Goal: Task Accomplishment & Management: Manage account settings

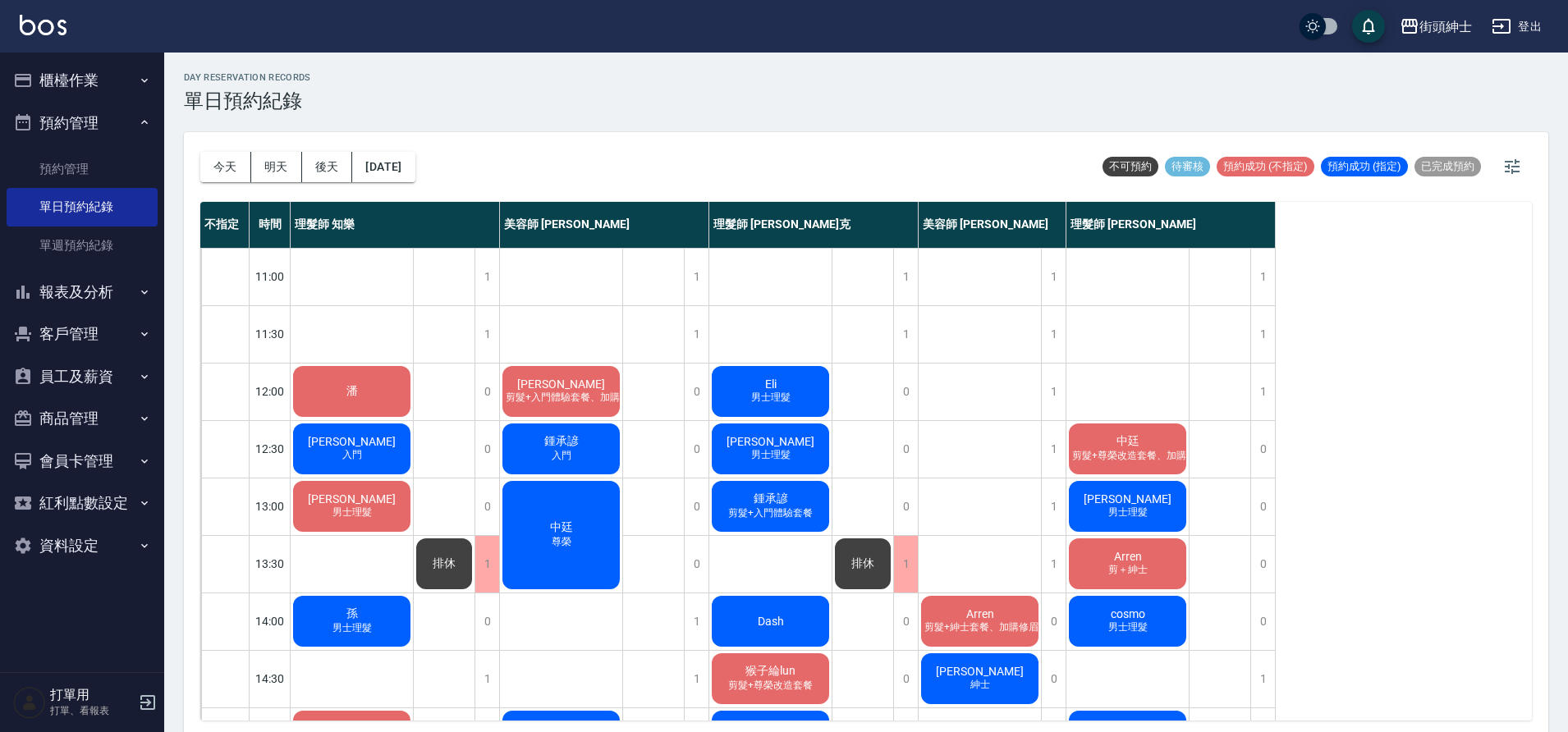
scroll to position [5, 0]
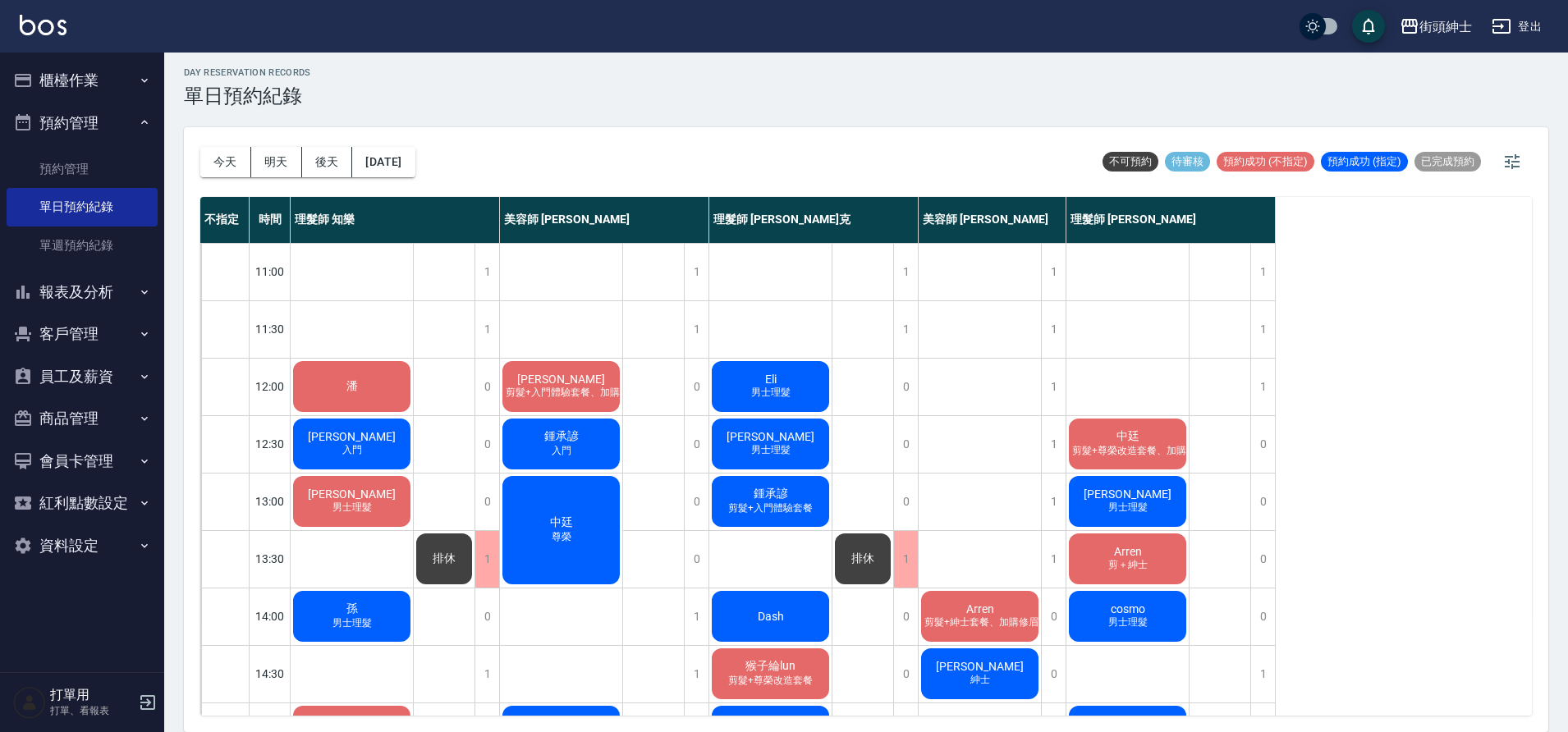
click at [400, 448] on div "Danny 入門" at bounding box center [351, 444] width 123 height 56
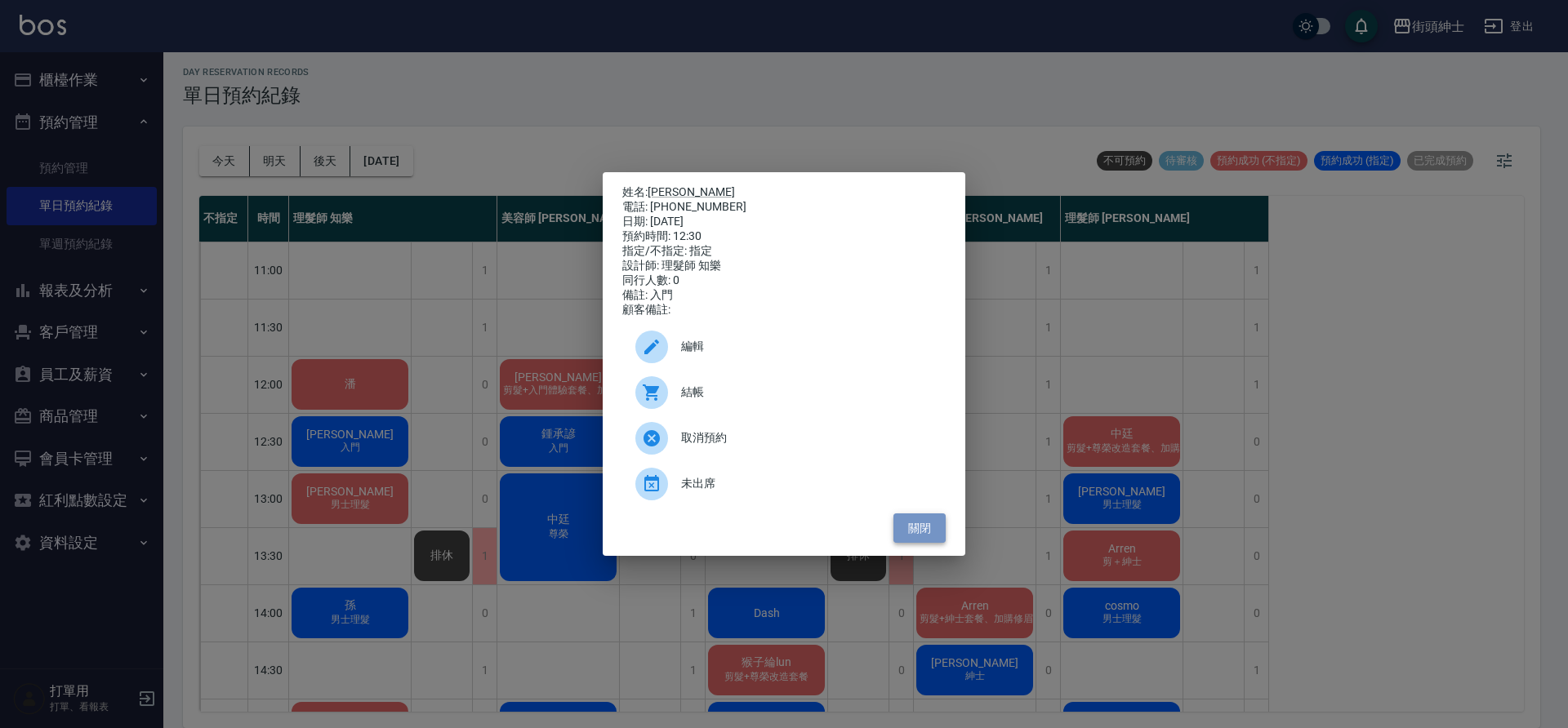
click at [919, 540] on button "關閉" at bounding box center [919, 528] width 52 height 30
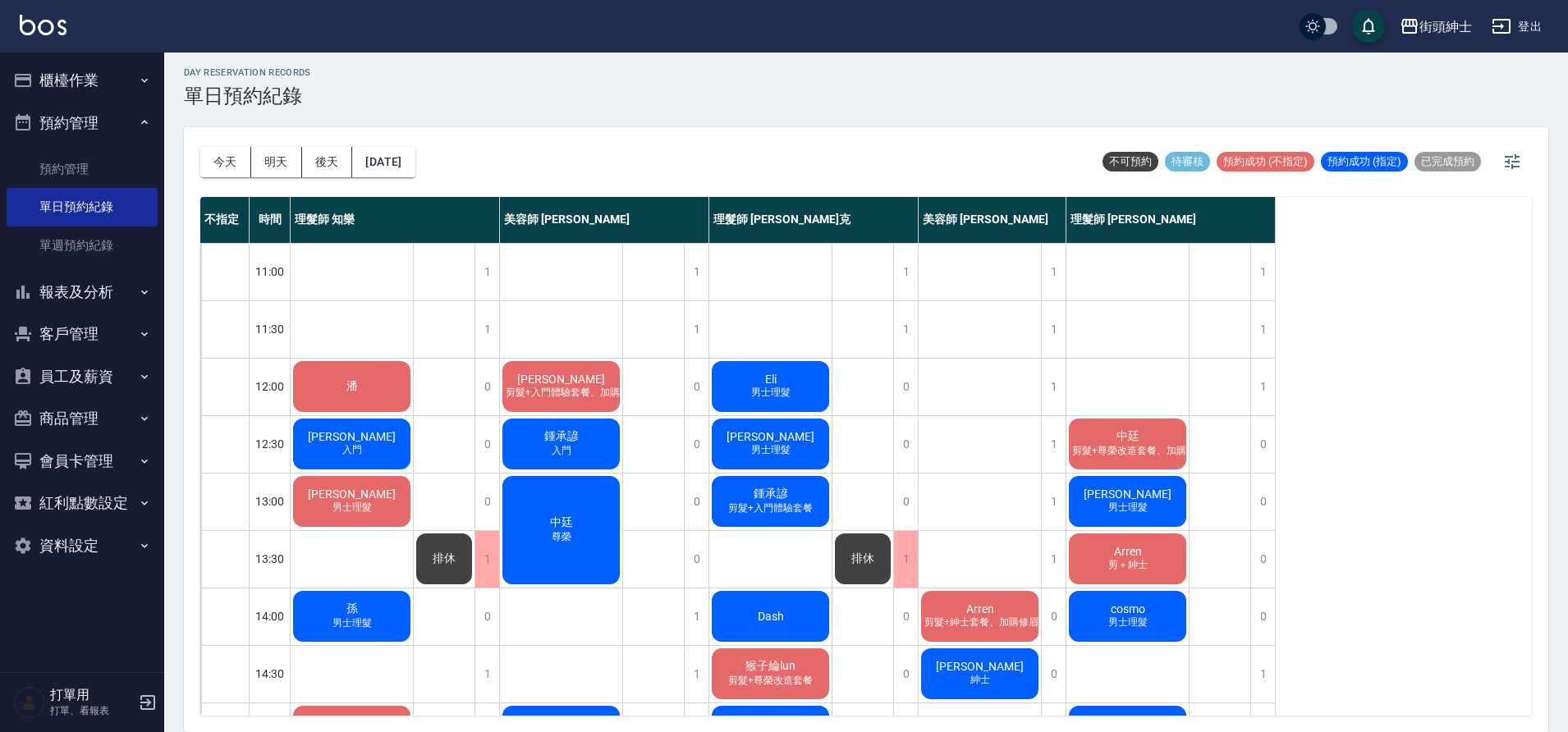
click at [129, 82] on button "櫃檯作業" at bounding box center [82, 81] width 151 height 43
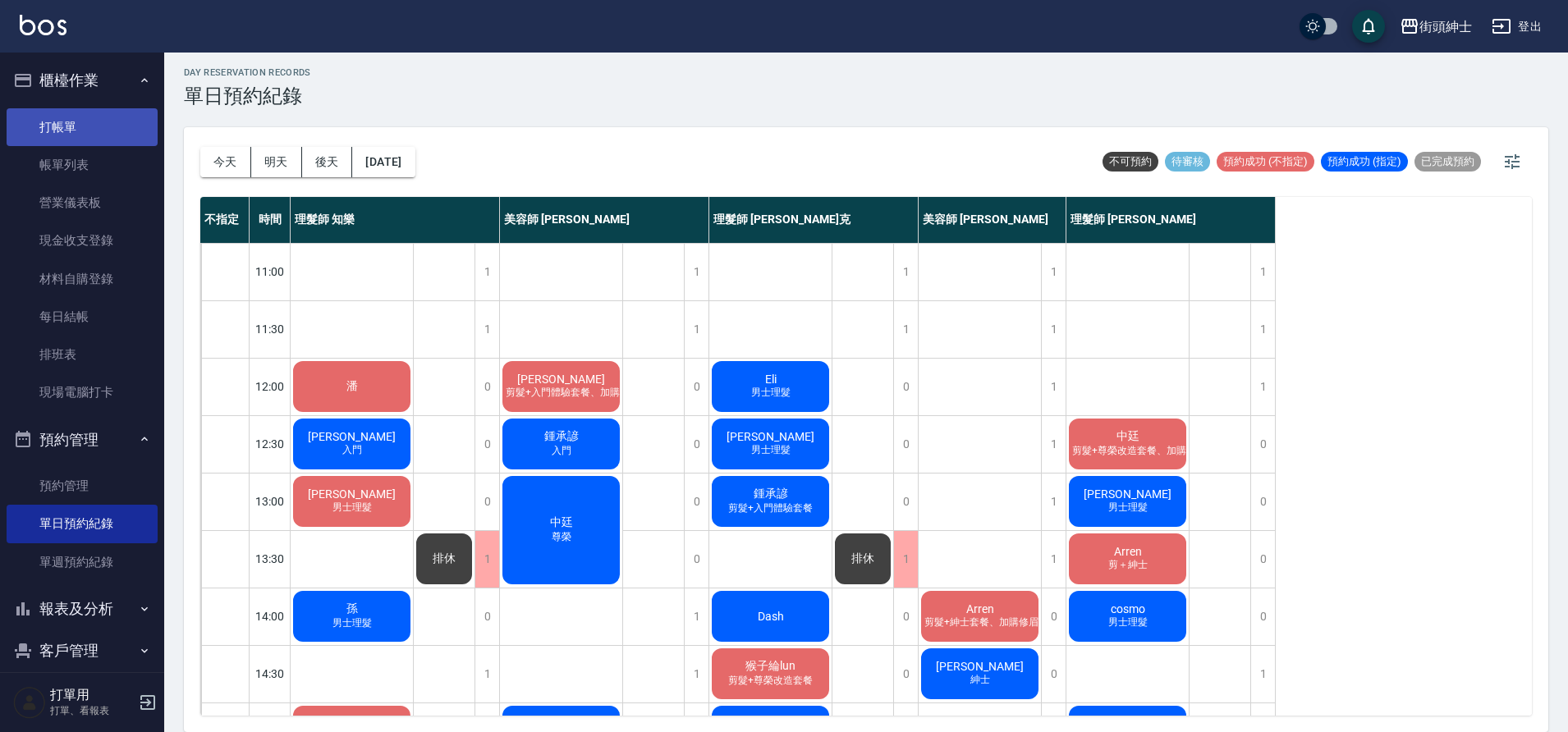
click at [110, 130] on link "打帳單" at bounding box center [82, 127] width 151 height 38
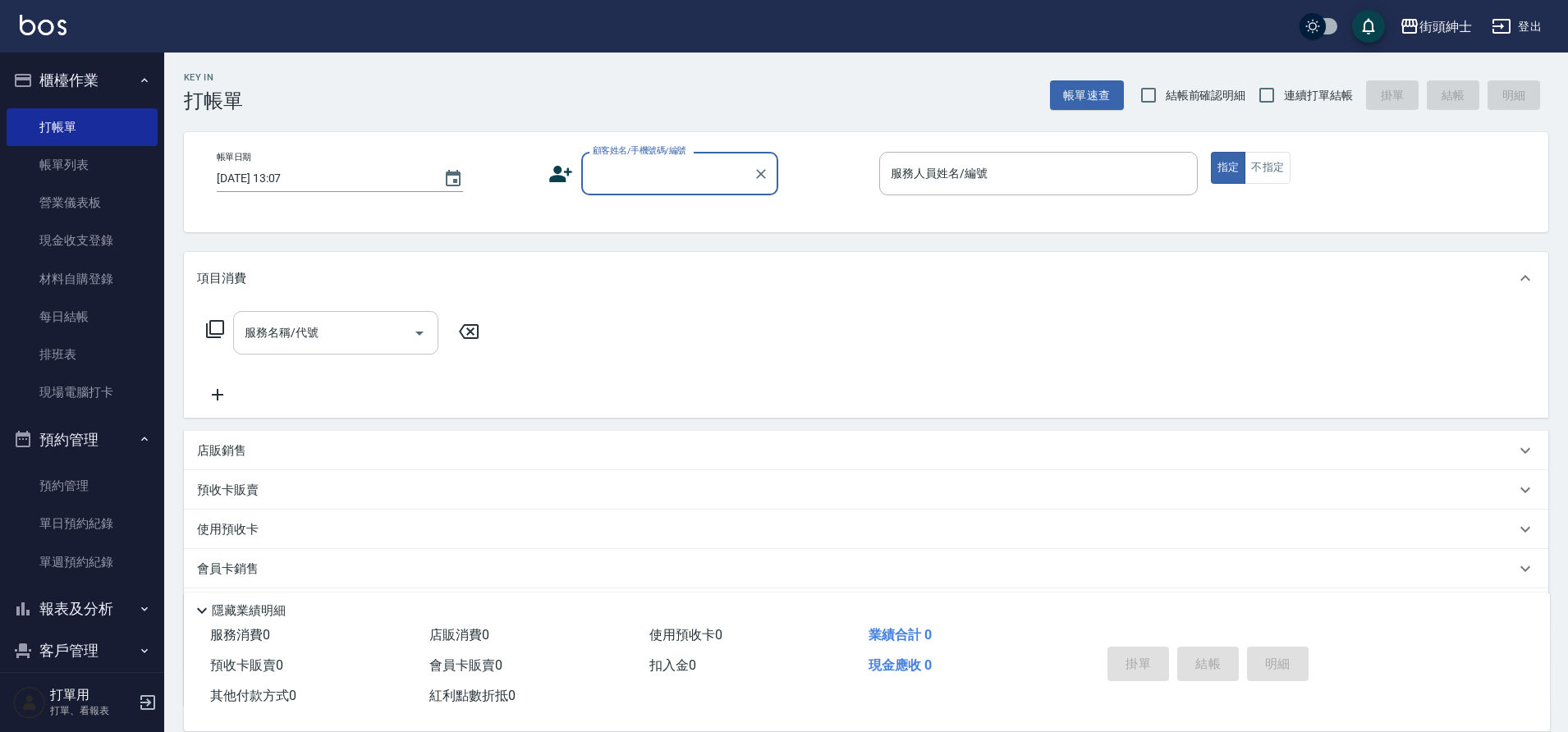
click at [369, 340] on input "服務名稱/代號" at bounding box center [323, 333] width 165 height 29
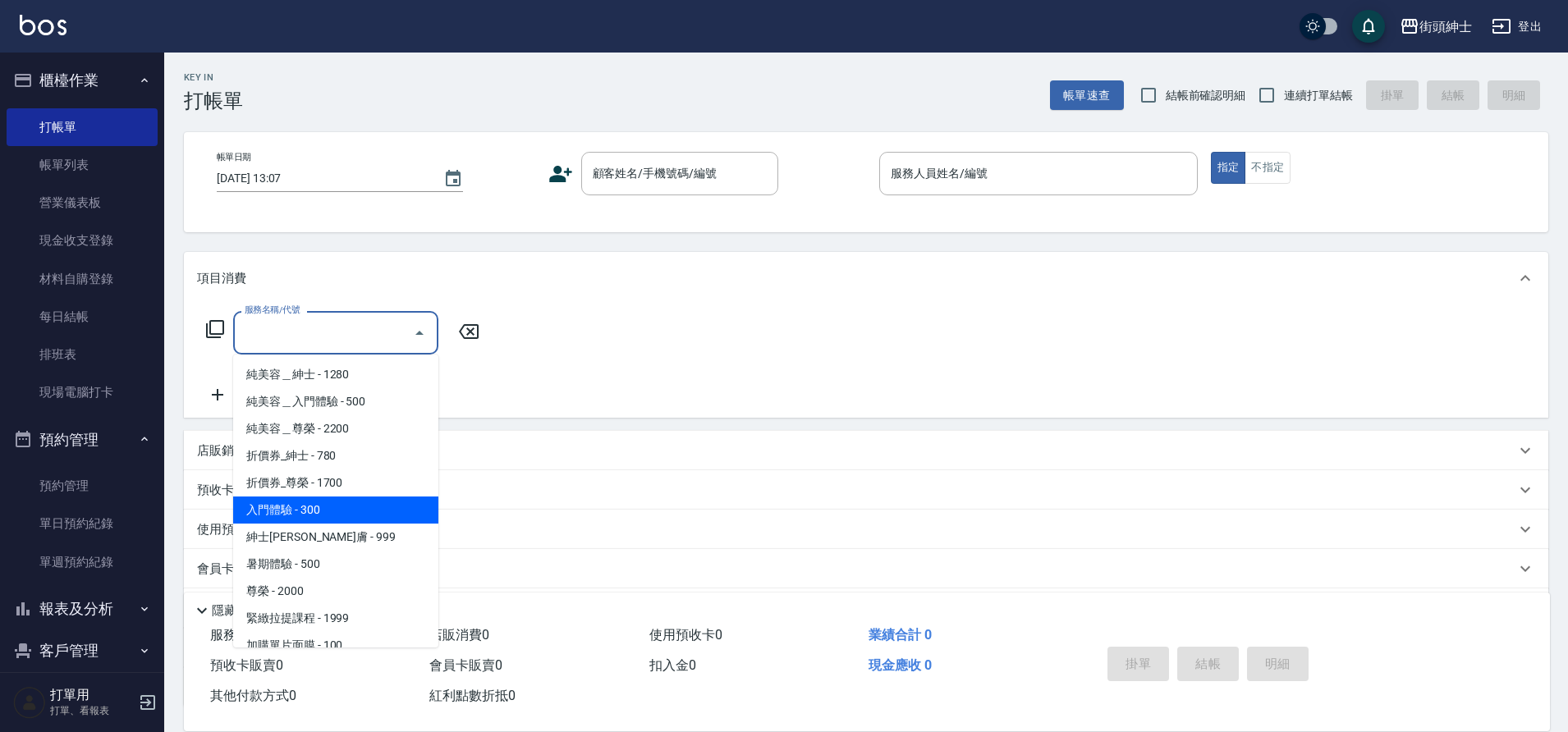
click at [365, 515] on span "入門體驗 - 300" at bounding box center [335, 510] width 205 height 27
type input "入門體驗"
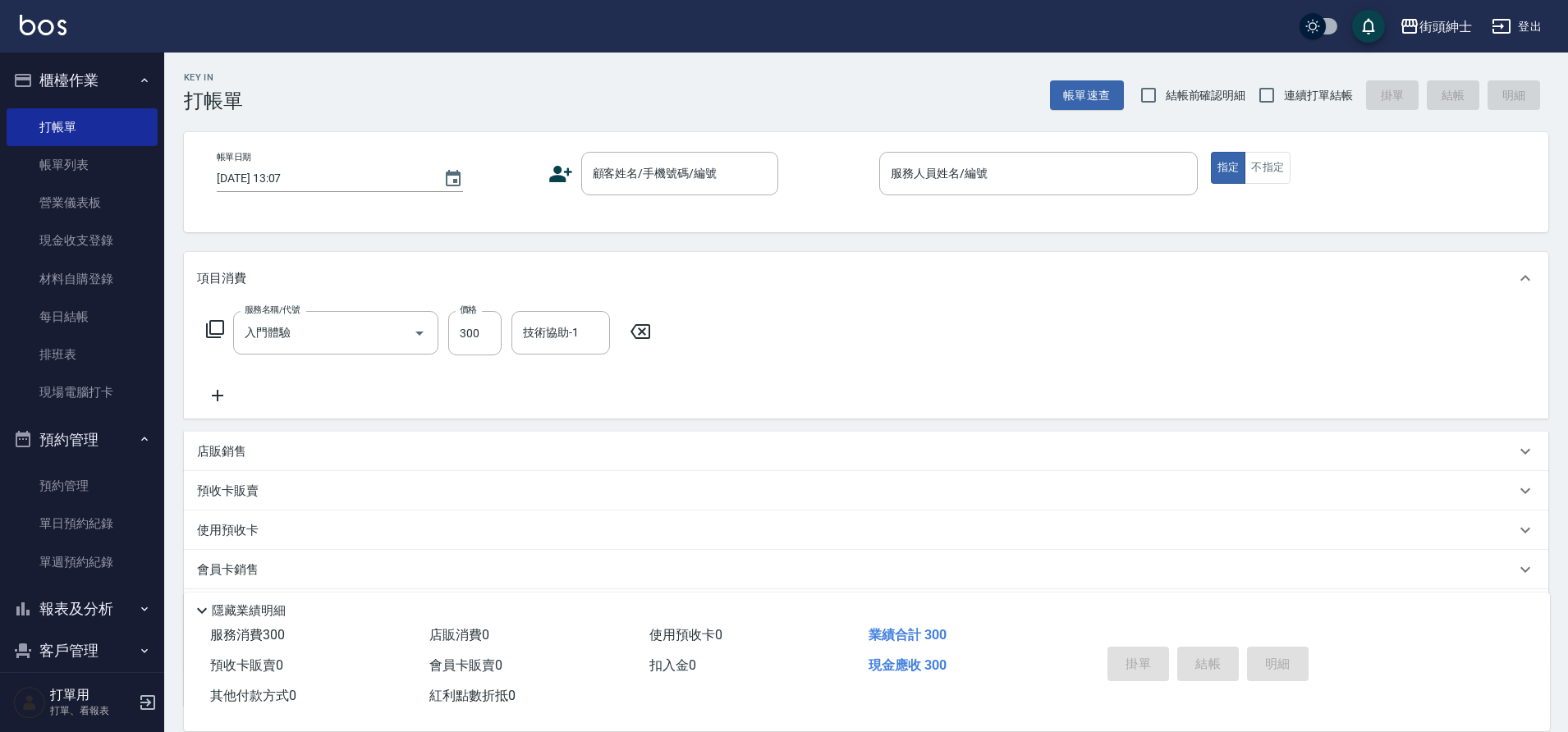
click at [220, 392] on icon at bounding box center [218, 395] width 41 height 20
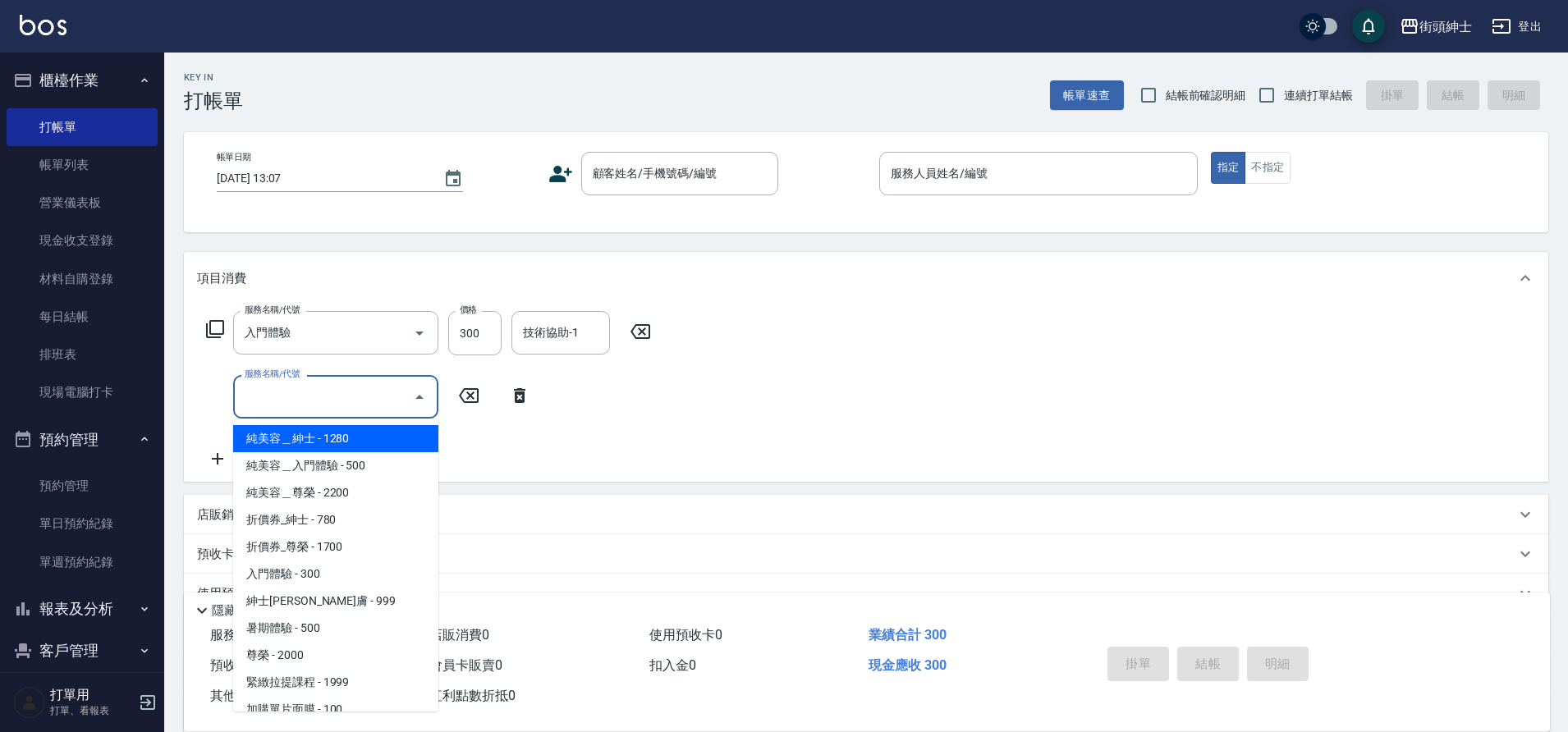
click at [278, 387] on input "服務名稱/代號" at bounding box center [323, 397] width 165 height 29
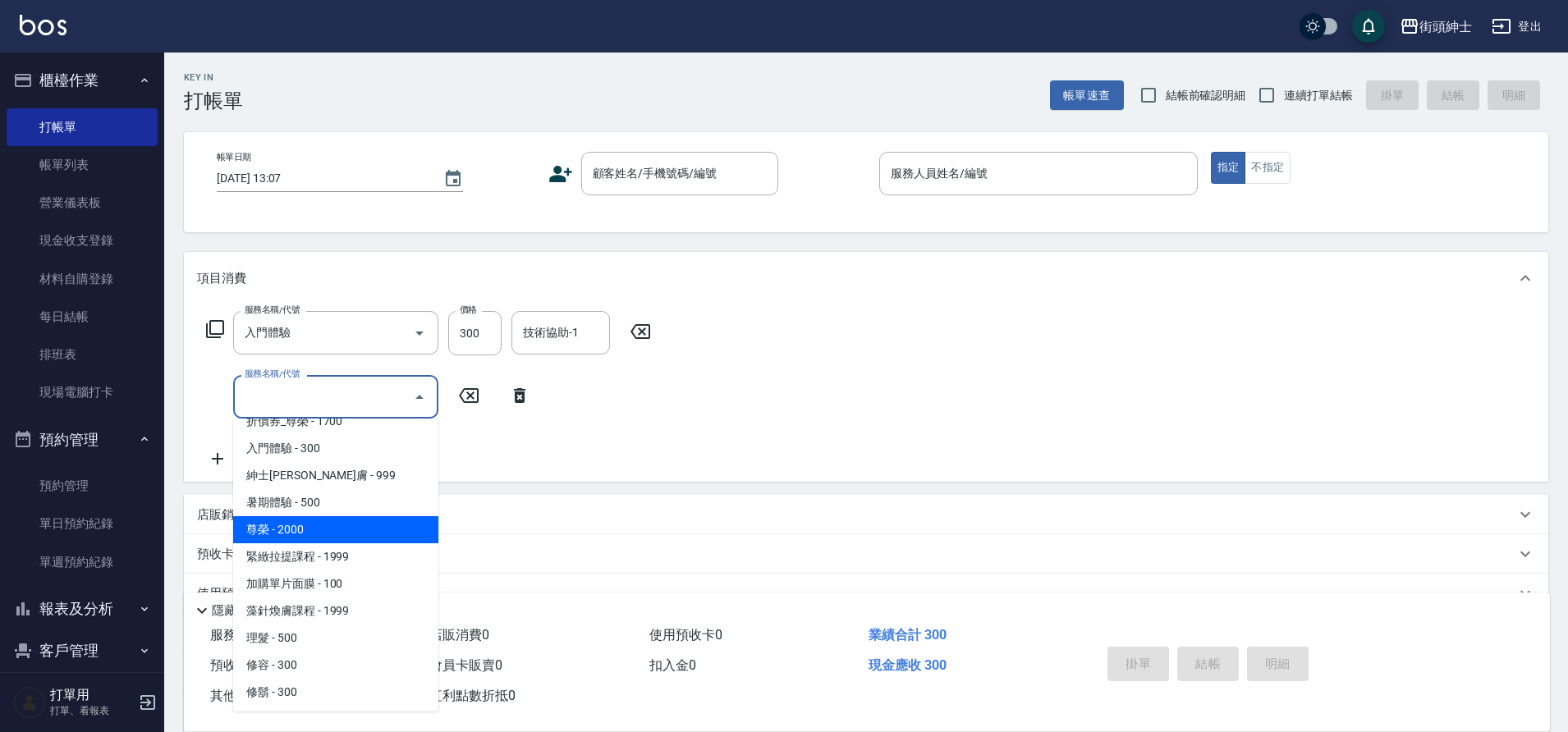
scroll to position [126, 0]
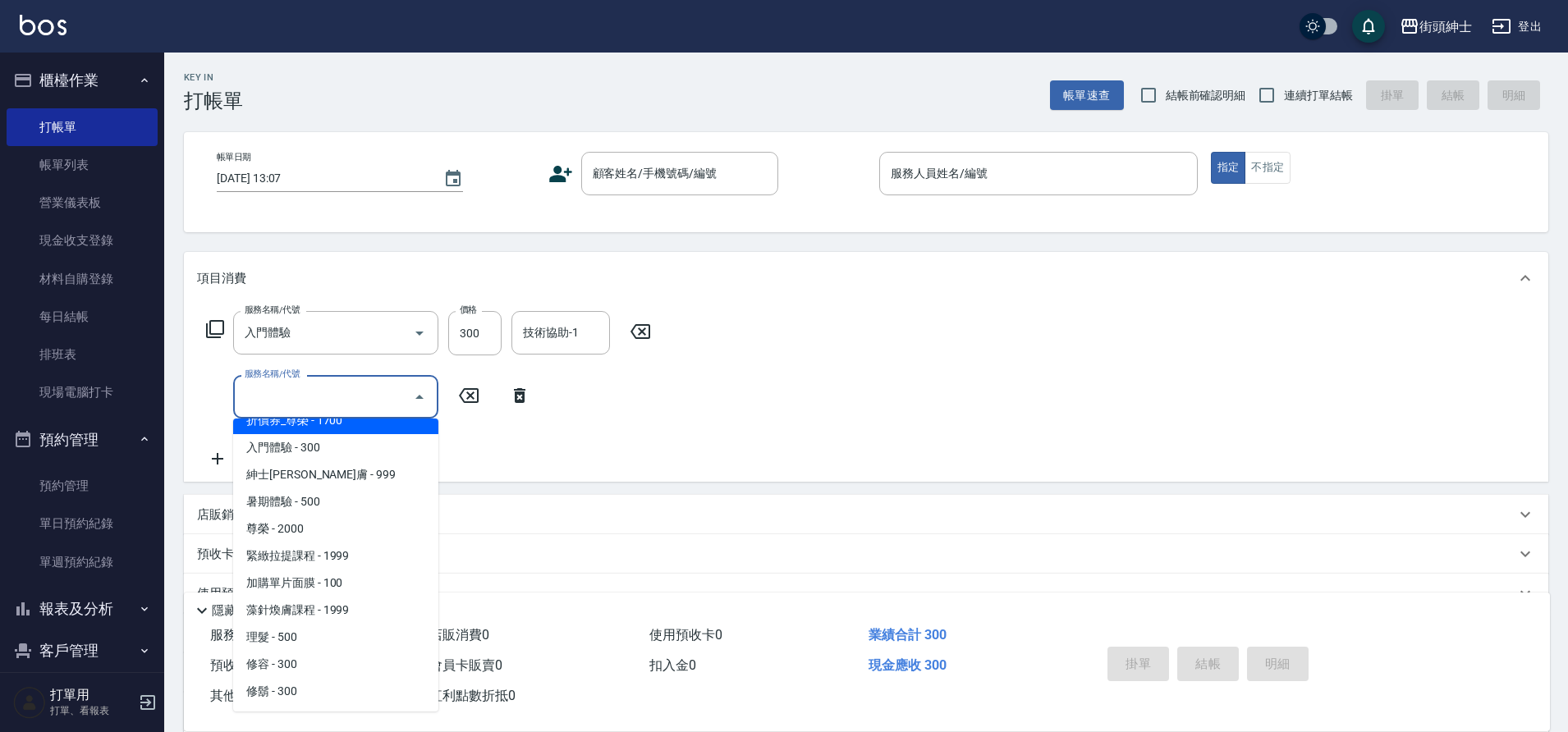
click at [638, 333] on icon at bounding box center [640, 331] width 41 height 20
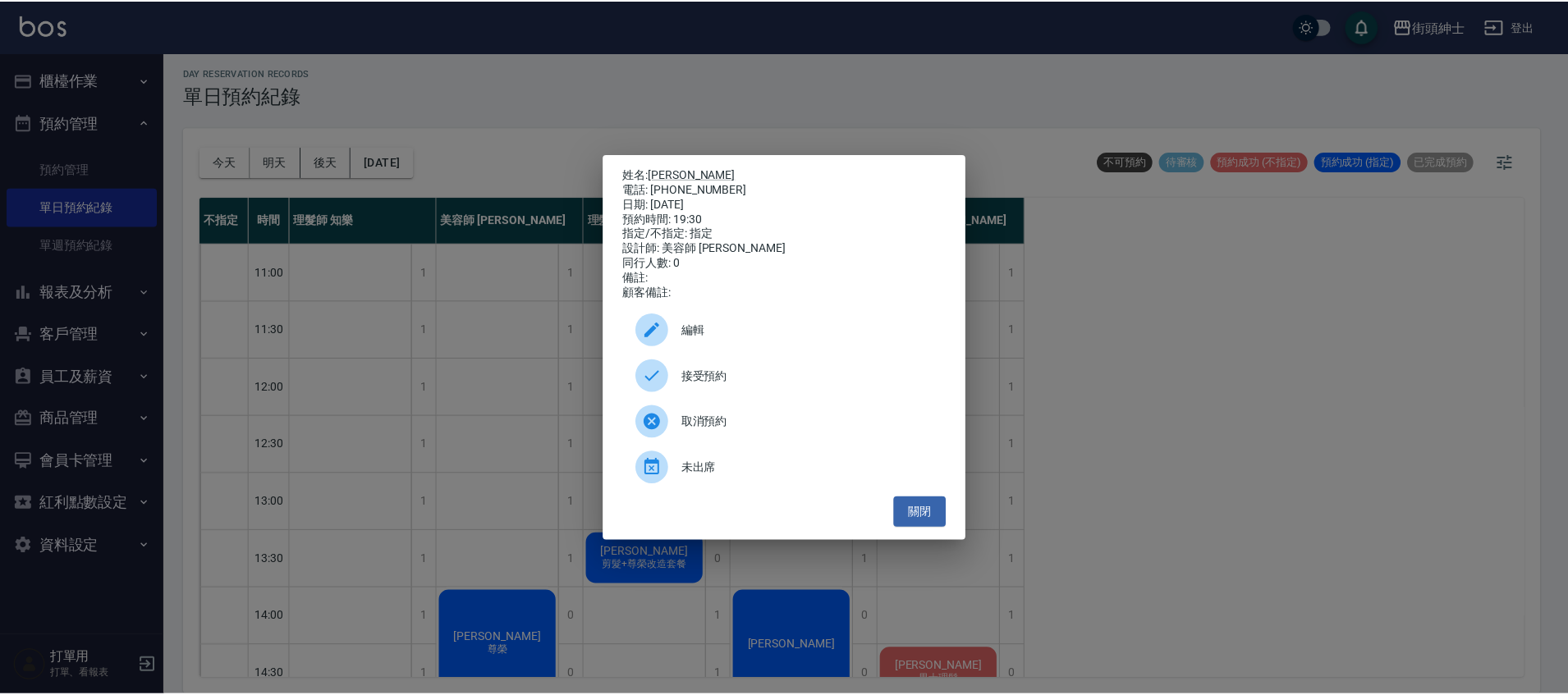
scroll to position [784, 0]
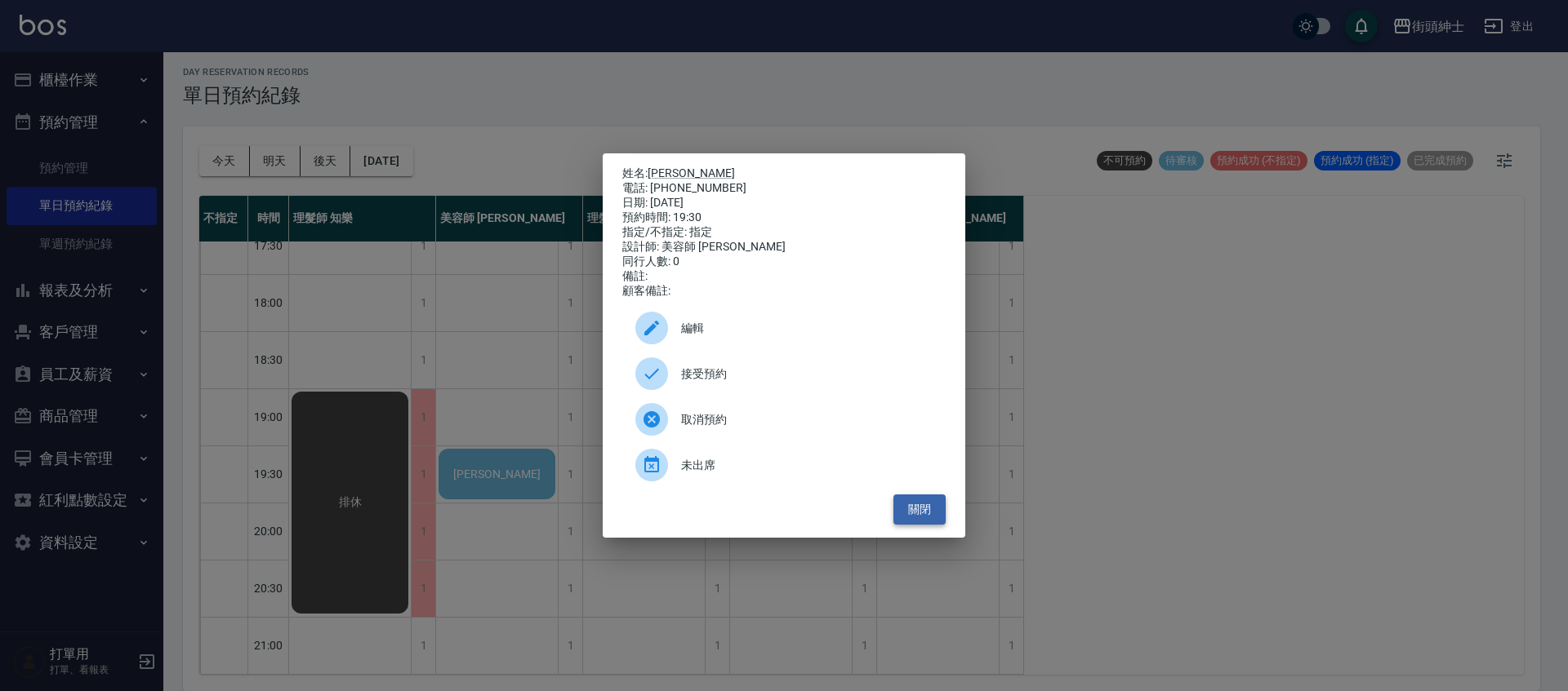
click at [908, 515] on button "關閉" at bounding box center [919, 509] width 52 height 30
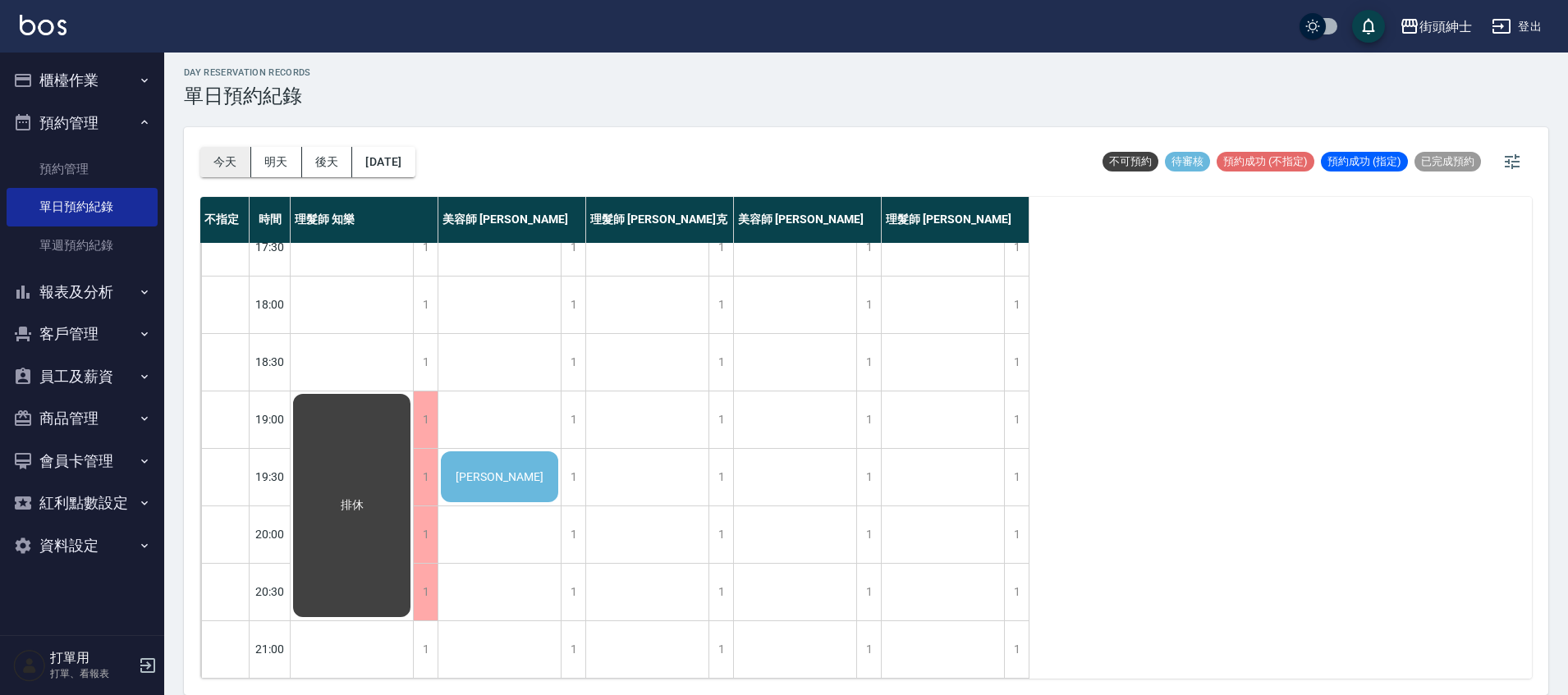
click at [233, 157] on button "今天" at bounding box center [225, 161] width 51 height 30
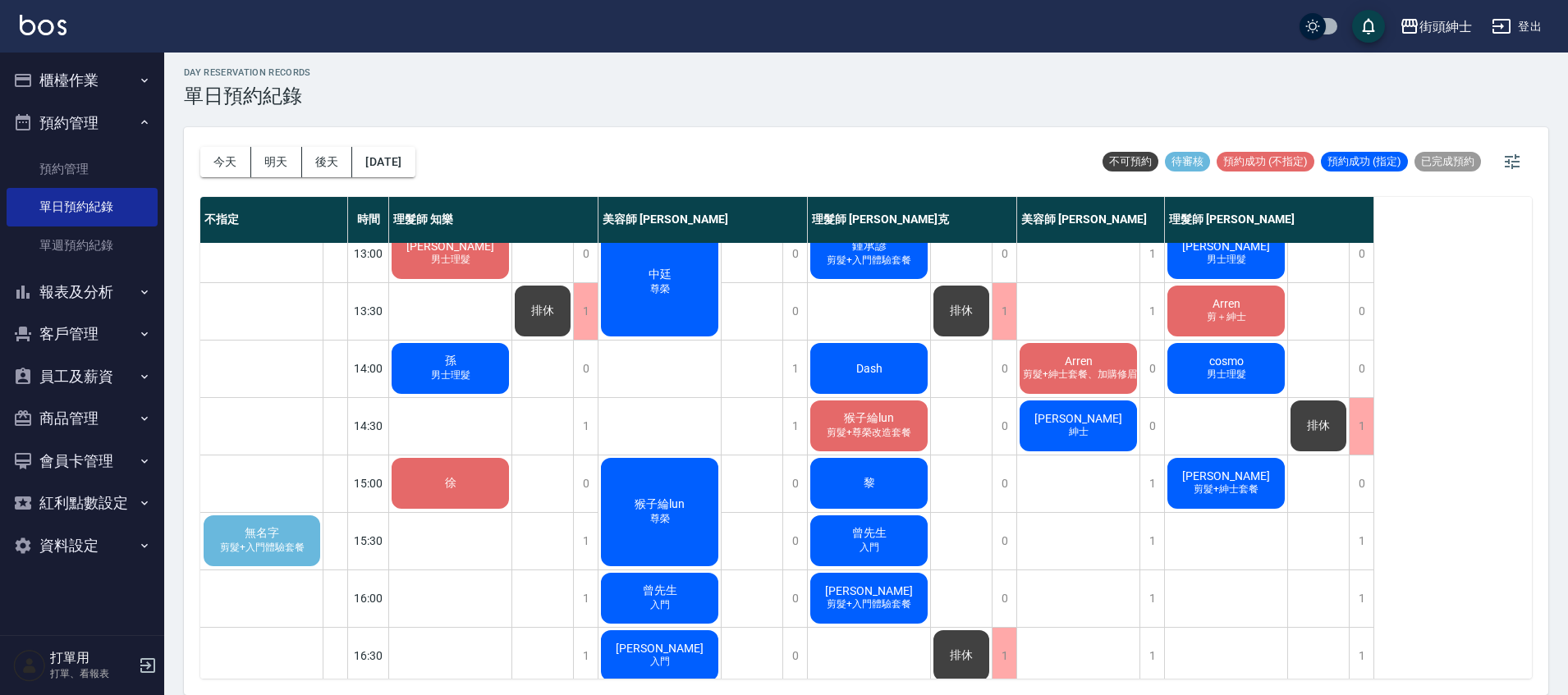
scroll to position [230, 0]
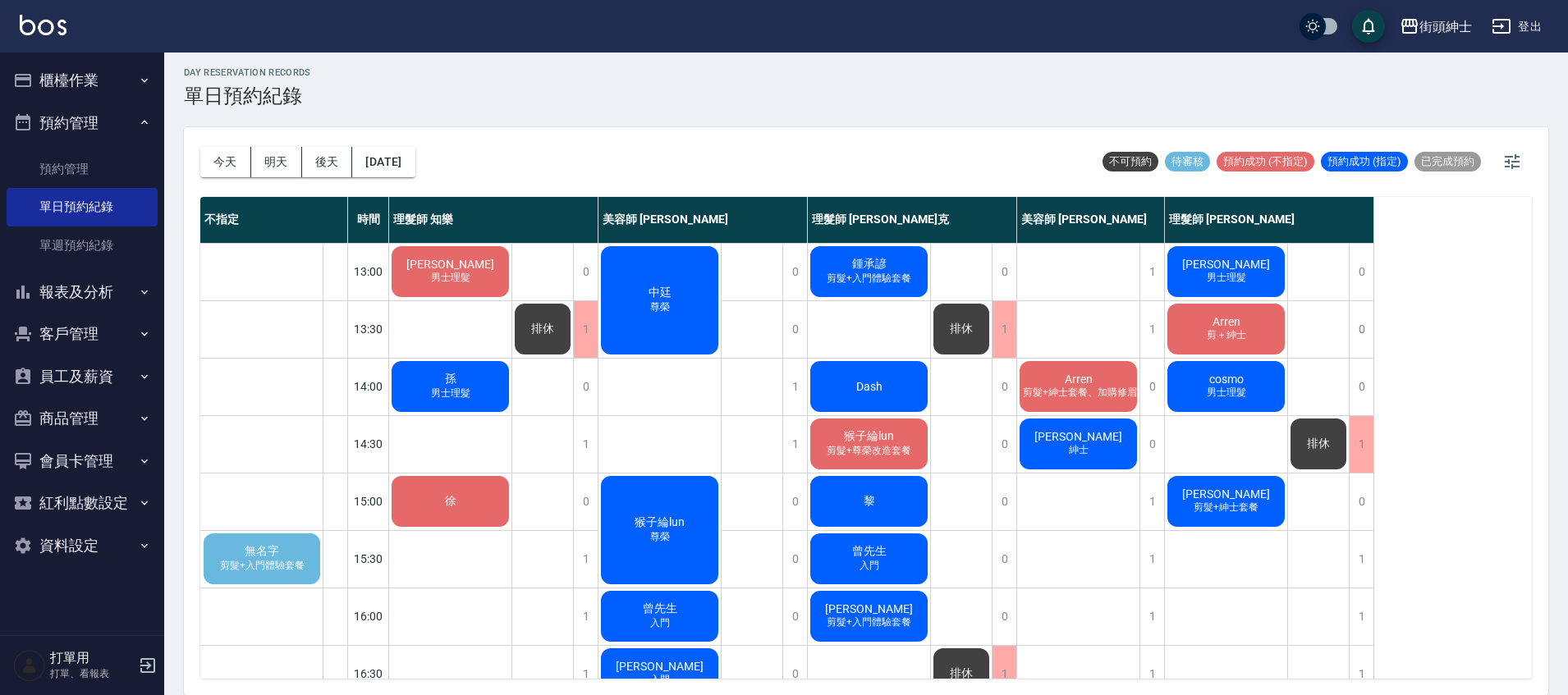
click at [315, 538] on div "無名字 剪髮+入門體驗套餐" at bounding box center [262, 559] width 122 height 56
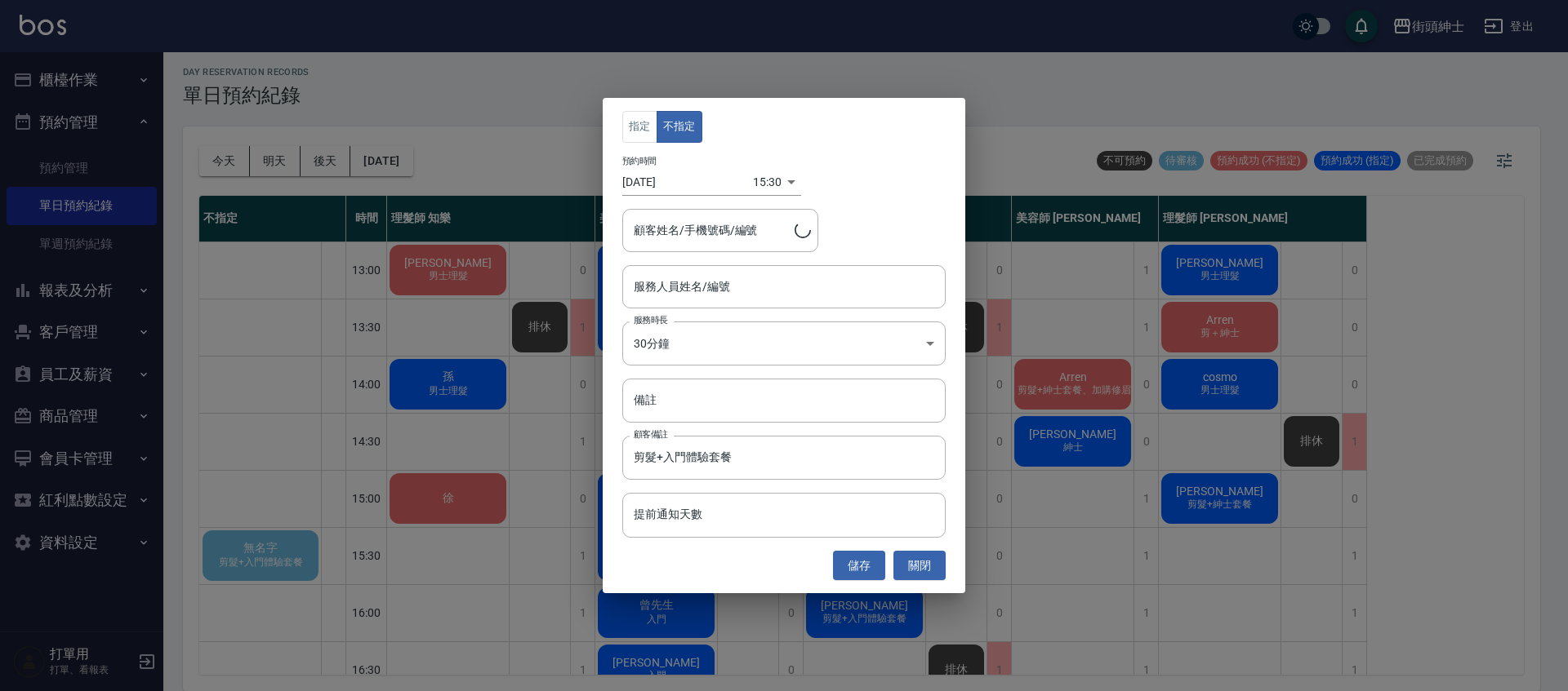
type input "無名字/0936397168"
click at [703, 287] on input "服務人員姓名/編號" at bounding box center [784, 287] width 309 height 29
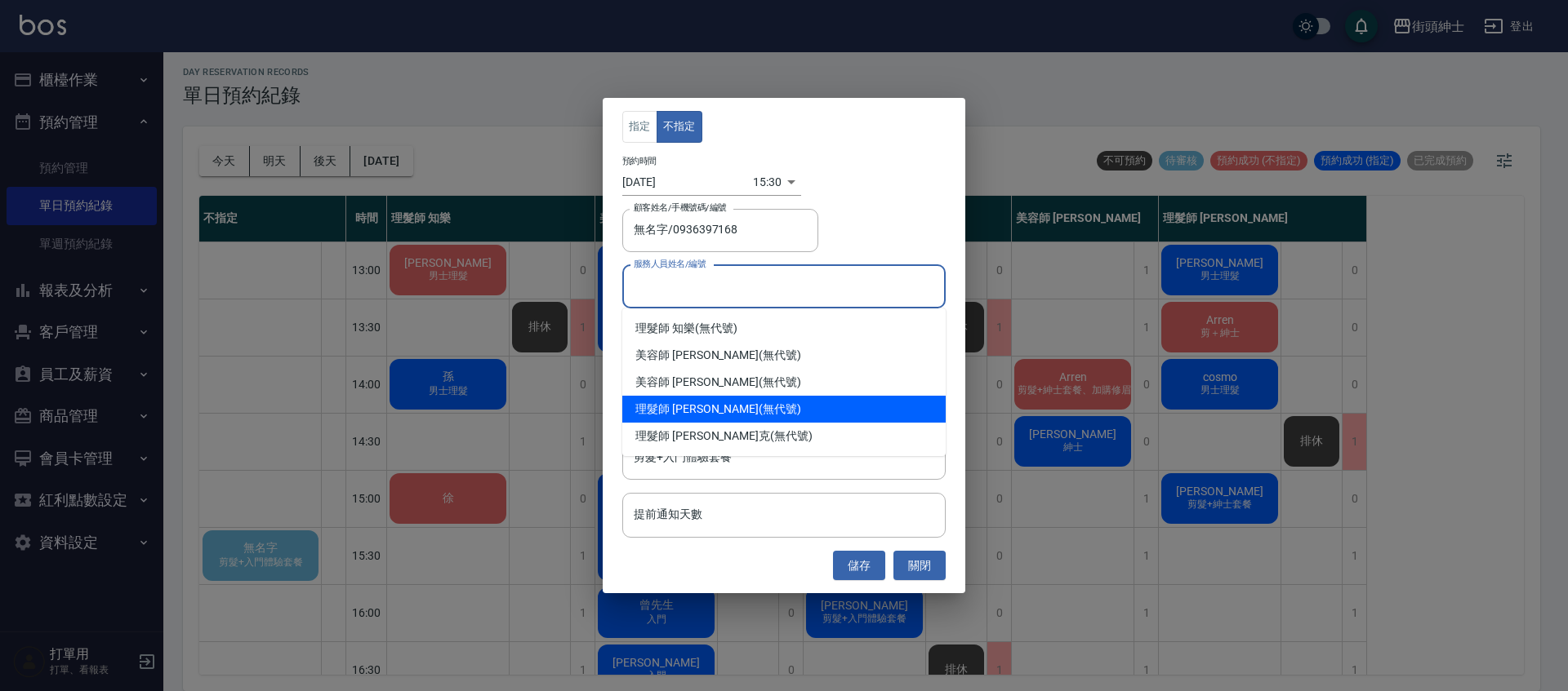
click at [724, 412] on div "理髮師 [PERSON_NAME] (無代號)" at bounding box center [784, 410] width 323 height 27
type input "理髮師 [PERSON_NAME](無代號)"
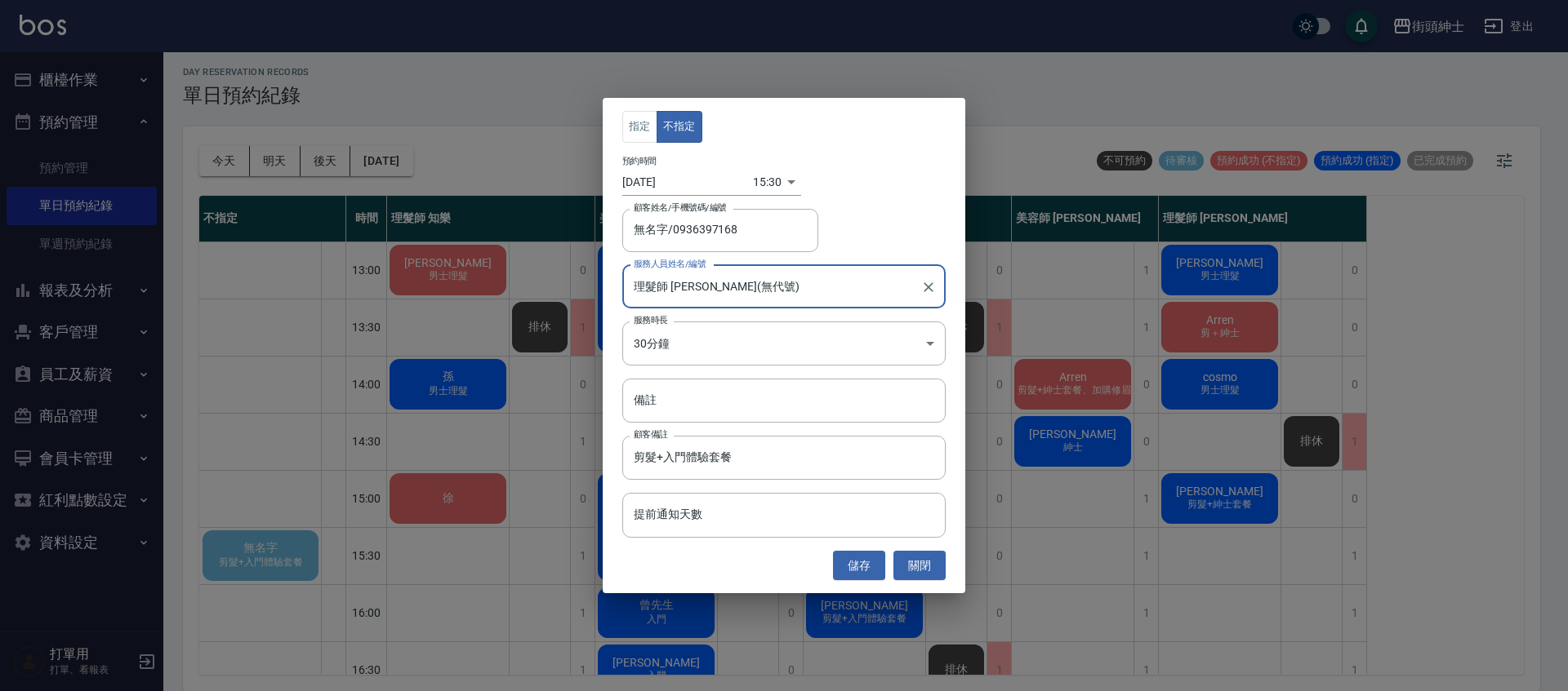
click at [861, 573] on button "儲存" at bounding box center [859, 565] width 52 height 30
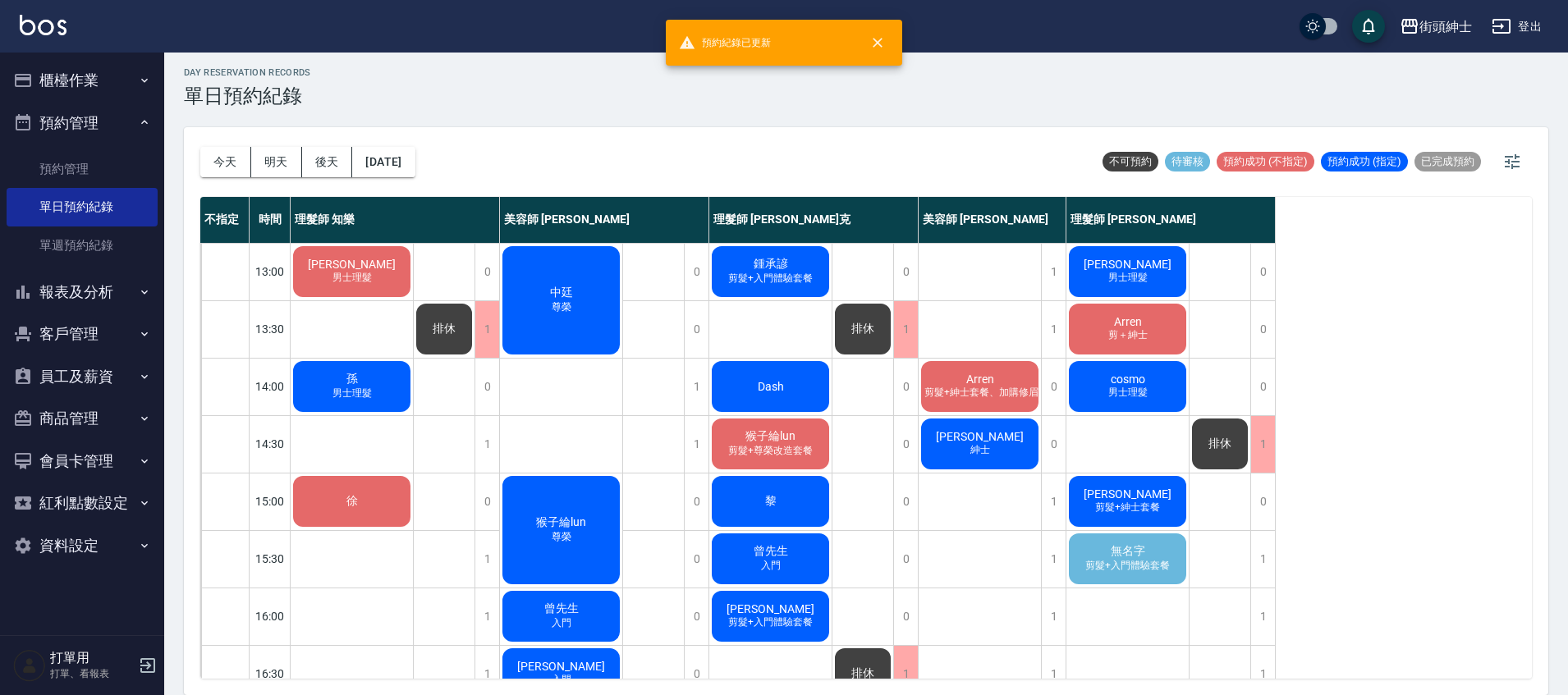
click at [1104, 540] on div "無名字 剪髮+入門體驗套餐" at bounding box center [1127, 559] width 123 height 56
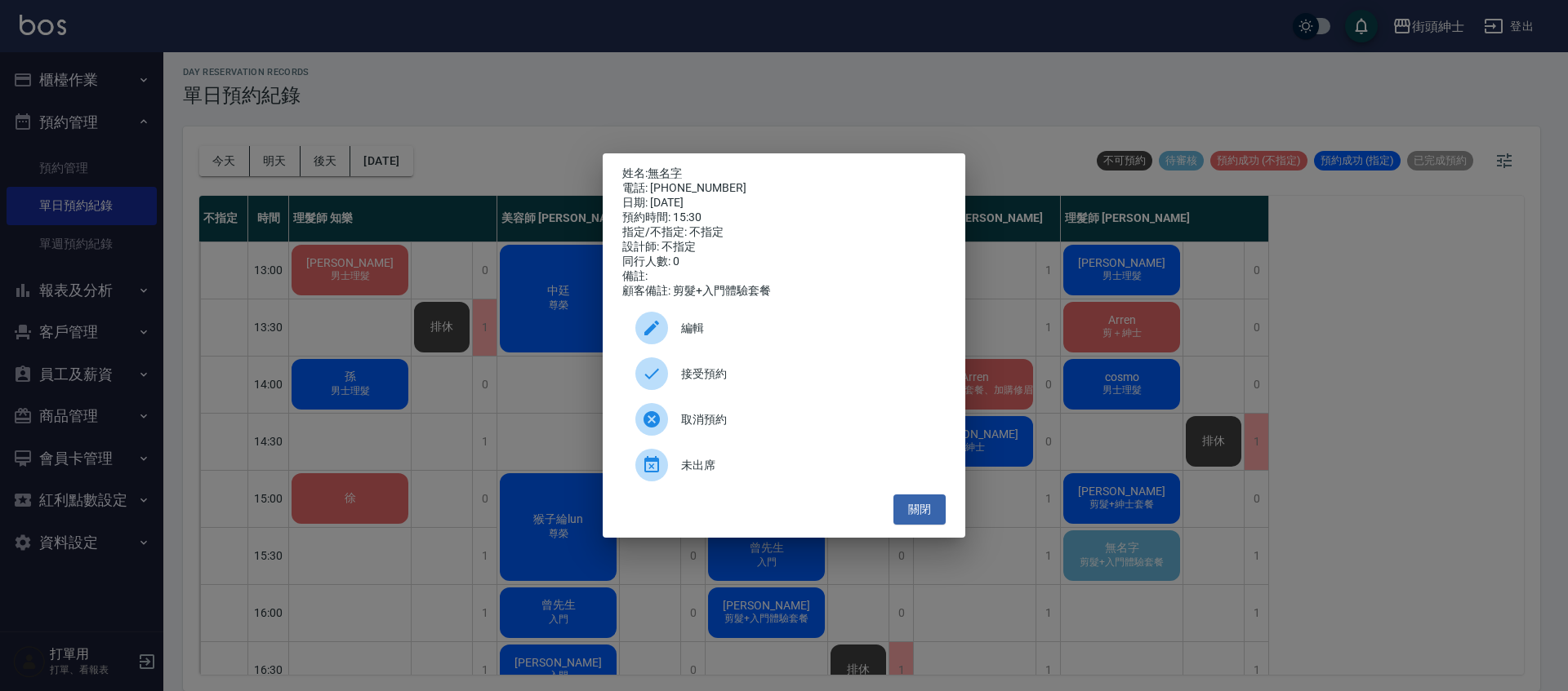
click at [807, 381] on span "接受預約" at bounding box center [807, 374] width 252 height 17
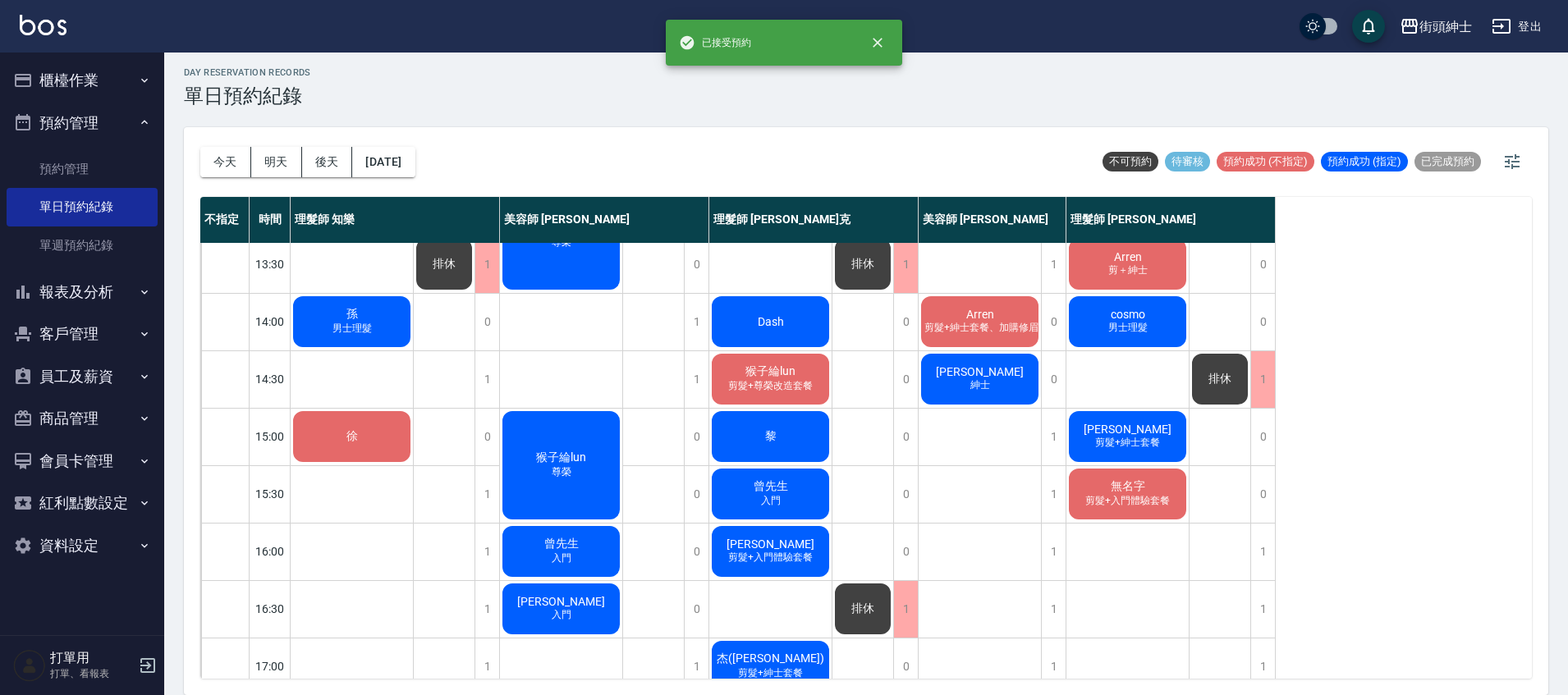
scroll to position [379, 0]
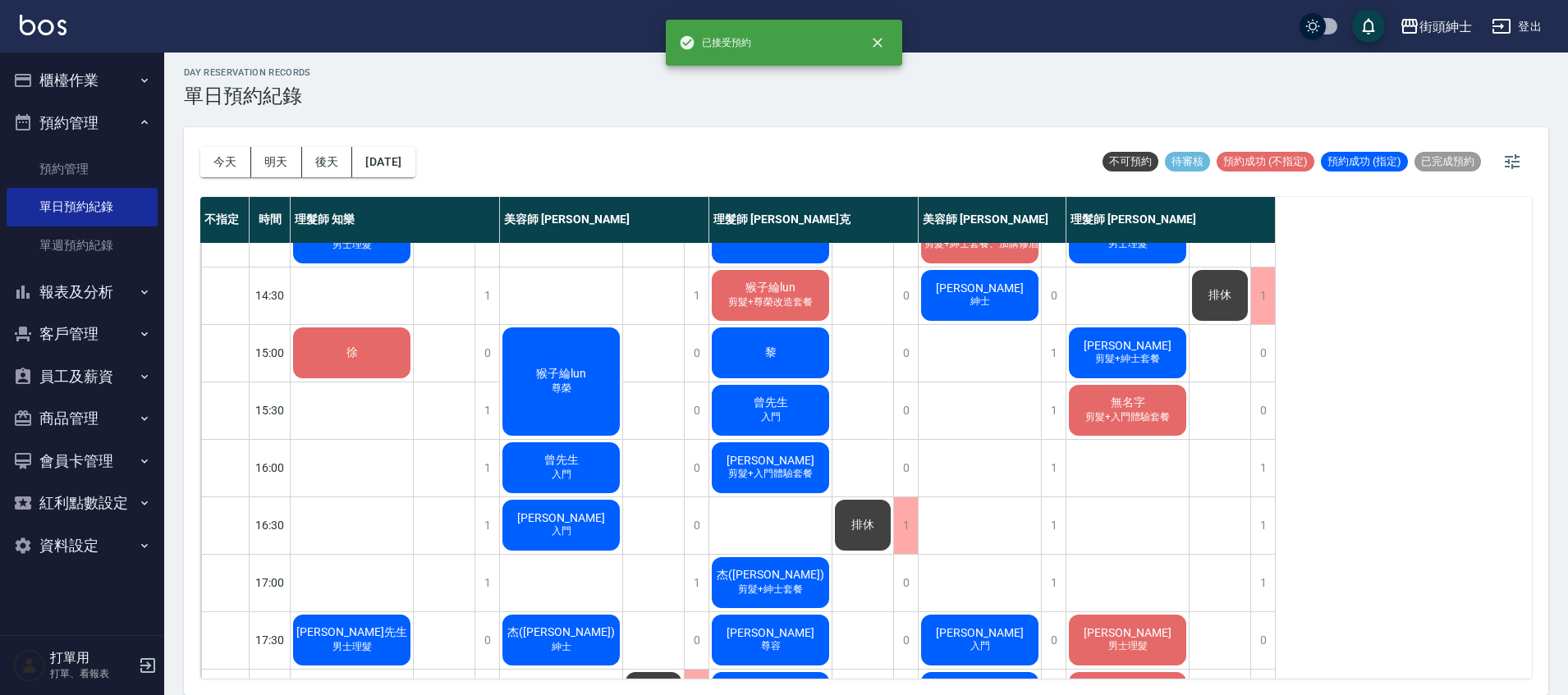
click at [1086, 425] on div "無名字 剪髮+入門體驗套餐" at bounding box center [1127, 410] width 123 height 56
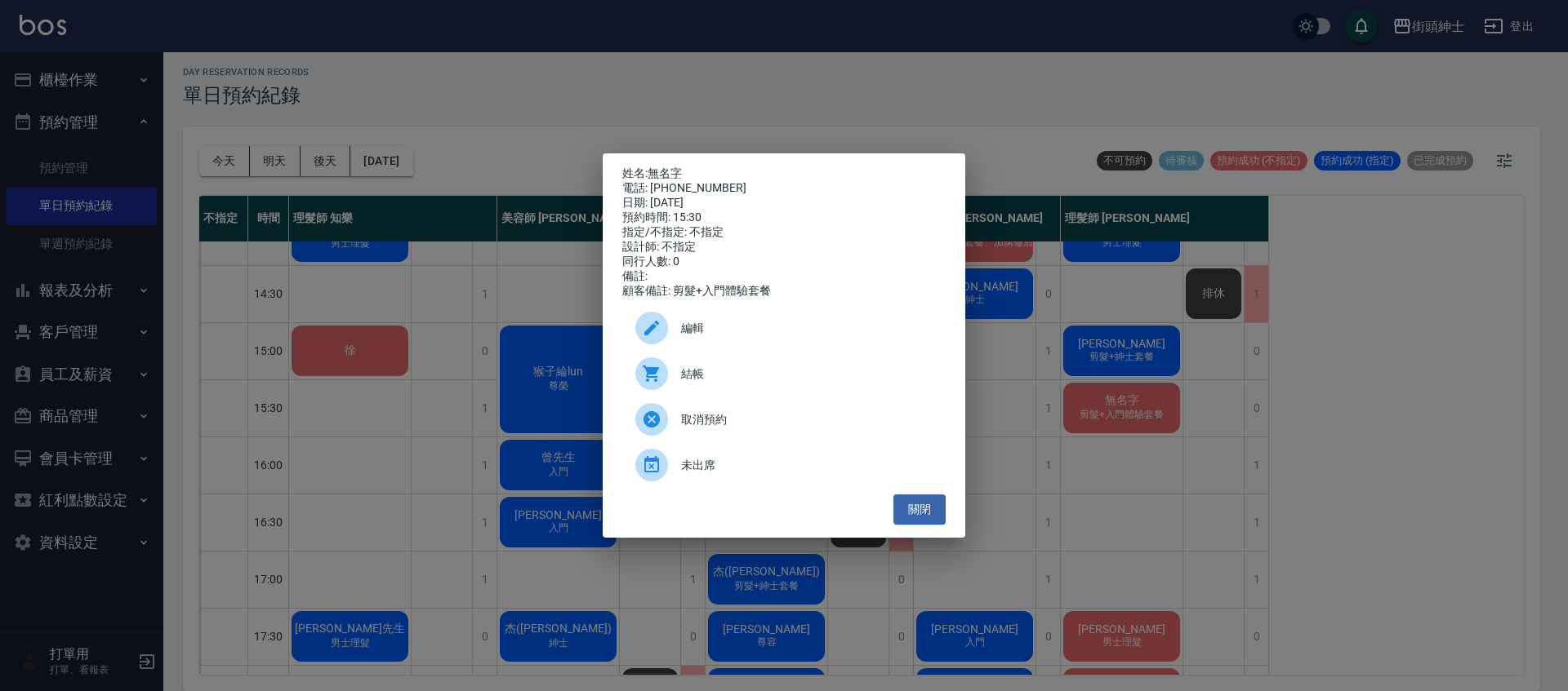
click at [726, 326] on span "編輯" at bounding box center [807, 328] width 252 height 17
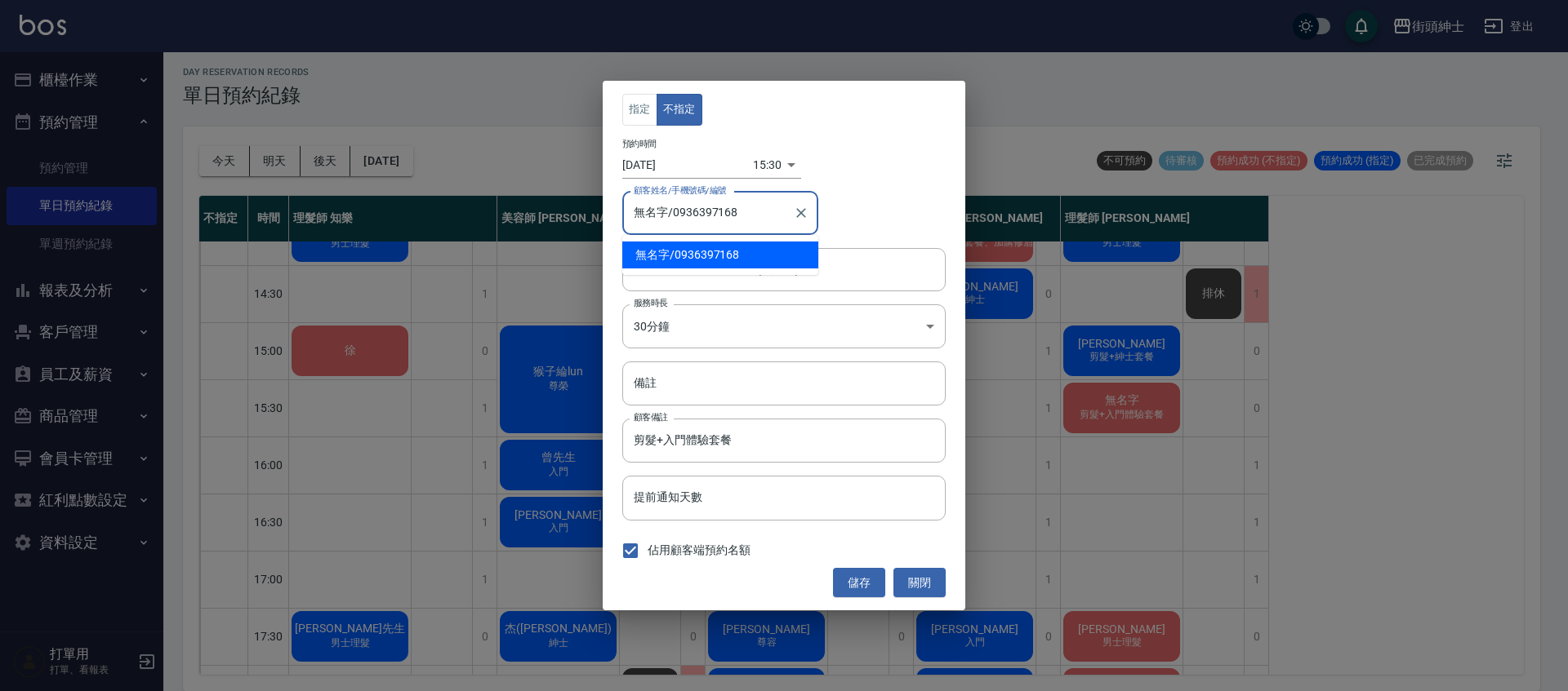
drag, startPoint x: 747, startPoint y: 211, endPoint x: 674, endPoint y: 215, distance: 73.1
click at [674, 215] on input "無名字/0936397168" at bounding box center [708, 214] width 157 height 29
click at [928, 596] on button "關閉" at bounding box center [919, 583] width 52 height 30
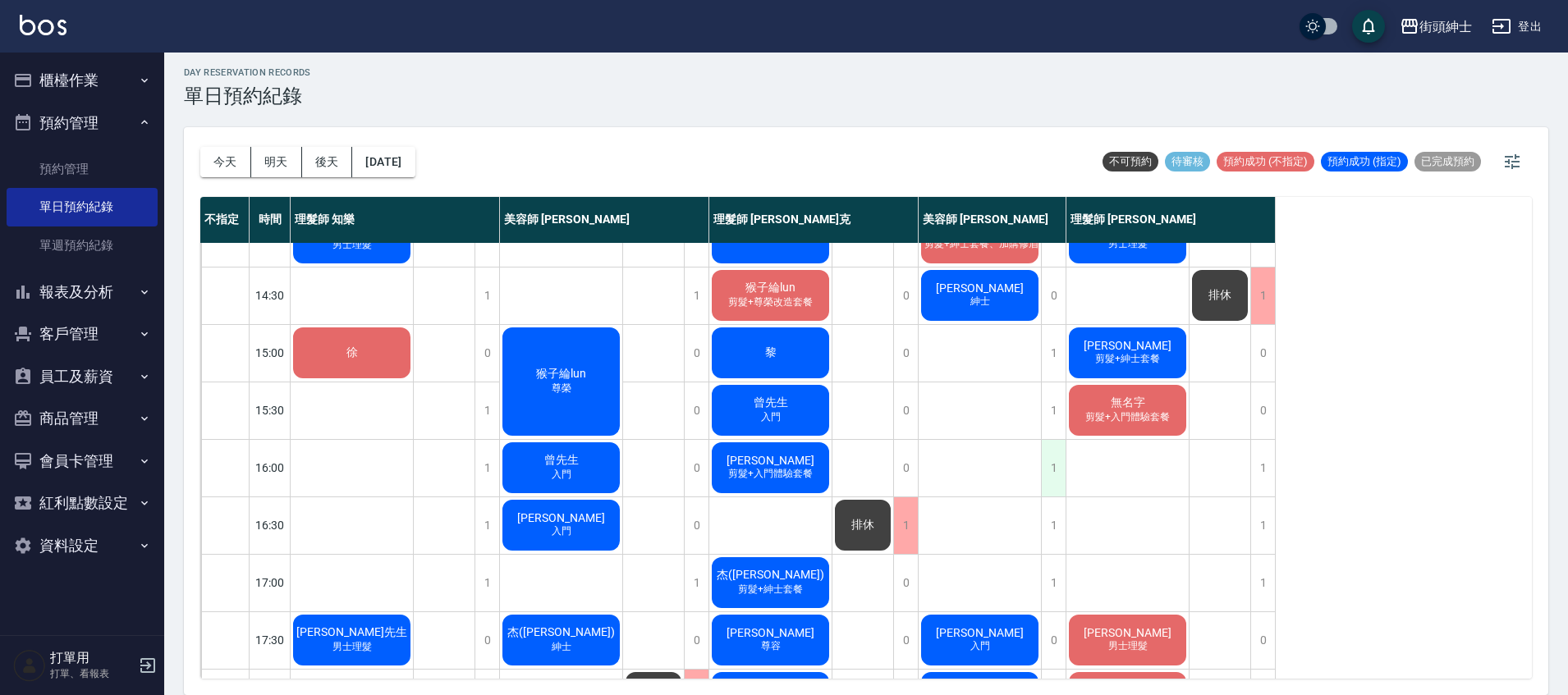
click at [1042, 455] on div "1" at bounding box center [1053, 468] width 25 height 57
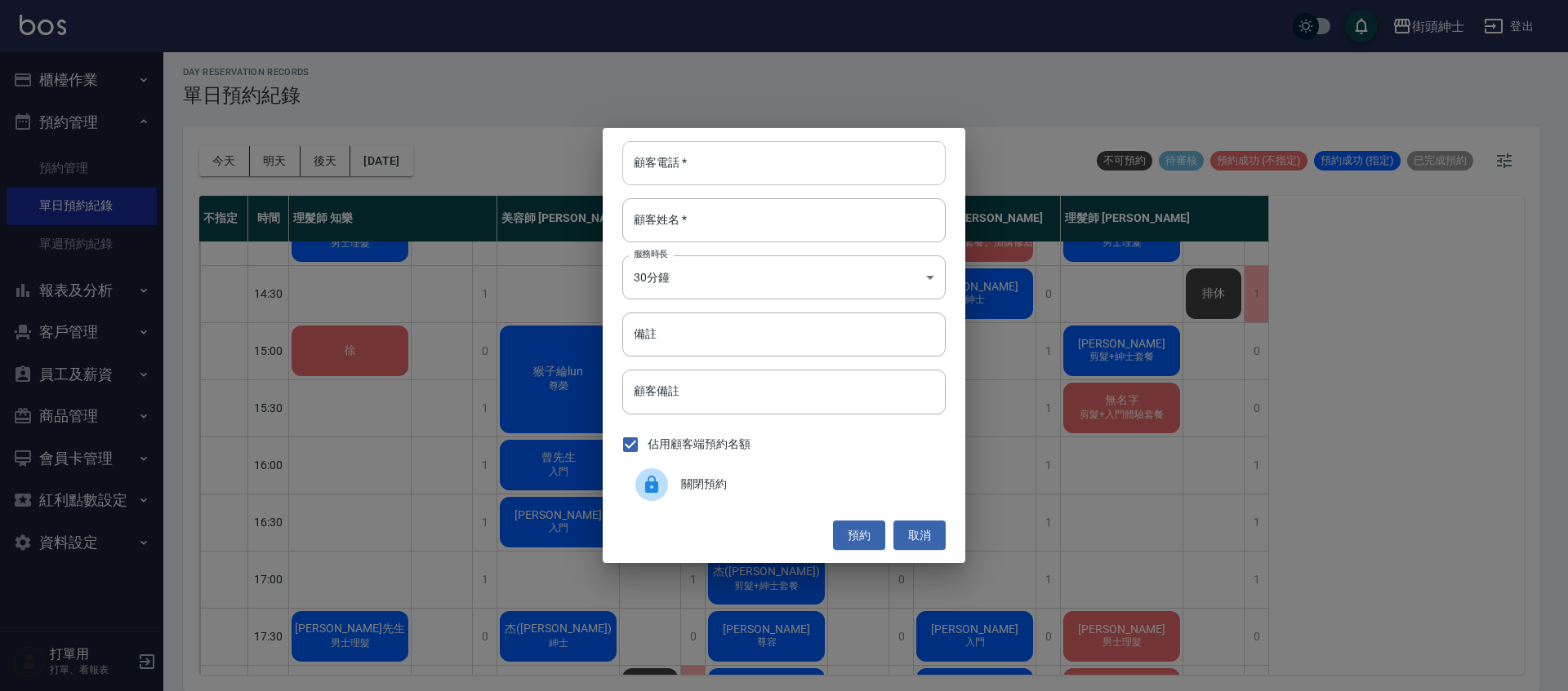
click at [764, 170] on input "顧客電話   *" at bounding box center [784, 164] width 323 height 44
paste input "0936397168"
type input "0936397168"
click at [796, 210] on input "顧客姓名   *" at bounding box center [784, 221] width 323 height 44
type input "０"
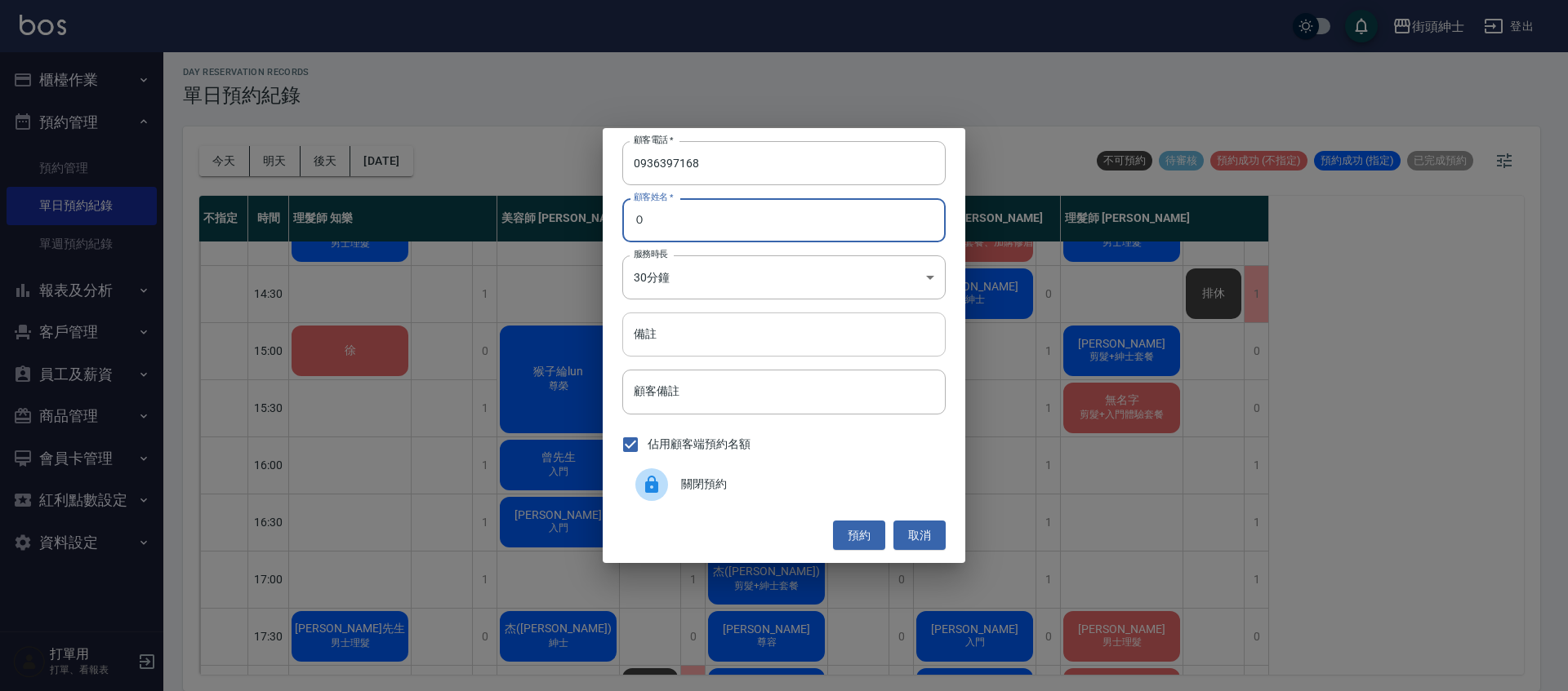
click at [708, 320] on input "備註" at bounding box center [784, 335] width 323 height 44
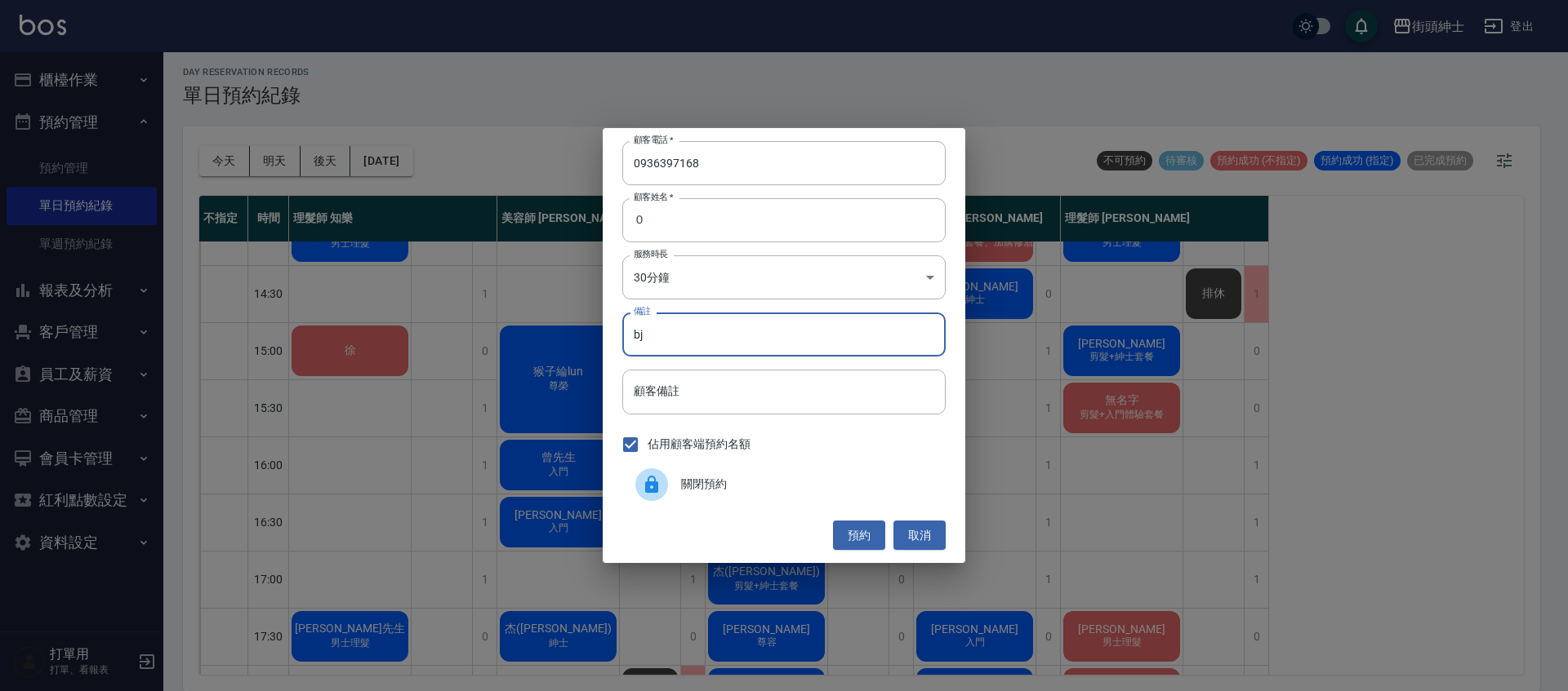
type input "b"
type input "^"
type input "b"
type input "入門"
click at [859, 536] on button "預約" at bounding box center [859, 535] width 52 height 30
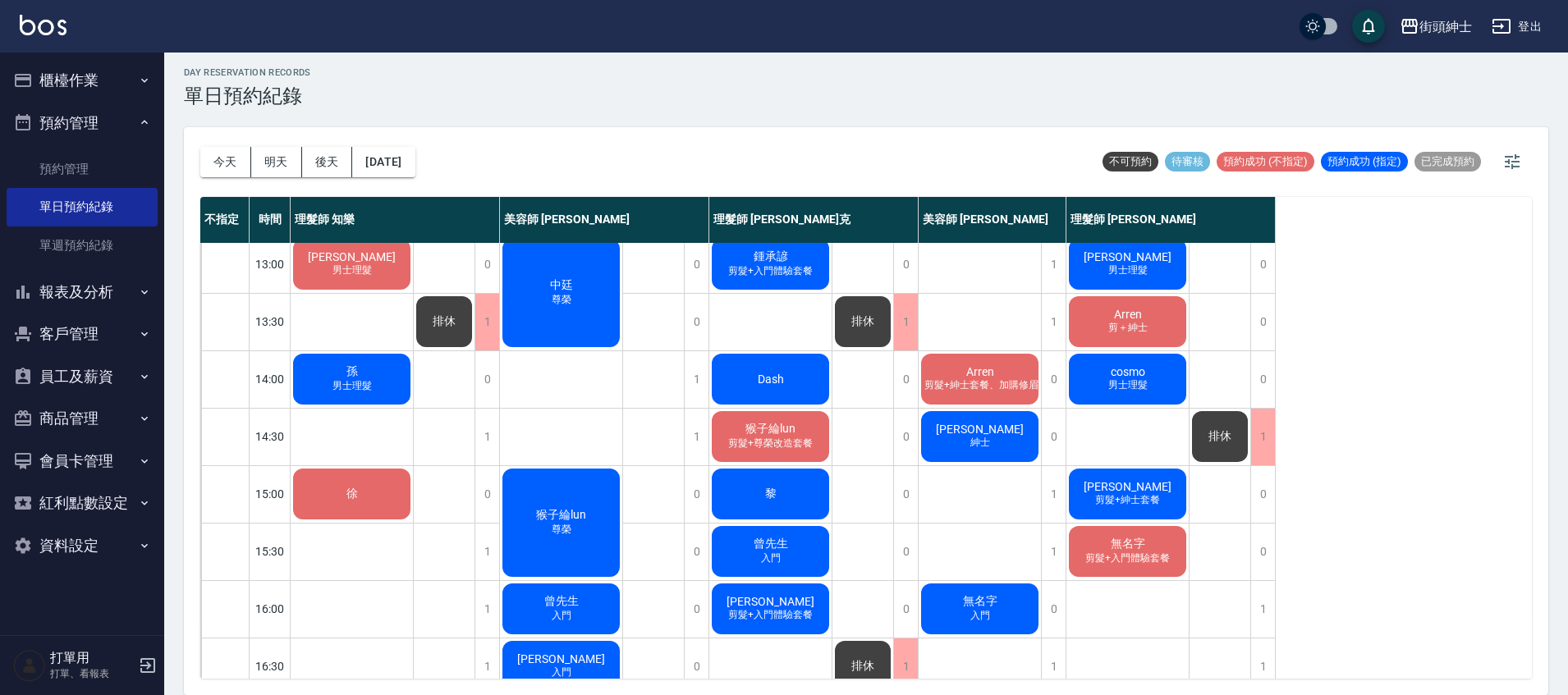
scroll to position [255, 0]
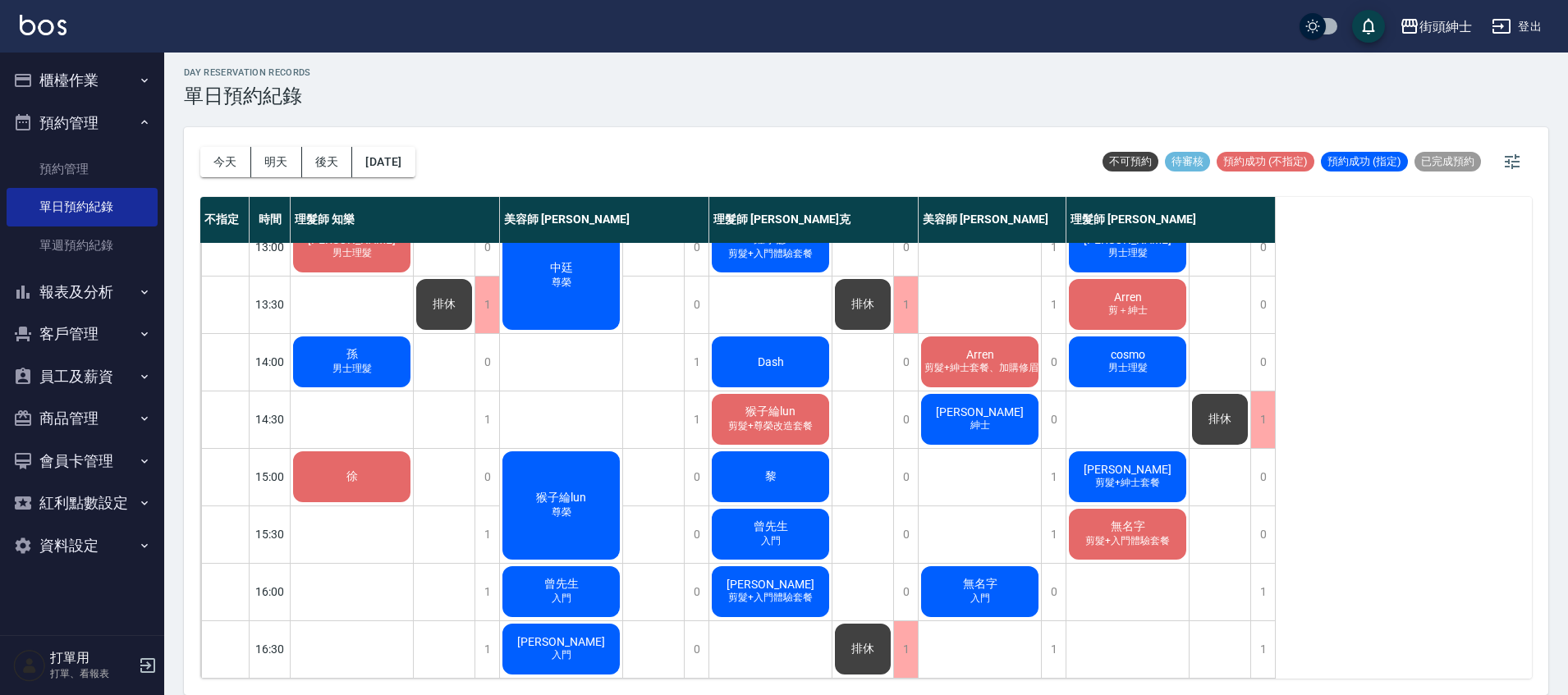
click at [367, 468] on div "徐" at bounding box center [351, 476] width 123 height 56
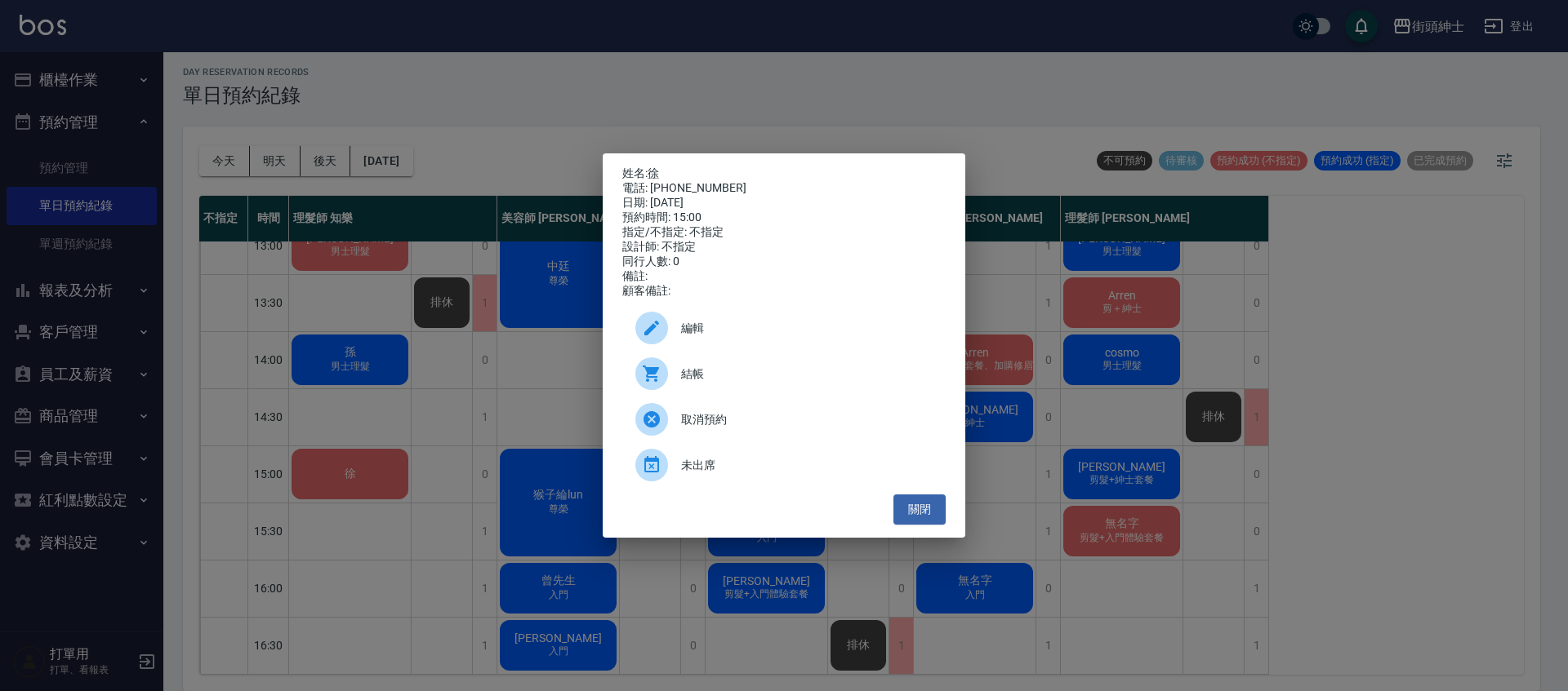
click at [730, 425] on span "取消預約" at bounding box center [807, 420] width 252 height 17
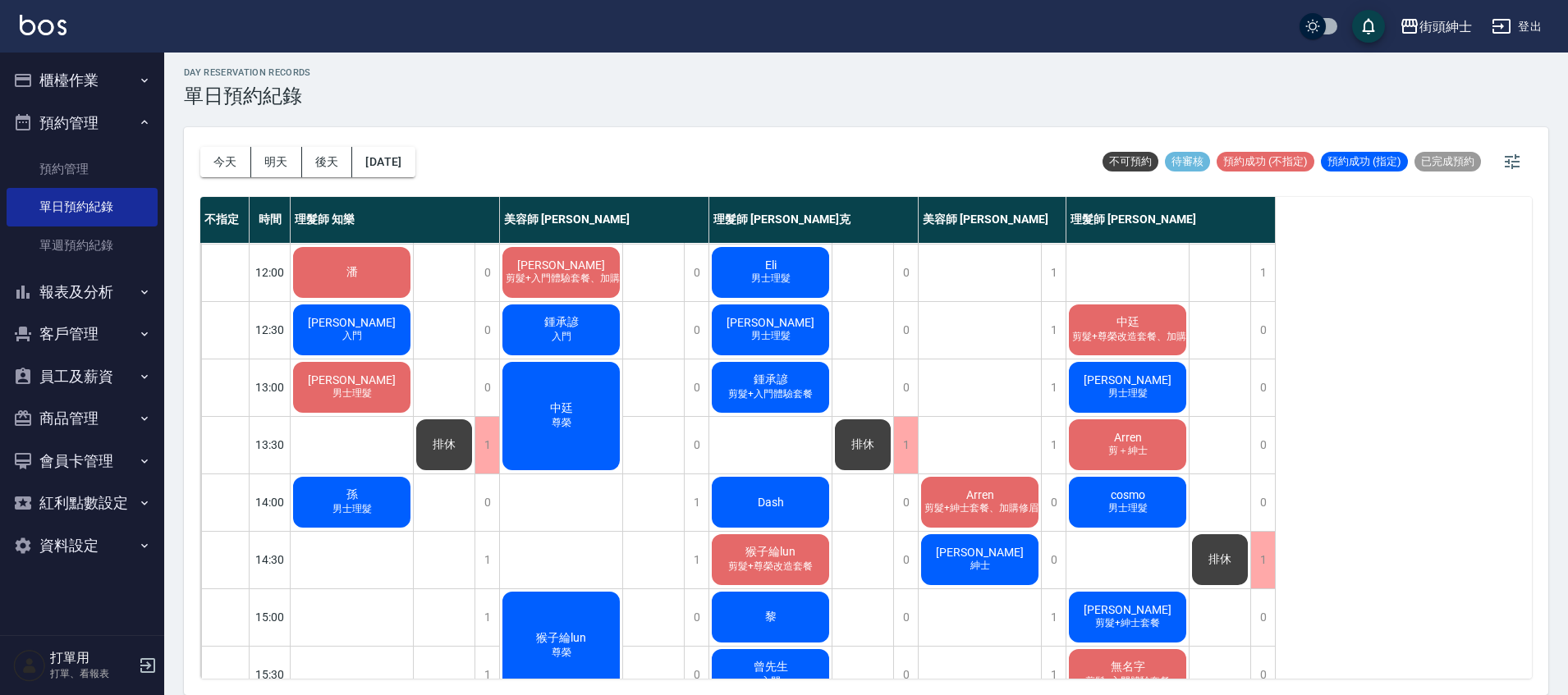
scroll to position [115, 0]
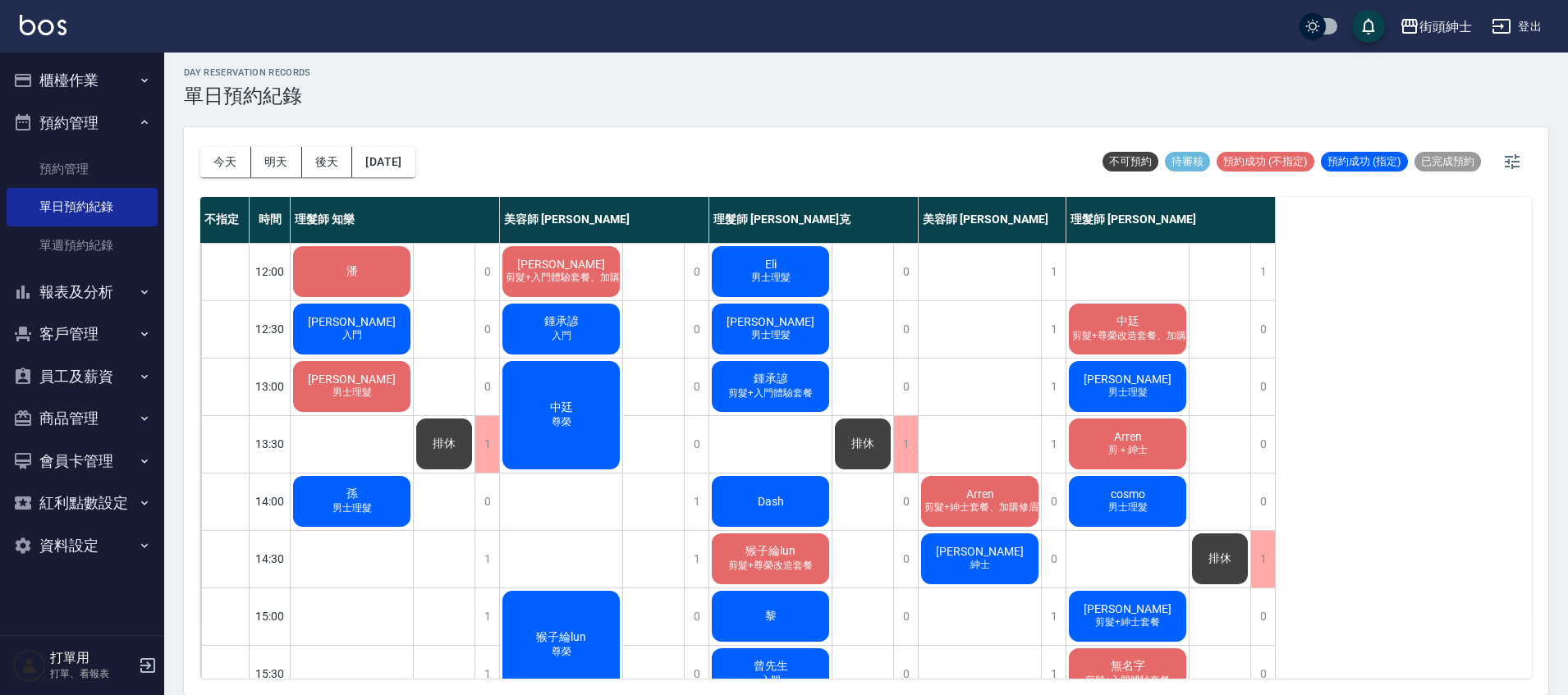
click at [1125, 437] on span "Arren" at bounding box center [1128, 436] width 34 height 13
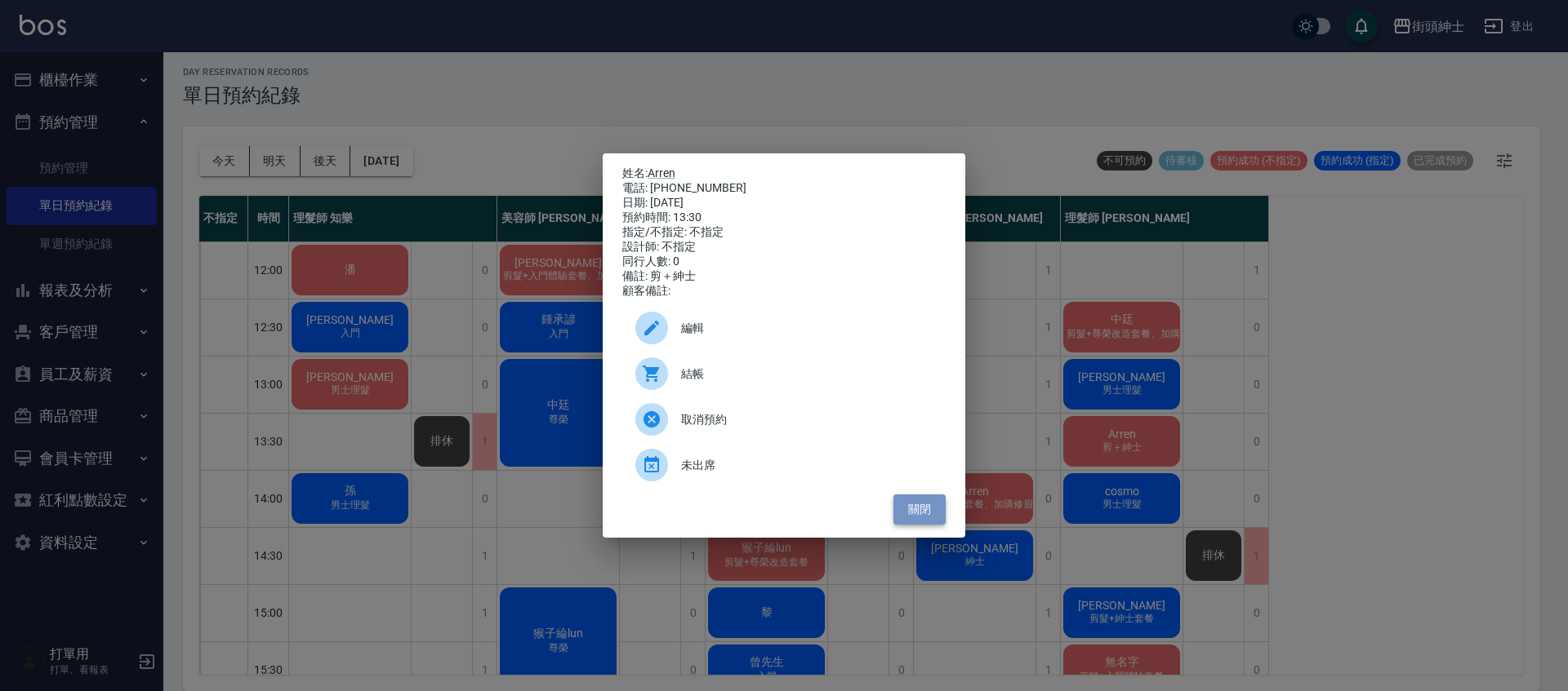
click at [921, 525] on button "關閉" at bounding box center [919, 509] width 52 height 30
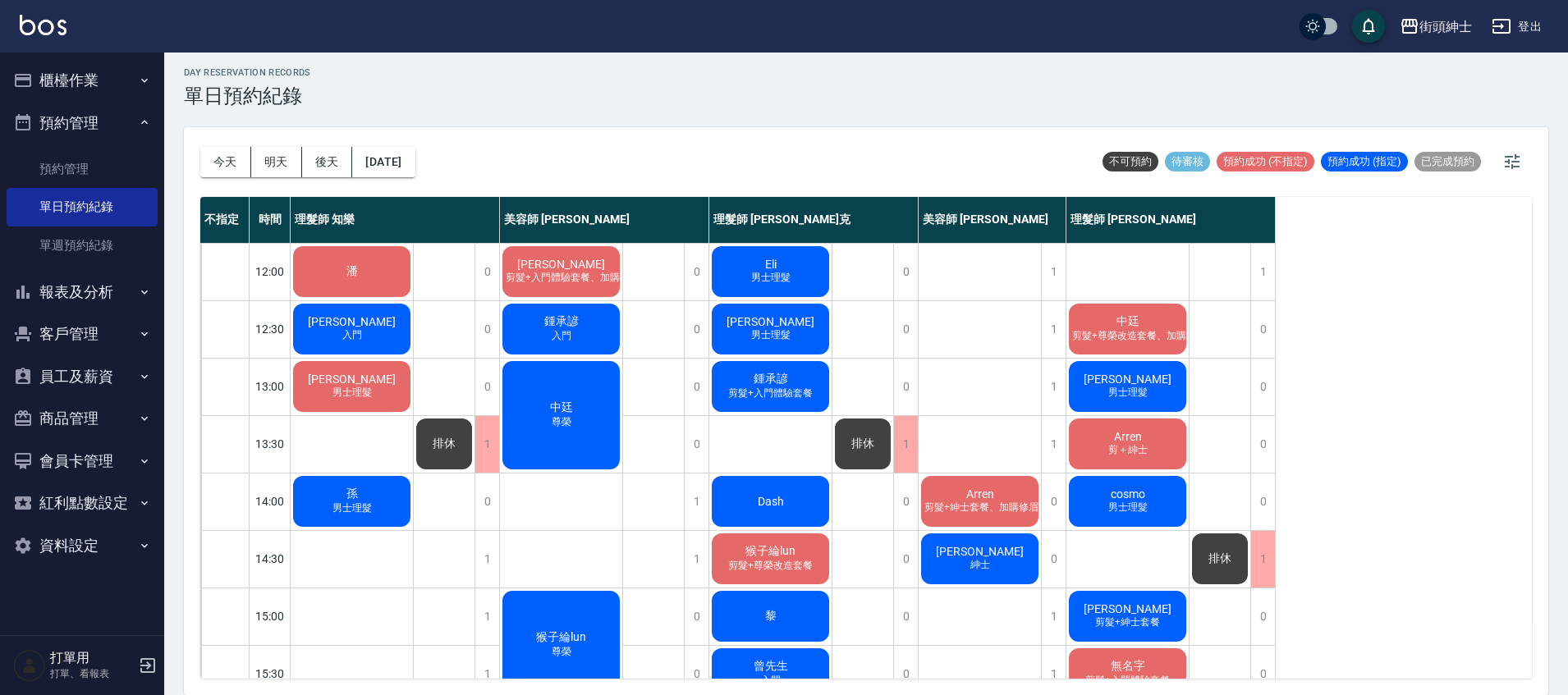
click at [785, 399] on span "剪髮+入門體驗套餐" at bounding box center [771, 393] width 91 height 14
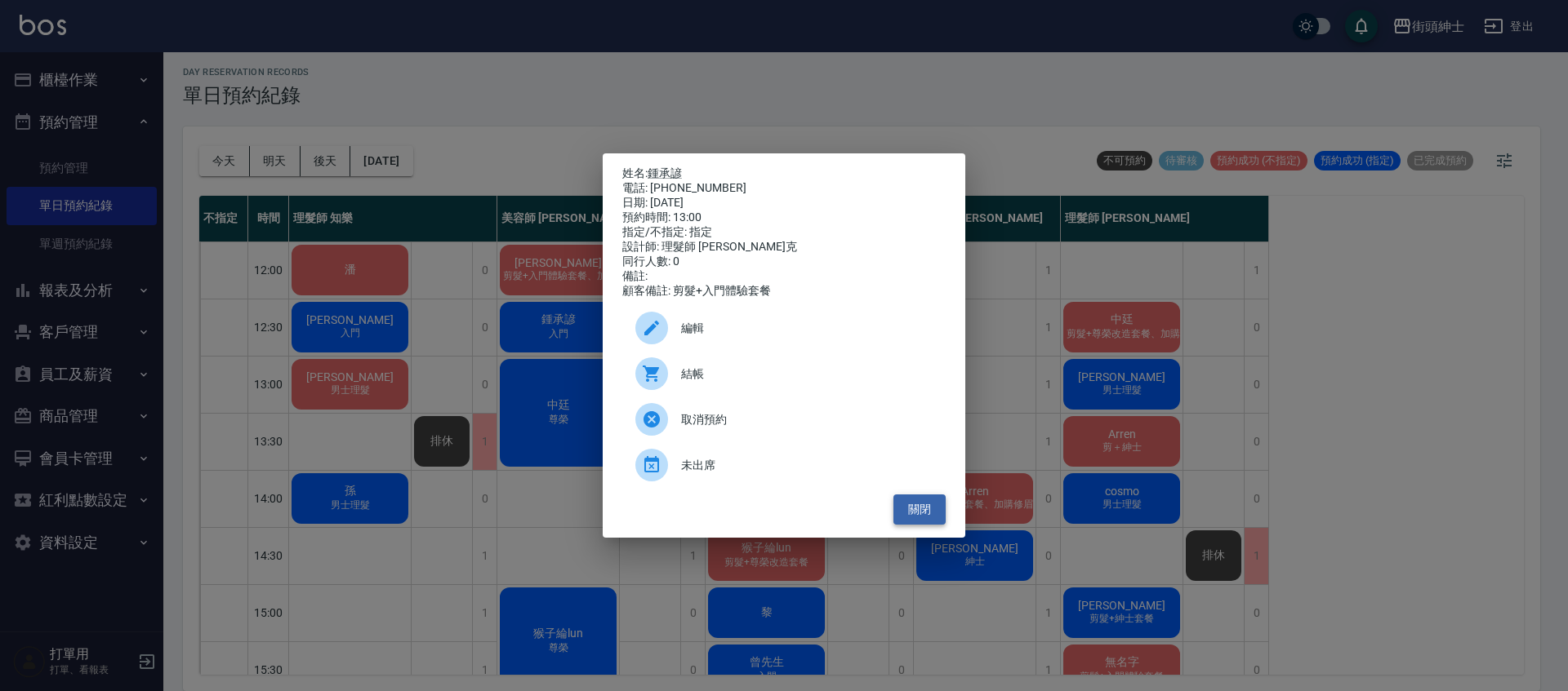
click at [911, 514] on button "關閉" at bounding box center [919, 509] width 52 height 30
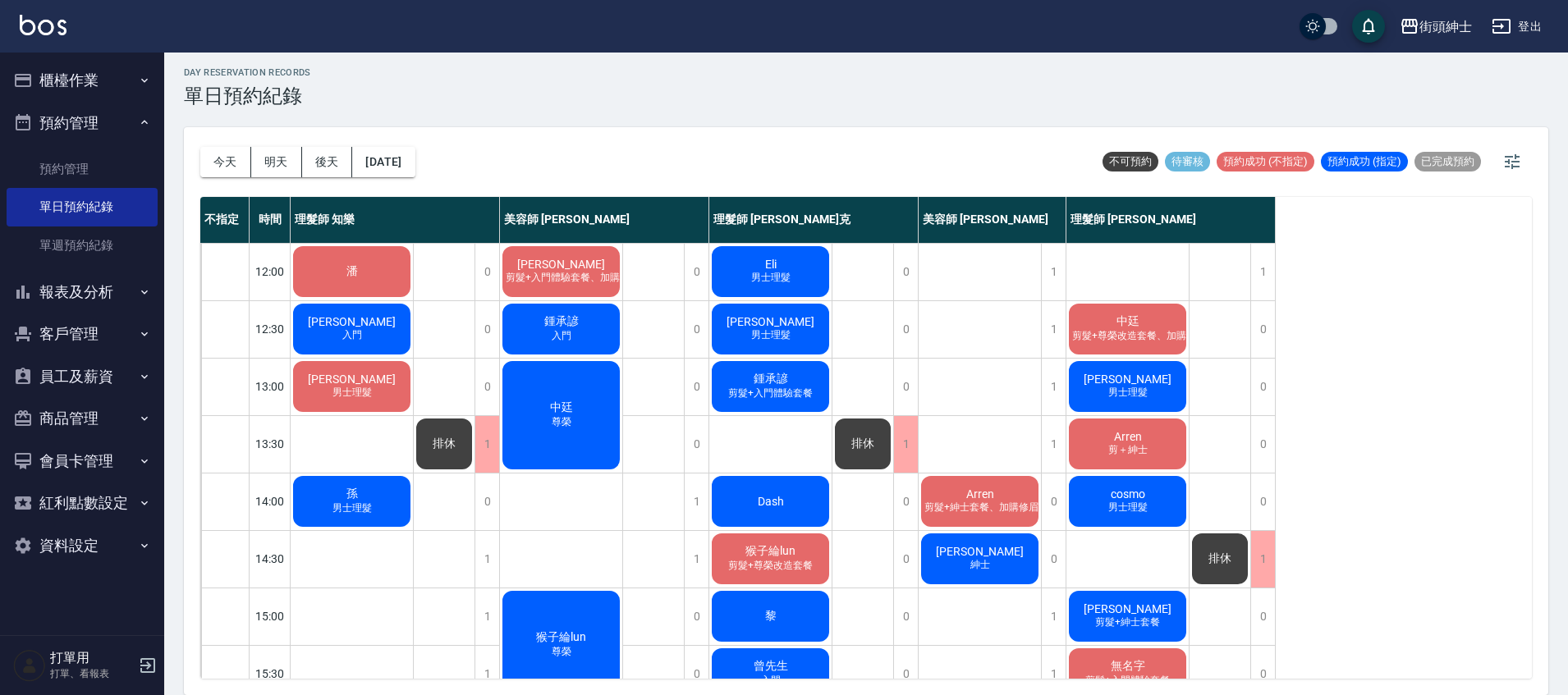
click at [1124, 457] on span "剪＋紳士" at bounding box center [1128, 450] width 46 height 14
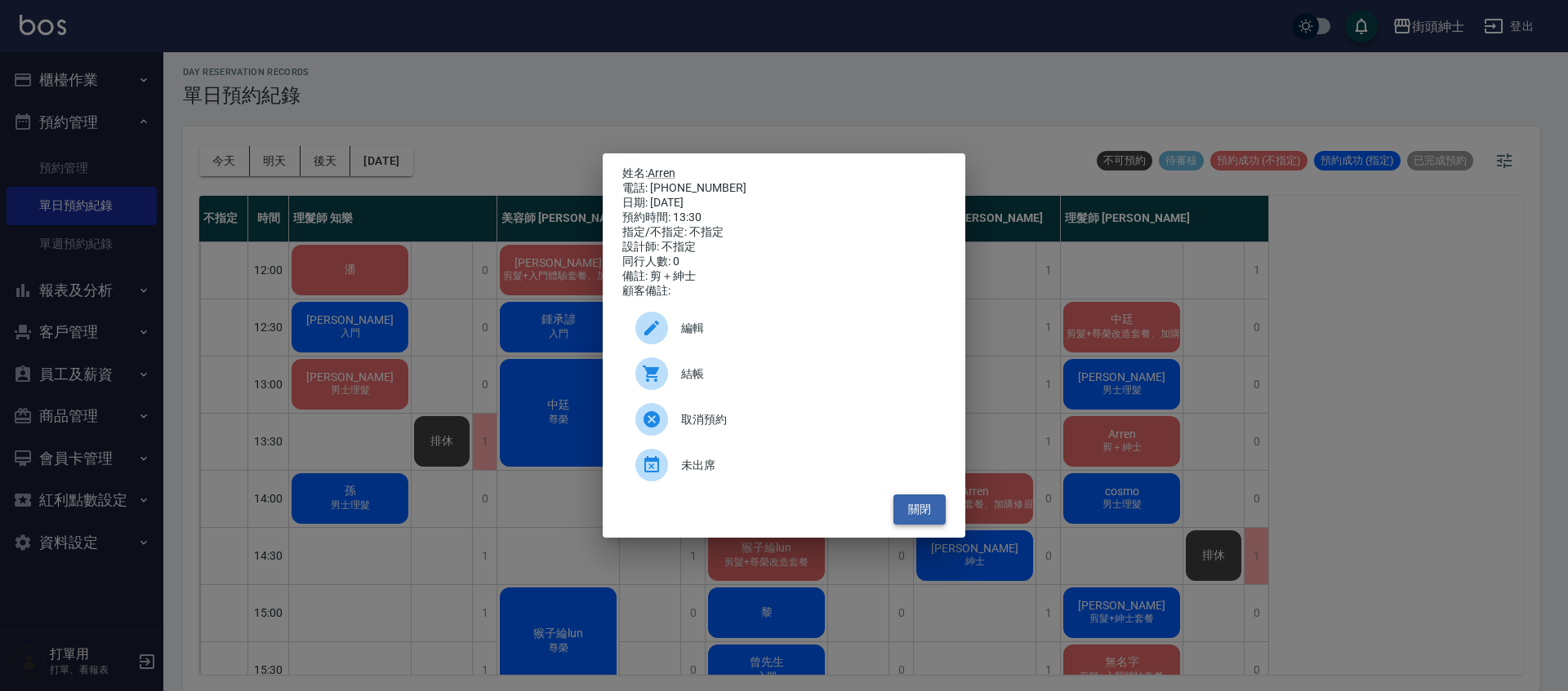
click at [942, 515] on button "關閉" at bounding box center [919, 509] width 52 height 30
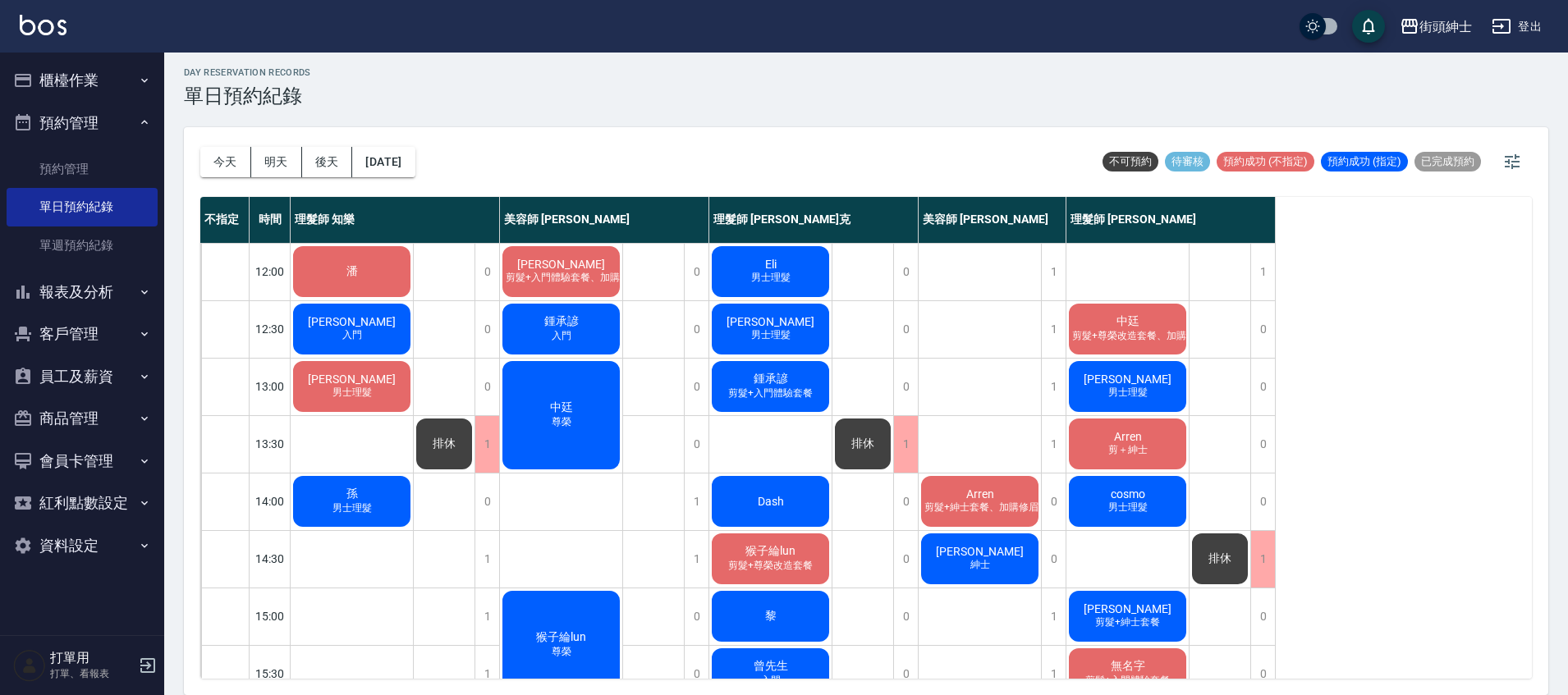
click at [734, 498] on div "Dash" at bounding box center [771, 501] width 123 height 56
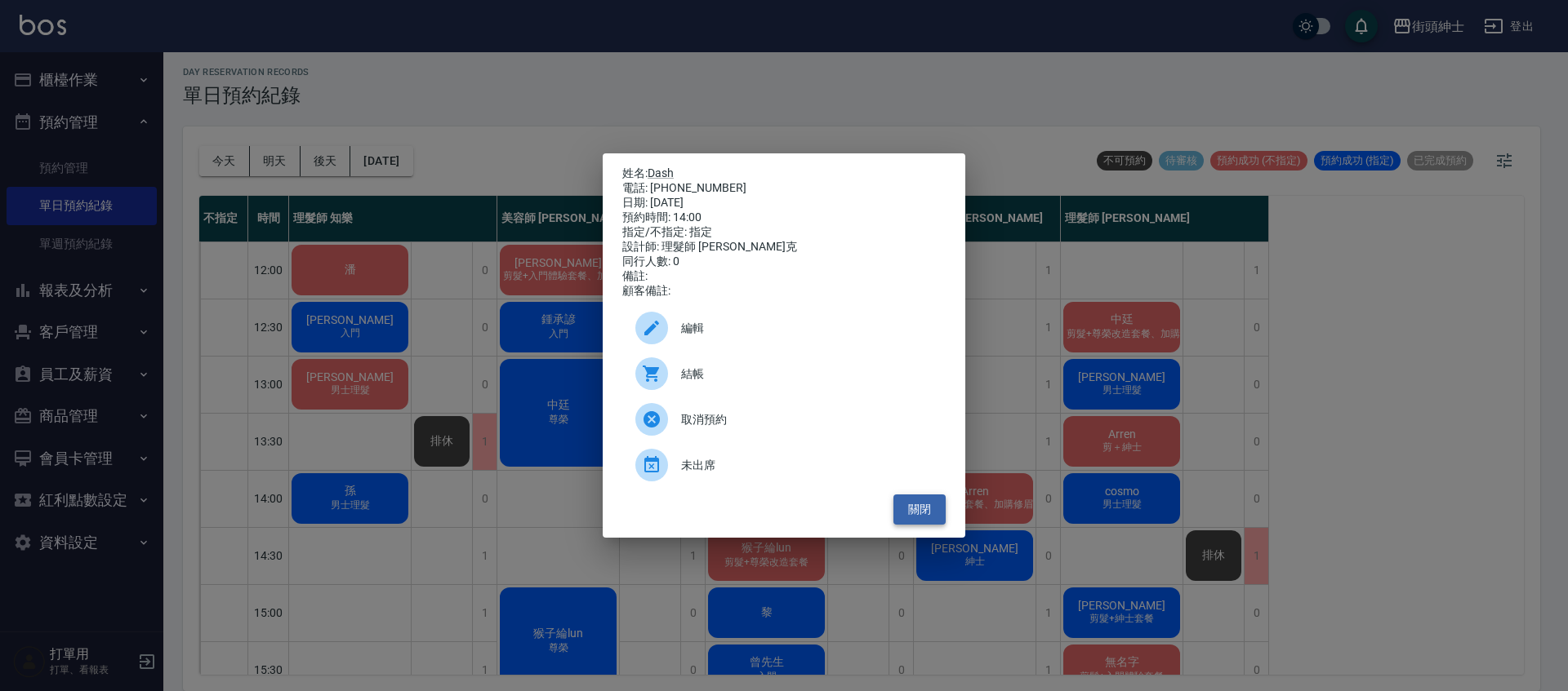
click at [939, 512] on button "關閉" at bounding box center [919, 509] width 52 height 30
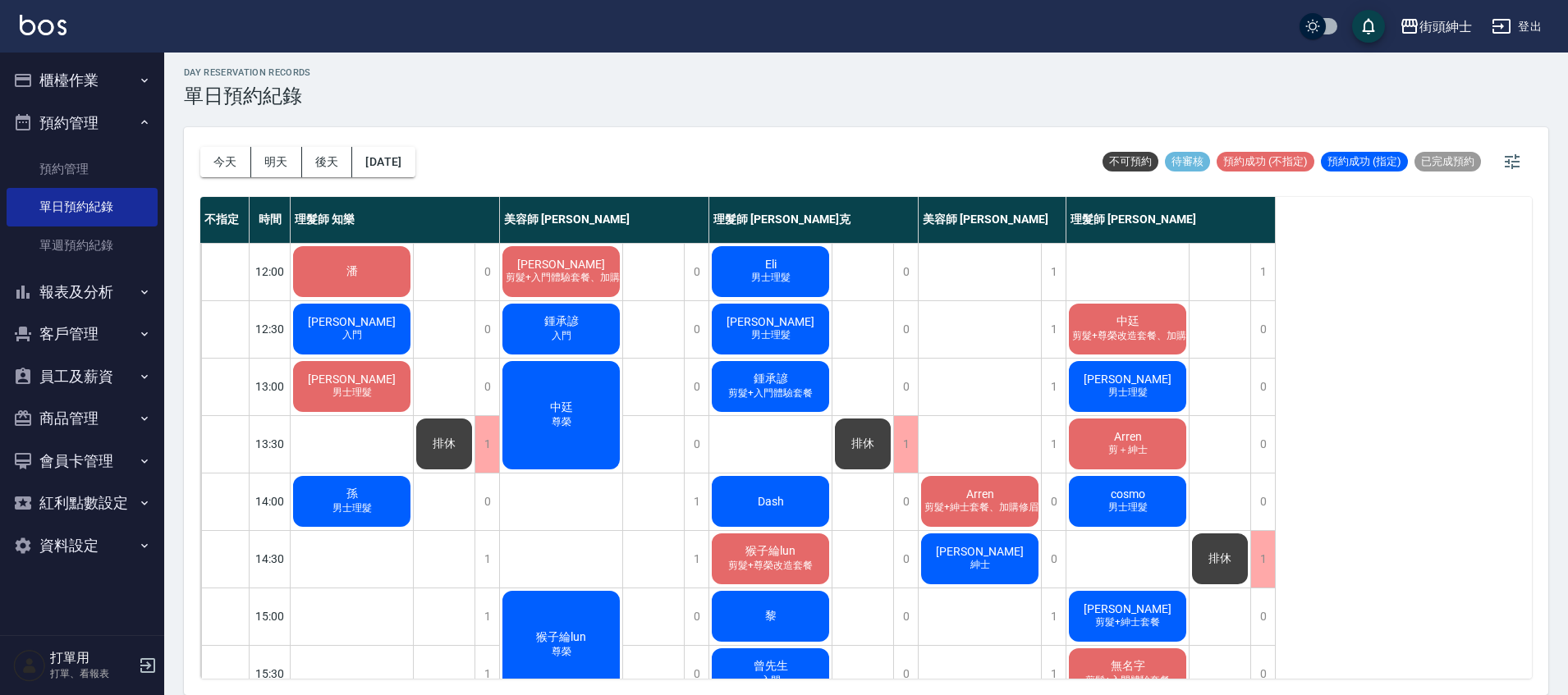
click at [391, 484] on div "孫 男士理髮" at bounding box center [351, 501] width 123 height 56
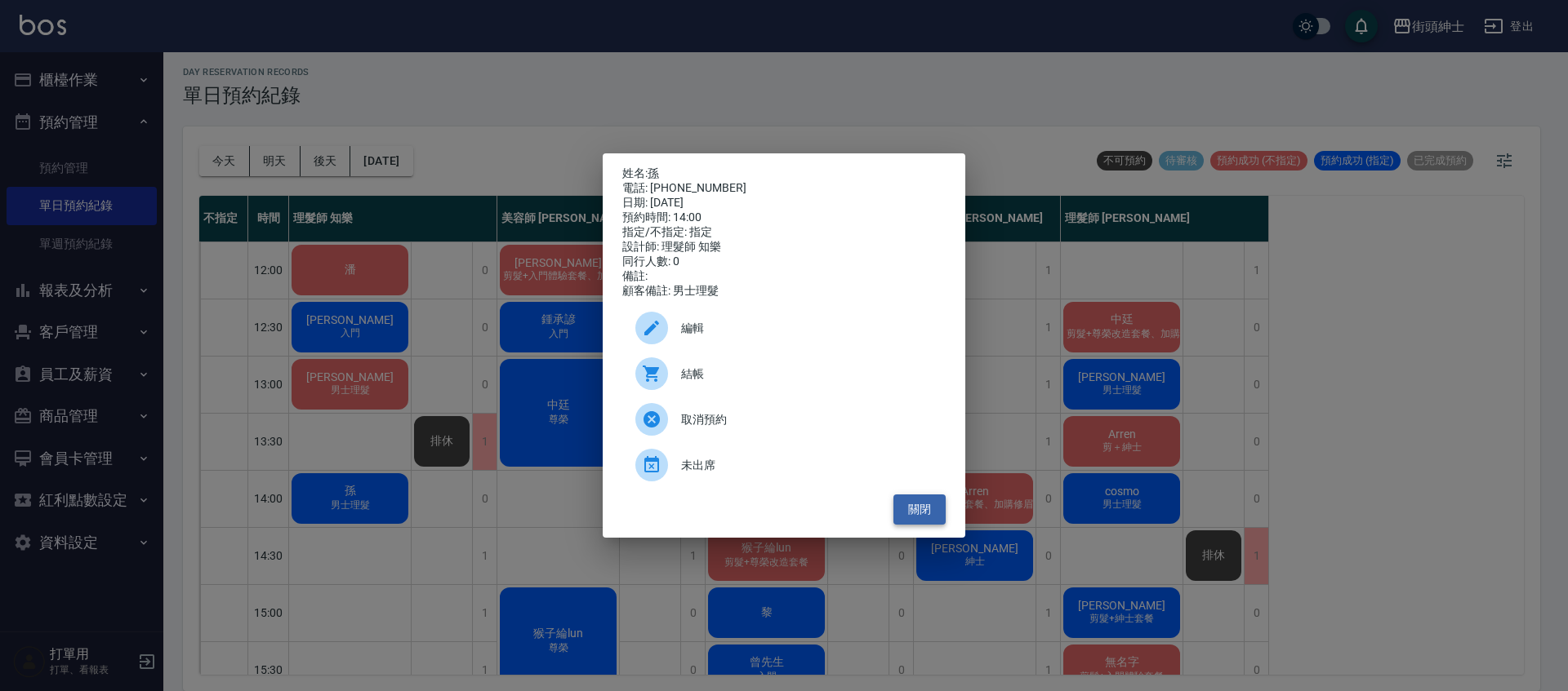
click at [906, 514] on button "關閉" at bounding box center [919, 509] width 52 height 30
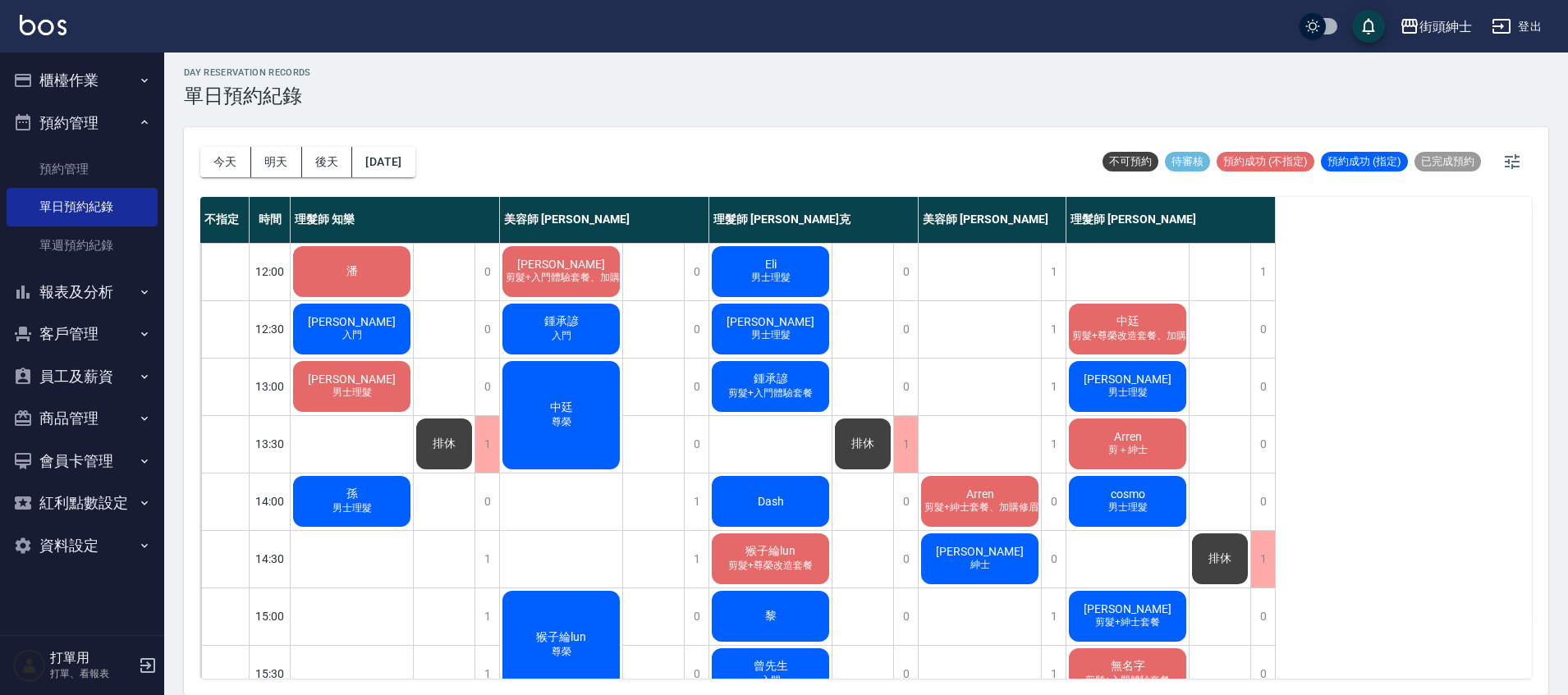
click at [823, 500] on div "Dash" at bounding box center [771, 501] width 123 height 56
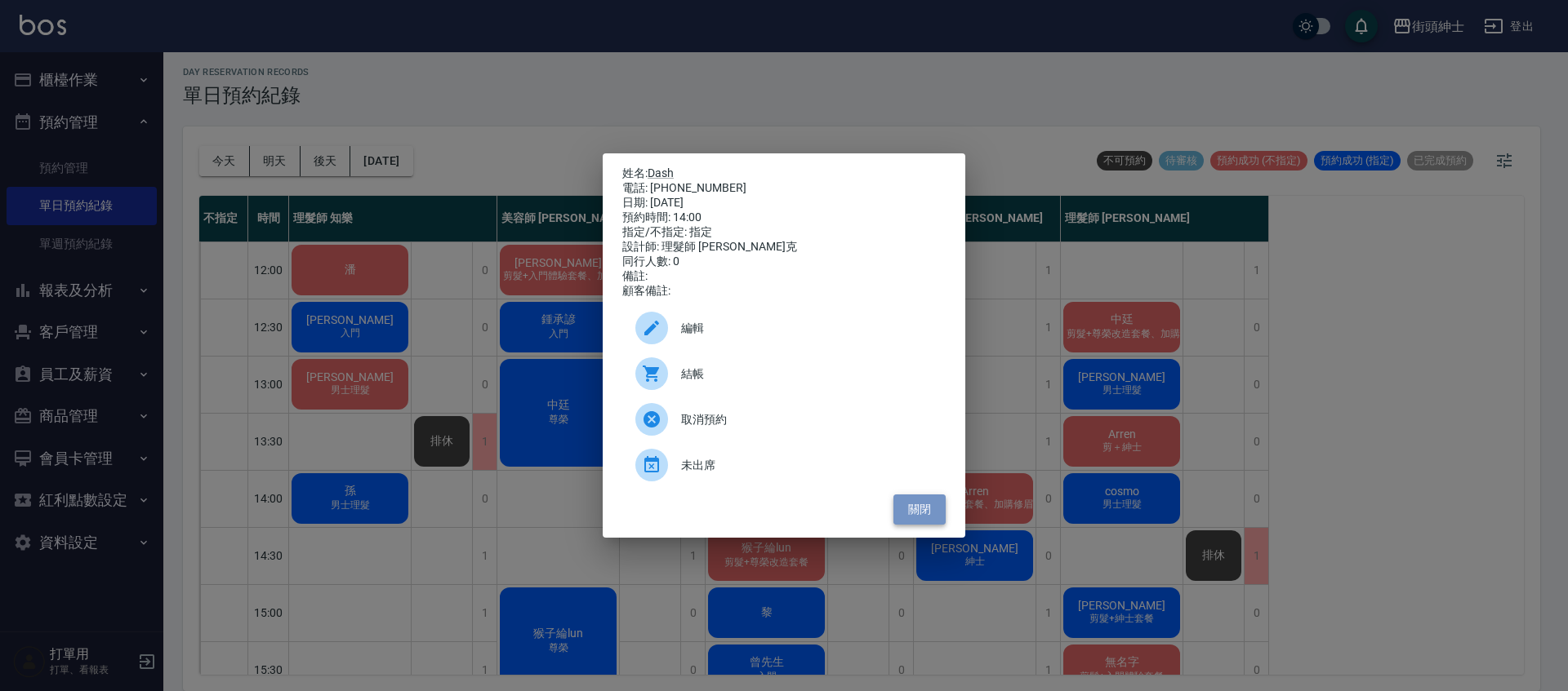
click at [927, 508] on button "關閉" at bounding box center [919, 509] width 52 height 30
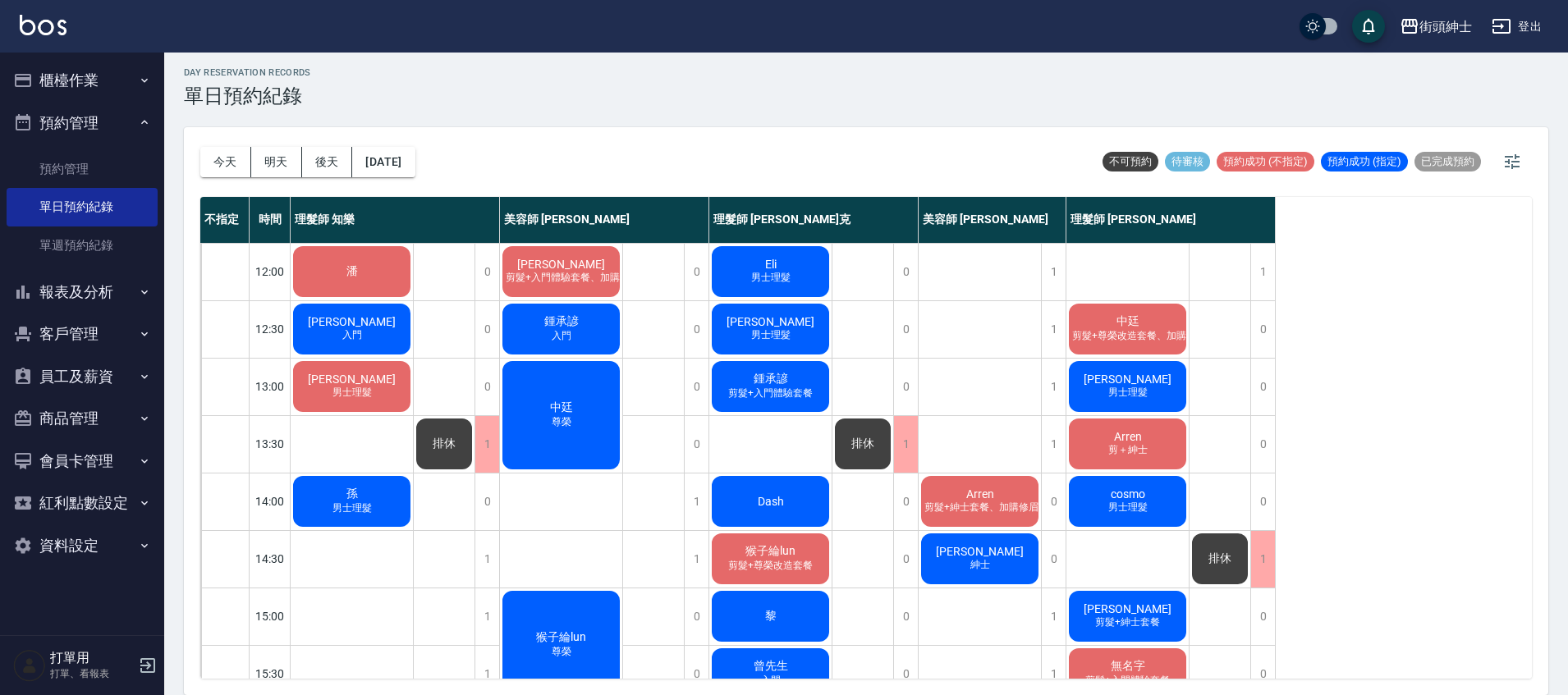
click at [756, 500] on span "Dash" at bounding box center [771, 501] width 33 height 13
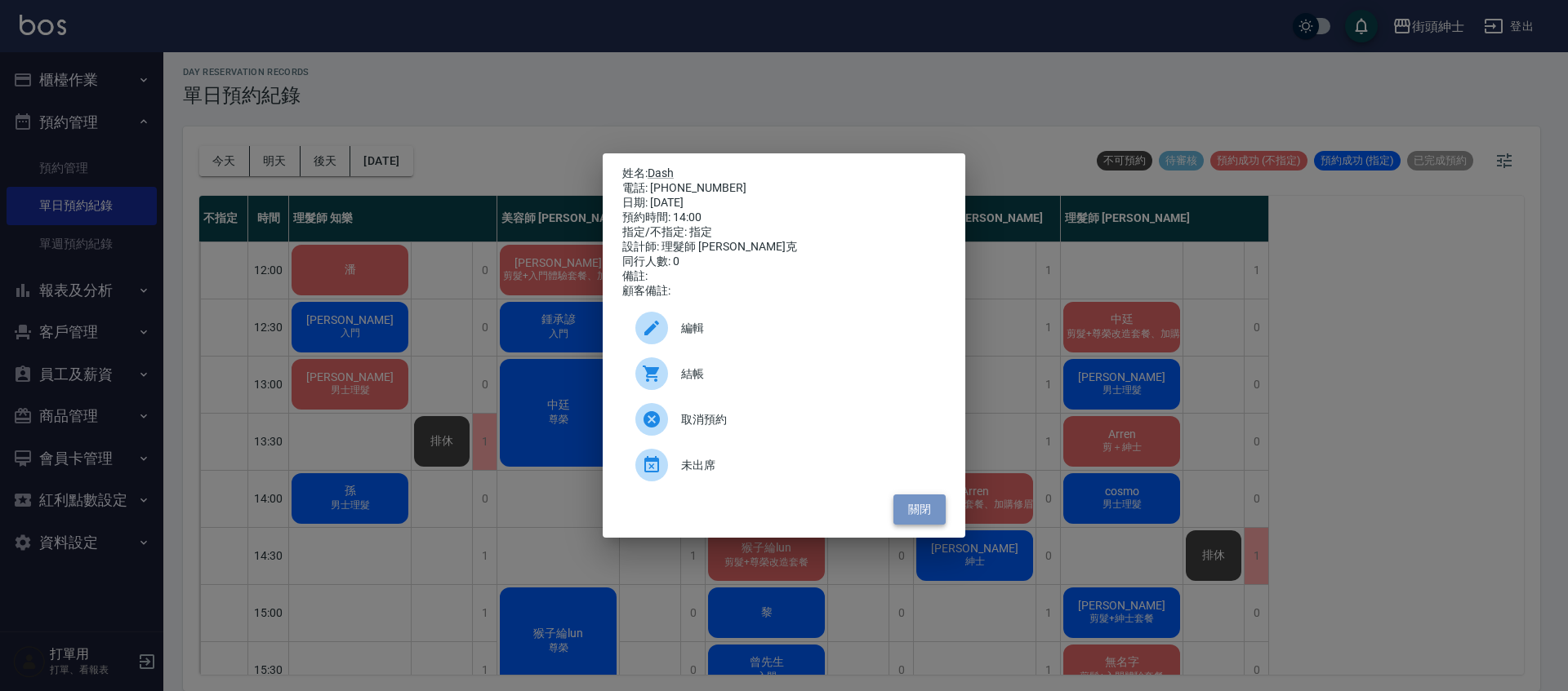
click at [940, 524] on button "關閉" at bounding box center [919, 509] width 52 height 30
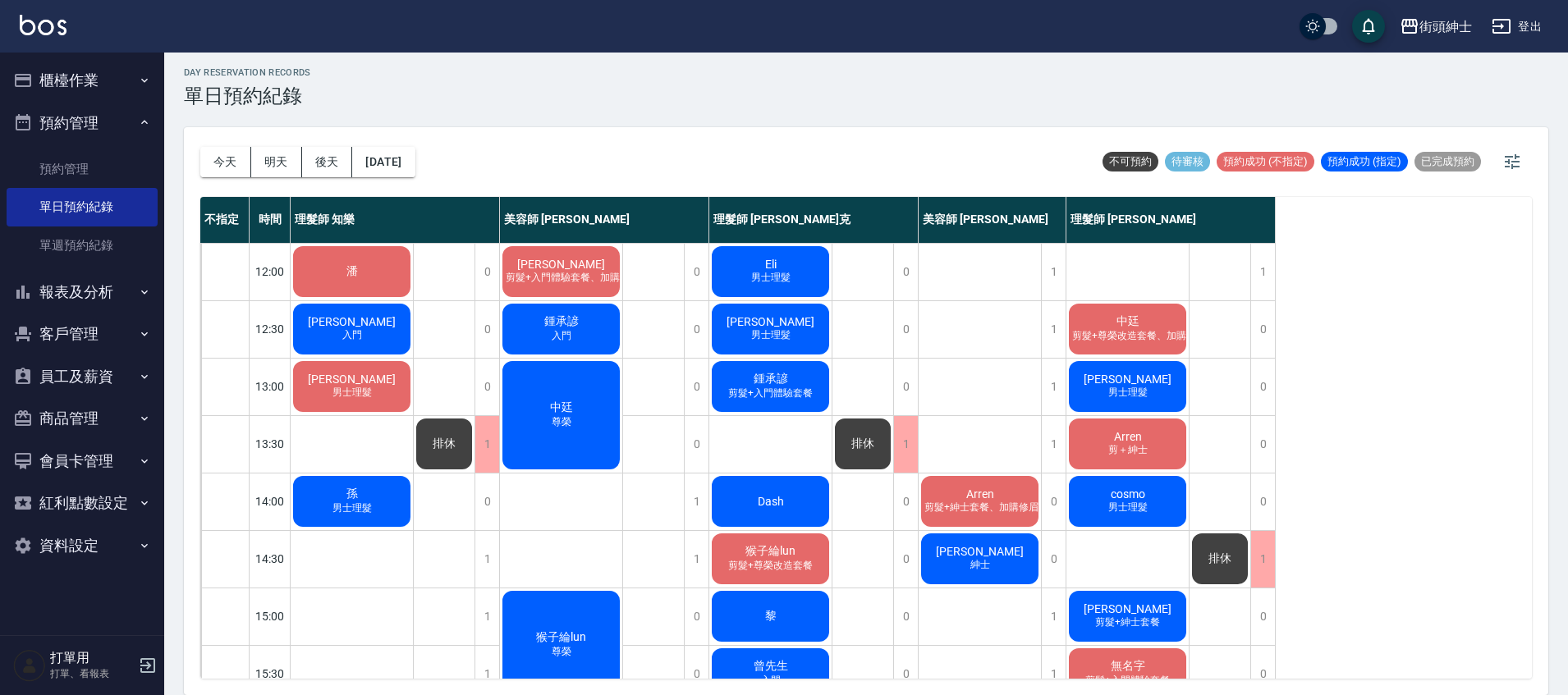
click at [966, 512] on span "剪髮+紳士套餐、加購修眉修容" at bounding box center [991, 507] width 141 height 14
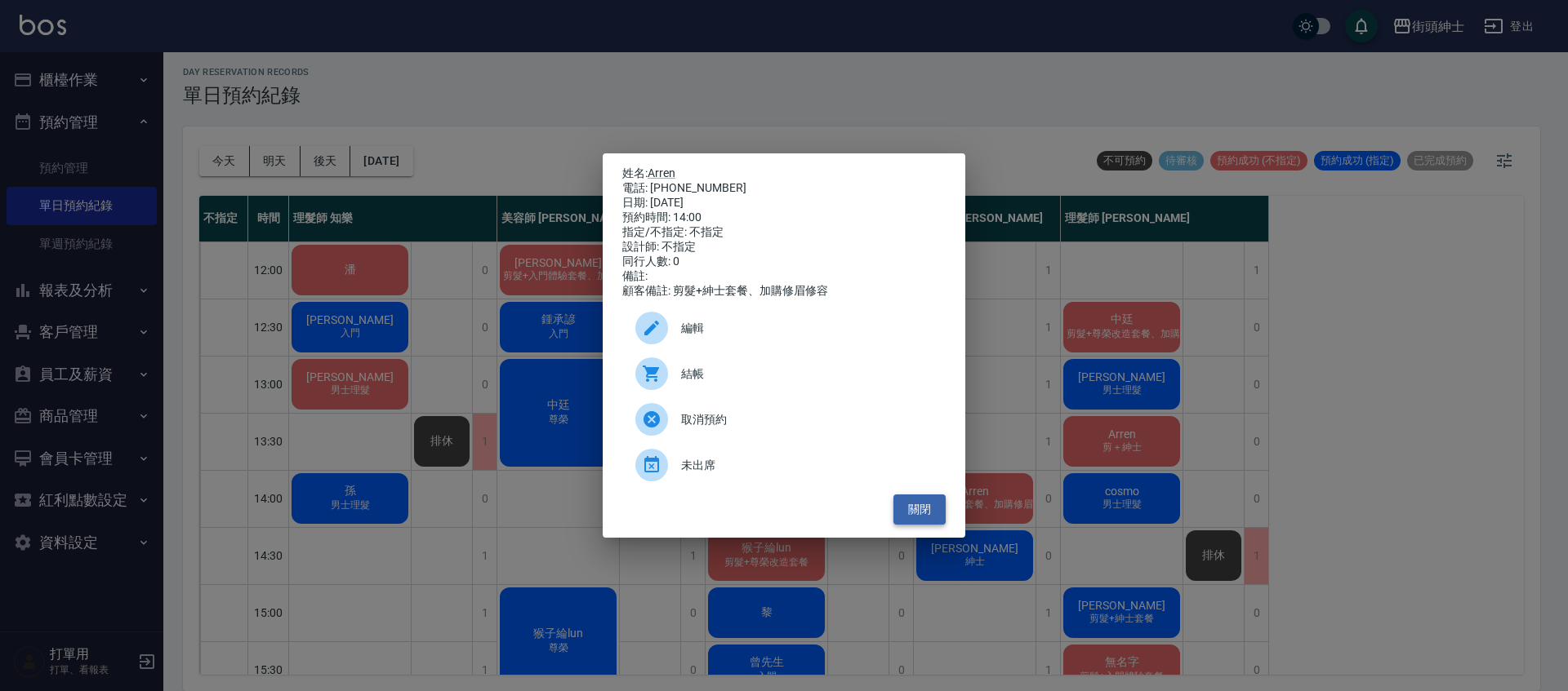
click at [929, 508] on button "關閉" at bounding box center [919, 509] width 52 height 30
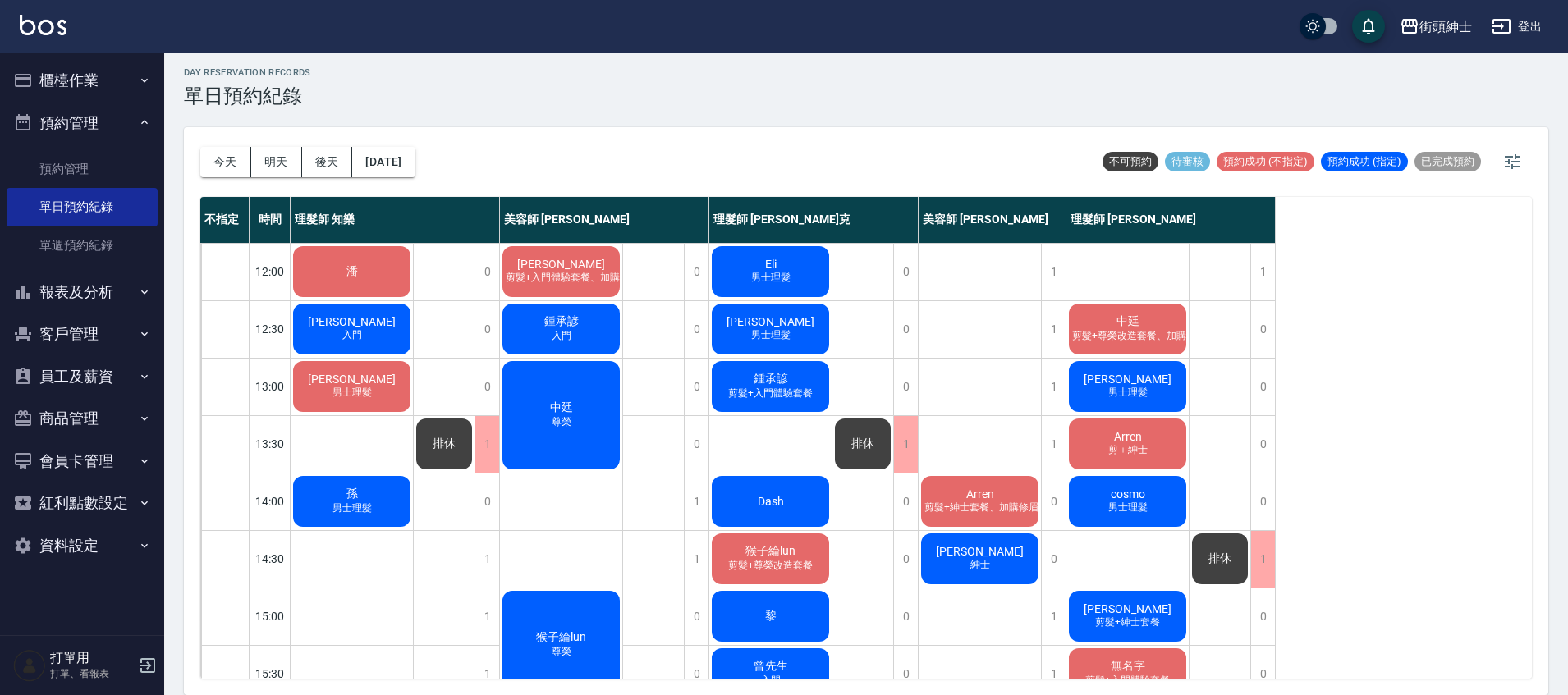
click at [1119, 432] on span "Arren" at bounding box center [1128, 436] width 34 height 13
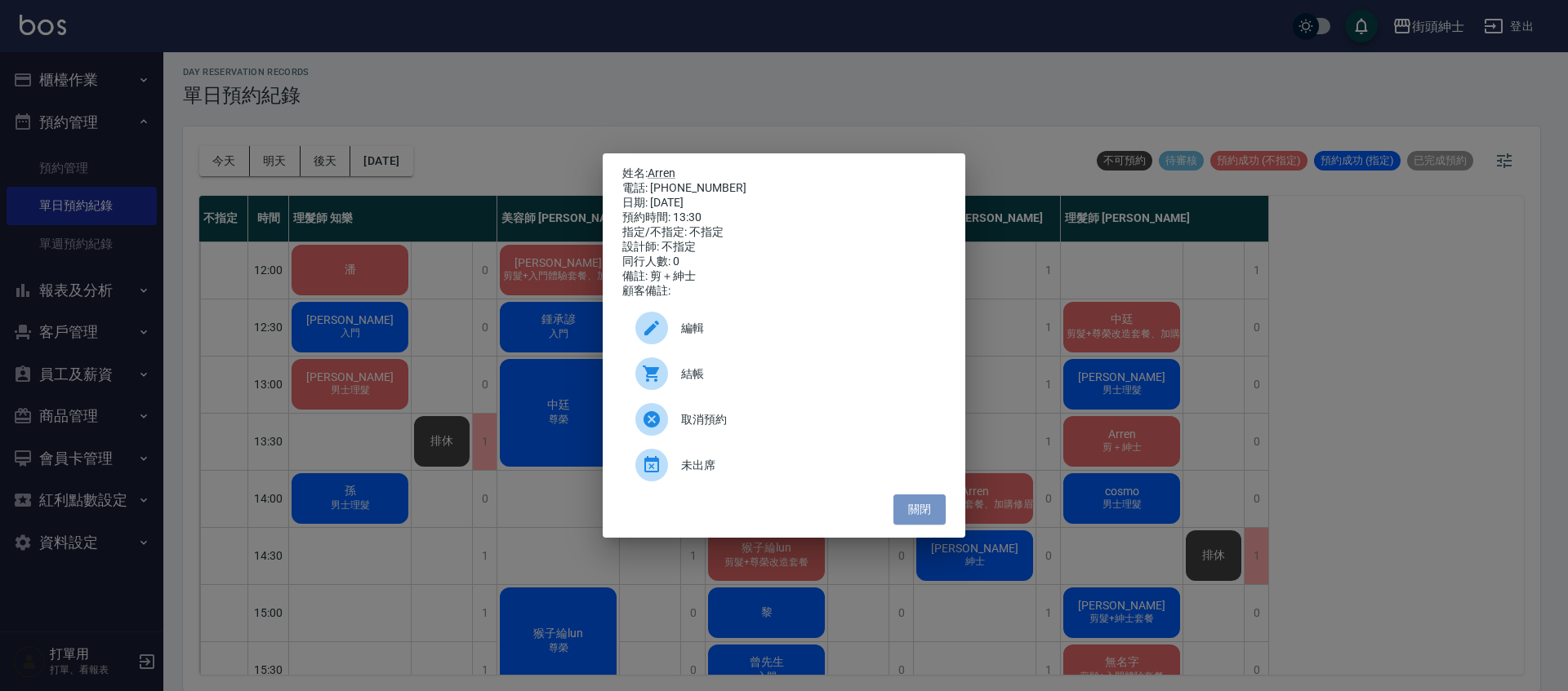
drag, startPoint x: 926, startPoint y: 506, endPoint x: 909, endPoint y: 498, distance: 18.8
click at [926, 507] on button "關閉" at bounding box center [919, 509] width 52 height 30
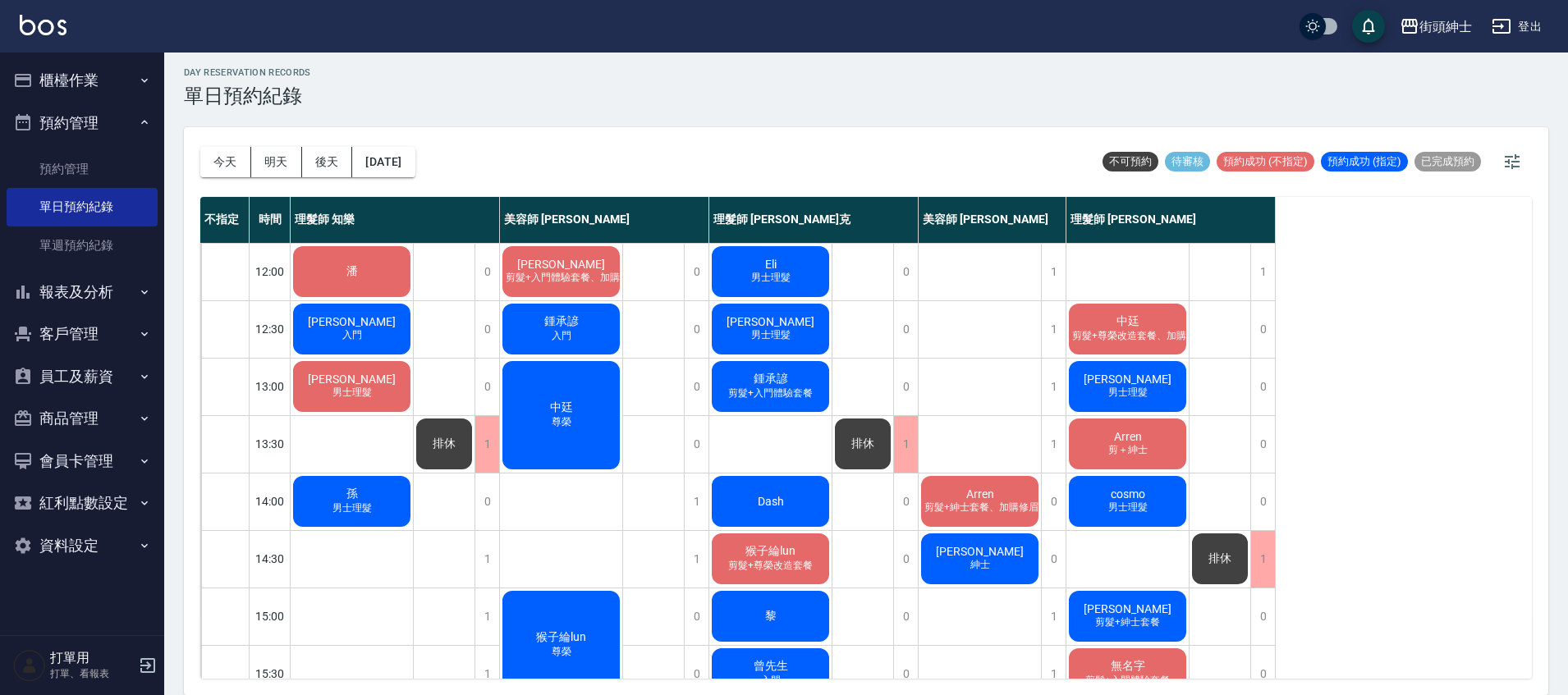
click at [788, 378] on span "鍾承諺" at bounding box center [771, 379] width 41 height 15
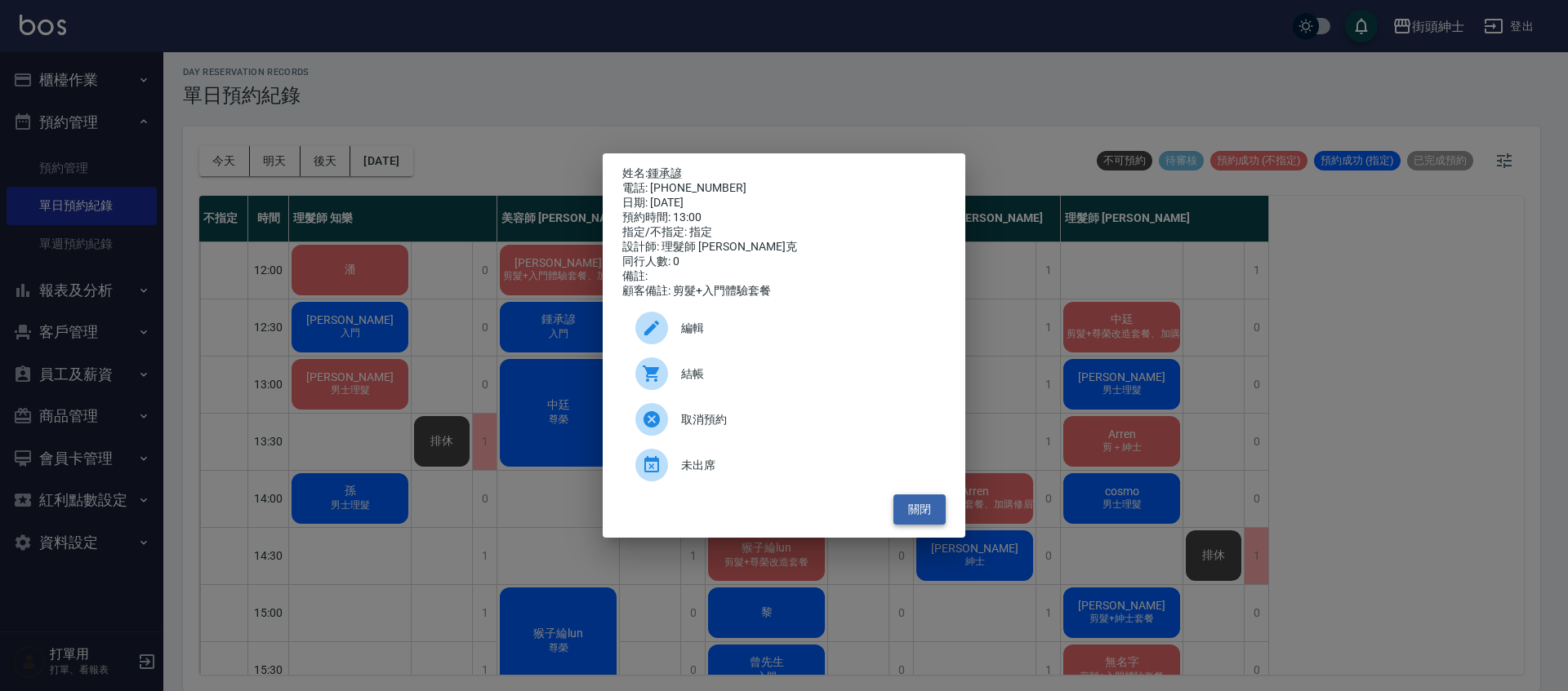
click at [920, 517] on button "關閉" at bounding box center [919, 509] width 52 height 30
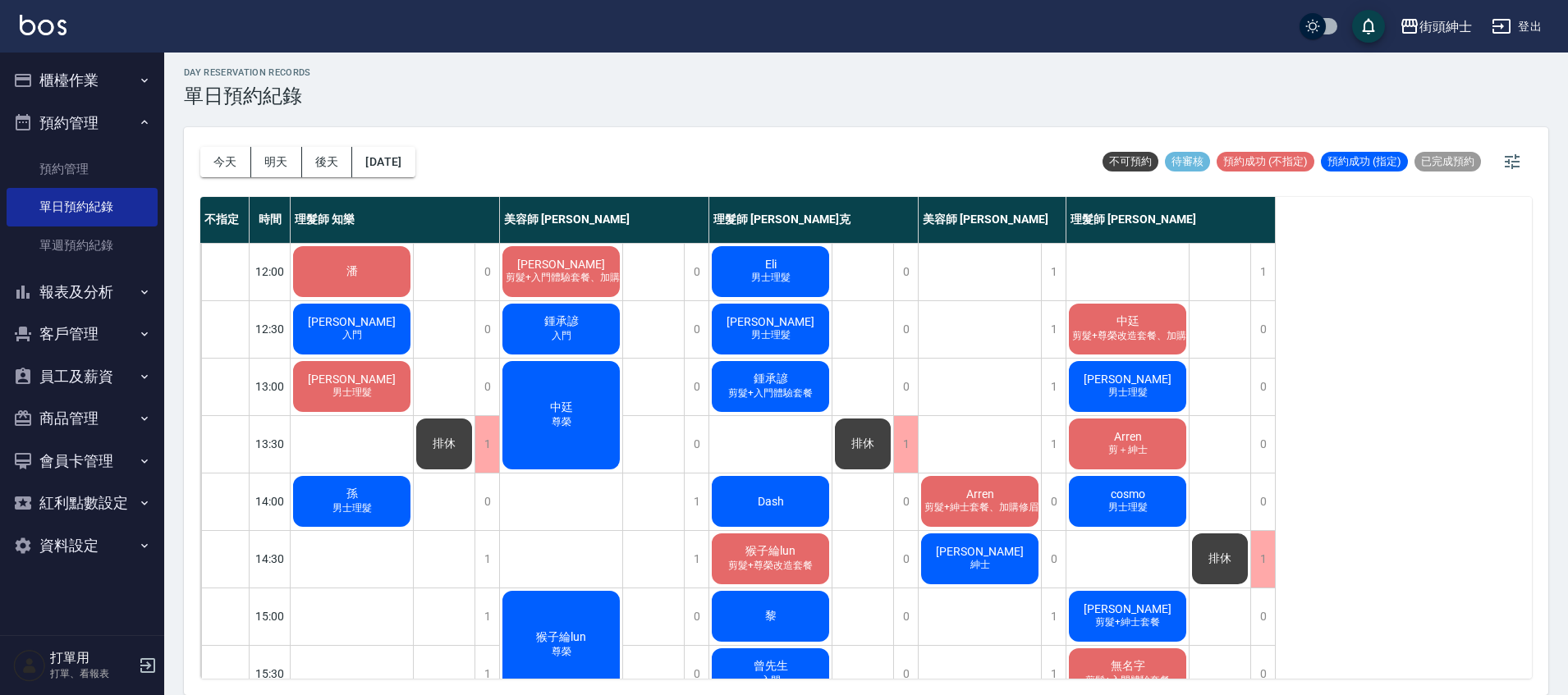
click at [1150, 438] on div "Arren 剪＋紳士" at bounding box center [1127, 444] width 123 height 56
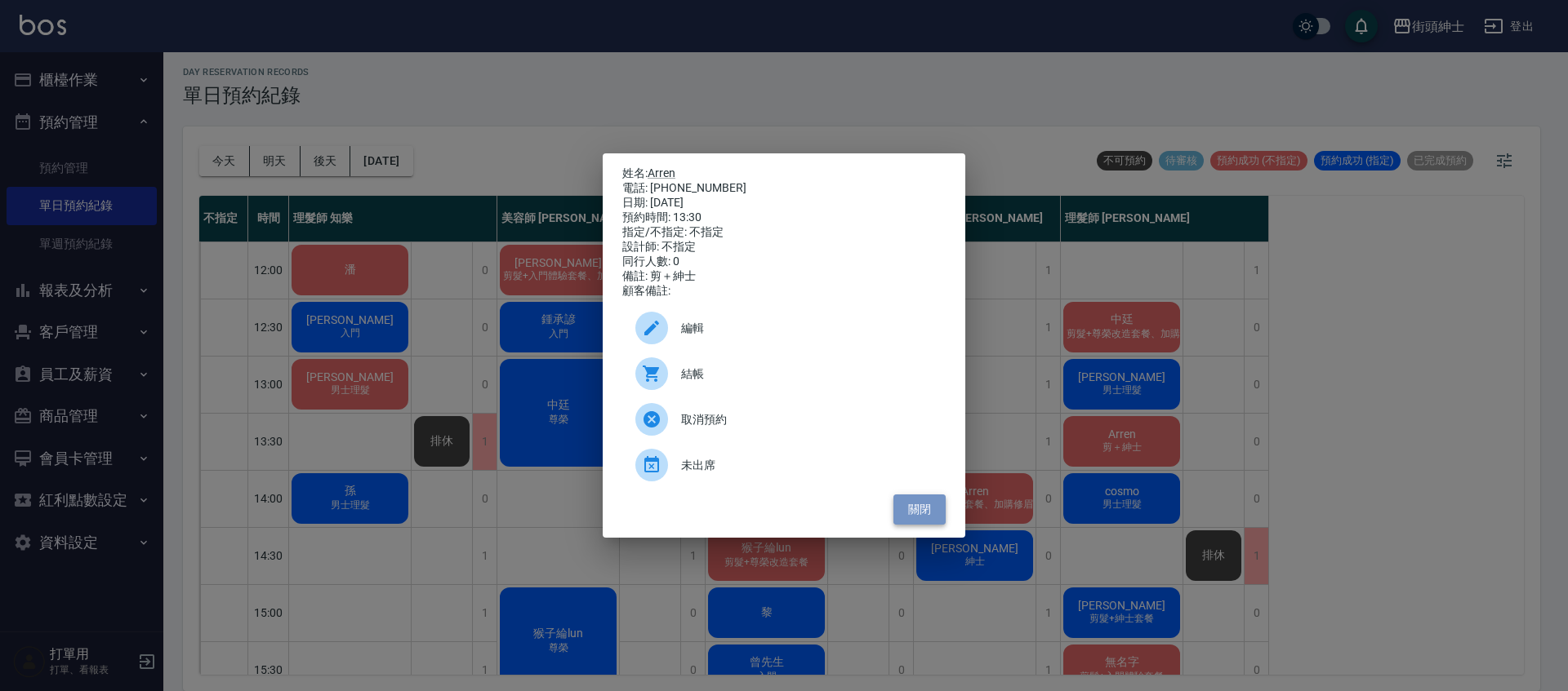
click at [918, 520] on button "關閉" at bounding box center [919, 509] width 52 height 30
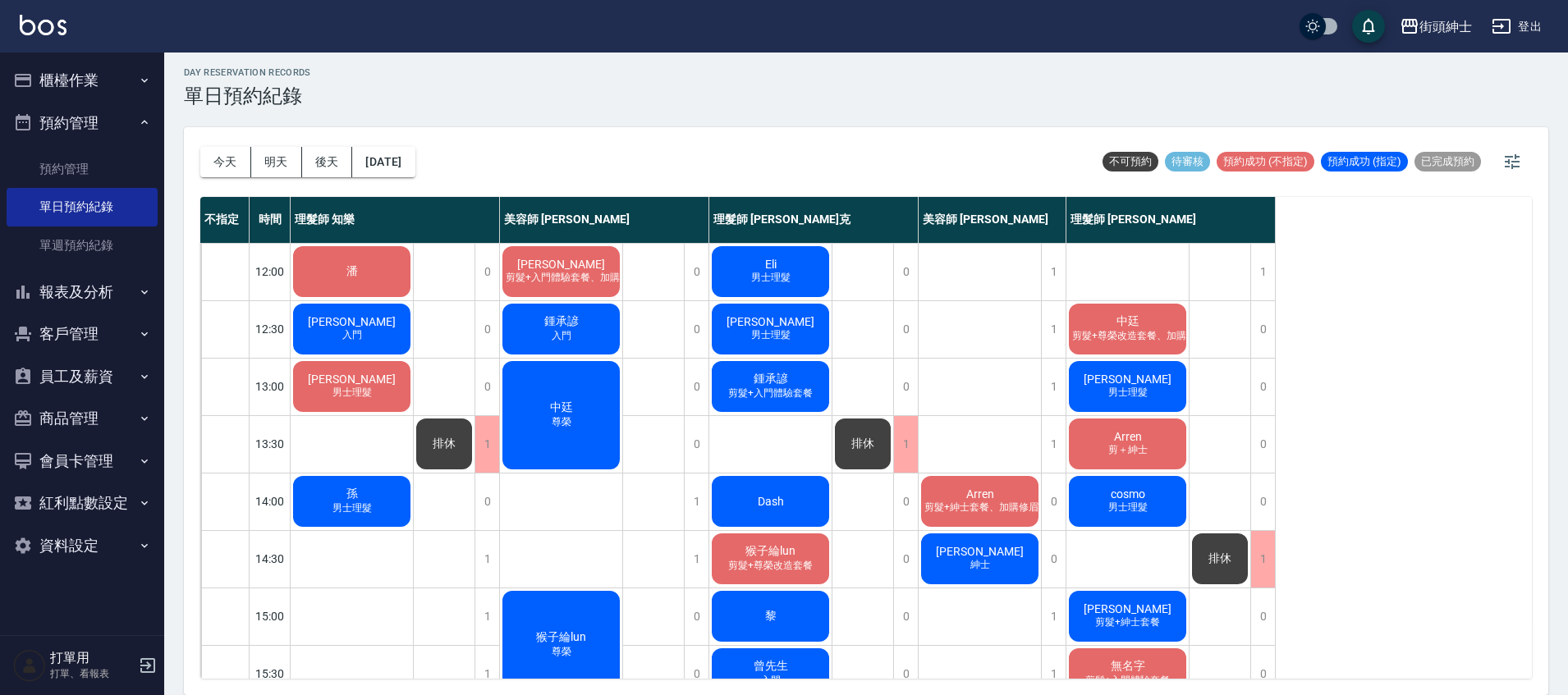
click at [810, 388] on span "剪髮+入門體驗套餐" at bounding box center [771, 393] width 91 height 14
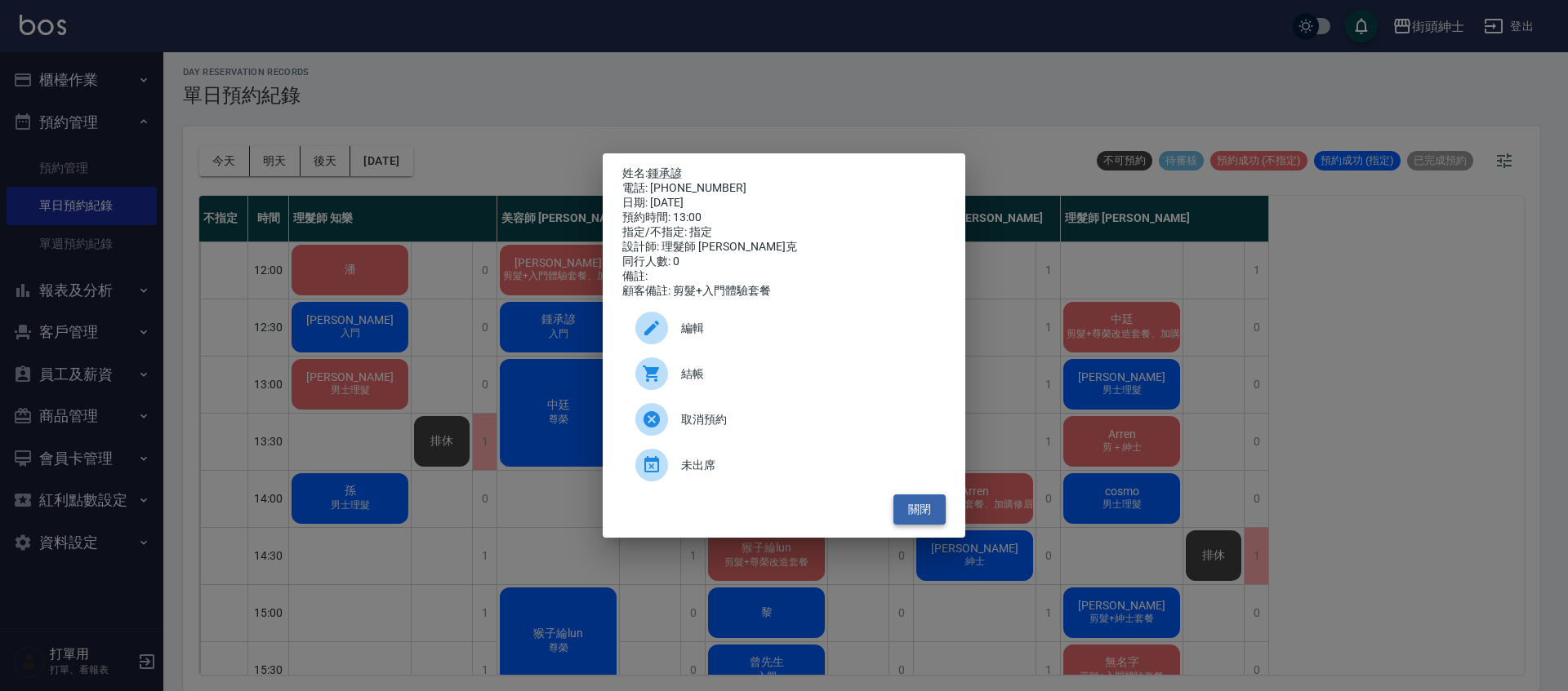
click at [927, 512] on button "關閉" at bounding box center [919, 509] width 52 height 30
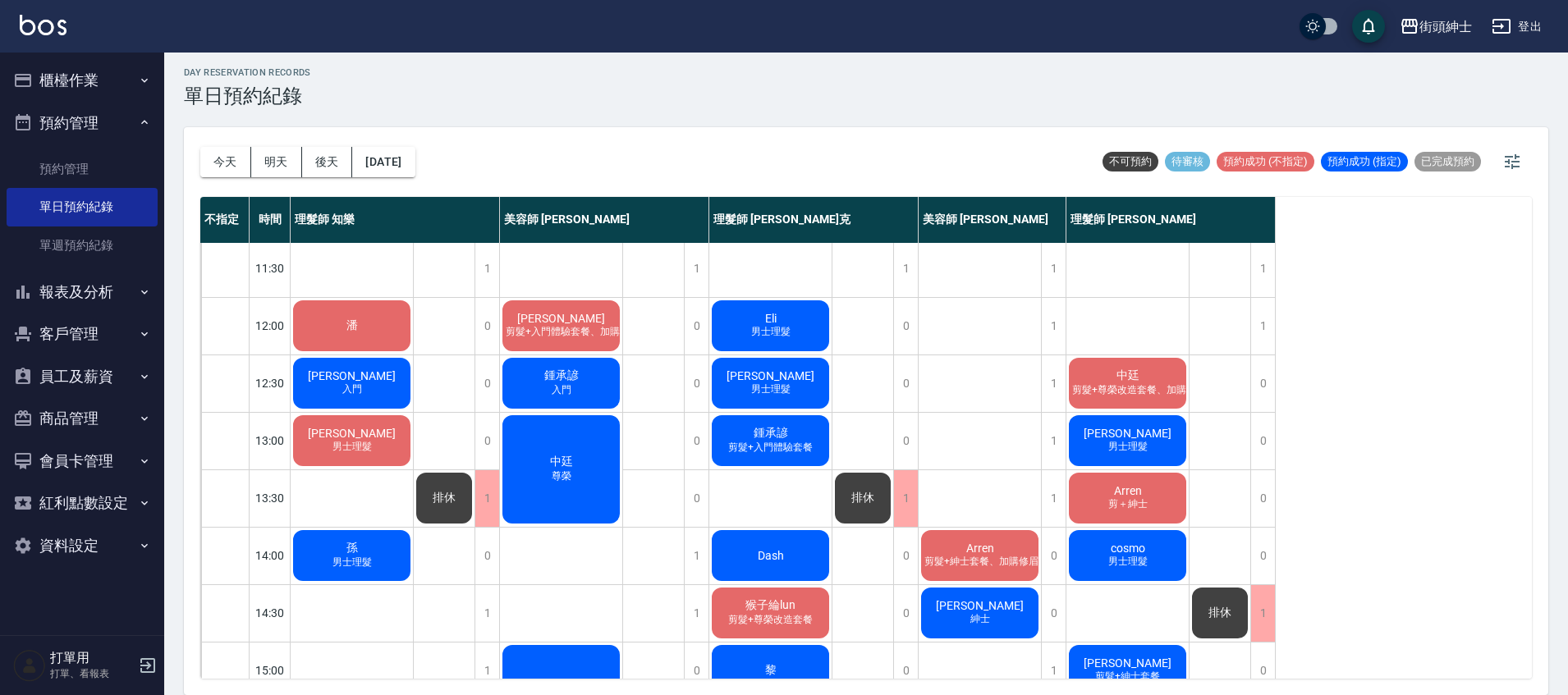
scroll to position [64, 0]
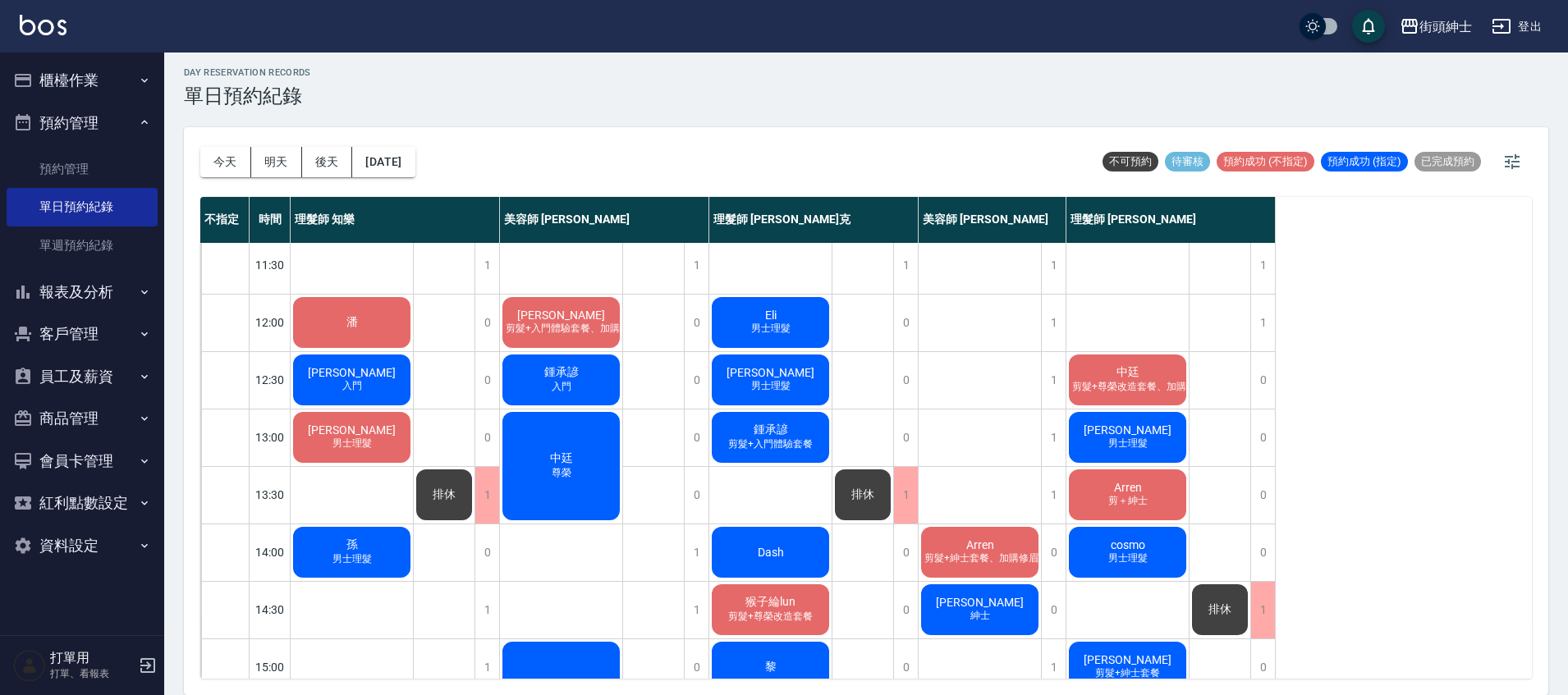
click at [765, 449] on span "剪髮+入門體驗套餐" at bounding box center [771, 444] width 91 height 14
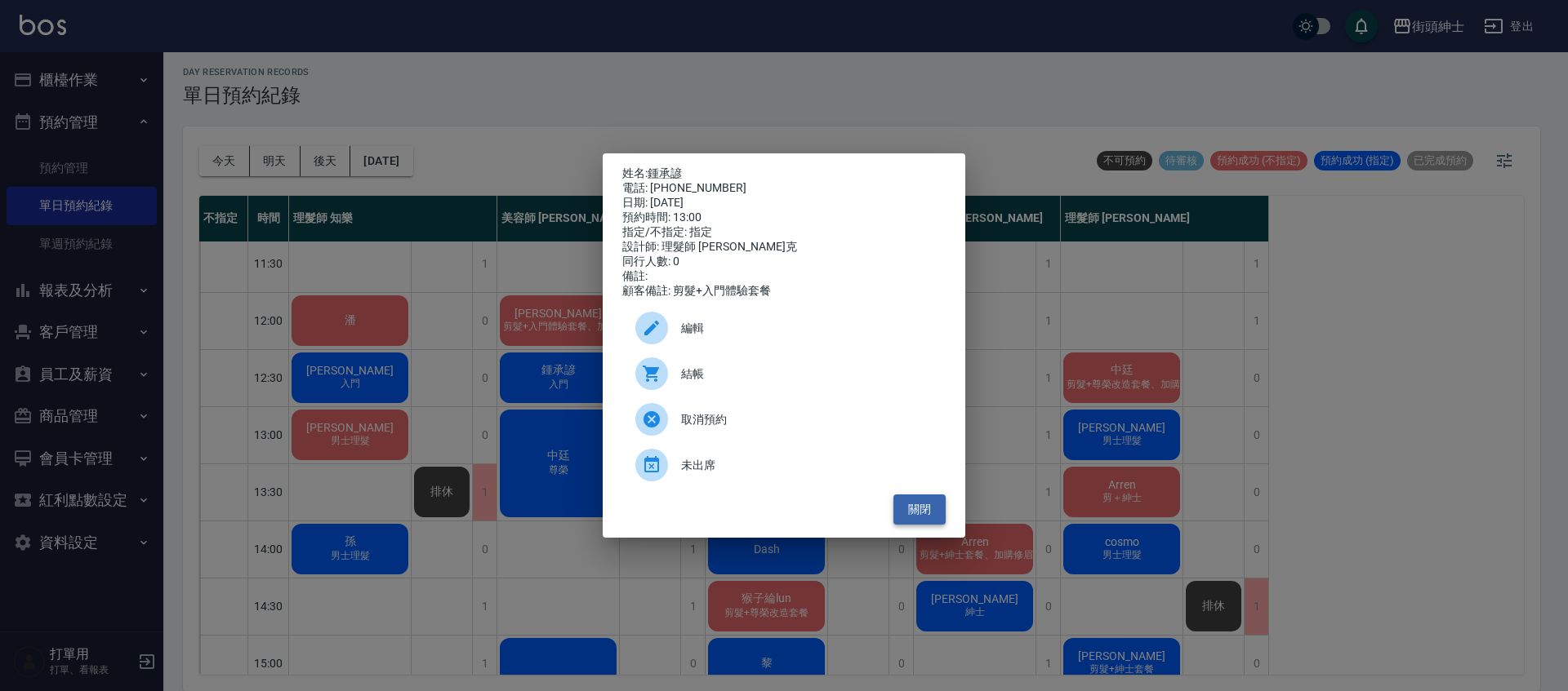
click at [902, 521] on button "關閉" at bounding box center [919, 509] width 52 height 30
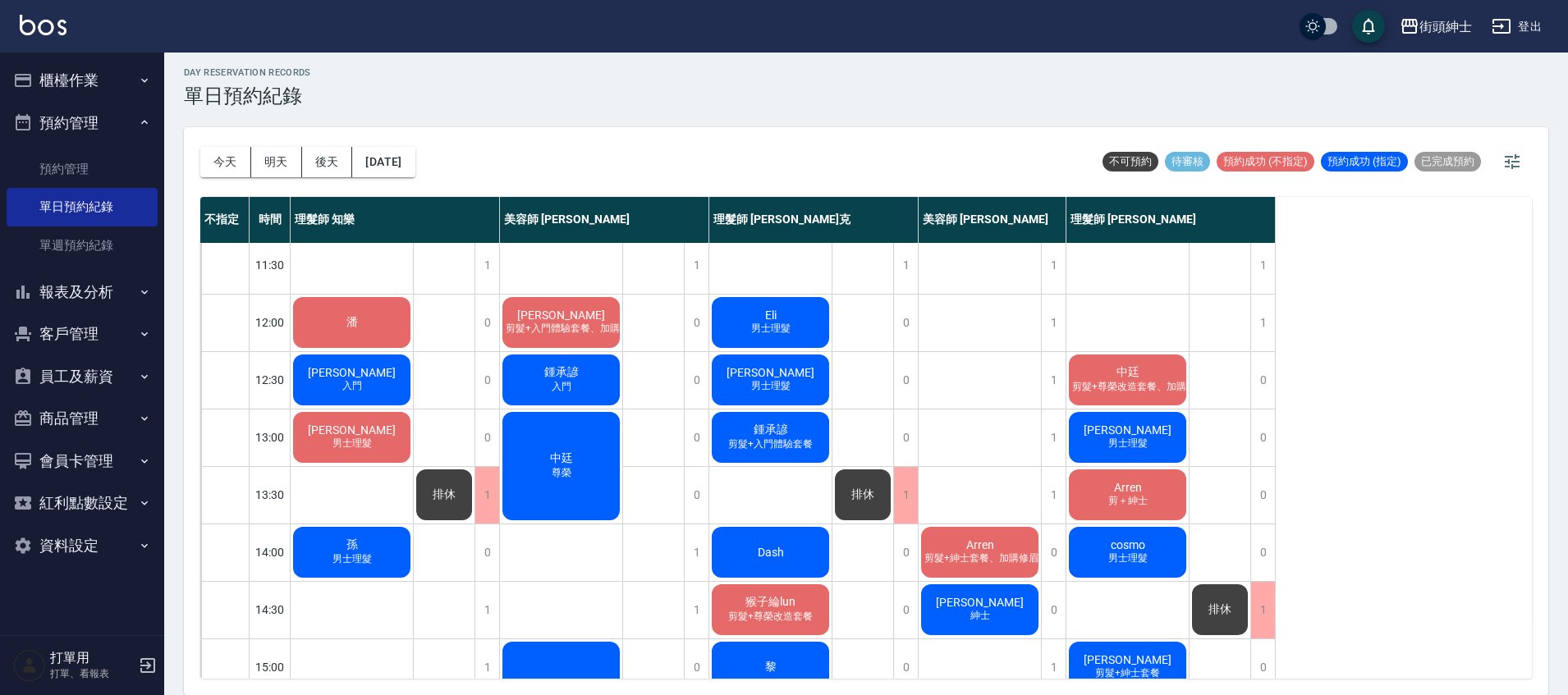
click at [346, 437] on span "男士理髮" at bounding box center [352, 444] width 46 height 14
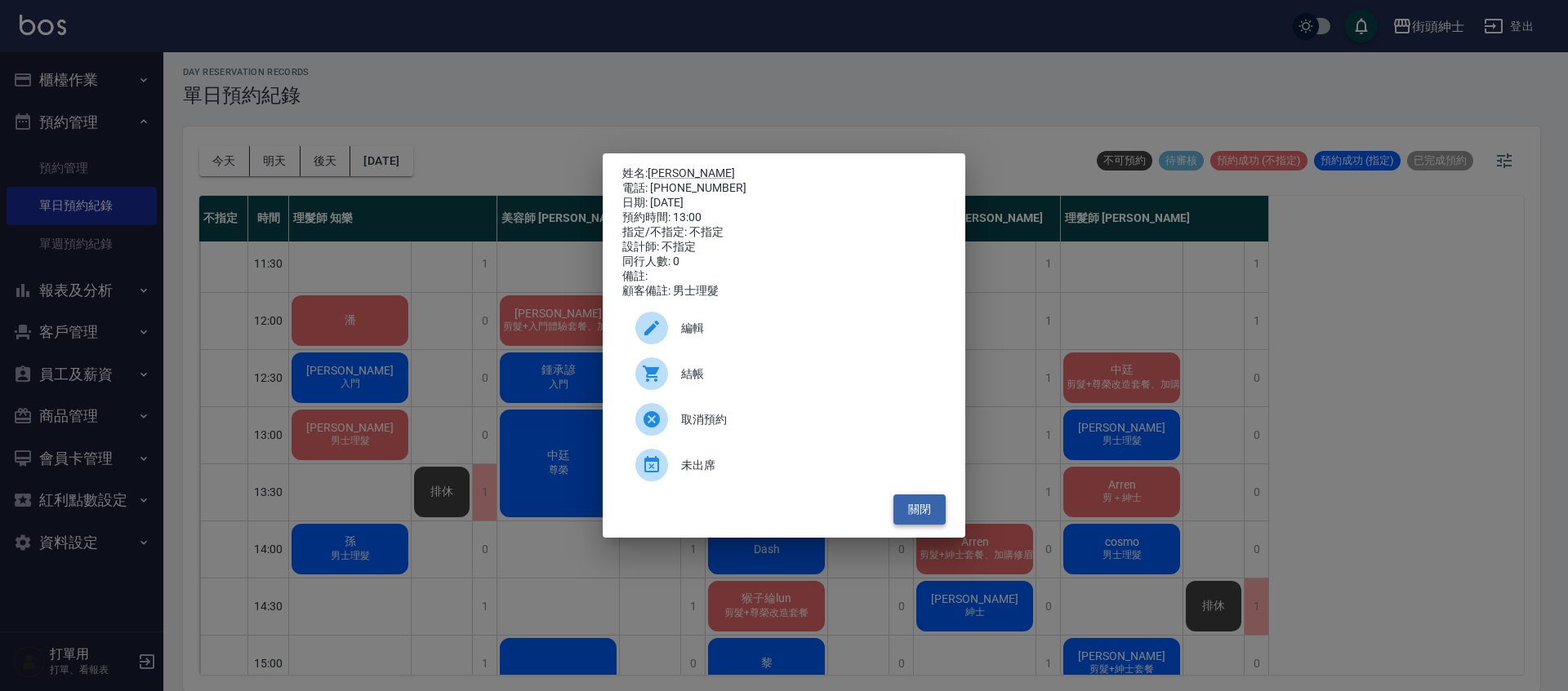
click at [917, 525] on button "關閉" at bounding box center [919, 509] width 52 height 30
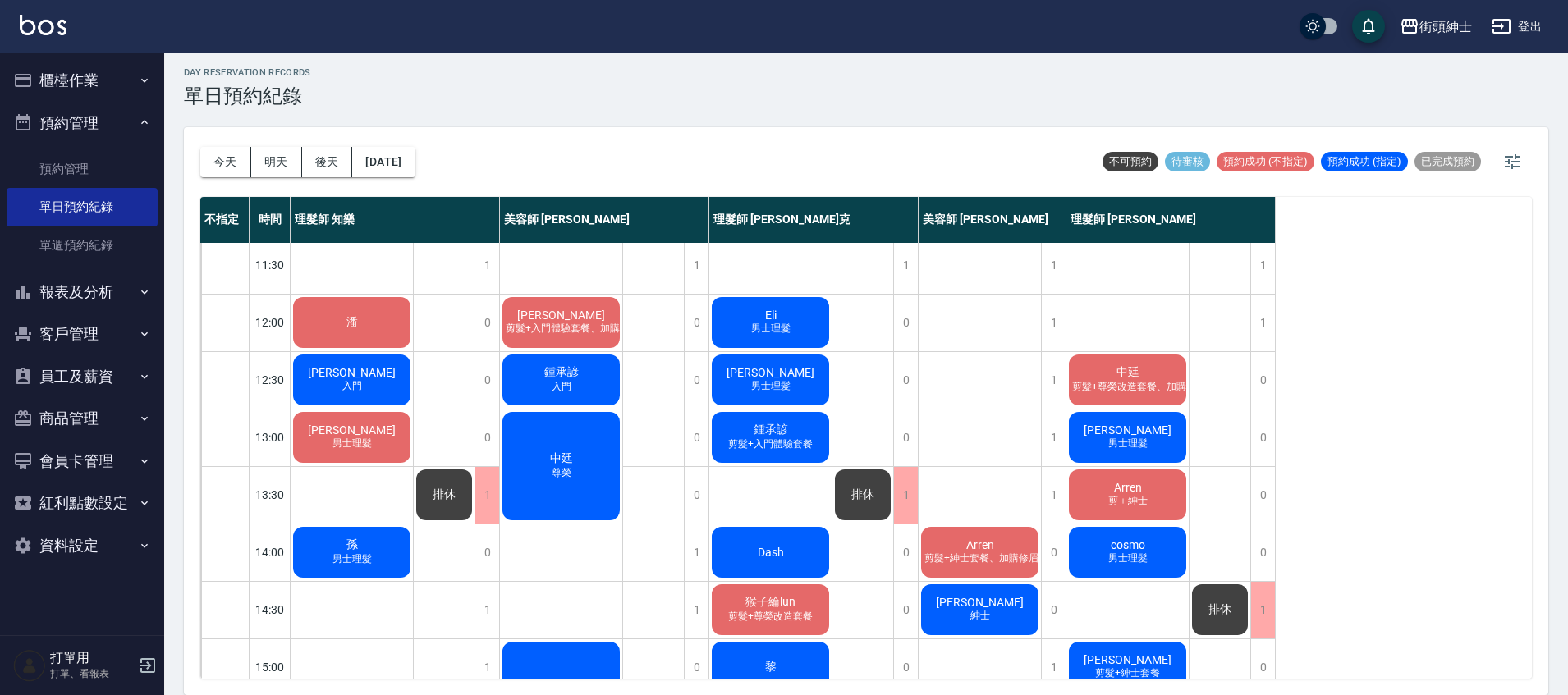
click at [760, 432] on span "鍾承諺" at bounding box center [771, 429] width 41 height 15
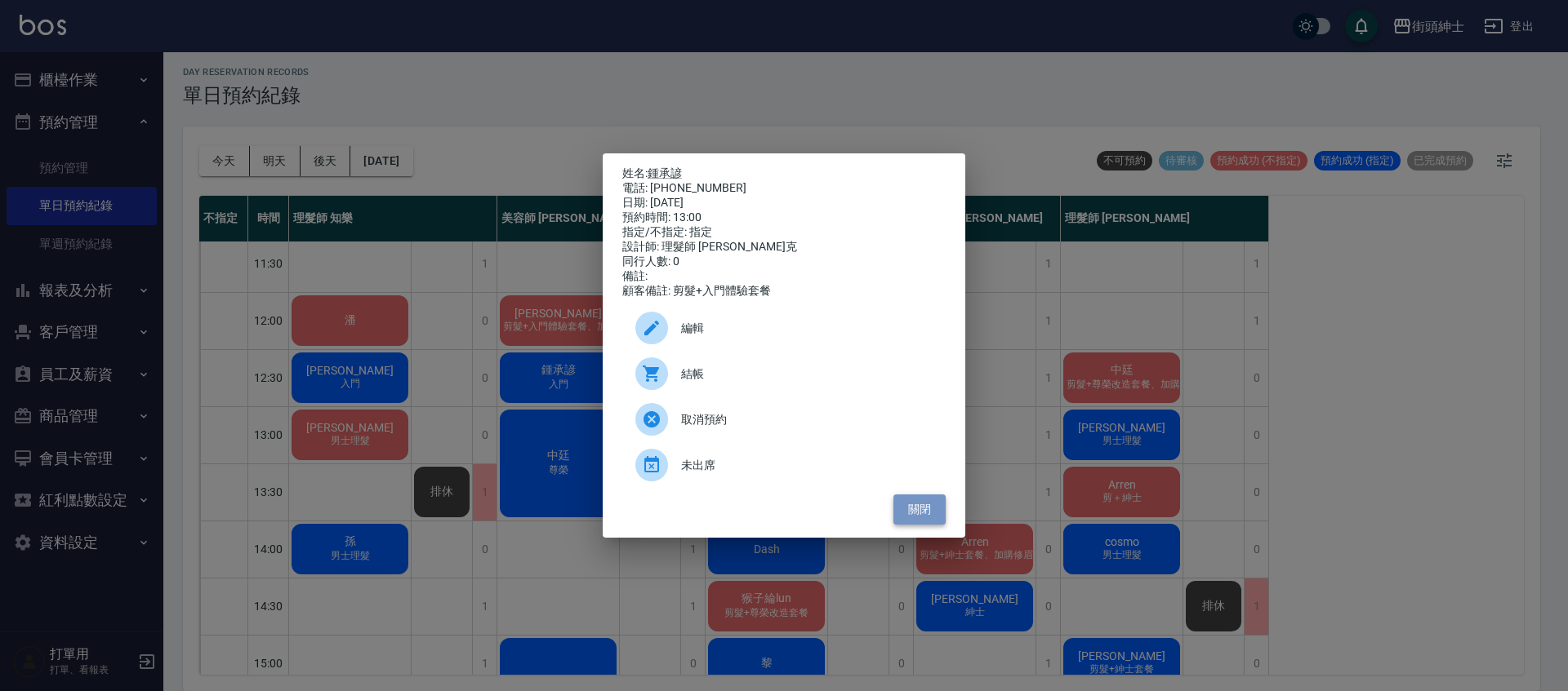
click at [916, 508] on button "關閉" at bounding box center [919, 509] width 52 height 30
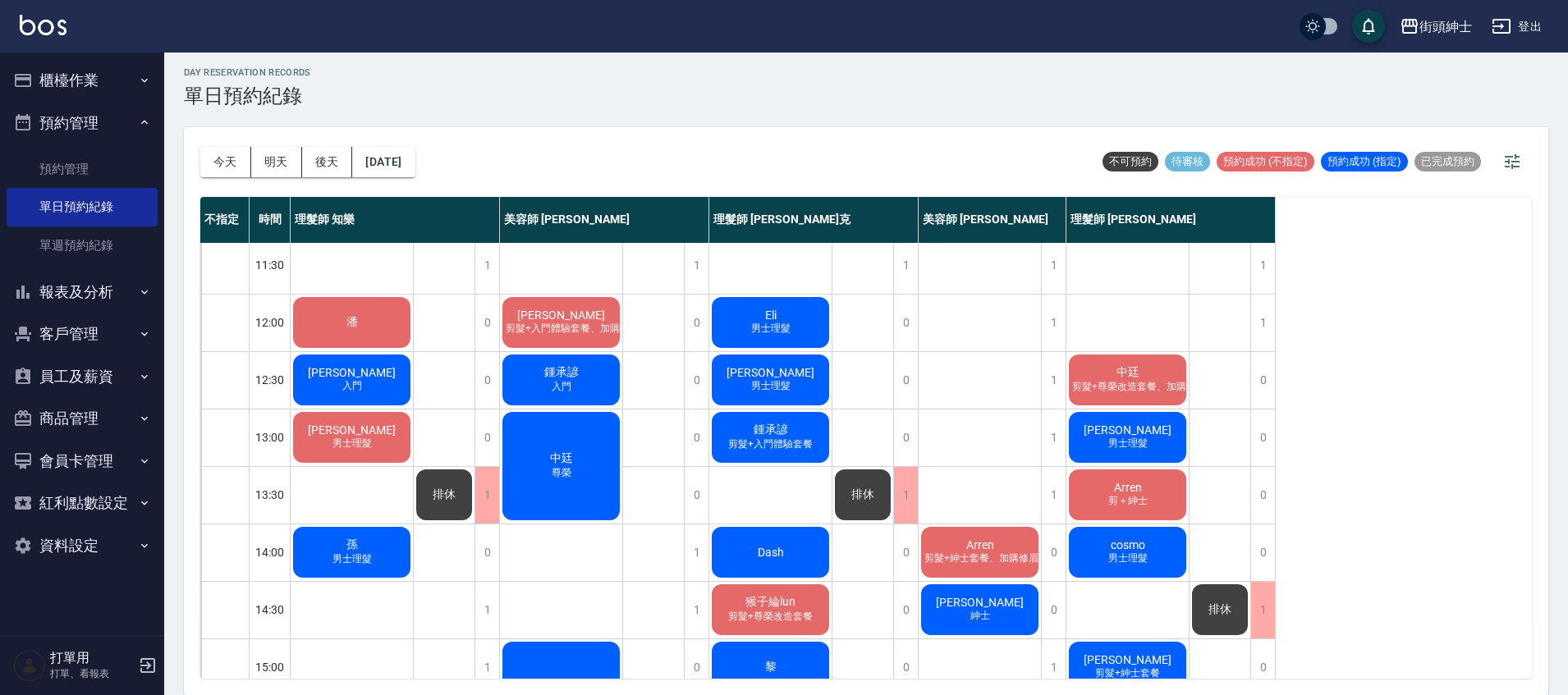
click at [1097, 499] on div "Arren 剪＋紳士" at bounding box center [1127, 494] width 123 height 56
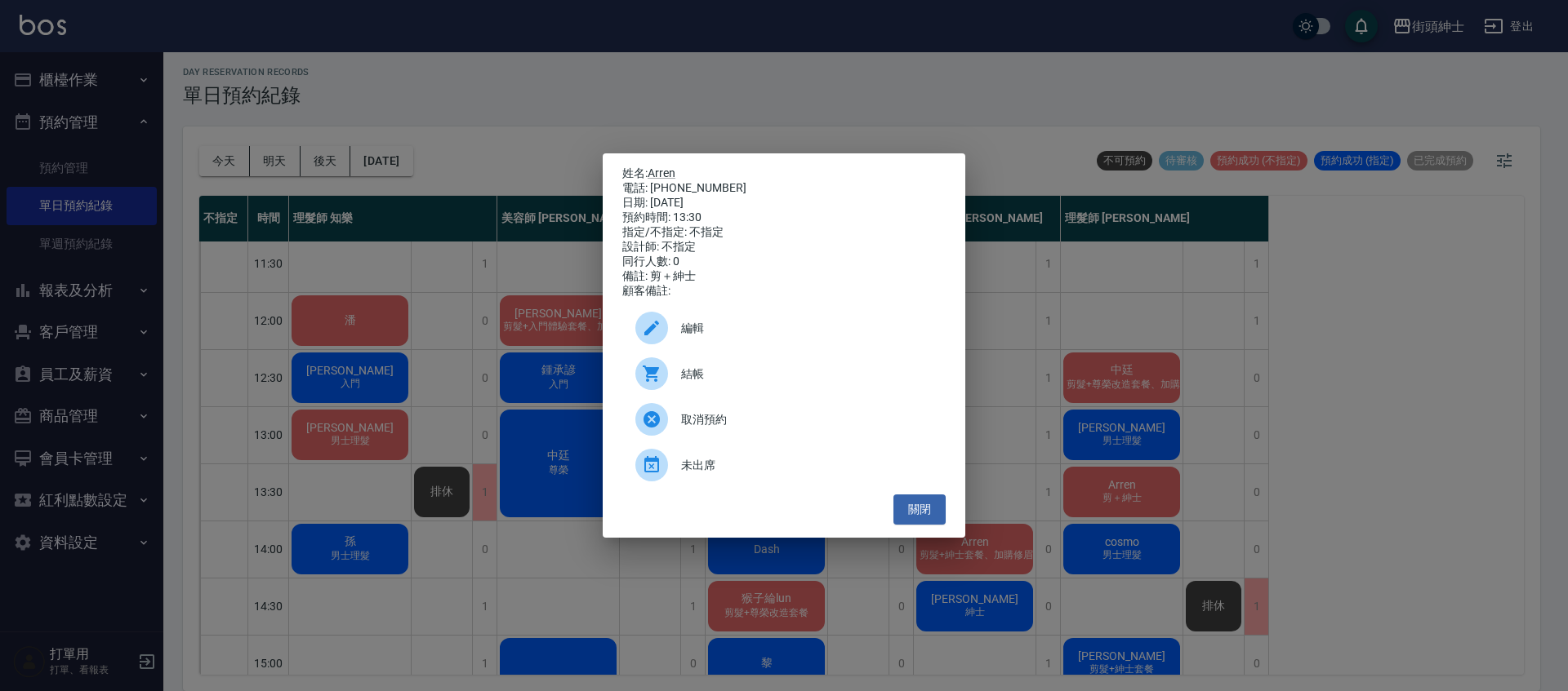
click at [951, 513] on div "姓名: Arren 電話: 0970688188 日期: 2025/09/12 預約時間: 13:30 指定/不指定: 不指定 設計師: 不指定 同行人數: …" at bounding box center [784, 345] width 362 height 384
click at [1131, 547] on div "姓名: Arren 電話: 0970688188 日期: 2025/09/12 預約時間: 13:30 指定/不指定: 不指定 設計師: 不指定 同行人數: …" at bounding box center [784, 345] width 1568 height 691
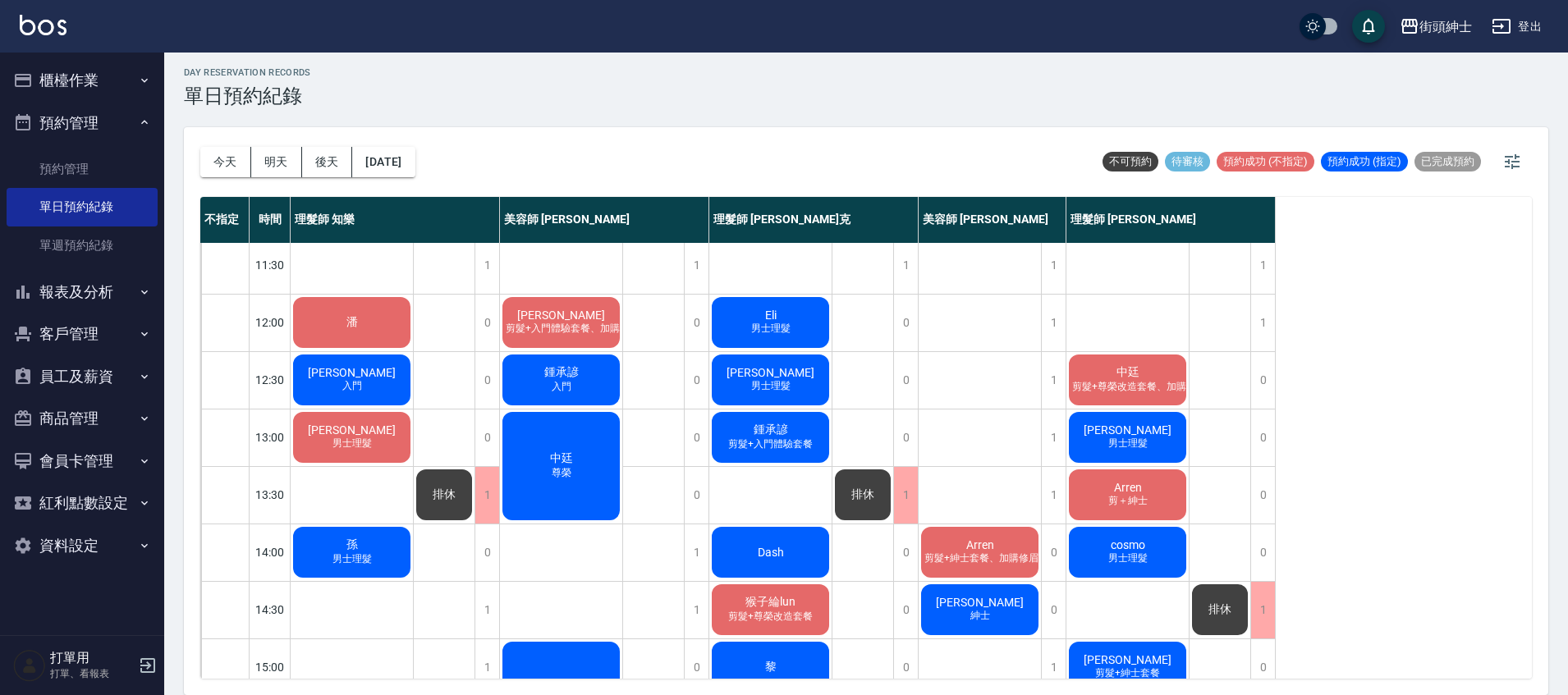
click at [1150, 544] on div "cosmo 男士理髮" at bounding box center [1127, 552] width 123 height 56
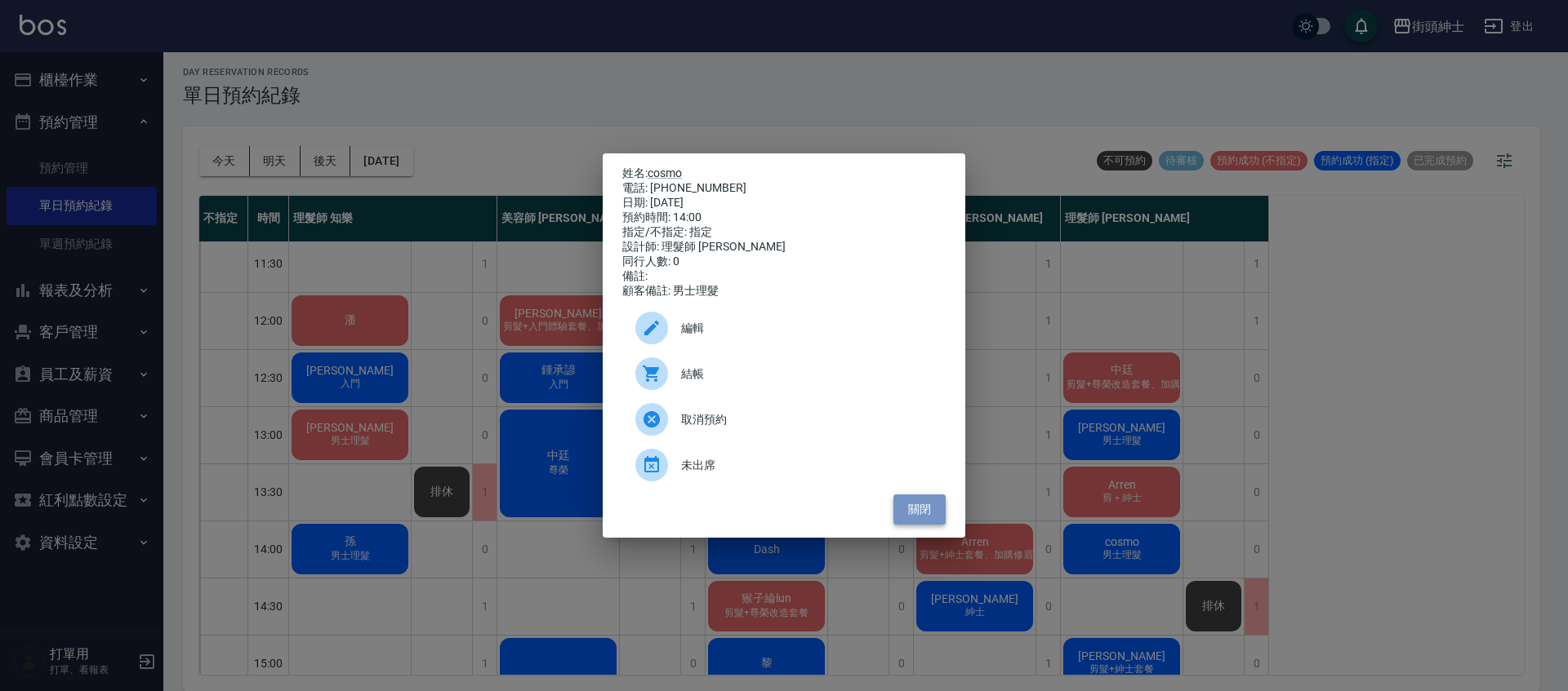
click at [927, 510] on button "關閉" at bounding box center [919, 509] width 52 height 30
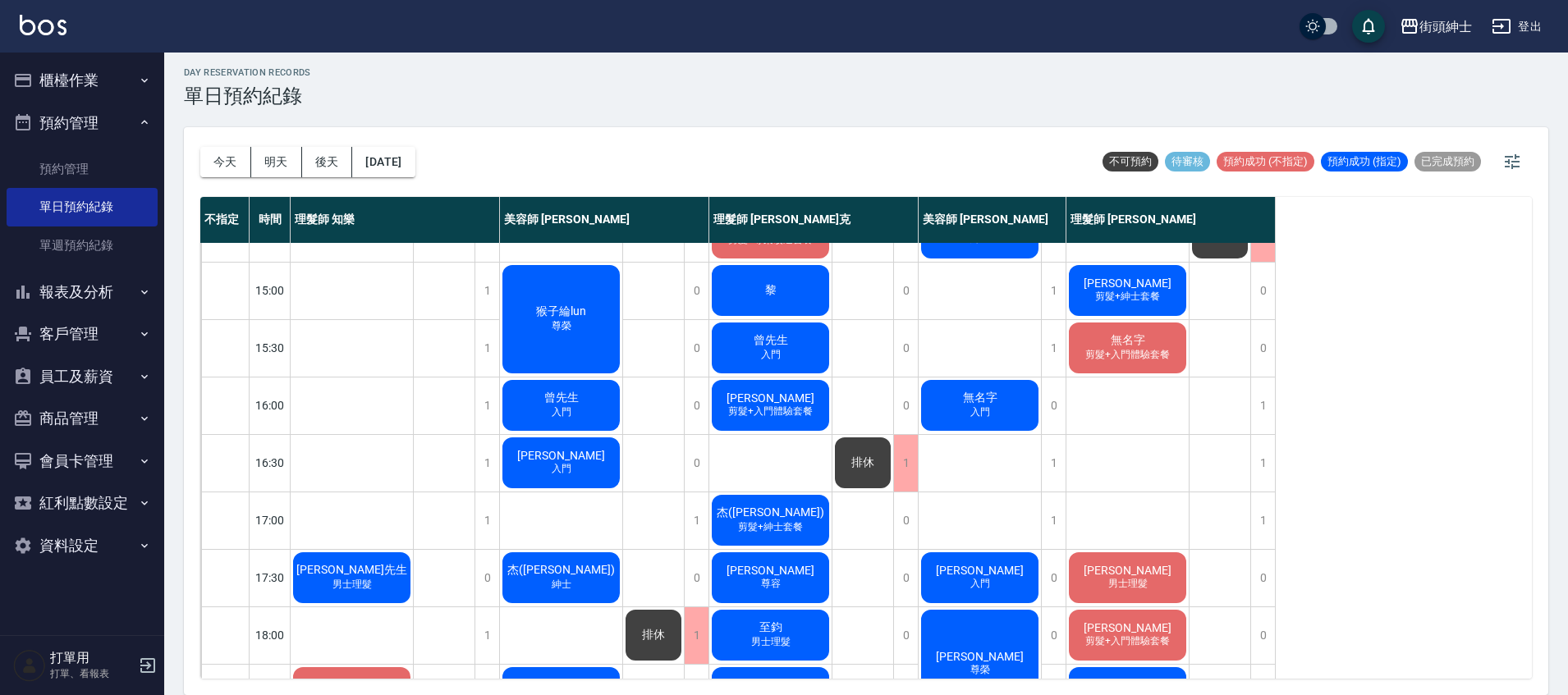
scroll to position [221, 0]
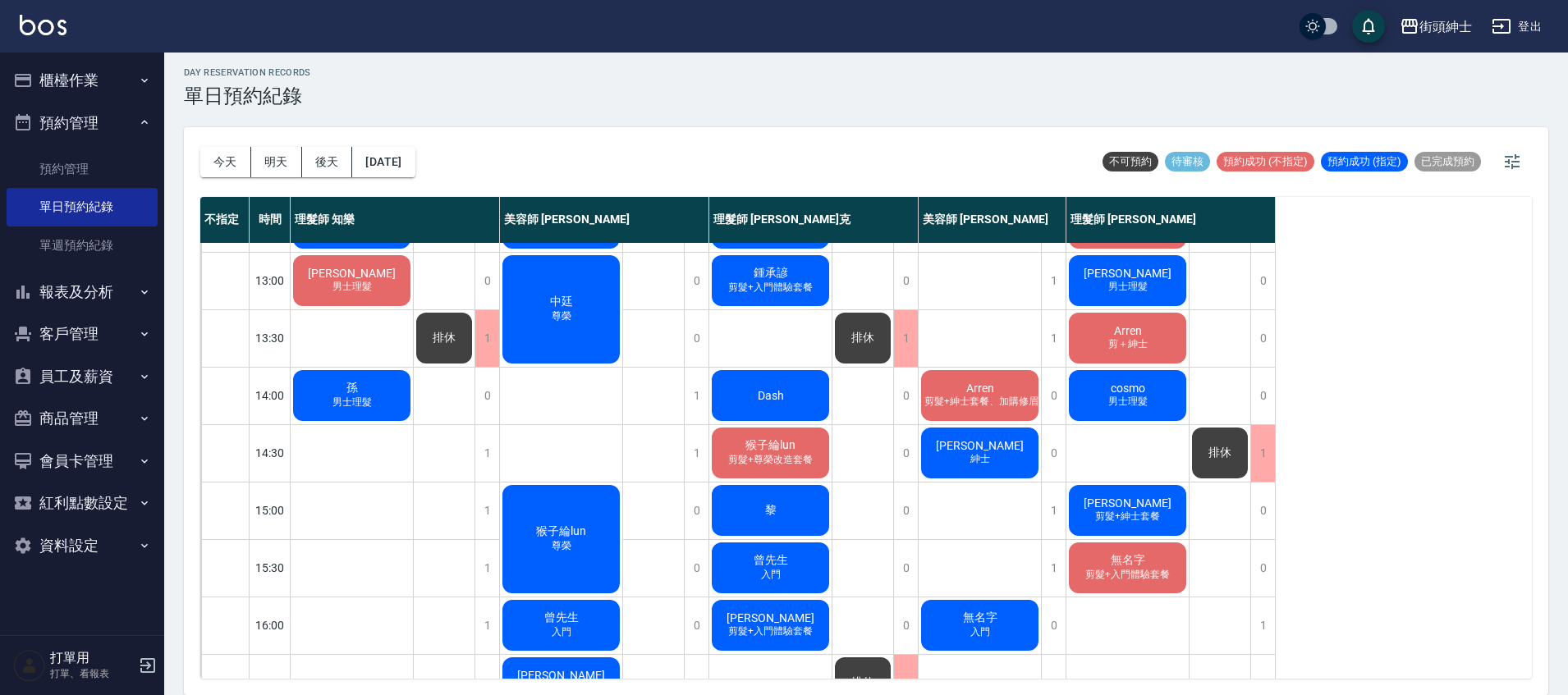
click at [775, 283] on span "剪髮+入門體驗套餐" at bounding box center [771, 288] width 91 height 14
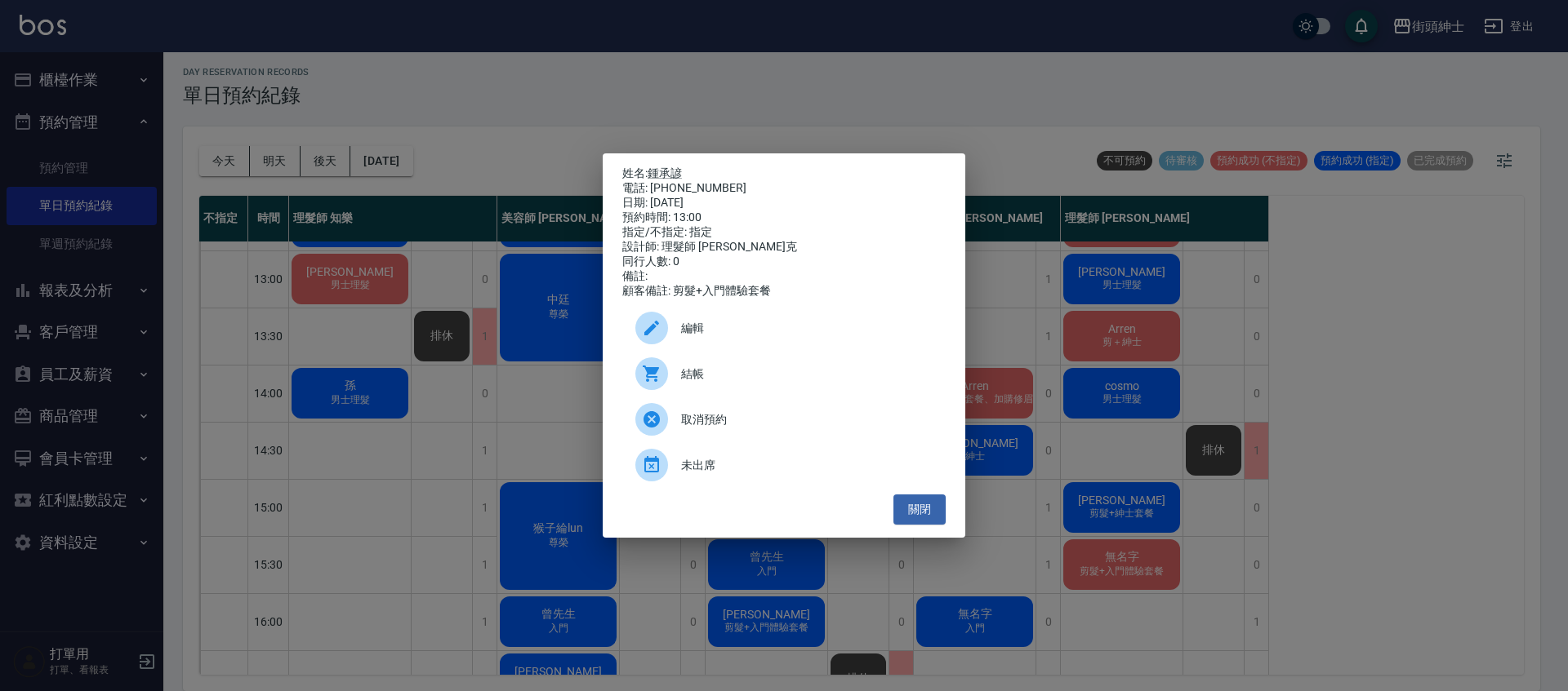
click at [781, 112] on div "姓名: 鍾承諺 電話: 0907206323 日期: 2025/09/12 預約時間: 13:00 指定/不指定: 指定 設計師: 理髮師 Vic 維克 同行…" at bounding box center [784, 345] width 1568 height 691
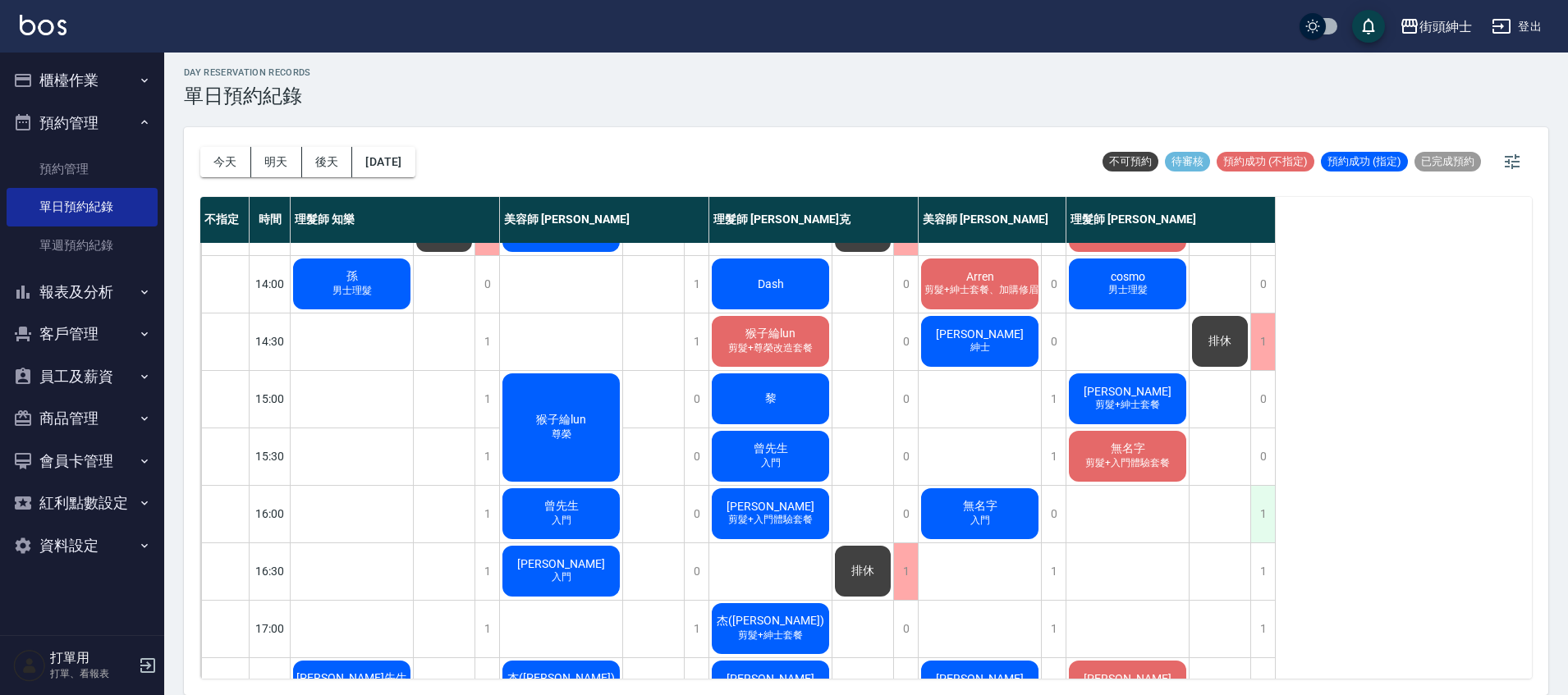
scroll to position [336, 0]
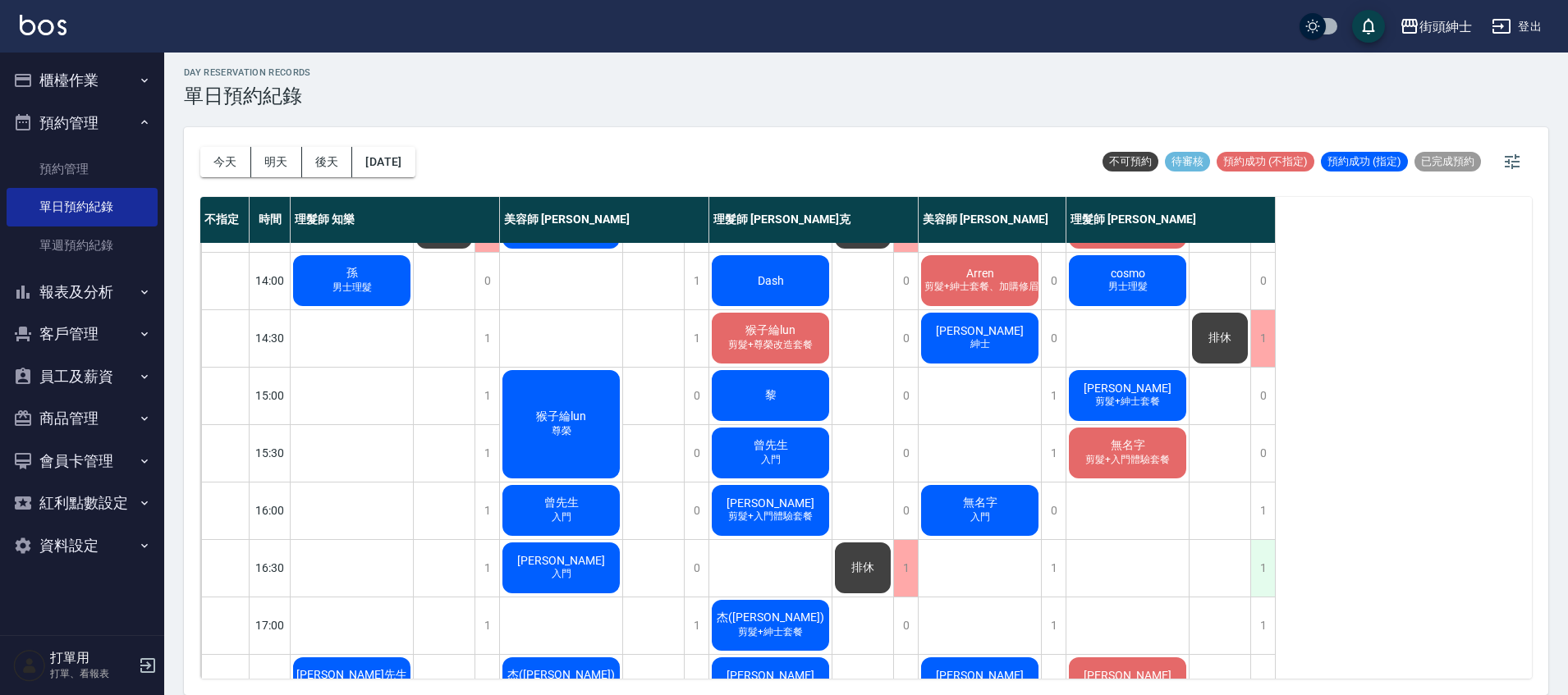
click at [1263, 565] on div "1" at bounding box center [1263, 568] width 25 height 57
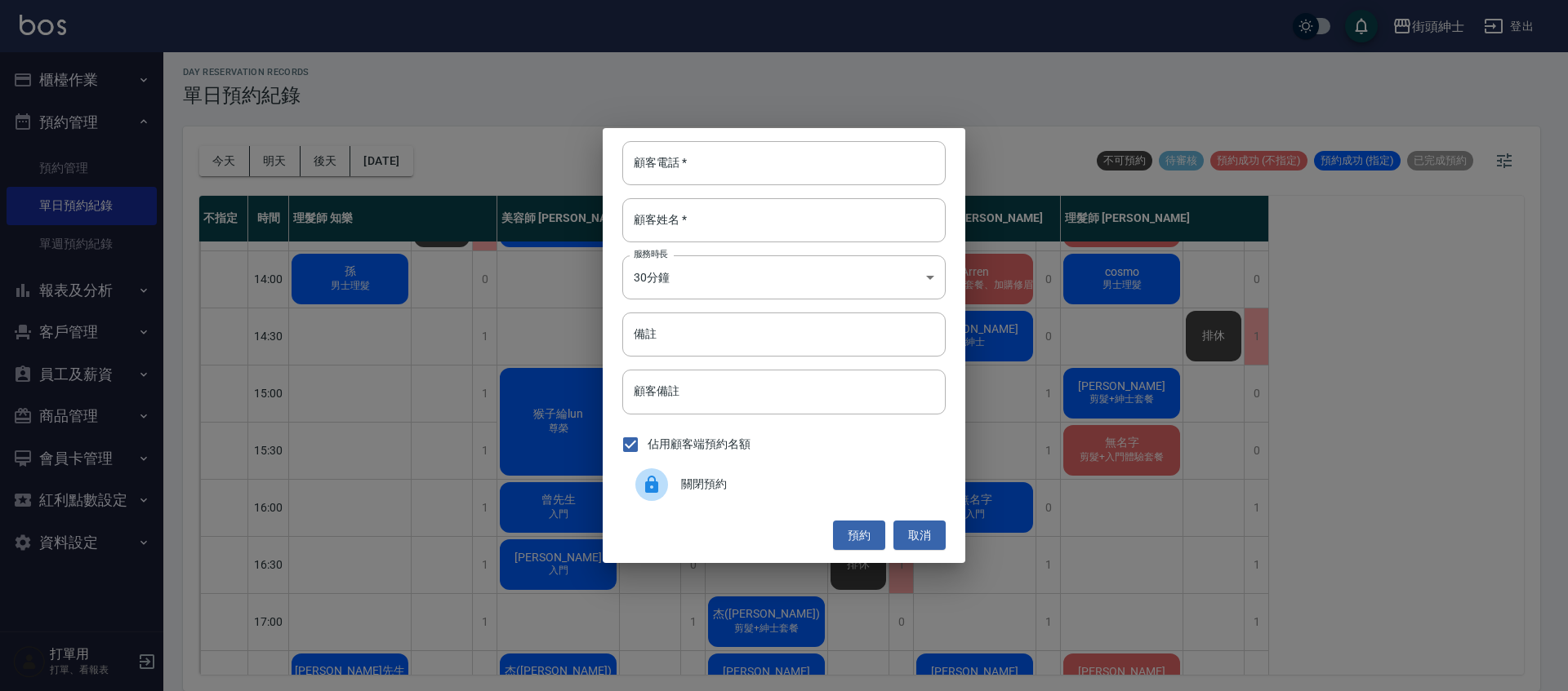
click at [790, 471] on div "關閉預約" at bounding box center [784, 485] width 323 height 46
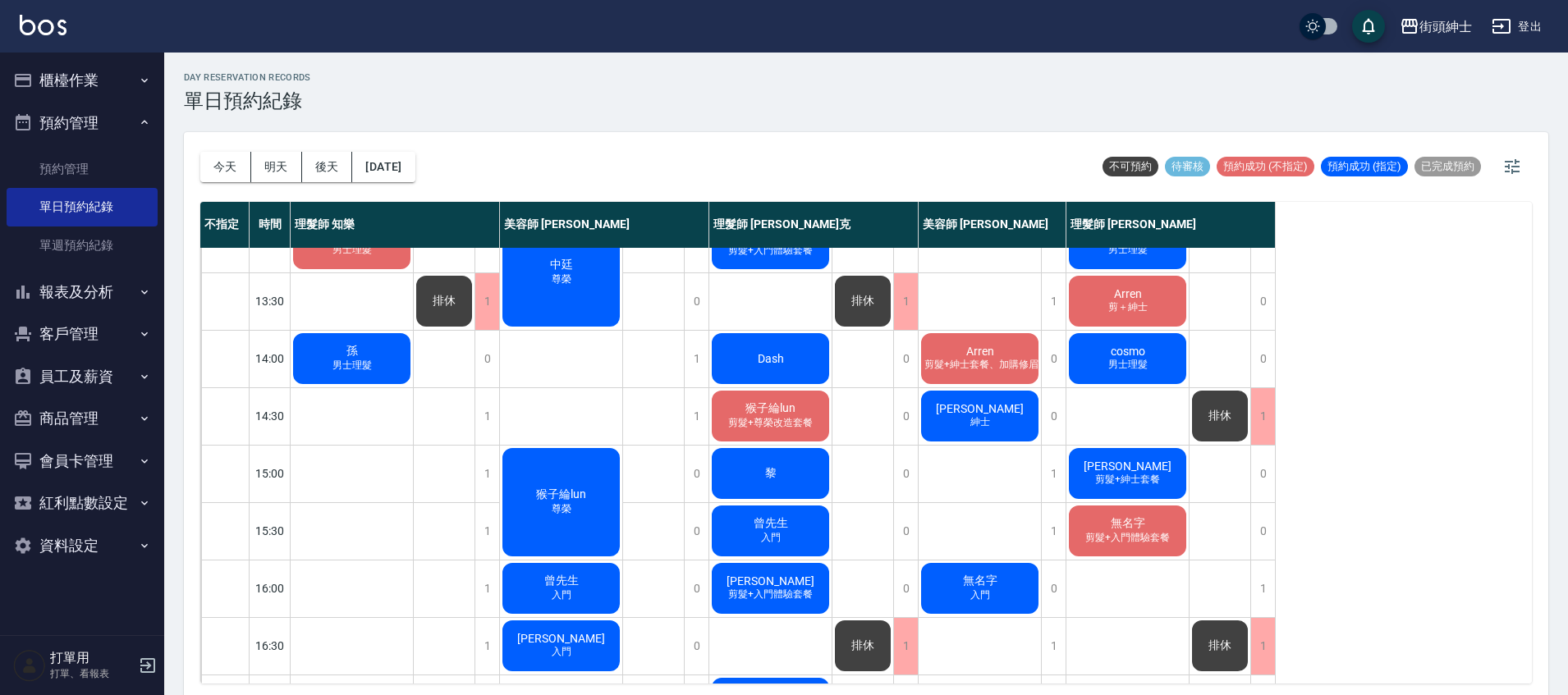
scroll to position [207, 0]
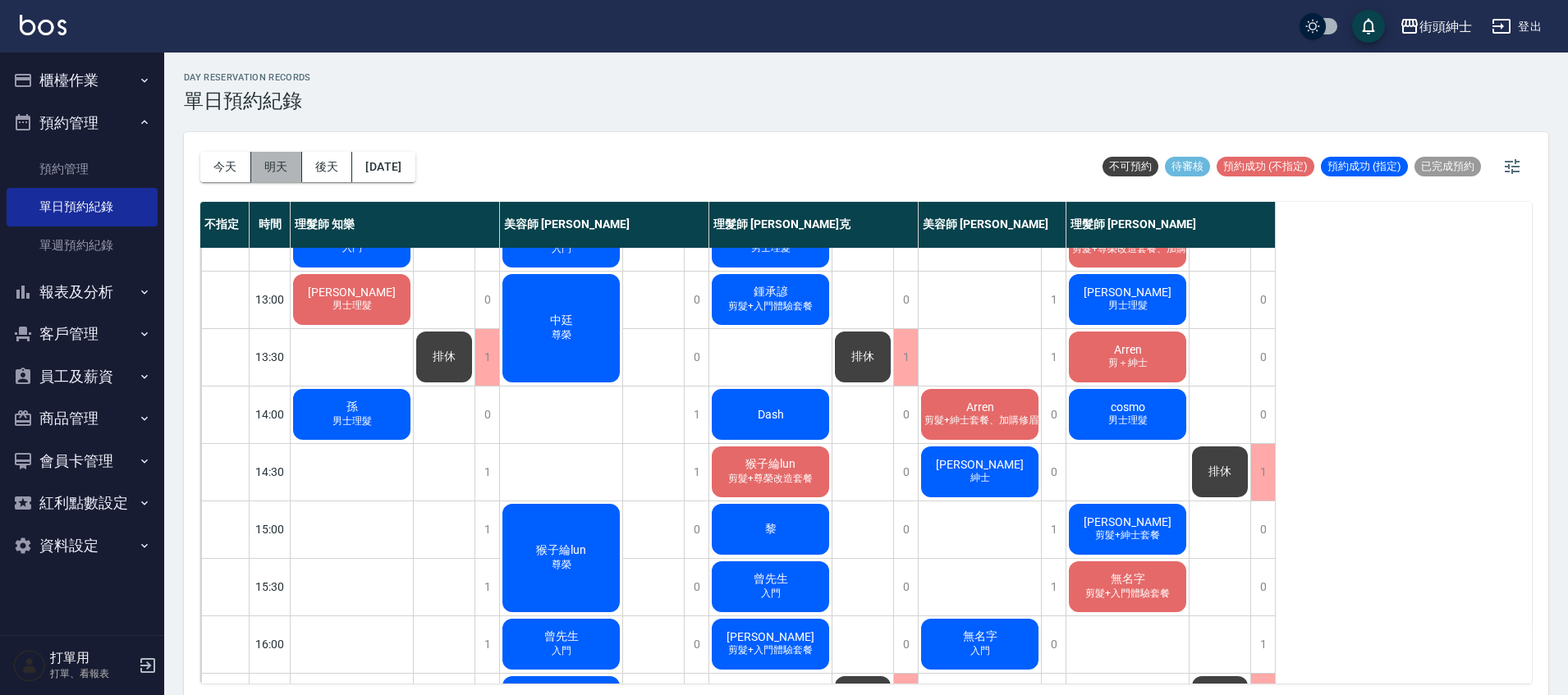
click at [265, 165] on button "明天" at bounding box center [276, 166] width 51 height 30
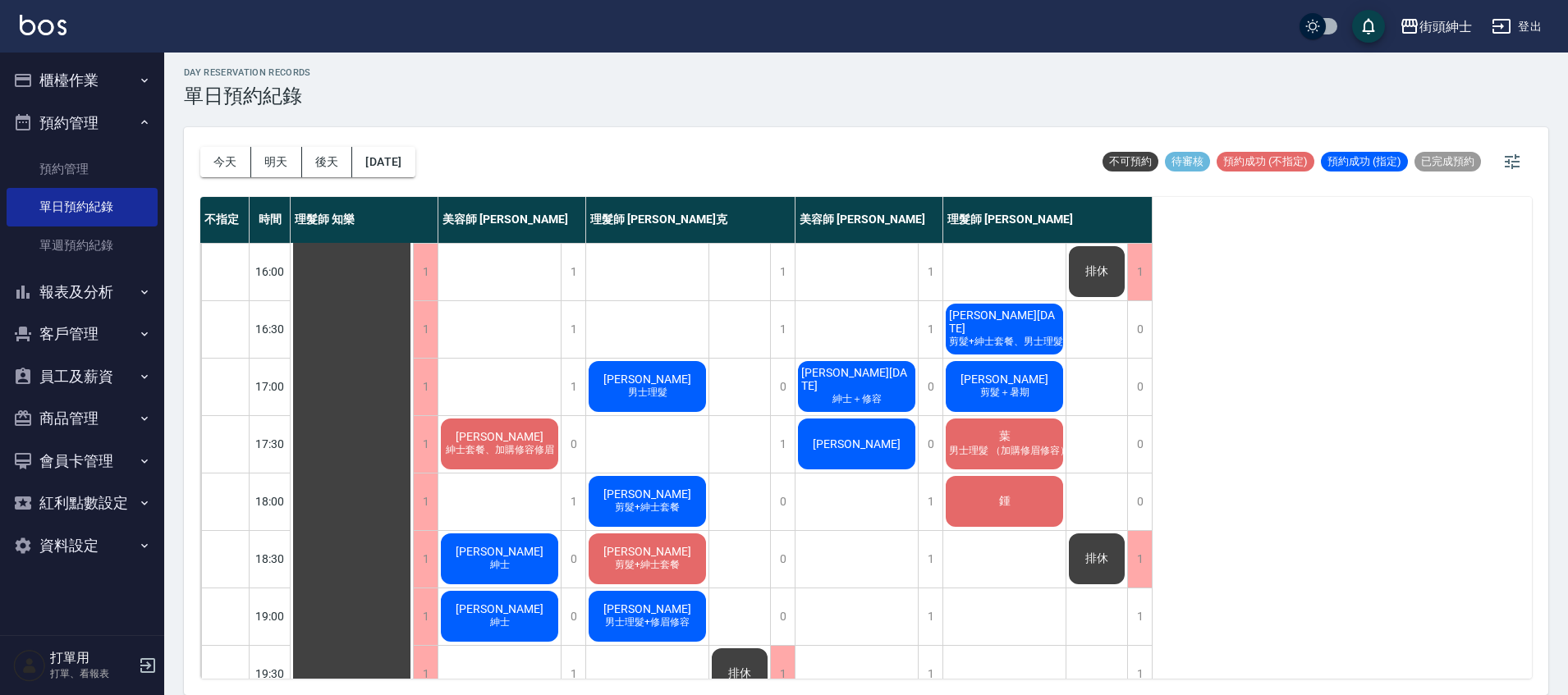
scroll to position [505, 0]
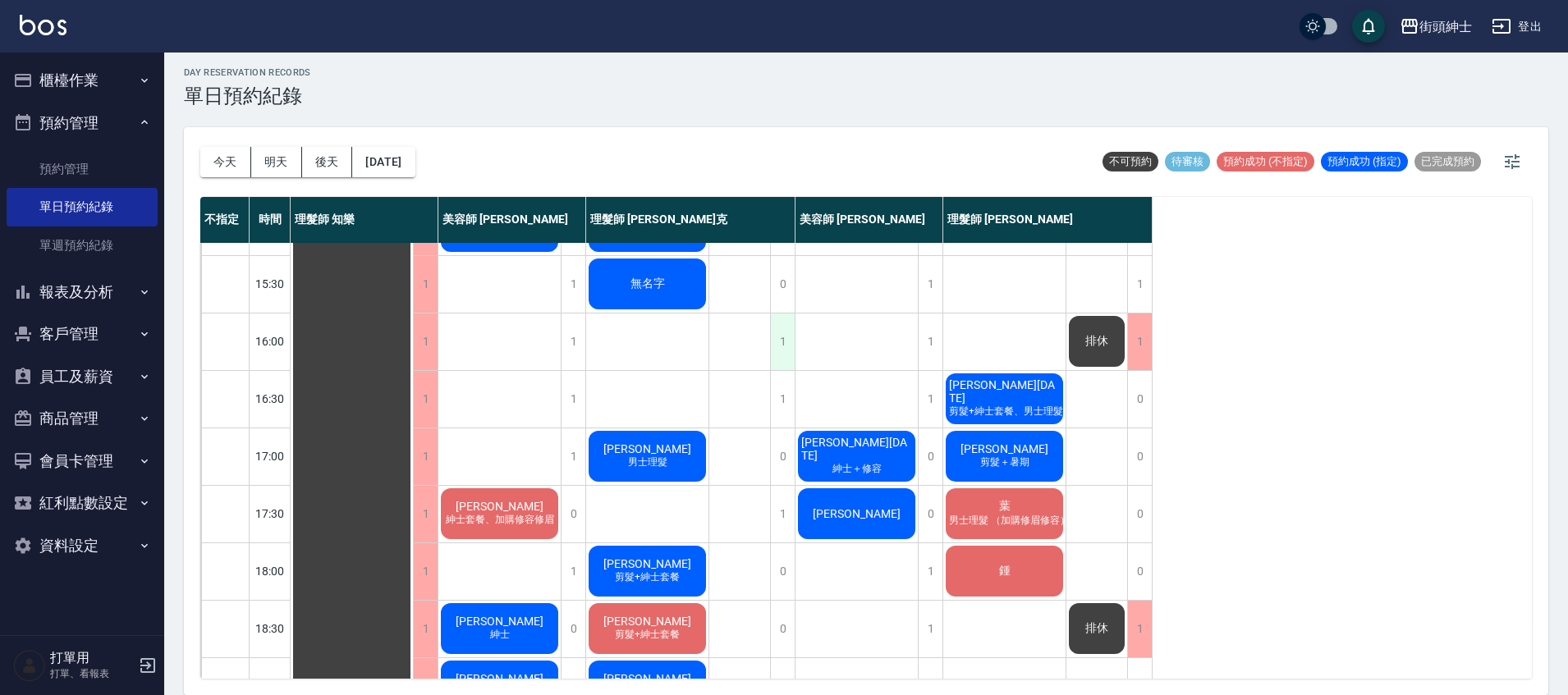
click at [784, 342] on div "1" at bounding box center [782, 342] width 25 height 57
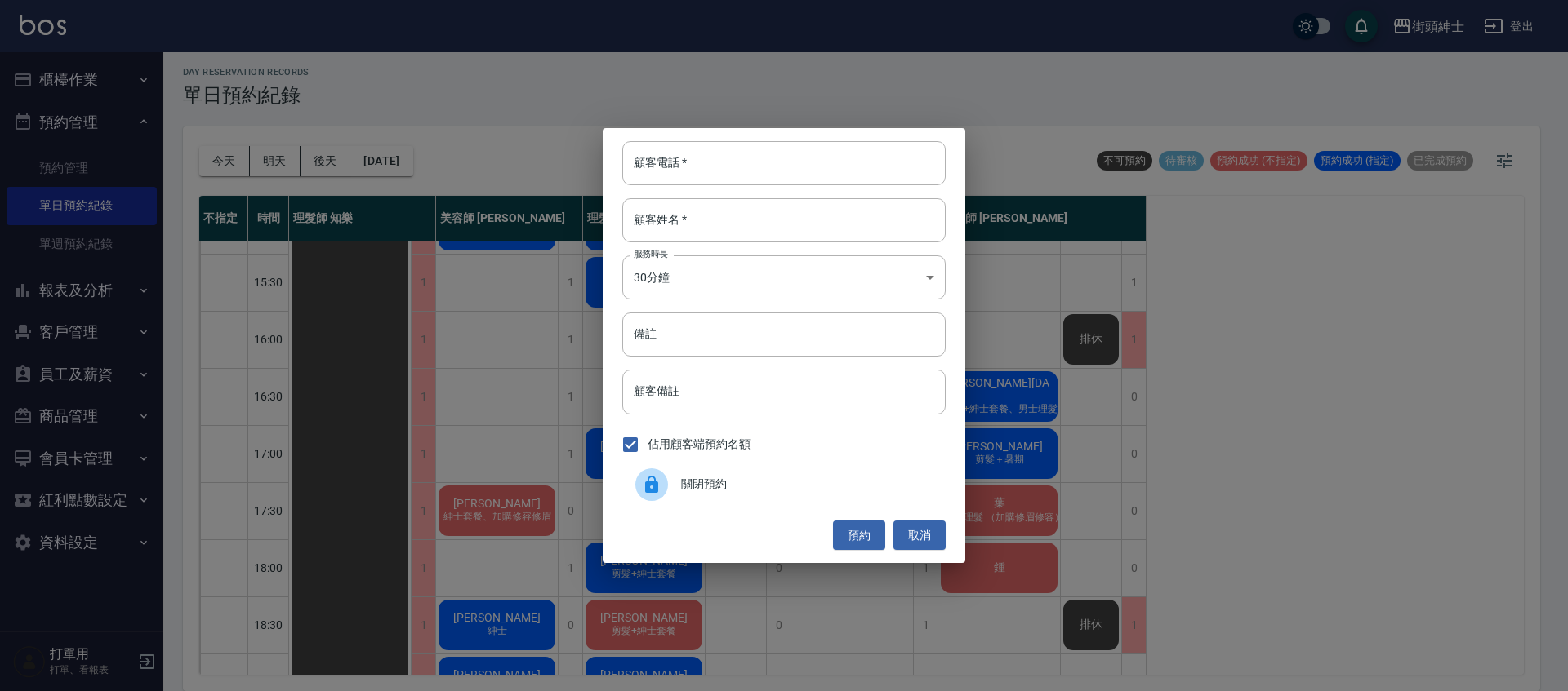
click at [714, 485] on span "關閉預約" at bounding box center [807, 484] width 252 height 17
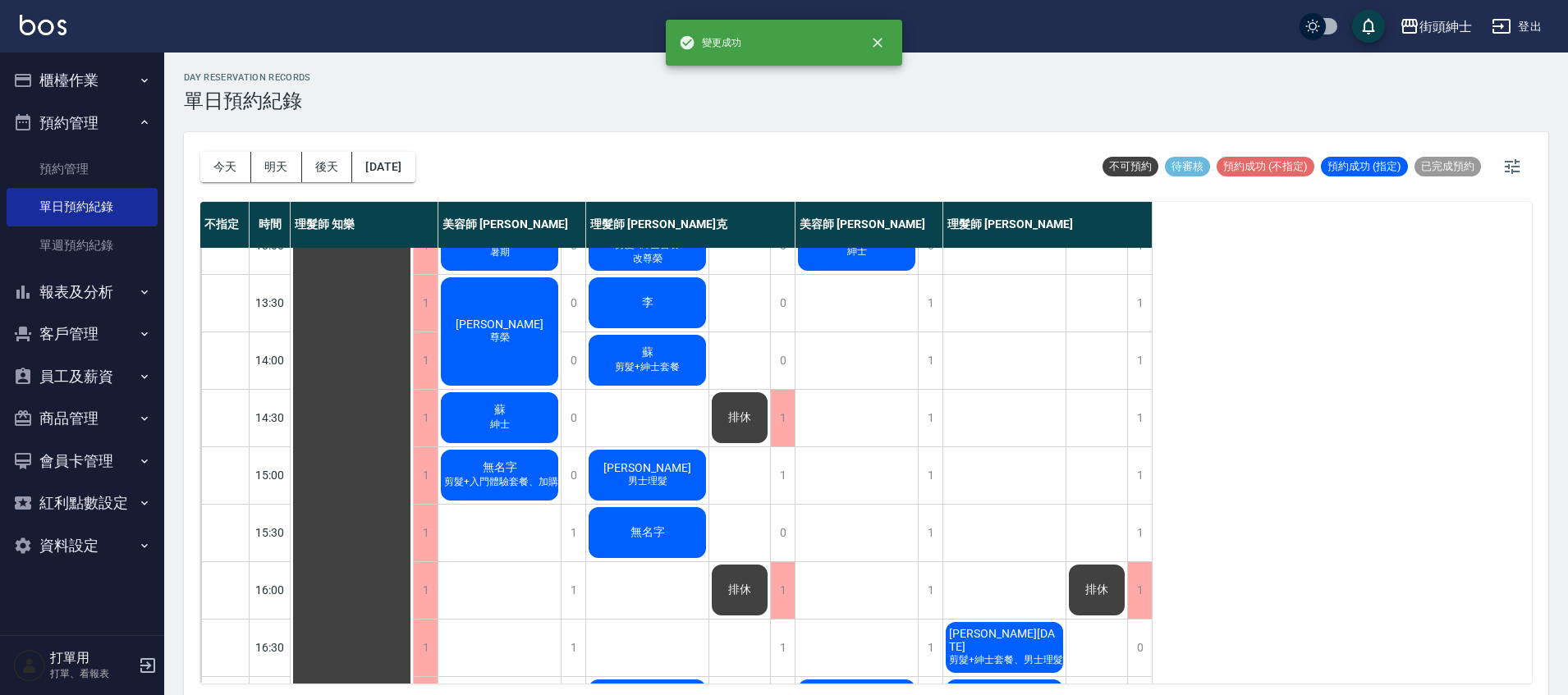
scroll to position [273, 0]
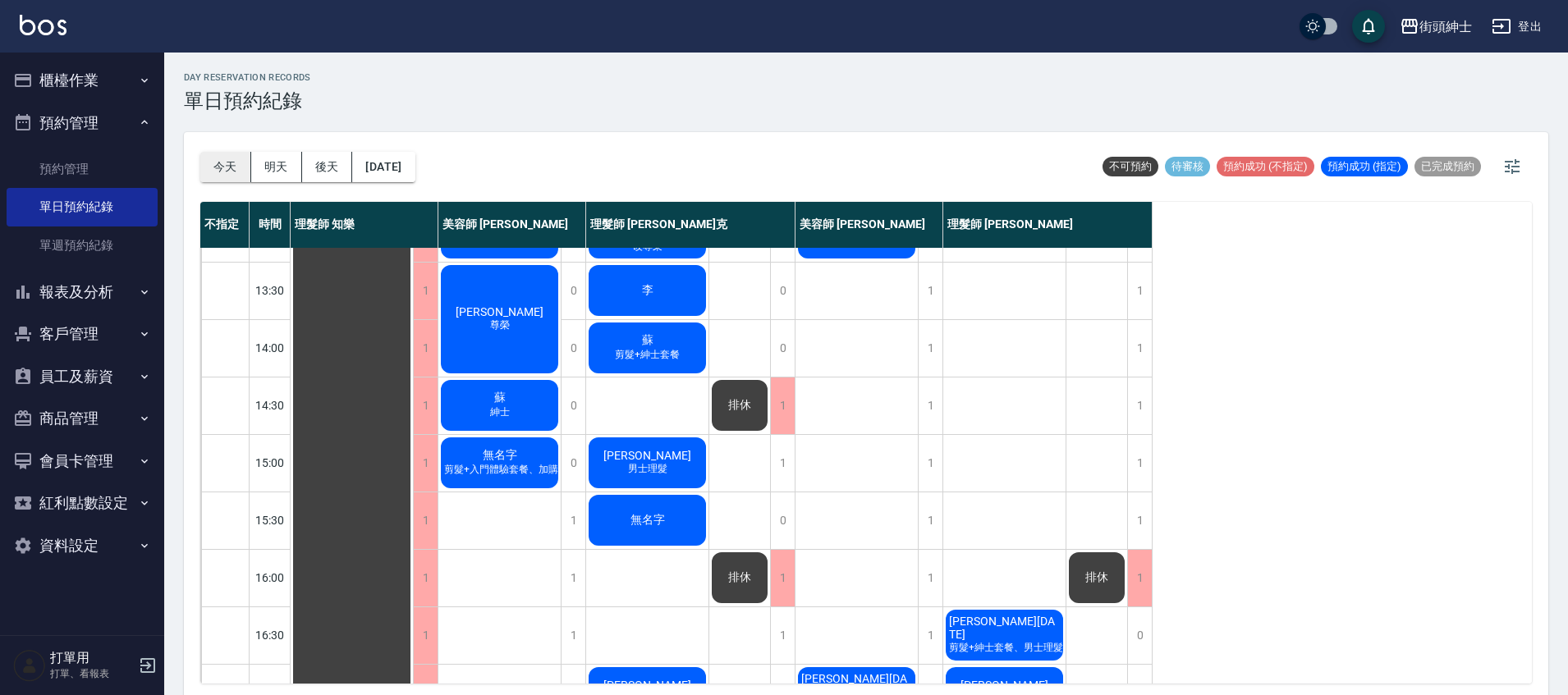
click at [231, 165] on button "今天" at bounding box center [225, 166] width 51 height 30
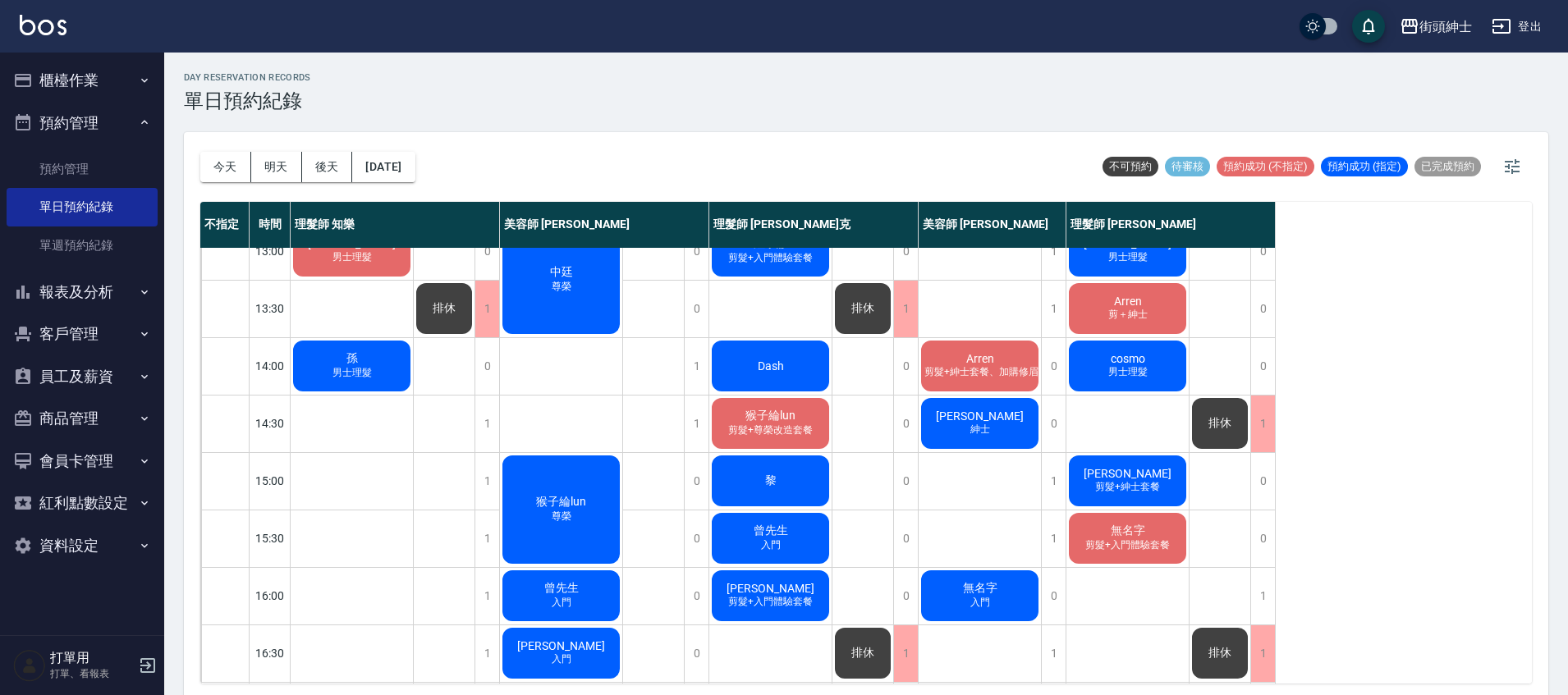
scroll to position [259, 0]
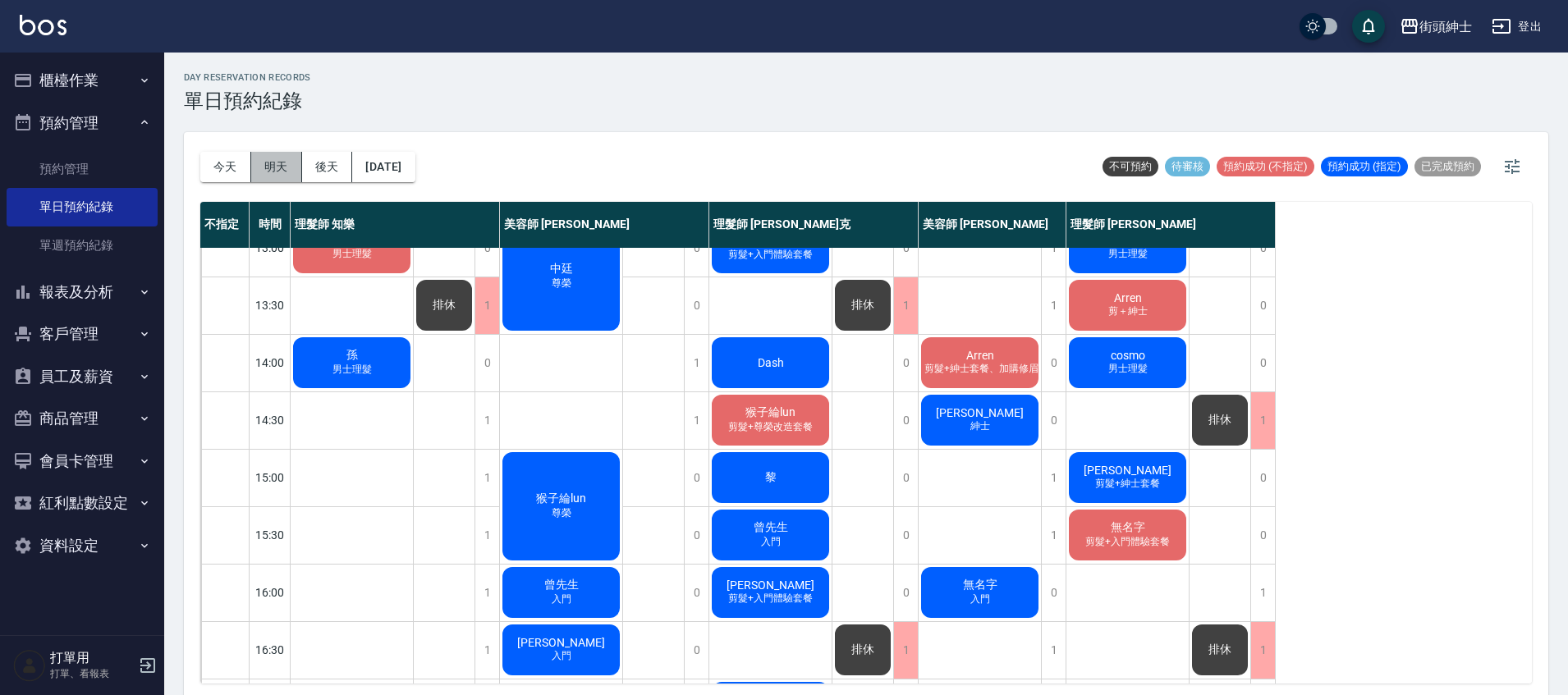
drag, startPoint x: 289, startPoint y: 174, endPoint x: 597, endPoint y: 339, distance: 349.4
click at [290, 173] on button "明天" at bounding box center [276, 166] width 51 height 30
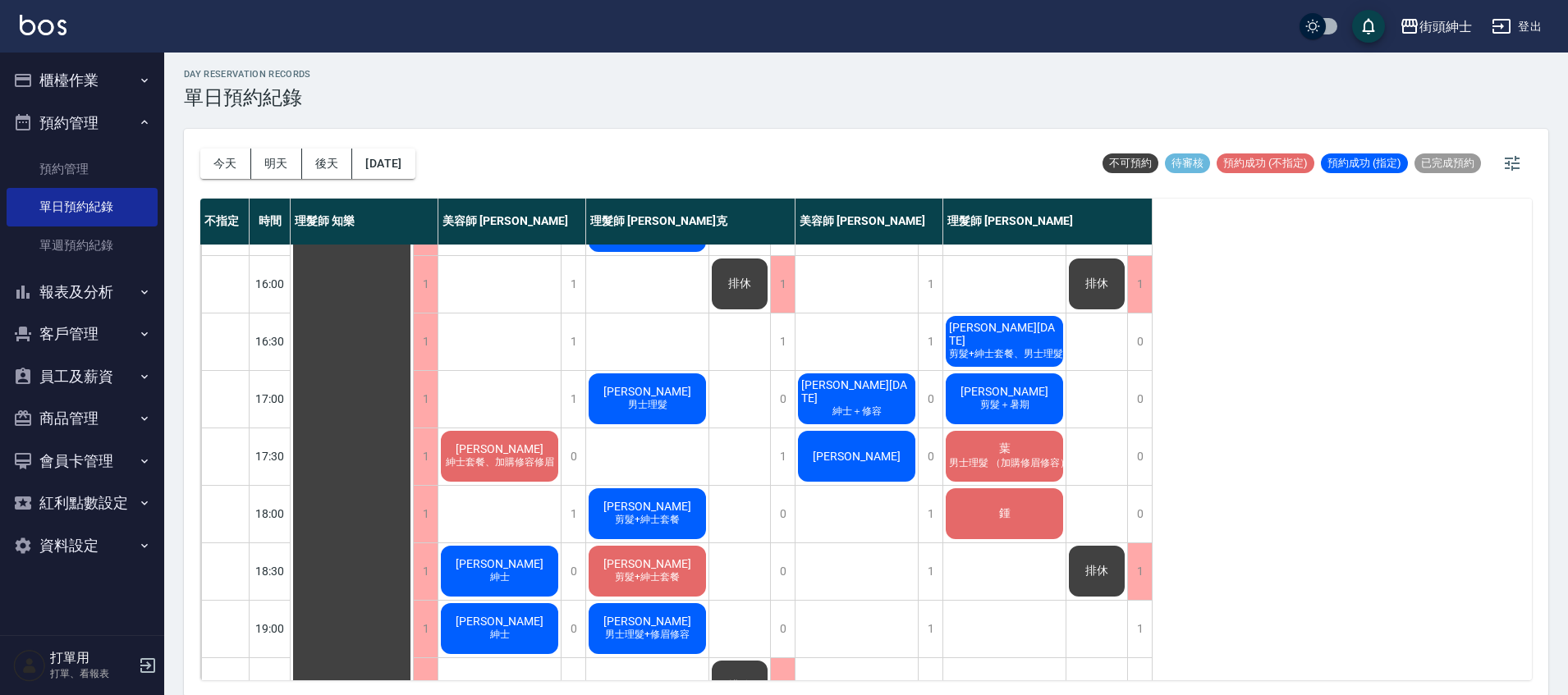
scroll to position [656, 0]
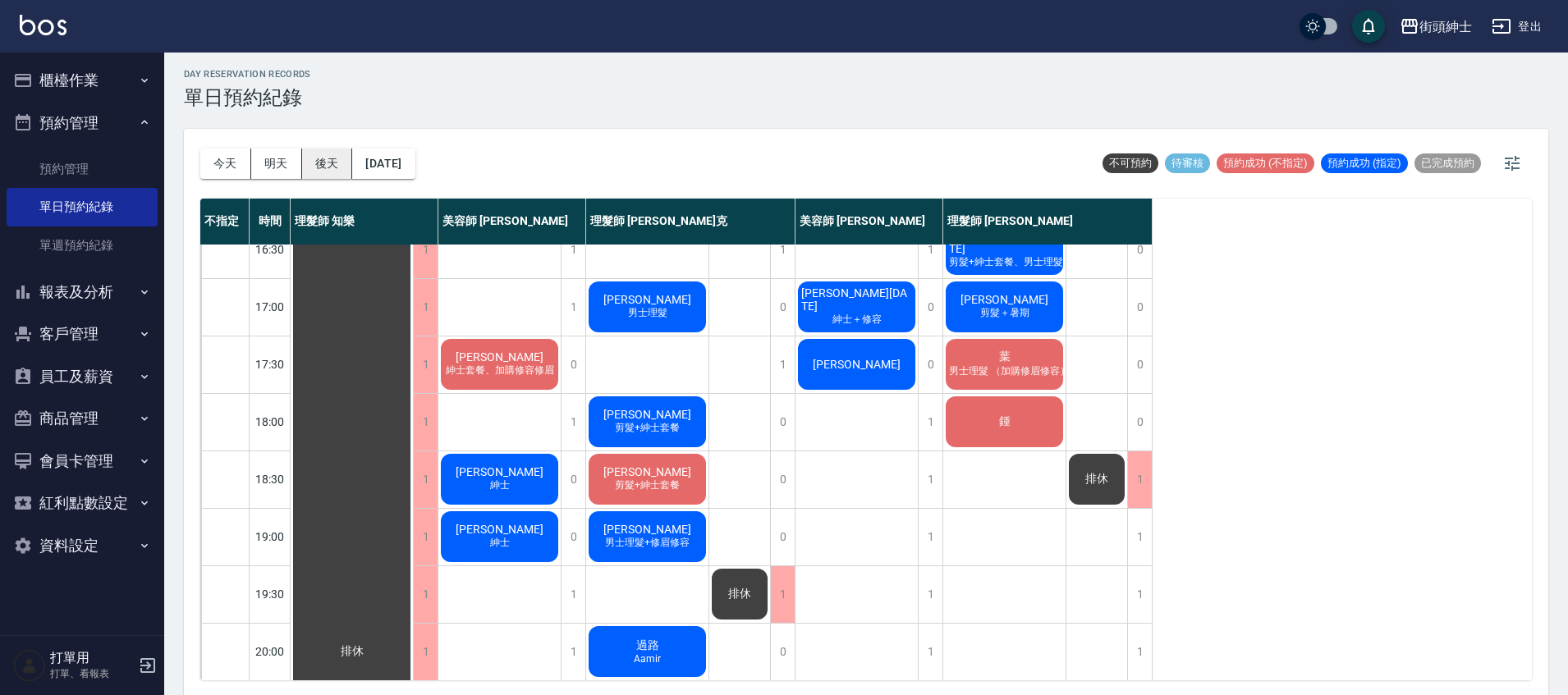
click at [321, 163] on button "後天" at bounding box center [327, 163] width 51 height 30
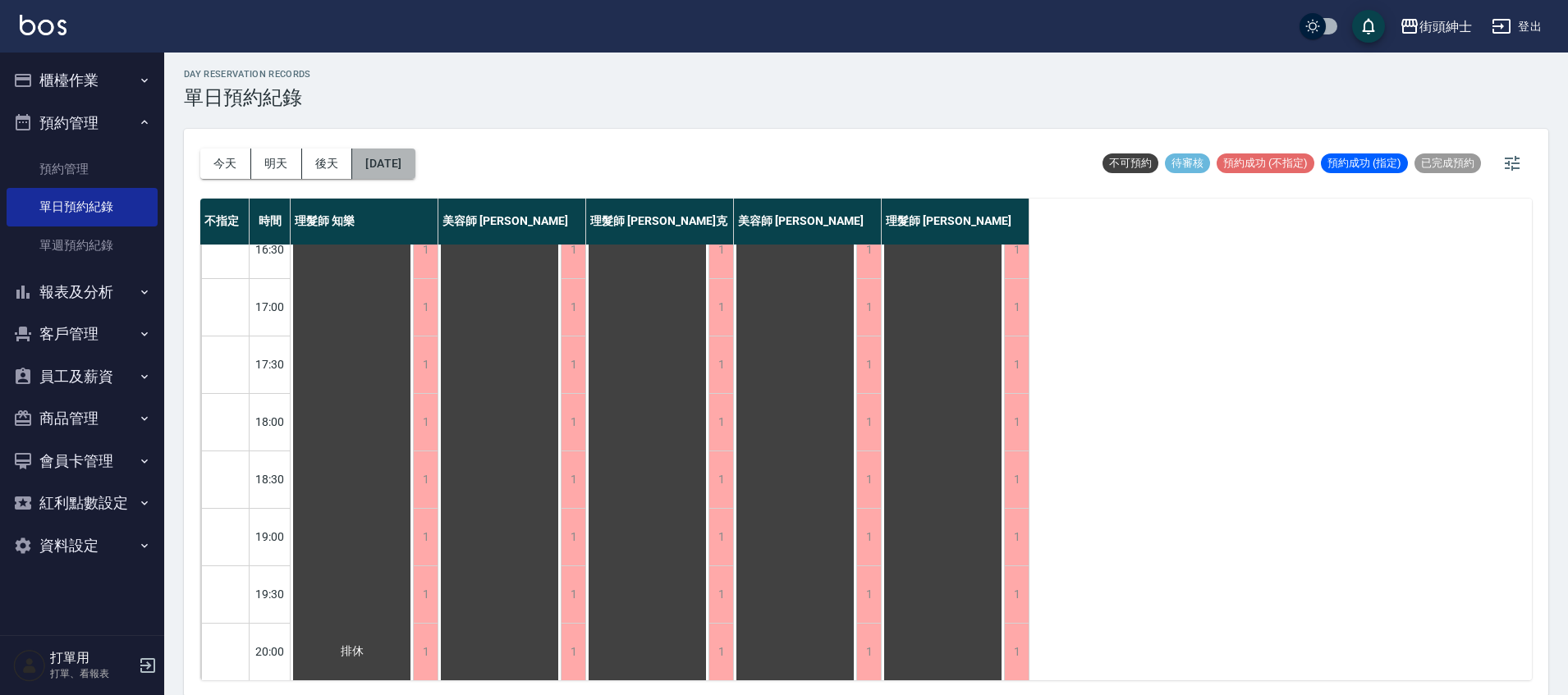
click at [415, 167] on button "2025/09/14" at bounding box center [383, 163] width 63 height 30
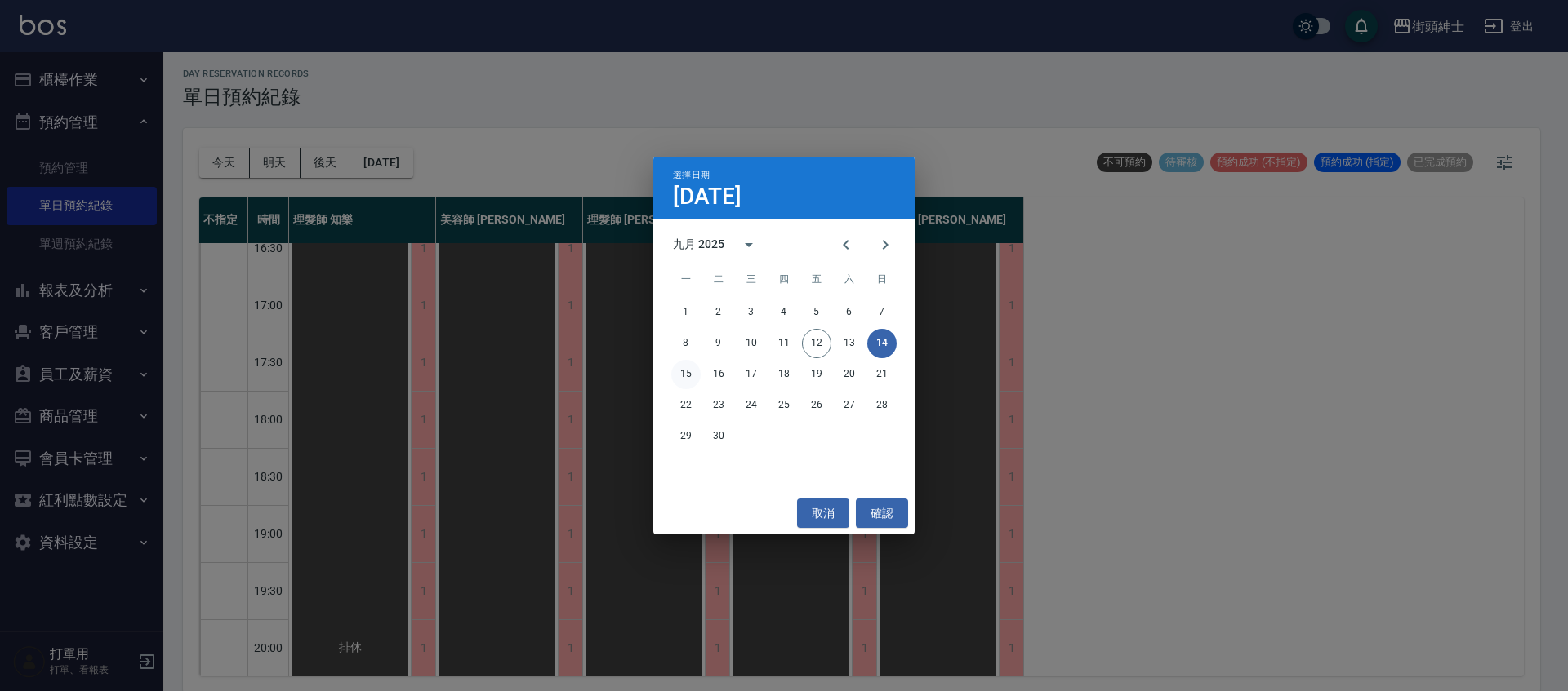
click at [693, 374] on button "15" at bounding box center [686, 374] width 29 height 29
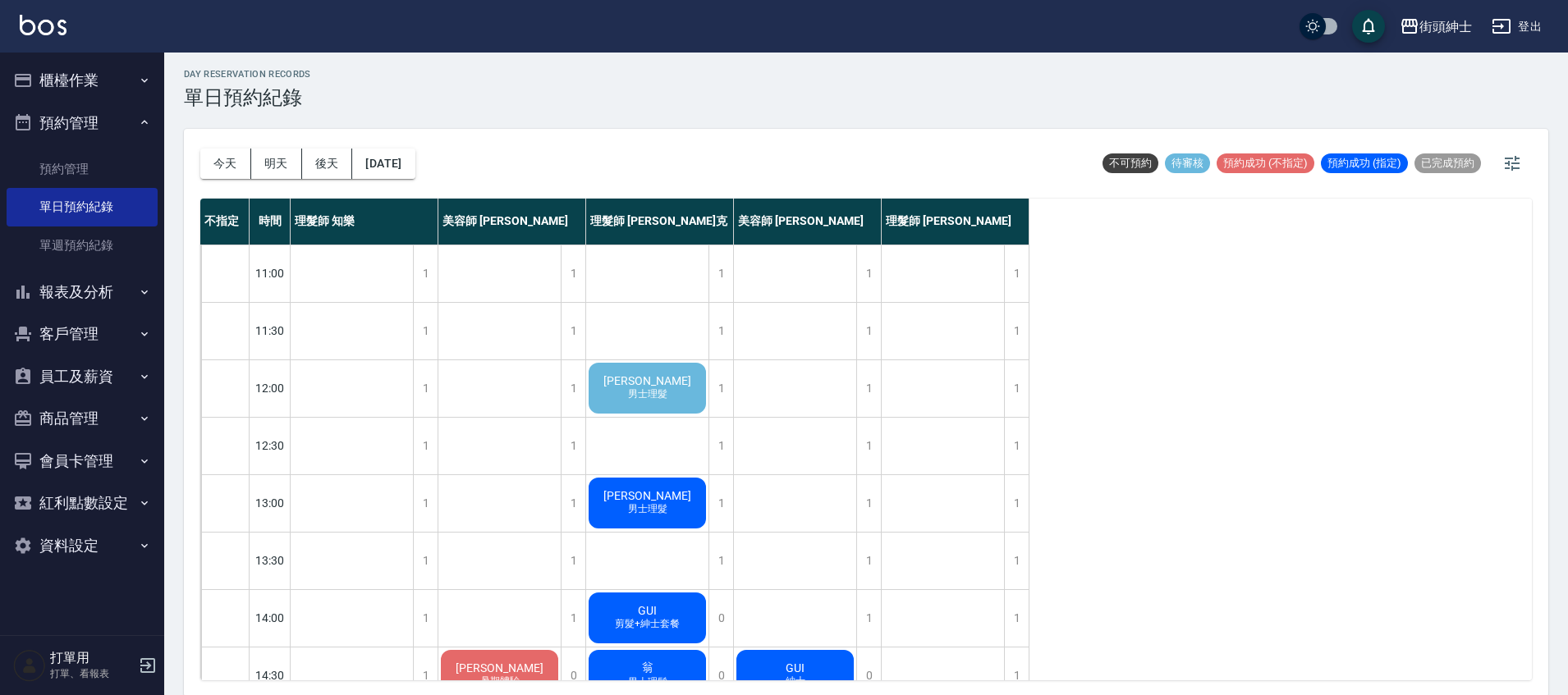
click at [623, 395] on div "江璇 男士理髮" at bounding box center [647, 387] width 123 height 56
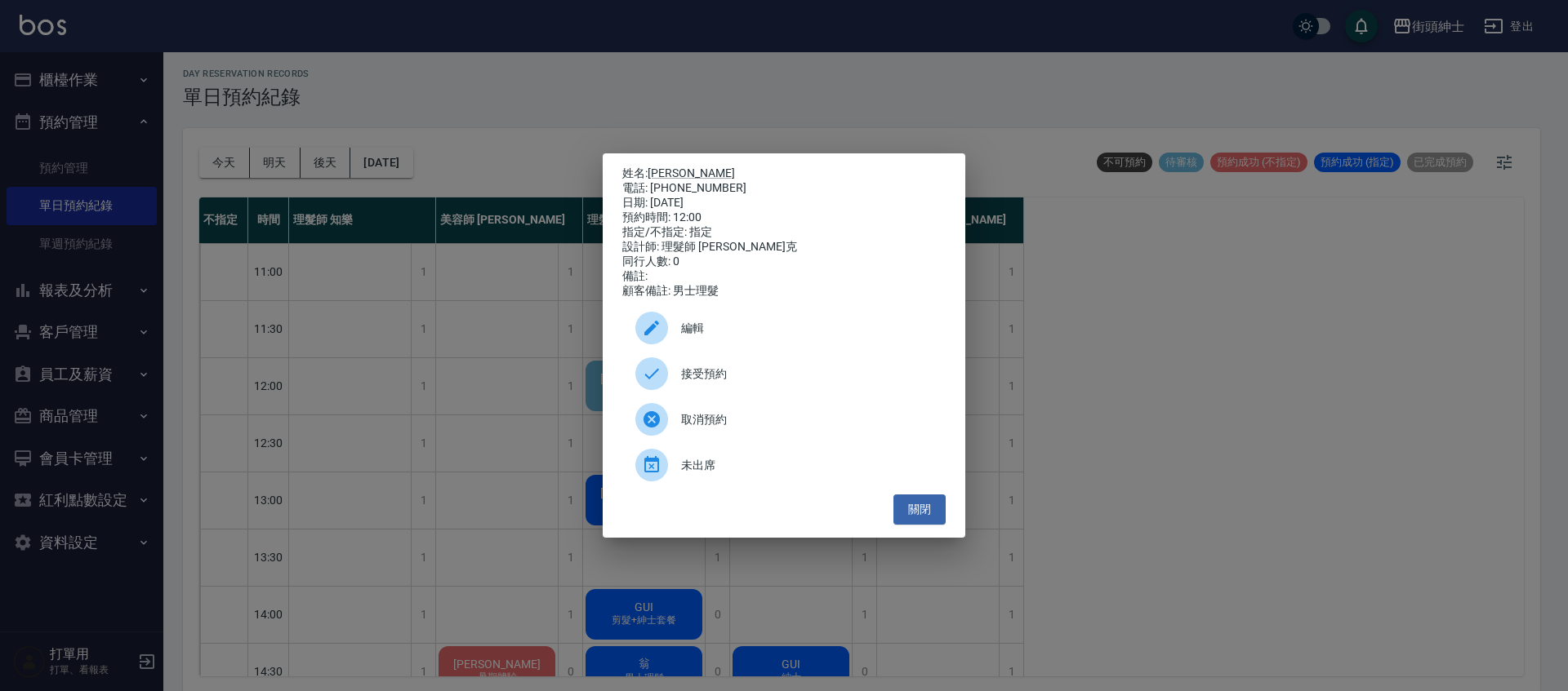
click at [474, 355] on div "姓名: 江璇 電話: 0988584295 日期: 2025/09/15 預約時間: 12:00 指定/不指定: 指定 設計師: 理髮師 Vic 維克 同行人…" at bounding box center [784, 345] width 1568 height 691
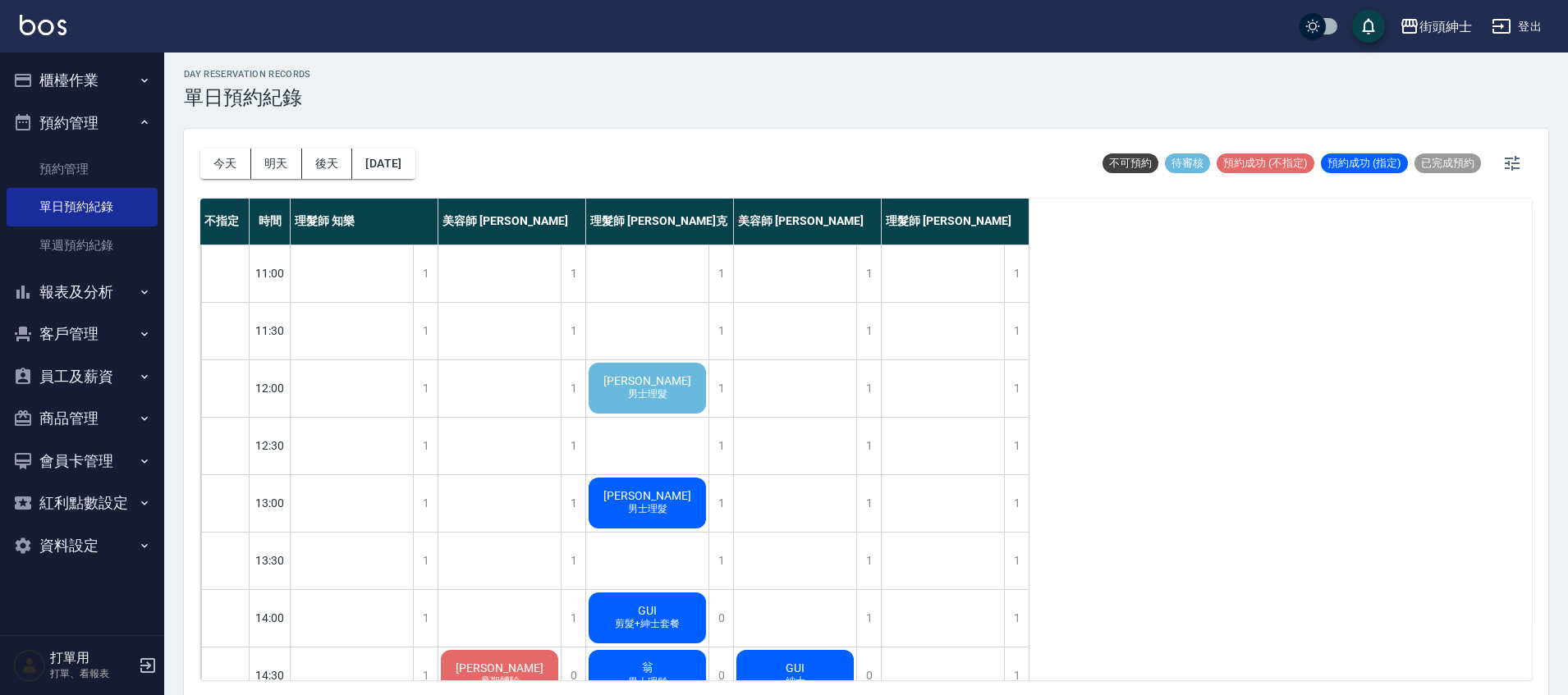
click at [652, 374] on span "江璇" at bounding box center [647, 380] width 94 height 13
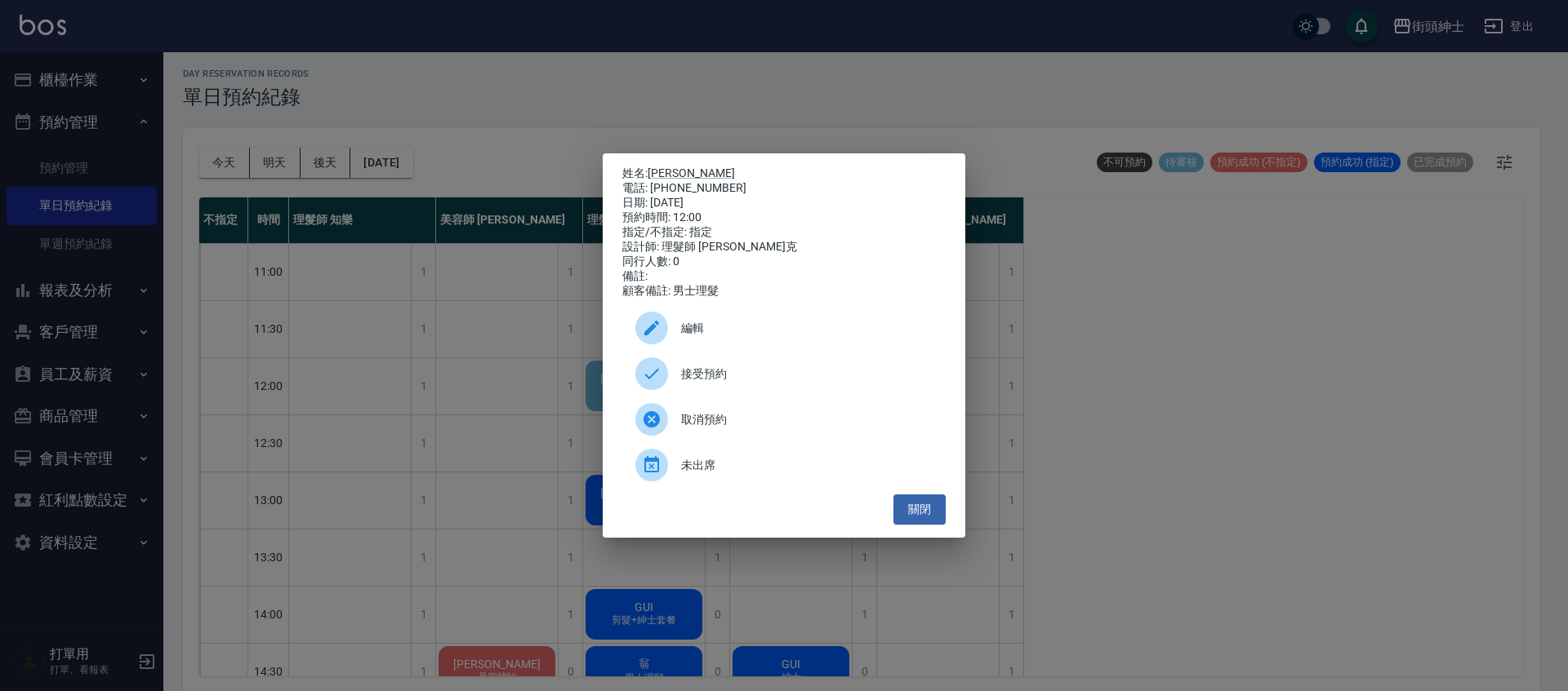
click at [720, 382] on span "接受預約" at bounding box center [807, 374] width 252 height 17
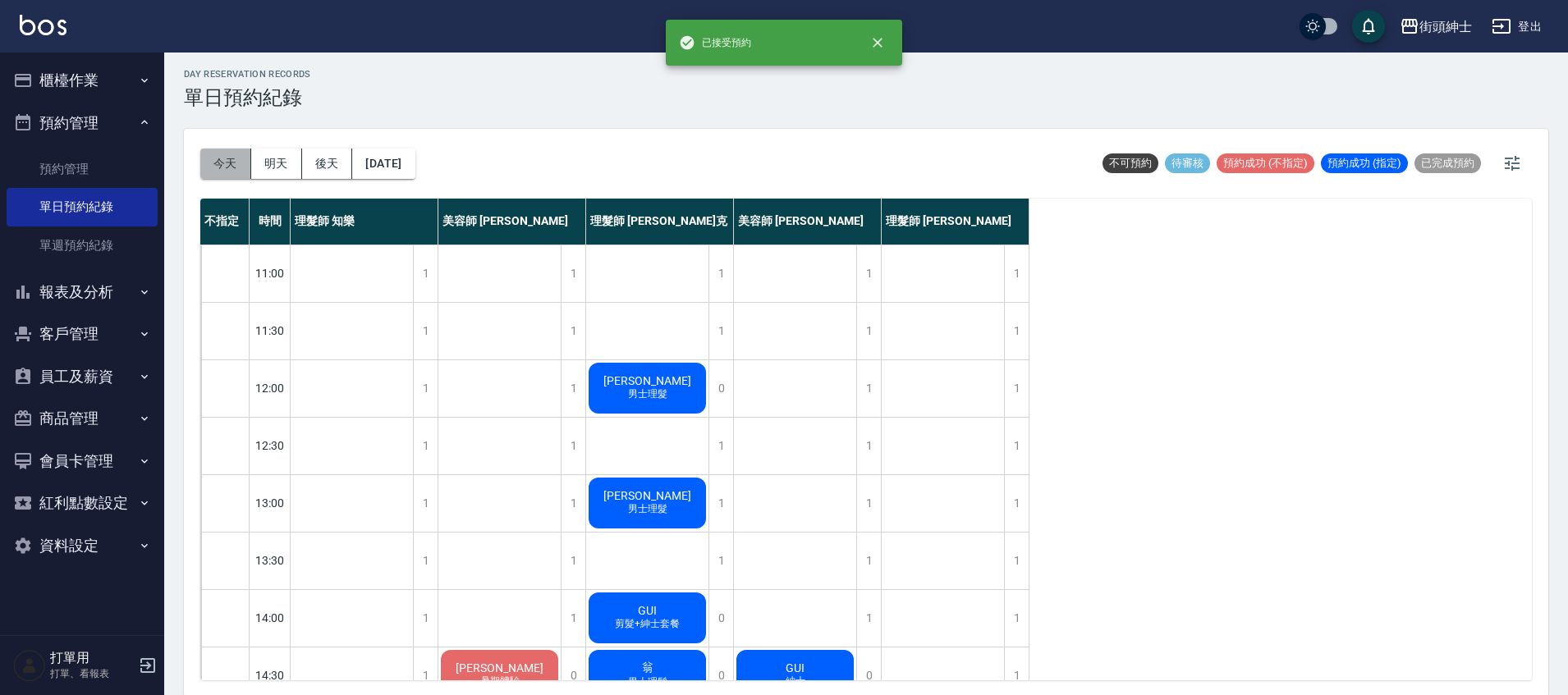
click at [235, 175] on button "今天" at bounding box center [225, 163] width 51 height 30
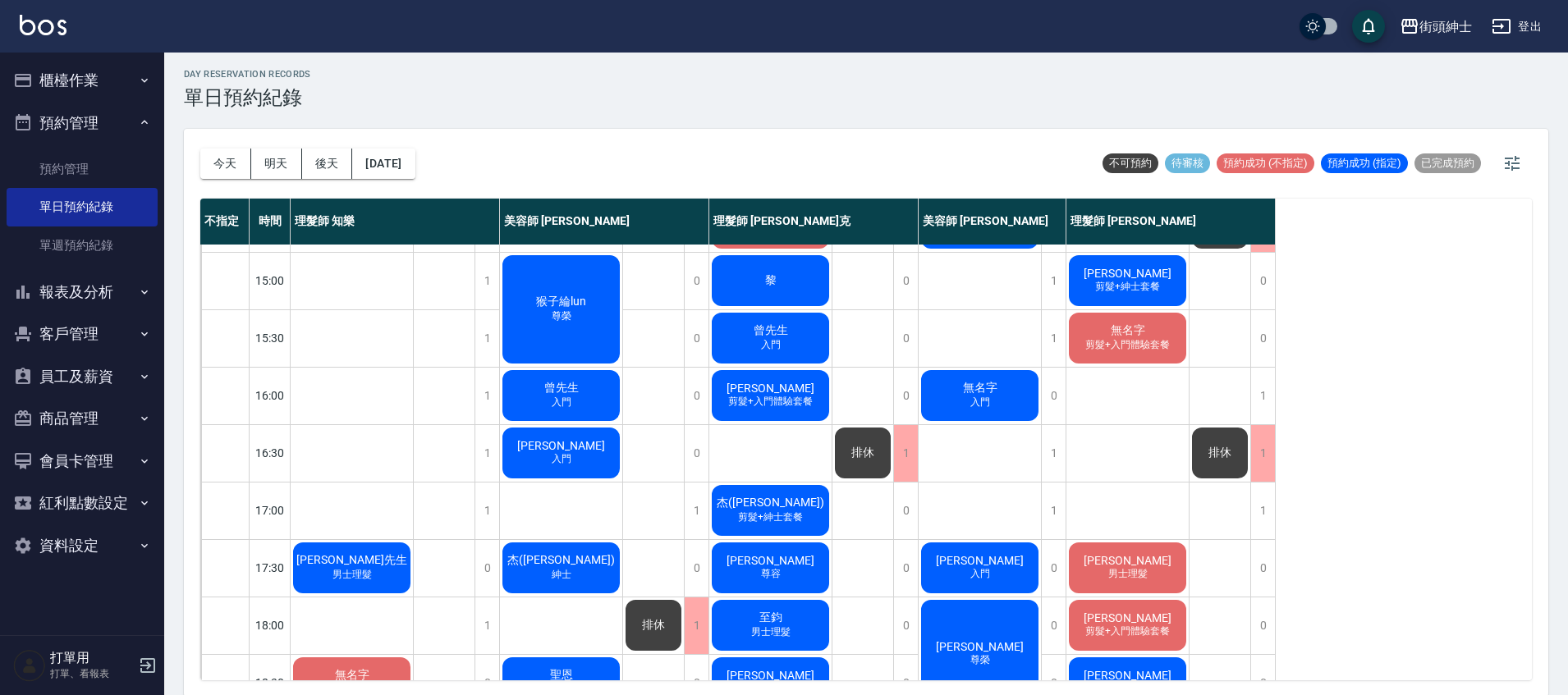
scroll to position [784, 0]
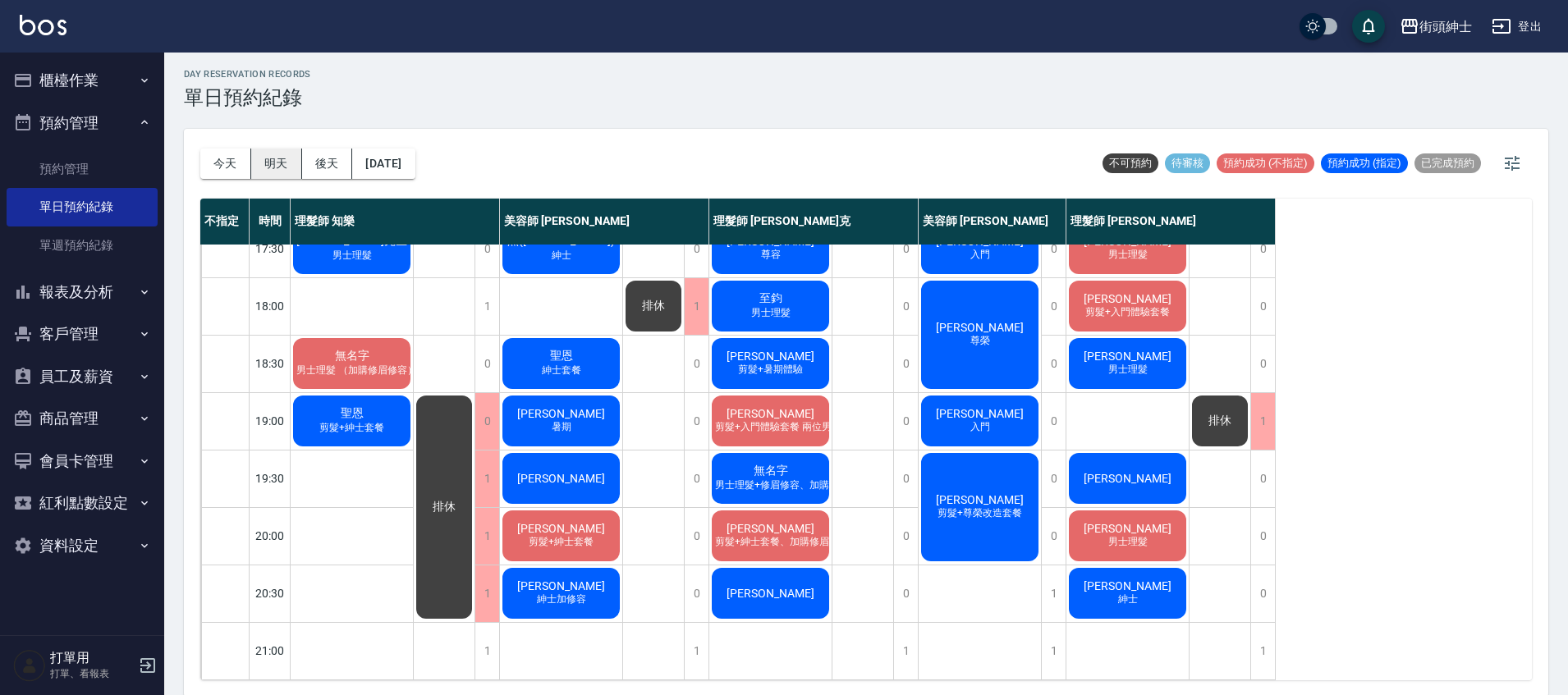
click at [273, 162] on button "明天" at bounding box center [276, 163] width 51 height 30
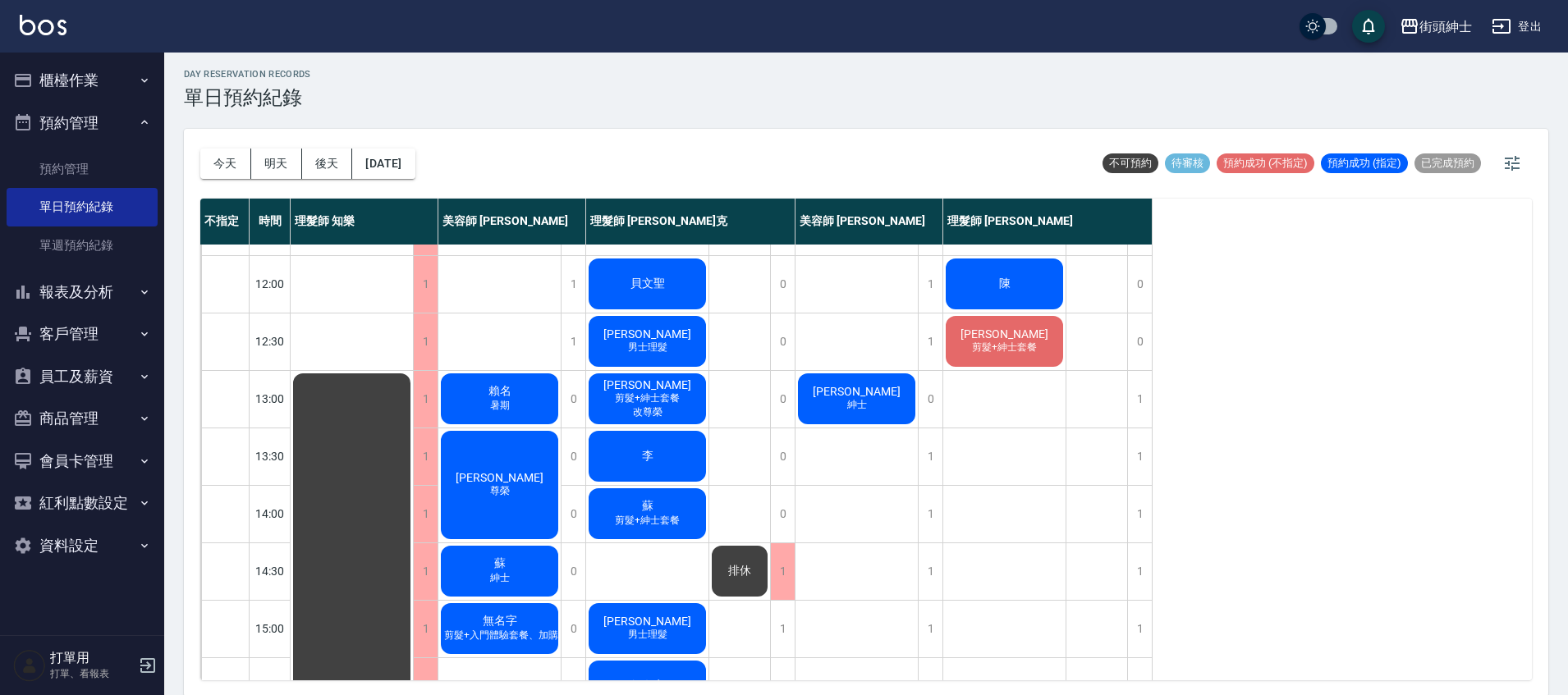
scroll to position [102, 0]
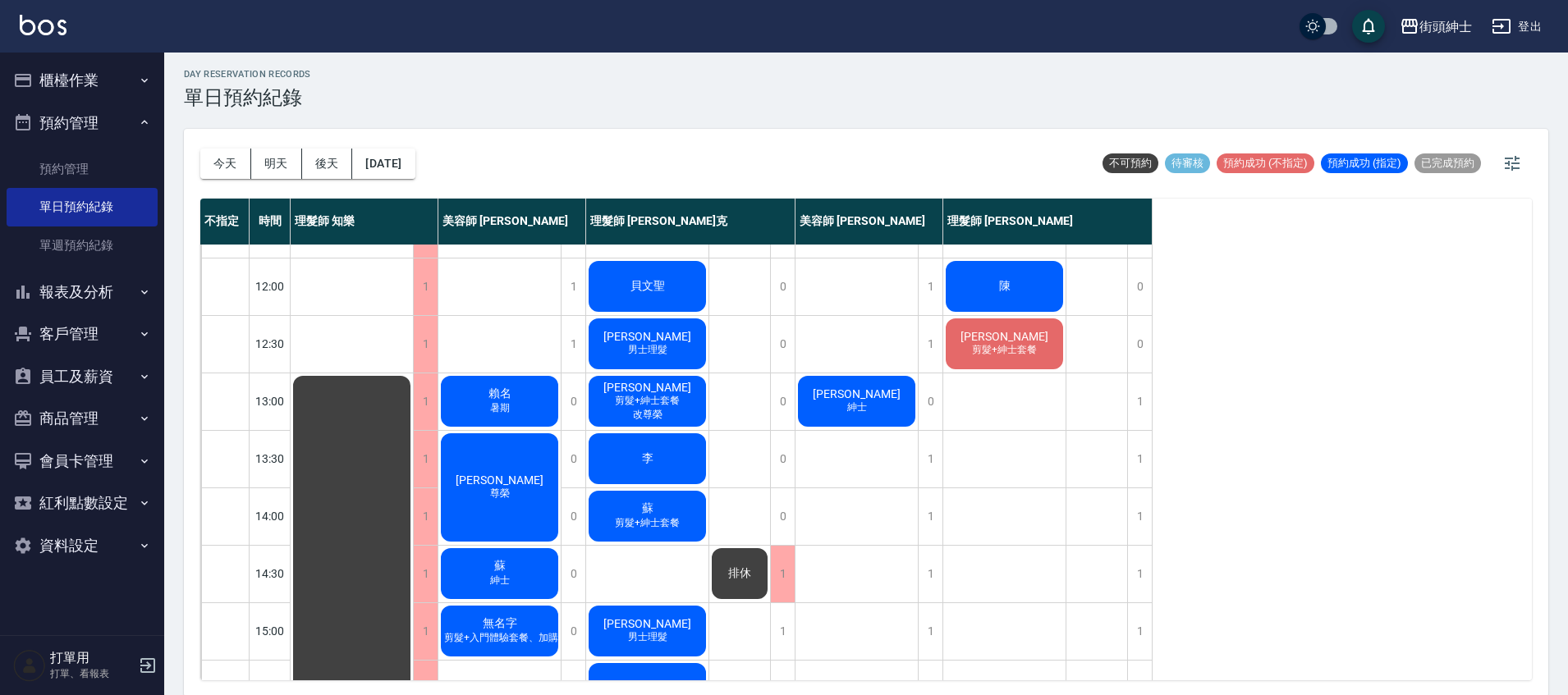
click at [445, 169] on div "今天 明天 後天 2025/09/13 不可預約 待審核 預約成功 (不指定) 預約成功 (指定) 已完成預約" at bounding box center [866, 163] width 1331 height 69
click at [415, 167] on button "2025/09/13" at bounding box center [383, 163] width 63 height 30
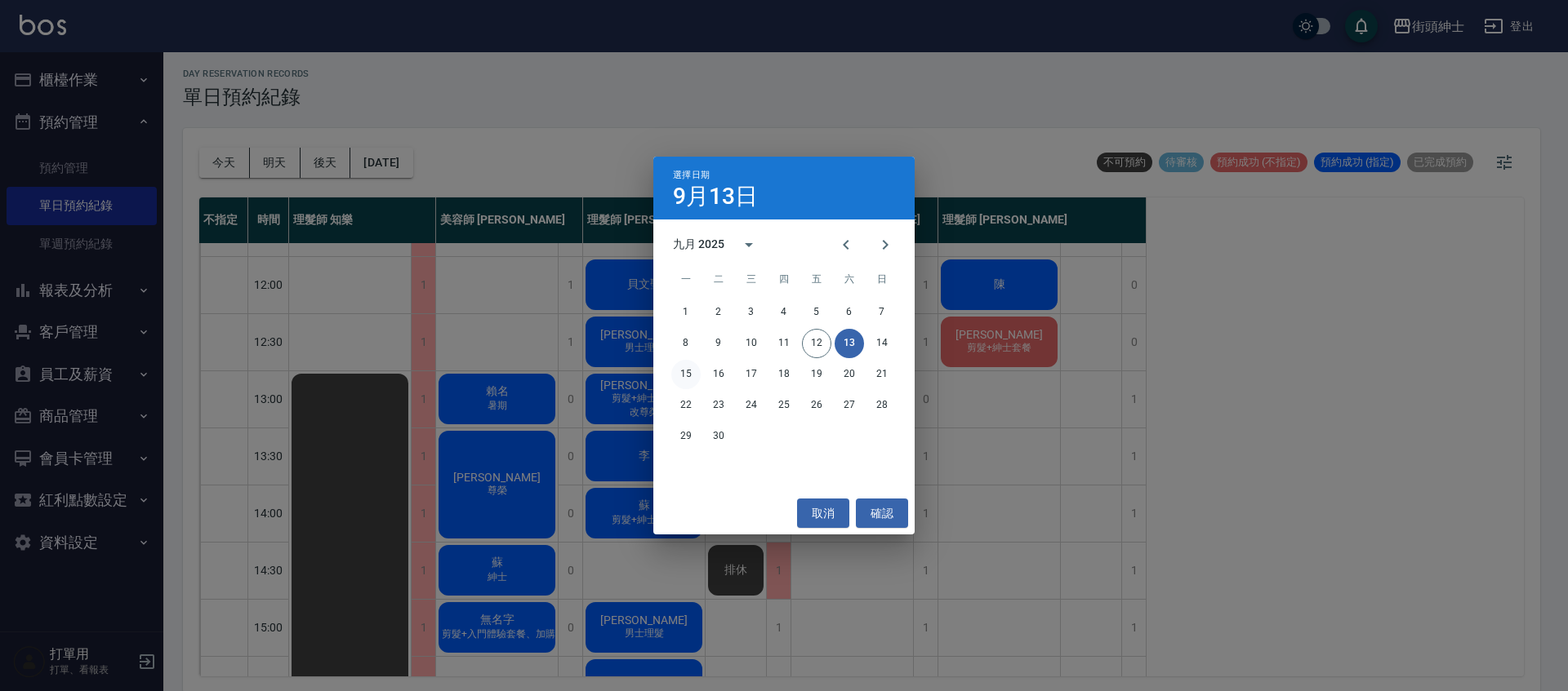
click at [687, 376] on button "15" at bounding box center [686, 374] width 29 height 29
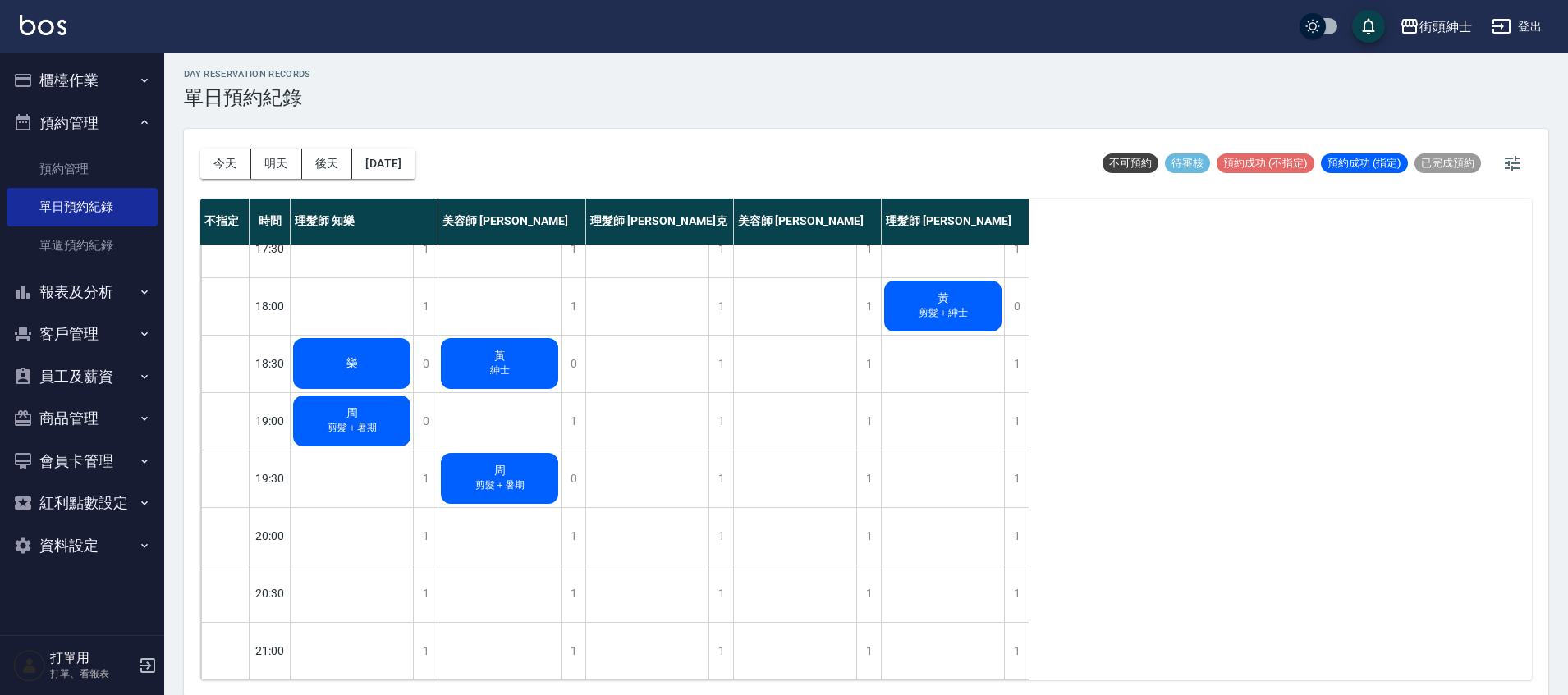
scroll to position [5, 0]
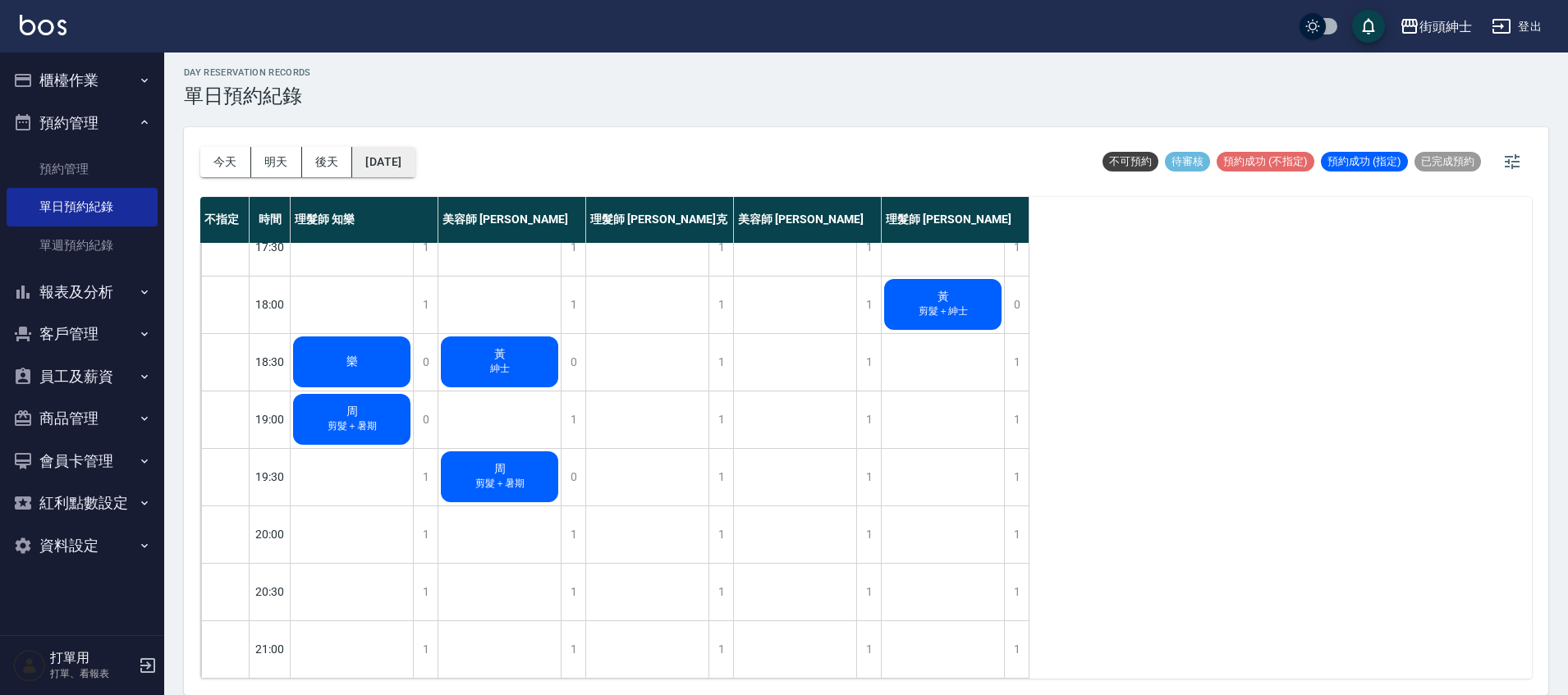
click at [374, 158] on button "2025/09/15" at bounding box center [383, 161] width 63 height 30
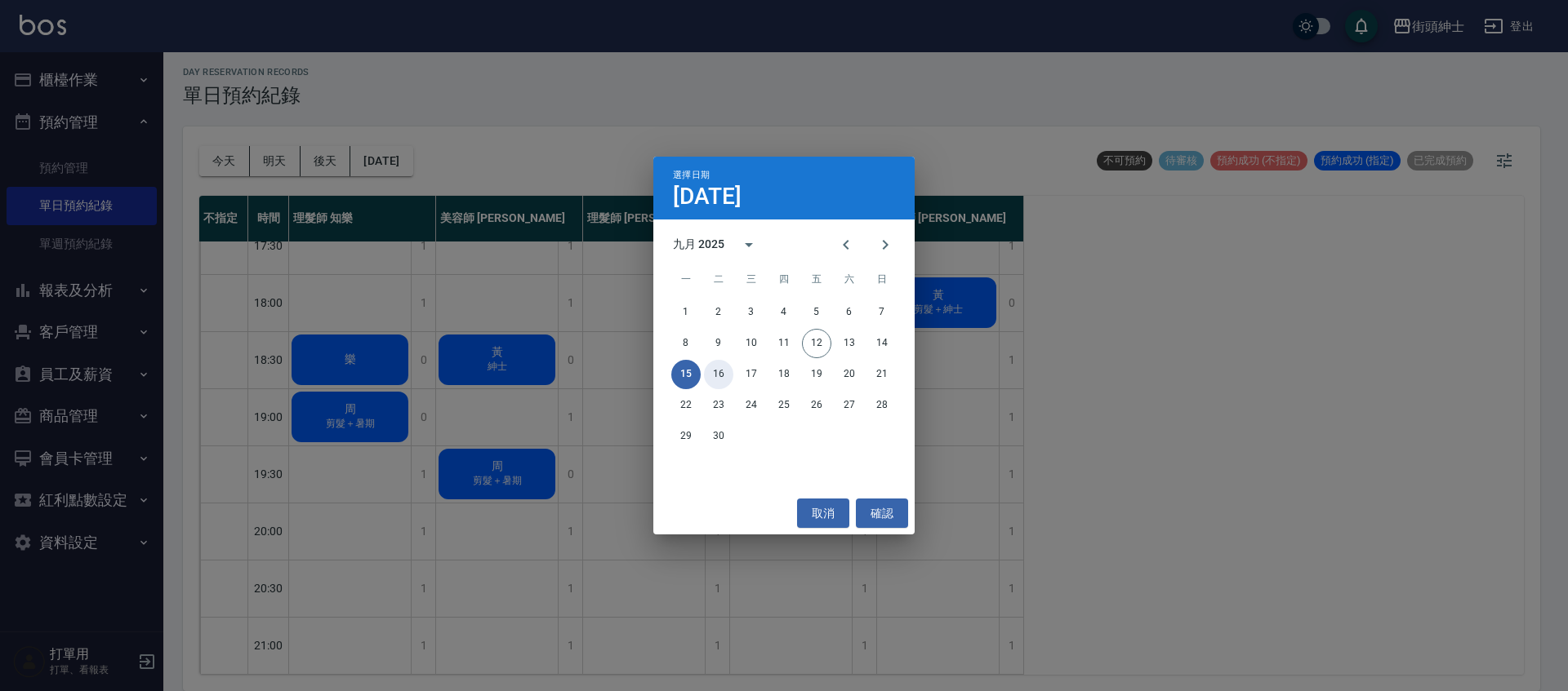
click at [722, 372] on button "16" at bounding box center [719, 374] width 29 height 29
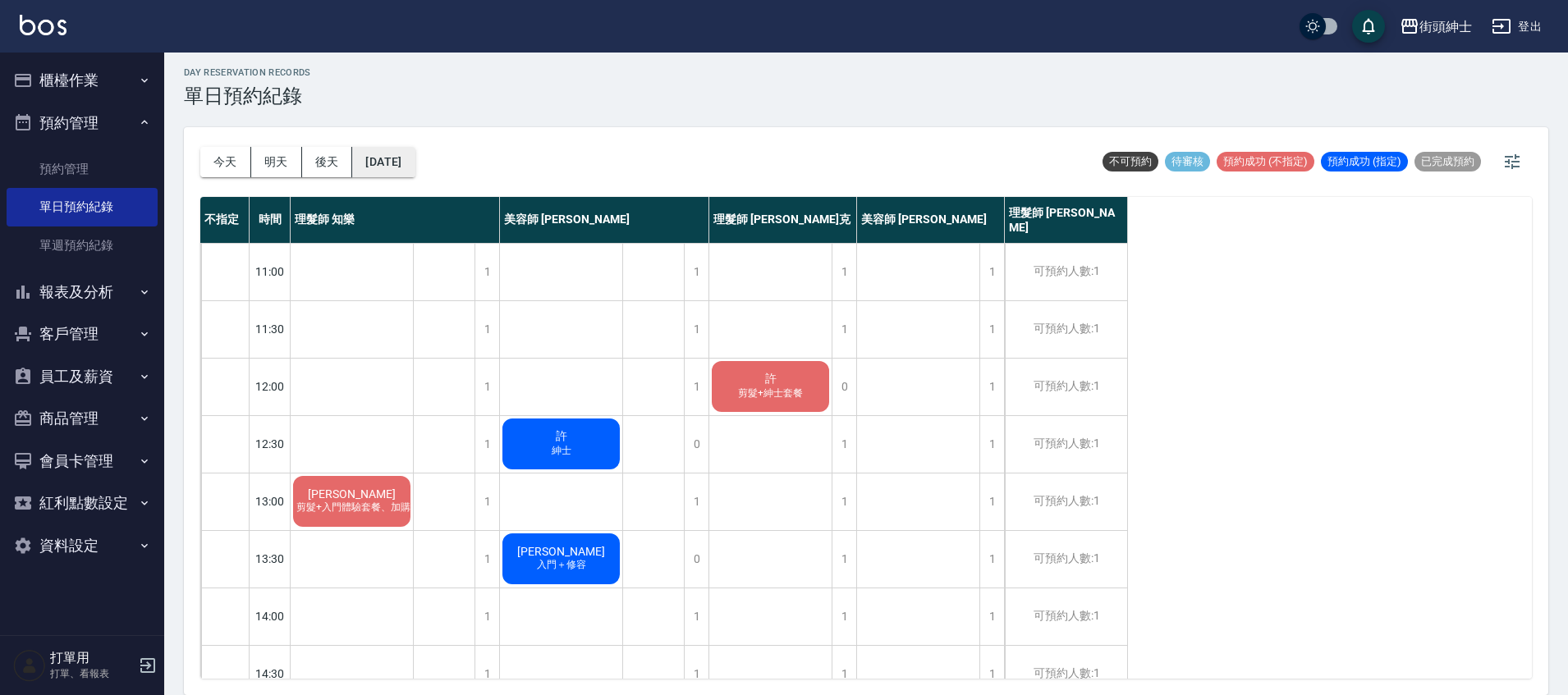
click at [412, 161] on button "2025/09/16" at bounding box center [383, 161] width 63 height 30
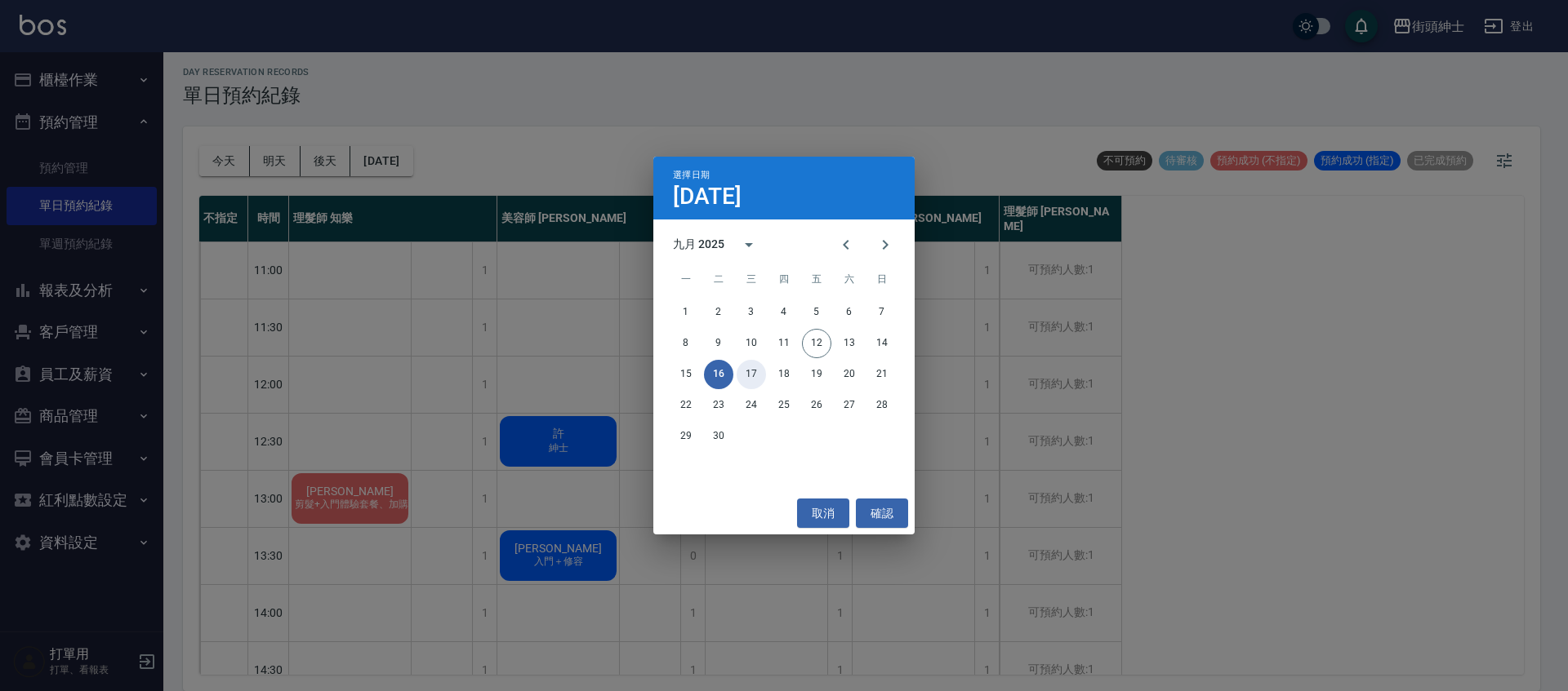
click at [755, 367] on button "17" at bounding box center [751, 374] width 29 height 29
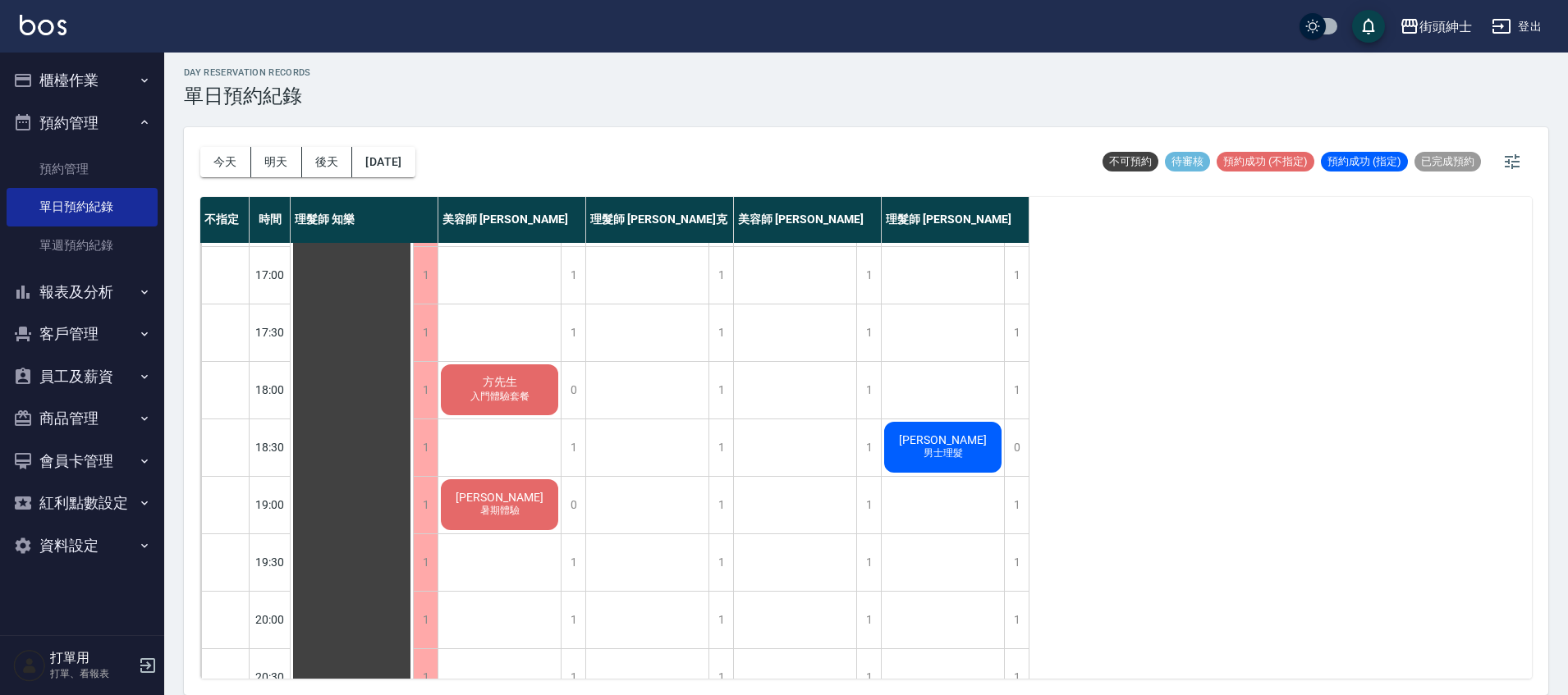
scroll to position [784, 0]
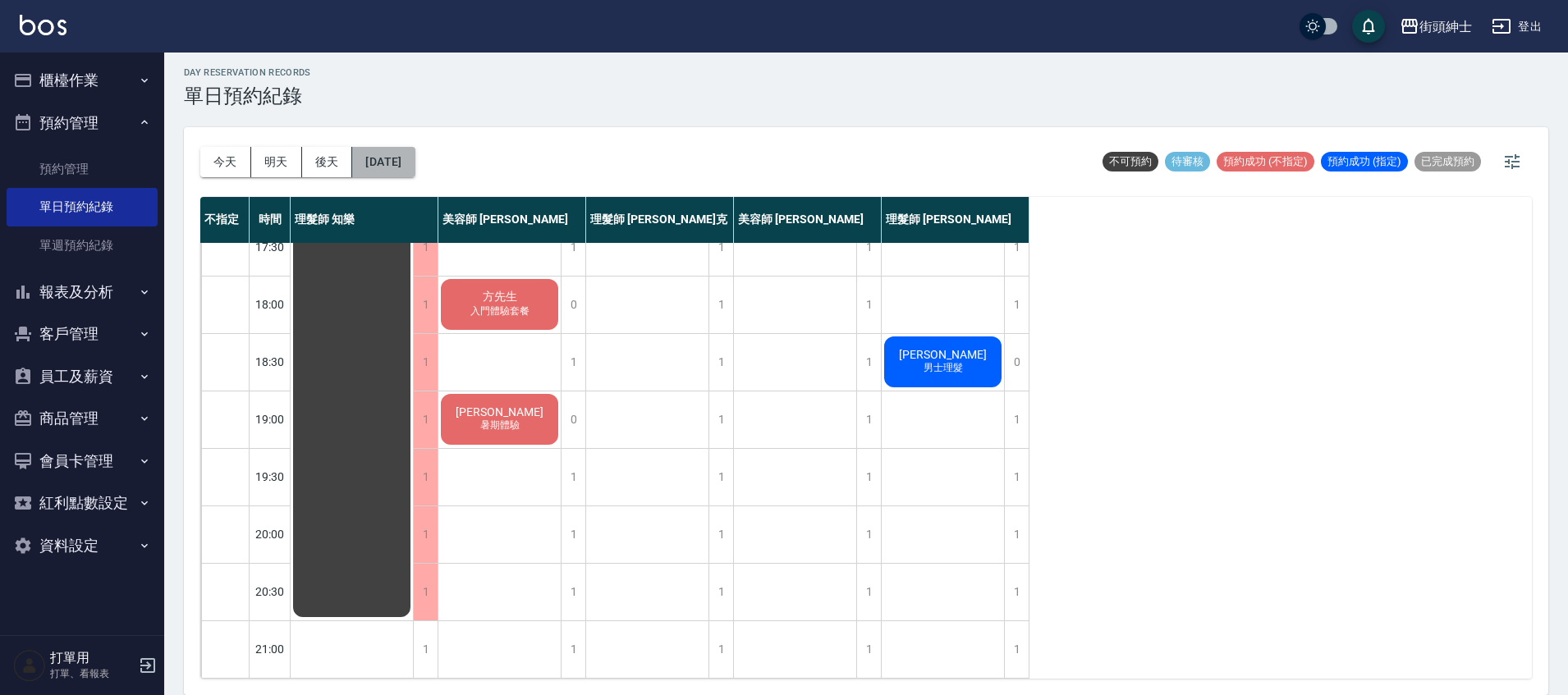
click at [415, 165] on button "2025/09/17" at bounding box center [383, 161] width 63 height 30
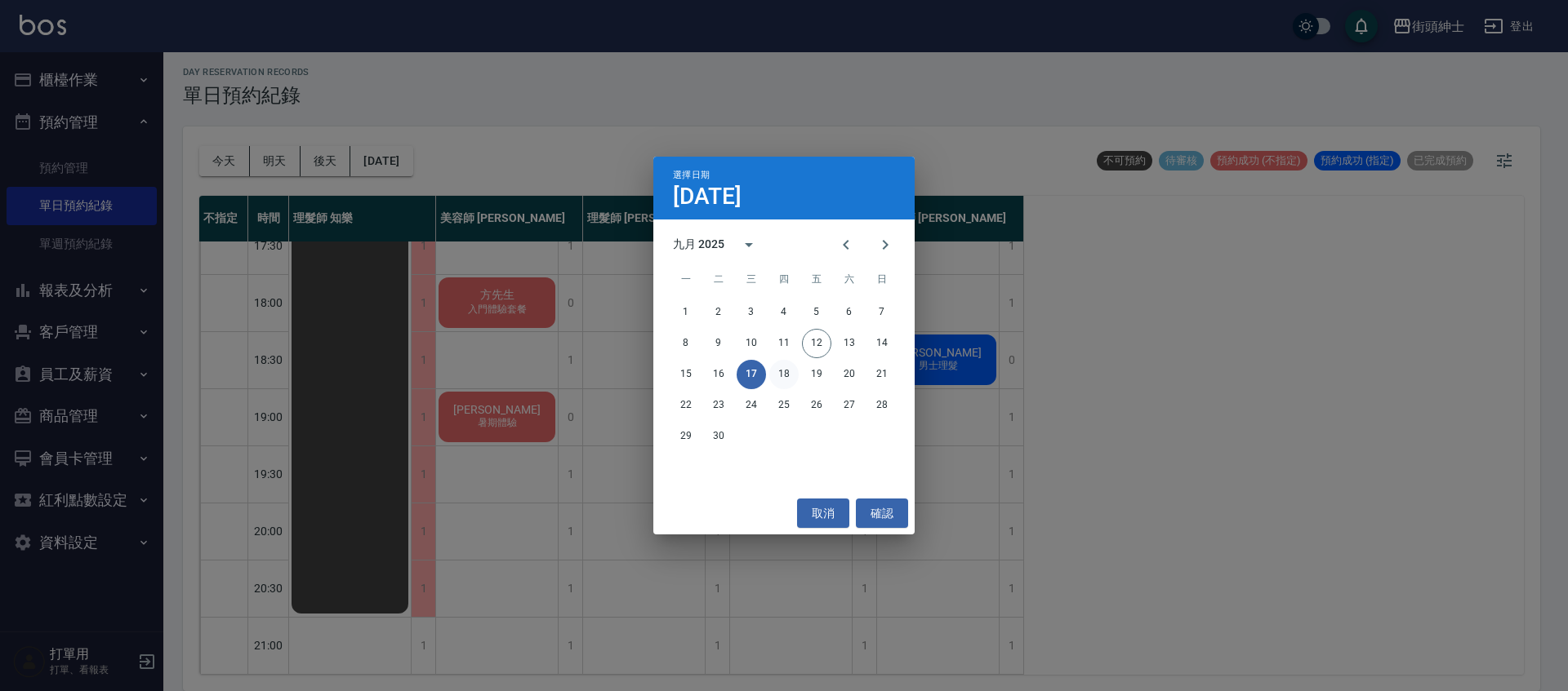
click at [793, 372] on button "18" at bounding box center [784, 374] width 29 height 29
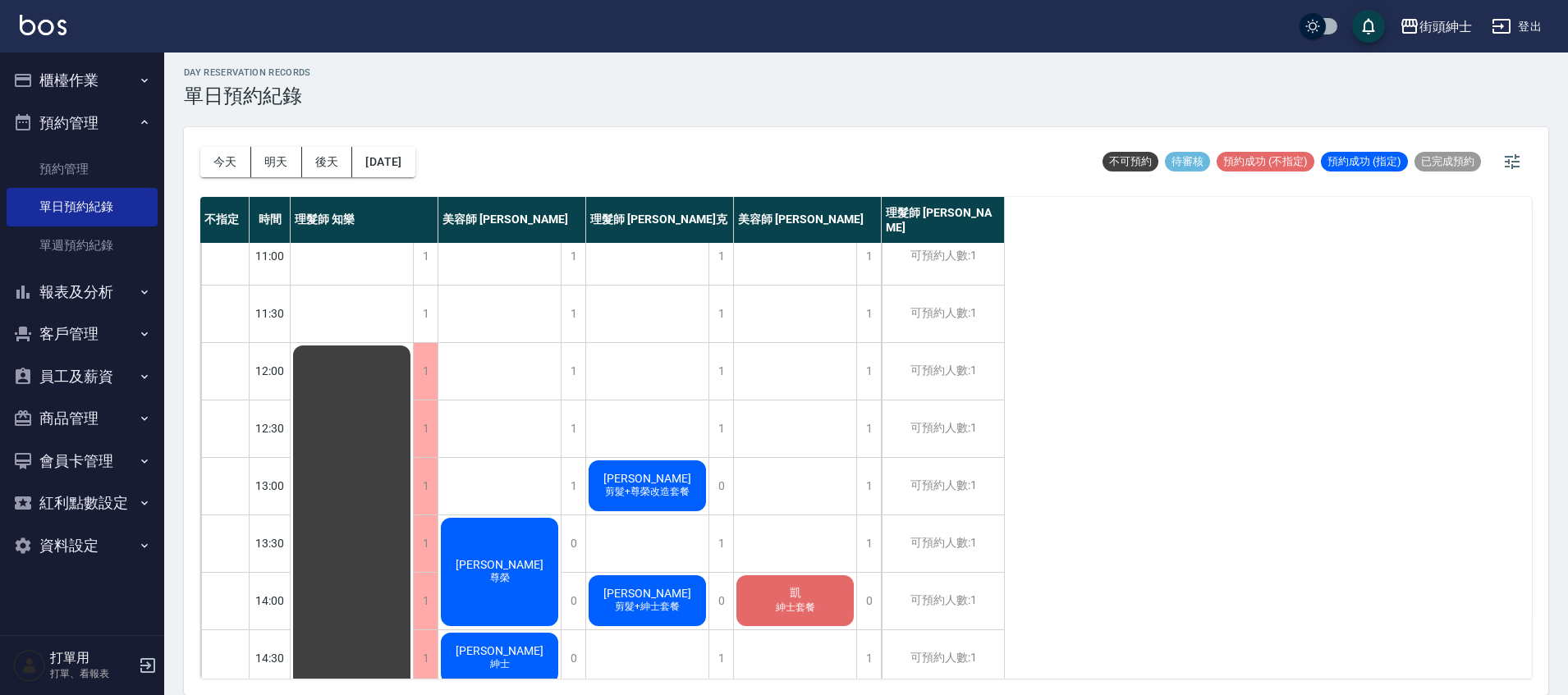
scroll to position [14, 0]
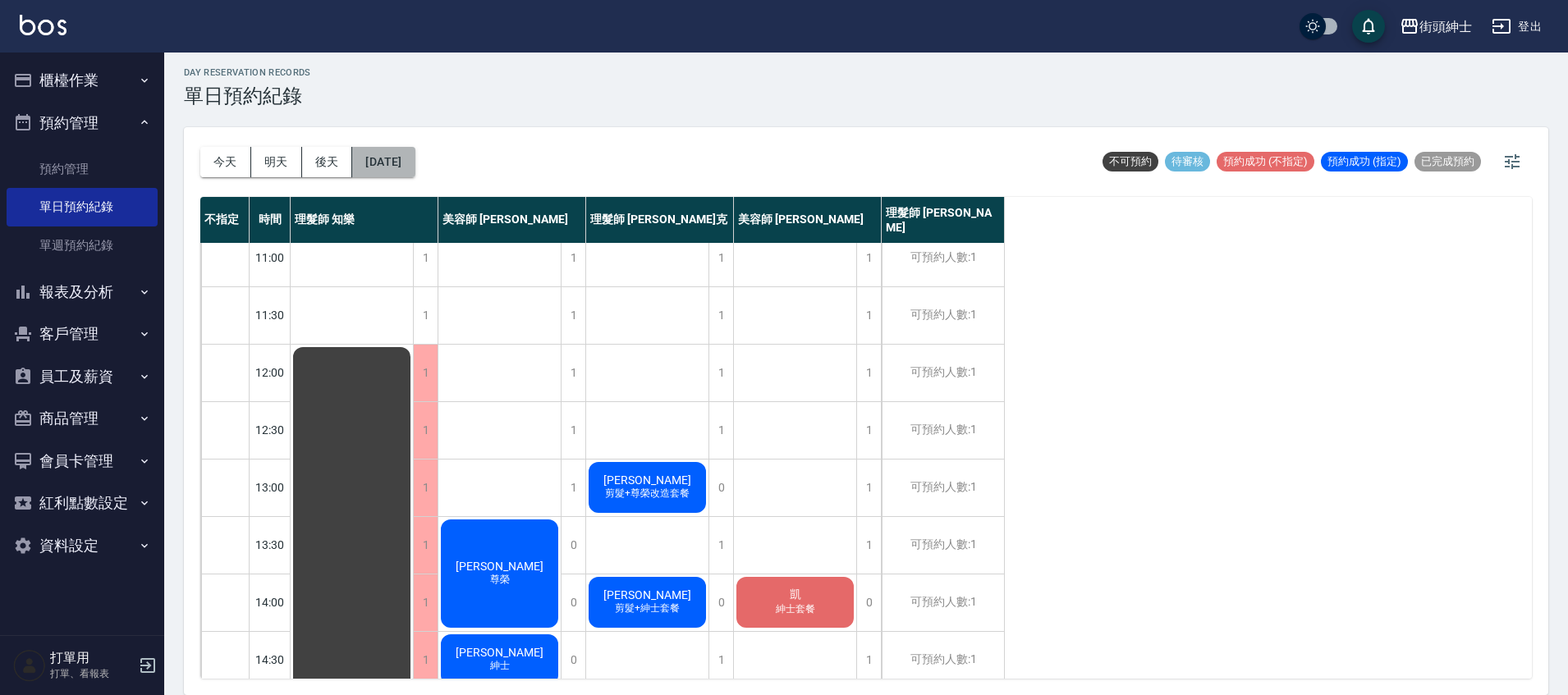
click at [415, 163] on button "2025/09/18" at bounding box center [383, 161] width 63 height 30
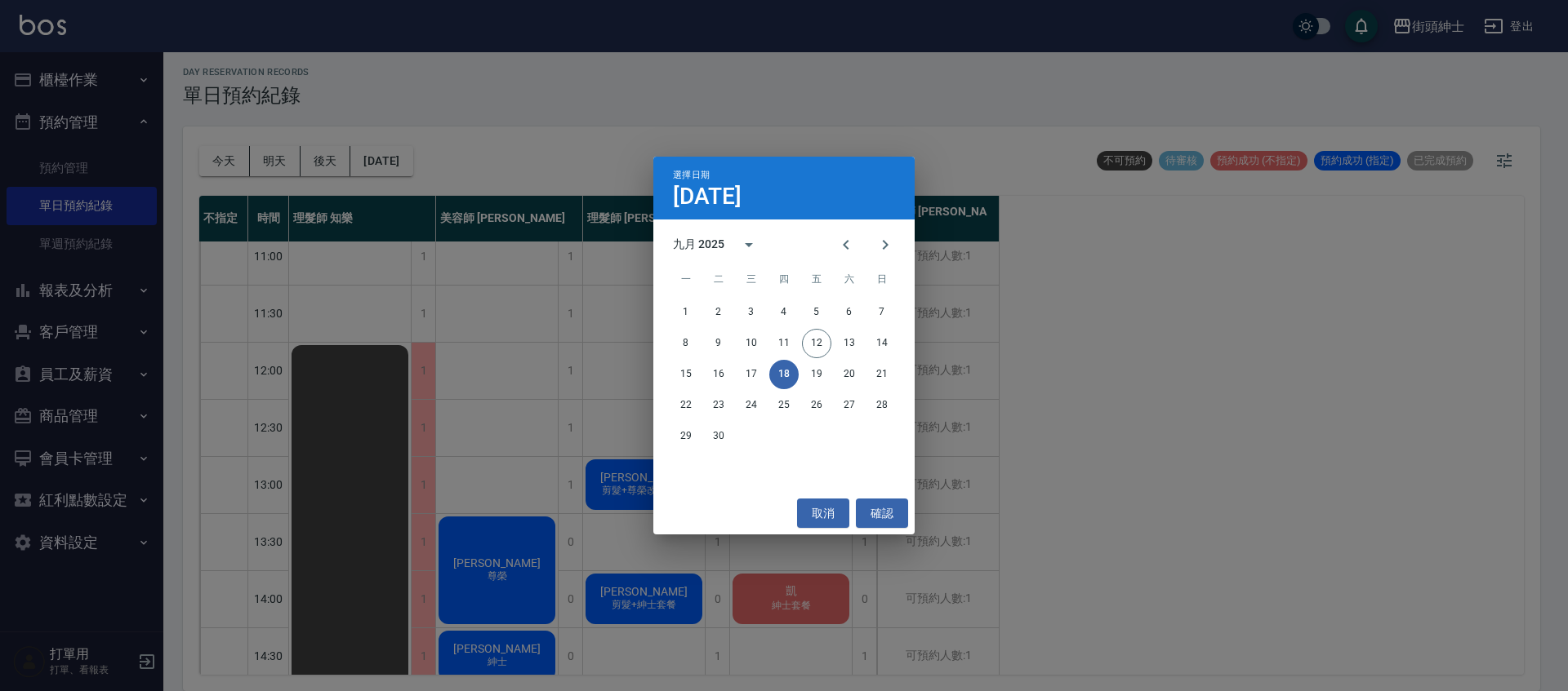
click at [831, 372] on div "15 16 17 18 19 20 21" at bounding box center [784, 374] width 261 height 29
click at [819, 372] on button "19" at bounding box center [817, 374] width 29 height 29
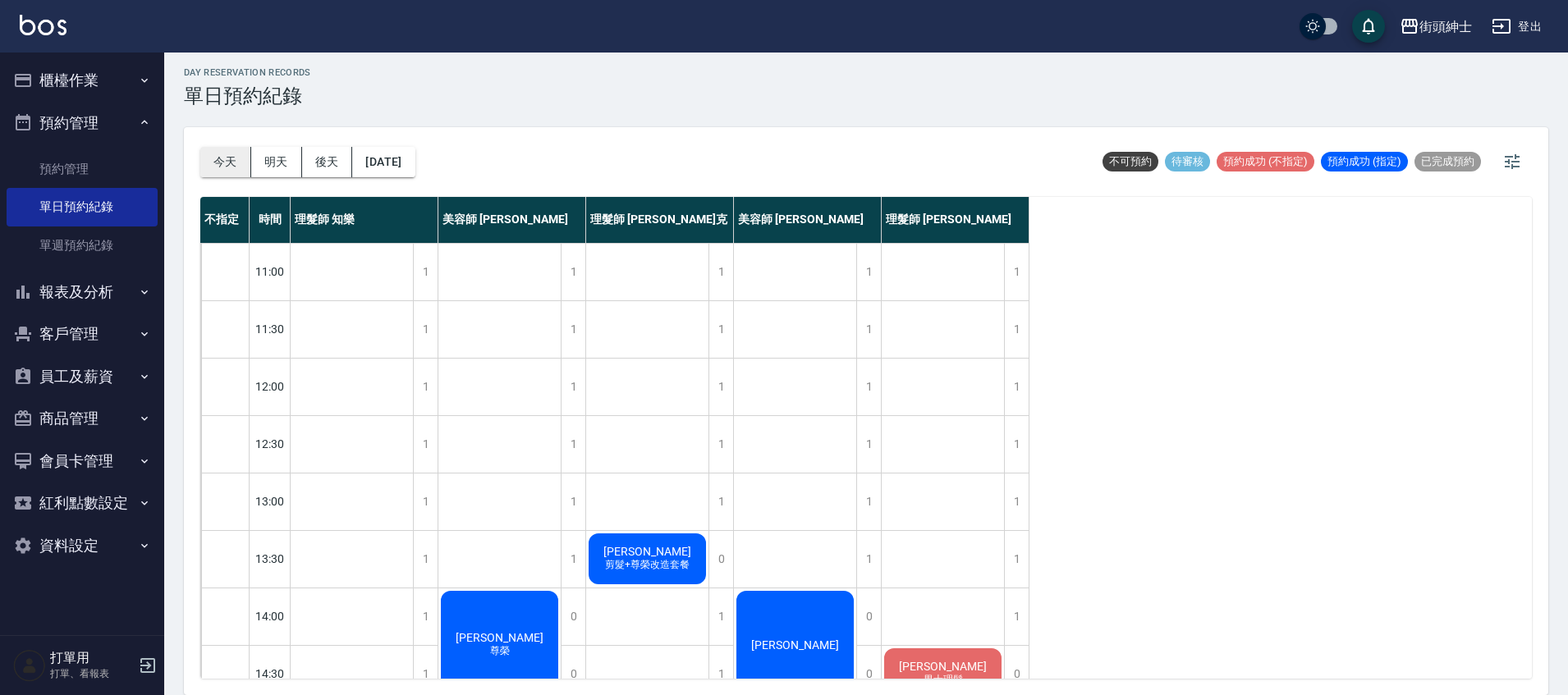
click at [240, 152] on button "今天" at bounding box center [225, 161] width 51 height 30
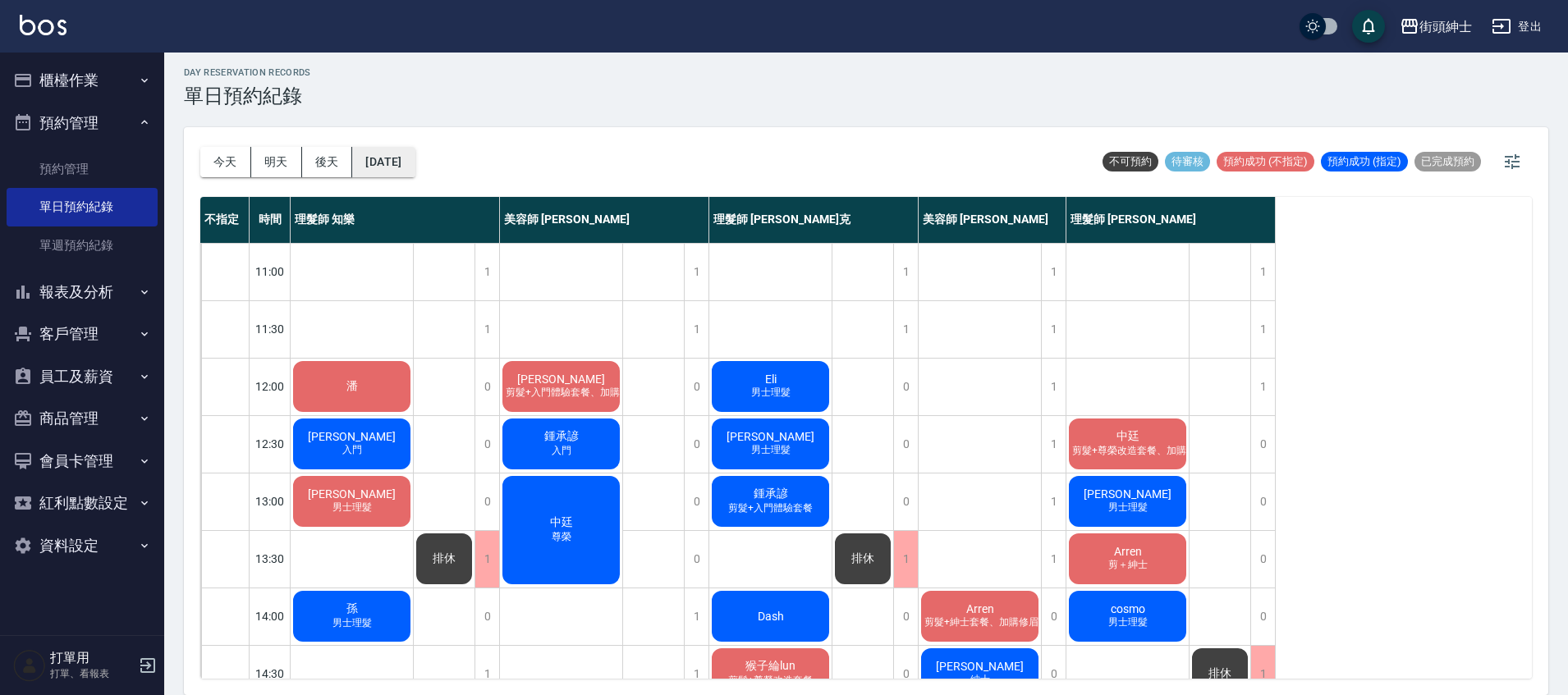
click at [379, 165] on button "[DATE]" at bounding box center [383, 161] width 63 height 30
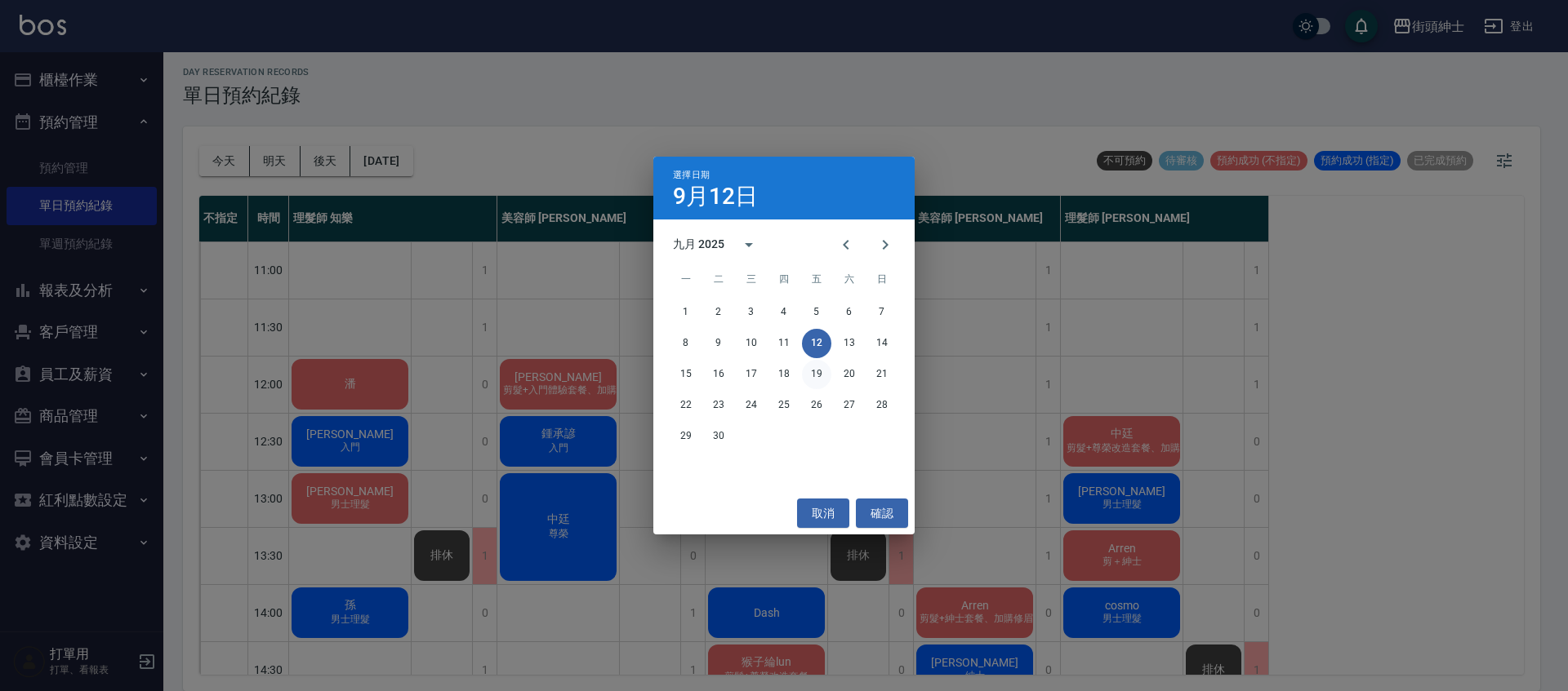
click at [819, 376] on button "19" at bounding box center [817, 374] width 29 height 29
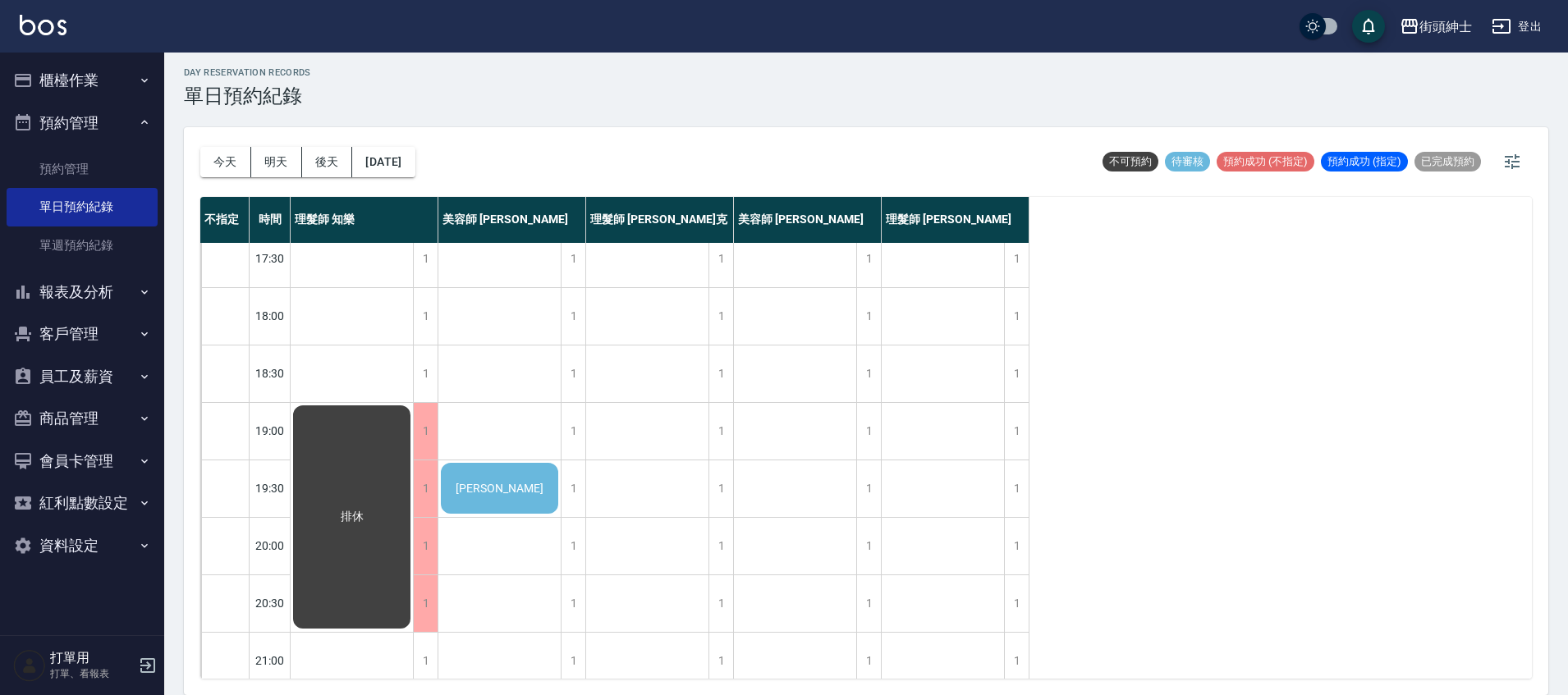
scroll to position [784, 0]
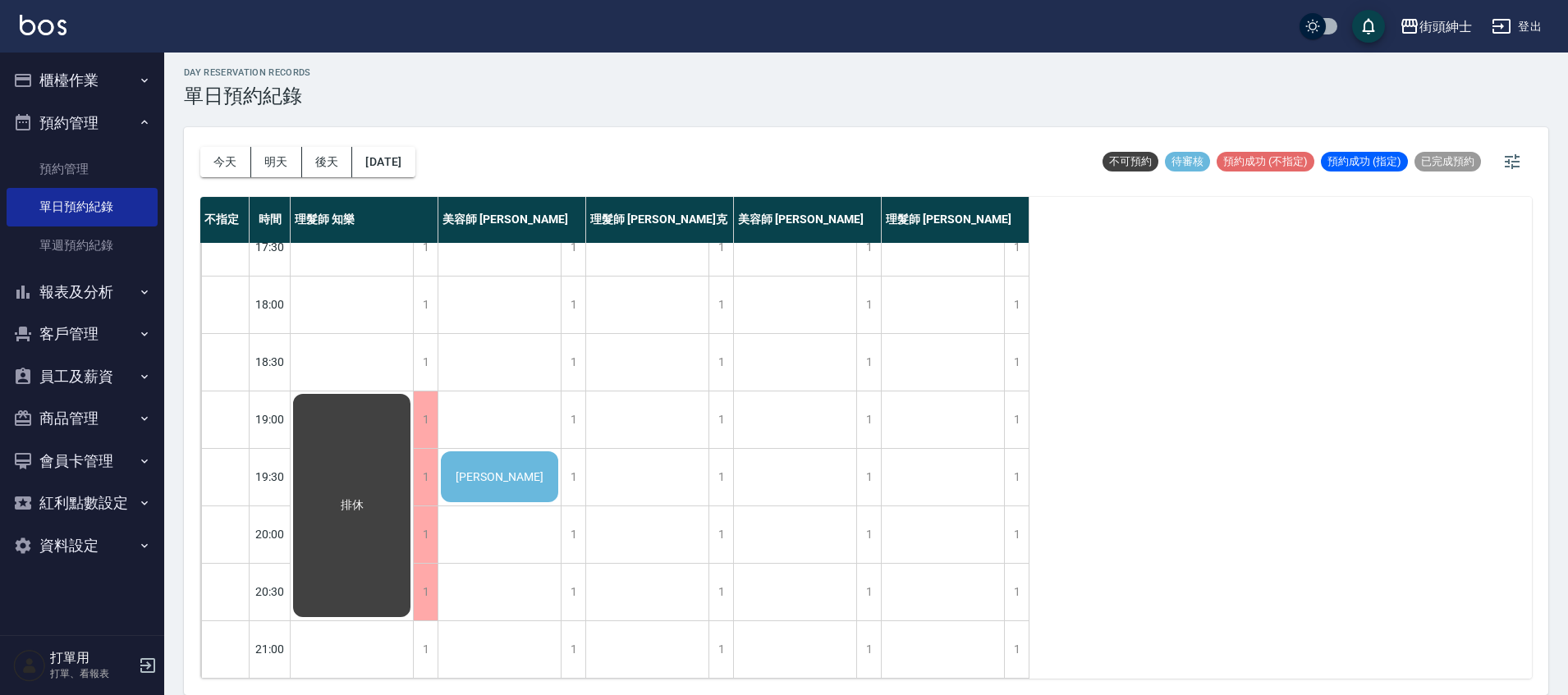
click at [515, 470] on span "崔華文" at bounding box center [500, 476] width 94 height 13
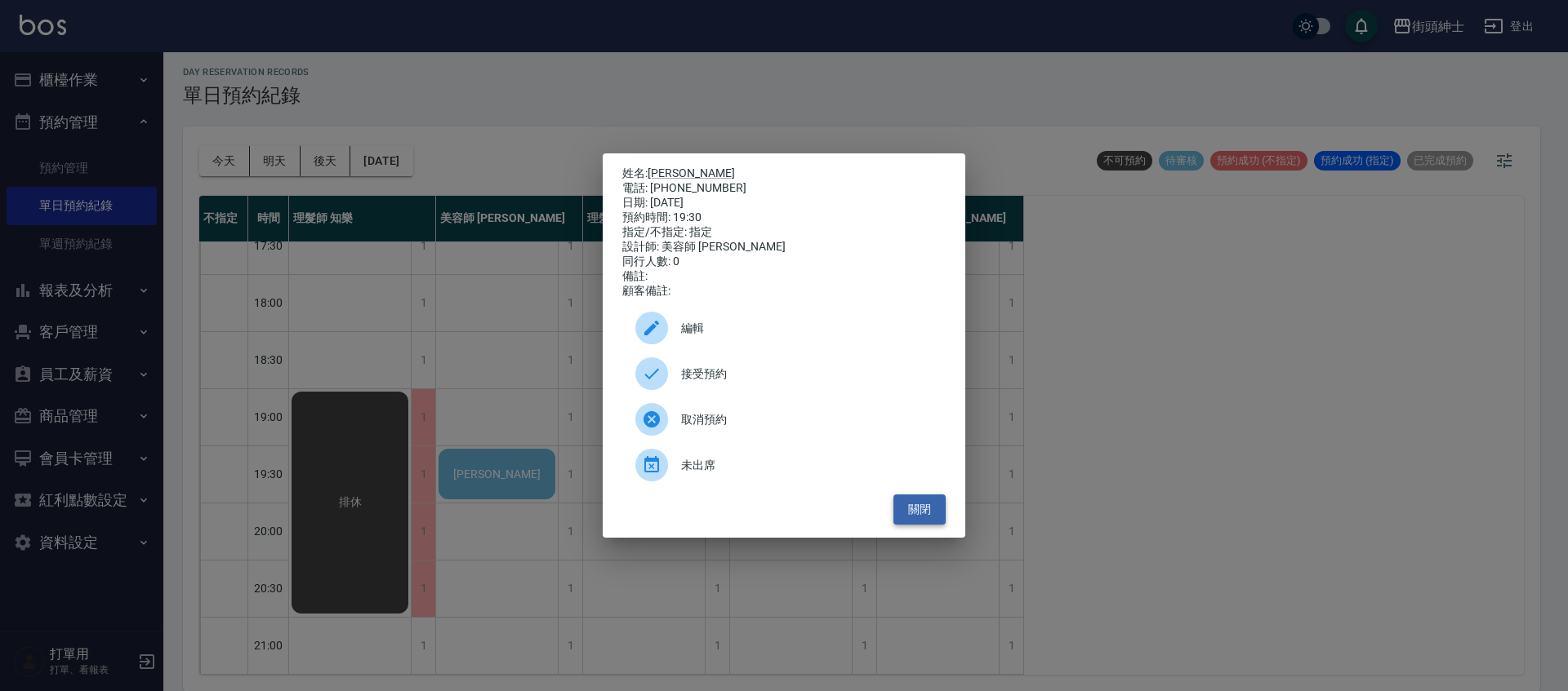
click at [913, 525] on button "關閉" at bounding box center [919, 509] width 52 height 30
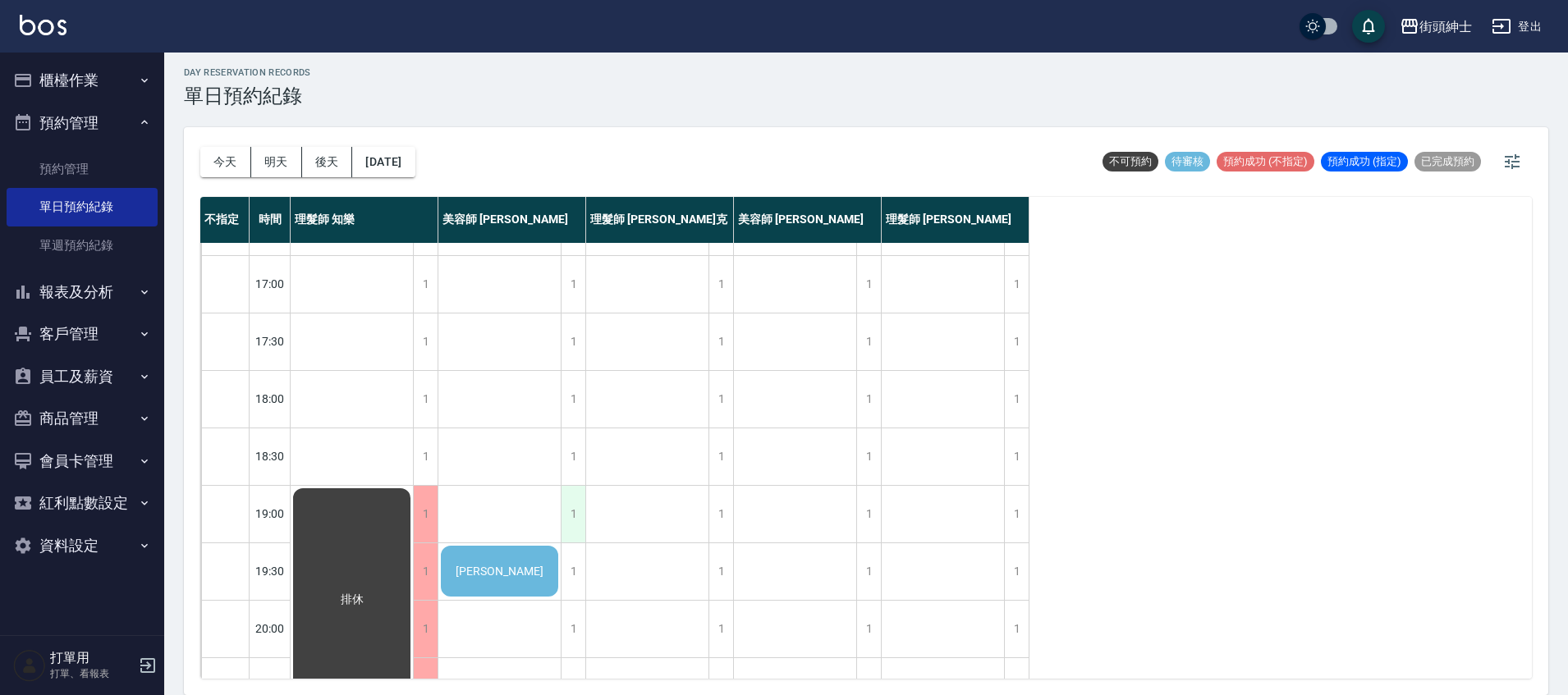
scroll to position [667, 0]
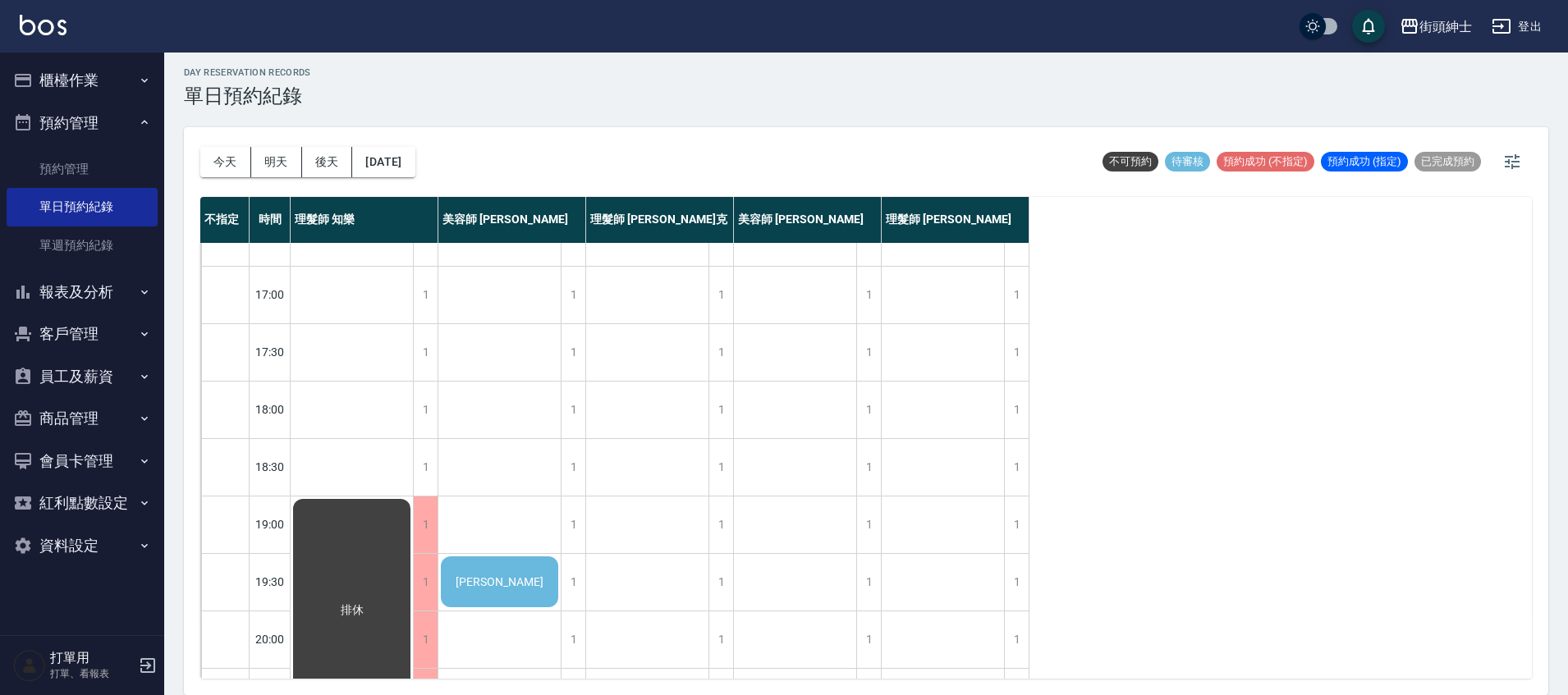
click at [529, 575] on div "崔華文" at bounding box center [499, 581] width 123 height 56
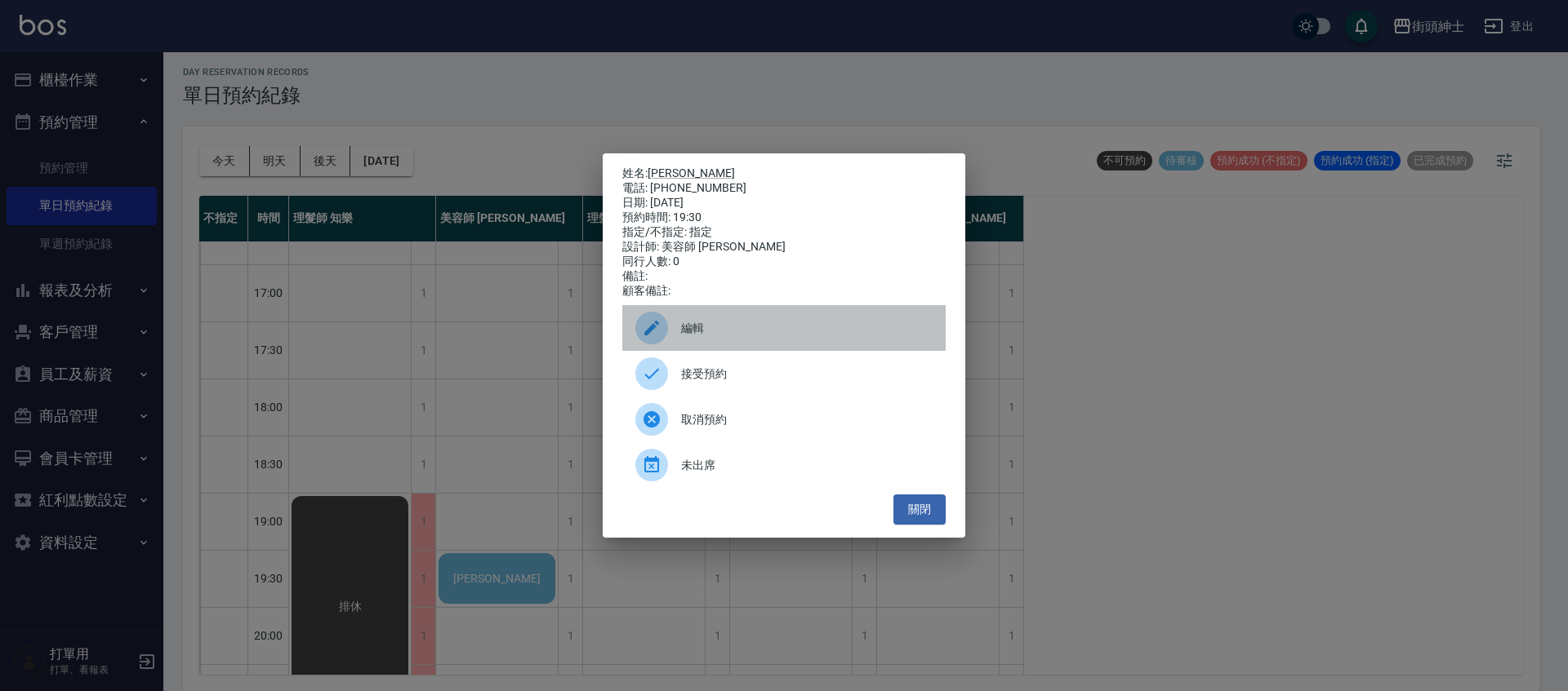
click at [741, 328] on span "編輯" at bounding box center [807, 328] width 252 height 17
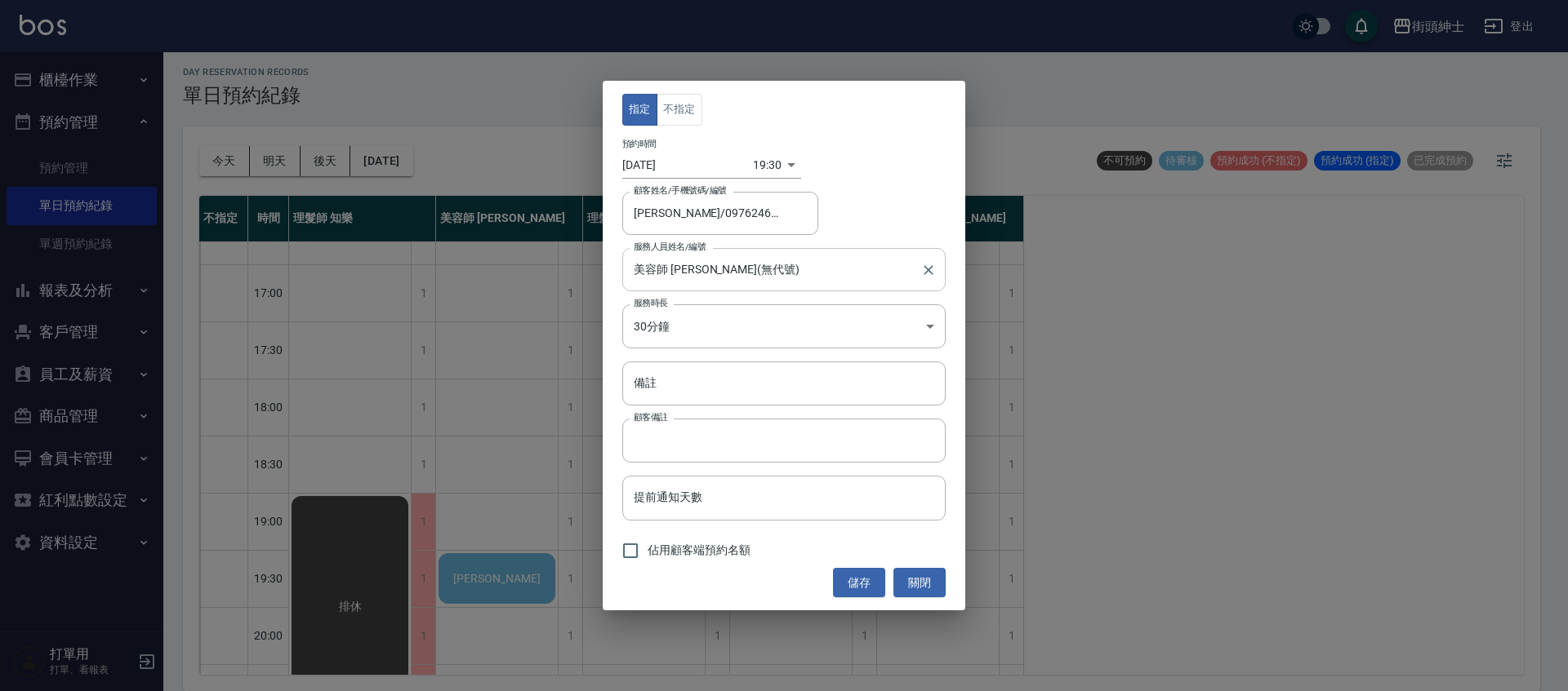
click at [759, 264] on input "美容師 Cherry(無代號)" at bounding box center [771, 270] width 284 height 29
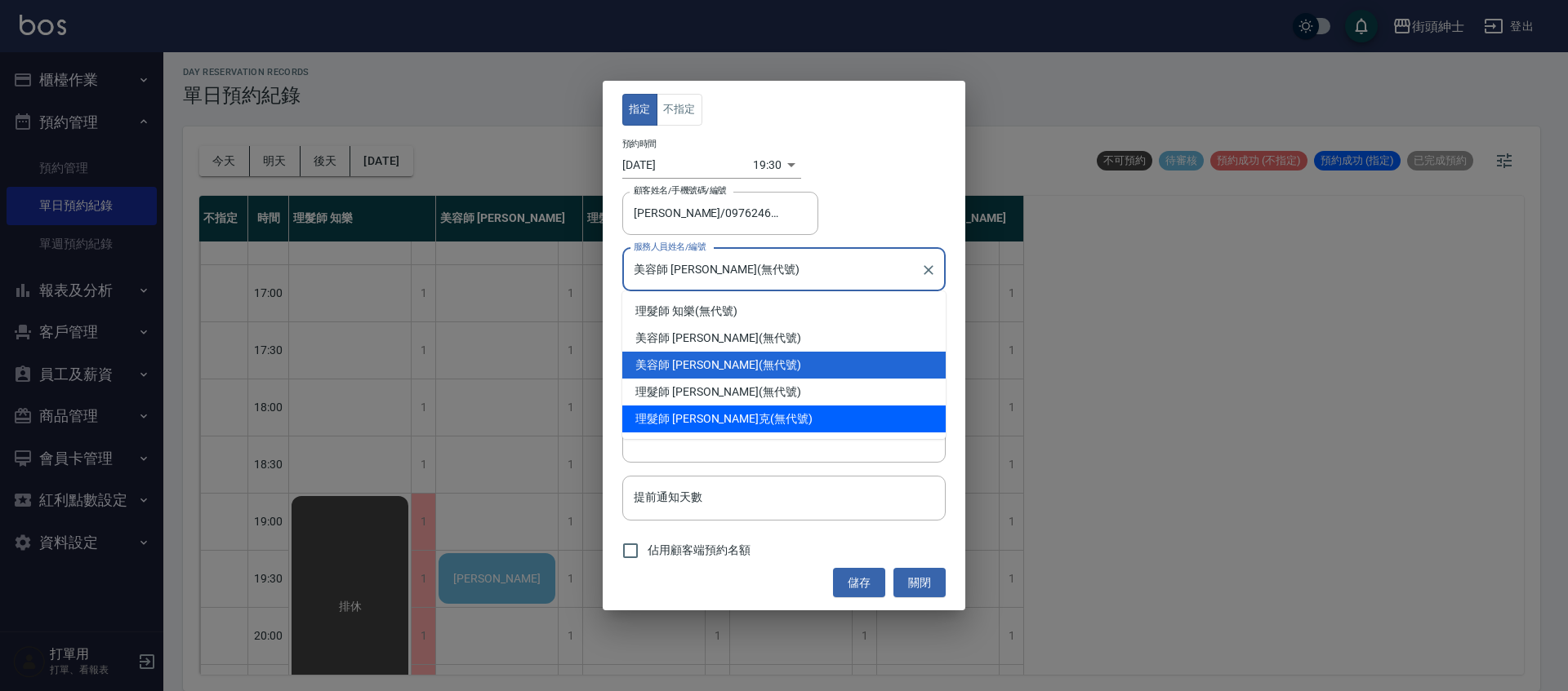
drag, startPoint x: 727, startPoint y: 413, endPoint x: 755, endPoint y: 417, distance: 28.3
click at [727, 413] on div "理髮師 Vic 維克 (無代號)" at bounding box center [784, 419] width 323 height 27
type input "理髮師 Vic 維克(無代號)"
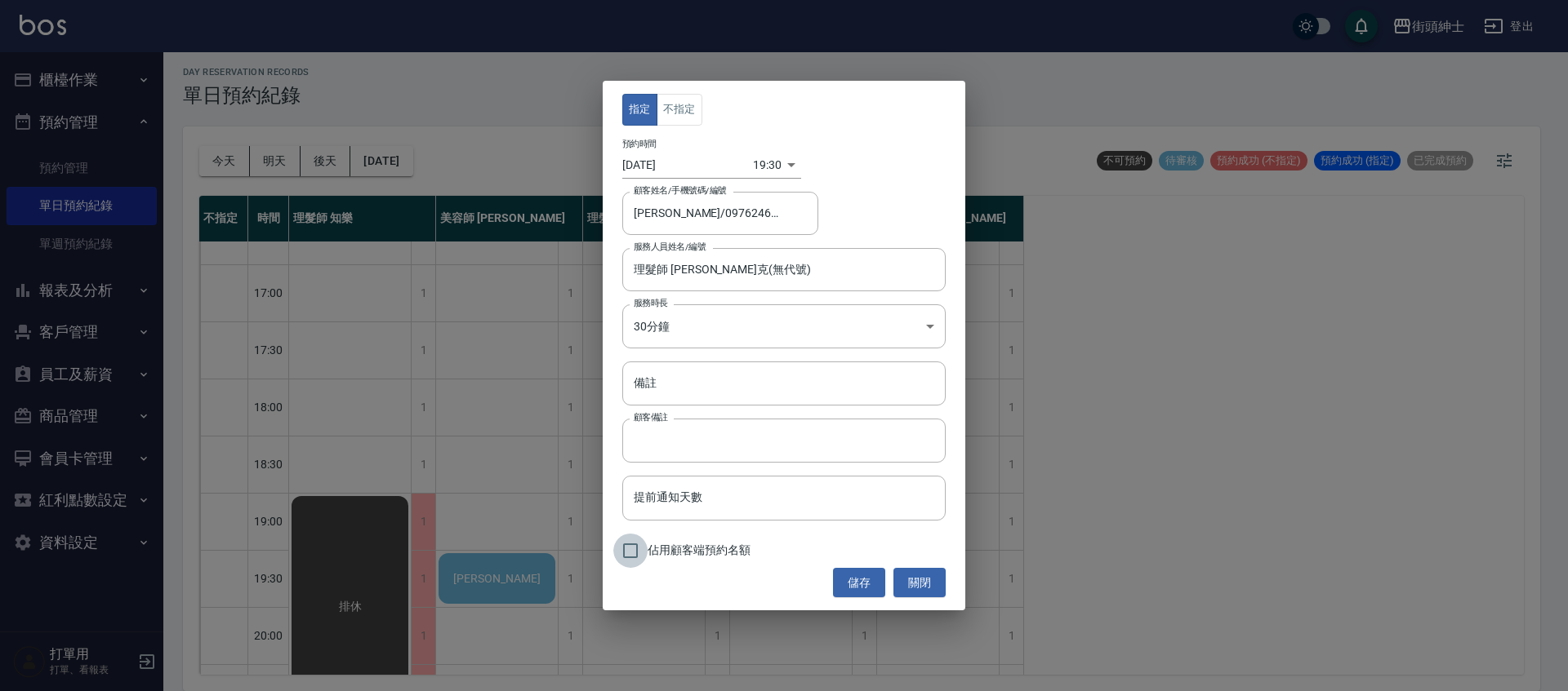
click at [636, 541] on input "佔用顧客端預約名額" at bounding box center [630, 550] width 34 height 34
checkbox input "true"
click at [853, 582] on button "儲存" at bounding box center [859, 583] width 52 height 30
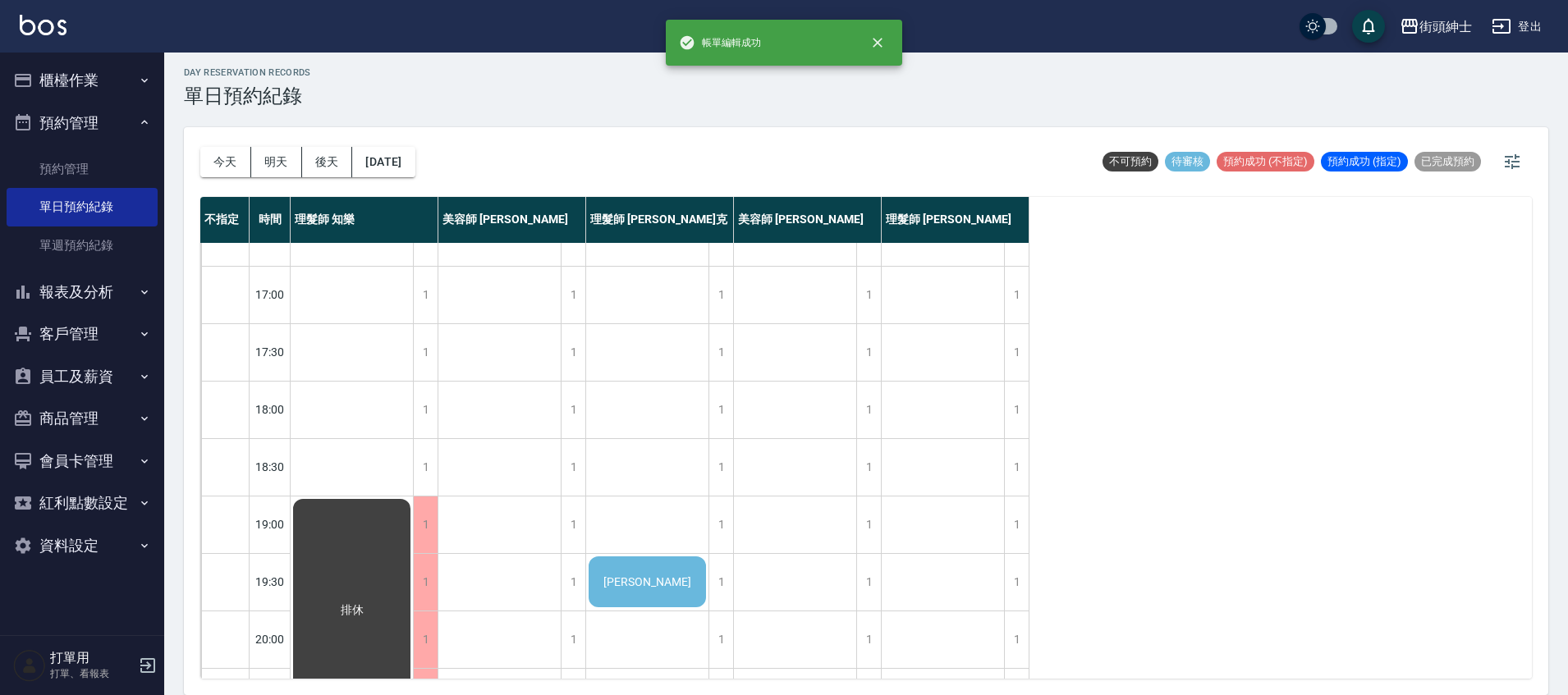
click at [670, 581] on div "崔華文" at bounding box center [647, 581] width 123 height 56
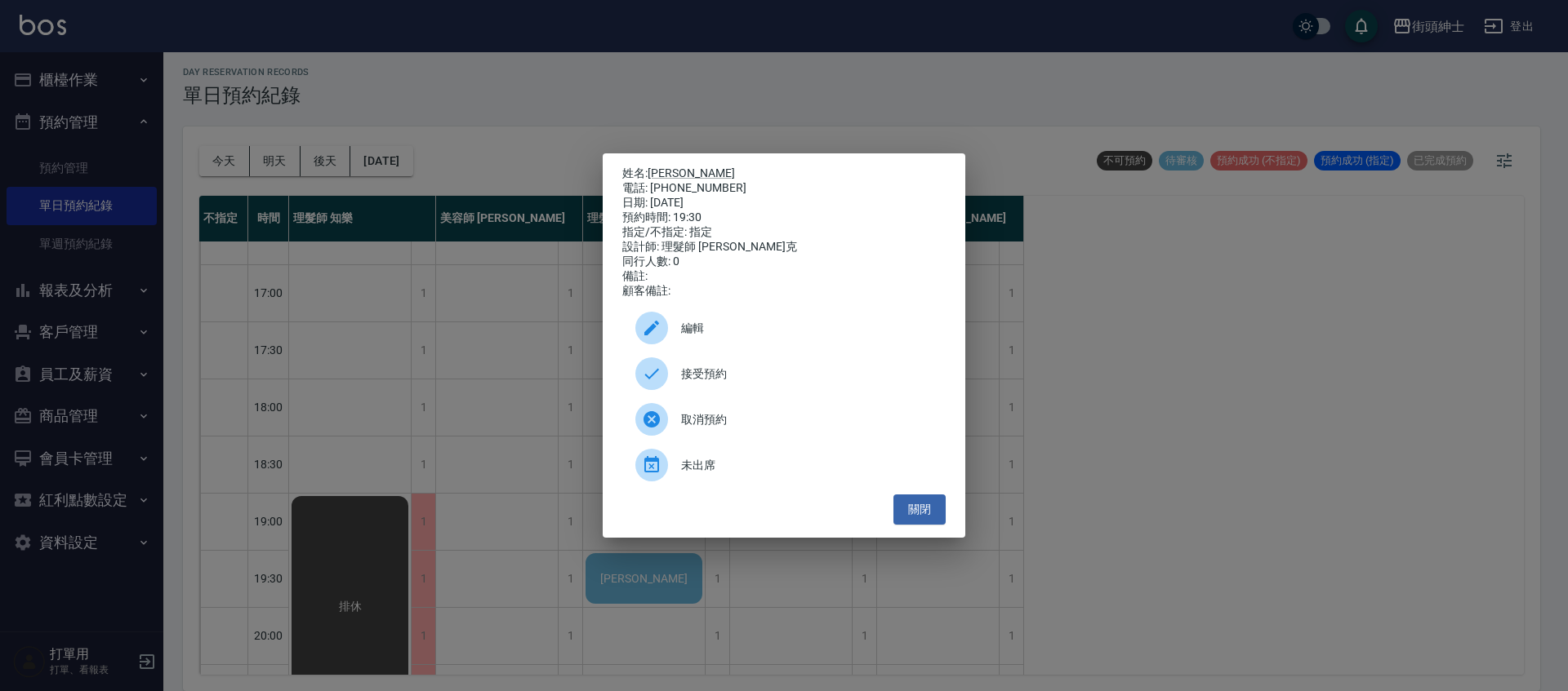
click at [734, 379] on span "接受預約" at bounding box center [807, 374] width 252 height 17
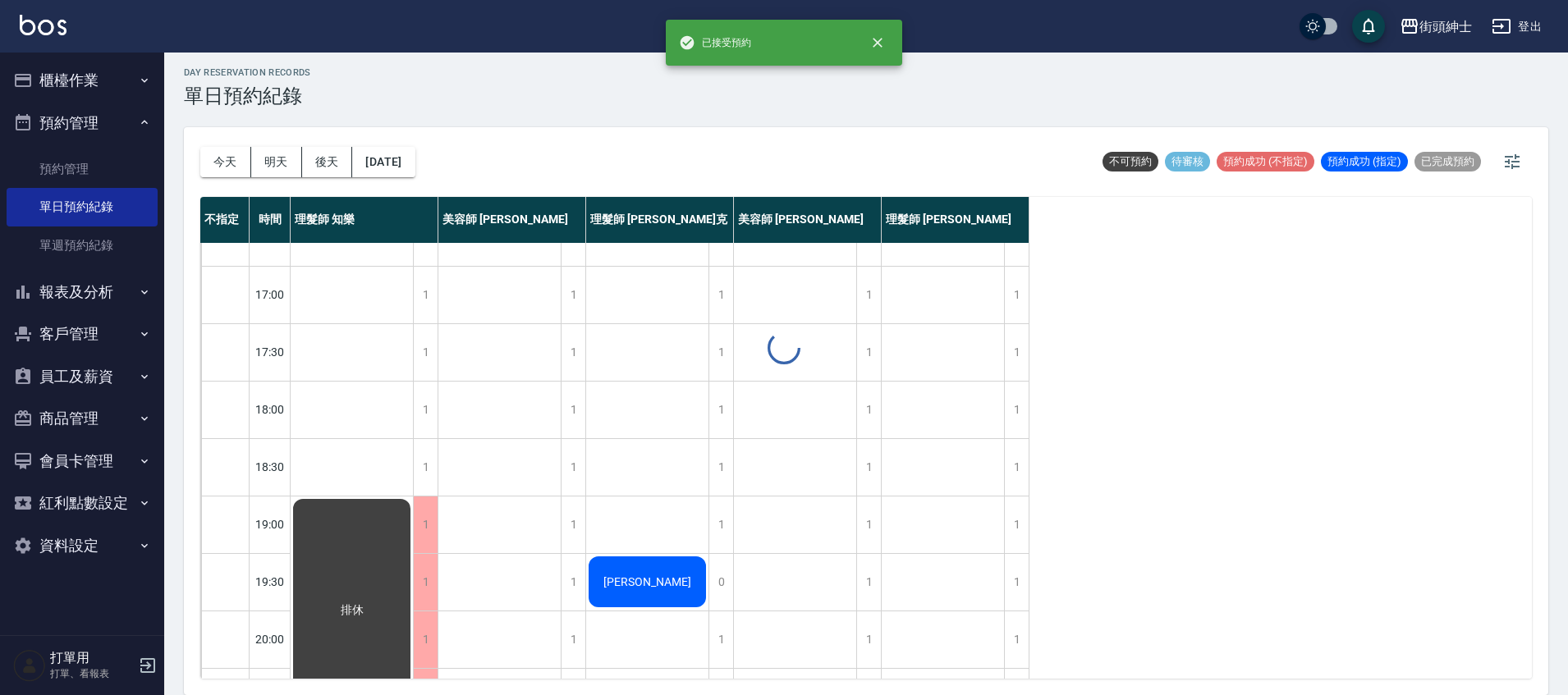
click at [670, 584] on div "崔華文" at bounding box center [647, 581] width 123 height 56
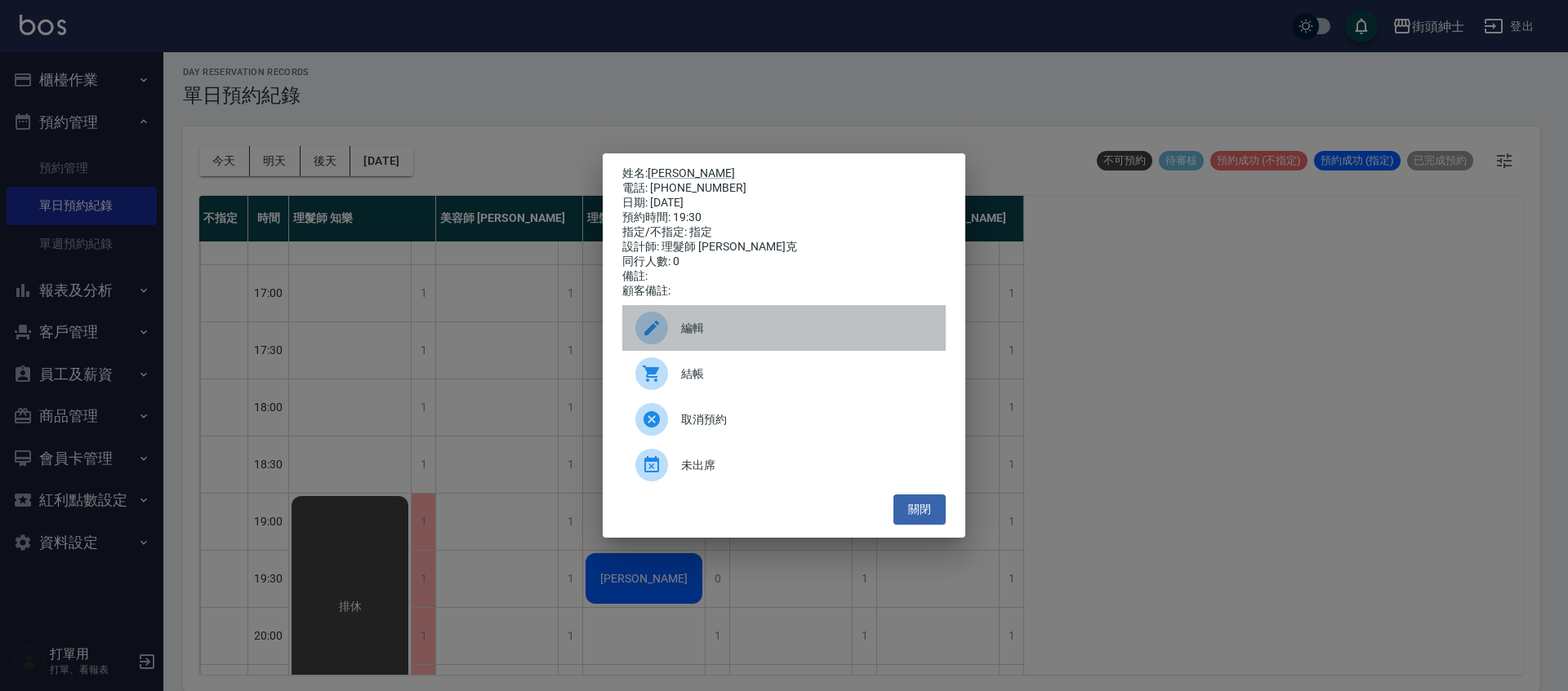
click at [754, 324] on div "編輯" at bounding box center [784, 328] width 323 height 46
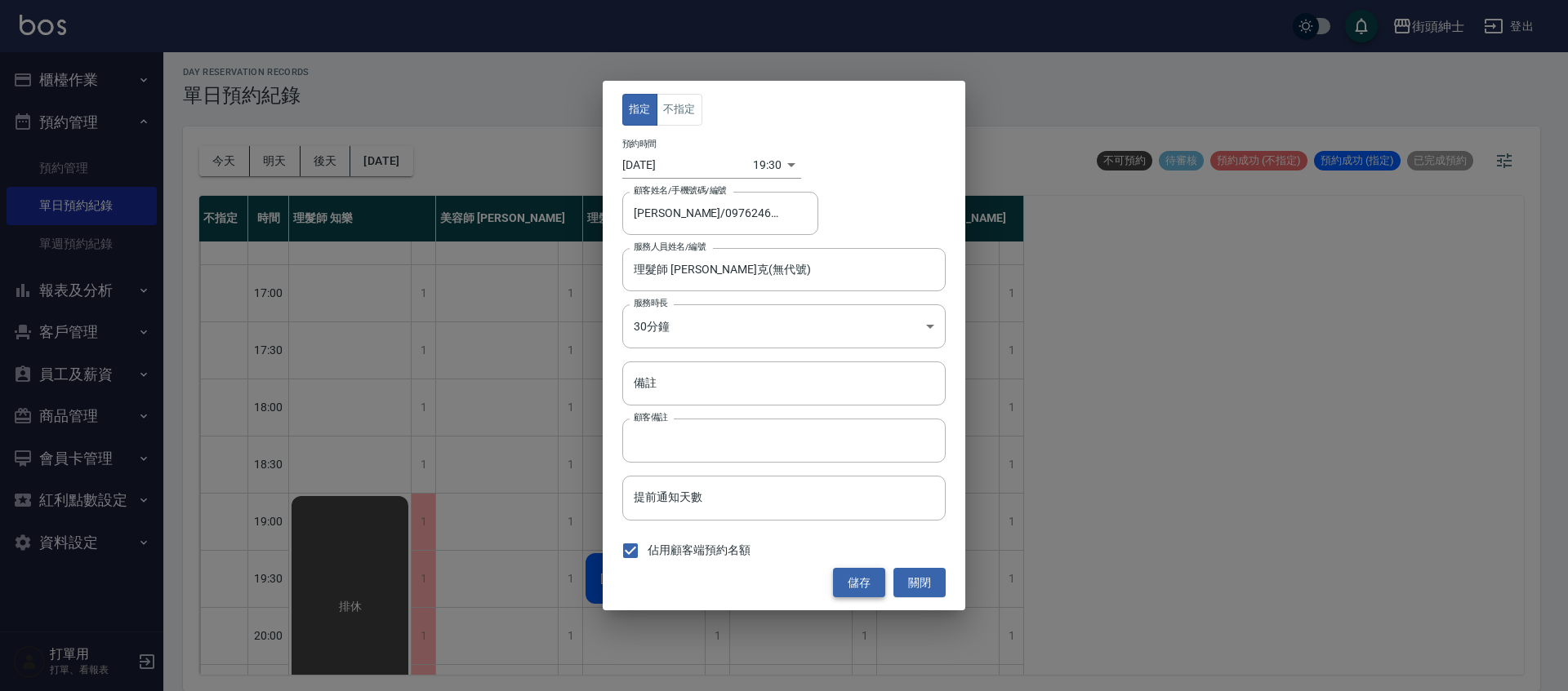
click at [867, 588] on button "儲存" at bounding box center [859, 583] width 52 height 30
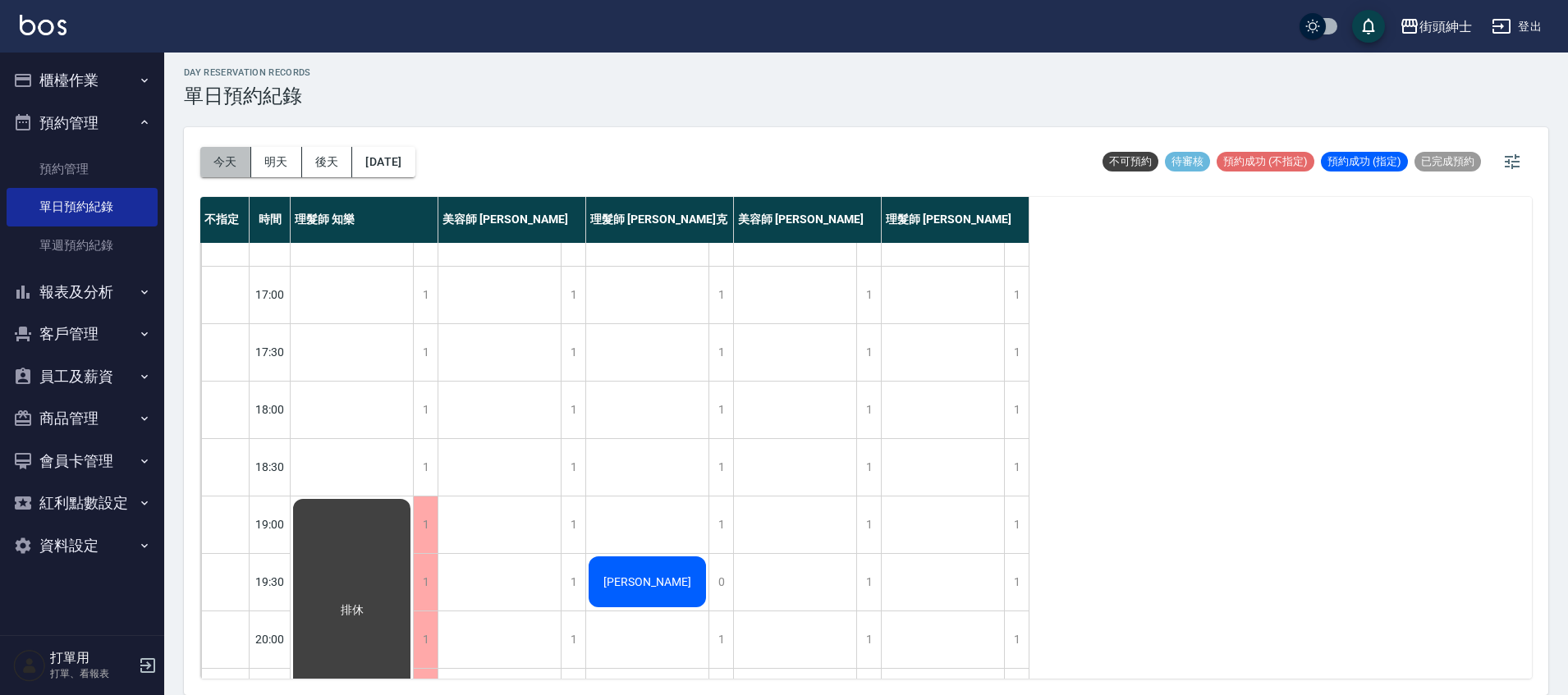
click at [237, 165] on button "今天" at bounding box center [225, 161] width 51 height 30
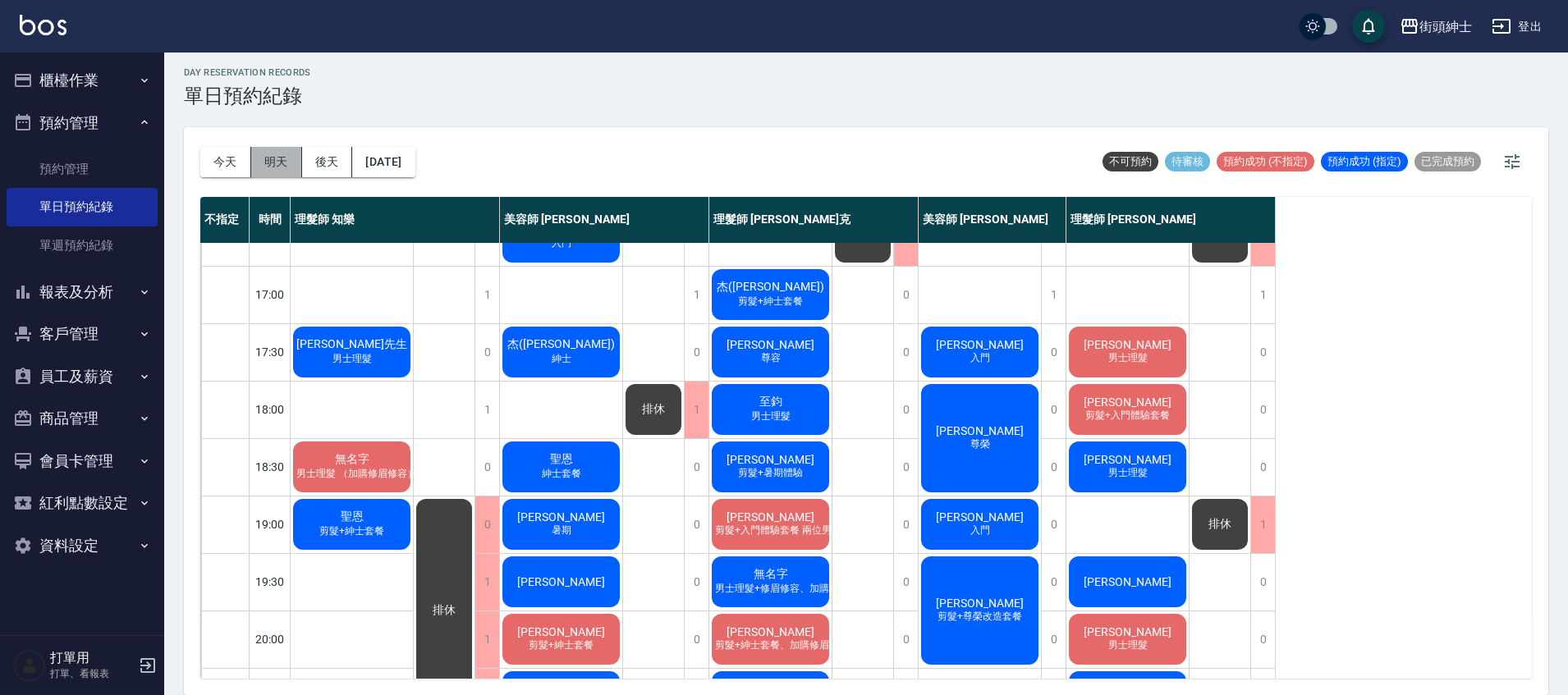
click at [279, 157] on button "明天" at bounding box center [276, 161] width 51 height 30
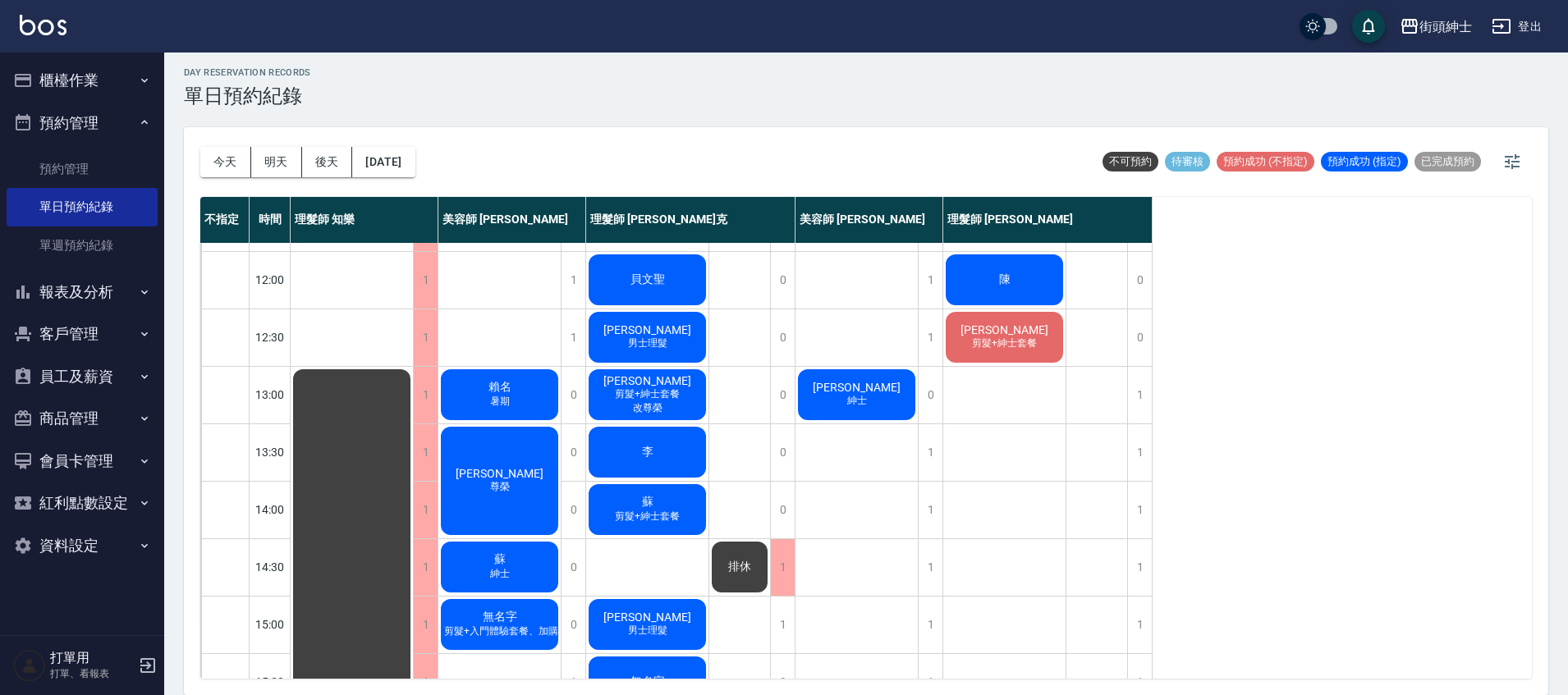
scroll to position [79, 0]
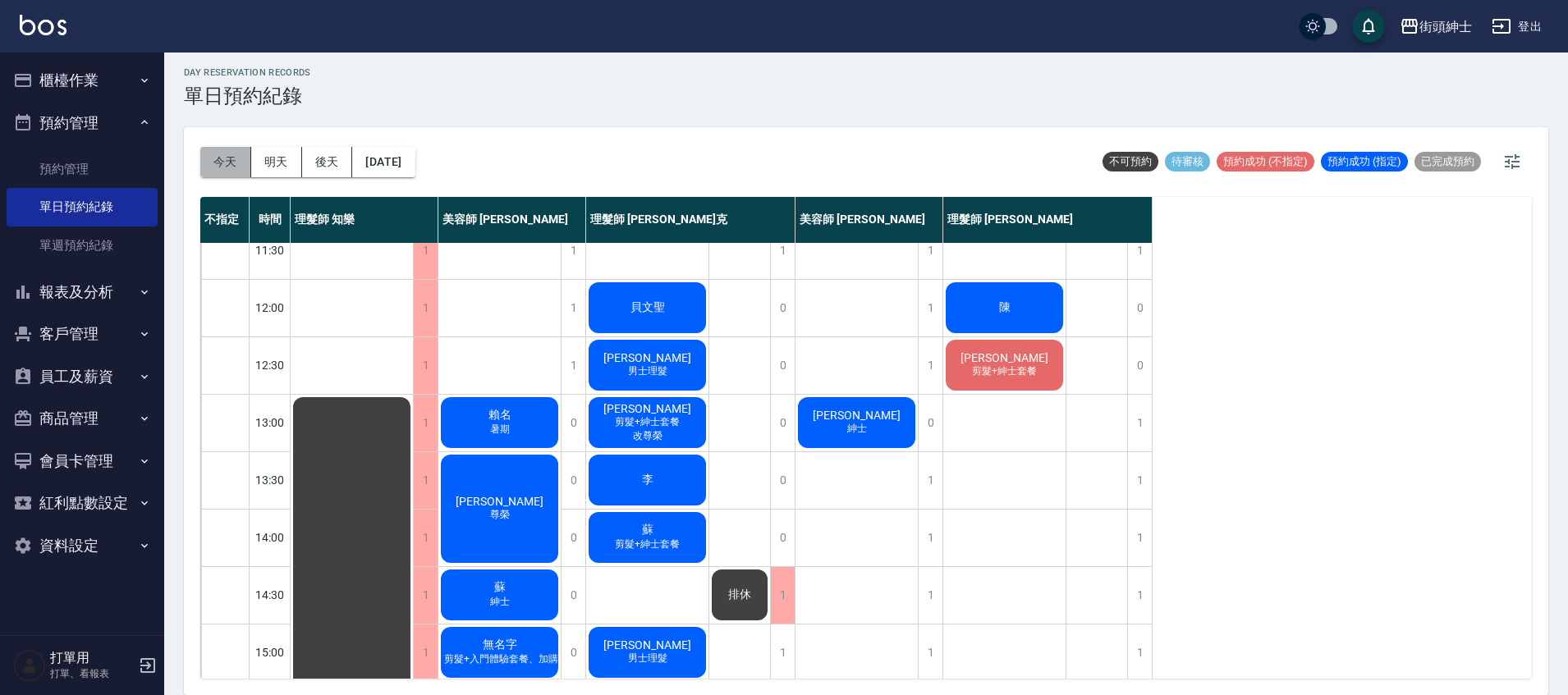
click at [237, 168] on button "今天" at bounding box center [225, 161] width 51 height 30
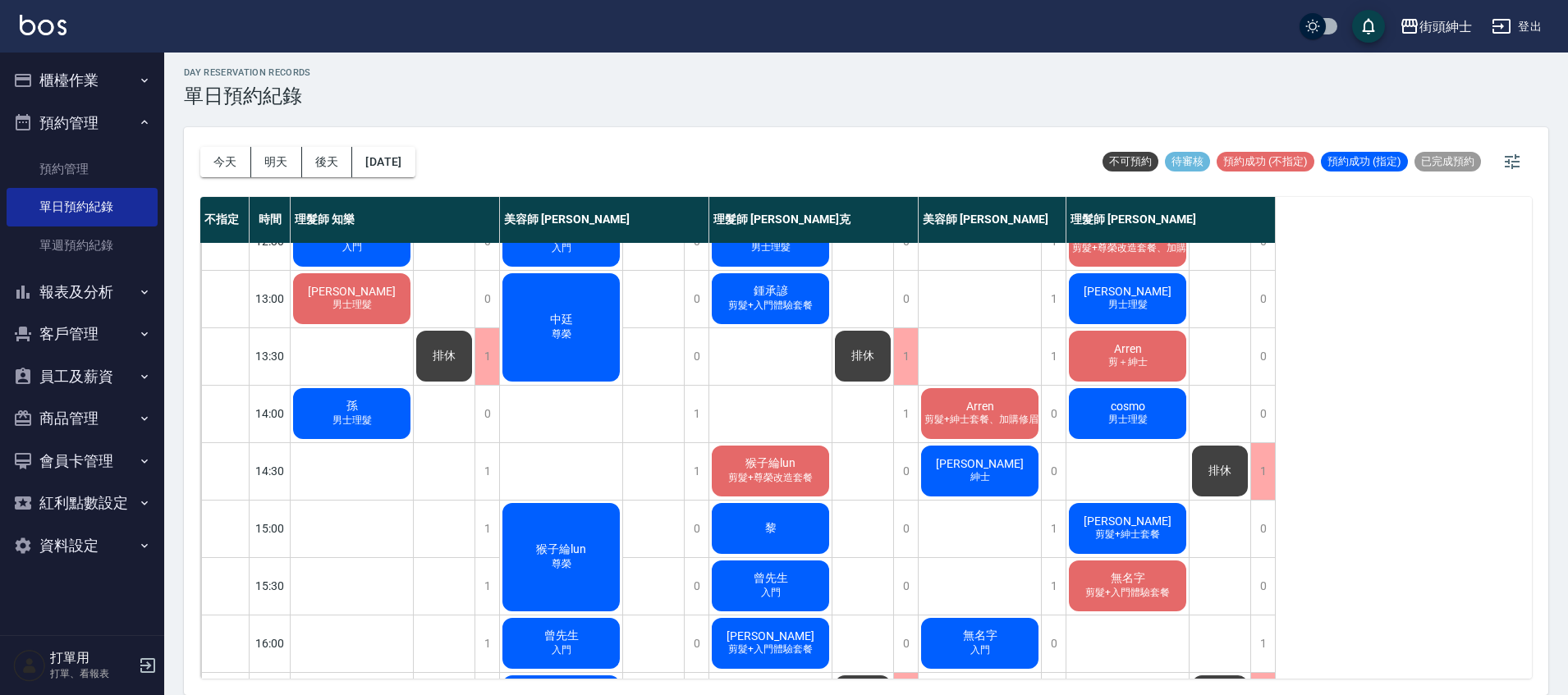
scroll to position [202, 0]
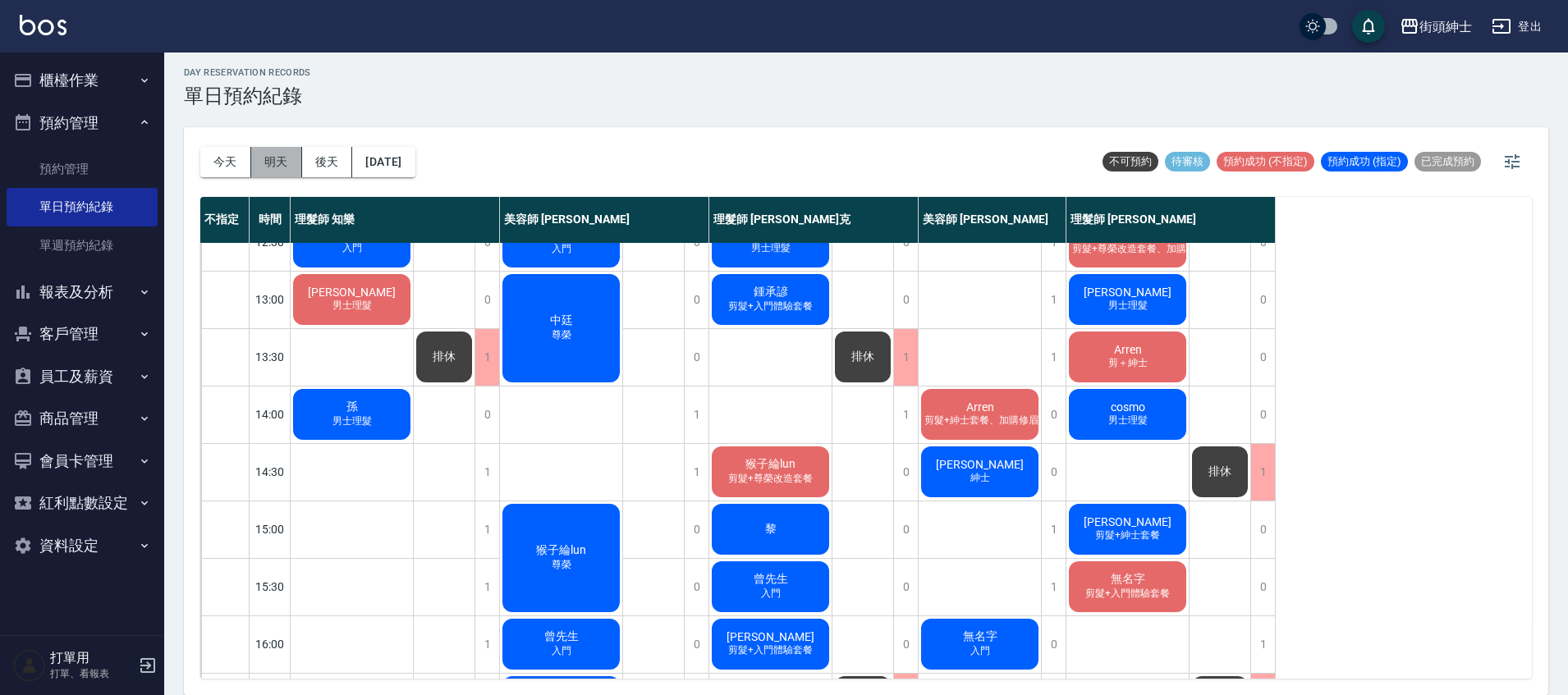
click at [282, 167] on button "明天" at bounding box center [276, 161] width 51 height 30
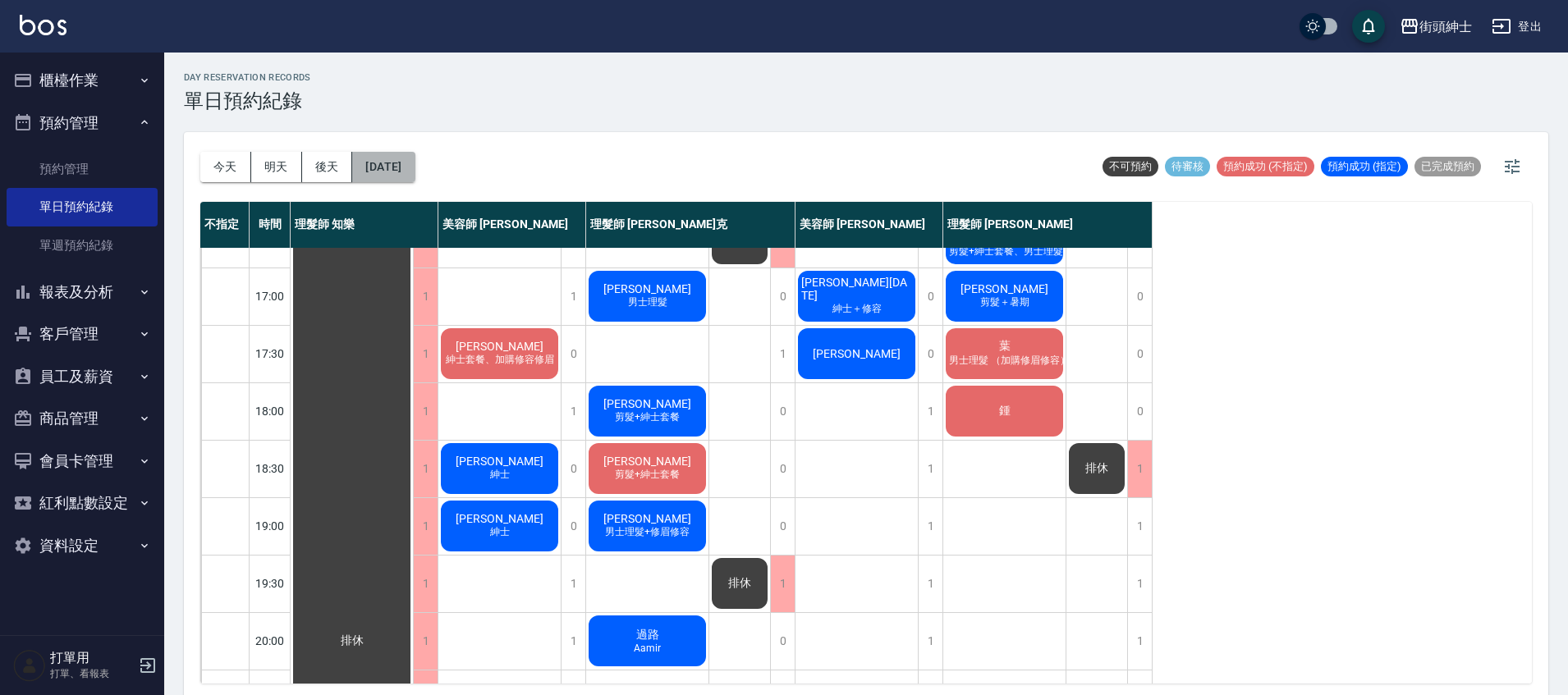
click at [389, 159] on button "2025/09/13" at bounding box center [383, 166] width 63 height 30
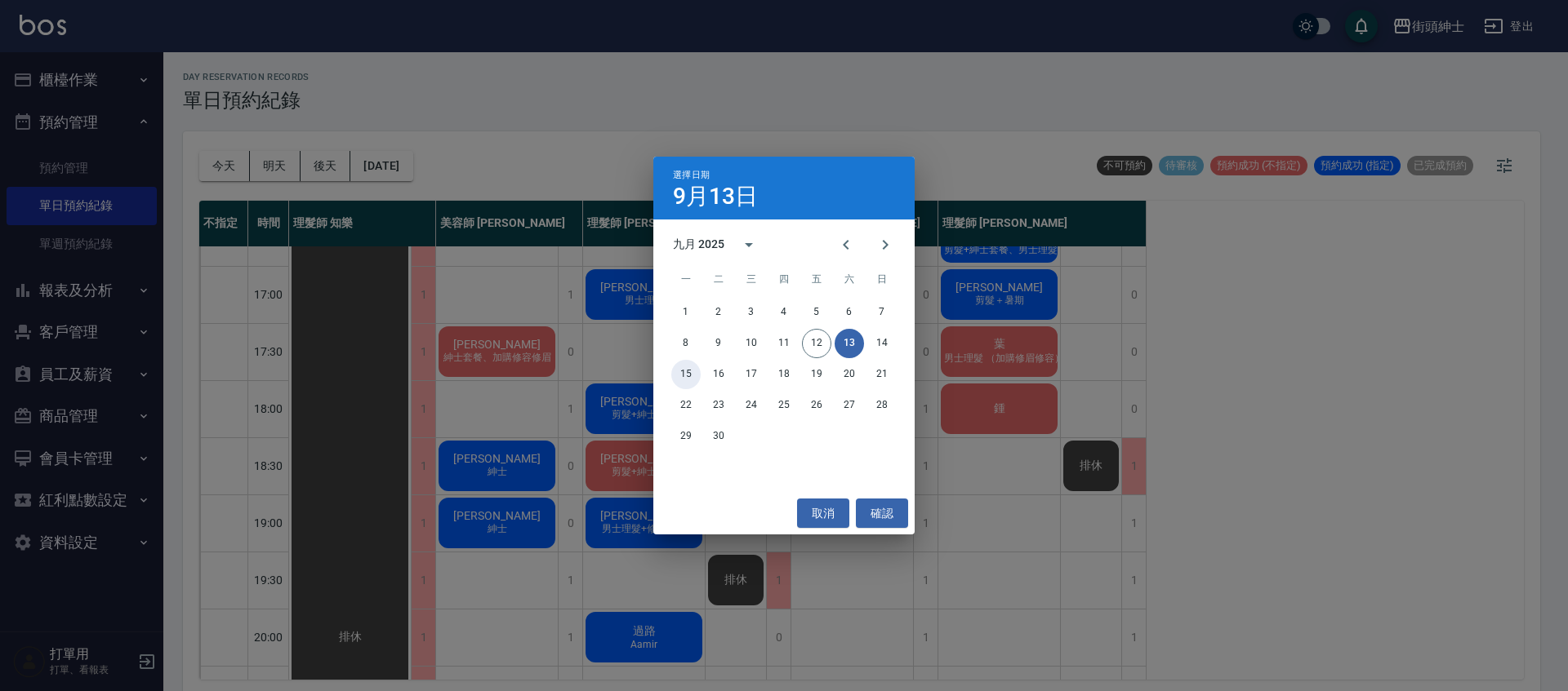
click at [683, 382] on button "15" at bounding box center [686, 374] width 29 height 29
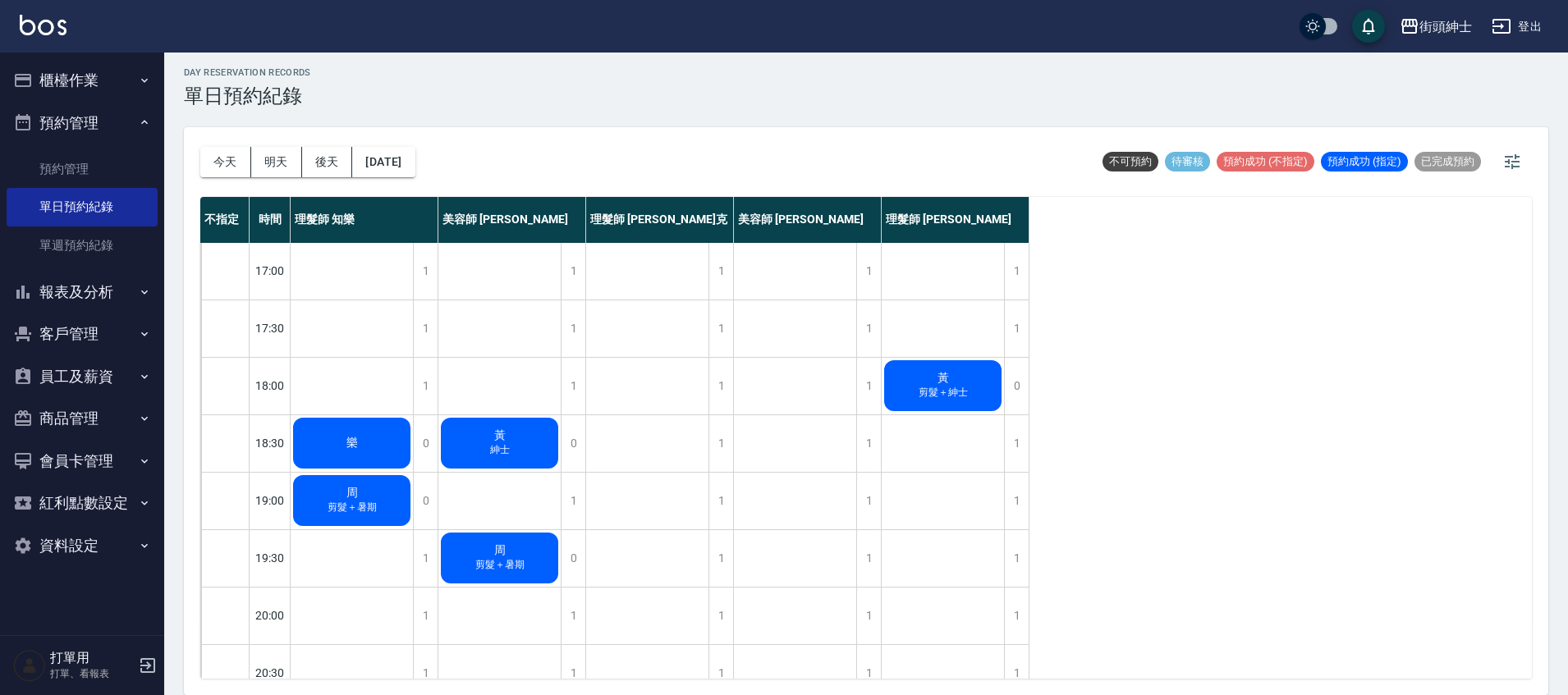
scroll to position [626, 0]
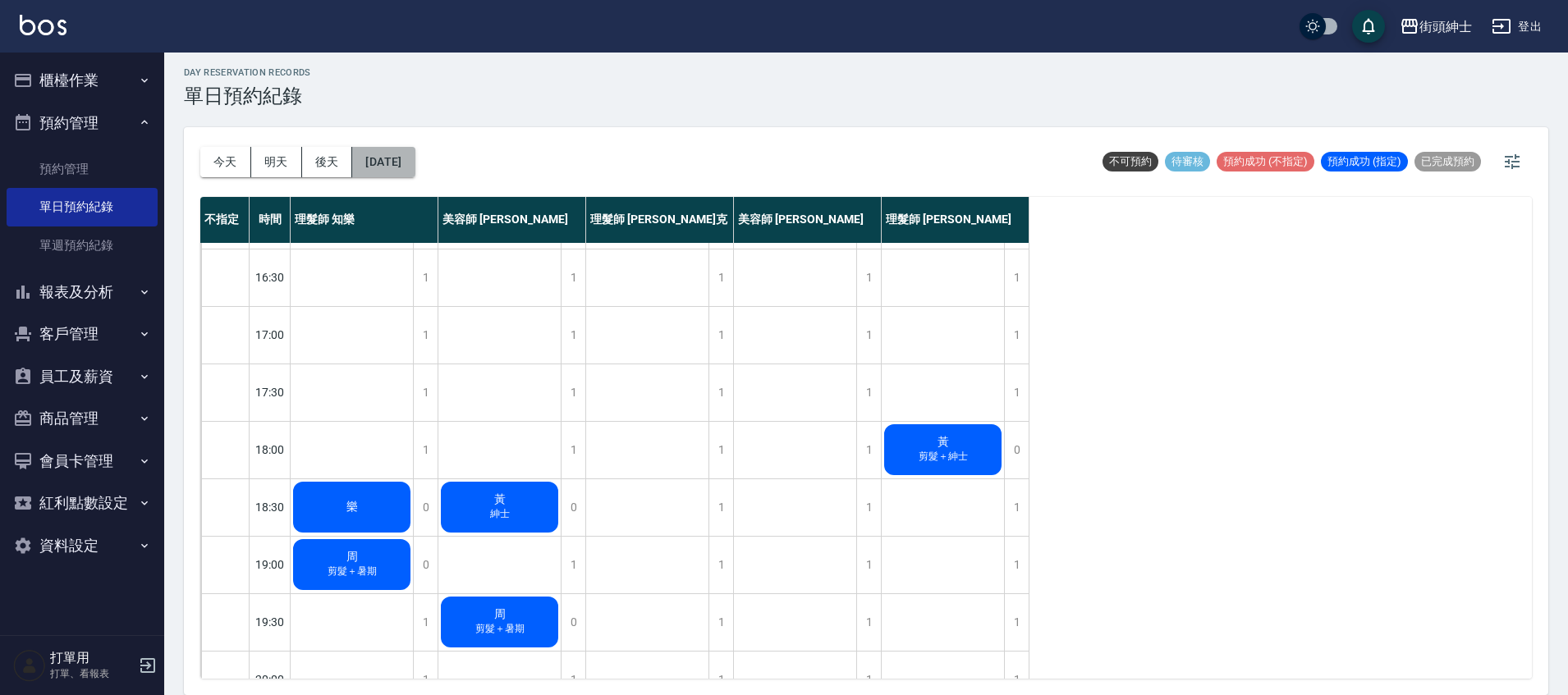
click at [415, 165] on button "2025/09/15" at bounding box center [383, 161] width 63 height 30
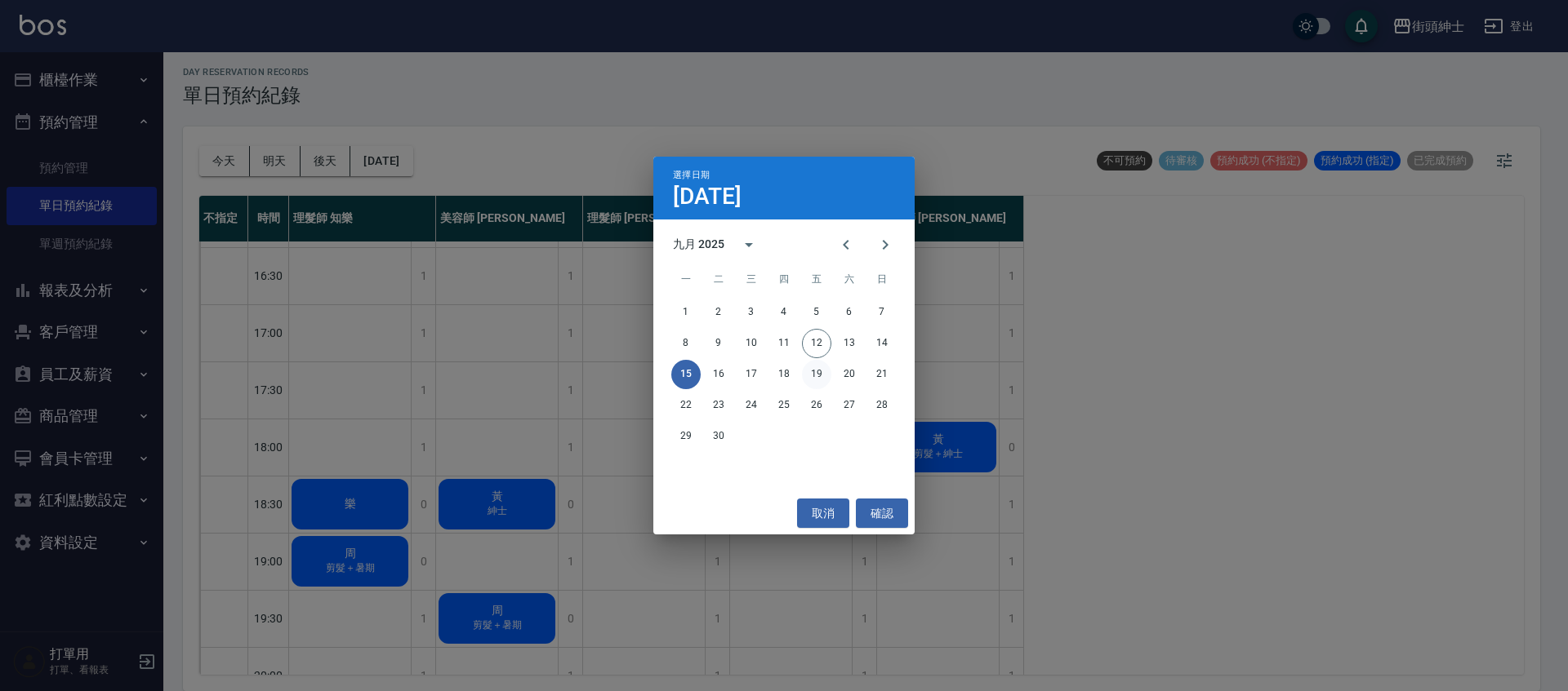
click at [820, 385] on button "19" at bounding box center [817, 374] width 29 height 29
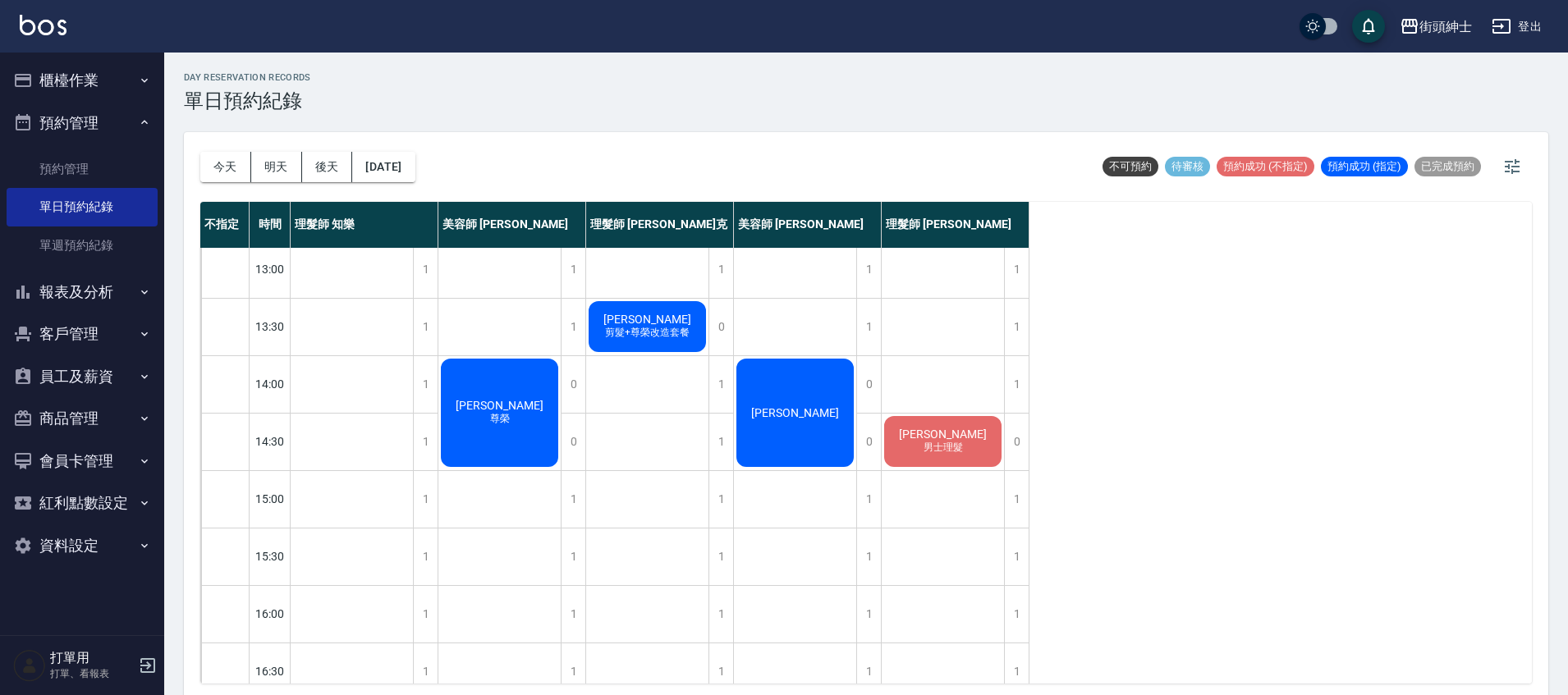
scroll to position [107, 0]
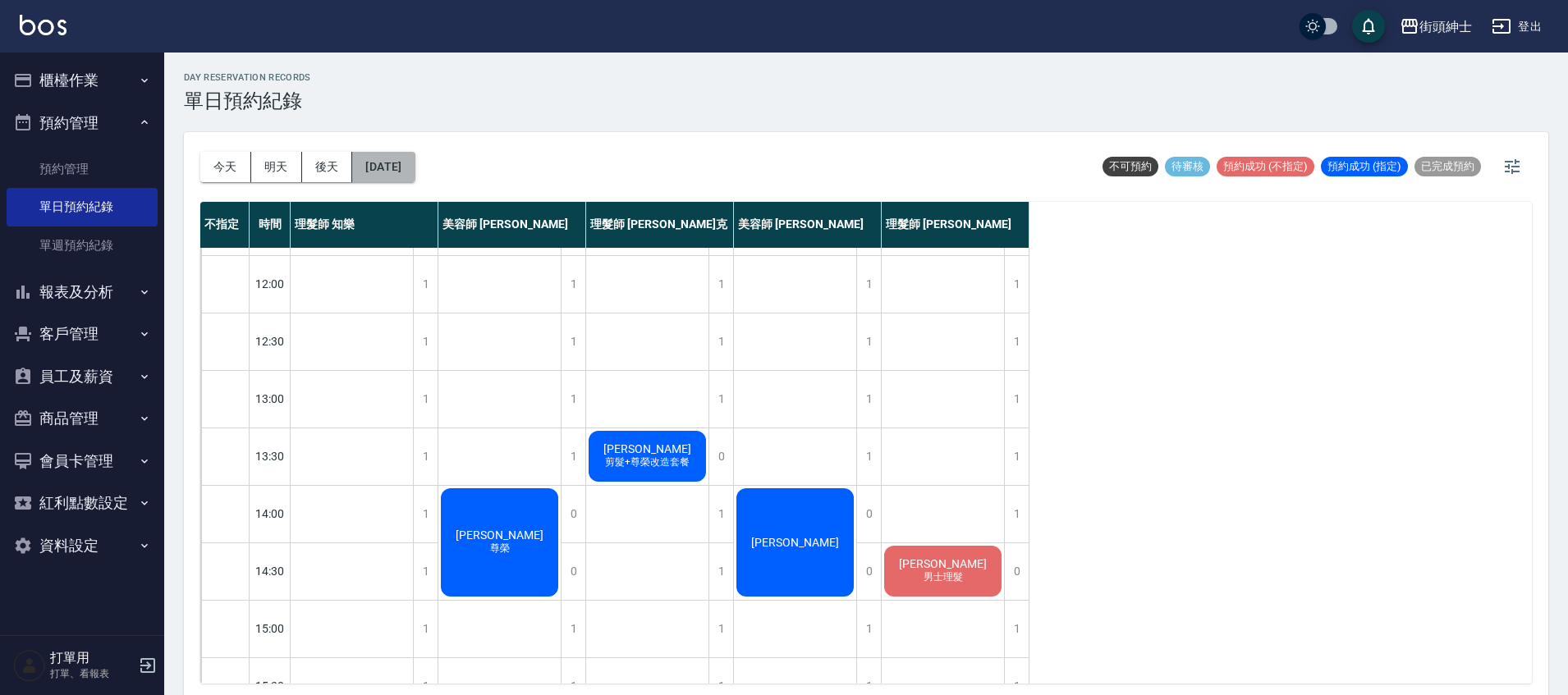
click at [415, 174] on button "2025/09/19" at bounding box center [383, 166] width 63 height 30
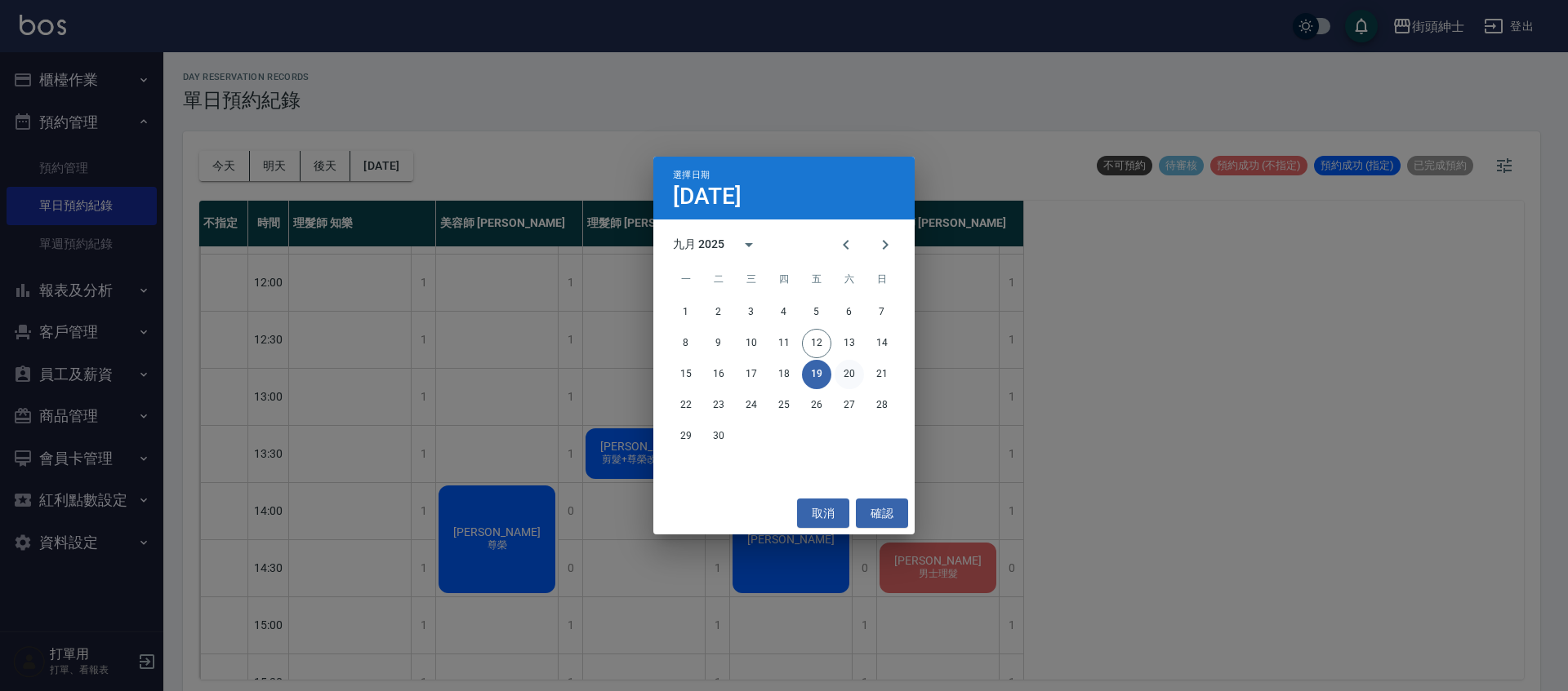
click at [850, 377] on button "20" at bounding box center [849, 374] width 29 height 29
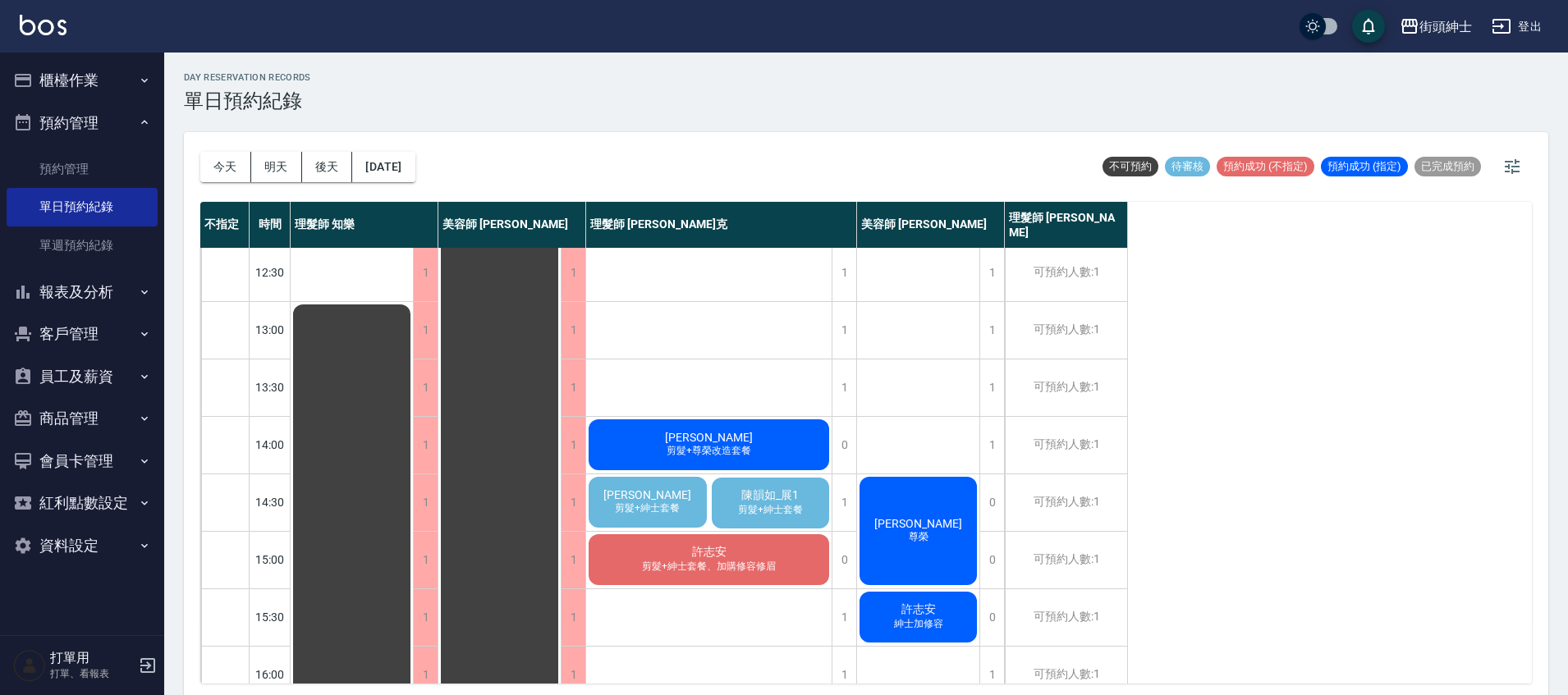
scroll to position [193, 0]
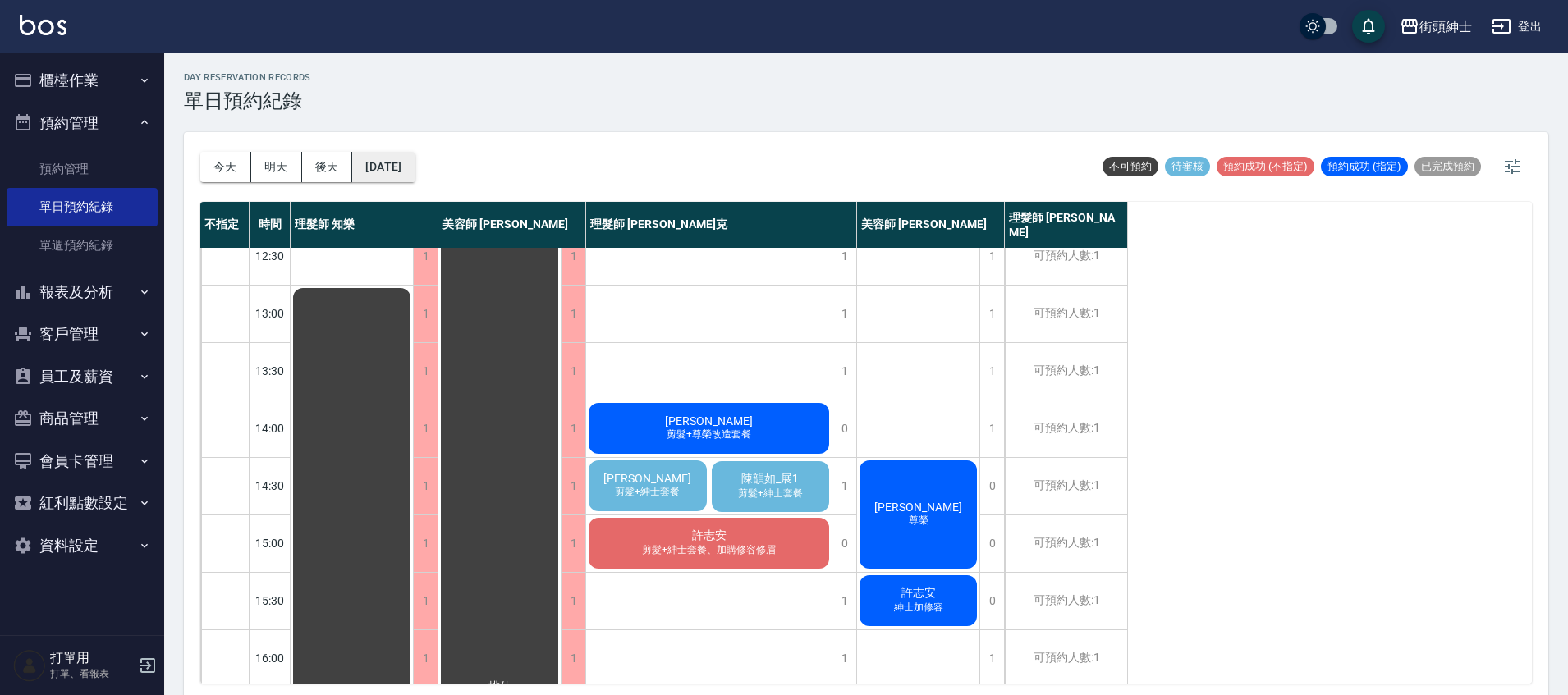
click at [408, 165] on button "2025/09/20" at bounding box center [383, 166] width 63 height 30
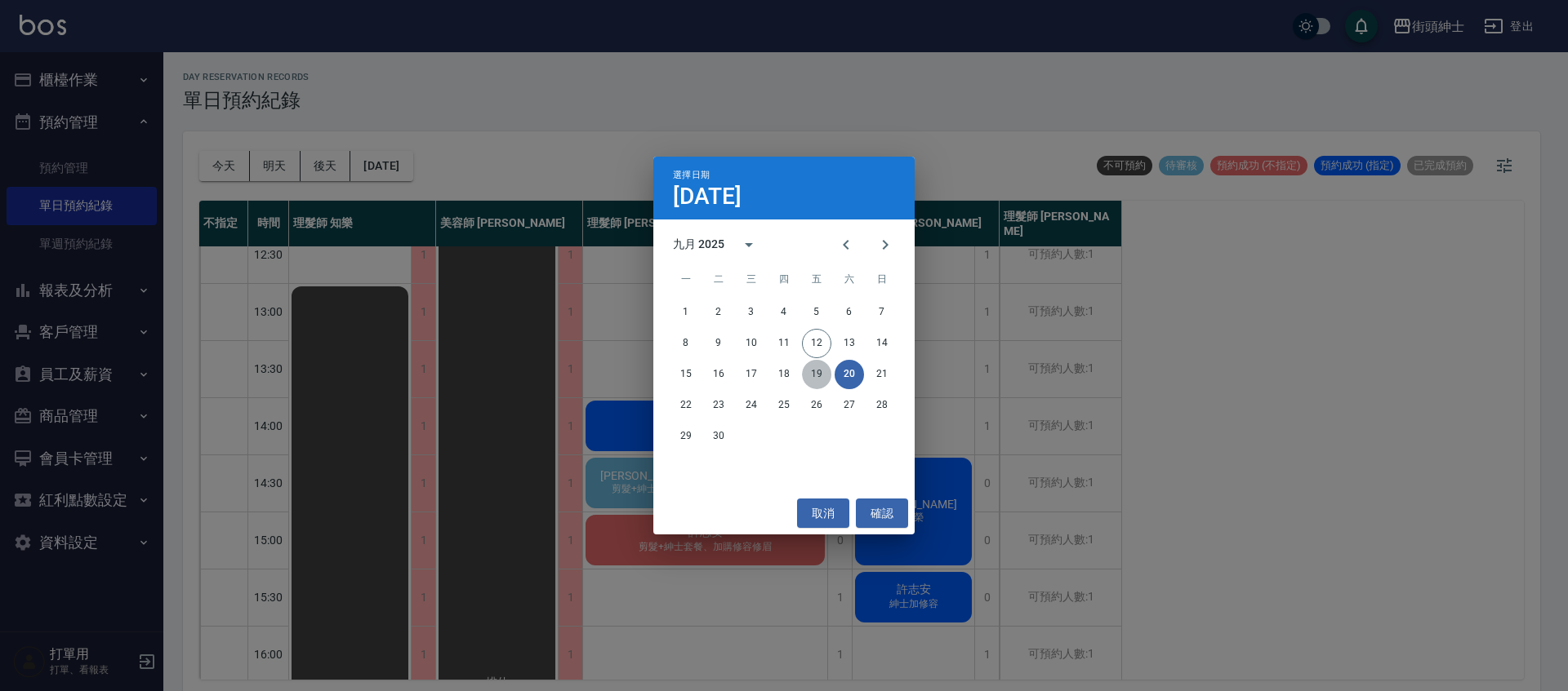
click at [813, 376] on button "19" at bounding box center [817, 374] width 29 height 29
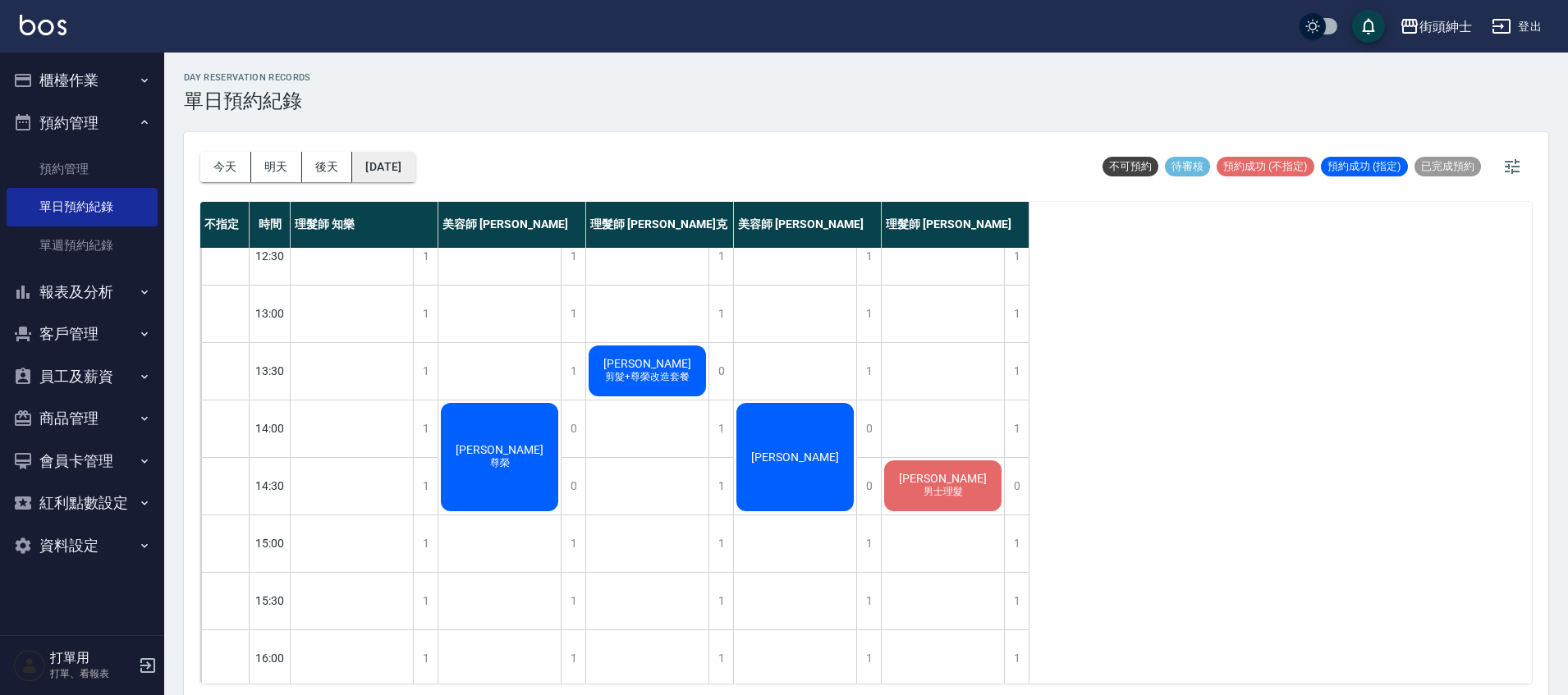
click at [415, 170] on button "2025/09/19" at bounding box center [383, 166] width 63 height 30
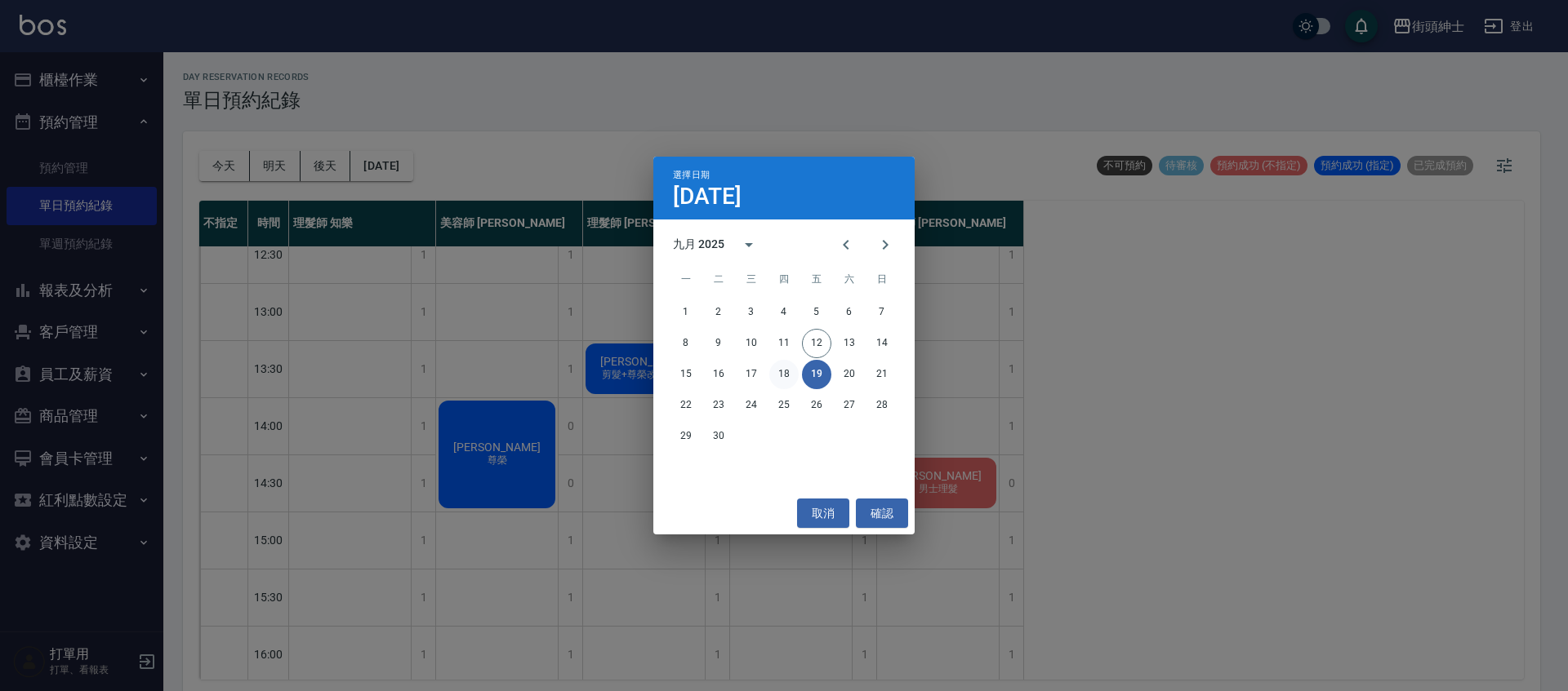
click at [788, 383] on button "18" at bounding box center [784, 374] width 29 height 29
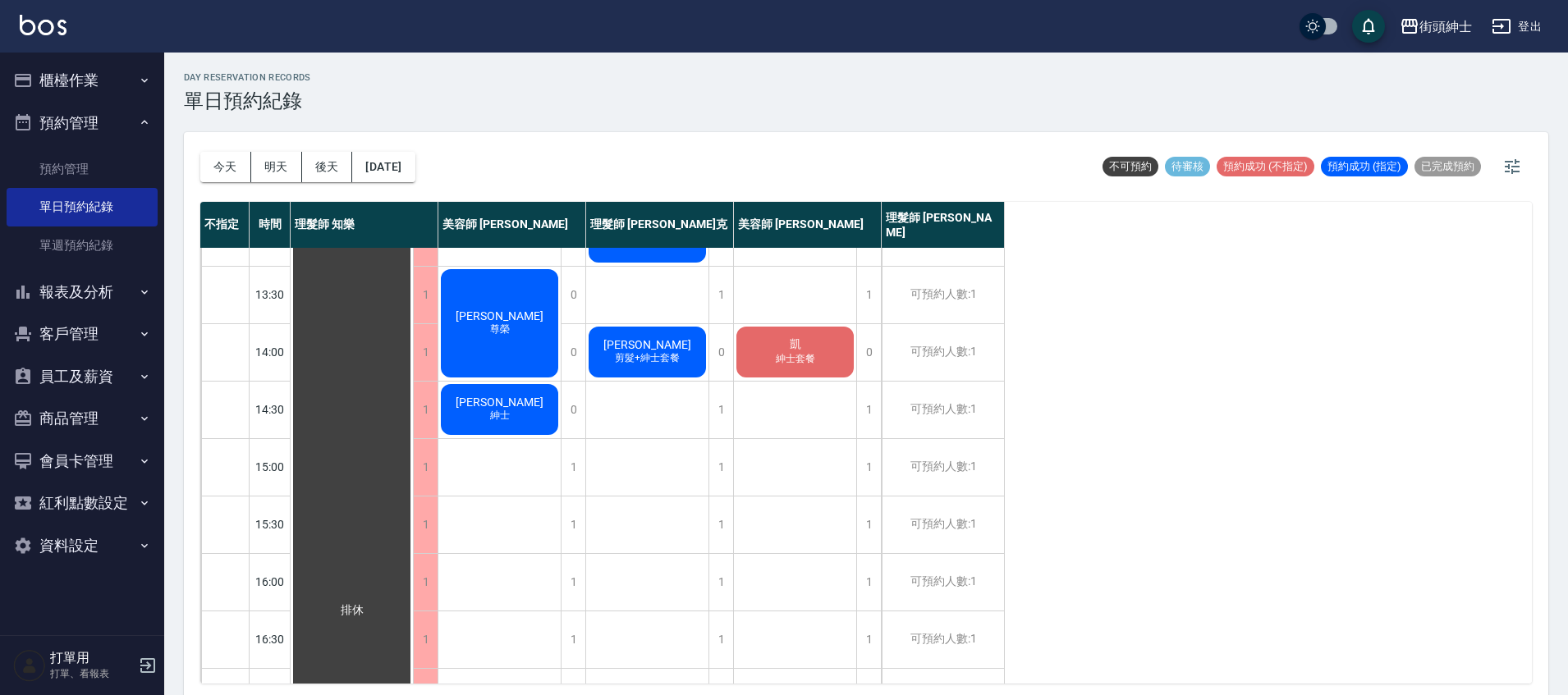
scroll to position [208, 0]
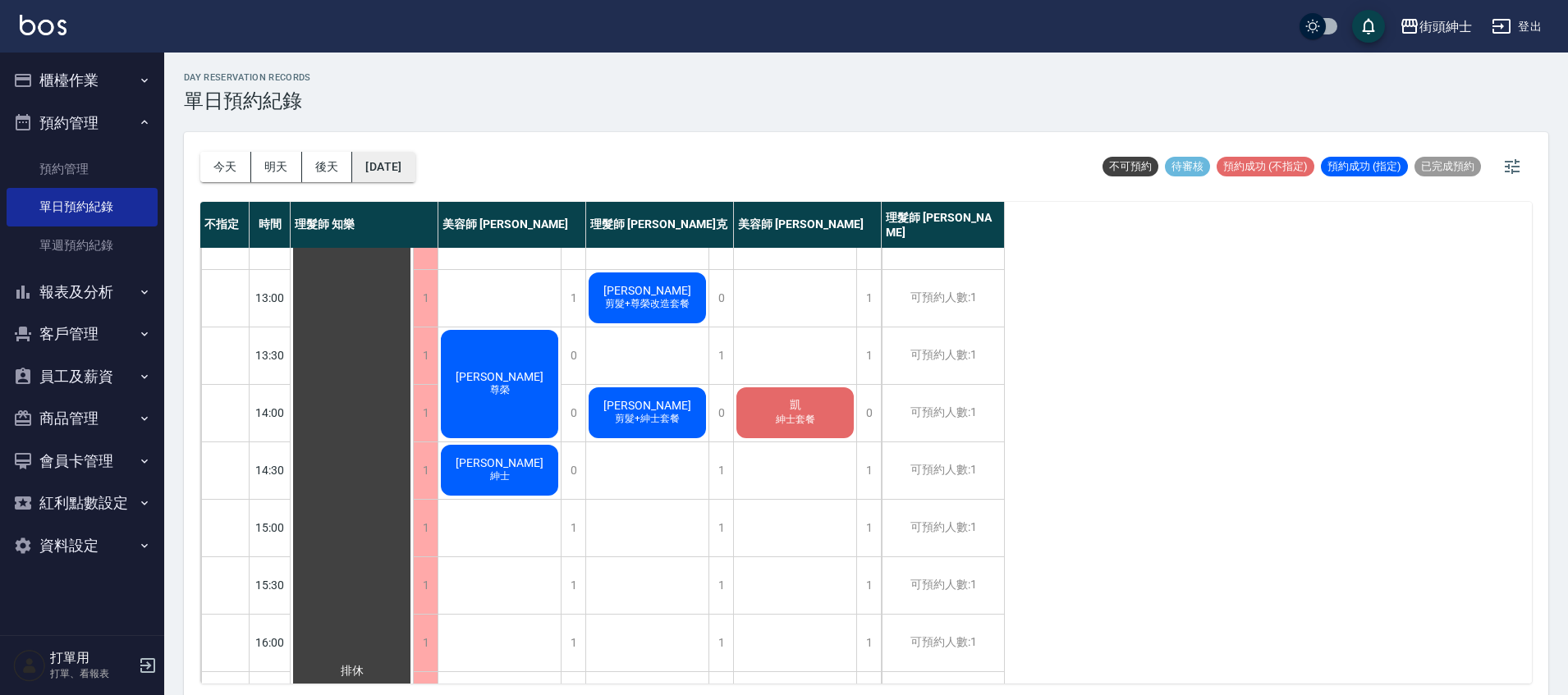
click at [415, 171] on button "2025/09/18" at bounding box center [383, 166] width 63 height 30
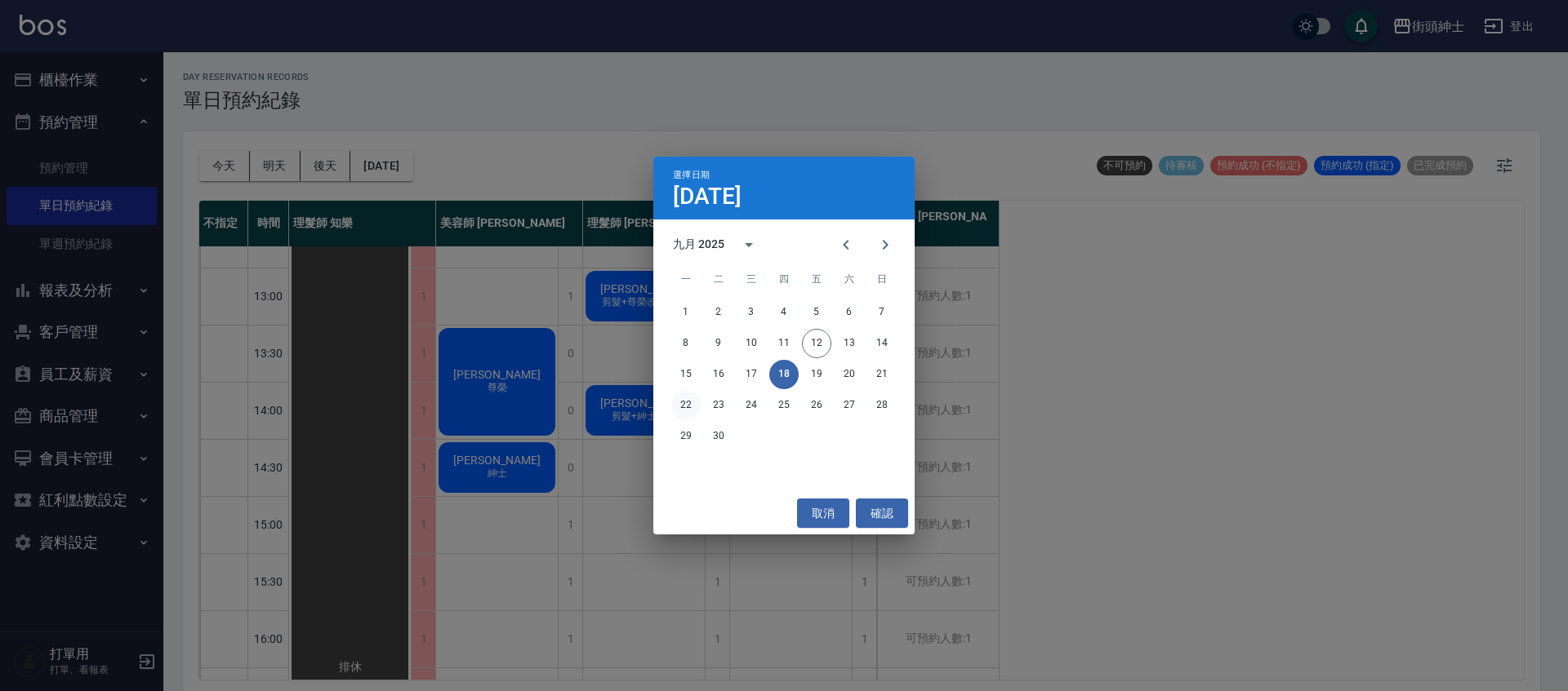
click at [698, 412] on button "22" at bounding box center [686, 406] width 29 height 29
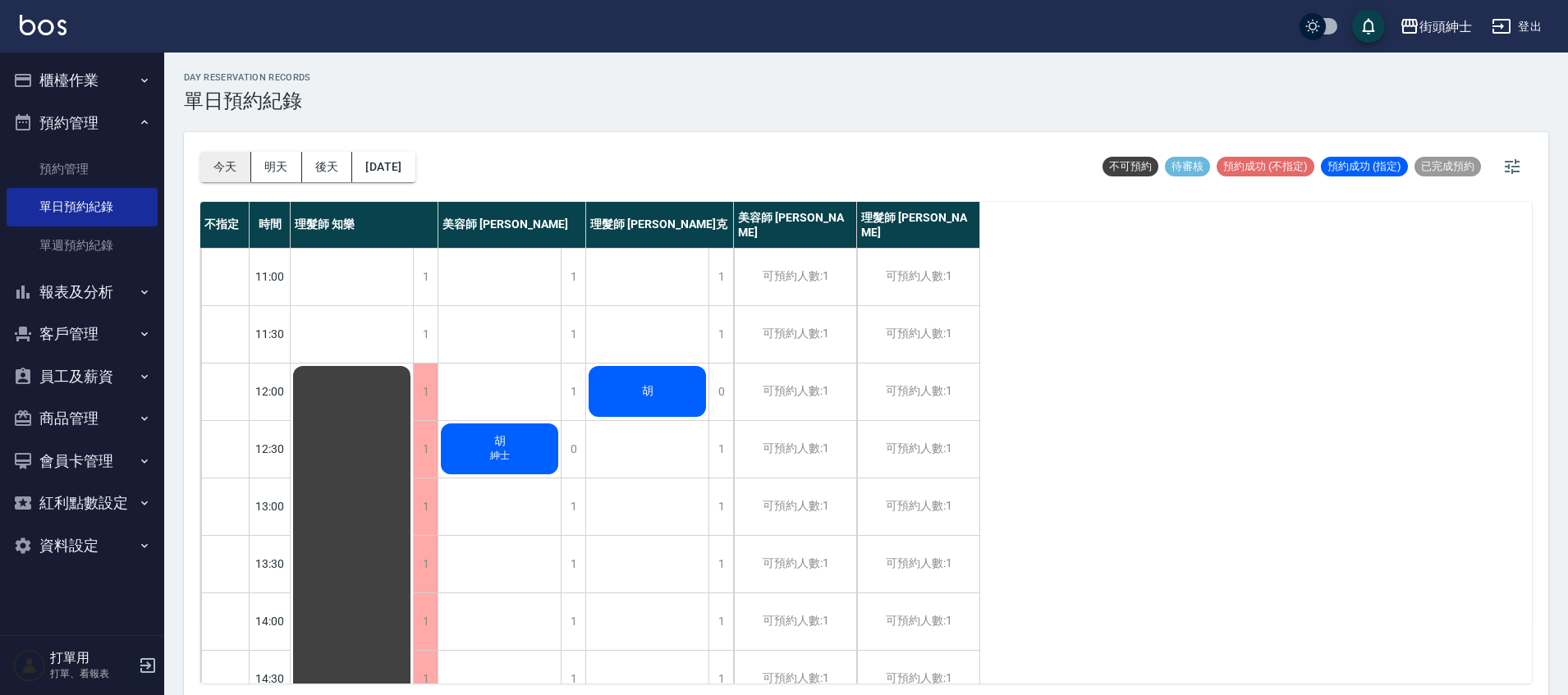
click at [212, 162] on button "今天" at bounding box center [225, 166] width 51 height 30
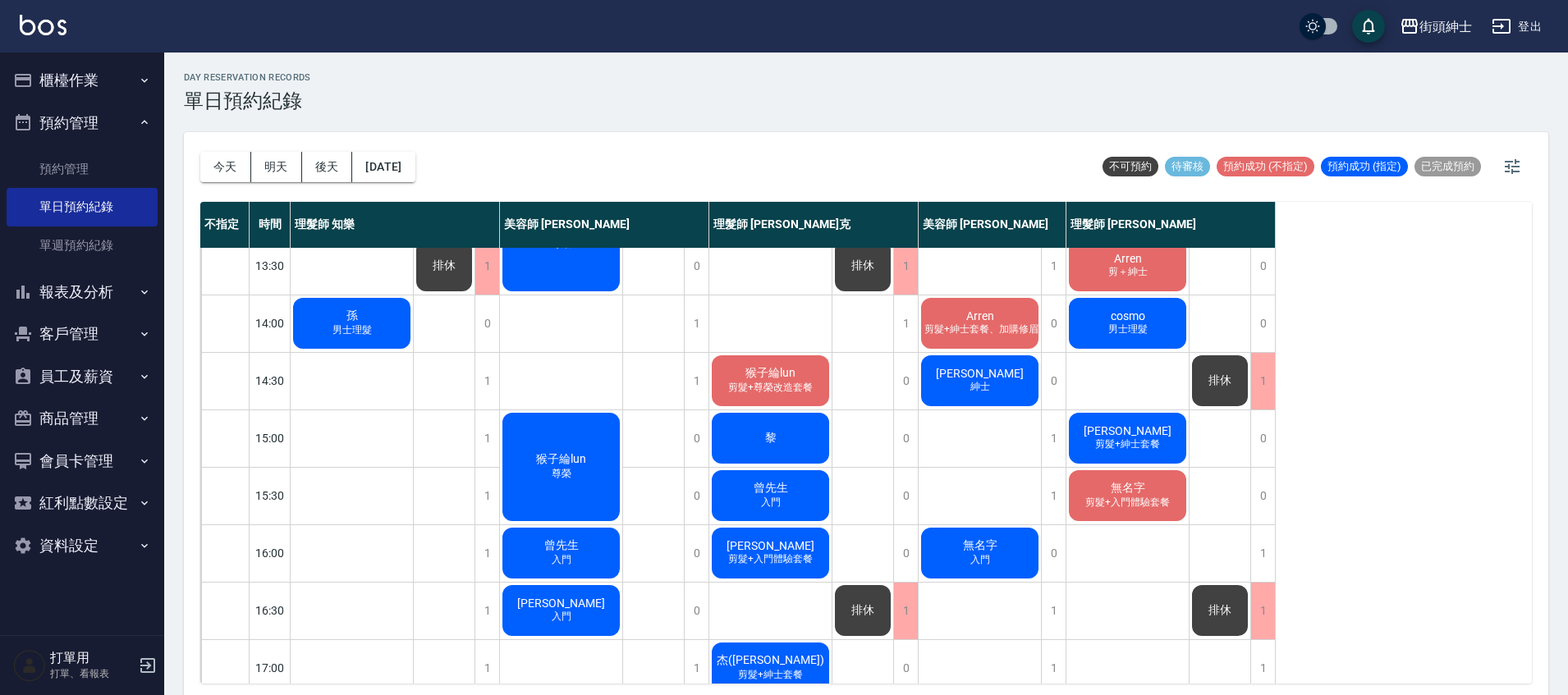
scroll to position [282, 0]
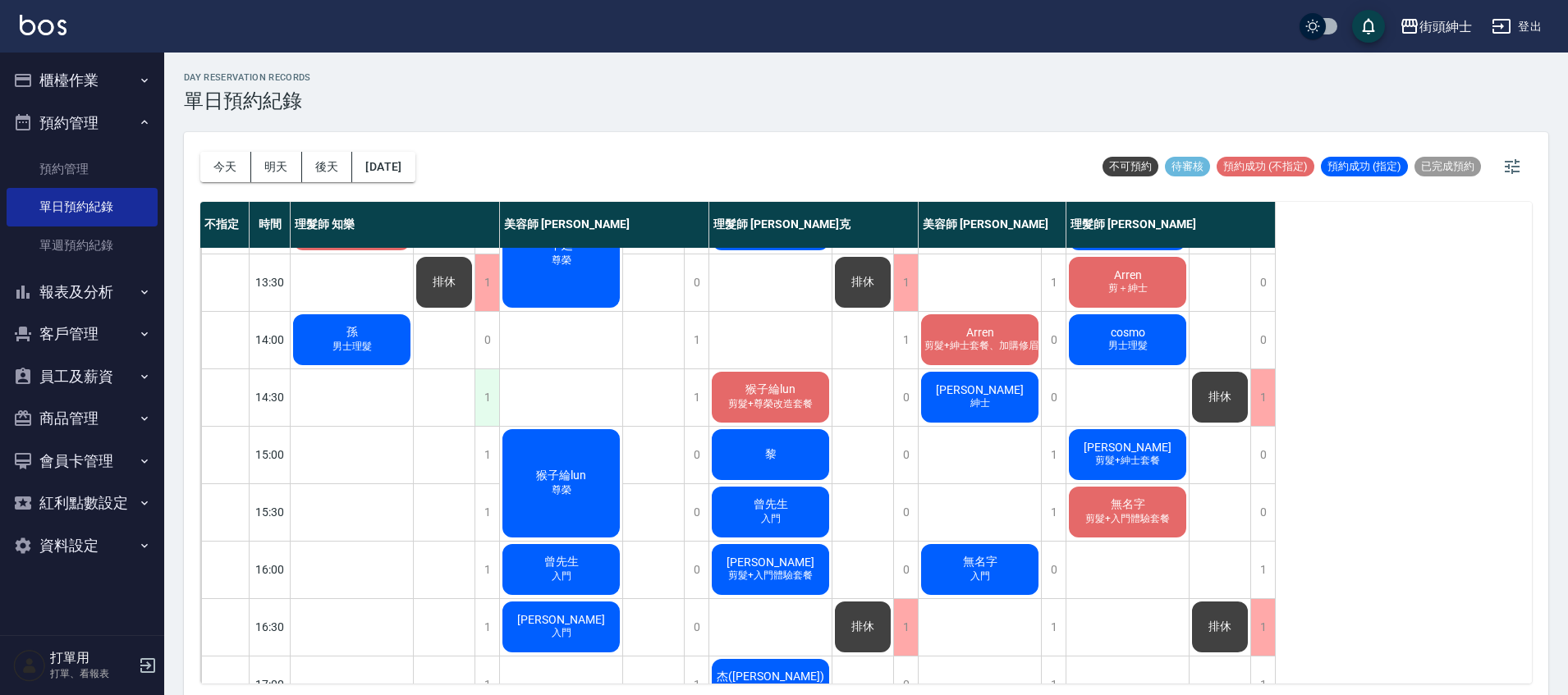
click at [482, 410] on div "1" at bounding box center [487, 398] width 25 height 57
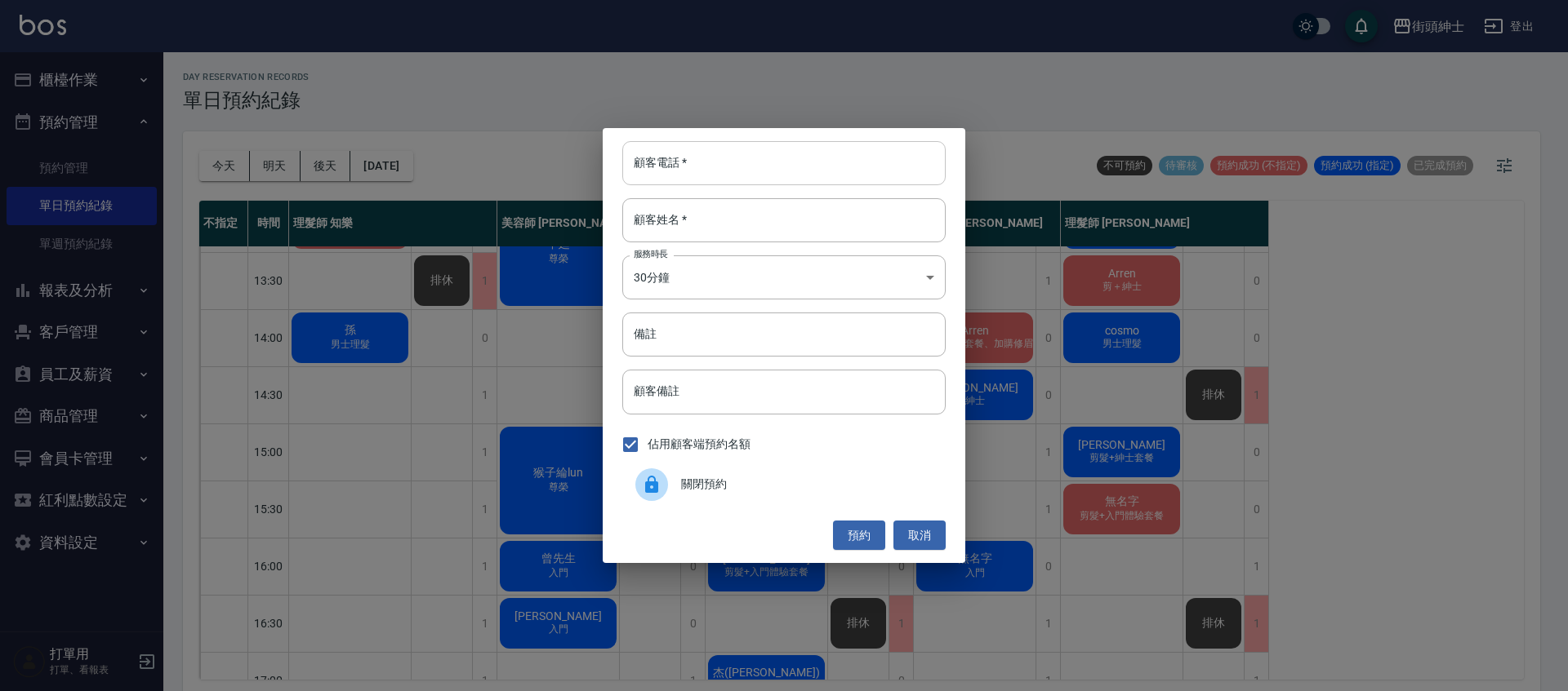
click at [774, 172] on input "顧客電話   *" at bounding box center [784, 164] width 323 height 44
type input "０"
type input "0912345678"
click at [830, 215] on input "顧客姓名   *" at bounding box center [784, 221] width 323 height 44
type input "0"
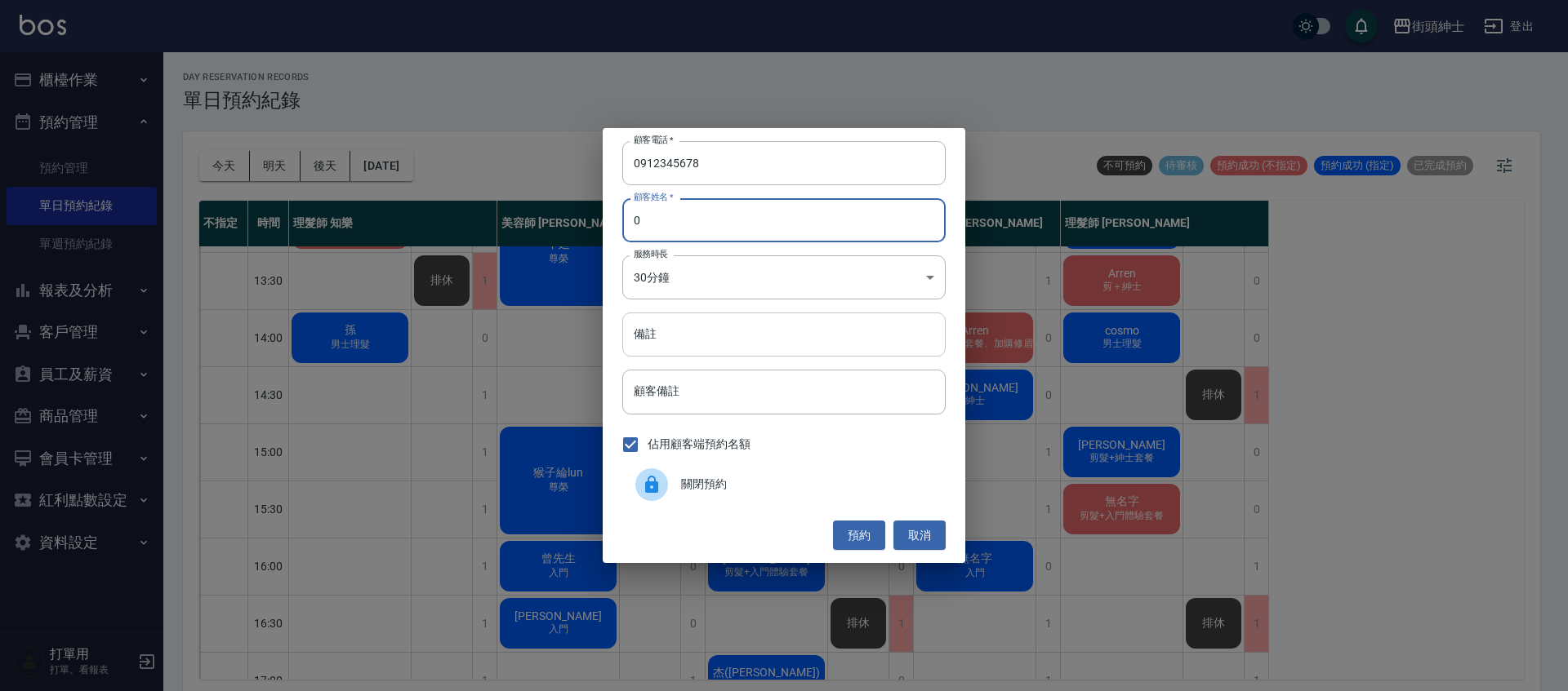
click at [757, 313] on input "備註" at bounding box center [784, 335] width 323 height 44
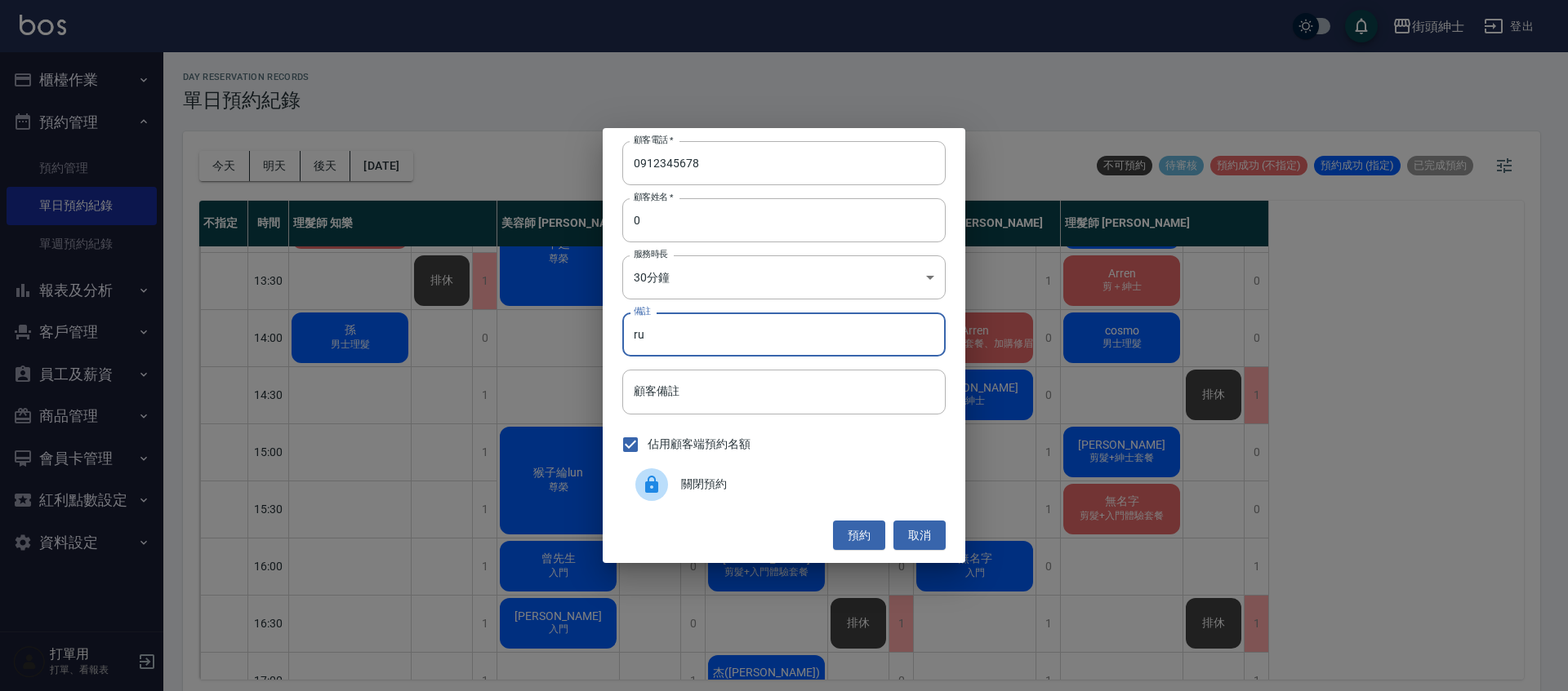
type input "r"
type input "v"
type input "+"
type input "ㄛ"
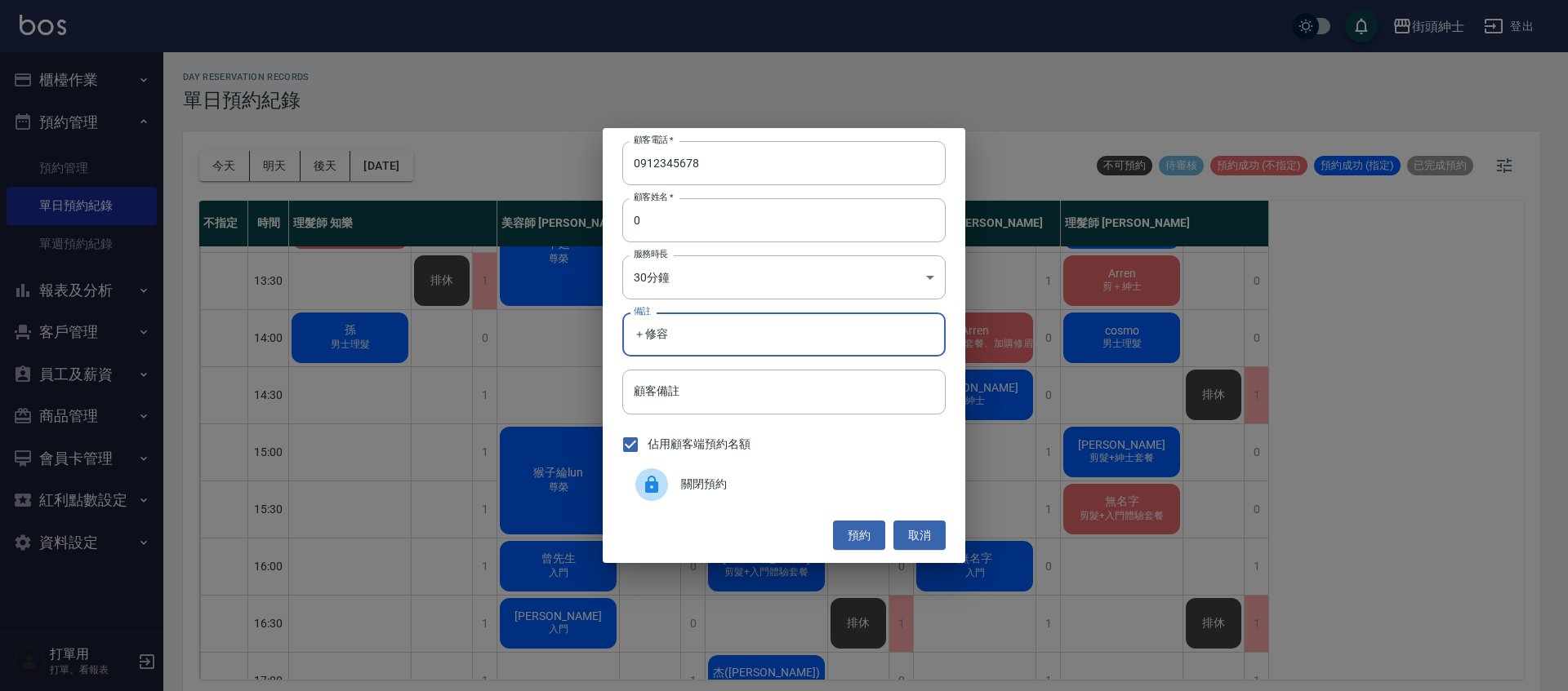
type input "＋修容"
click at [855, 543] on button "預約" at bounding box center [859, 535] width 52 height 30
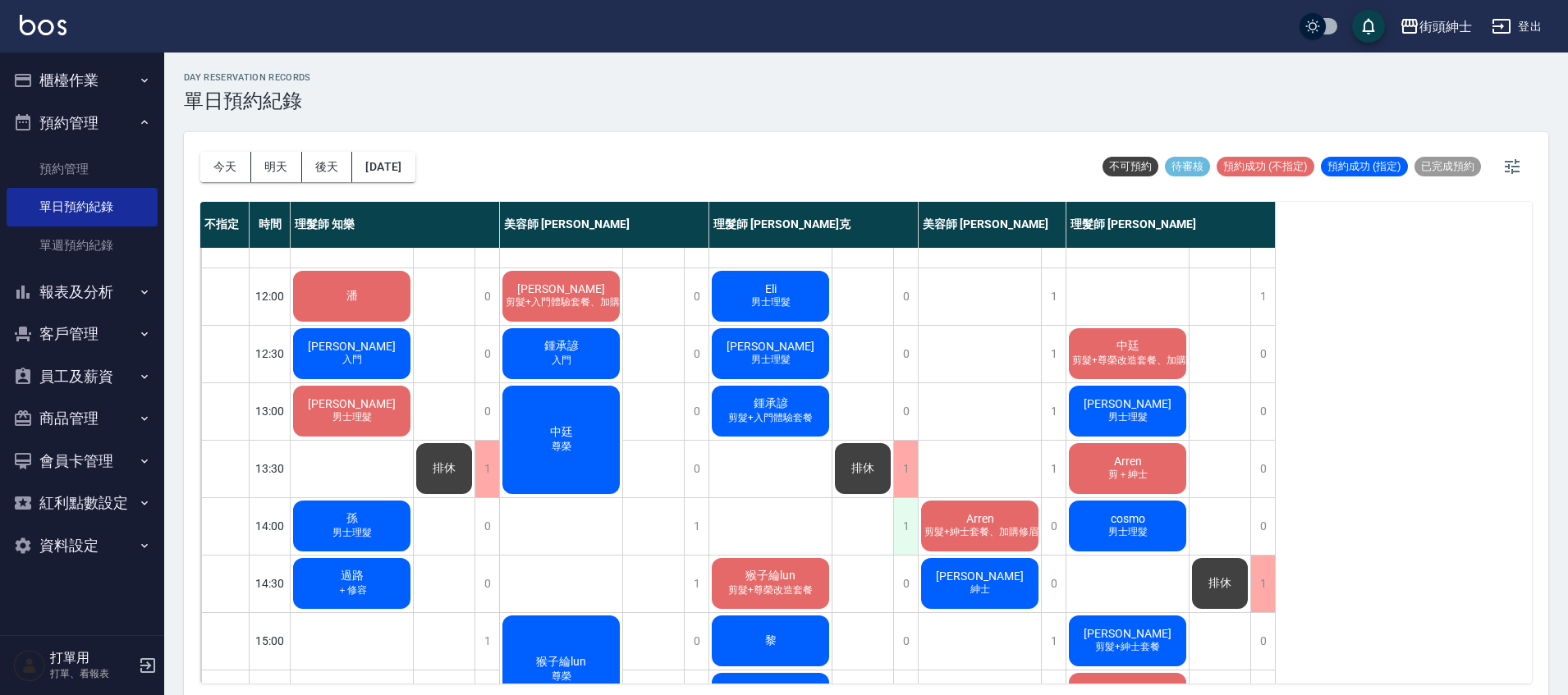
scroll to position [92, 0]
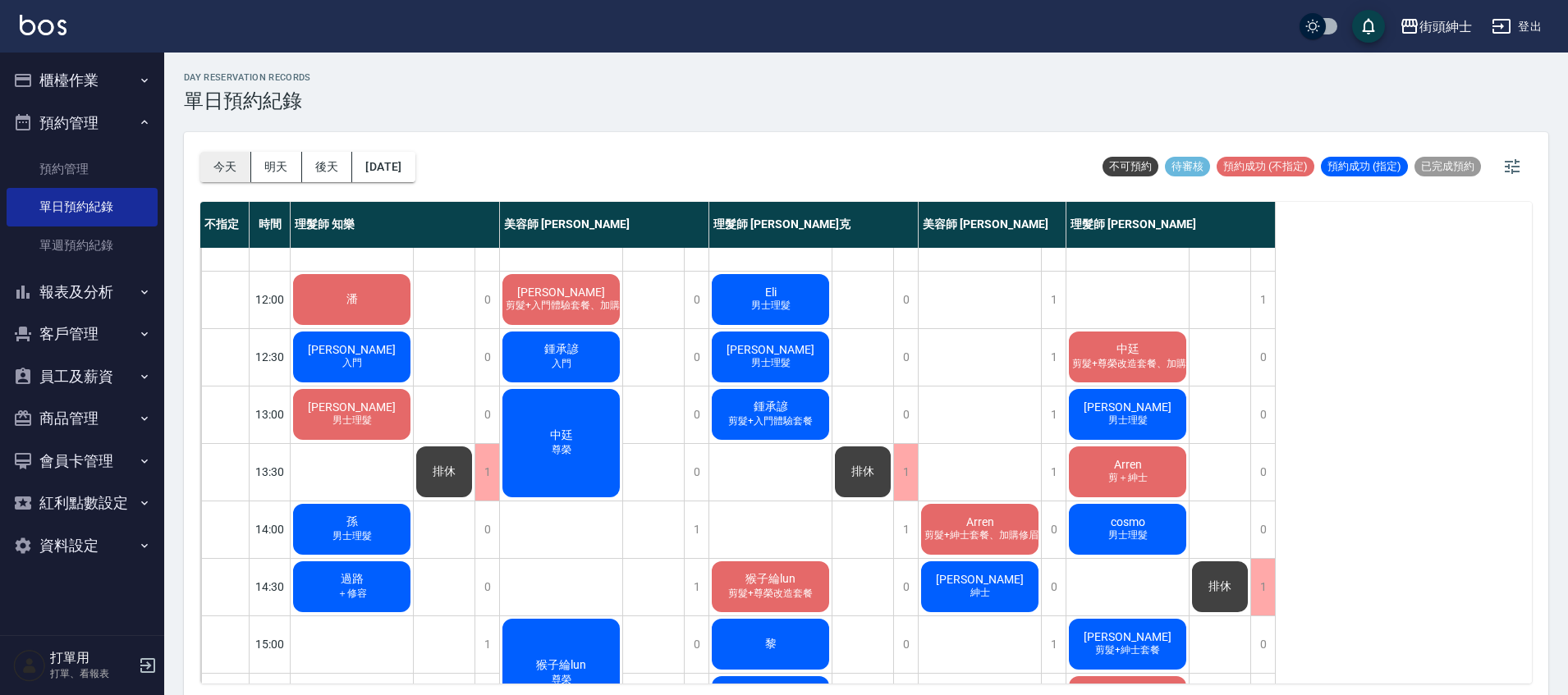
click at [235, 172] on button "今天" at bounding box center [225, 166] width 51 height 30
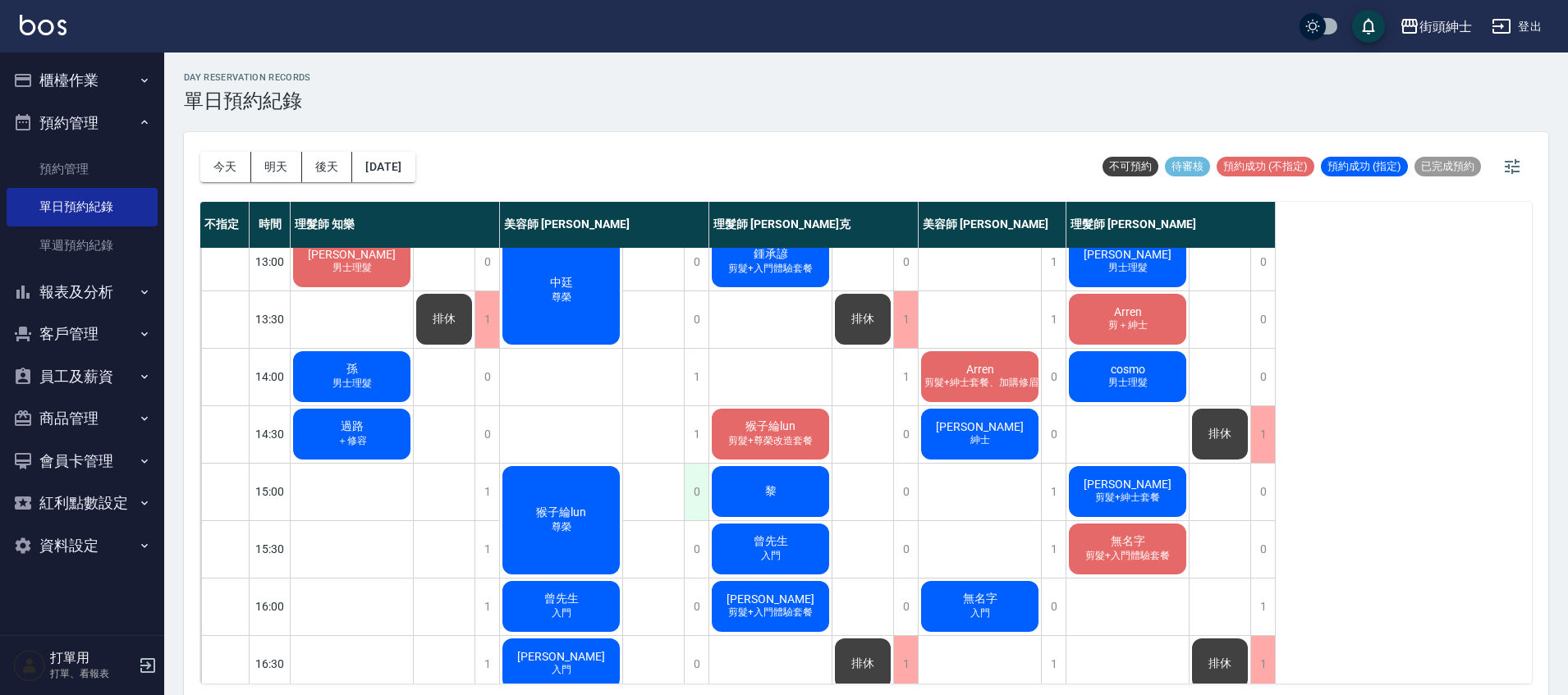
scroll to position [266, 0]
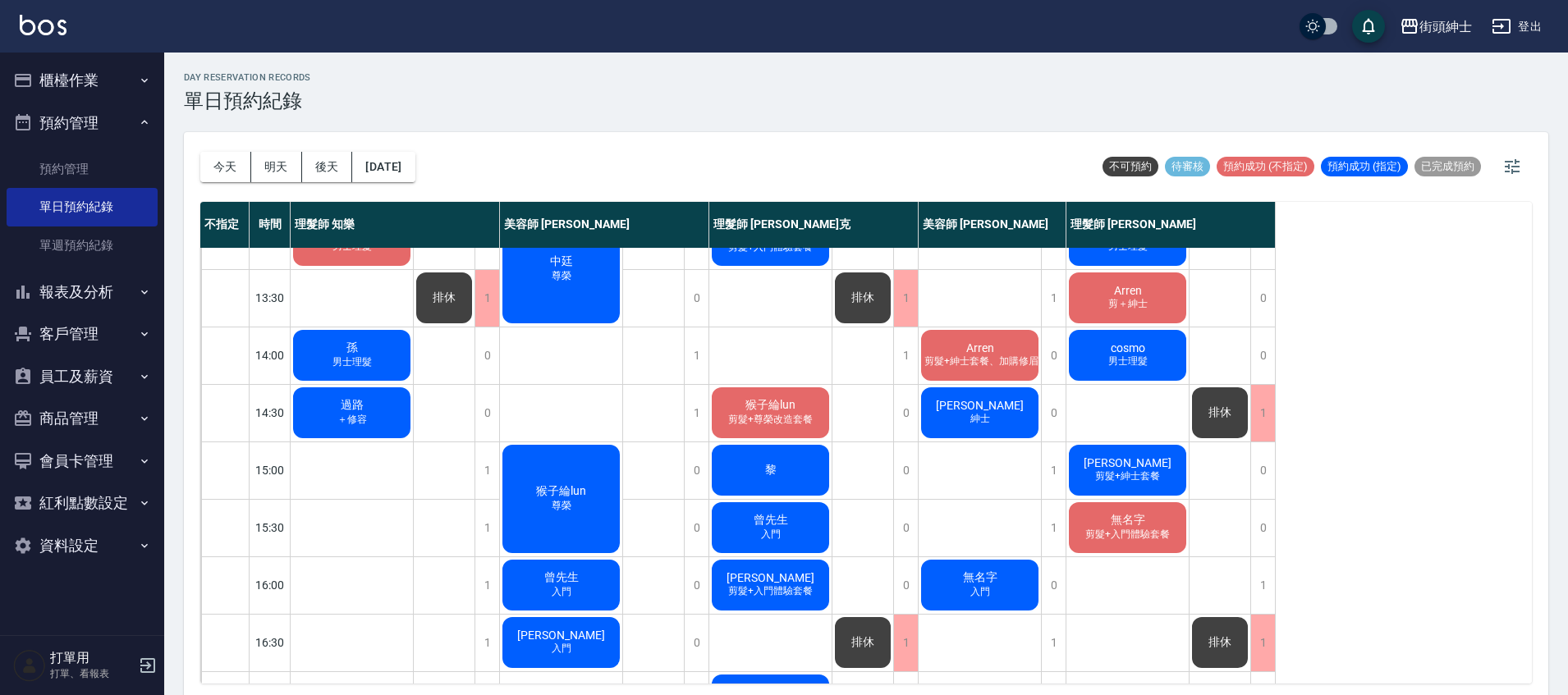
click at [794, 402] on span "猴子綸lun" at bounding box center [771, 405] width 57 height 15
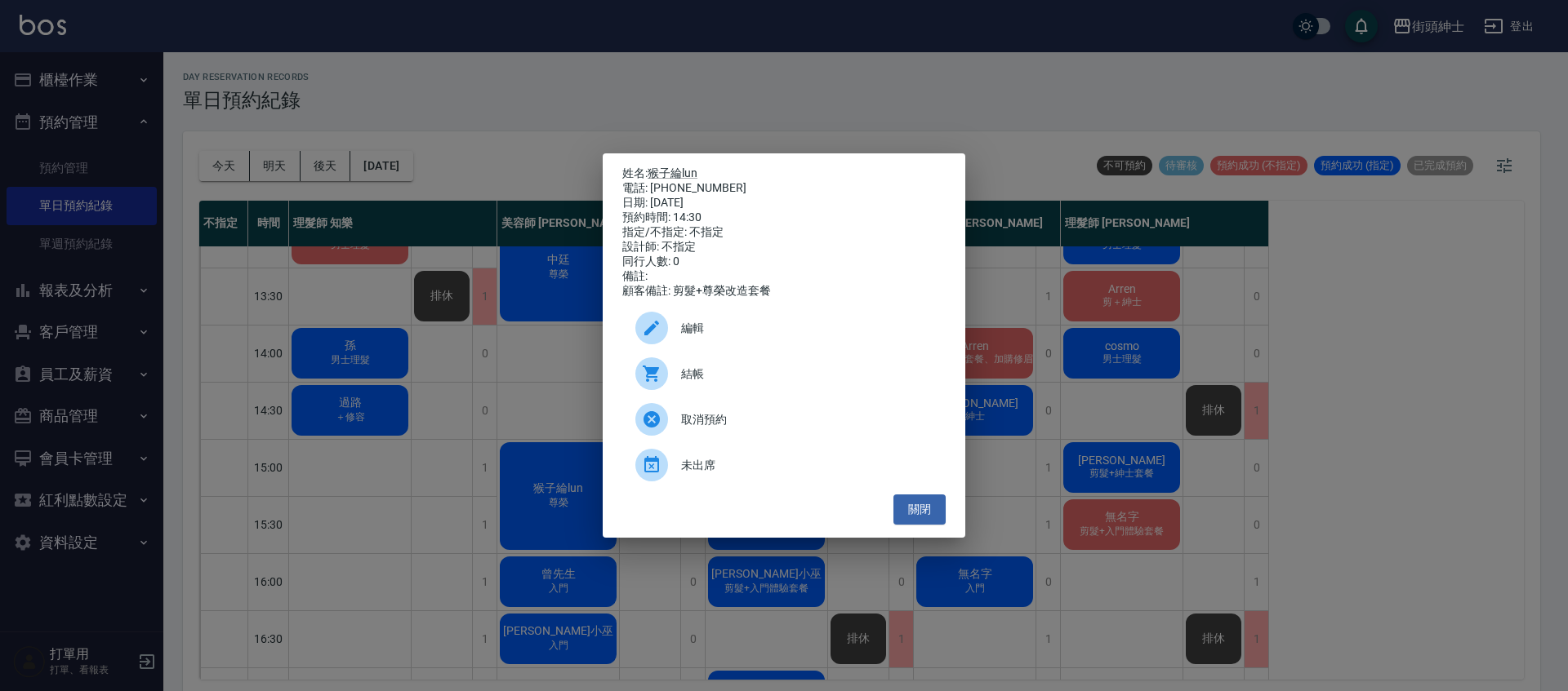
click at [678, 80] on div "姓名: 猴子綸lun 電話: 0965280310 日期: 2025/09/12 預約時間: 14:30 指定/不指定: 不指定 設計師: 不指定 同行人數:…" at bounding box center [784, 345] width 1568 height 691
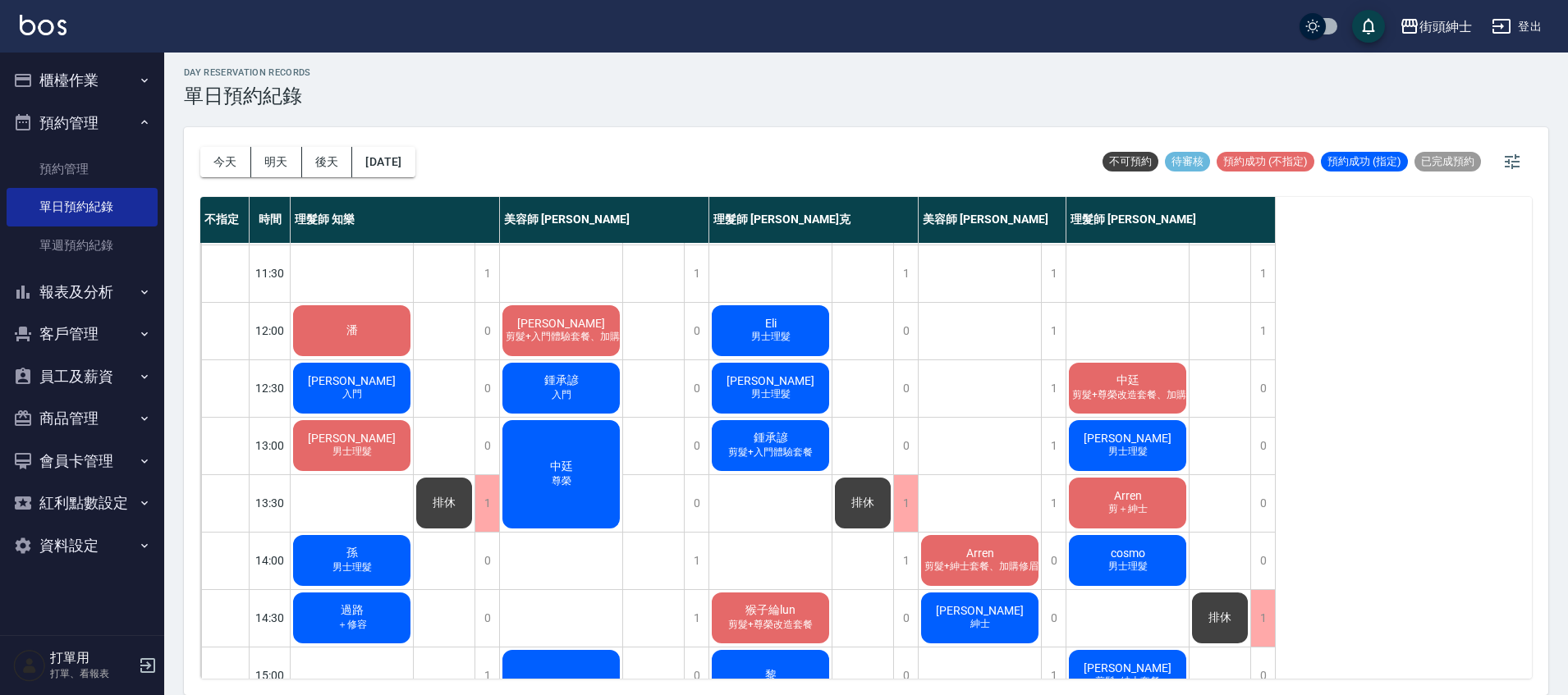
scroll to position [0, 0]
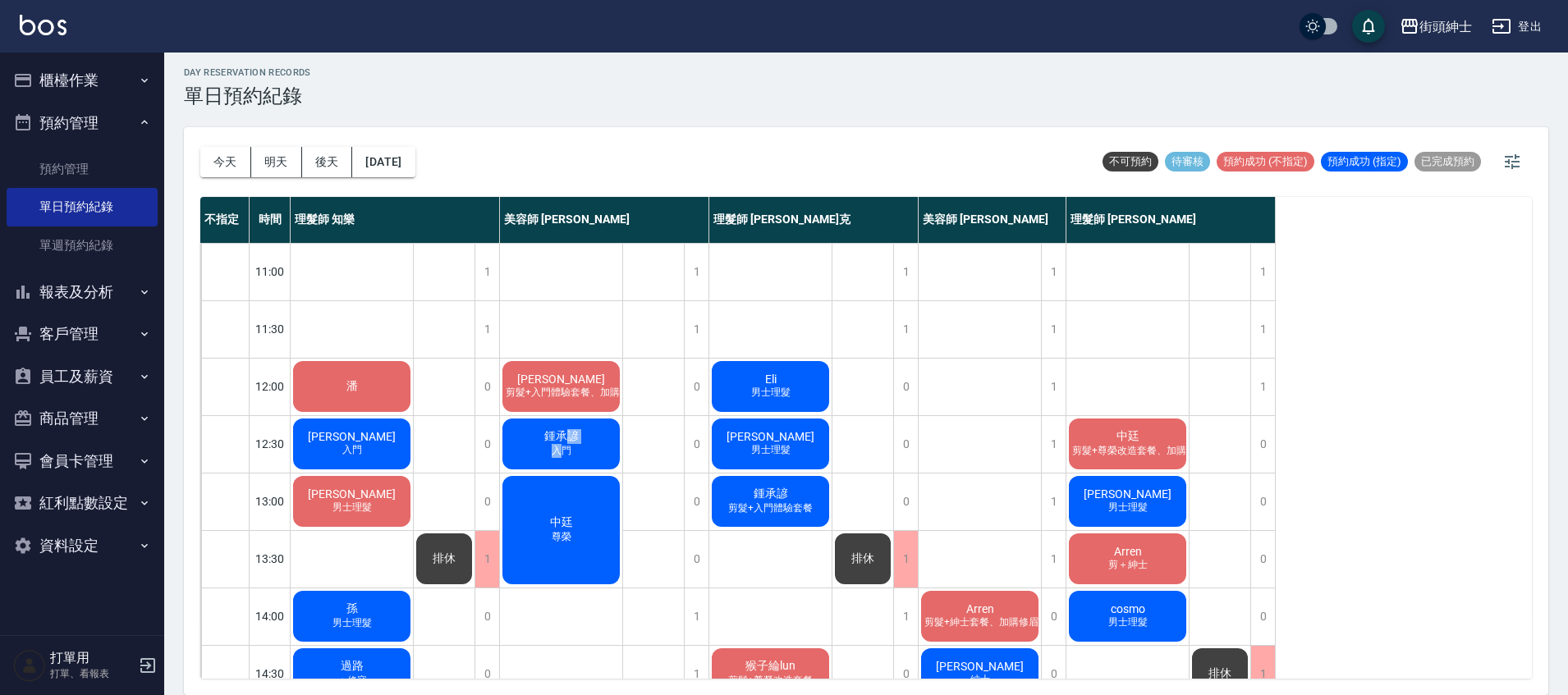
click at [565, 445] on div "鍾承諺 入門" at bounding box center [561, 444] width 123 height 56
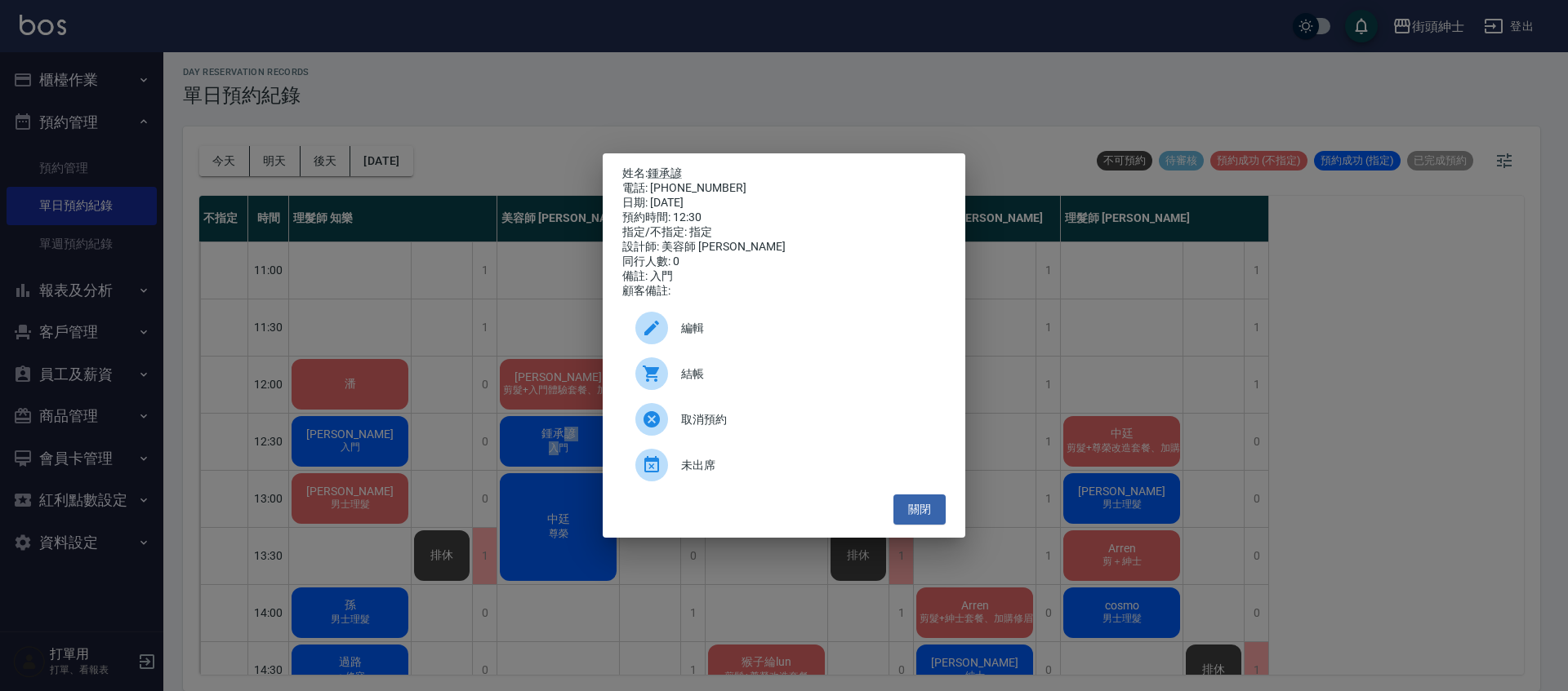
click at [743, 329] on span "編輯" at bounding box center [807, 328] width 252 height 17
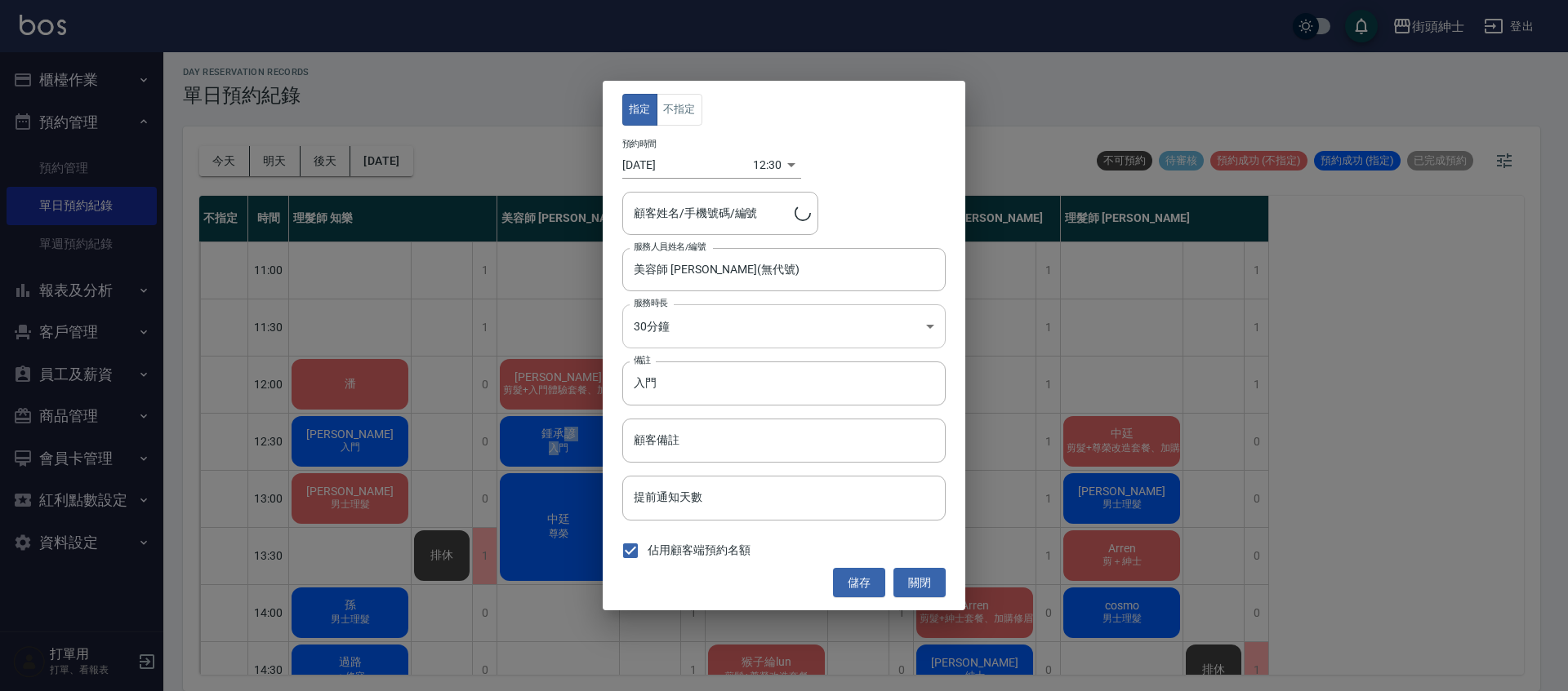
type input "鍾承諺/0907206323"
click at [686, 380] on input "入門" at bounding box center [784, 383] width 323 height 44
type input "入門升紳士"
click at [855, 591] on button "儲存" at bounding box center [859, 583] width 52 height 30
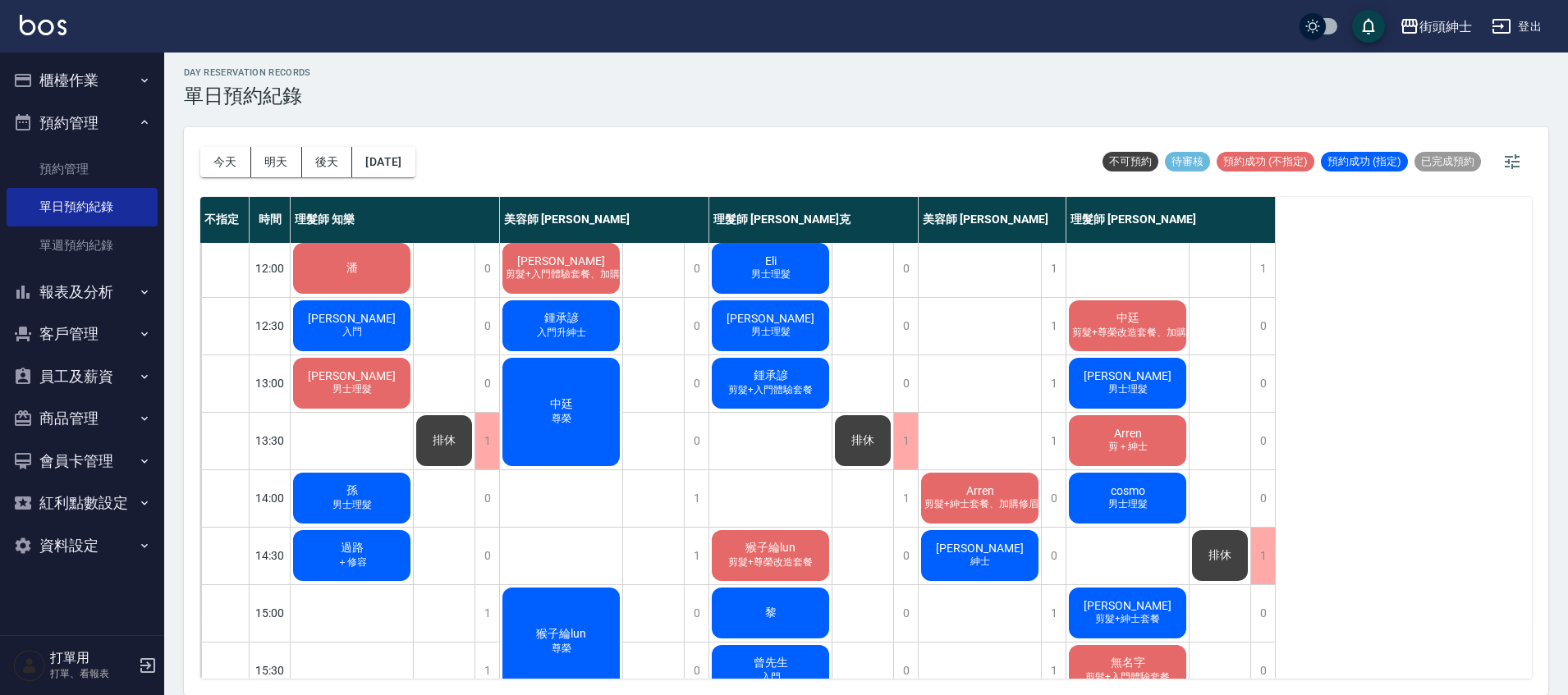
scroll to position [57, 0]
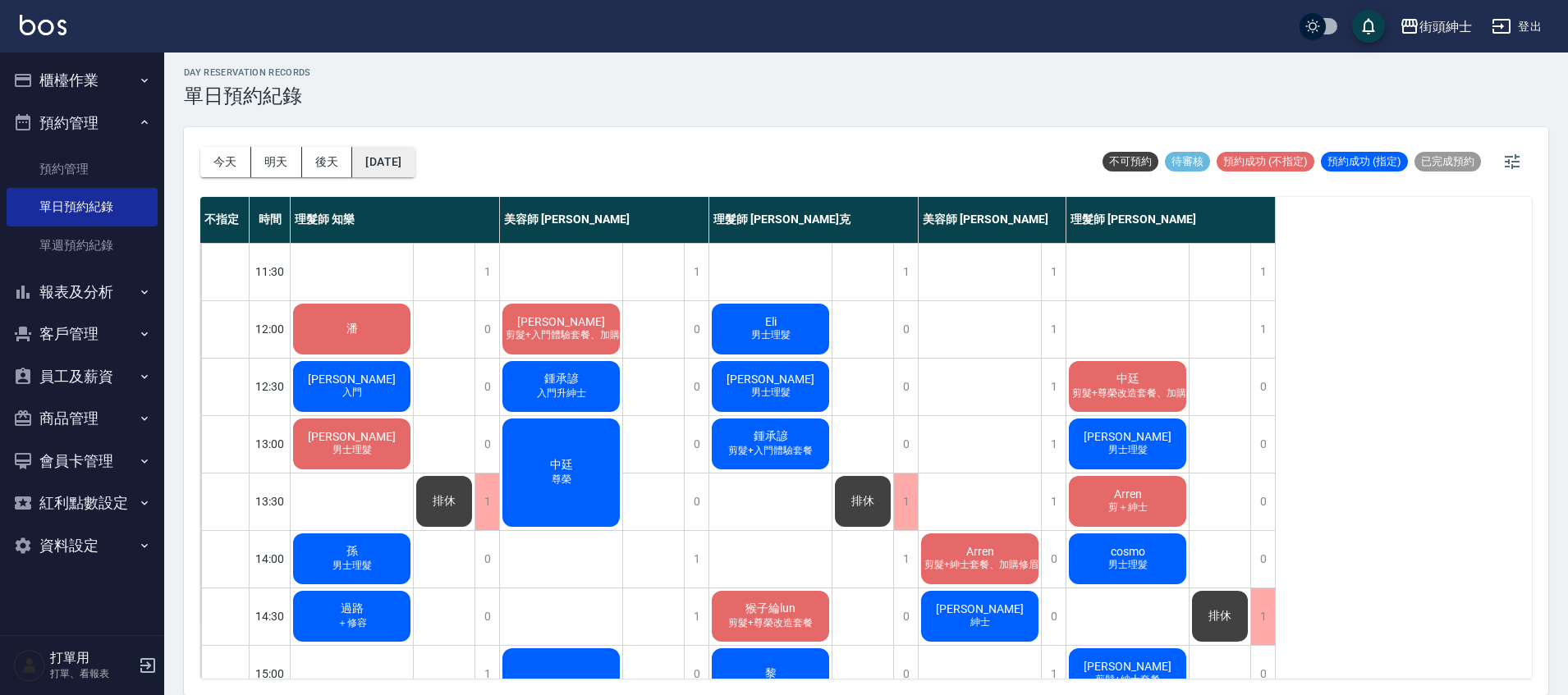
click at [415, 163] on button "[DATE]" at bounding box center [383, 161] width 63 height 30
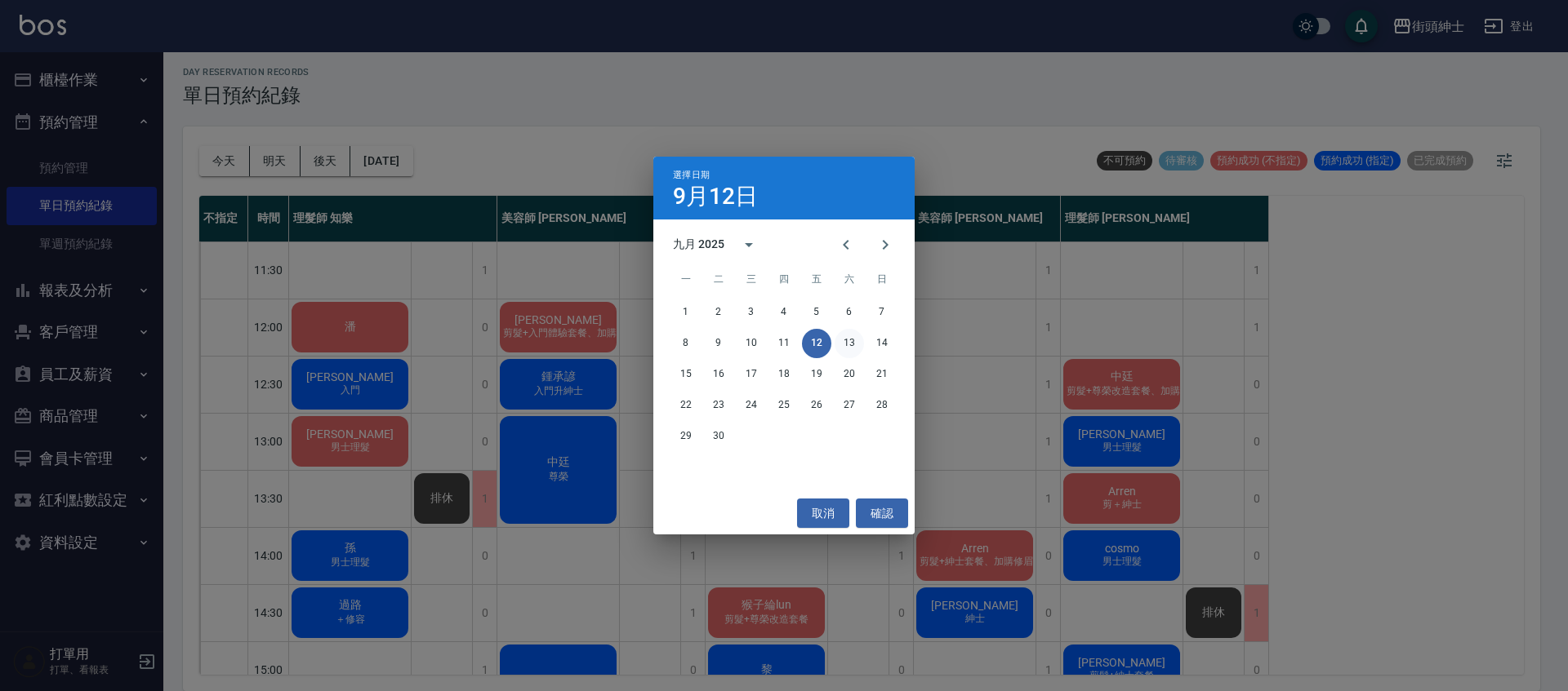
click at [859, 336] on button "13" at bounding box center [849, 343] width 29 height 29
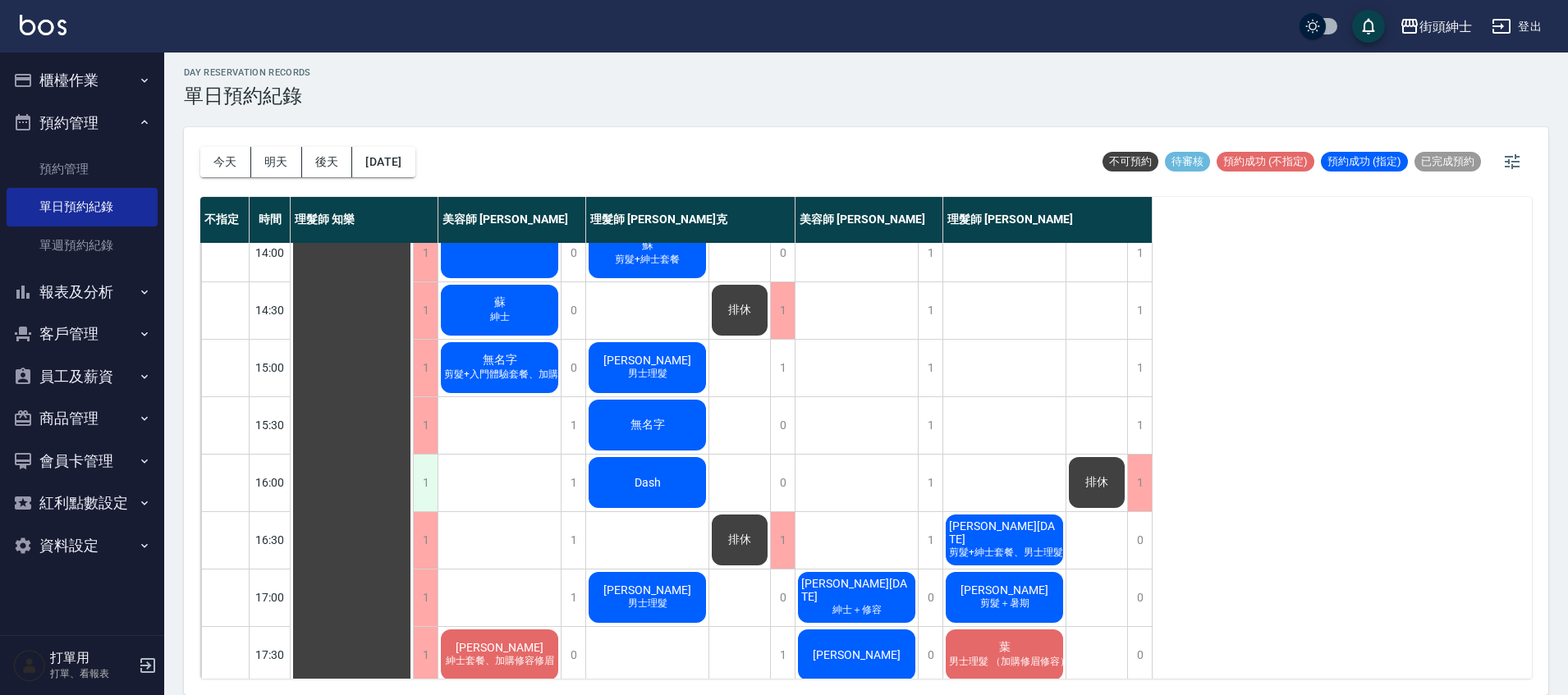
scroll to position [10, 0]
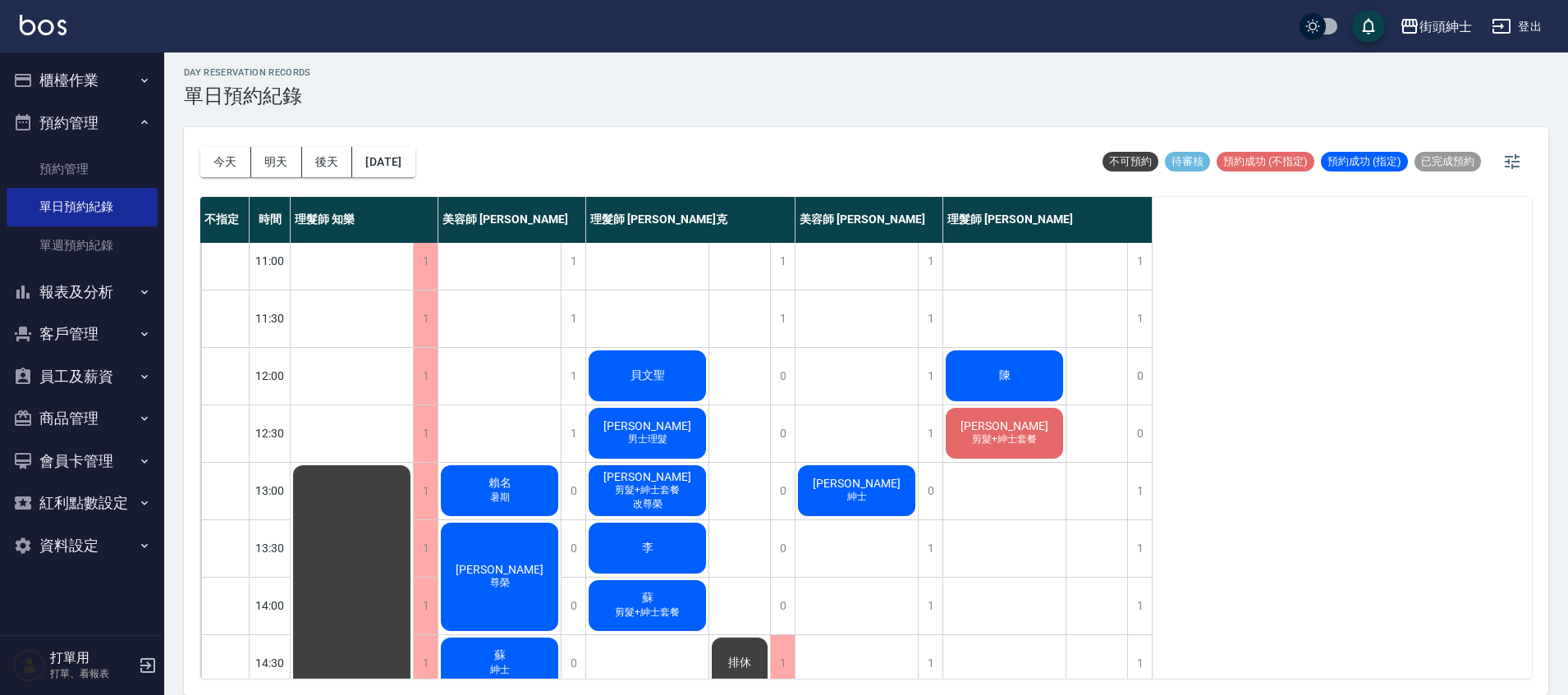
click at [412, 180] on div "今天 明天 後天 2025/09/13" at bounding box center [308, 161] width 215 height 69
drag, startPoint x: 436, startPoint y: 188, endPoint x: 423, endPoint y: 182, distance: 14.3
click at [416, 188] on div "今天 明天 後天 2025/09/13" at bounding box center [308, 161] width 215 height 69
click at [416, 180] on div "今天 明天 後天 2025/09/13" at bounding box center [308, 161] width 215 height 69
click at [415, 167] on button "2025/09/13" at bounding box center [383, 161] width 63 height 30
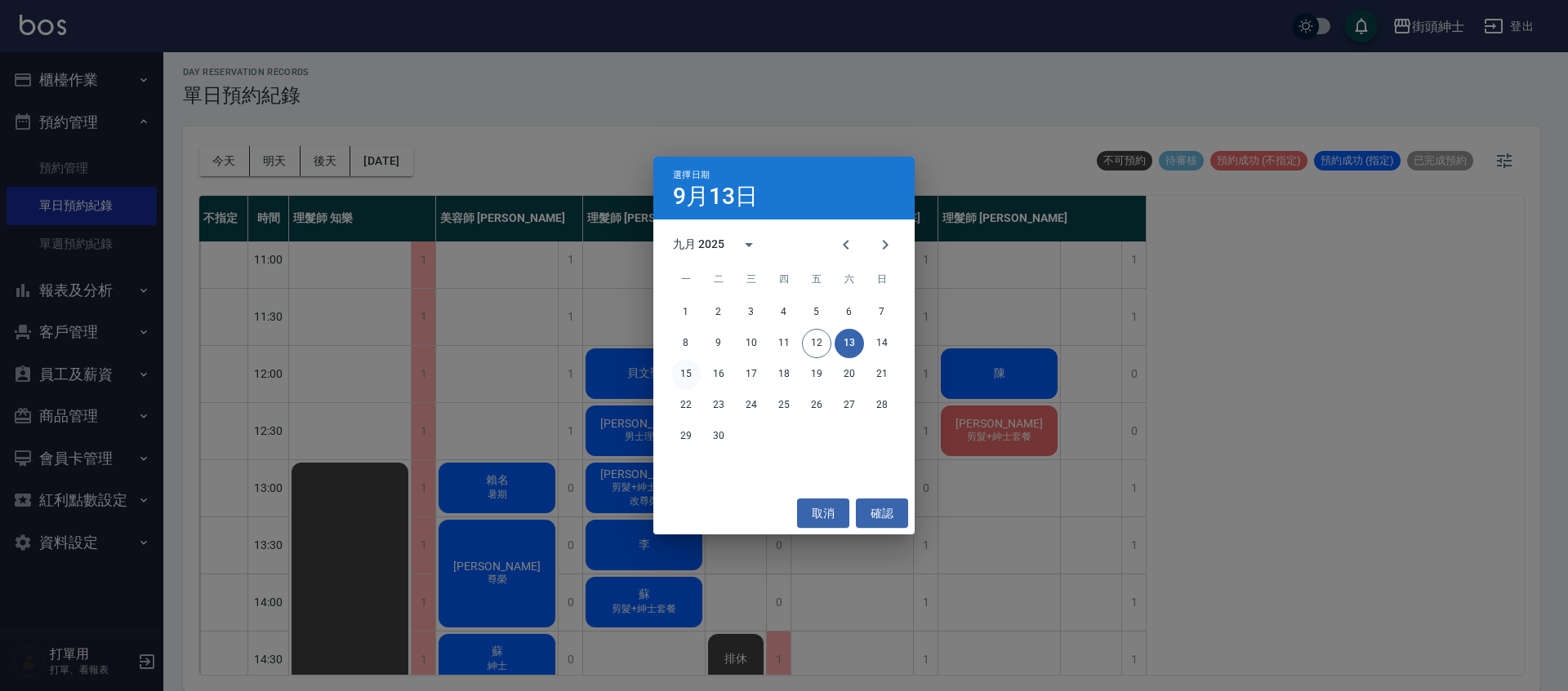
click at [686, 383] on button "15" at bounding box center [686, 374] width 29 height 29
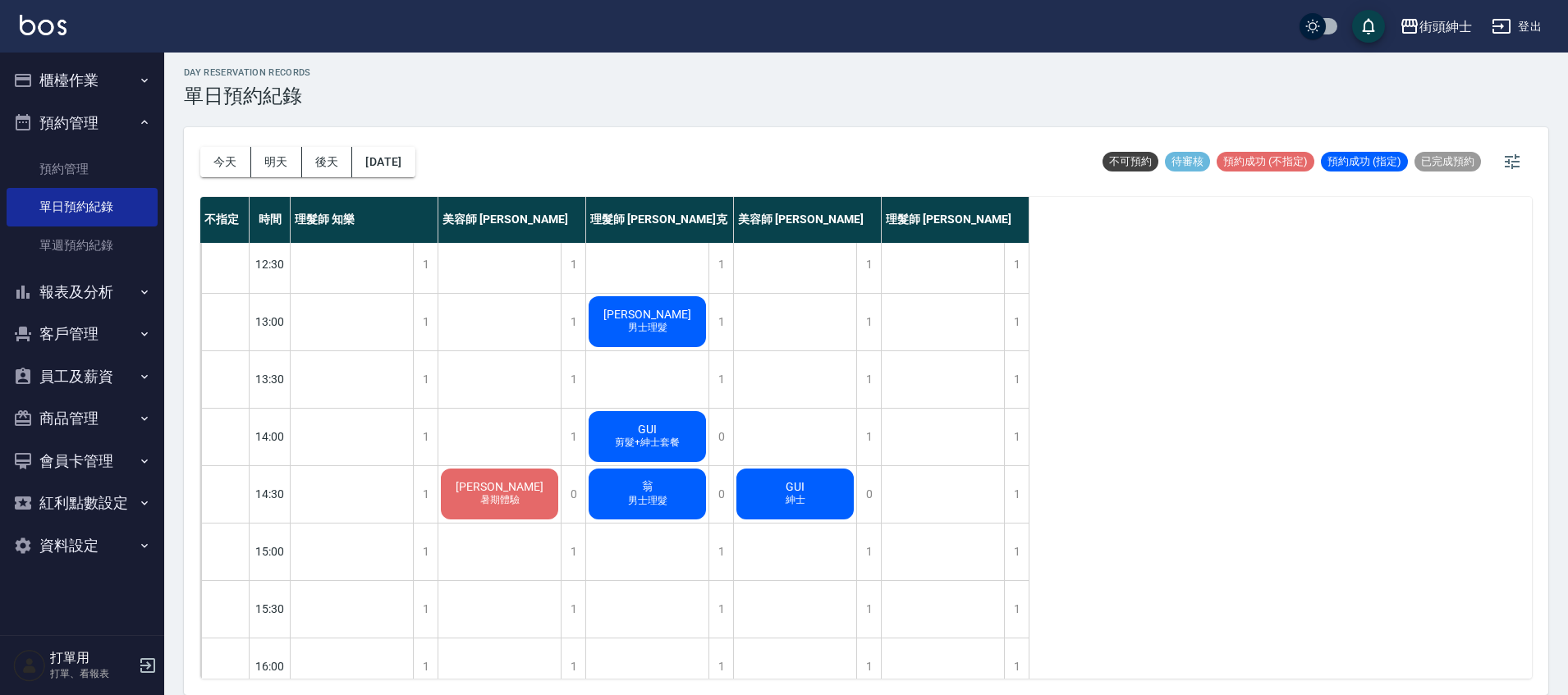
scroll to position [183, 0]
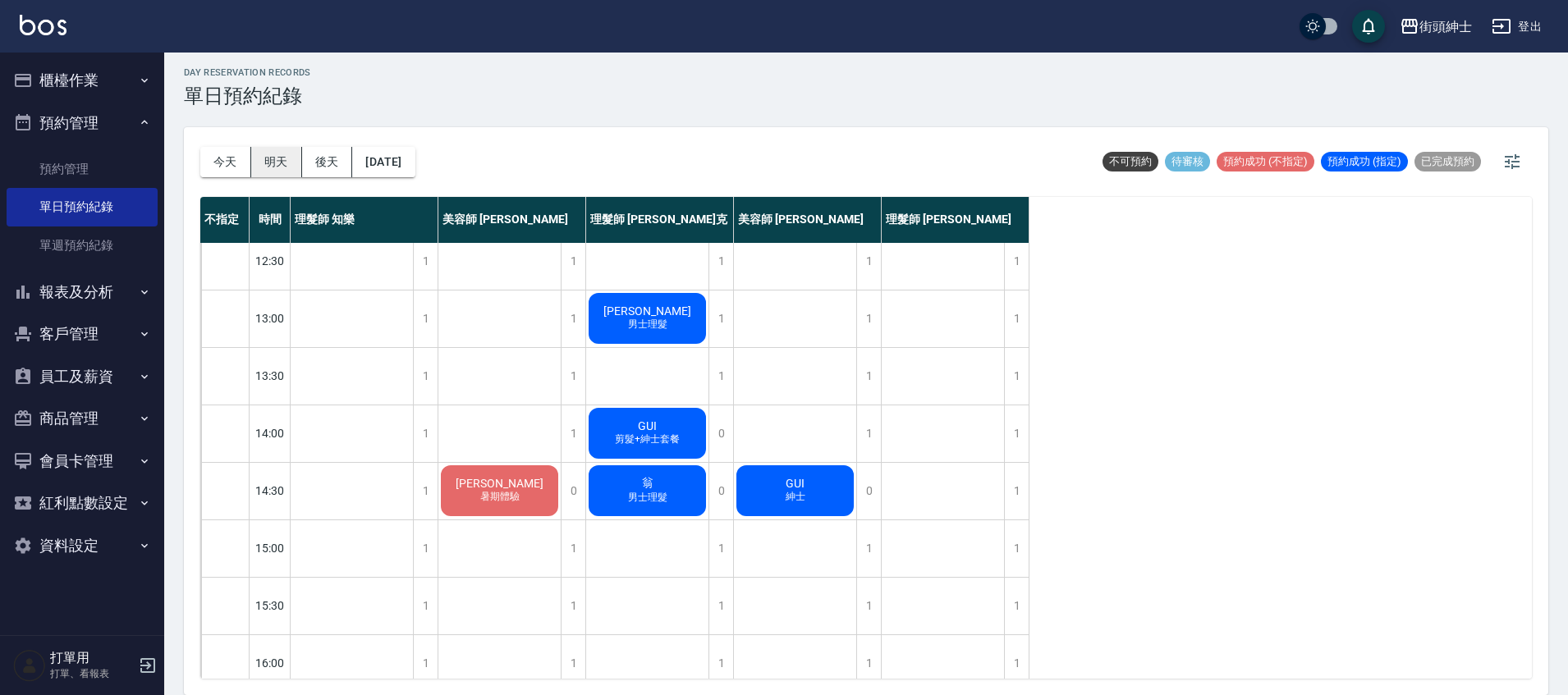
click at [255, 160] on button "明天" at bounding box center [276, 161] width 51 height 30
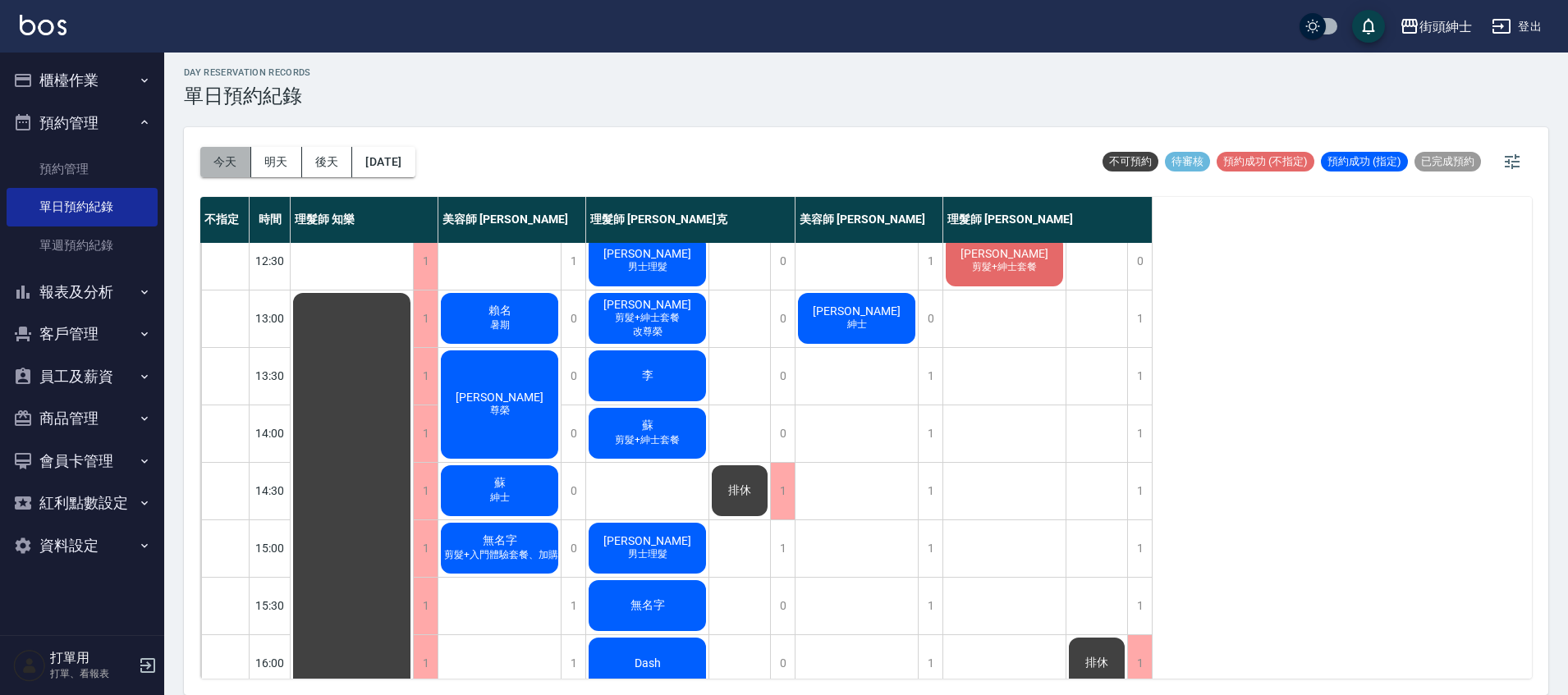
click at [223, 160] on button "今天" at bounding box center [225, 161] width 51 height 30
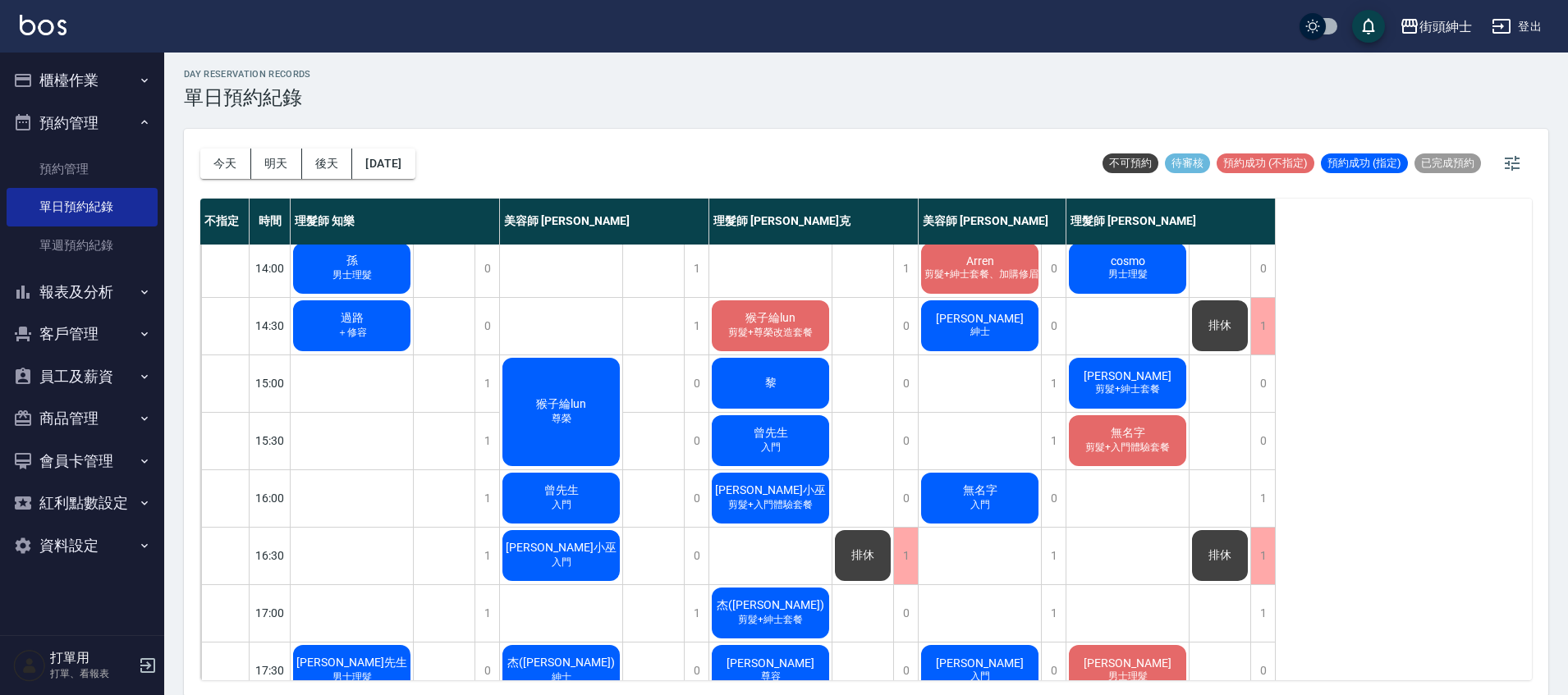
scroll to position [346, 0]
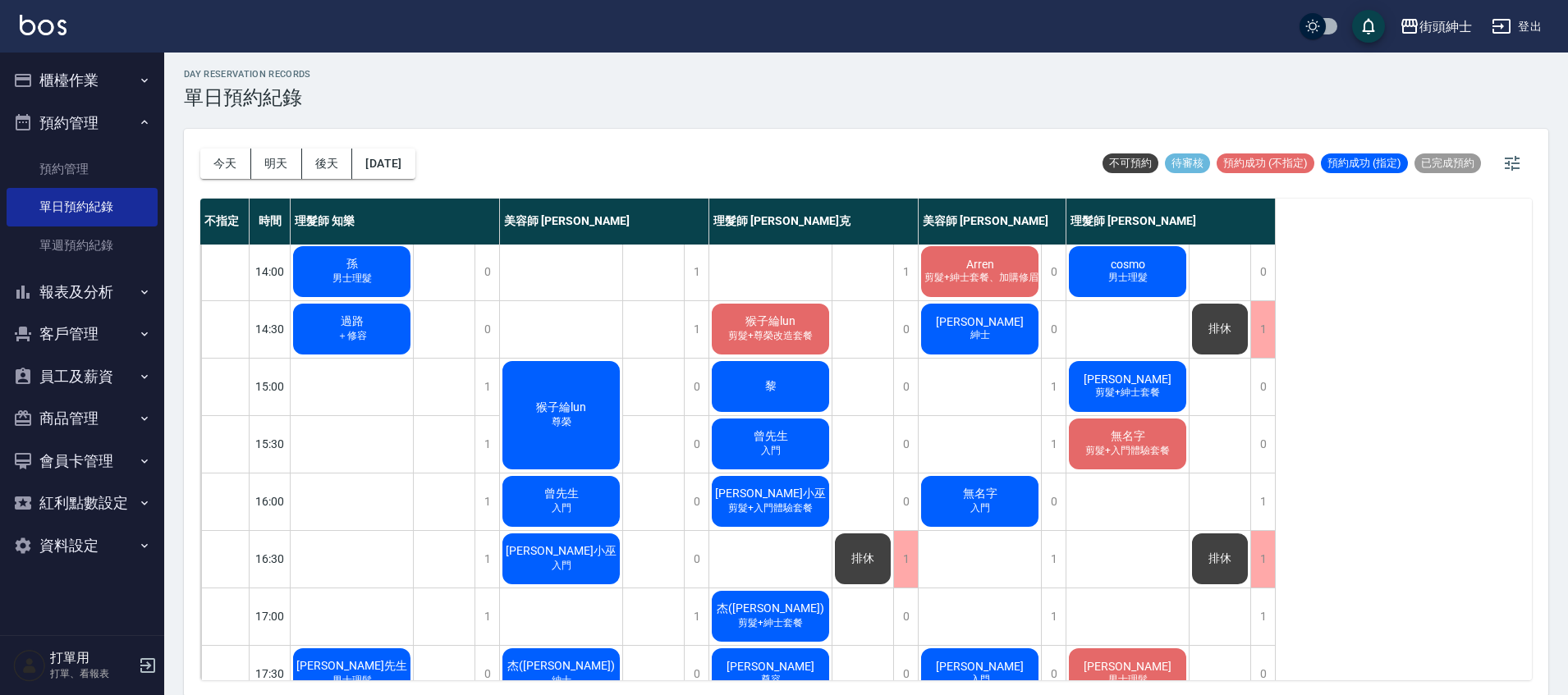
click at [831, 393] on div "黎" at bounding box center [771, 386] width 123 height 56
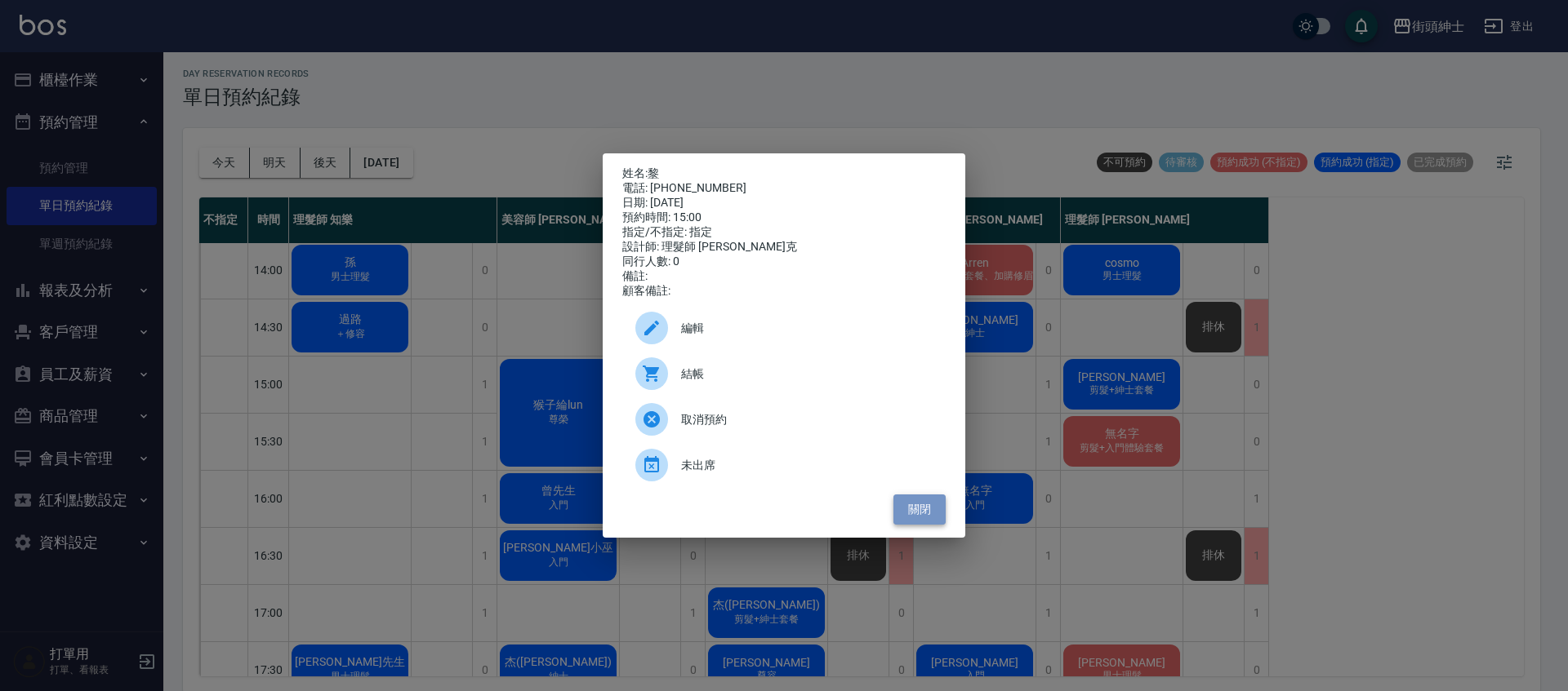
click at [909, 523] on button "關閉" at bounding box center [919, 509] width 52 height 30
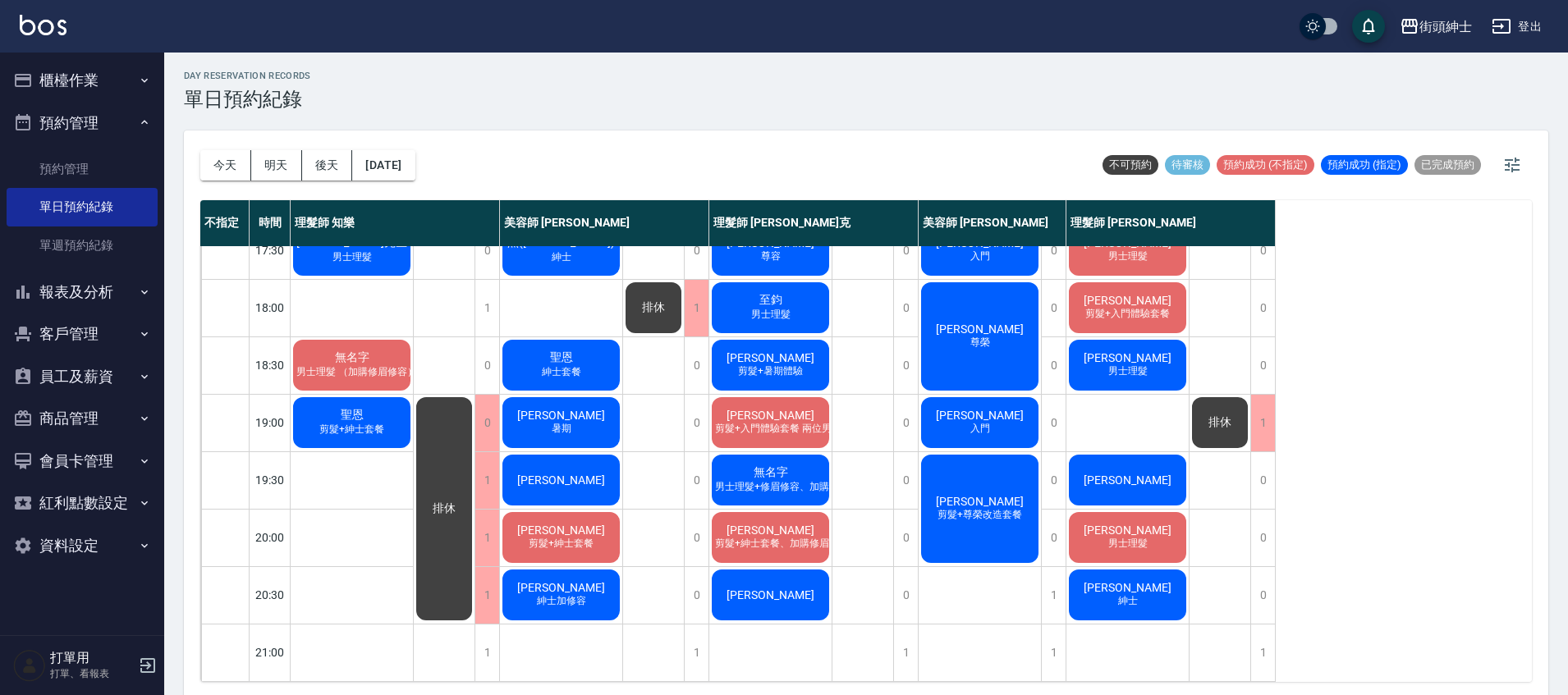
scroll to position [5, 0]
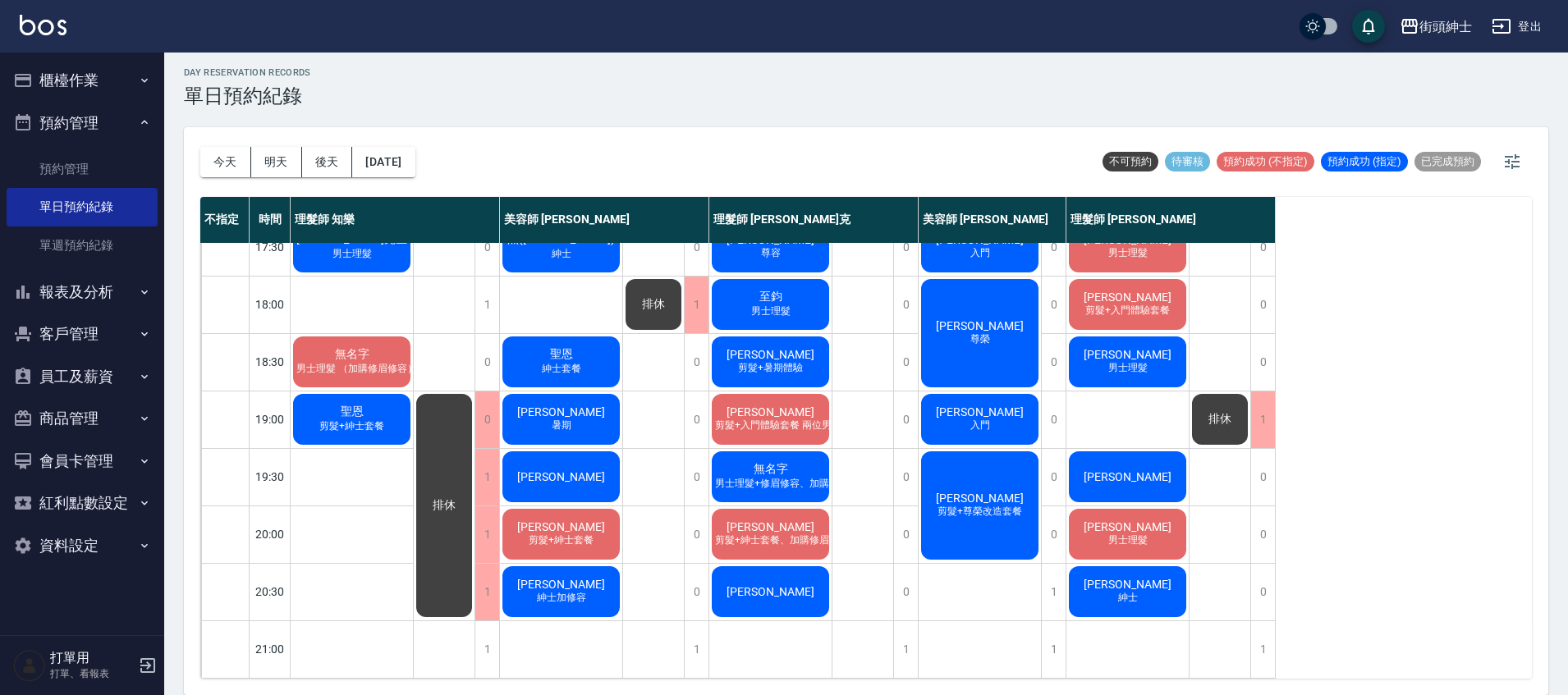
drag, startPoint x: 1439, startPoint y: 303, endPoint x: 1448, endPoint y: 297, distance: 10.8
click at [1447, 297] on div "不指定 時間 理髮師 知樂 美容師 Cherry 理髮師 Vic 維克 美容師 小戴 理髮師 eric 11:00 11:30 12:00 12:30 13:…" at bounding box center [866, 438] width 1331 height 482
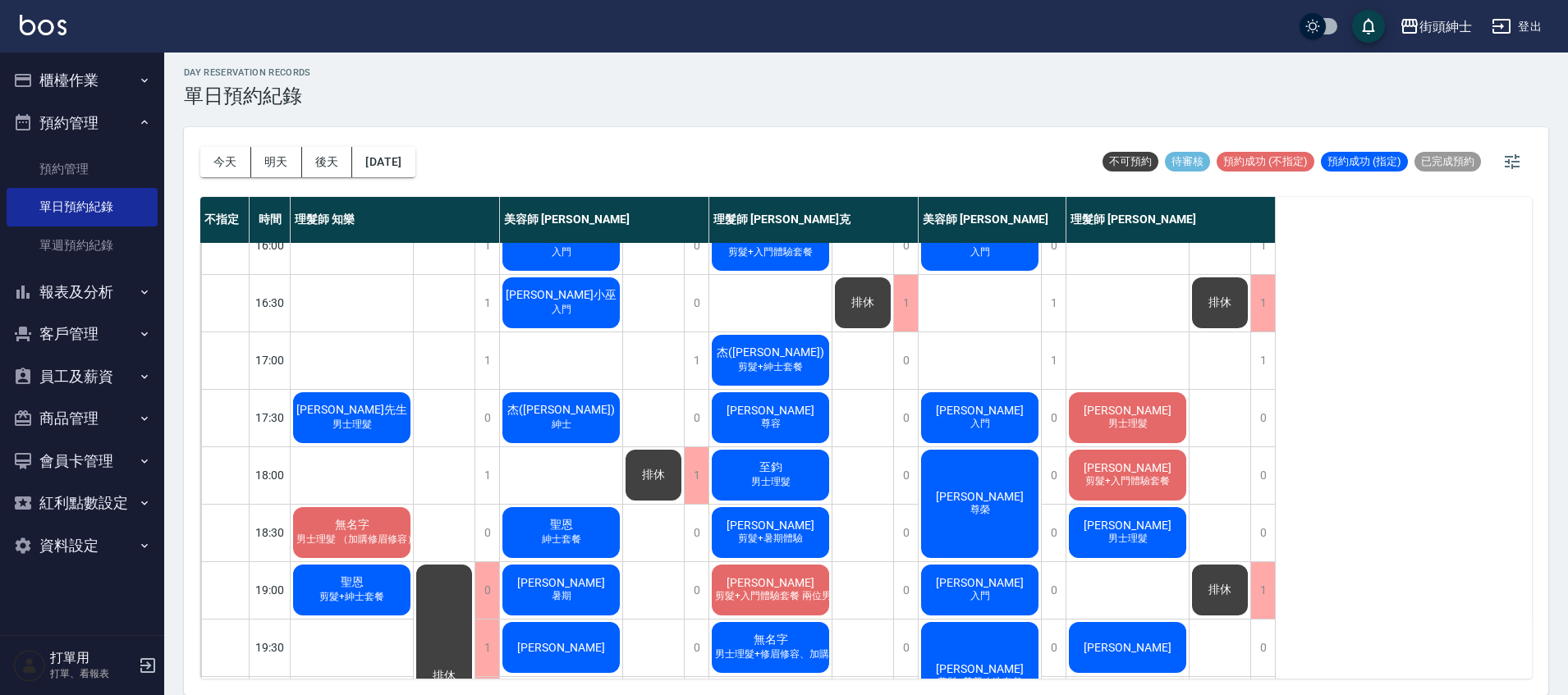
scroll to position [675, 0]
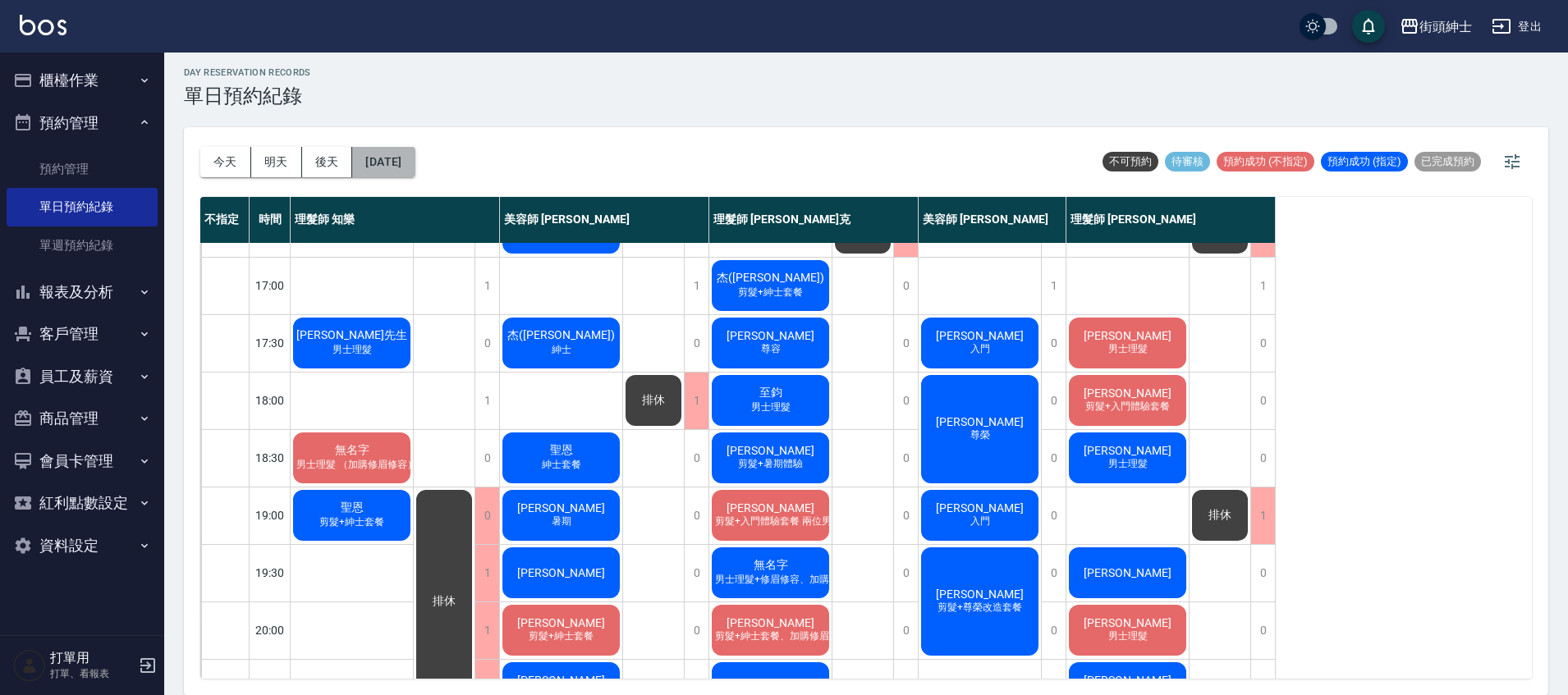
click at [415, 165] on button "[DATE]" at bounding box center [383, 161] width 63 height 30
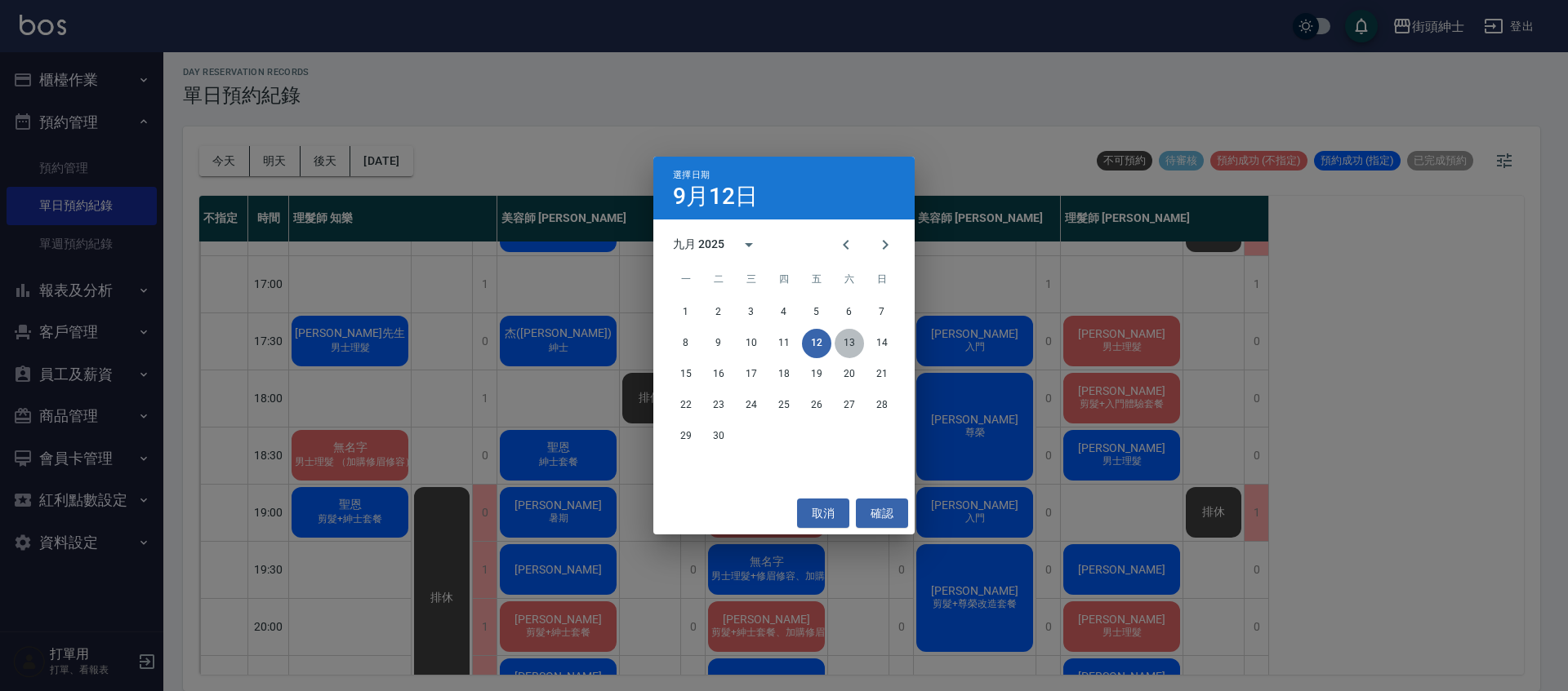
click at [854, 331] on button "13" at bounding box center [849, 343] width 29 height 29
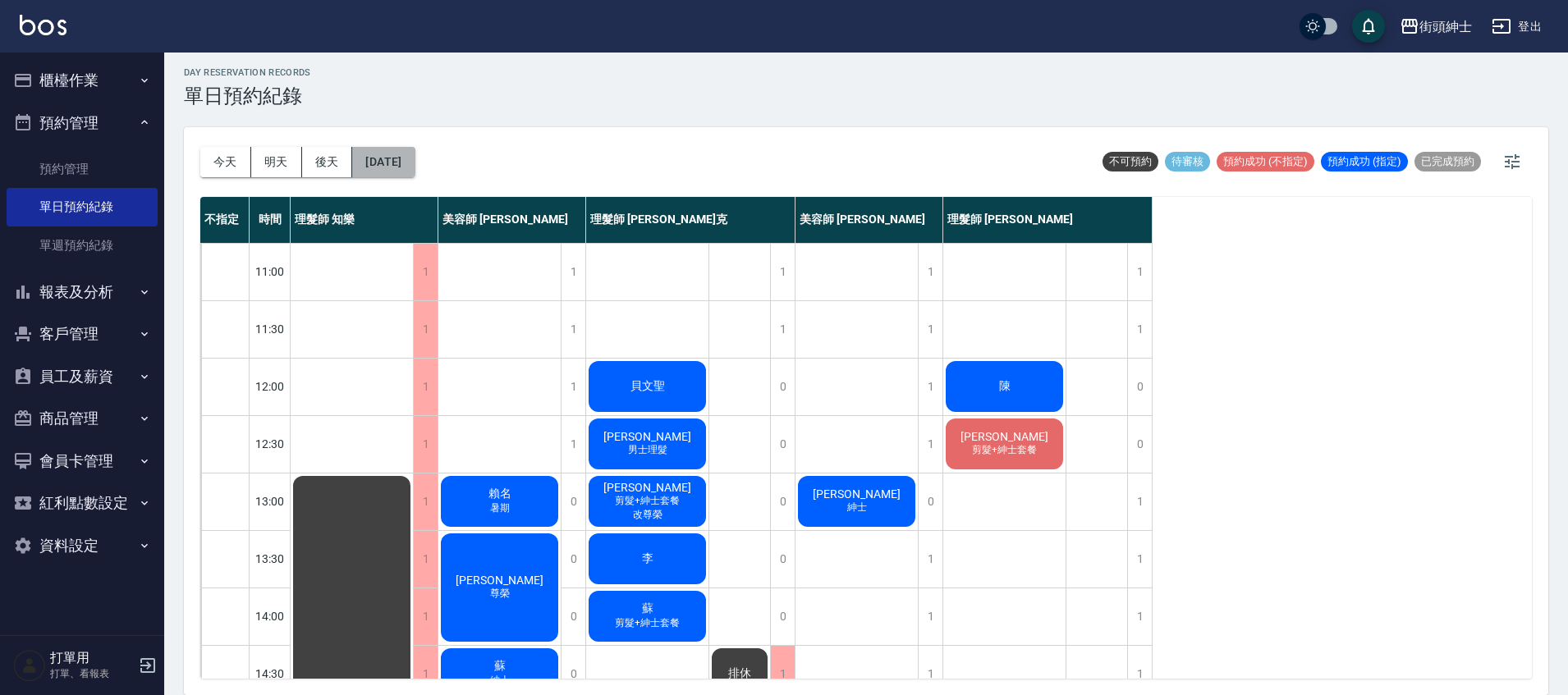
click at [415, 165] on button "2025/09/13" at bounding box center [383, 161] width 63 height 30
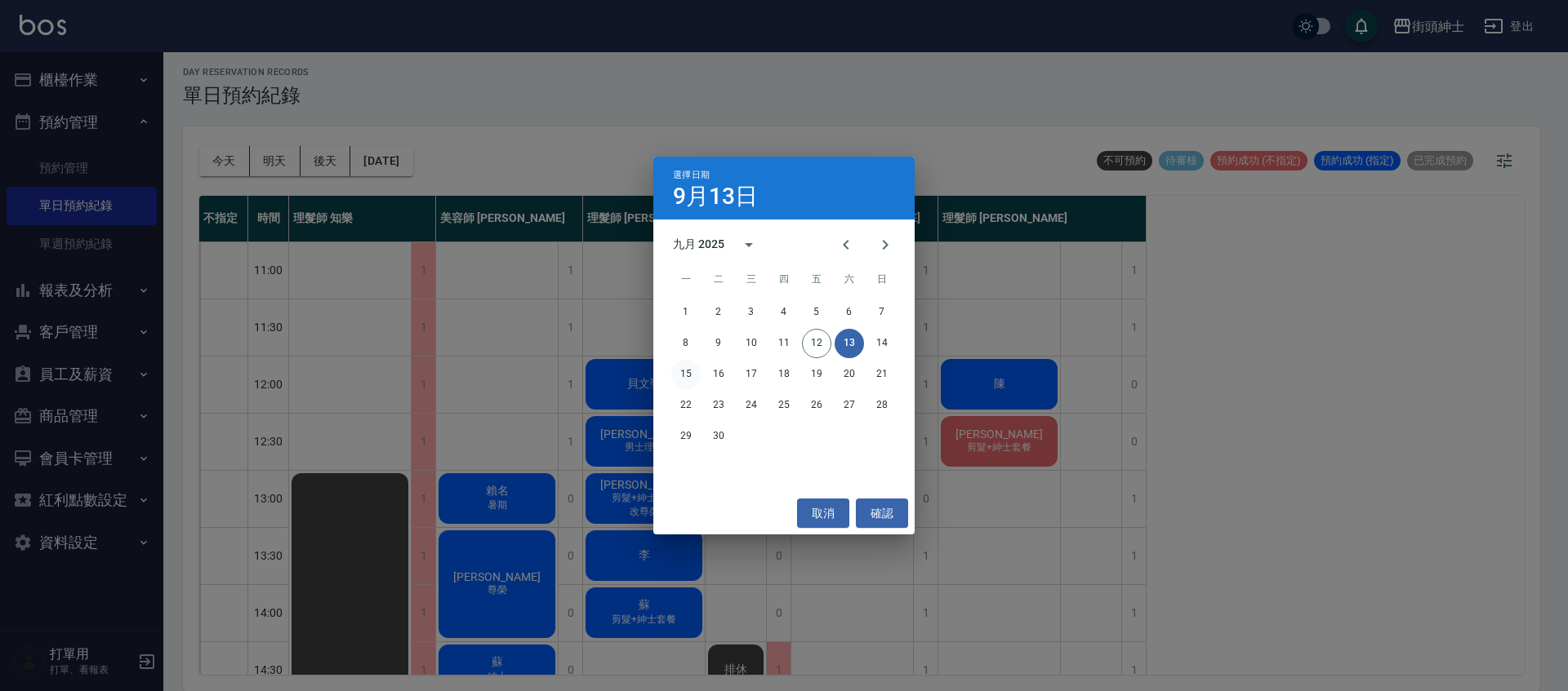
click at [683, 375] on button "15" at bounding box center [686, 374] width 29 height 29
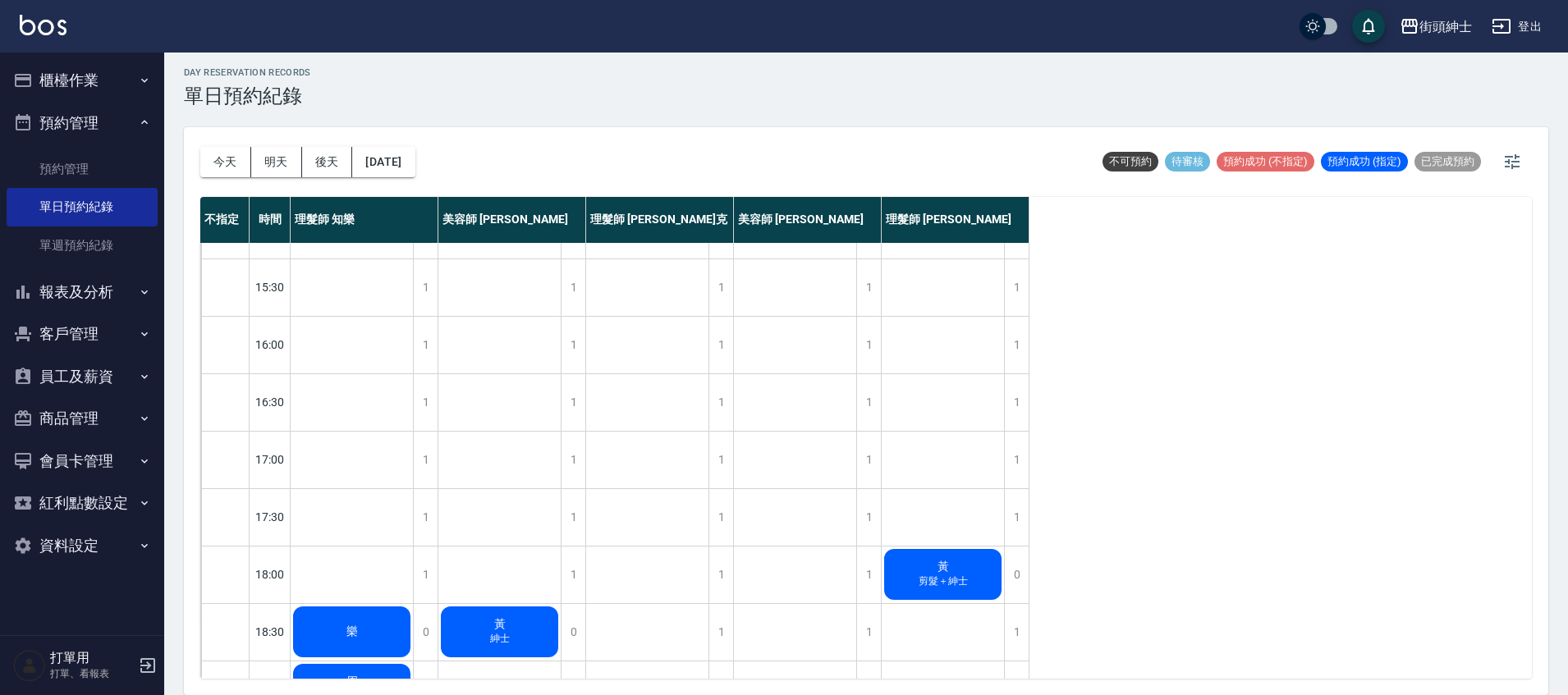
scroll to position [625, 0]
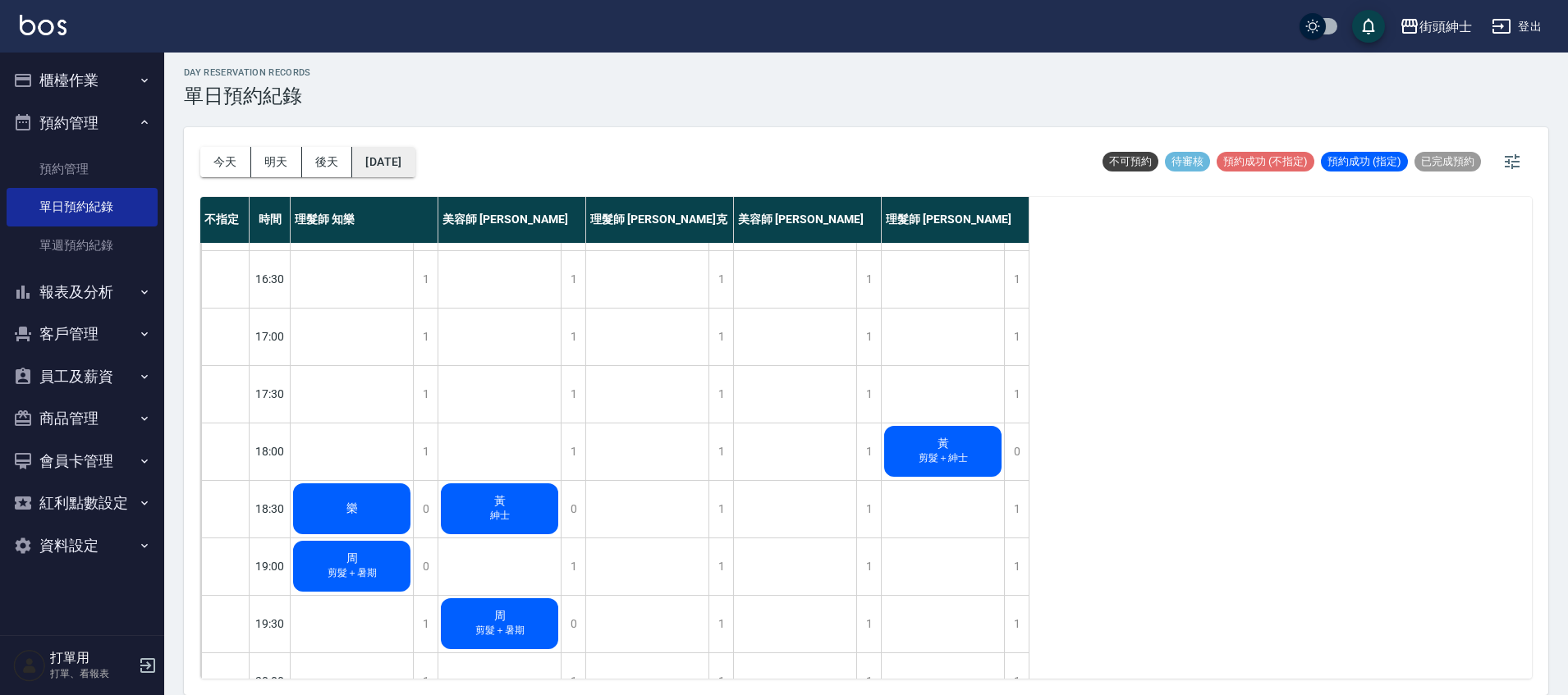
click at [415, 164] on button "2025/09/15" at bounding box center [383, 161] width 63 height 30
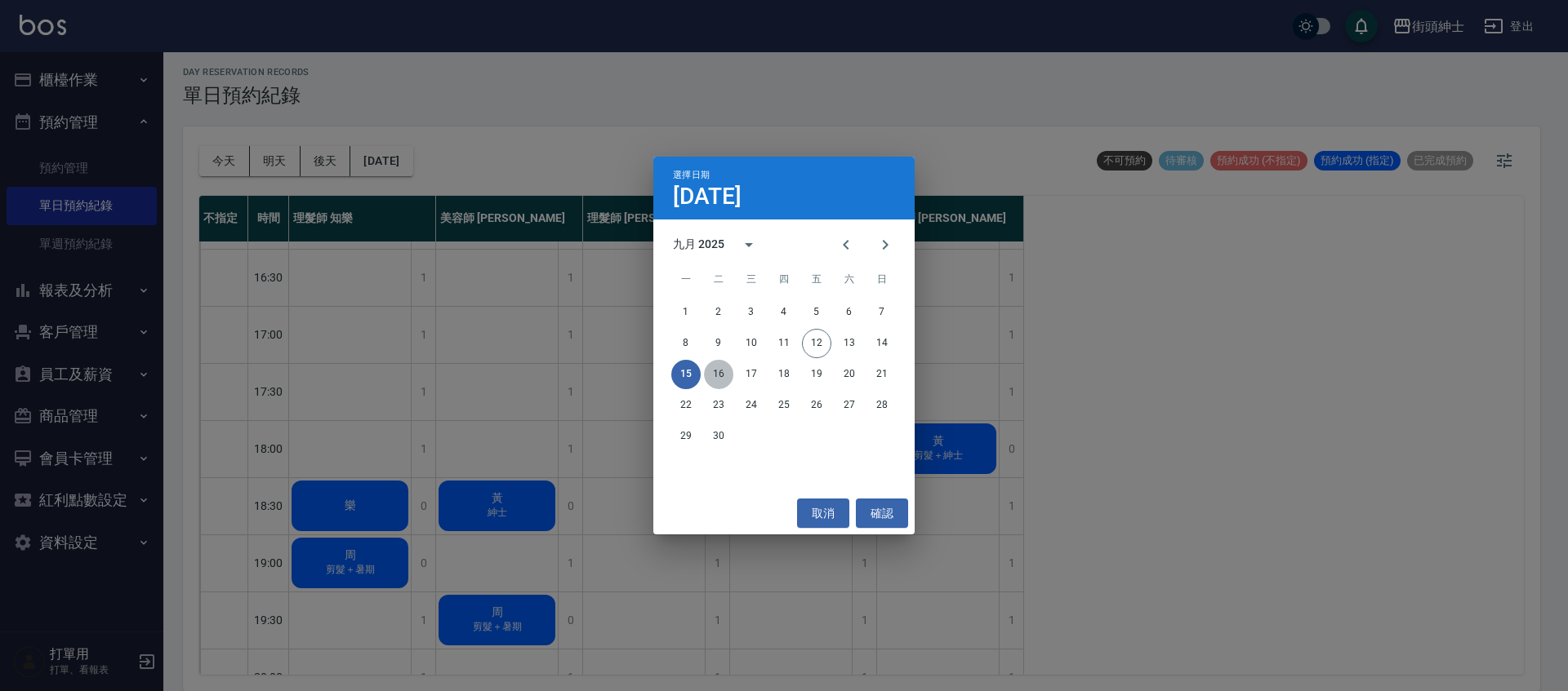
click at [724, 369] on button "16" at bounding box center [719, 374] width 29 height 29
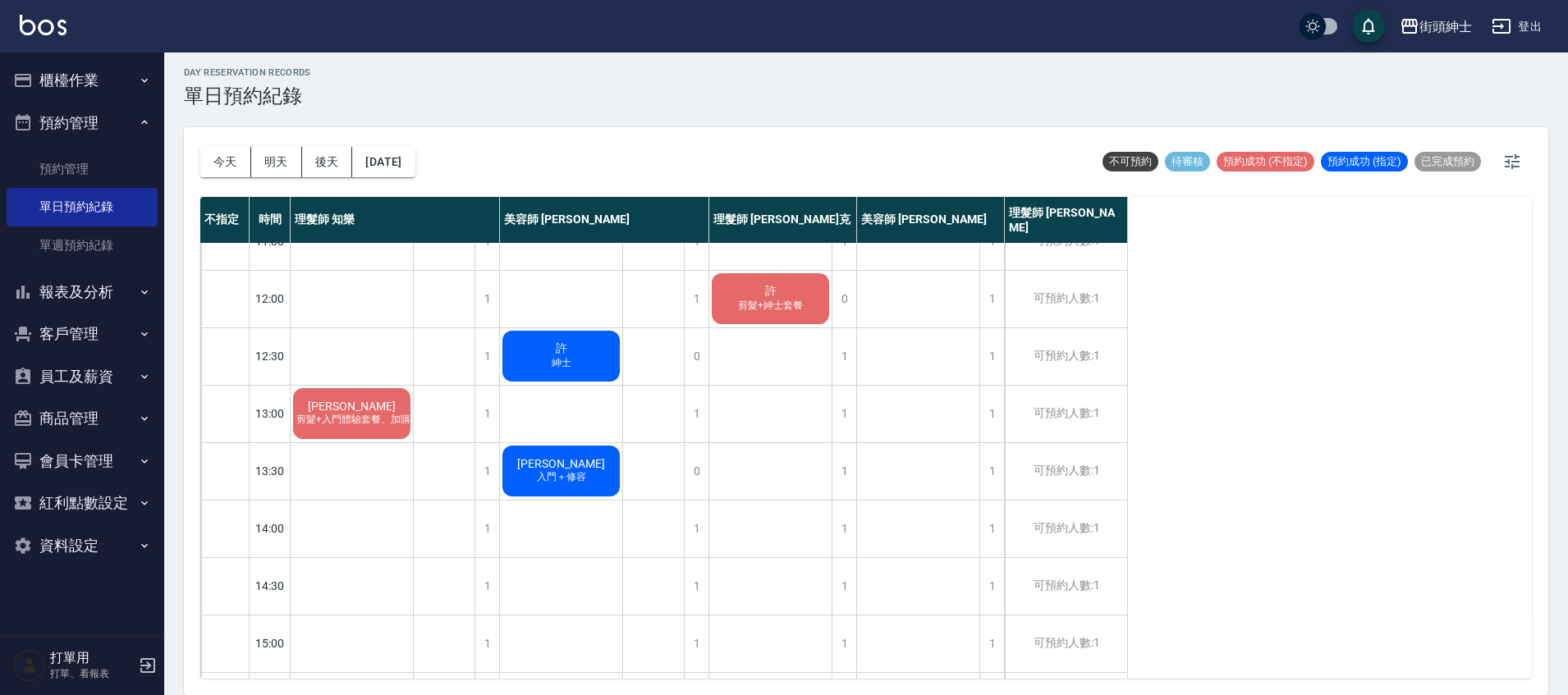
scroll to position [87, 0]
click at [404, 162] on button "2025/09/16" at bounding box center [383, 161] width 63 height 30
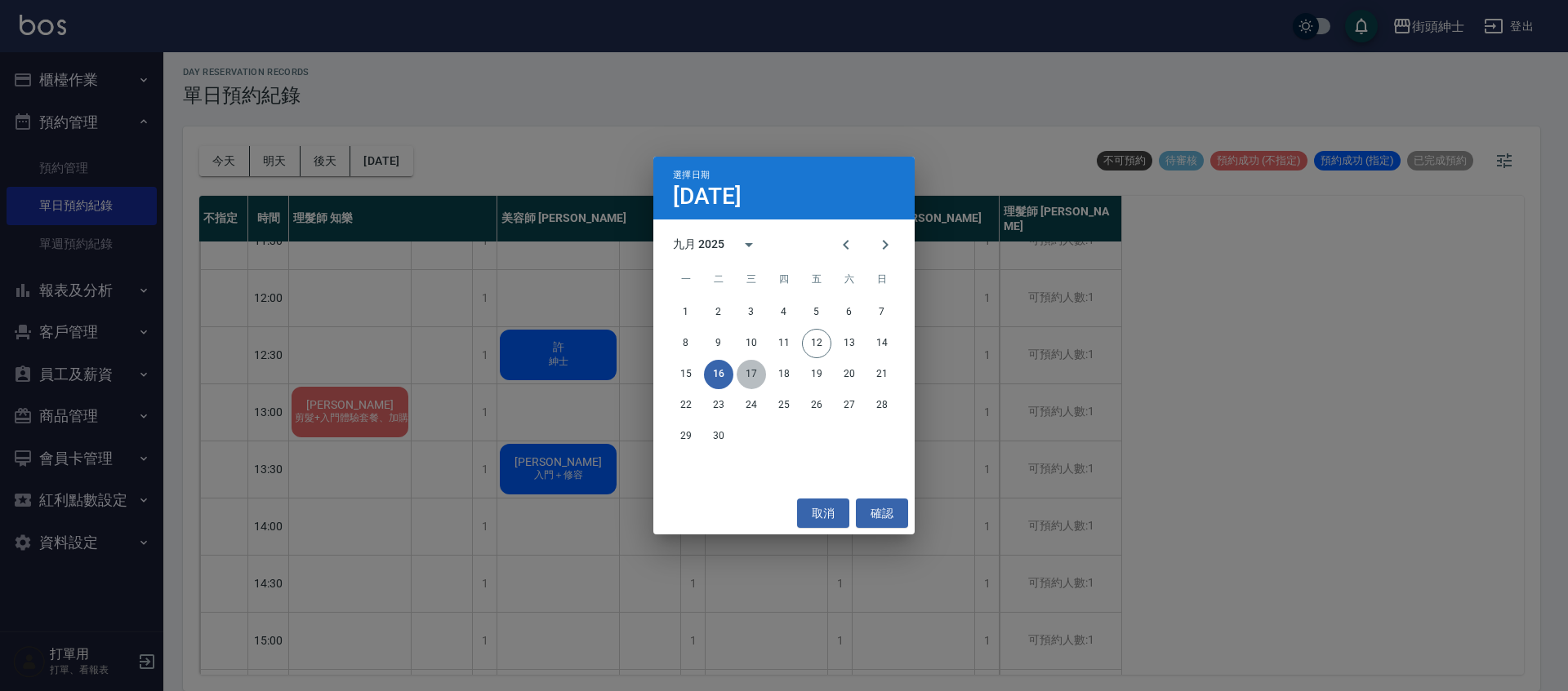
click at [761, 366] on button "17" at bounding box center [751, 374] width 29 height 29
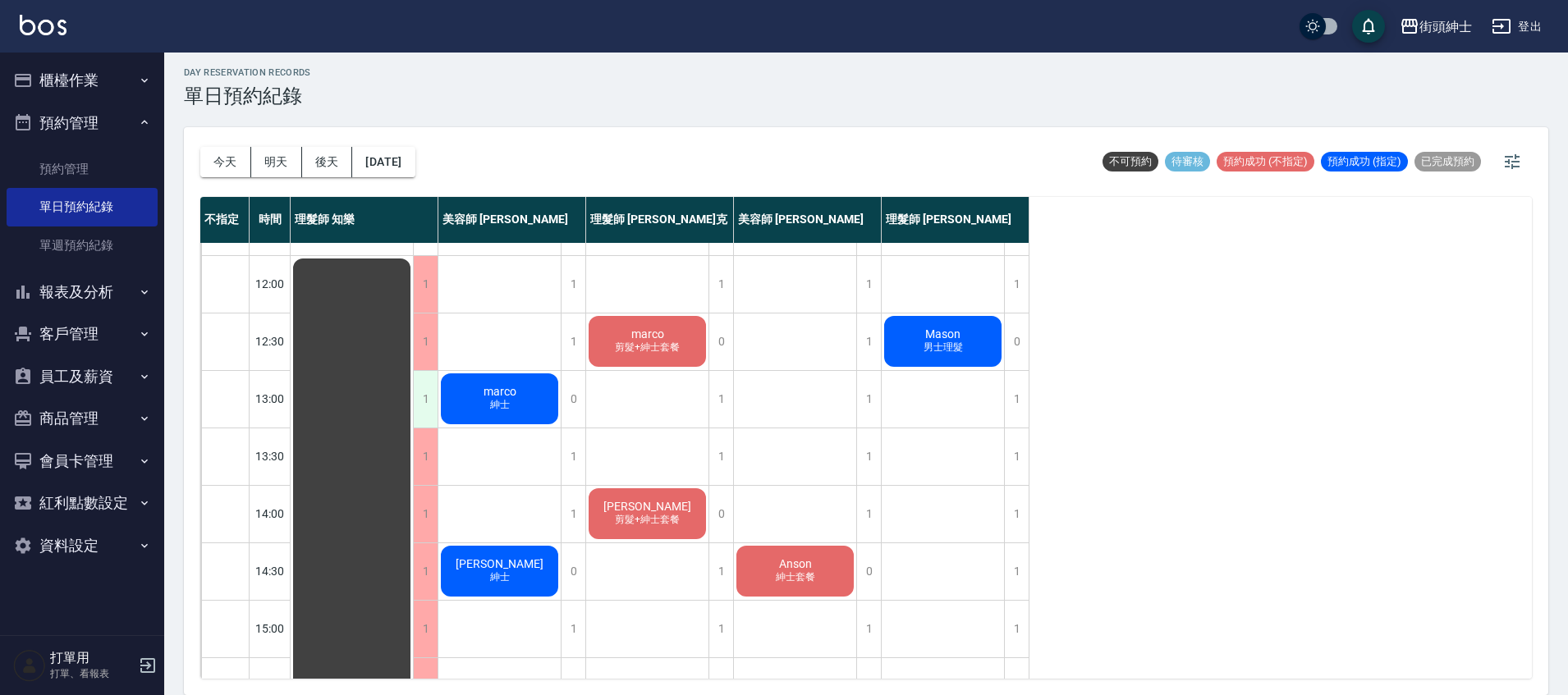
scroll to position [107, 0]
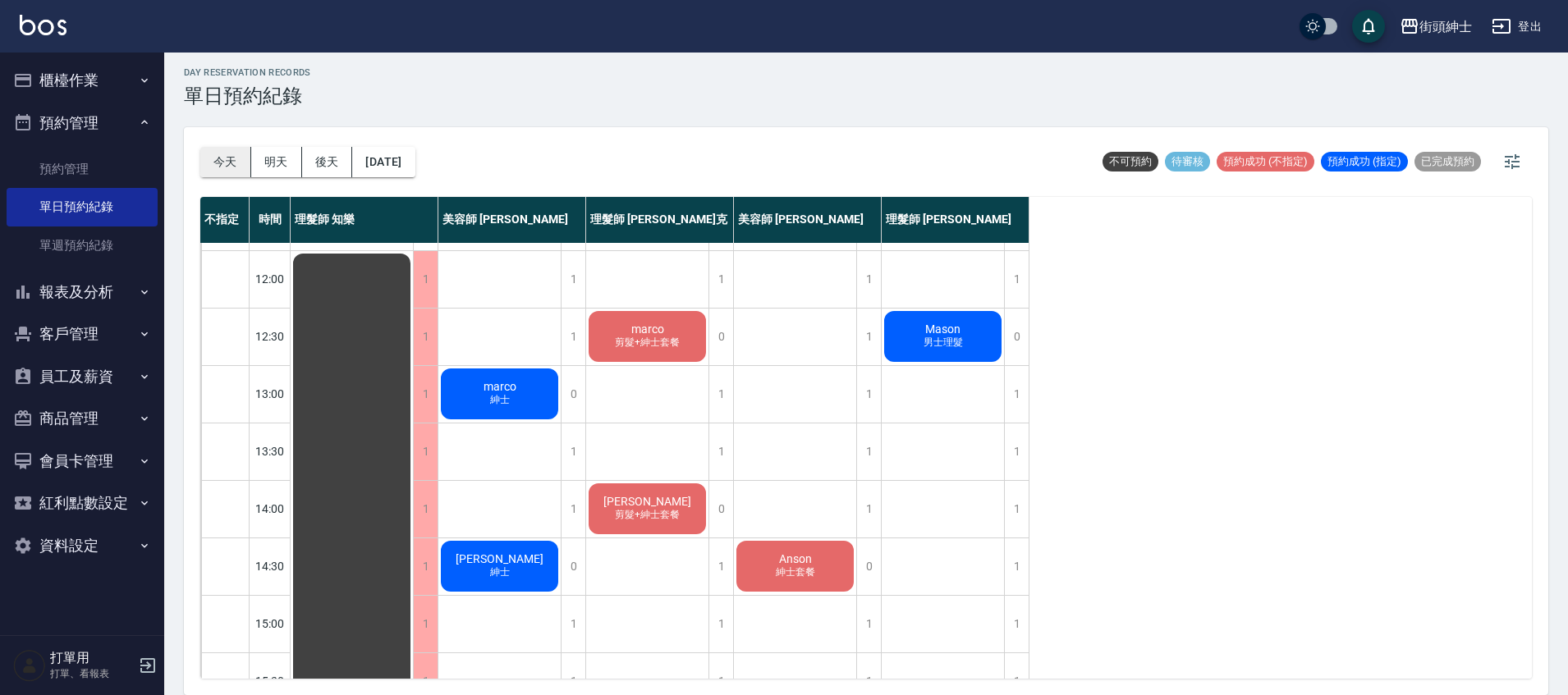
click at [239, 159] on button "今天" at bounding box center [225, 161] width 51 height 30
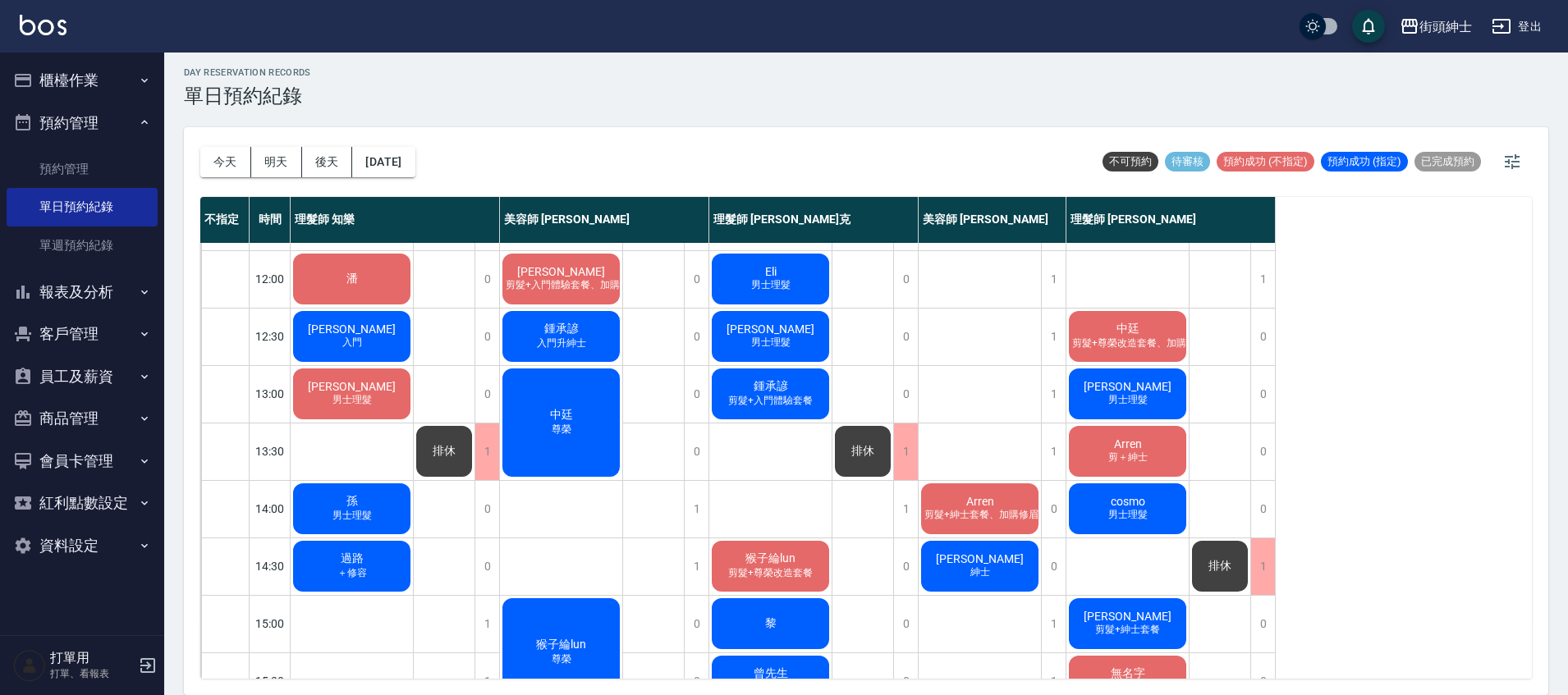
scroll to position [267, 0]
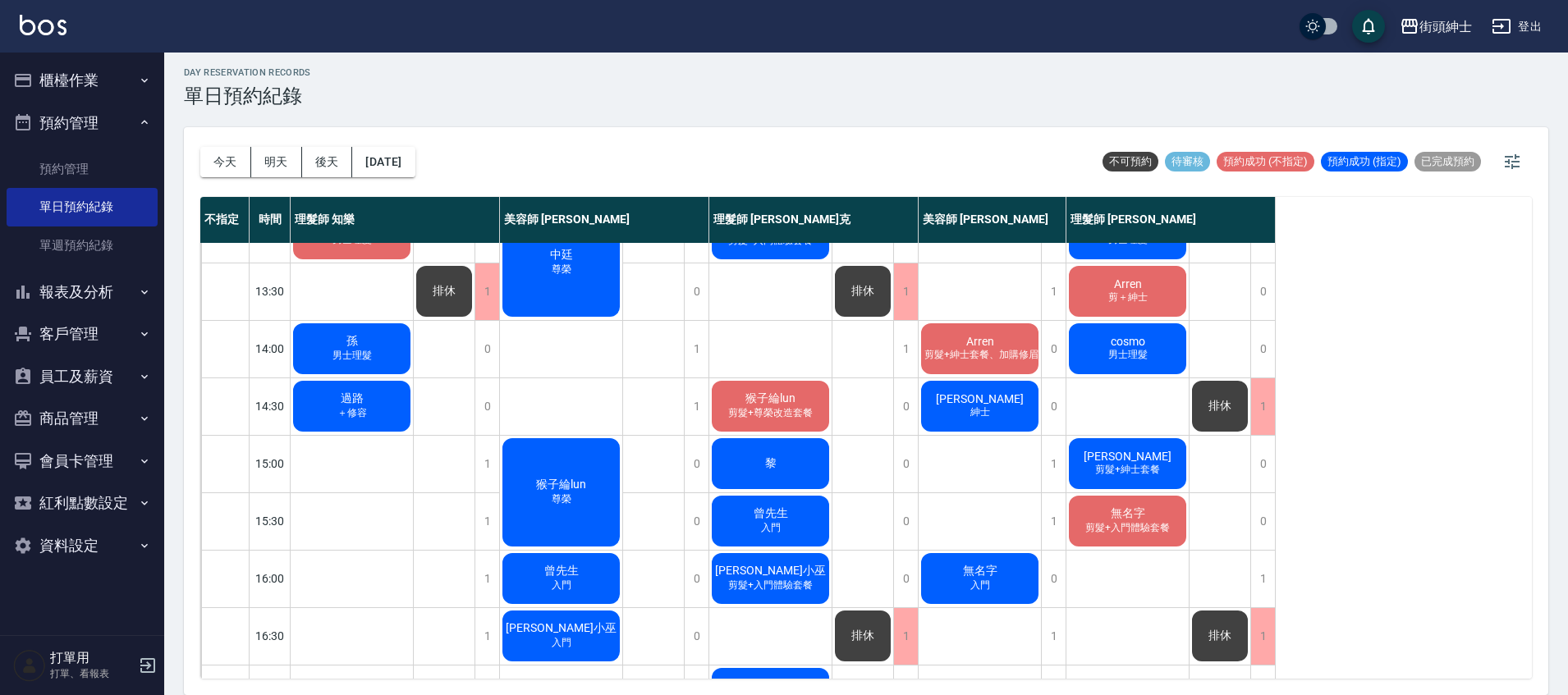
click at [782, 464] on div "黎" at bounding box center [771, 464] width 123 height 56
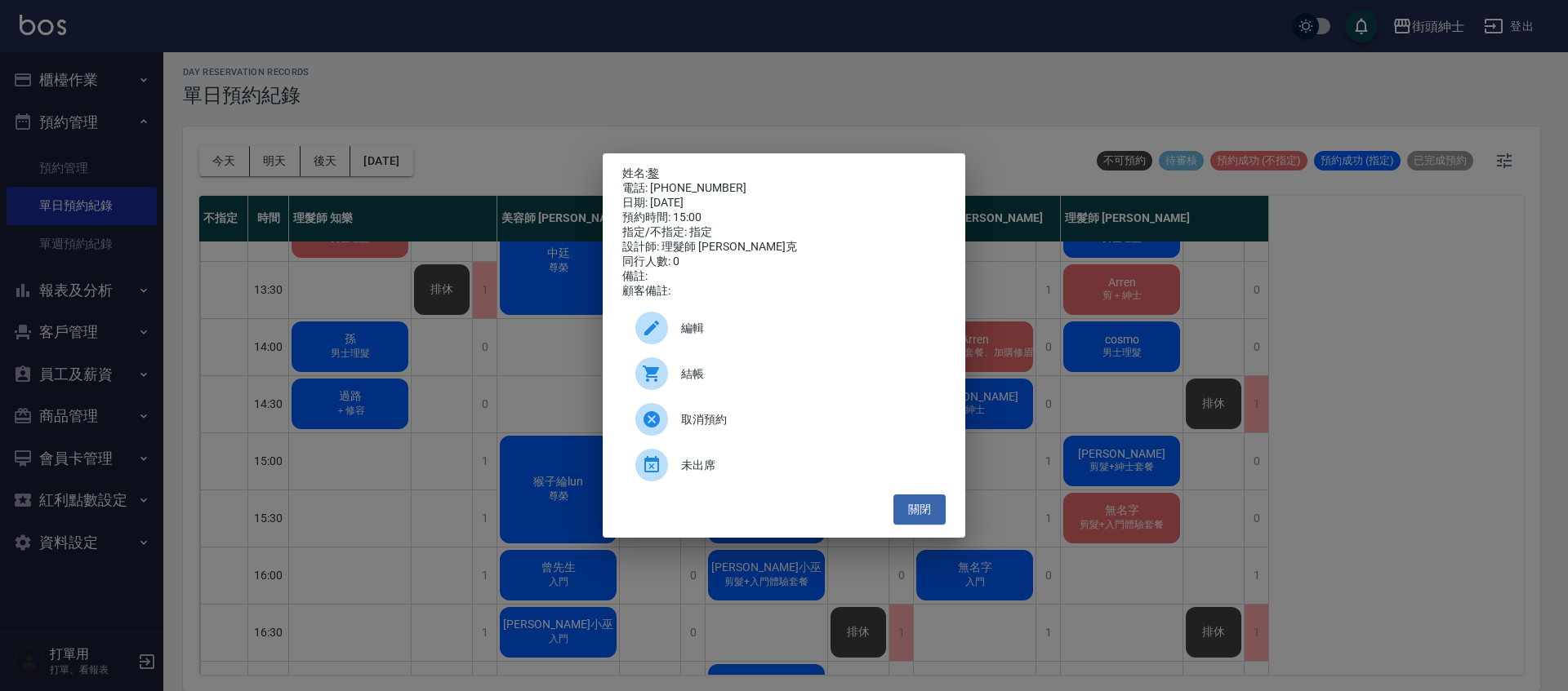
click at [655, 167] on link "黎" at bounding box center [653, 172] width 11 height 13
drag, startPoint x: 438, startPoint y: 489, endPoint x: 460, endPoint y: 481, distance: 23.4
click at [440, 489] on div "姓名: 黎 電話: 0900426328 日期: 2025/09/12 預約時間: 15:00 指定/不指定: 指定 設計師: 理髮師 Vic 維克 同行人數…" at bounding box center [784, 345] width 1568 height 691
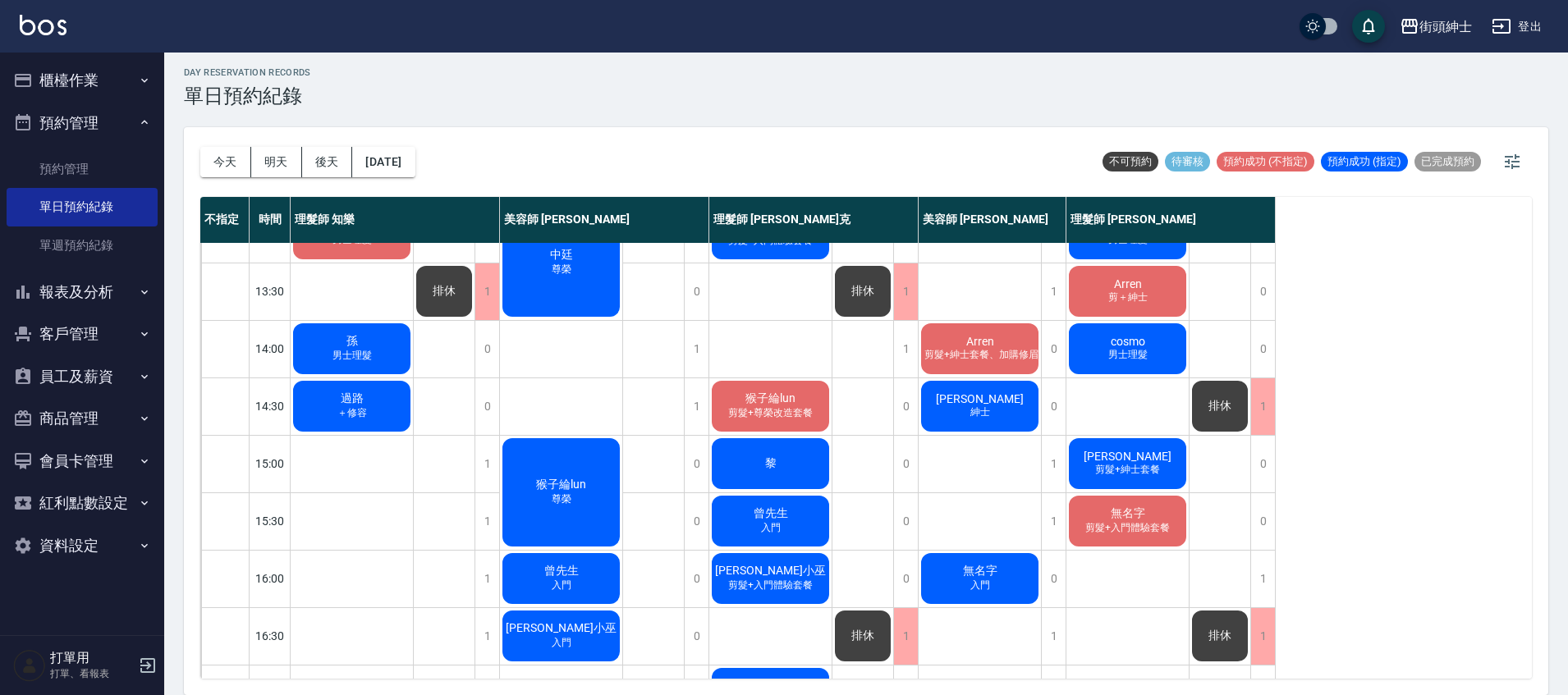
click at [788, 468] on div "黎" at bounding box center [771, 464] width 123 height 56
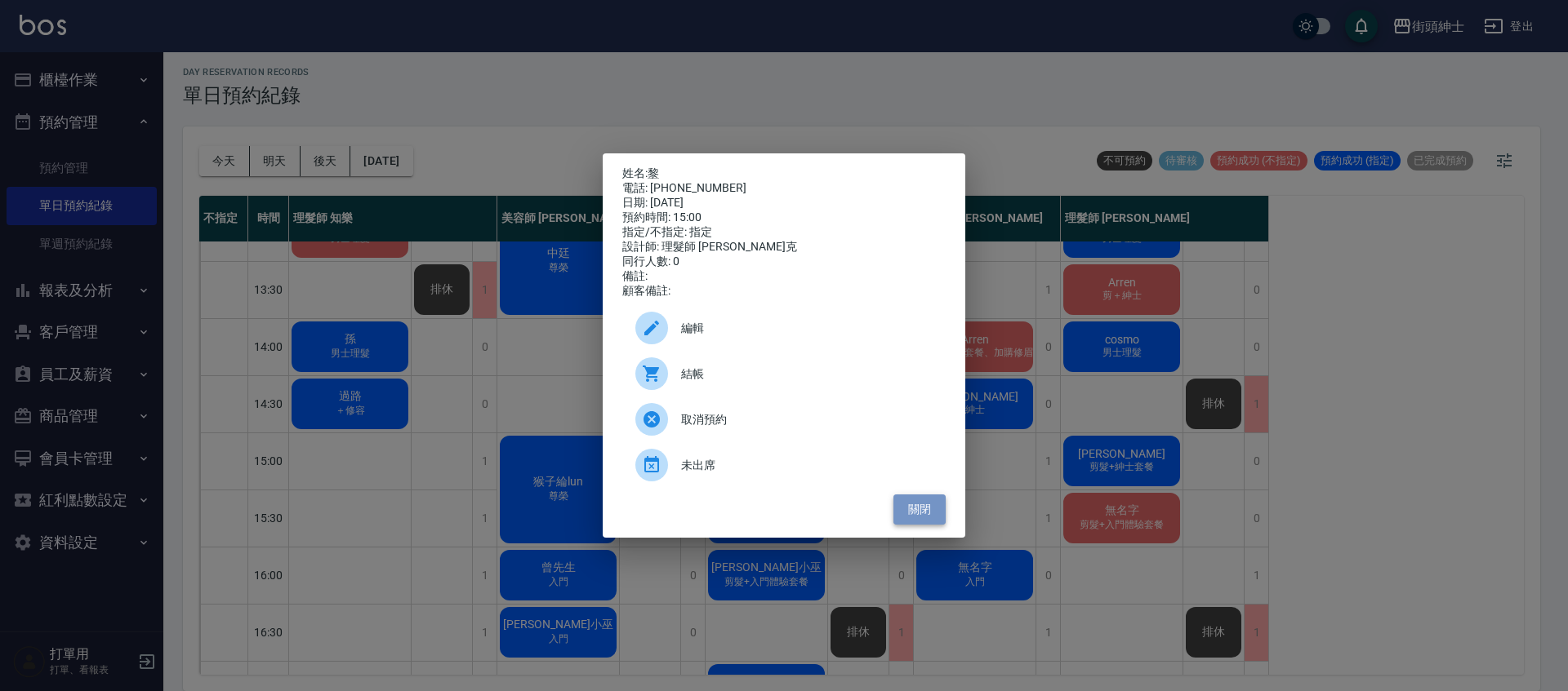
click at [919, 510] on button "關閉" at bounding box center [919, 509] width 52 height 30
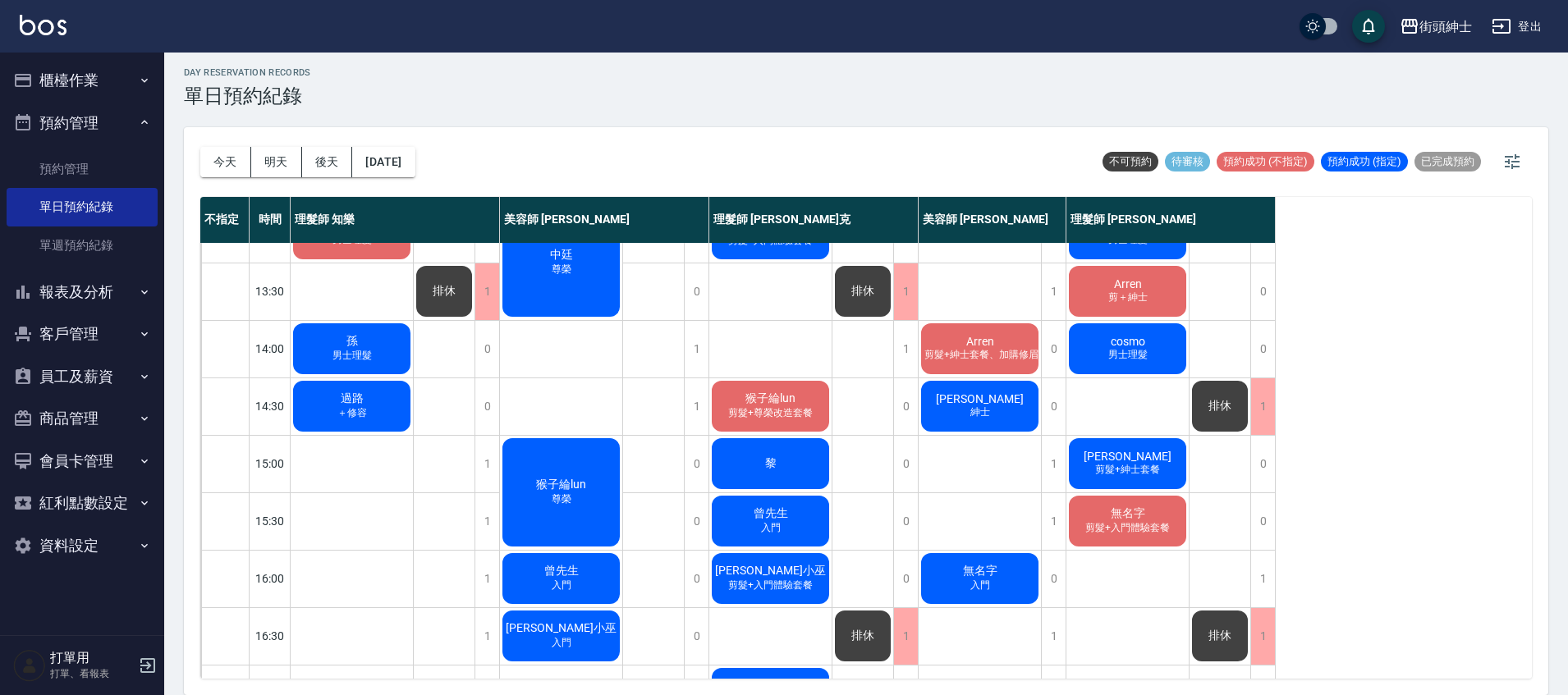
click at [784, 518] on span "曾先生" at bounding box center [771, 513] width 41 height 15
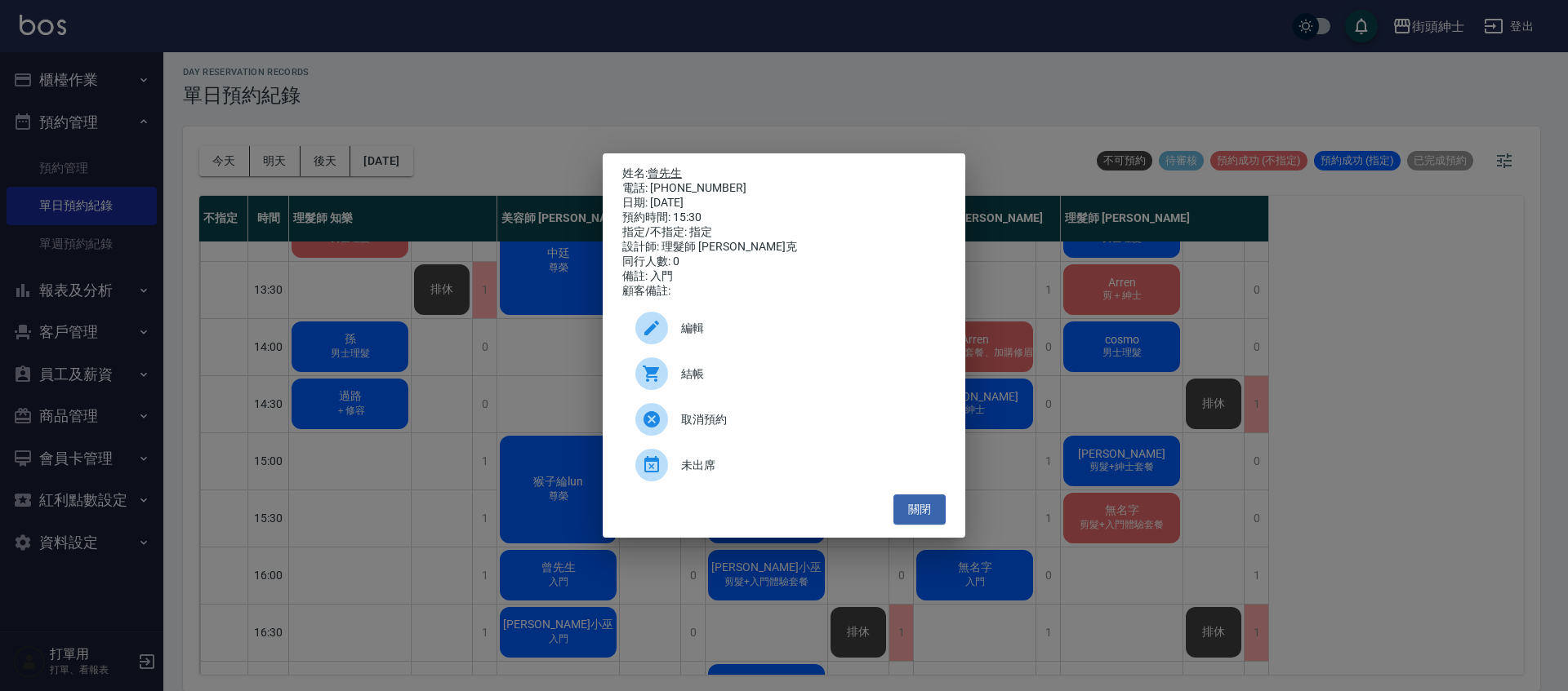
click at [670, 173] on link "曾先生" at bounding box center [665, 172] width 34 height 13
click at [426, 235] on div "姓名: 曾先生 電話: [PHONE_NUMBER] 日期: [DATE] 預約時間: 15:30 指定/不指定: 指定 設計師: 理髮師 [PERSON_N…" at bounding box center [784, 345] width 1568 height 691
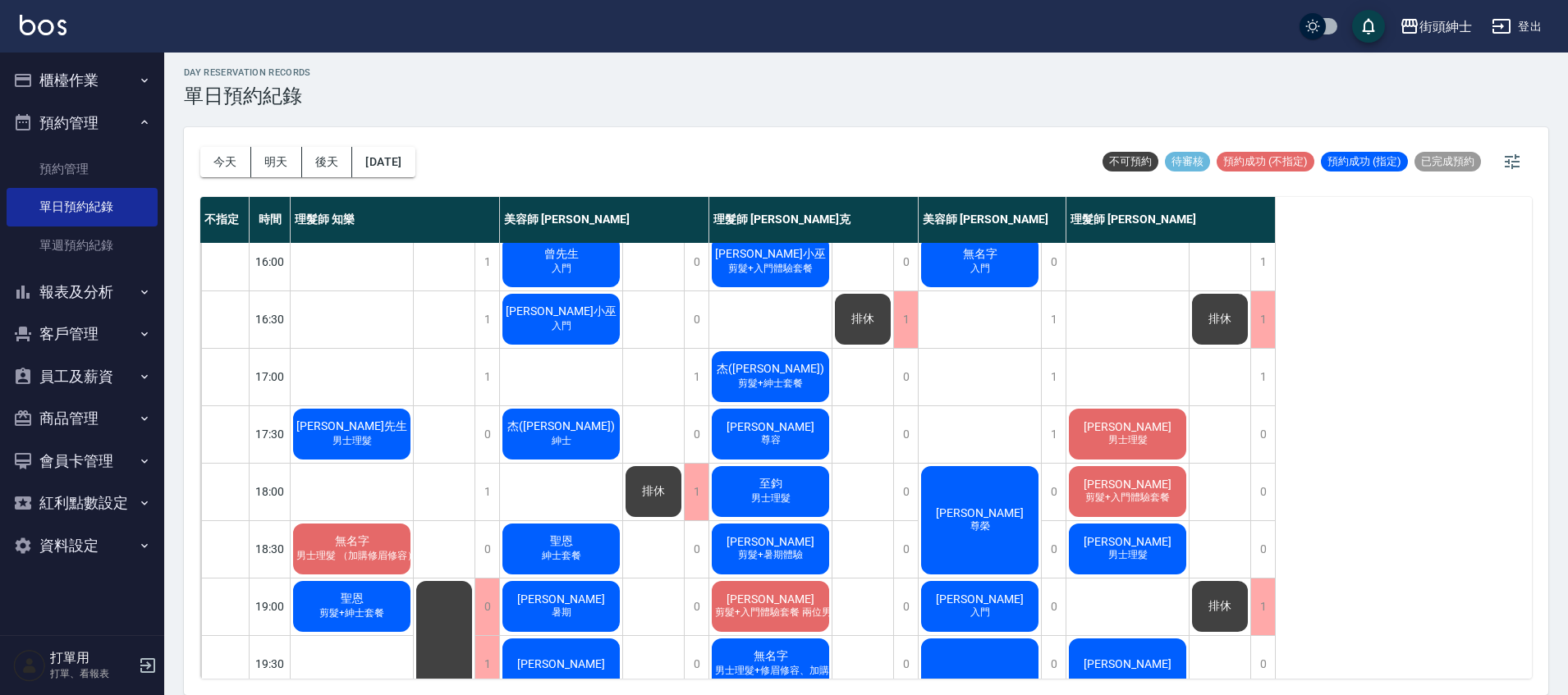
scroll to position [440, 0]
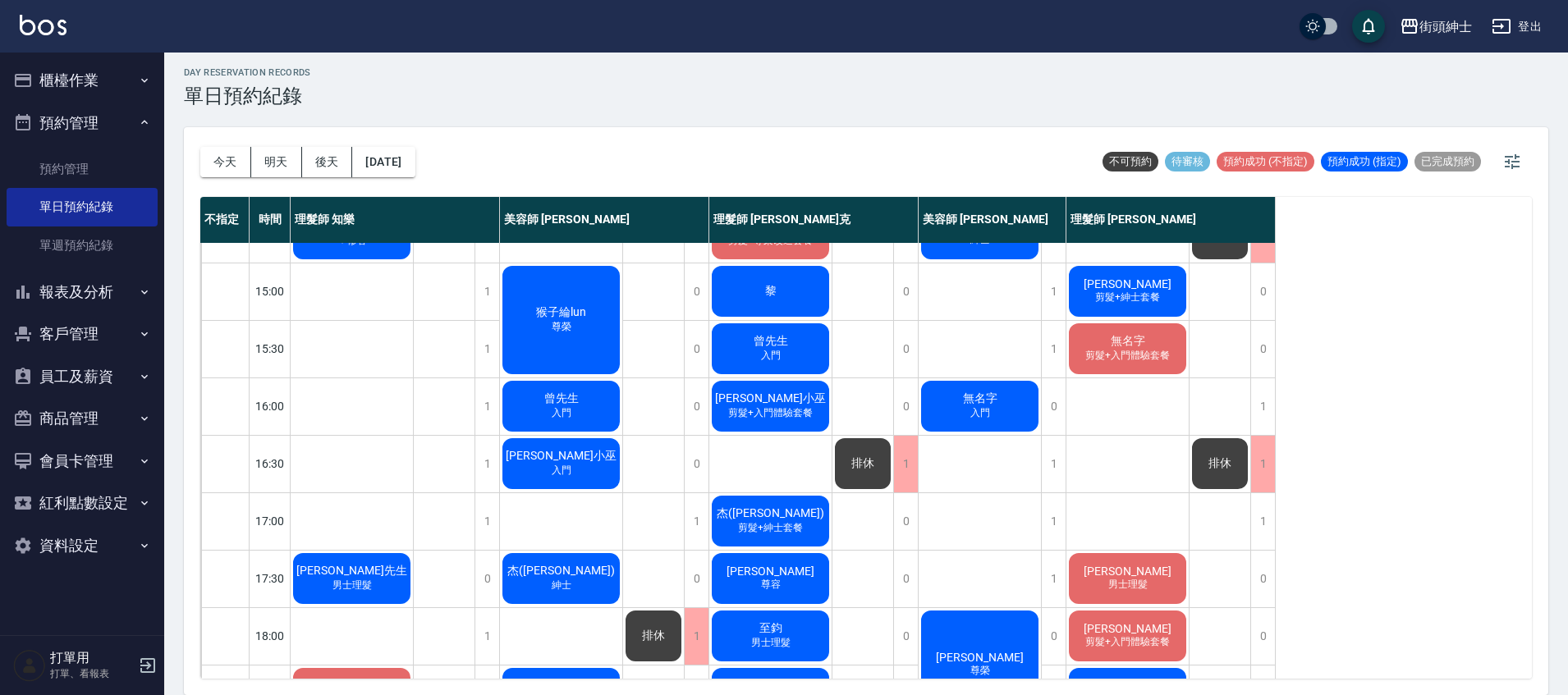
click at [799, 298] on div "黎" at bounding box center [771, 291] width 123 height 56
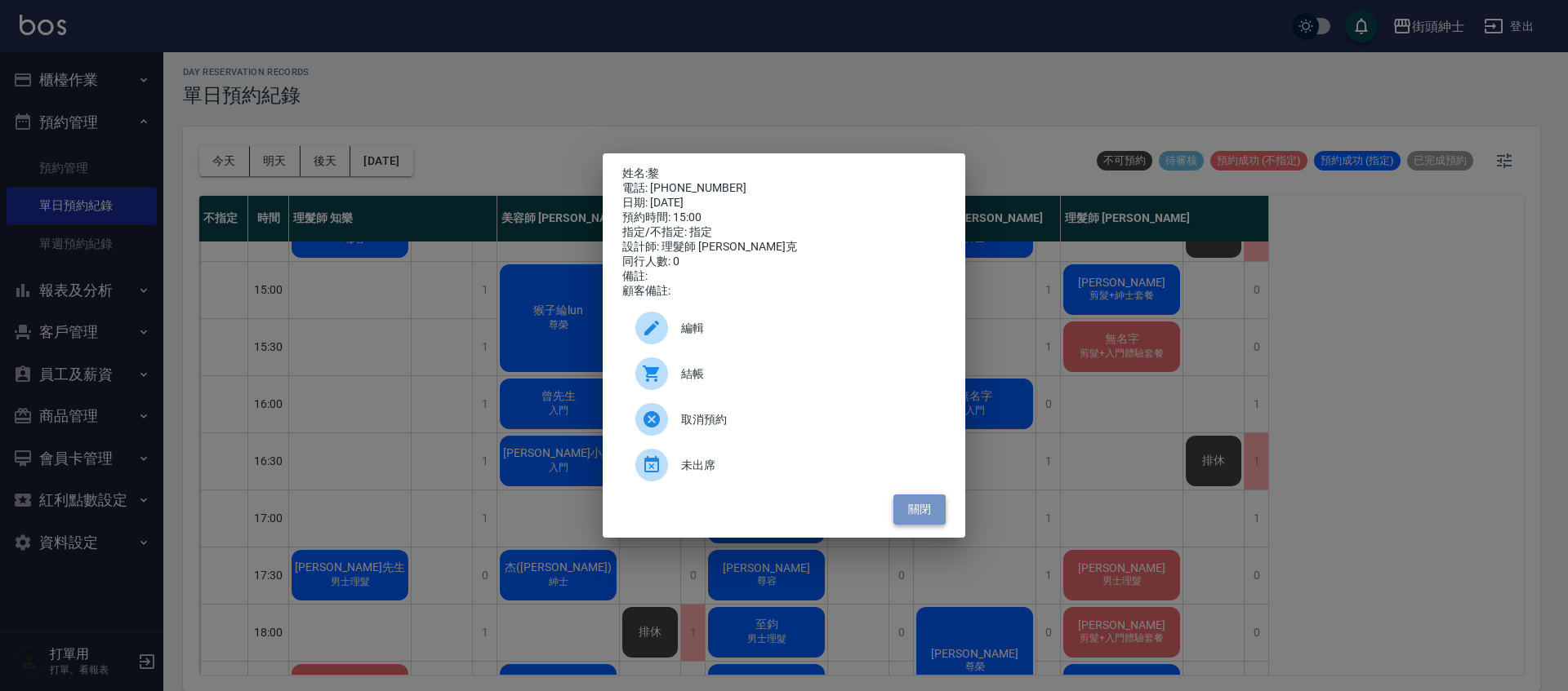
click at [937, 515] on button "關閉" at bounding box center [919, 509] width 52 height 30
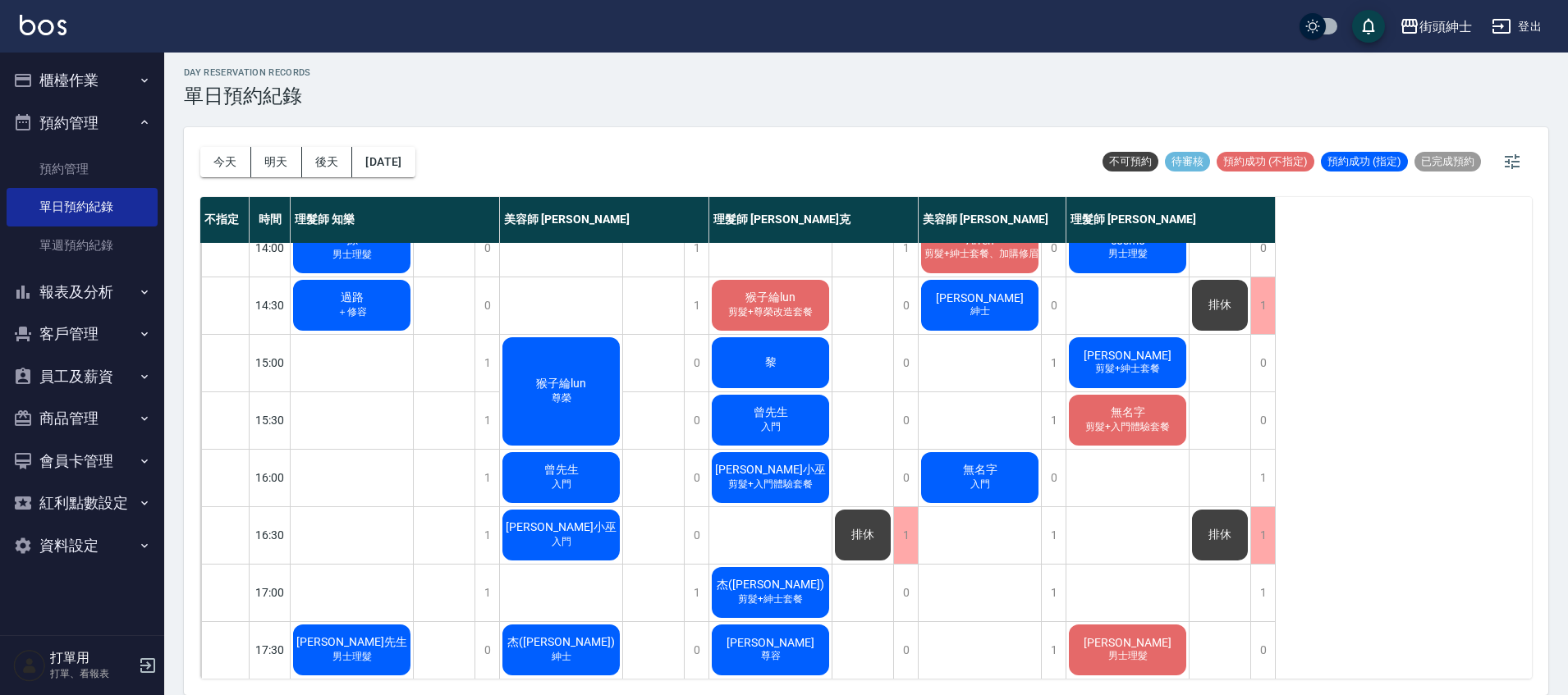
scroll to position [112, 0]
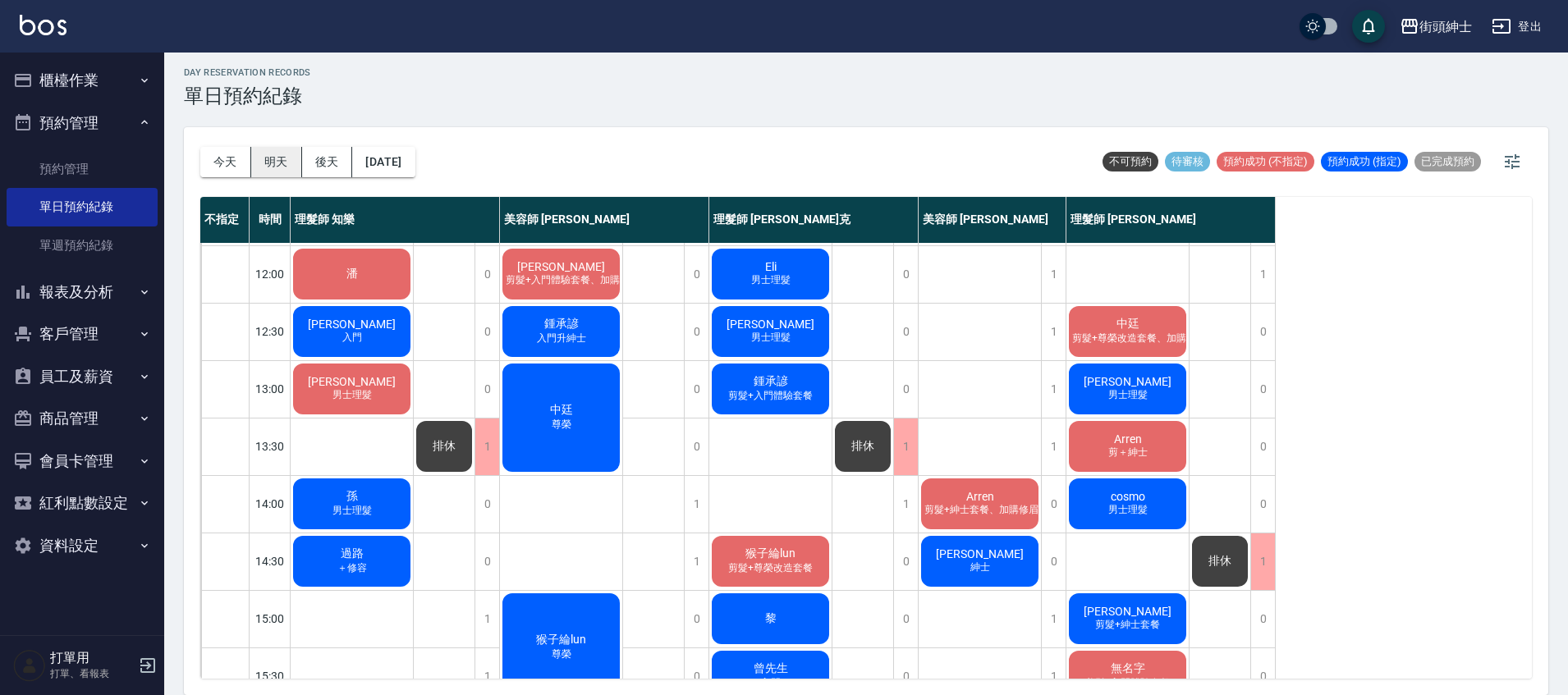
click at [279, 159] on button "明天" at bounding box center [276, 161] width 51 height 30
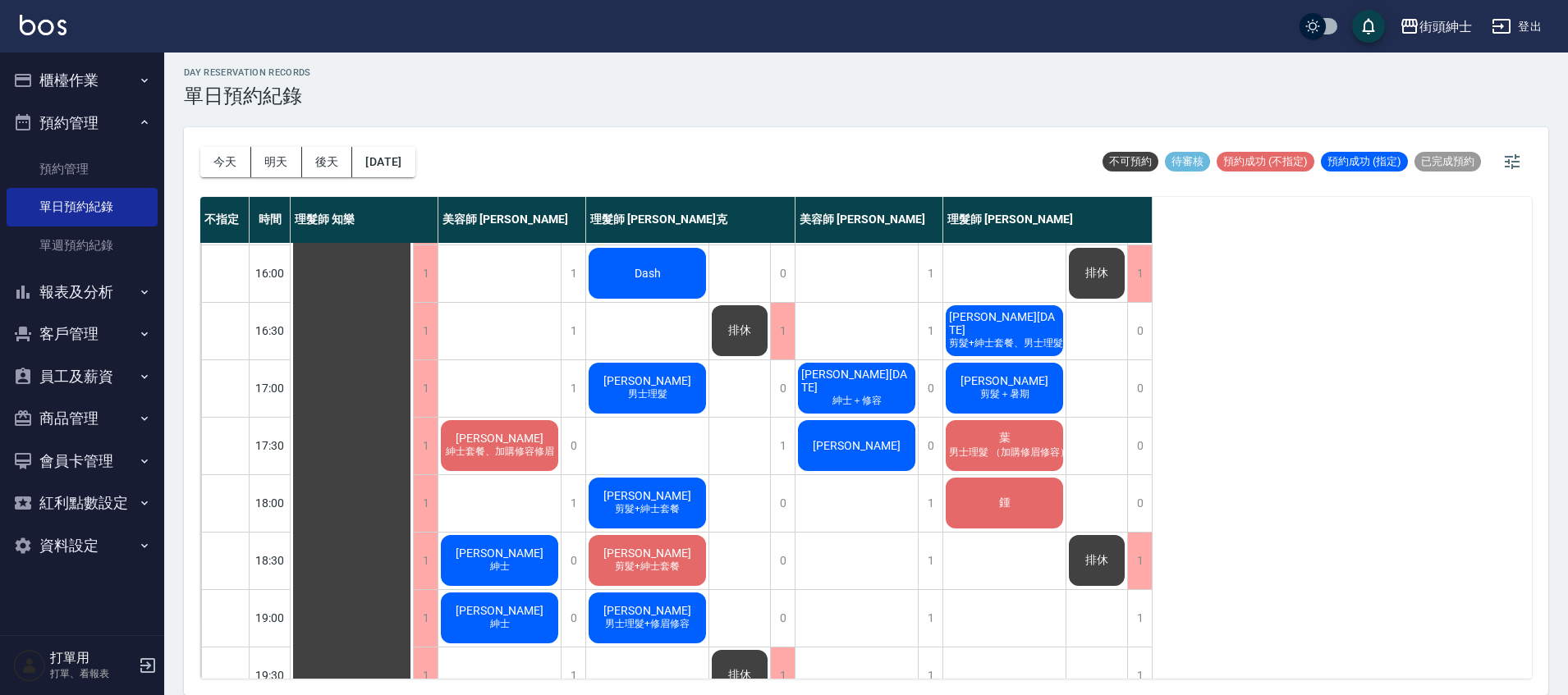
scroll to position [233, 0]
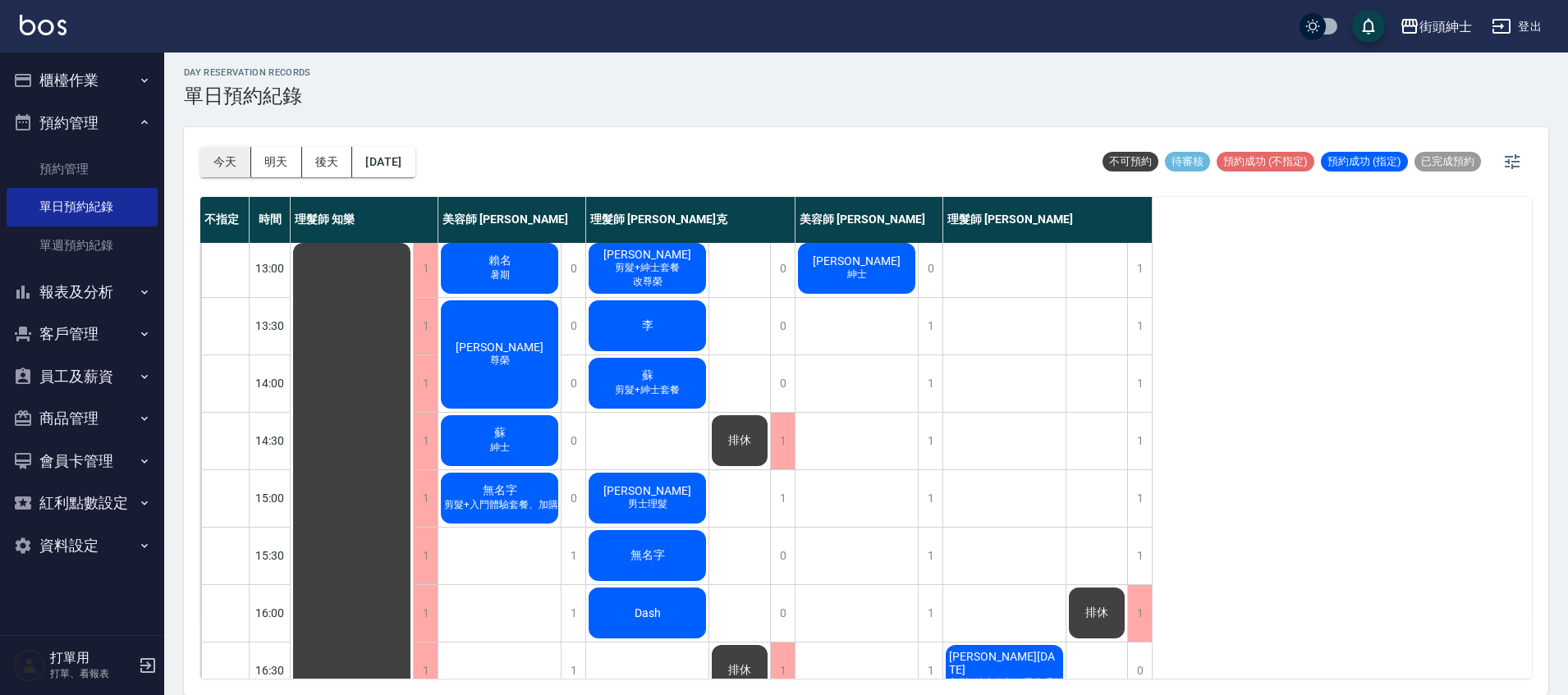
drag, startPoint x: 226, startPoint y: 152, endPoint x: 768, endPoint y: 281, distance: 557.1
click at [226, 152] on button "今天" at bounding box center [225, 161] width 51 height 30
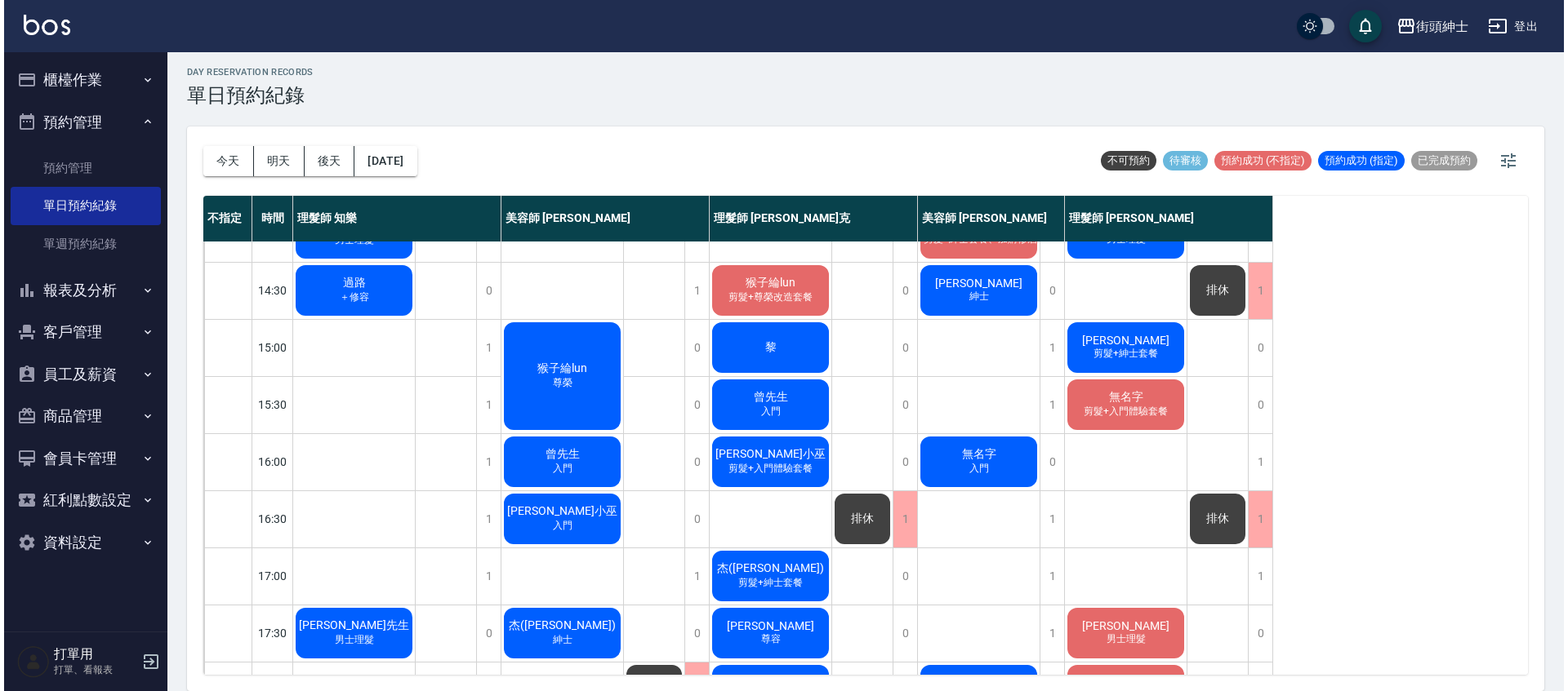
scroll to position [378, 0]
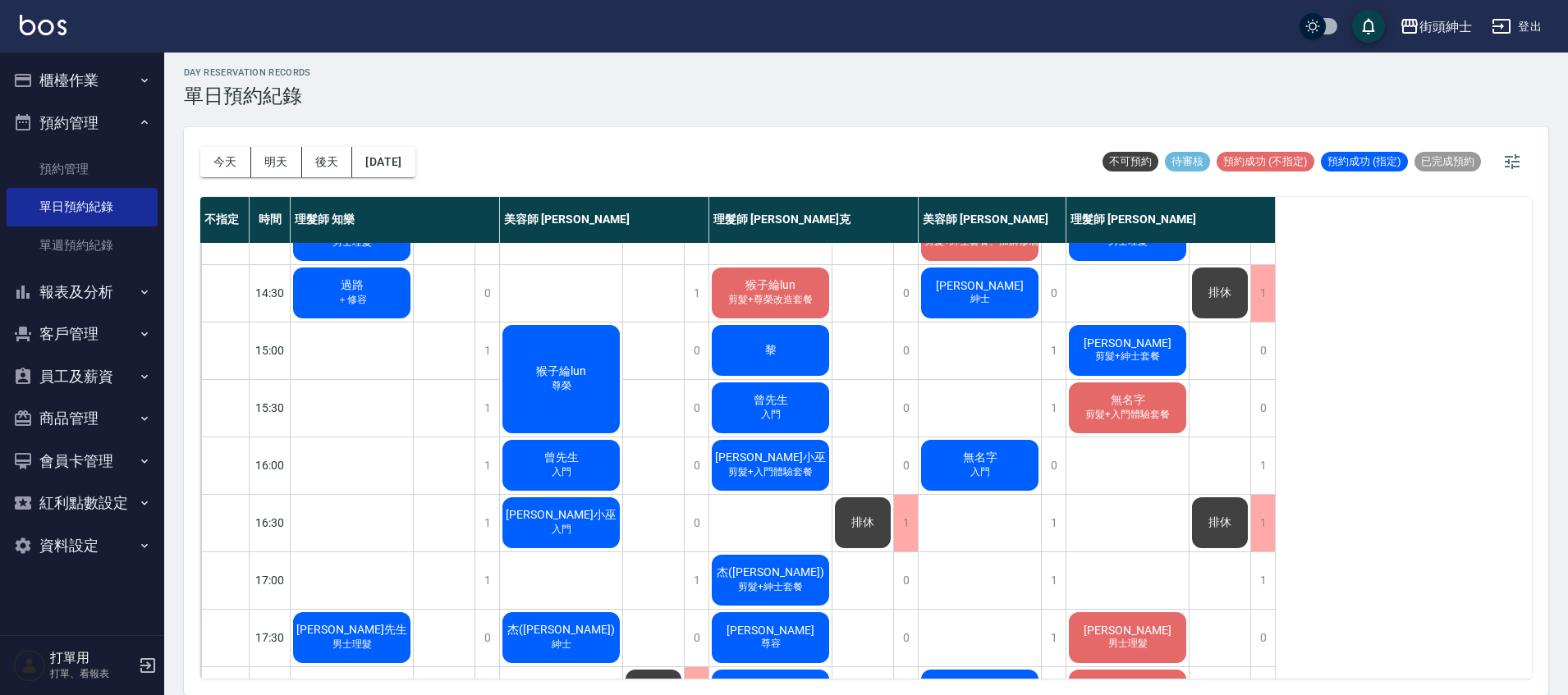
click at [982, 461] on span "無名字" at bounding box center [981, 458] width 41 height 15
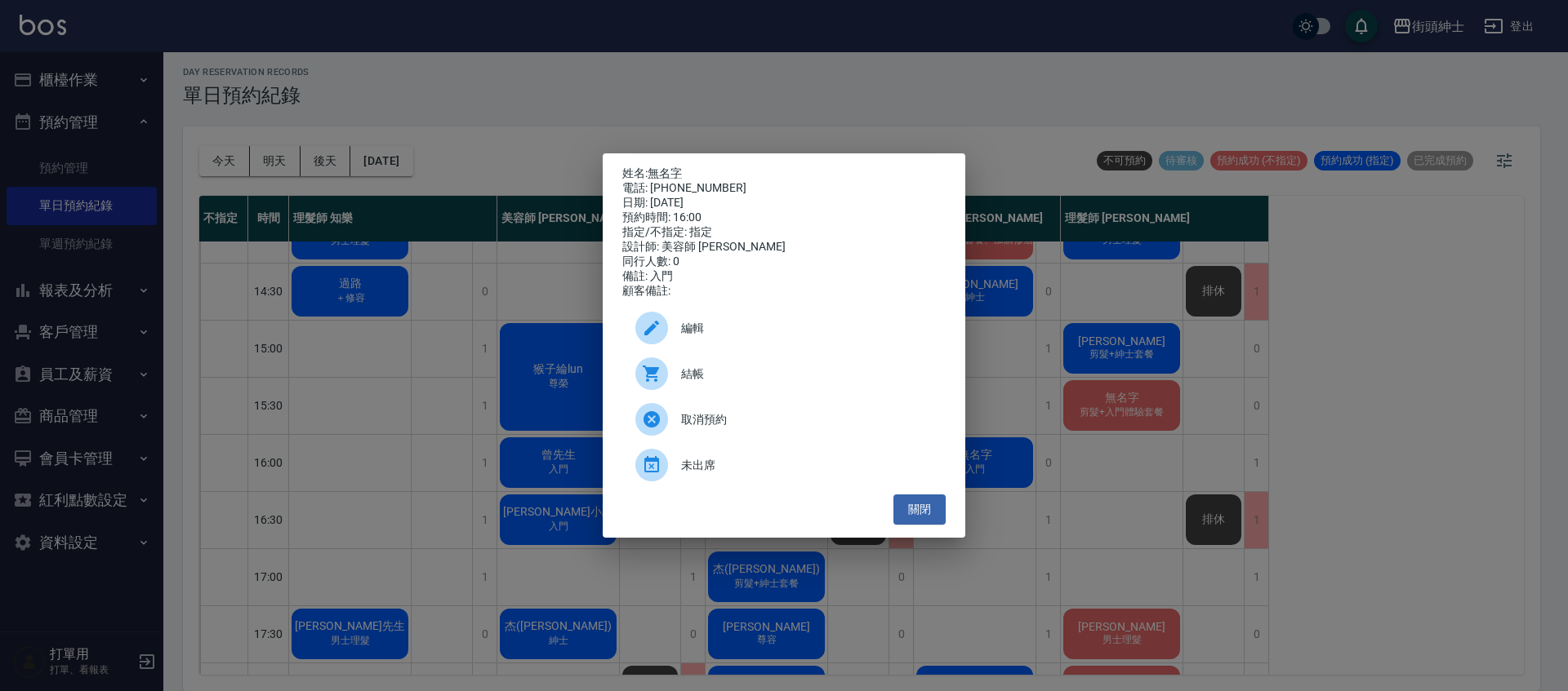
click at [772, 333] on span "編輯" at bounding box center [807, 328] width 252 height 17
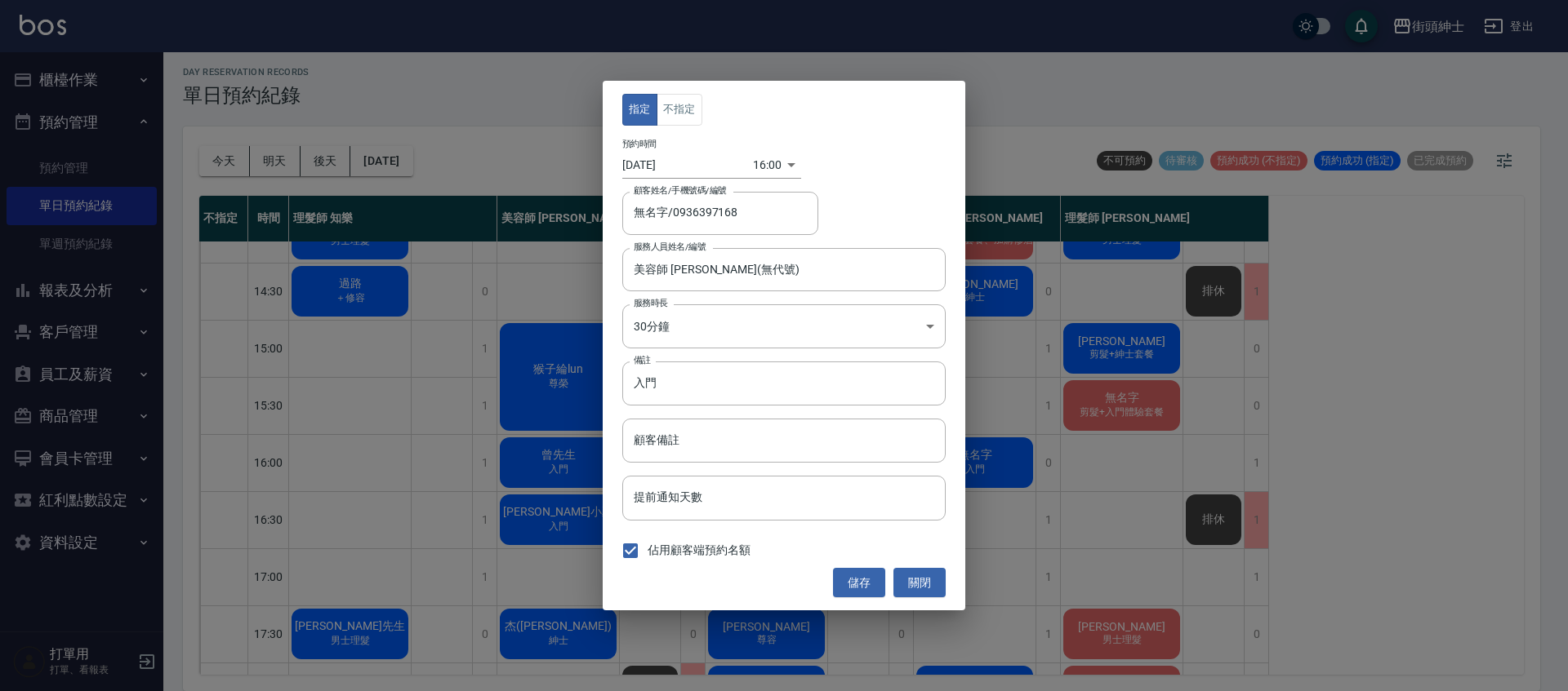
click at [757, 158] on body "街頭紳士 登出 櫃檯作業 打帳單 帳單列表 營業儀表板 現金收支登錄 材料自購登錄 每日結帳 排班表 現場電腦打卡 預約管理 預約管理 單日預約紀錄 單週預約…" at bounding box center [784, 343] width 1568 height 696
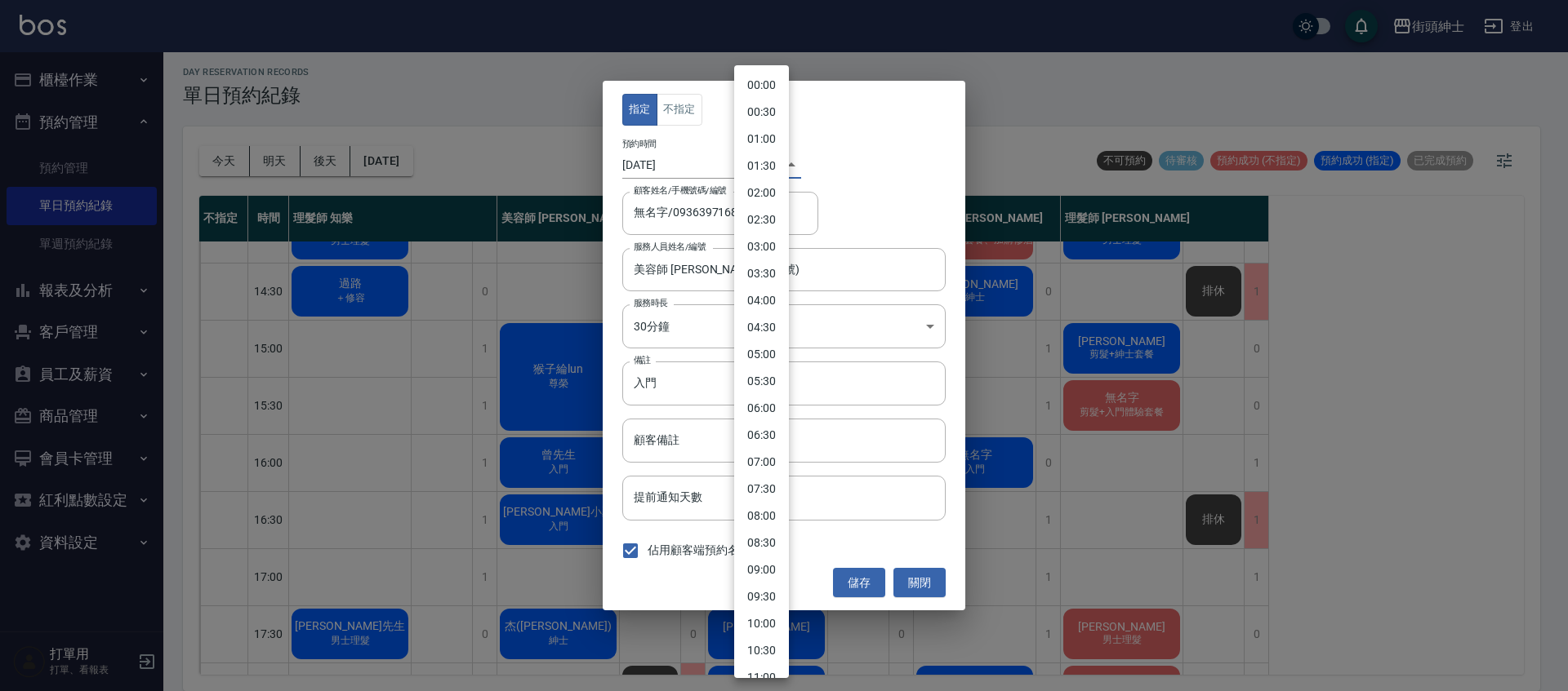
scroll to position [575, 0]
click at [760, 338] on li "15:30" at bounding box center [761, 345] width 55 height 27
type input "1757662200000"
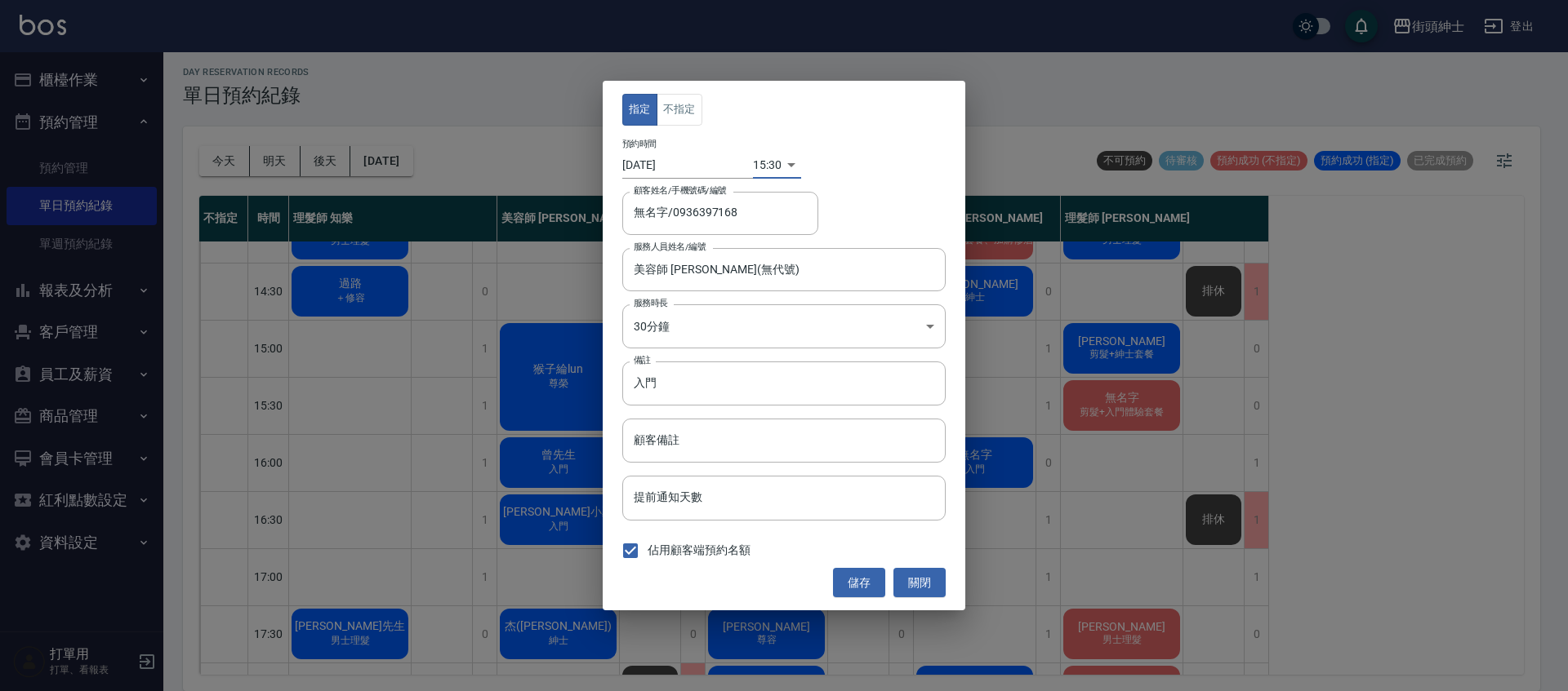
click at [864, 581] on button "儲存" at bounding box center [859, 583] width 52 height 30
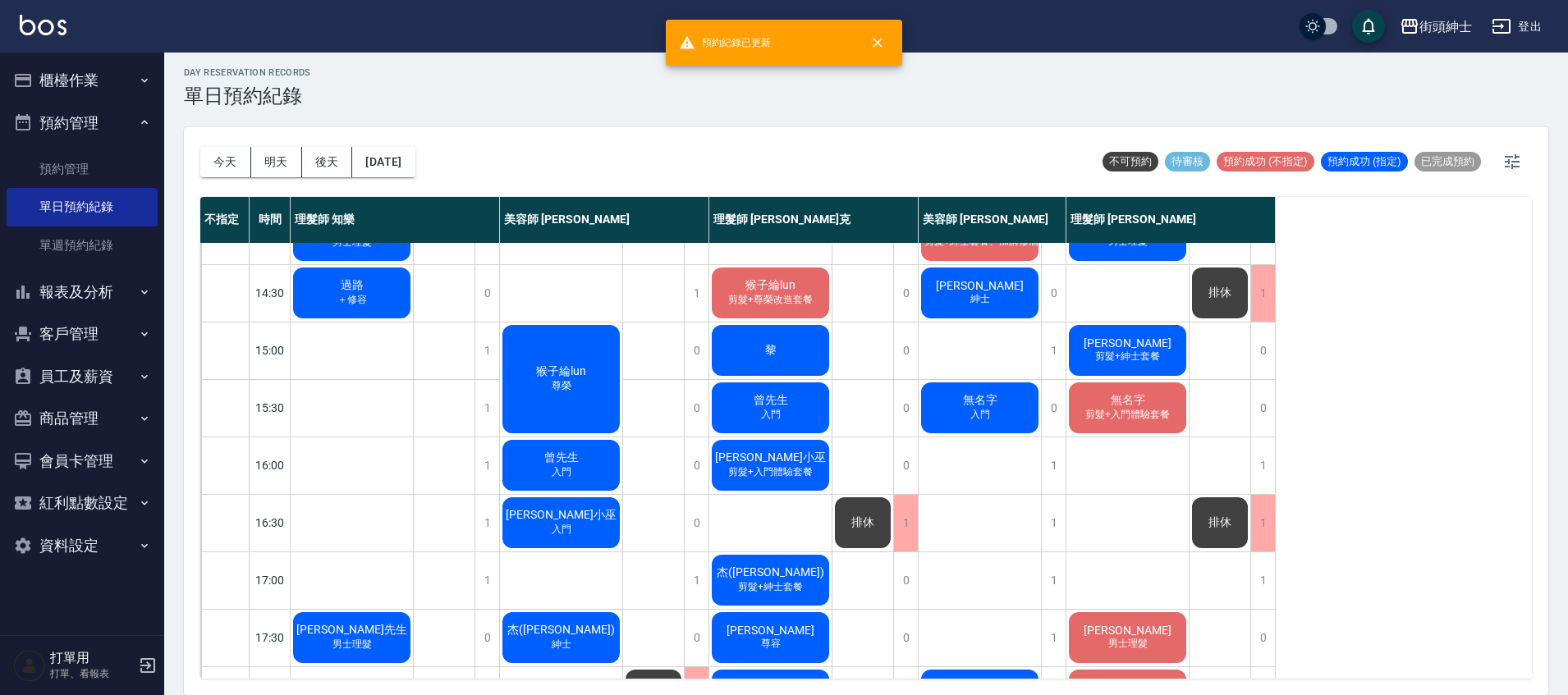
click at [1138, 423] on div "無名字 剪髮+入門體驗套餐" at bounding box center [1127, 407] width 123 height 56
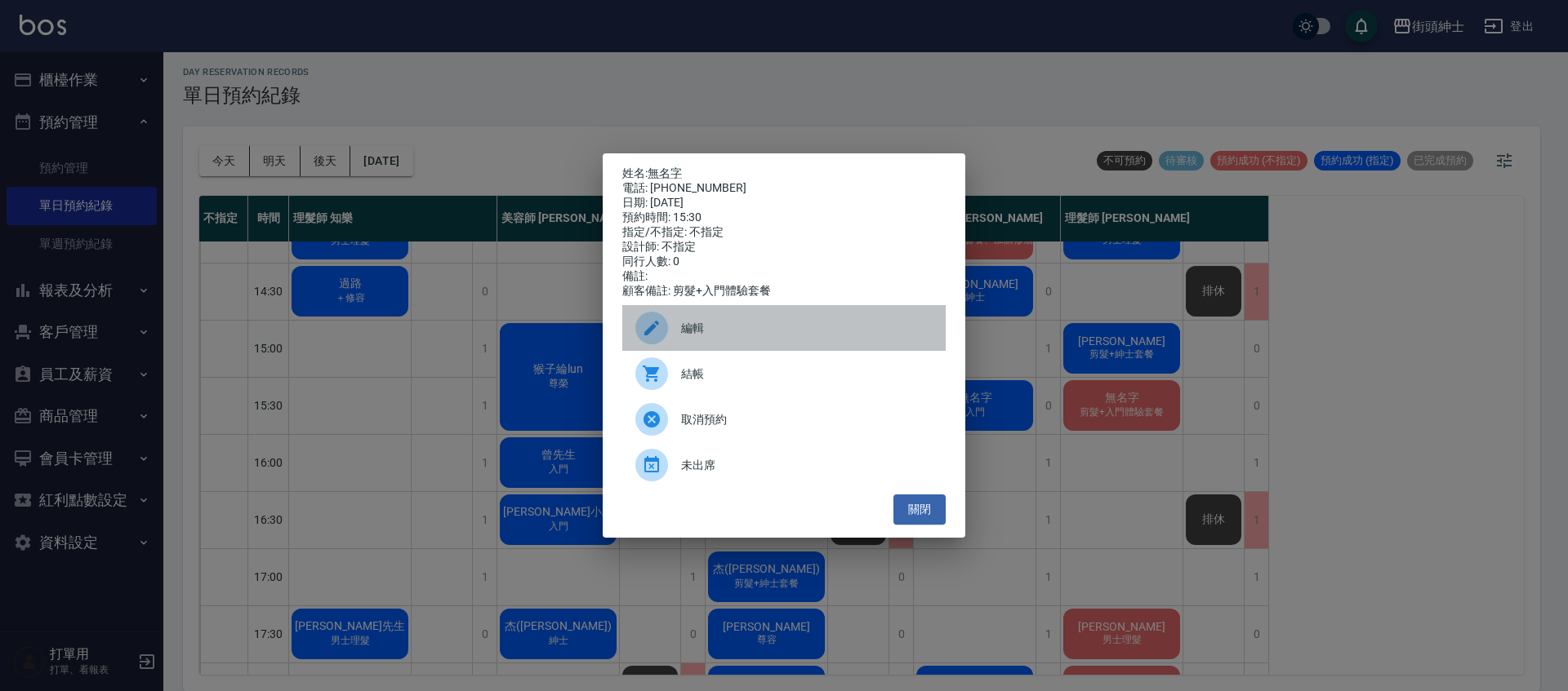
click at [795, 334] on span "編輯" at bounding box center [807, 328] width 252 height 17
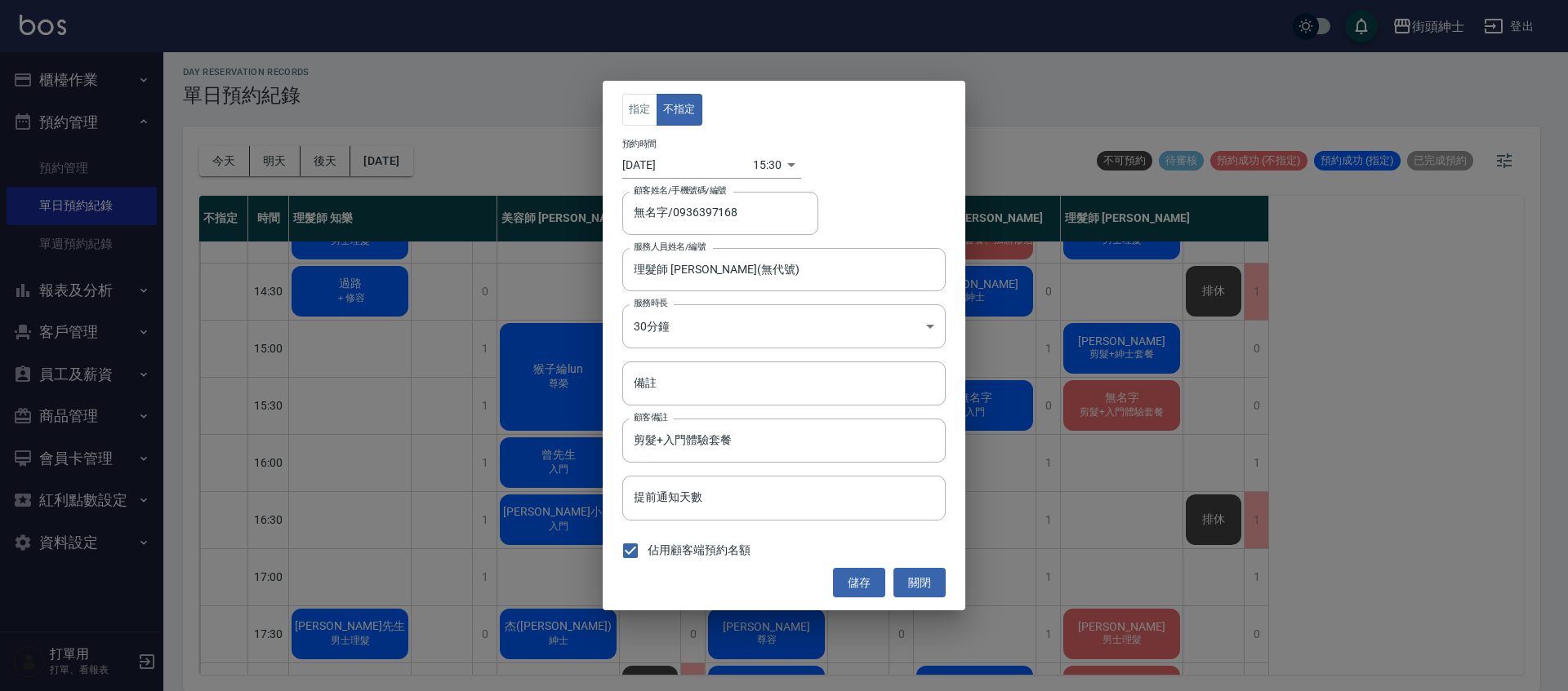
click at [756, 175] on body "街頭紳士 登出 櫃檯作業 打帳單 帳單列表 營業儀表板 現金收支登錄 材料自購登錄 每日結帳 排班表 現場電腦打卡 預約管理 預約管理 單日預約紀錄 單週預約…" at bounding box center [784, 343] width 1568 height 696
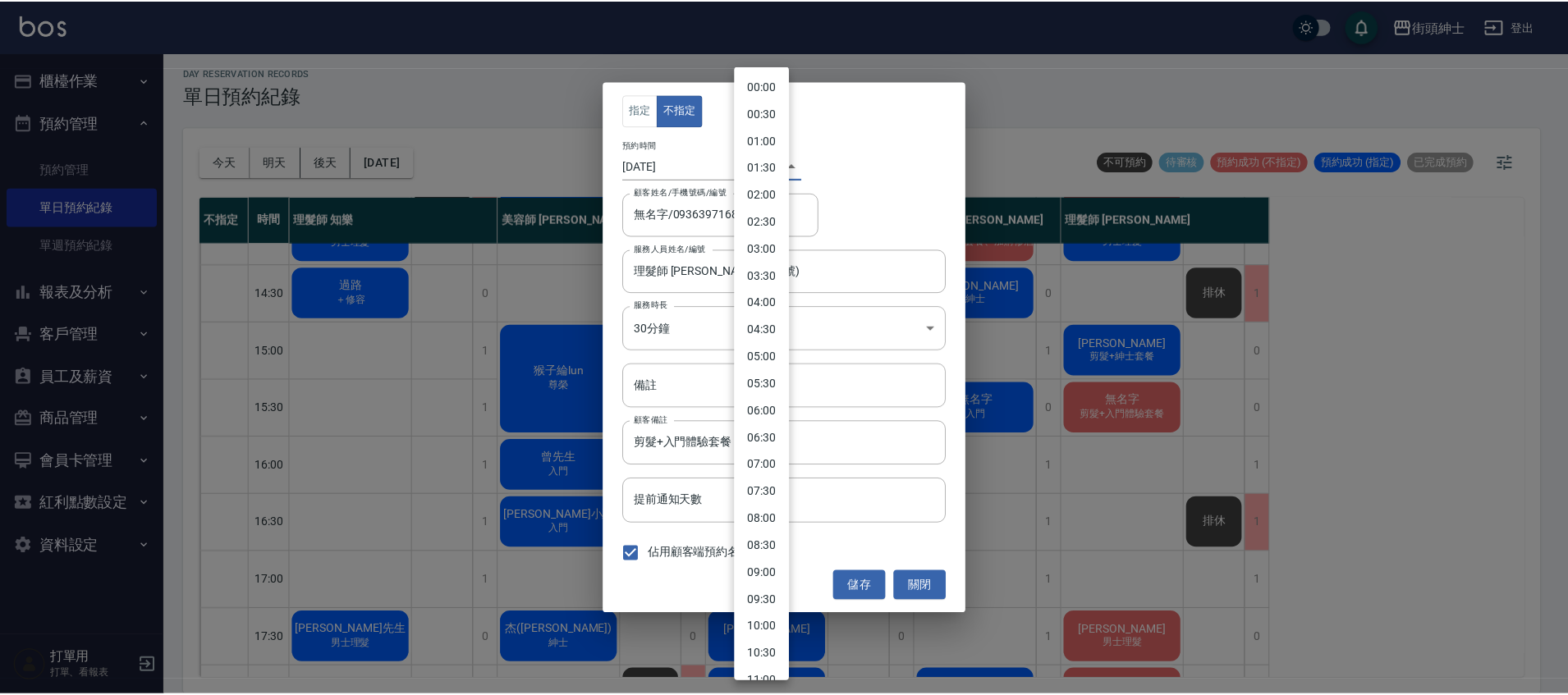
scroll to position [552, 0]
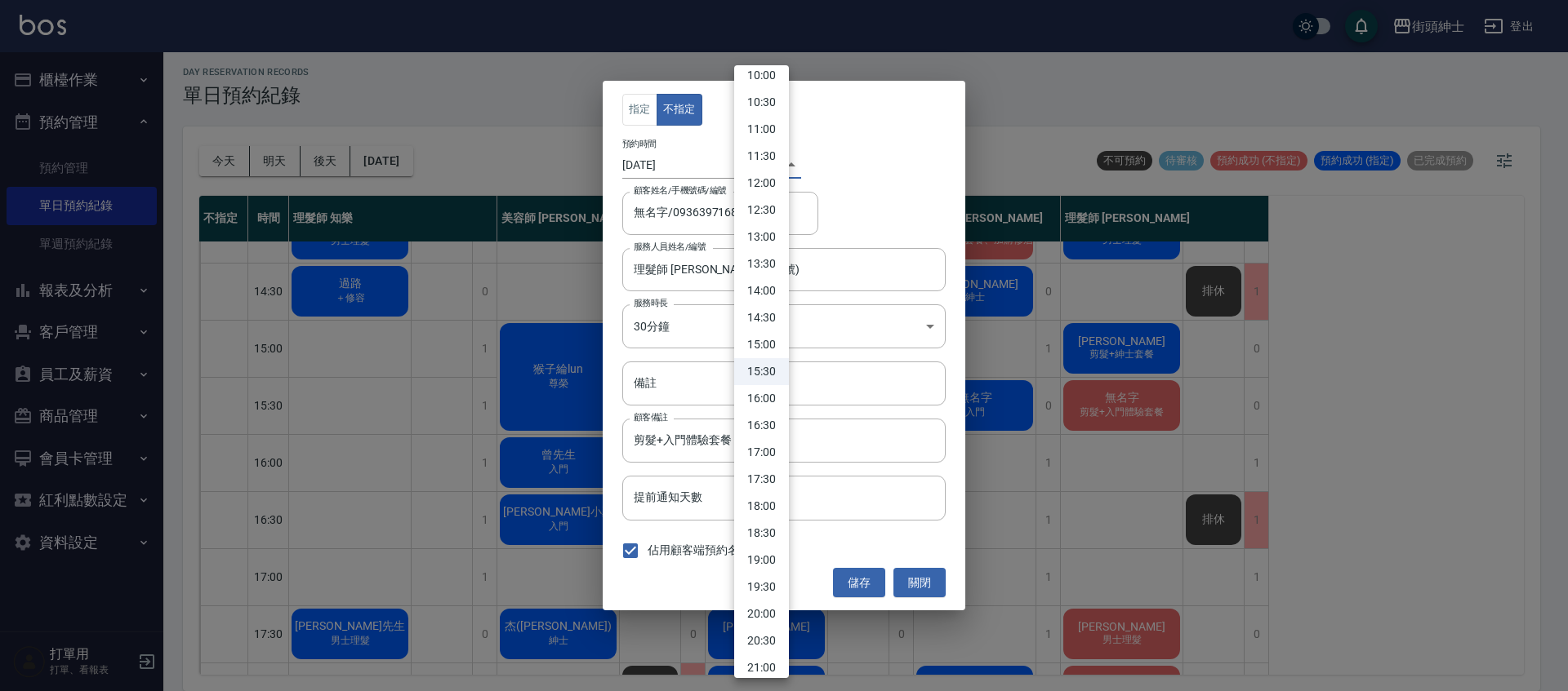
click at [767, 399] on li "16:00" at bounding box center [761, 399] width 55 height 27
type input "1757664000000"
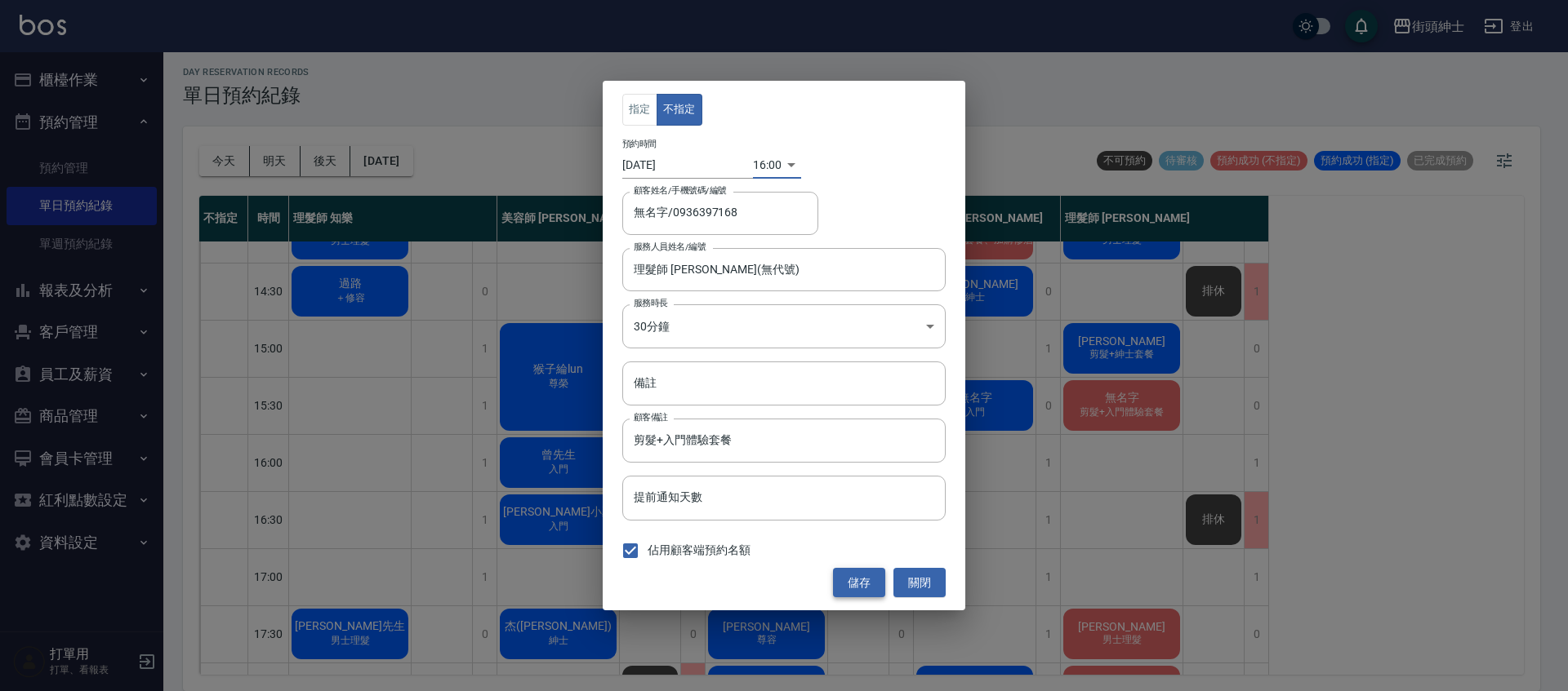
click at [849, 583] on button "儲存" at bounding box center [859, 583] width 52 height 30
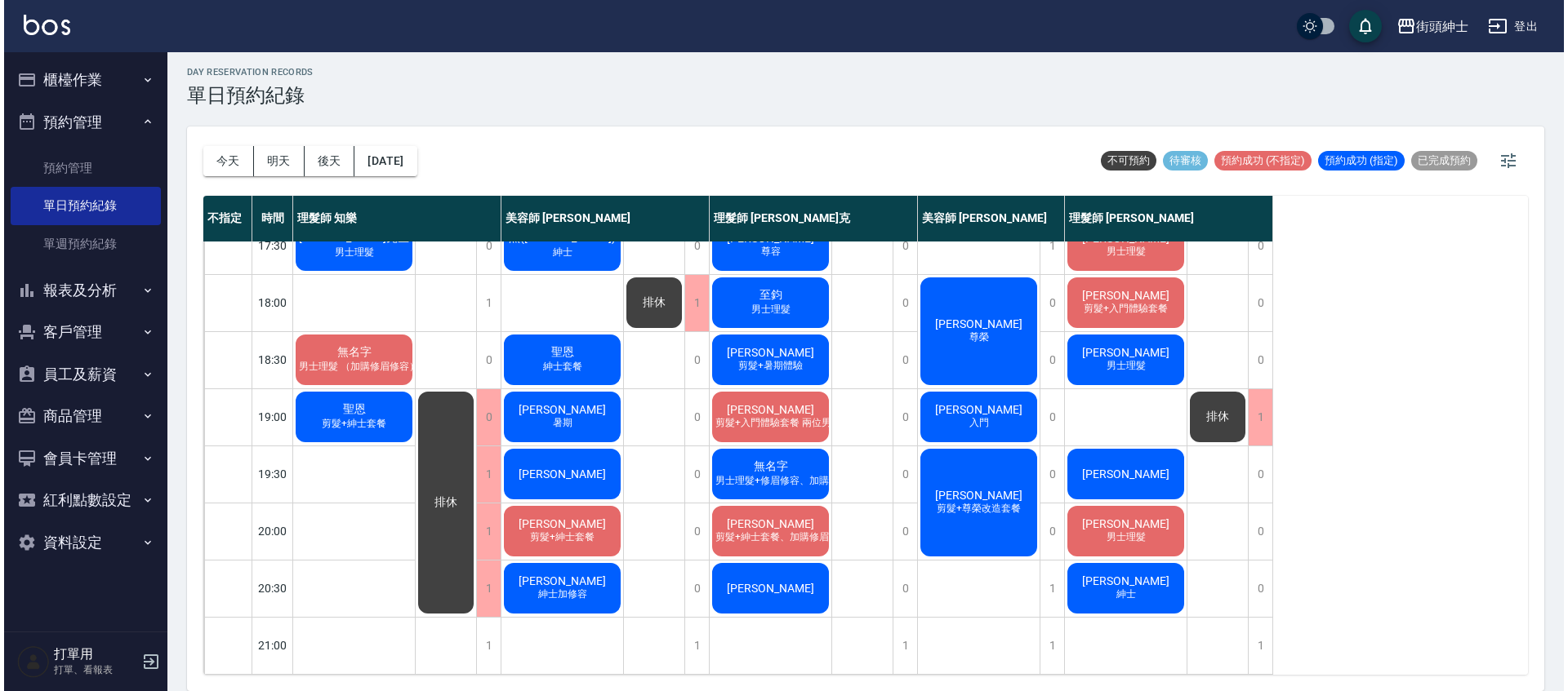
scroll to position [416, 0]
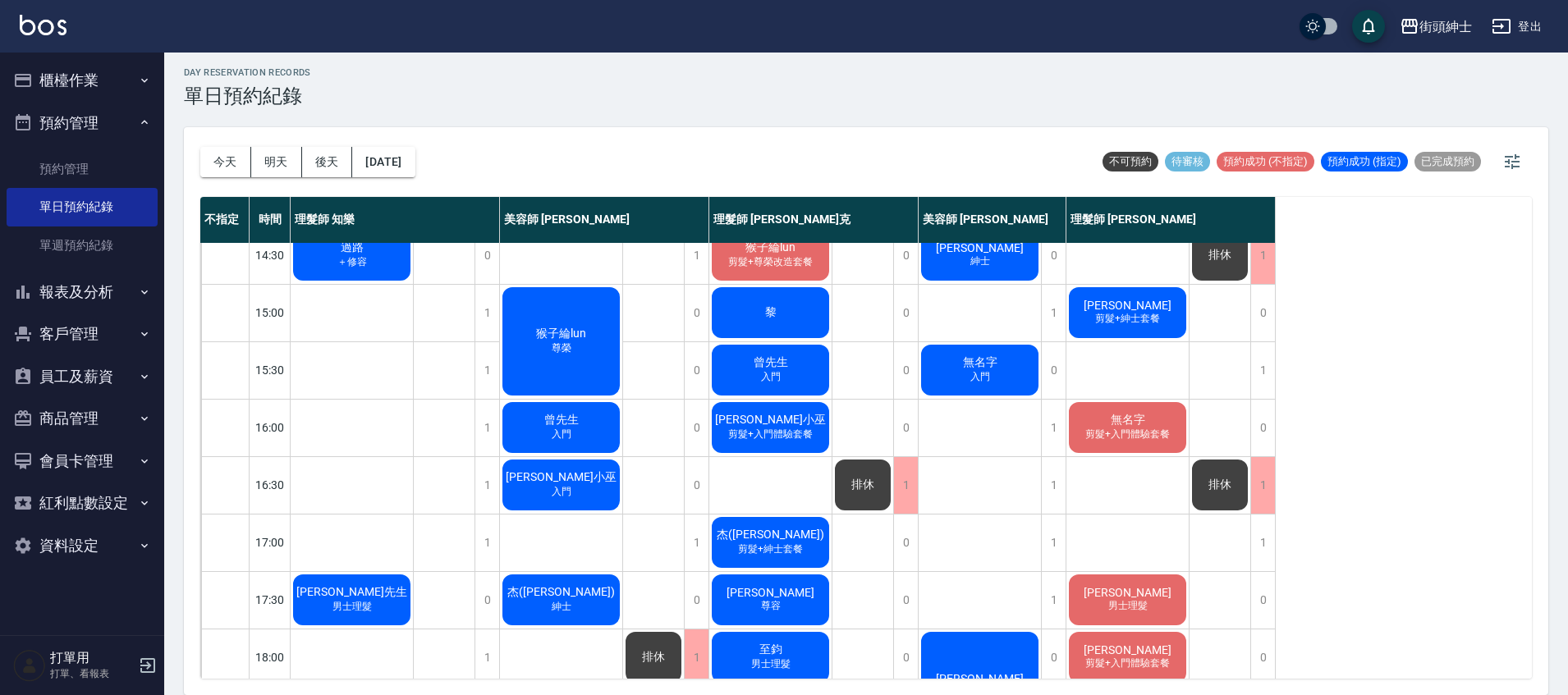
click at [588, 481] on span "[PERSON_NAME]" at bounding box center [562, 477] width 94 height 13
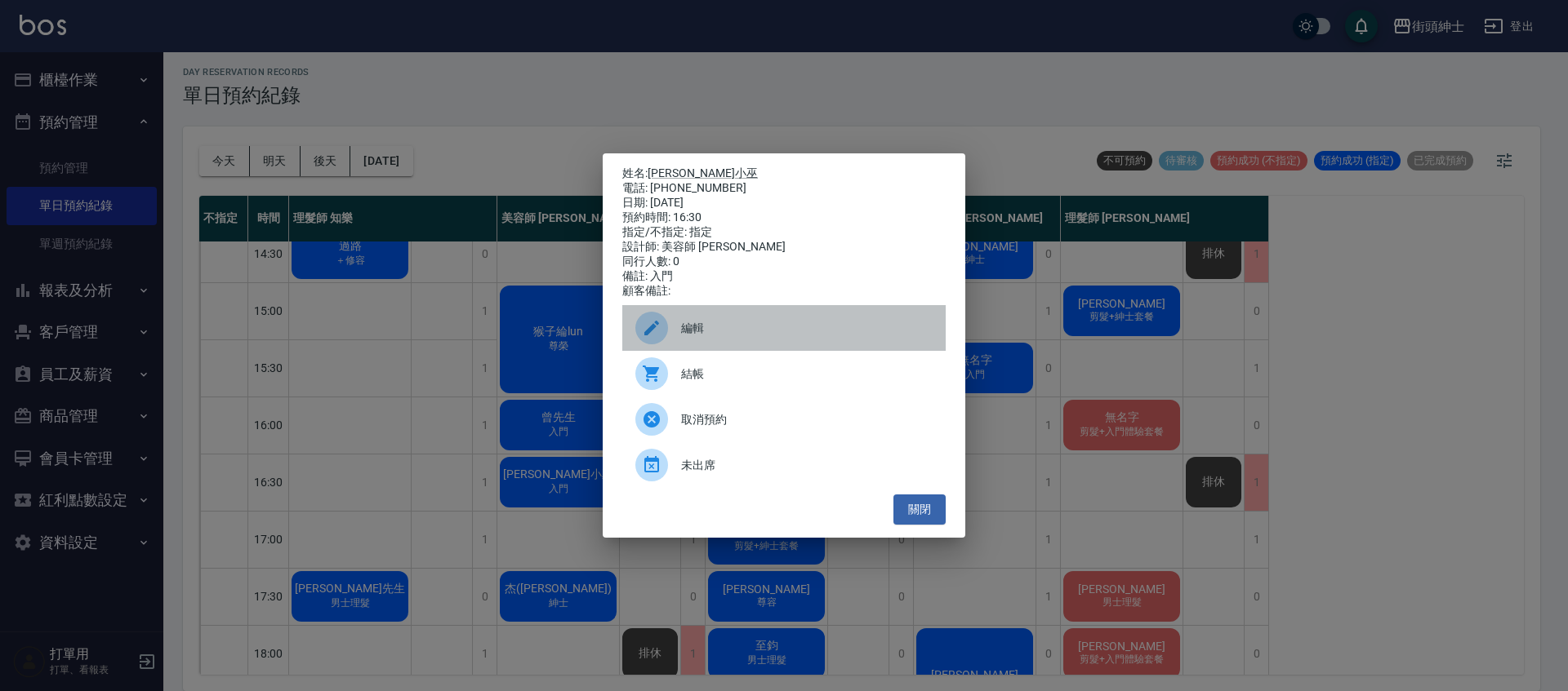
click at [738, 330] on span "編輯" at bounding box center [807, 328] width 252 height 17
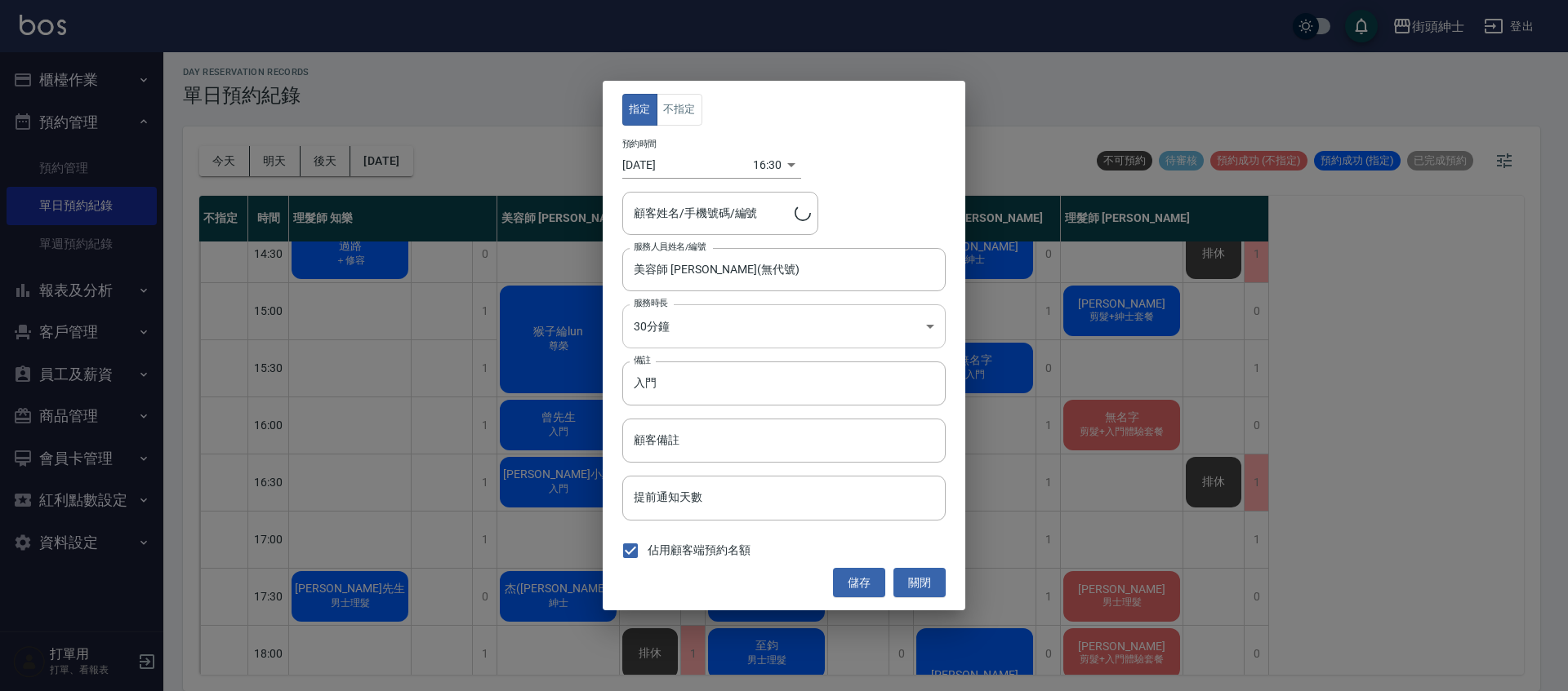
type input "Darren小巫/0931914509"
click at [752, 166] on body "街頭紳士 登出 櫃檯作業 打帳單 帳單列表 營業儀表板 現金收支登錄 材料自購登錄 每日結帳 排班表 現場電腦打卡 預約管理 預約管理 單日預約紀錄 單週預約…" at bounding box center [784, 343] width 1568 height 696
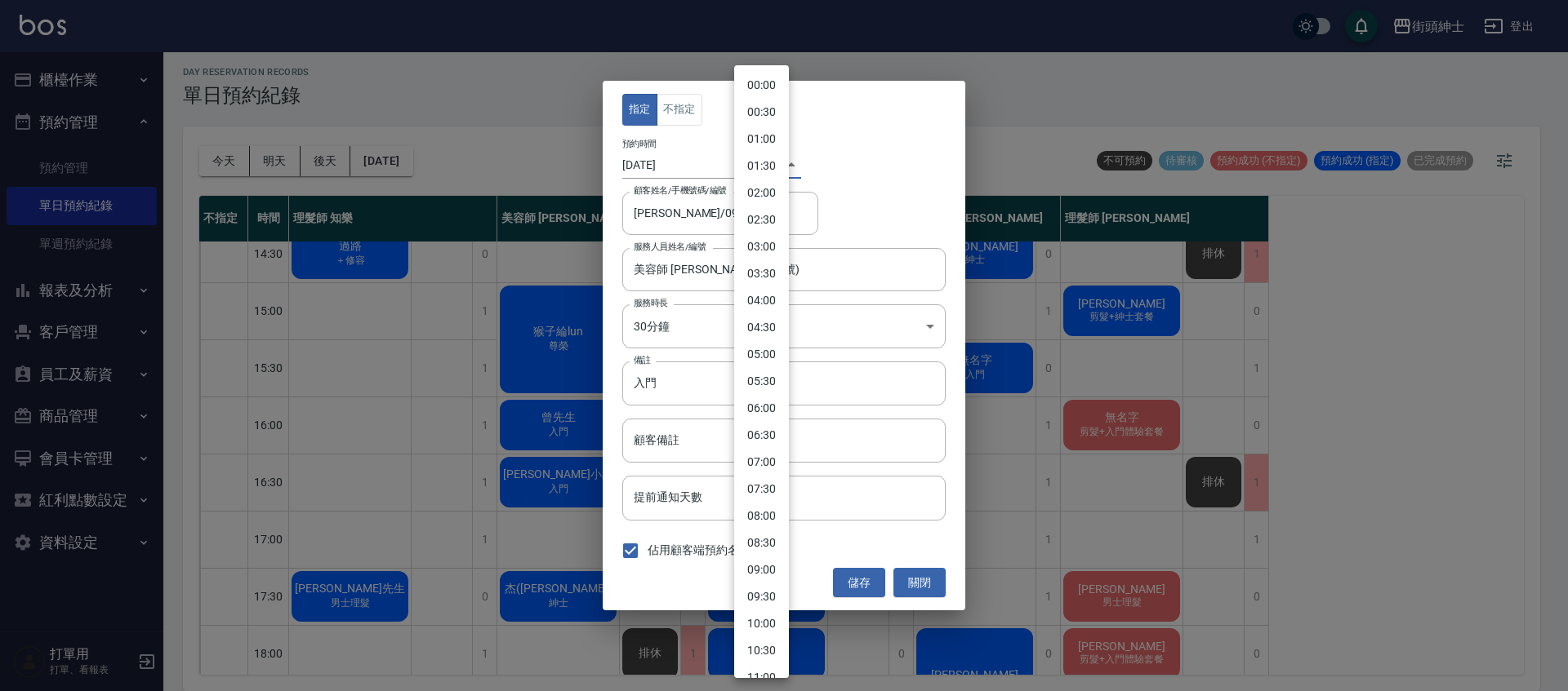
scroll to position [602, 0]
drag, startPoint x: 768, startPoint y: 394, endPoint x: 808, endPoint y: 430, distance: 53.8
click at [768, 394] on li "17:00" at bounding box center [761, 399] width 55 height 27
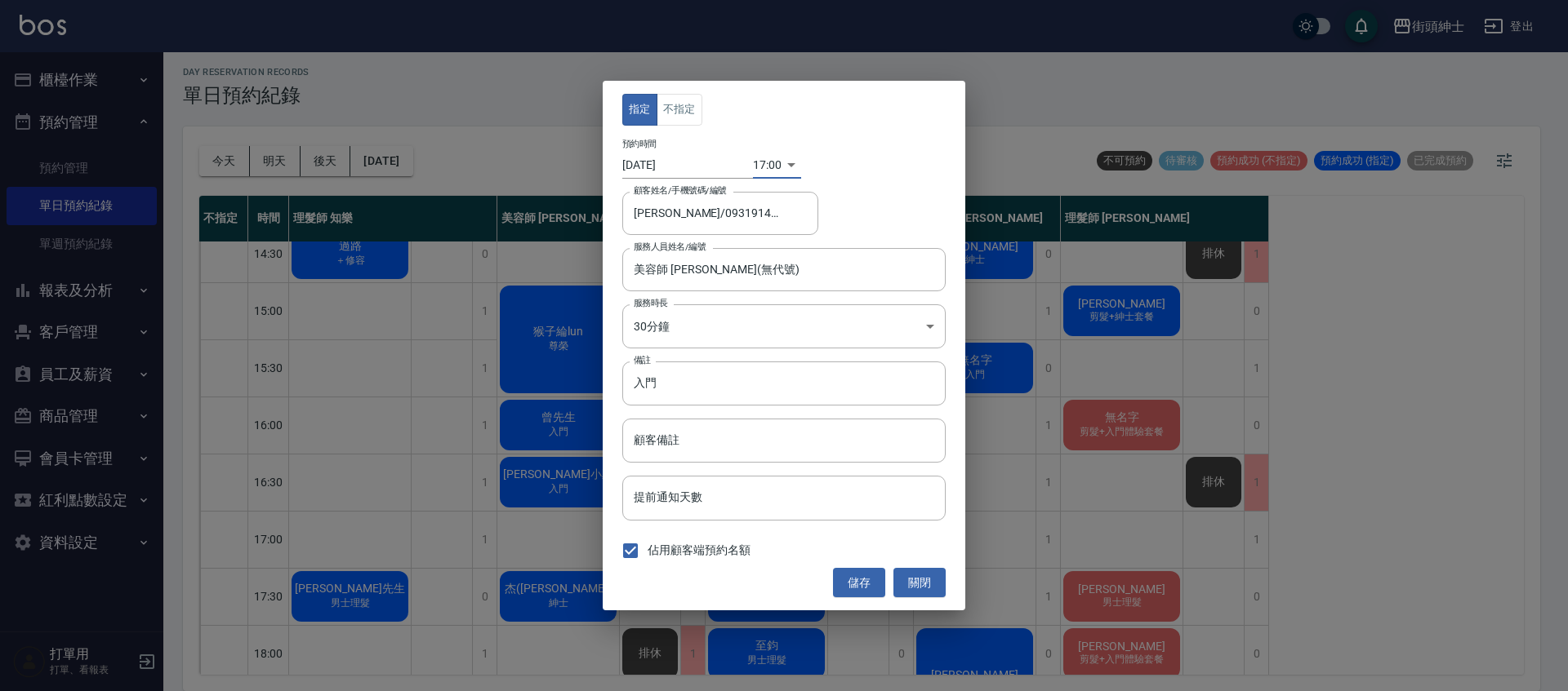
click at [760, 164] on body "街頭紳士 登出 櫃檯作業 打帳單 帳單列表 營業儀表板 現金收支登錄 材料自購登錄 每日結帳 排班表 現場電腦打卡 預約管理 預約管理 單日預約紀錄 單週預約…" at bounding box center [784, 343] width 1568 height 696
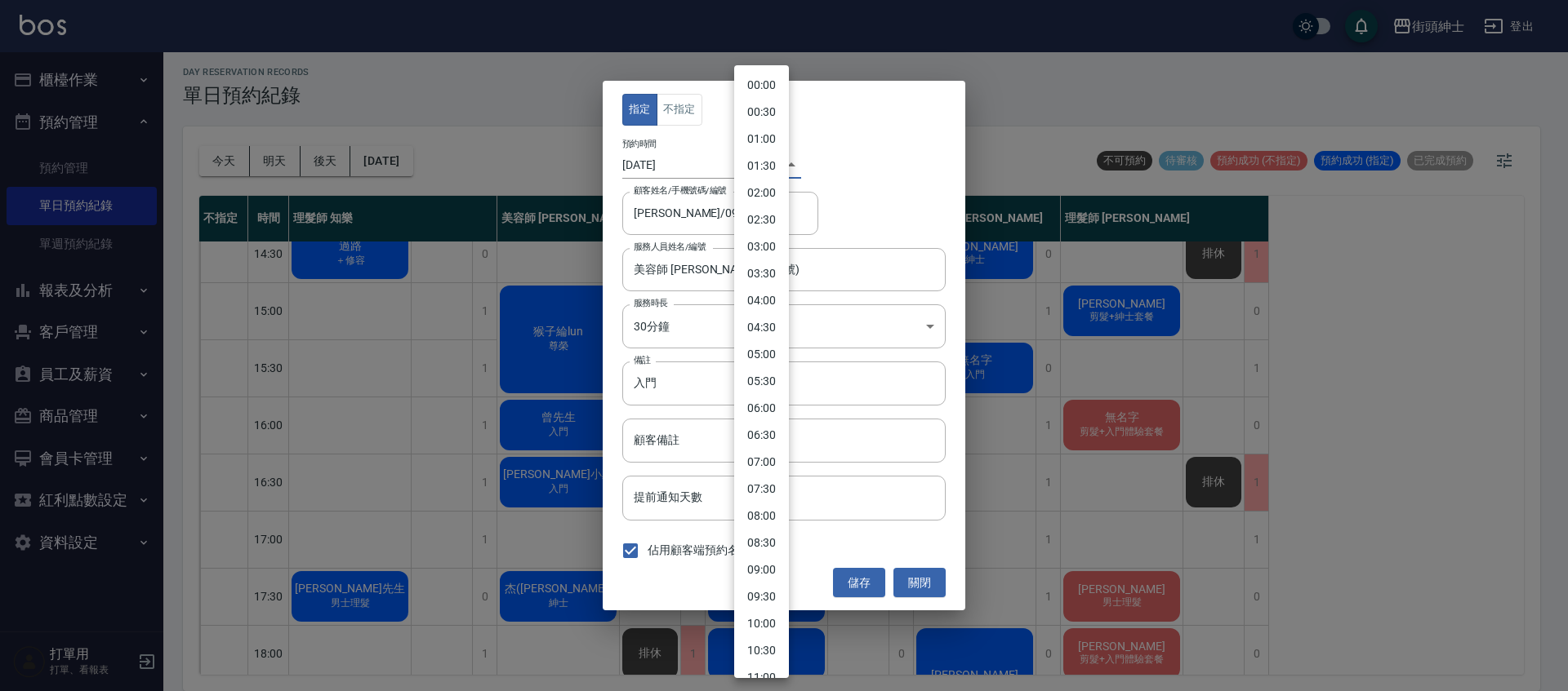
scroll to position [629, 0]
click at [772, 320] on li "16:00" at bounding box center [761, 318] width 55 height 27
type input "1757664000000"
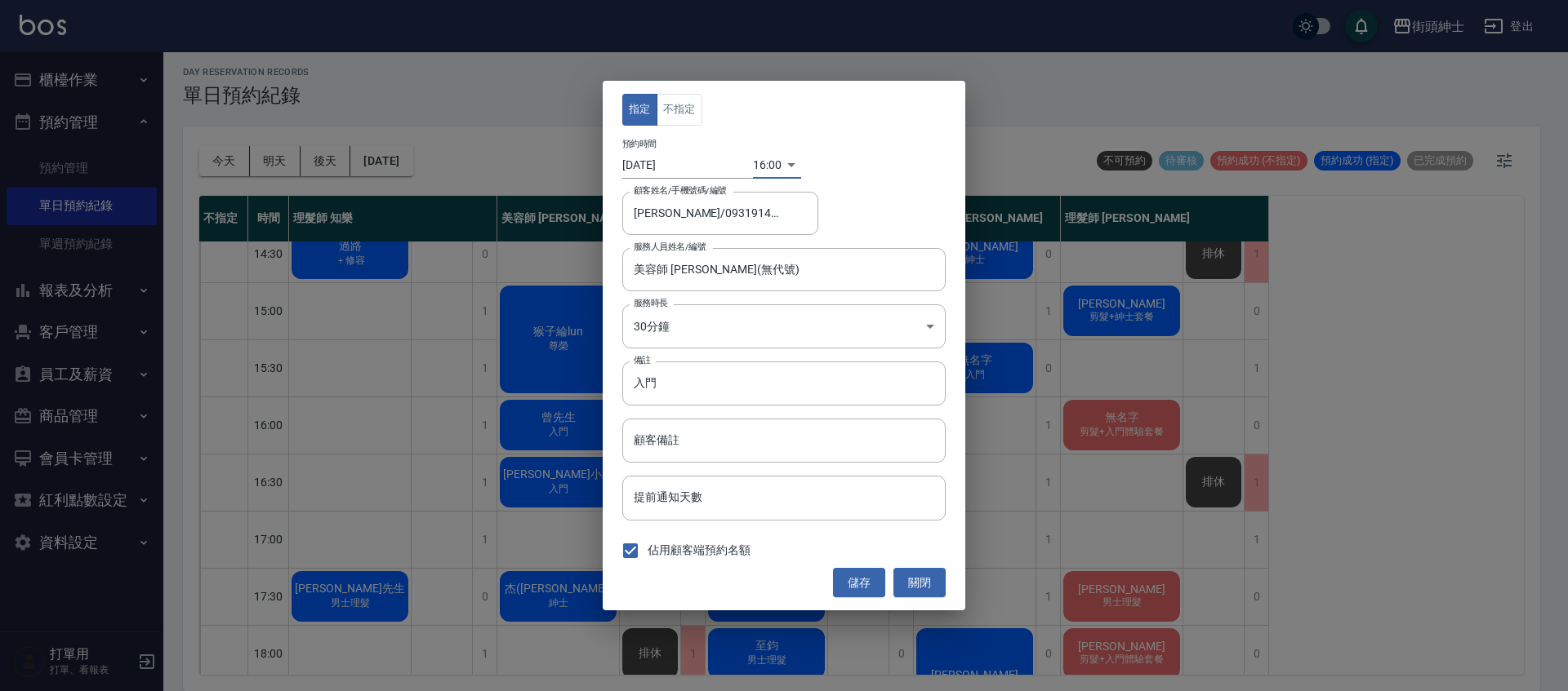
drag, startPoint x: 871, startPoint y: 574, endPoint x: 893, endPoint y: 573, distance: 22.0
click at [871, 575] on button "儲存" at bounding box center [859, 583] width 52 height 30
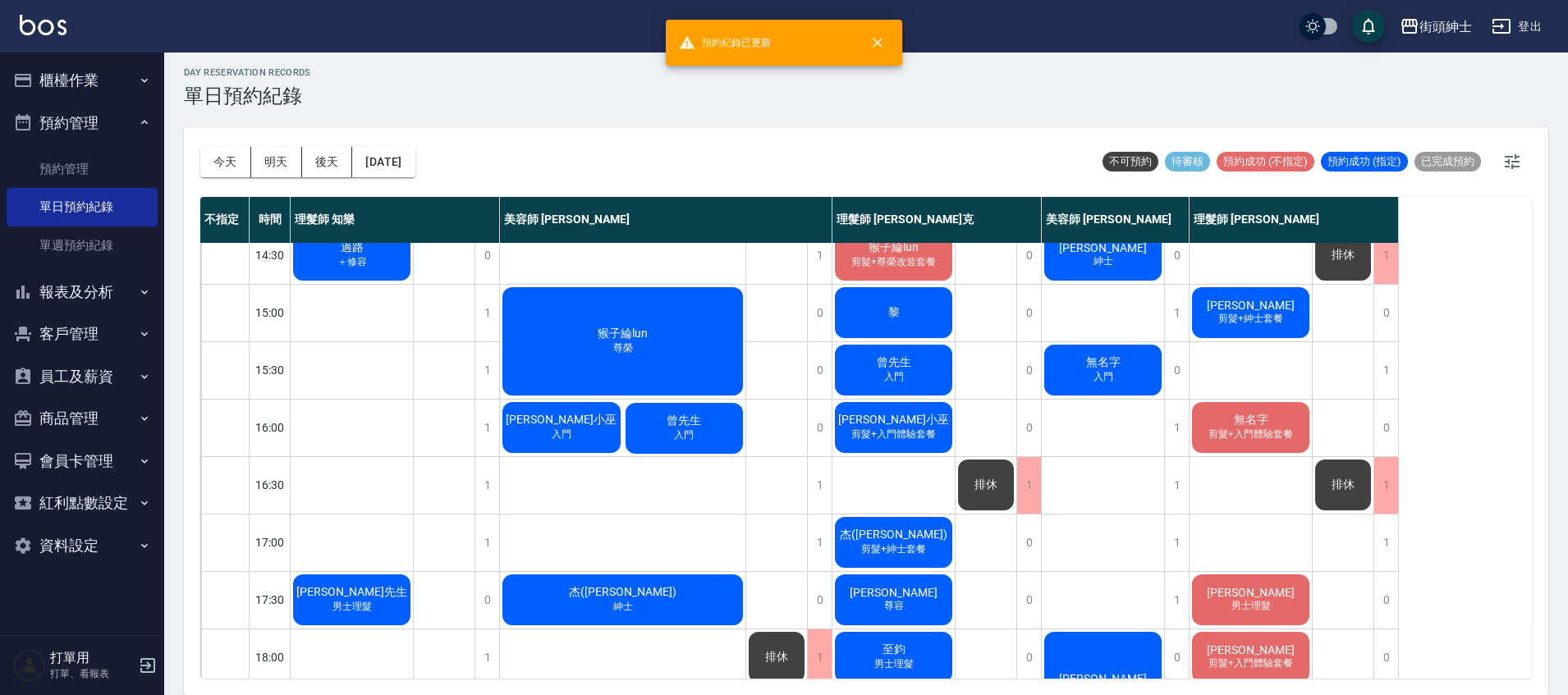
click at [610, 431] on div "Darren小巫 入門" at bounding box center [562, 427] width 123 height 56
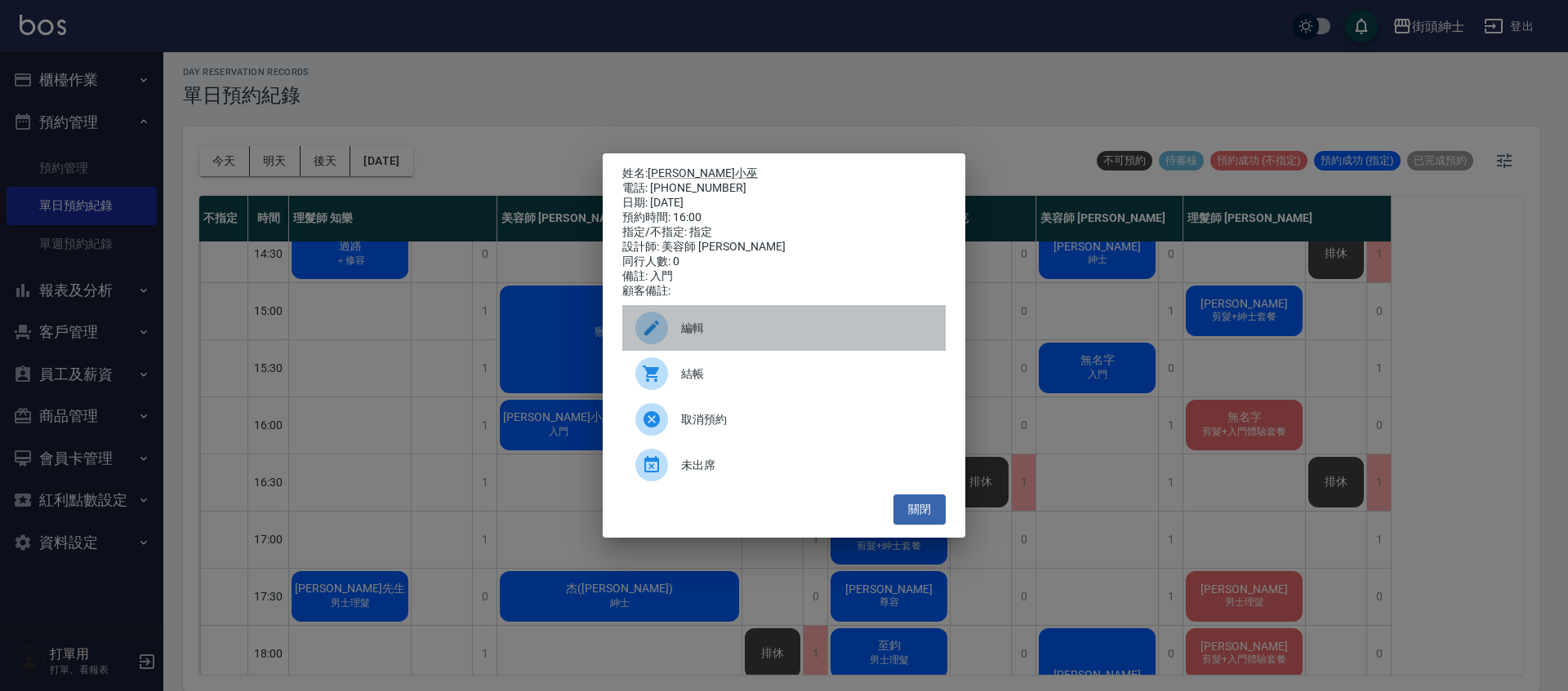
drag, startPoint x: 742, startPoint y: 328, endPoint x: 973, endPoint y: 330, distance: 231.0
click at [744, 328] on span "編輯" at bounding box center [807, 328] width 252 height 17
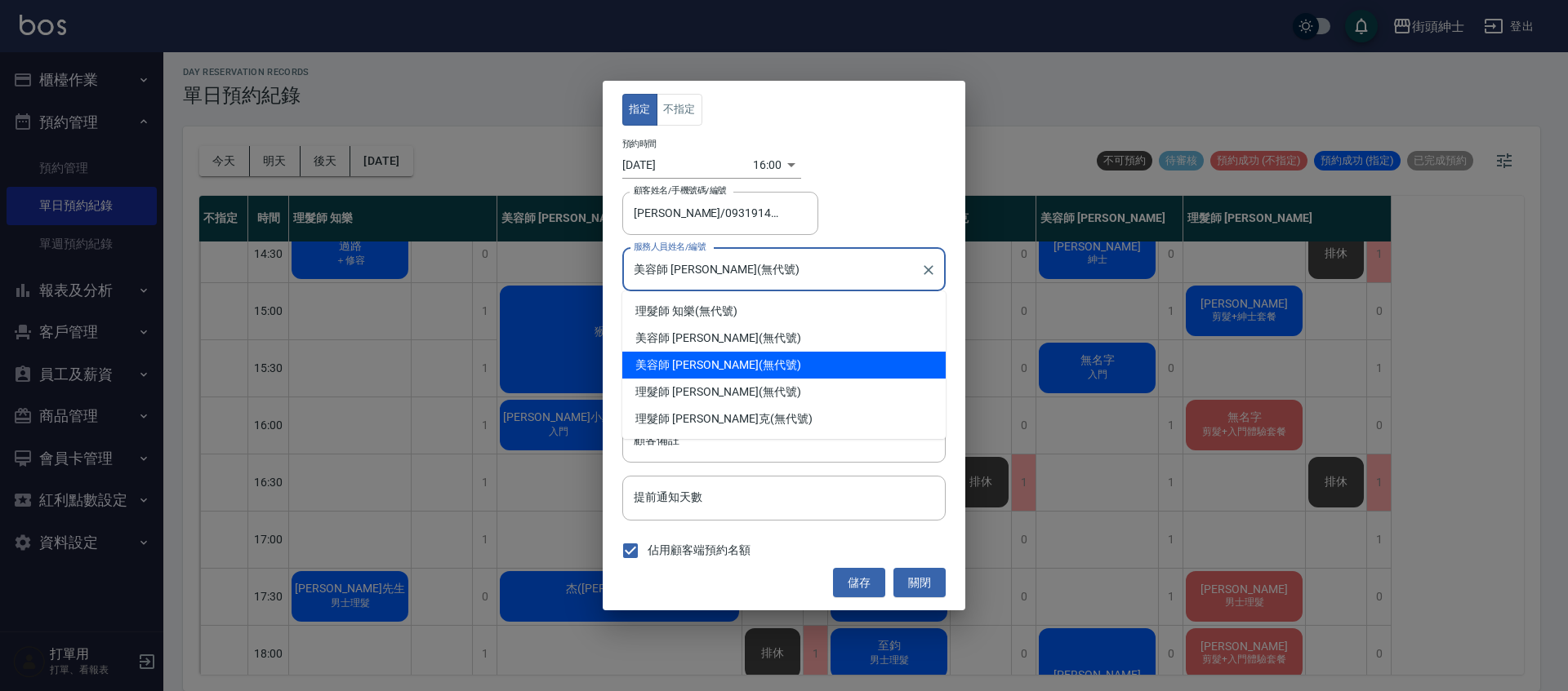
click at [719, 272] on input "美容師 Cherry(無代號)" at bounding box center [771, 270] width 284 height 29
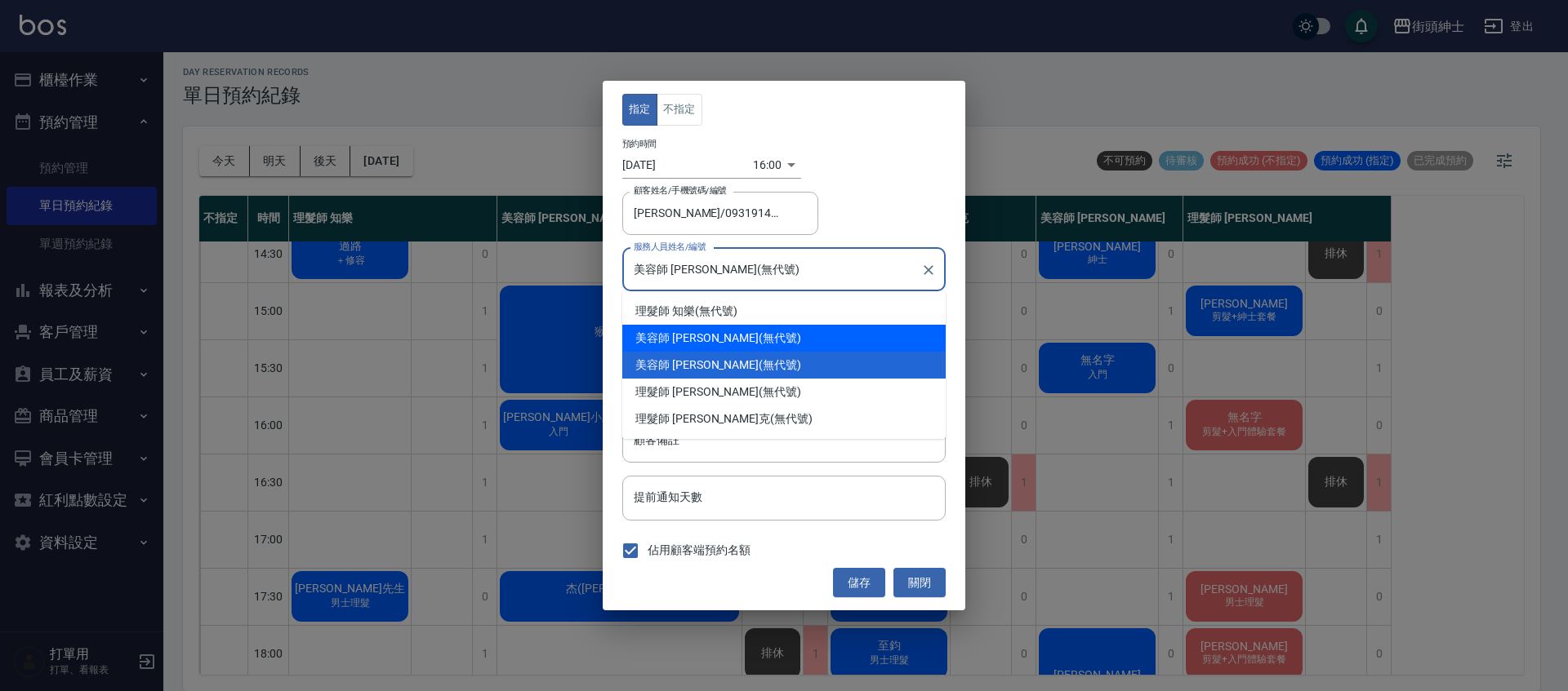
click at [710, 336] on div "美容師 小戴 (無代號)" at bounding box center [784, 338] width 323 height 27
type input "美容師 小戴(無代號)"
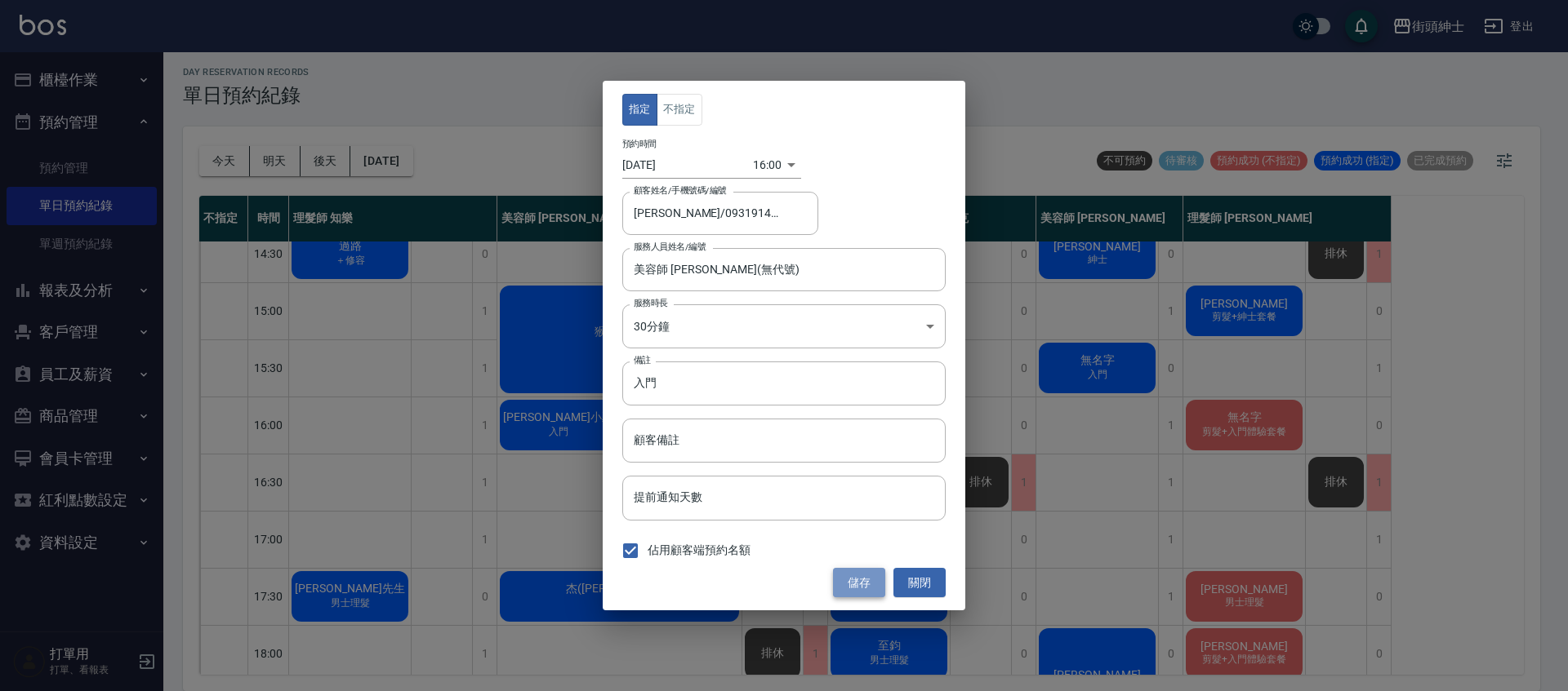
click at [882, 581] on button "儲存" at bounding box center [859, 583] width 52 height 30
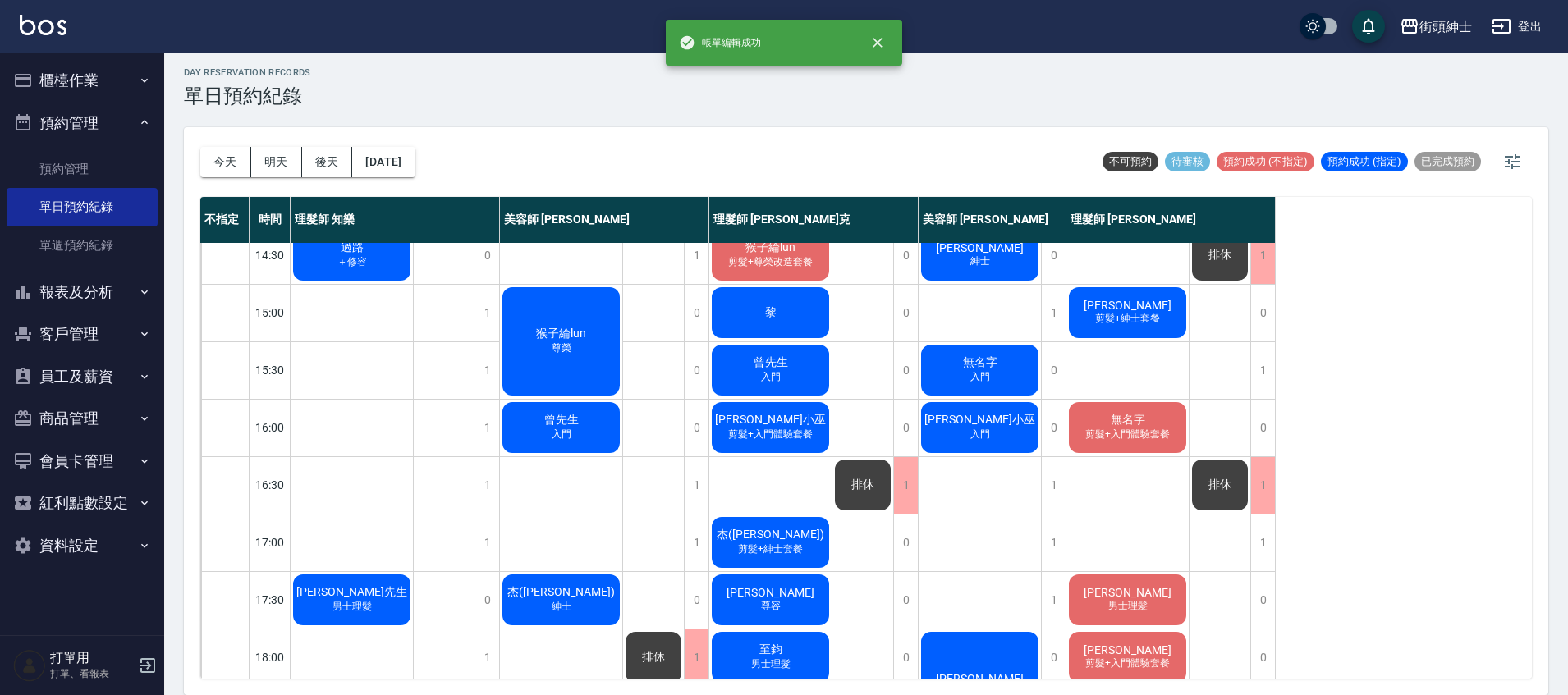
click at [803, 433] on span "剪髮+入門體驗套餐" at bounding box center [771, 434] width 91 height 14
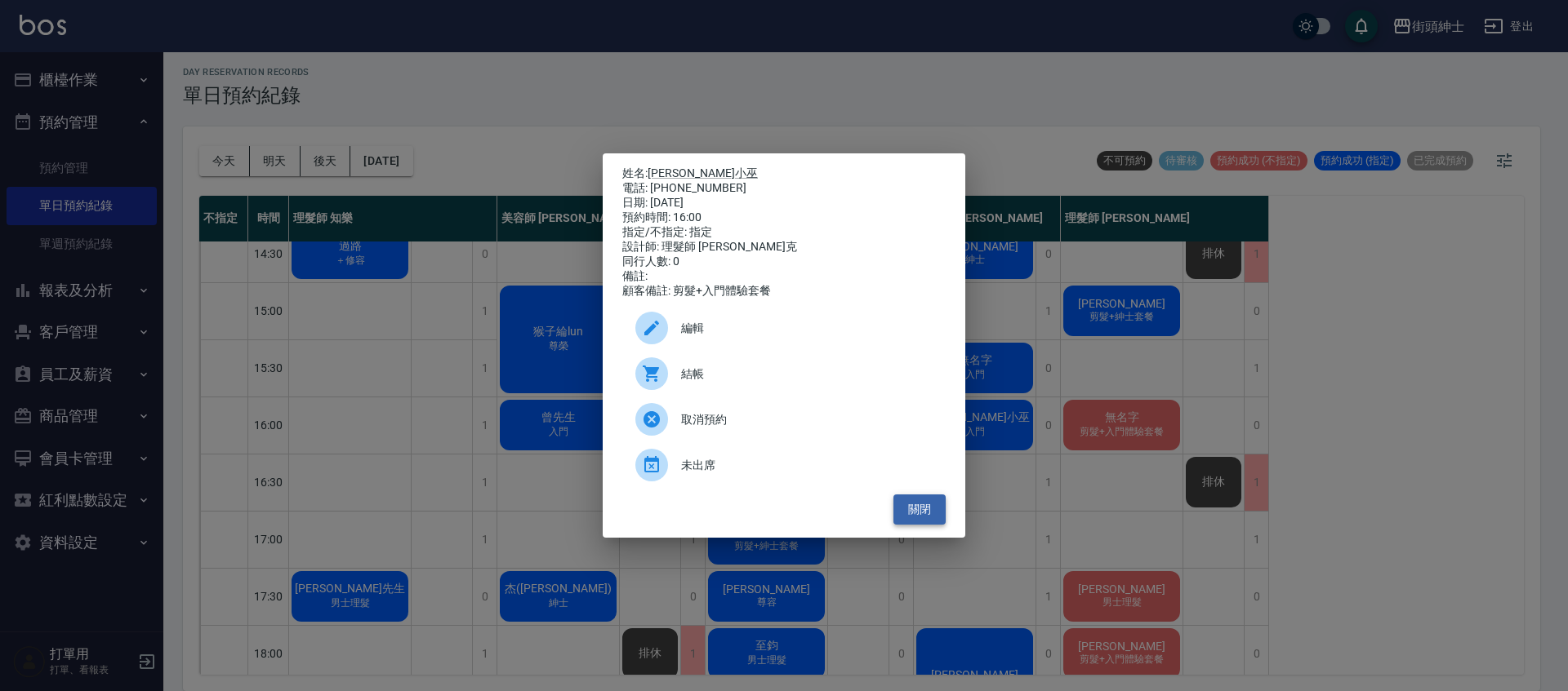
click at [932, 516] on button "關閉" at bounding box center [919, 509] width 52 height 30
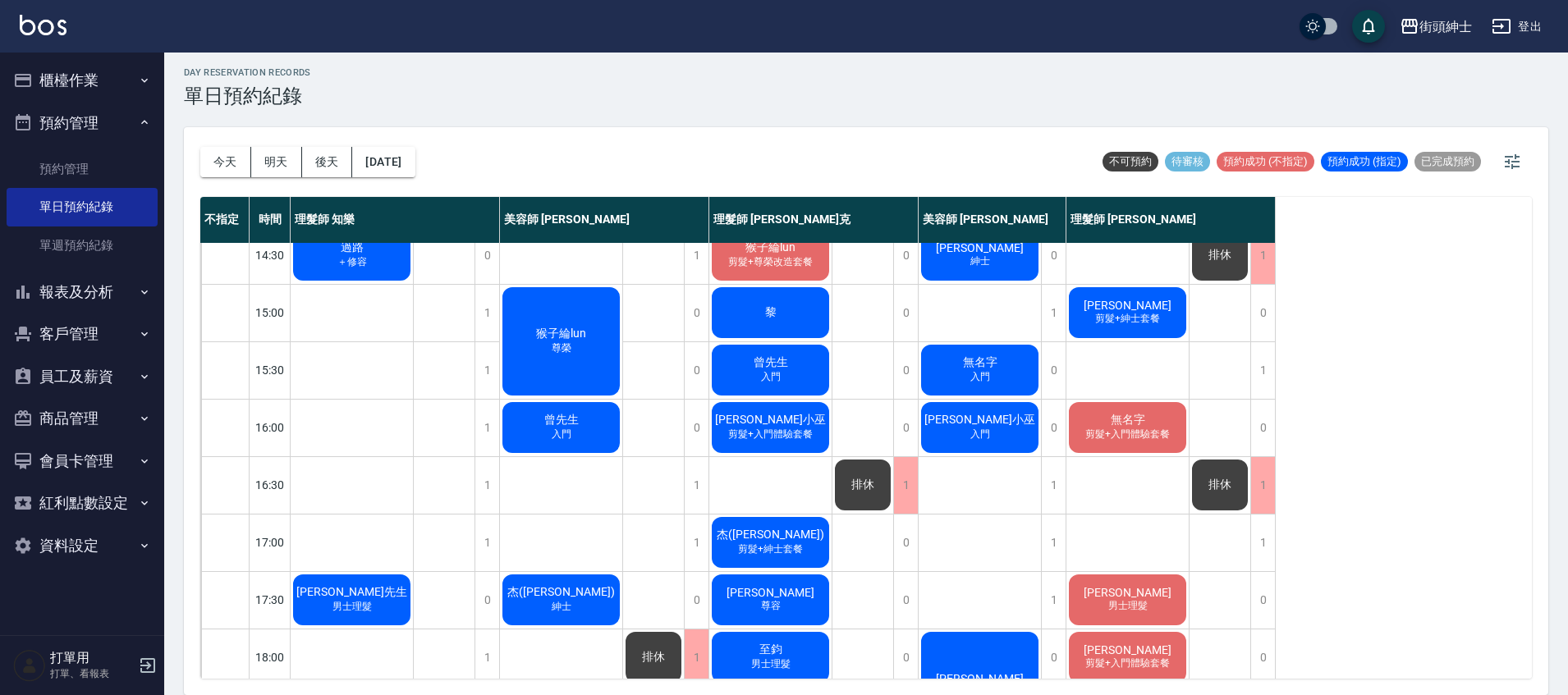
click at [802, 431] on span "剪髮+入門體驗套餐" at bounding box center [771, 434] width 91 height 14
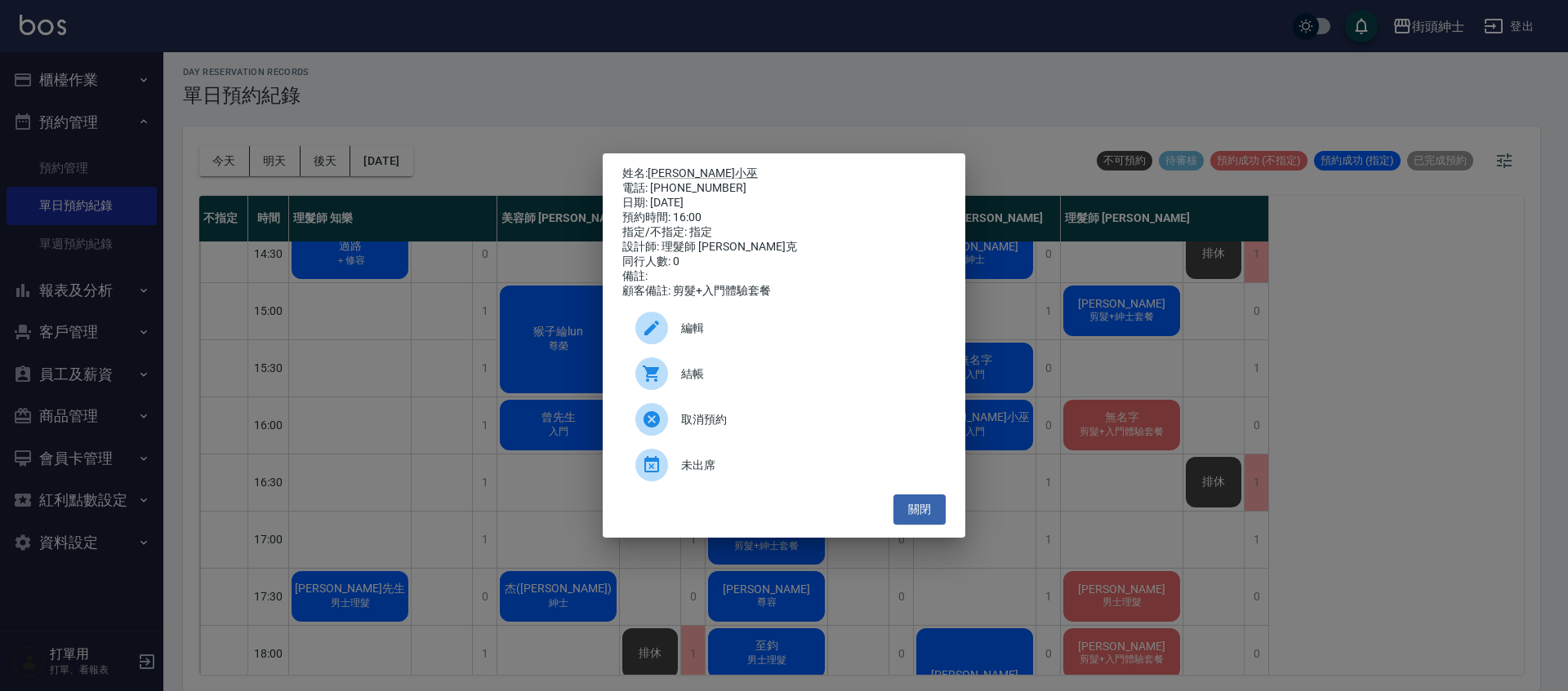
click at [771, 320] on div "編輯" at bounding box center [784, 328] width 323 height 46
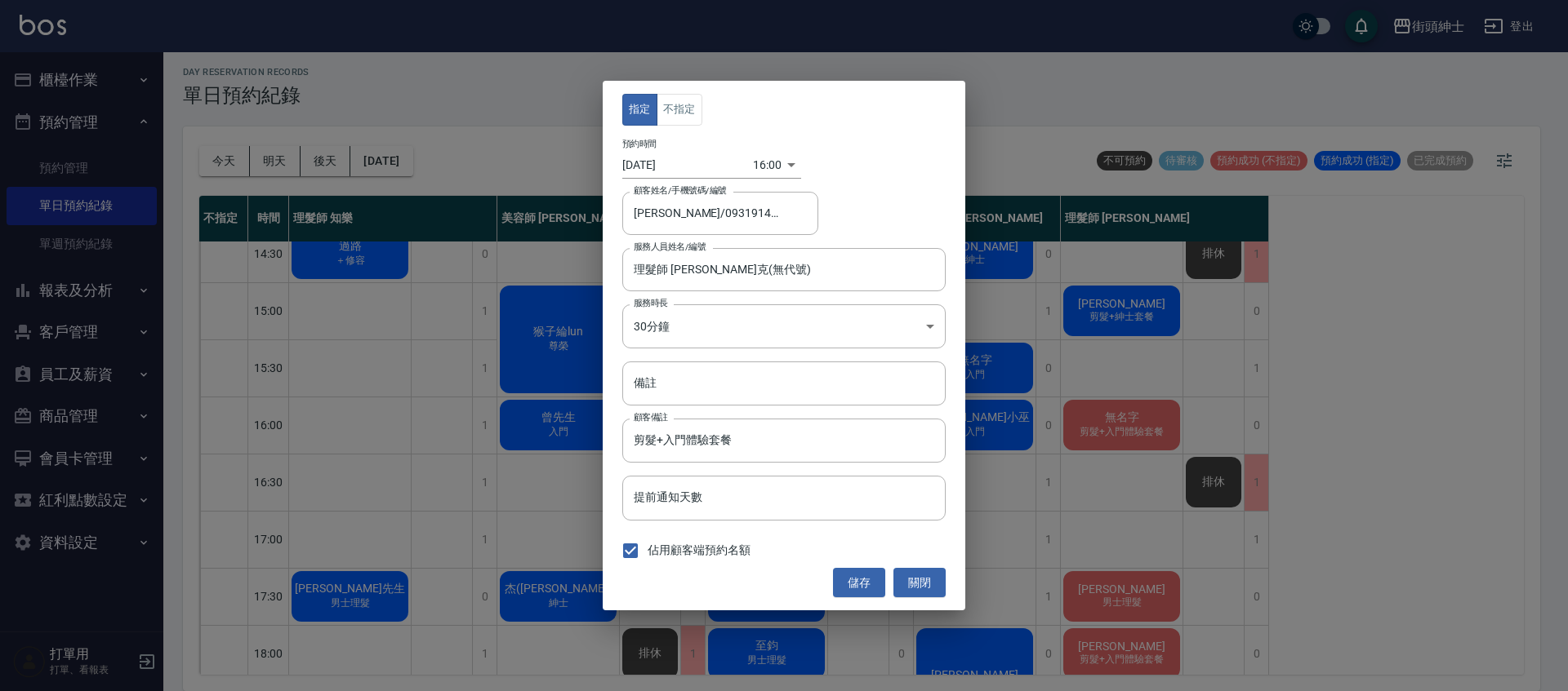
click at [763, 176] on body "街頭紳士 登出 櫃檯作業 打帳單 帳單列表 營業儀表板 現金收支登錄 材料自購登錄 每日結帳 排班表 現場電腦打卡 預約管理 預約管理 單日預約紀錄 單週預約…" at bounding box center [784, 343] width 1568 height 696
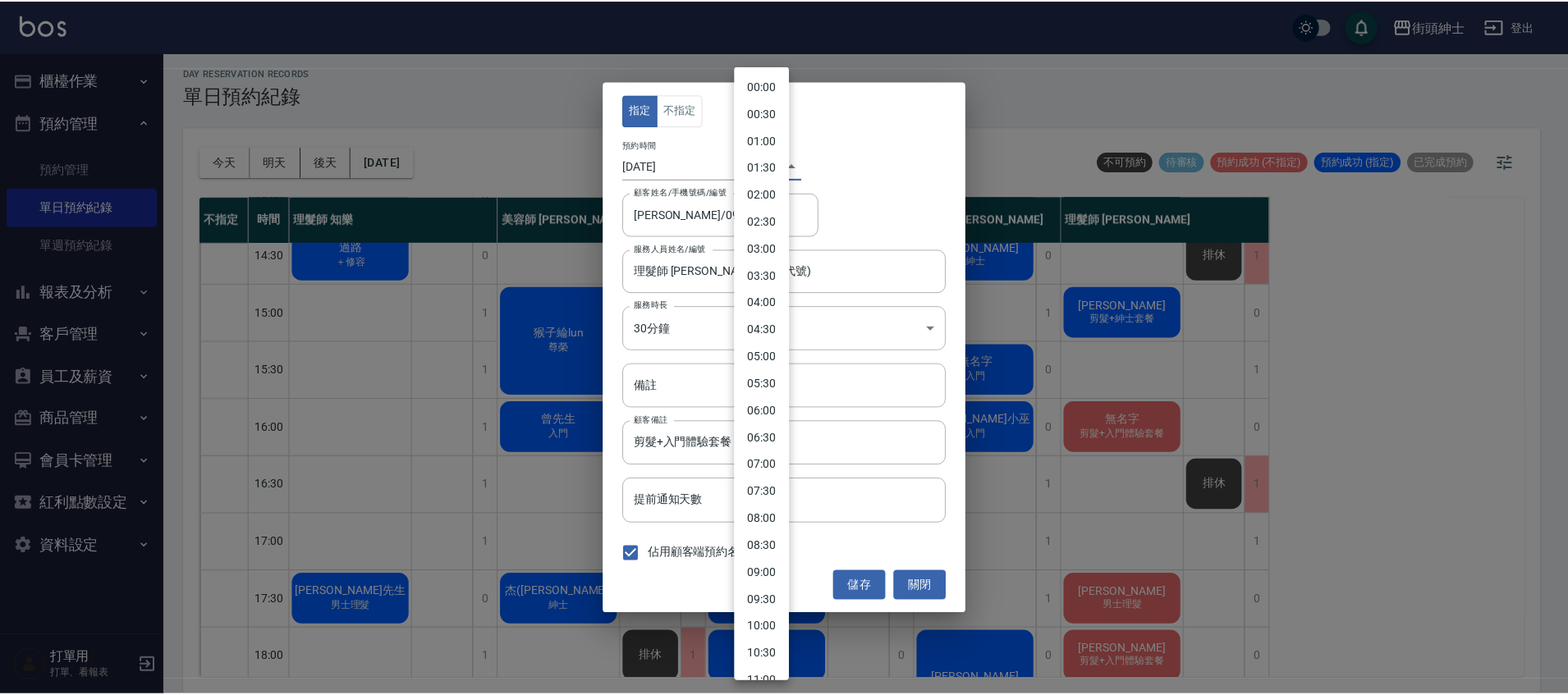
scroll to position [578, 0]
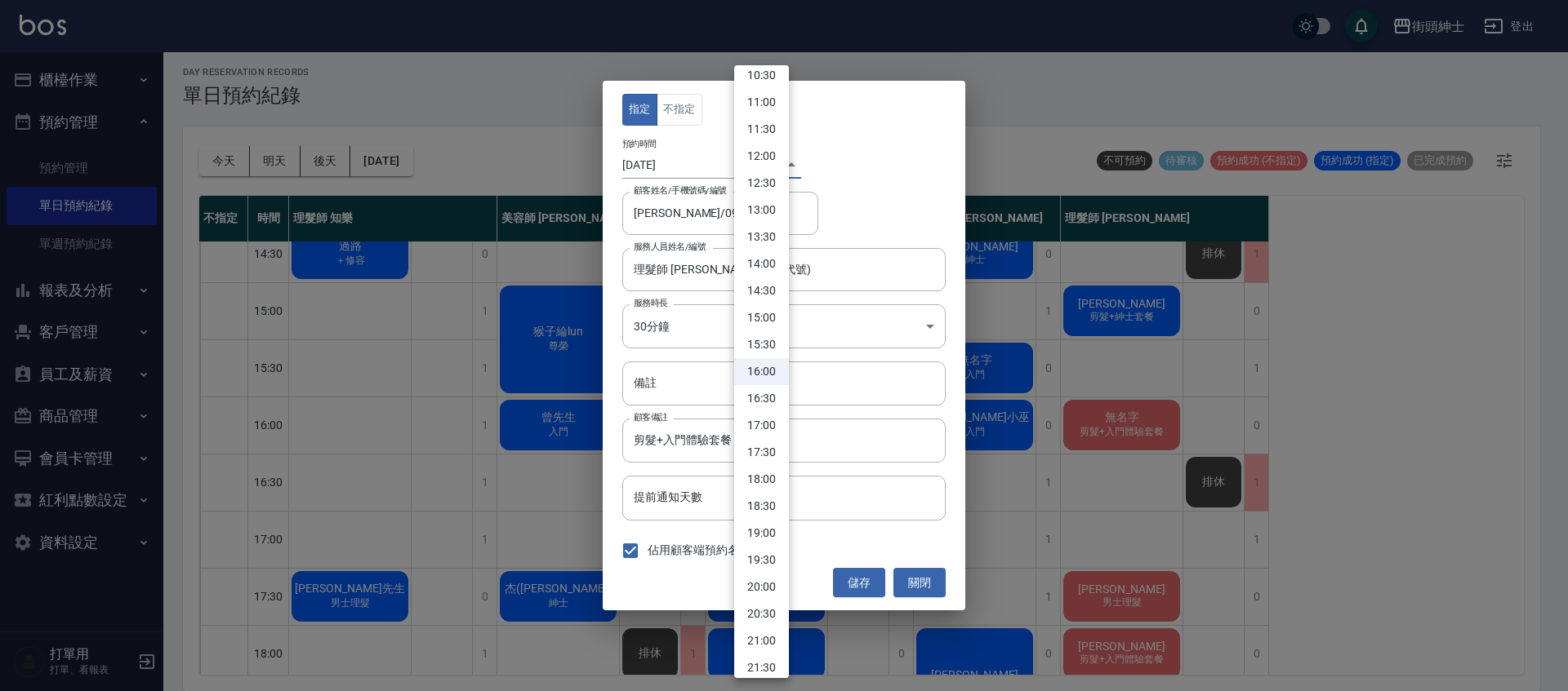
click at [761, 393] on li "16:30" at bounding box center [761, 399] width 55 height 27
type input "1757665800000"
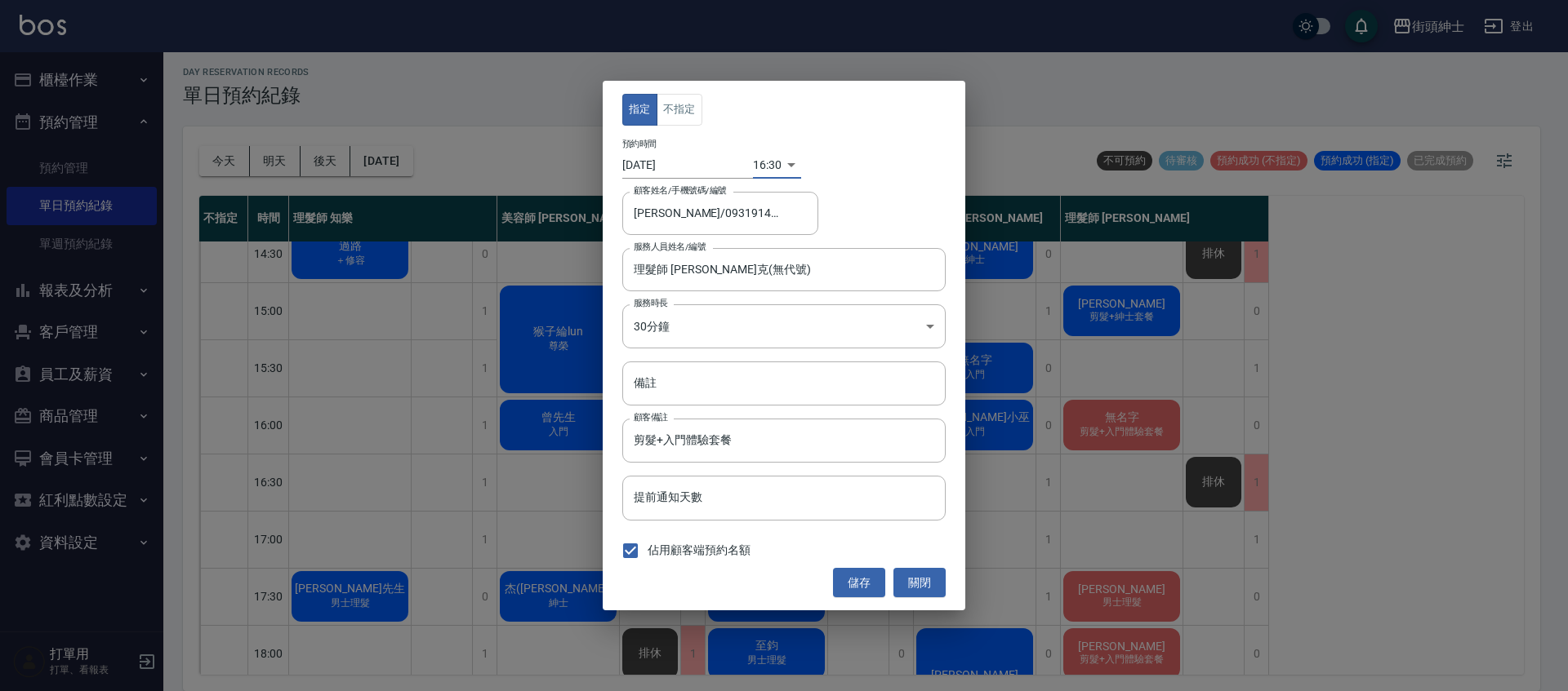
click at [856, 584] on button "儲存" at bounding box center [859, 583] width 52 height 30
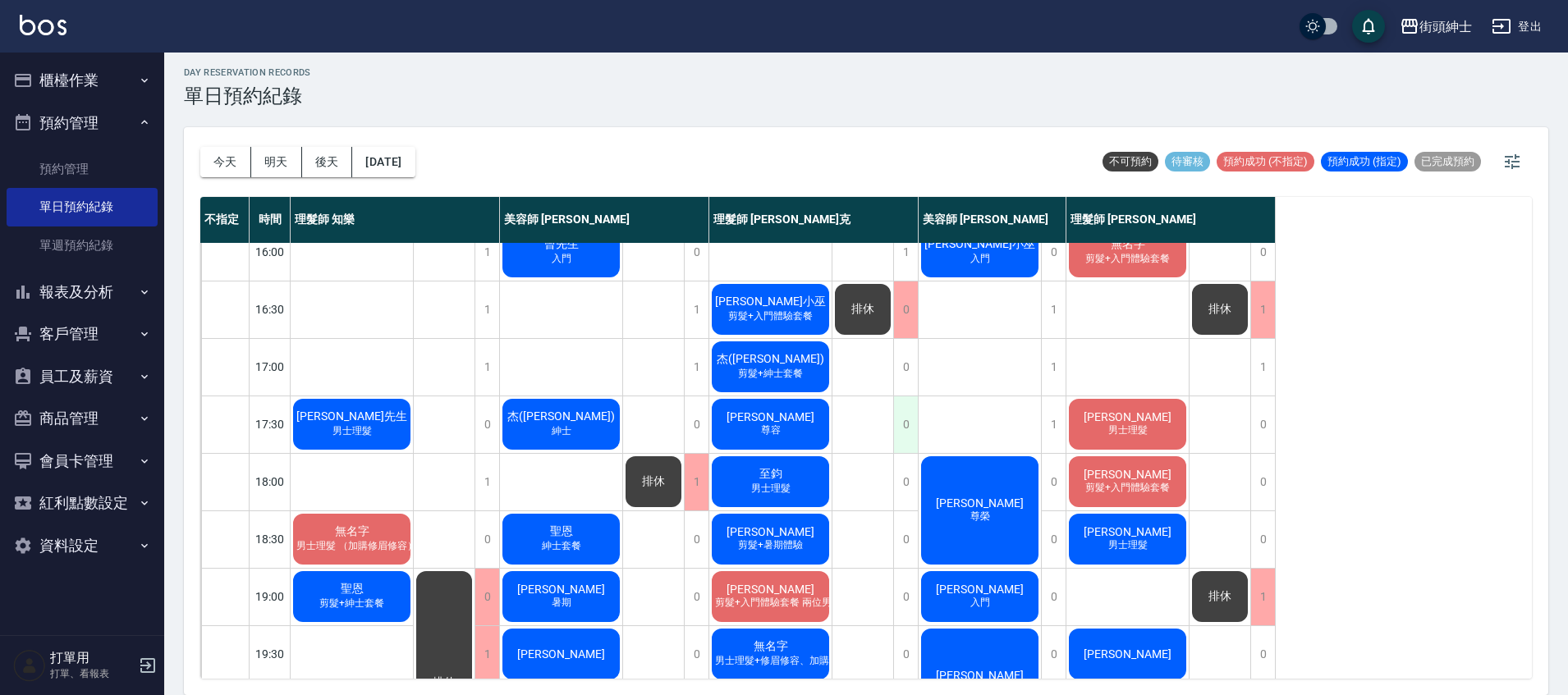
scroll to position [584, 0]
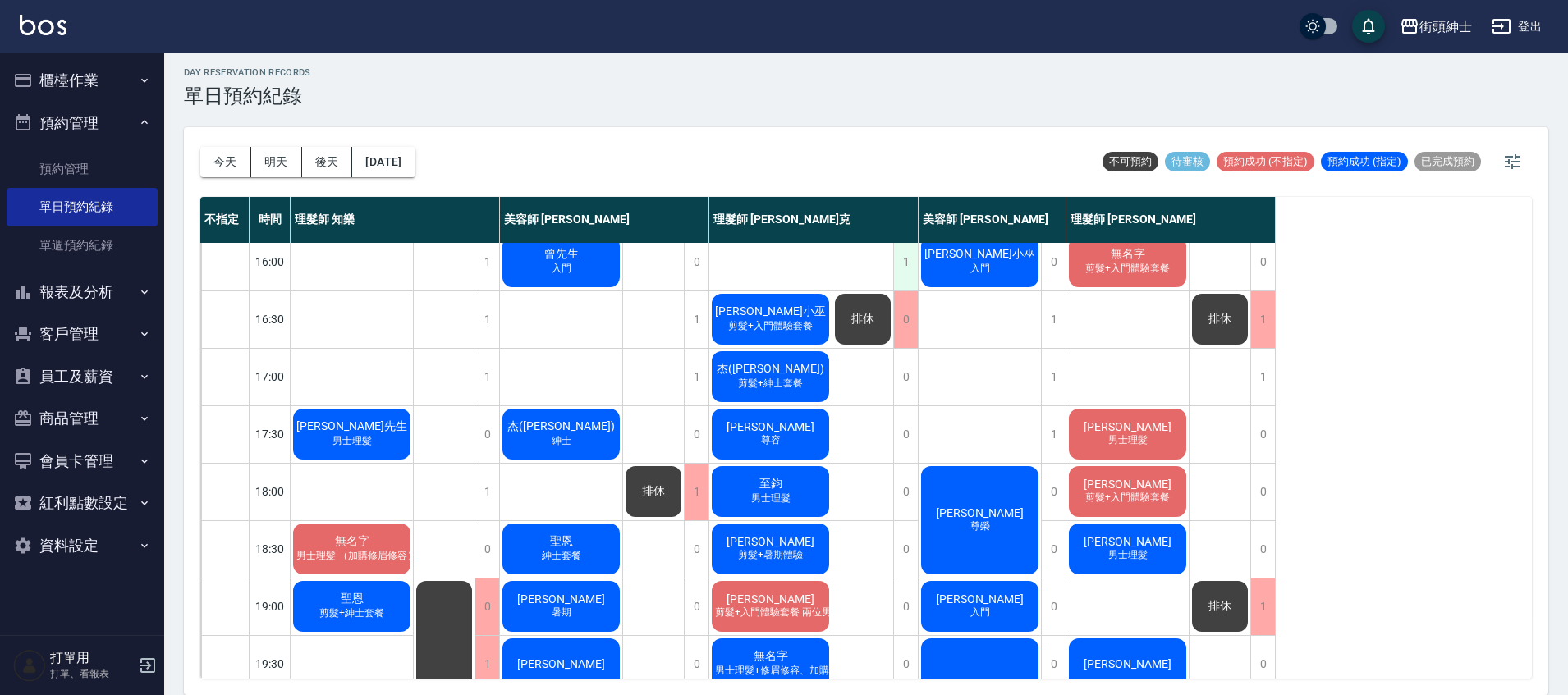
click at [904, 273] on div "1" at bounding box center [905, 262] width 25 height 57
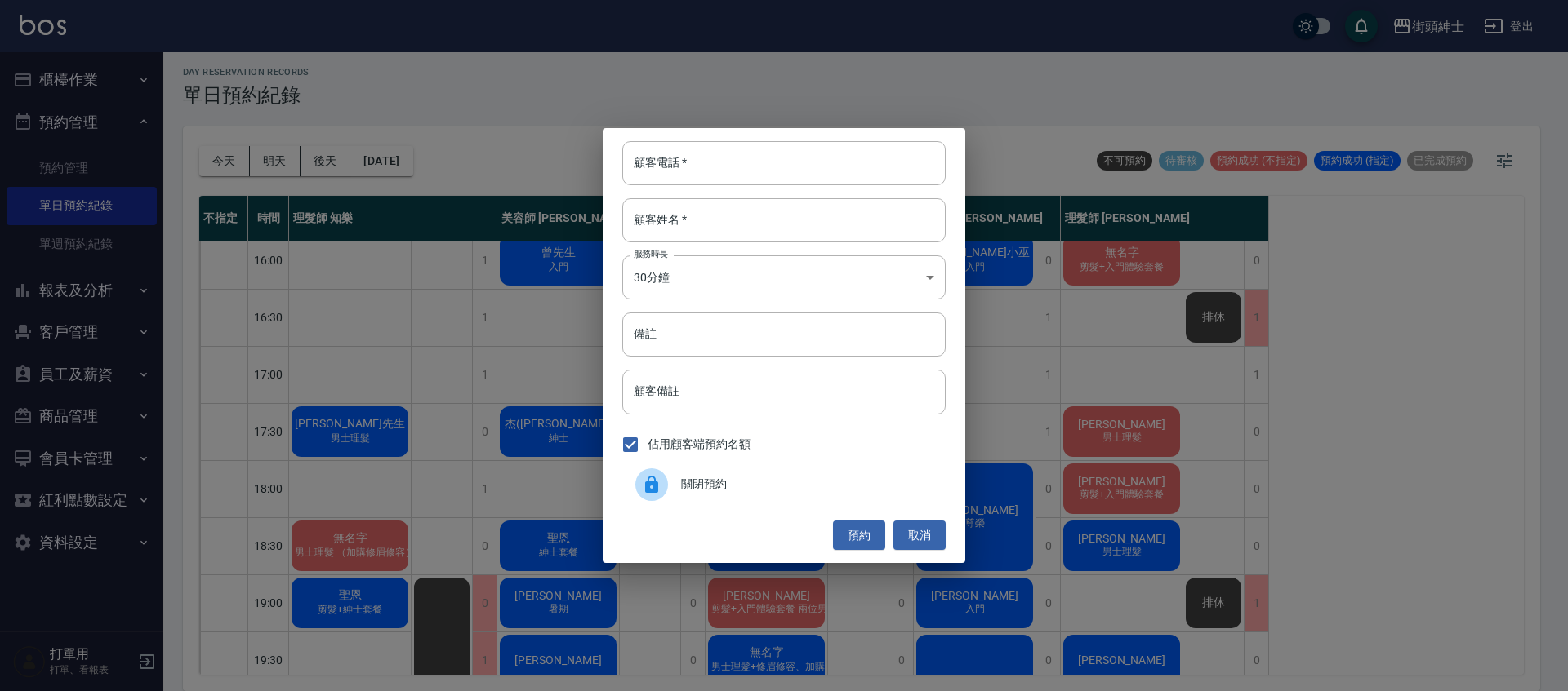
drag, startPoint x: 703, startPoint y: 481, endPoint x: 721, endPoint y: 475, distance: 19.0
click at [703, 481] on span "關閉預約" at bounding box center [807, 484] width 252 height 17
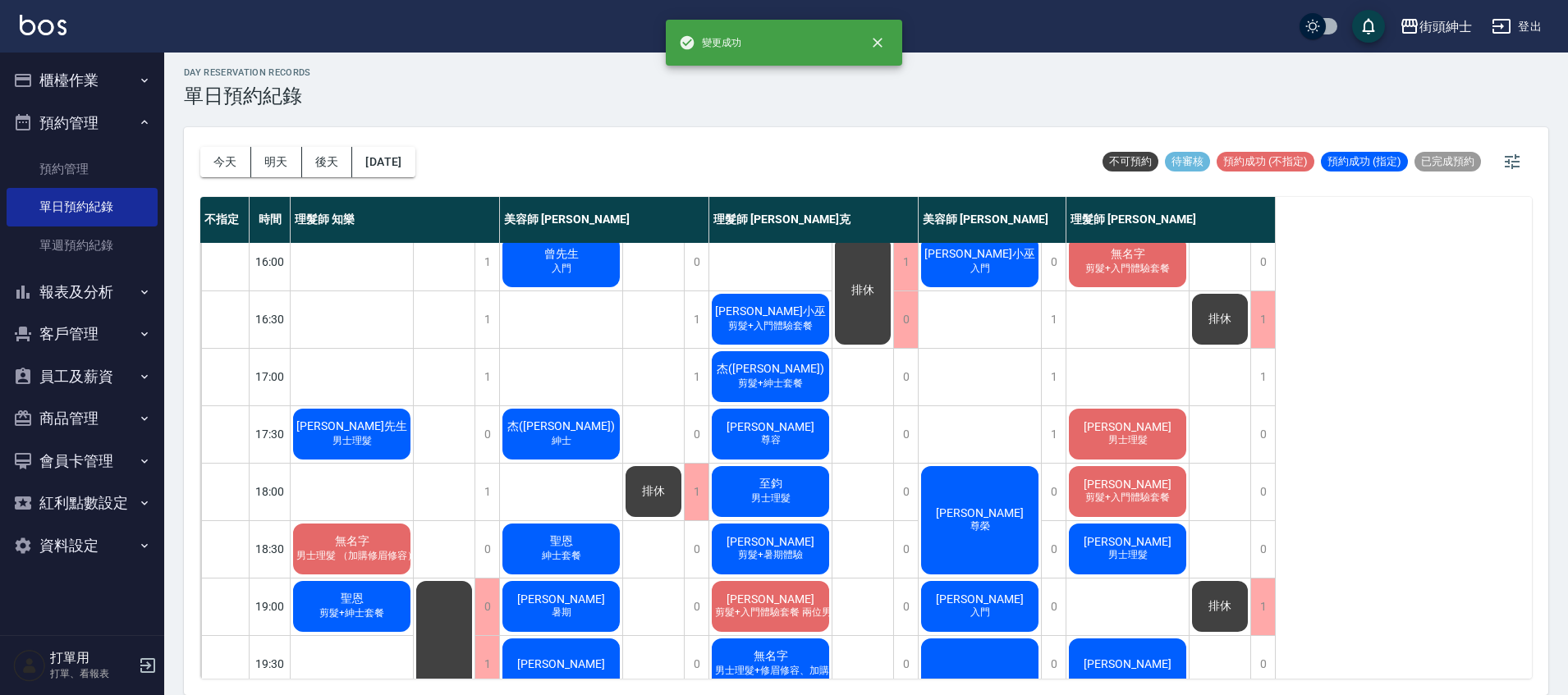
click at [870, 324] on div "排休" at bounding box center [862, 291] width 61 height 113
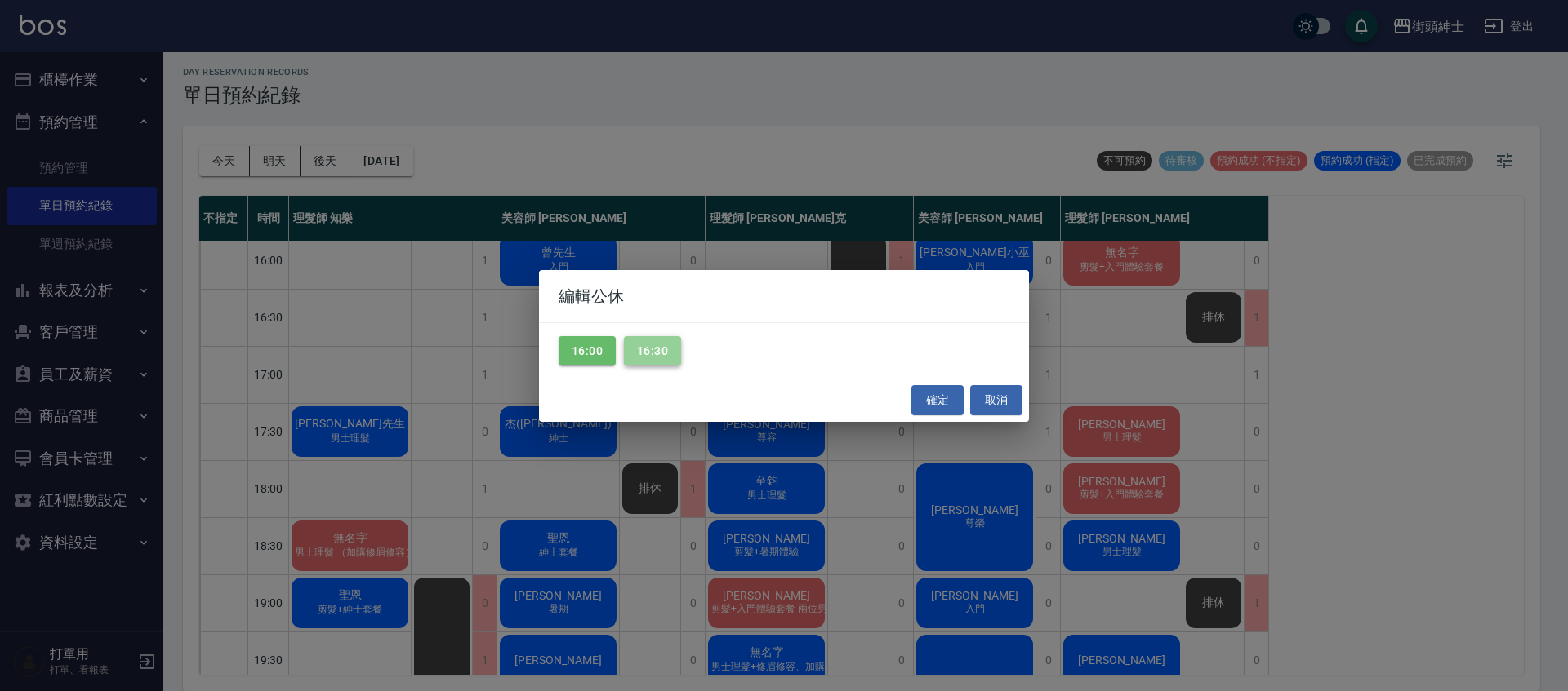
click at [656, 339] on button "16:30" at bounding box center [652, 351] width 57 height 30
click at [957, 412] on button "確定" at bounding box center [937, 400] width 52 height 30
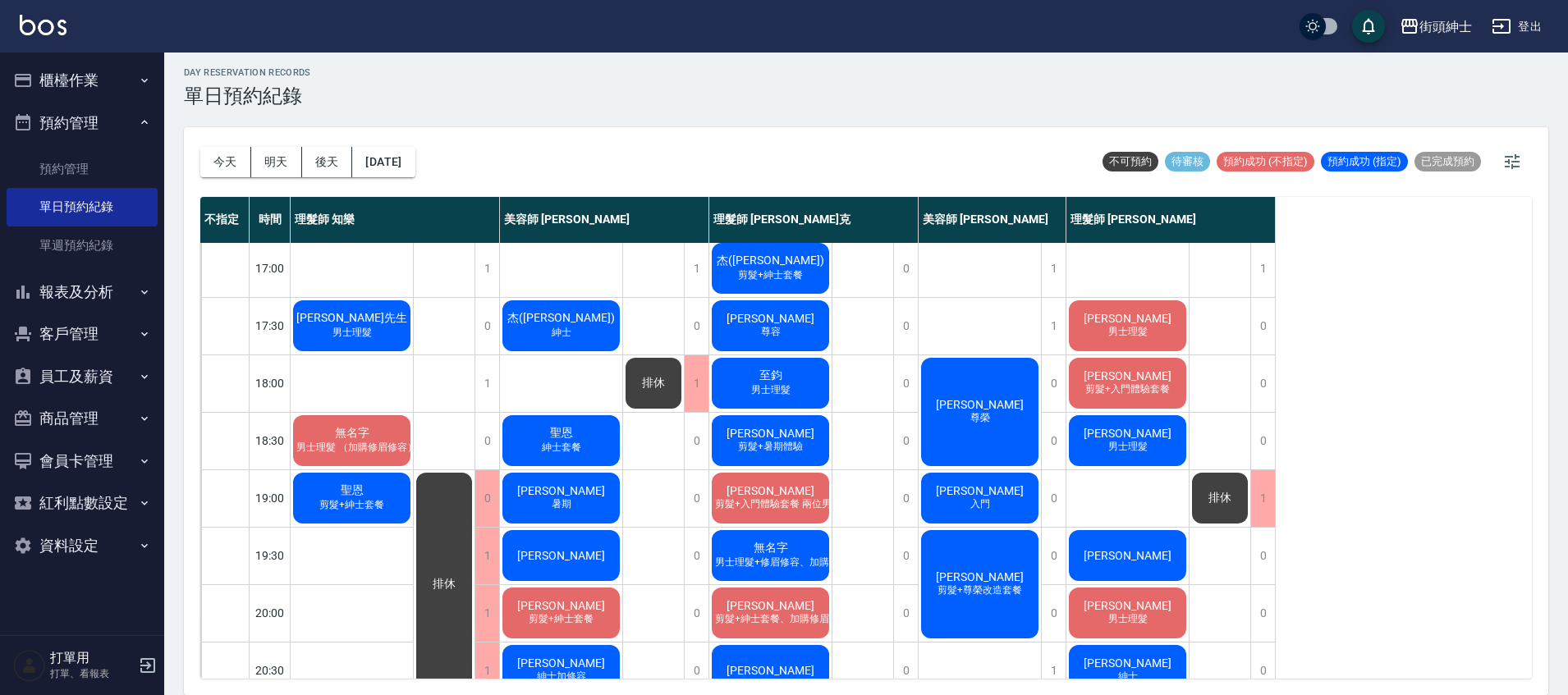
scroll to position [772, 0]
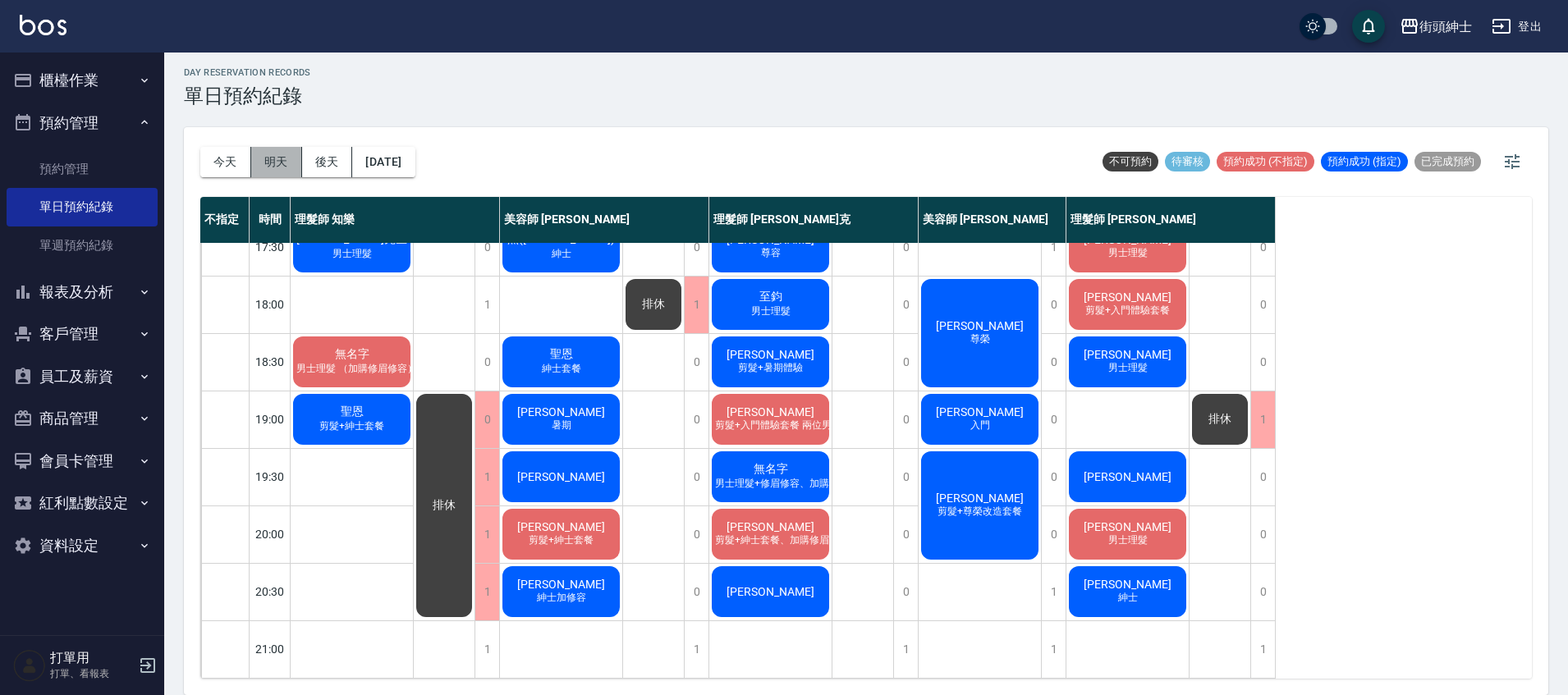
click at [262, 154] on button "明天" at bounding box center [276, 161] width 51 height 30
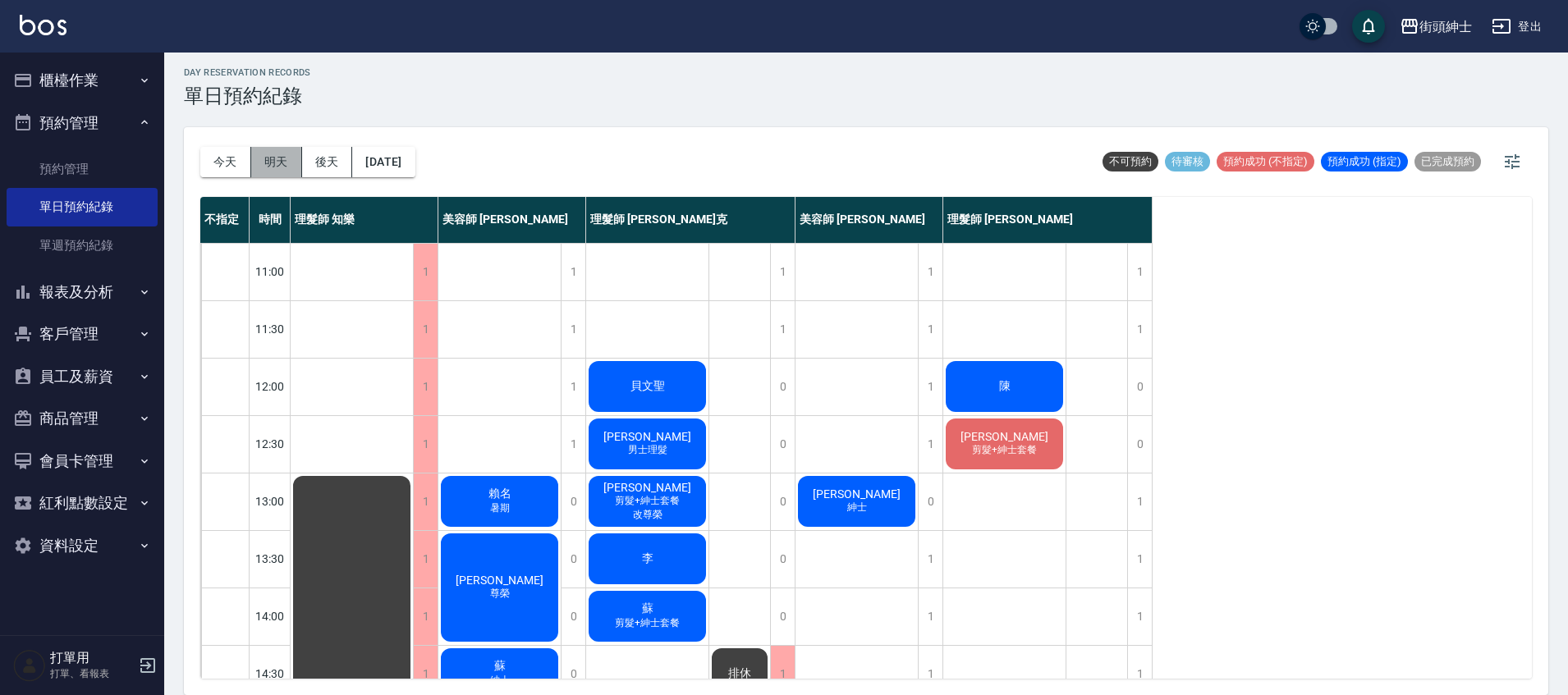
click at [278, 165] on button "明天" at bounding box center [276, 161] width 51 height 30
click at [231, 165] on button "今天" at bounding box center [225, 161] width 51 height 30
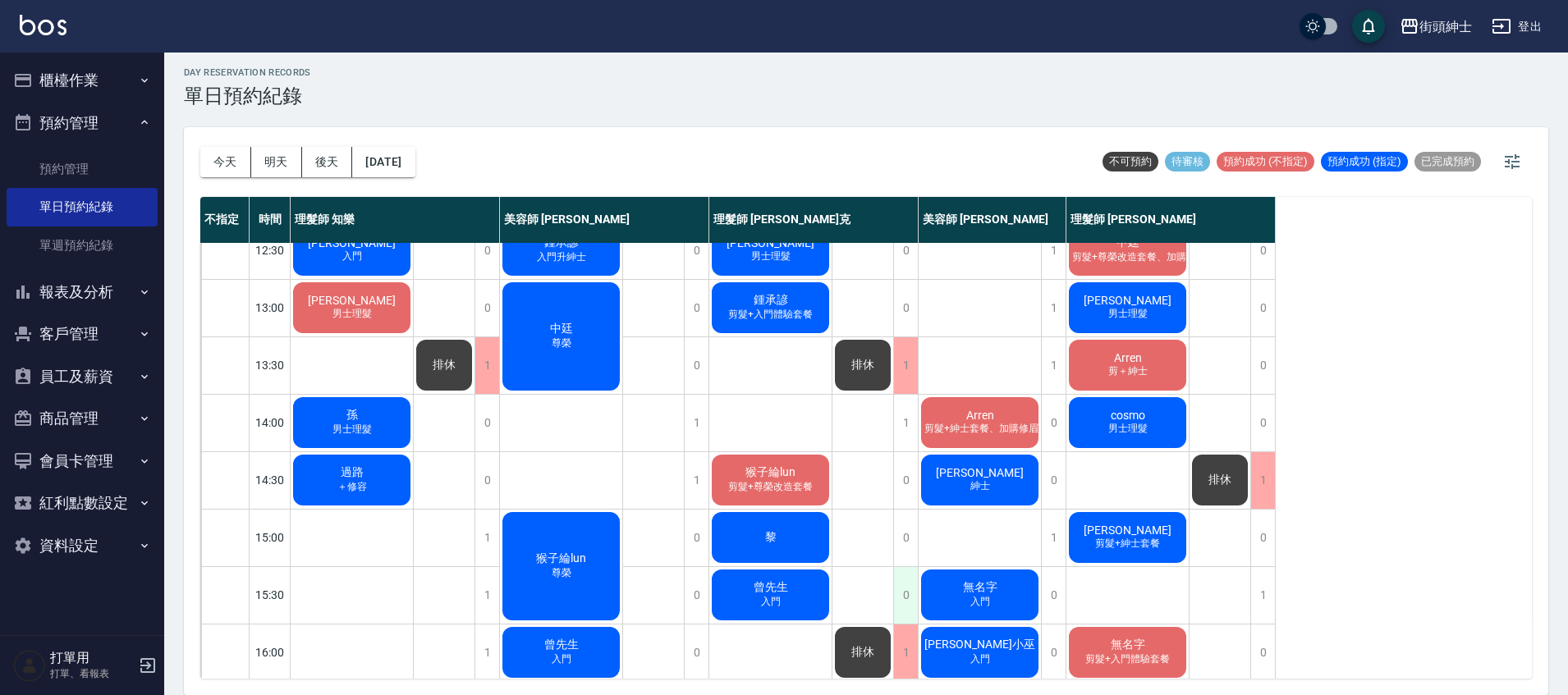
scroll to position [250, 0]
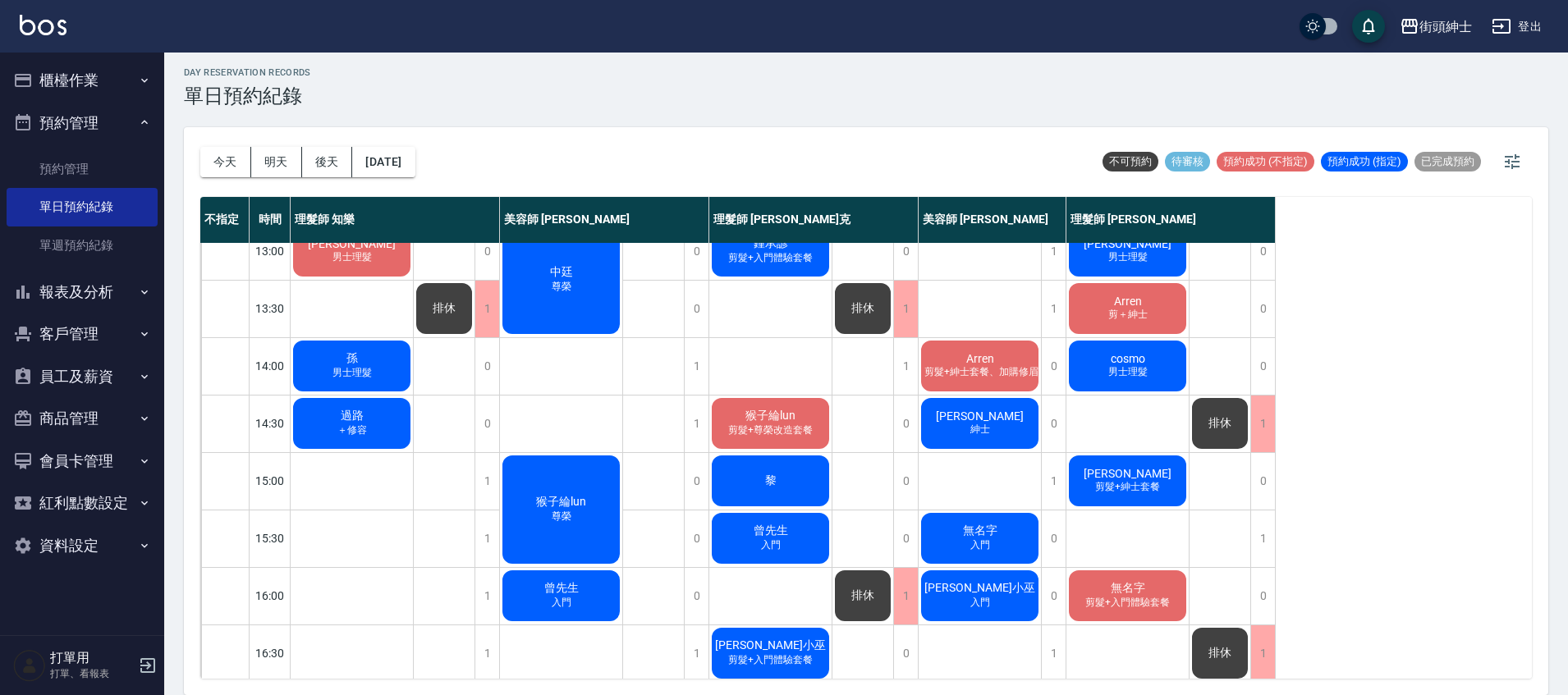
click at [779, 541] on span "入門" at bounding box center [771, 545] width 27 height 14
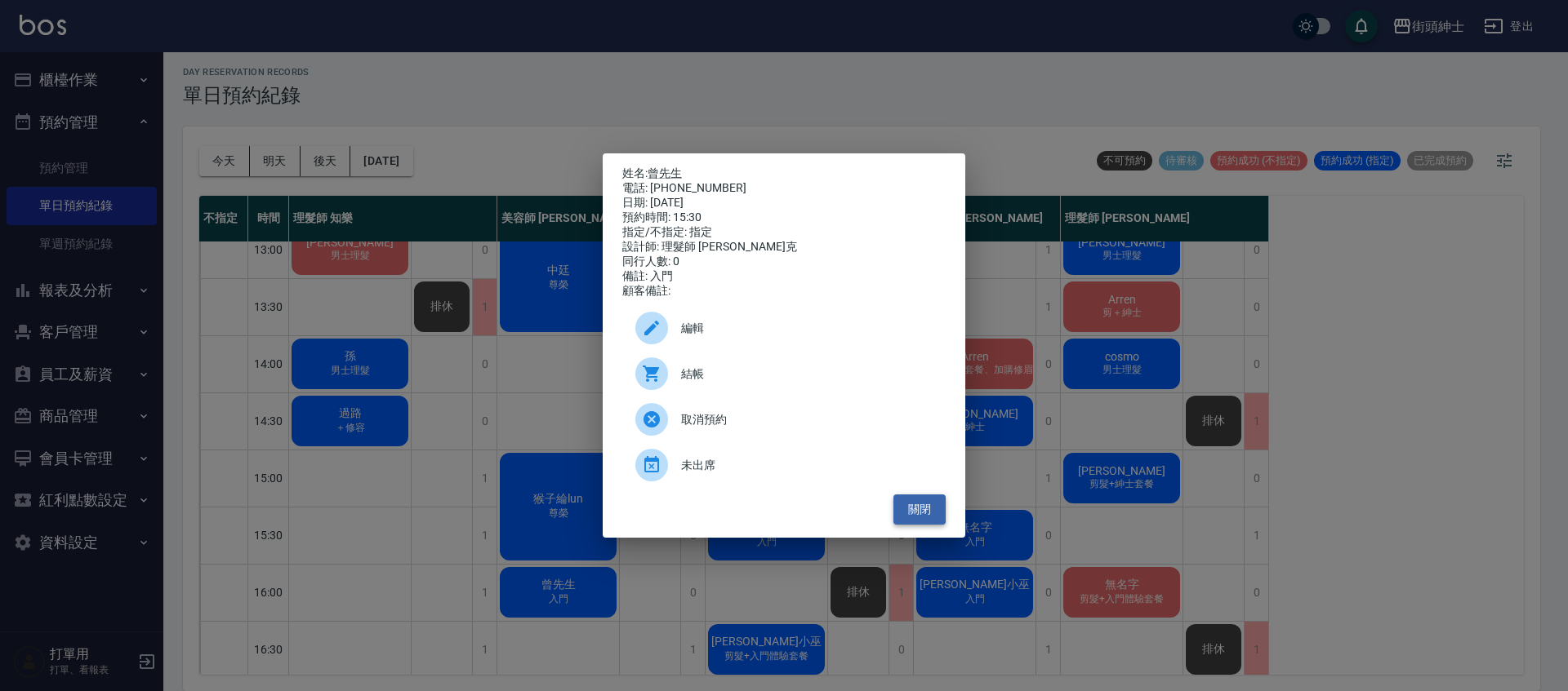
drag, startPoint x: 925, startPoint y: 512, endPoint x: 937, endPoint y: 515, distance: 12.4
click at [927, 512] on button "關閉" at bounding box center [919, 509] width 52 height 30
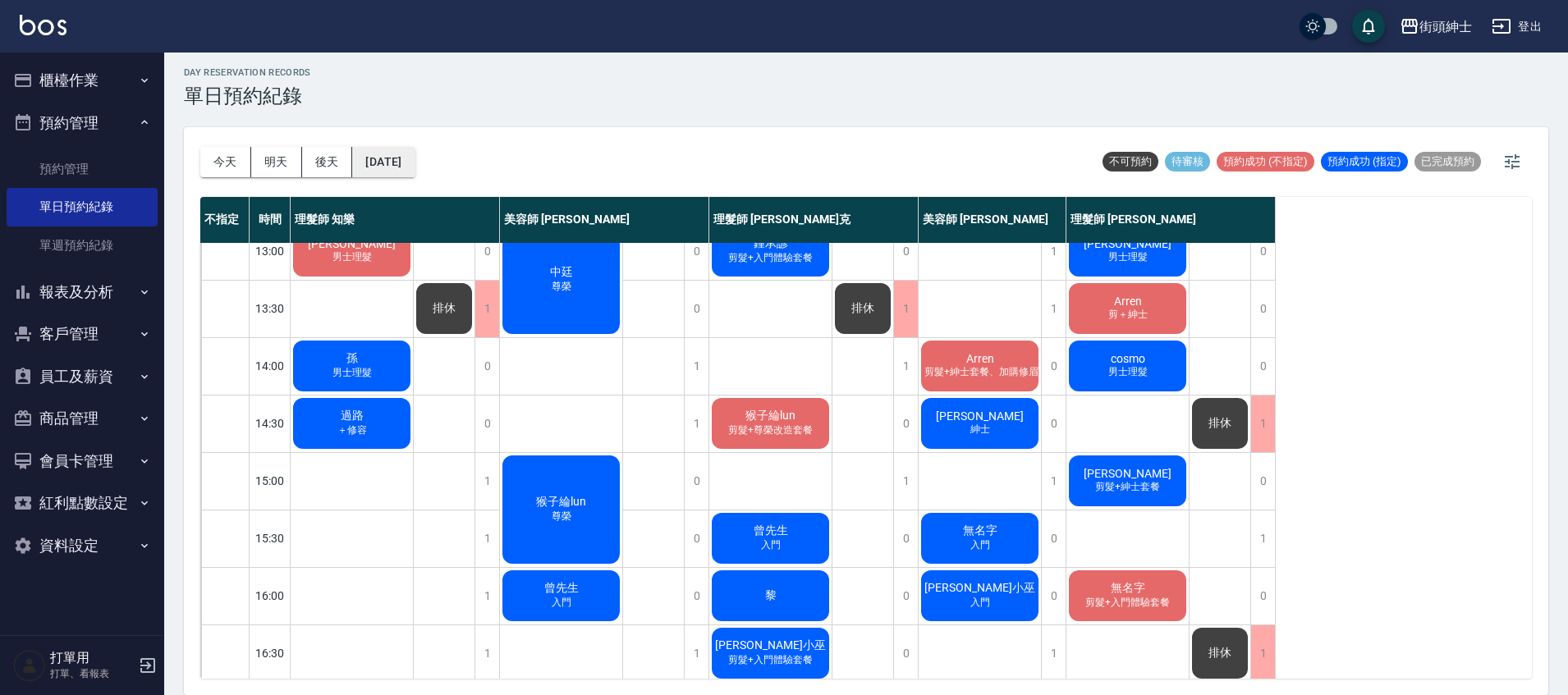
click at [415, 160] on button "2025/09/12" at bounding box center [383, 161] width 63 height 30
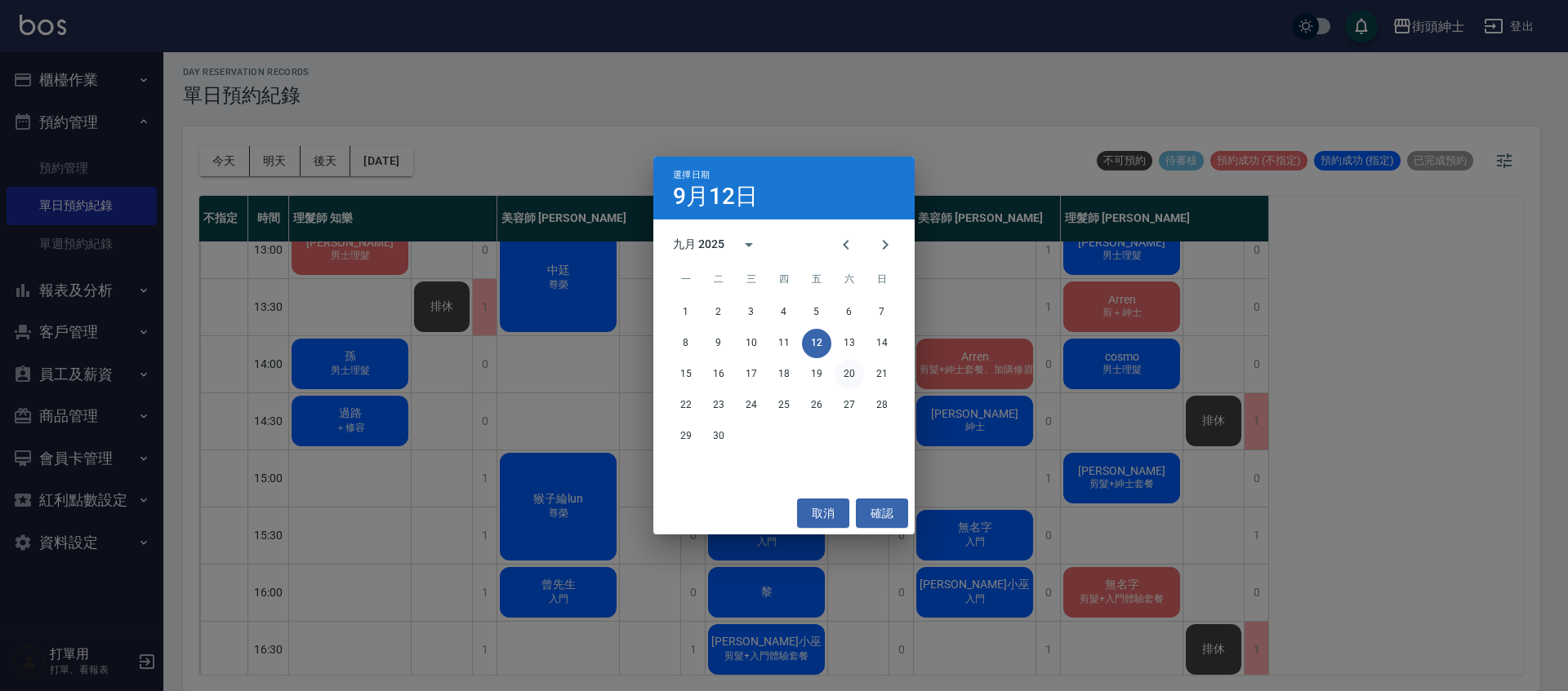
click at [854, 371] on button "20" at bounding box center [849, 374] width 29 height 29
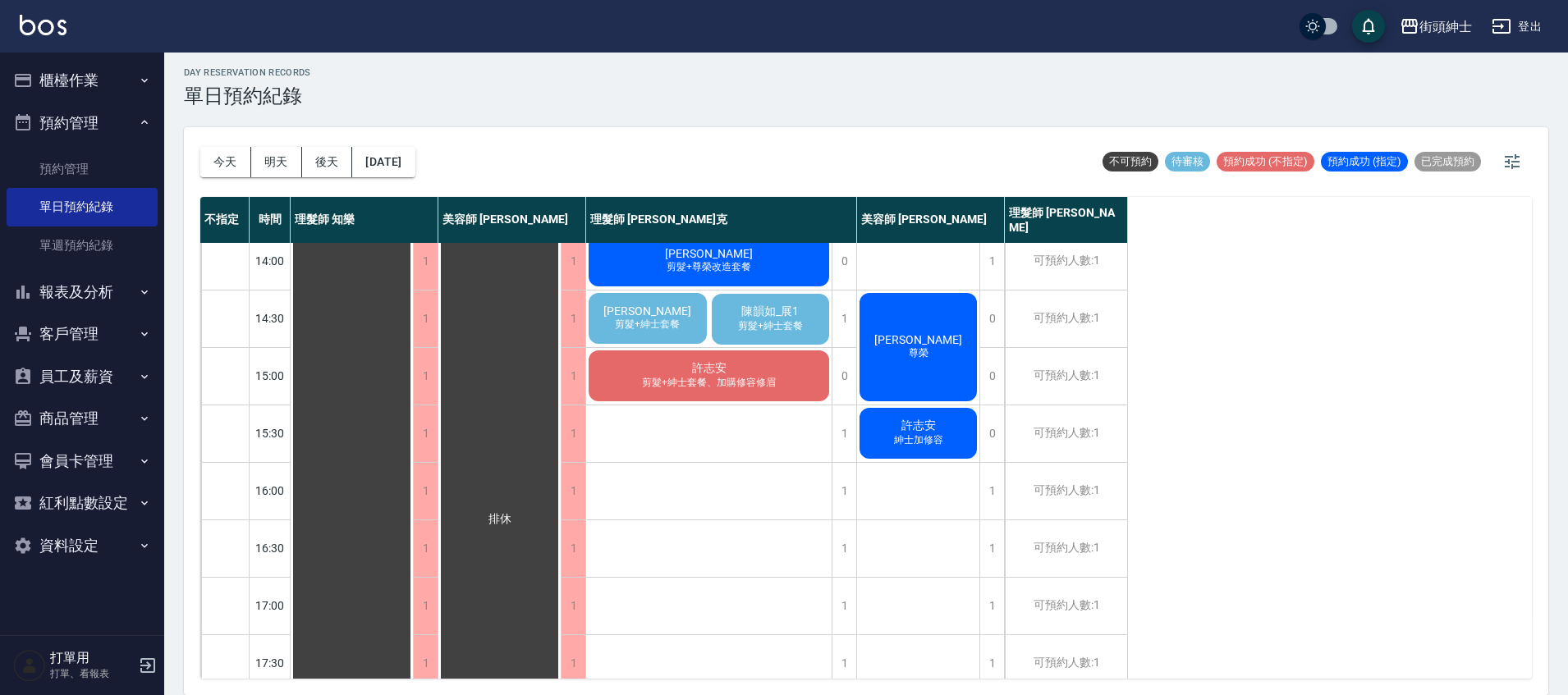
scroll to position [273, 0]
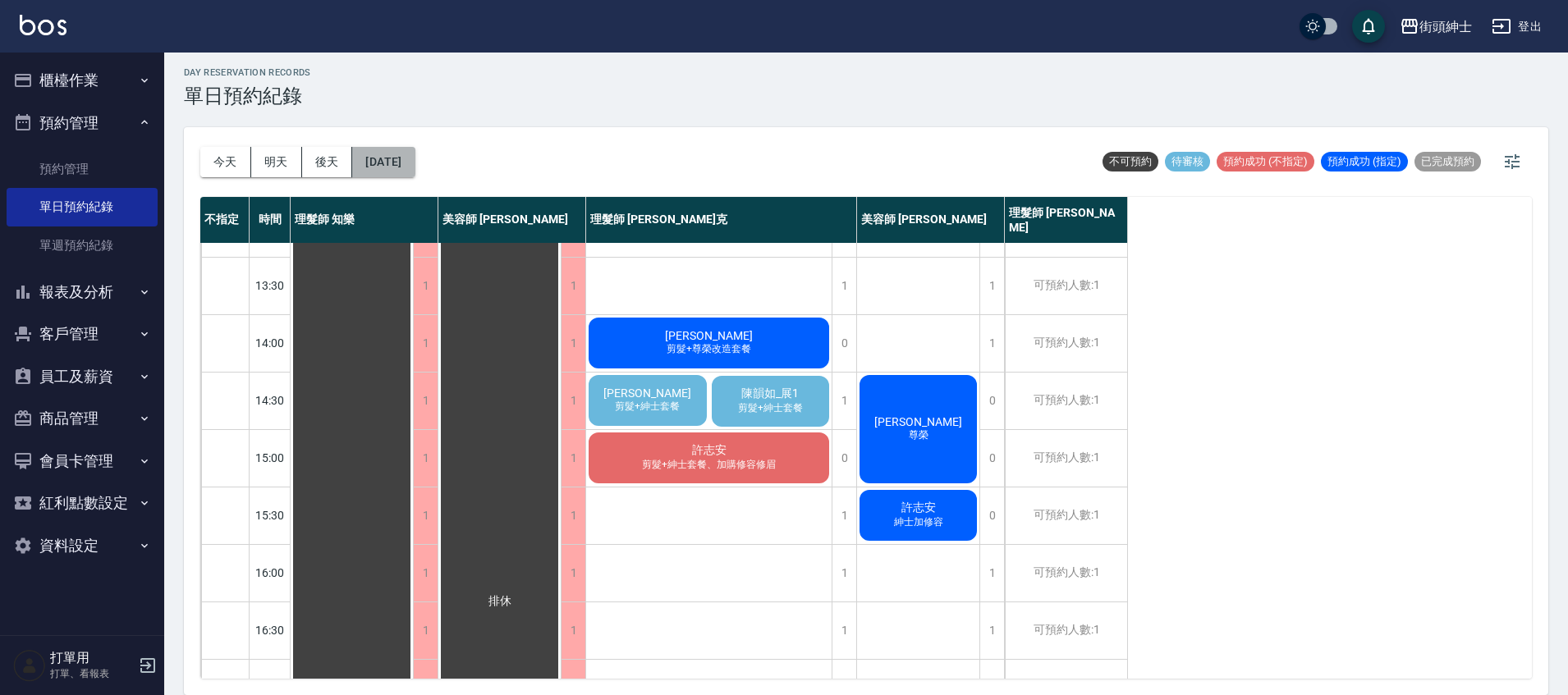
click at [415, 165] on button "2025/09/20" at bounding box center [383, 161] width 63 height 30
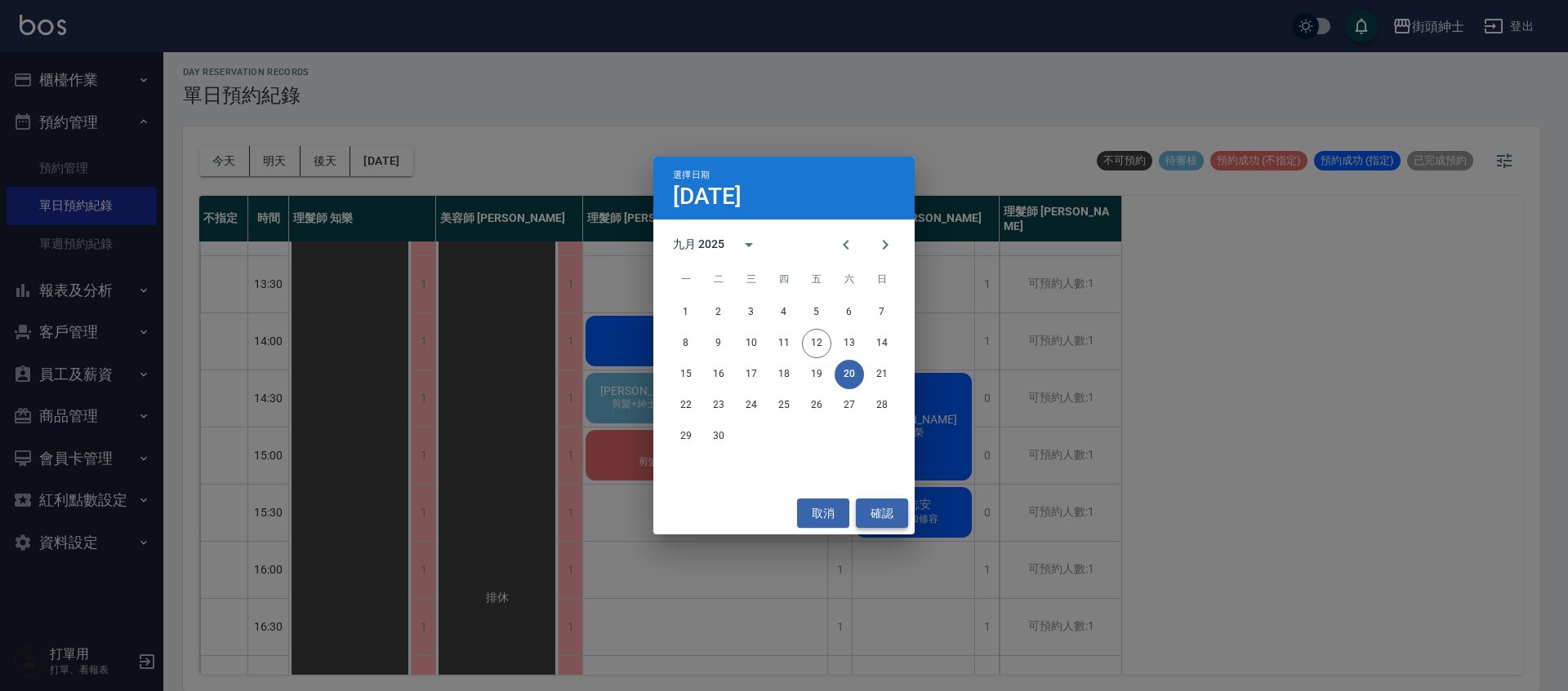
click at [882, 512] on button "確認" at bounding box center [882, 513] width 52 height 30
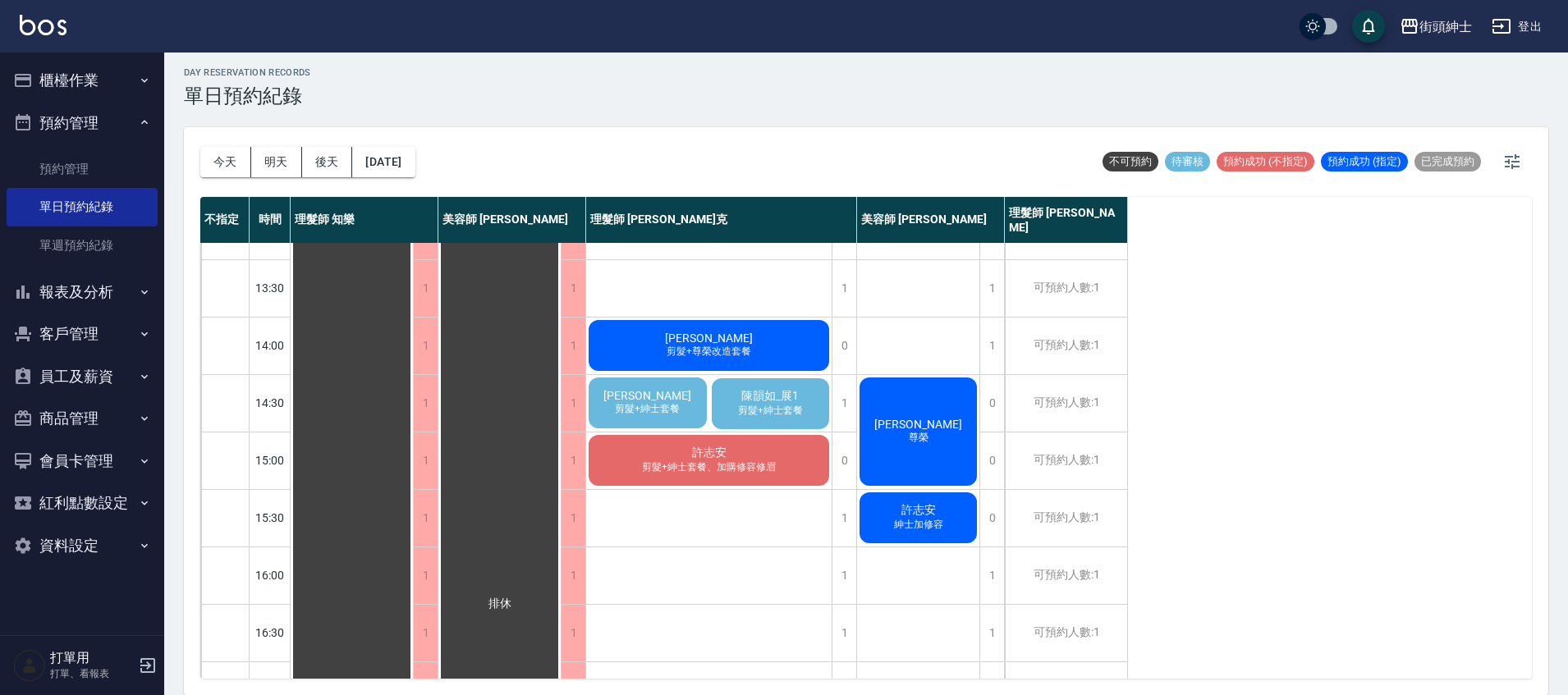
scroll to position [270, 0]
click at [675, 406] on span "剪髮+紳士套餐" at bounding box center [647, 410] width 71 height 14
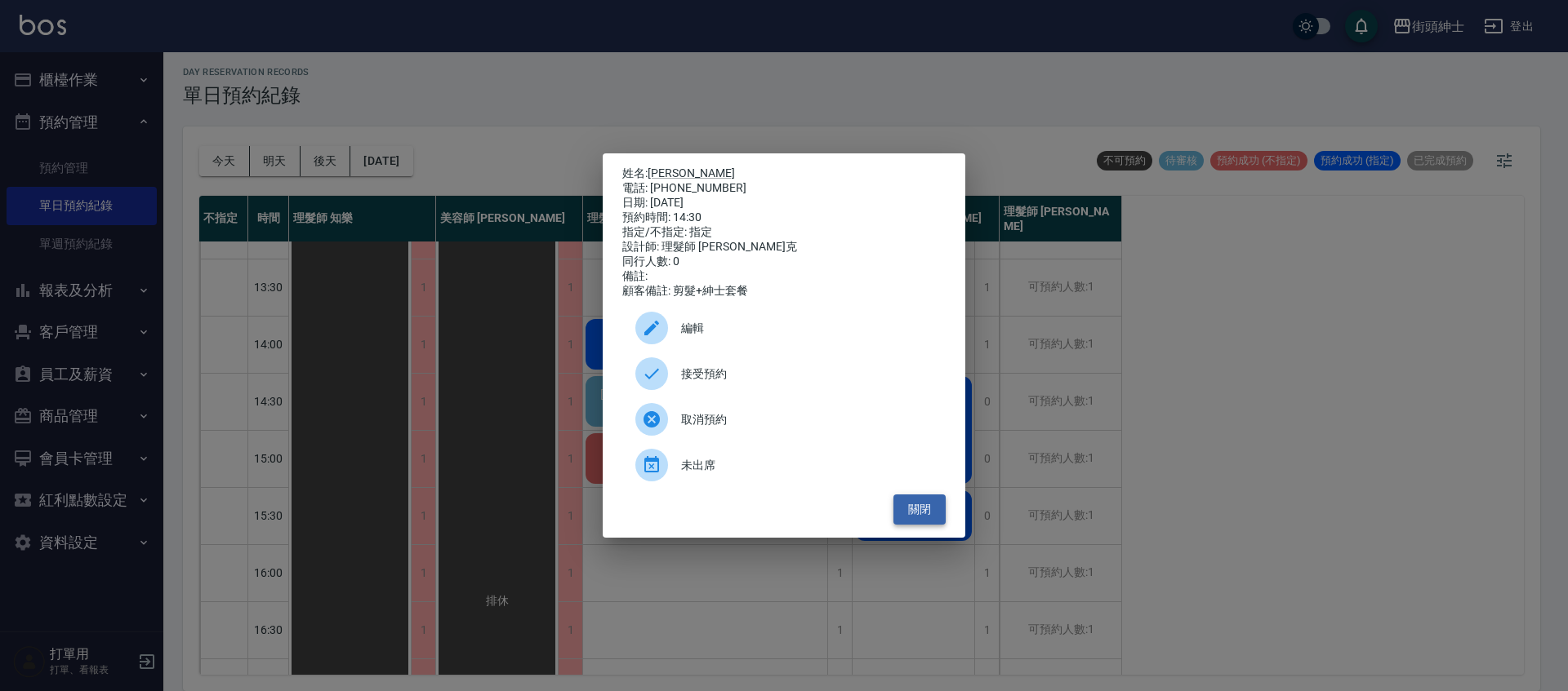
click at [927, 524] on button "關閉" at bounding box center [919, 509] width 52 height 30
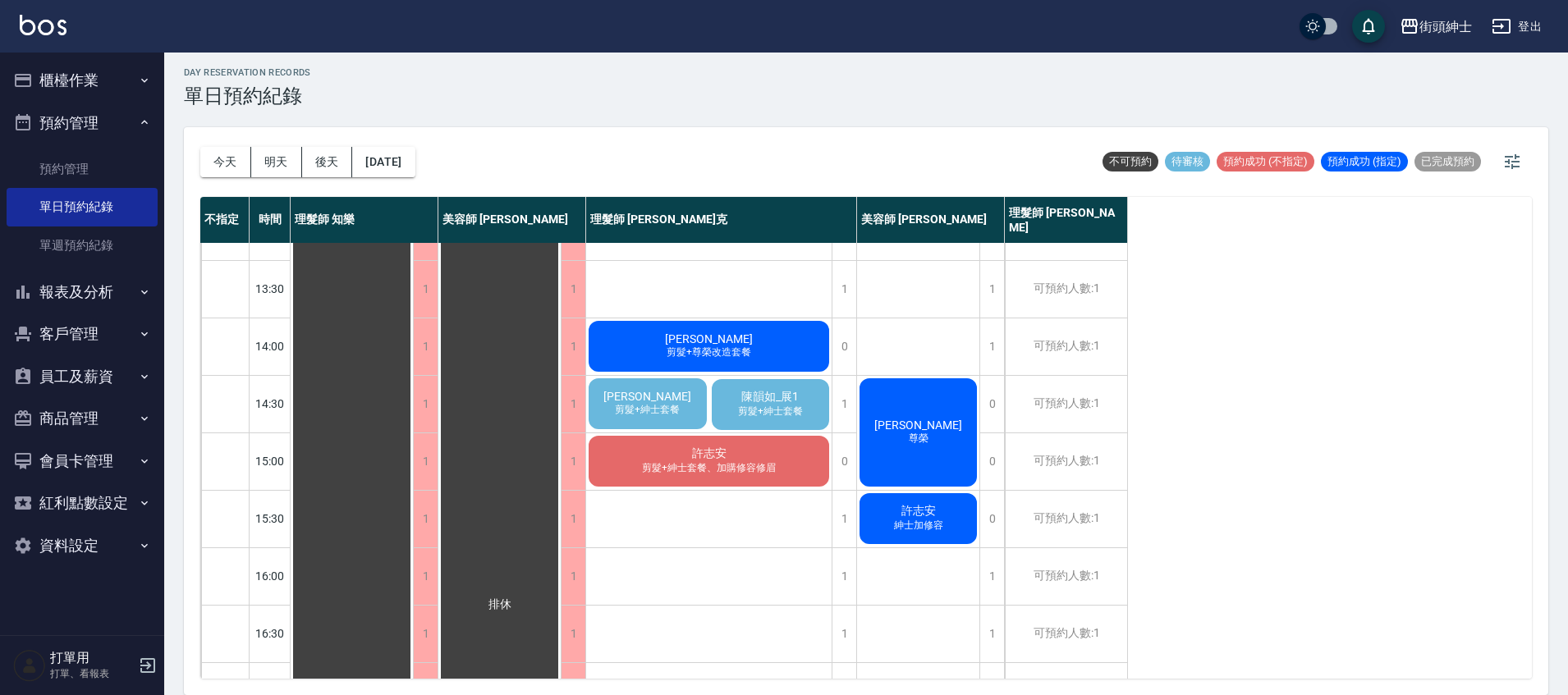
click at [766, 405] on span "剪髮+紳士套餐" at bounding box center [770, 411] width 71 height 14
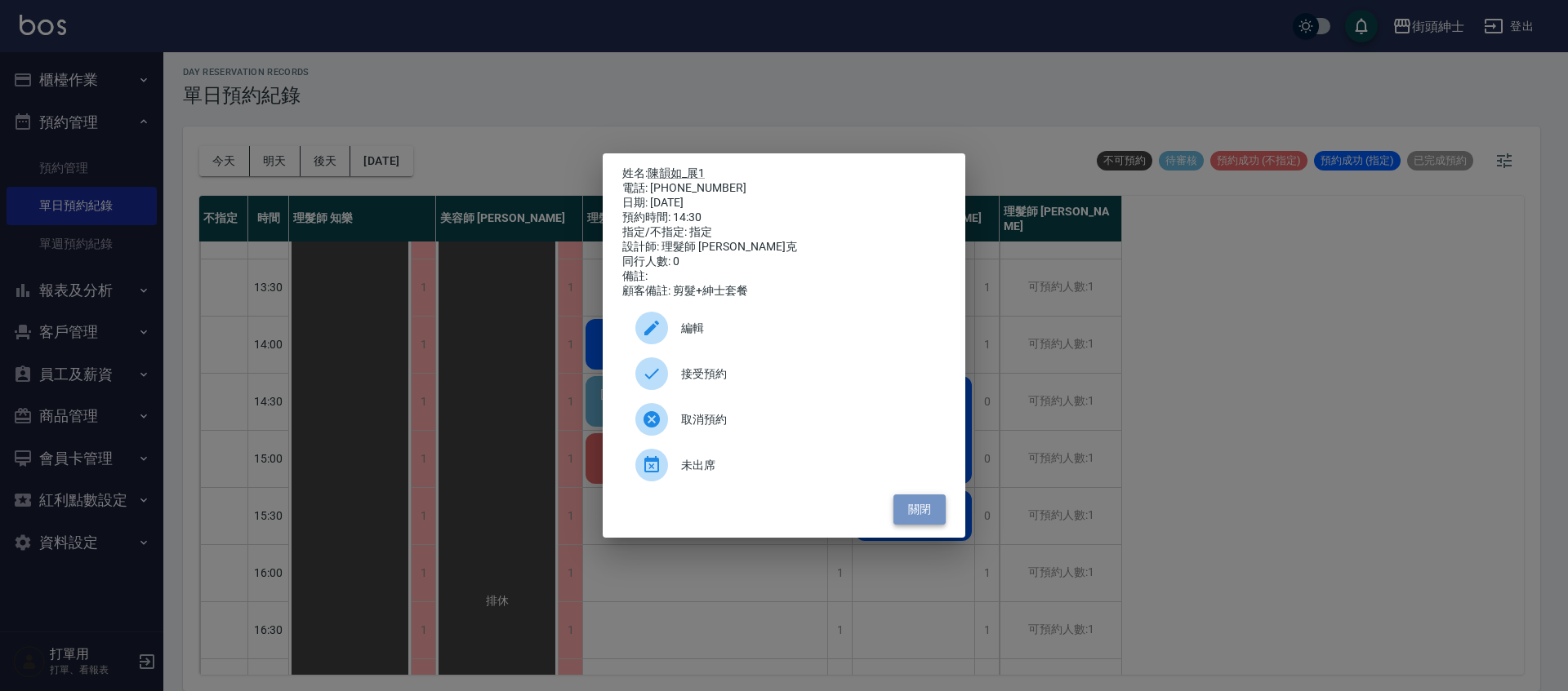
click at [916, 512] on button "關閉" at bounding box center [919, 509] width 52 height 30
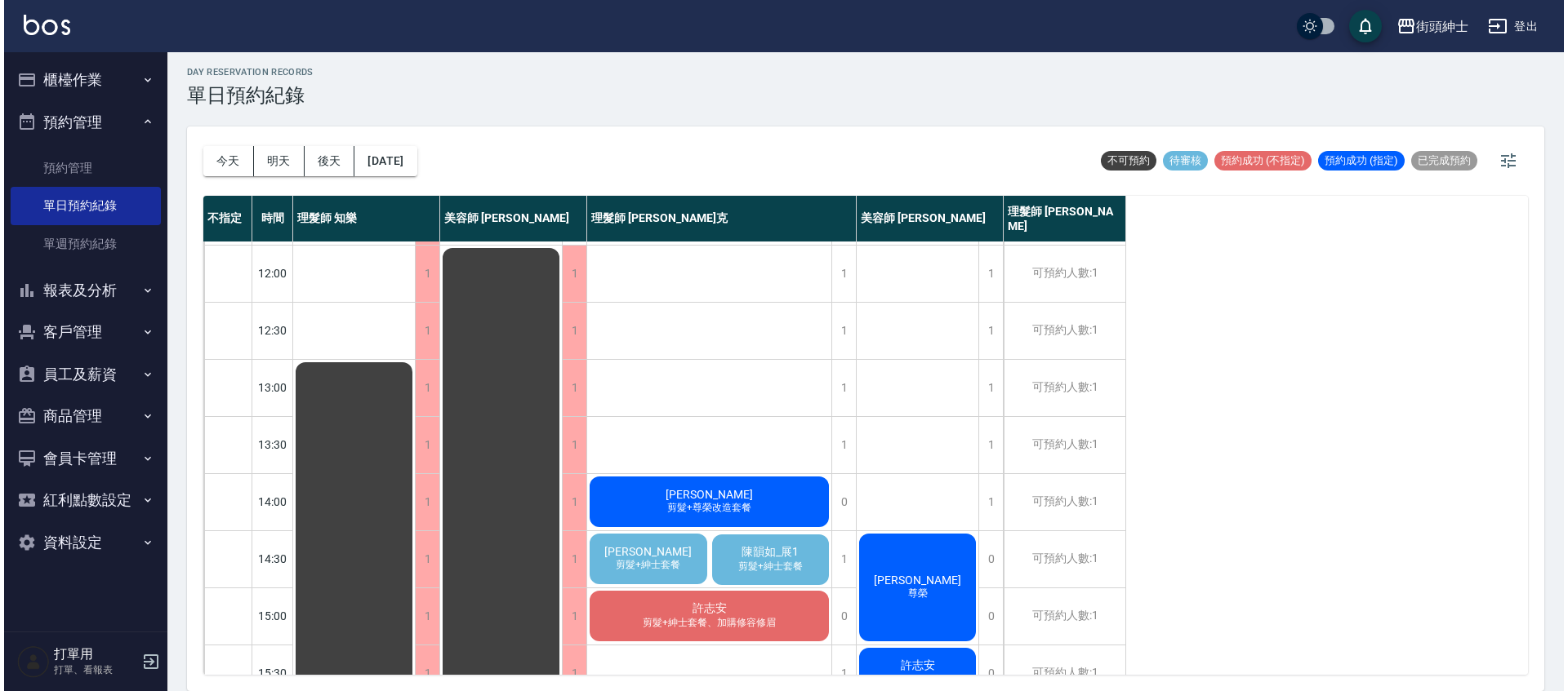
scroll to position [116, 0]
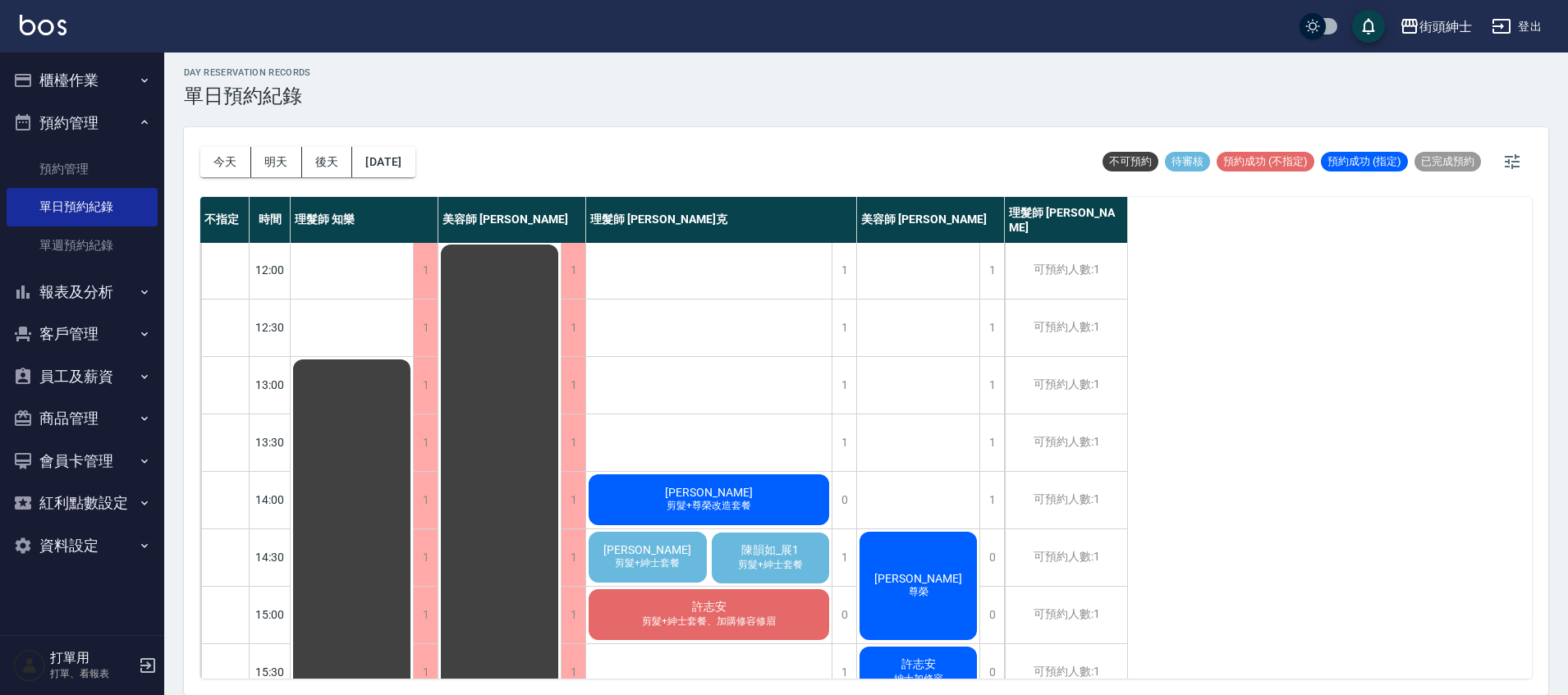
click at [763, 544] on span "陳韻如_展1" at bounding box center [770, 550] width 64 height 15
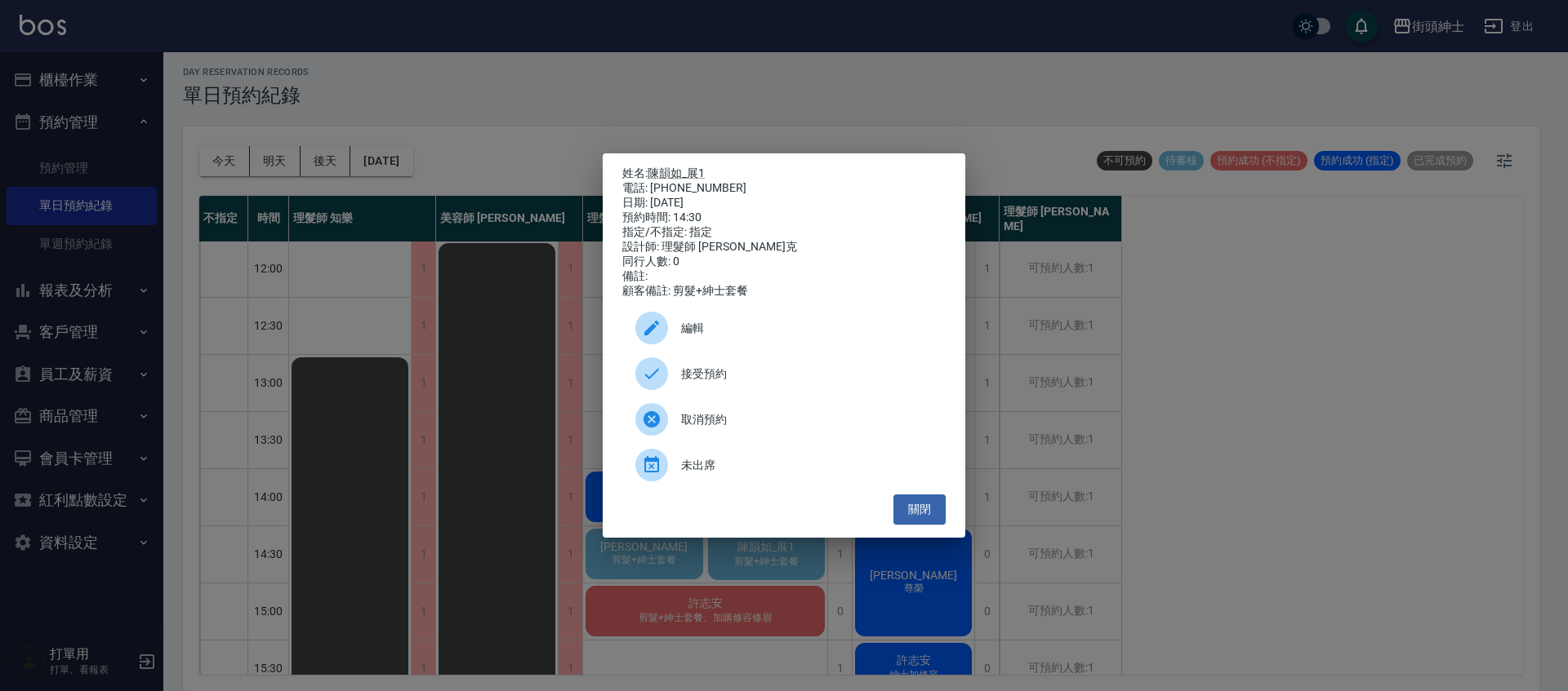
click at [752, 346] on div "編輯" at bounding box center [784, 328] width 323 height 46
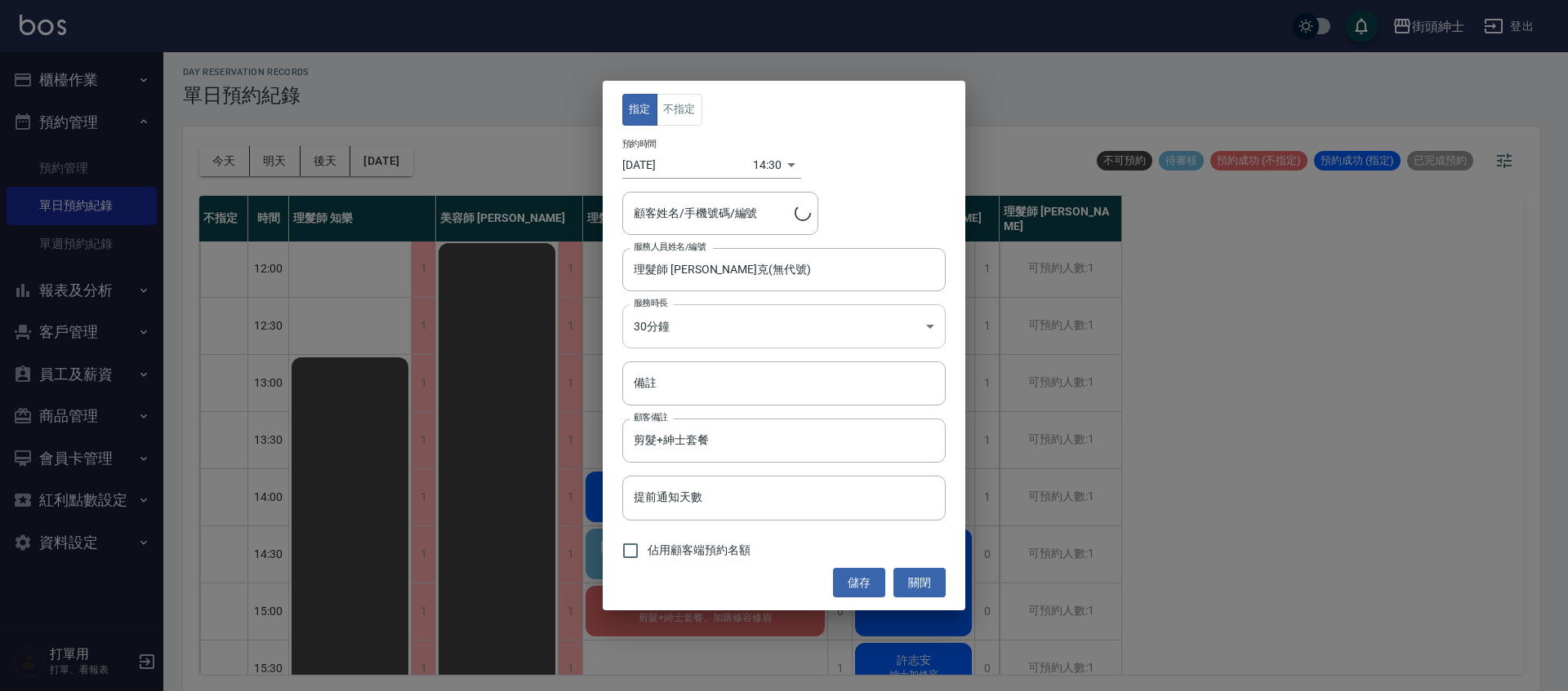
type input "陳韻如_展1/0911012756"
click at [759, 172] on body "街頭紳士 登出 櫃檯作業 打帳單 帳單列表 營業儀表板 現金收支登錄 材料自購登錄 每日結帳 排班表 現場電腦打卡 預約管理 預約管理 單日預約紀錄 單週預約…" at bounding box center [784, 343] width 1568 height 696
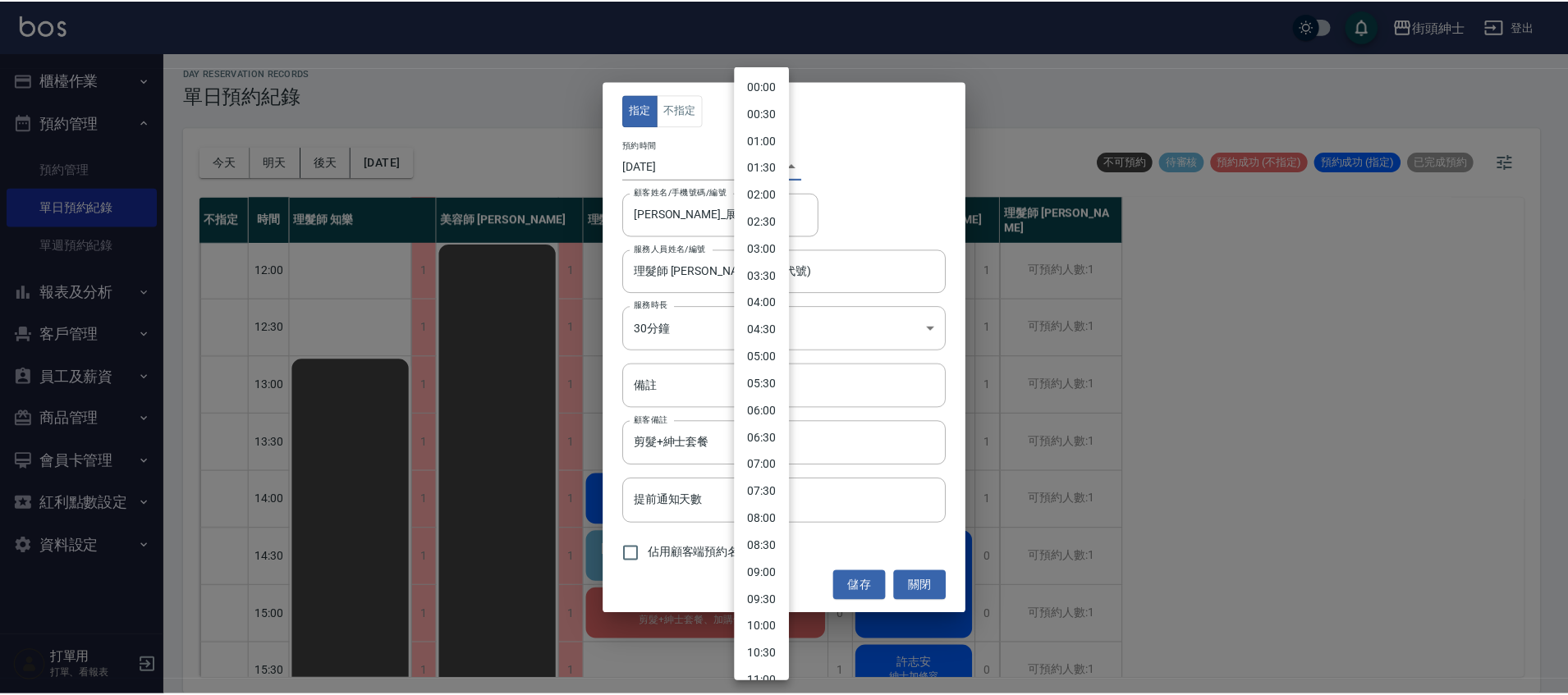
scroll to position [497, 0]
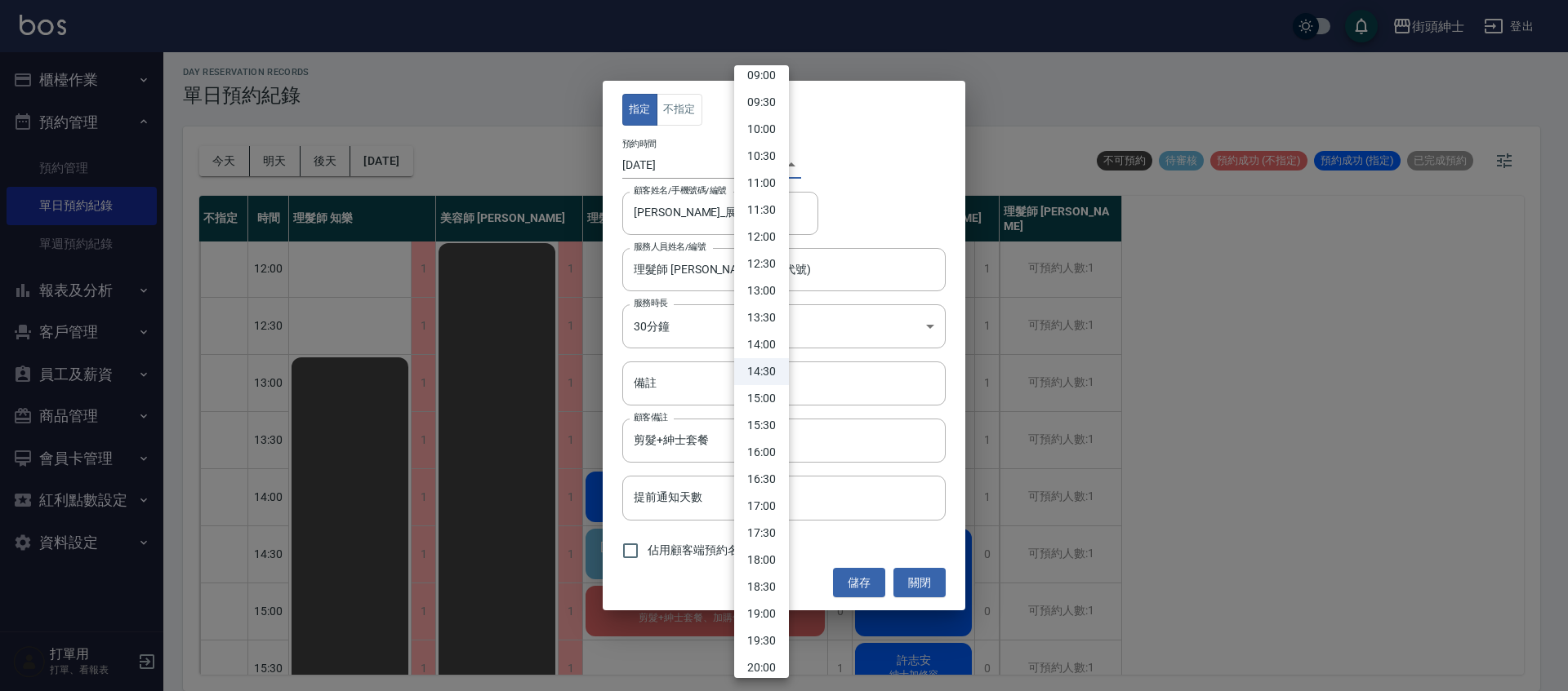
click at [775, 249] on ul "00:00 00:30 01:00 01:30 02:00 02:30 03:00 03:30 04:00 04:30 05:00 05:30 06:00 0…" at bounding box center [761, 223] width 55 height 1305
click at [781, 238] on li "12:00" at bounding box center [761, 237] width 55 height 27
type input "1758340800000"
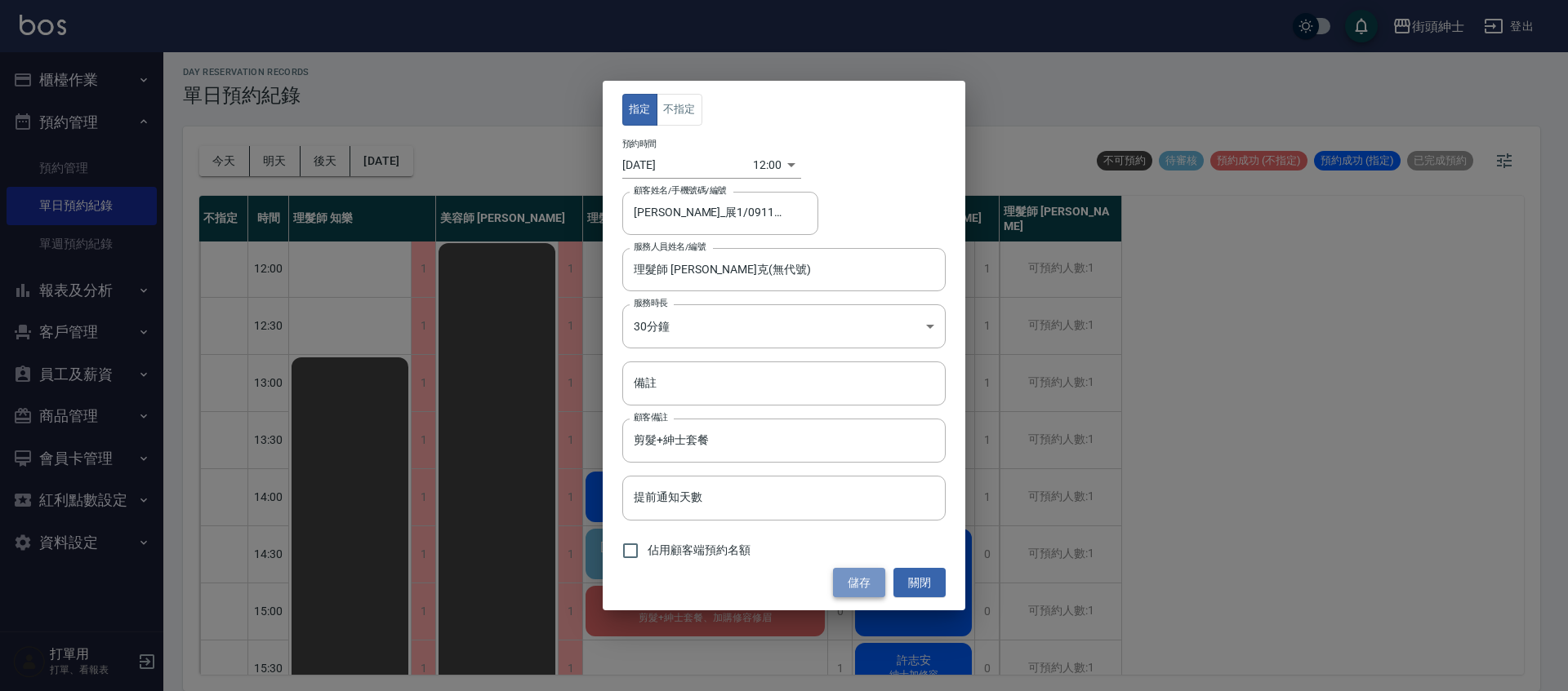
click at [869, 588] on button "儲存" at bounding box center [859, 583] width 52 height 30
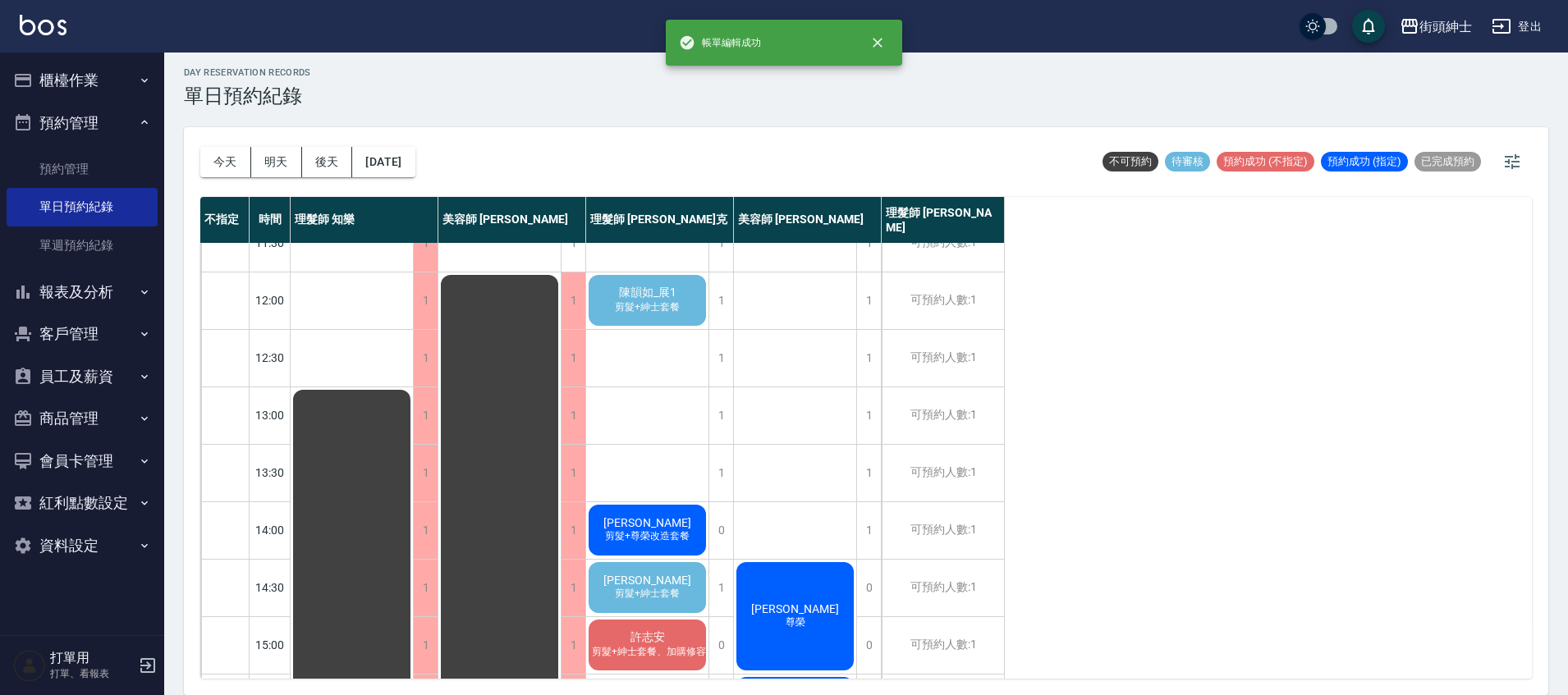
scroll to position [83, 0]
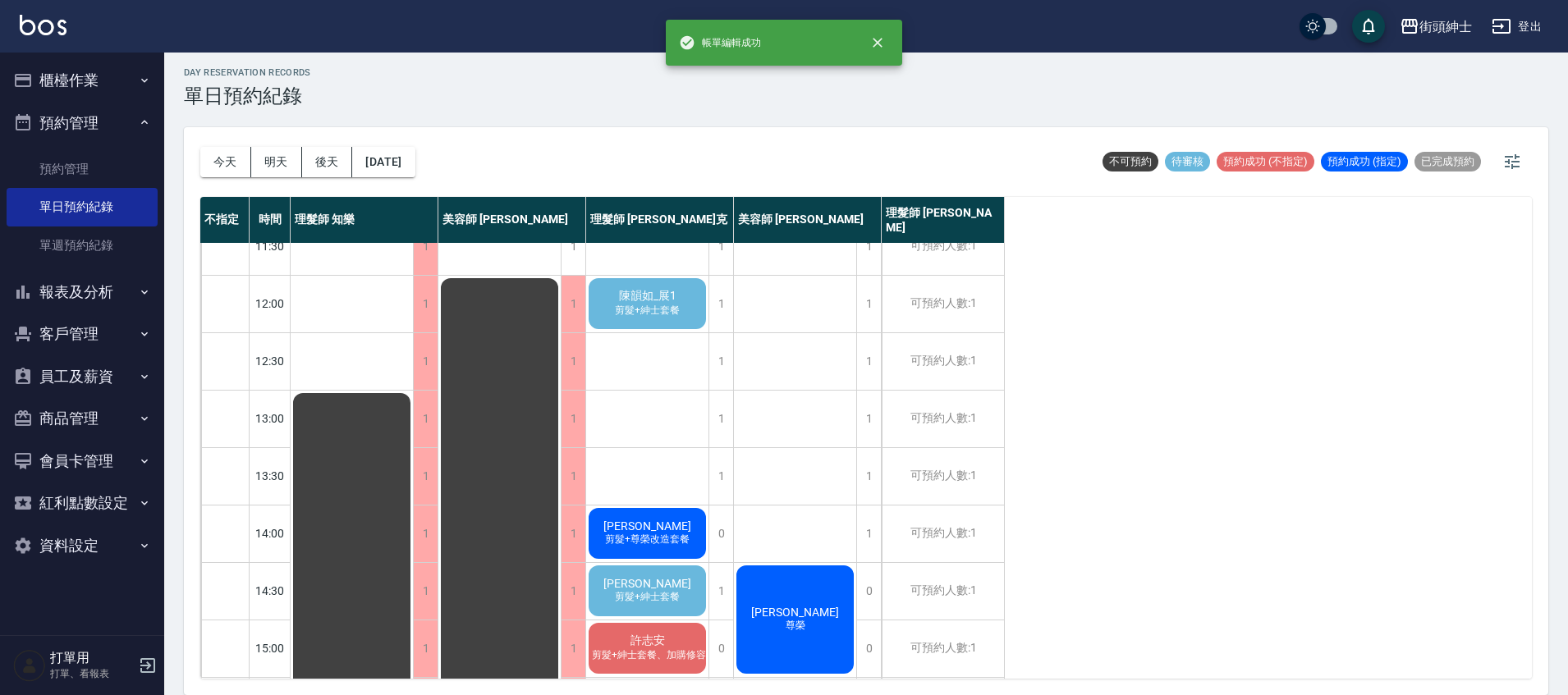
click at [678, 318] on span "剪髮+紳士套餐" at bounding box center [647, 310] width 71 height 14
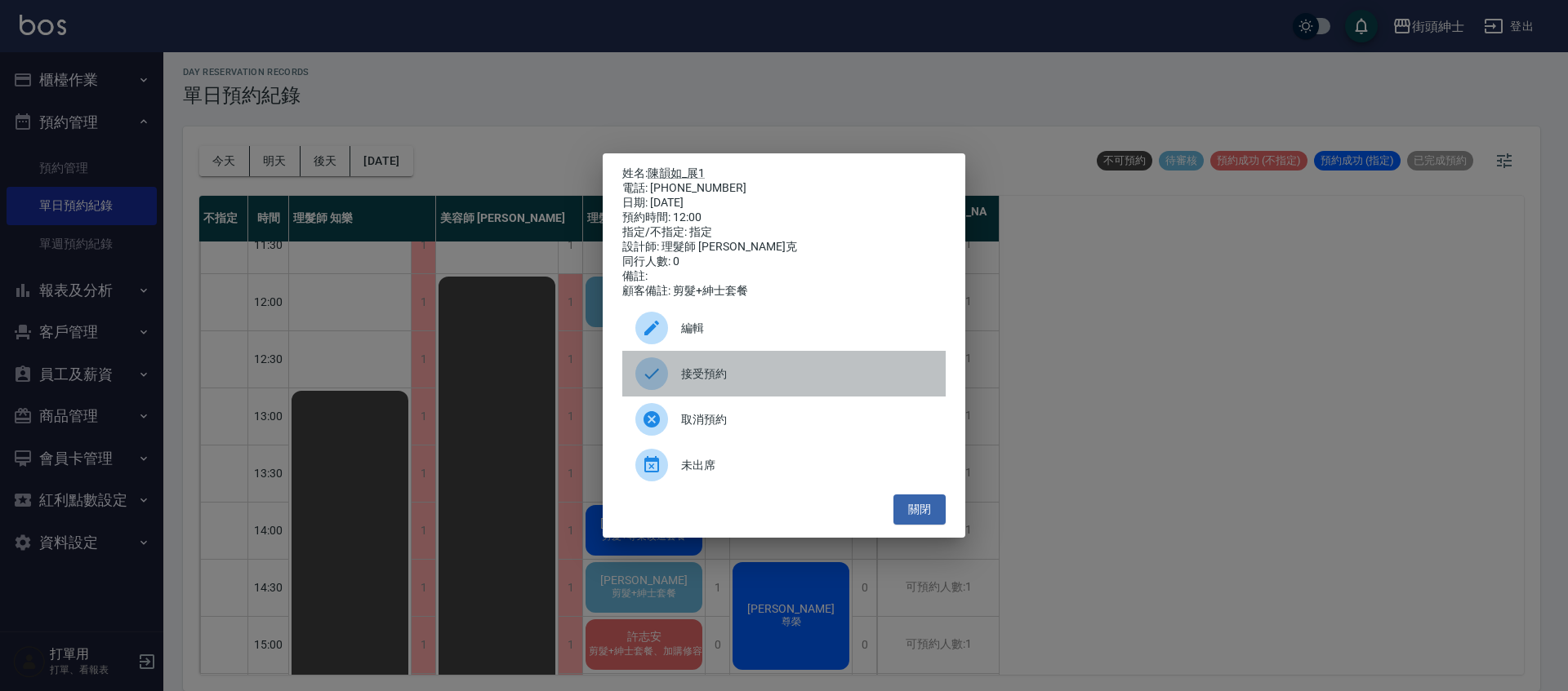
click at [741, 383] on span "接受預約" at bounding box center [807, 374] width 252 height 17
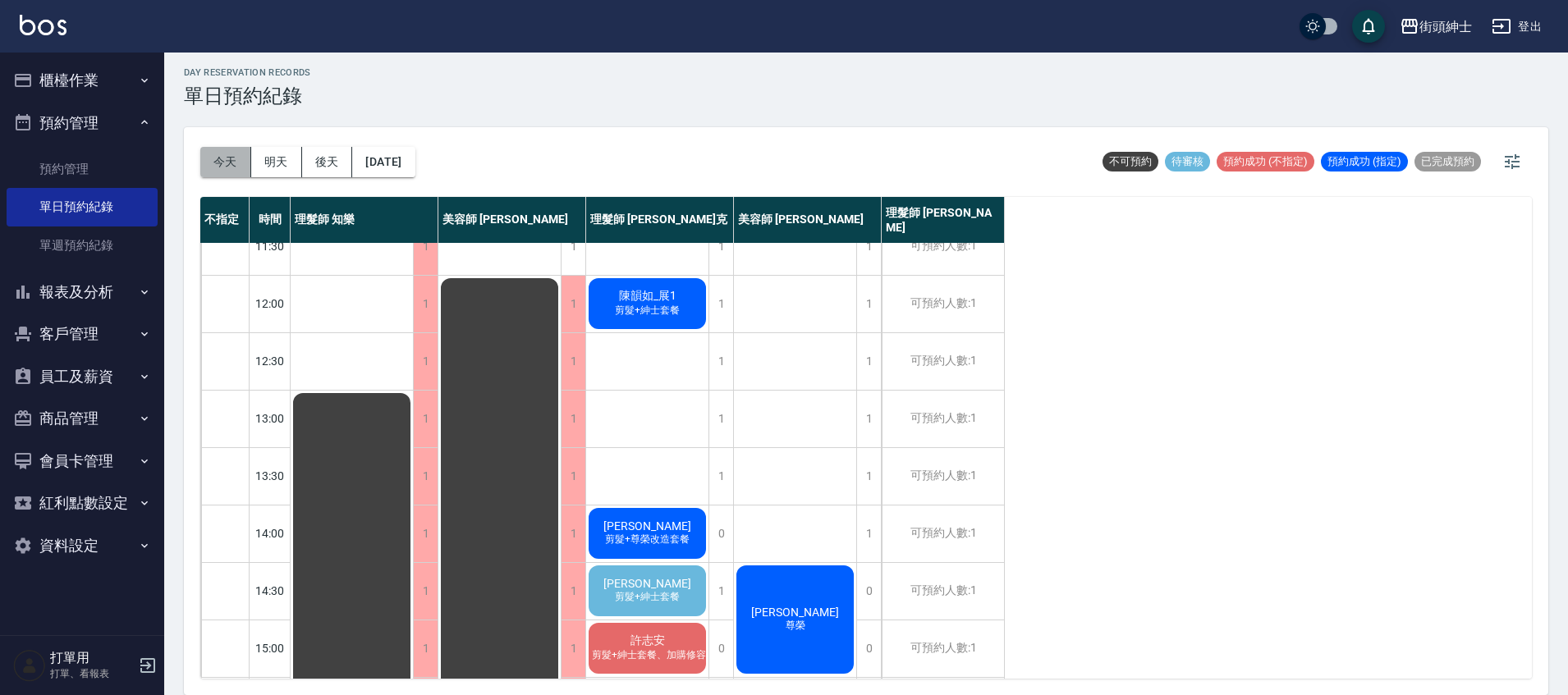
click at [237, 173] on button "今天" at bounding box center [225, 161] width 51 height 30
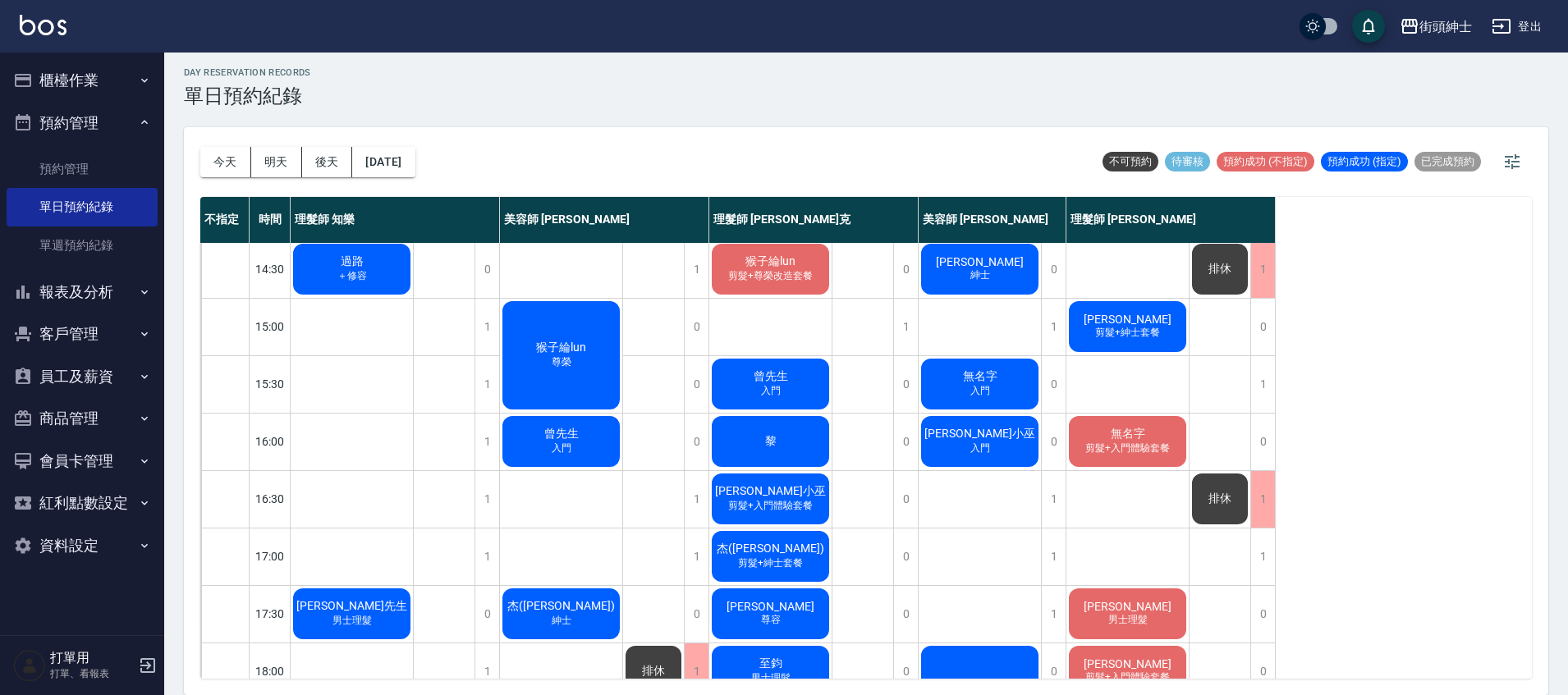
scroll to position [393, 0]
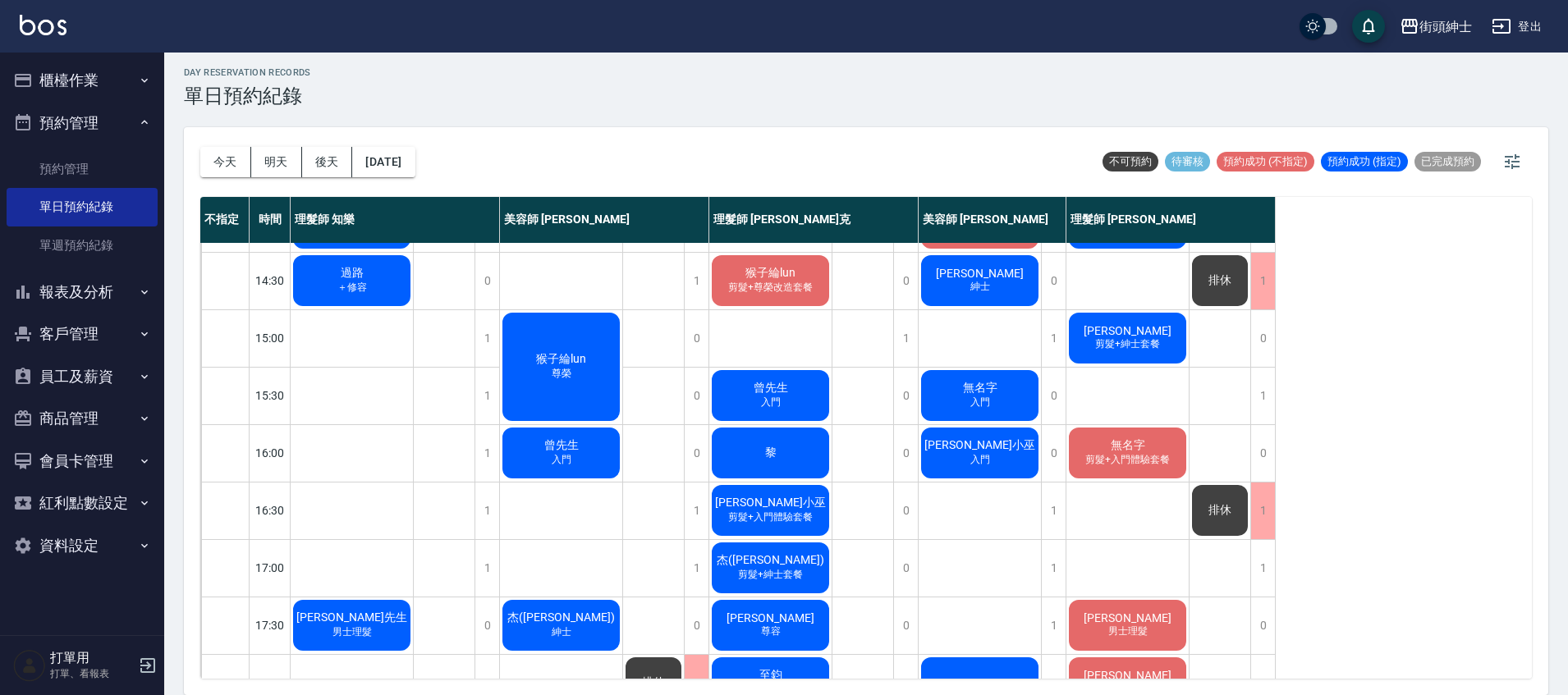
click at [1150, 470] on div "無名字 剪髮+入門體驗套餐" at bounding box center [1127, 452] width 123 height 56
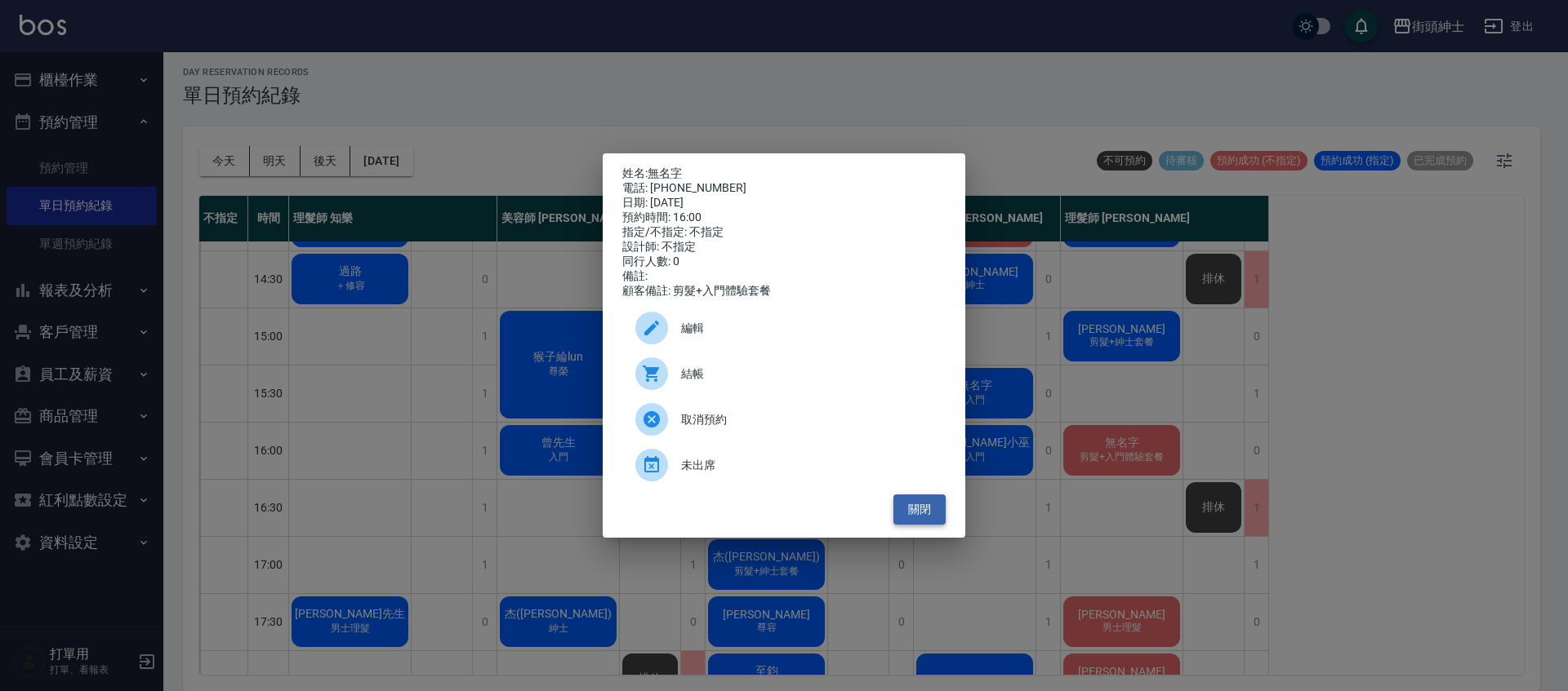
click at [940, 524] on button "關閉" at bounding box center [919, 509] width 52 height 30
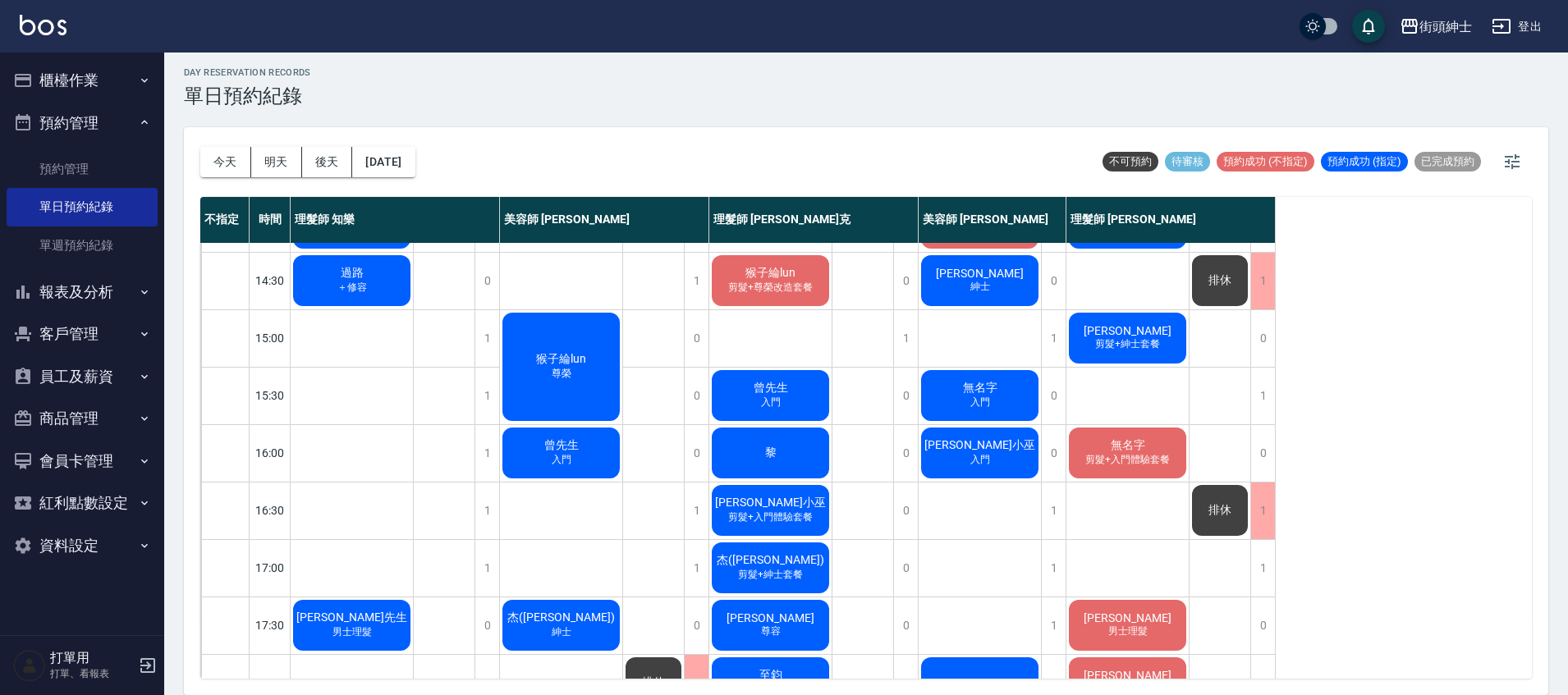
click at [793, 465] on div "黎" at bounding box center [771, 452] width 123 height 56
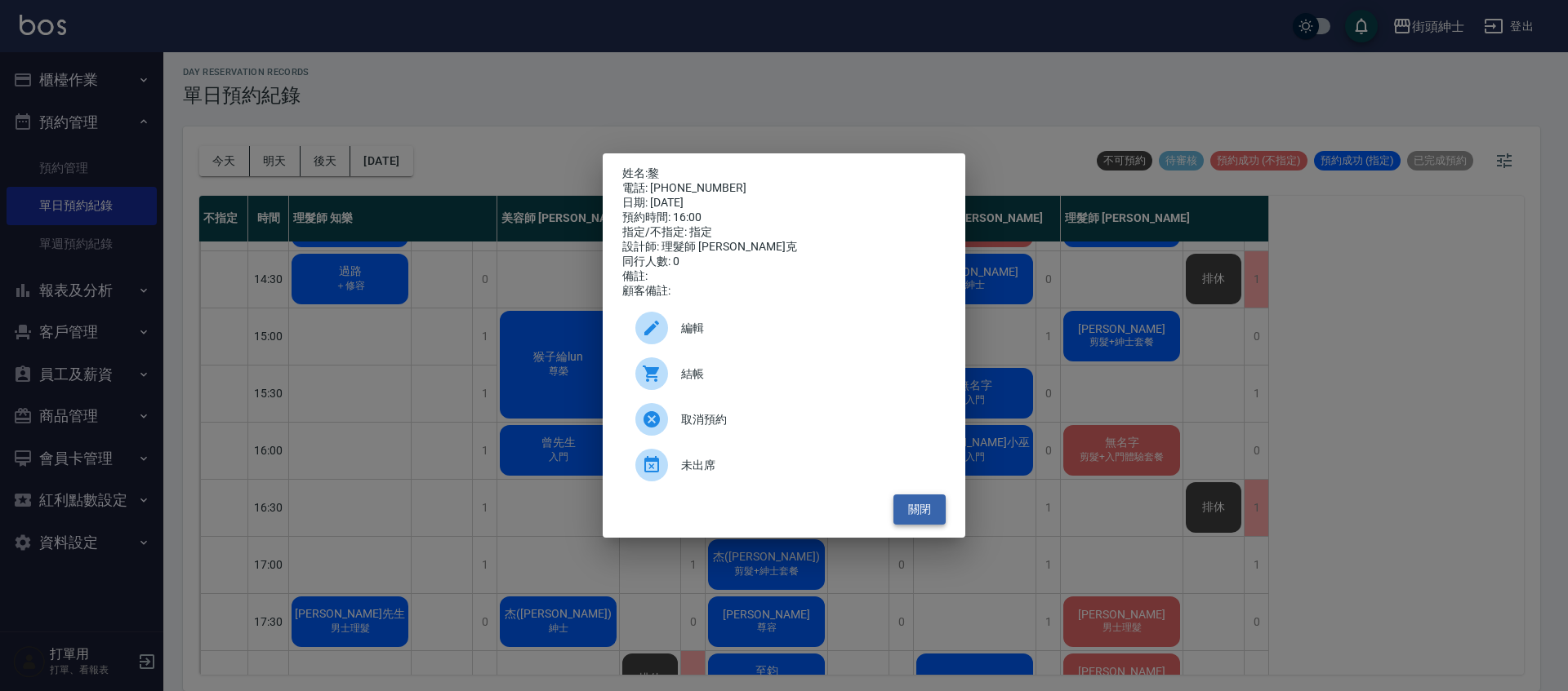
click at [919, 509] on button "關閉" at bounding box center [919, 509] width 52 height 30
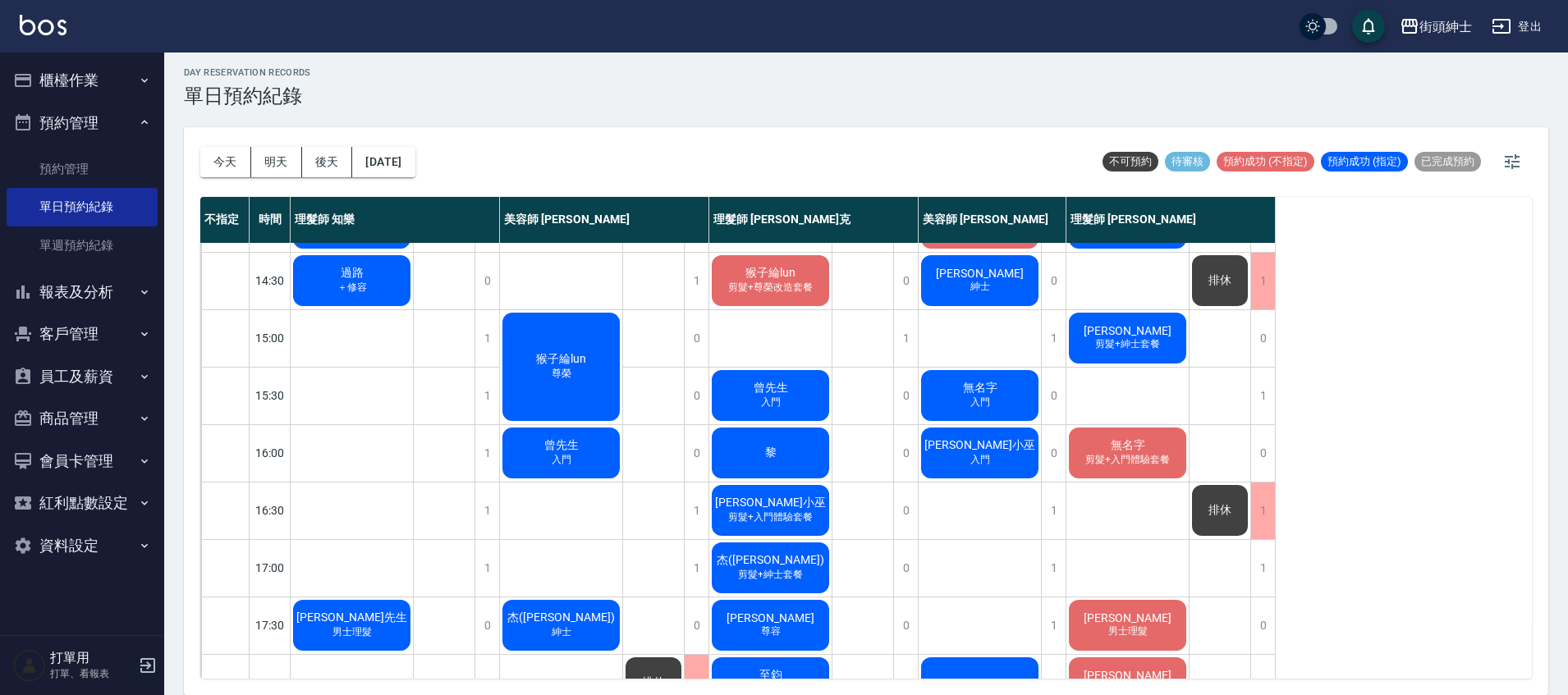
click at [608, 458] on div "曾先生 入門" at bounding box center [561, 452] width 123 height 56
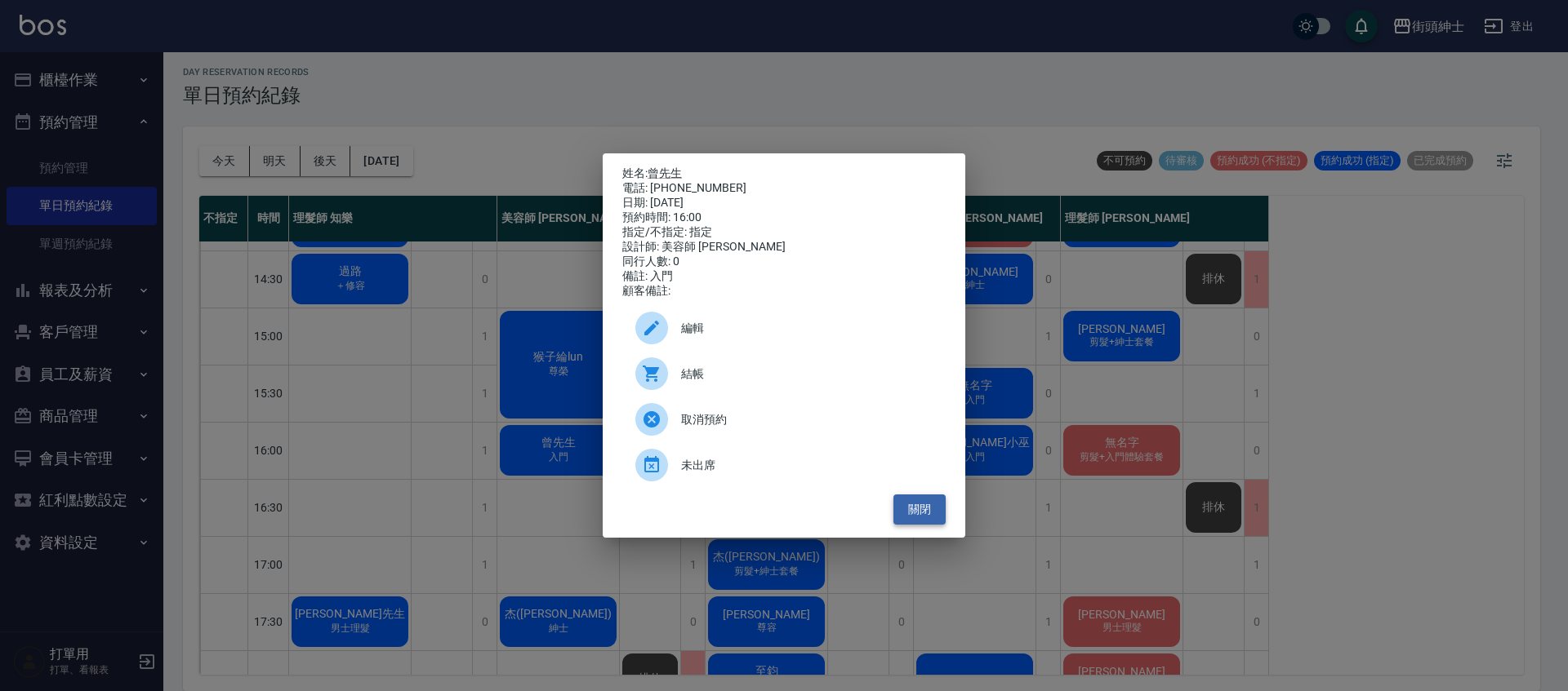
click at [918, 505] on button "關閉" at bounding box center [919, 509] width 52 height 30
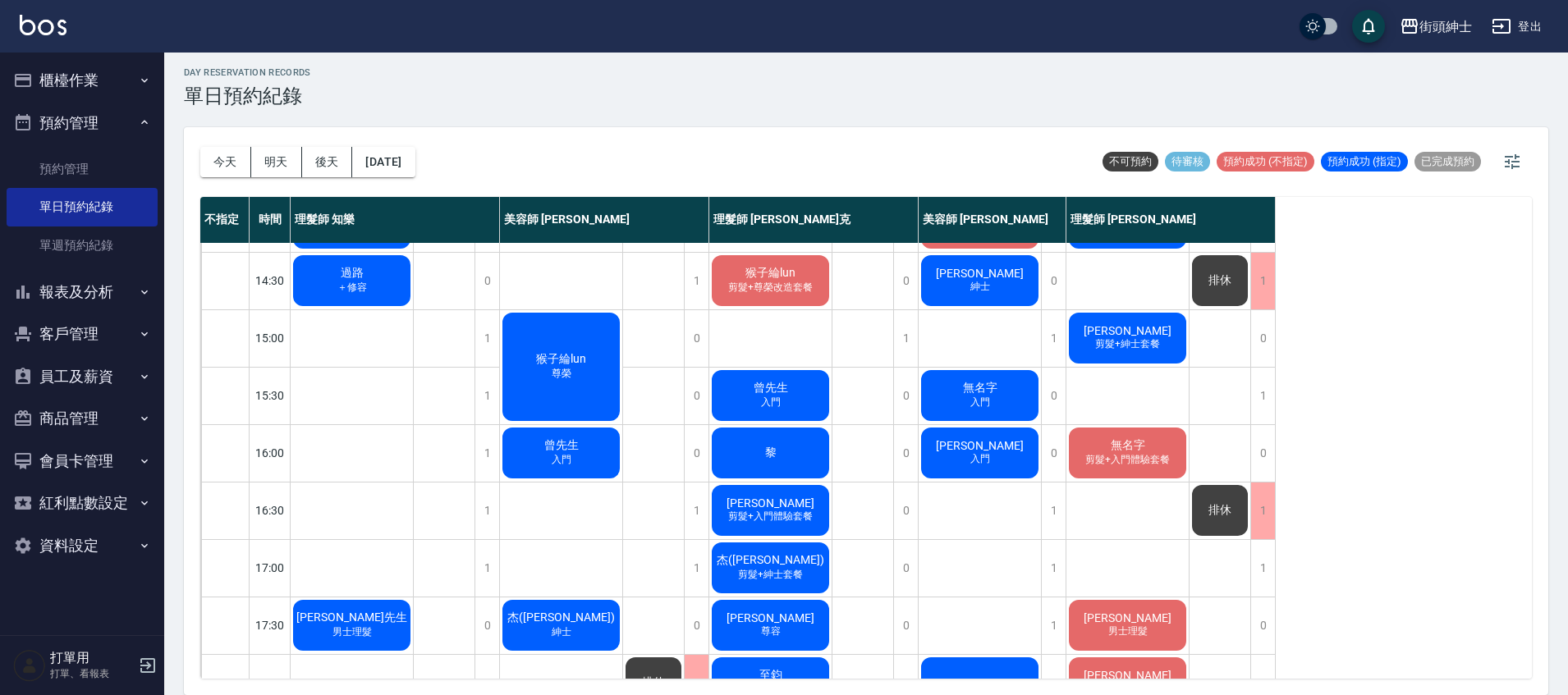
click at [985, 464] on span "入門" at bounding box center [980, 459] width 27 height 14
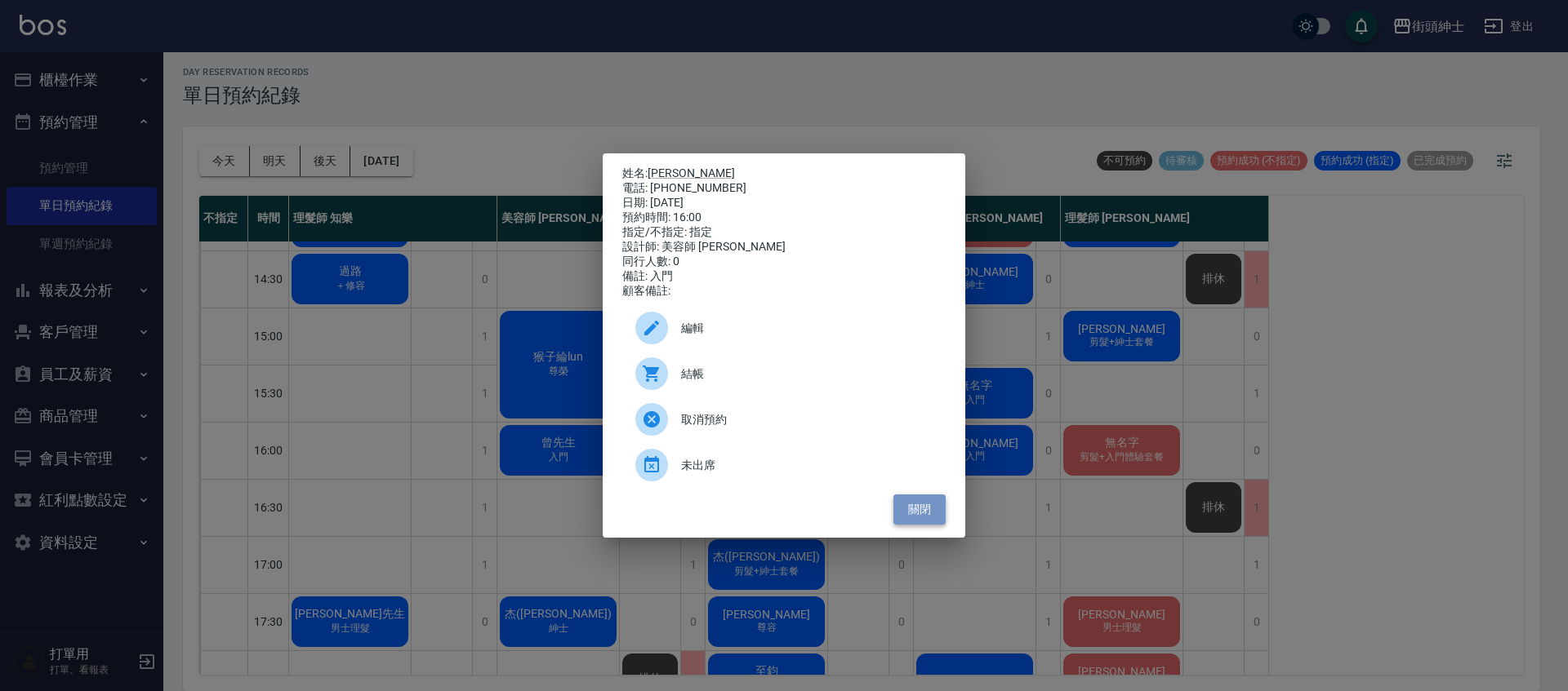
click at [927, 508] on button "關閉" at bounding box center [919, 509] width 52 height 30
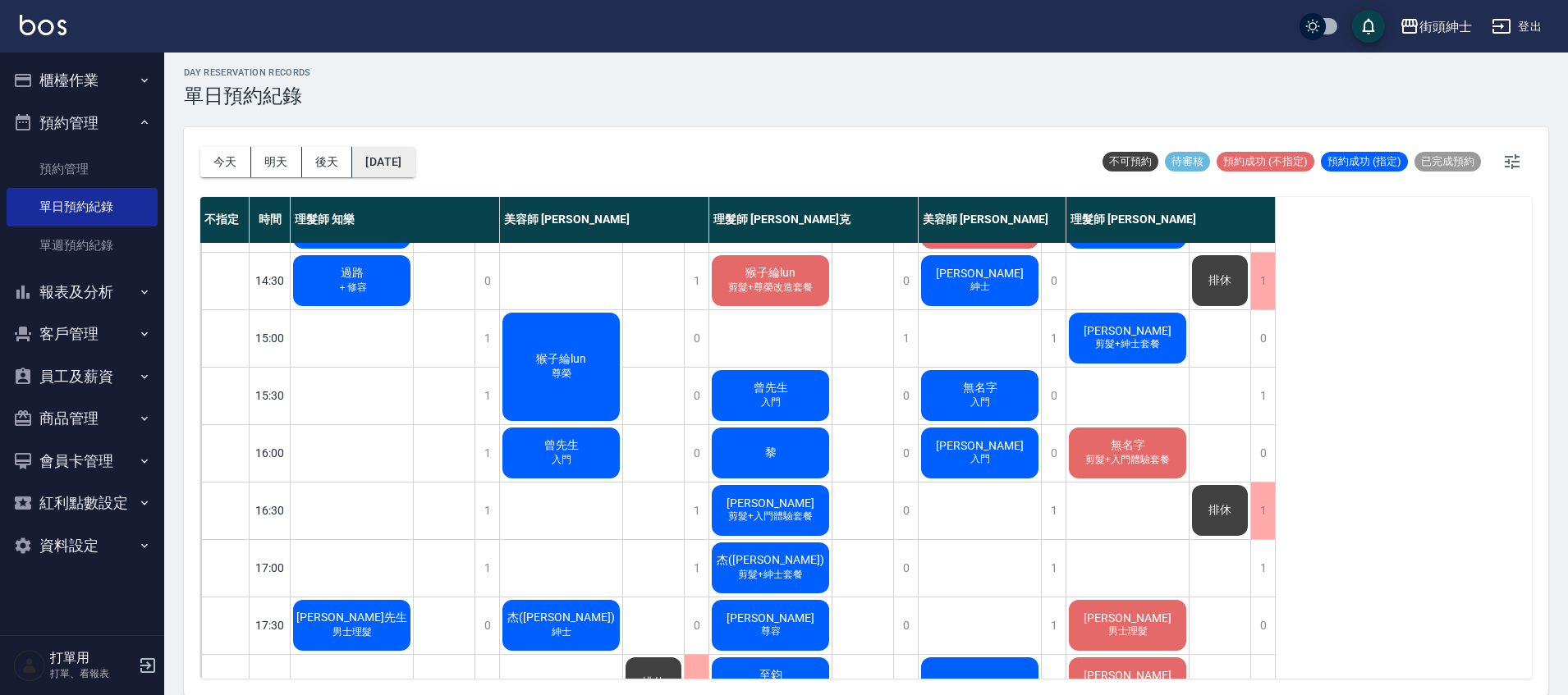
click at [413, 162] on button "2025/09/12" at bounding box center [383, 161] width 63 height 30
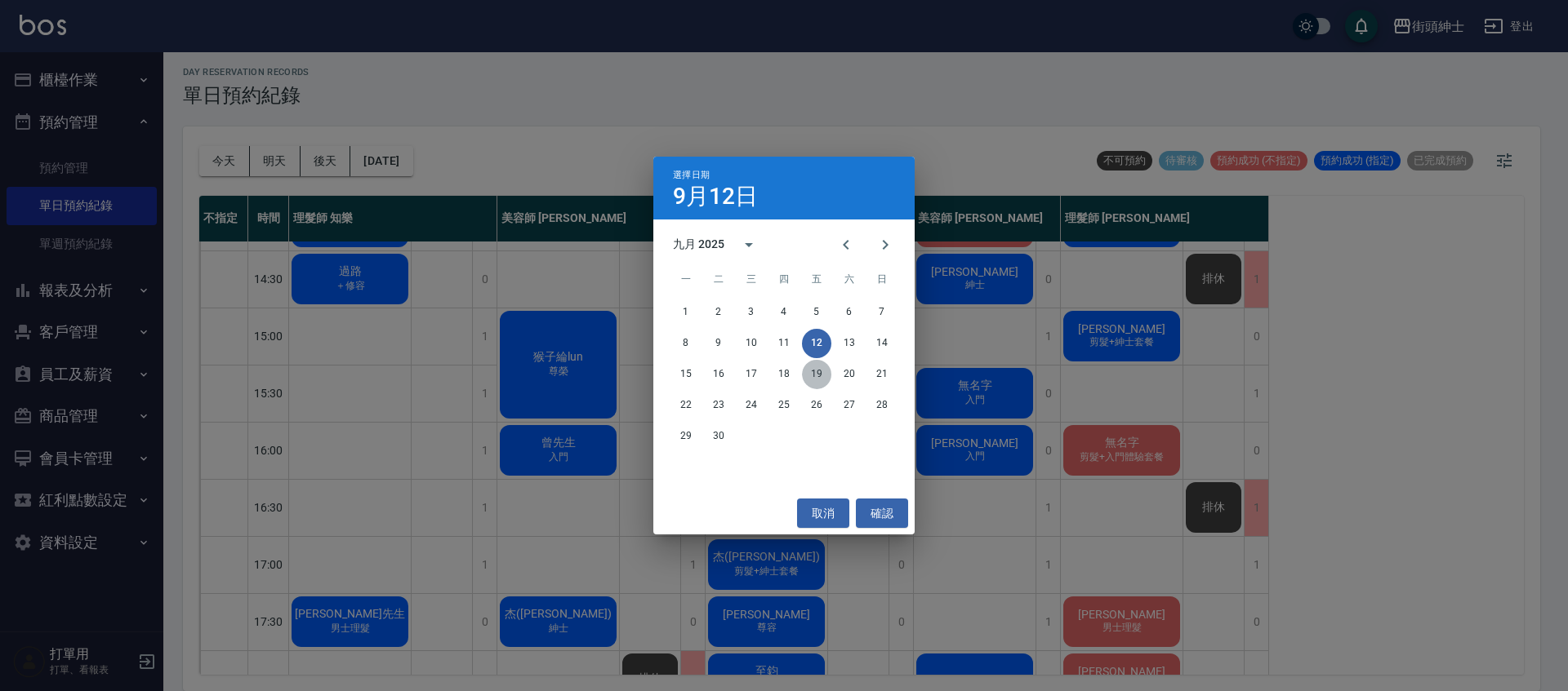
click at [825, 368] on button "19" at bounding box center [817, 374] width 29 height 29
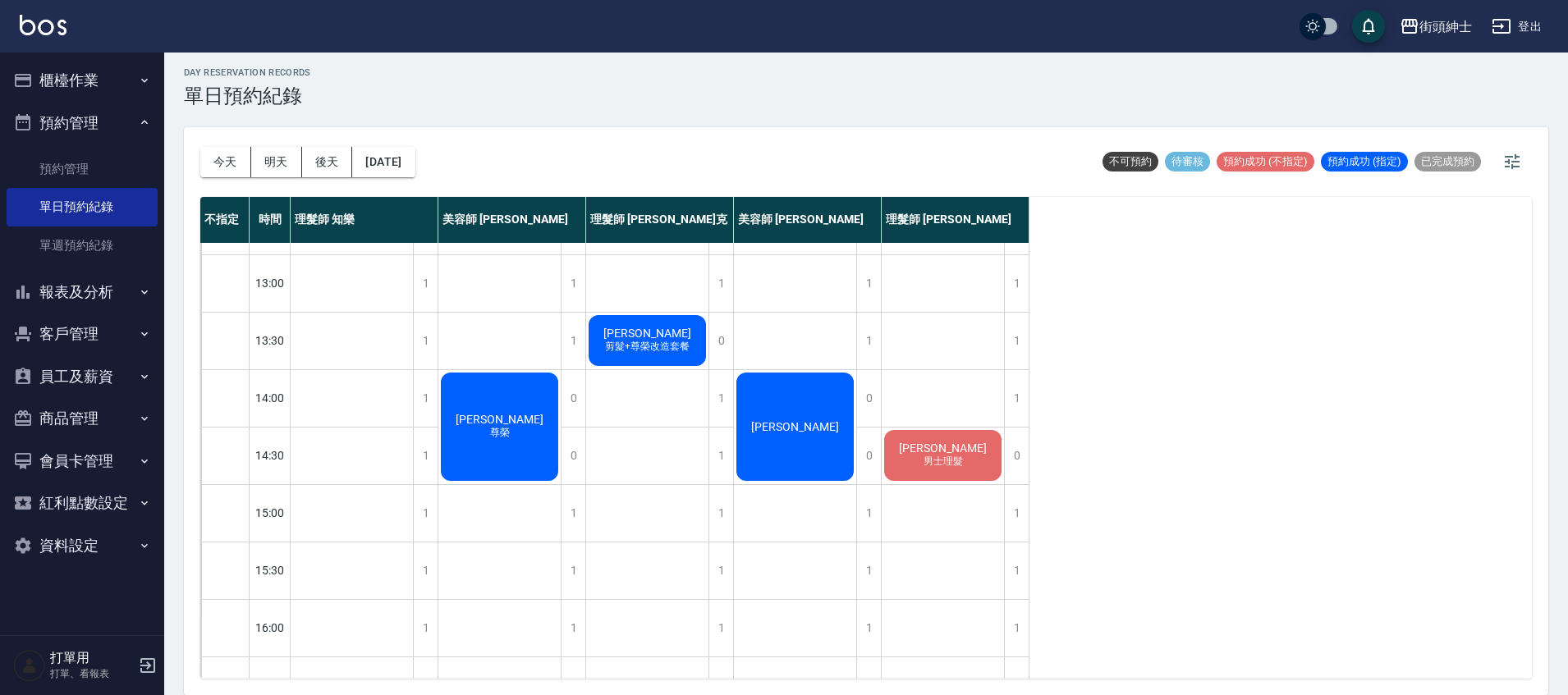
scroll to position [187, 0]
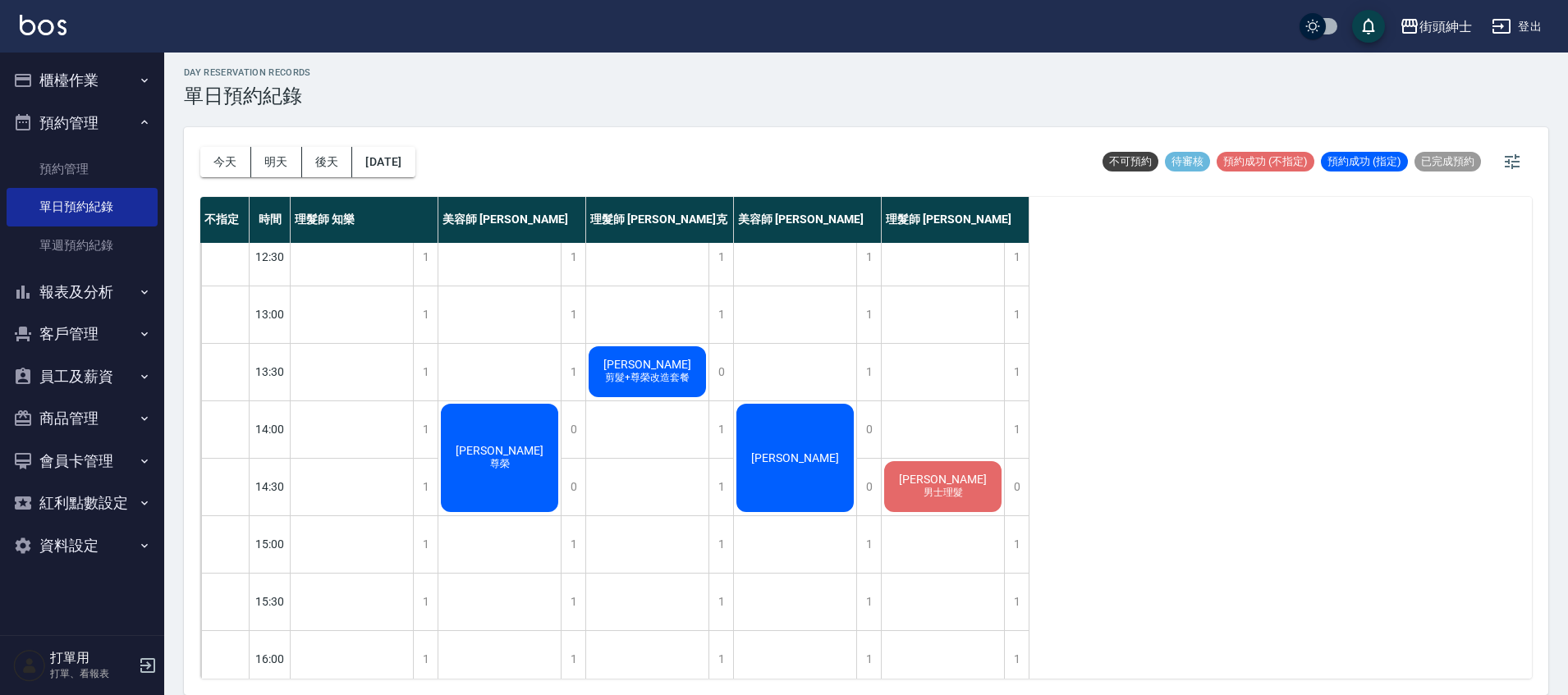
click at [486, 477] on div "Darren小巫 尊榮" at bounding box center [499, 458] width 123 height 113
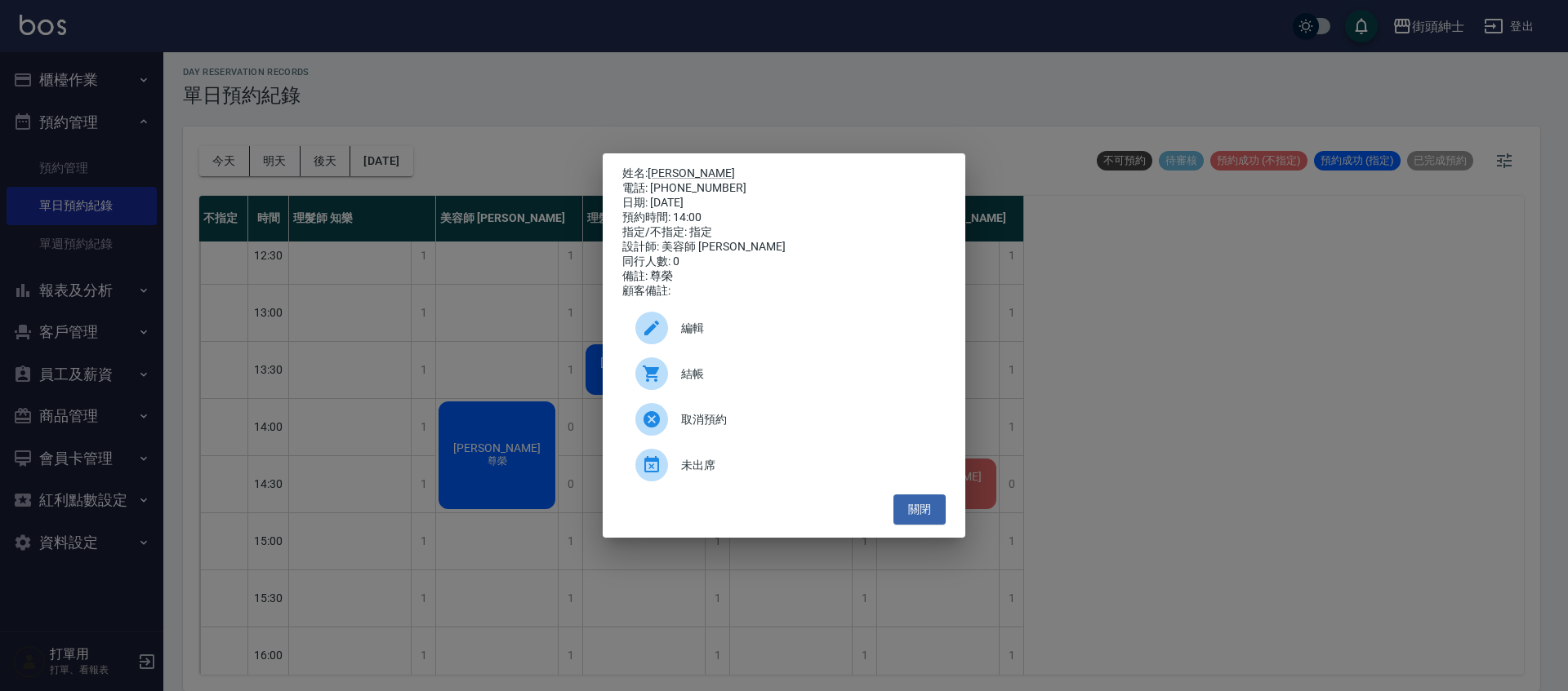
click at [739, 429] on span "取消預約" at bounding box center [807, 420] width 252 height 17
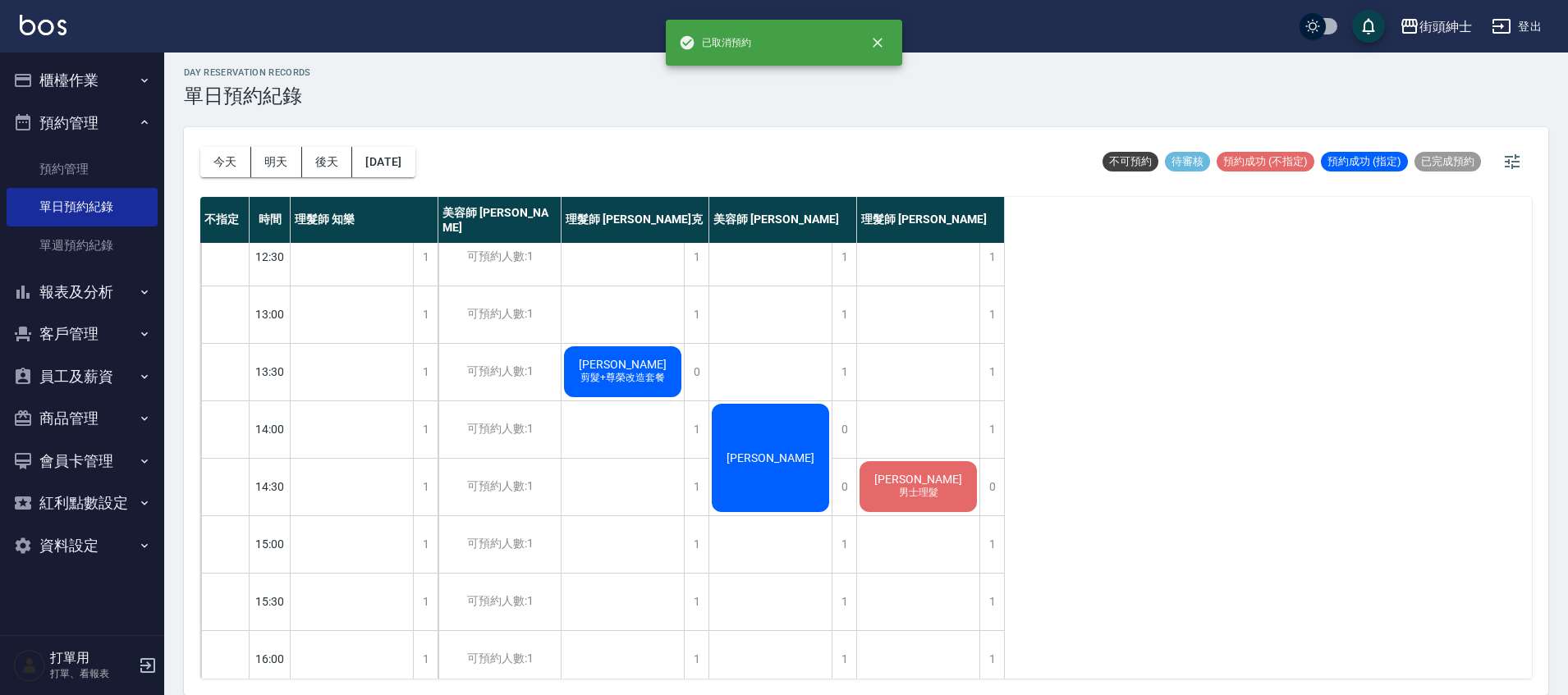
drag, startPoint x: 225, startPoint y: 165, endPoint x: 397, endPoint y: 192, distance: 174.1
click at [225, 165] on button "今天" at bounding box center [225, 161] width 51 height 30
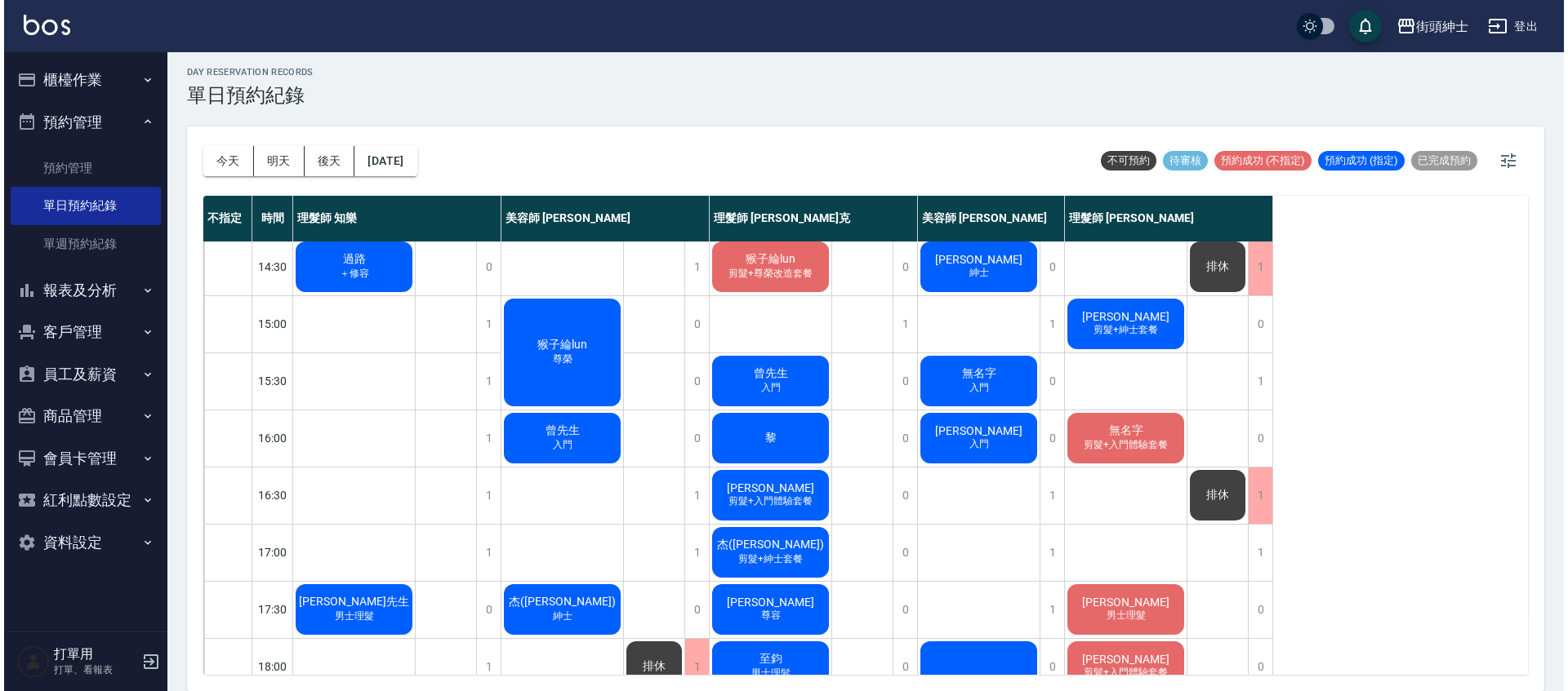
scroll to position [406, 0]
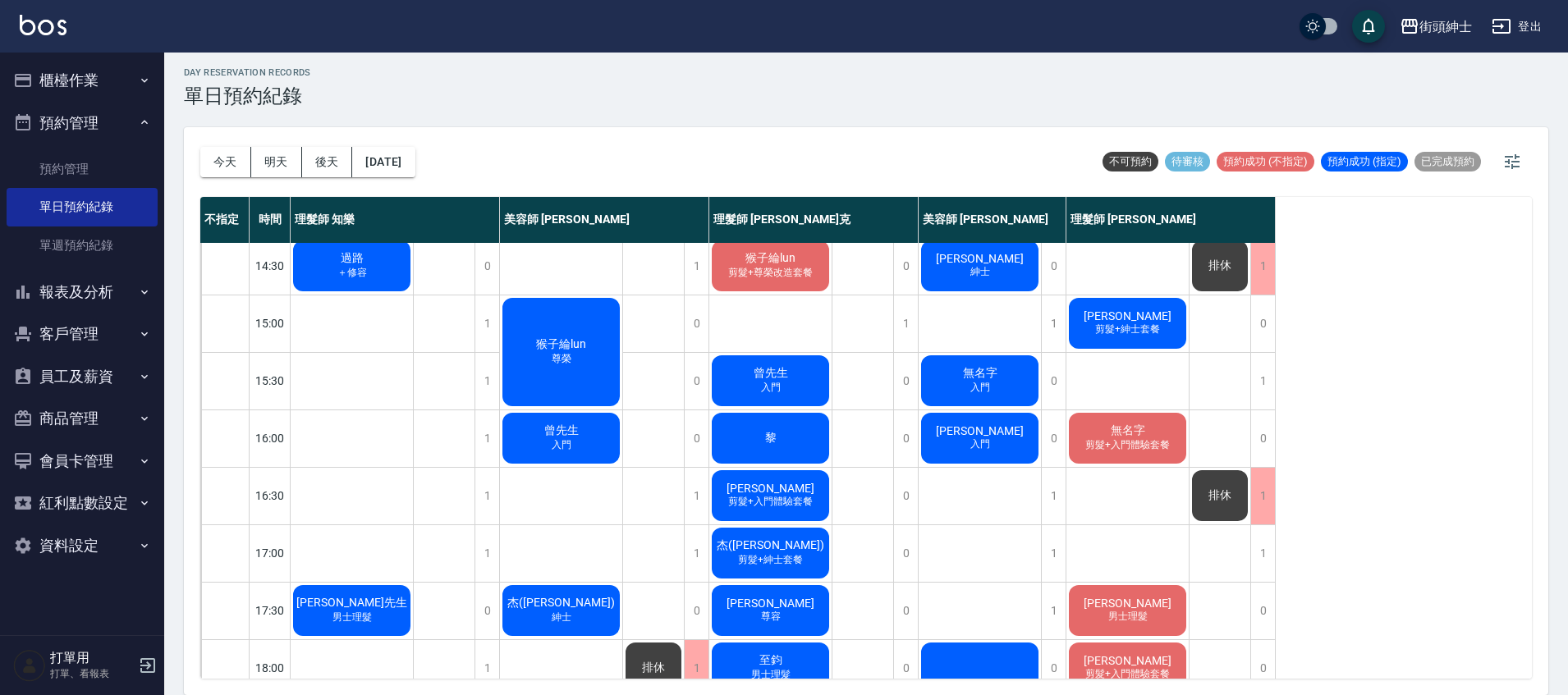
click at [1000, 444] on div "Darren小巫 入門" at bounding box center [980, 438] width 123 height 56
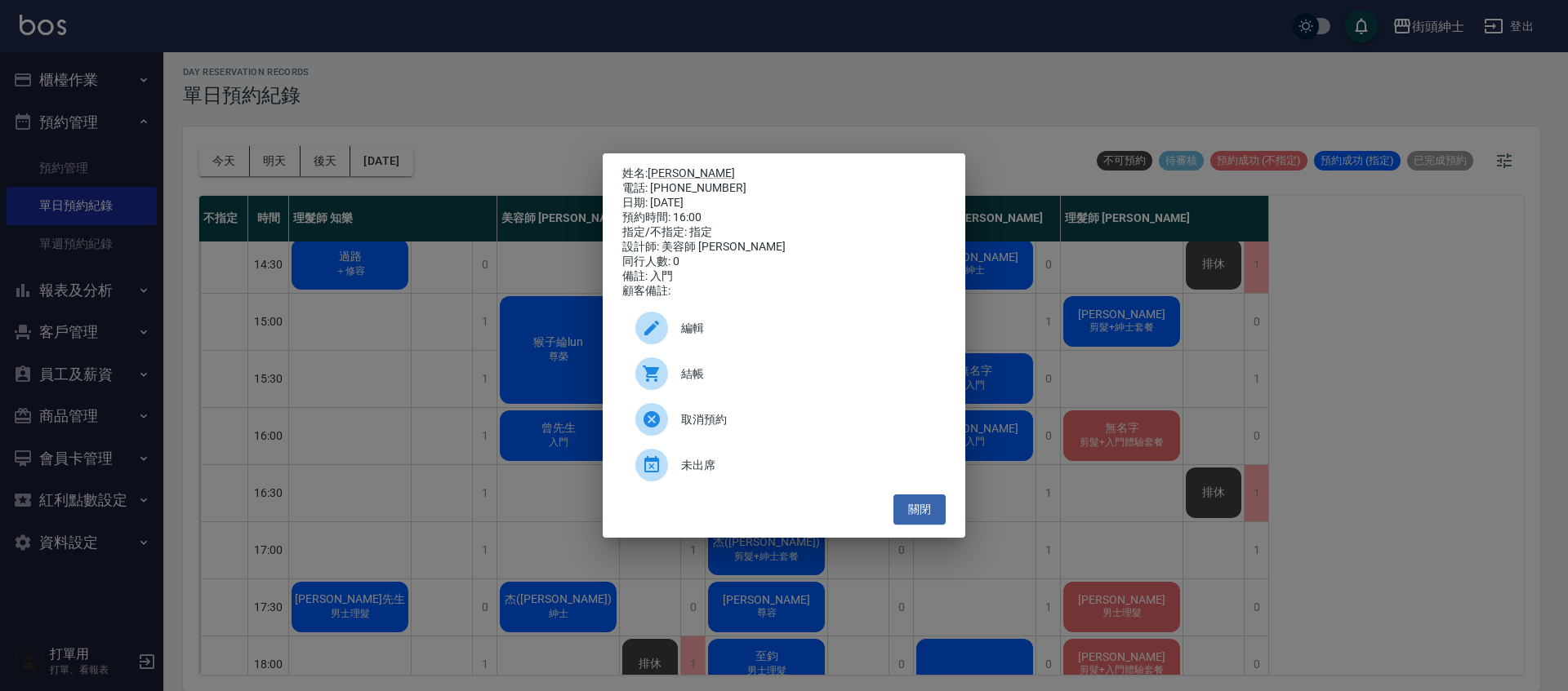
click at [709, 332] on span "編輯" at bounding box center [807, 328] width 252 height 17
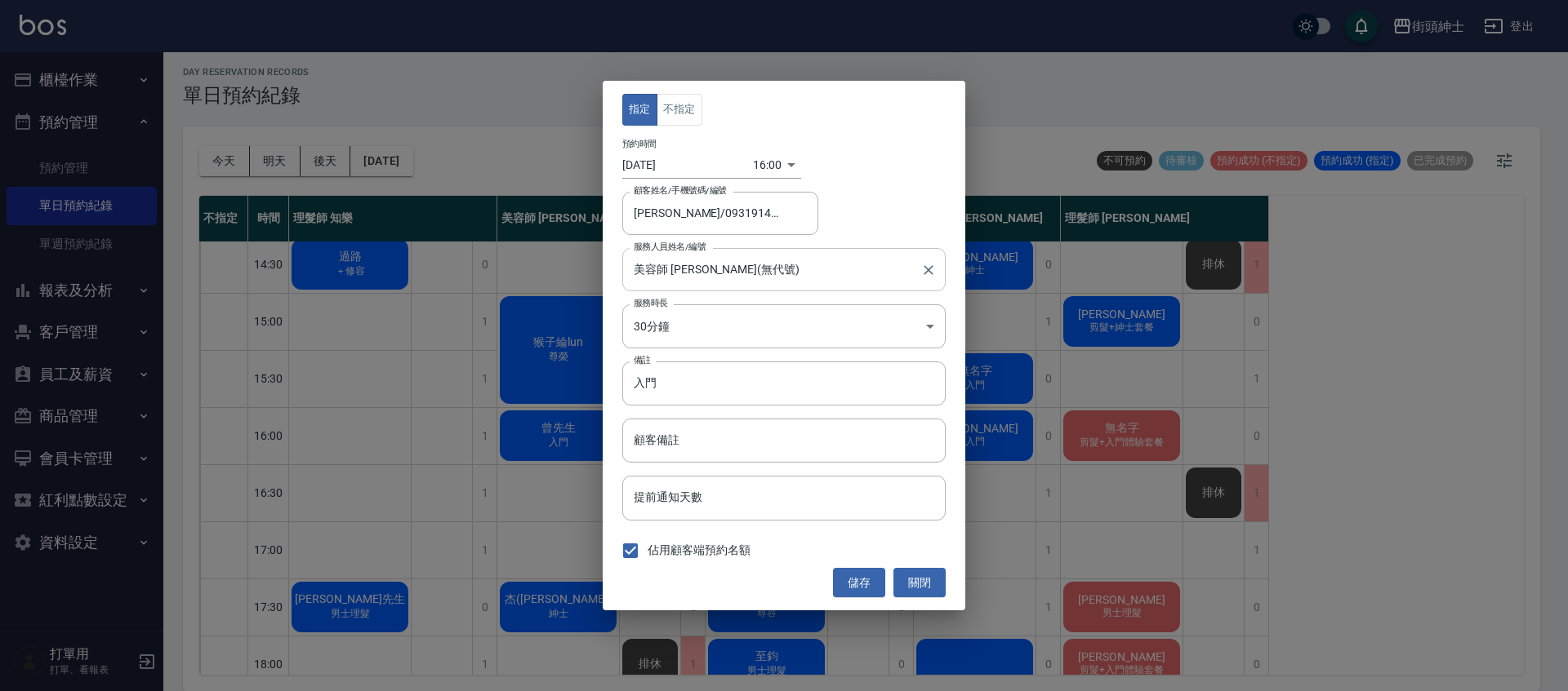
click at [720, 268] on input "美容師 小戴(無代號)" at bounding box center [771, 270] width 284 height 29
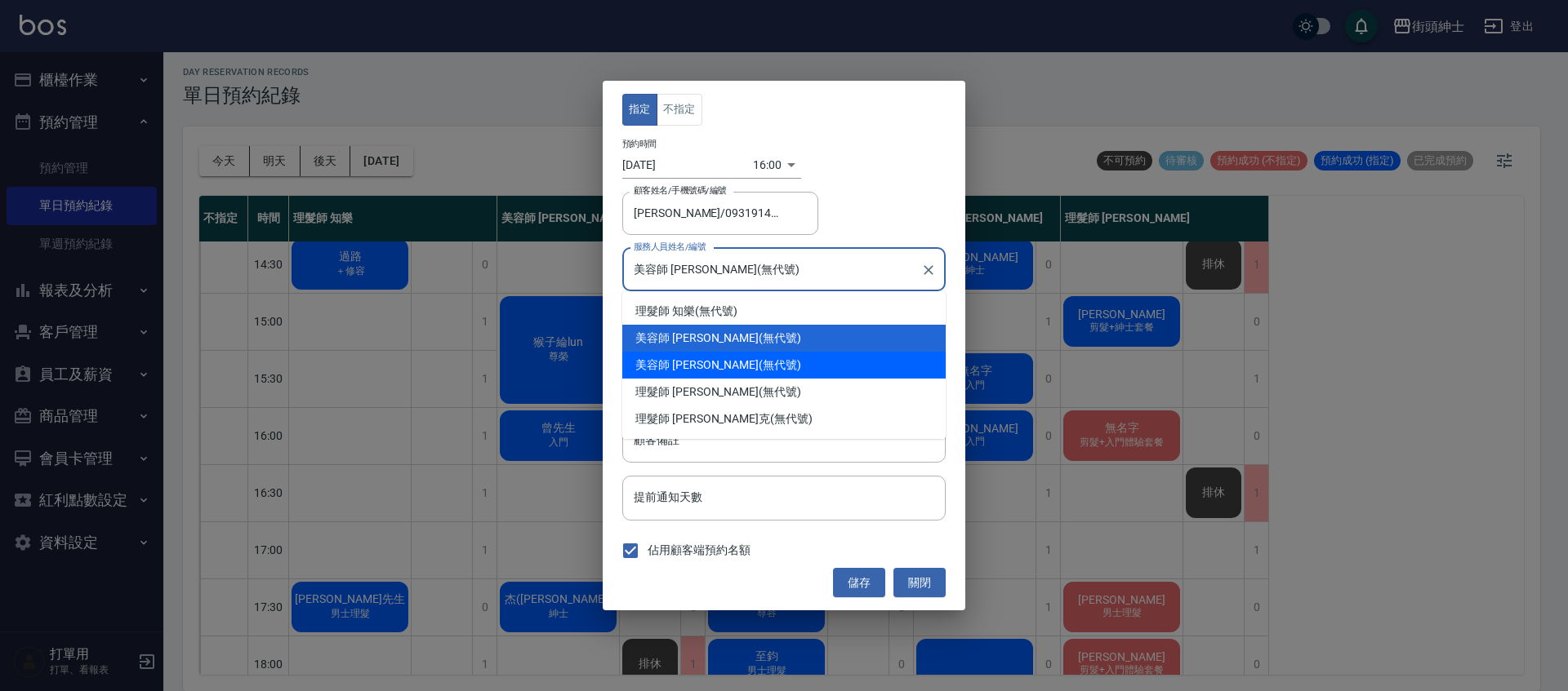
click at [717, 363] on div "美容師 Cherry (無代號)" at bounding box center [784, 366] width 323 height 27
type input "美容師 Cherry(無代號)"
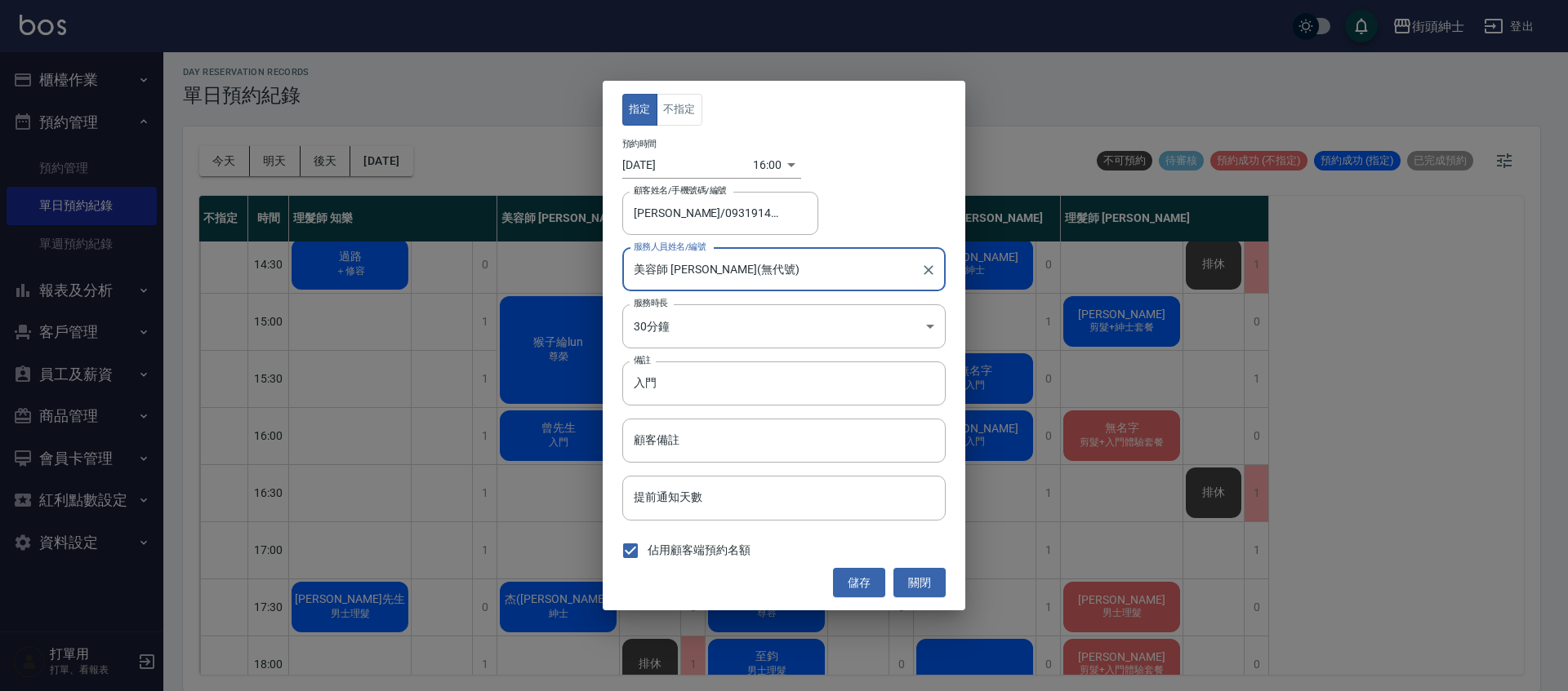
click at [761, 175] on body "街頭紳士 登出 櫃檯作業 打帳單 帳單列表 營業儀表板 現金收支登錄 材料自購登錄 每日結帳 排班表 現場電腦打卡 預約管理 預約管理 單日預約紀錄 單週預約…" at bounding box center [784, 343] width 1568 height 696
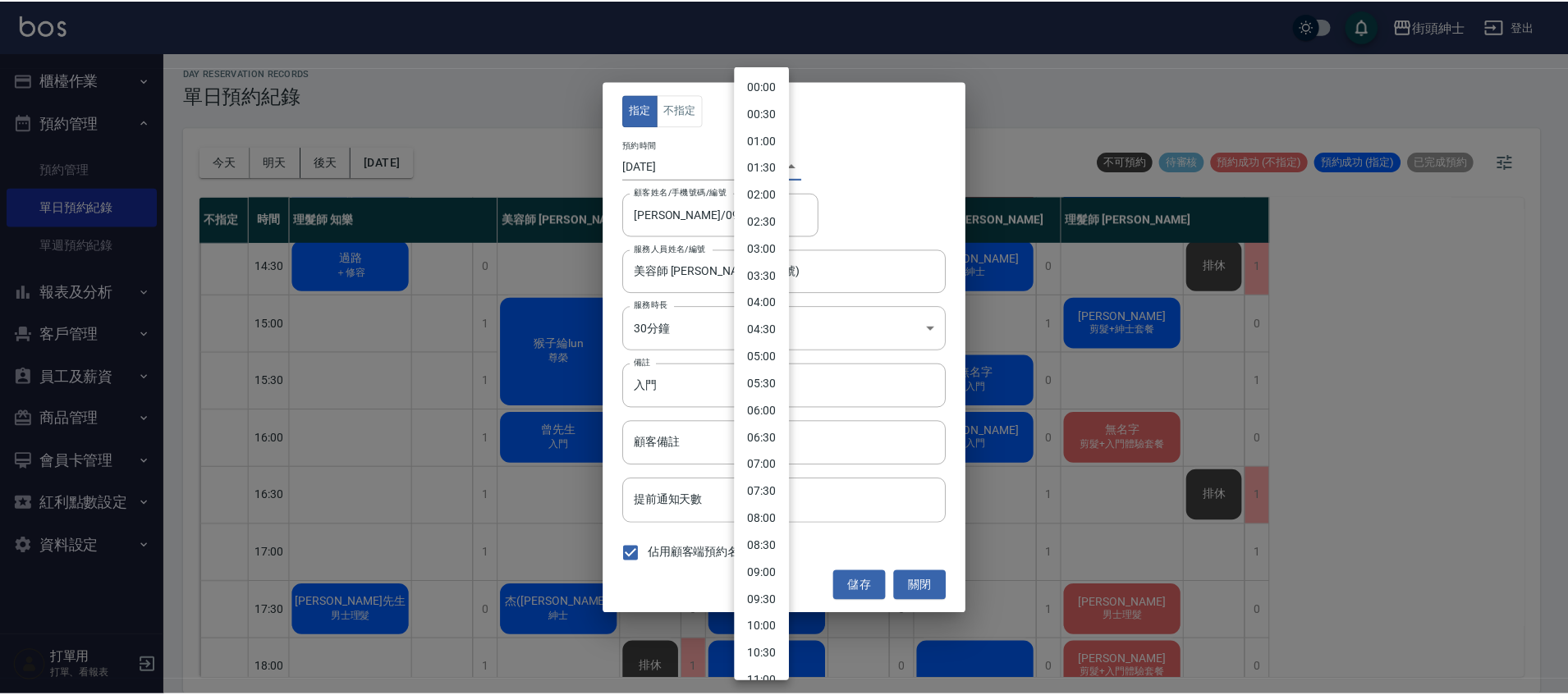
scroll to position [578, 0]
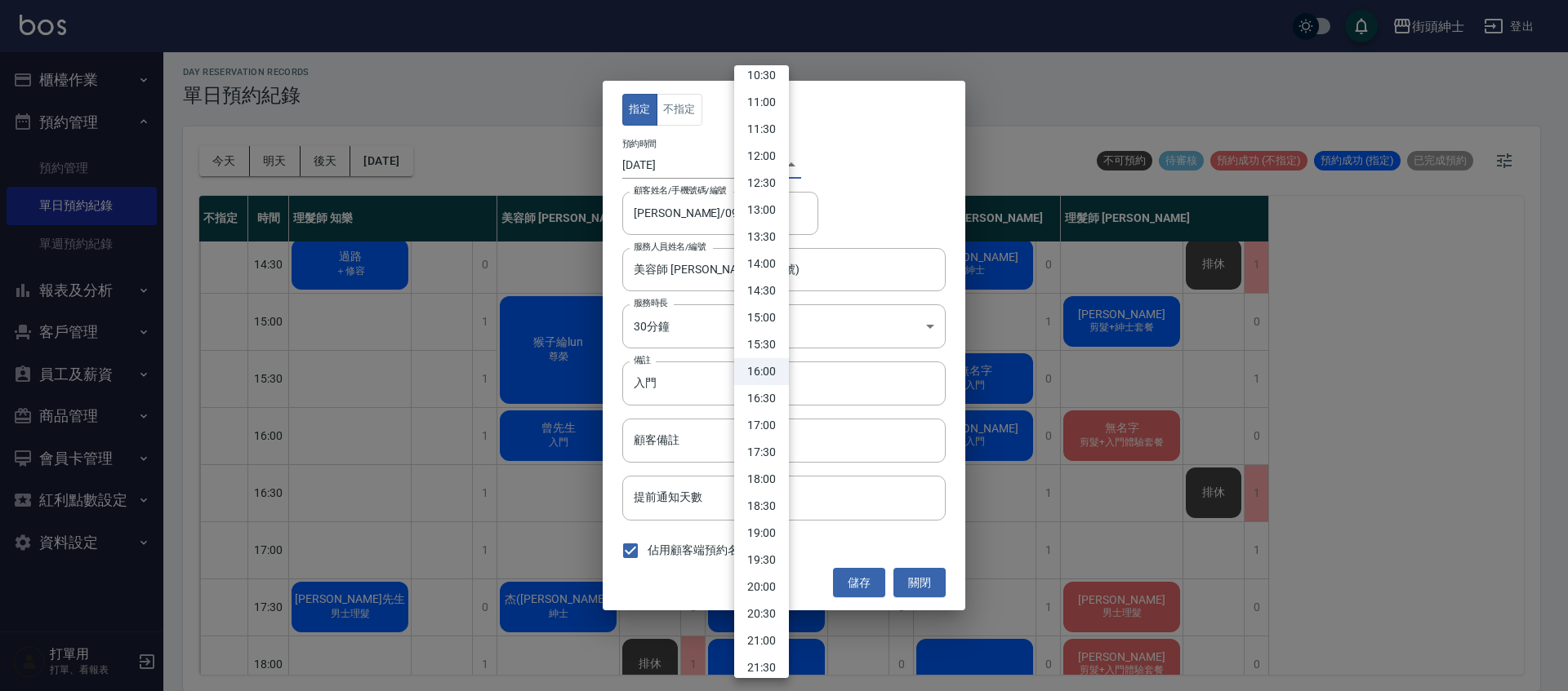
click at [765, 423] on li "17:00" at bounding box center [761, 426] width 55 height 27
type input "1757667600000"
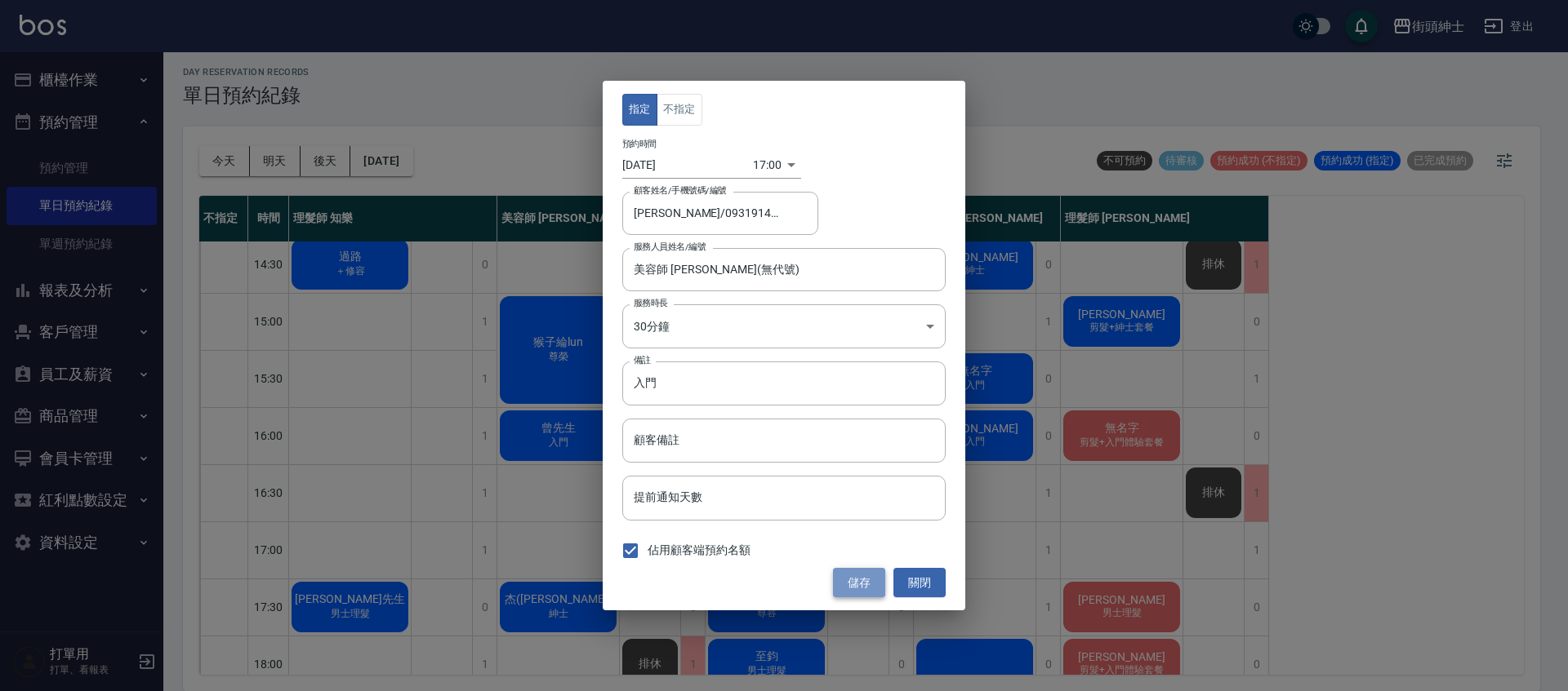
click at [860, 595] on button "儲存" at bounding box center [859, 583] width 52 height 30
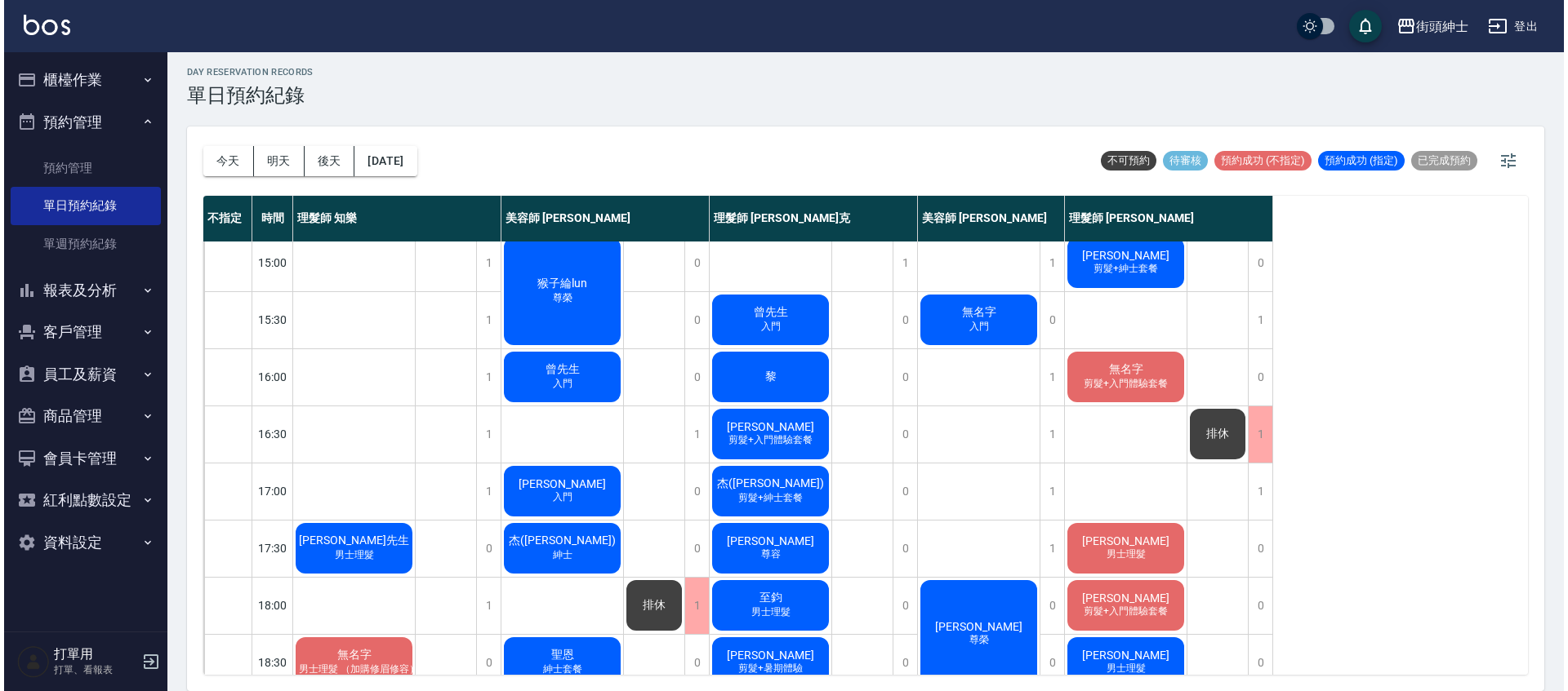
scroll to position [465, 0]
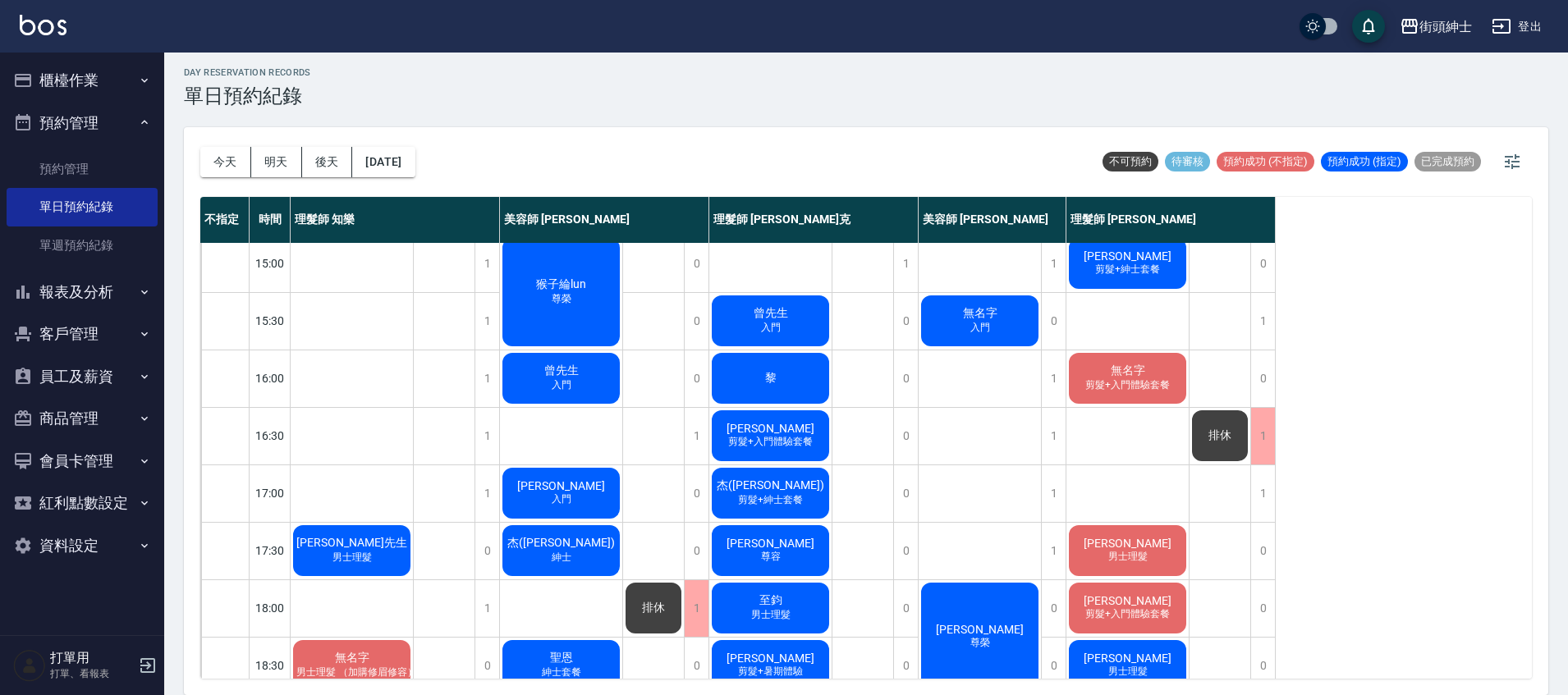
click at [572, 483] on span "[PERSON_NAME]小巫" at bounding box center [562, 485] width 94 height 13
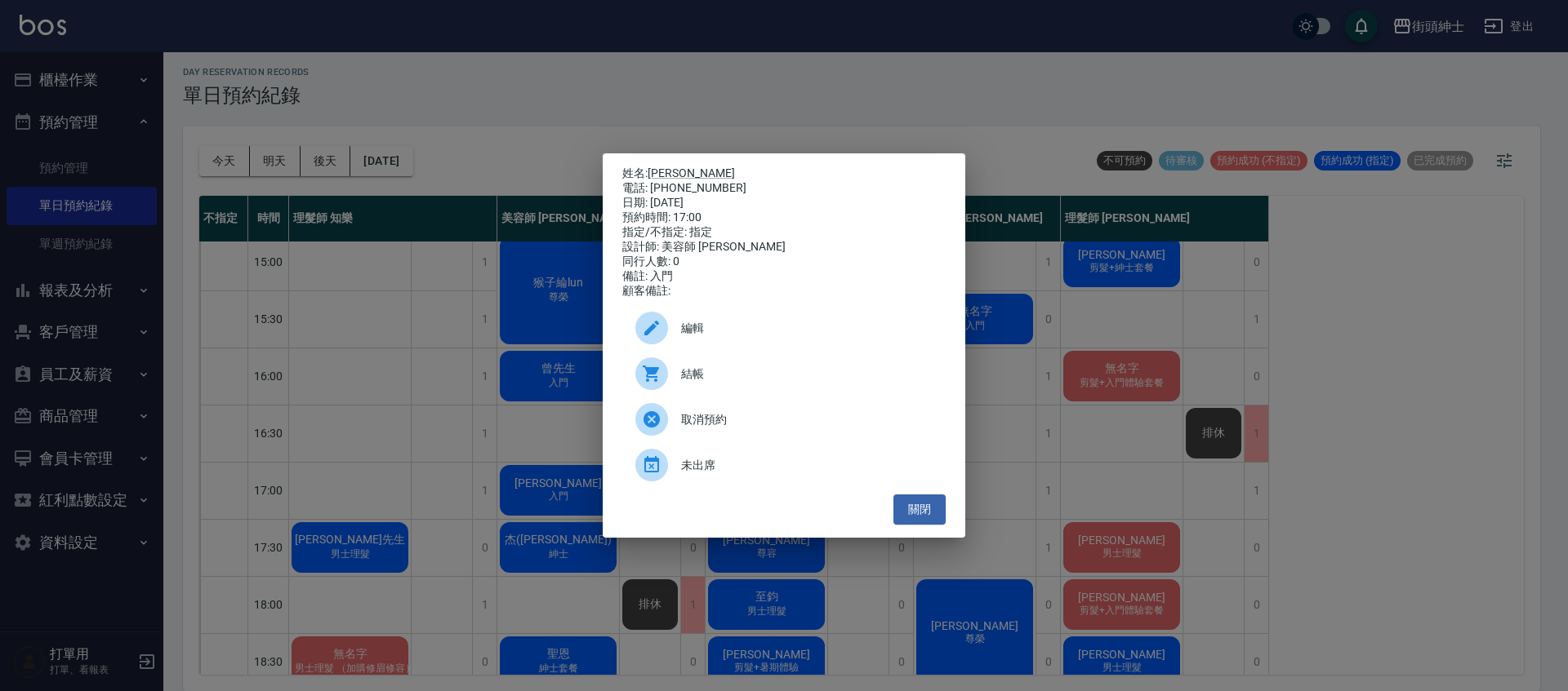
click at [754, 329] on span "編輯" at bounding box center [807, 328] width 252 height 17
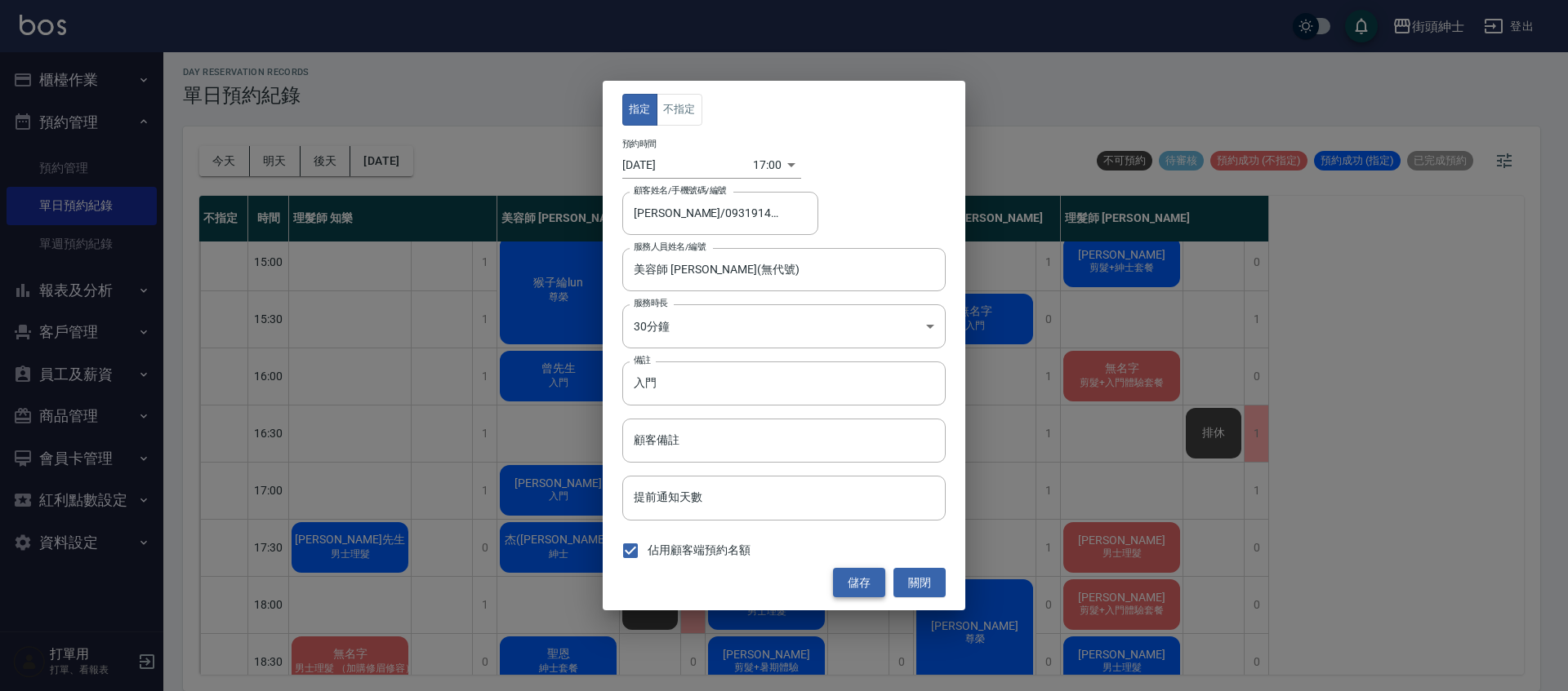
click at [876, 575] on button "儲存" at bounding box center [859, 583] width 52 height 30
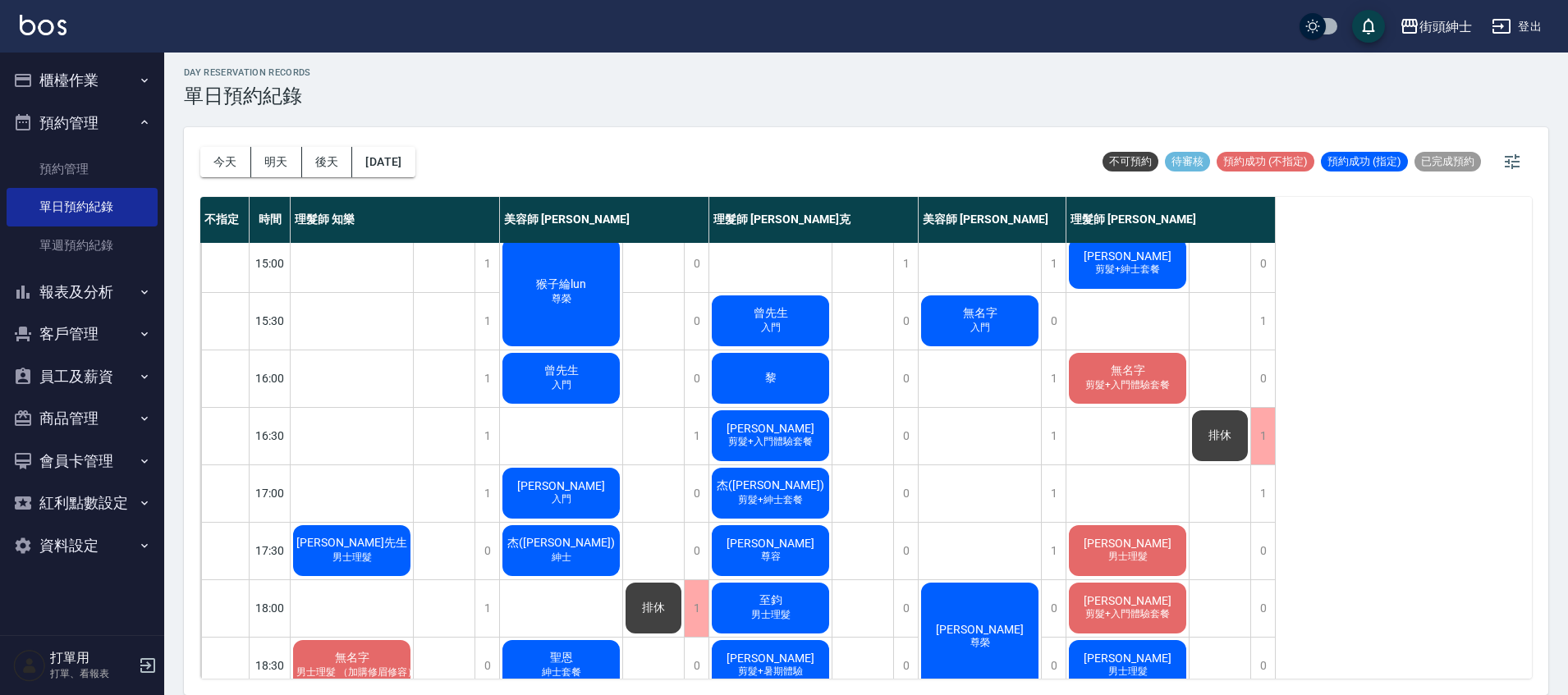
click at [568, 498] on span "入門" at bounding box center [562, 500] width 27 height 14
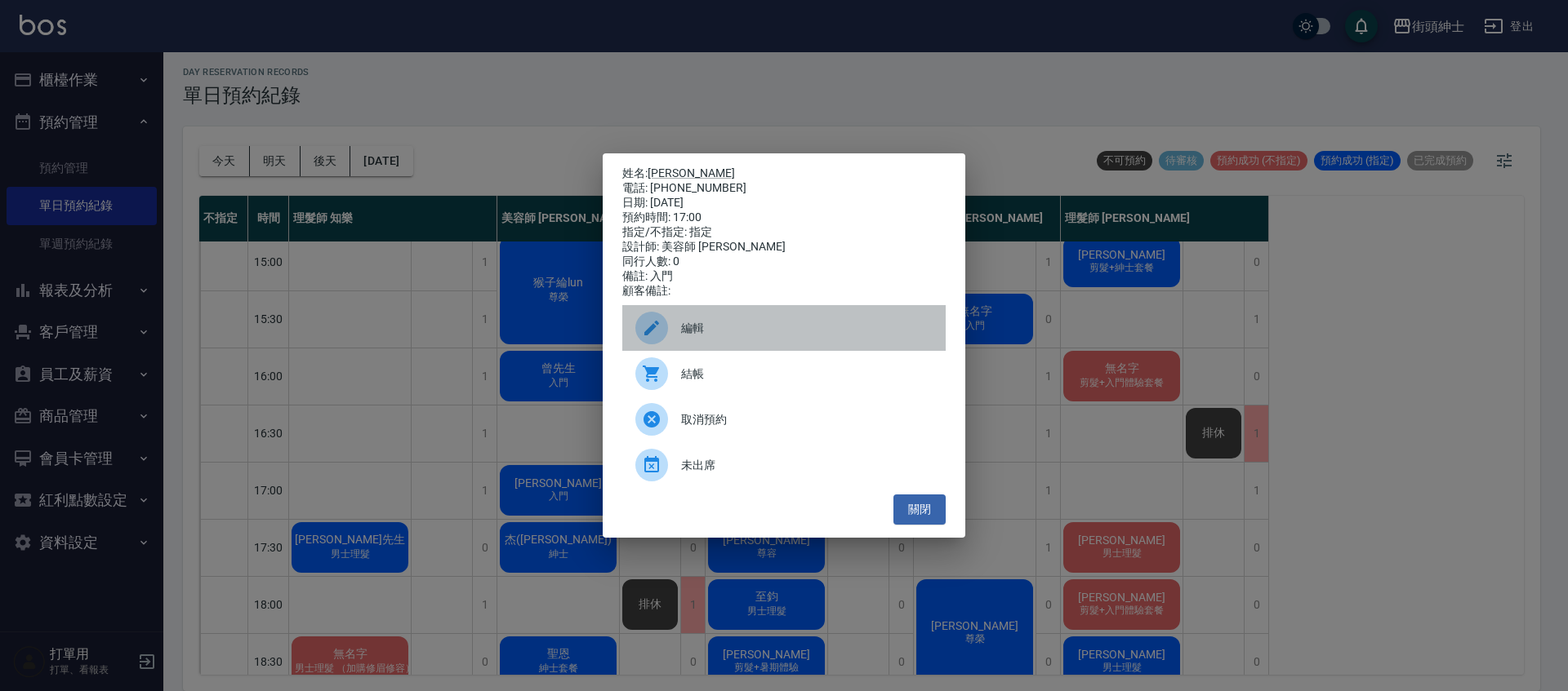
click at [696, 327] on span "編輯" at bounding box center [807, 328] width 252 height 17
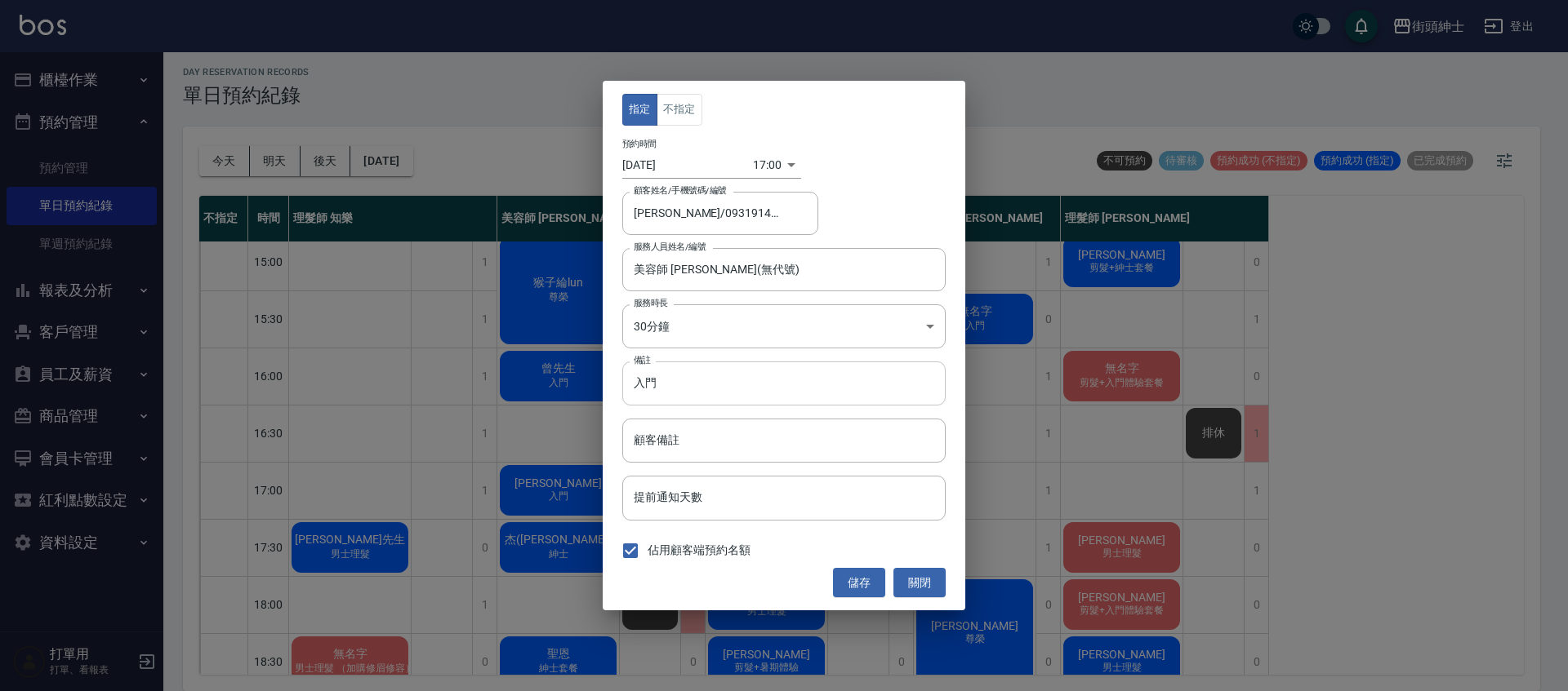
click at [672, 383] on input "入門" at bounding box center [784, 383] width 323 height 44
drag, startPoint x: 726, startPoint y: 296, endPoint x: 742, endPoint y: 265, distance: 34.9
click at [727, 295] on div "指定 不指定 預約時間 2025/09/12 17:00 1757667600000 顧客姓名/手機號碼/編號 Darren小巫/0931914509 顧客姓…" at bounding box center [784, 346] width 362 height 530
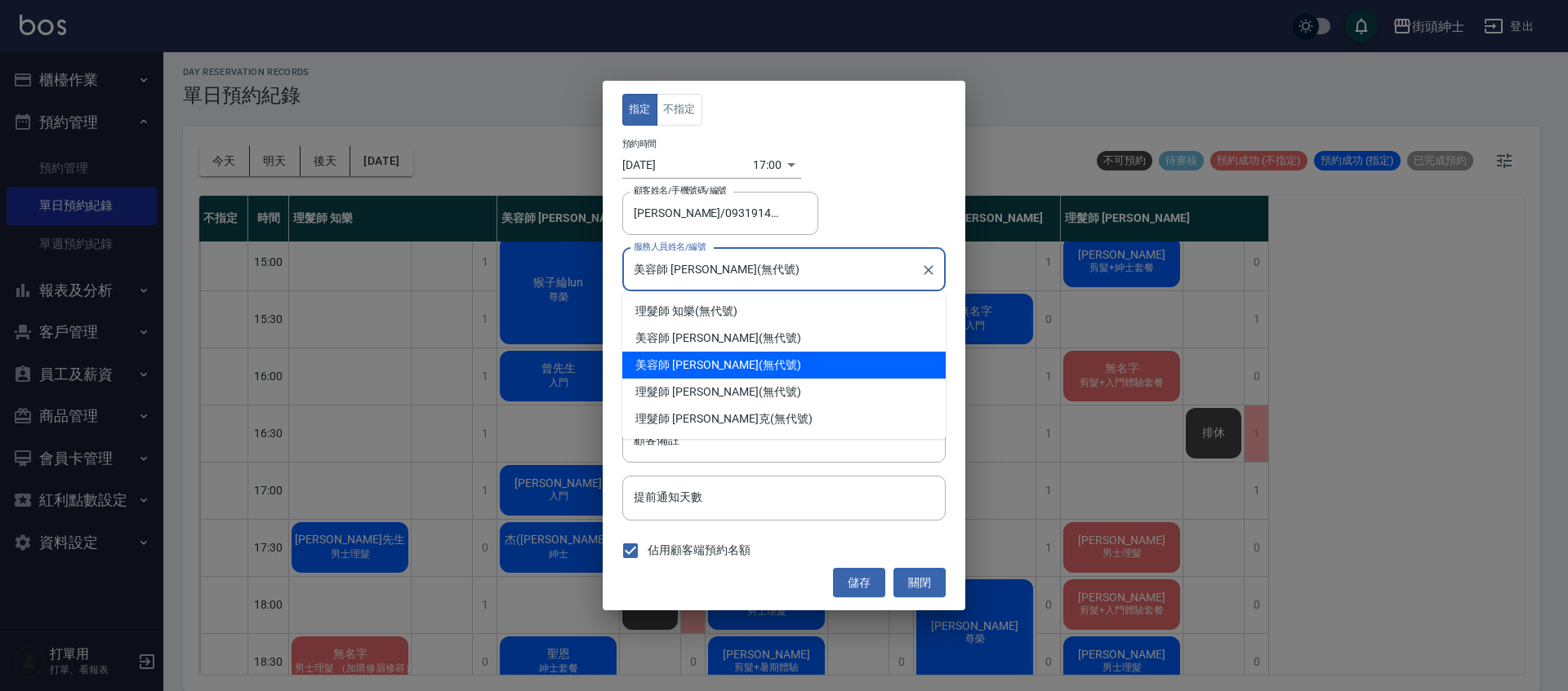
click at [737, 267] on input "美容師 Cherry(無代號)" at bounding box center [771, 270] width 284 height 29
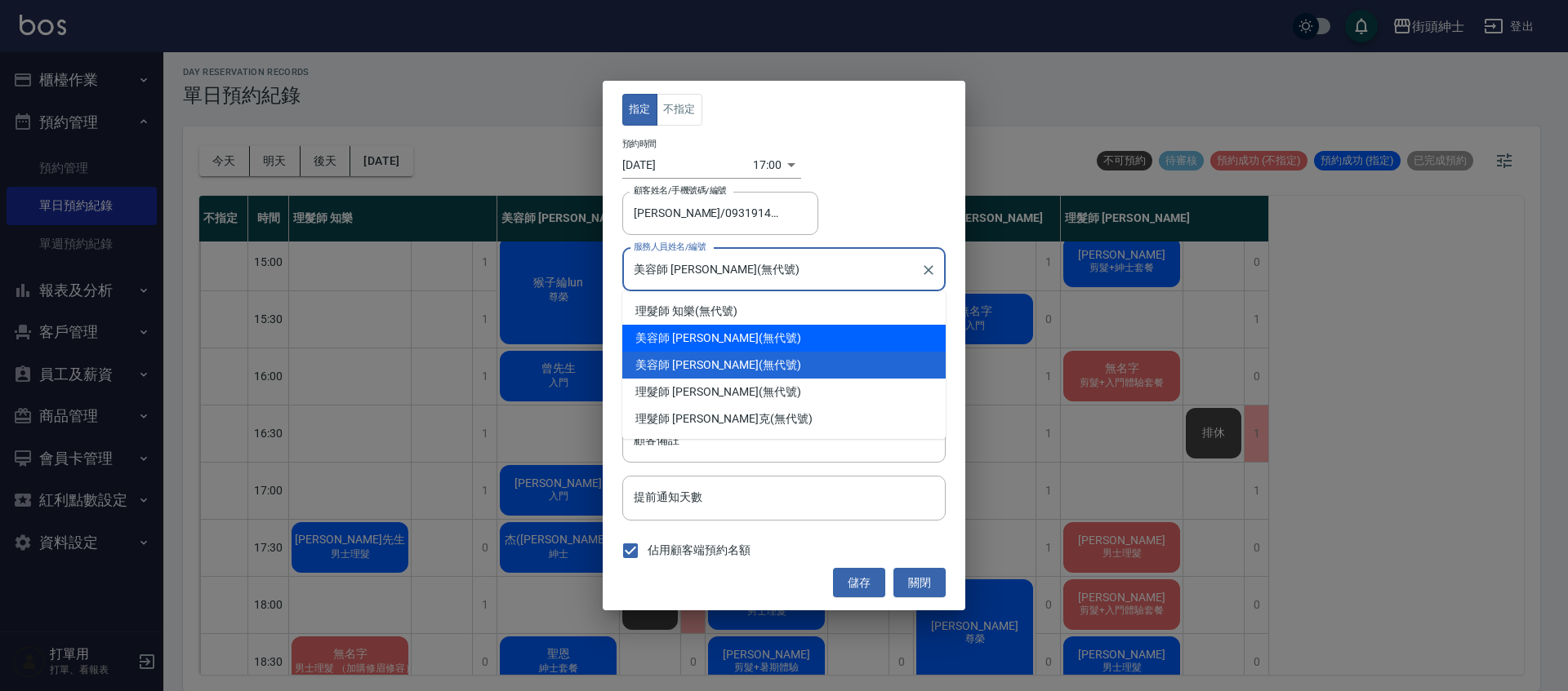
drag, startPoint x: 745, startPoint y: 338, endPoint x: 753, endPoint y: 312, distance: 27.2
click at [747, 338] on div "美容師 小戴 (無代號)" at bounding box center [784, 338] width 323 height 27
type input "美容師 小戴(無代號)"
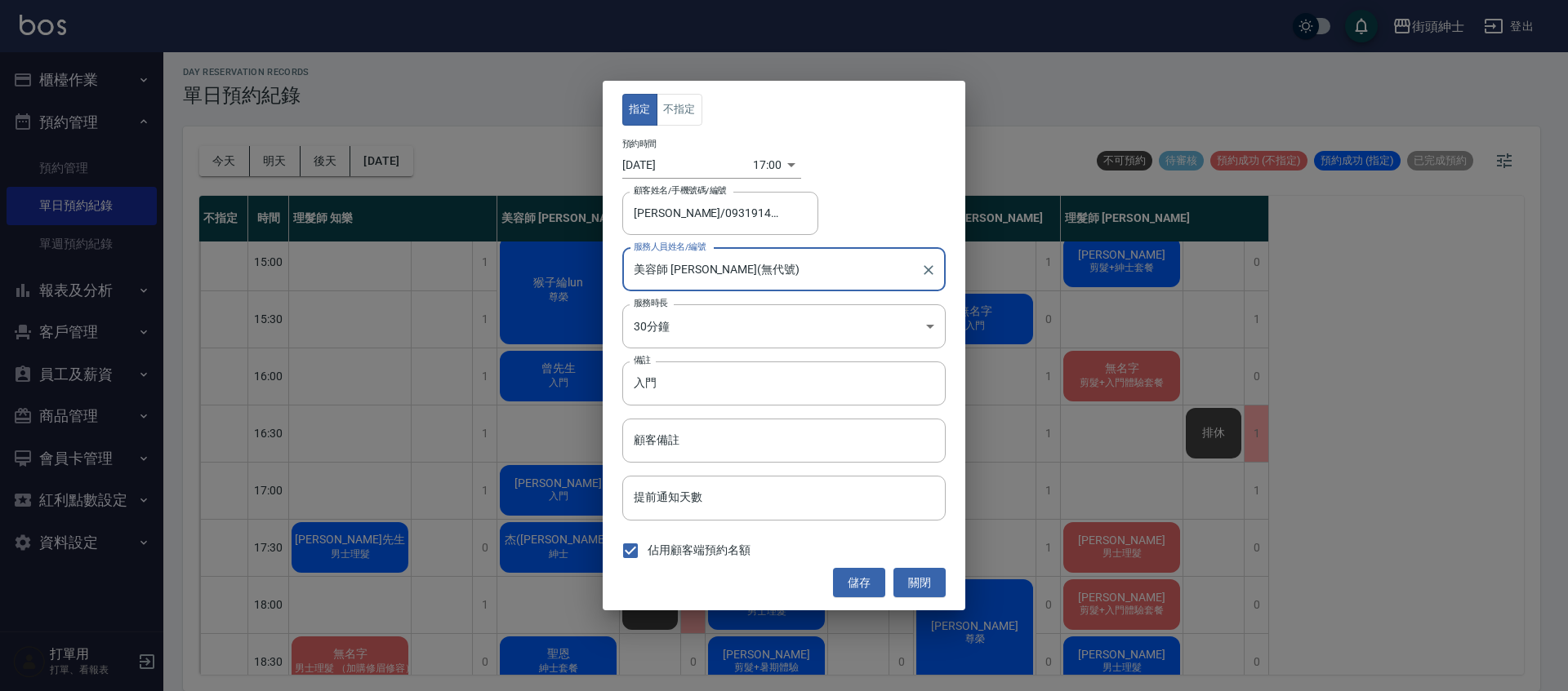
click at [757, 178] on body "街頭紳士 登出 櫃檯作業 打帳單 帳單列表 營業儀表板 現金收支登錄 材料自購登錄 每日結帳 排班表 現場電腦打卡 預約管理 預約管理 單日預約紀錄 單週預約…" at bounding box center [784, 343] width 1568 height 696
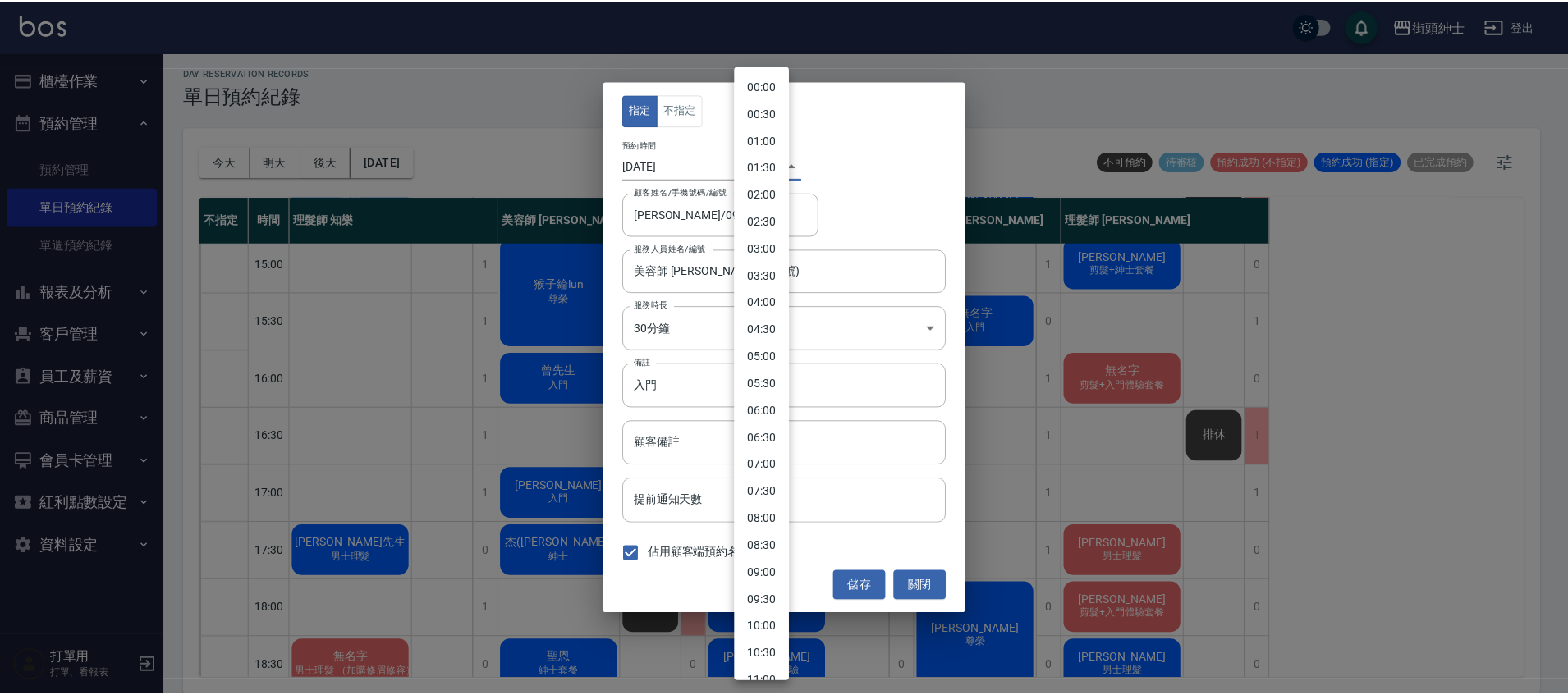
scroll to position [632, 0]
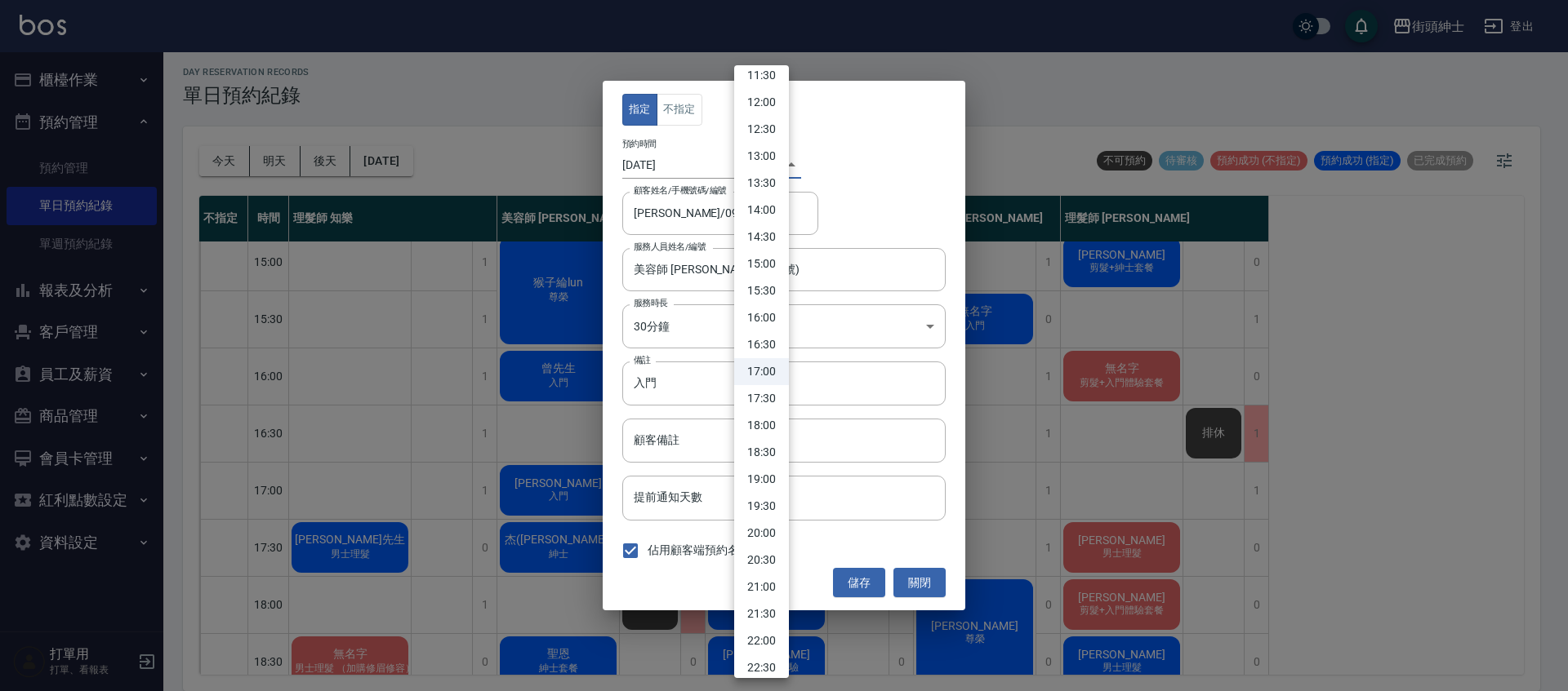
click at [771, 318] on li "16:00" at bounding box center [761, 318] width 55 height 27
type input "1757664000000"
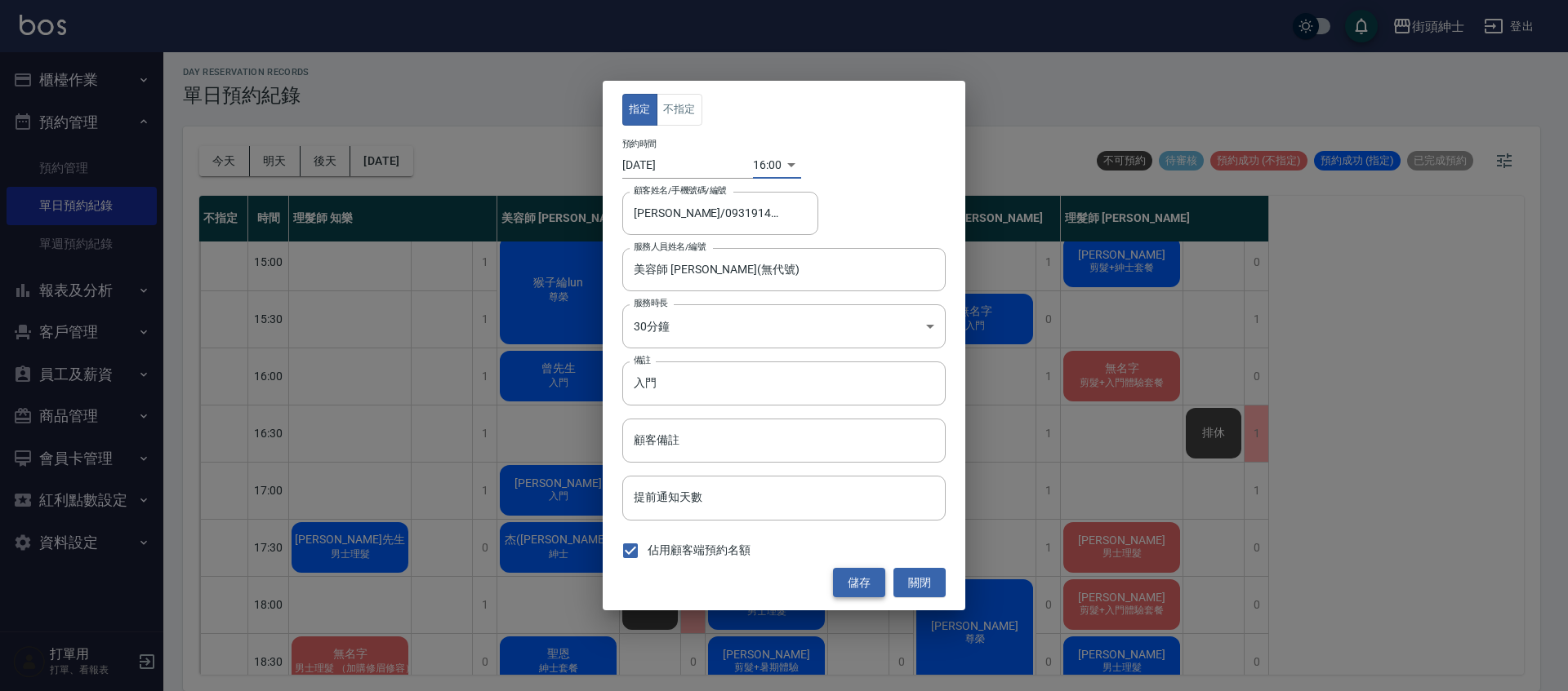
click at [870, 590] on button "儲存" at bounding box center [859, 583] width 52 height 30
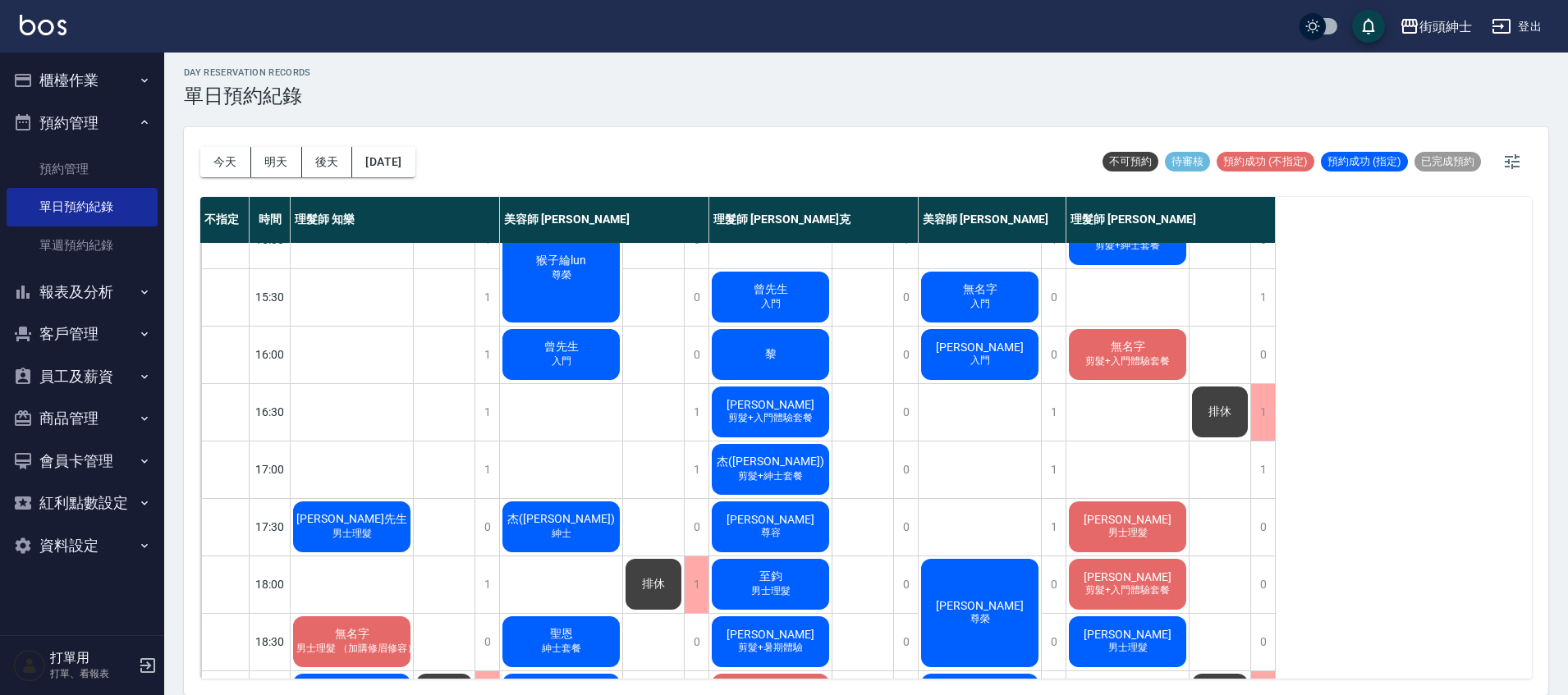
scroll to position [488, 0]
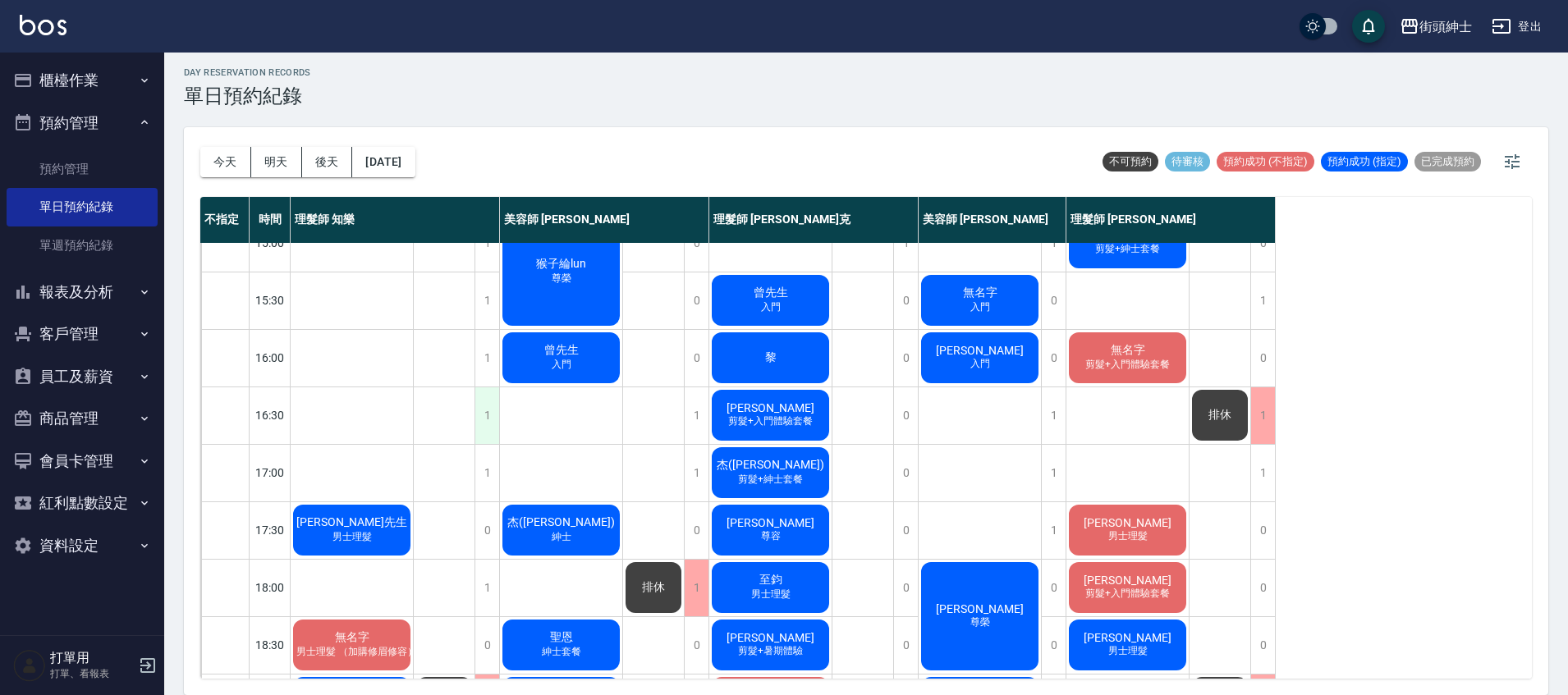
click at [486, 414] on div "1" at bounding box center [487, 416] width 25 height 57
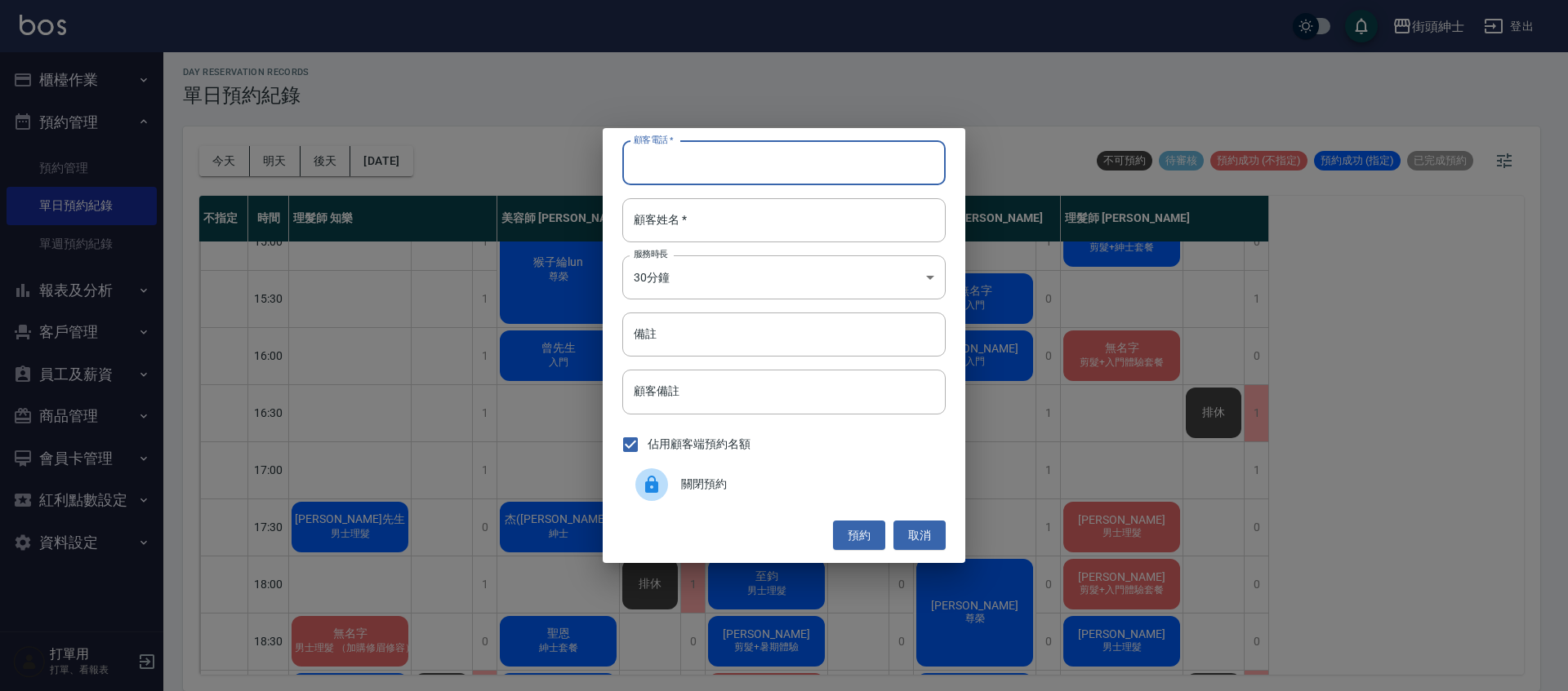
drag, startPoint x: 737, startPoint y: 154, endPoint x: 744, endPoint y: 150, distance: 8.1
click at [738, 153] on input "顧客電話   *" at bounding box center [784, 164] width 323 height 44
type input "0918495338"
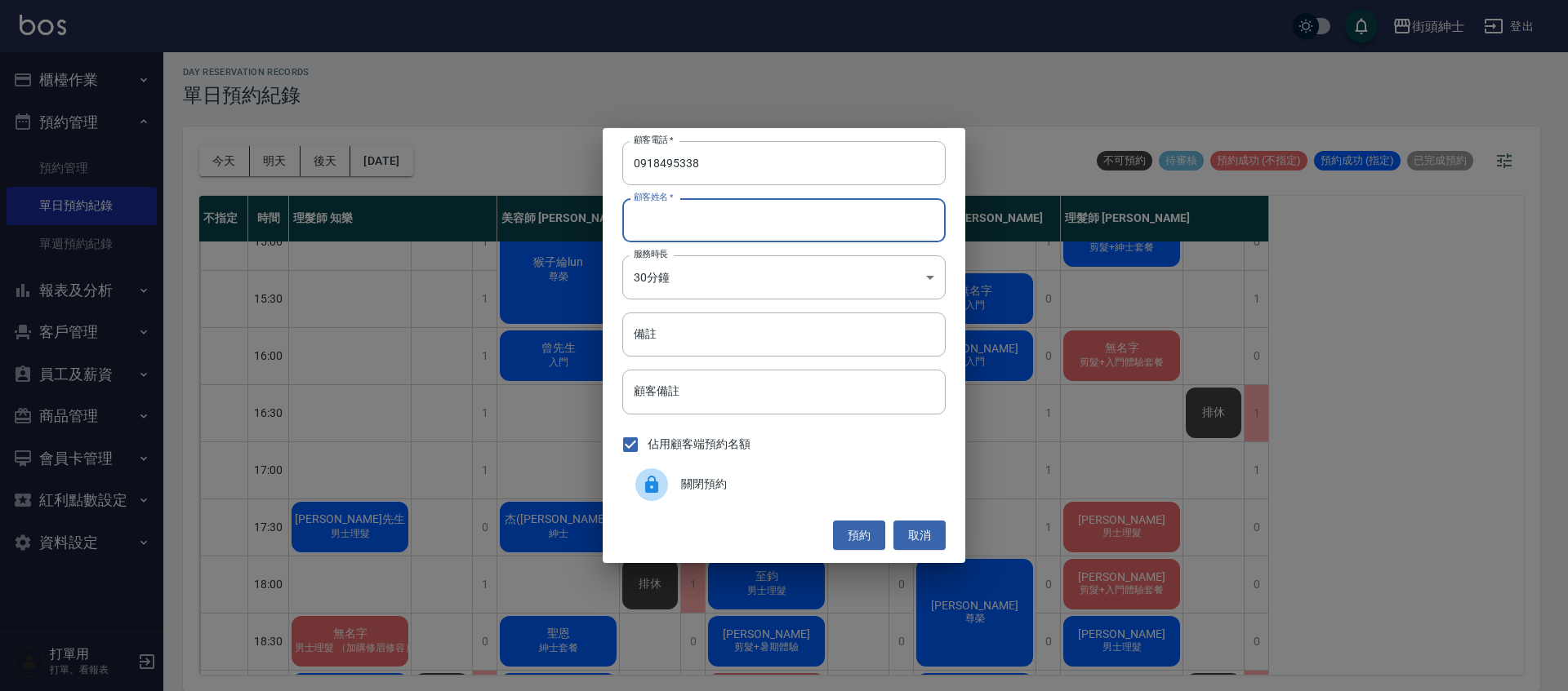
click at [714, 216] on input "顧客姓名   *" at bounding box center [784, 221] width 323 height 44
type input "f"
type input "邱"
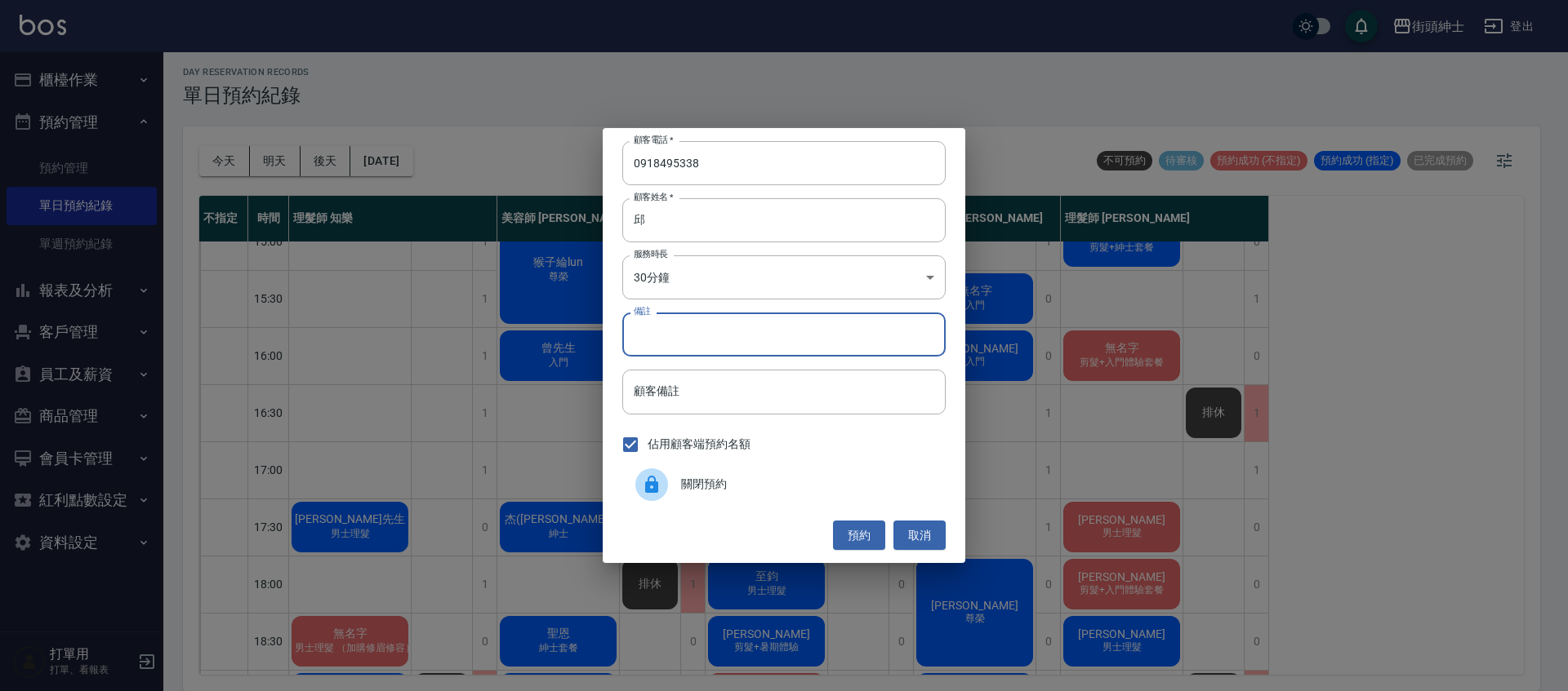
click at [772, 348] on input "備註" at bounding box center [784, 335] width 323 height 44
click at [715, 393] on input "顧客備註" at bounding box center [784, 392] width 323 height 44
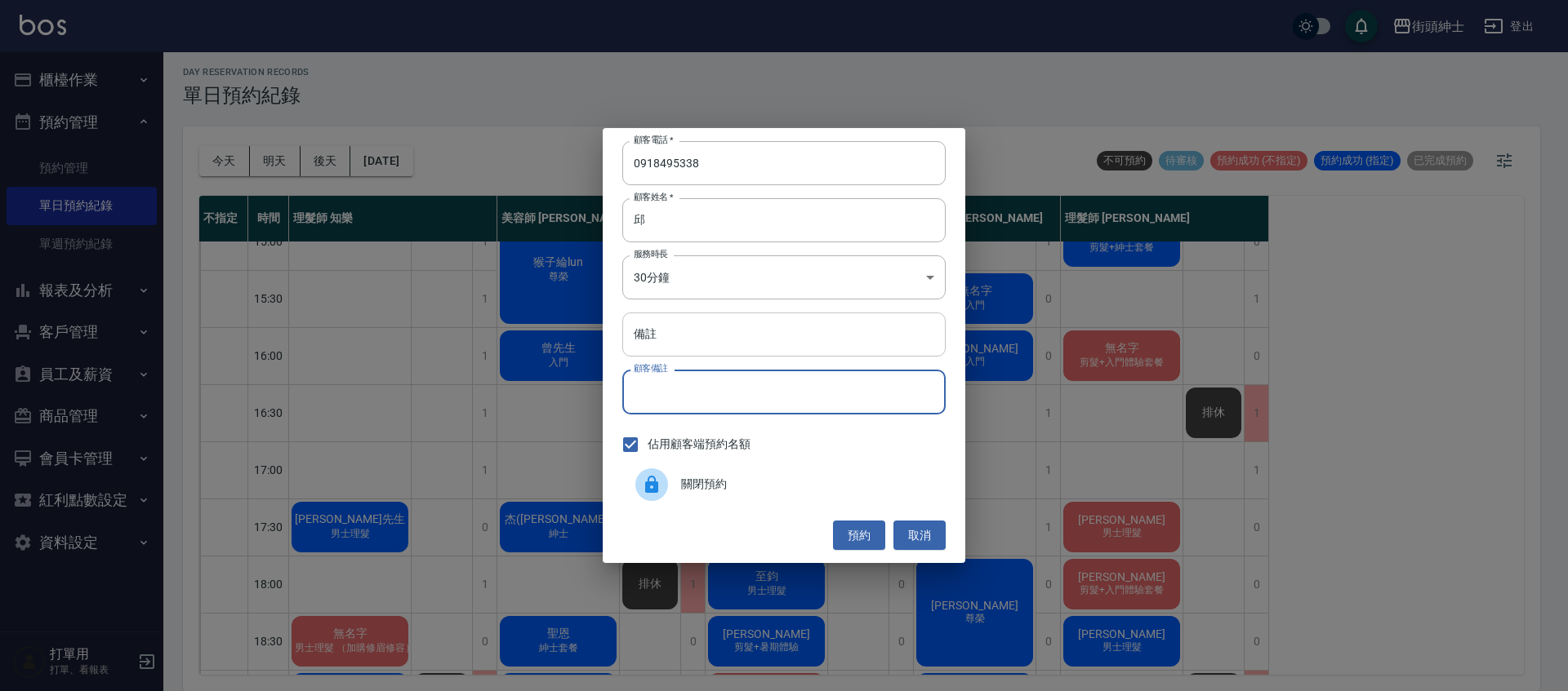
click at [731, 331] on input "備註" at bounding box center [784, 335] width 323 height 44
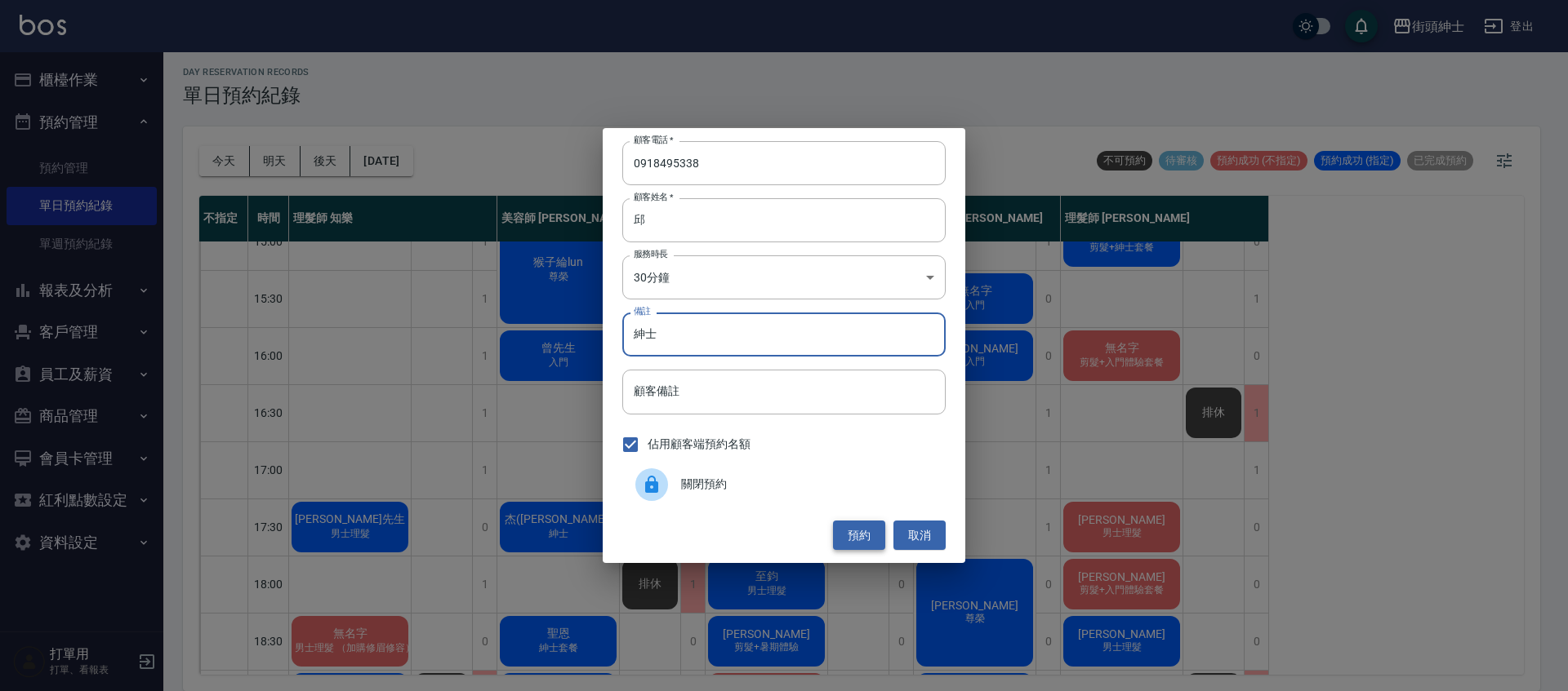
type input "紳士"
click at [853, 535] on button "預約" at bounding box center [859, 535] width 52 height 30
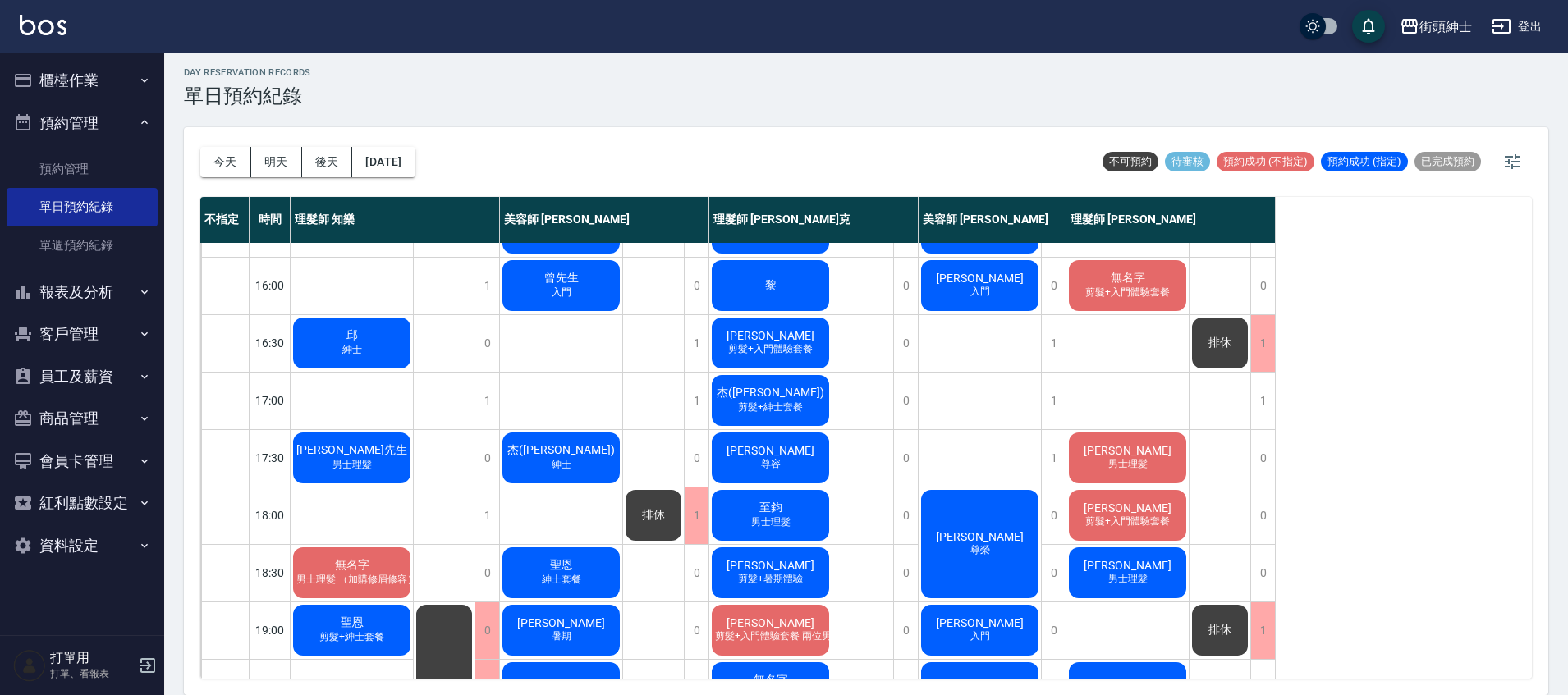
scroll to position [507, 0]
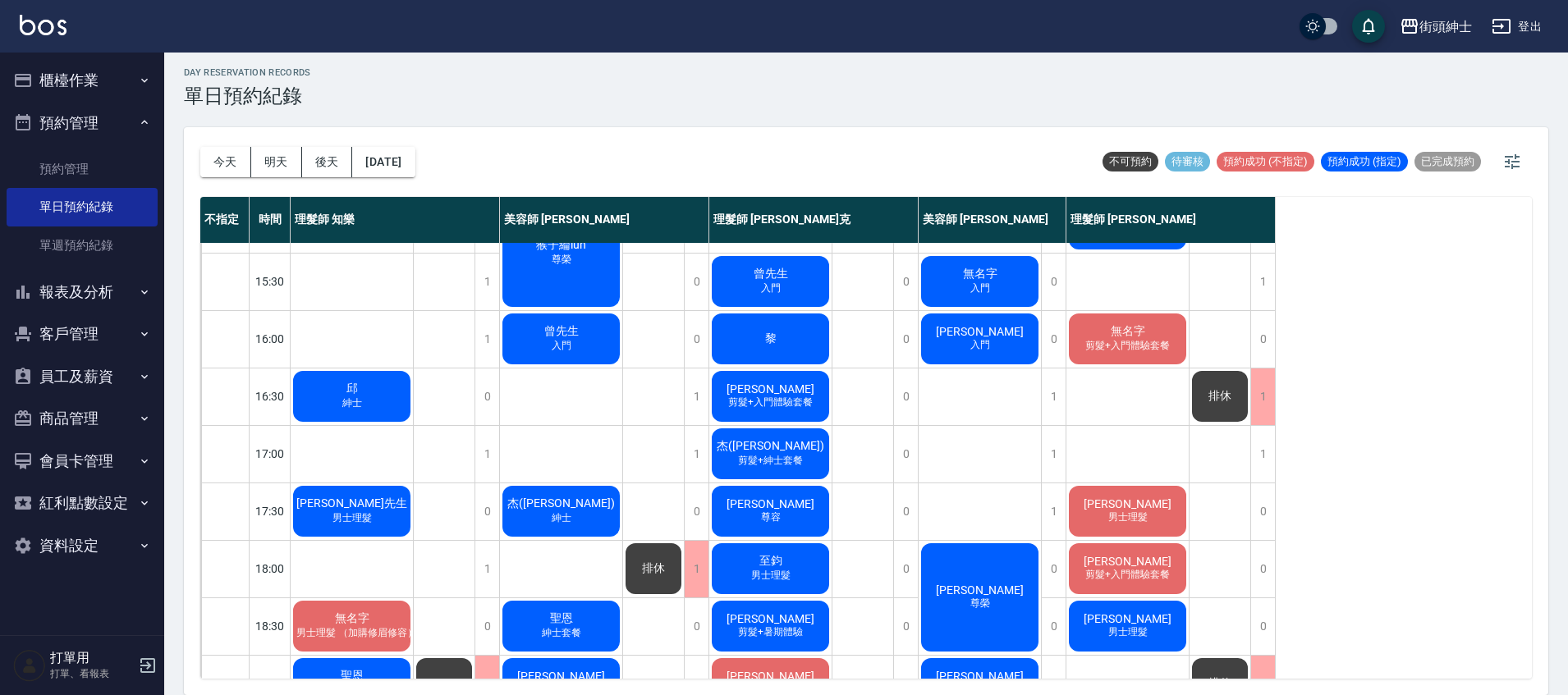
click at [370, 388] on div "邱 紳士" at bounding box center [351, 396] width 123 height 56
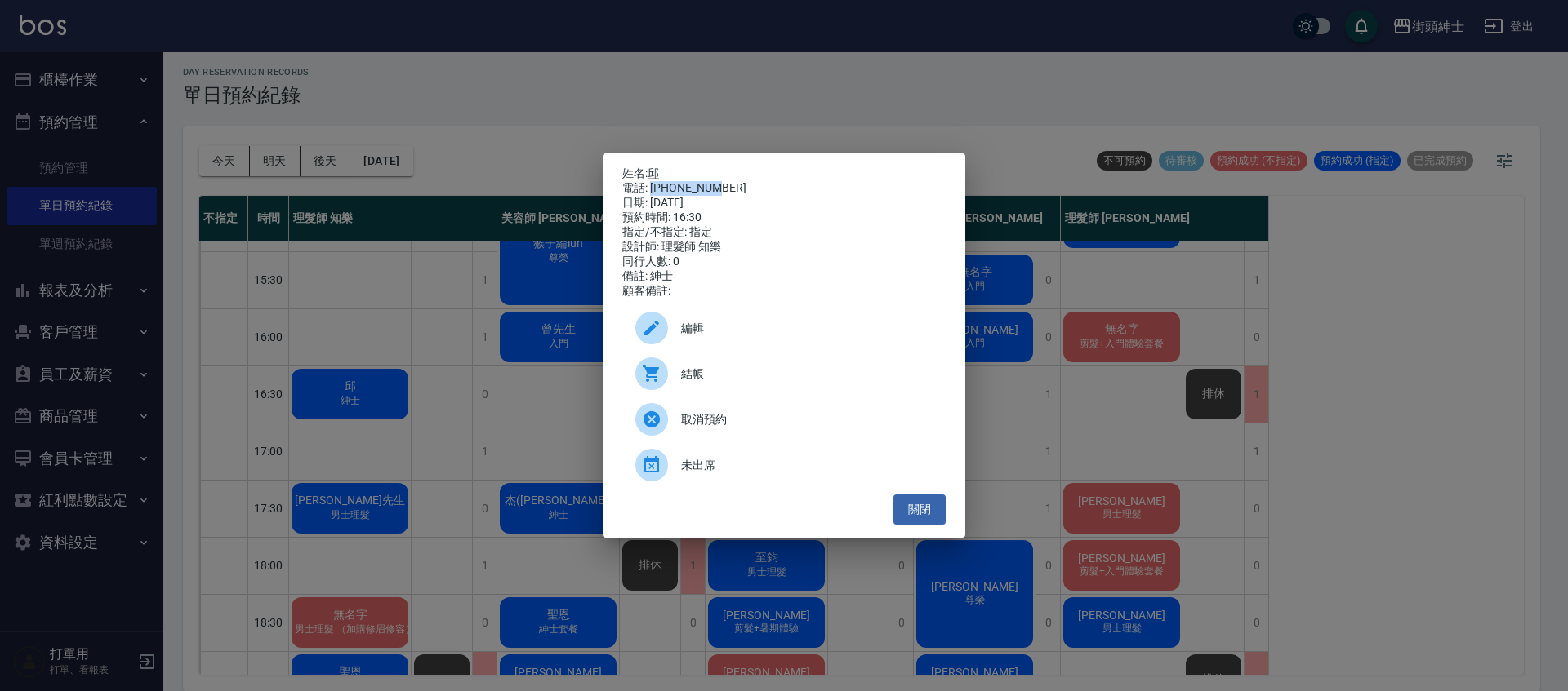
drag, startPoint x: 650, startPoint y: 182, endPoint x: 733, endPoint y: 190, distance: 83.4
click at [733, 190] on div "電話: 0918495338" at bounding box center [784, 188] width 323 height 14
copy div "0918495338"
click at [576, 388] on div "姓名: 邱 電話: 0918495338 日期: 2025/09/12 預約時間: 16:30 指定/不指定: 指定 設計師: 理髮師 知樂 同行人數: 0 …" at bounding box center [784, 345] width 1568 height 691
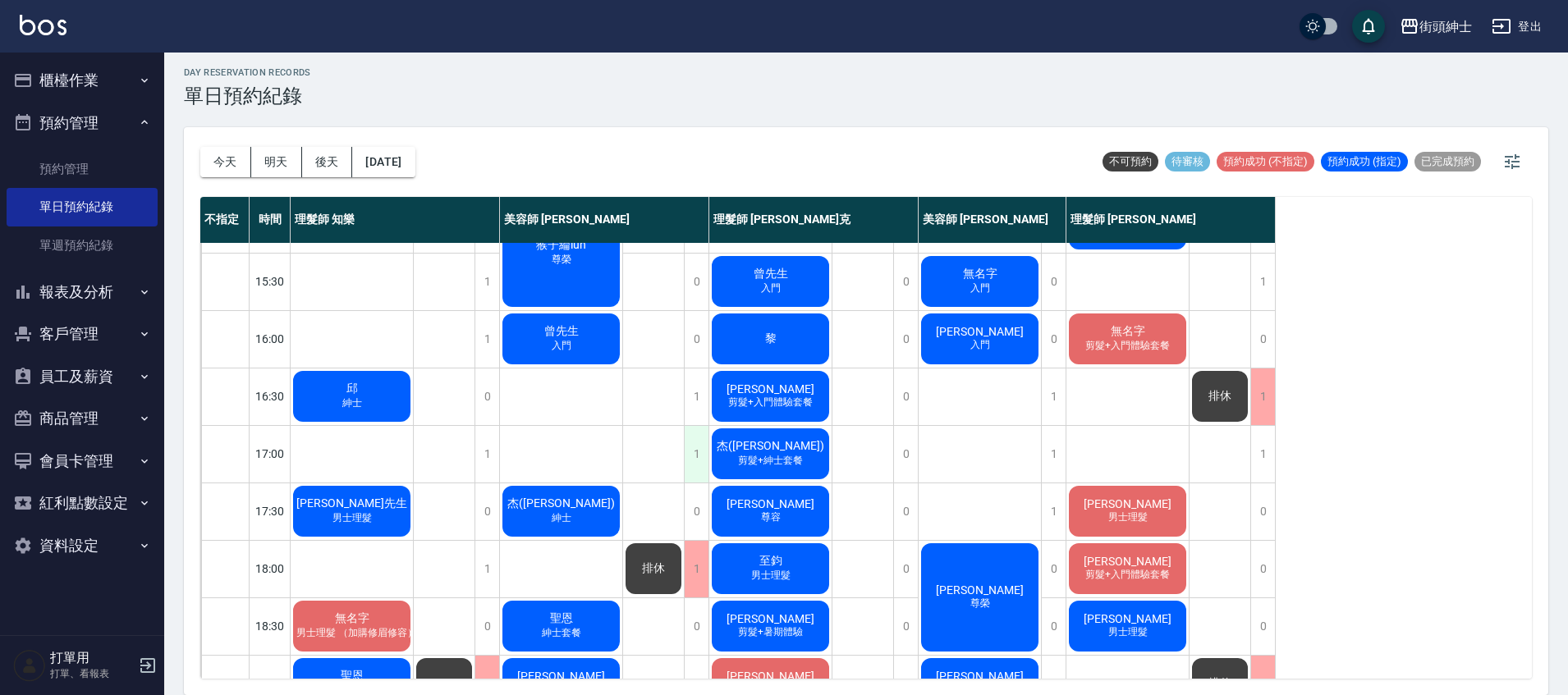
click at [689, 462] on div "1" at bounding box center [696, 454] width 25 height 57
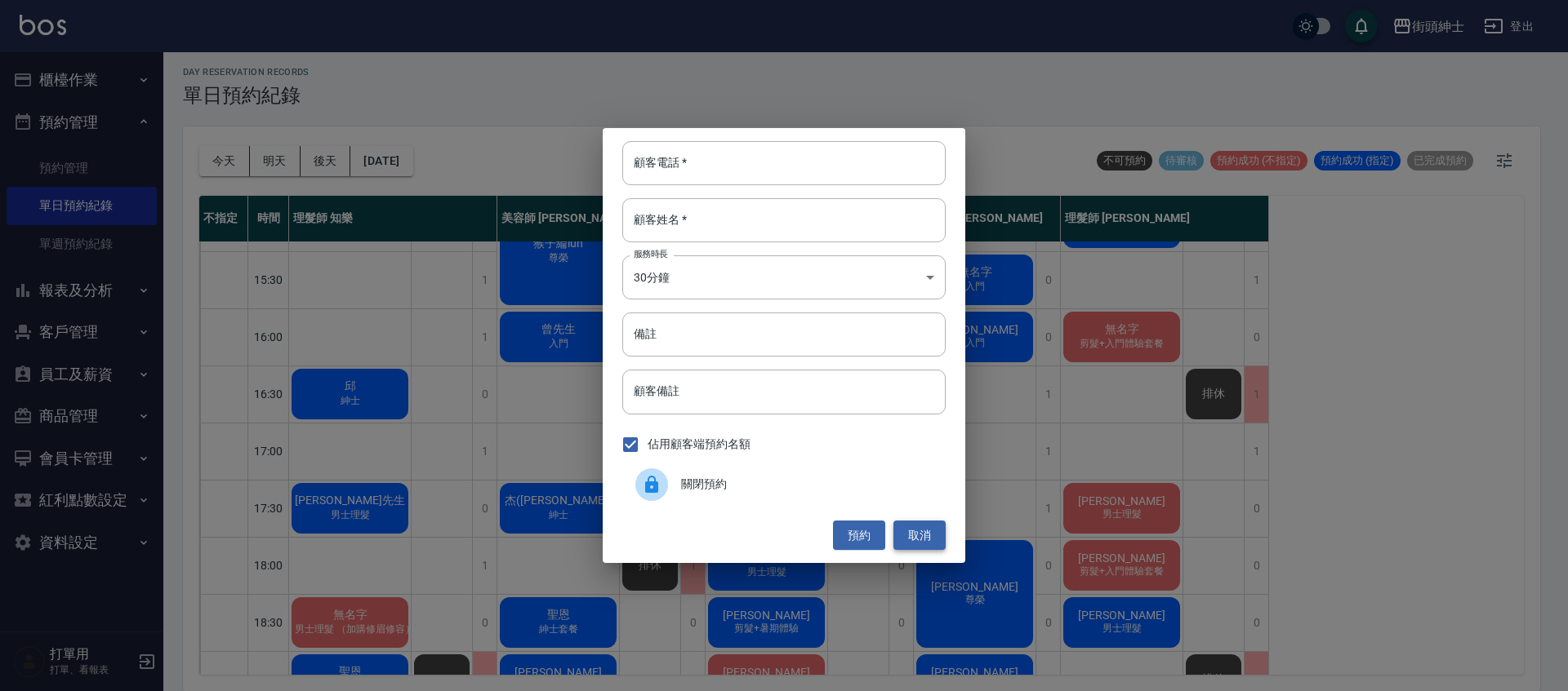
click at [923, 537] on button "取消" at bounding box center [919, 535] width 52 height 30
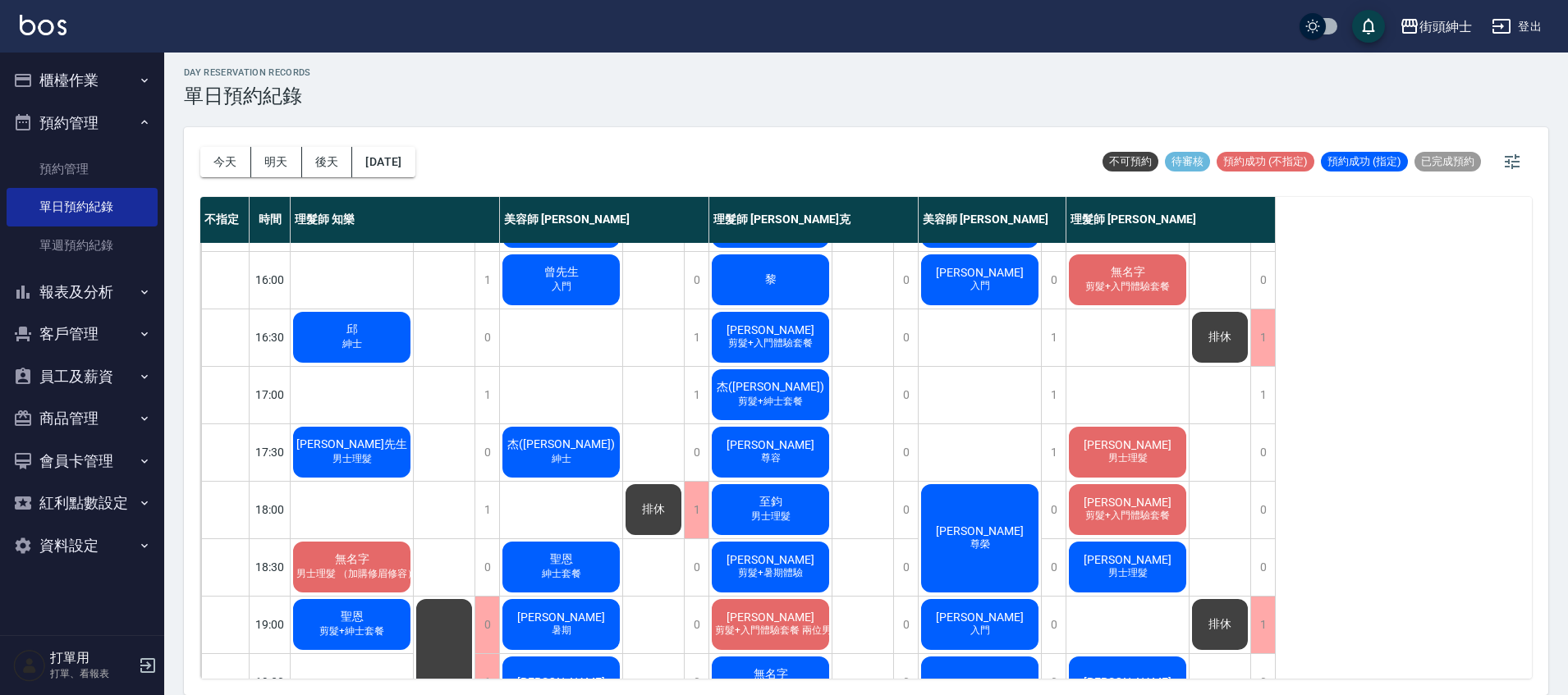
scroll to position [533, 0]
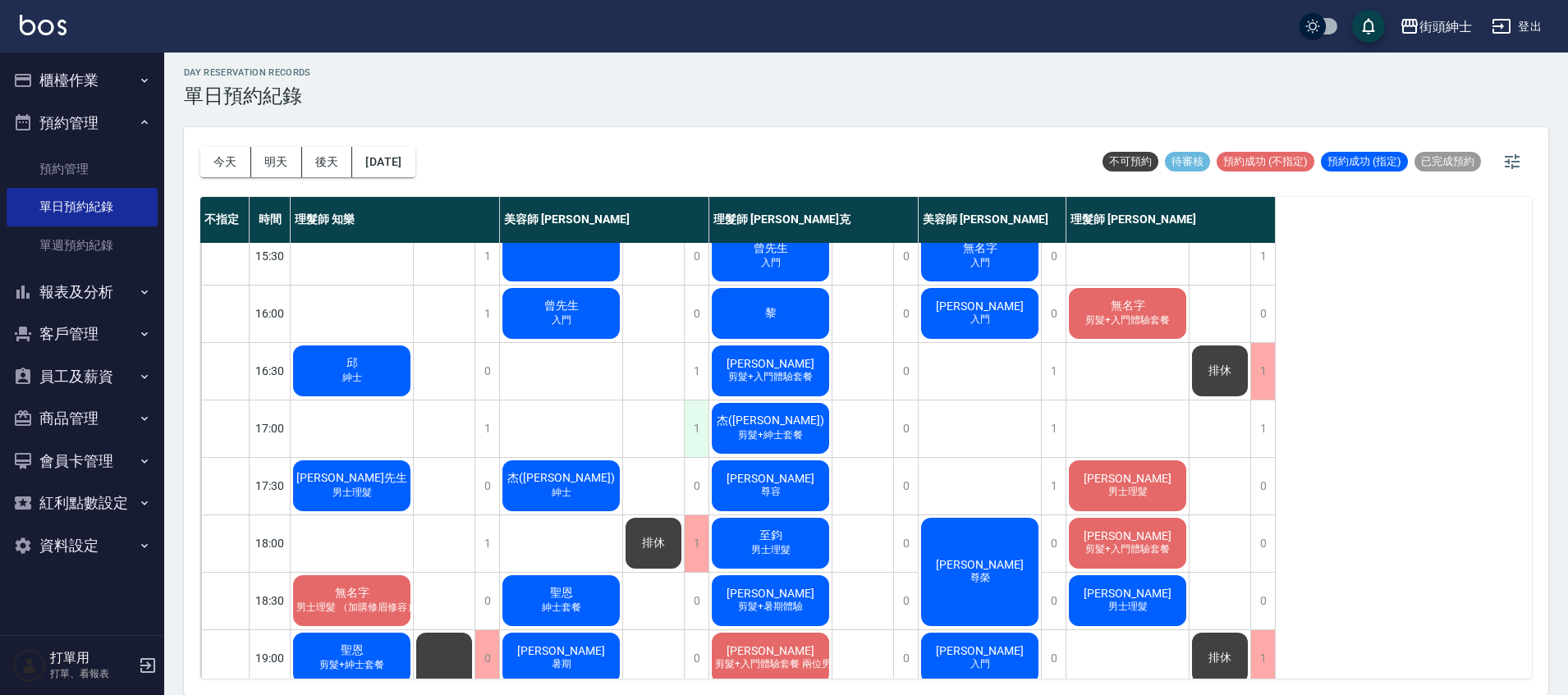
click at [697, 429] on div "1" at bounding box center [696, 428] width 25 height 57
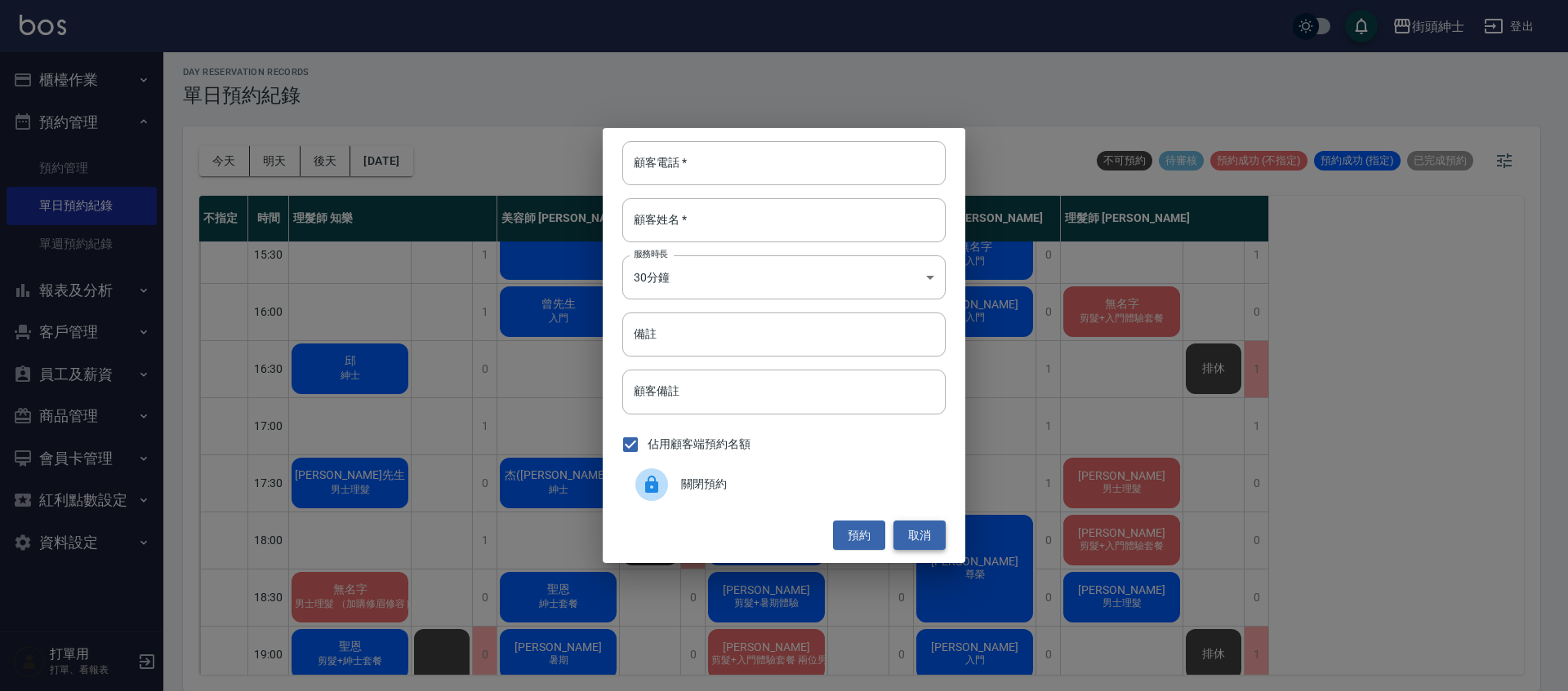
click at [914, 534] on button "取消" at bounding box center [919, 535] width 52 height 30
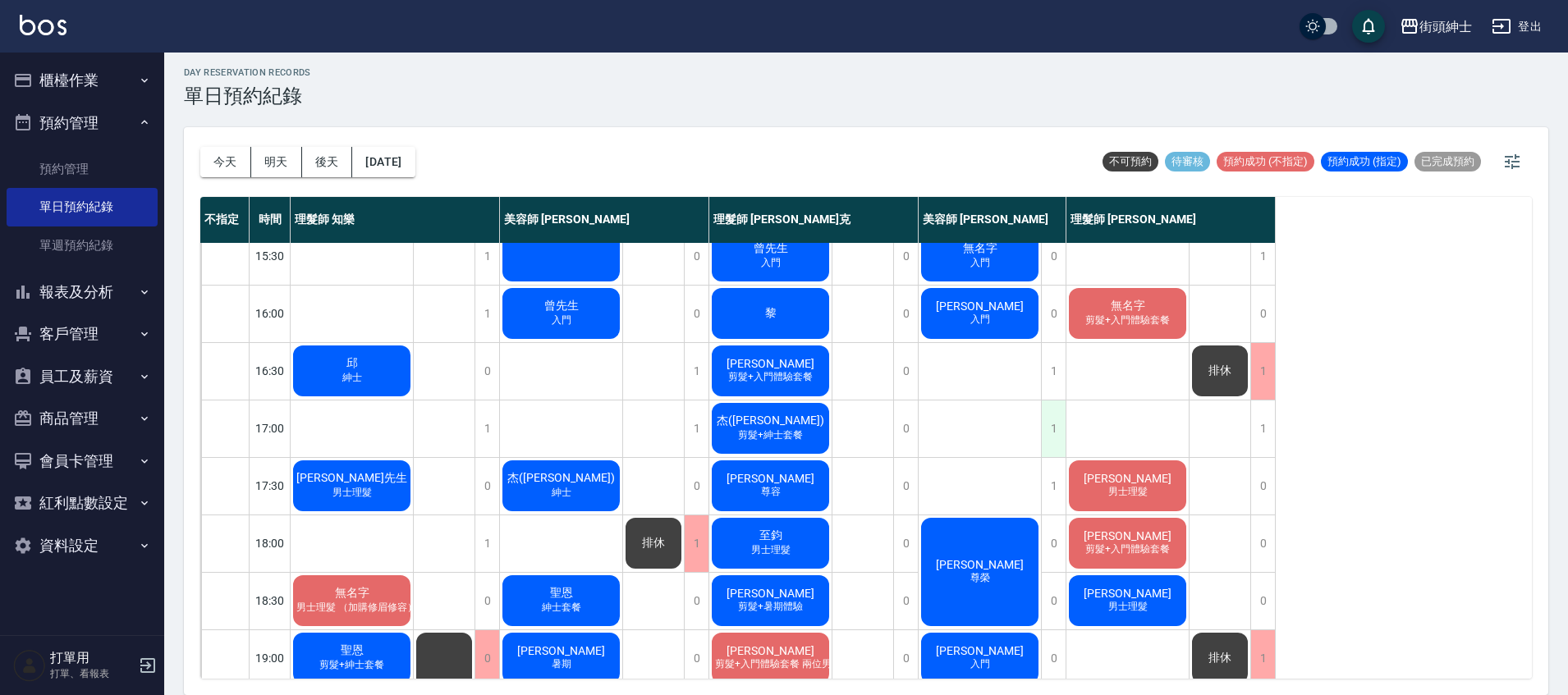
click at [1051, 423] on div "1" at bounding box center [1053, 428] width 25 height 57
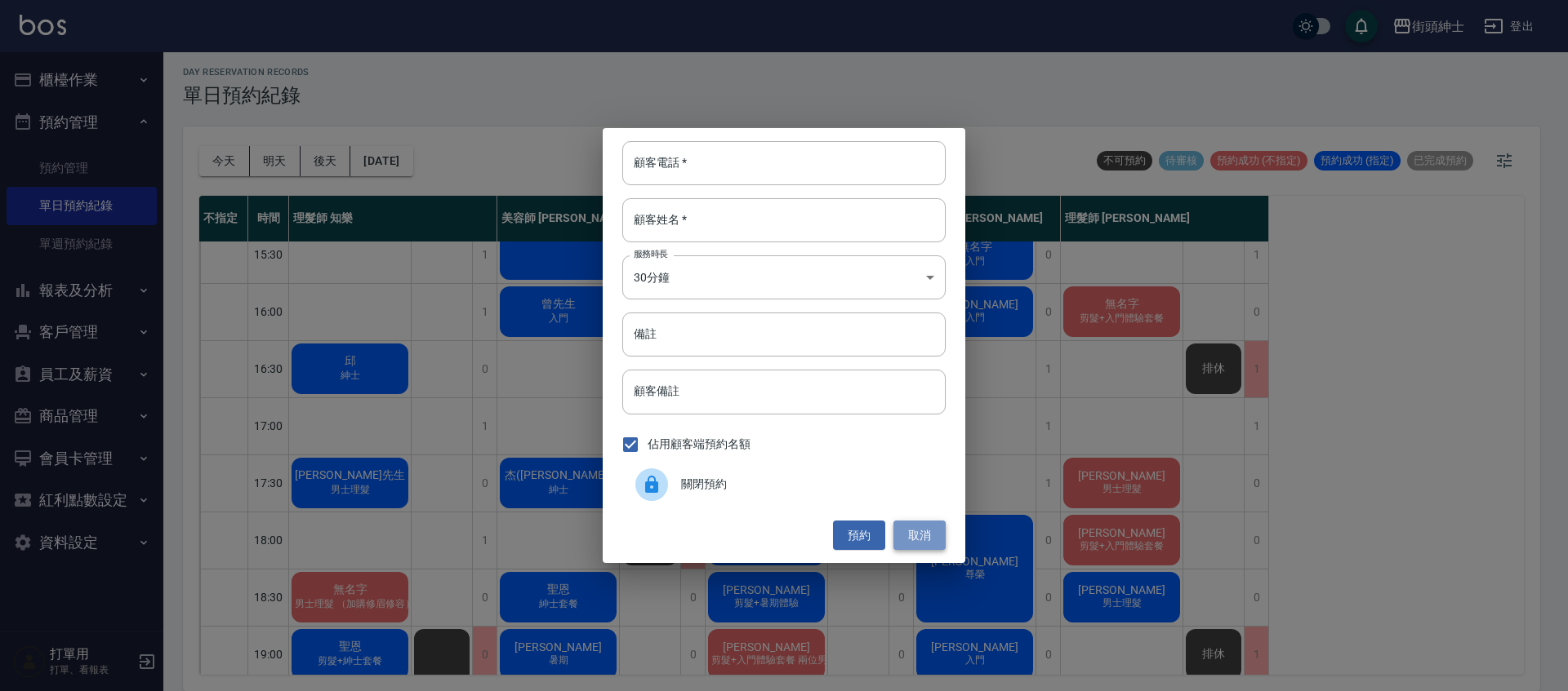
click at [929, 527] on button "取消" at bounding box center [919, 535] width 52 height 30
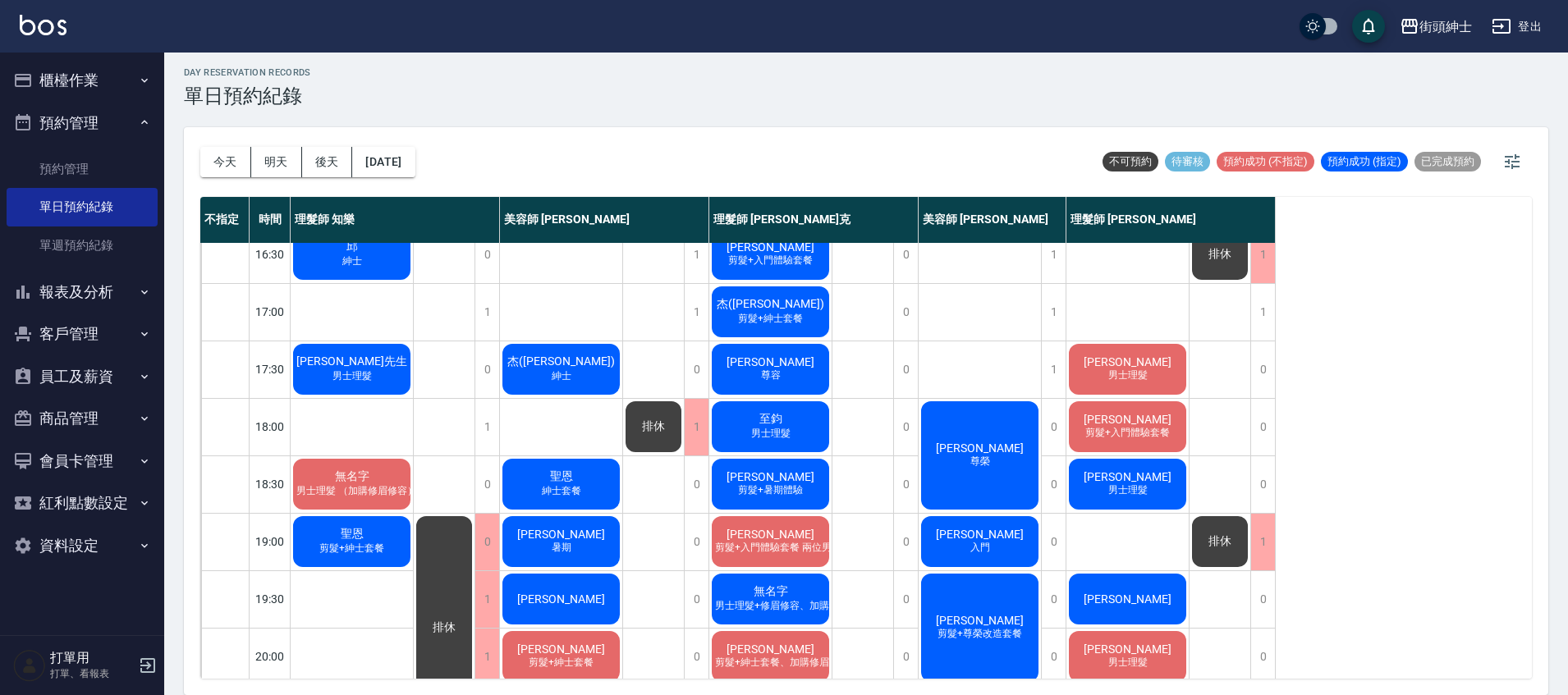
scroll to position [435, 0]
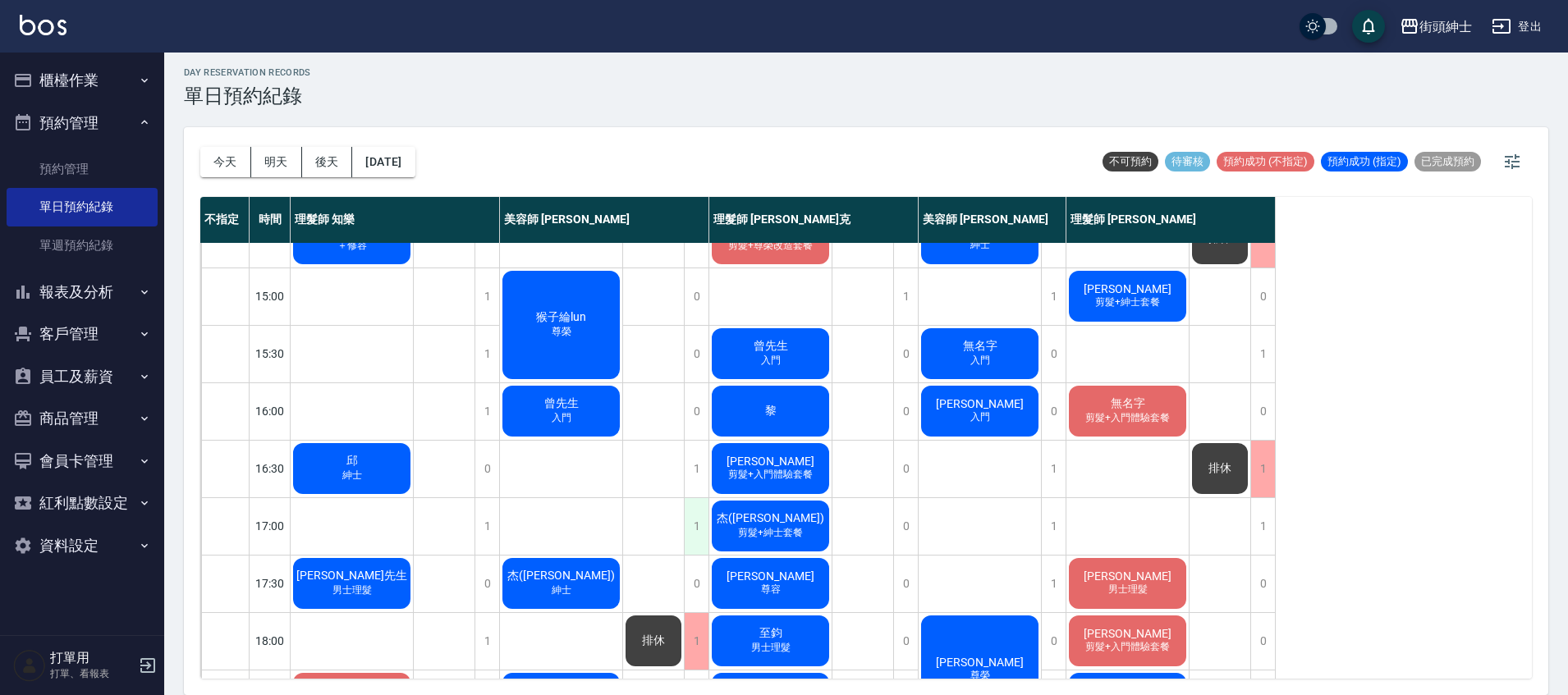
click at [690, 523] on div "1" at bounding box center [696, 526] width 25 height 57
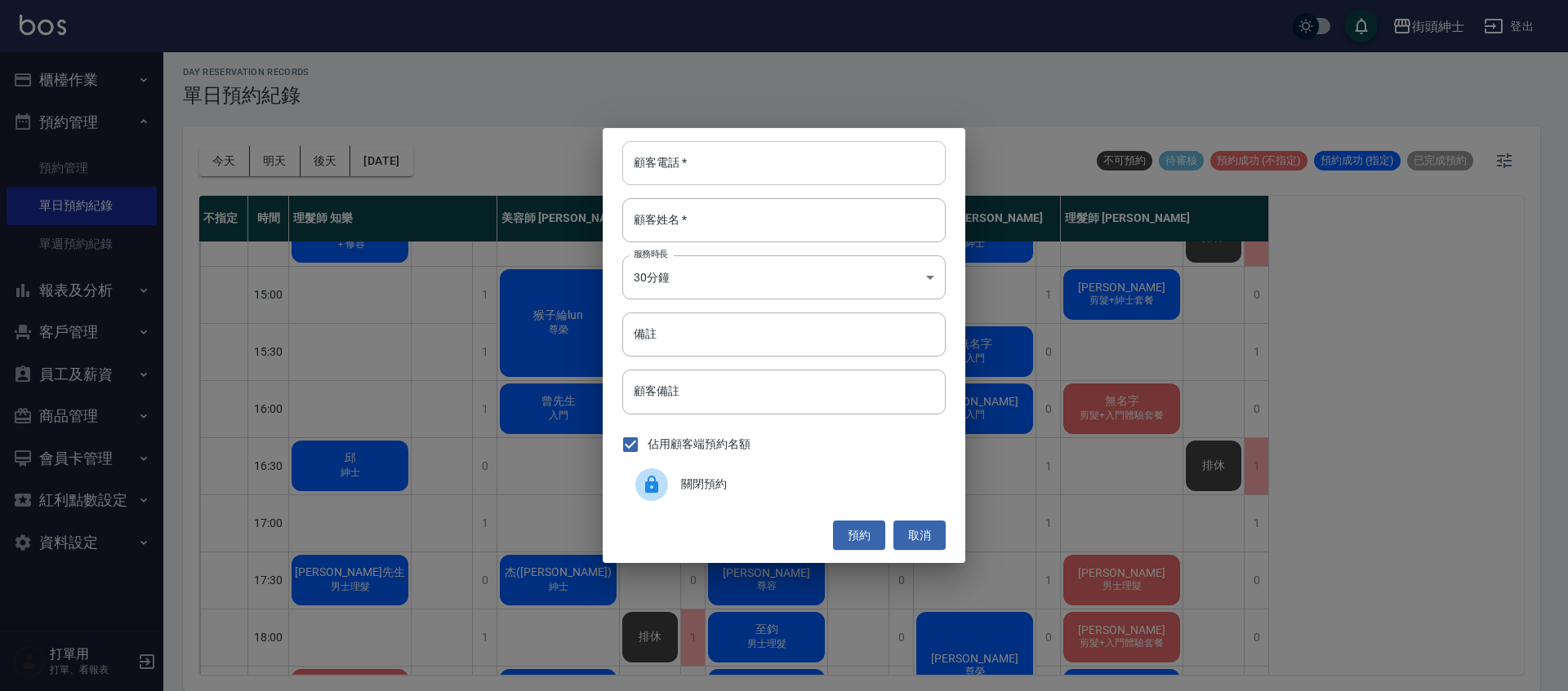
click at [705, 164] on input "顧客電話   *" at bounding box center [784, 164] width 323 height 44
paste input "0918495338"
type input "0918495338"
click at [713, 218] on input "顧客姓名   *" at bounding box center [784, 221] width 323 height 44
click at [860, 533] on button "預約" at bounding box center [859, 535] width 52 height 30
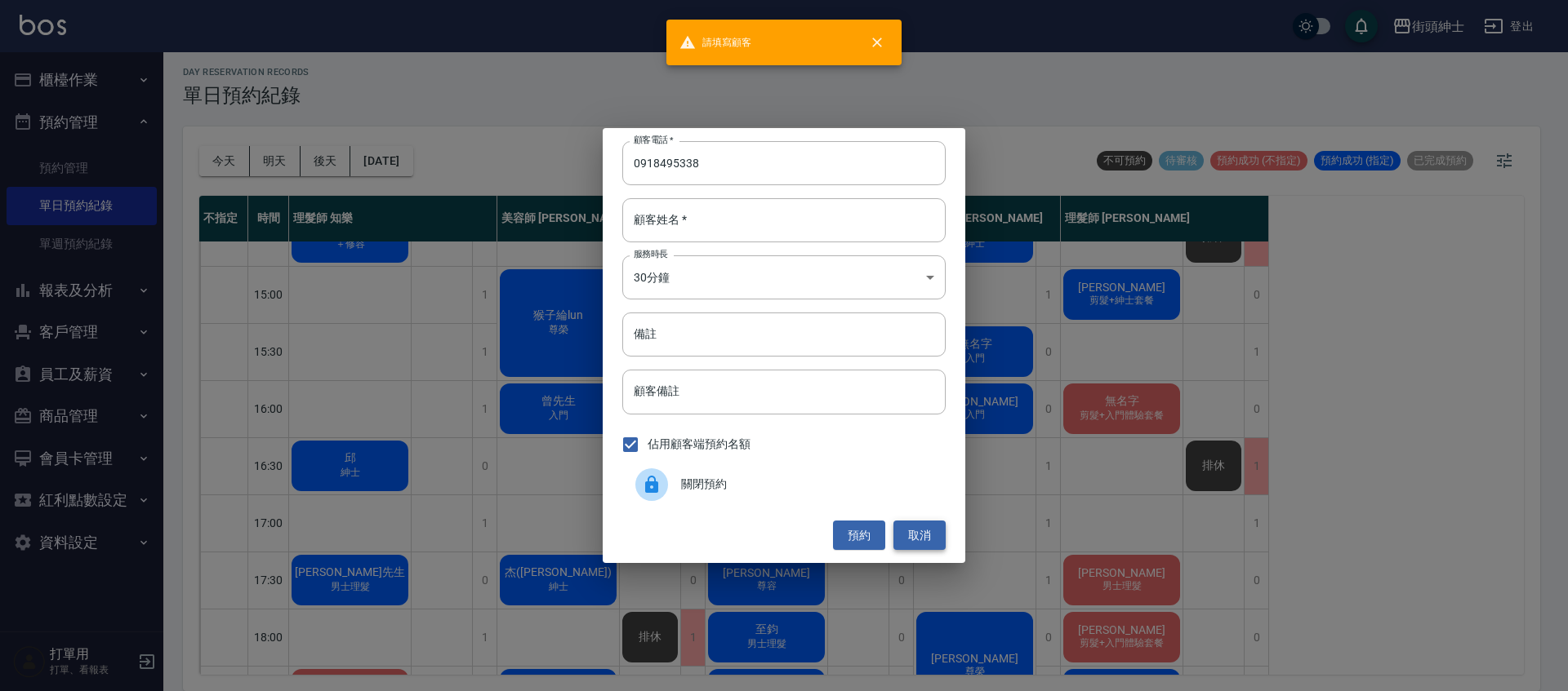
click at [933, 539] on button "取消" at bounding box center [919, 535] width 52 height 30
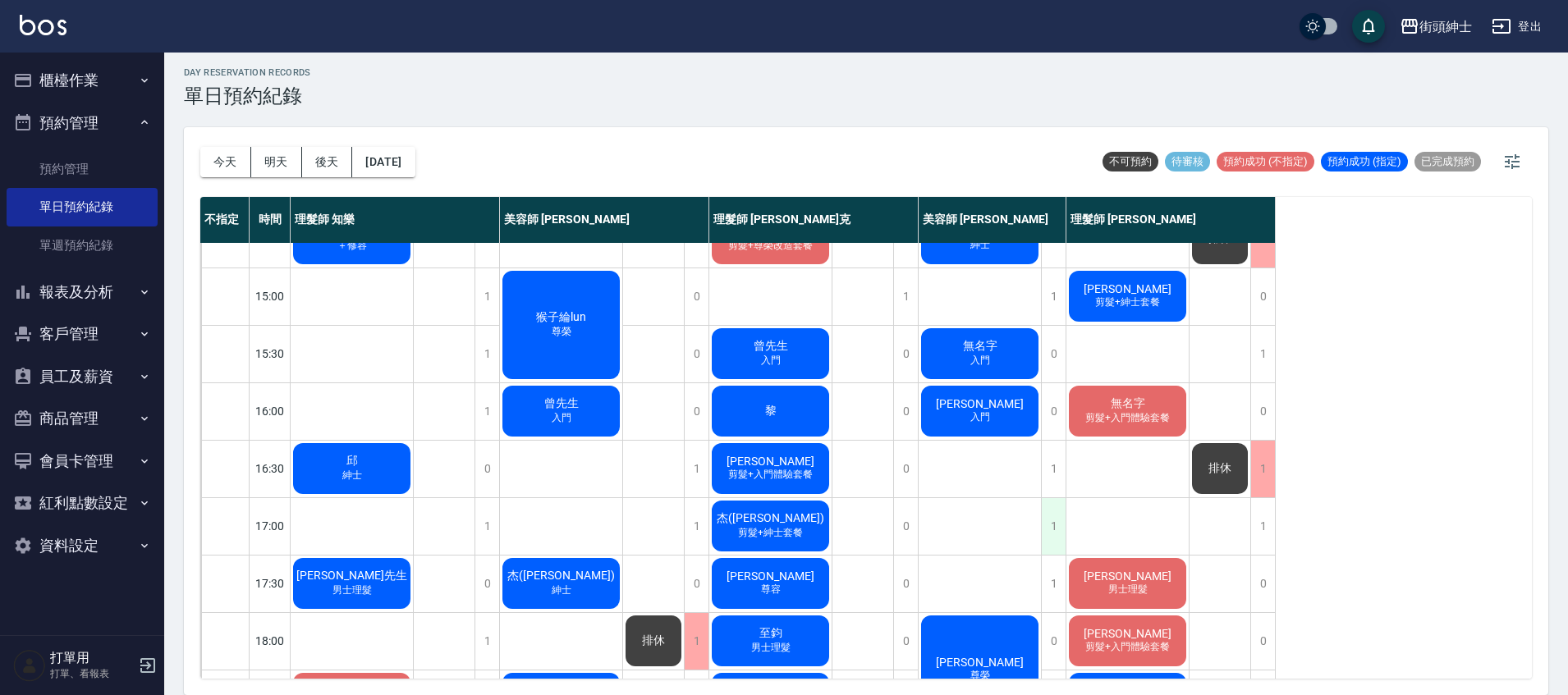
click at [1045, 521] on div "1" at bounding box center [1053, 526] width 25 height 57
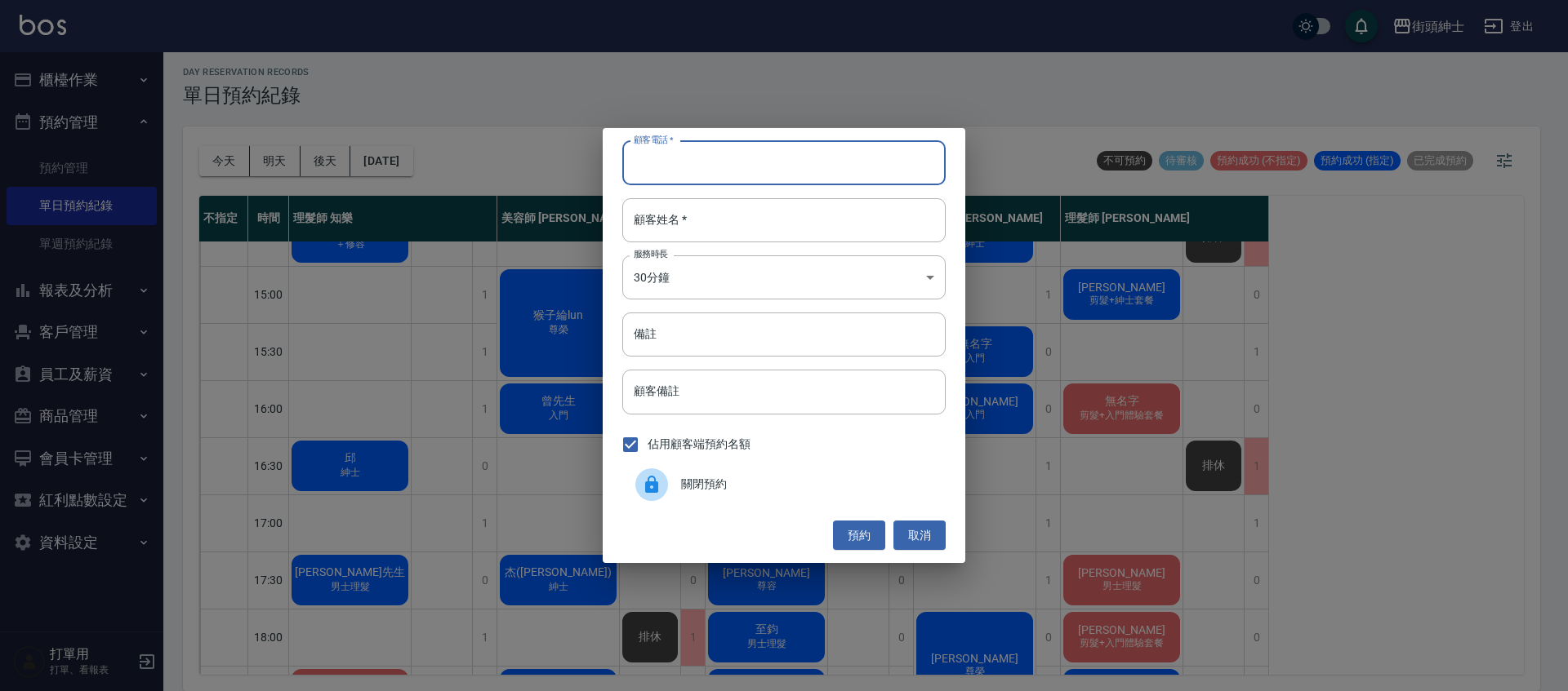
paste input "0918495338"
type input "0918495338"
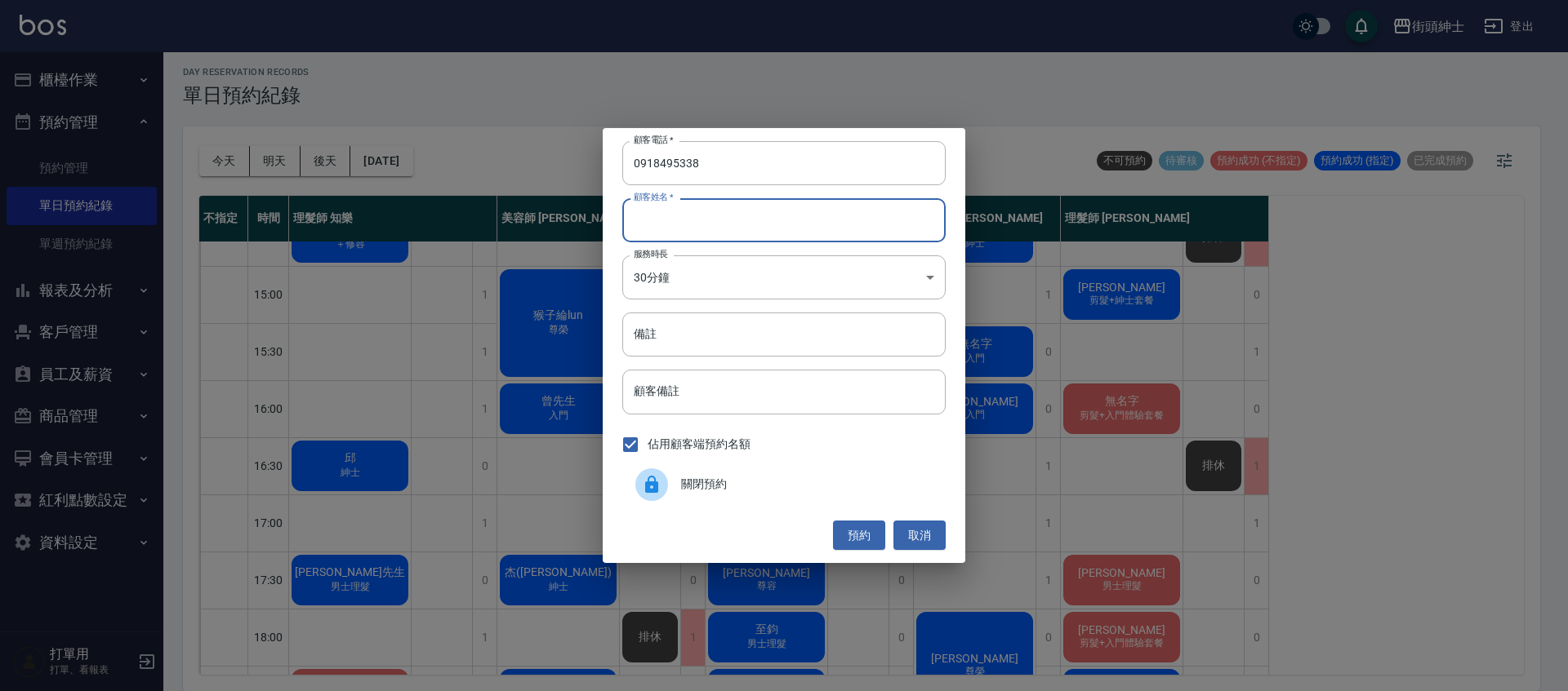
click at [711, 223] on input "顧客姓名   *" at bounding box center [784, 221] width 323 height 44
type input "f"
type input "邱"
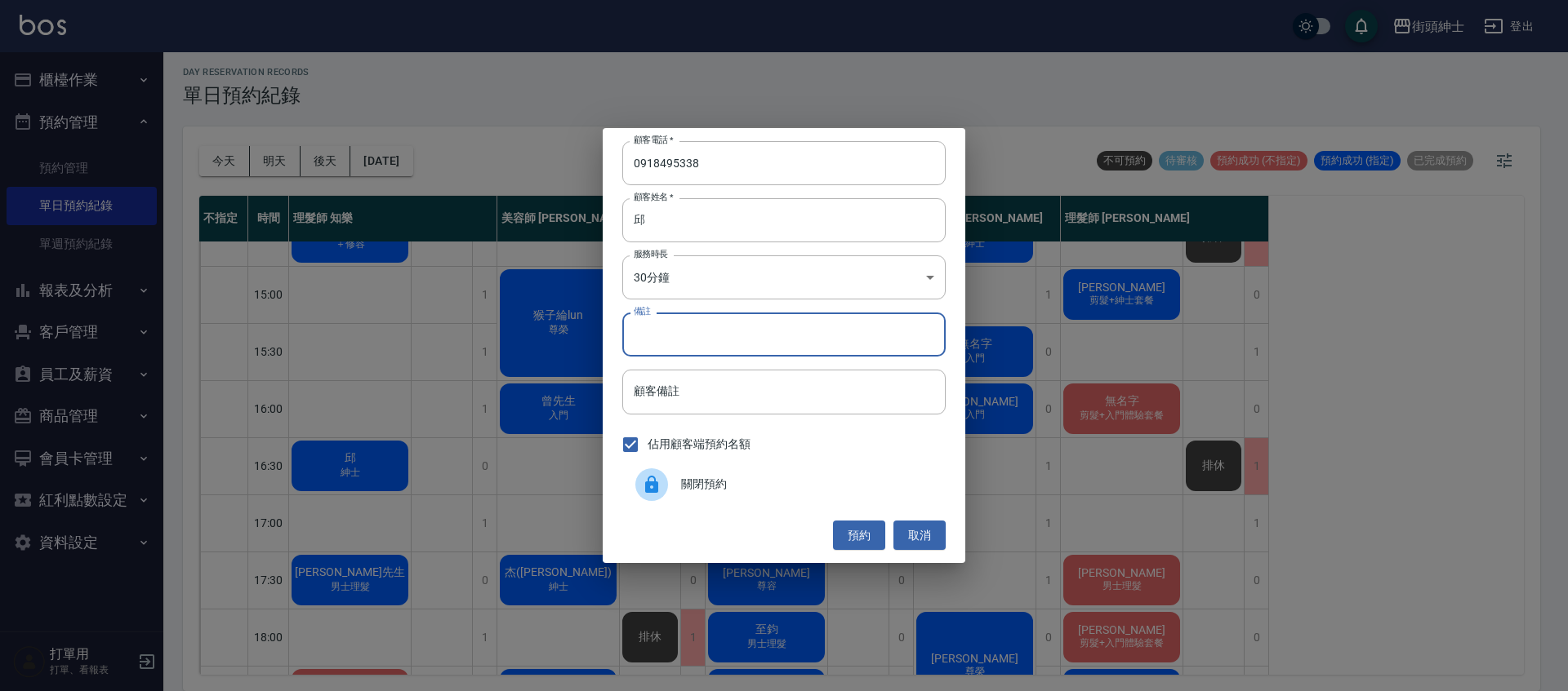
click at [714, 350] on input "備註" at bounding box center [784, 335] width 323 height 44
type input "山"
type input "紳士套餐"
click at [862, 538] on button "預約" at bounding box center [859, 535] width 52 height 30
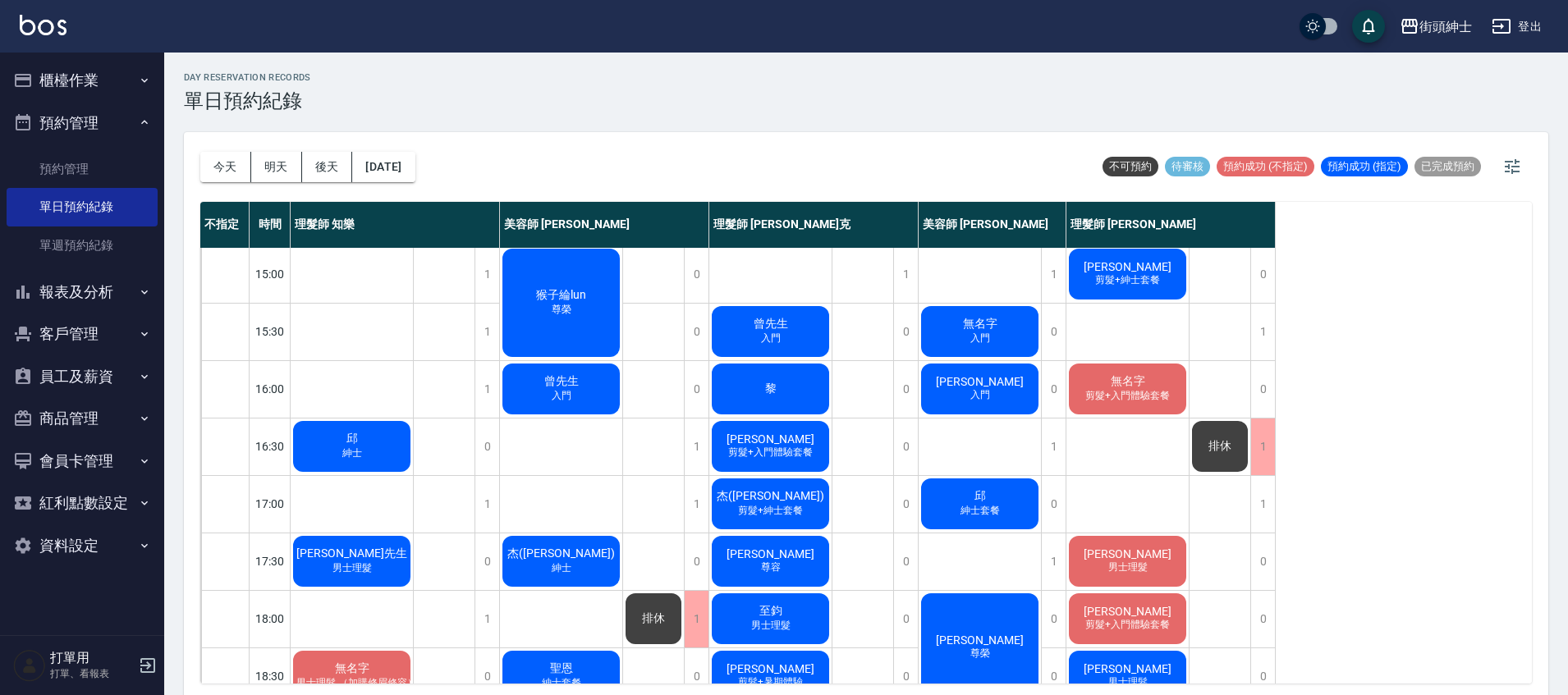
scroll to position [479, 0]
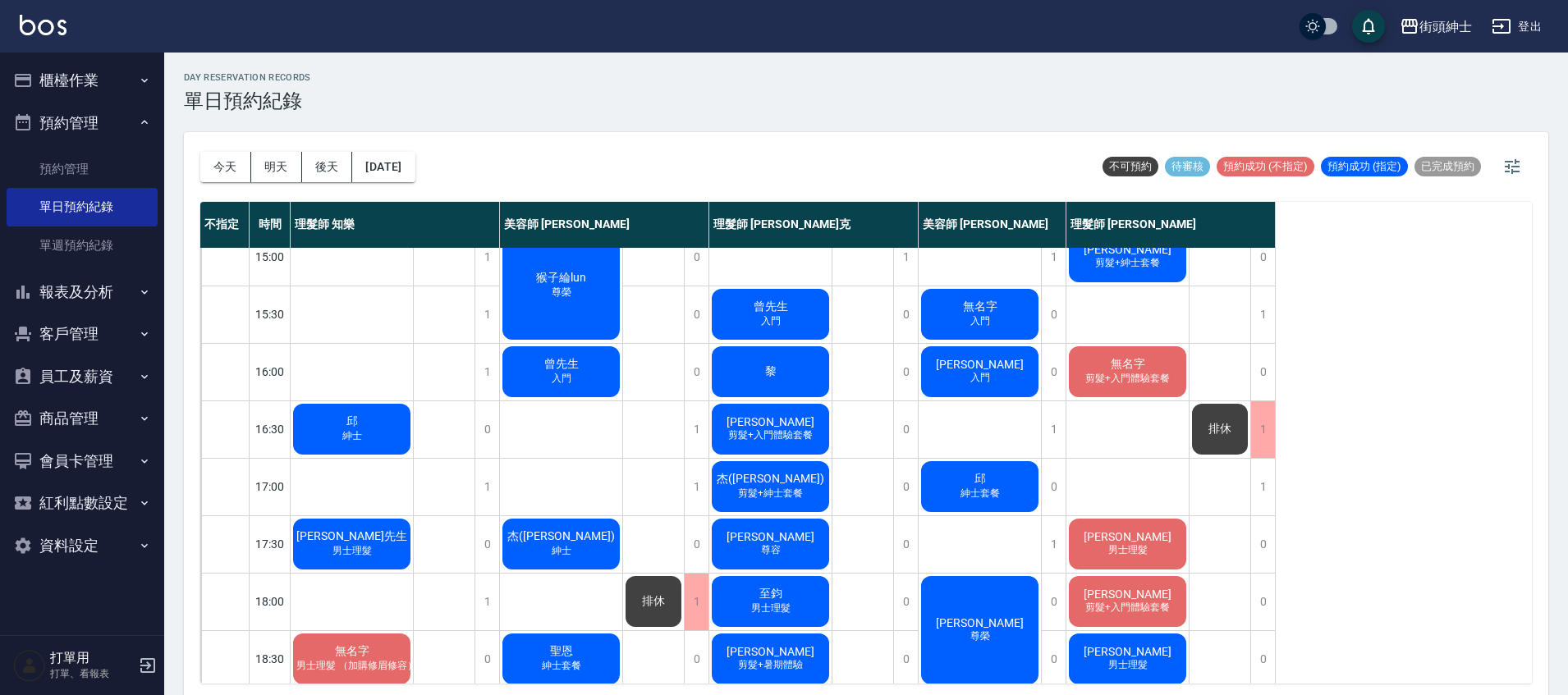
click at [363, 145] on div "今天 明天 後天 2025/09/12" at bounding box center [308, 166] width 215 height 69
click at [399, 162] on button "[DATE]" at bounding box center [383, 166] width 63 height 30
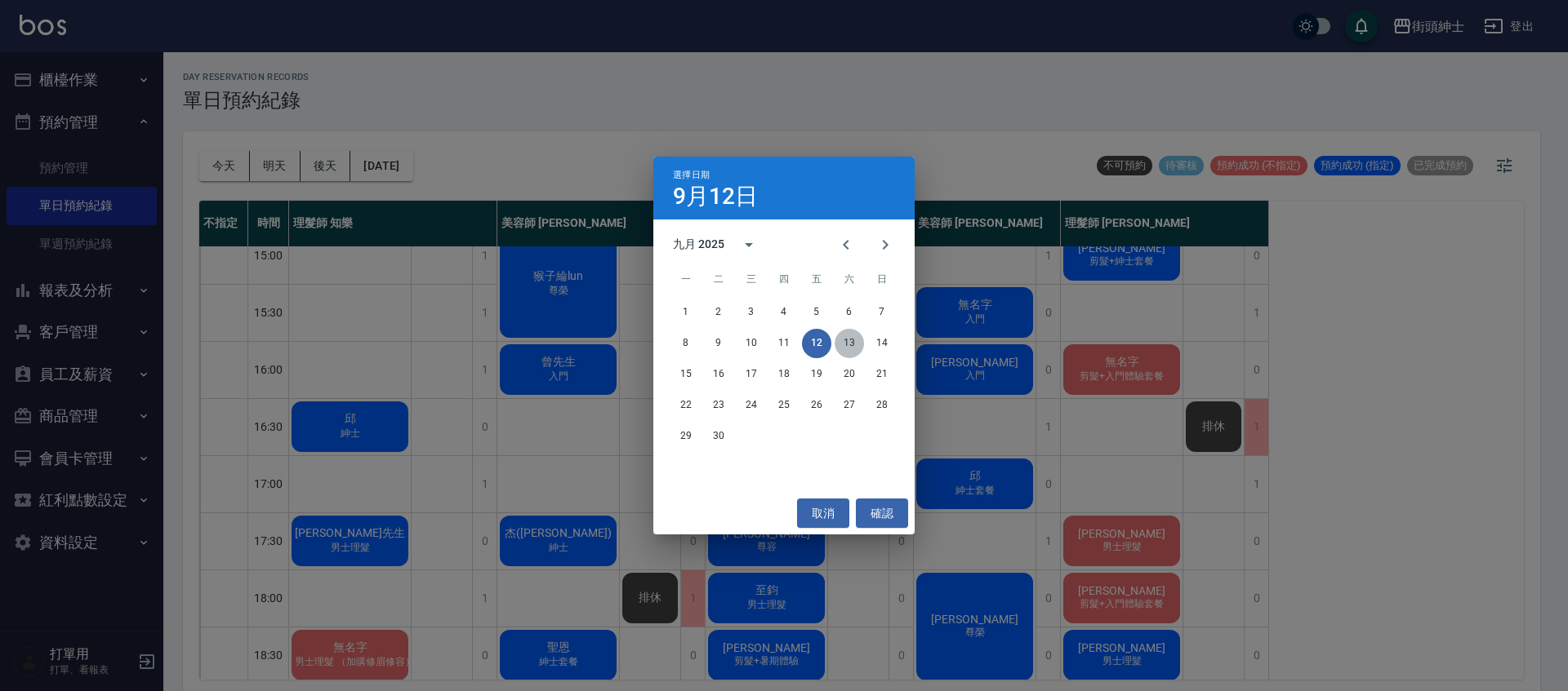
click at [855, 348] on button "13" at bounding box center [849, 343] width 29 height 29
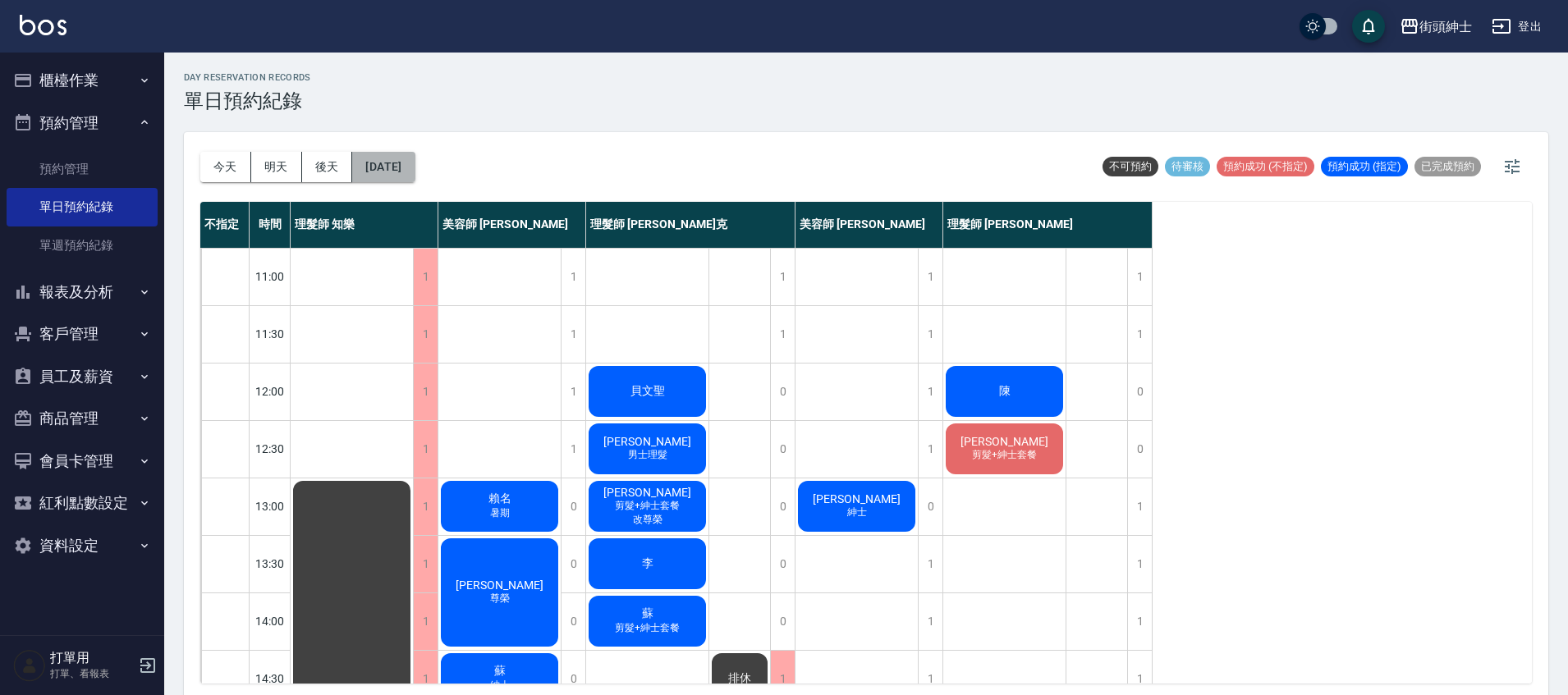
click at [386, 177] on button "2025/09/13" at bounding box center [383, 166] width 63 height 30
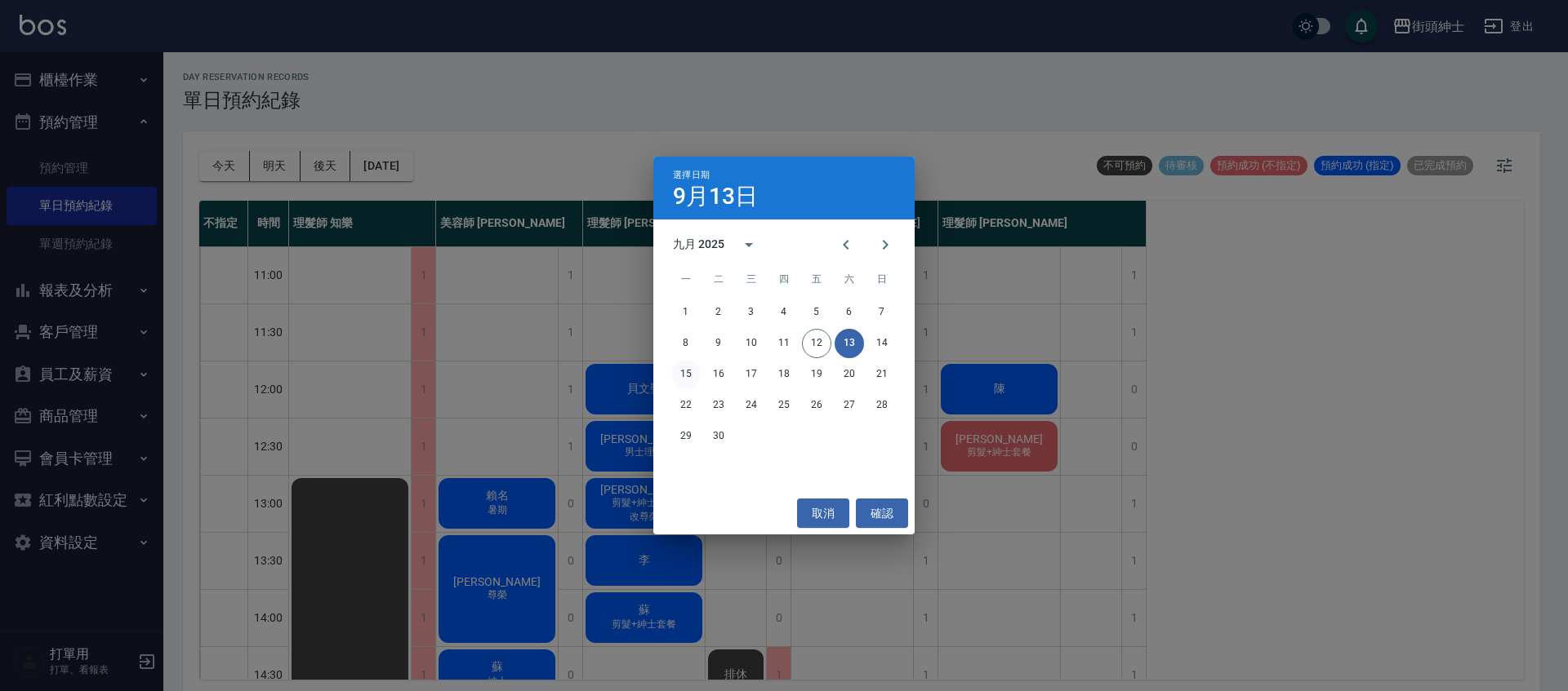
click at [685, 384] on button "15" at bounding box center [686, 374] width 29 height 29
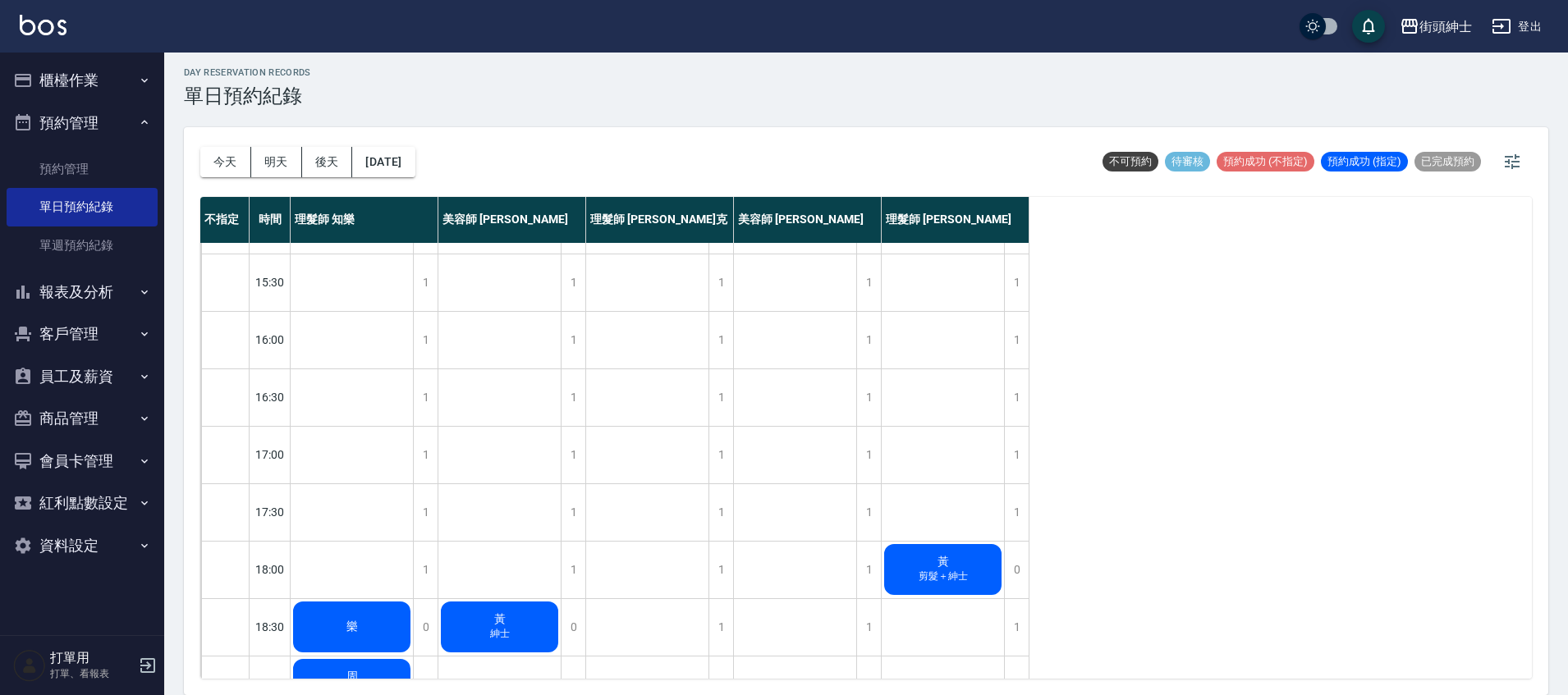
scroll to position [690, 0]
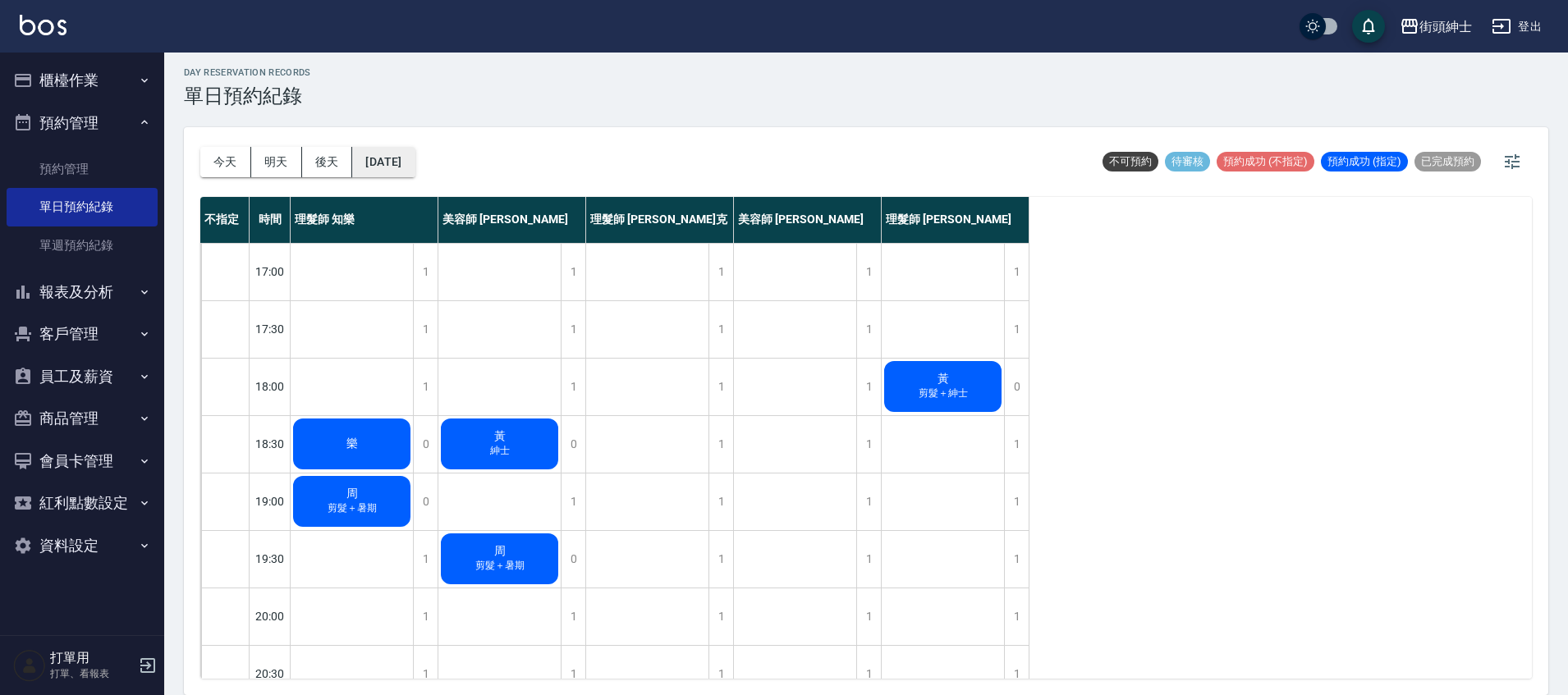
click at [402, 158] on button "2025/09/15" at bounding box center [383, 161] width 63 height 30
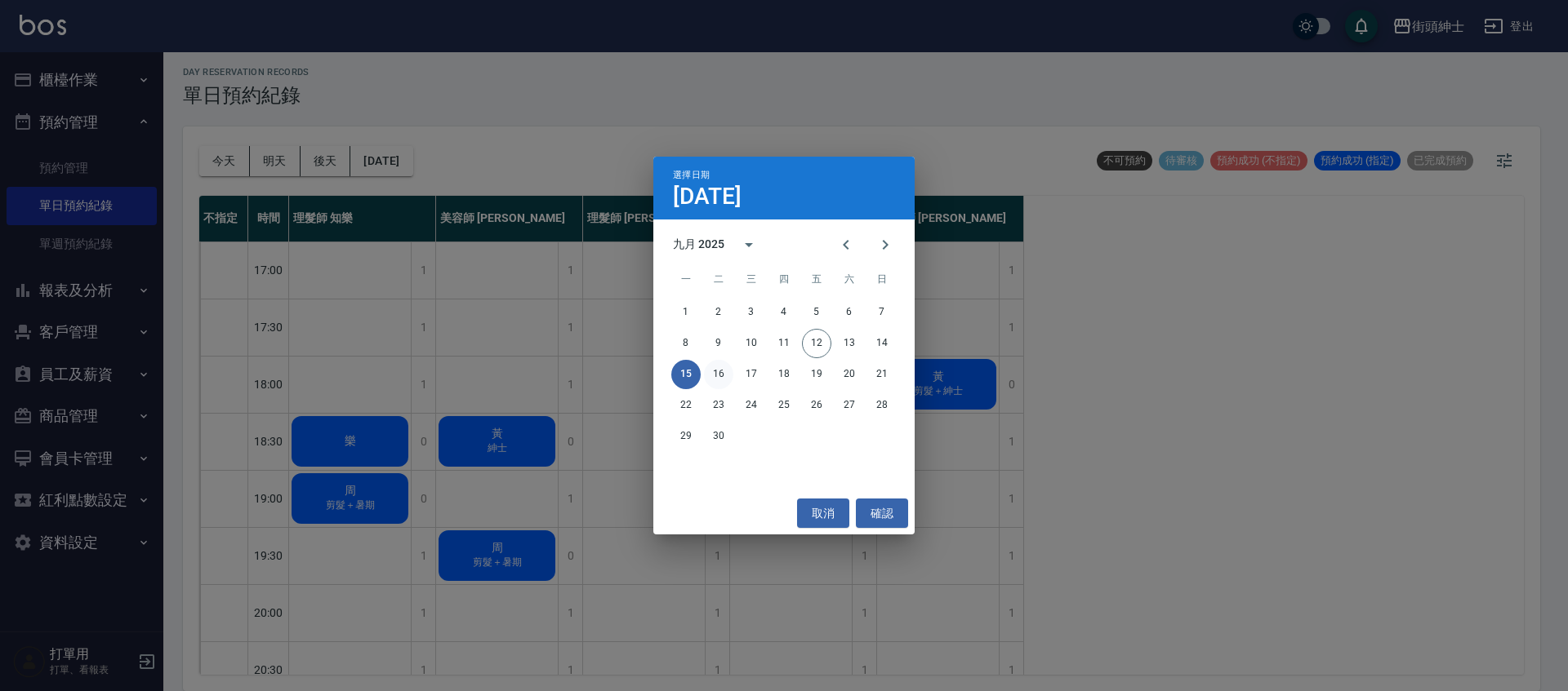
click at [720, 366] on button "16" at bounding box center [719, 374] width 29 height 29
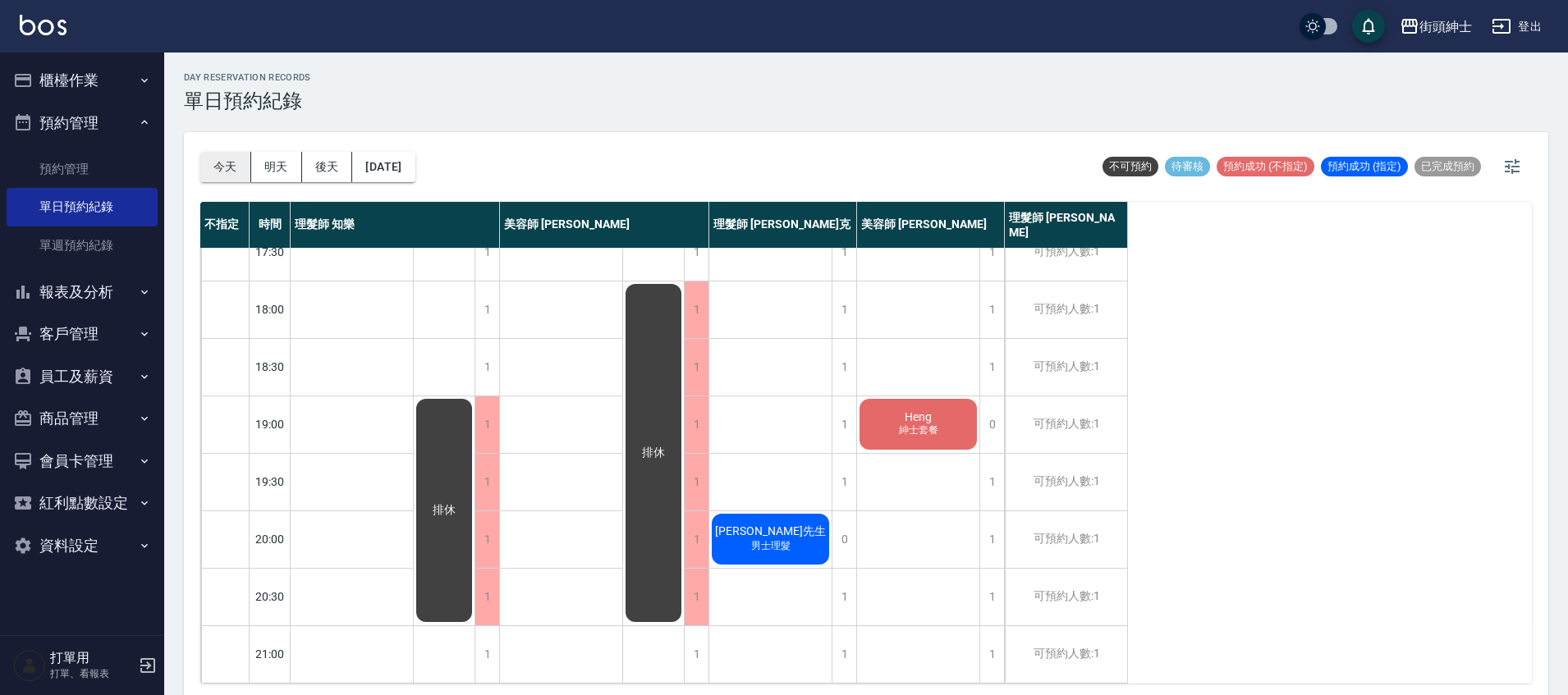
click at [238, 168] on button "今天" at bounding box center [225, 166] width 51 height 30
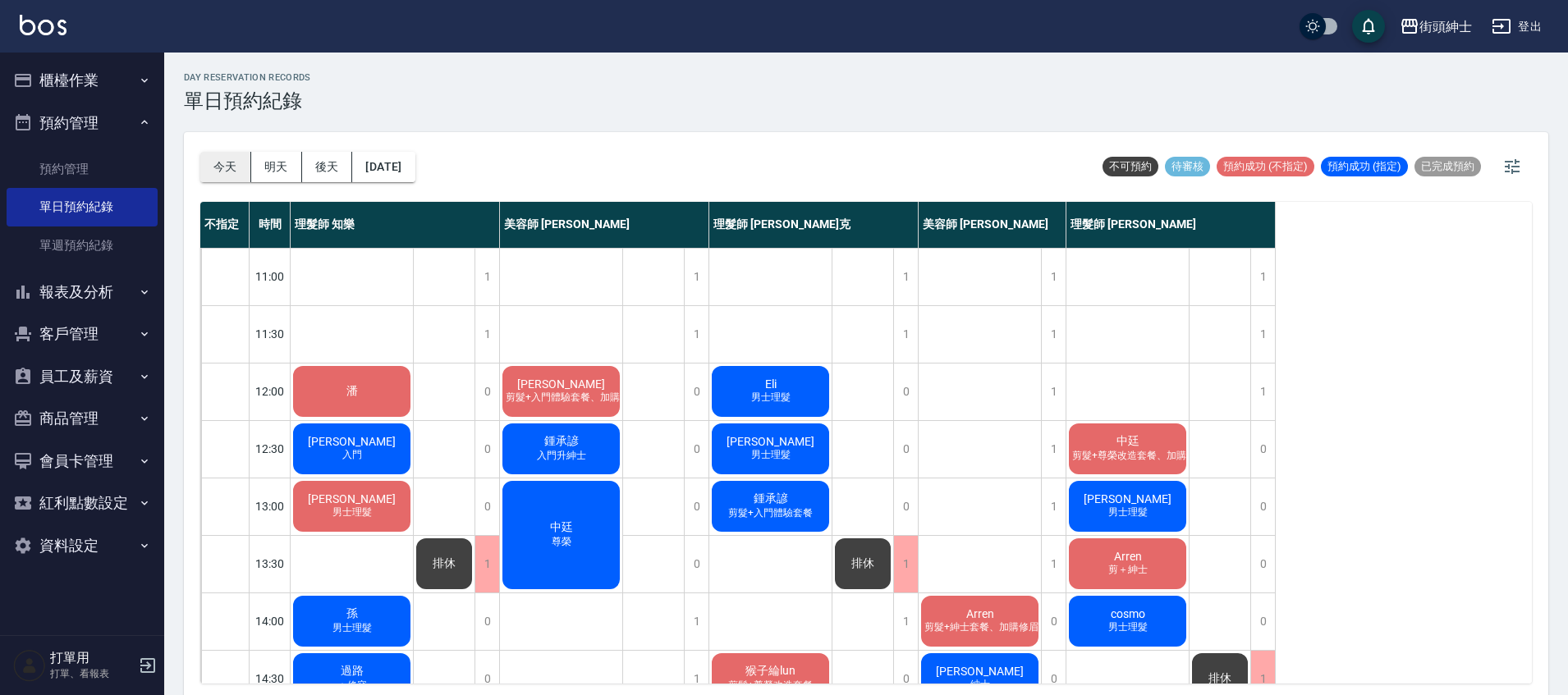
click at [219, 165] on button "今天" at bounding box center [225, 166] width 51 height 30
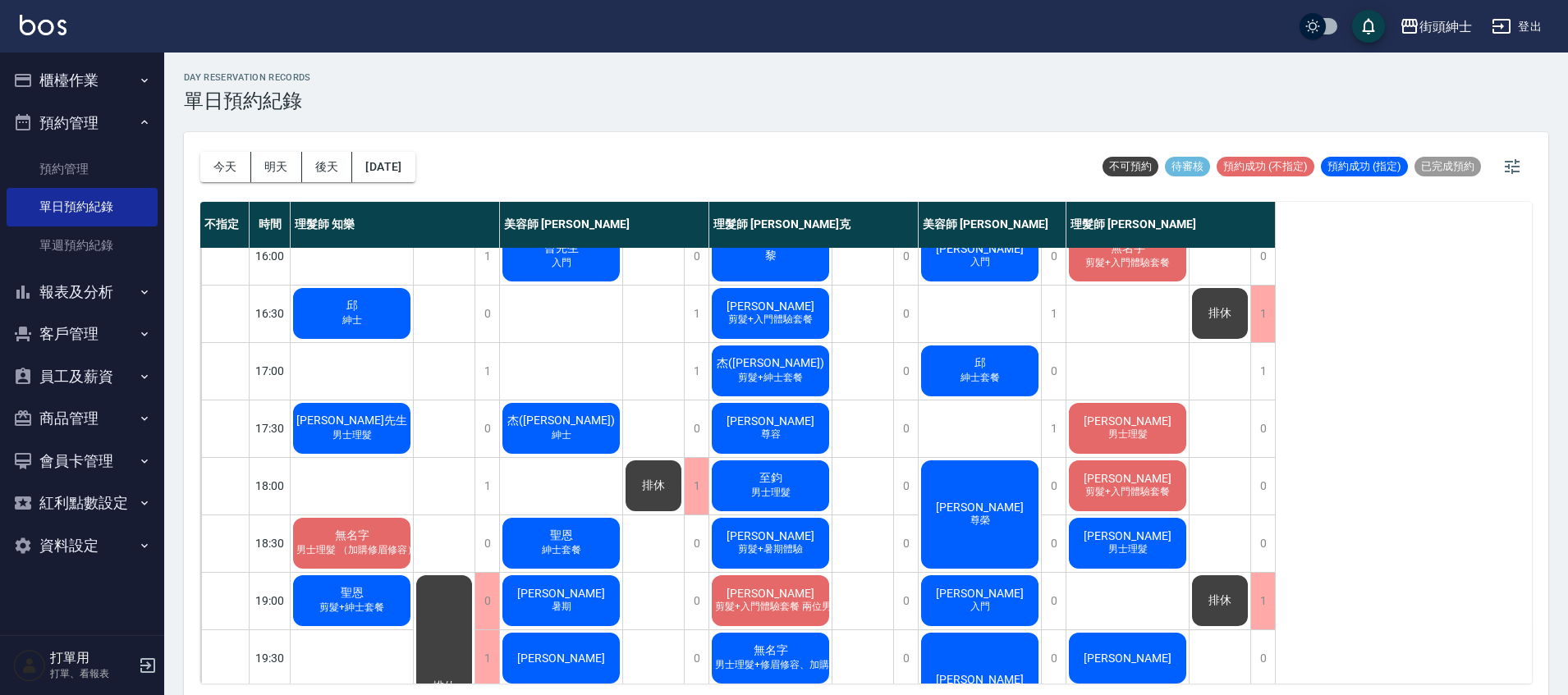
scroll to position [576, 0]
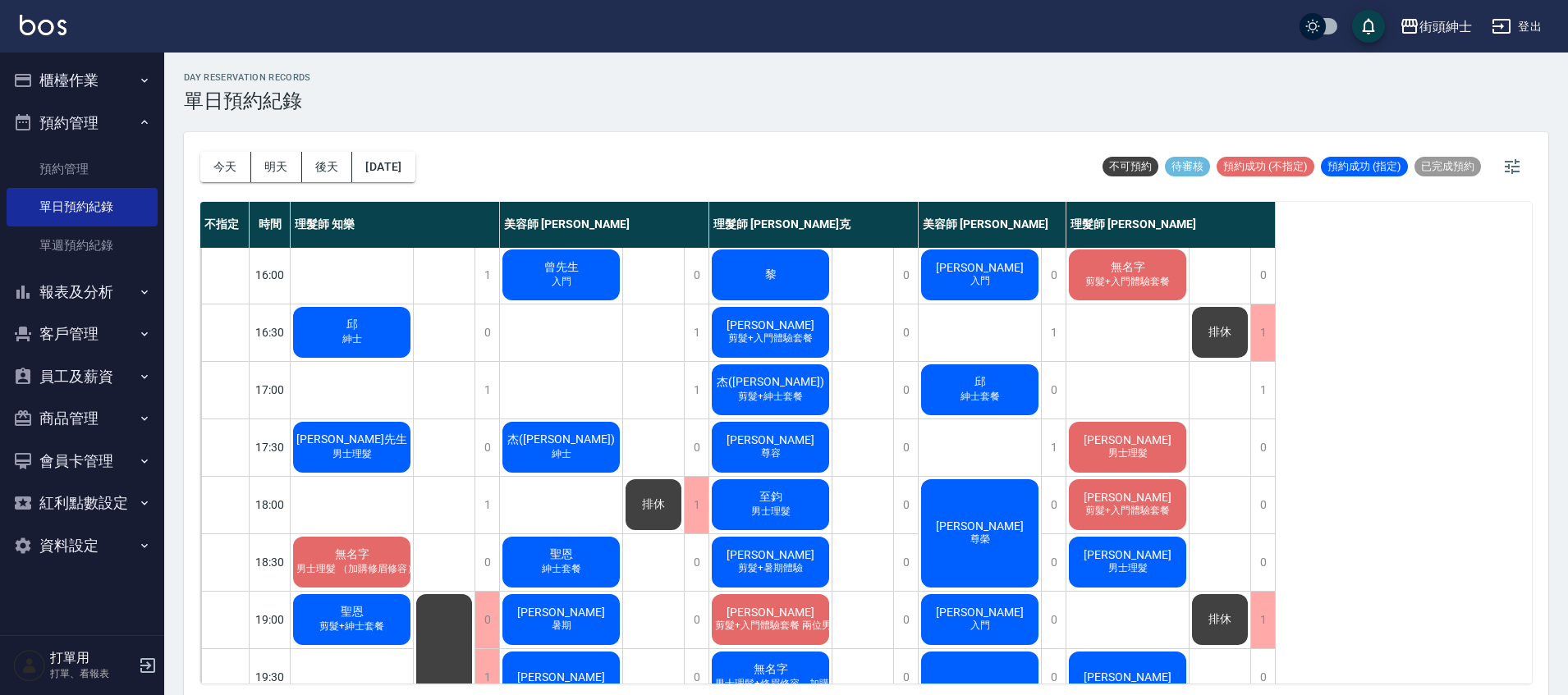
click at [794, 399] on span "剪髮+紳士套餐" at bounding box center [770, 397] width 71 height 14
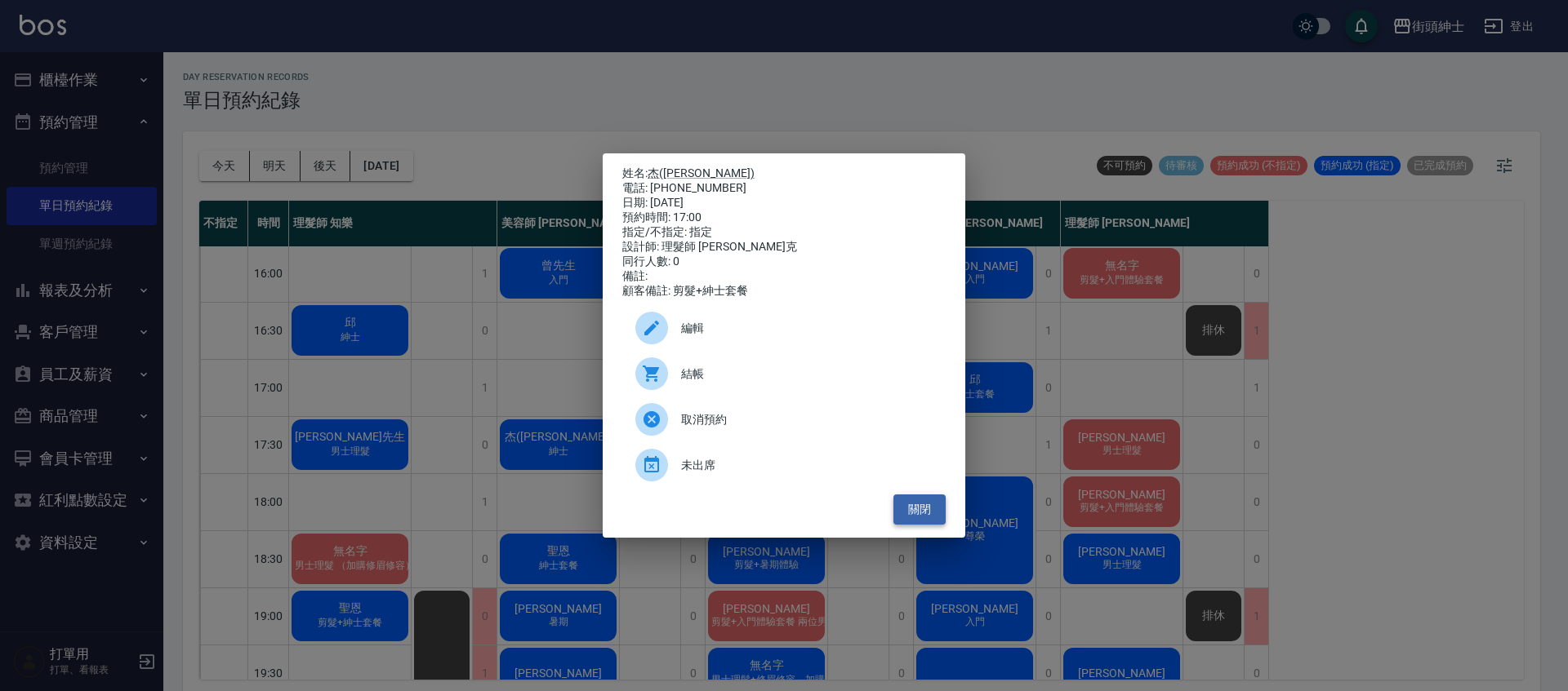
click at [918, 510] on button "關閉" at bounding box center [919, 509] width 52 height 30
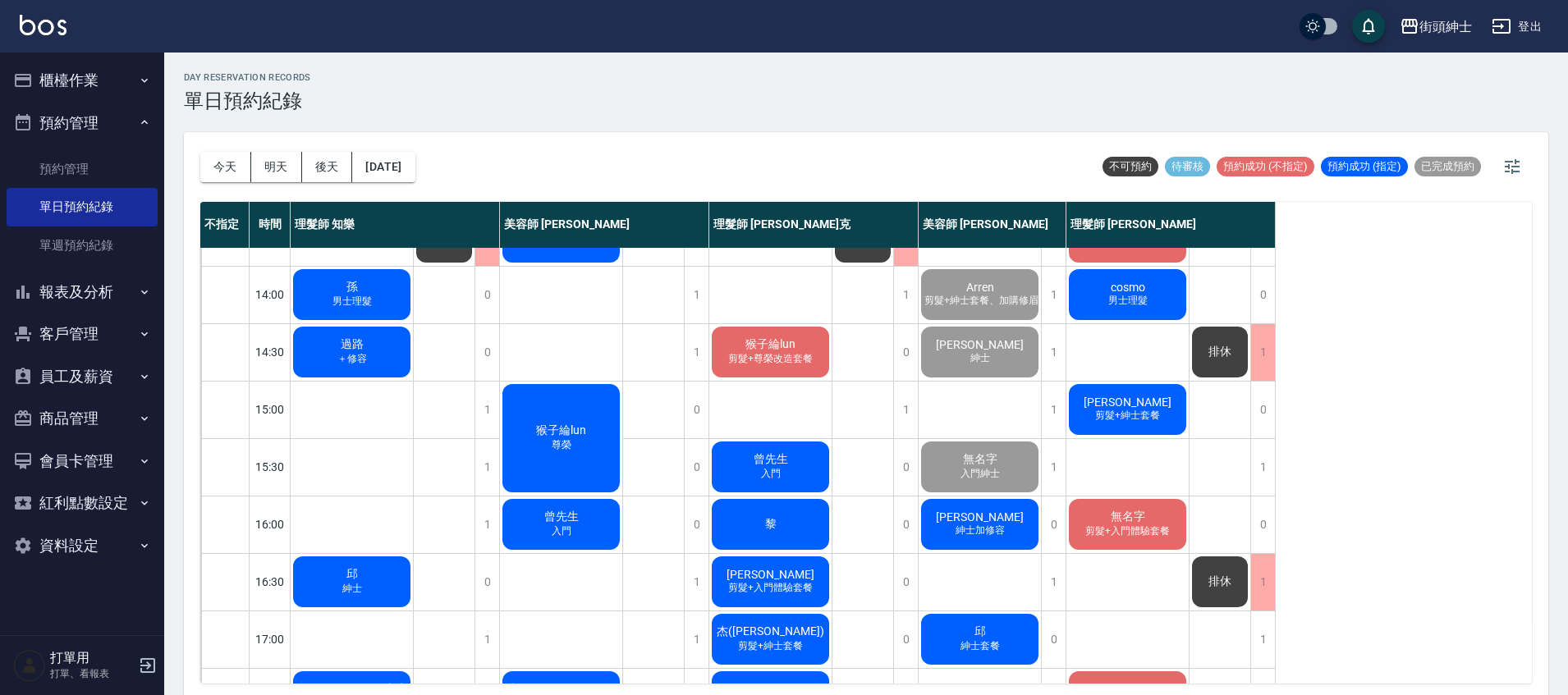
scroll to position [324, 0]
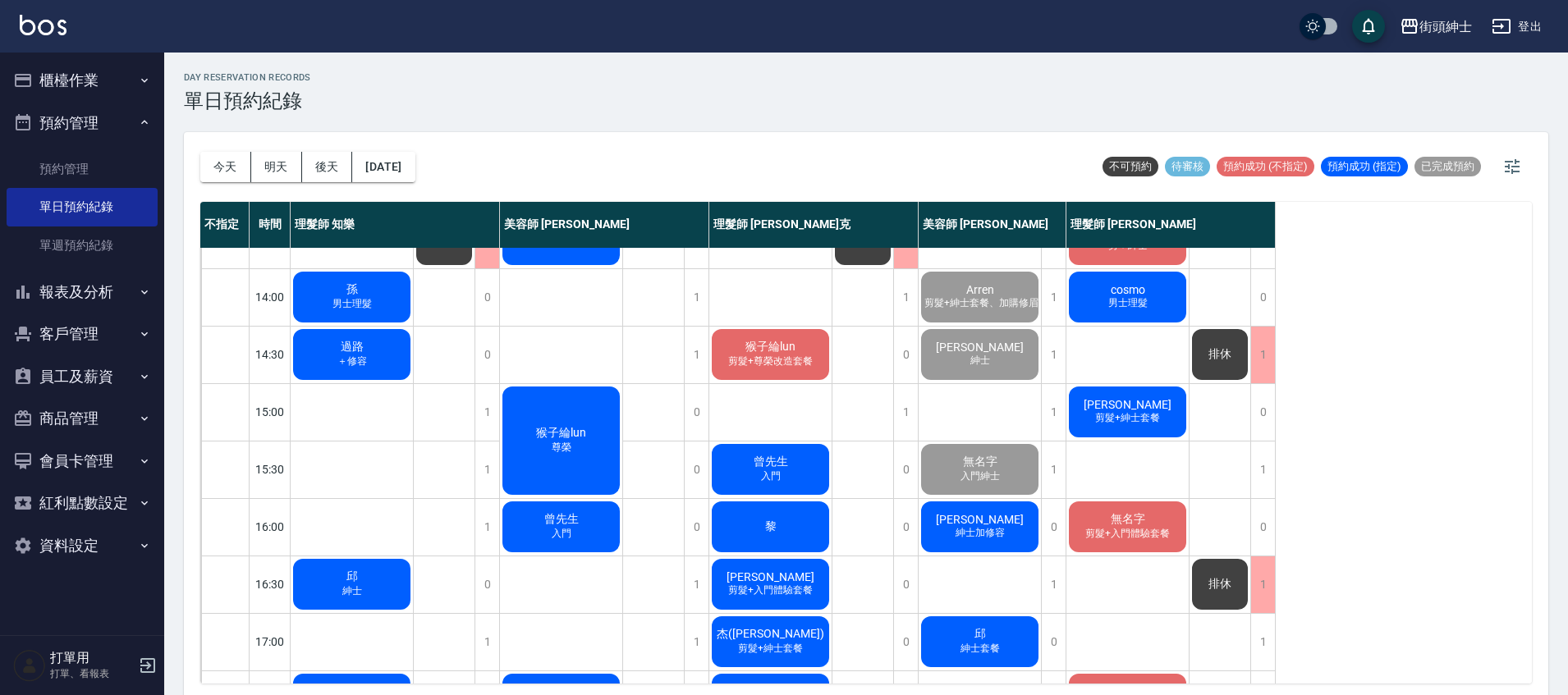
click at [405, 183] on div "今天 明天 後天 2025/09/12" at bounding box center [308, 166] width 215 height 69
click at [405, 177] on button "[DATE]" at bounding box center [383, 166] width 63 height 30
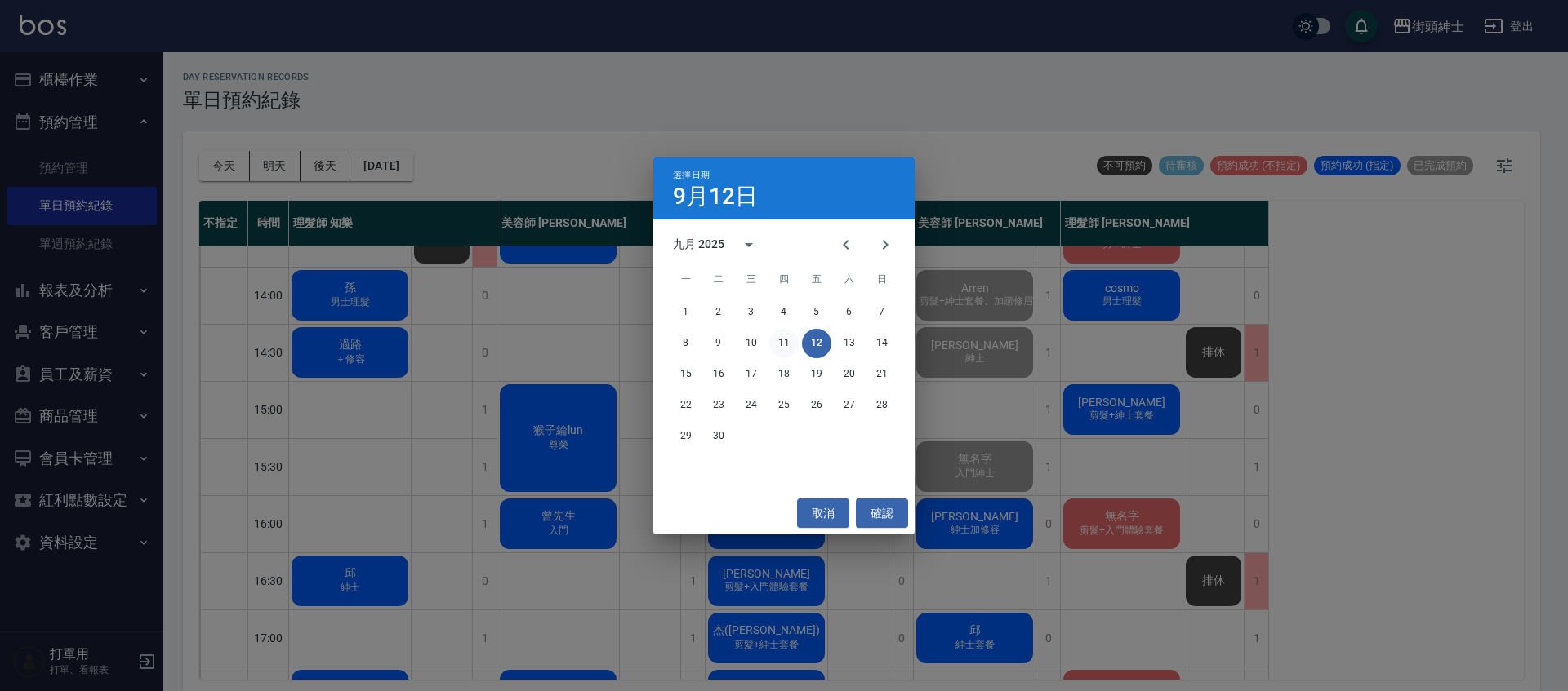
click at [790, 354] on button "11" at bounding box center [784, 343] width 29 height 29
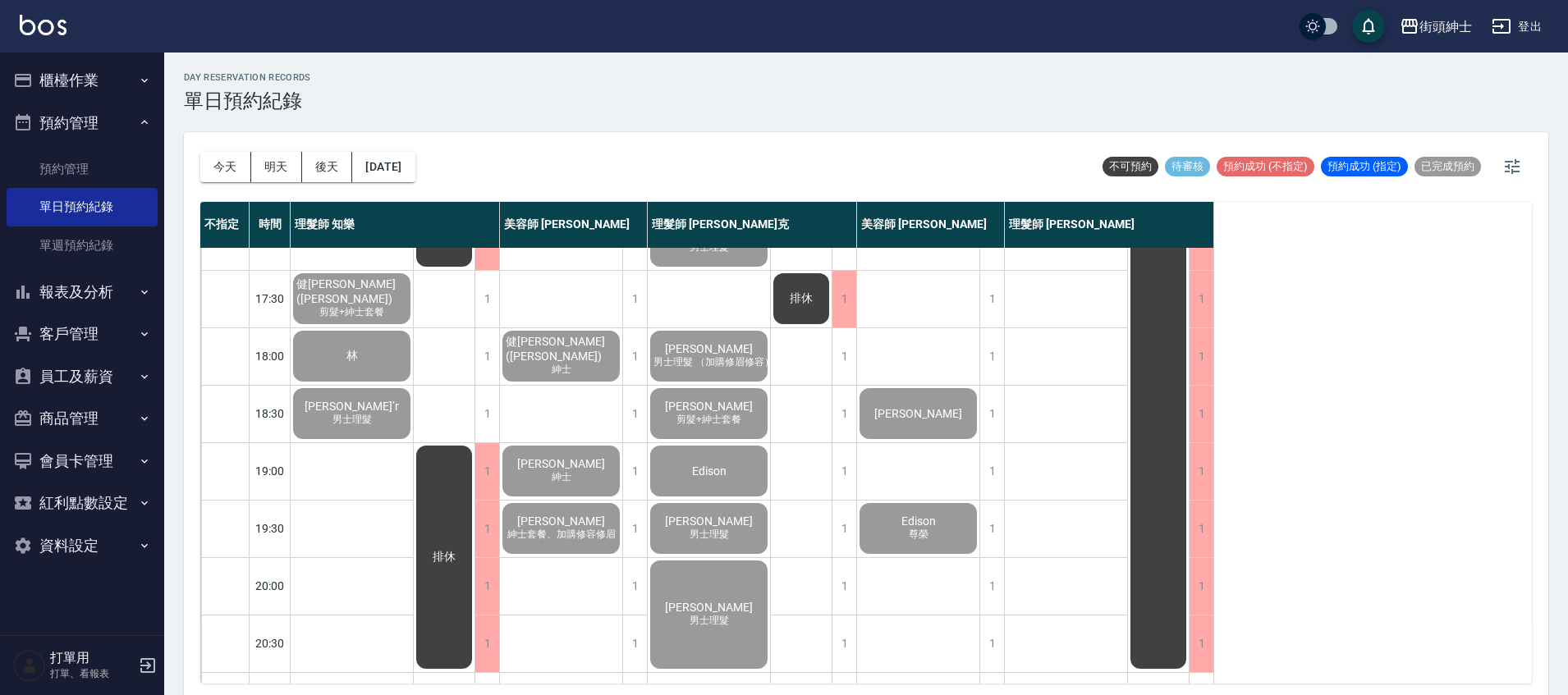
scroll to position [736, 0]
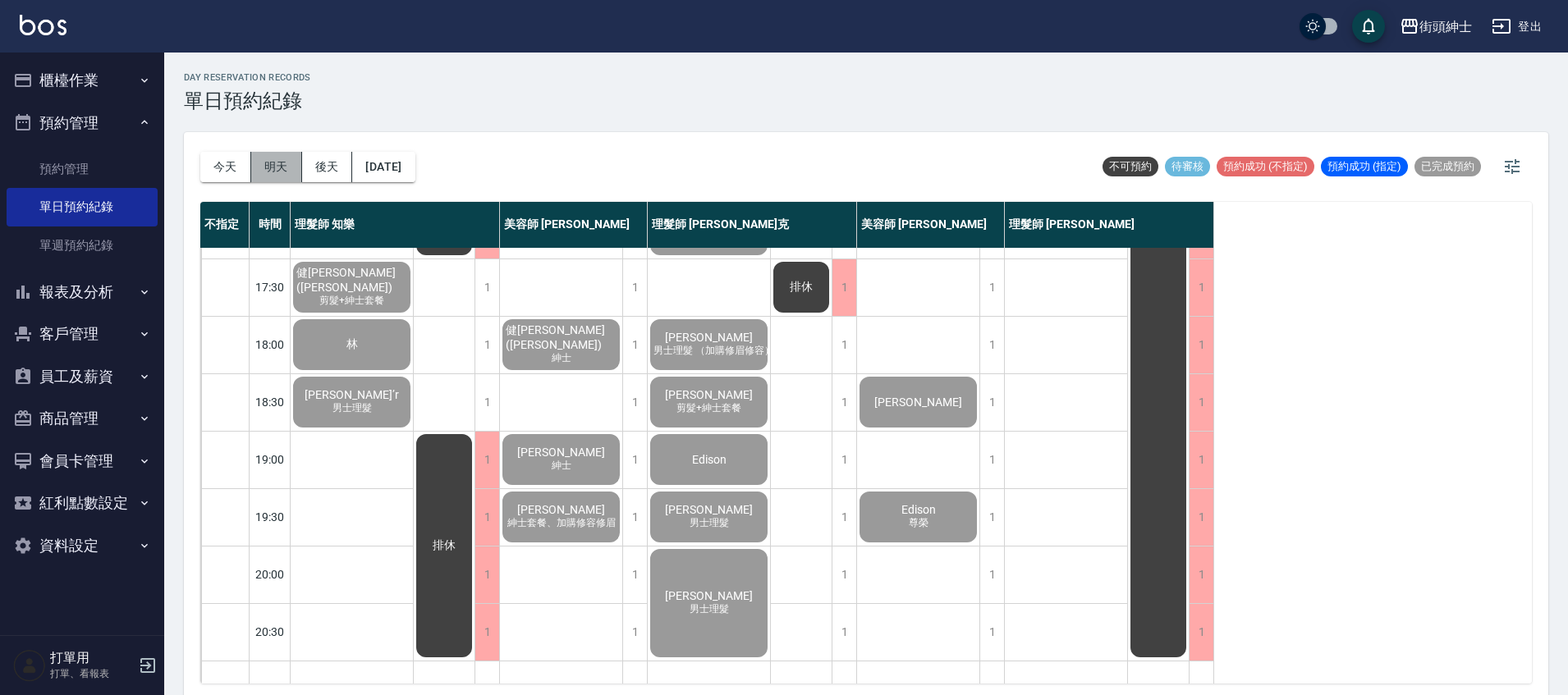
click at [258, 177] on button "明天" at bounding box center [276, 166] width 51 height 30
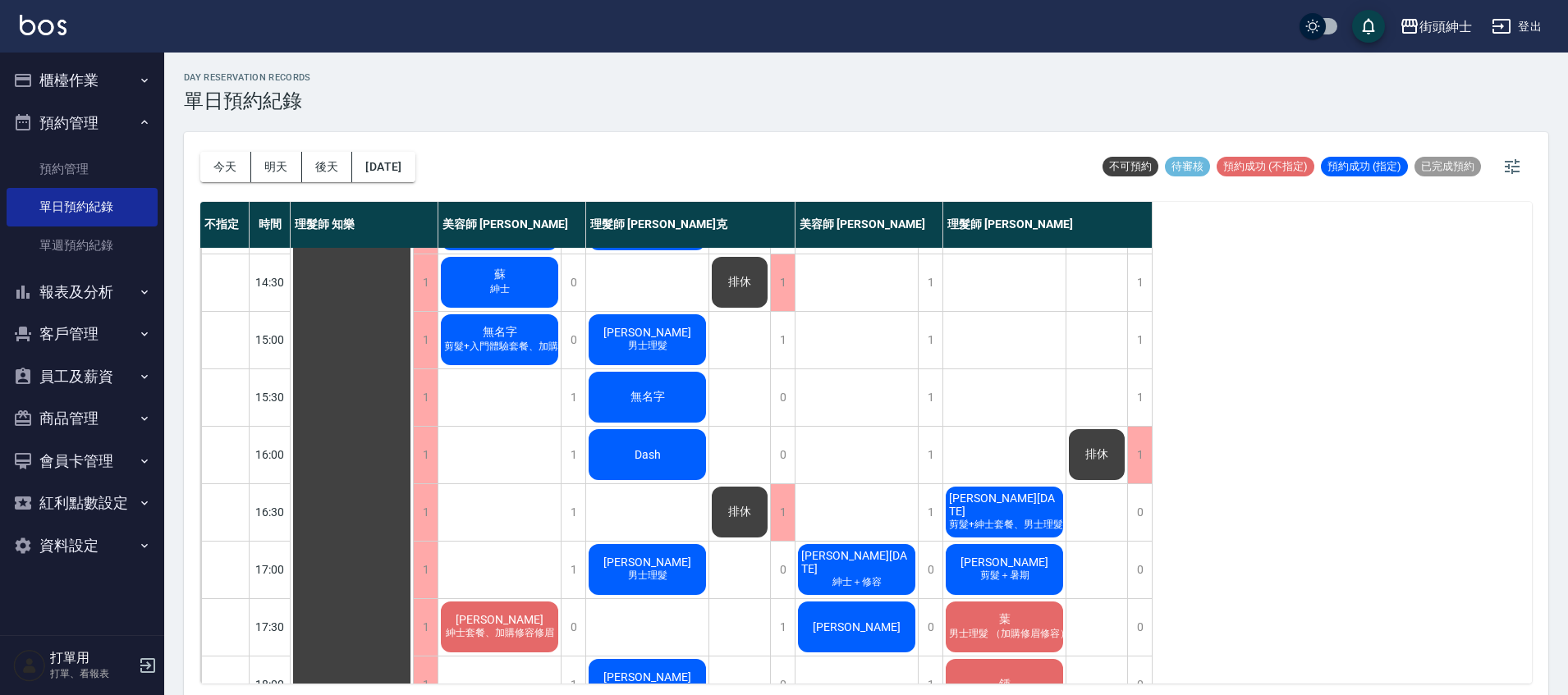
scroll to position [50, 0]
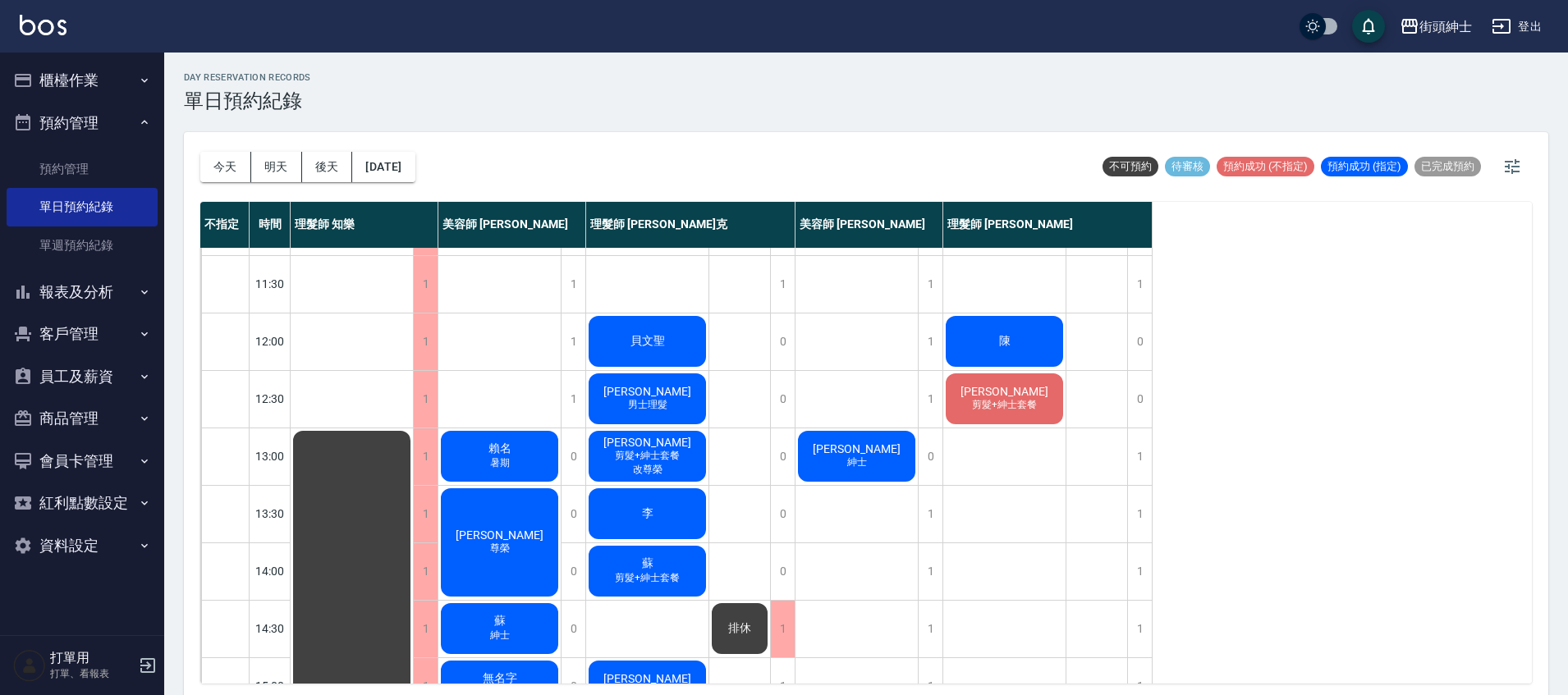
click at [220, 171] on button "今天" at bounding box center [225, 166] width 51 height 30
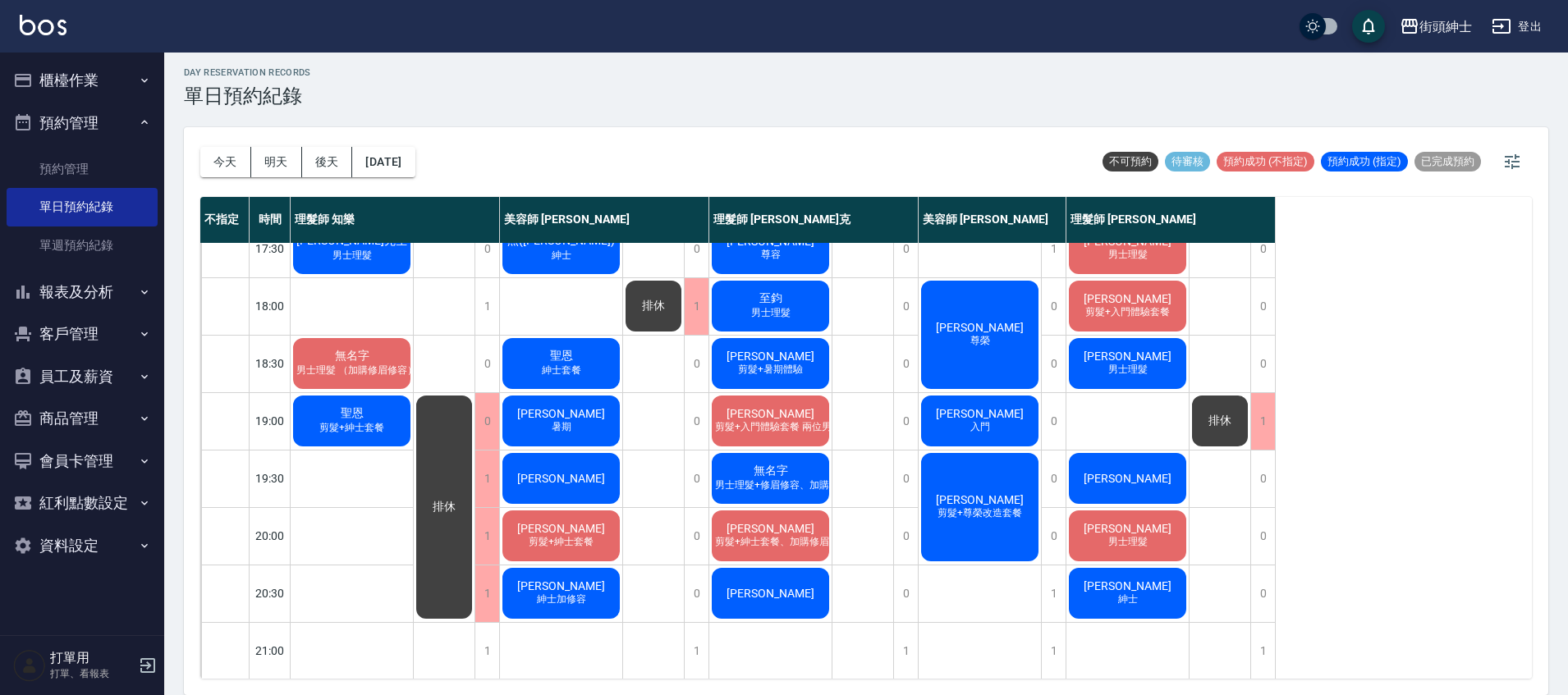
scroll to position [784, 0]
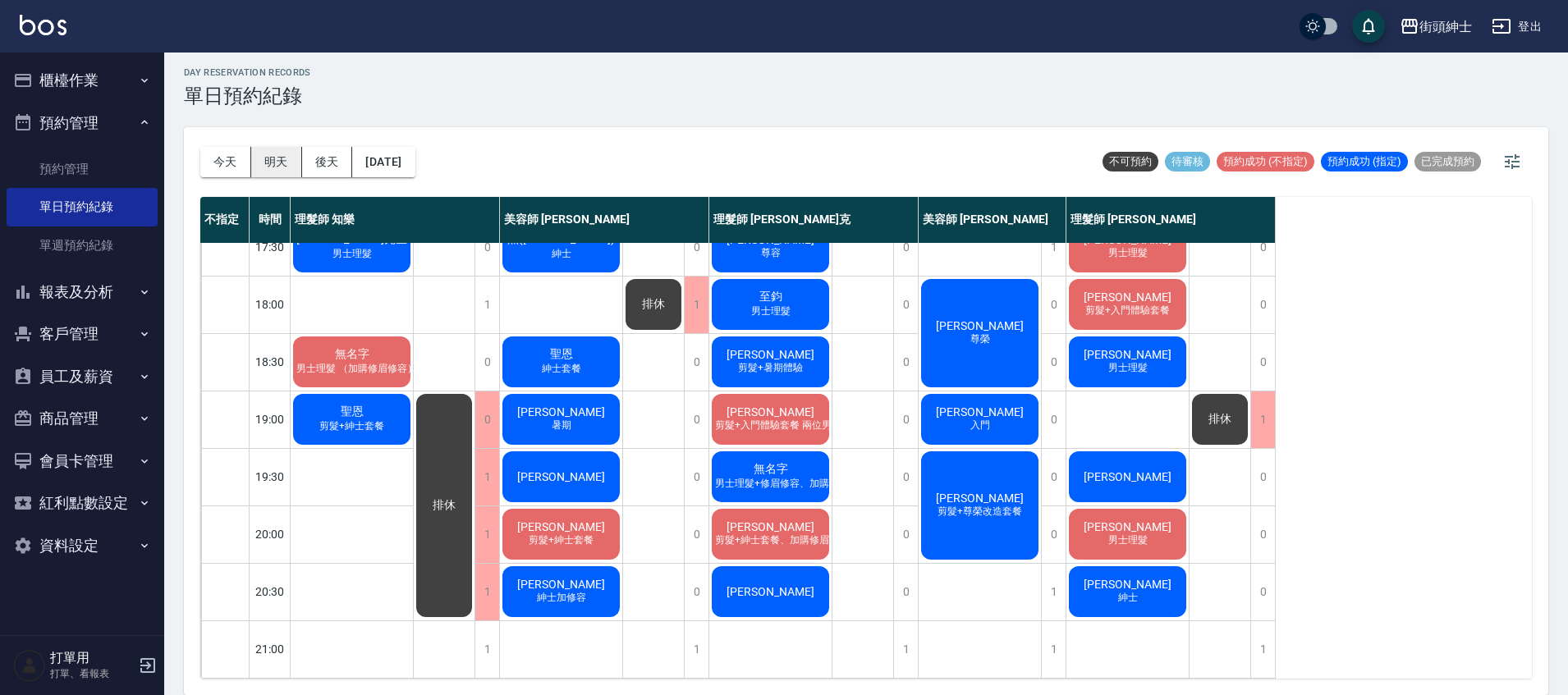
click at [262, 173] on button "明天" at bounding box center [276, 161] width 51 height 30
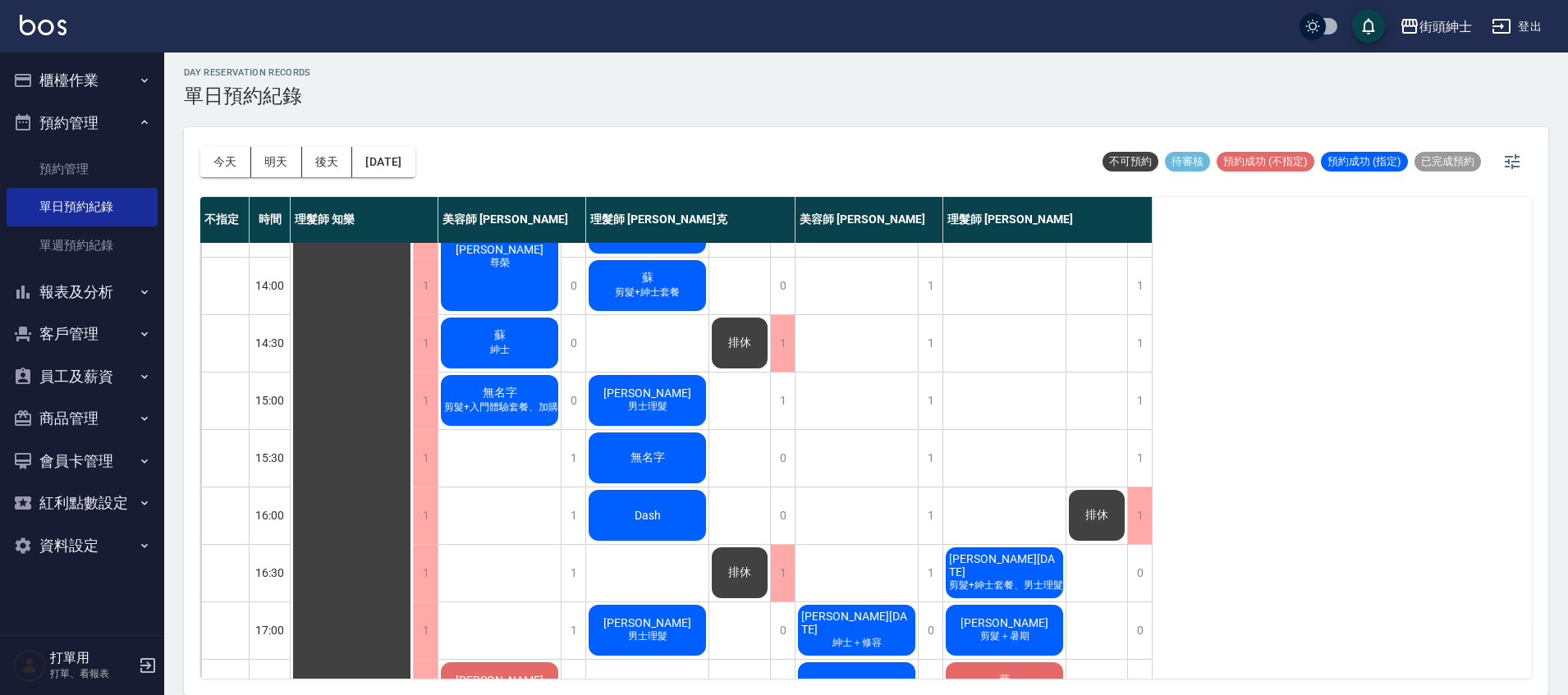
scroll to position [183, 0]
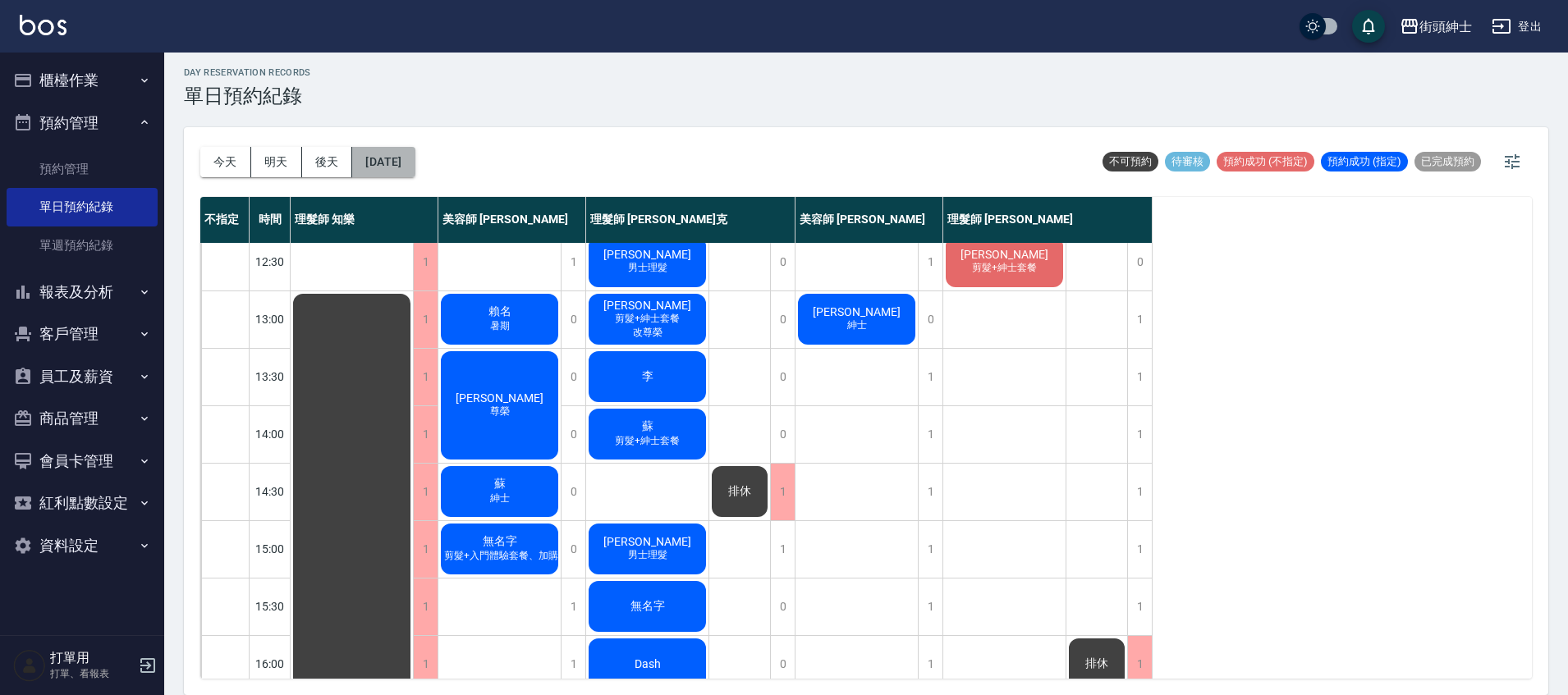
click at [380, 168] on button "2025/09/13" at bounding box center [383, 161] width 63 height 30
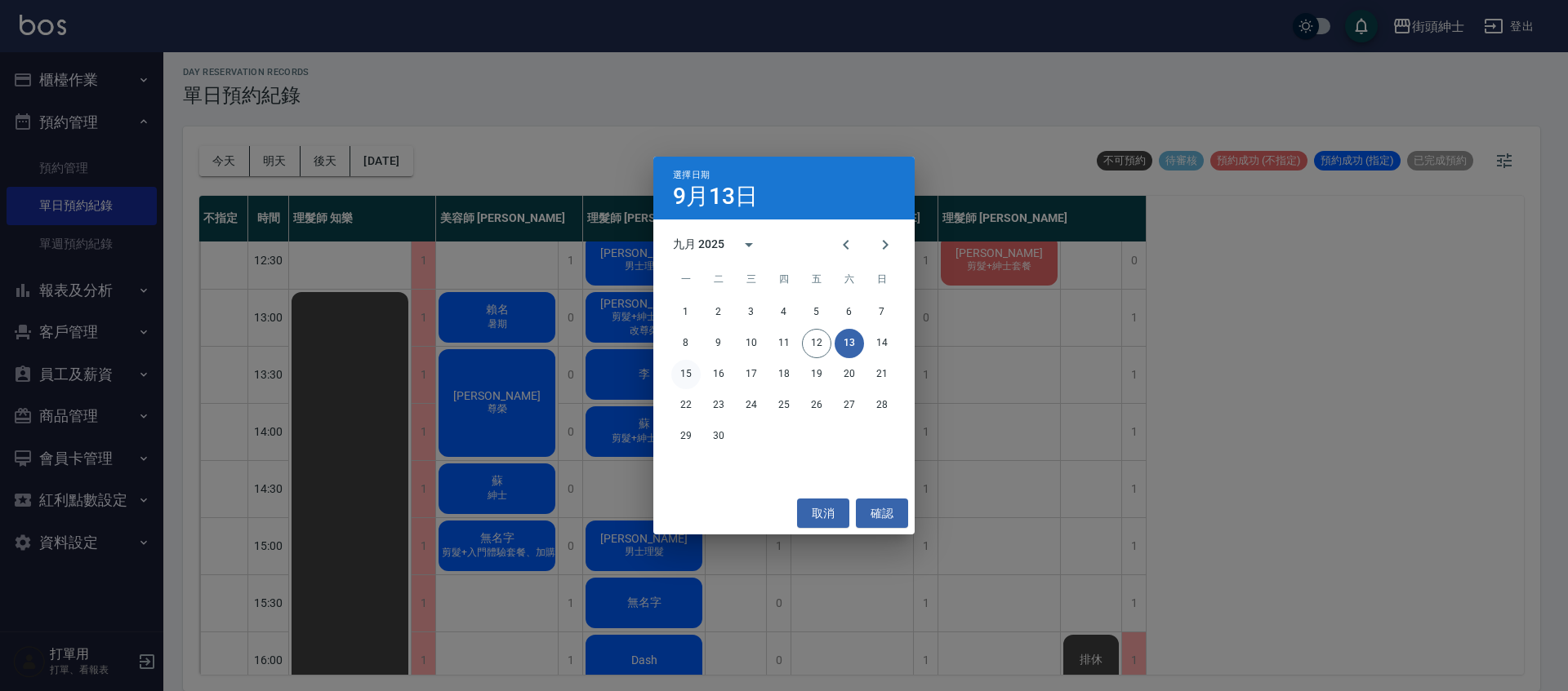
click at [679, 366] on button "15" at bounding box center [686, 374] width 29 height 29
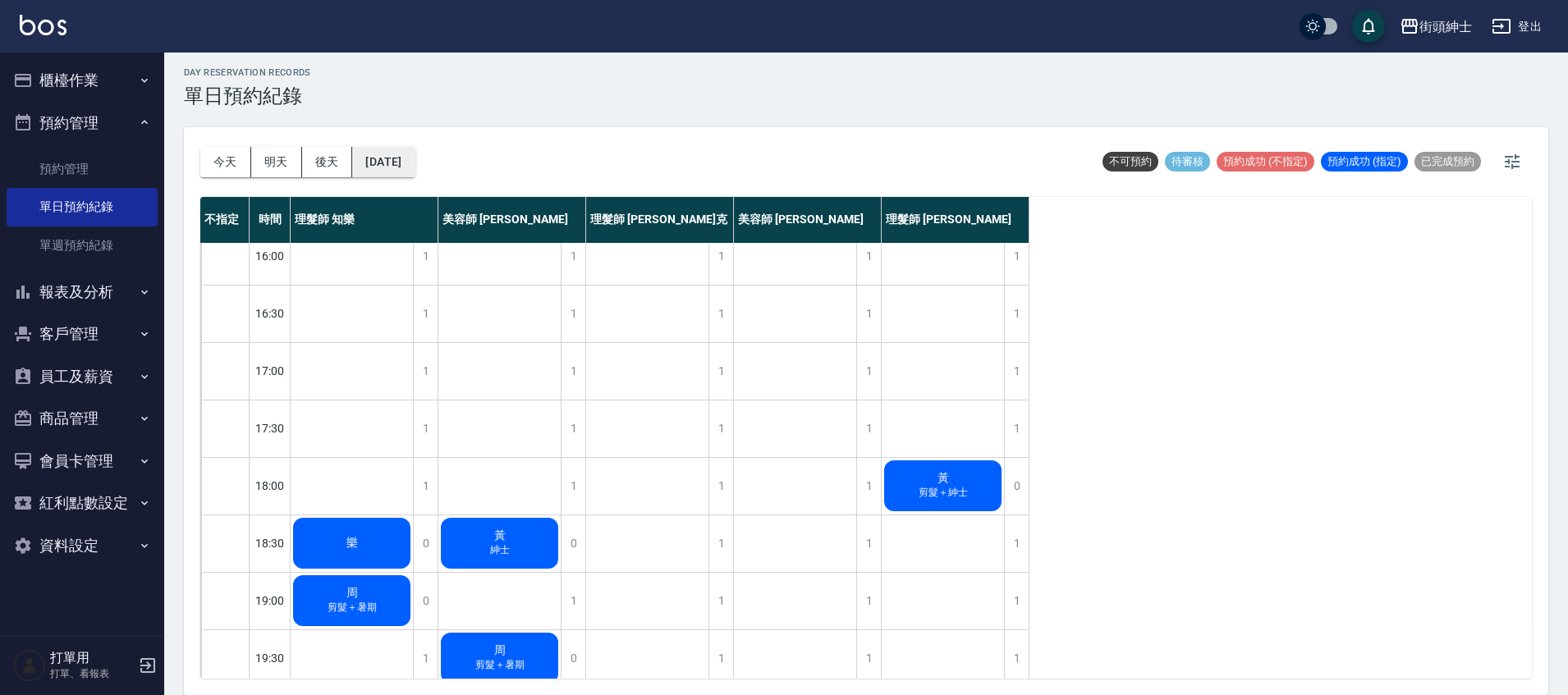
scroll to position [674, 0]
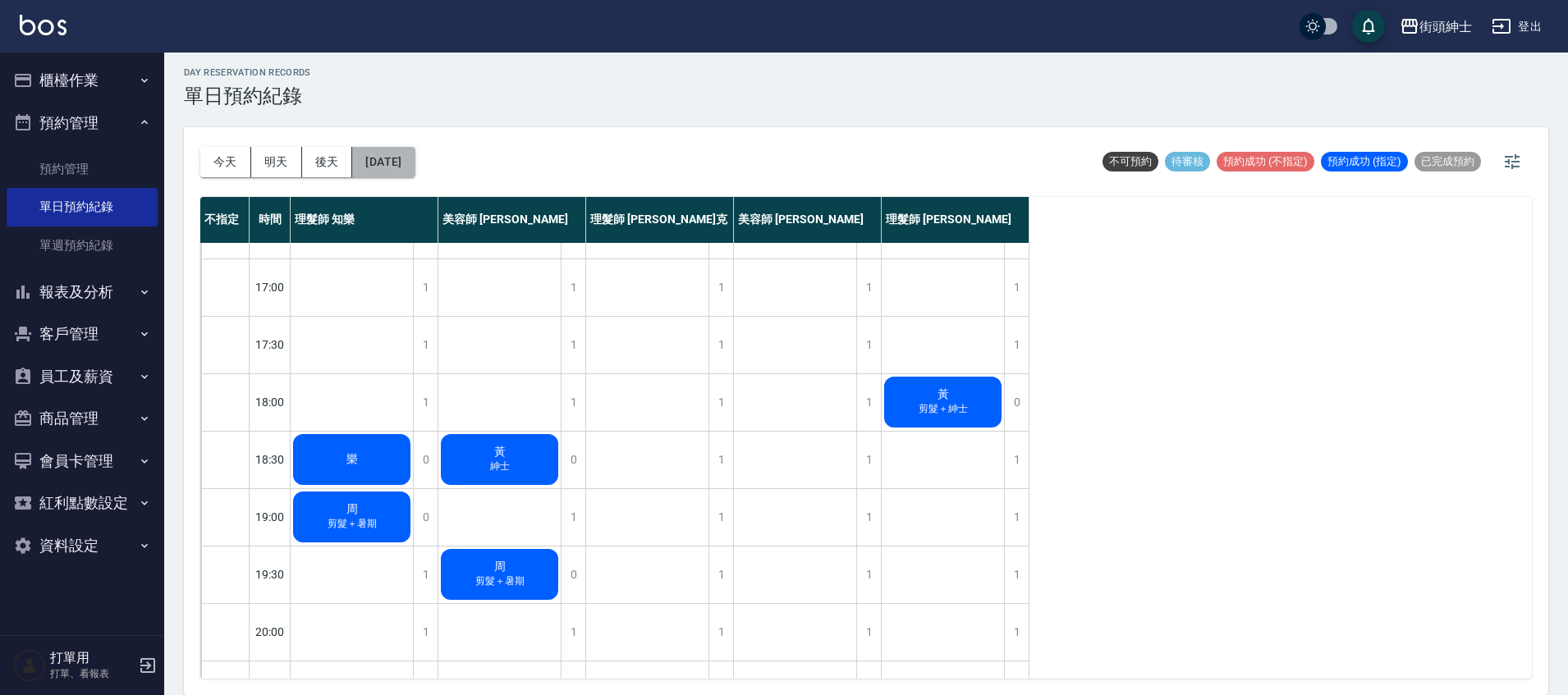
click at [377, 152] on button "2025/09/15" at bounding box center [383, 161] width 63 height 30
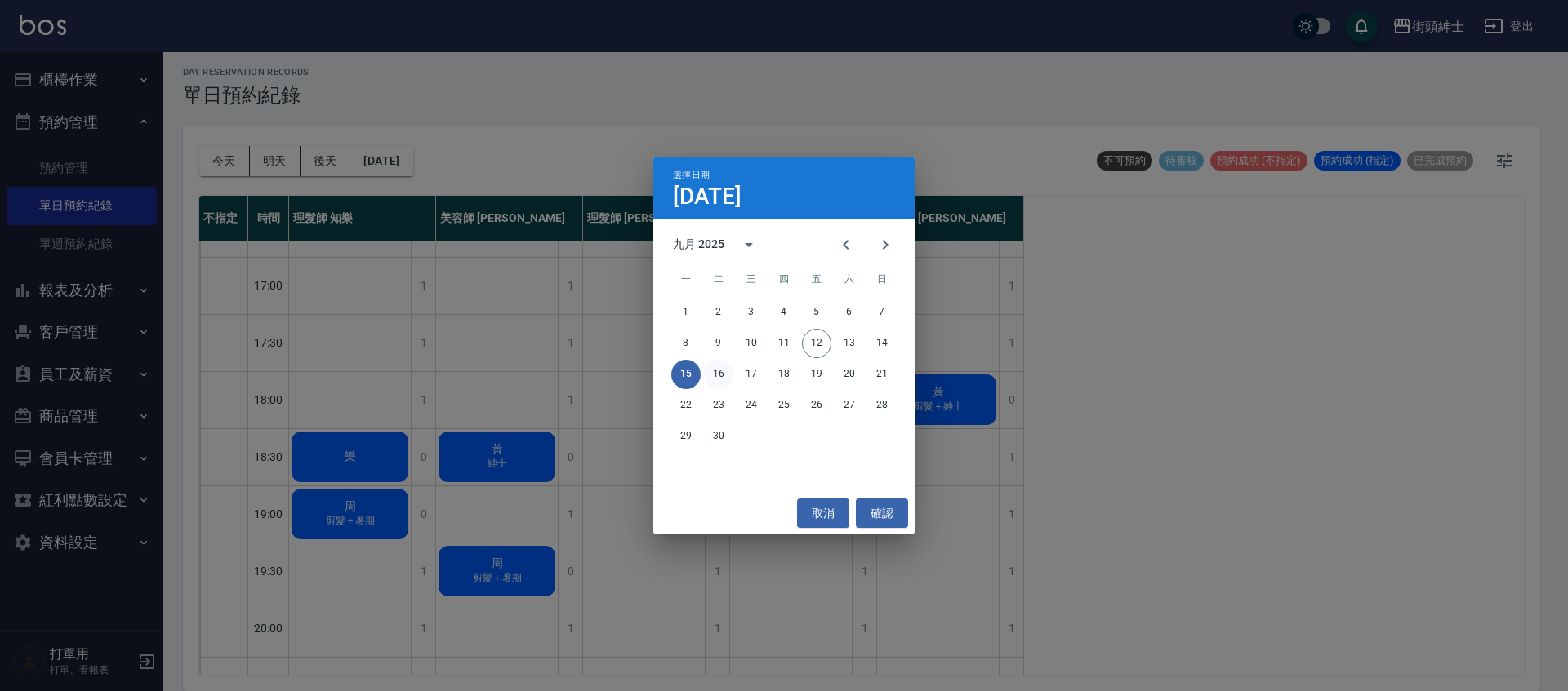
click at [718, 361] on button "16" at bounding box center [719, 374] width 29 height 29
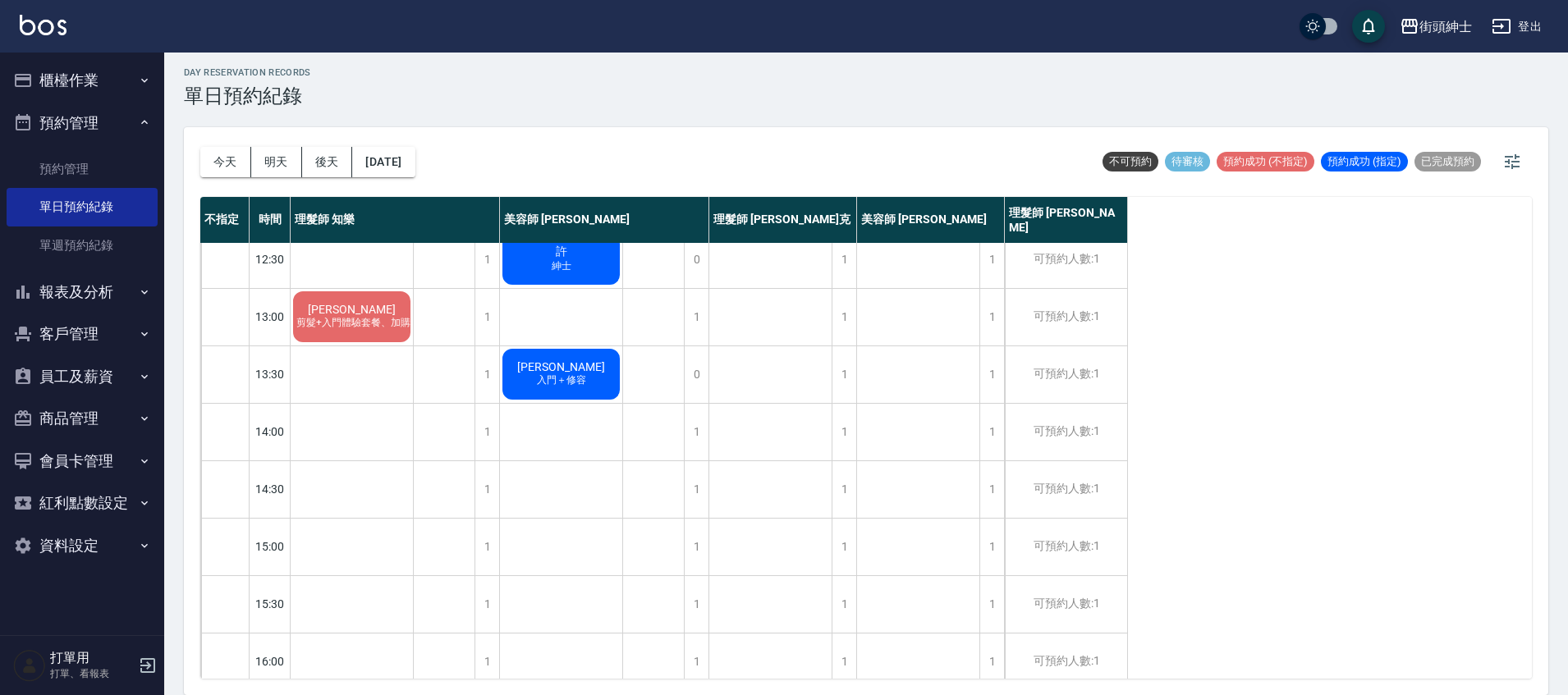
scroll to position [126, 0]
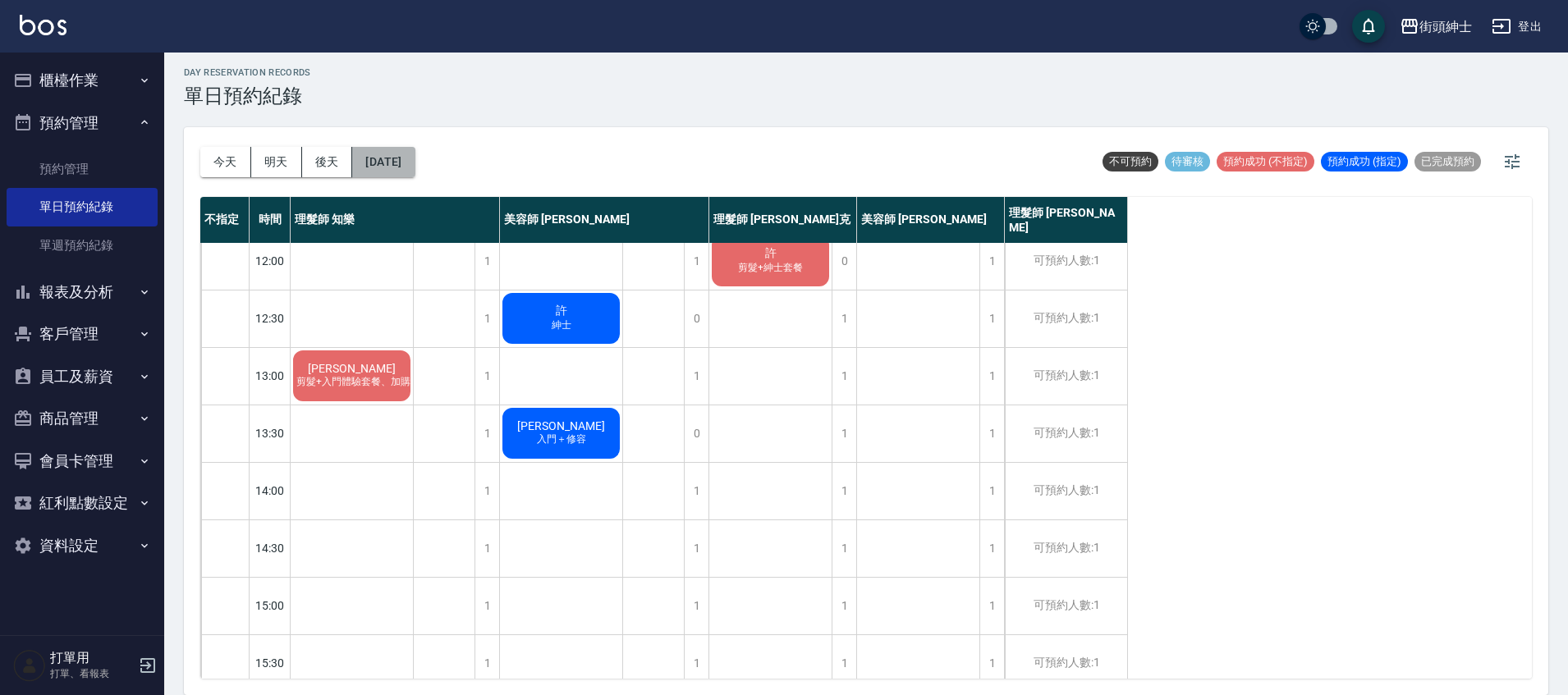
click at [415, 159] on button "2025/09/16" at bounding box center [383, 161] width 63 height 30
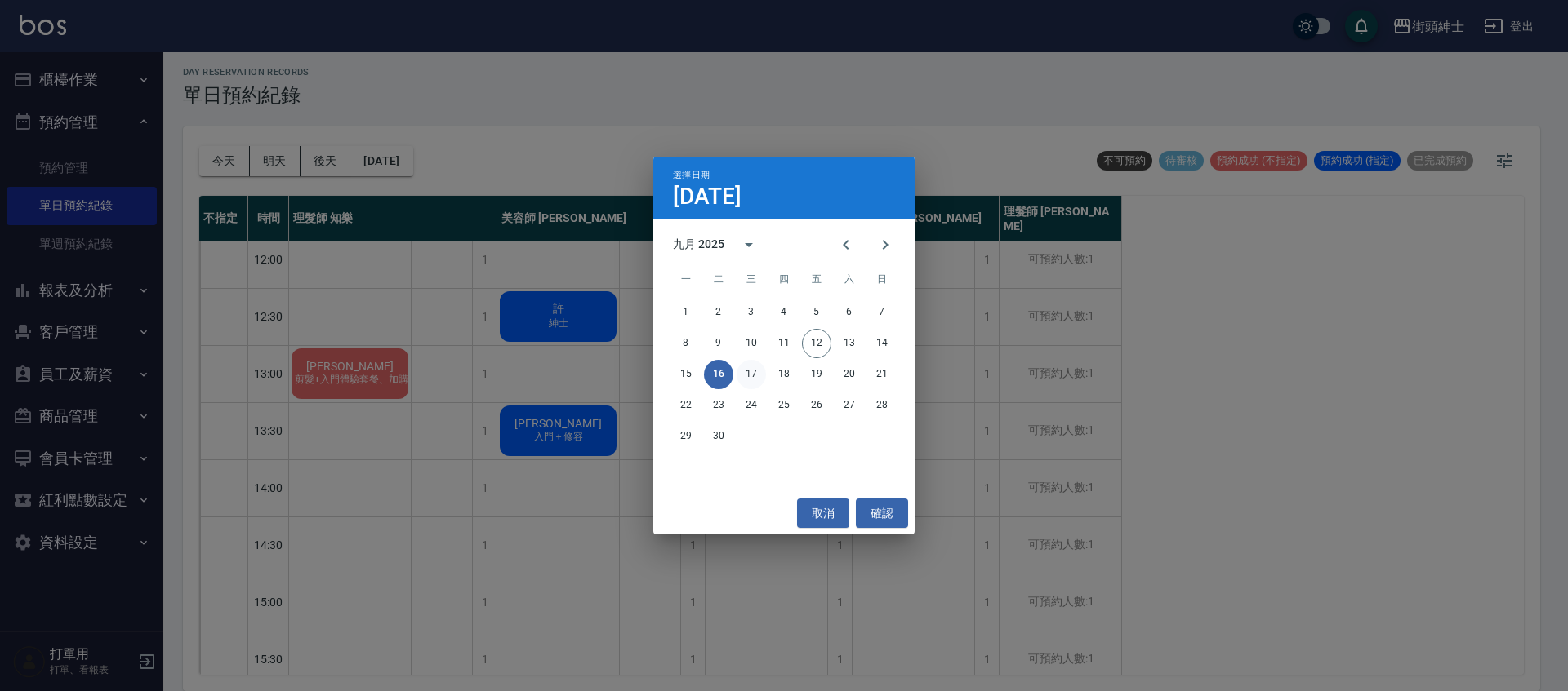
click at [743, 378] on button "17" at bounding box center [751, 374] width 29 height 29
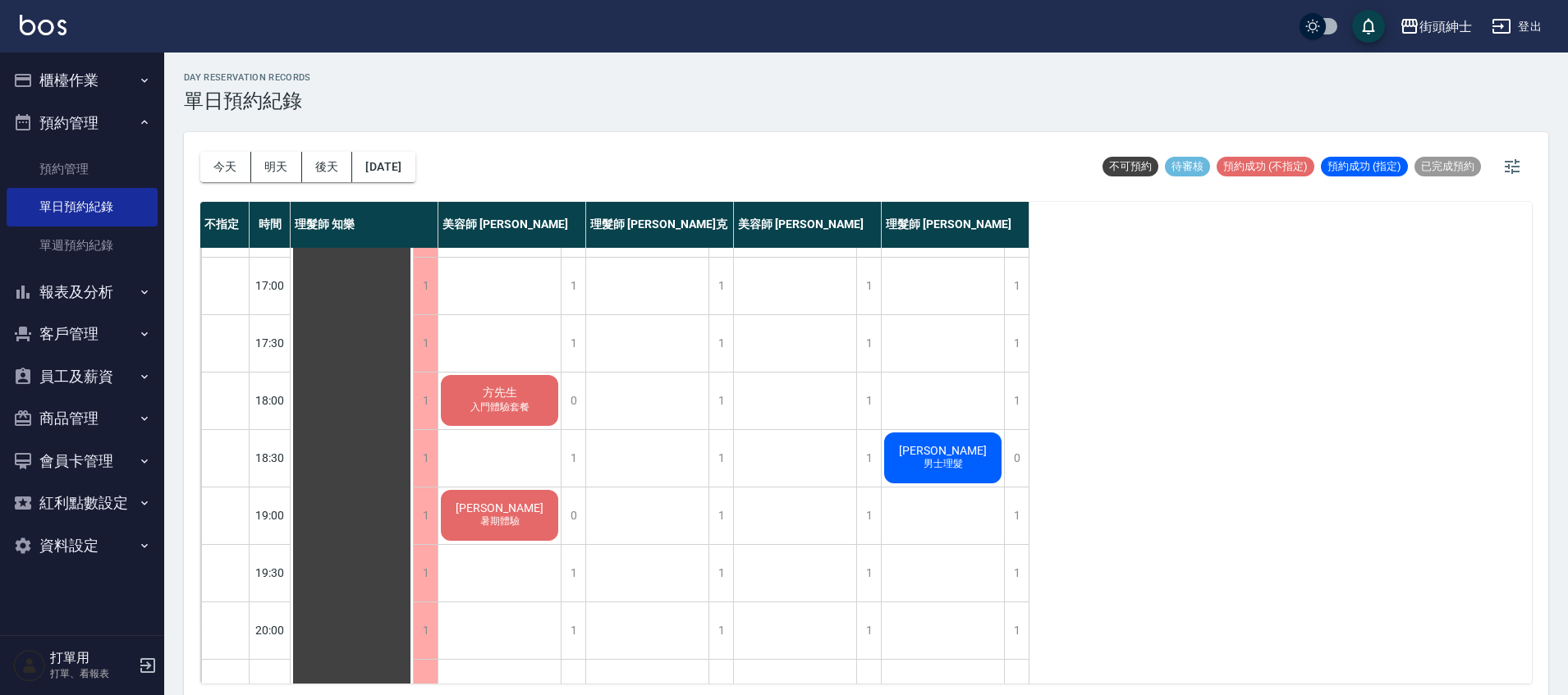
scroll to position [784, 0]
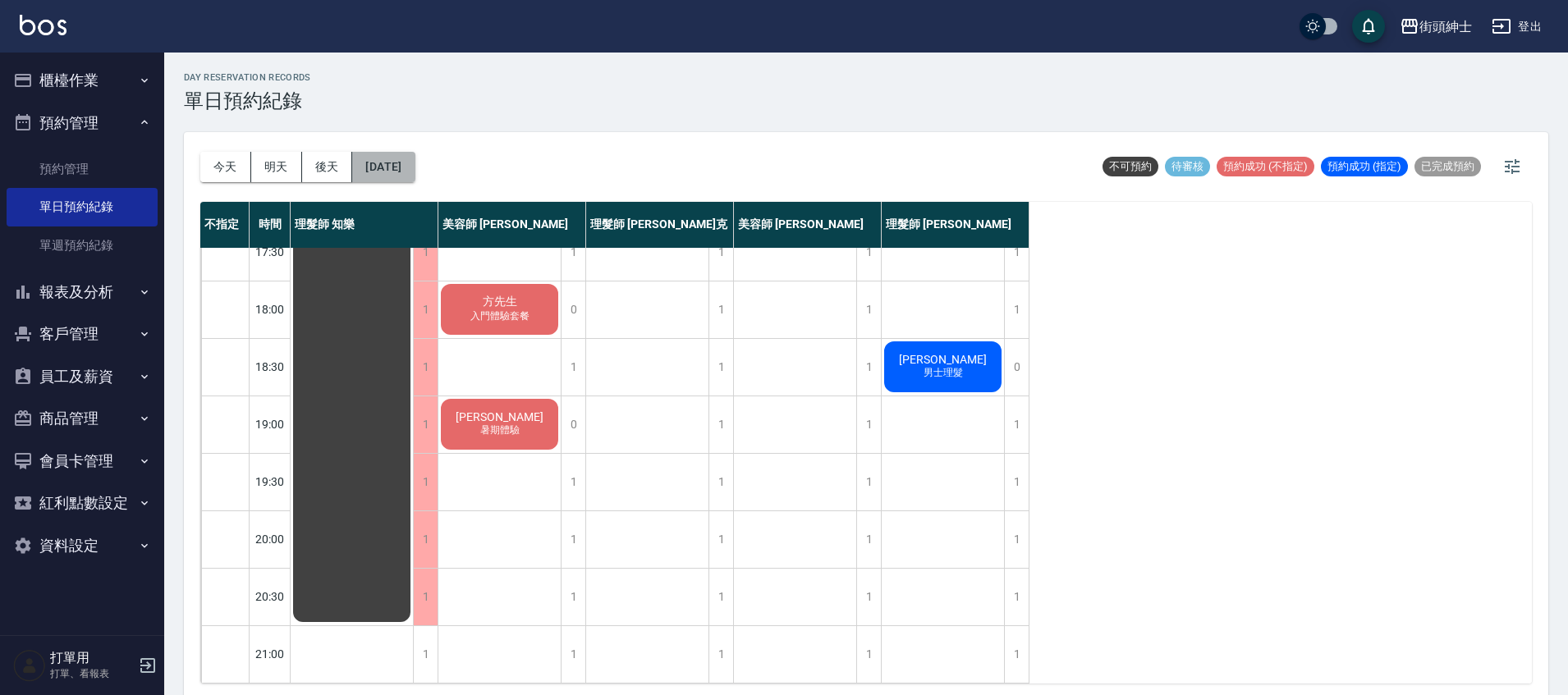
click at [397, 178] on button "2025/09/17" at bounding box center [383, 166] width 63 height 30
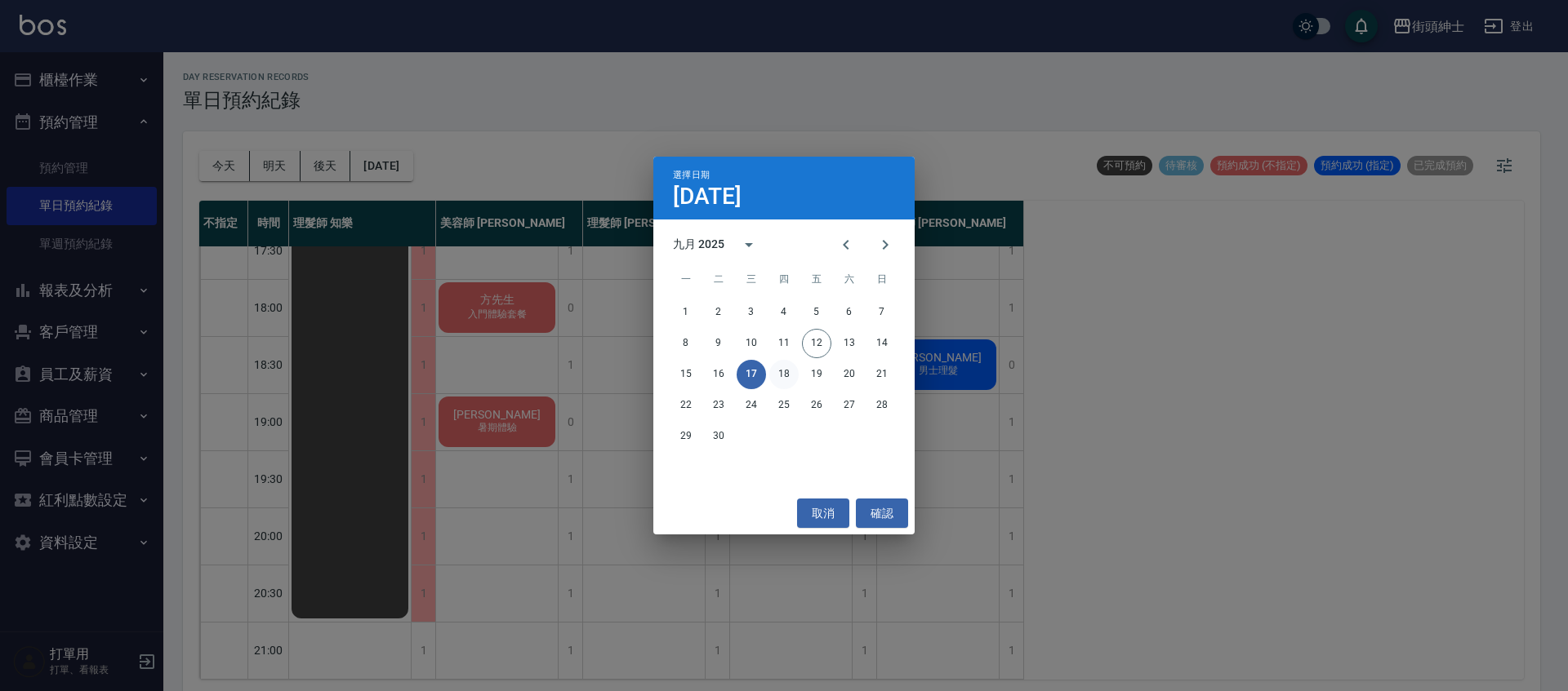
click at [772, 371] on button "18" at bounding box center [784, 374] width 29 height 29
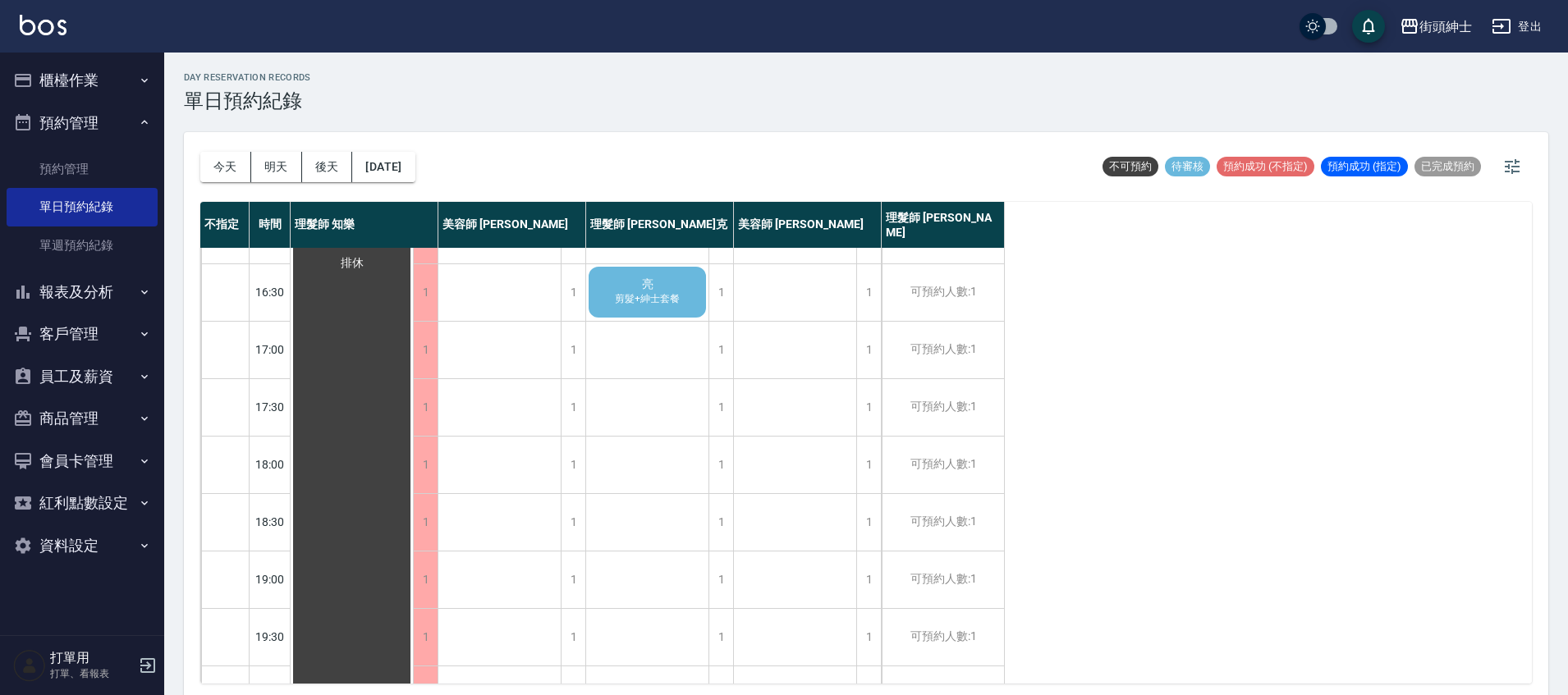
scroll to position [458, 0]
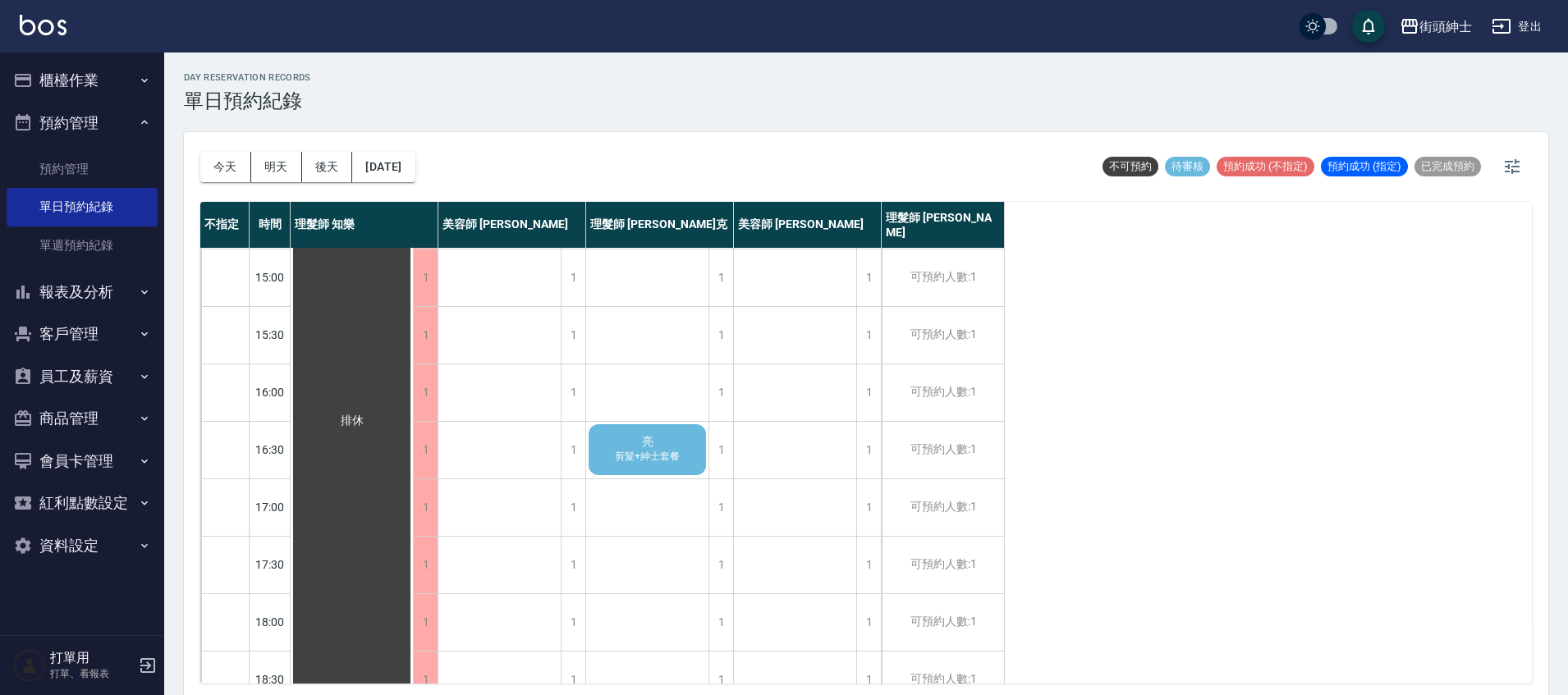
click at [655, 459] on span "剪髮+紳士套餐" at bounding box center [647, 457] width 71 height 14
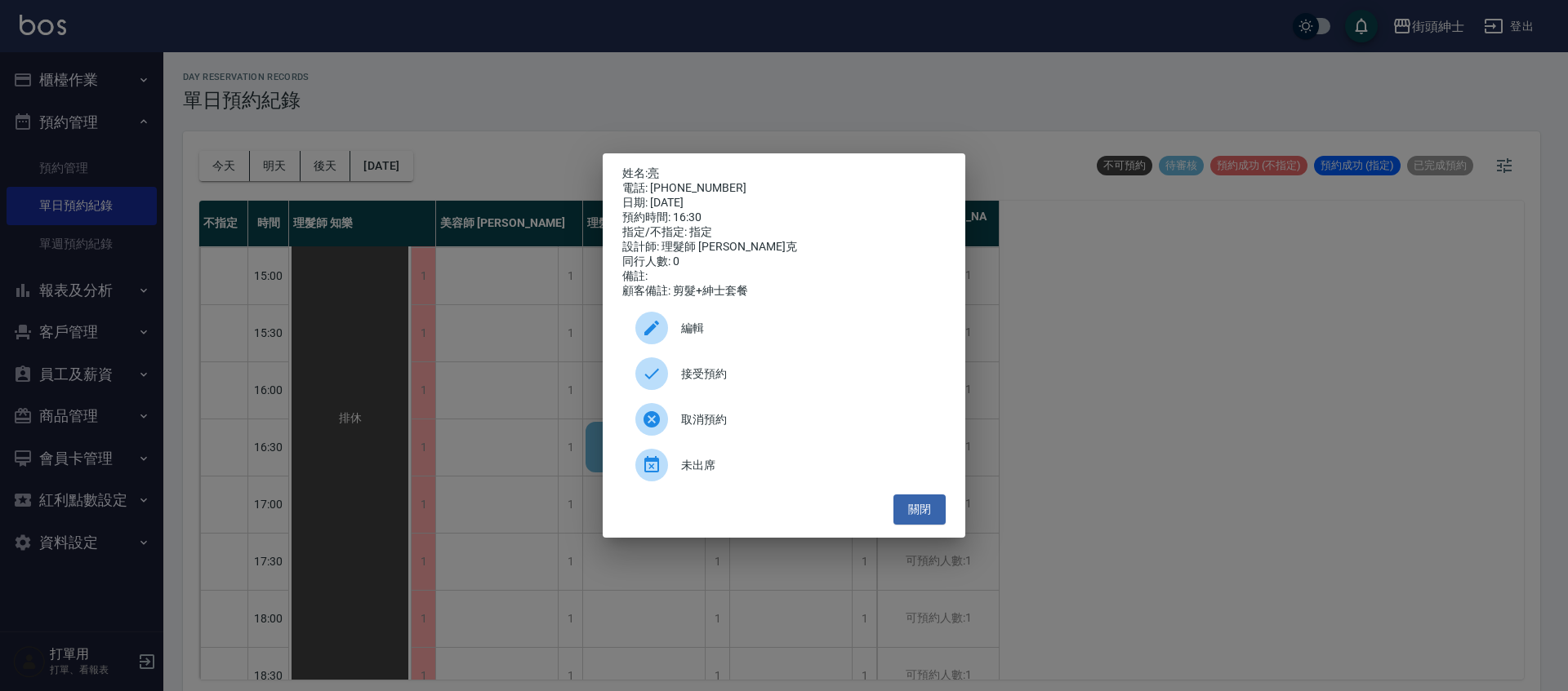
click at [735, 389] on div "接受預約" at bounding box center [784, 374] width 323 height 46
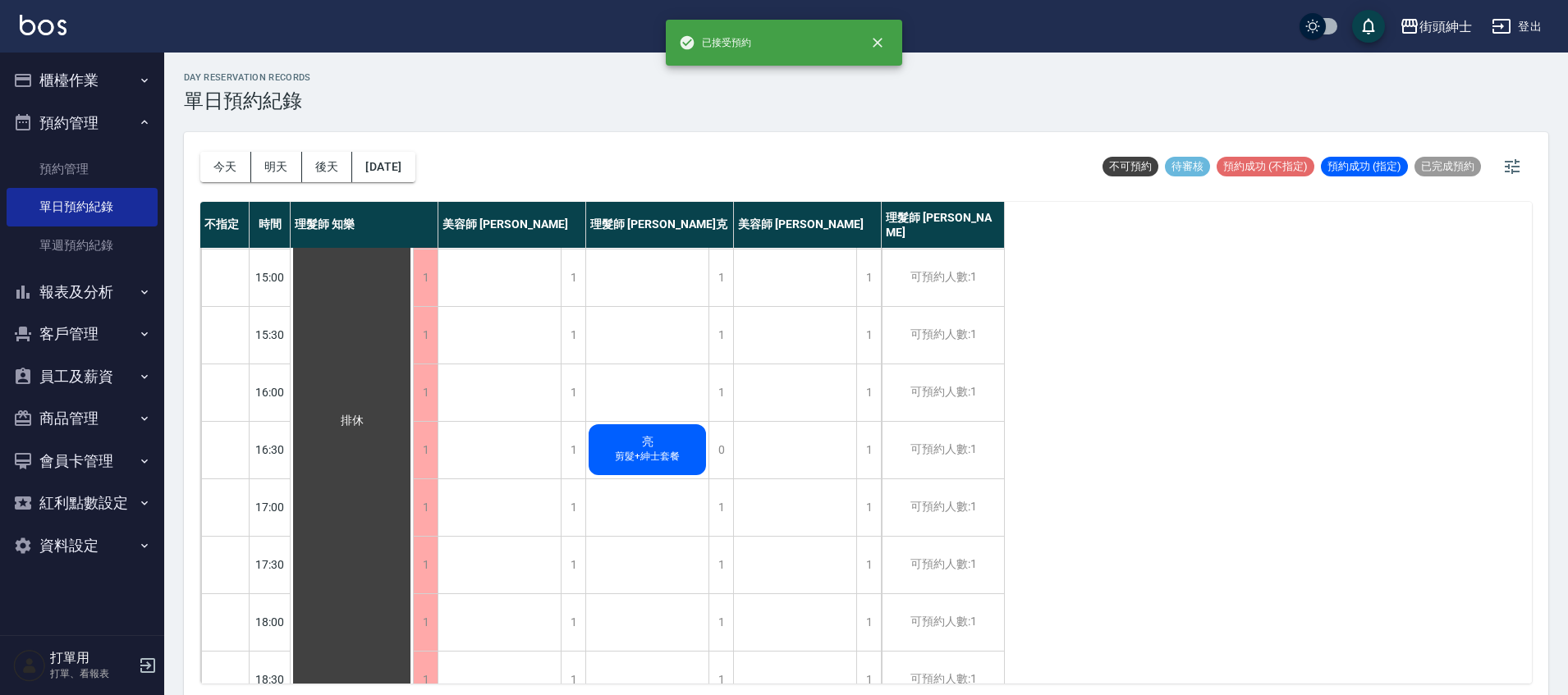
click at [609, 448] on div "亮 剪髮+紳士套餐" at bounding box center [647, 449] width 123 height 56
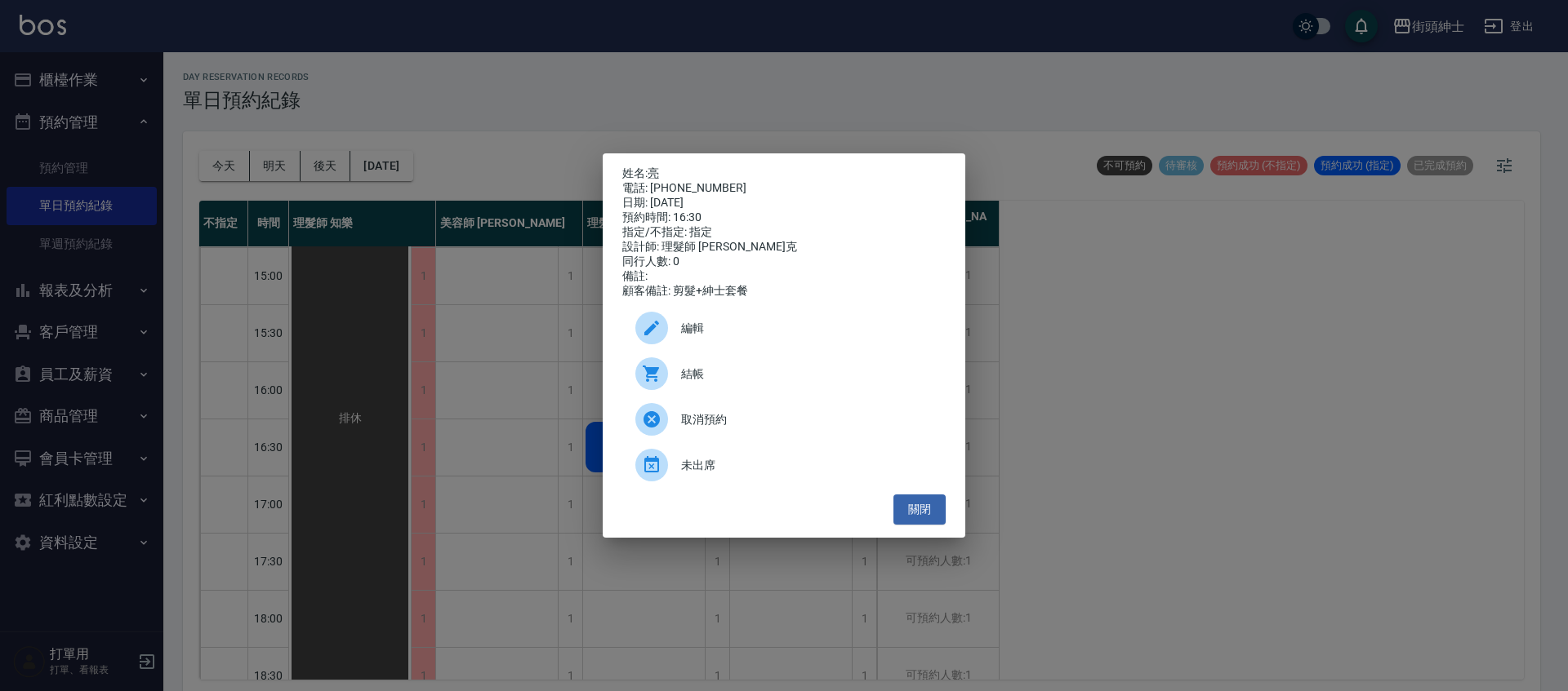
click at [693, 336] on span "編輯" at bounding box center [807, 328] width 252 height 17
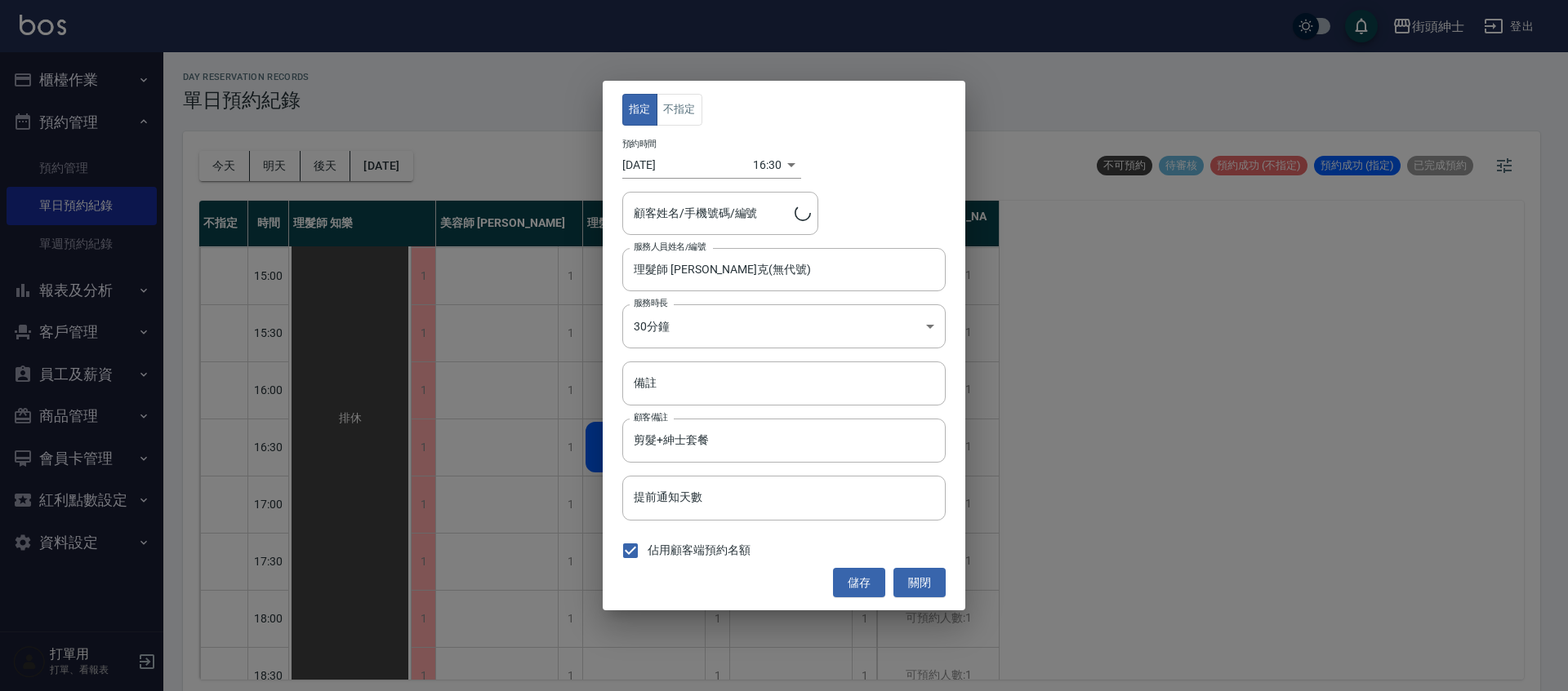
type input "亮/0902203521"
drag, startPoint x: 746, startPoint y: 227, endPoint x: 657, endPoint y: 214, distance: 89.9
click at [657, 214] on div "亮/0902203521 顧客姓名/手機號碼/編號" at bounding box center [720, 213] width 196 height 43
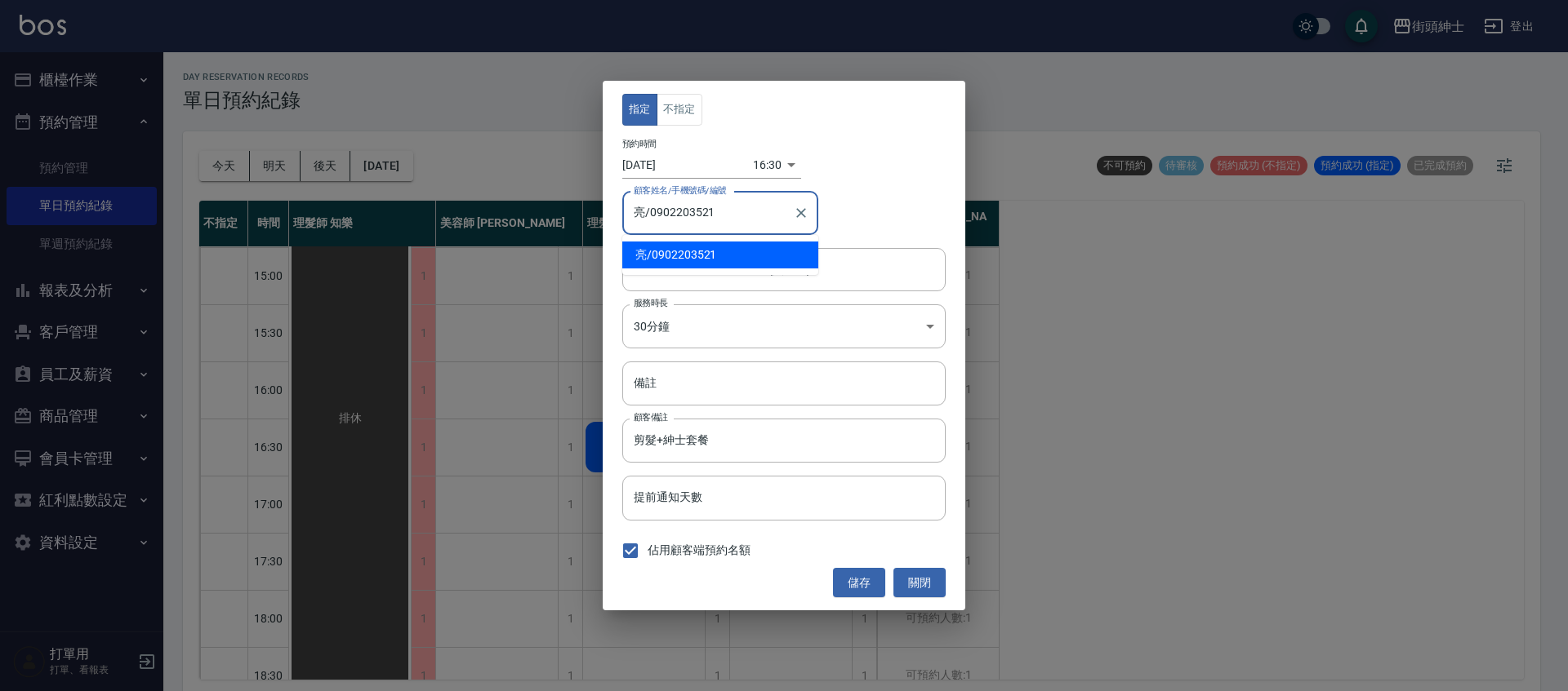
drag, startPoint x: 649, startPoint y: 214, endPoint x: 717, endPoint y: 214, distance: 68.0
click at [717, 214] on input "亮/0902203521" at bounding box center [708, 214] width 157 height 29
drag, startPoint x: 926, startPoint y: 582, endPoint x: 909, endPoint y: 581, distance: 17.0
click at [925, 581] on button "關閉" at bounding box center [919, 583] width 52 height 30
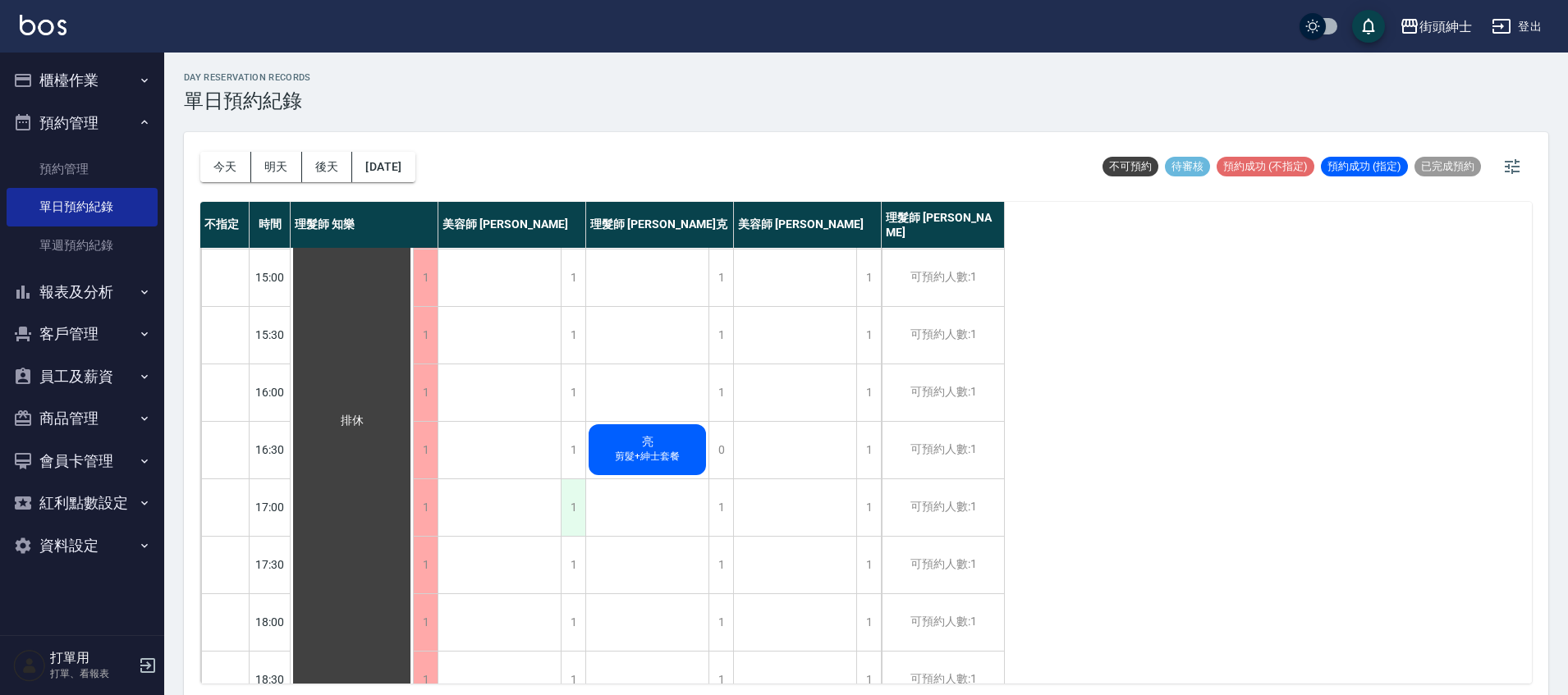
click at [563, 501] on div "1" at bounding box center [573, 507] width 25 height 57
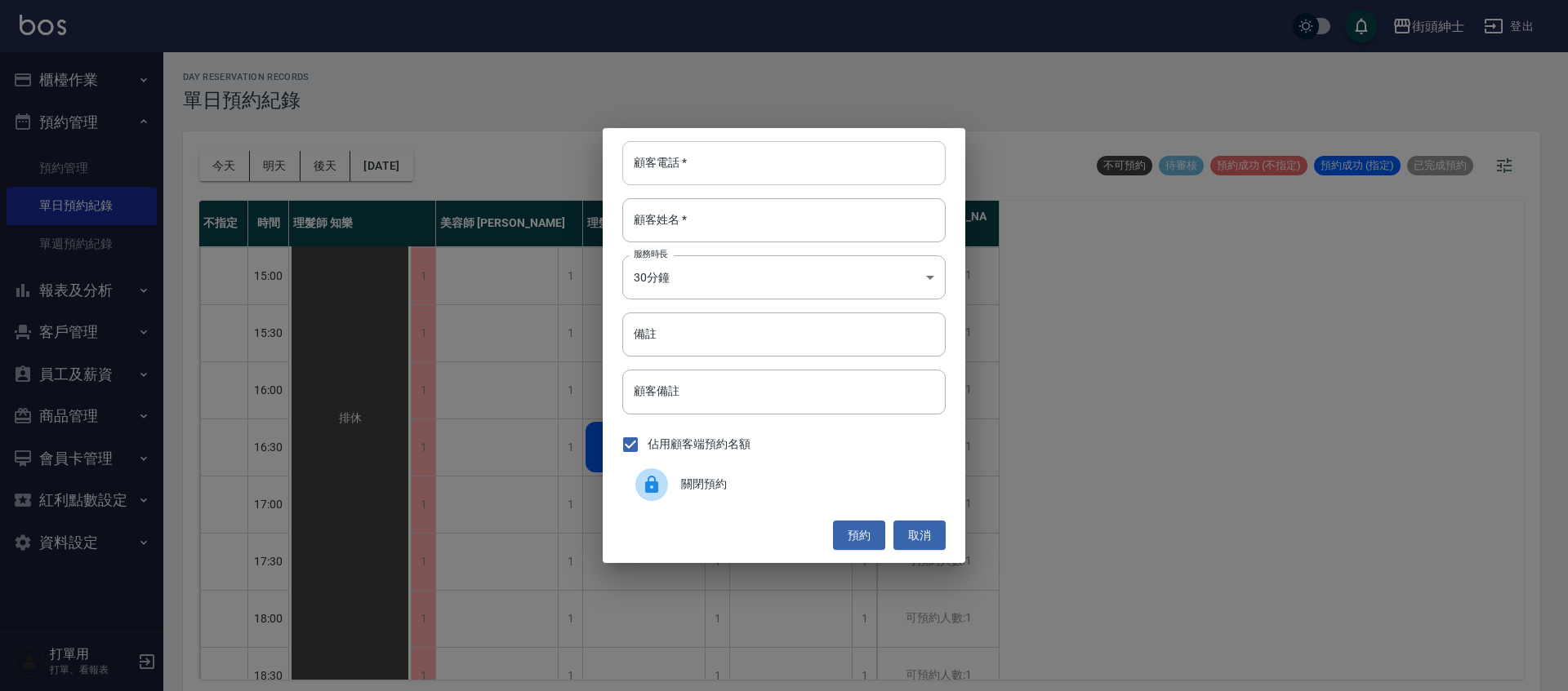
click at [771, 167] on input "顧客電話   *" at bounding box center [784, 164] width 323 height 44
paste input "0902203521"
type input "0902203521"
click at [822, 239] on input "顧客姓名   *" at bounding box center [784, 221] width 323 height 44
type input "０"
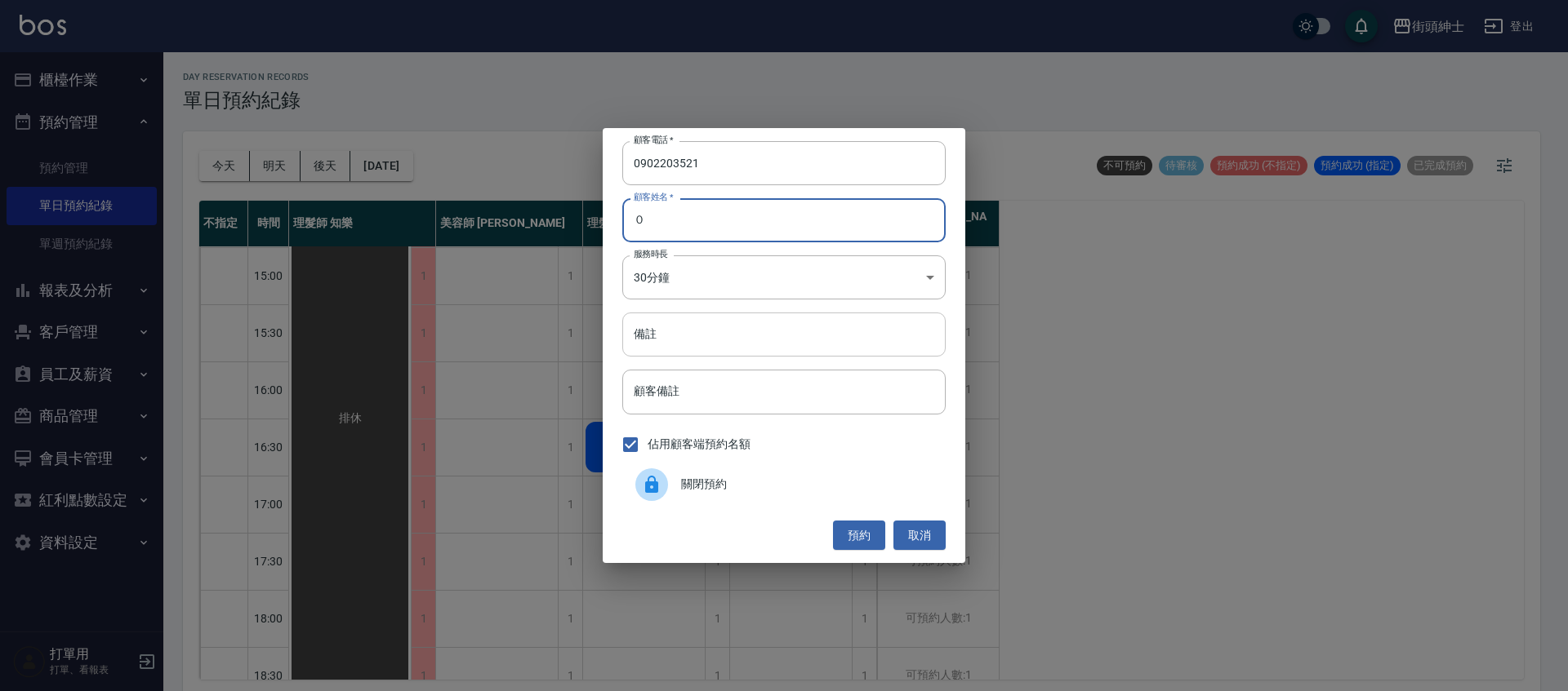
click at [838, 327] on input "備註" at bounding box center [784, 335] width 323 height 44
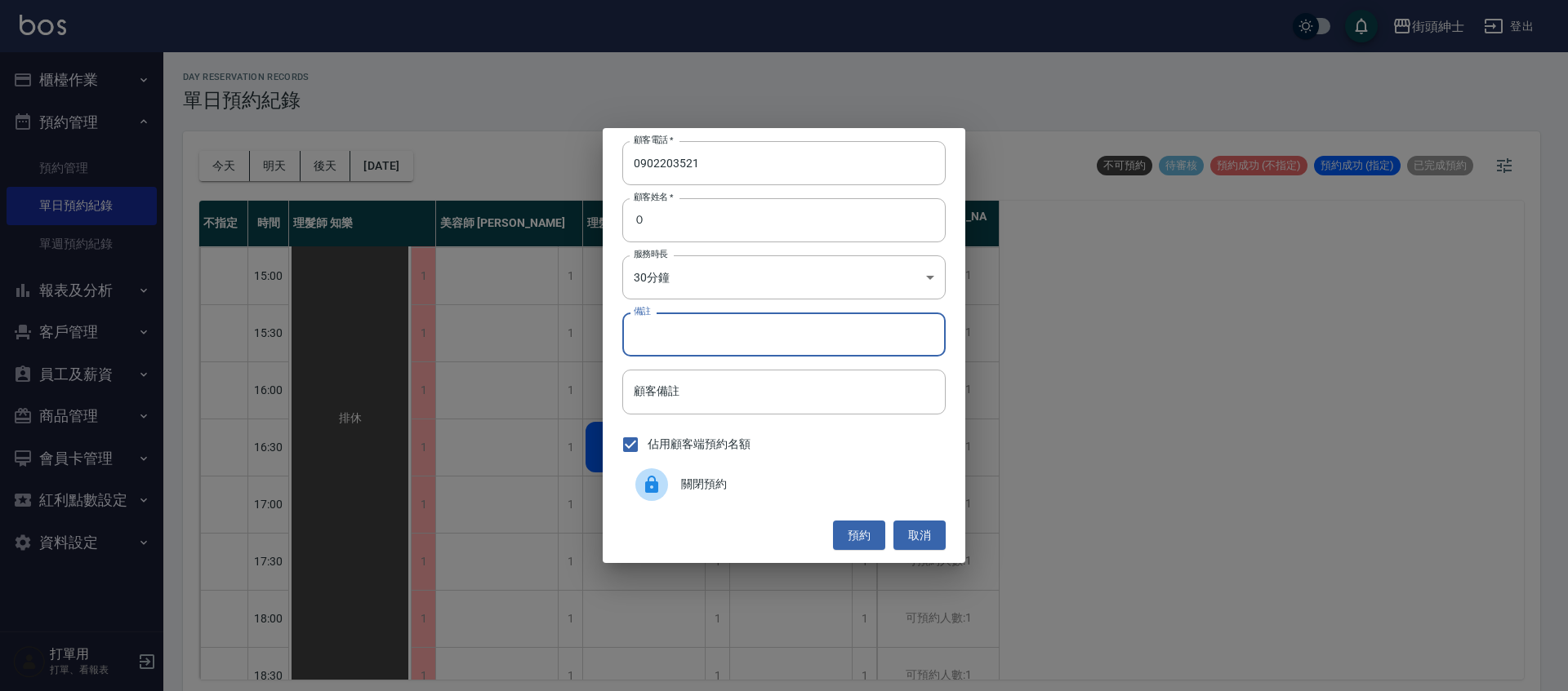
type input "g"
type input "紳士"
click at [842, 532] on button "預約" at bounding box center [859, 535] width 52 height 30
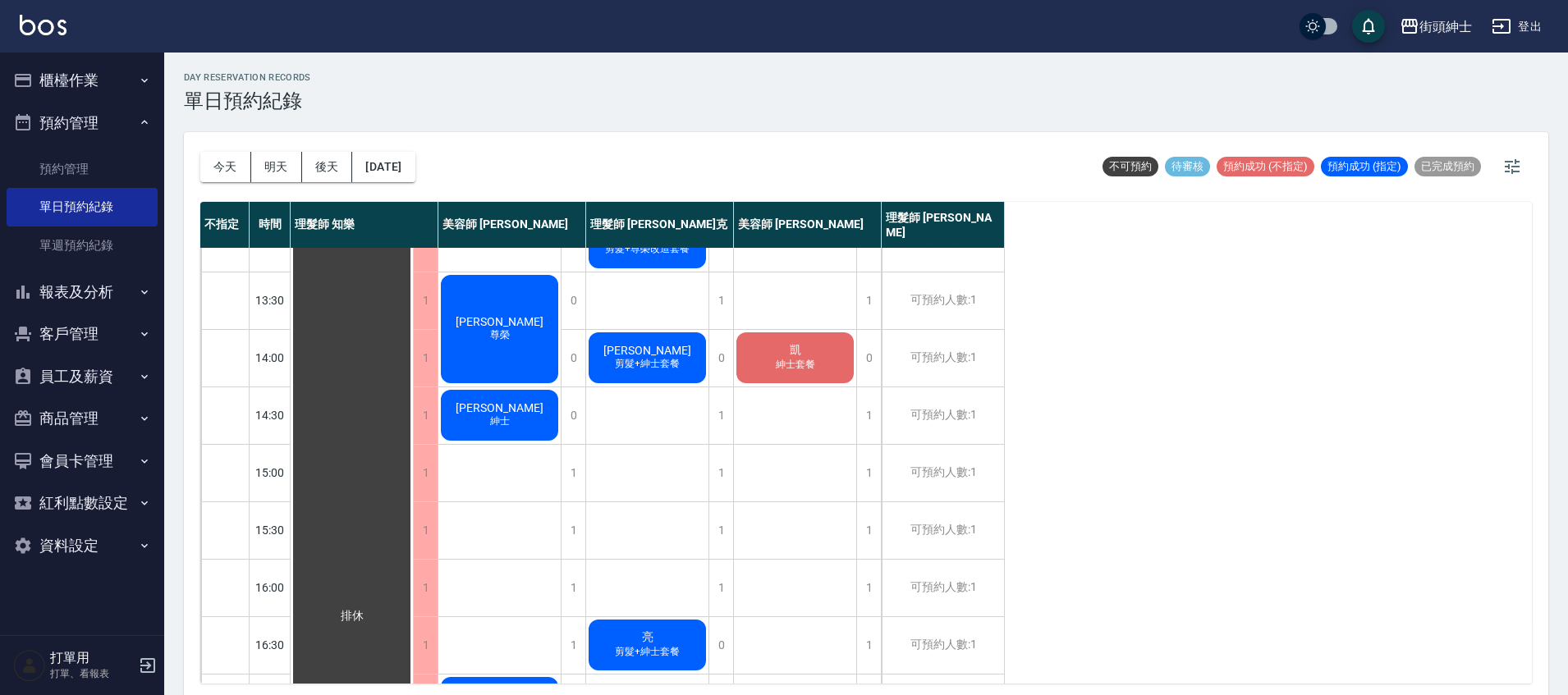
scroll to position [340, 0]
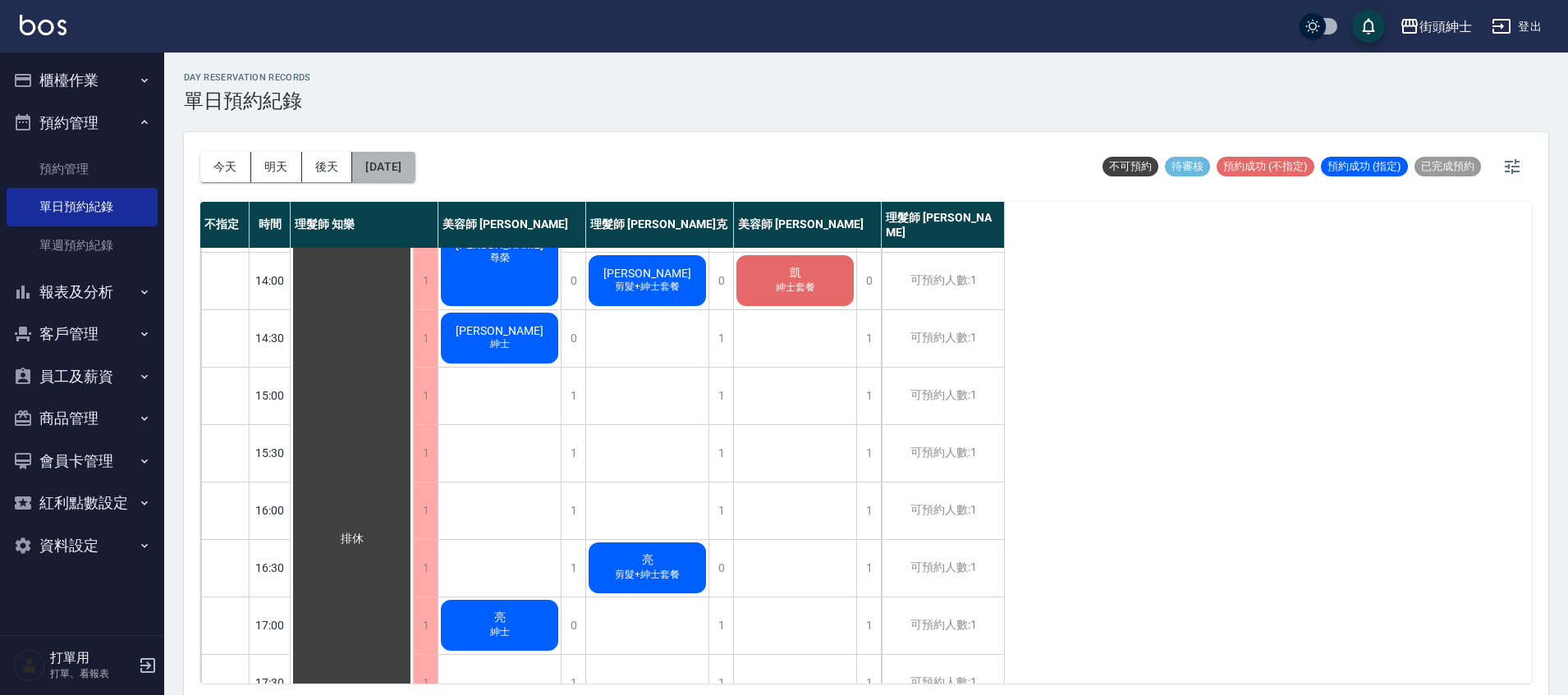
click at [406, 166] on button "2025/09/18" at bounding box center [383, 166] width 63 height 30
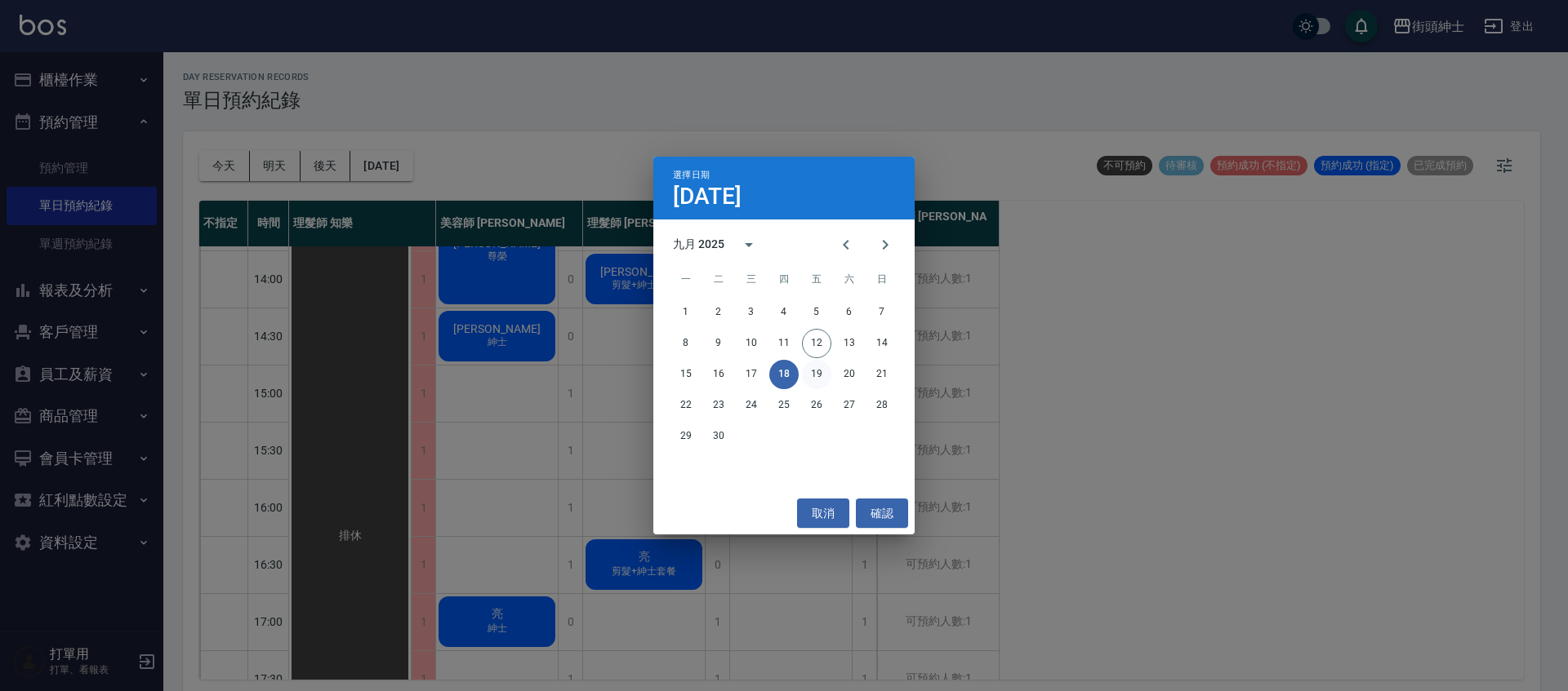
click at [811, 377] on button "19" at bounding box center [817, 374] width 29 height 29
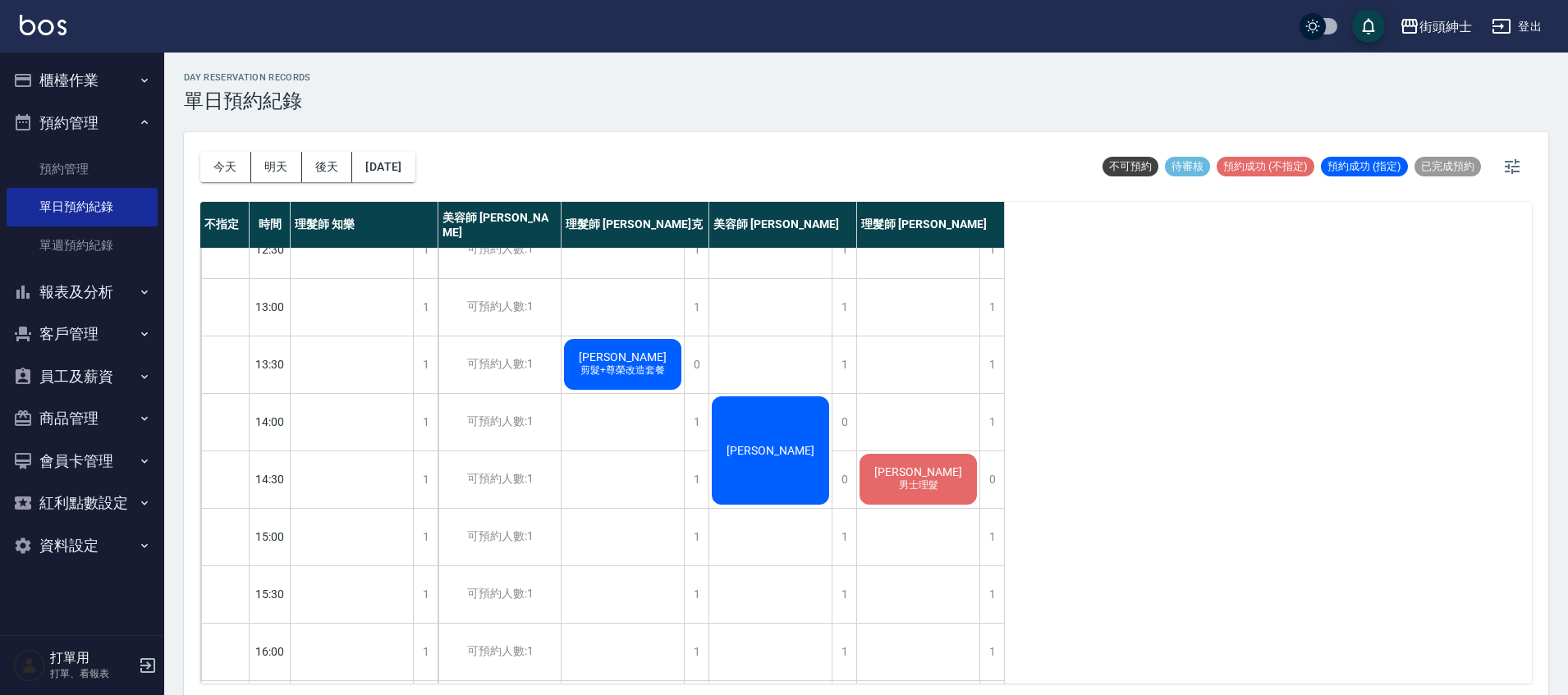
scroll to position [201, 0]
click at [415, 163] on button "2025/09/19" at bounding box center [383, 166] width 63 height 30
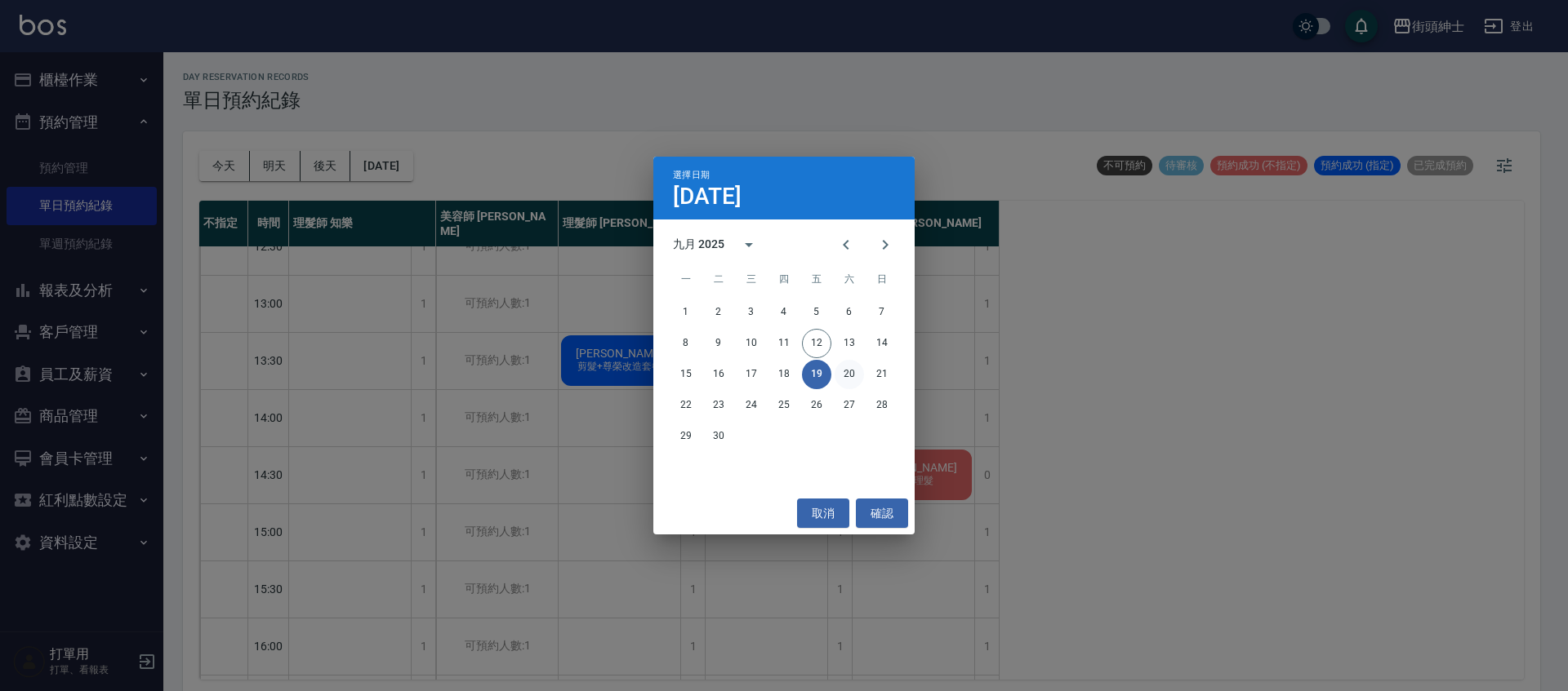
click at [854, 380] on button "20" at bounding box center [849, 374] width 29 height 29
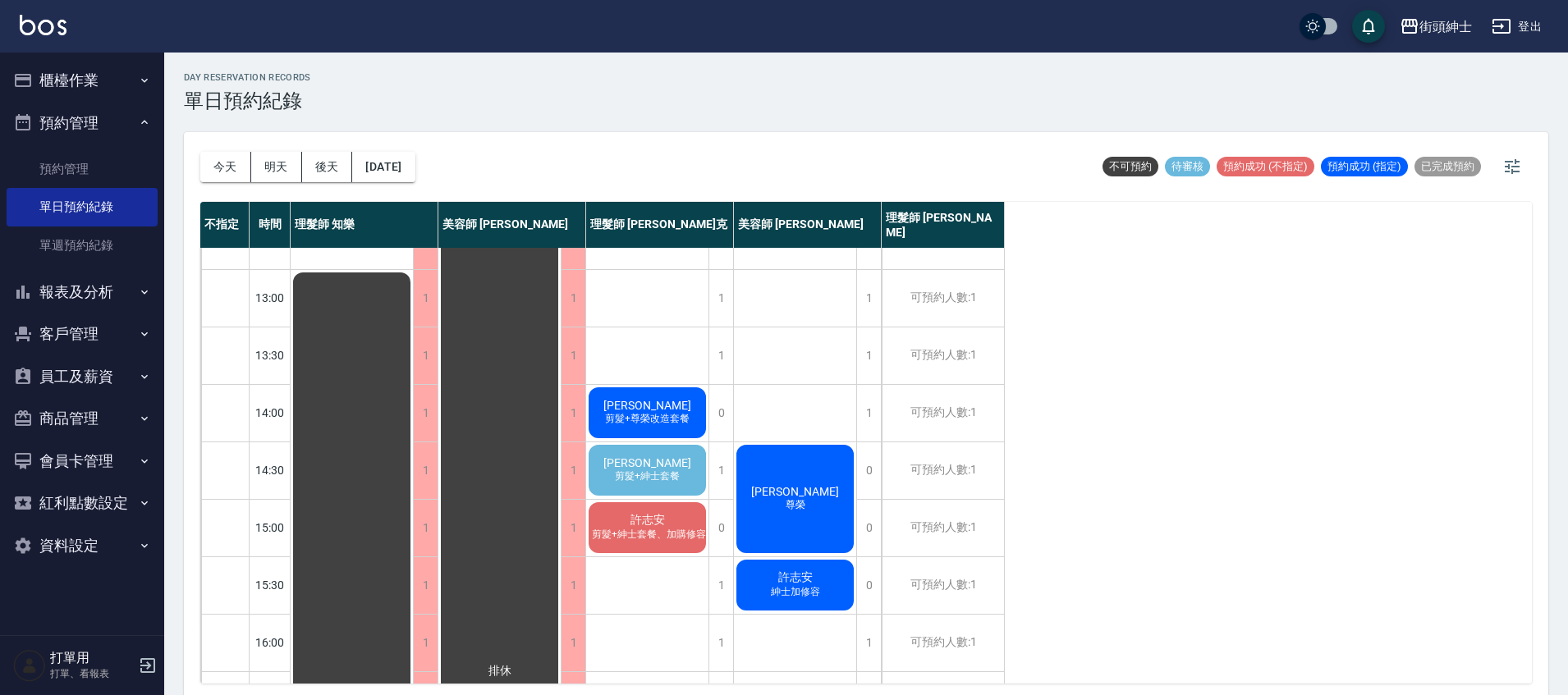
scroll to position [211, 0]
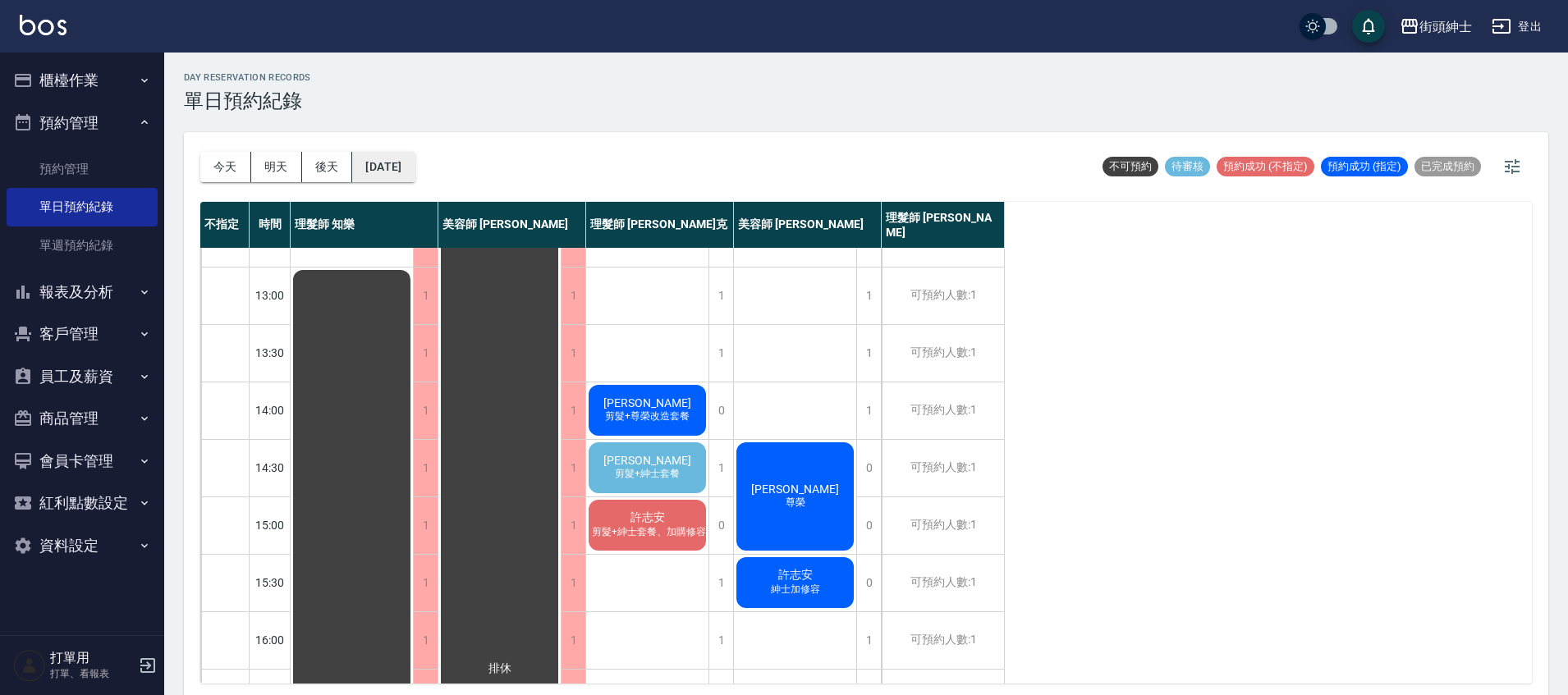
click at [379, 165] on button "2025/09/20" at bounding box center [383, 166] width 63 height 30
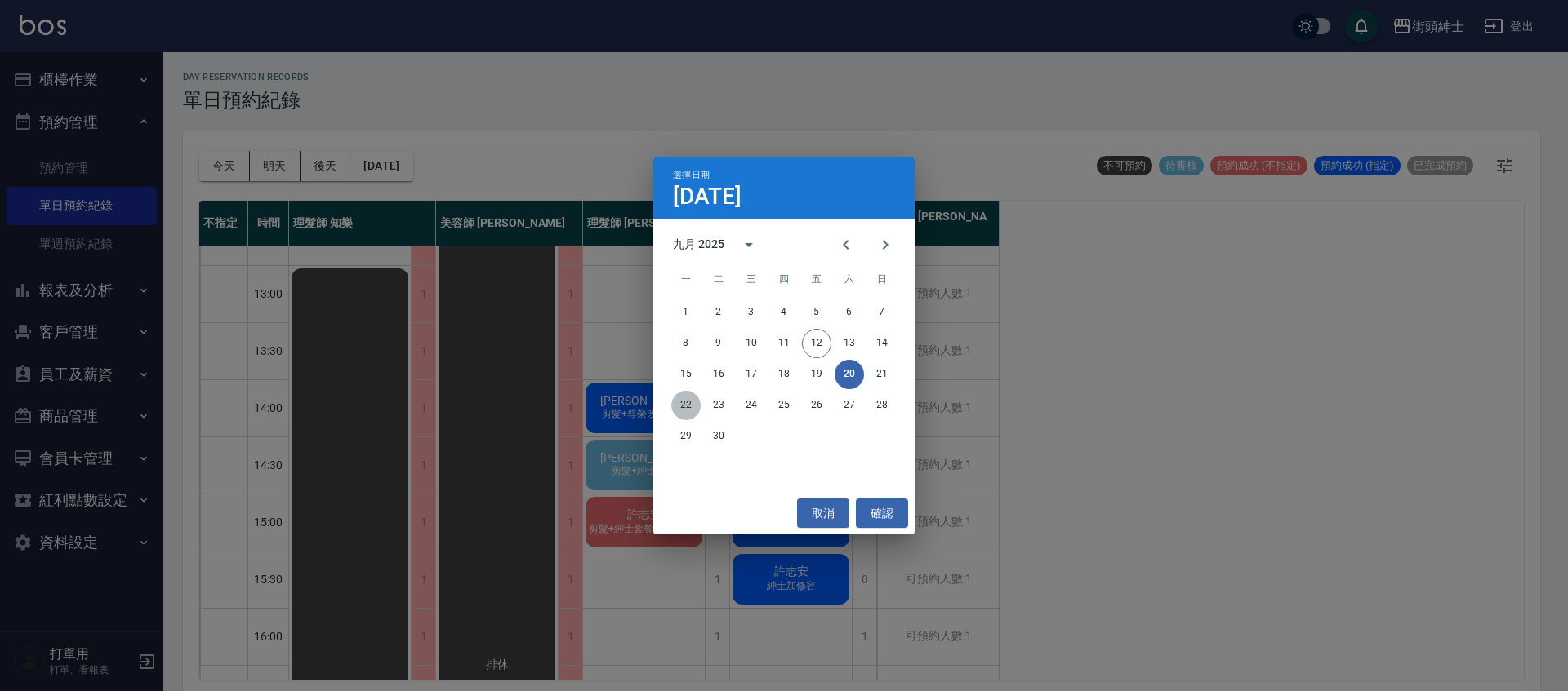
click at [680, 400] on button "22" at bounding box center [686, 406] width 29 height 29
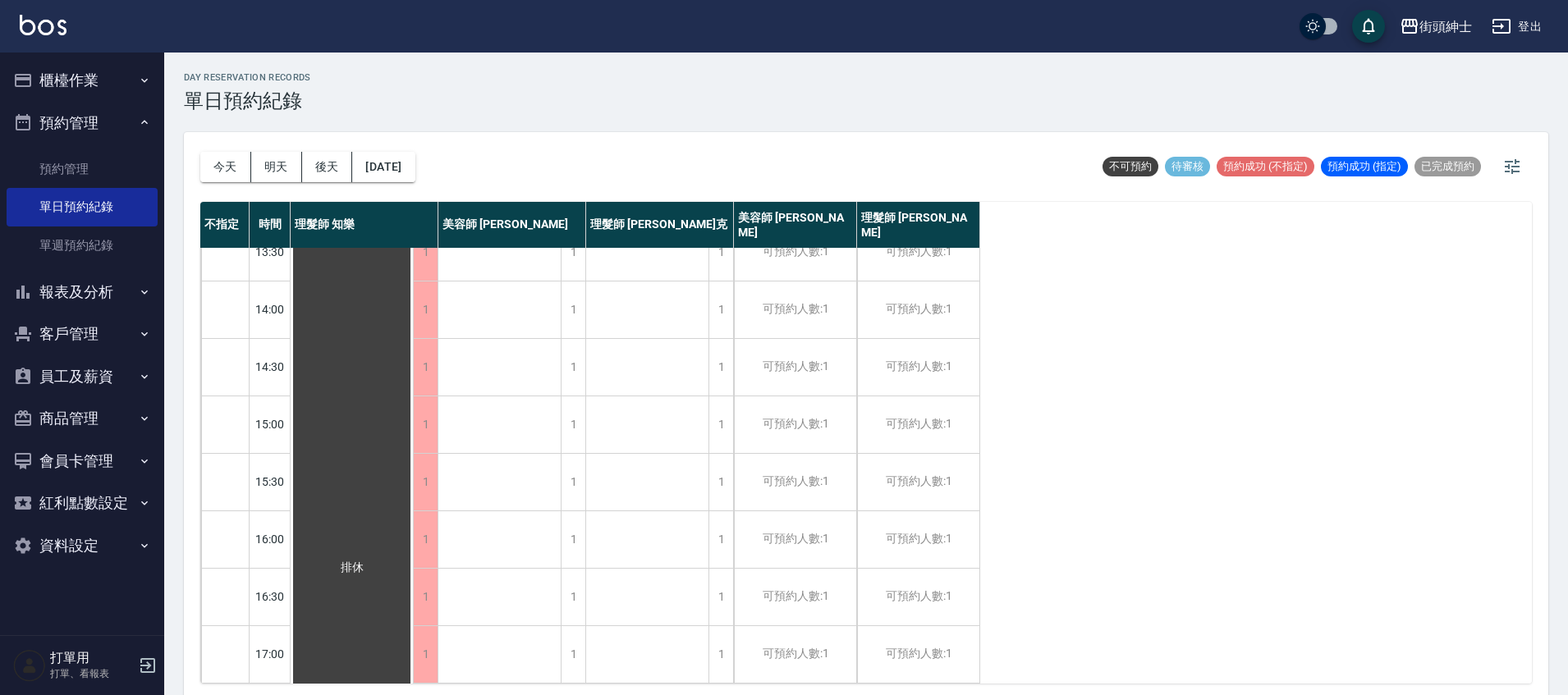
scroll to position [784, 0]
click at [415, 171] on button "2025/09/22" at bounding box center [383, 166] width 63 height 30
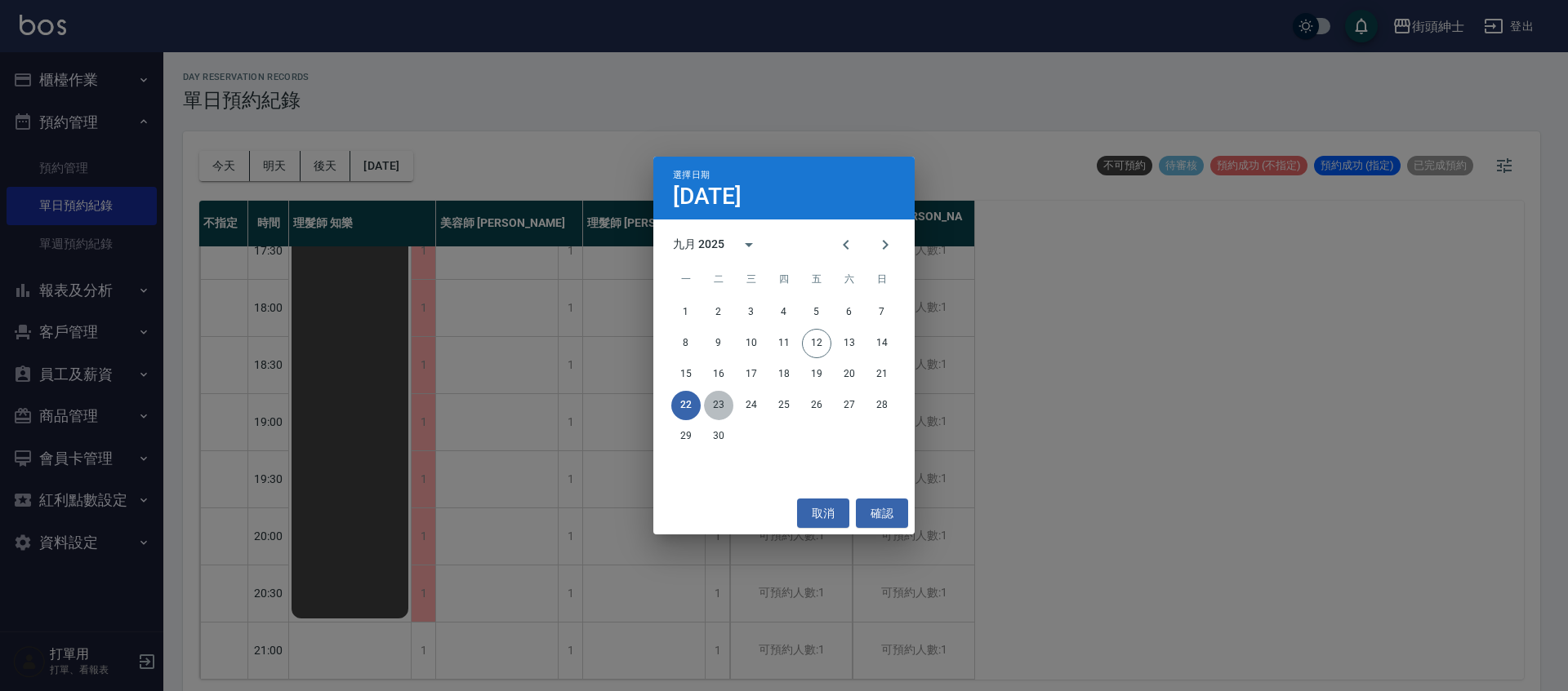
click at [726, 396] on button "23" at bounding box center [719, 406] width 29 height 29
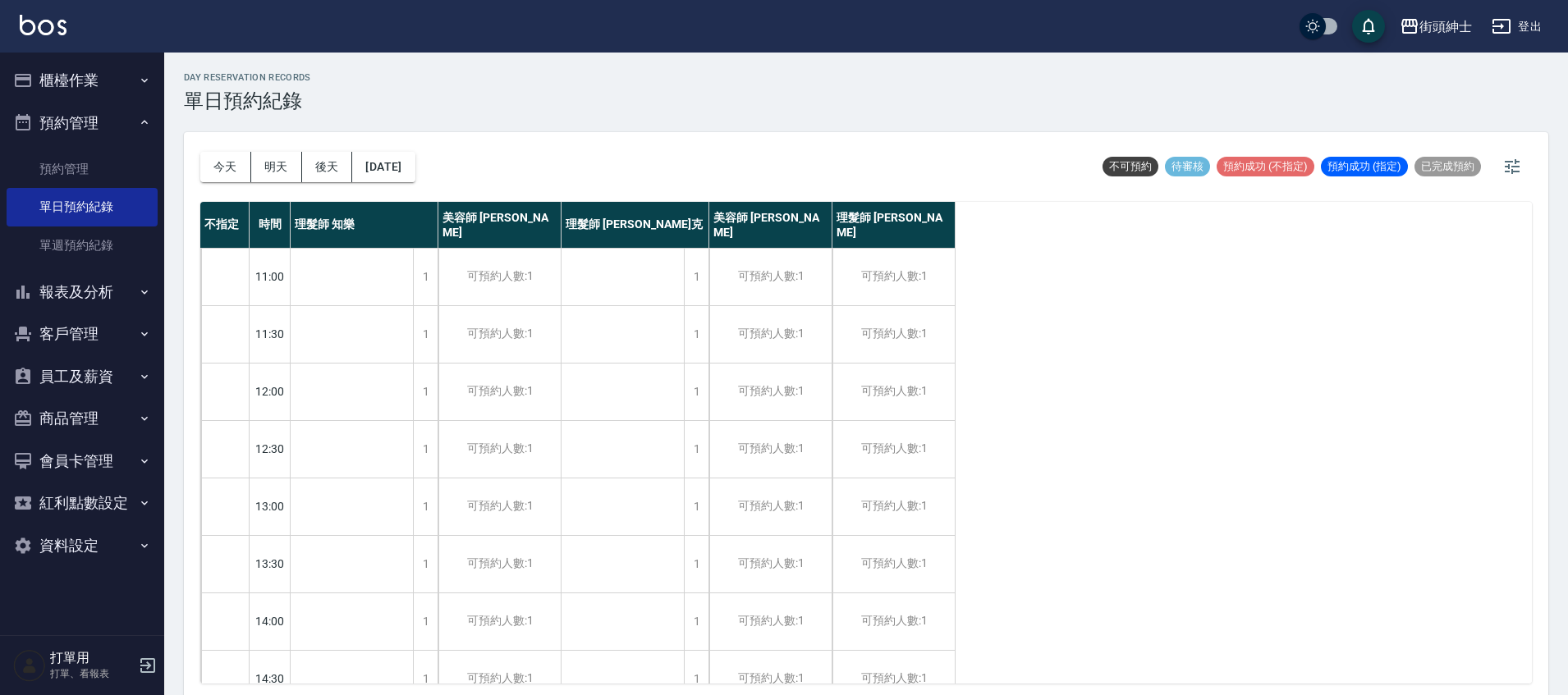
click at [381, 146] on div "今天 明天 後天 2025/09/23" at bounding box center [308, 166] width 215 height 69
click at [415, 170] on button "2025/09/23" at bounding box center [383, 166] width 63 height 30
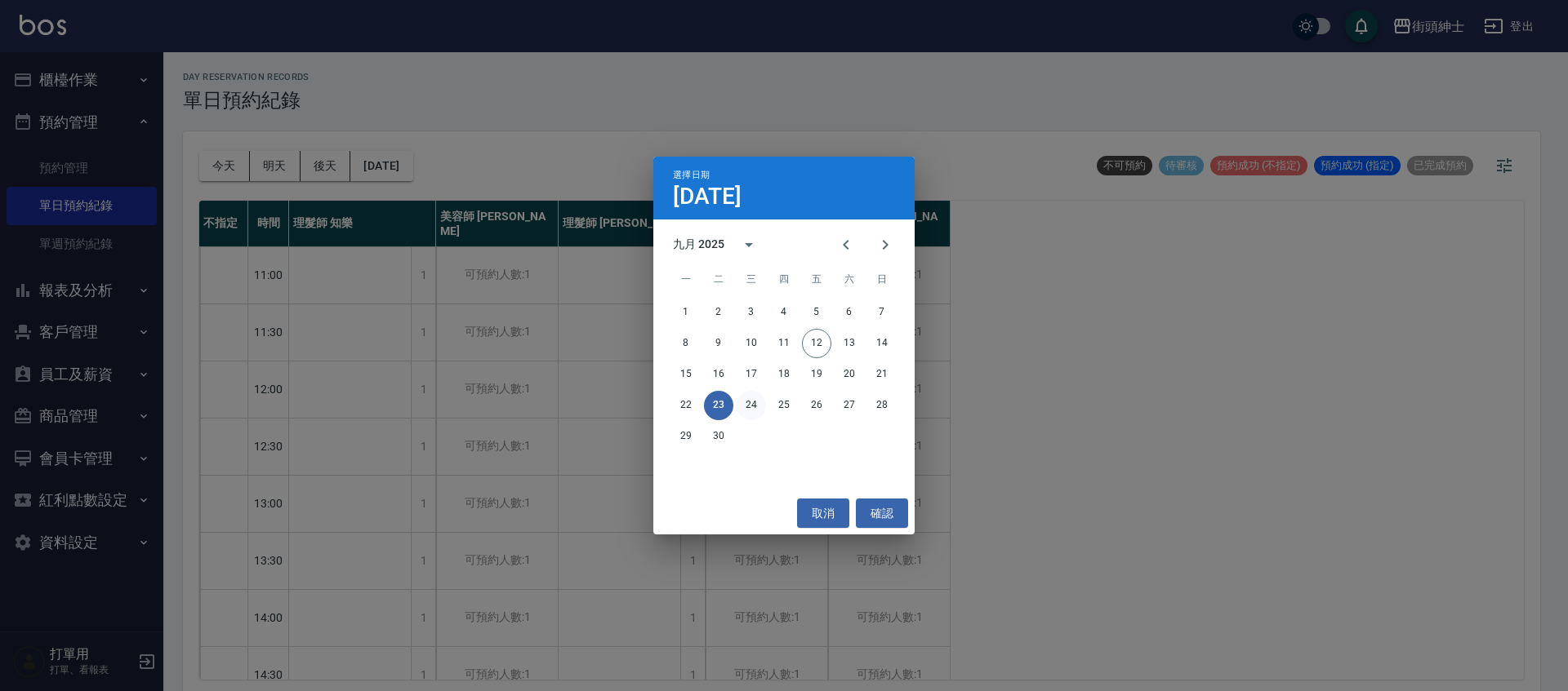
click at [760, 412] on button "24" at bounding box center [751, 406] width 29 height 29
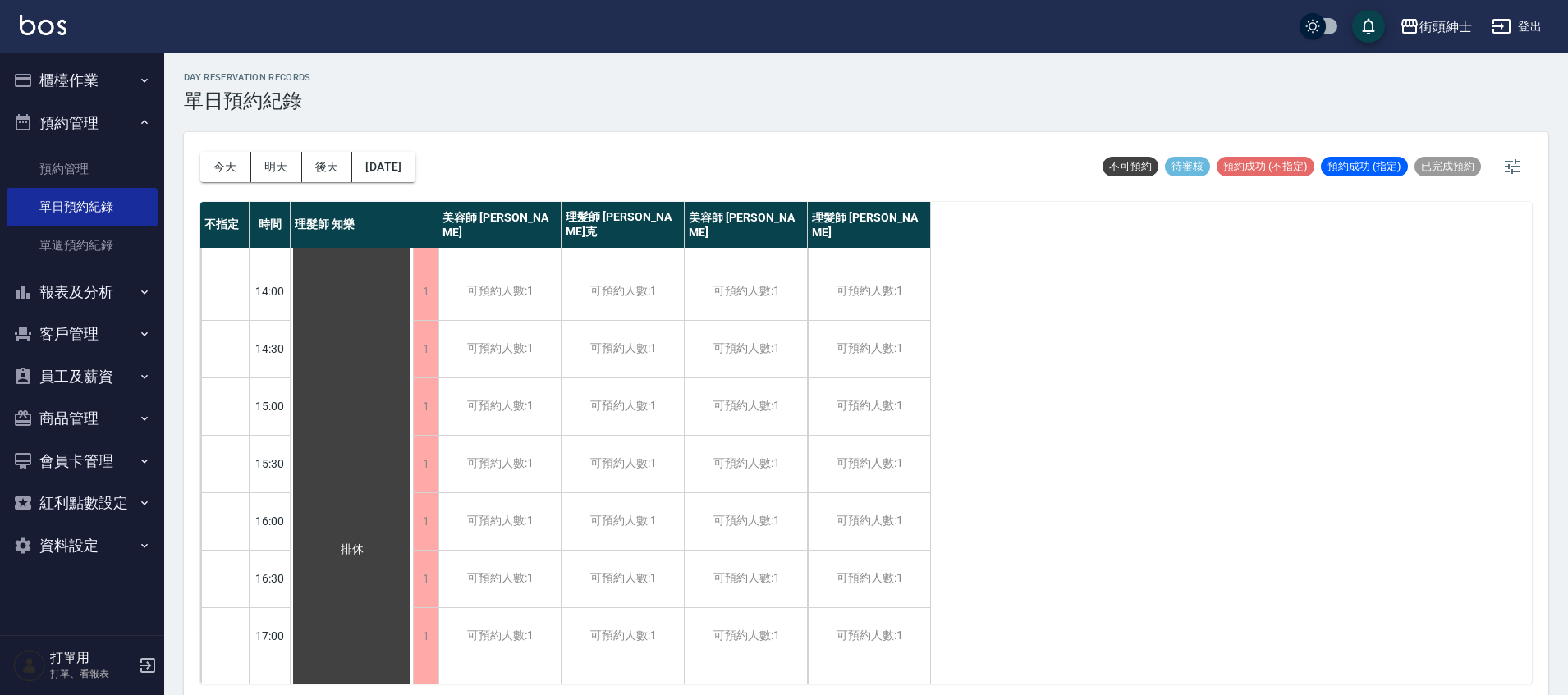
scroll to position [784, 0]
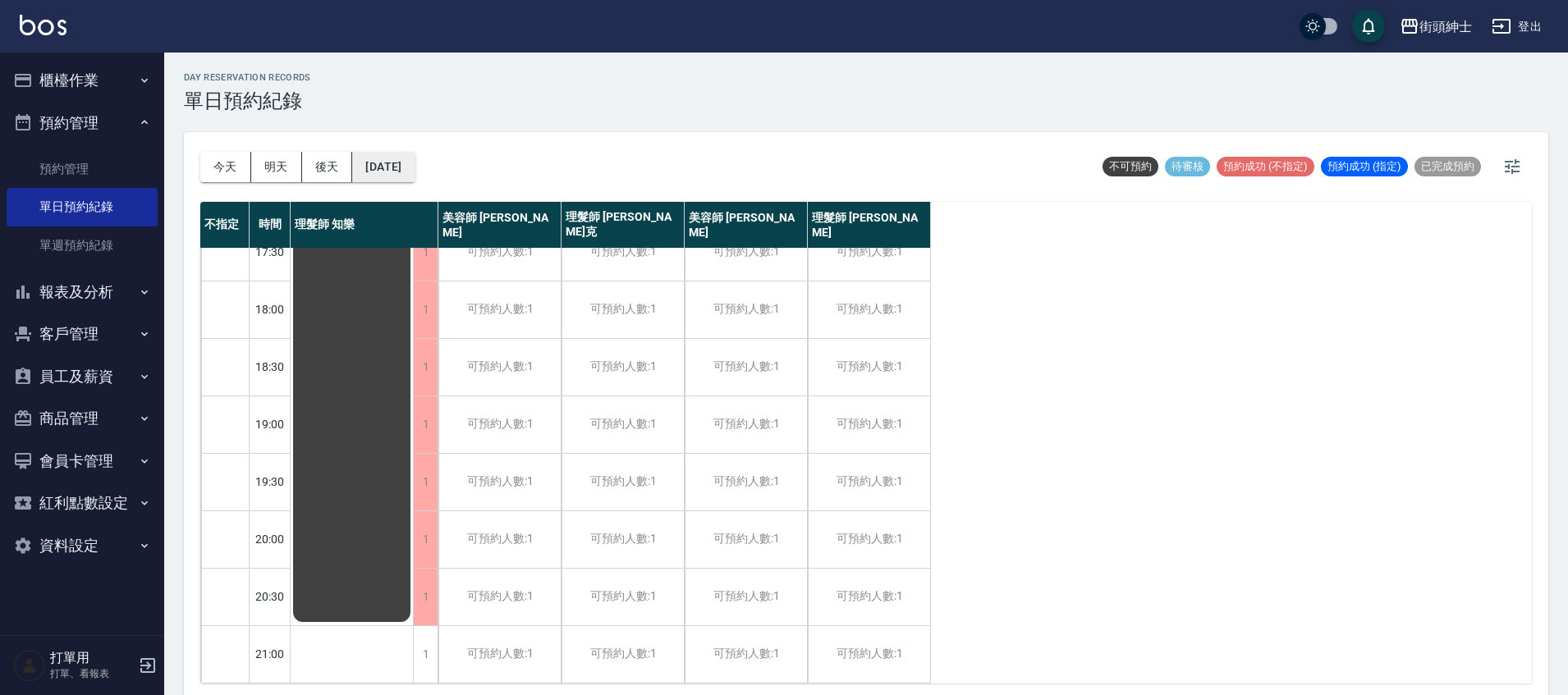
click at [378, 166] on button "2025/09/24" at bounding box center [383, 166] width 63 height 30
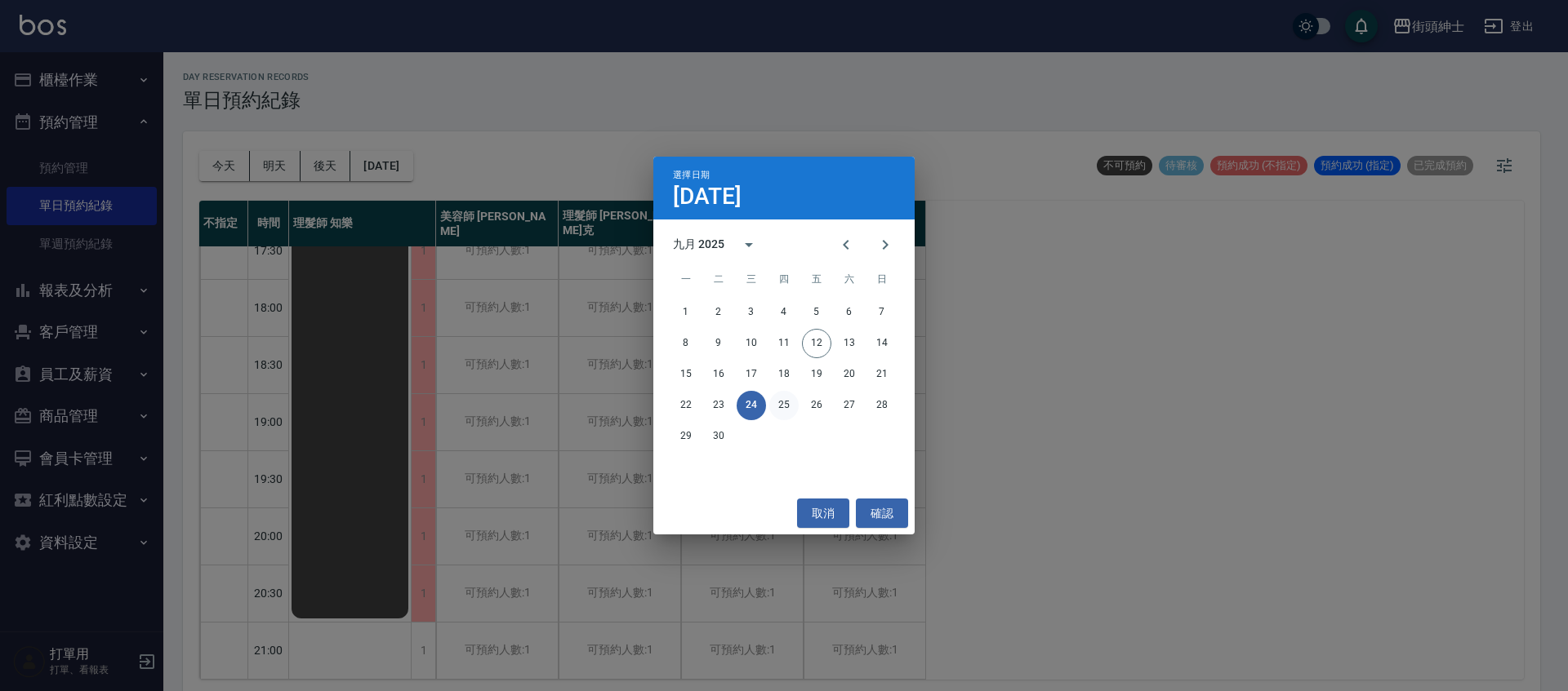
click at [790, 398] on div "22 23 24 25 26 27 28" at bounding box center [784, 406] width 261 height 29
click at [790, 398] on button "25" at bounding box center [784, 406] width 29 height 29
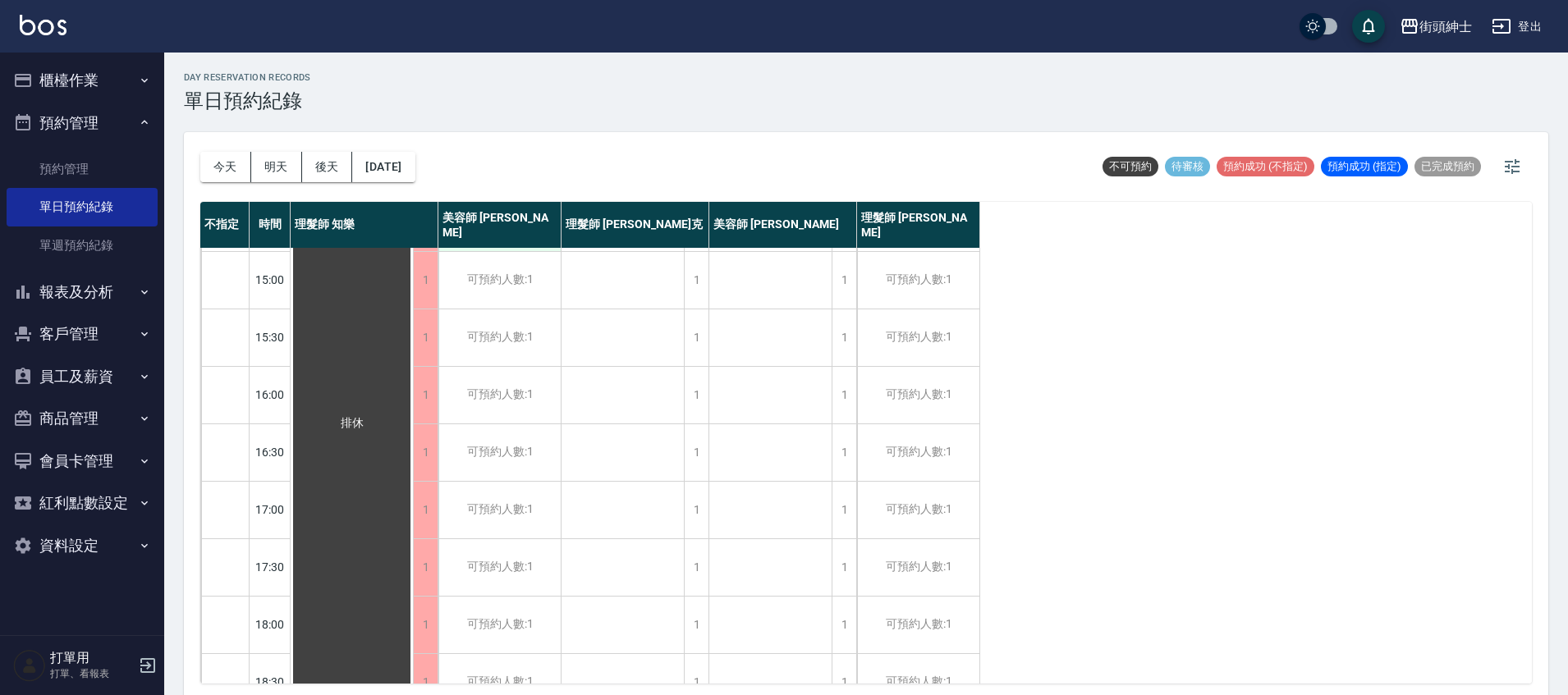
scroll to position [434, 0]
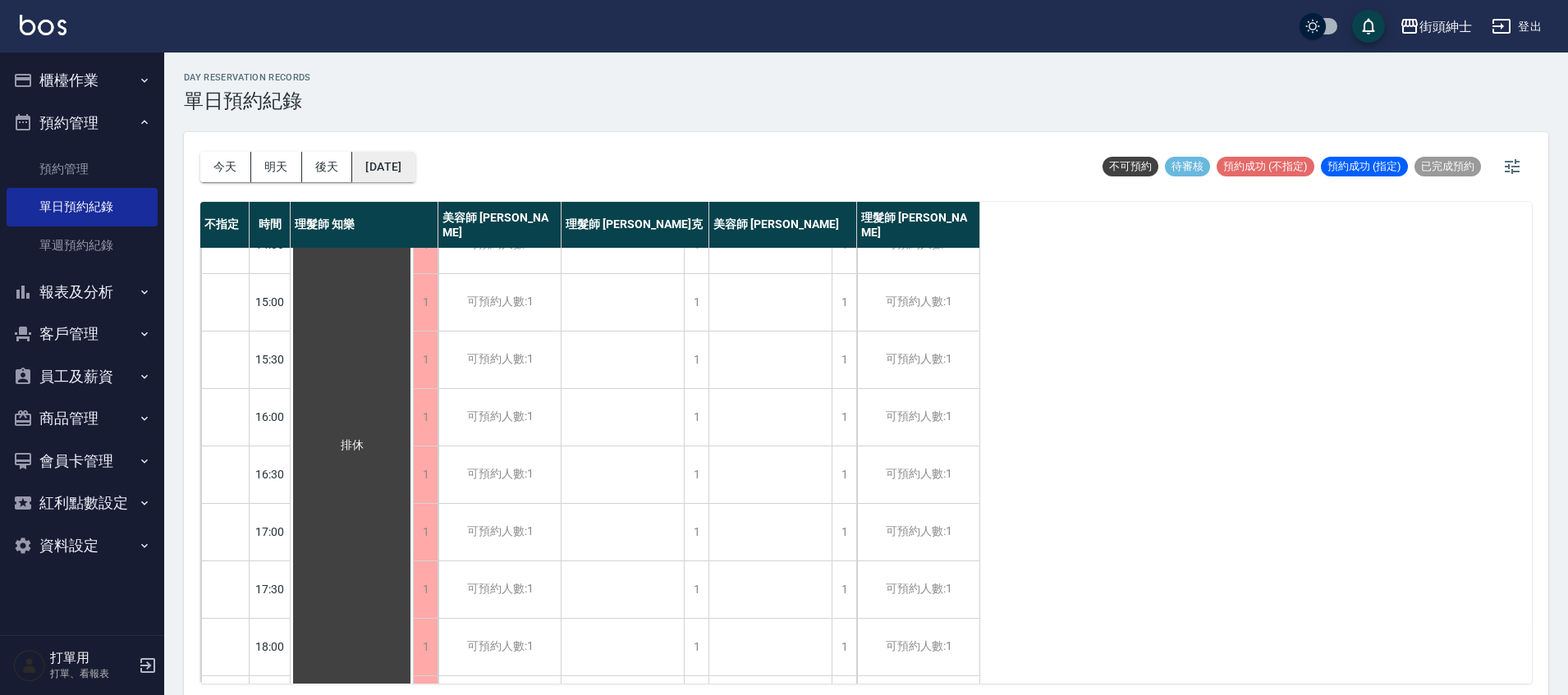
click at [416, 180] on div "今天 明天 後天 2025/09/25" at bounding box center [308, 166] width 215 height 69
click at [415, 175] on button "2025/09/25" at bounding box center [383, 166] width 63 height 30
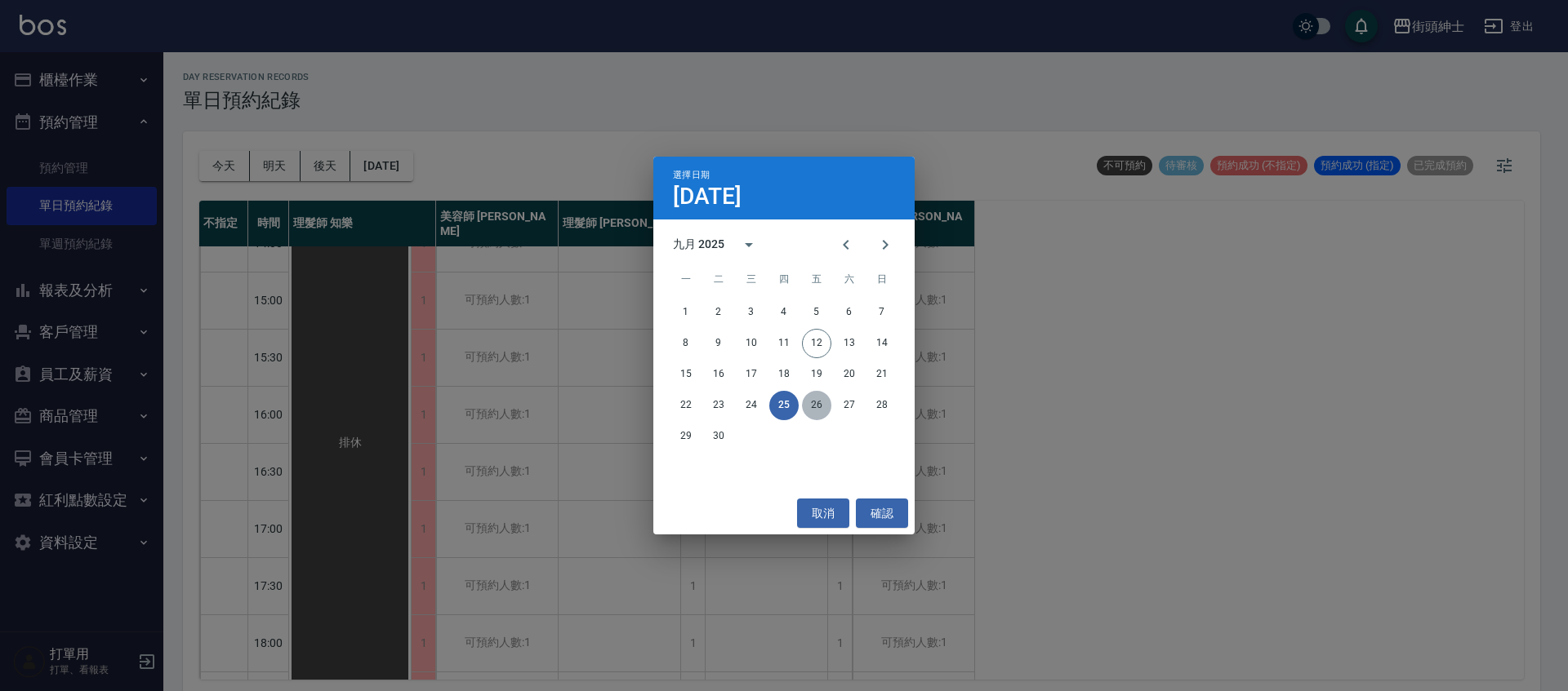
drag, startPoint x: 805, startPoint y: 401, endPoint x: 815, endPoint y: 399, distance: 10.2
click at [805, 400] on button "26" at bounding box center [817, 406] width 29 height 29
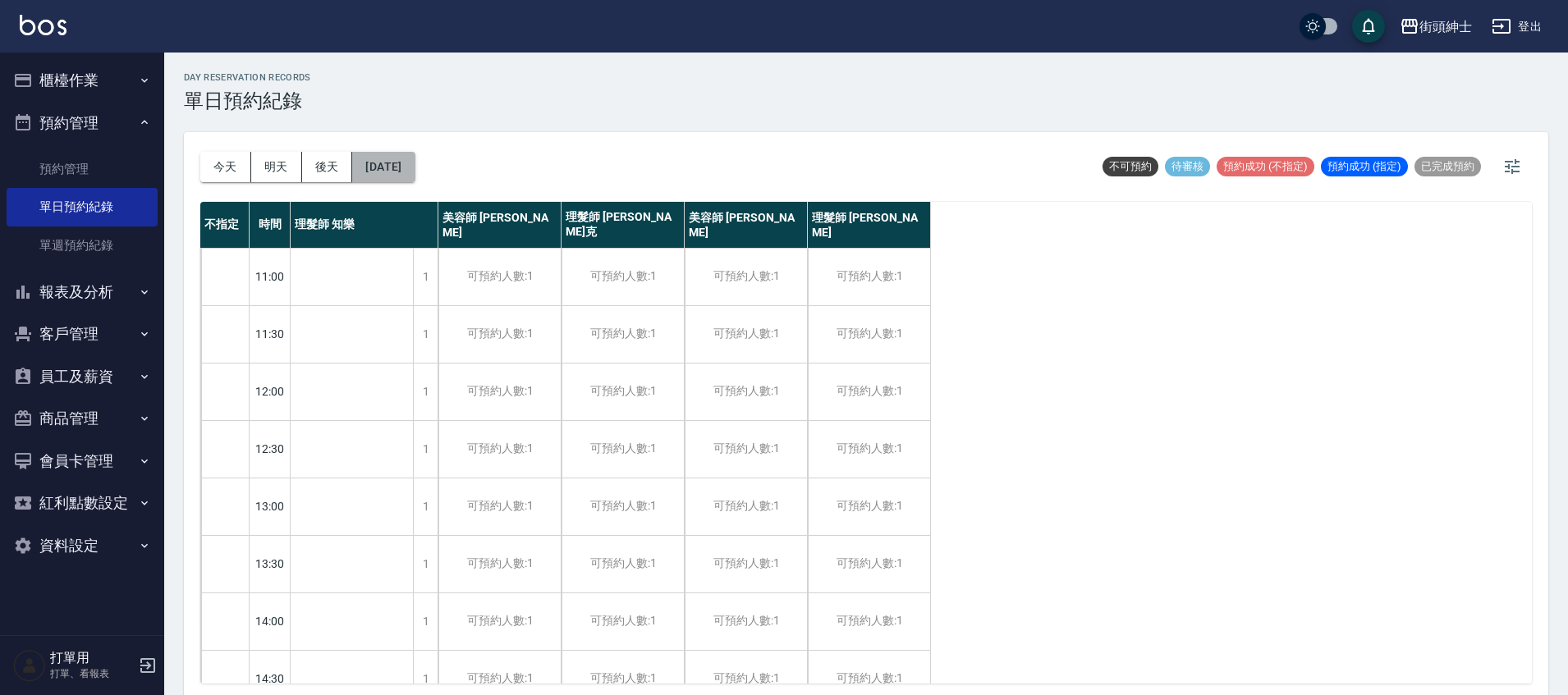
click at [405, 181] on button "2025/09/26" at bounding box center [383, 166] width 63 height 30
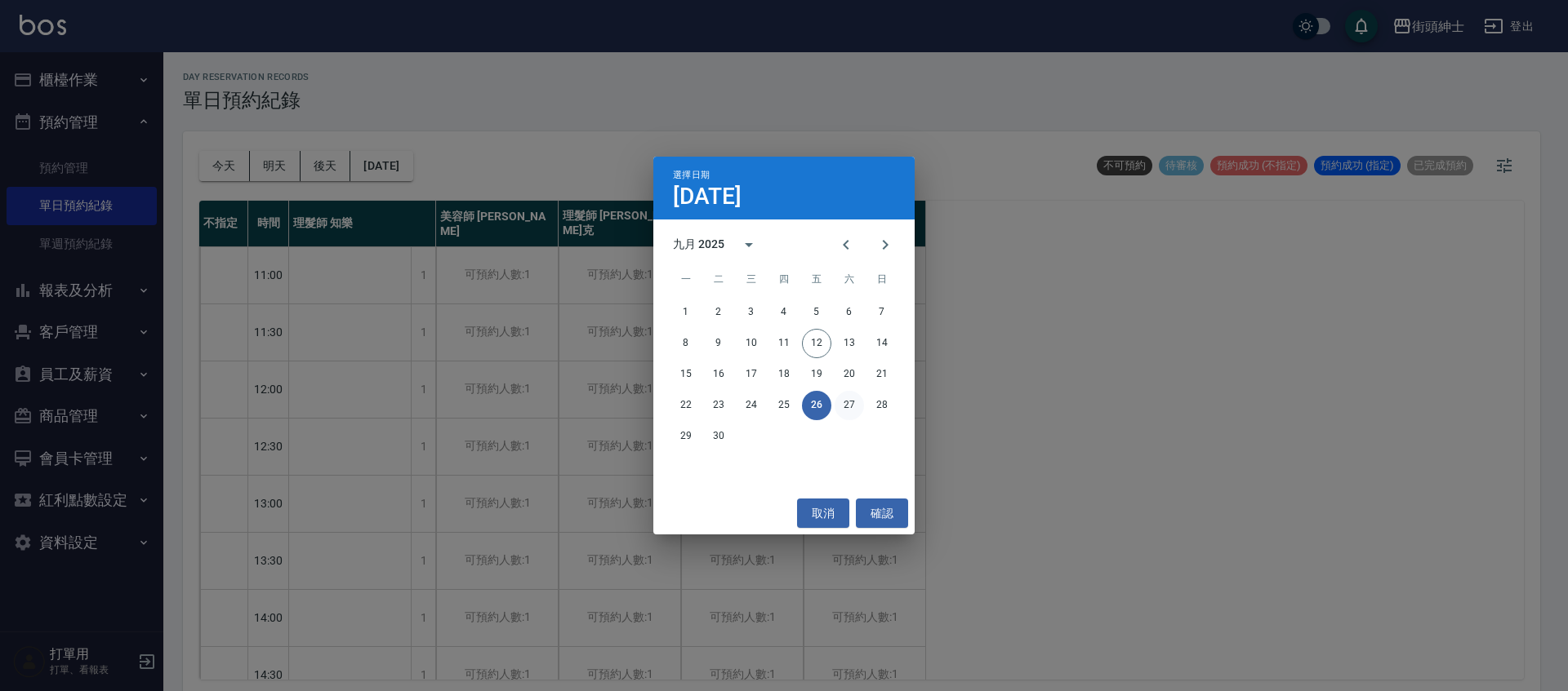
click at [848, 410] on button "27" at bounding box center [849, 406] width 29 height 29
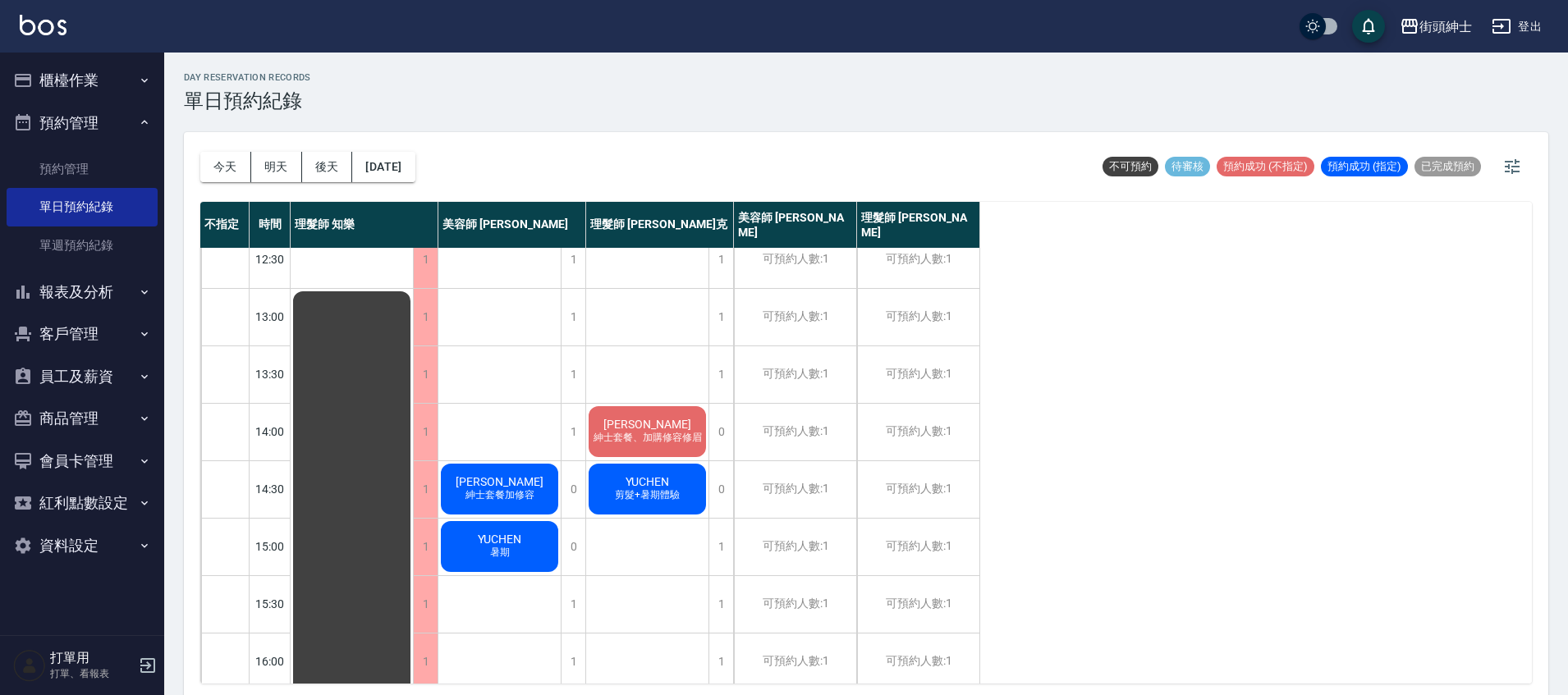
scroll to position [319, 0]
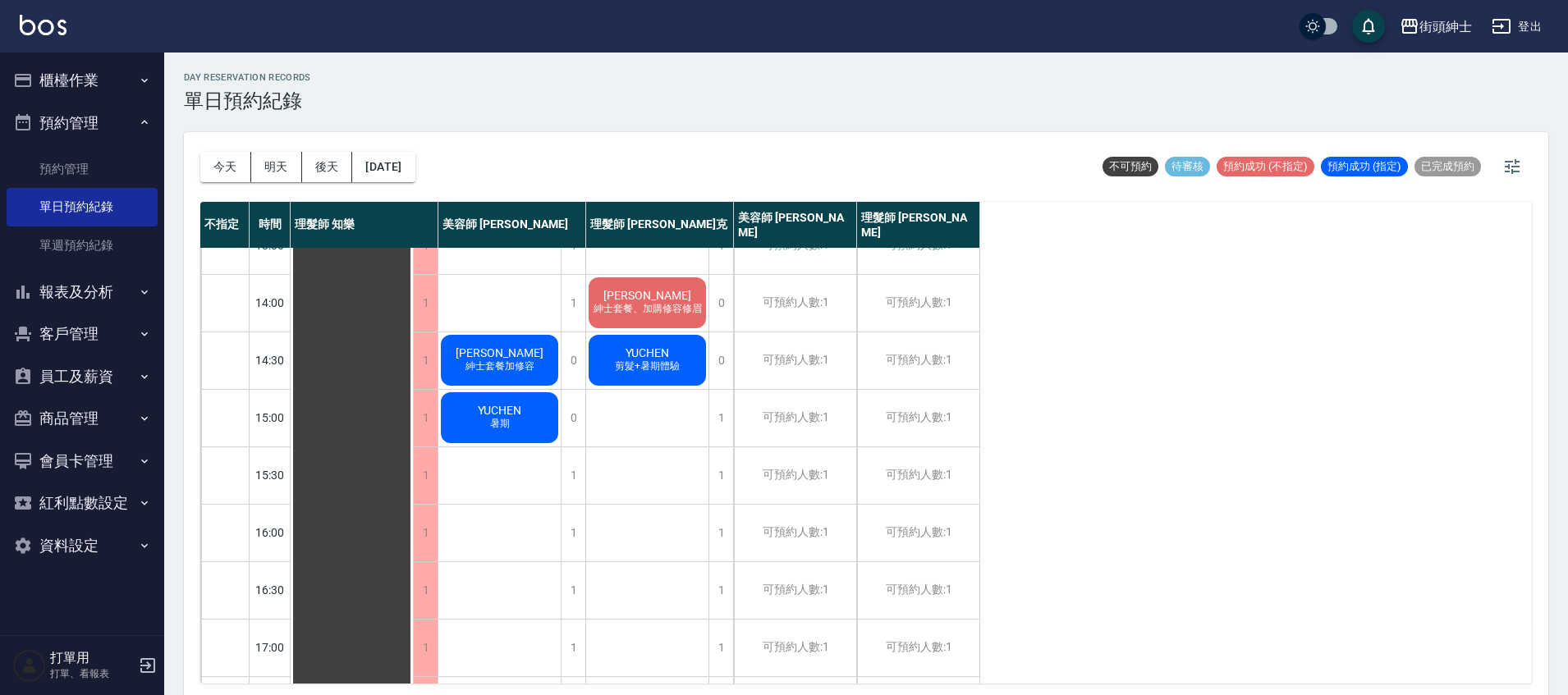
click at [406, 183] on div "今天 明天 後天 2025/09/27" at bounding box center [308, 166] width 215 height 69
click at [415, 172] on button "2025/09/27" at bounding box center [383, 166] width 63 height 30
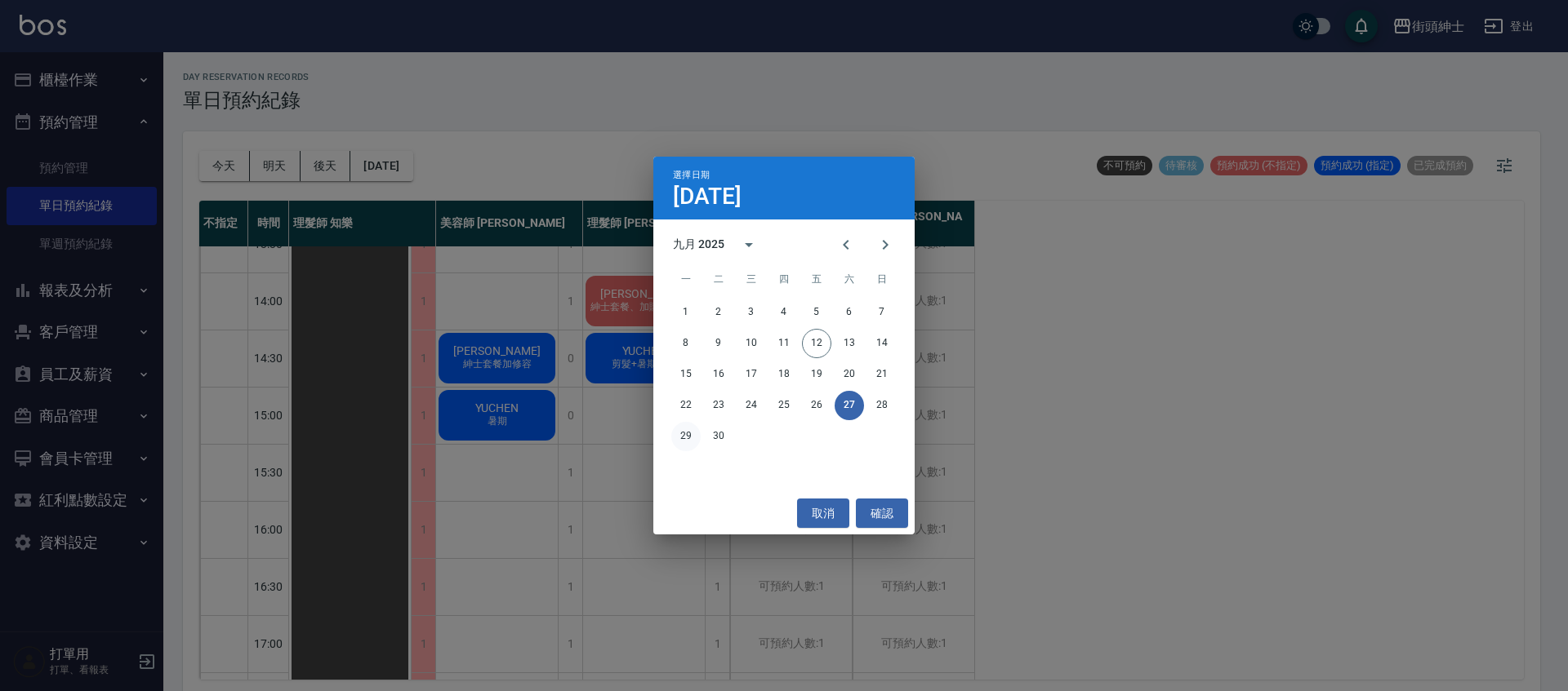
click at [686, 435] on button "29" at bounding box center [686, 436] width 29 height 29
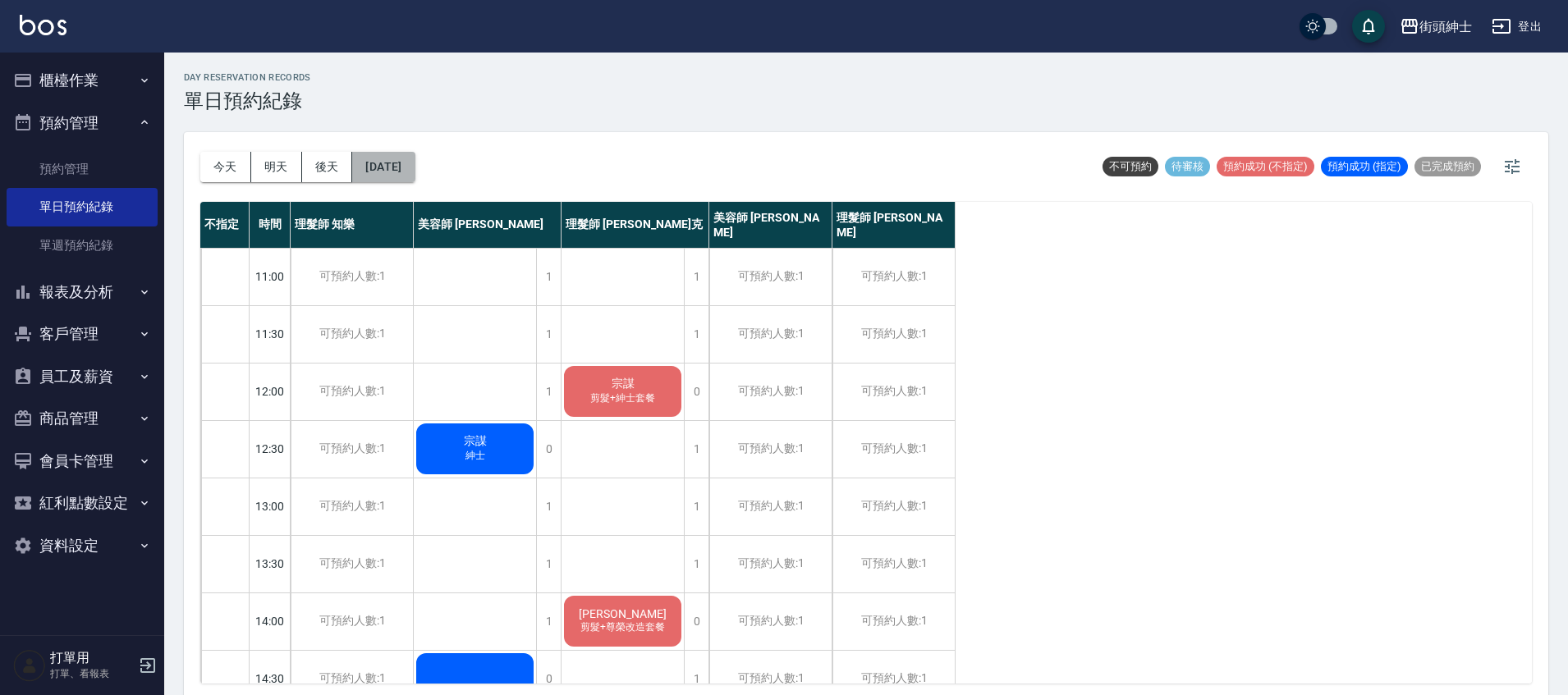
click at [377, 181] on button "2025/09/29" at bounding box center [383, 166] width 63 height 30
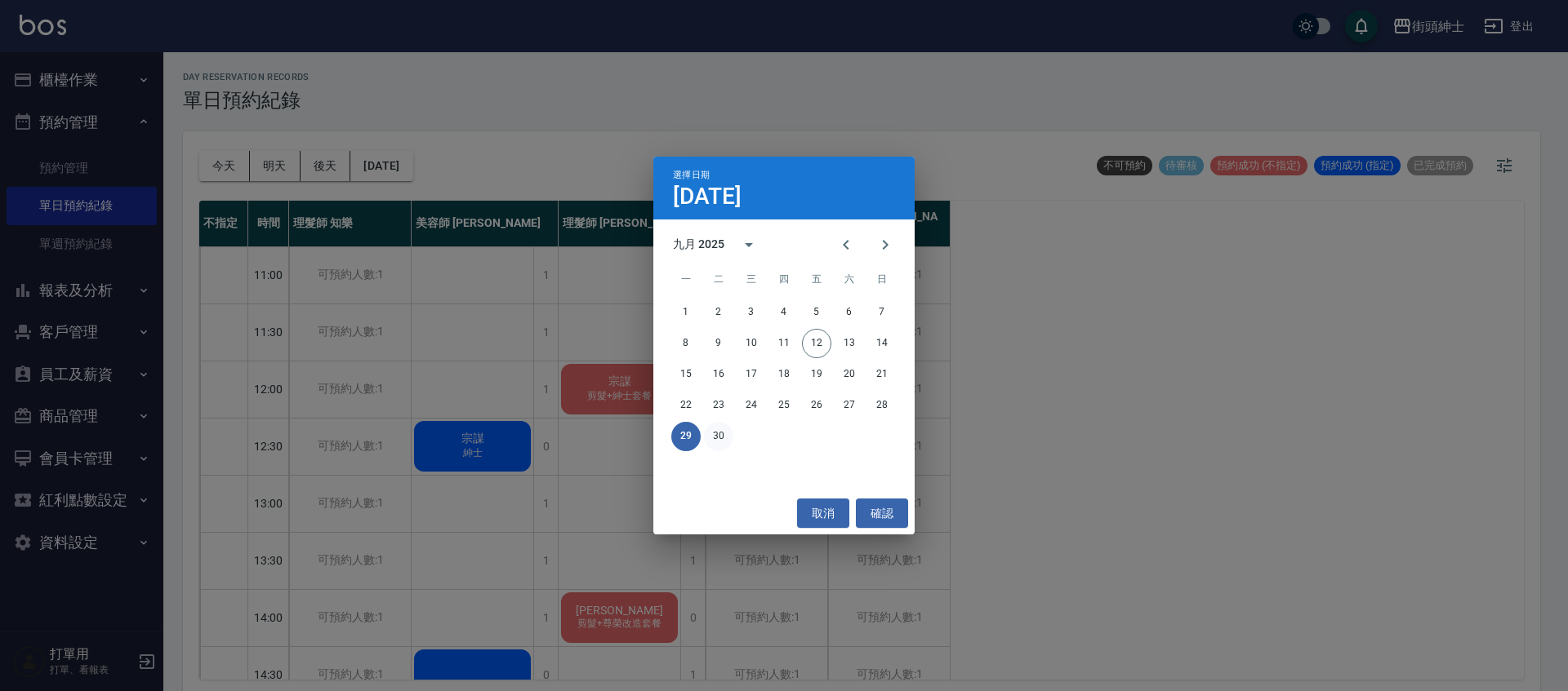
click at [708, 429] on button "30" at bounding box center [719, 436] width 29 height 29
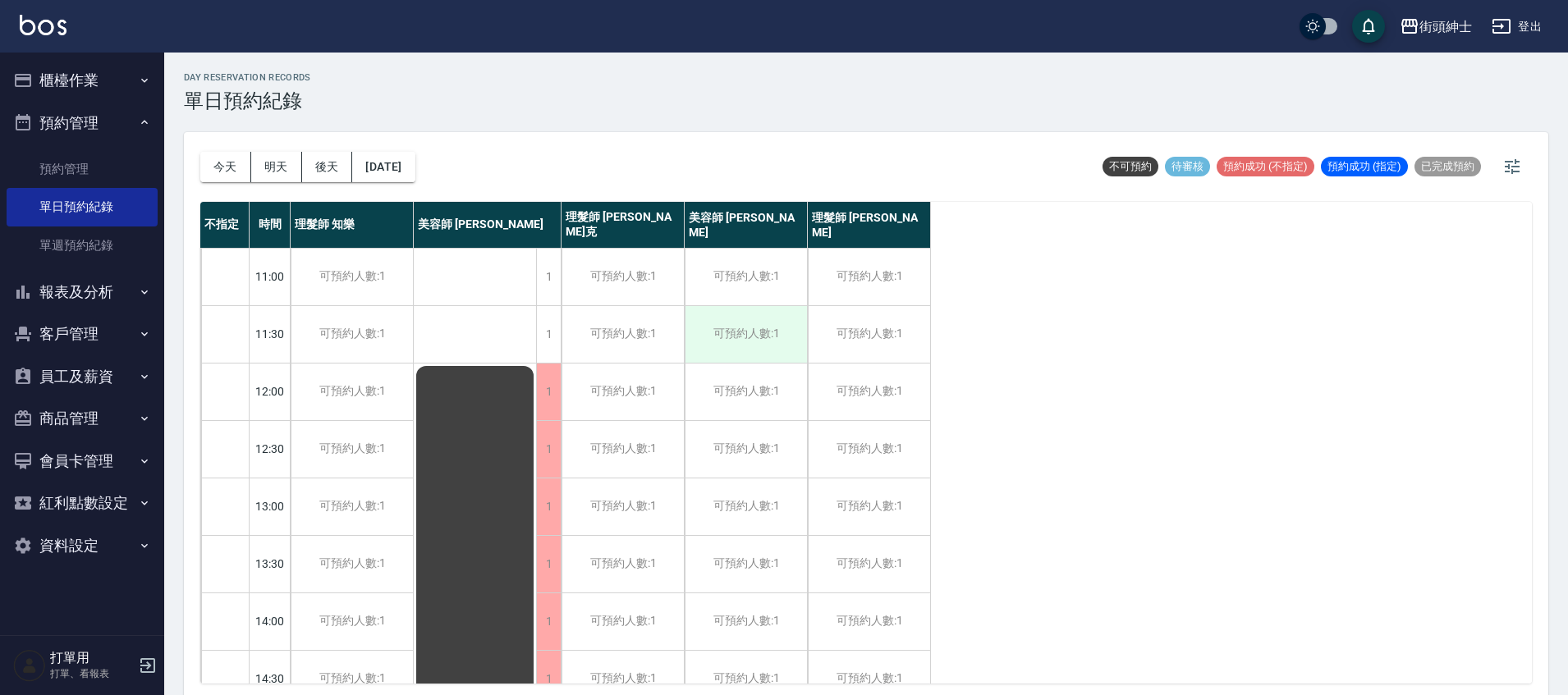
scroll to position [5, 0]
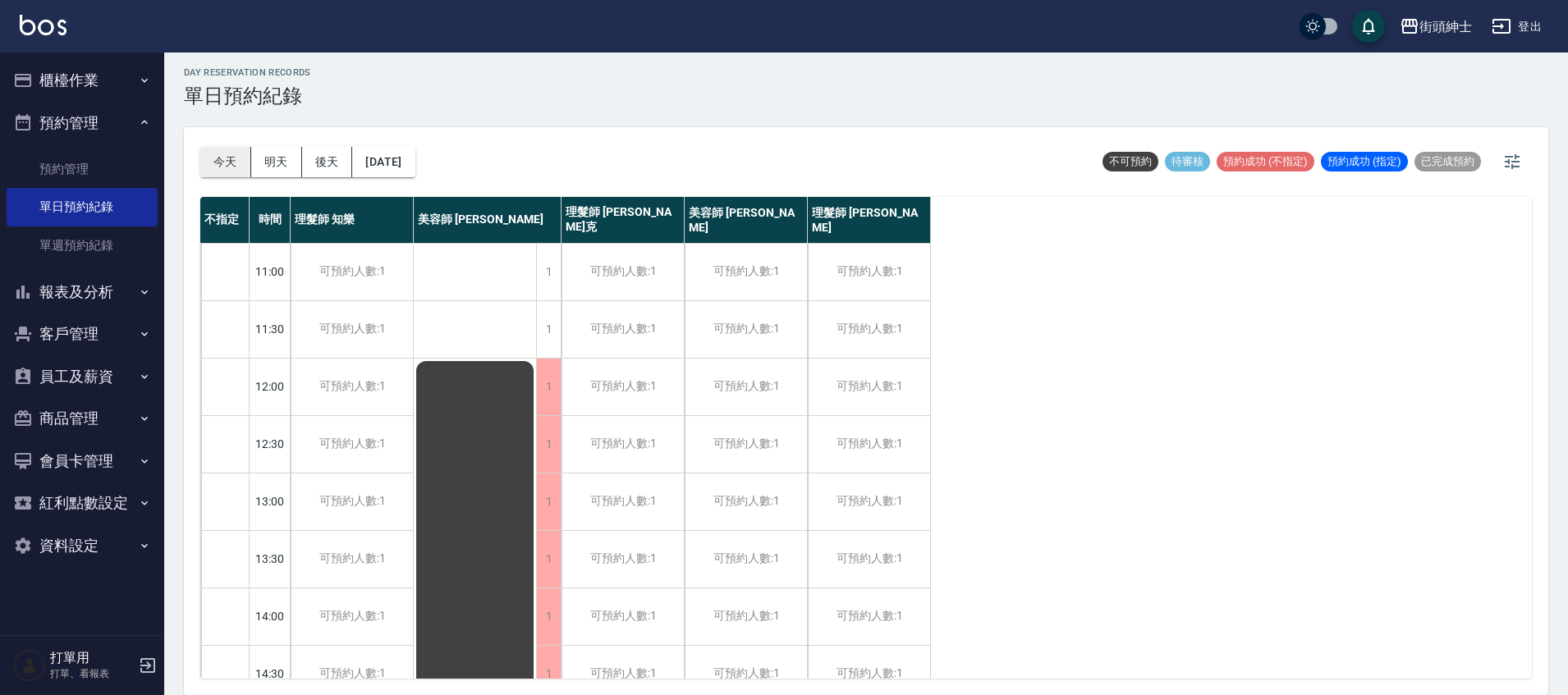
click at [238, 155] on button "今天" at bounding box center [225, 161] width 51 height 30
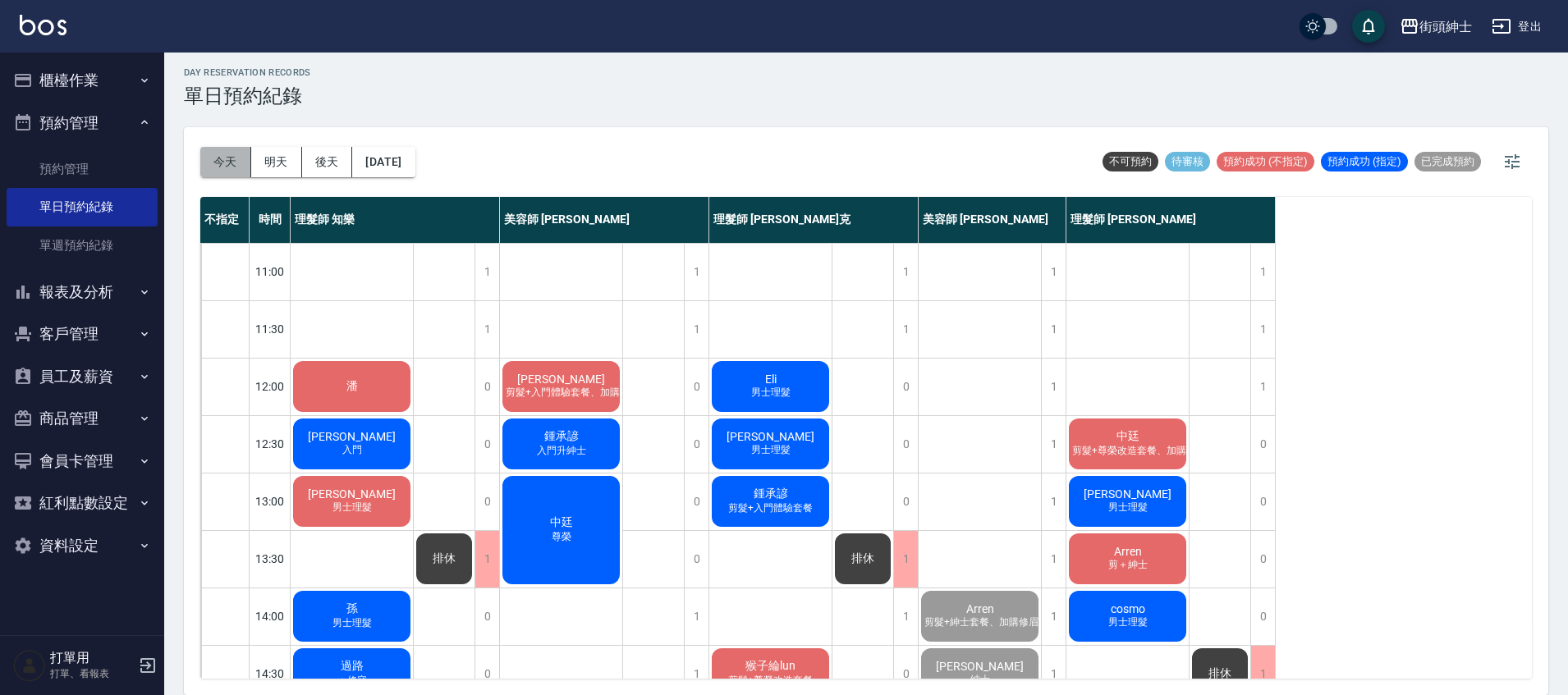
click at [225, 173] on button "今天" at bounding box center [225, 161] width 51 height 30
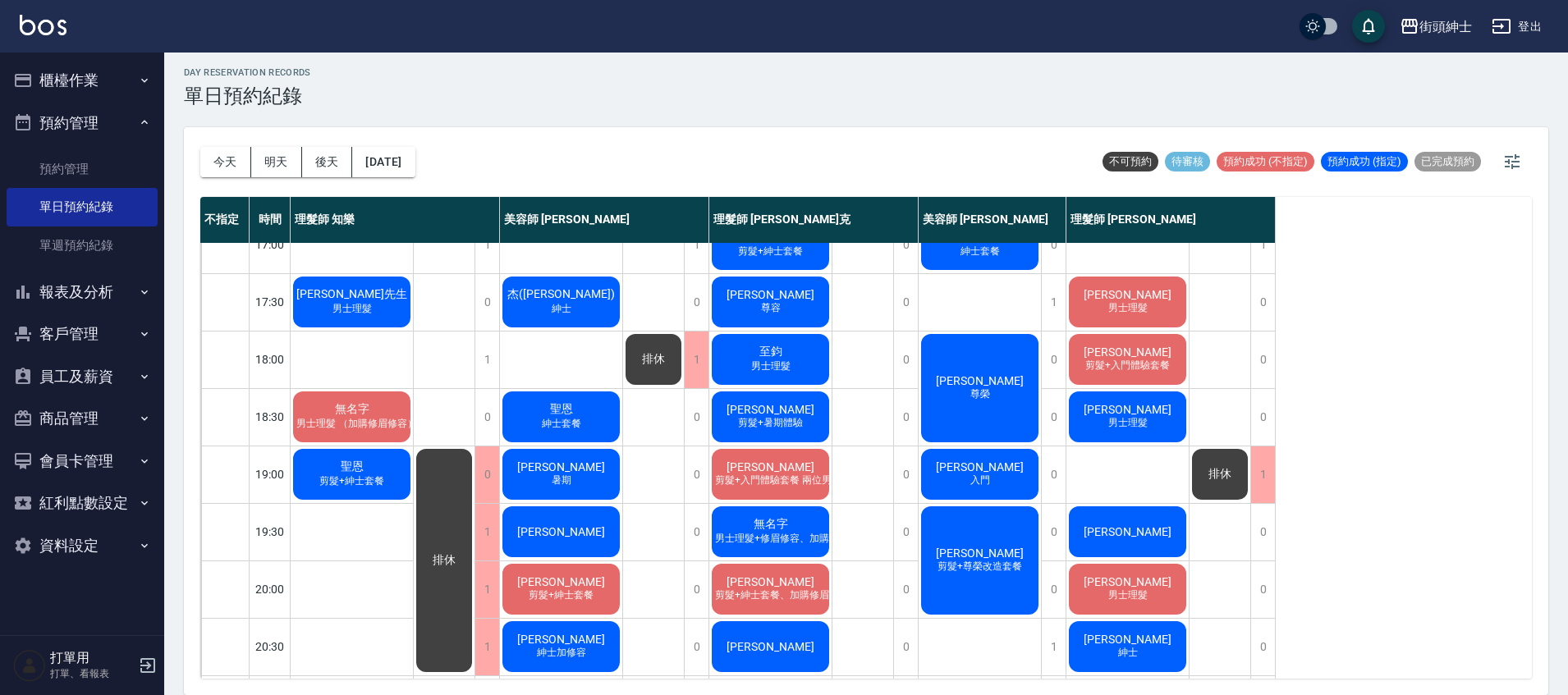
scroll to position [572, 0]
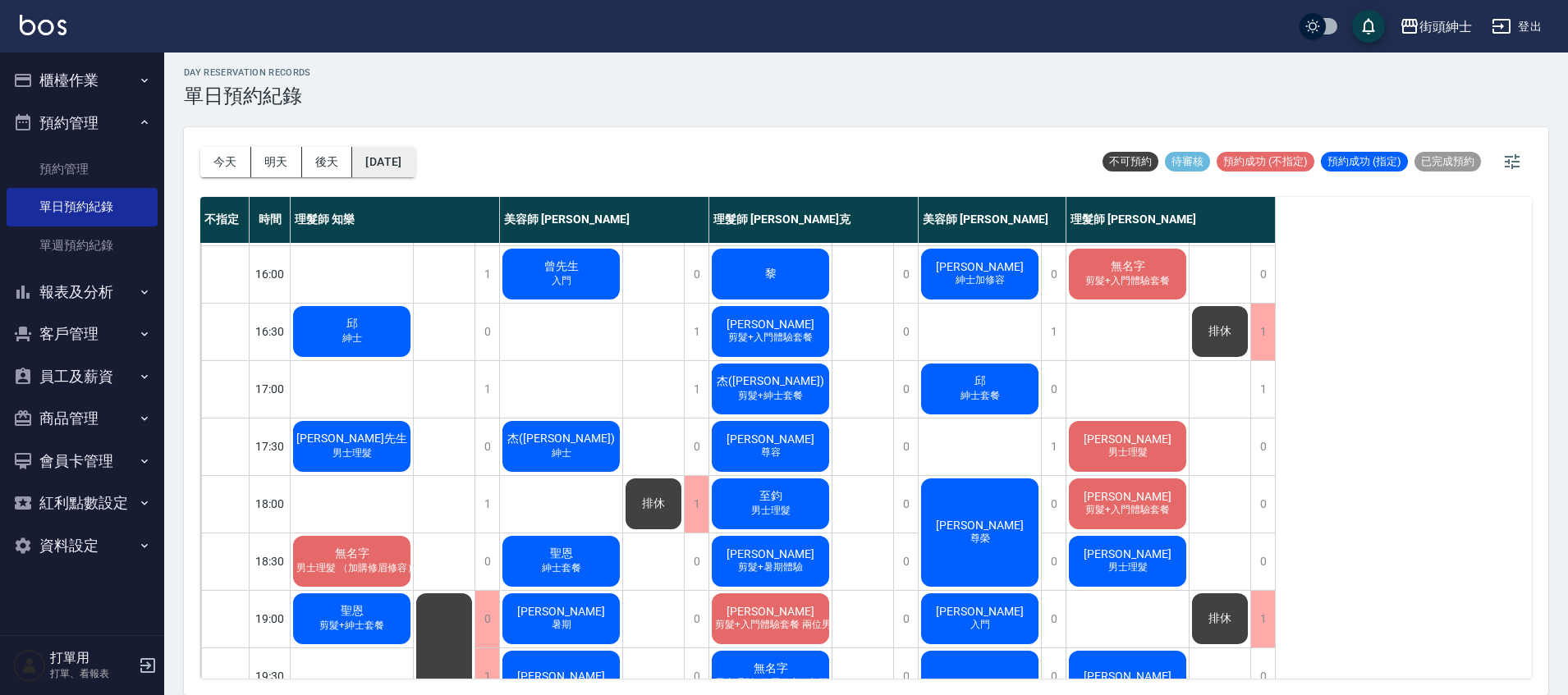
click at [415, 158] on button "[DATE]" at bounding box center [383, 161] width 63 height 30
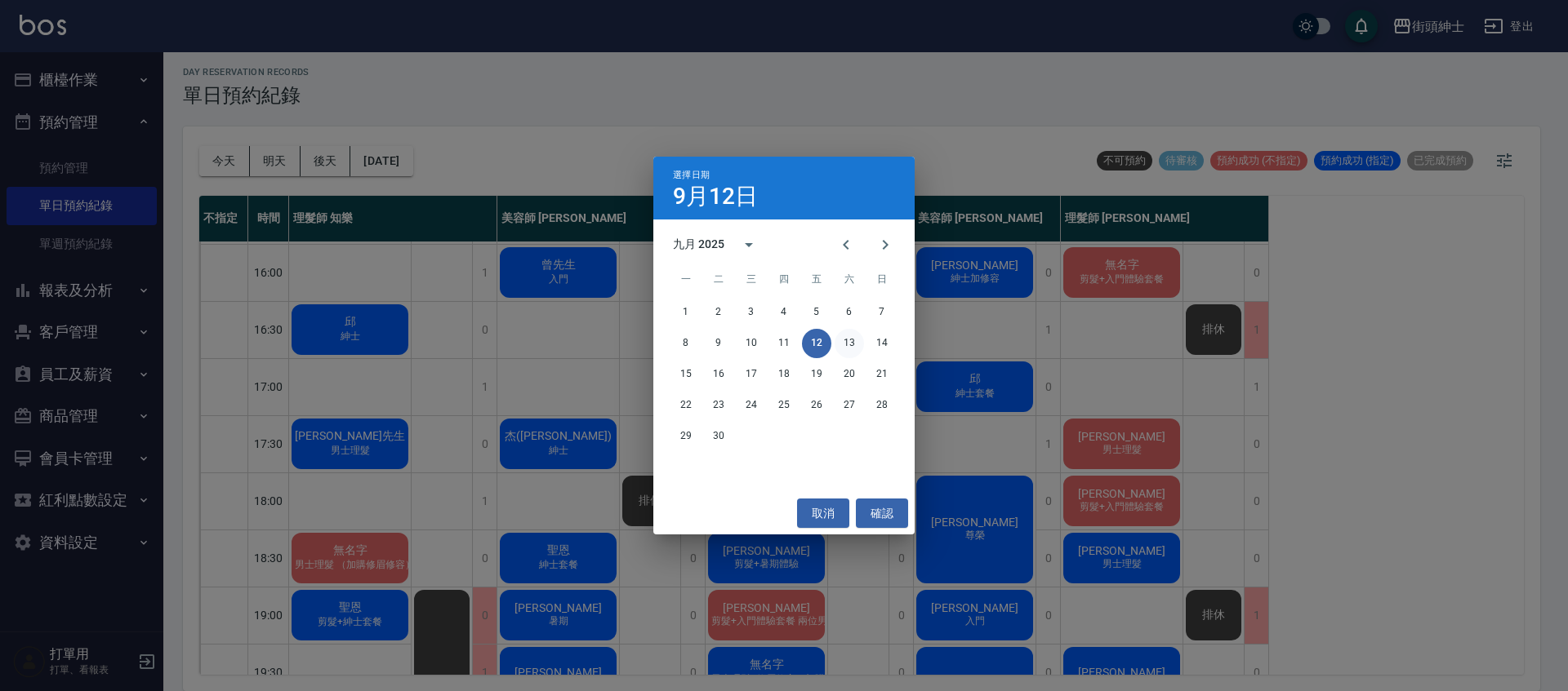
click at [843, 341] on button "13" at bounding box center [849, 343] width 29 height 29
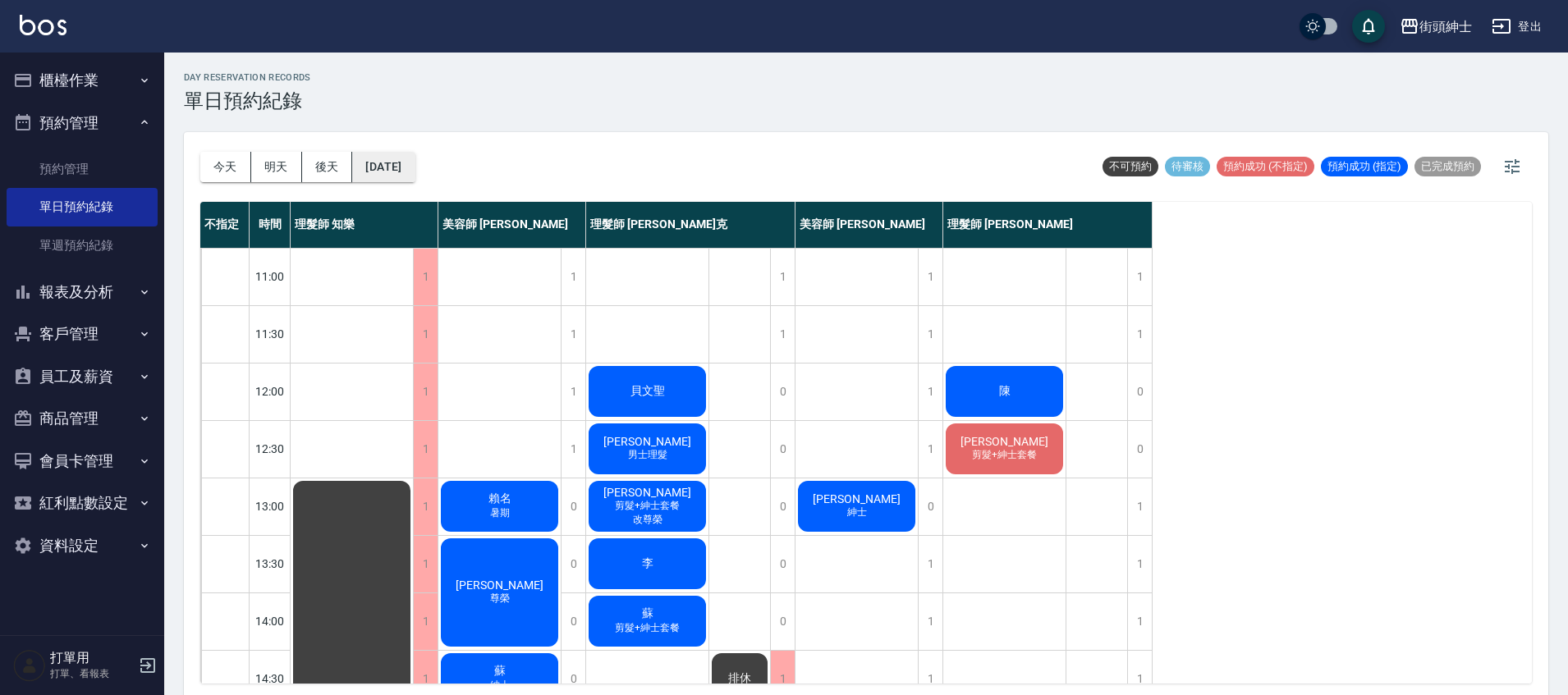
click at [408, 174] on button "2025/09/13" at bounding box center [383, 166] width 63 height 30
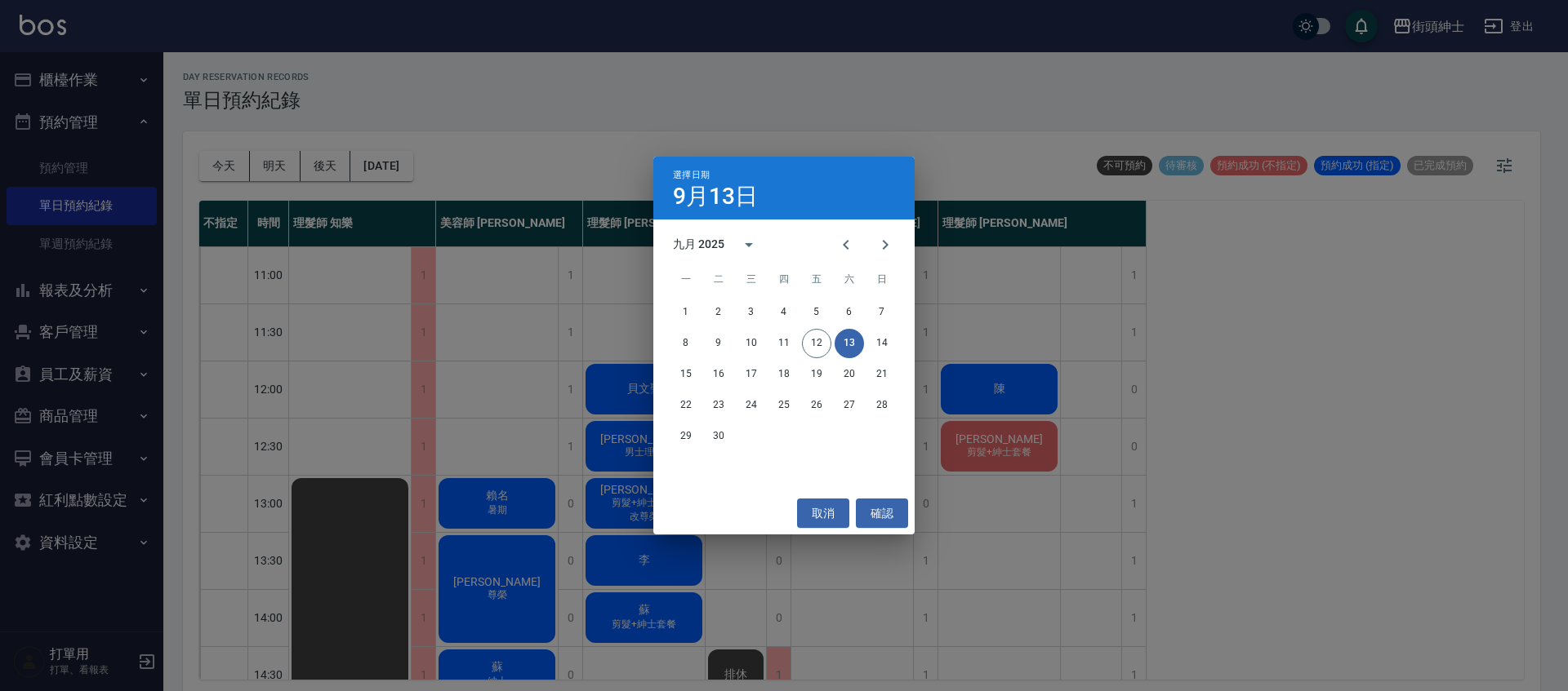
click at [702, 377] on div "15 16 17 18 19 20 21" at bounding box center [784, 374] width 261 height 29
click at [690, 374] on button "15" at bounding box center [686, 374] width 29 height 29
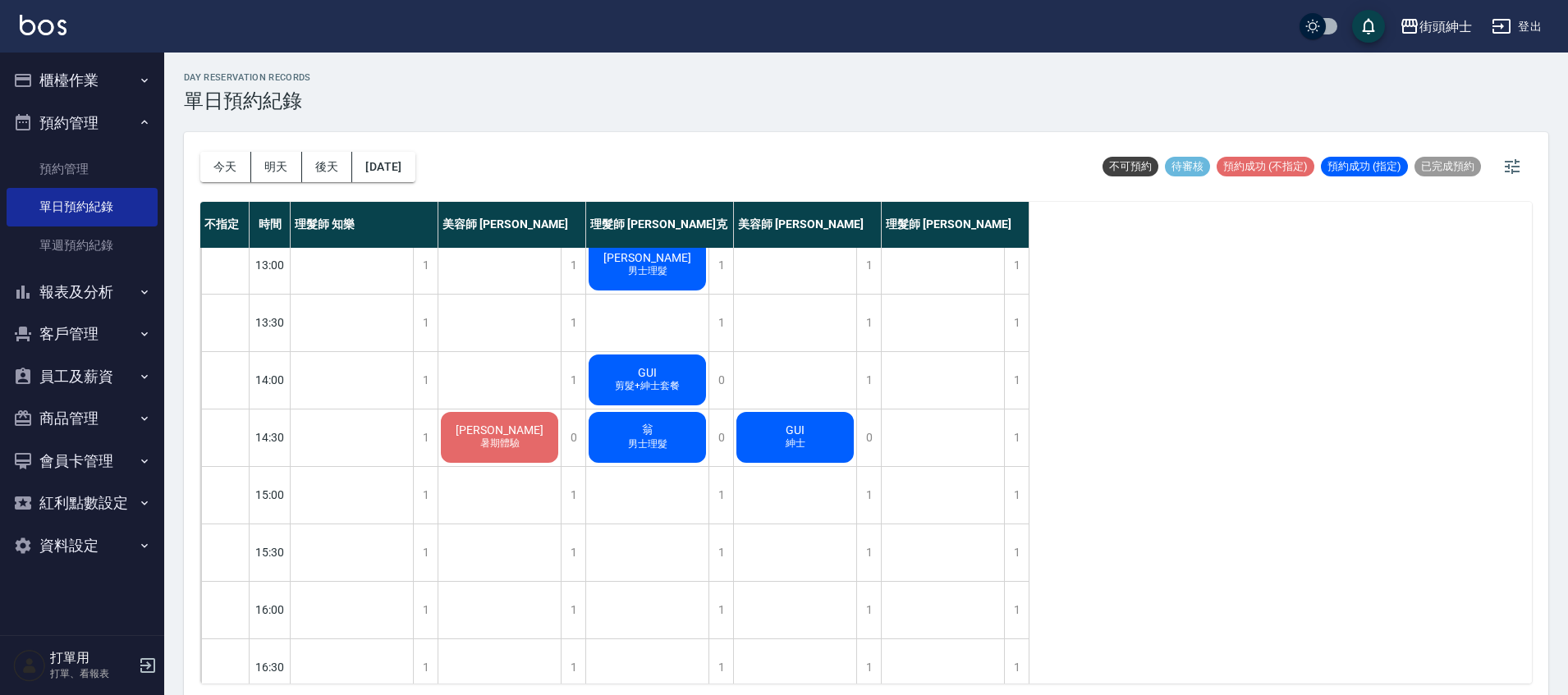
scroll to position [243, 0]
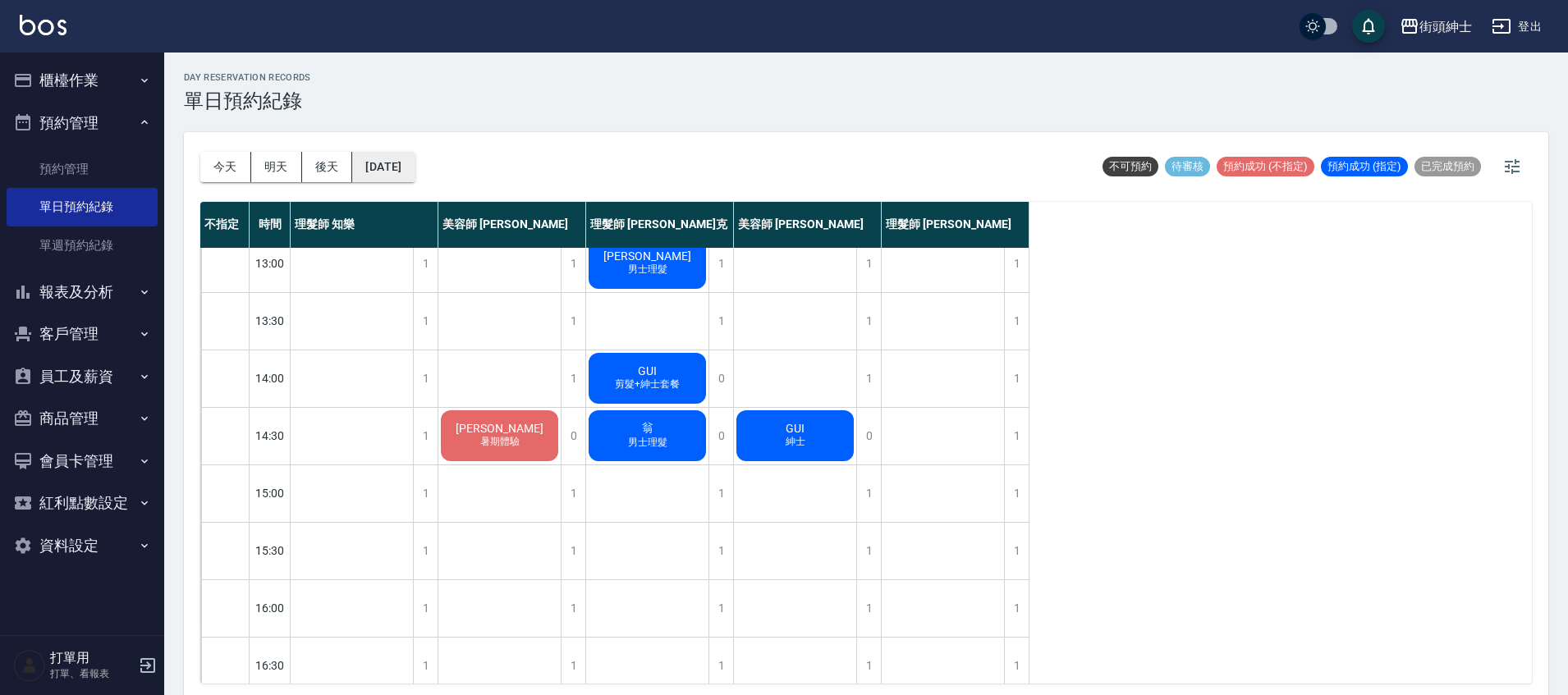
click at [409, 173] on button "2025/09/15" at bounding box center [383, 166] width 63 height 30
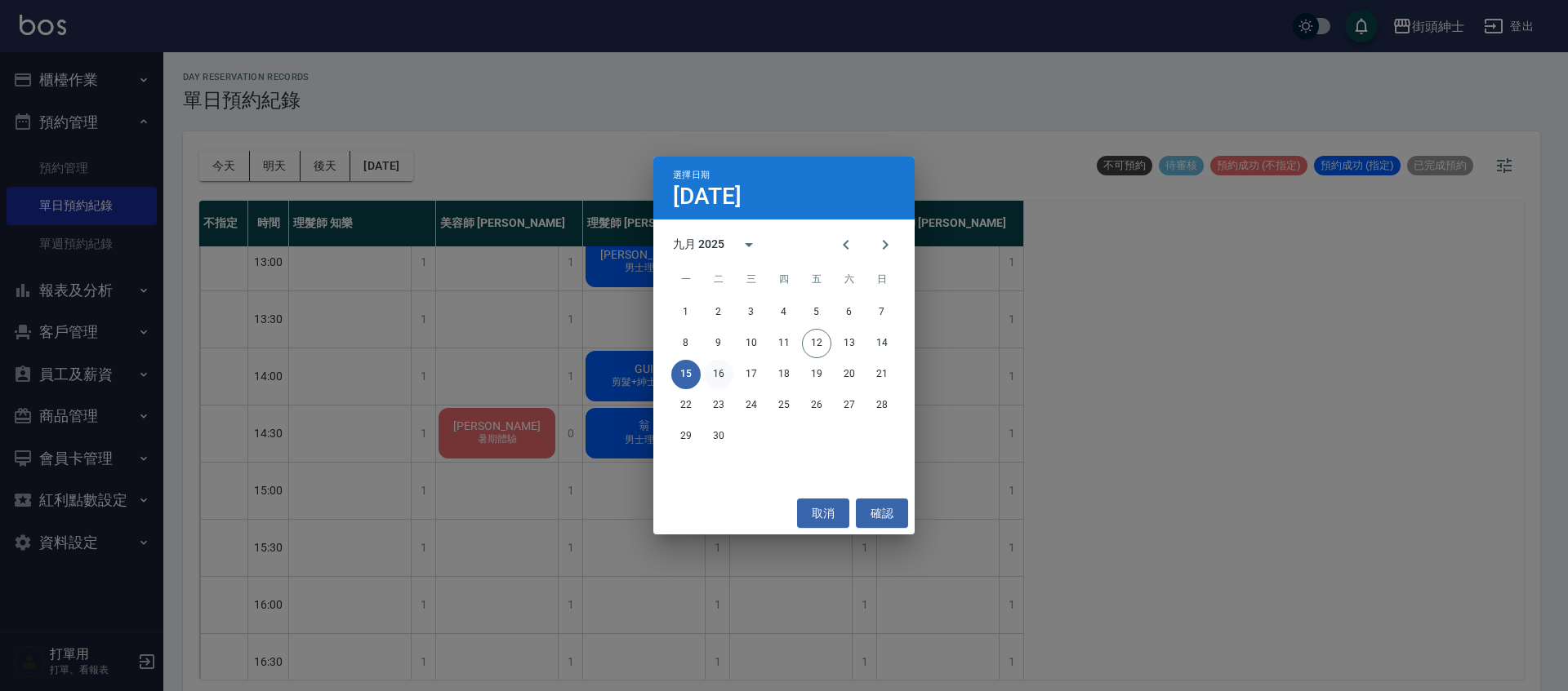
click at [723, 367] on button "16" at bounding box center [719, 374] width 29 height 29
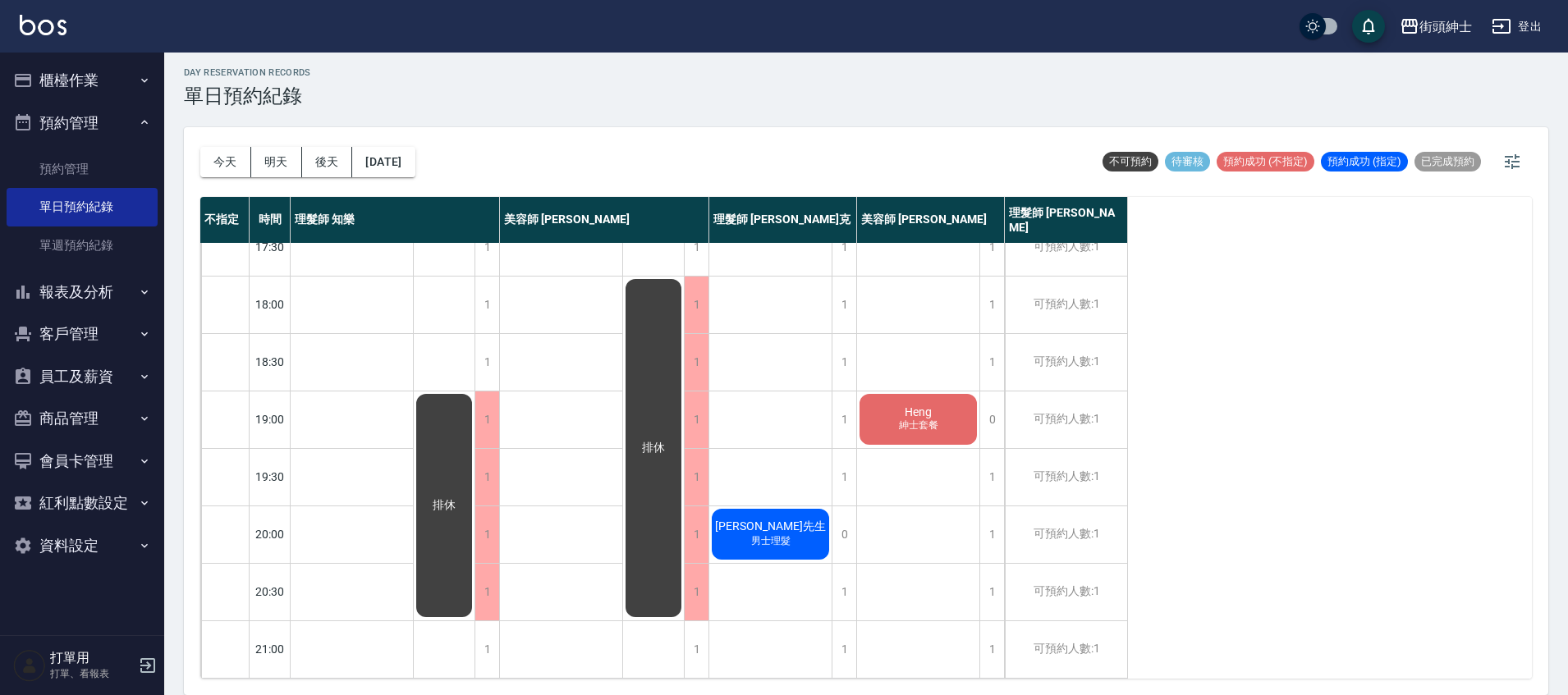
scroll to position [784, 0]
click at [376, 153] on button "2025/09/16" at bounding box center [383, 161] width 63 height 30
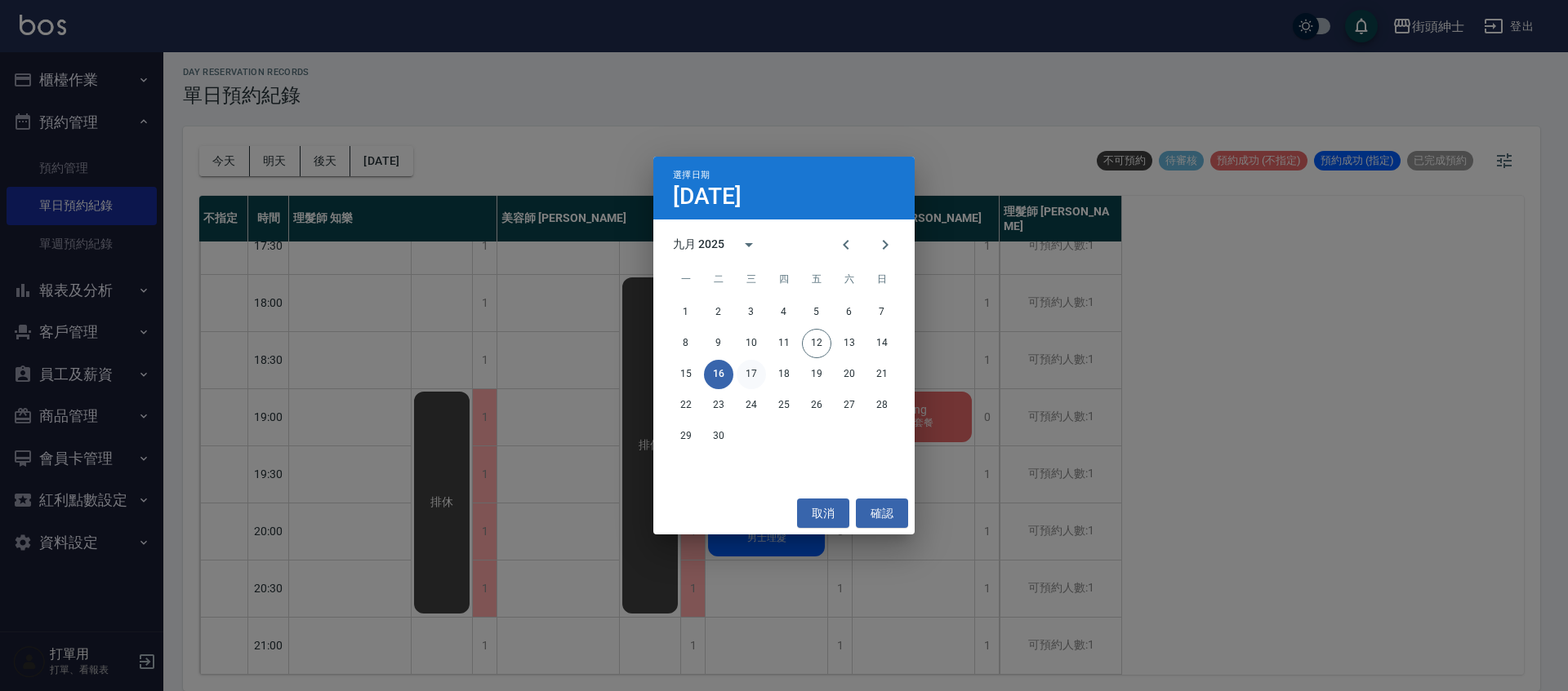
click at [742, 382] on button "17" at bounding box center [751, 374] width 29 height 29
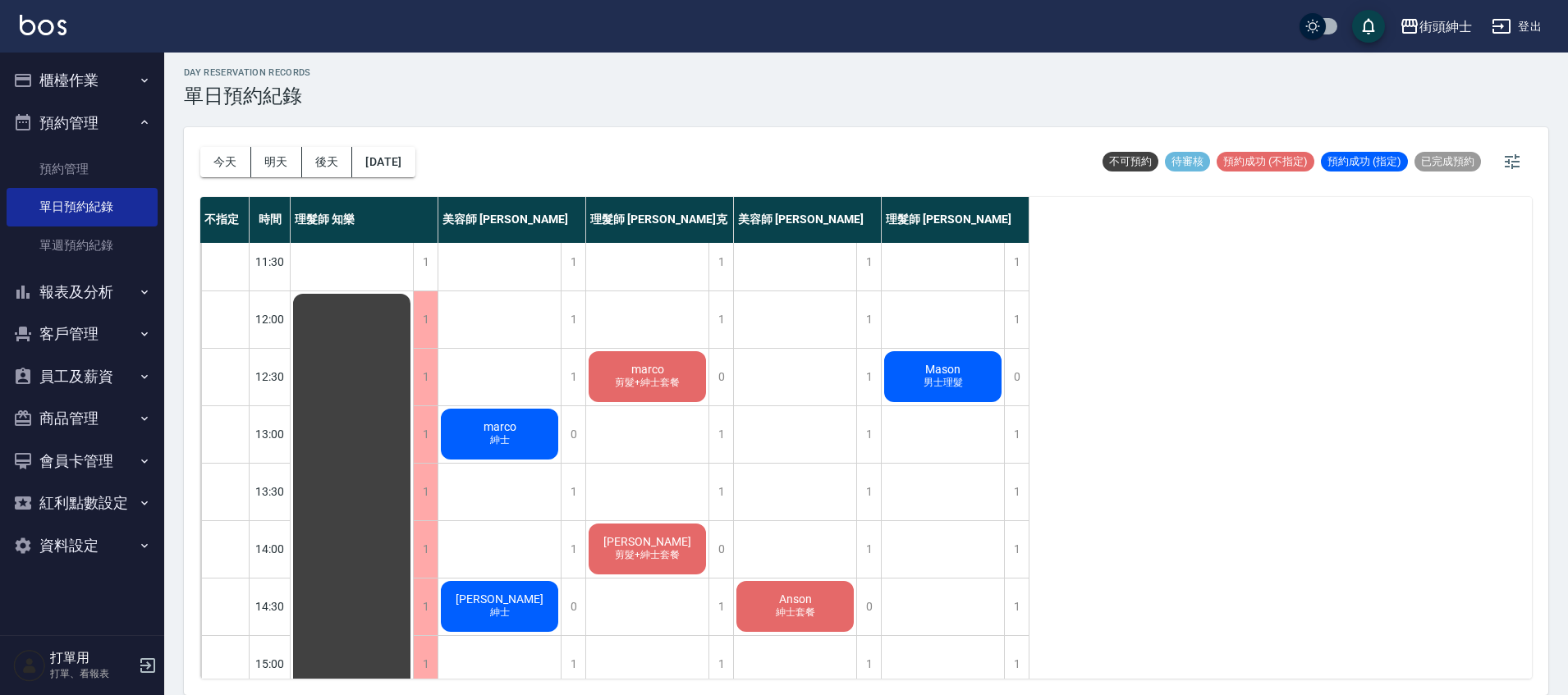
scroll to position [87, 0]
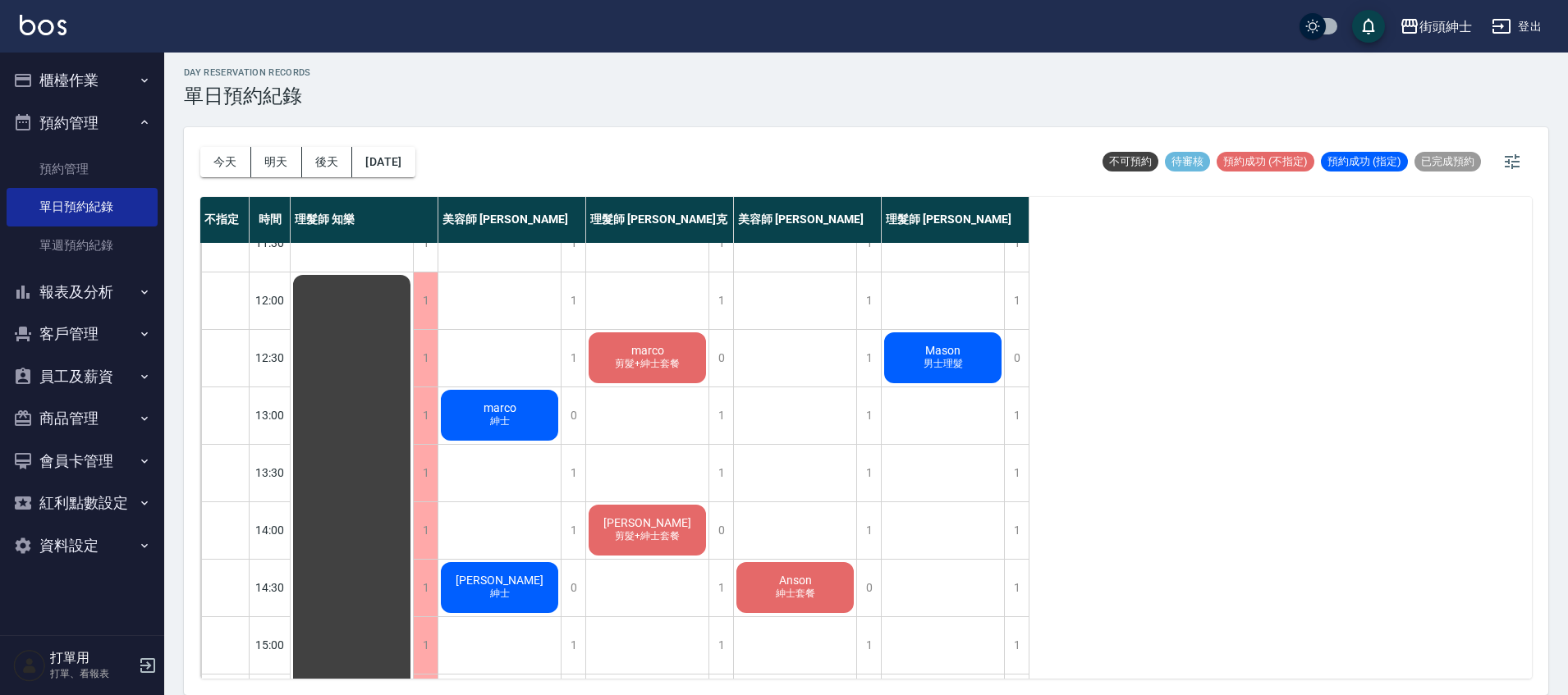
click at [450, 173] on div "今天 明天 後天 2025/09/17 不可預約 待審核 預約成功 (不指定) 預約成功 (指定) 已完成預約" at bounding box center [866, 161] width 1331 height 69
click at [414, 171] on button "2025/09/17" at bounding box center [383, 161] width 63 height 30
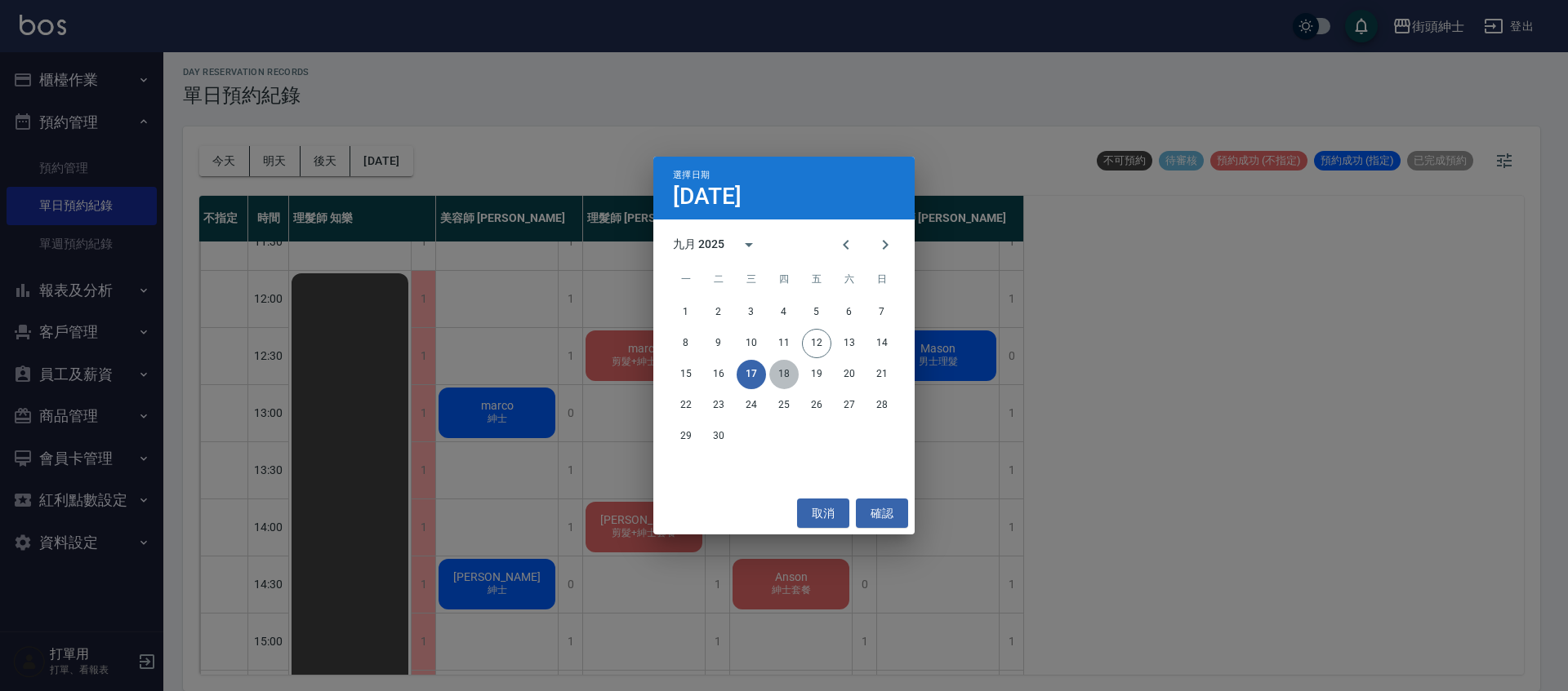
click at [775, 380] on button "18" at bounding box center [784, 374] width 29 height 29
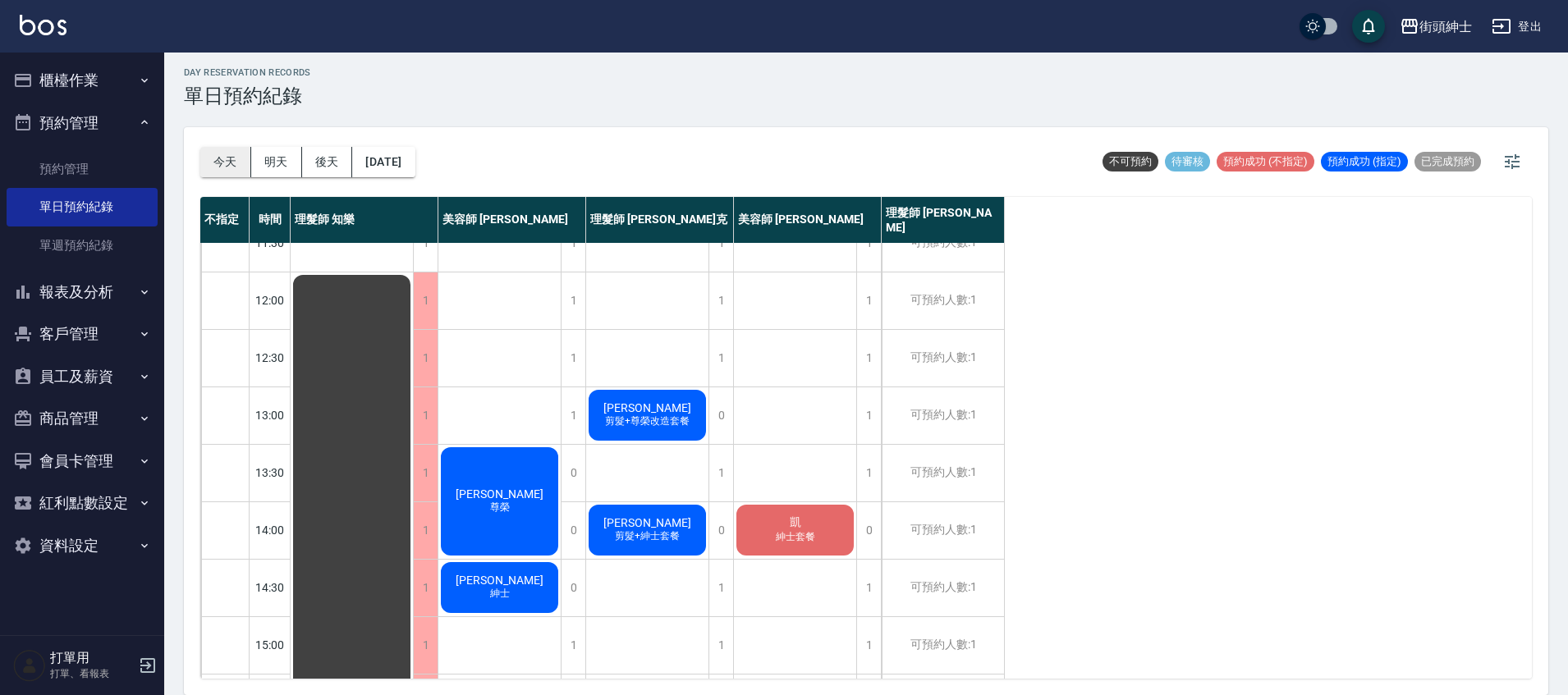
click at [243, 164] on button "今天" at bounding box center [225, 161] width 51 height 30
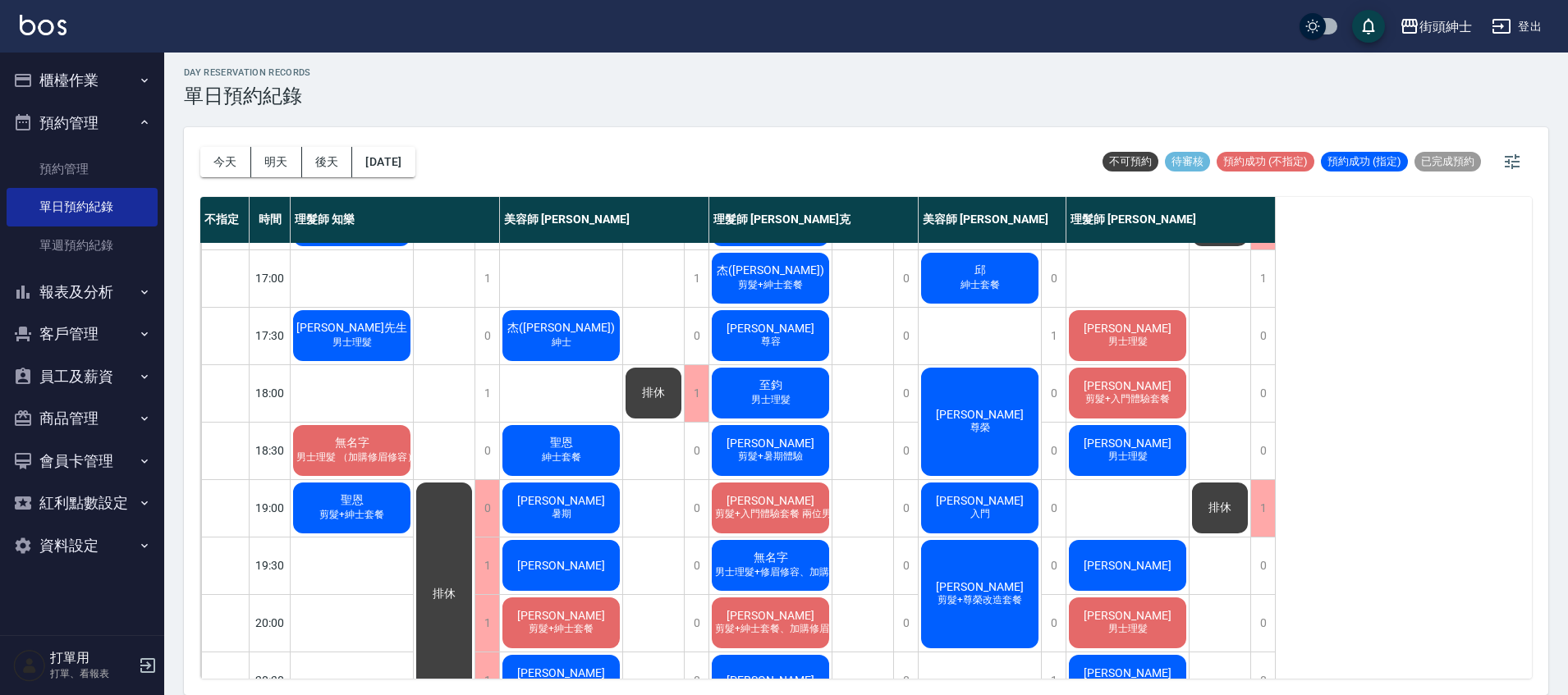
scroll to position [705, 0]
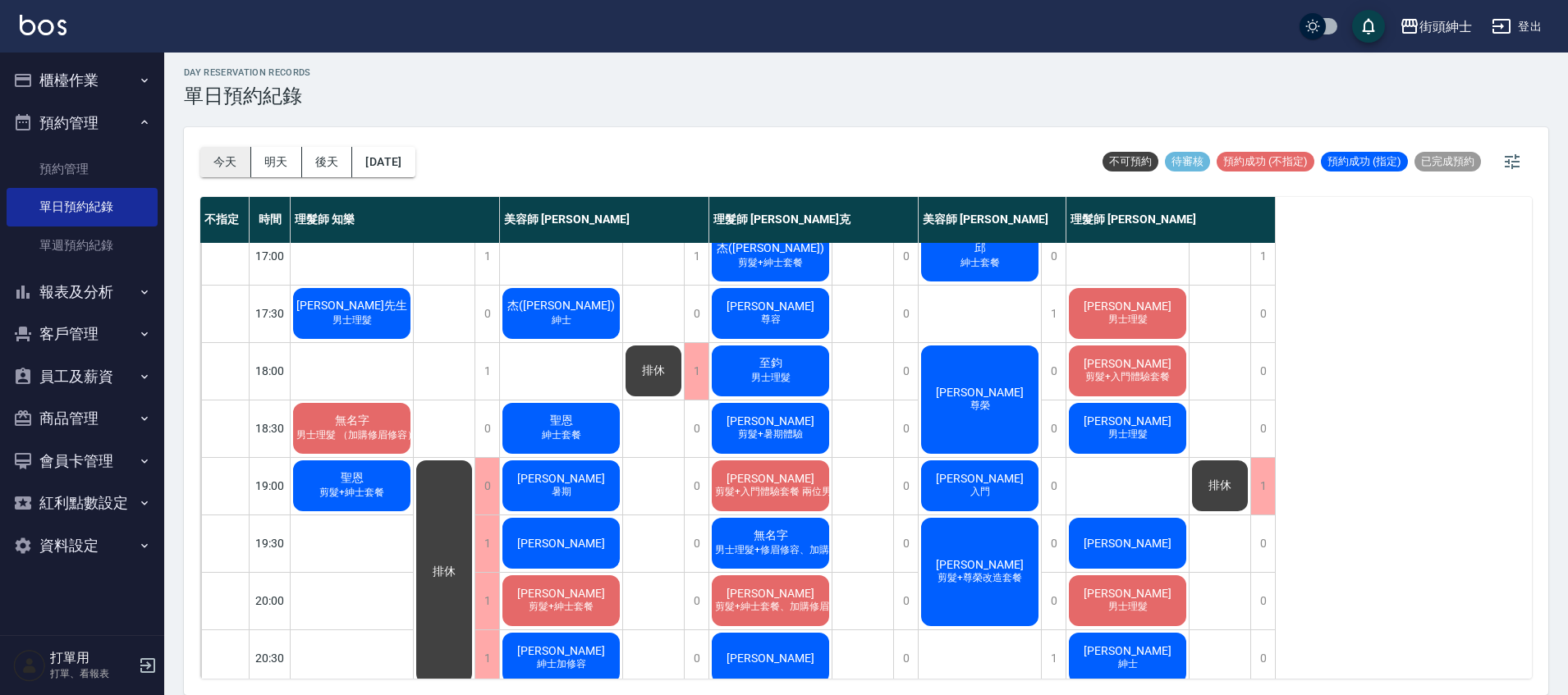
click at [227, 165] on button "今天" at bounding box center [225, 161] width 51 height 30
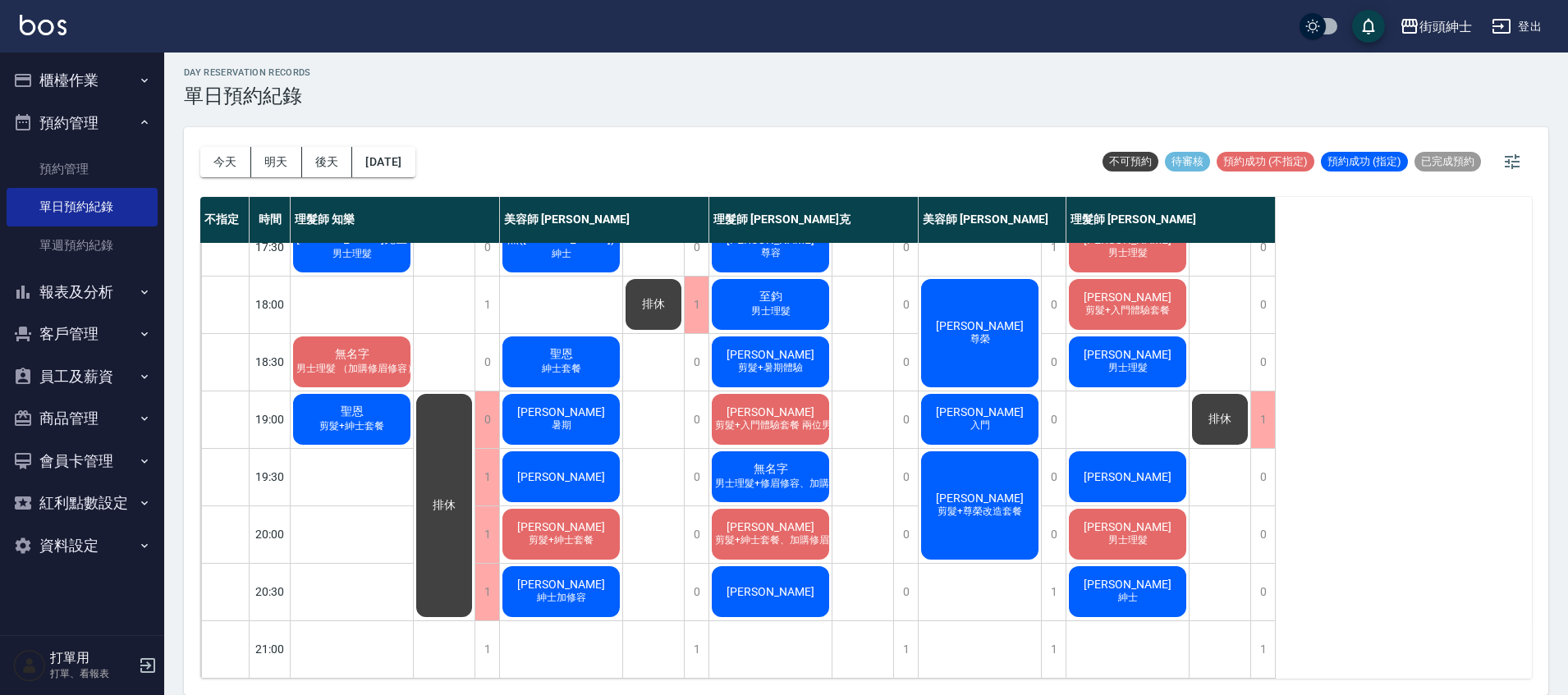
scroll to position [784, 0]
click at [395, 169] on button "[DATE]" at bounding box center [383, 161] width 63 height 30
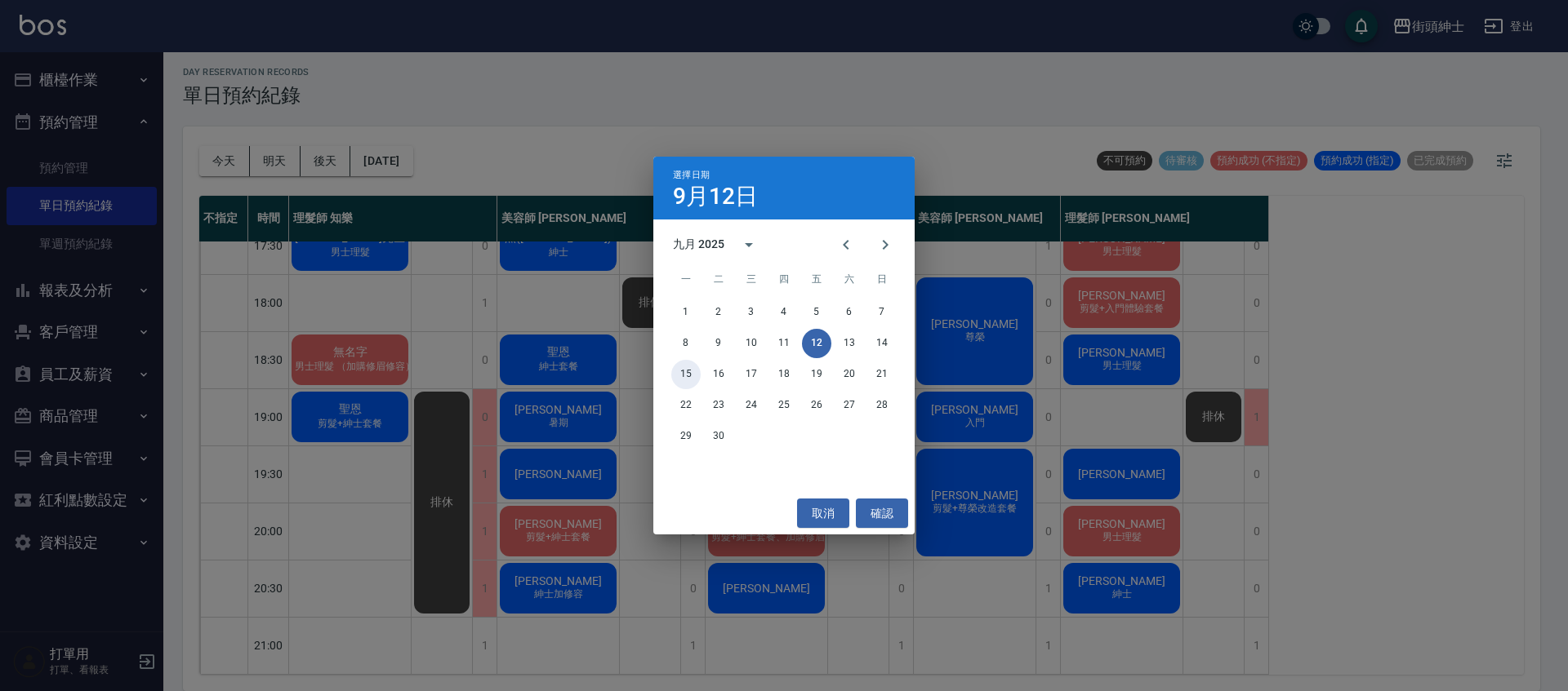
click at [683, 371] on button "15" at bounding box center [686, 374] width 29 height 29
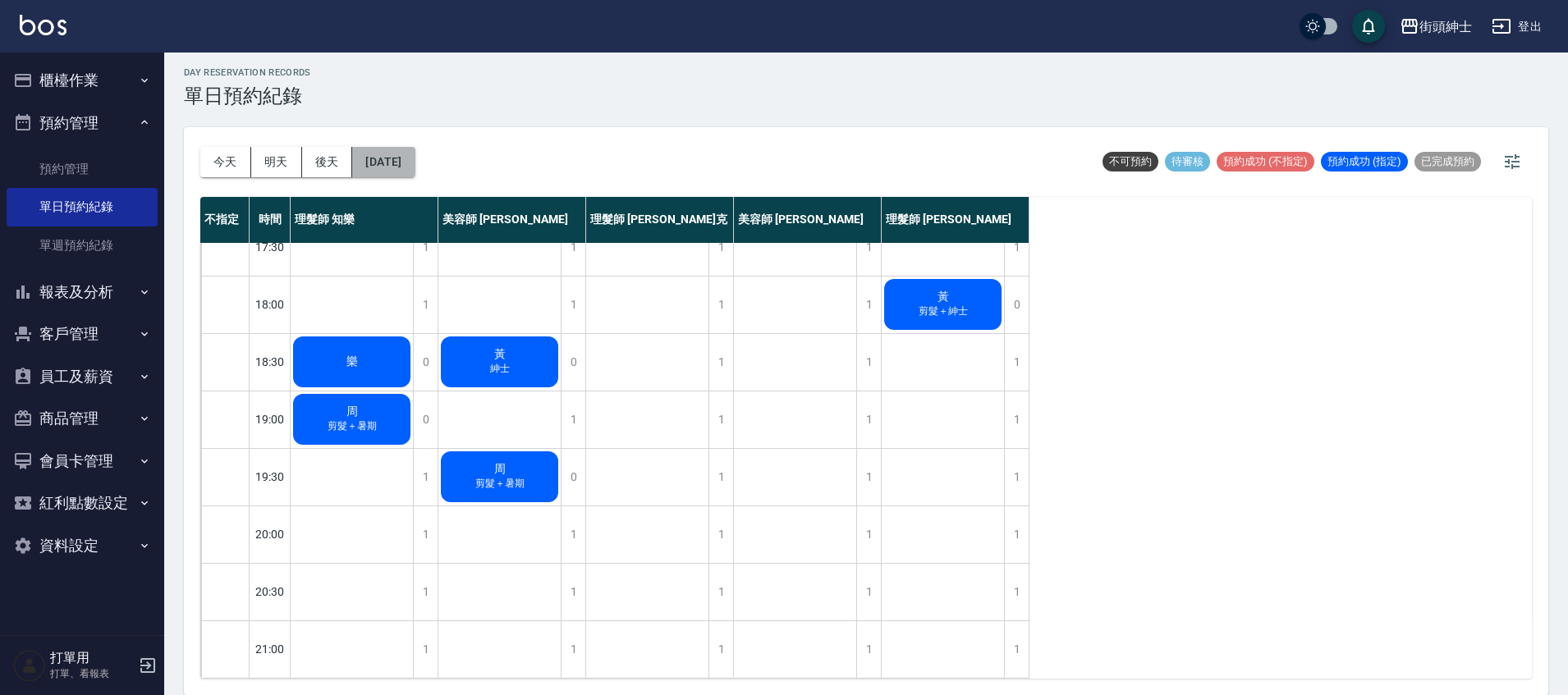
click at [415, 156] on button "2025/09/15" at bounding box center [383, 161] width 63 height 30
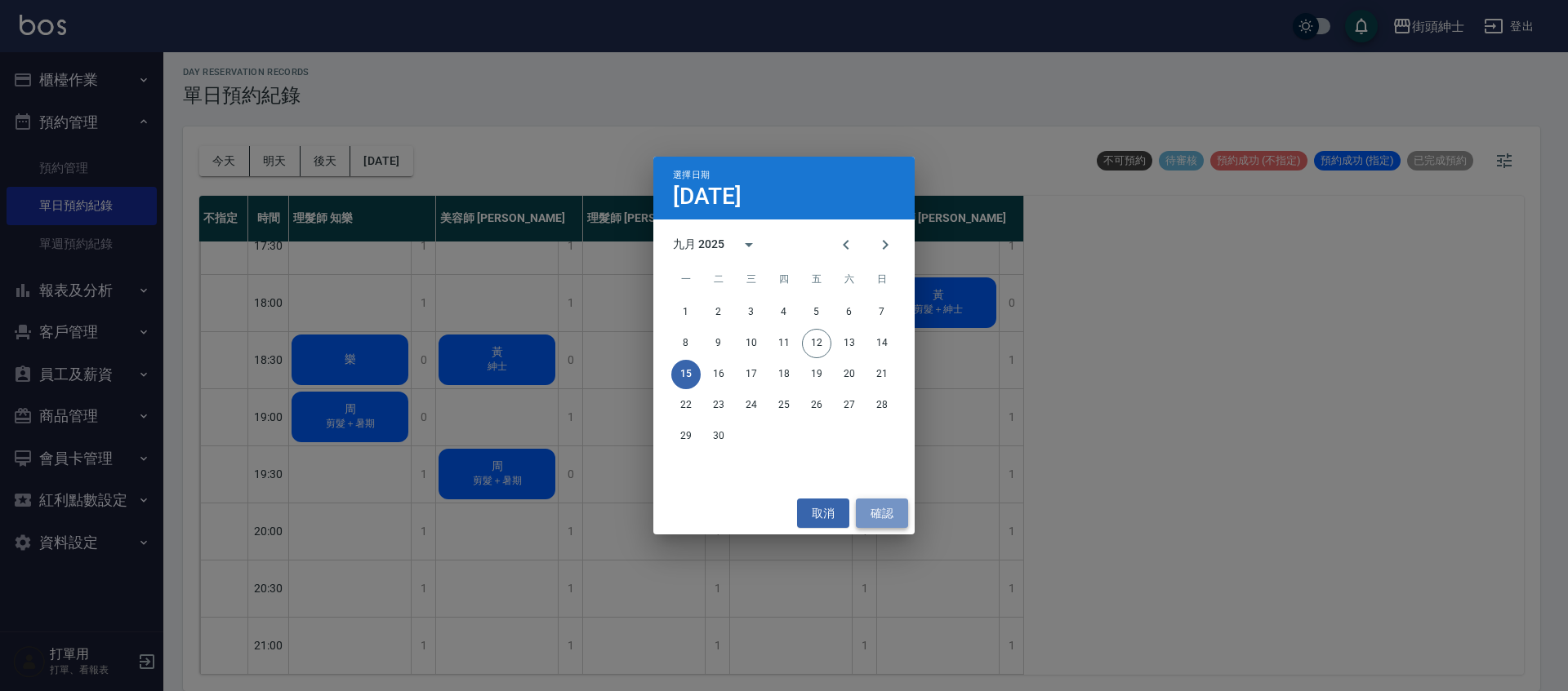
click at [889, 519] on button "確認" at bounding box center [882, 513] width 52 height 30
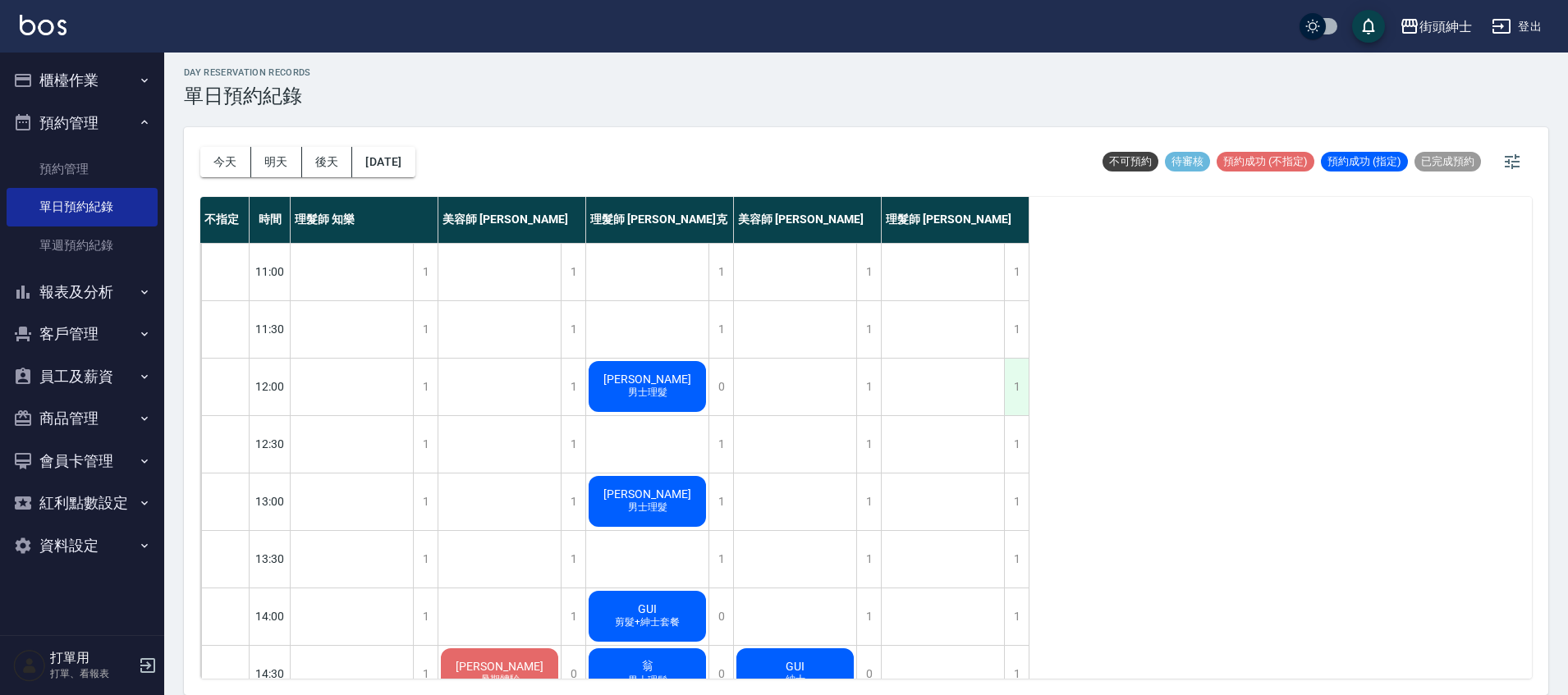
click at [1024, 392] on div "1" at bounding box center [1016, 387] width 25 height 57
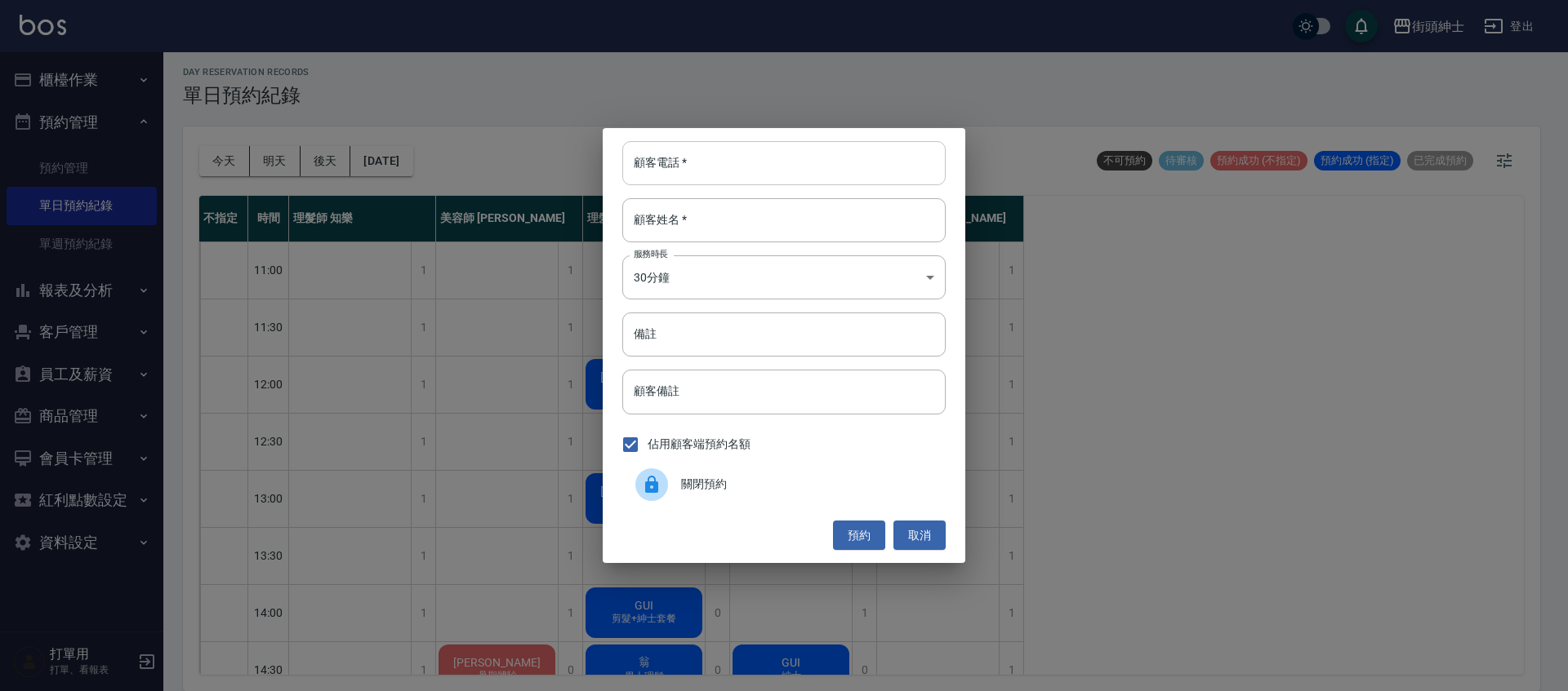
click at [756, 180] on input "顧客電話   *" at bounding box center [784, 164] width 323 height 44
type input "0968778608"
click at [756, 208] on input "顧客姓名   *" at bounding box center [784, 221] width 323 height 44
type input "振"
type input "鄭"
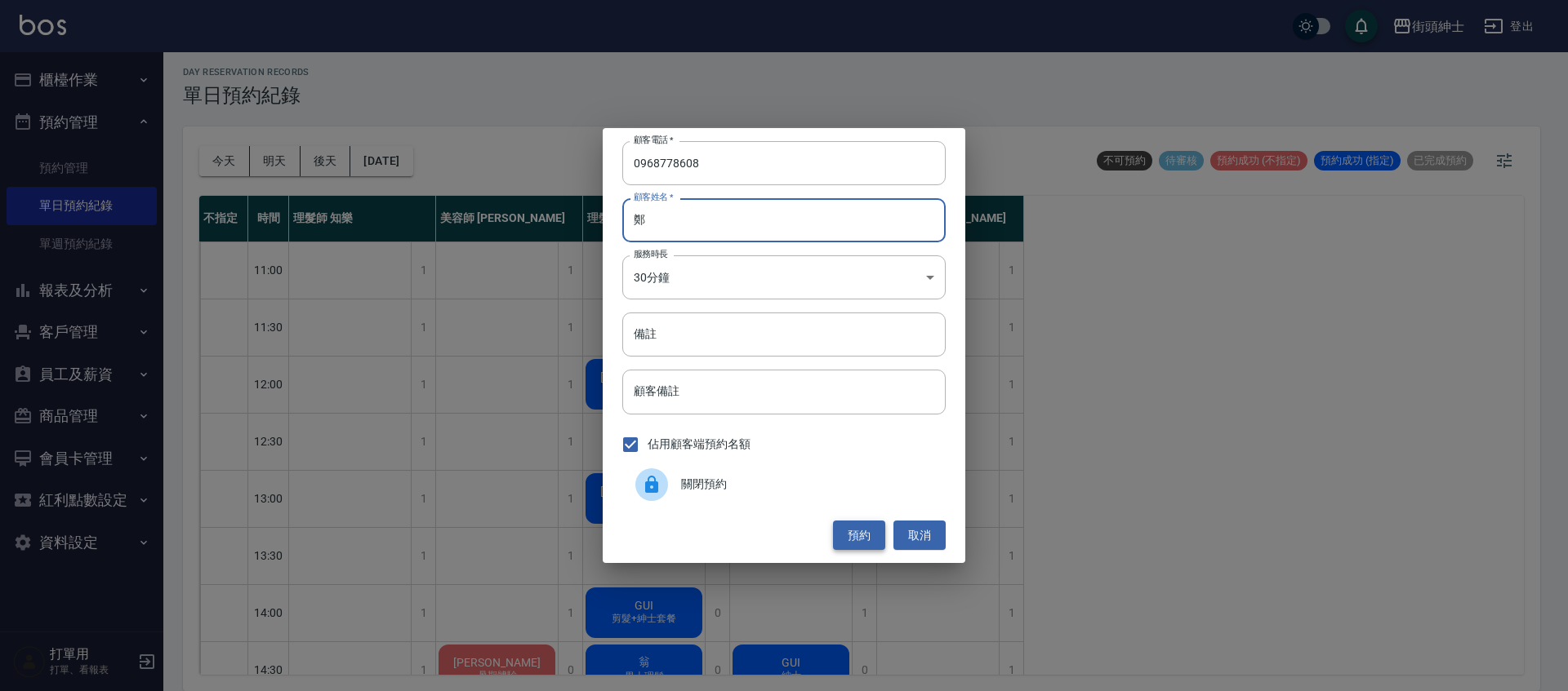
click at [842, 530] on button "預約" at bounding box center [859, 535] width 52 height 30
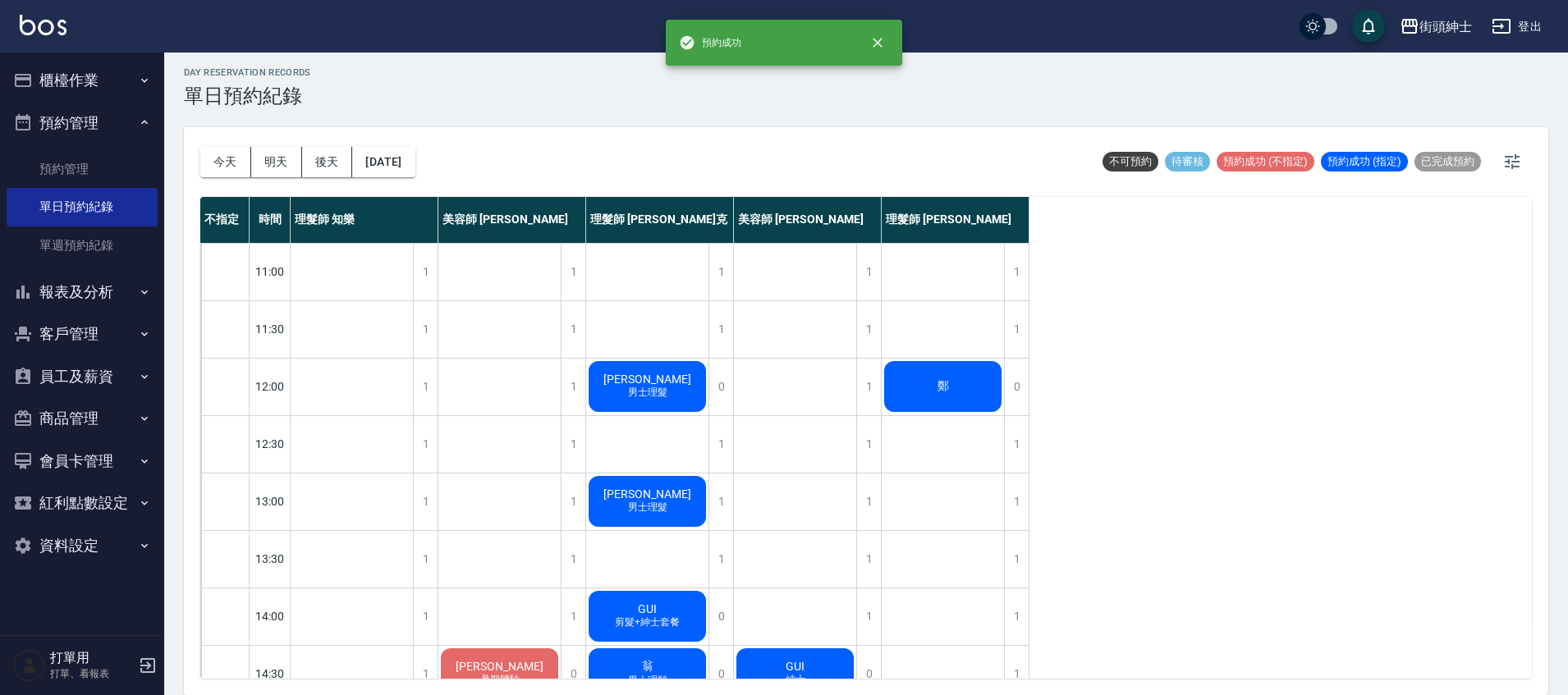
click at [944, 400] on div "鄭" at bounding box center [943, 386] width 123 height 56
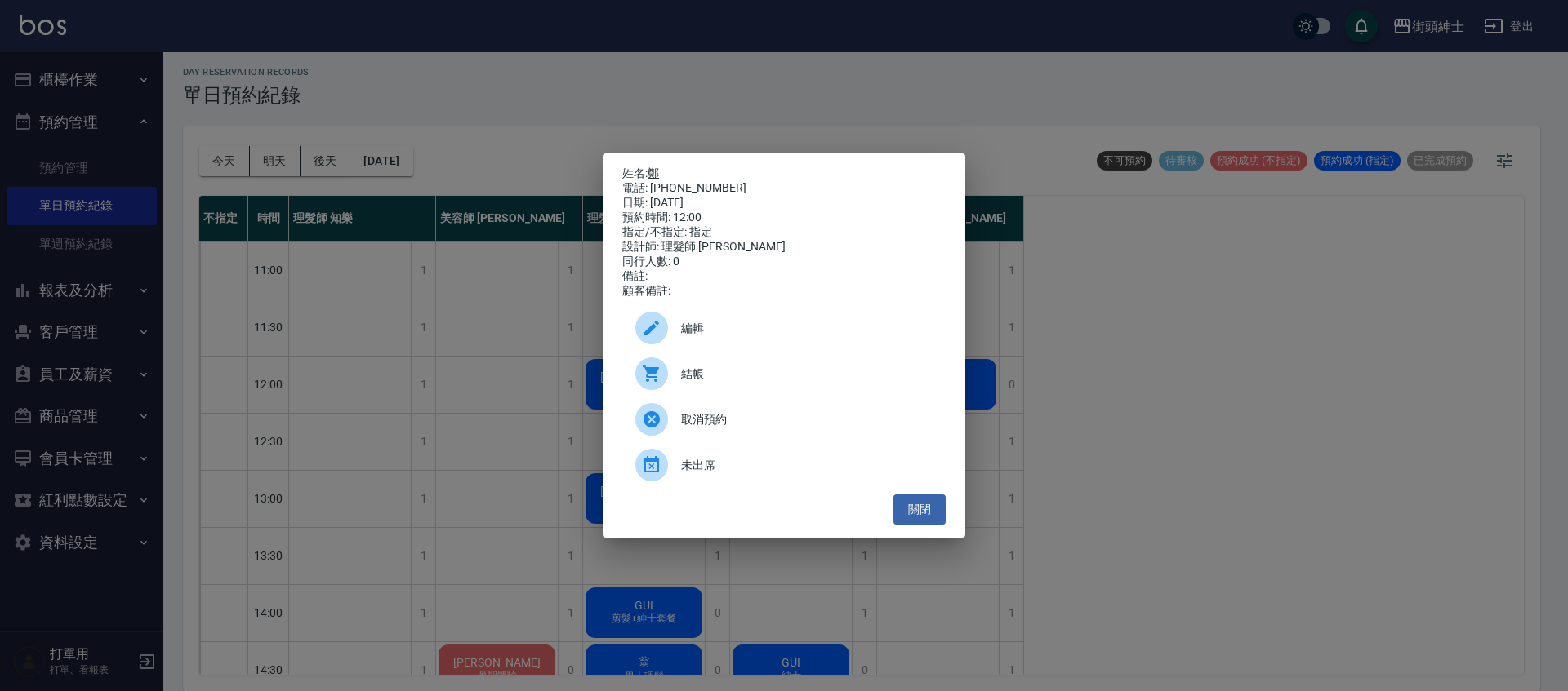
click at [657, 169] on link "鄭" at bounding box center [653, 172] width 11 height 13
click at [917, 525] on button "關閉" at bounding box center [919, 509] width 52 height 30
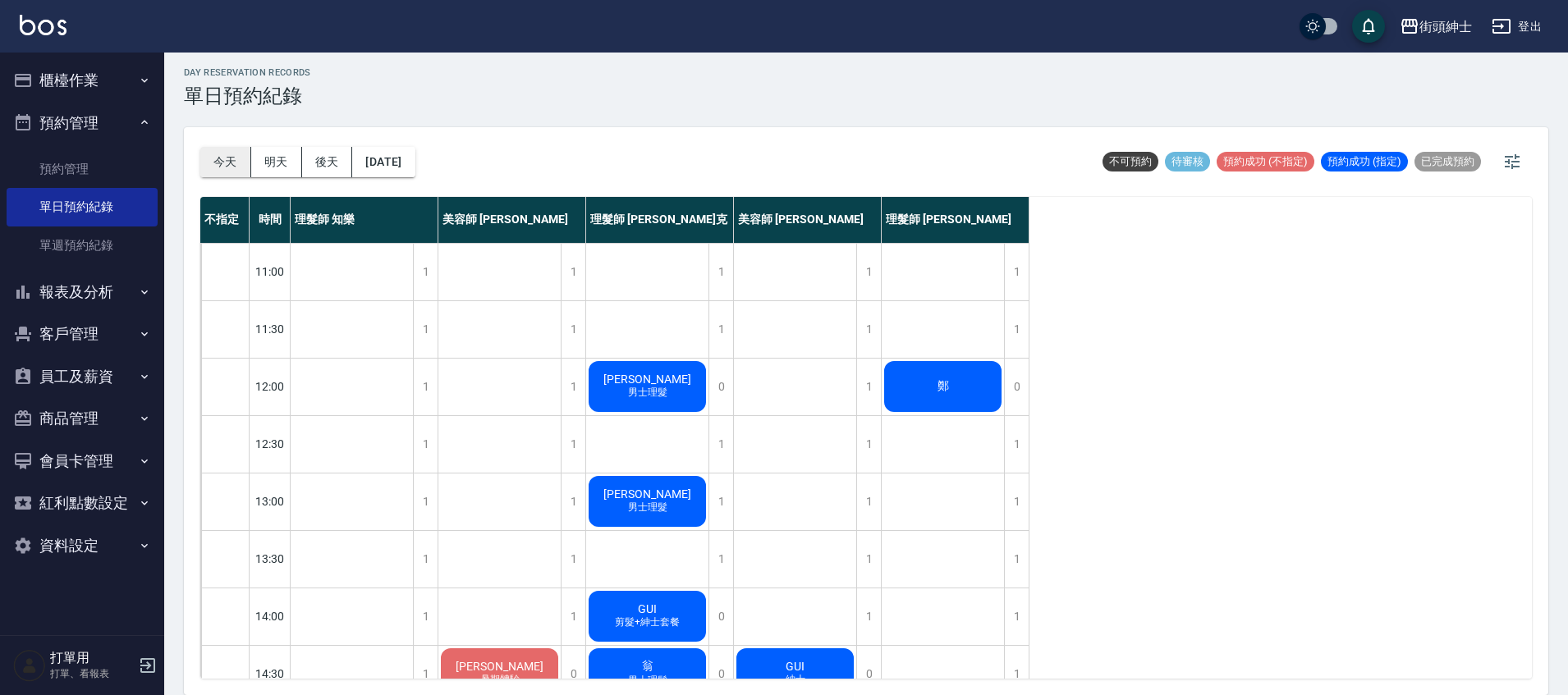
click at [241, 169] on button "今天" at bounding box center [225, 161] width 51 height 30
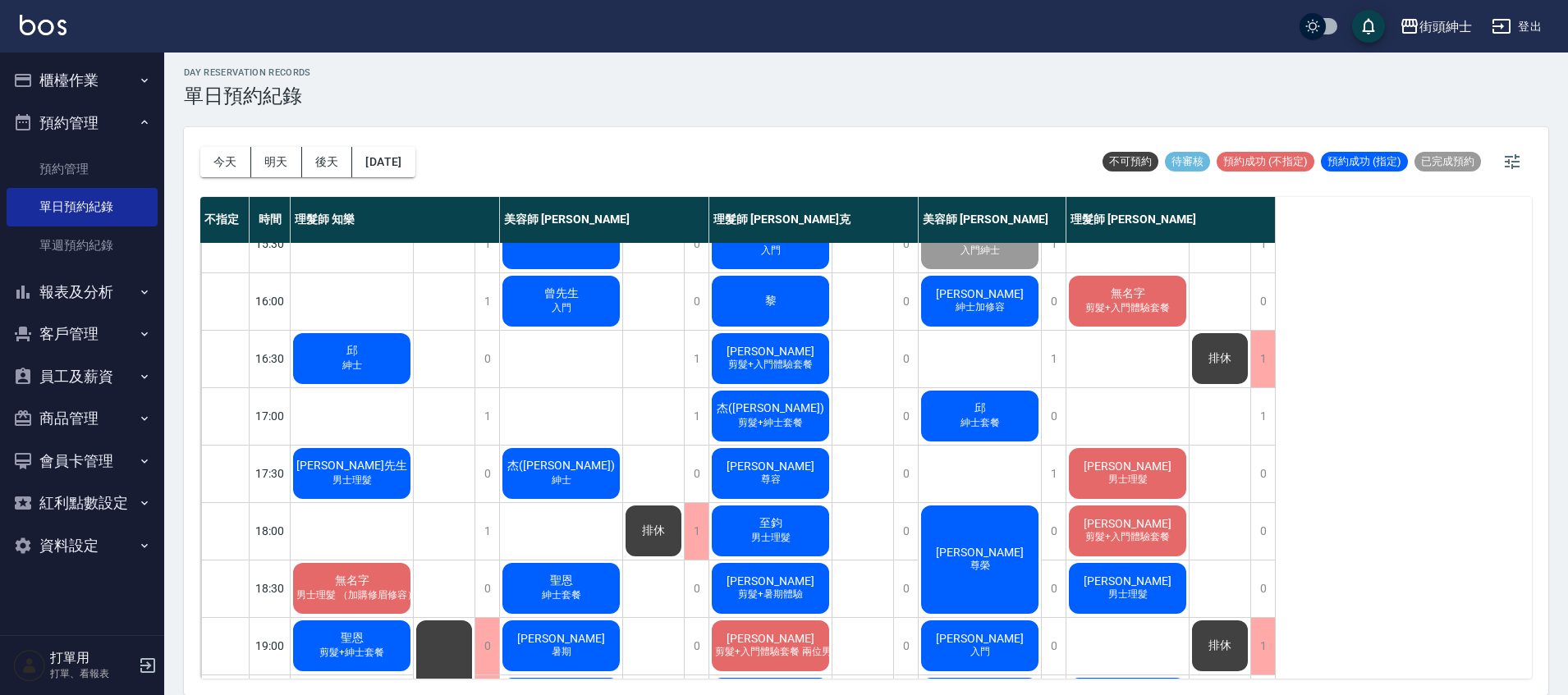
scroll to position [517, 0]
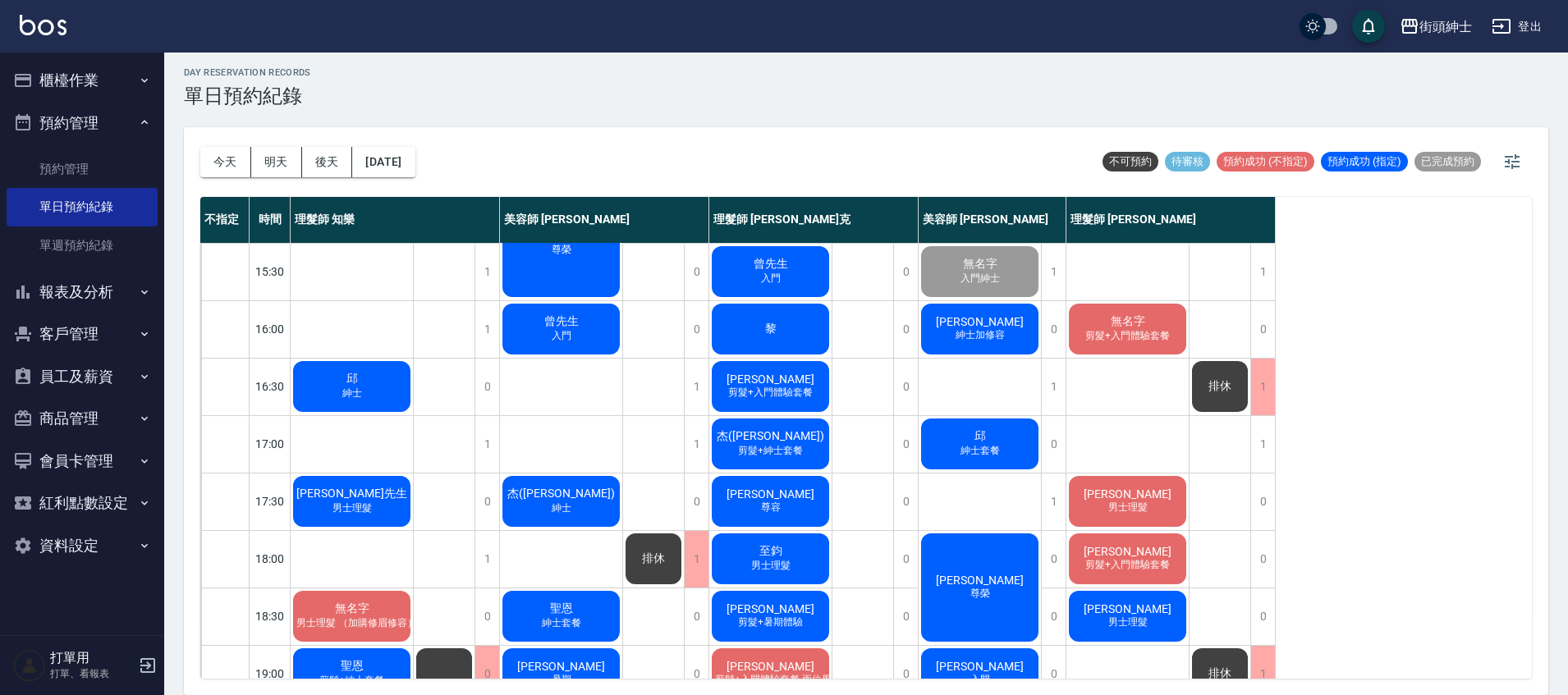
click at [746, 500] on div "George 尊容" at bounding box center [771, 501] width 123 height 56
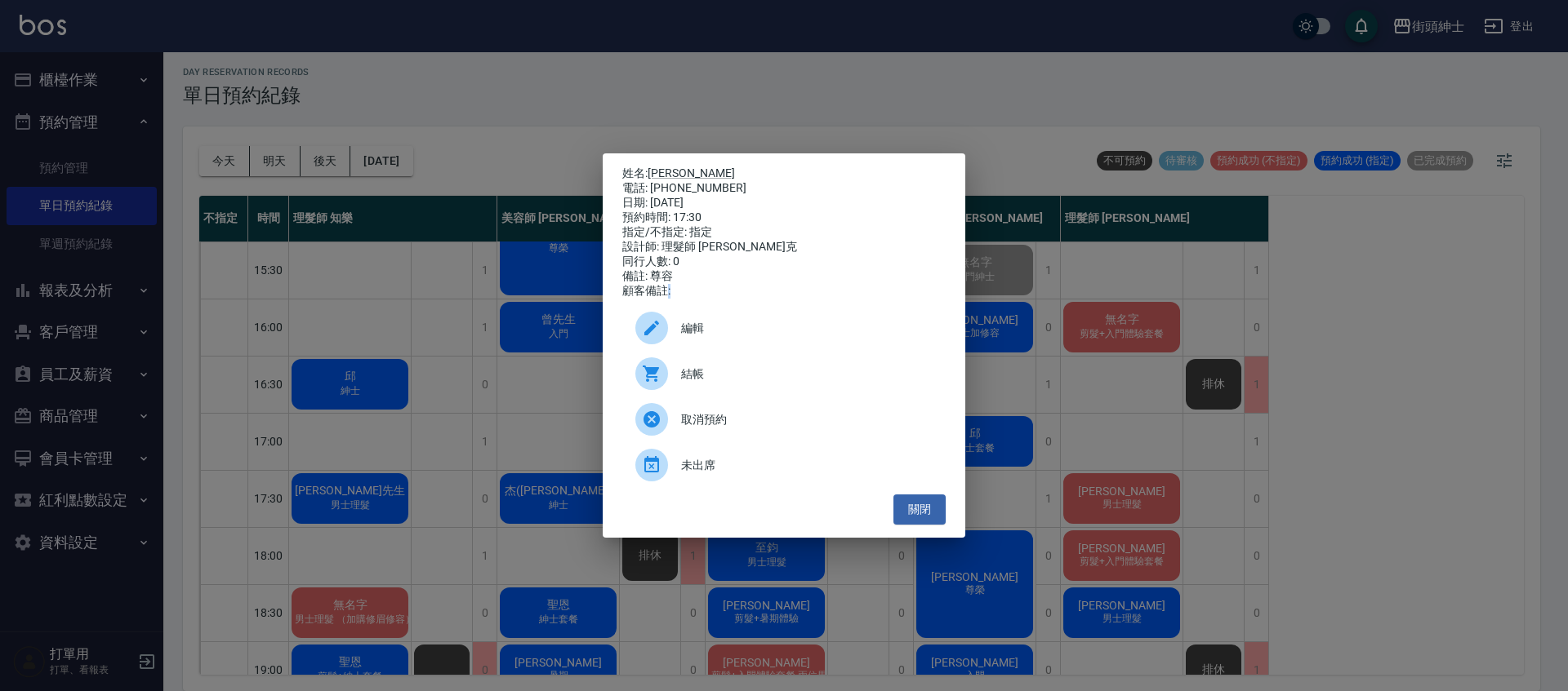
click at [742, 494] on ul "編輯 結帳 取消預約 未出席" at bounding box center [784, 397] width 323 height 196
click at [942, 525] on button "關閉" at bounding box center [919, 509] width 52 height 30
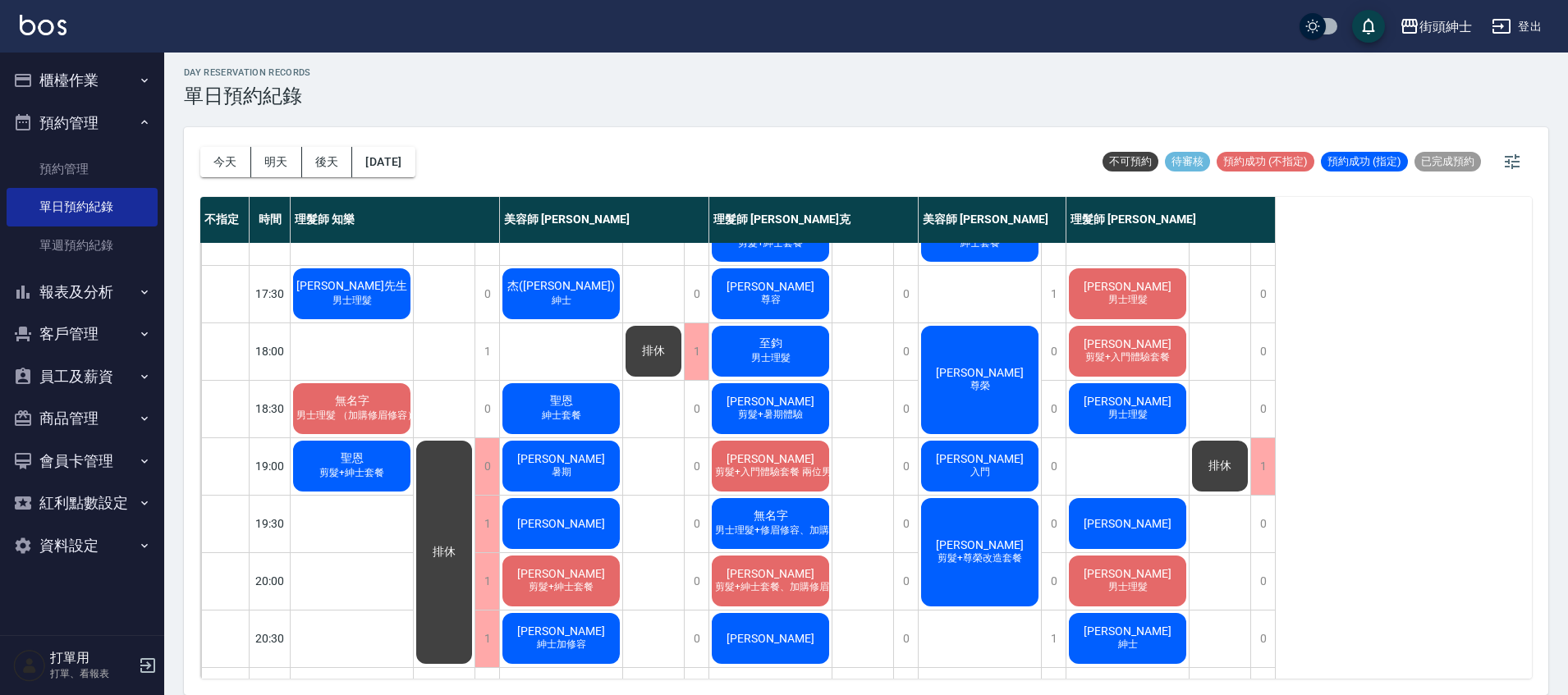
scroll to position [701, 0]
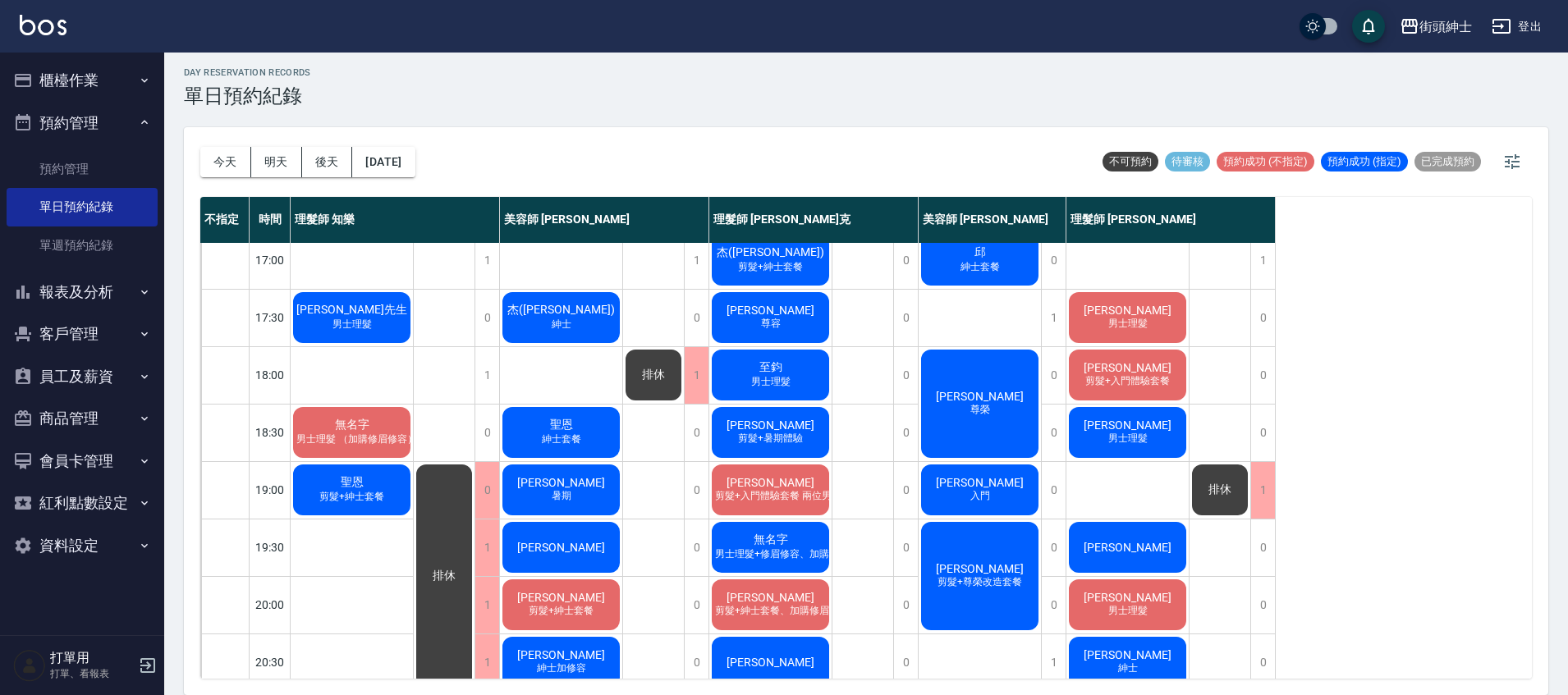
click at [381, 320] on div "吳先生 男士理髮" at bounding box center [351, 317] width 123 height 56
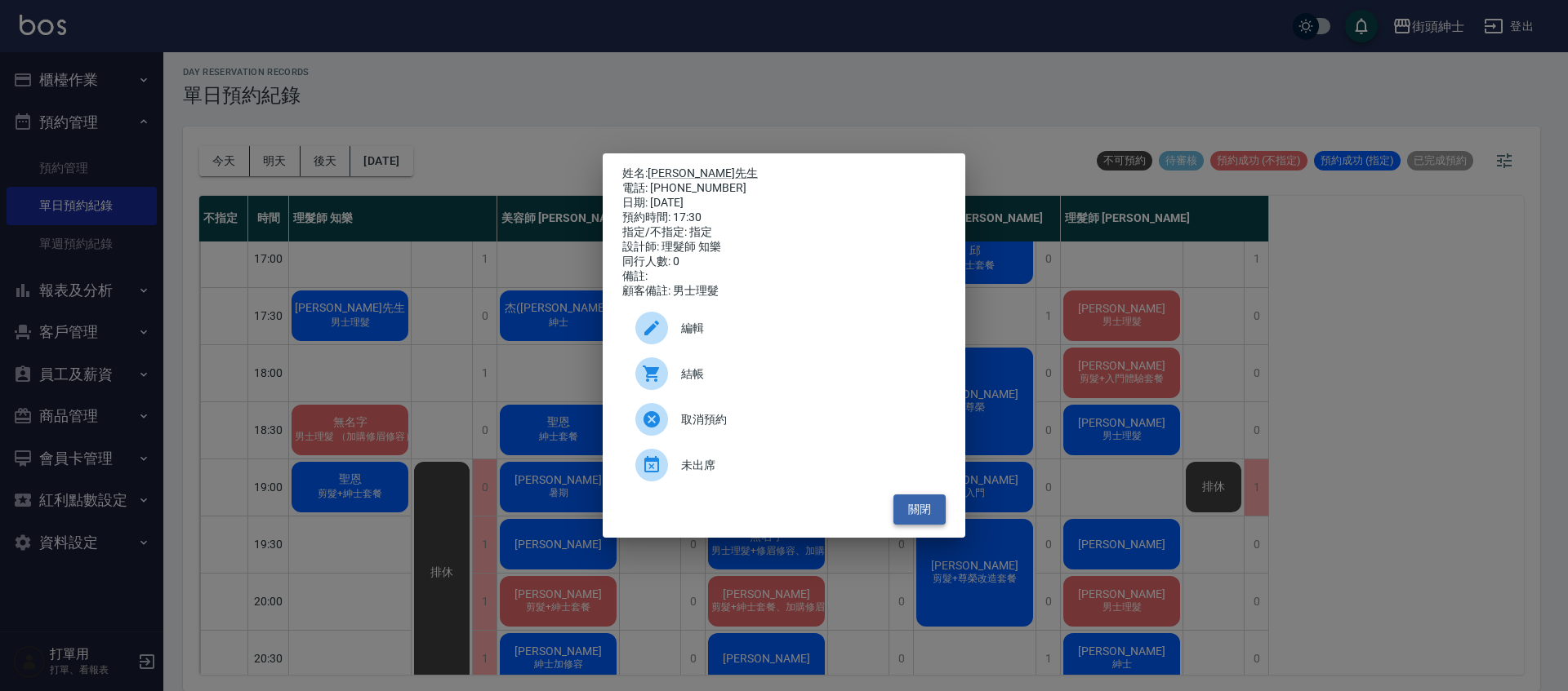
click at [926, 525] on button "關閉" at bounding box center [919, 509] width 52 height 30
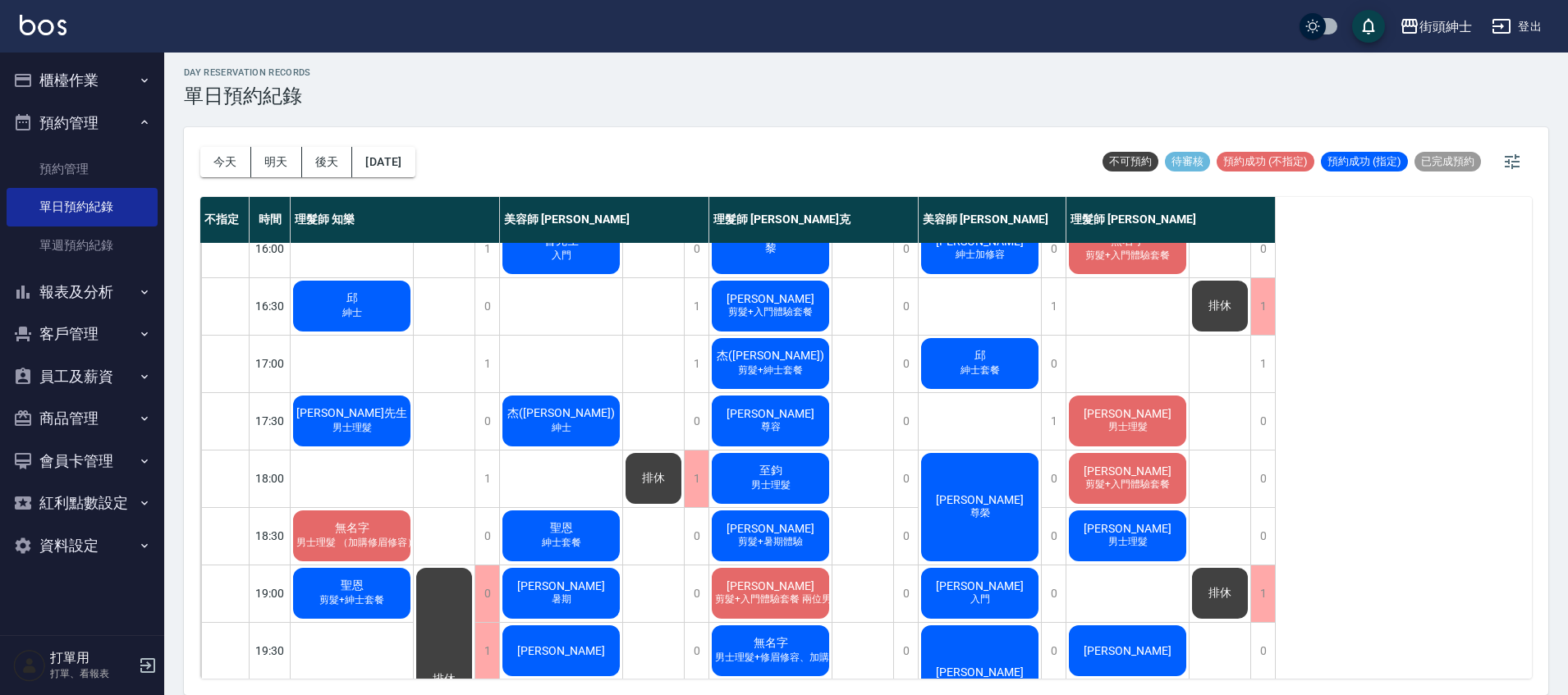
scroll to position [598, 0]
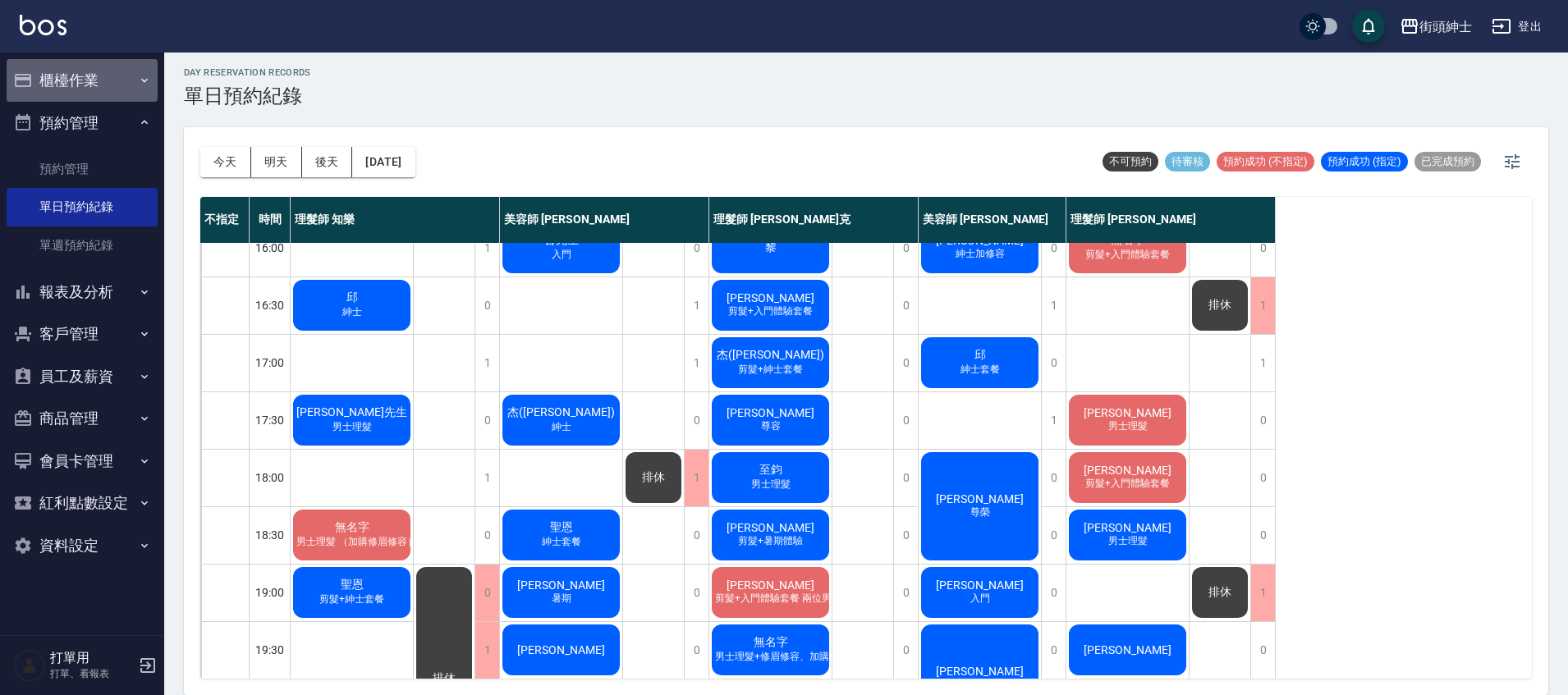
click at [125, 76] on button "櫃檯作業" at bounding box center [82, 81] width 151 height 43
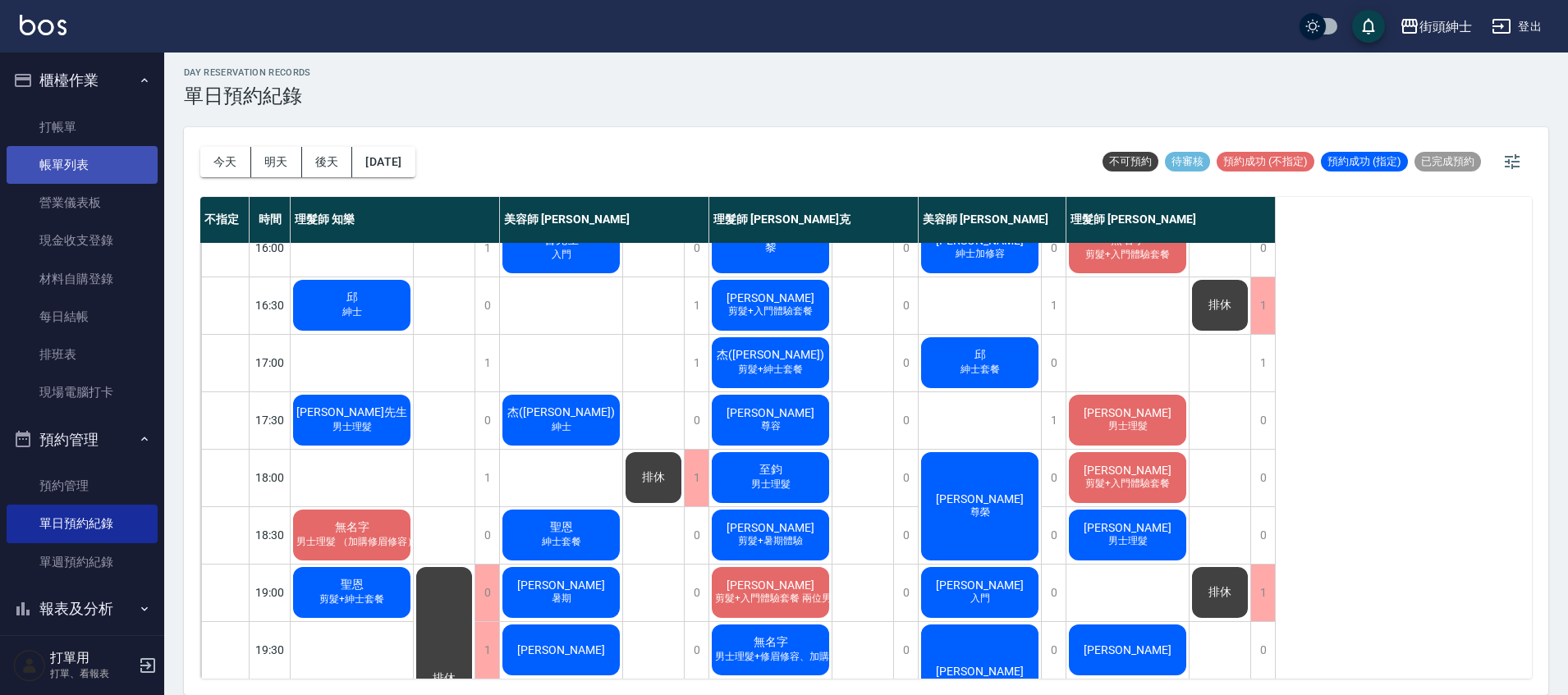
click at [116, 164] on link "帳單列表" at bounding box center [82, 165] width 151 height 38
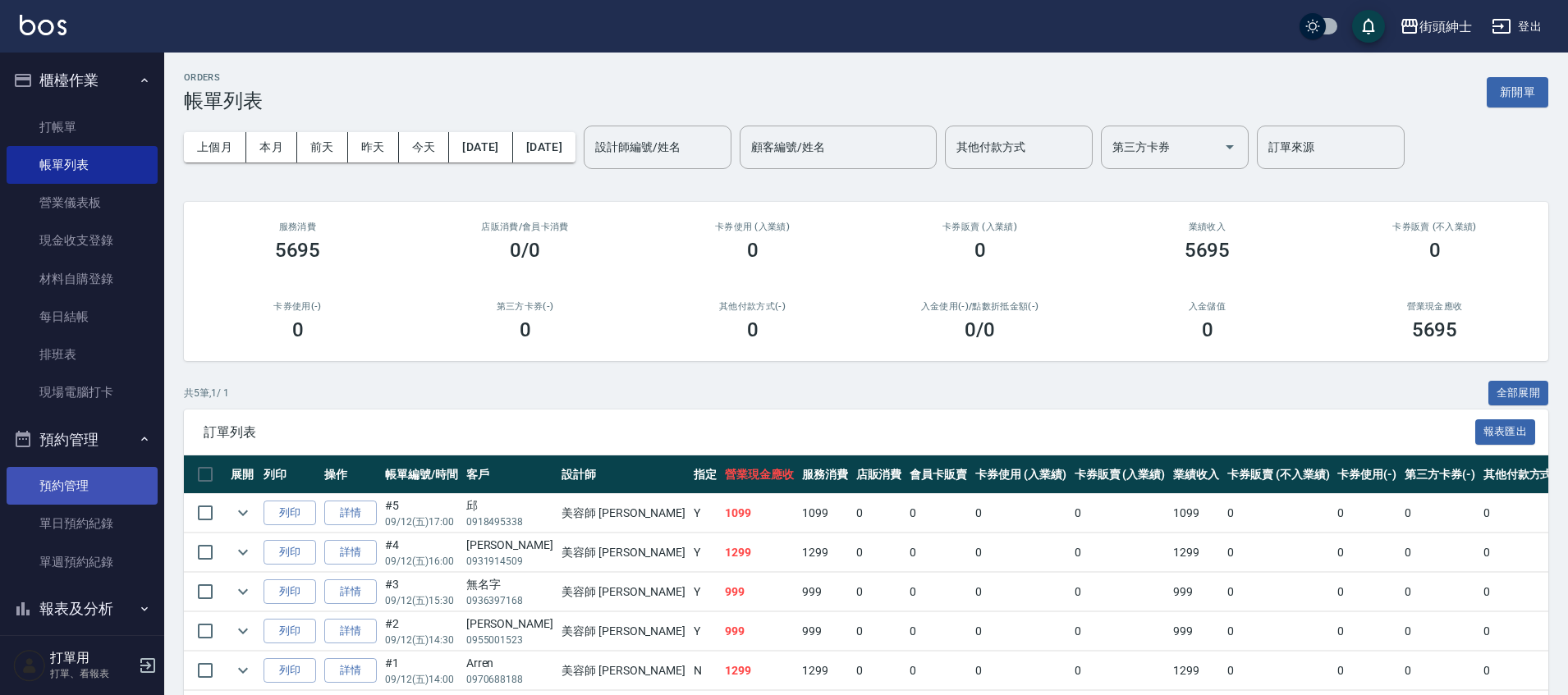
click at [87, 494] on link "預約管理" at bounding box center [82, 486] width 151 height 38
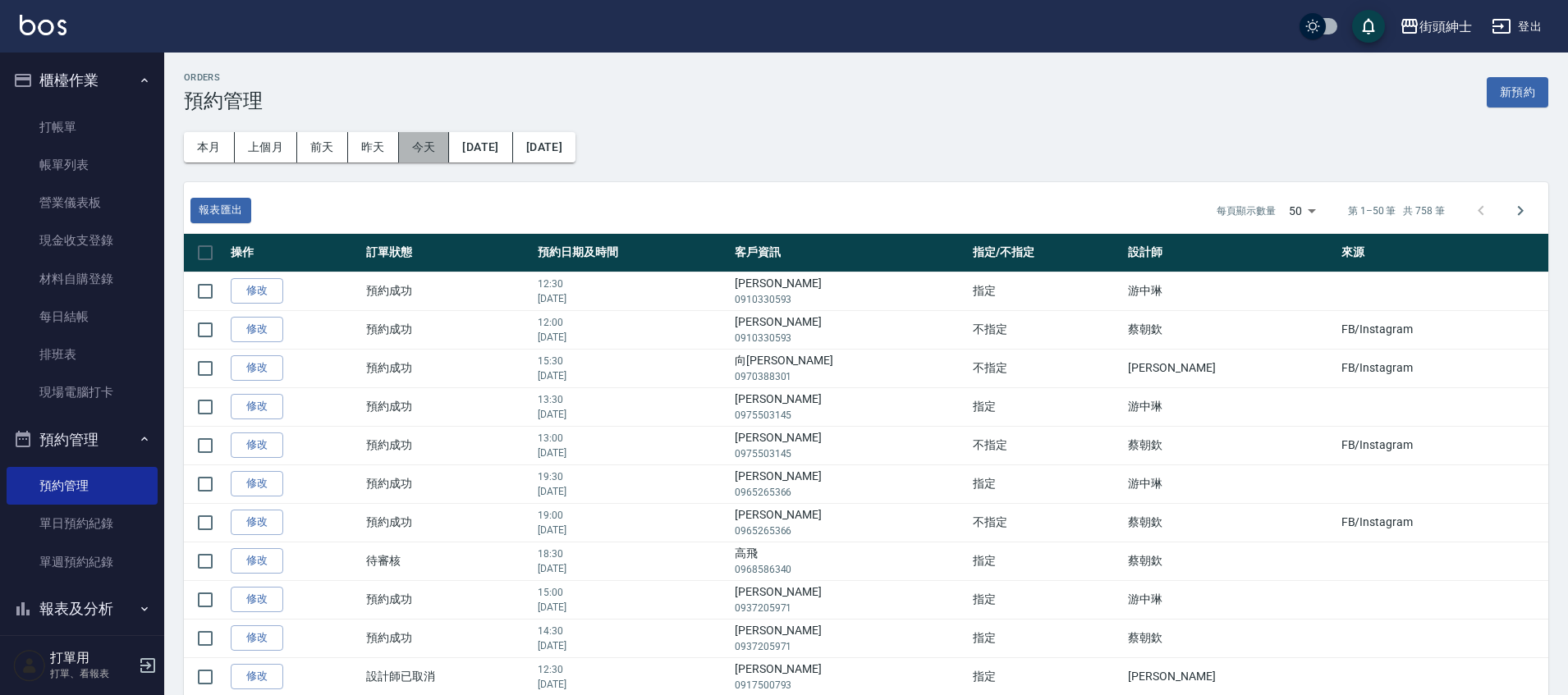
click at [427, 153] on button "今天" at bounding box center [424, 147] width 51 height 30
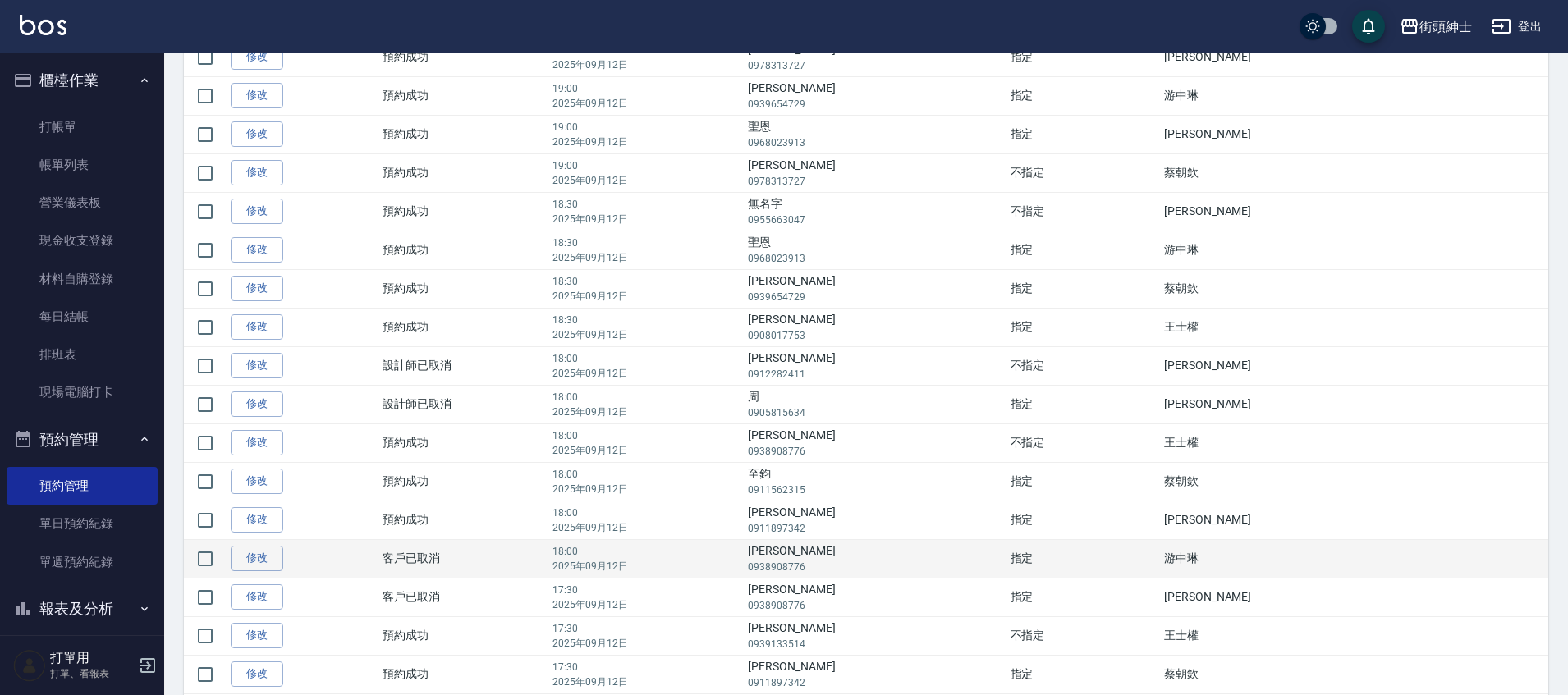
scroll to position [650, 0]
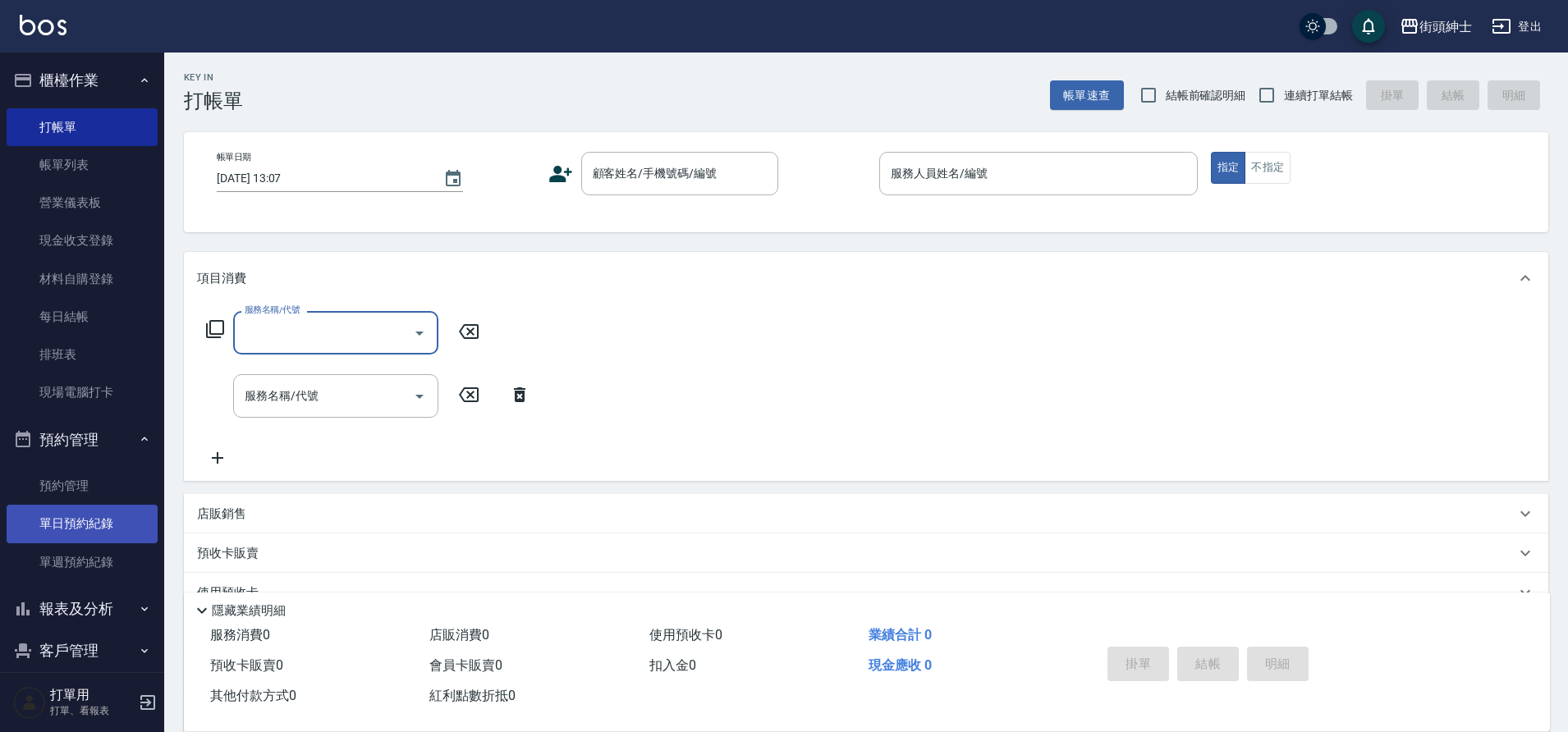
click at [132, 532] on link "單日預約紀錄" at bounding box center [82, 524] width 151 height 38
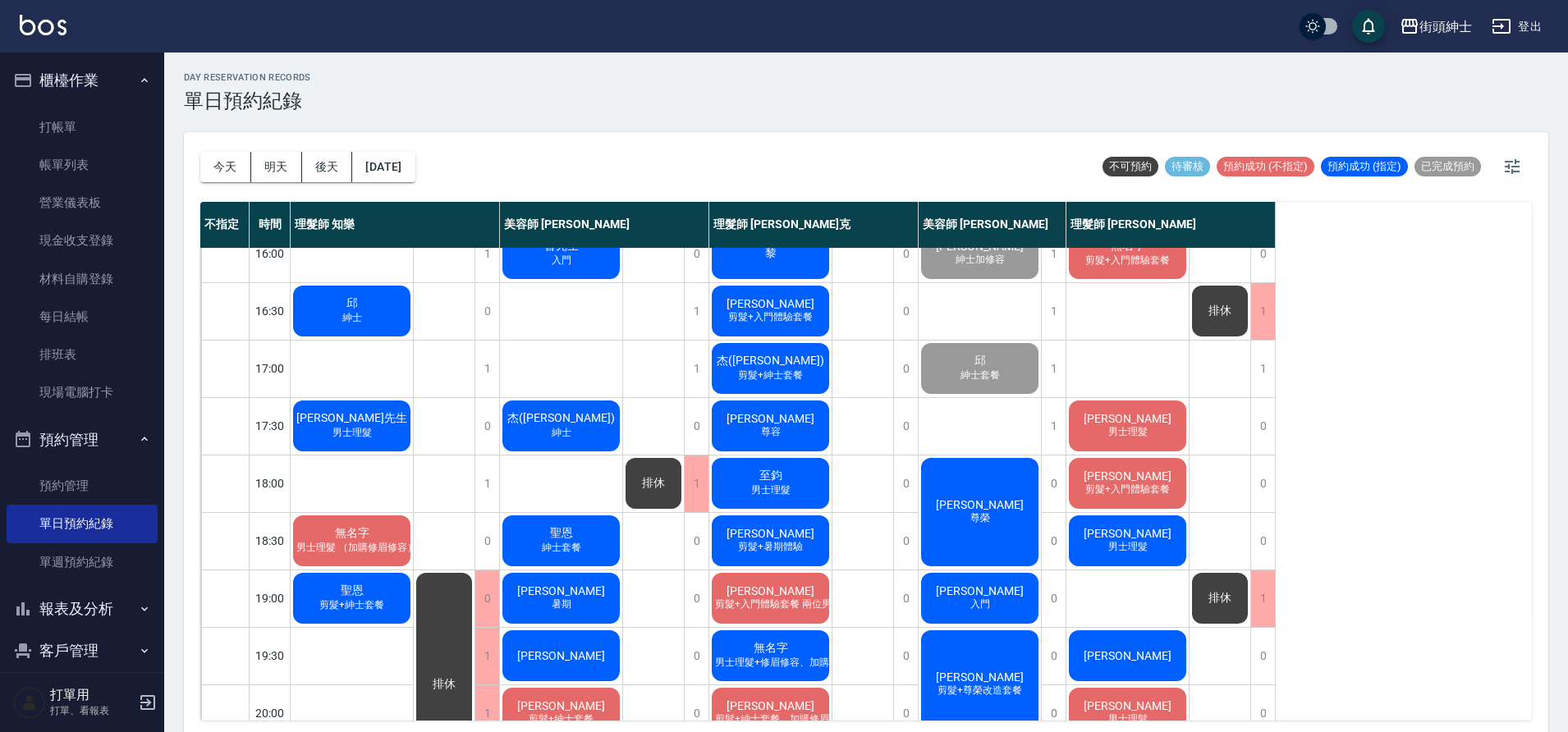
scroll to position [585, 0]
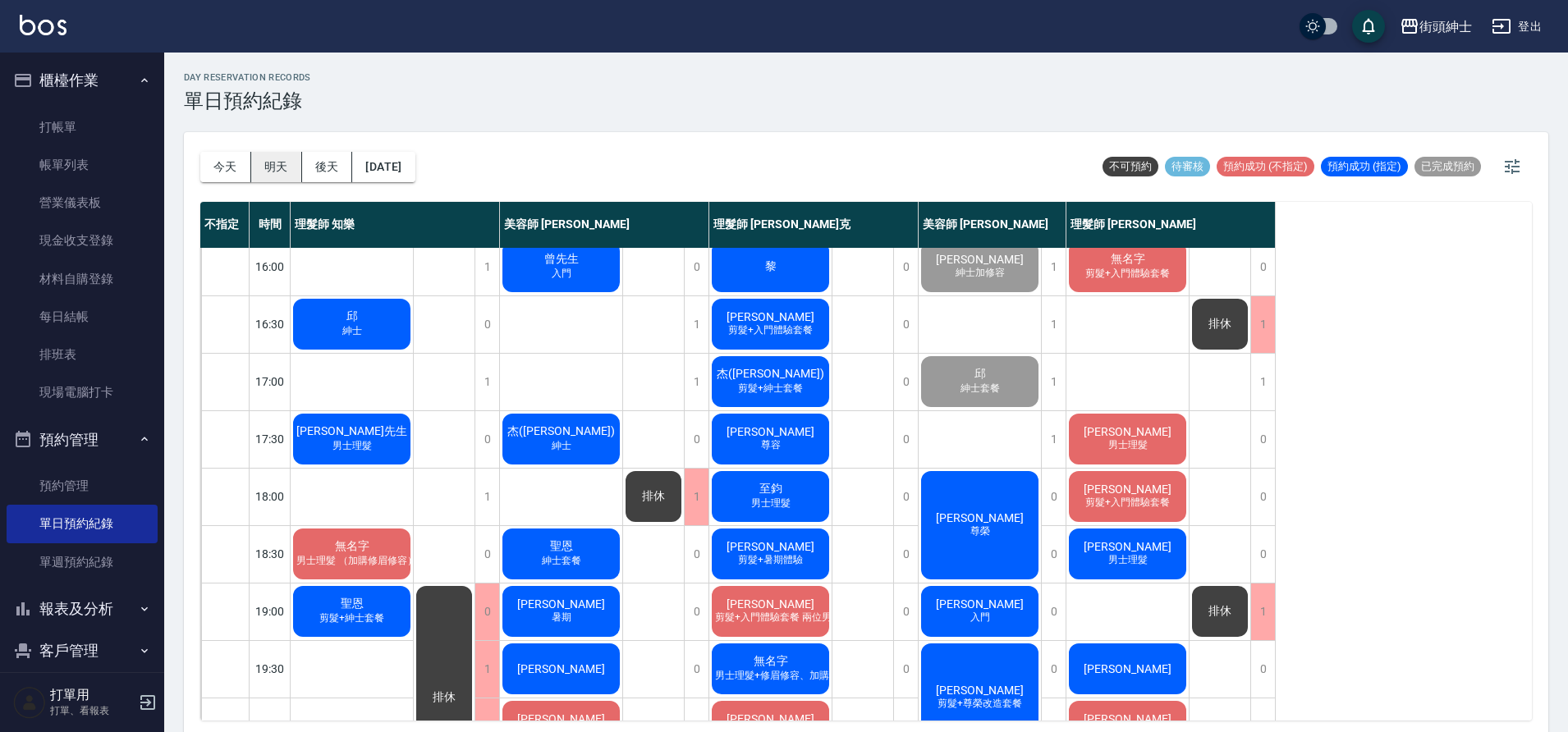
click at [273, 177] on button "明天" at bounding box center [276, 166] width 51 height 30
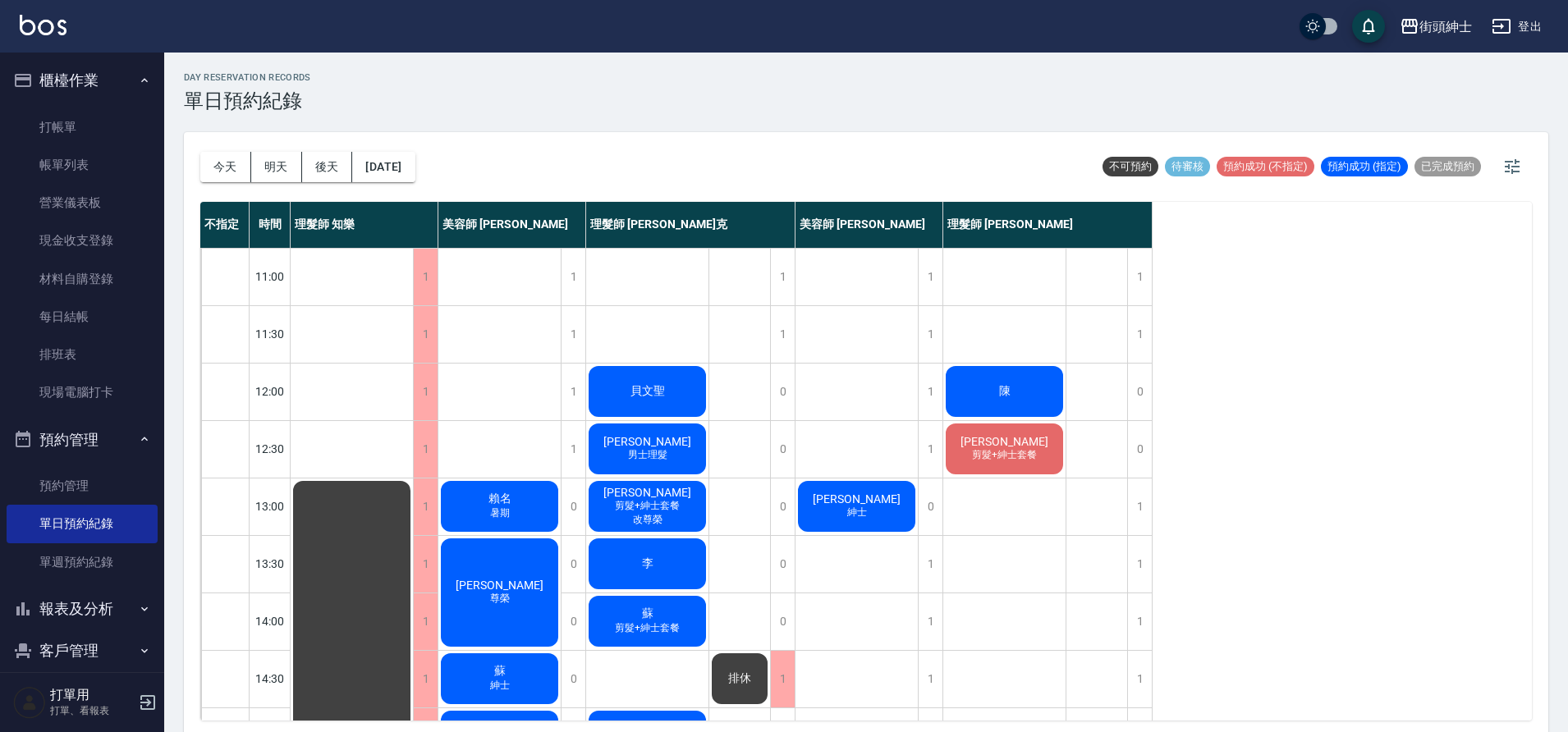
click at [233, 184] on div "[DATE] [DATE] [DATE] [DATE]" at bounding box center [308, 166] width 215 height 69
click at [233, 149] on div "[DATE] [DATE] [DATE] [DATE]" at bounding box center [308, 166] width 215 height 69
click at [244, 173] on button "今天" at bounding box center [225, 166] width 51 height 30
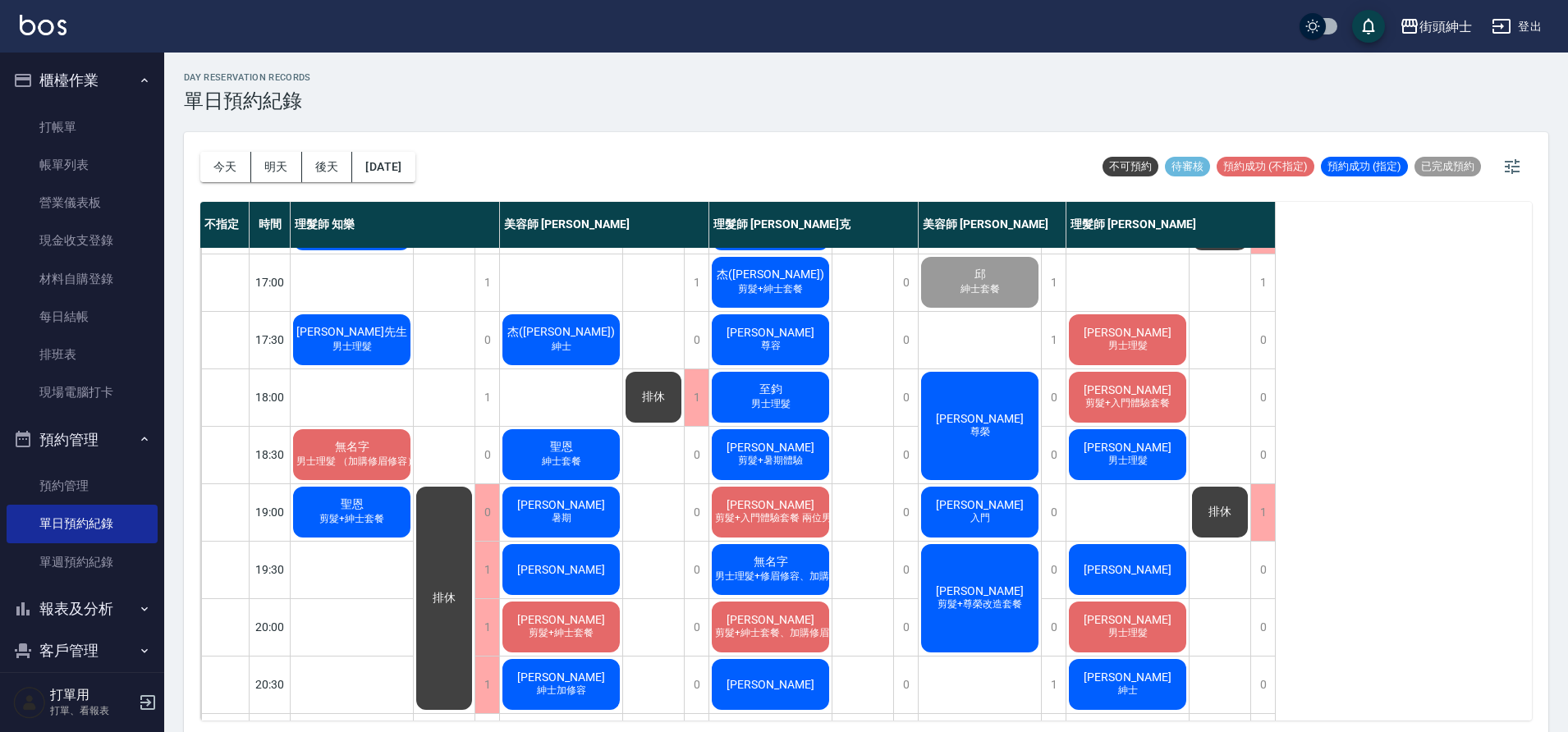
scroll to position [683, 0]
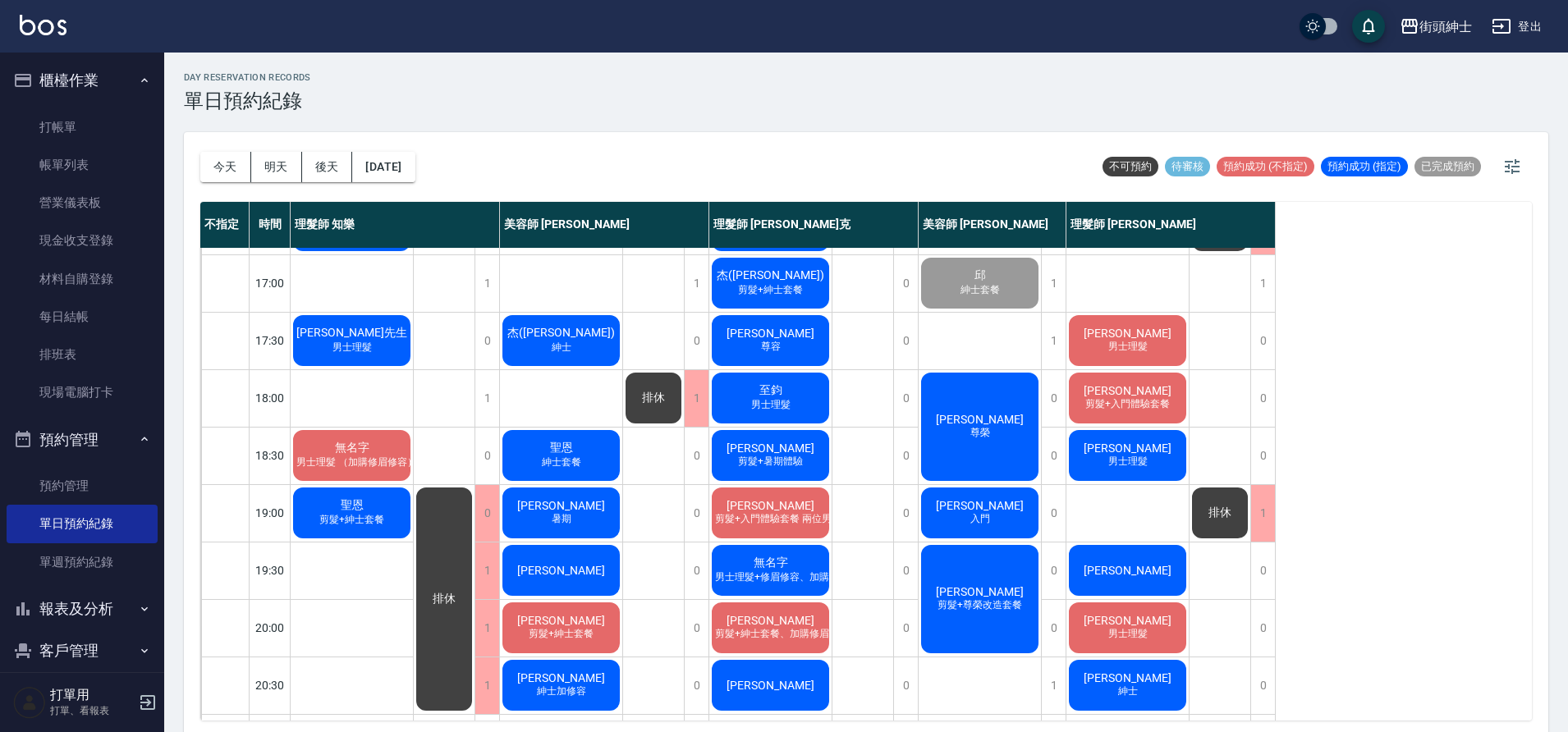
click at [363, 476] on div "無名字 男士理髮 （加購修眉修容）" at bounding box center [351, 455] width 123 height 56
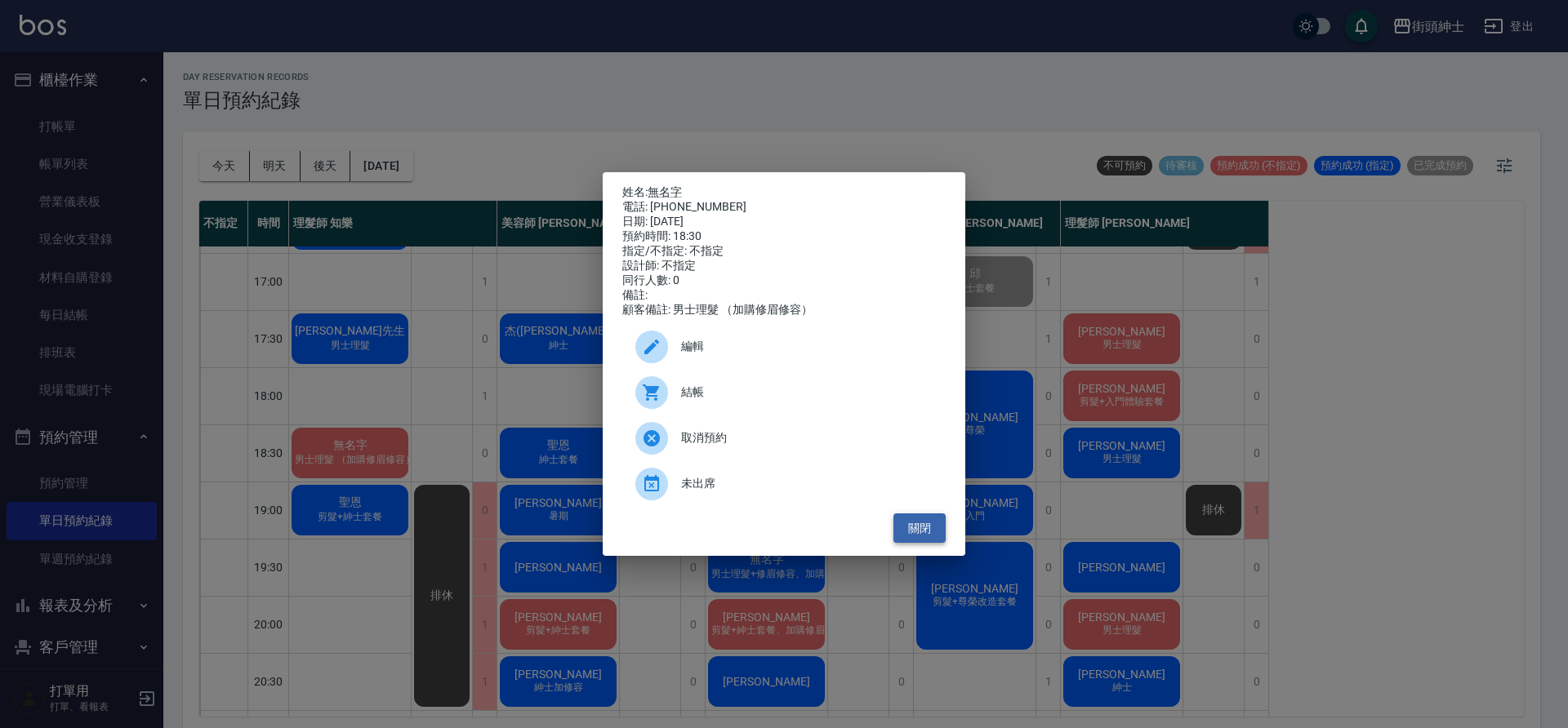
click at [919, 532] on button "關閉" at bounding box center [919, 528] width 52 height 30
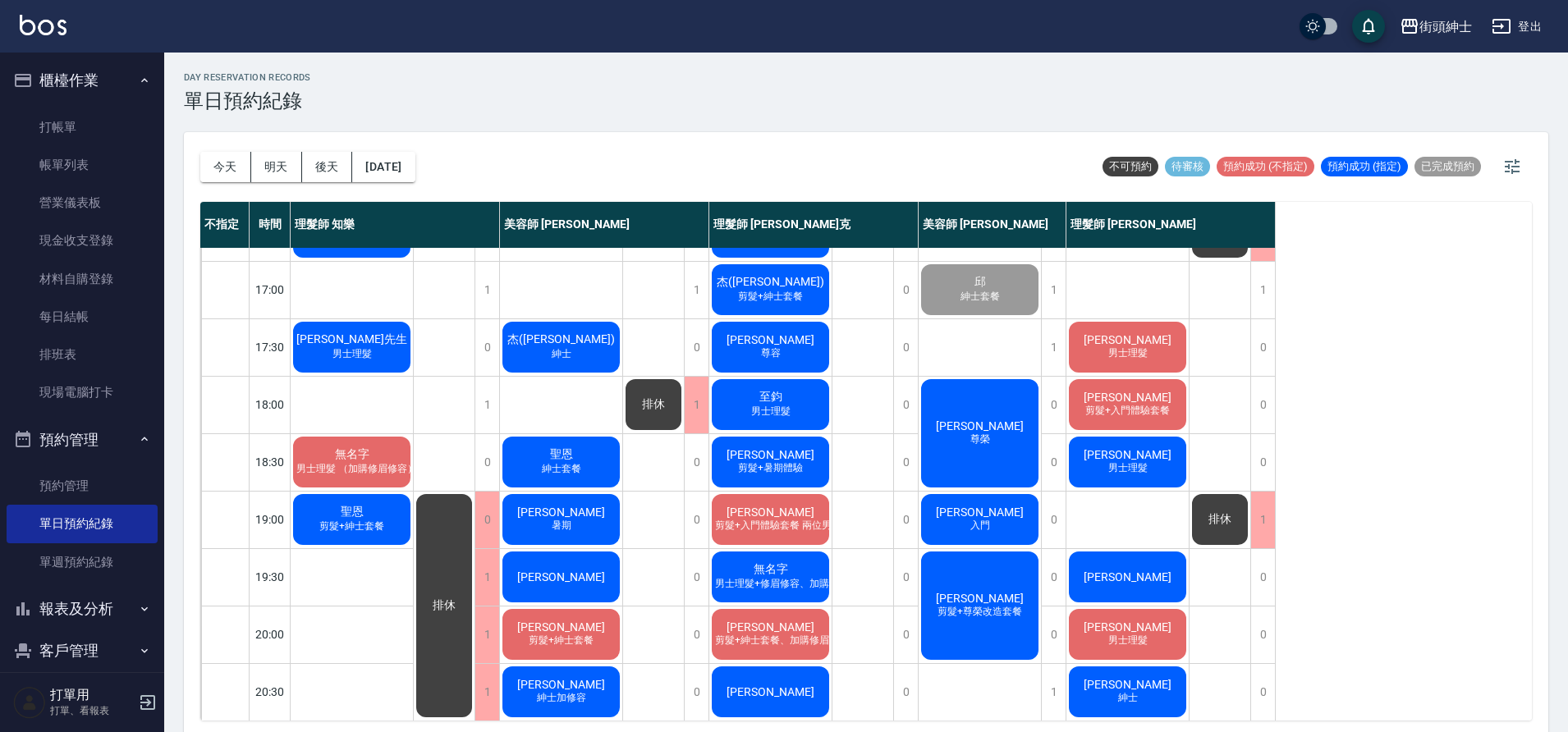
scroll to position [677, 0]
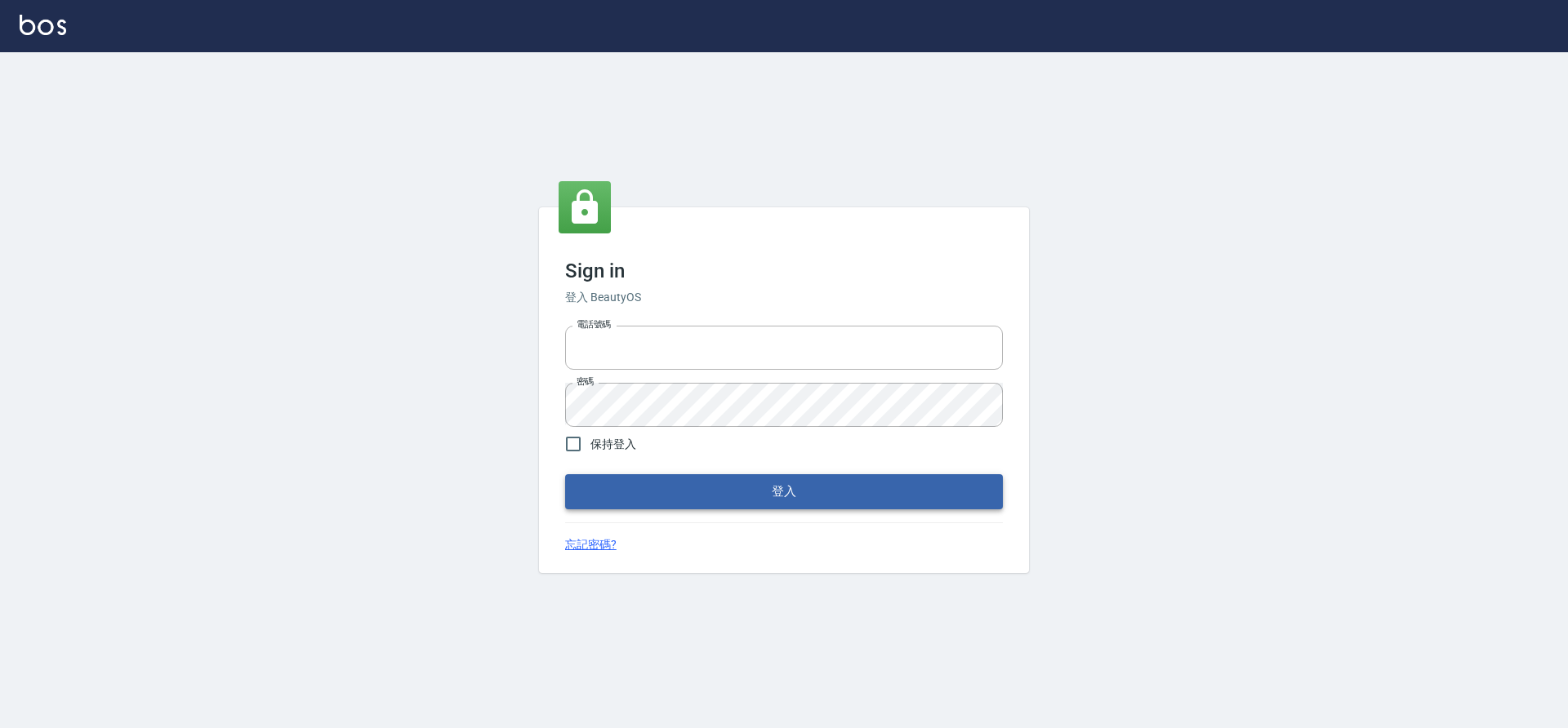
type input "0976742122"
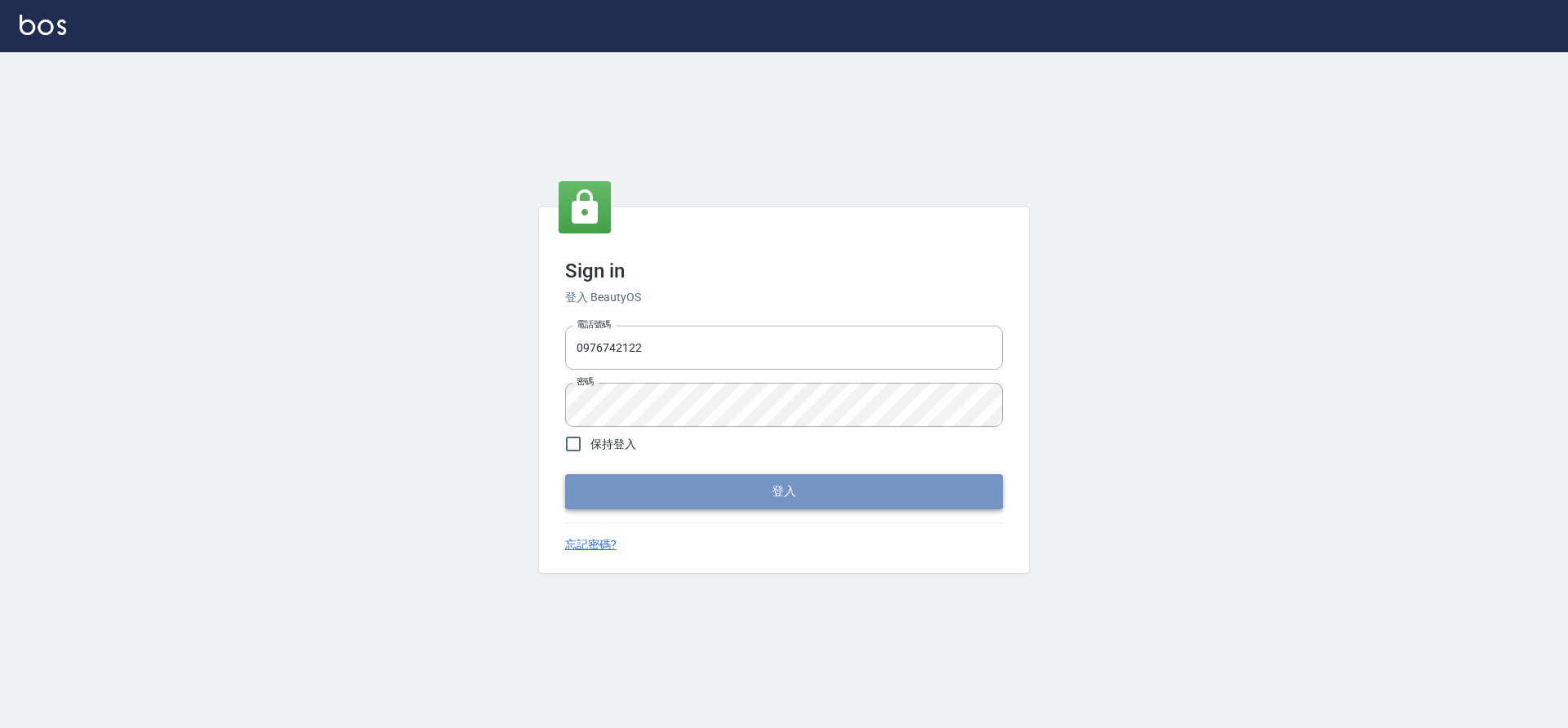
click at [842, 494] on button "登入" at bounding box center [784, 491] width 437 height 34
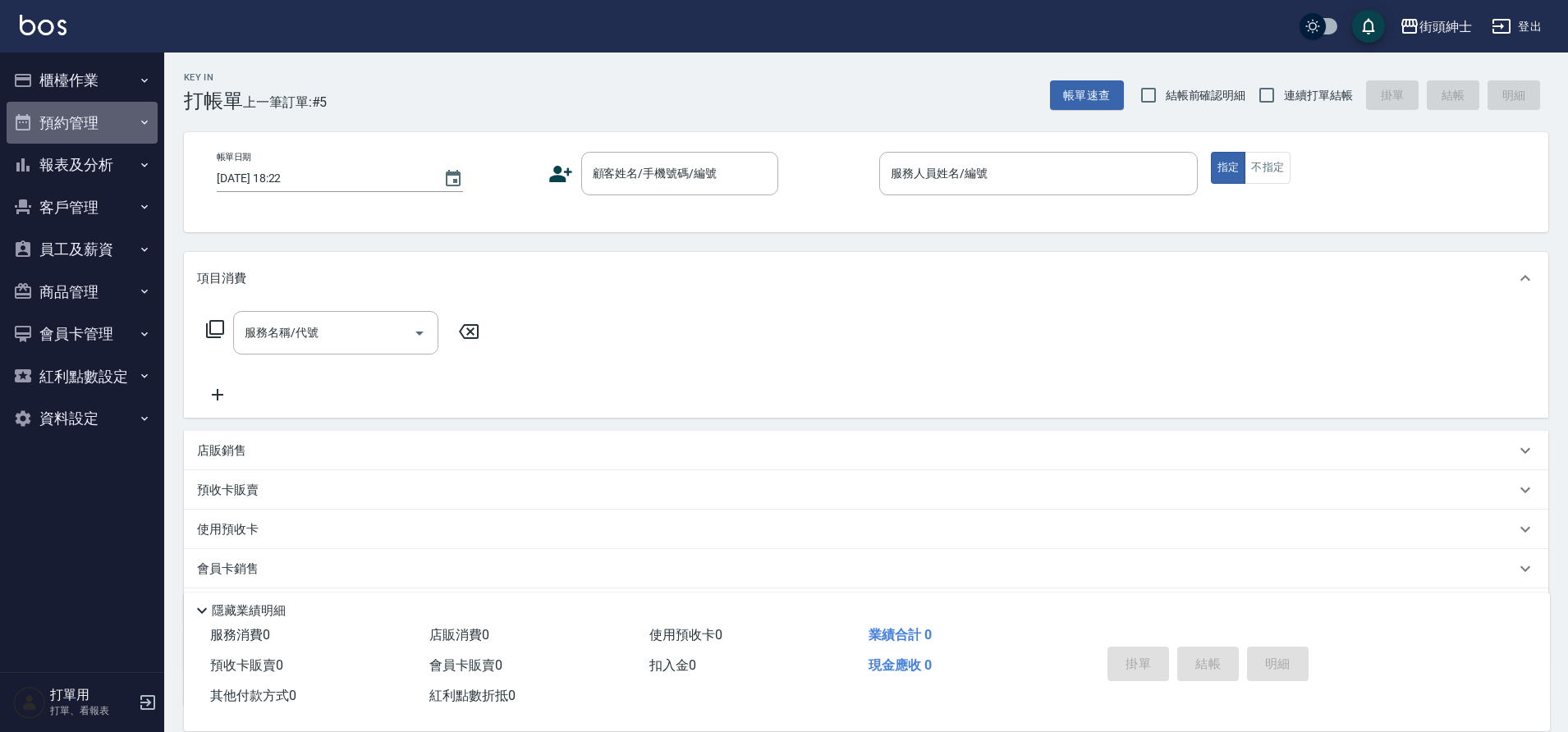
click at [87, 129] on button "預約管理" at bounding box center [82, 123] width 151 height 43
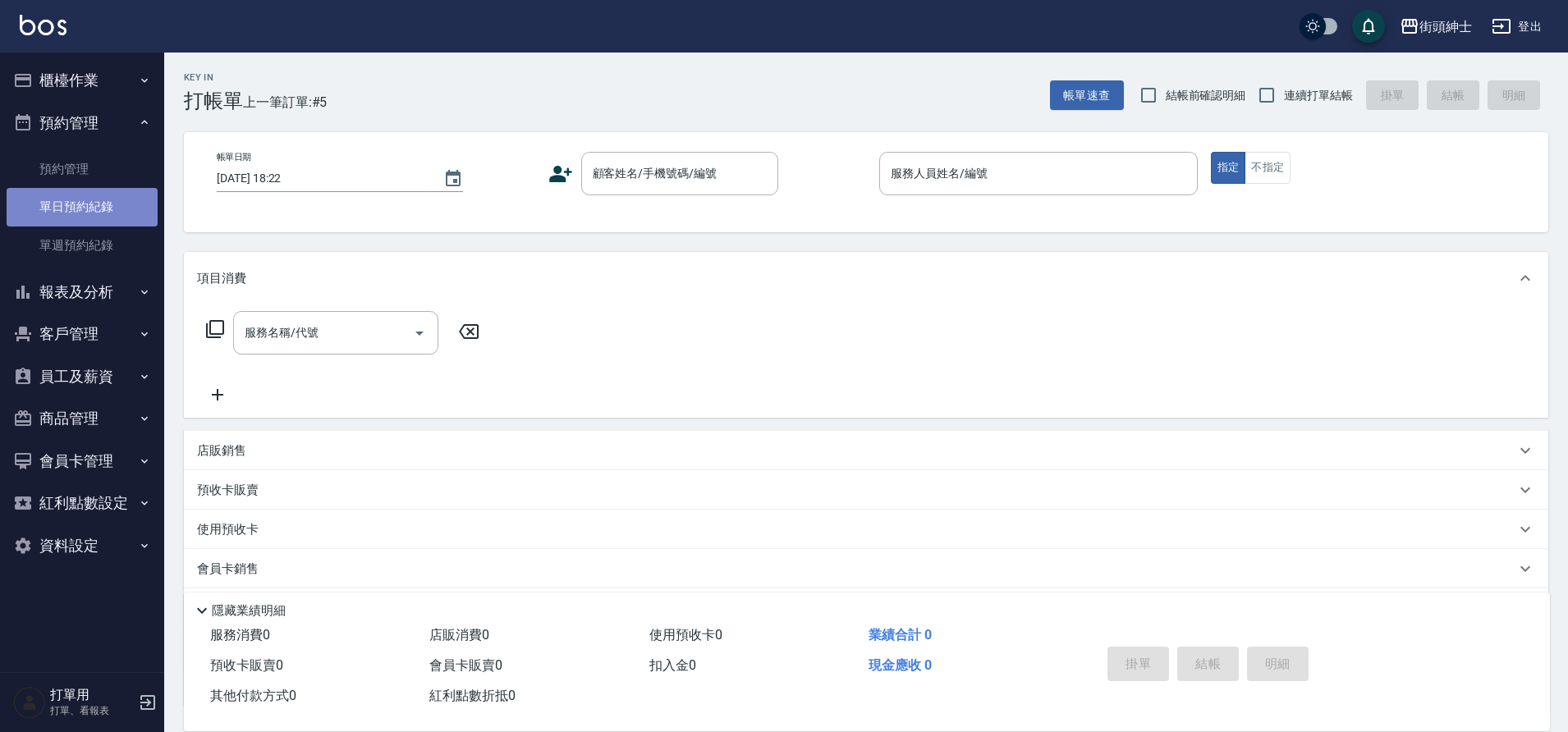
click at [100, 205] on link "單日預約紀錄" at bounding box center [82, 207] width 151 height 38
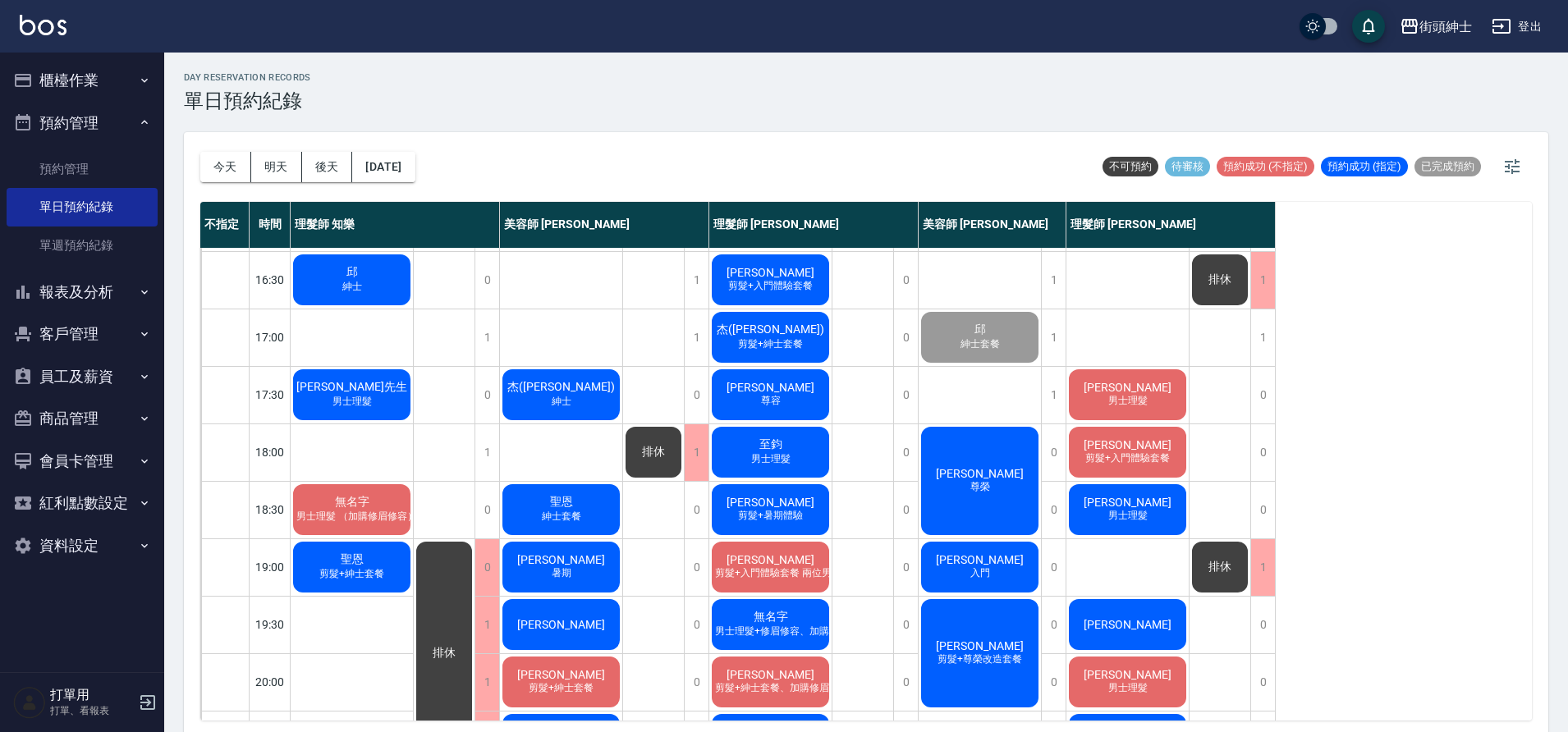
scroll to position [641, 0]
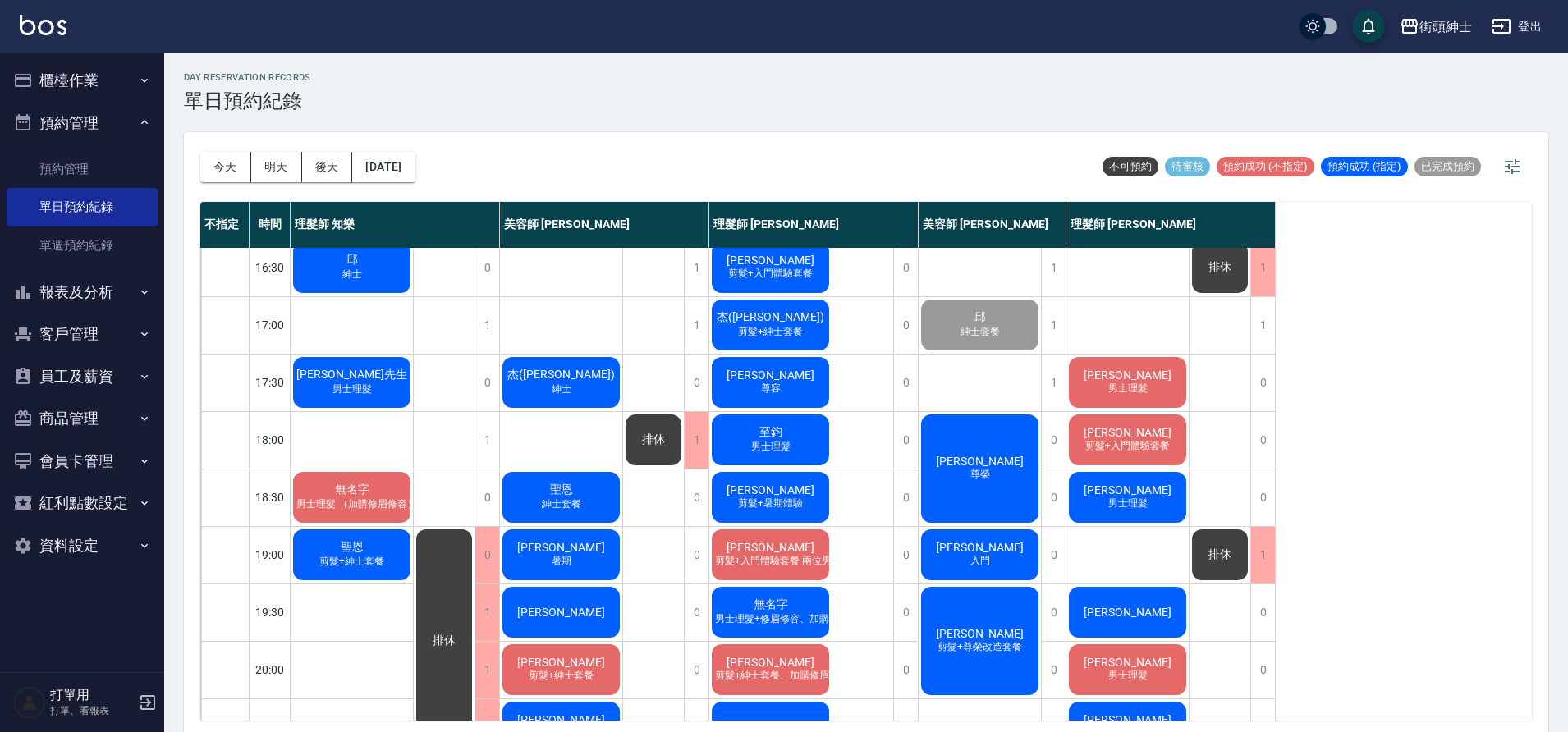
click at [359, 512] on span "男士理髮 （加購修眉修容）" at bounding box center [357, 504] width 127 height 14
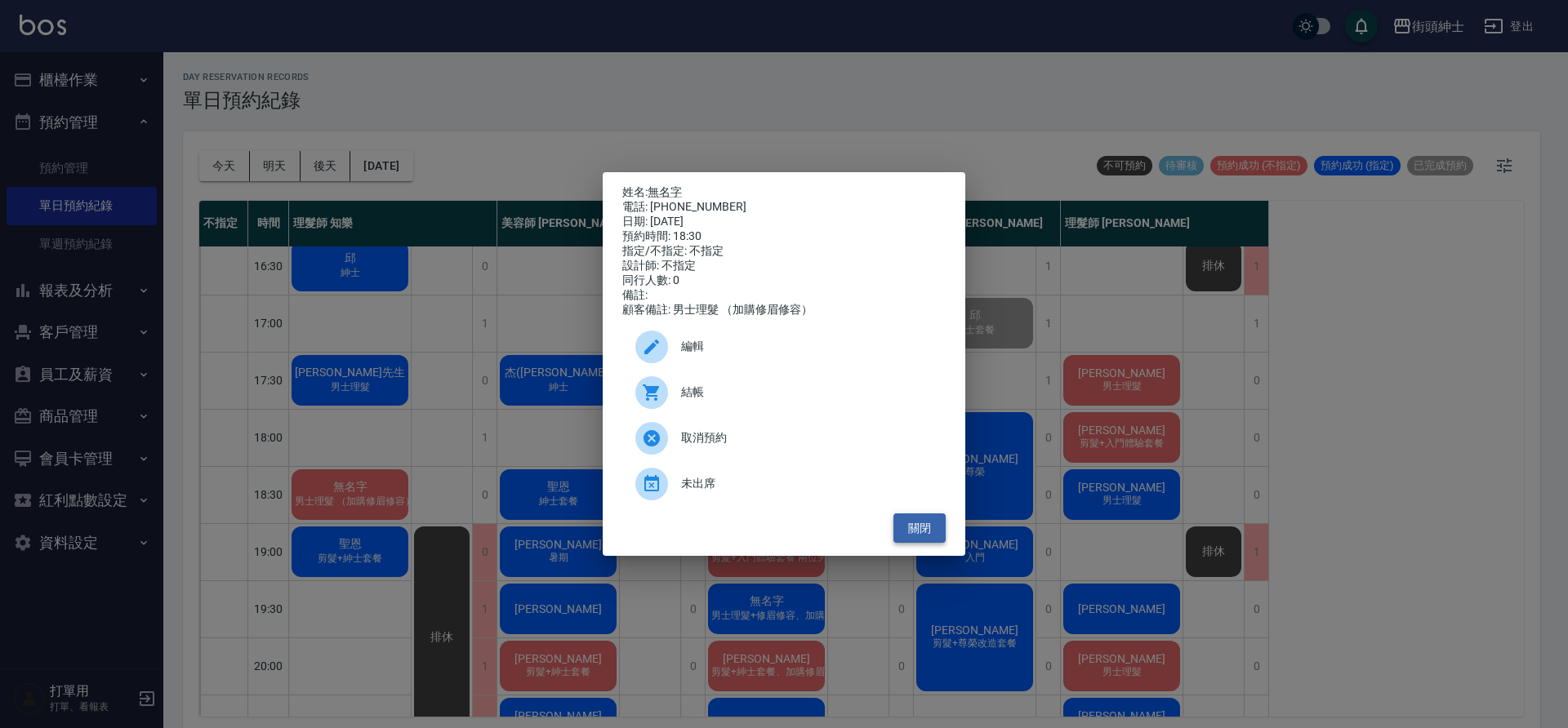
click at [907, 540] on button "關閉" at bounding box center [919, 528] width 52 height 30
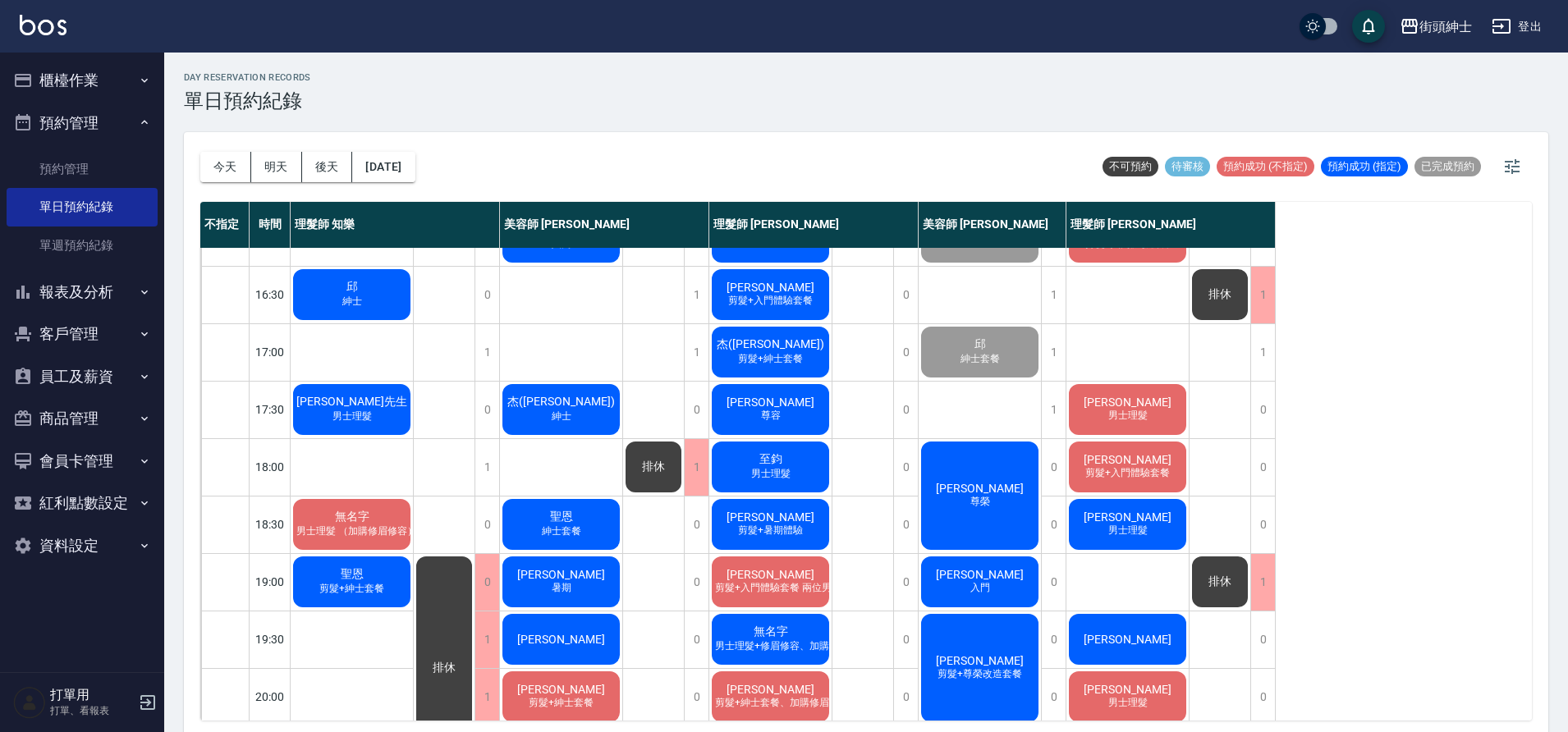
scroll to position [598, 0]
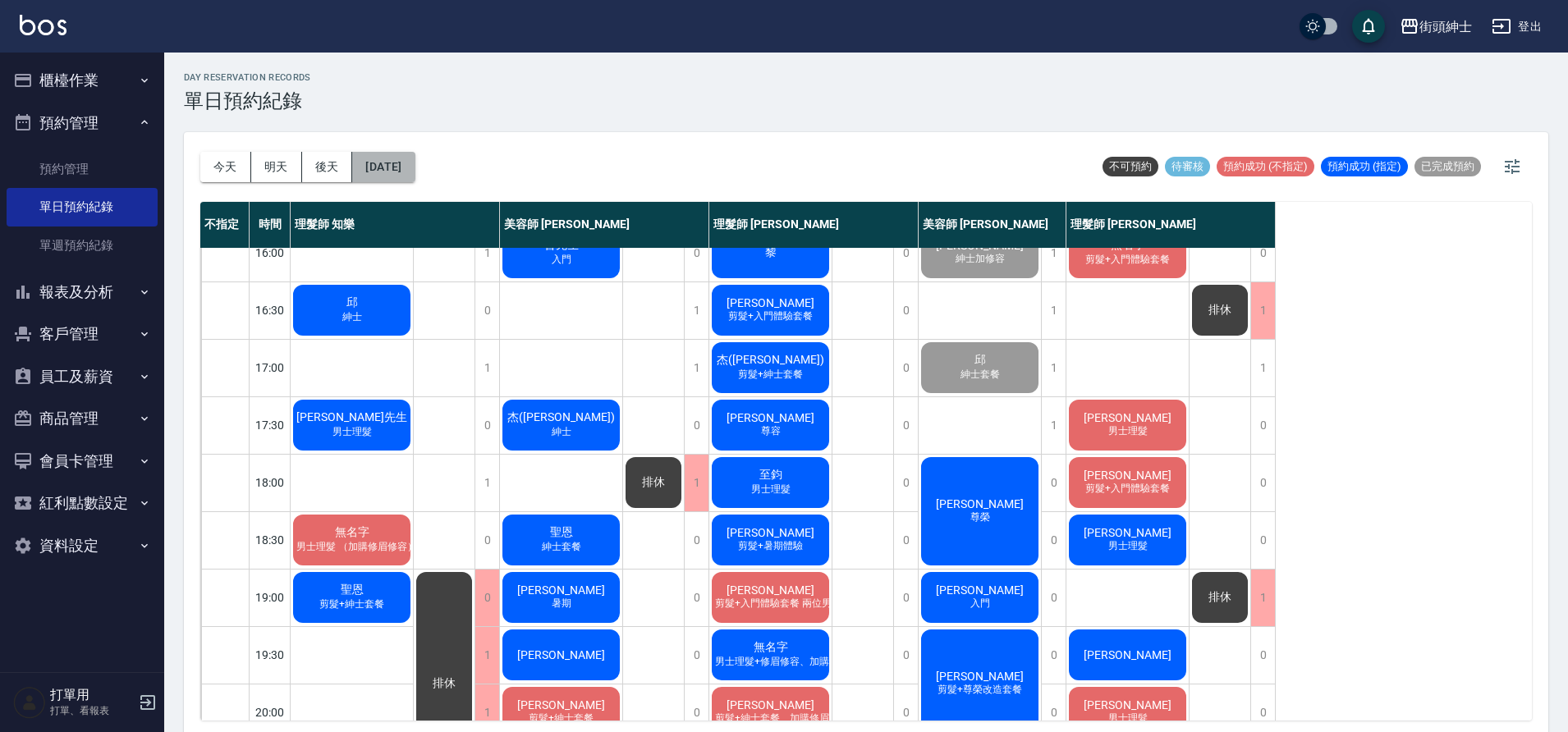
click at [415, 173] on button "[DATE]" at bounding box center [383, 166] width 63 height 30
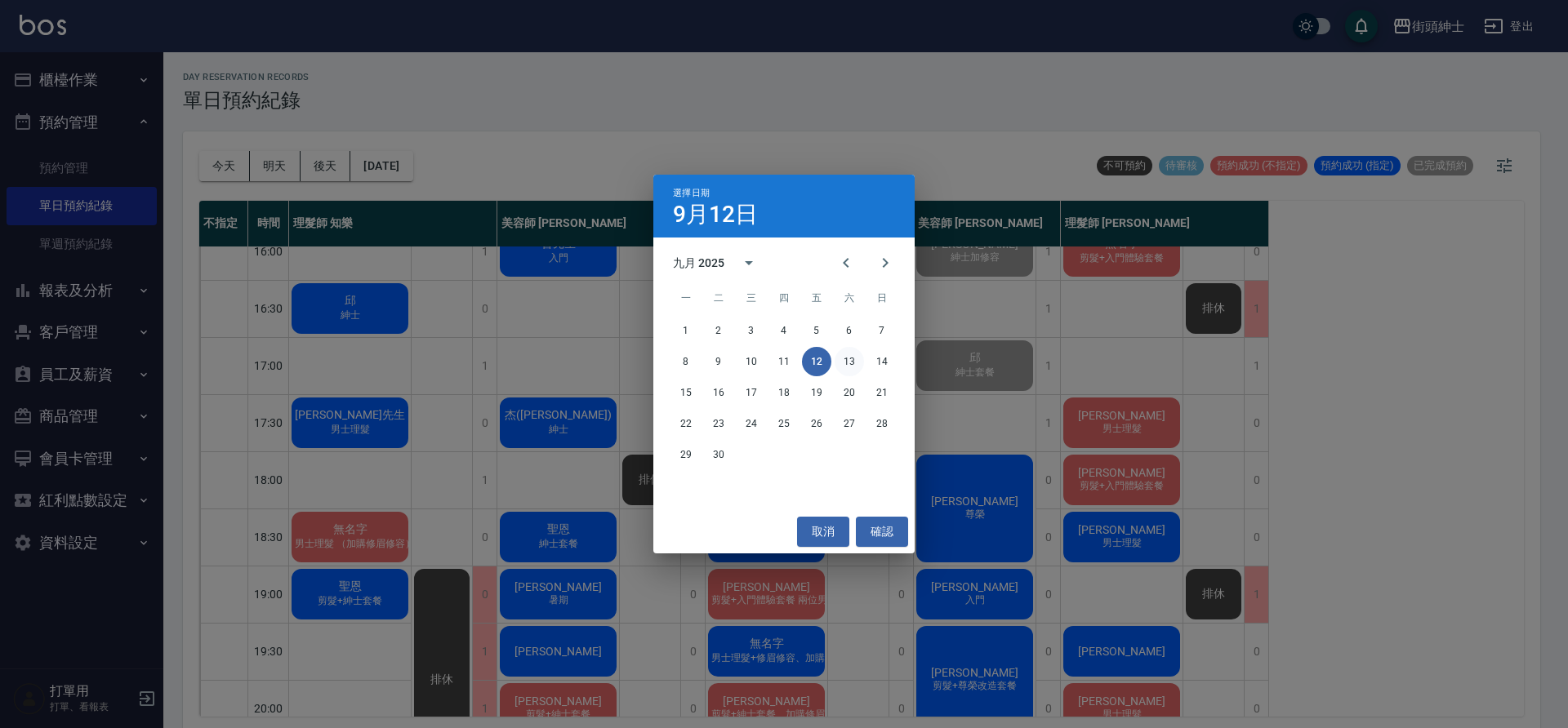
click at [849, 363] on button "13" at bounding box center [849, 361] width 29 height 29
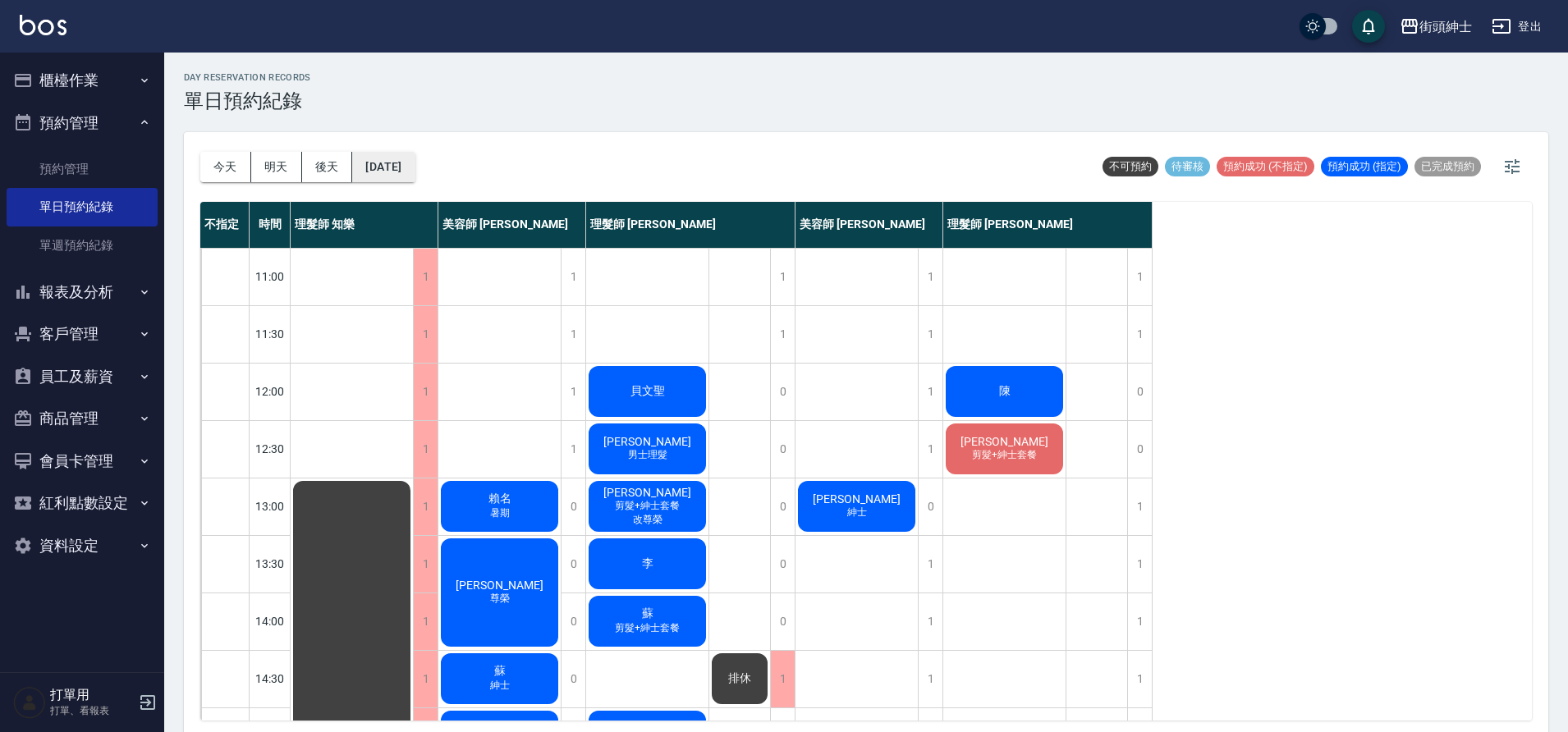
click at [415, 171] on button "[DATE]" at bounding box center [383, 166] width 63 height 30
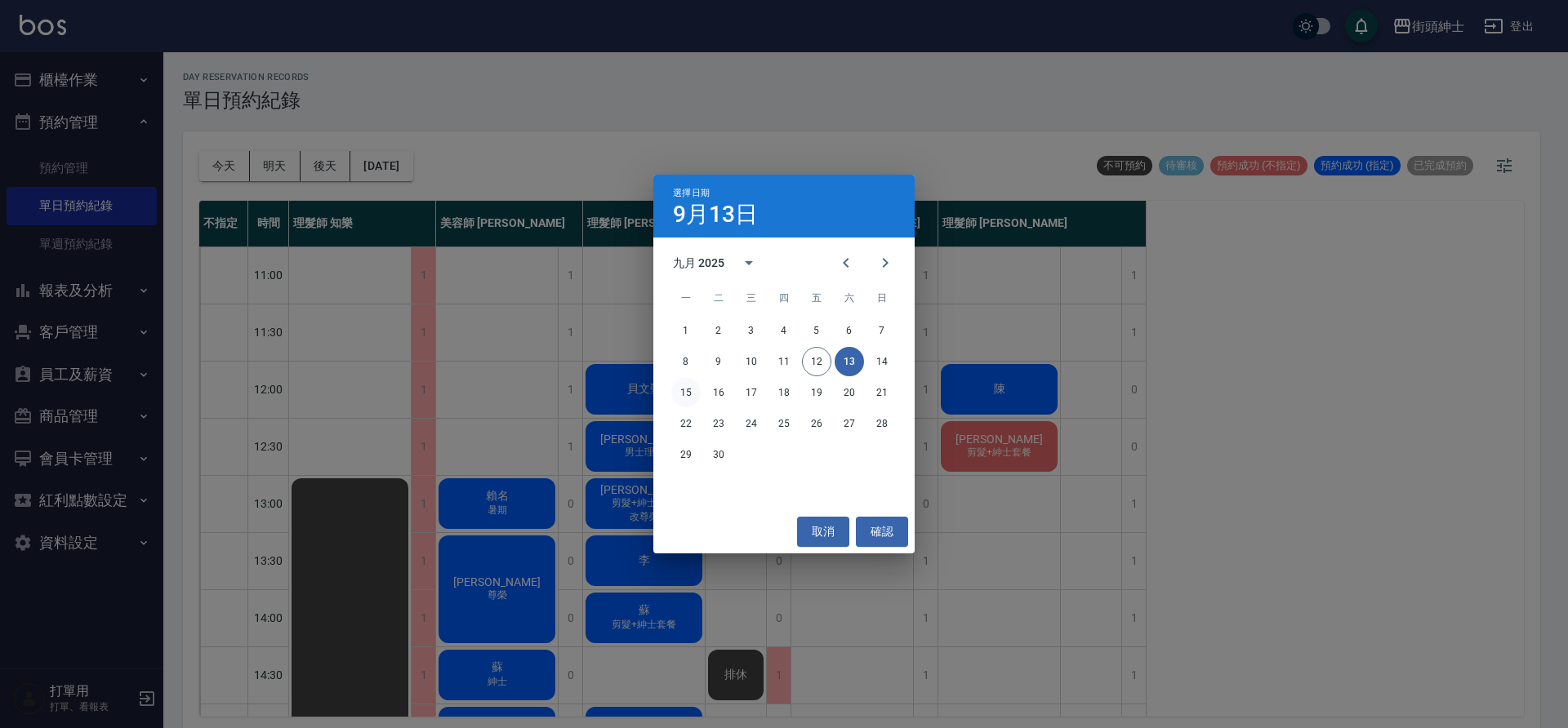
click at [693, 395] on button "15" at bounding box center [686, 392] width 29 height 29
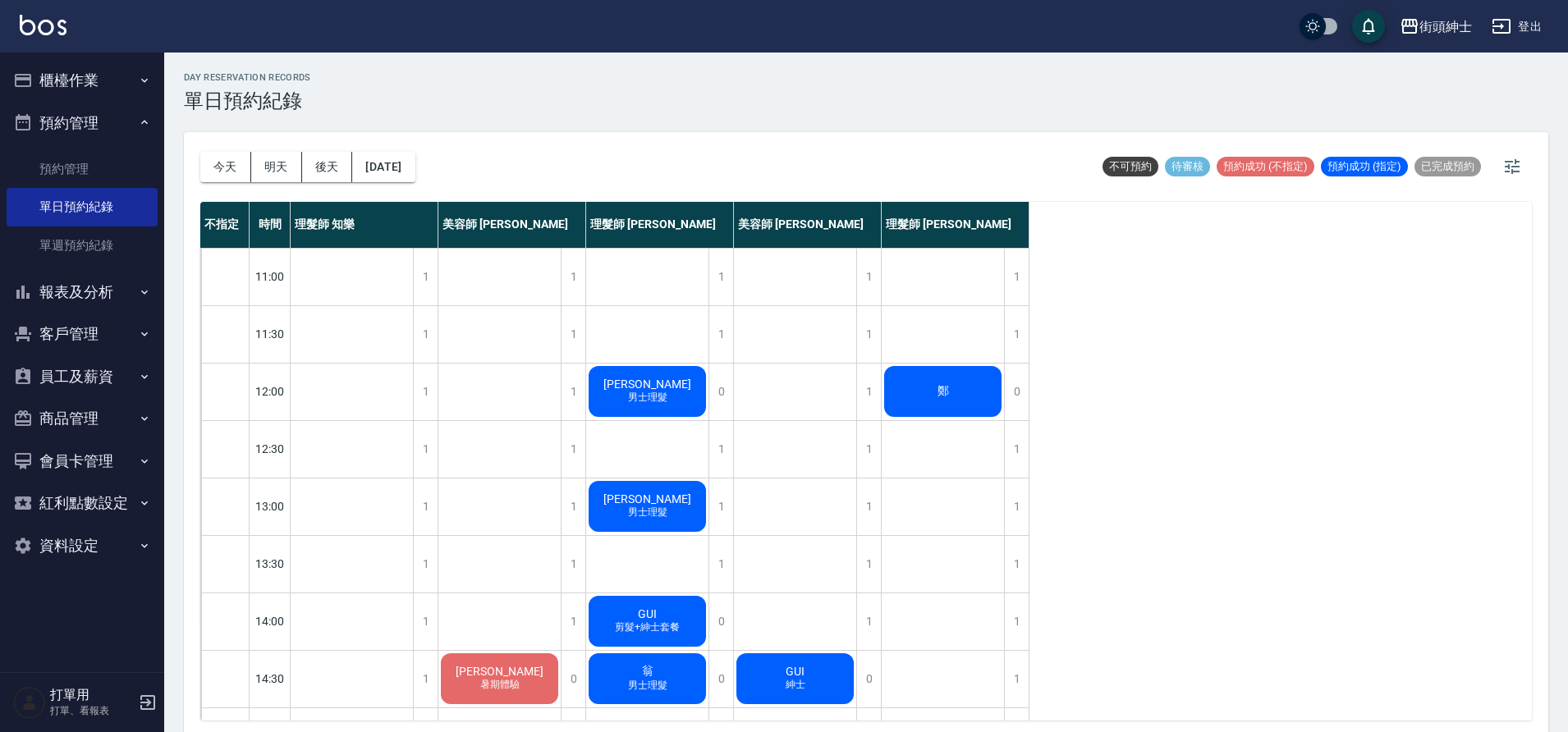
click at [357, 144] on div "今天 明天 後天 2025/09/15" at bounding box center [308, 166] width 215 height 69
click at [415, 176] on button "2025/09/15" at bounding box center [383, 166] width 63 height 30
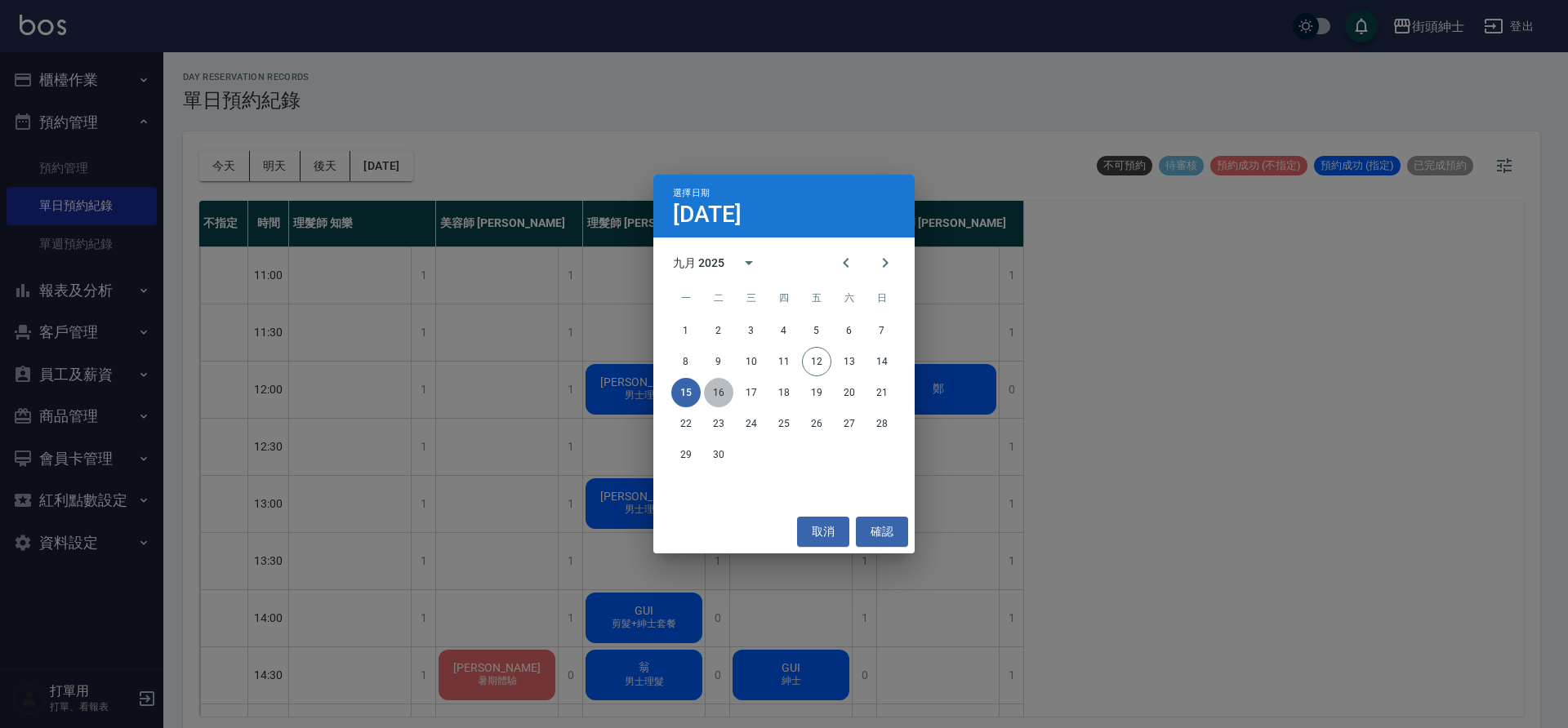
click at [731, 398] on button "16" at bounding box center [719, 392] width 29 height 29
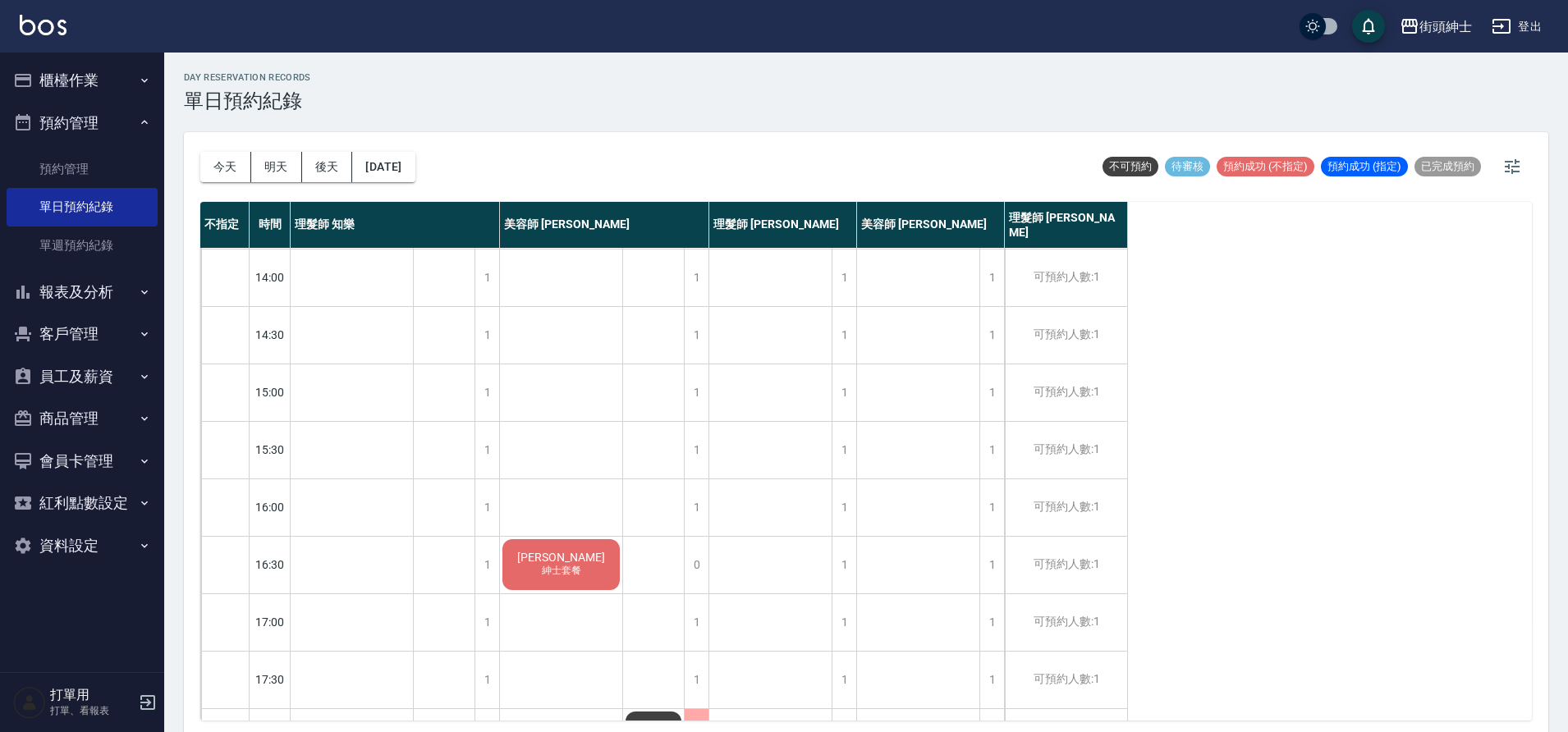
scroll to position [352, 0]
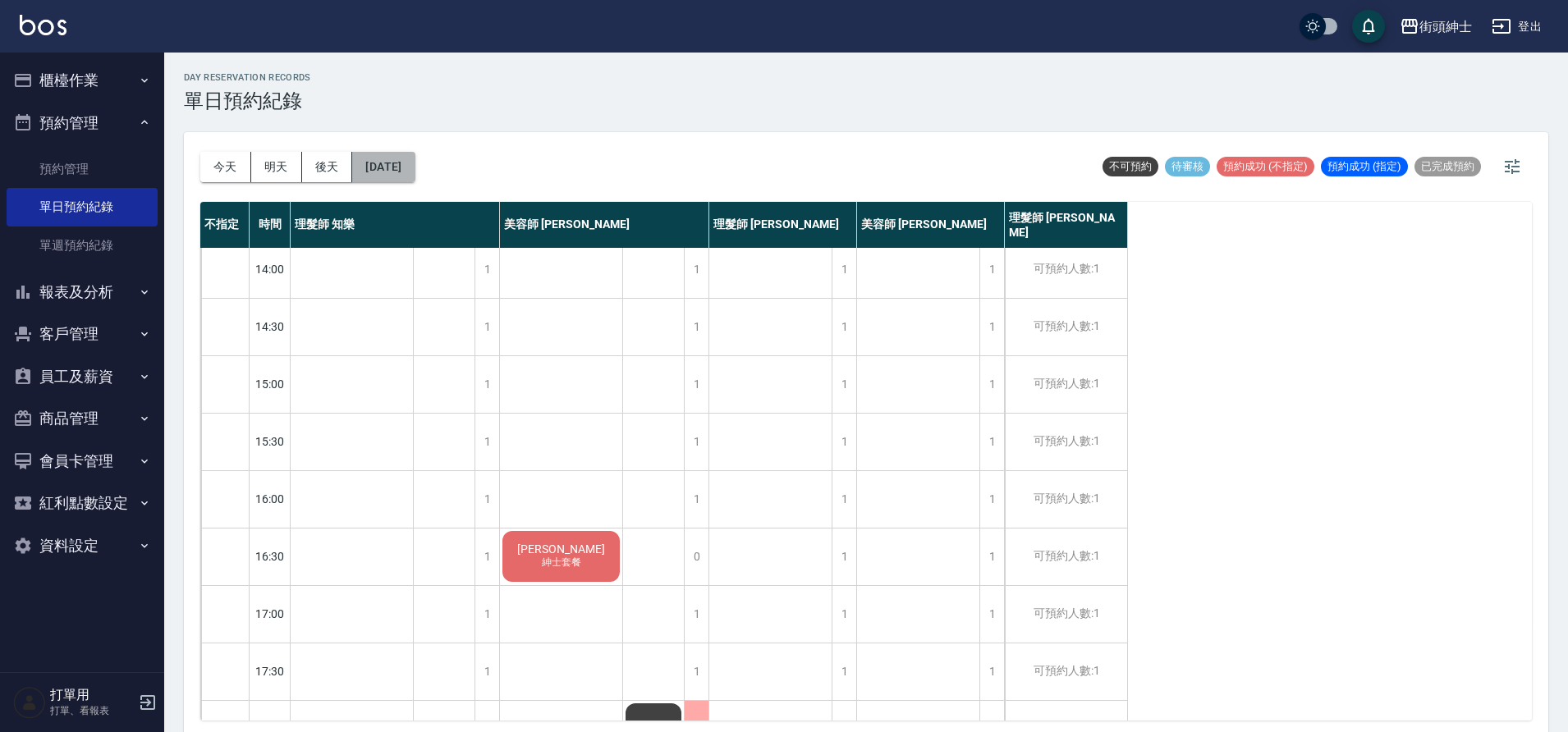
click at [409, 165] on button "2025/09/16" at bounding box center [383, 166] width 63 height 30
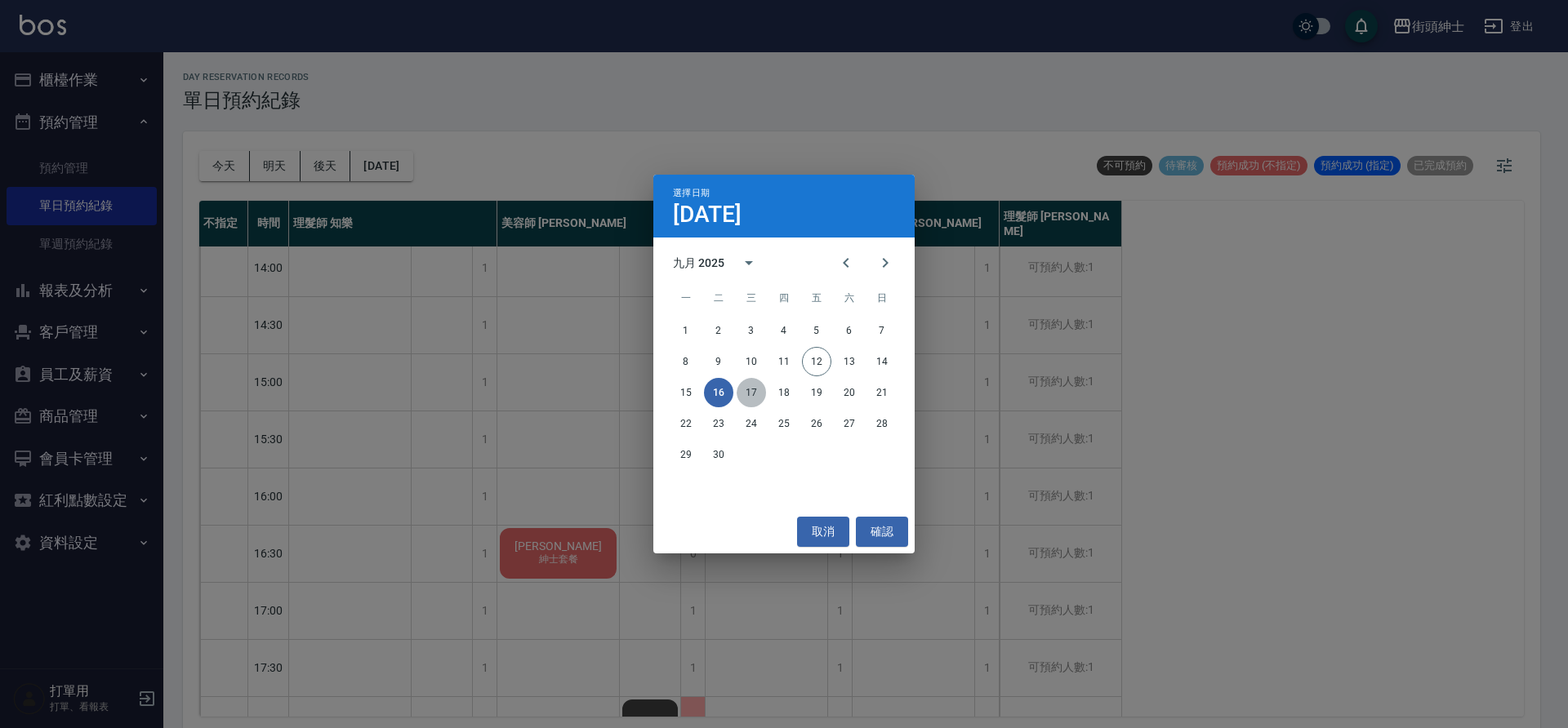
click at [757, 394] on button "17" at bounding box center [751, 392] width 29 height 29
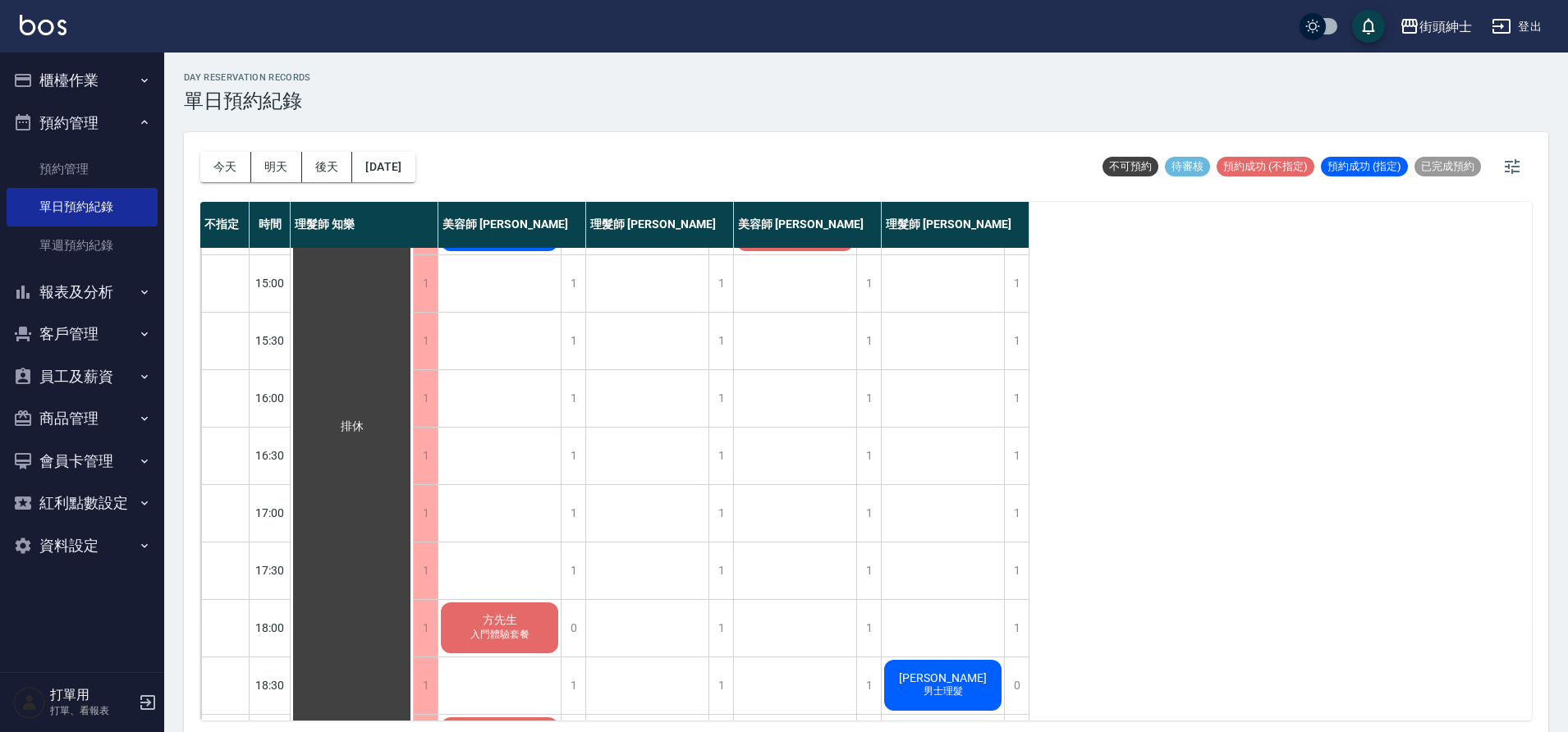
scroll to position [630, 0]
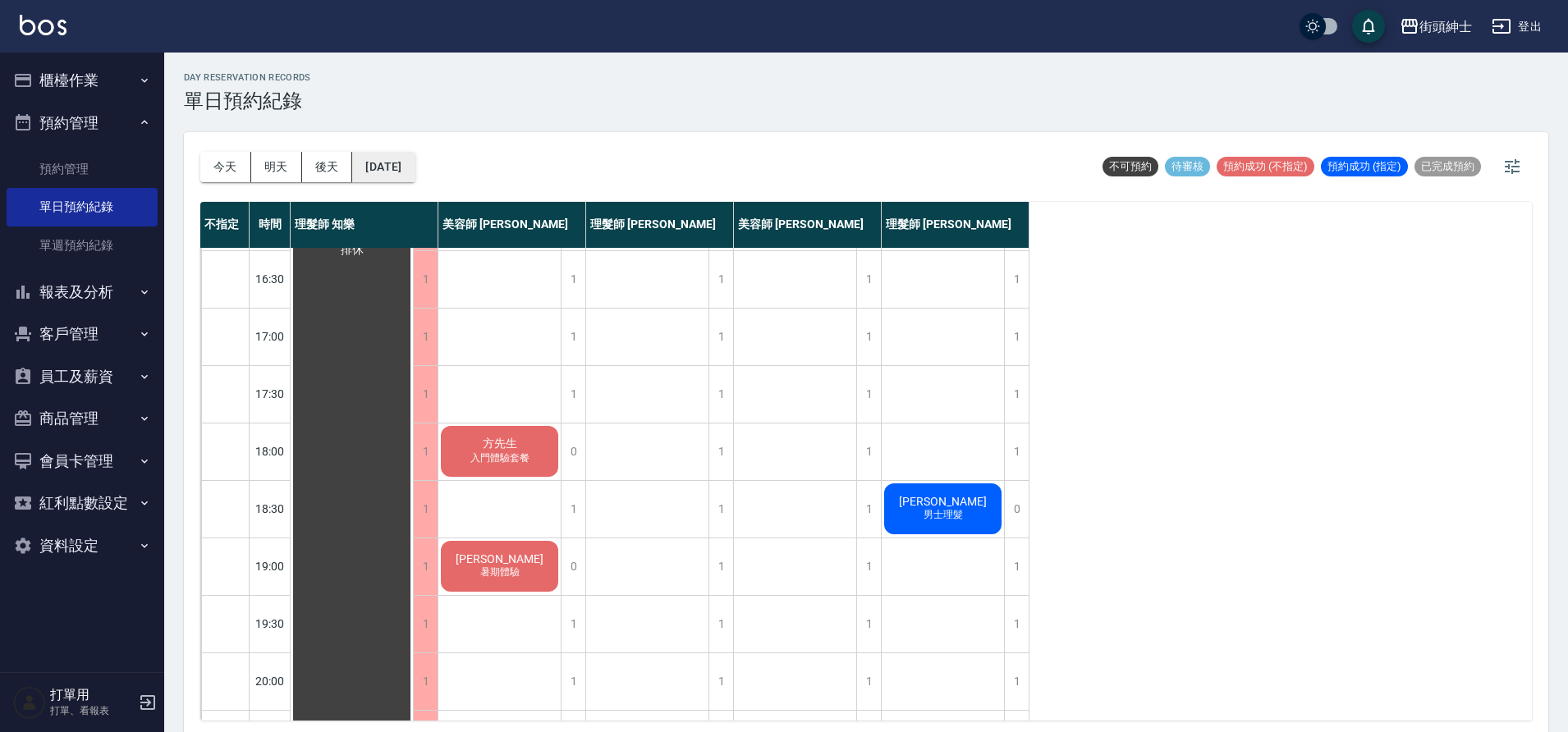
click at [405, 170] on button "2025/09/17" at bounding box center [383, 166] width 63 height 30
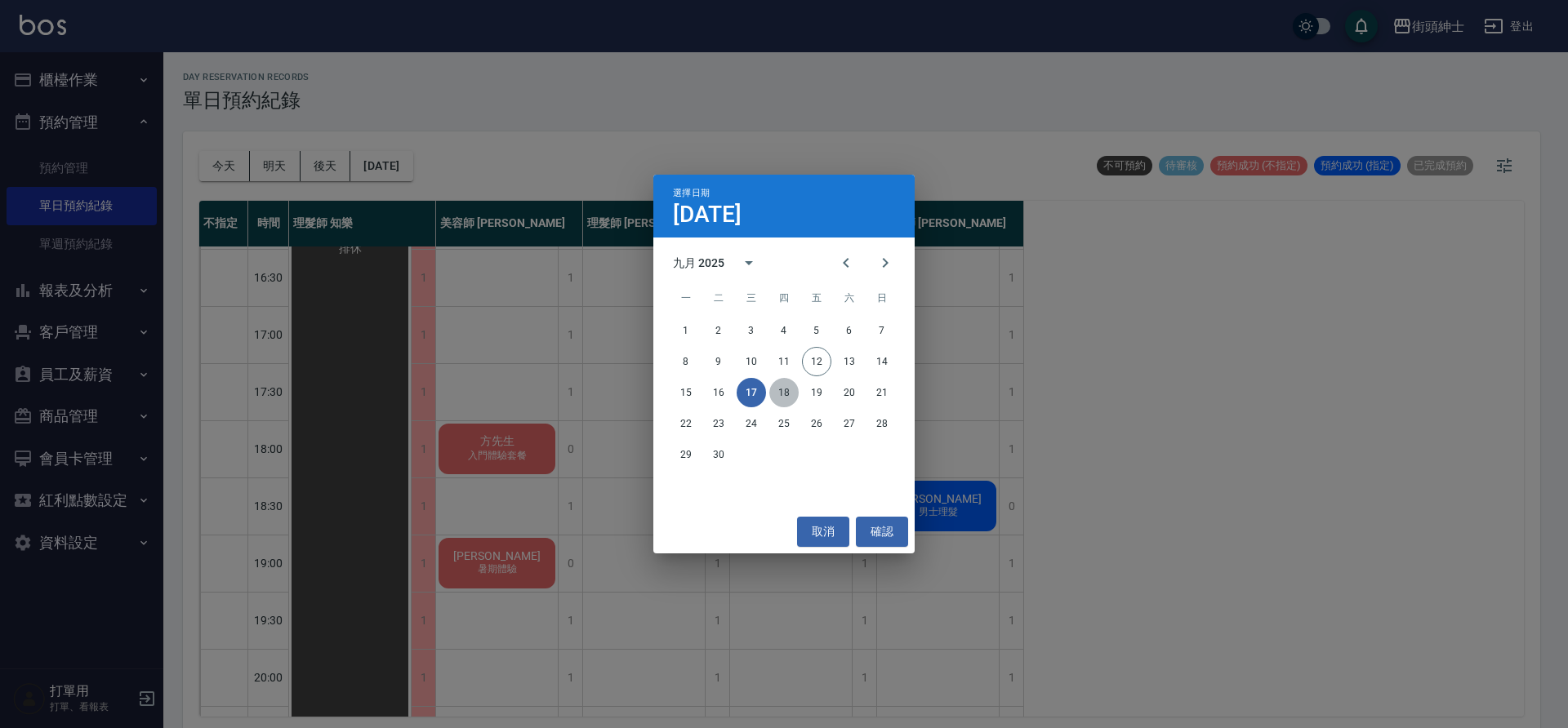
click at [791, 396] on button "18" at bounding box center [784, 392] width 29 height 29
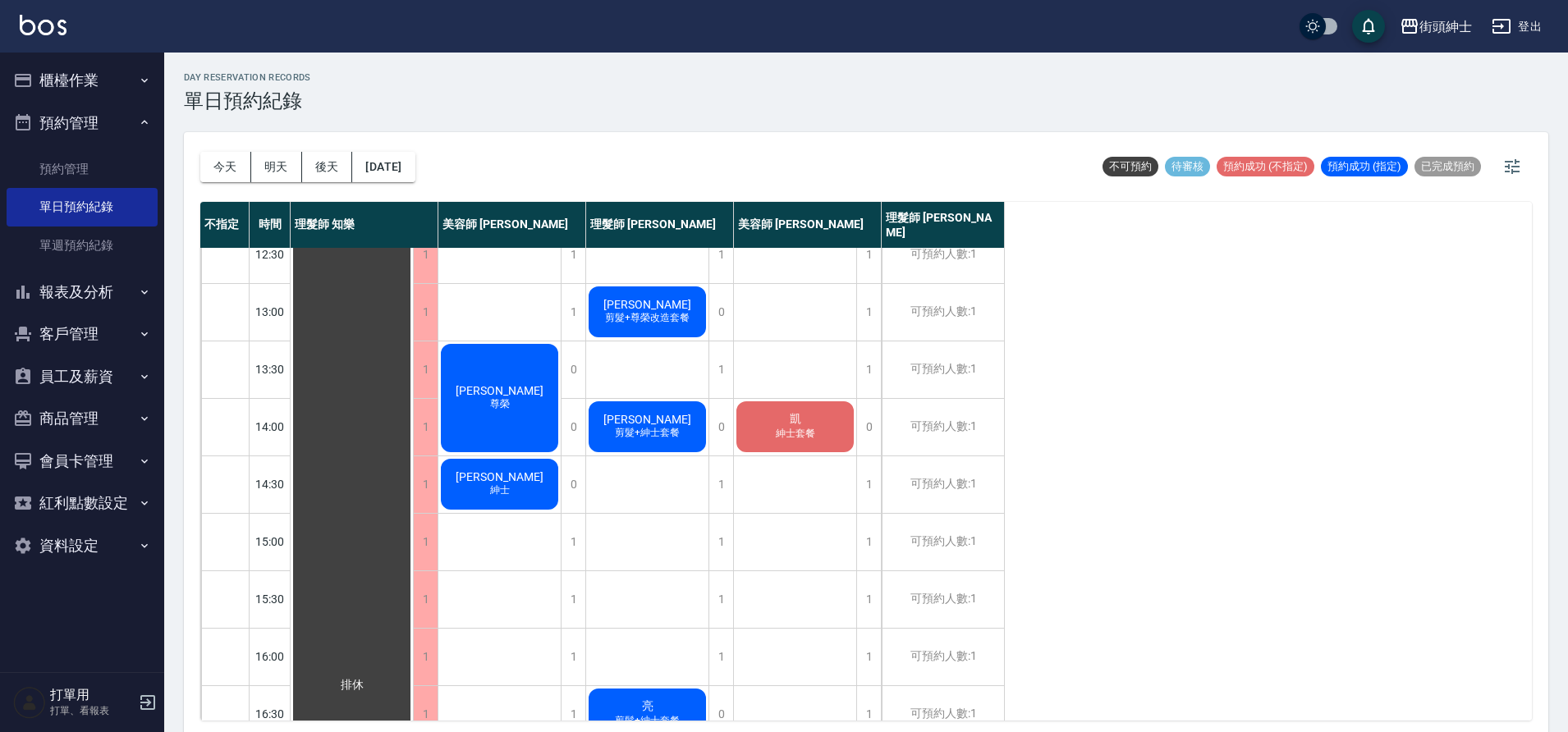
scroll to position [193, 0]
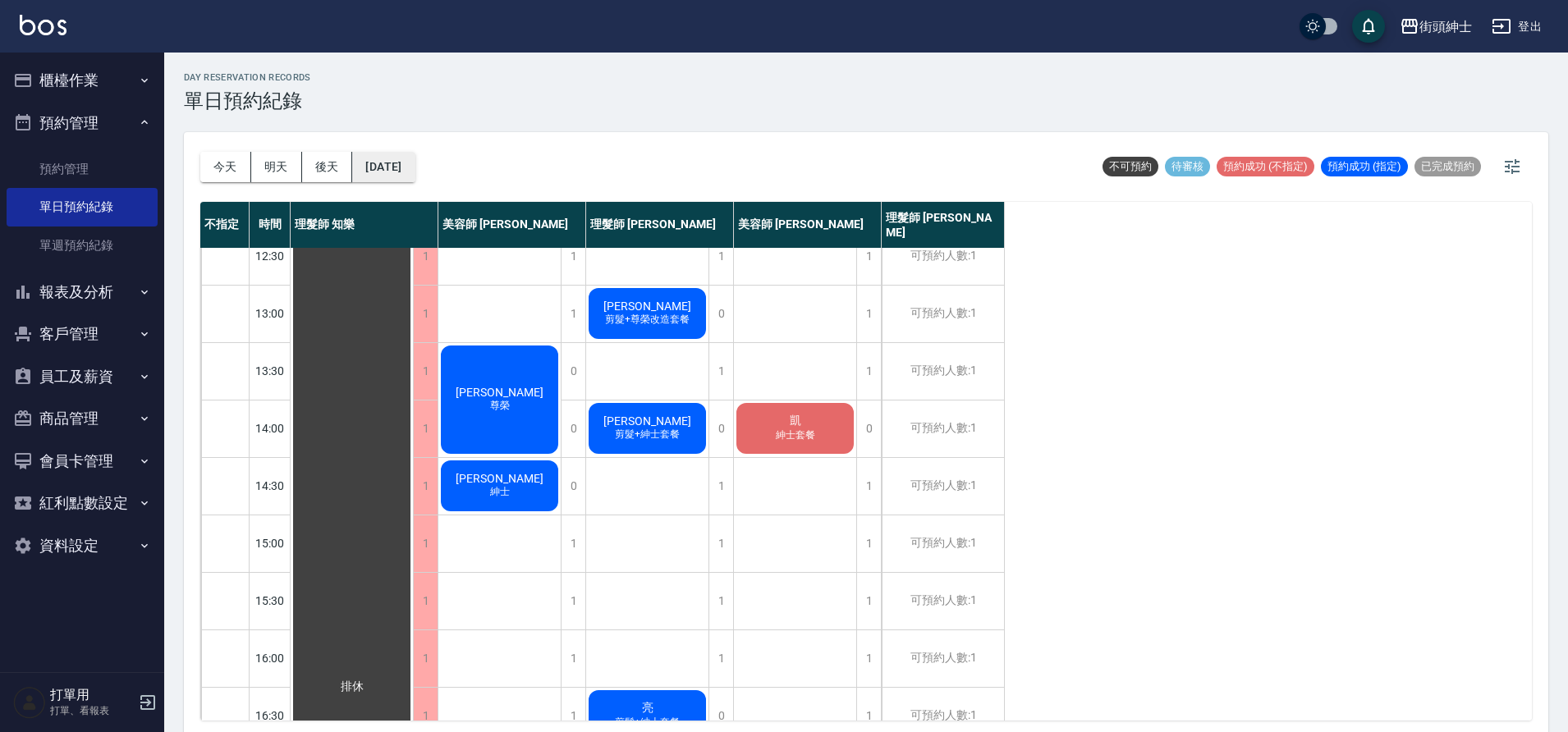
click at [399, 159] on button "2025/09/18" at bounding box center [383, 166] width 63 height 30
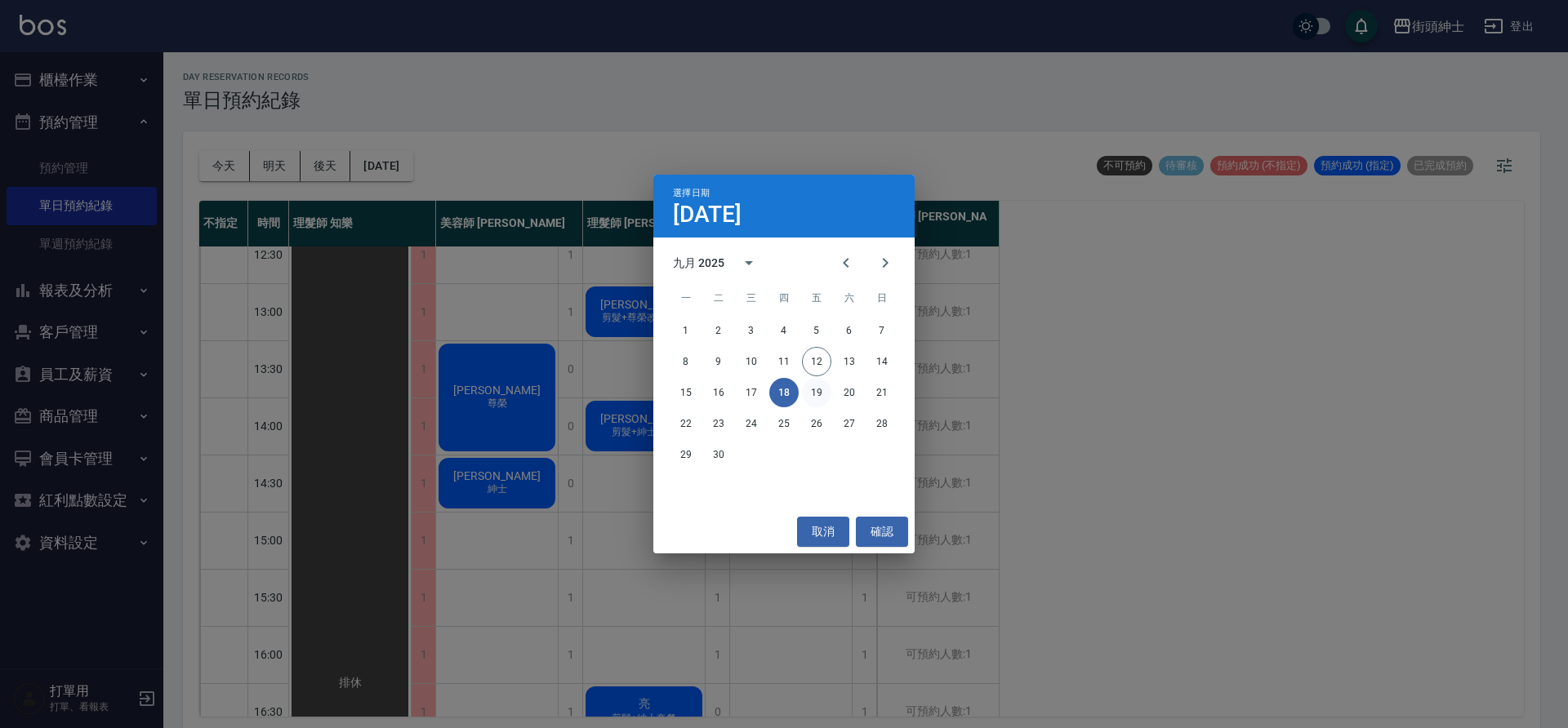
click at [805, 384] on button "19" at bounding box center [817, 392] width 29 height 29
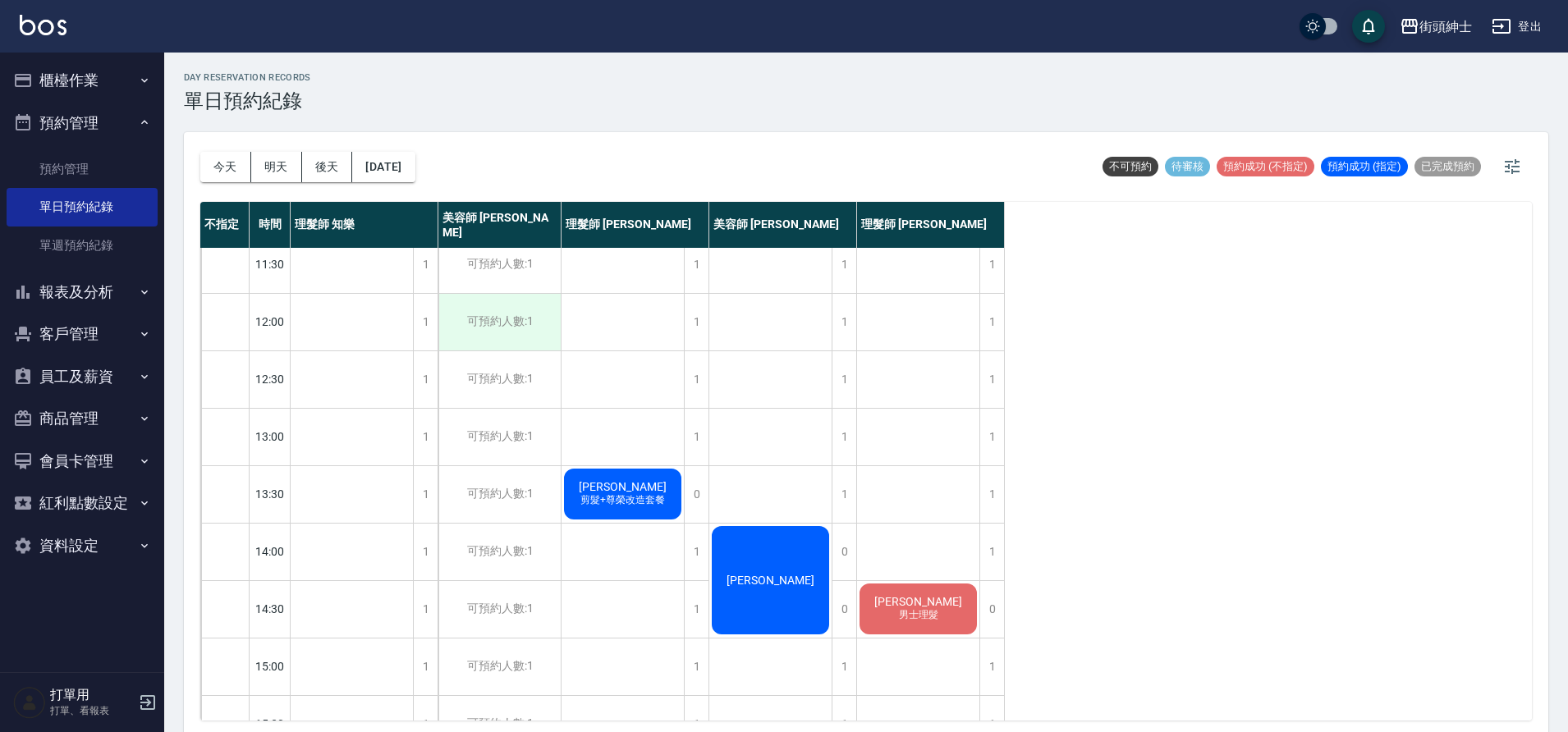
scroll to position [196, 0]
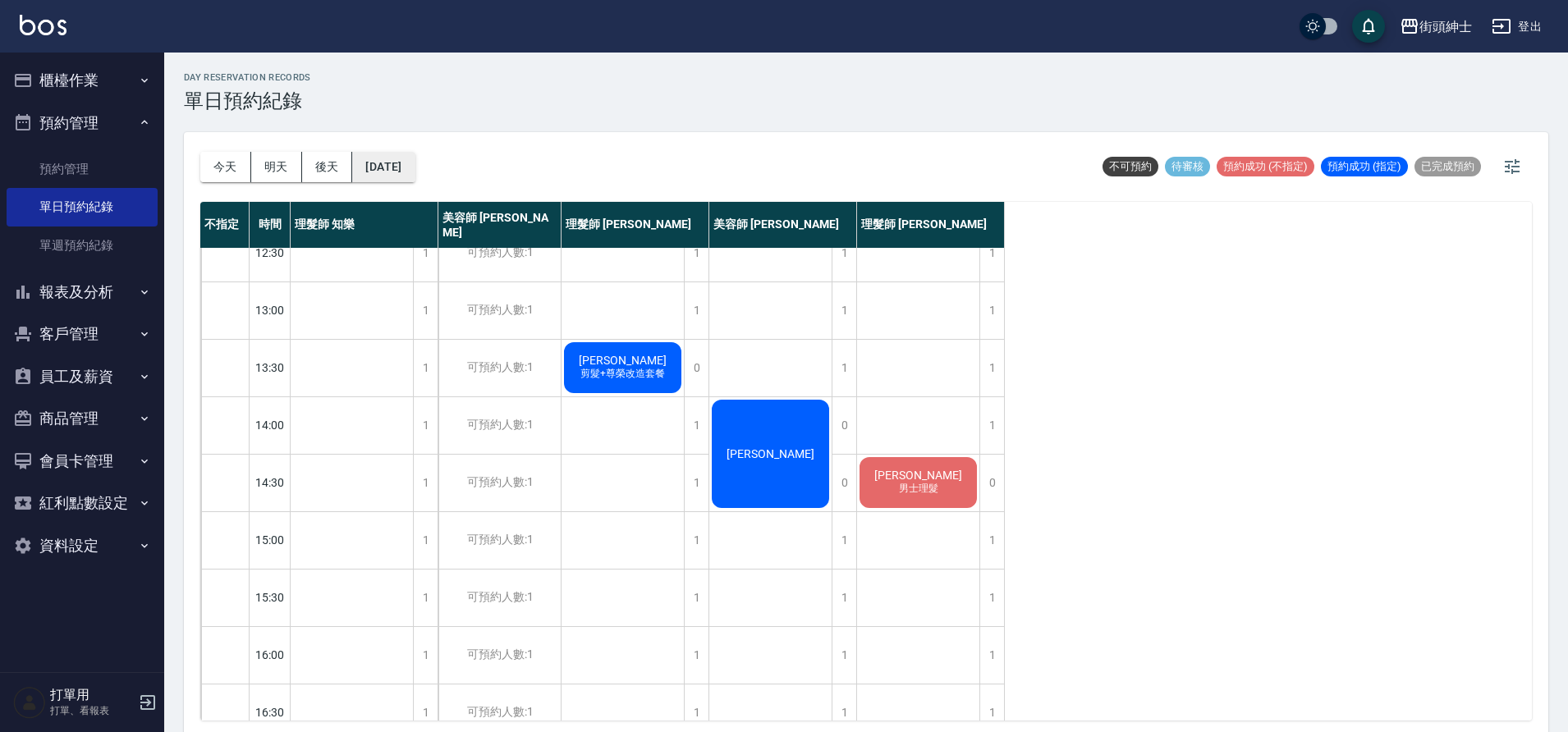
click at [400, 165] on button "2025/09/19" at bounding box center [383, 166] width 63 height 30
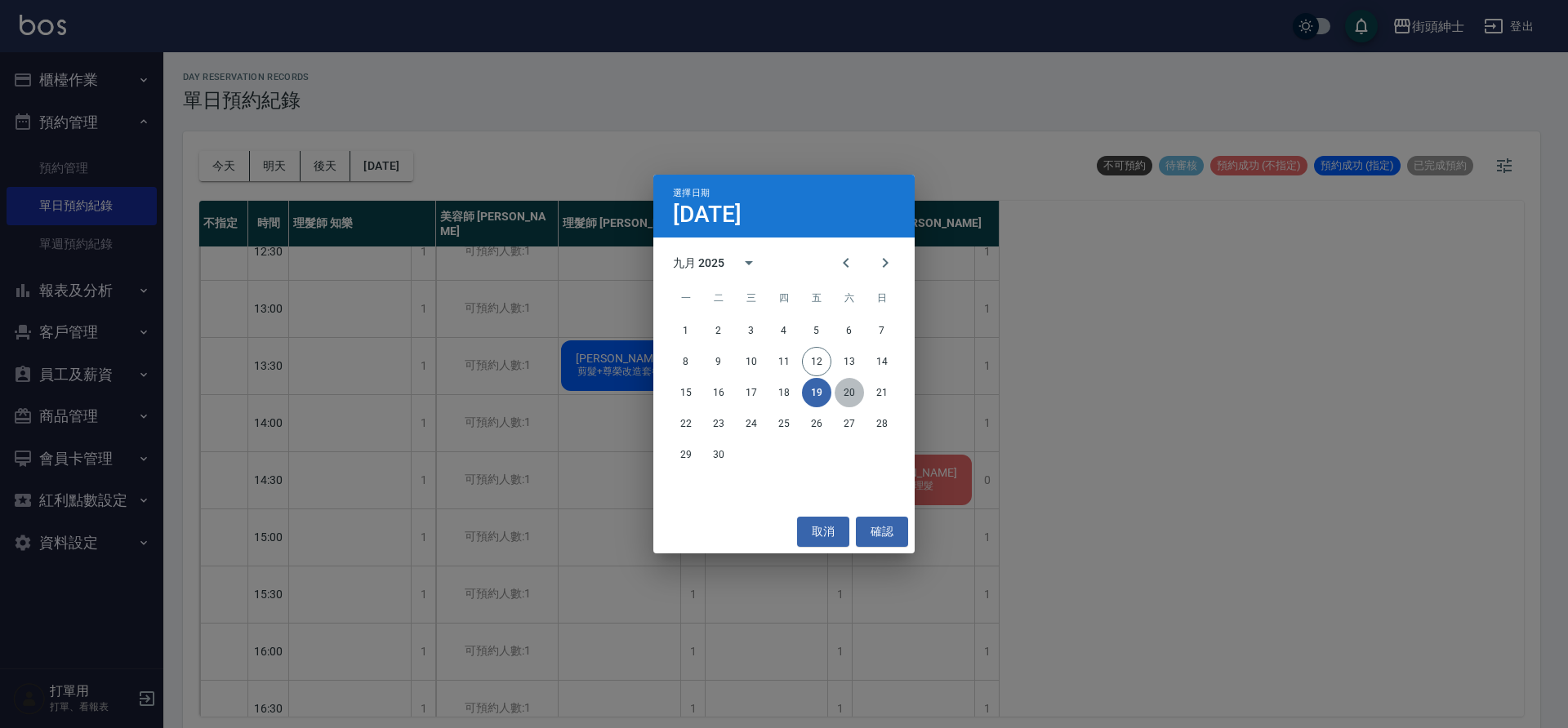
click at [860, 390] on button "20" at bounding box center [849, 392] width 29 height 29
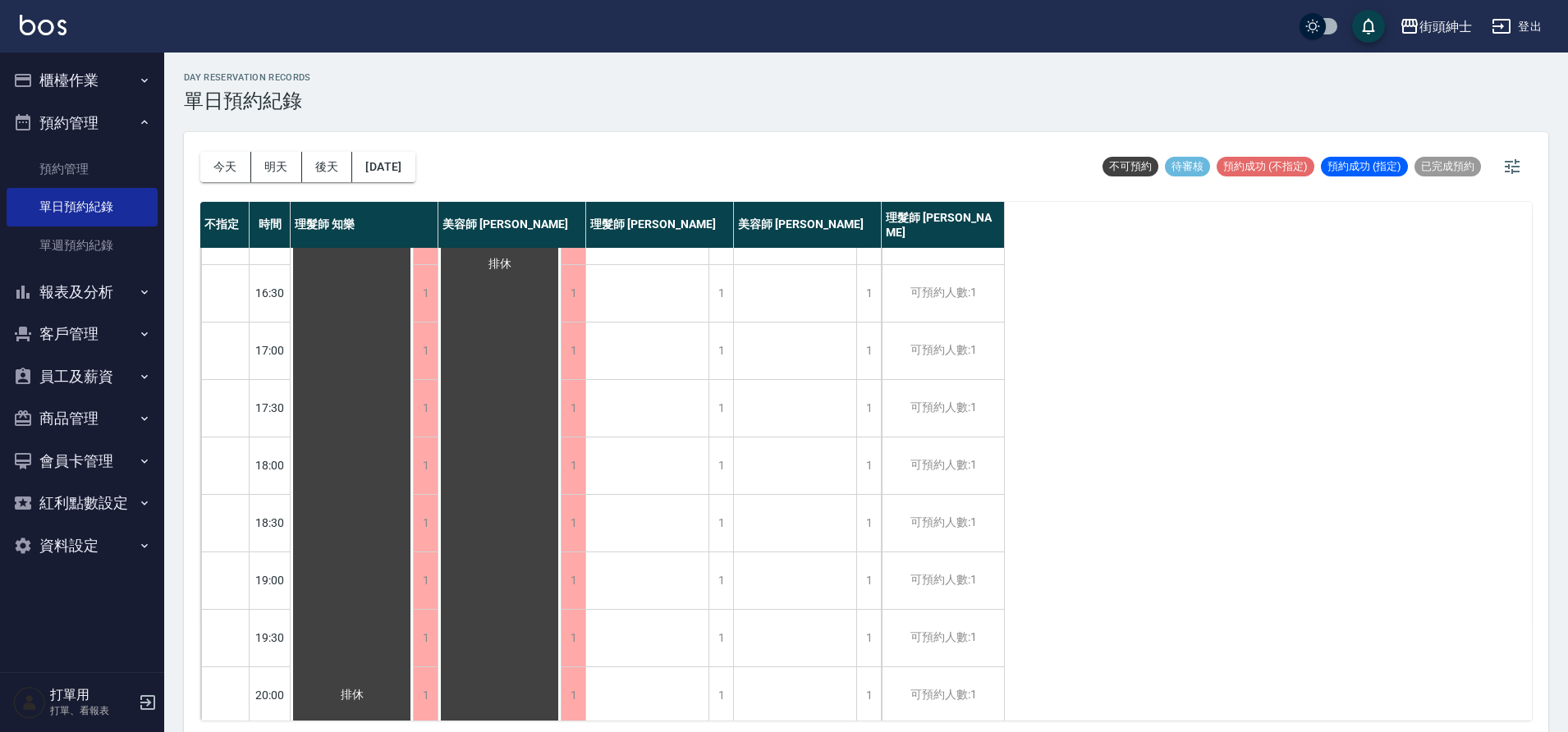
scroll to position [625, 0]
click at [413, 169] on button "2025/09/20" at bounding box center [383, 166] width 63 height 30
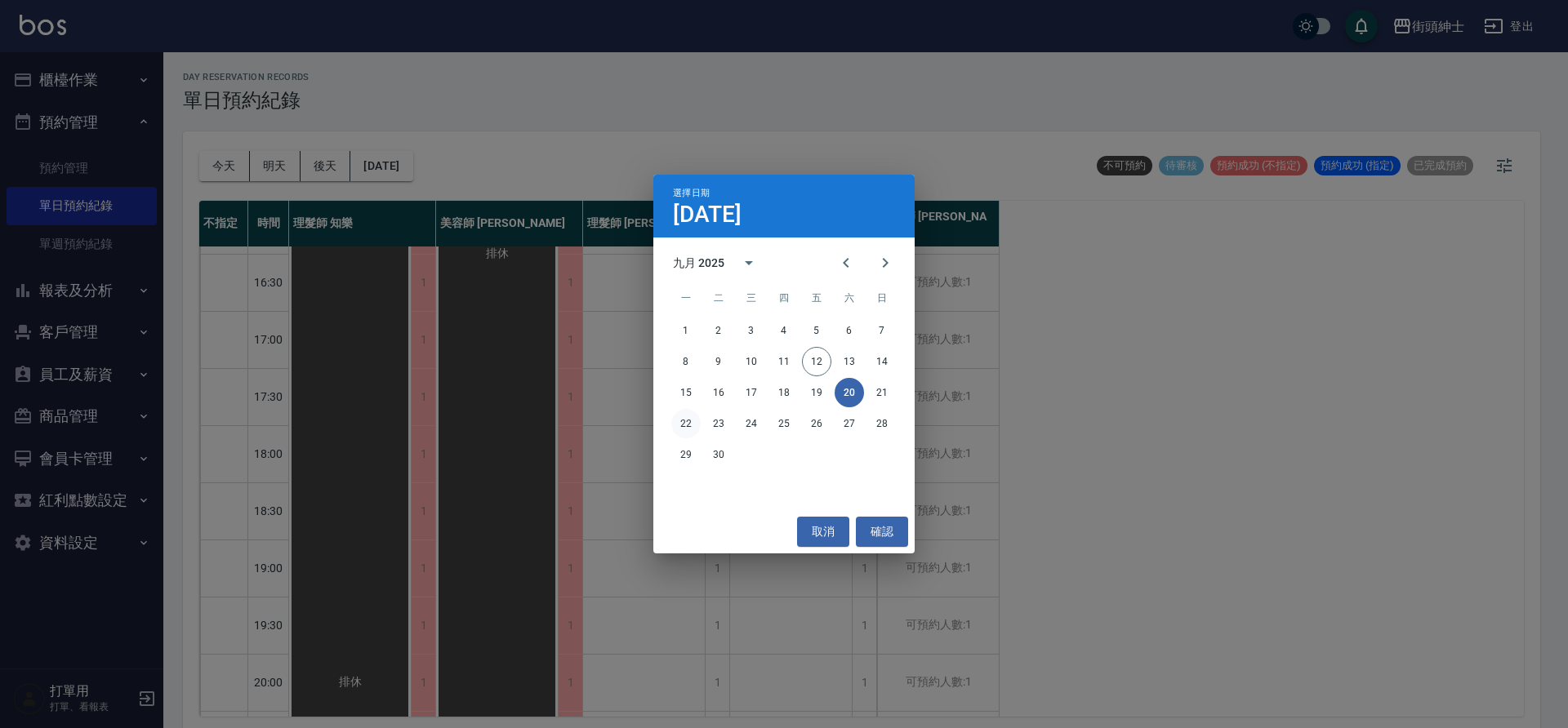
click at [699, 421] on button "22" at bounding box center [686, 424] width 29 height 29
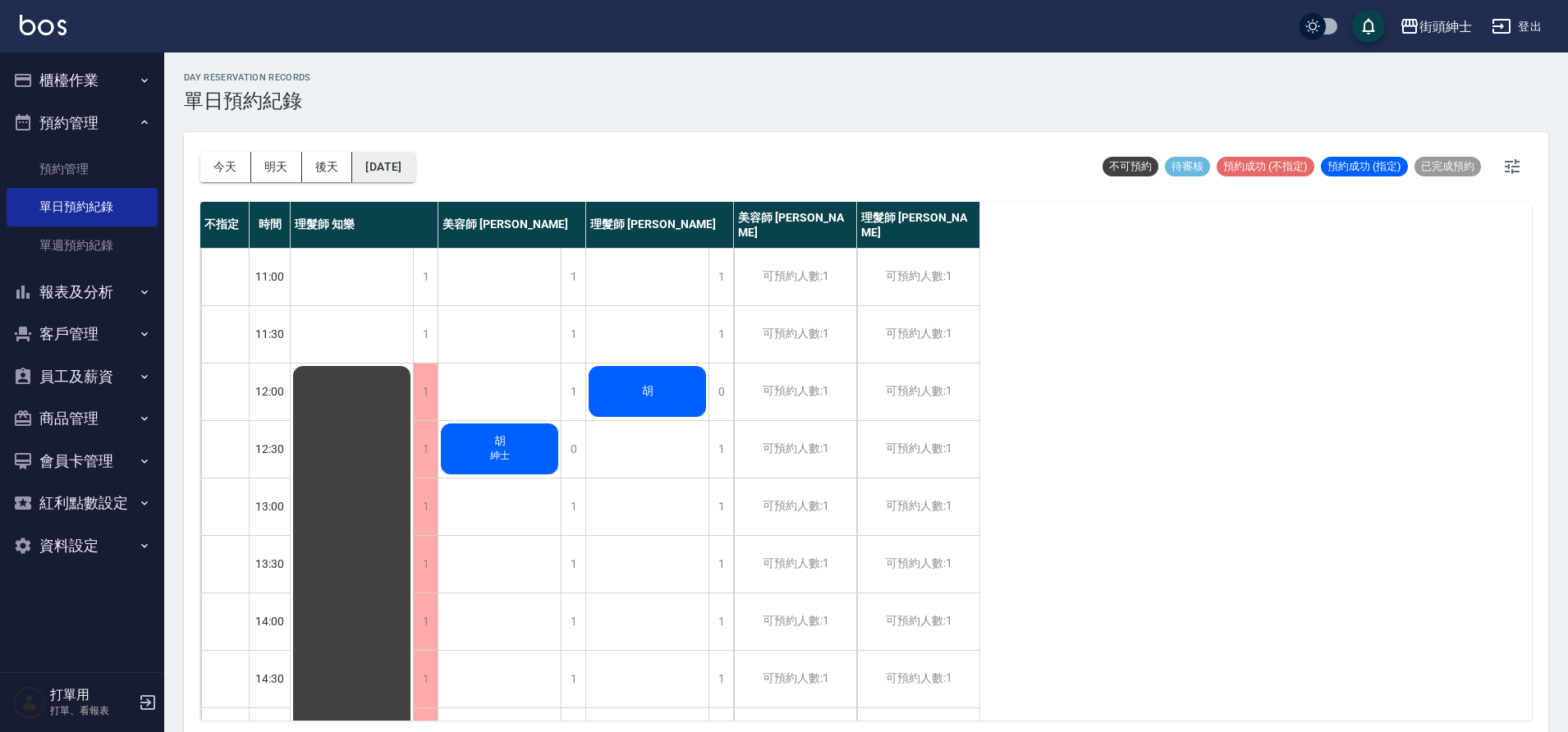
click at [401, 173] on button "2025/09/22" at bounding box center [383, 166] width 63 height 30
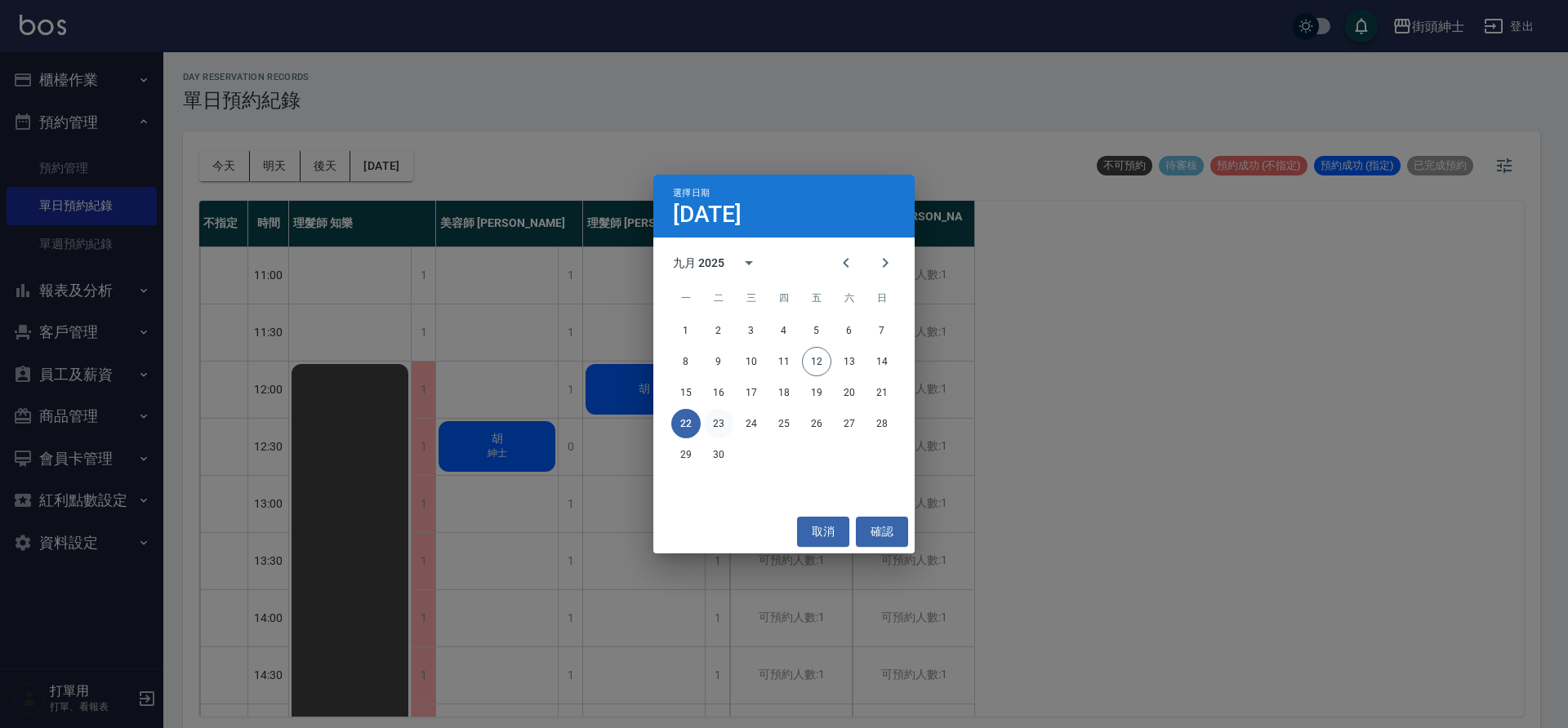
click at [715, 423] on button "23" at bounding box center [719, 424] width 29 height 29
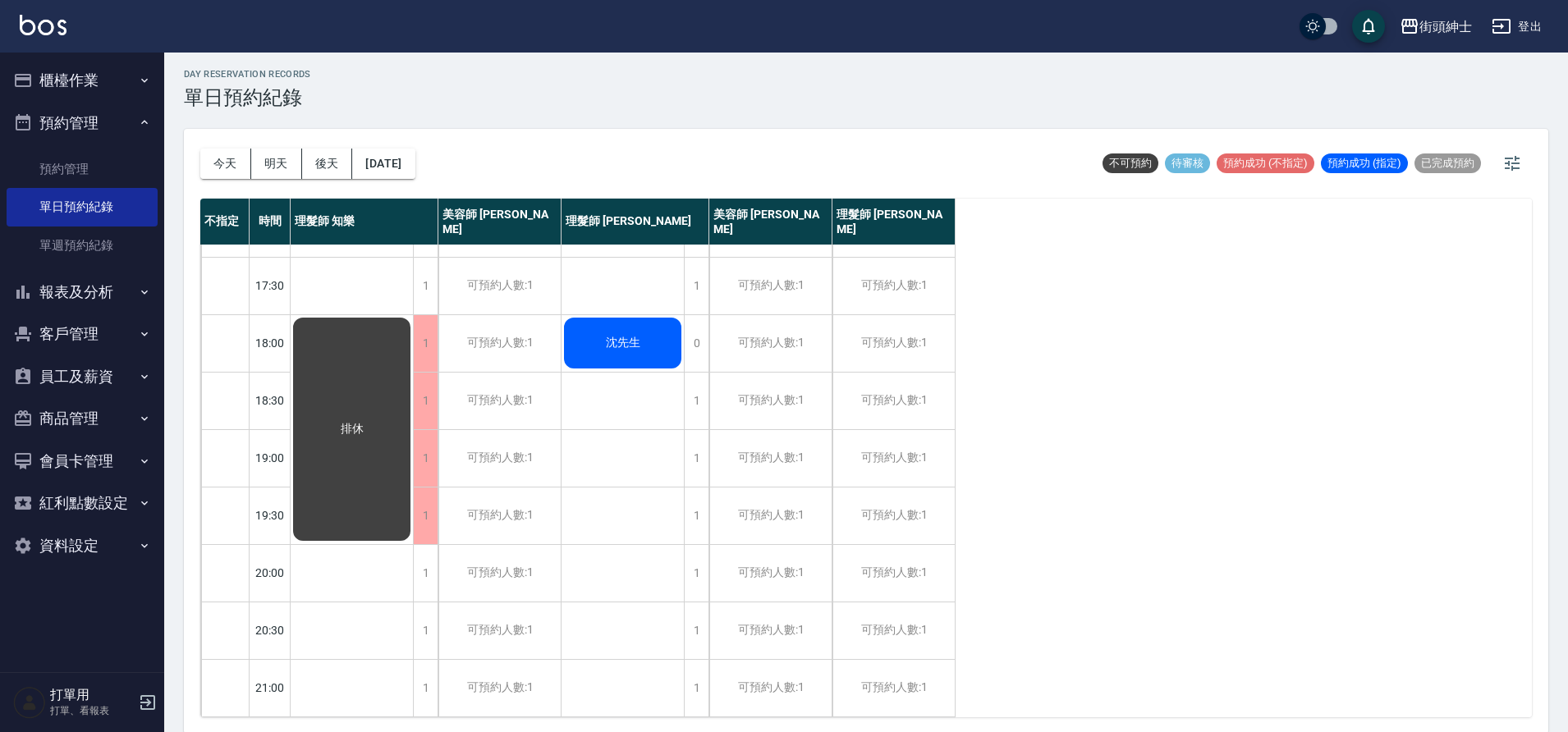
scroll to position [5, 0]
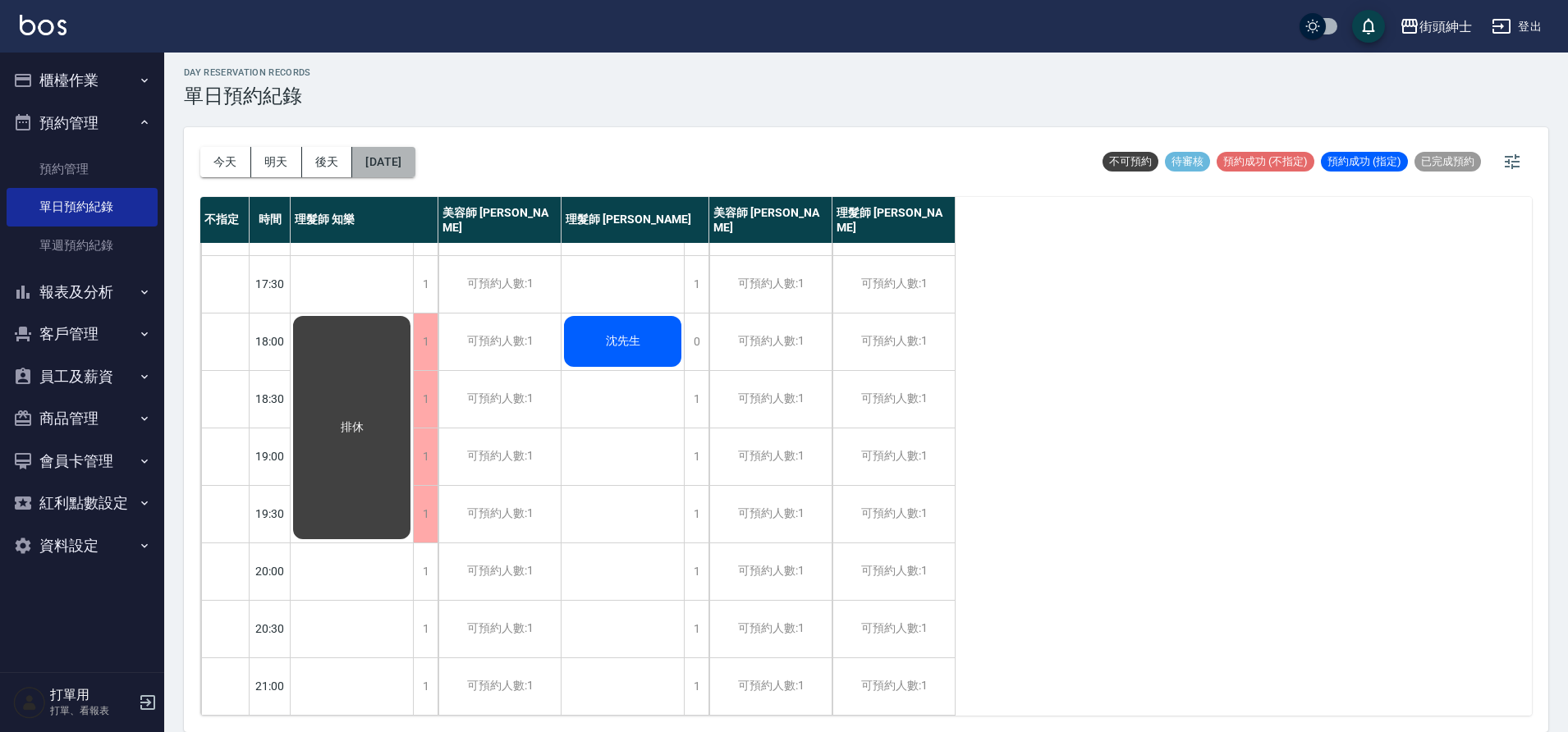
click at [394, 171] on button "2025/09/23" at bounding box center [383, 161] width 63 height 30
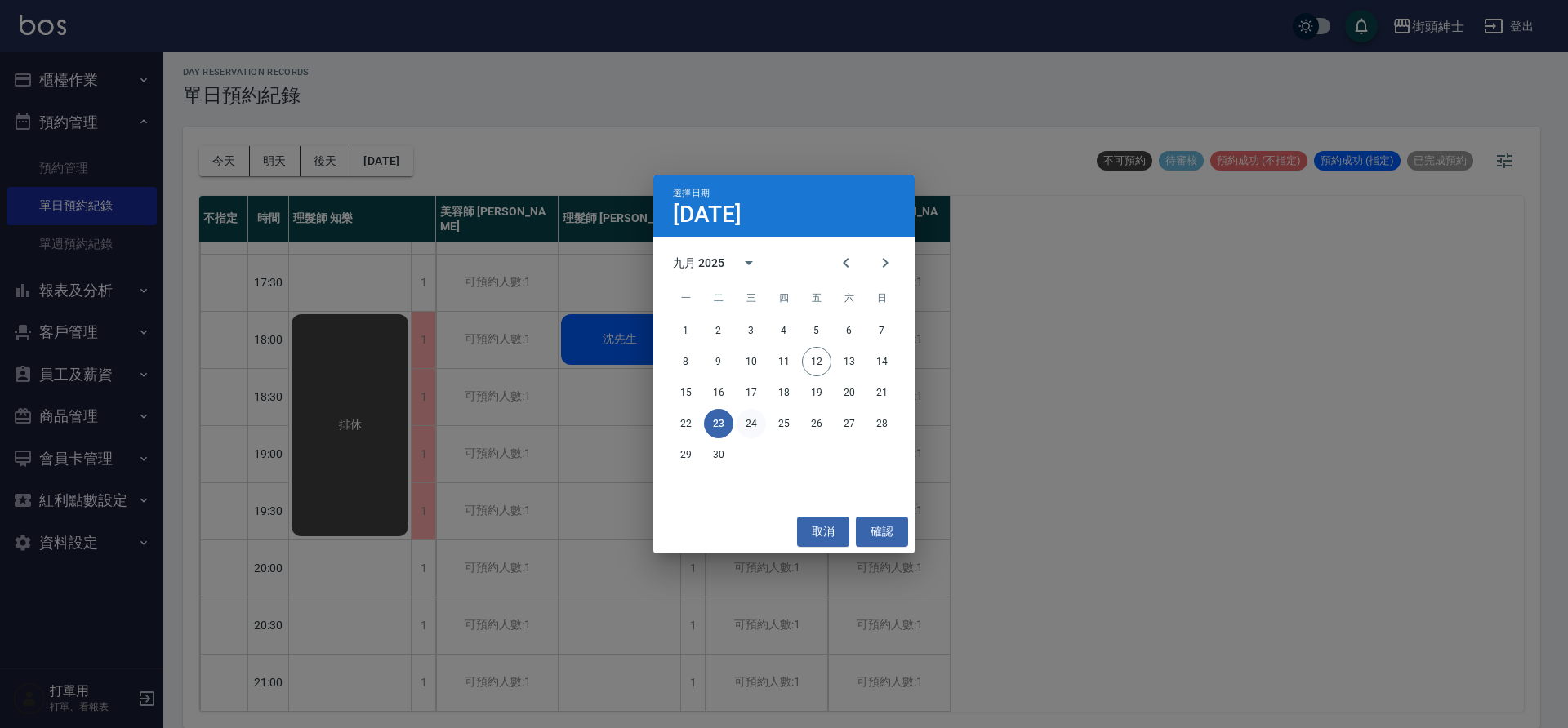
click at [757, 421] on button "24" at bounding box center [751, 424] width 29 height 29
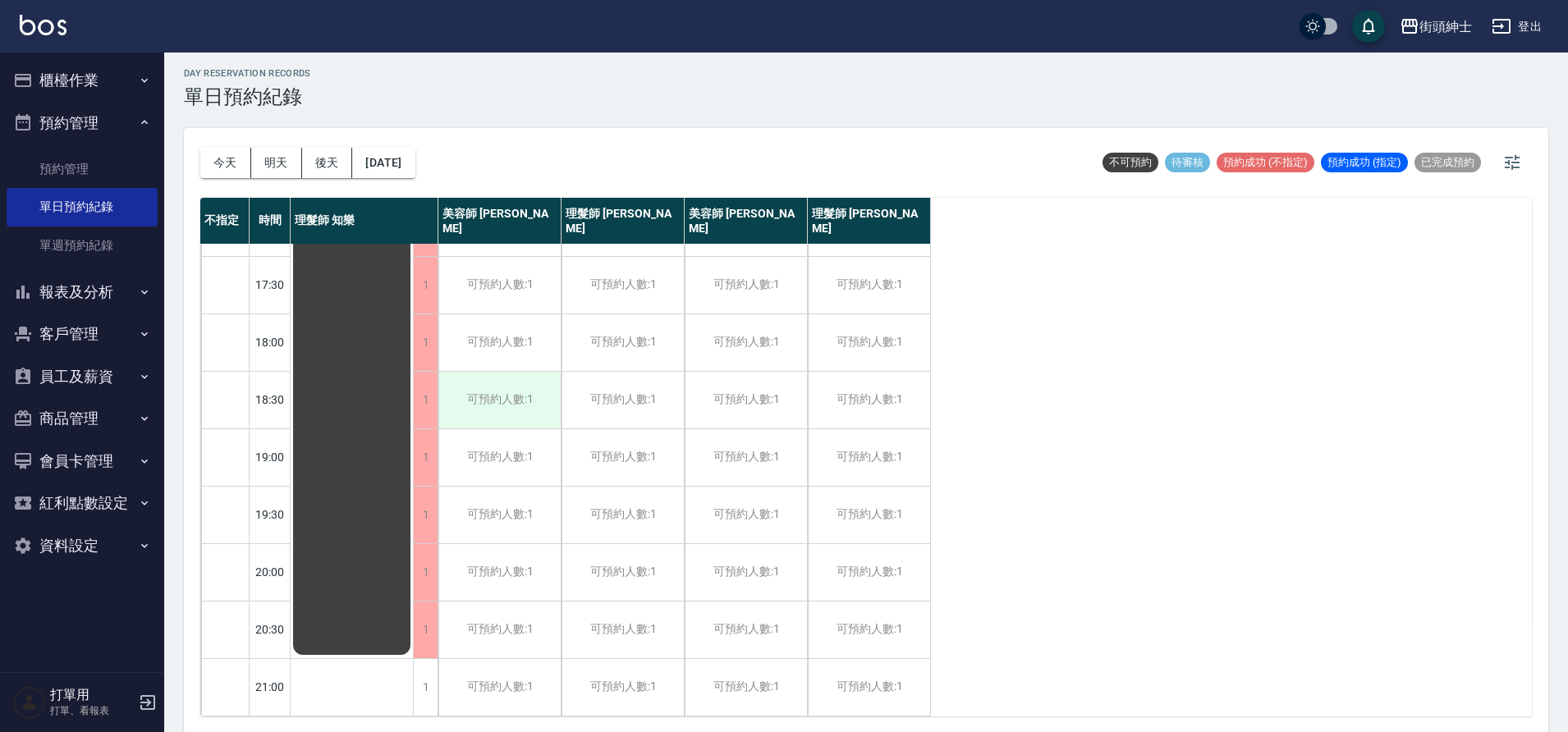
scroll to position [5, 0]
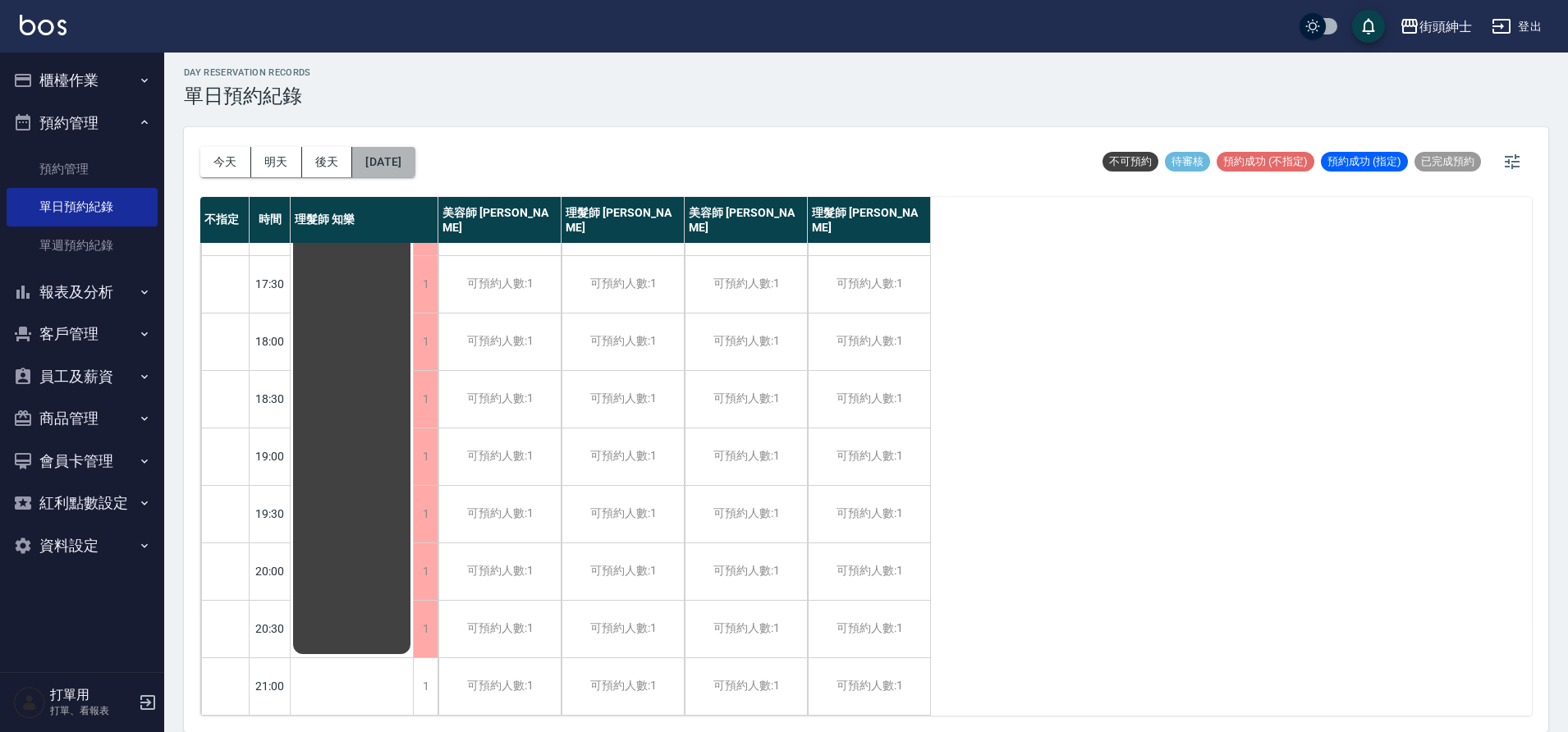
click at [415, 150] on button "2025/09/24" at bounding box center [383, 161] width 63 height 30
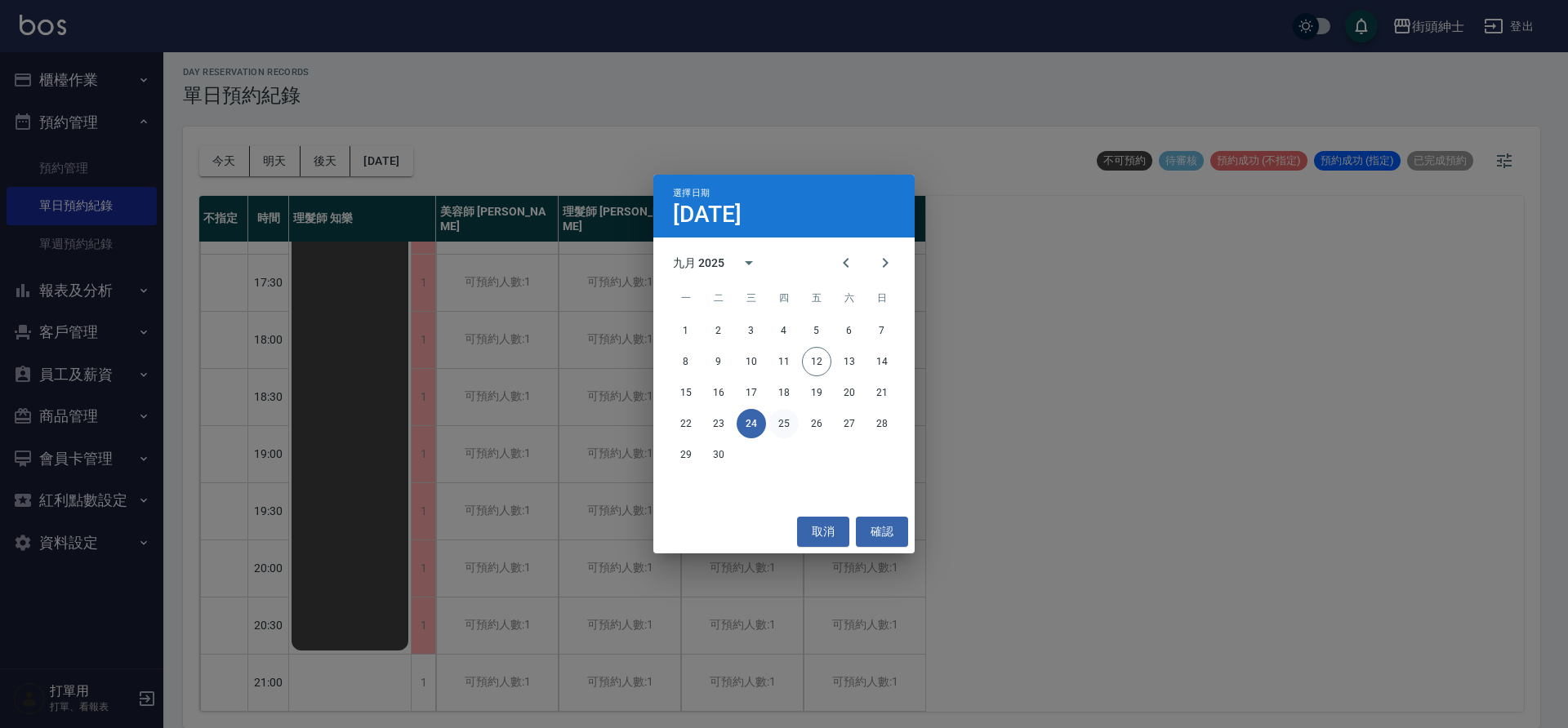
click at [791, 429] on button "25" at bounding box center [784, 424] width 29 height 29
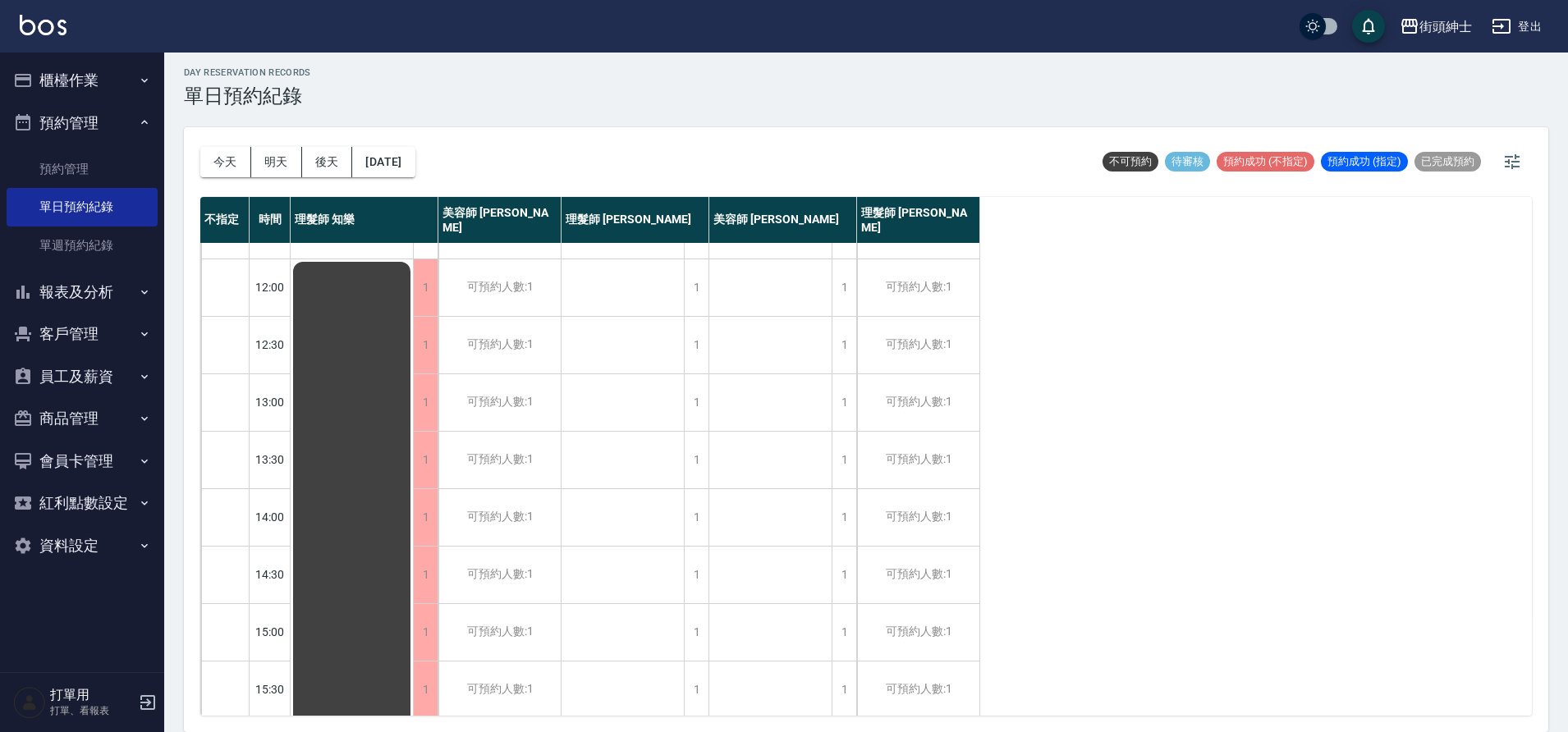
scroll to position [37, 0]
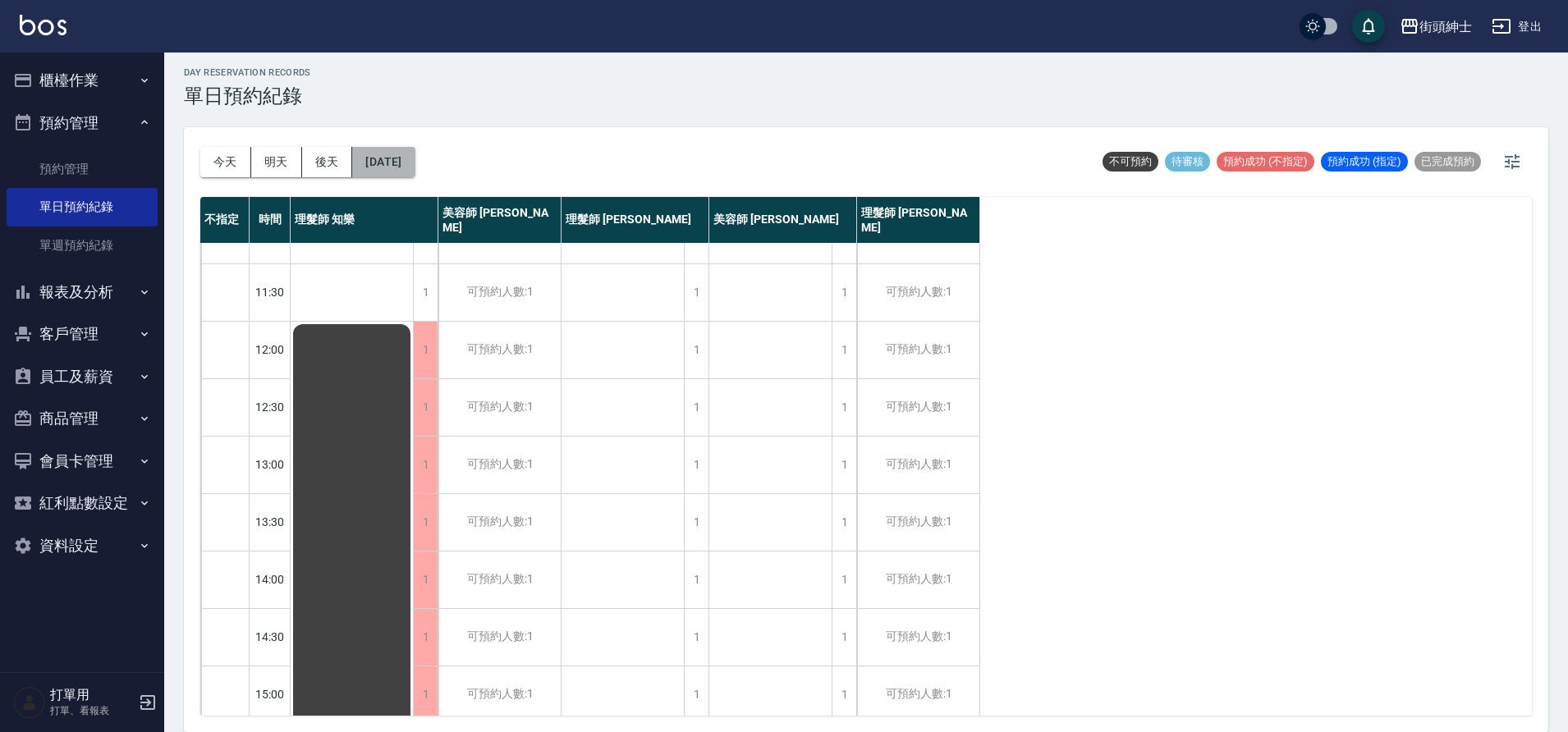
click at [415, 167] on button "2025/09/25" at bounding box center [383, 161] width 63 height 30
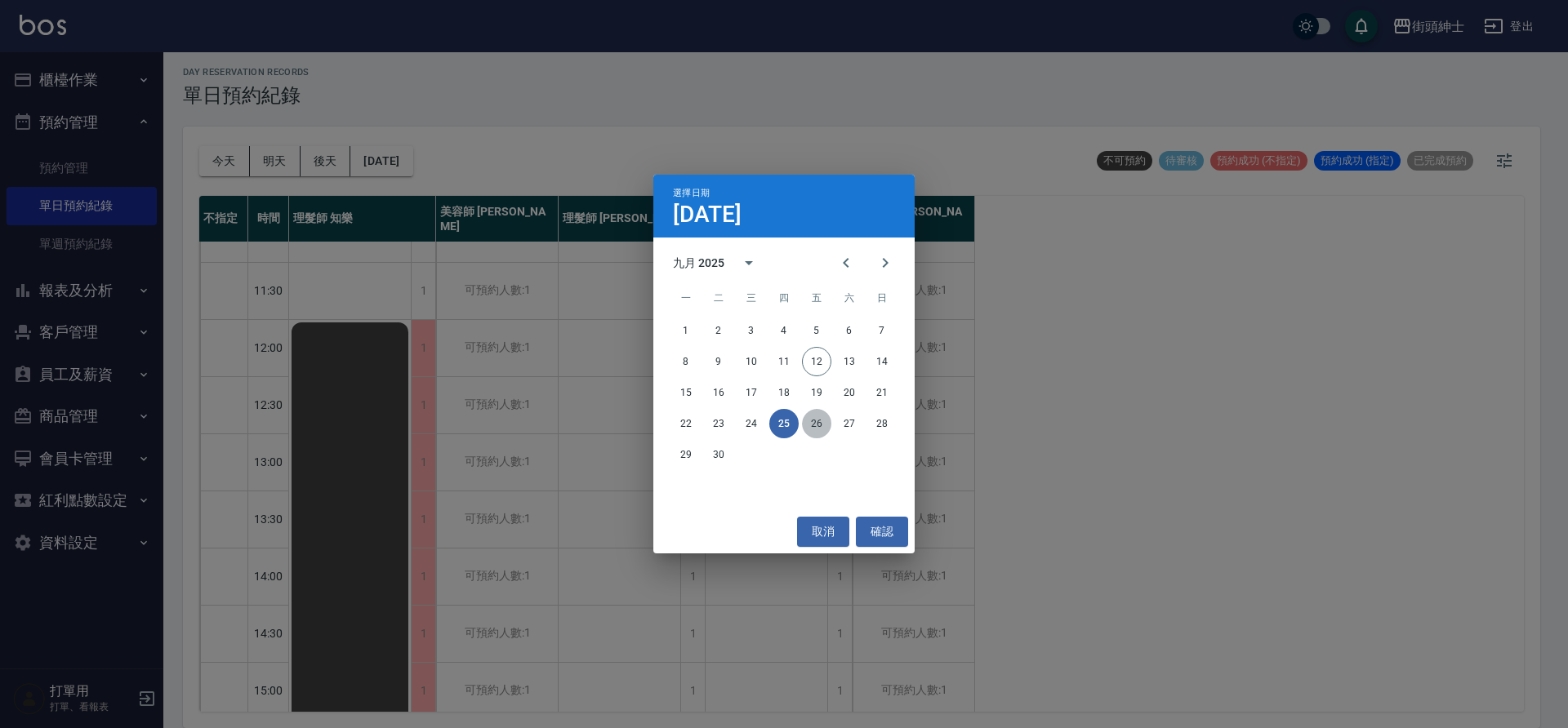
click at [819, 427] on button "26" at bounding box center [817, 424] width 29 height 29
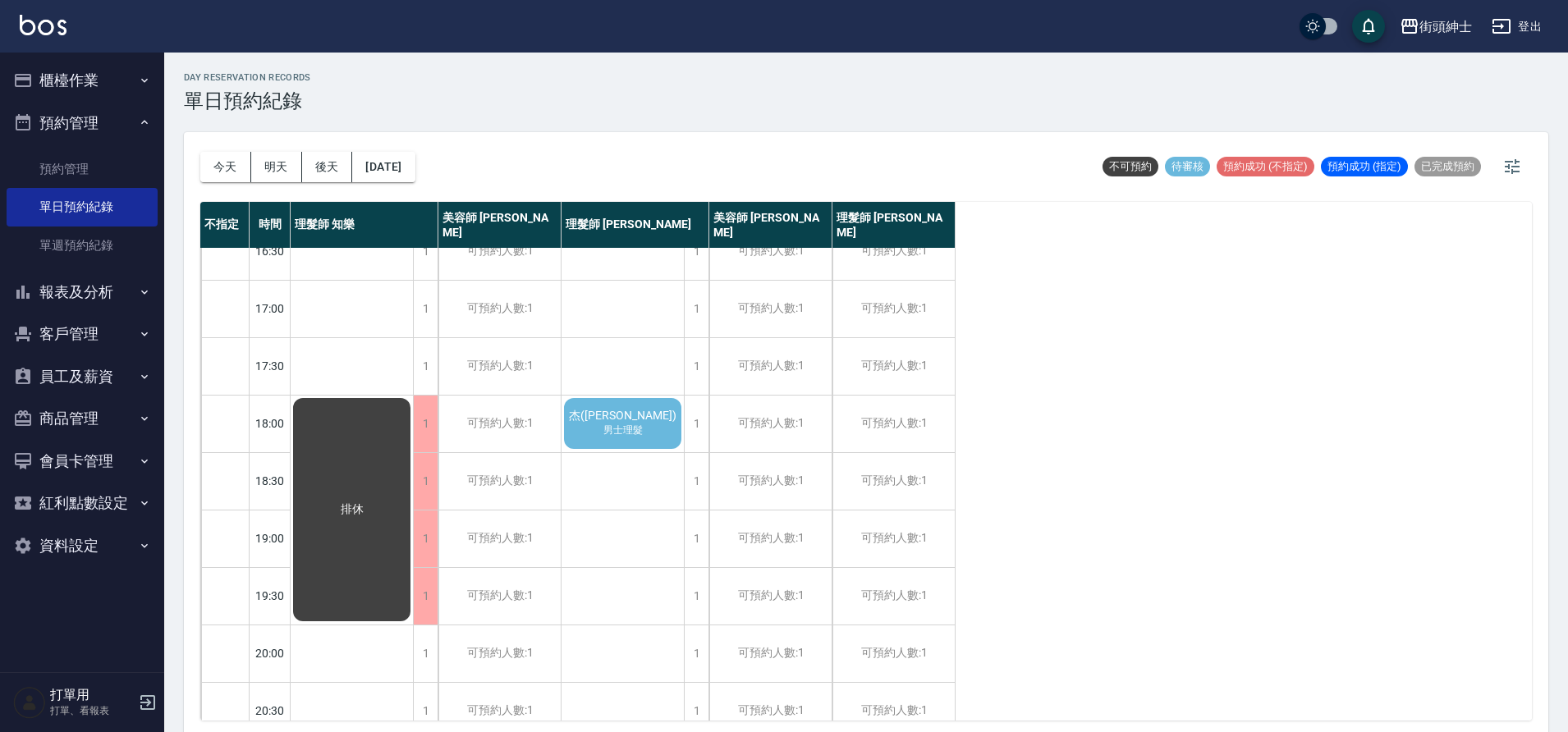
scroll to position [658, 0]
click at [592, 428] on div "杰(Jay) 男士理髮" at bounding box center [622, 423] width 123 height 56
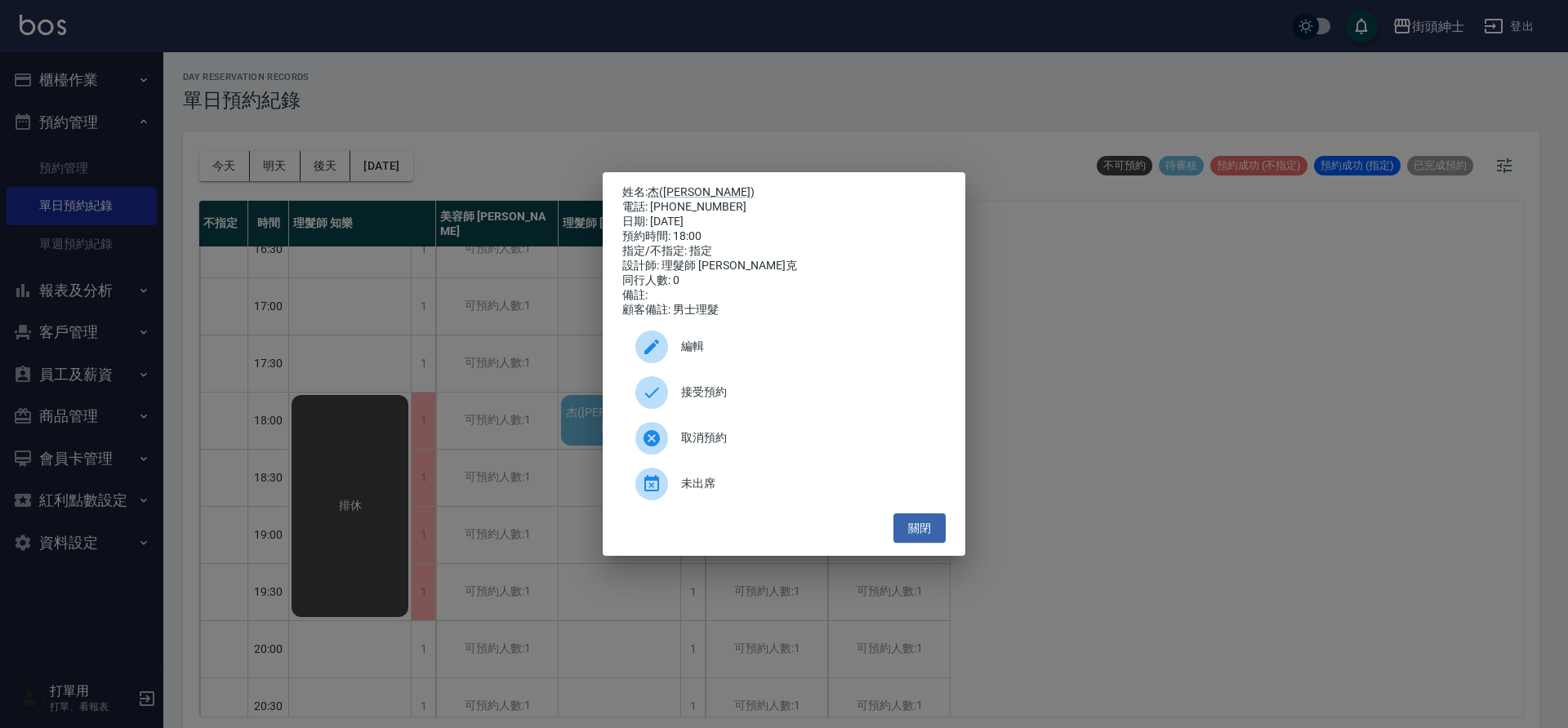
click at [681, 416] on div "接受預約" at bounding box center [784, 393] width 323 height 46
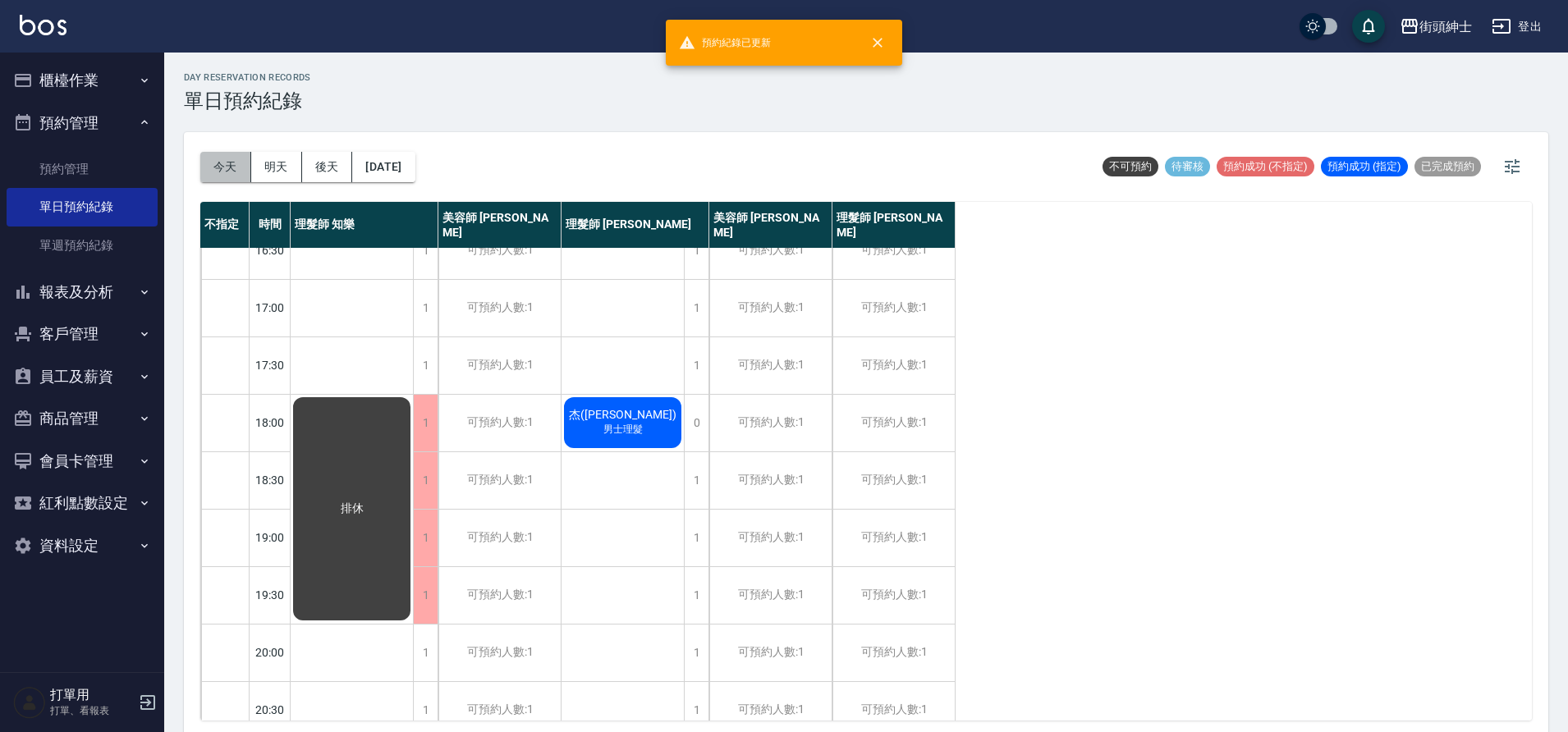
click at [241, 176] on button "今天" at bounding box center [225, 166] width 51 height 30
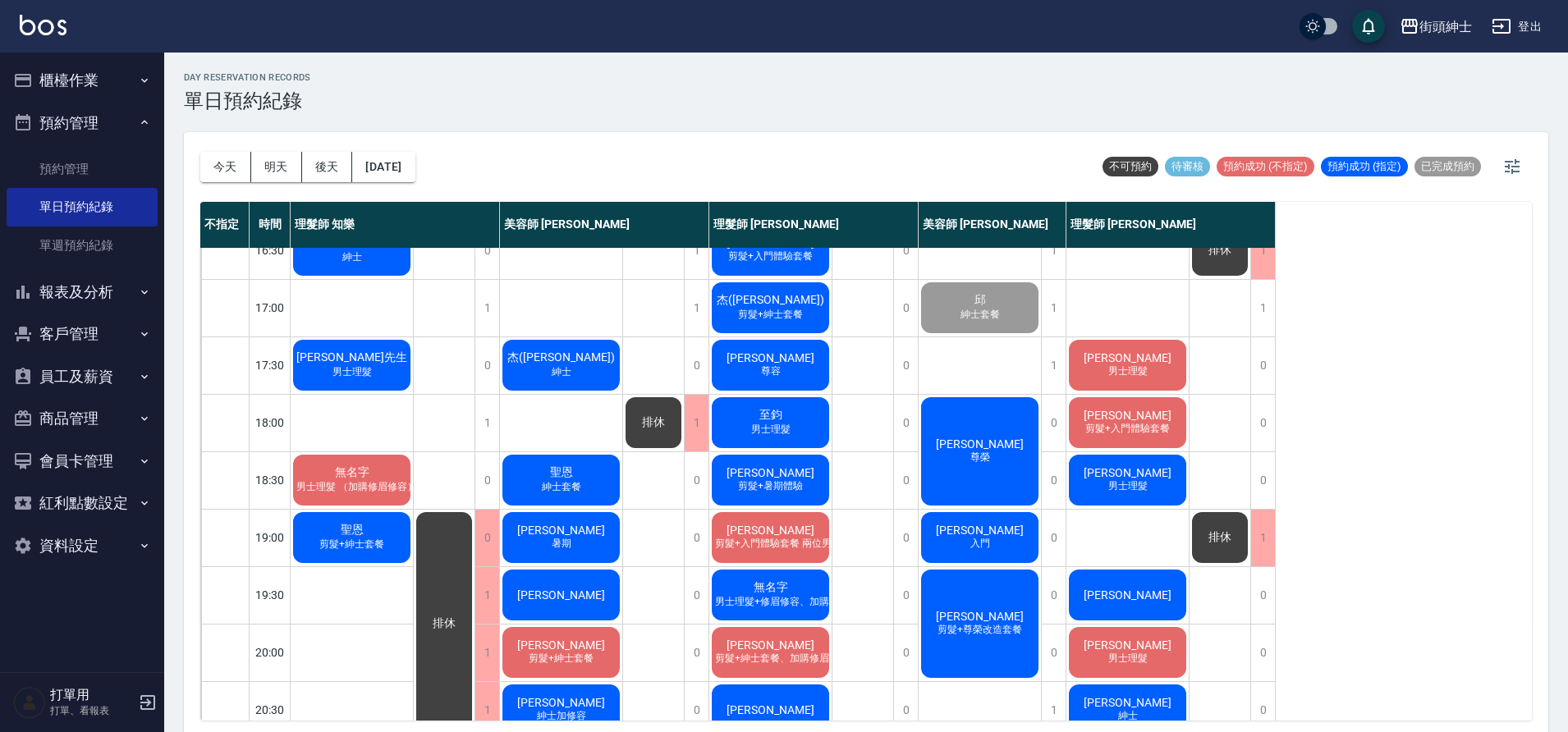
scroll to position [655, 0]
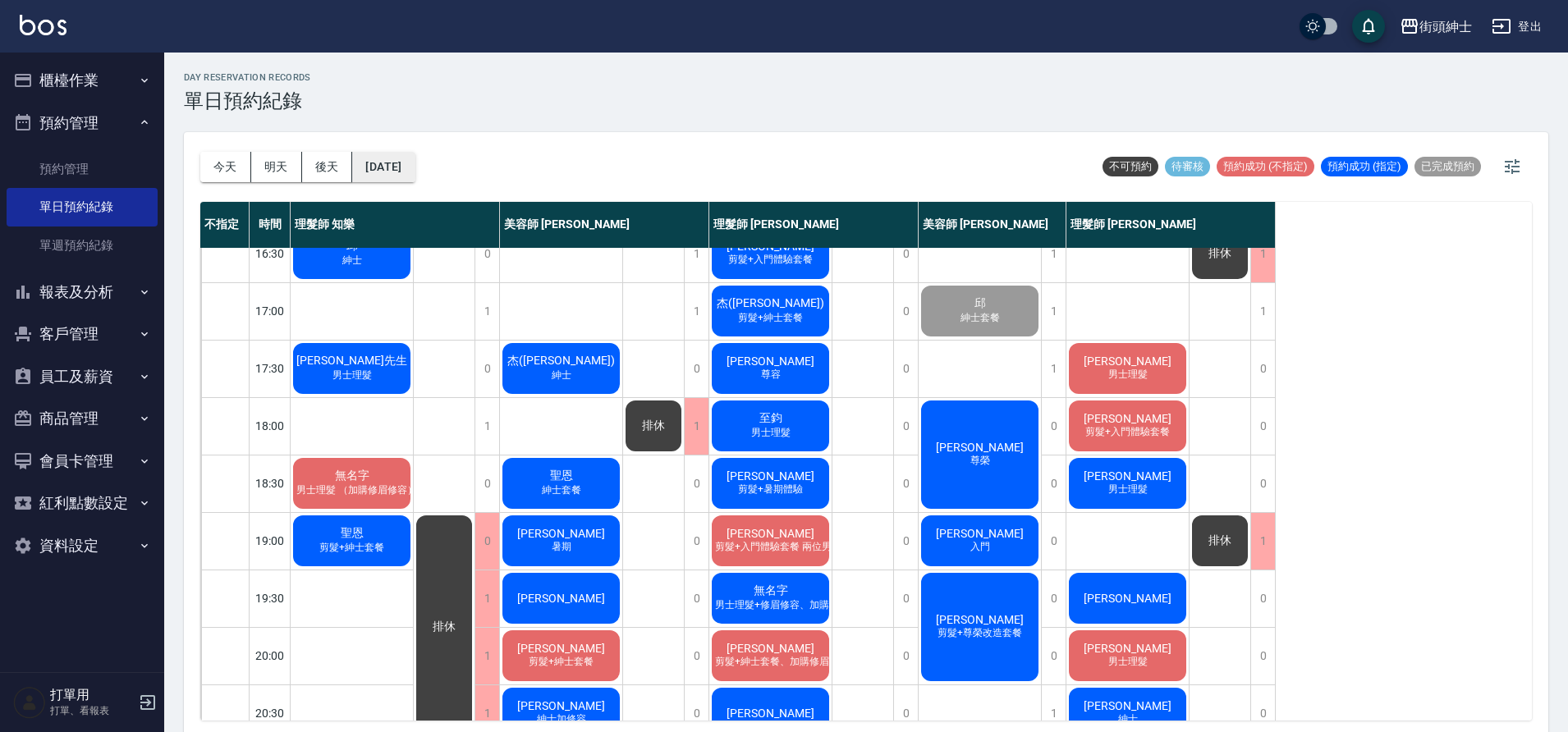
click at [415, 171] on button "[DATE]" at bounding box center [383, 166] width 63 height 30
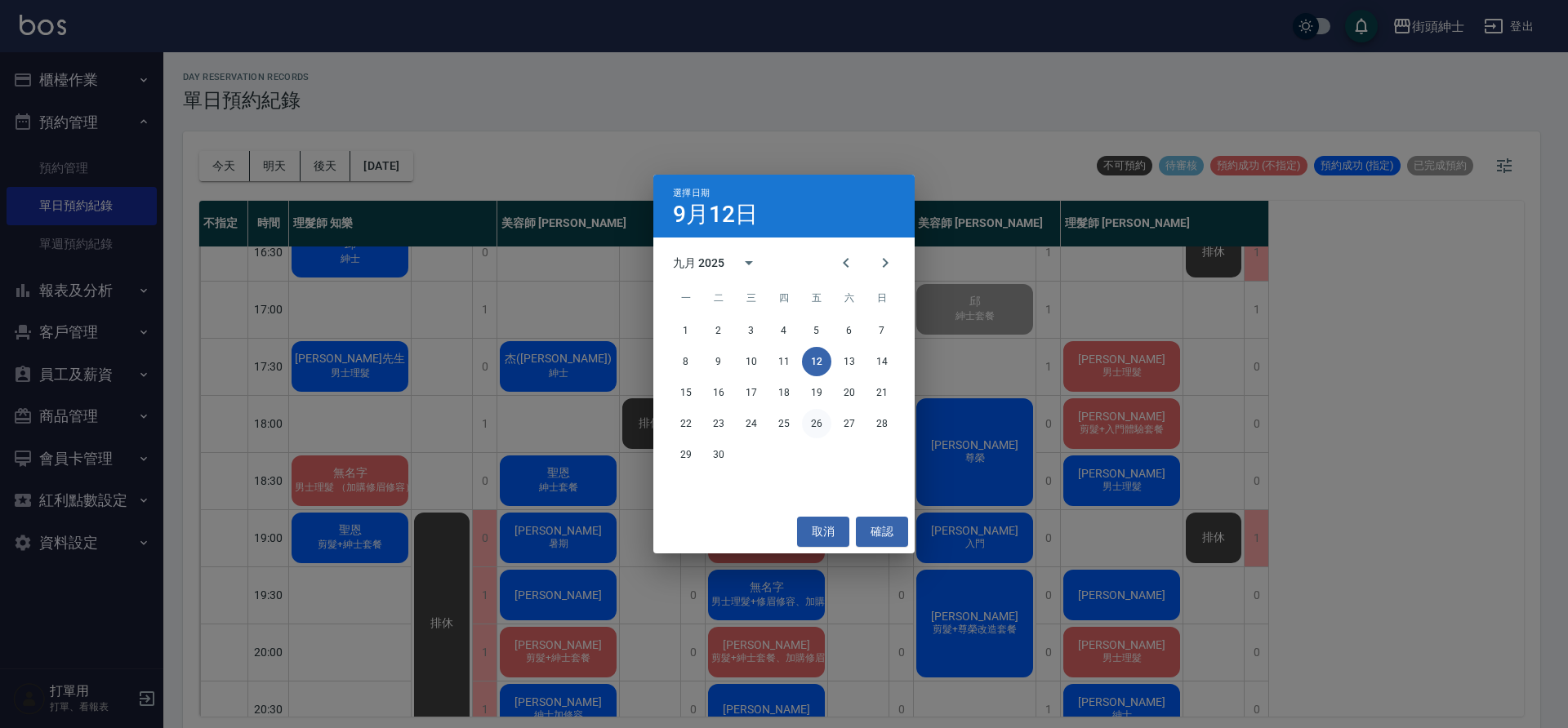
click at [817, 426] on button "26" at bounding box center [817, 424] width 29 height 29
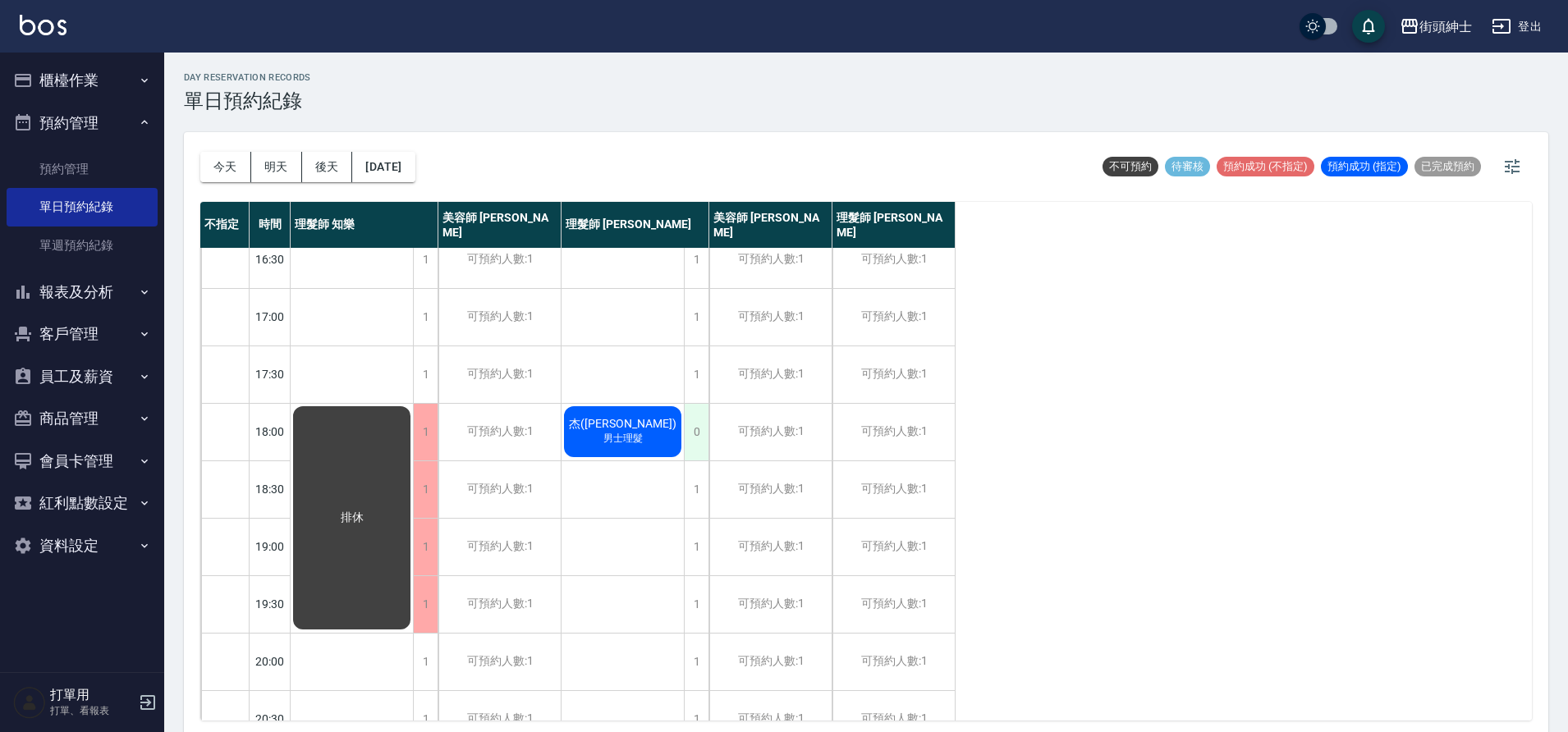
scroll to position [642, 0]
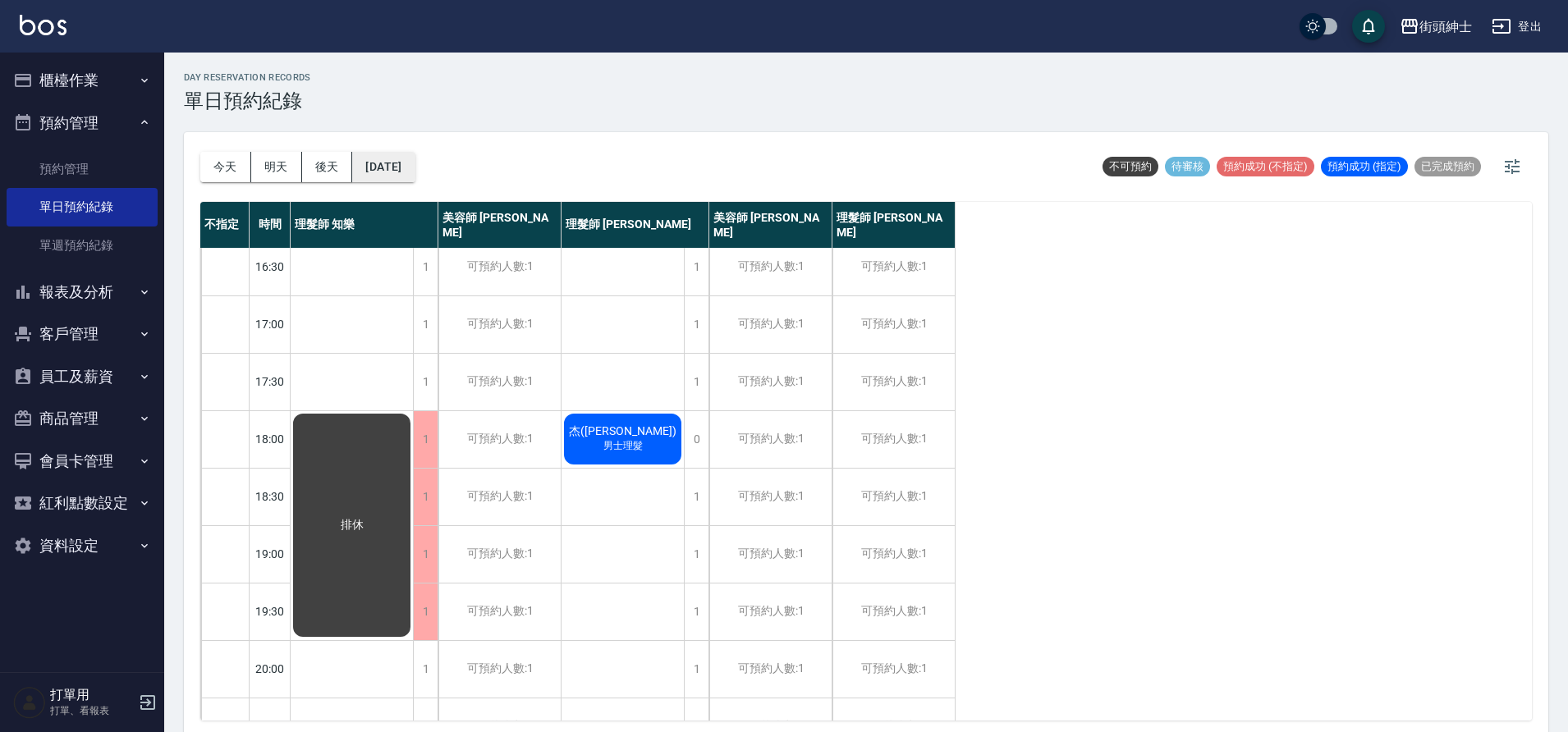
click at [377, 176] on button "2025/09/26" at bounding box center [383, 166] width 63 height 30
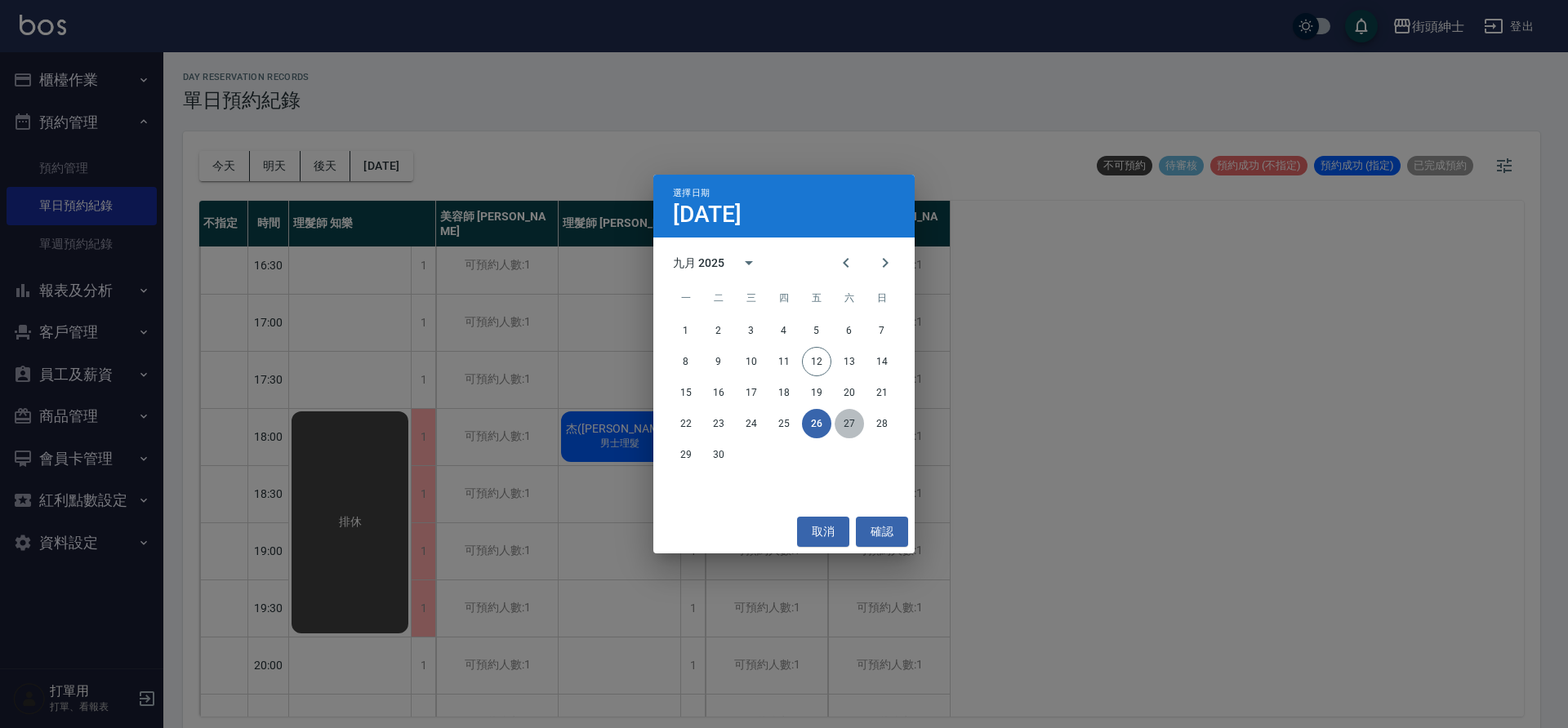
click at [860, 429] on button "27" at bounding box center [849, 424] width 29 height 29
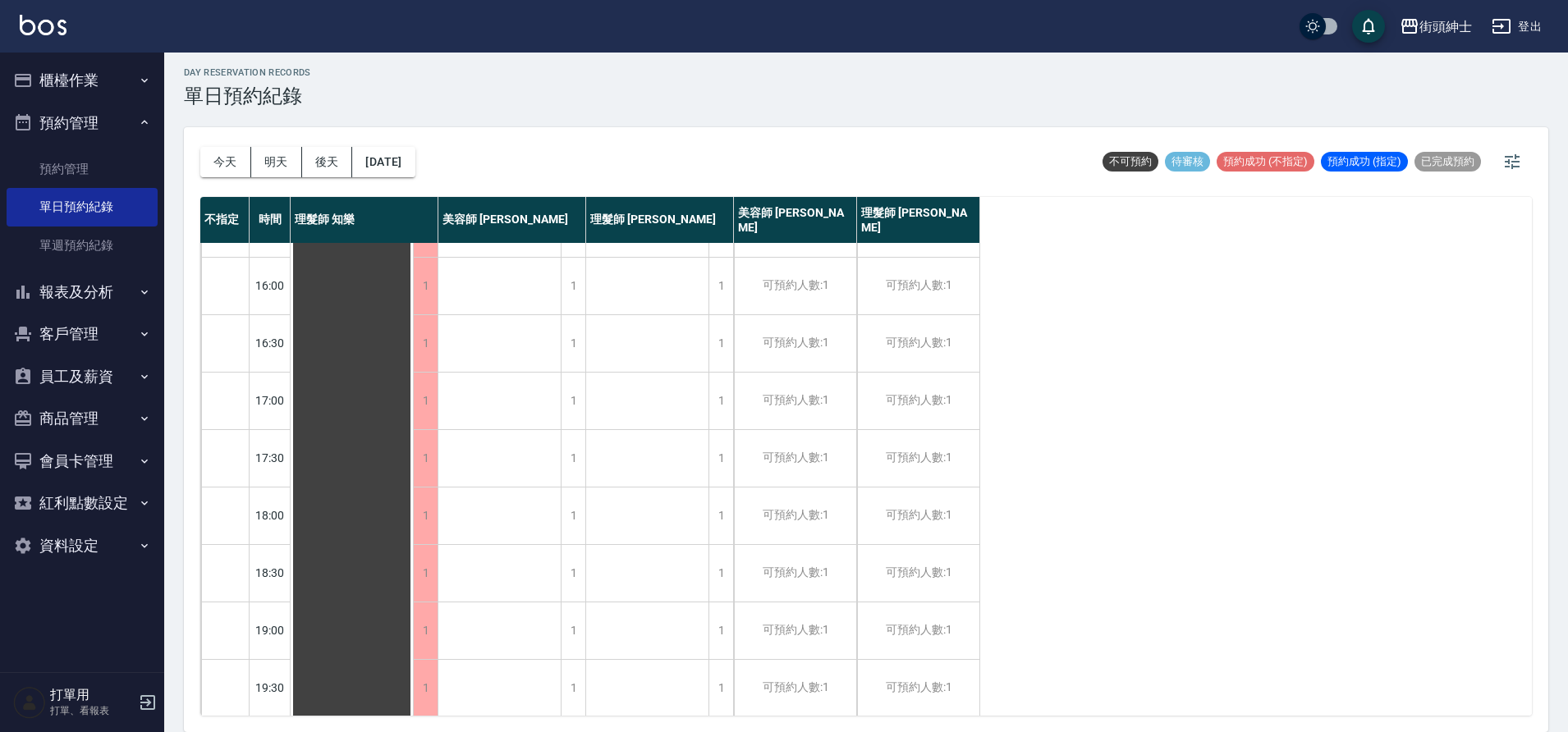
scroll to position [747, 0]
click at [387, 168] on button "2025/09/27" at bounding box center [383, 161] width 63 height 30
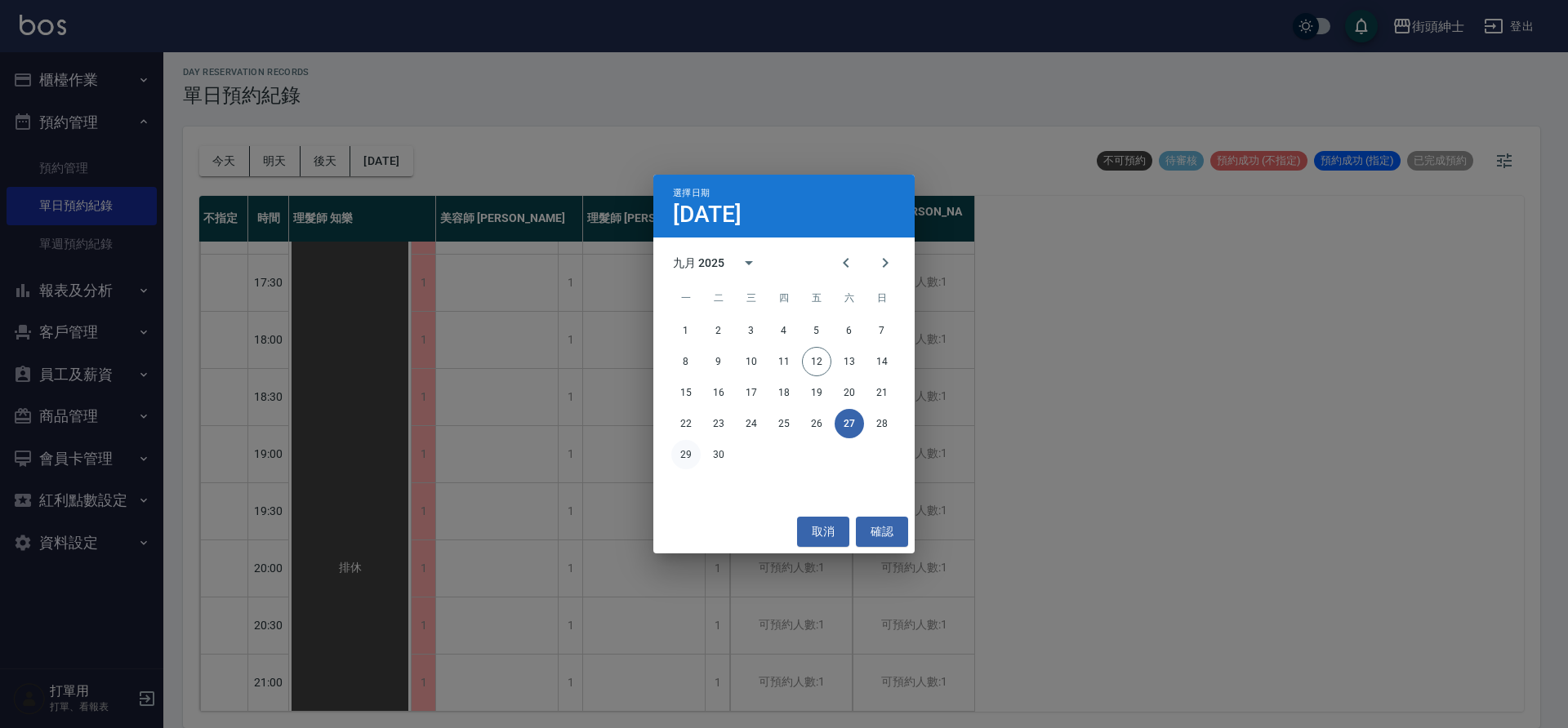
click at [688, 453] on button "29" at bounding box center [686, 454] width 29 height 29
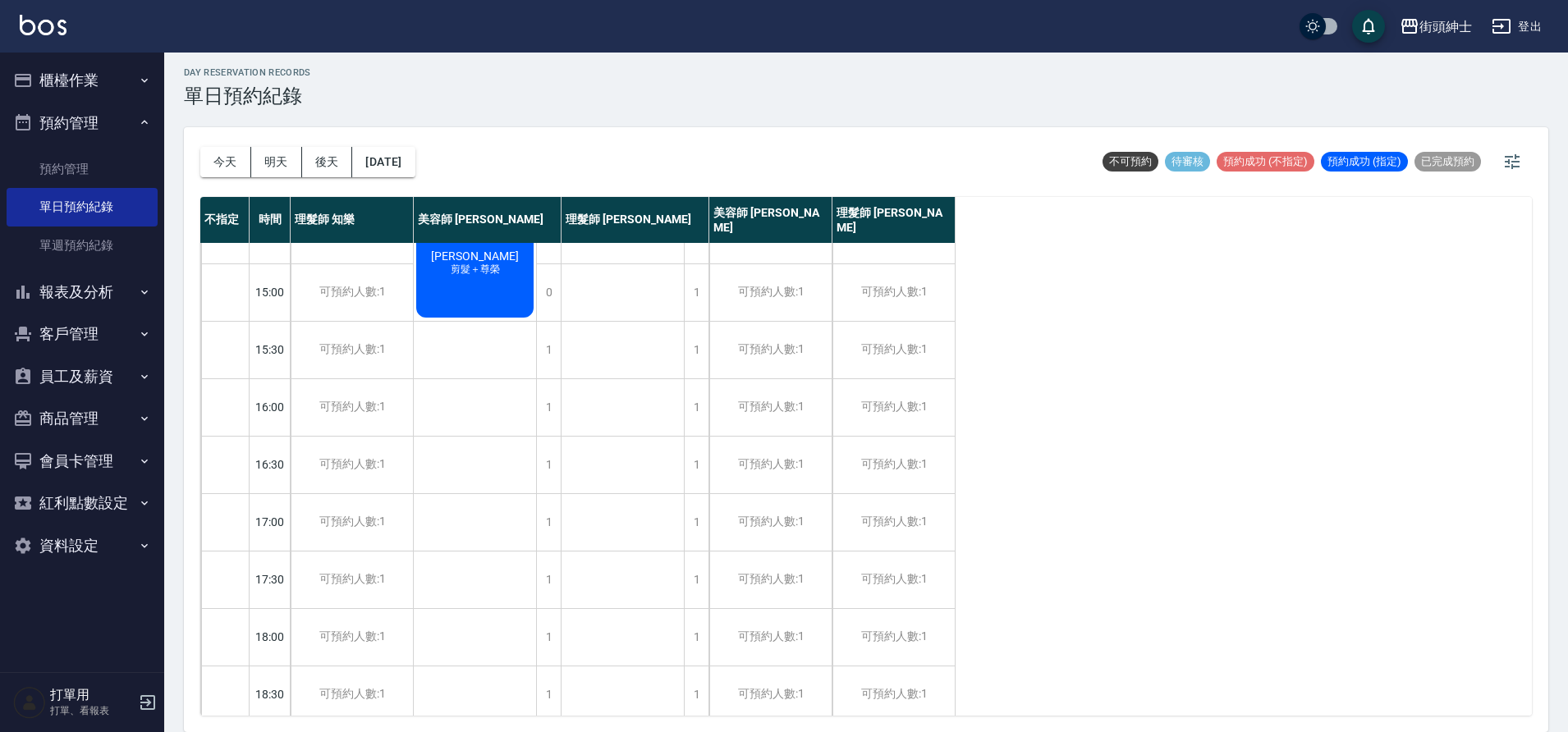
scroll to position [630, 0]
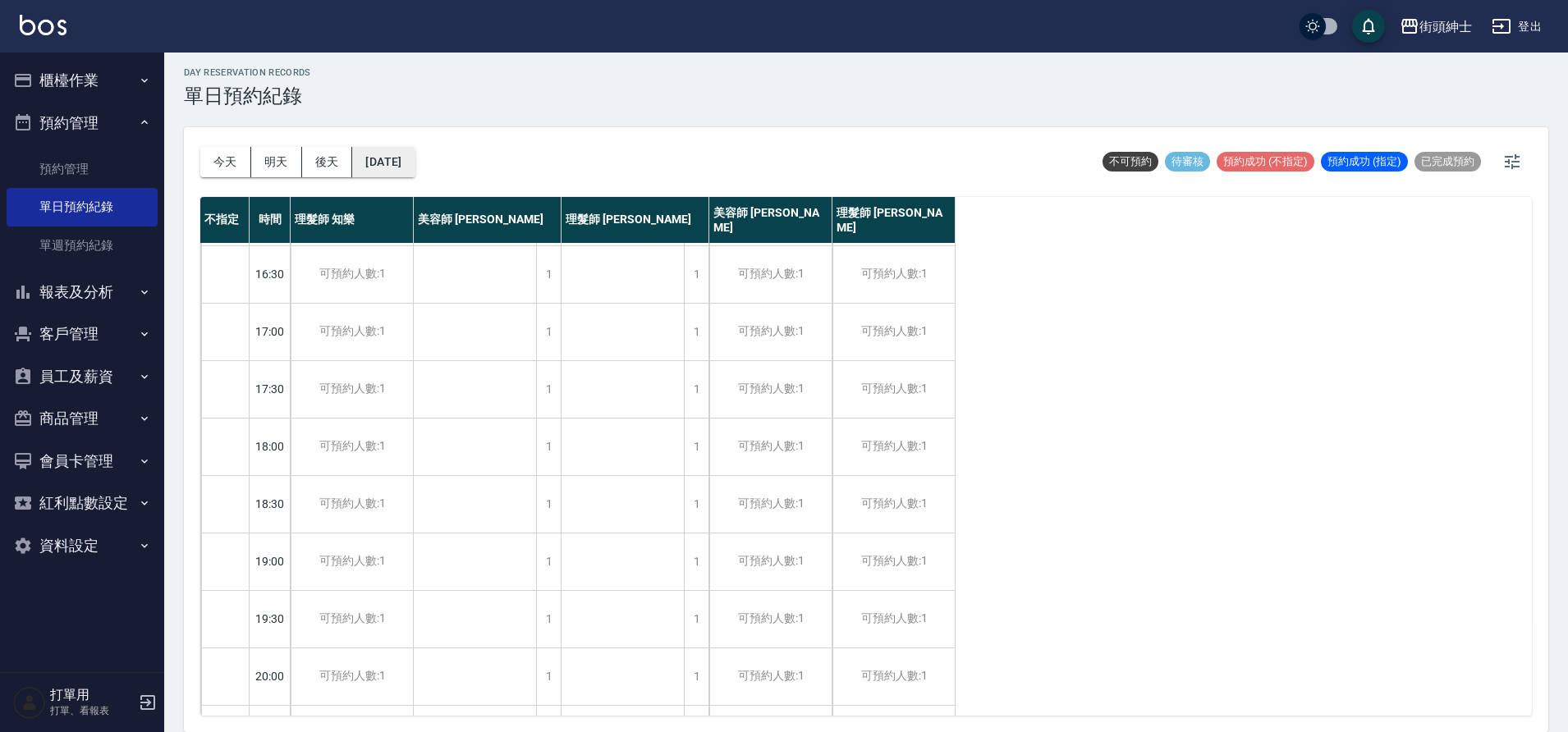
click at [403, 156] on button "2025/09/29" at bounding box center [383, 161] width 63 height 30
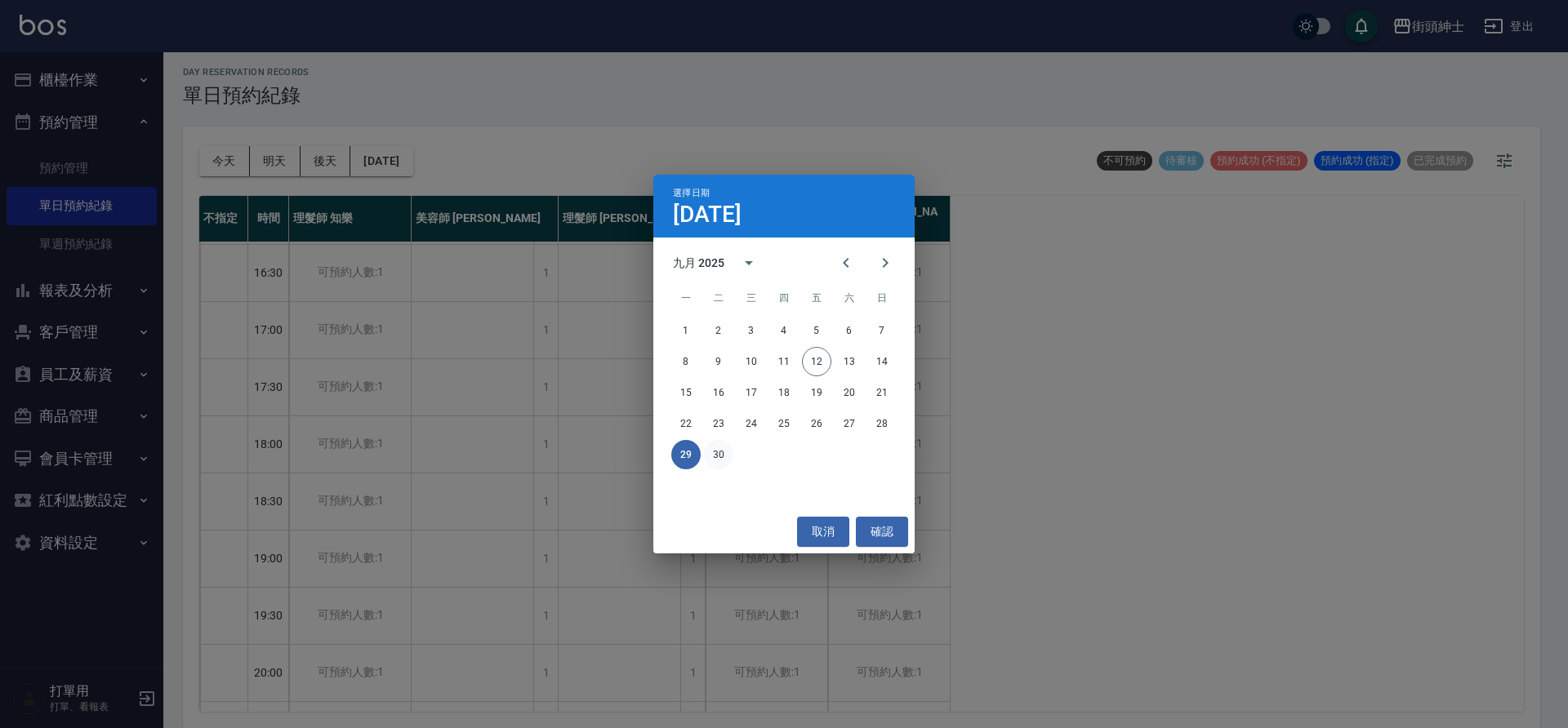
click at [726, 446] on button "30" at bounding box center [719, 454] width 29 height 29
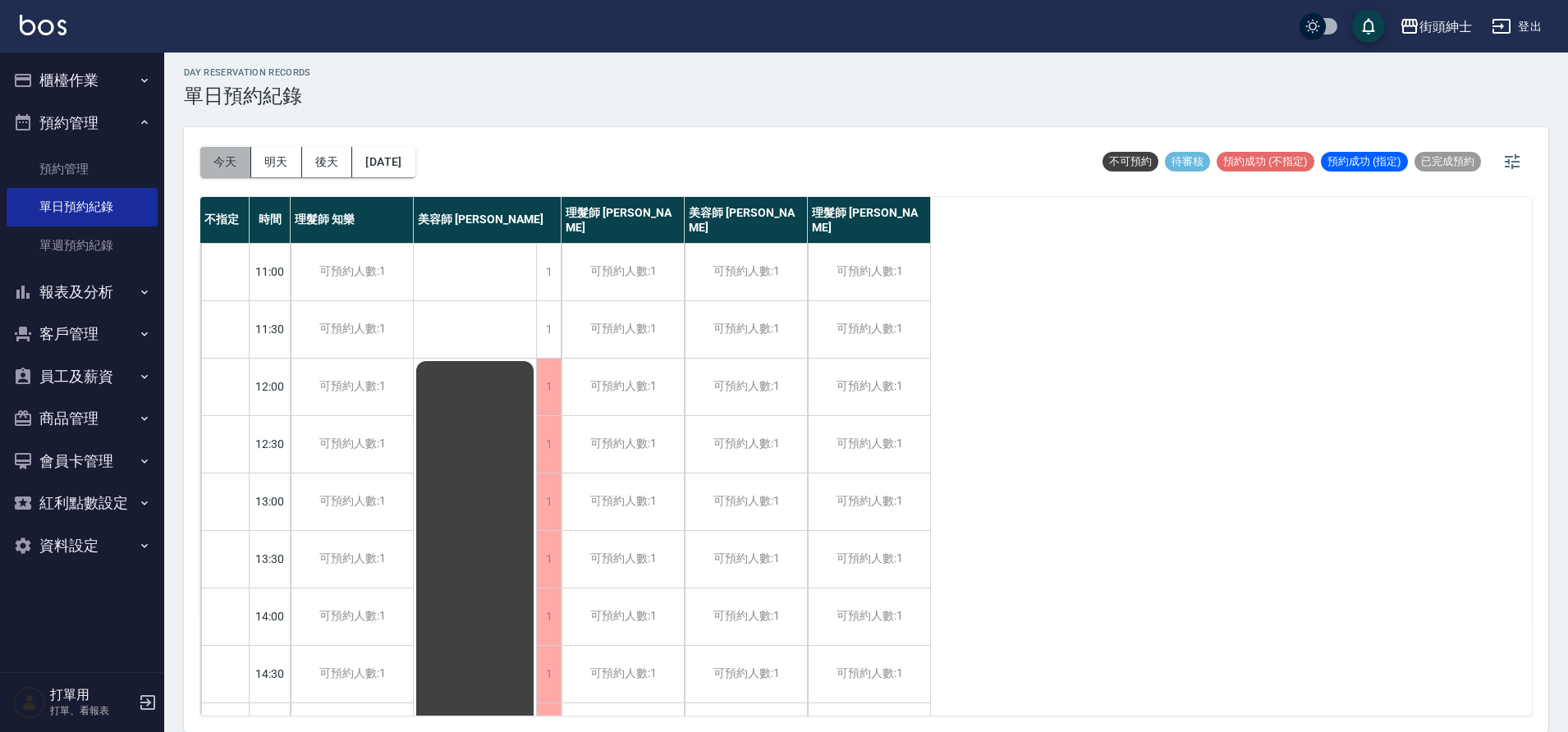
click at [222, 164] on button "今天" at bounding box center [225, 161] width 51 height 30
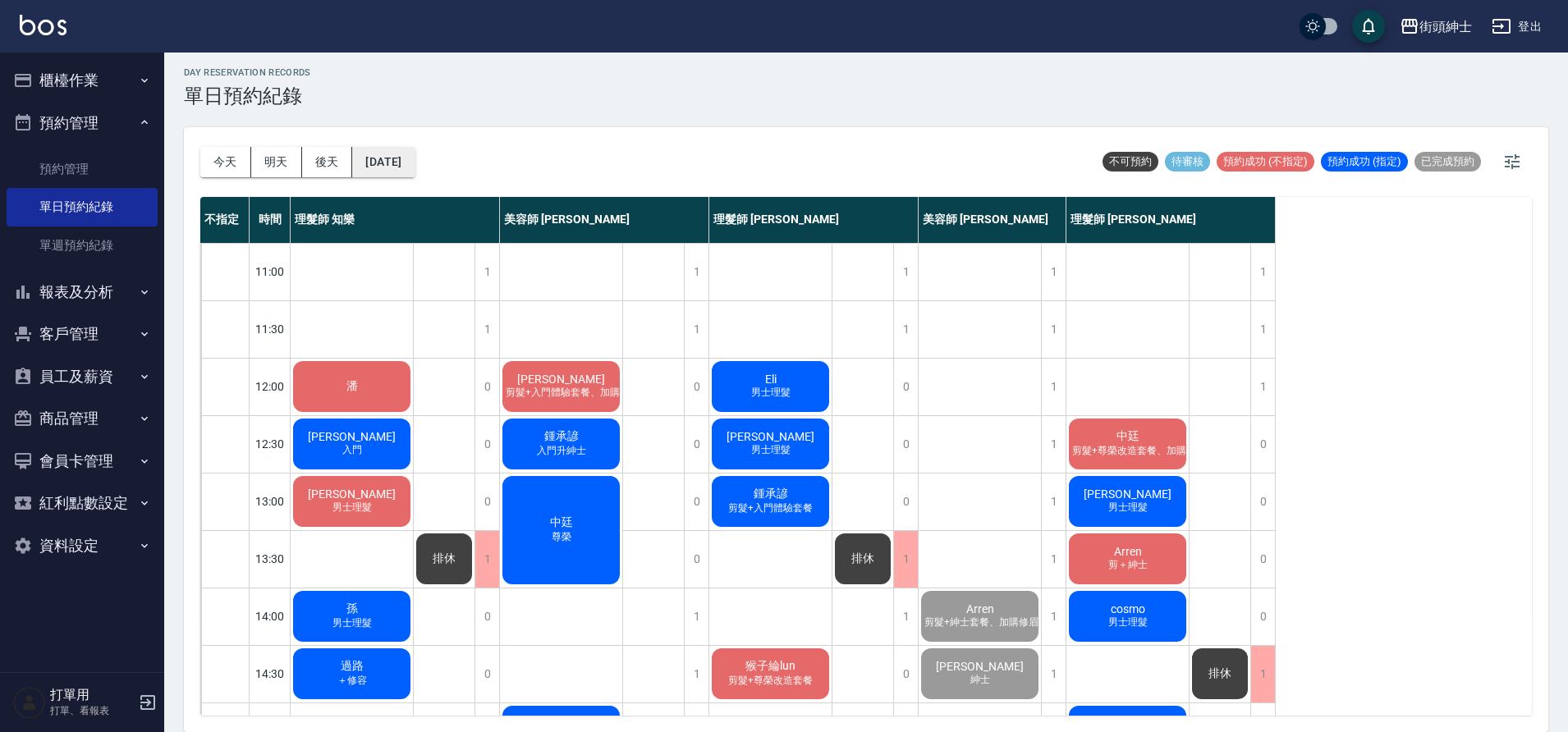
click at [411, 161] on button "[DATE]" at bounding box center [383, 161] width 63 height 30
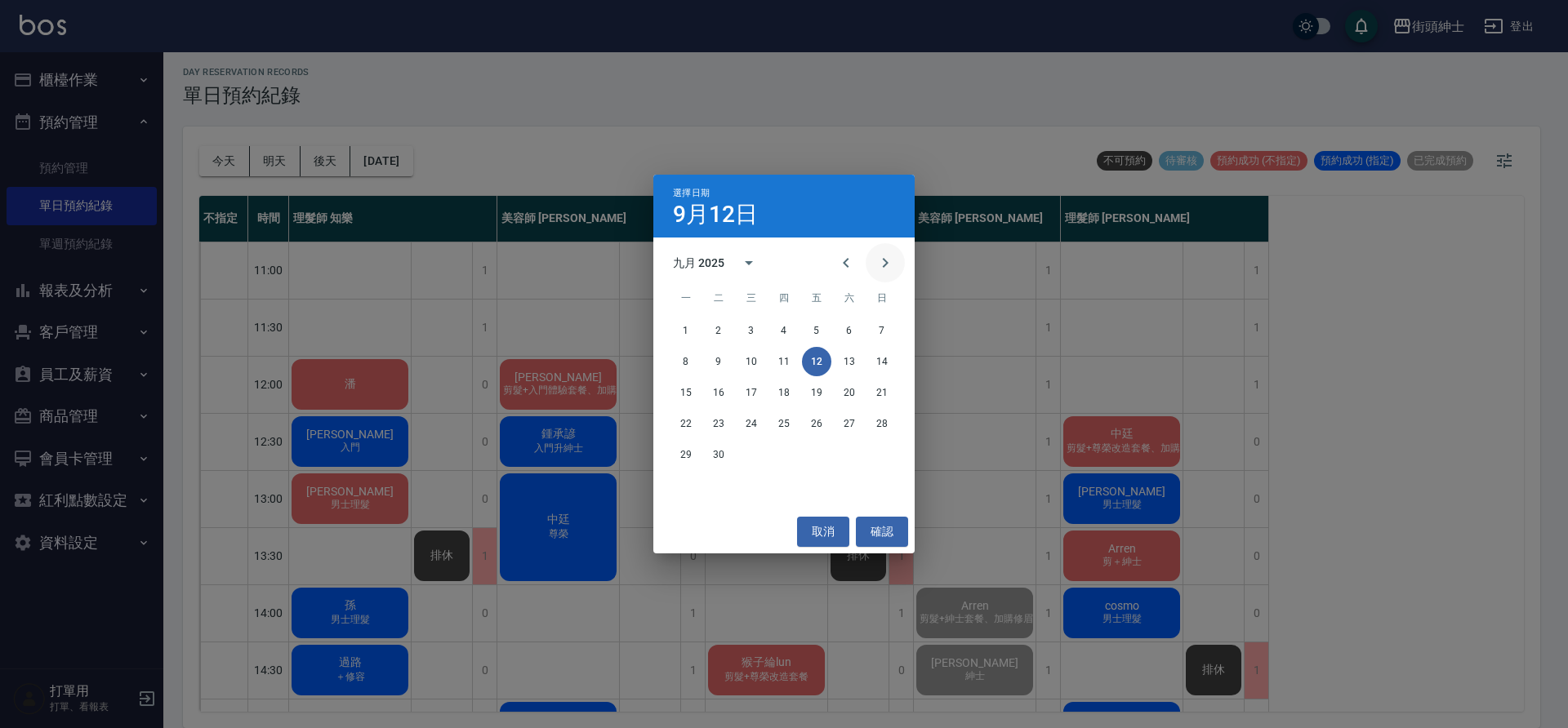
click at [876, 267] on icon "Next month" at bounding box center [885, 263] width 20 height 20
click at [753, 324] on button "1" at bounding box center [751, 331] width 29 height 29
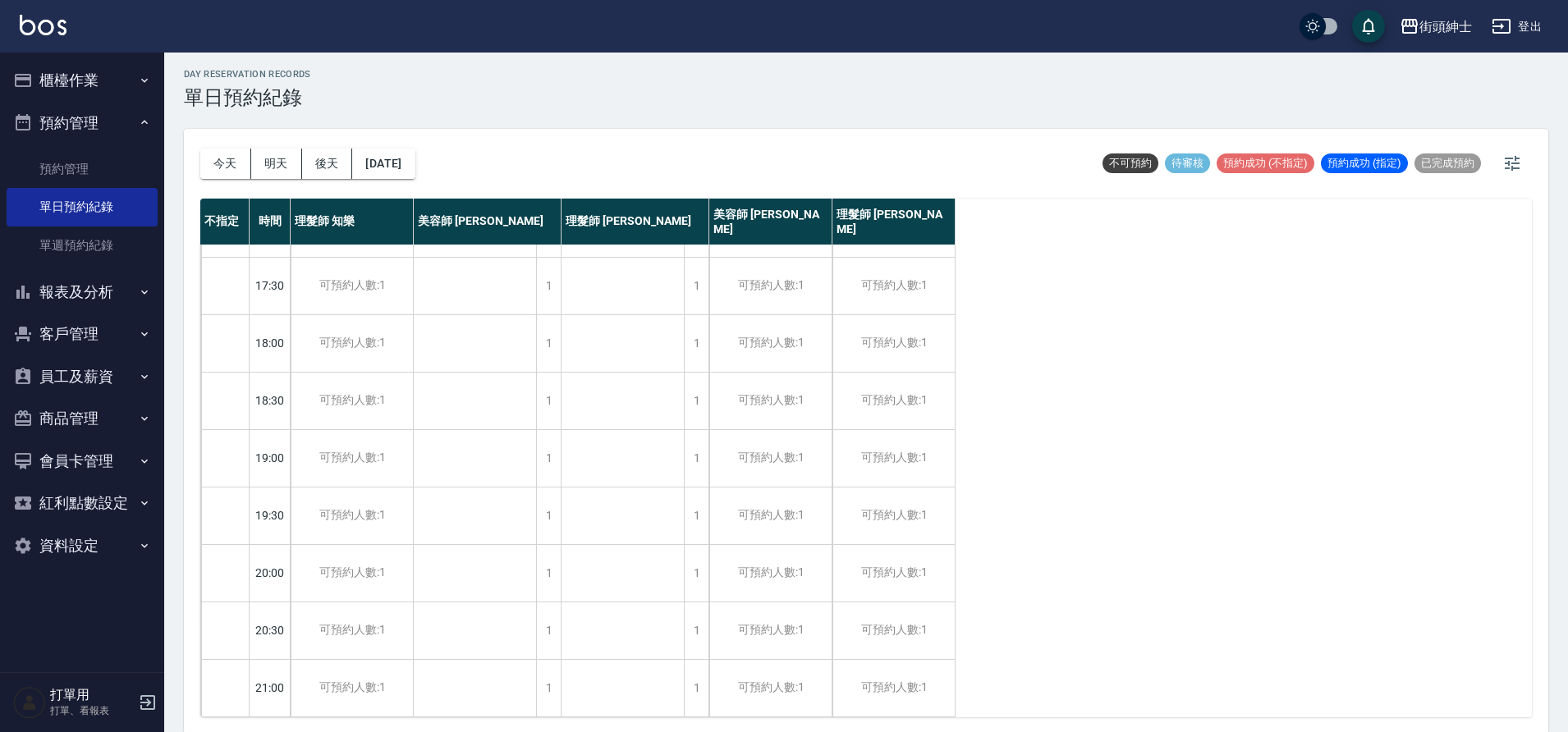
scroll to position [5, 0]
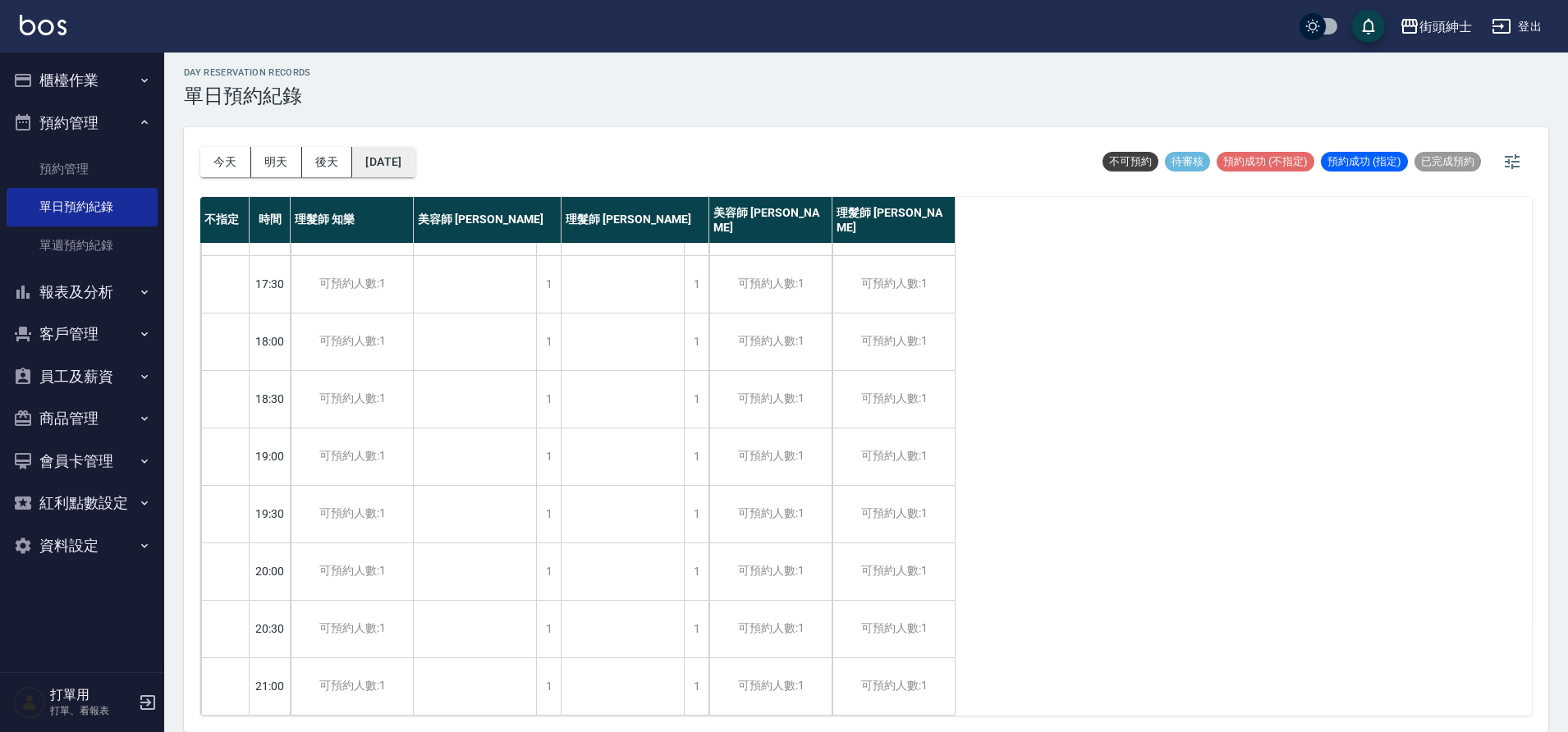
click at [415, 175] on button "2025/10/01" at bounding box center [383, 161] width 63 height 30
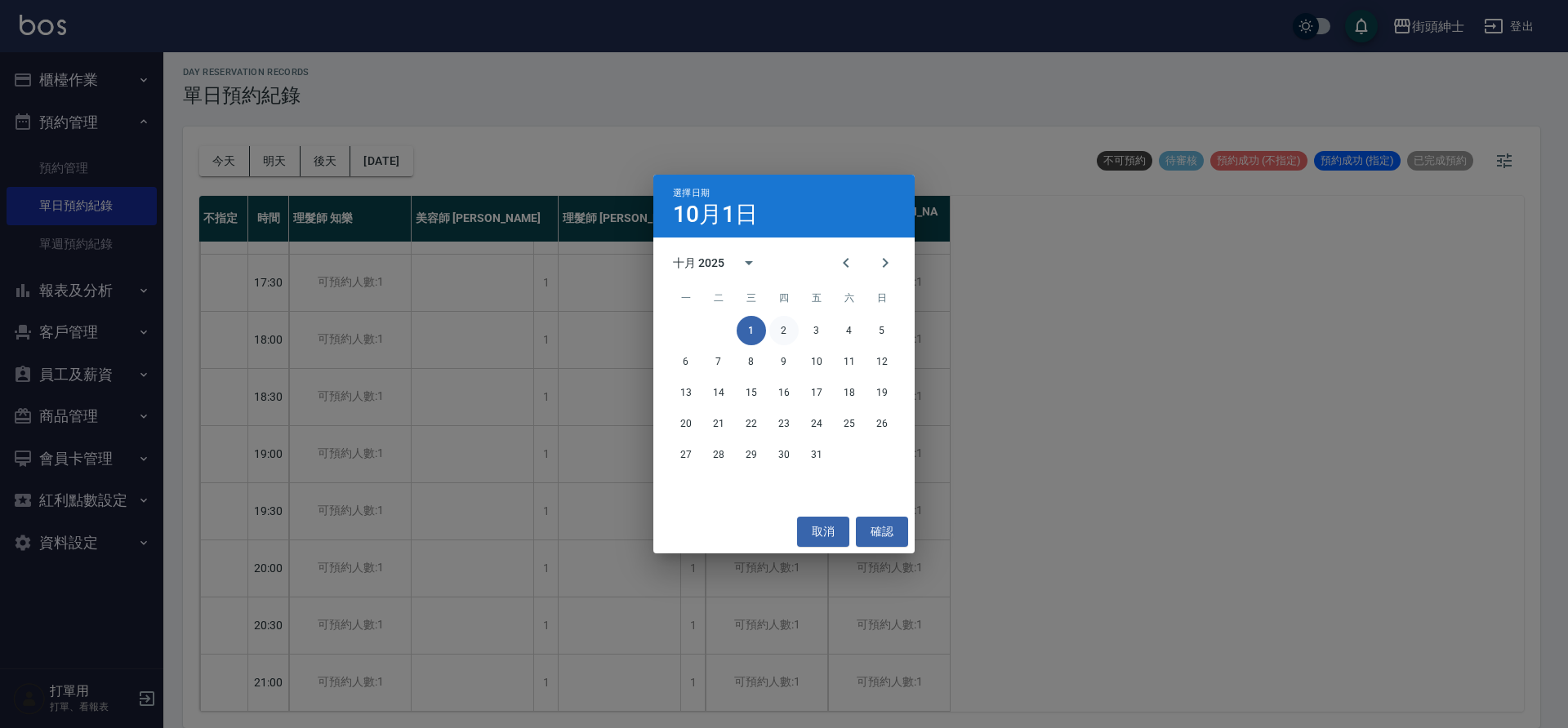
click at [788, 337] on button "2" at bounding box center [784, 331] width 29 height 29
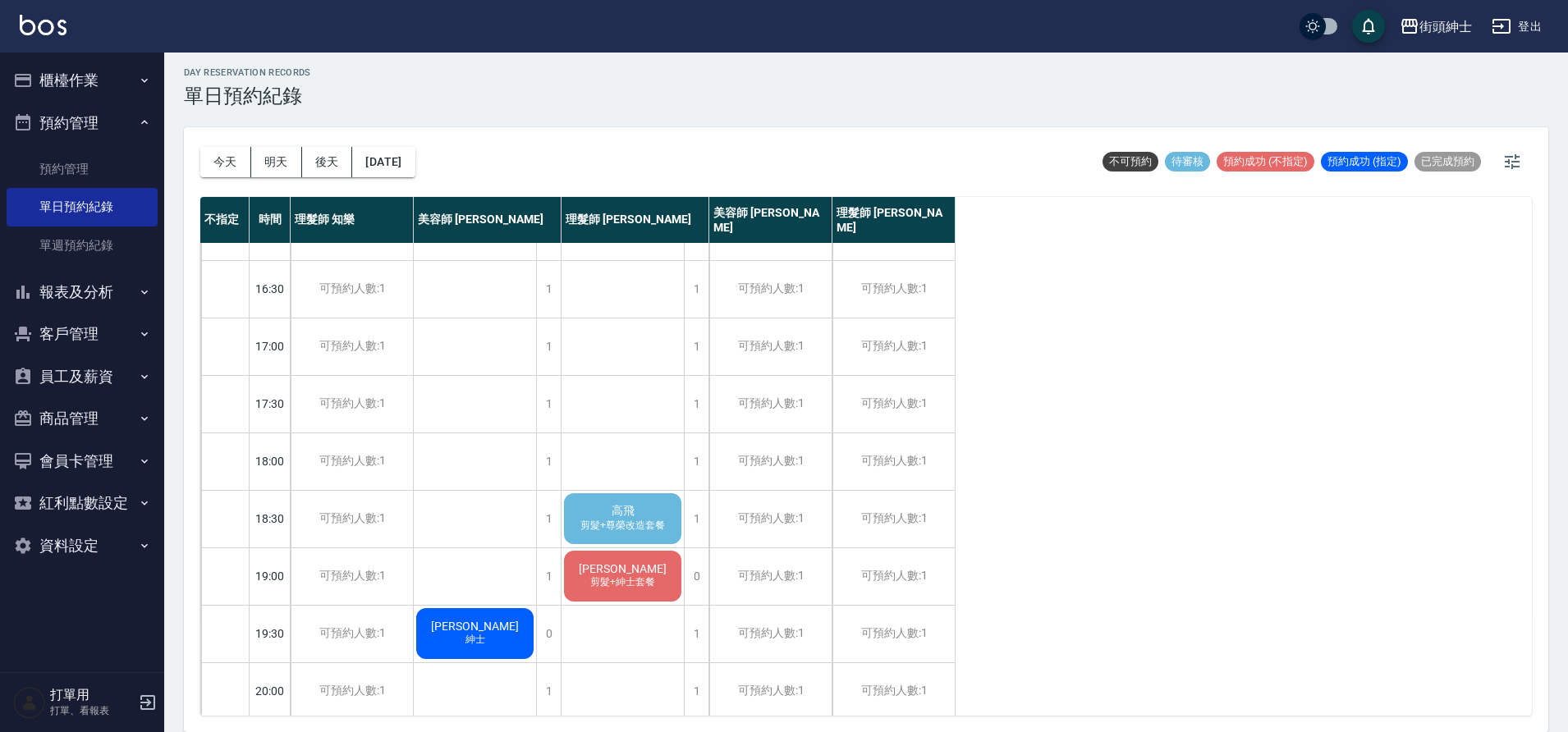
scroll to position [615, 0]
click at [585, 520] on span "剪髮+尊榮改造套餐" at bounding box center [622, 525] width 91 height 14
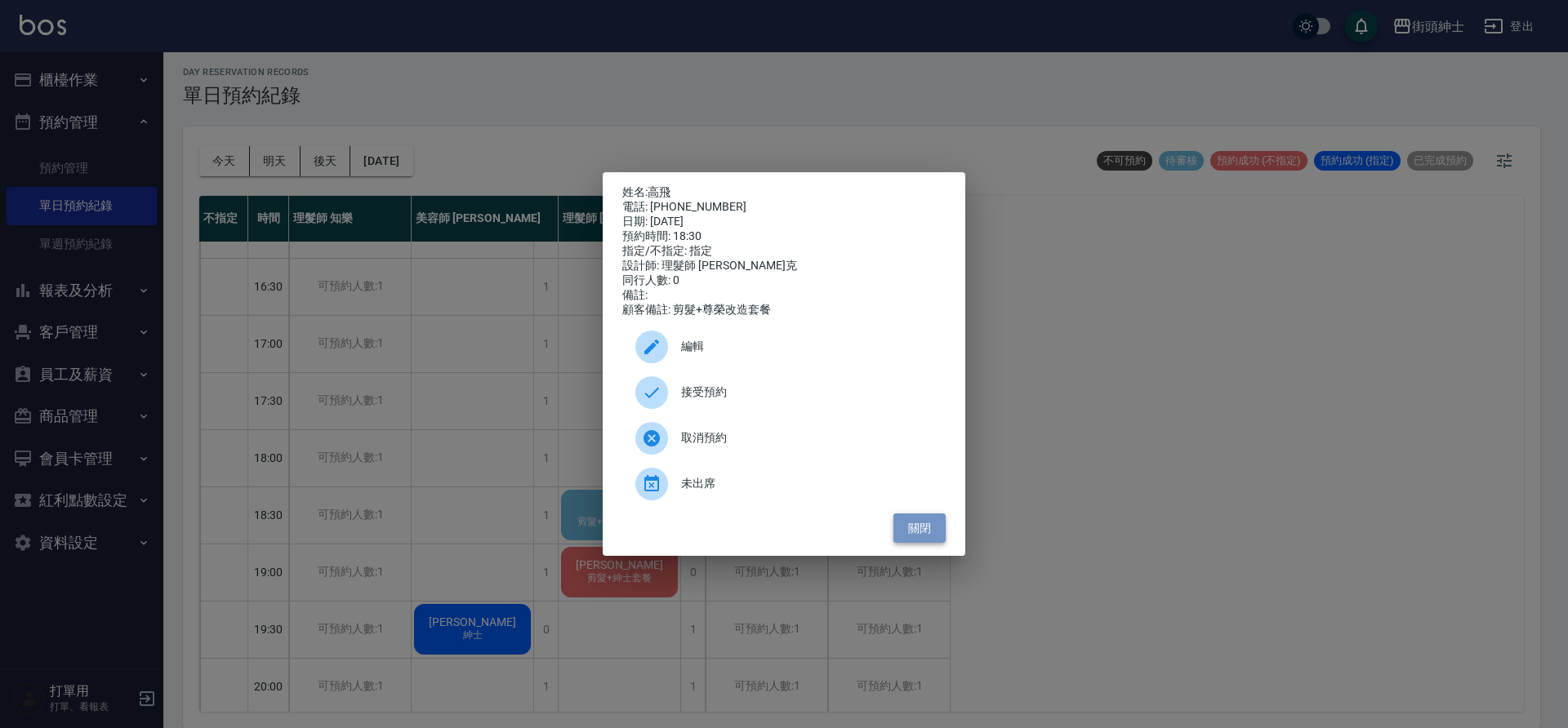
click at [922, 536] on button "關閉" at bounding box center [919, 528] width 52 height 30
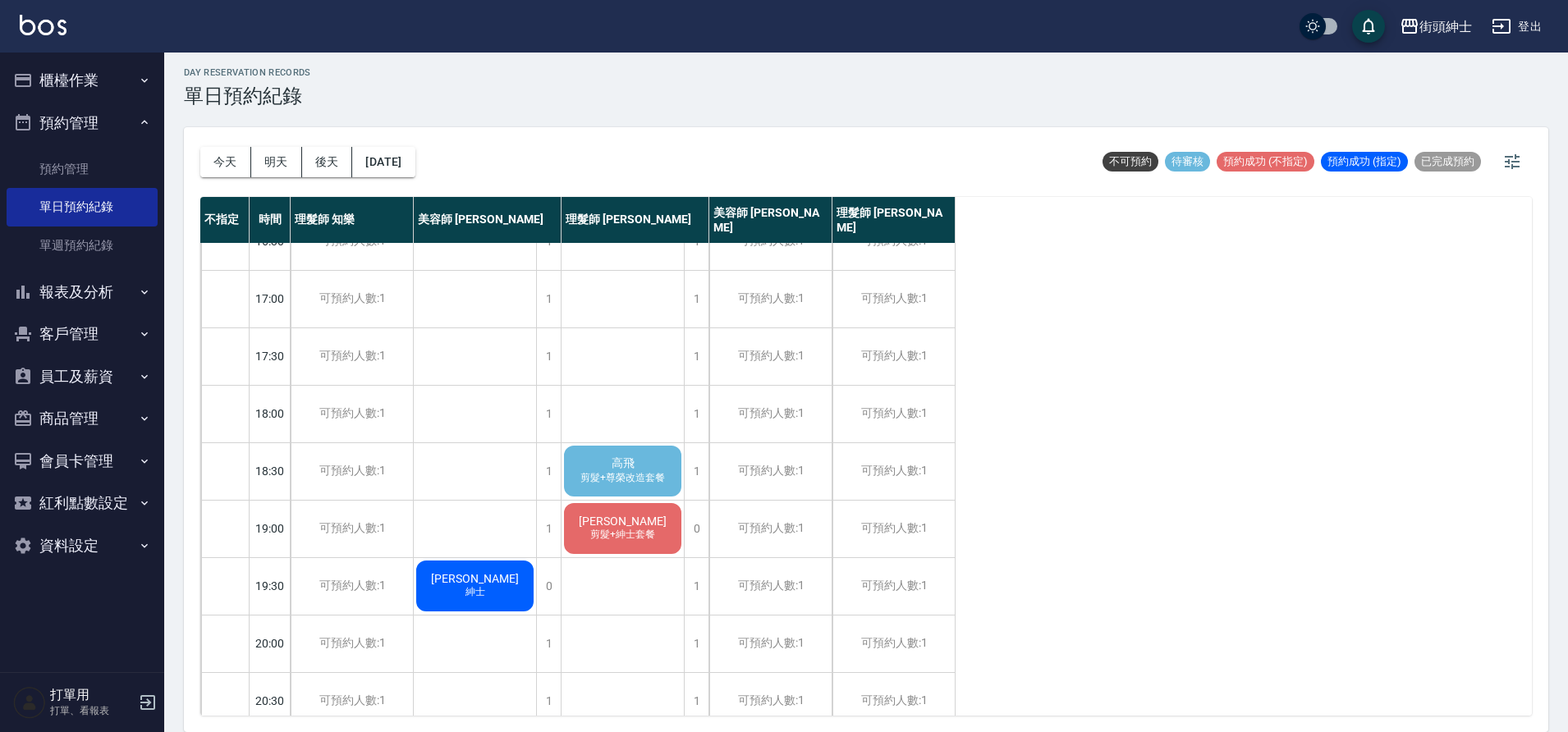
scroll to position [461, 0]
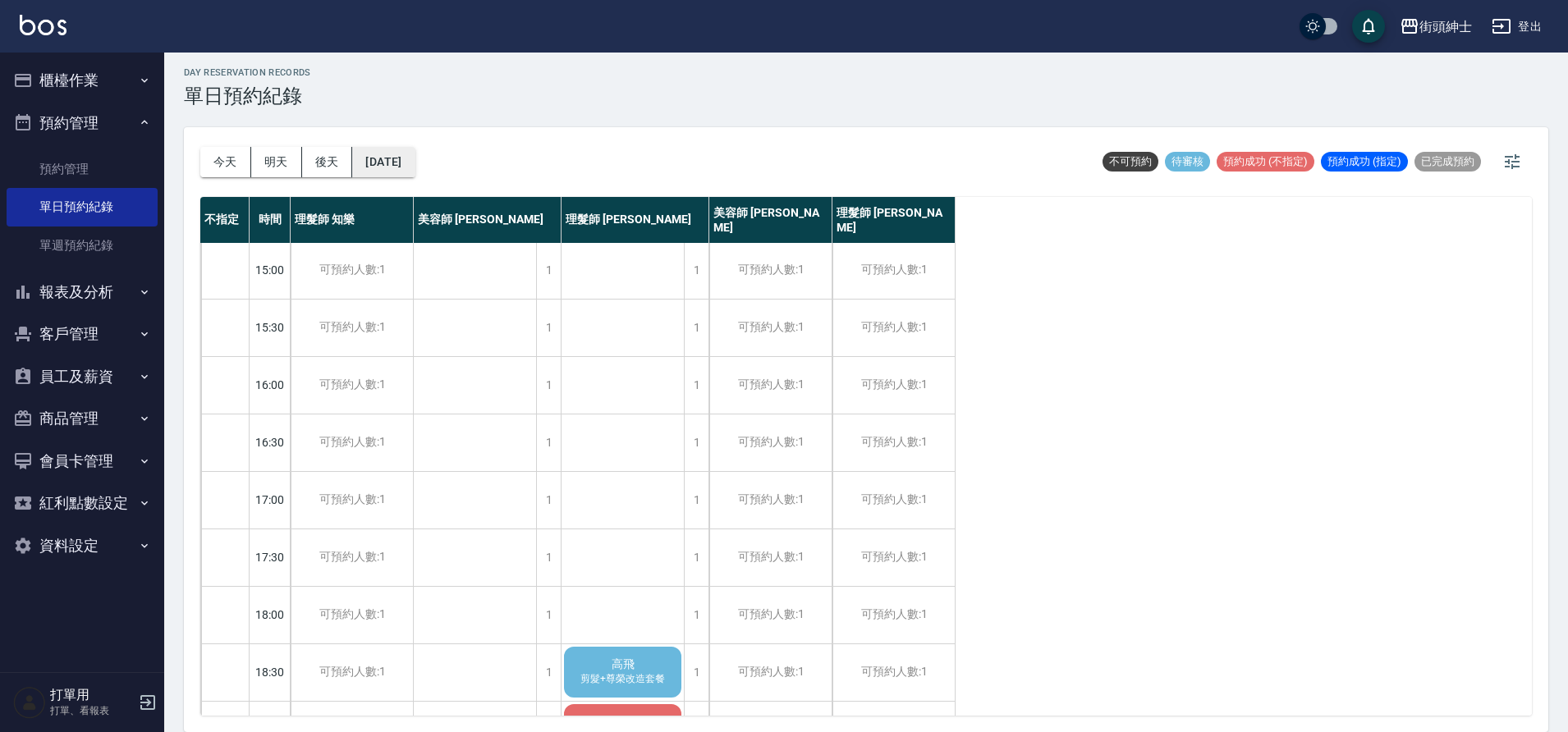
click at [375, 164] on button "2025/10/02" at bounding box center [383, 161] width 63 height 30
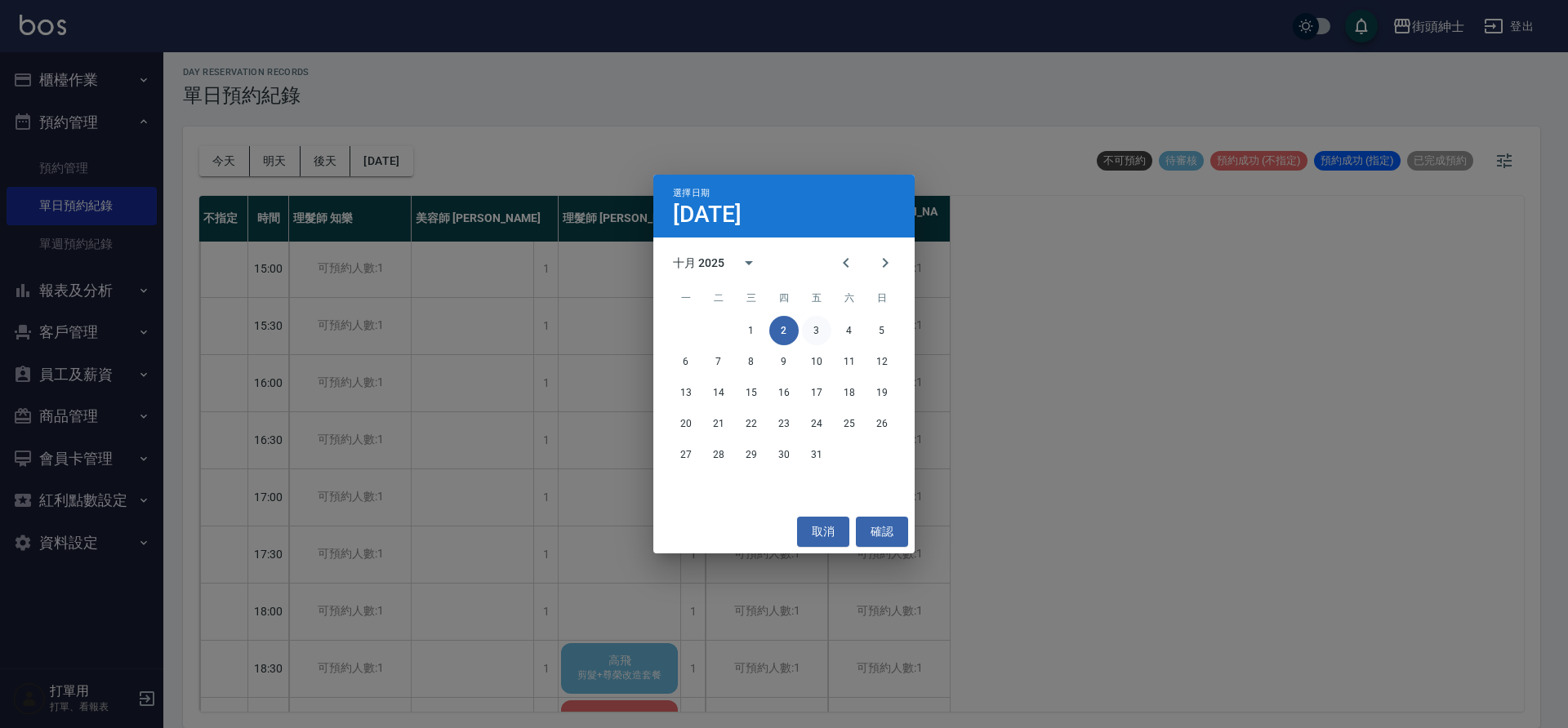
click at [824, 332] on button "3" at bounding box center [817, 331] width 29 height 29
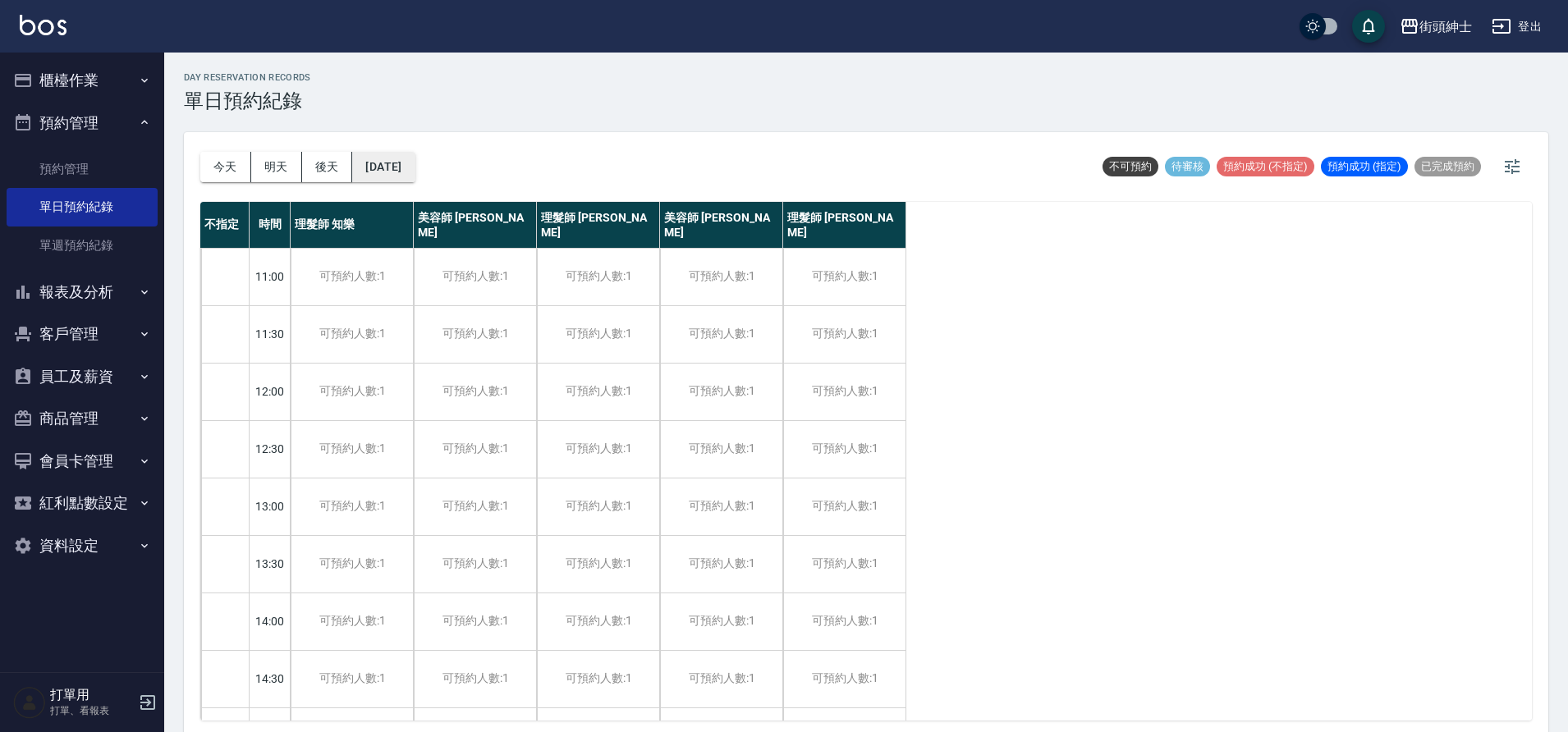
click at [391, 178] on button "2025/10/03" at bounding box center [383, 166] width 63 height 30
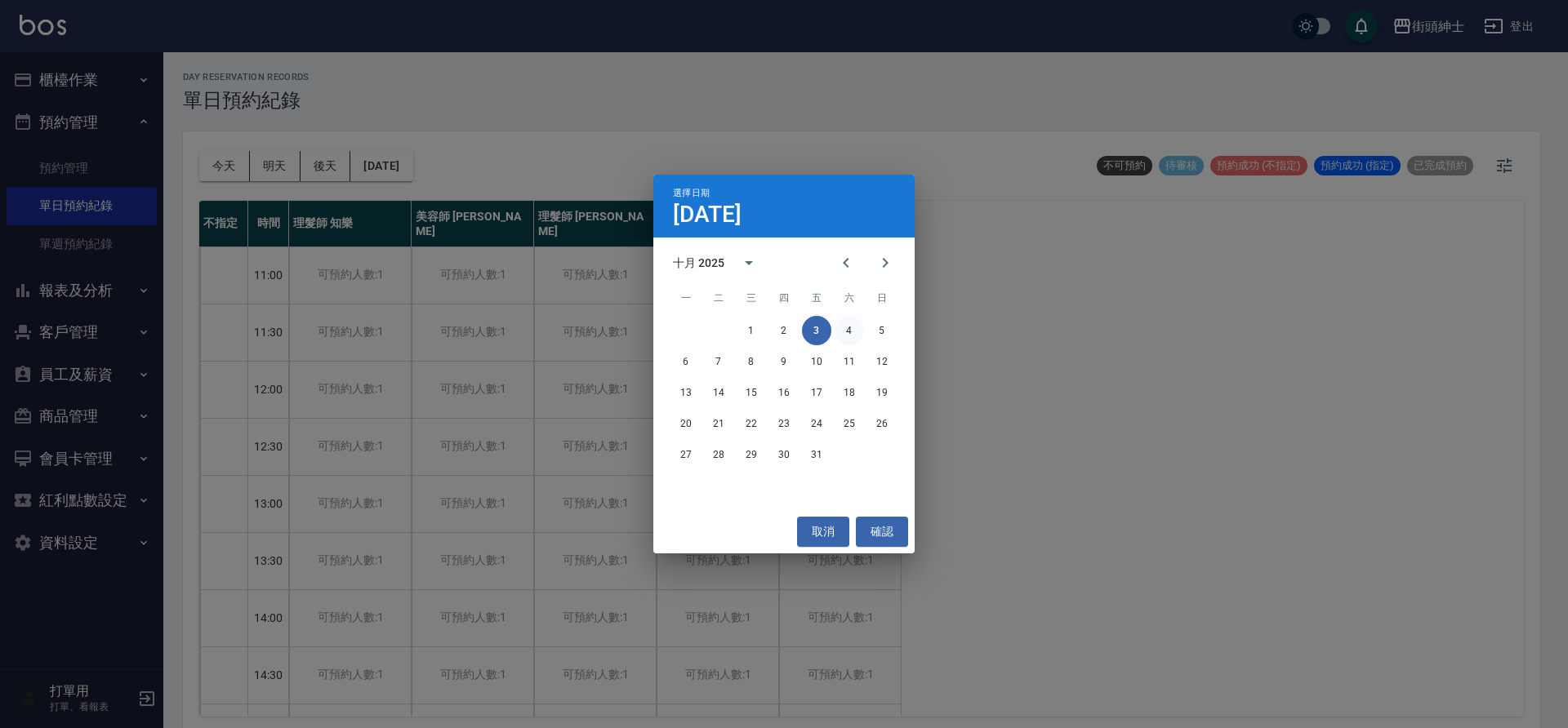
click at [845, 336] on button "4" at bounding box center [849, 331] width 29 height 29
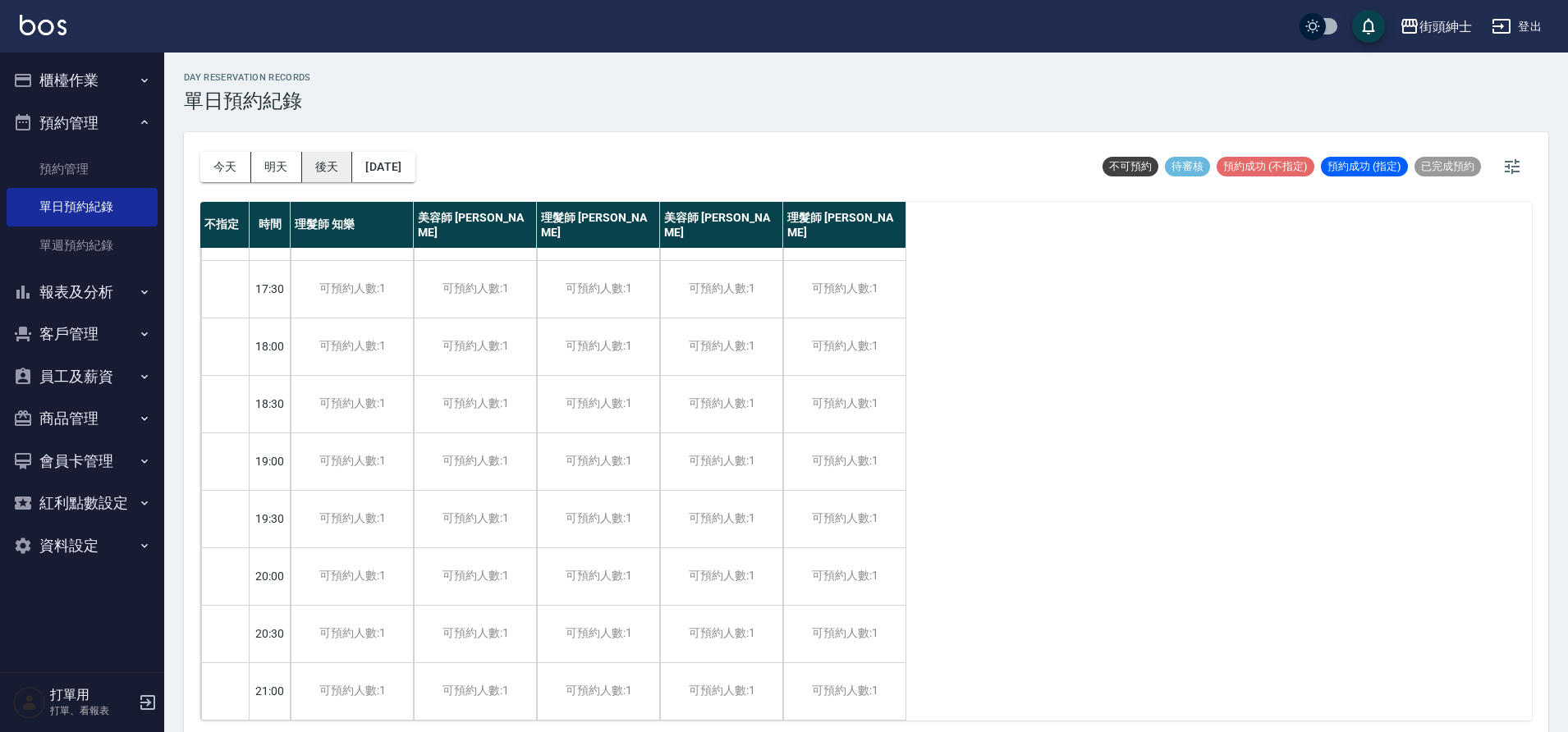
scroll to position [5, 0]
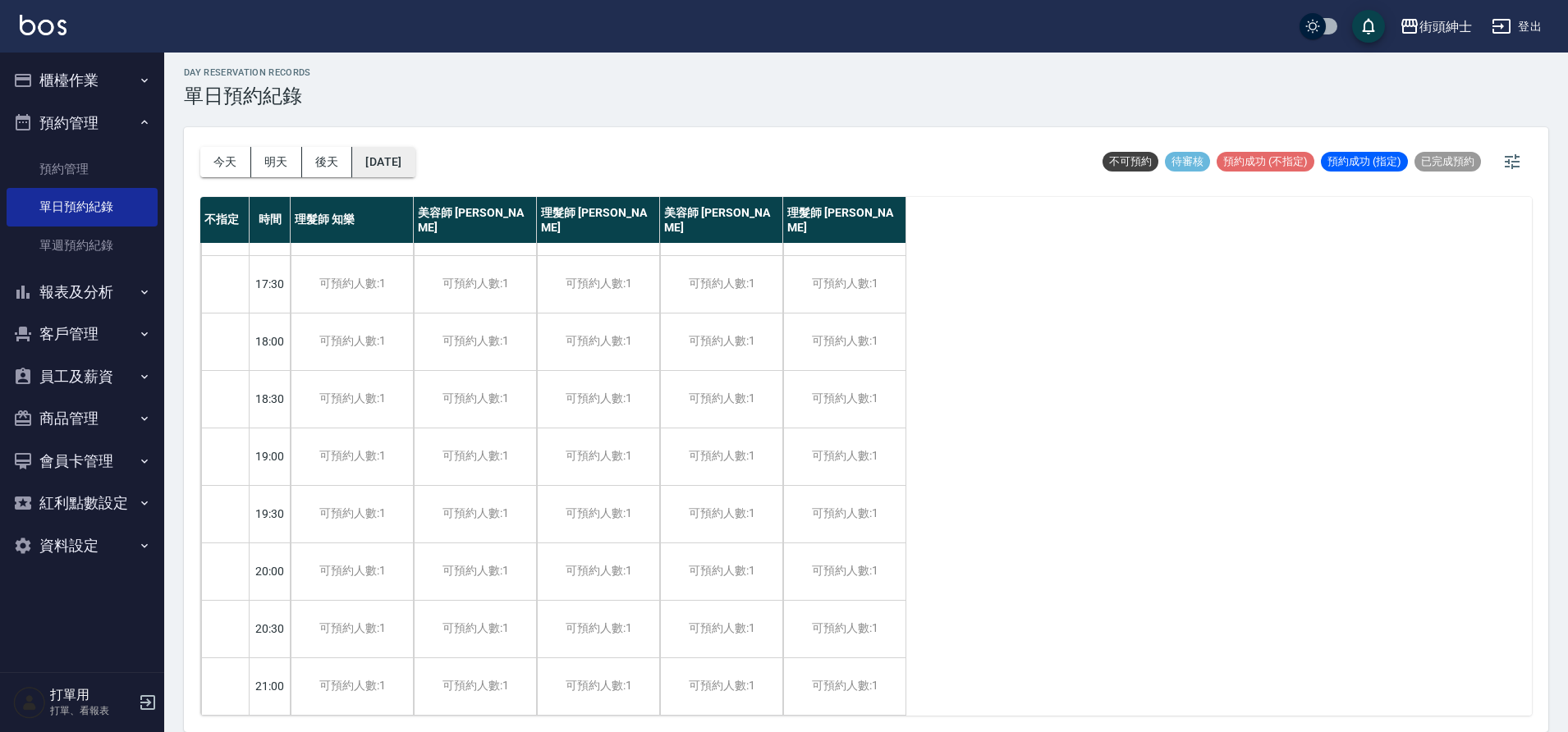
click at [392, 172] on button "2025/10/04" at bounding box center [383, 161] width 63 height 30
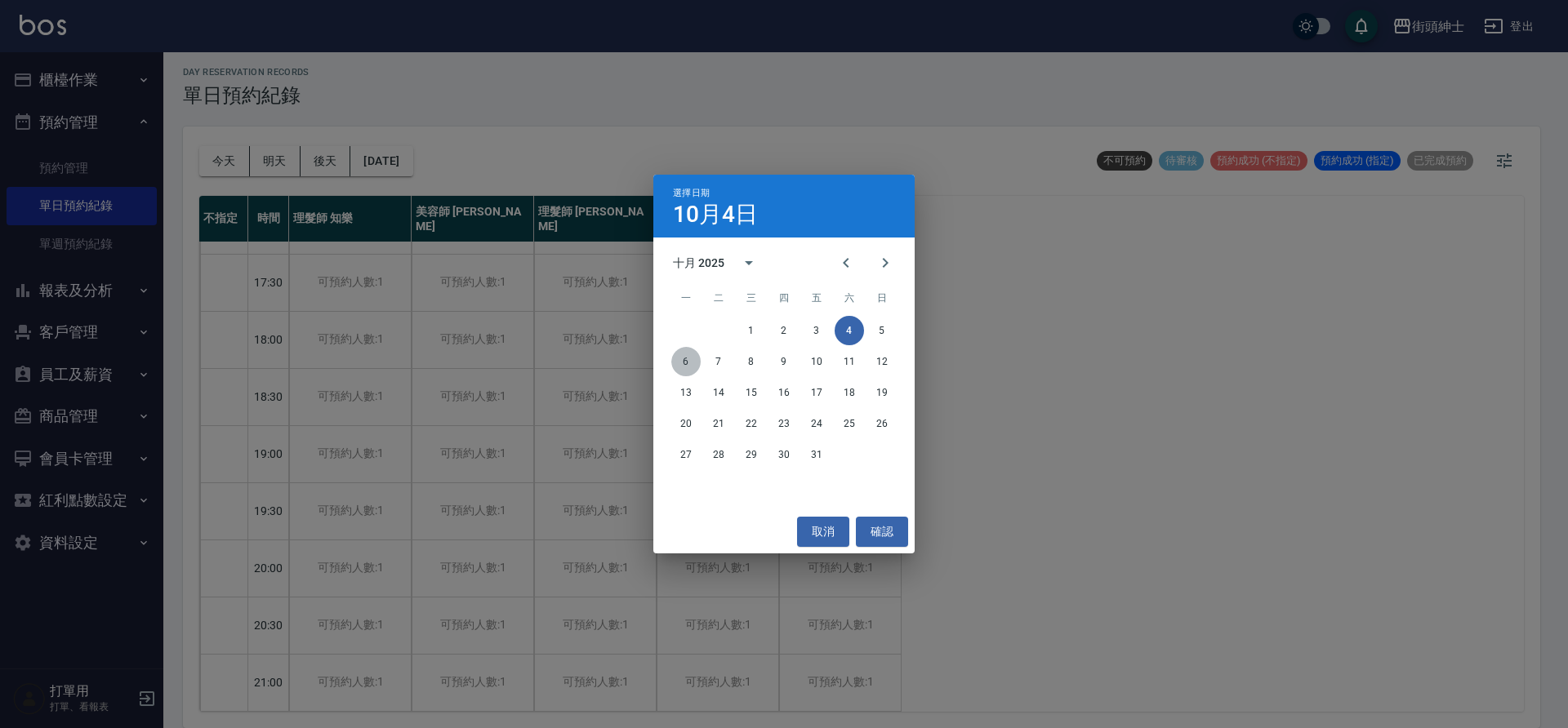
click at [689, 369] on button "6" at bounding box center [686, 361] width 29 height 29
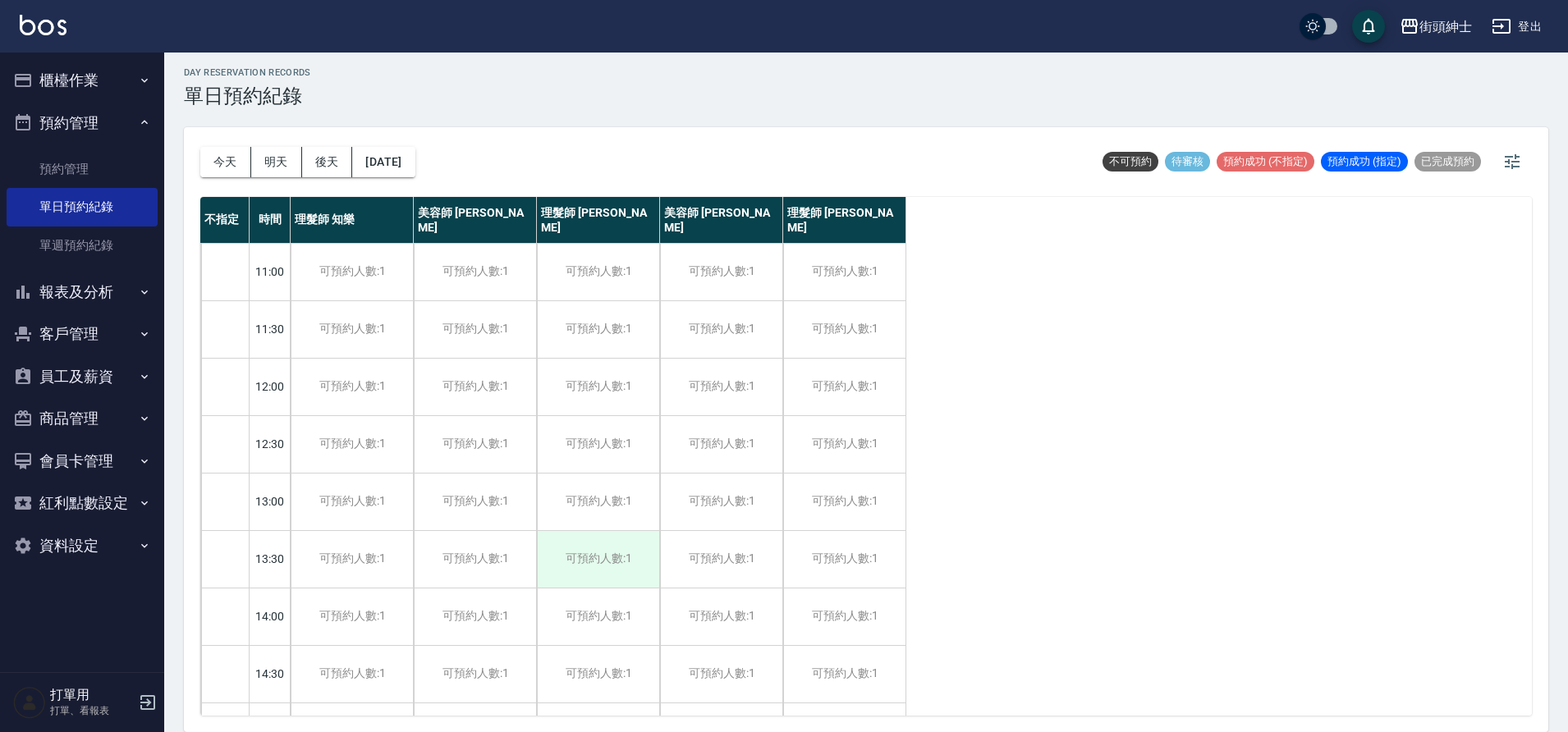
scroll to position [747, 0]
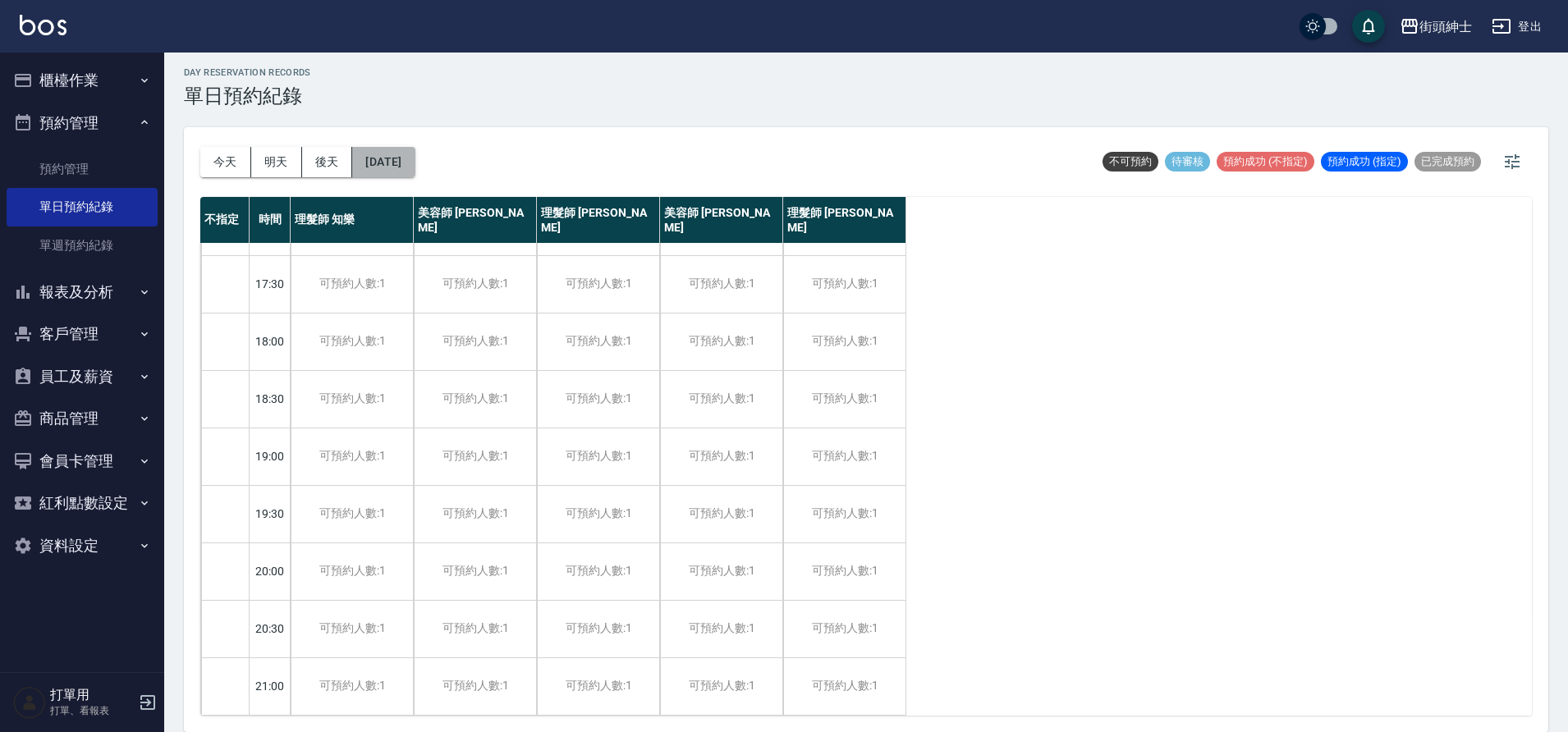
click at [415, 168] on button "2025/10/06" at bounding box center [383, 161] width 63 height 30
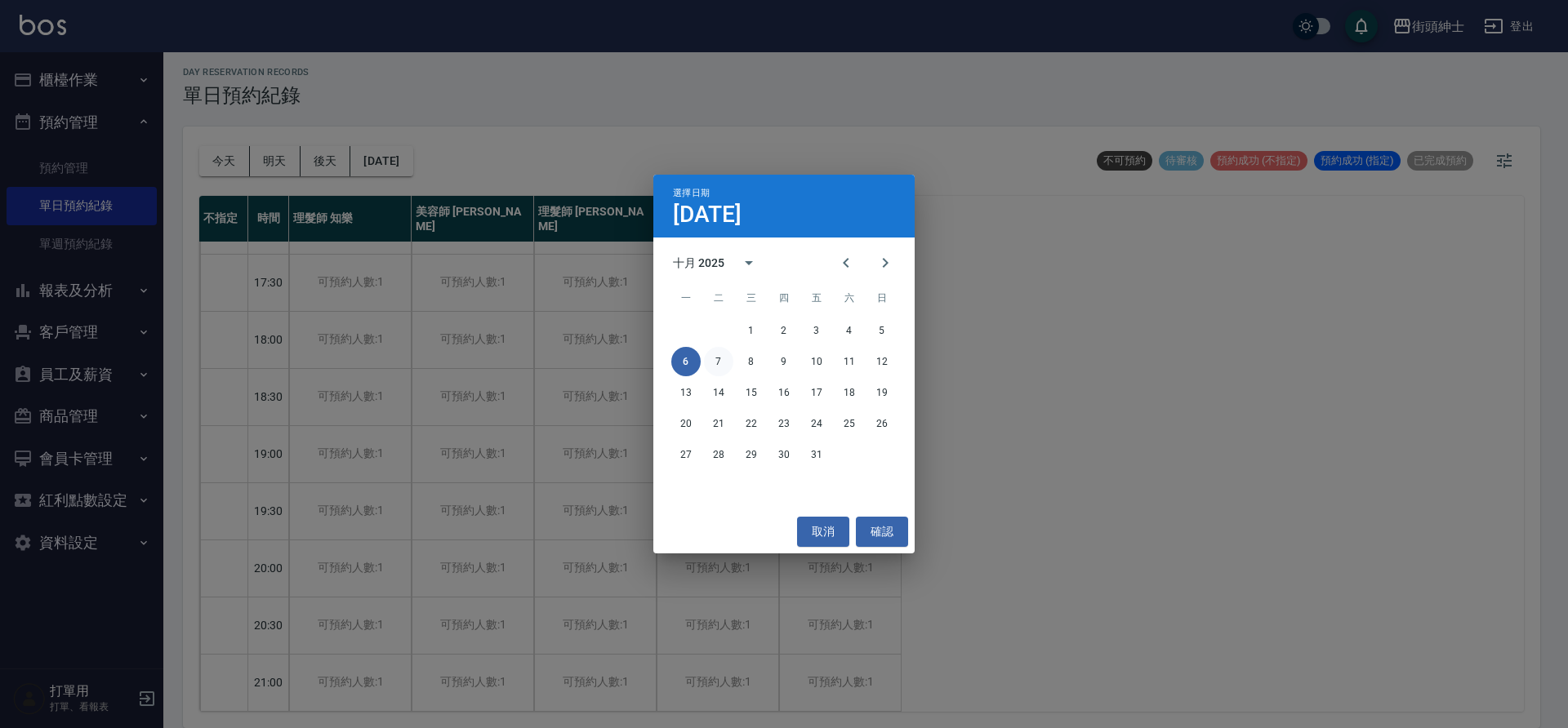
click at [712, 360] on button "7" at bounding box center [719, 361] width 29 height 29
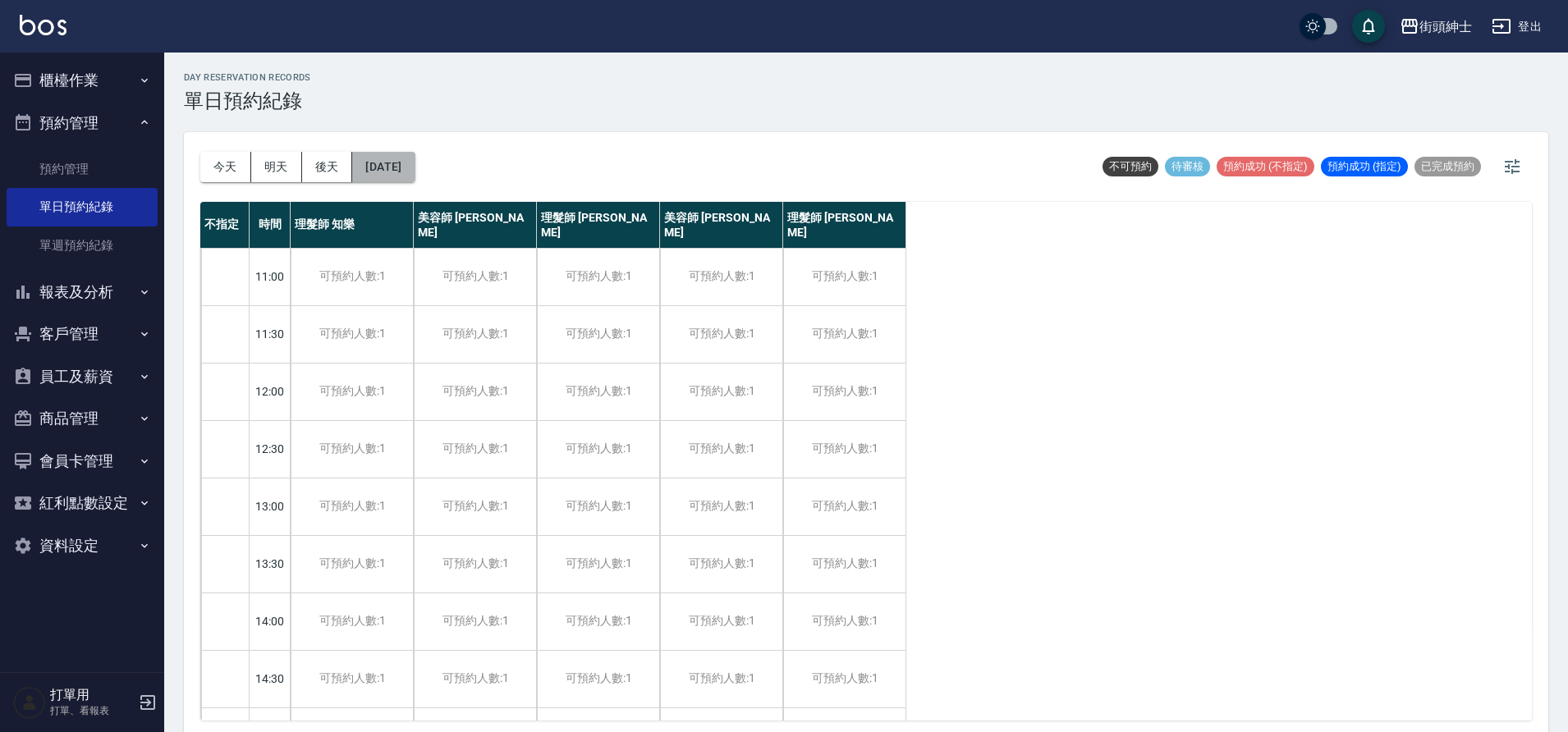
click at [415, 169] on button "2025/10/07" at bounding box center [383, 166] width 63 height 30
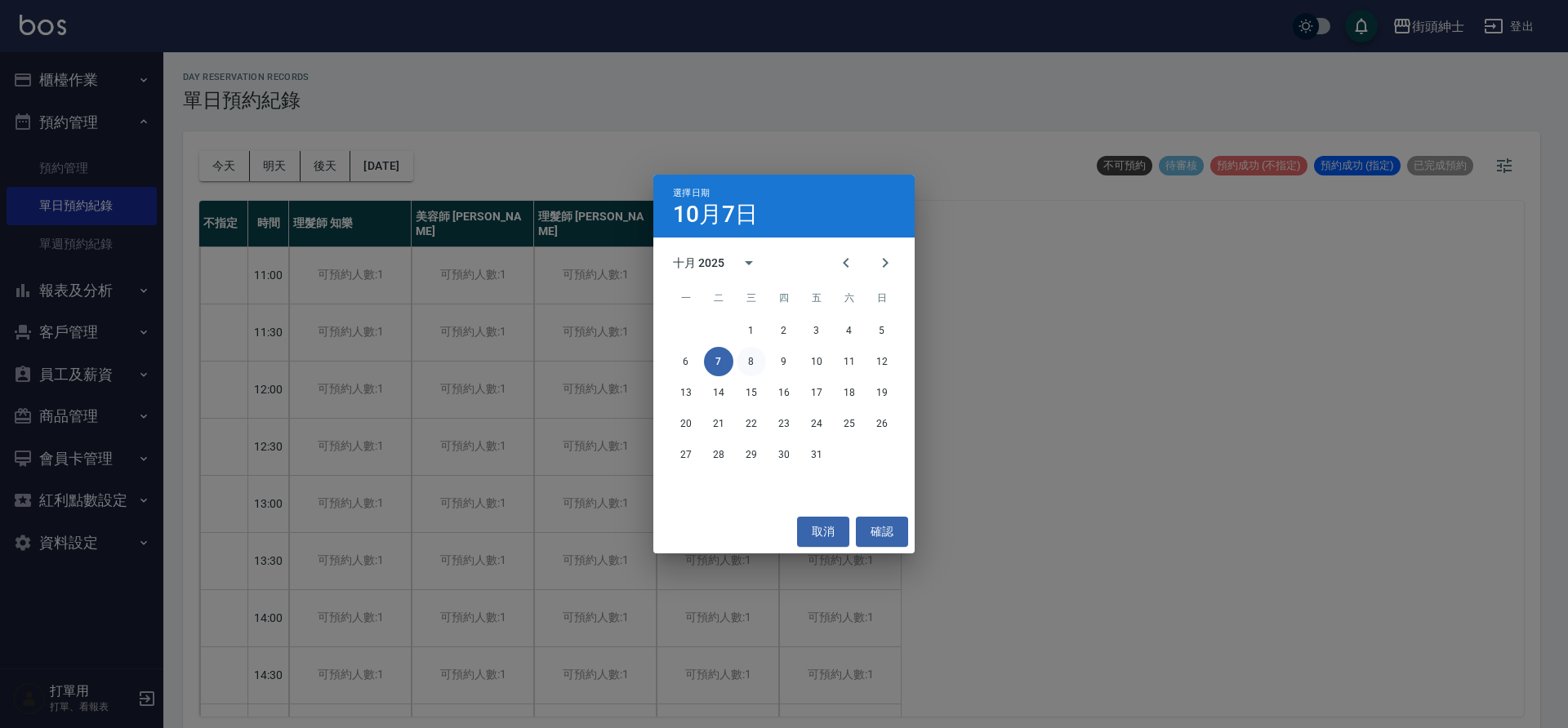
click at [758, 372] on button "8" at bounding box center [751, 361] width 29 height 29
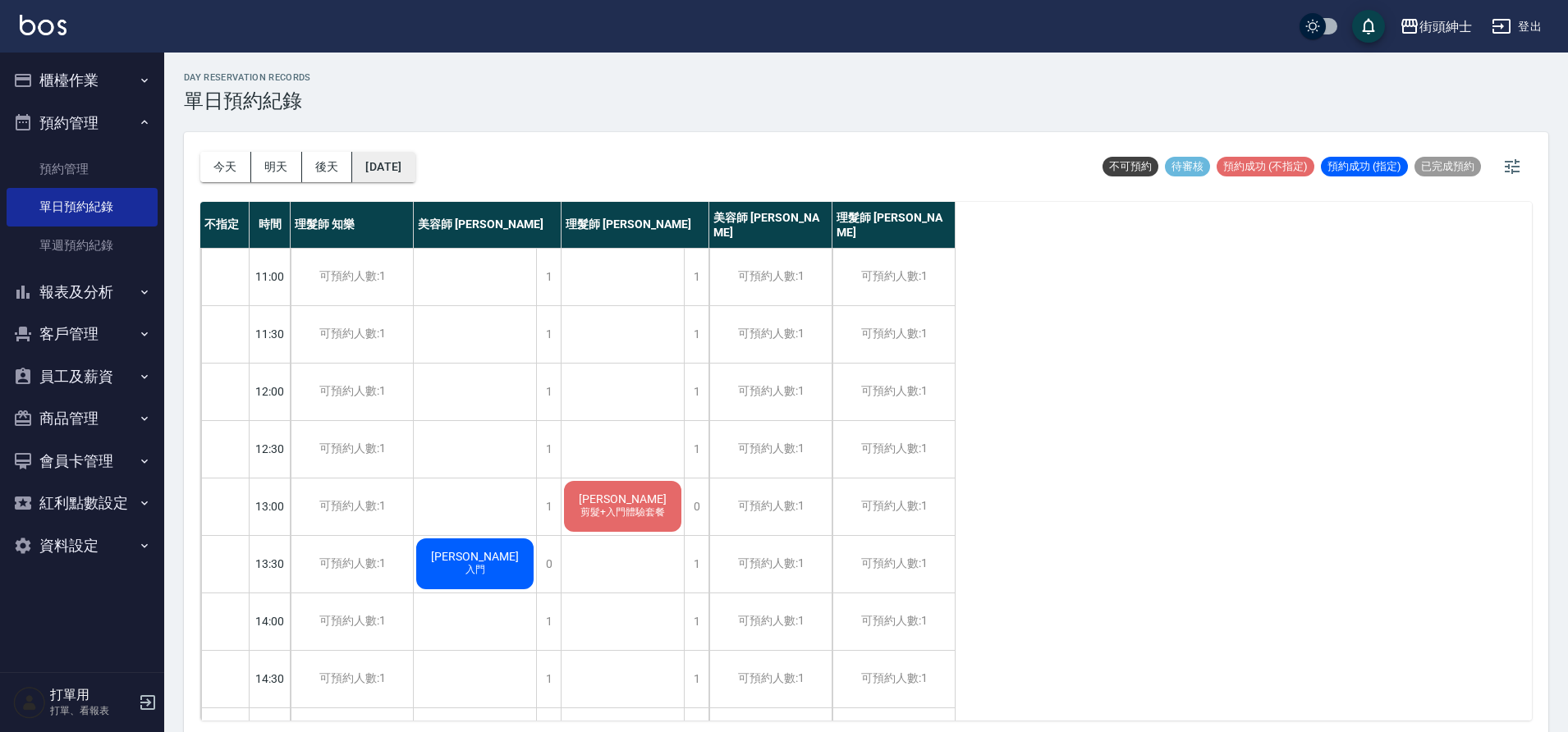
click at [397, 168] on button "2025/10/08" at bounding box center [383, 166] width 63 height 30
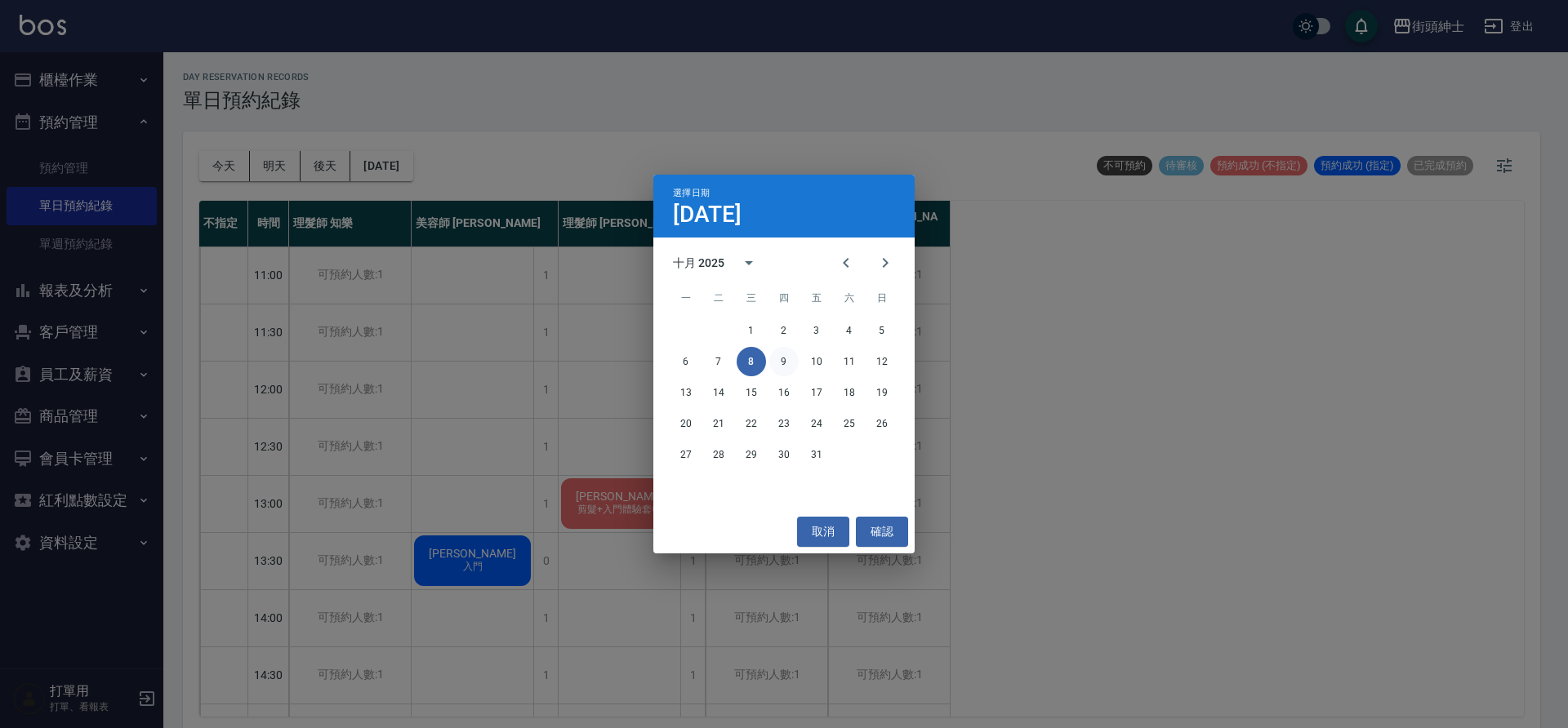
click at [789, 365] on button "9" at bounding box center [784, 361] width 29 height 29
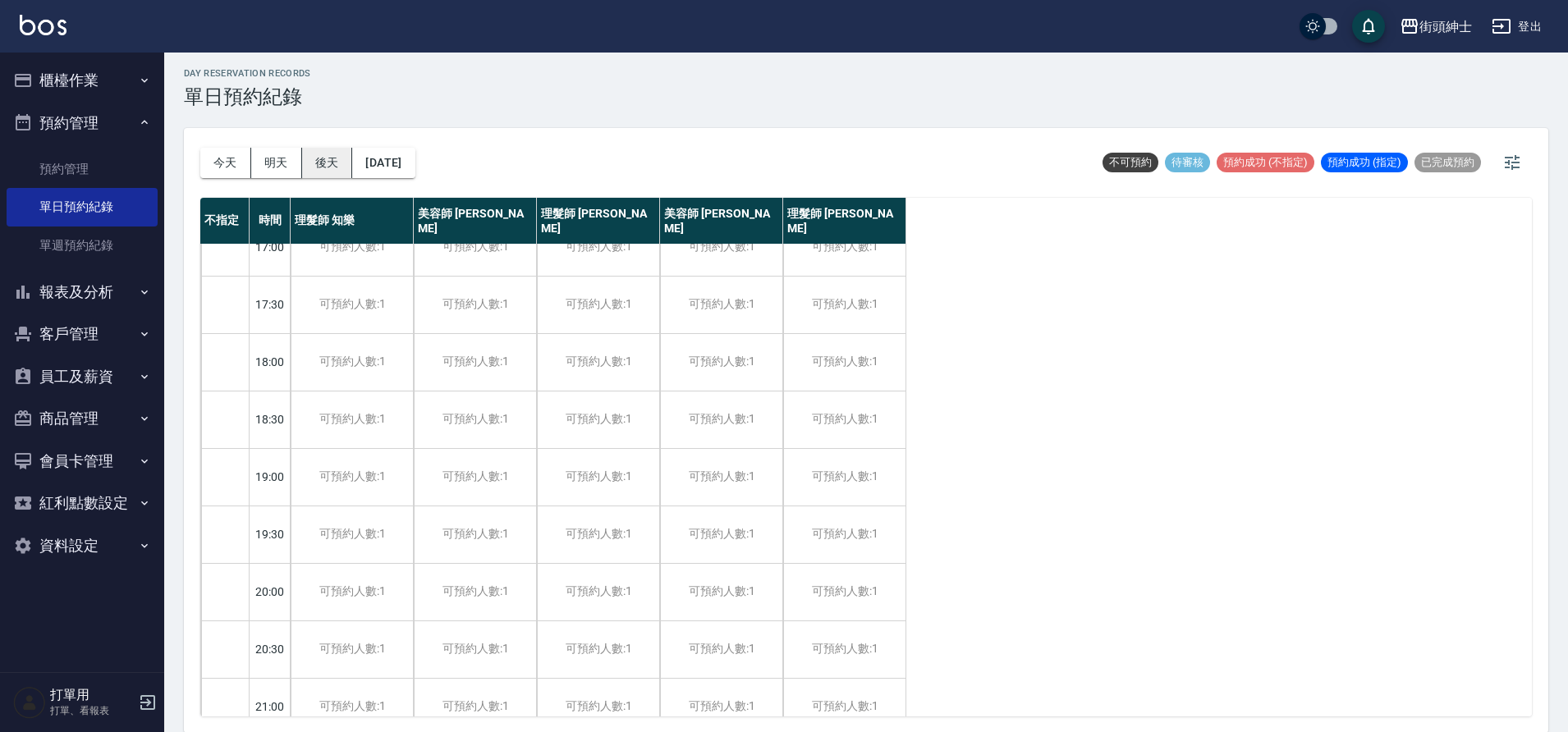
scroll to position [5, 0]
click at [239, 163] on button "今天" at bounding box center [225, 161] width 51 height 30
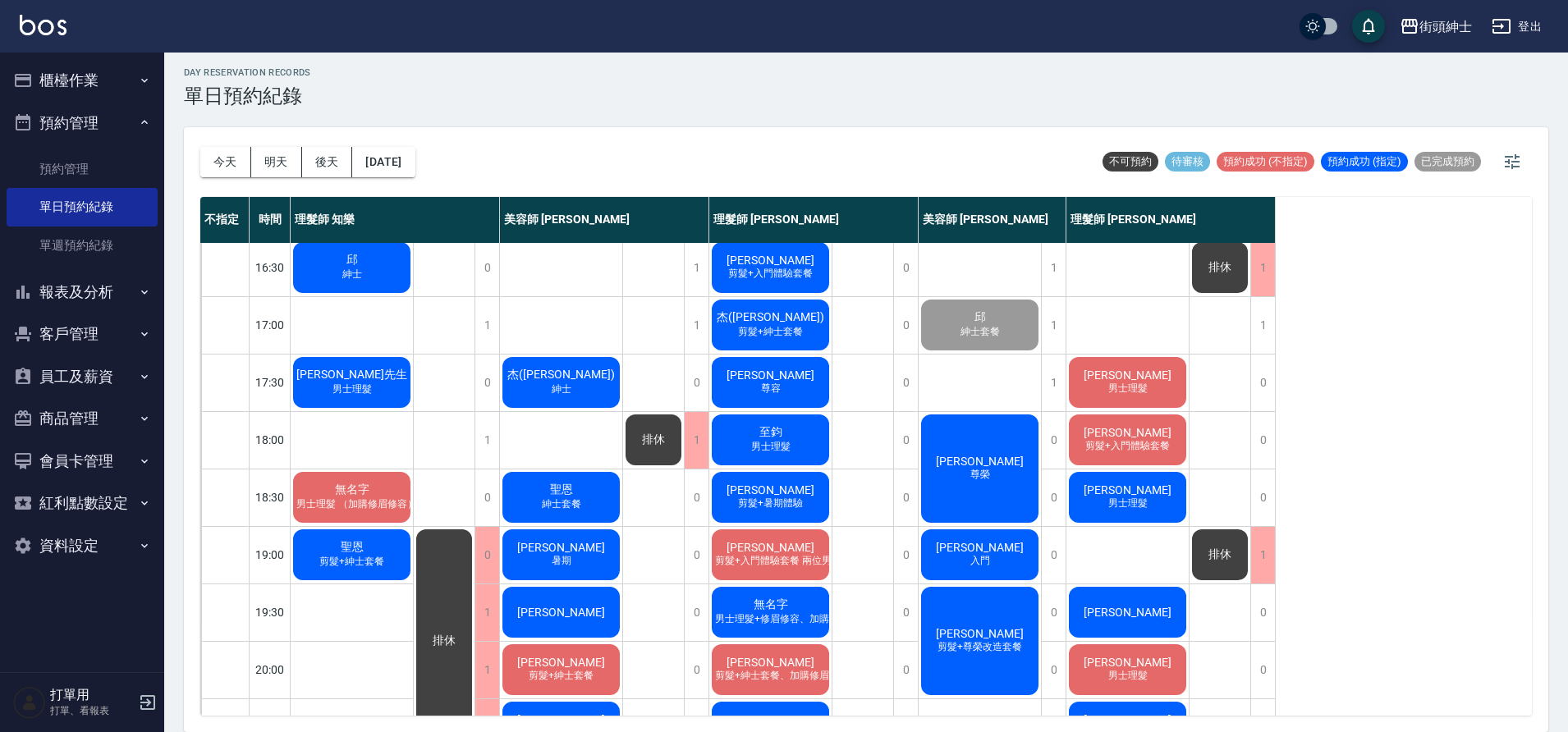
scroll to position [747, 0]
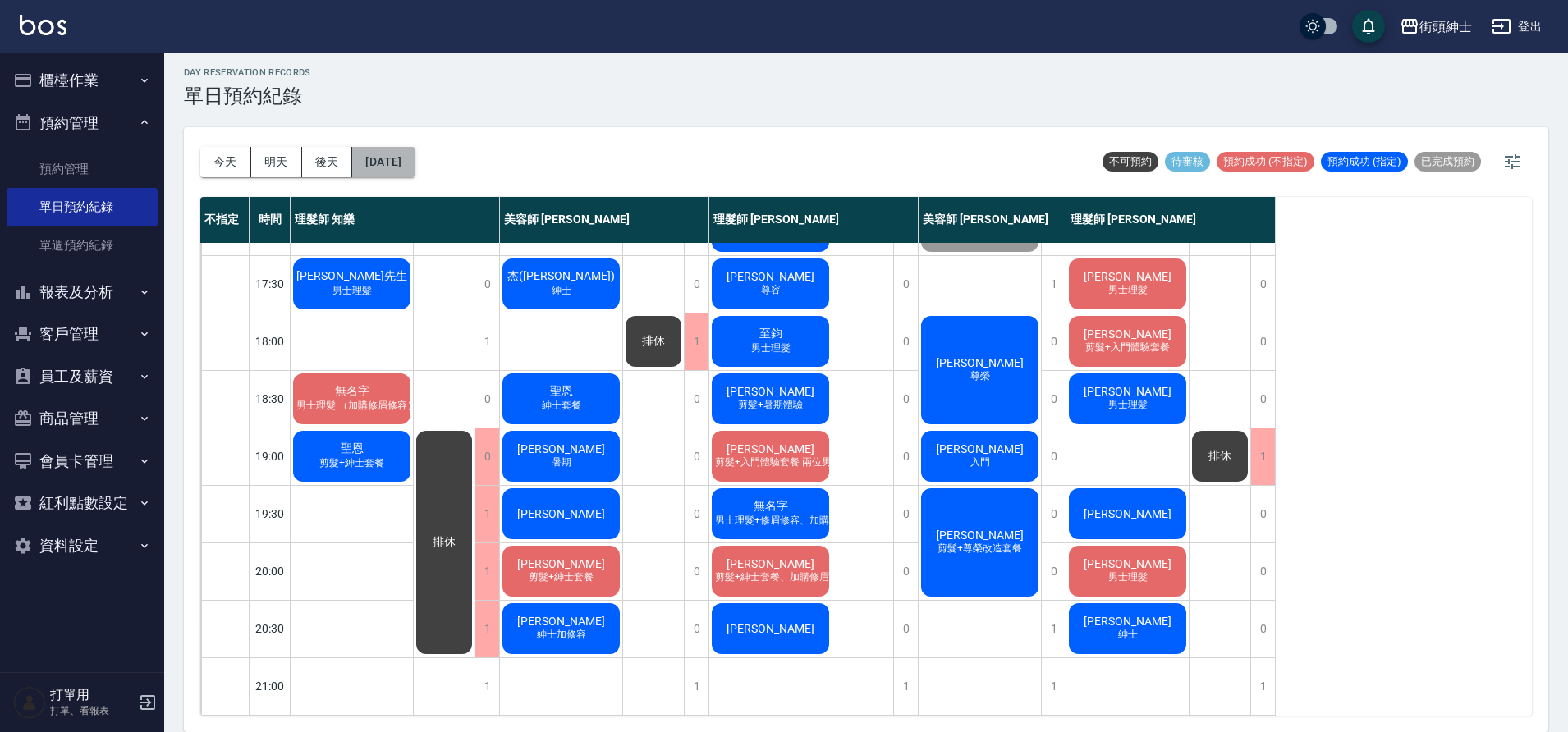
click at [415, 176] on button "[DATE]" at bounding box center [383, 161] width 63 height 30
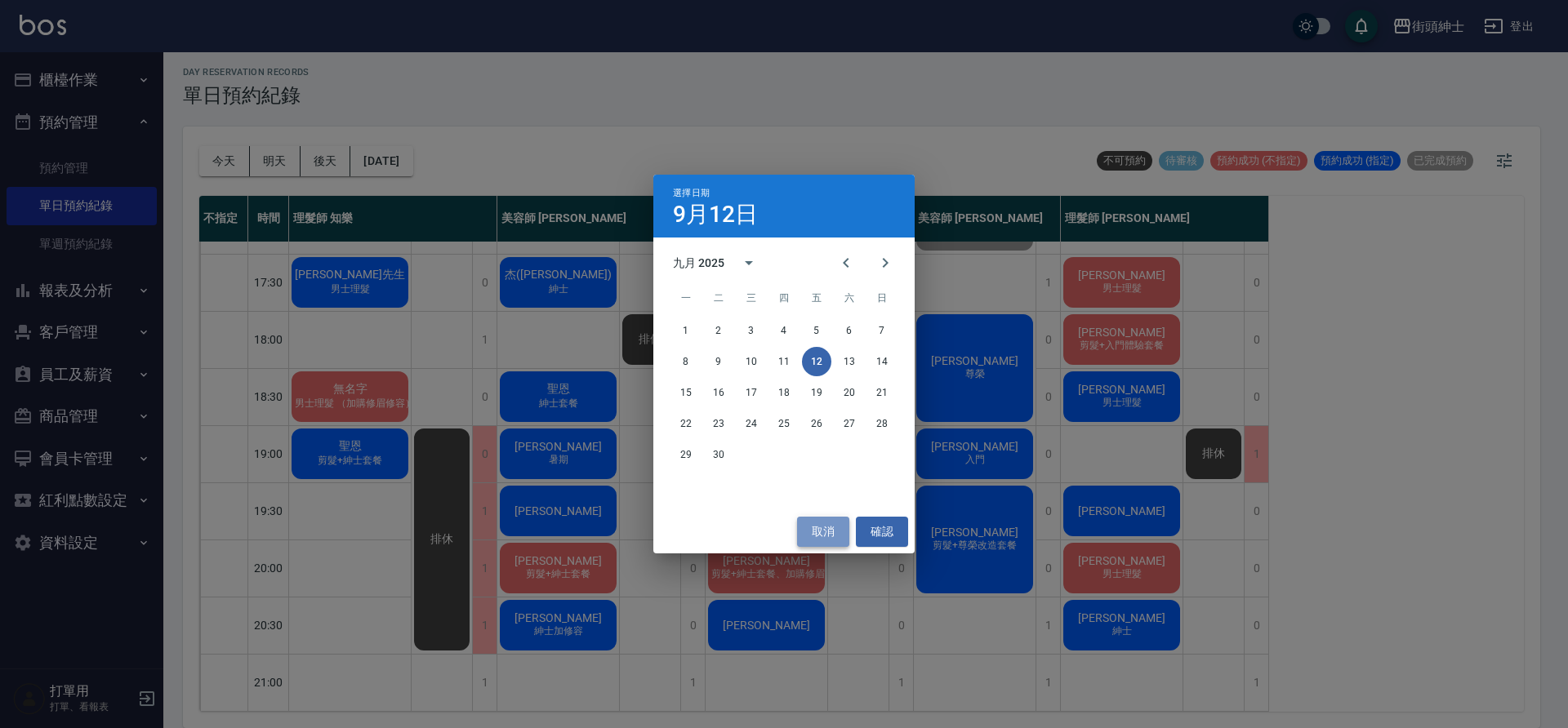
click at [827, 525] on button "取消" at bounding box center [823, 531] width 52 height 30
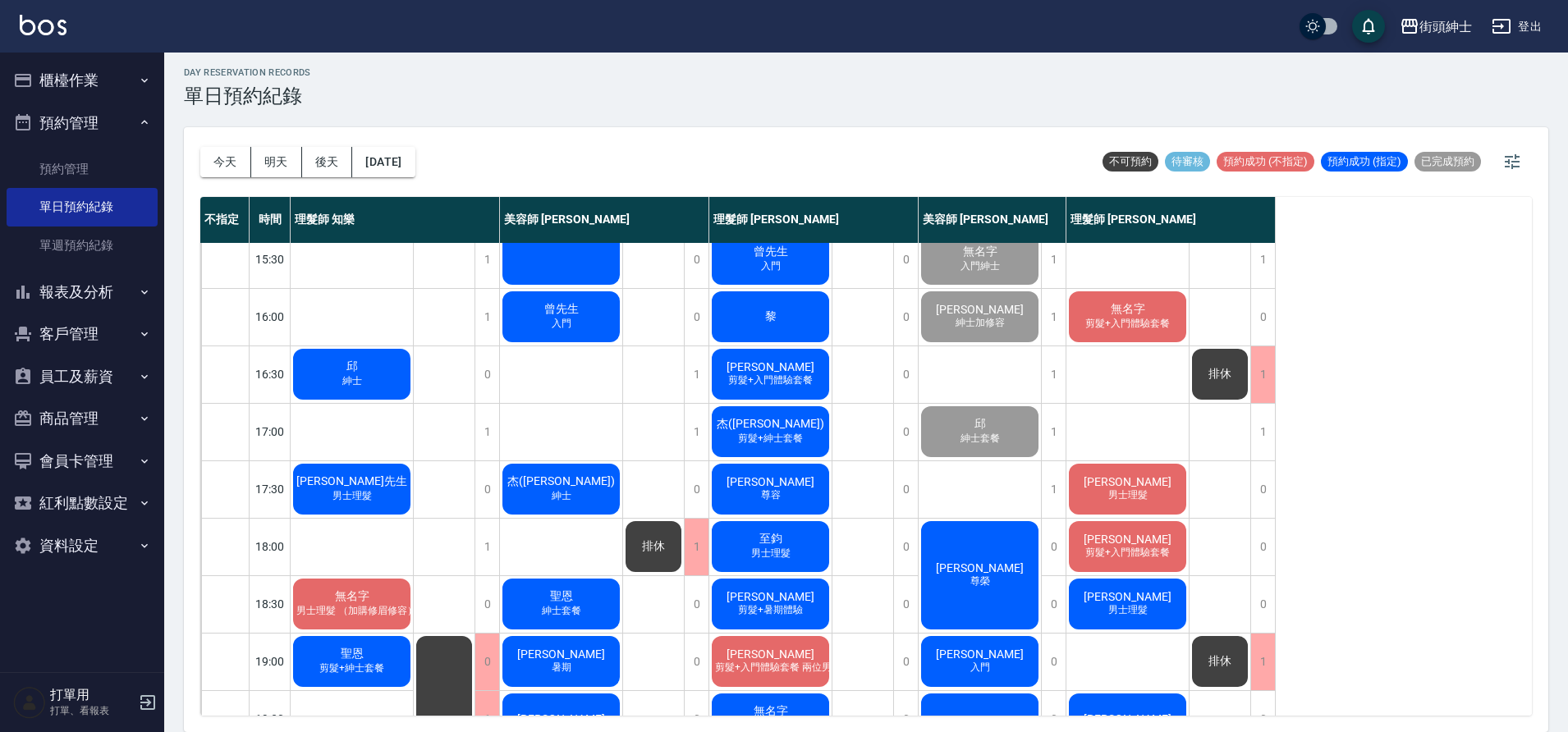
scroll to position [531, 0]
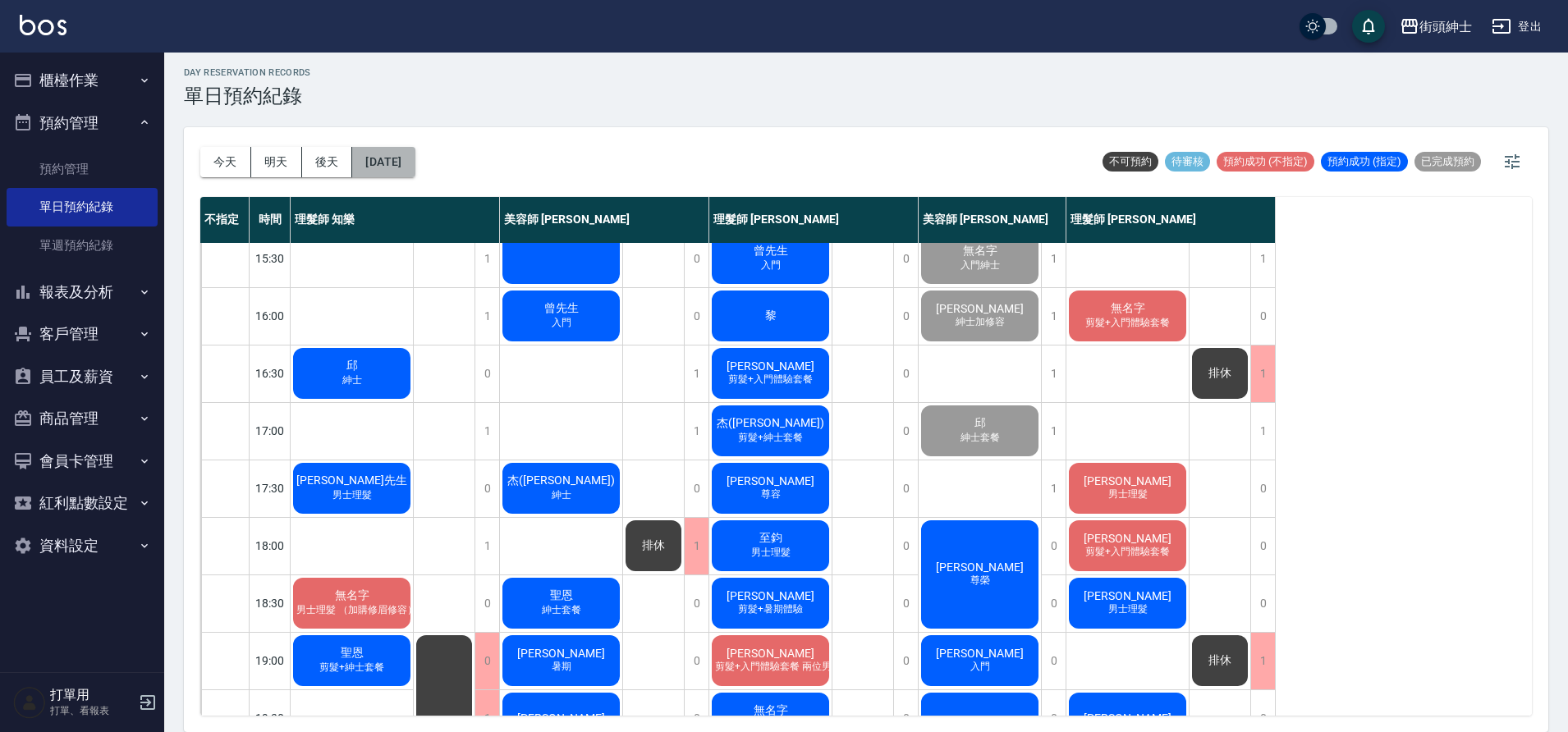
click at [394, 164] on button "[DATE]" at bounding box center [383, 161] width 63 height 30
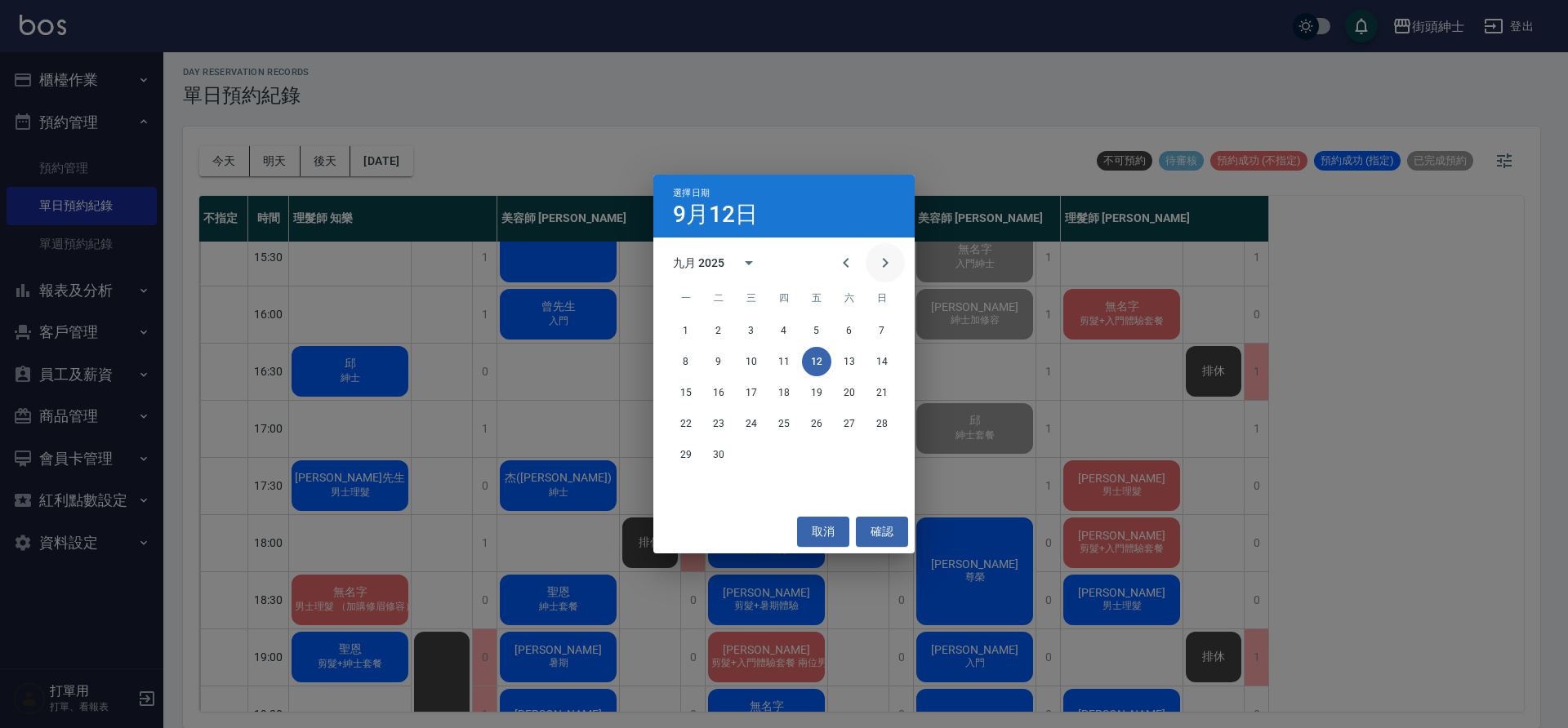
click at [894, 264] on icon "Next month" at bounding box center [885, 263] width 20 height 20
click at [781, 332] on button "2" at bounding box center [784, 331] width 29 height 29
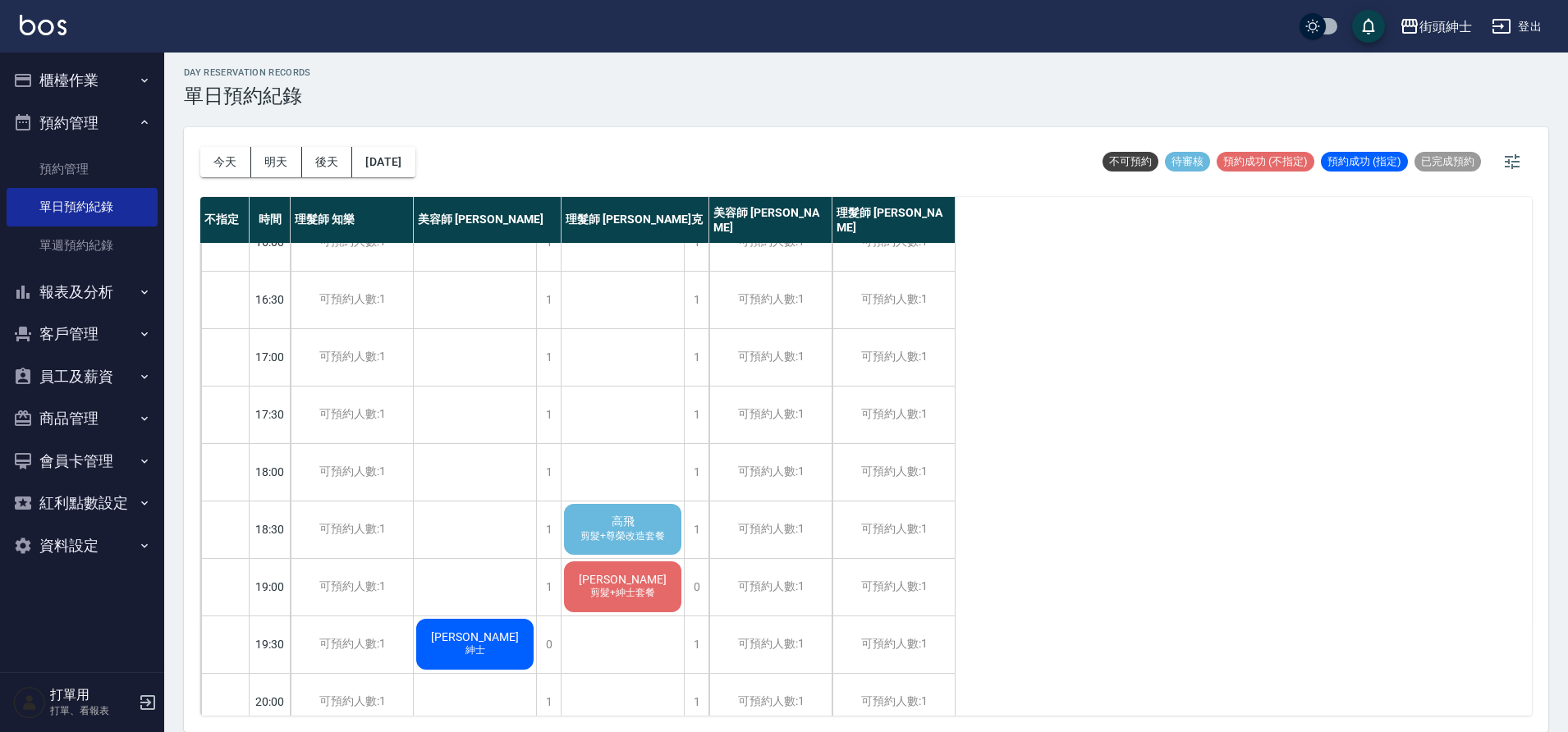
scroll to position [747, 0]
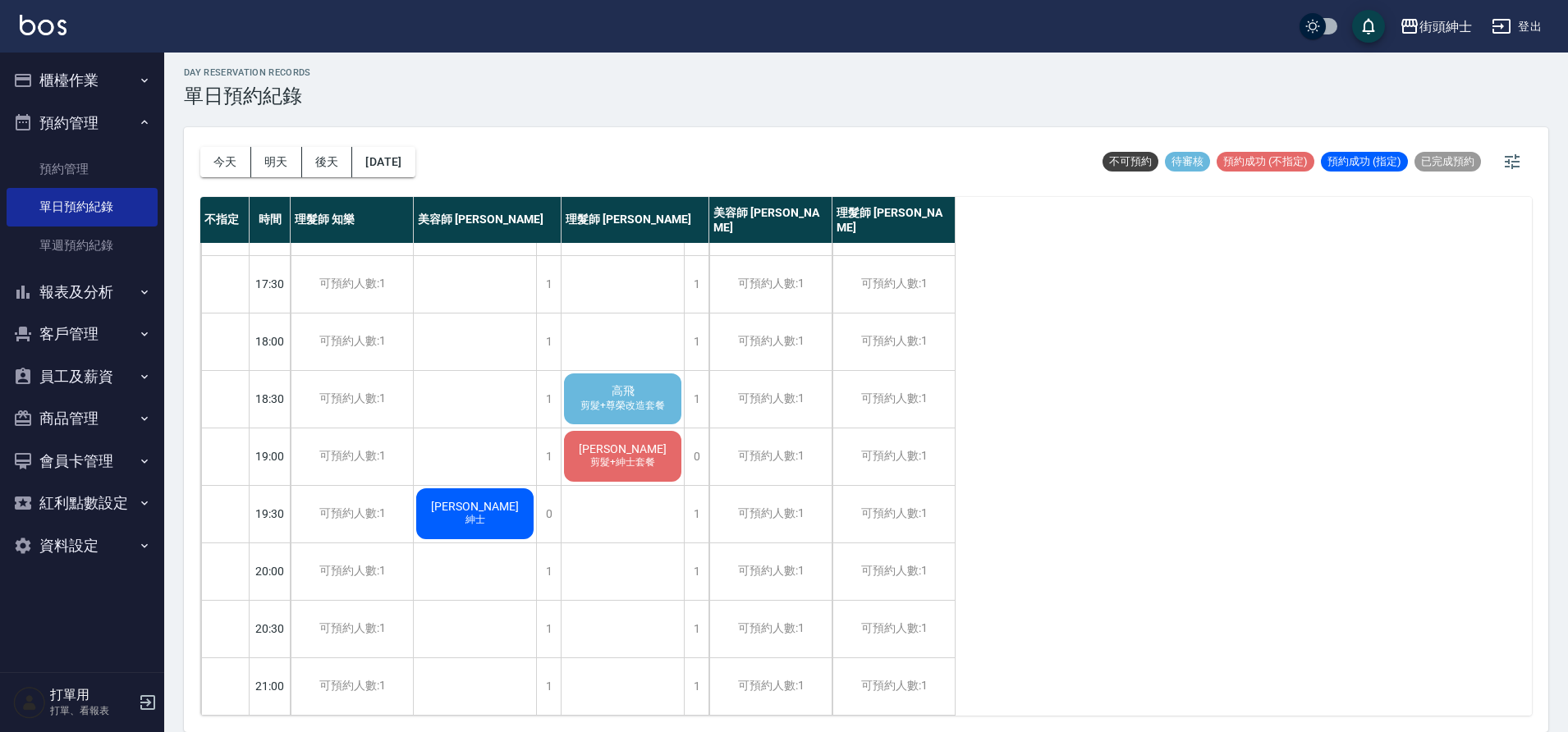
click at [595, 399] on span "剪髮+尊榮改造套餐" at bounding box center [622, 405] width 91 height 14
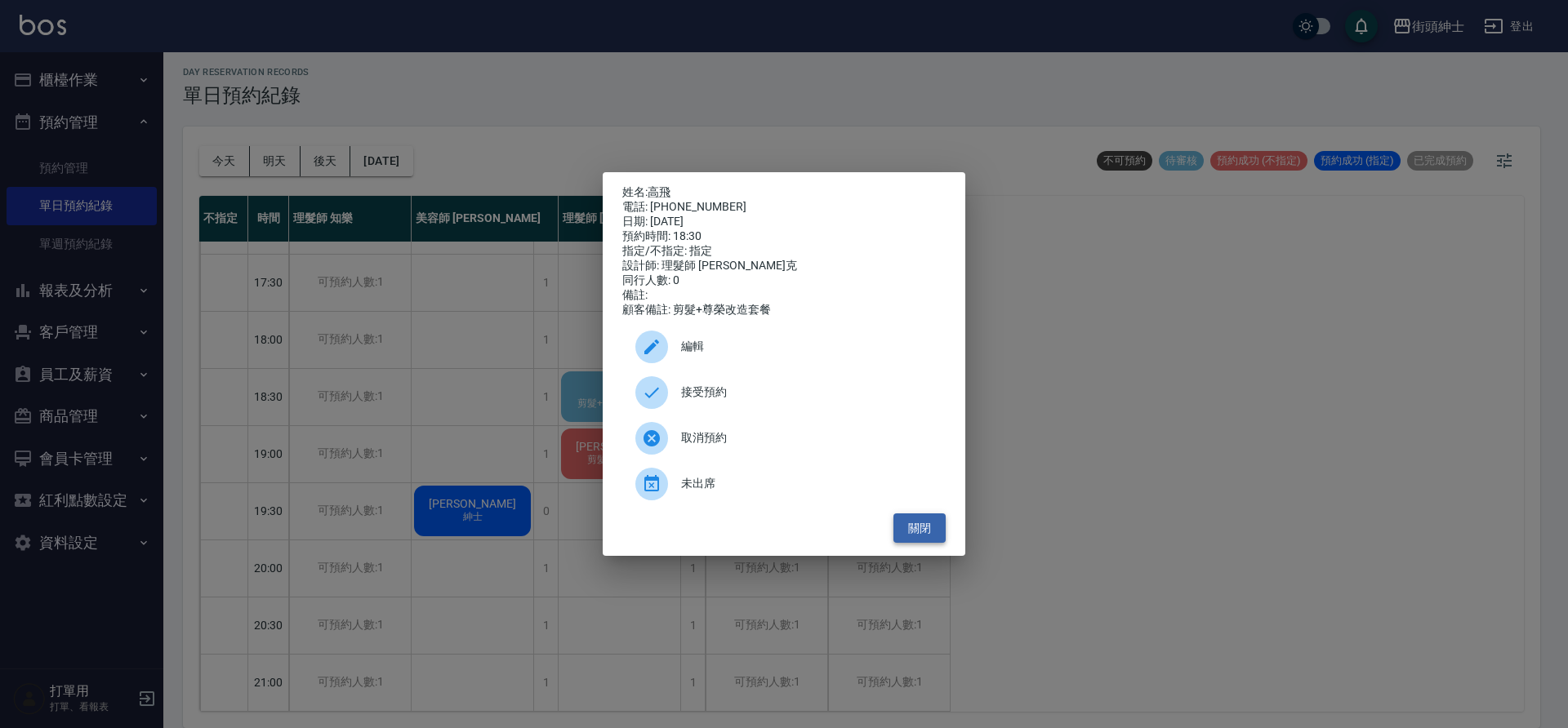
click at [910, 528] on button "關閉" at bounding box center [919, 528] width 52 height 30
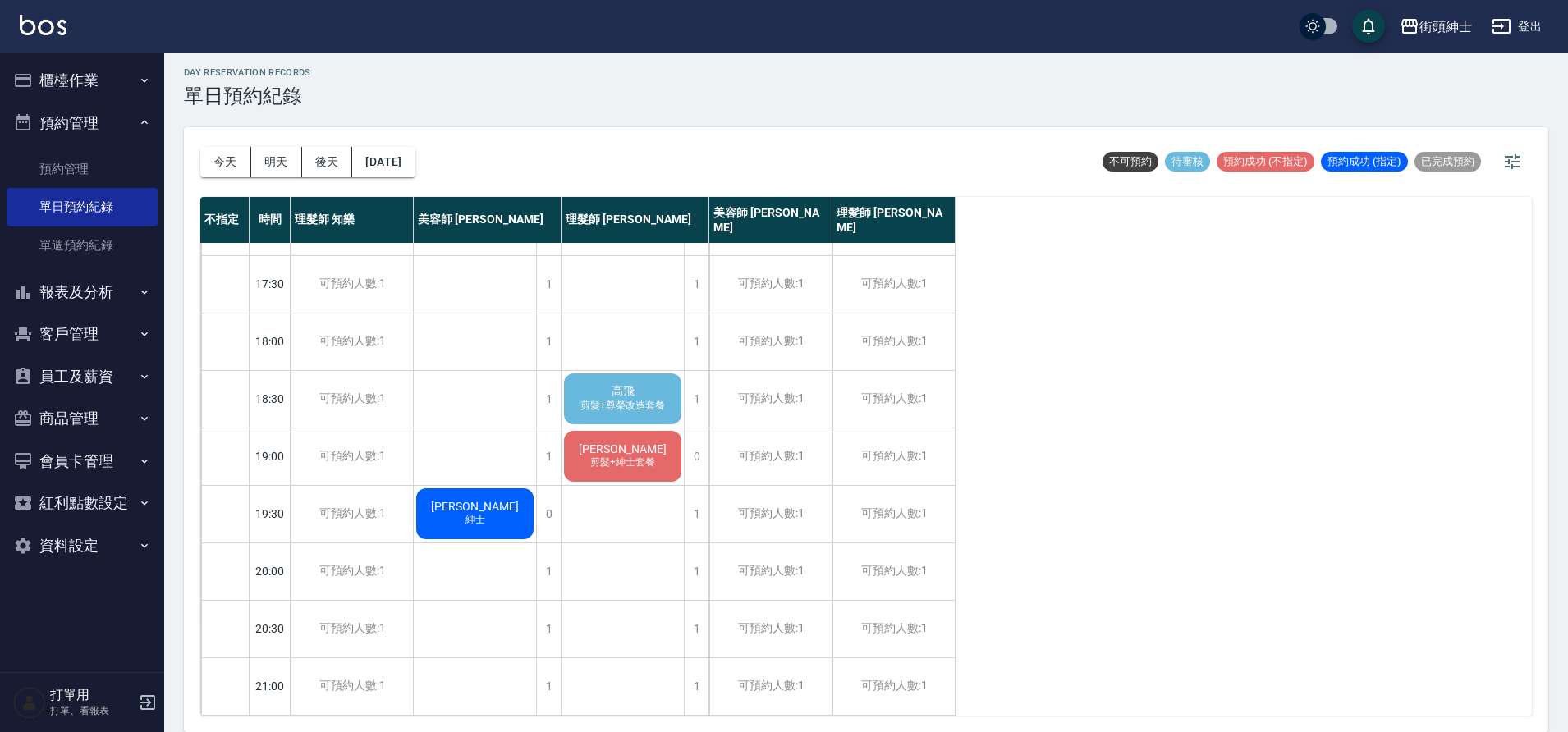
drag, startPoint x: 219, startPoint y: 159, endPoint x: 303, endPoint y: 249, distance: 123.1
click at [219, 160] on button "今天" at bounding box center [225, 161] width 51 height 30
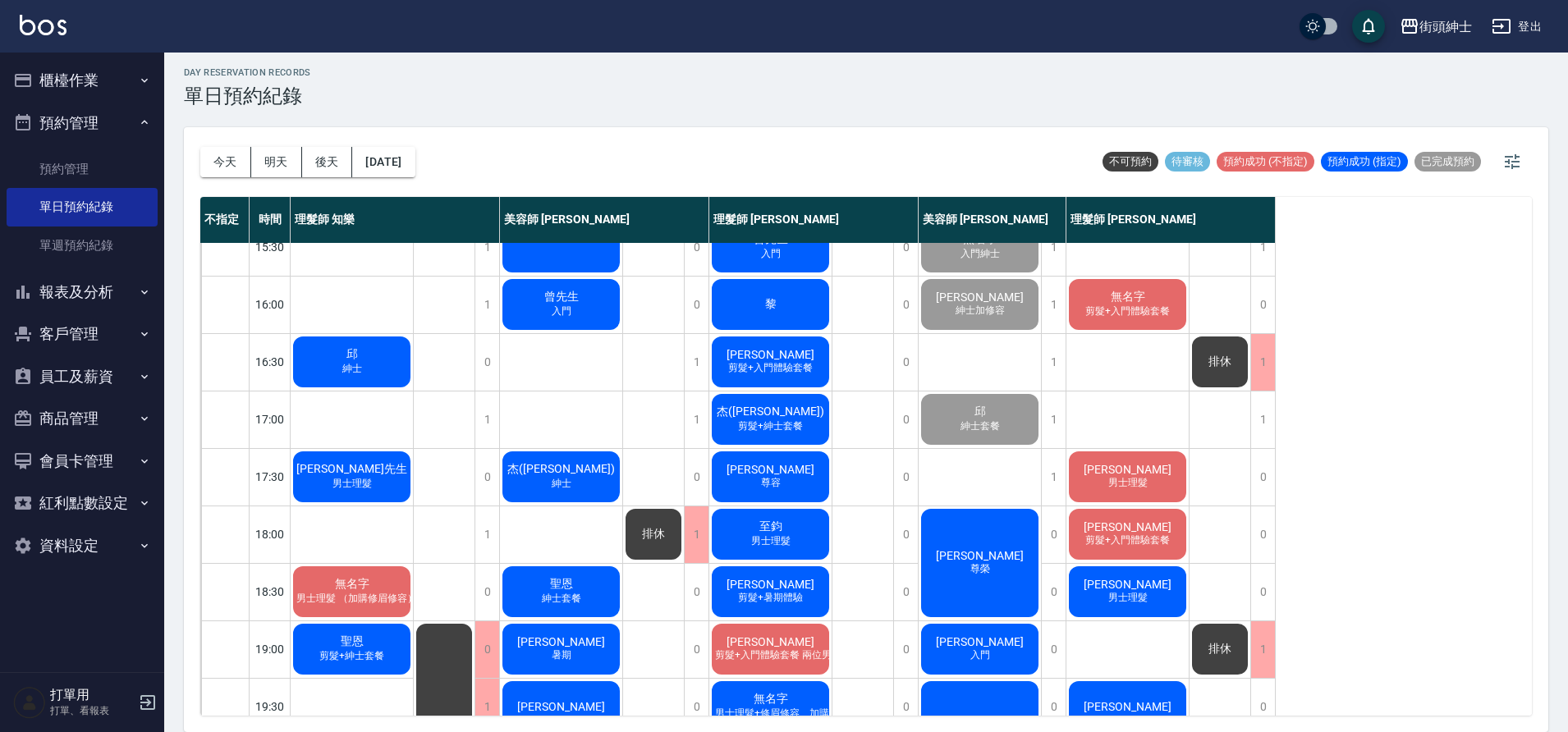
scroll to position [747, 0]
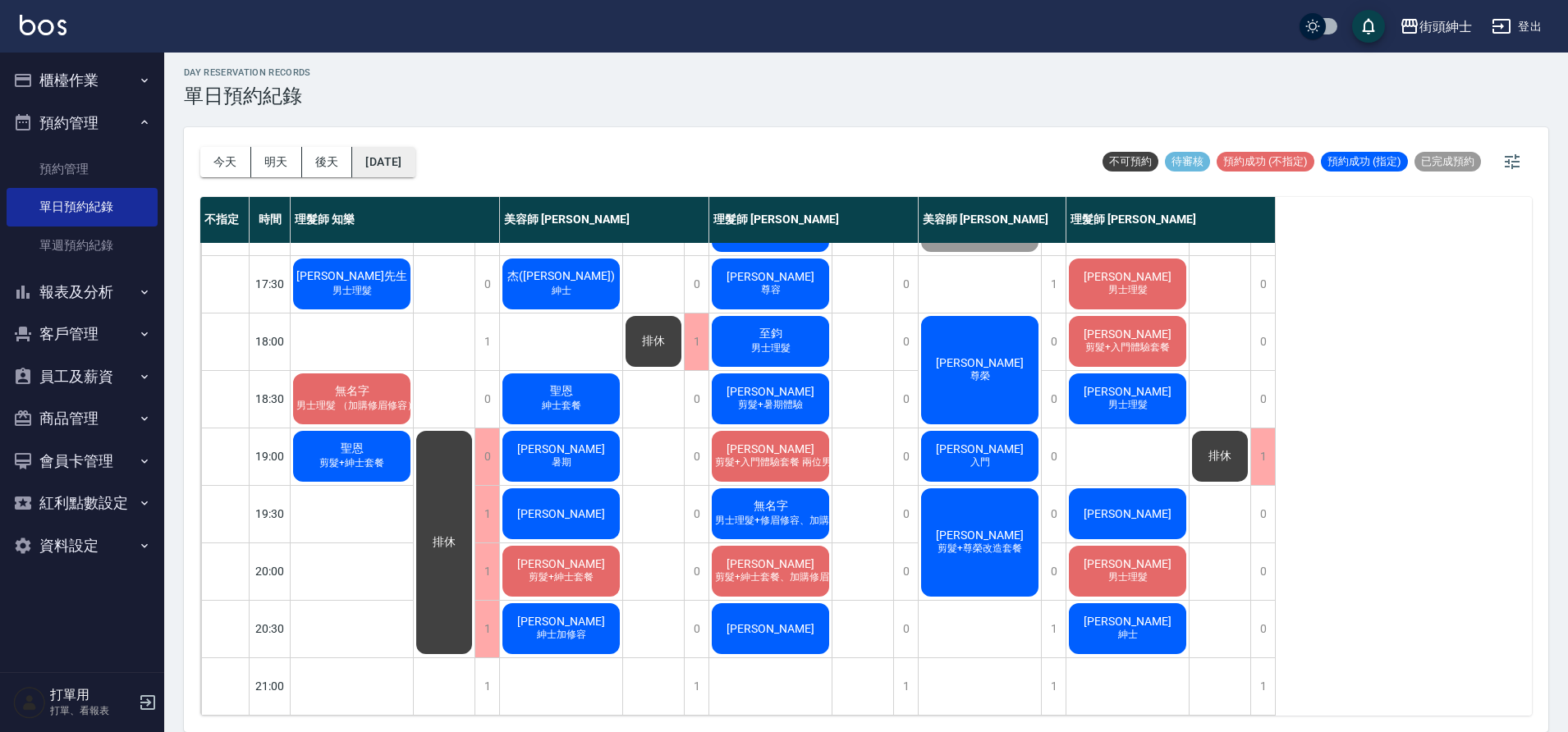
click at [415, 165] on button "[DATE]" at bounding box center [383, 161] width 63 height 30
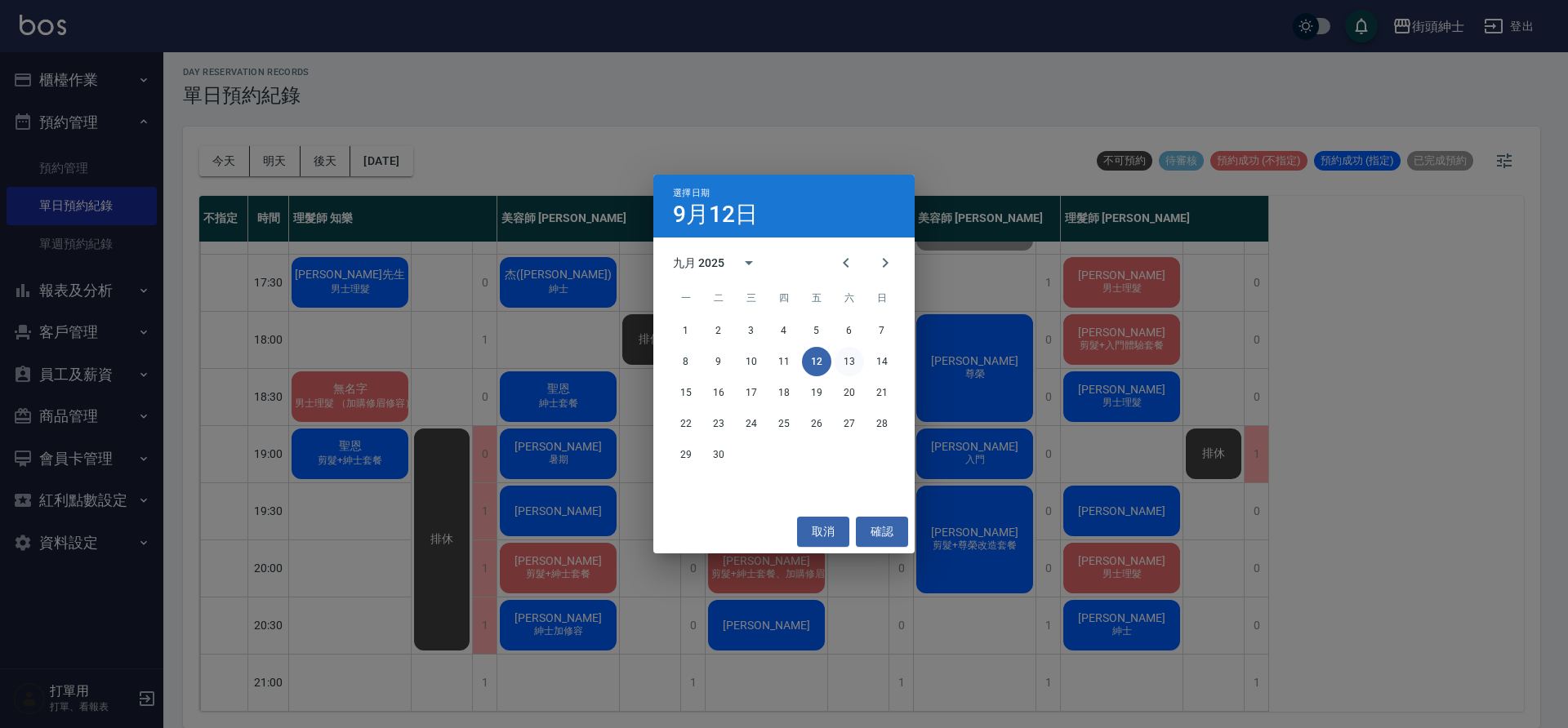
click at [854, 357] on button "13" at bounding box center [849, 361] width 29 height 29
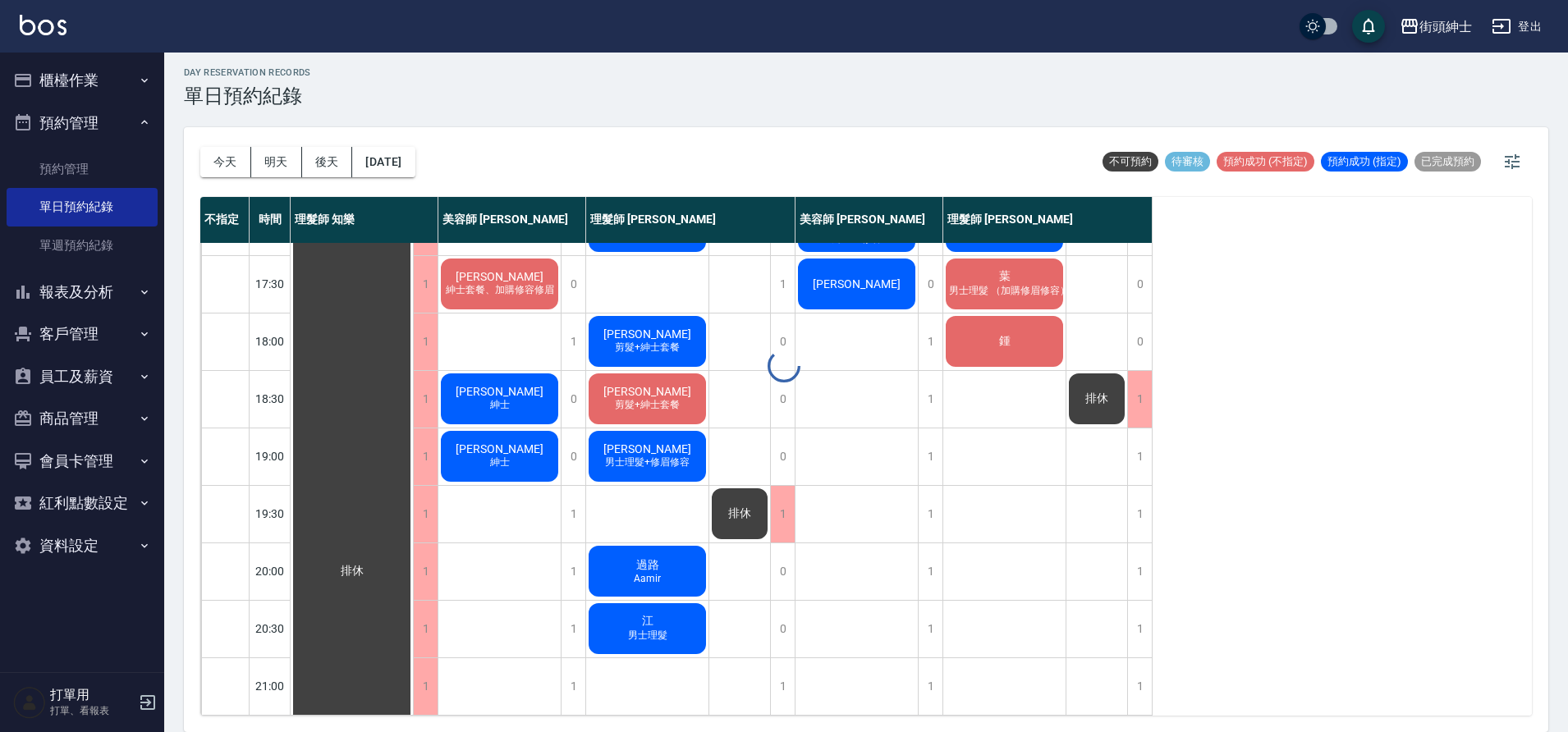
scroll to position [2, 0]
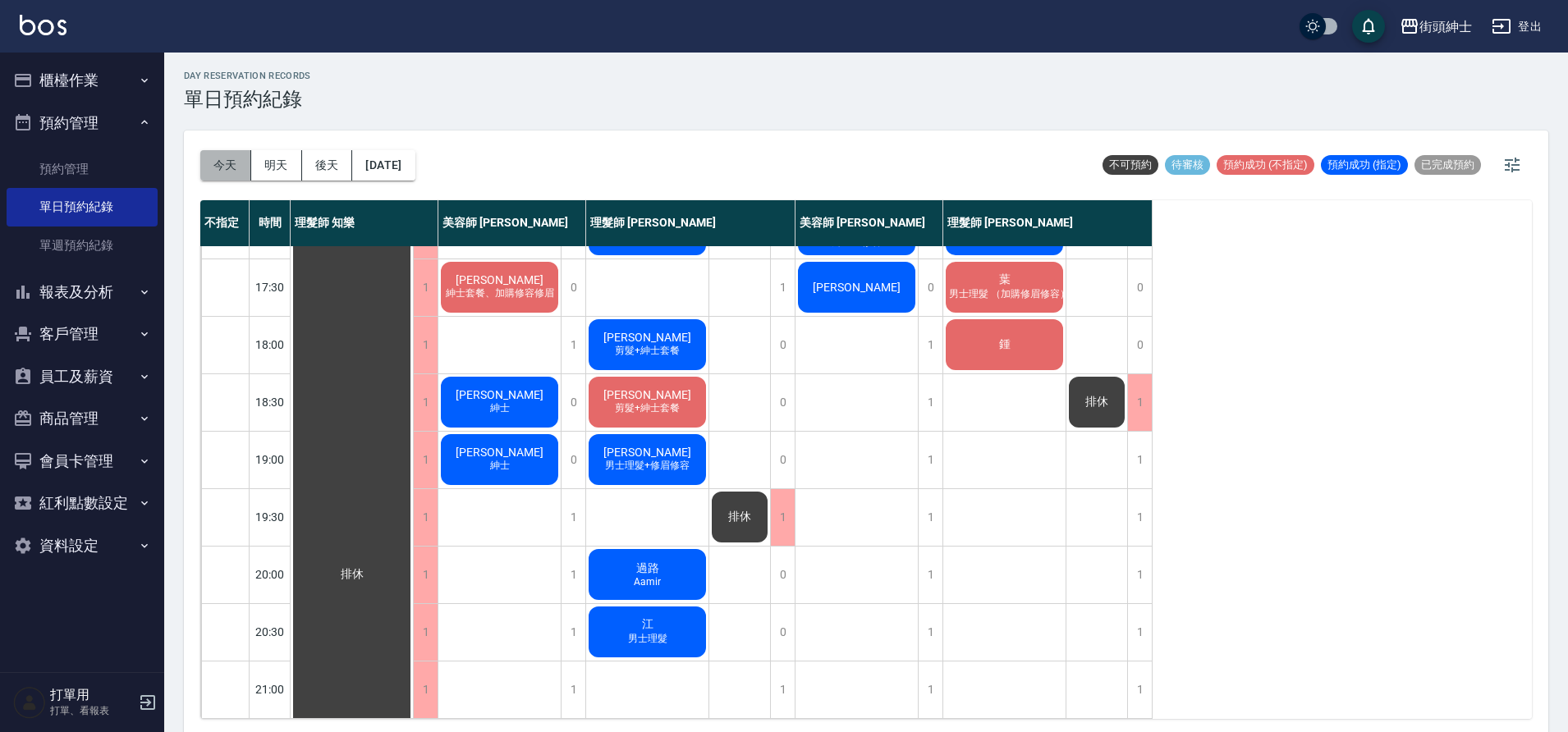
click at [211, 172] on button "今天" at bounding box center [225, 165] width 51 height 30
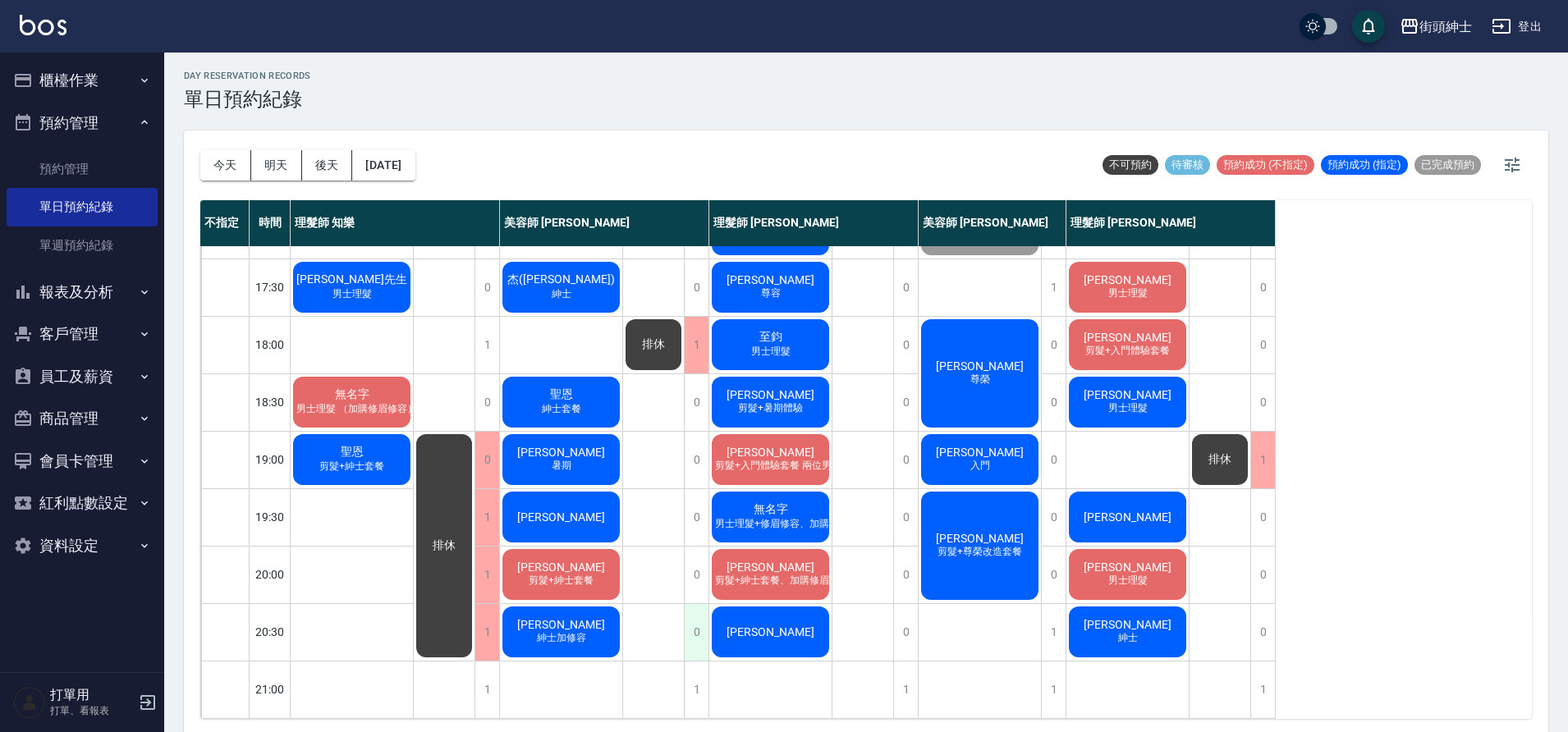
scroll to position [747, 0]
drag, startPoint x: 391, startPoint y: 184, endPoint x: 390, endPoint y: 173, distance: 11.0
click at [392, 184] on div "今天 明天 後天 2025/09/12" at bounding box center [308, 165] width 215 height 69
click at [391, 173] on button "[DATE]" at bounding box center [383, 165] width 63 height 30
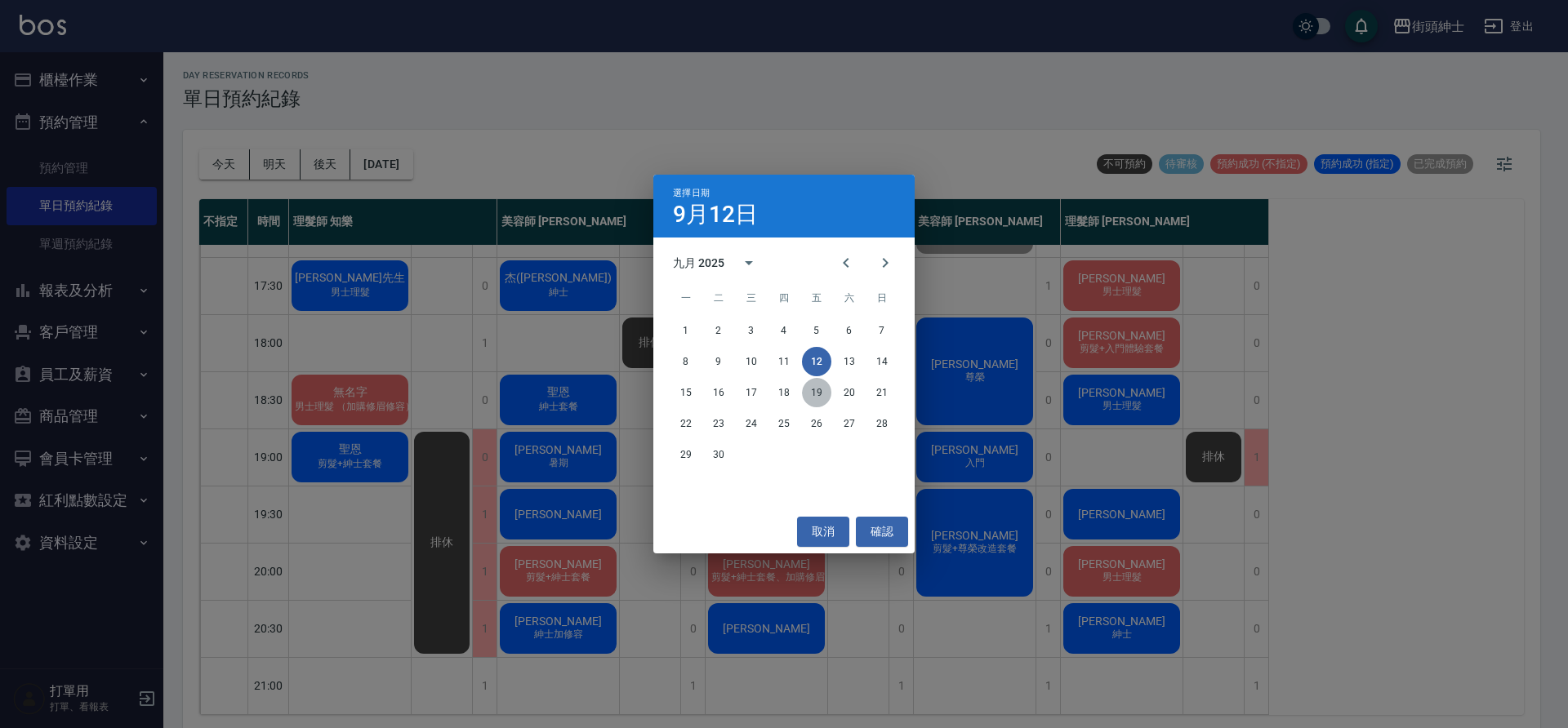
click at [825, 396] on button "19" at bounding box center [817, 392] width 29 height 29
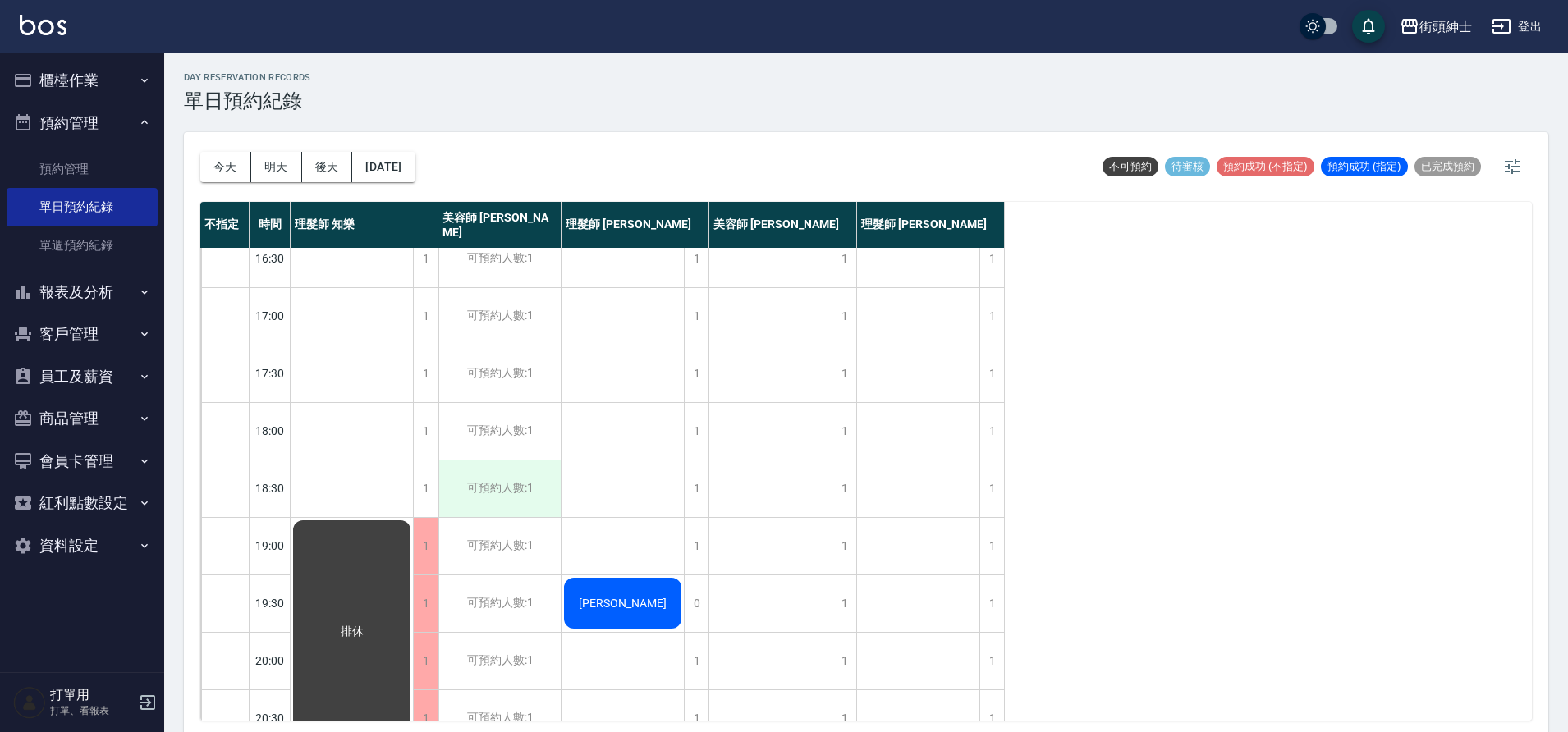
scroll to position [651, 0]
drag, startPoint x: 213, startPoint y: 170, endPoint x: 246, endPoint y: 175, distance: 33.4
click at [212, 171] on button "今天" at bounding box center [225, 166] width 51 height 30
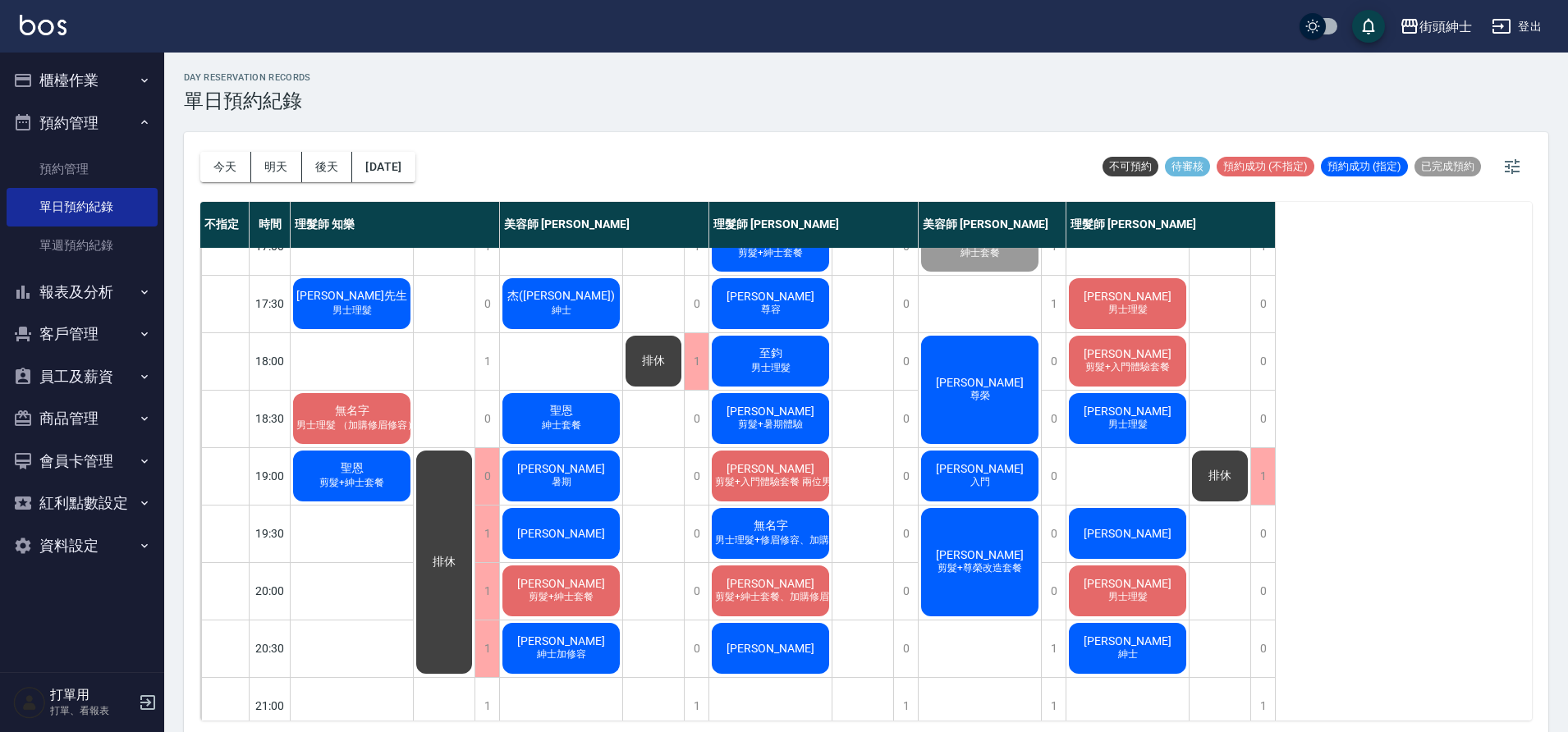
scroll to position [711, 0]
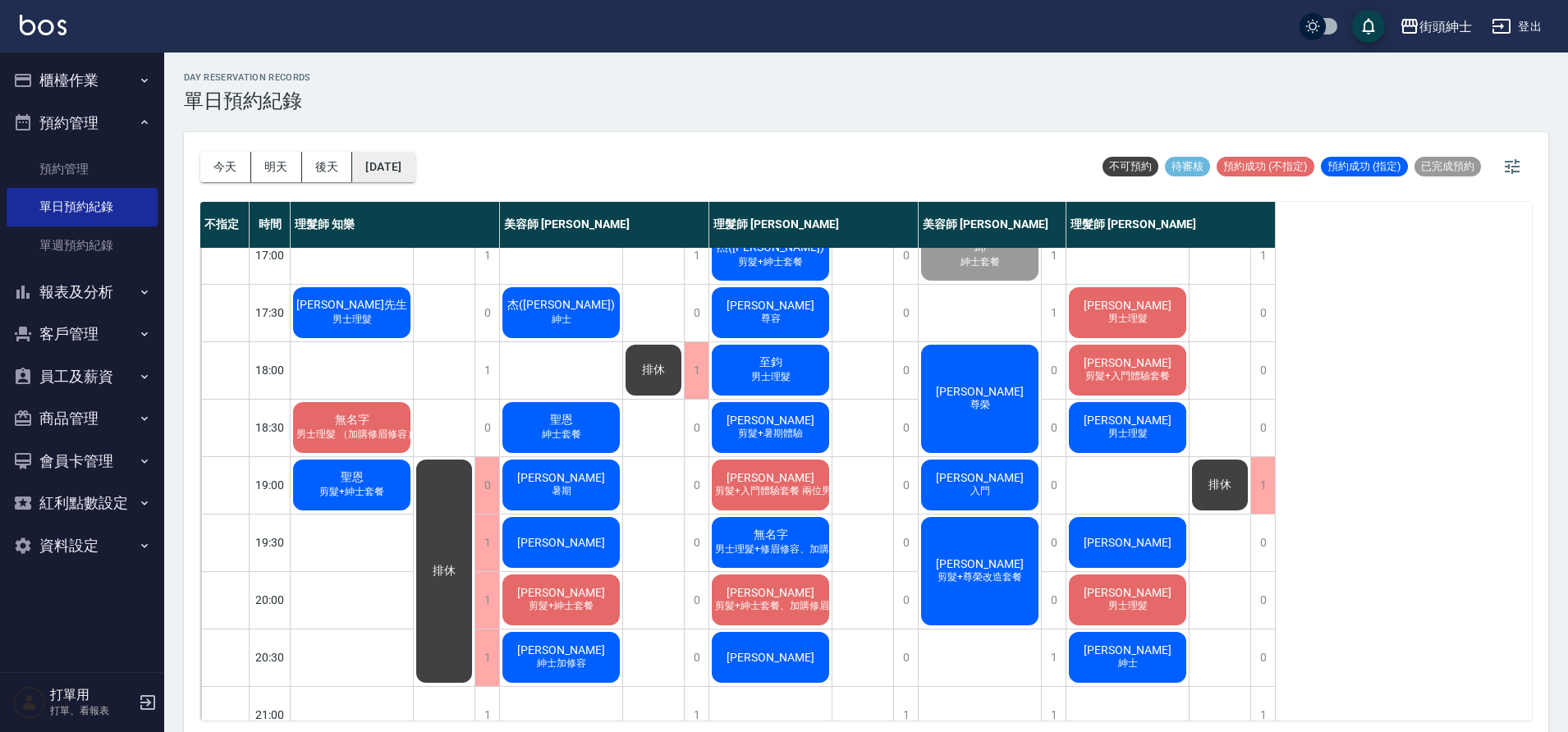
click at [383, 157] on button "[DATE]" at bounding box center [383, 166] width 63 height 30
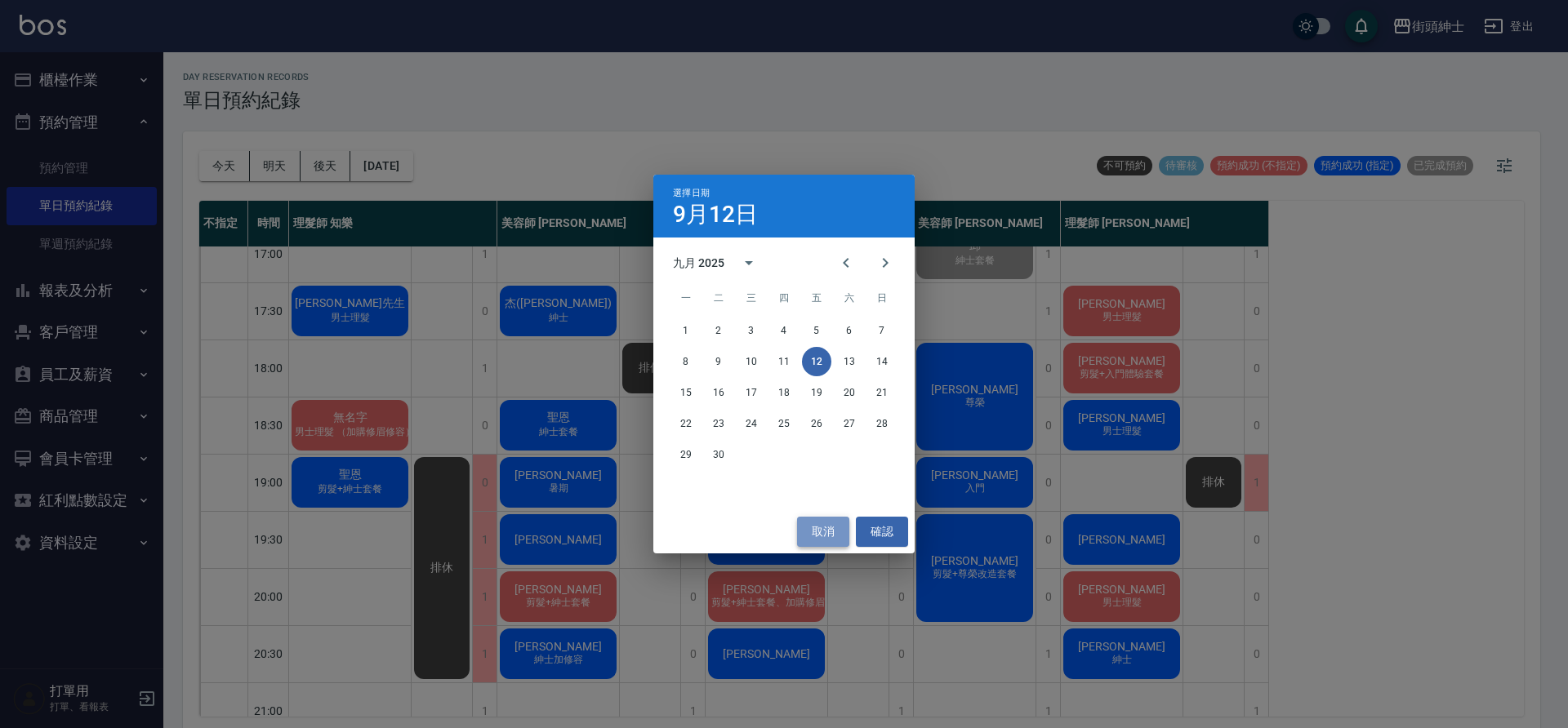
click at [833, 532] on button "取消" at bounding box center [823, 531] width 52 height 30
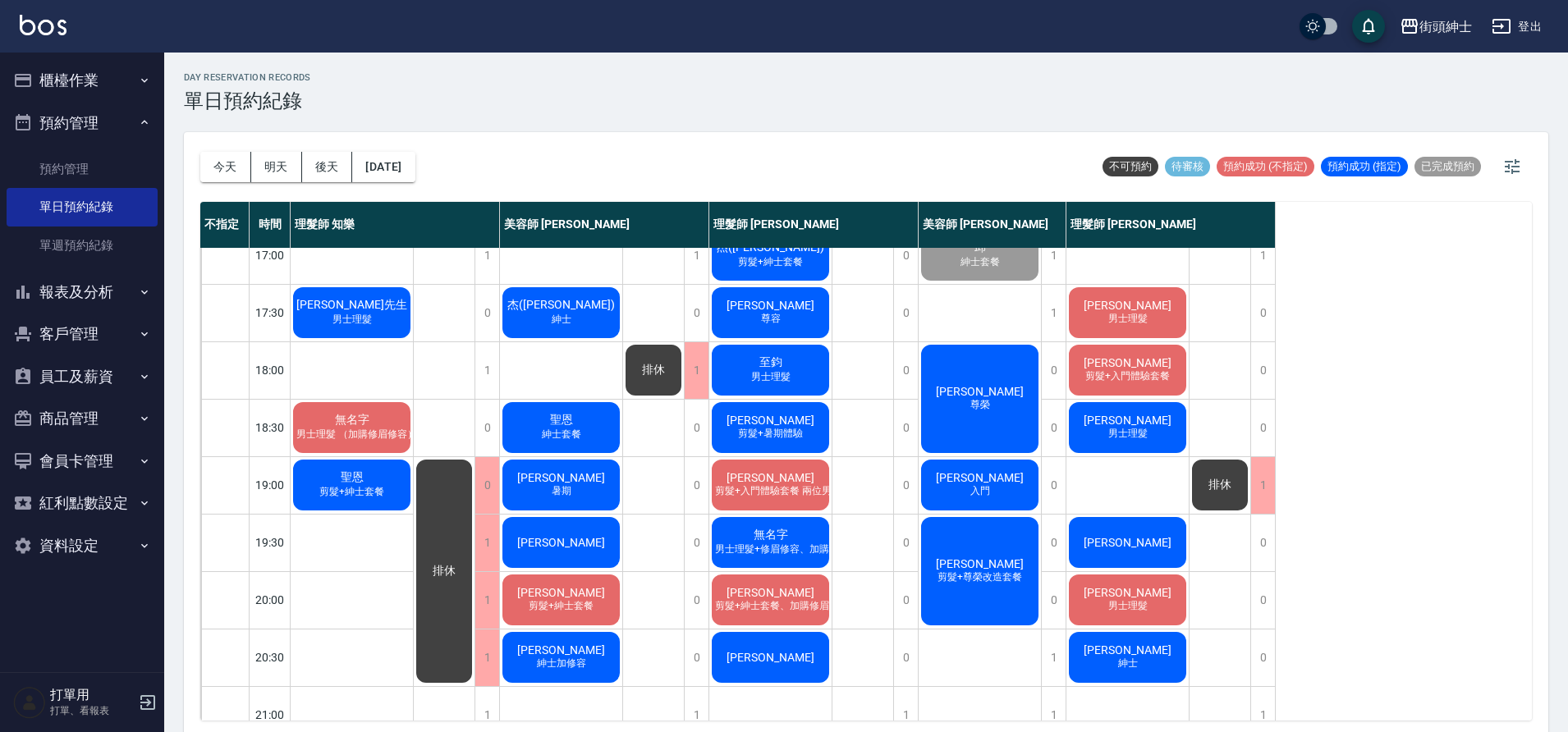
click at [712, 597] on div "林士棟 剪髮+紳士套餐、加購修眉修容" at bounding box center [771, 600] width 123 height 56
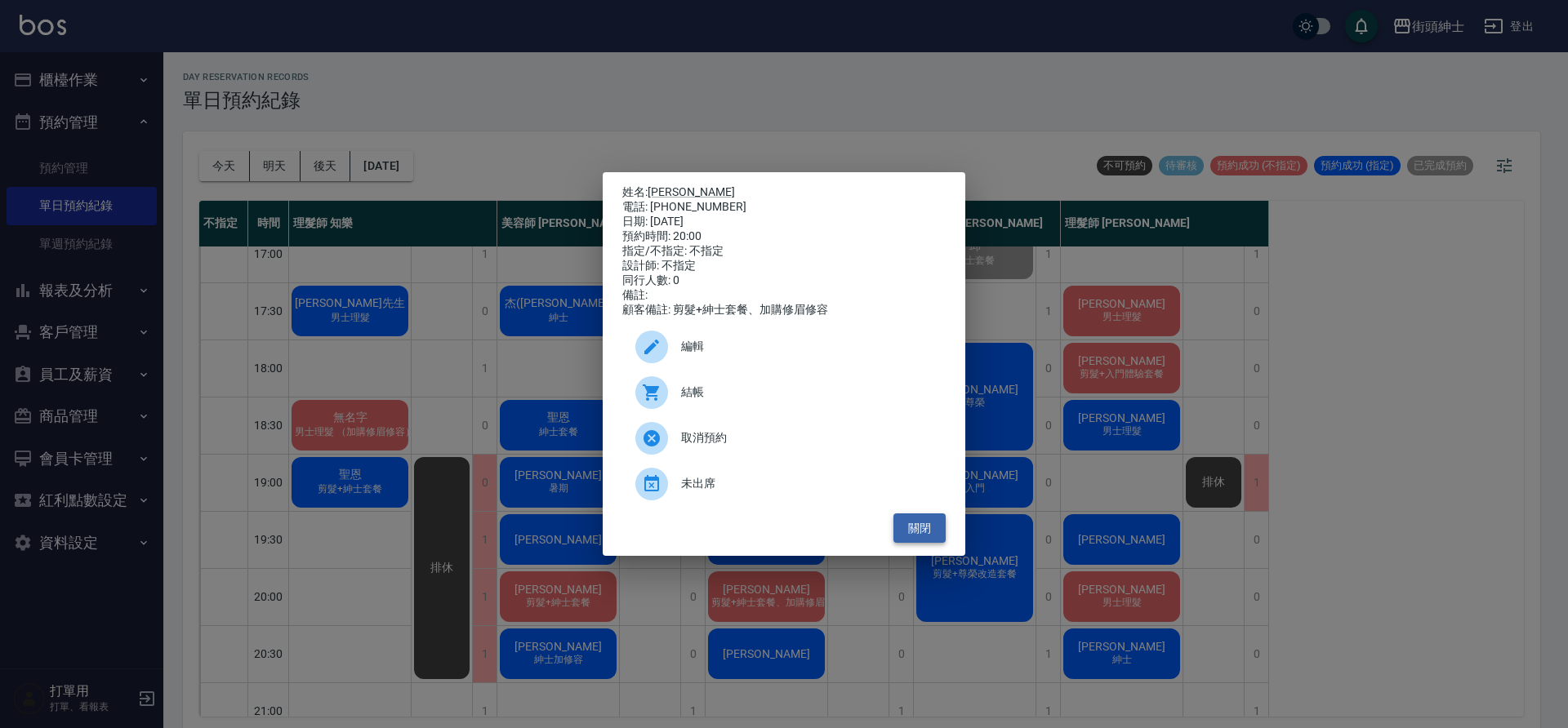
click at [897, 534] on button "關閉" at bounding box center [919, 528] width 52 height 30
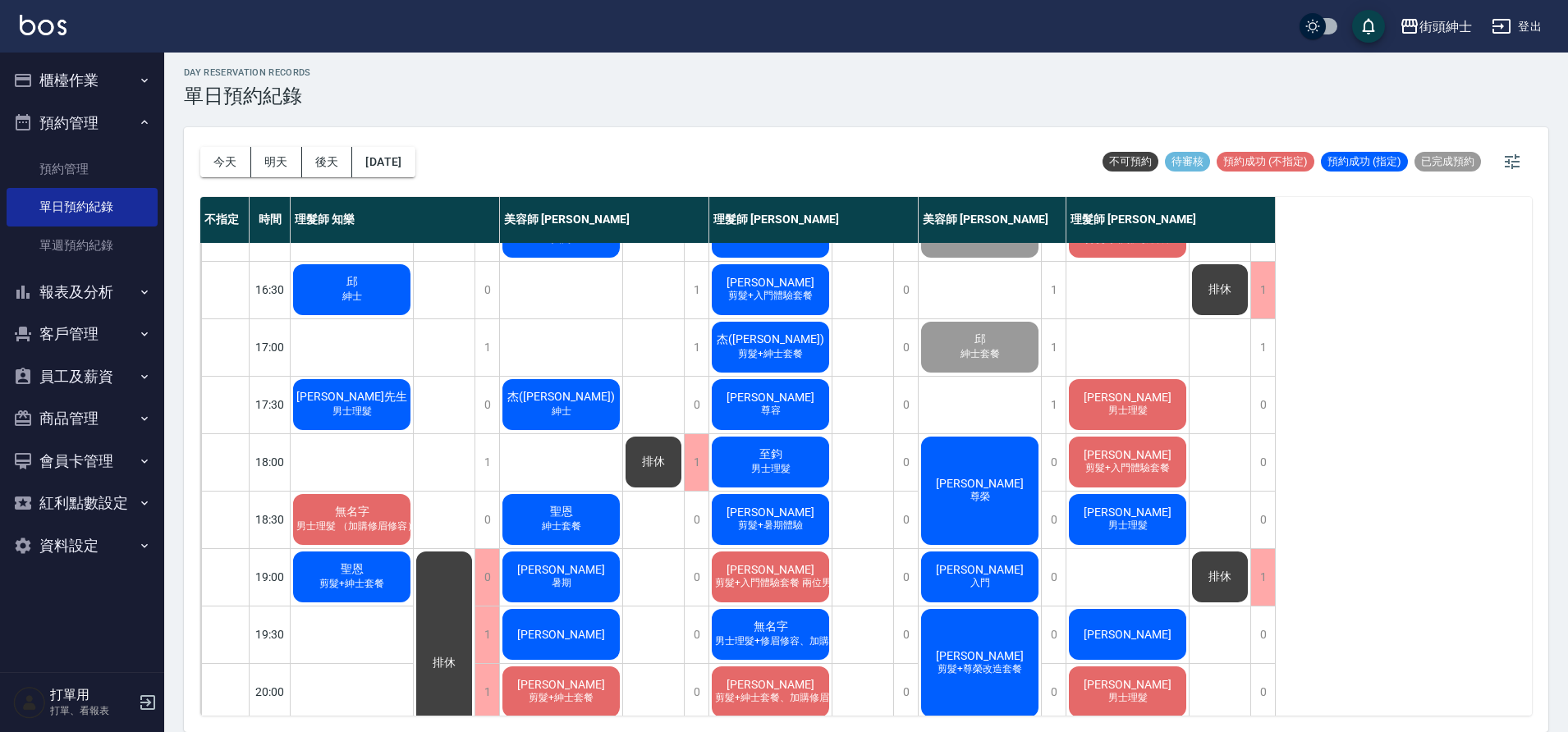
scroll to position [618, 0]
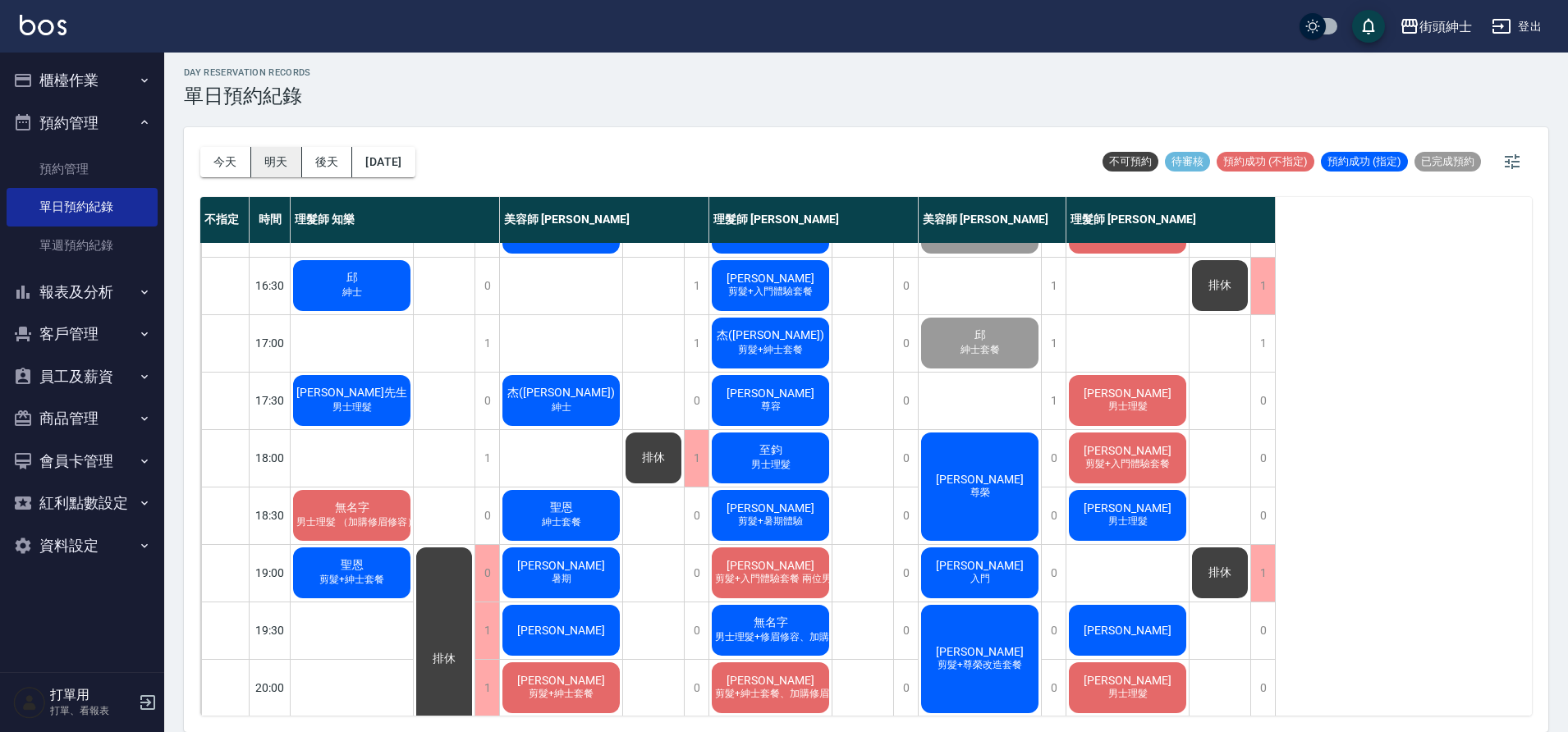
click at [291, 163] on button "明天" at bounding box center [276, 161] width 51 height 30
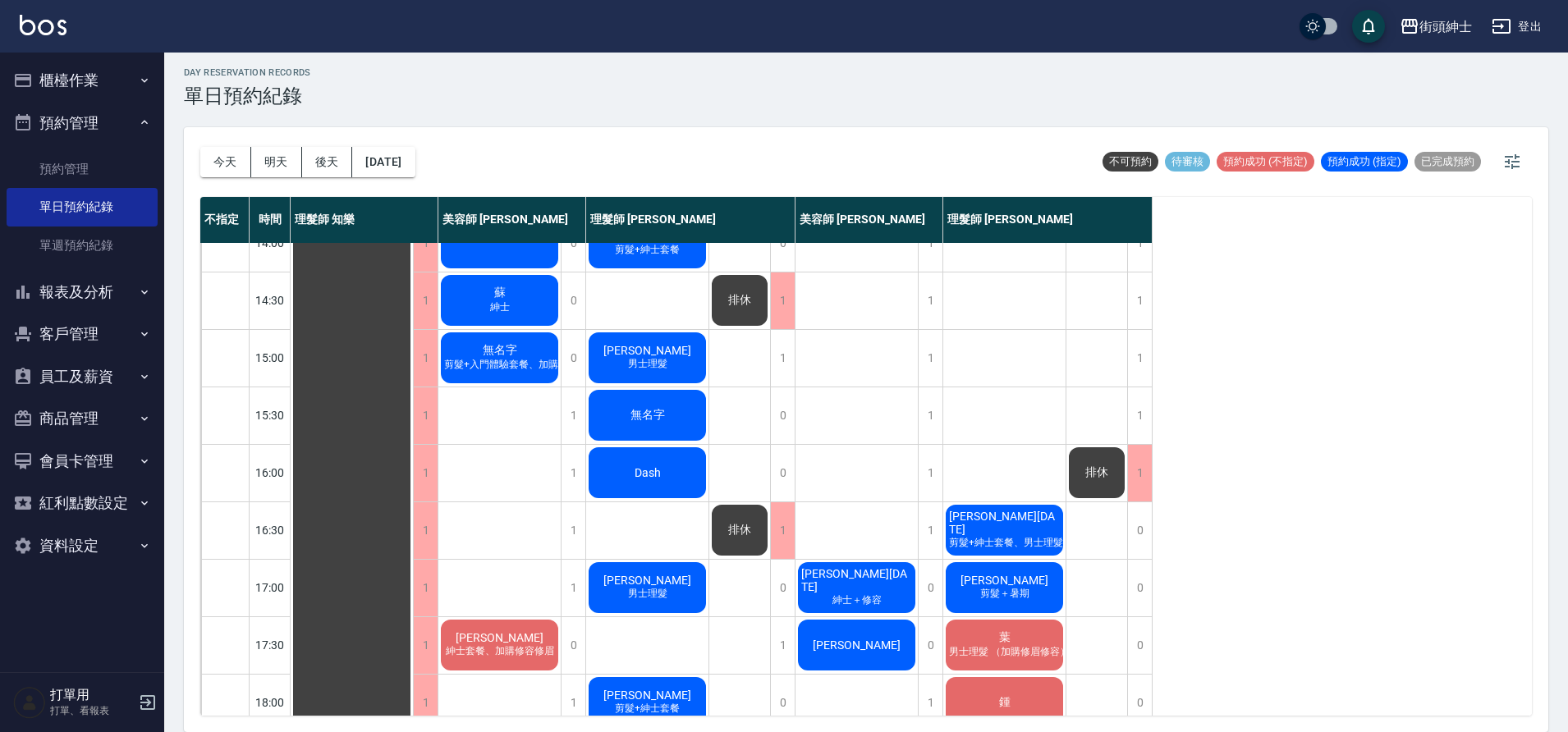
scroll to position [373, 0]
click at [214, 157] on button "今天" at bounding box center [225, 161] width 51 height 30
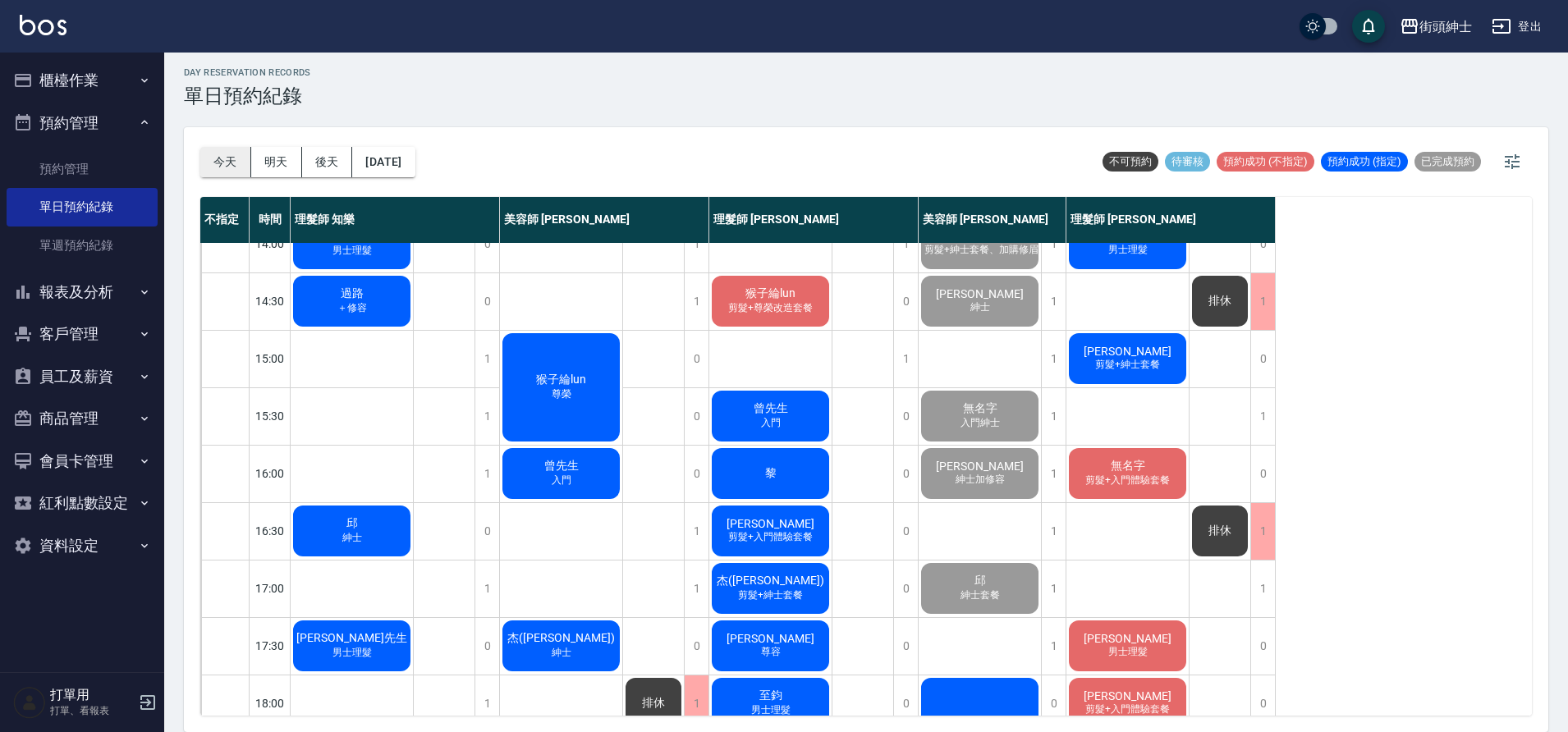
click at [223, 169] on button "今天" at bounding box center [225, 161] width 51 height 30
click at [220, 175] on button "今天" at bounding box center [225, 161] width 51 height 30
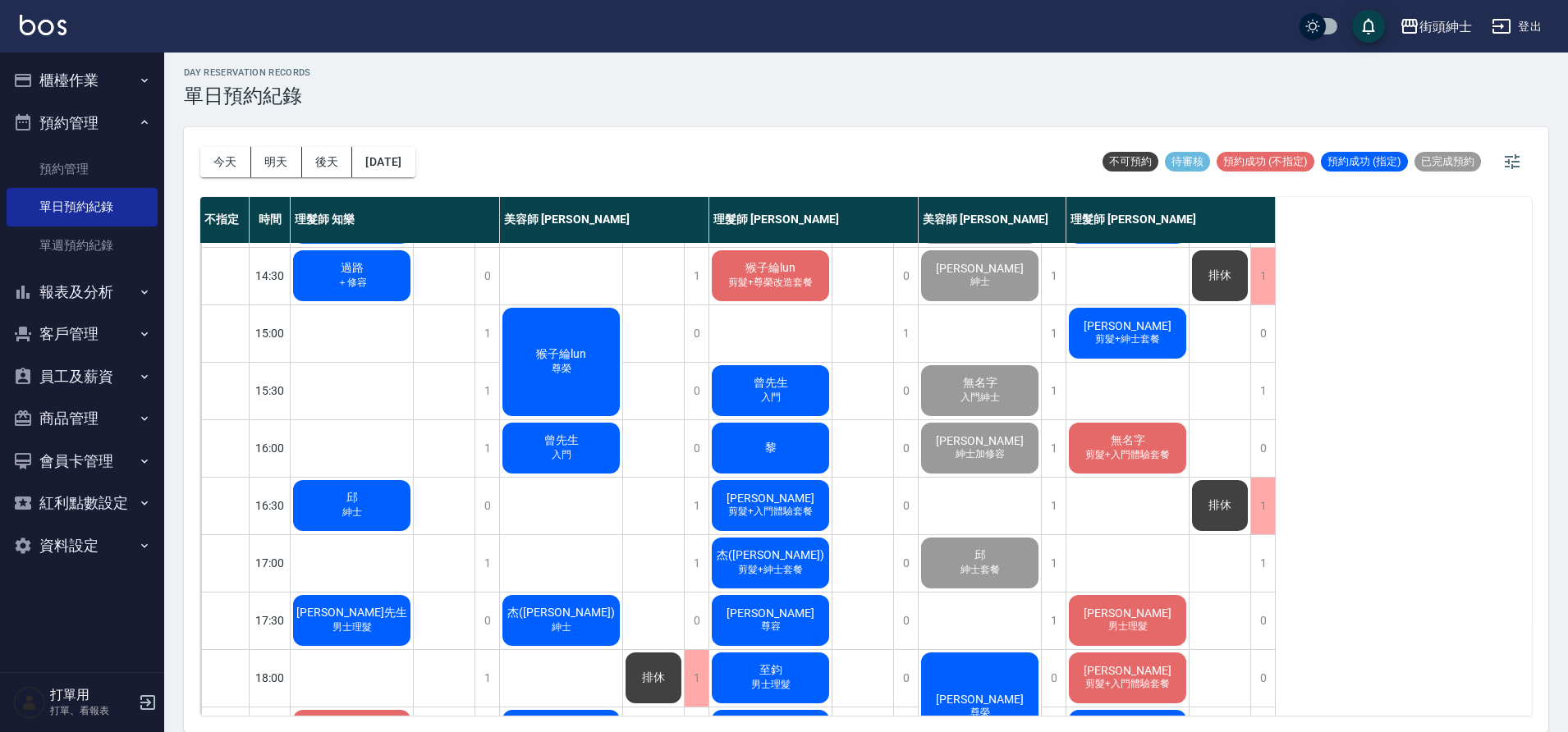
scroll to position [747, 0]
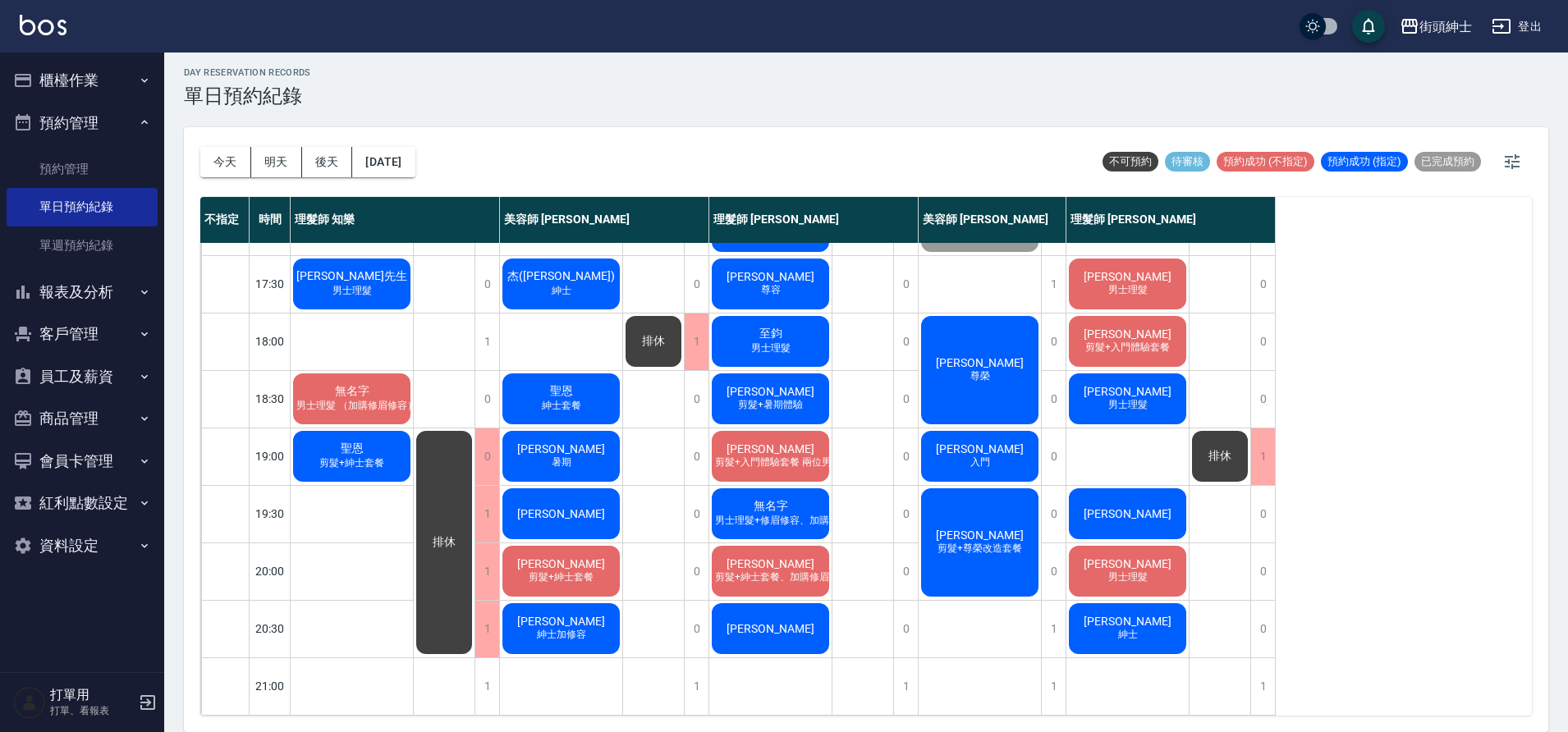
click at [369, 399] on span "男士理髮 （加購修眉修容）" at bounding box center [357, 405] width 127 height 14
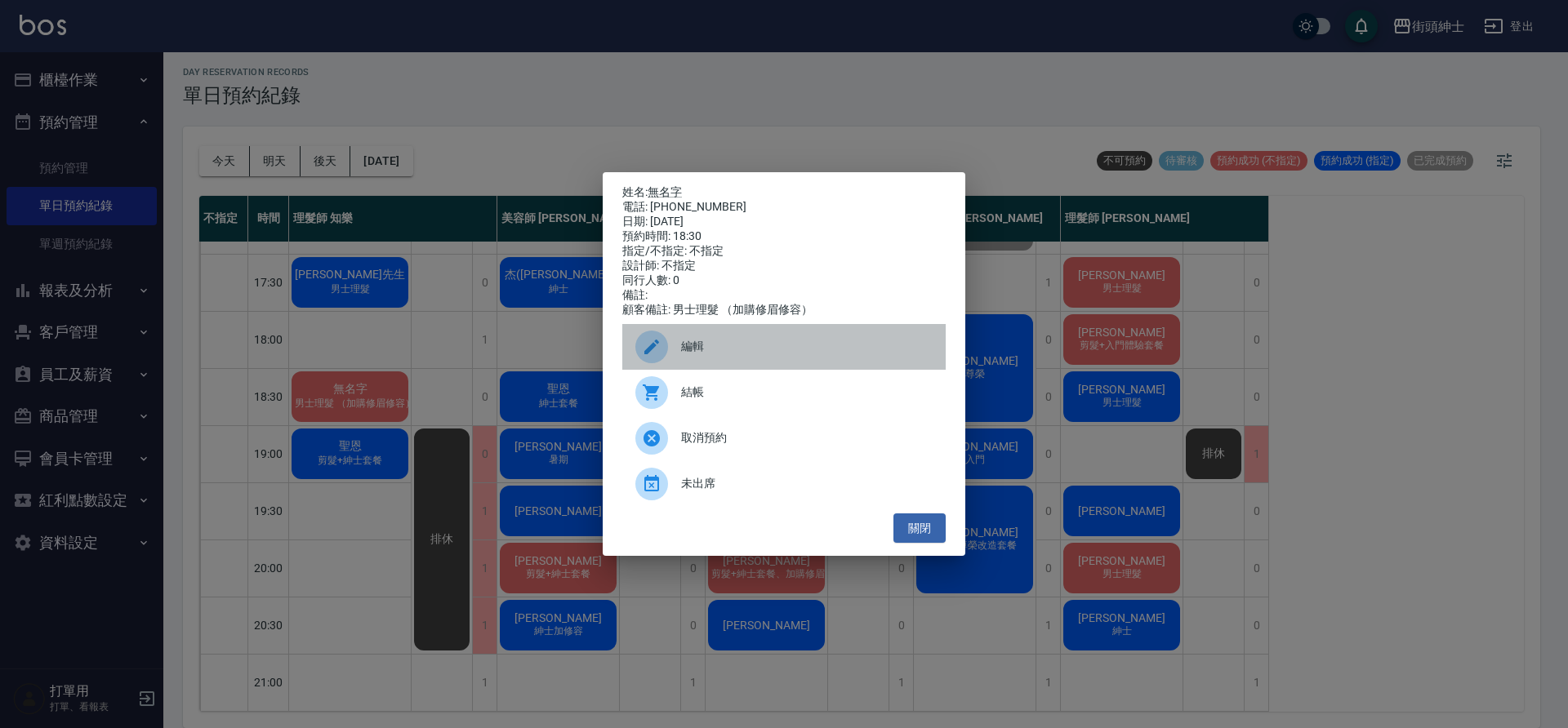
click at [727, 353] on span "編輯" at bounding box center [807, 347] width 252 height 17
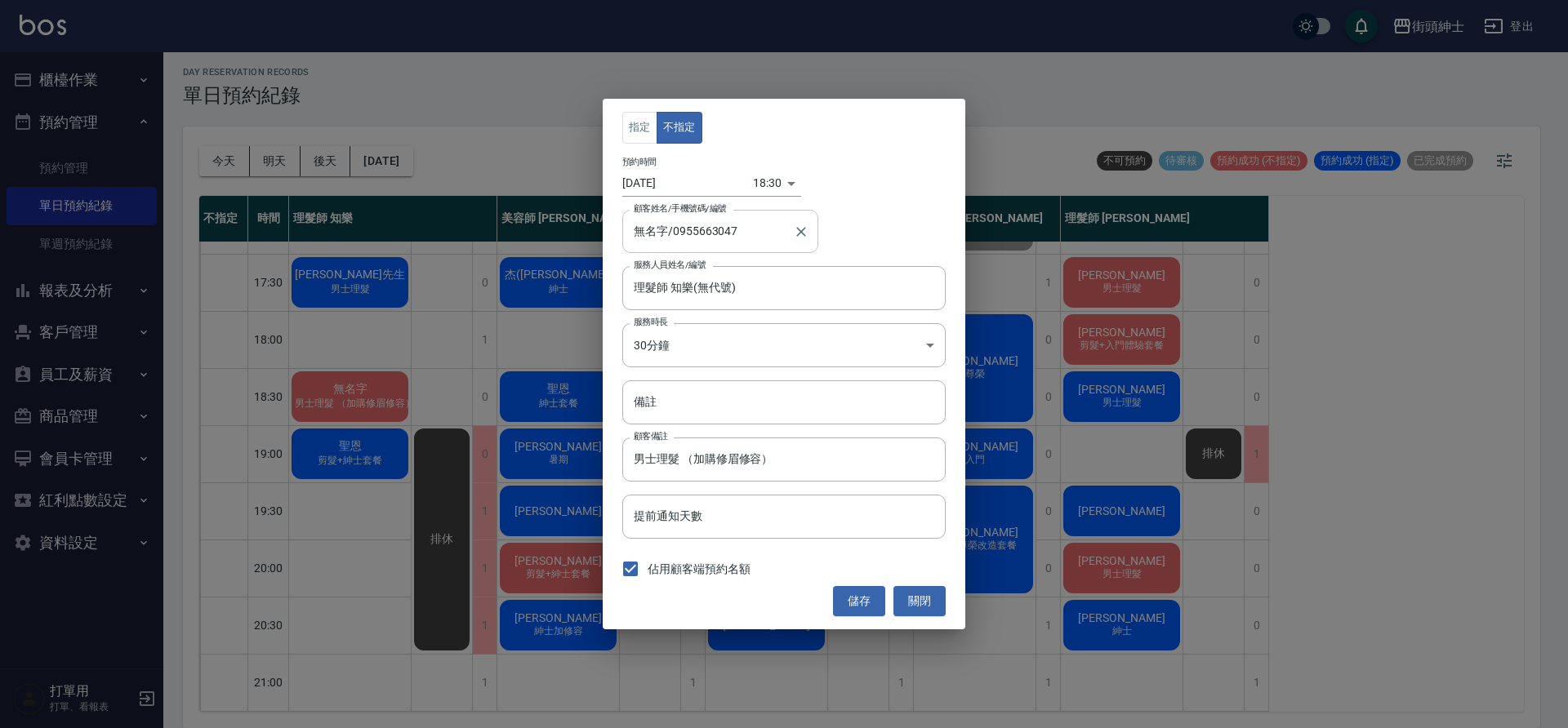
click at [666, 233] on input "無名字/0955663047" at bounding box center [708, 232] width 157 height 29
type input "無名字/0955663047"
click at [923, 594] on button "關閉" at bounding box center [919, 601] width 52 height 30
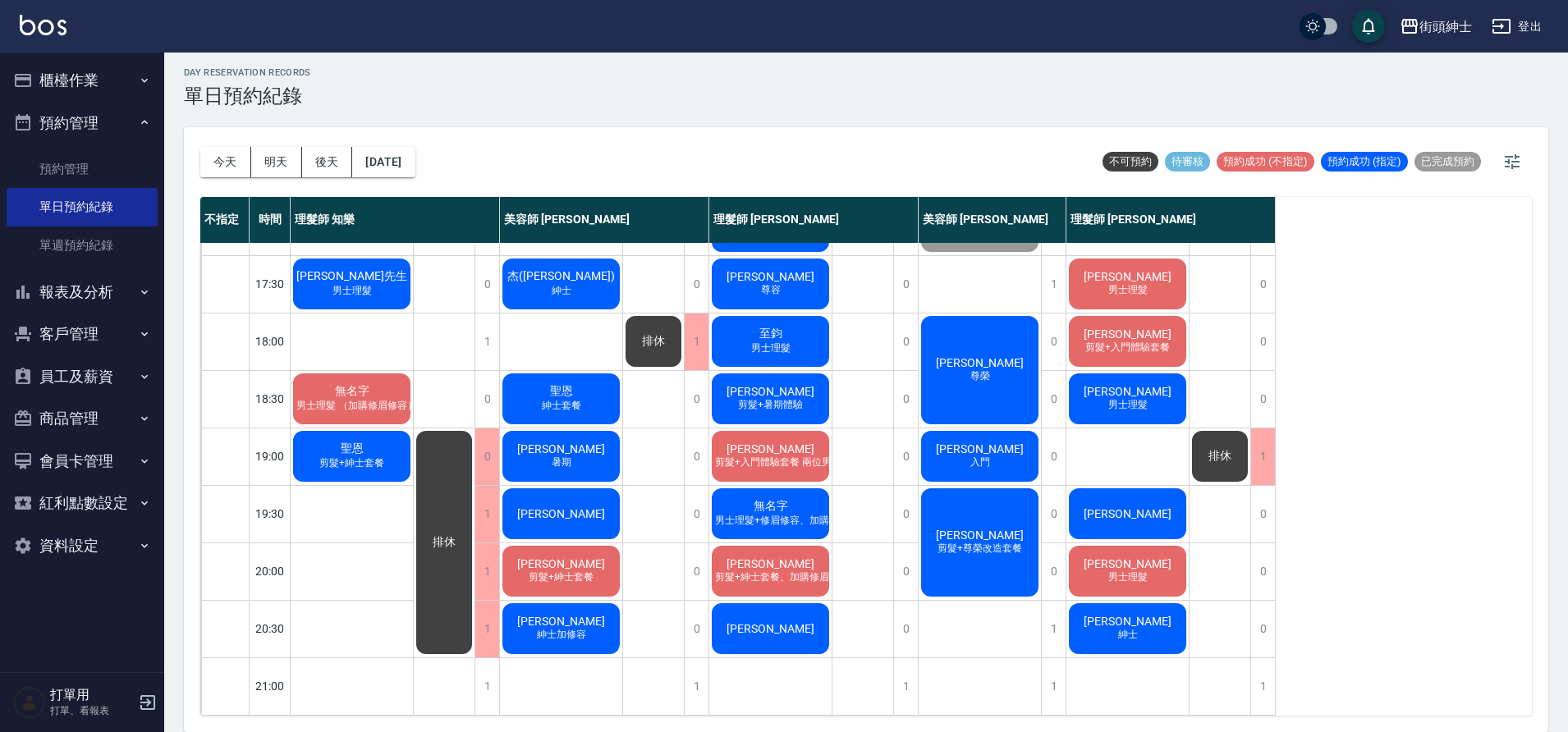
click at [381, 372] on div "無名字 男士理髮 （加購修眉修容）" at bounding box center [351, 399] width 123 height 56
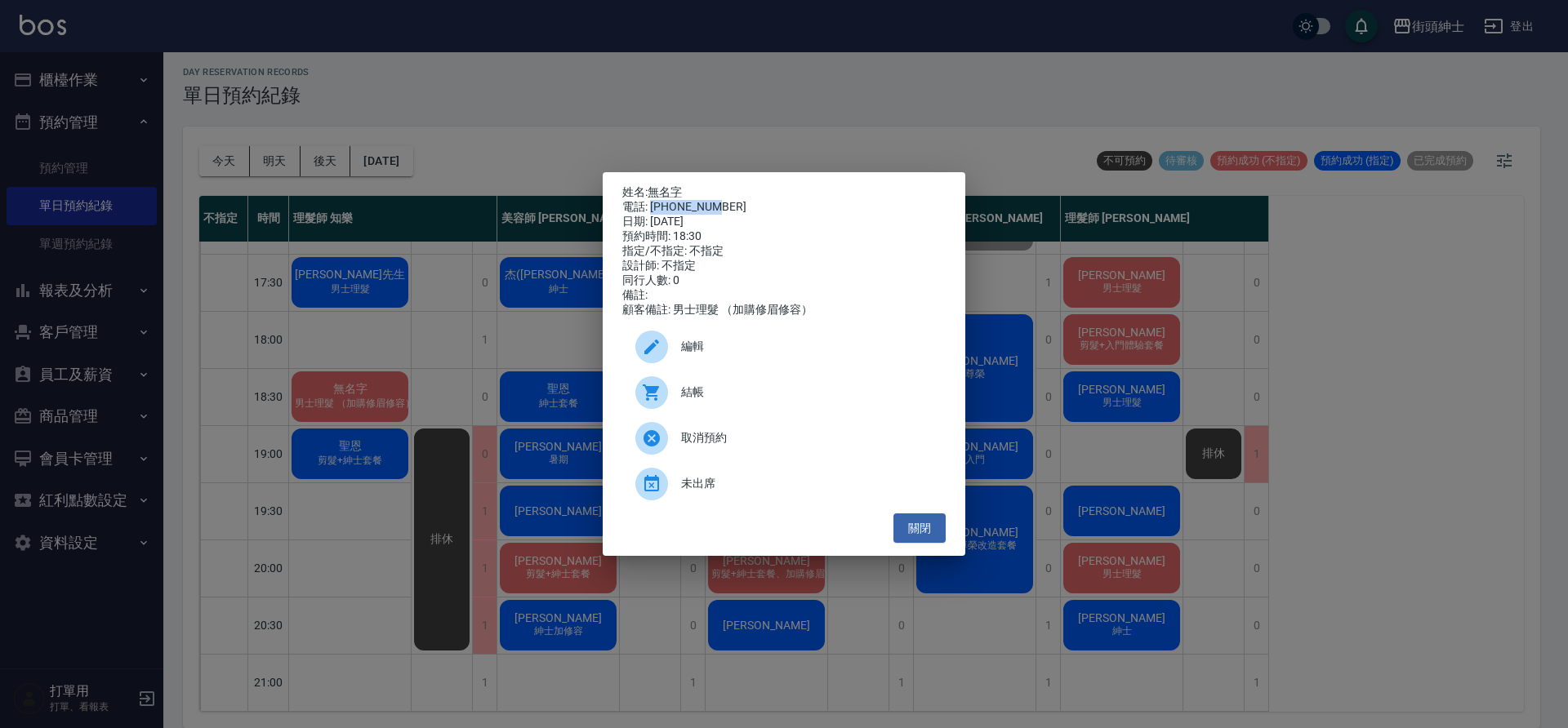
drag, startPoint x: 651, startPoint y: 203, endPoint x: 726, endPoint y: 208, distance: 75.2
click at [726, 208] on div "電話: 0955663047" at bounding box center [784, 207] width 323 height 14
copy div "0955663047"
click at [234, 328] on div "姓名: 無名字 電話: 0955663047 日期: 2025/09/12 預約時間: 18:30 指定/不指定: 不指定 設計師: 不指定 同行人數: 0 …" at bounding box center [784, 364] width 1568 height 728
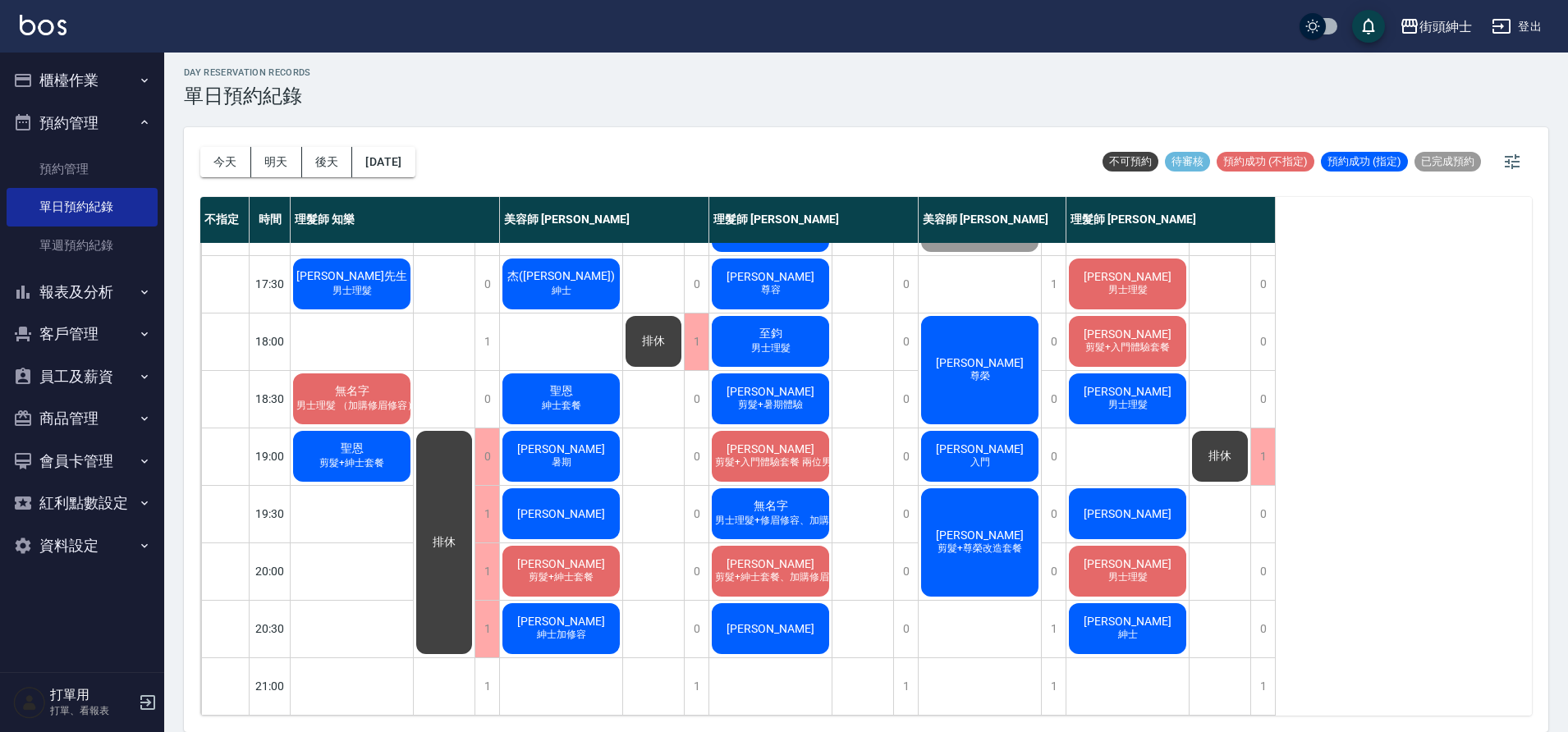
click at [86, 345] on button "客戶管理" at bounding box center [82, 334] width 151 height 43
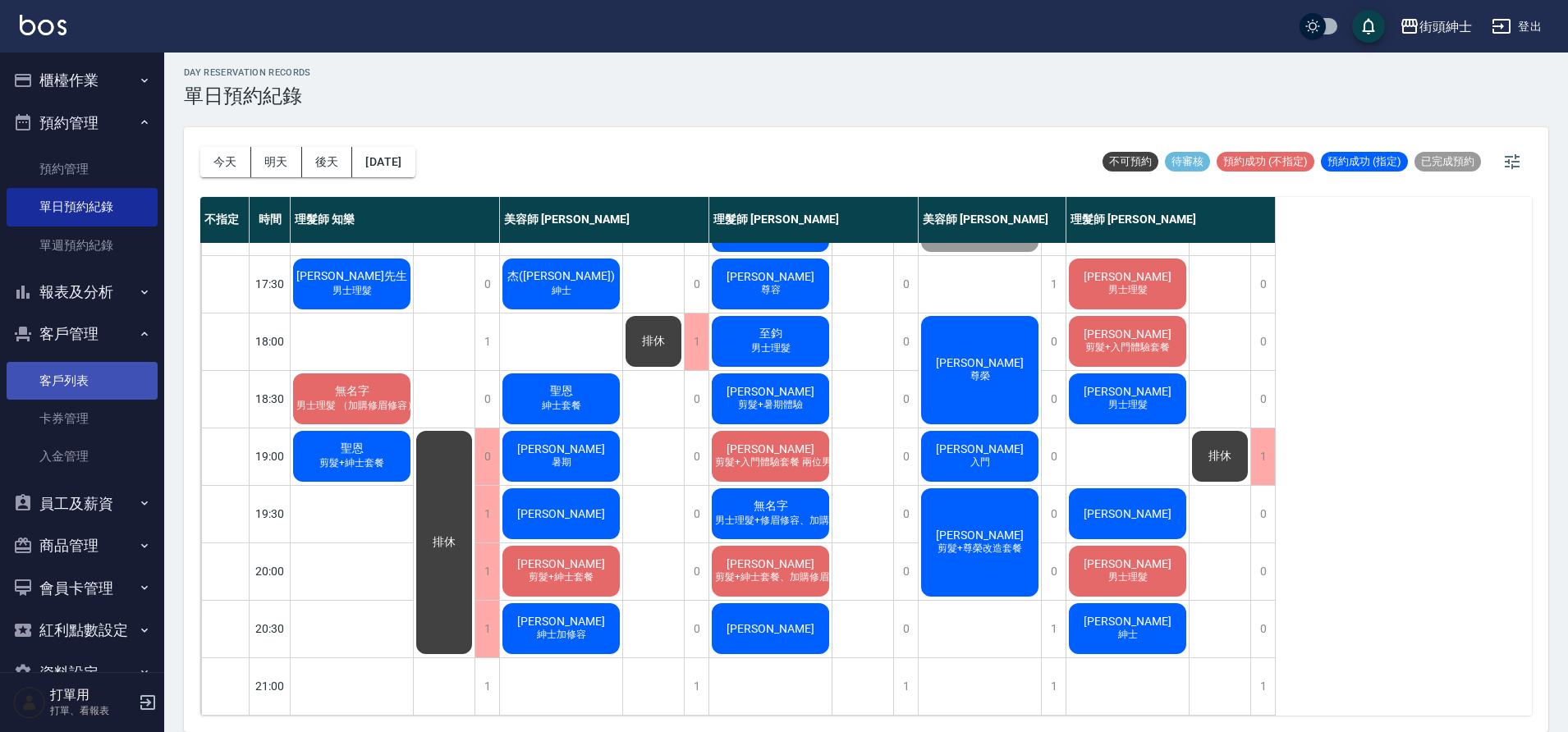
click at [111, 380] on link "客戶列表" at bounding box center [82, 381] width 151 height 38
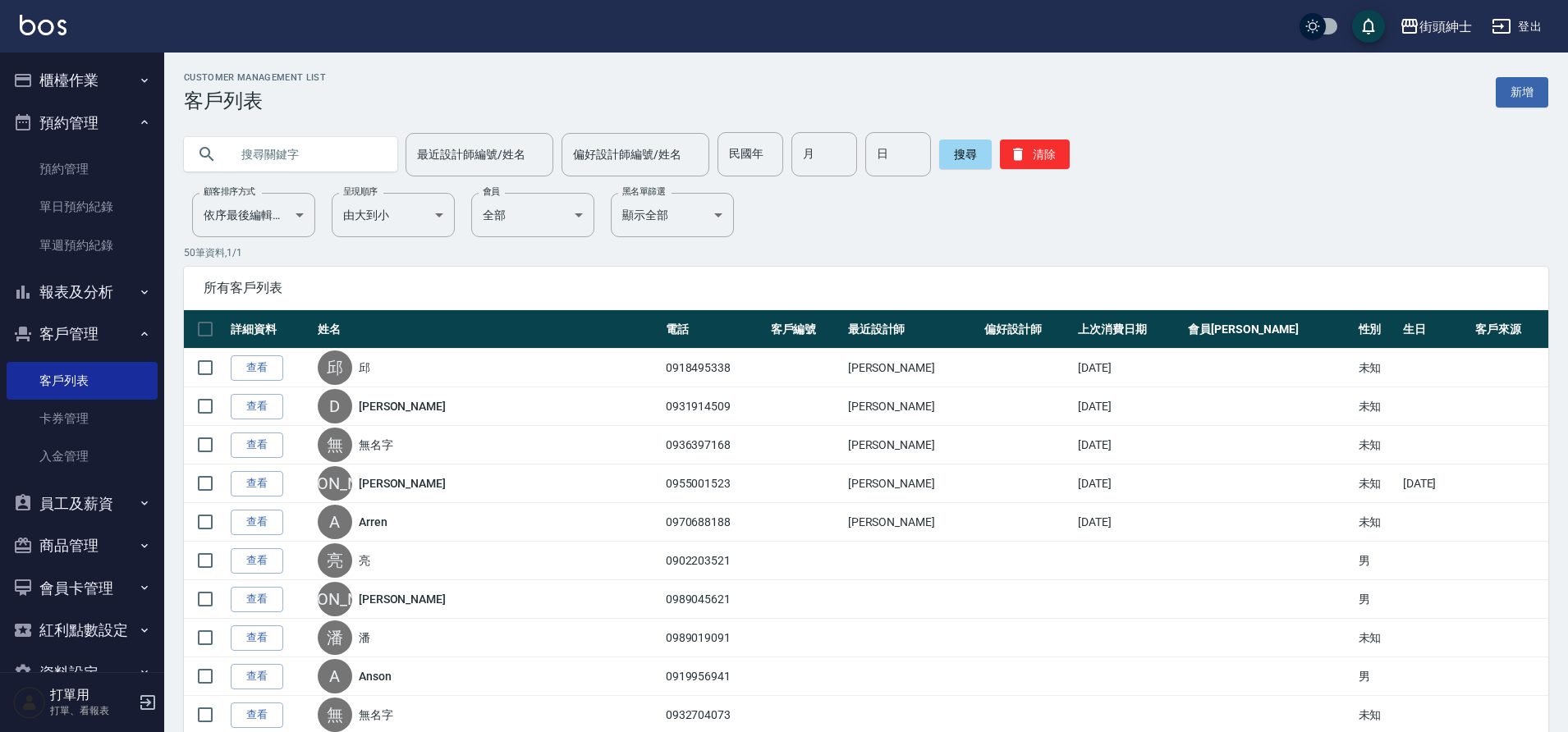
click at [316, 156] on input "text" at bounding box center [307, 154] width 154 height 45
paste input "0955663047"
type input "0955663047"
click at [959, 159] on button "搜尋" at bounding box center [965, 154] width 52 height 29
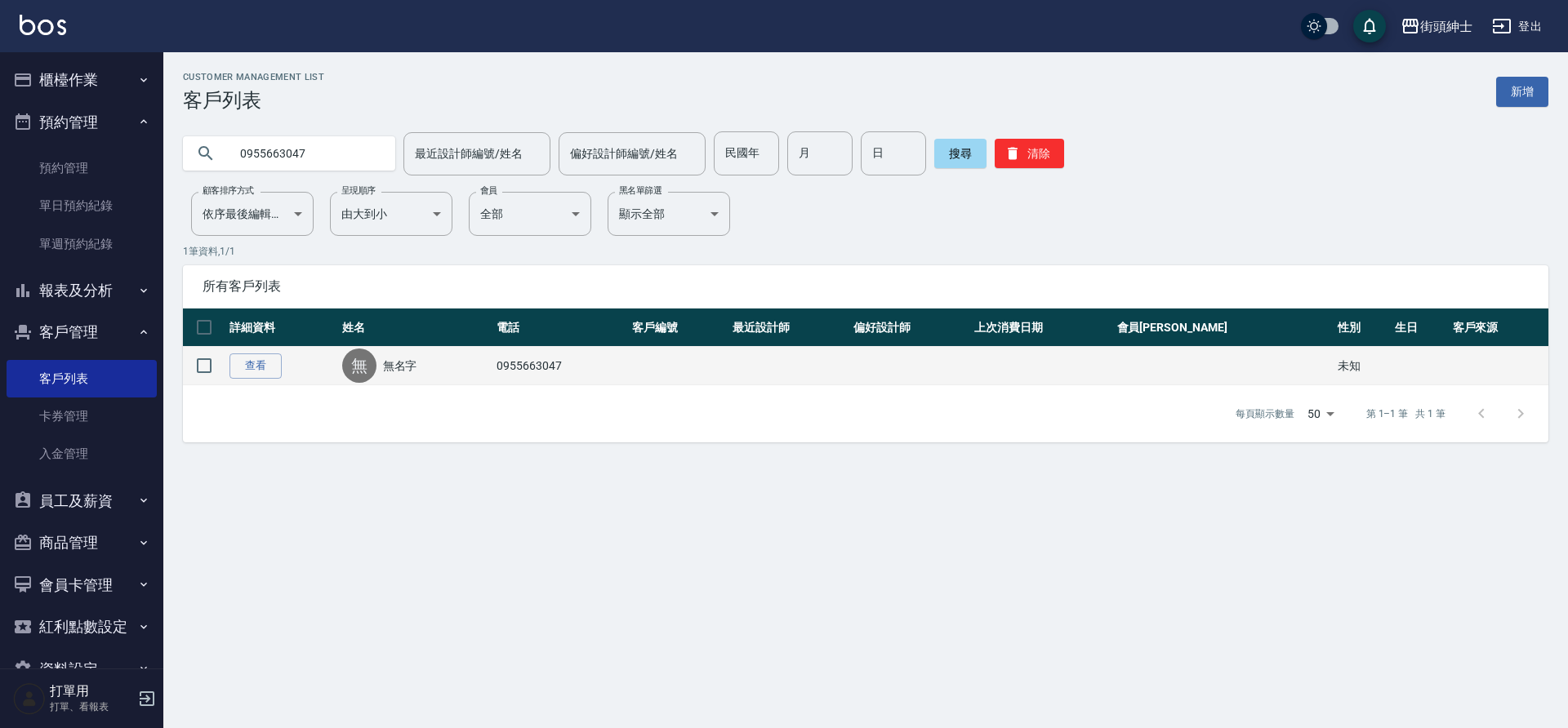
click at [727, 379] on td at bounding box center [678, 366] width 100 height 38
click at [248, 368] on link "查看" at bounding box center [255, 367] width 52 height 26
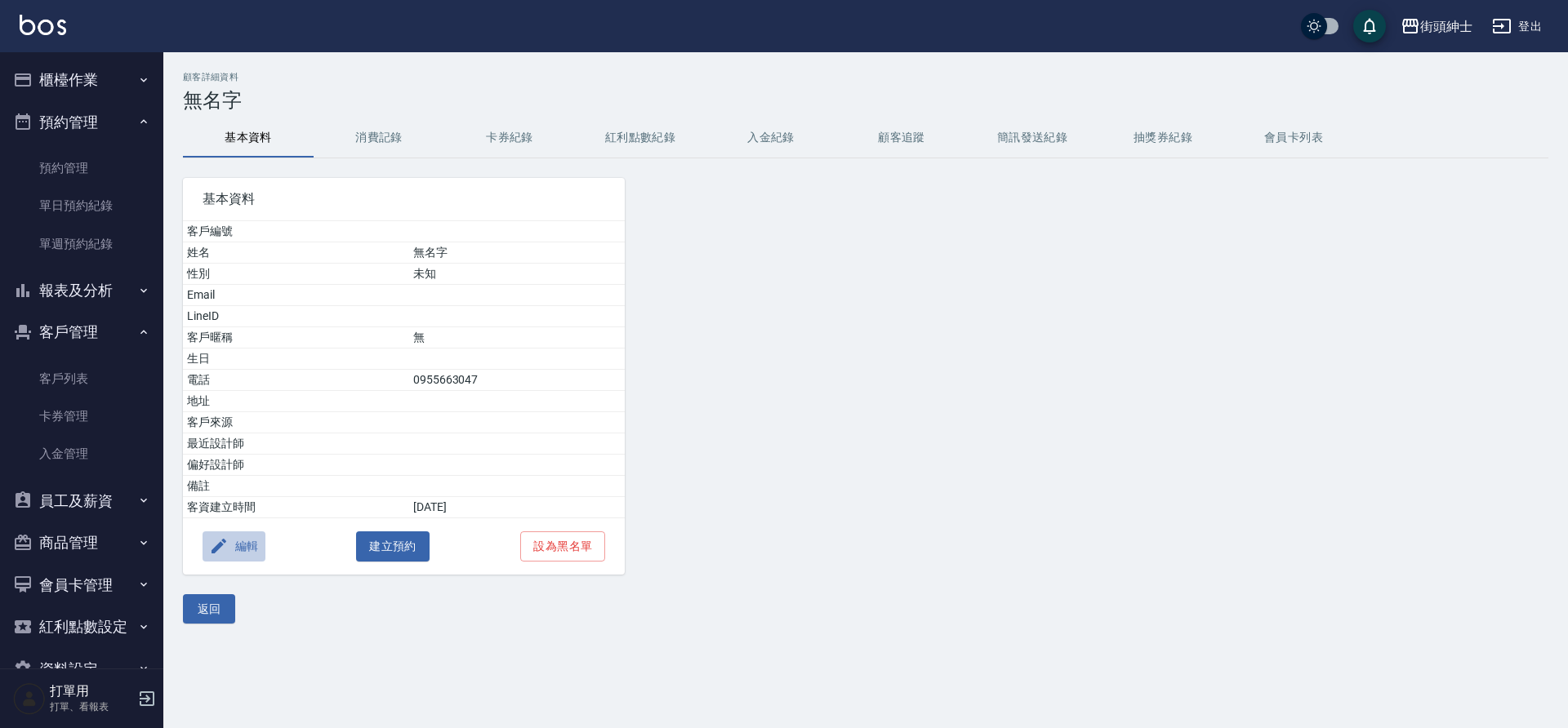
click at [232, 549] on button "編輯" at bounding box center [234, 546] width 63 height 30
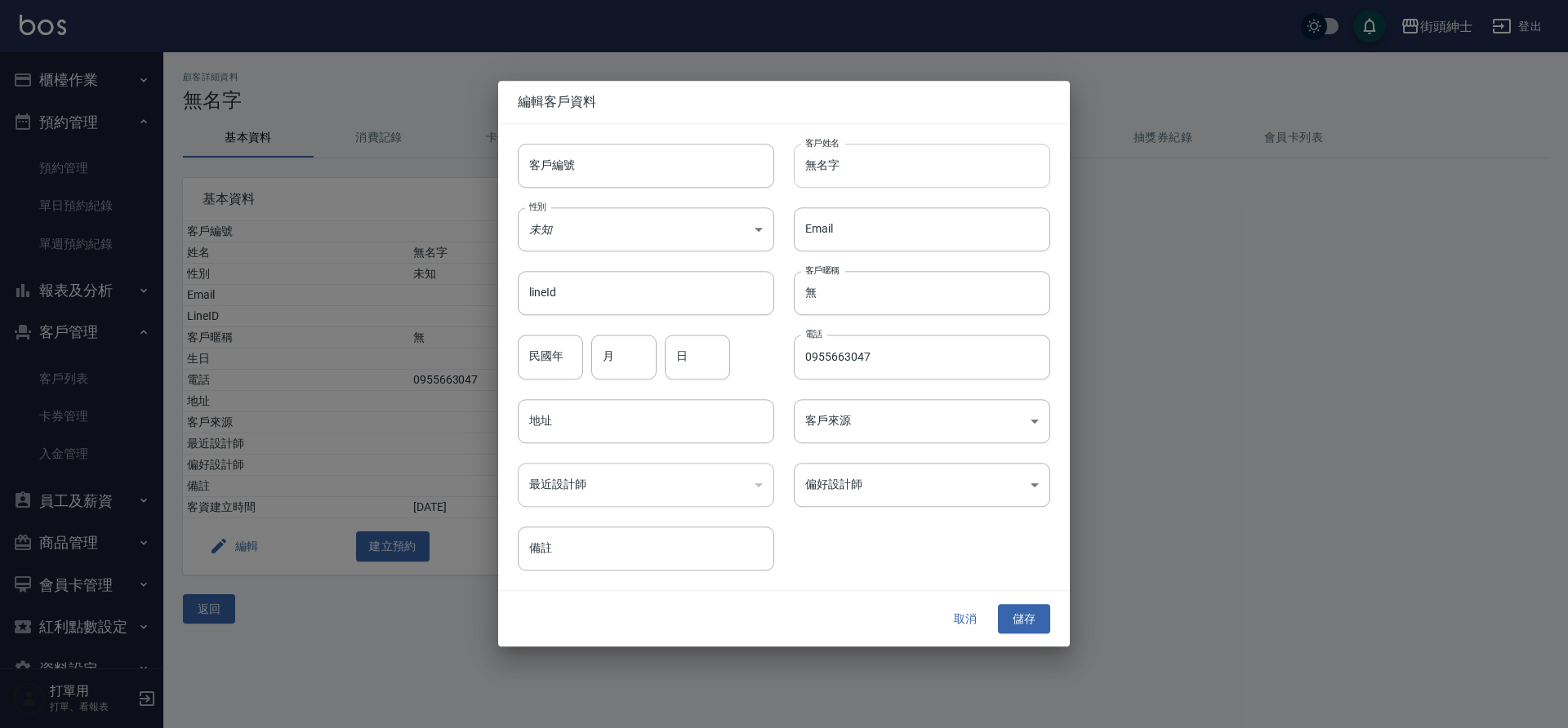
click at [900, 175] on input "無名字" at bounding box center [922, 166] width 257 height 44
type input "無"
type input "f"
type input "陳"
type input "陳先生"
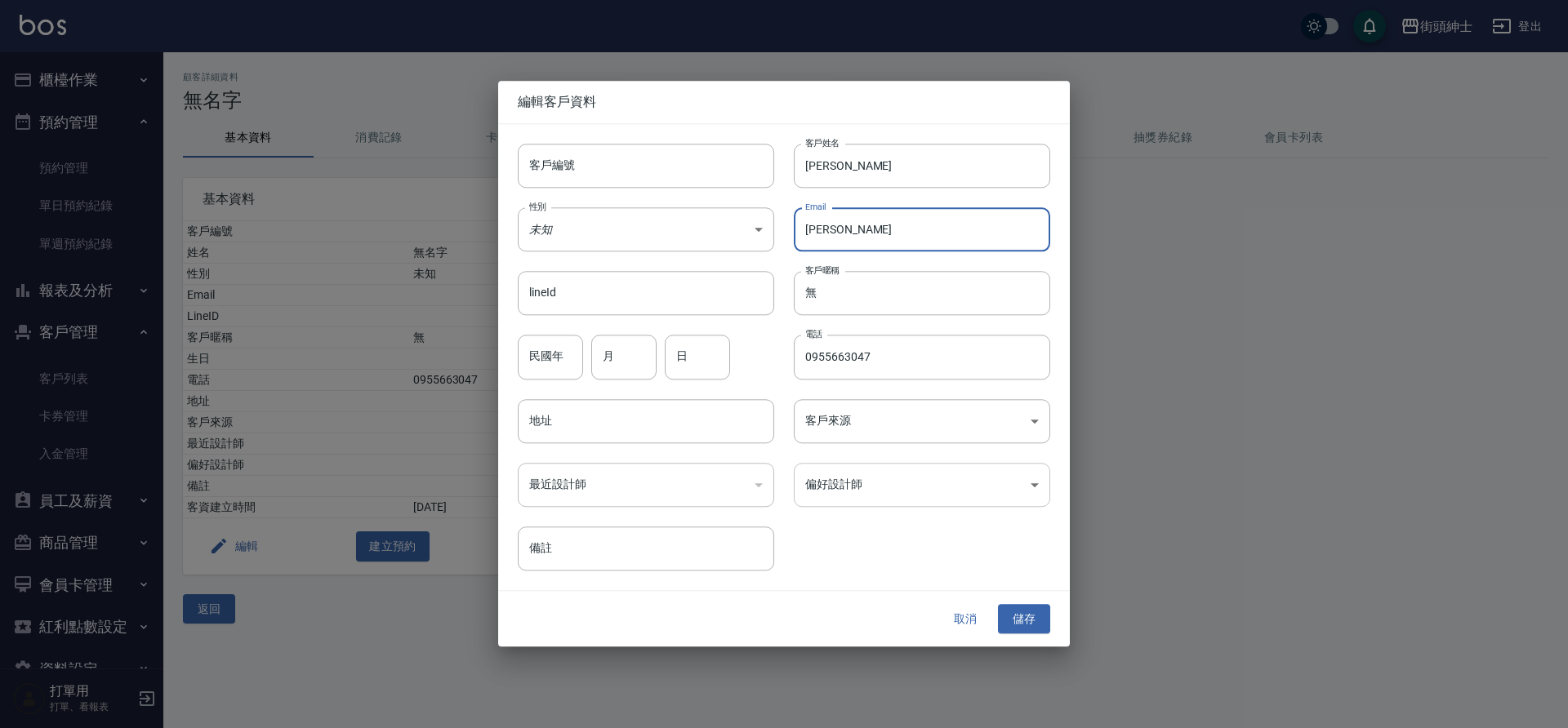
type input "陳"
click at [1022, 615] on button "儲存" at bounding box center [1023, 619] width 52 height 30
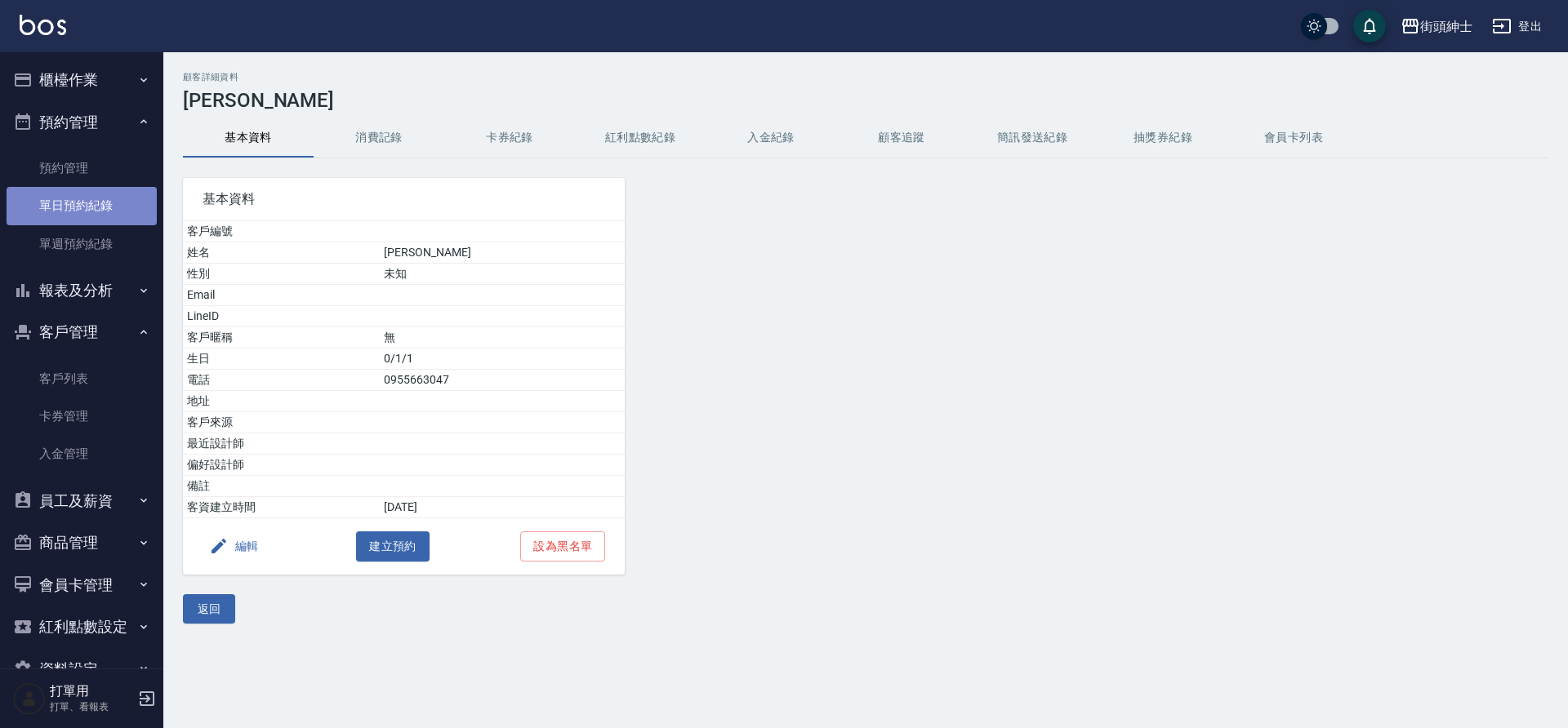
click at [107, 201] on link "單日預約紀錄" at bounding box center [82, 205] width 150 height 38
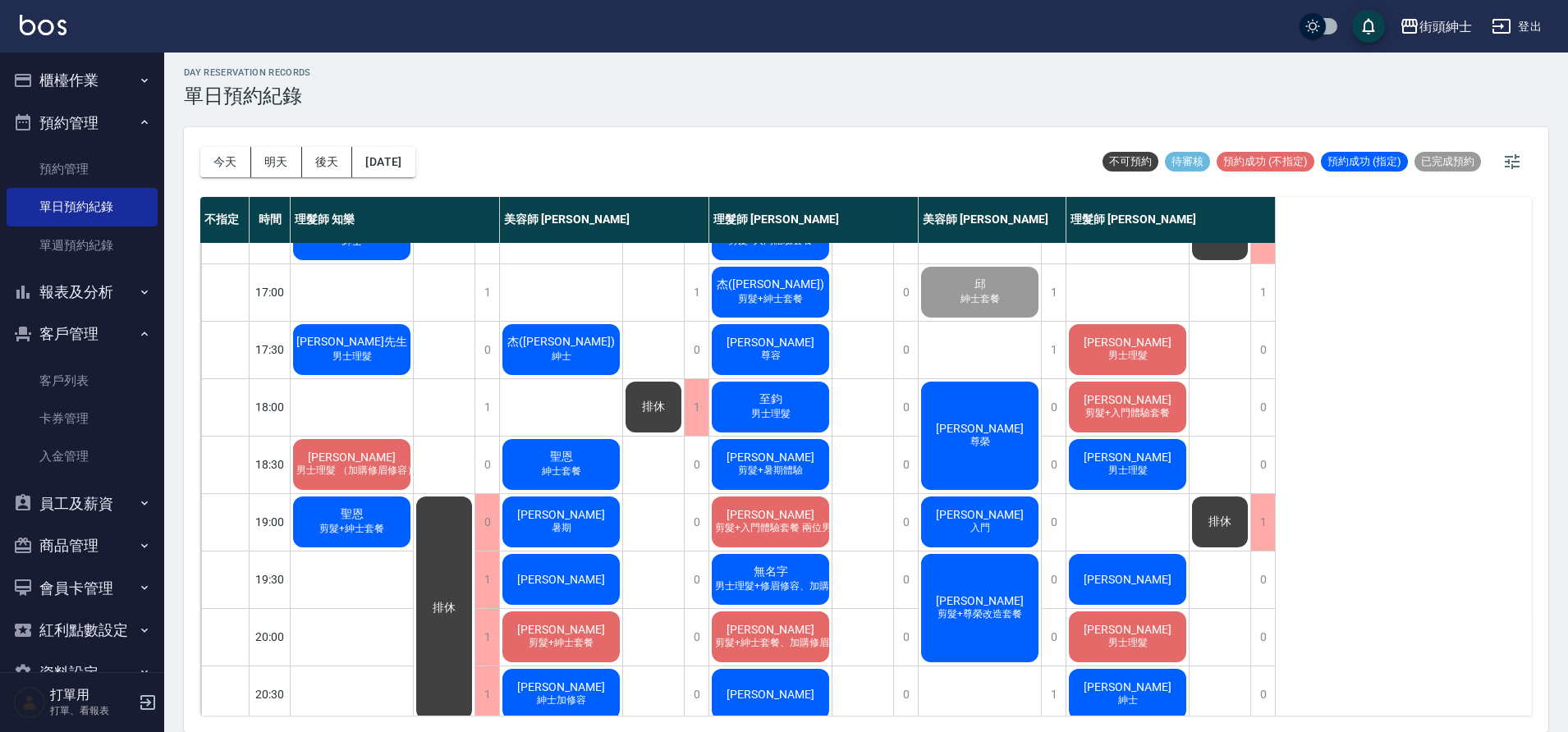
scroll to position [747, 0]
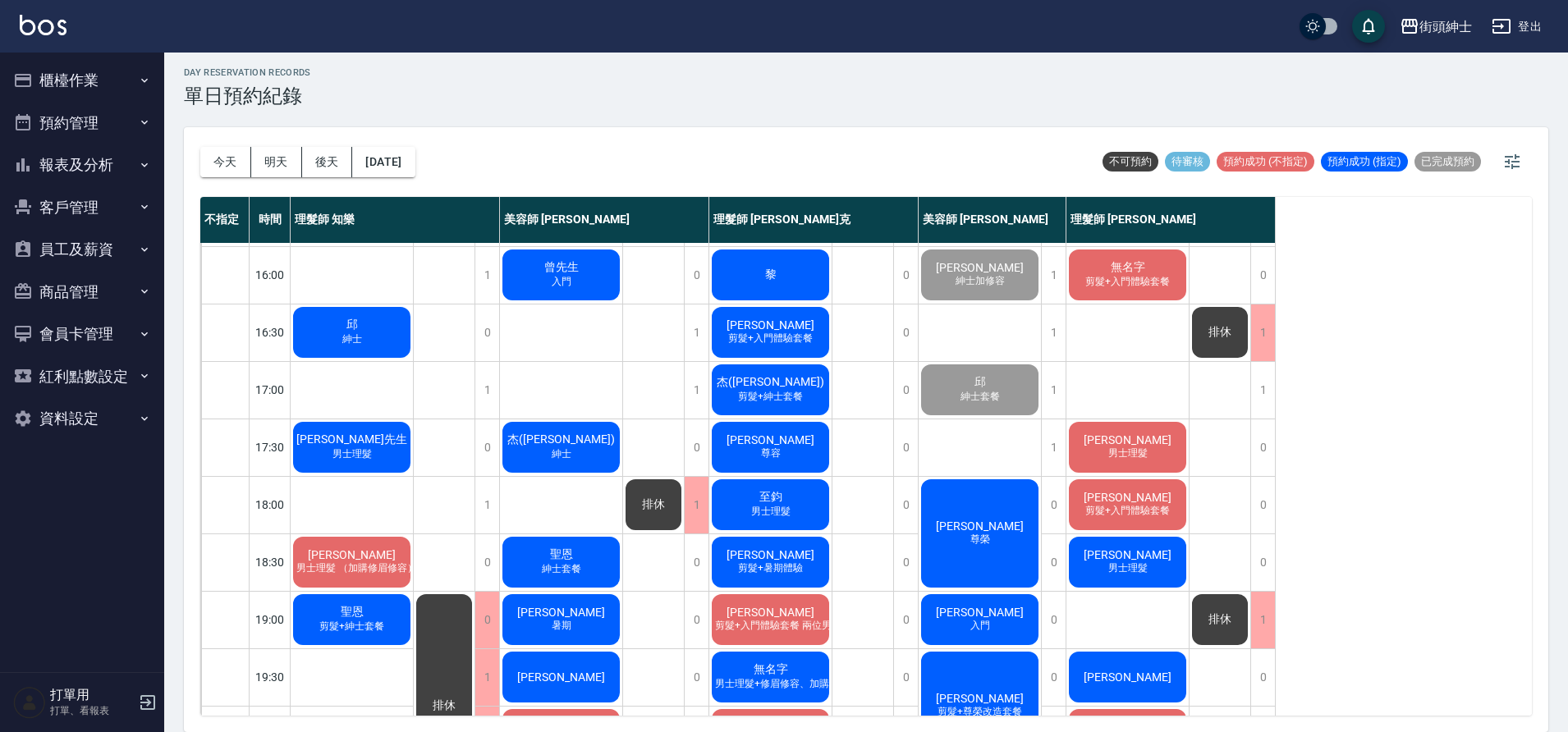
scroll to position [571, 0]
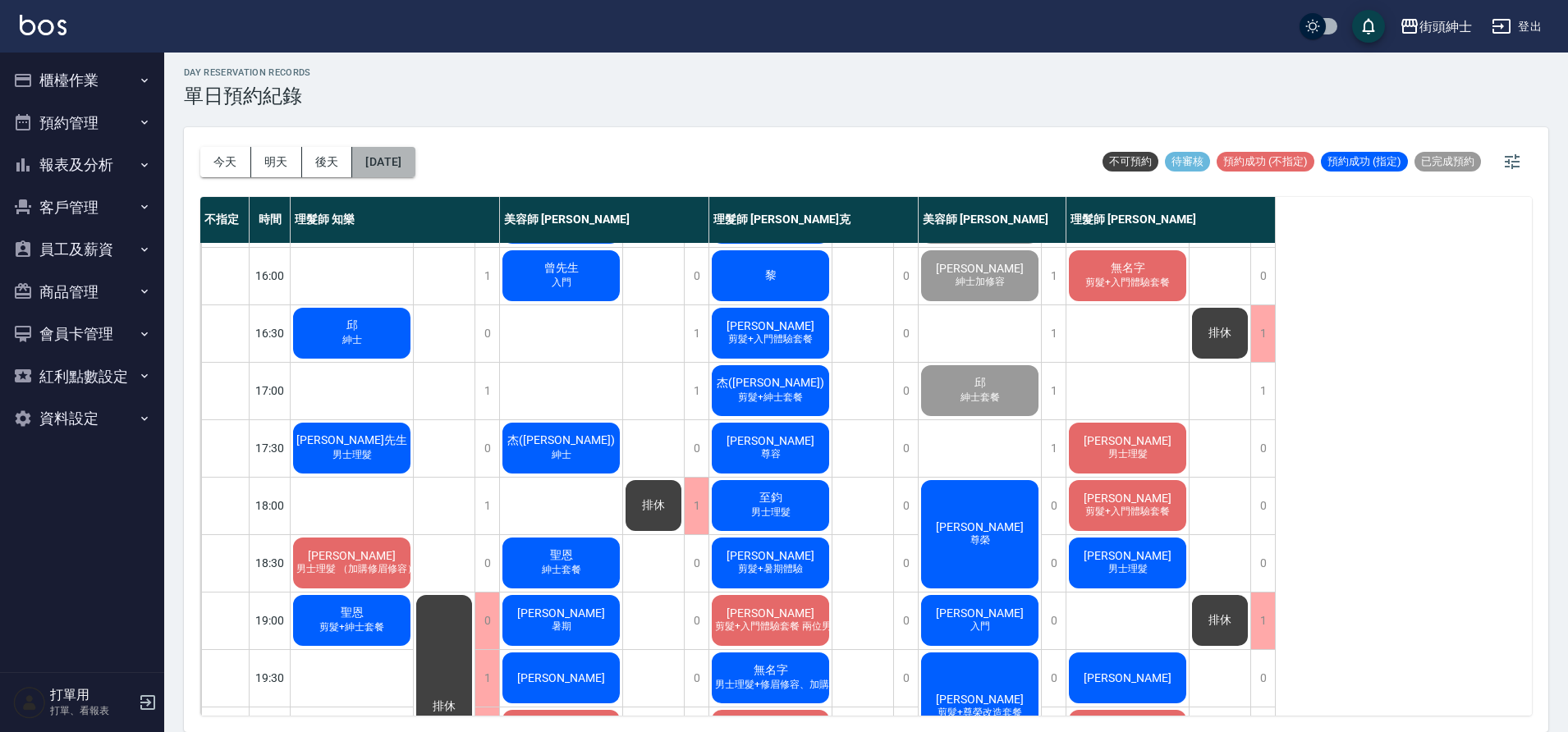
click at [375, 154] on button "[DATE]" at bounding box center [383, 161] width 63 height 30
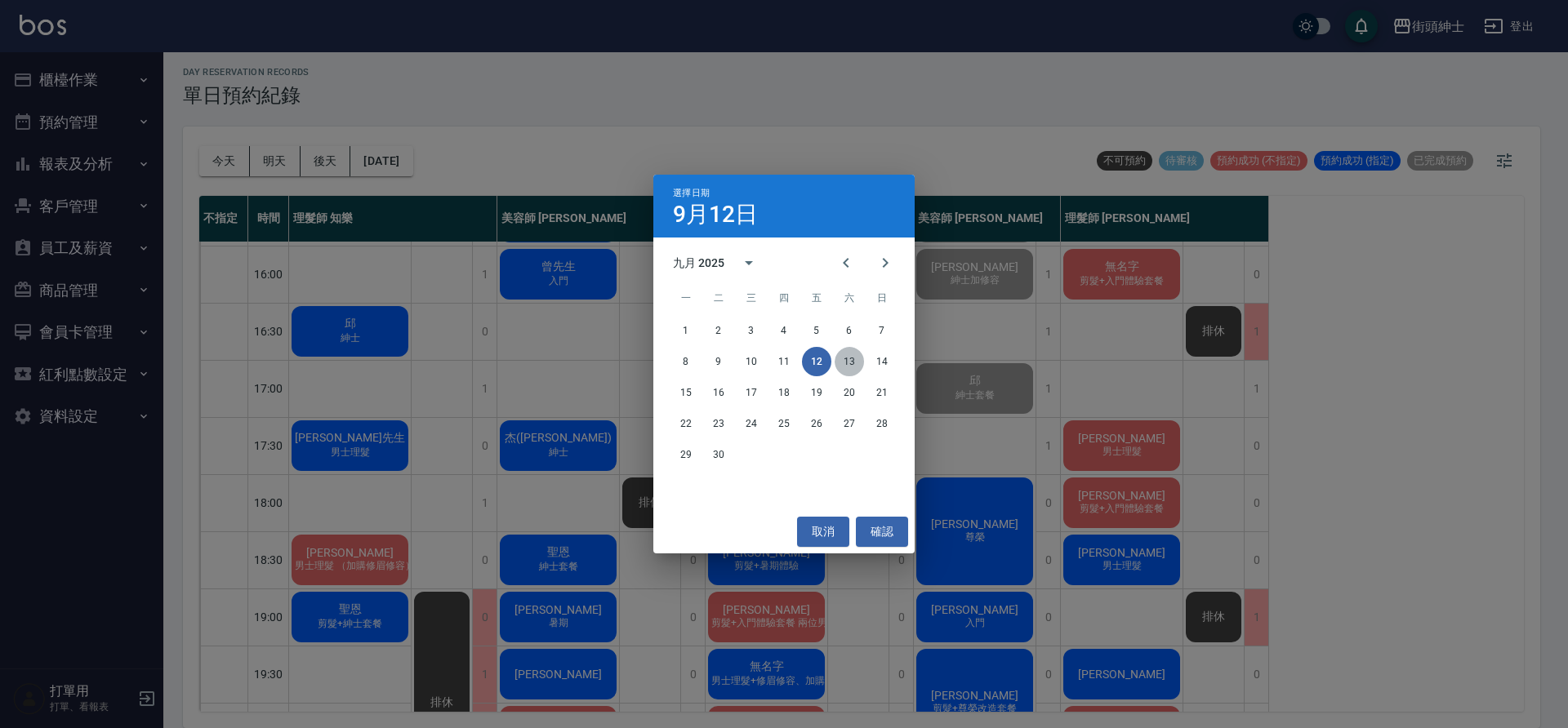
click at [843, 355] on button "13" at bounding box center [849, 361] width 29 height 29
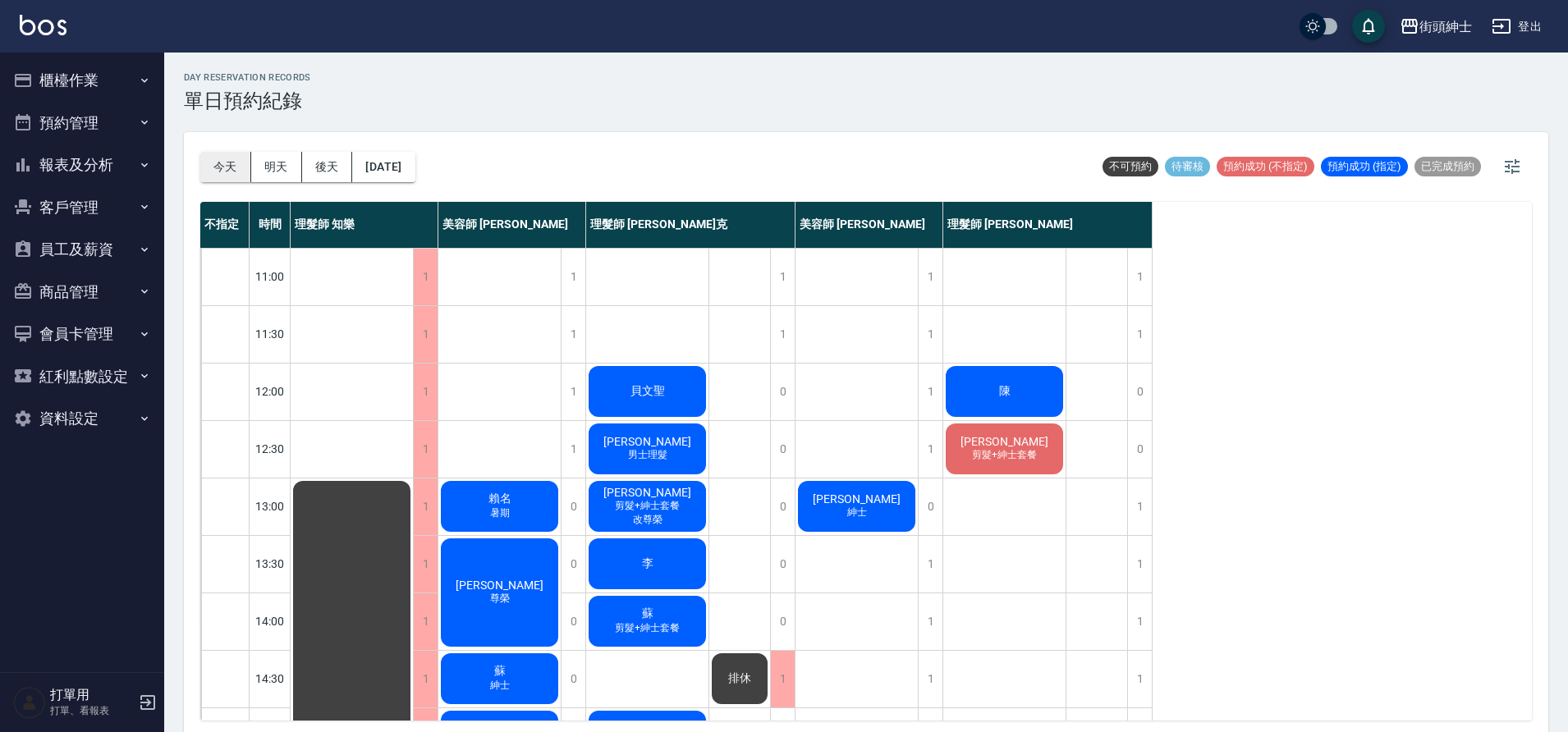
click at [235, 165] on button "今天" at bounding box center [225, 166] width 51 height 30
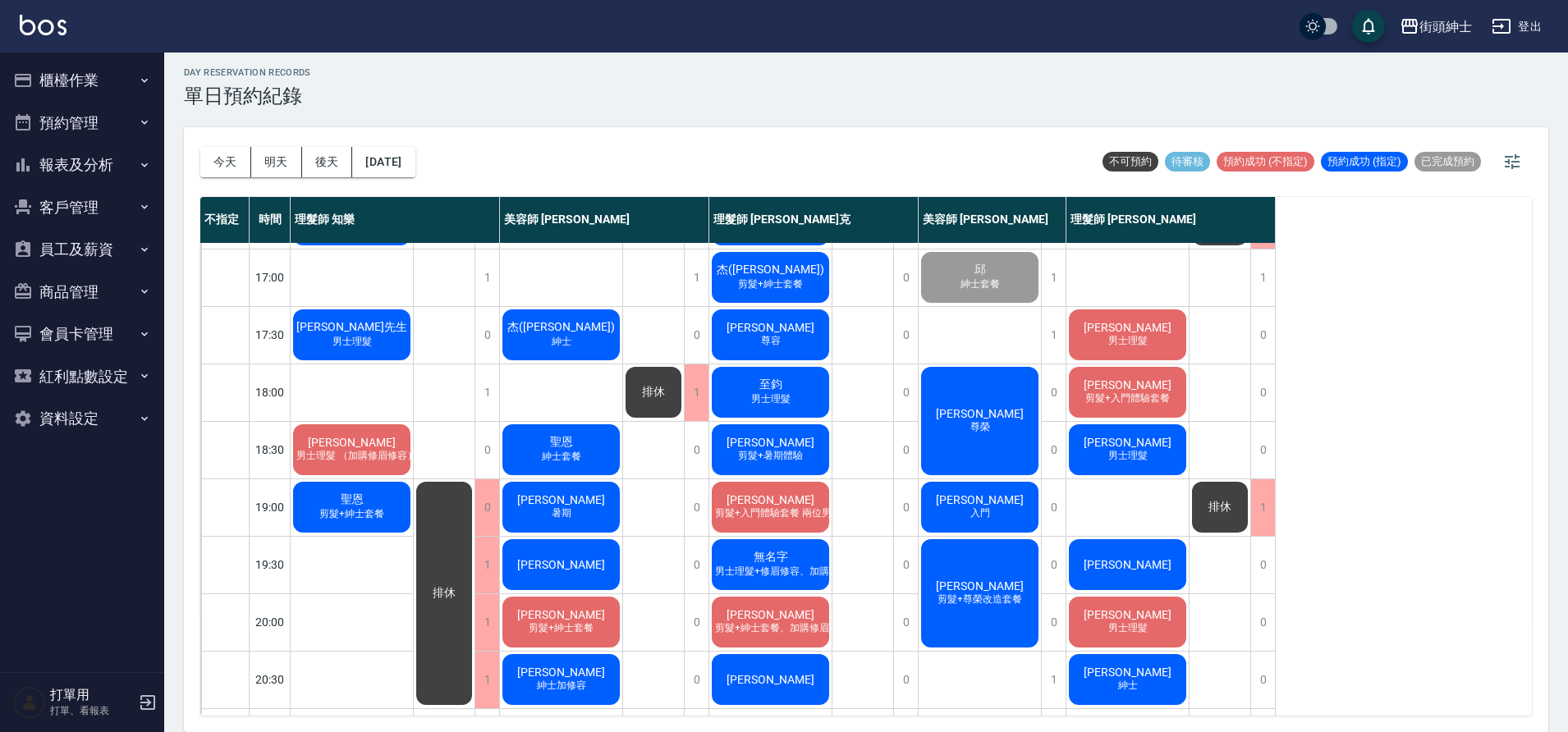
scroll to position [747, 0]
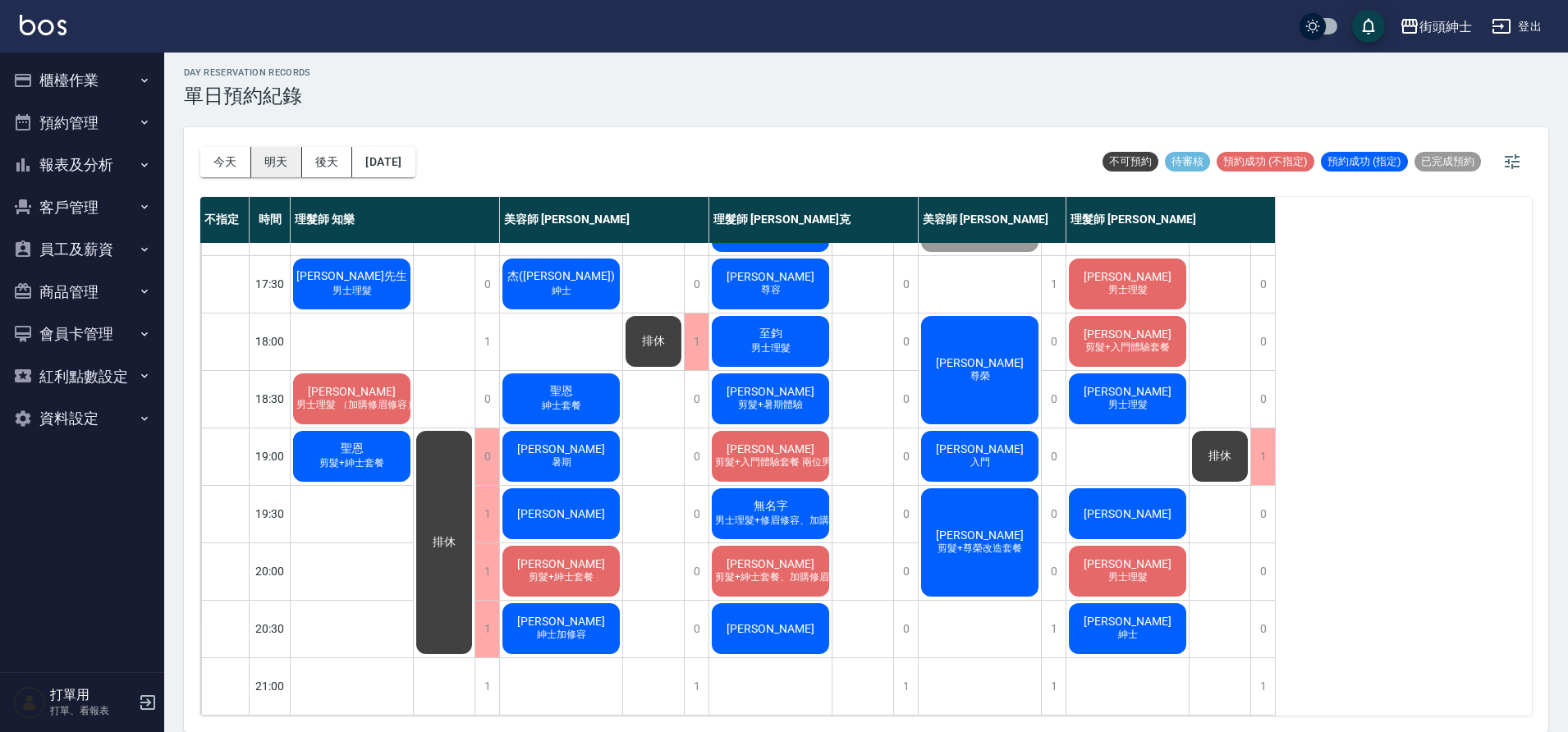
click at [291, 166] on button "明天" at bounding box center [276, 161] width 51 height 30
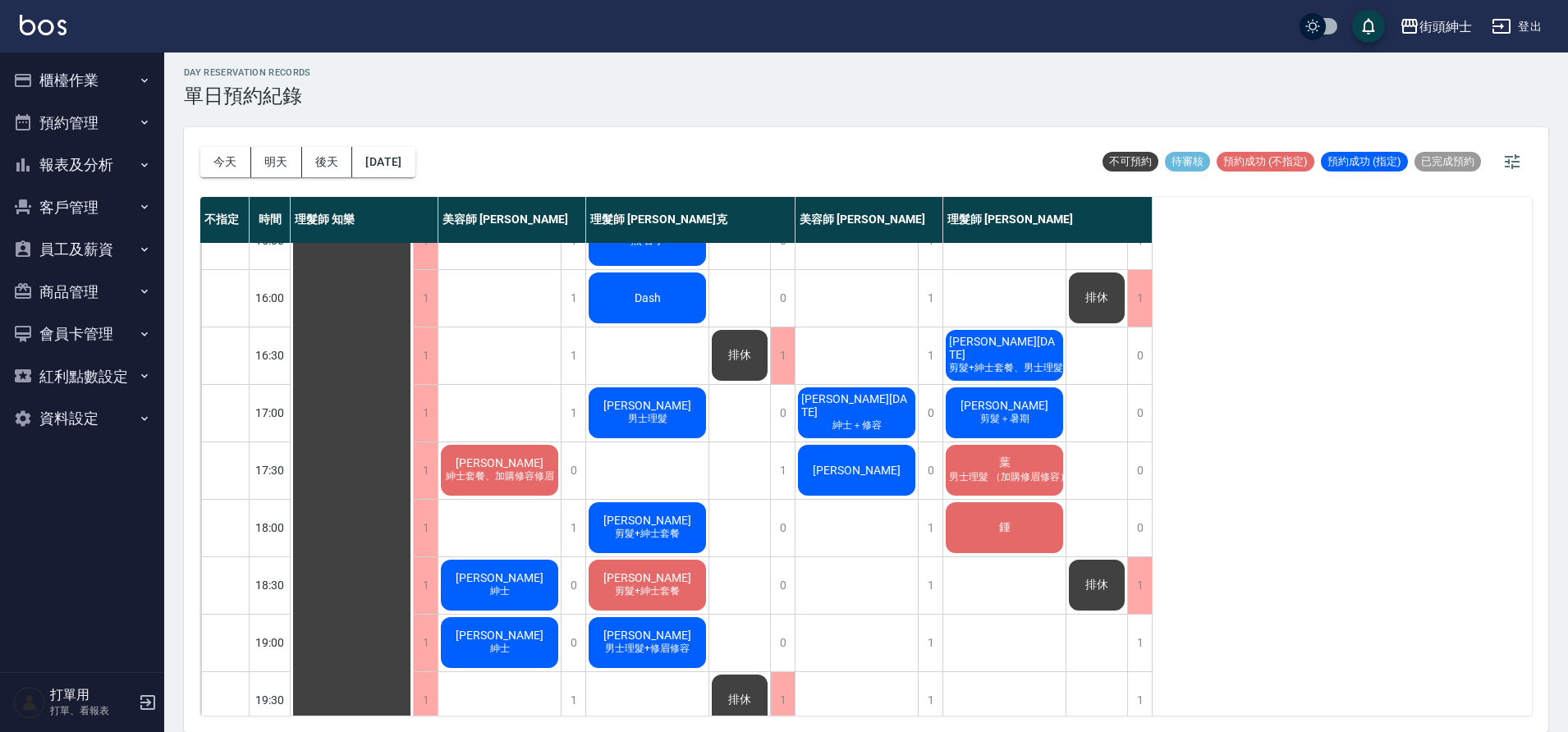
scroll to position [563, 0]
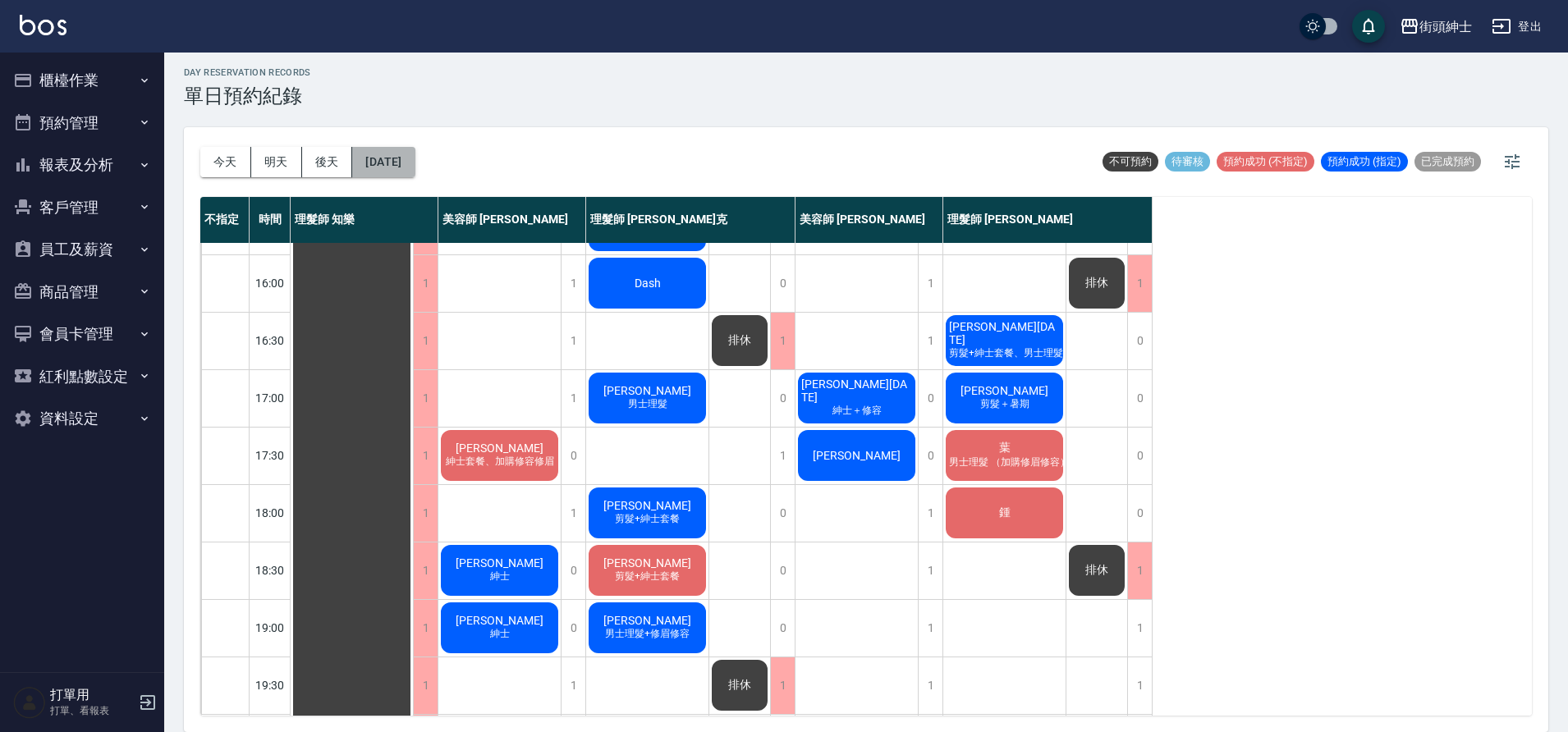
click at [415, 165] on button "2025/09/13" at bounding box center [383, 161] width 63 height 30
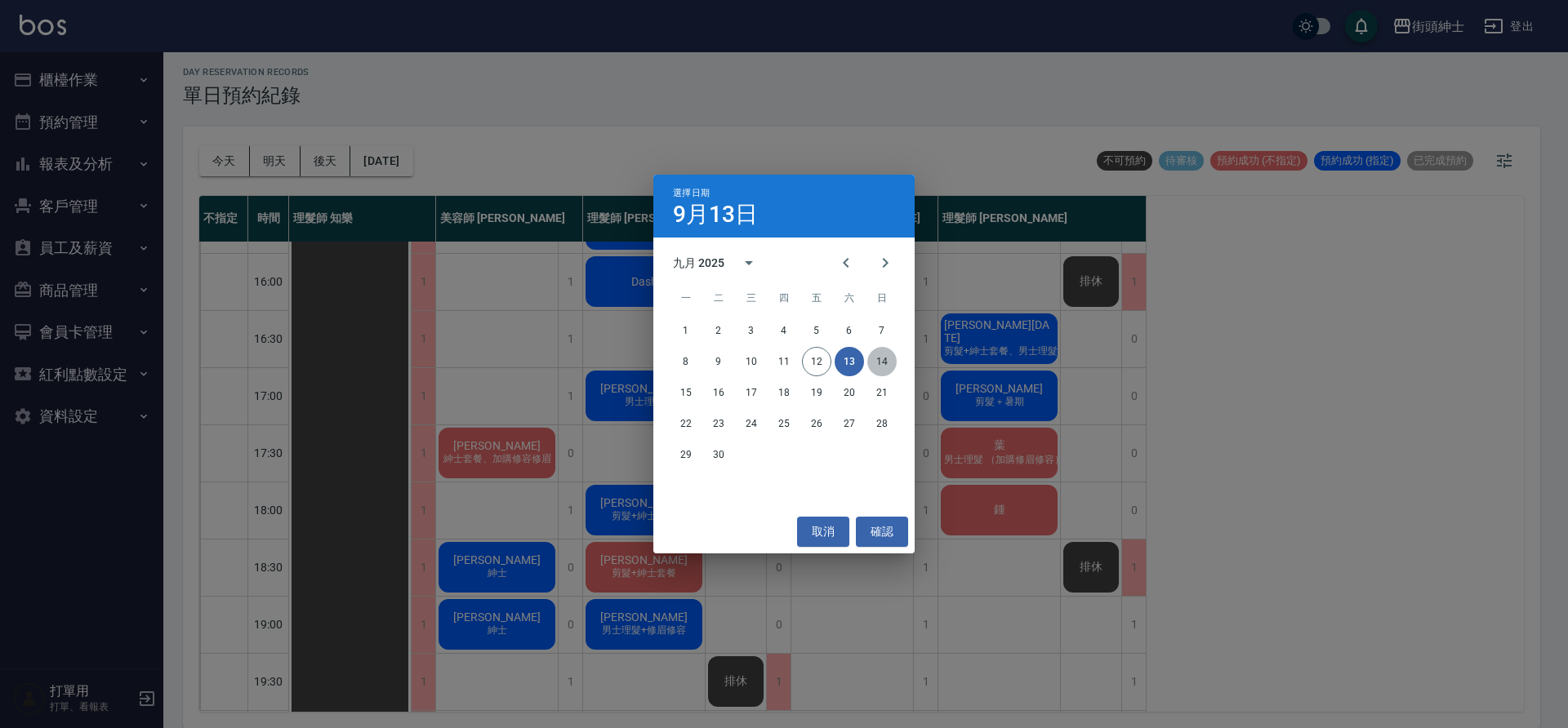
click at [878, 365] on button "14" at bounding box center [882, 361] width 29 height 29
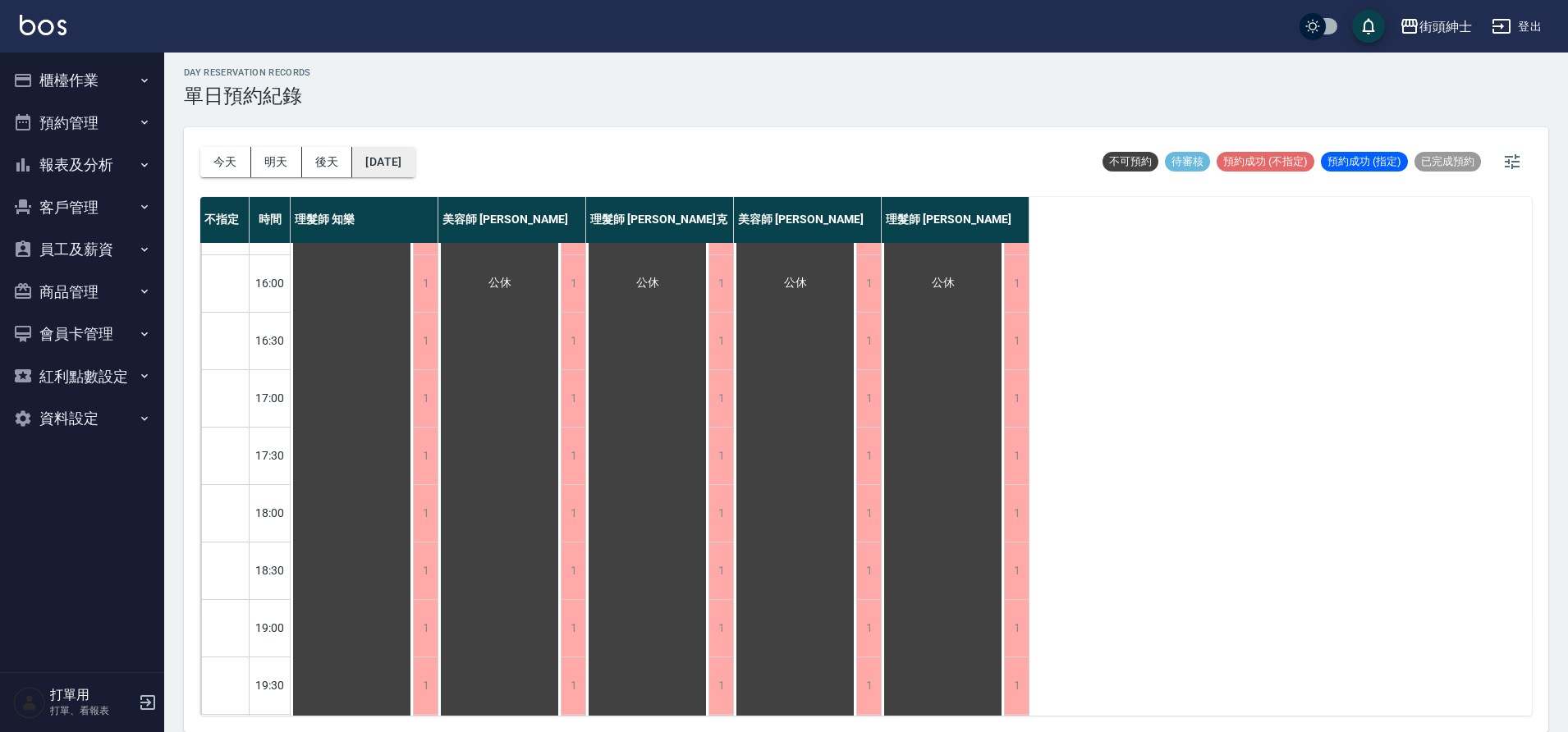
click at [374, 169] on button "2025/09/14" at bounding box center [383, 161] width 63 height 30
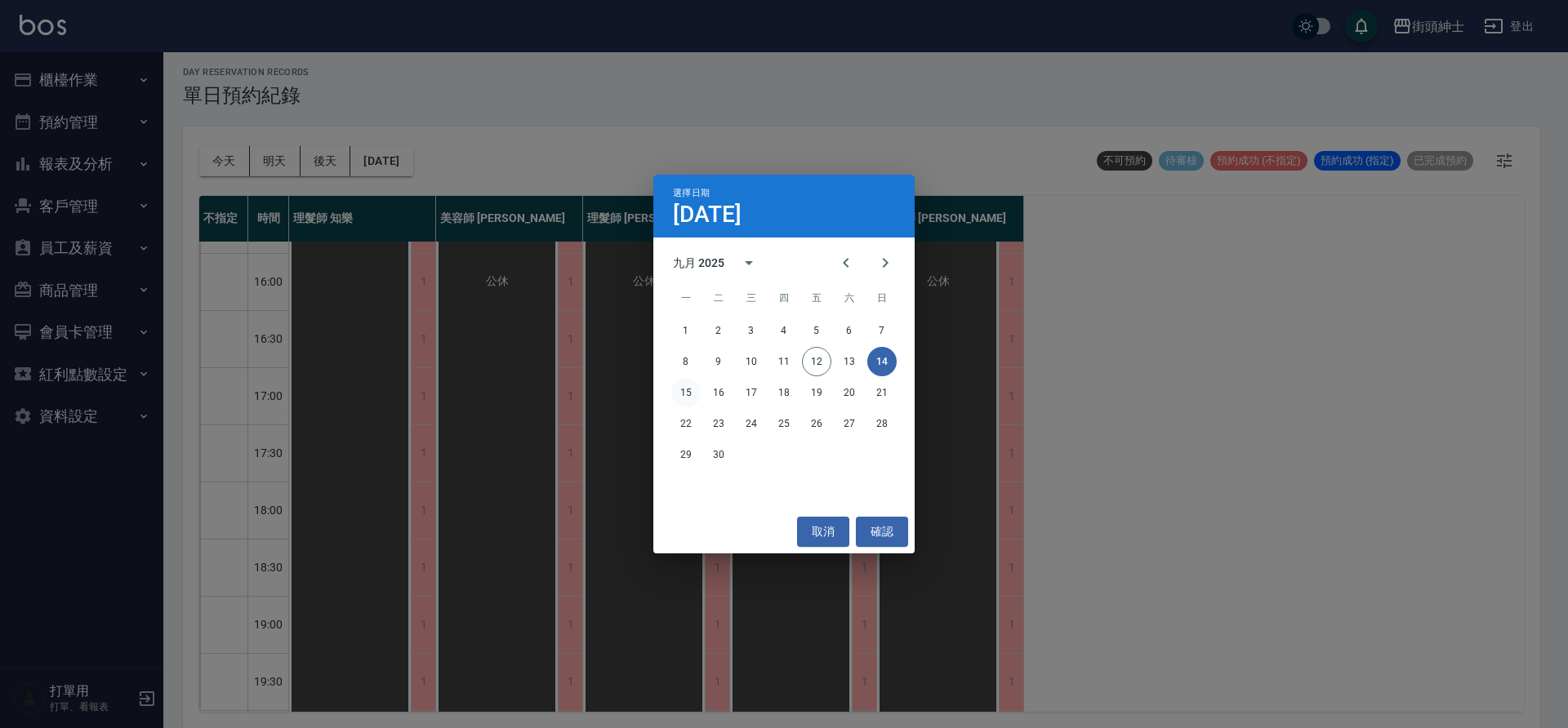
click at [696, 397] on button "15" at bounding box center [686, 392] width 29 height 29
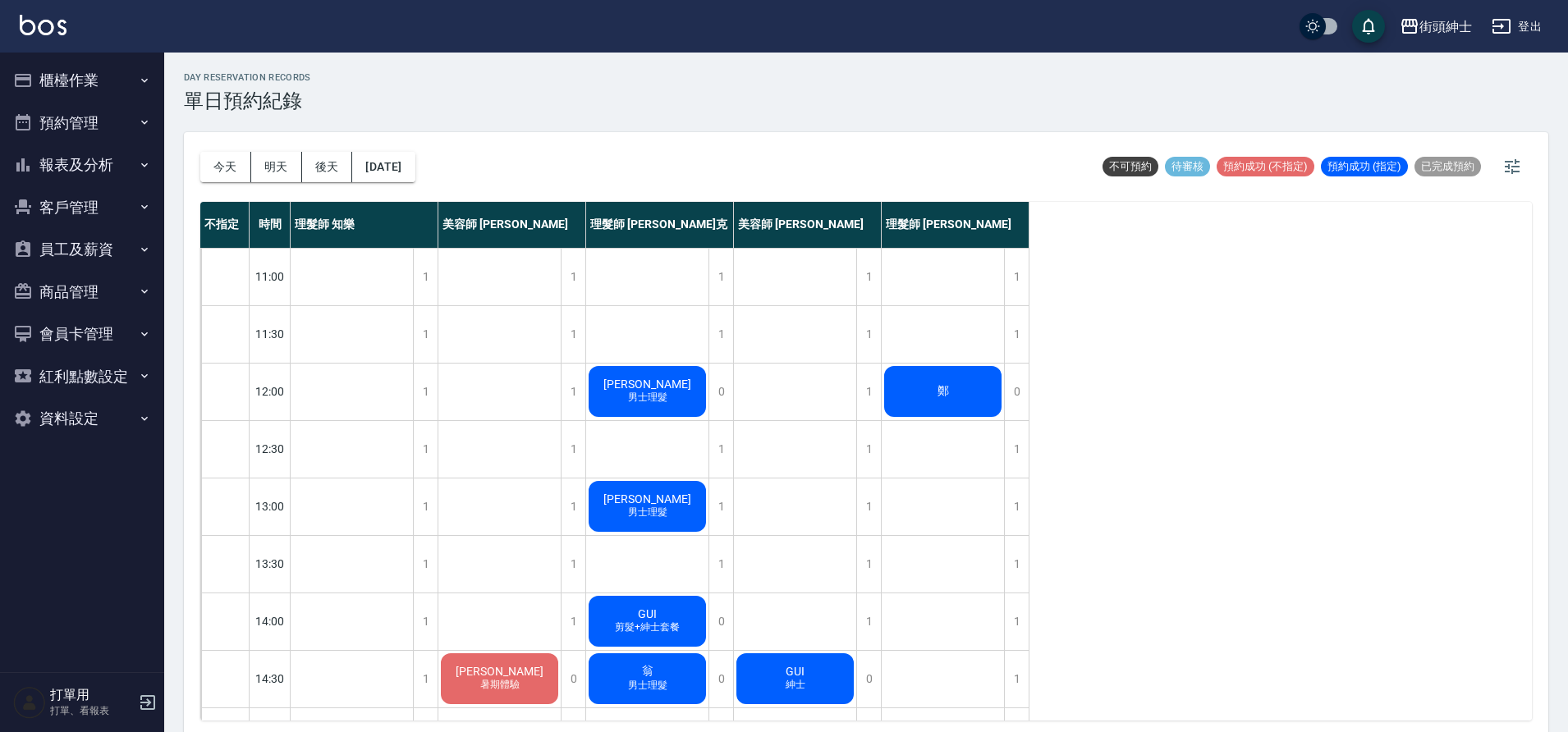
click at [227, 156] on button "今天" at bounding box center [225, 166] width 51 height 30
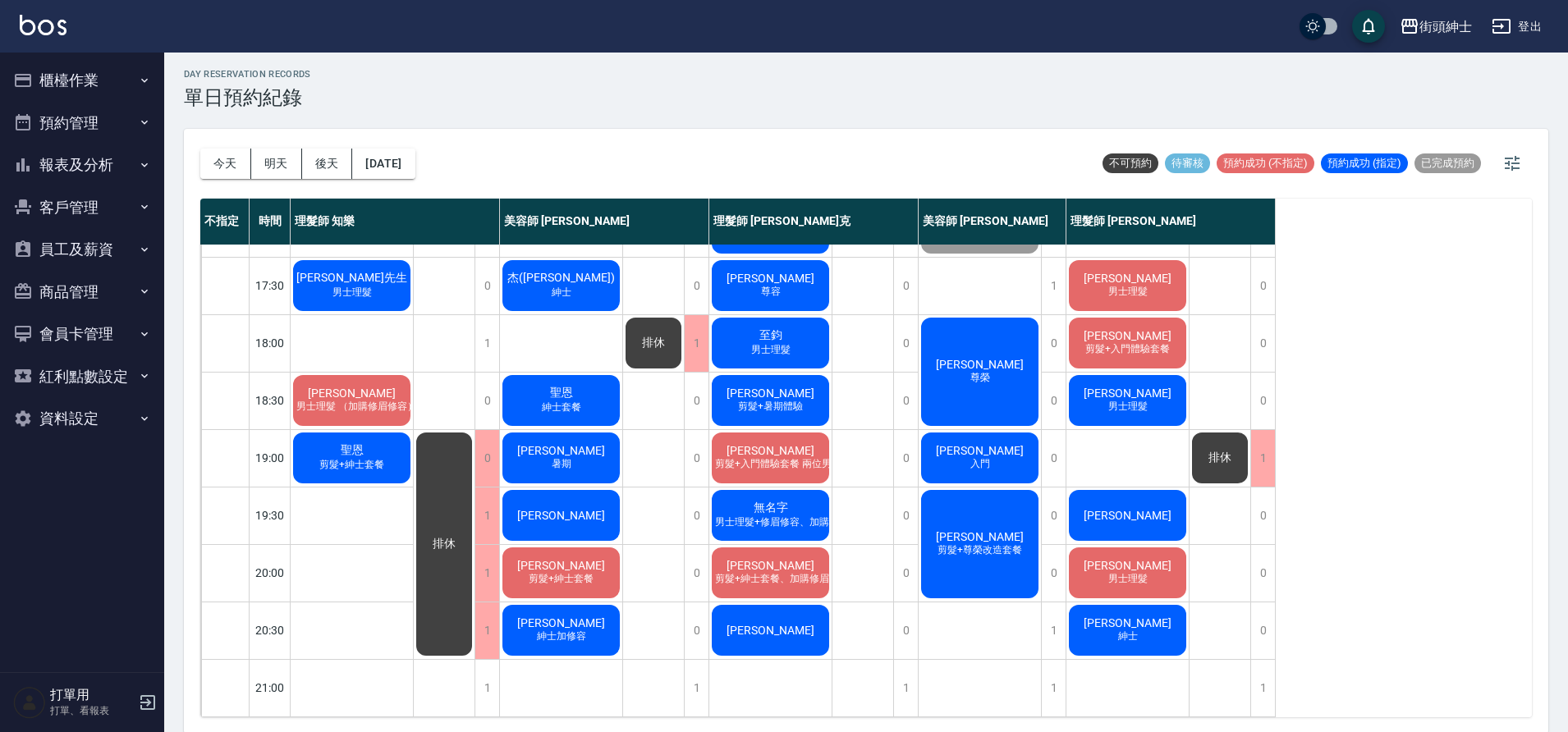
scroll to position [5, 0]
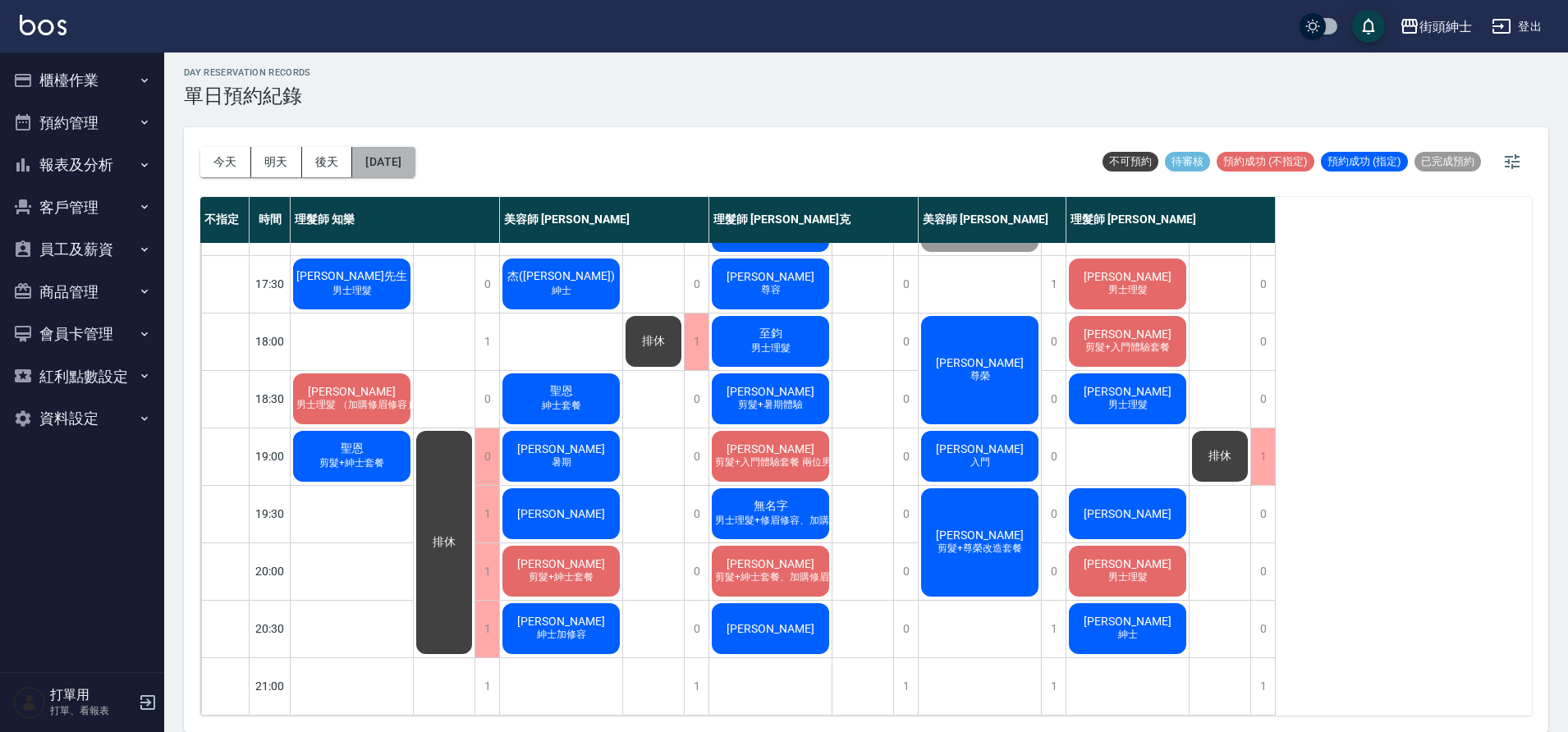
click at [406, 153] on button "[DATE]" at bounding box center [383, 161] width 63 height 30
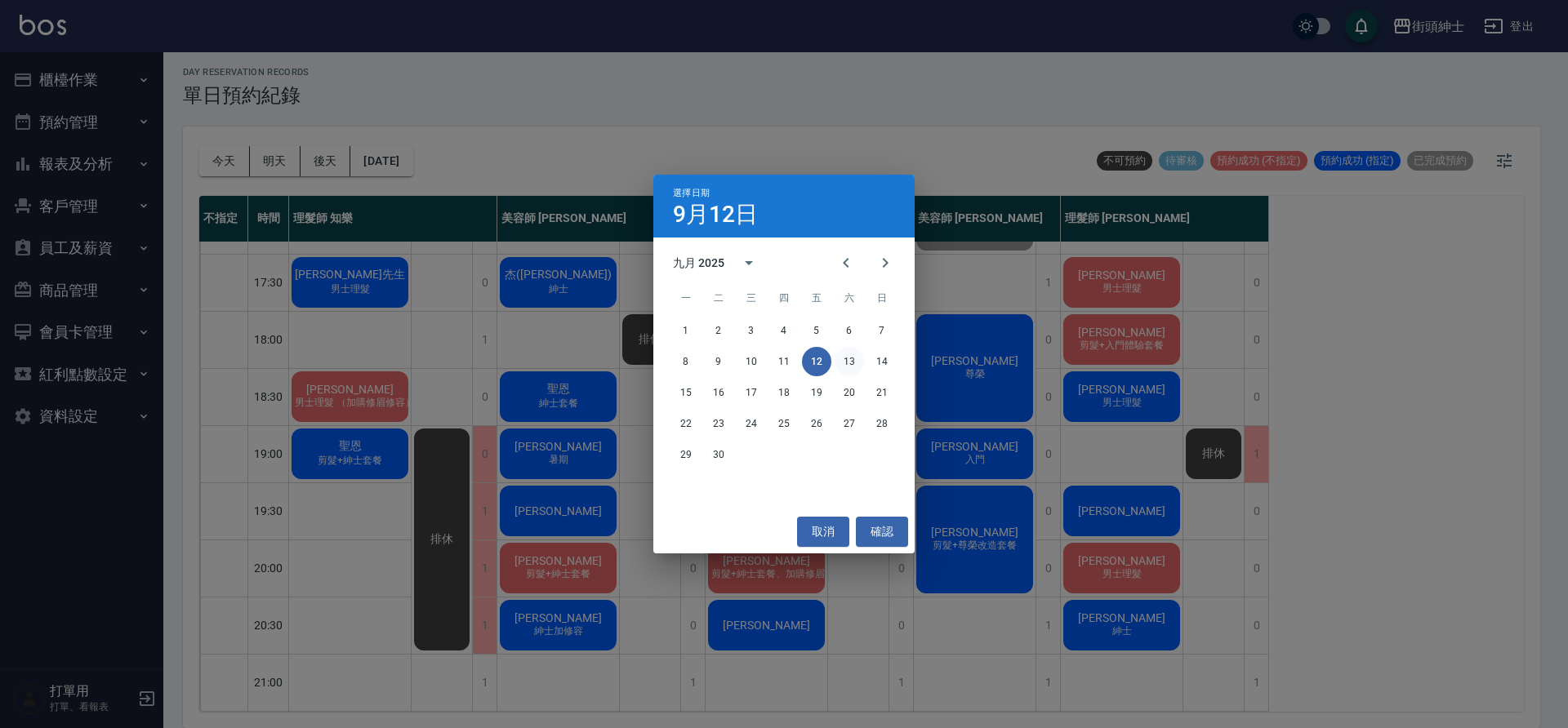
click at [850, 364] on button "13" at bounding box center [849, 361] width 29 height 29
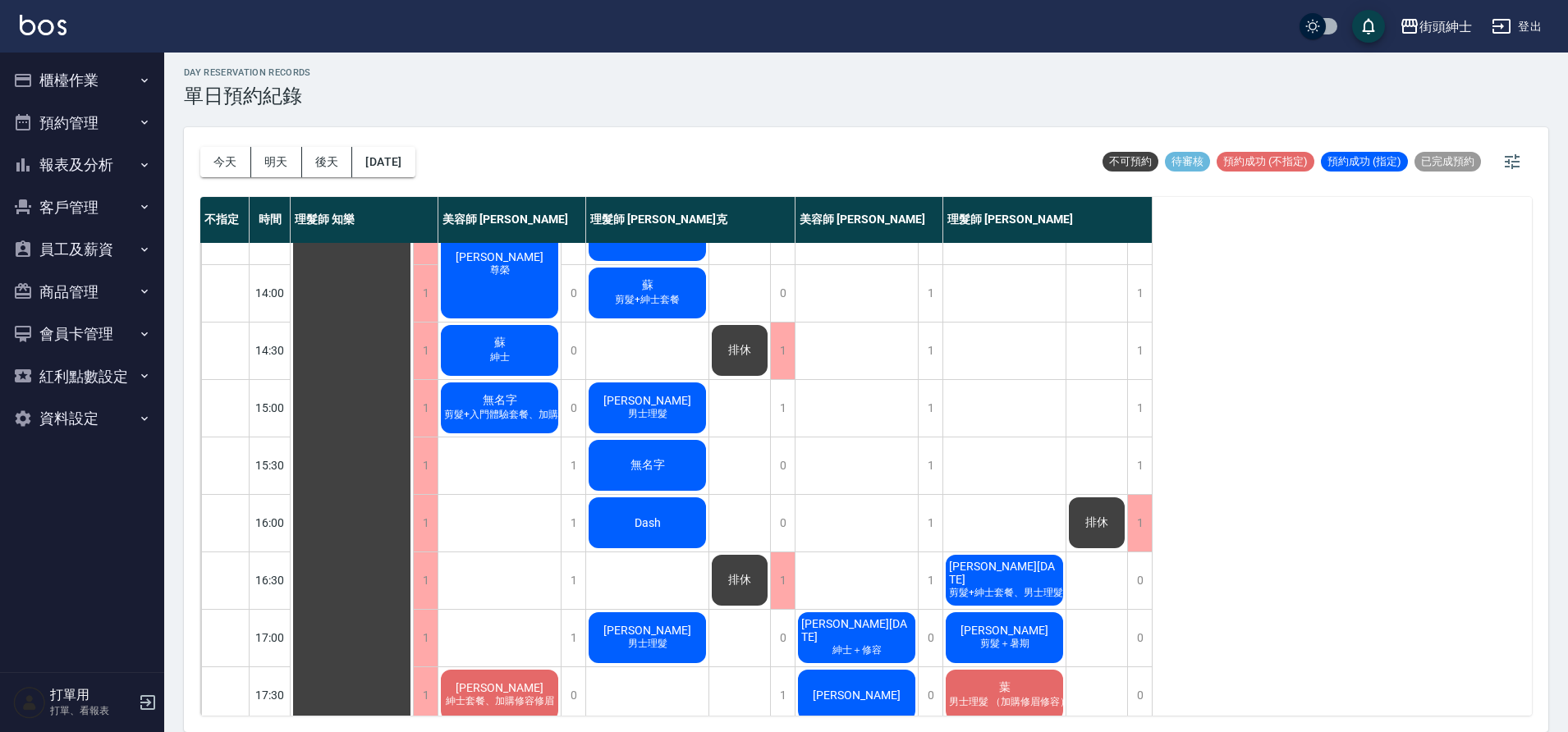
scroll to position [285, 0]
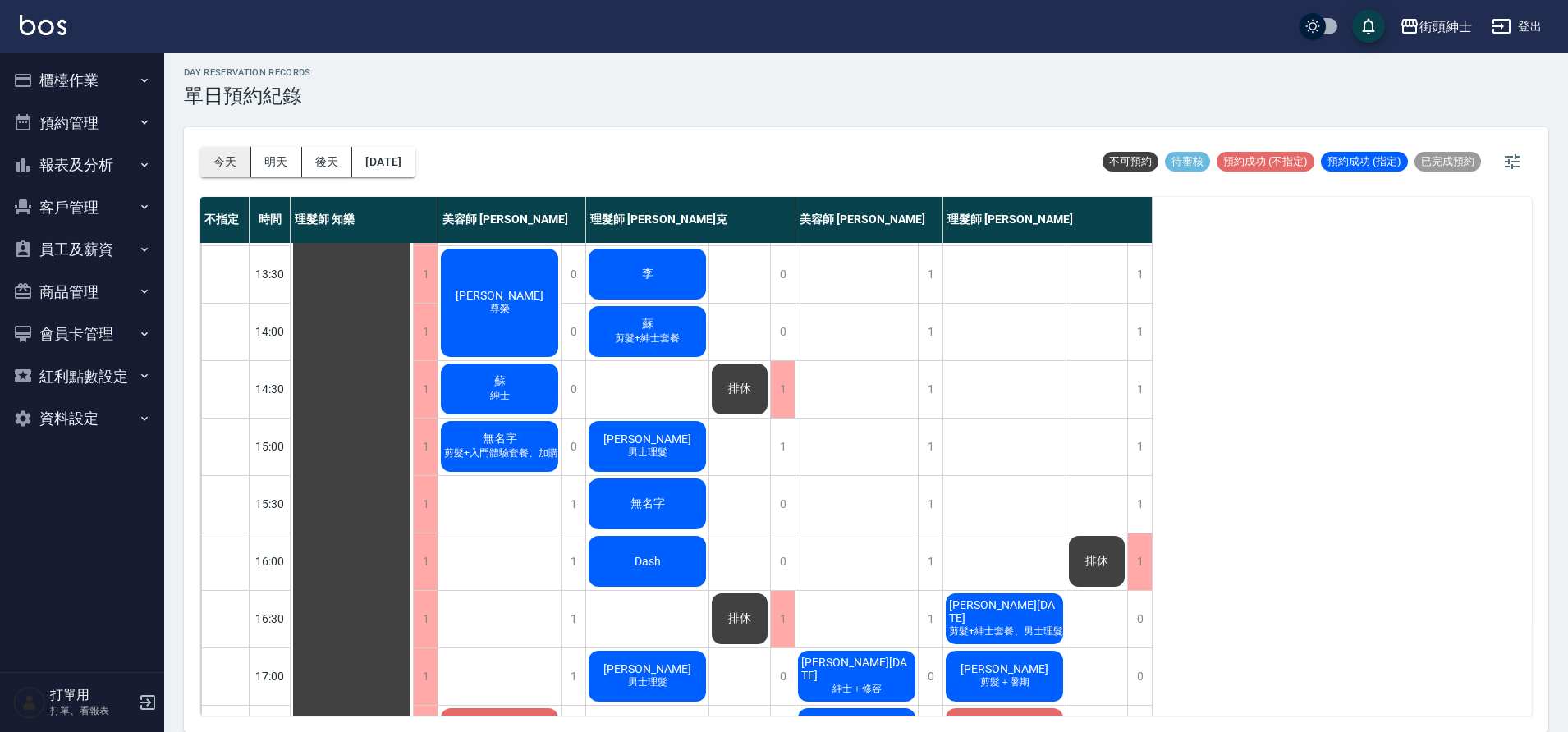
click at [211, 154] on button "今天" at bounding box center [225, 161] width 51 height 30
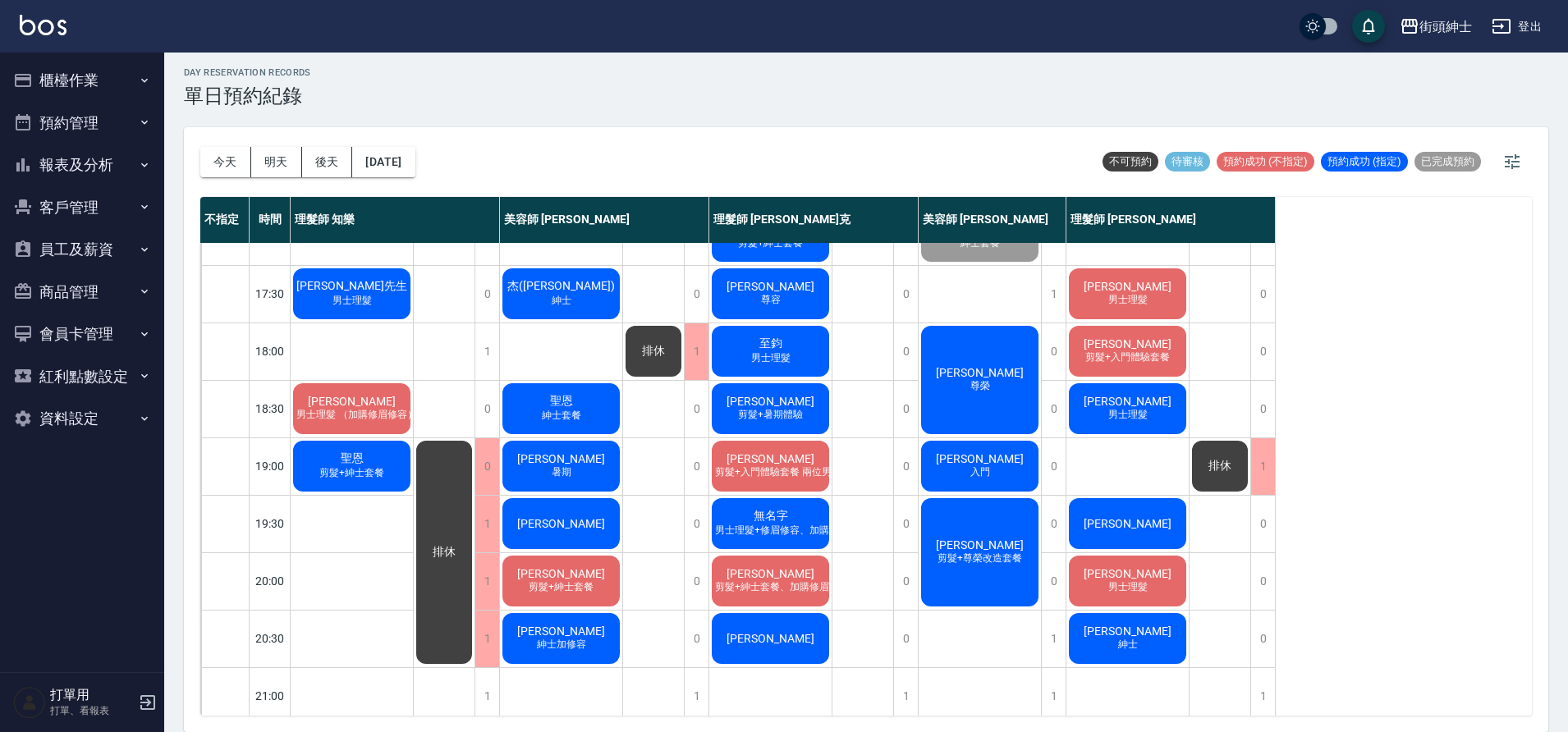
scroll to position [747, 0]
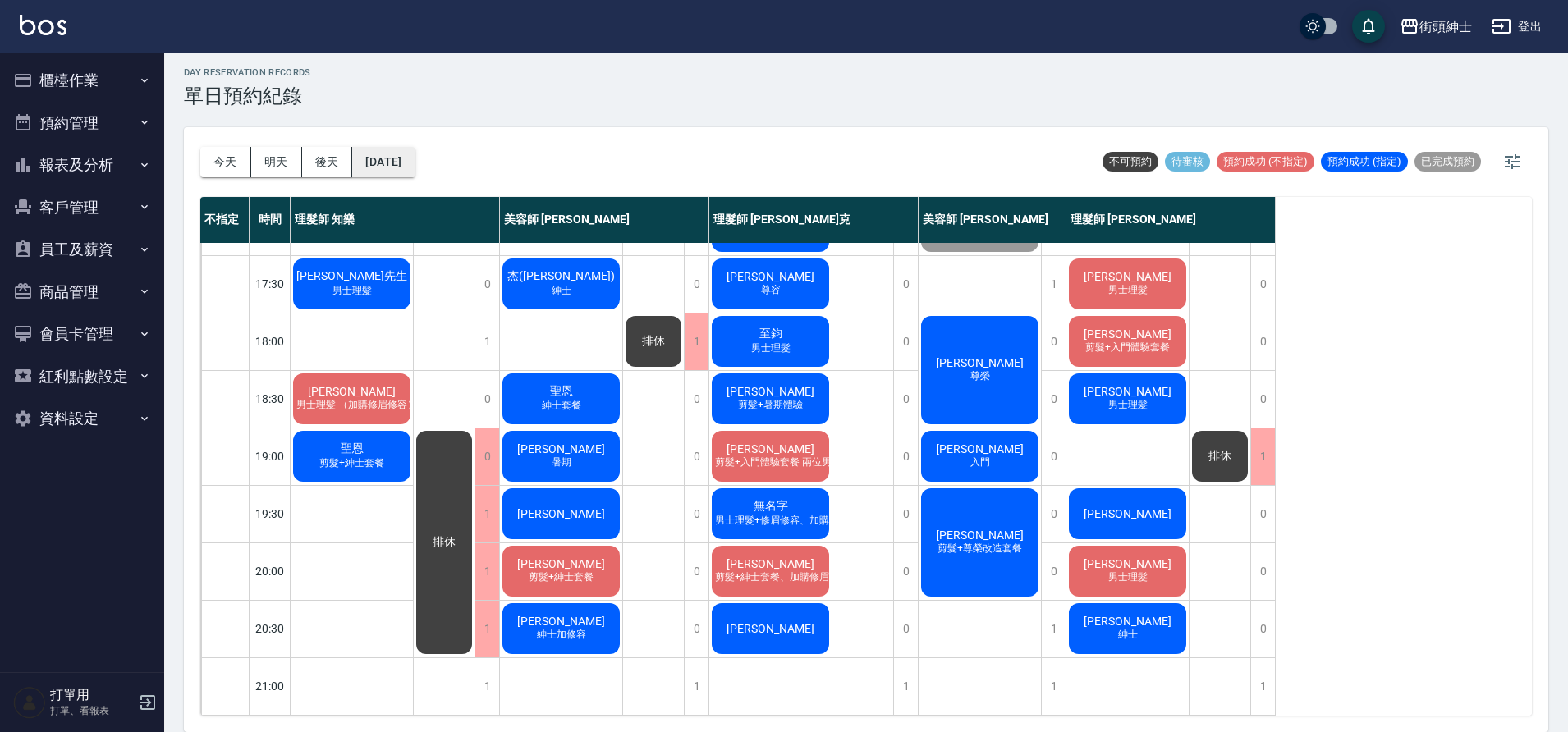
click at [394, 152] on button "[DATE]" at bounding box center [383, 161] width 63 height 30
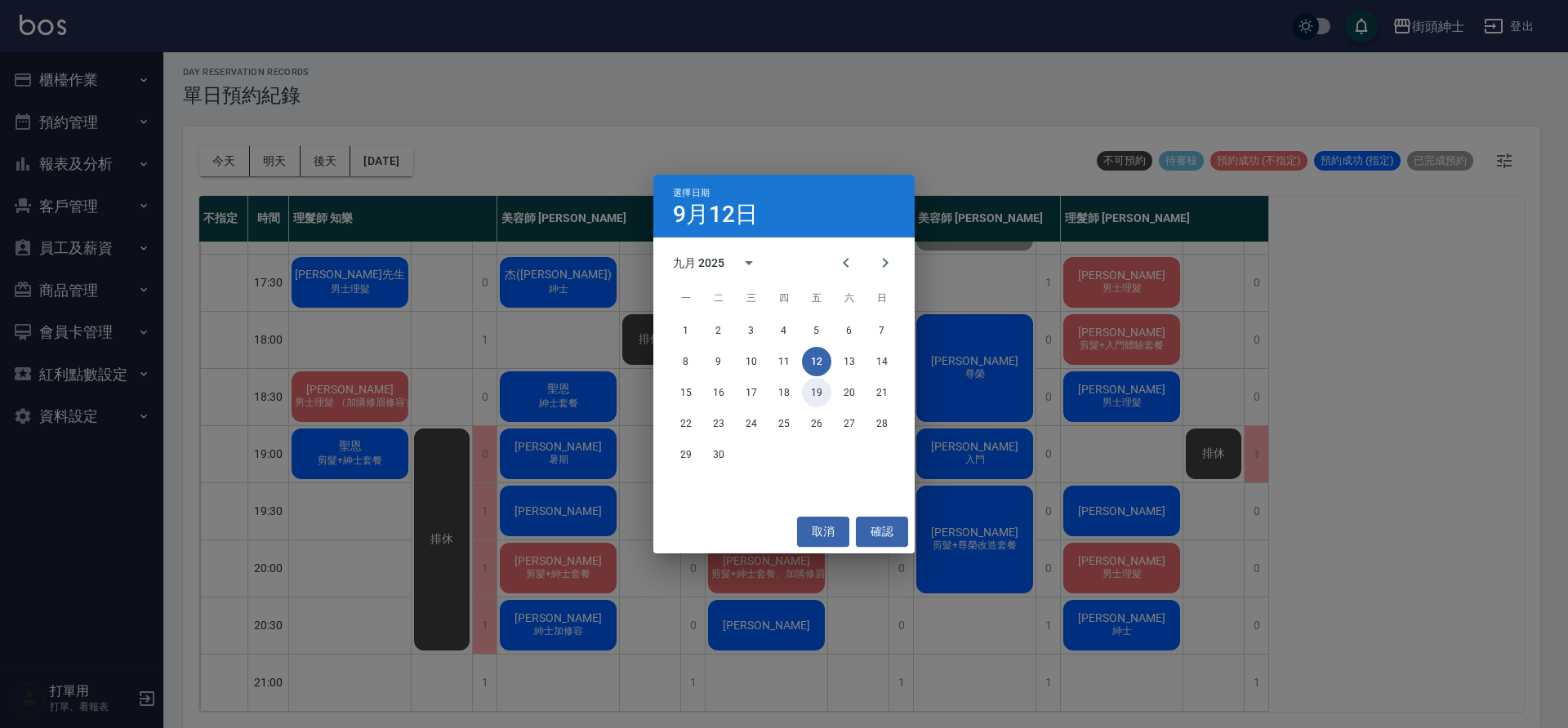
click at [819, 390] on button "19" at bounding box center [817, 392] width 29 height 29
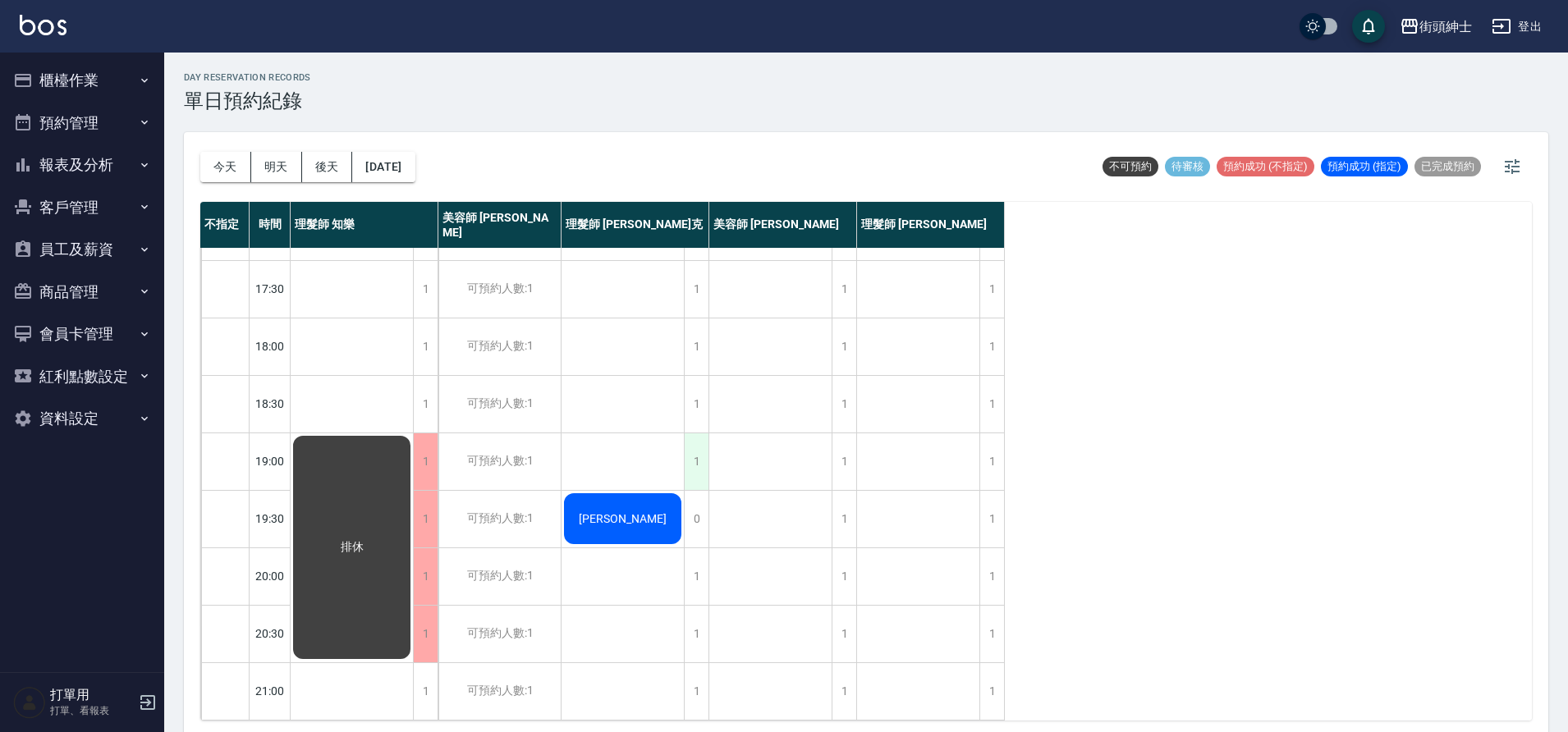
scroll to position [734, 0]
click at [533, 471] on div "可預約人數:1" at bounding box center [499, 463] width 123 height 57
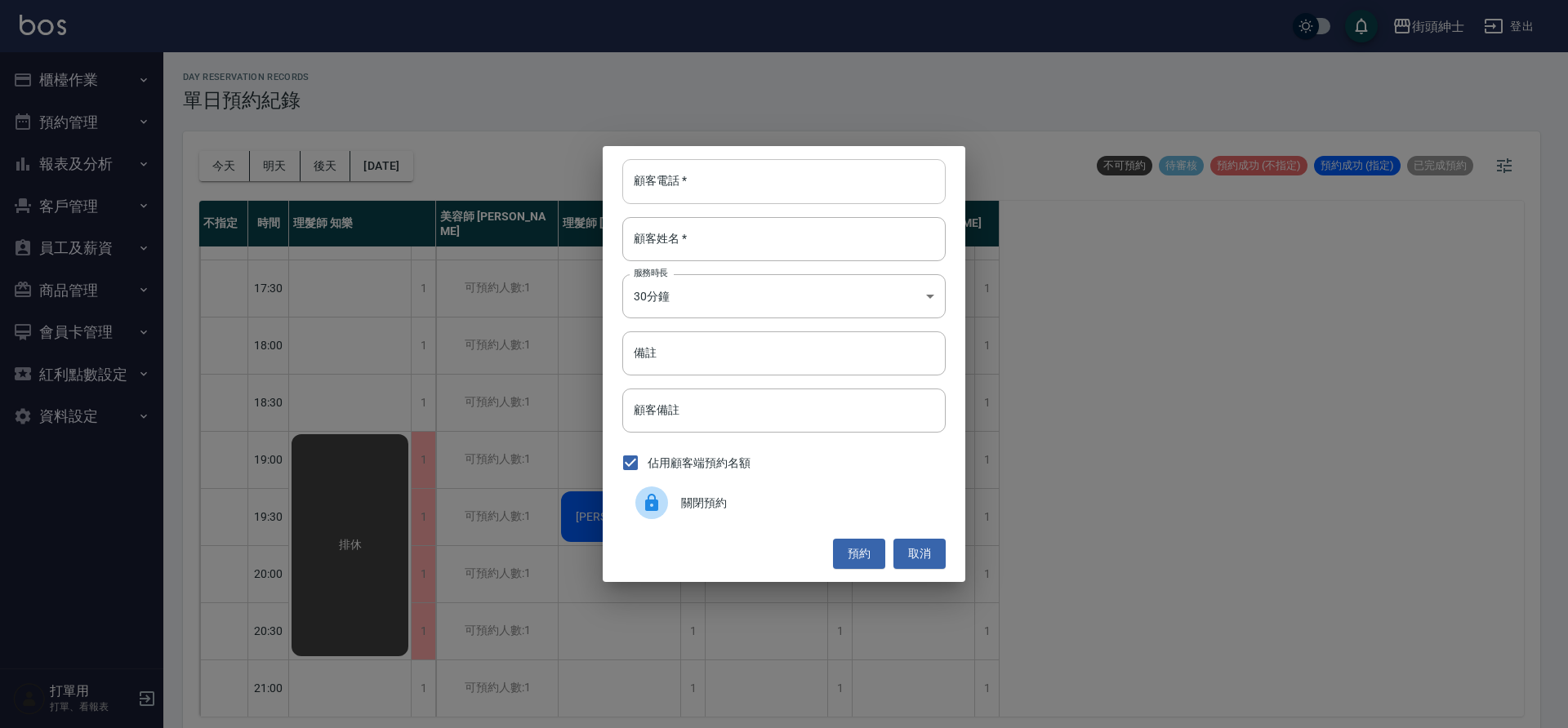
click at [751, 196] on input "顧客電話   *" at bounding box center [784, 182] width 323 height 44
click at [948, 568] on div "顧客電話   * 顧客電話   * 顧客姓名   * 顧客姓名   * 服務時長 30分鐘 1 服務時長 備註 備註 顧客備註 顧客備註 佔用顧客端預約名額 …" at bounding box center [784, 363] width 362 height 435
click at [927, 556] on button "取消" at bounding box center [919, 553] width 52 height 30
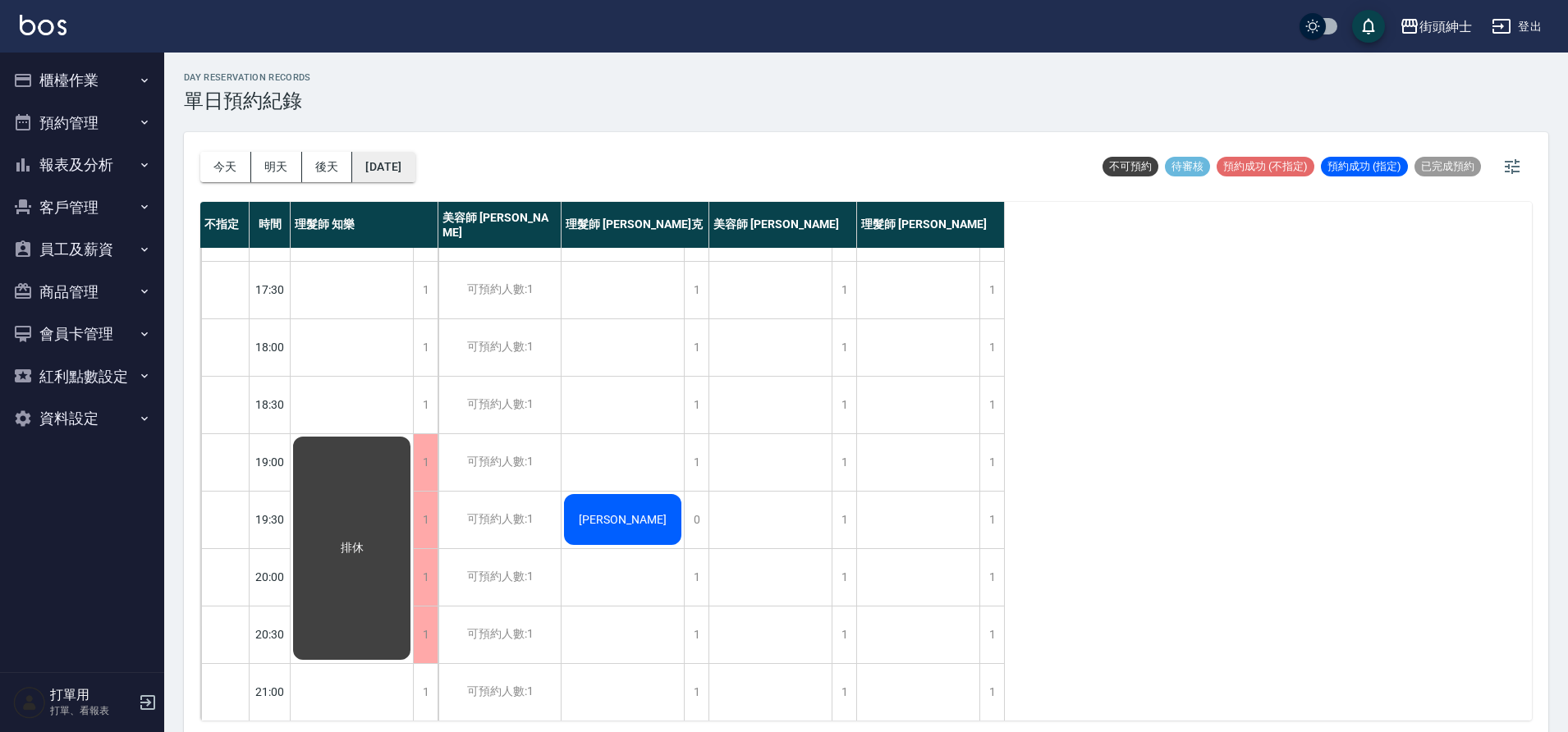
click at [406, 181] on button "2025/09/19" at bounding box center [383, 166] width 63 height 30
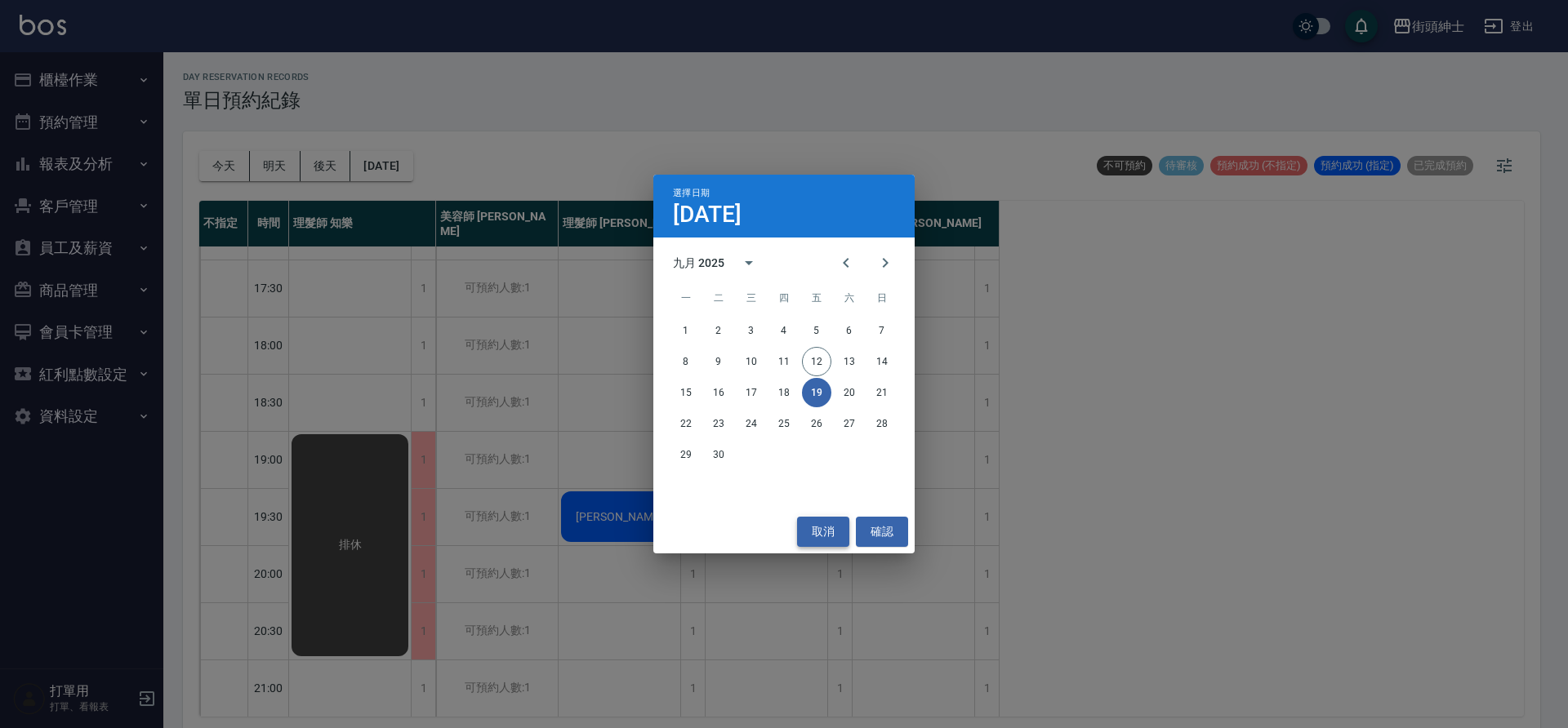
click at [841, 529] on button "取消" at bounding box center [823, 531] width 52 height 30
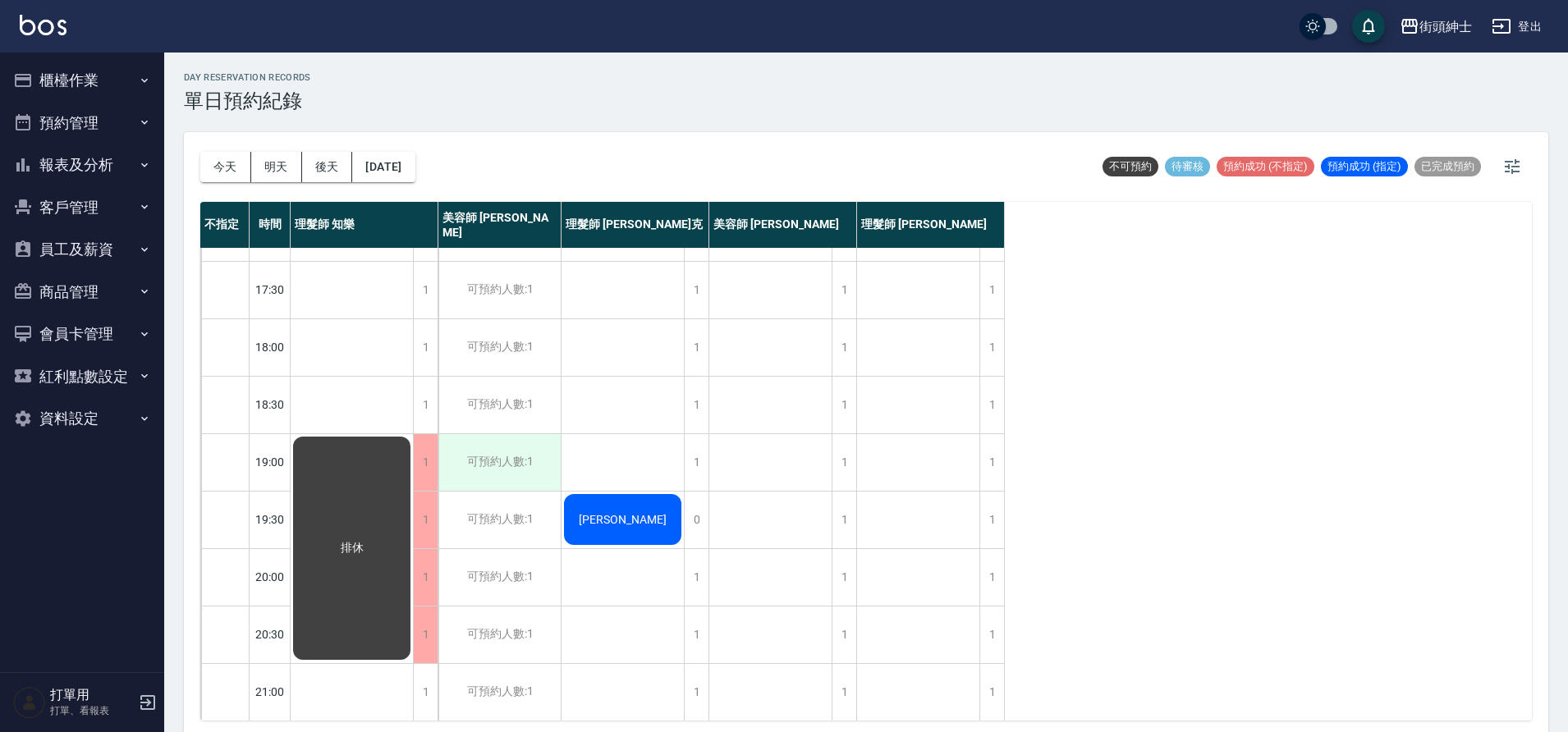
click at [550, 470] on div "可預約人數:1" at bounding box center [499, 463] width 123 height 57
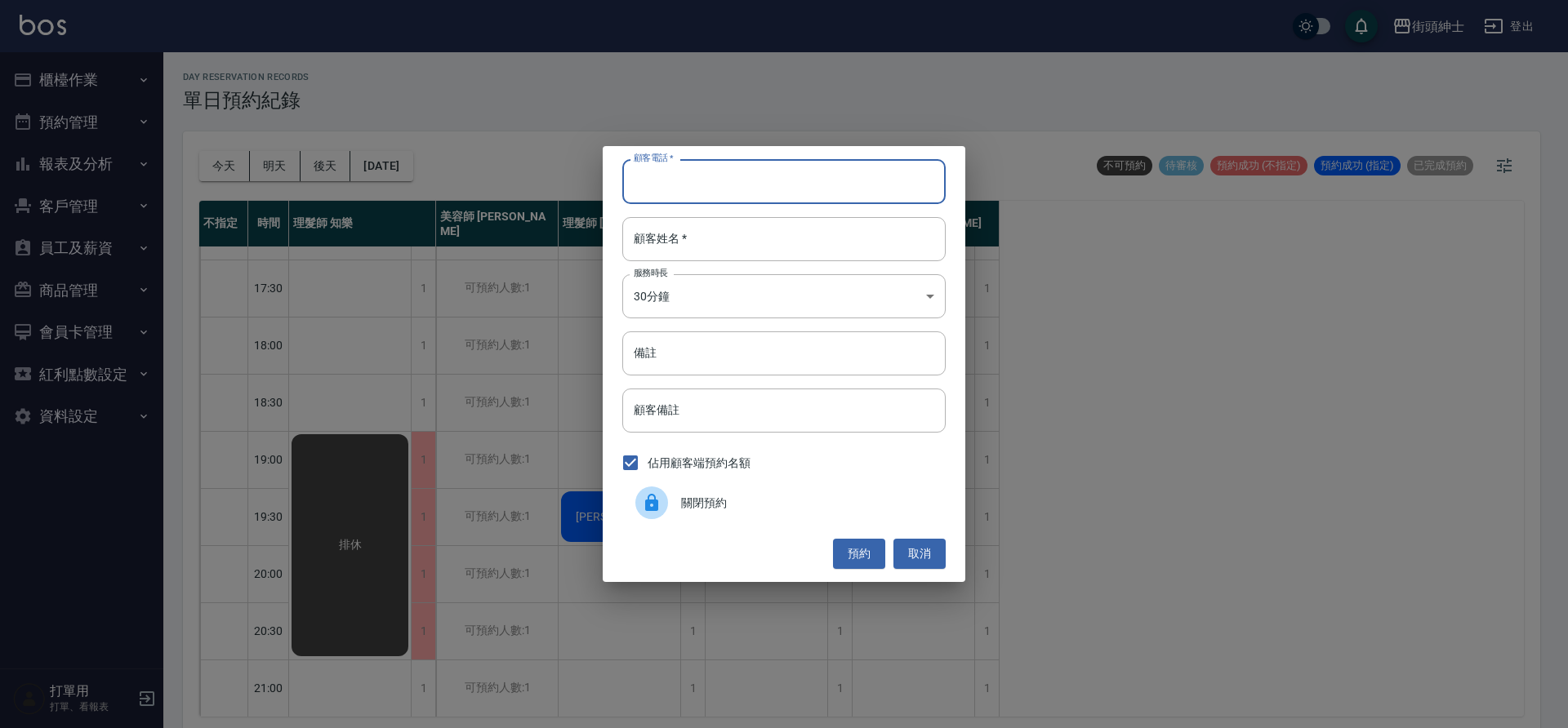
click at [755, 199] on input "顧客電話   *" at bounding box center [784, 182] width 323 height 44
type input "０"
type input "0968023913"
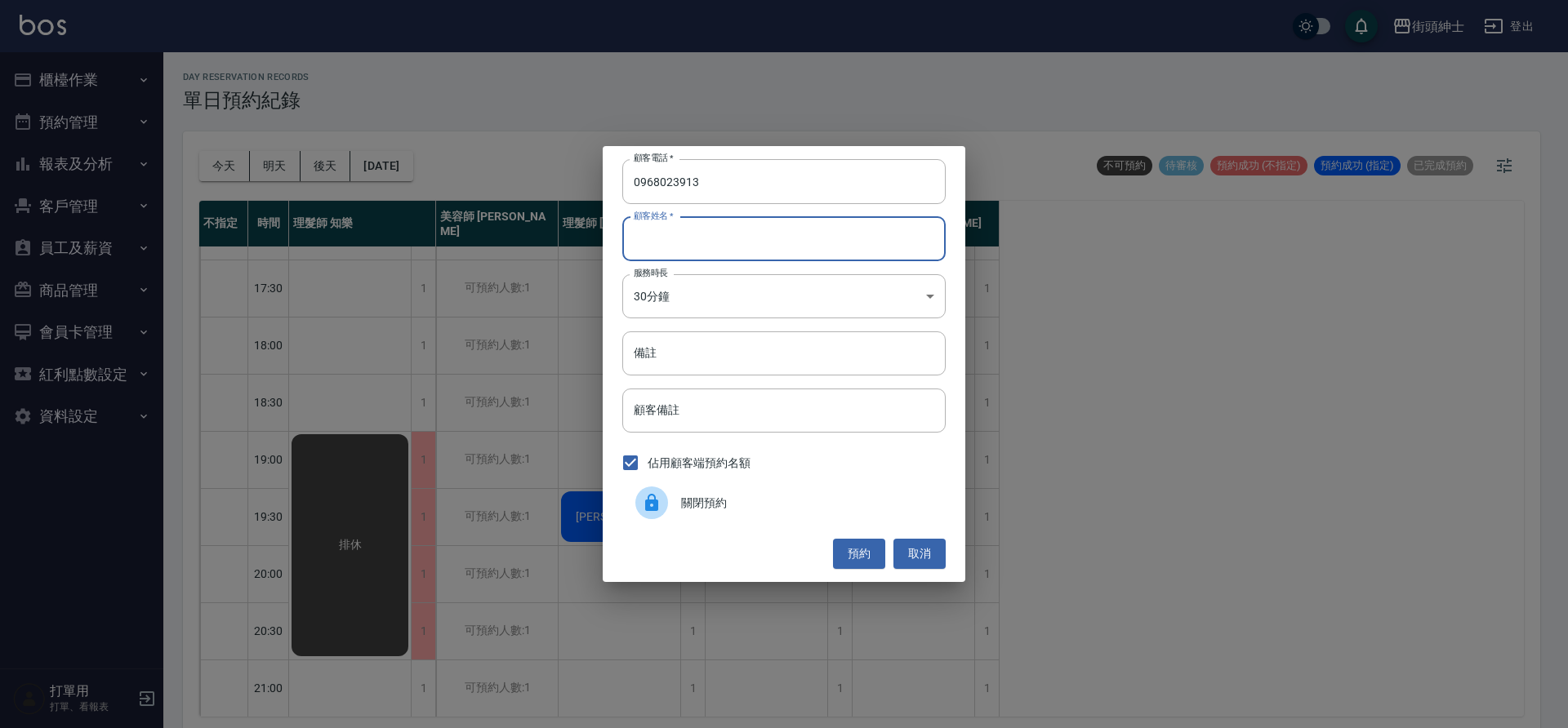
click at [738, 244] on input "顧客姓名   *" at bounding box center [784, 240] width 323 height 44
type input "0"
click at [884, 563] on button "預約" at bounding box center [859, 553] width 52 height 30
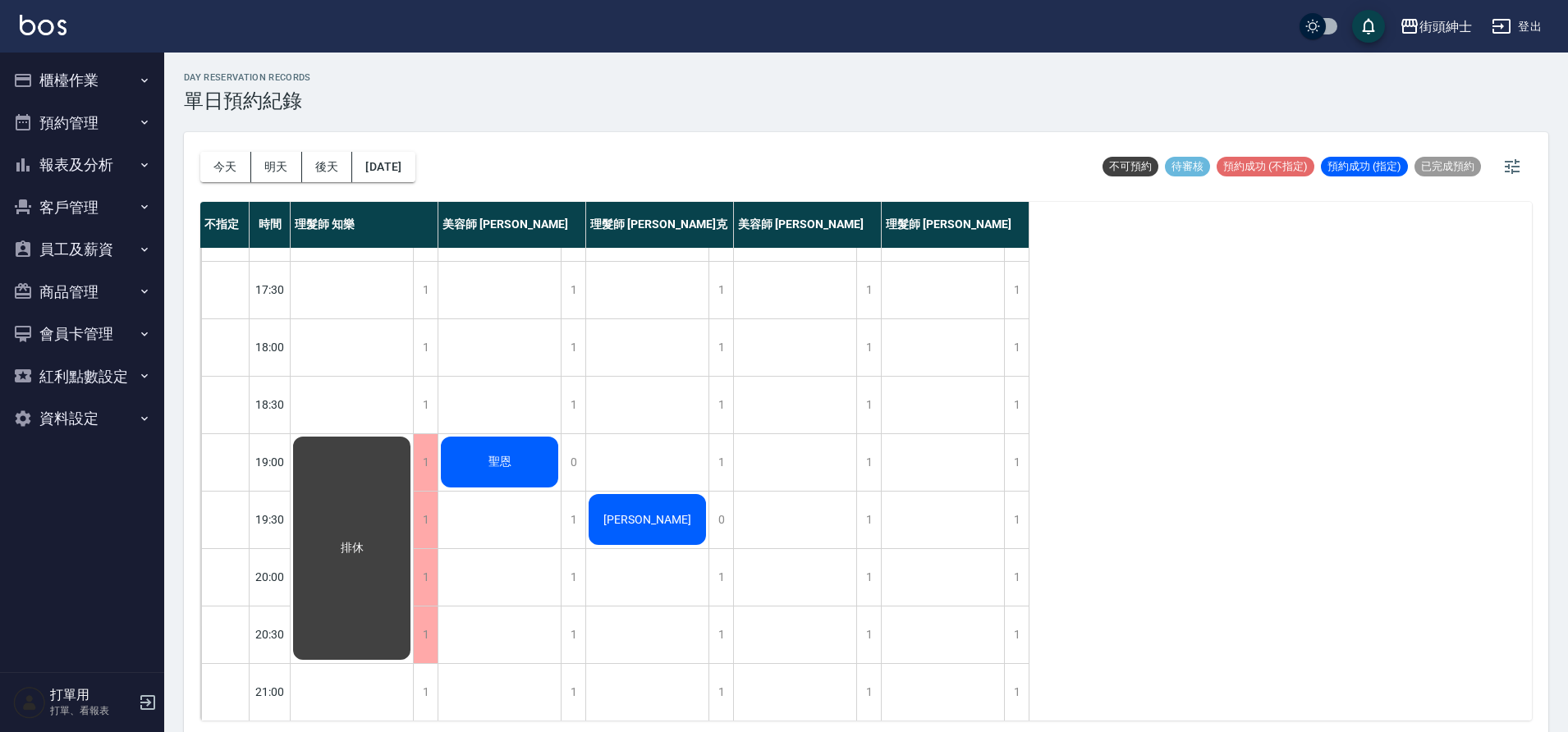
scroll to position [730, 0]
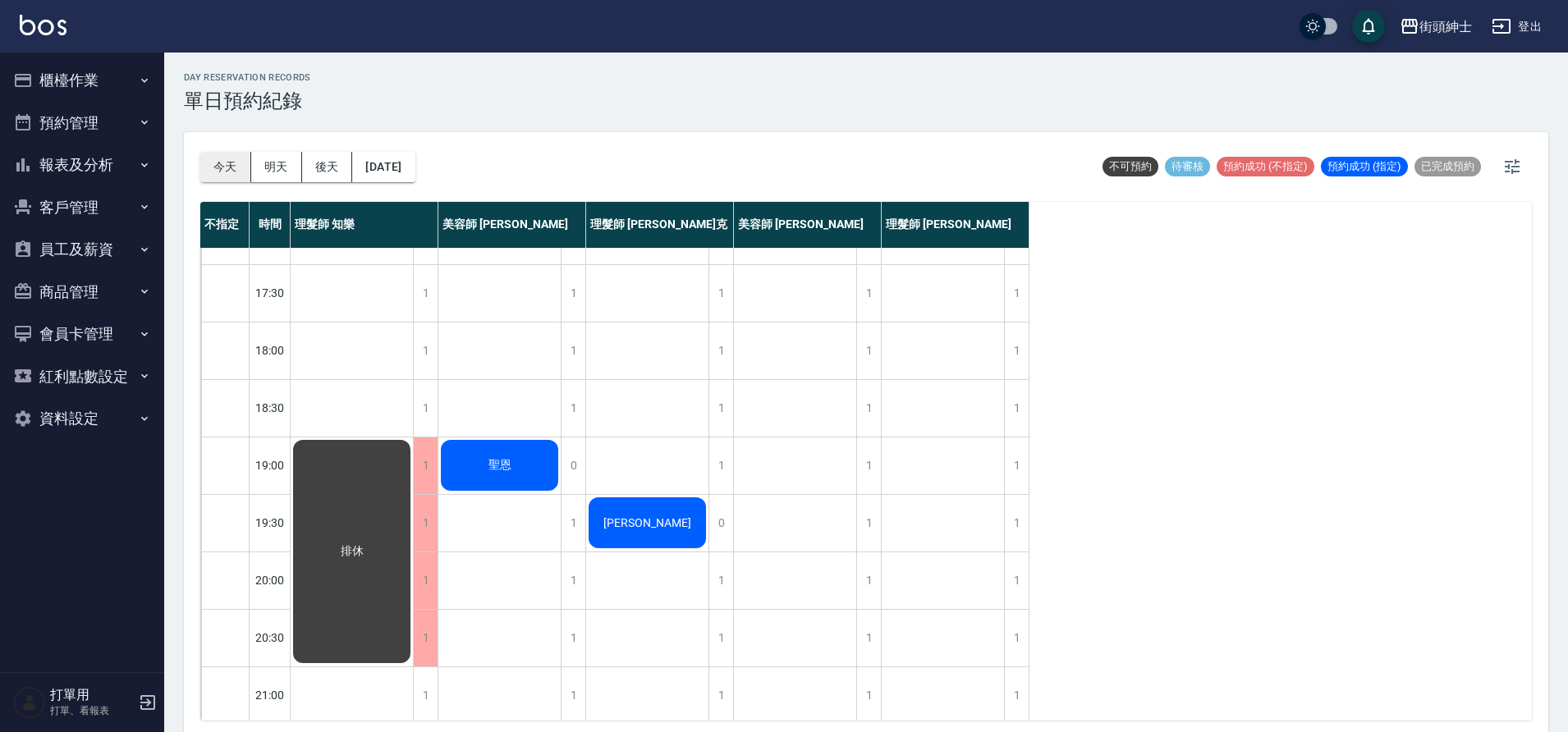
click at [225, 159] on button "今天" at bounding box center [225, 166] width 51 height 30
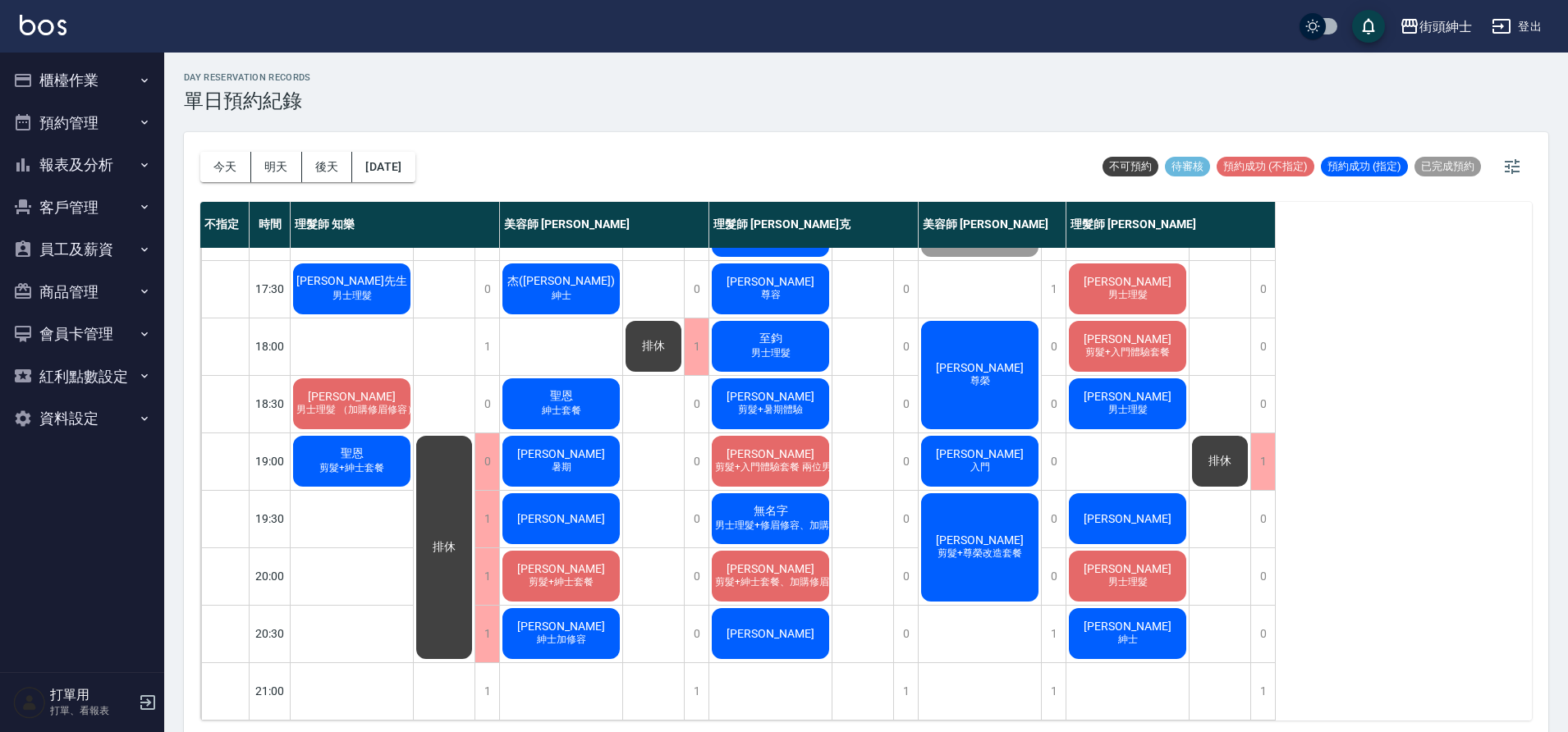
scroll to position [5, 0]
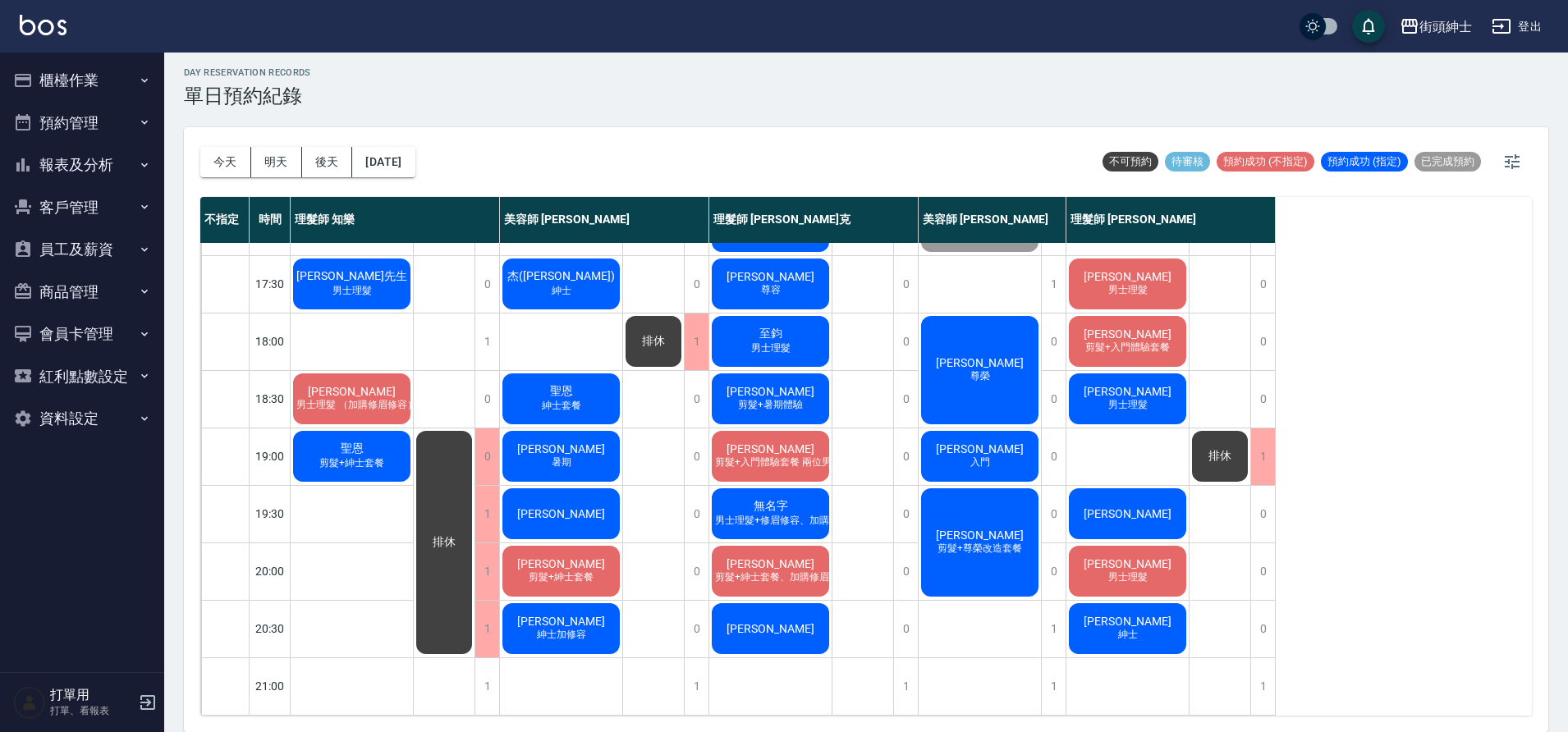
click at [754, 558] on span "林士棟" at bounding box center [771, 563] width 94 height 13
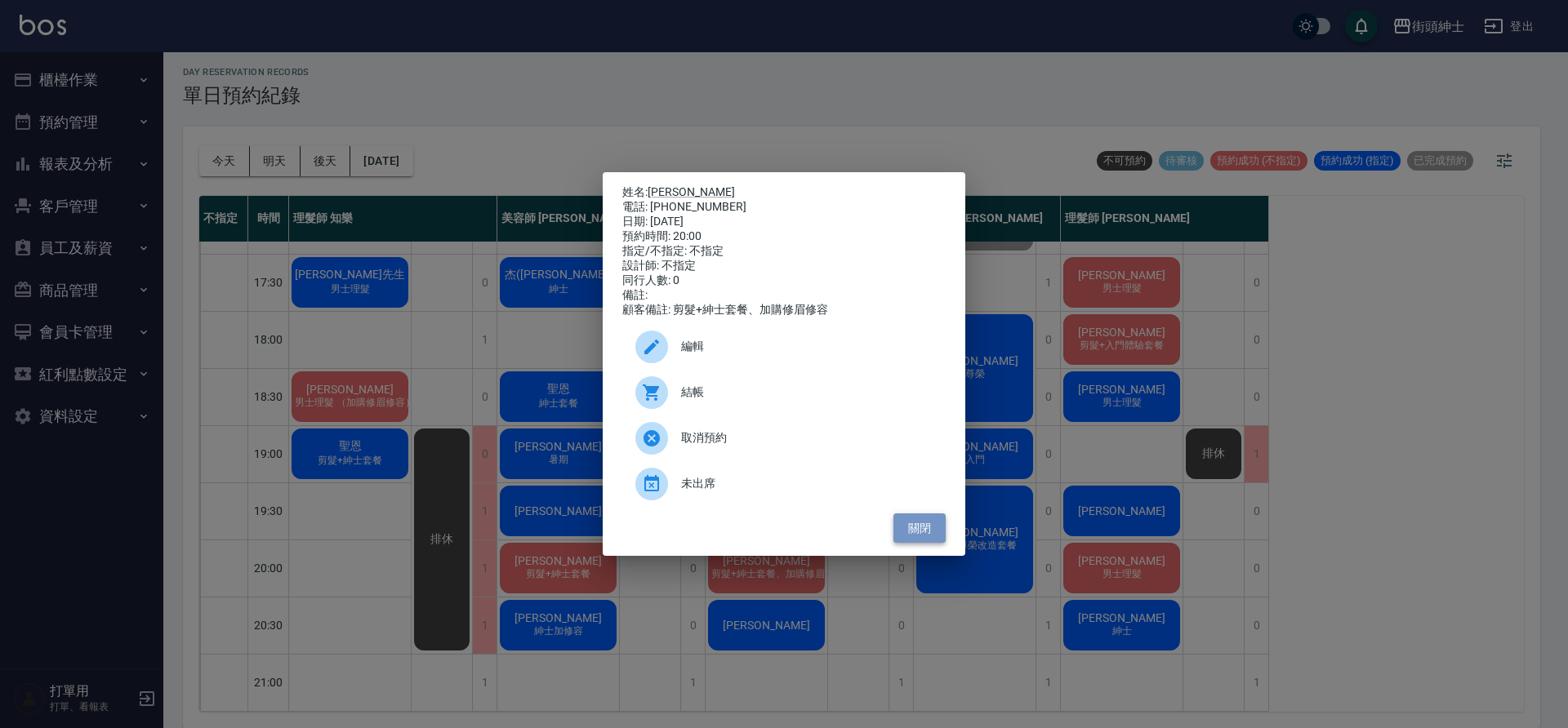
click at [912, 530] on button "關閉" at bounding box center [919, 528] width 52 height 30
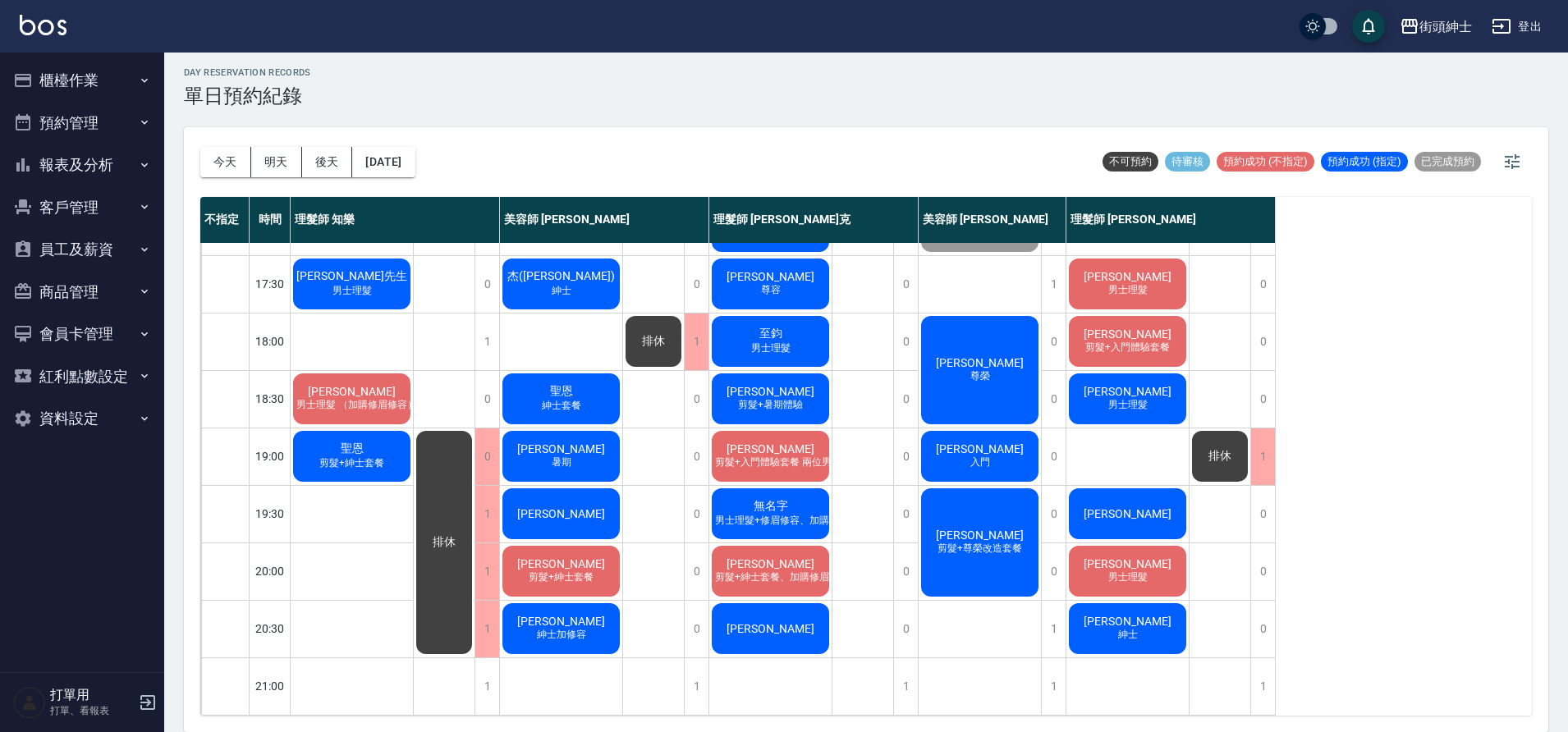
click at [292, 171] on button "明天" at bounding box center [276, 161] width 51 height 30
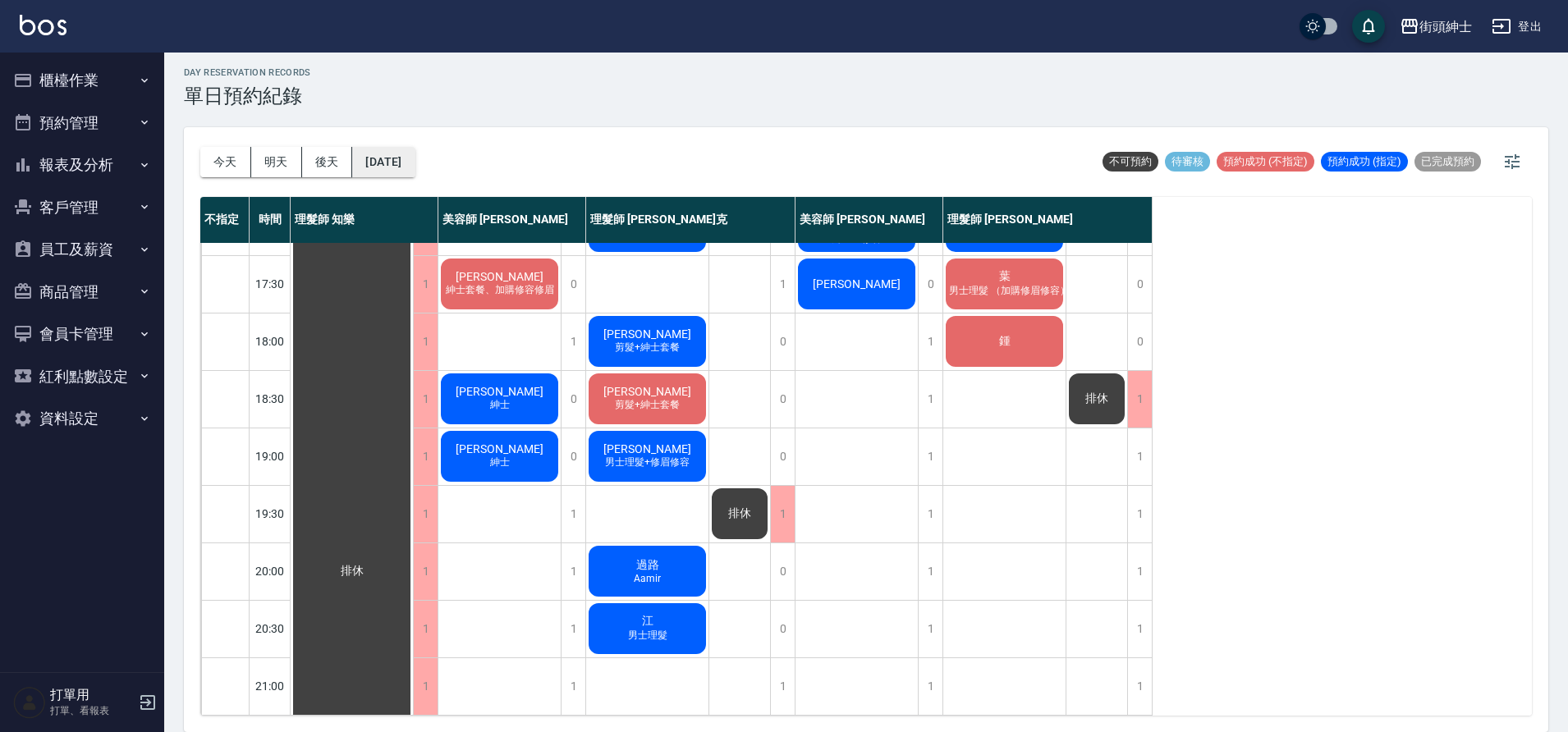
click at [415, 166] on button "2025/09/13" at bounding box center [383, 161] width 63 height 30
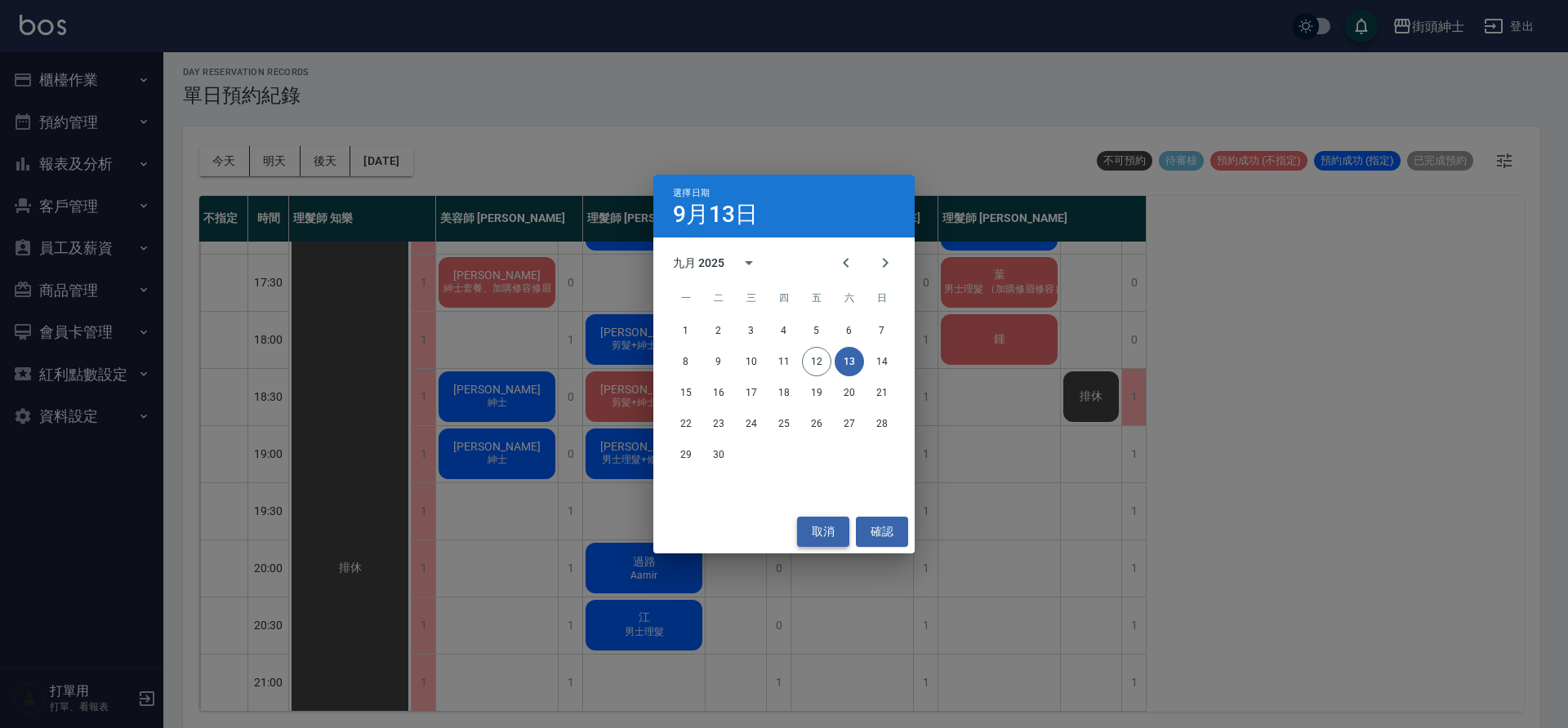
click at [824, 534] on button "取消" at bounding box center [823, 531] width 52 height 30
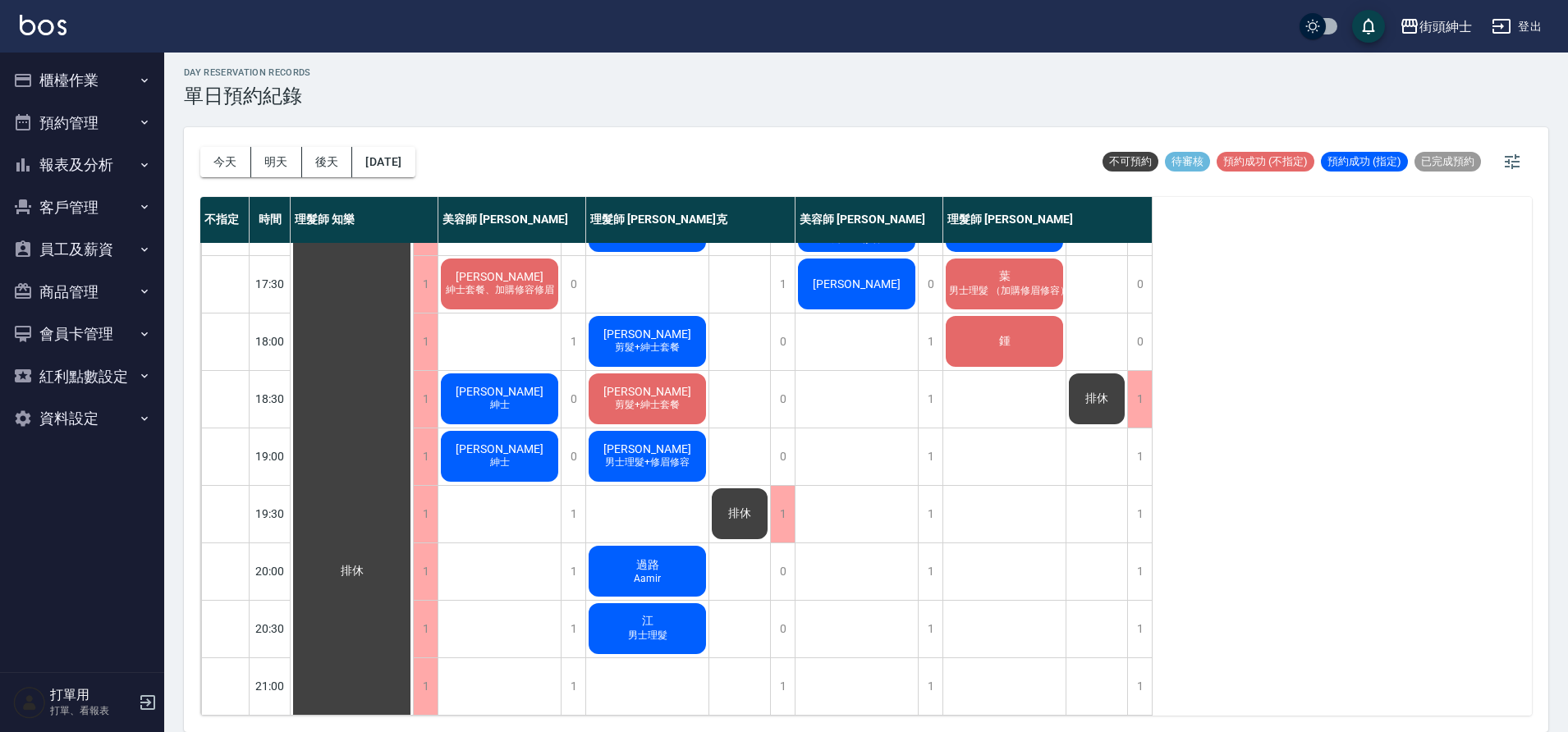
drag, startPoint x: 229, startPoint y: 157, endPoint x: 353, endPoint y: 178, distance: 125.8
click at [230, 158] on button "今天" at bounding box center [225, 161] width 51 height 30
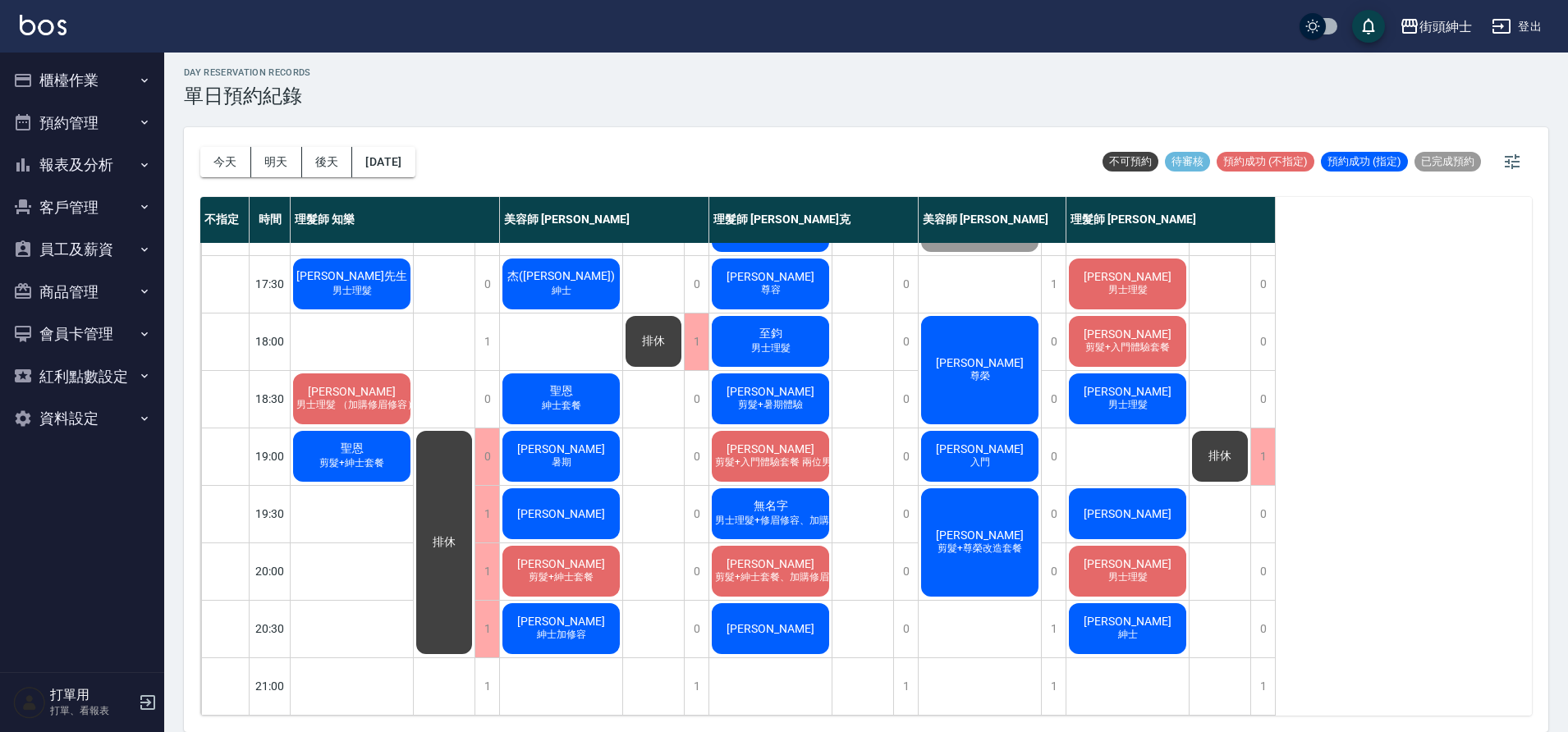
click at [814, 514] on span "男士理髮+修眉修容、加購修眉修容" at bounding box center [791, 521] width 160 height 14
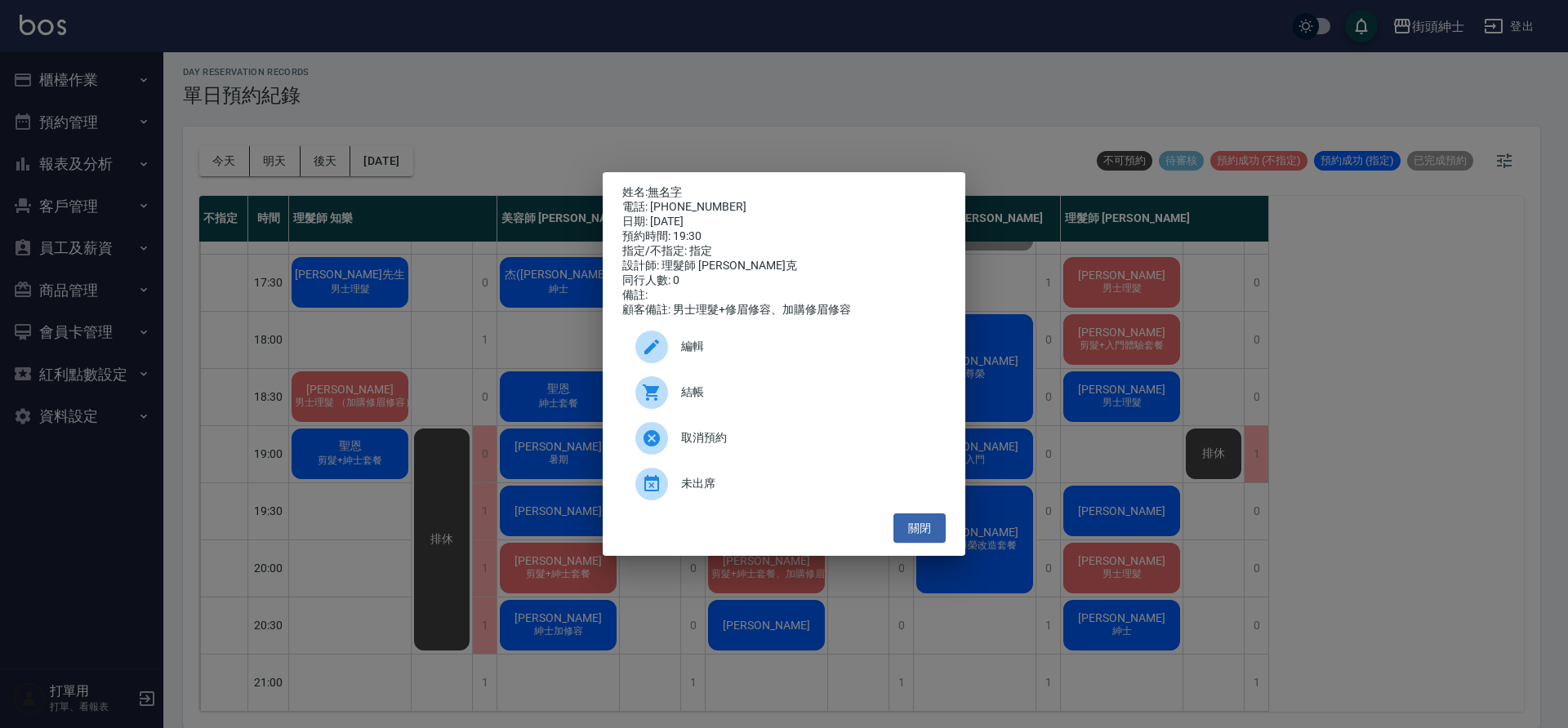
click at [738, 490] on span "未出席" at bounding box center [807, 483] width 252 height 17
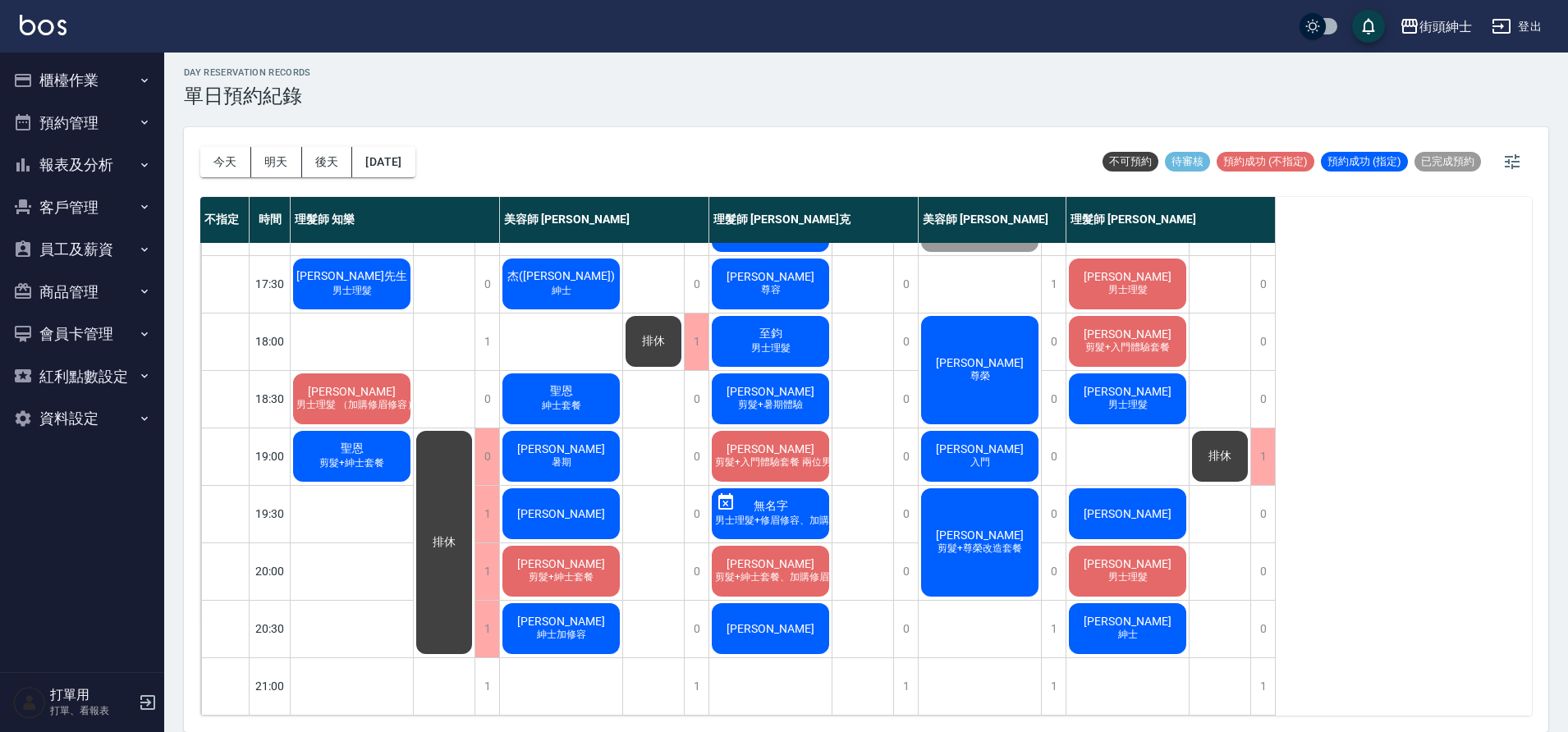
click at [1150, 555] on div "邱聖棋 男士理髮" at bounding box center [1127, 571] width 123 height 56
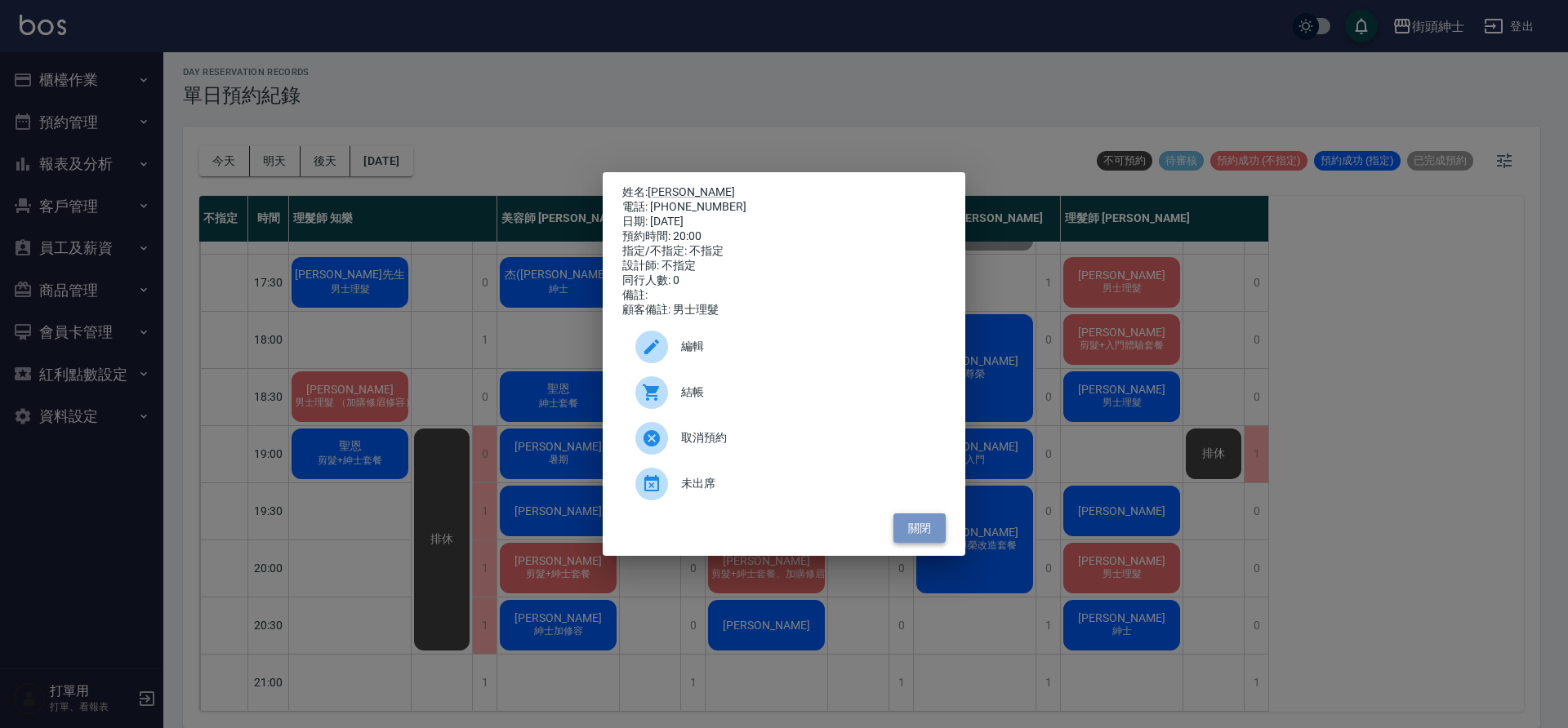
click at [924, 533] on button "關閉" at bounding box center [919, 528] width 52 height 30
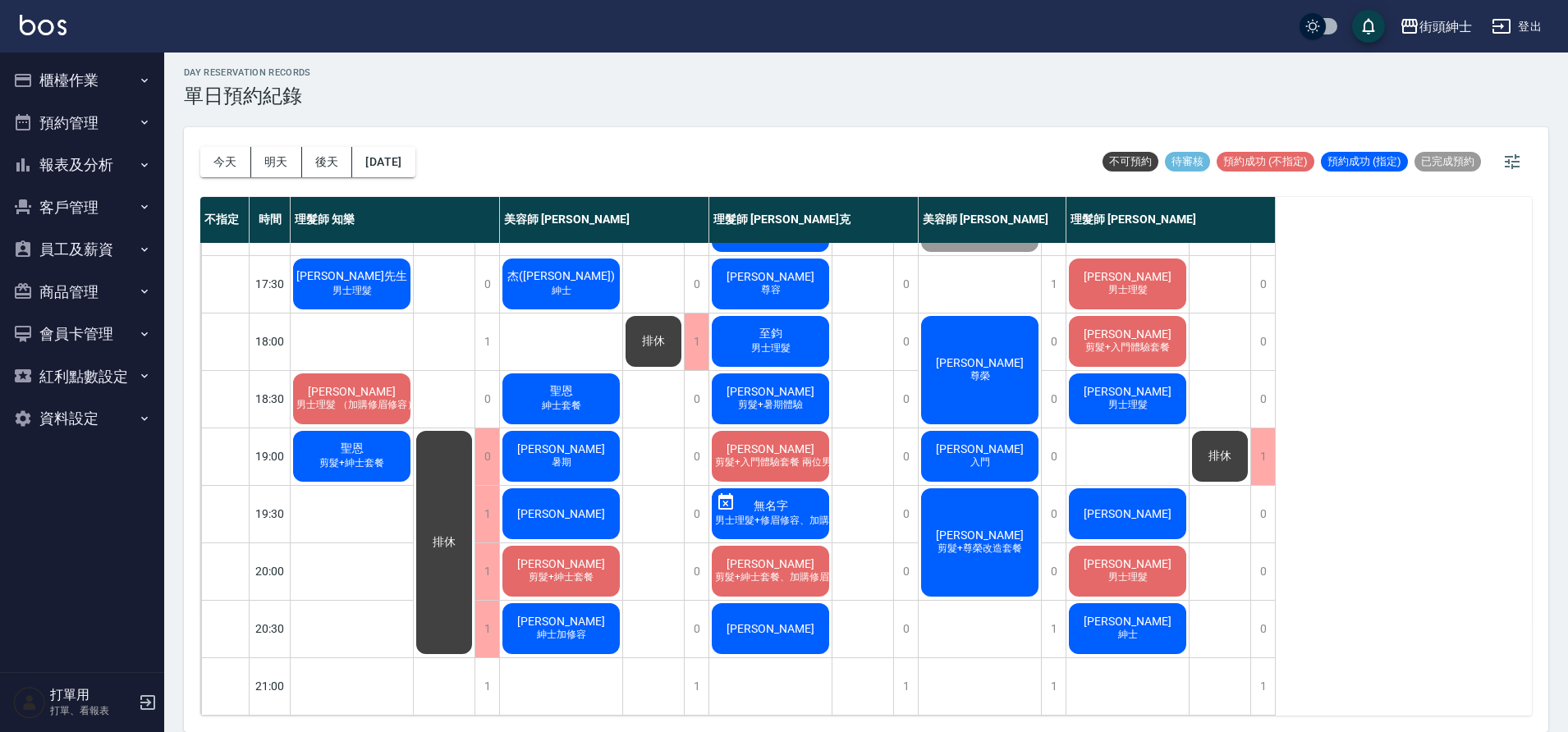
click at [786, 557] on span "林士棟" at bounding box center [771, 563] width 94 height 13
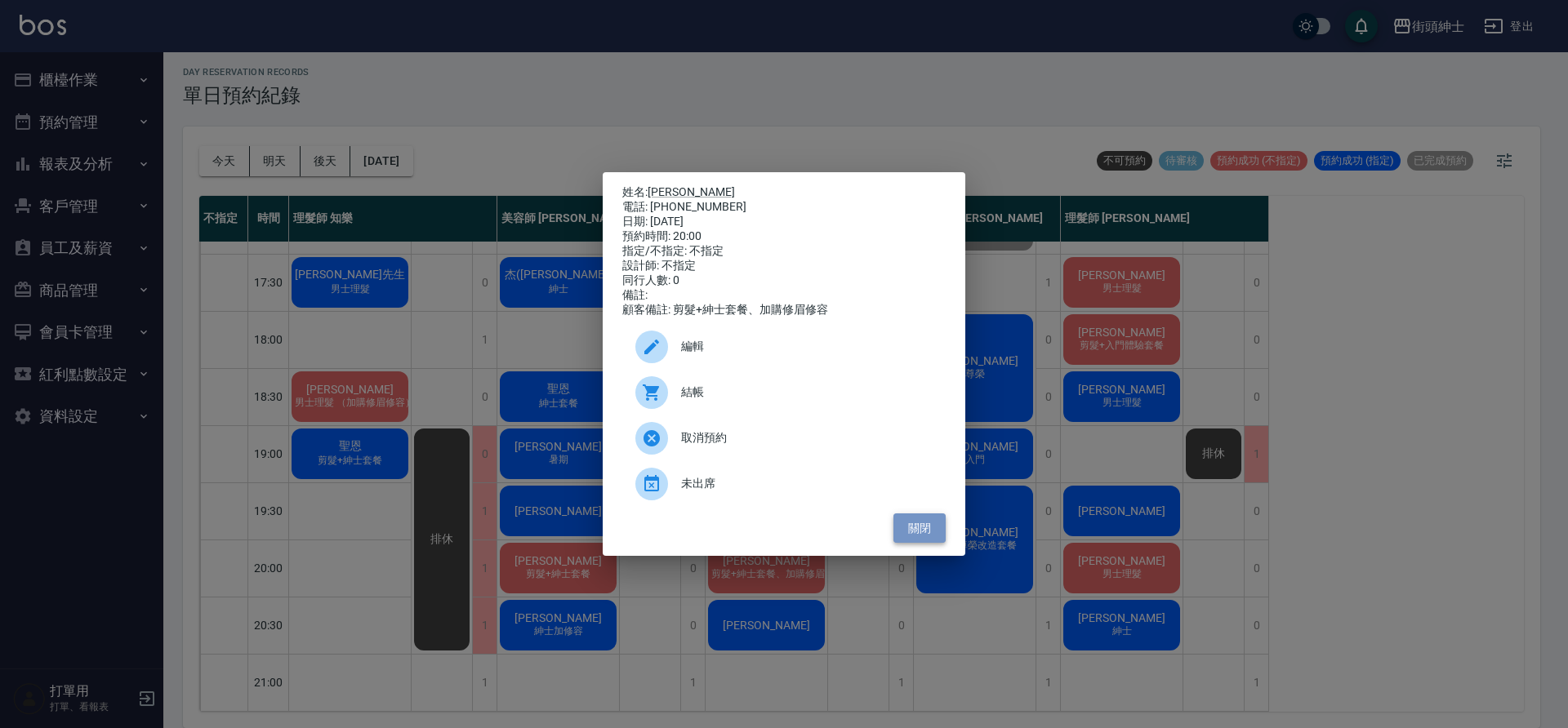
click at [923, 538] on button "關閉" at bounding box center [919, 528] width 52 height 30
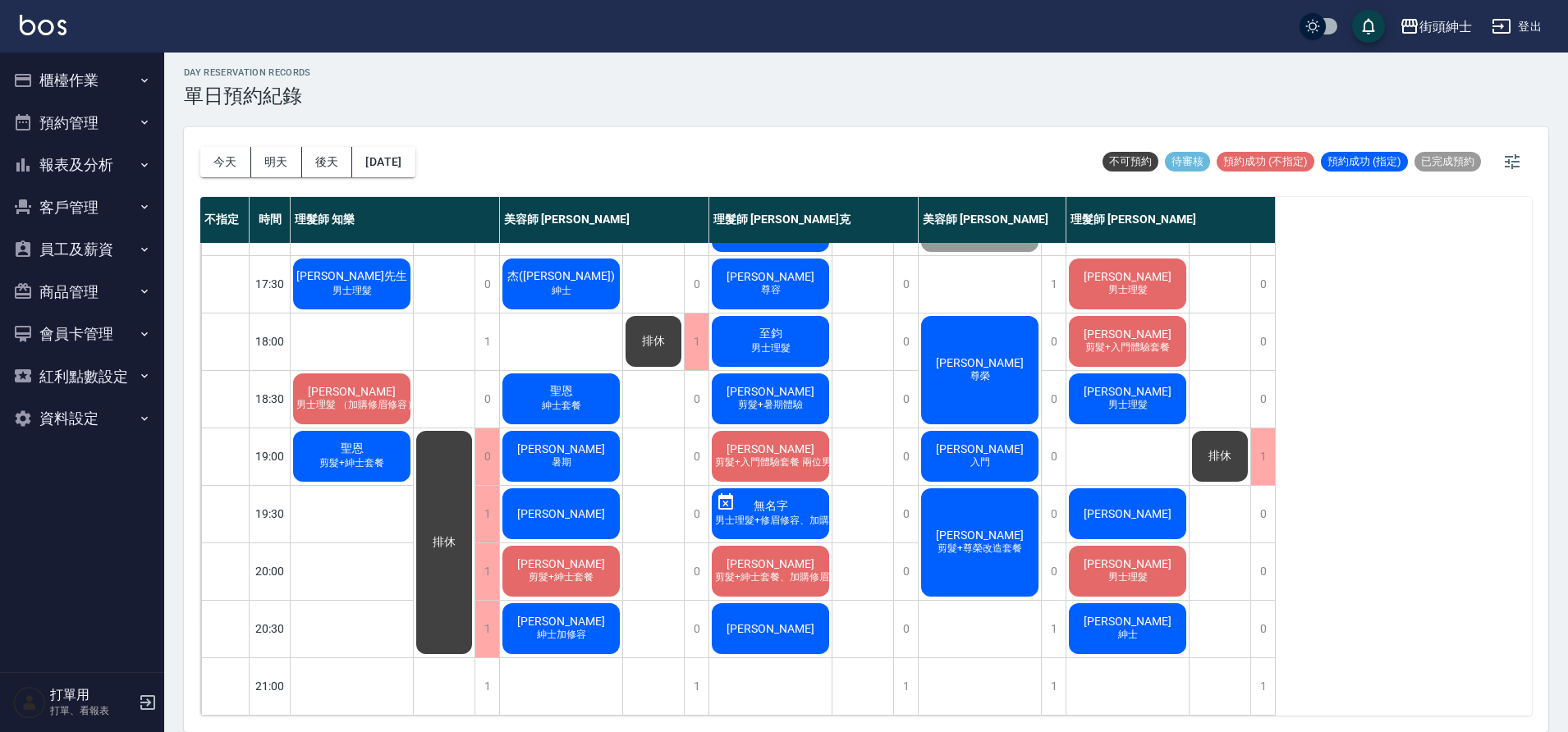
click at [792, 543] on div "林士棟 剪髮+紳士套餐、加購修眉修容" at bounding box center [771, 571] width 123 height 56
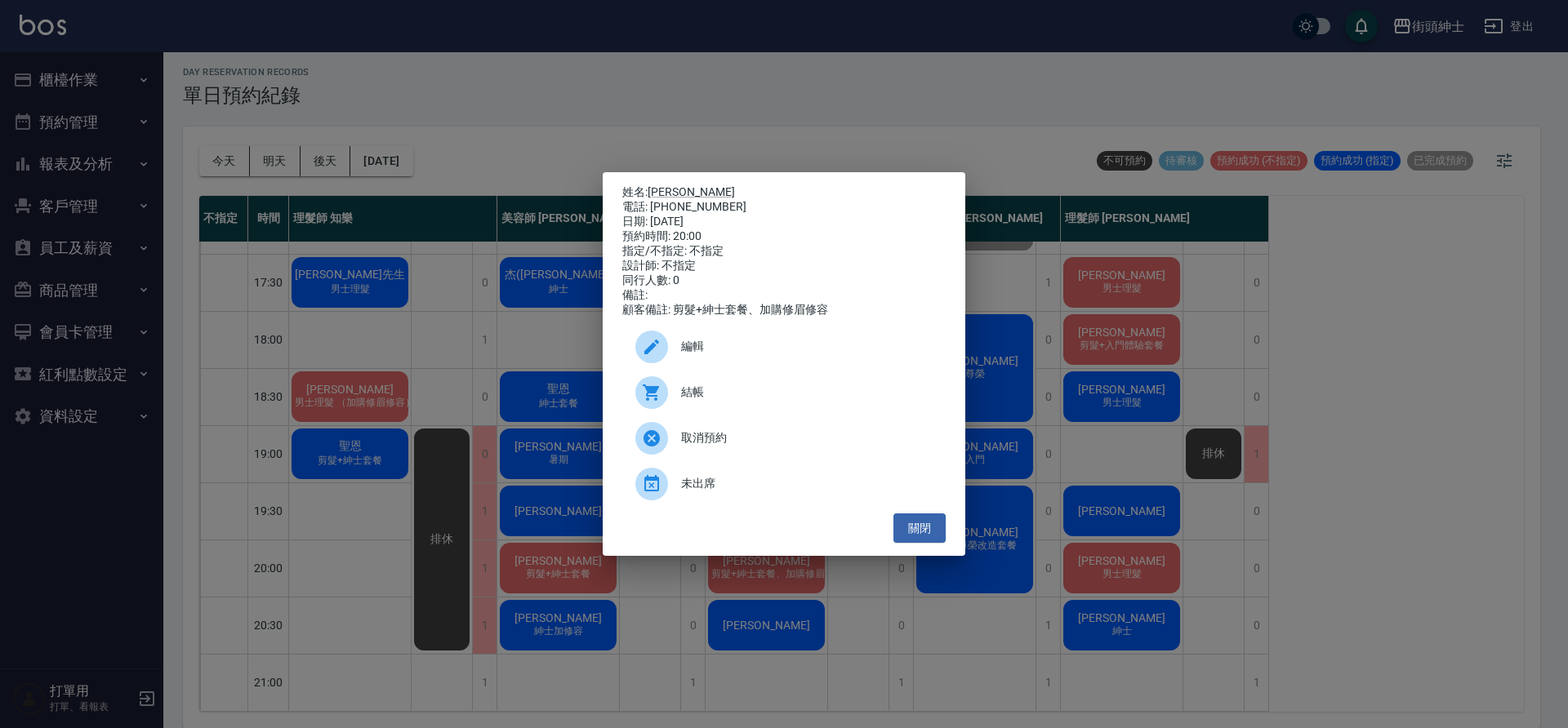
click at [744, 350] on span "編輯" at bounding box center [807, 347] width 252 height 17
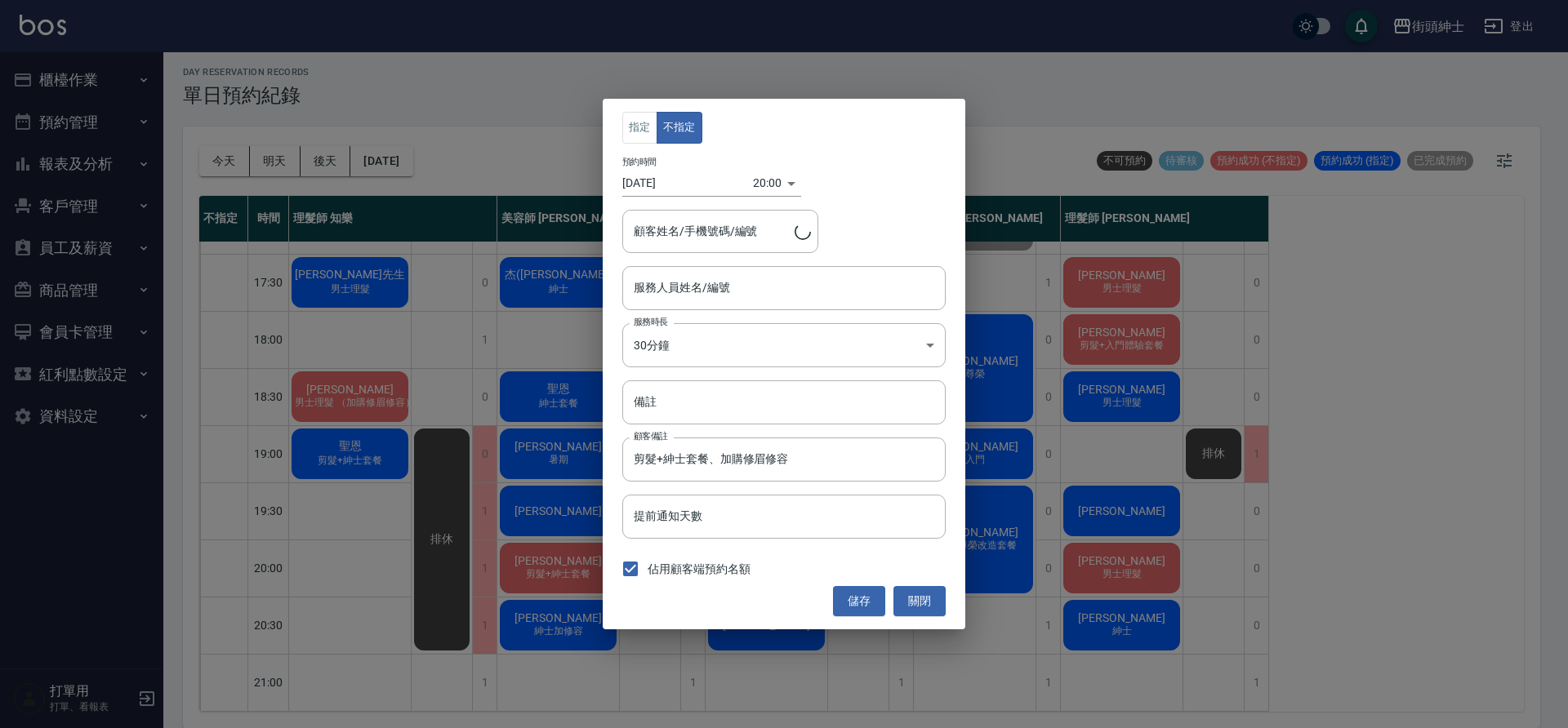
type input "林士棟/0981291288"
click at [710, 294] on input "理髮師 Vic 維克(無代號)" at bounding box center [771, 288] width 284 height 29
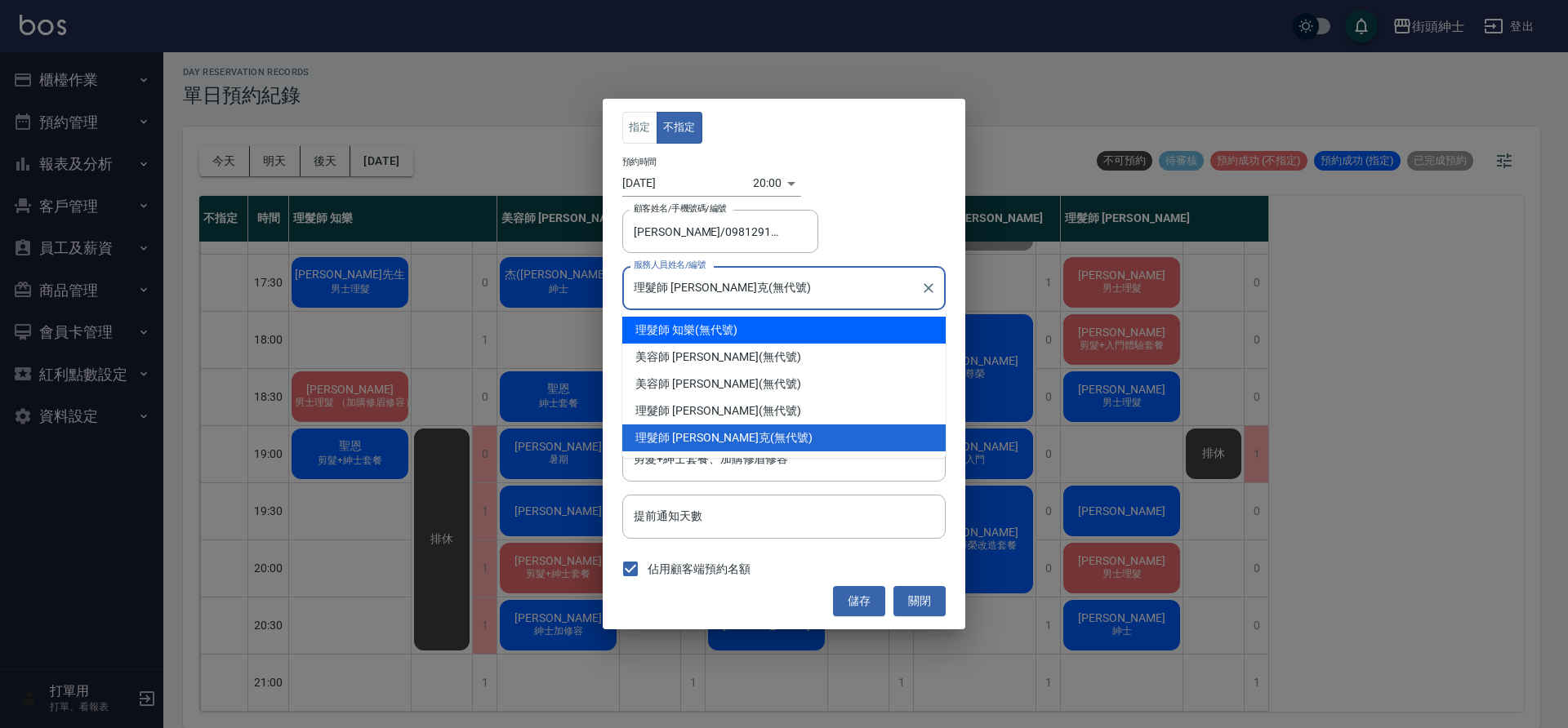
drag, startPoint x: 739, startPoint y: 327, endPoint x: 799, endPoint y: 419, distance: 109.8
click at [738, 327] on div "理髮師 知樂 (無代號)" at bounding box center [784, 331] width 323 height 27
type input "理髮師 知樂(無代號)"
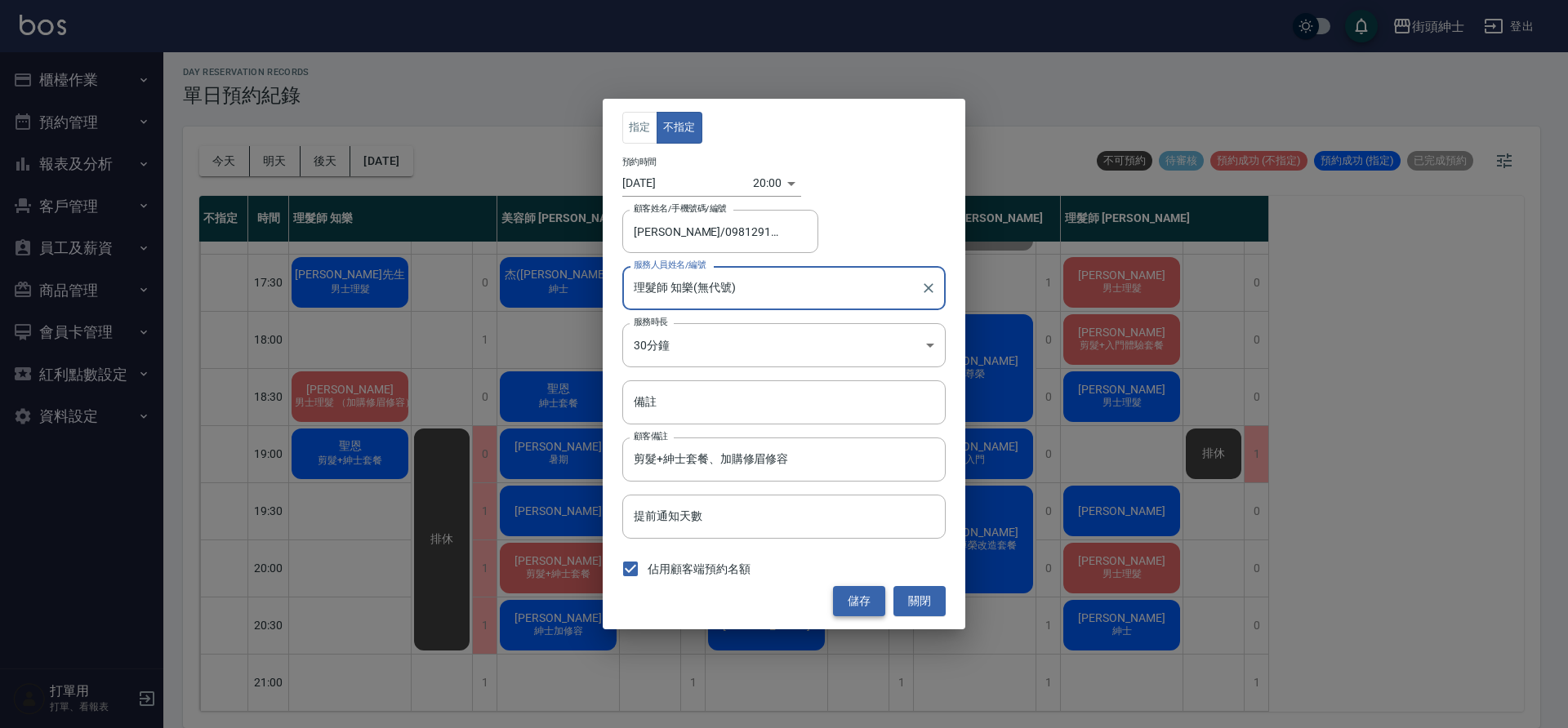
click at [860, 604] on button "儲存" at bounding box center [859, 601] width 52 height 30
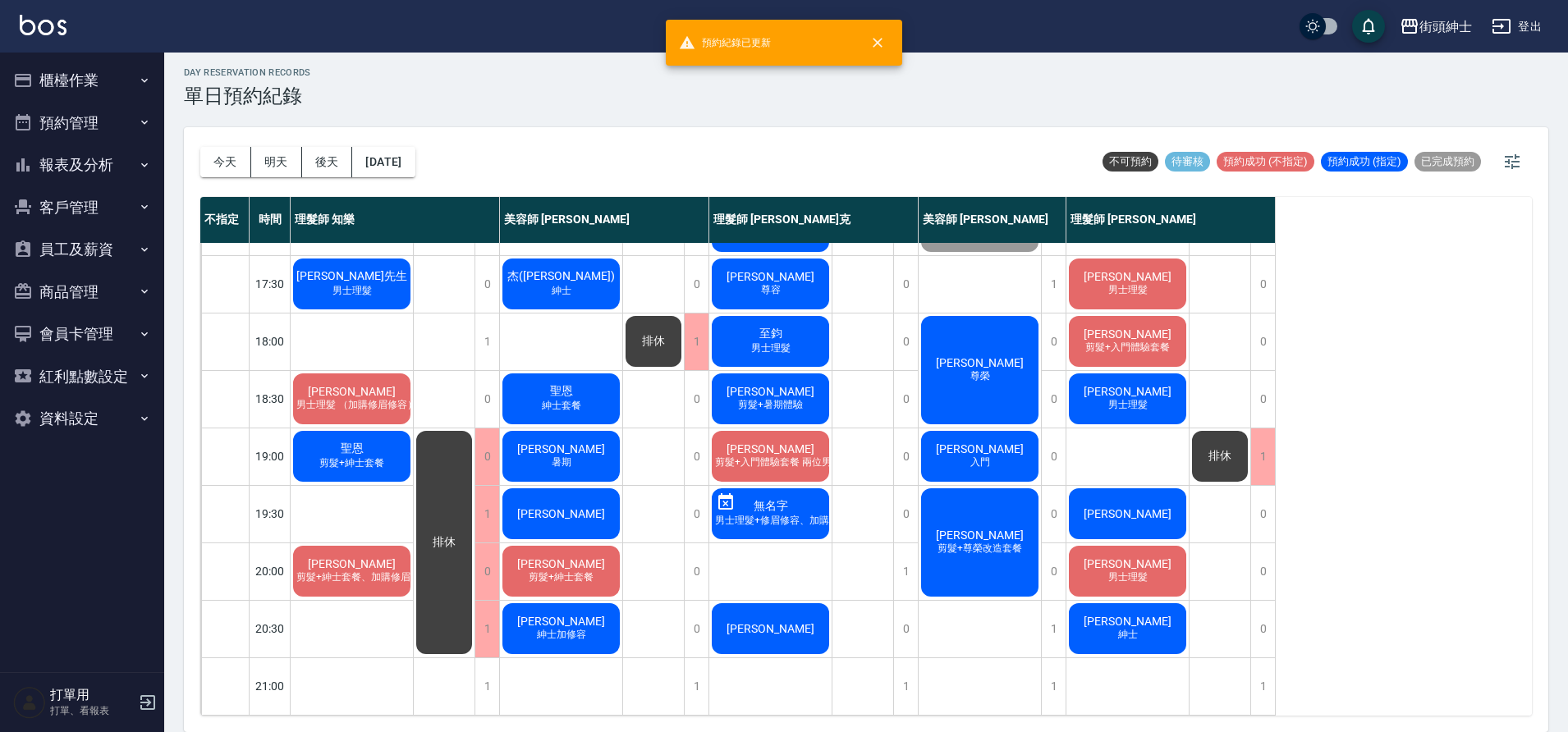
click at [273, 157] on button "明天" at bounding box center [276, 161] width 51 height 30
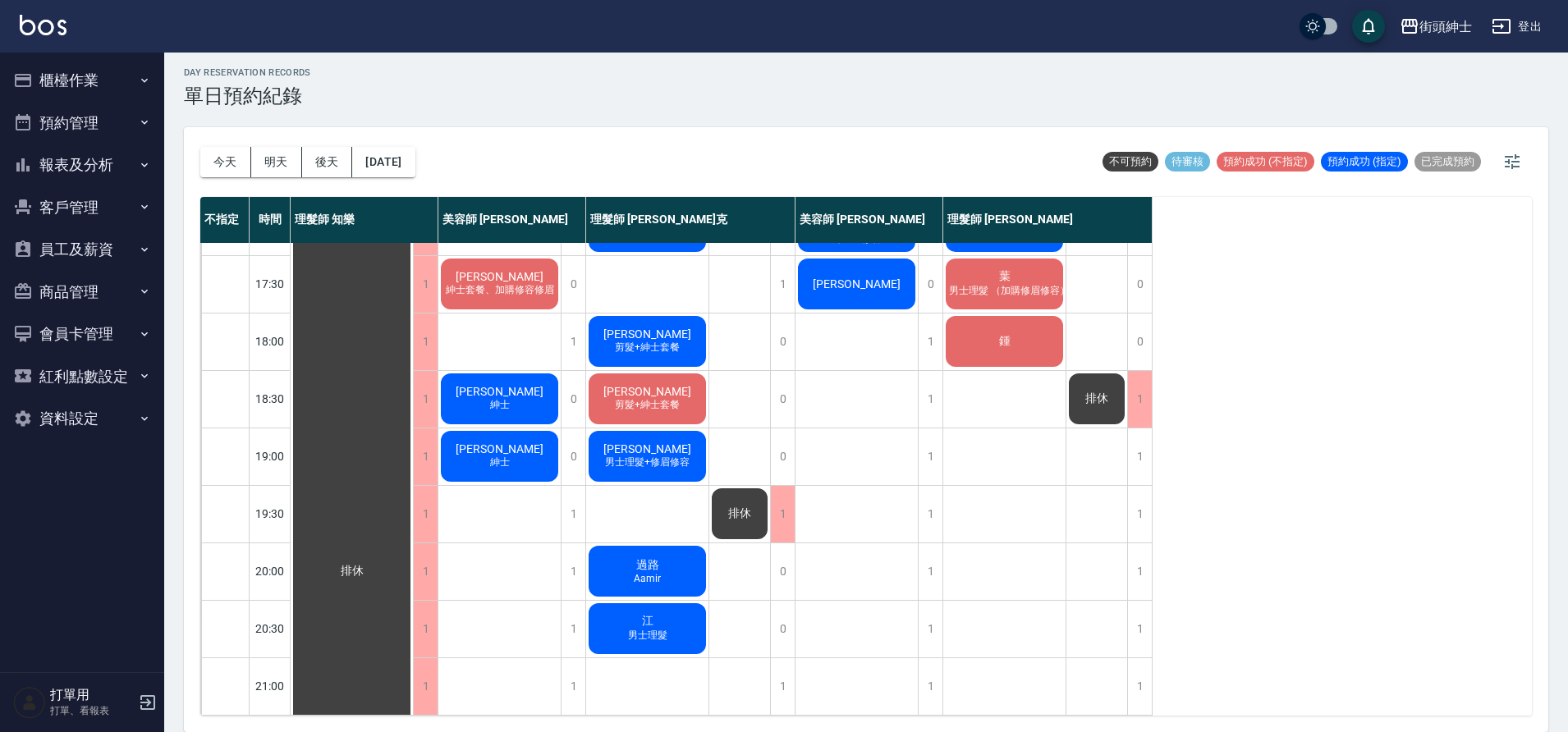
click at [685, 558] on div "過路 Aamir" at bounding box center [647, 571] width 123 height 56
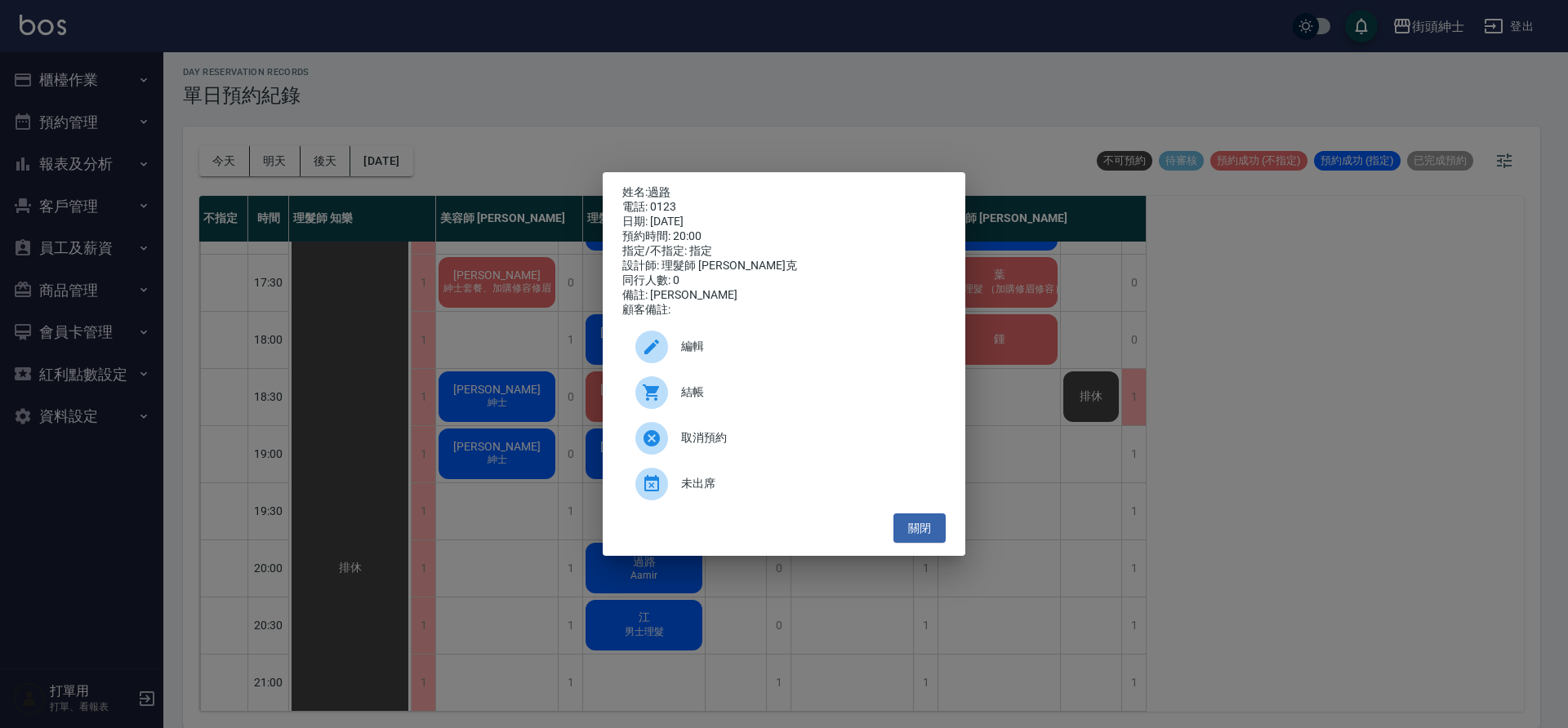
click at [719, 353] on span "編輯" at bounding box center [807, 347] width 252 height 17
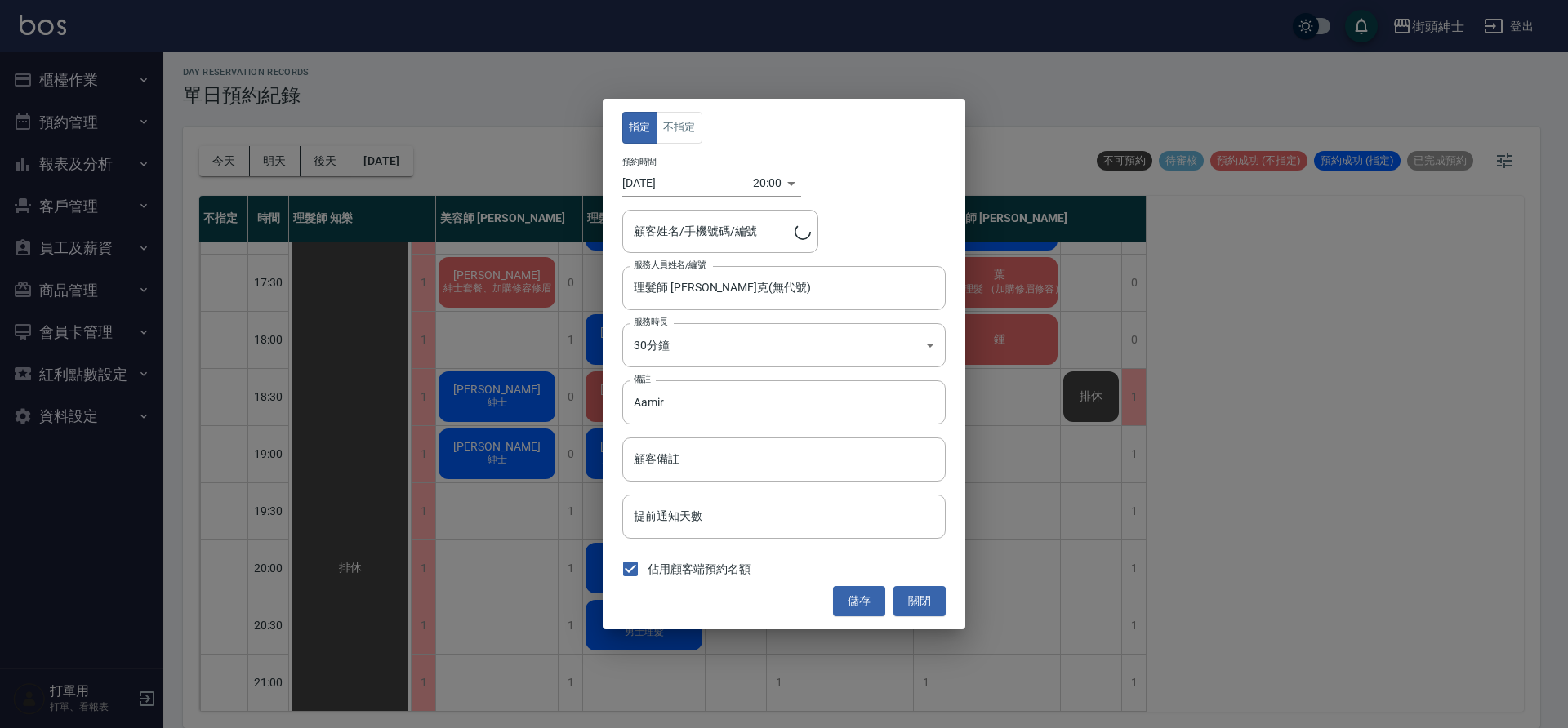
type input "過路/0123"
click at [668, 190] on input "2025/09/13" at bounding box center [687, 183] width 130 height 27
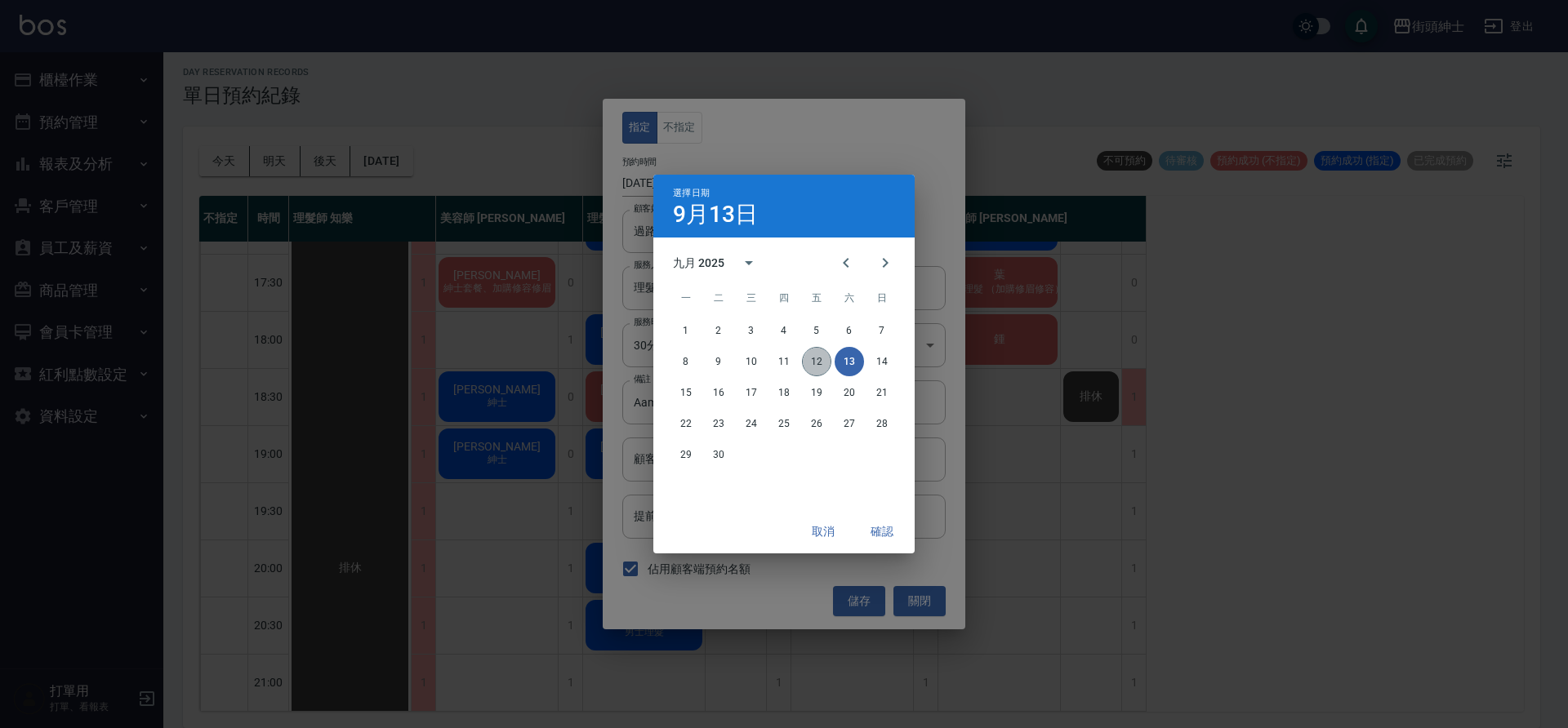
click at [823, 361] on button "12" at bounding box center [817, 361] width 29 height 29
type input "[DATE]"
type input "1757678400000"
click at [886, 532] on button "確認" at bounding box center [882, 531] width 52 height 30
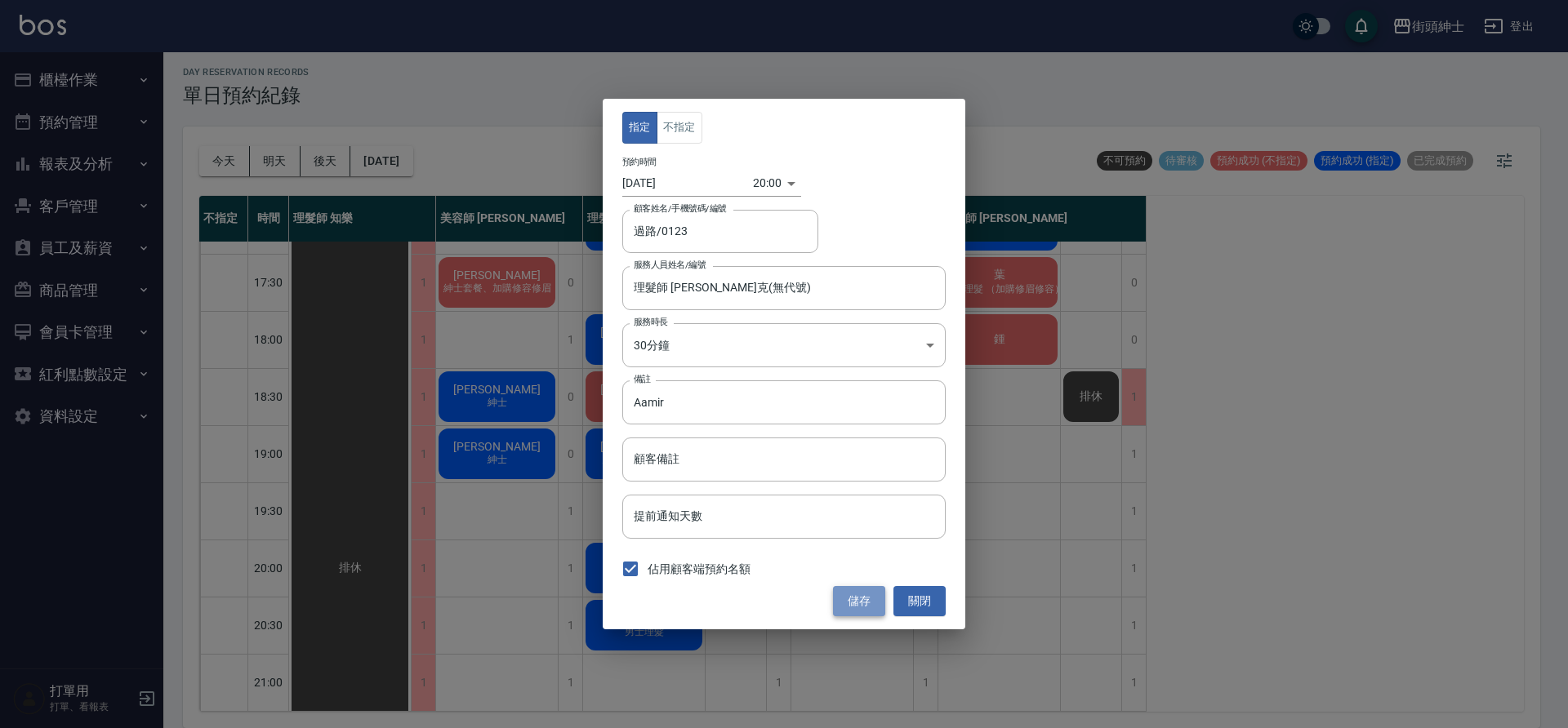
click at [863, 597] on button "儲存" at bounding box center [859, 601] width 52 height 30
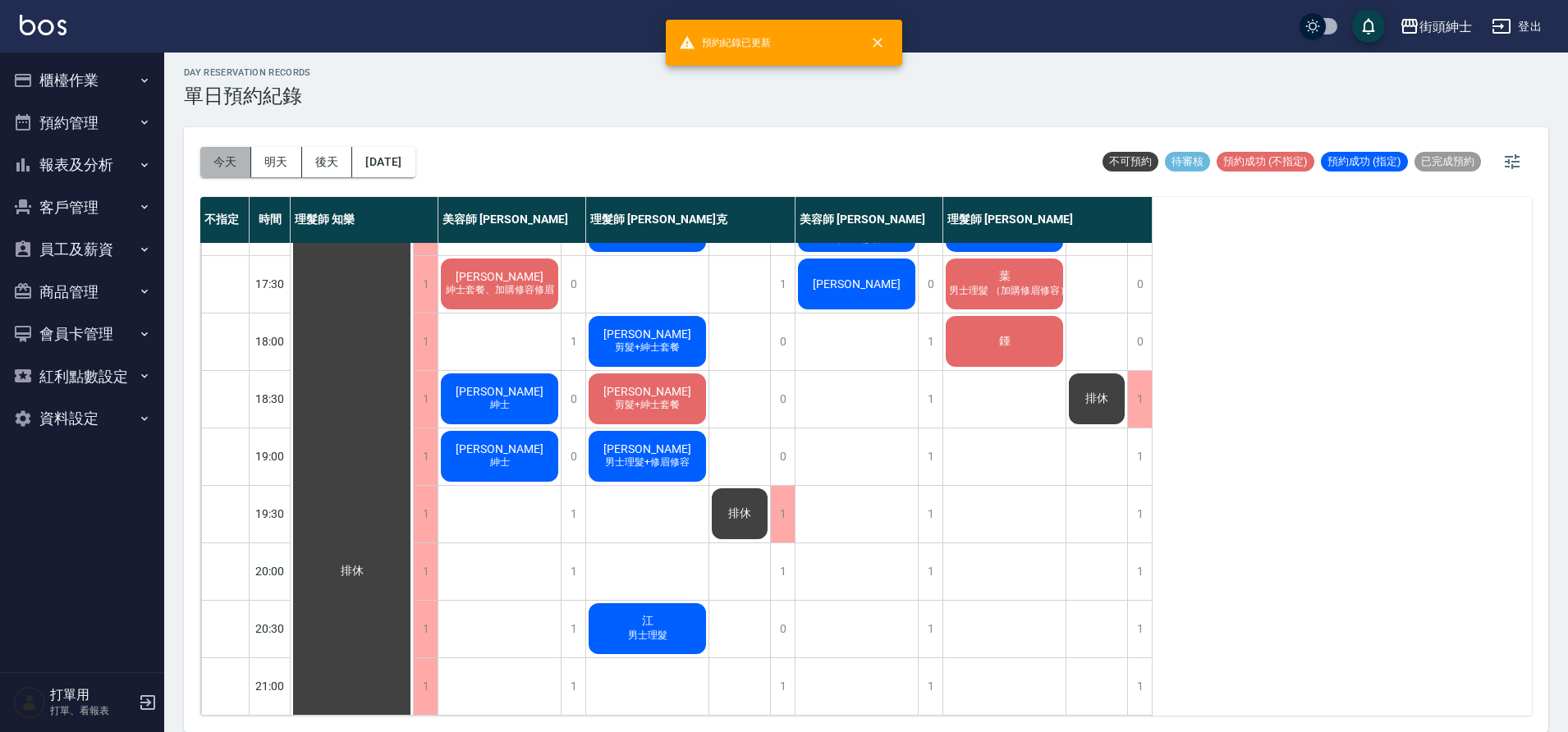
click at [229, 165] on button "今天" at bounding box center [225, 161] width 51 height 30
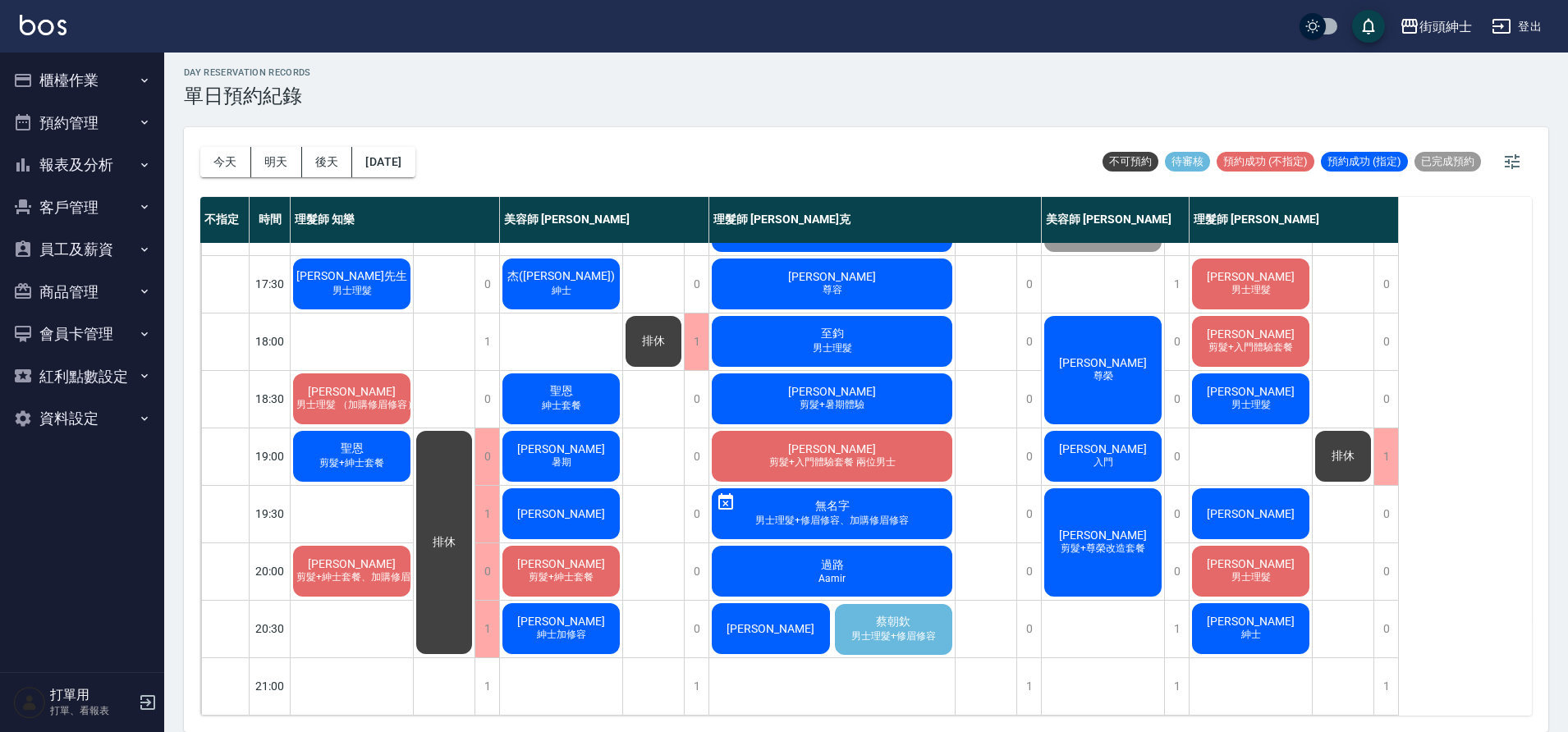
click at [587, 557] on div "林鉯珅 剪髮+紳士套餐" at bounding box center [561, 571] width 123 height 56
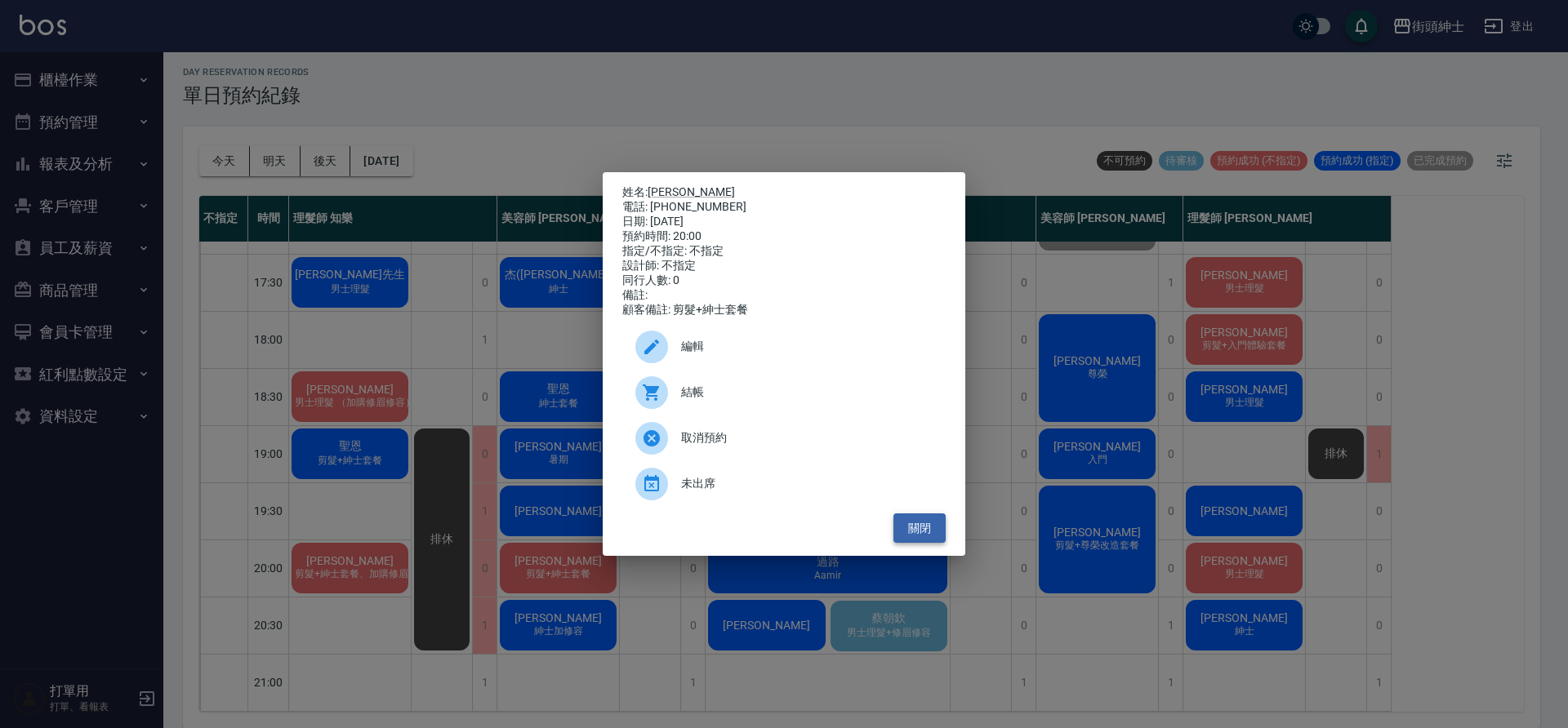
click at [910, 533] on button "關閉" at bounding box center [919, 528] width 52 height 30
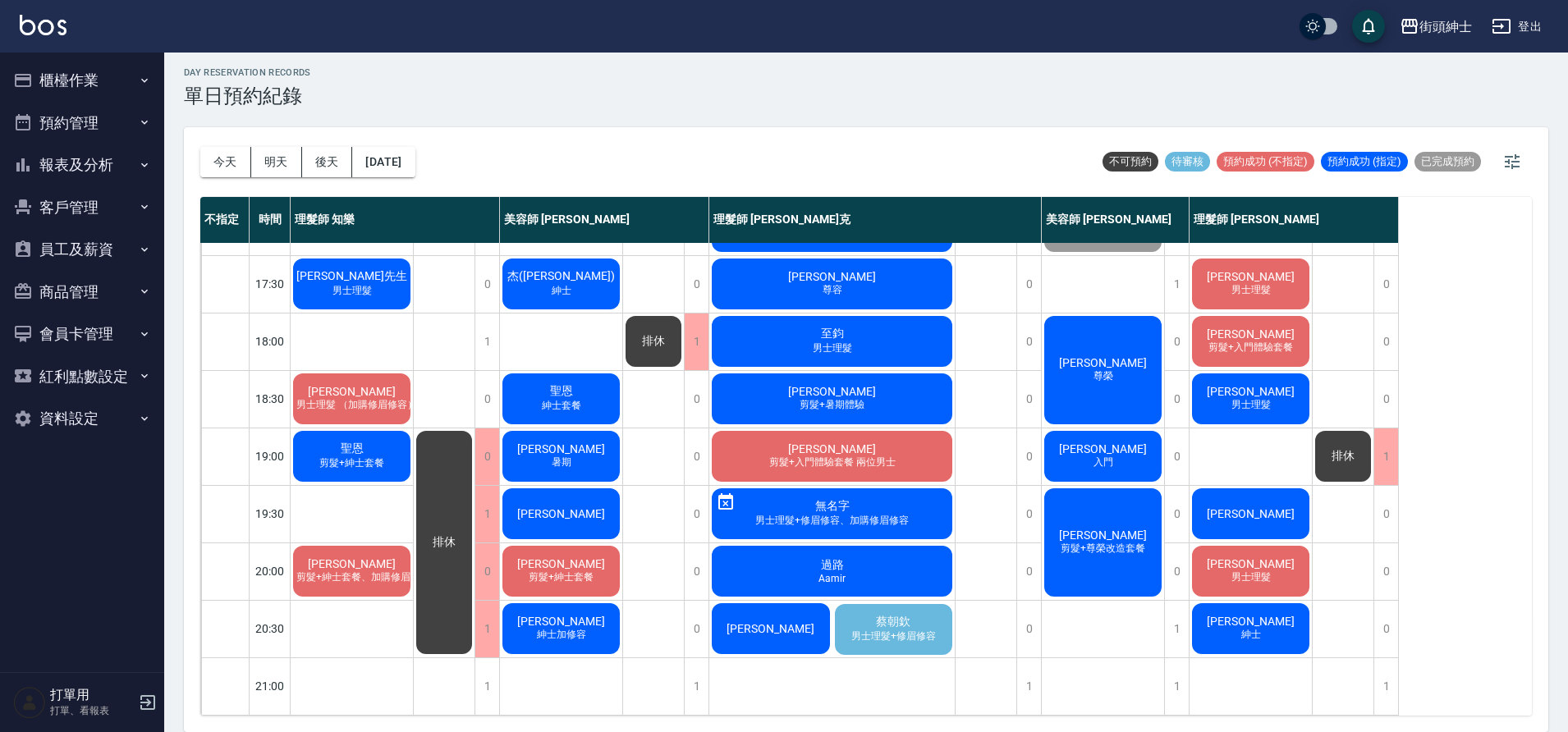
click at [894, 630] on span "男士理髮+修眉修容" at bounding box center [893, 637] width 91 height 14
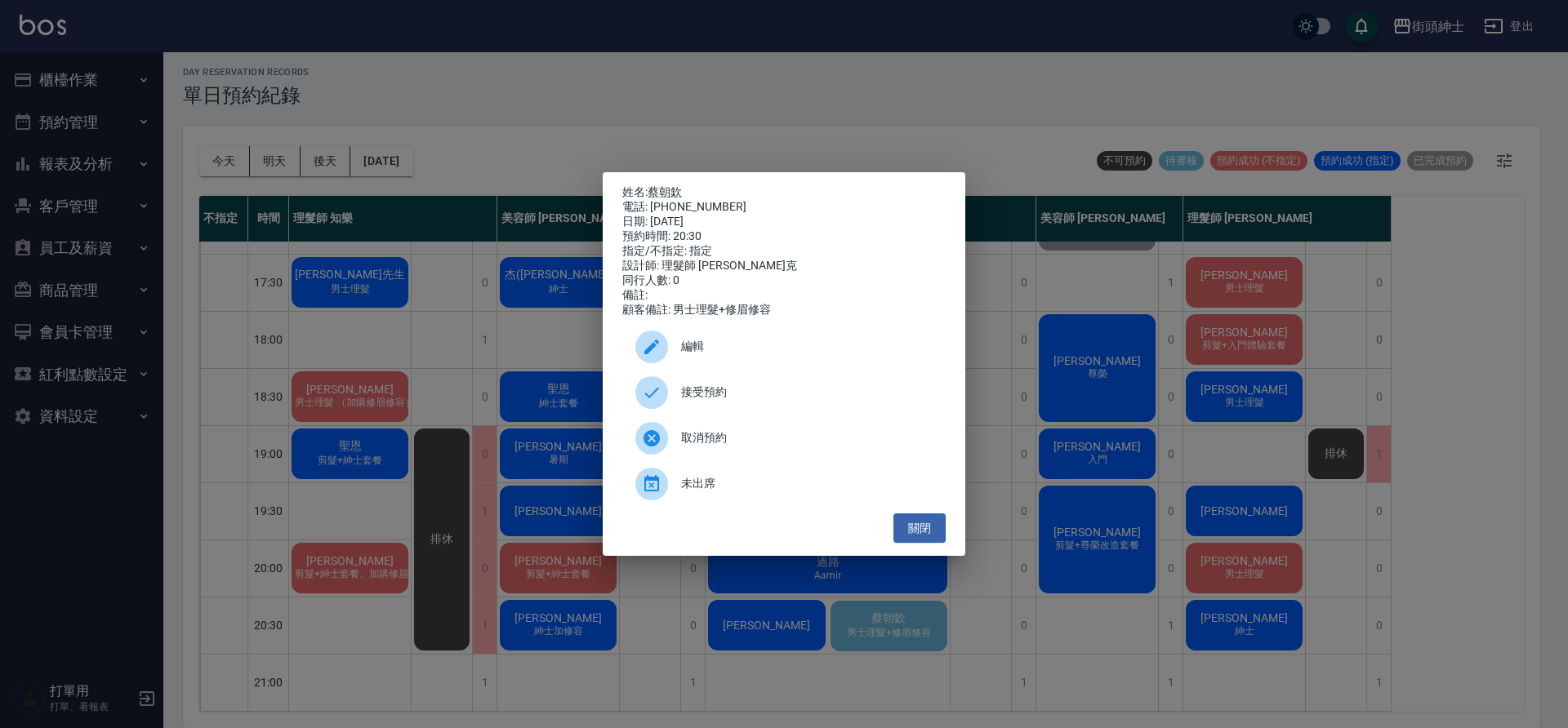
click at [777, 436] on span "取消預約" at bounding box center [807, 438] width 252 height 17
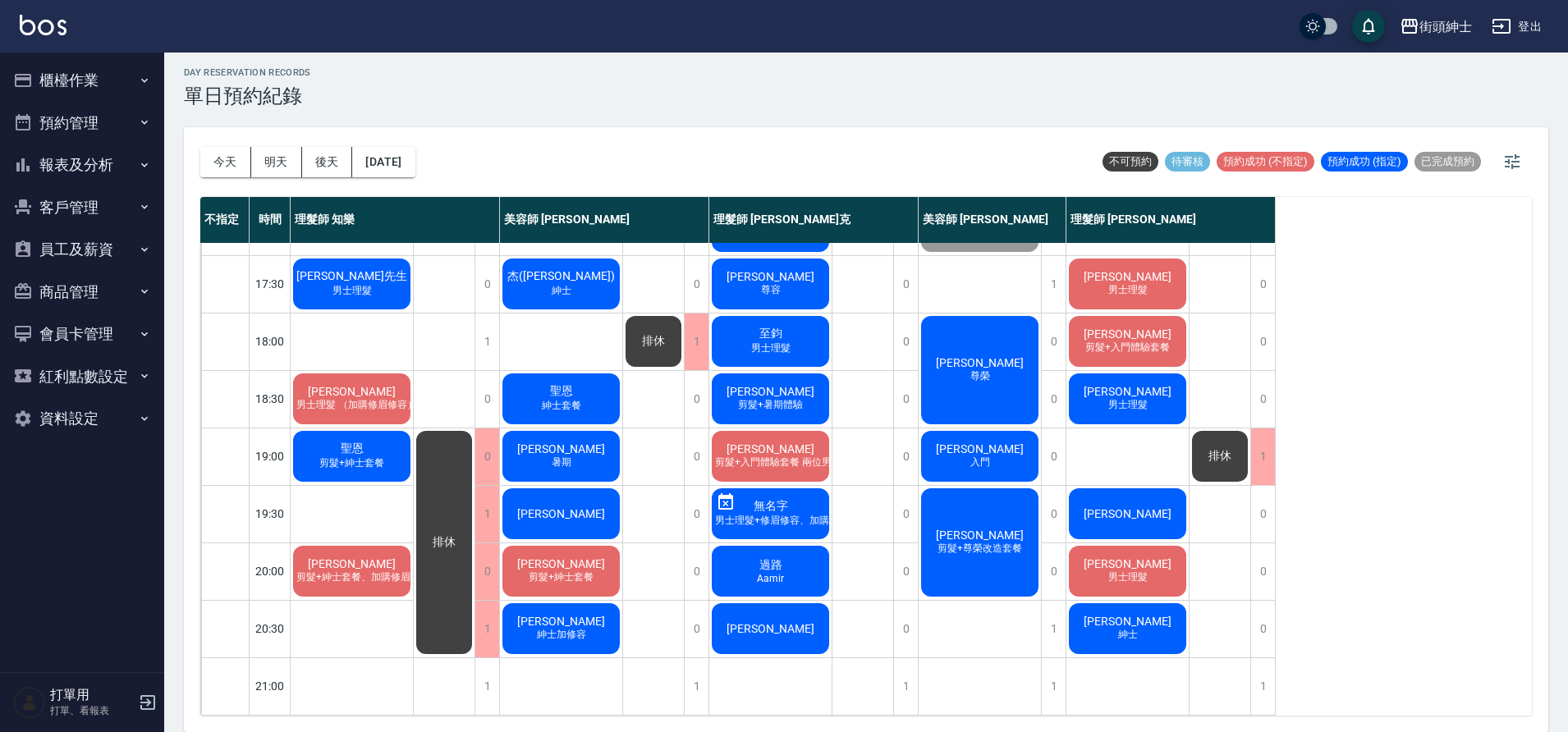
click at [554, 384] on span "聖恩" at bounding box center [562, 391] width 29 height 15
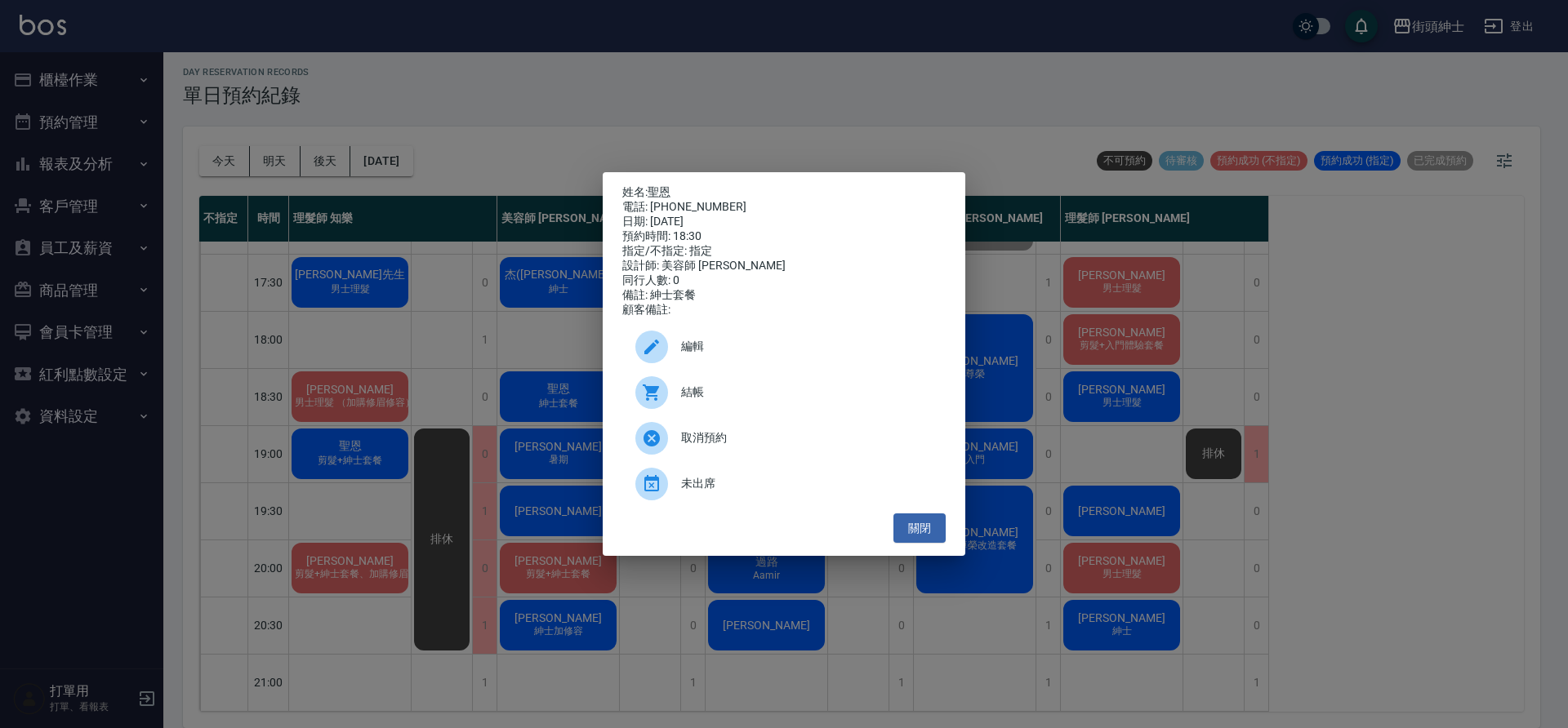
click at [707, 488] on span "未出席" at bounding box center [807, 483] width 252 height 17
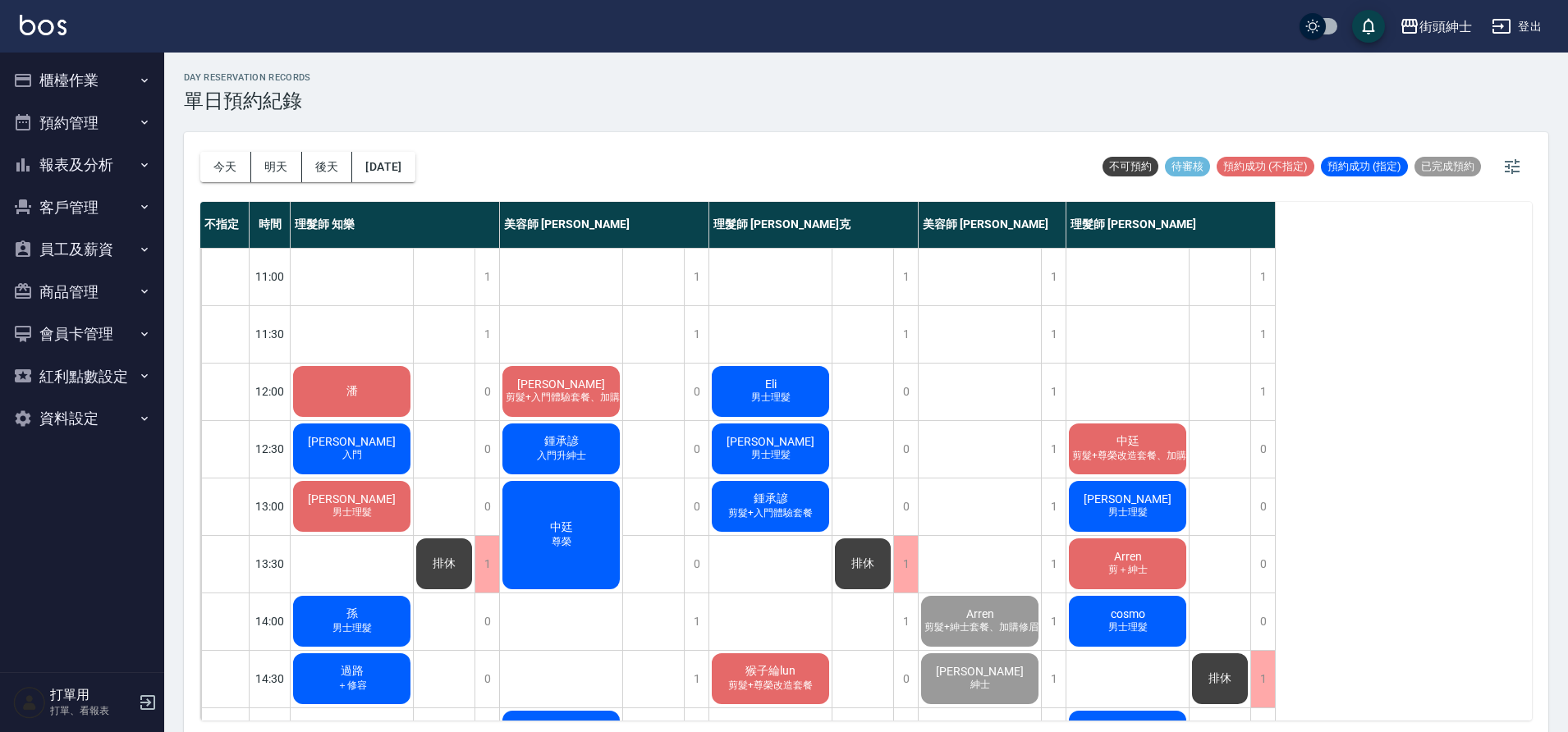
click at [384, 393] on div "潘" at bounding box center [351, 391] width 123 height 56
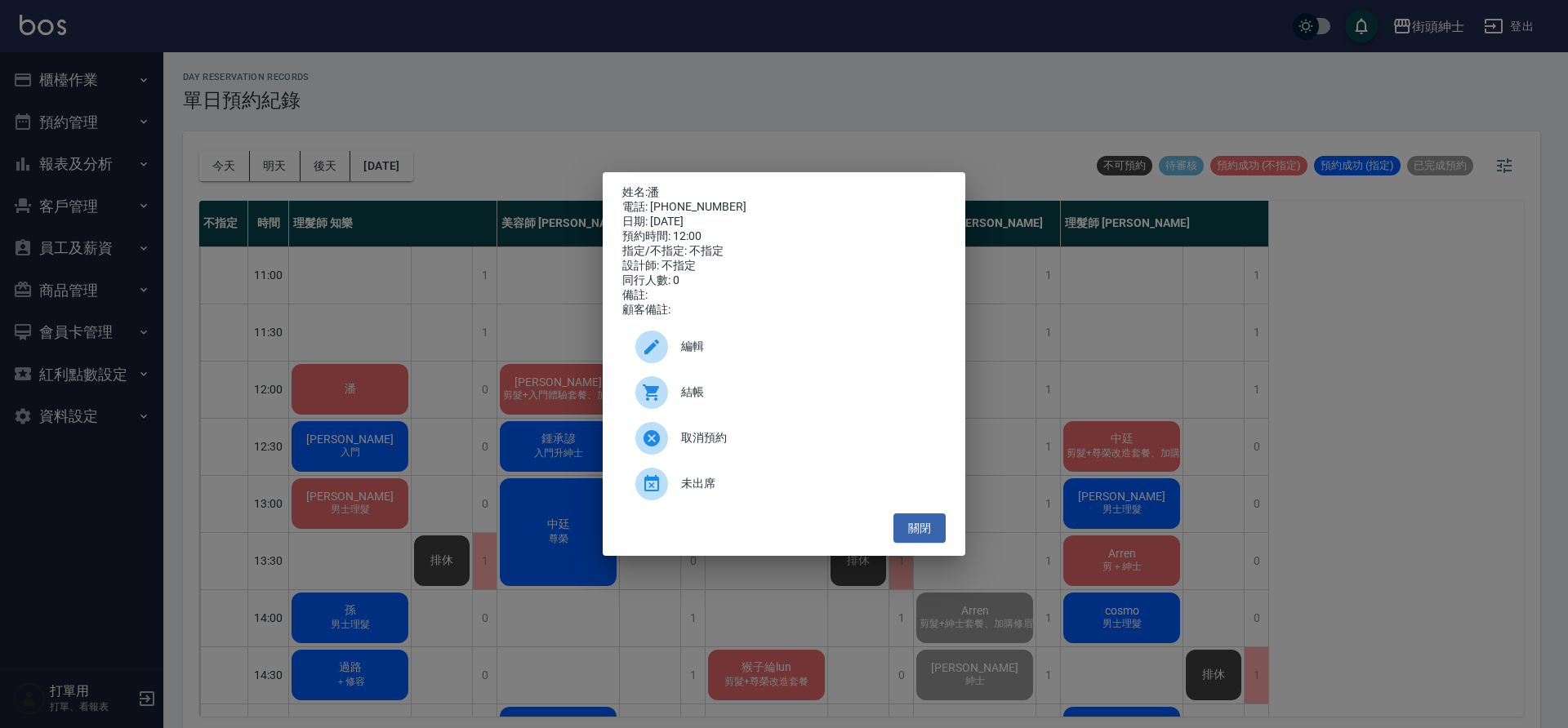
click at [747, 394] on span "結帳" at bounding box center [807, 392] width 252 height 17
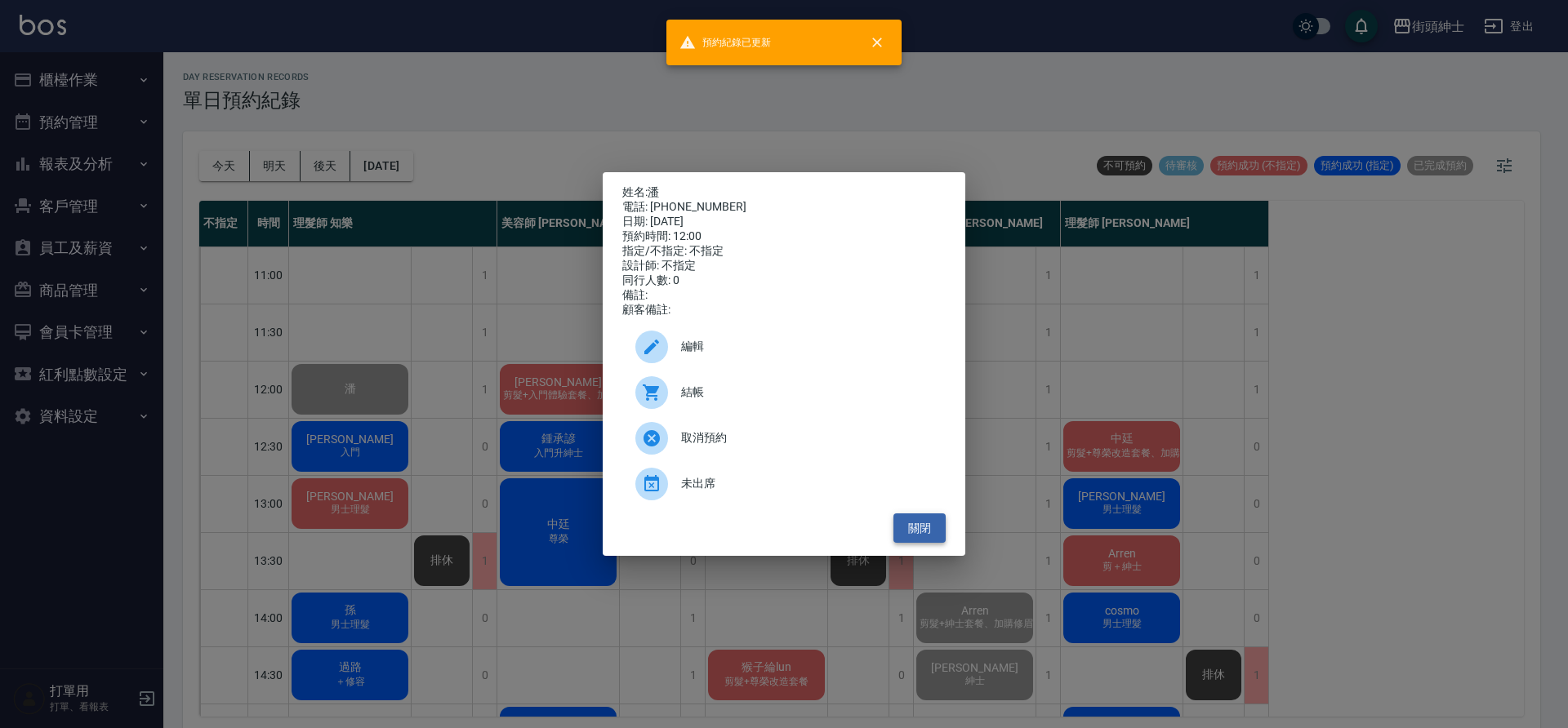
click at [934, 536] on button "關閉" at bounding box center [919, 528] width 52 height 30
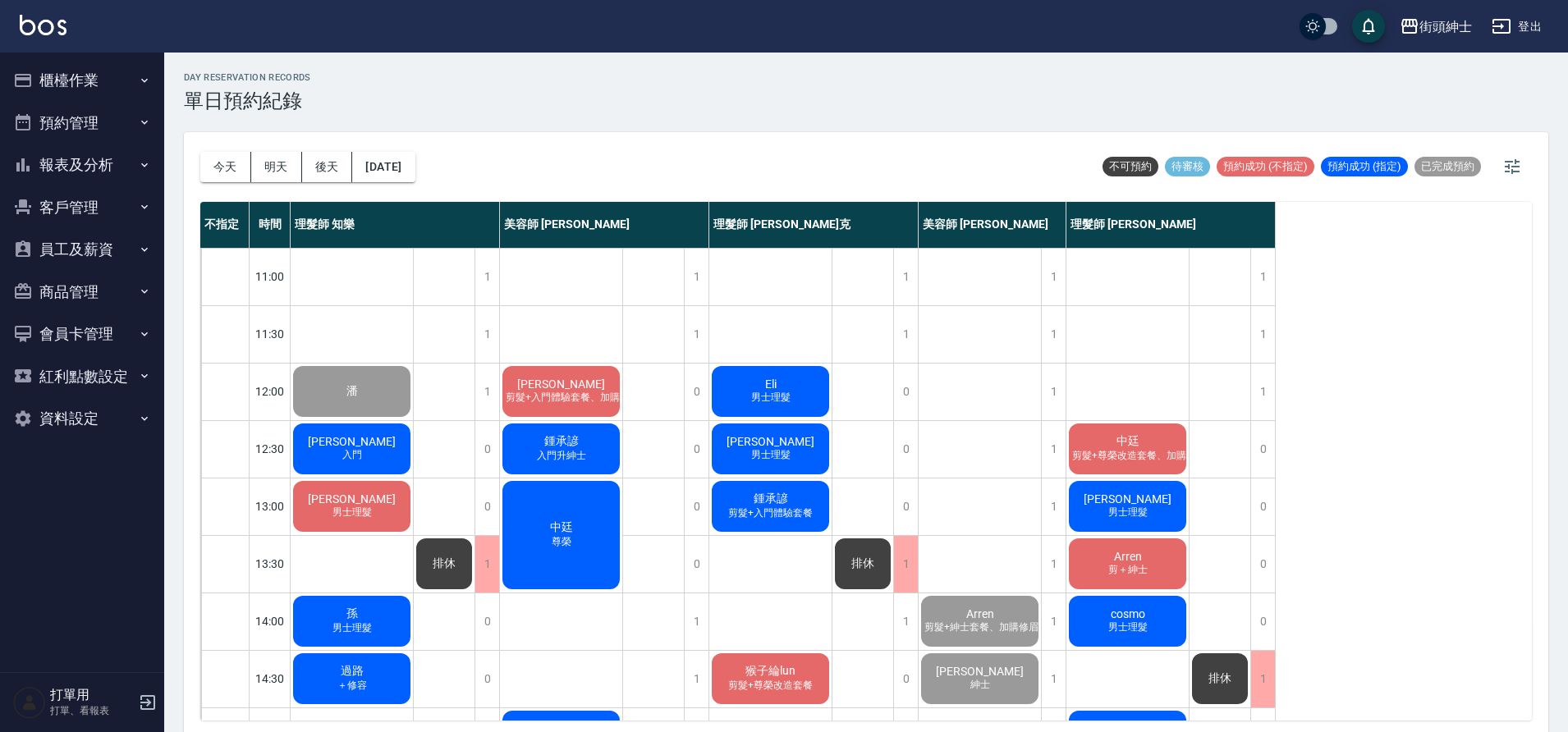
click at [362, 431] on div "Danny 入門" at bounding box center [351, 448] width 123 height 56
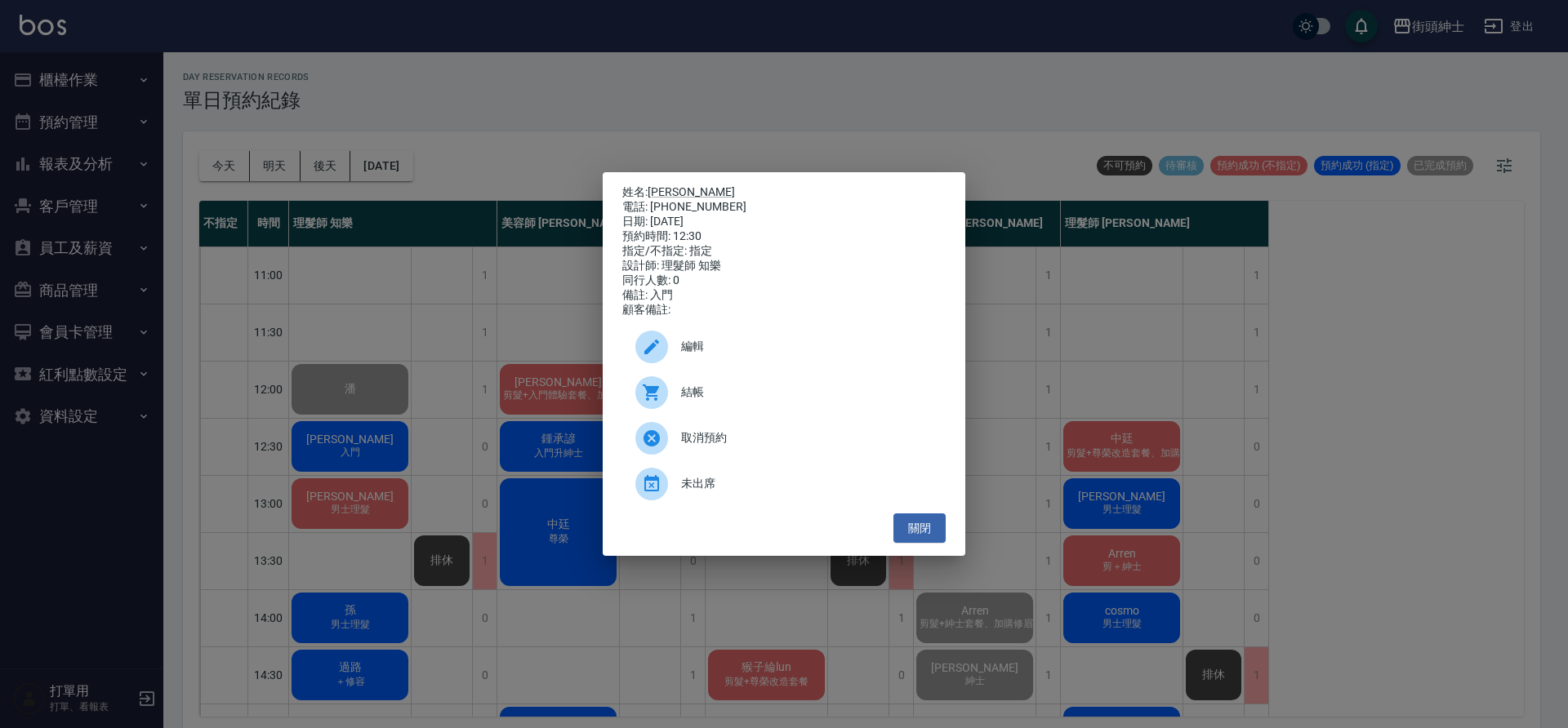
click at [694, 401] on span "結帳" at bounding box center [807, 392] width 252 height 17
click at [934, 529] on button "關閉" at bounding box center [919, 528] width 52 height 30
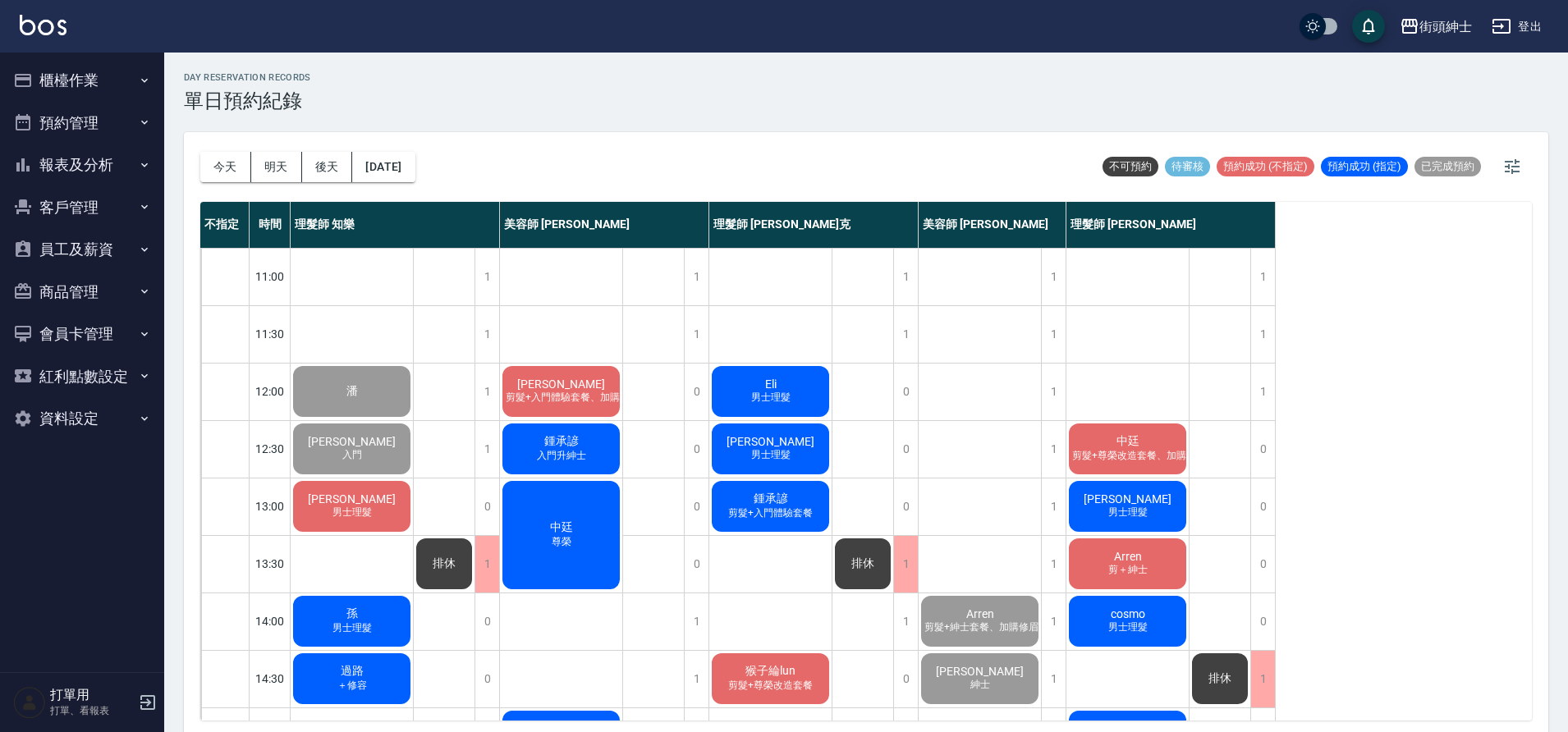
click at [345, 513] on span "男士理髮" at bounding box center [352, 513] width 46 height 14
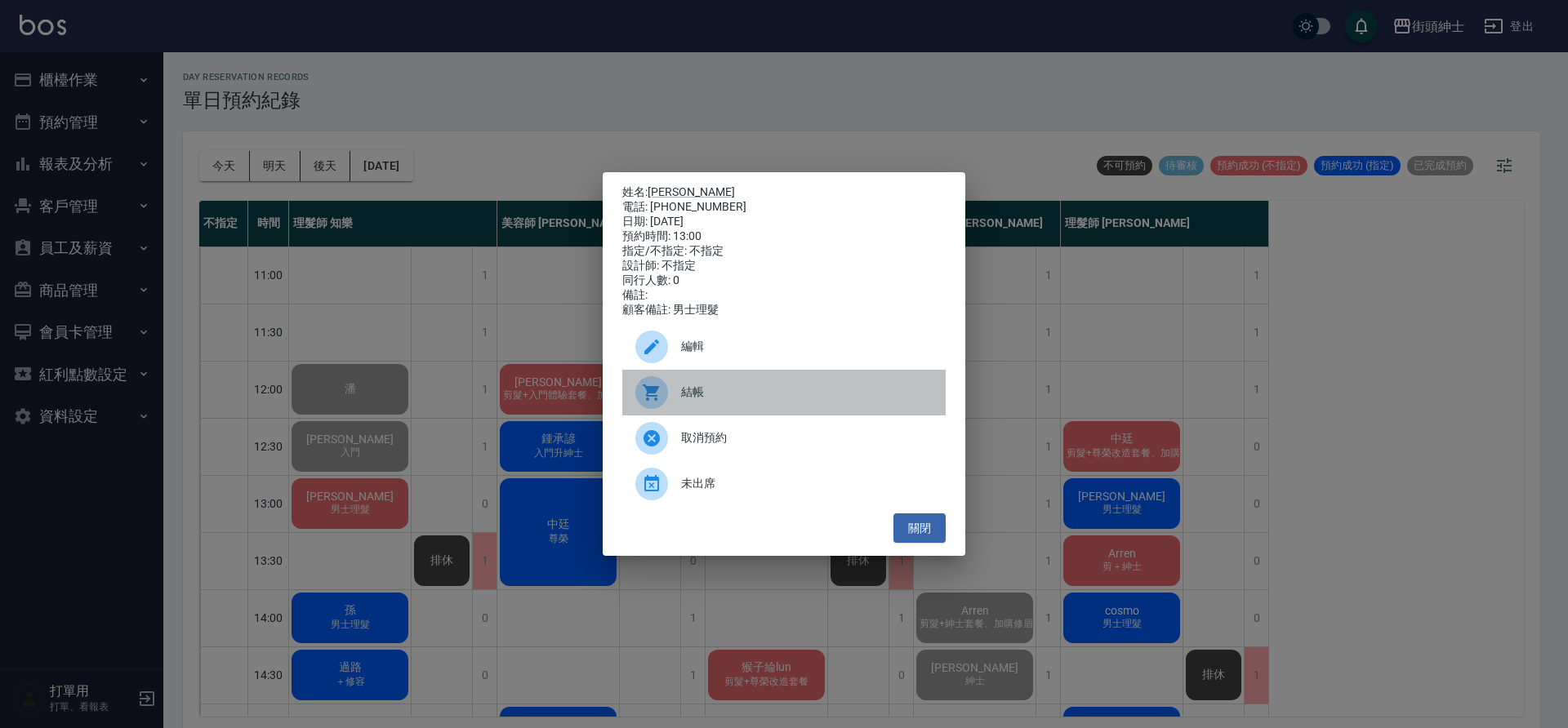
click at [695, 401] on span "結帳" at bounding box center [807, 392] width 252 height 17
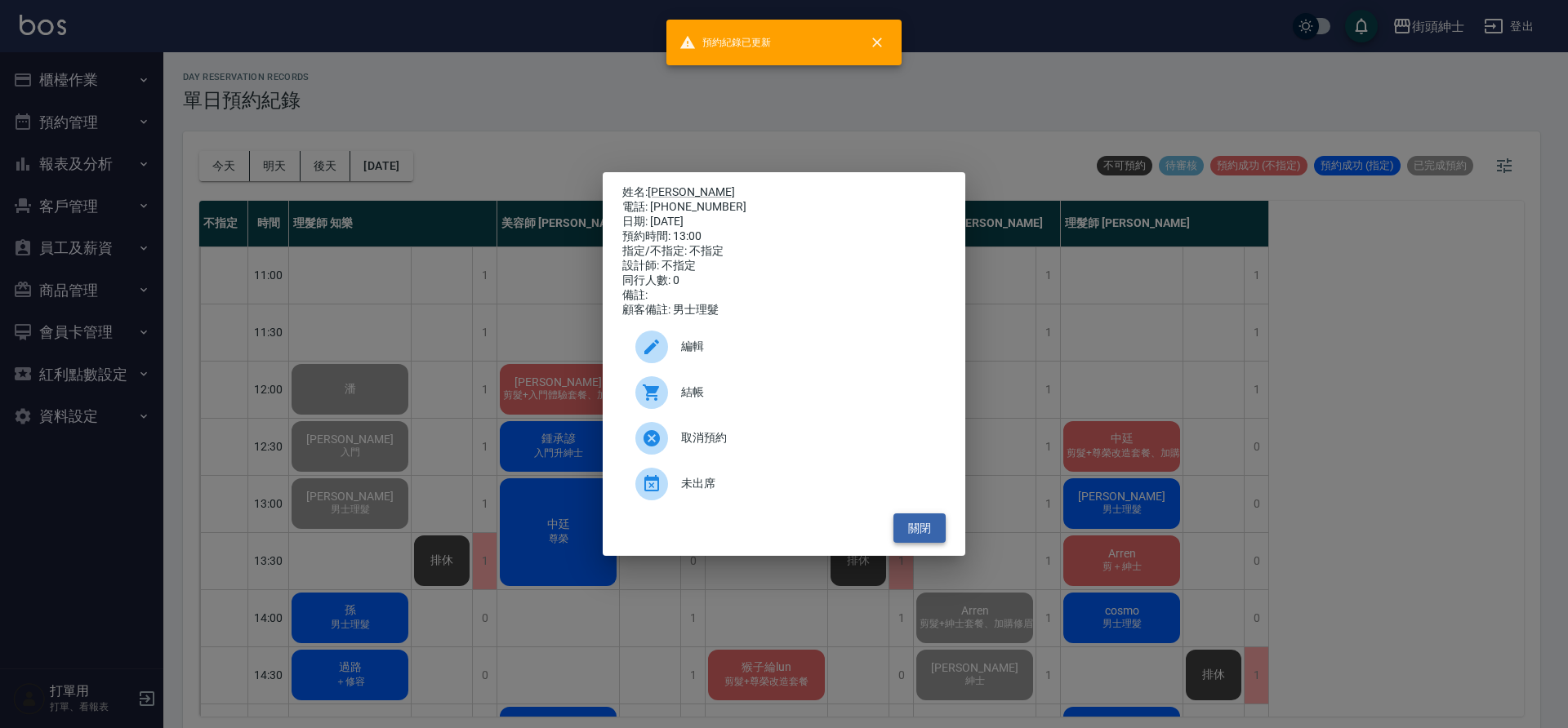
click at [940, 544] on button "關閉" at bounding box center [919, 528] width 52 height 30
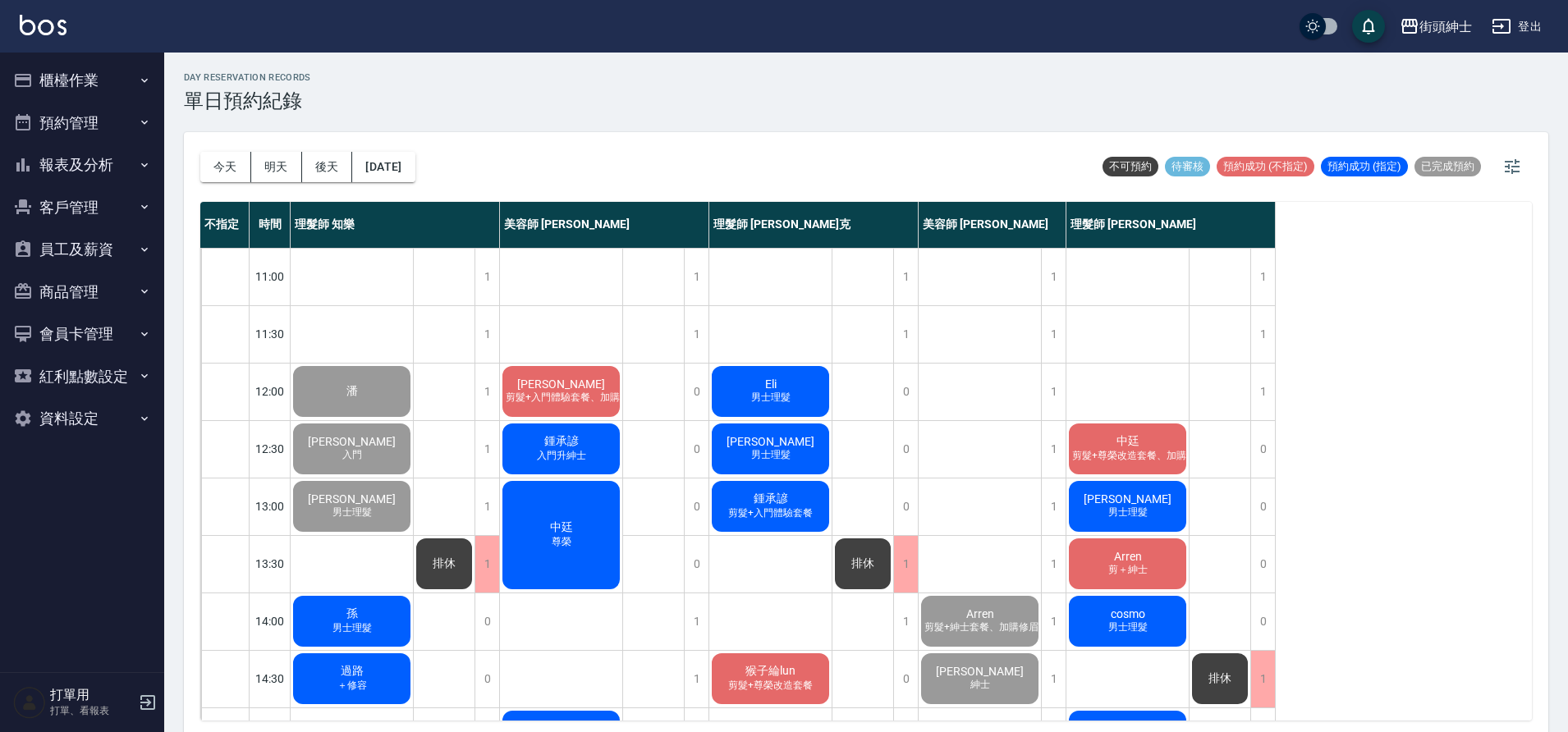
scroll to position [160, 0]
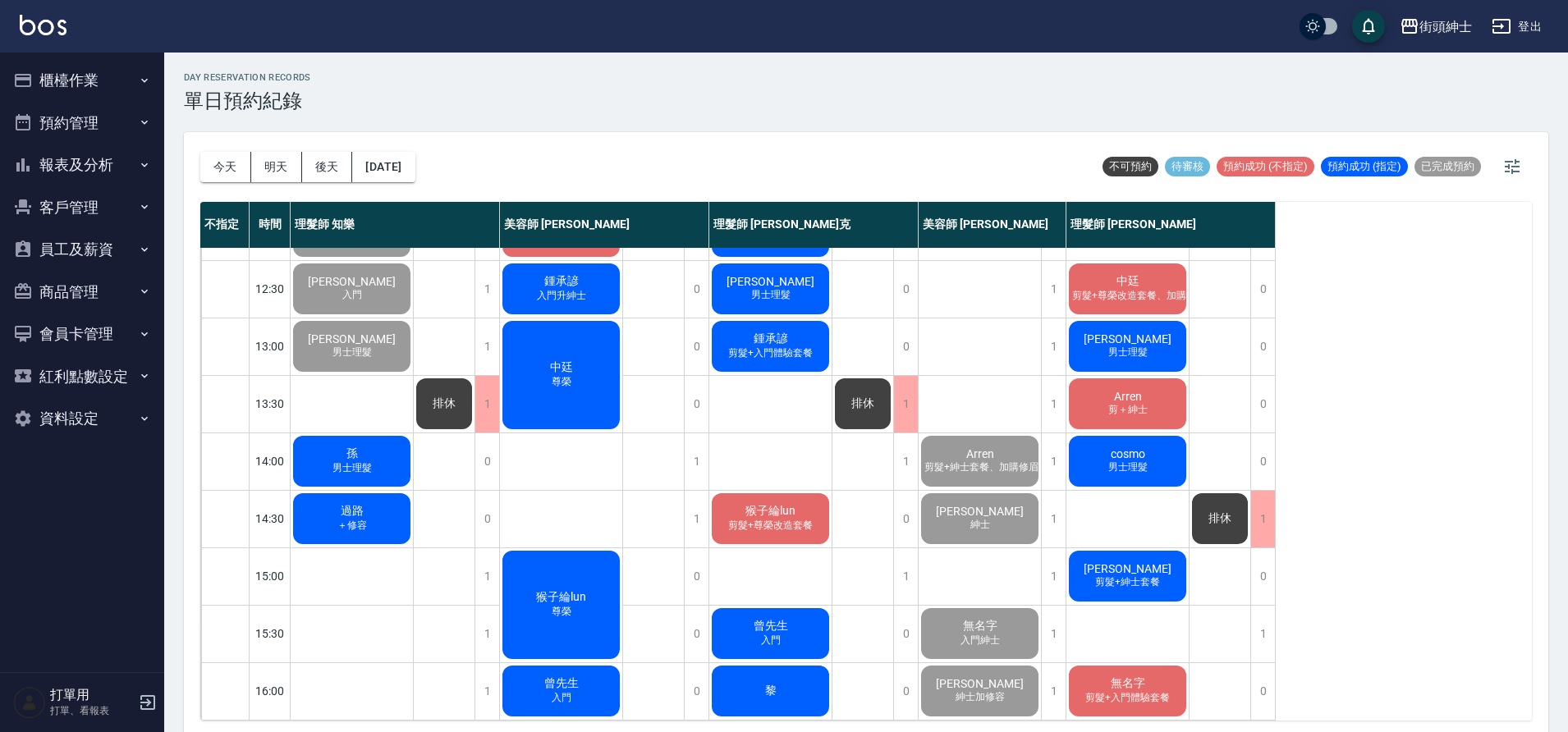
click at [380, 465] on div "孫 男士理髮" at bounding box center [351, 461] width 123 height 56
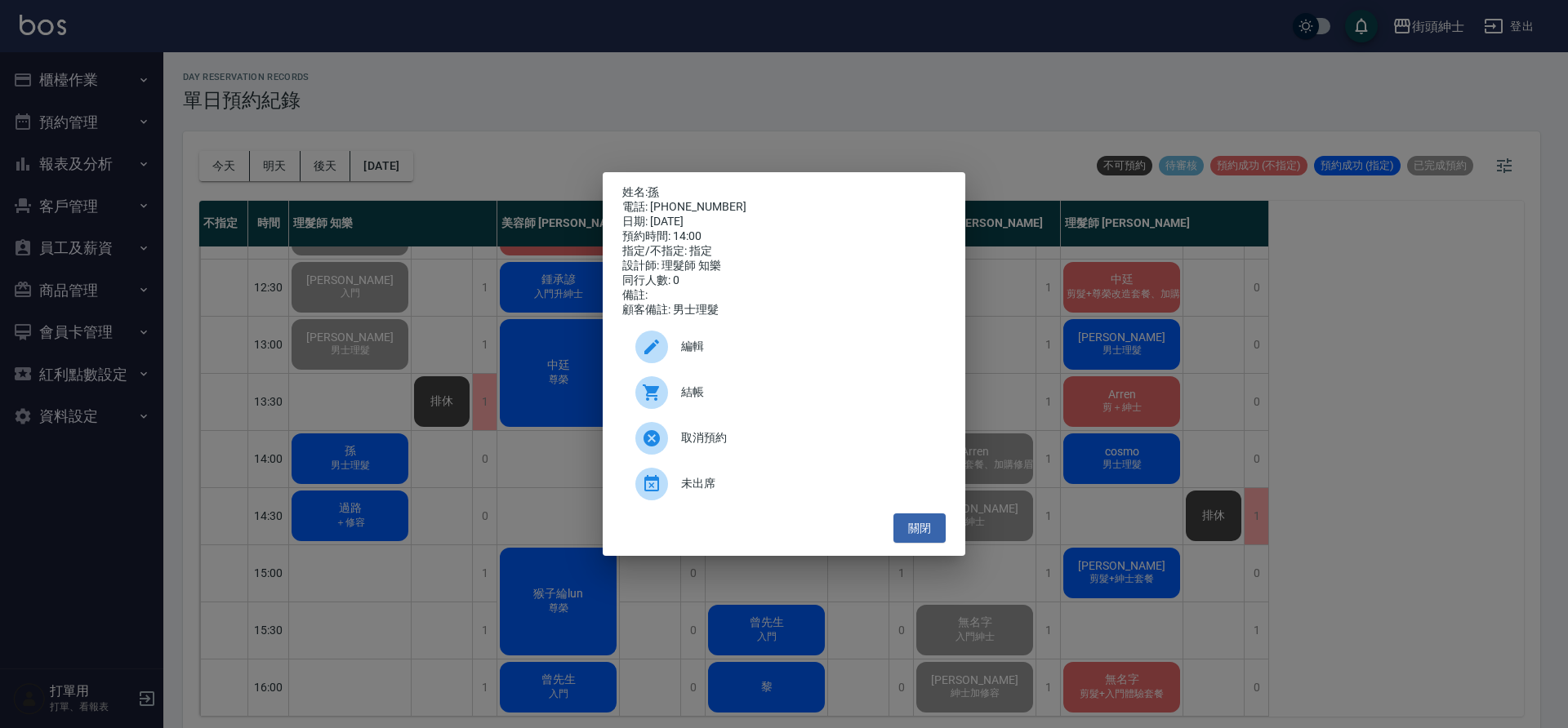
click at [701, 401] on span "結帳" at bounding box center [807, 392] width 252 height 17
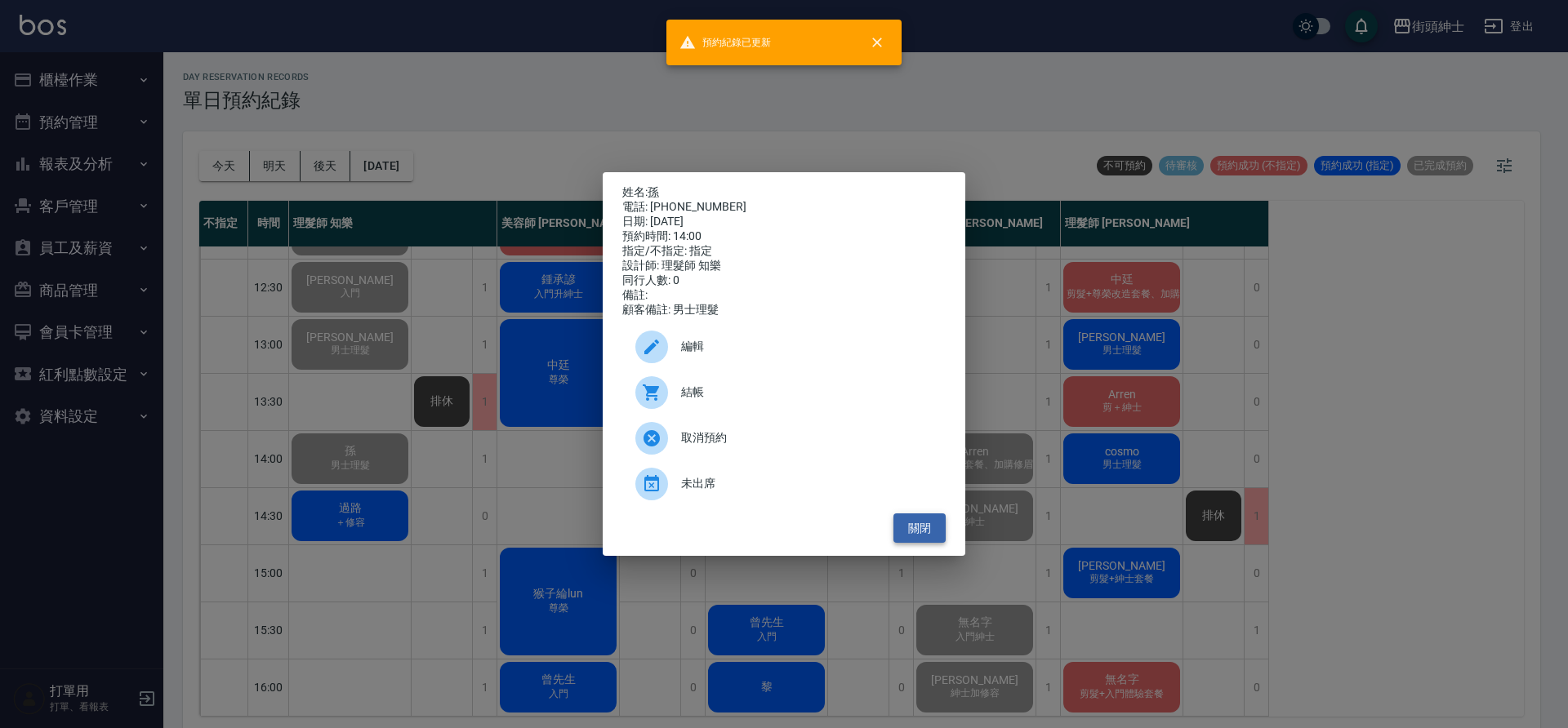
click at [934, 539] on button "關閉" at bounding box center [919, 528] width 52 height 30
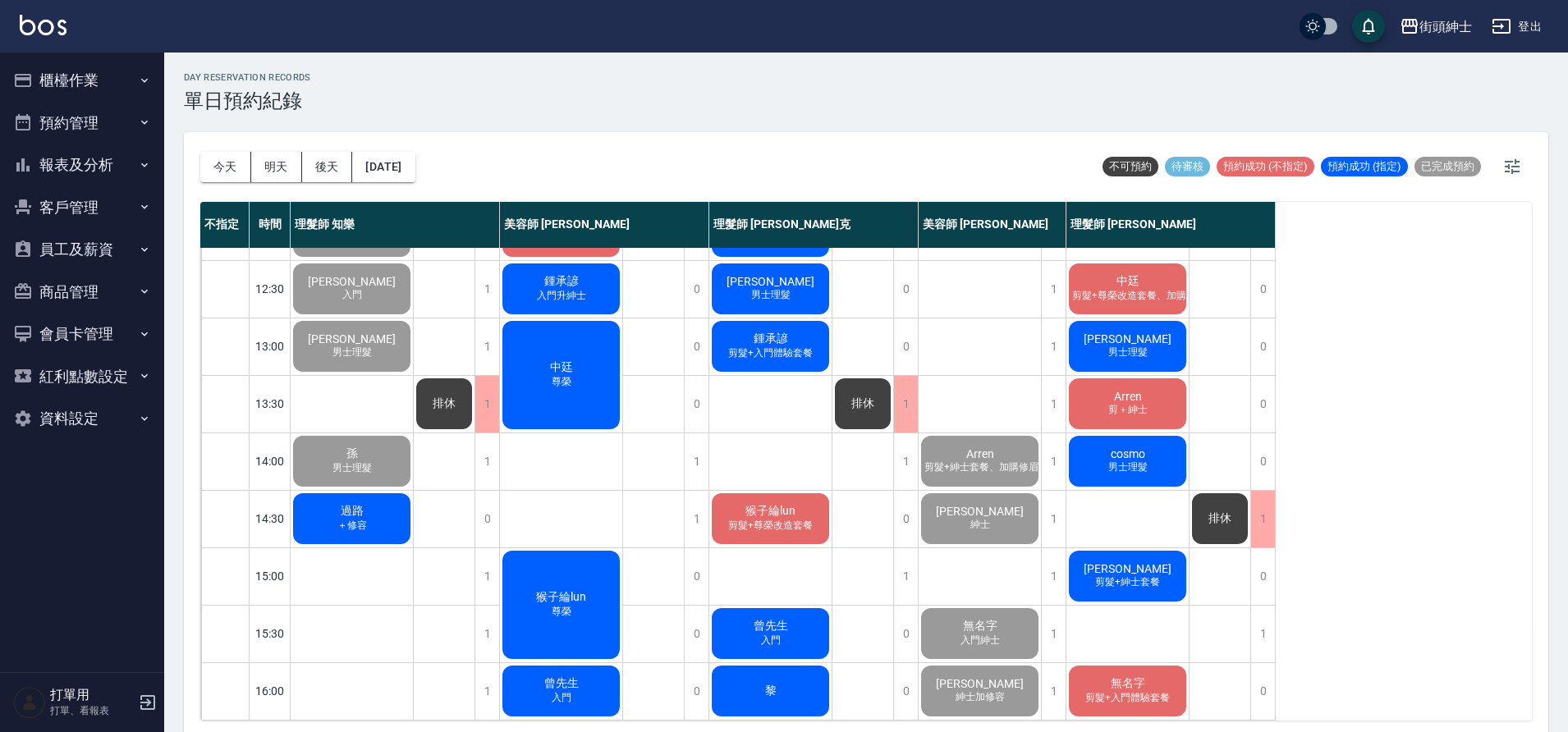
click at [393, 504] on div "過路 ＋修容" at bounding box center [351, 519] width 123 height 56
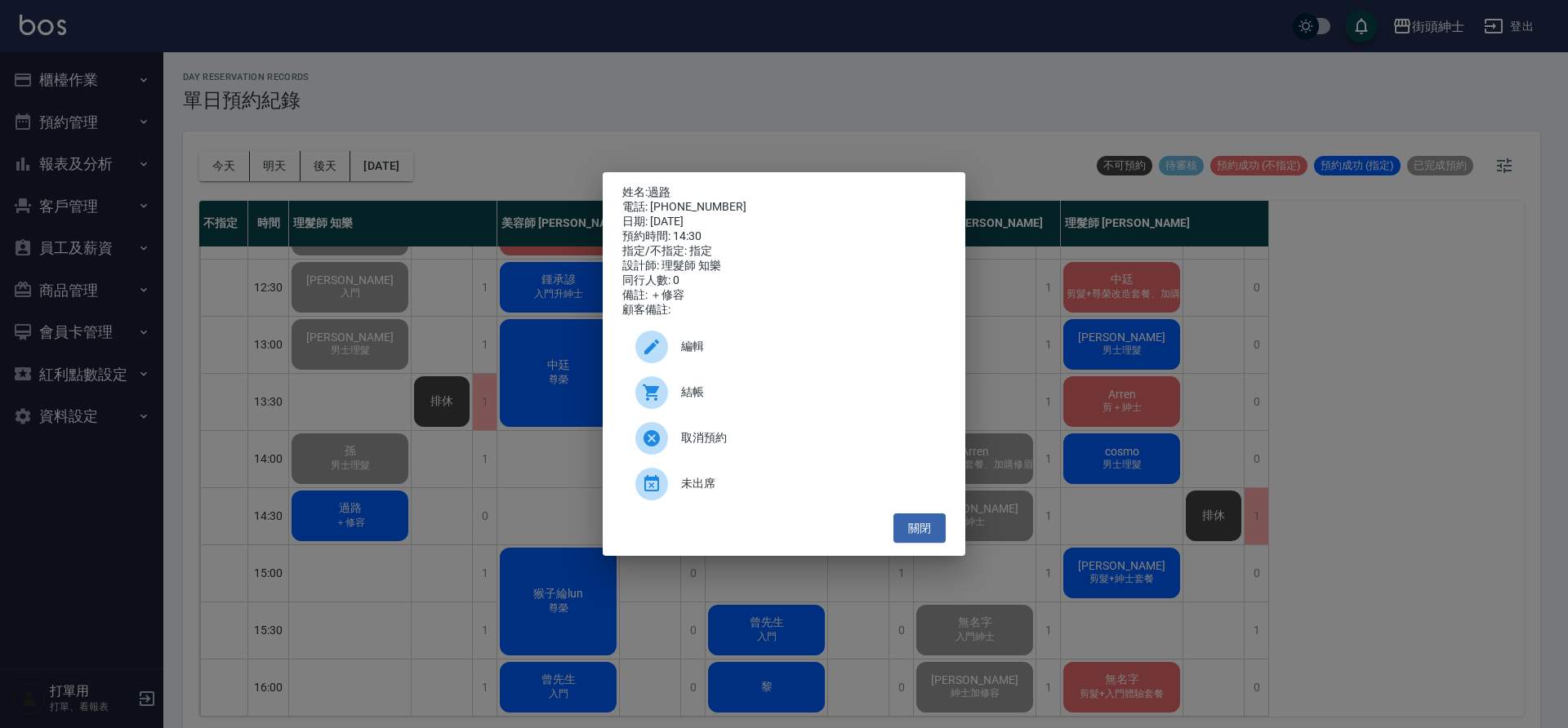
click at [706, 401] on span "結帳" at bounding box center [807, 392] width 252 height 17
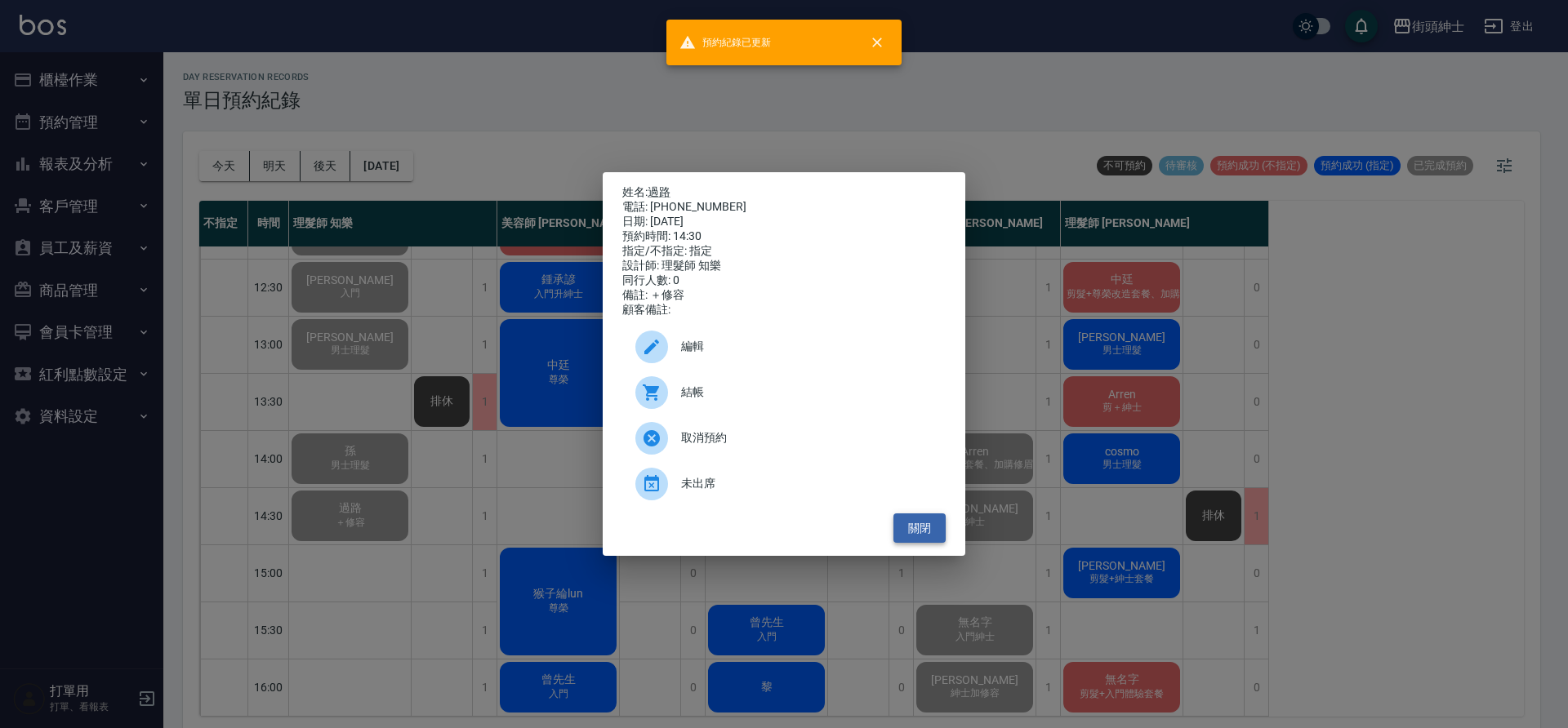
click at [919, 531] on button "關閉" at bounding box center [919, 528] width 52 height 30
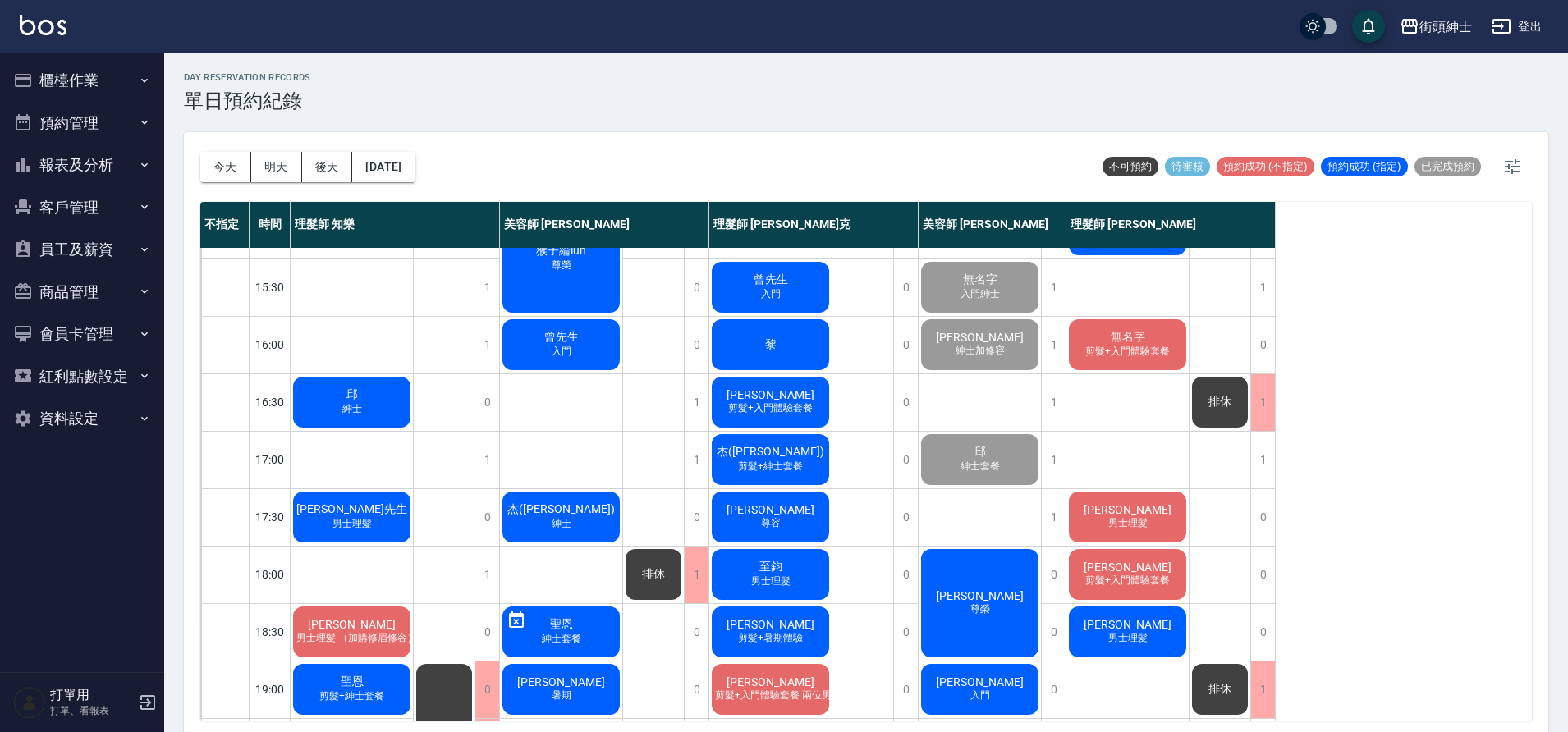
scroll to position [513, 0]
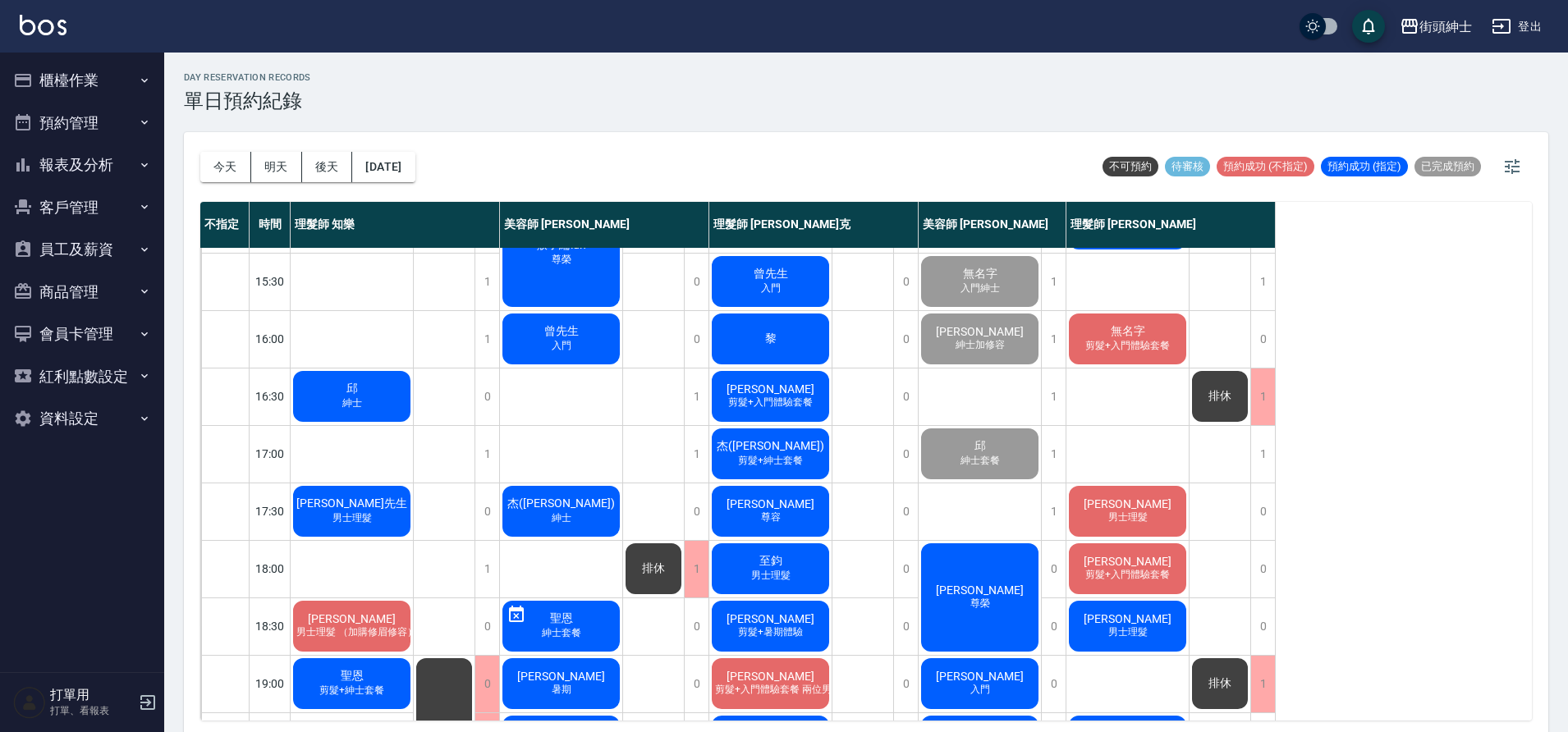
click at [360, 399] on span "紳士" at bounding box center [352, 404] width 27 height 14
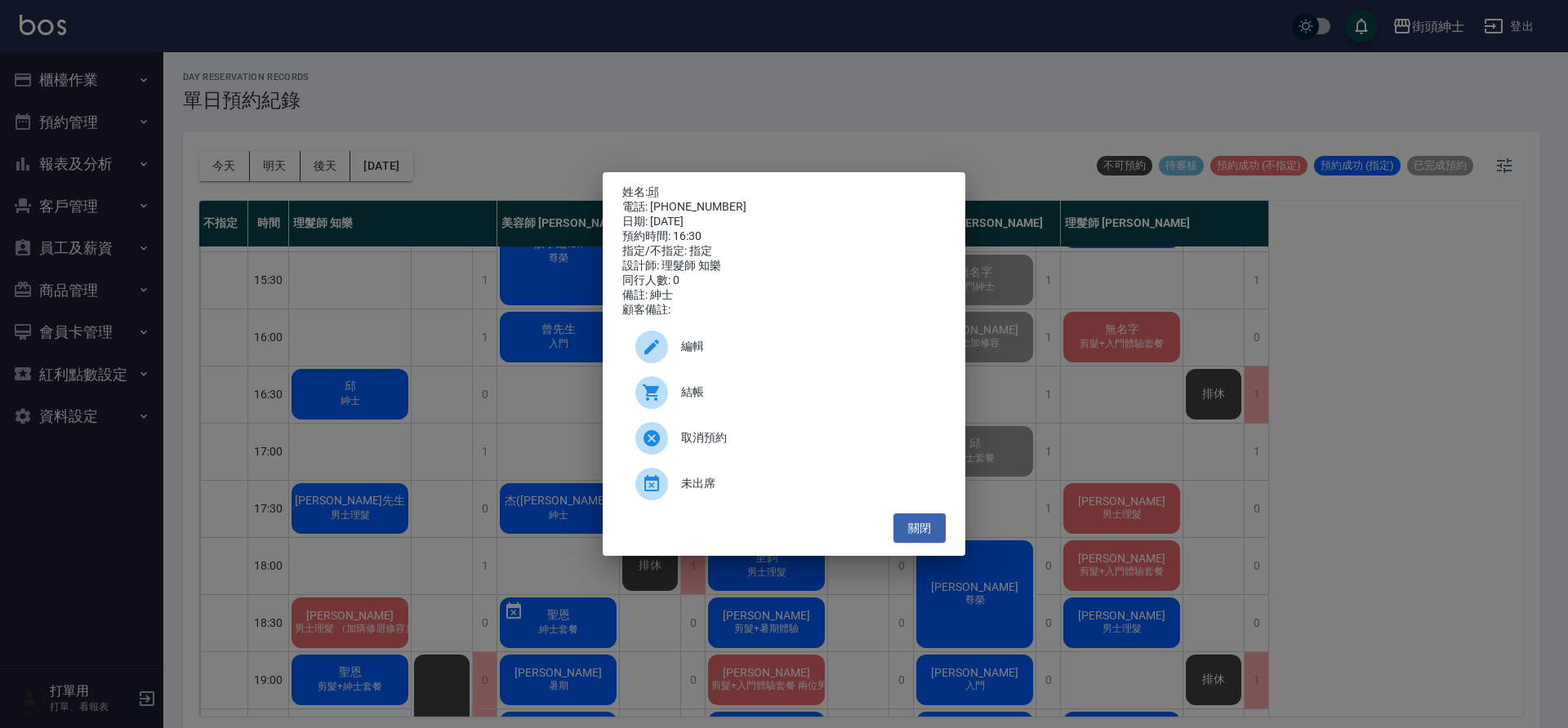
click at [711, 401] on span "結帳" at bounding box center [807, 392] width 252 height 17
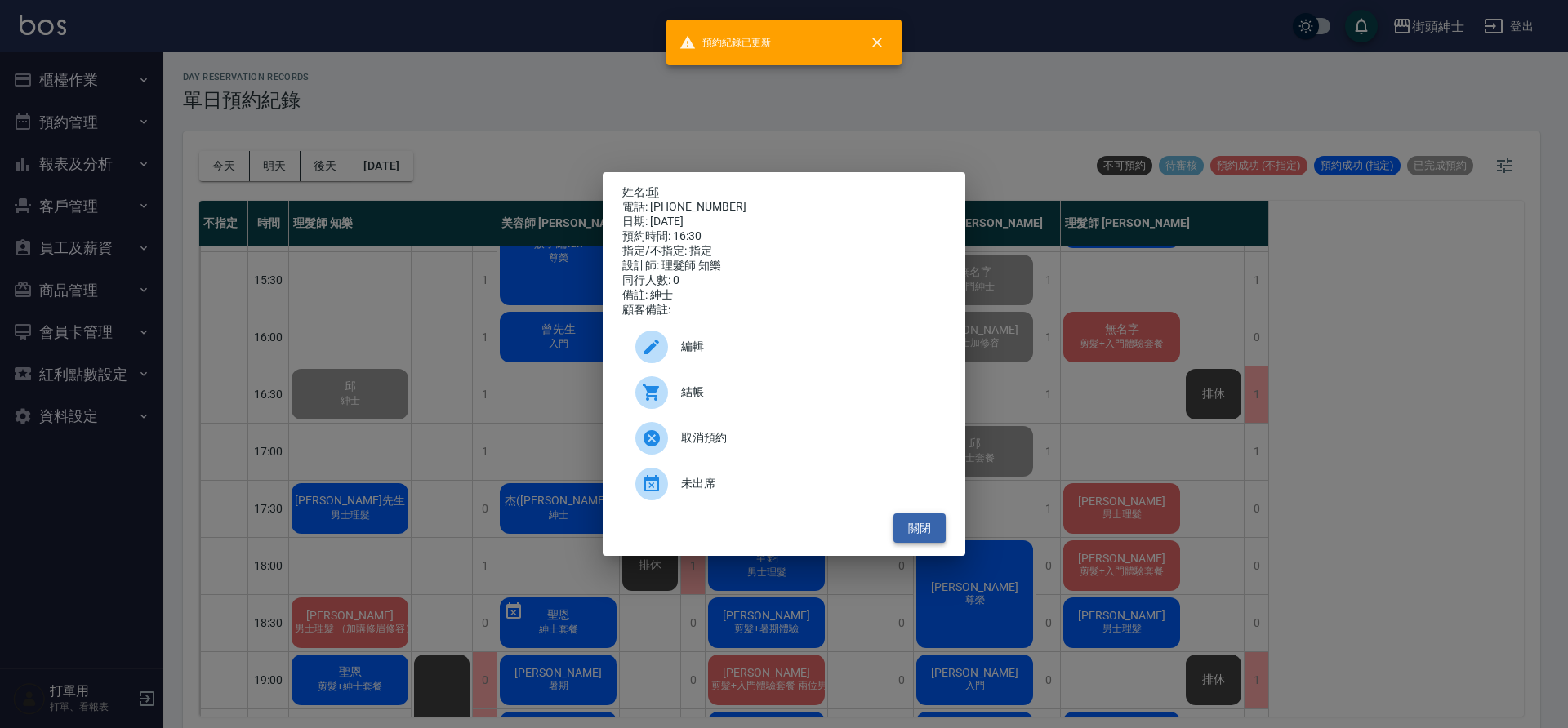
click at [911, 527] on button "關閉" at bounding box center [919, 528] width 52 height 30
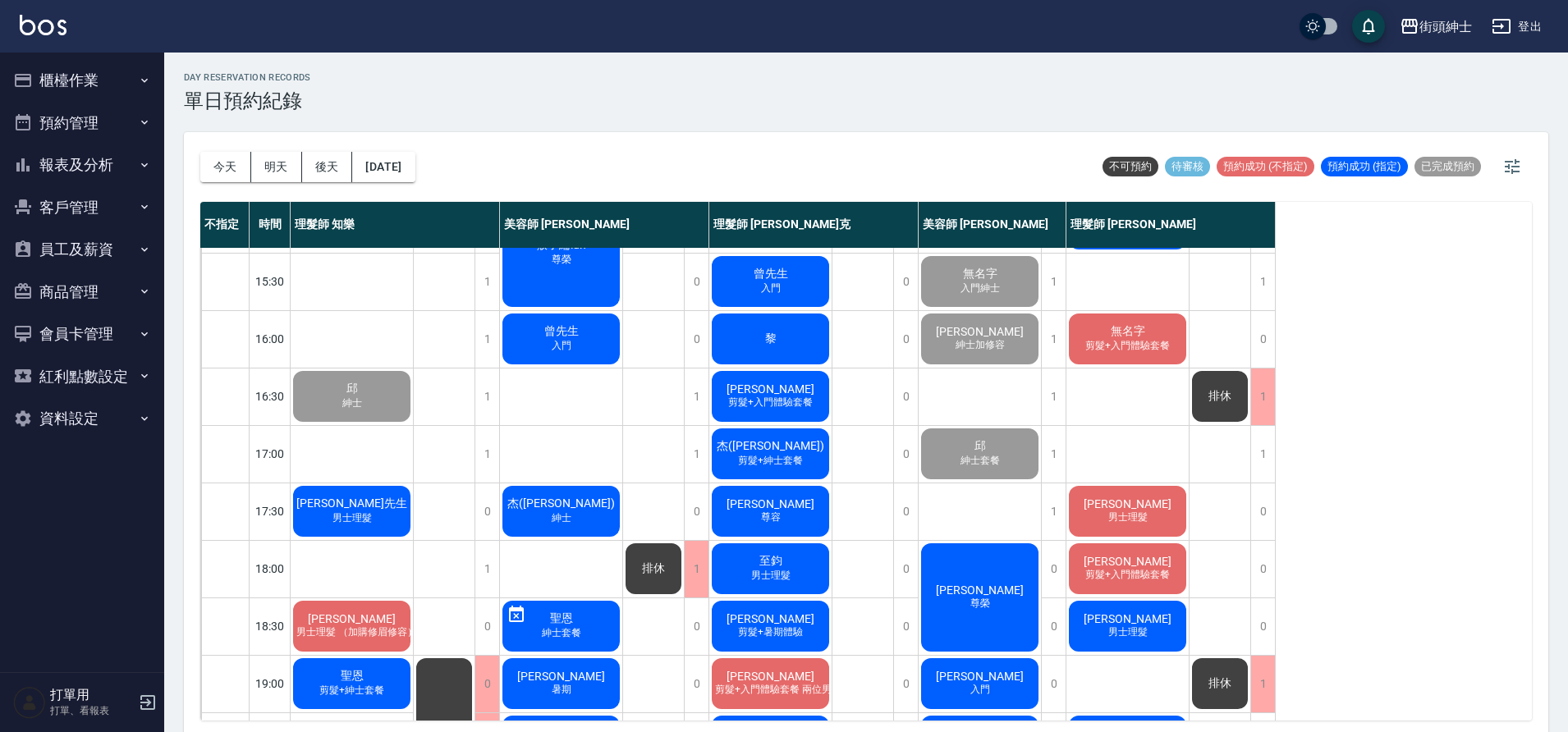
click at [369, 519] on span "男士理髮" at bounding box center [352, 519] width 46 height 14
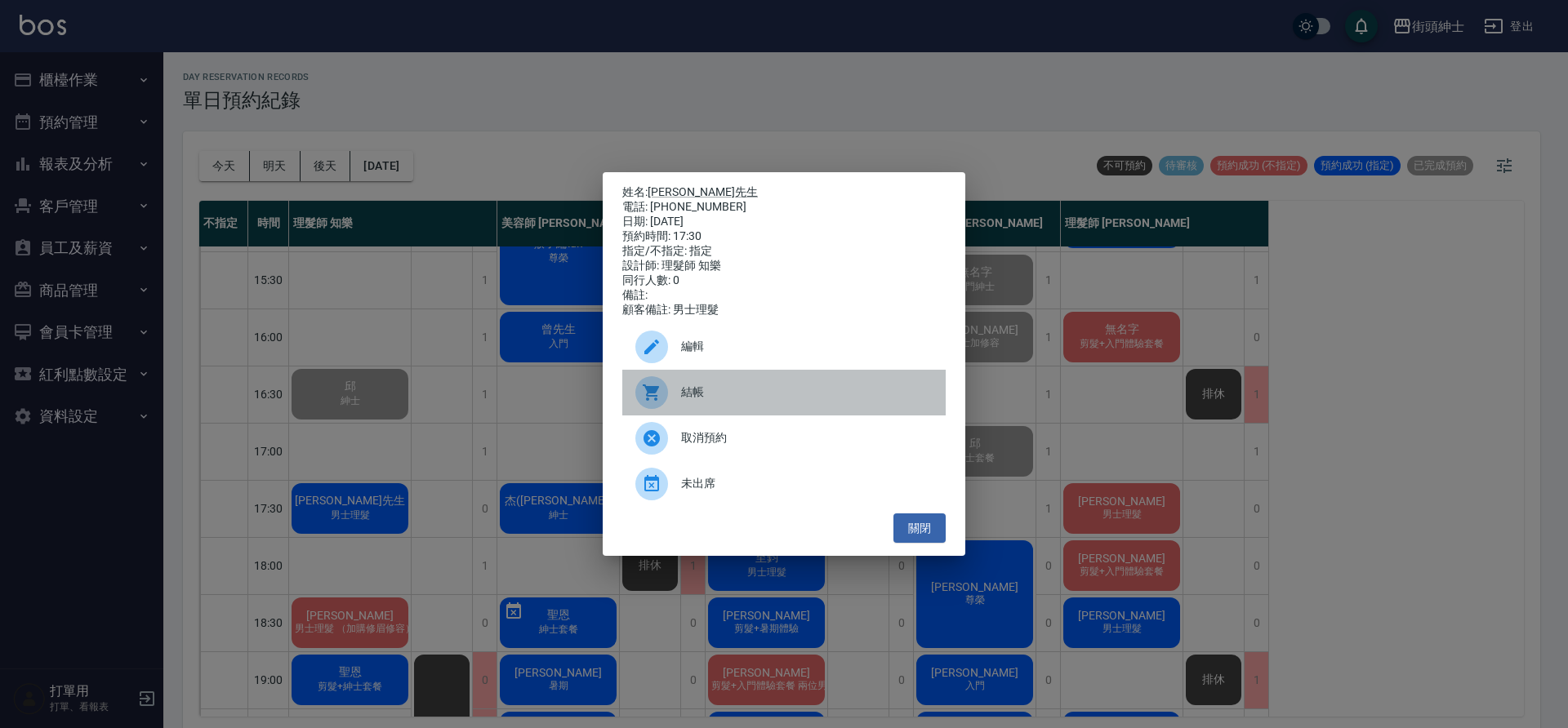
click at [725, 399] on span "結帳" at bounding box center [807, 392] width 252 height 17
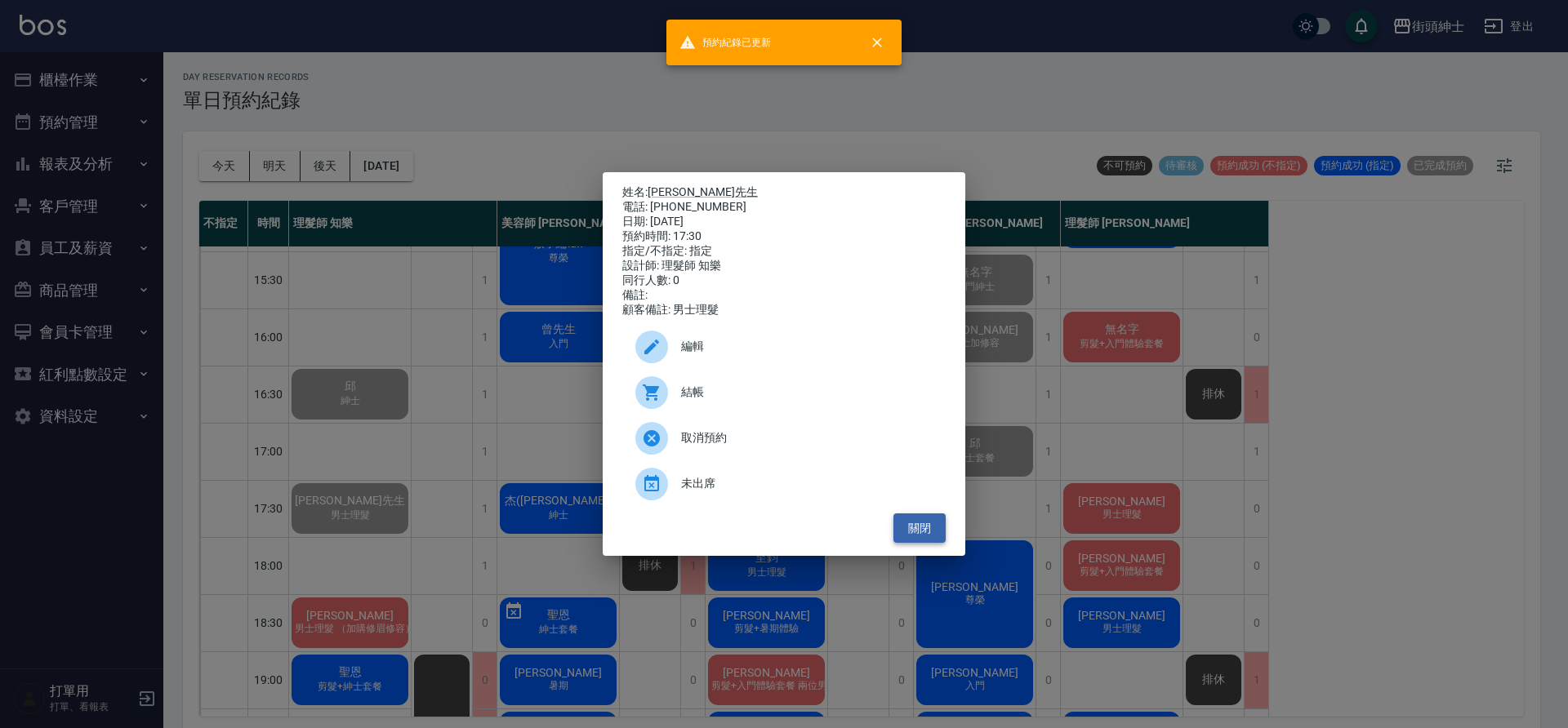
click at [910, 526] on button "關閉" at bounding box center [919, 528] width 52 height 30
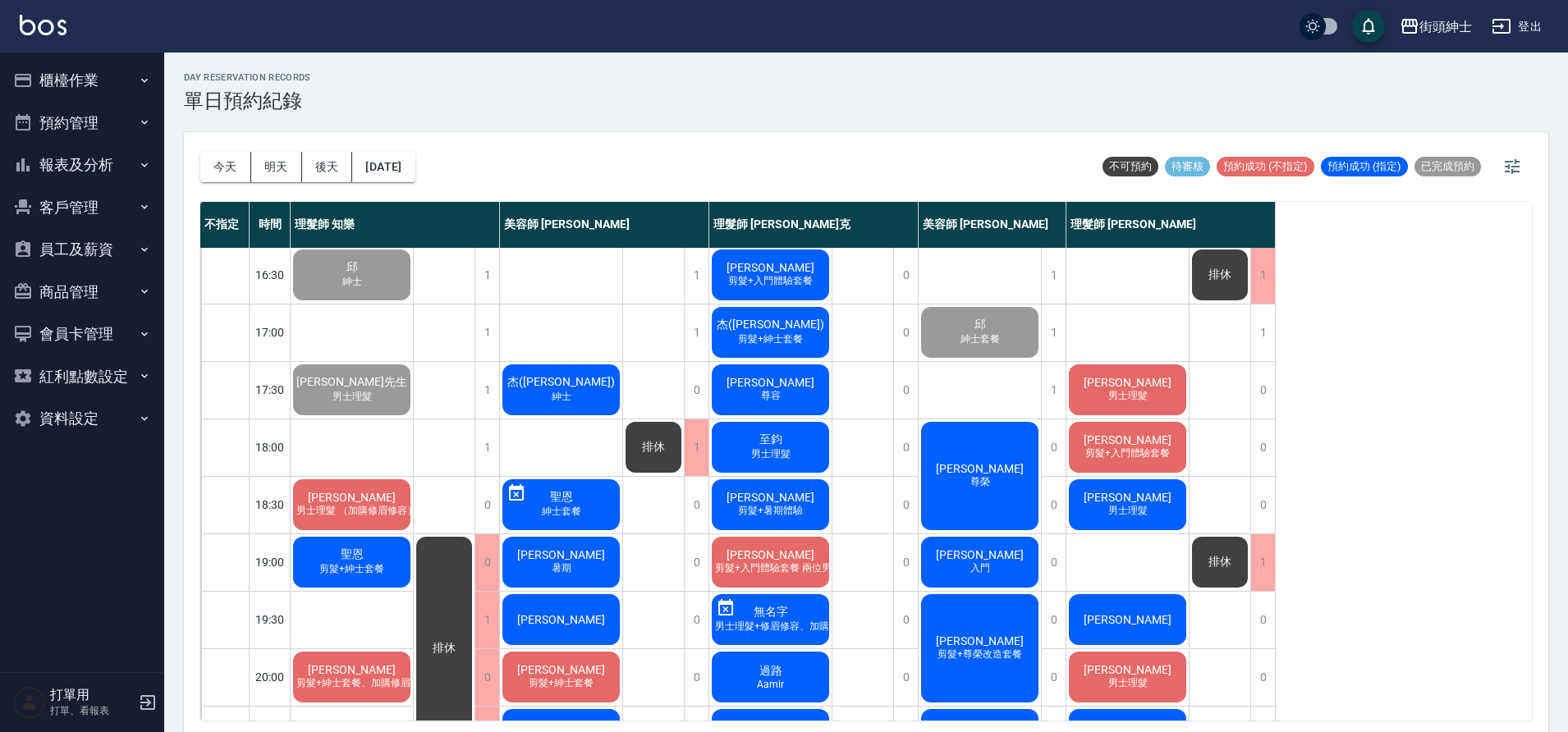
scroll to position [747, 0]
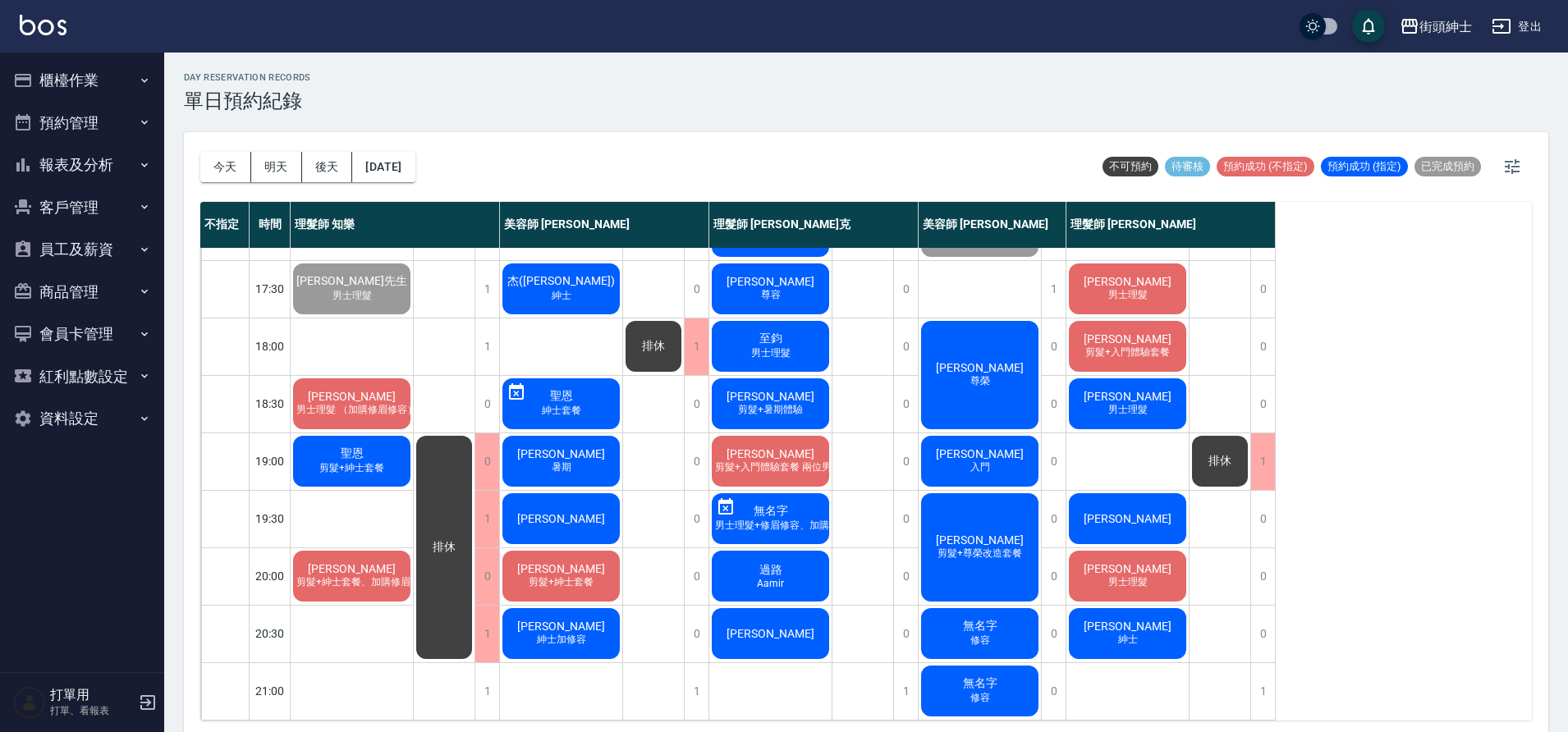
click at [335, 390] on span "陳先生" at bounding box center [351, 396] width 94 height 13
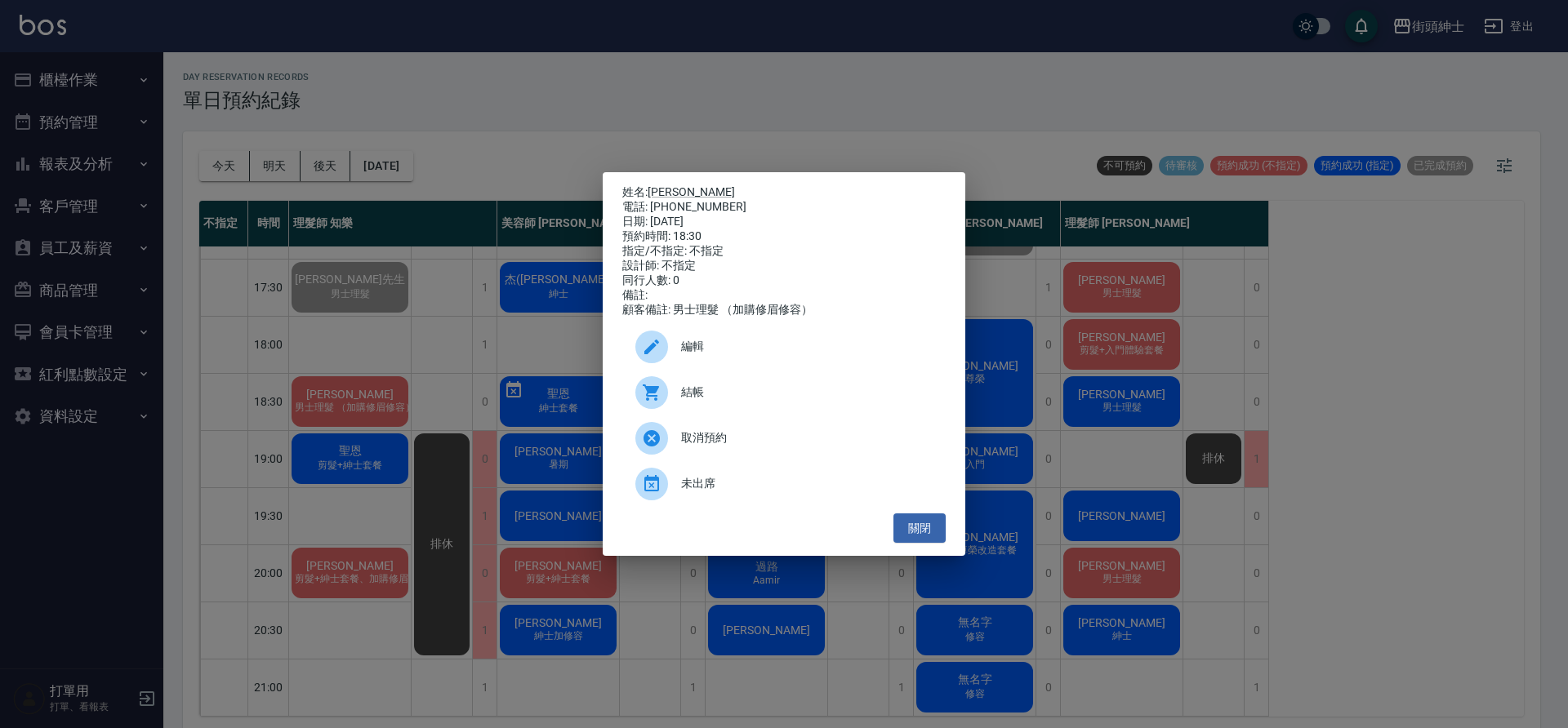
click at [684, 401] on span "結帳" at bounding box center [807, 392] width 252 height 17
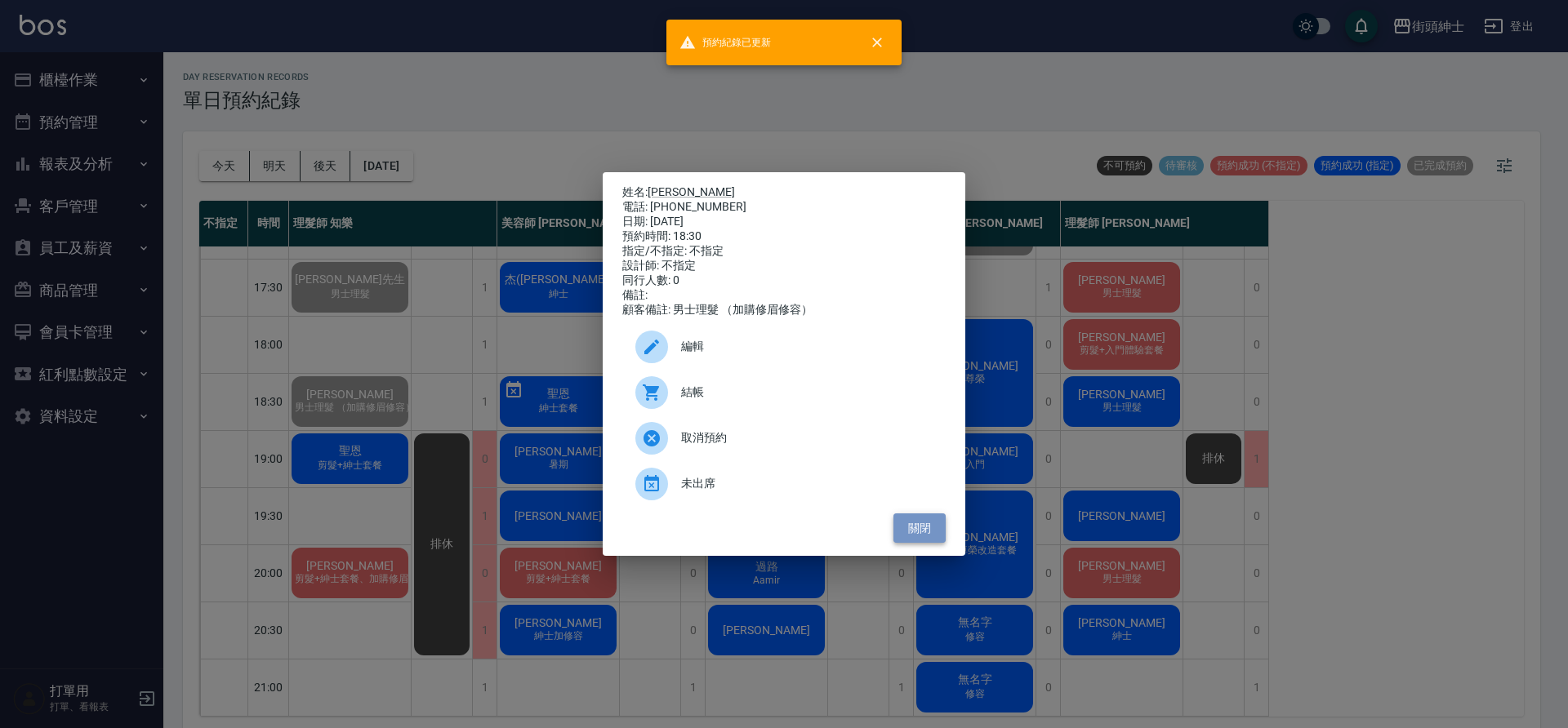
click at [914, 537] on button "關閉" at bounding box center [919, 528] width 52 height 30
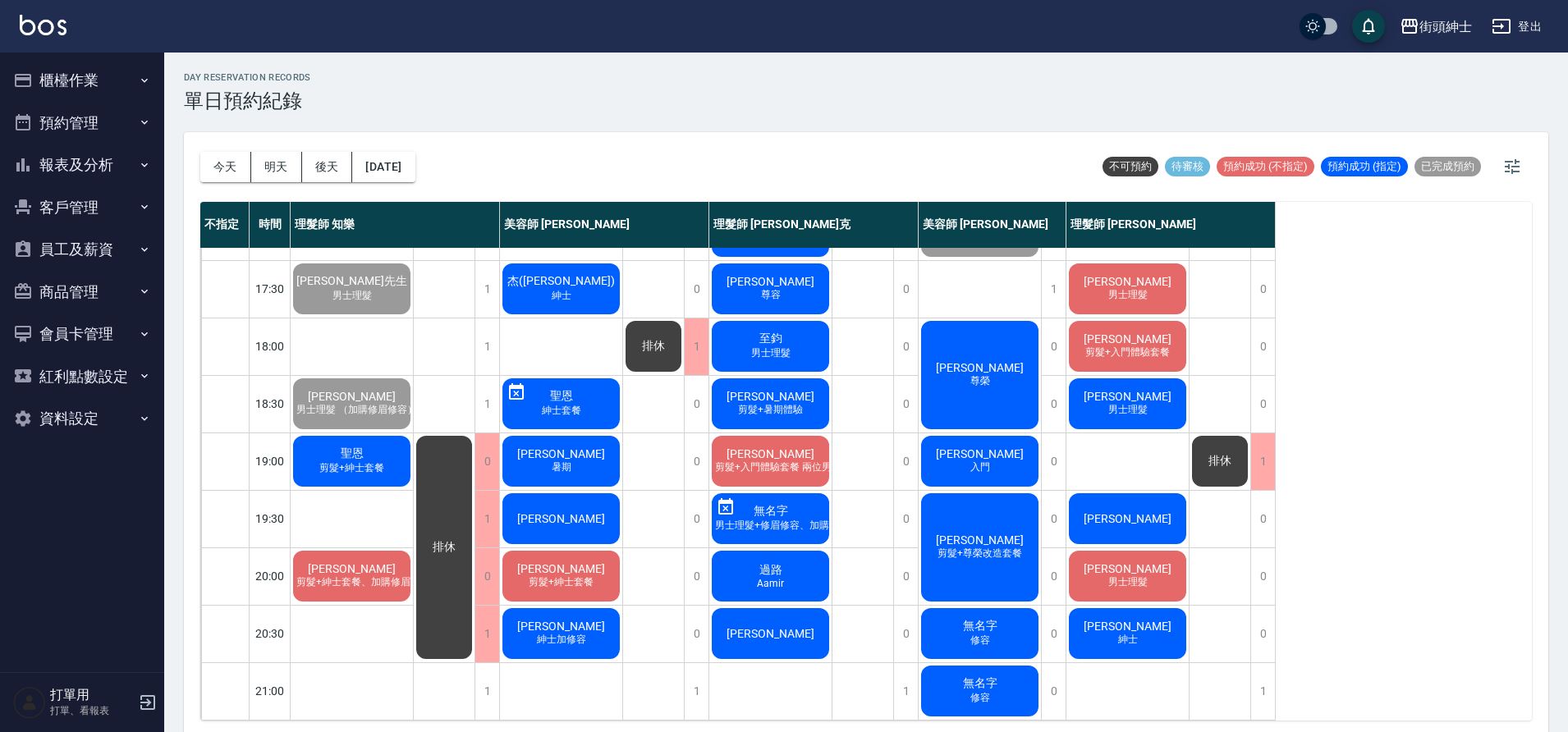
click at [394, 450] on div "聖恩 剪髮+紳士套餐" at bounding box center [351, 461] width 123 height 56
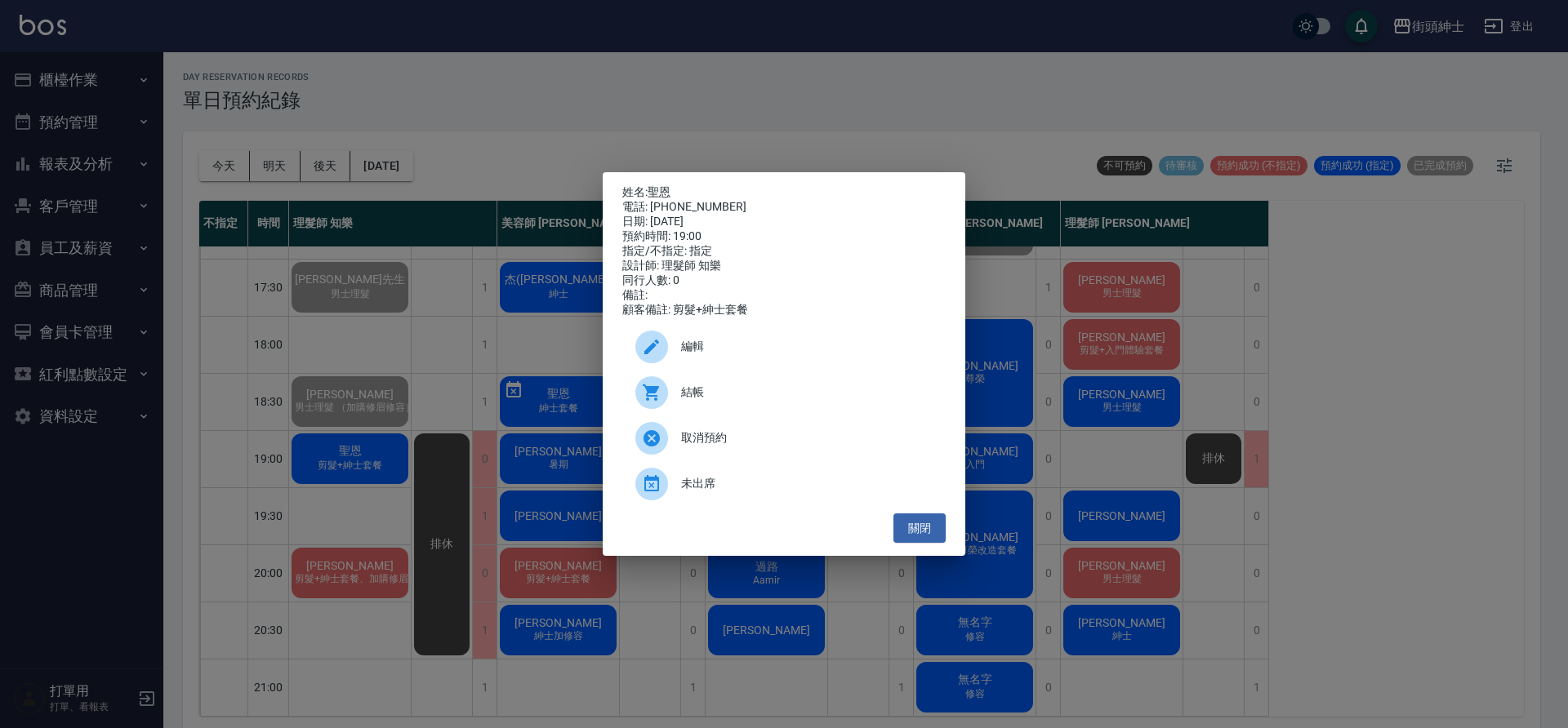
click at [720, 392] on span "結帳" at bounding box center [807, 392] width 252 height 17
click at [925, 537] on button "關閉" at bounding box center [919, 528] width 52 height 30
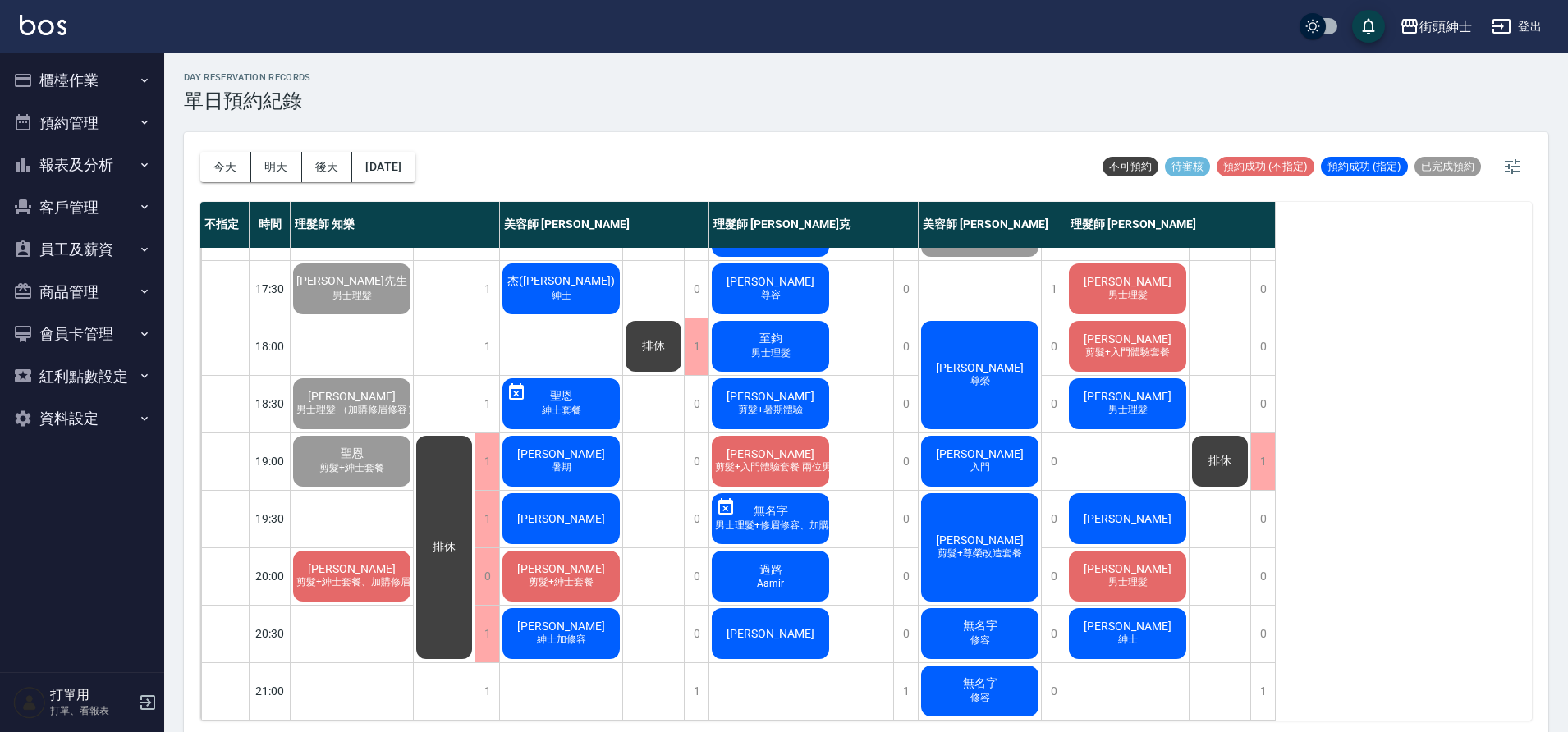
click at [323, 575] on span "剪髮+紳士套餐、加購修眉修容" at bounding box center [363, 582] width 141 height 14
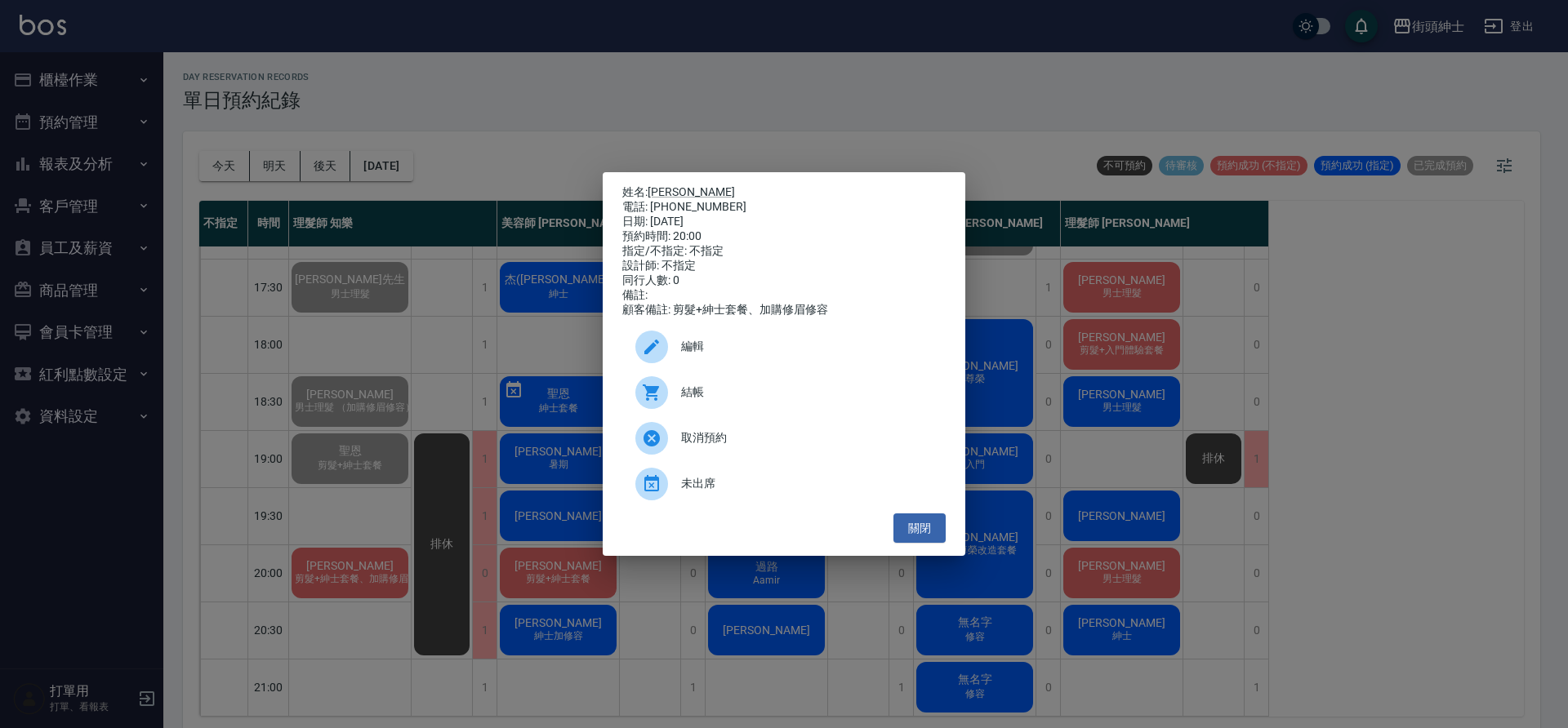
click at [724, 398] on span "結帳" at bounding box center [807, 392] width 252 height 17
click at [913, 529] on button "關閉" at bounding box center [919, 528] width 52 height 30
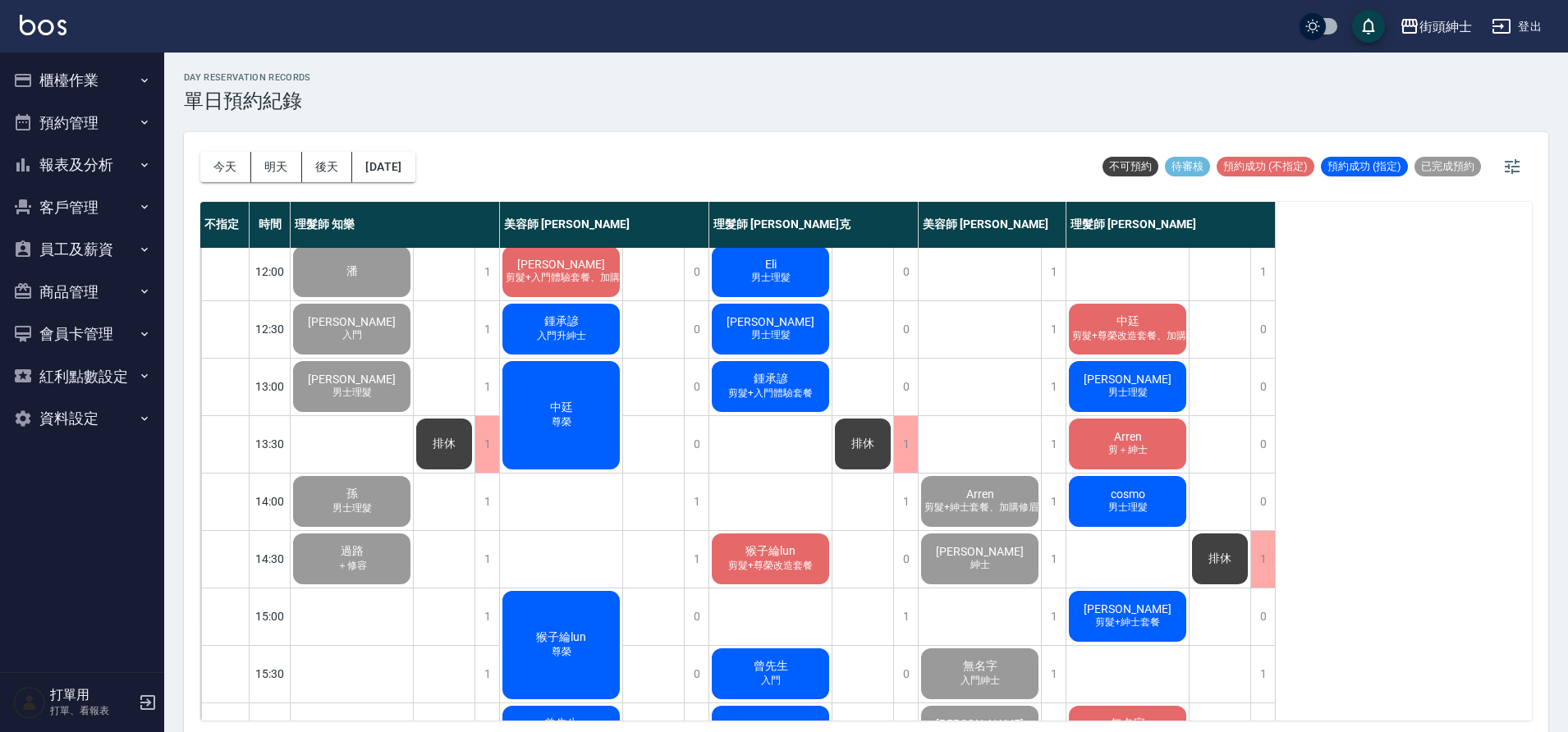
scroll to position [123, 0]
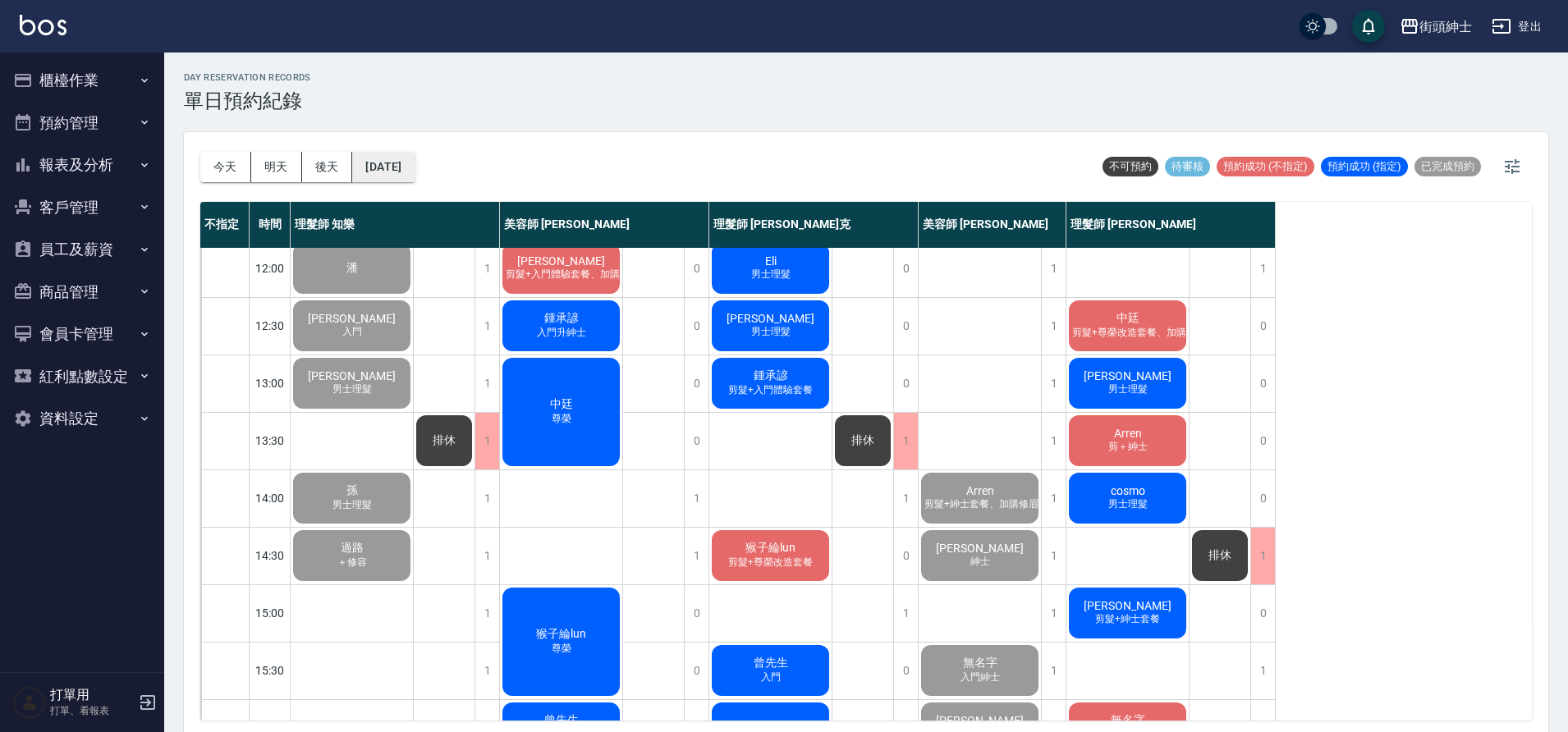
click at [415, 160] on button "[DATE]" at bounding box center [383, 166] width 63 height 30
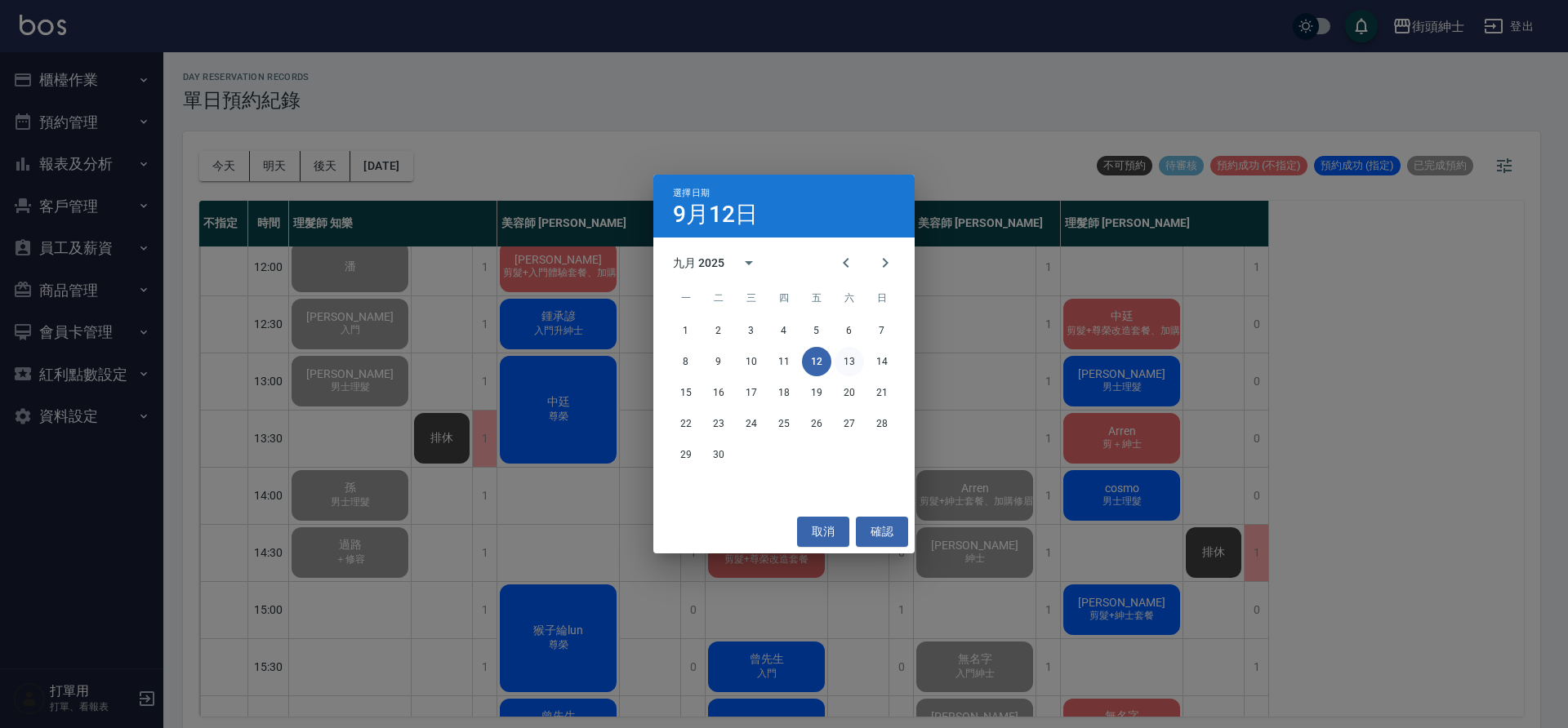
click at [851, 365] on button "13" at bounding box center [849, 361] width 29 height 29
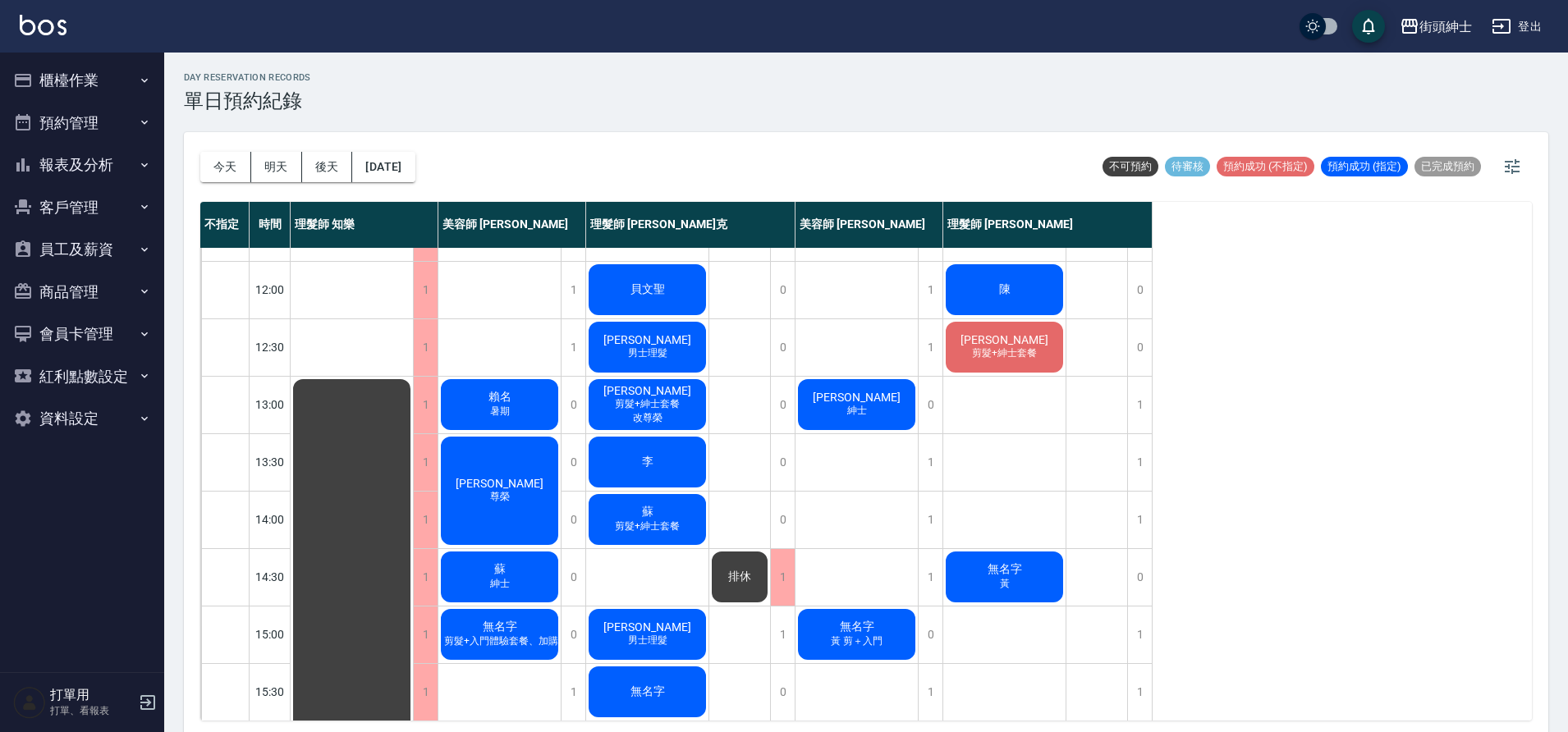
scroll to position [51, 0]
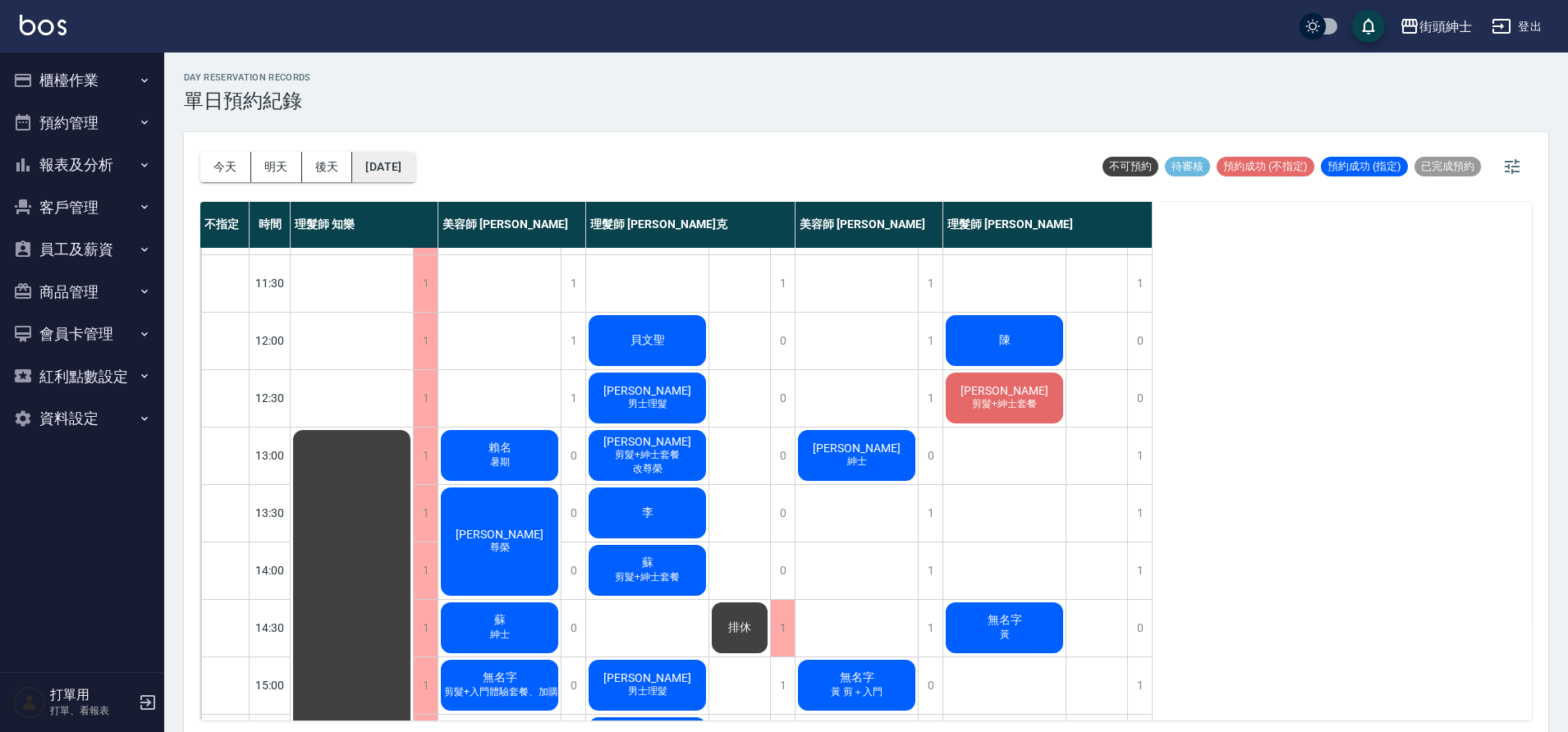
click at [406, 160] on button "2025/09/13" at bounding box center [383, 166] width 63 height 30
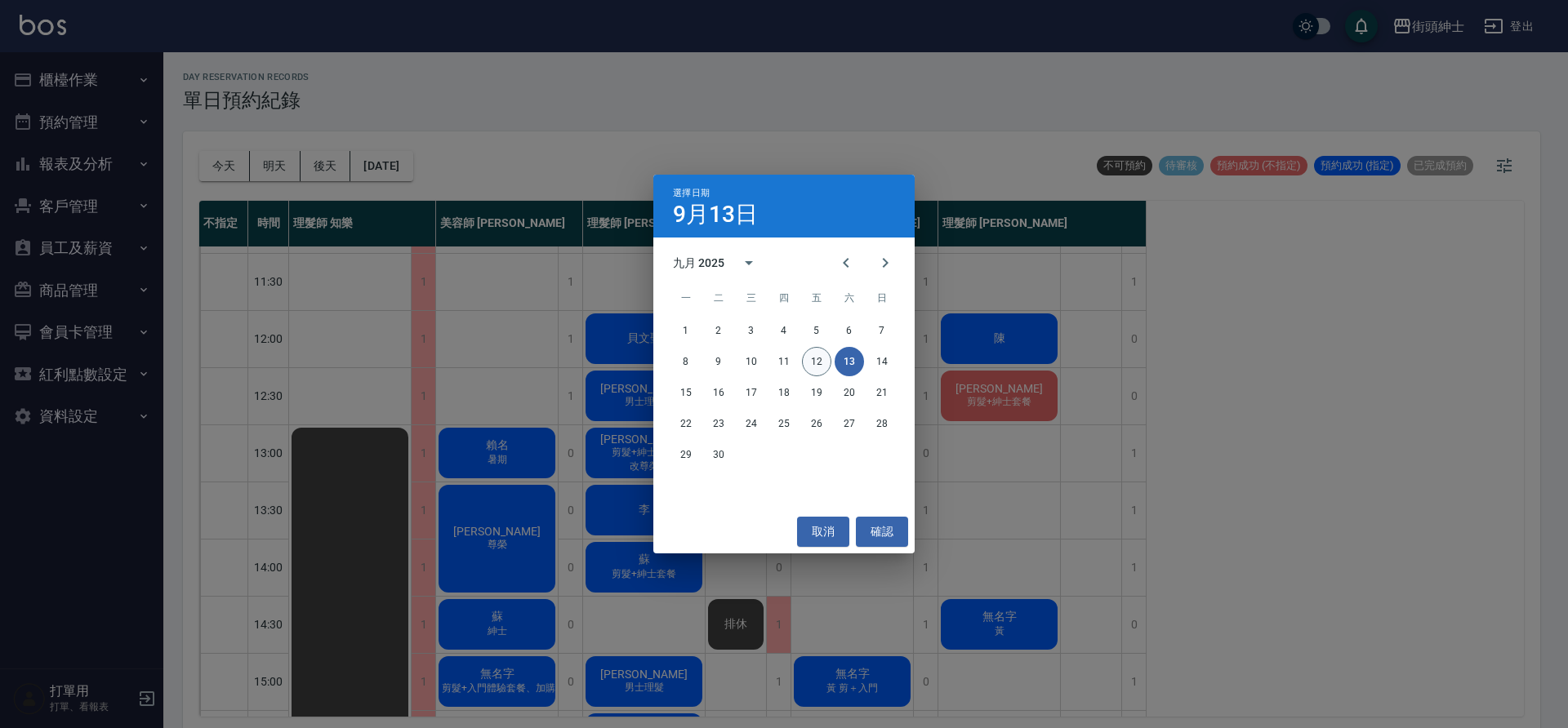
click at [820, 357] on button "12" at bounding box center [817, 361] width 29 height 29
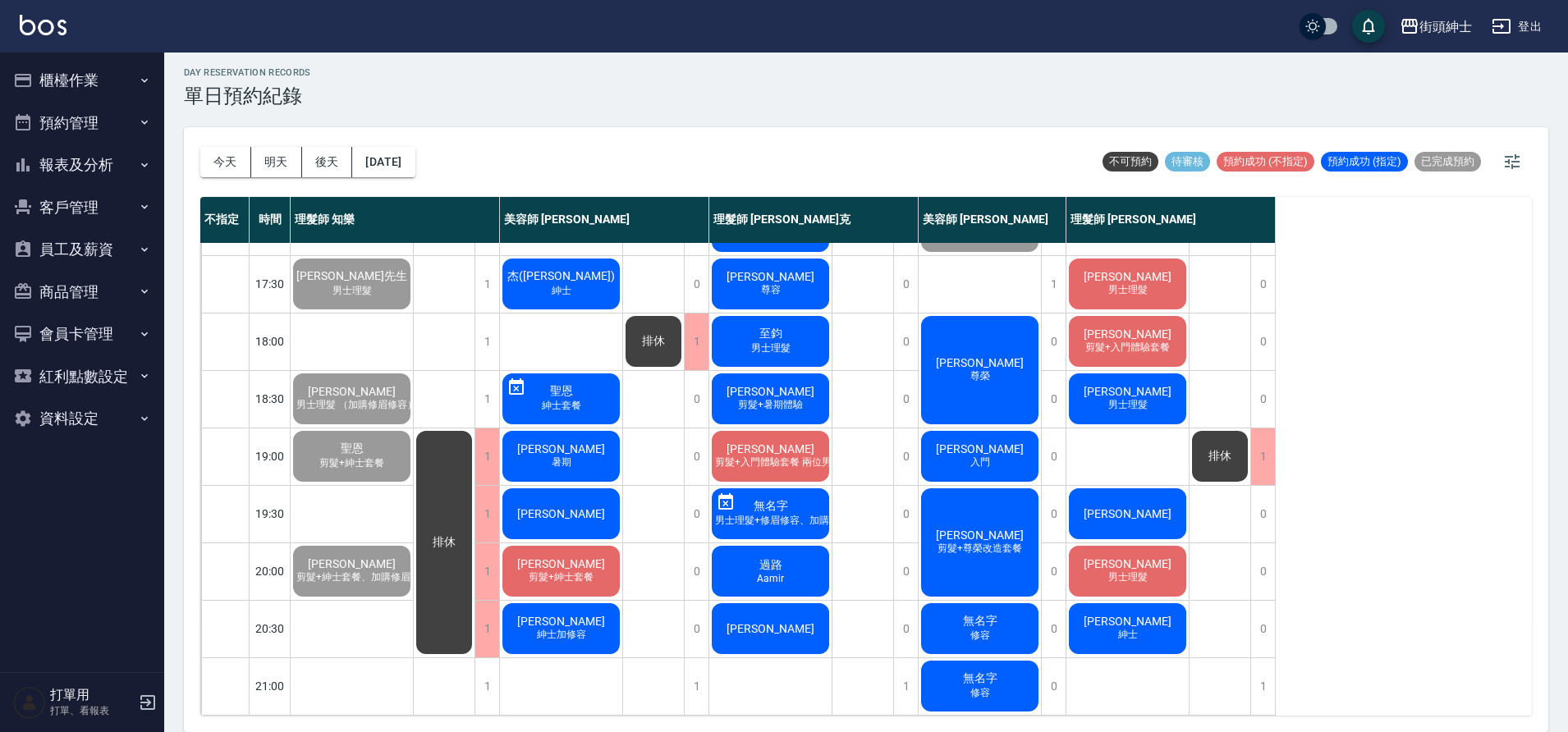
scroll to position [747, 0]
click at [546, 399] on span "紳士套餐" at bounding box center [562, 405] width 46 height 14
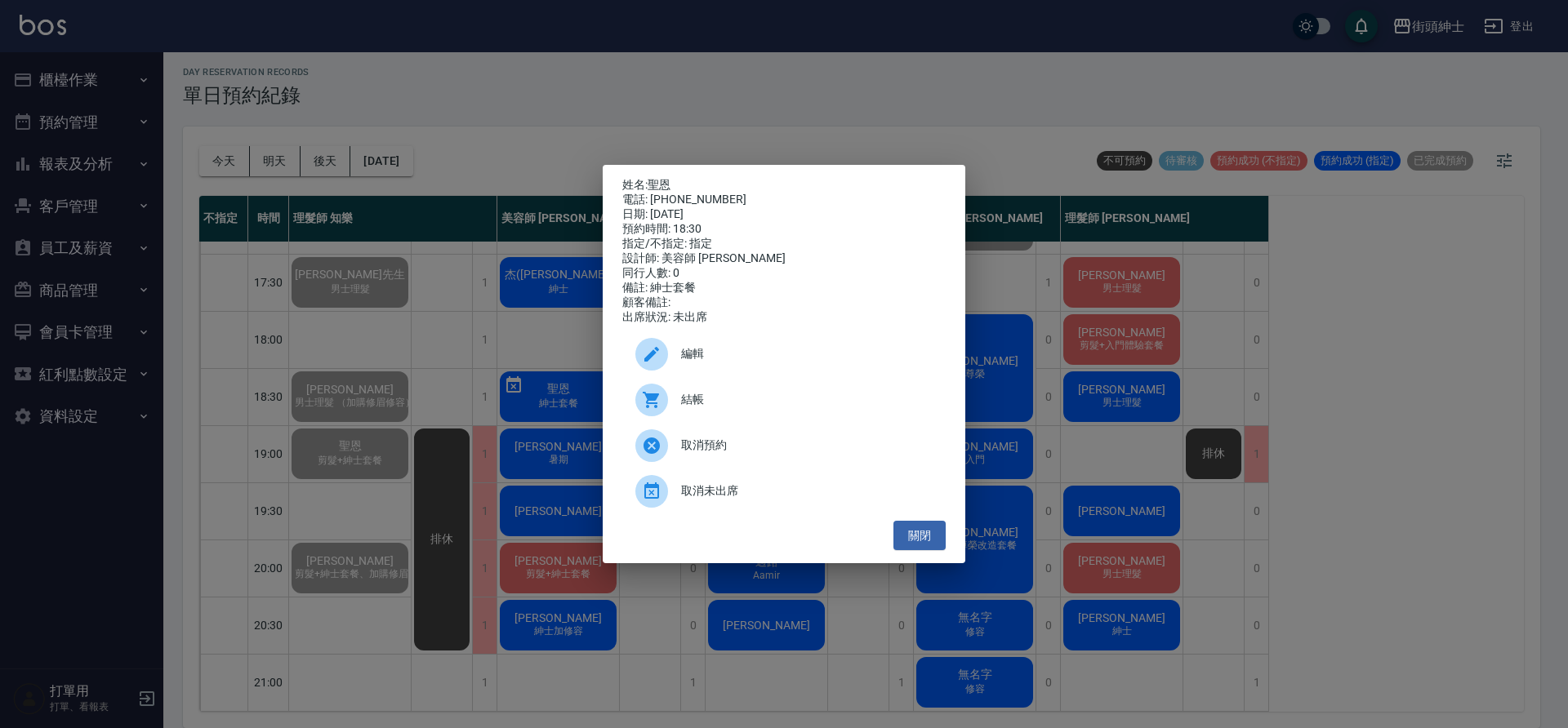
click at [746, 444] on span "取消預約" at bounding box center [807, 445] width 252 height 17
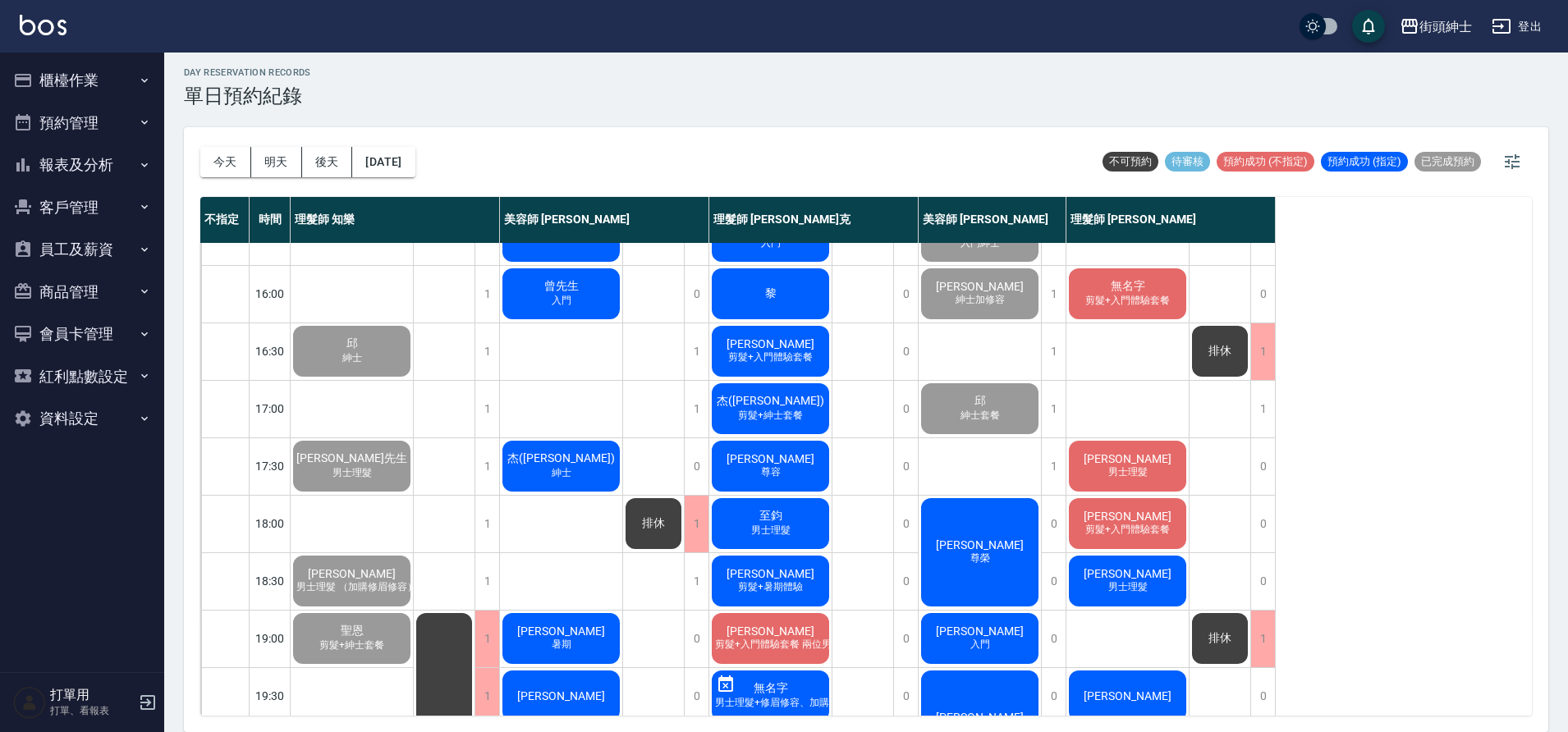
scroll to position [554, 0]
click at [415, 171] on button "[DATE]" at bounding box center [383, 161] width 63 height 30
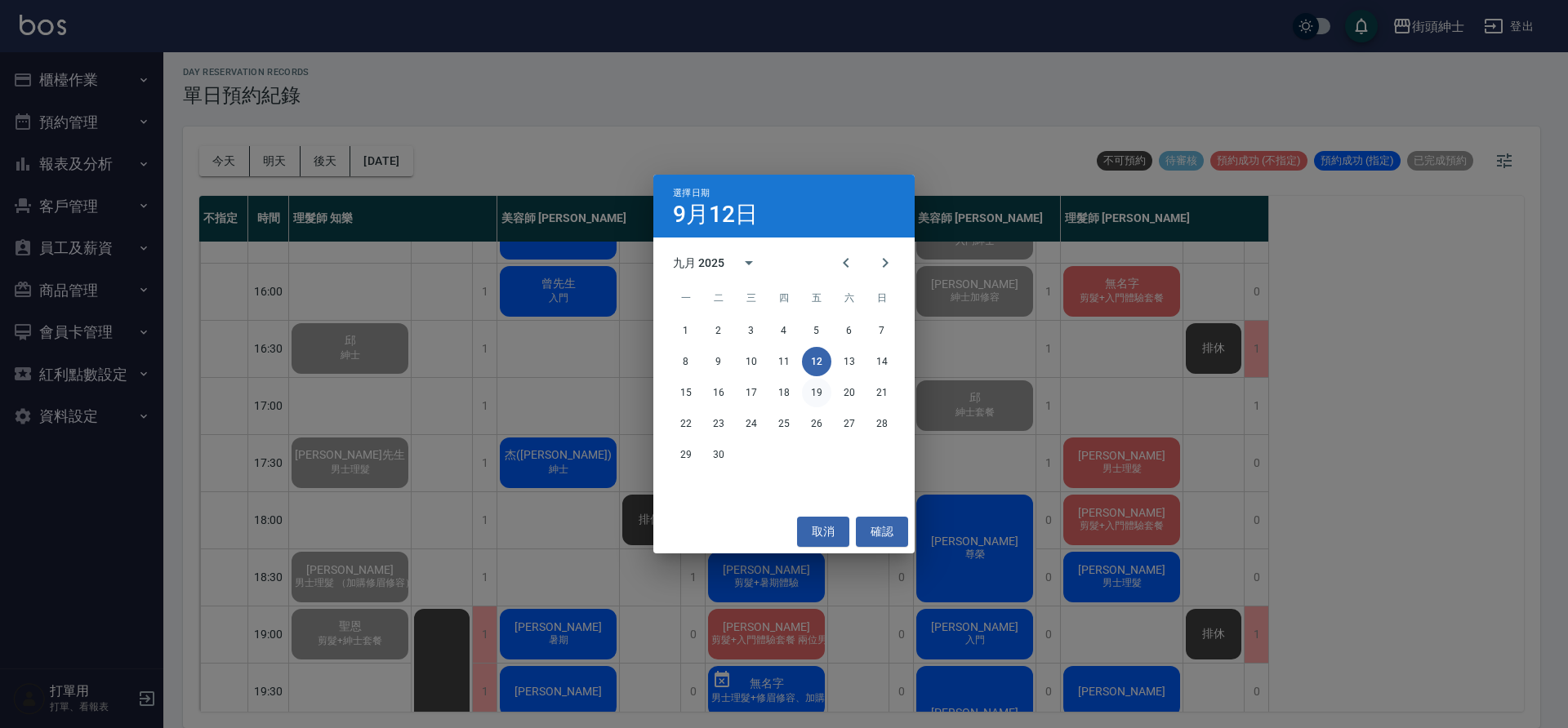
click at [819, 396] on button "19" at bounding box center [817, 392] width 29 height 29
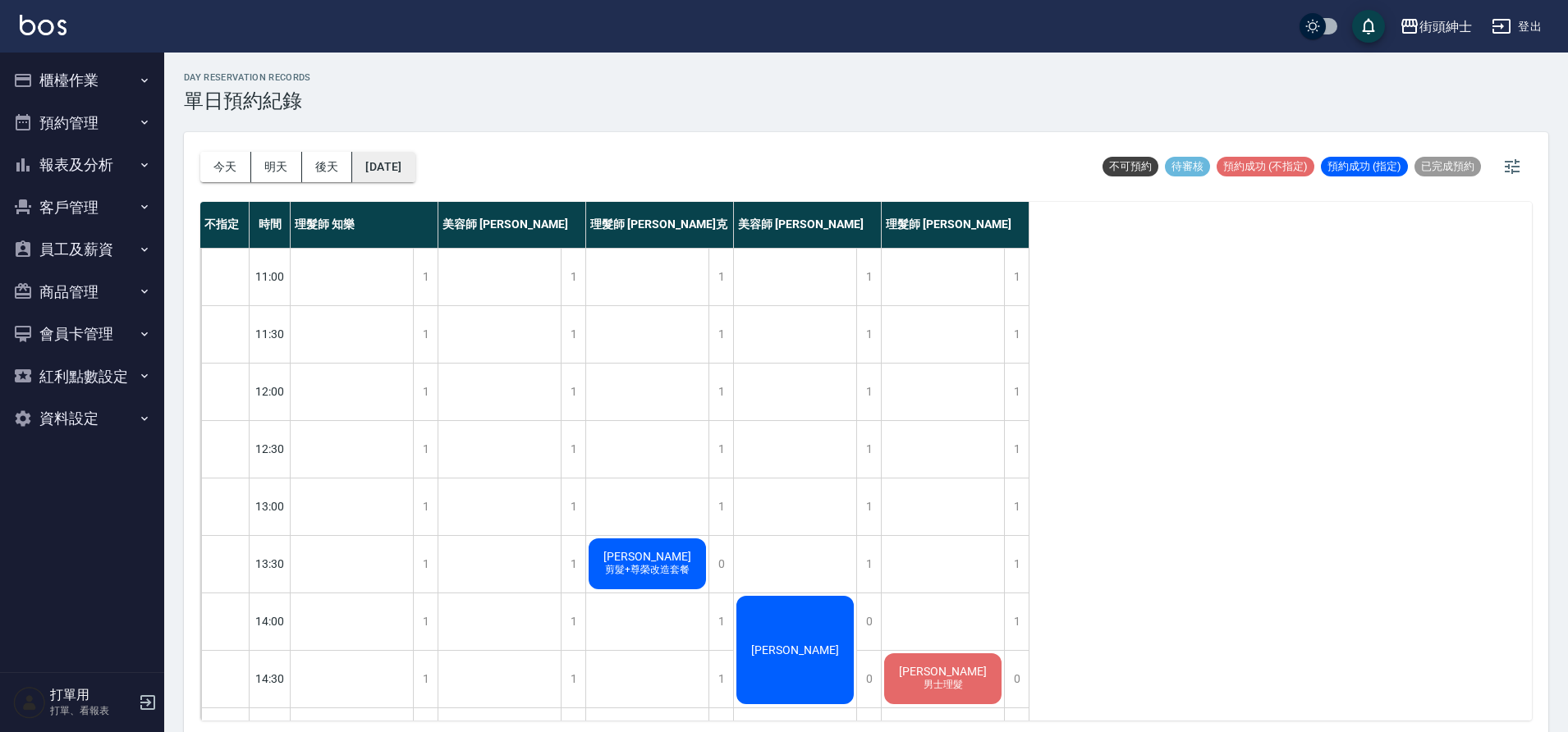
click at [415, 169] on button "2025/09/19" at bounding box center [383, 166] width 63 height 30
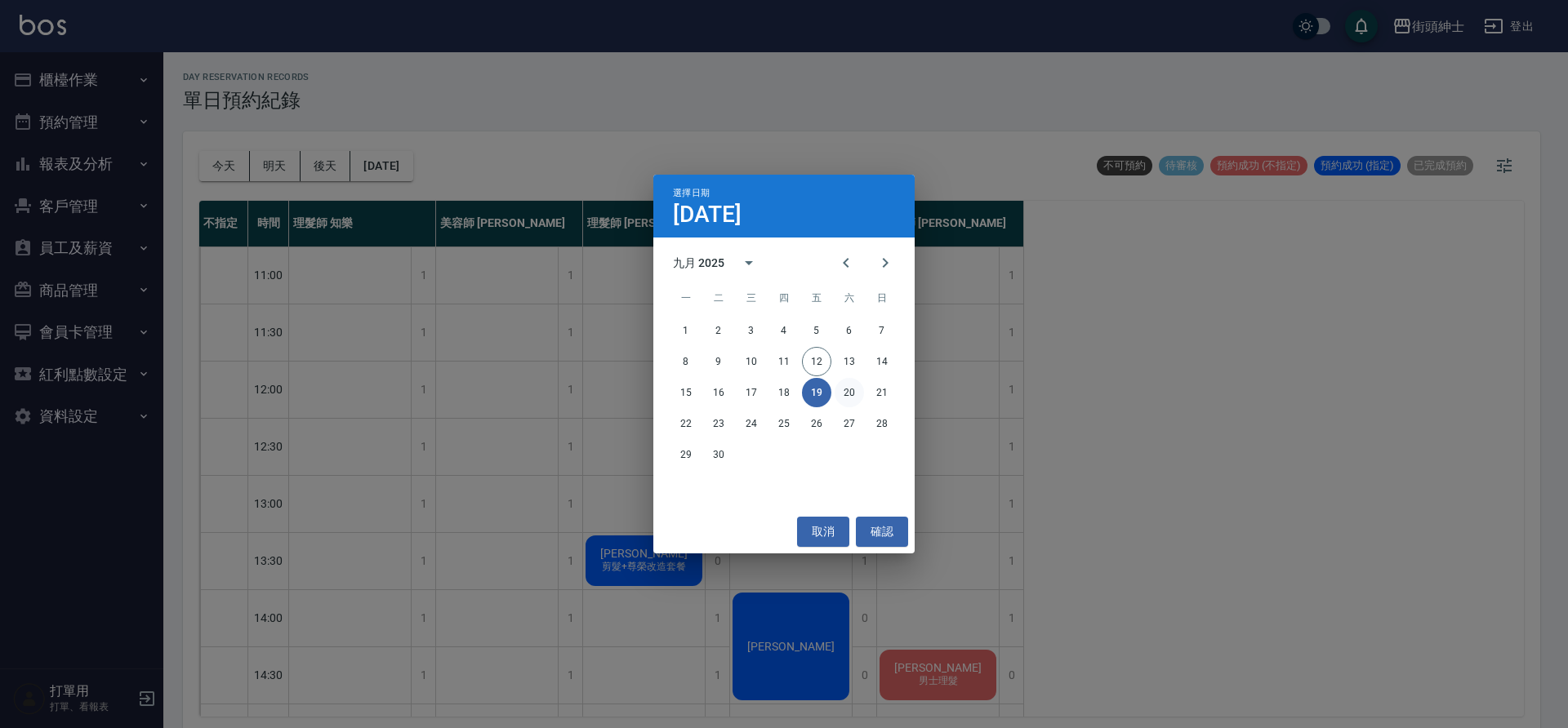
click at [855, 390] on button "20" at bounding box center [849, 392] width 29 height 29
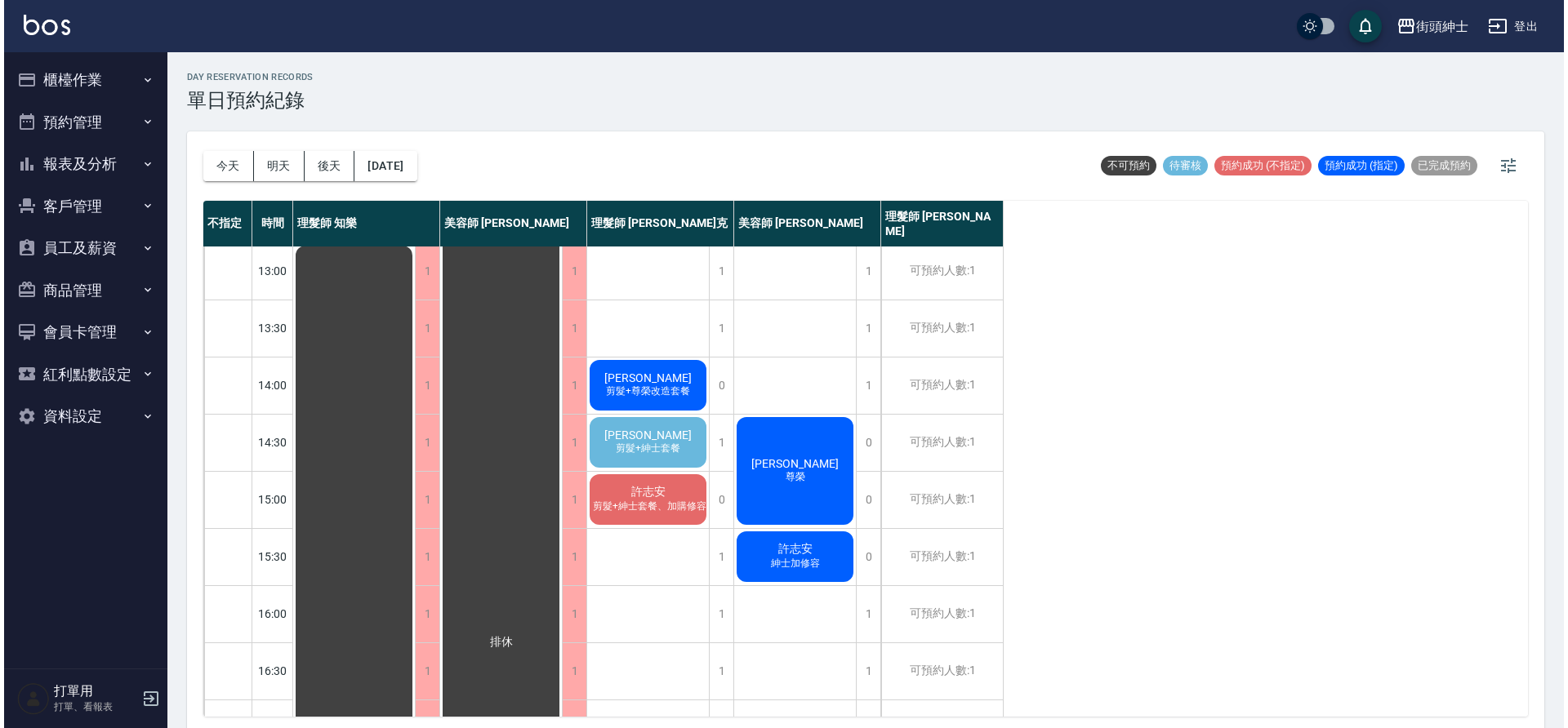
scroll to position [5, 0]
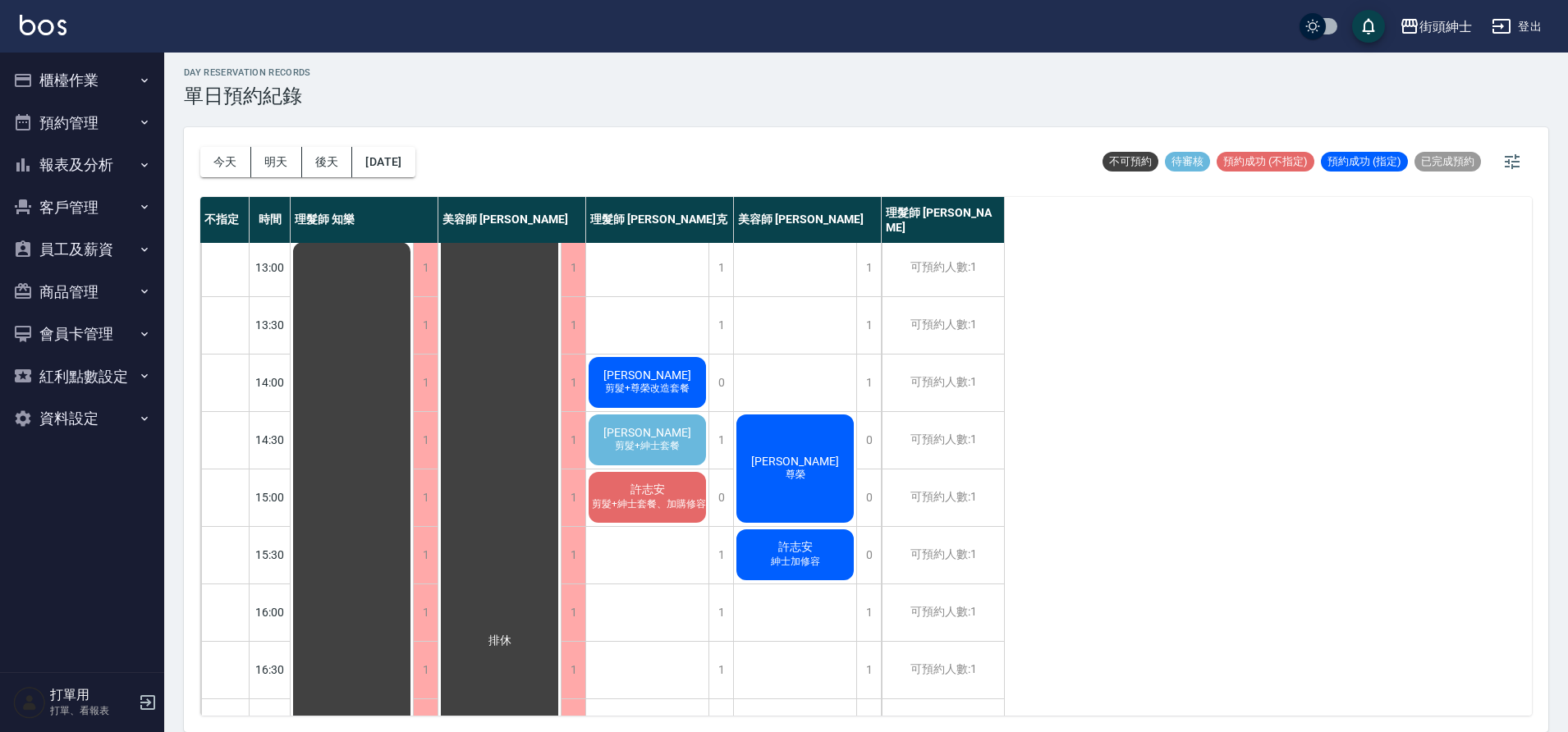
click at [633, 426] on span "叢培智" at bounding box center [647, 432] width 94 height 13
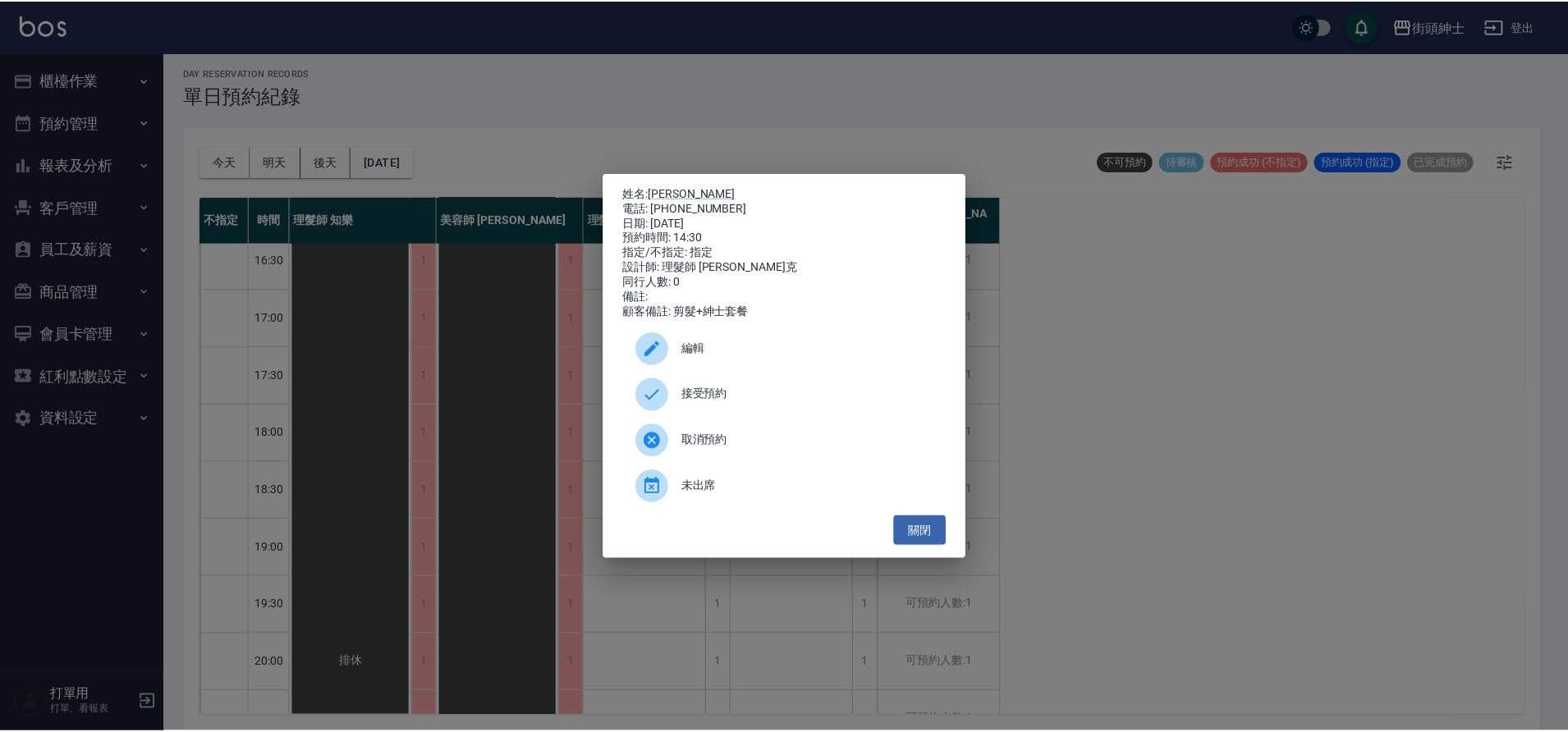
scroll to position [708, 0]
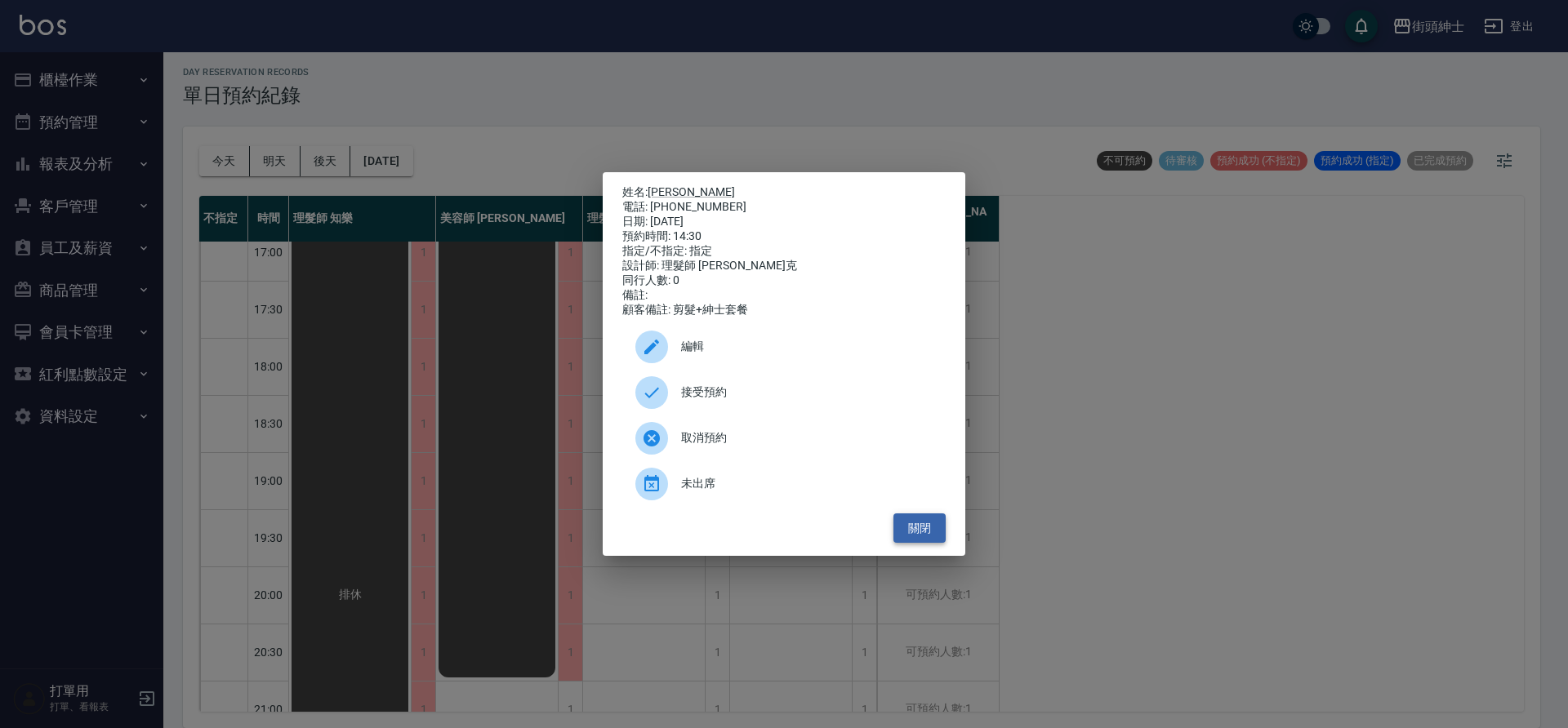
click at [911, 538] on button "關閉" at bounding box center [919, 528] width 52 height 30
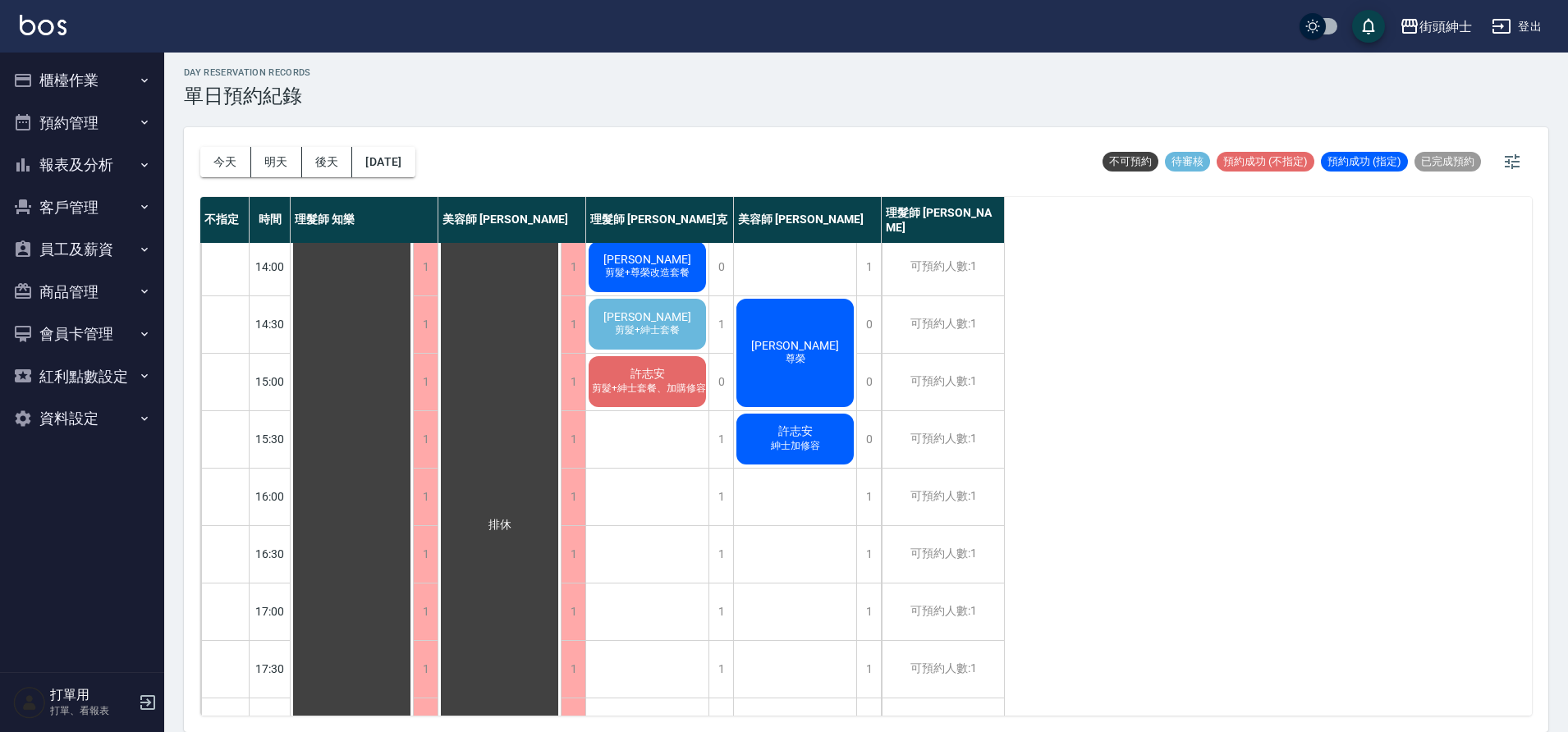
scroll to position [338, 0]
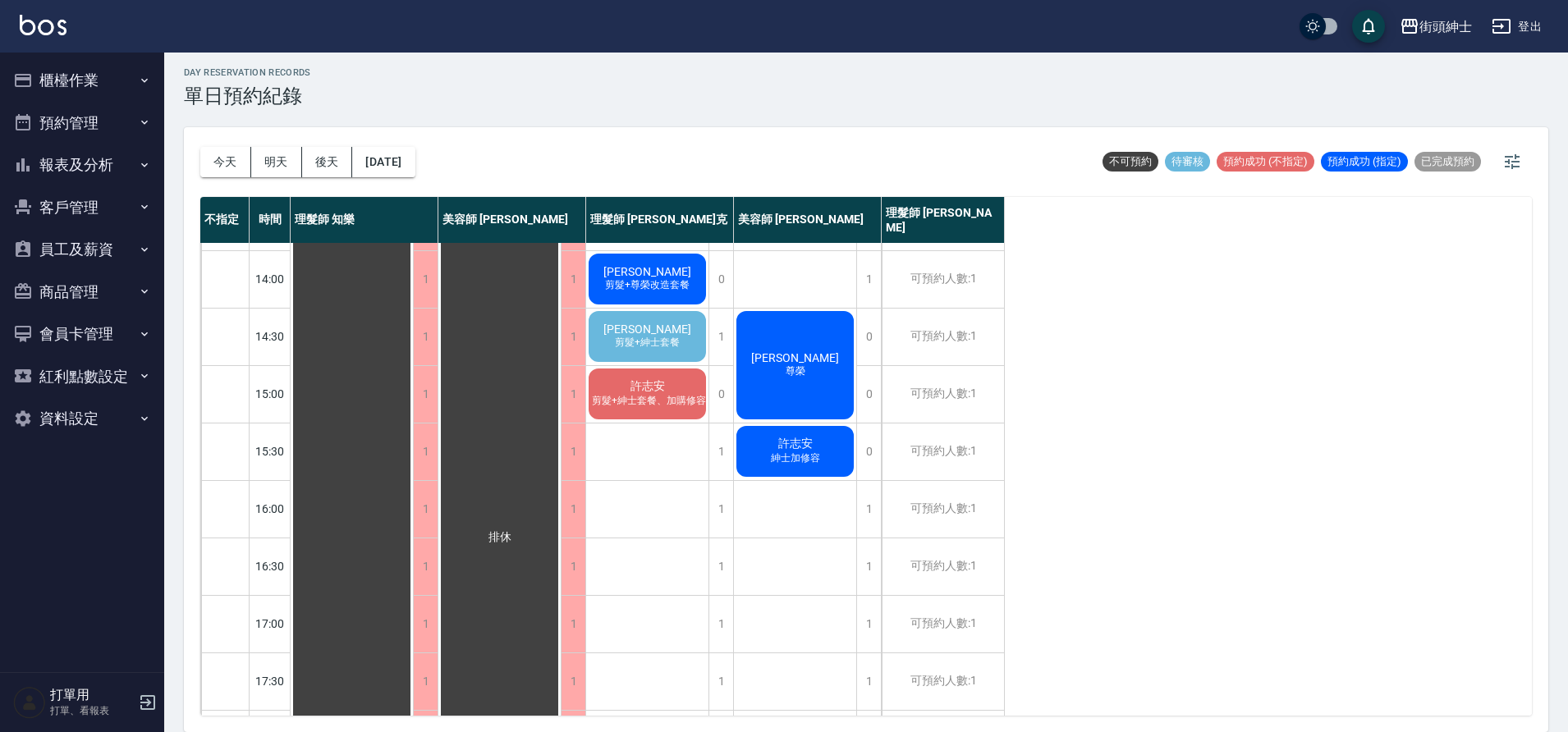
click at [665, 340] on span "剪髮+紳士套餐" at bounding box center [647, 343] width 71 height 14
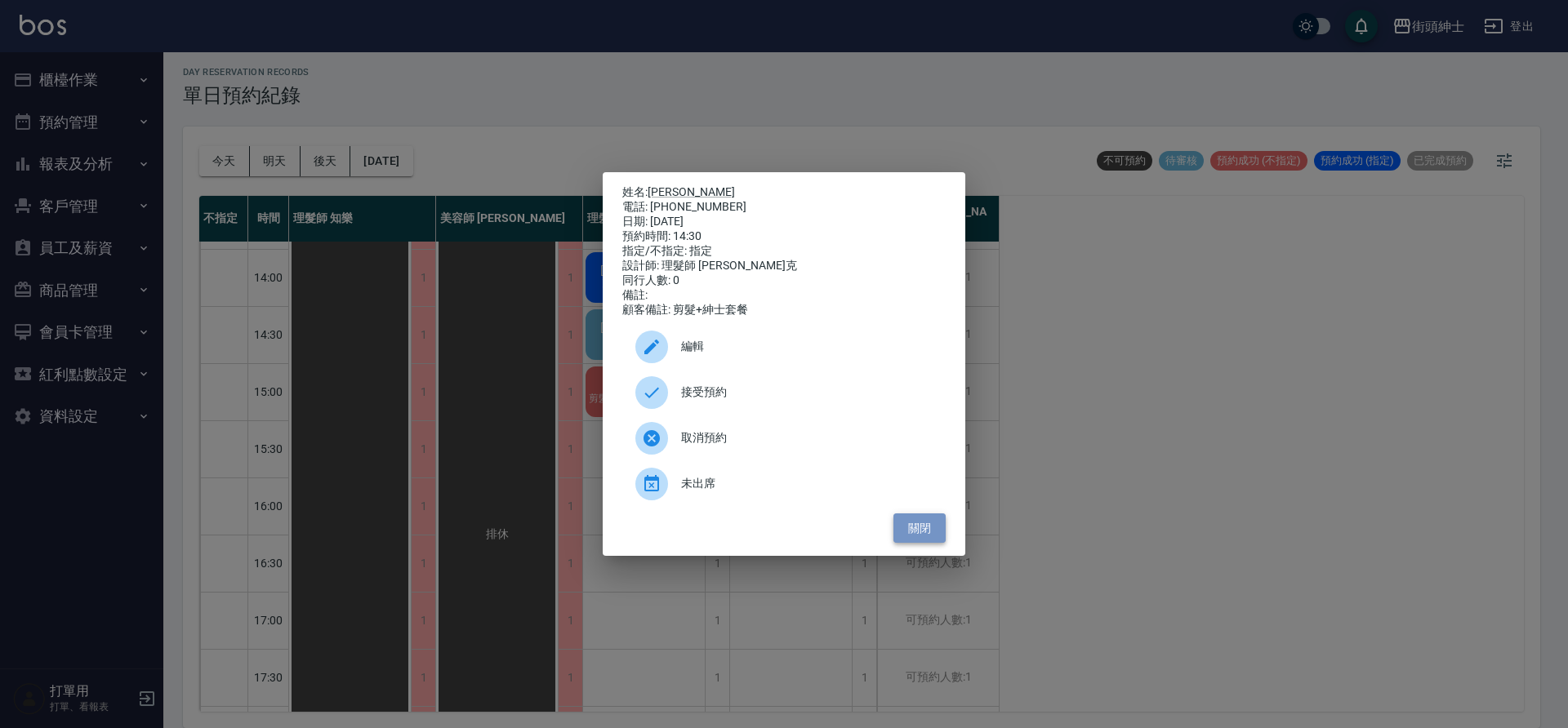
click at [920, 541] on button "關閉" at bounding box center [919, 528] width 52 height 30
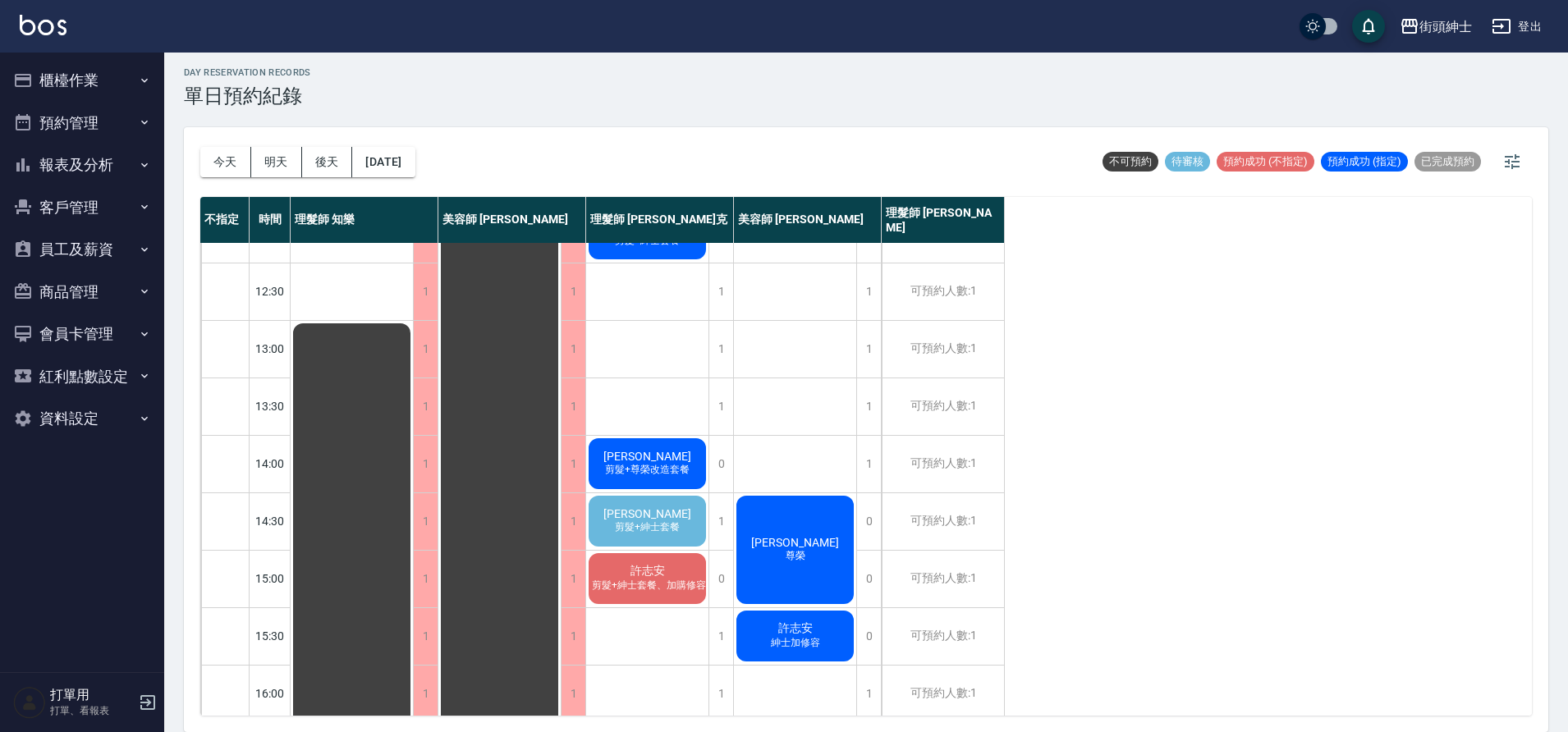
scroll to position [189, 0]
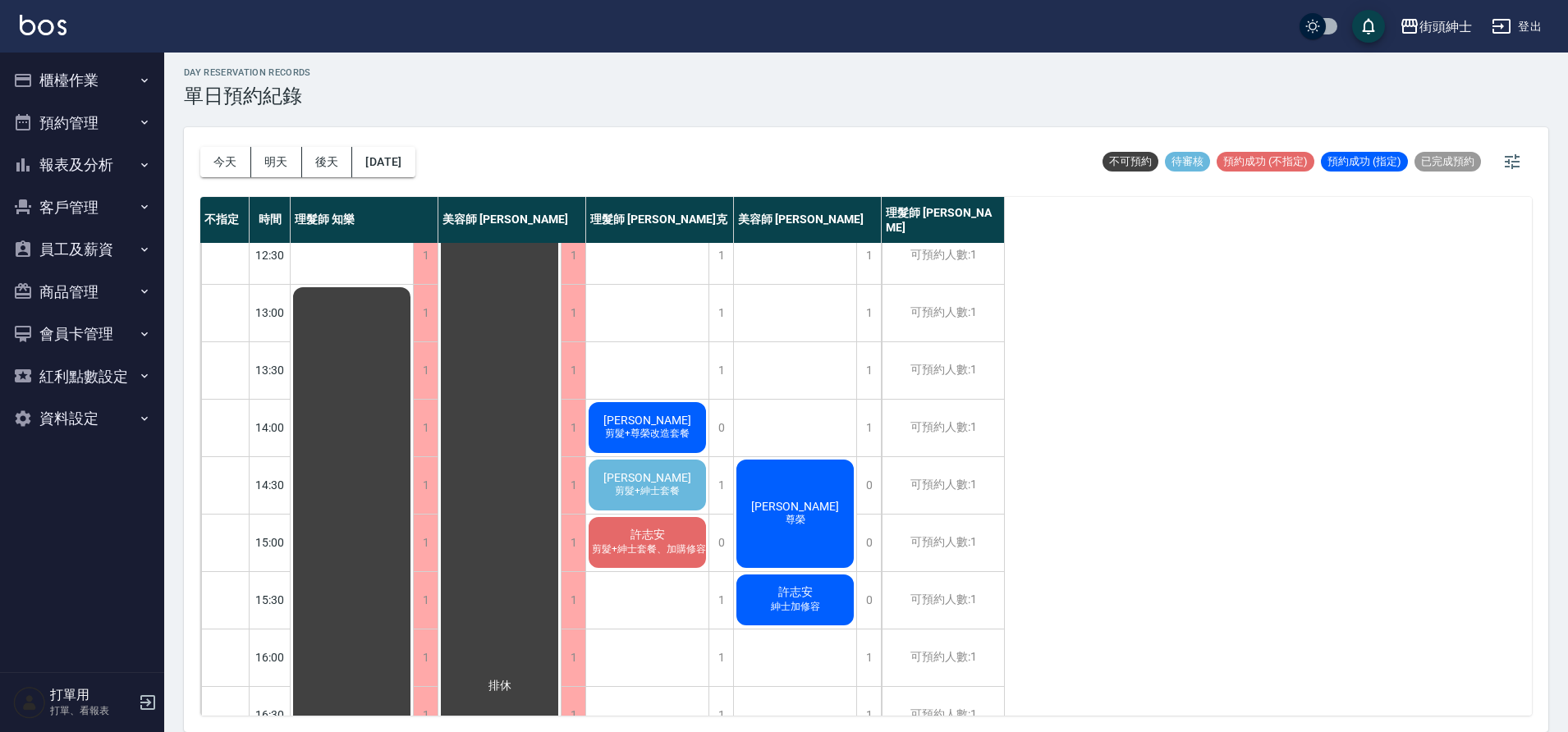
click at [666, 483] on span "叢培智" at bounding box center [647, 477] width 94 height 13
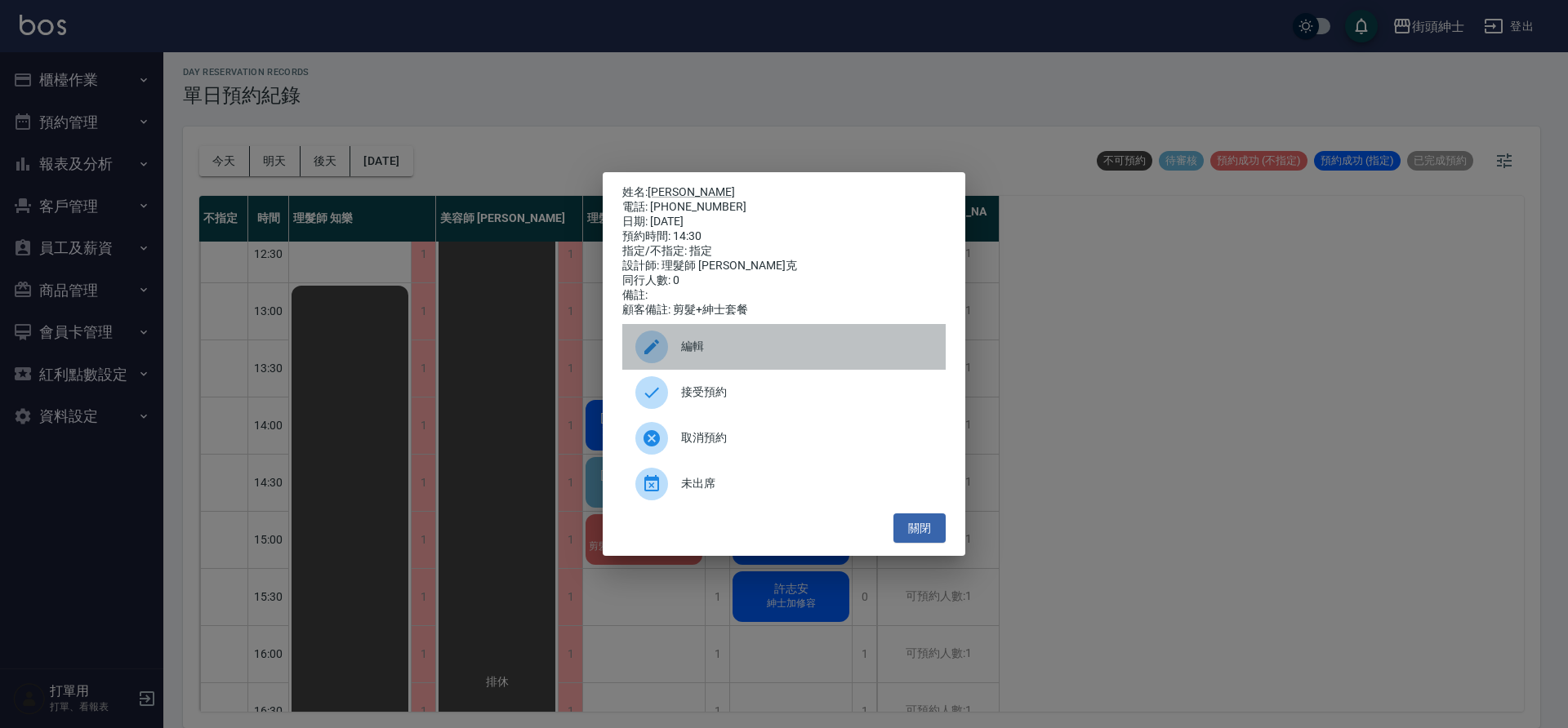
click at [761, 337] on div "編輯" at bounding box center [784, 347] width 323 height 46
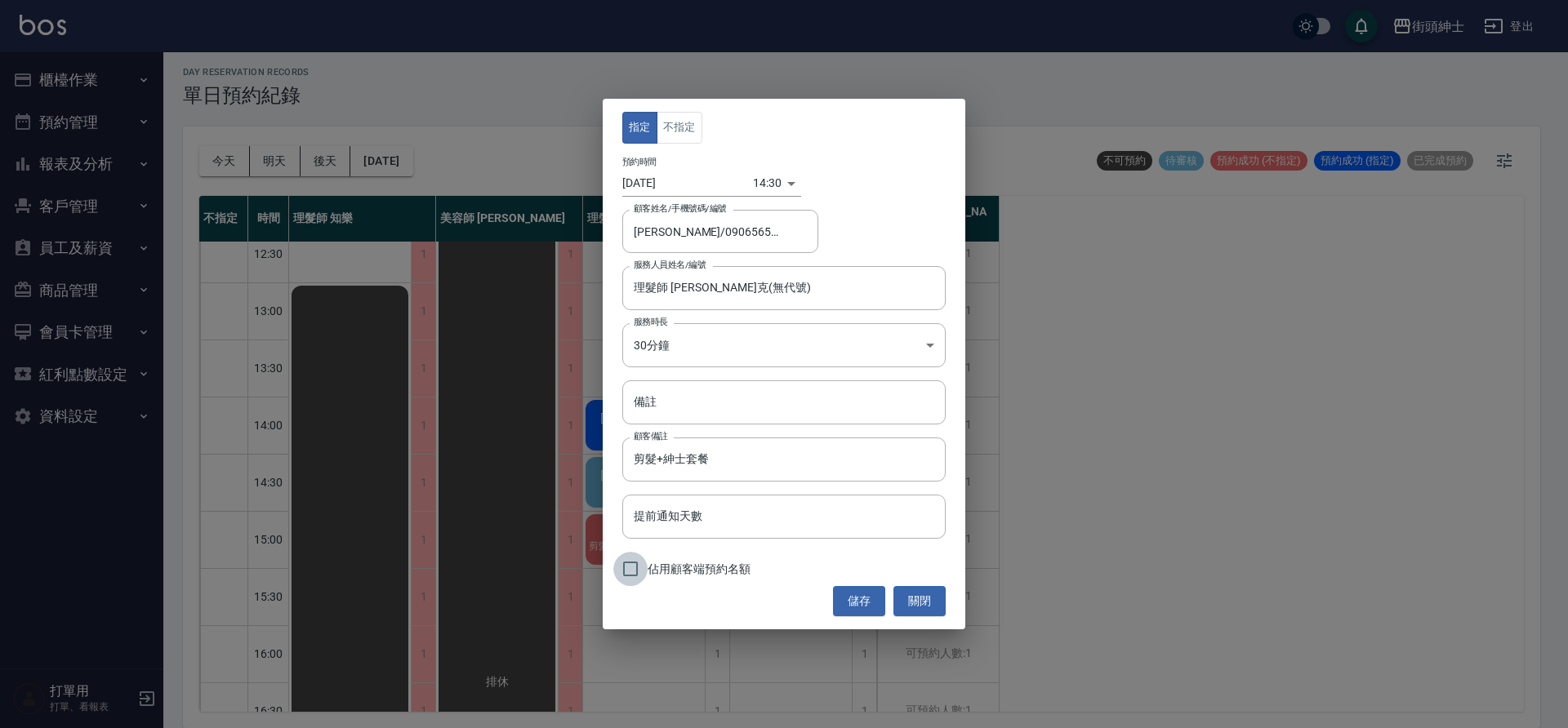
click at [634, 564] on input "佔用顧客端預約名額" at bounding box center [630, 569] width 34 height 34
checkbox input "true"
drag, startPoint x: 902, startPoint y: 598, endPoint x: 871, endPoint y: 567, distance: 43.8
click at [902, 598] on button "關閉" at bounding box center [919, 601] width 52 height 30
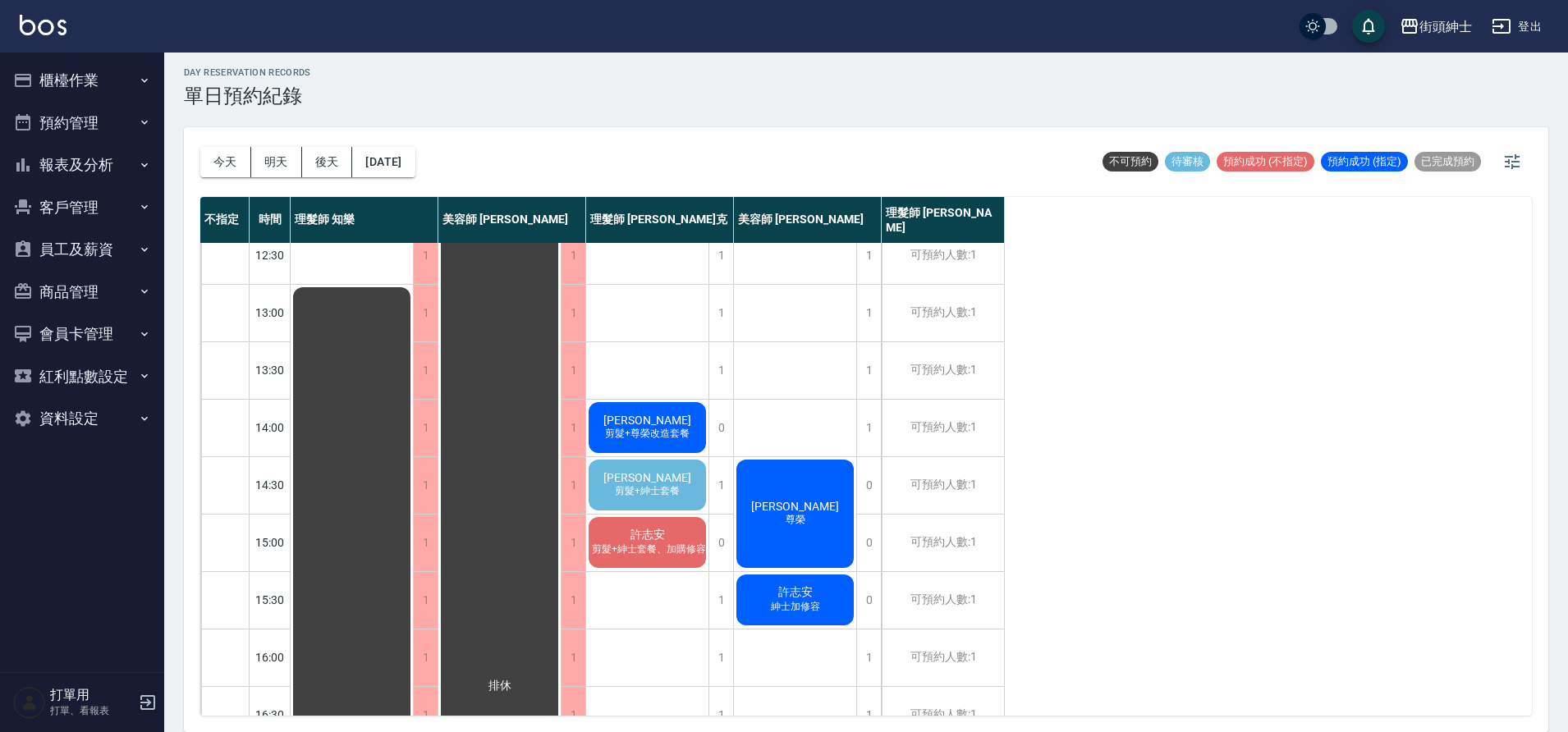
click at [628, 477] on span "叢培智" at bounding box center [647, 477] width 94 height 13
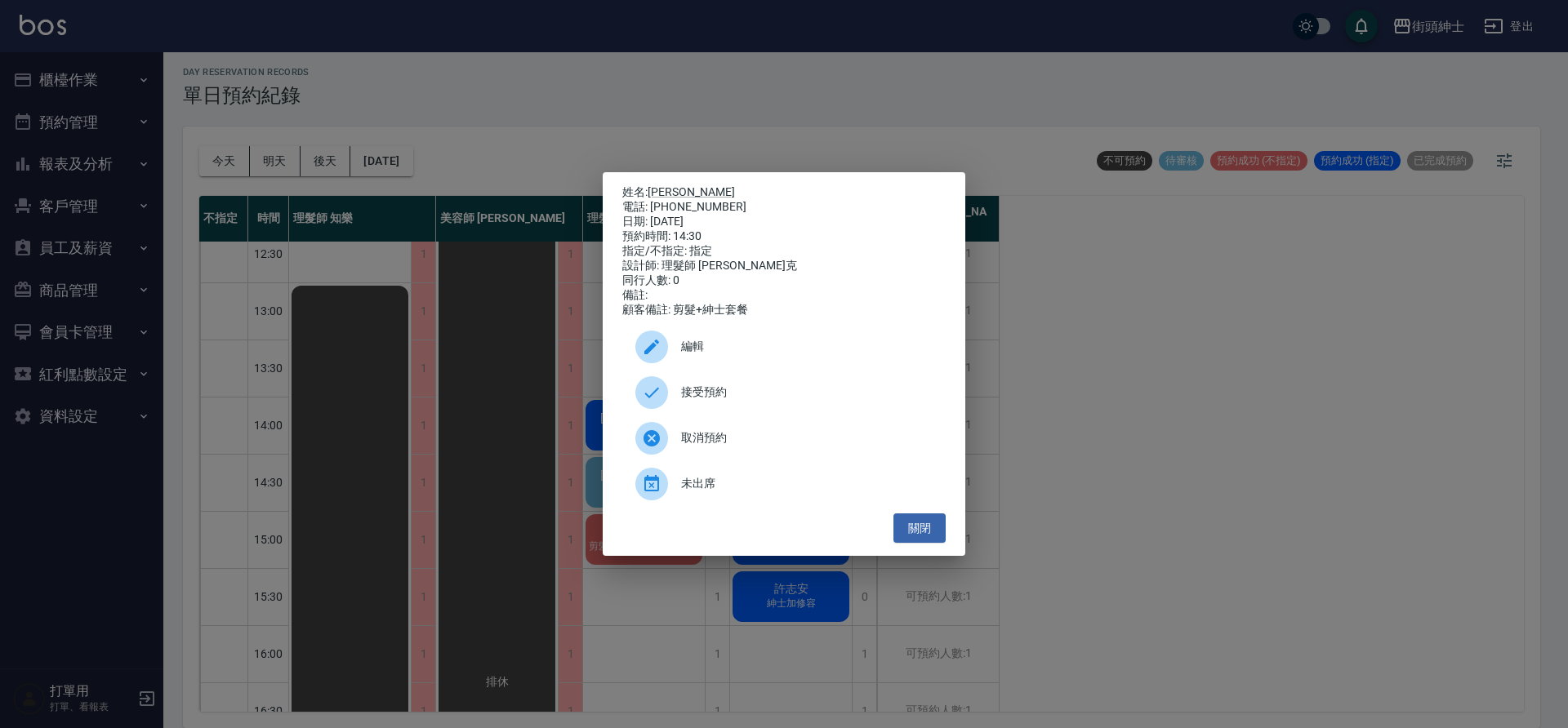
click at [767, 385] on div "接受預約" at bounding box center [784, 393] width 323 height 46
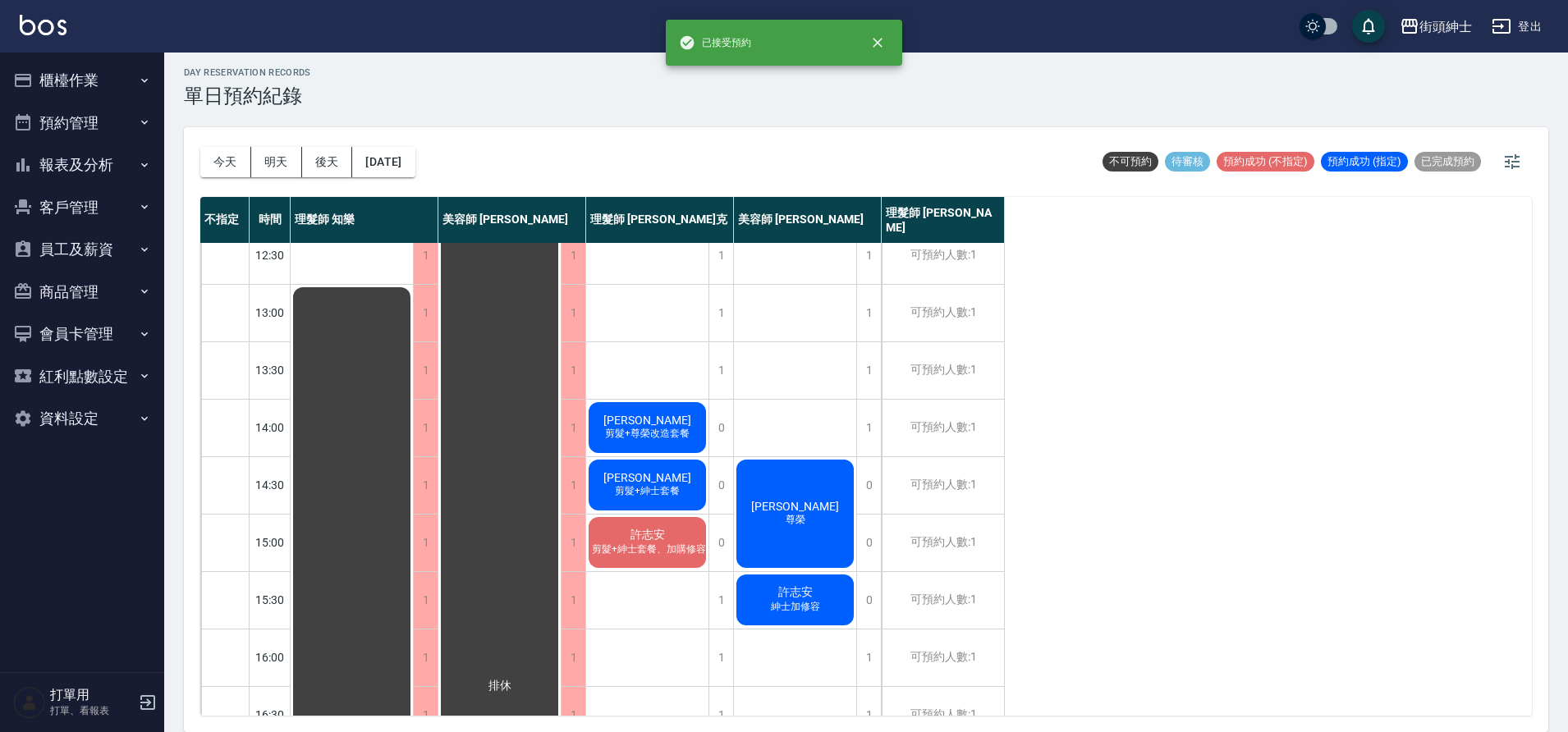
click at [654, 484] on span "叢培智" at bounding box center [647, 477] width 94 height 13
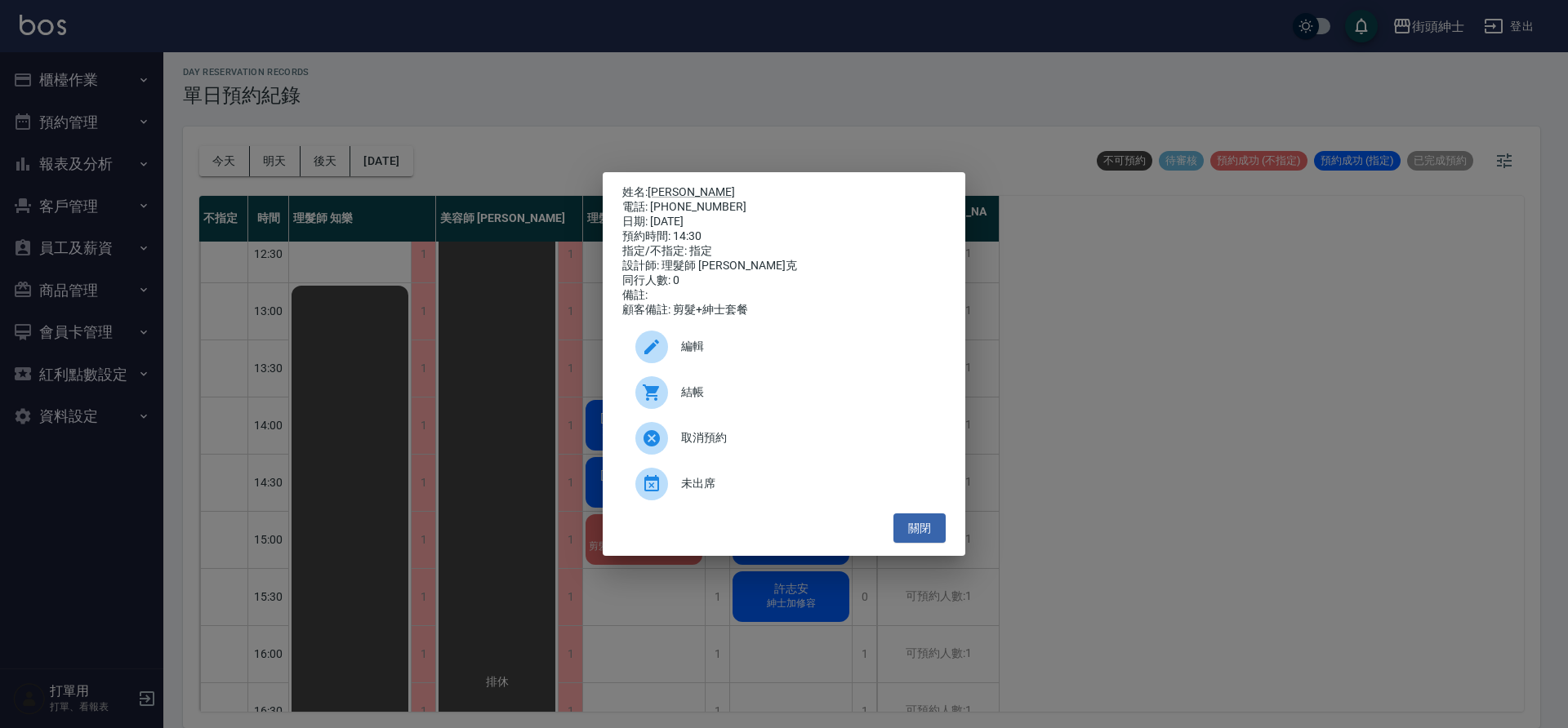
drag, startPoint x: 651, startPoint y: 201, endPoint x: 720, endPoint y: 206, distance: 69.2
click at [737, 217] on div "姓名: 叢培智 電話: 0906565958 日期: 2025/09/20 預約時間: 14:30 指定/不指定: 指定 設計師: 理髮師 Vic 維克 同行…" at bounding box center [784, 251] width 323 height 132
click at [720, 206] on div "電話: 0906565958" at bounding box center [784, 207] width 323 height 14
drag, startPoint x: 715, startPoint y: 201, endPoint x: 653, endPoint y: 204, distance: 62.1
click at [653, 204] on div "電話: 0906565958" at bounding box center [784, 207] width 323 height 14
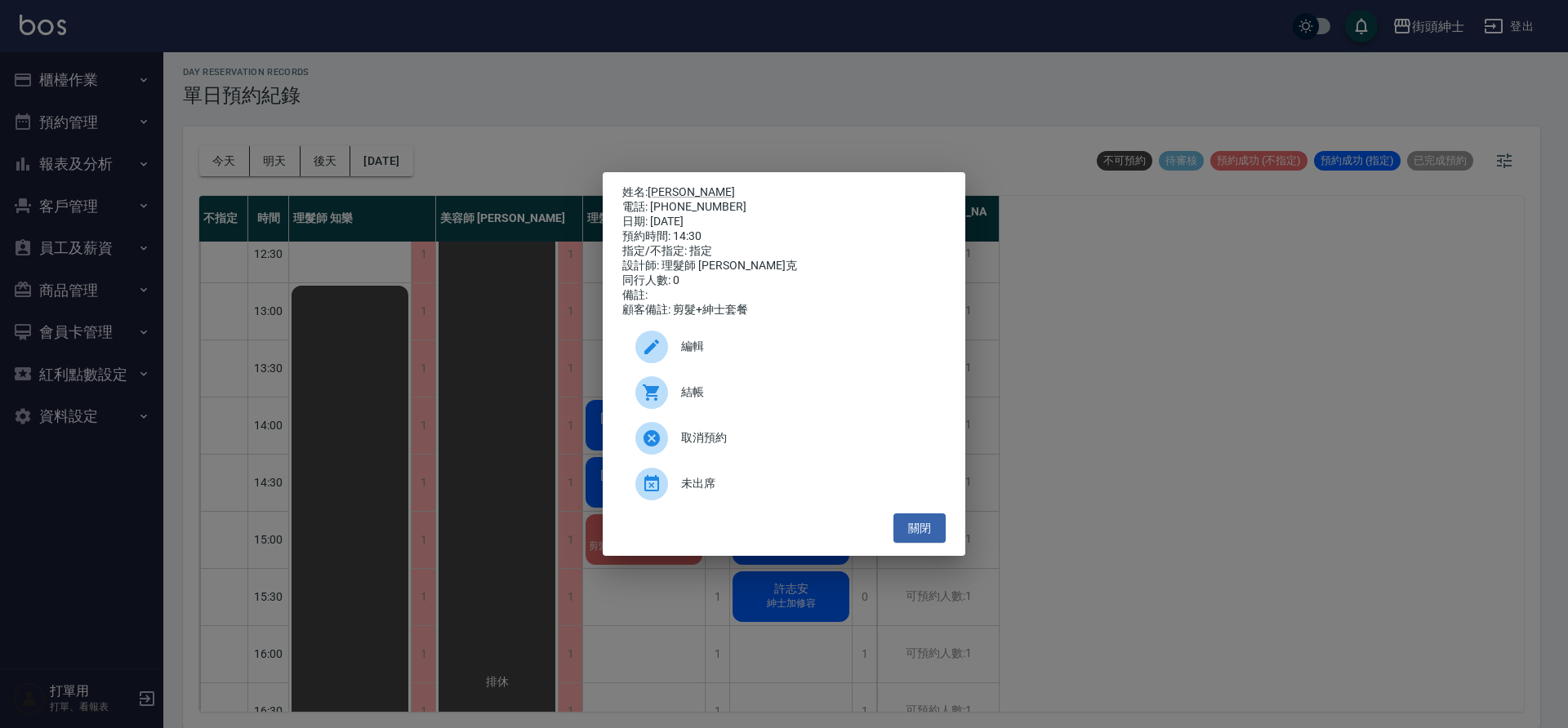
click at [691, 230] on div "預約時間: 14:30" at bounding box center [784, 236] width 323 height 14
click at [651, 204] on div "電話: 0906565958" at bounding box center [784, 207] width 323 height 14
drag, startPoint x: 651, startPoint y: 203, endPoint x: 714, endPoint y: 205, distance: 63.0
click at [714, 205] on div "電話: 0906565958" at bounding box center [784, 207] width 323 height 14
copy div "0906565958"
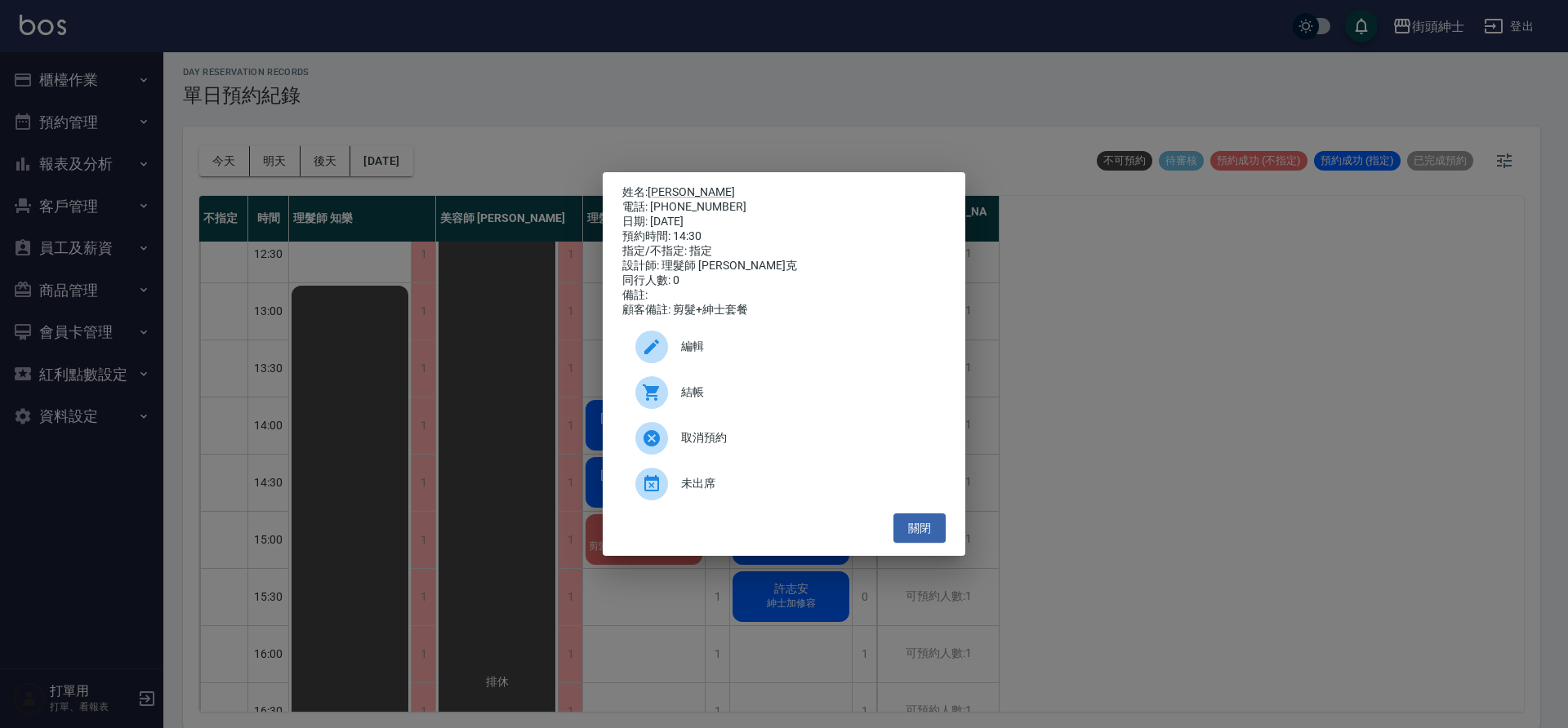
drag, startPoint x: 447, startPoint y: 382, endPoint x: 603, endPoint y: 424, distance: 161.6
click at [455, 385] on div "姓名: 叢培智 電話: 0906565958 日期: 2025/09/20 預約時間: 14:30 指定/不指定: 指定 設計師: 理髮師 Vic 維克 同行…" at bounding box center [784, 364] width 1568 height 728
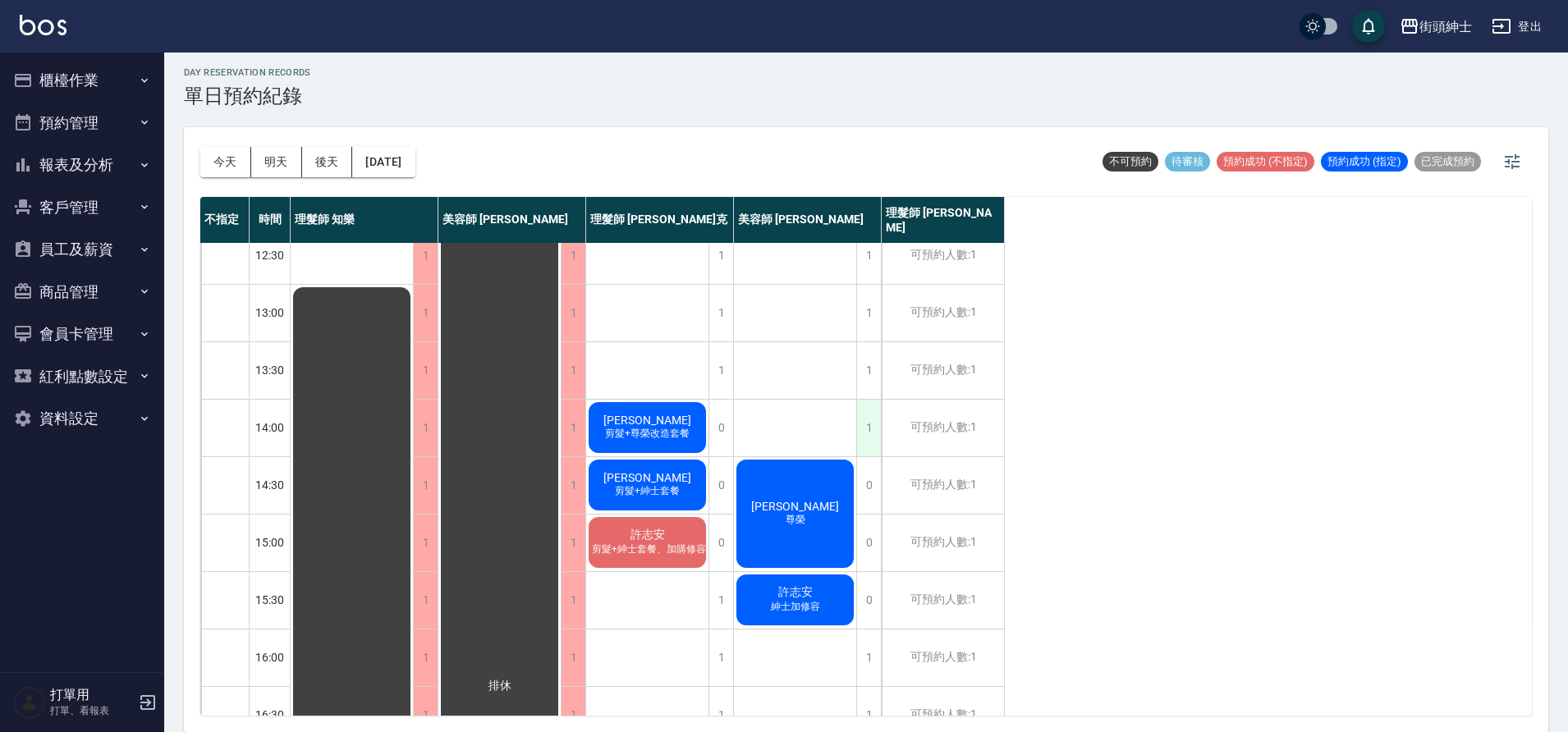
click at [868, 428] on div "1" at bounding box center [868, 428] width 25 height 57
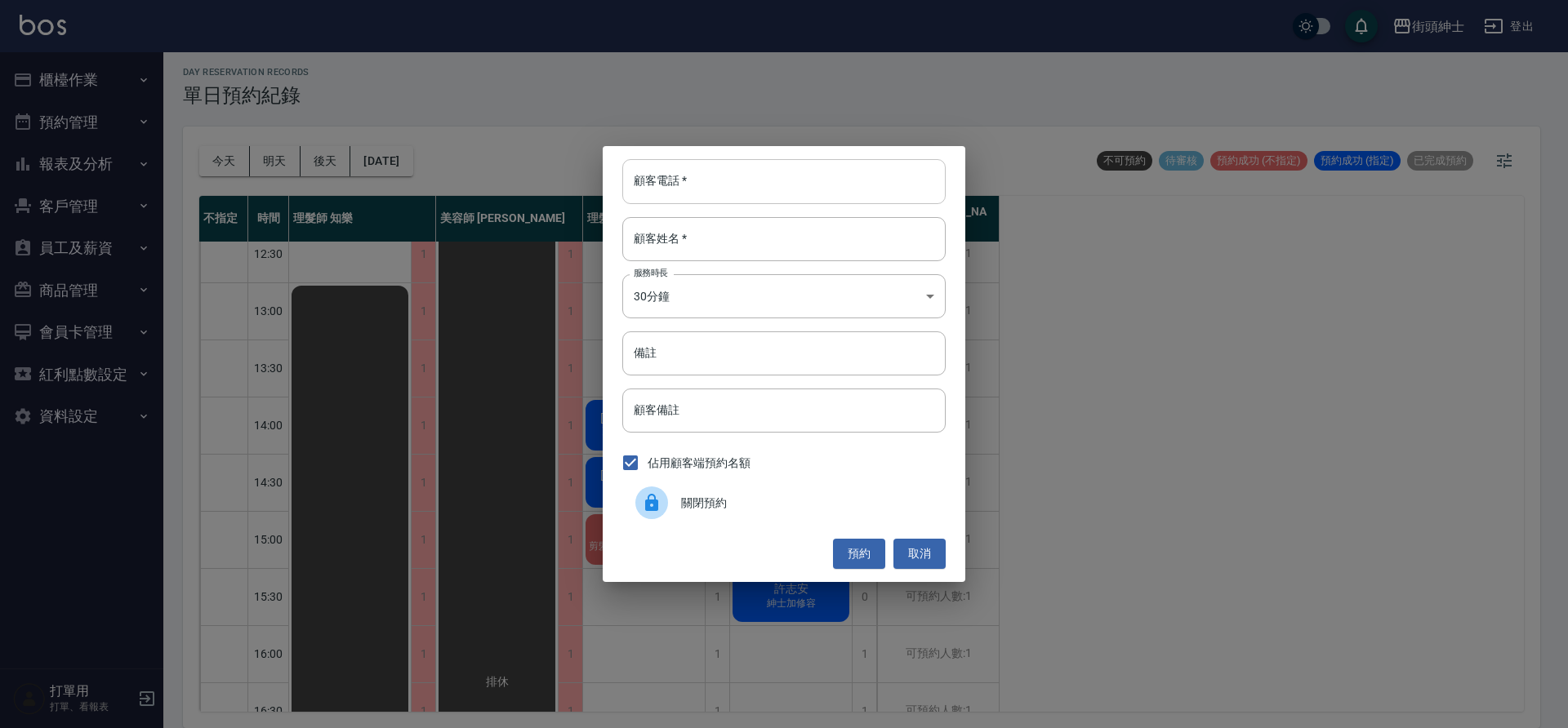
click at [666, 188] on input "顧客電話   *" at bounding box center [784, 182] width 323 height 44
paste input "0906565958"
type input "0906565958"
click at [677, 240] on input "顧客姓名   *" at bounding box center [784, 240] width 323 height 44
type input "t"
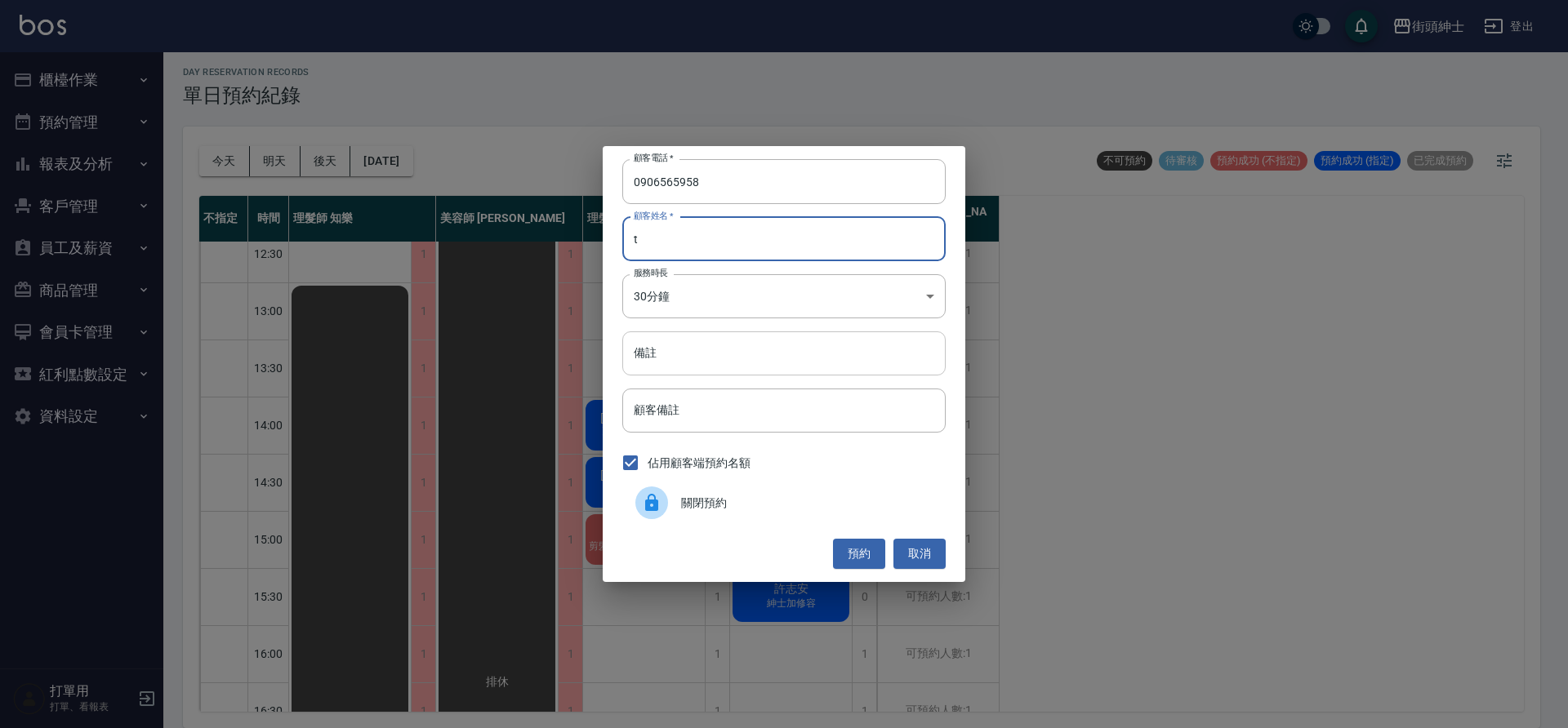
click at [725, 340] on input "備註" at bounding box center [784, 354] width 323 height 44
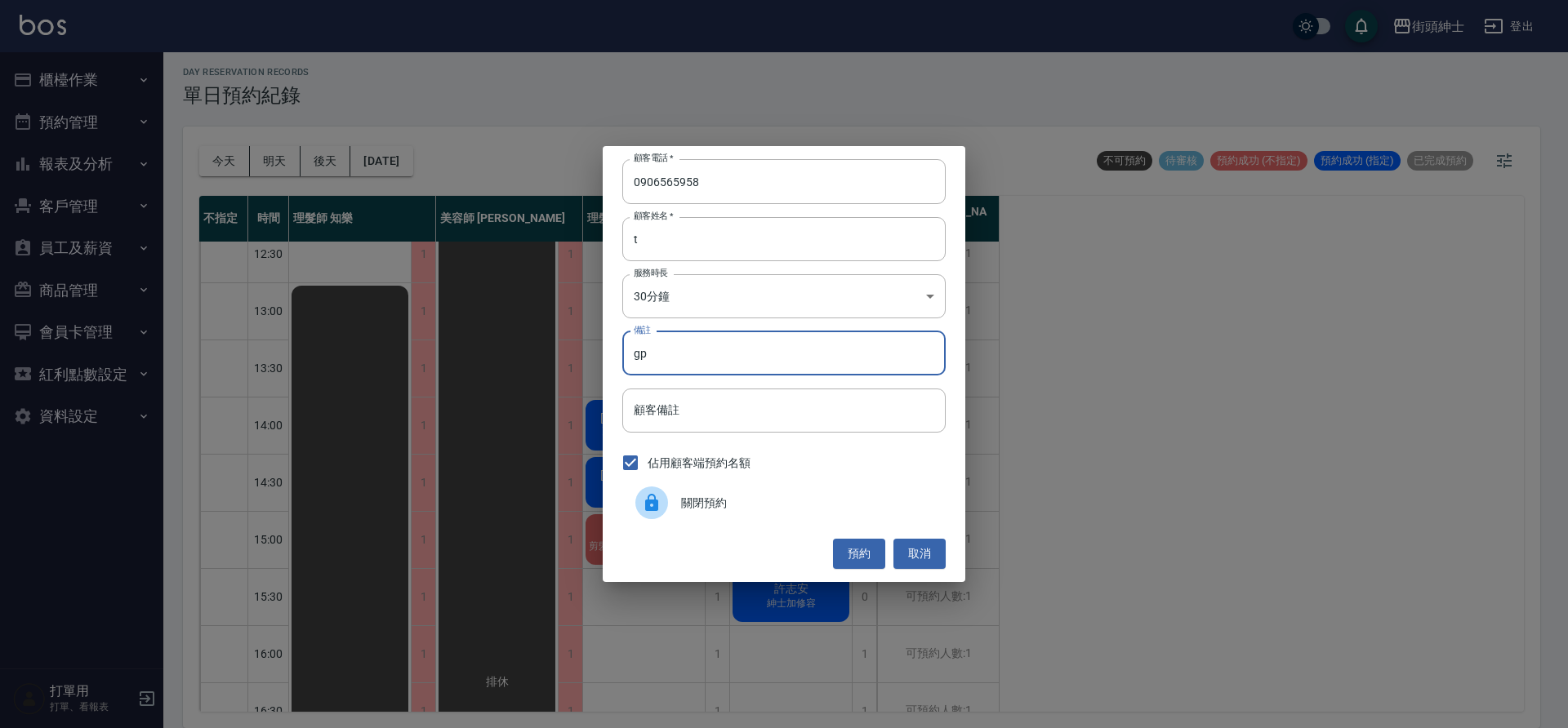
type input "g"
type input "紳士"
click at [865, 559] on button "預約" at bounding box center [859, 553] width 52 height 30
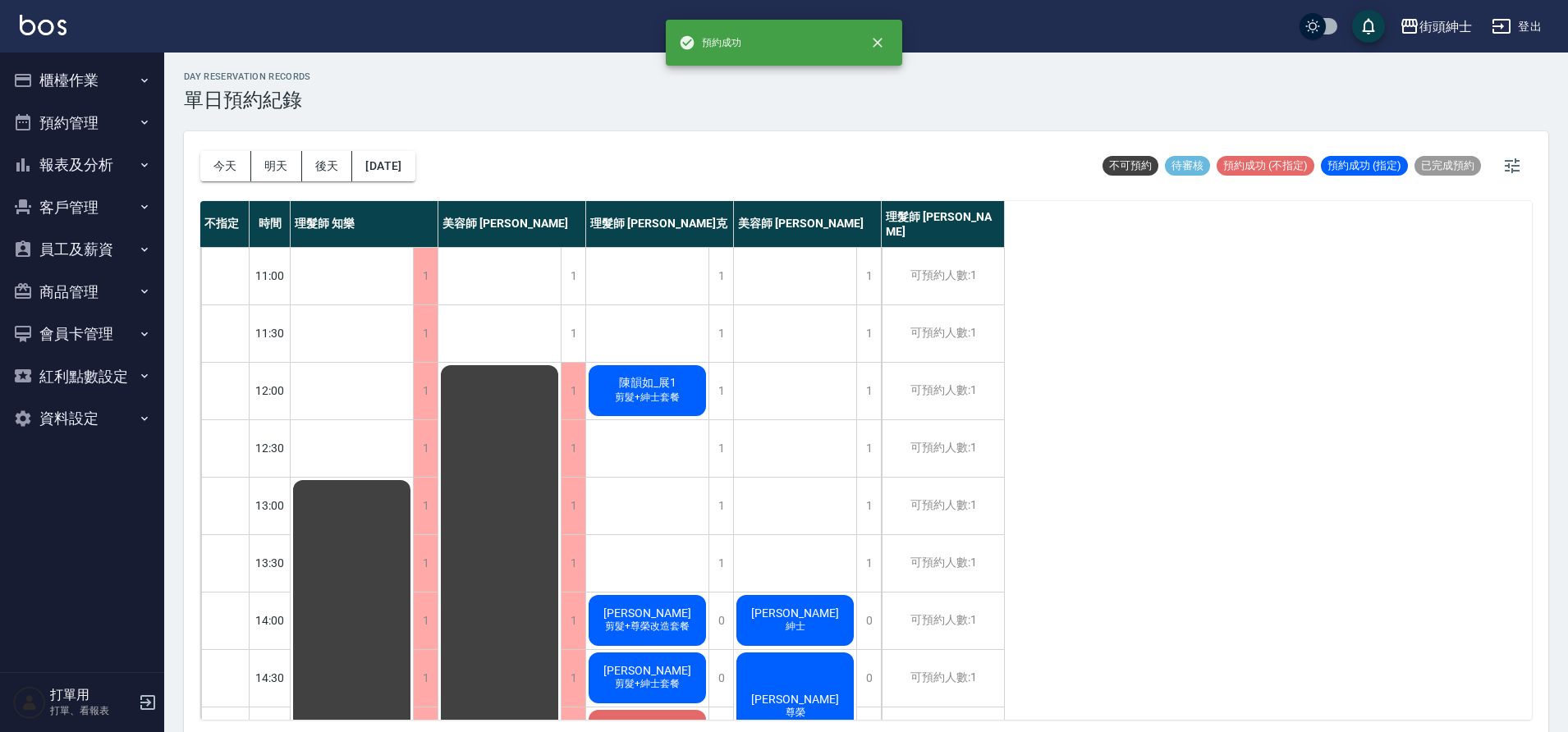
scroll to position [0, 0]
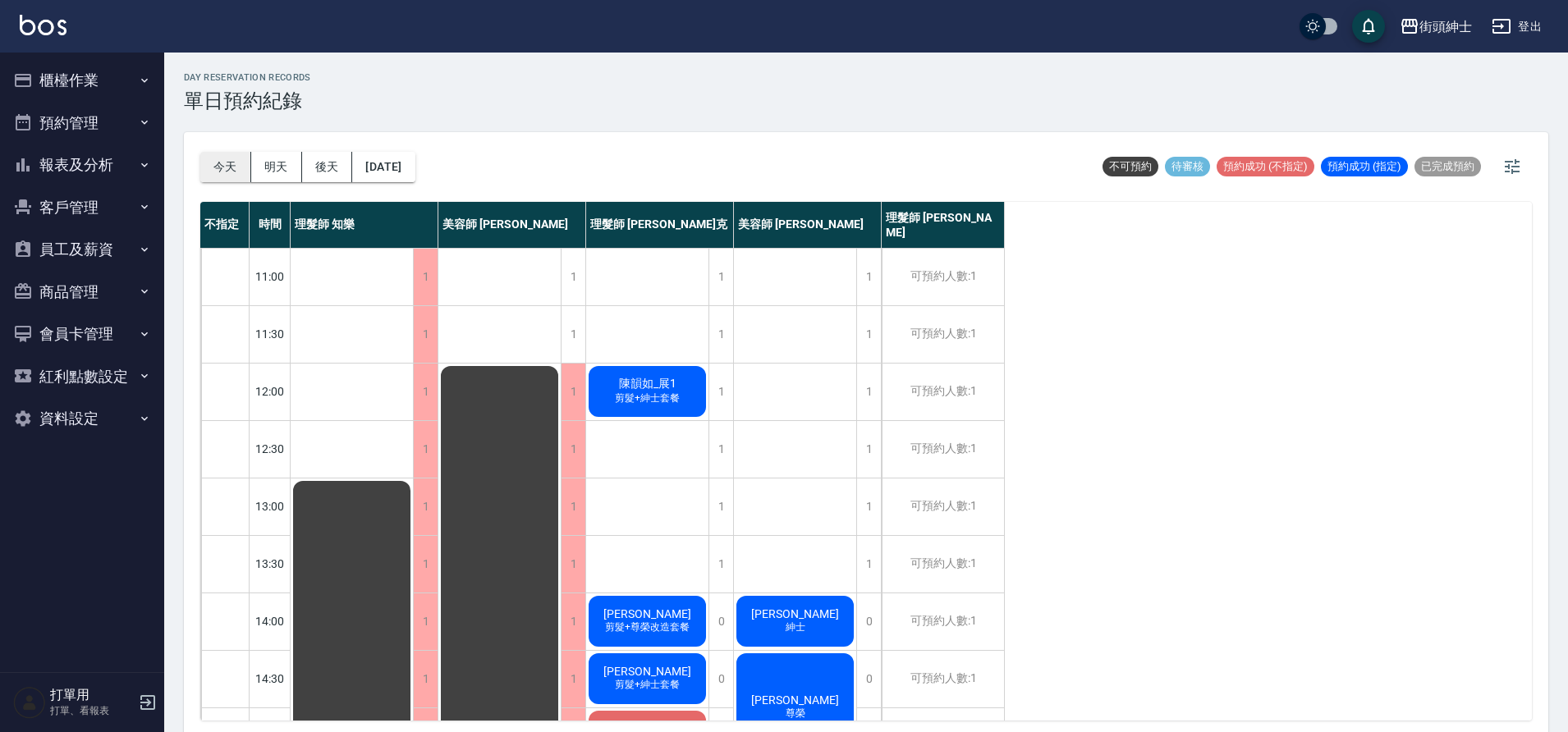
click at [226, 173] on button "今天" at bounding box center [225, 166] width 51 height 30
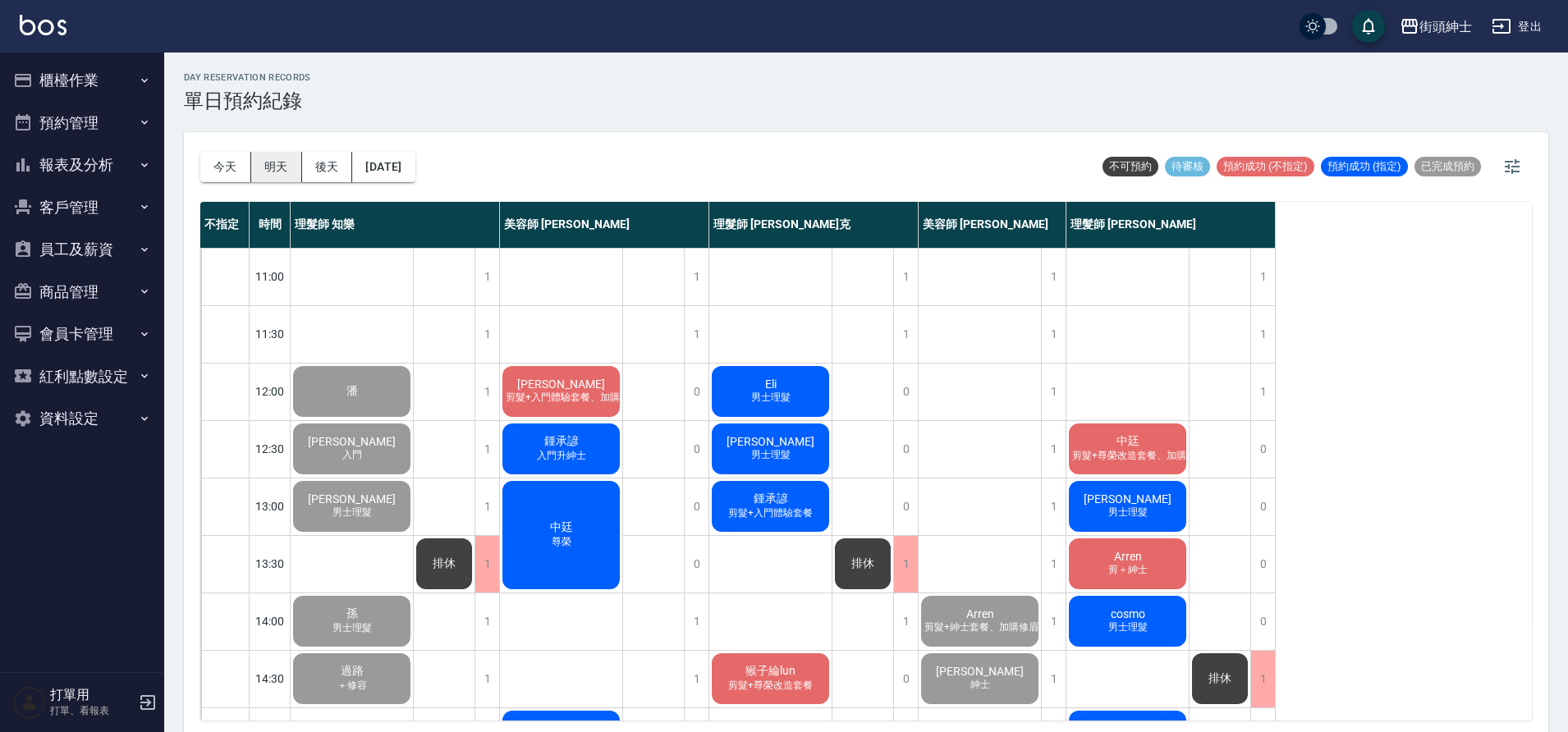
click at [273, 165] on button "明天" at bounding box center [276, 166] width 51 height 30
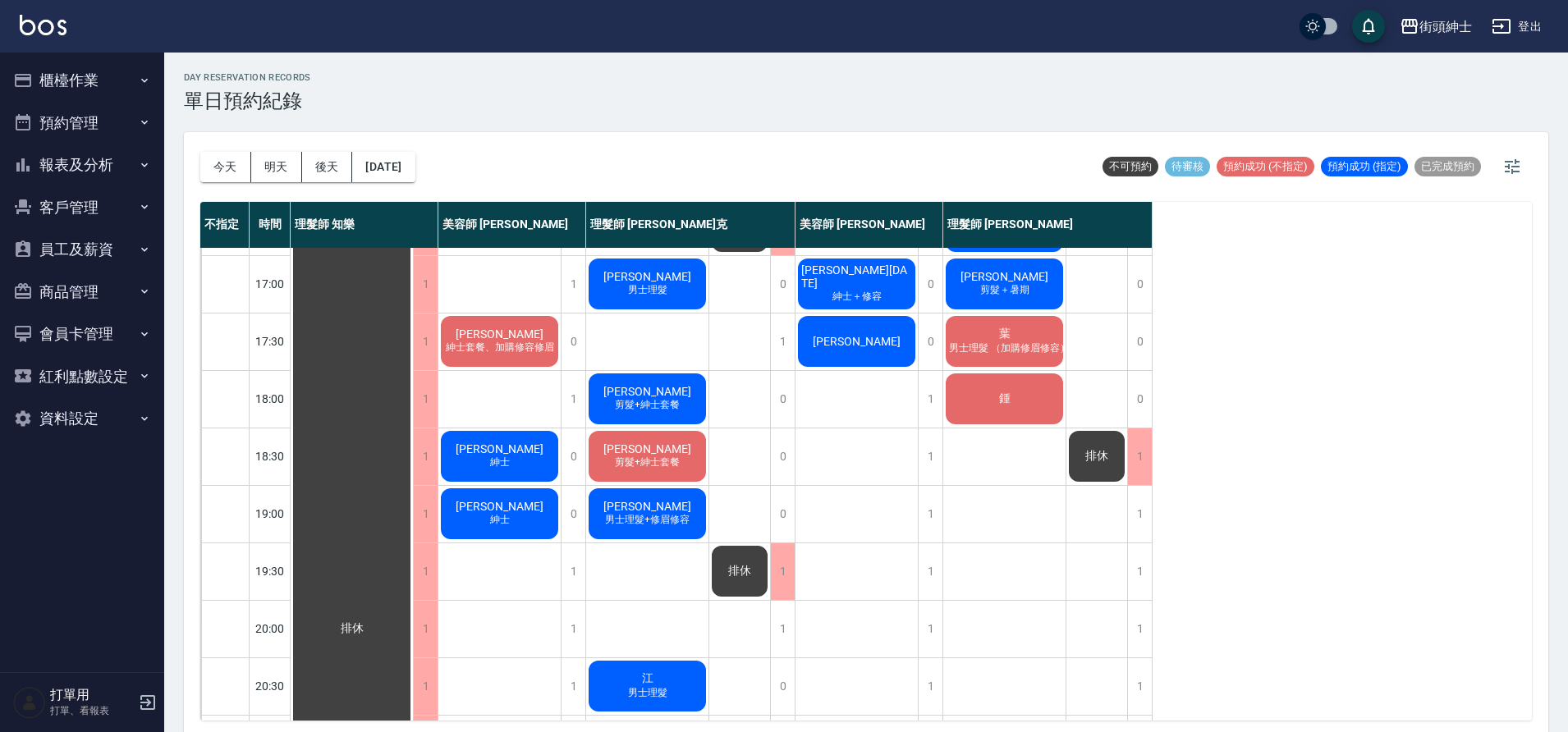
scroll to position [747, 0]
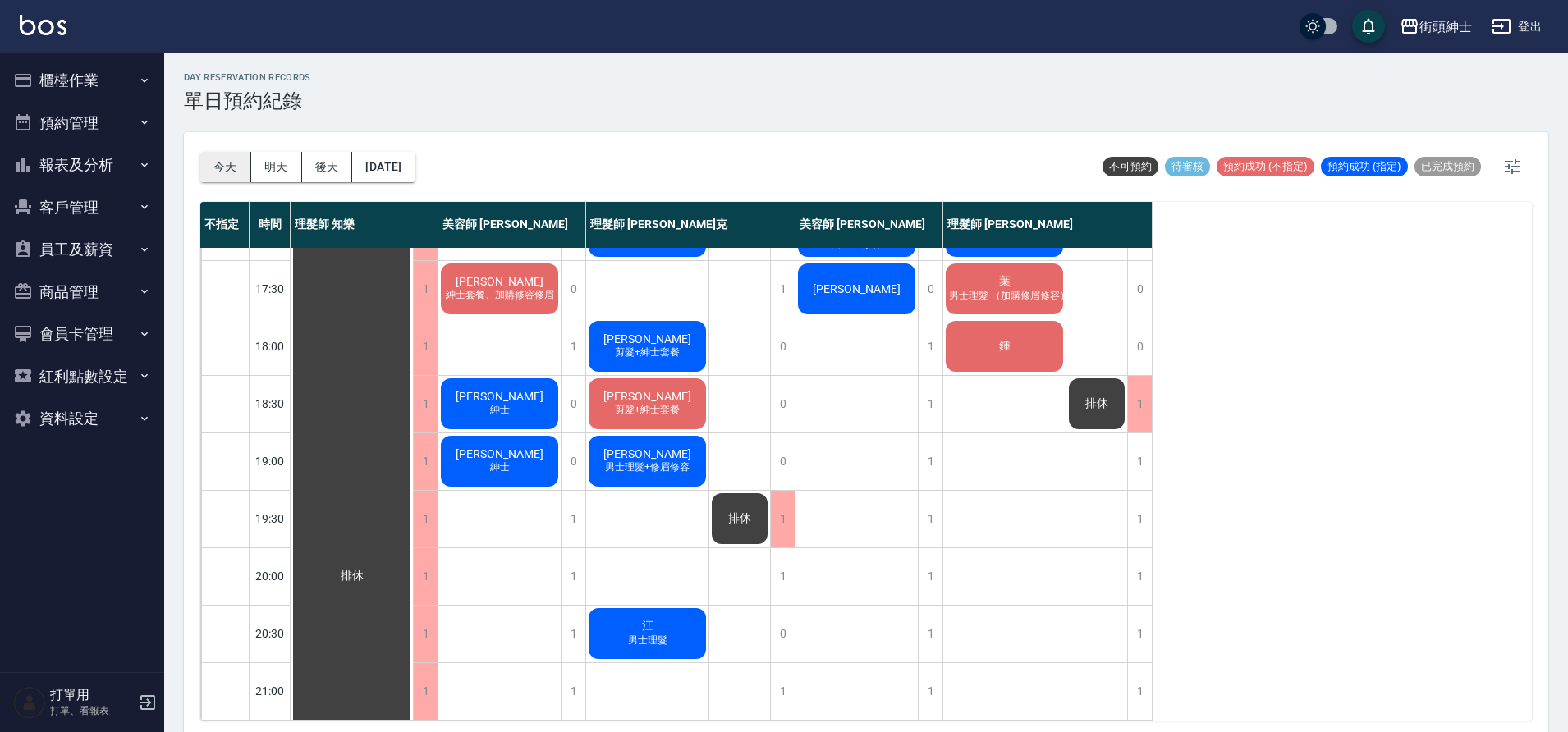
click at [224, 168] on button "今天" at bounding box center [225, 166] width 51 height 30
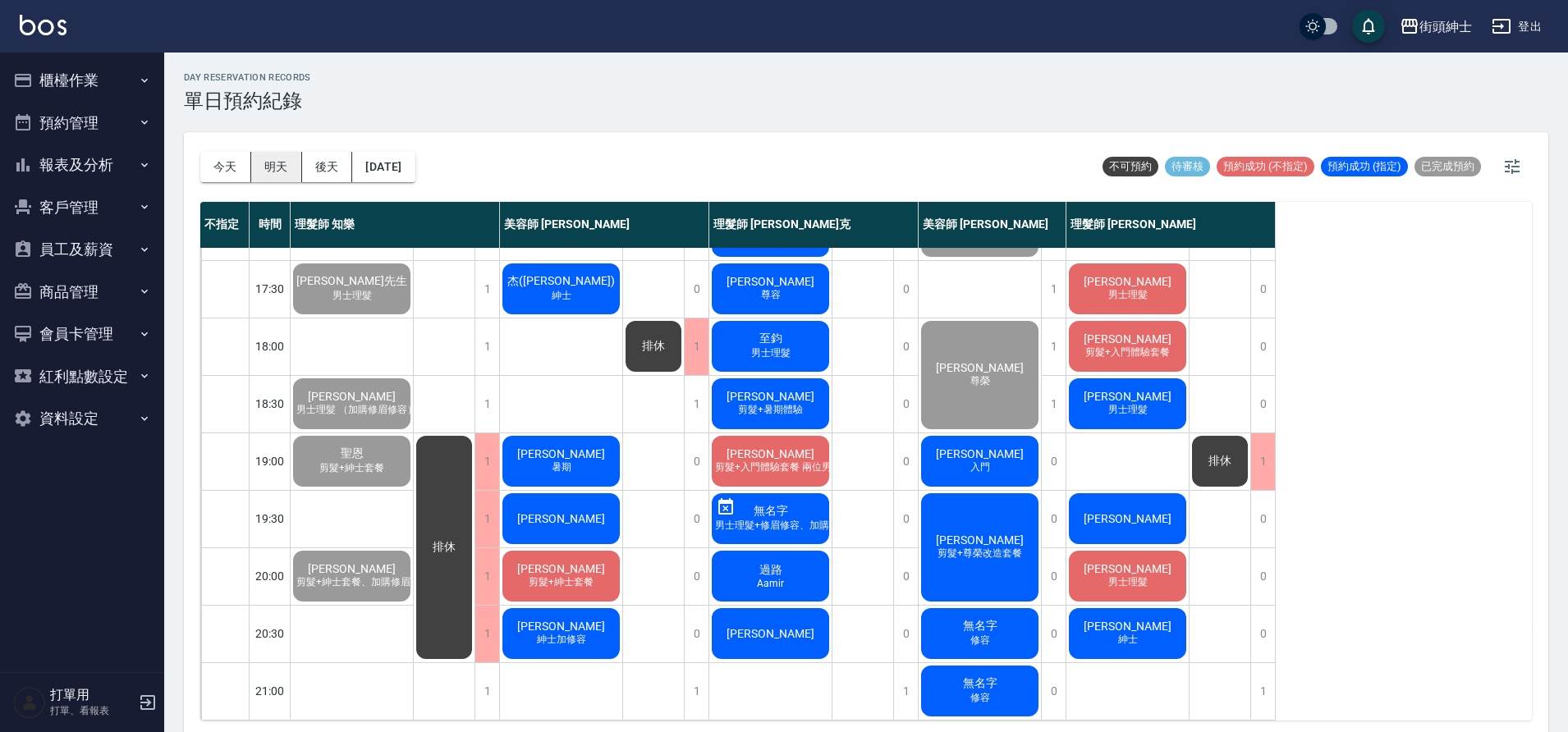
click at [273, 176] on button "明天" at bounding box center [276, 166] width 51 height 30
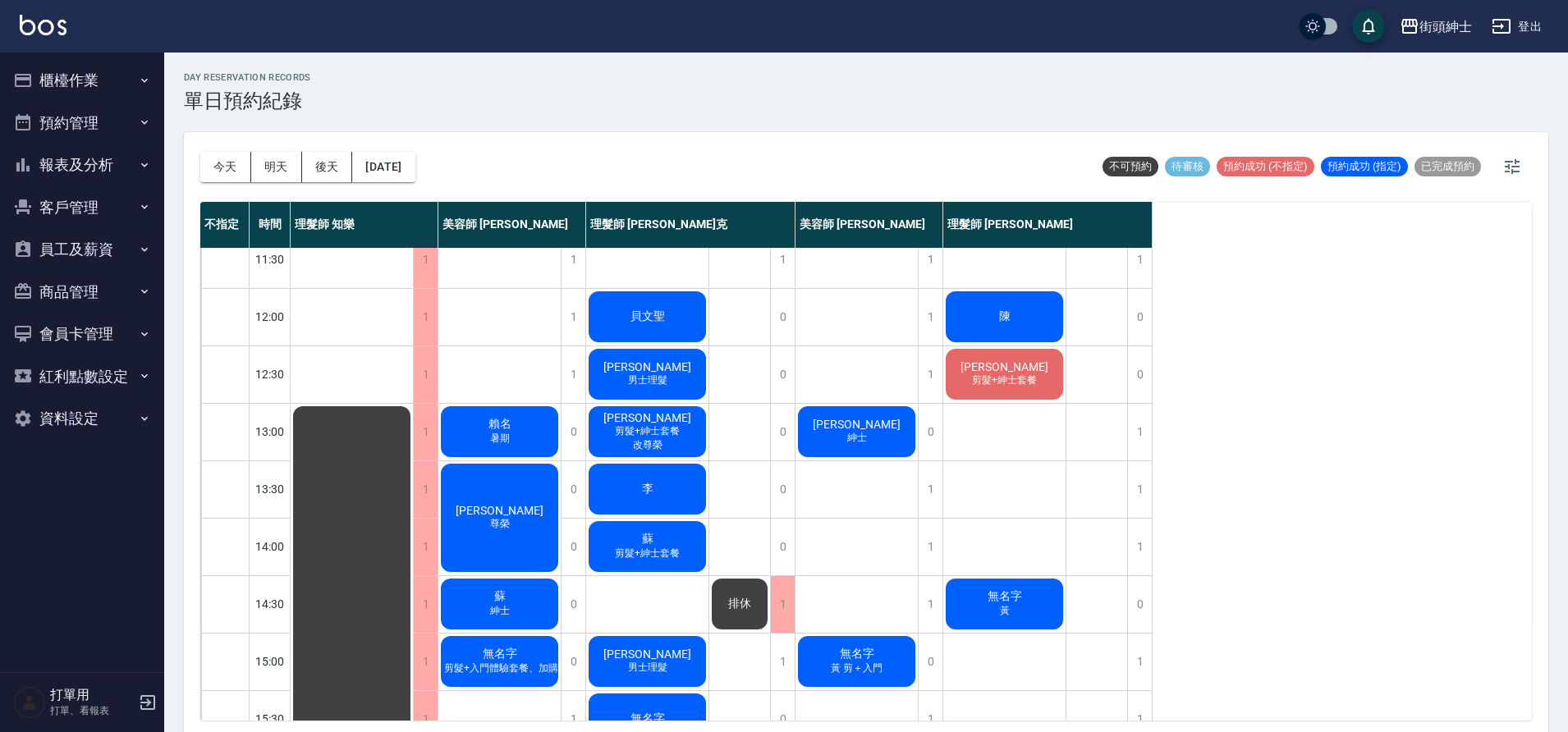
scroll to position [71, 0]
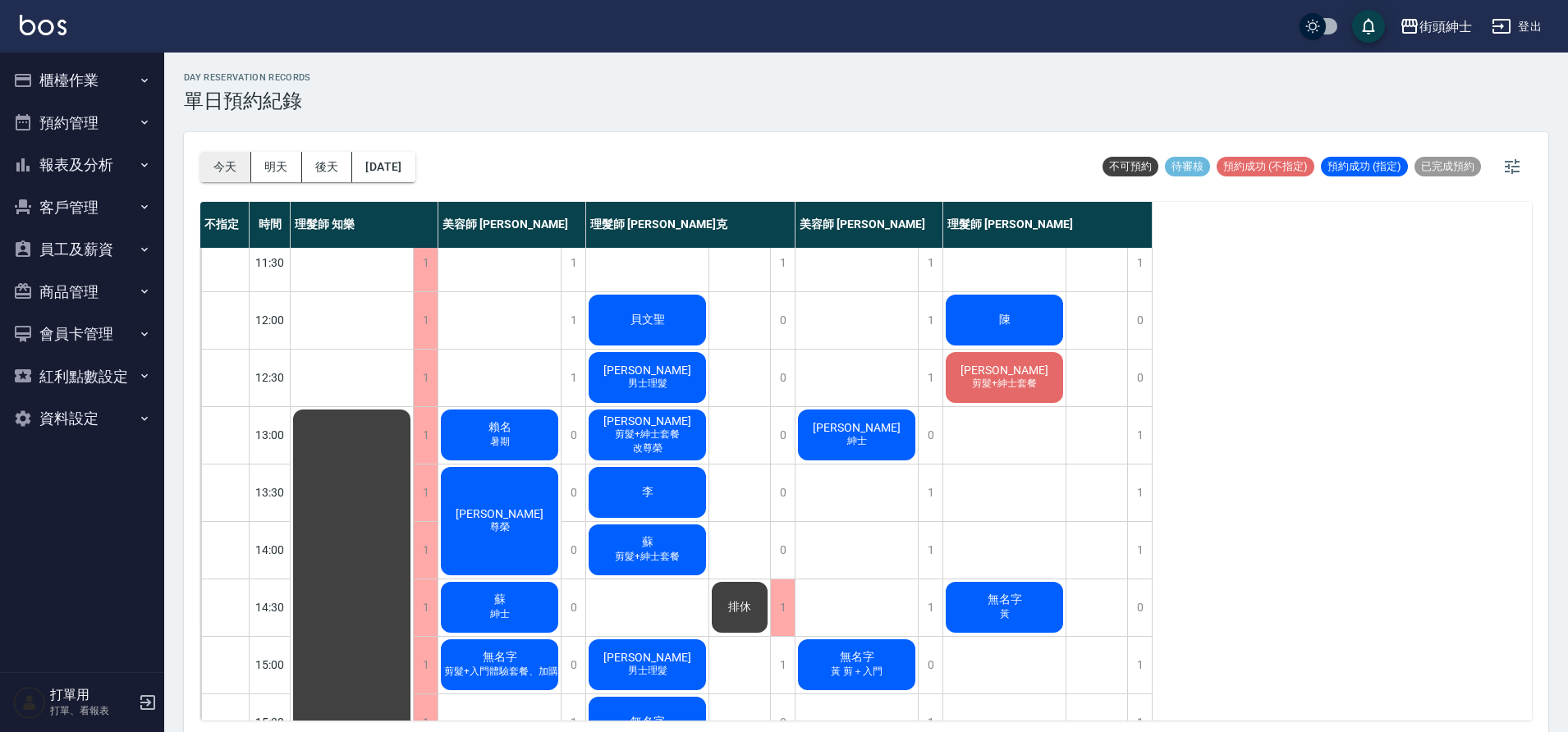
click at [224, 171] on button "今天" at bounding box center [225, 166] width 51 height 30
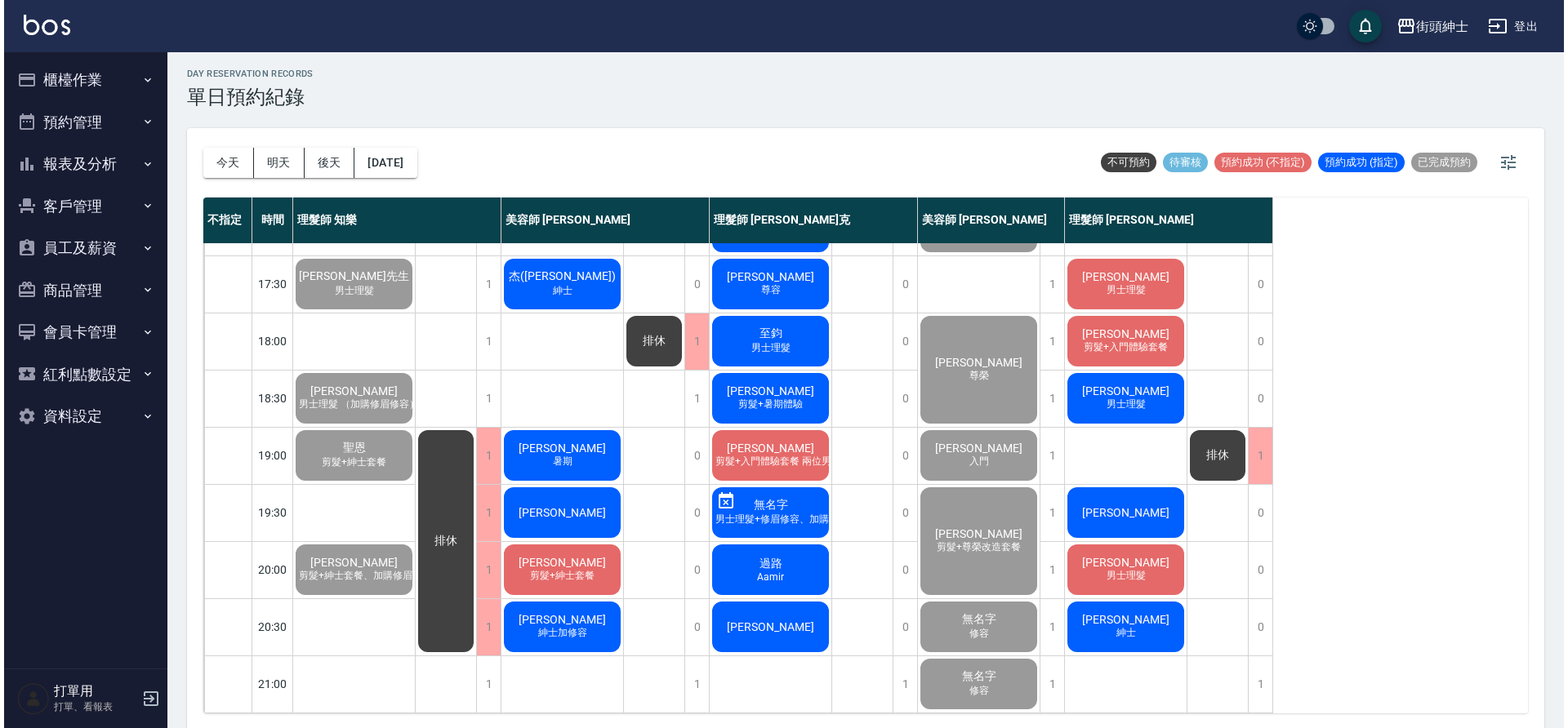
scroll to position [5, 0]
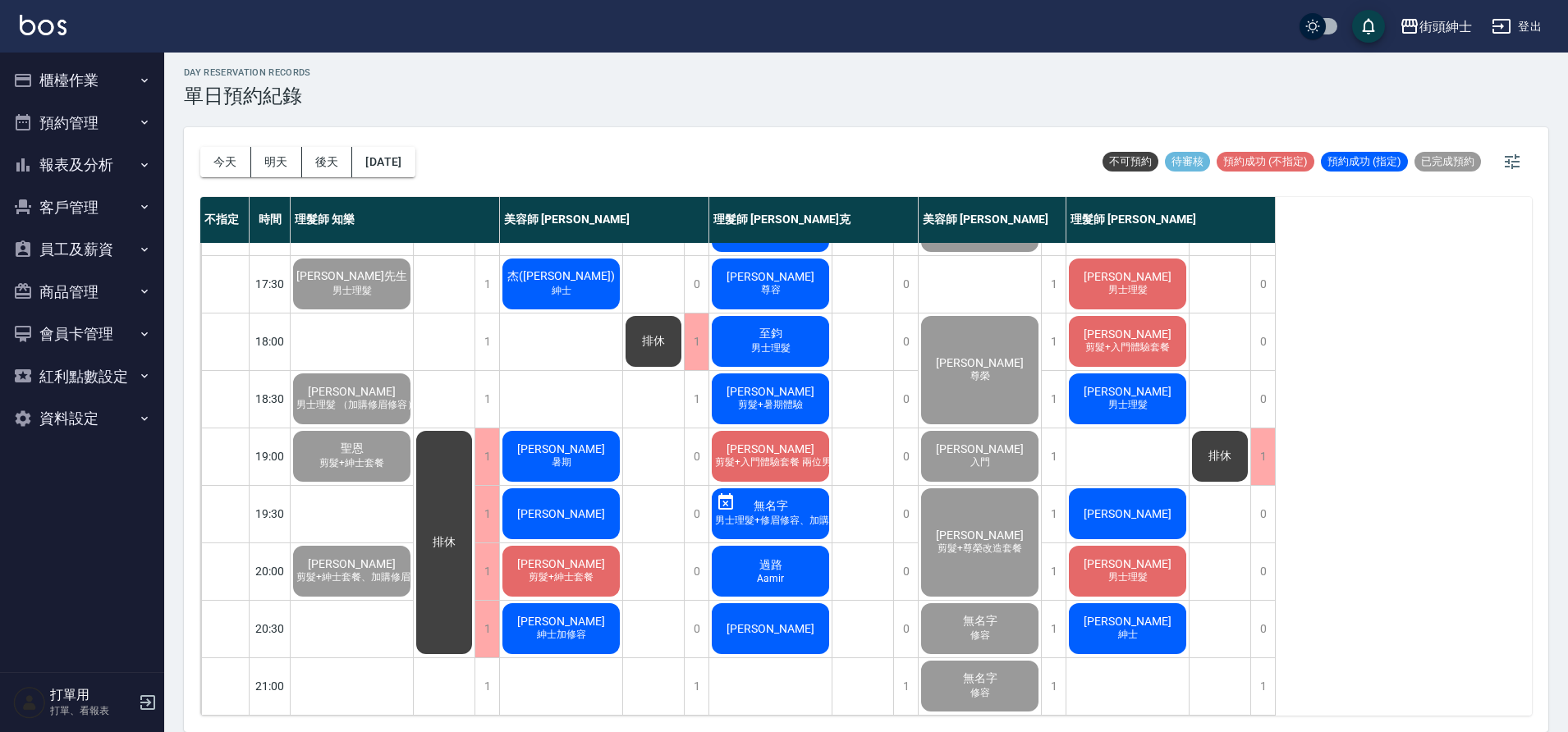
click at [593, 609] on div "林士棟 紳士加修容" at bounding box center [561, 628] width 123 height 56
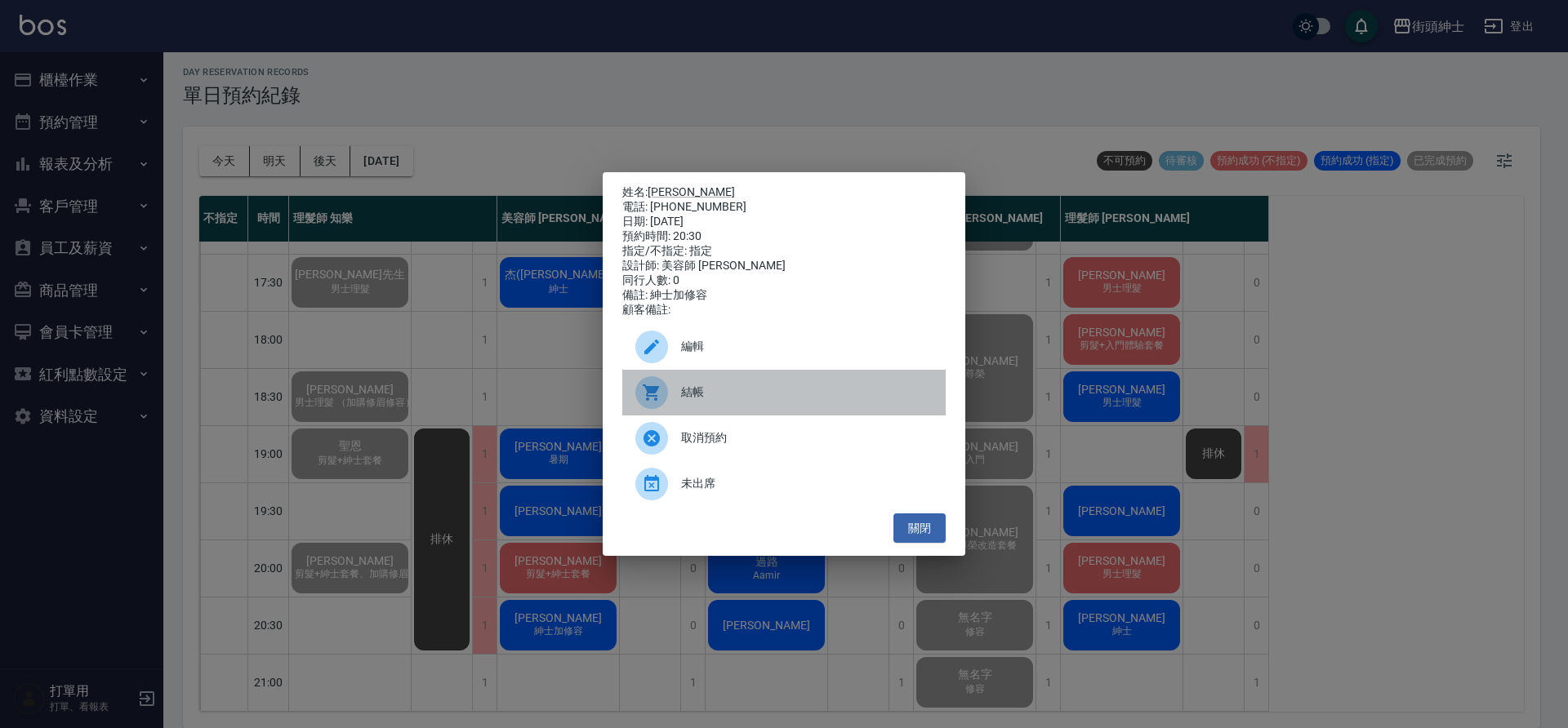
click at [771, 386] on div "結帳" at bounding box center [784, 393] width 323 height 46
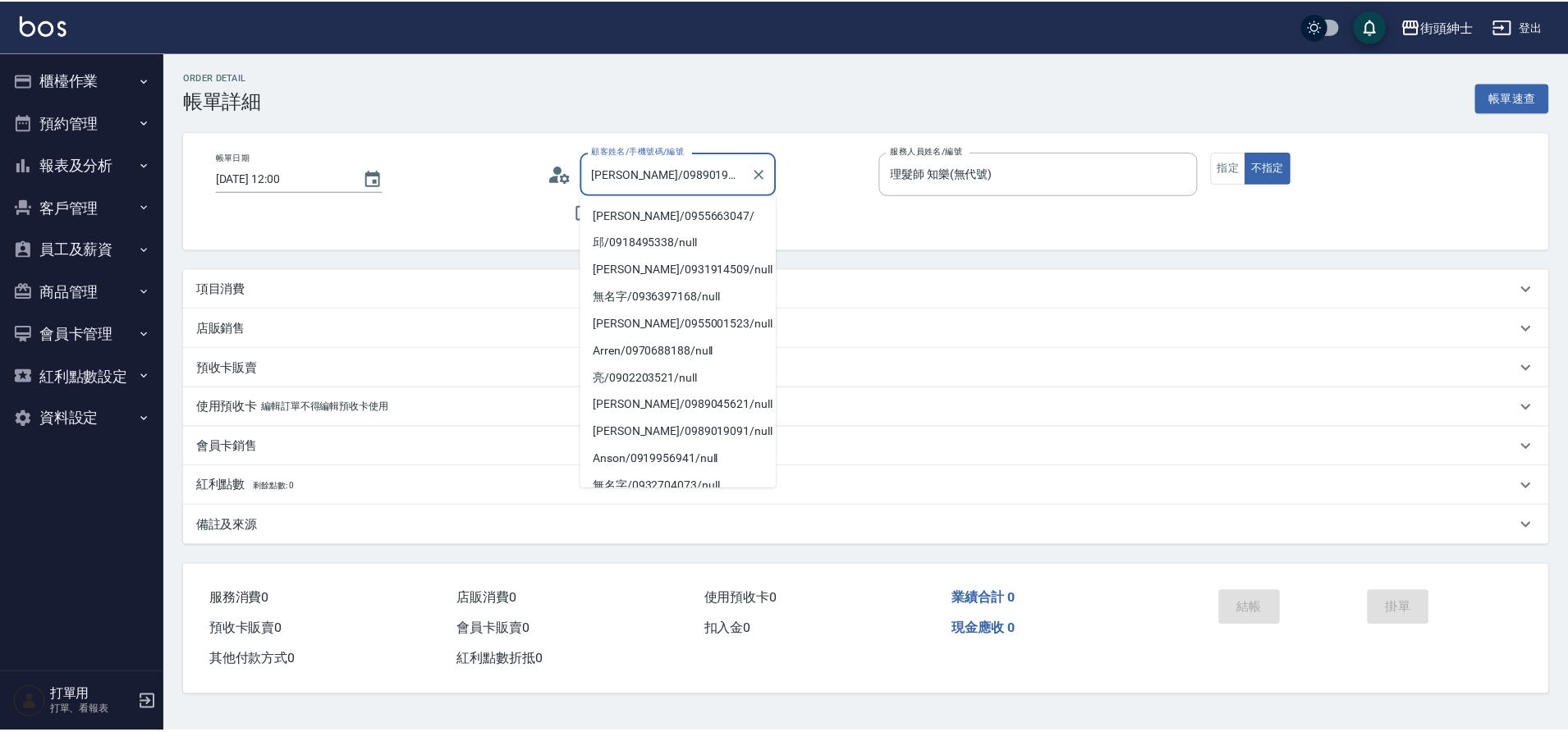
scroll to position [262, 0]
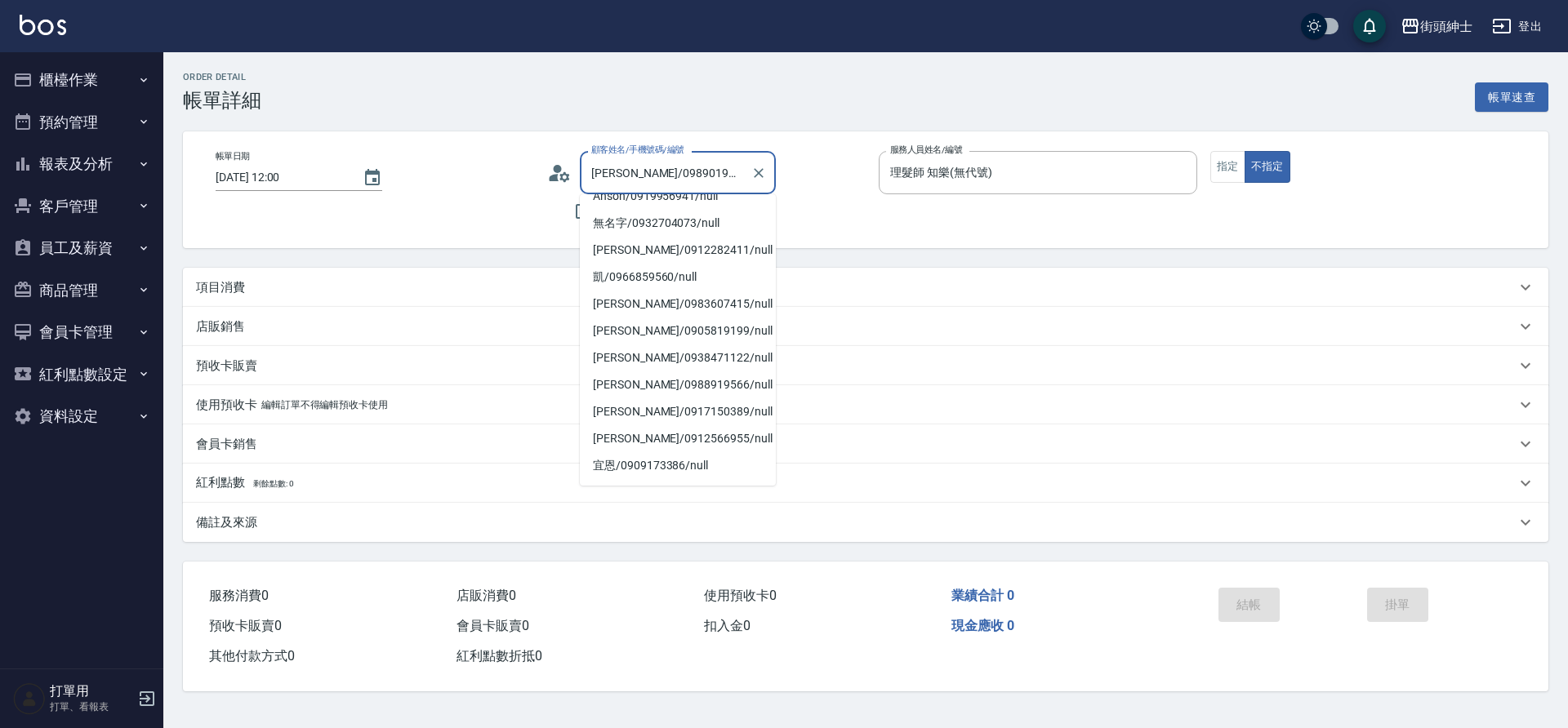
click at [416, 290] on div "項目消費" at bounding box center [856, 288] width 1320 height 17
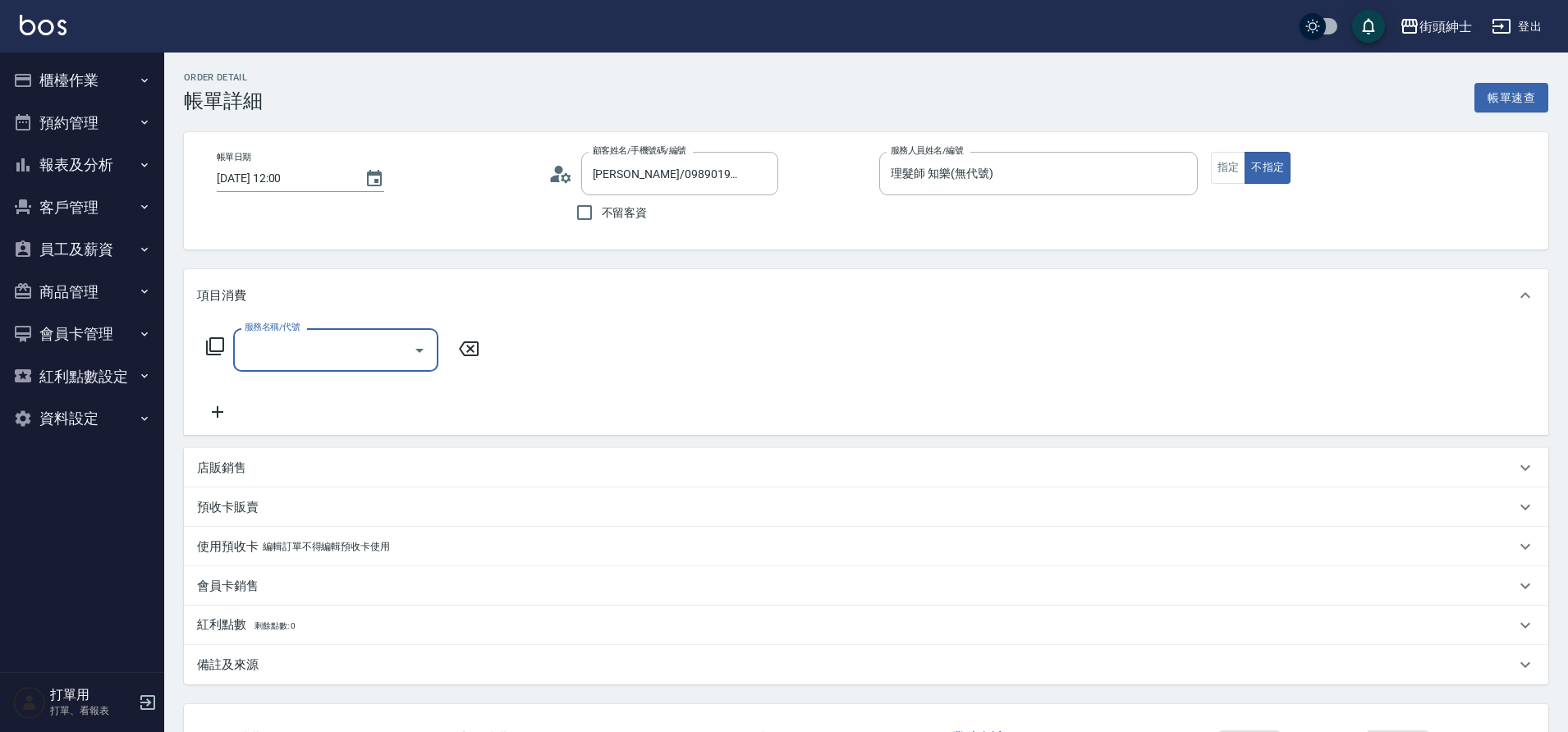
scroll to position [0, 0]
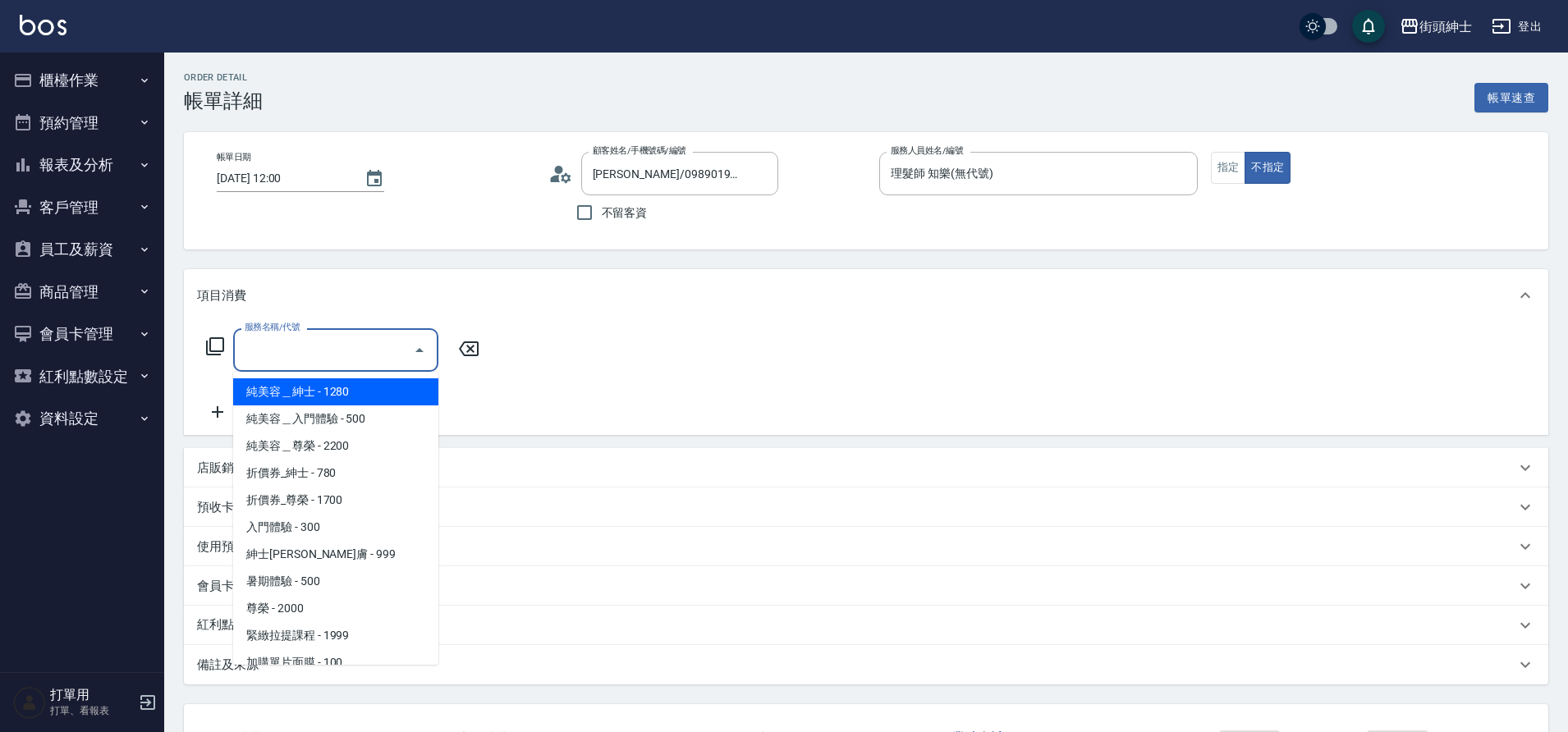
click at [352, 339] on input "服務名稱/代號" at bounding box center [323, 351] width 165 height 29
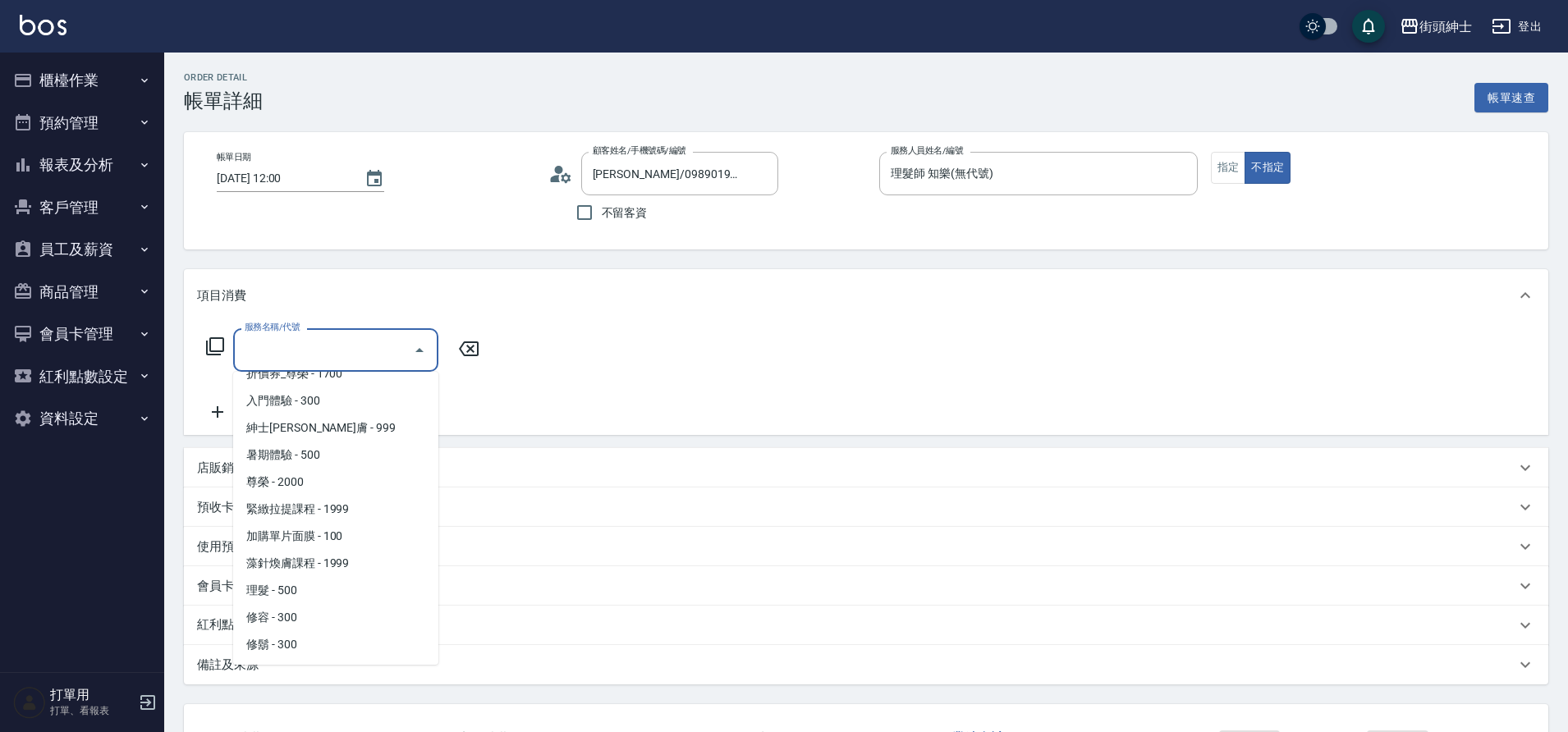
click at [284, 591] on span "理髮 - 500" at bounding box center [335, 591] width 205 height 27
type input "理髮(A02)"
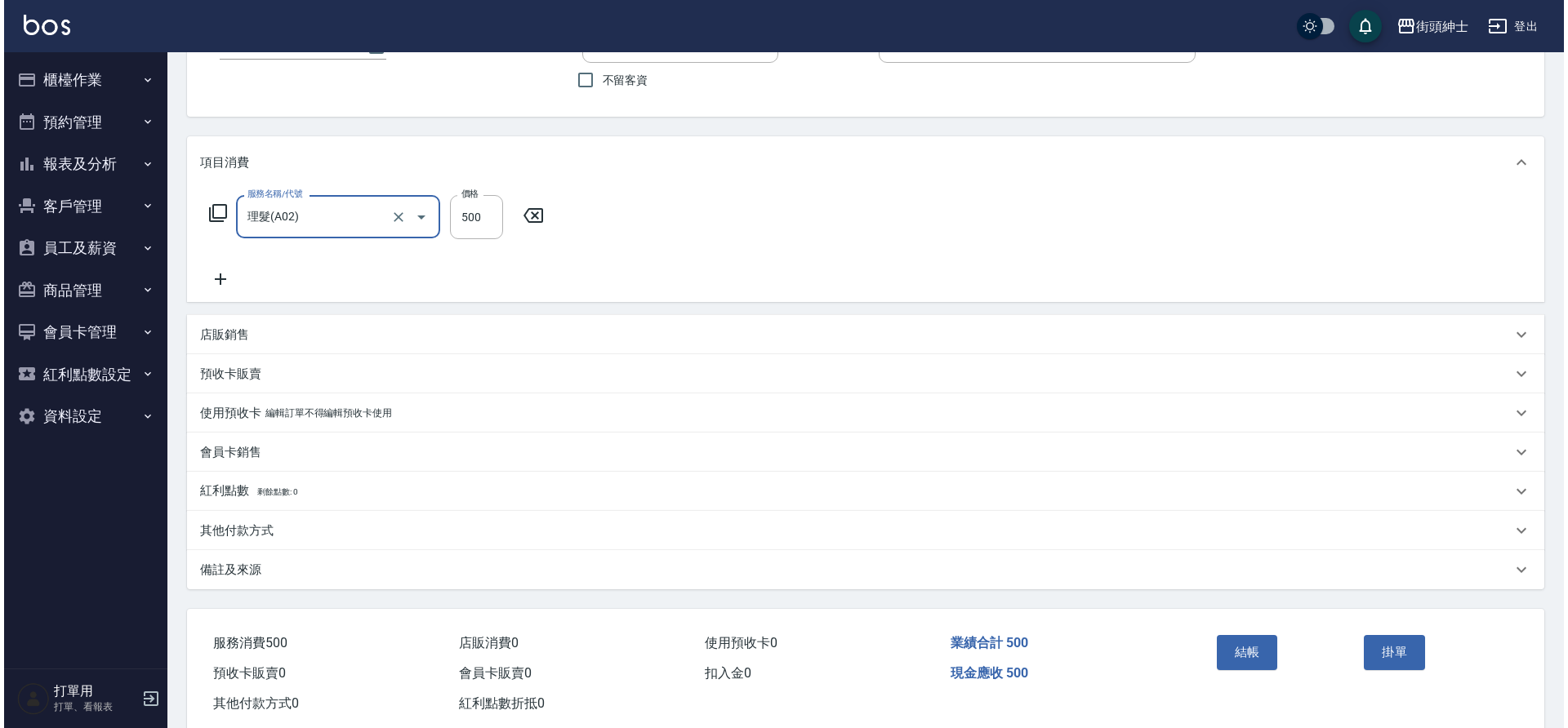
scroll to position [169, 0]
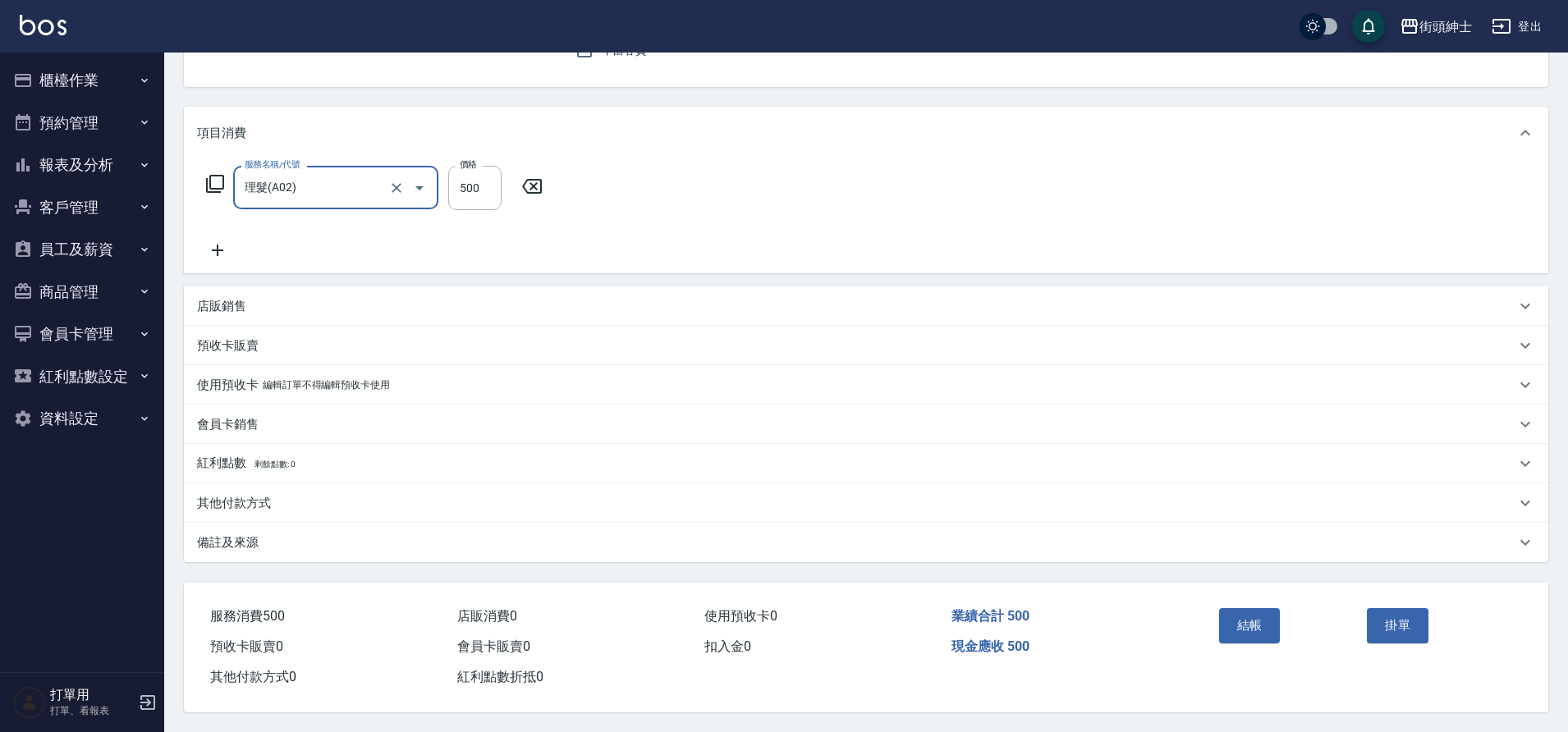
click at [1247, 609] on button "結帳" at bounding box center [1250, 626] width 62 height 34
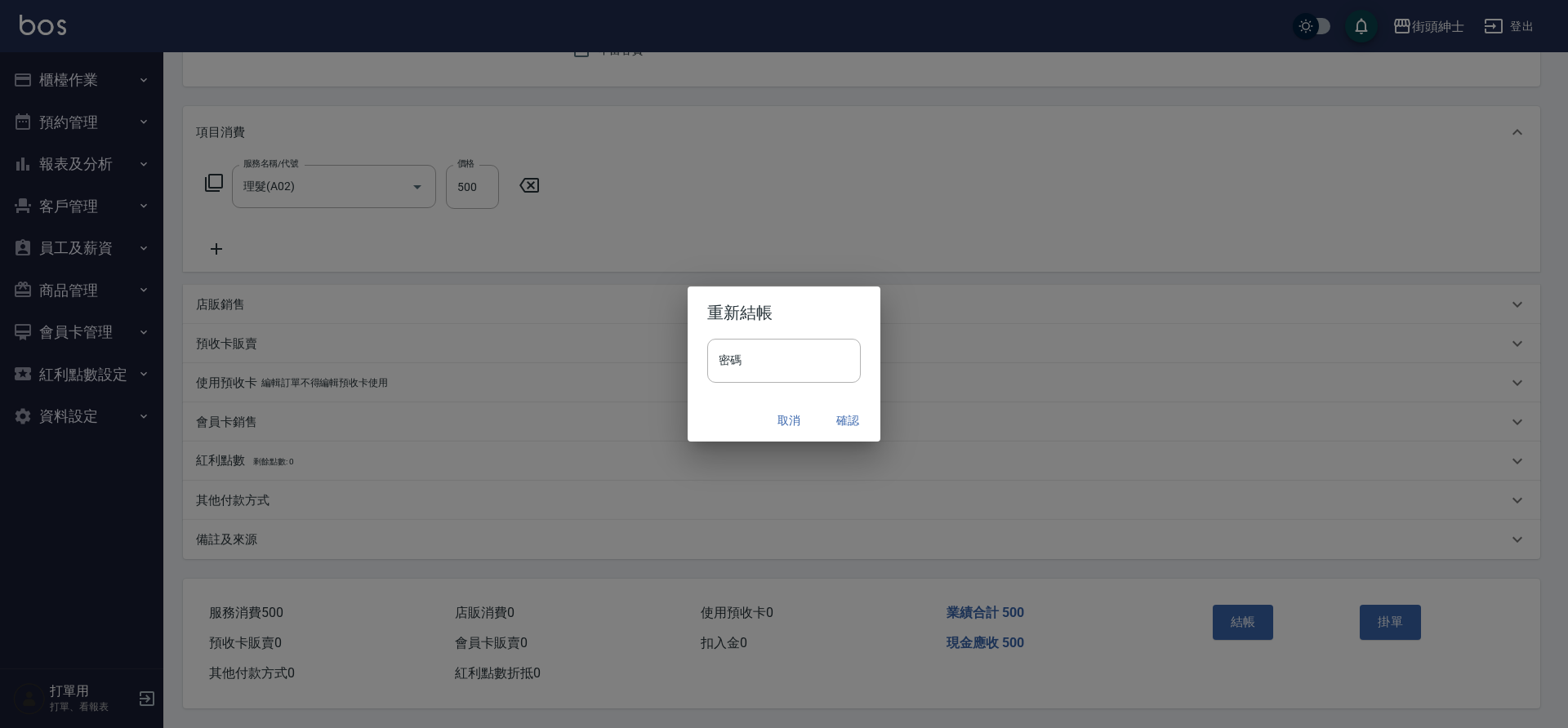
click at [829, 420] on button "確認" at bounding box center [848, 420] width 52 height 30
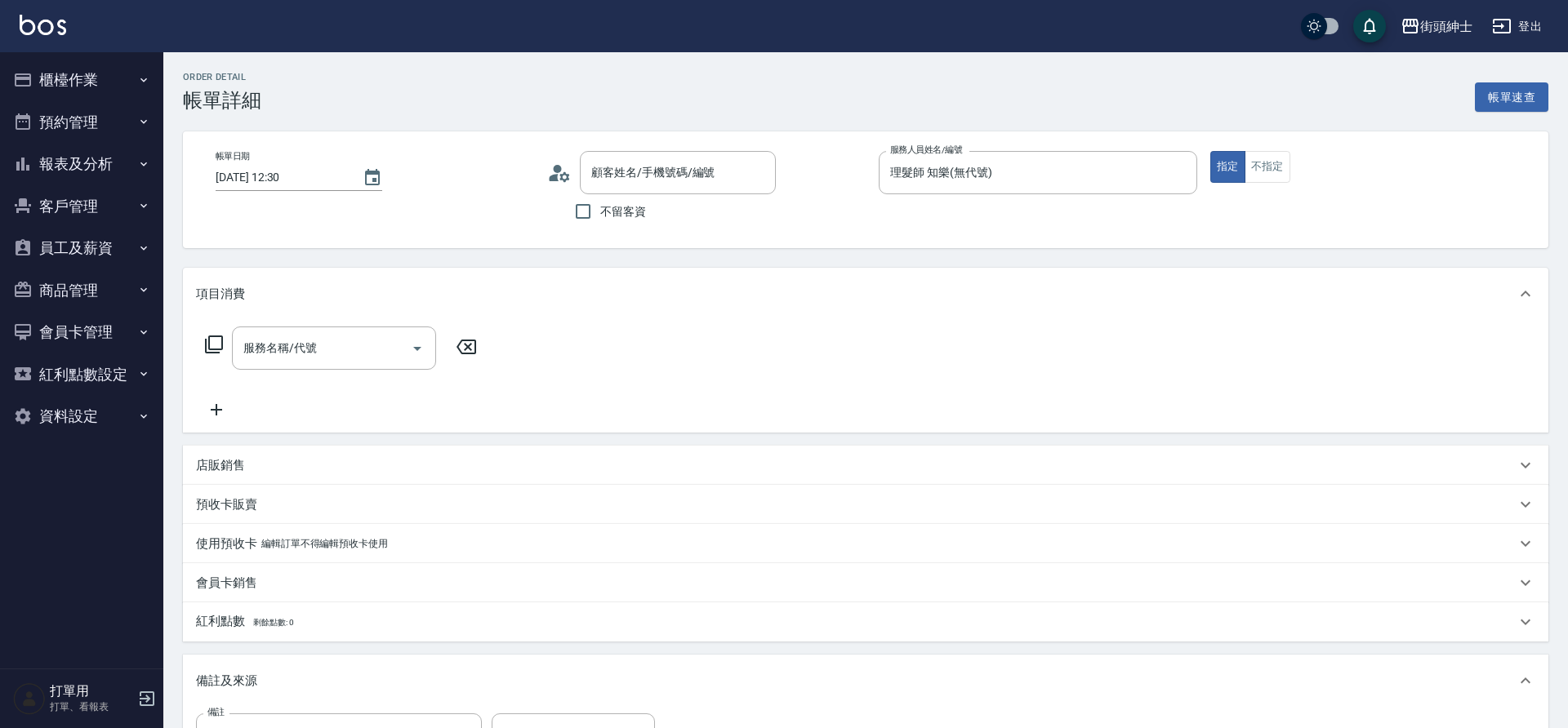
click at [287, 345] on div "服務名稱/代號 服務名稱/代號" at bounding box center [333, 348] width 204 height 43
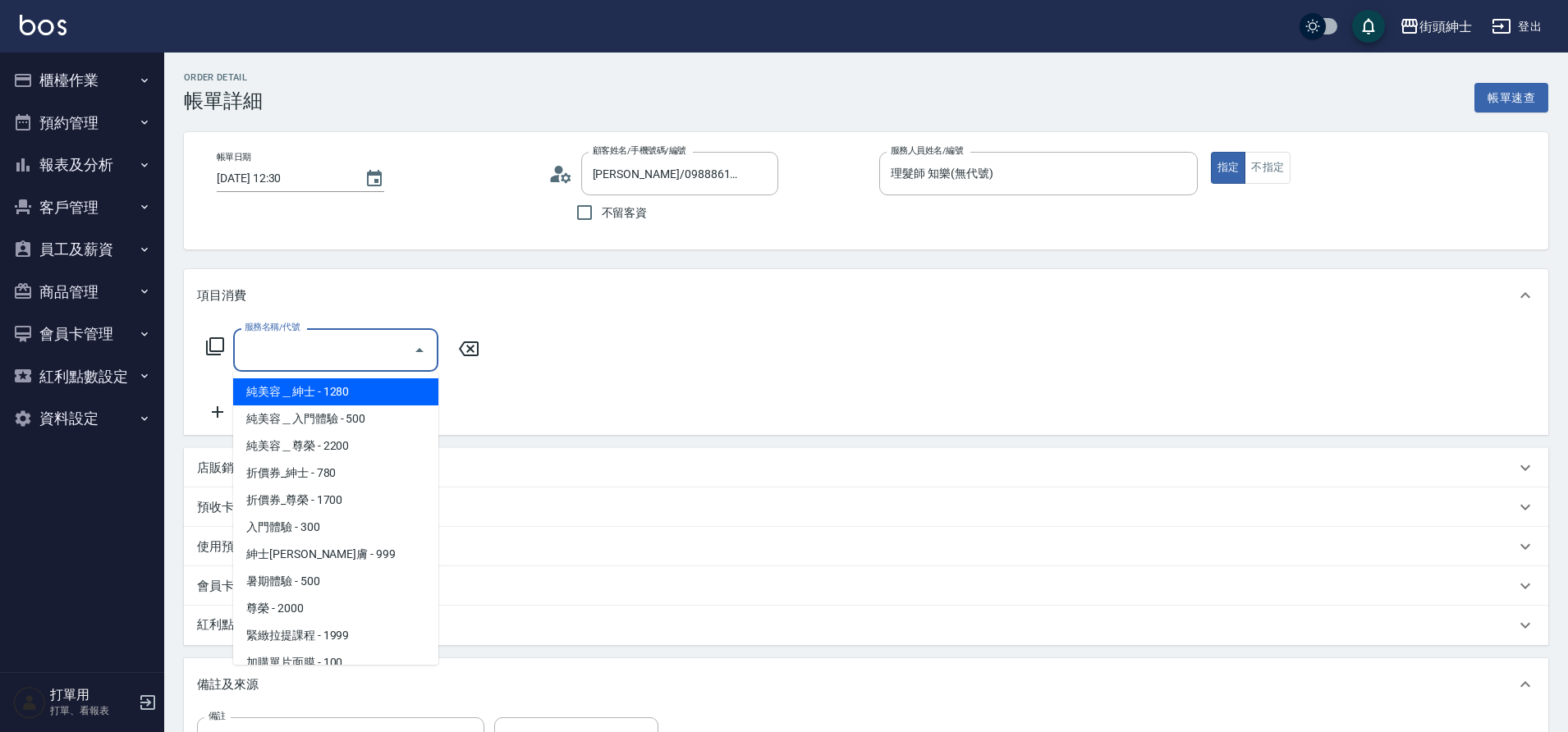
type input "[PERSON_NAME]/0988861730/null"
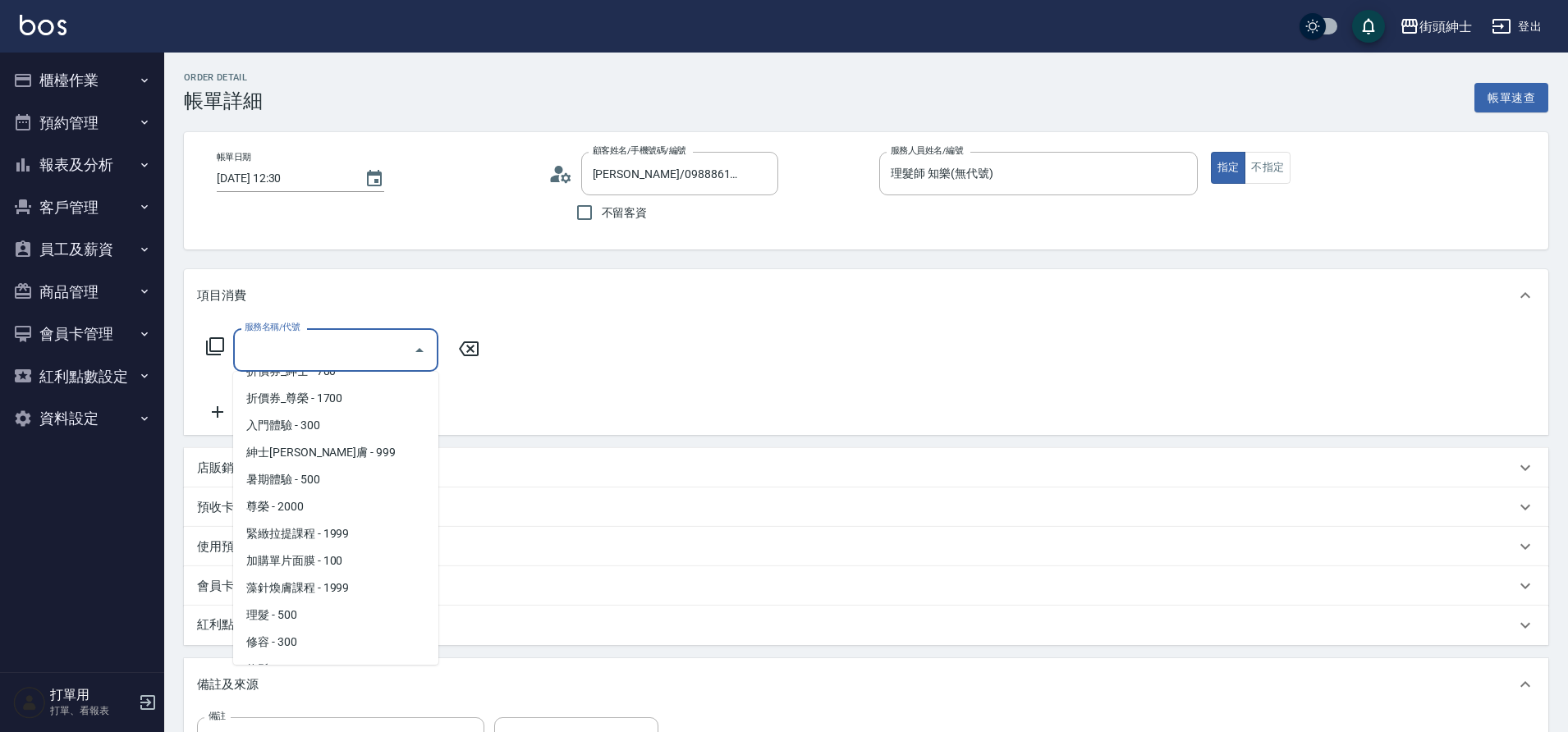
scroll to position [126, 0]
click at [278, 591] on span "理髮 - 500" at bounding box center [335, 591] width 205 height 27
type input "理髮(A02)"
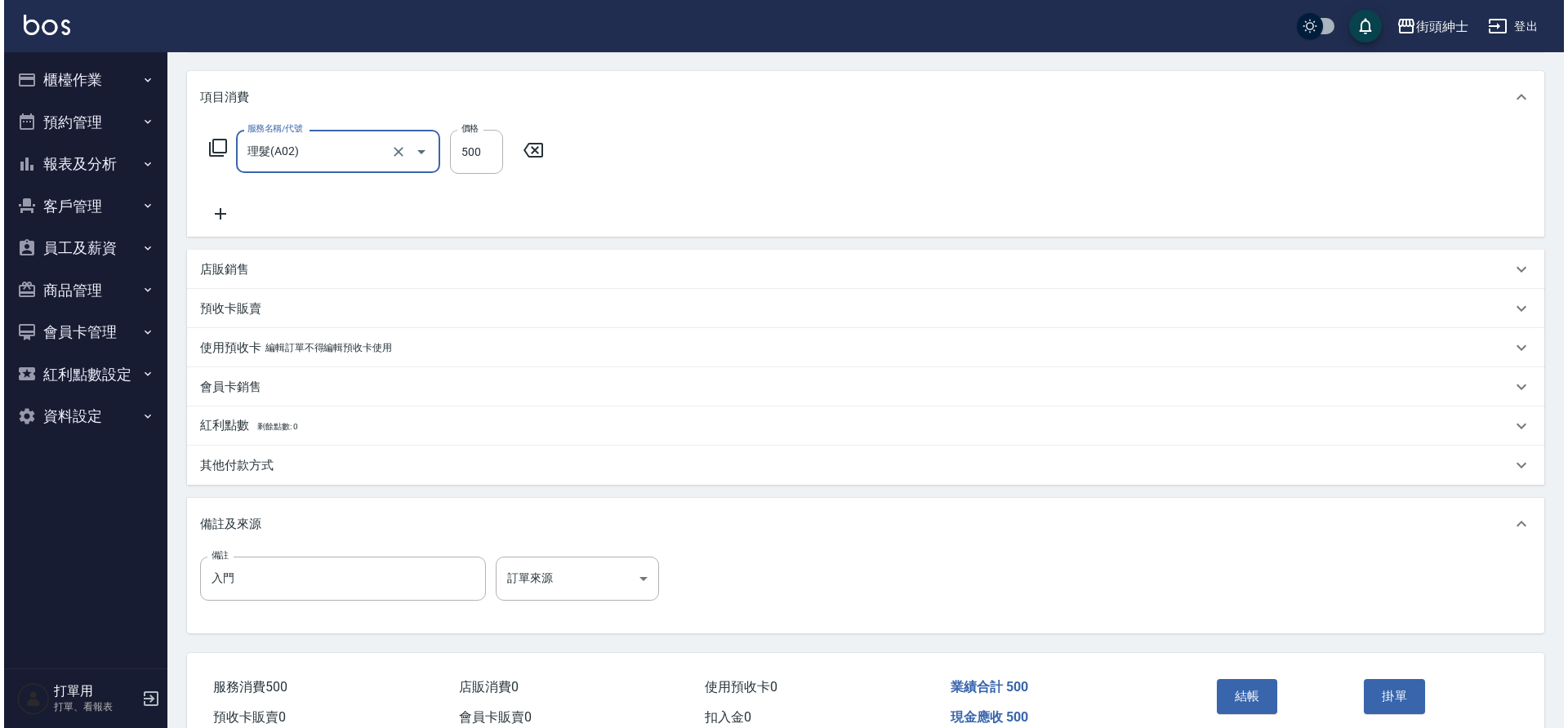
scroll to position [279, 0]
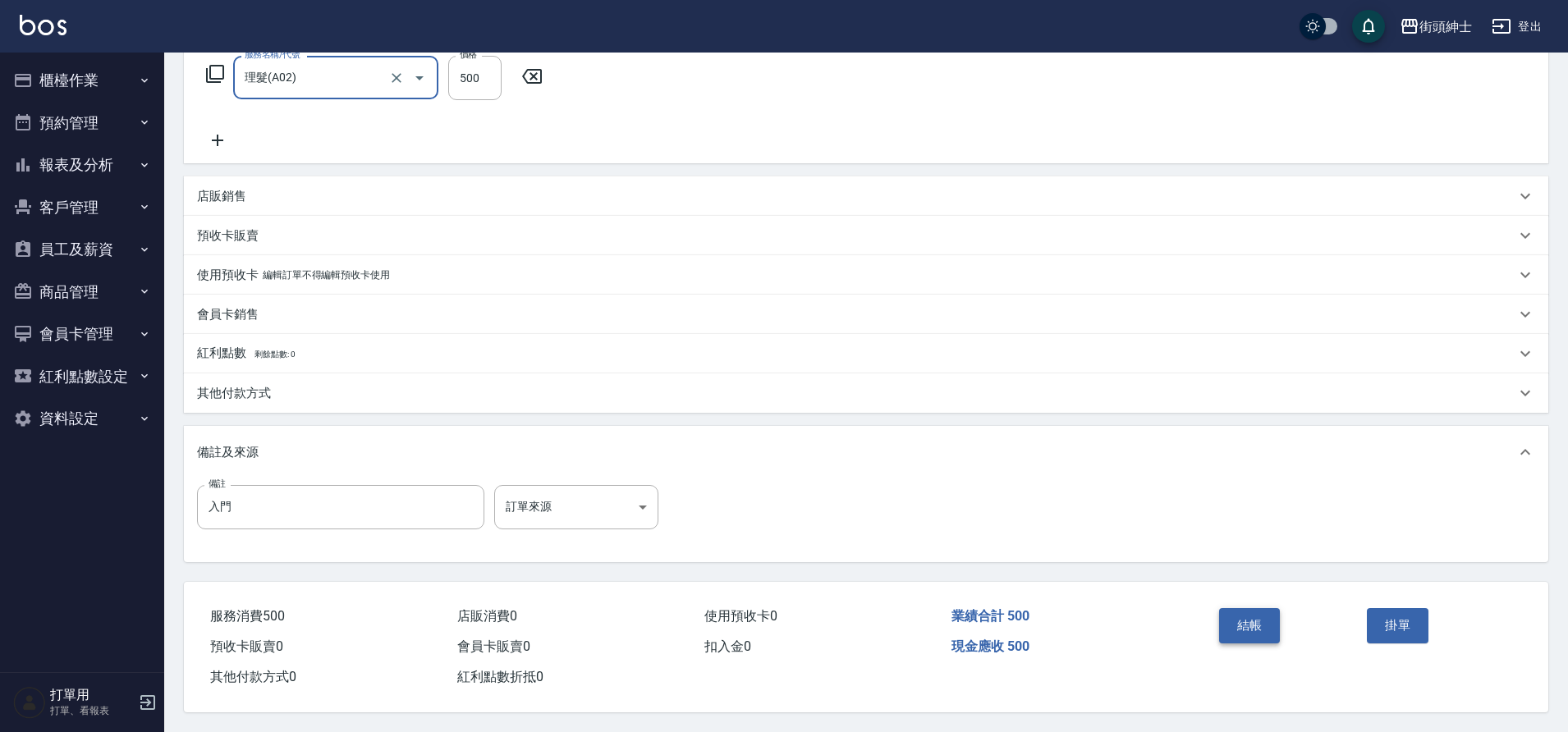
drag, startPoint x: 0, startPoint y: 0, endPoint x: 1223, endPoint y: 622, distance: 1372.1
click at [1223, 622] on button "結帳" at bounding box center [1250, 626] width 62 height 34
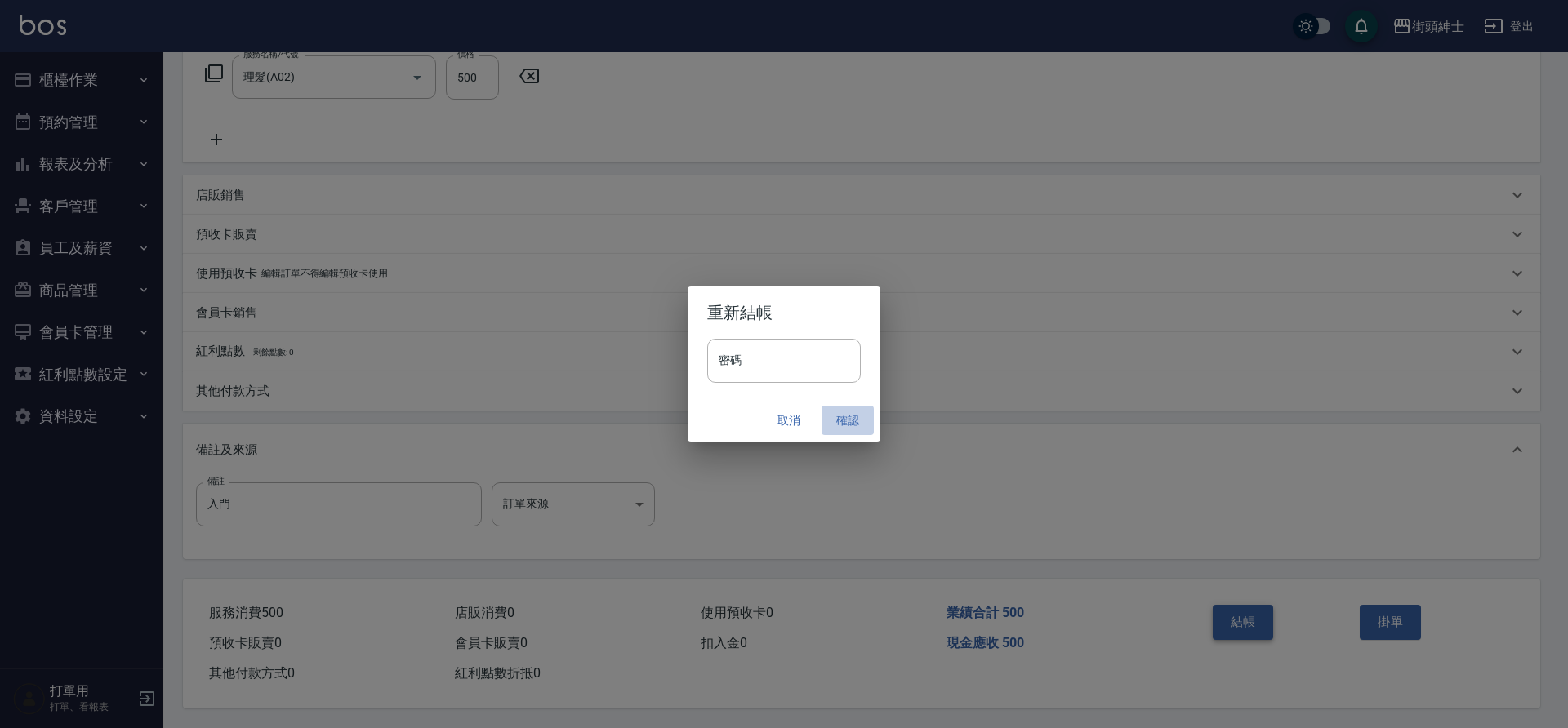
click at [842, 420] on button "確認" at bounding box center [848, 420] width 52 height 30
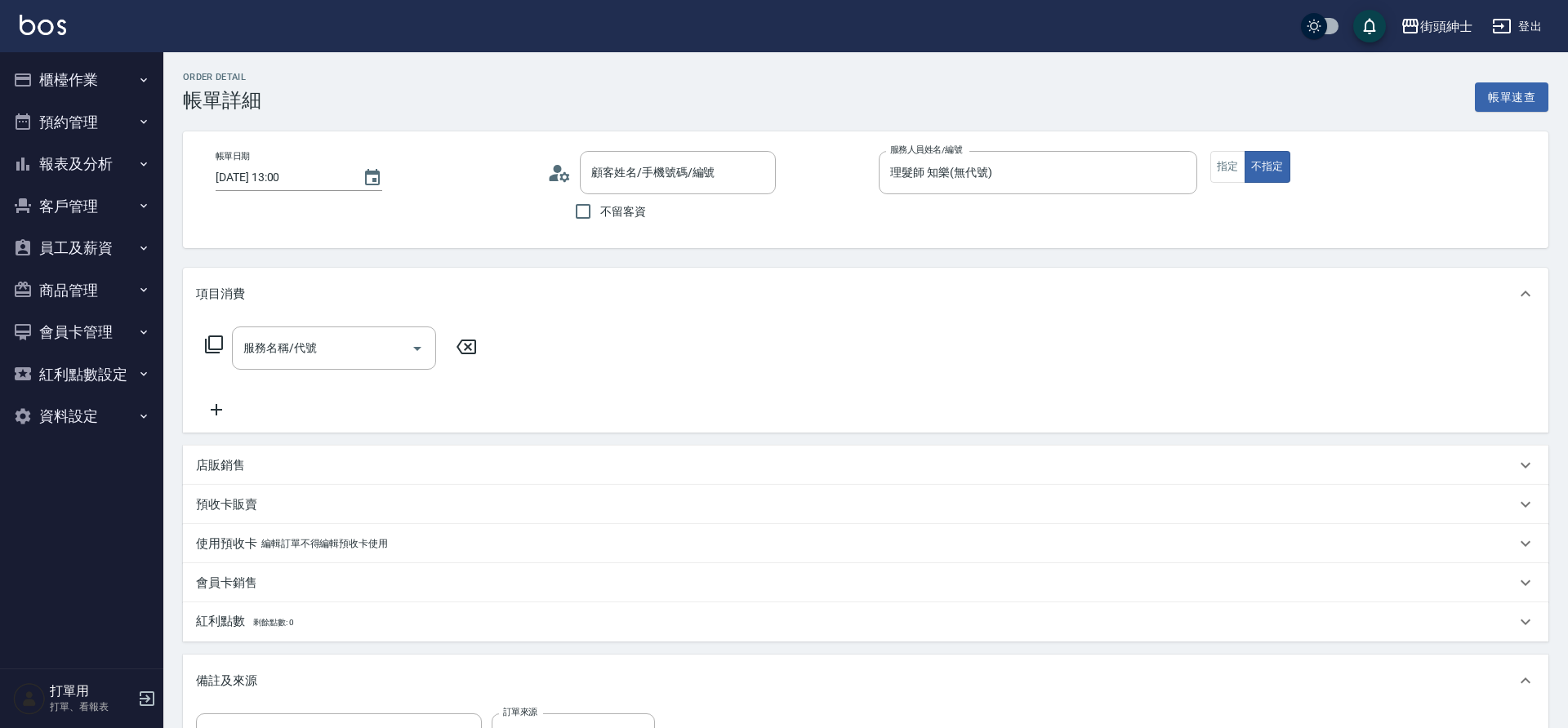
type input "[PERSON_NAME]/0923335995/null"
click at [325, 354] on input "服務名稱/代號" at bounding box center [321, 349] width 165 height 29
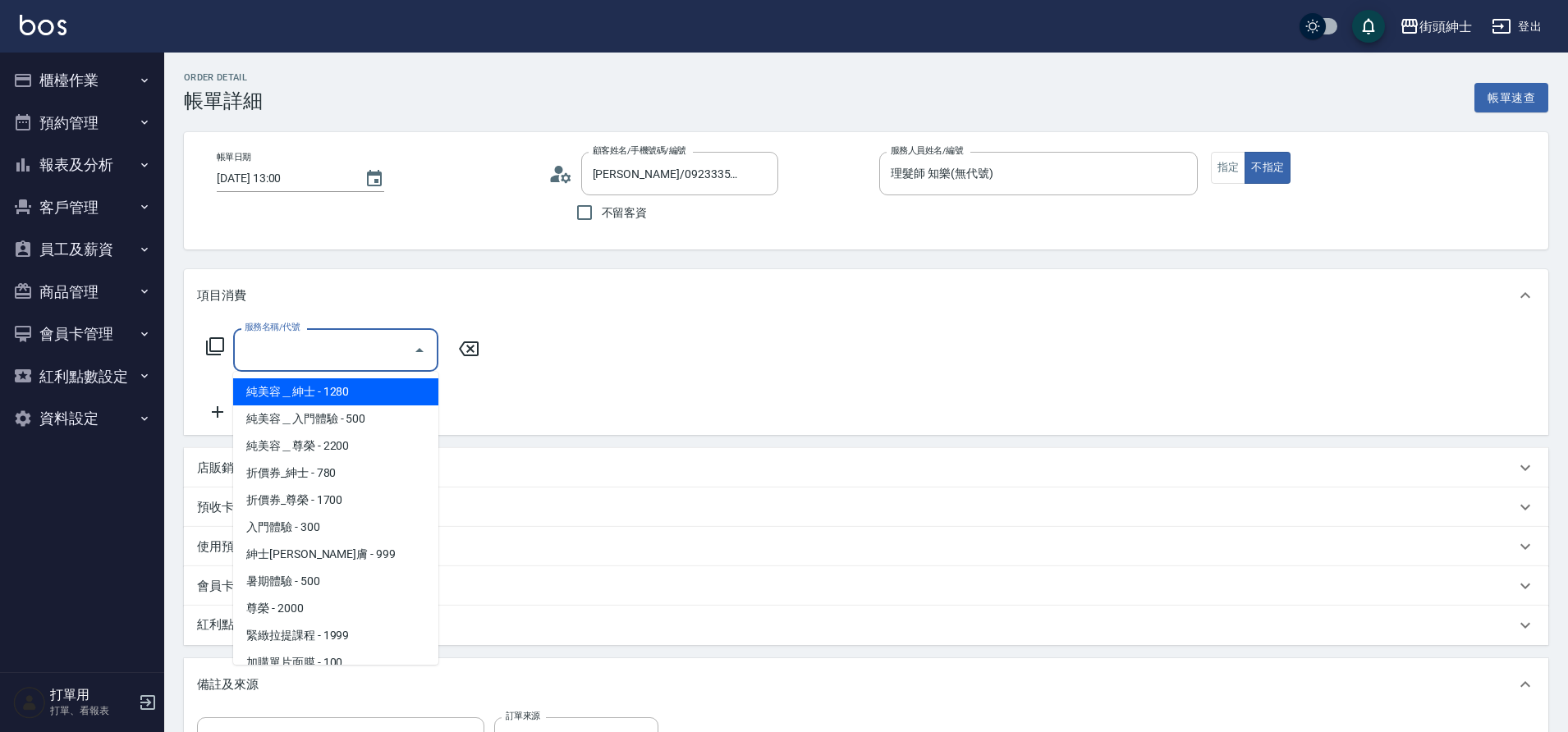
scroll to position [126, 0]
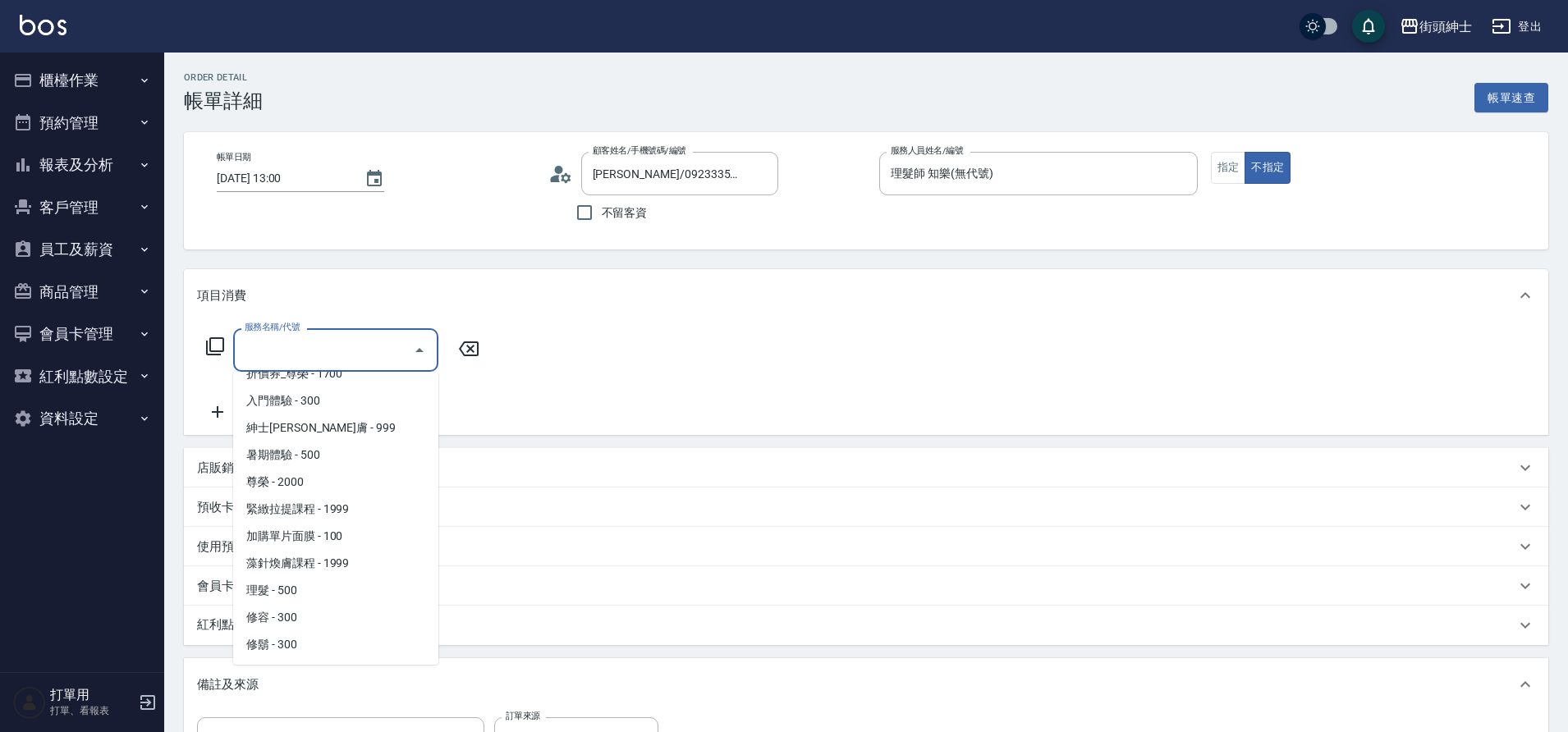
click at [296, 587] on span "理髮 - 500" at bounding box center [335, 591] width 205 height 27
type input "理髮(A02)"
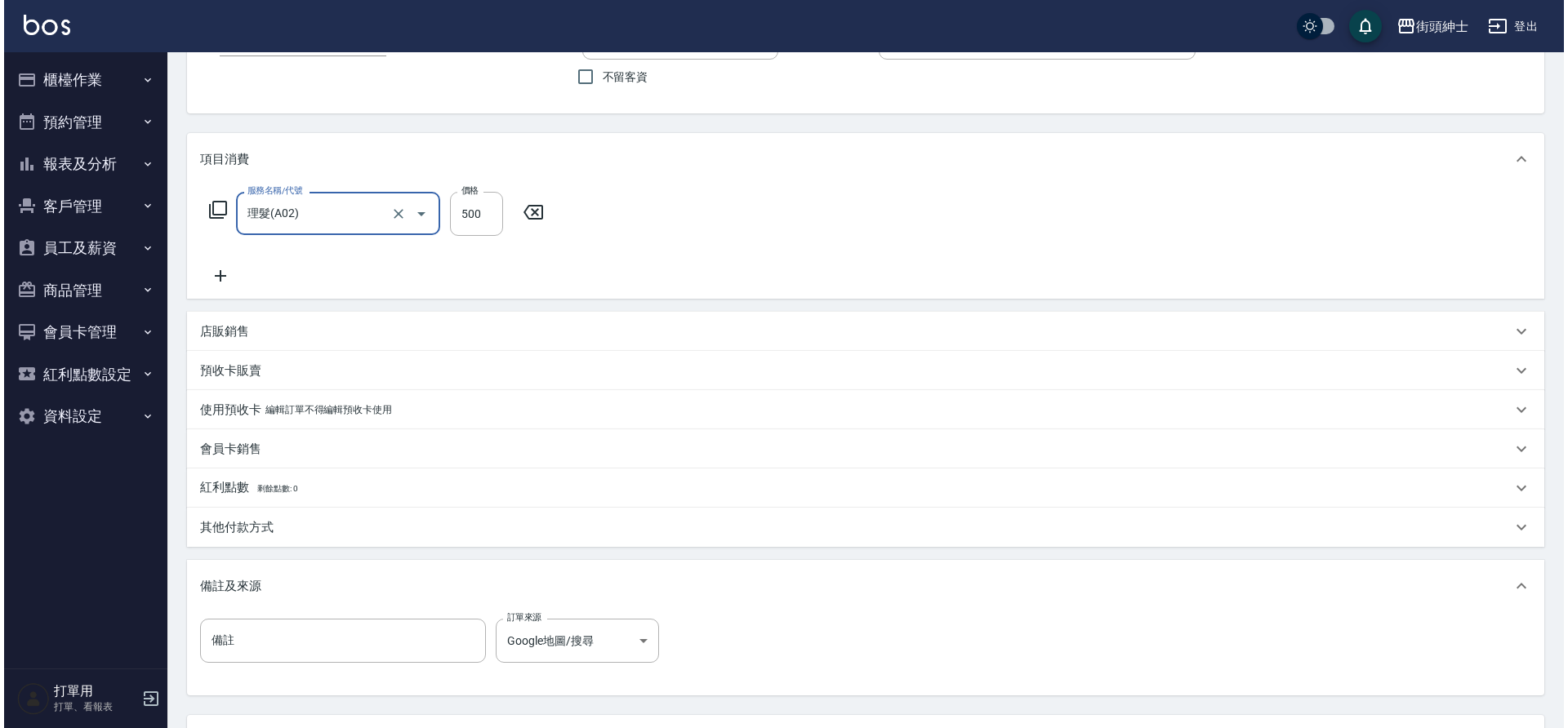
scroll to position [279, 0]
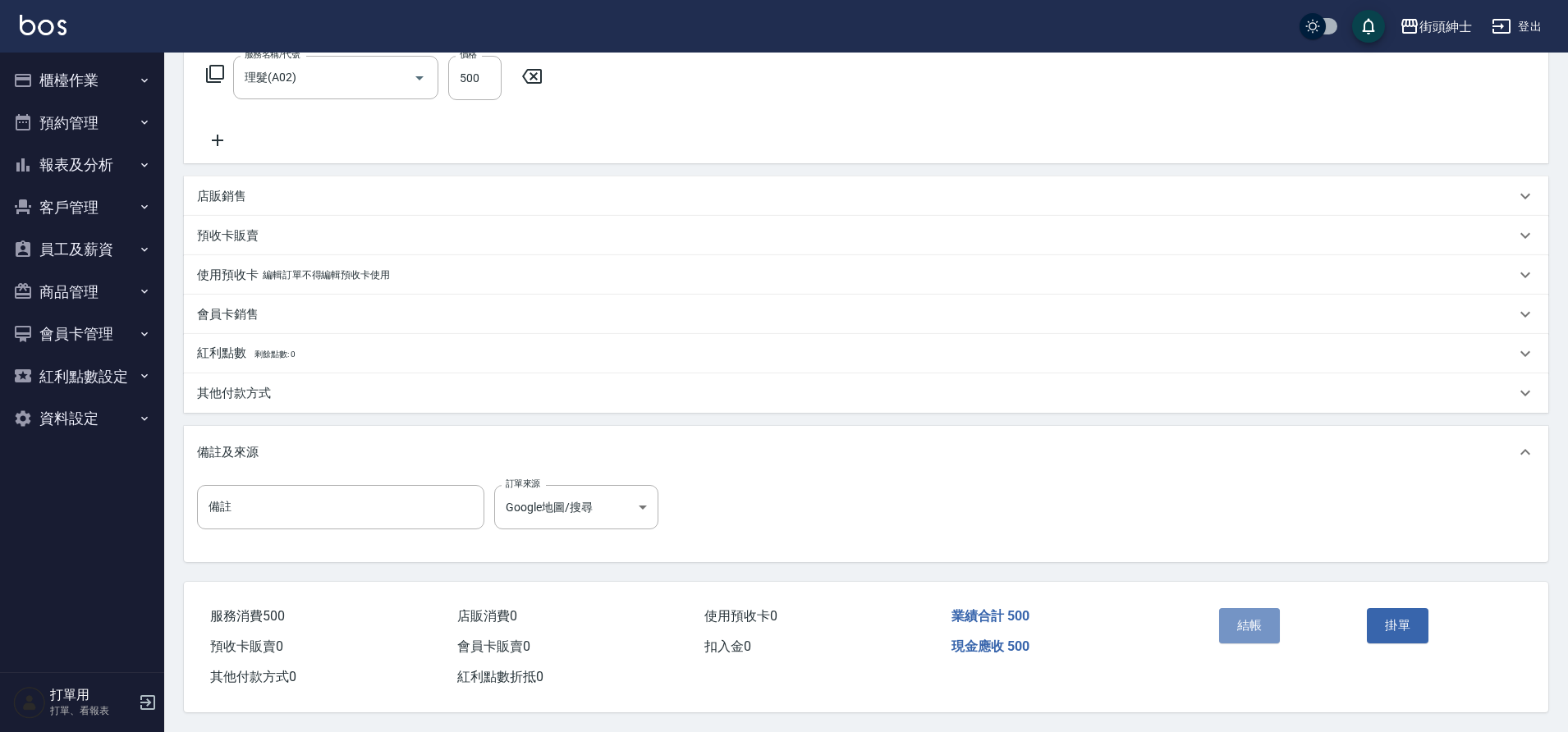
click at [1259, 626] on button "結帳" at bounding box center [1250, 626] width 62 height 34
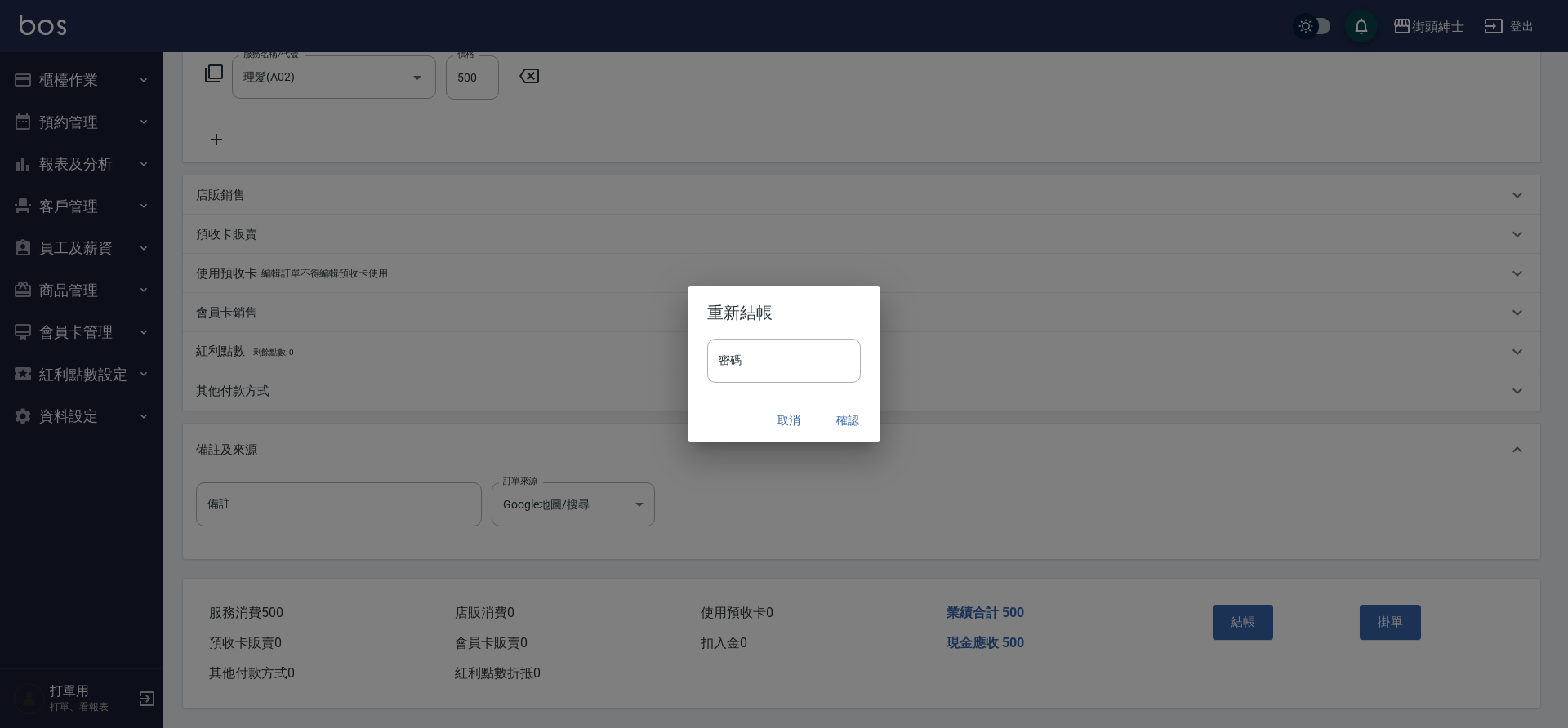
click at [846, 422] on button "確認" at bounding box center [848, 420] width 52 height 30
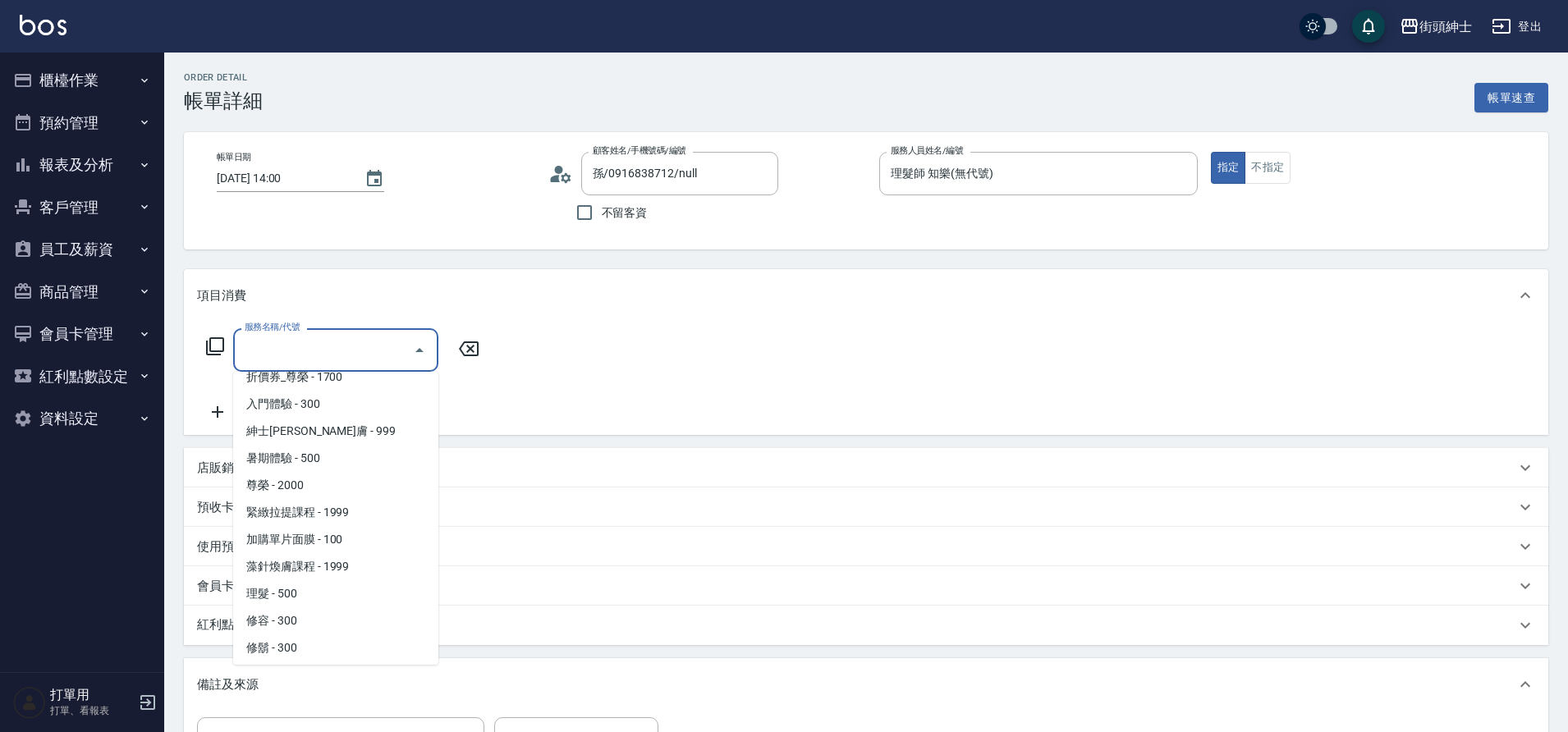
scroll to position [126, 0]
click at [315, 590] on span "理髮 - 500" at bounding box center [335, 591] width 205 height 27
type input "理髮(A02)"
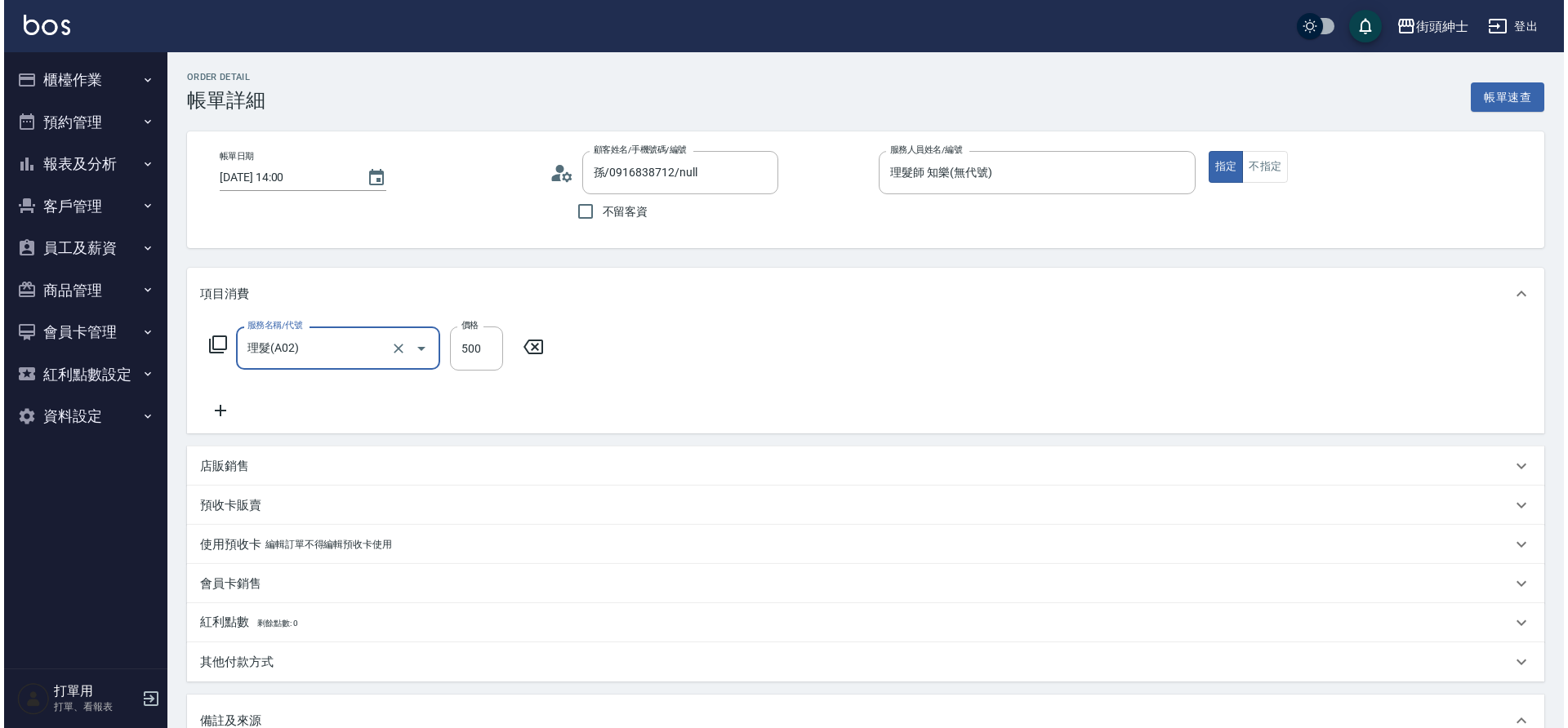
scroll to position [279, 0]
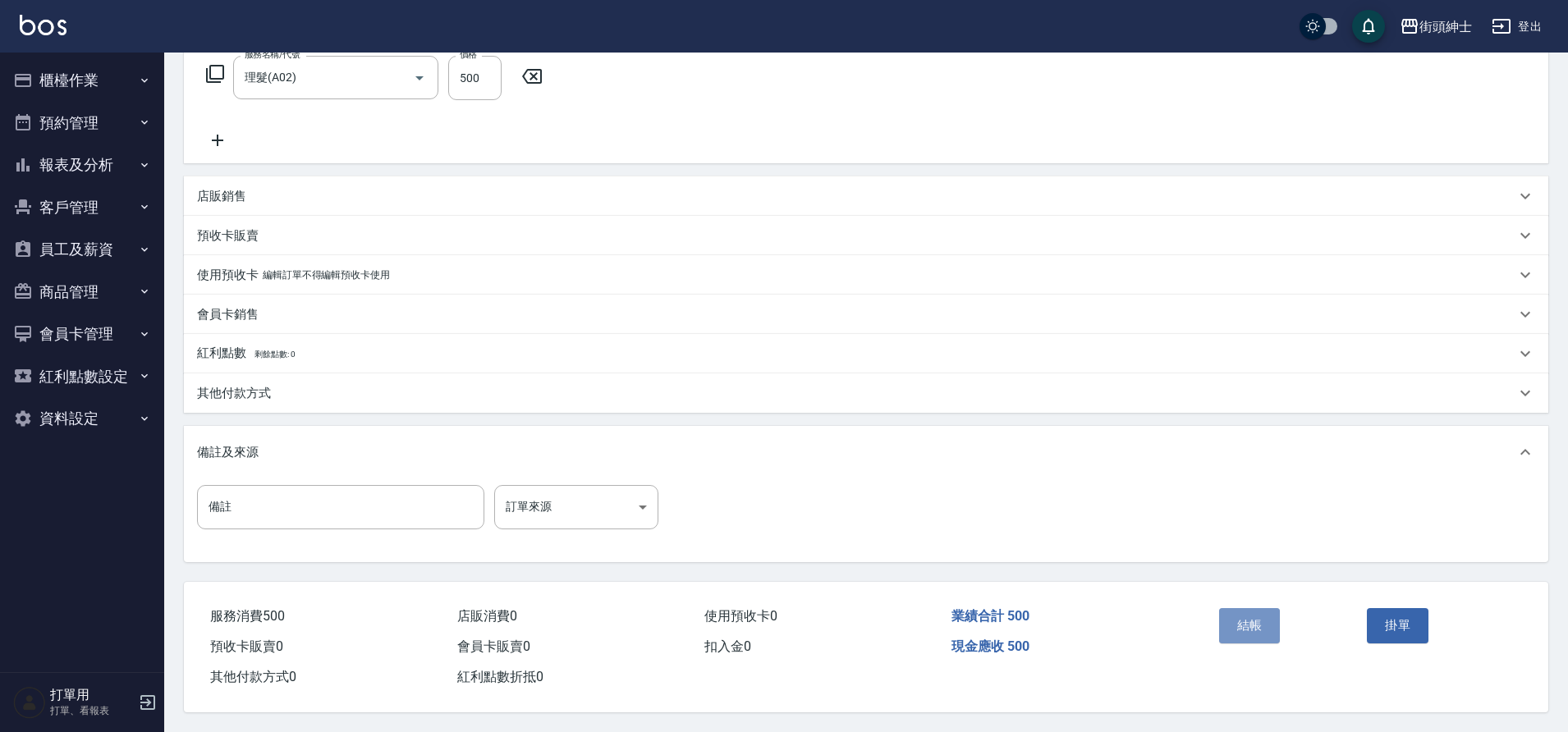
click at [1255, 621] on button "結帳" at bounding box center [1250, 626] width 62 height 34
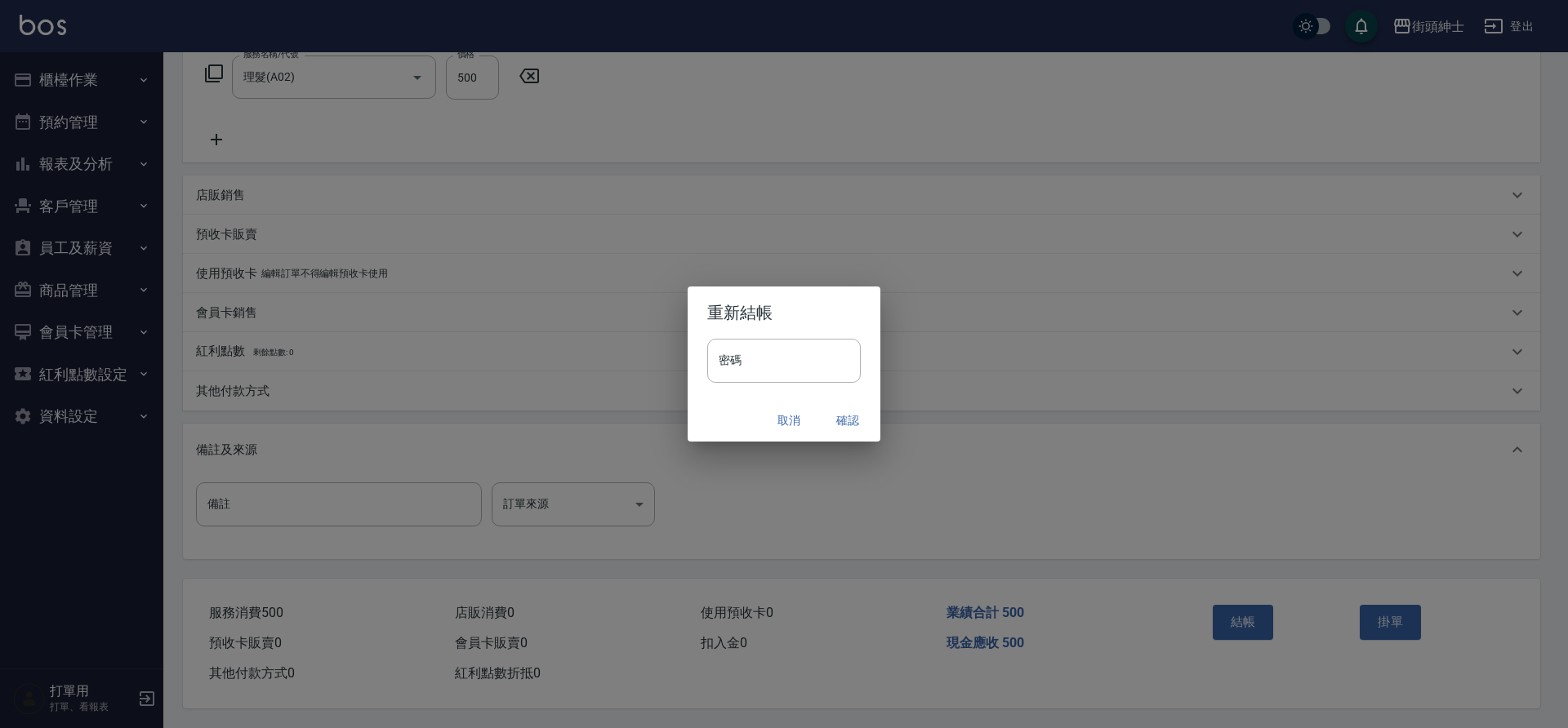
click at [842, 423] on button "確認" at bounding box center [848, 420] width 52 height 30
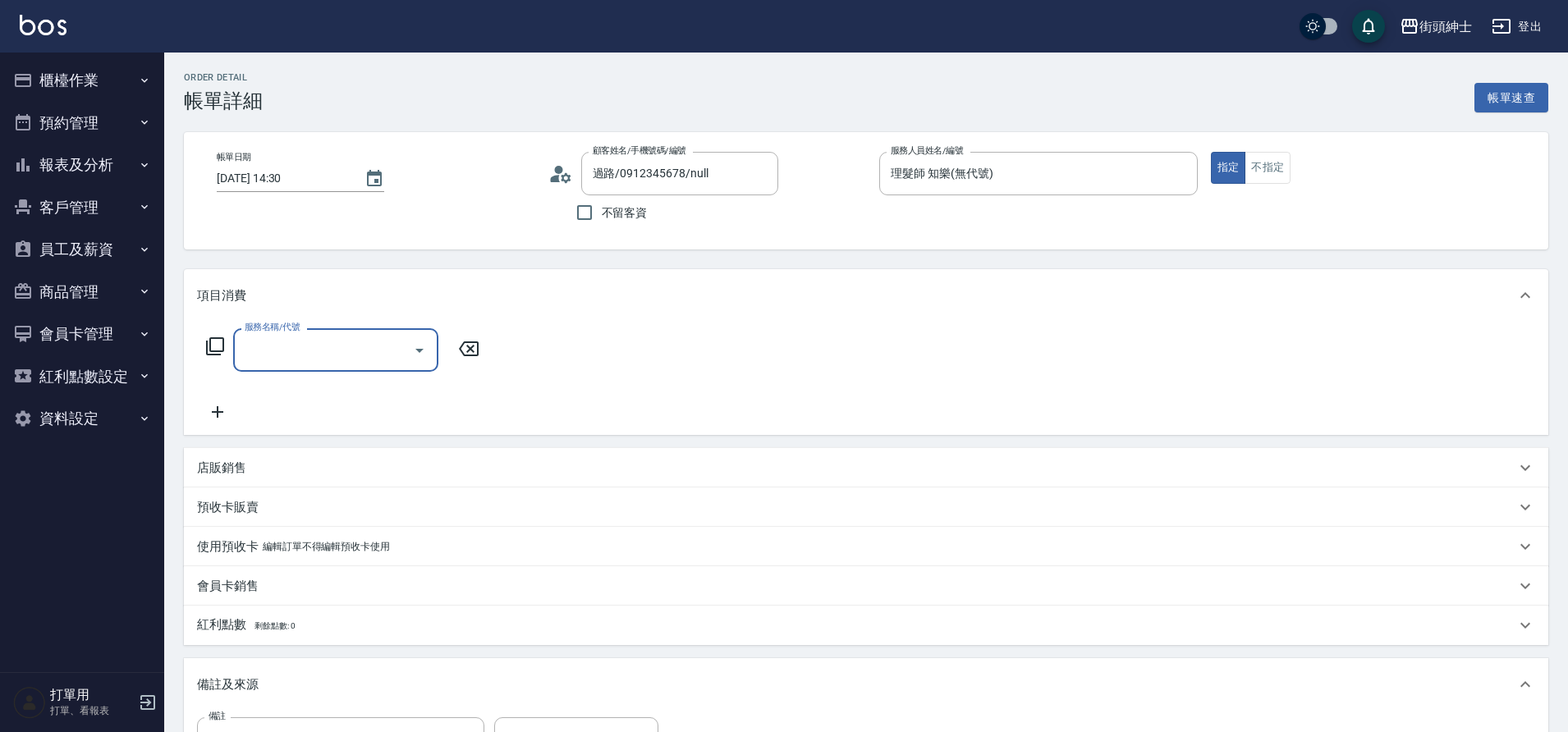
type input "過路/0912345678/null"
click at [273, 361] on input "服務名稱/代號" at bounding box center [323, 351] width 165 height 29
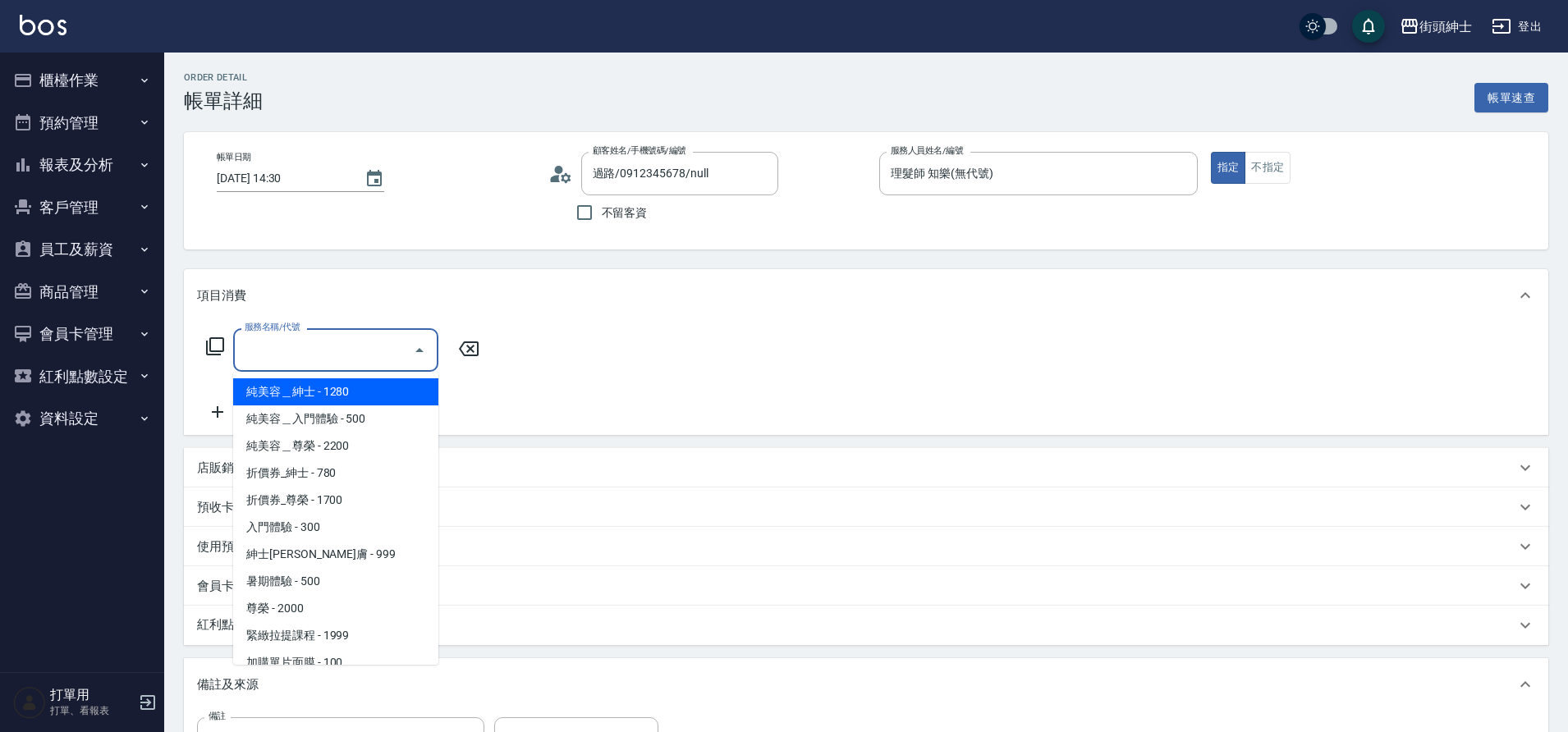
scroll to position [126, 0]
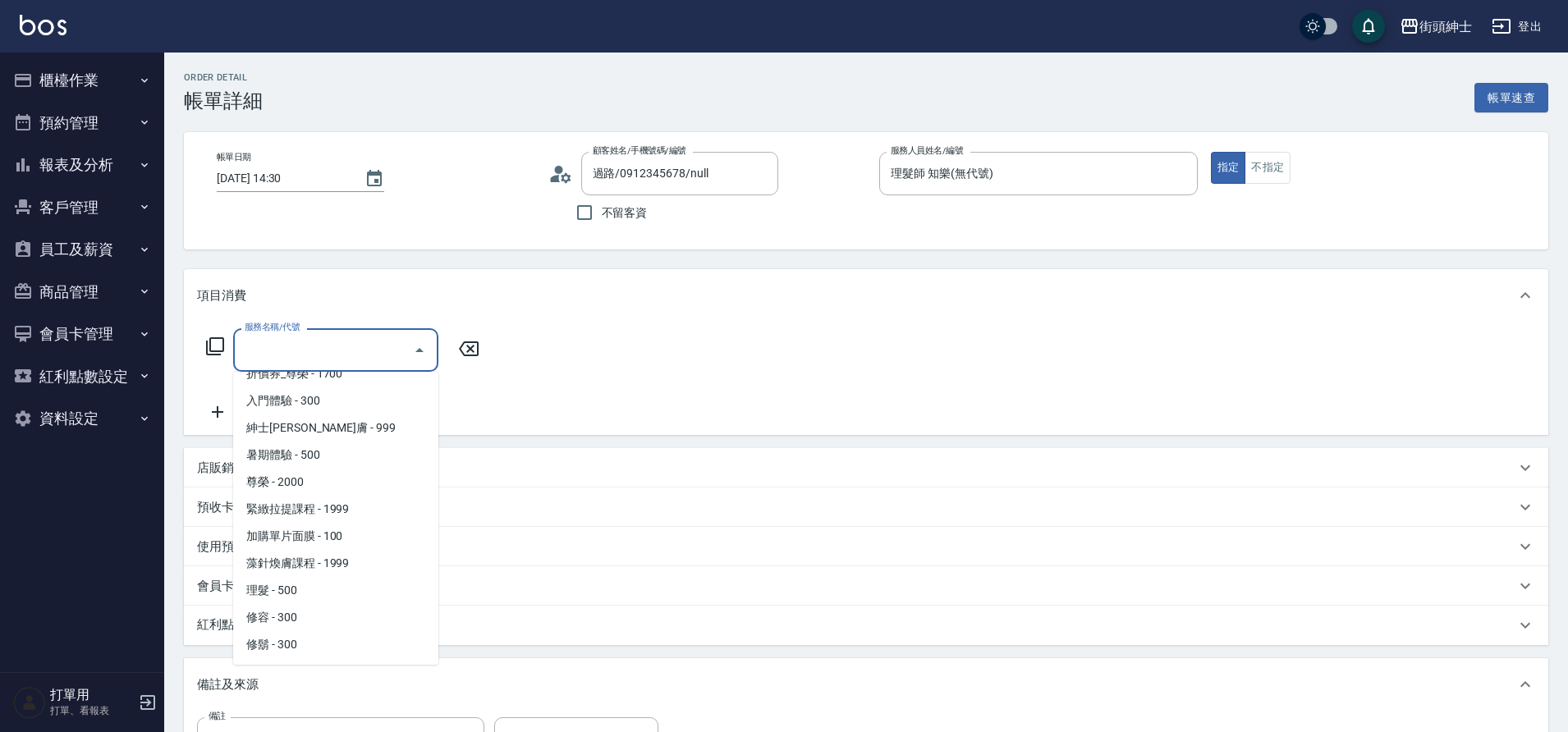
click at [294, 595] on span "理髮 - 500" at bounding box center [335, 591] width 205 height 27
type input "理髮(A02)"
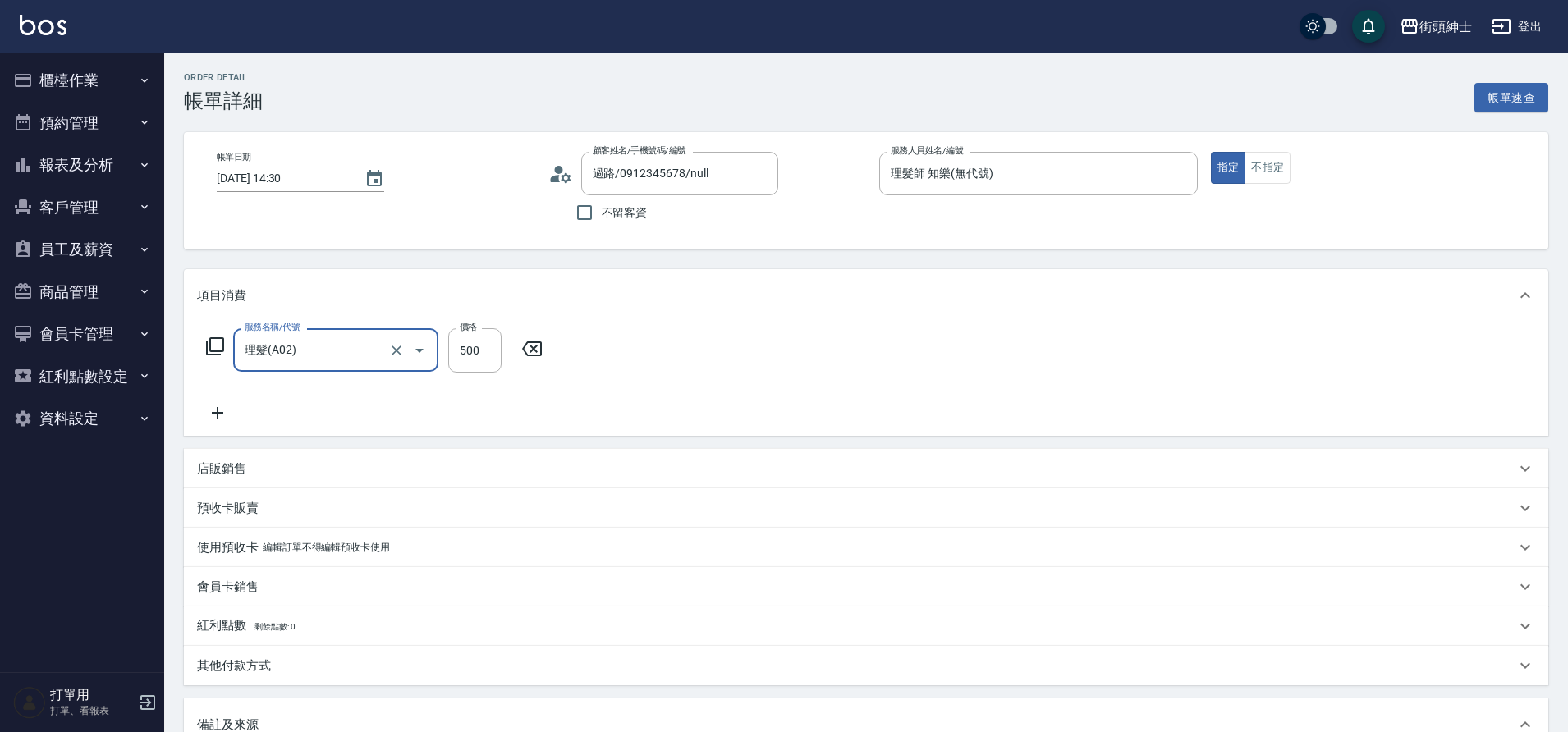
click at [222, 409] on icon at bounding box center [218, 412] width 41 height 20
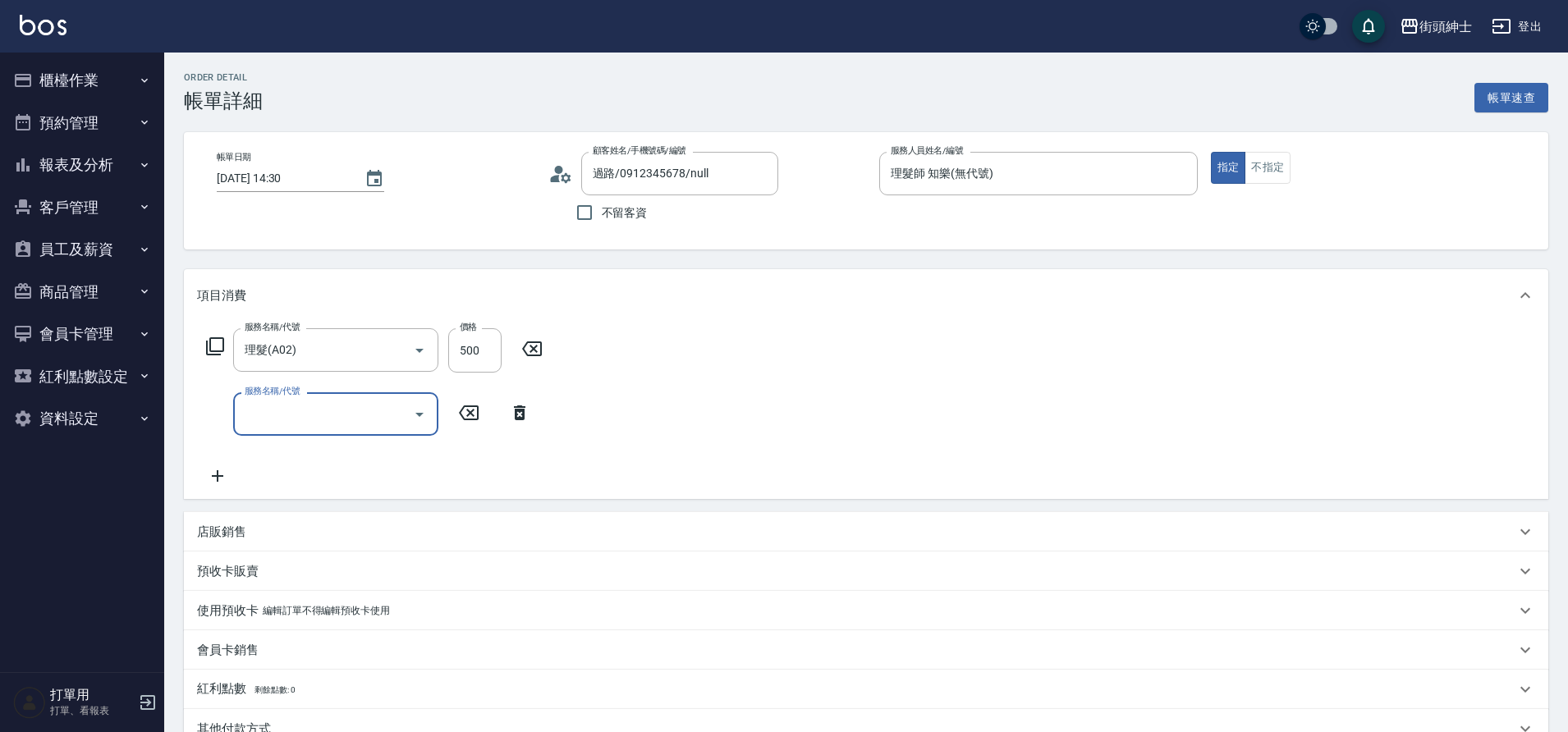
click at [328, 394] on div "服務名稱/代號" at bounding box center [335, 414] width 205 height 44
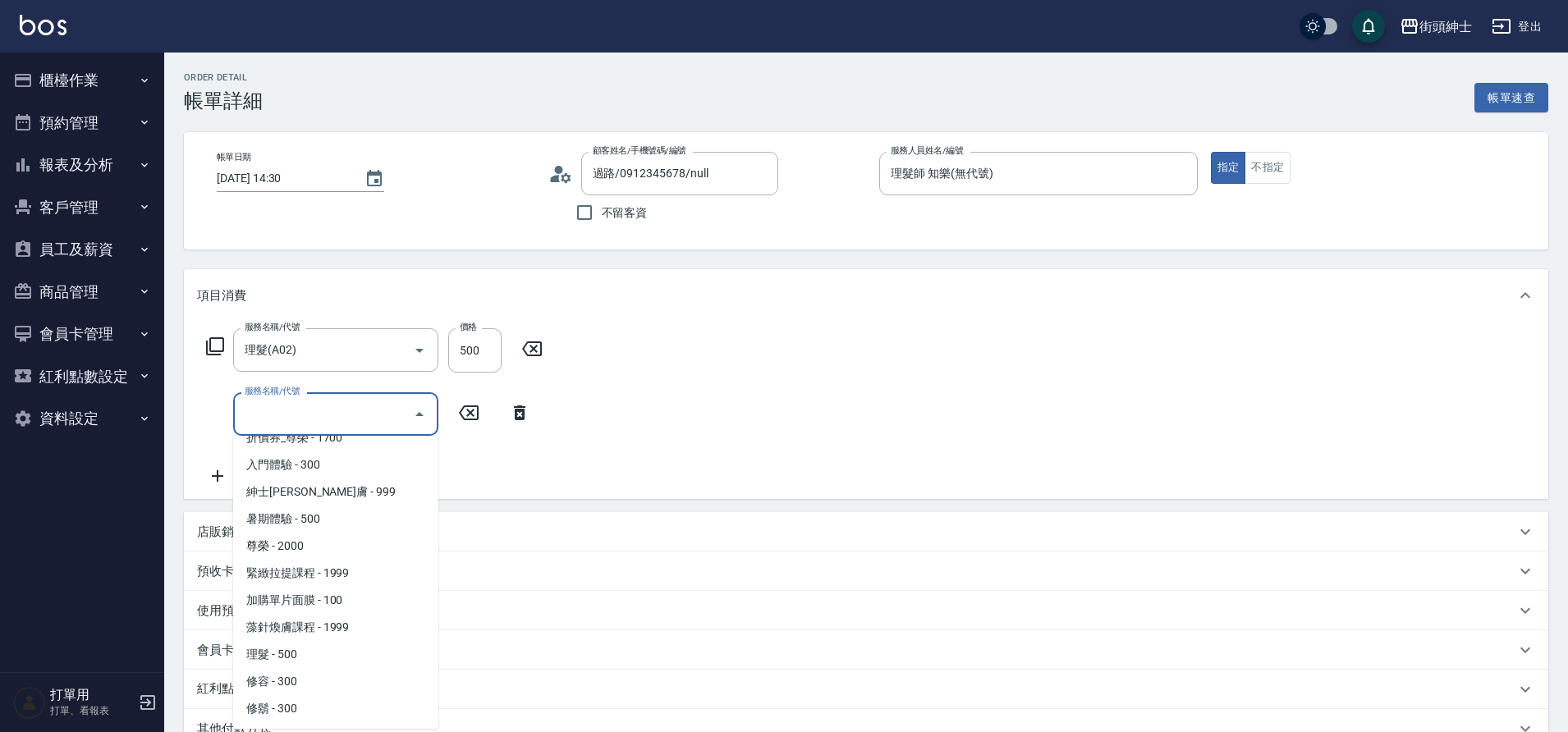
click at [292, 673] on span "修容 - 300" at bounding box center [335, 682] width 205 height 27
type input "修容(A03)"
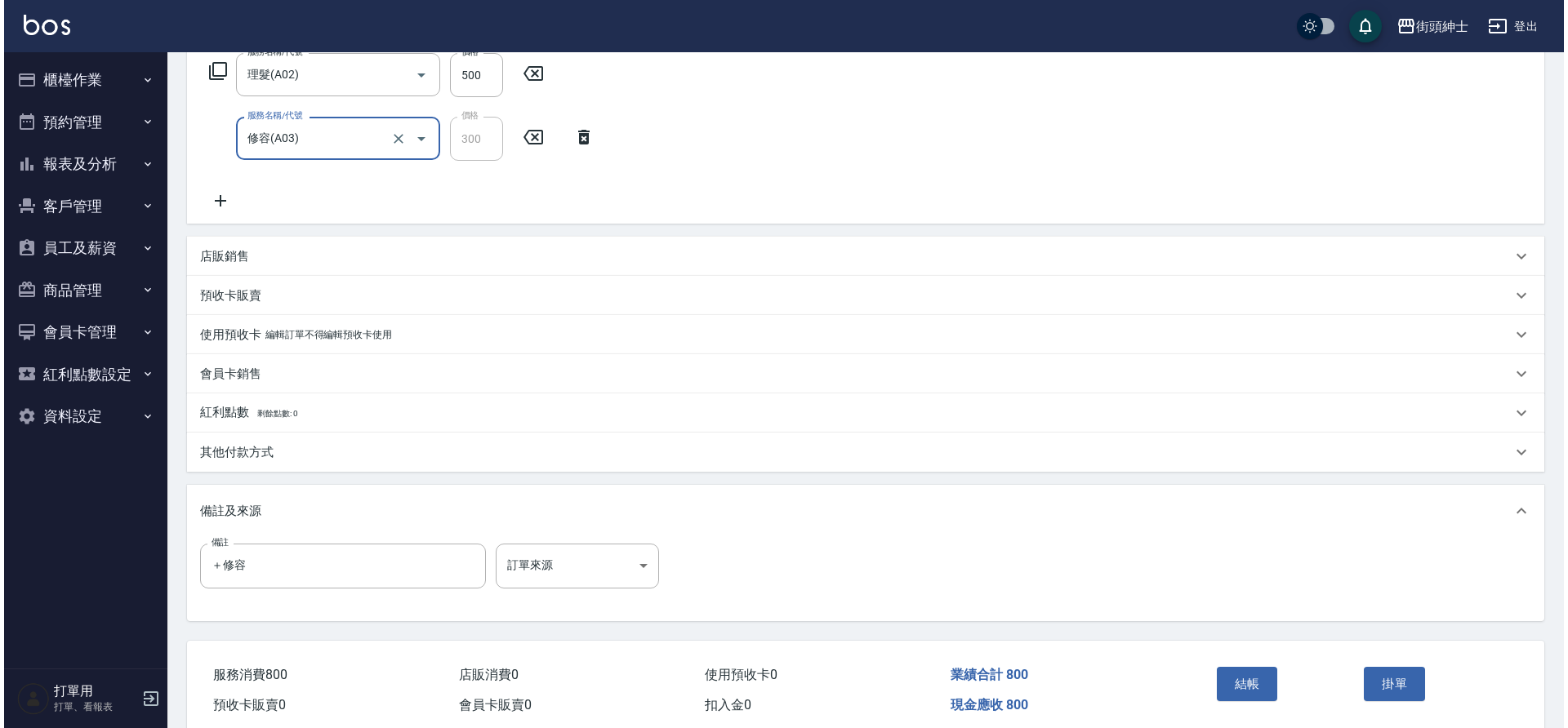
scroll to position [343, 0]
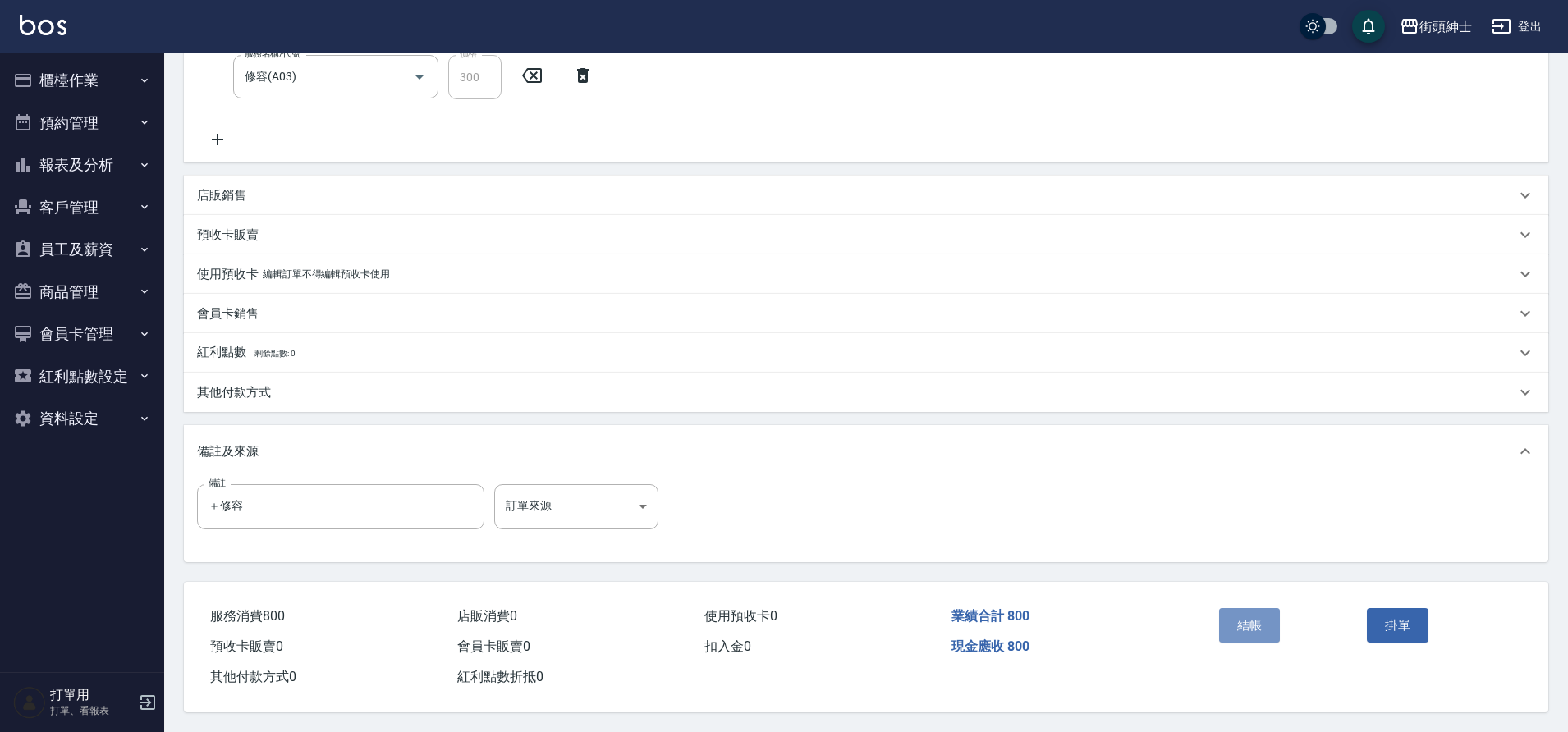
click at [1248, 609] on button "結帳" at bounding box center [1250, 626] width 62 height 34
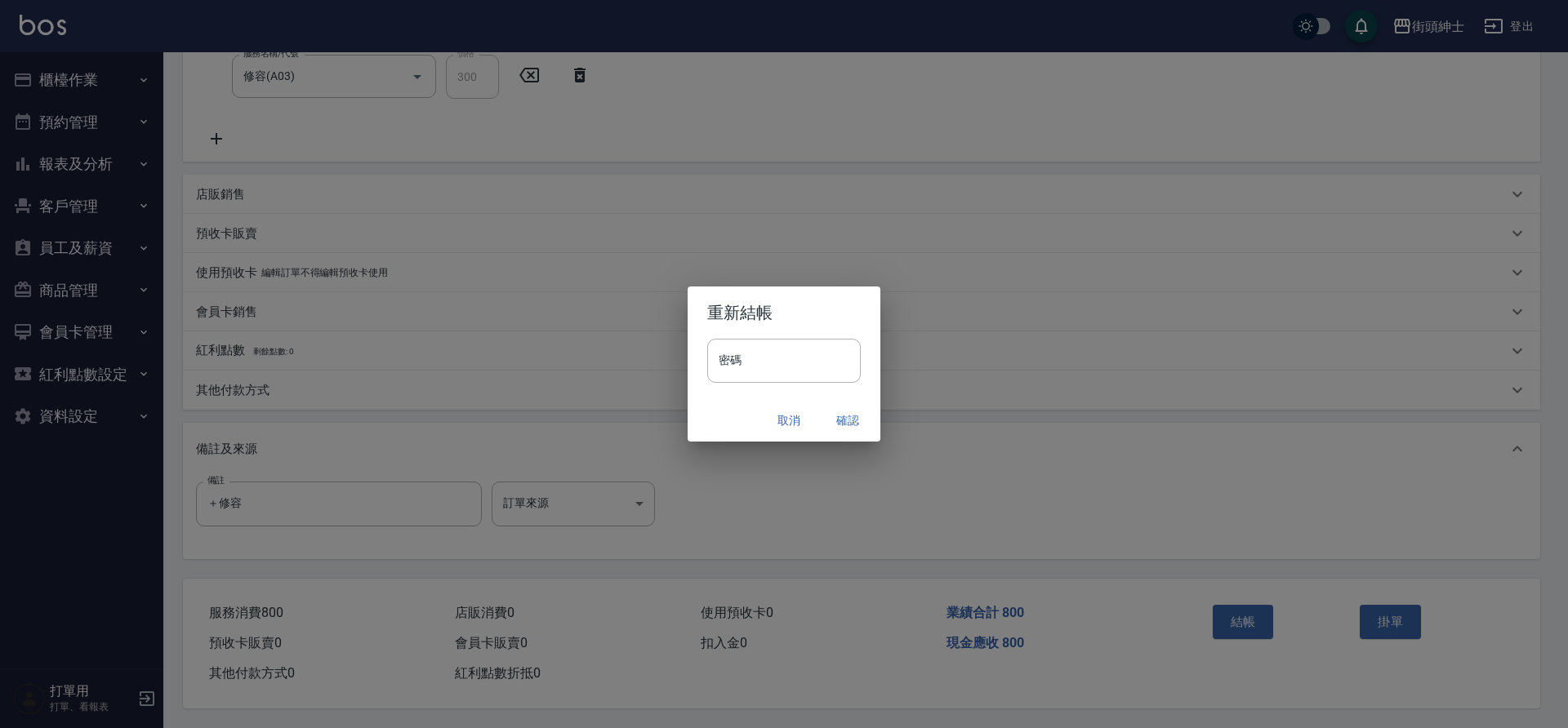
click at [834, 424] on button "確認" at bounding box center [848, 420] width 52 height 30
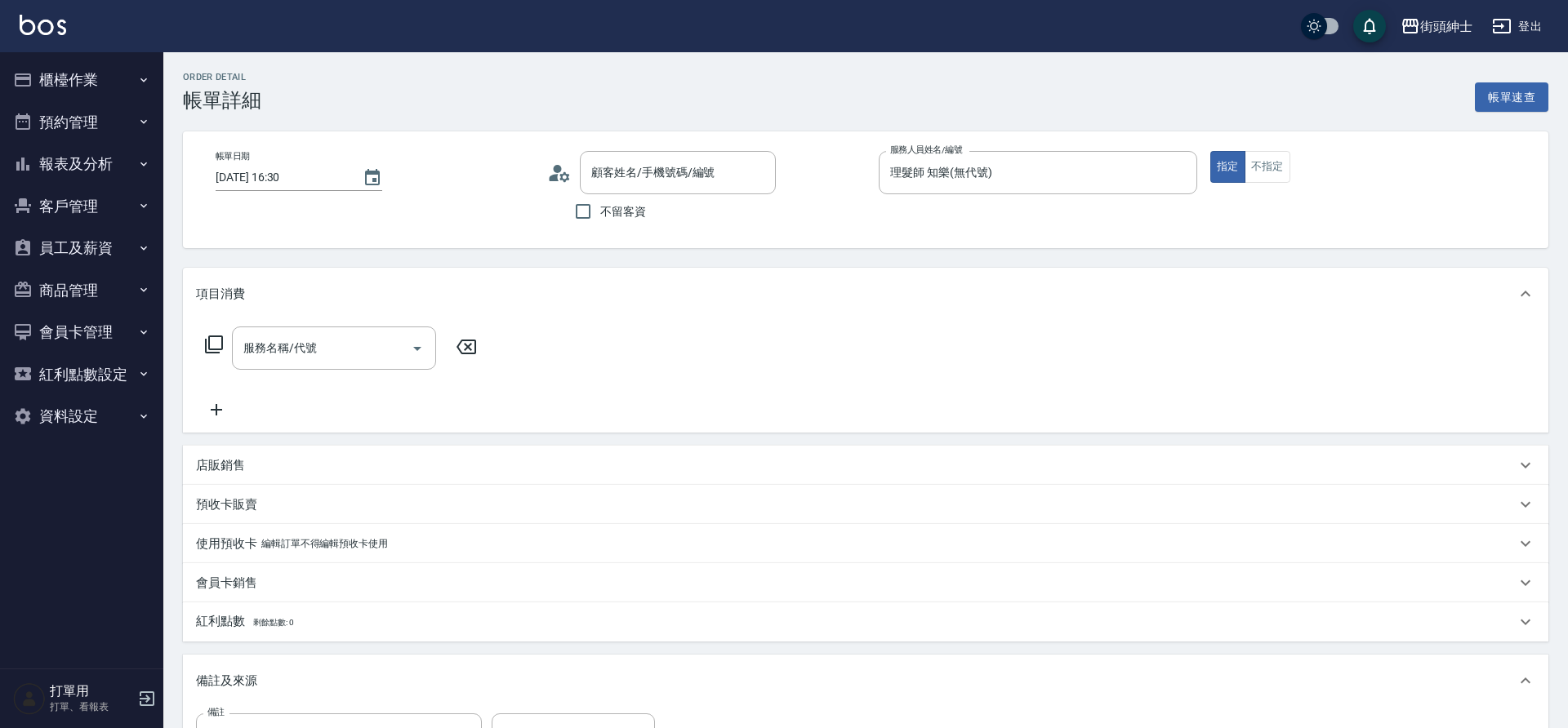
click at [327, 340] on input "服務名稱/代號" at bounding box center [321, 349] width 165 height 29
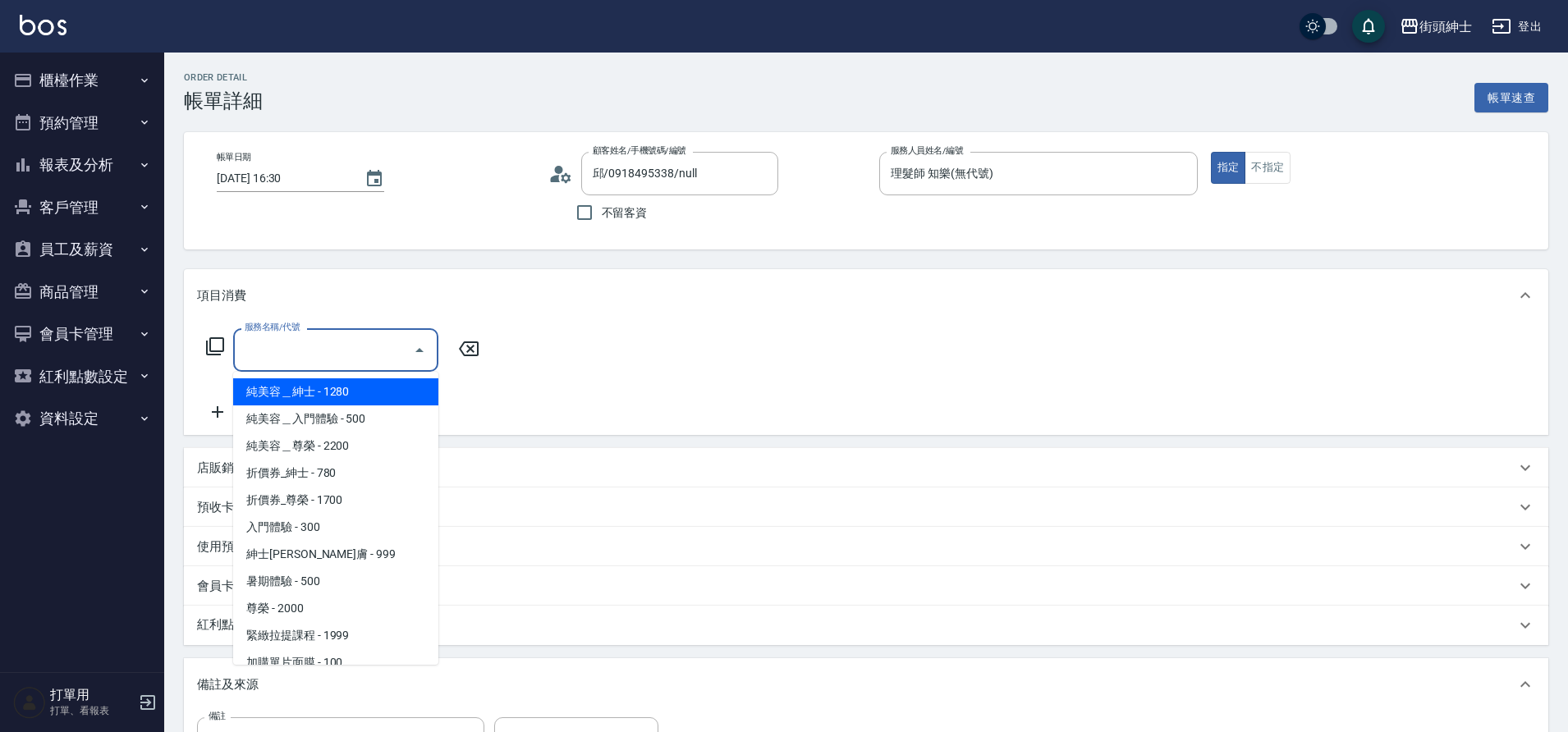
type input "邱/0918495338/null"
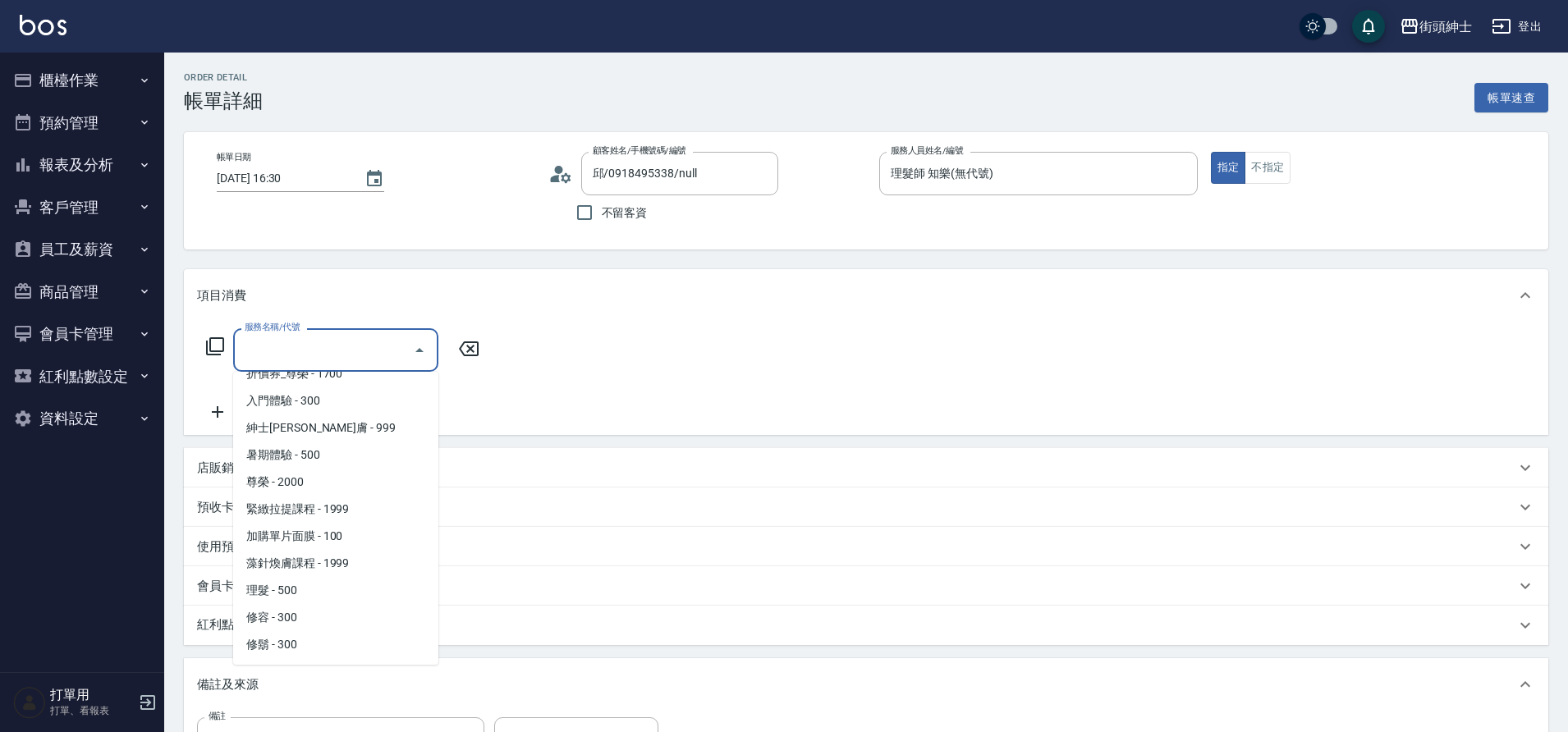
click at [296, 597] on span "理髮 - 500" at bounding box center [335, 591] width 205 height 27
type input "理髮(A02)"
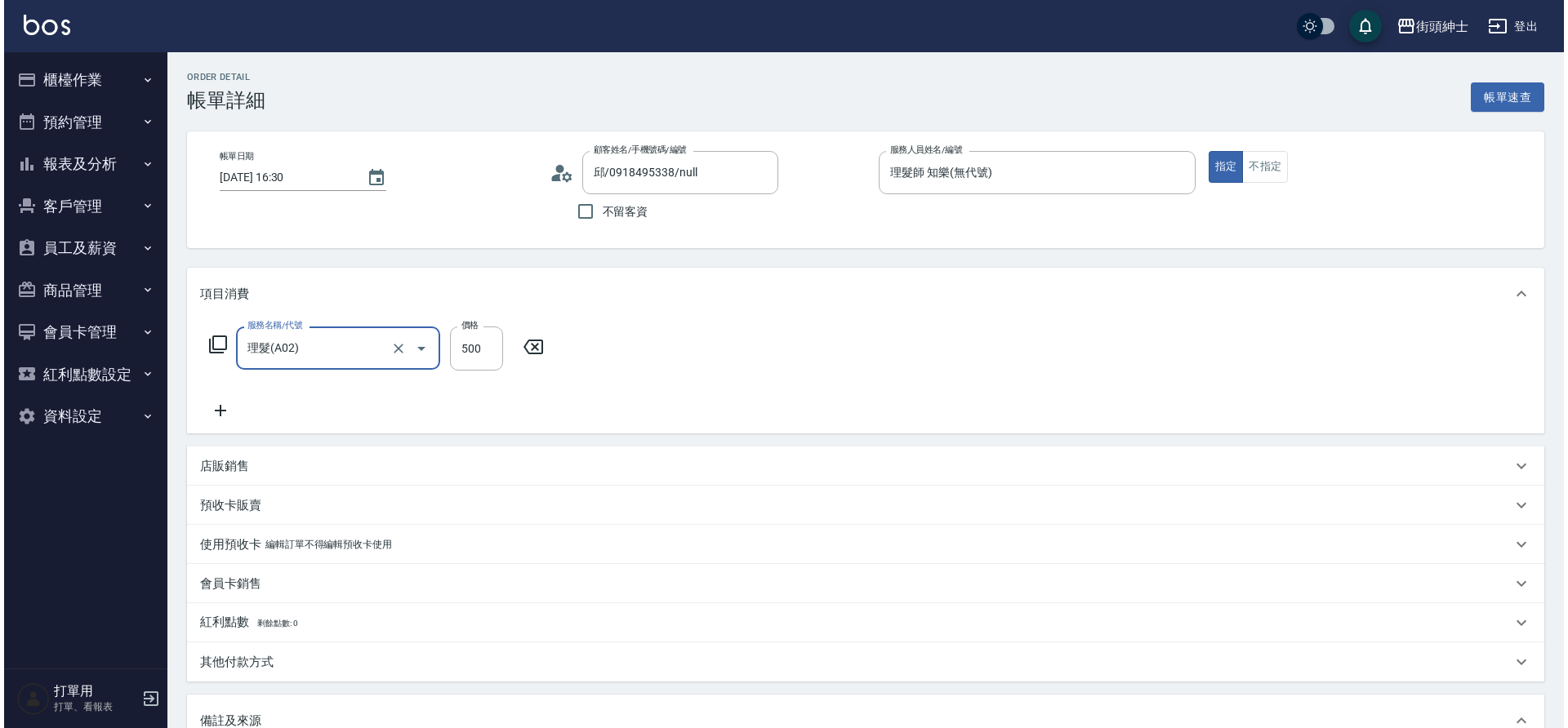
scroll to position [279, 0]
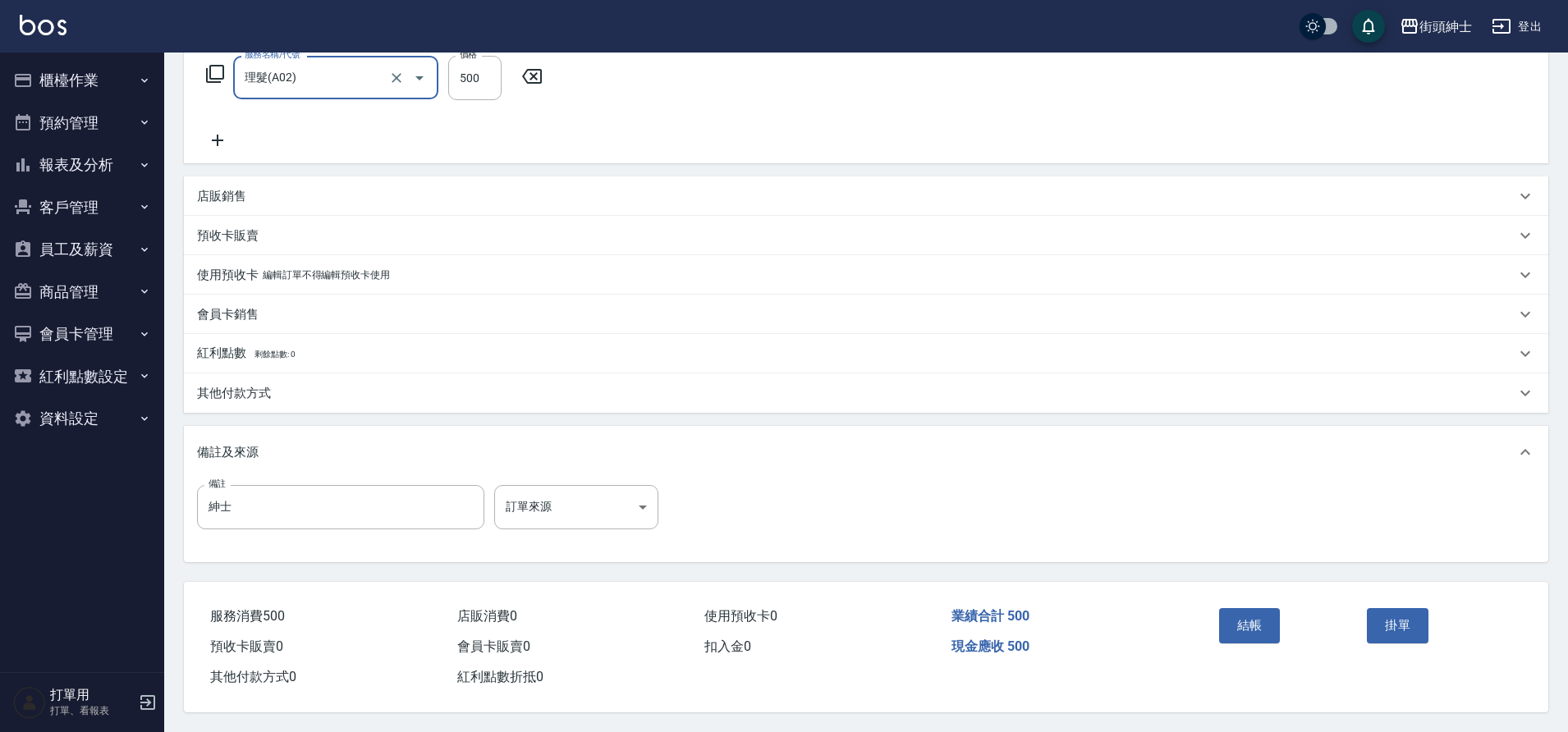
click at [1246, 616] on button "結帳" at bounding box center [1250, 626] width 62 height 34
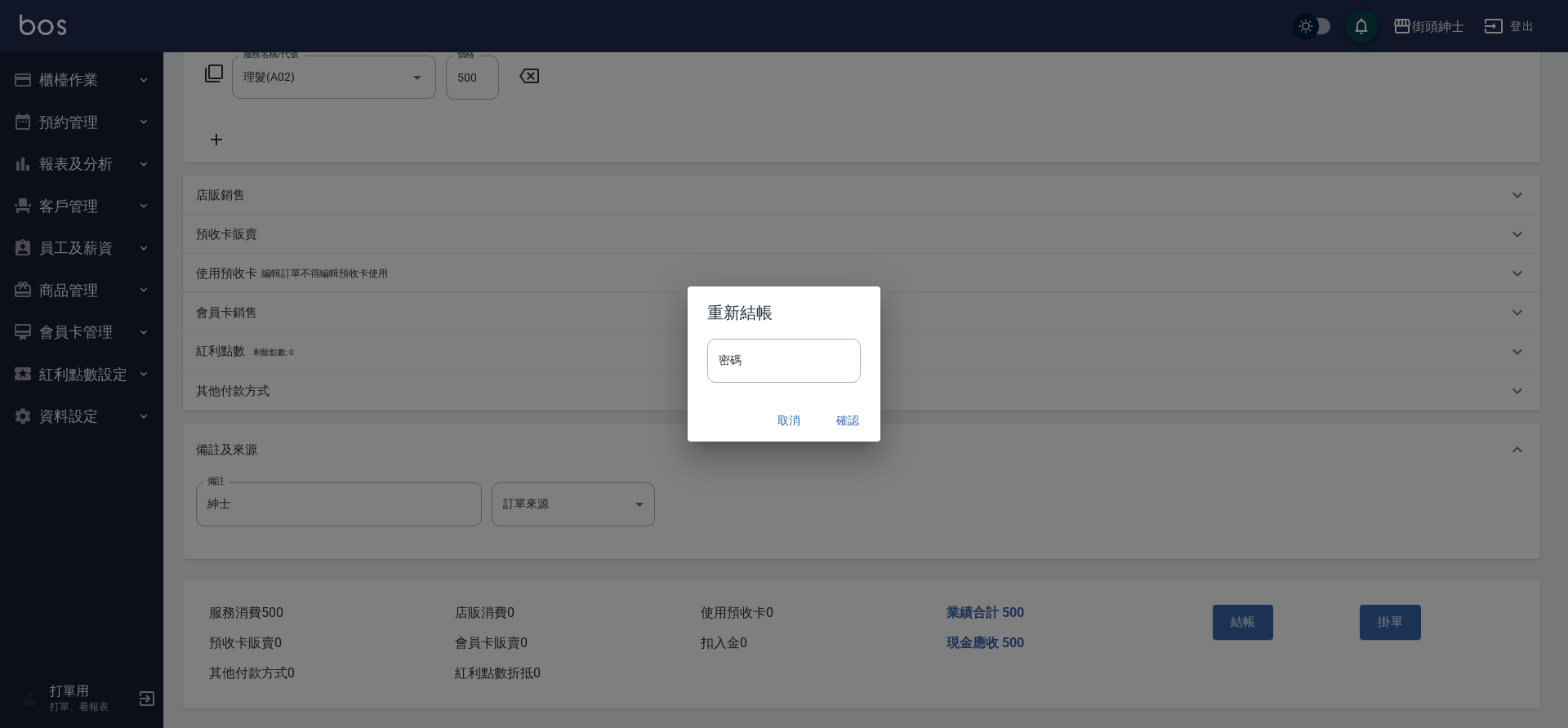
click at [837, 424] on button "確認" at bounding box center [848, 420] width 52 height 30
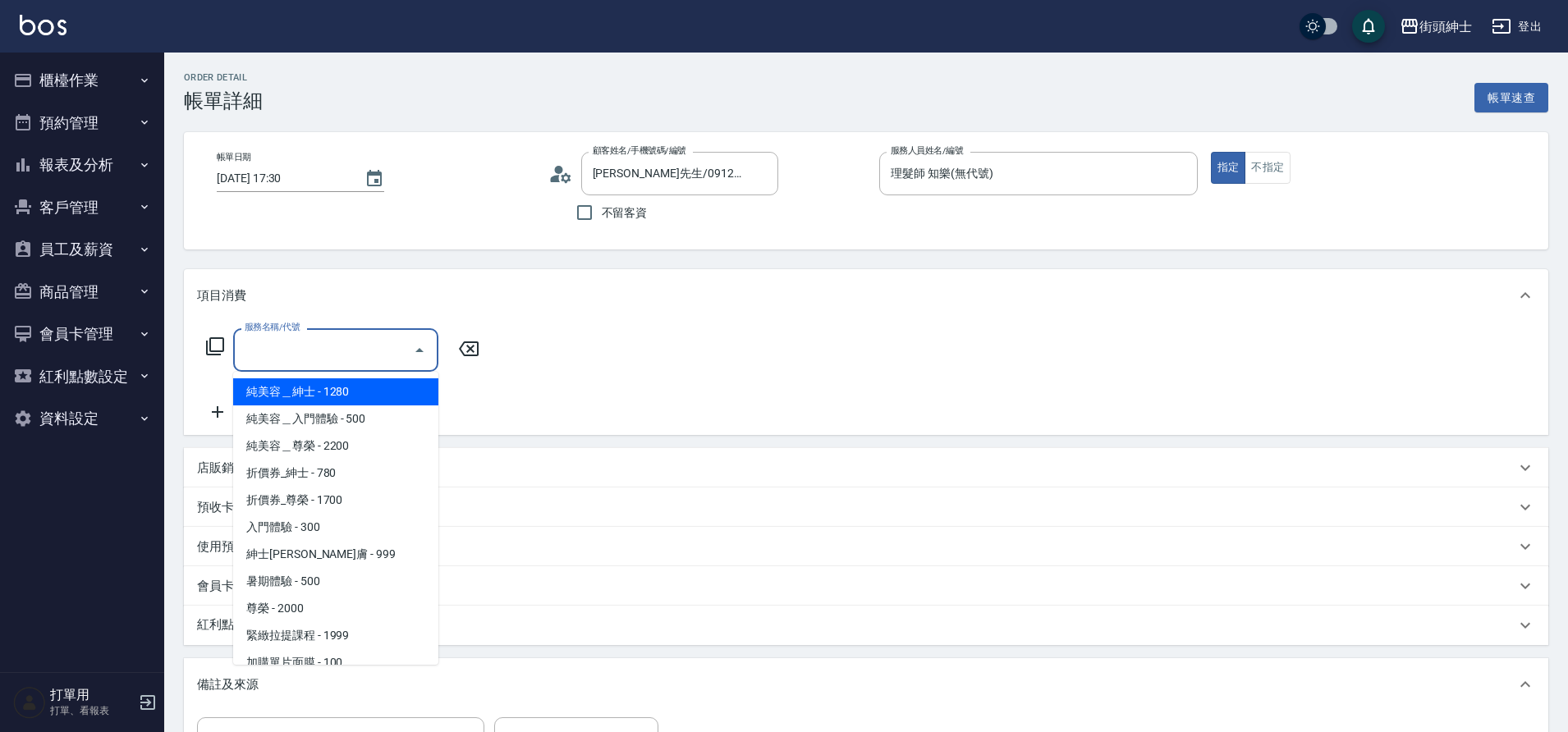
scroll to position [126, 0]
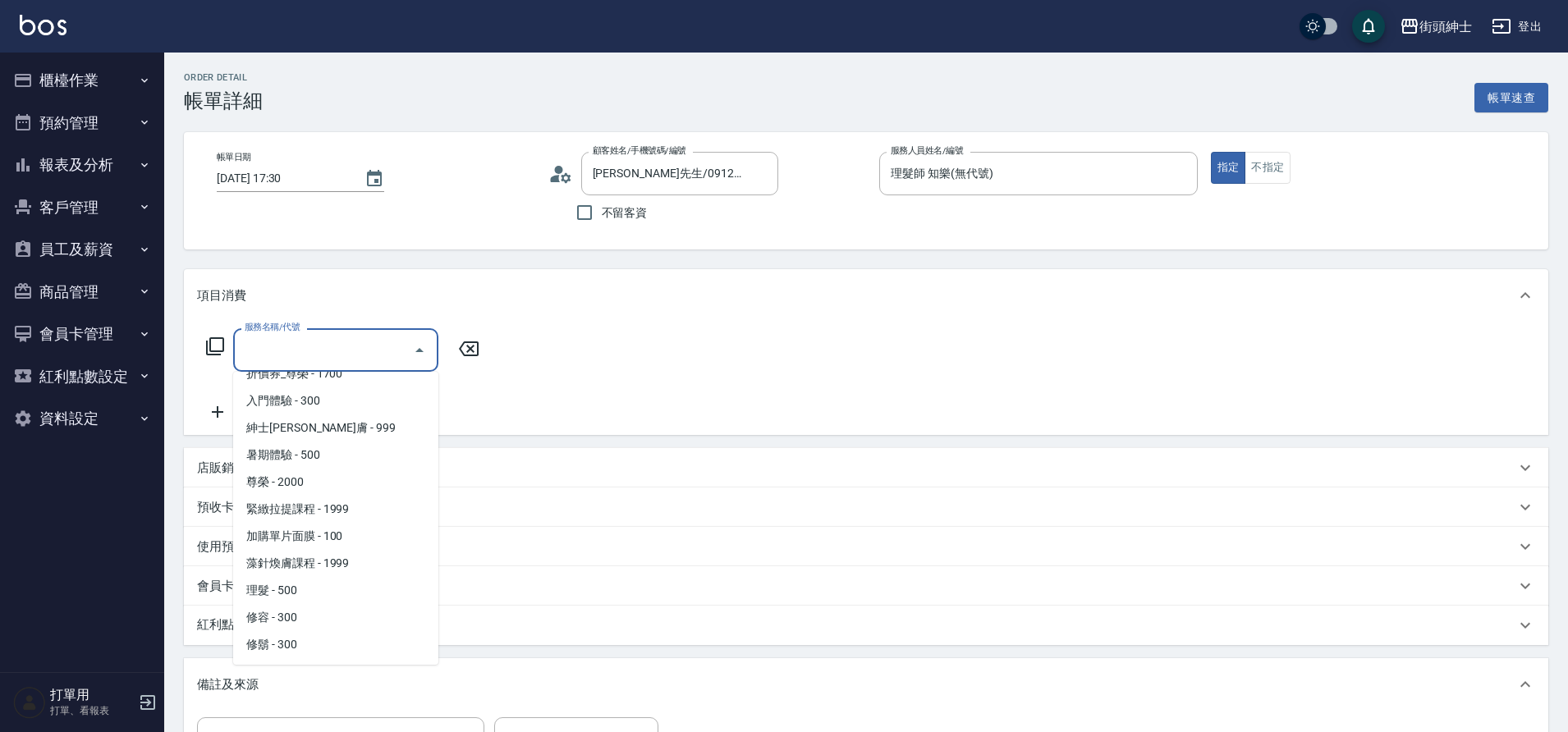
click at [288, 586] on span "理髮 - 500" at bounding box center [335, 591] width 205 height 27
type input "理髮(A02)"
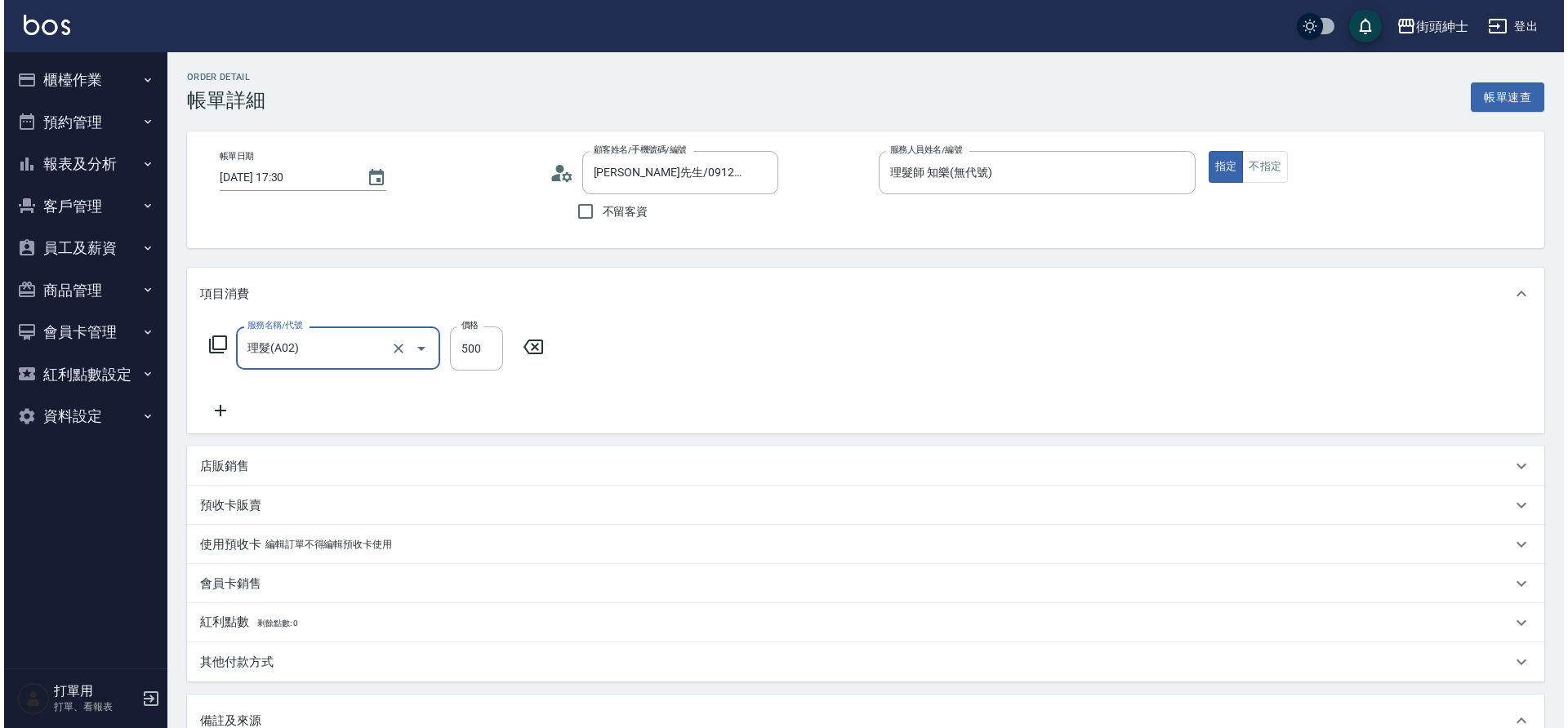
scroll to position [169, 0]
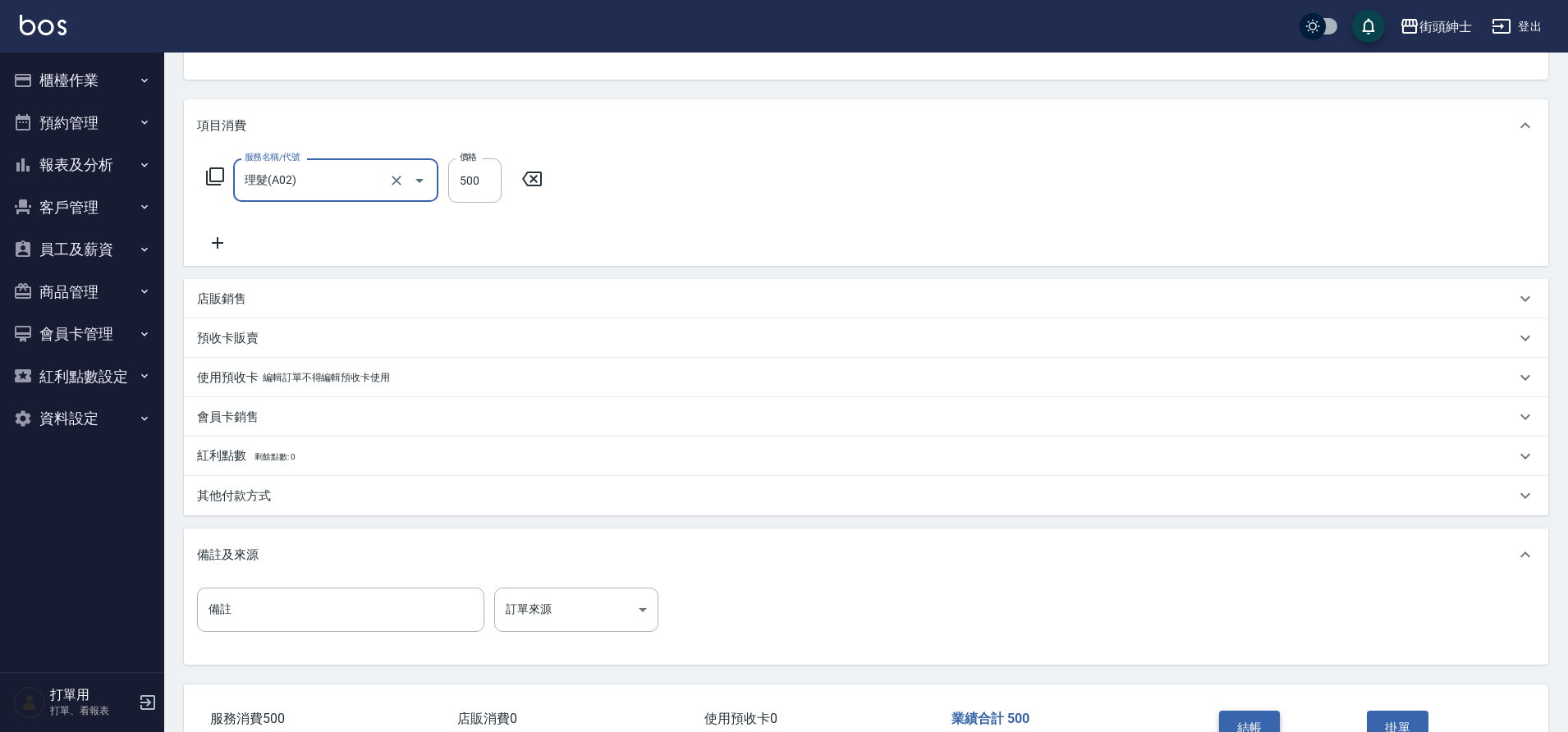
drag, startPoint x: 0, startPoint y: 0, endPoint x: 1254, endPoint y: 719, distance: 1445.5
click at [1254, 719] on button "結帳" at bounding box center [1250, 728] width 62 height 34
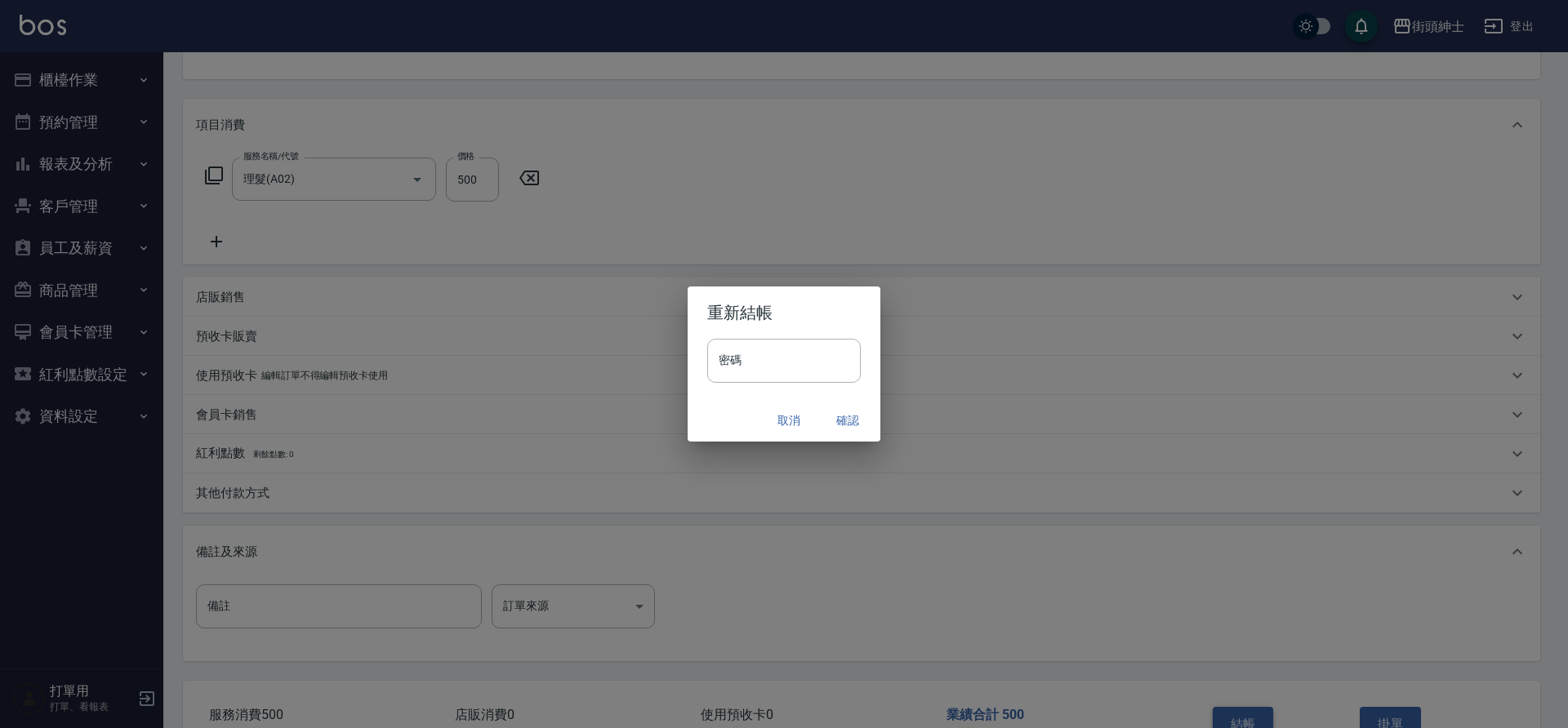
click at [838, 420] on button "確認" at bounding box center [848, 420] width 52 height 30
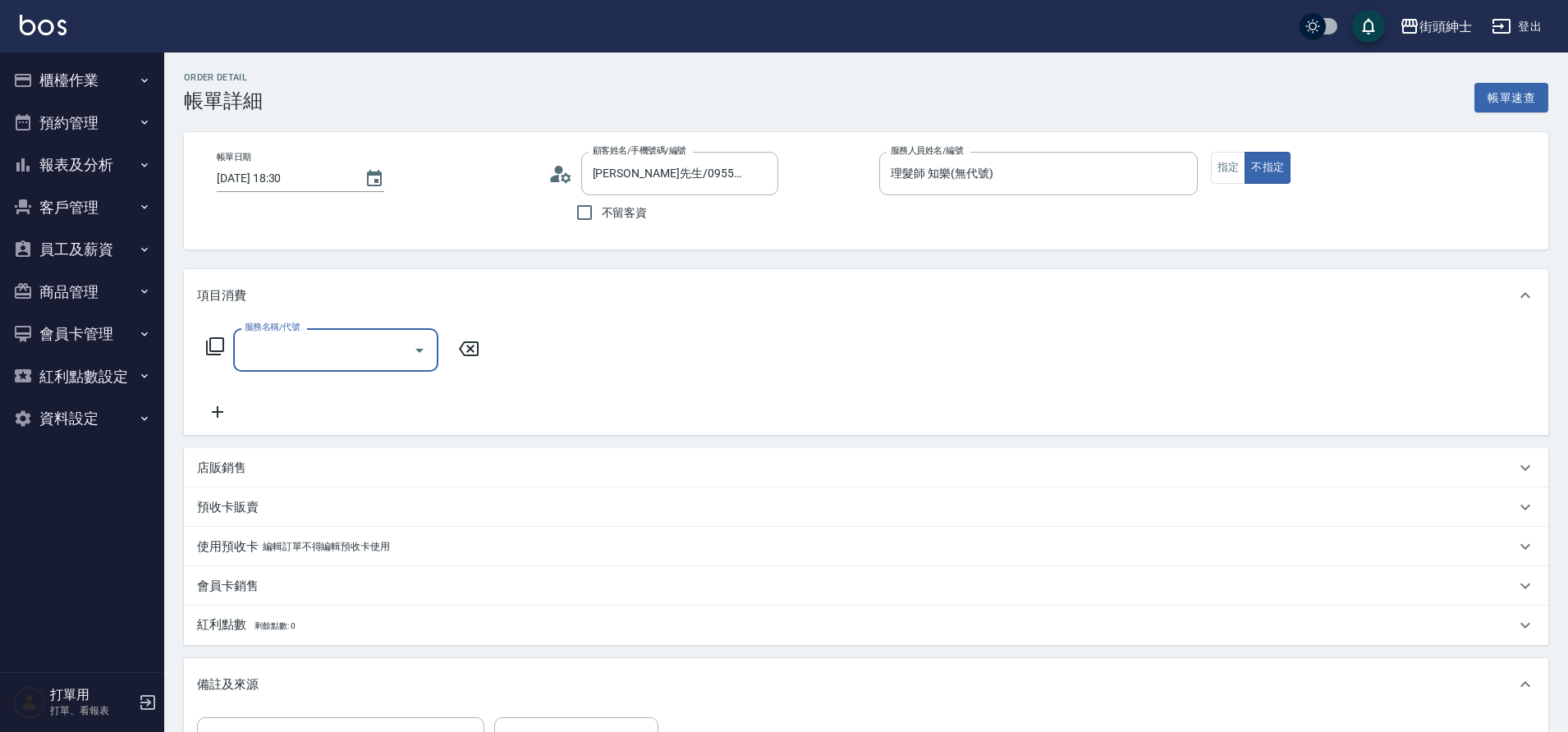
click at [296, 358] on input "服務名稱/代號" at bounding box center [323, 351] width 165 height 29
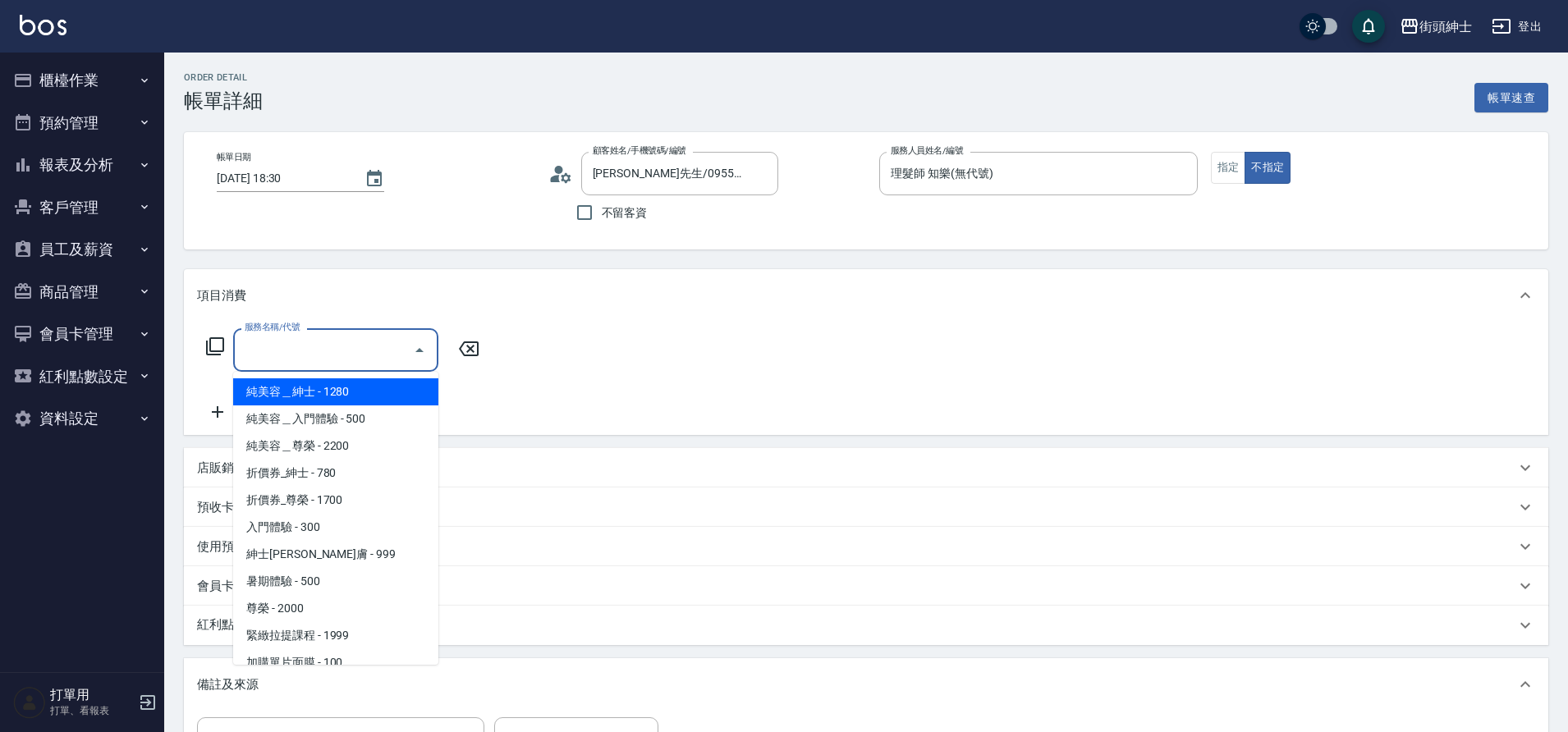
scroll to position [126, 0]
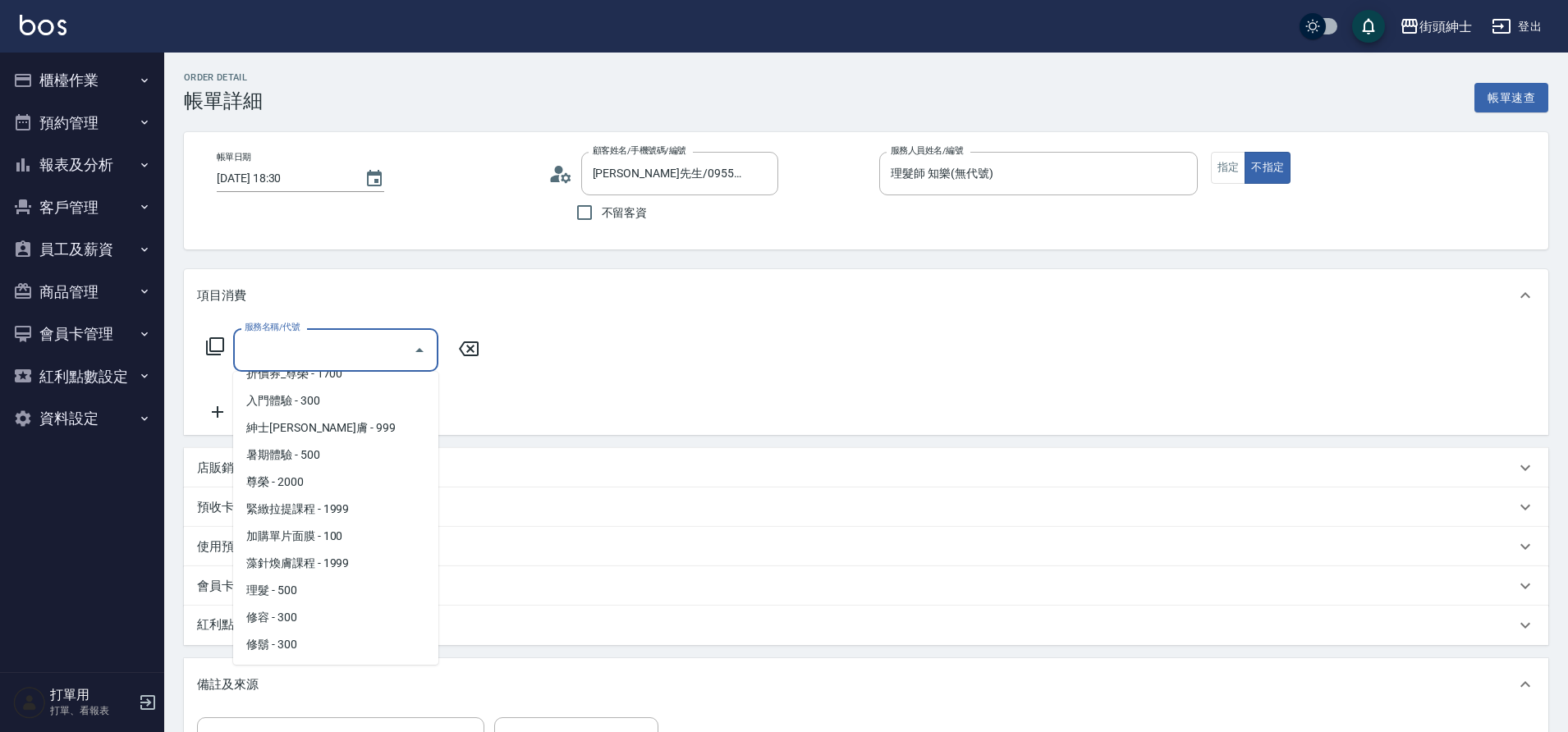
click at [283, 590] on span "理髮 - 500" at bounding box center [335, 591] width 205 height 27
type input "理髮(A02)"
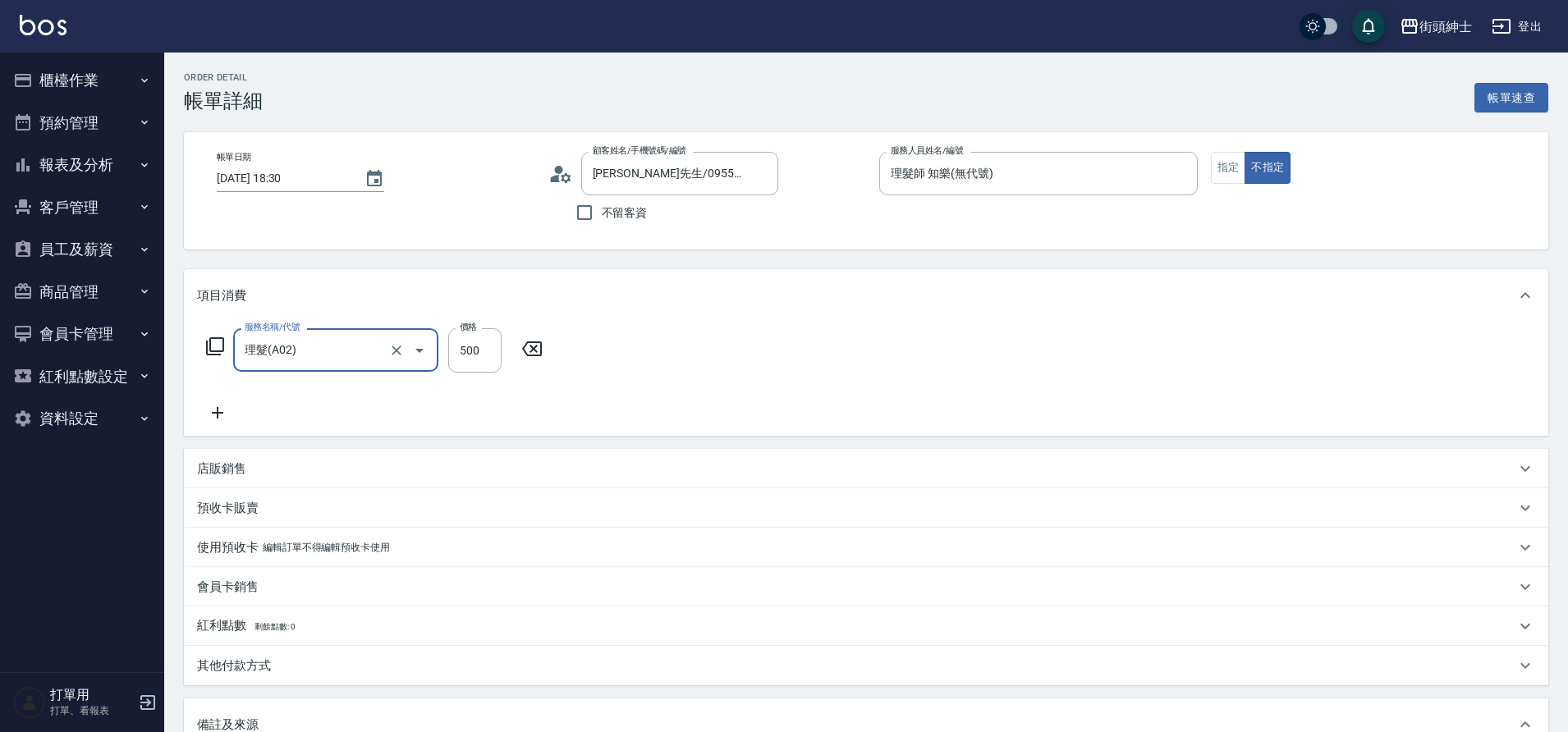
click at [212, 416] on icon at bounding box center [218, 412] width 41 height 20
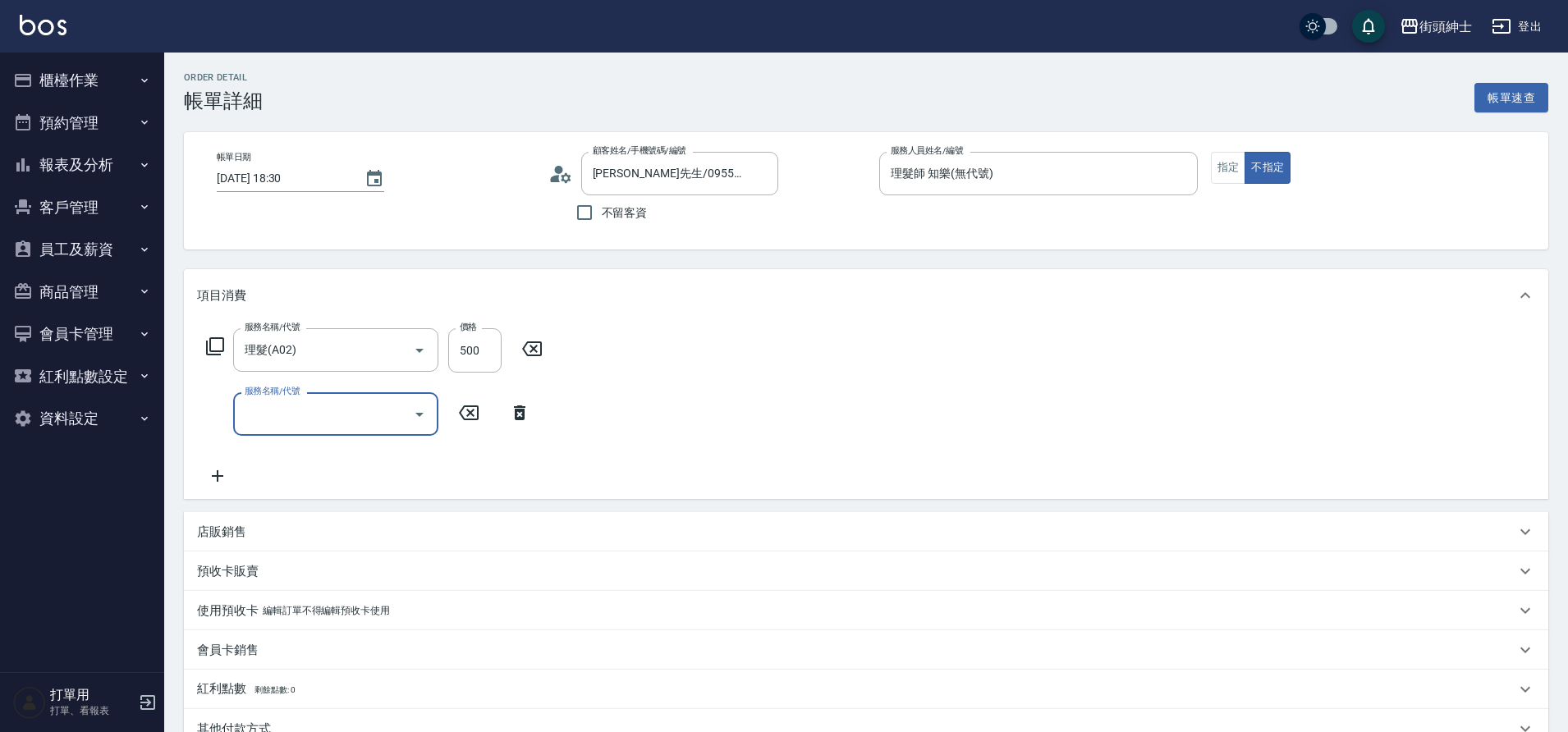
click at [302, 417] on input "服務名稱/代號" at bounding box center [323, 414] width 165 height 29
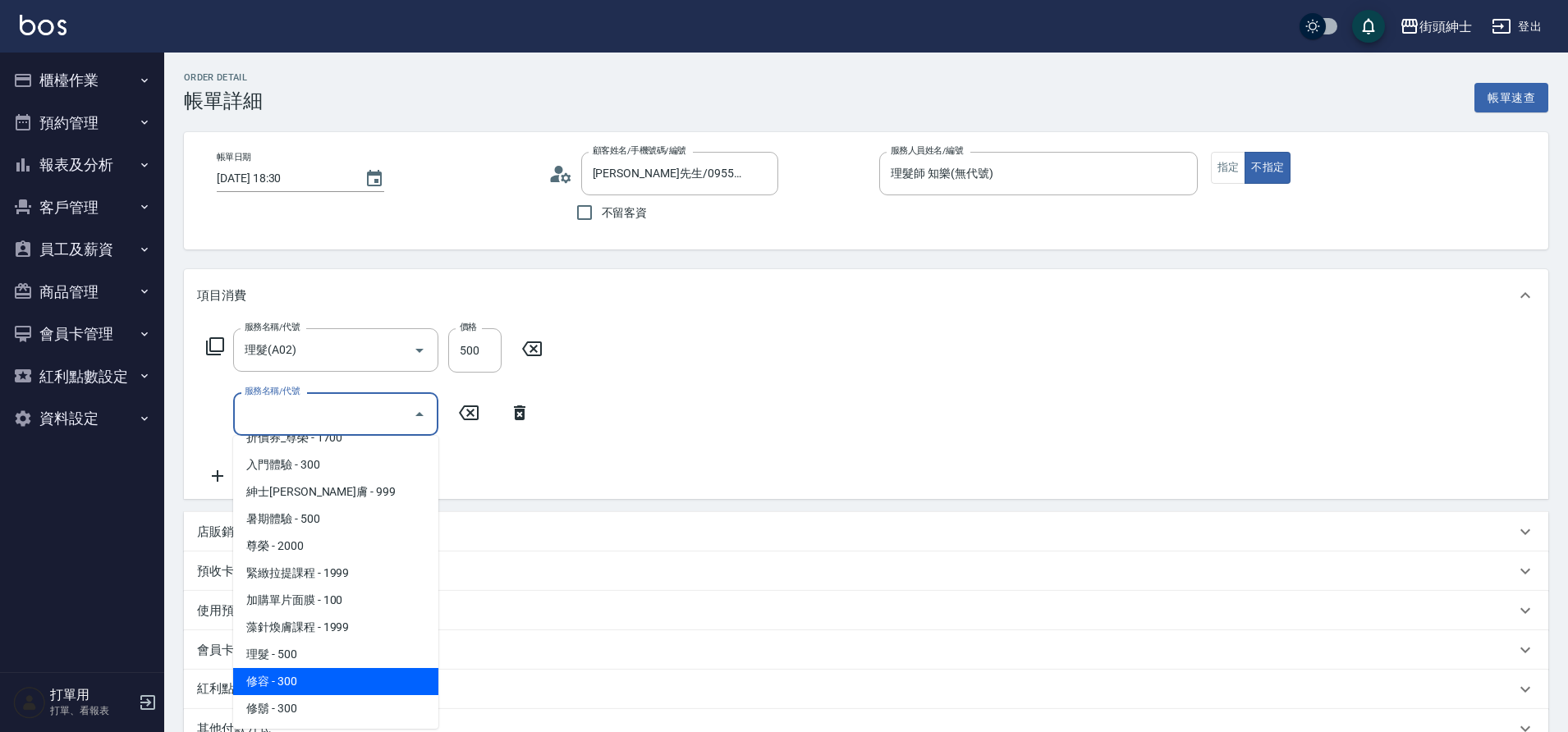
click at [321, 675] on span "修容 - 300" at bounding box center [335, 682] width 205 height 27
type input "修容(A03)"
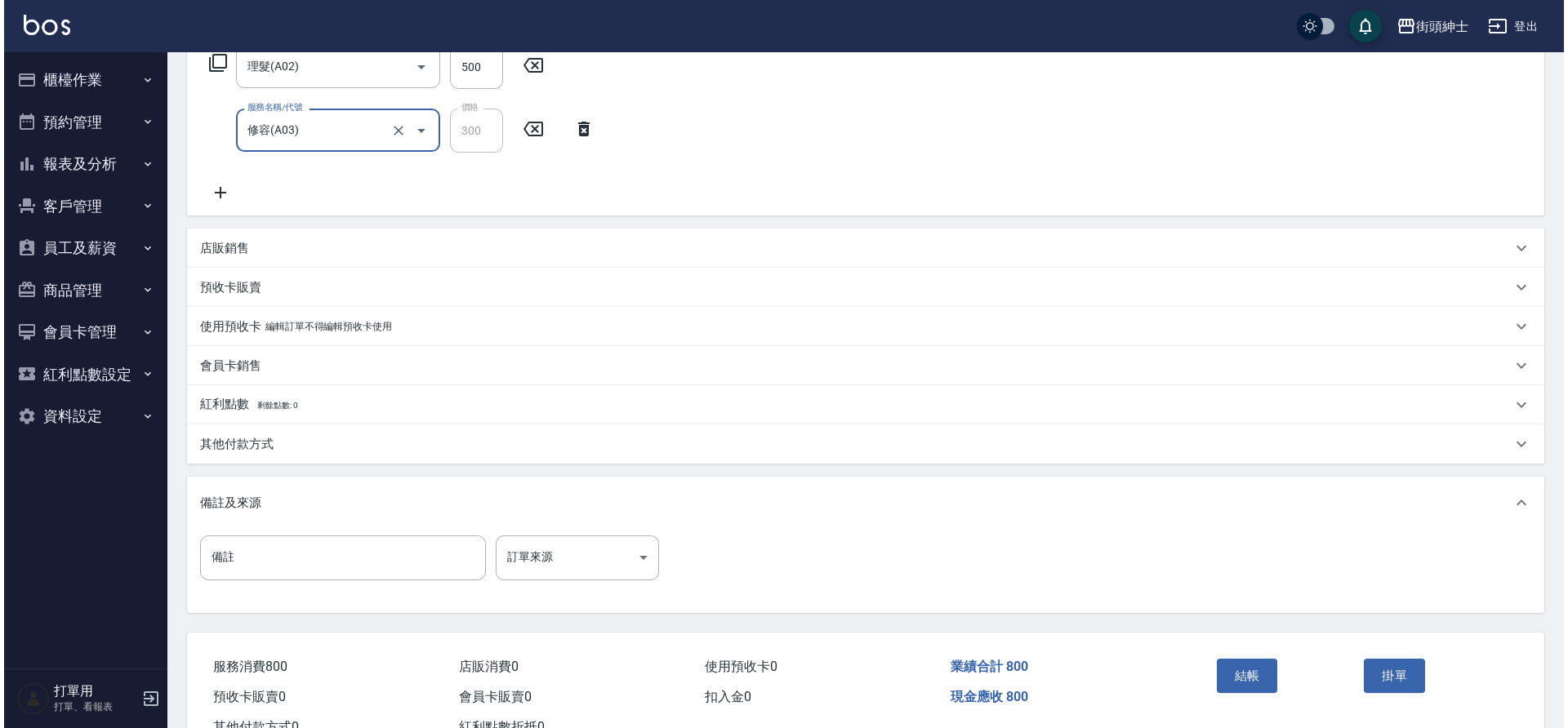
scroll to position [343, 0]
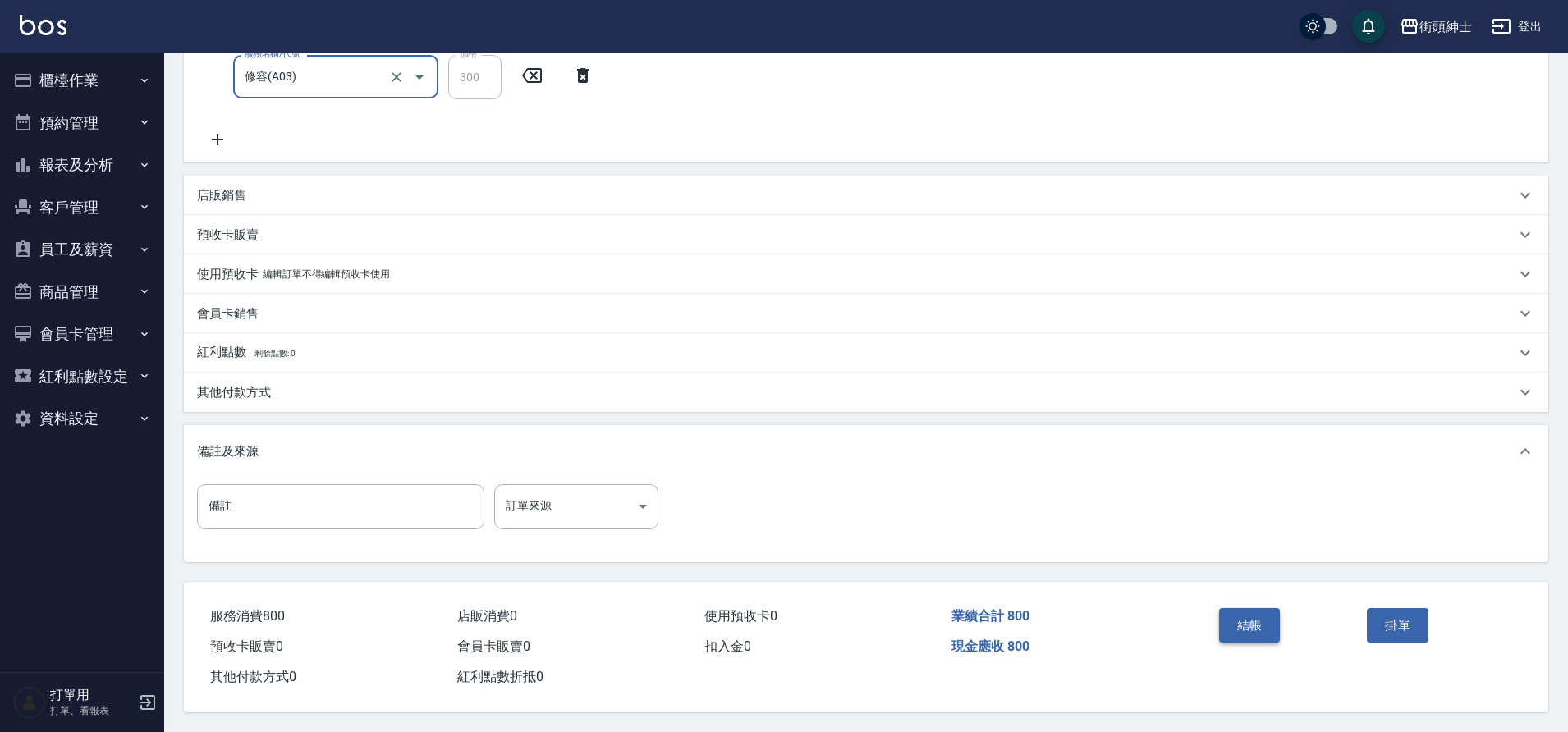
click at [1255, 627] on button "結帳" at bounding box center [1250, 626] width 62 height 34
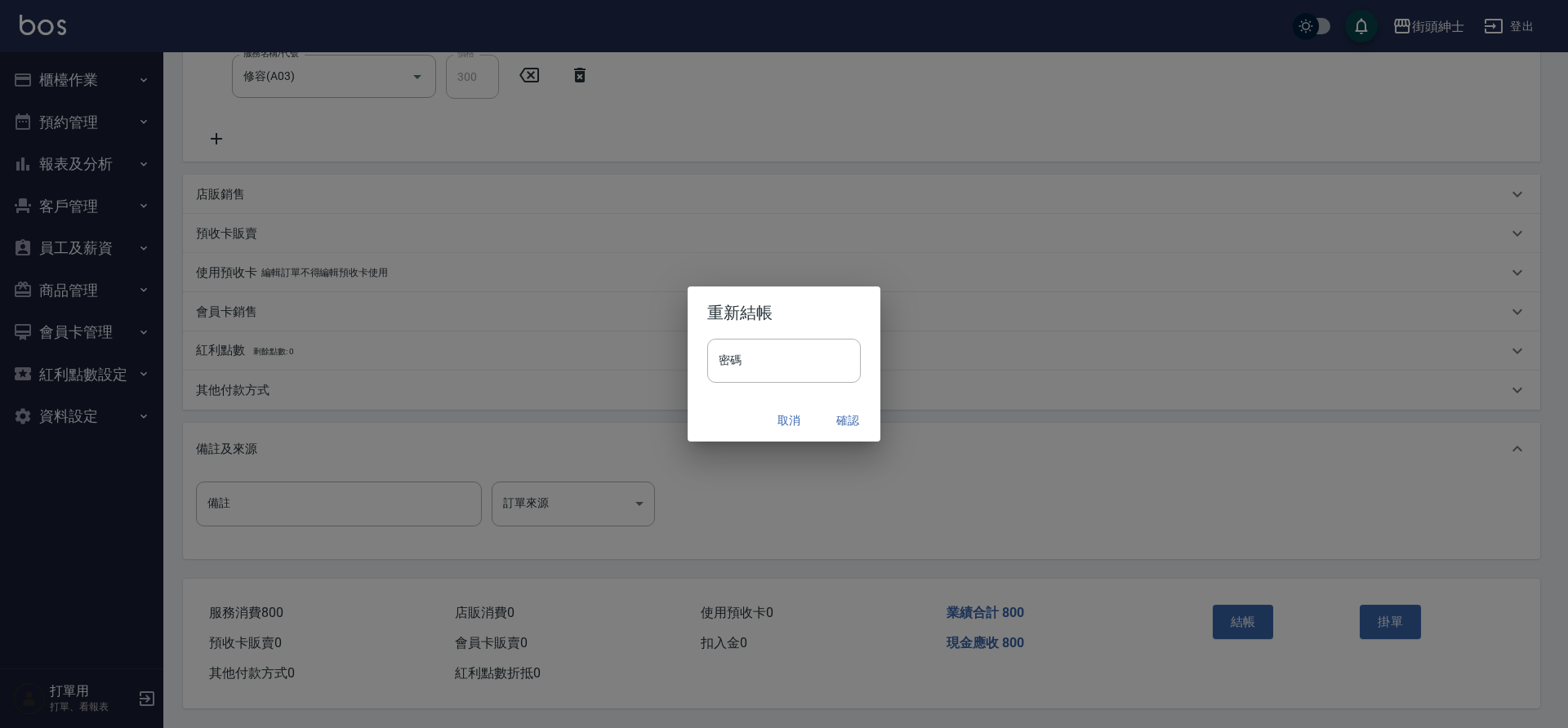
click at [848, 413] on button "確認" at bounding box center [848, 420] width 52 height 30
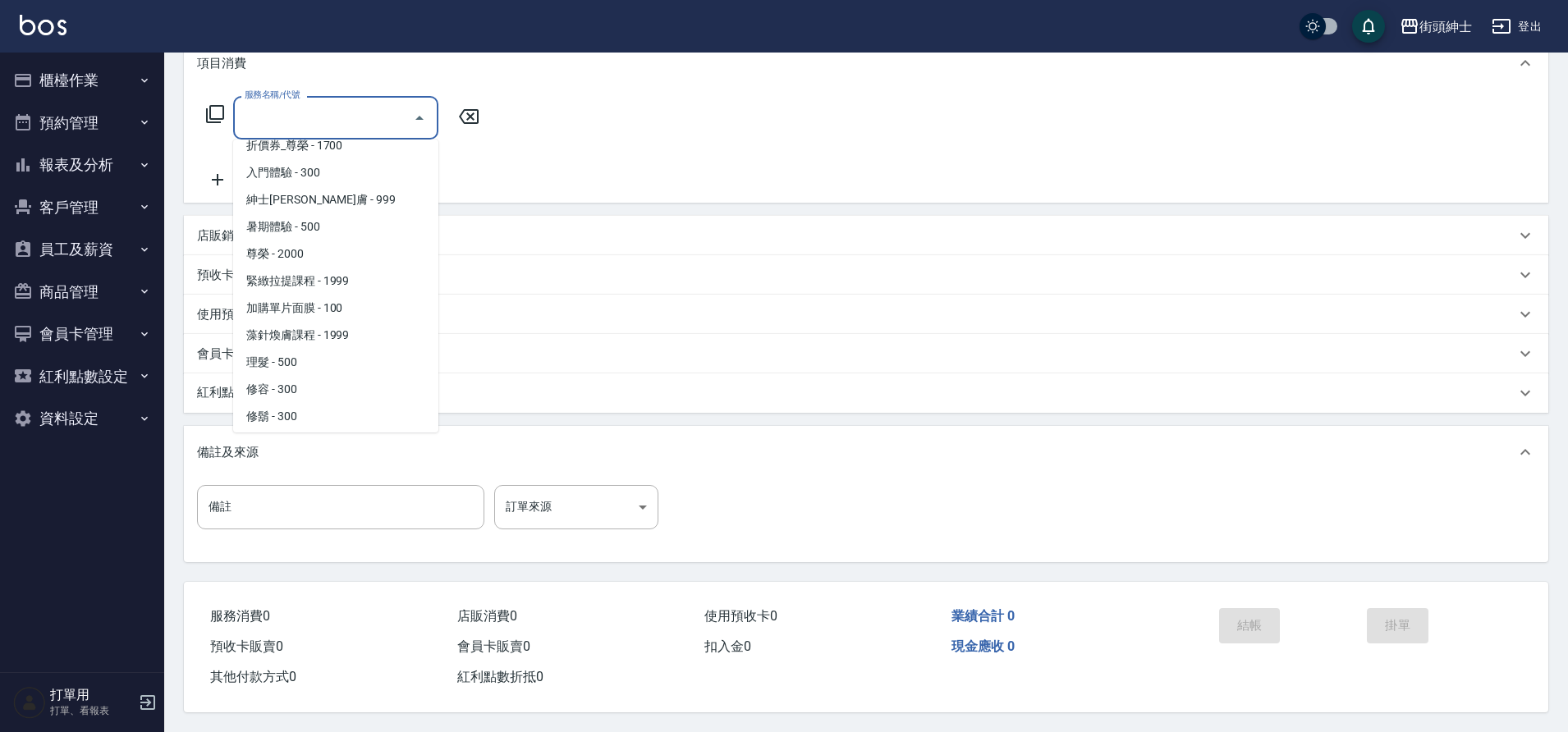
scroll to position [126, 0]
click at [301, 356] on span "理髮 - 500" at bounding box center [335, 358] width 205 height 27
type input "理髮(A02)"
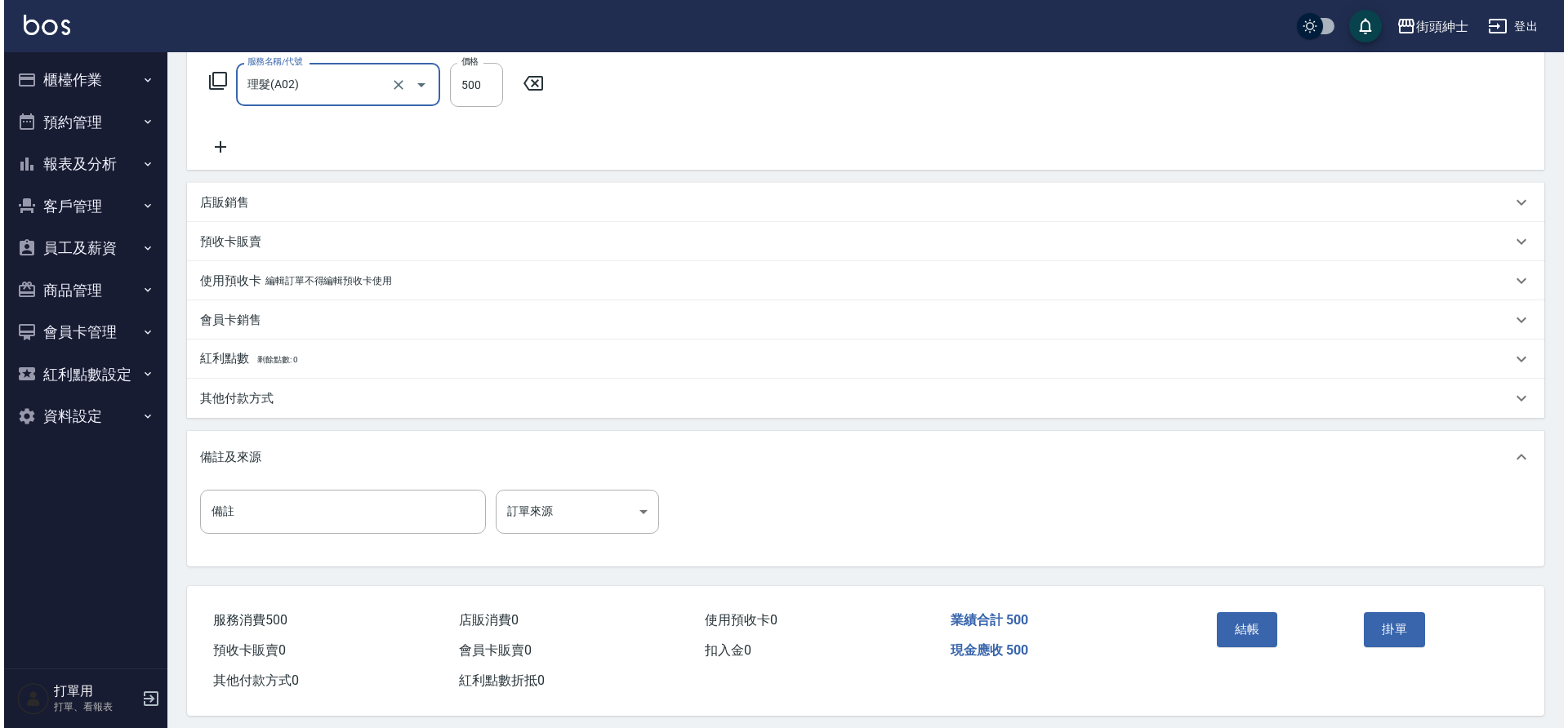
scroll to position [267, 0]
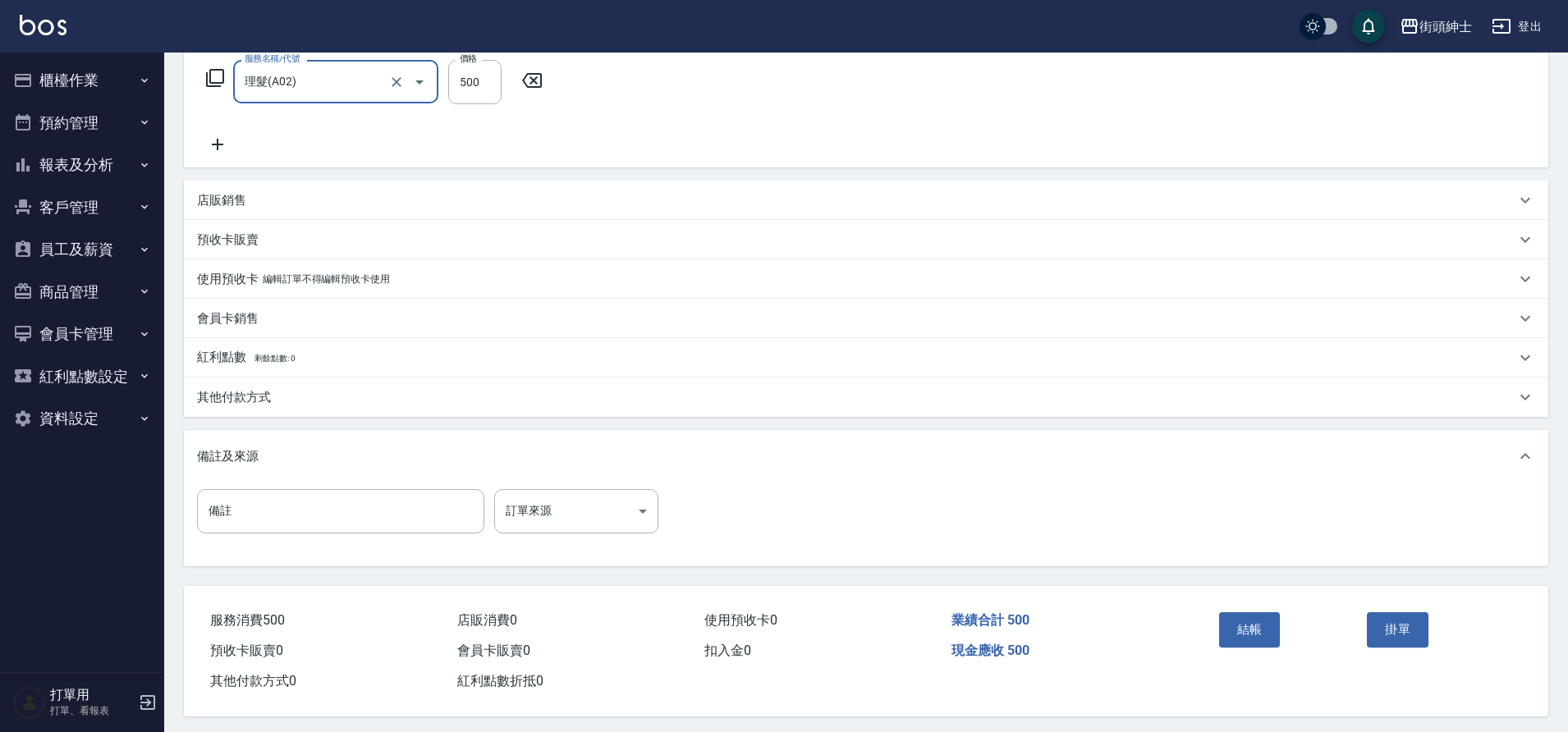
click at [1281, 645] on div "結帳" at bounding box center [1287, 641] width 148 height 71
click at [1262, 637] on button "結帳" at bounding box center [1250, 629] width 62 height 34
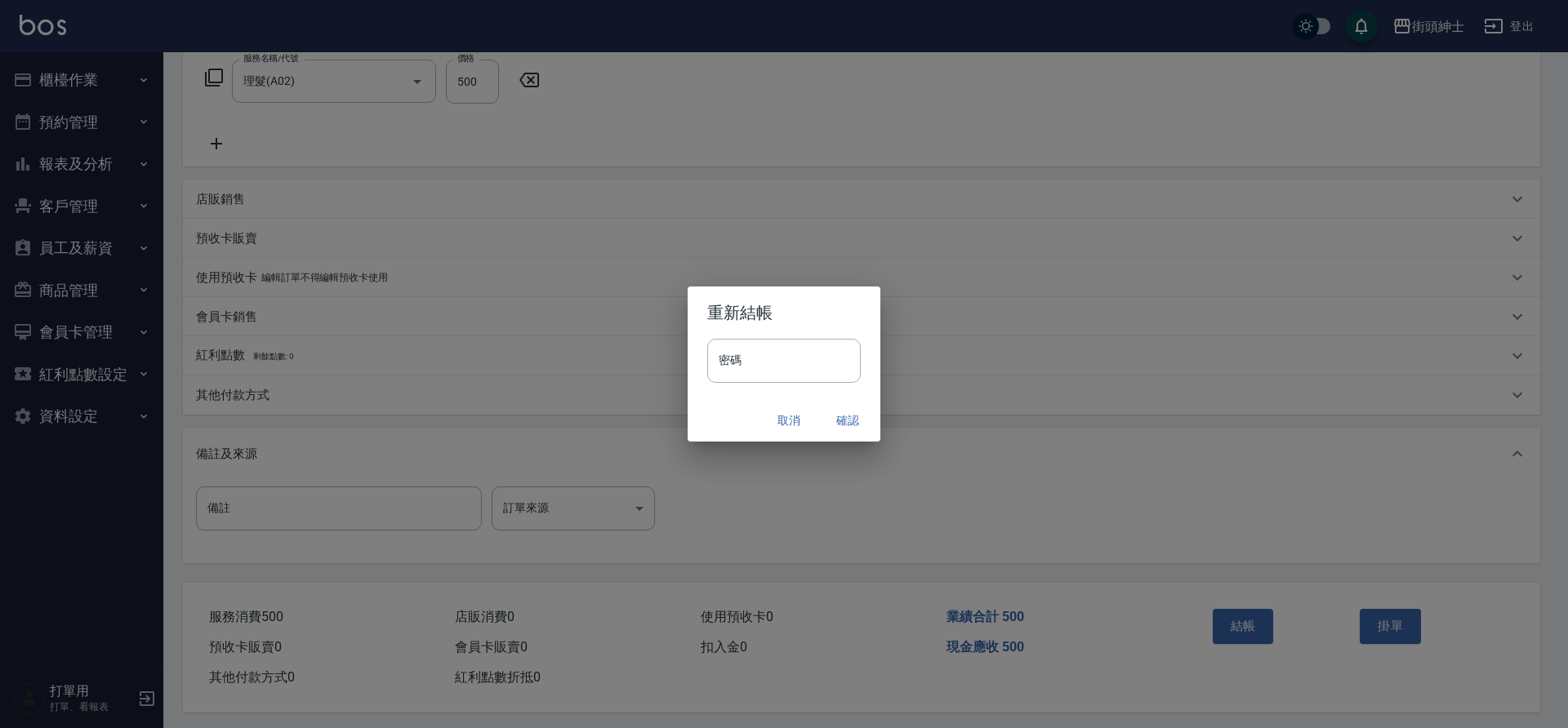
click at [850, 423] on button "確認" at bounding box center [848, 420] width 52 height 30
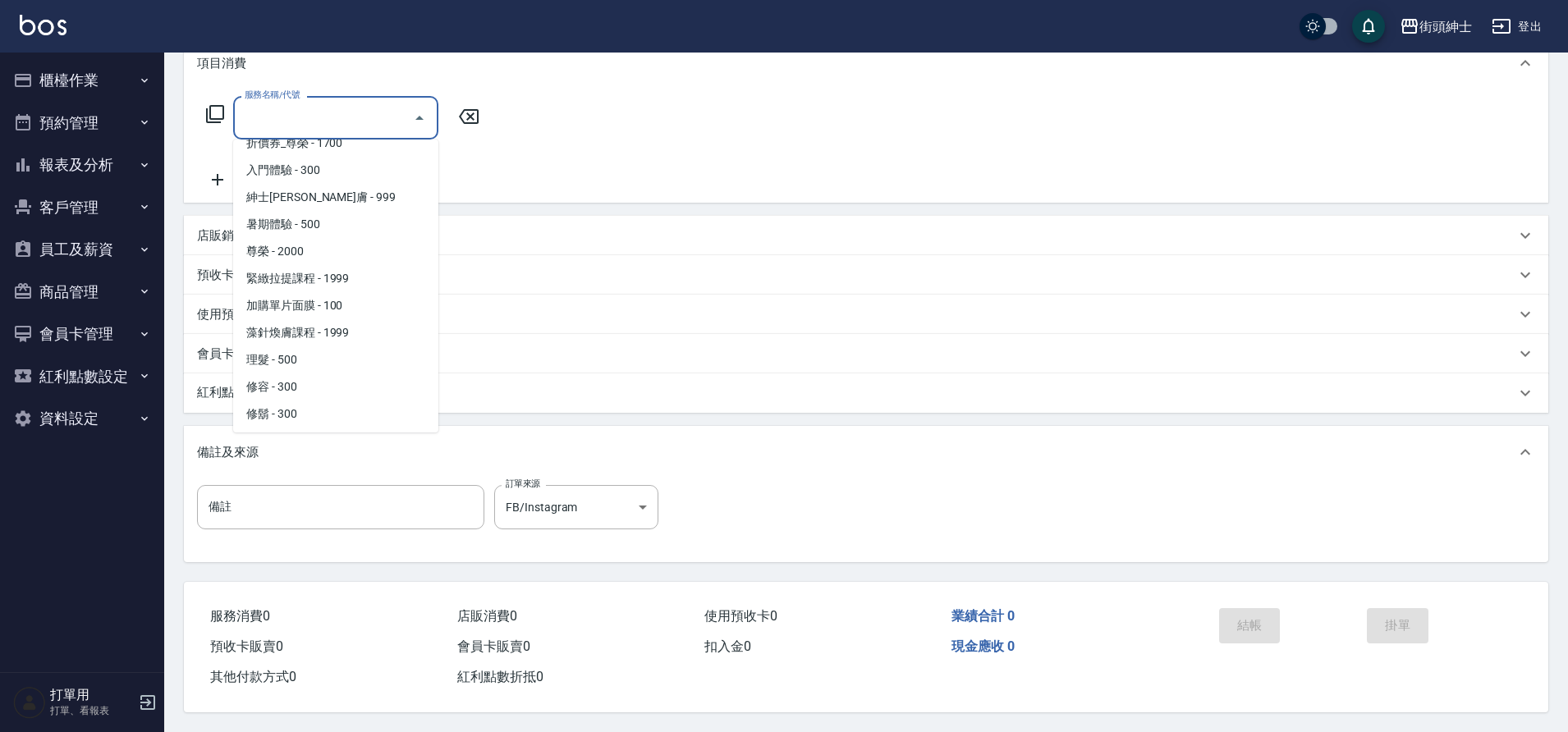
scroll to position [126, 0]
click at [303, 345] on span "理髮 - 500" at bounding box center [335, 358] width 205 height 27
type input "理髮(A02)"
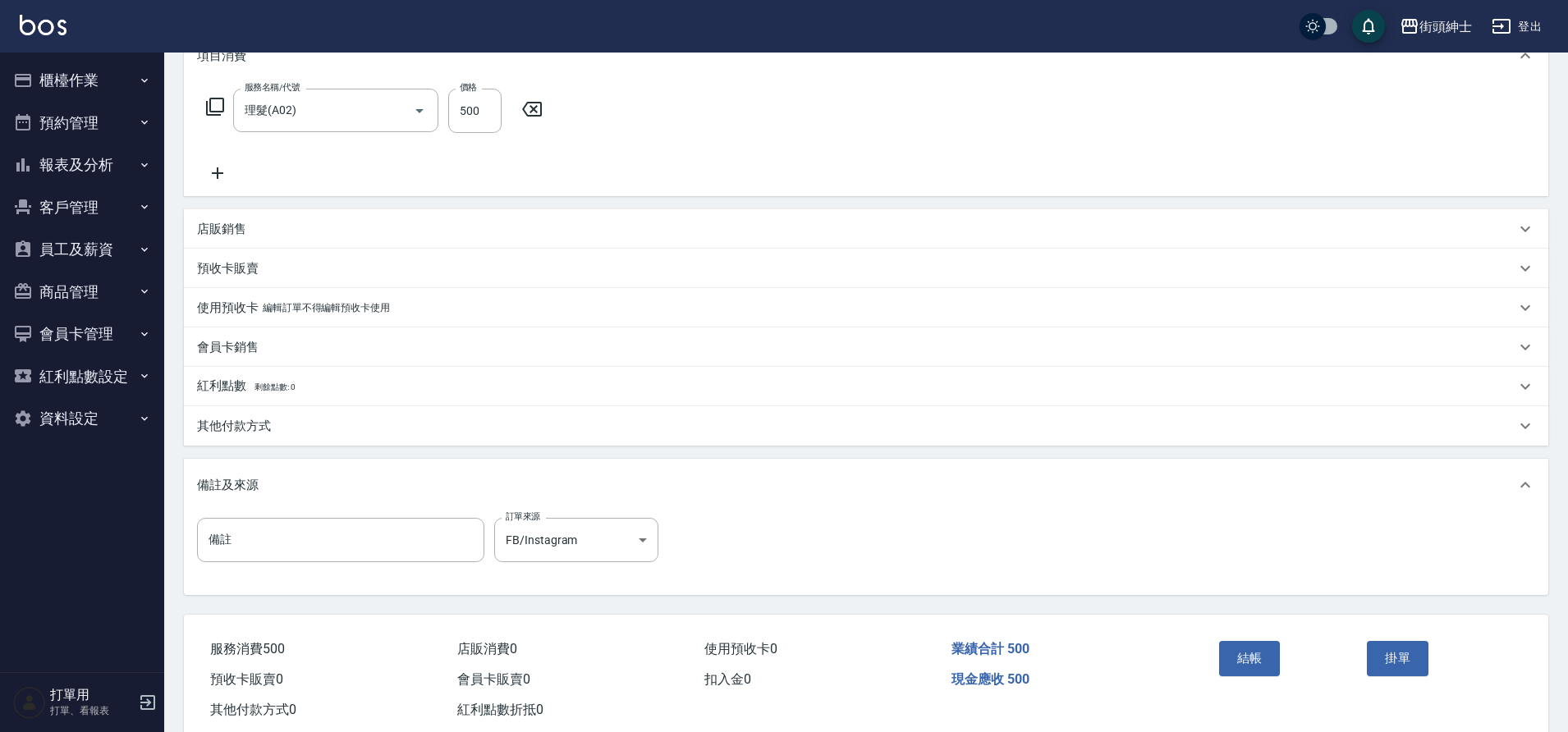
drag, startPoint x: 0, startPoint y: 0, endPoint x: 224, endPoint y: 168, distance: 280.0
click at [224, 168] on icon at bounding box center [218, 173] width 41 height 20
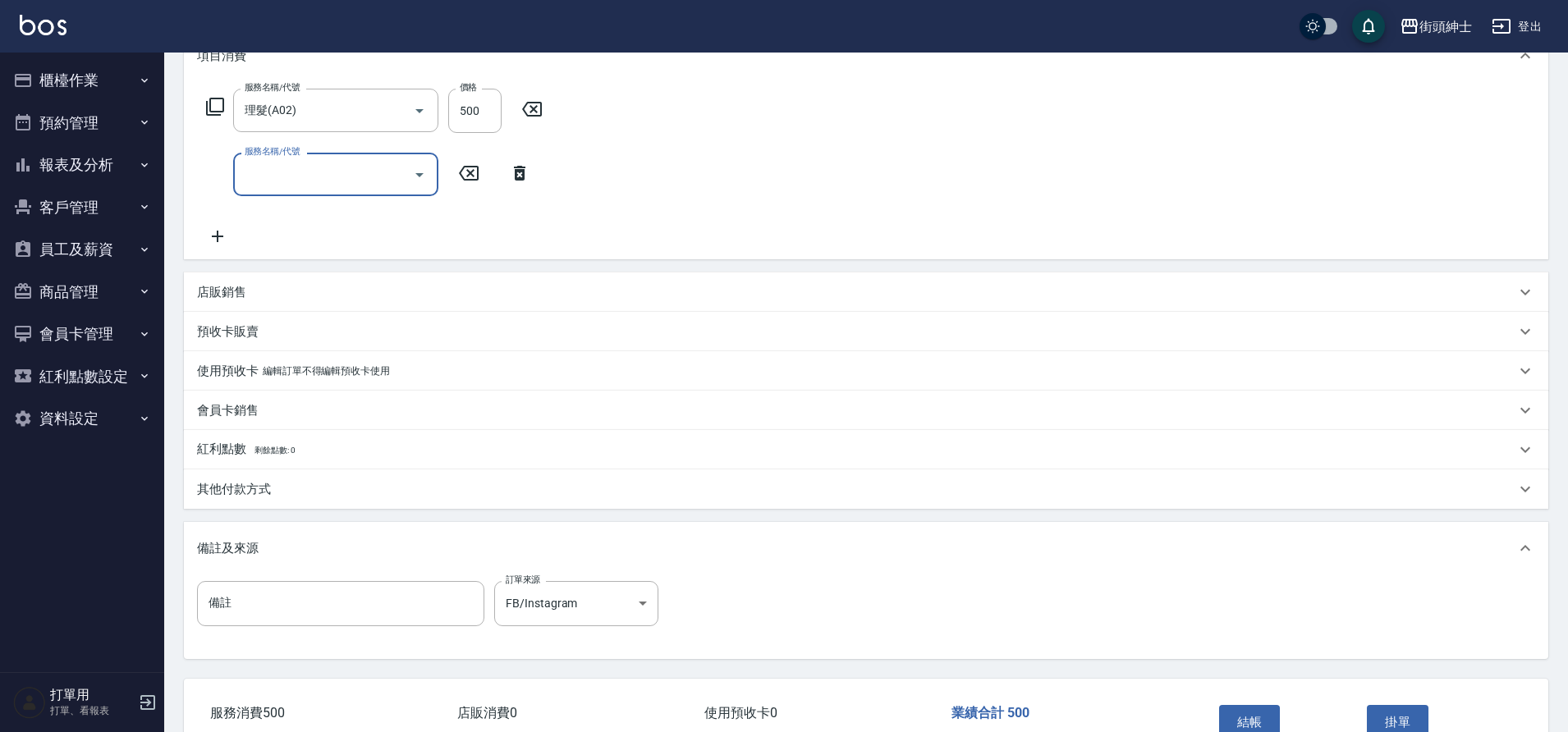
click at [309, 173] on input "服務名稱/代號" at bounding box center [323, 175] width 165 height 29
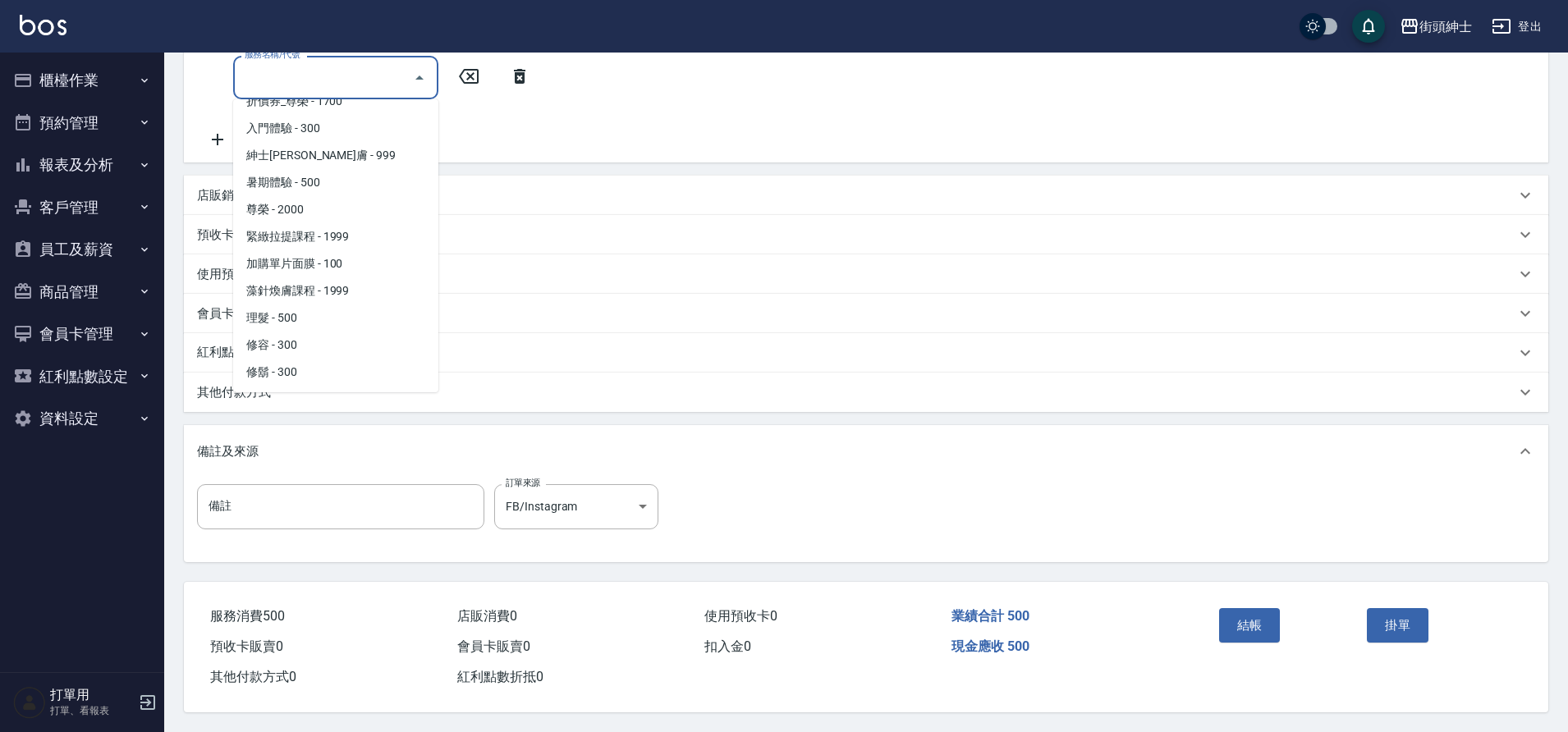
click at [306, 338] on span "修容 - 300" at bounding box center [335, 345] width 205 height 27
type input "修容(A03)"
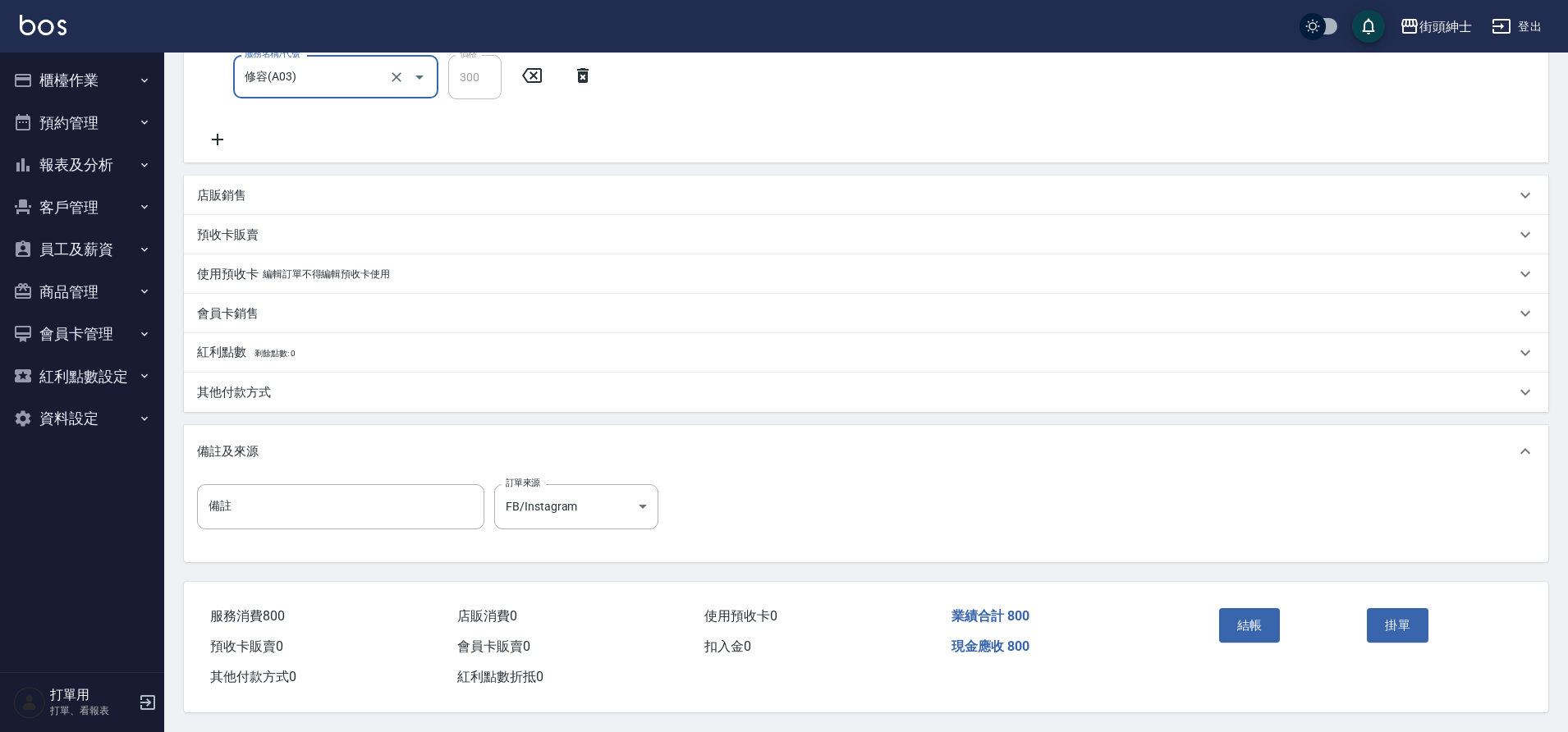
click at [1253, 626] on button "結帳" at bounding box center [1250, 626] width 62 height 34
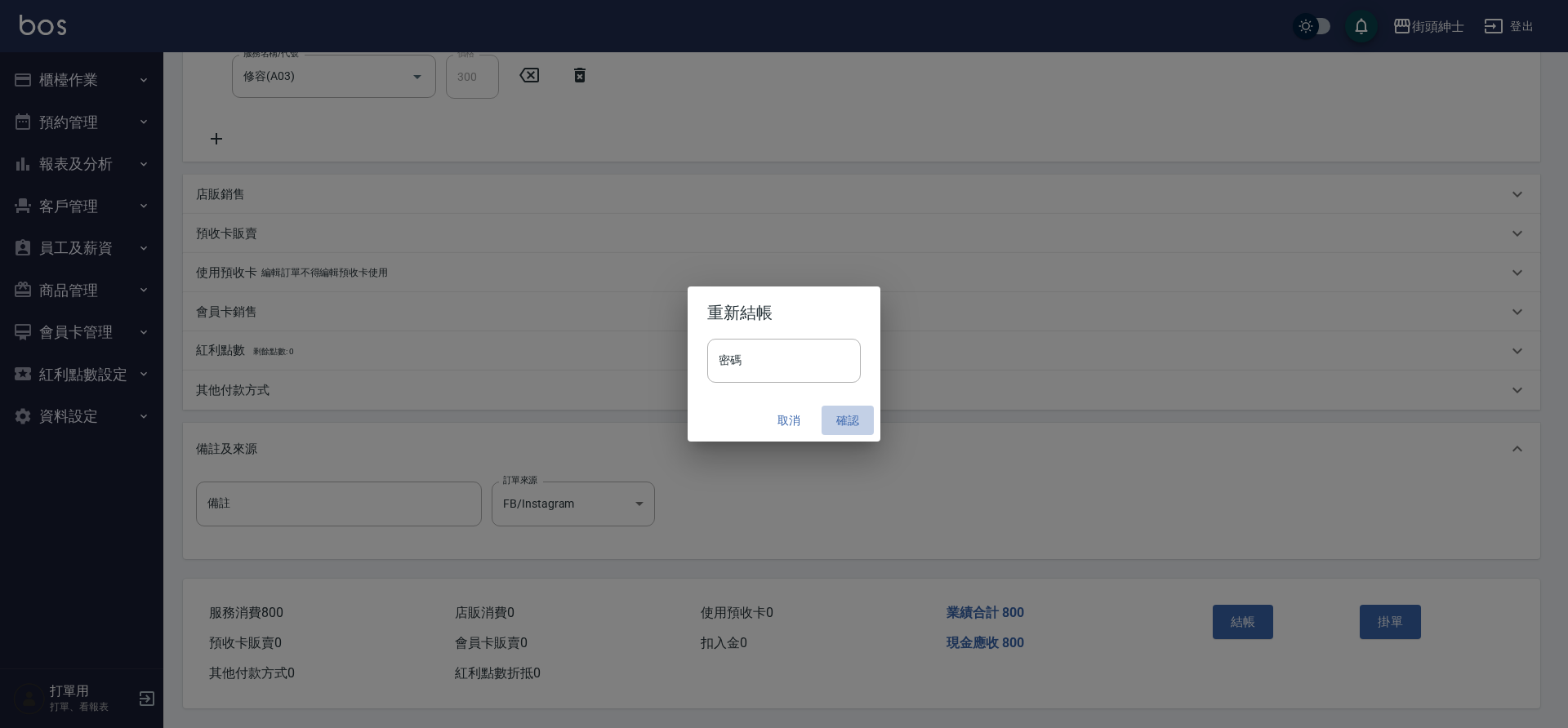
click at [858, 422] on button "確認" at bounding box center [848, 420] width 52 height 30
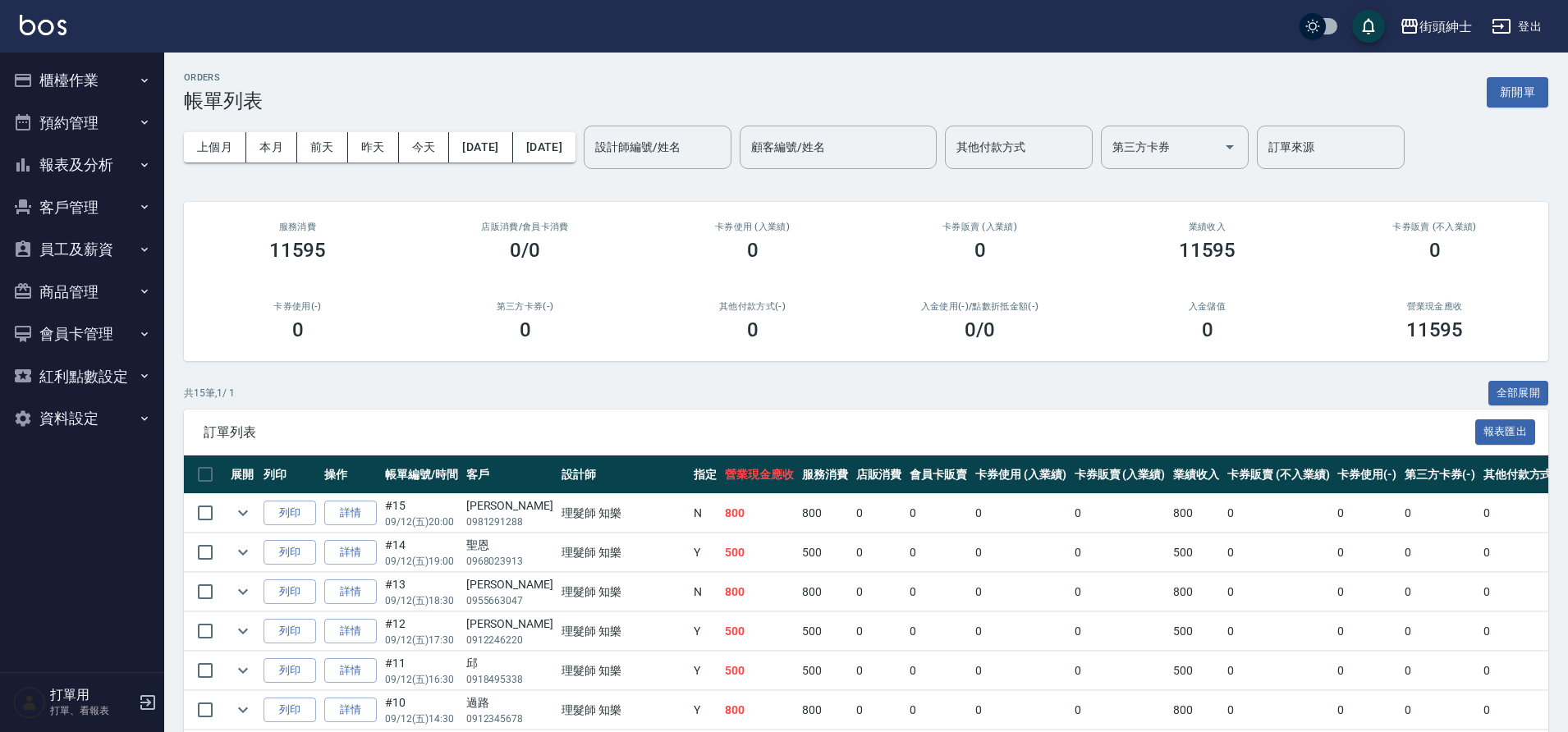
click at [731, 164] on div "設計師編號/姓名" at bounding box center [658, 147] width 147 height 44
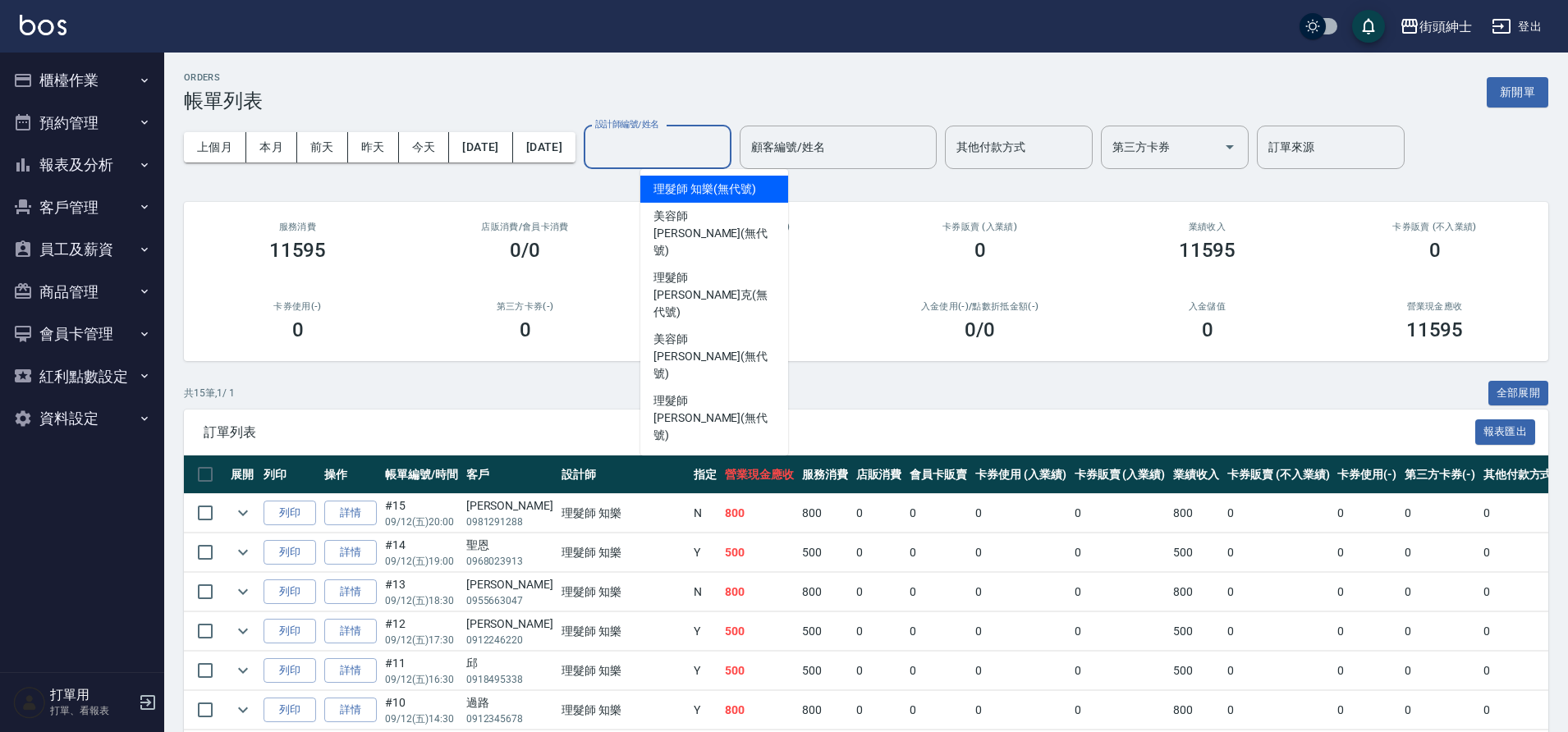
click at [714, 185] on span "理髮師 知樂 (無代號)" at bounding box center [704, 189] width 102 height 17
type input "理髮師 知樂(無代號)"
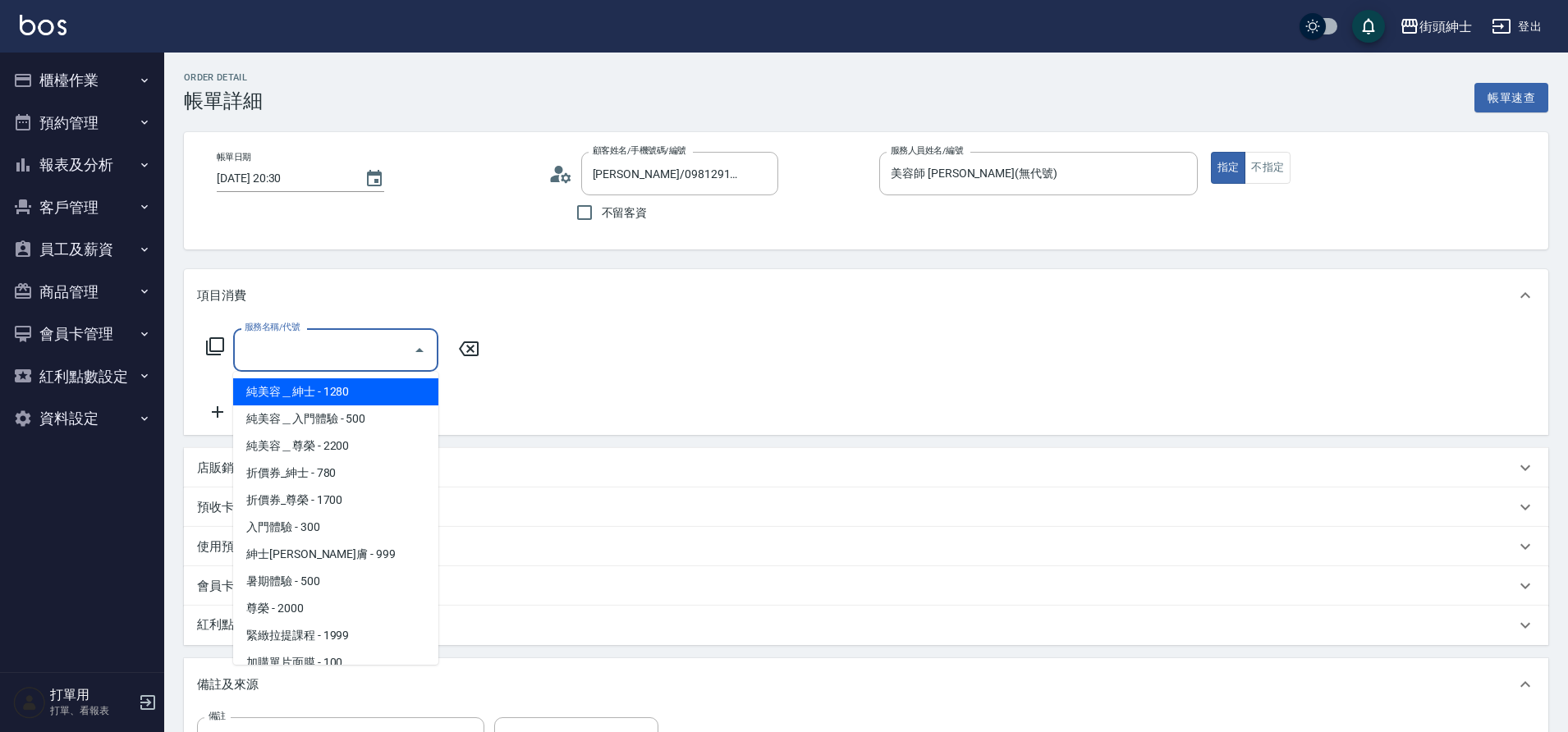
drag, startPoint x: 0, startPoint y: 0, endPoint x: 344, endPoint y: 559, distance: 656.4
click at [344, 559] on span "紳士[PERSON_NAME]膚 - 999" at bounding box center [335, 555] width 205 height 27
type input "紳士全效煥膚"
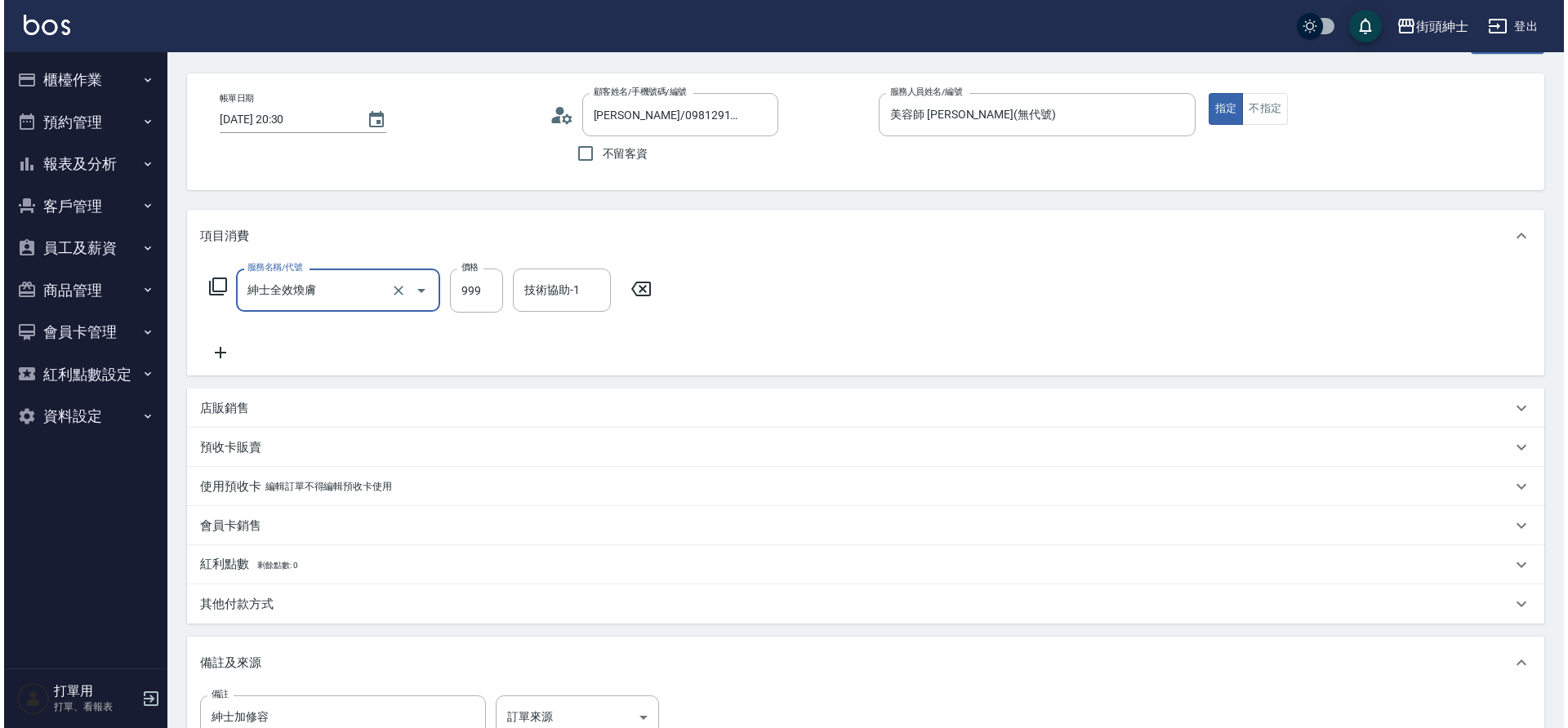
scroll to position [269, 0]
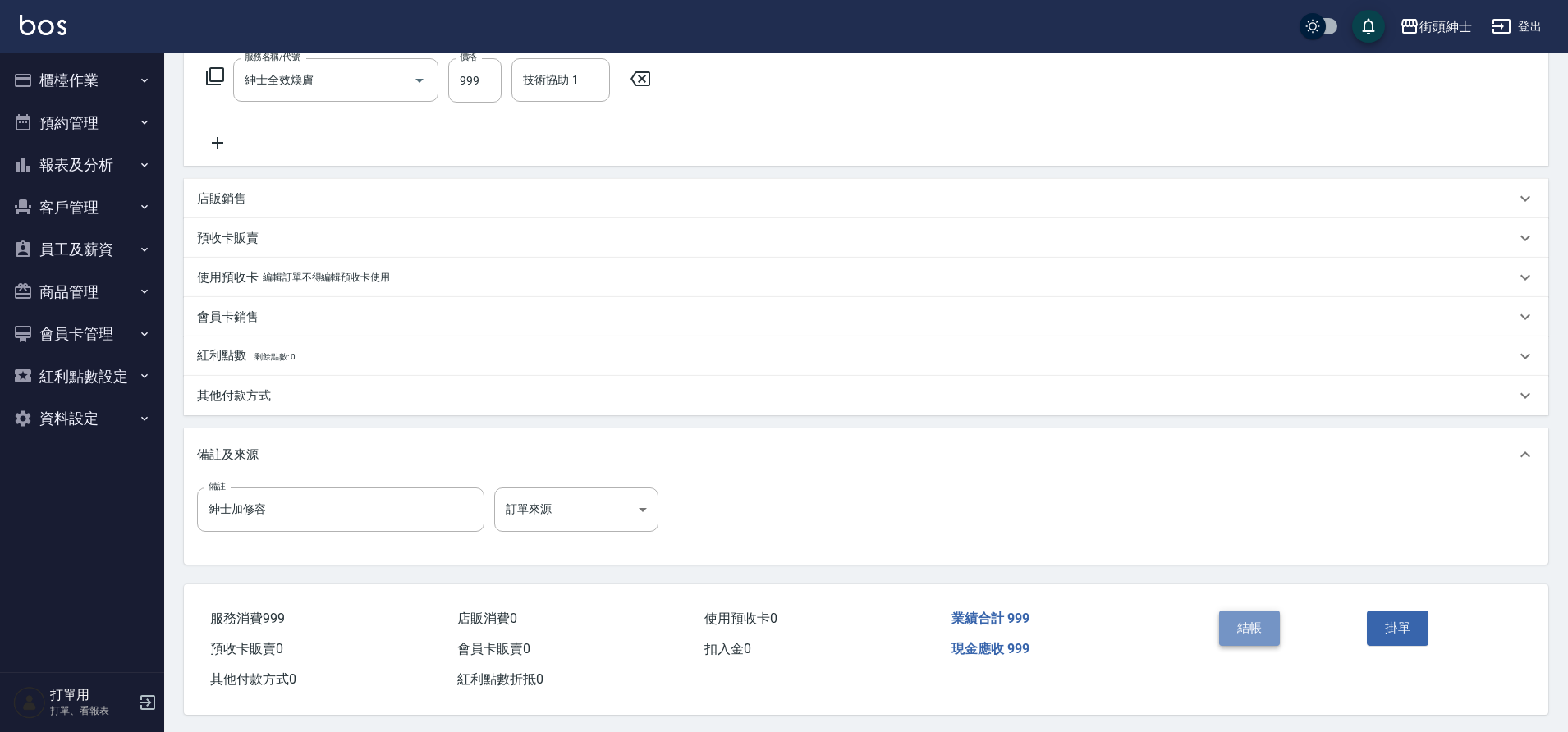
drag, startPoint x: 344, startPoint y: 559, endPoint x: 1279, endPoint y: 629, distance: 937.6
click at [1279, 629] on button "結帳" at bounding box center [1250, 628] width 62 height 34
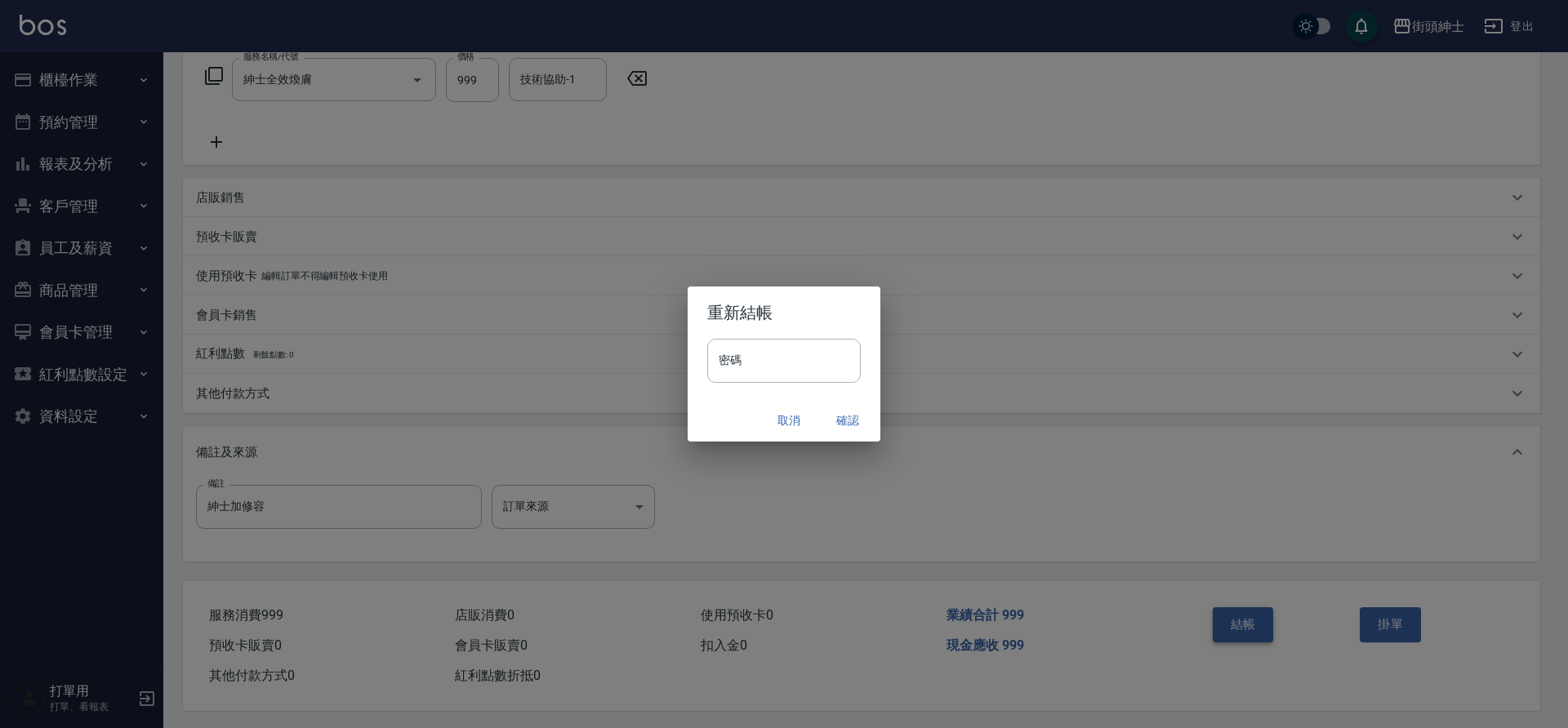
click at [849, 423] on button "確認" at bounding box center [848, 420] width 52 height 30
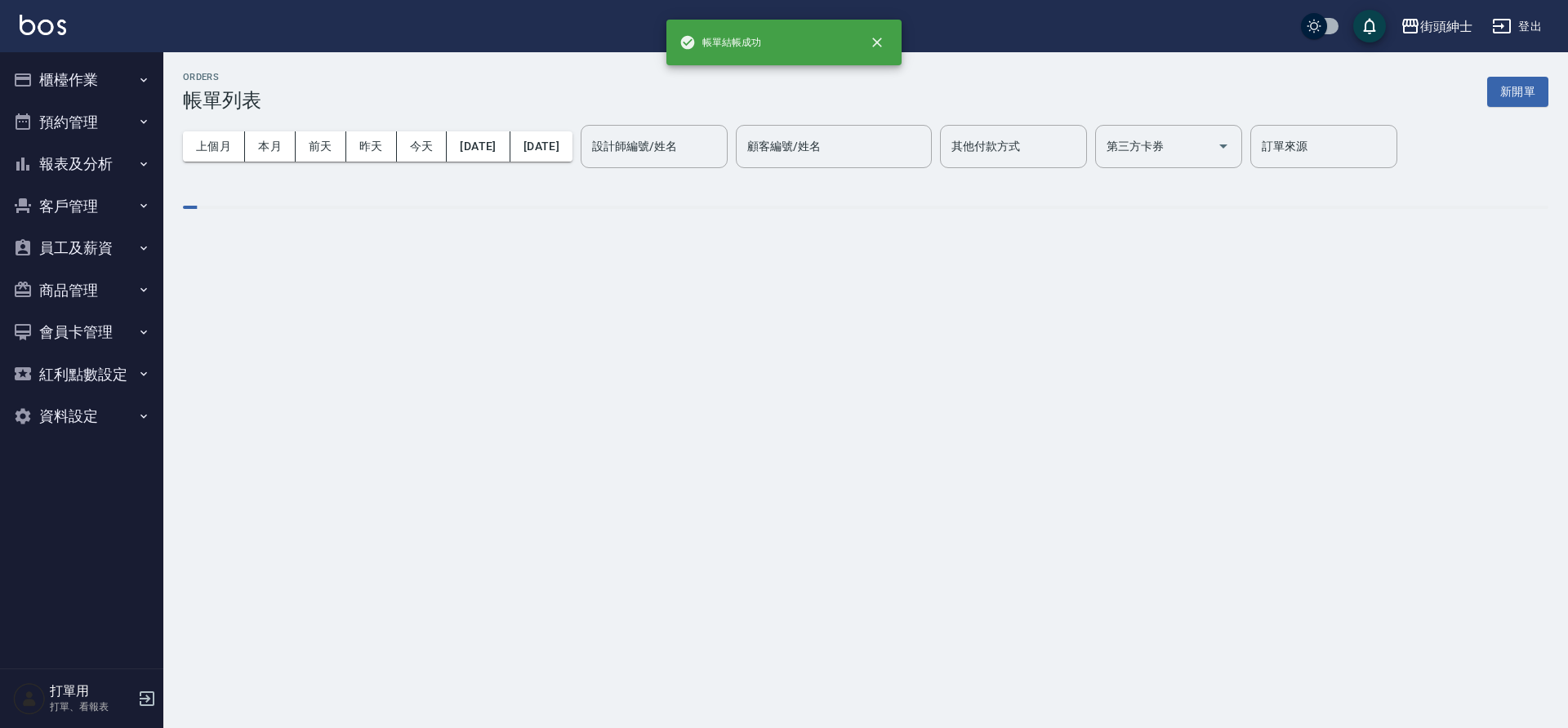
click at [96, 118] on button "預約管理" at bounding box center [82, 123] width 150 height 43
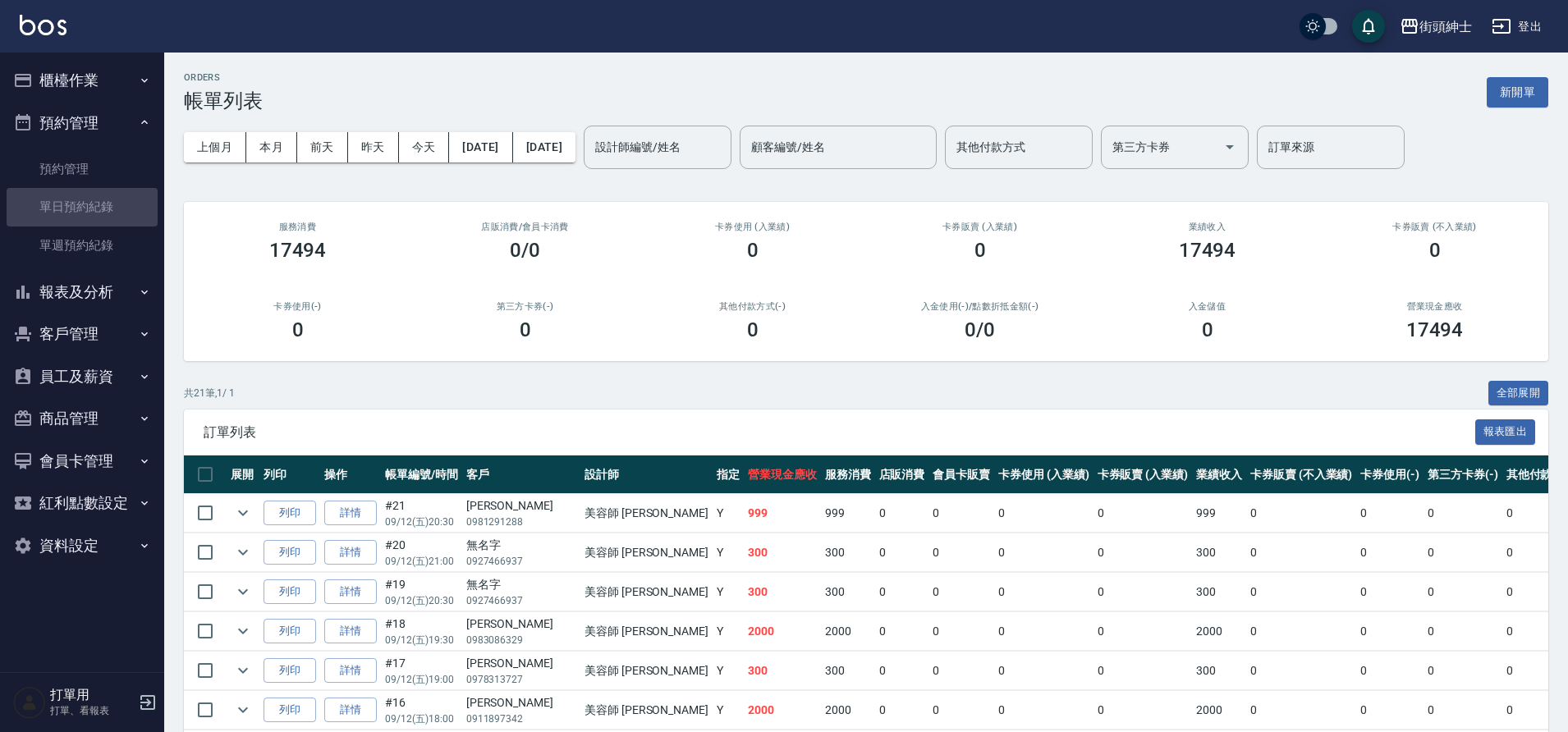
click at [88, 200] on link "單日預約紀錄" at bounding box center [82, 207] width 151 height 38
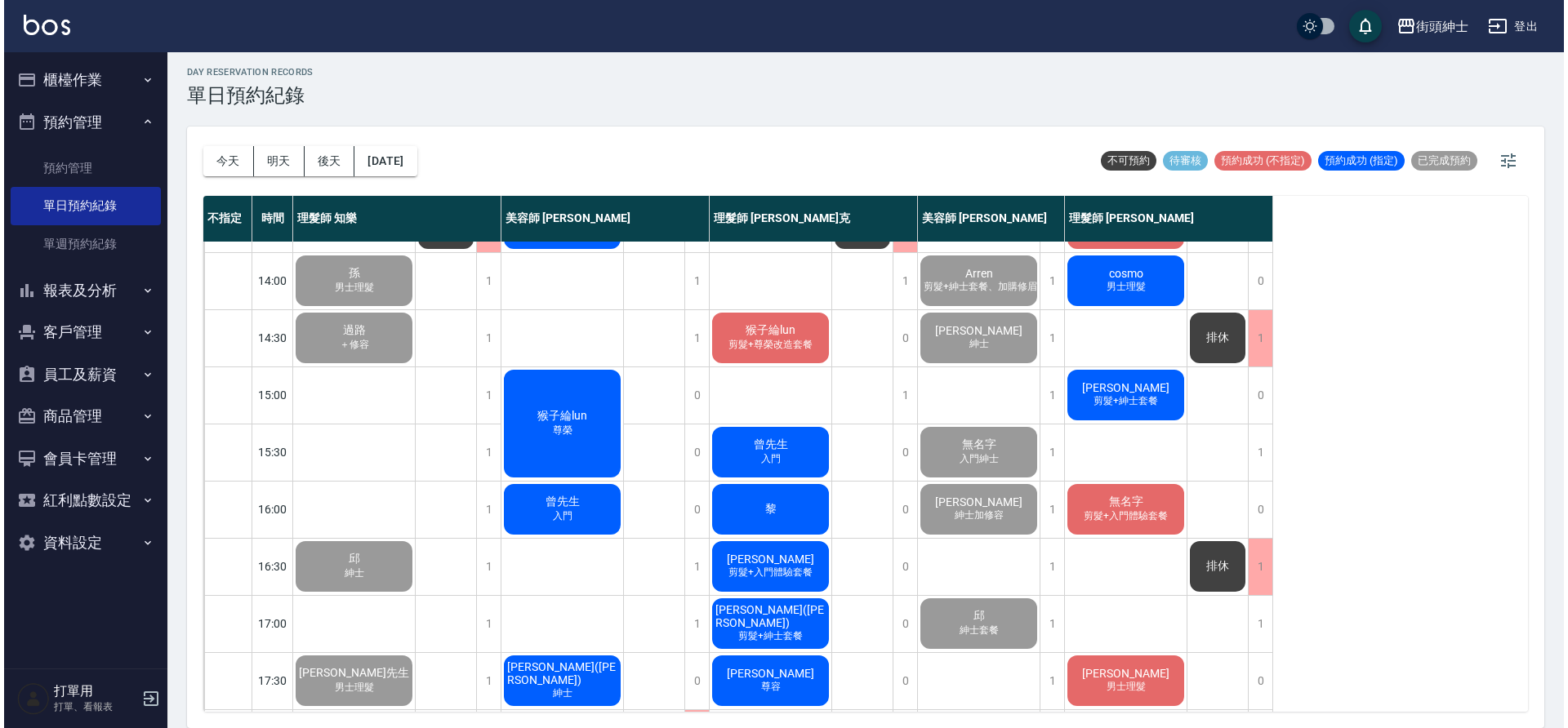
scroll to position [743, 0]
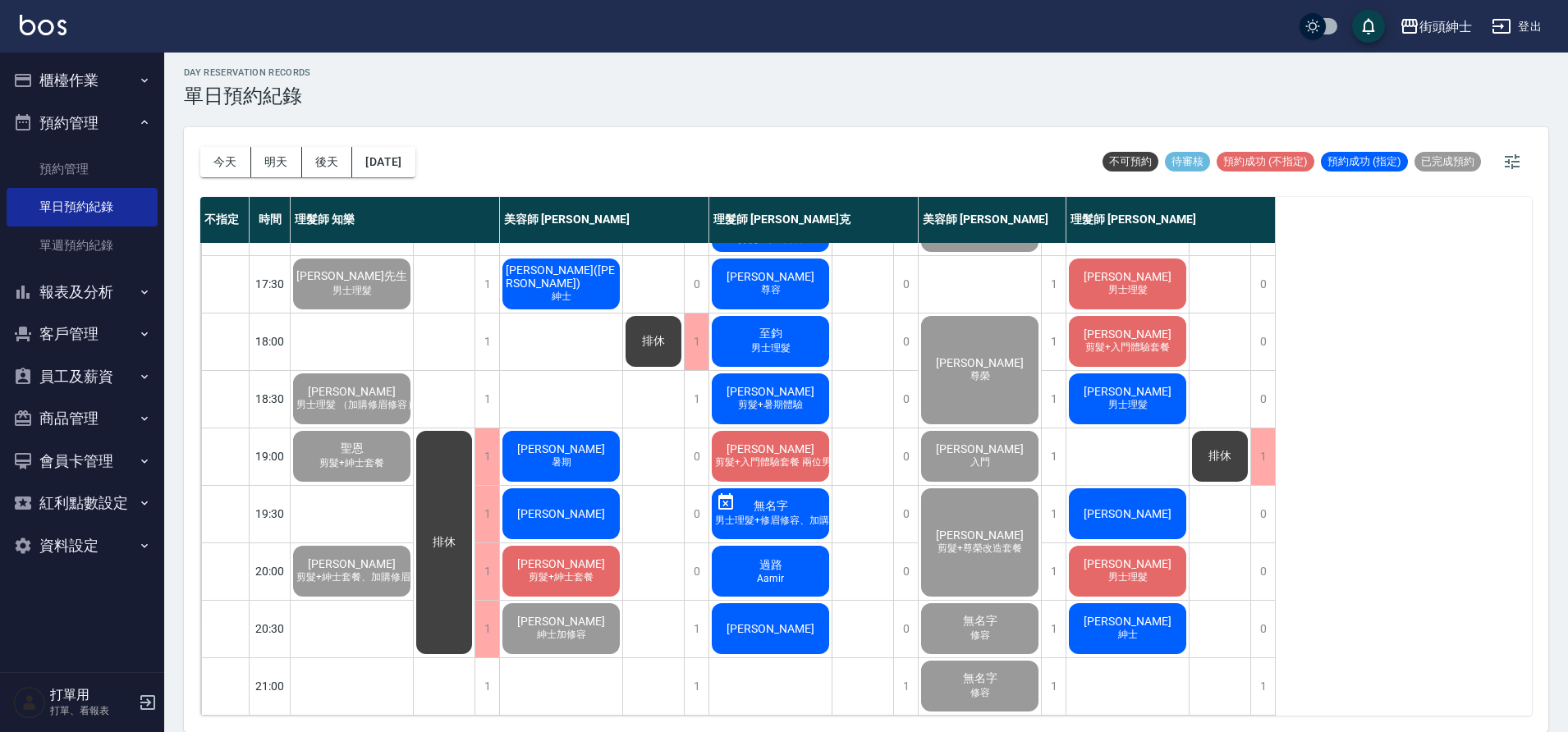
click at [566, 572] on span "剪髮+紳士套餐" at bounding box center [561, 578] width 71 height 14
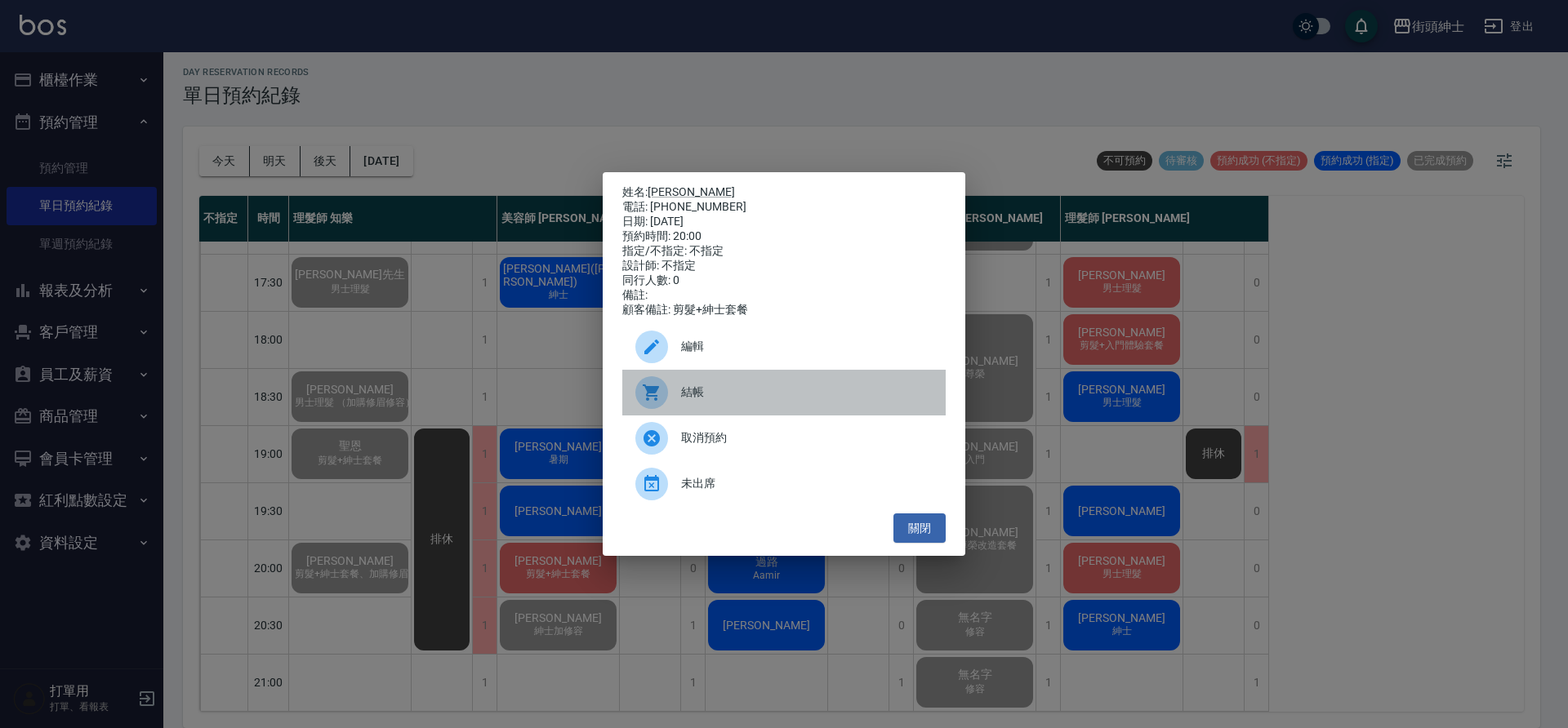
drag, startPoint x: 1272, startPoint y: 626, endPoint x: 718, endPoint y: 407, distance: 595.7
click at [718, 401] on span "結帳" at bounding box center [807, 392] width 252 height 17
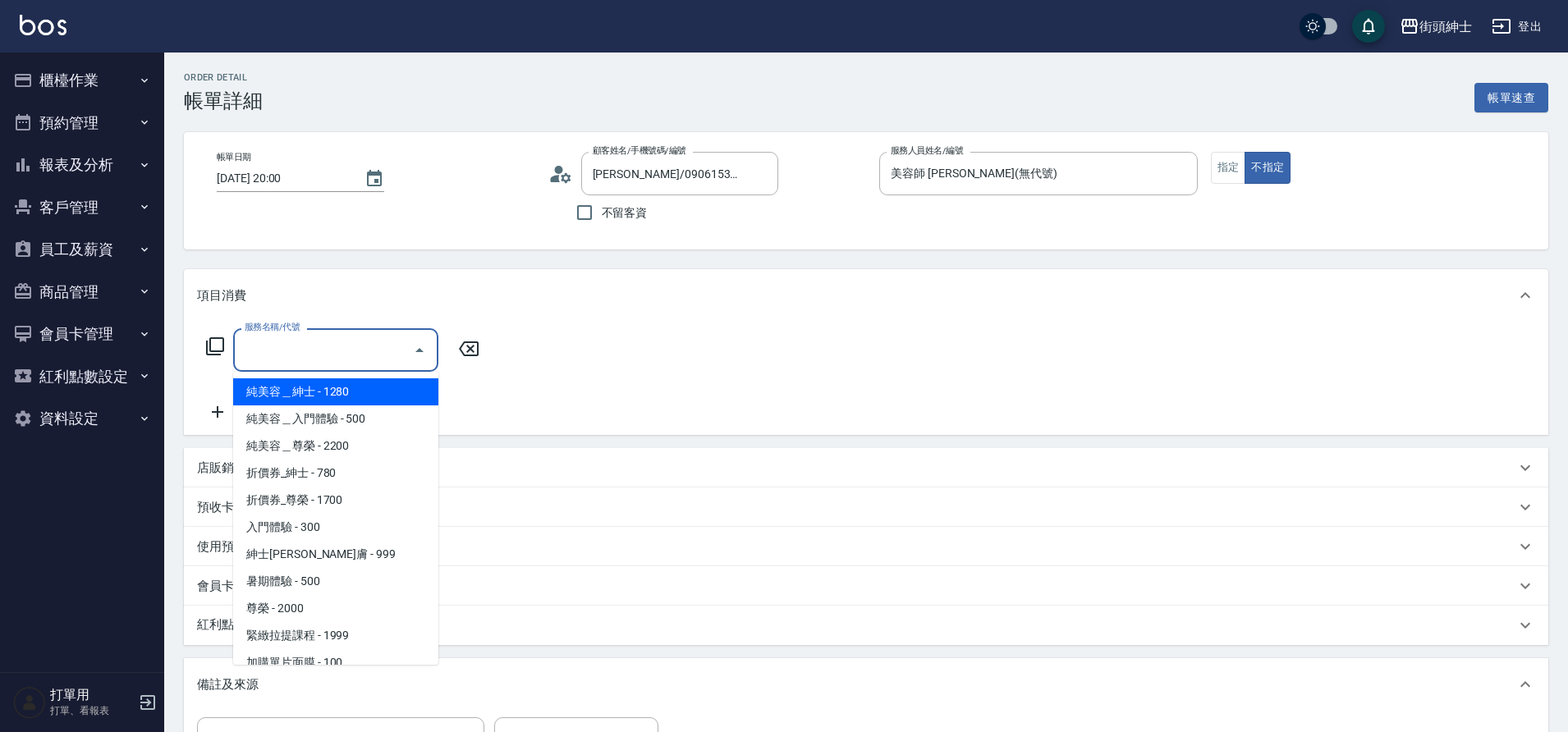
drag, startPoint x: 0, startPoint y: 0, endPoint x: 333, endPoint y: 549, distance: 642.1
click at [333, 549] on span "紳士[PERSON_NAME]膚 - 999" at bounding box center [335, 555] width 205 height 27
type input "紳士全效煥膚"
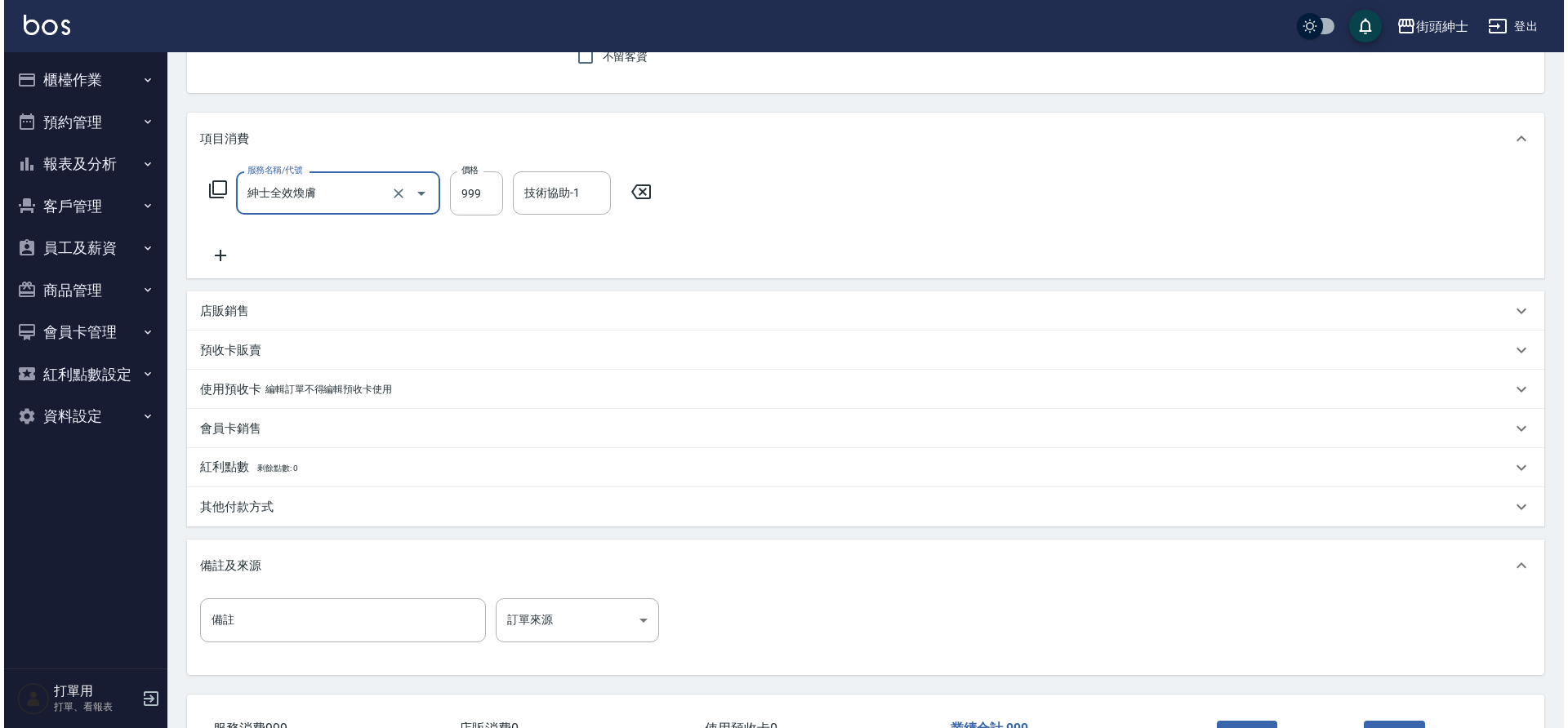
scroll to position [279, 0]
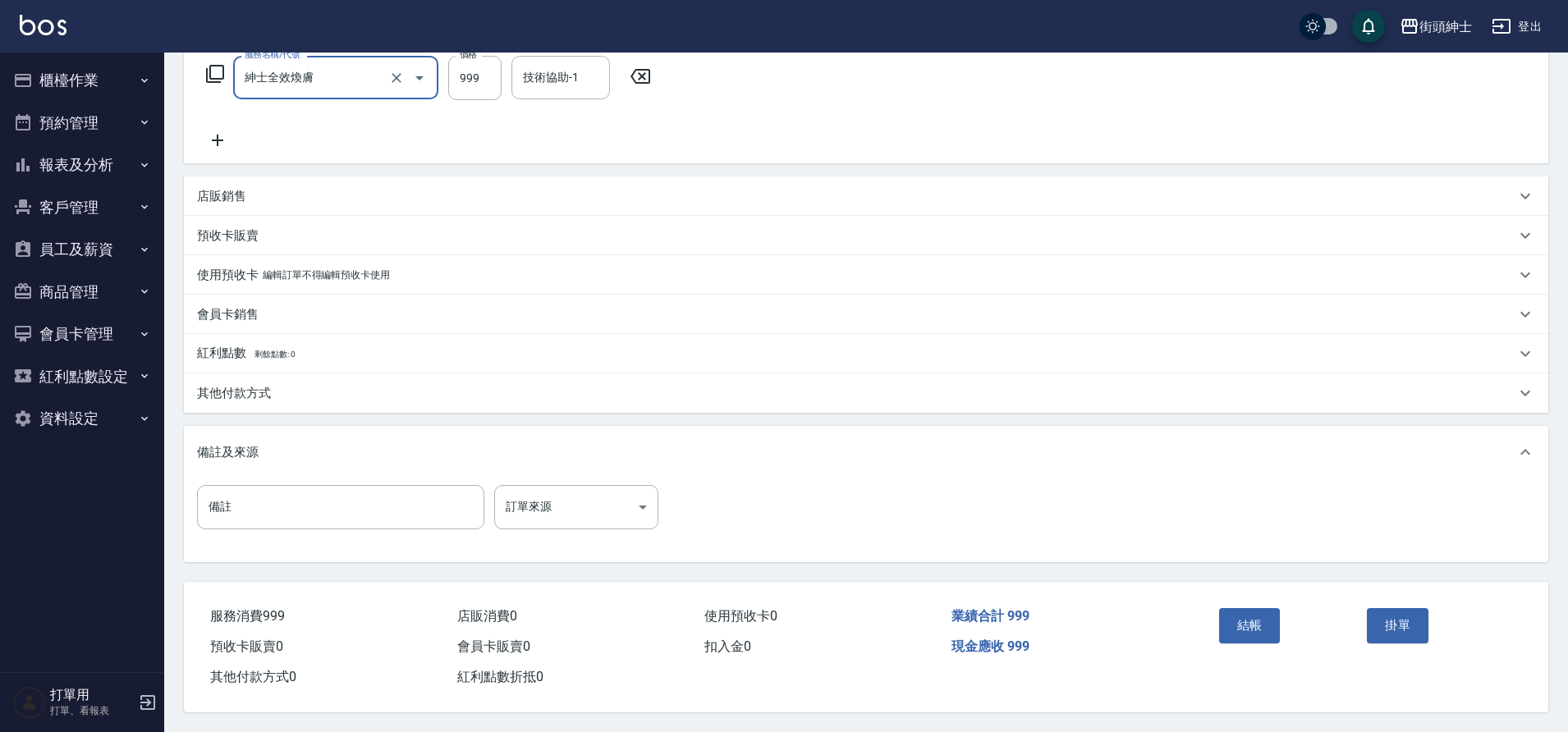
click at [1252, 621] on button "結帳" at bounding box center [1250, 626] width 62 height 34
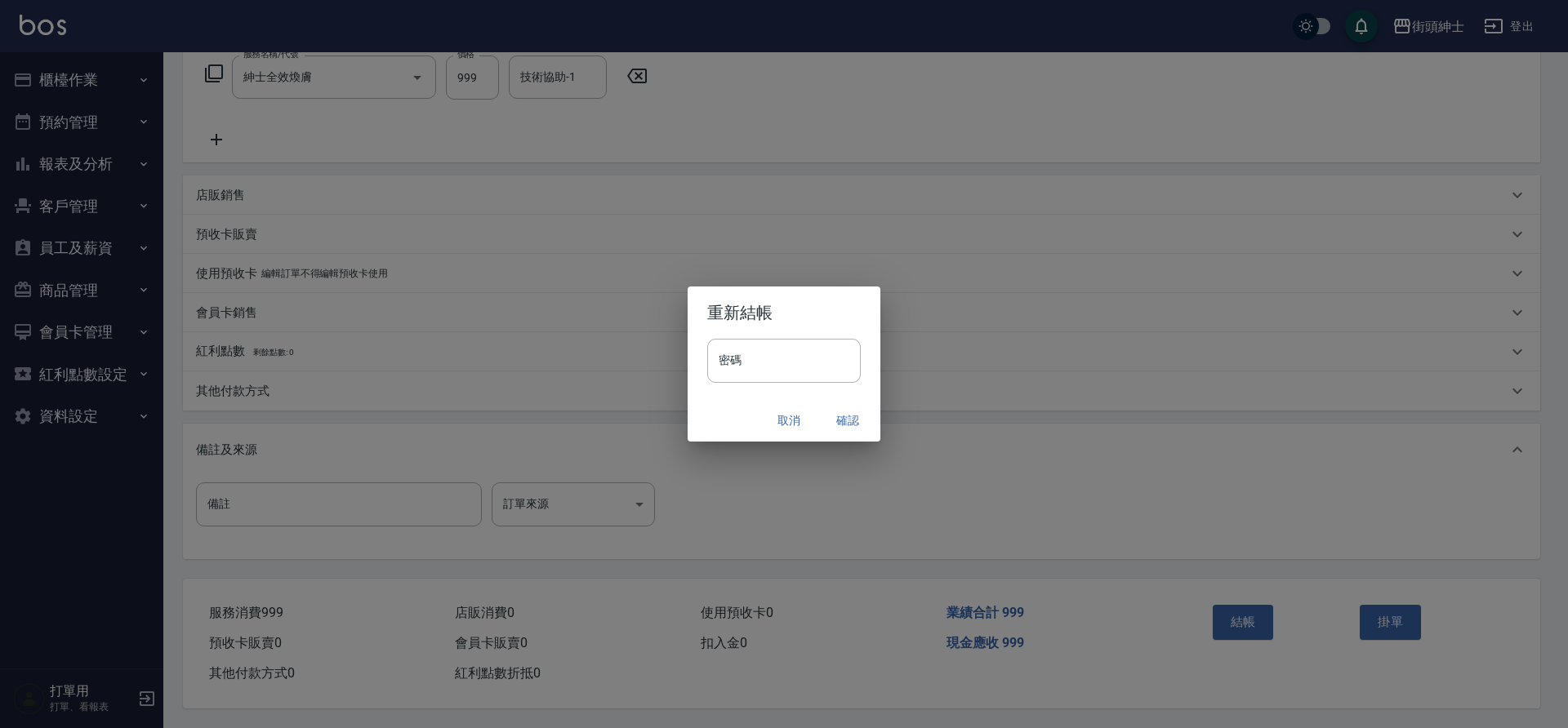
drag, startPoint x: 331, startPoint y: 546, endPoint x: 828, endPoint y: 420, distance: 512.7
click at [828, 420] on button "確認" at bounding box center [848, 420] width 52 height 30
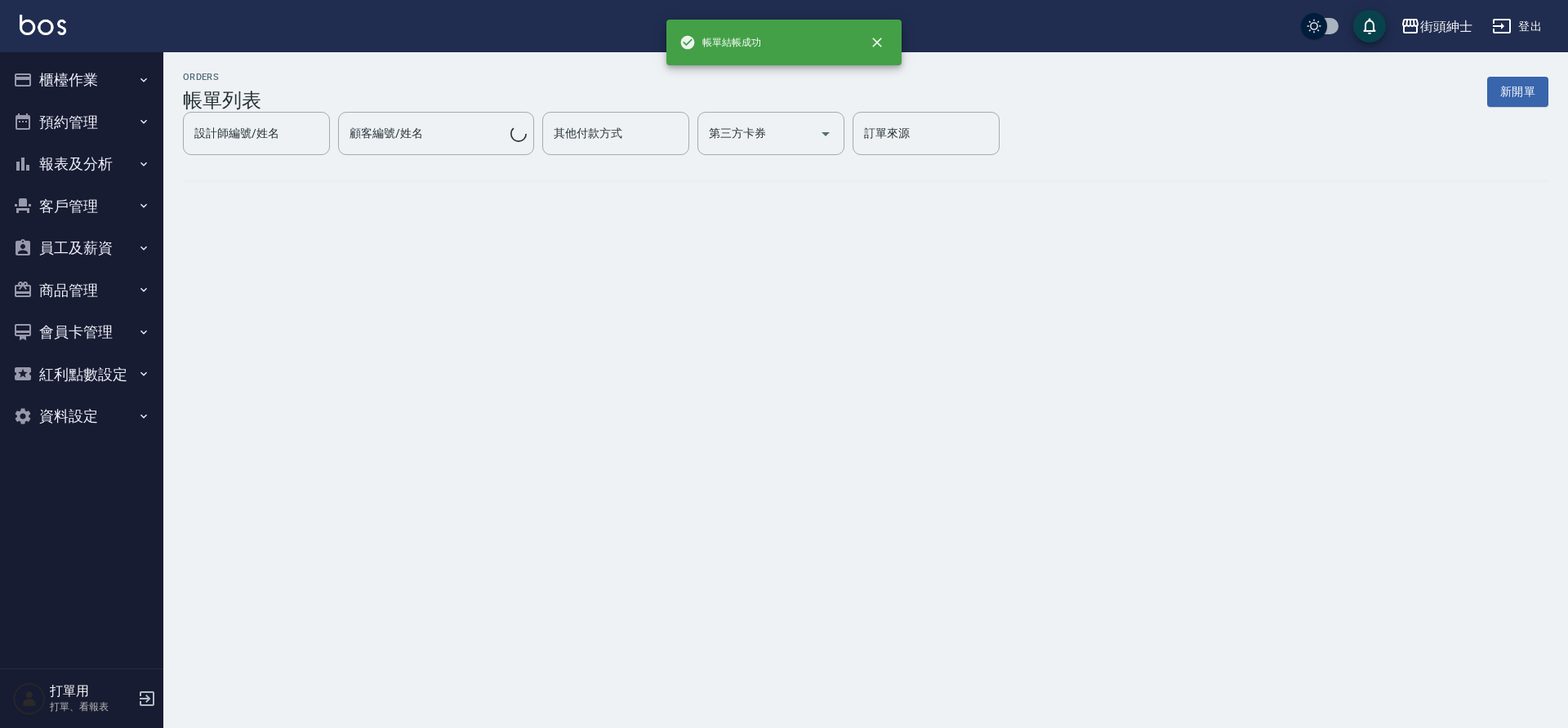
click at [70, 113] on button "預約管理" at bounding box center [82, 123] width 150 height 43
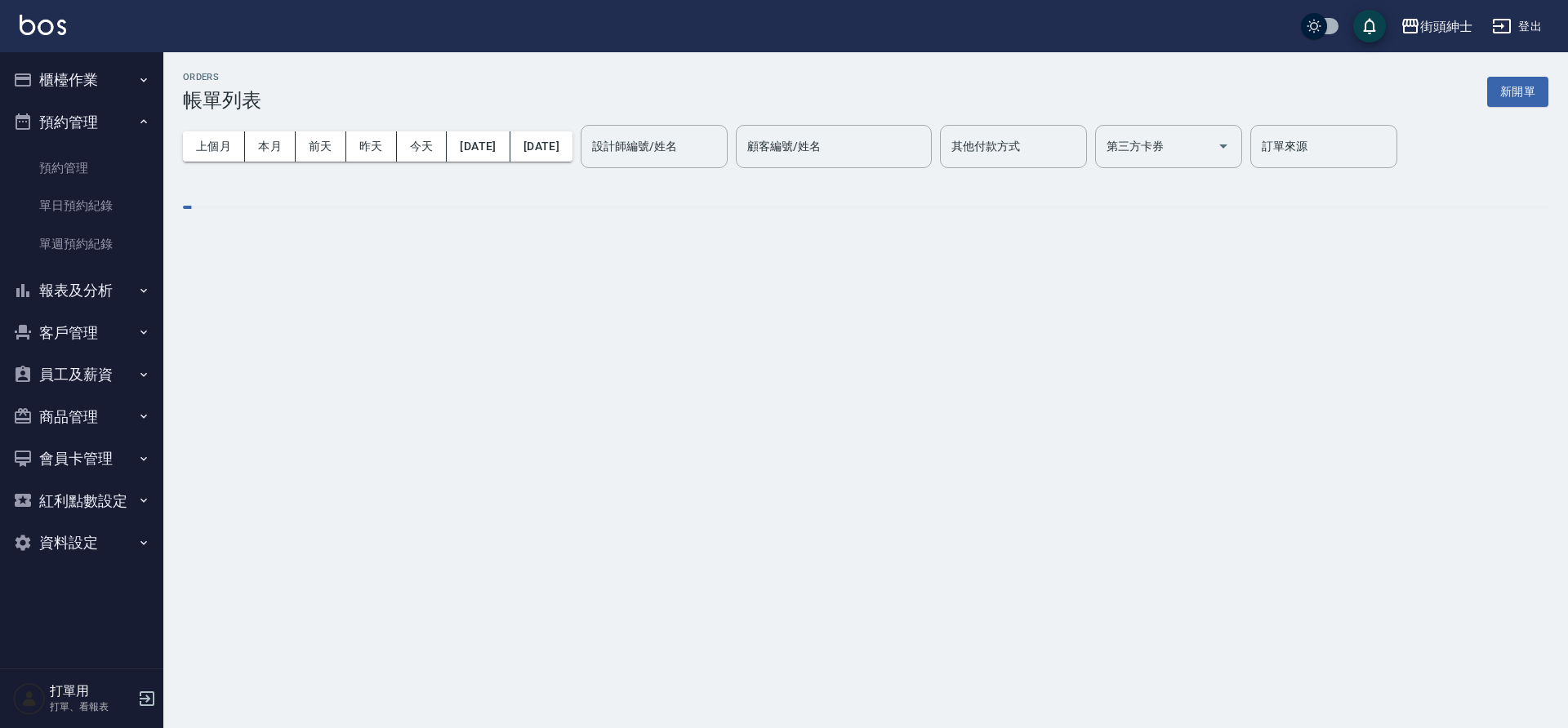
click at [96, 208] on link "單日預約紀錄" at bounding box center [82, 205] width 150 height 38
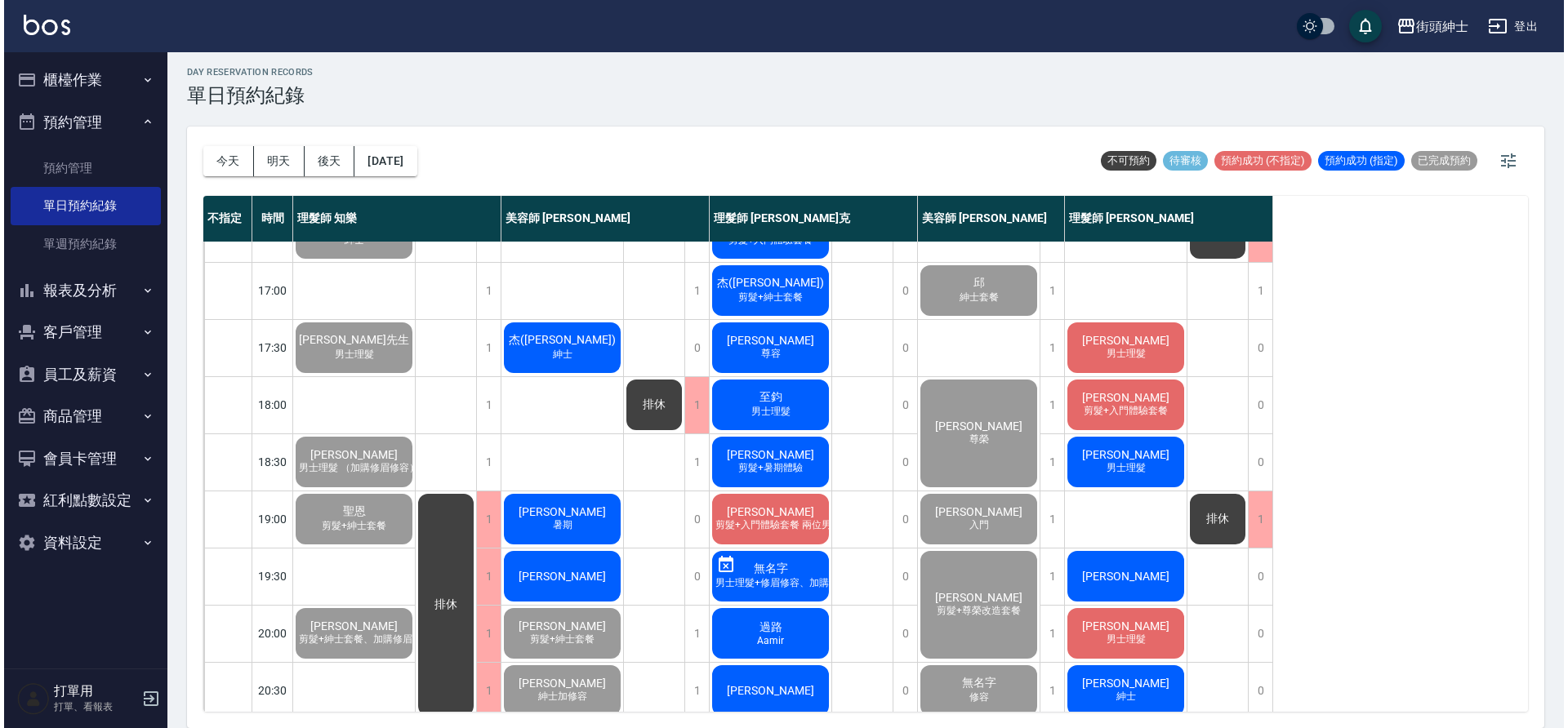
scroll to position [743, 0]
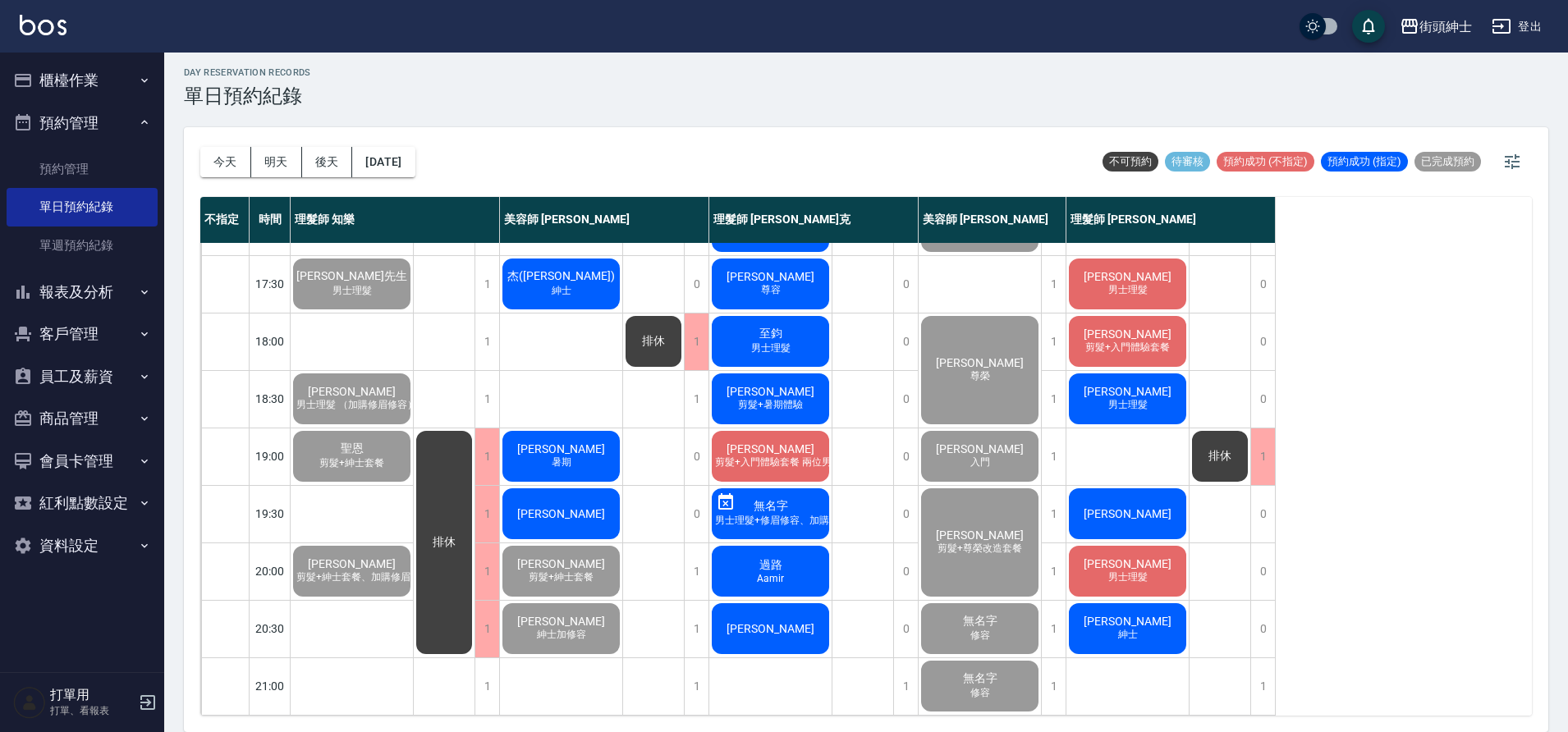
click at [590, 508] on div "[PERSON_NAME]" at bounding box center [561, 513] width 123 height 56
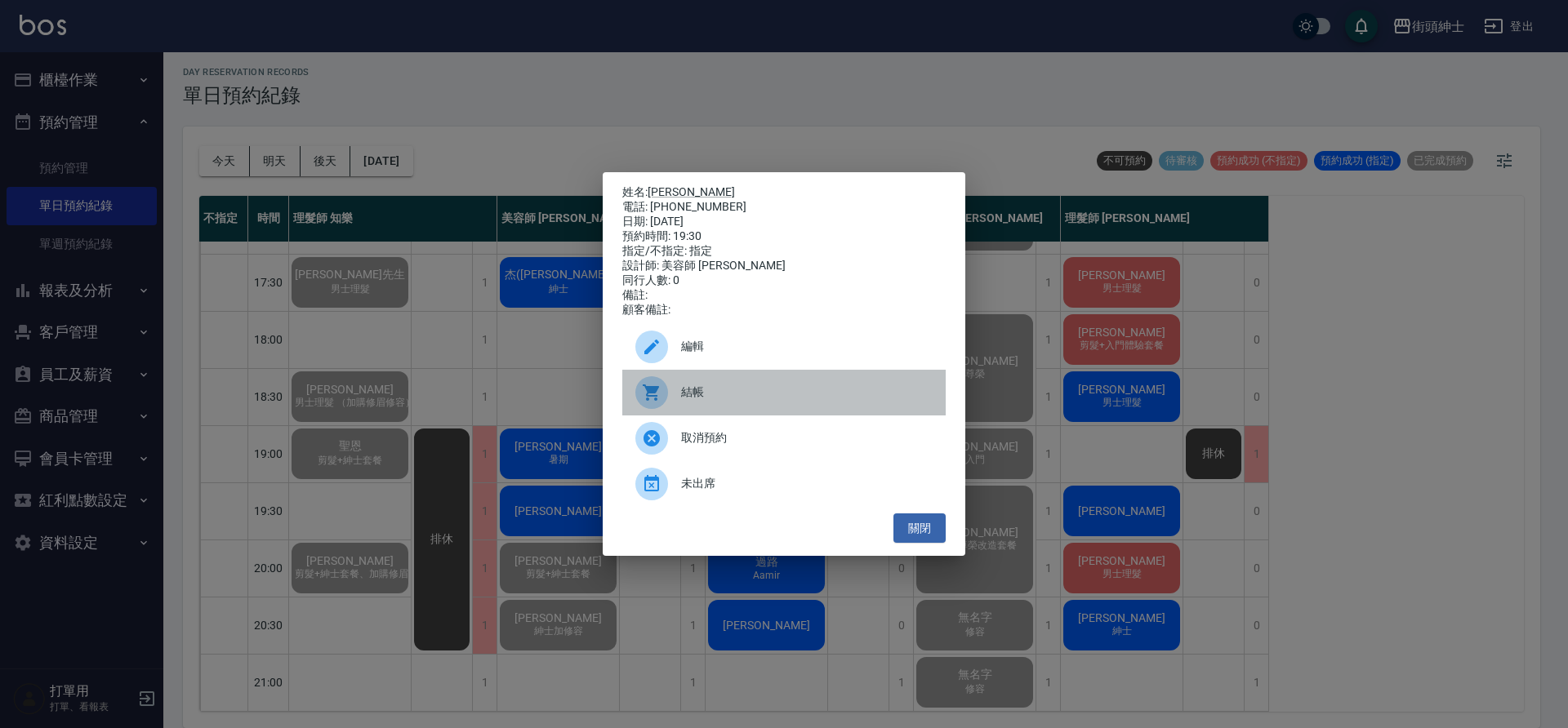
click at [746, 397] on span "結帳" at bounding box center [807, 392] width 252 height 17
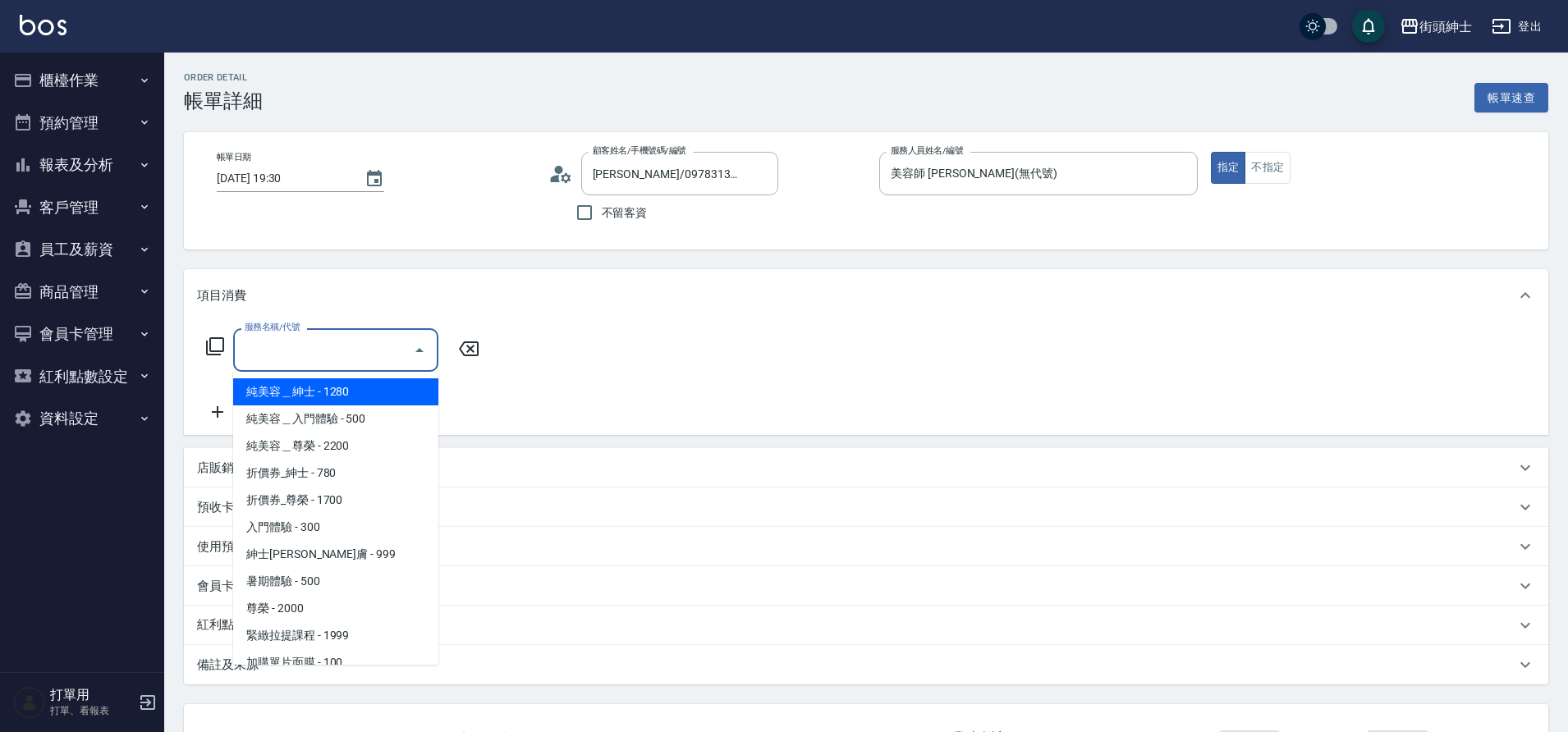
click at [311, 527] on span "入門體驗 - 300" at bounding box center [335, 528] width 205 height 27
type input "入門體驗"
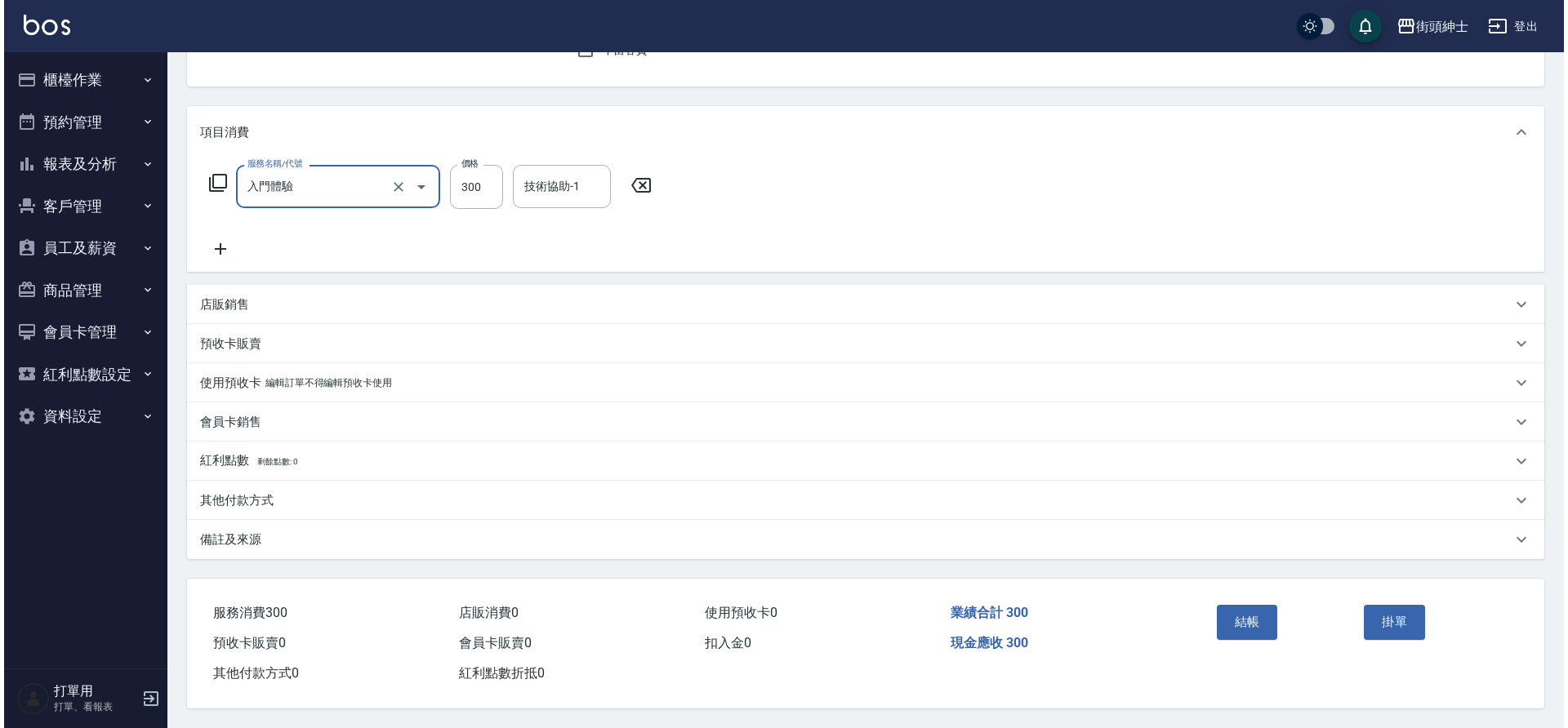
scroll to position [169, 0]
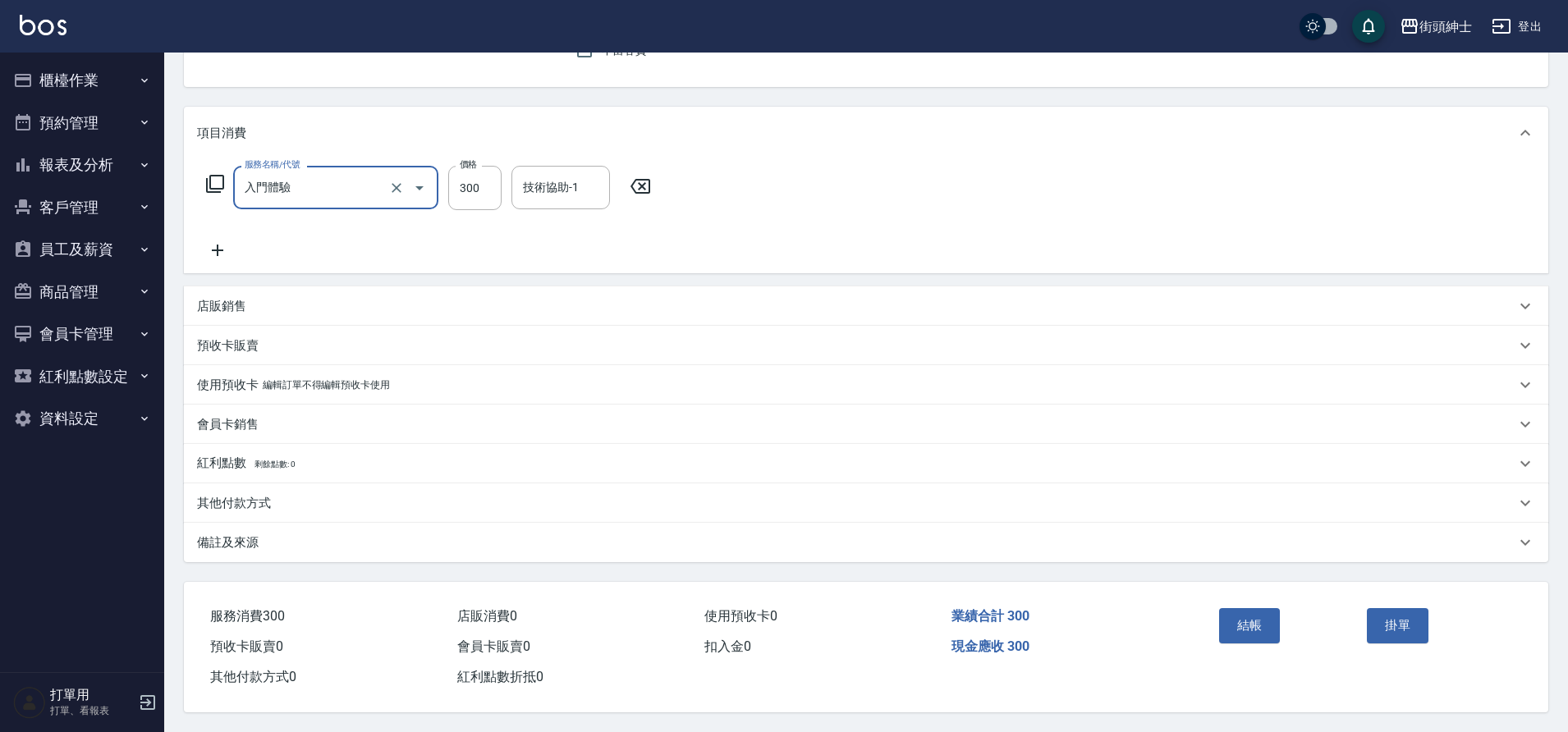
click at [1247, 612] on button "結帳" at bounding box center [1250, 626] width 62 height 34
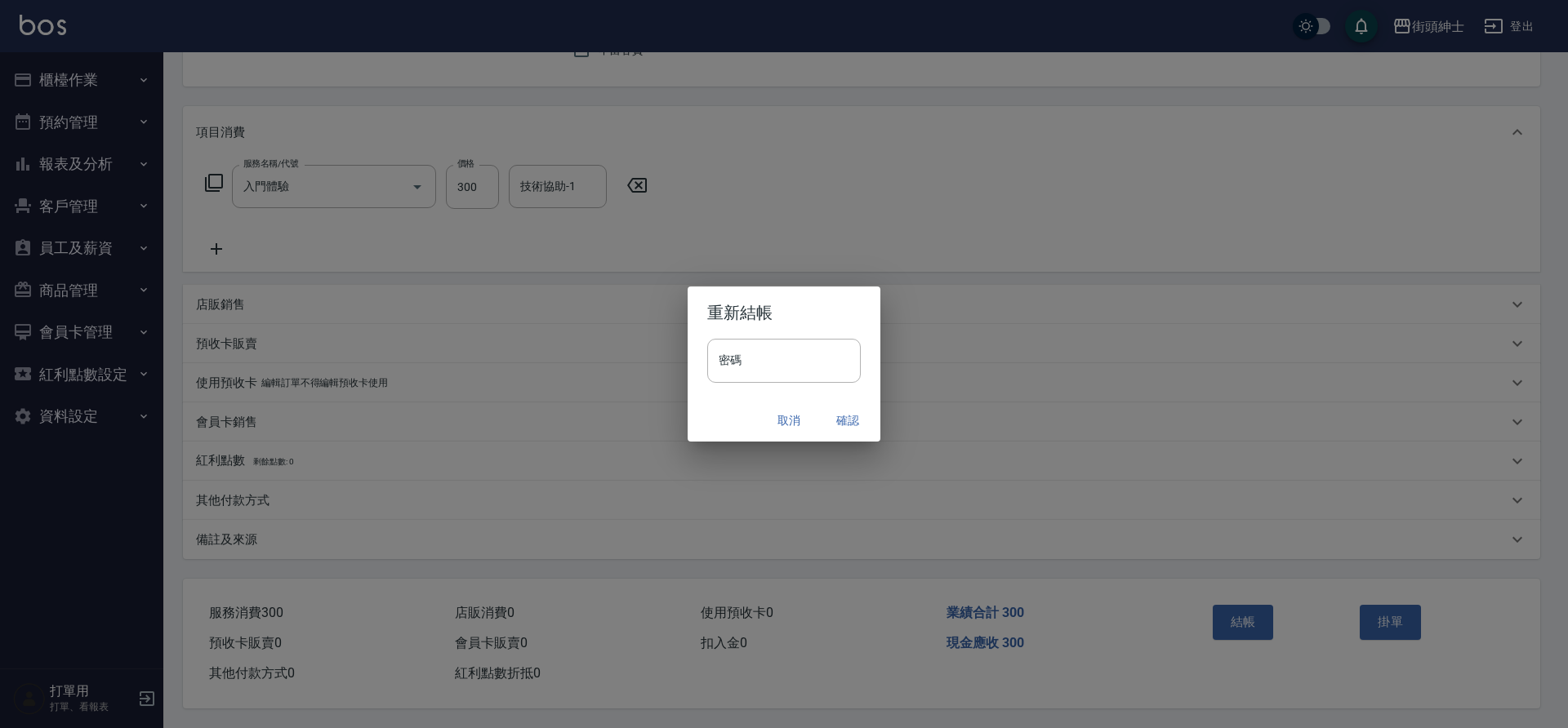
click at [852, 435] on button "確認" at bounding box center [848, 420] width 52 height 30
click at [849, 430] on div "取消 確認" at bounding box center [784, 420] width 193 height 43
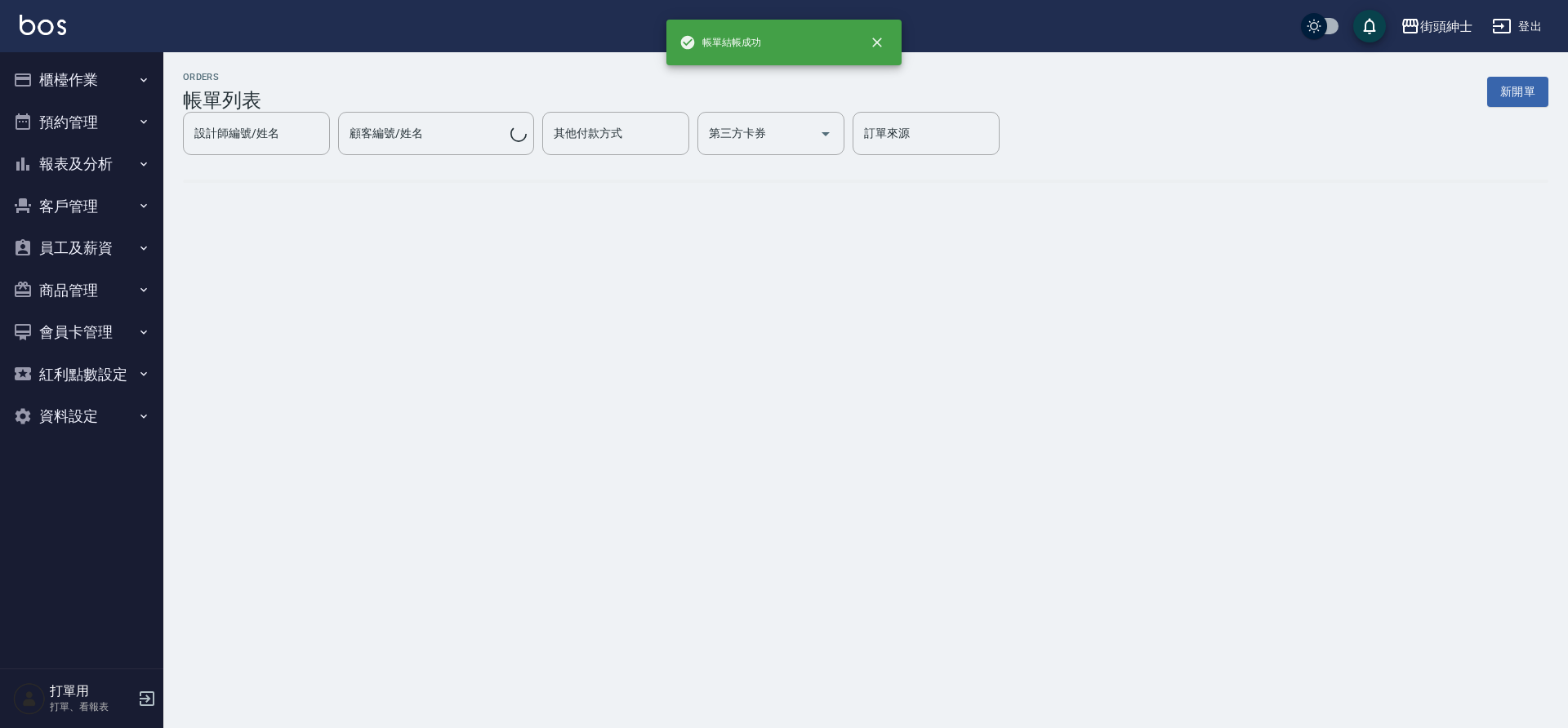
click at [75, 114] on button "預約管理" at bounding box center [82, 123] width 150 height 43
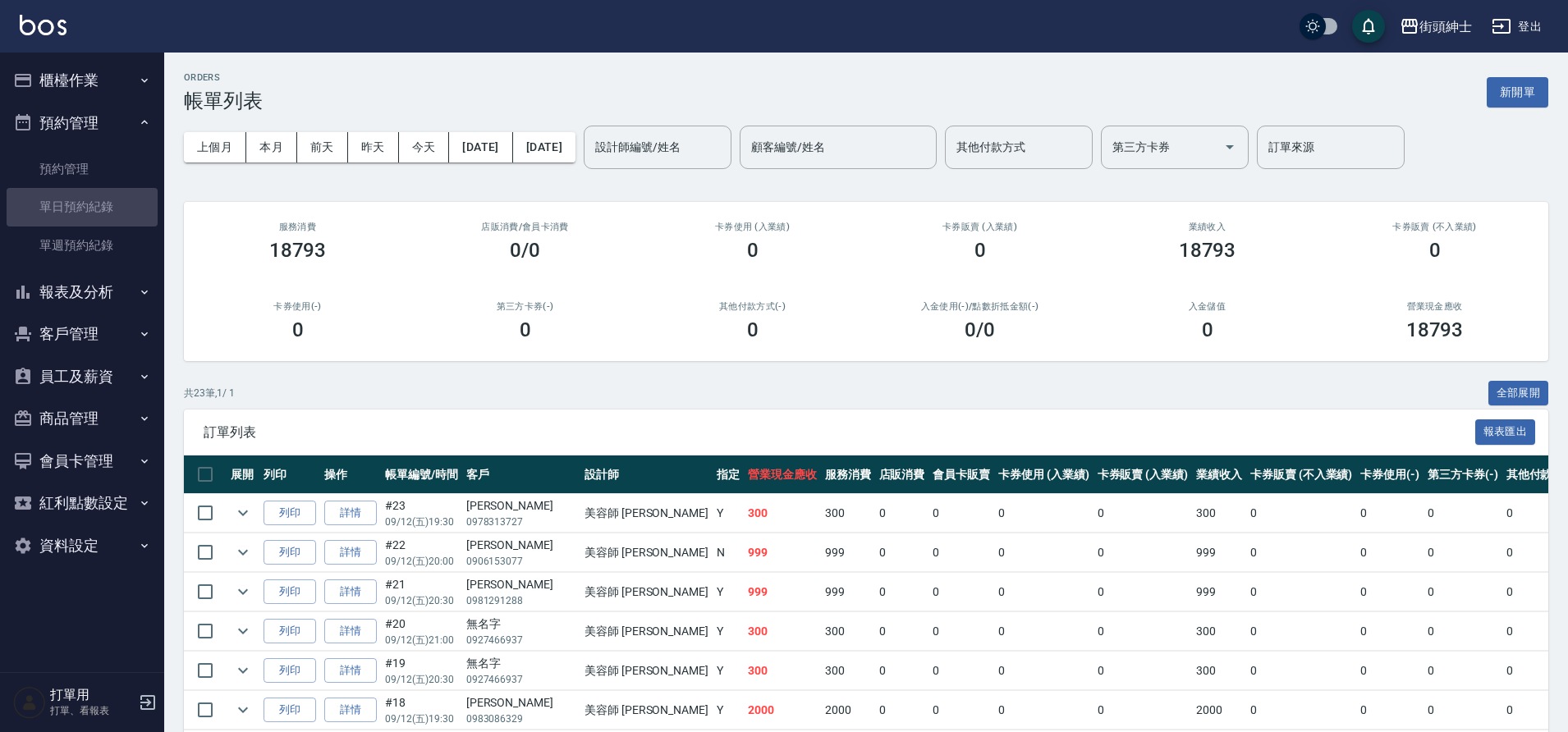
click at [88, 193] on link "單日預約紀錄" at bounding box center [82, 207] width 151 height 38
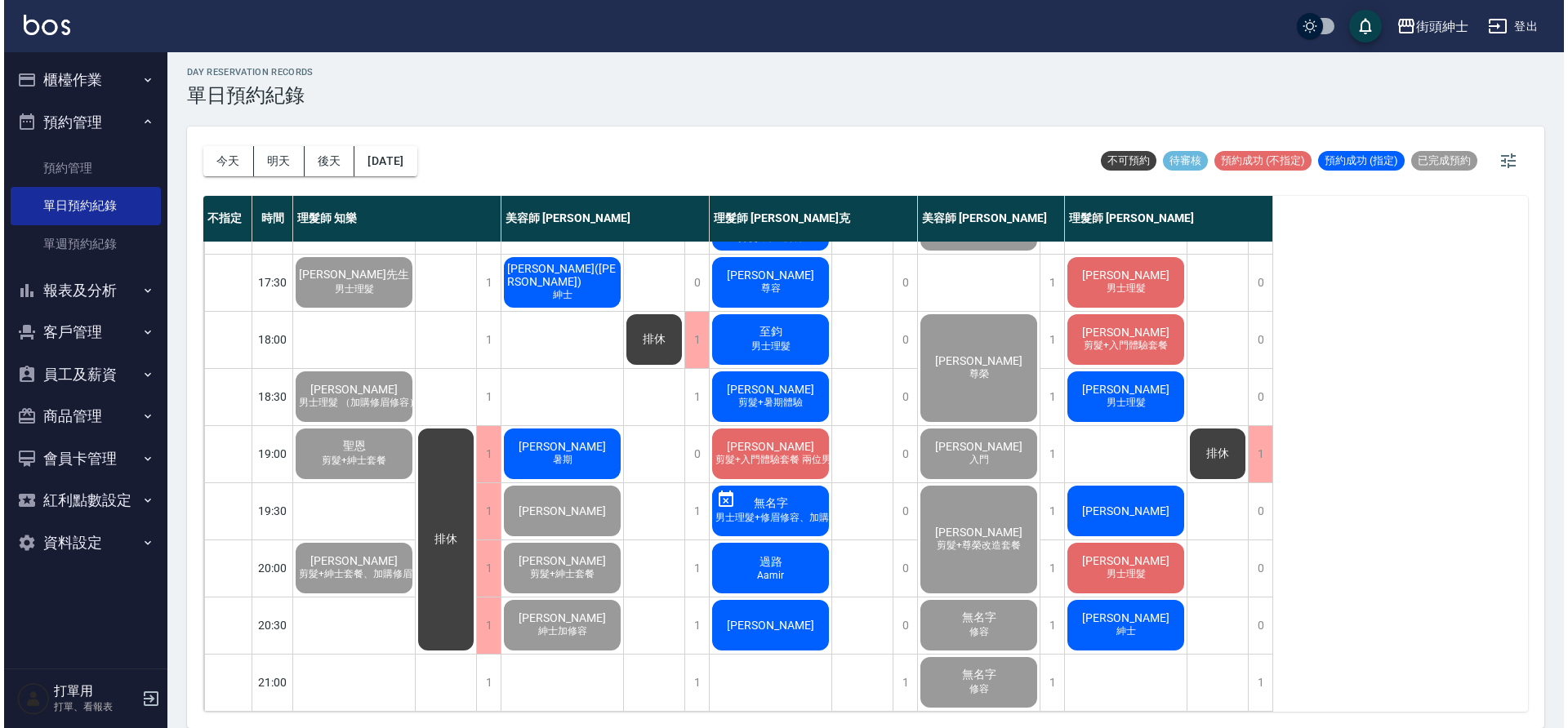
scroll to position [743, 0]
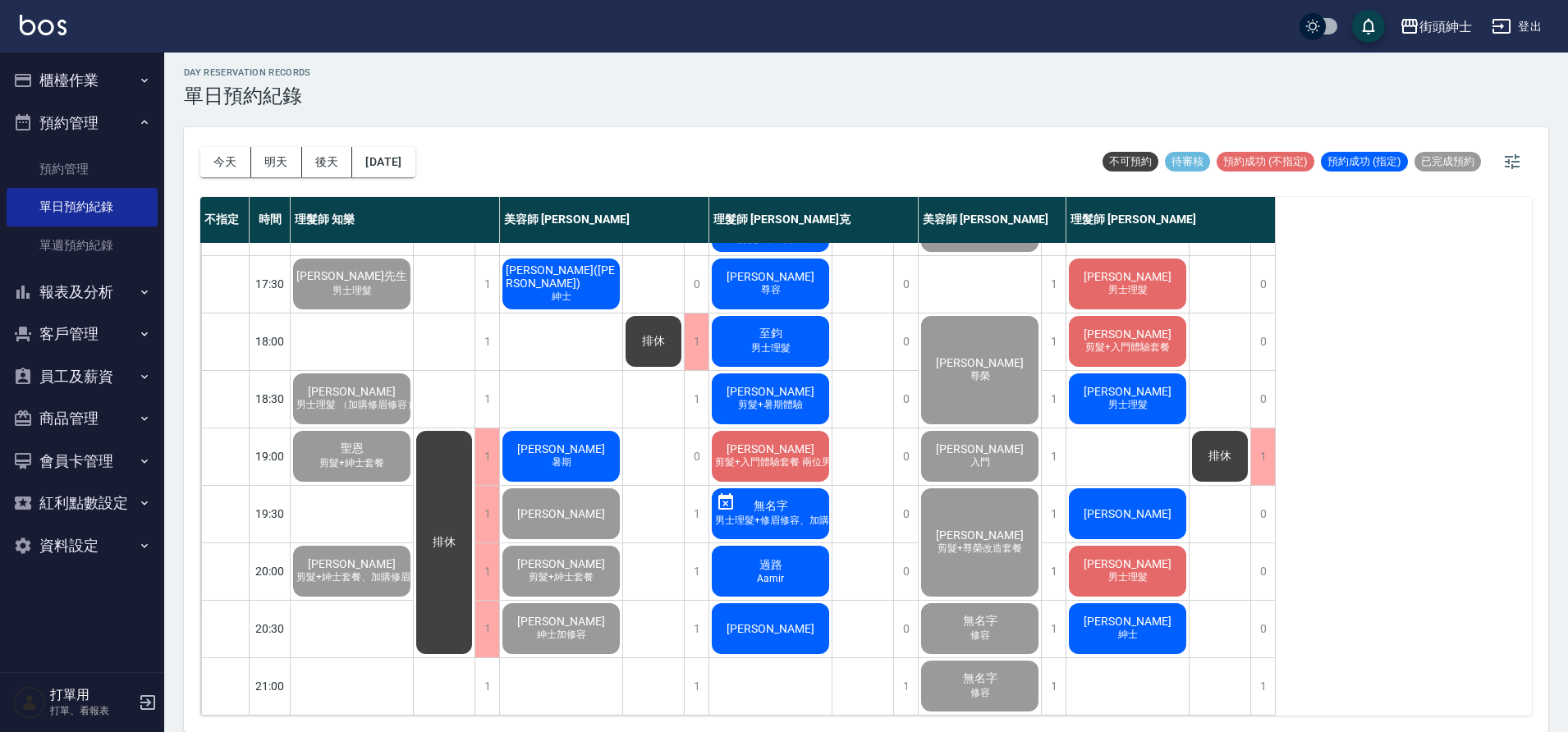
drag, startPoint x: 0, startPoint y: 0, endPoint x: 538, endPoint y: 436, distance: 692.5
click at [538, 436] on div "洪顯傑 暑期" at bounding box center [561, 456] width 123 height 56
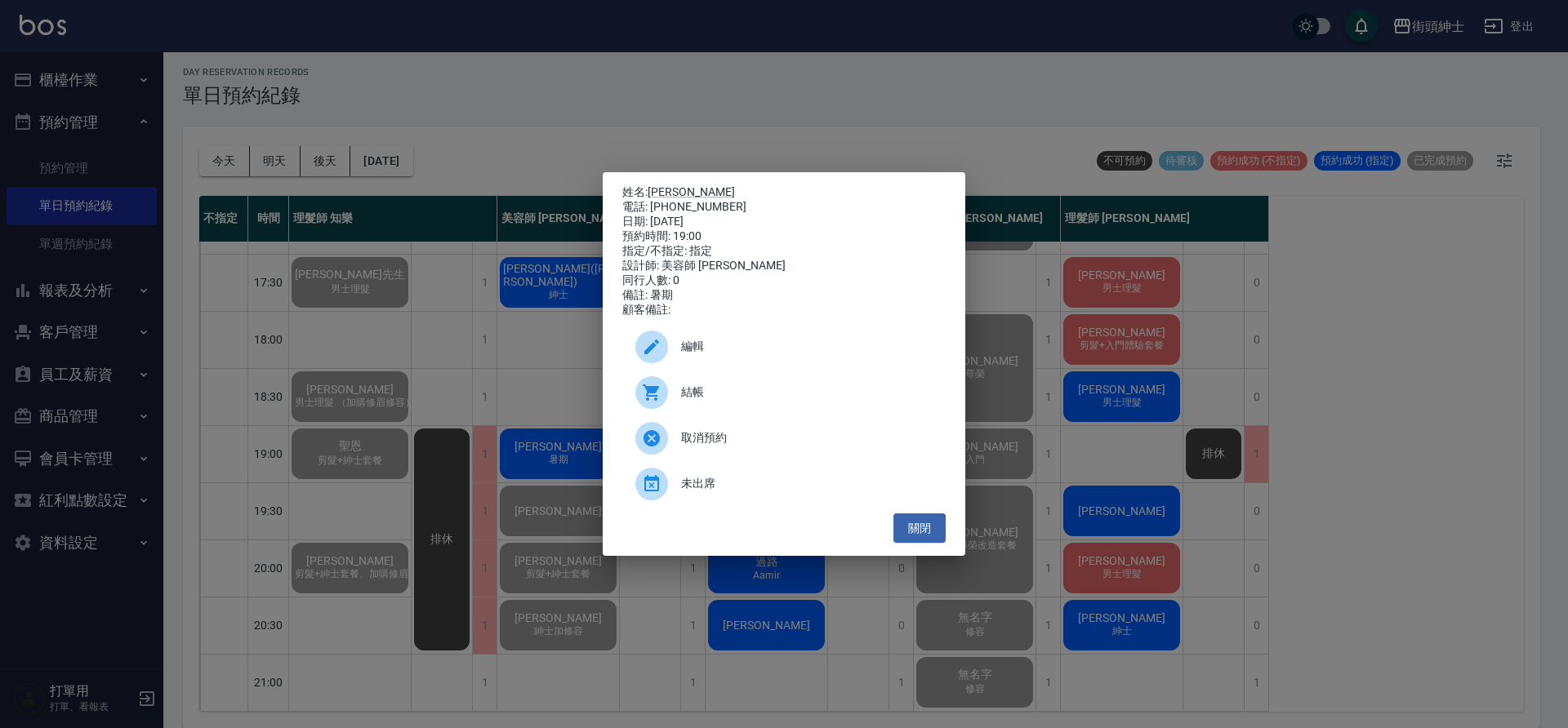
click at [754, 386] on div "結帳" at bounding box center [784, 393] width 323 height 46
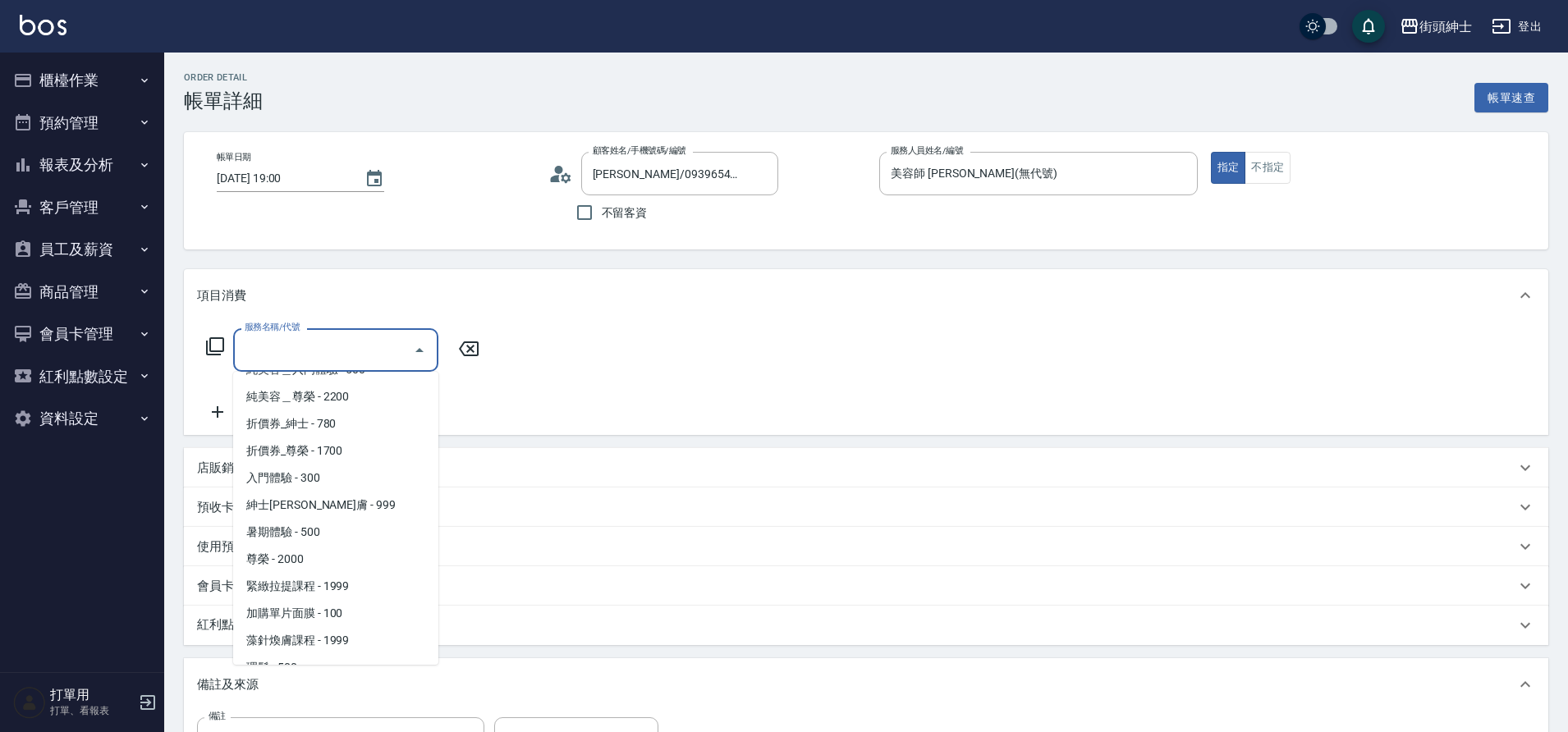
scroll to position [126, 0]
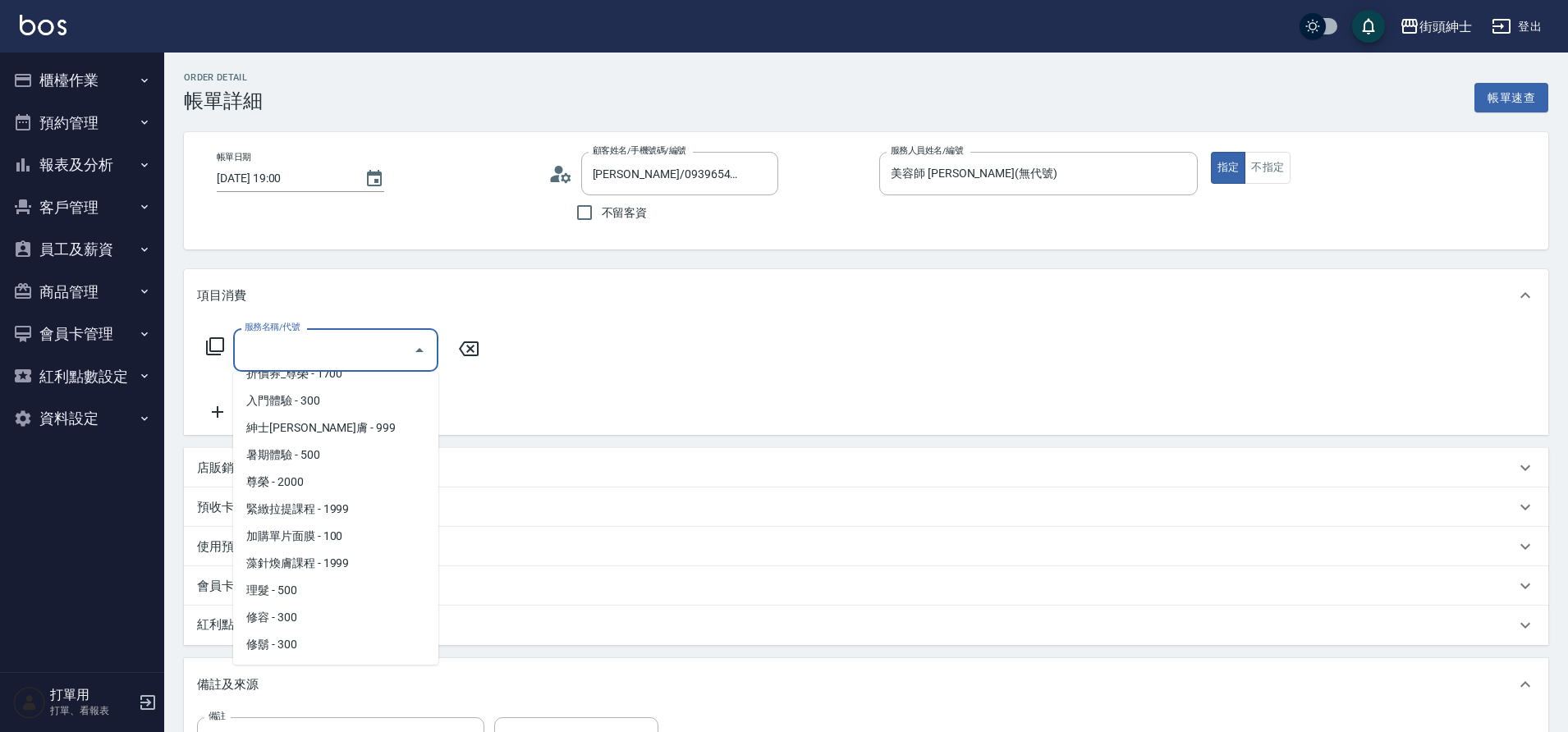
drag, startPoint x: 0, startPoint y: 0, endPoint x: 301, endPoint y: 455, distance: 545.6
click at [301, 455] on span "暑期體驗 - 500" at bounding box center [335, 455] width 205 height 27
type input "暑期體驗"
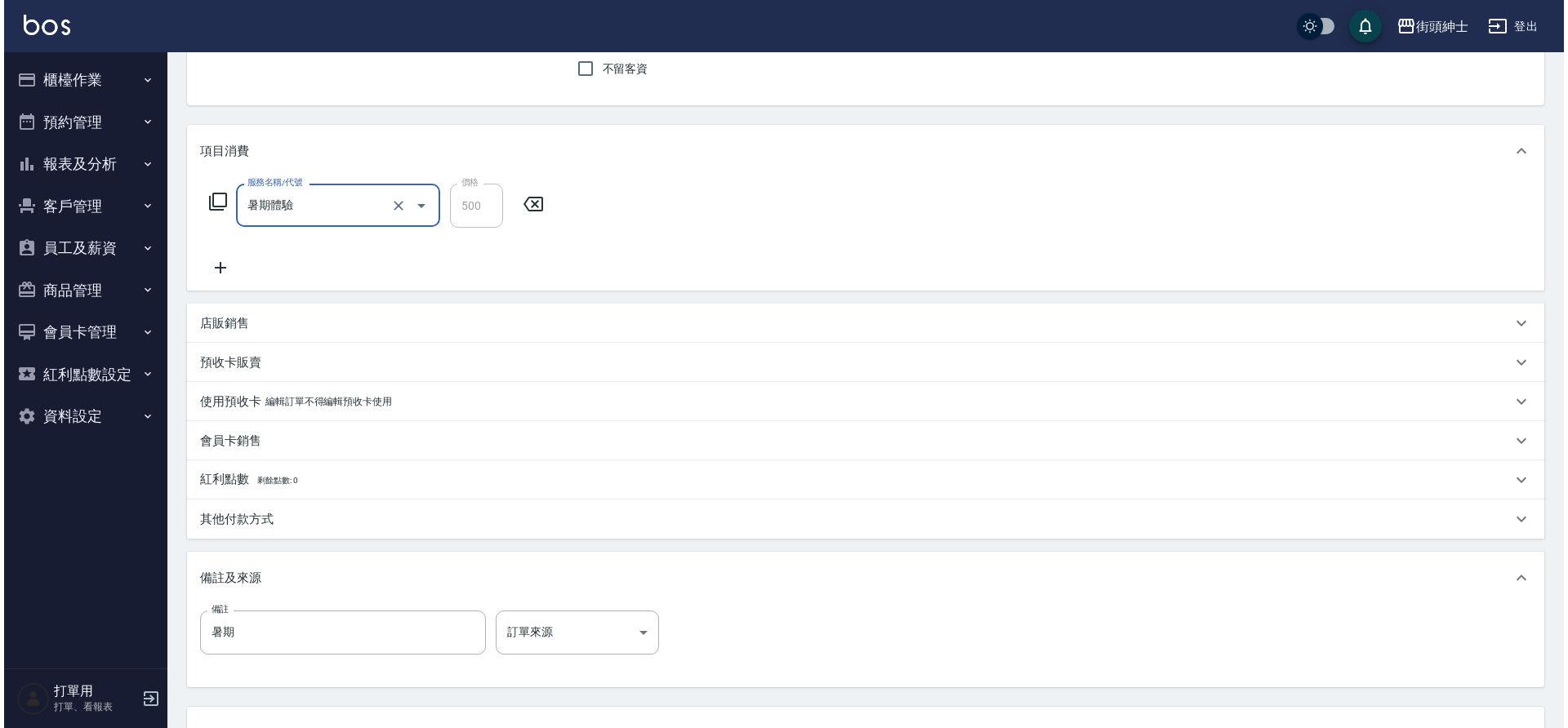
scroll to position [279, 0]
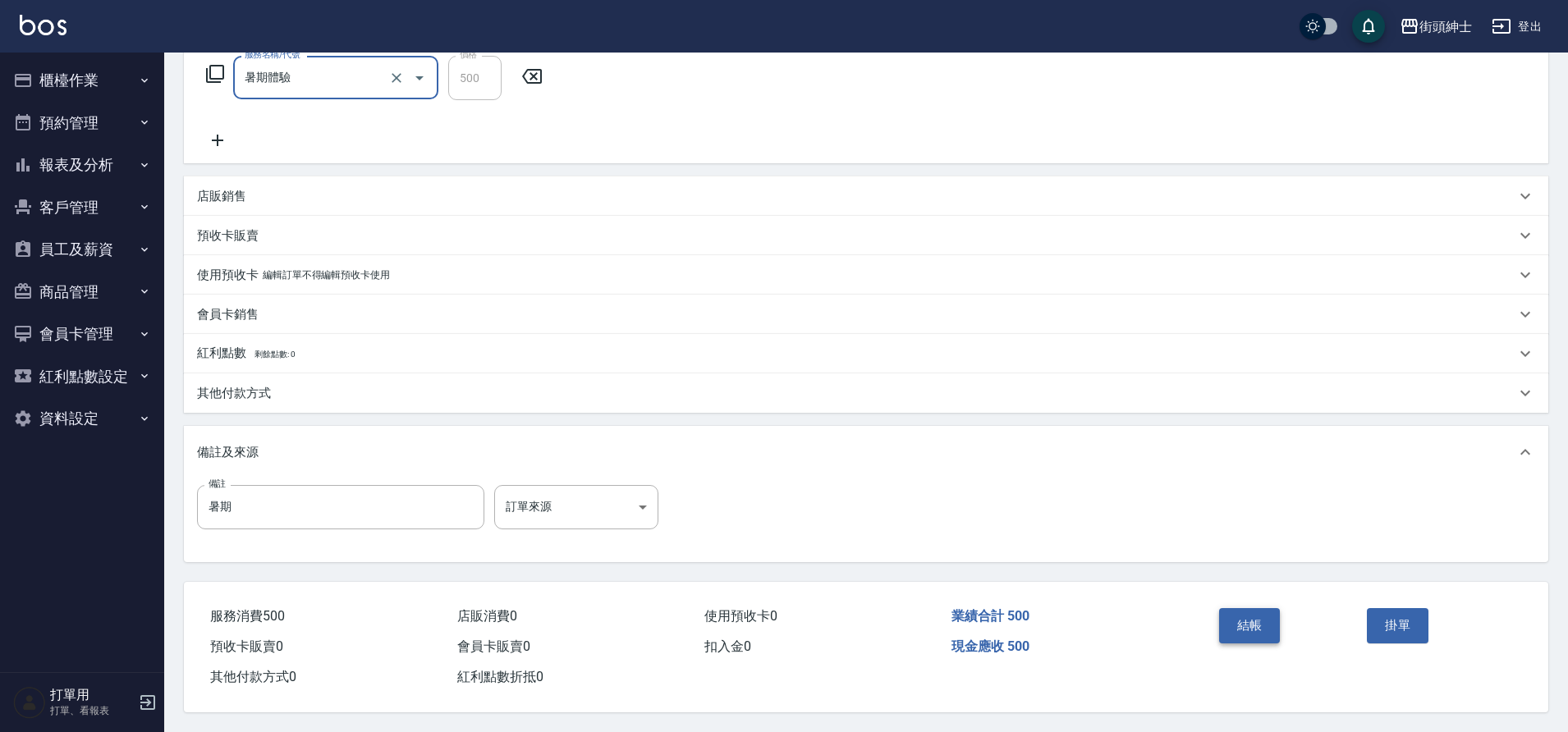
drag, startPoint x: 301, startPoint y: 455, endPoint x: 1256, endPoint y: 632, distance: 971.3
click at [1256, 632] on button "結帳" at bounding box center [1250, 626] width 62 height 34
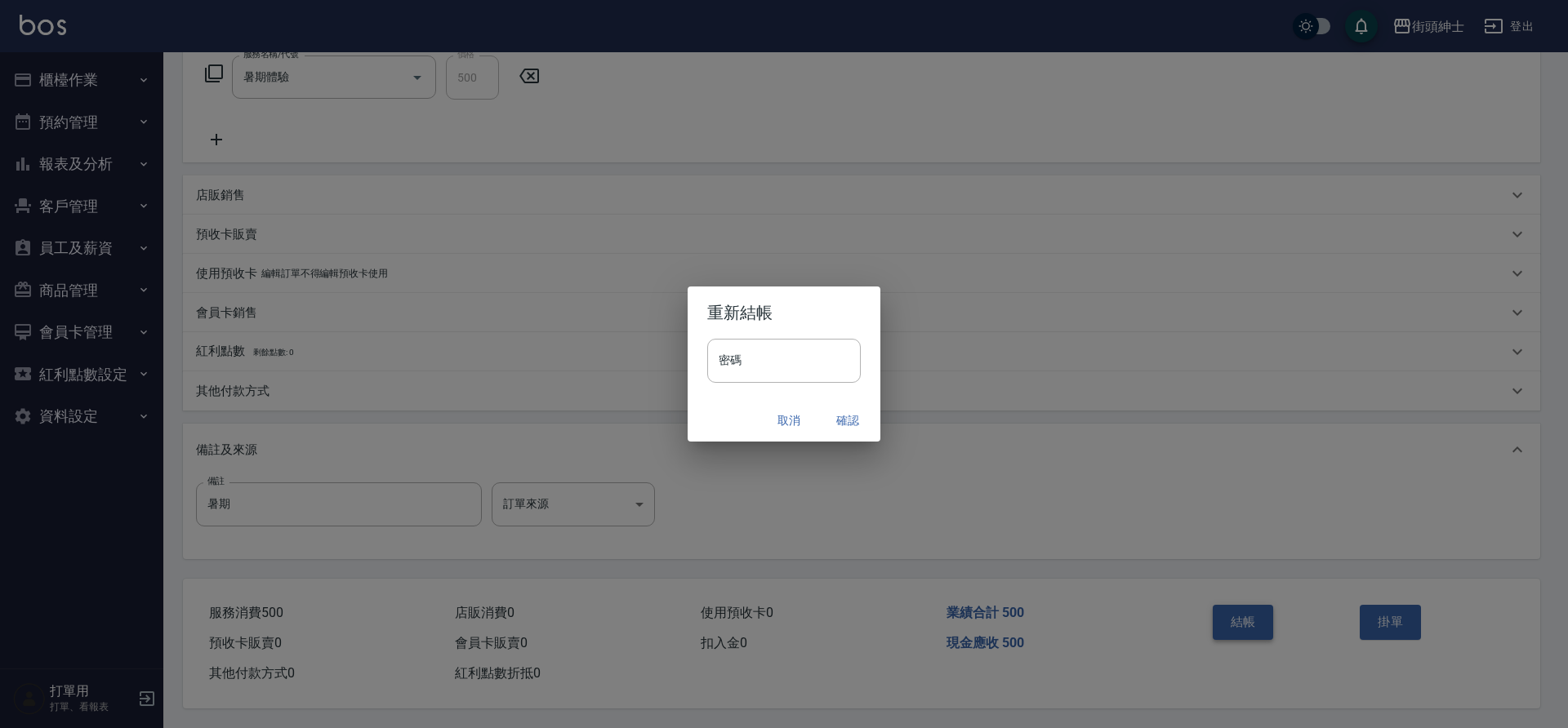
click at [845, 420] on button "確認" at bounding box center [848, 420] width 52 height 30
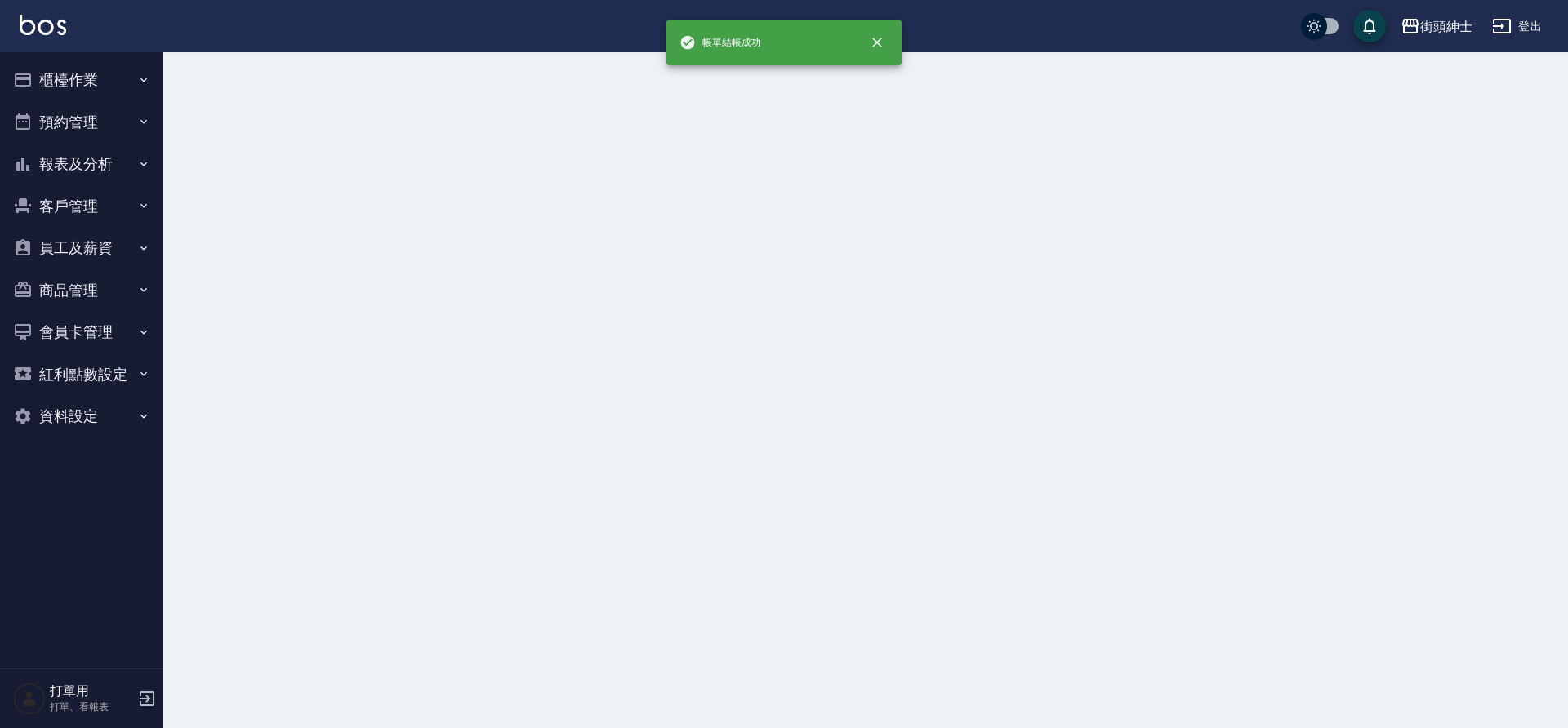
click at [84, 119] on button "預約管理" at bounding box center [82, 123] width 150 height 43
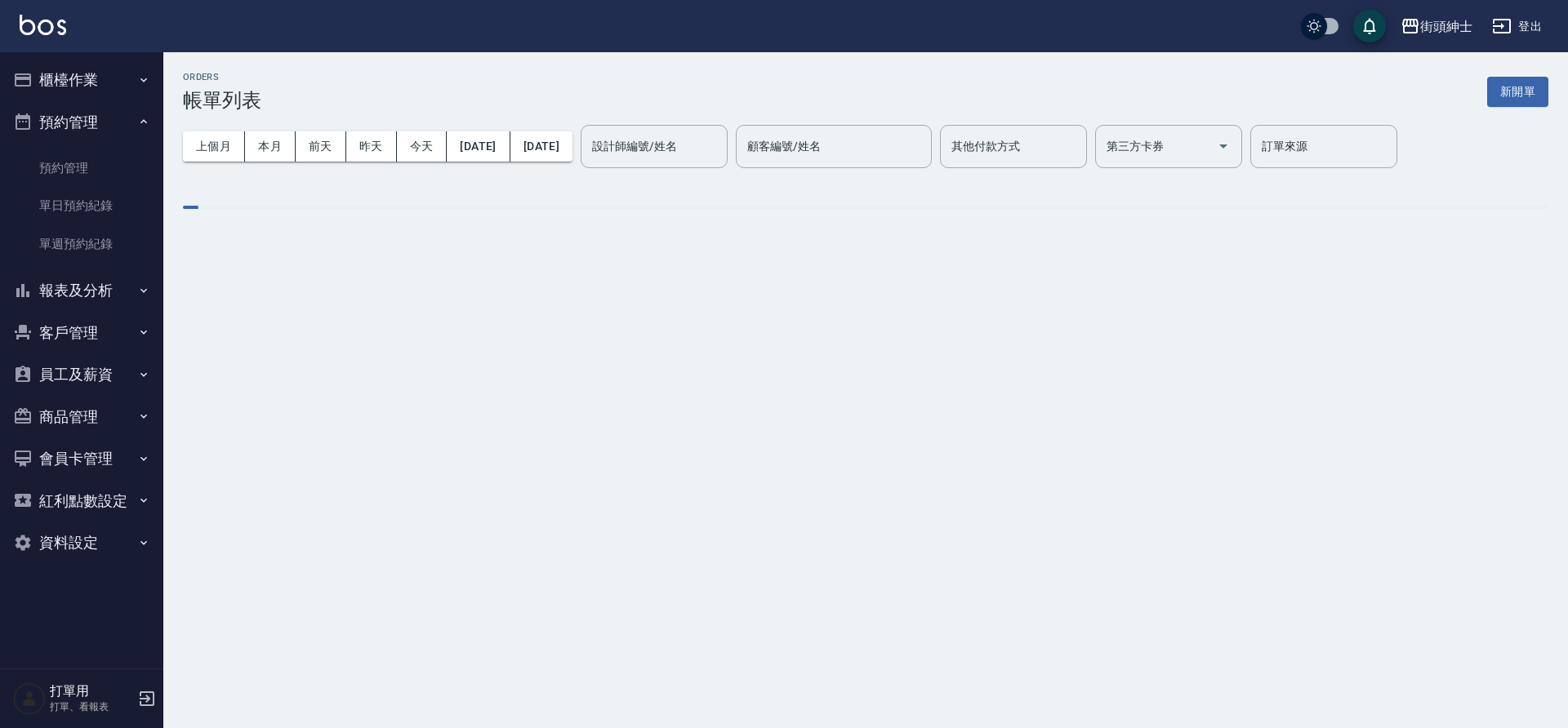
click at [95, 205] on link "單日預約紀錄" at bounding box center [82, 205] width 150 height 38
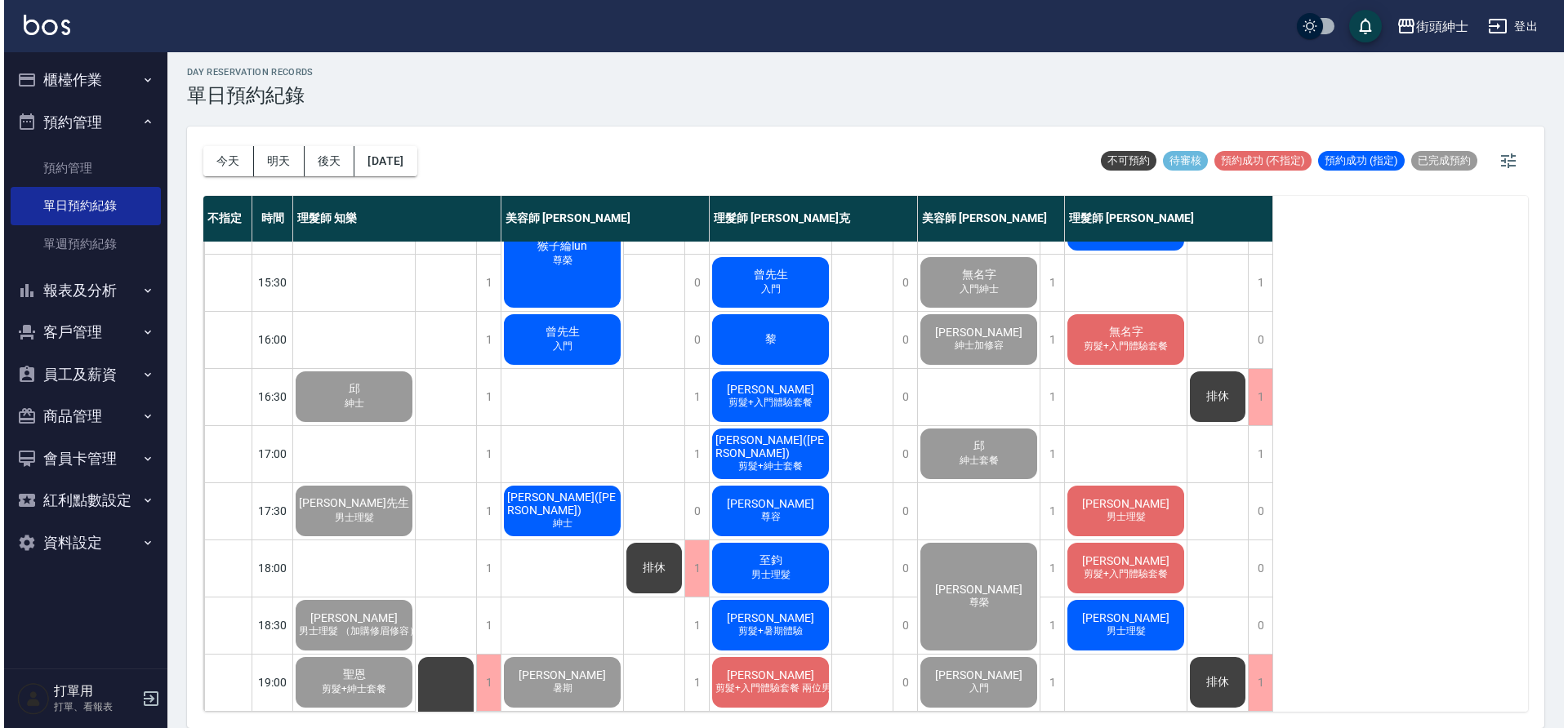
scroll to position [576, 0]
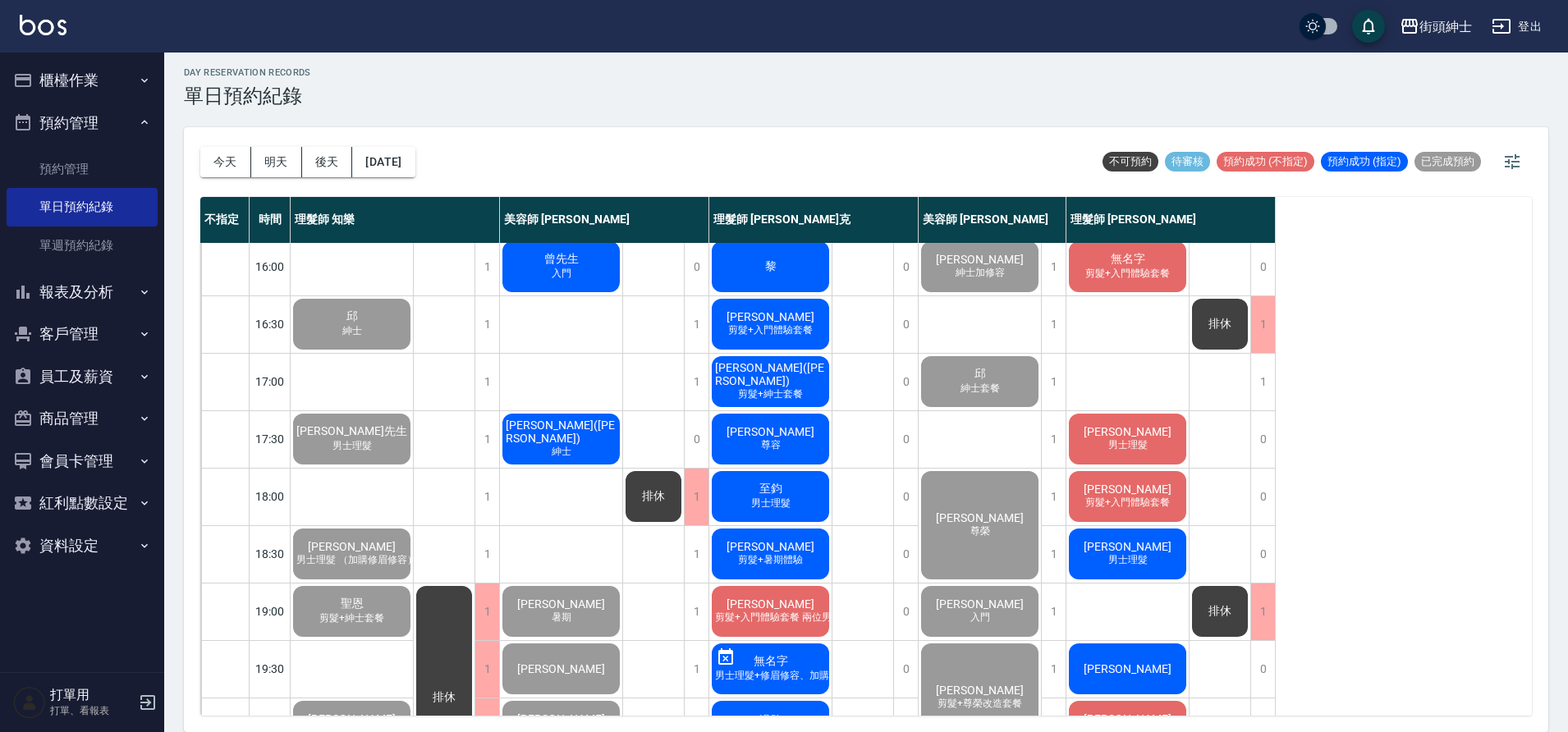
drag, startPoint x: 1256, startPoint y: 632, endPoint x: 559, endPoint y: 451, distance: 720.1
click at [559, 451] on span "紳士" at bounding box center [562, 452] width 27 height 14
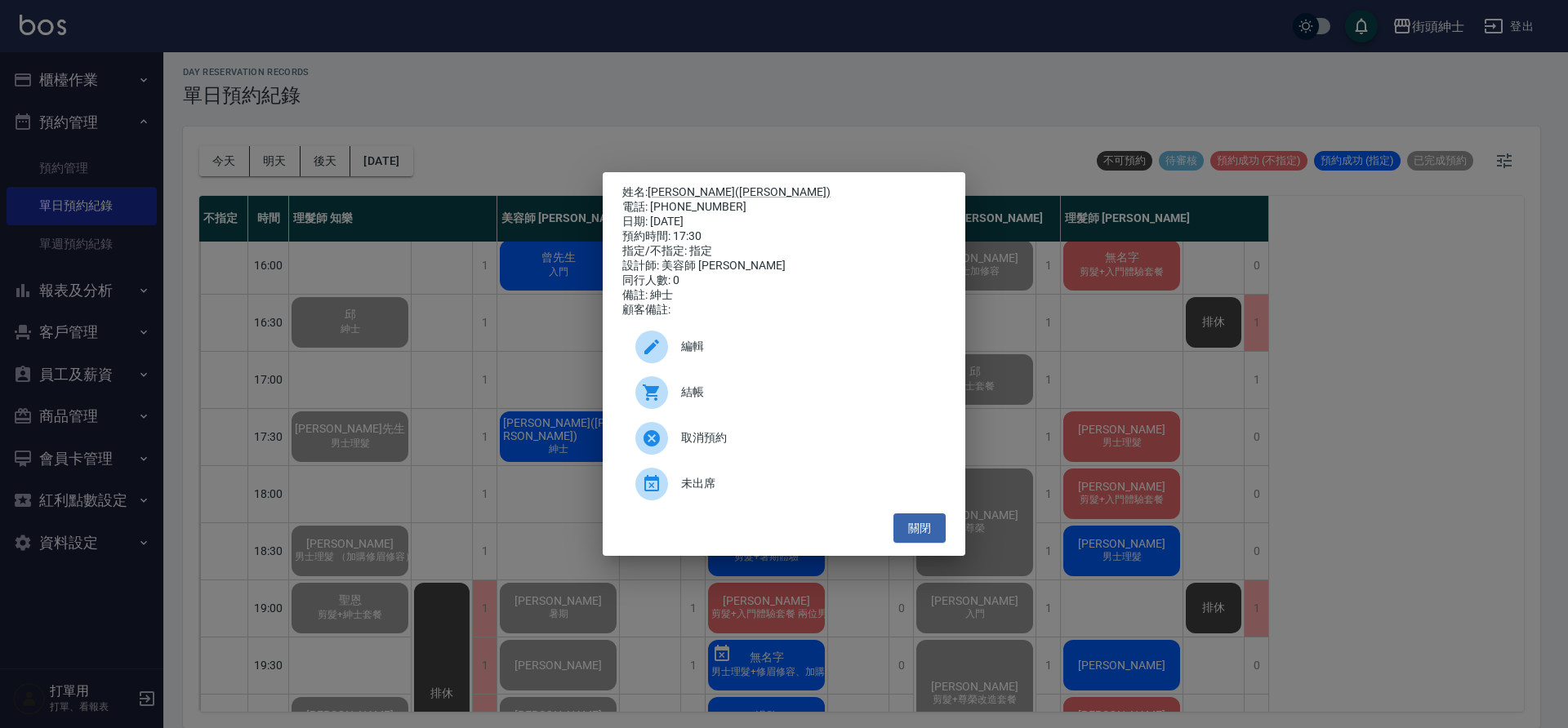
drag, startPoint x: 556, startPoint y: 448, endPoint x: 703, endPoint y: 388, distance: 158.8
click at [703, 388] on div "結帳" at bounding box center [784, 393] width 323 height 46
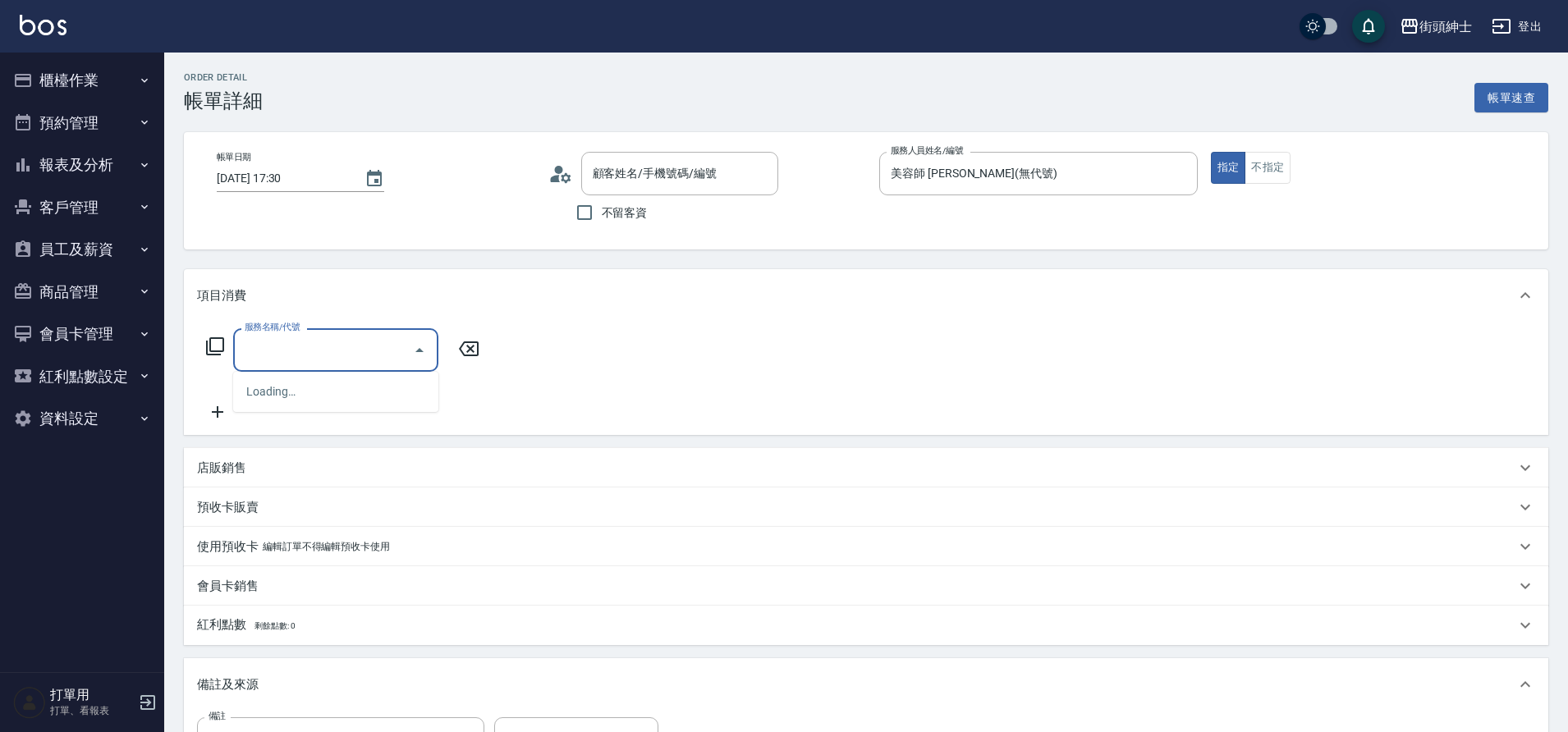
type input "[PERSON_NAME]([PERSON_NAME])/0954008988/null"
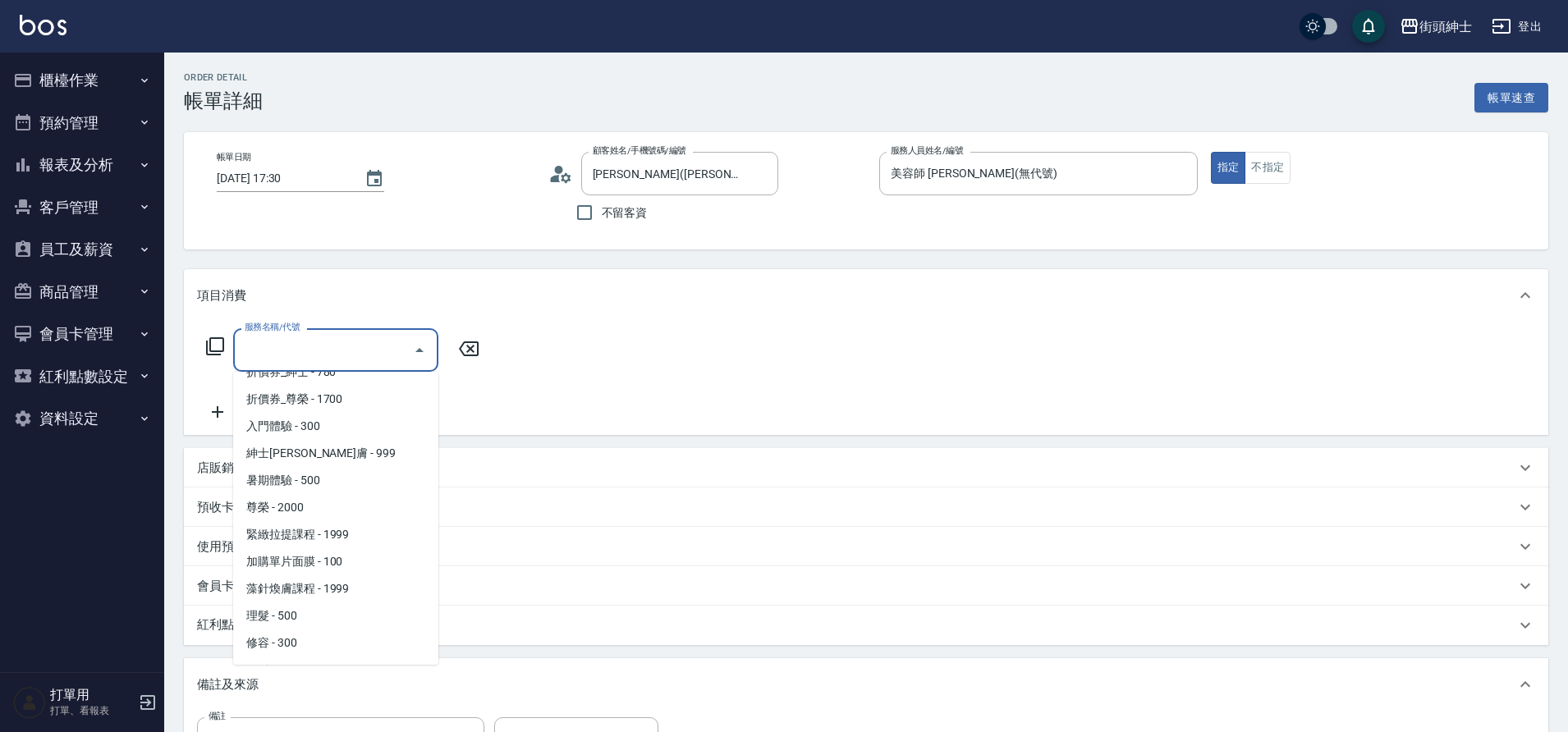
scroll to position [108, 0]
click at [310, 447] on span "紳士[PERSON_NAME]膚 - 999" at bounding box center [335, 447] width 205 height 27
type input "紳士全效煥膚"
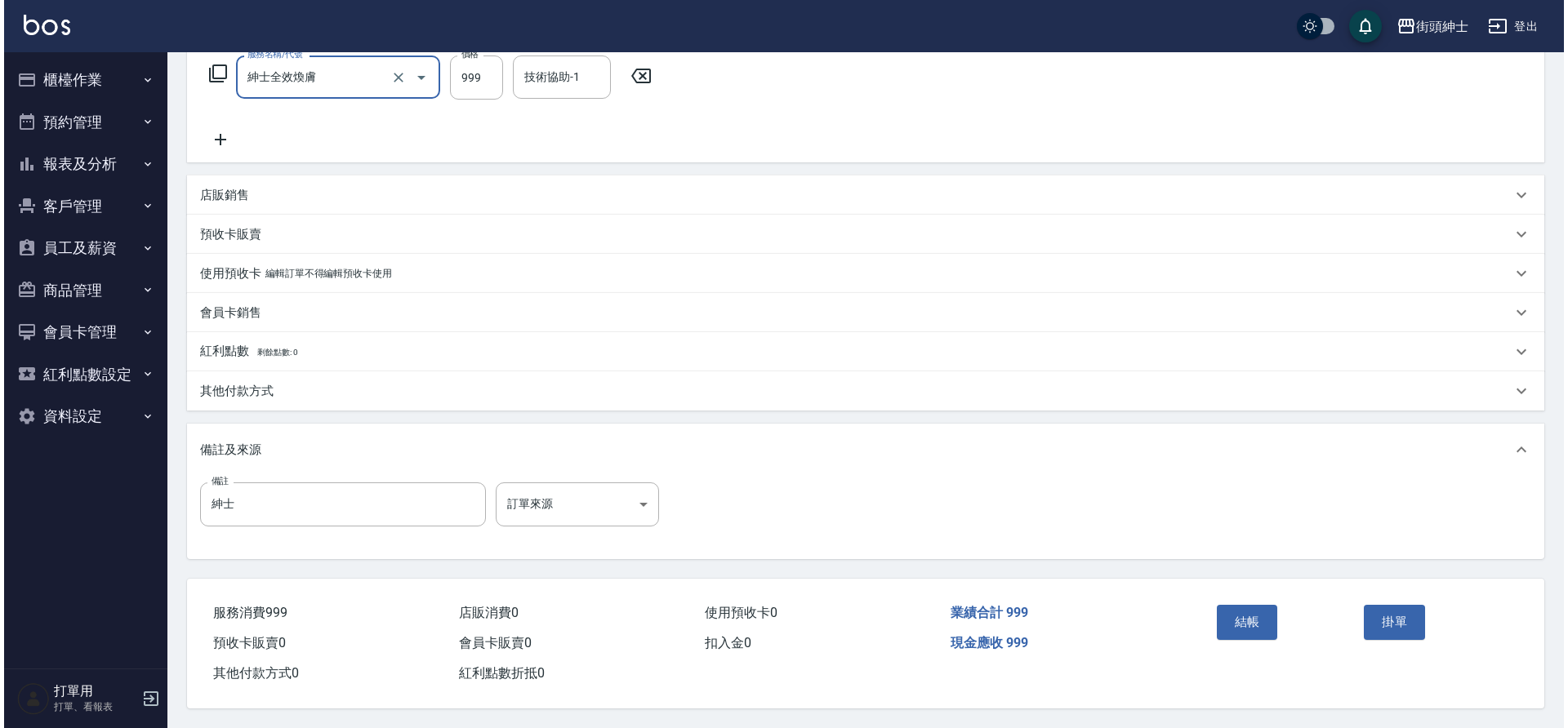
scroll to position [279, 0]
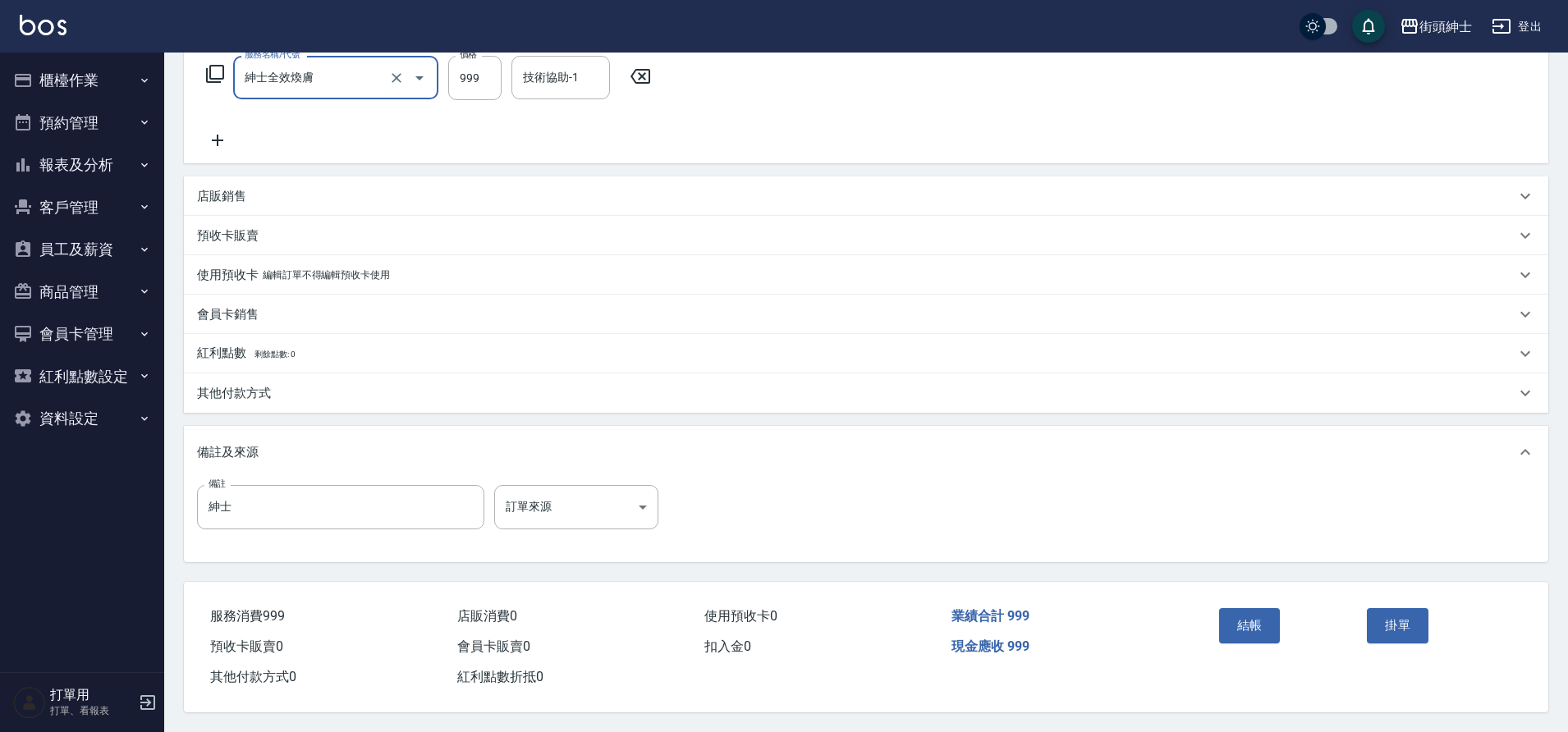
click at [1254, 640] on div "結帳" at bounding box center [1287, 637] width 148 height 71
click at [1251, 627] on button "結帳" at bounding box center [1250, 626] width 62 height 34
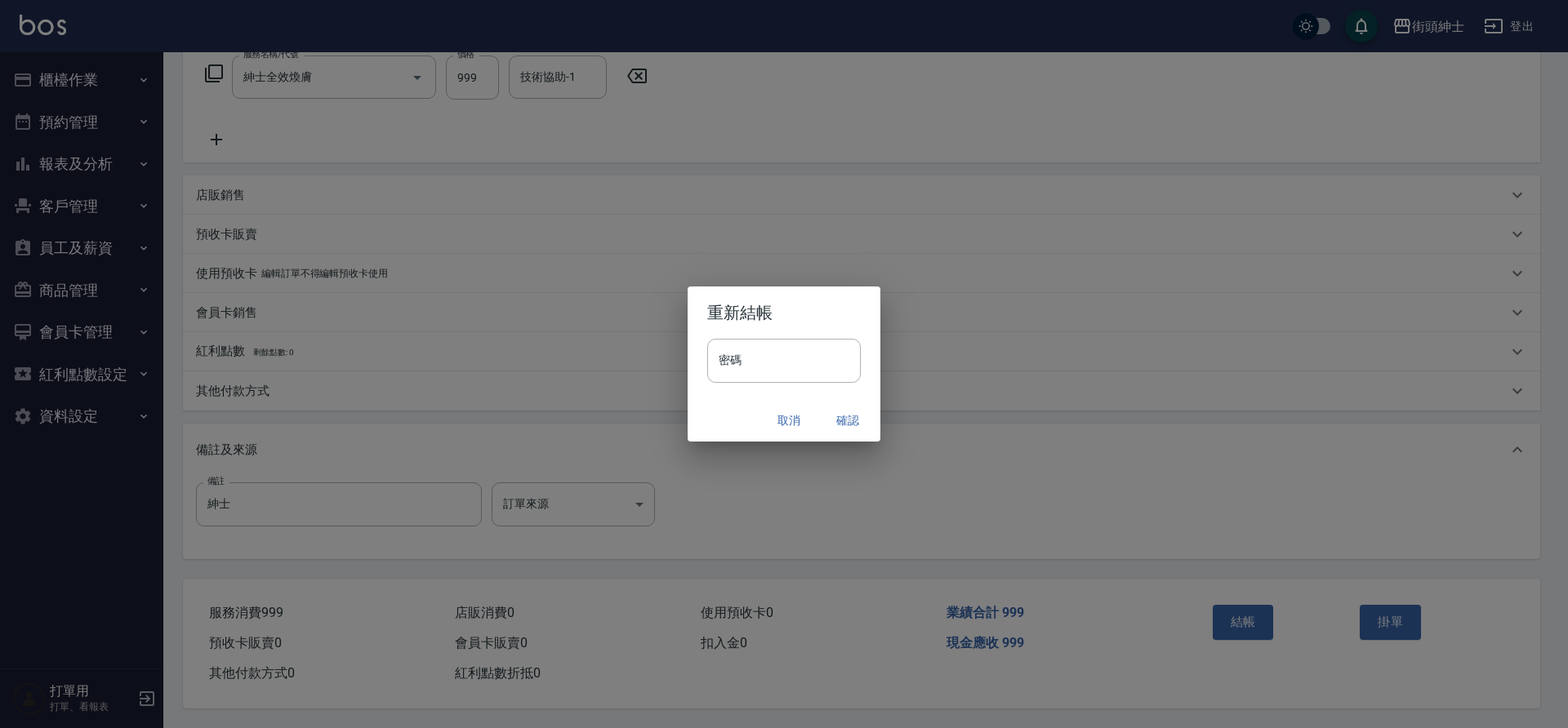
click at [855, 415] on button "確認" at bounding box center [848, 420] width 52 height 30
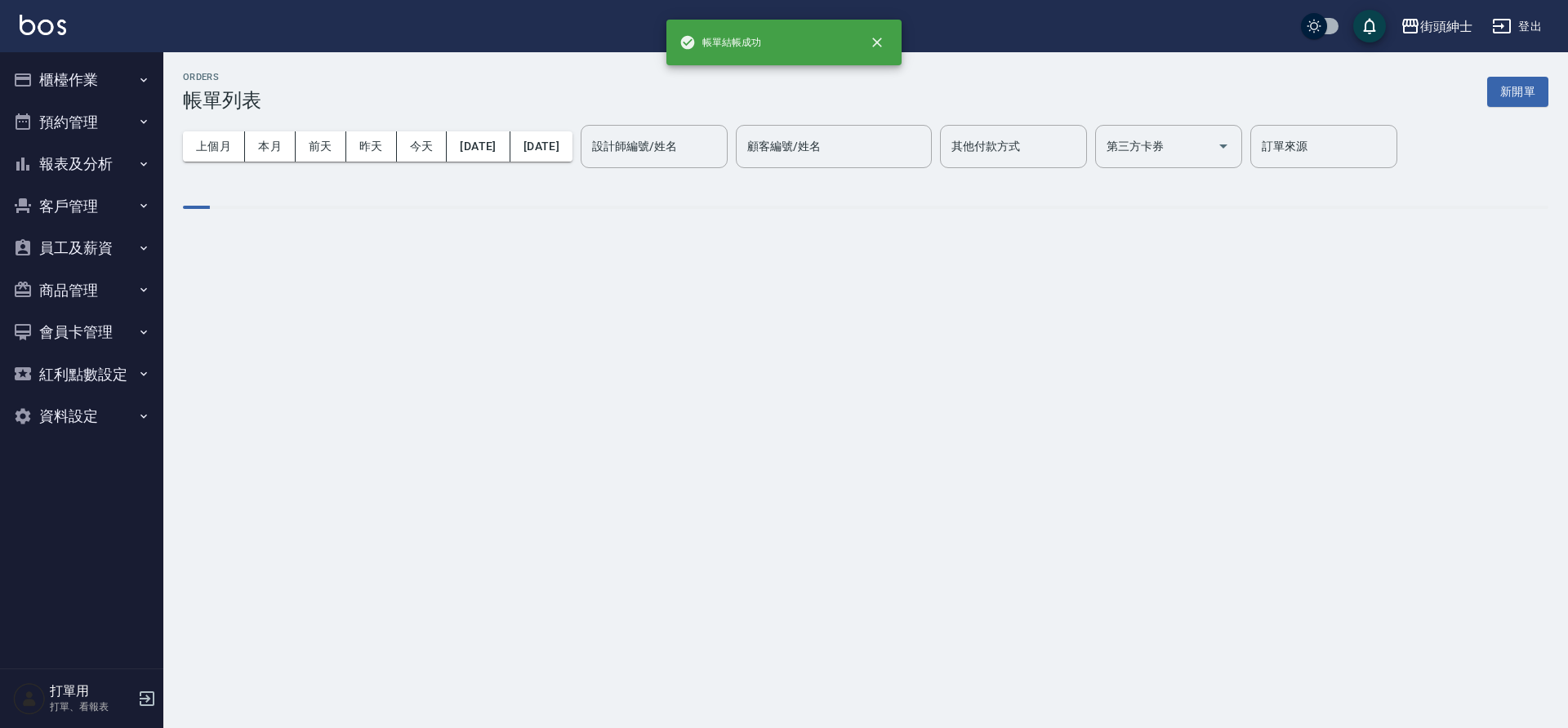
click at [97, 113] on button "預約管理" at bounding box center [82, 123] width 150 height 43
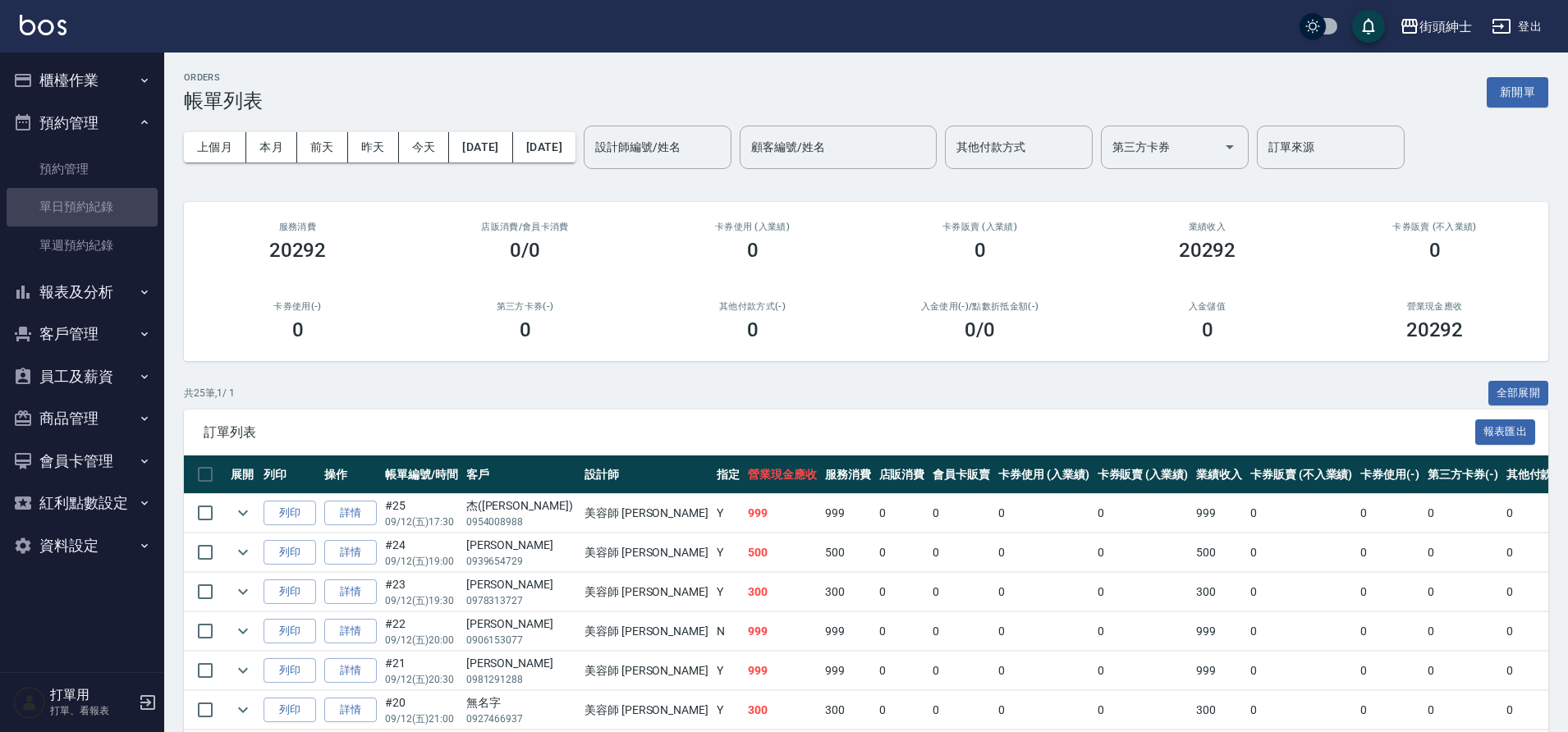
click at [98, 208] on link "單日預約紀錄" at bounding box center [82, 207] width 151 height 38
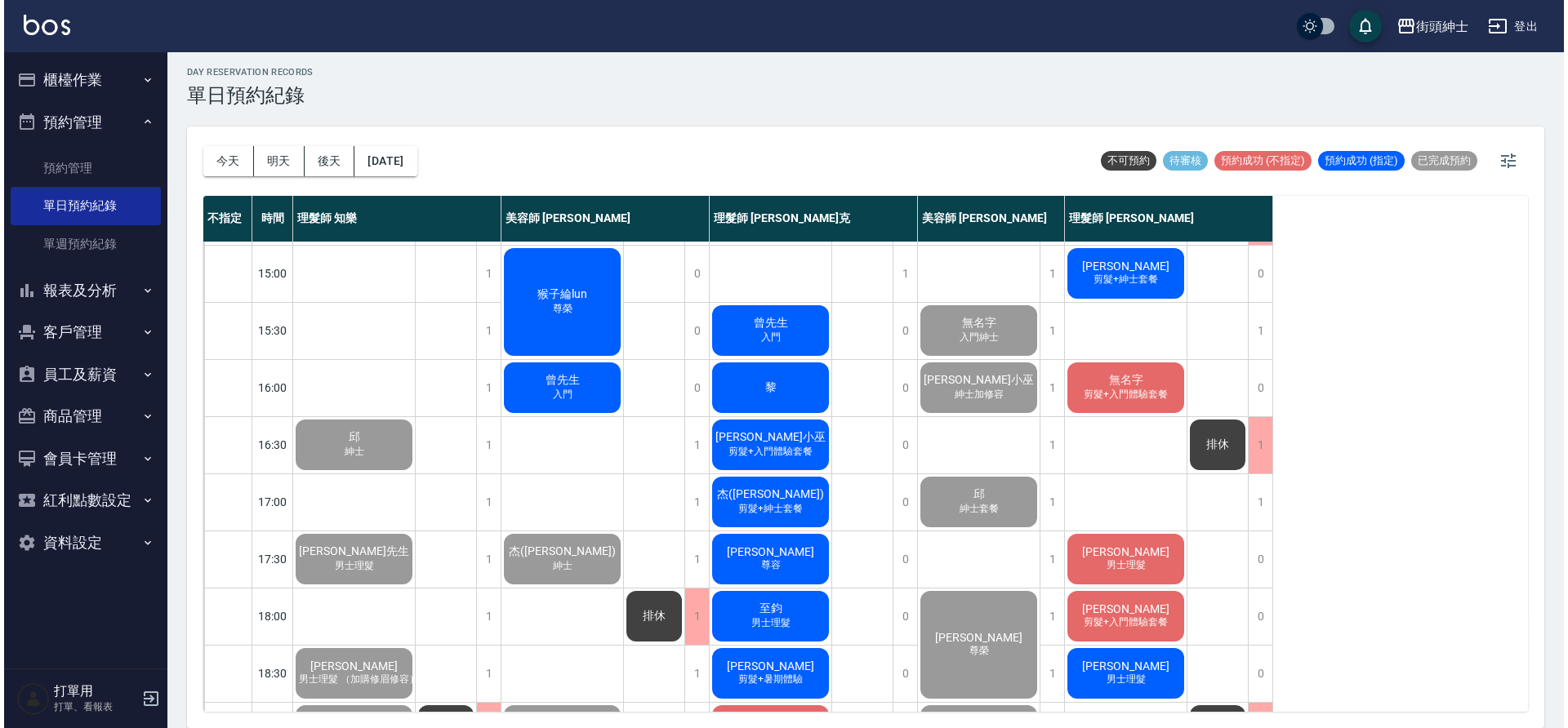
scroll to position [454, 0]
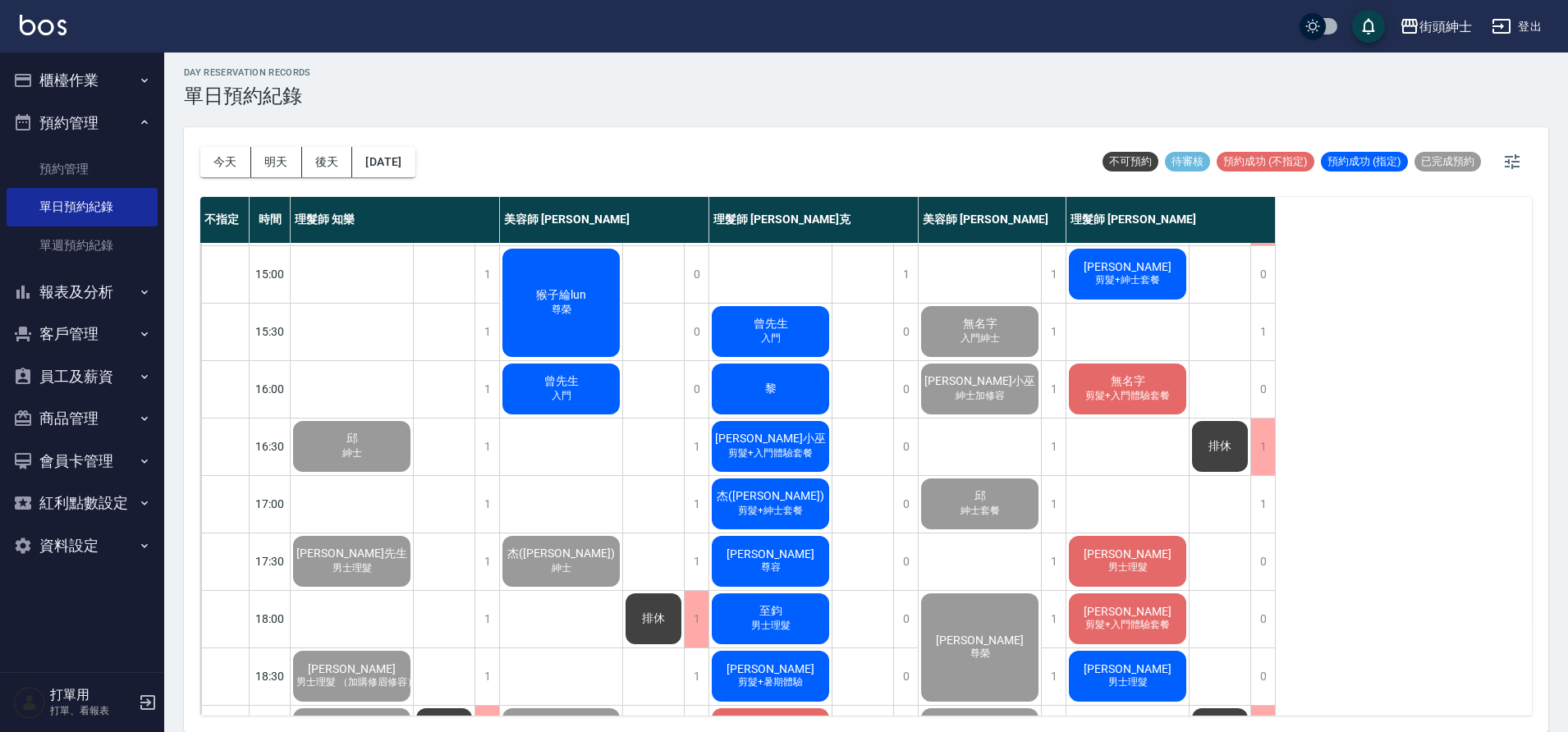
click at [565, 401] on span "入門" at bounding box center [562, 396] width 27 height 14
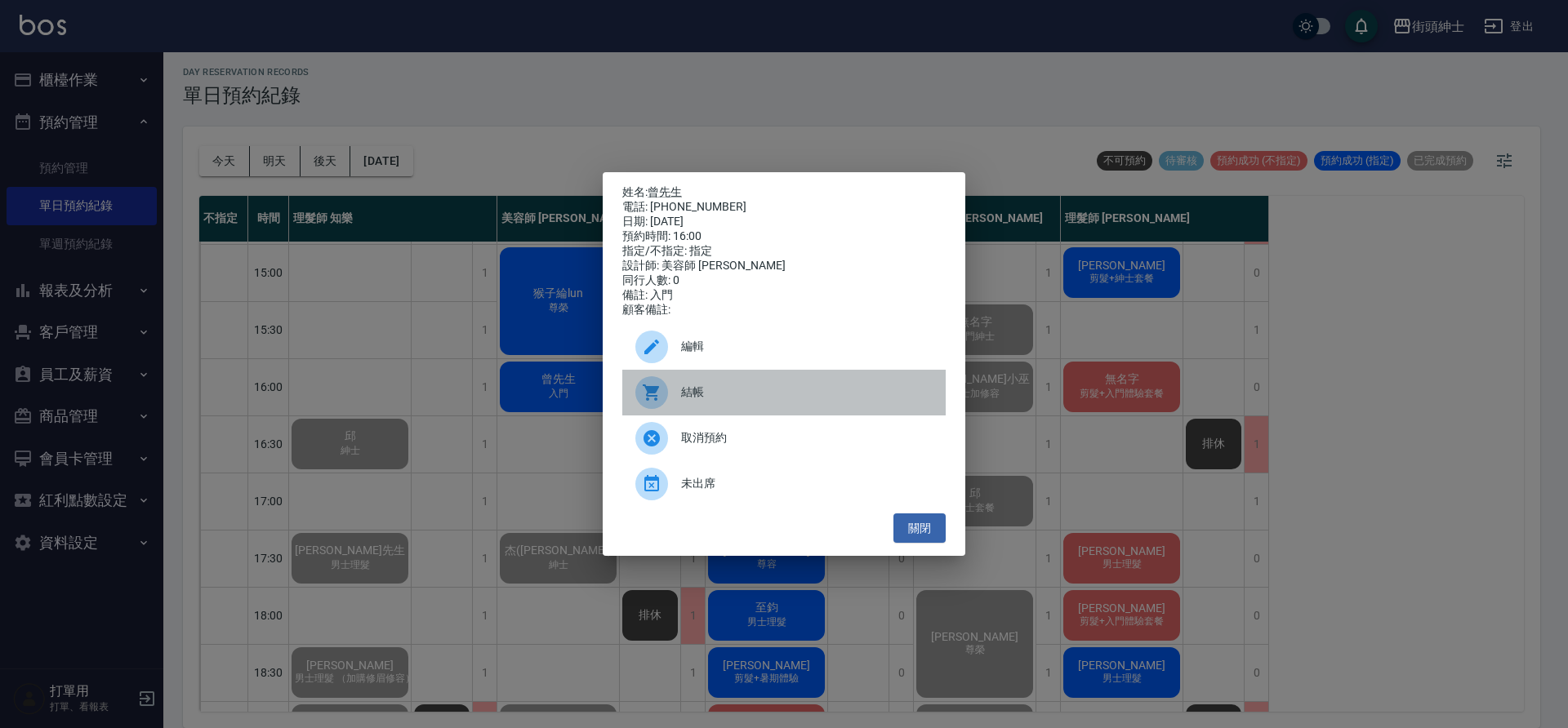
click at [706, 386] on div "結帳" at bounding box center [784, 393] width 323 height 46
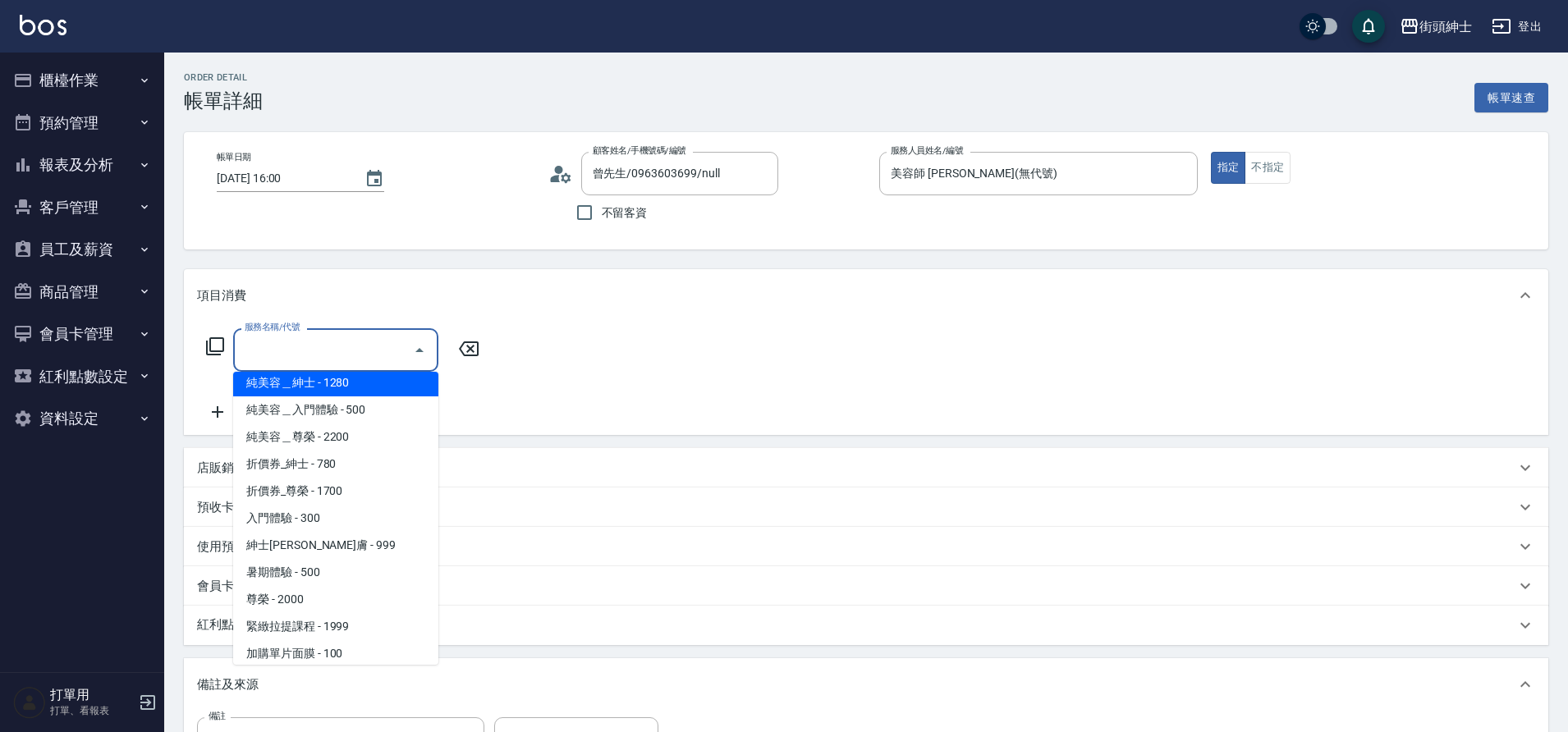
scroll to position [21, 0]
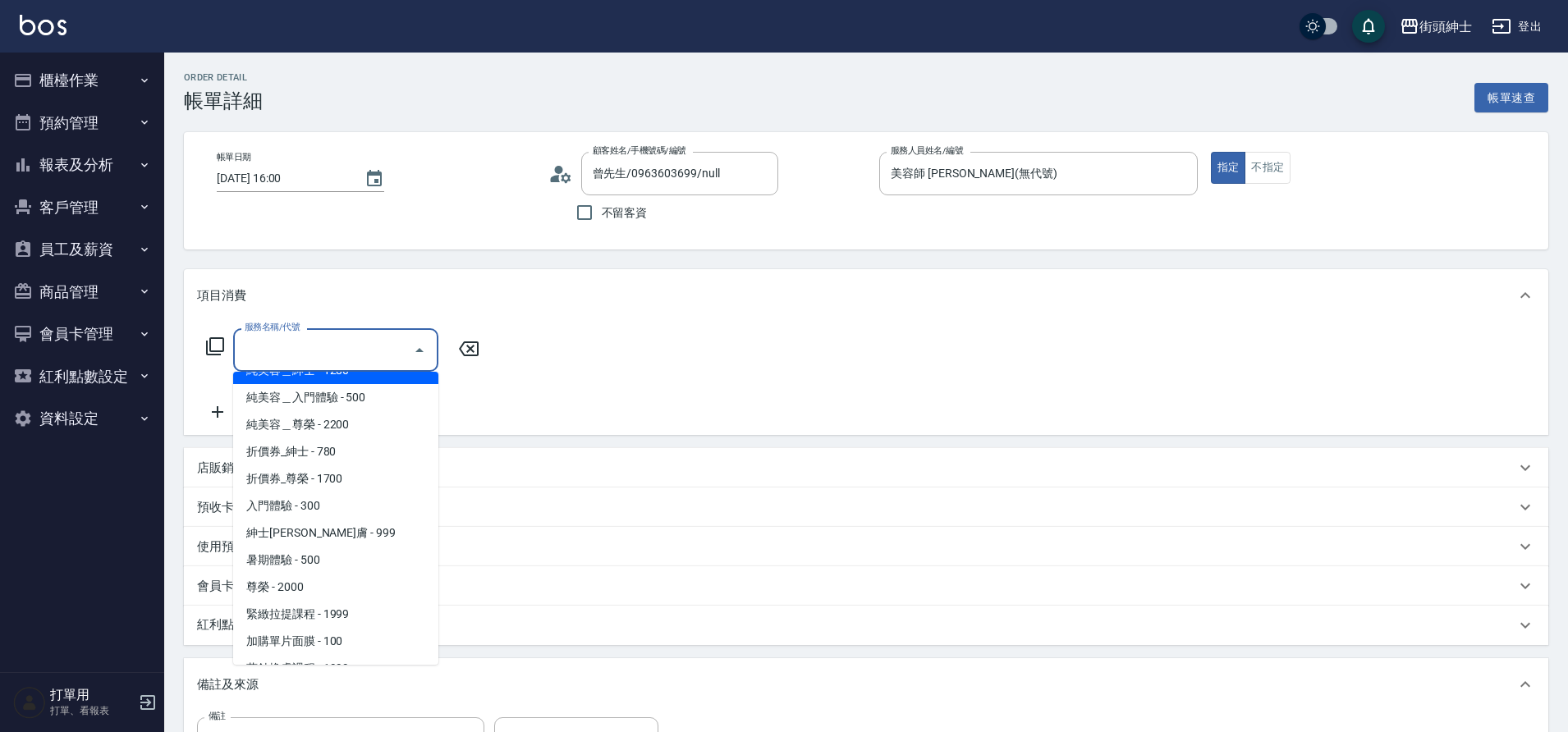
click at [325, 501] on span "入門體驗 - 300" at bounding box center [335, 507] width 205 height 27
type input "入門體驗"
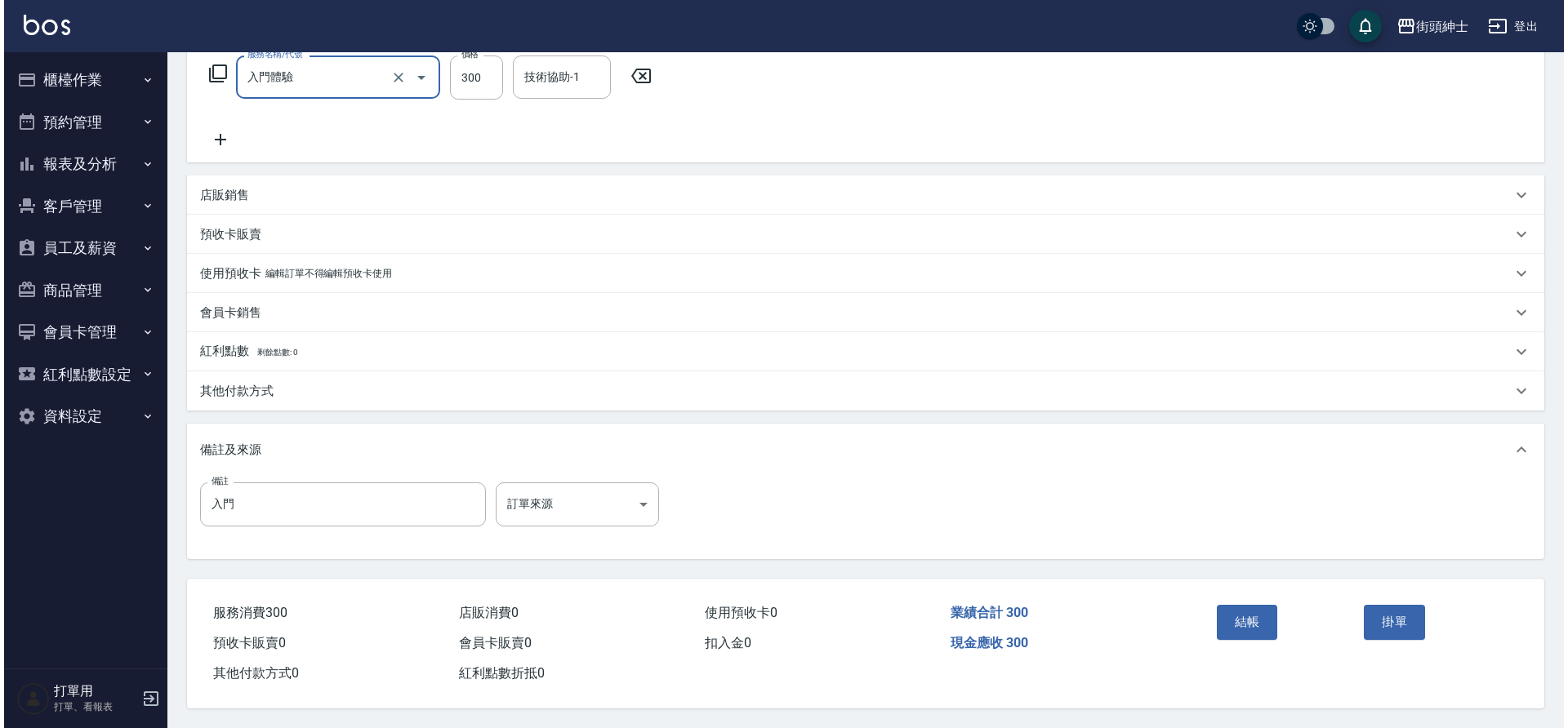
scroll to position [279, 0]
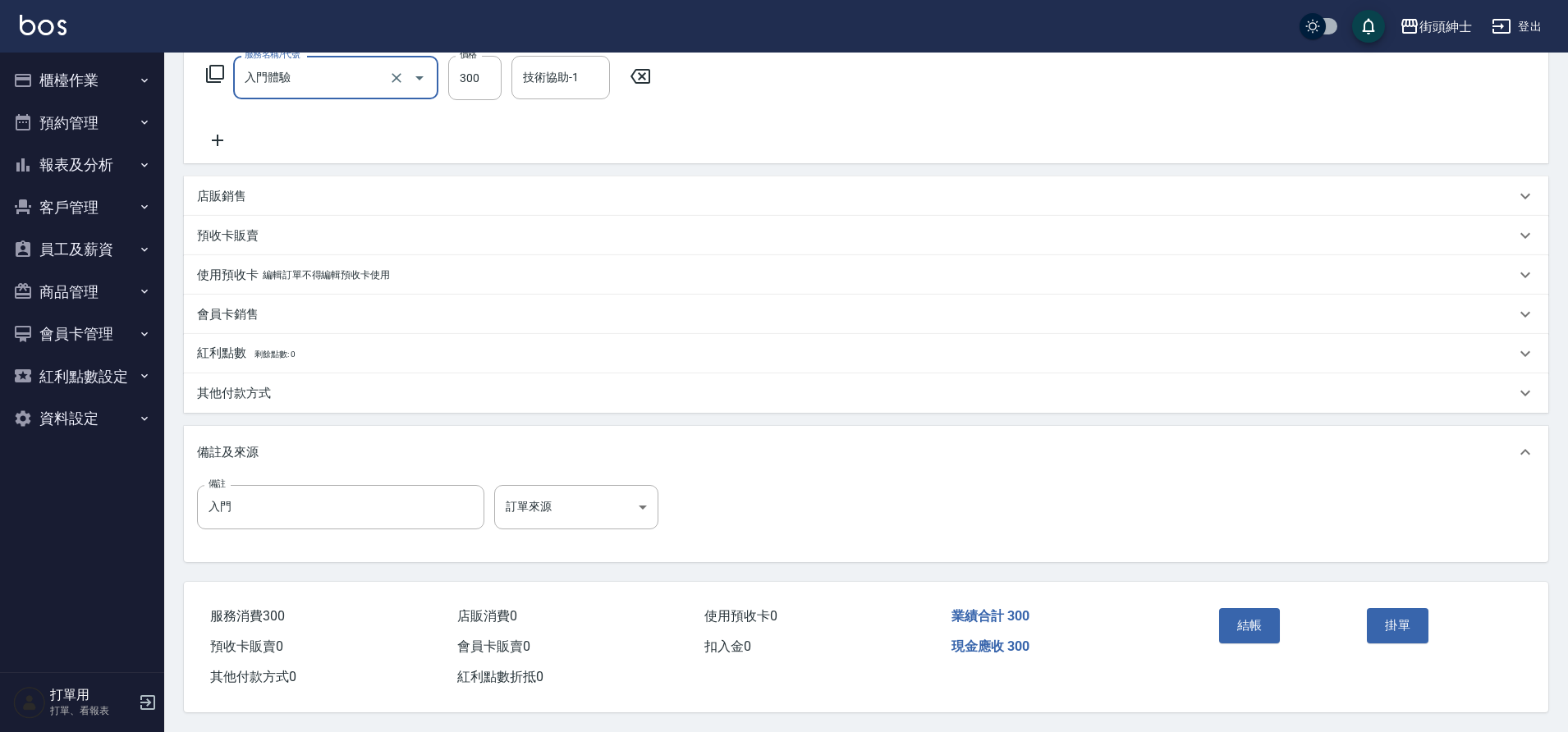
click at [1266, 627] on button "結帳" at bounding box center [1250, 626] width 62 height 34
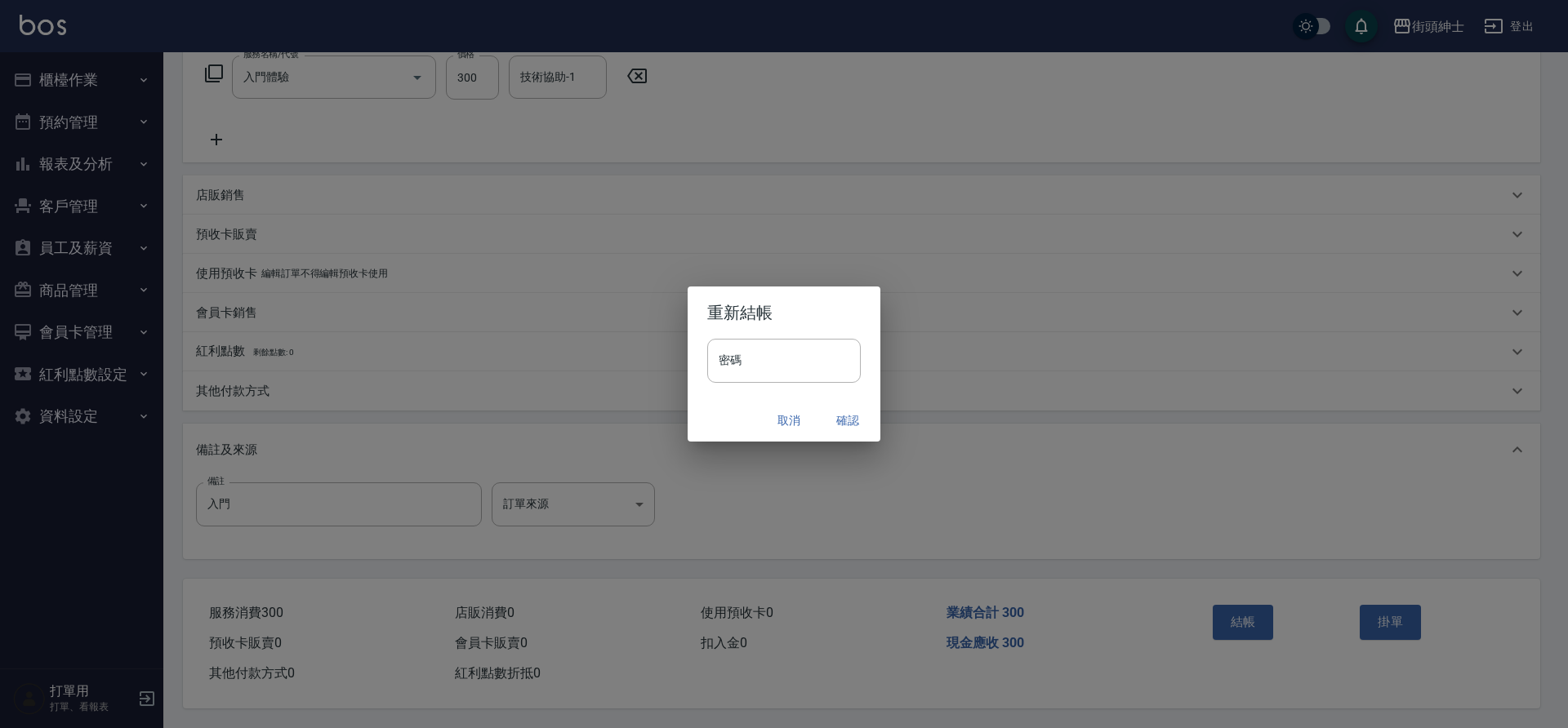
click at [853, 423] on button "確認" at bounding box center [848, 420] width 52 height 30
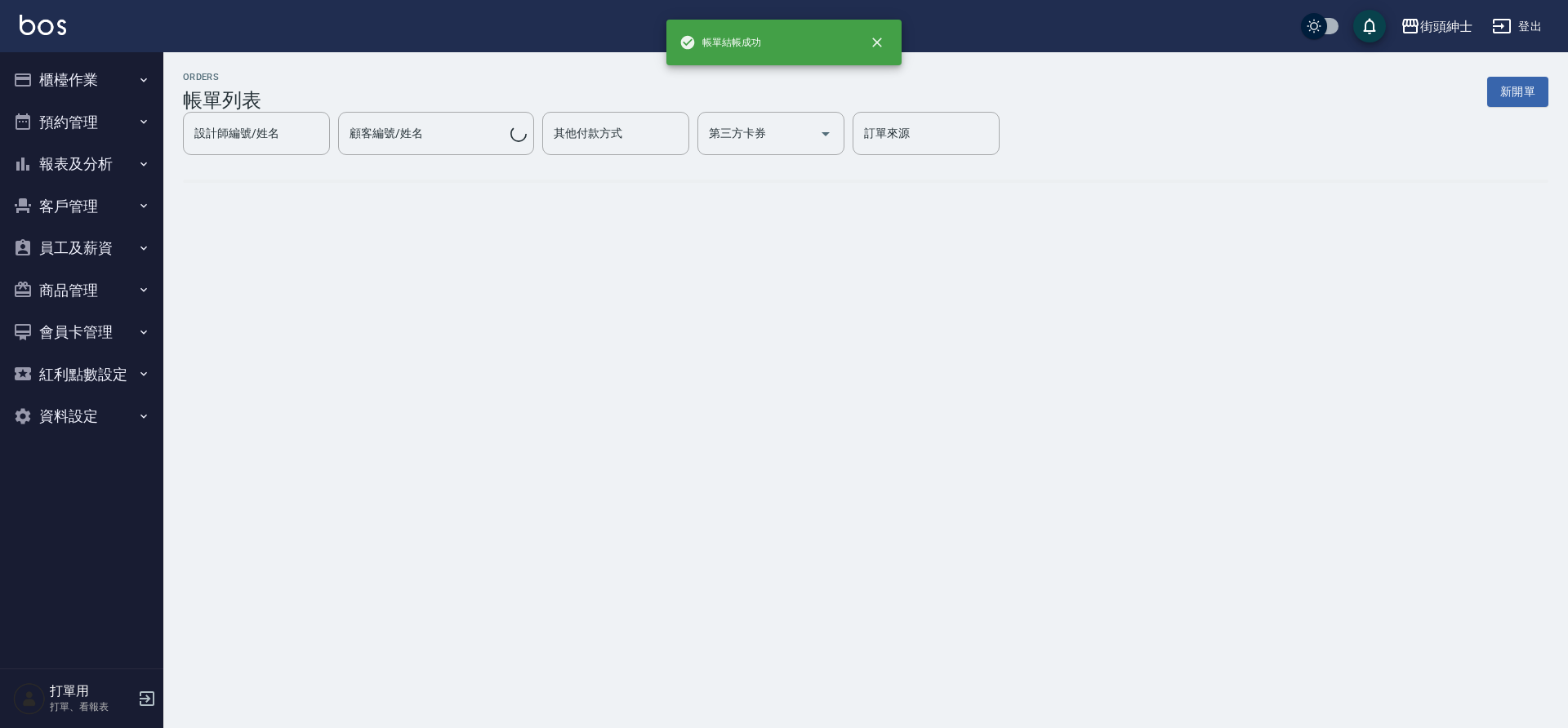
click at [78, 126] on button "預約管理" at bounding box center [82, 123] width 150 height 43
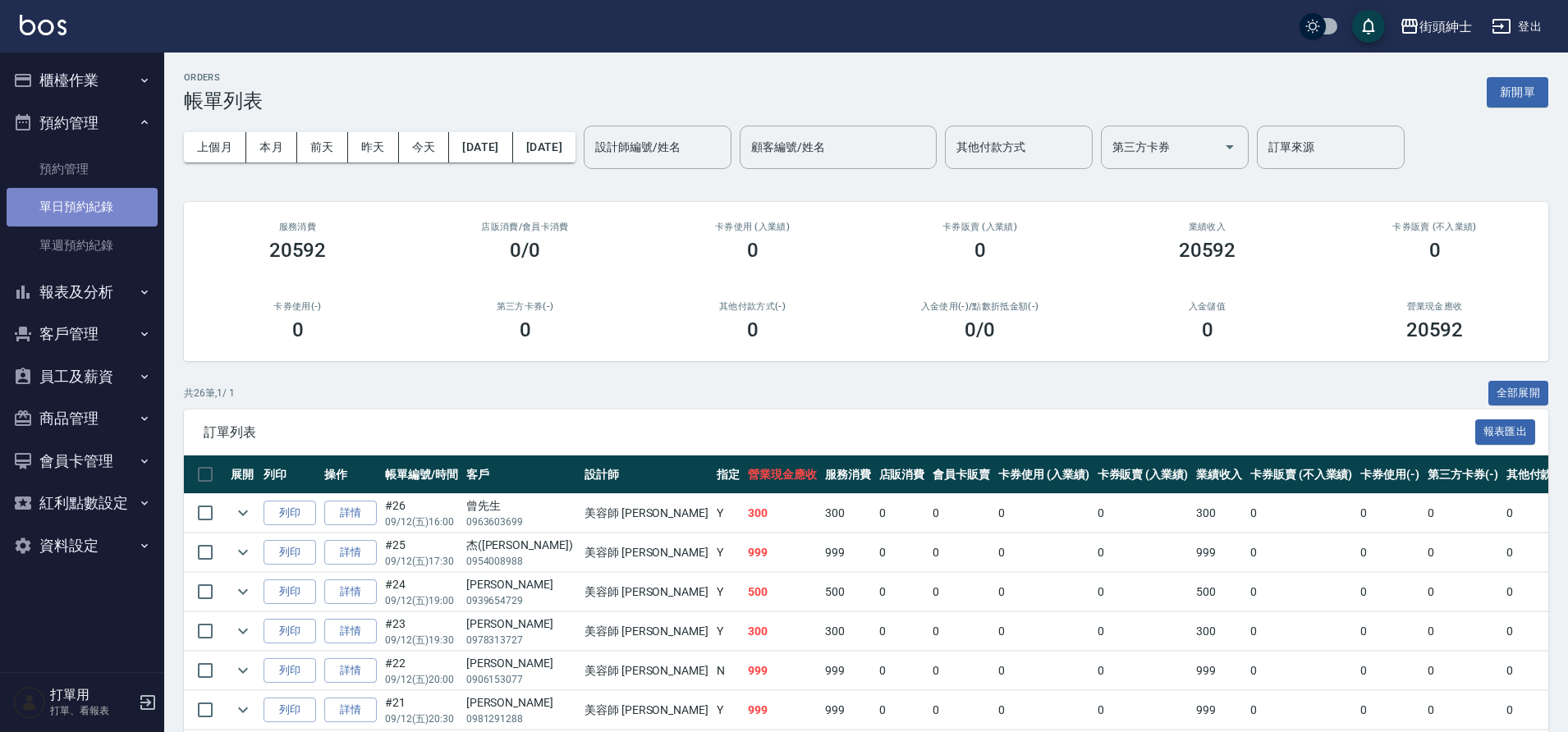
click at [91, 213] on link "單日預約紀錄" at bounding box center [82, 207] width 151 height 38
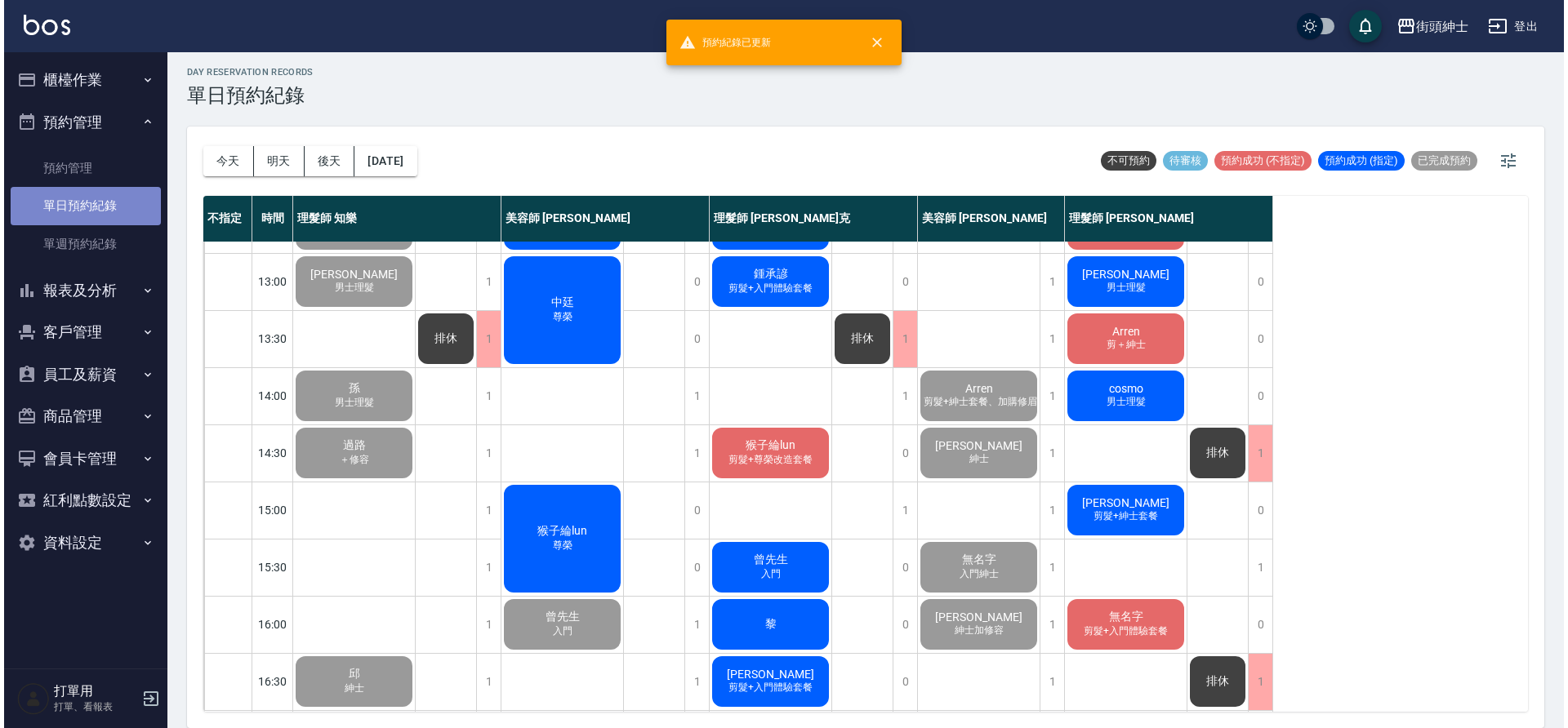
scroll to position [298, 0]
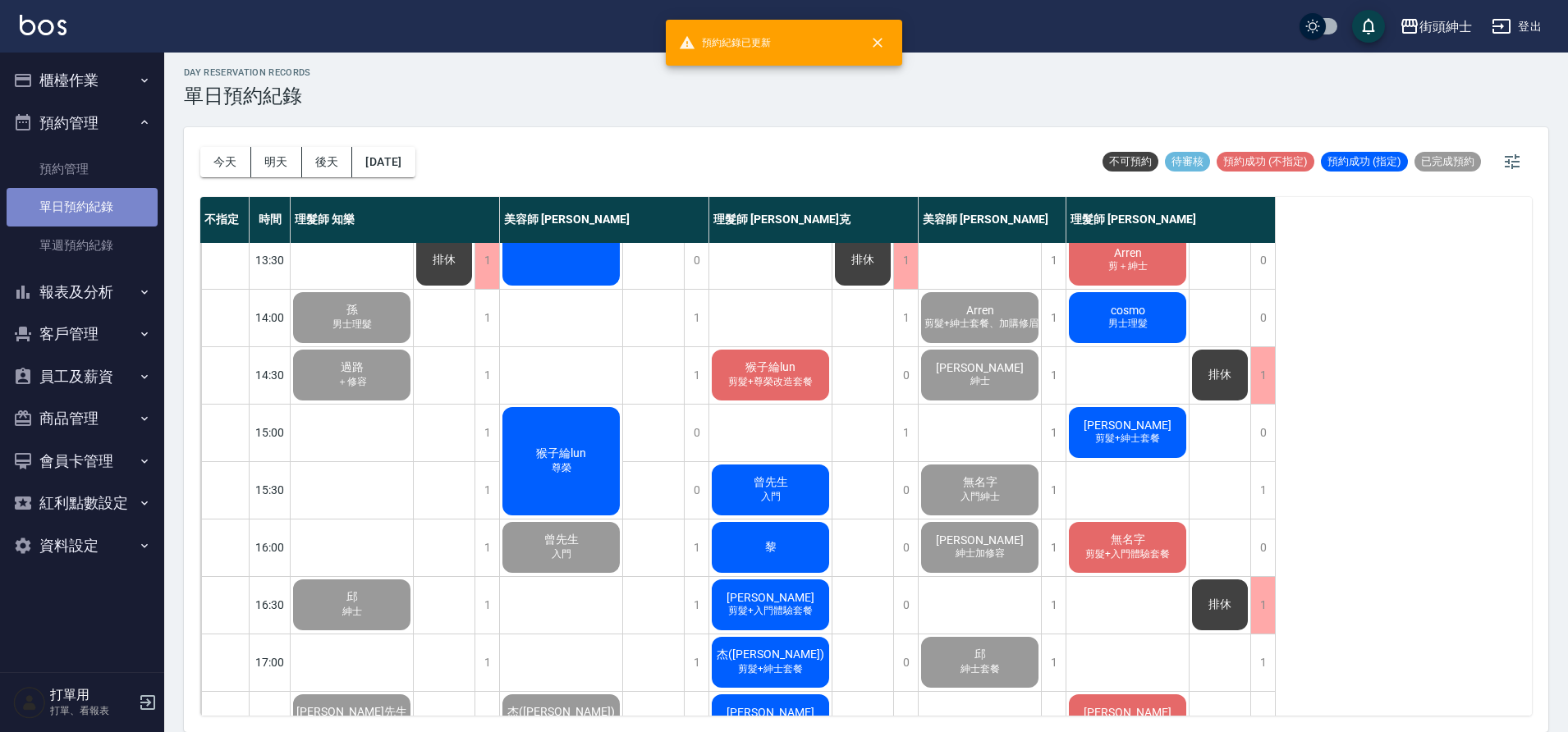
click at [577, 428] on div "猴子綸lun 尊榮" at bounding box center [561, 461] width 123 height 113
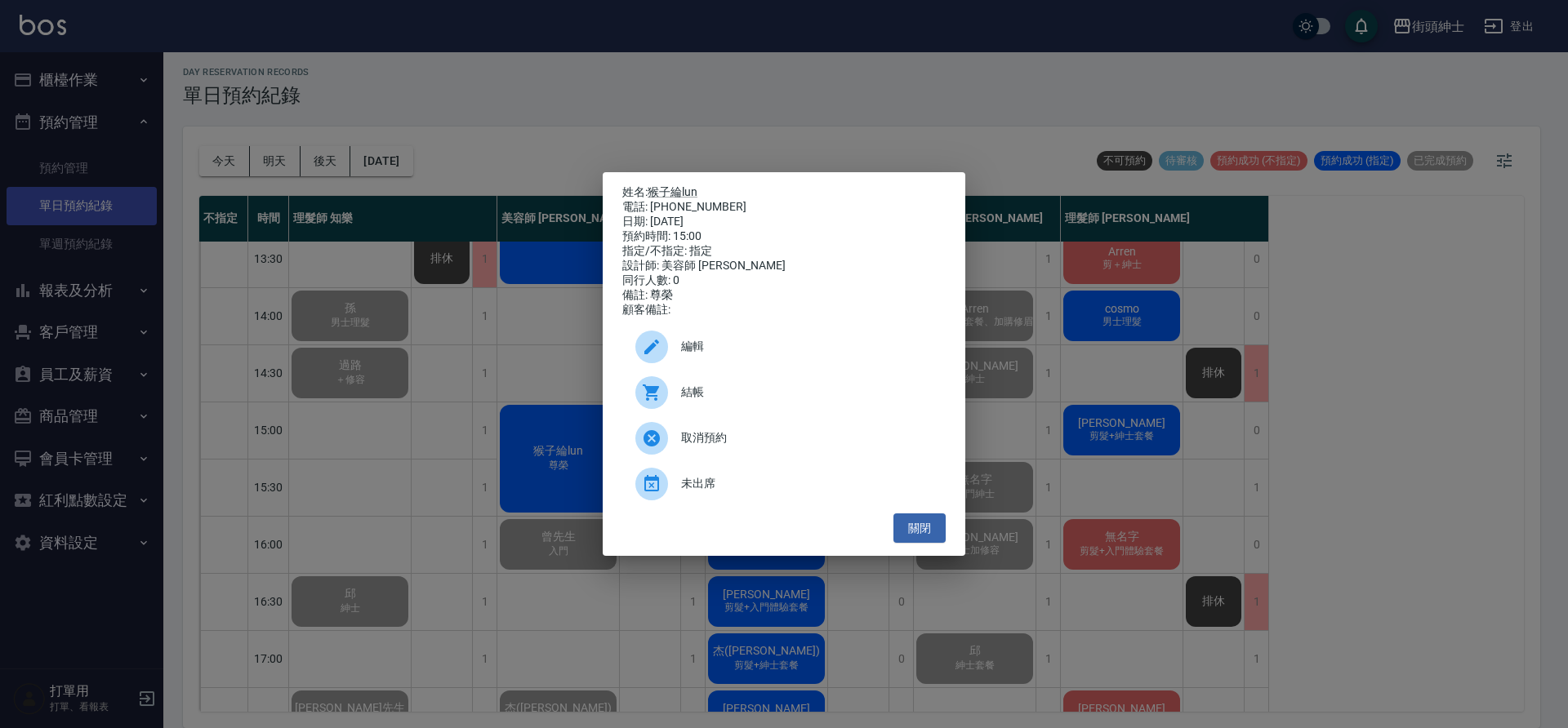
click at [727, 397] on span "結帳" at bounding box center [807, 392] width 252 height 17
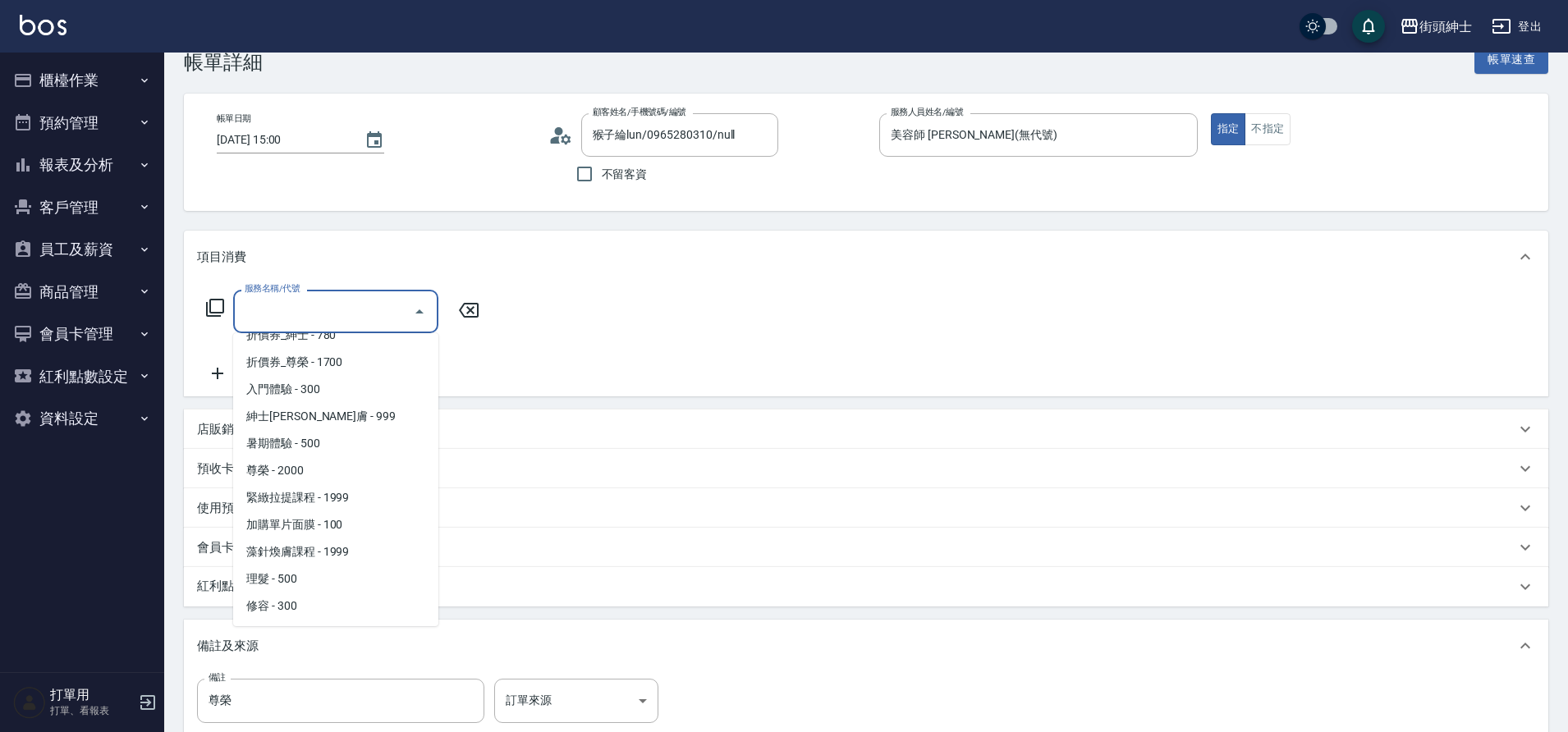
scroll to position [125, 0]
drag, startPoint x: 0, startPoint y: 0, endPoint x: 278, endPoint y: 441, distance: 521.3
click at [278, 441] on span "尊榮 - 2000" at bounding box center [335, 446] width 205 height 27
type input "尊榮"
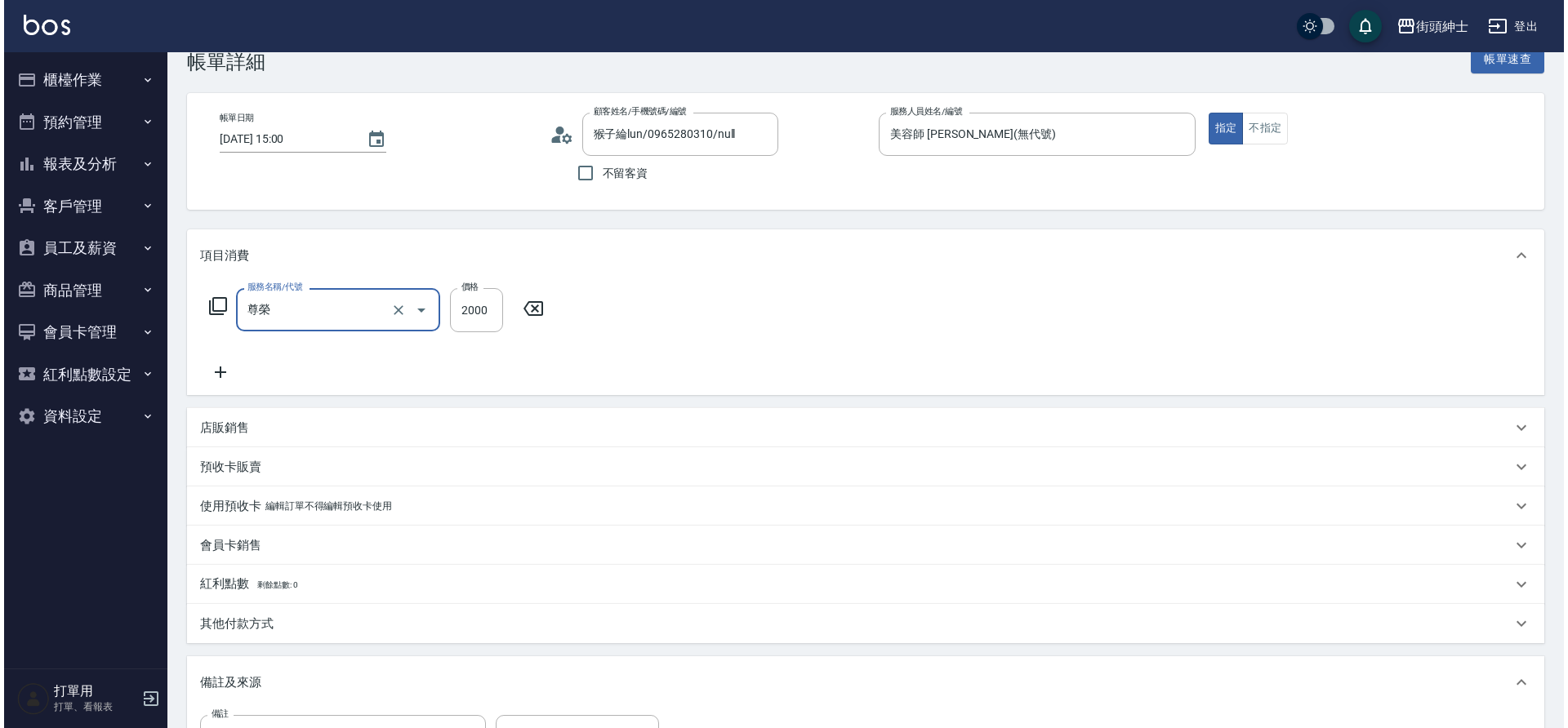
scroll to position [279, 0]
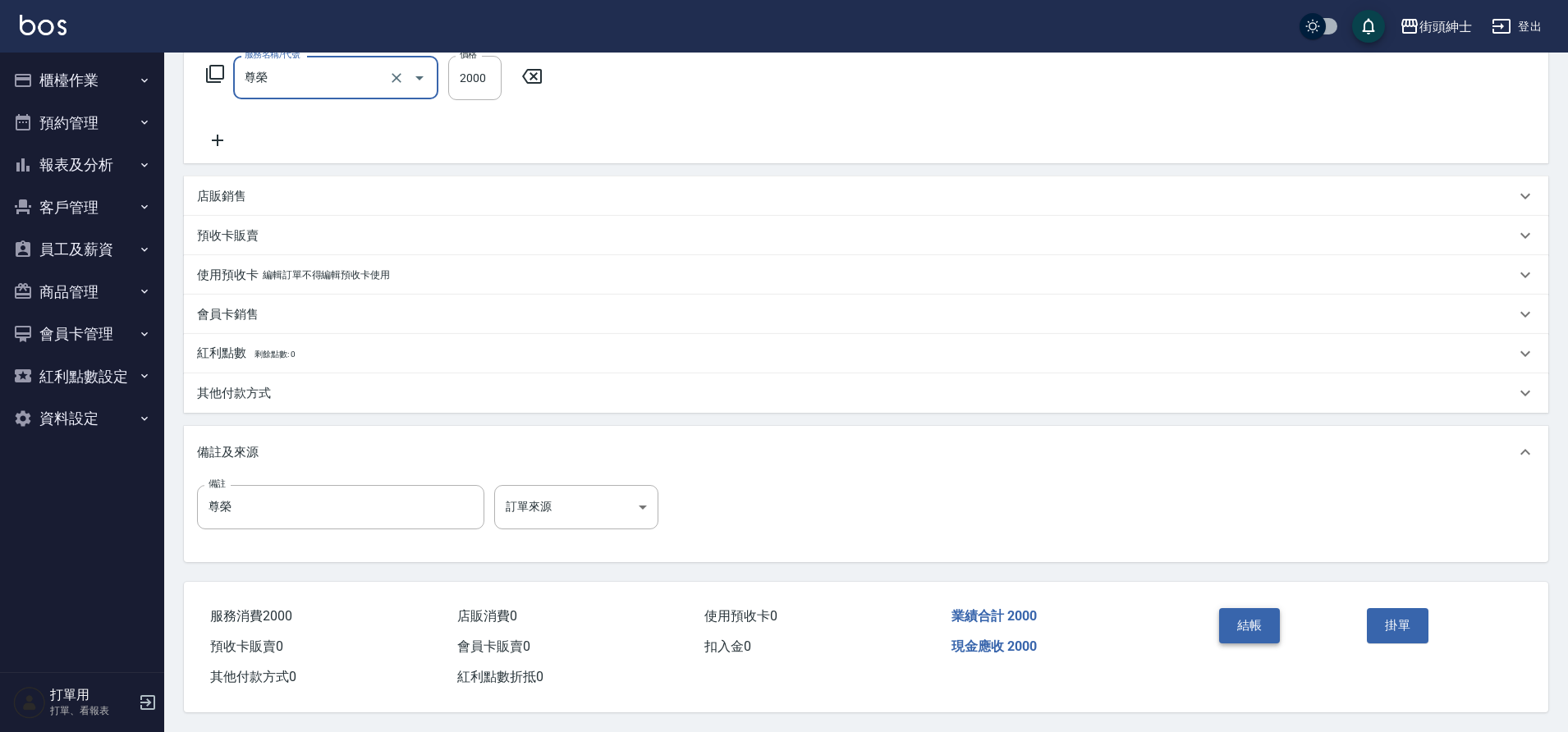
drag, startPoint x: 278, startPoint y: 441, endPoint x: 1253, endPoint y: 607, distance: 989.0
click at [1253, 609] on button "結帳" at bounding box center [1250, 626] width 62 height 34
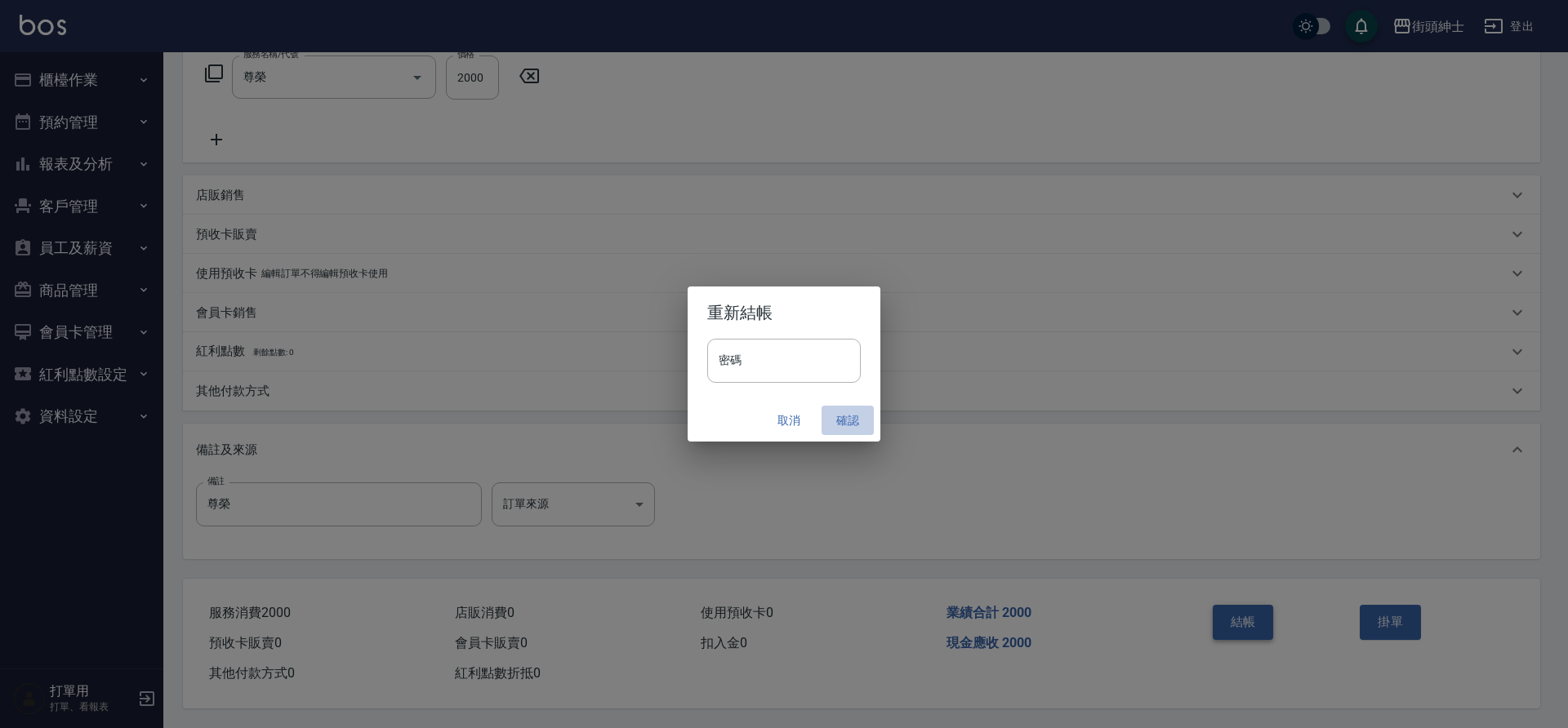
click at [841, 422] on button "確認" at bounding box center [848, 420] width 52 height 30
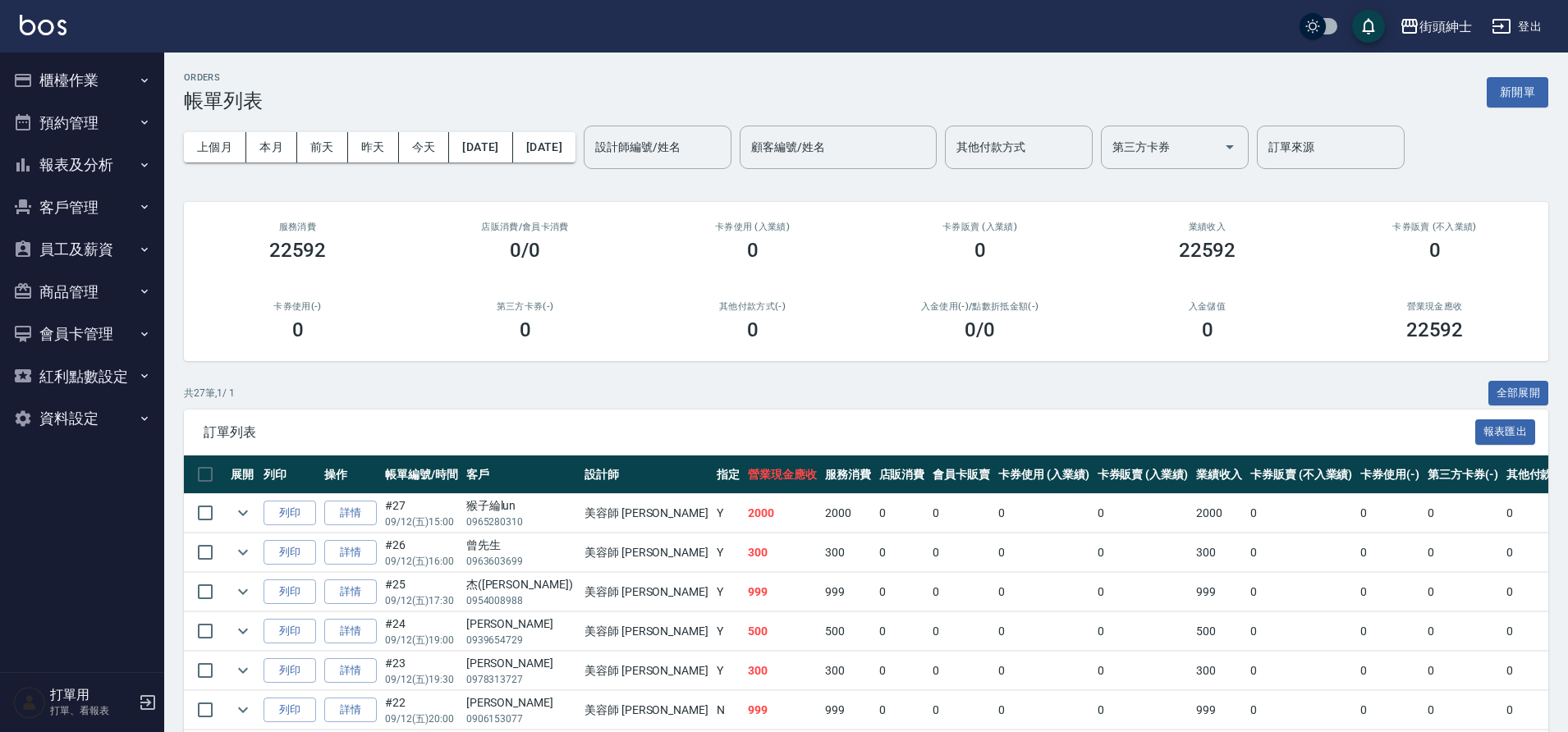
click at [110, 126] on button "預約管理" at bounding box center [82, 123] width 151 height 43
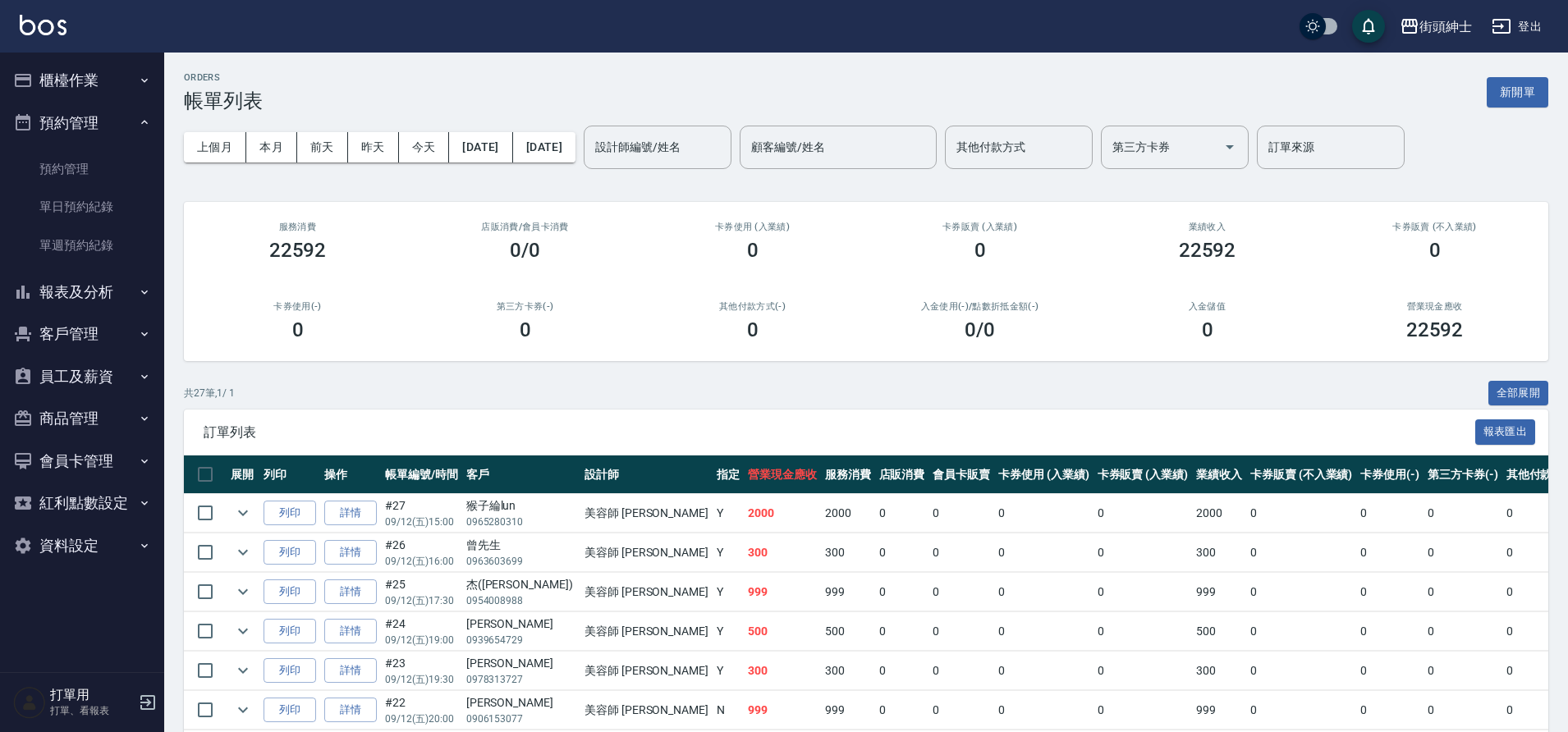
click at [111, 213] on link "單日預約紀錄" at bounding box center [82, 207] width 151 height 38
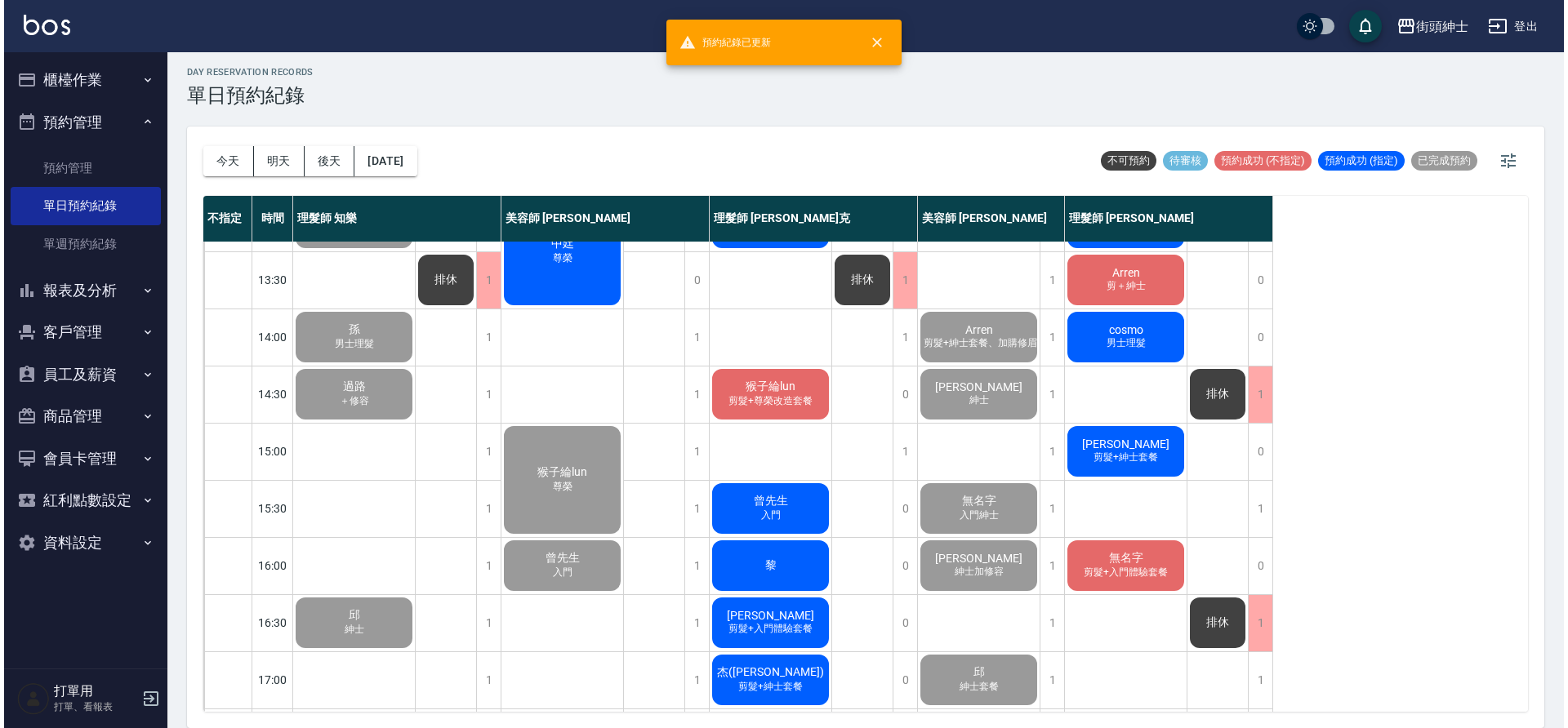
scroll to position [224, 0]
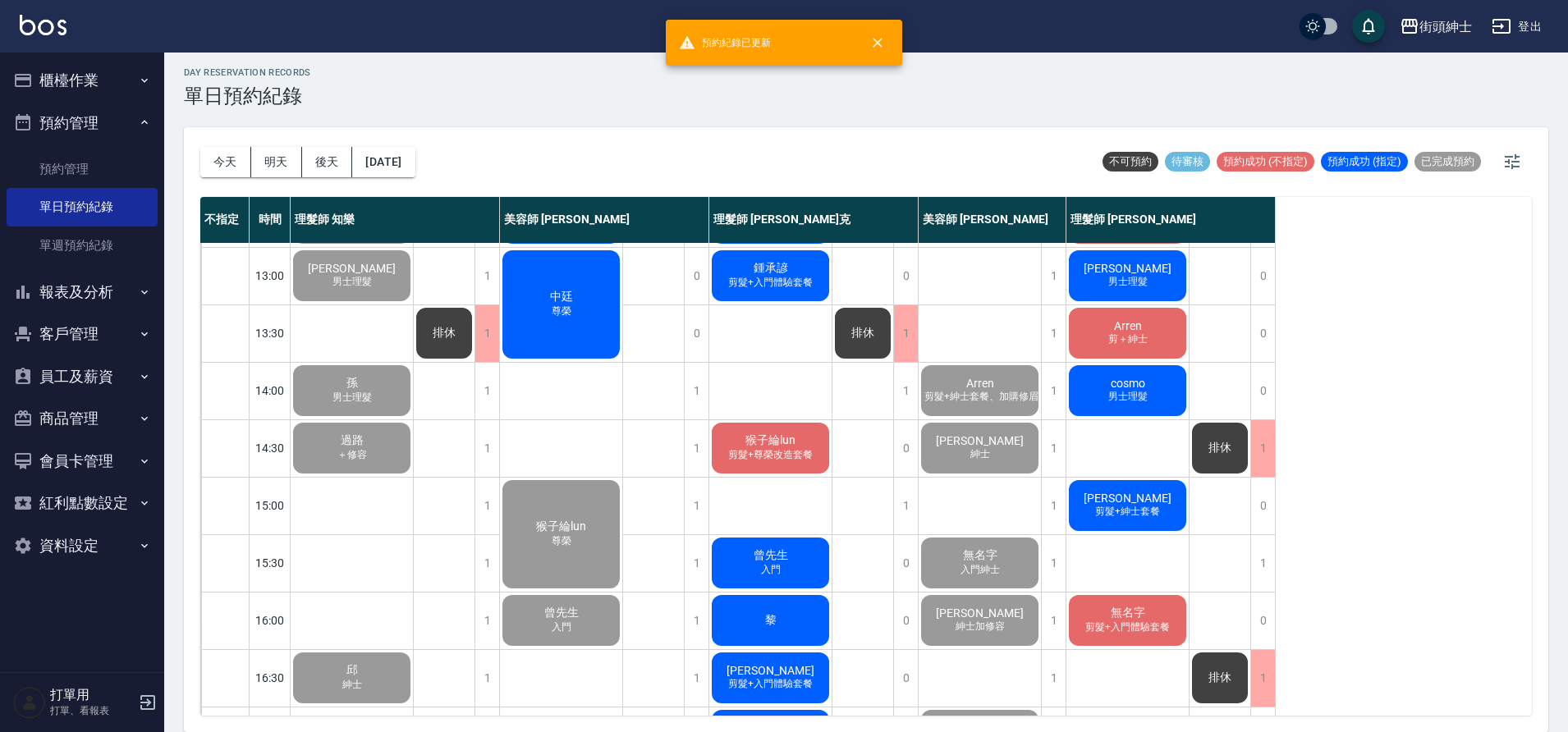
click at [598, 244] on div "鍾承諺 入門升紳士" at bounding box center [561, 218] width 123 height 56
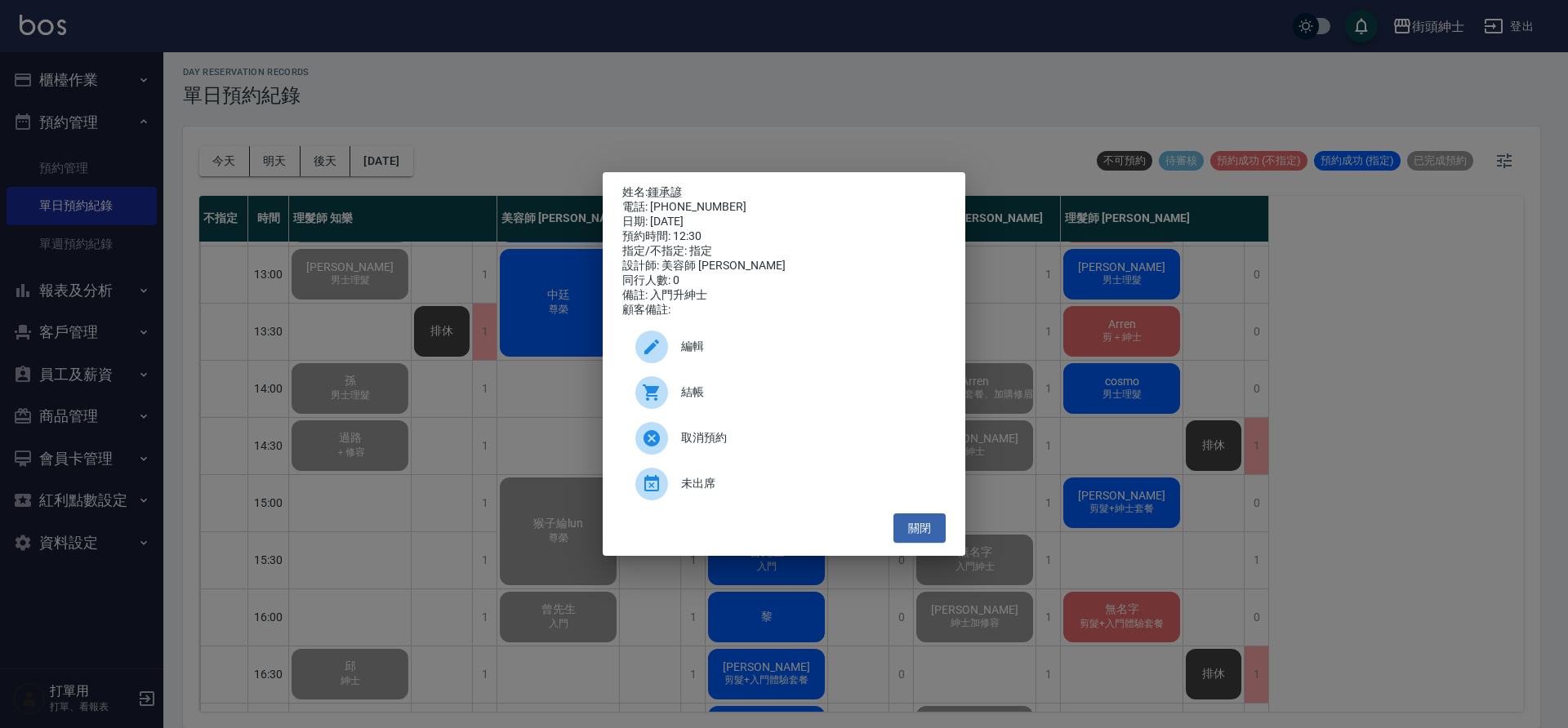
click at [783, 397] on span "結帳" at bounding box center [807, 392] width 252 height 17
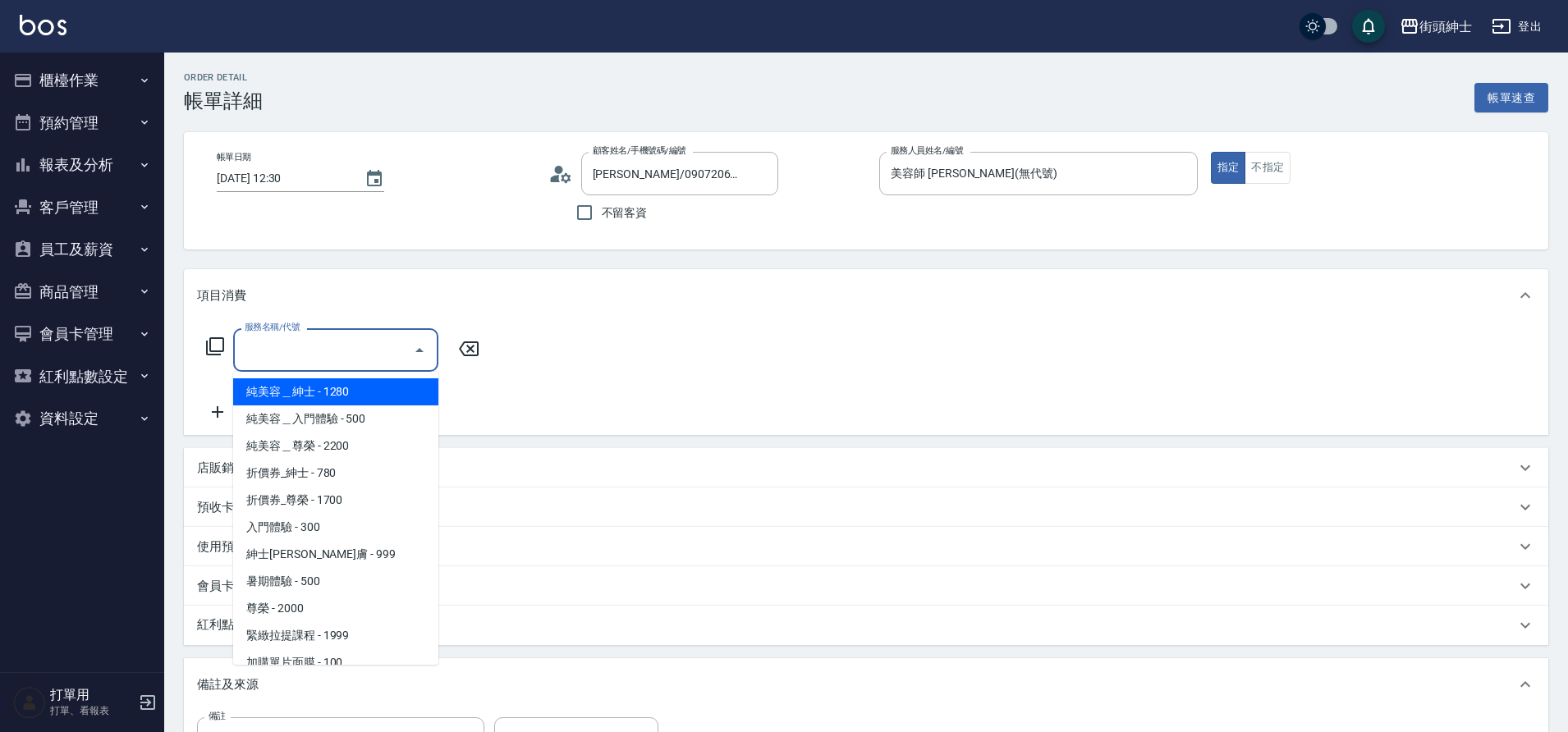
drag, startPoint x: 0, startPoint y: 0, endPoint x: 305, endPoint y: 603, distance: 675.7
click at [305, 603] on span "尊榮 - 2000" at bounding box center [335, 609] width 205 height 27
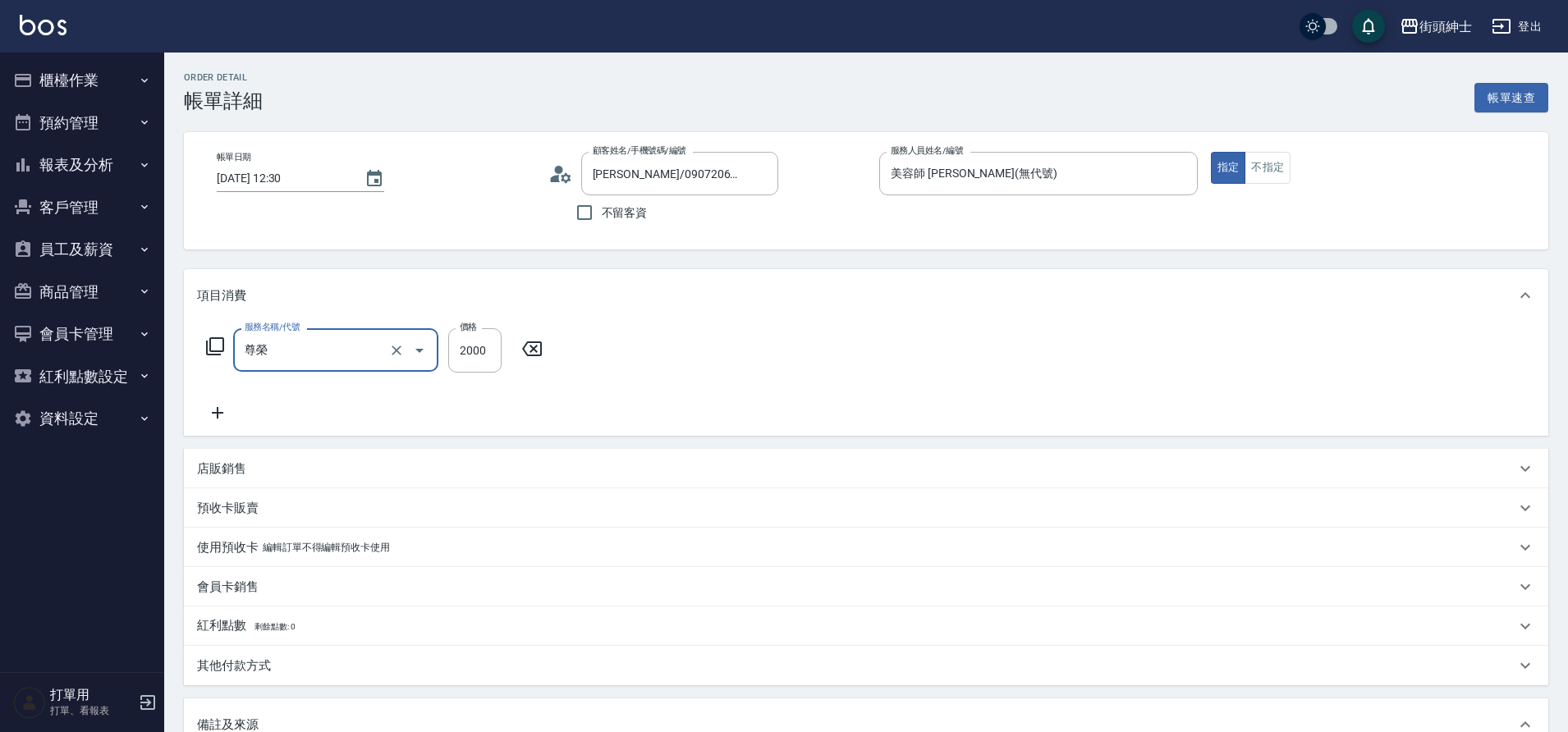
type input "尊榮"
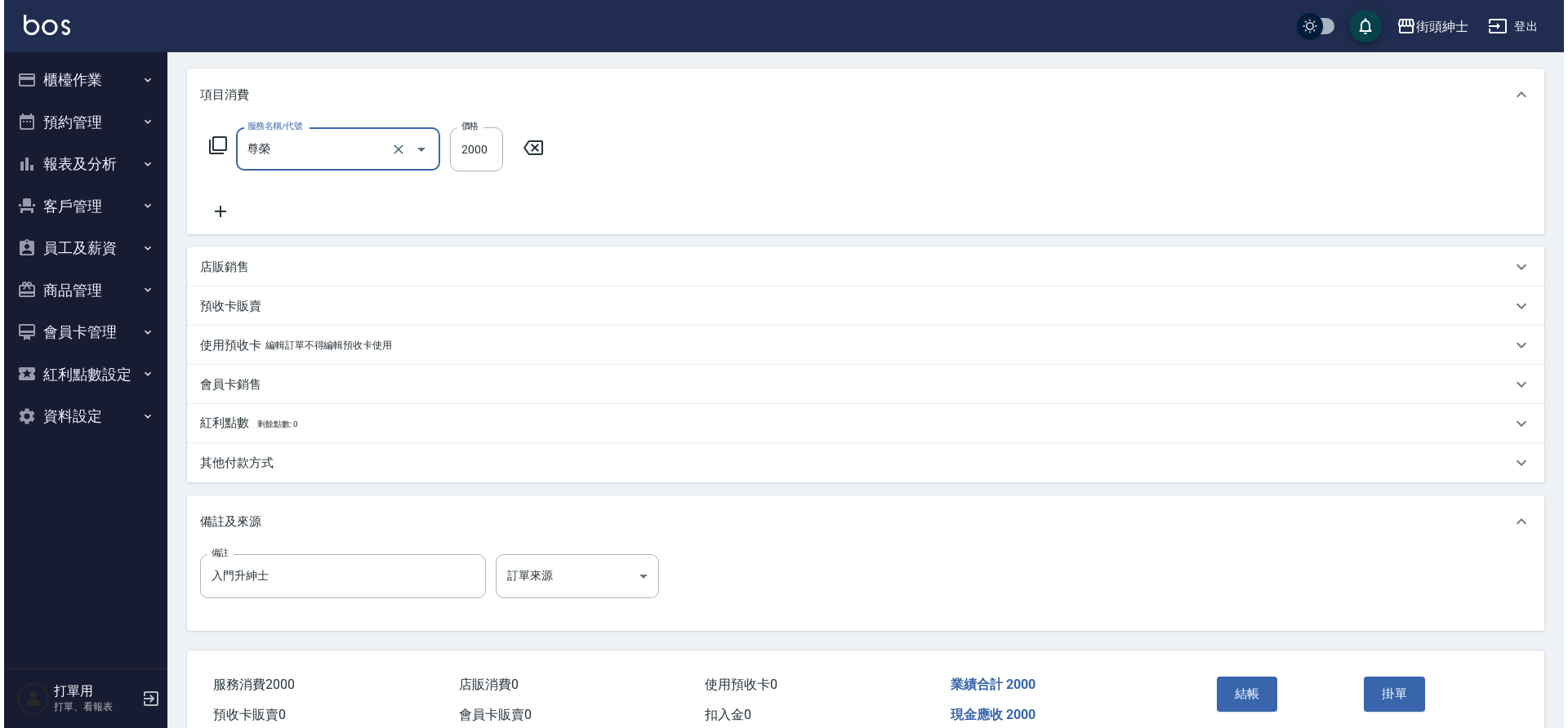
scroll to position [279, 0]
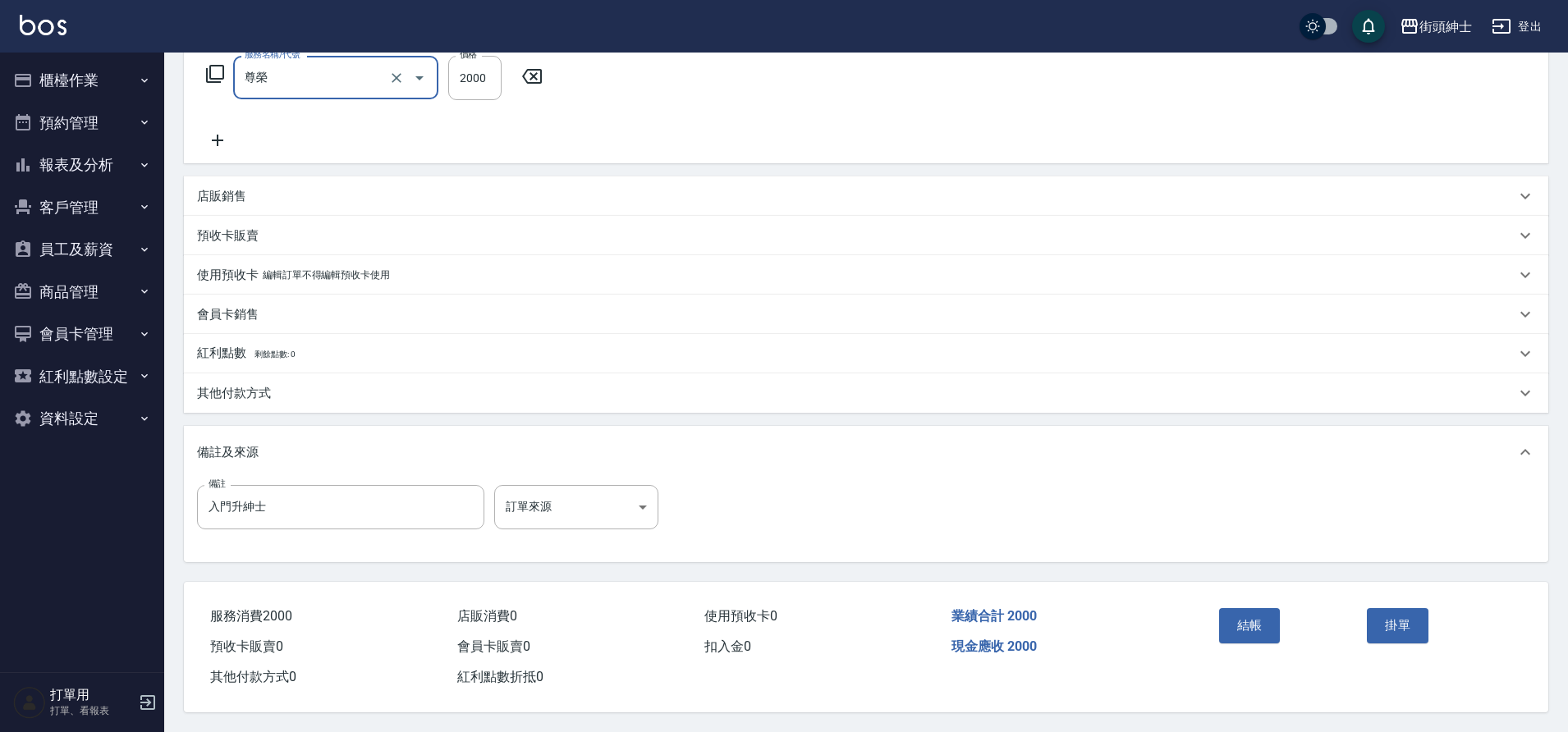
drag, startPoint x: 305, startPoint y: 603, endPoint x: 1256, endPoint y: 641, distance: 951.8
click at [1256, 641] on div "結帳" at bounding box center [1287, 637] width 148 height 71
drag, startPoint x: 1256, startPoint y: 641, endPoint x: 1254, endPoint y: 627, distance: 14.1
click at [1254, 627] on button "結帳" at bounding box center [1250, 626] width 62 height 34
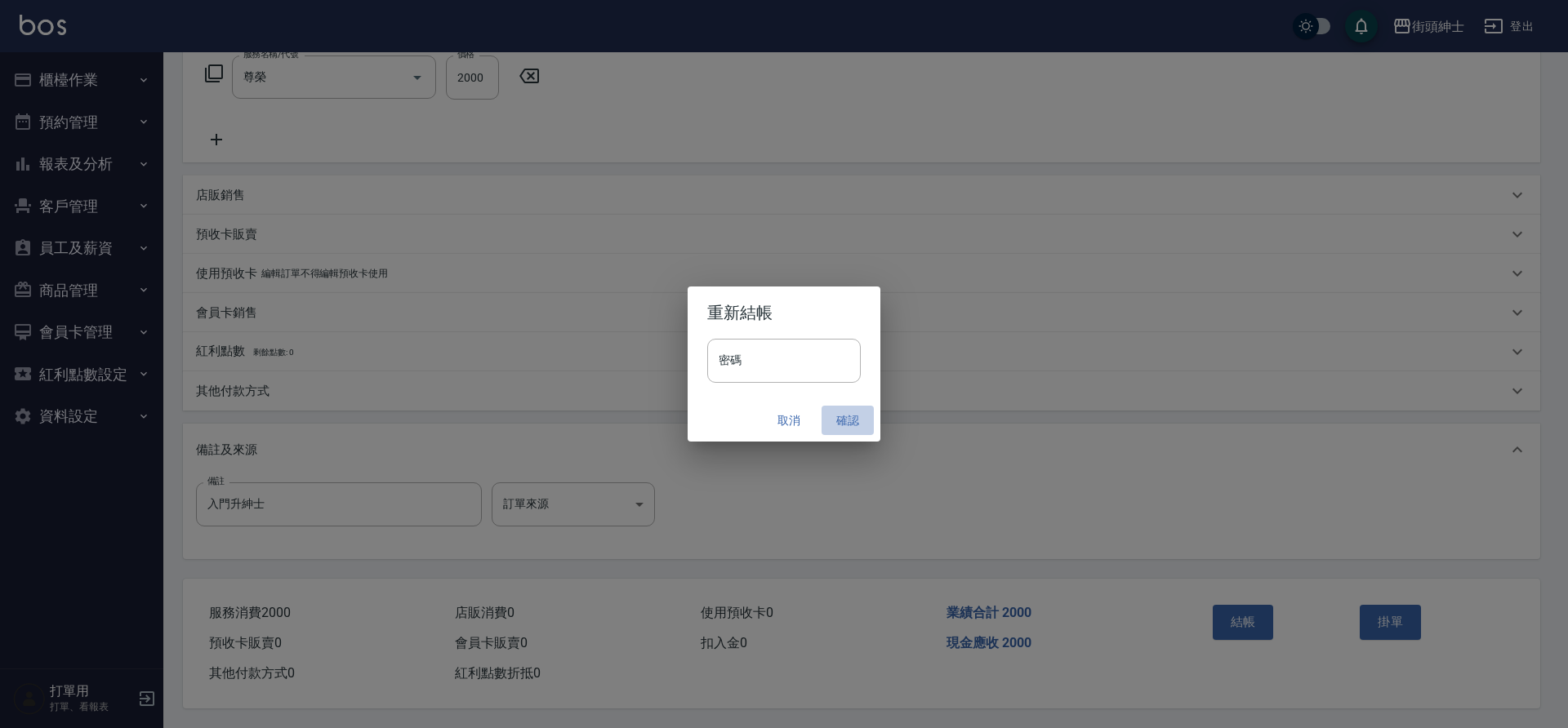
drag, startPoint x: 1247, startPoint y: 624, endPoint x: 844, endPoint y: 414, distance: 454.4
click at [844, 414] on button "確認" at bounding box center [848, 420] width 52 height 30
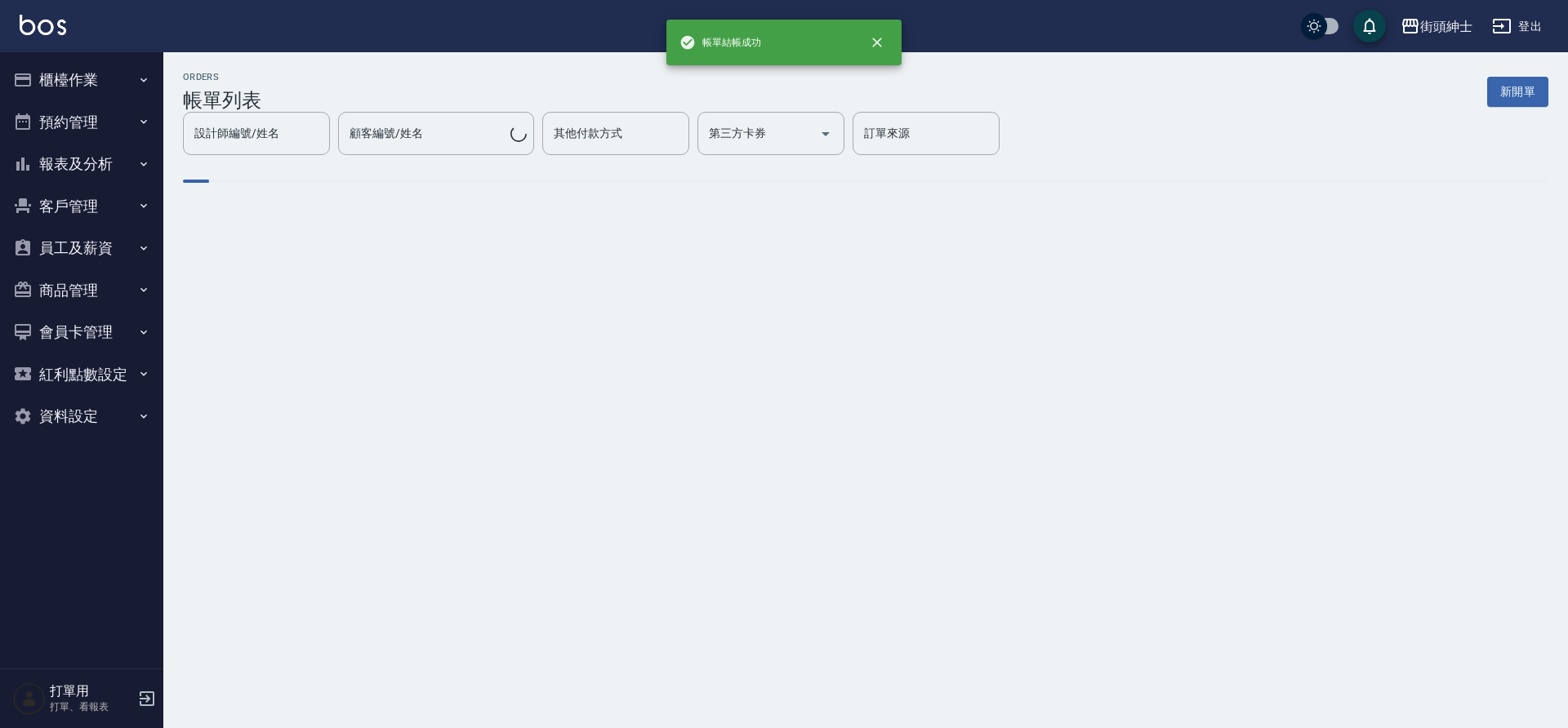
drag, startPoint x: 96, startPoint y: 122, endPoint x: 101, endPoint y: 134, distance: 13.0
click at [96, 121] on button "預約管理" at bounding box center [82, 123] width 150 height 43
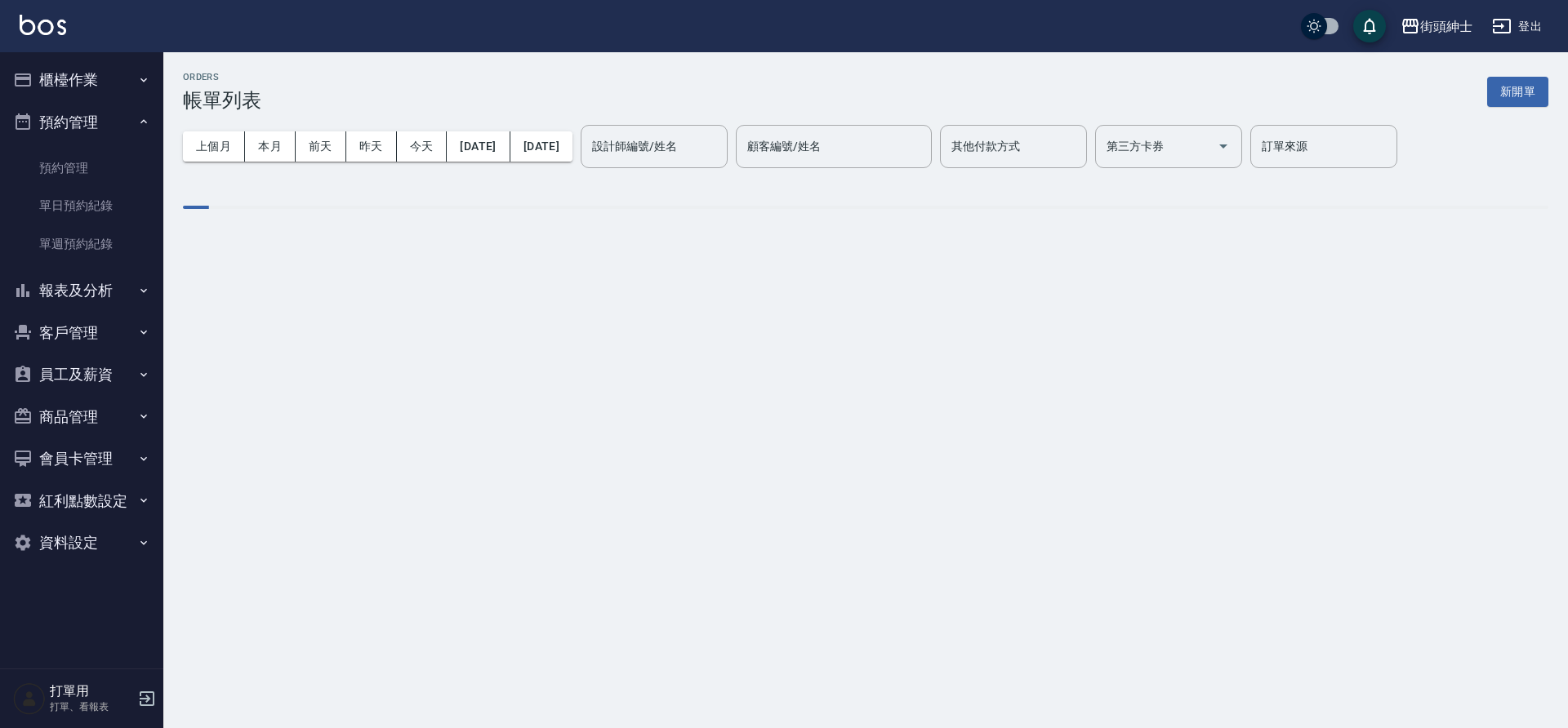
click at [90, 194] on link "單日預約紀錄" at bounding box center [82, 205] width 150 height 38
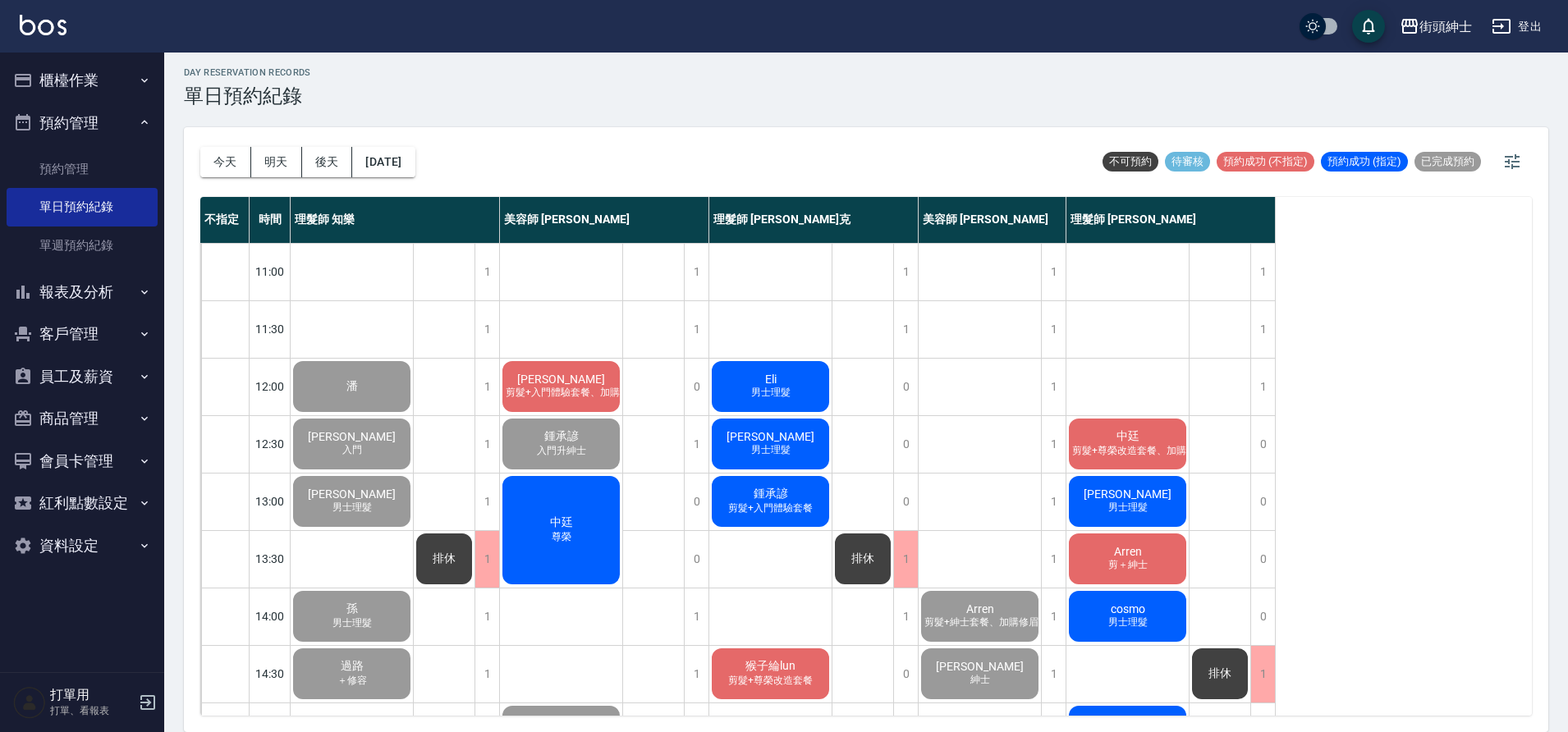
click at [577, 453] on span "入門升紳士" at bounding box center [562, 451] width 56 height 14
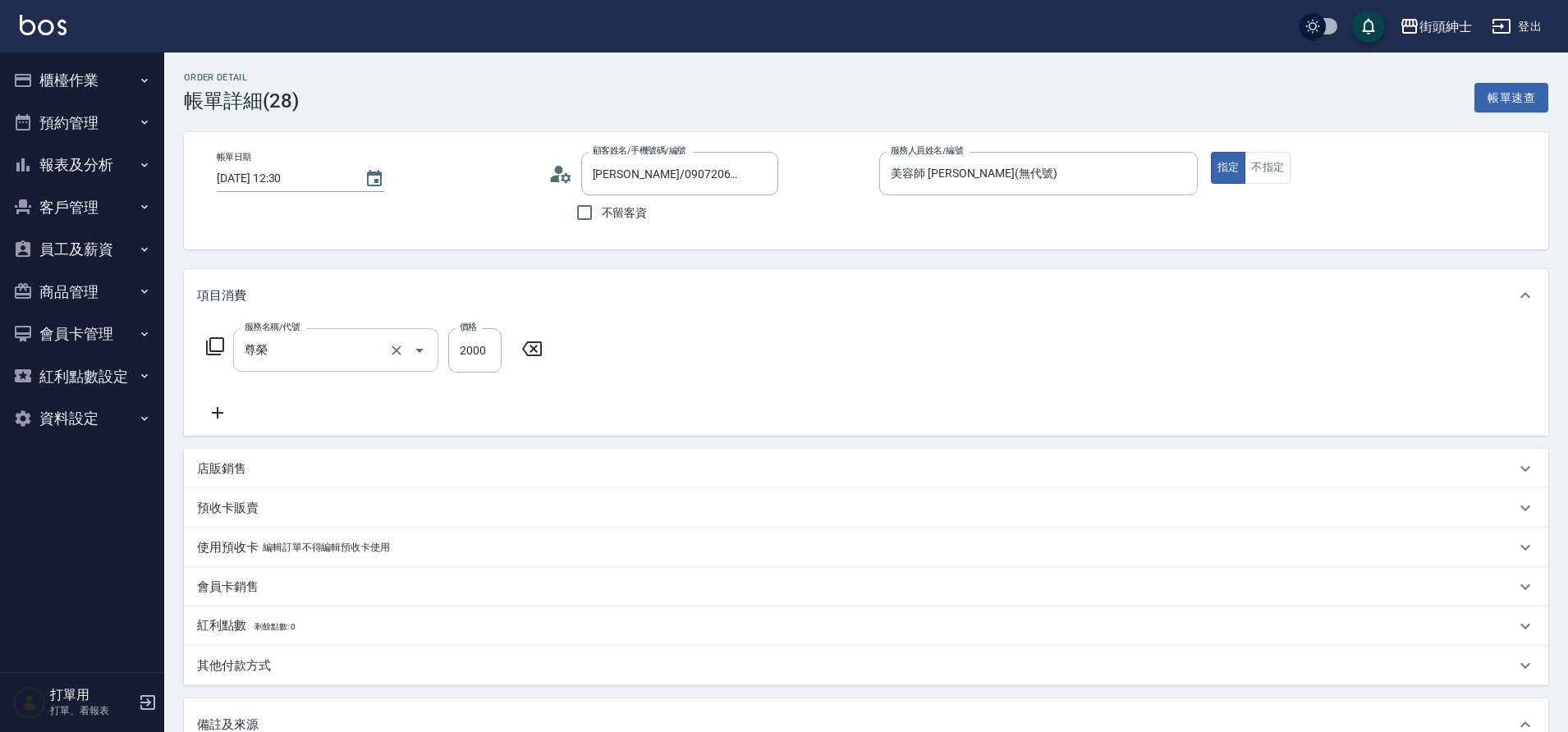
drag, startPoint x: 0, startPoint y: 0, endPoint x: 321, endPoint y: 352, distance: 476.4
click at [321, 352] on input "尊榮" at bounding box center [313, 351] width 145 height 29
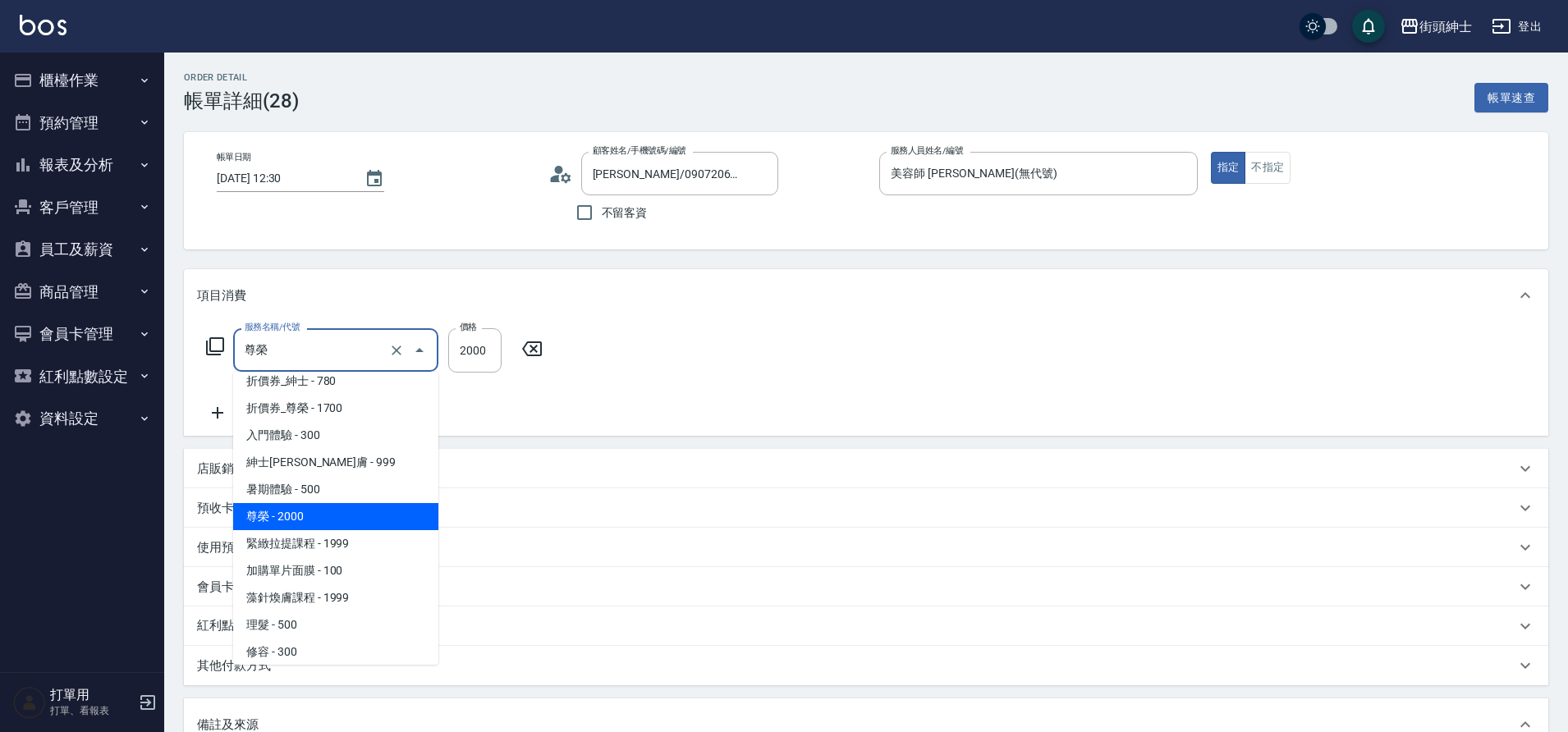
scroll to position [91, 0]
drag, startPoint x: 321, startPoint y: 352, endPoint x: 325, endPoint y: 462, distance: 110.1
click at [325, 462] on span "紳士[PERSON_NAME]膚 - 999" at bounding box center [335, 464] width 205 height 27
type input "紳士全效煥膚"
type input "999"
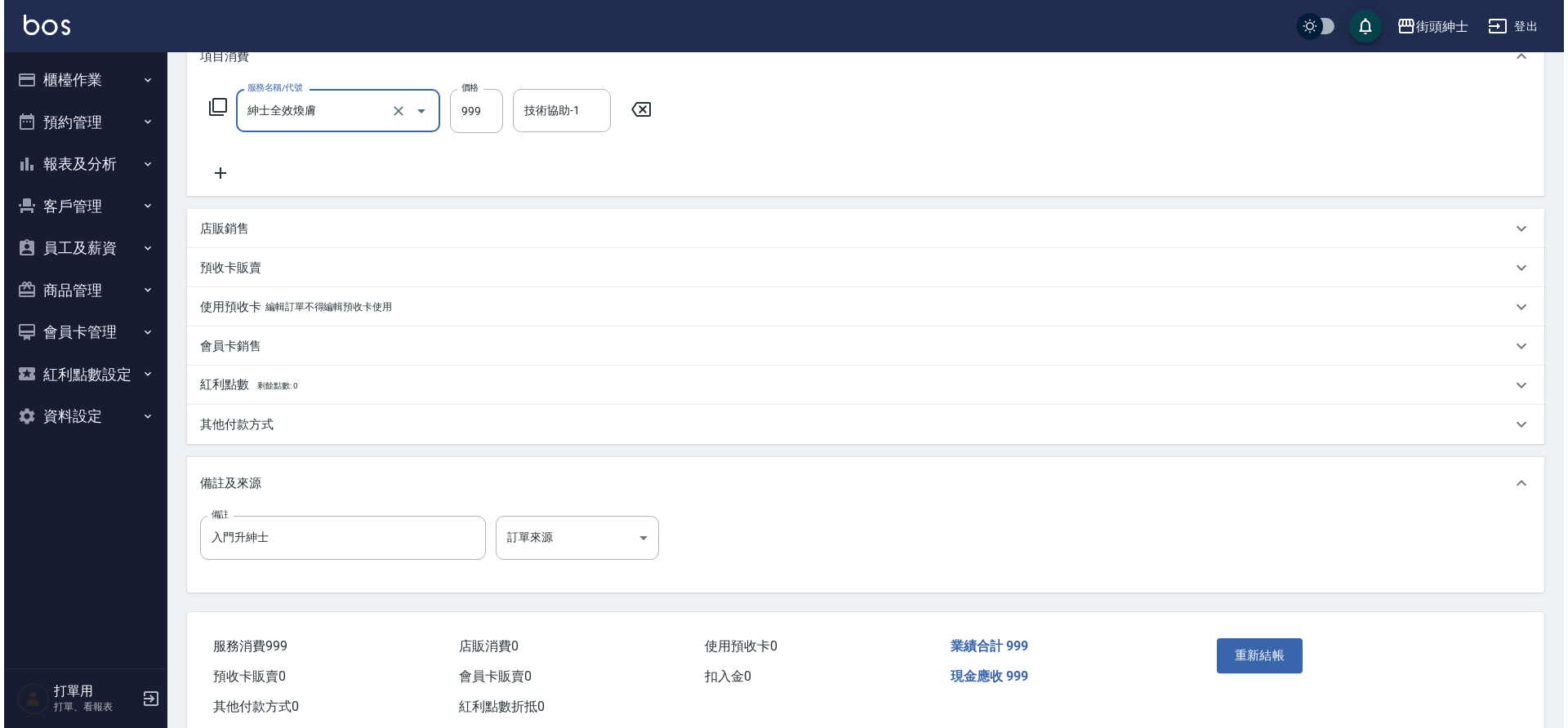
scroll to position [279, 0]
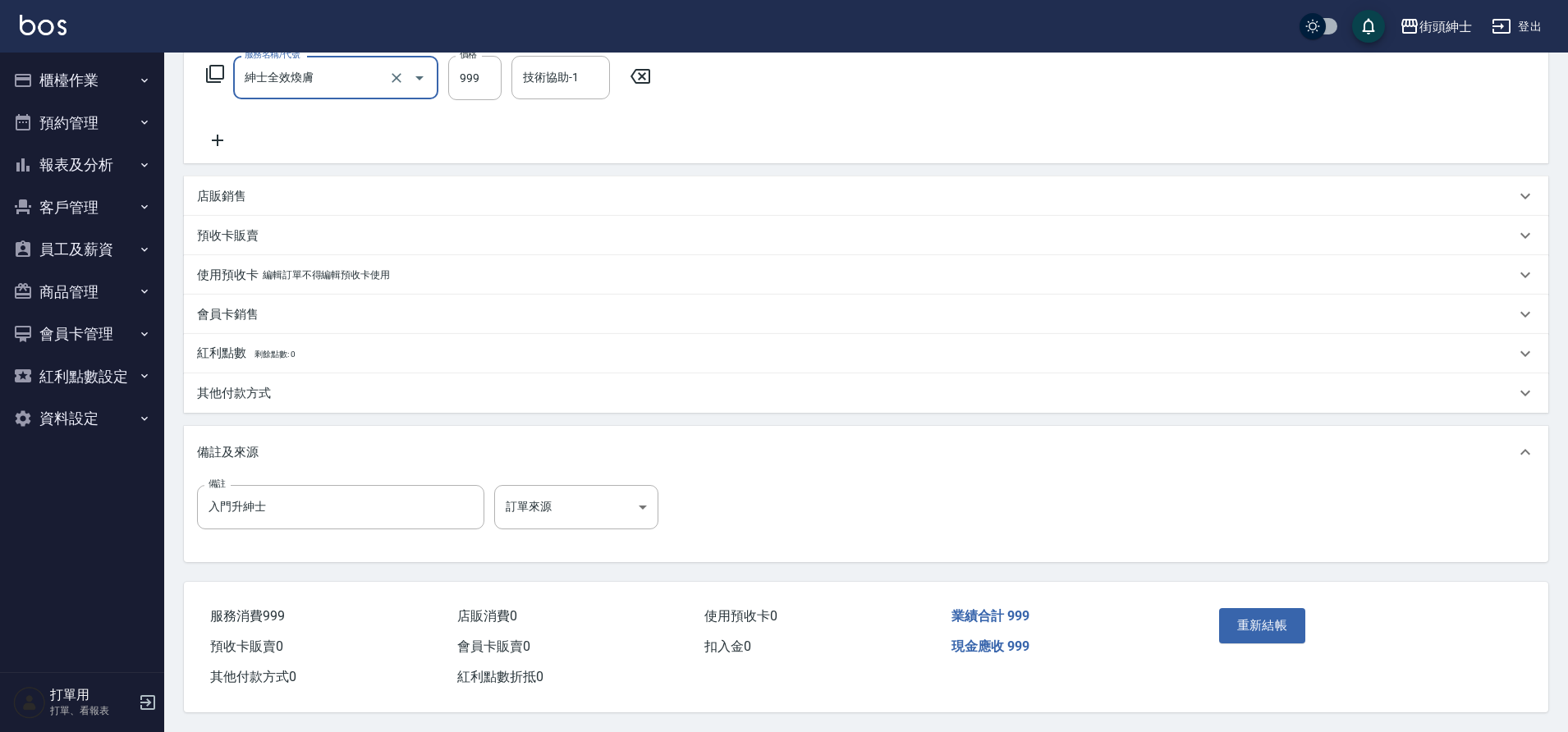
click at [1254, 622] on button "重新結帳" at bounding box center [1263, 626] width 87 height 34
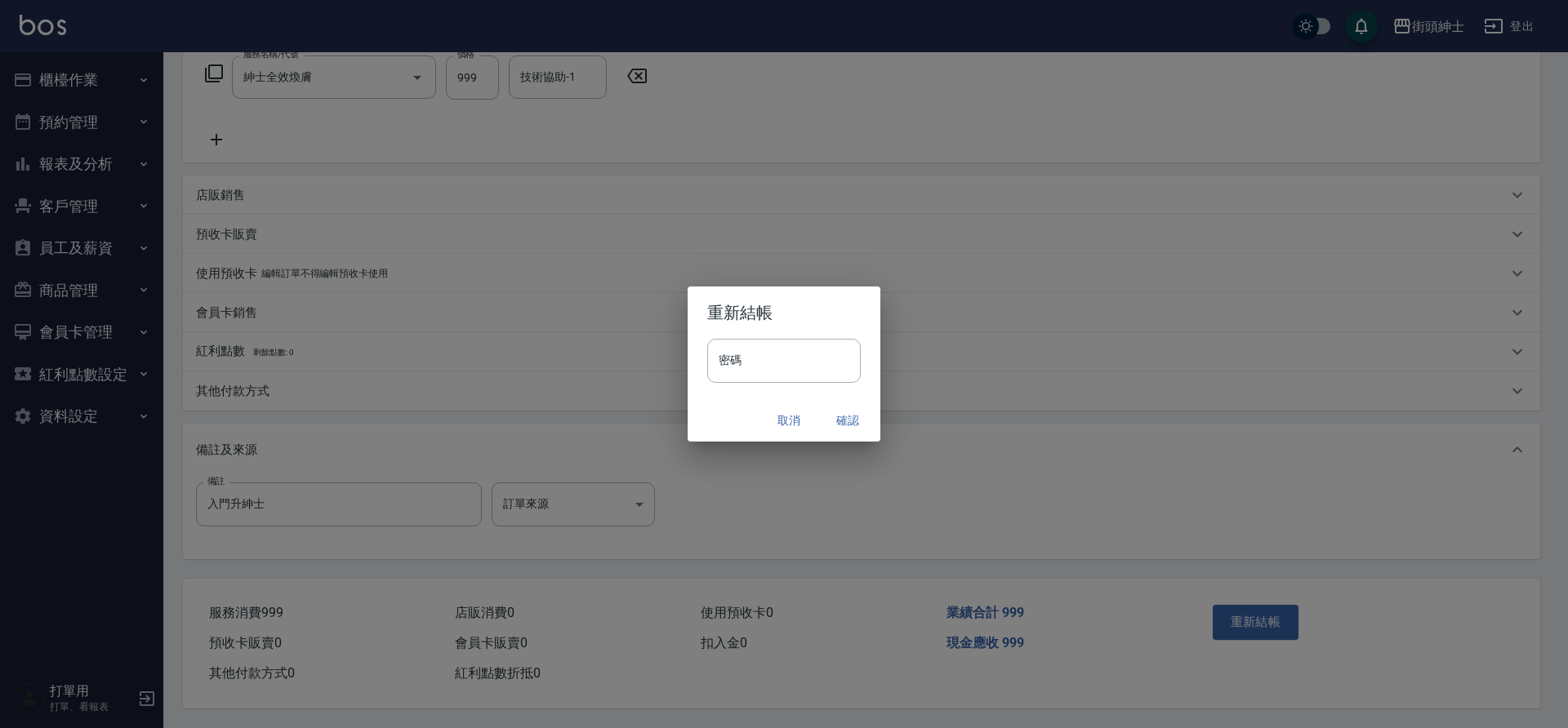
click at [839, 425] on button "確認" at bounding box center [848, 420] width 52 height 30
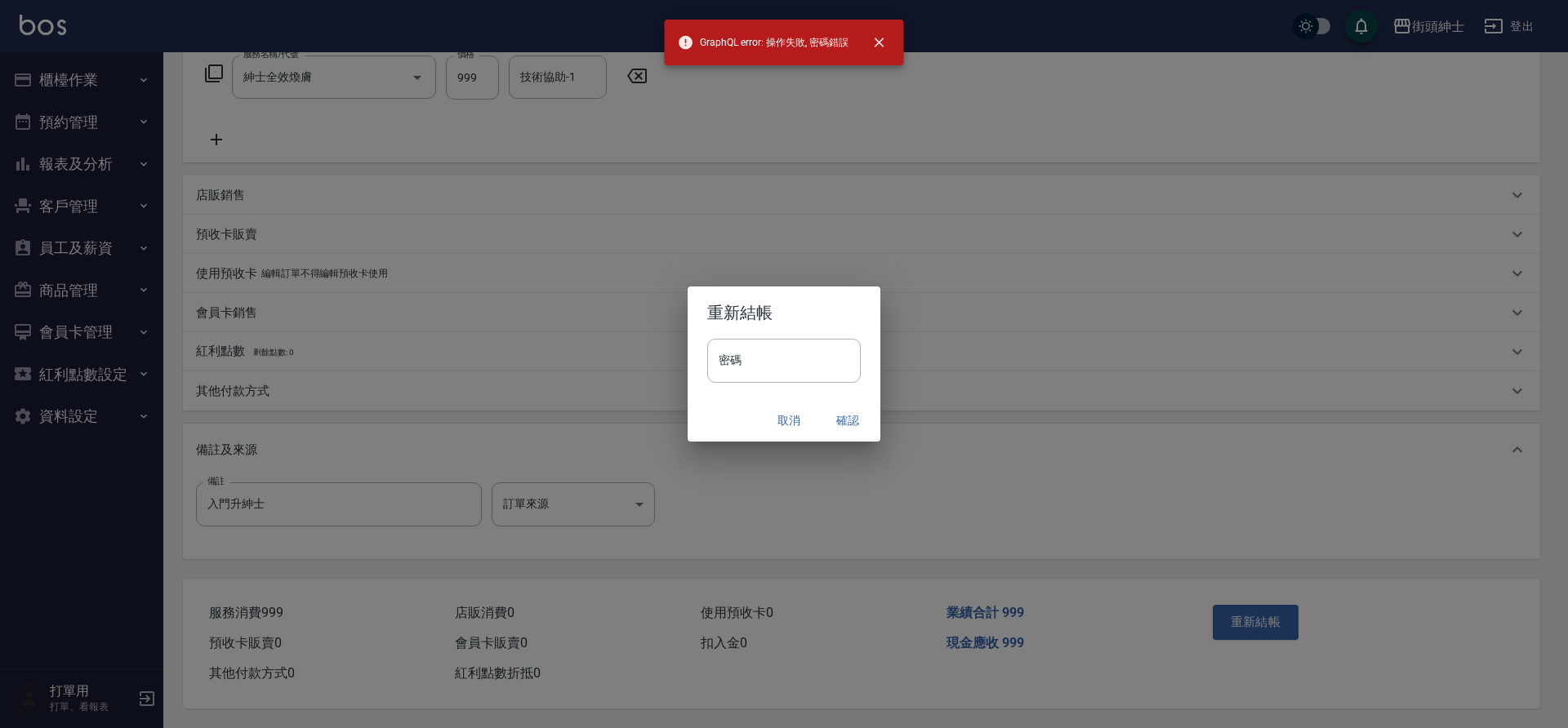
click at [783, 361] on input "密碼" at bounding box center [784, 361] width 153 height 44
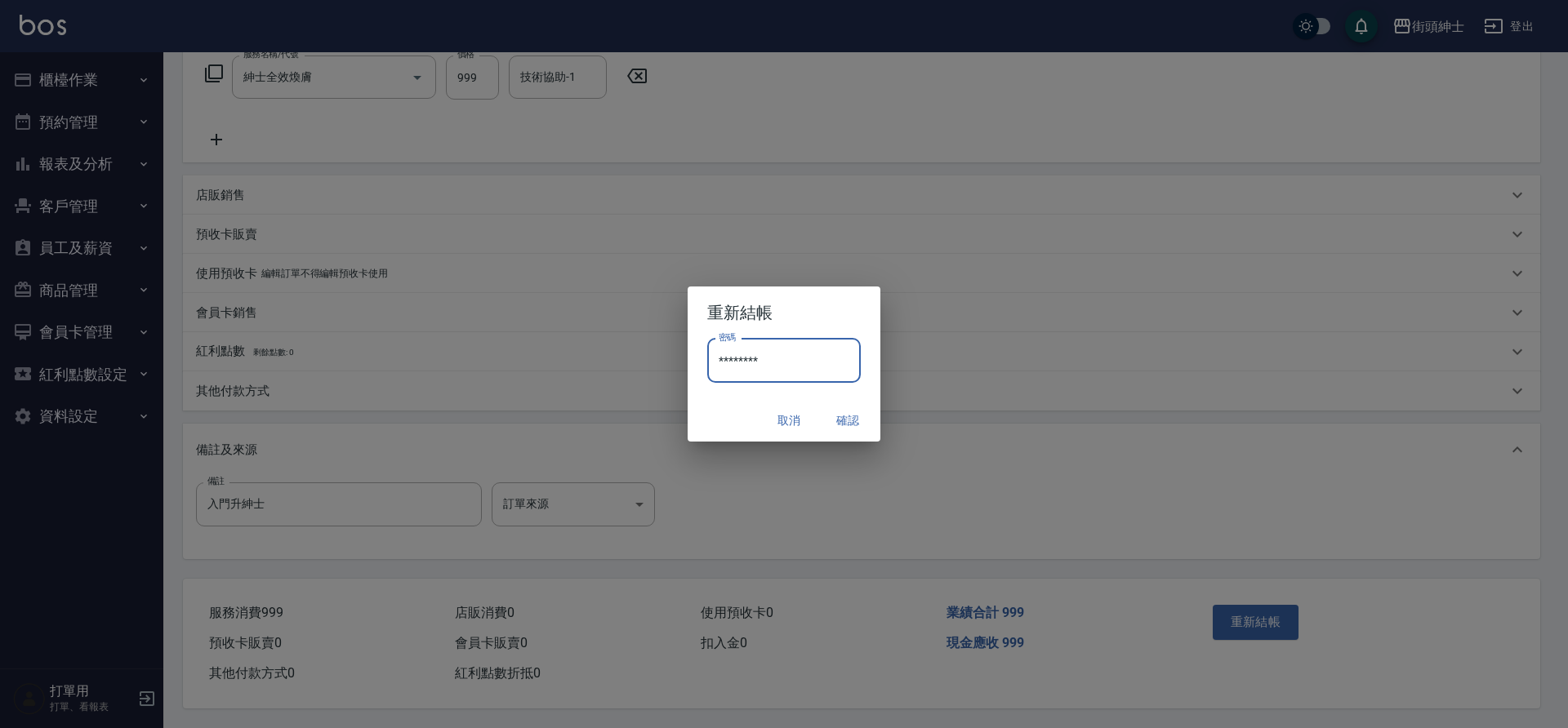
type input "********"
click at [850, 421] on button "確認" at bounding box center [848, 420] width 52 height 30
click at [793, 377] on input "密碼" at bounding box center [784, 361] width 153 height 44
type input "********"
click at [855, 417] on button "確認" at bounding box center [848, 420] width 52 height 30
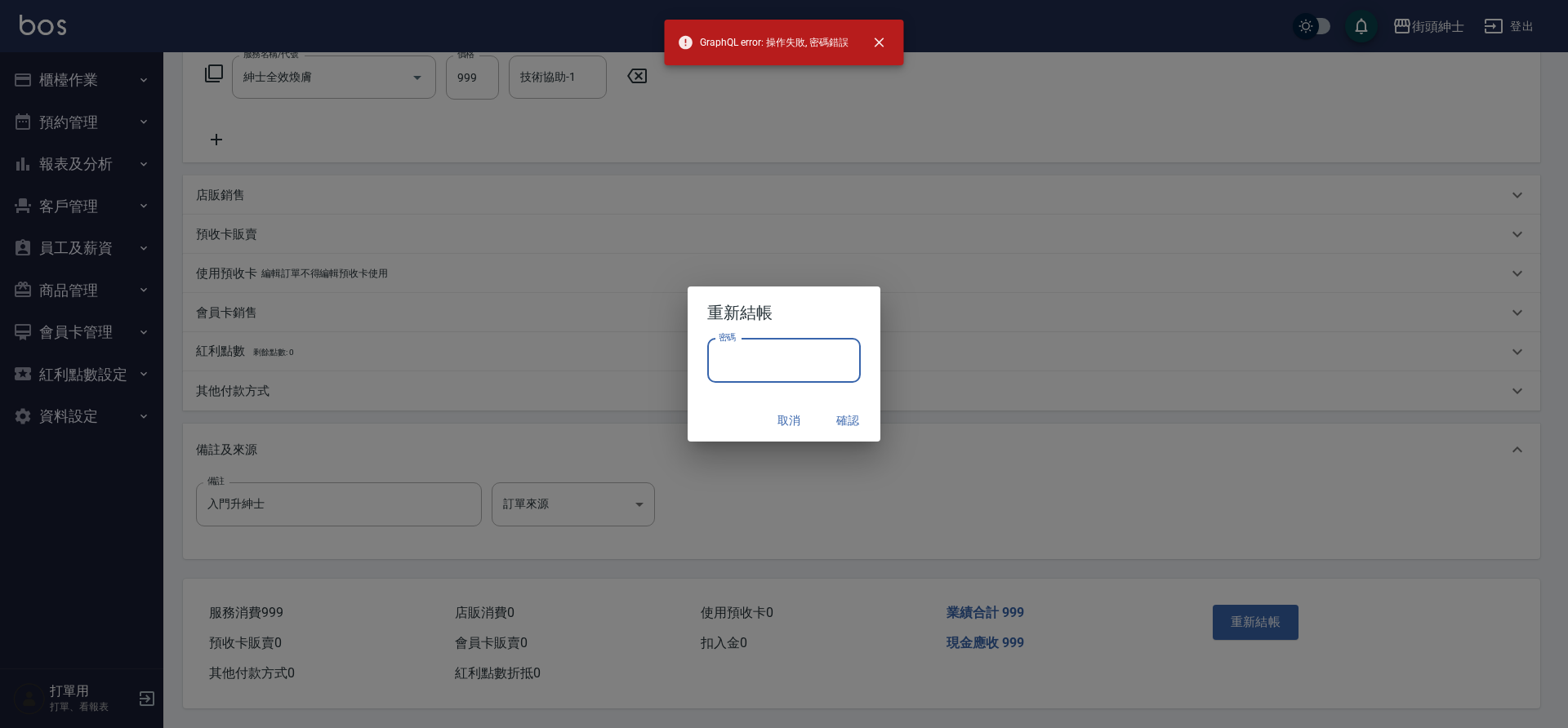
click at [793, 370] on input "密碼" at bounding box center [784, 361] width 153 height 44
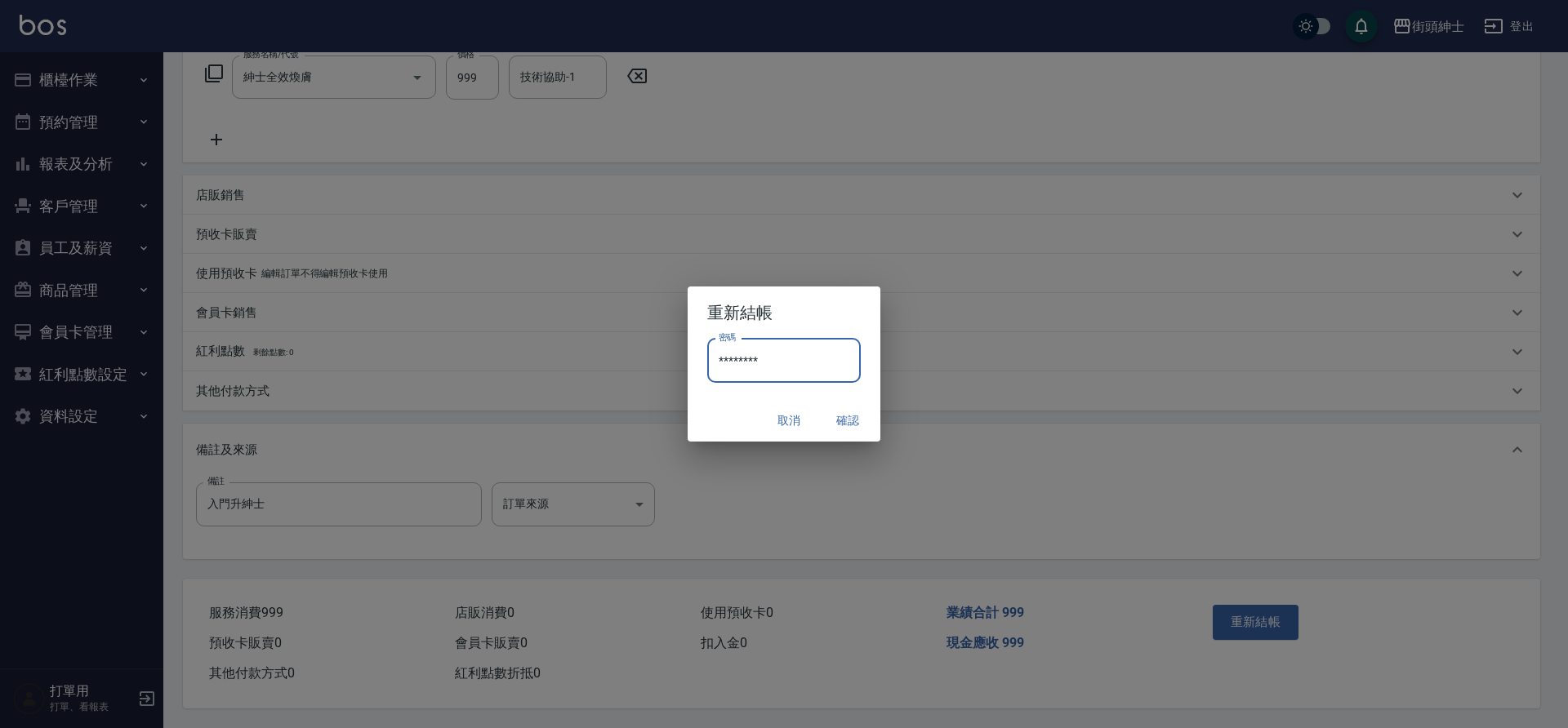
type input "********"
drag, startPoint x: 323, startPoint y: 459, endPoint x: 838, endPoint y: 421, distance: 516.4
click at [838, 421] on button "確認" at bounding box center [848, 420] width 52 height 30
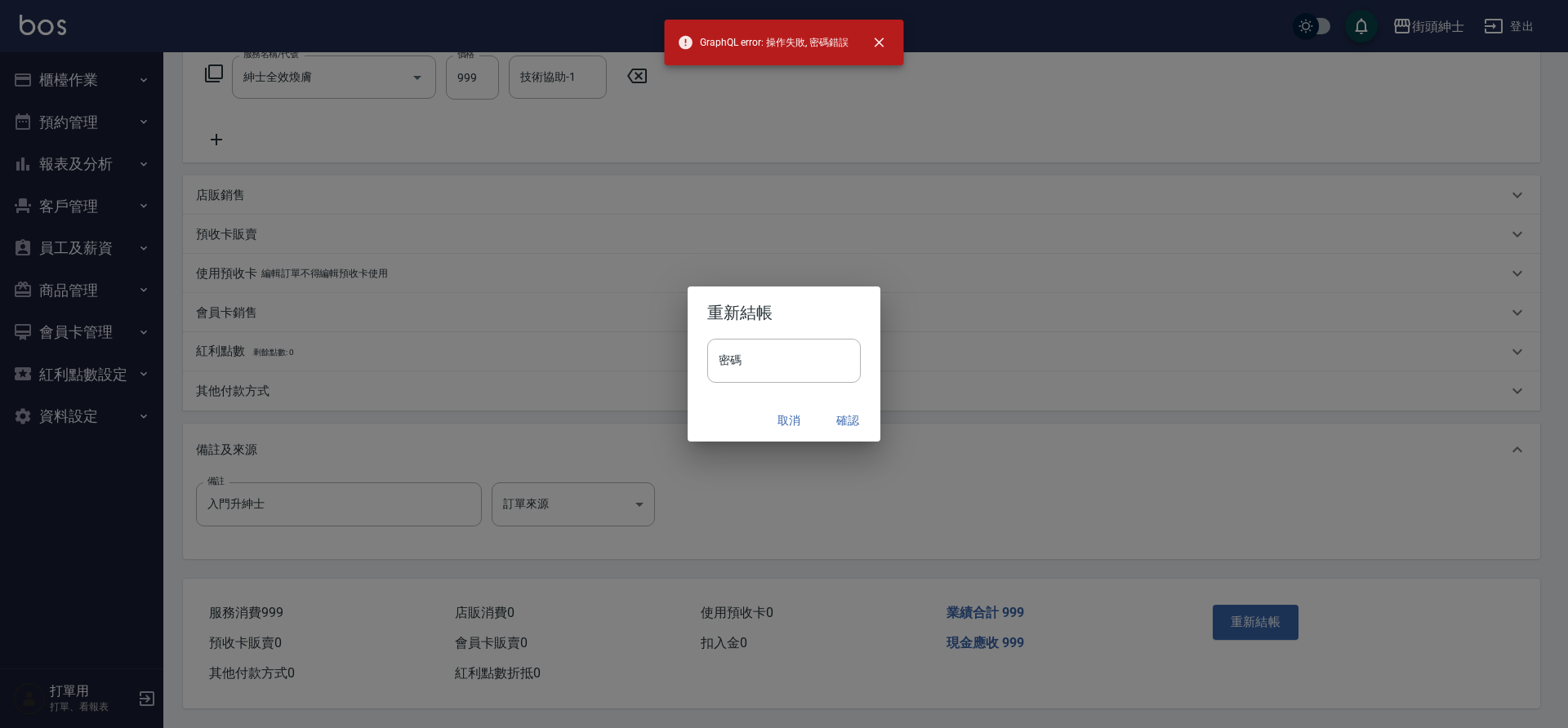
click at [788, 376] on input "密碼" at bounding box center [784, 361] width 153 height 44
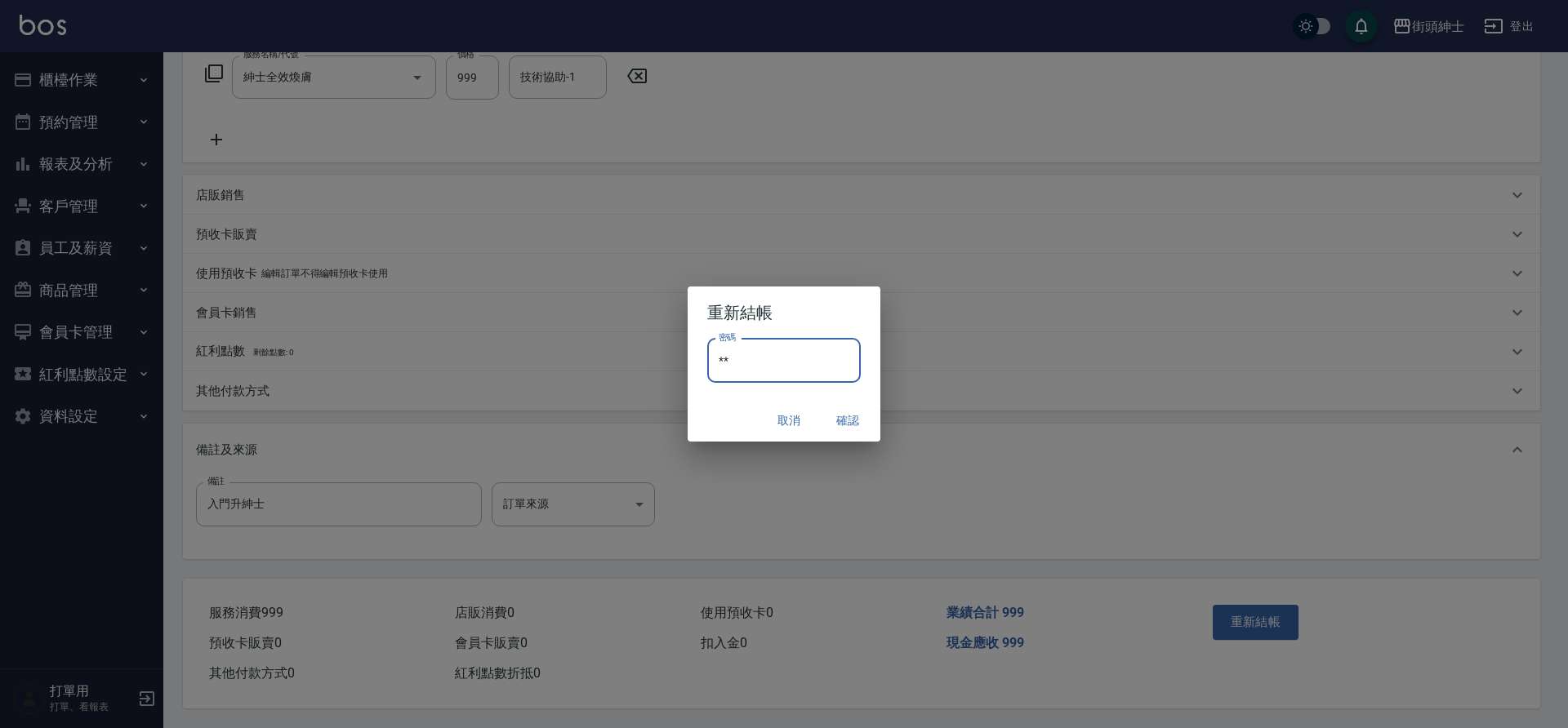
type input "*"
type input "********"
click at [846, 417] on button "確認" at bounding box center [848, 420] width 52 height 30
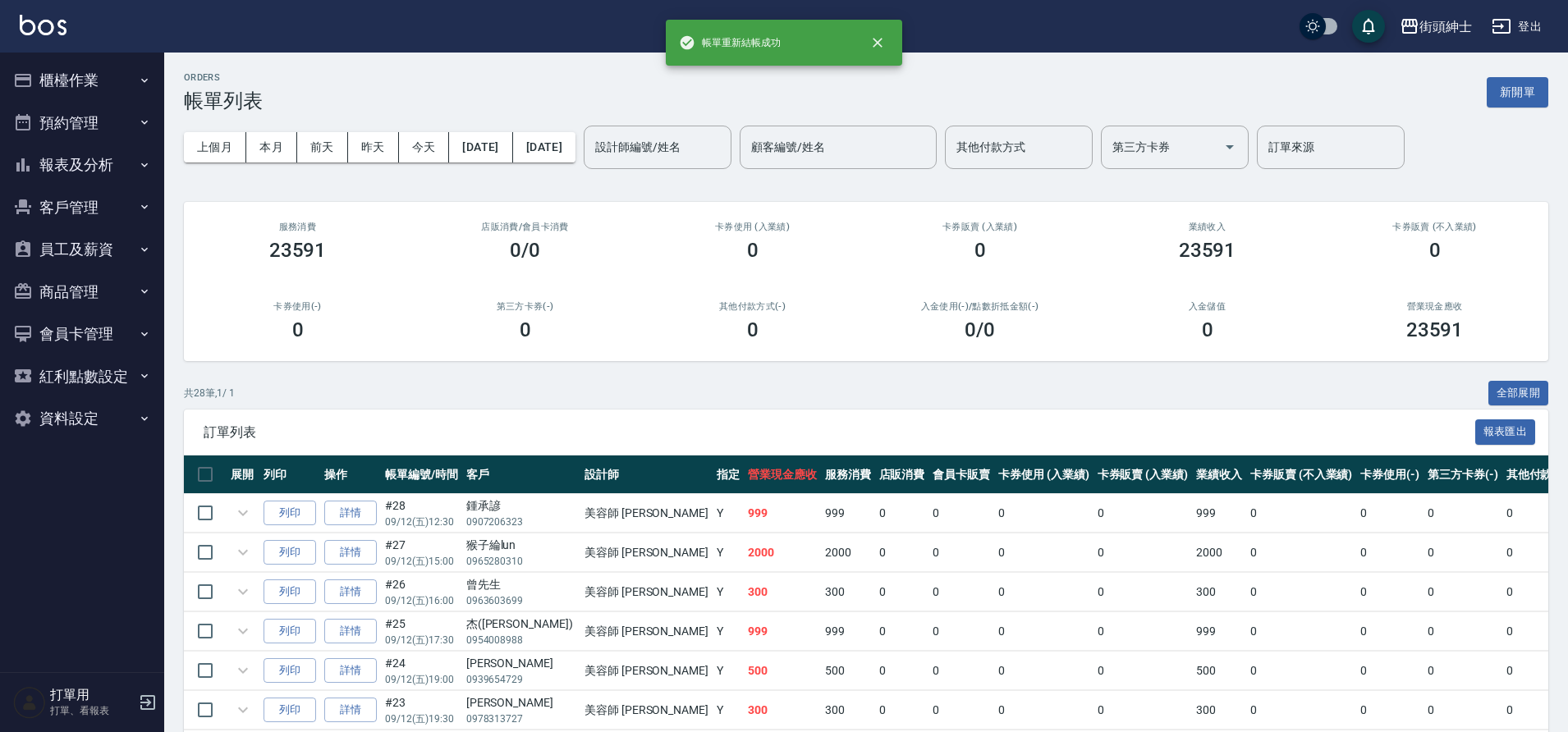
drag, startPoint x: 843, startPoint y: 423, endPoint x: 86, endPoint y: 128, distance: 812.4
click at [86, 128] on button "預約管理" at bounding box center [82, 123] width 151 height 43
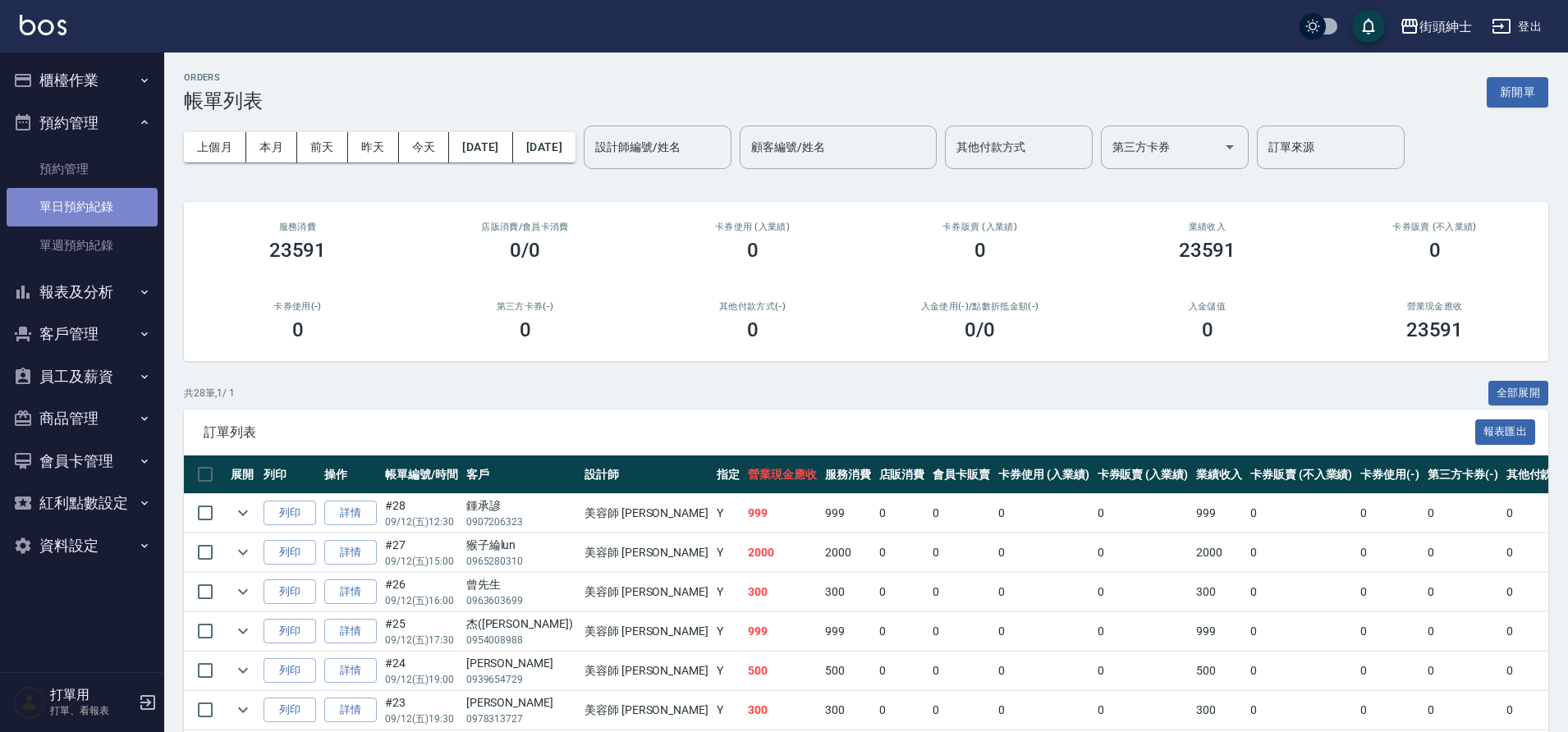
drag, startPoint x: 86, startPoint y: 128, endPoint x: 105, endPoint y: 204, distance: 78.3
click at [105, 204] on link "單日預約紀錄" at bounding box center [82, 207] width 151 height 38
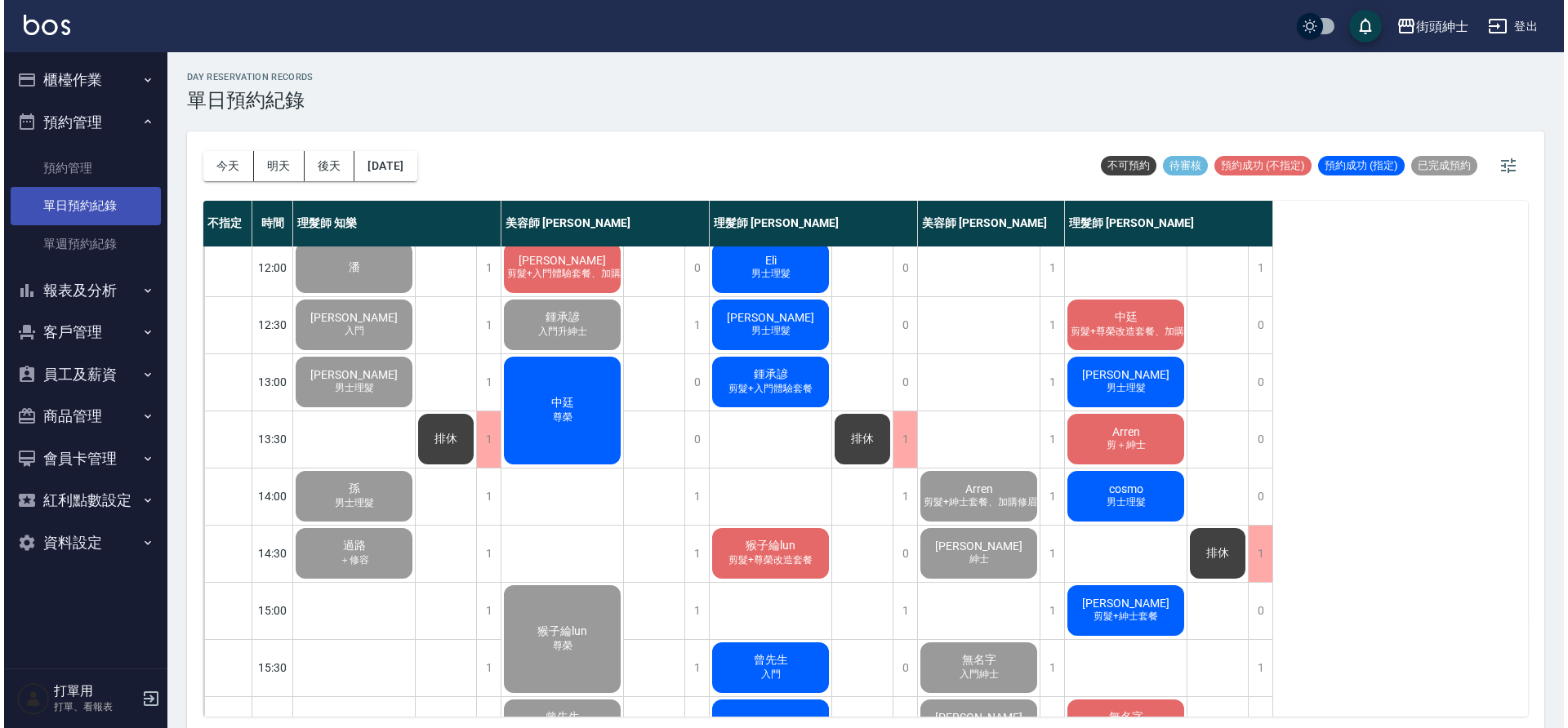
scroll to position [123, 0]
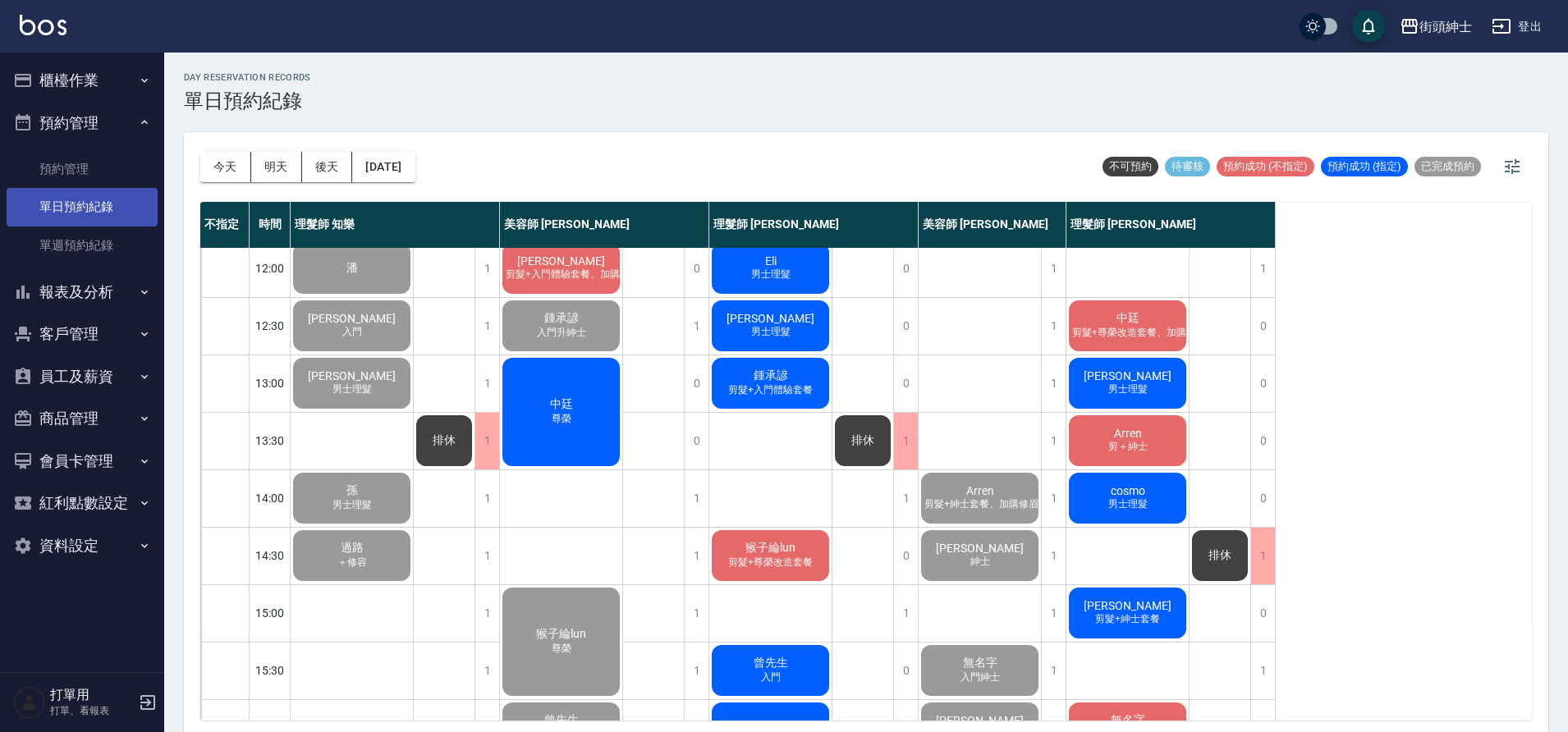
click at [553, 477] on div "Danny 剪髮+入門體驗套餐、加購修眉修容 鍾承諺 入門升紳士 中廷 尊榮 猴子綸lun 尊榮 曾先生 入門 杰(Jay) 紳士 洪顯傑 暑期 王子浩 林鉯…" at bounding box center [562, 729] width 123 height 1207
click at [566, 423] on span "尊榮" at bounding box center [562, 419] width 27 height 14
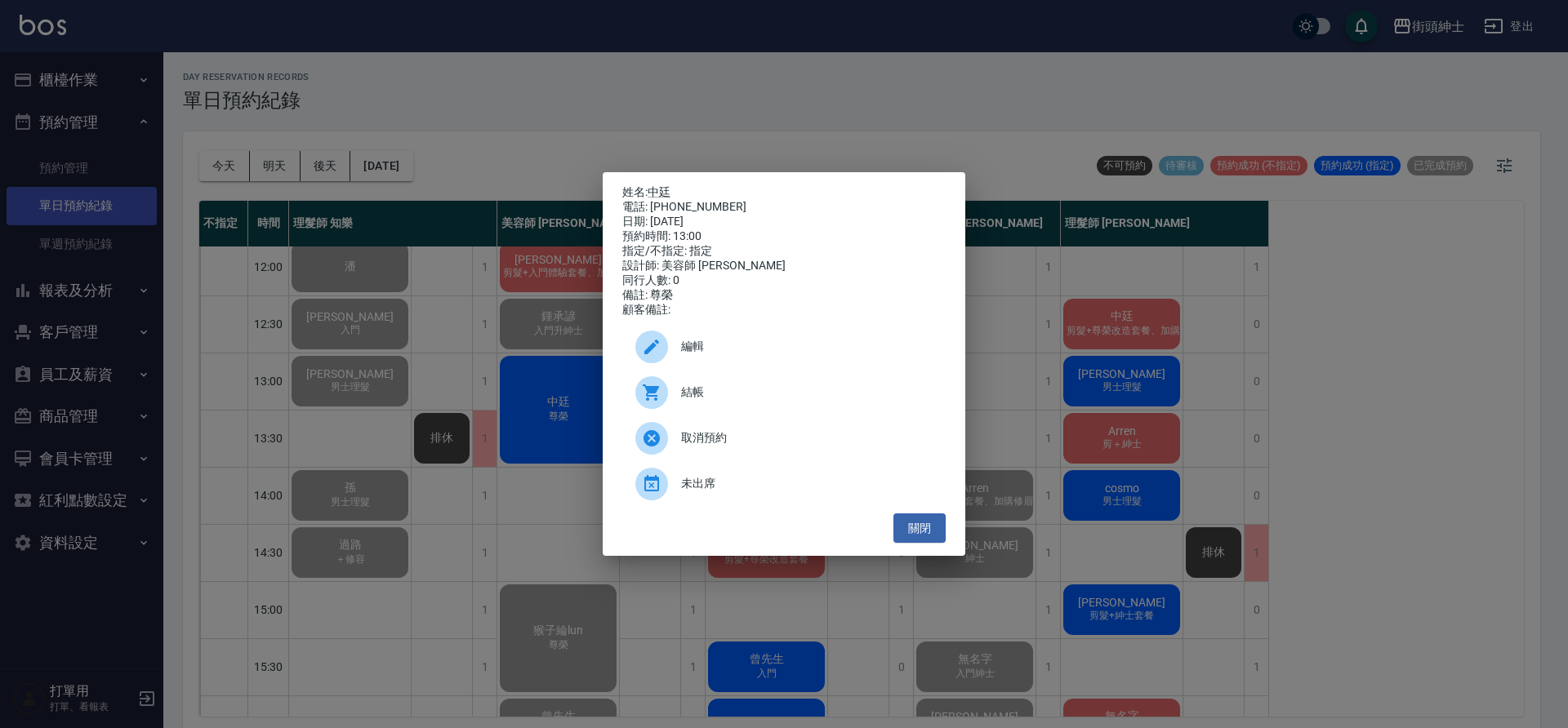
click at [670, 409] on div at bounding box center [658, 393] width 46 height 32
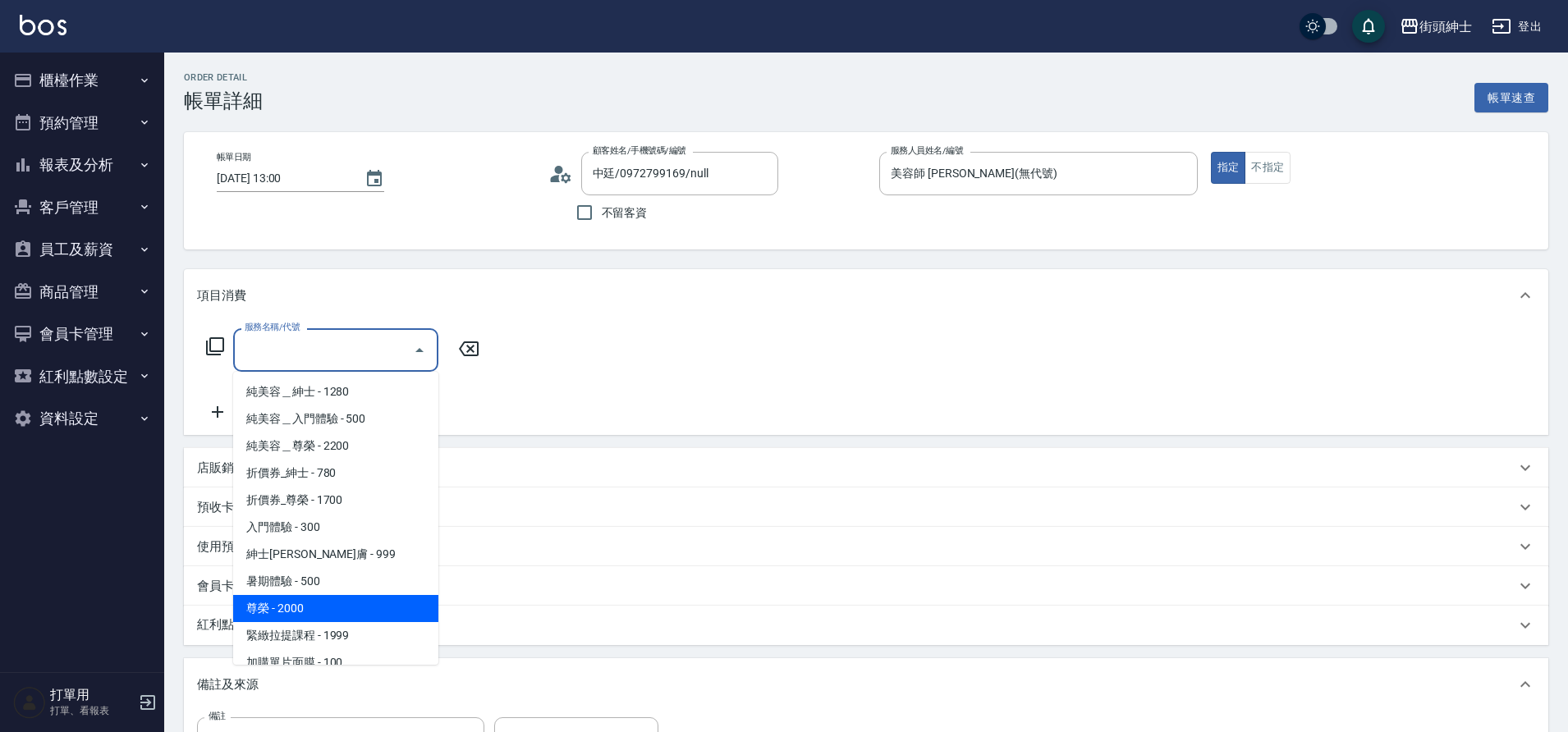
click at [315, 607] on span "尊榮 - 2000" at bounding box center [335, 609] width 205 height 27
type input "尊榮"
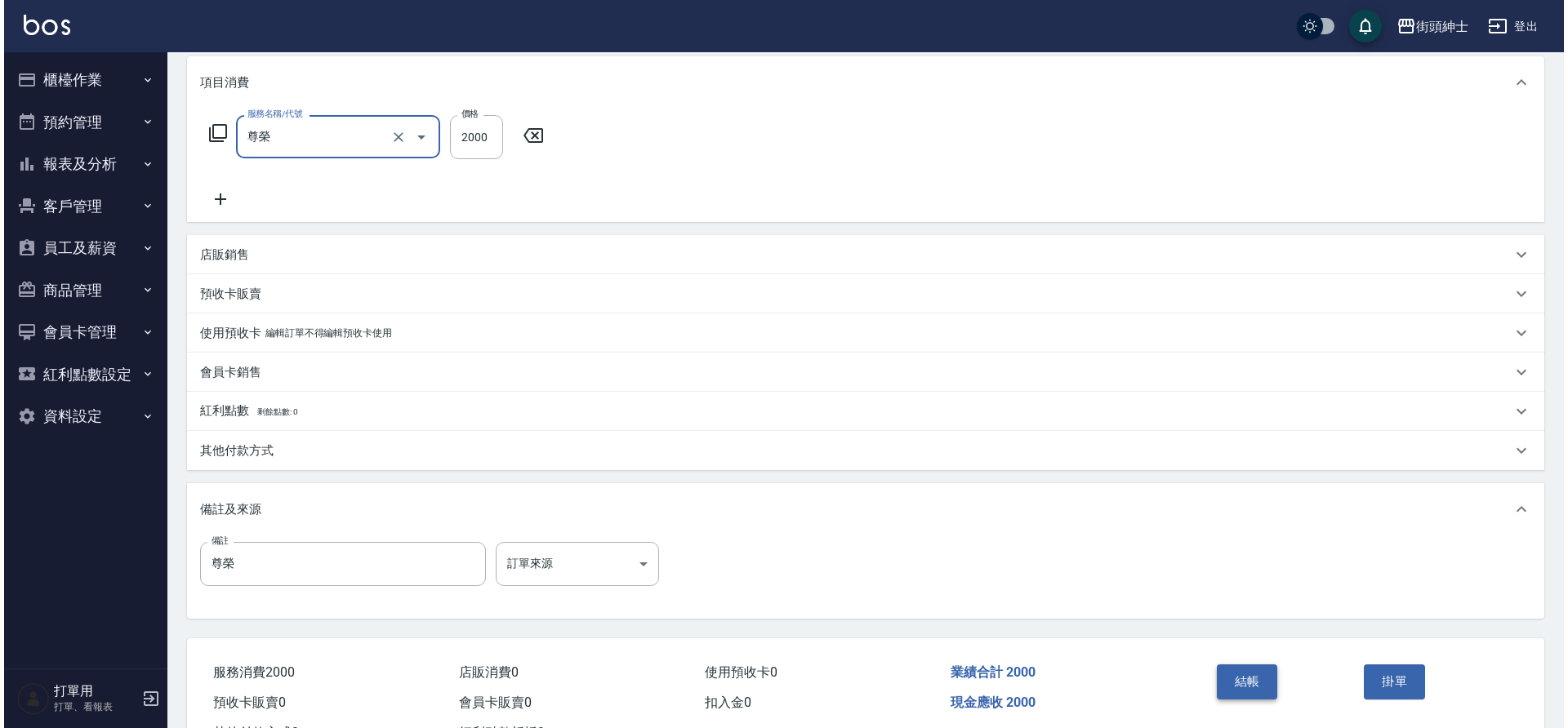
scroll to position [279, 0]
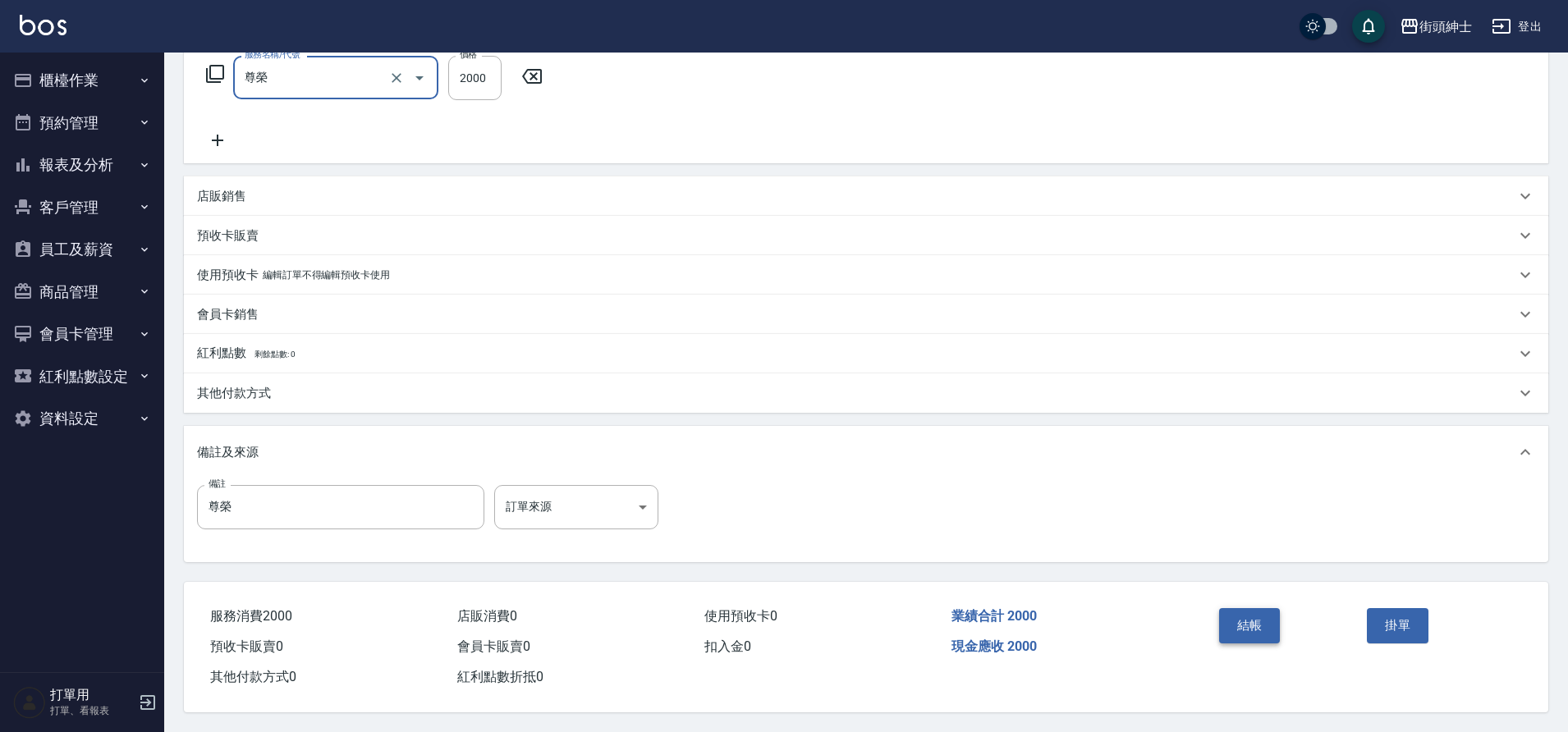
click at [1259, 614] on button "結帳" at bounding box center [1250, 626] width 62 height 34
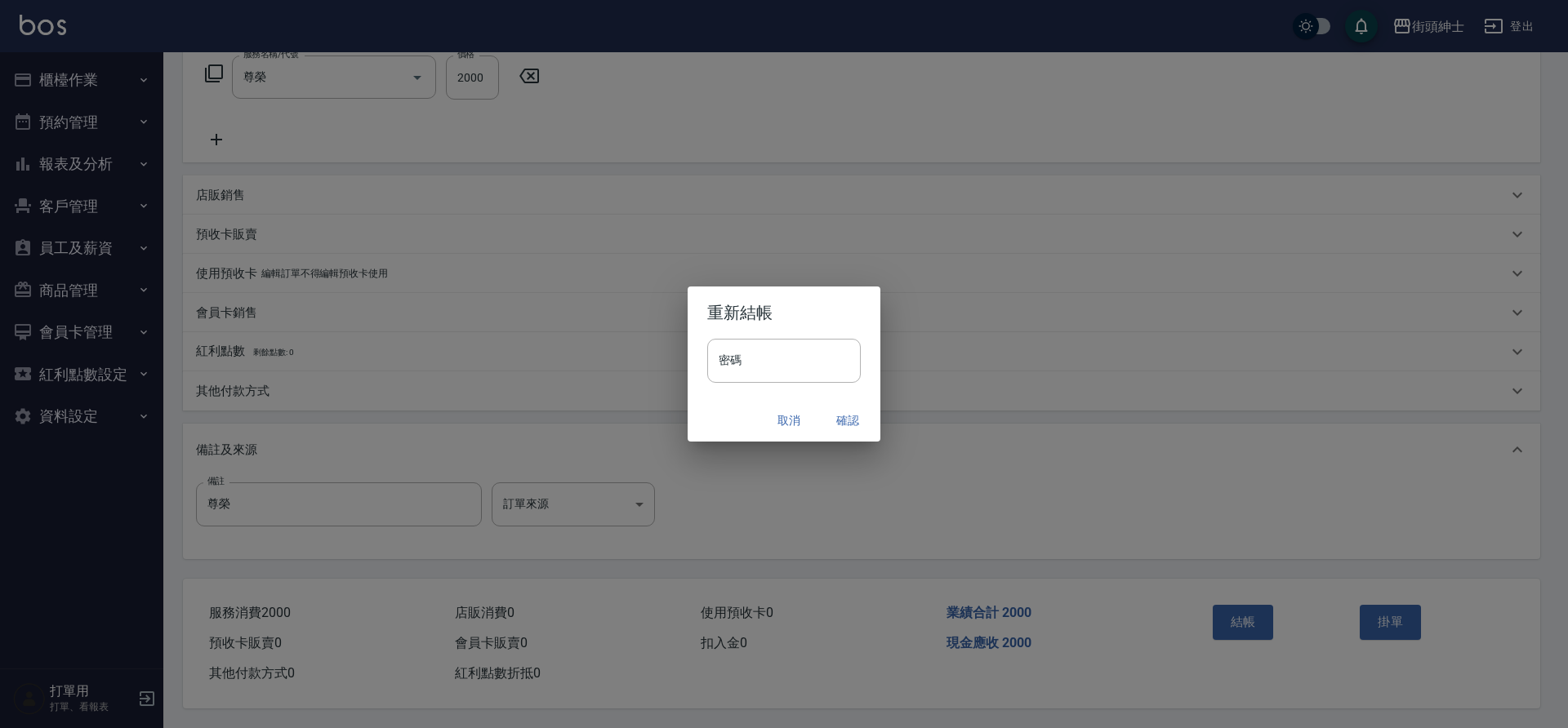
click at [842, 425] on button "確認" at bounding box center [848, 420] width 52 height 30
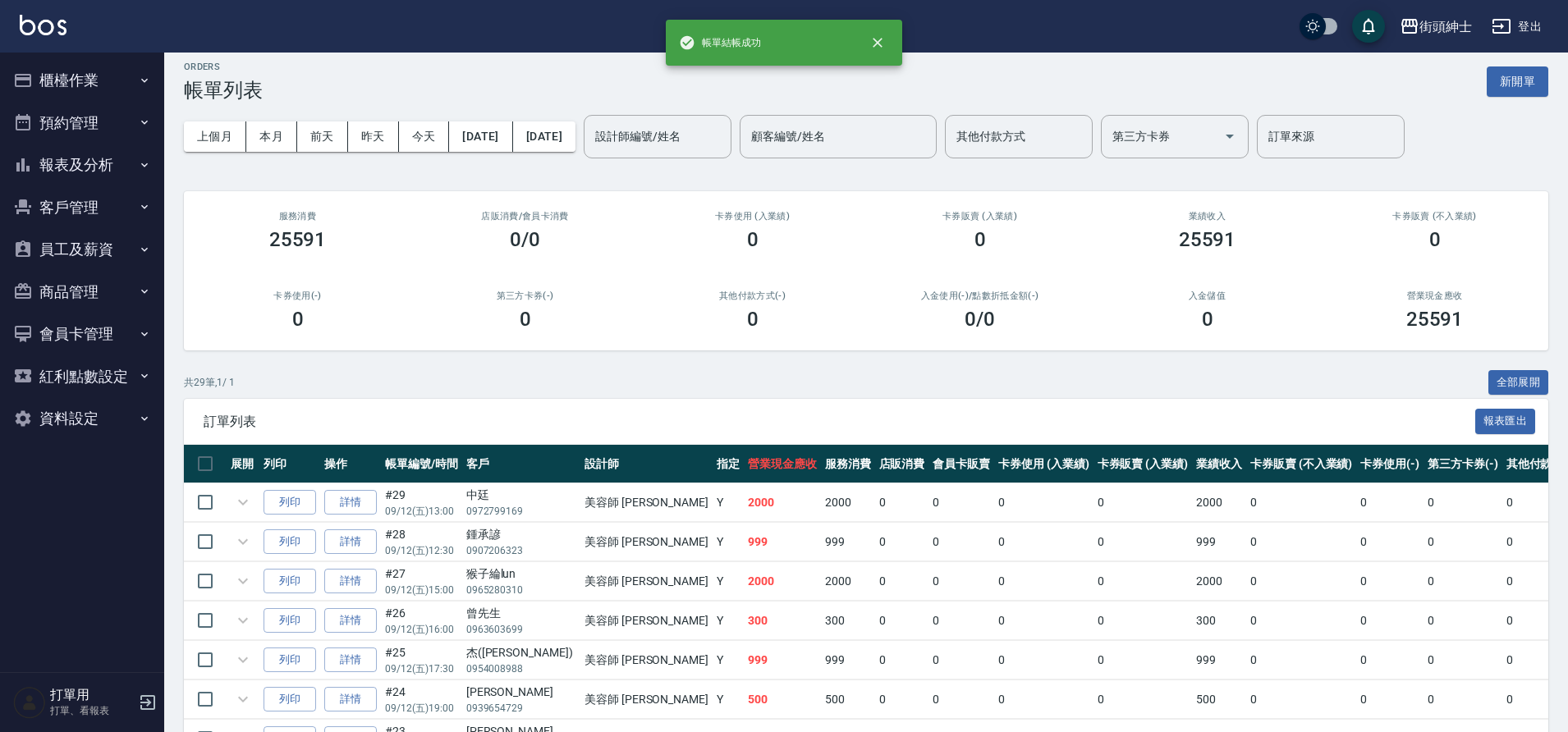
scroll to position [24, 0]
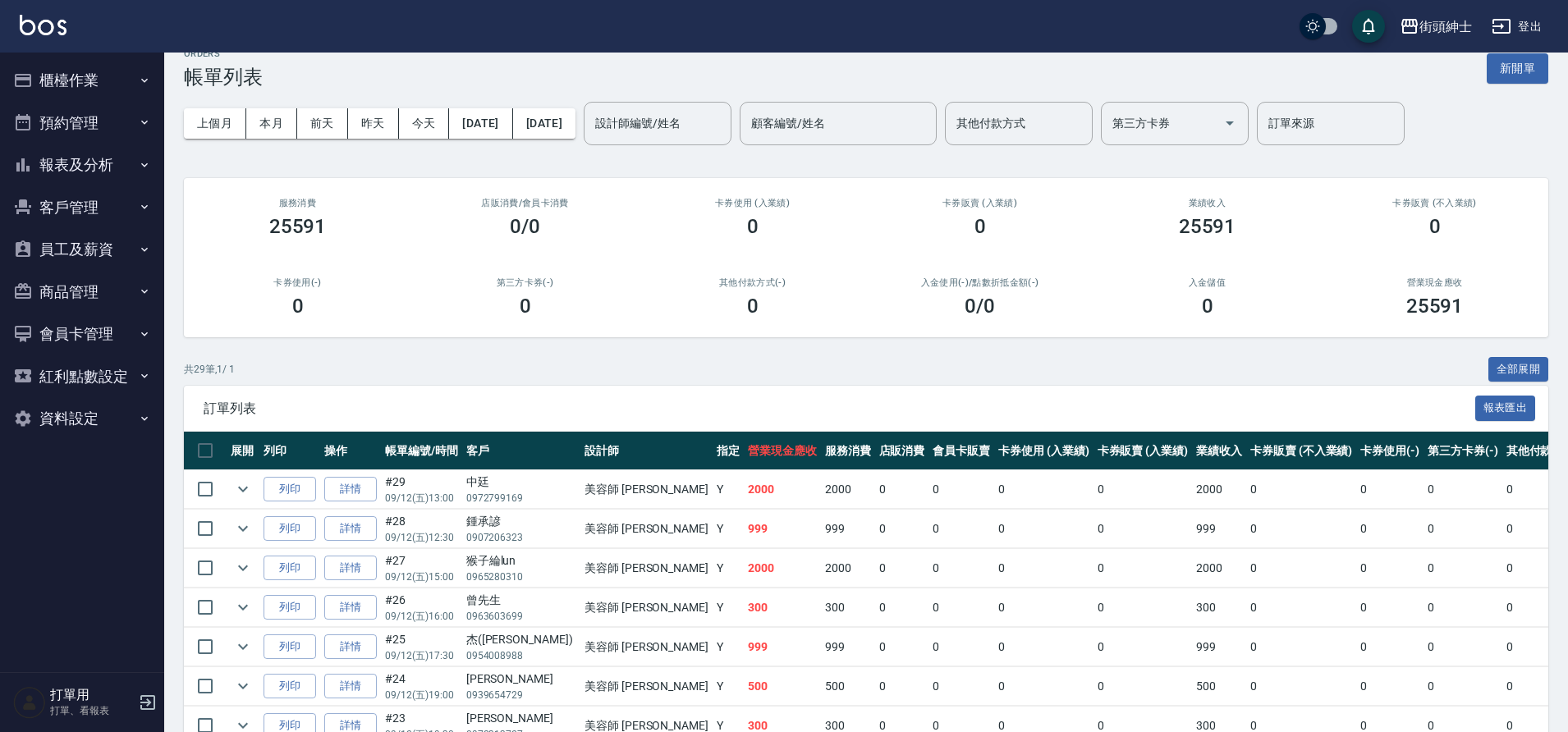
click at [83, 129] on button "預約管理" at bounding box center [82, 123] width 151 height 43
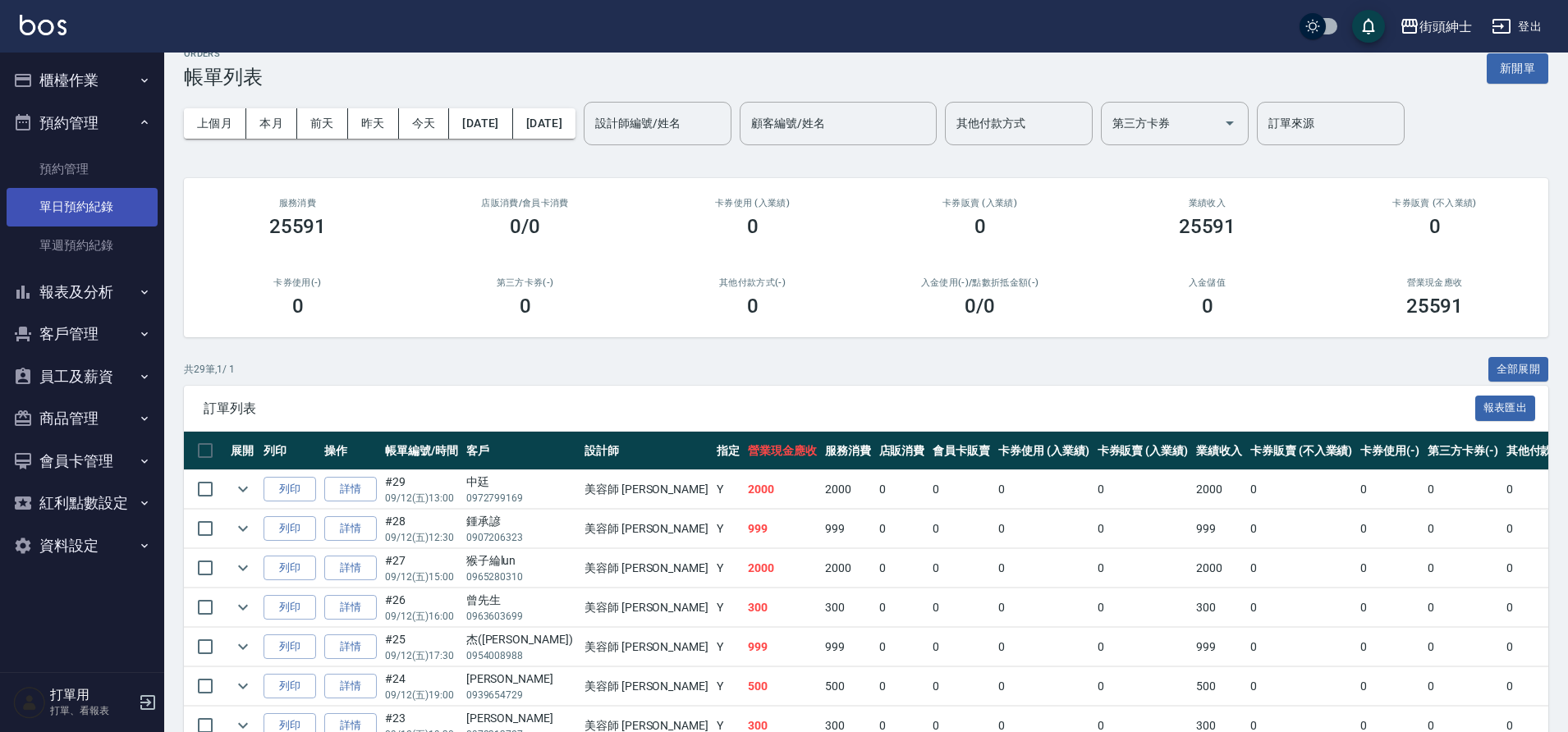
click at [88, 198] on link "單日預約紀錄" at bounding box center [82, 207] width 151 height 38
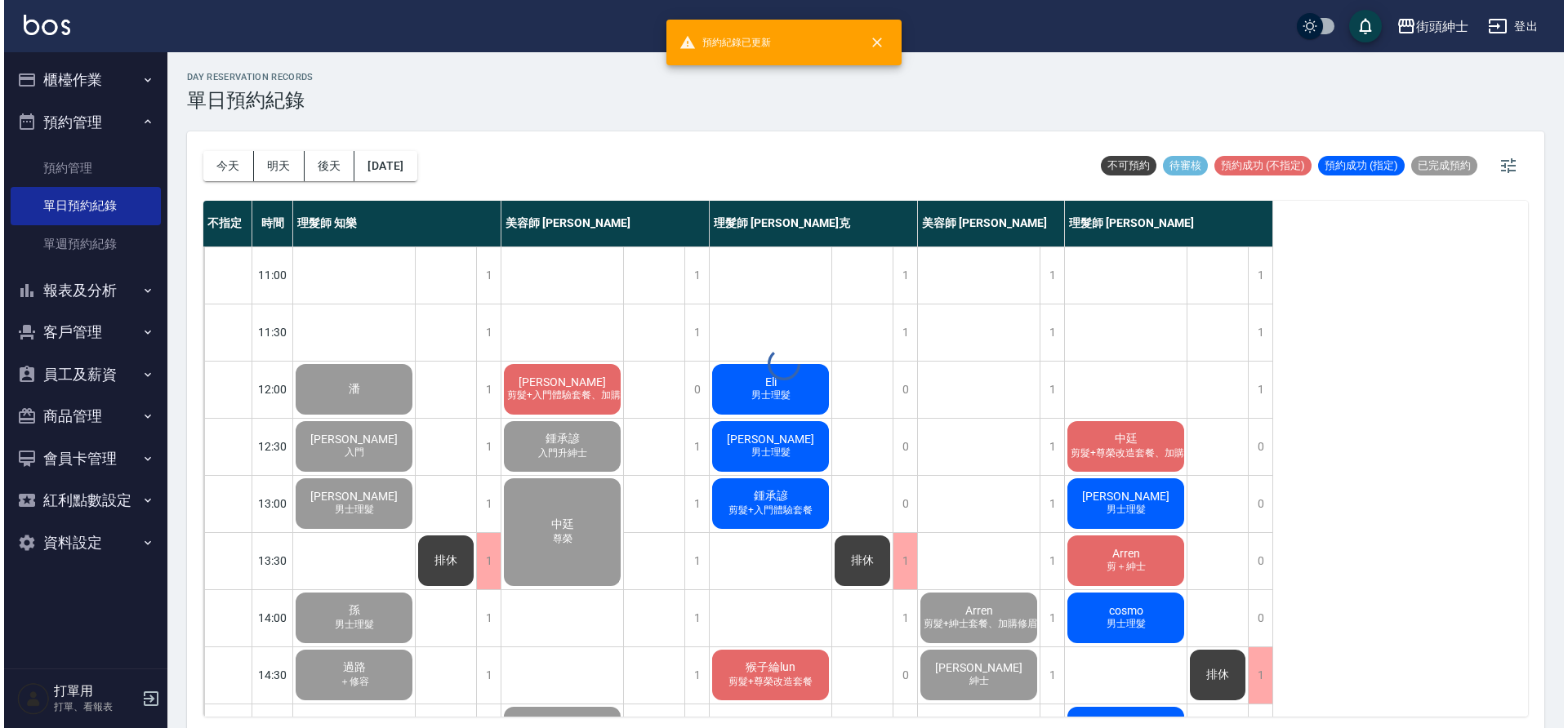
scroll to position [5, 0]
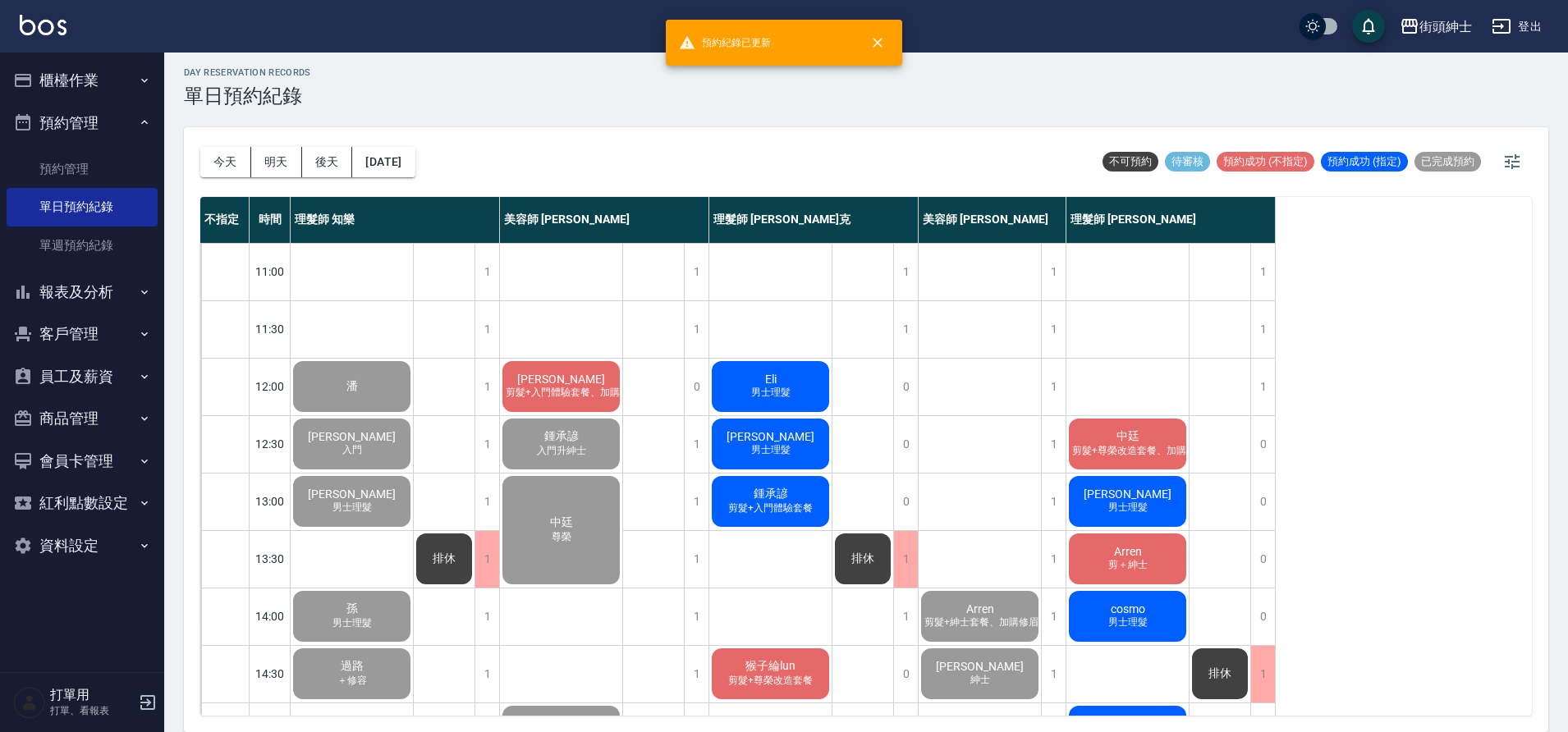
click at [579, 376] on span "[PERSON_NAME]" at bounding box center [562, 379] width 94 height 13
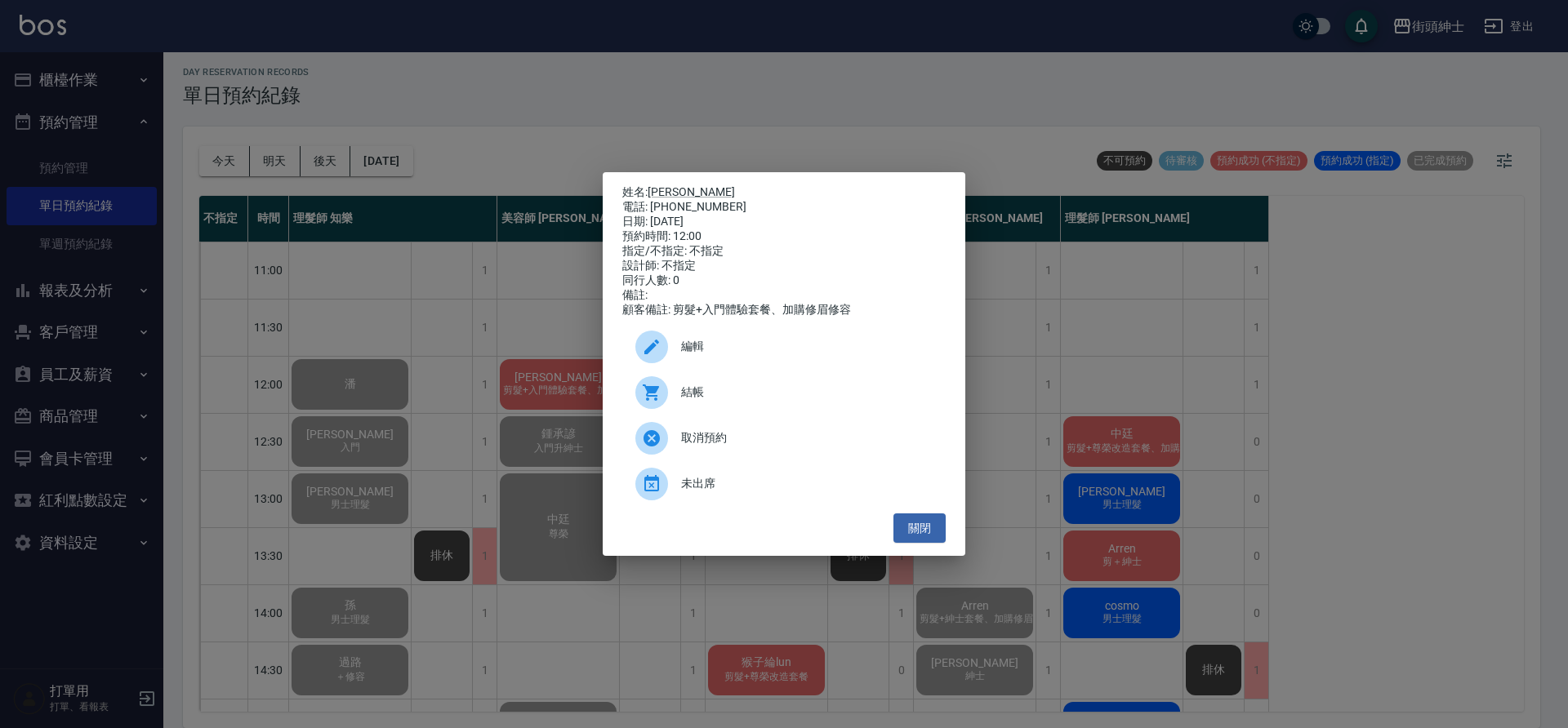
click at [734, 399] on span "結帳" at bounding box center [807, 392] width 252 height 17
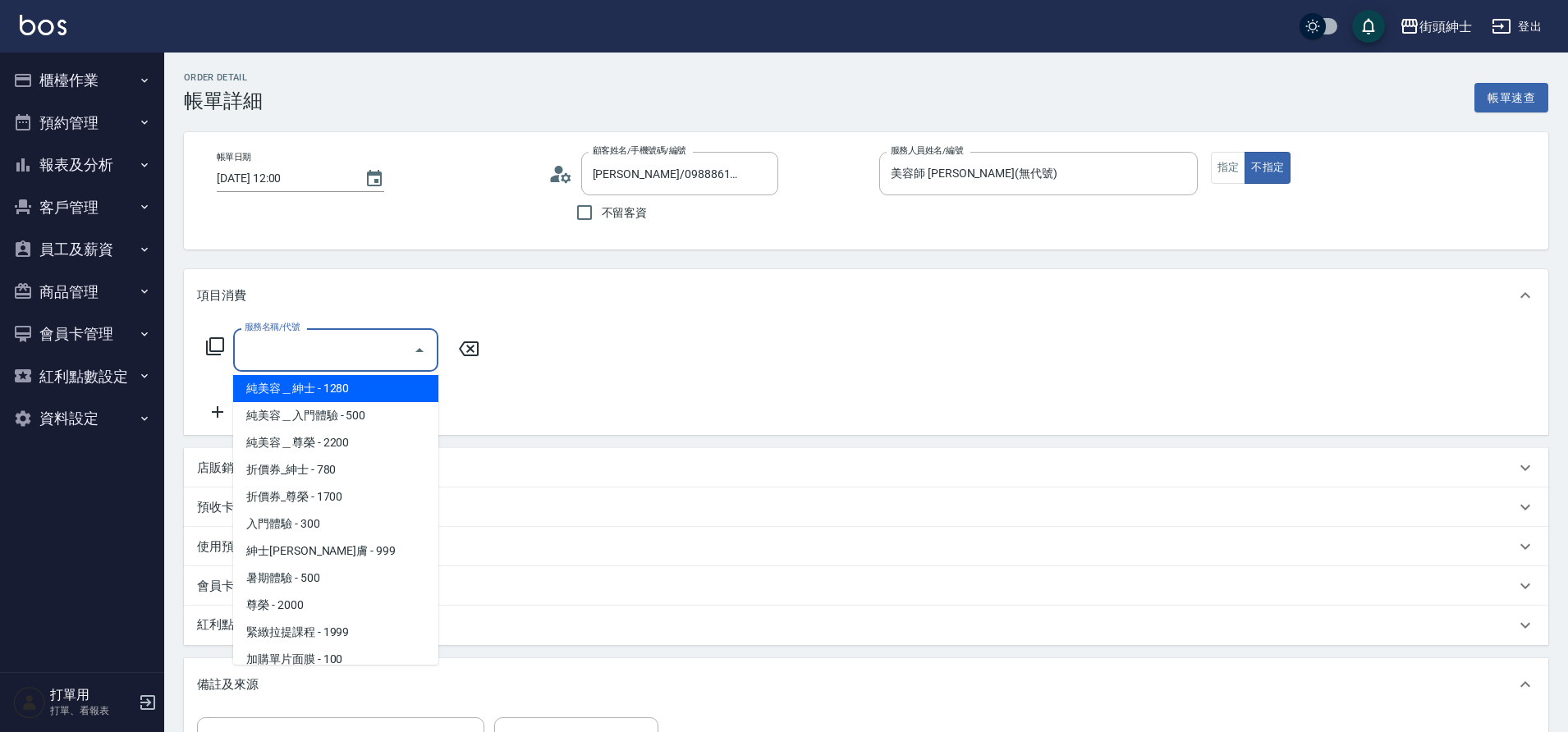
scroll to position [25, 0]
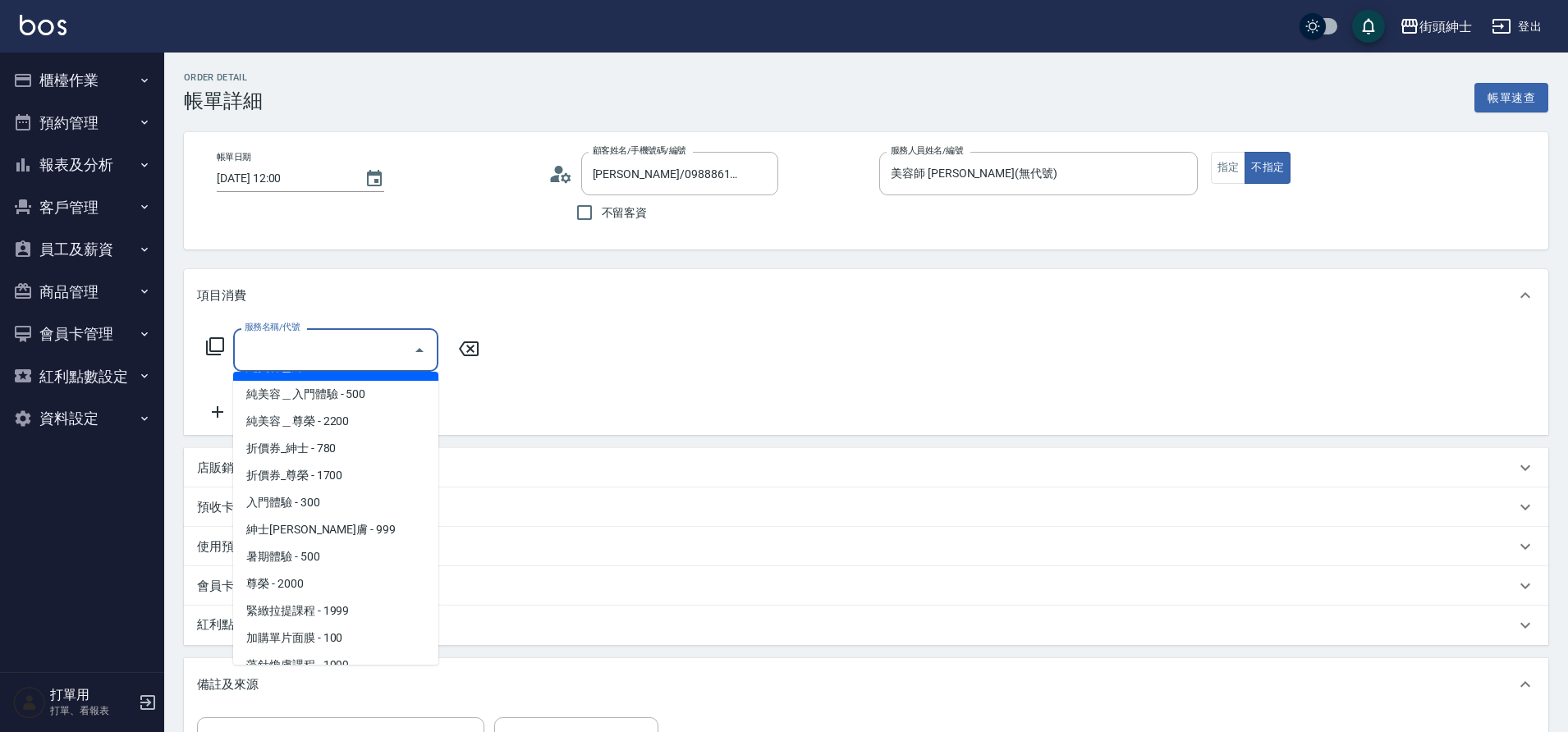
click at [308, 501] on span "入門體驗 - 300" at bounding box center [335, 503] width 205 height 27
type input "入門體驗"
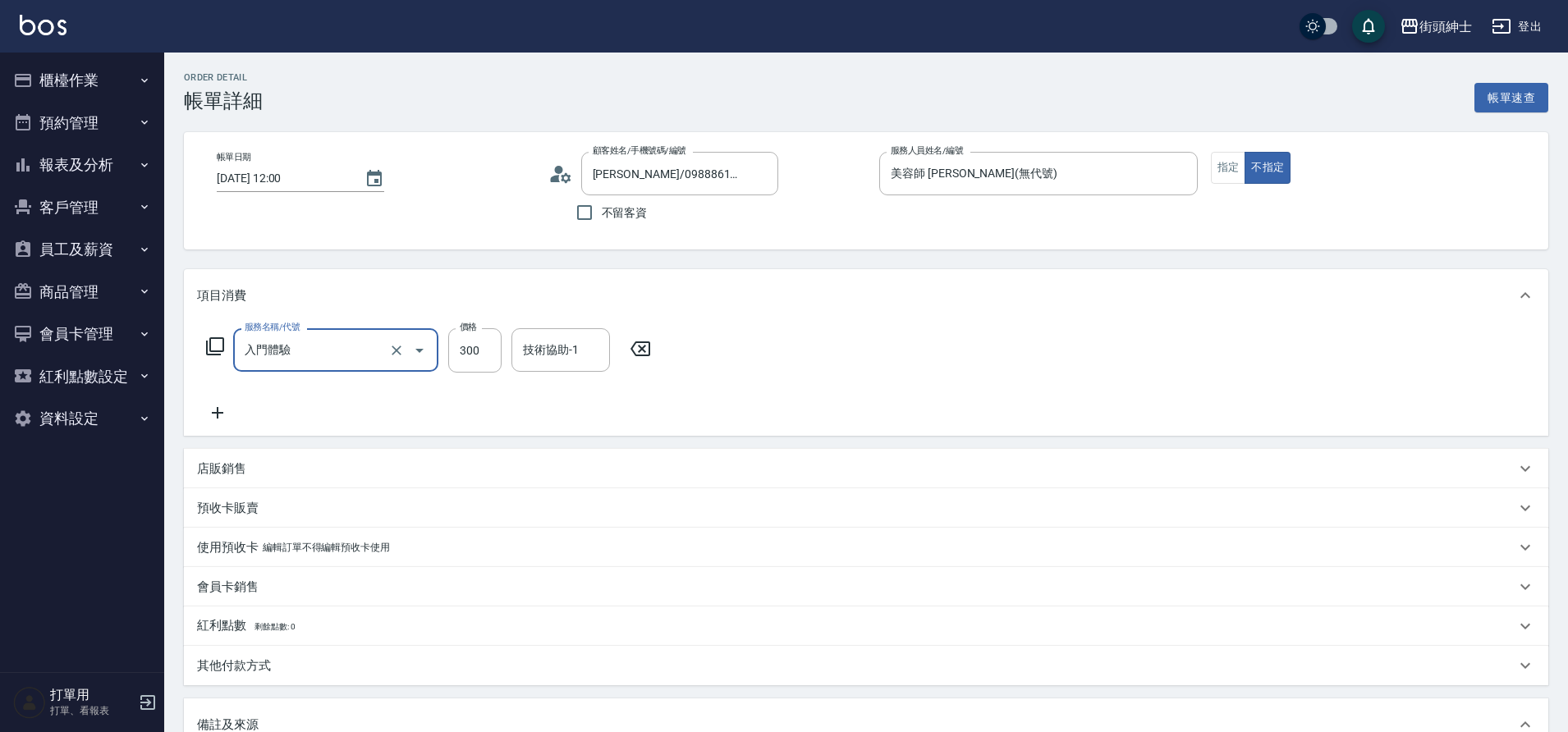
click at [213, 412] on icon at bounding box center [217, 412] width 11 height 11
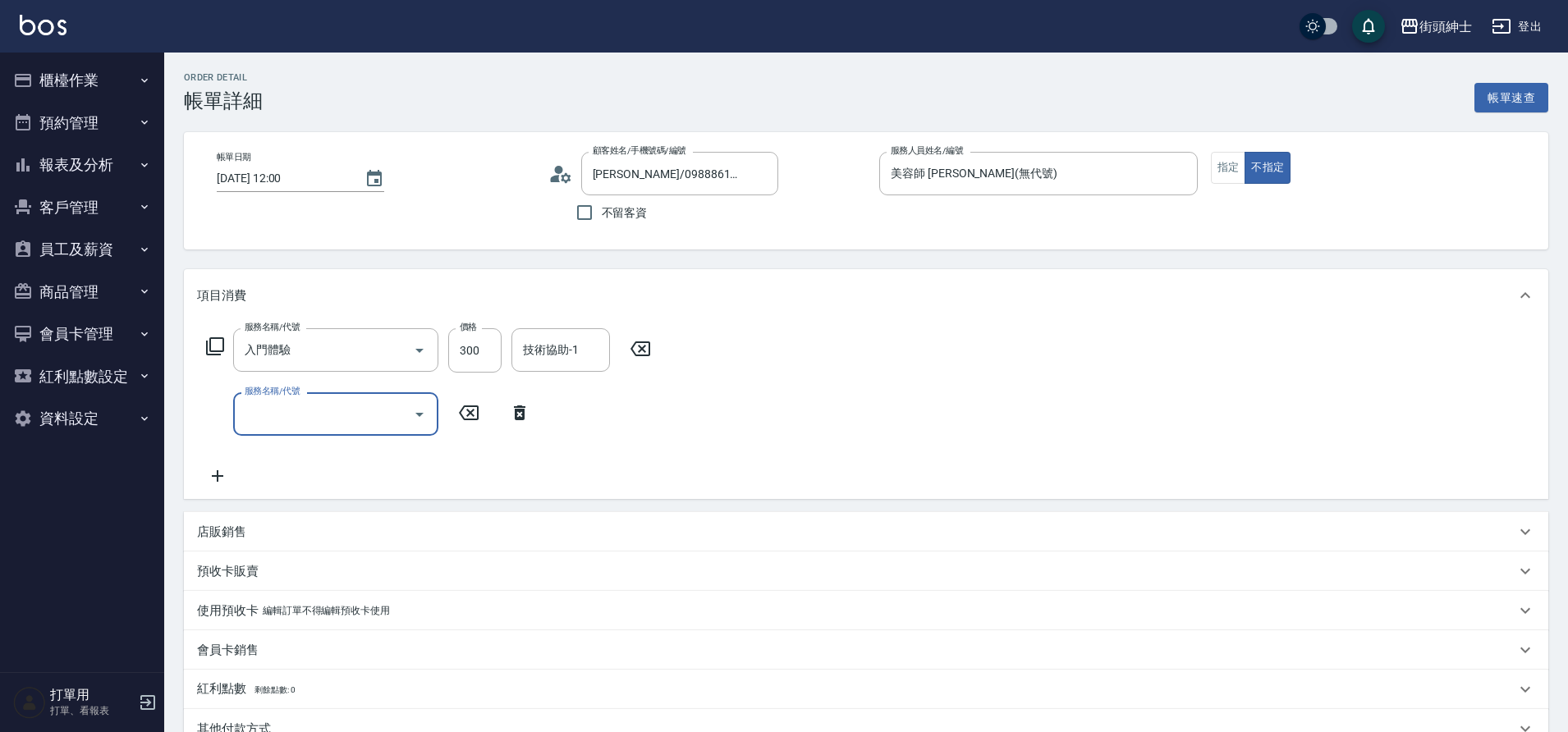
click at [309, 427] on input "服務名稱/代號" at bounding box center [323, 414] width 165 height 29
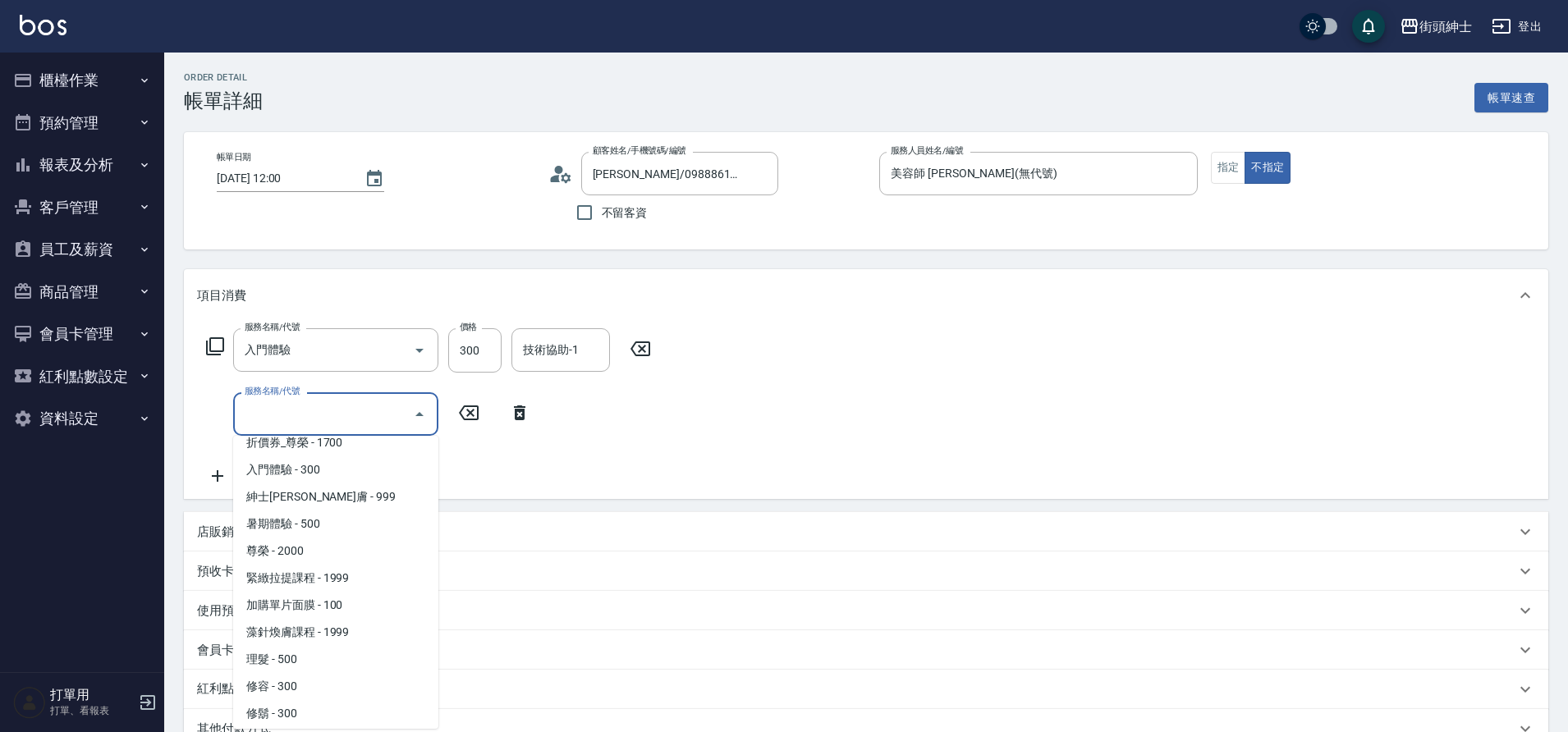
scroll to position [126, 0]
drag, startPoint x: 0, startPoint y: 0, endPoint x: 348, endPoint y: 685, distance: 768.3
click at [348, 685] on span "修容 - 300" at bounding box center [335, 682] width 205 height 27
type input "修容(A03)"
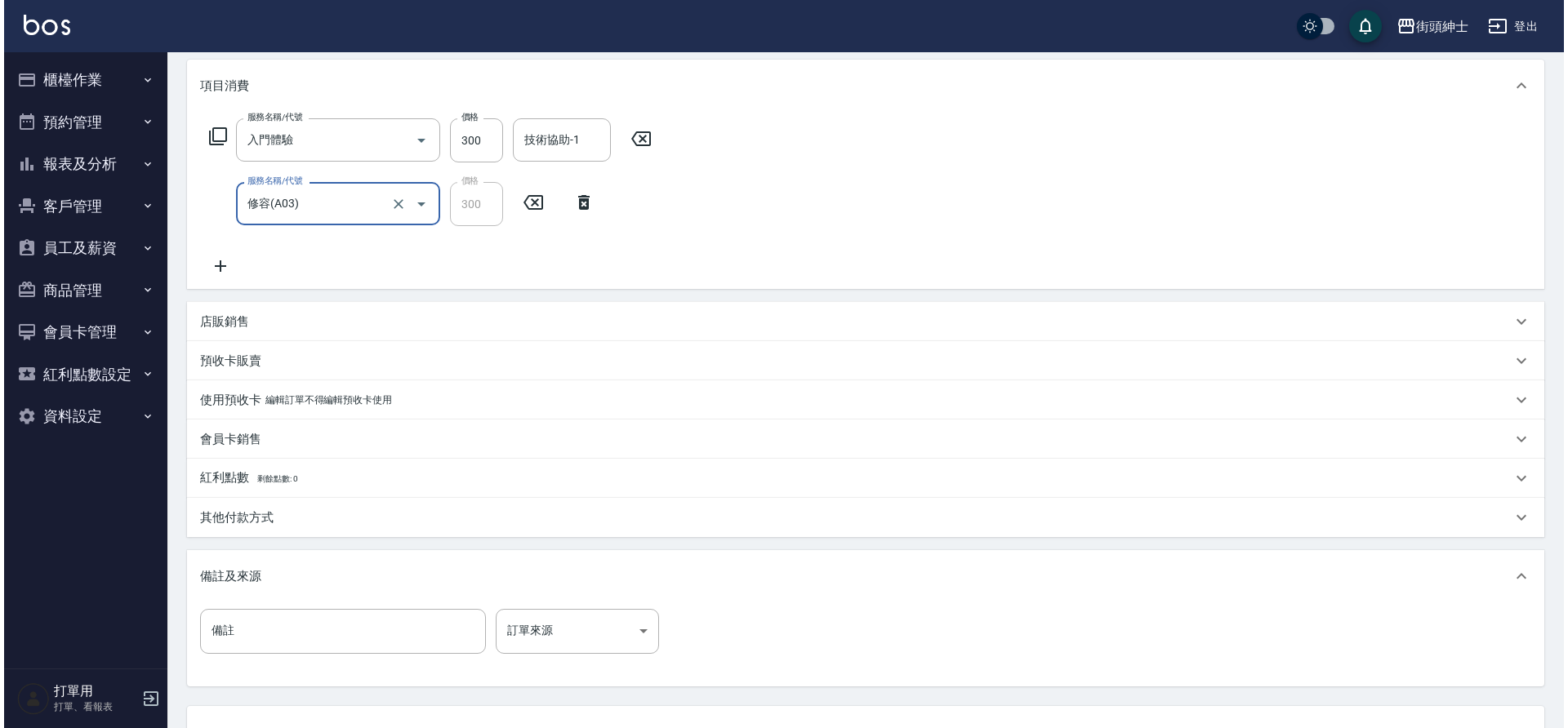
scroll to position [229, 0]
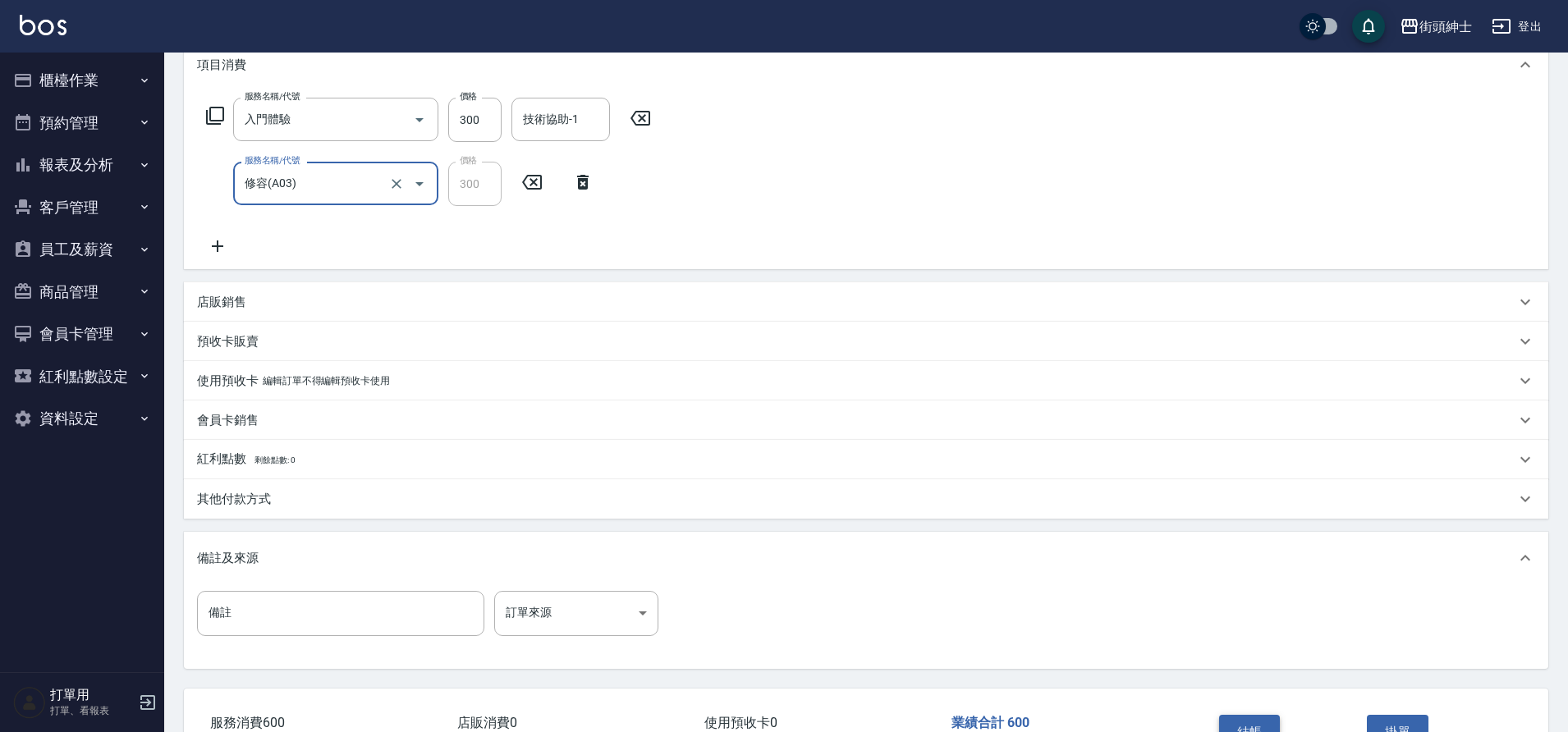
drag, startPoint x: 348, startPoint y: 685, endPoint x: 1259, endPoint y: 716, distance: 911.5
click at [1259, 716] on button "結帳" at bounding box center [1250, 732] width 62 height 34
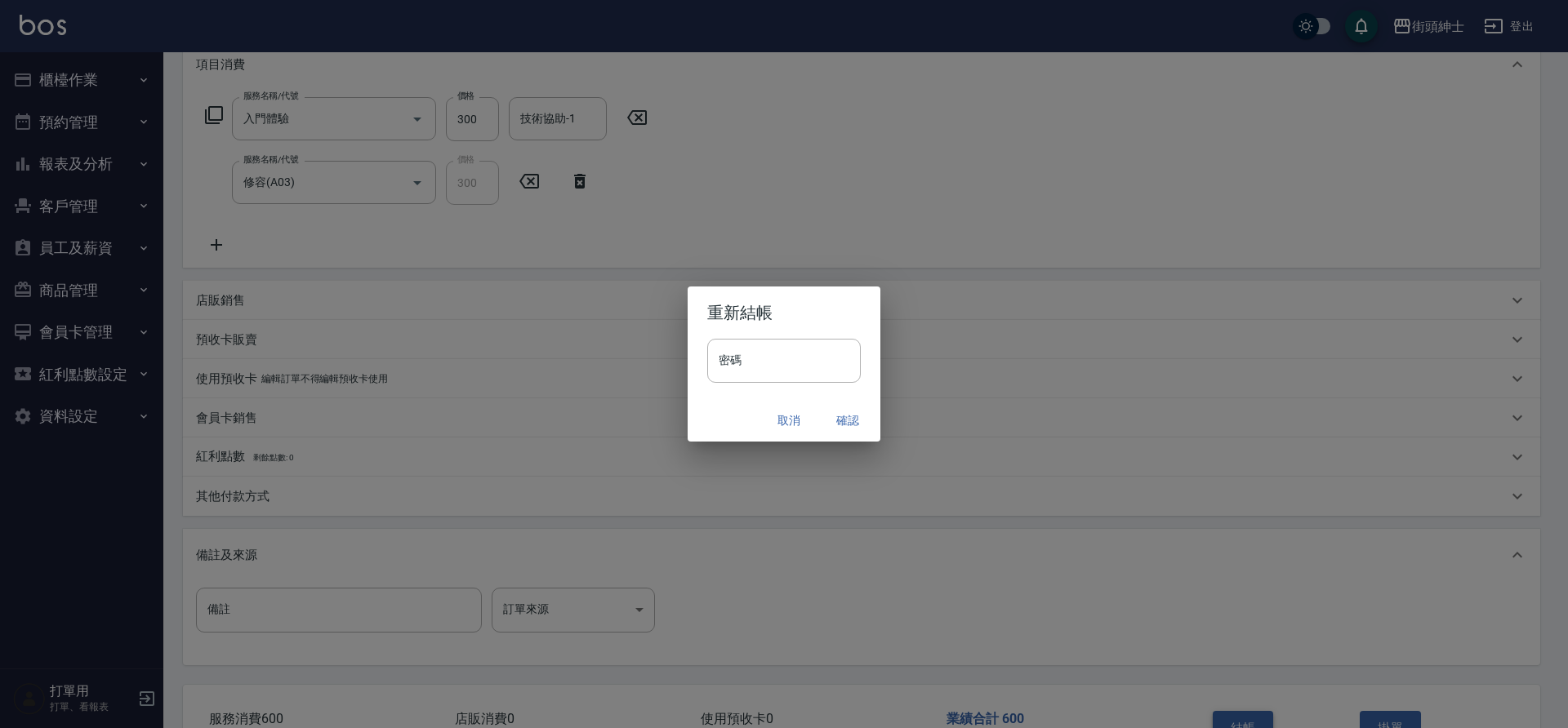
click at [848, 414] on button "確認" at bounding box center [848, 420] width 52 height 30
click at [81, 111] on button "預約管理" at bounding box center [82, 123] width 150 height 43
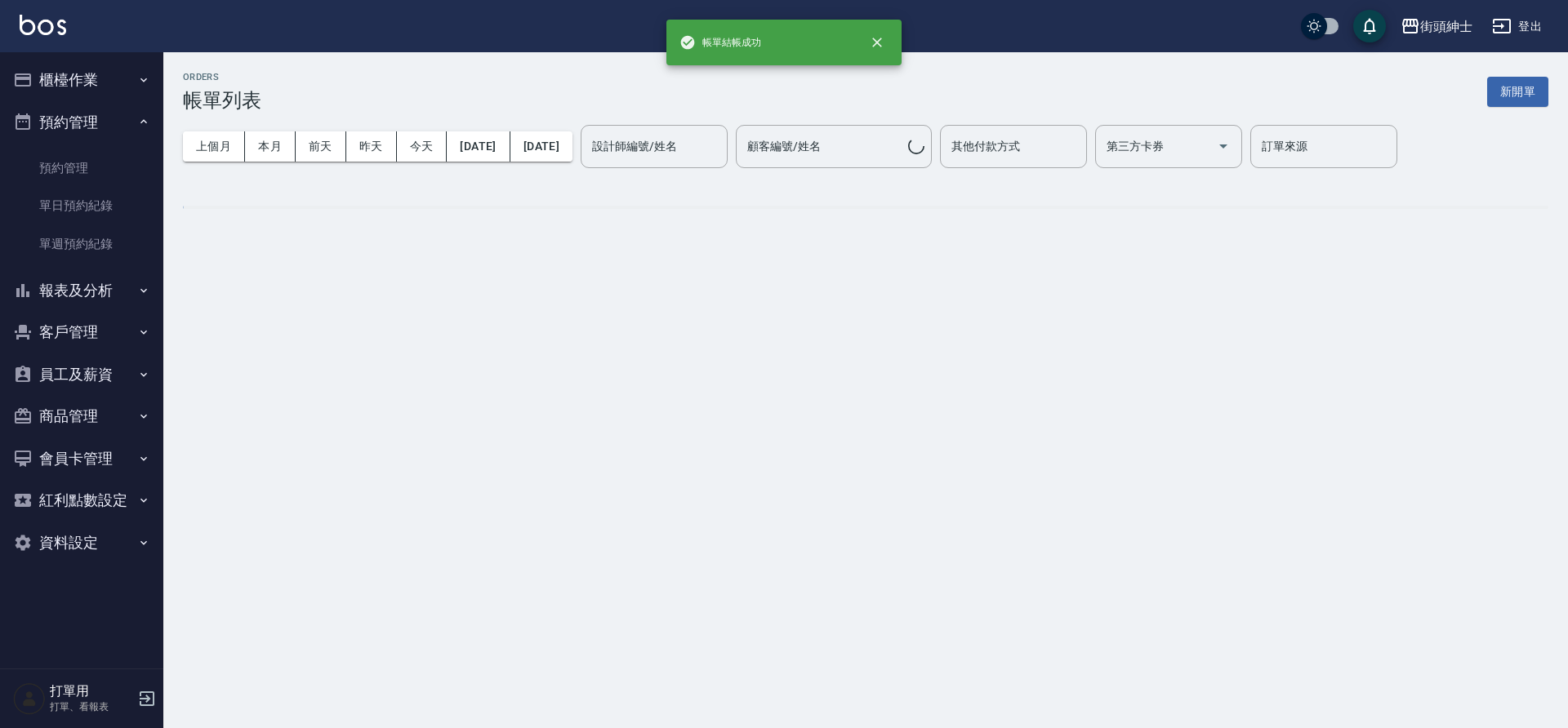
click at [80, 199] on link "單日預約紀錄" at bounding box center [82, 205] width 150 height 38
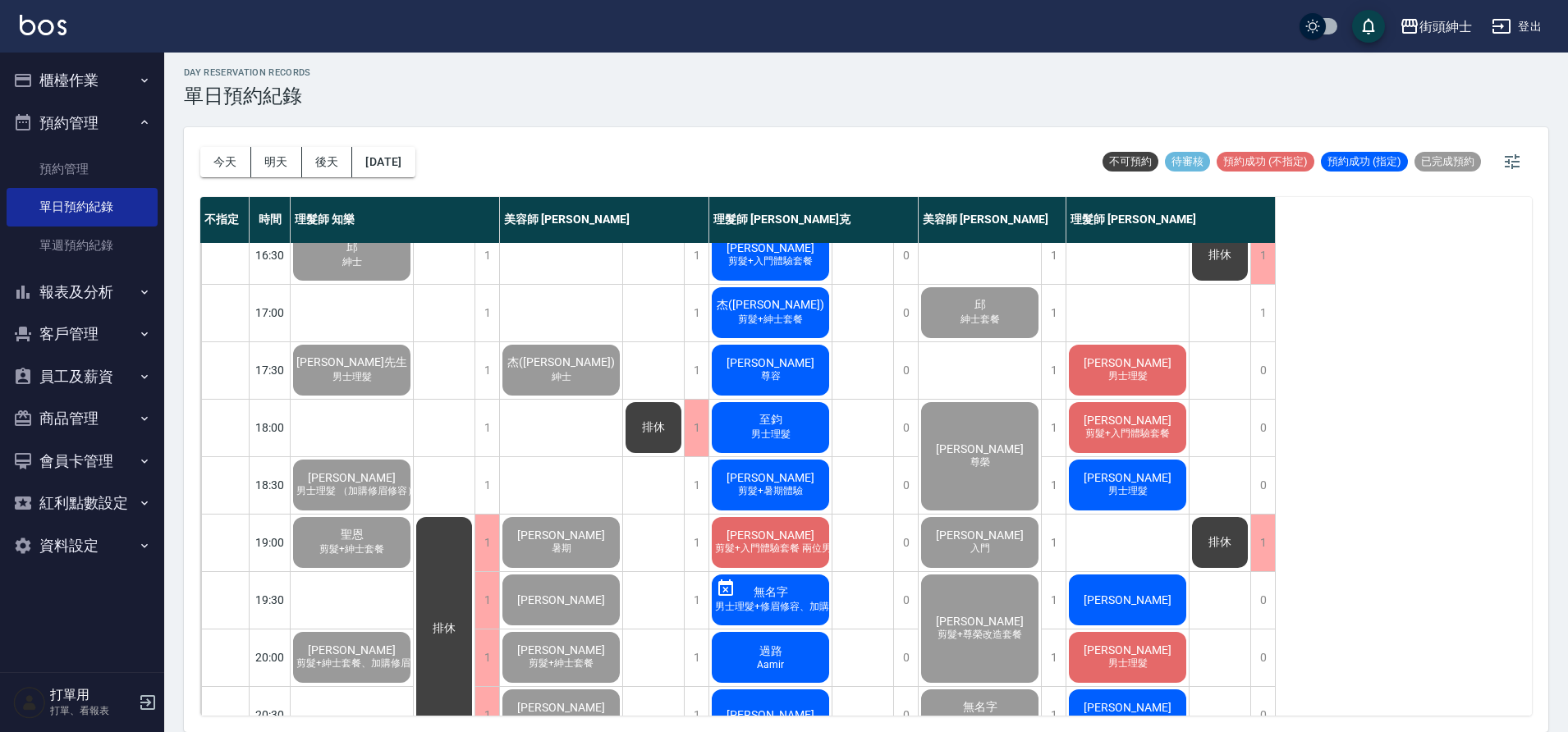
scroll to position [747, 0]
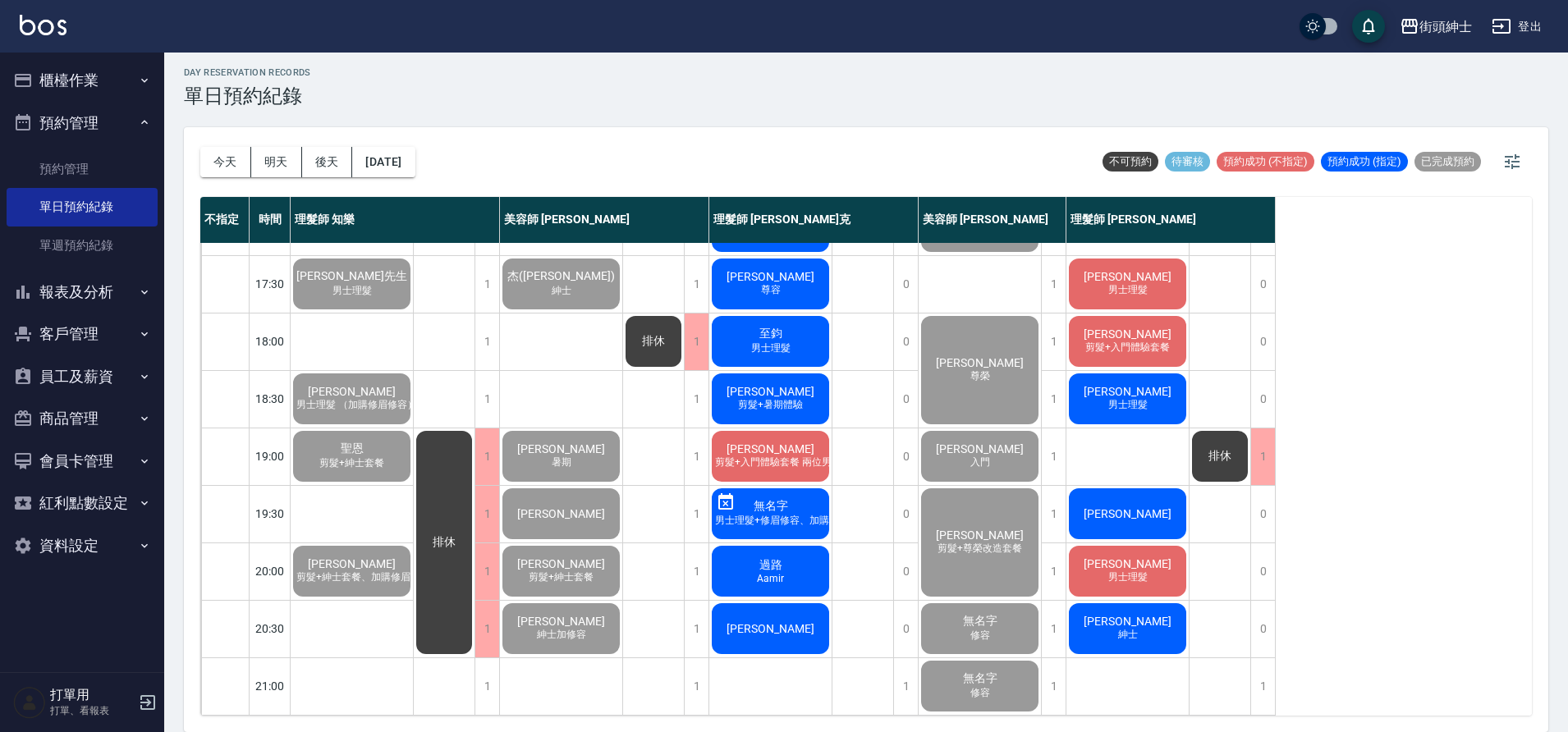
click at [584, 554] on div "[PERSON_NAME] 剪髮+紳士套餐" at bounding box center [561, 571] width 123 height 56
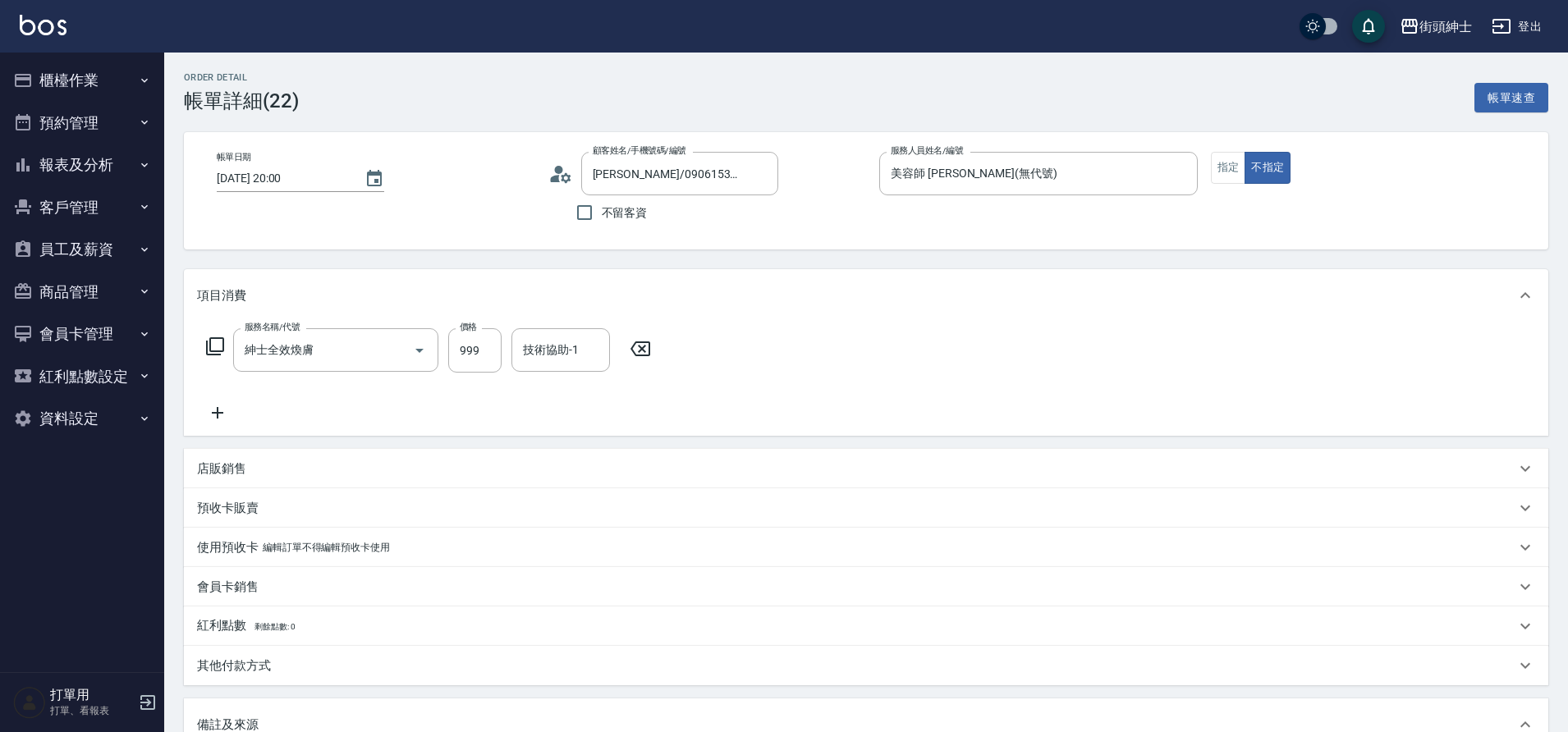
click at [294, 346] on input "紳士全效煥膚" at bounding box center [313, 351] width 145 height 29
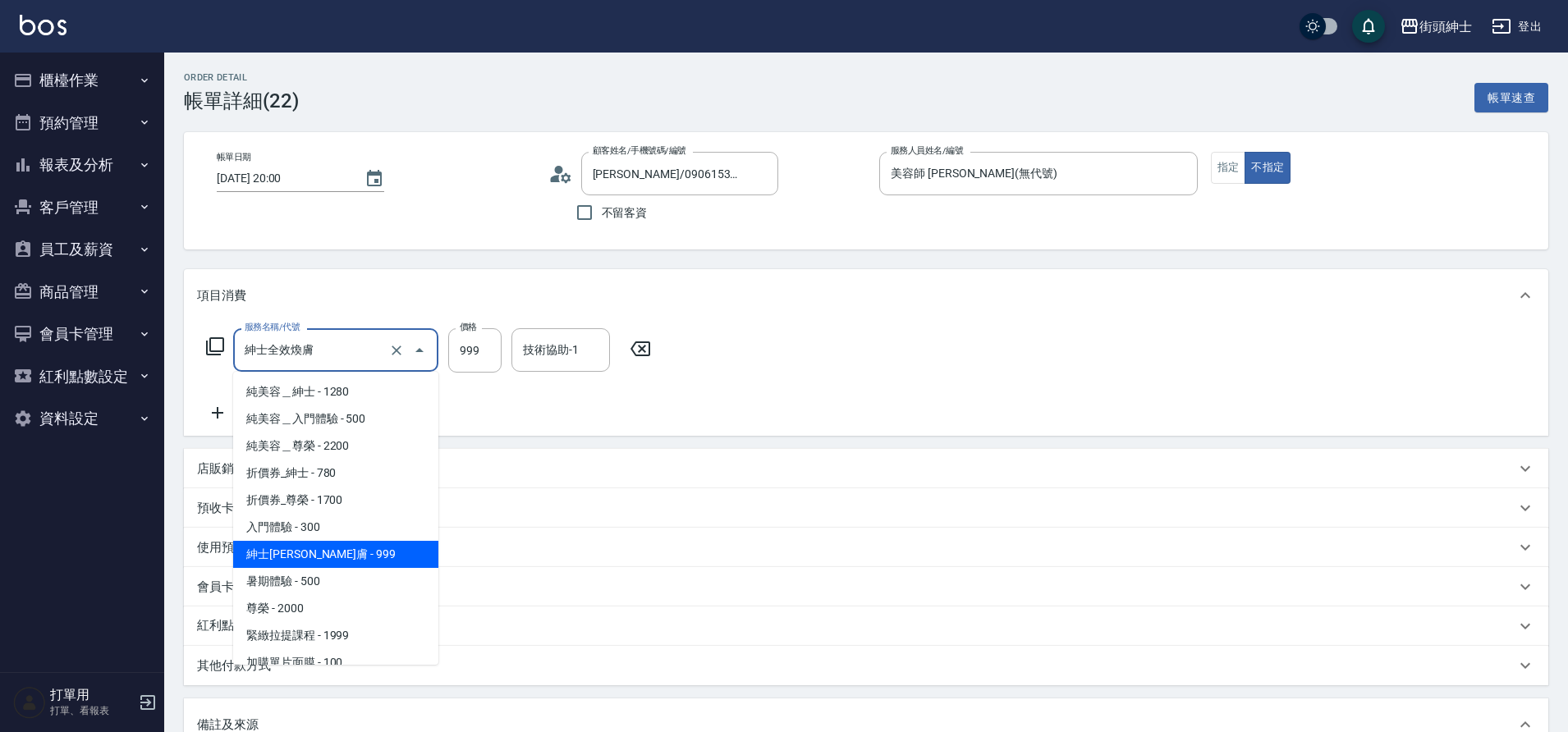
click at [330, 477] on span "折價券_紳士 - 780" at bounding box center [335, 473] width 205 height 27
type input "折價券_紳士"
type input "780"
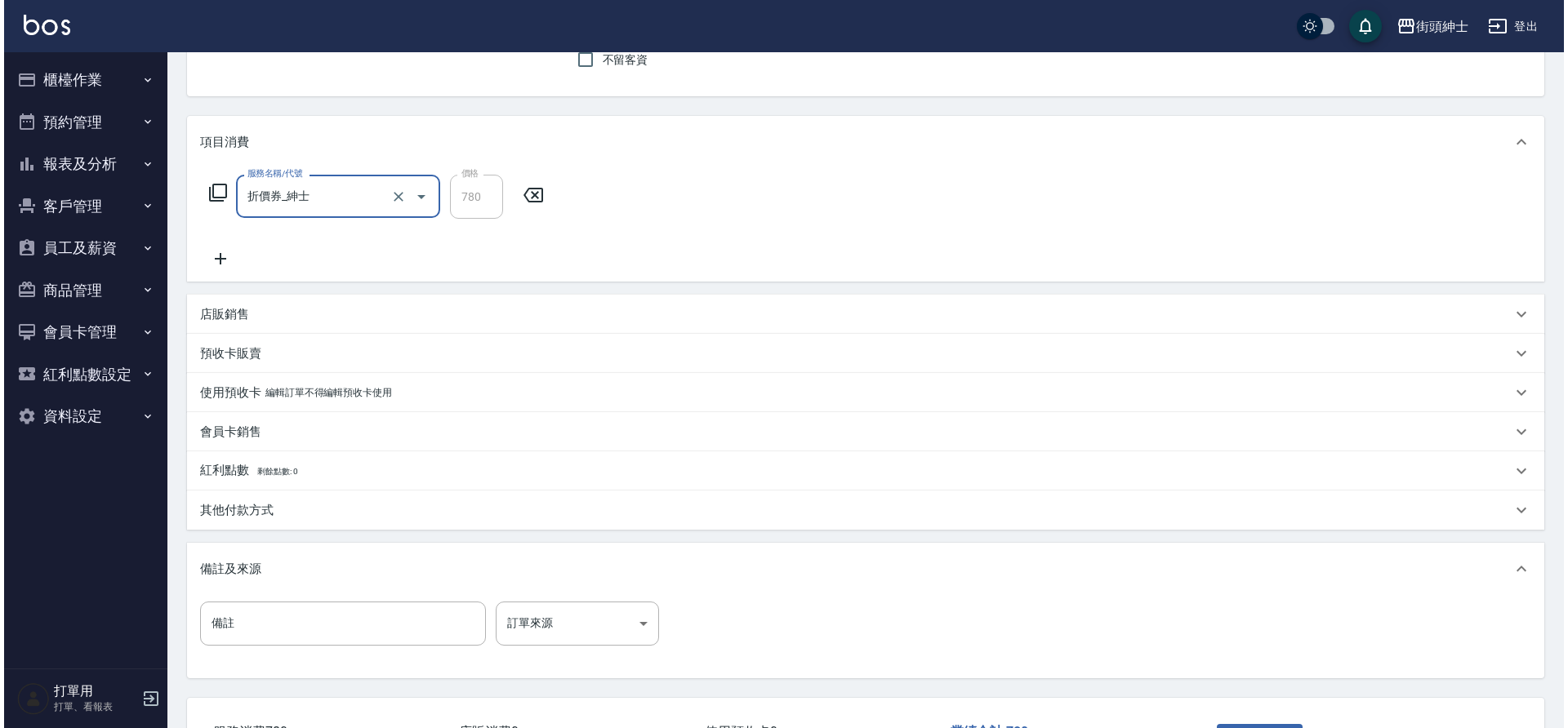
scroll to position [279, 0]
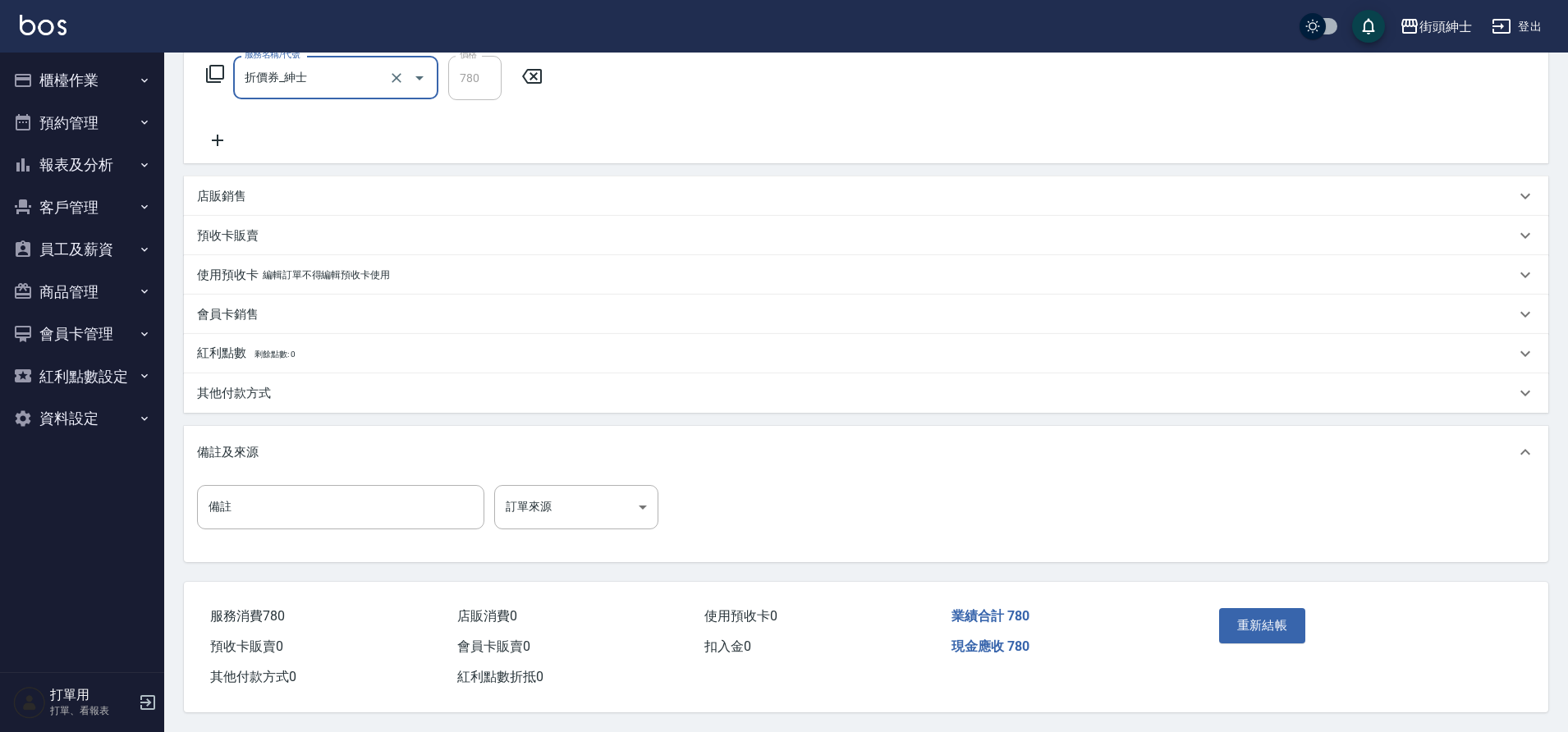
click at [1302, 625] on button "重新結帳" at bounding box center [1263, 626] width 87 height 34
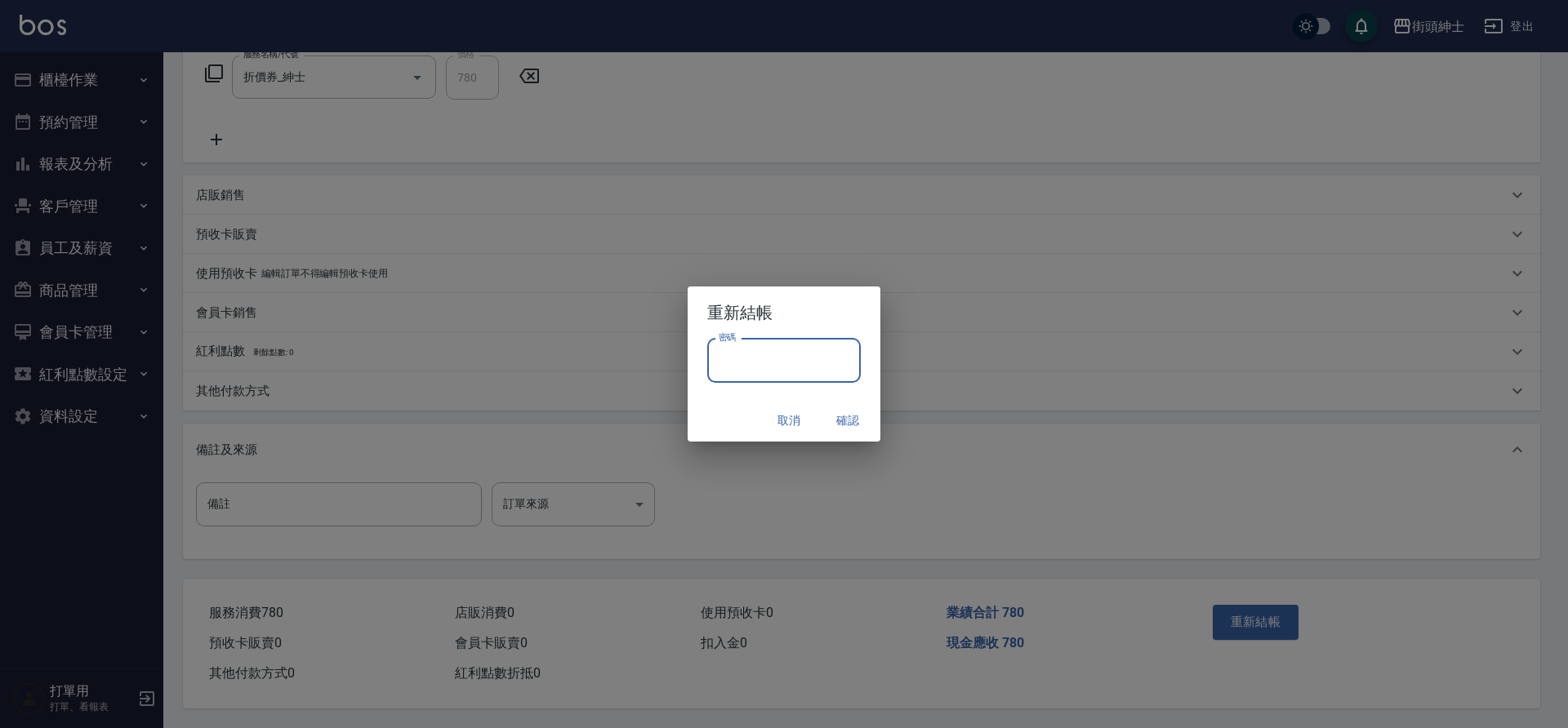
drag, startPoint x: 0, startPoint y: 0, endPoint x: 819, endPoint y: 359, distance: 894.2
click at [819, 359] on input "密碼" at bounding box center [784, 361] width 153 height 44
type input "********"
click at [851, 424] on button "確認" at bounding box center [848, 420] width 52 height 30
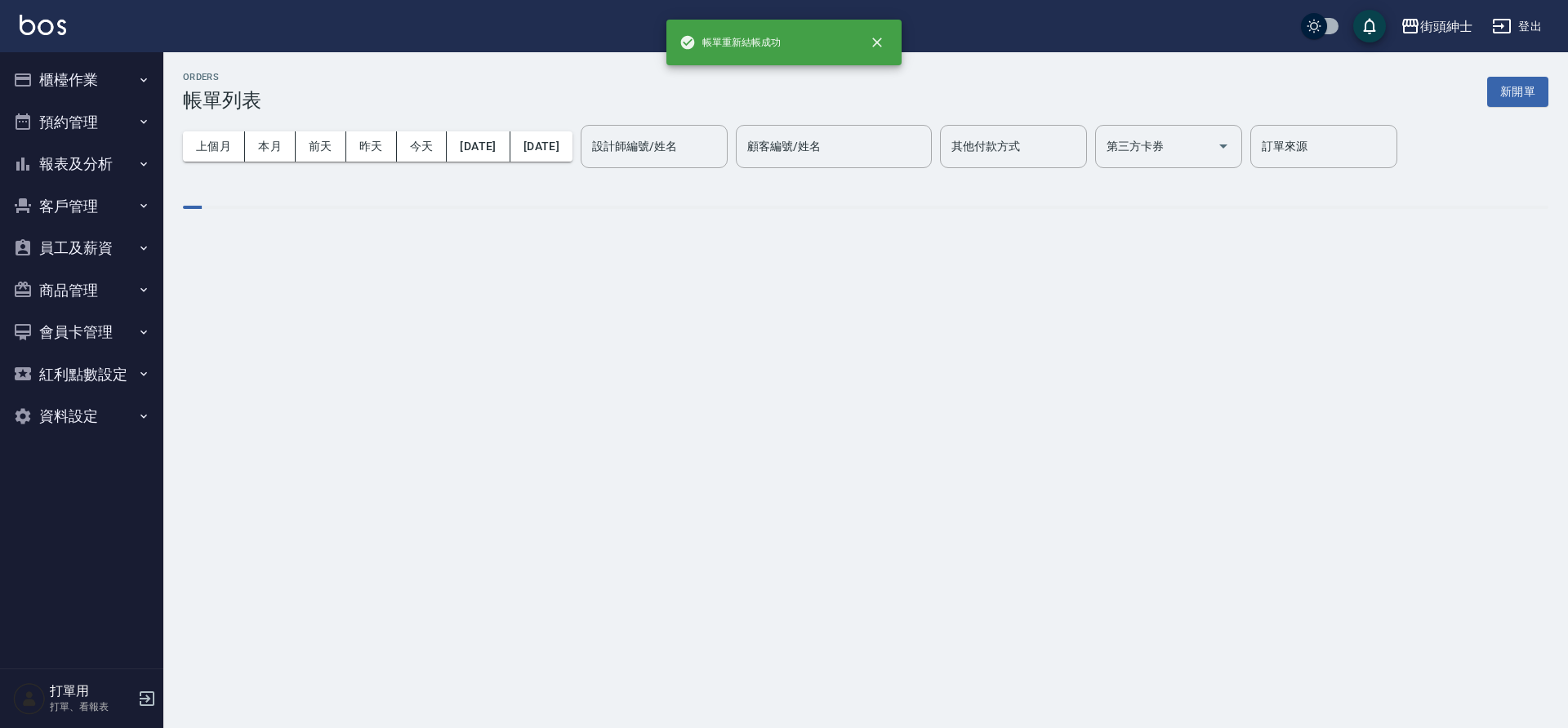
click at [77, 119] on button "預約管理" at bounding box center [82, 123] width 150 height 43
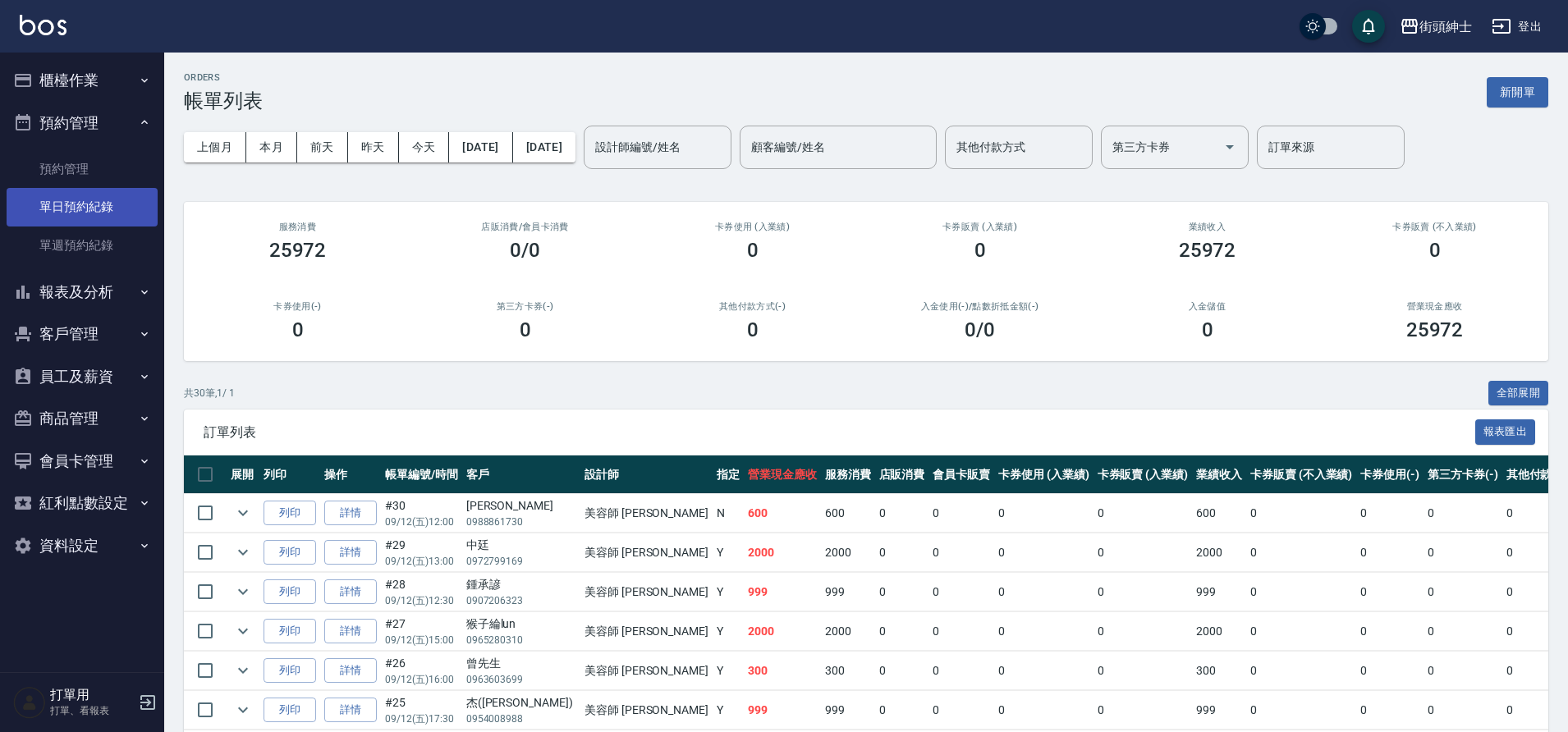
click at [94, 214] on link "單日預約紀錄" at bounding box center [82, 207] width 151 height 38
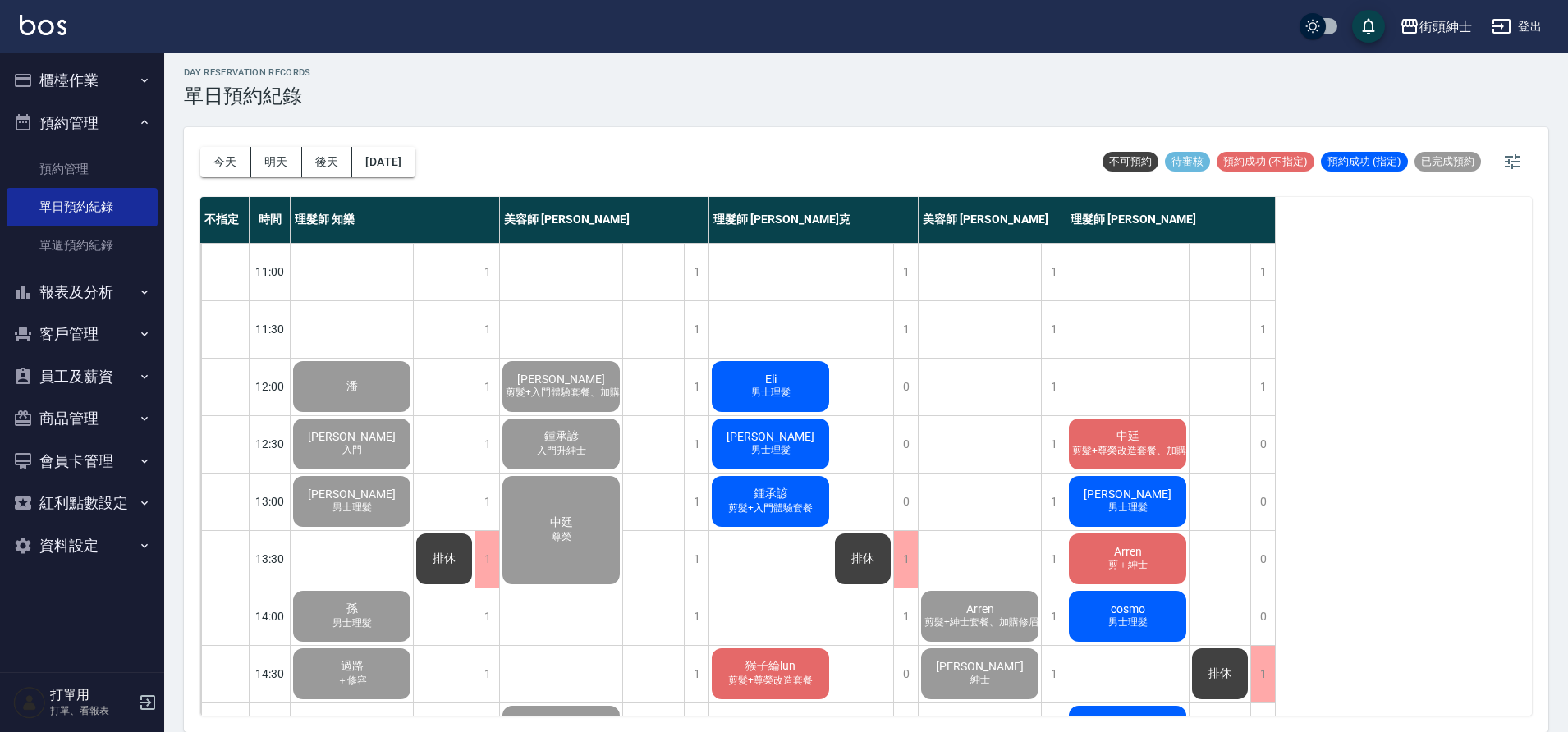
click at [1146, 435] on div "中廷 剪髮+尊榮改造套餐、加購修眉修容 不指定" at bounding box center [1127, 444] width 123 height 56
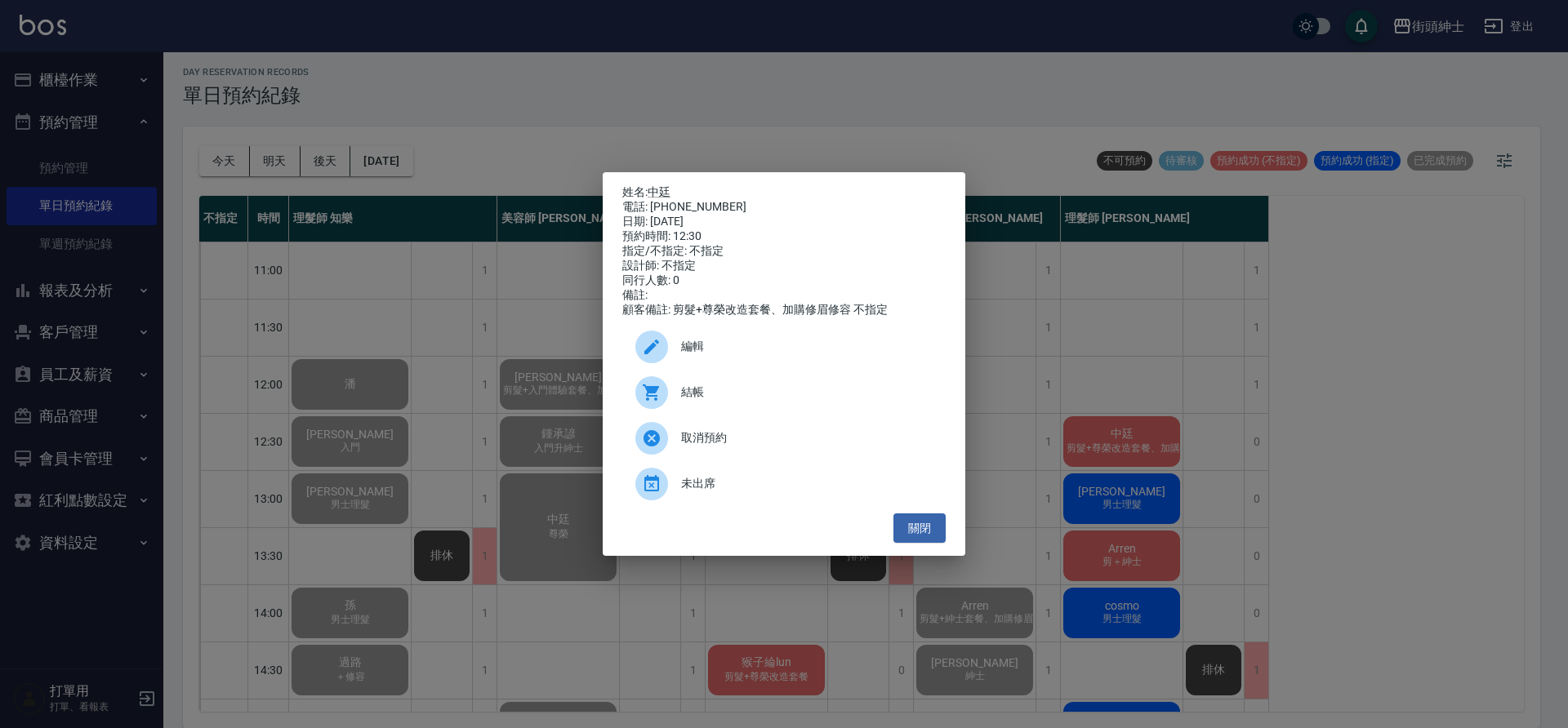
click at [800, 401] on span "結帳" at bounding box center [807, 392] width 252 height 17
click at [937, 524] on button "關閉" at bounding box center [919, 528] width 52 height 30
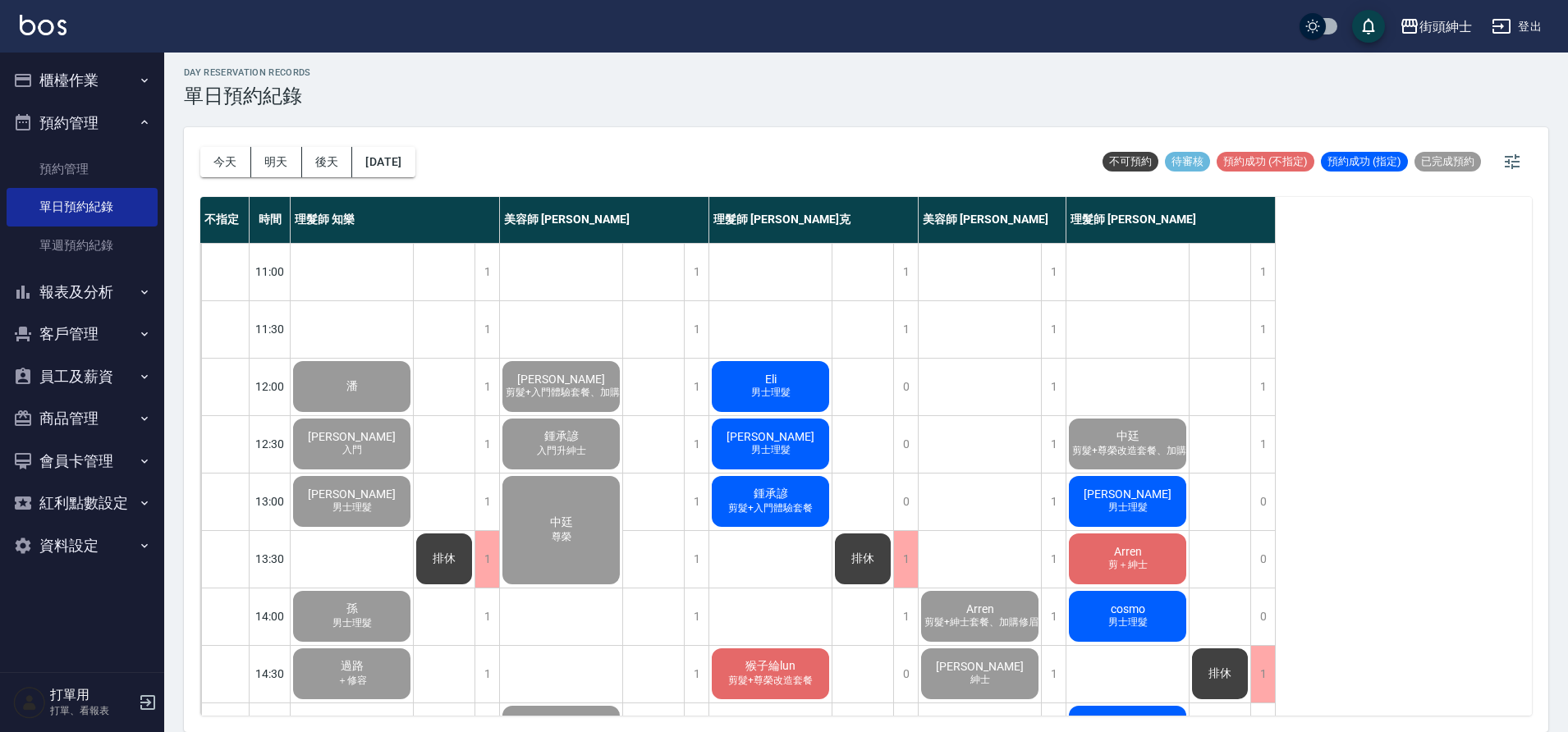
click at [1126, 510] on span "男士理髮" at bounding box center [1128, 507] width 46 height 14
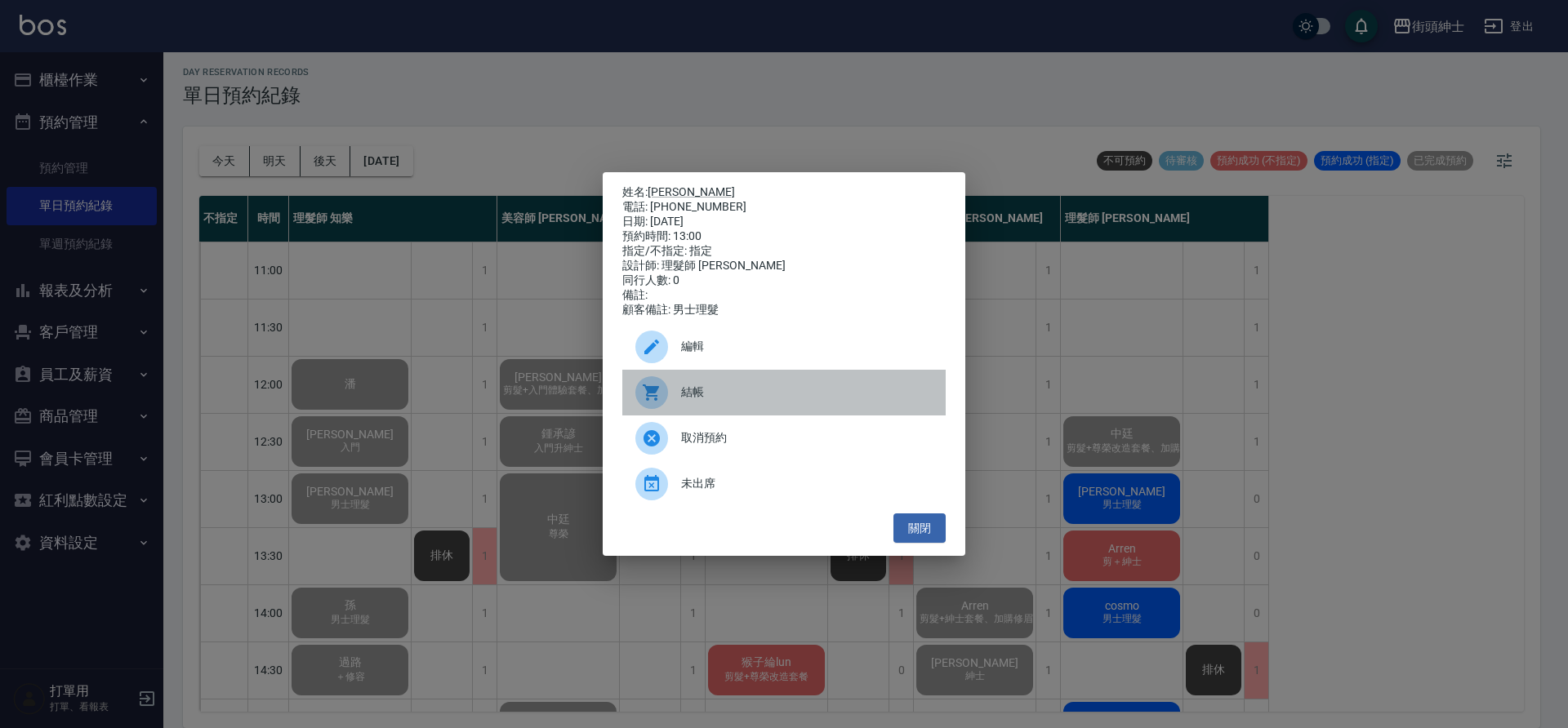
click at [805, 401] on span "結帳" at bounding box center [807, 392] width 252 height 17
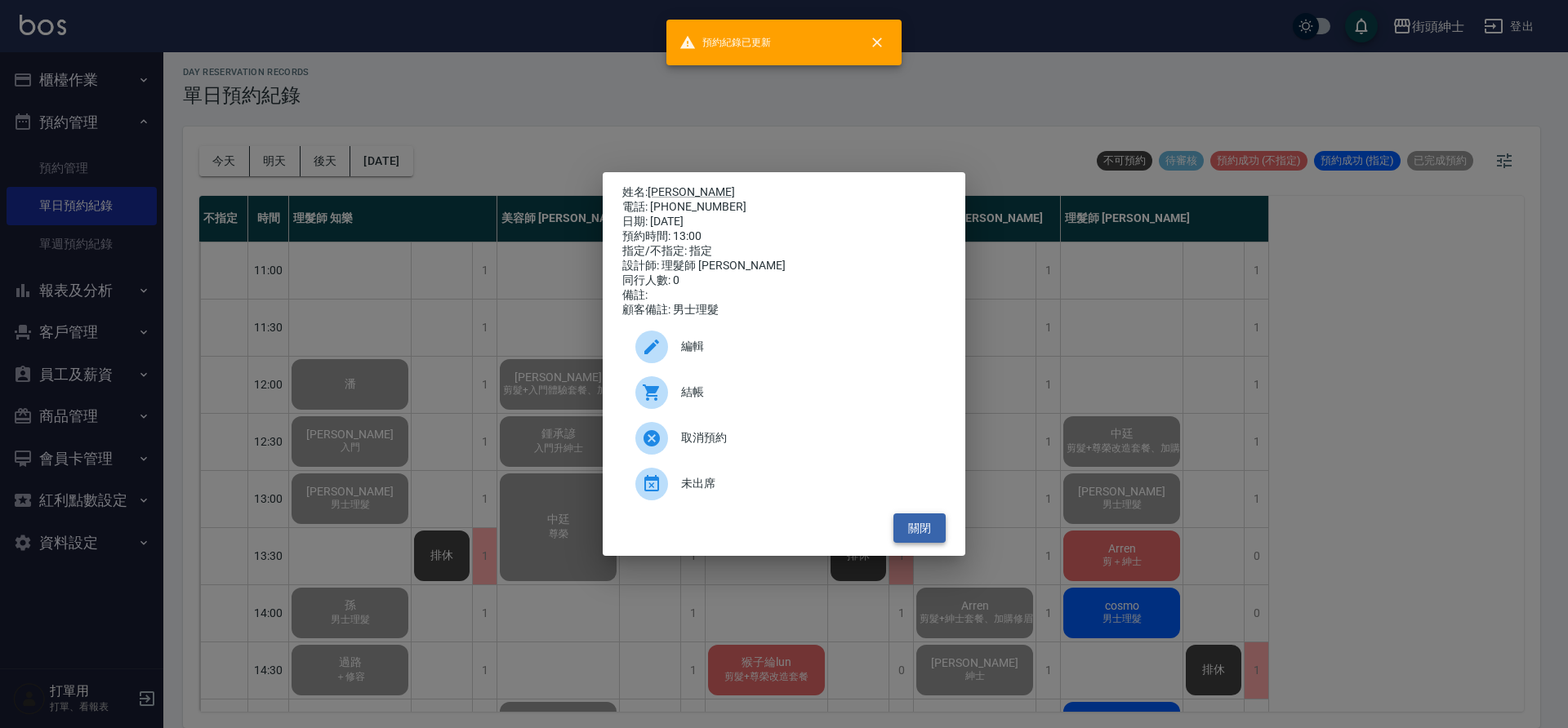
click at [911, 532] on button "關閉" at bounding box center [919, 528] width 52 height 30
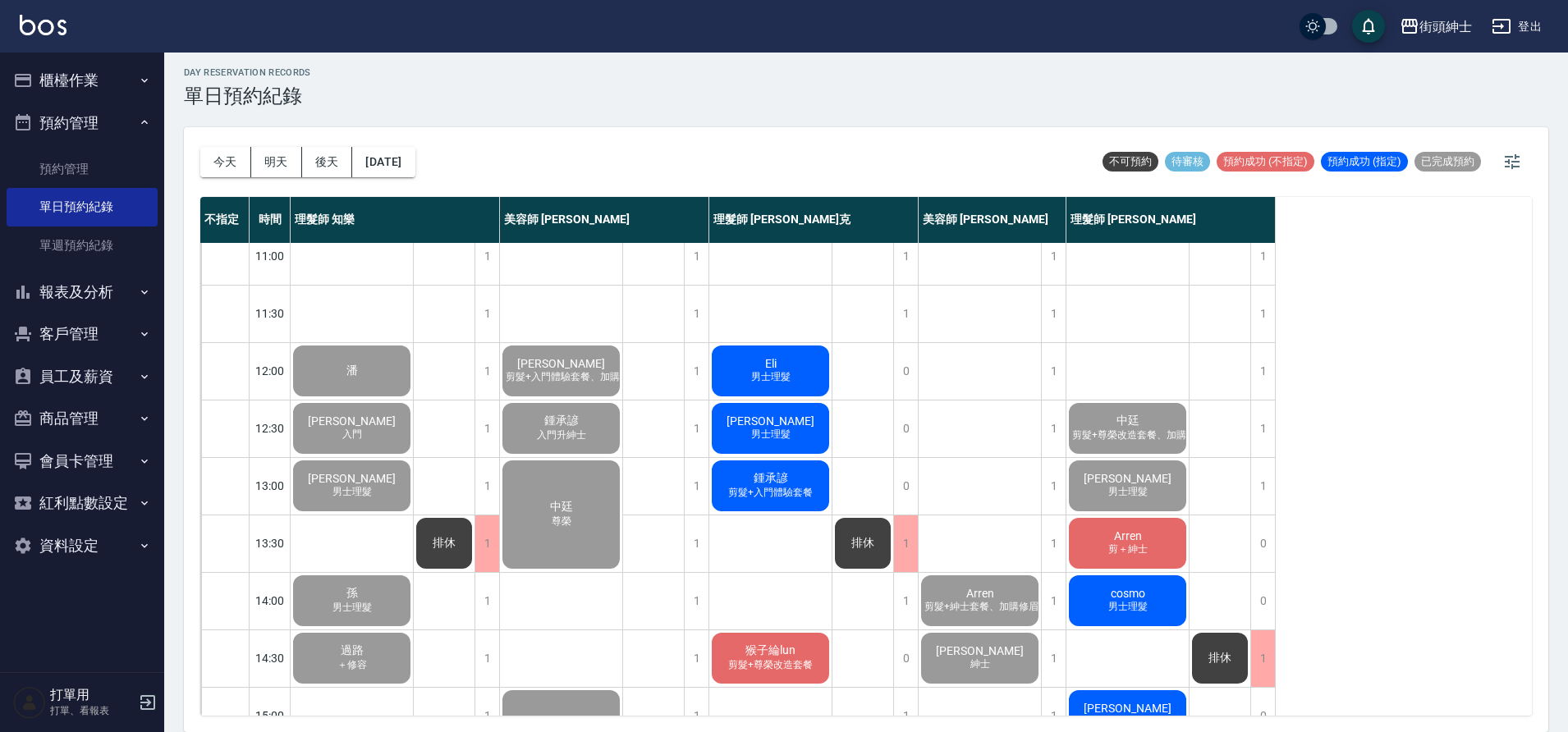
scroll to position [17, 0]
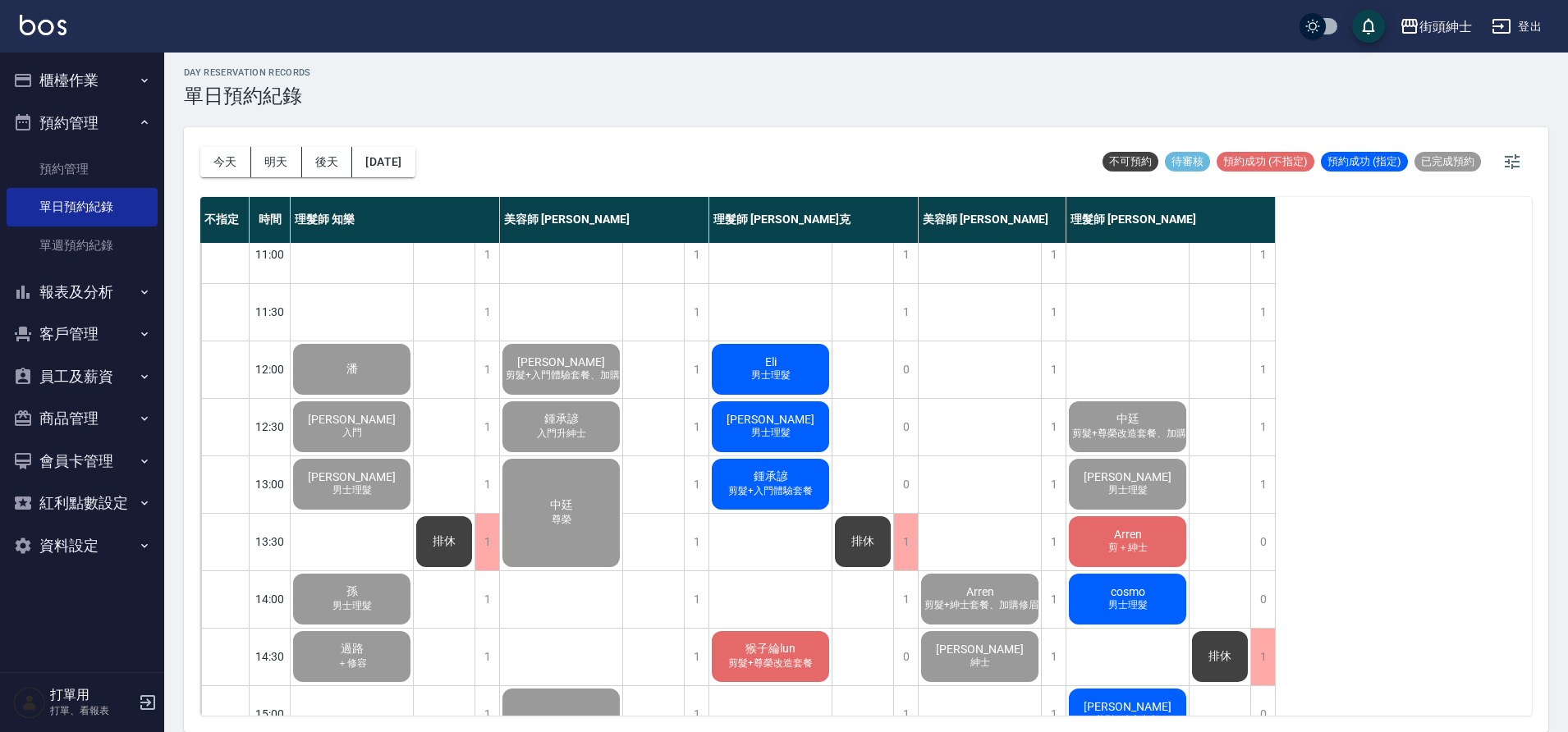
click at [1139, 532] on span "Arren" at bounding box center [1128, 534] width 34 height 13
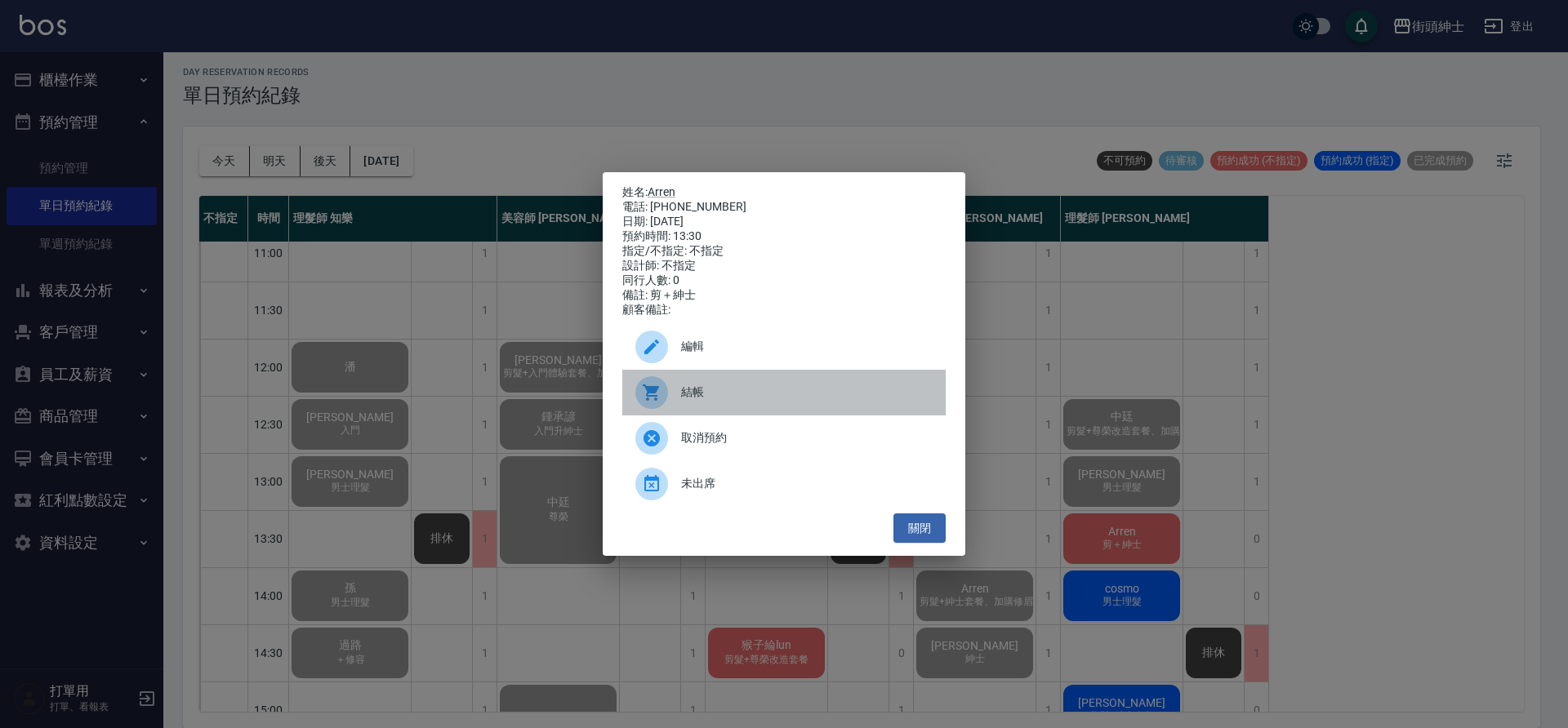
click at [761, 391] on span "結帳" at bounding box center [807, 392] width 252 height 17
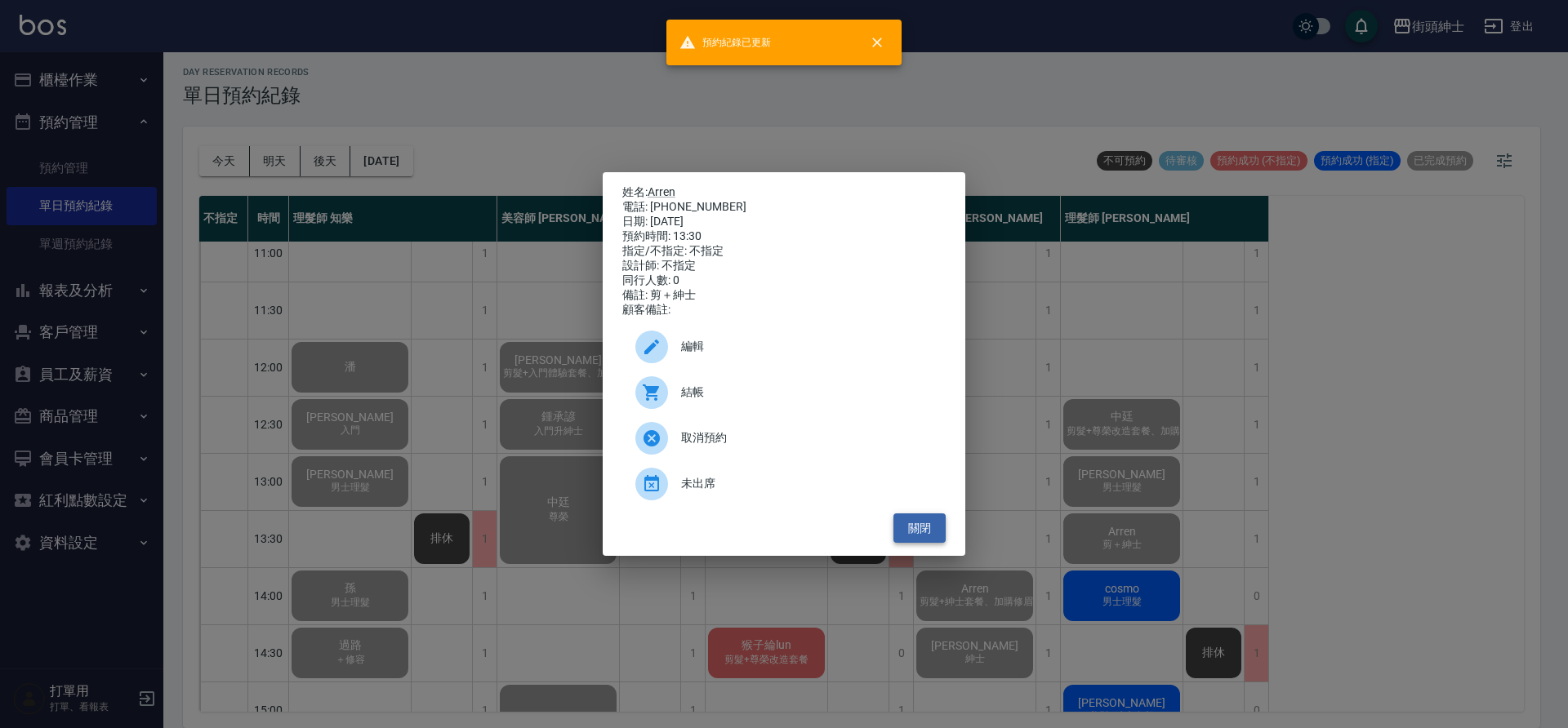
click at [932, 544] on button "關閉" at bounding box center [919, 528] width 52 height 30
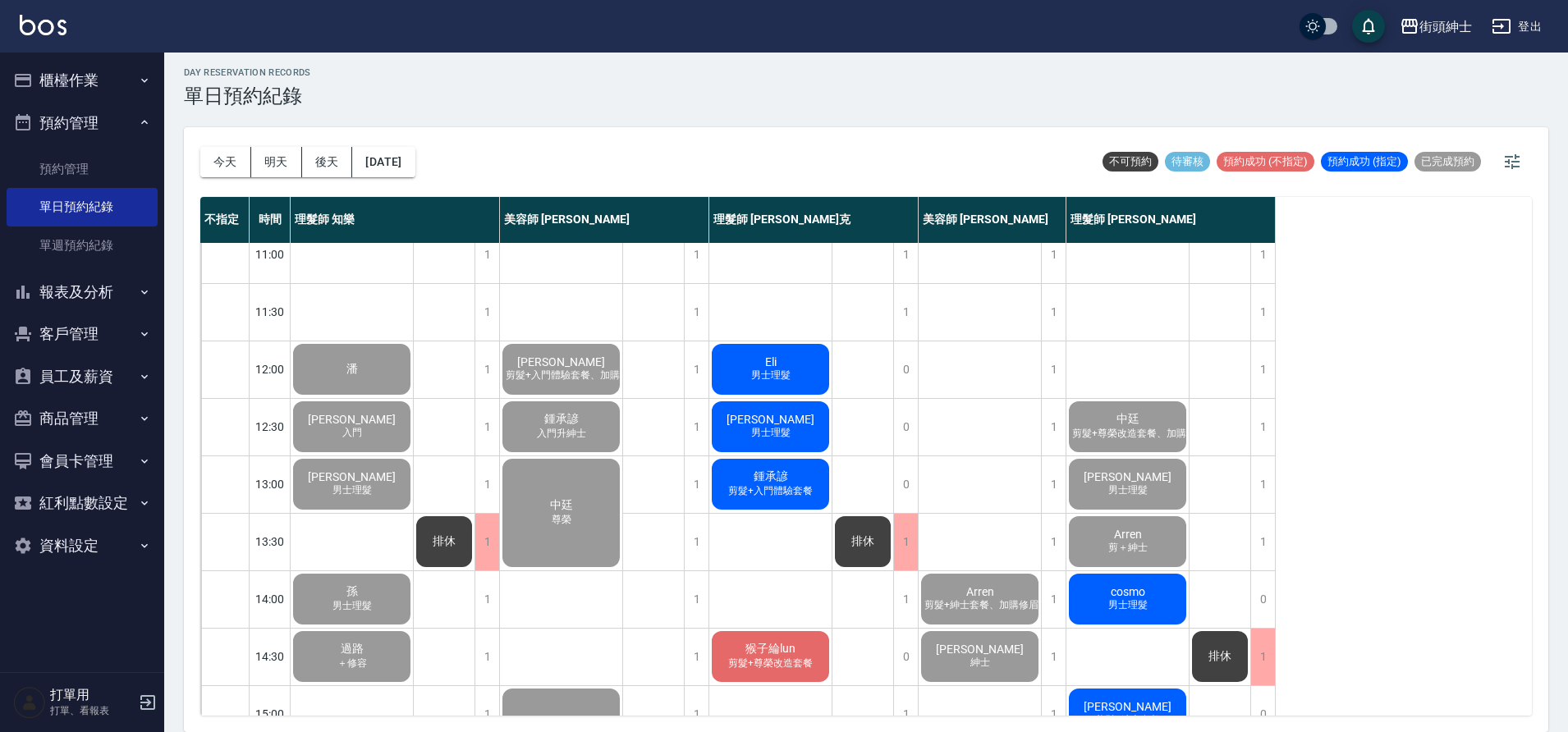
click at [1106, 606] on span "男士理髮" at bounding box center [1128, 605] width 46 height 14
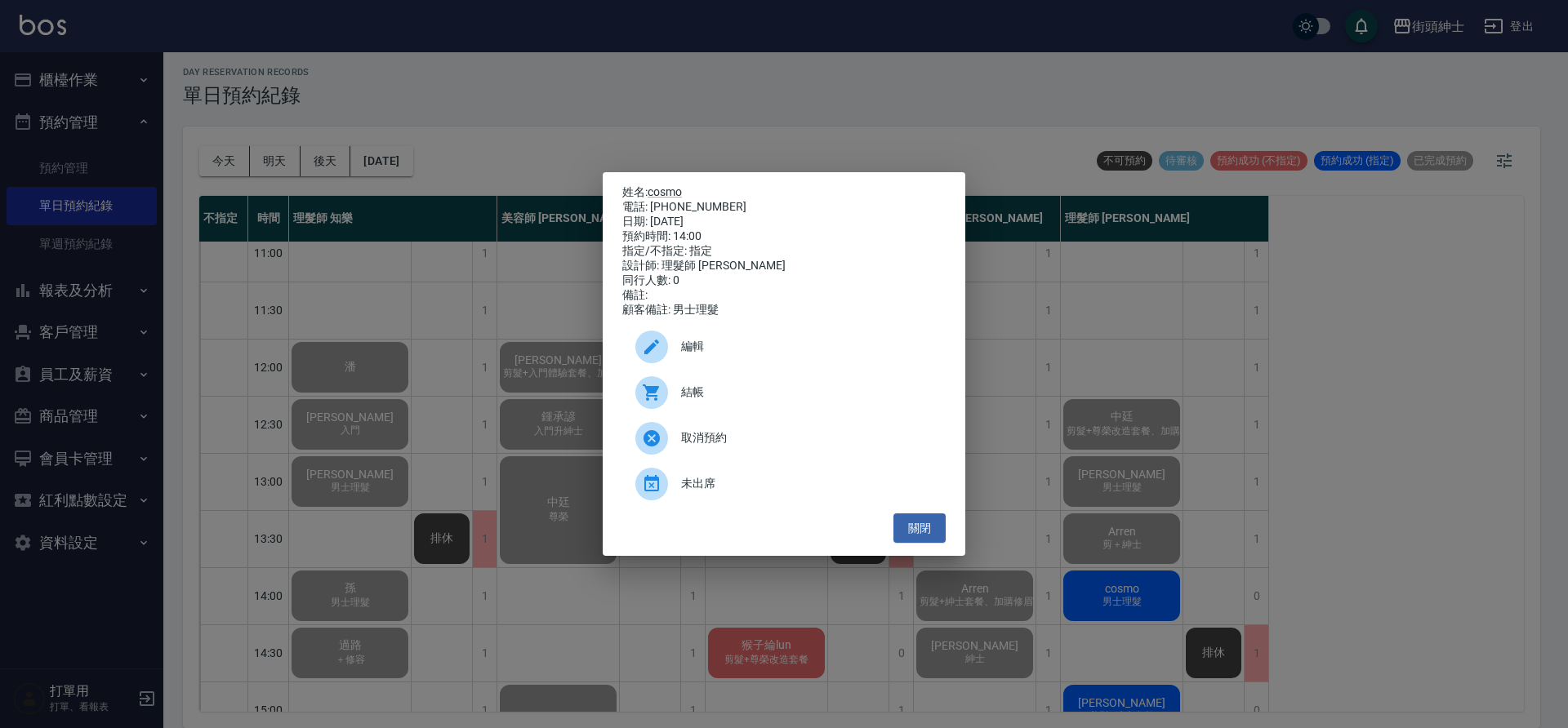
click at [741, 392] on span "結帳" at bounding box center [807, 392] width 252 height 17
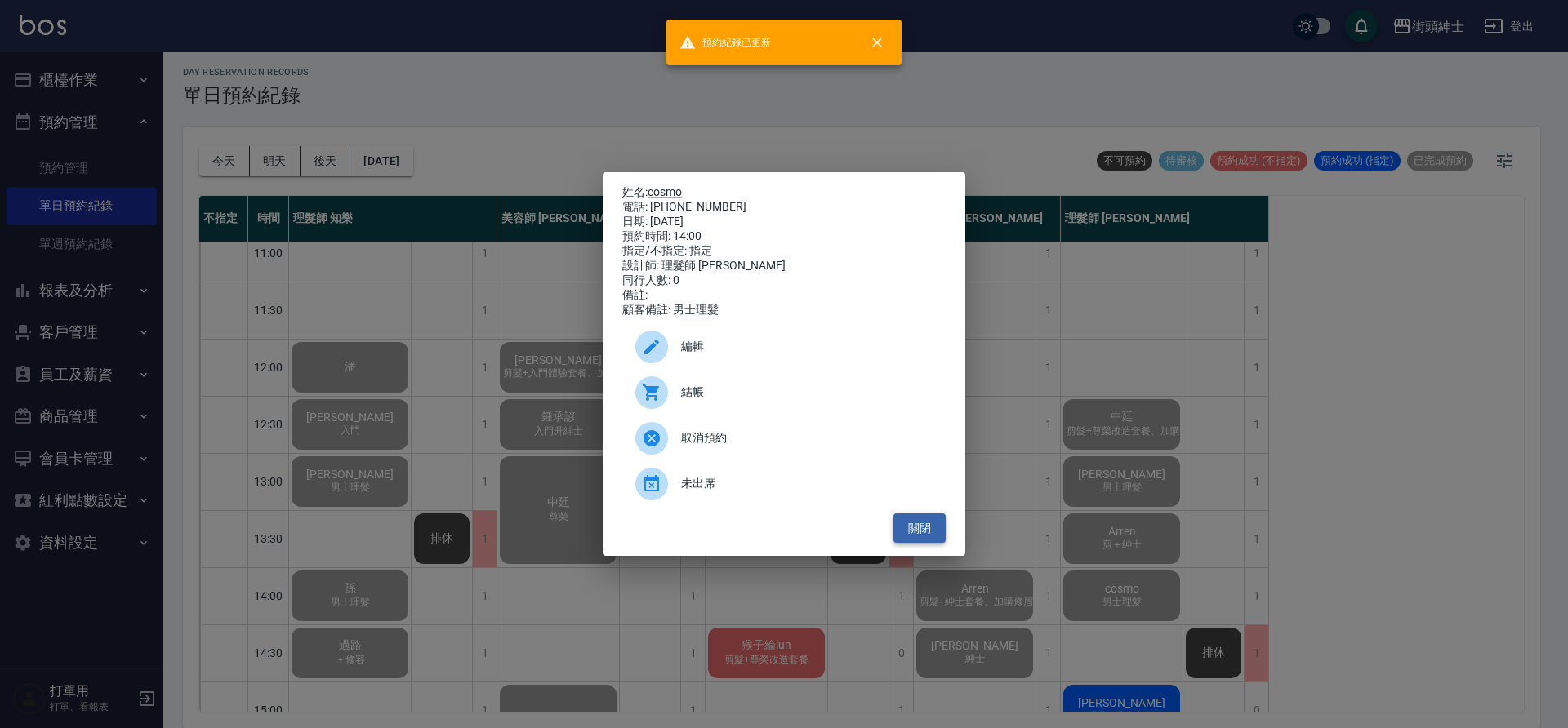
click at [917, 538] on button "關閉" at bounding box center [919, 528] width 52 height 30
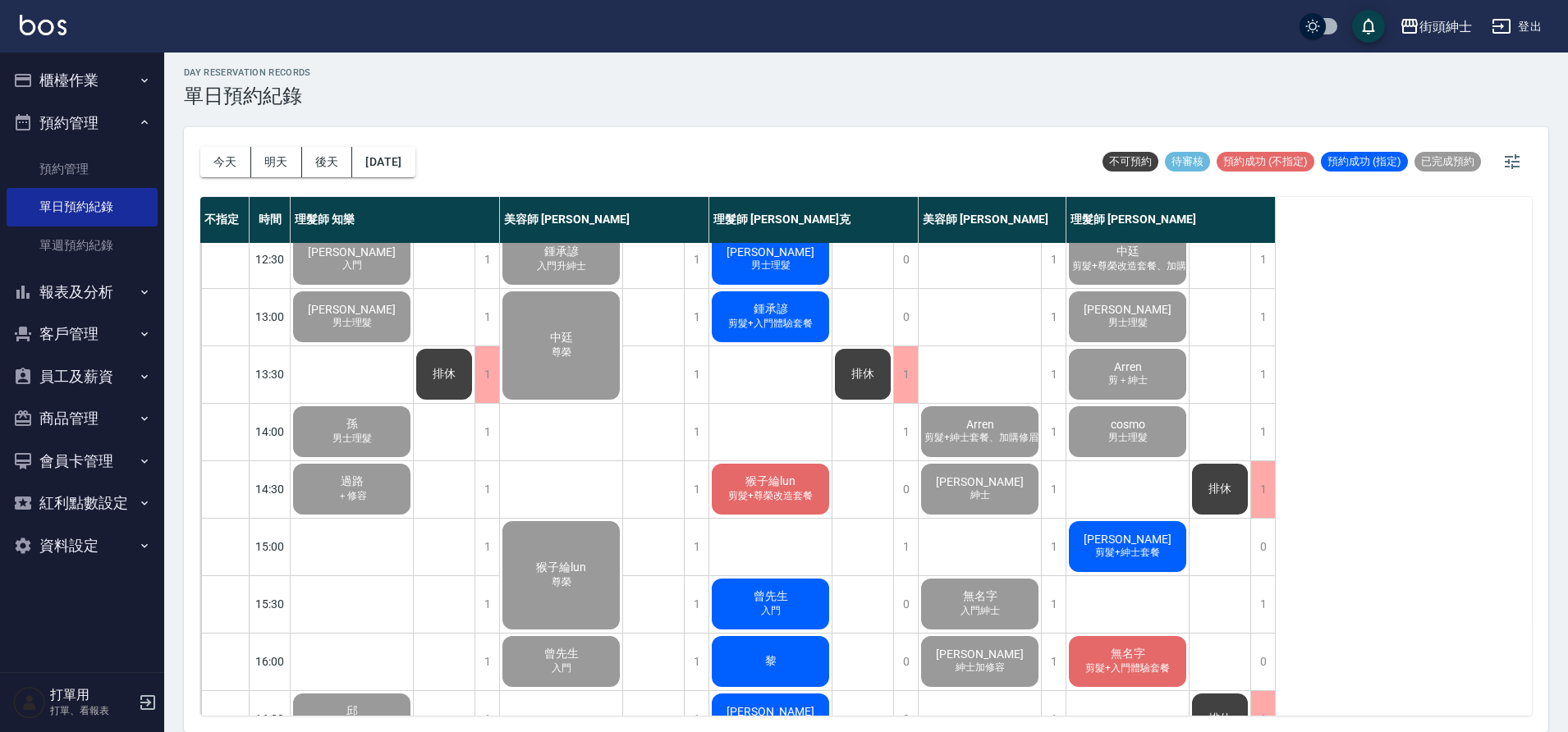
scroll to position [215, 0]
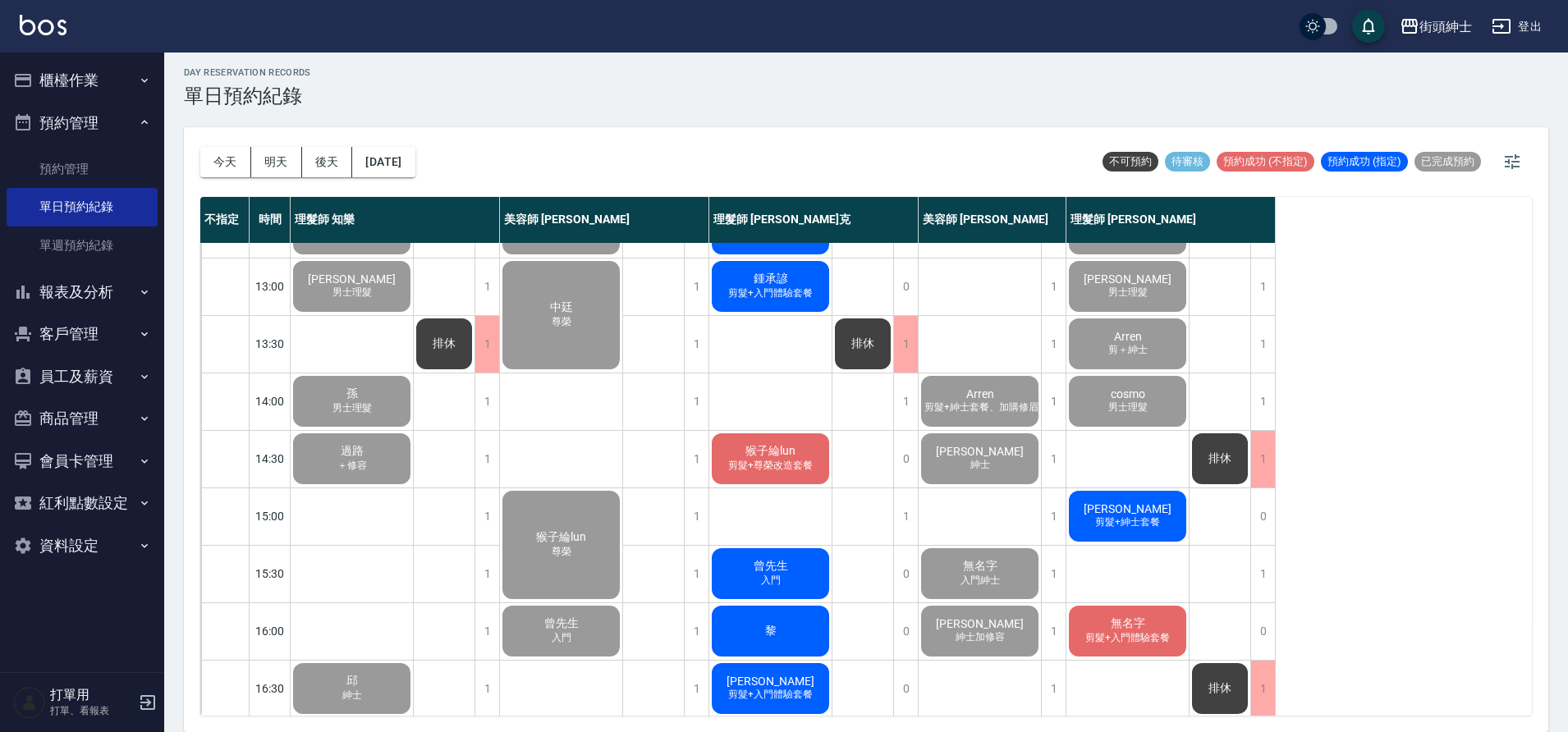
click at [1139, 533] on div "詹良凱 剪髮+紳士套餐" at bounding box center [1127, 516] width 123 height 56
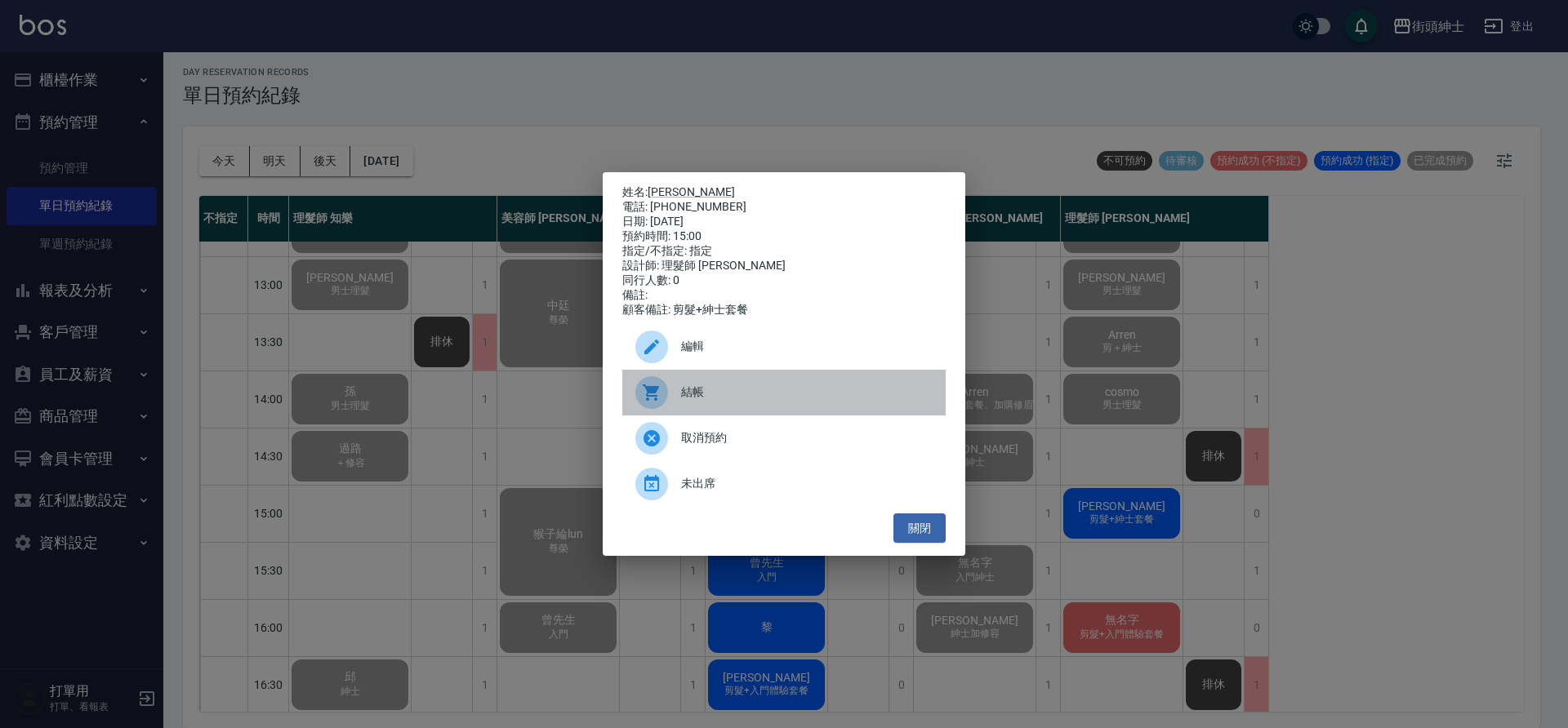
click at [734, 396] on span "結帳" at bounding box center [807, 392] width 252 height 17
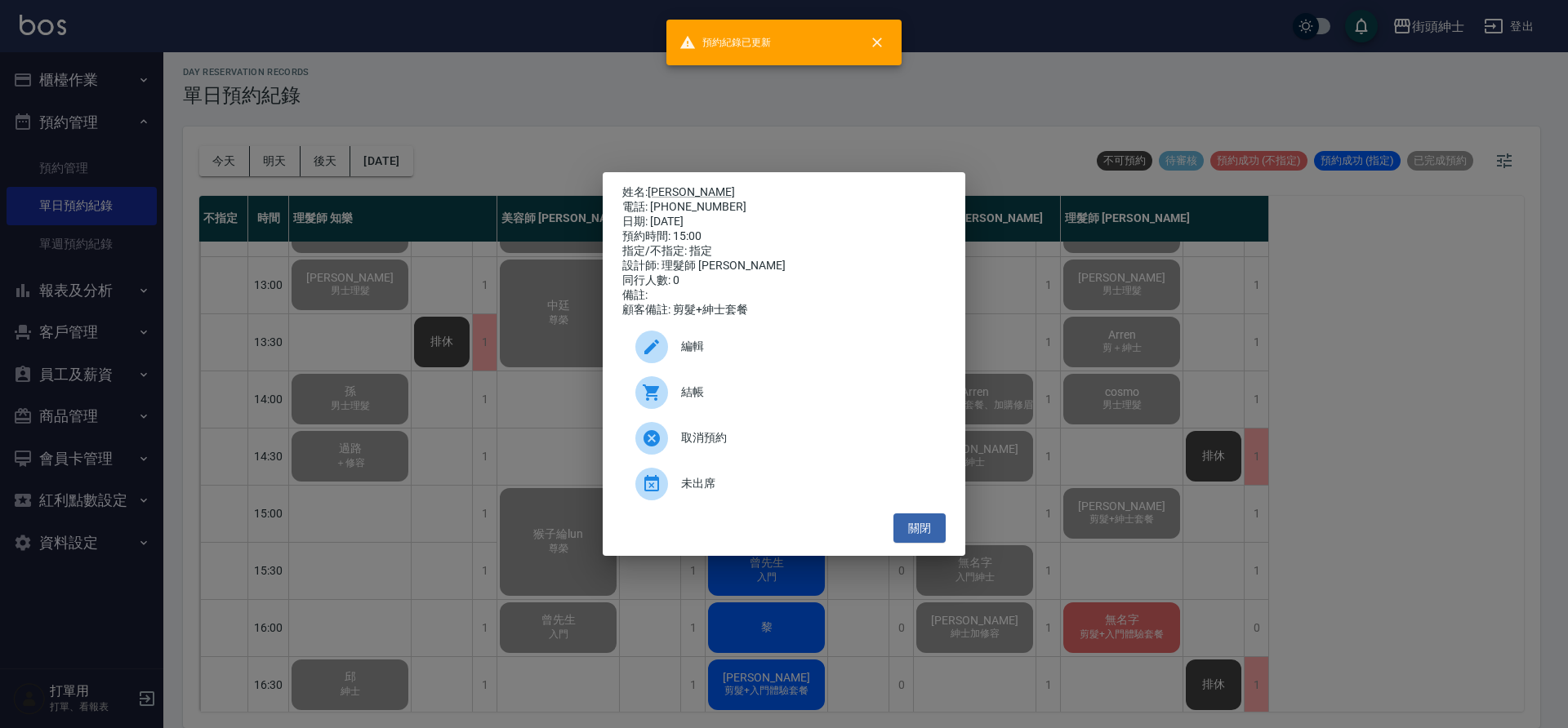
drag, startPoint x: 938, startPoint y: 538, endPoint x: 946, endPoint y: 536, distance: 8.2
click at [938, 538] on button "關閉" at bounding box center [919, 528] width 52 height 30
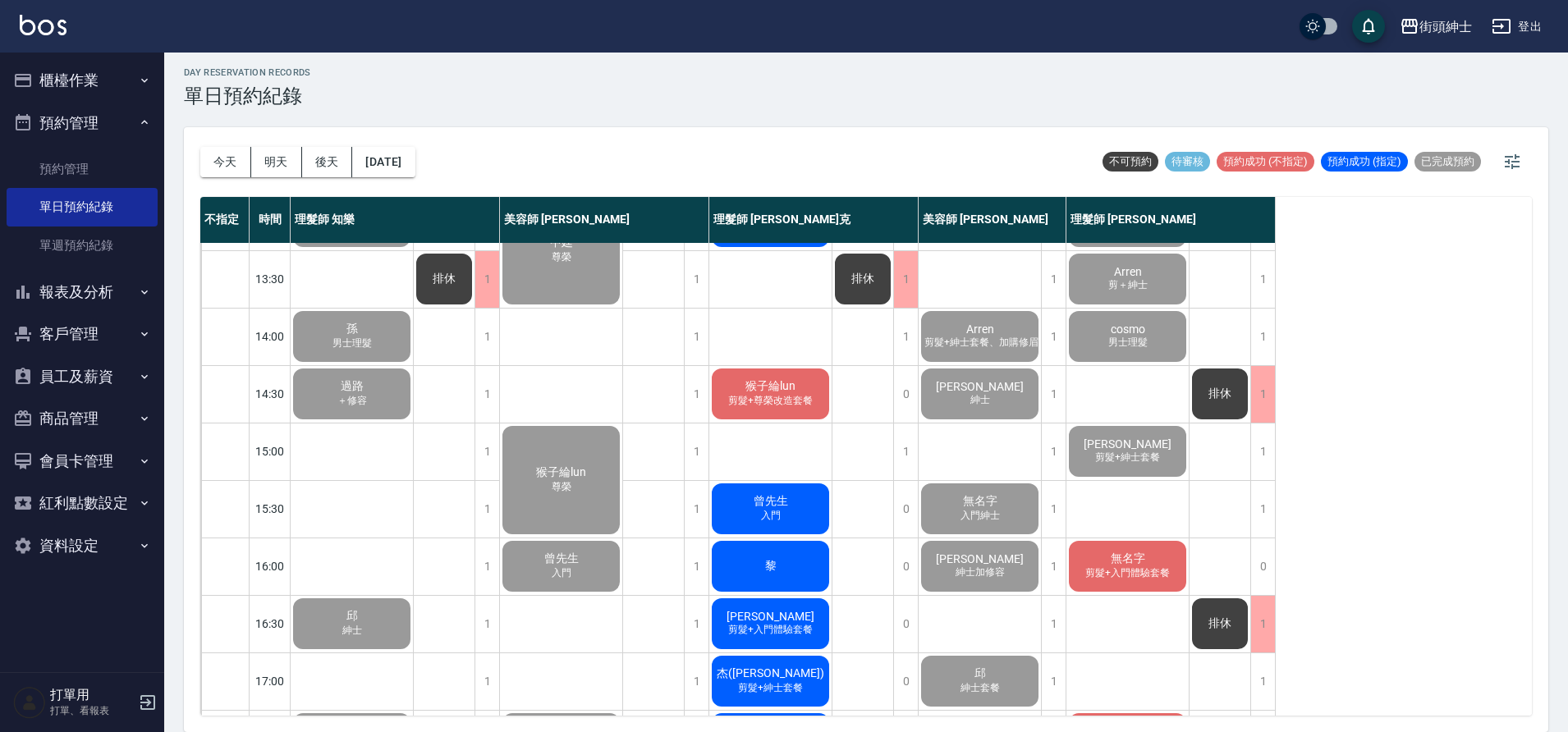
scroll to position [344, 0]
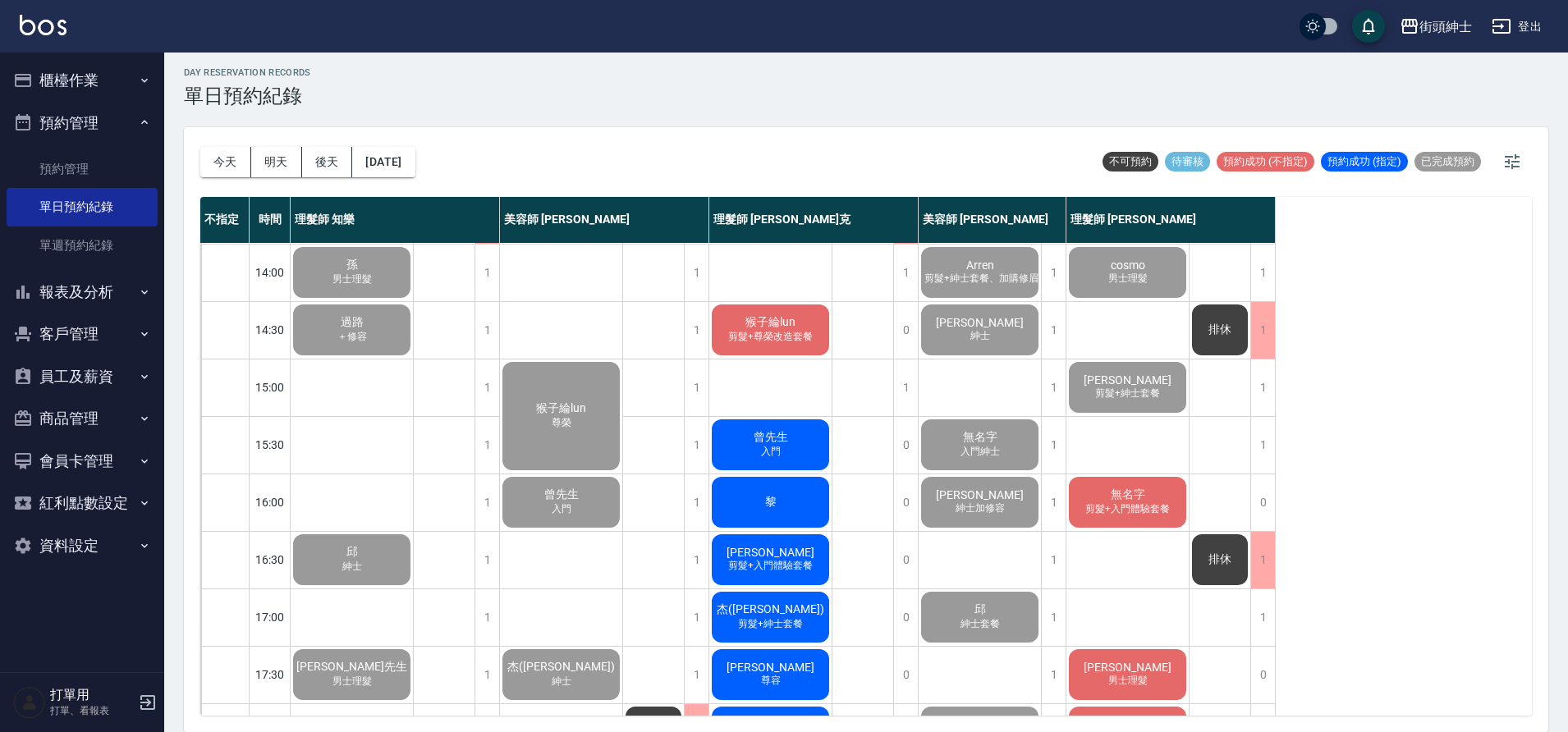
click at [1142, 501] on span "無名字" at bounding box center [1128, 495] width 41 height 15
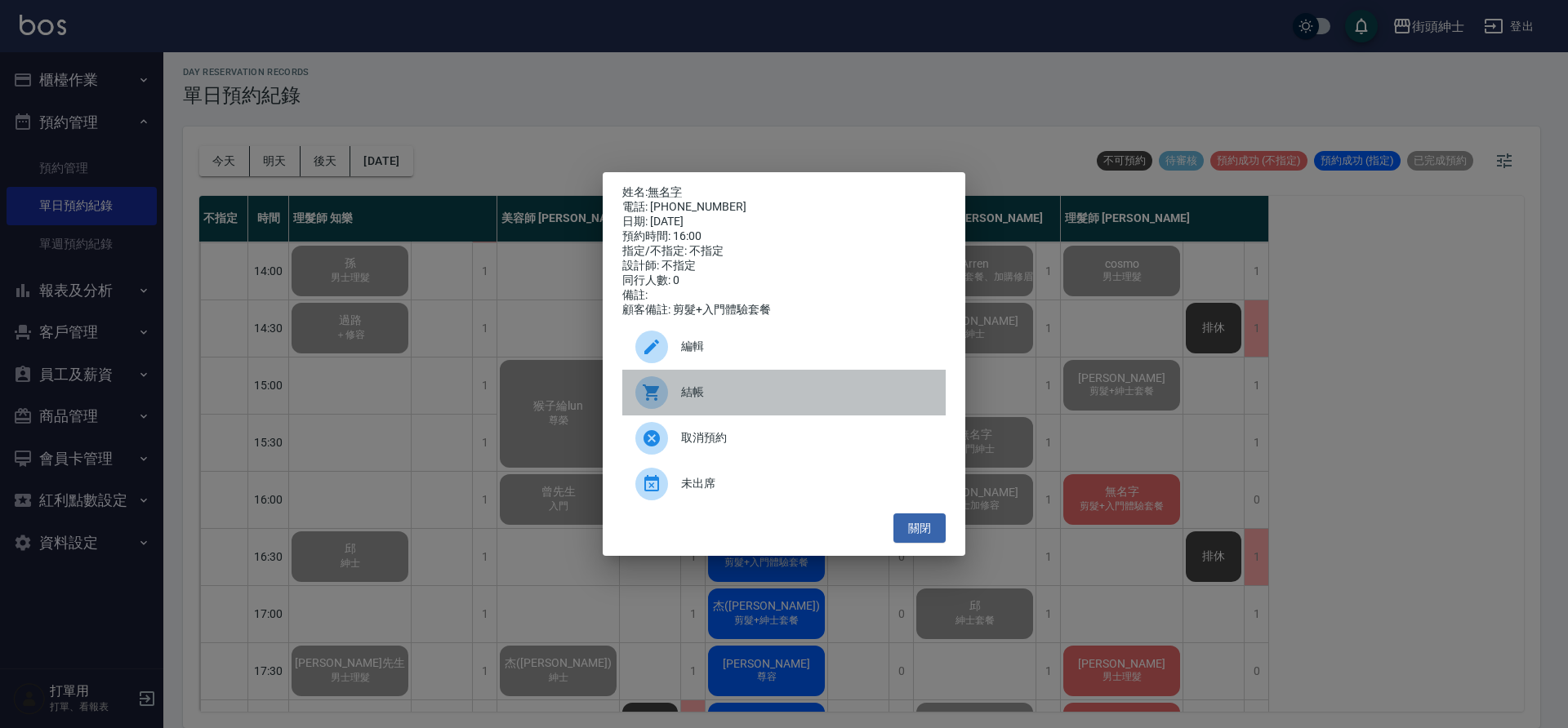
click at [751, 395] on span "結帳" at bounding box center [807, 392] width 252 height 17
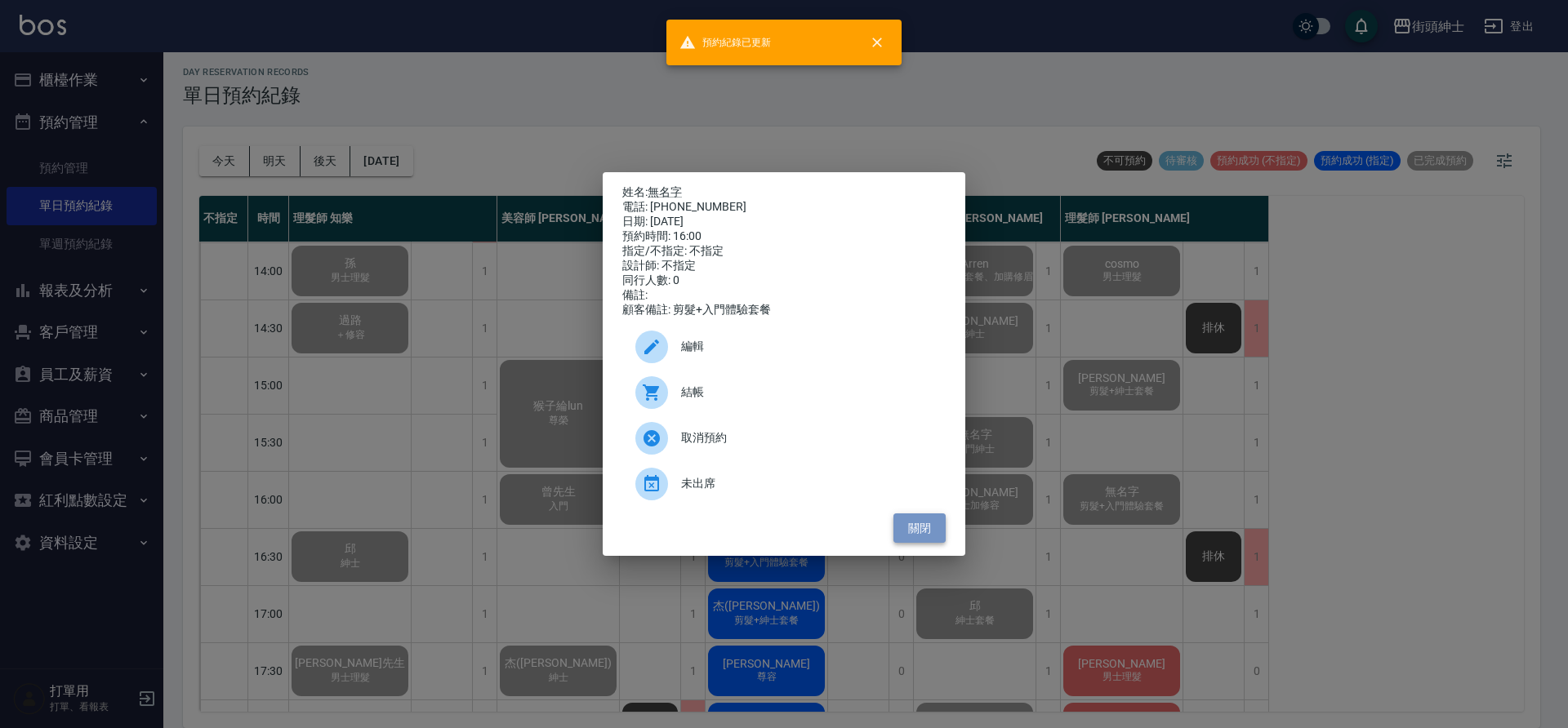
click at [944, 529] on button "關閉" at bounding box center [919, 528] width 52 height 30
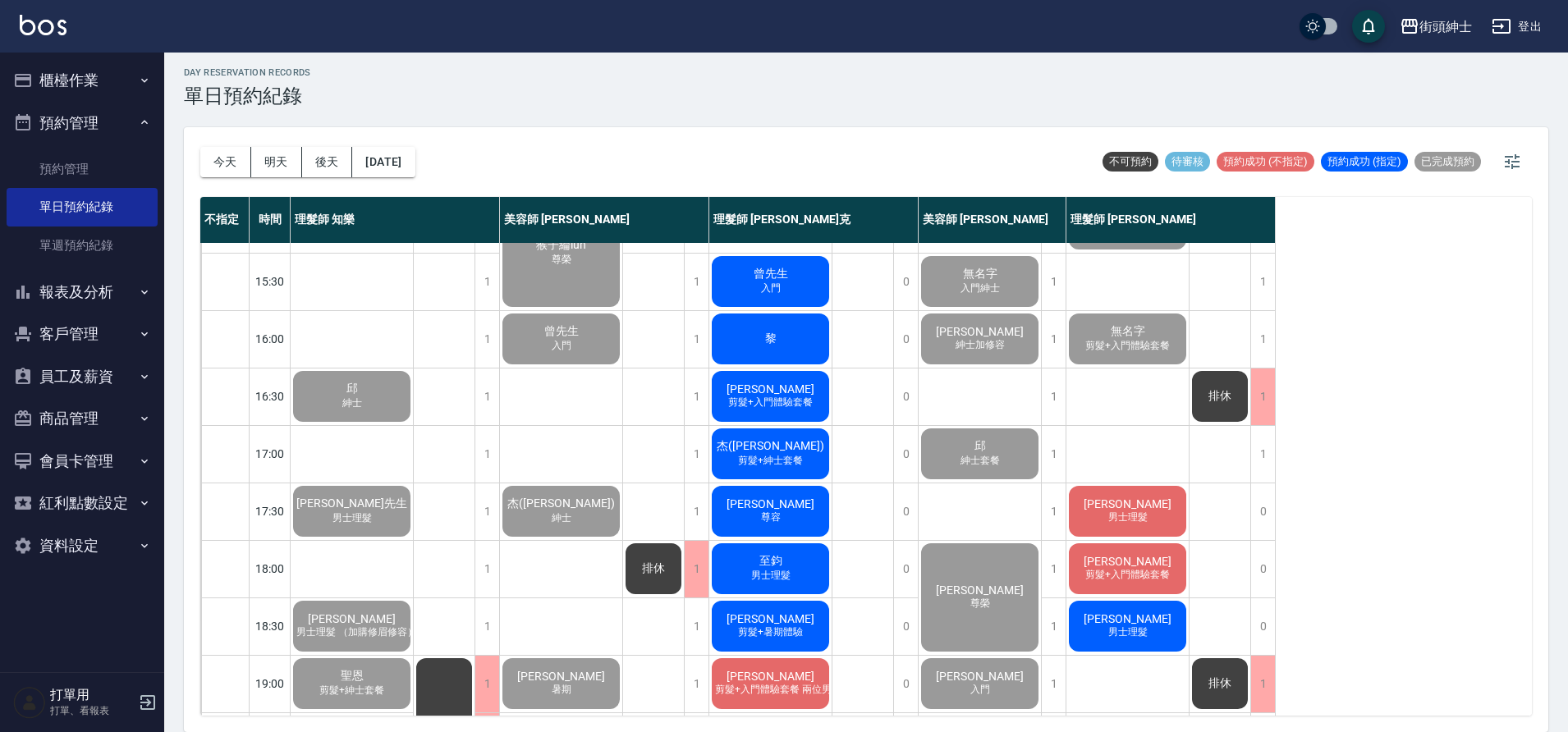
scroll to position [612, 0]
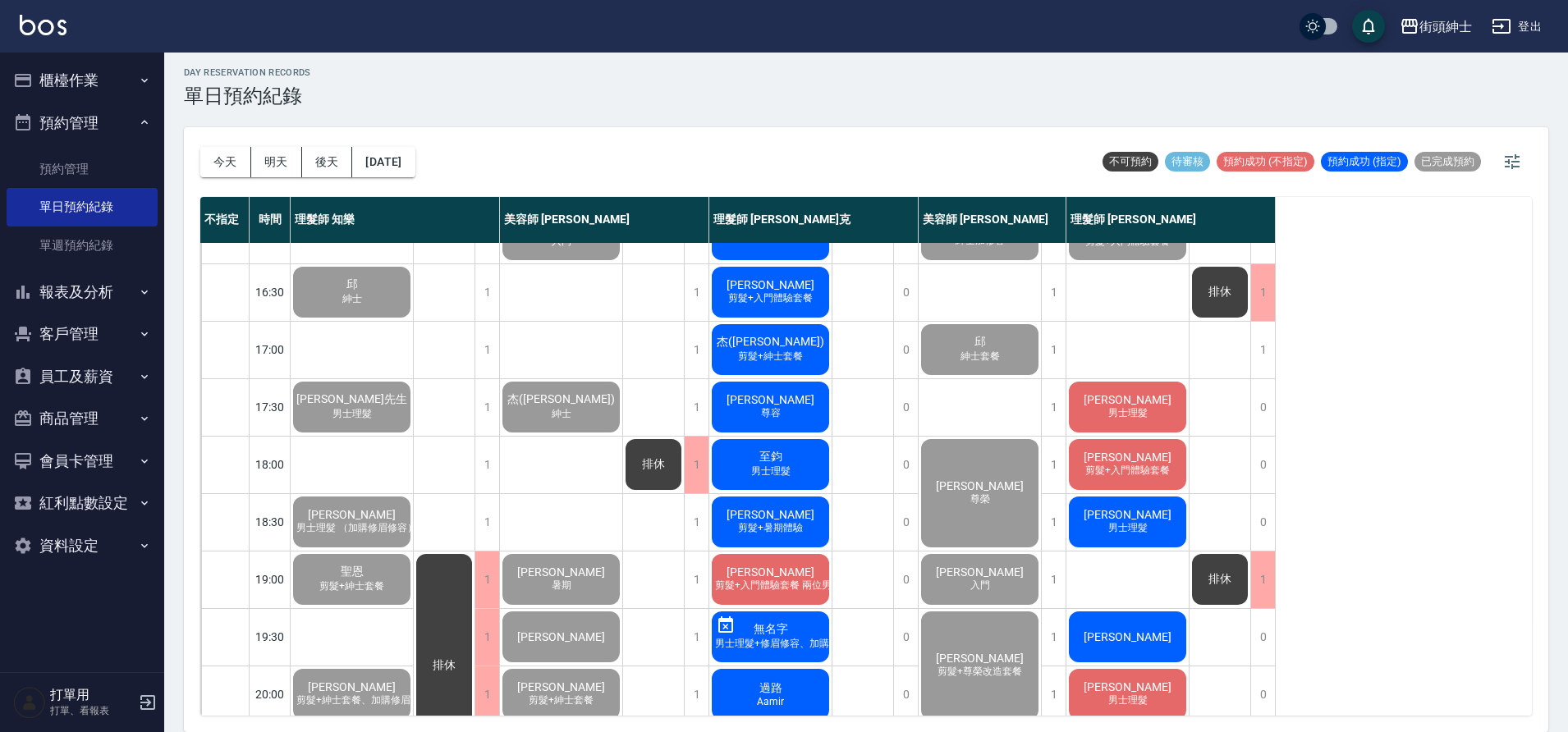
click at [1136, 408] on span "男士理髮" at bounding box center [1128, 413] width 46 height 14
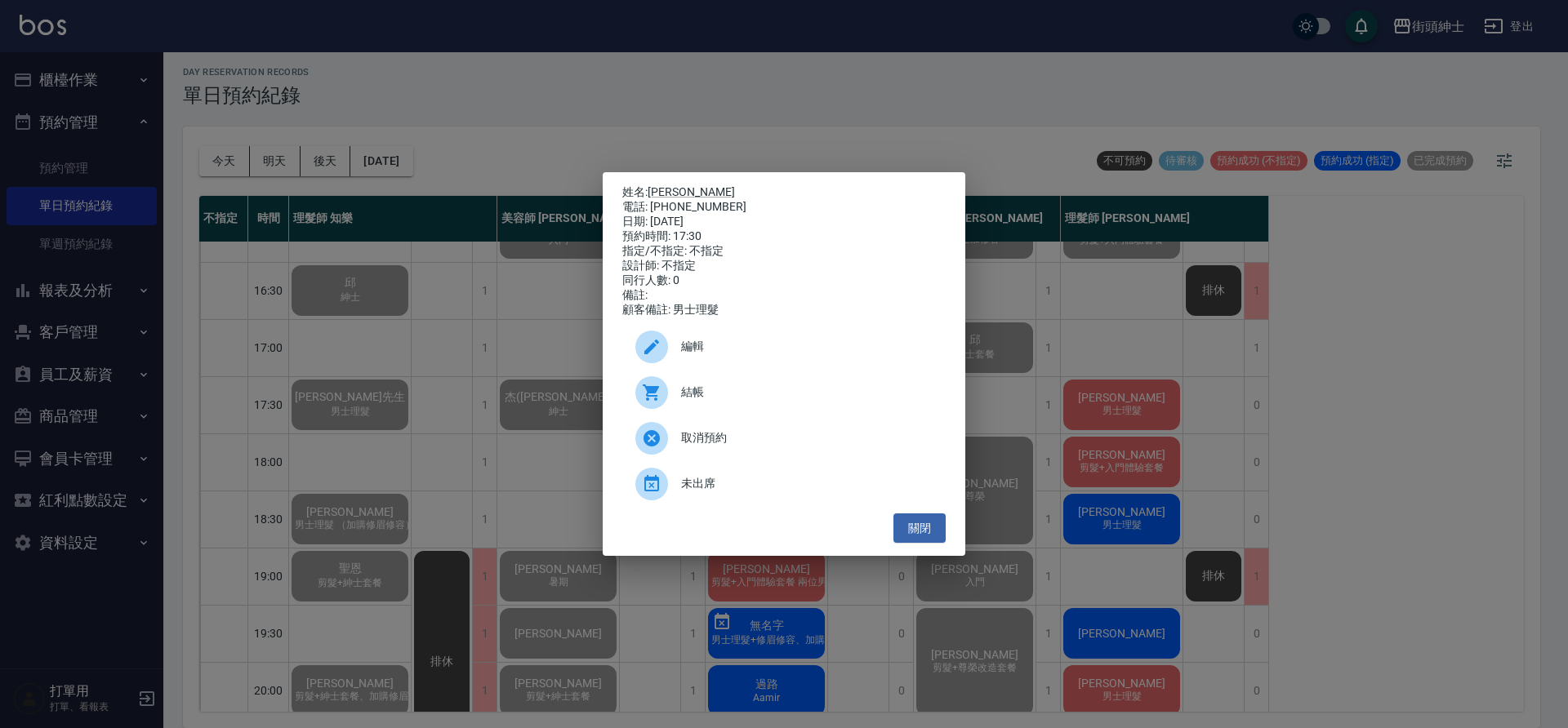
click at [767, 392] on span "結帳" at bounding box center [807, 392] width 252 height 17
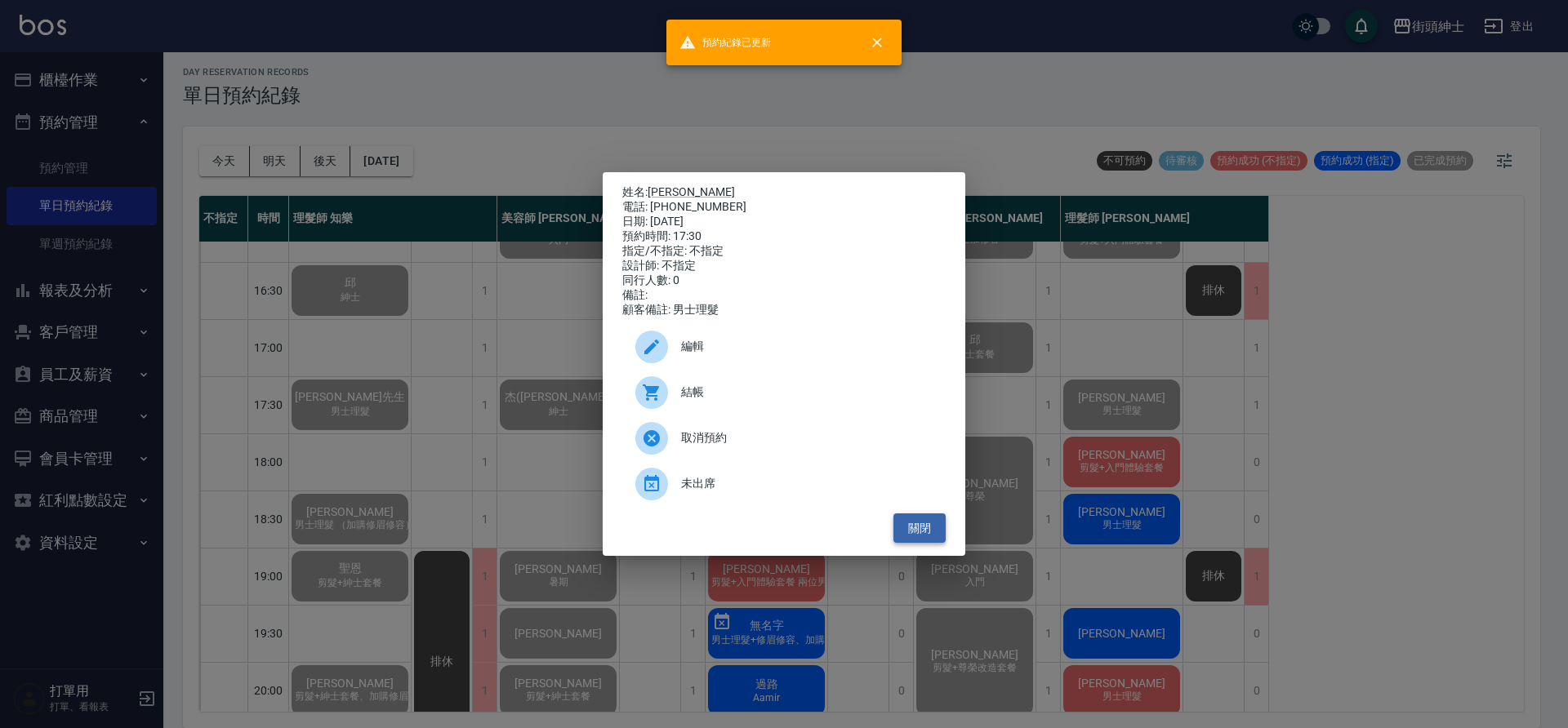
click at [930, 544] on button "關閉" at bounding box center [919, 528] width 52 height 30
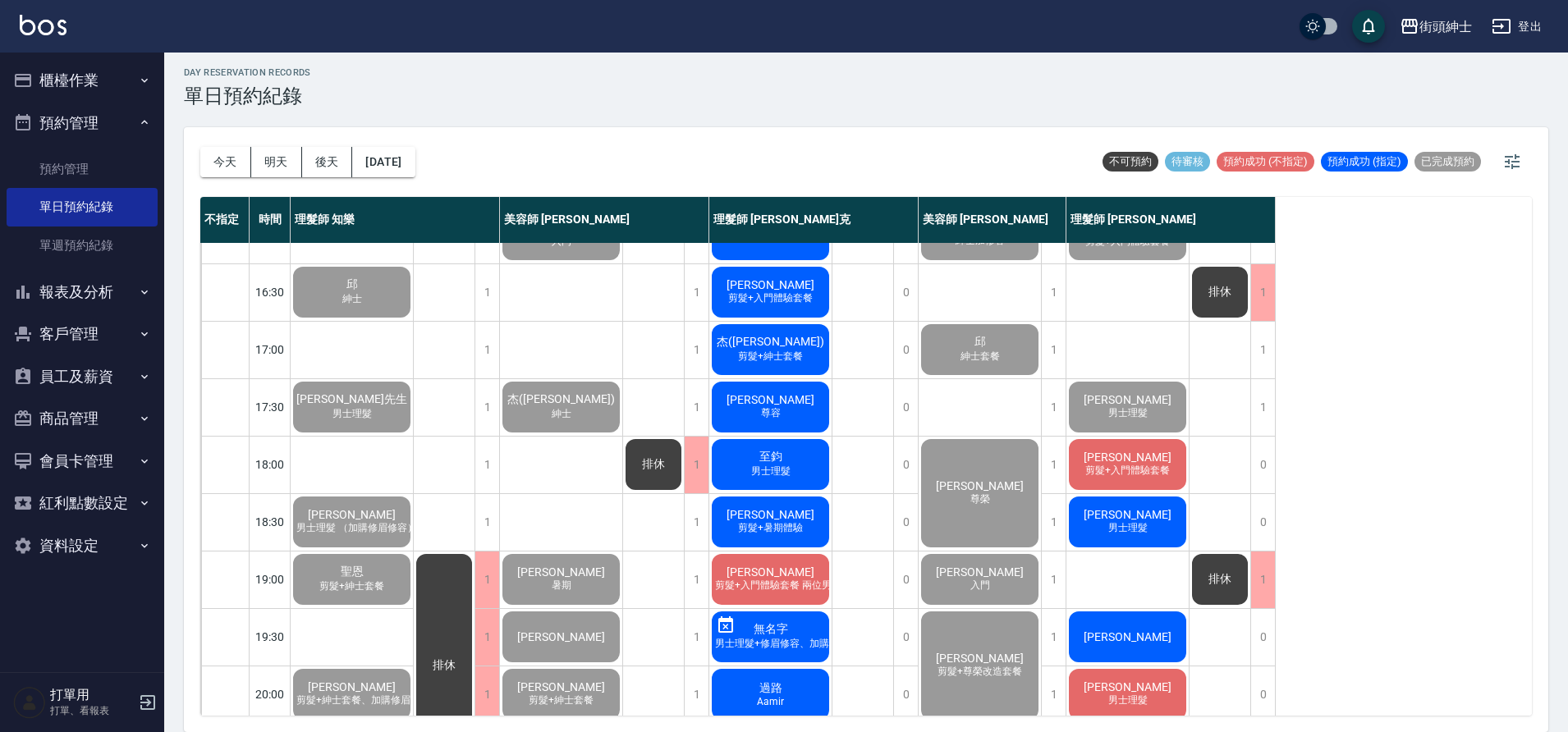
click at [1152, 449] on div "劉翁甫 剪髮+入門體驗套餐" at bounding box center [1127, 465] width 123 height 56
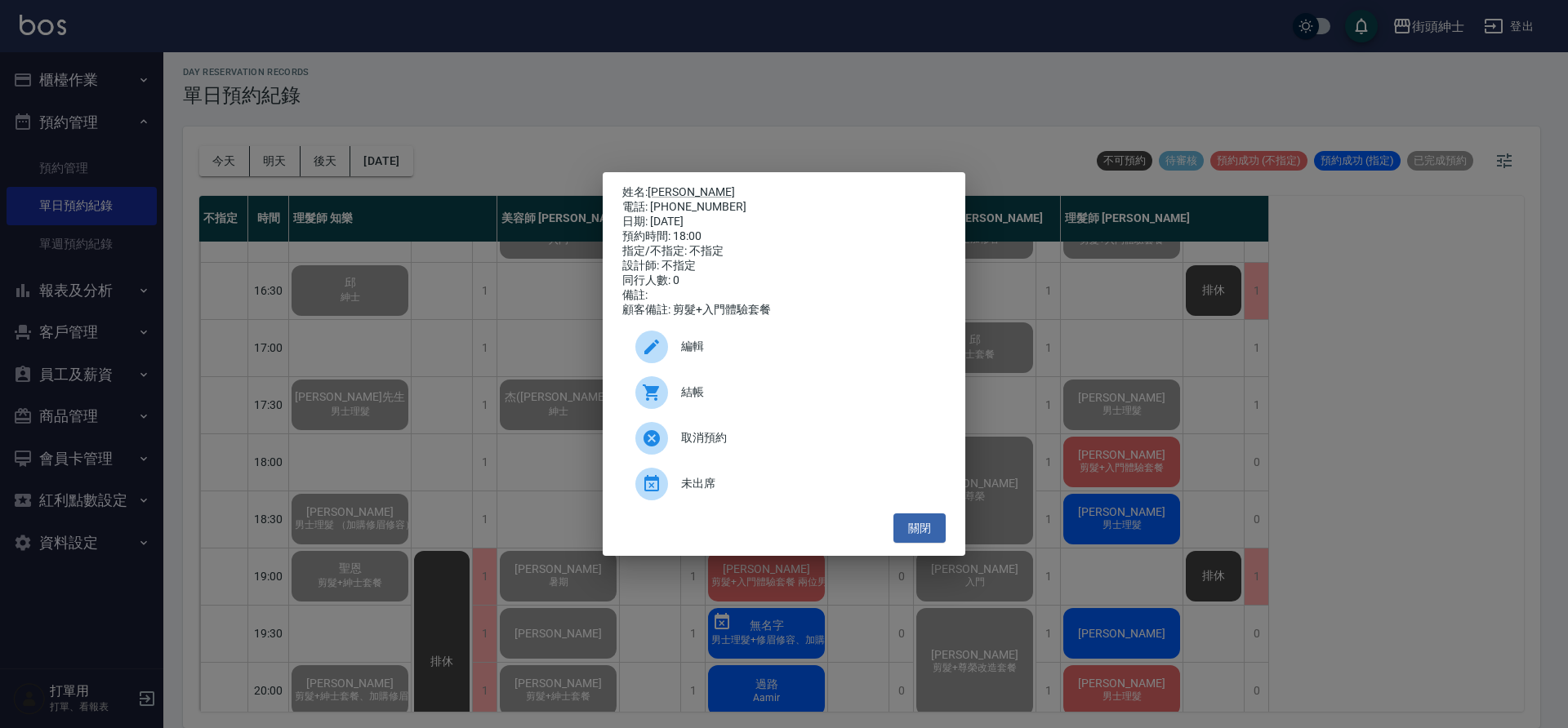
click at [710, 409] on div "結帳" at bounding box center [784, 393] width 323 height 46
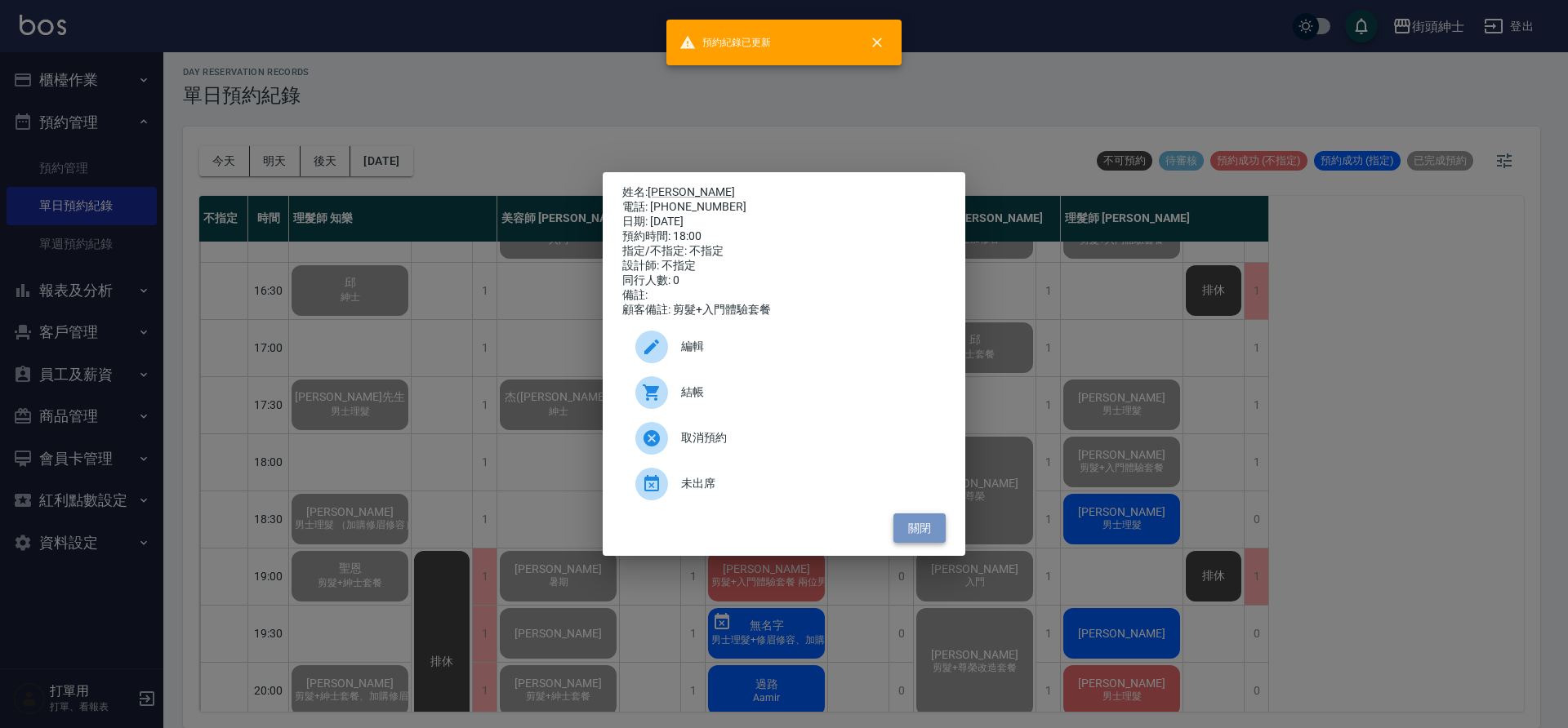
click at [922, 528] on button "關閉" at bounding box center [919, 528] width 52 height 30
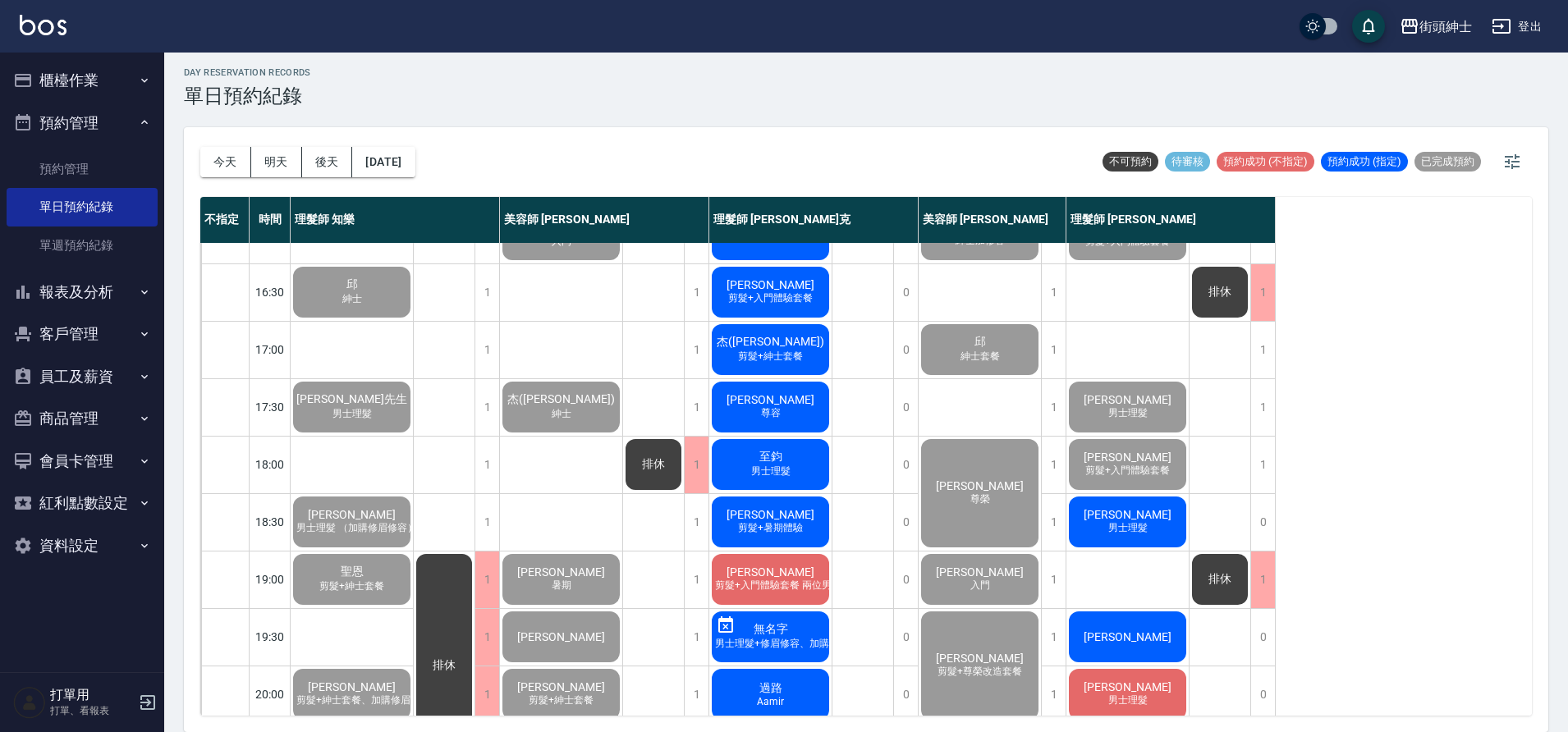
click at [1122, 525] on span "男士理髮" at bounding box center [1128, 528] width 46 height 14
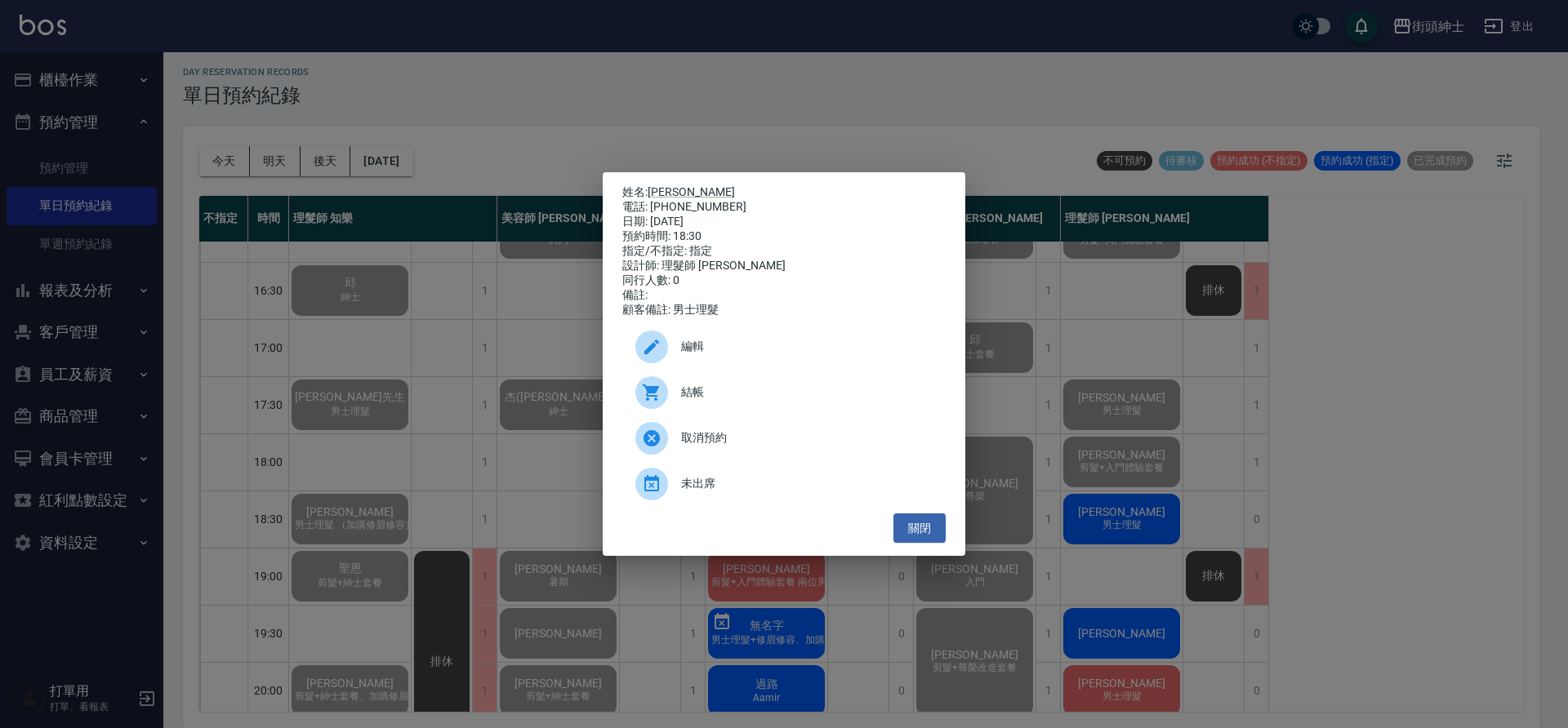
click at [685, 401] on span "結帳" at bounding box center [807, 392] width 252 height 17
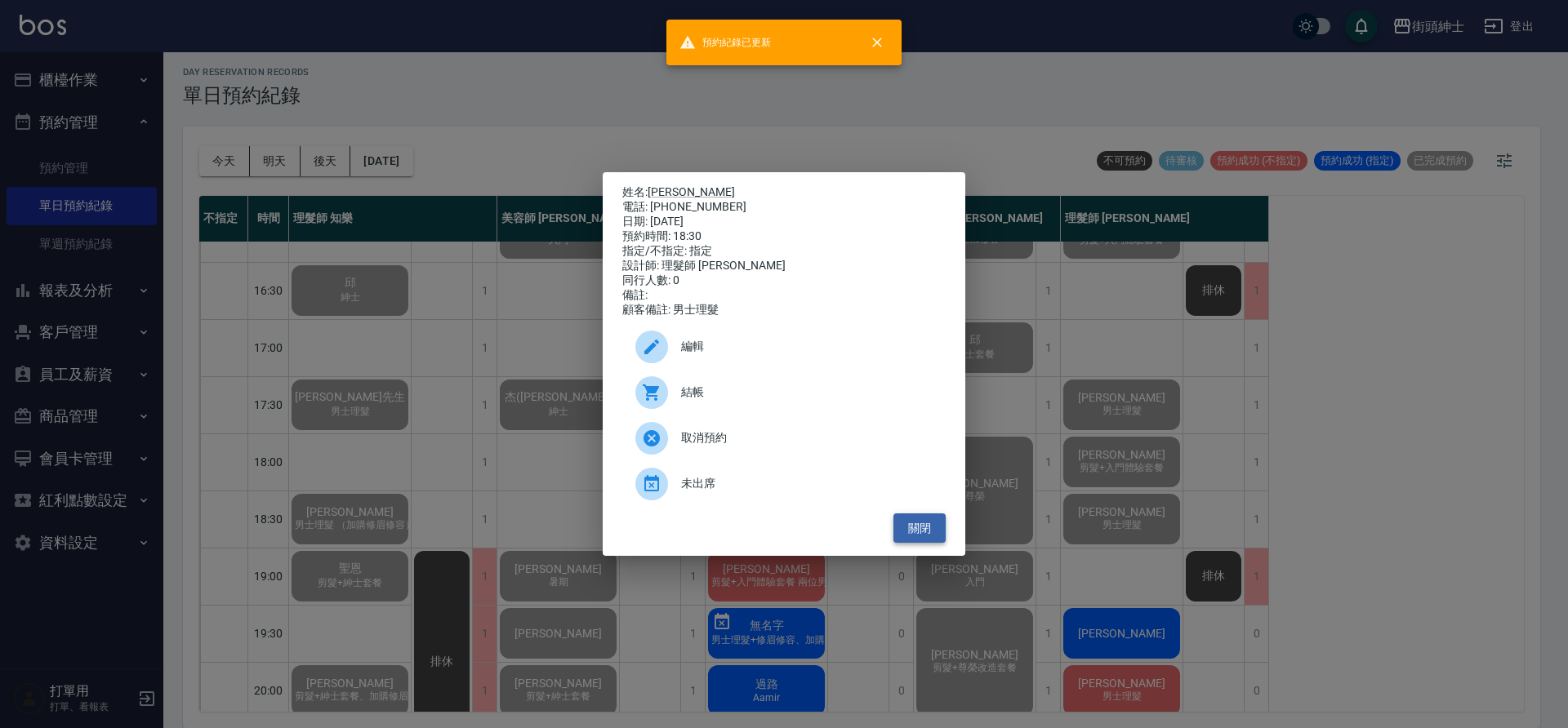
click at [941, 523] on button "關閉" at bounding box center [919, 528] width 52 height 30
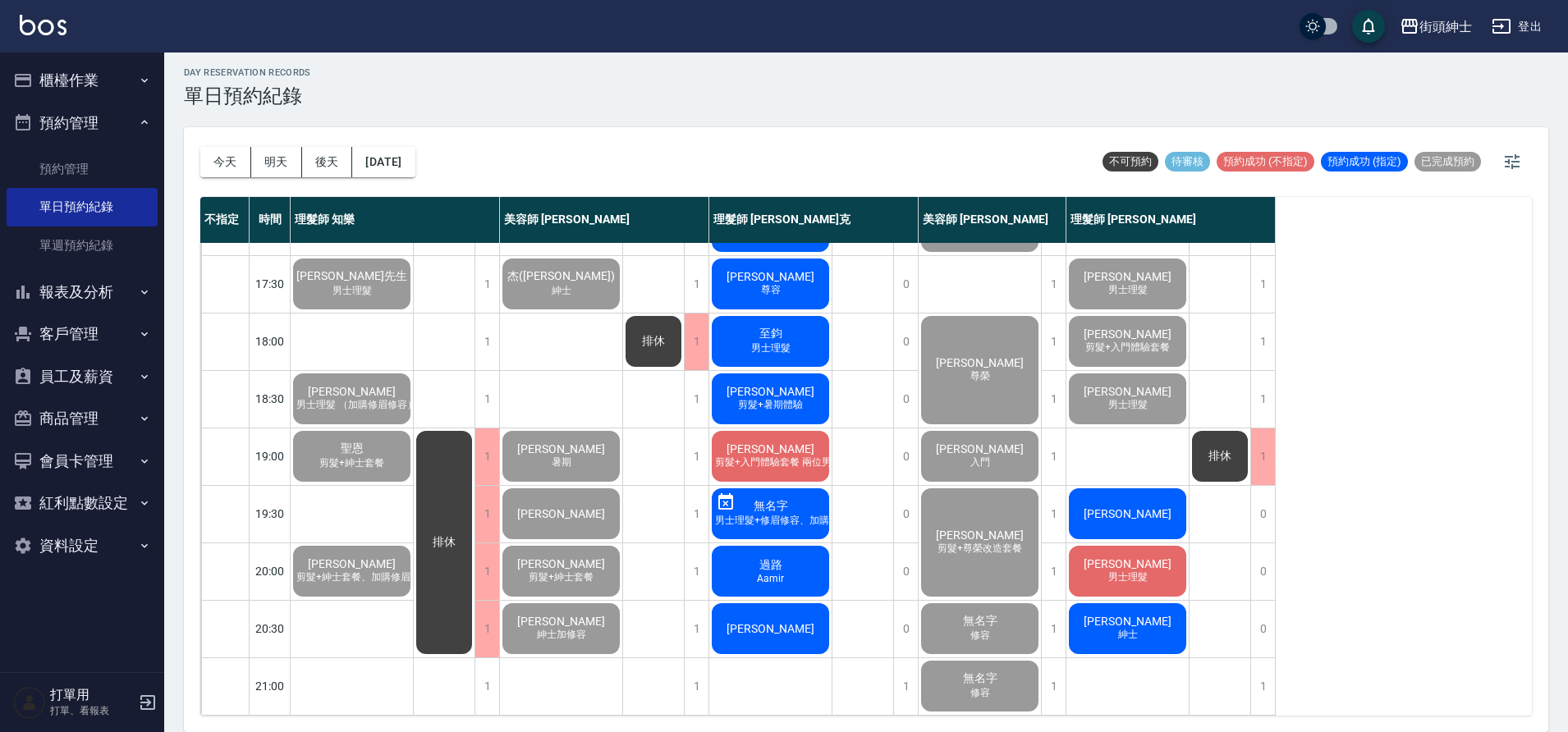
scroll to position [747, 0]
click at [1133, 507] on span "王子浩" at bounding box center [1127, 513] width 94 height 13
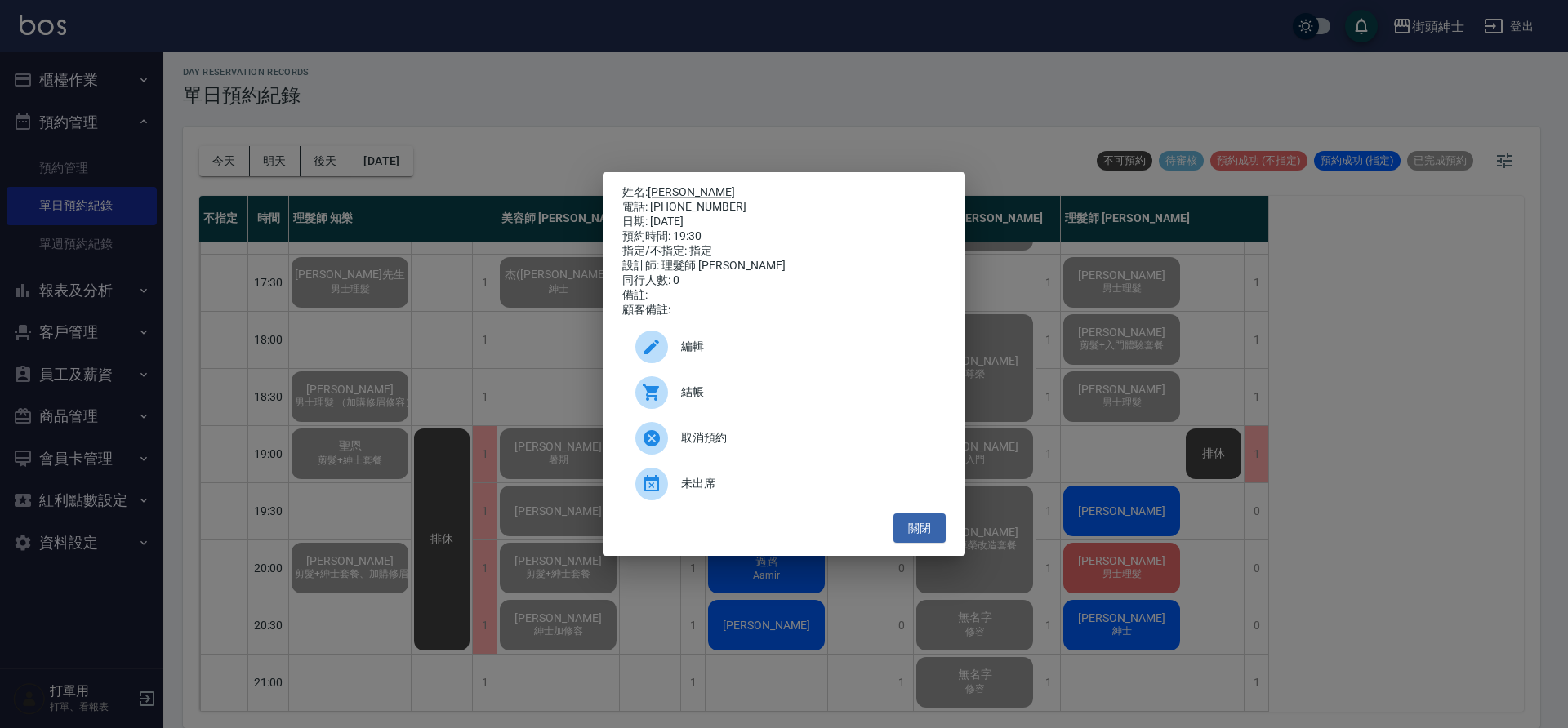
click at [763, 394] on span "結帳" at bounding box center [807, 392] width 252 height 17
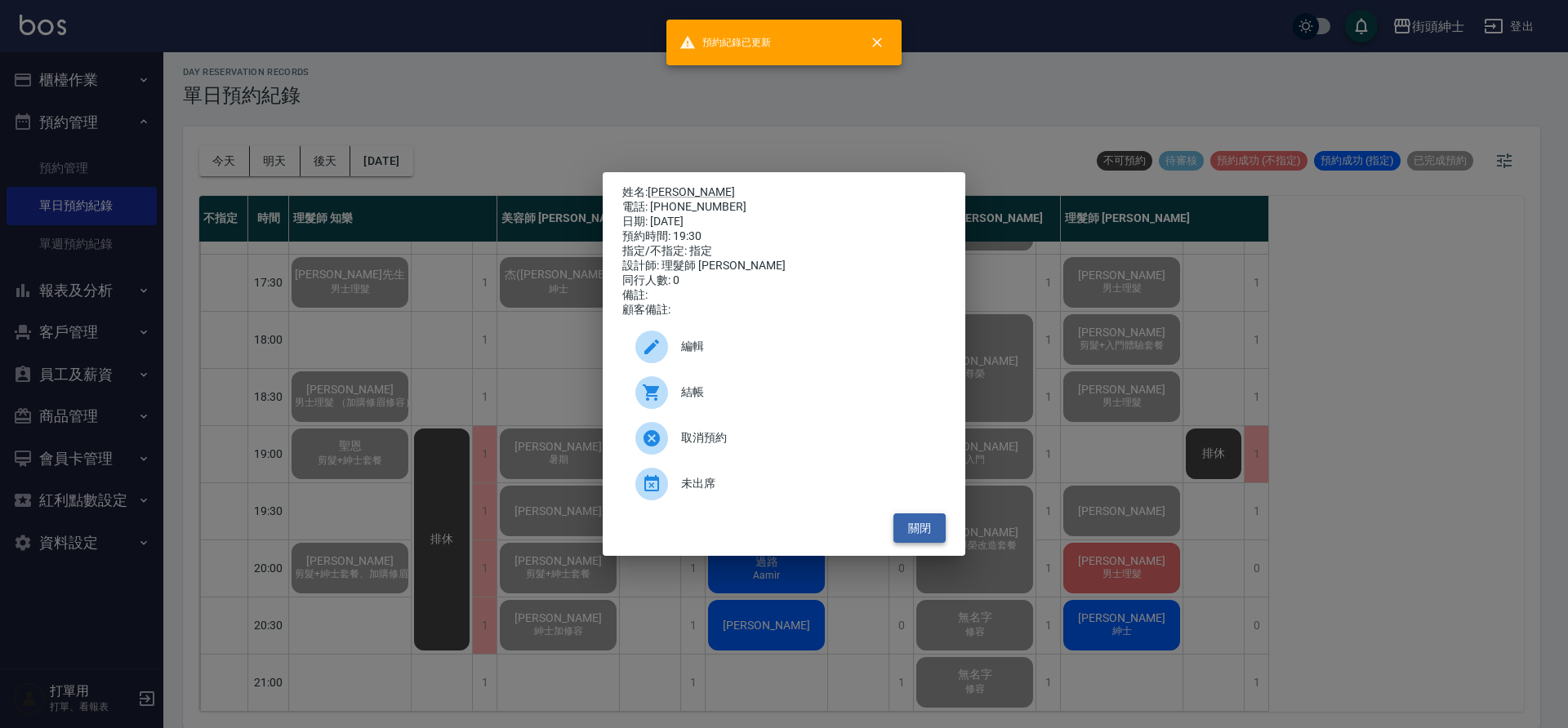
click at [918, 544] on button "關閉" at bounding box center [919, 528] width 52 height 30
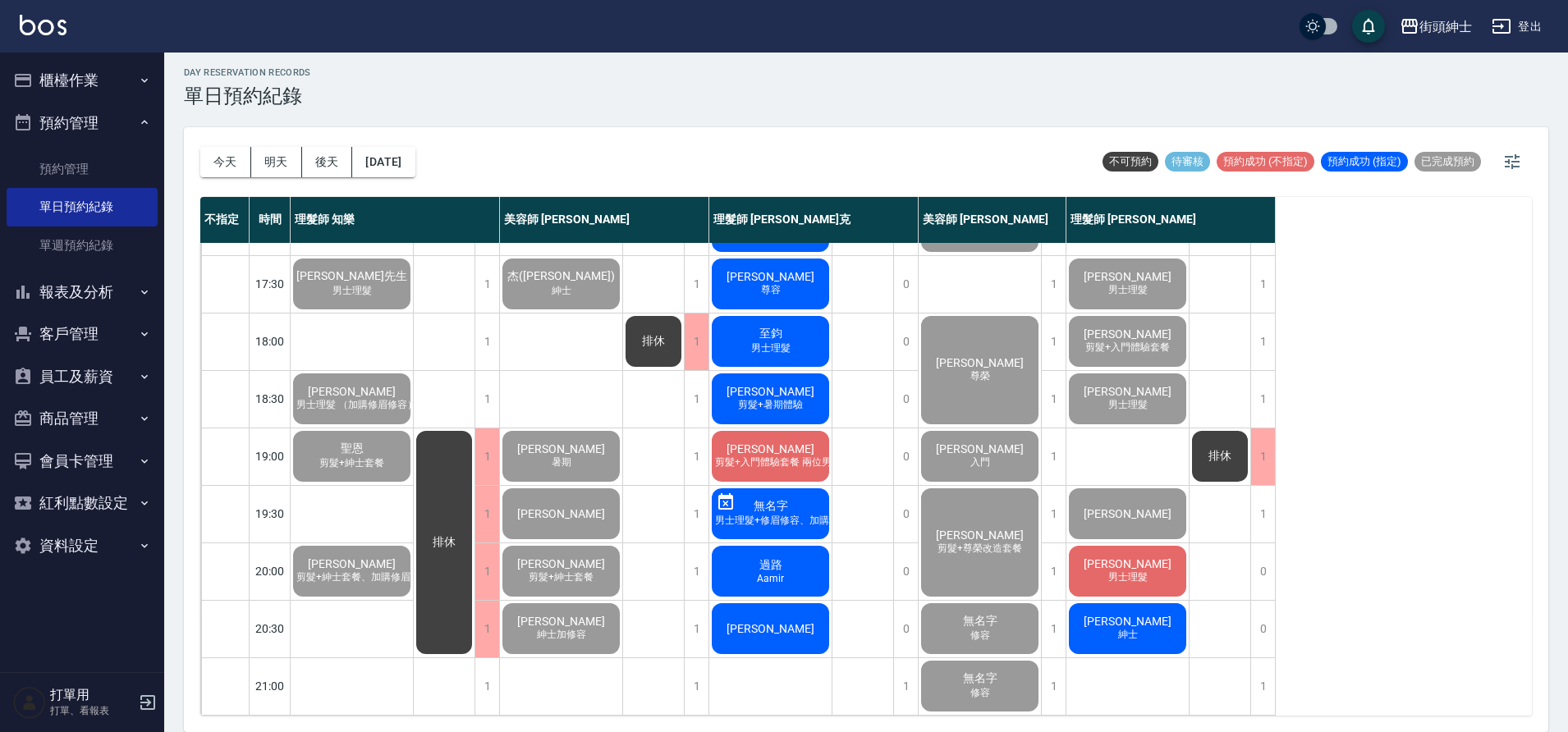
click at [1139, 571] on span "男士理髮" at bounding box center [1128, 578] width 46 height 14
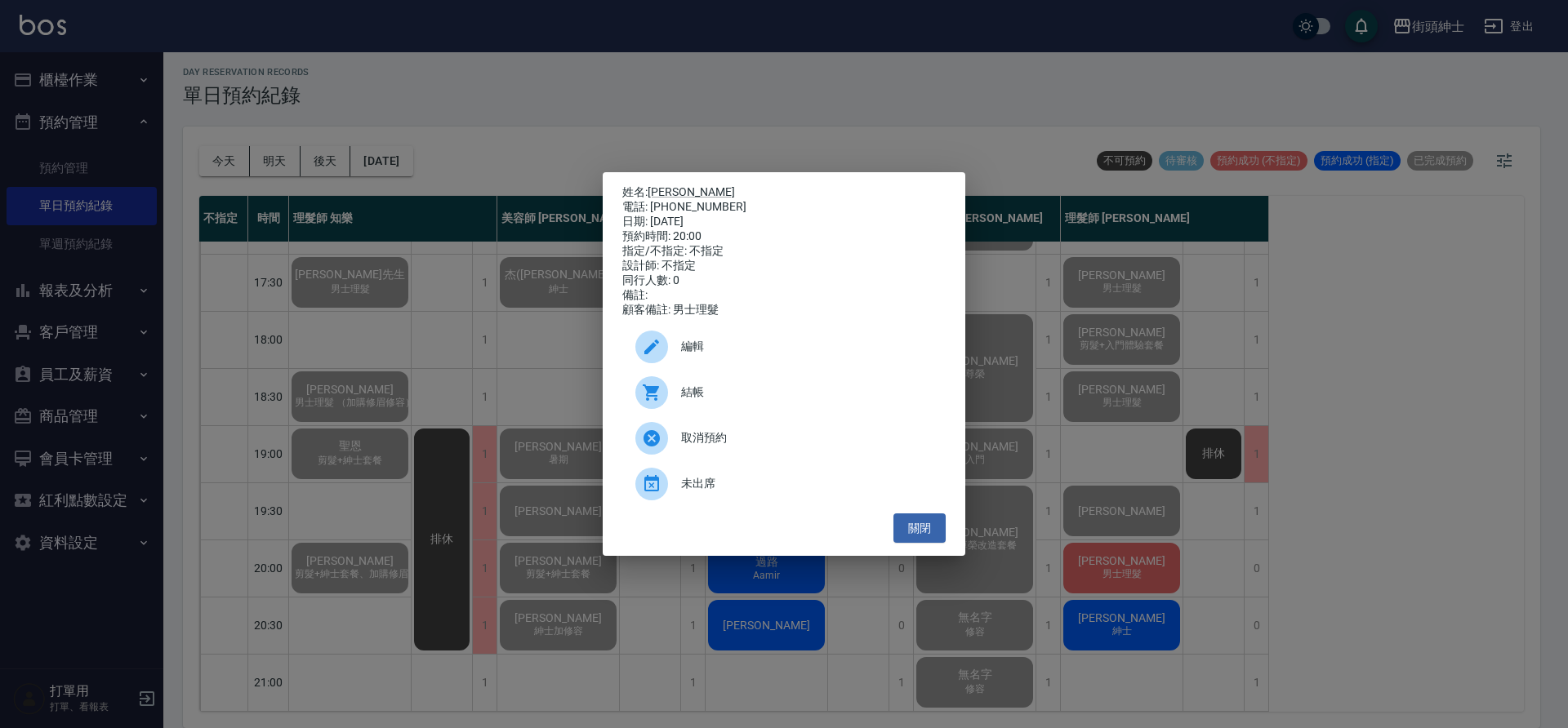
click at [803, 398] on span "結帳" at bounding box center [807, 392] width 252 height 17
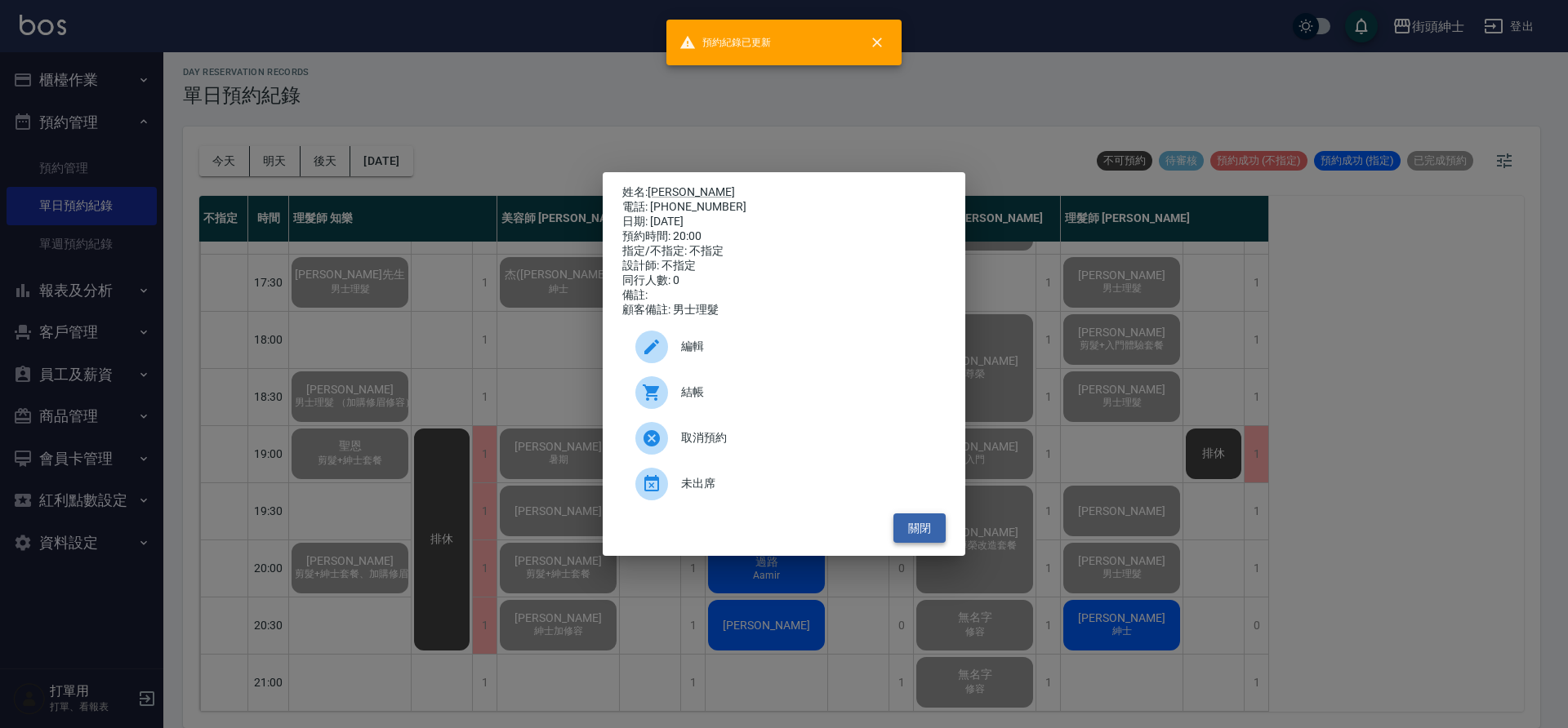
click at [937, 527] on button "關閉" at bounding box center [919, 528] width 52 height 30
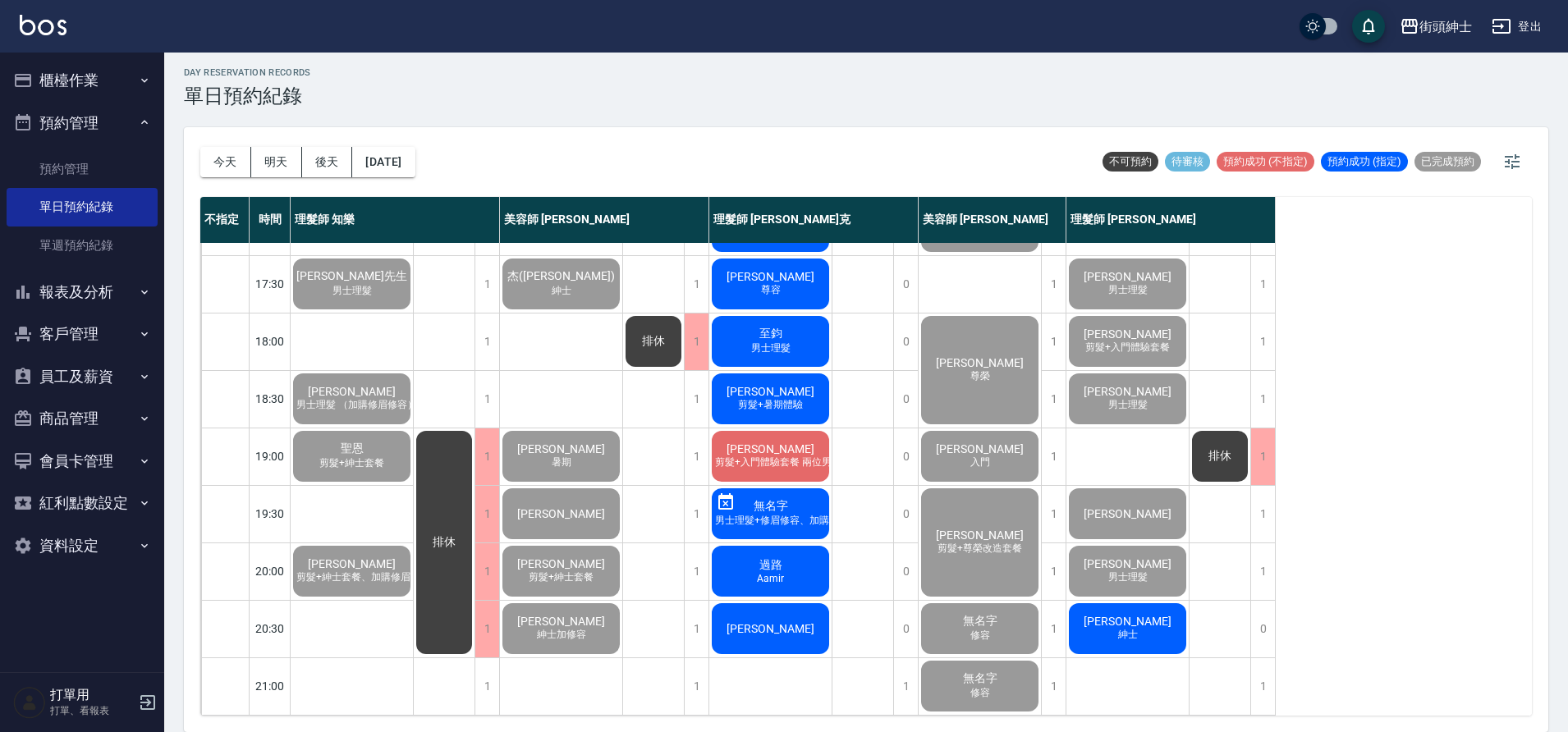
click at [1149, 605] on div "林鉯珅 紳士" at bounding box center [1127, 628] width 123 height 56
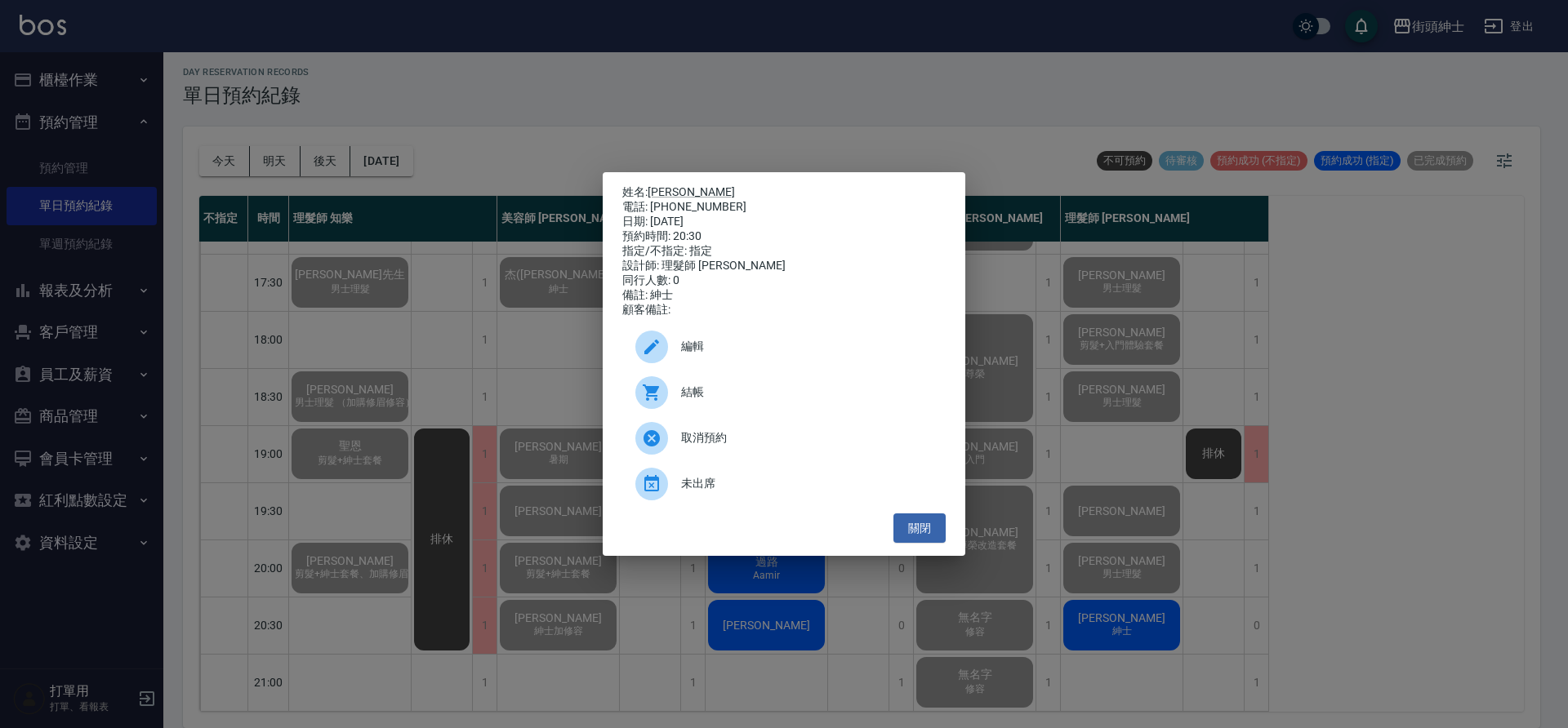
click at [783, 401] on span "結帳" at bounding box center [807, 392] width 252 height 17
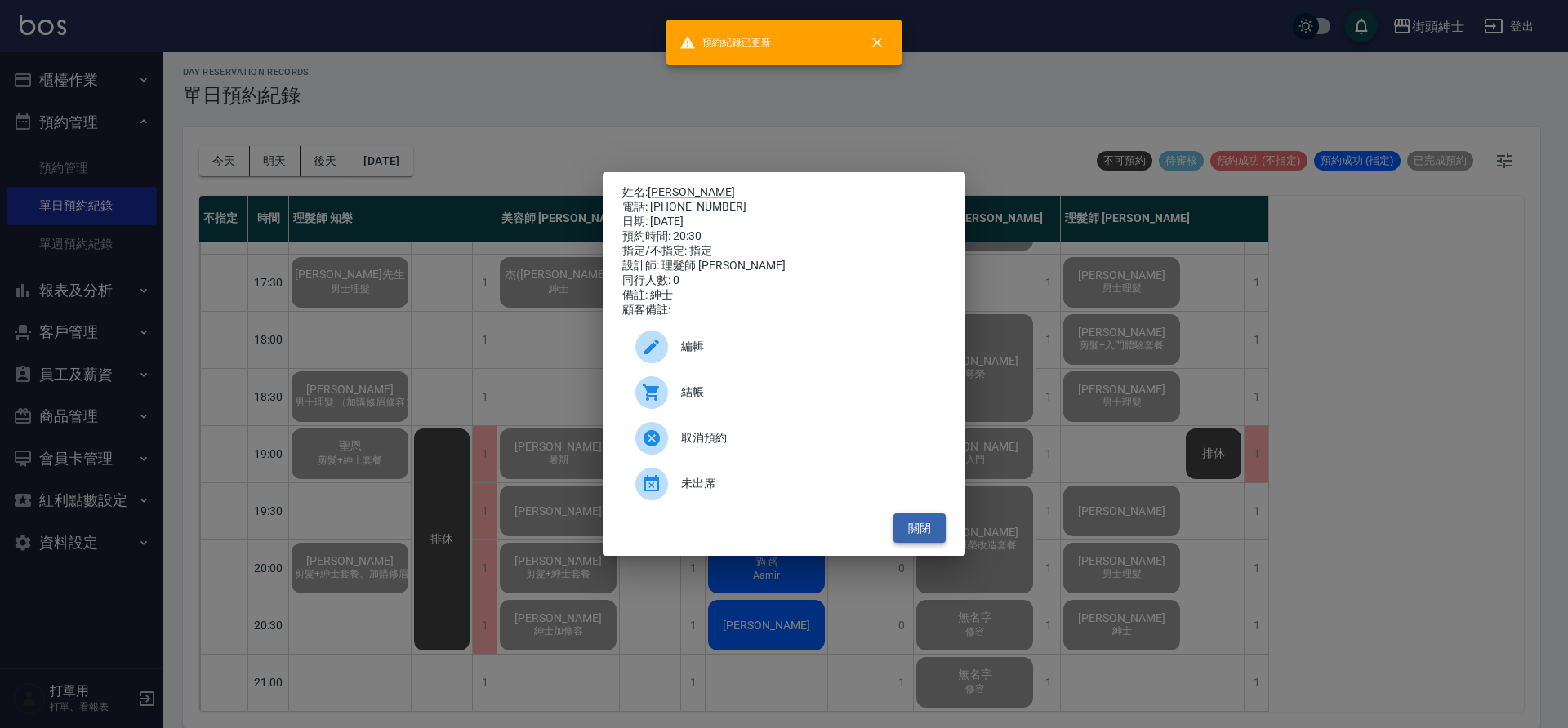
click at [934, 538] on button "關閉" at bounding box center [919, 528] width 52 height 30
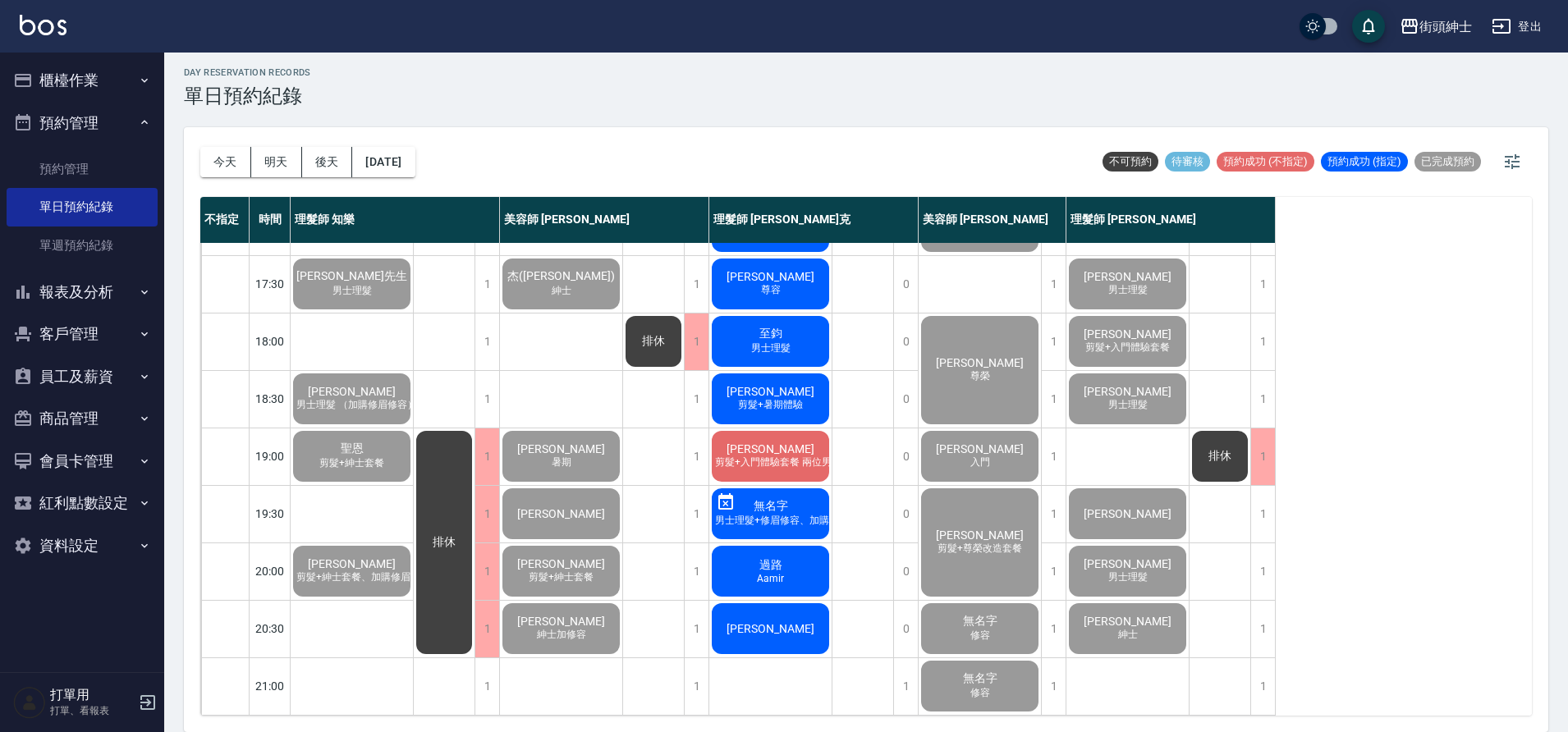
click at [764, 622] on span "[PERSON_NAME]" at bounding box center [771, 628] width 94 height 13
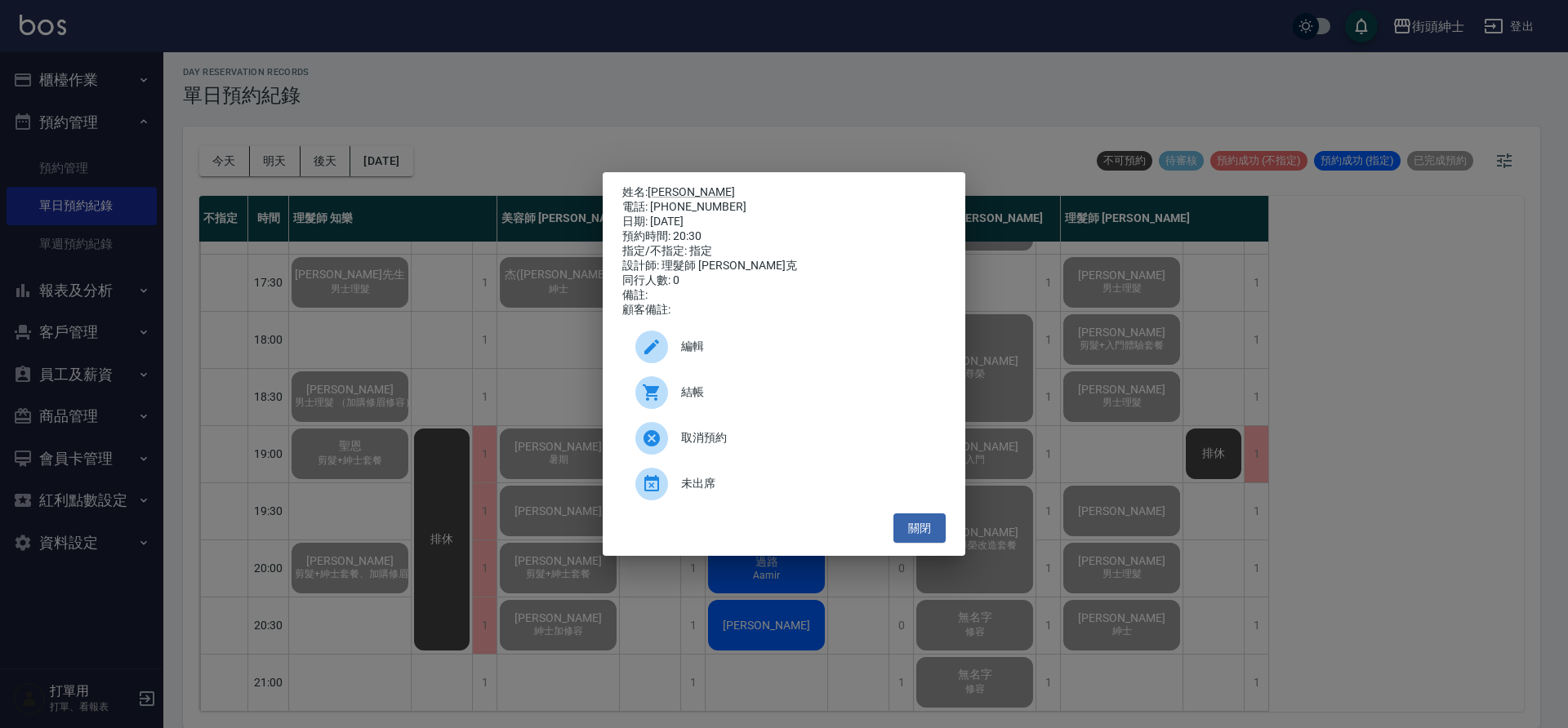
click at [735, 399] on span "結帳" at bounding box center [807, 392] width 252 height 17
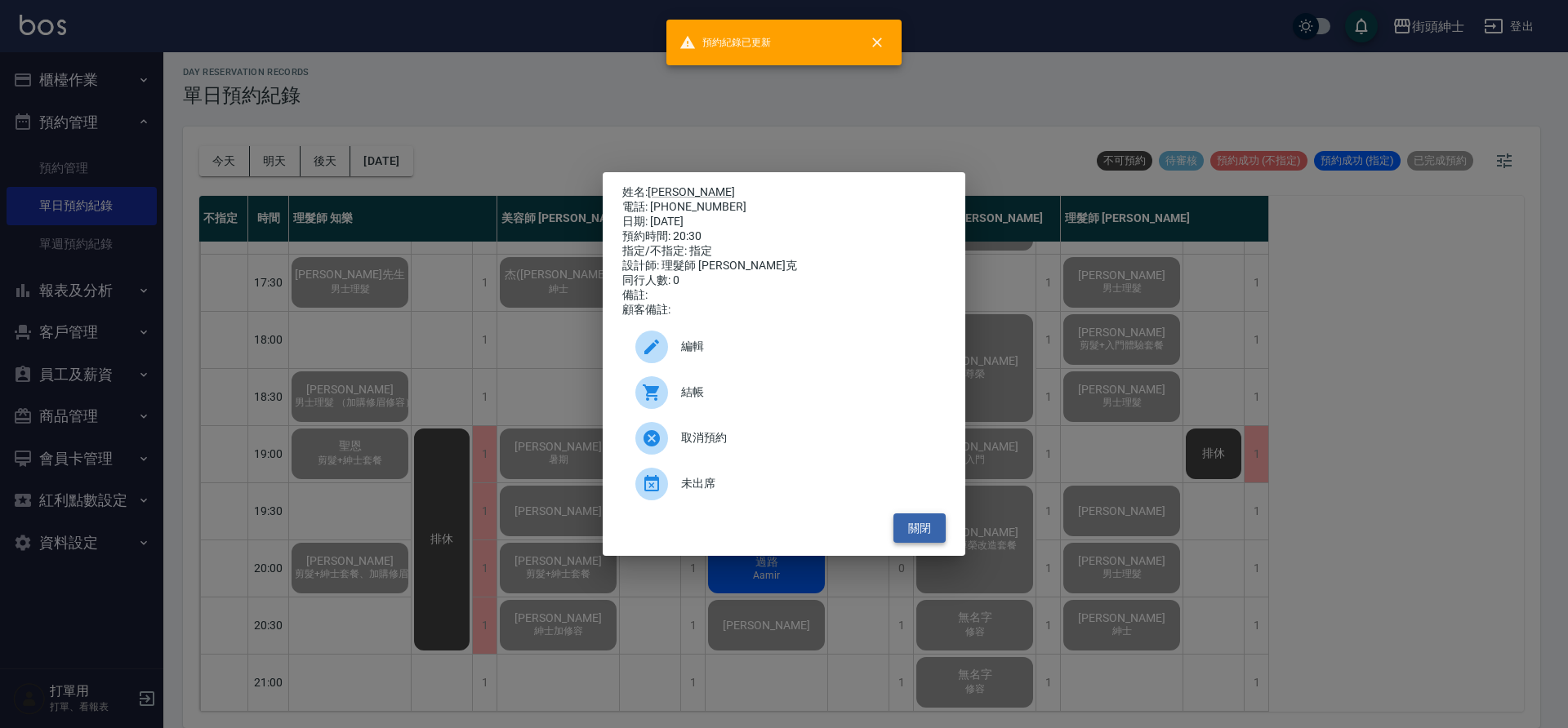
click at [925, 531] on button "關閉" at bounding box center [919, 528] width 52 height 30
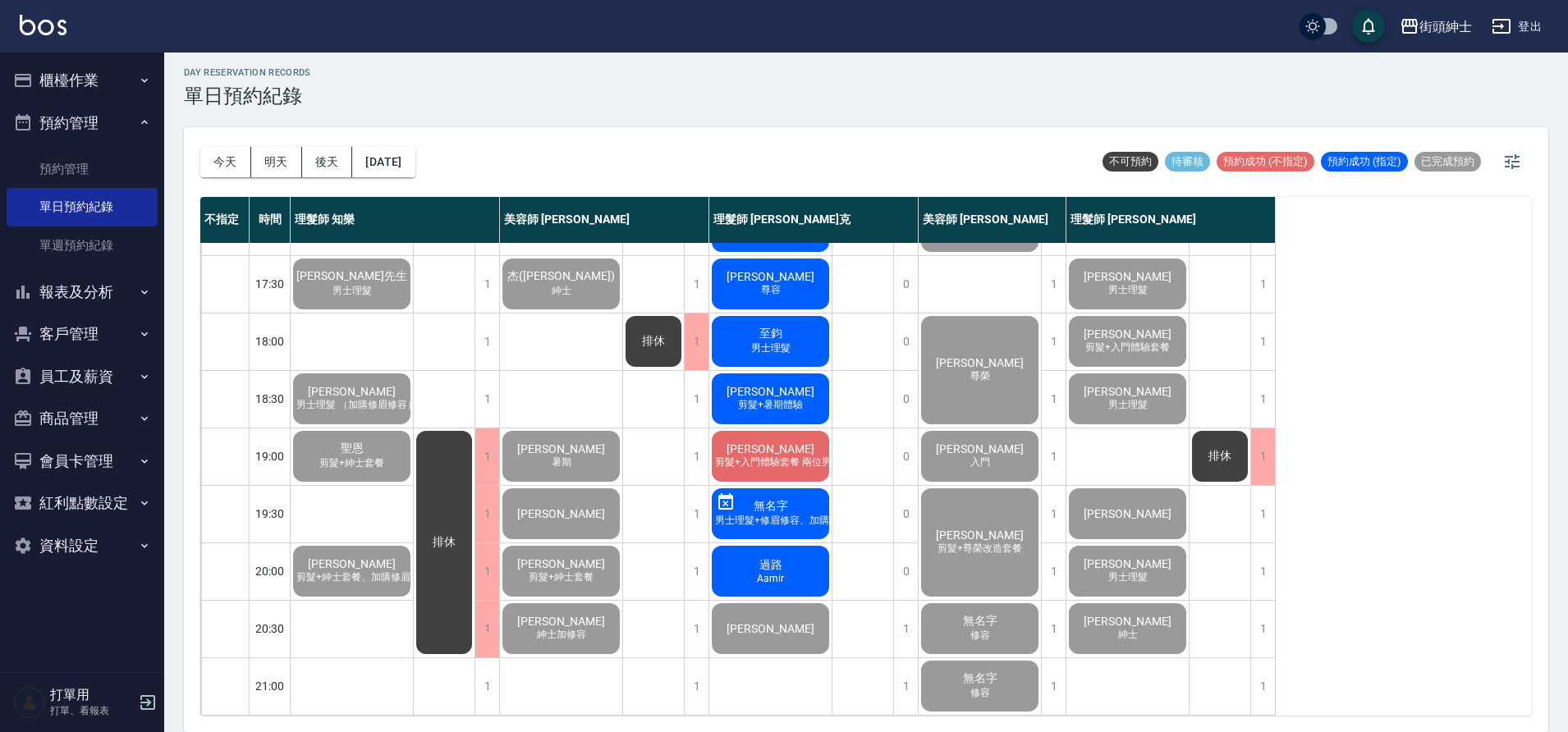
click at [787, 554] on div "過路 Aamir" at bounding box center [771, 571] width 123 height 56
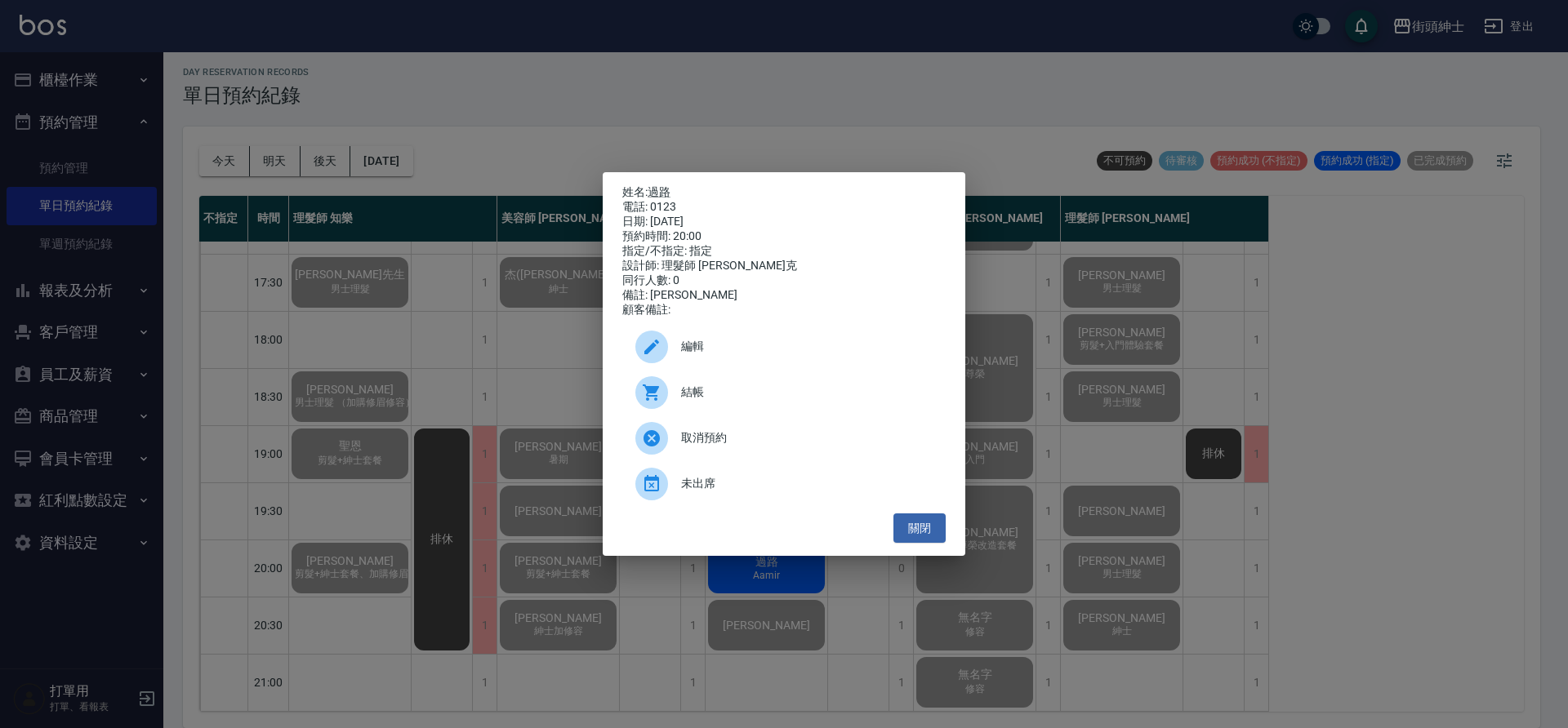
click at [768, 401] on span "結帳" at bounding box center [807, 392] width 252 height 17
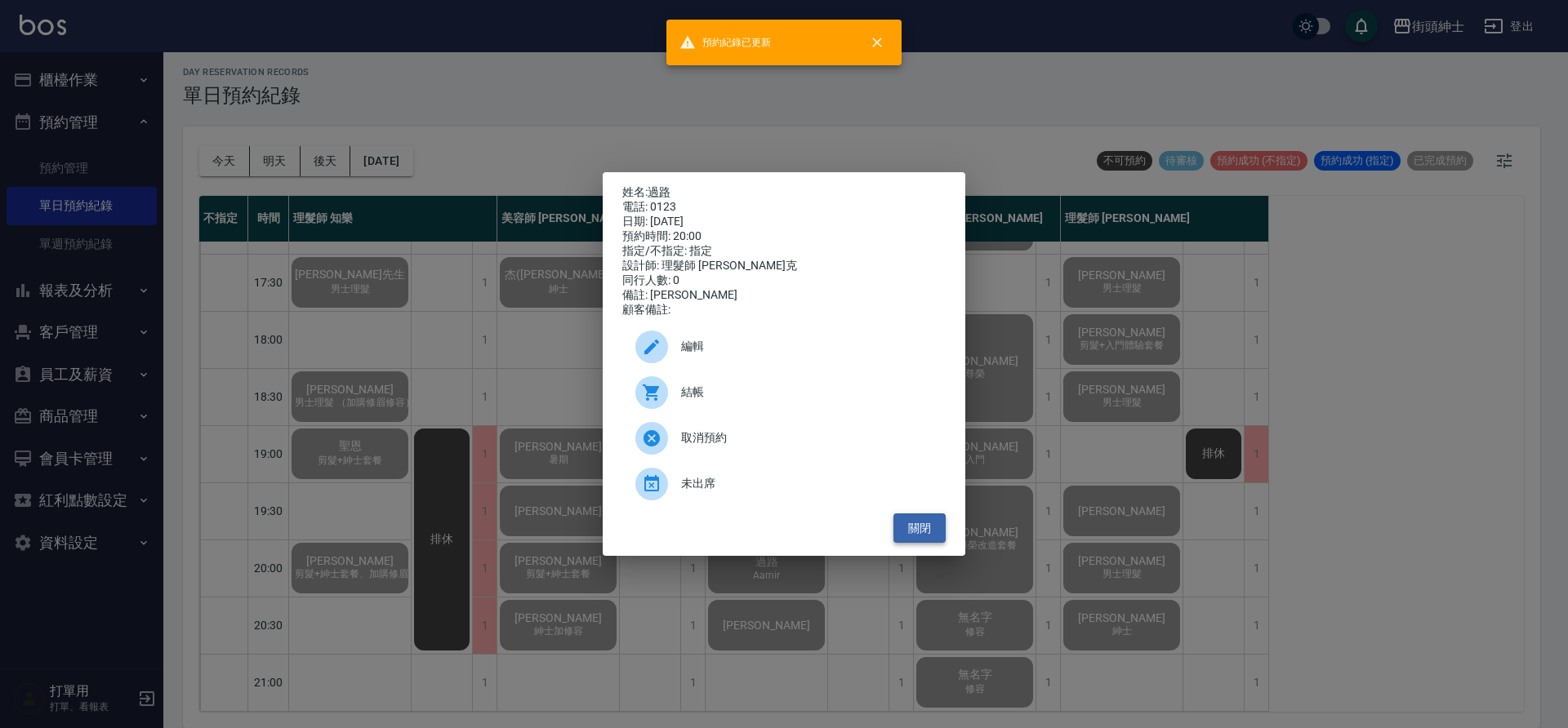
click at [906, 538] on button "關閉" at bounding box center [919, 528] width 52 height 30
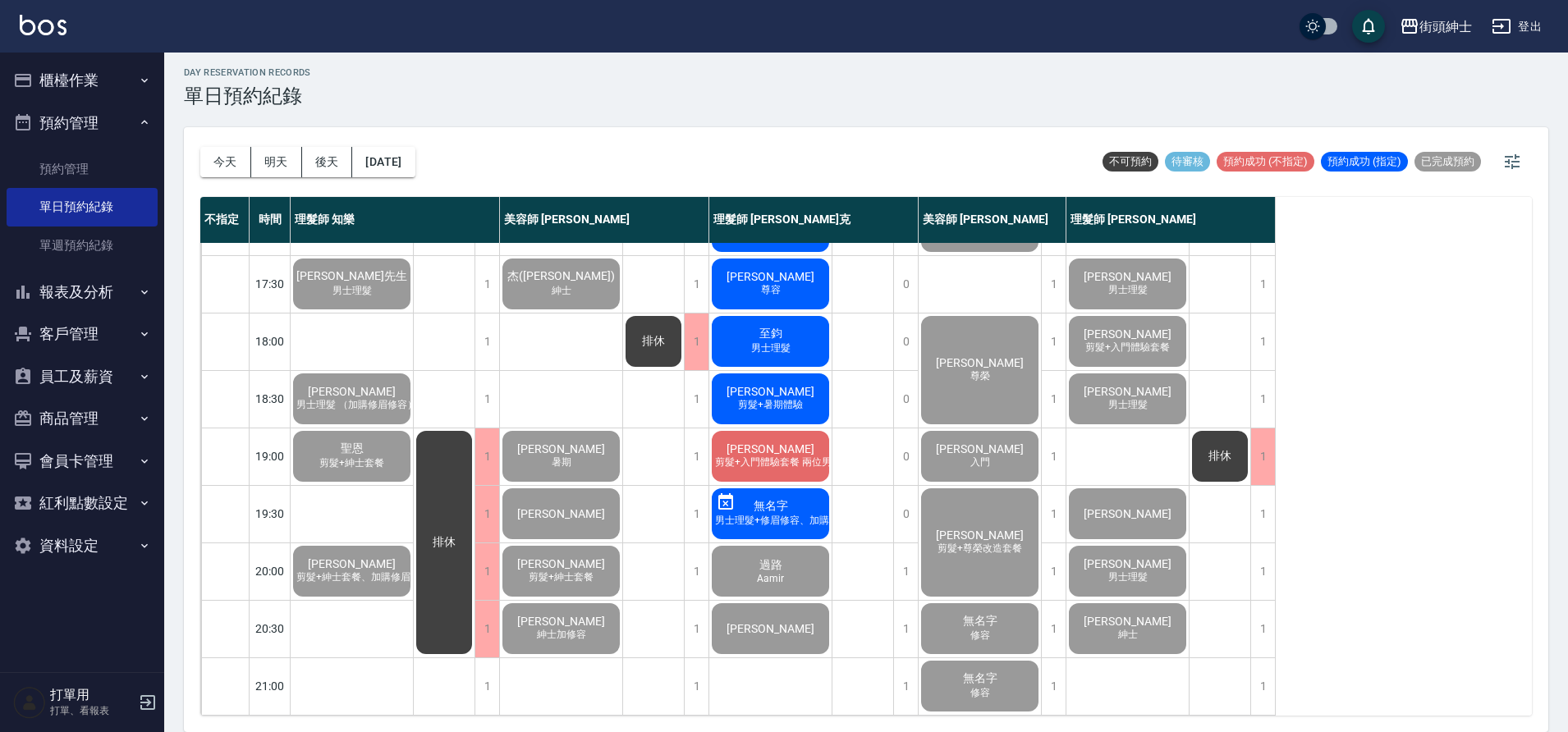
click at [776, 456] on span "剪髮+入門體驗套餐 兩位男士" at bounding box center [777, 463] width 133 height 14
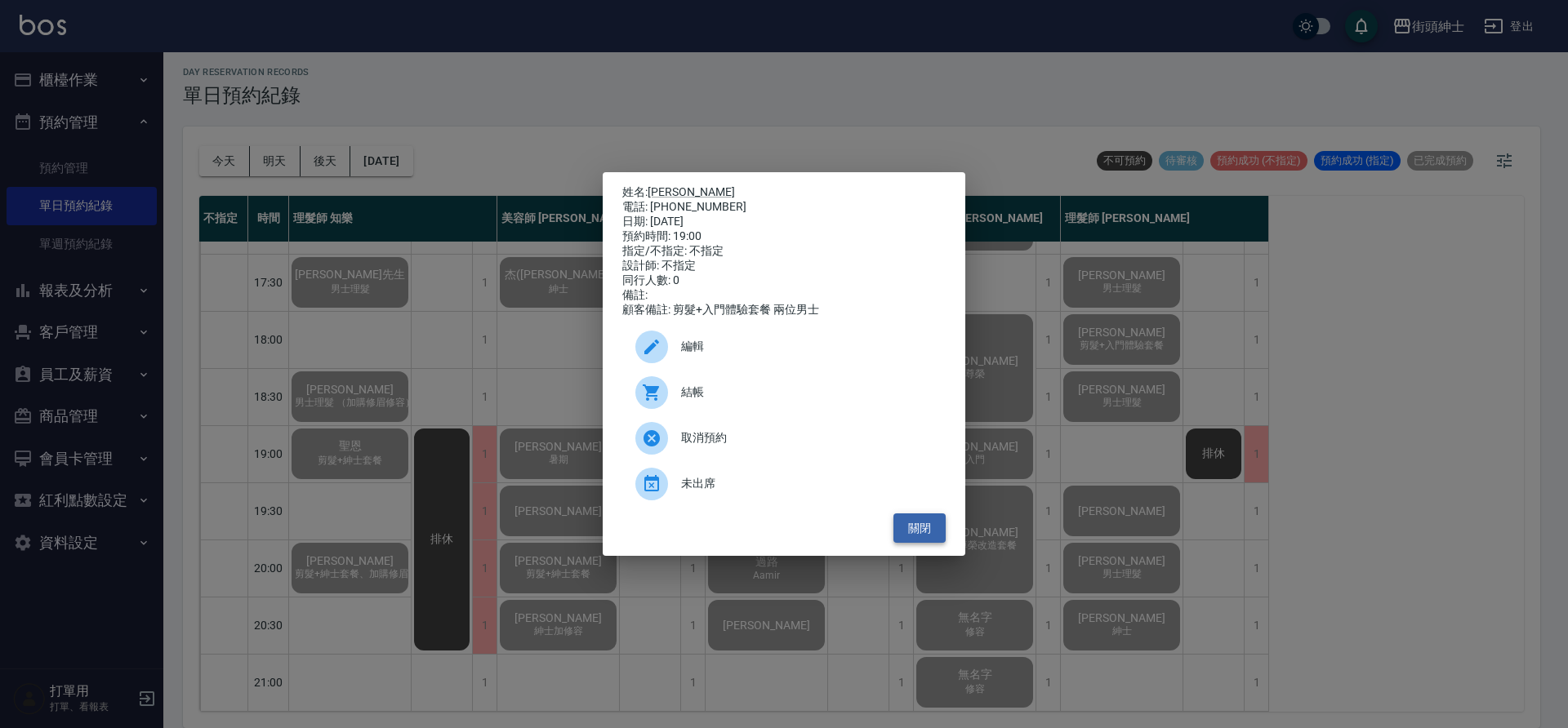
click at [923, 536] on button "關閉" at bounding box center [919, 528] width 52 height 30
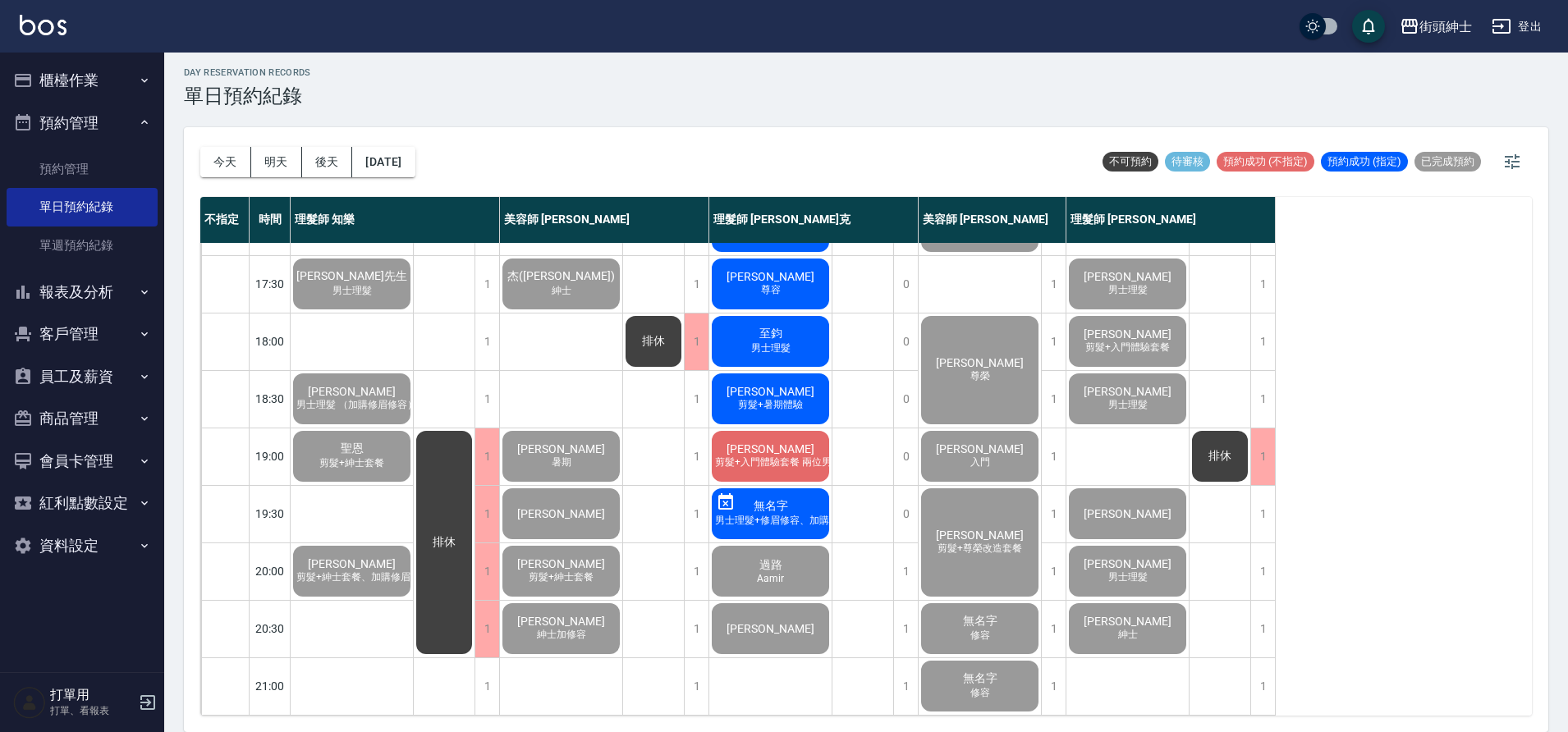
click at [796, 456] on span "剪髮+入門體驗套餐 兩位男士" at bounding box center [767, 463] width 133 height 14
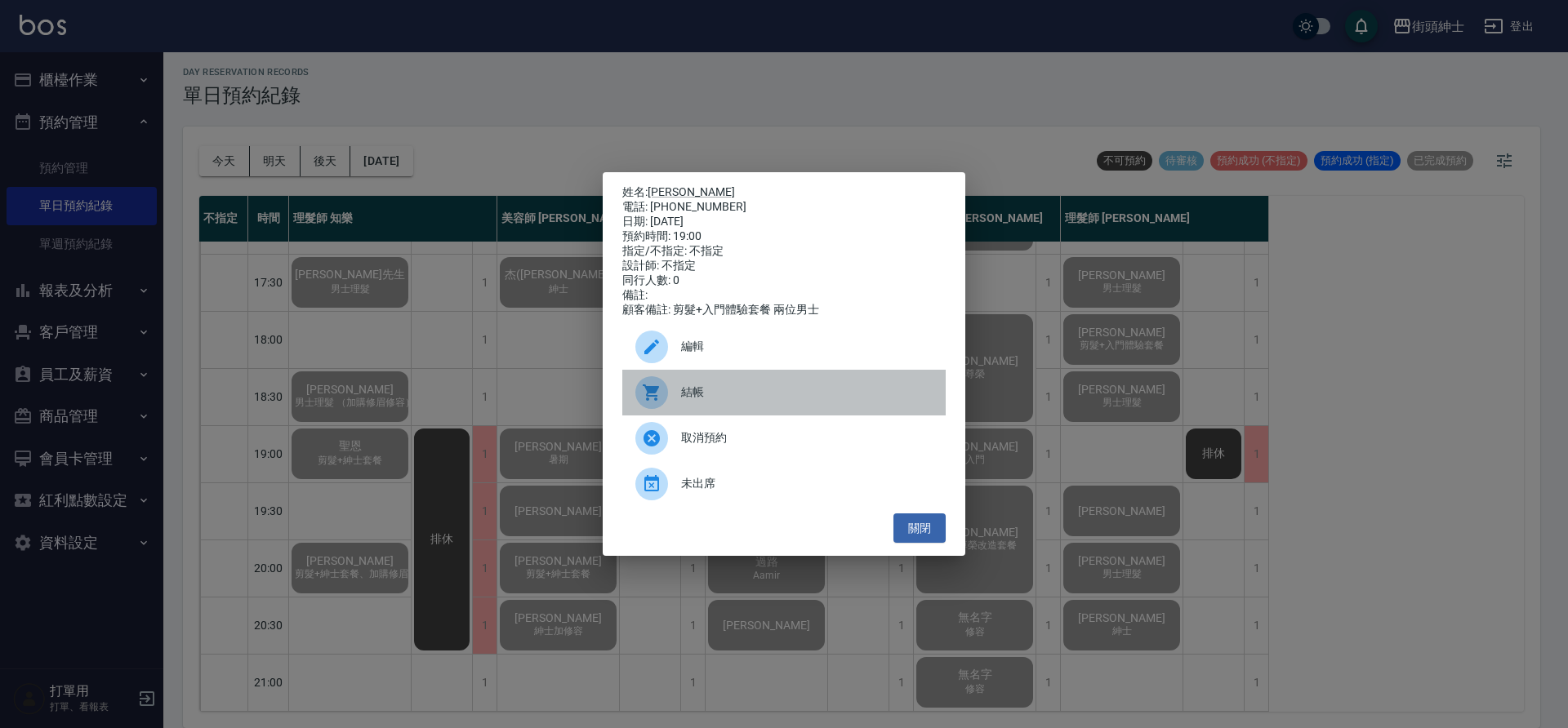
click at [751, 401] on span "結帳" at bounding box center [807, 392] width 252 height 17
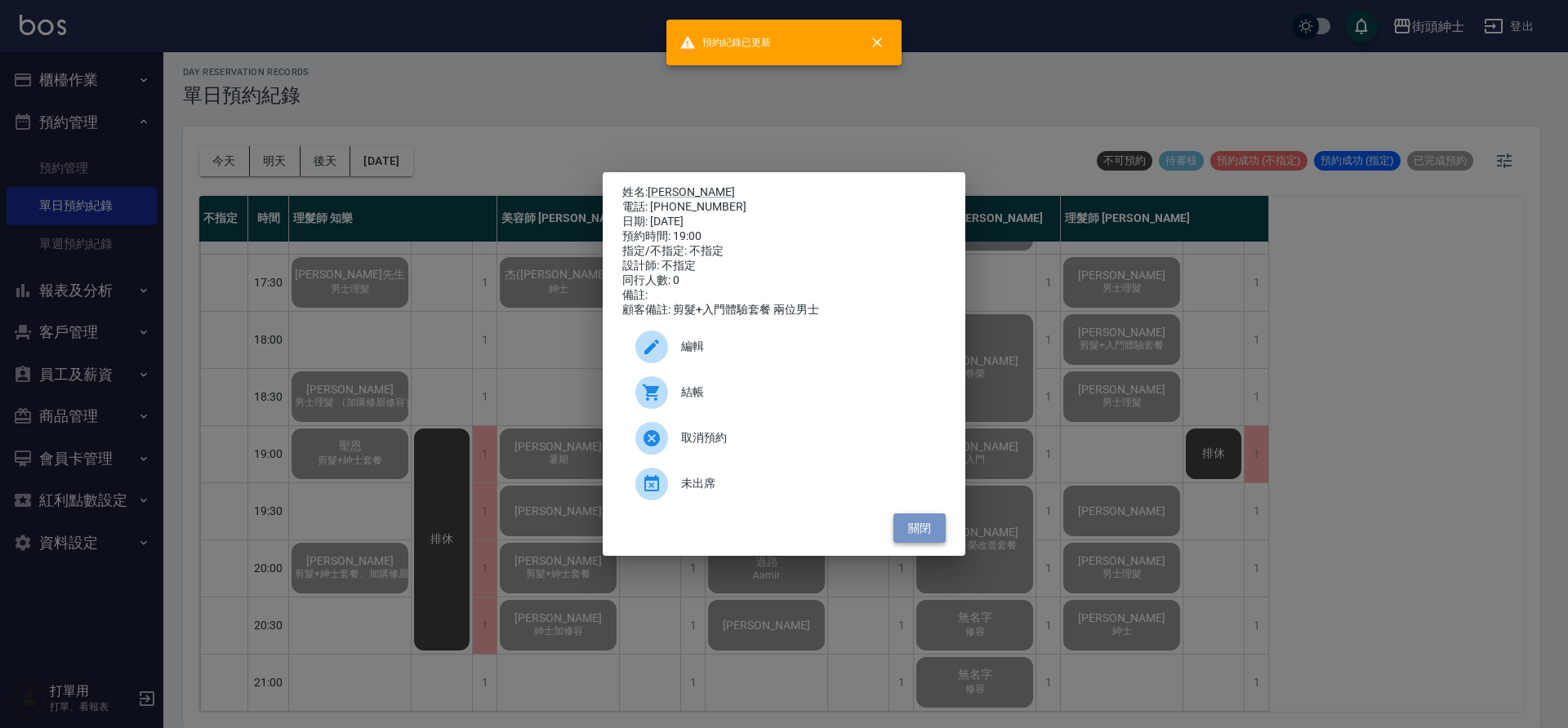
click at [914, 531] on button "關閉" at bounding box center [919, 528] width 52 height 30
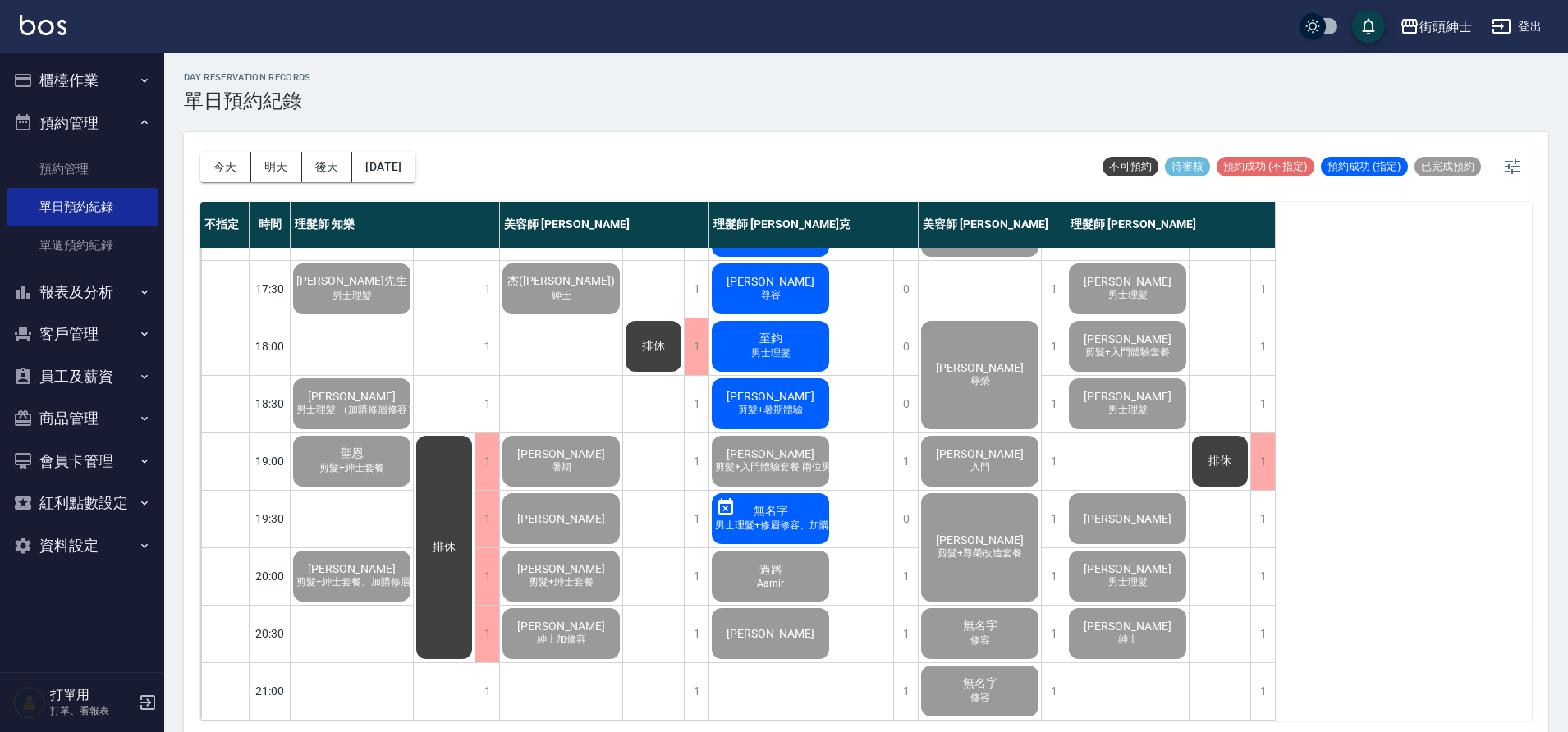
scroll to position [5, 0]
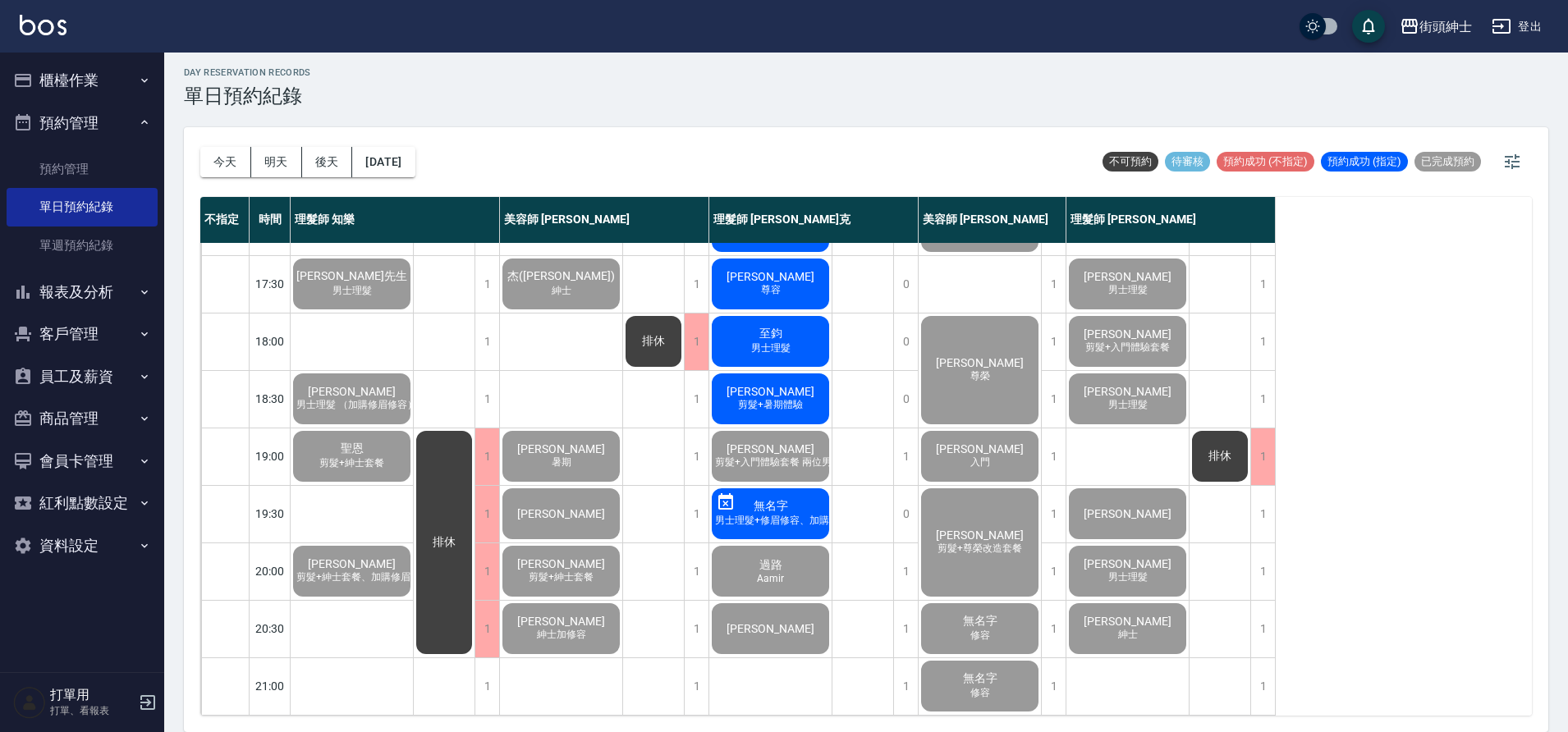
click at [806, 399] on span "剪髮+暑期體驗" at bounding box center [770, 405] width 71 height 14
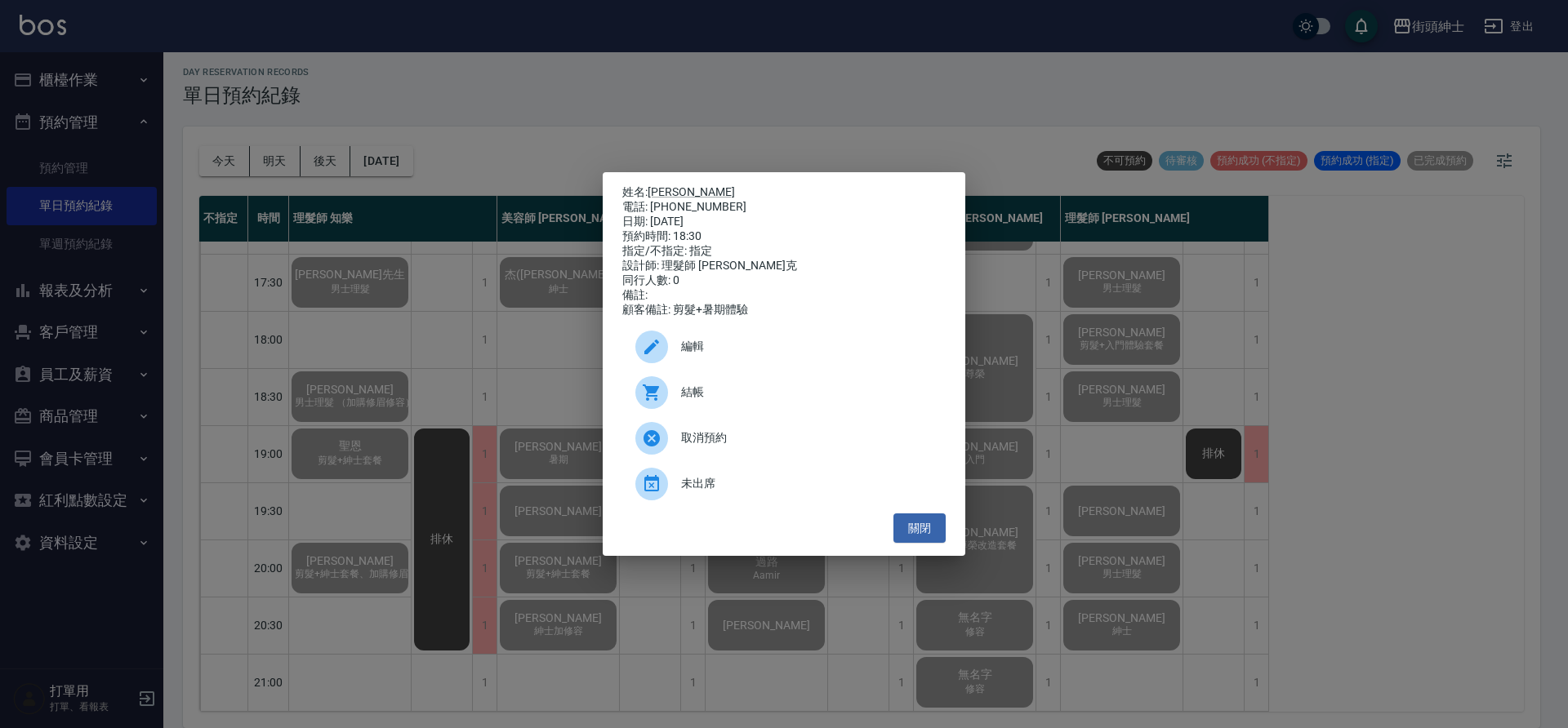
click at [772, 391] on span "結帳" at bounding box center [807, 392] width 252 height 17
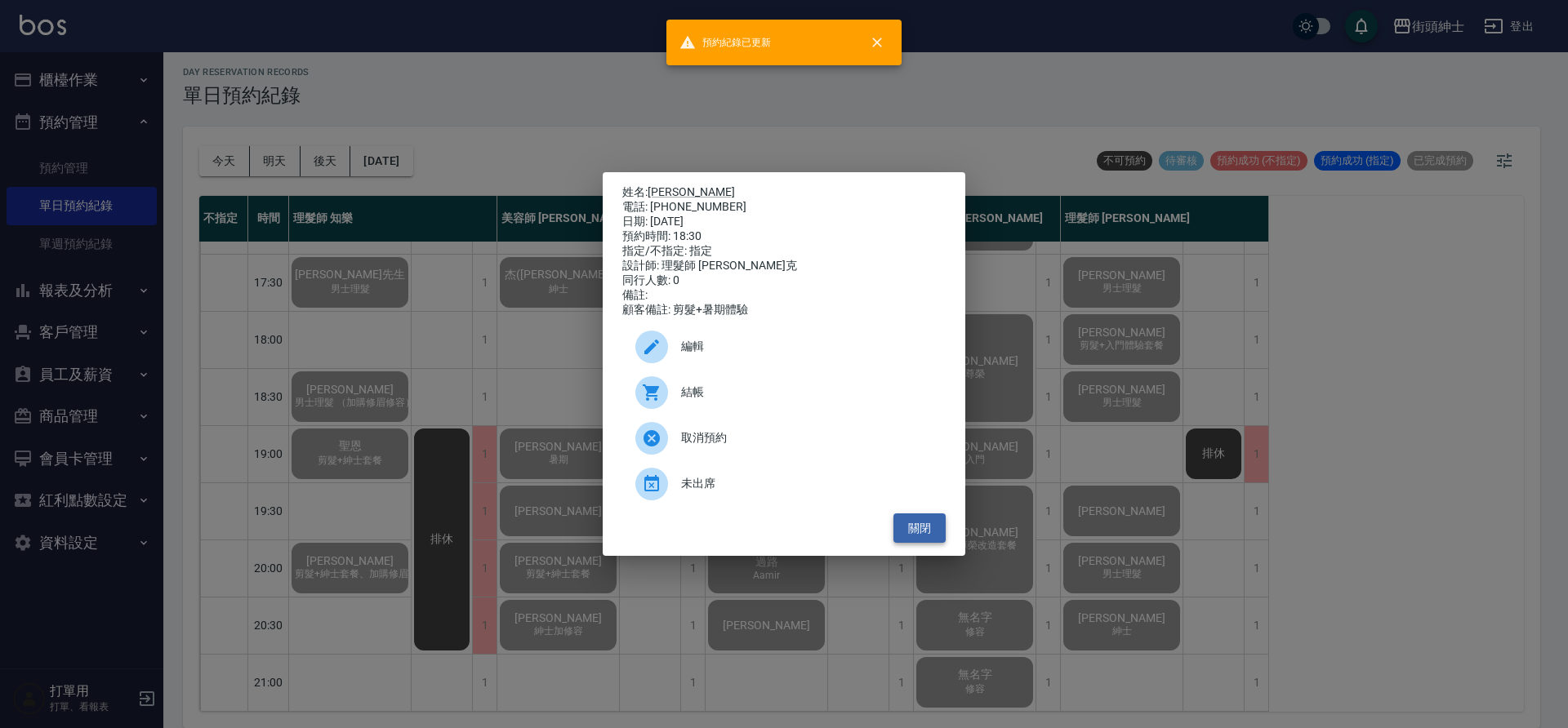
click at [917, 528] on button "關閉" at bounding box center [919, 528] width 52 height 30
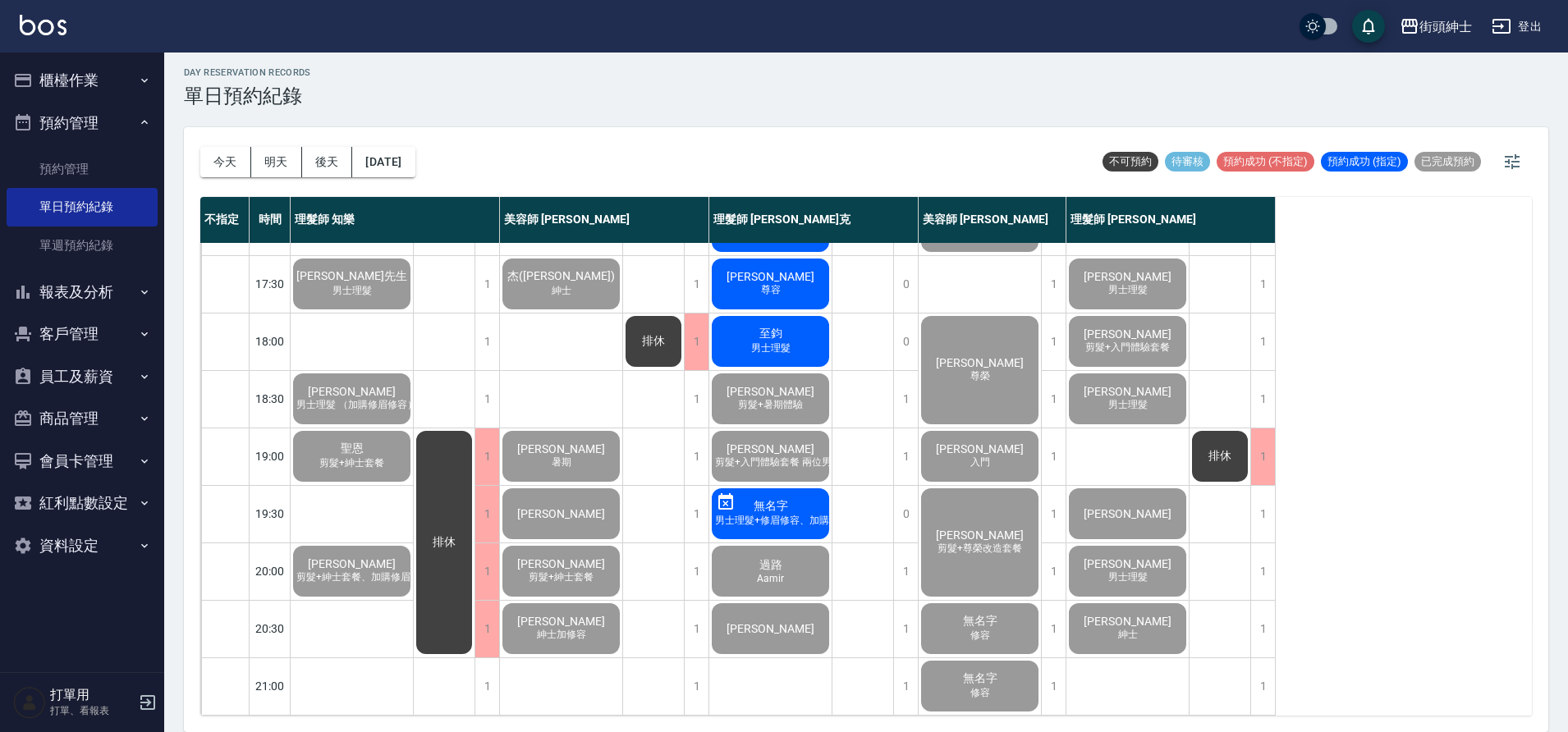
scroll to position [747, 0]
click at [785, 327] on span "至鈞" at bounding box center [771, 333] width 29 height 15
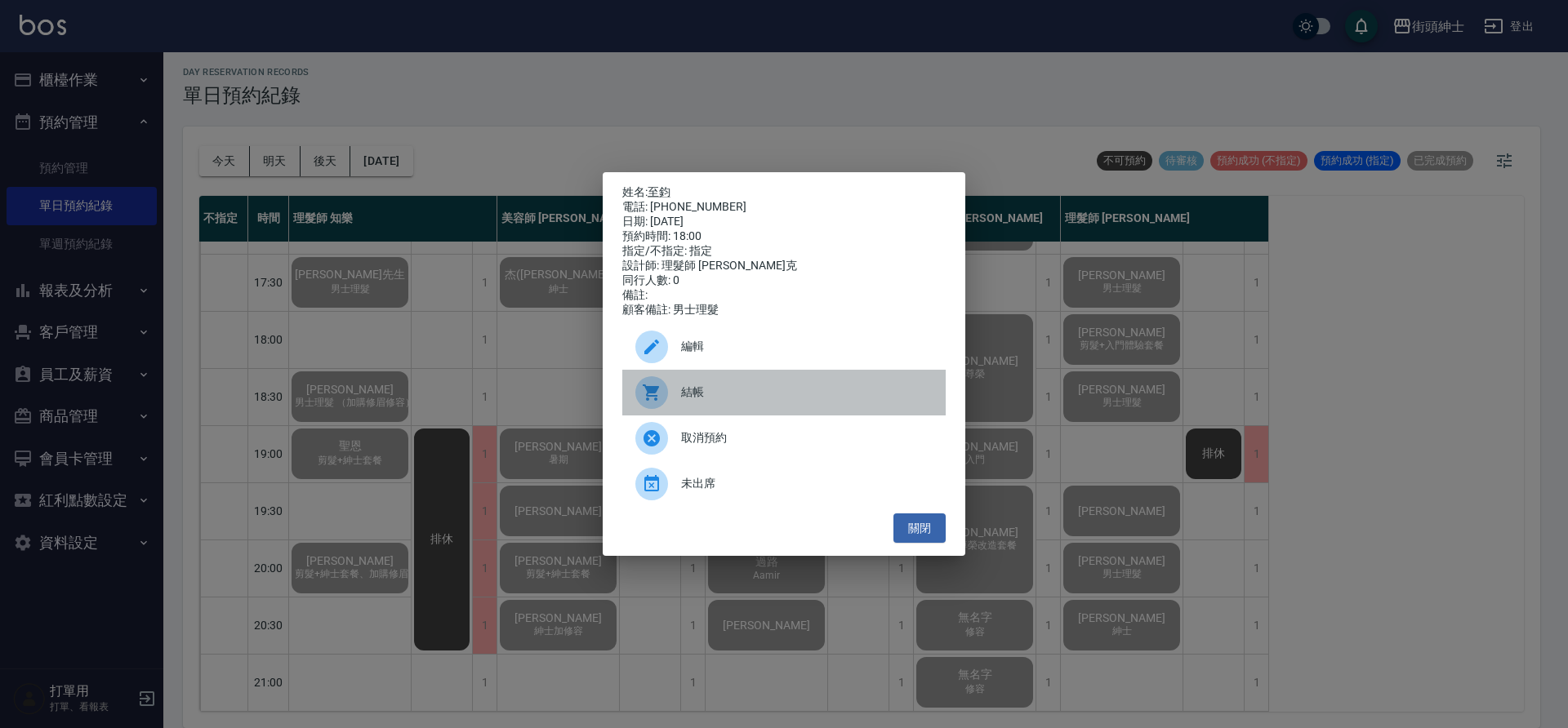
click at [734, 398] on span "結帳" at bounding box center [807, 392] width 252 height 17
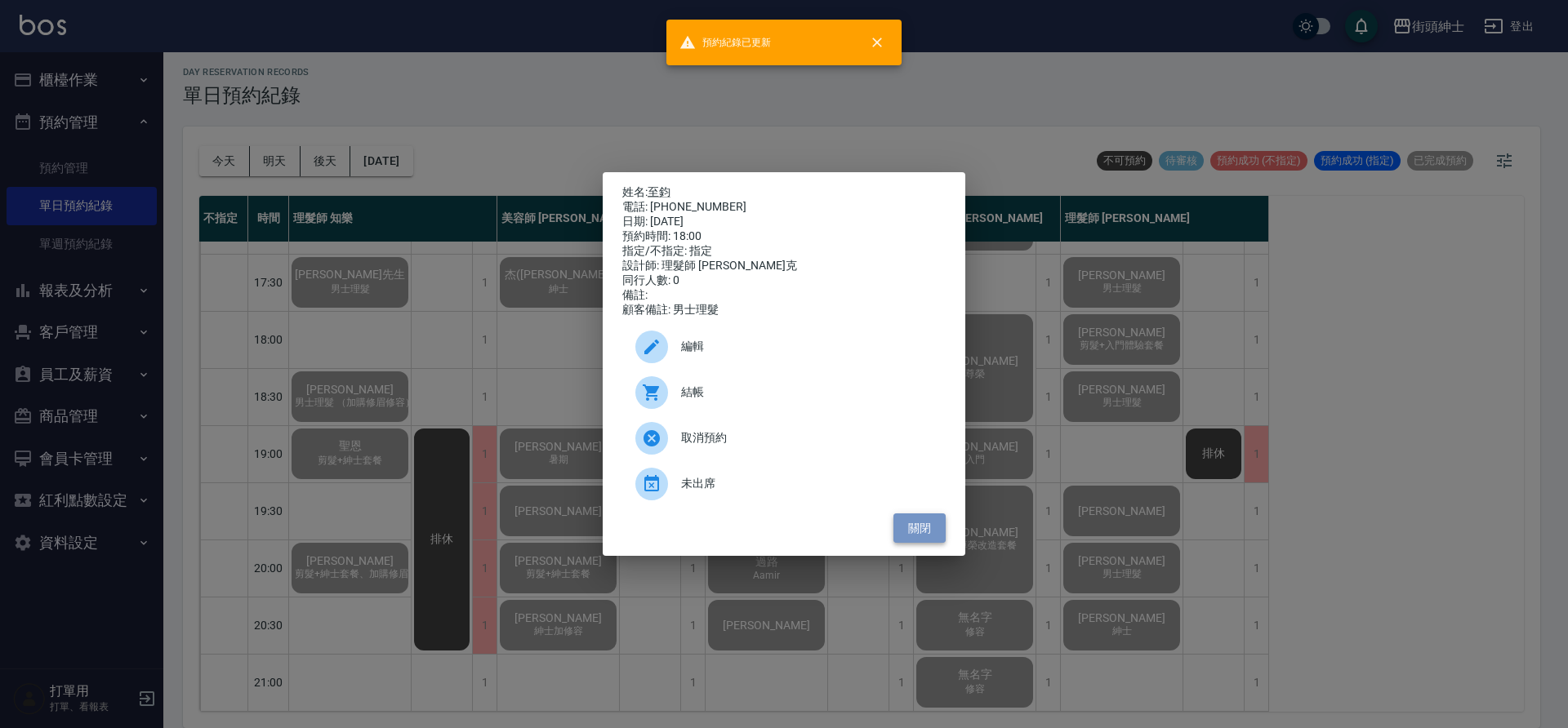
click at [936, 535] on button "關閉" at bounding box center [919, 528] width 52 height 30
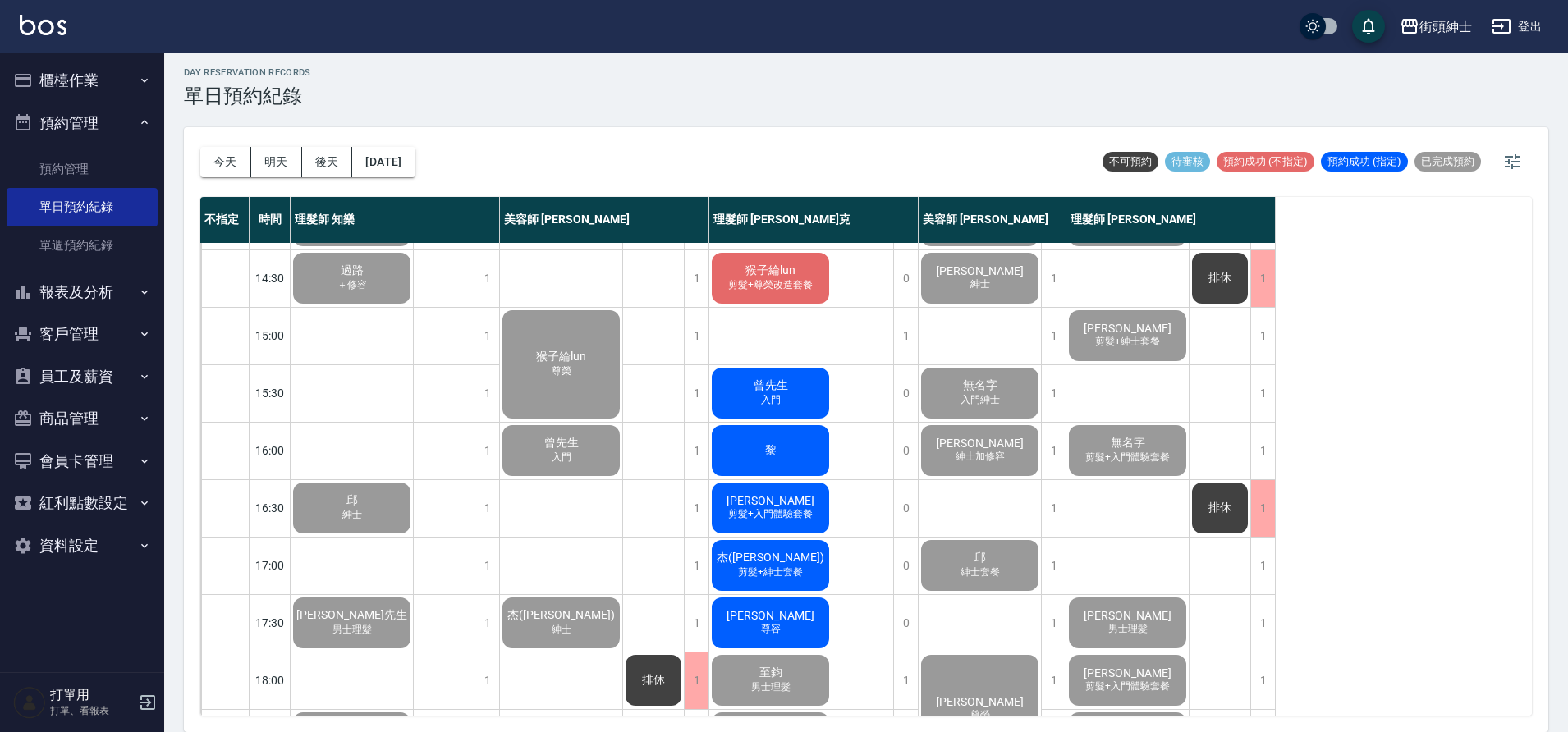
scroll to position [378, 0]
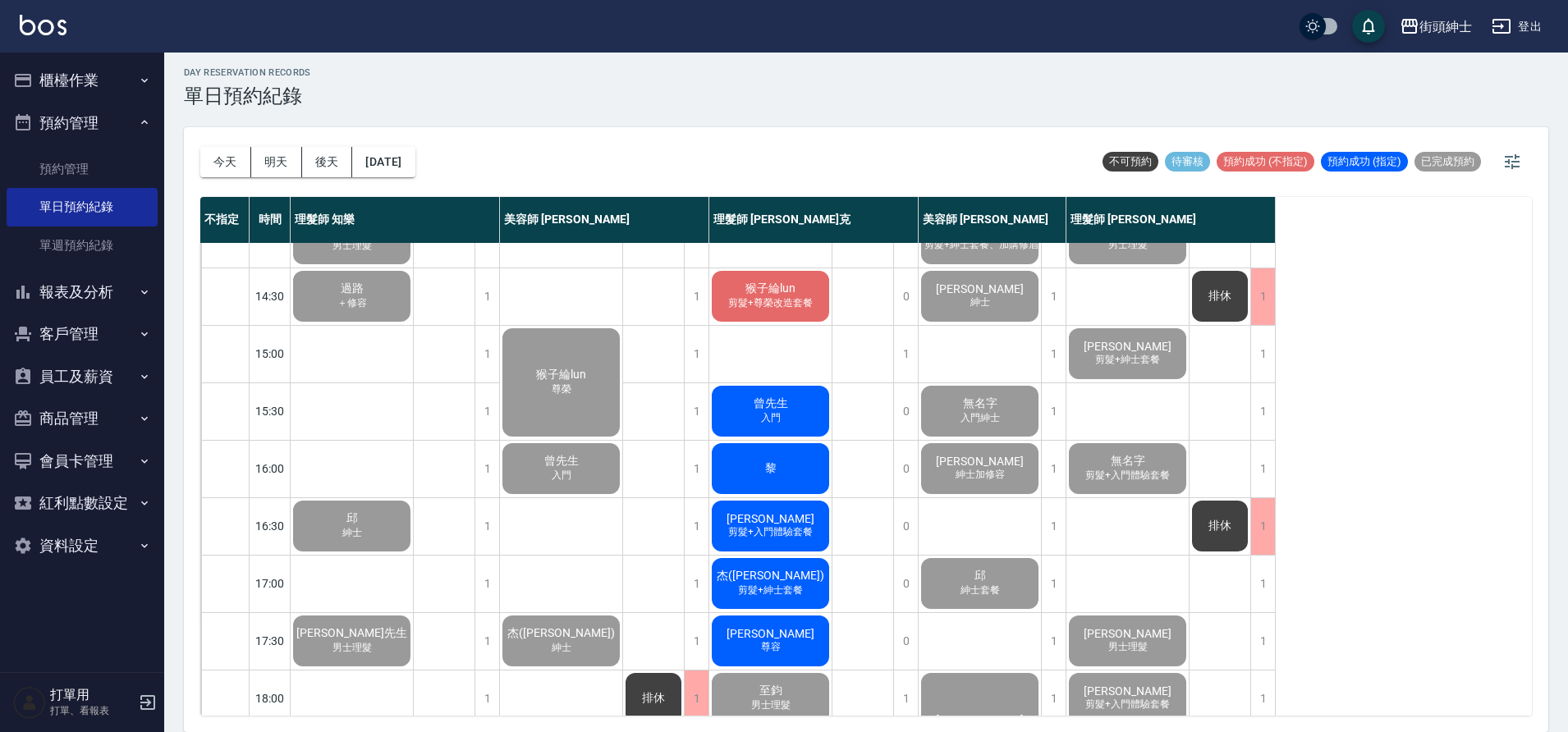
click at [805, 650] on div "George 尊容" at bounding box center [771, 640] width 123 height 56
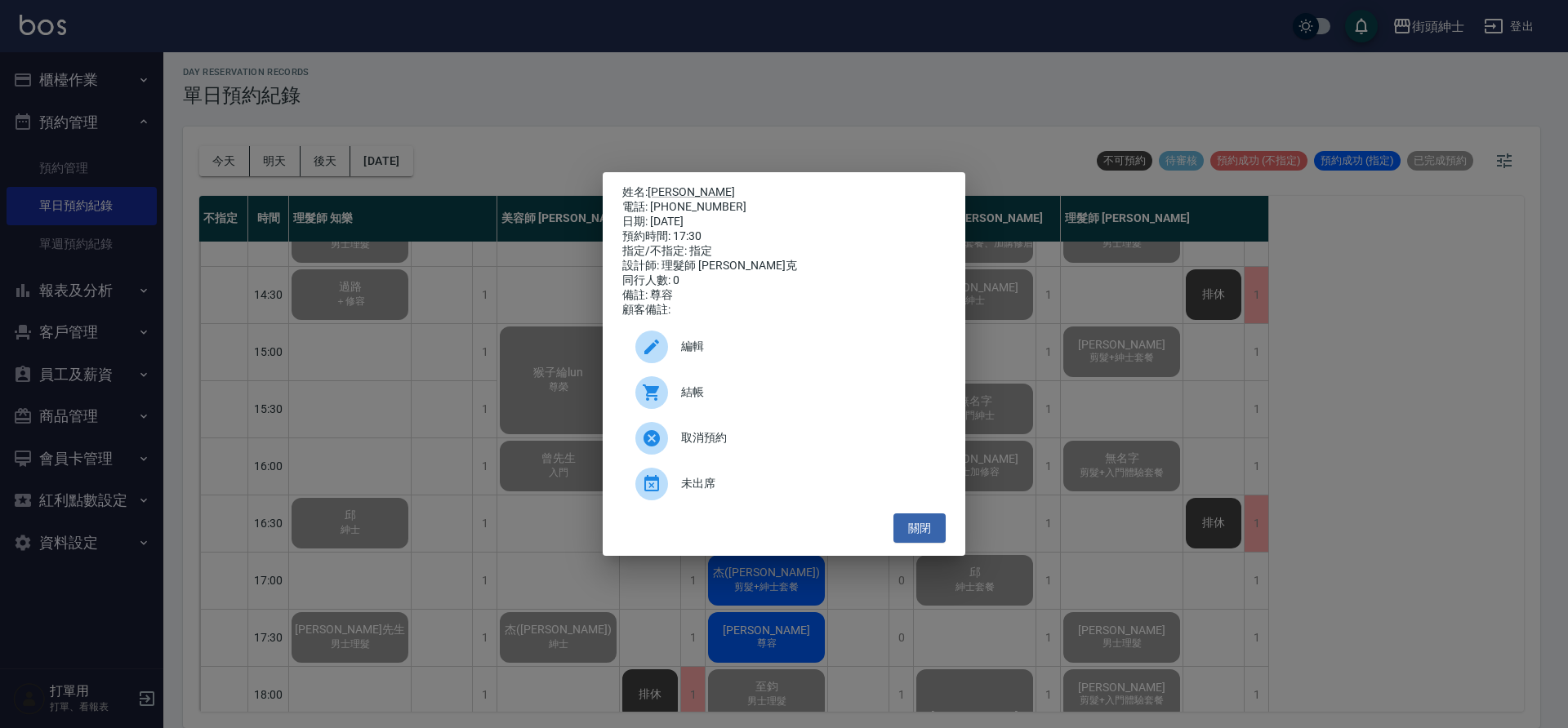
click at [687, 393] on span "結帳" at bounding box center [807, 392] width 252 height 17
click at [927, 539] on button "關閉" at bounding box center [919, 528] width 52 height 30
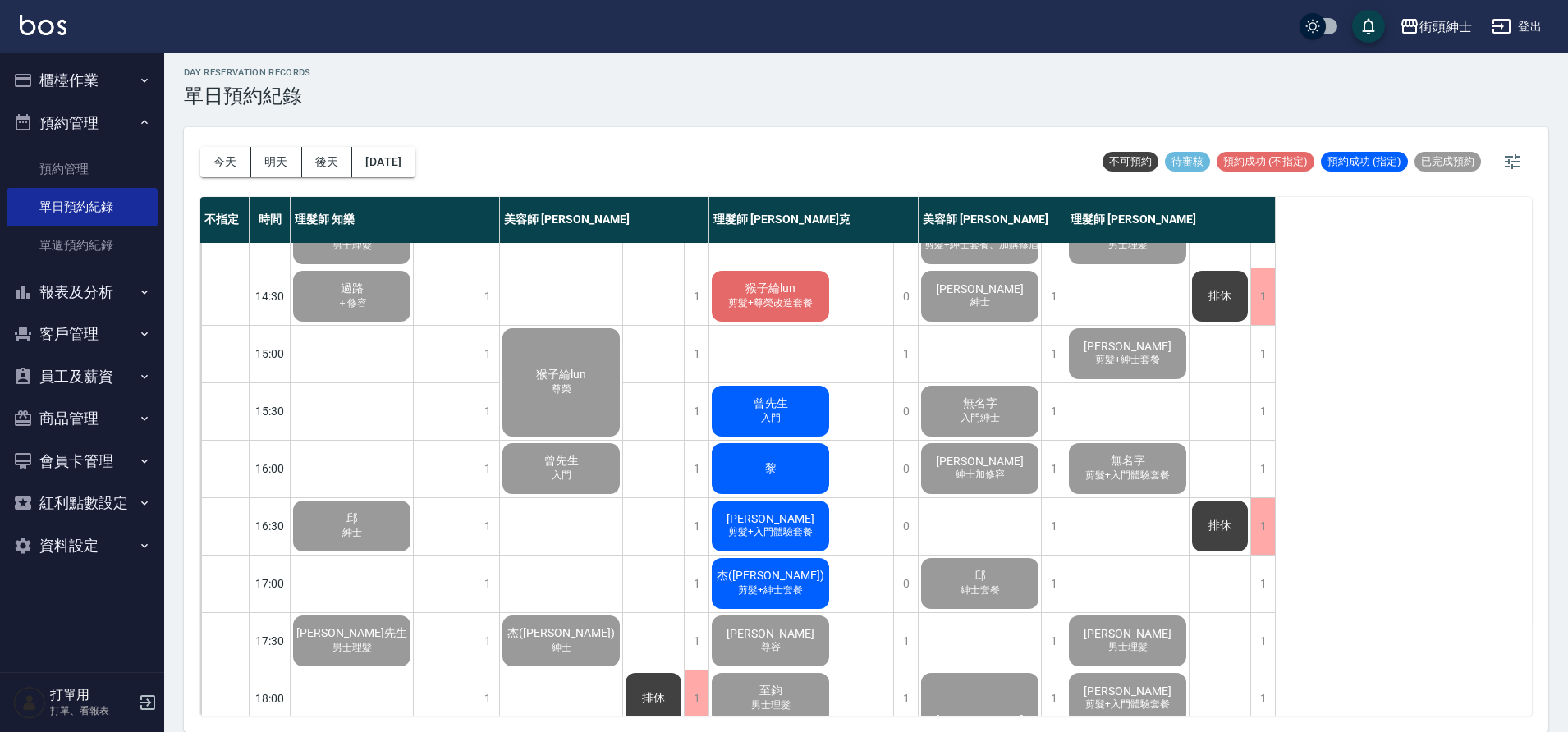
click at [807, 585] on div "杰(Jay) 剪髮+紳士套餐" at bounding box center [771, 583] width 123 height 56
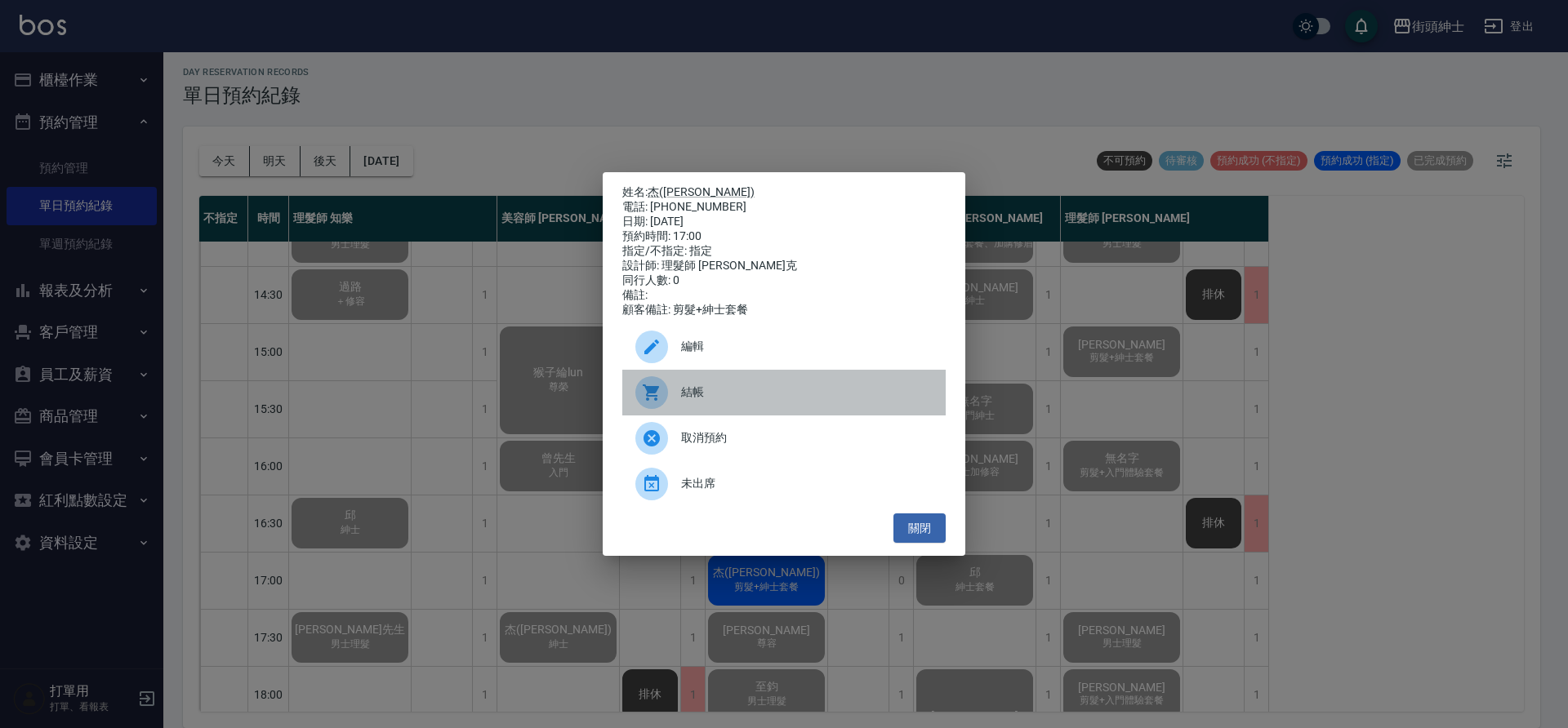
click at [724, 396] on span "結帳" at bounding box center [807, 392] width 252 height 17
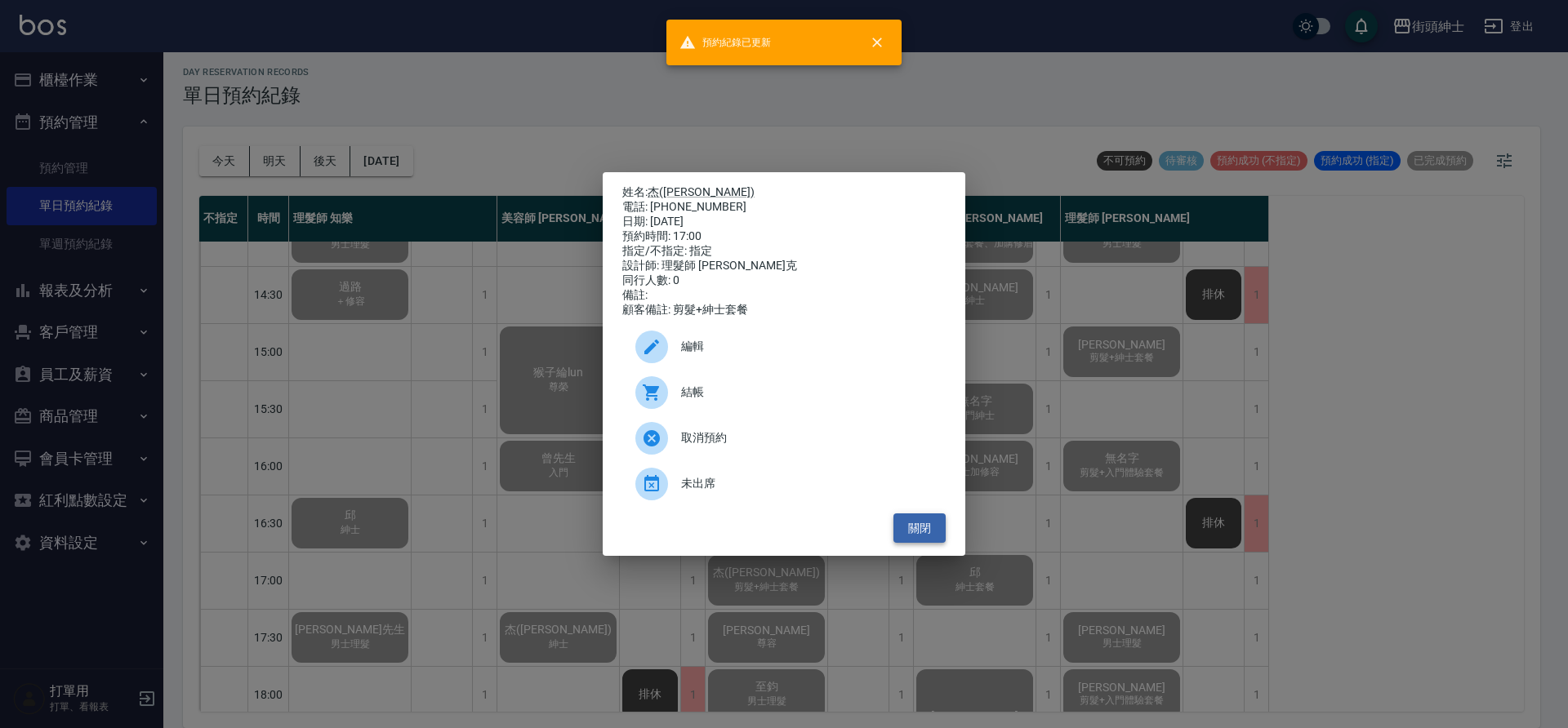
click at [922, 535] on button "關閉" at bounding box center [919, 528] width 52 height 30
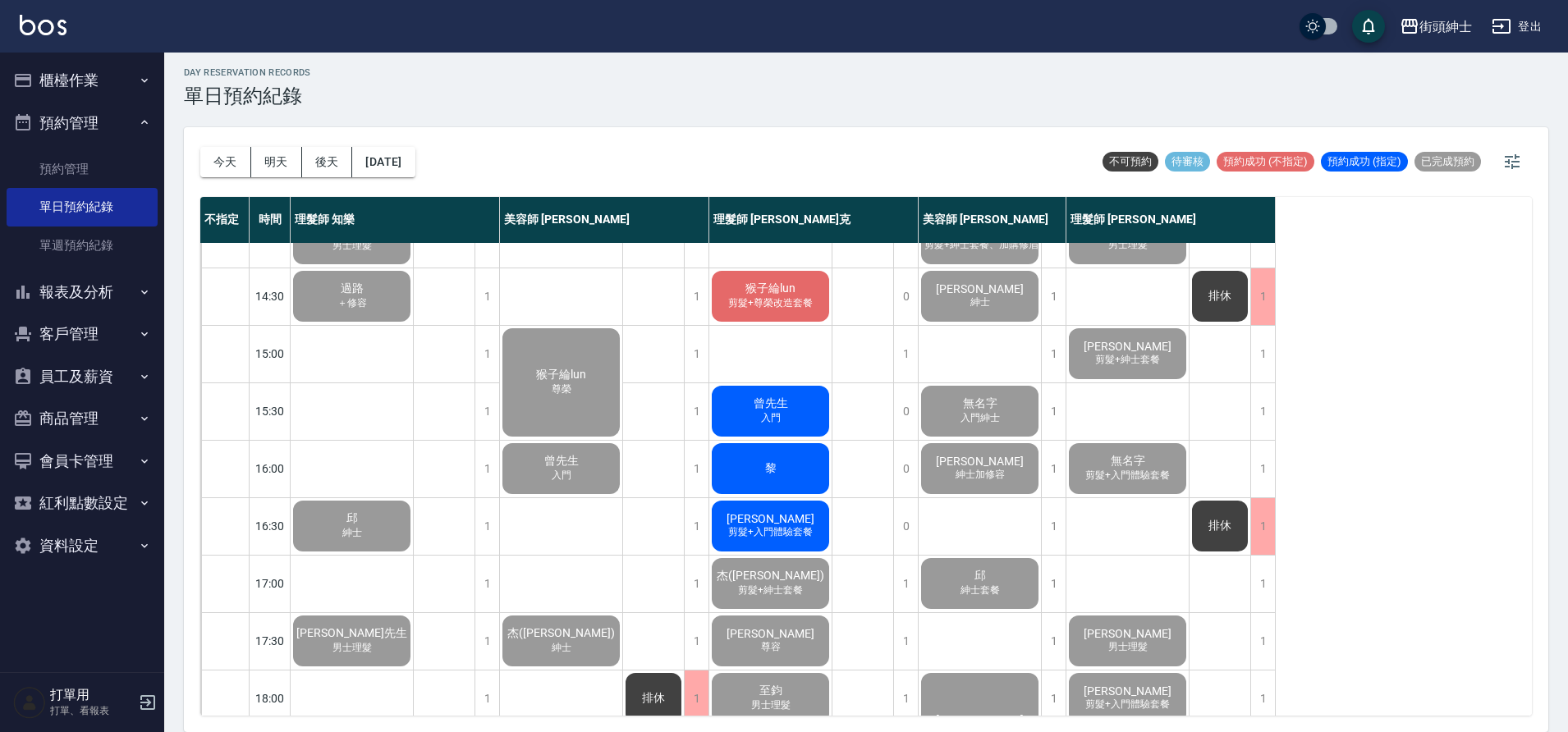
click at [797, 536] on span "剪髮+入門體驗套餐" at bounding box center [771, 532] width 91 height 14
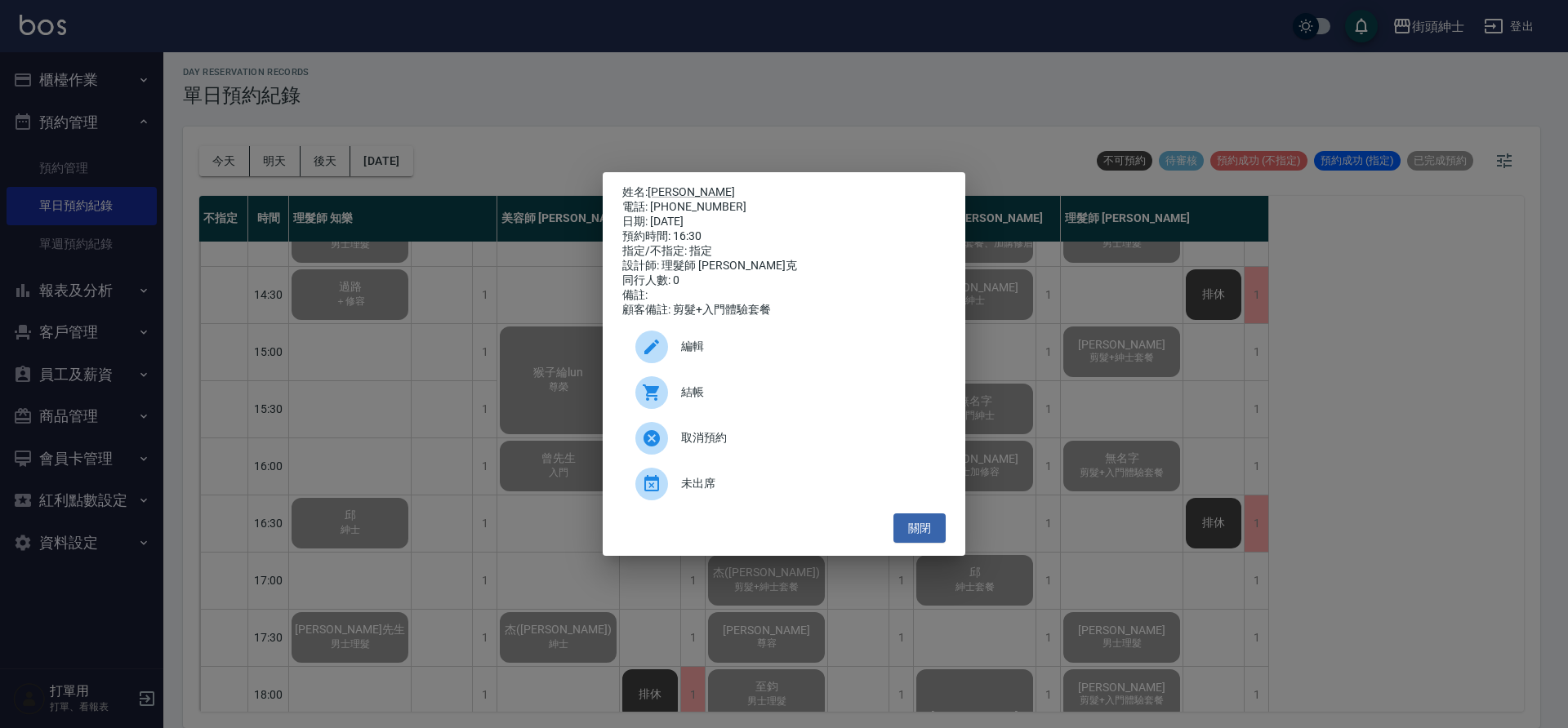
click at [755, 388] on div "結帳" at bounding box center [784, 393] width 323 height 46
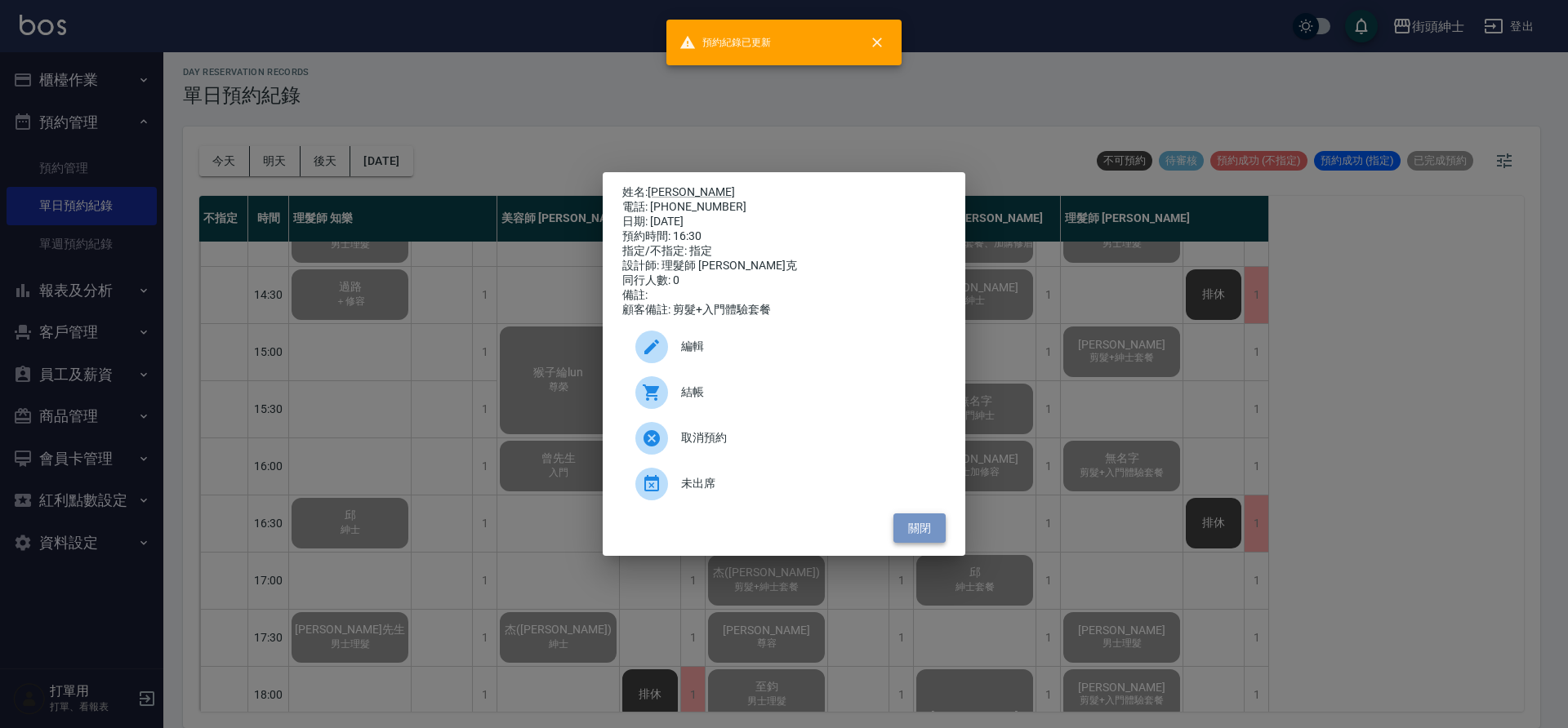
click at [914, 535] on button "關閉" at bounding box center [919, 528] width 52 height 30
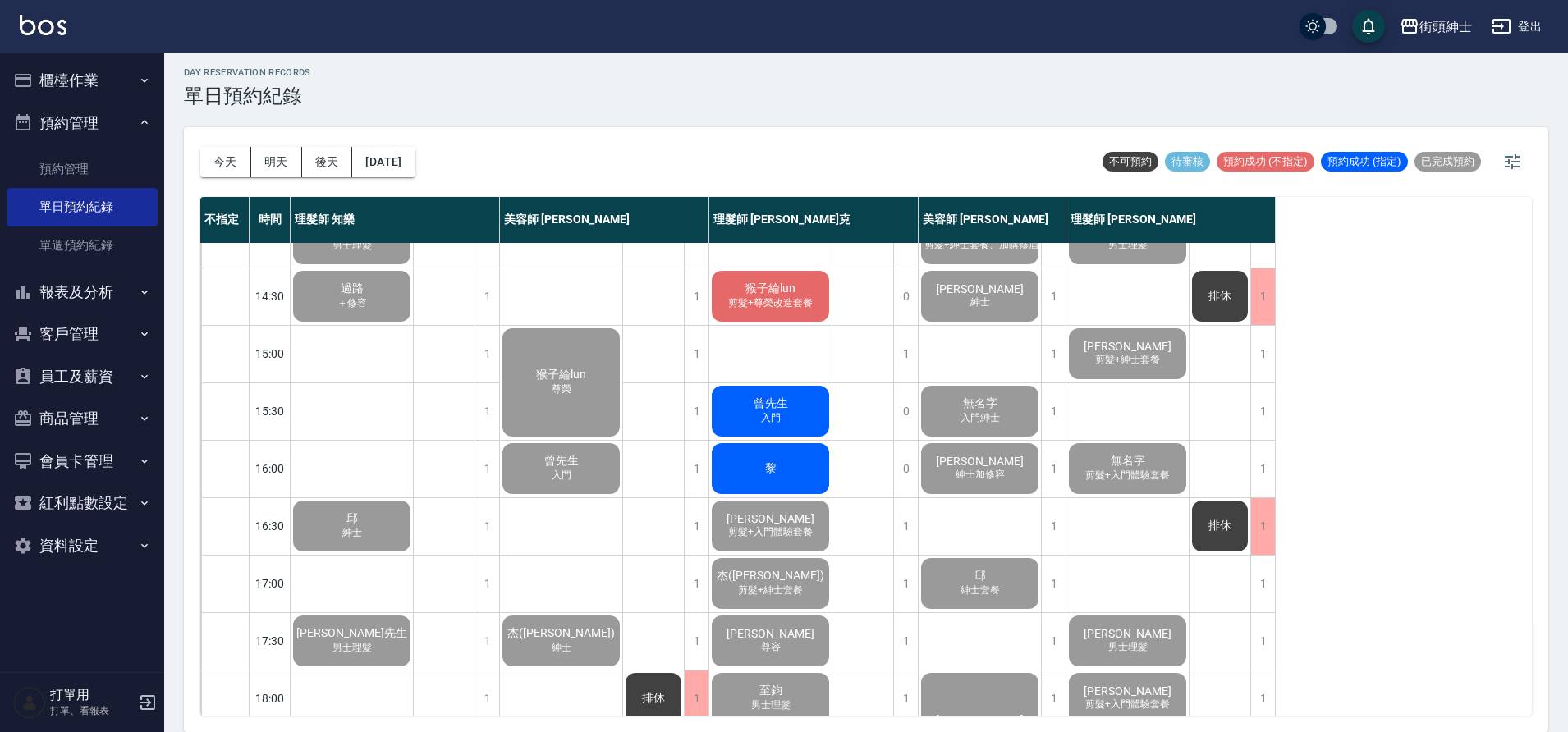
click at [802, 471] on div "黎" at bounding box center [771, 468] width 123 height 56
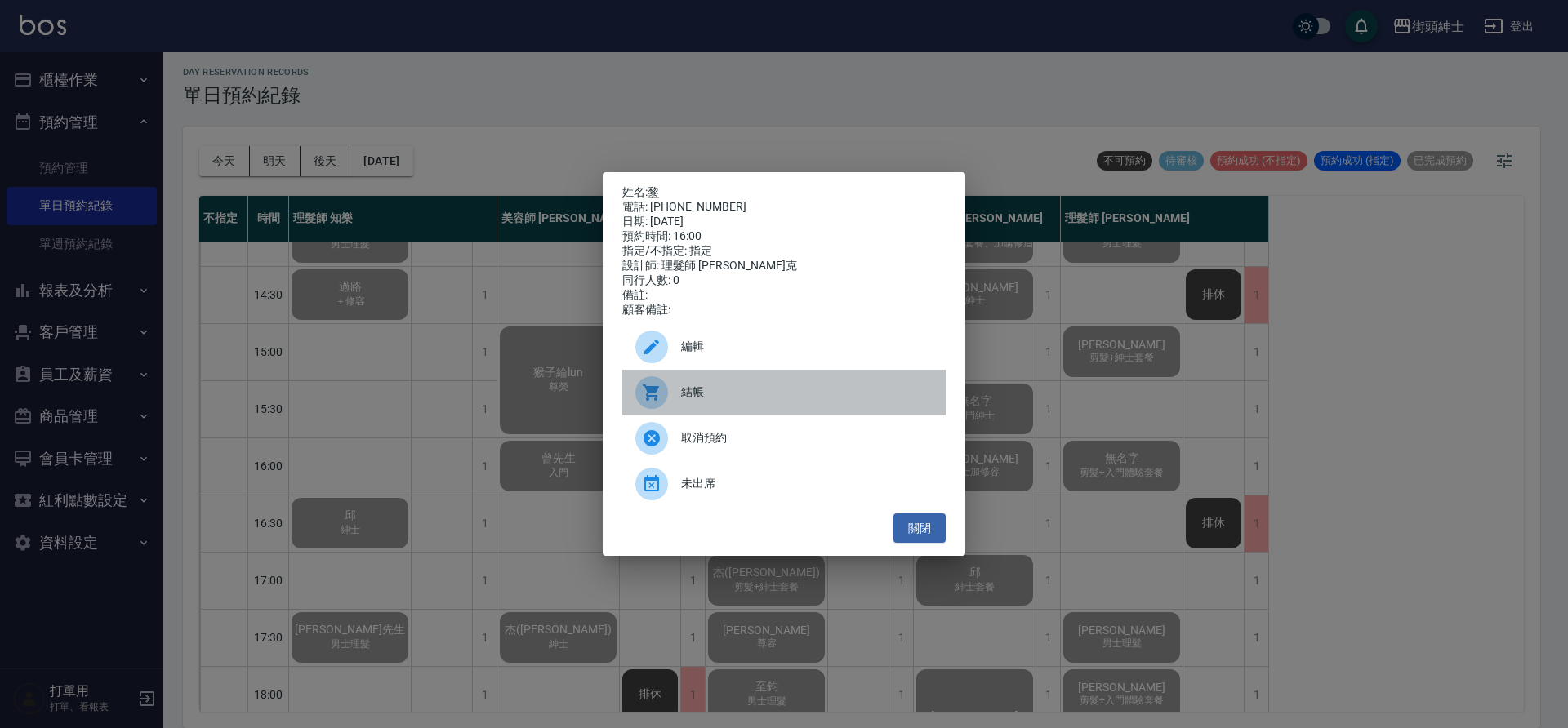
click at [774, 411] on div "結帳" at bounding box center [784, 393] width 323 height 46
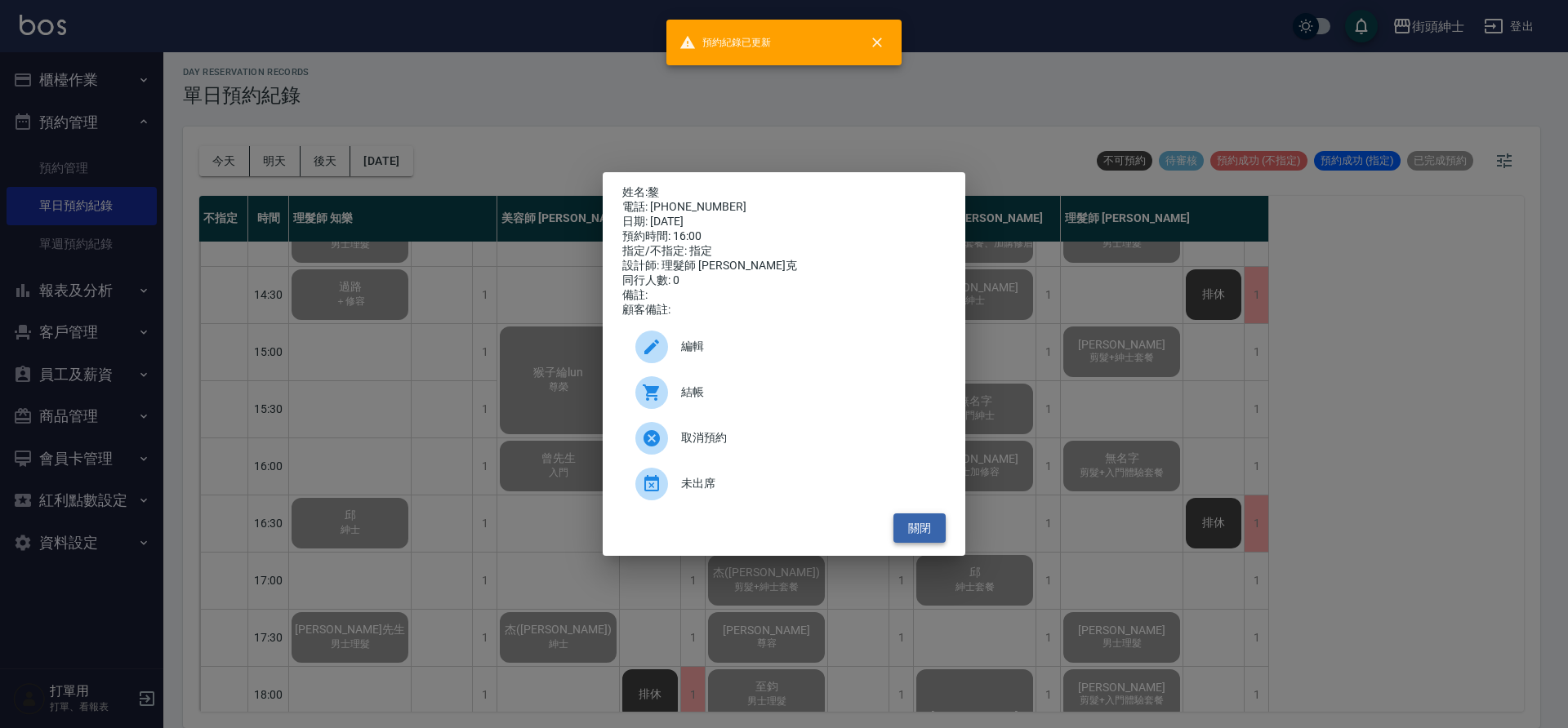
click at [930, 540] on button "關閉" at bounding box center [919, 528] width 52 height 30
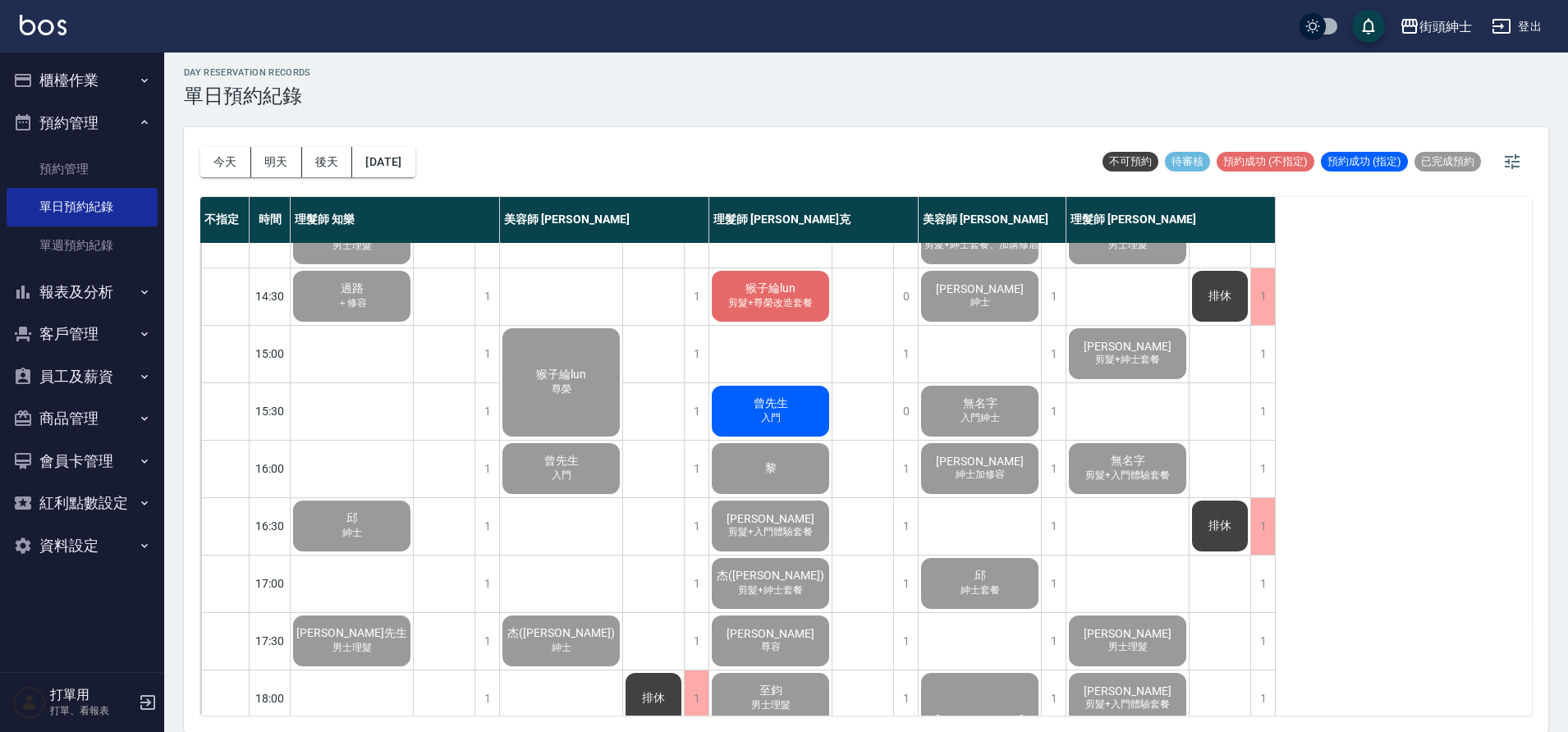
click at [763, 415] on span "入門" at bounding box center [771, 418] width 27 height 14
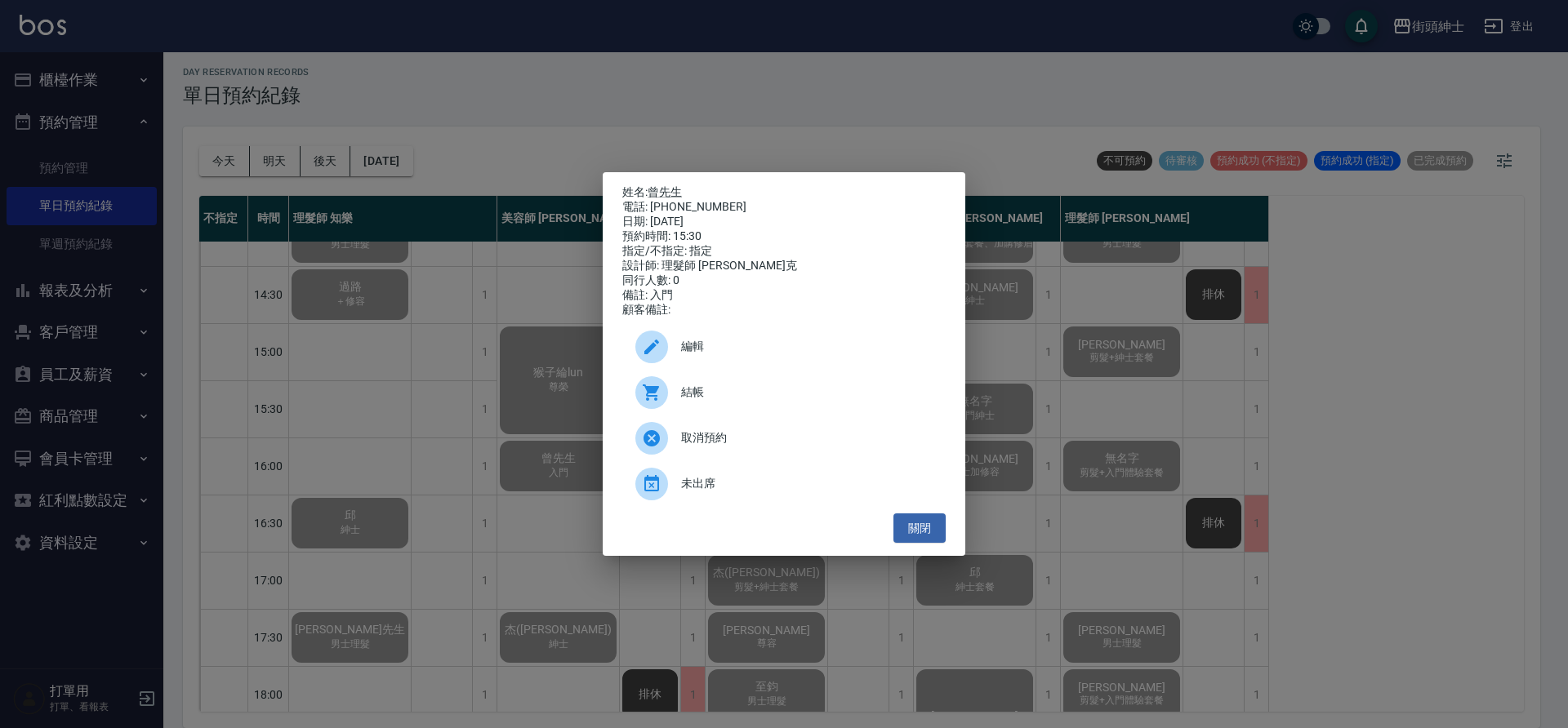
click at [723, 394] on span "結帳" at bounding box center [807, 392] width 252 height 17
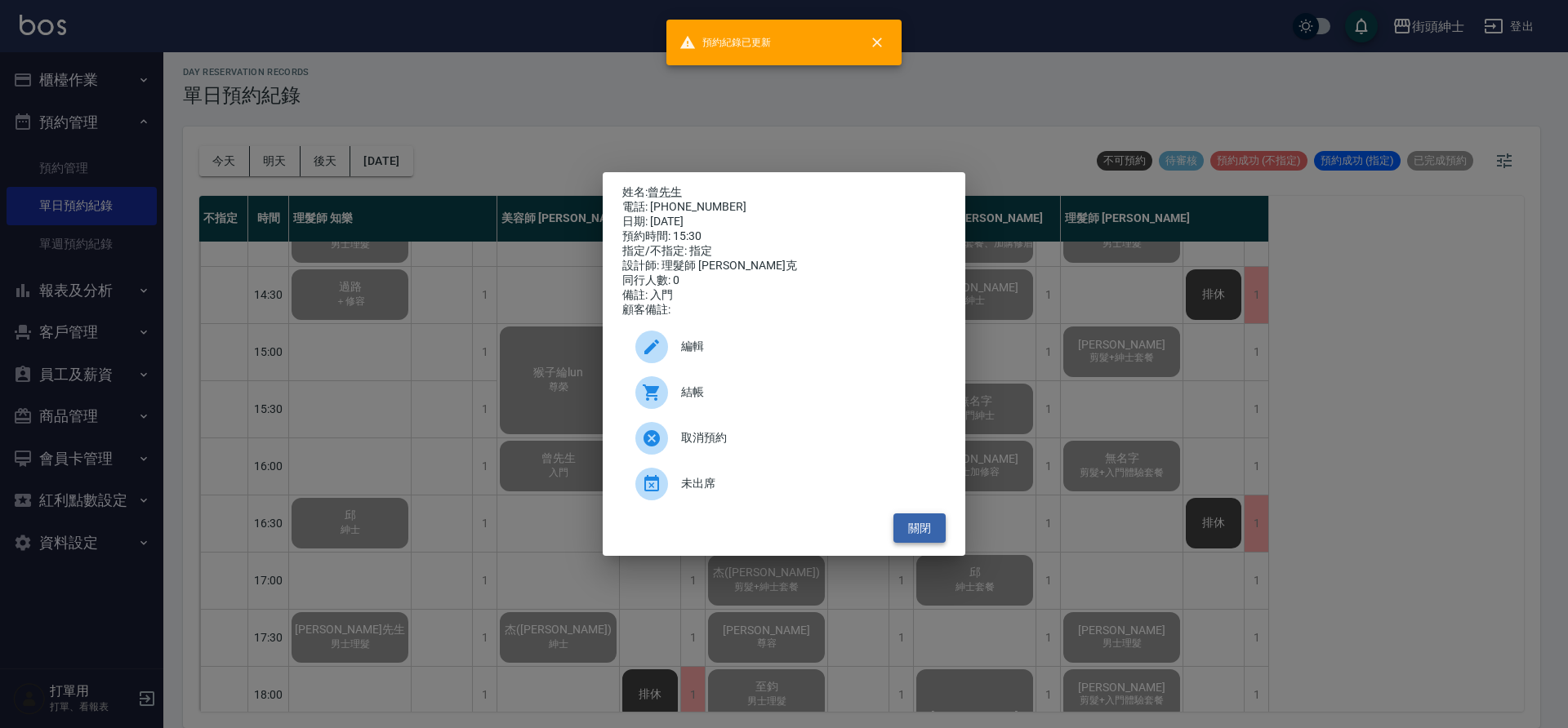
click at [917, 526] on button "關閉" at bounding box center [919, 528] width 52 height 30
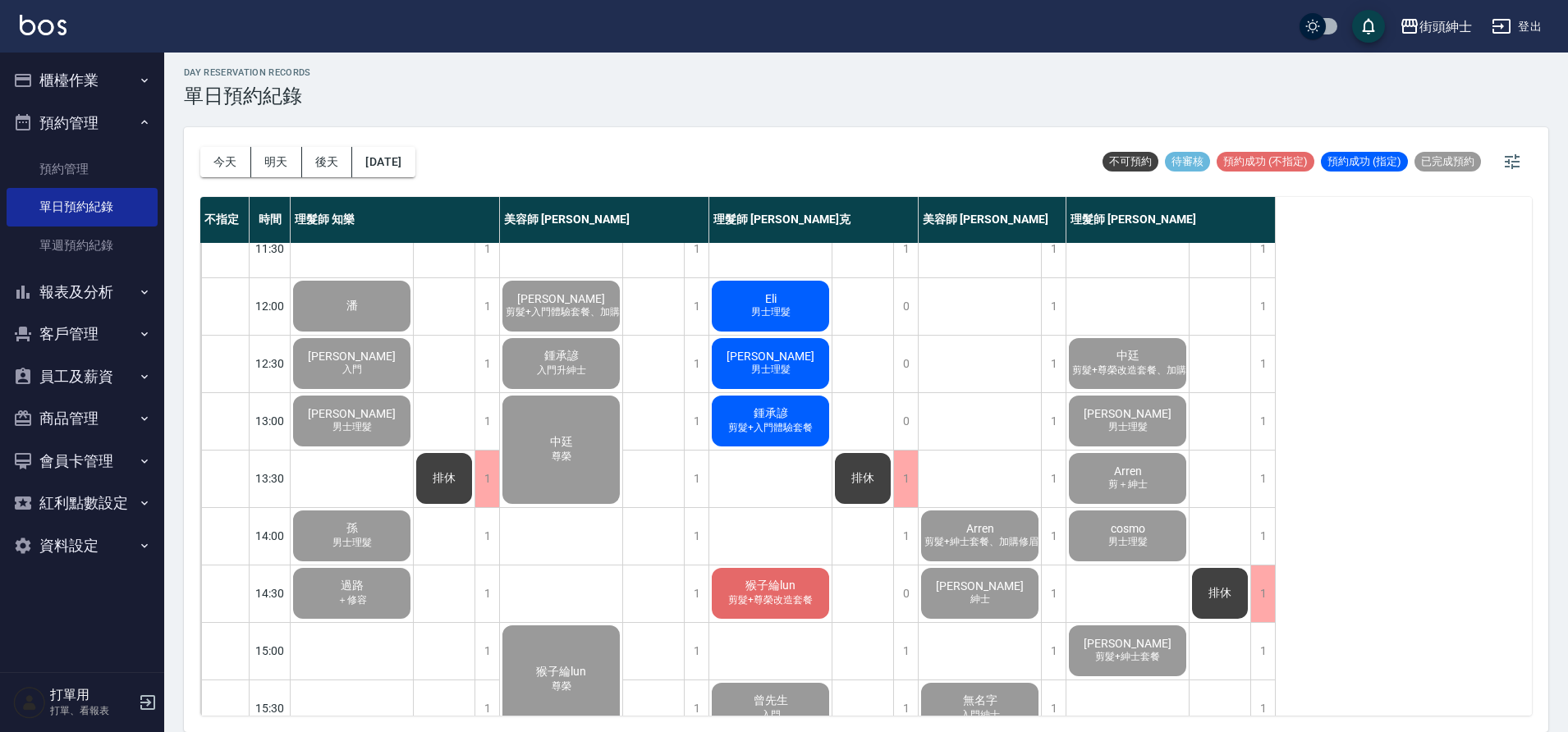
scroll to position [81, 0]
click at [775, 591] on span "猴子綸lun" at bounding box center [771, 585] width 57 height 15
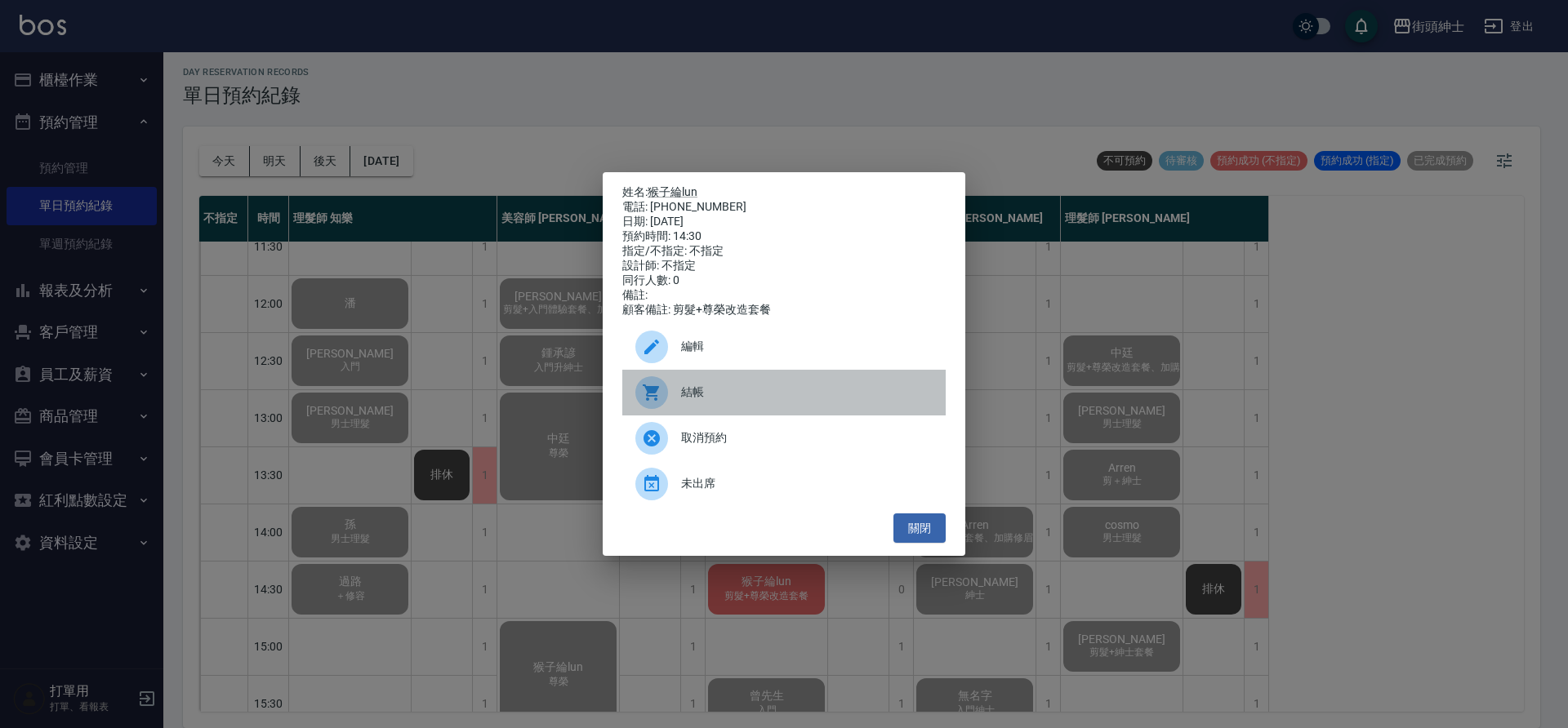
click at [753, 401] on span "結帳" at bounding box center [807, 392] width 252 height 17
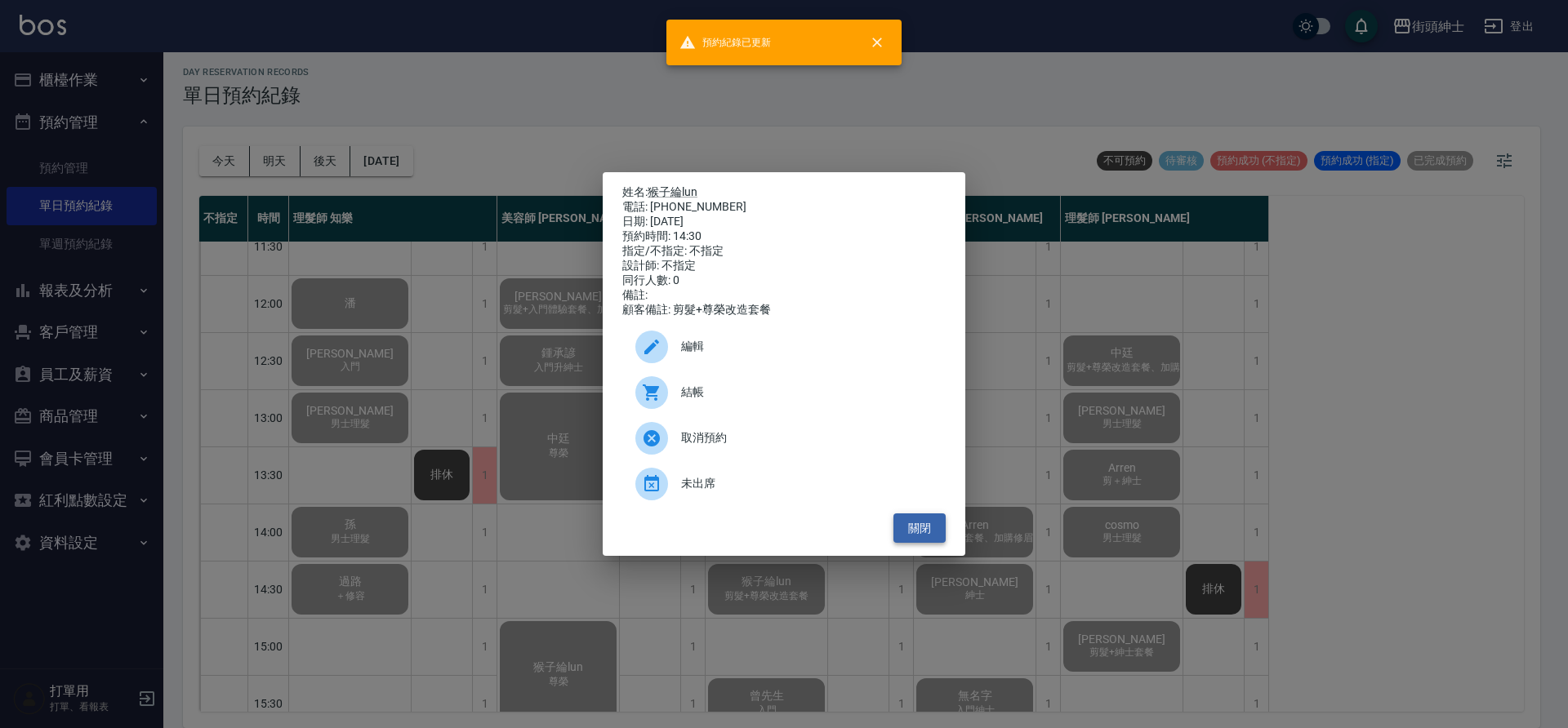
click at [928, 536] on button "關閉" at bounding box center [919, 528] width 52 height 30
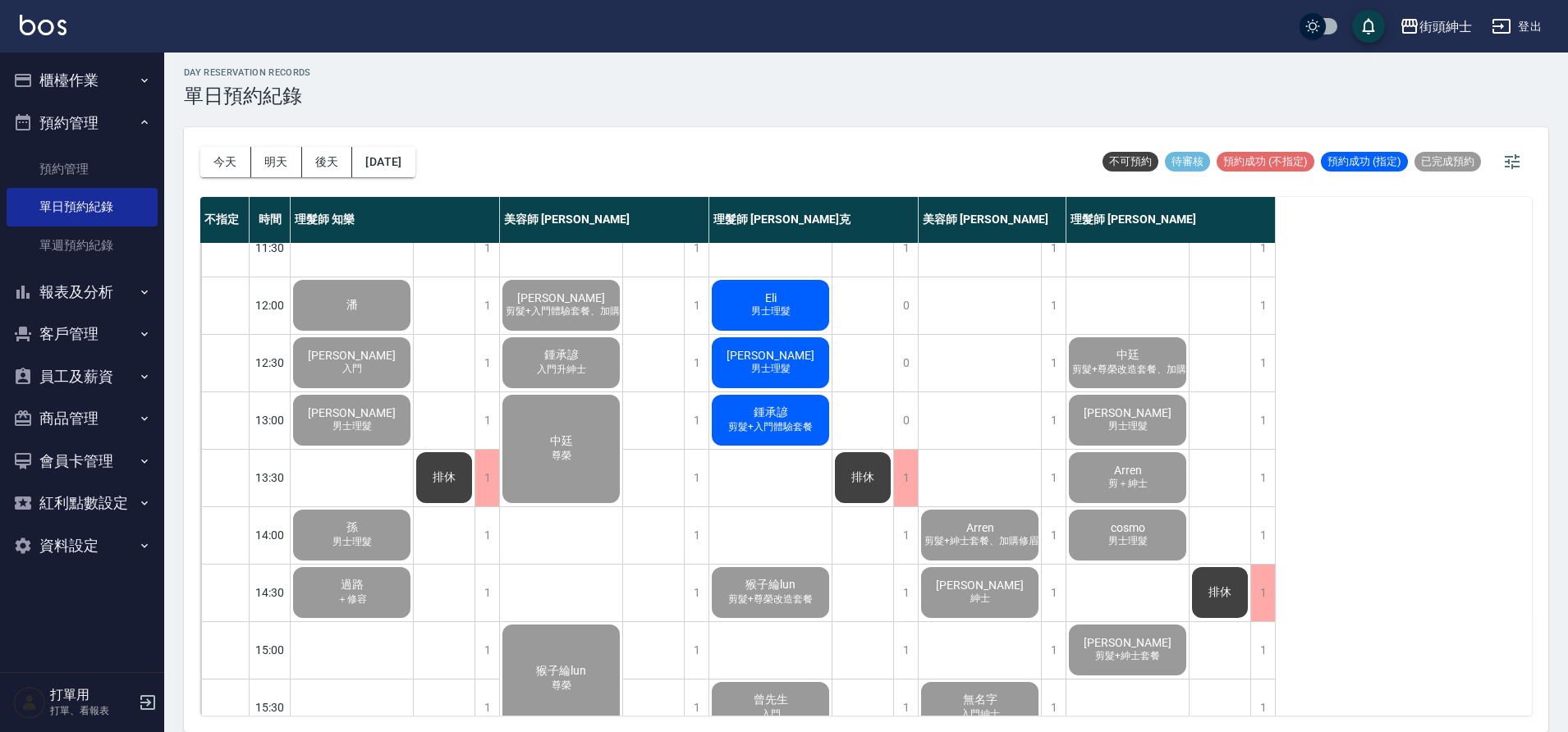
click at [790, 425] on span "剪髮+入門體驗套餐" at bounding box center [771, 427] width 91 height 14
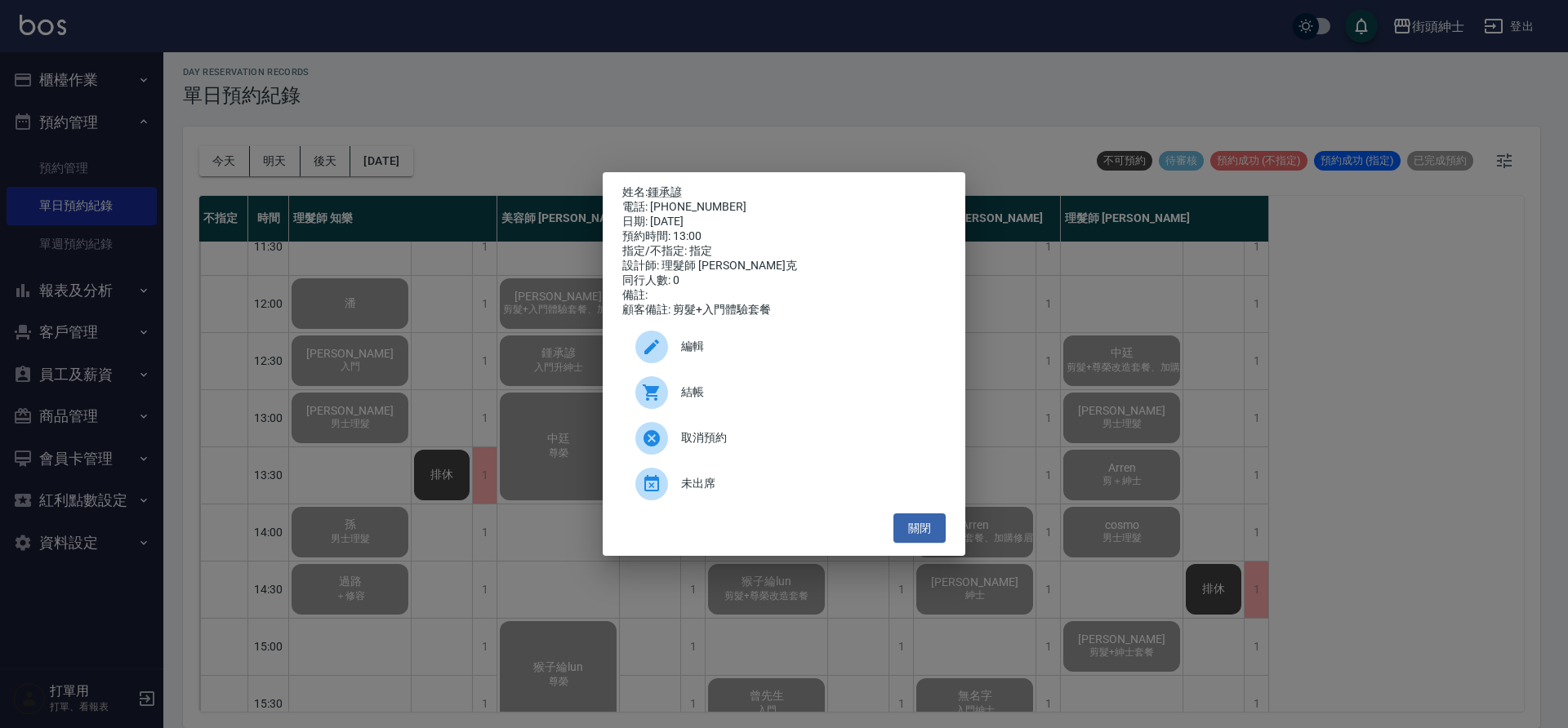
click at [775, 401] on span "結帳" at bounding box center [807, 392] width 252 height 17
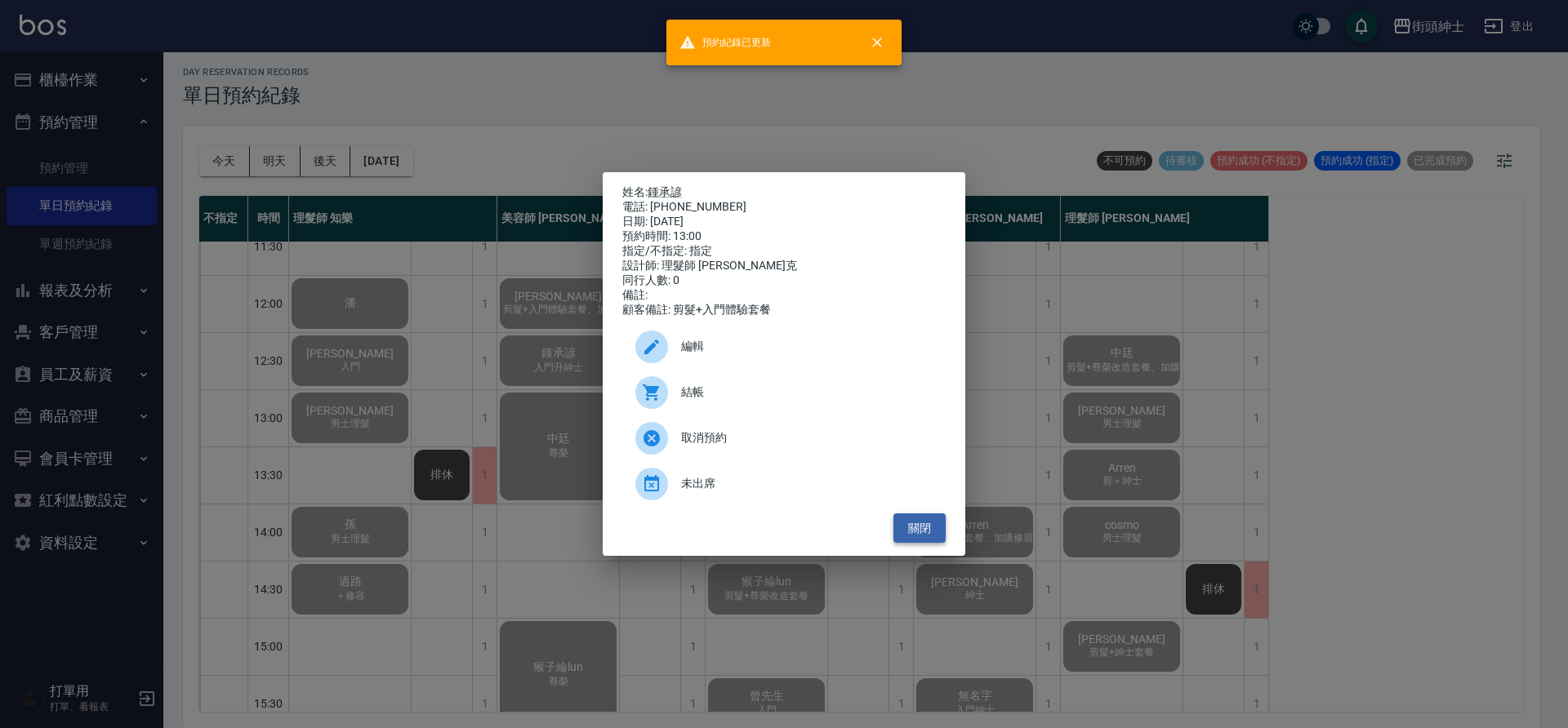
click at [927, 530] on button "關閉" at bounding box center [919, 528] width 52 height 30
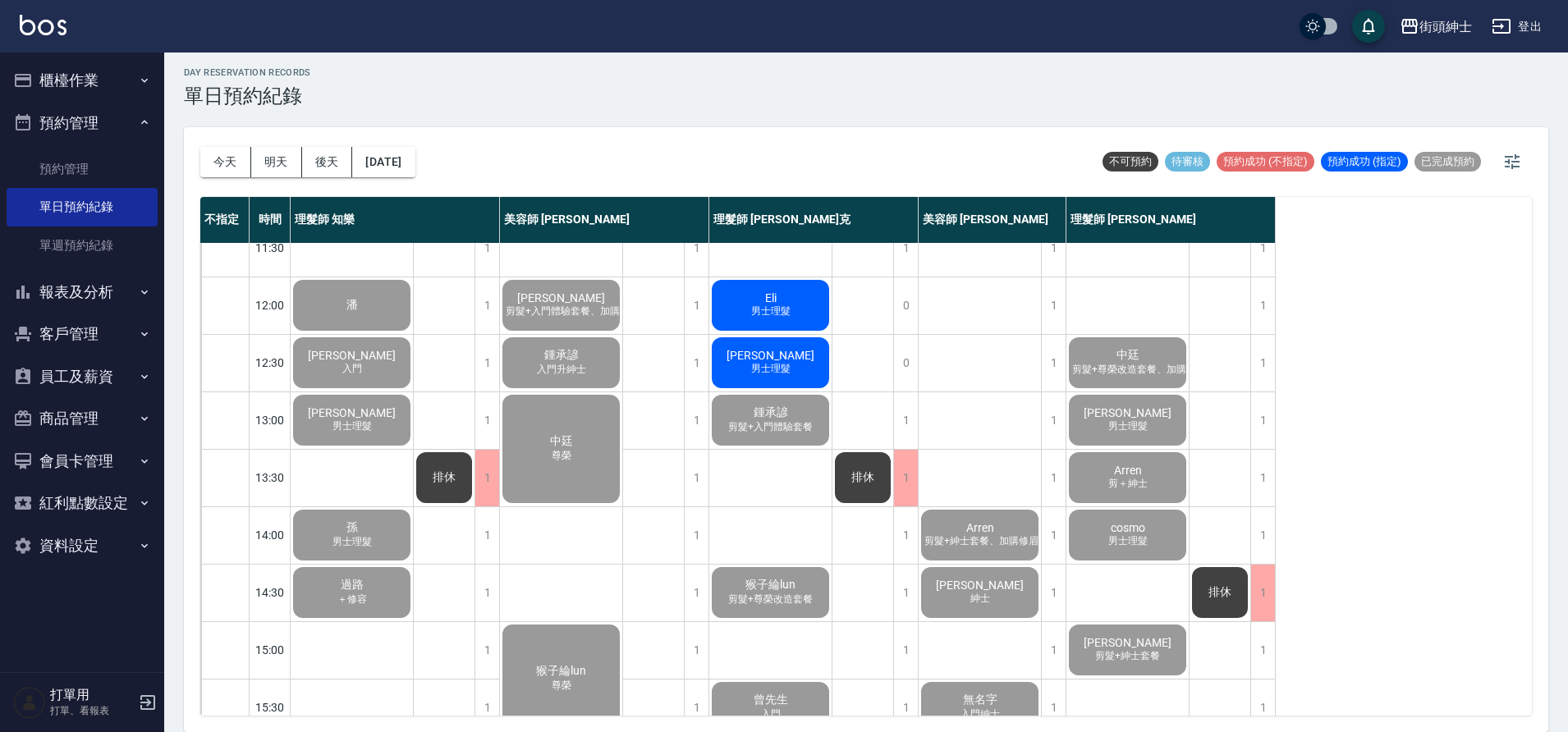
click at [780, 370] on span "男士理髮" at bounding box center [772, 369] width 46 height 14
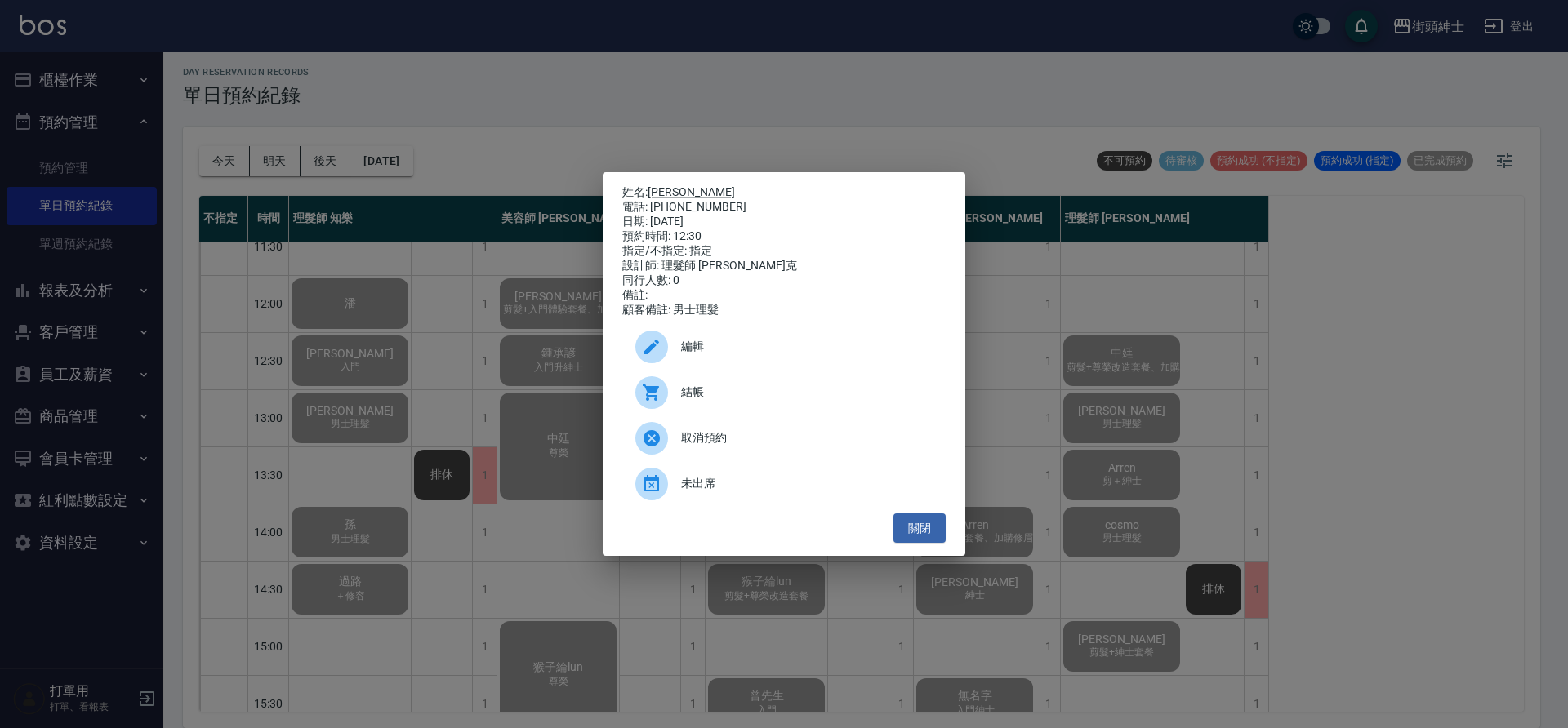
click at [724, 401] on span "結帳" at bounding box center [807, 392] width 252 height 17
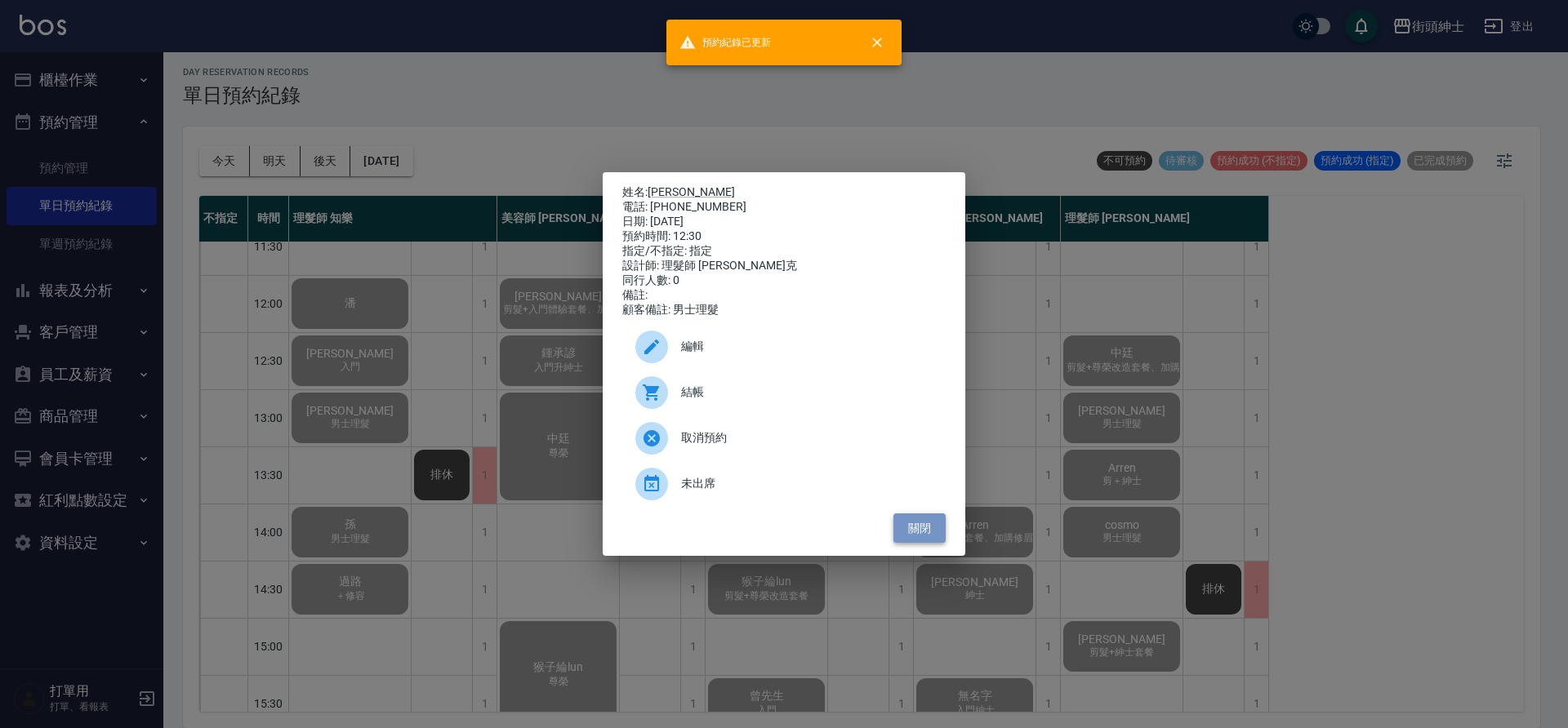
click at [932, 536] on button "關閉" at bounding box center [919, 528] width 52 height 30
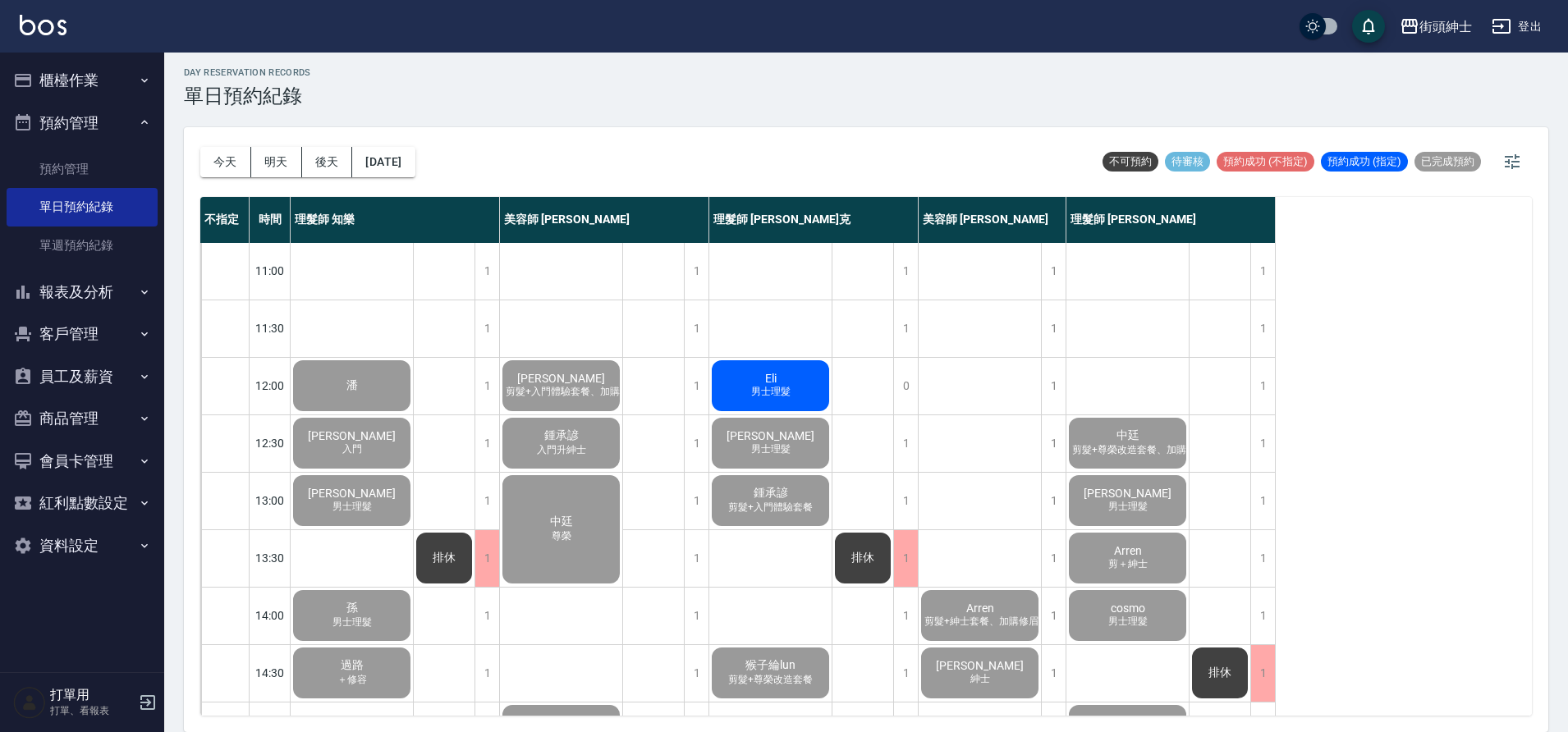
scroll to position [0, 0]
click at [788, 387] on span "男士理髮" at bounding box center [772, 393] width 46 height 14
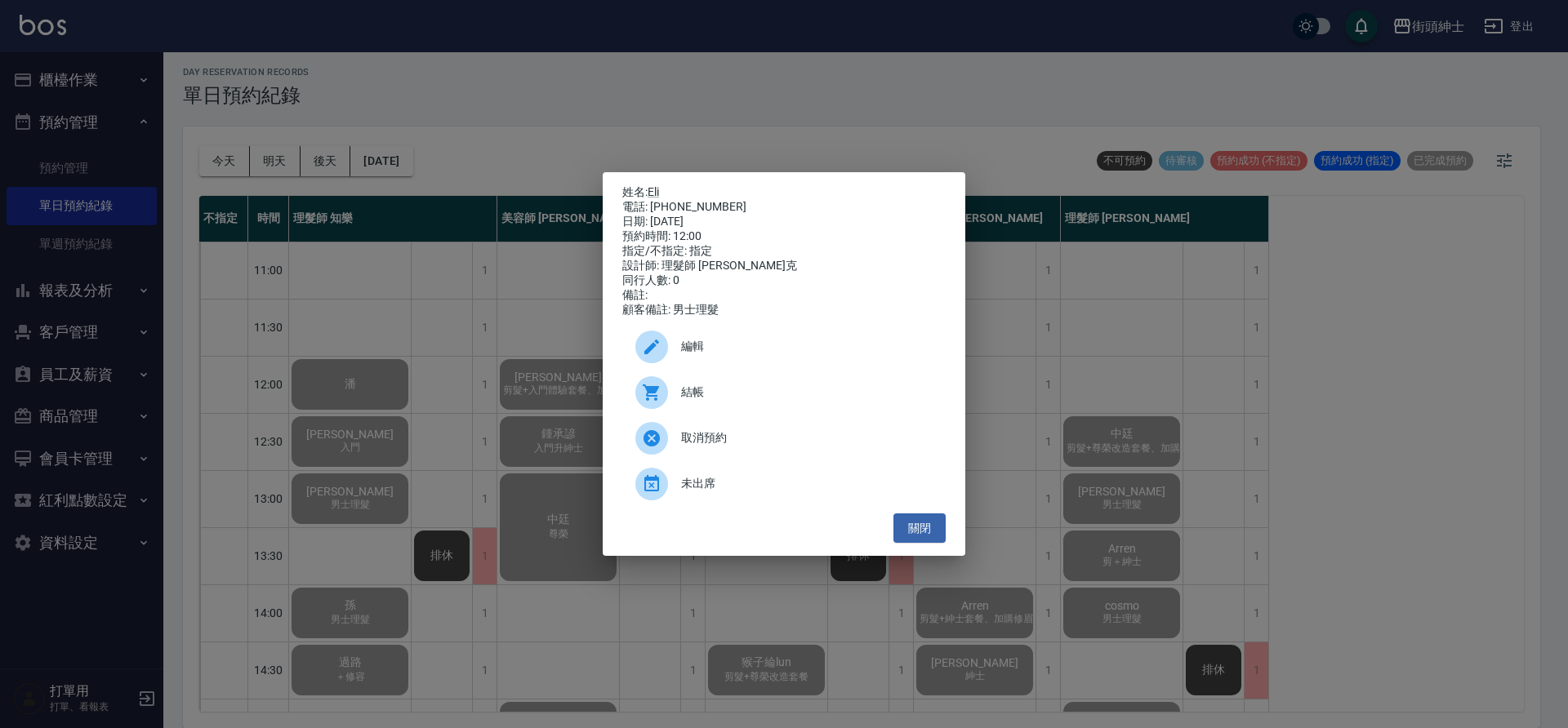
click at [772, 392] on span "結帳" at bounding box center [807, 392] width 252 height 17
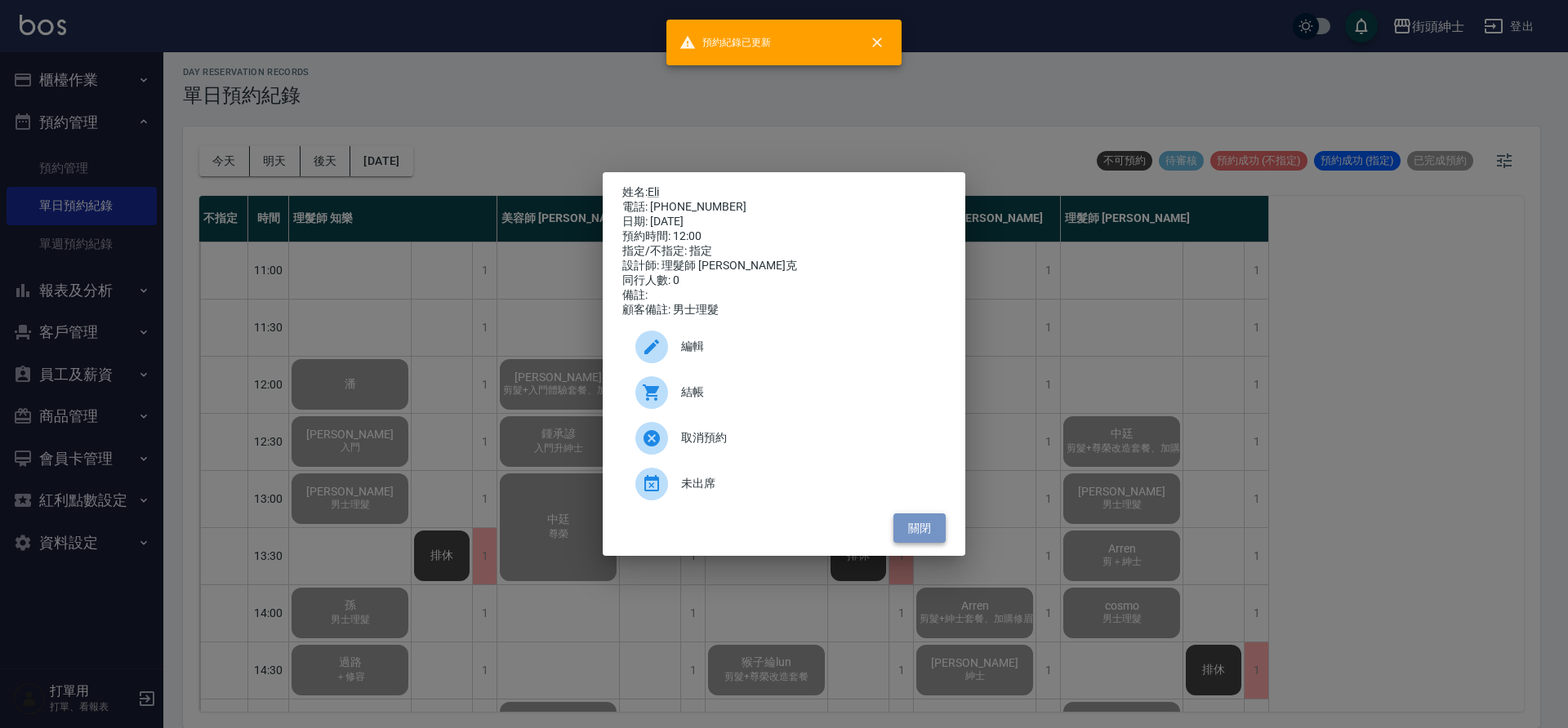
click at [923, 535] on button "關閉" at bounding box center [919, 528] width 52 height 30
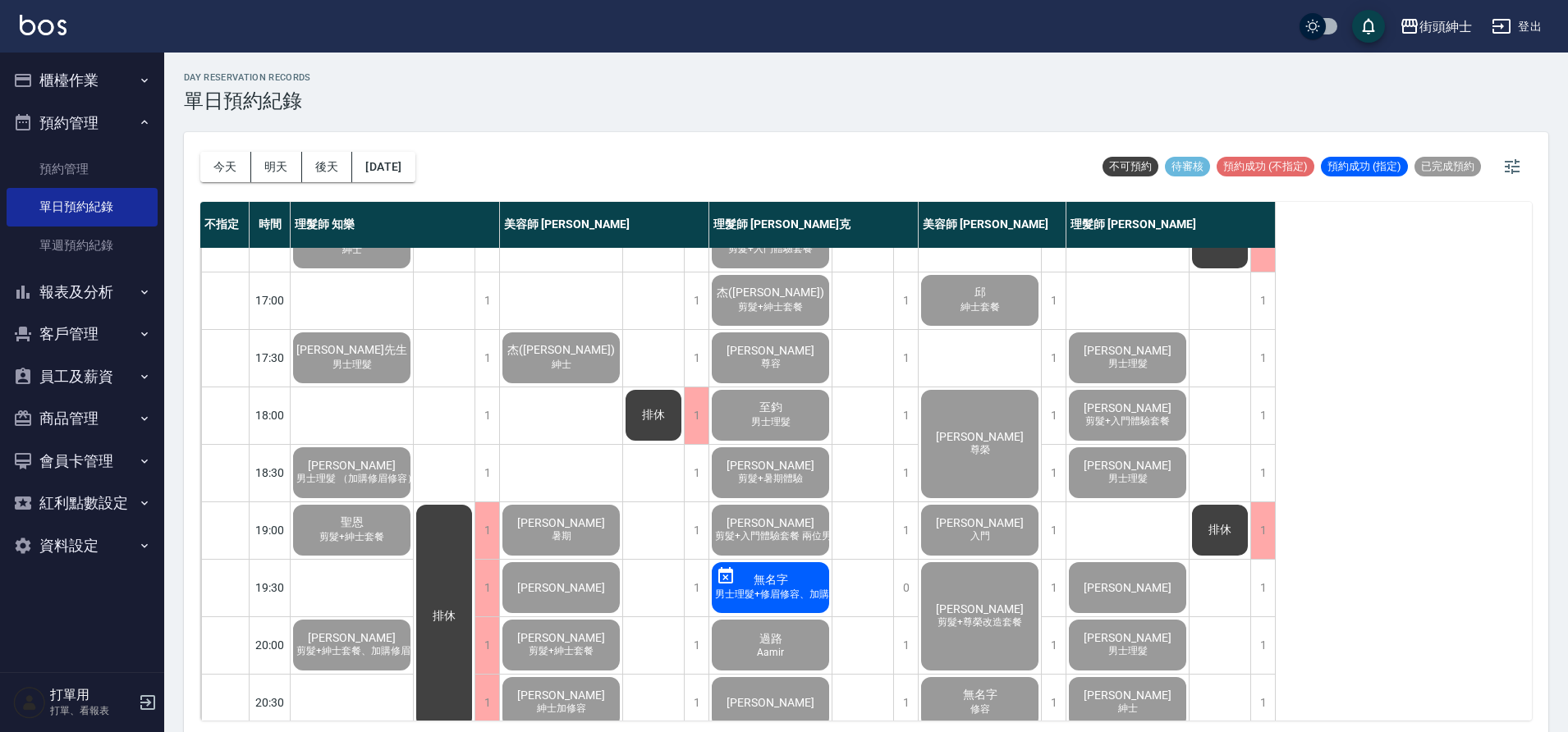
scroll to position [747, 0]
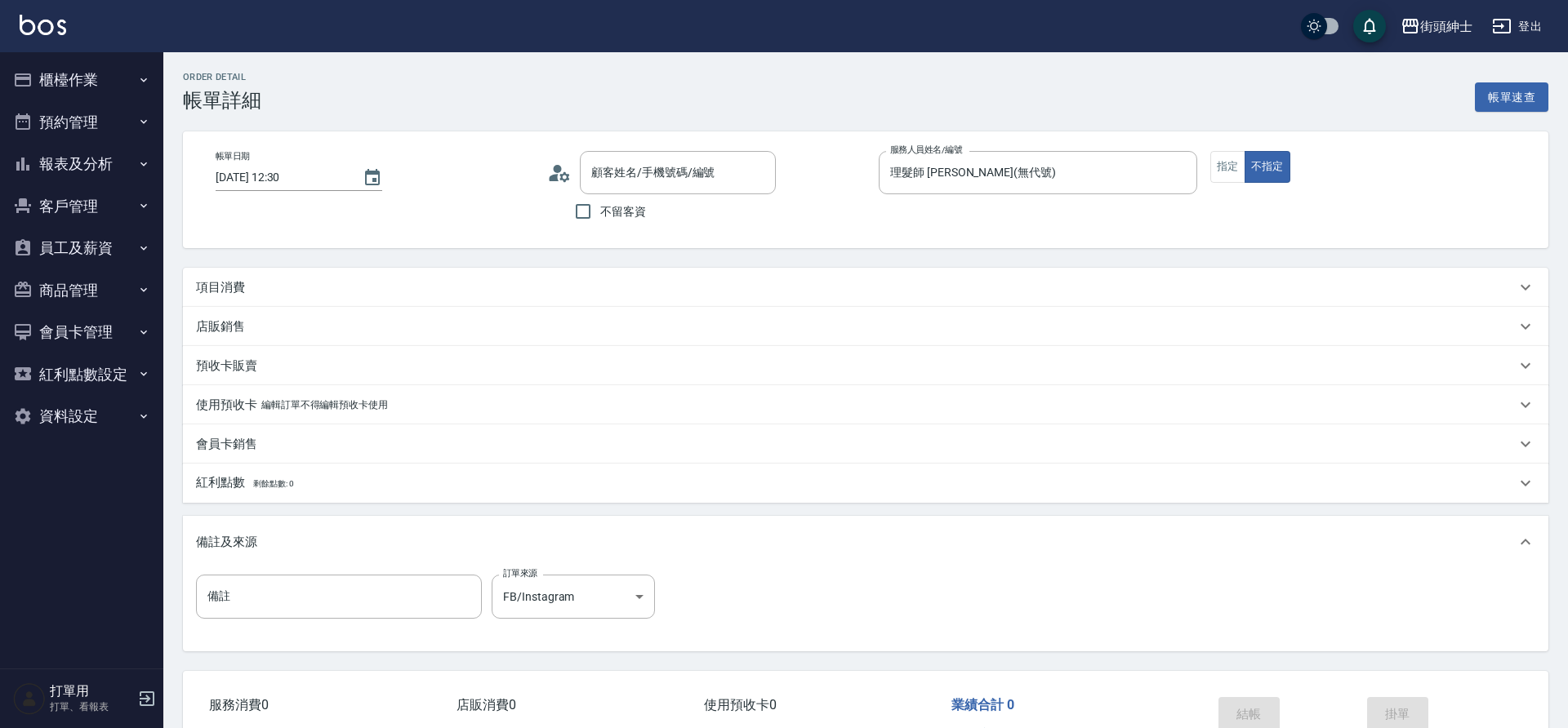
type input "中廷/0972799169/null"
click at [519, 280] on div "項目消費" at bounding box center [852, 288] width 1311 height 17
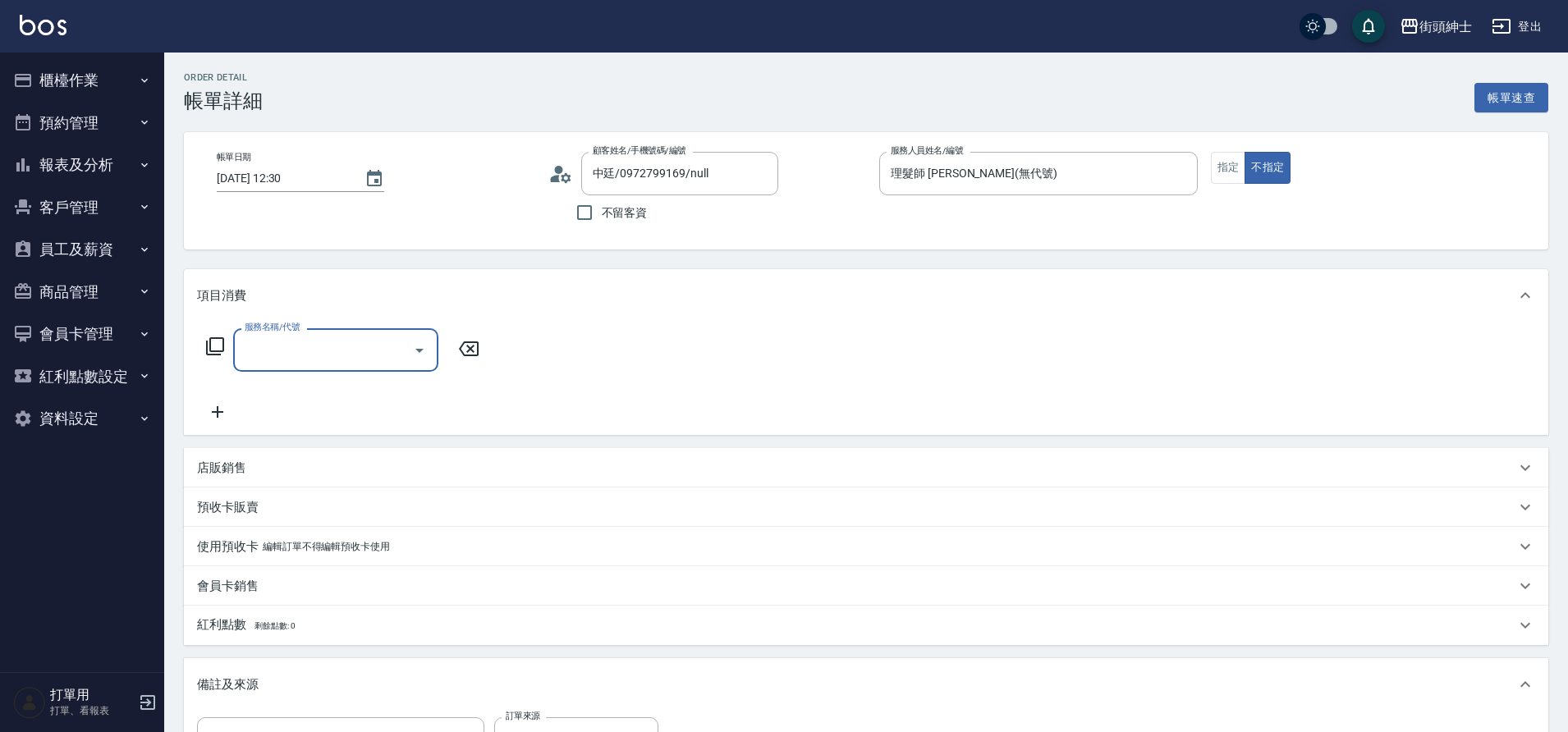
click at [419, 343] on icon "Open" at bounding box center [419, 350] width 20 height 20
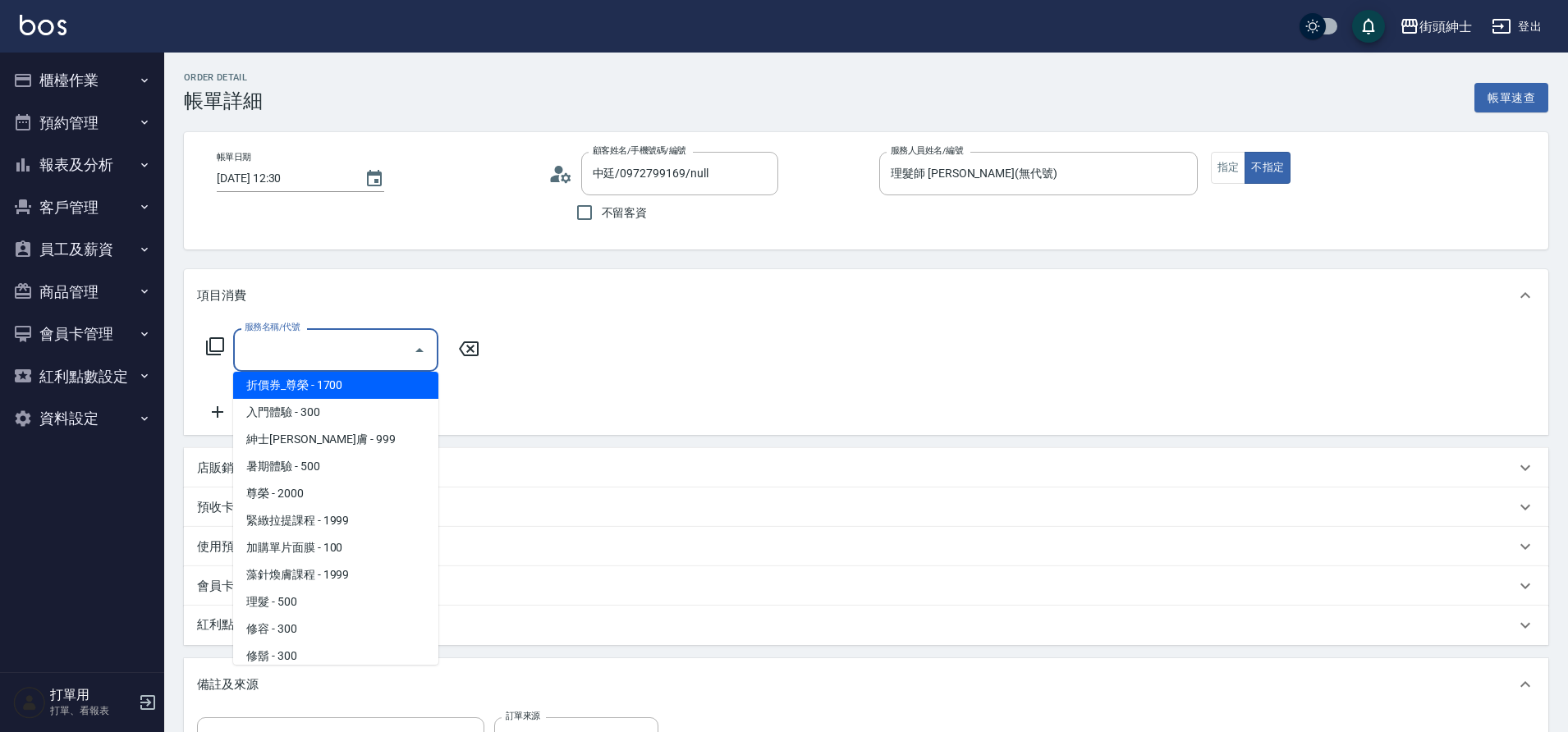
scroll to position [123, 0]
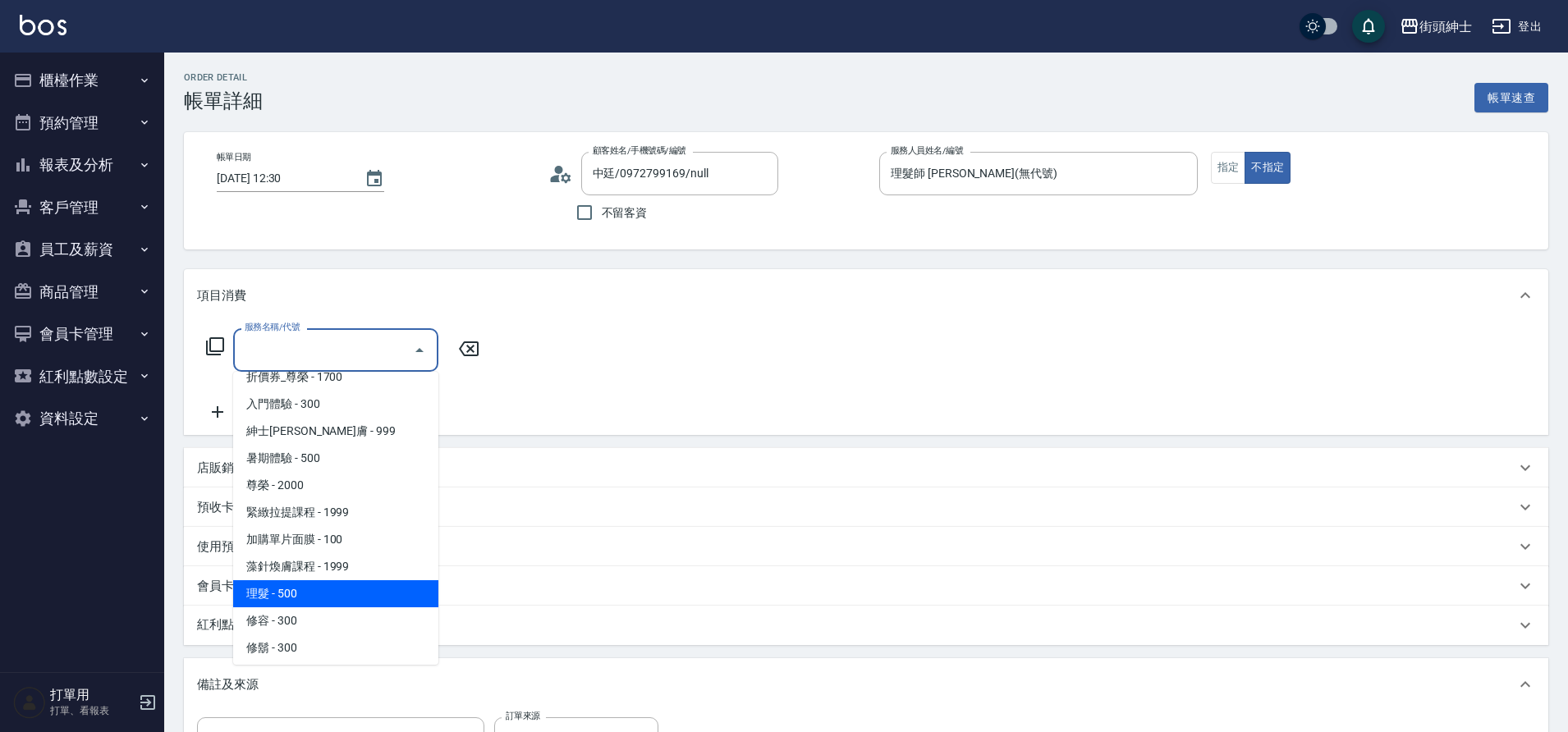
click at [345, 601] on span "理髮 - 500" at bounding box center [335, 594] width 205 height 27
type input "理髮(A02)"
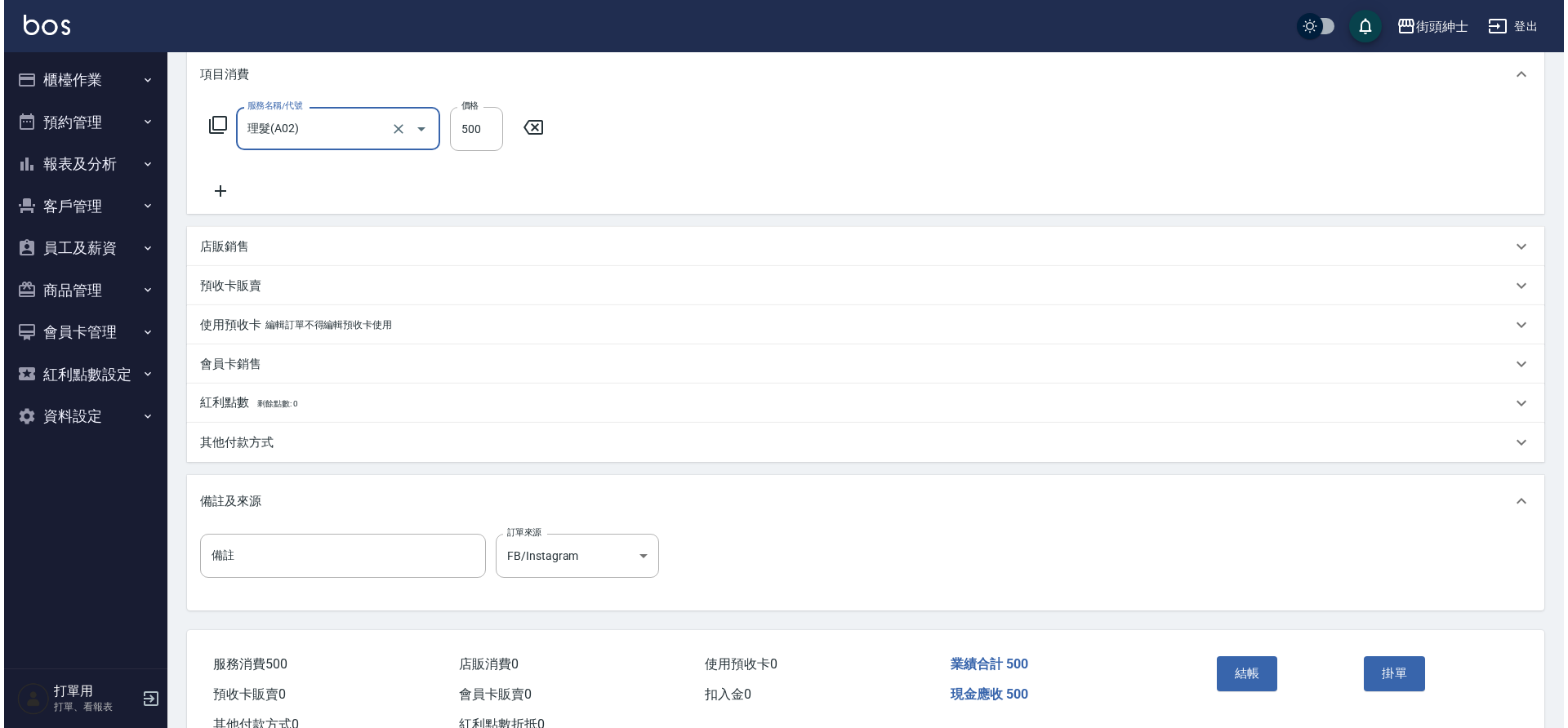
scroll to position [263, 0]
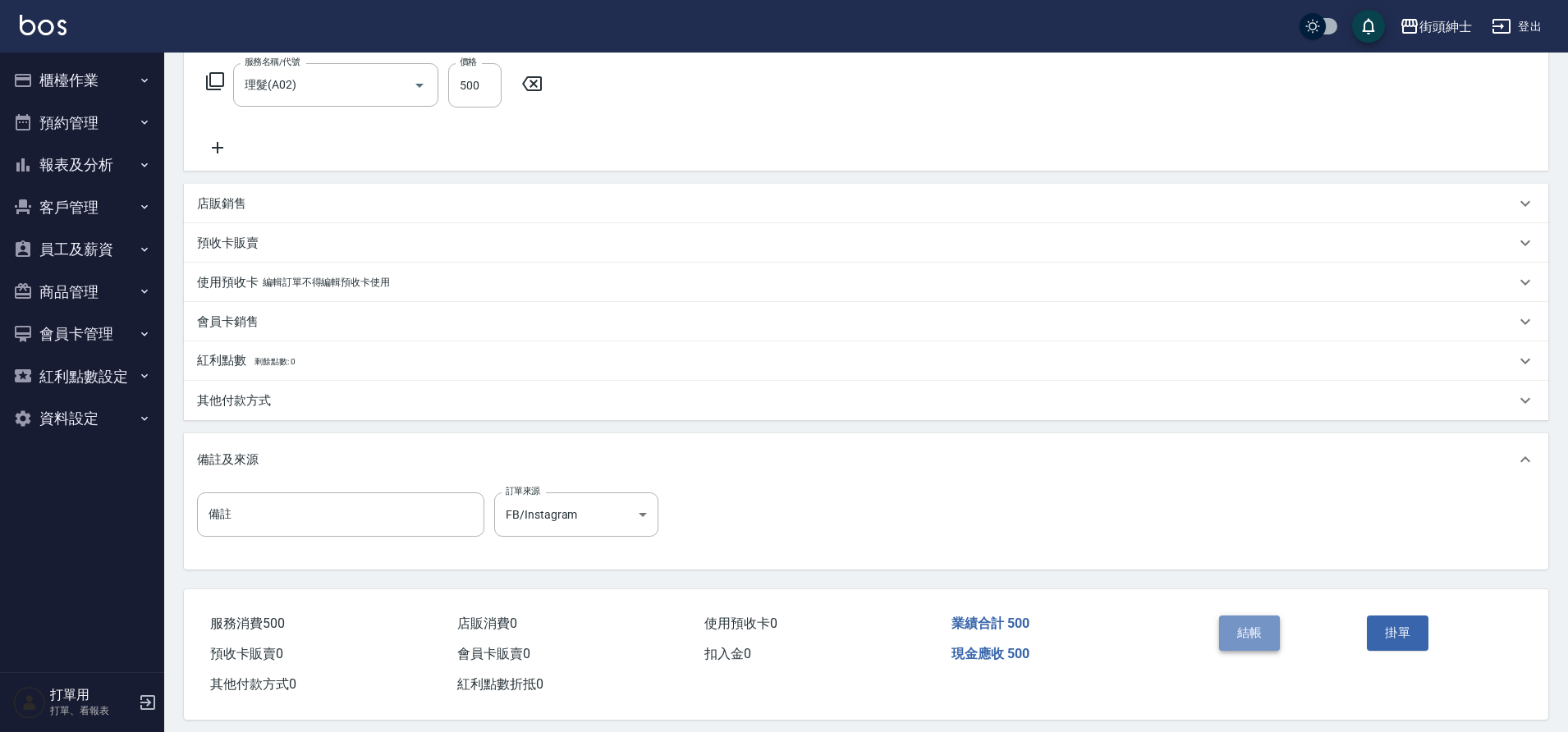
click at [1235, 633] on button "結帳" at bounding box center [1250, 633] width 62 height 34
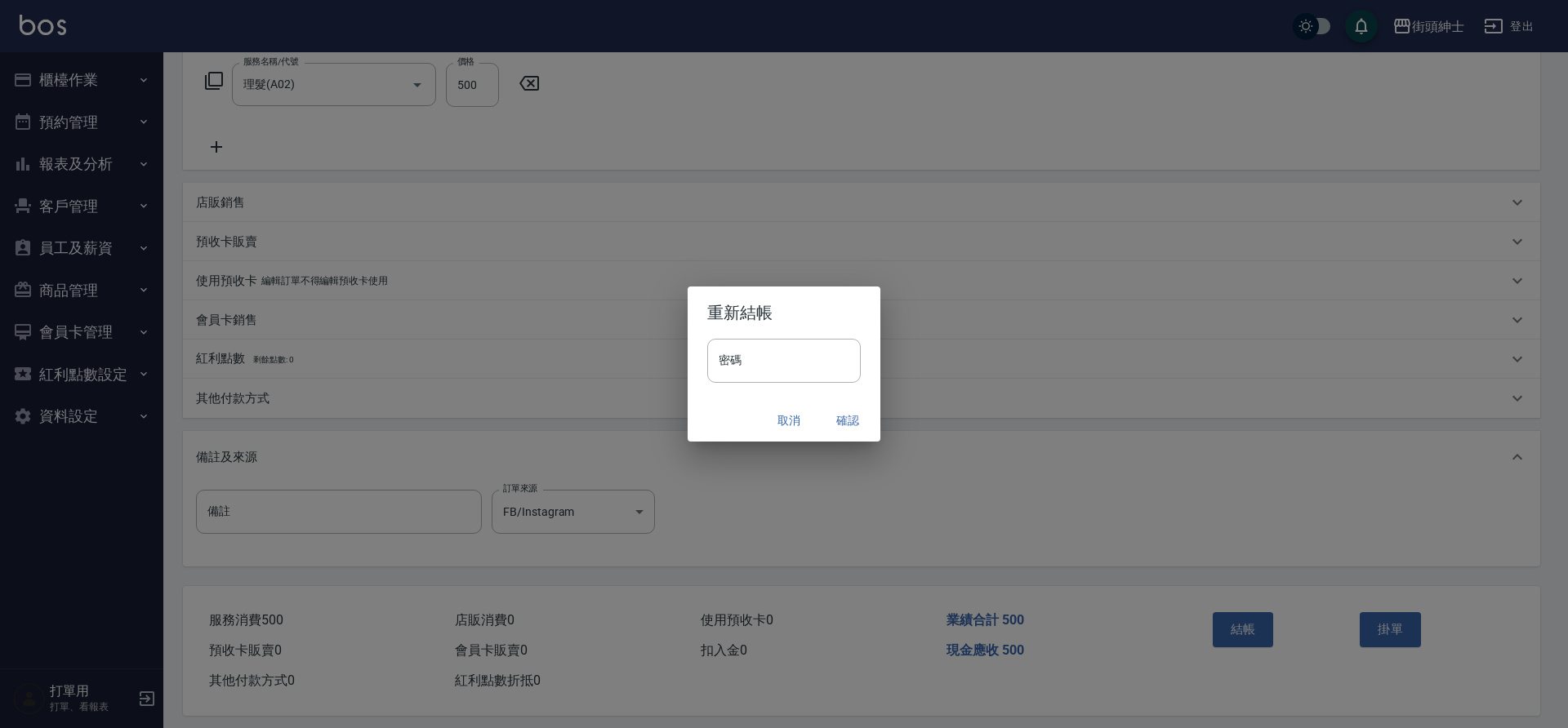
click at [843, 424] on button "確認" at bounding box center [848, 420] width 52 height 30
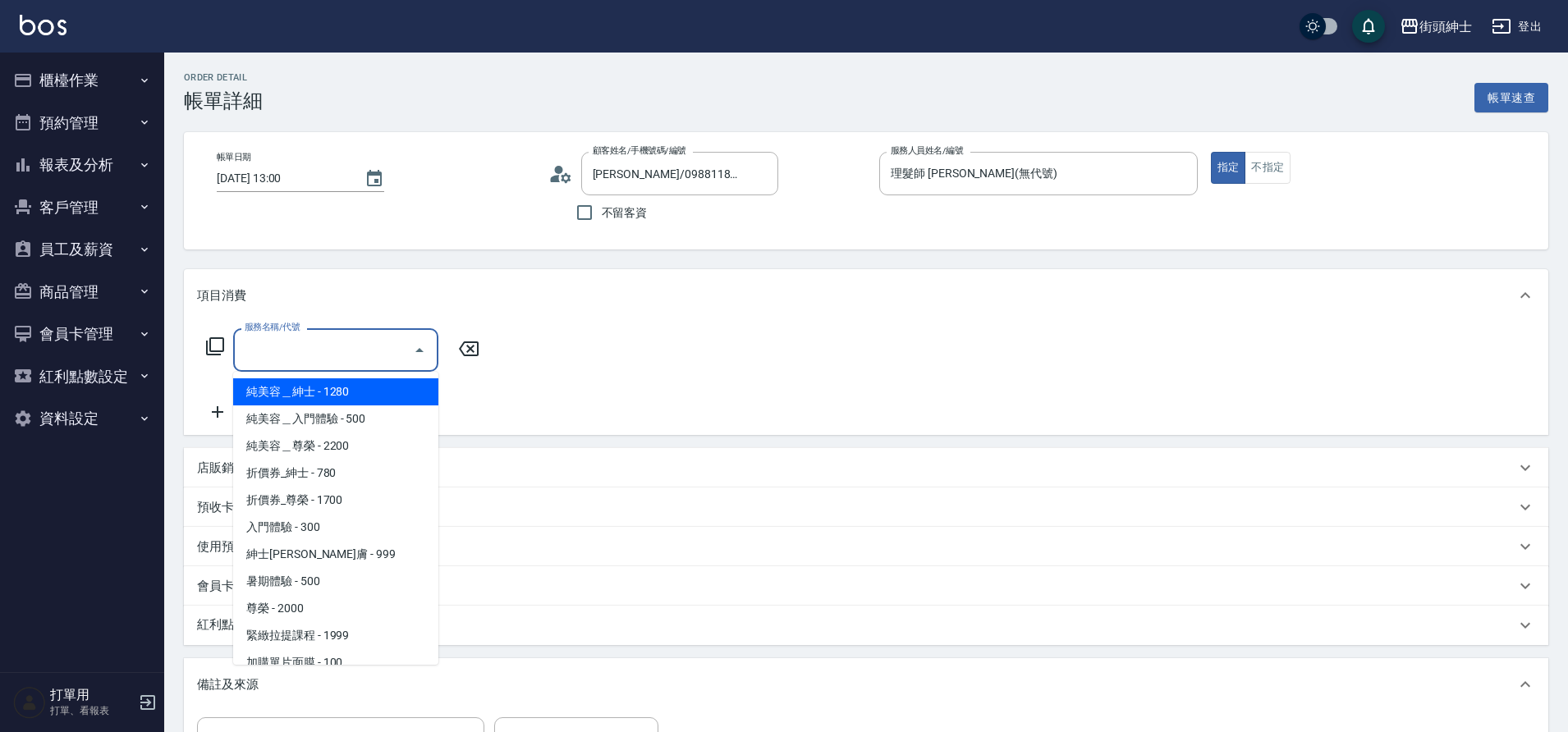
scroll to position [126, 0]
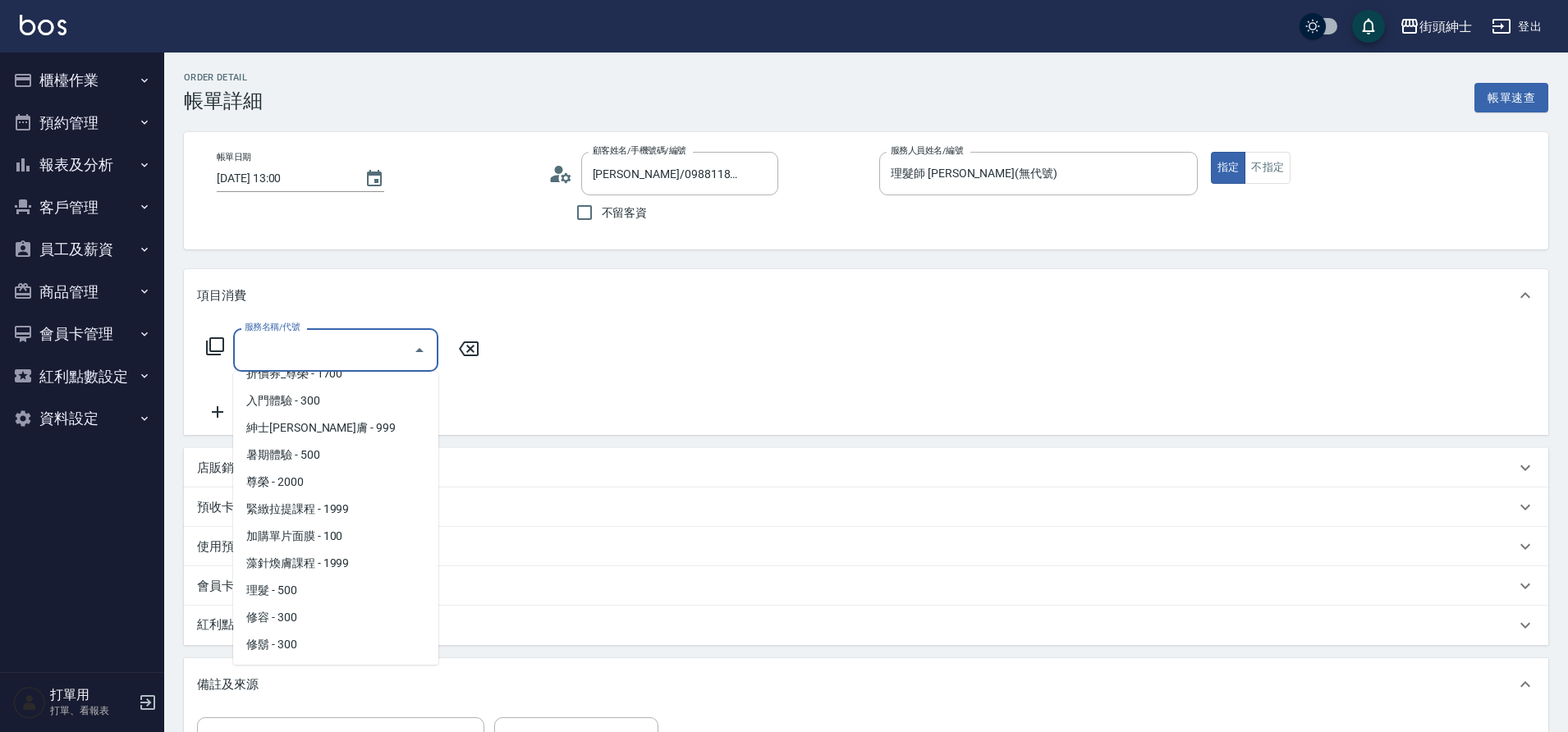
drag, startPoint x: 0, startPoint y: 0, endPoint x: 303, endPoint y: 586, distance: 659.7
click at [303, 586] on span "理髮 - 500" at bounding box center [335, 591] width 205 height 27
type input "理髮(A02)"
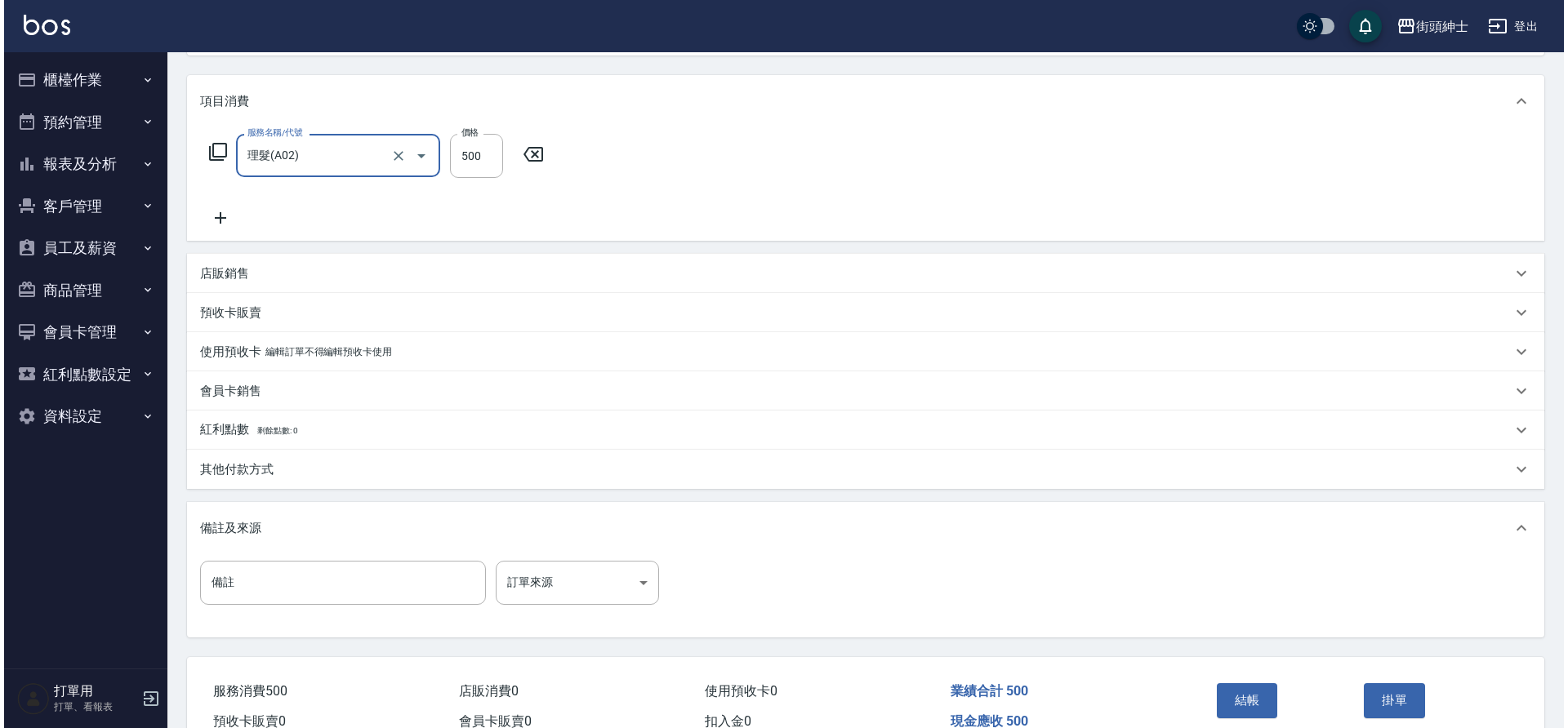
scroll to position [233, 0]
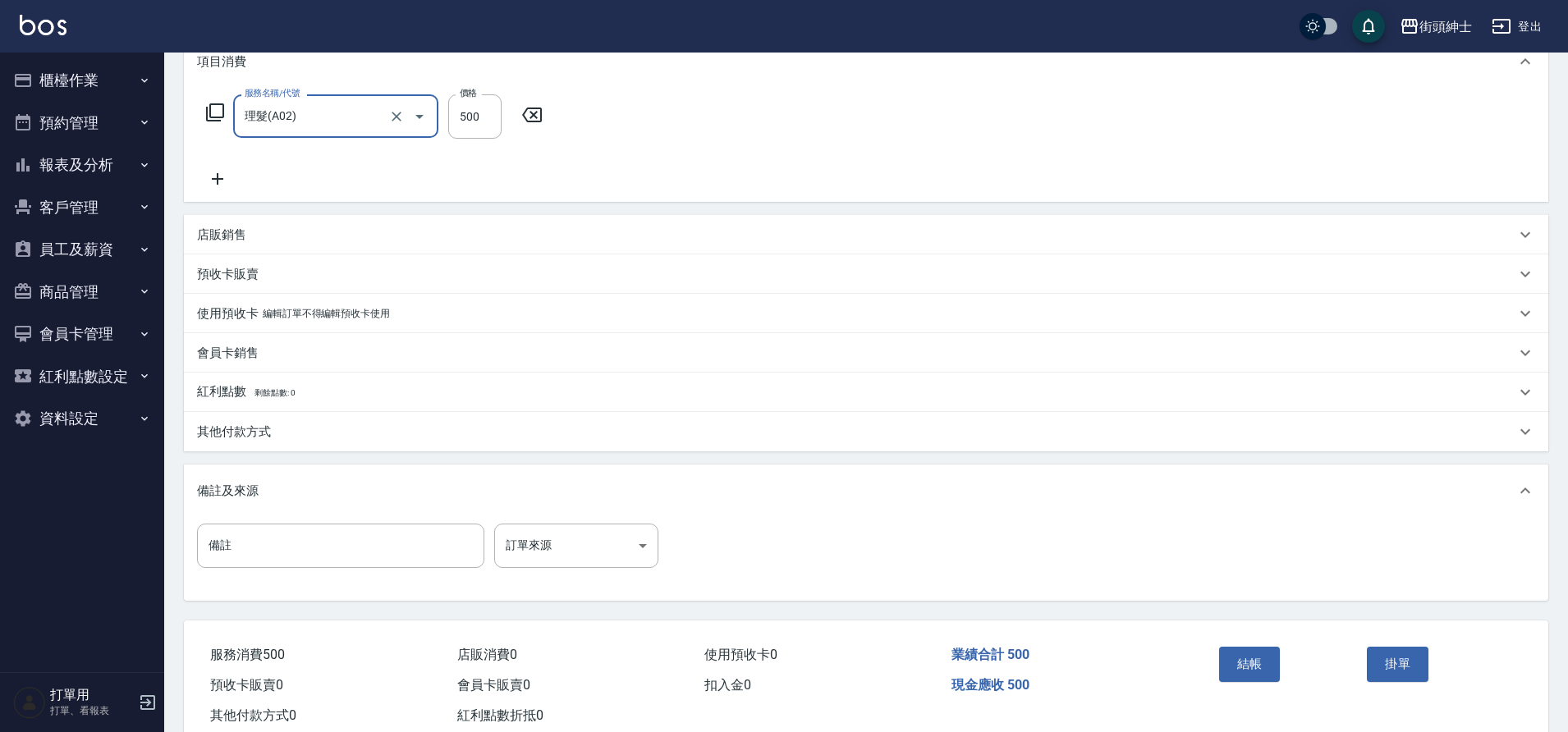
click at [1240, 664] on button "結帳" at bounding box center [1250, 664] width 62 height 34
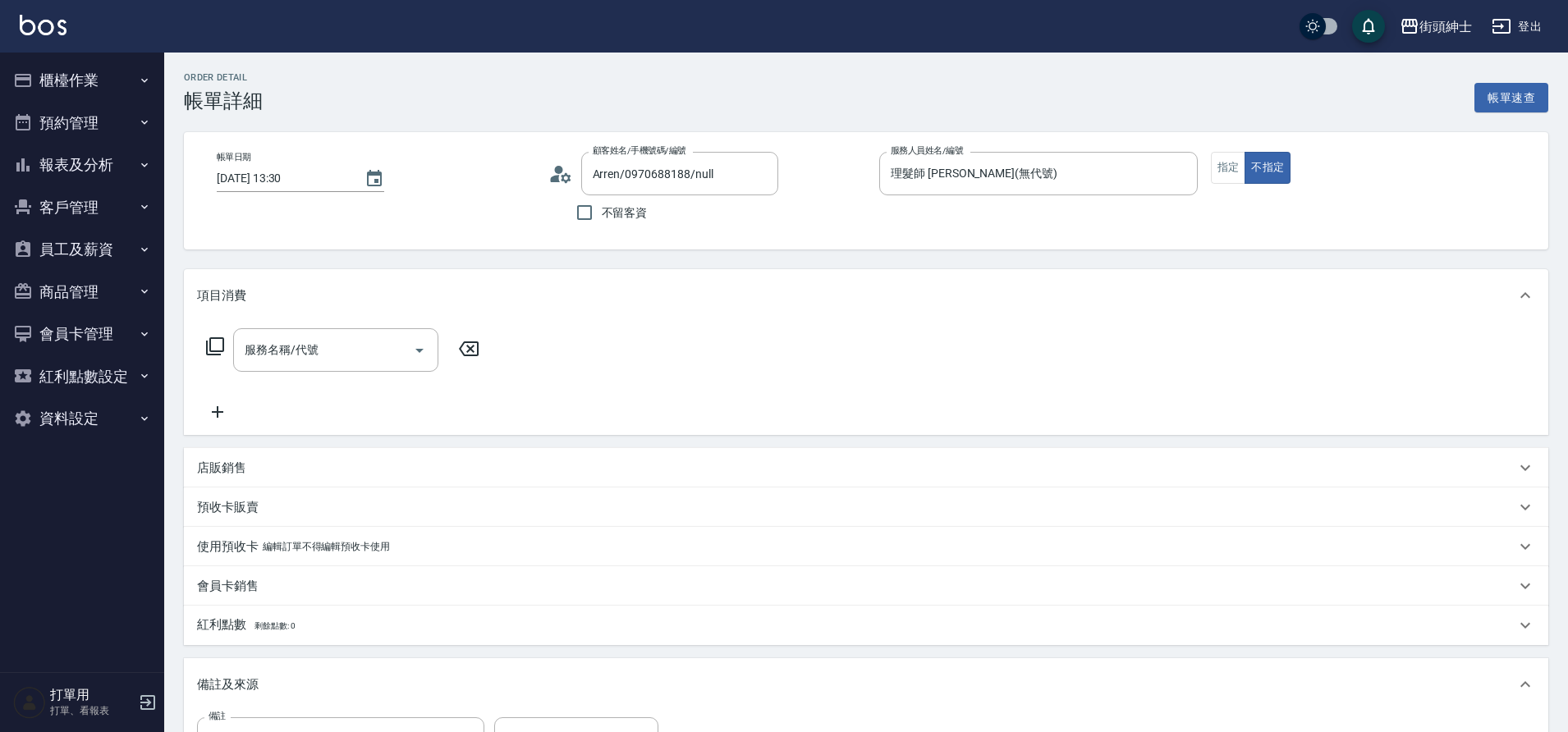
click at [419, 359] on icon "Open" at bounding box center [419, 350] width 20 height 20
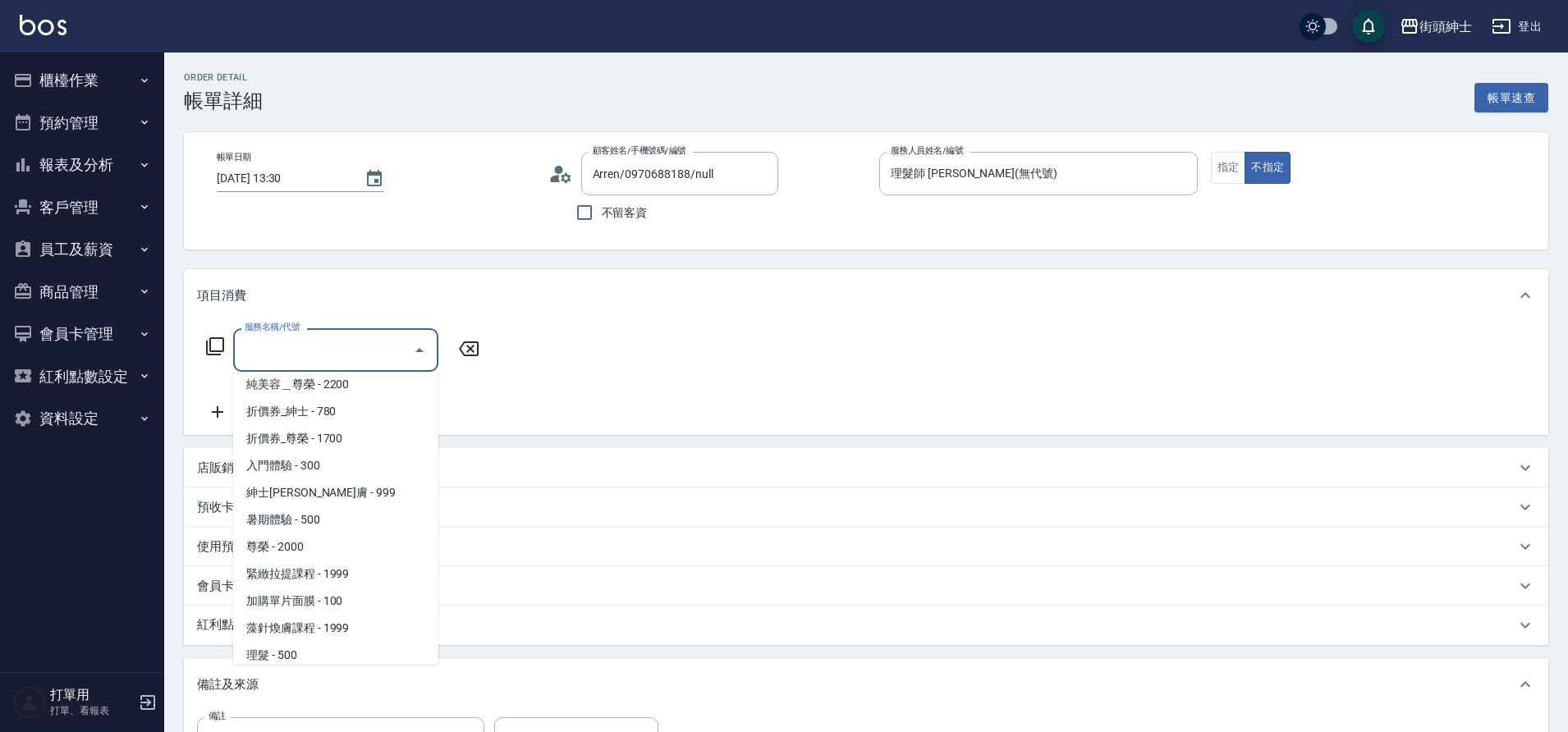
scroll to position [126, 0]
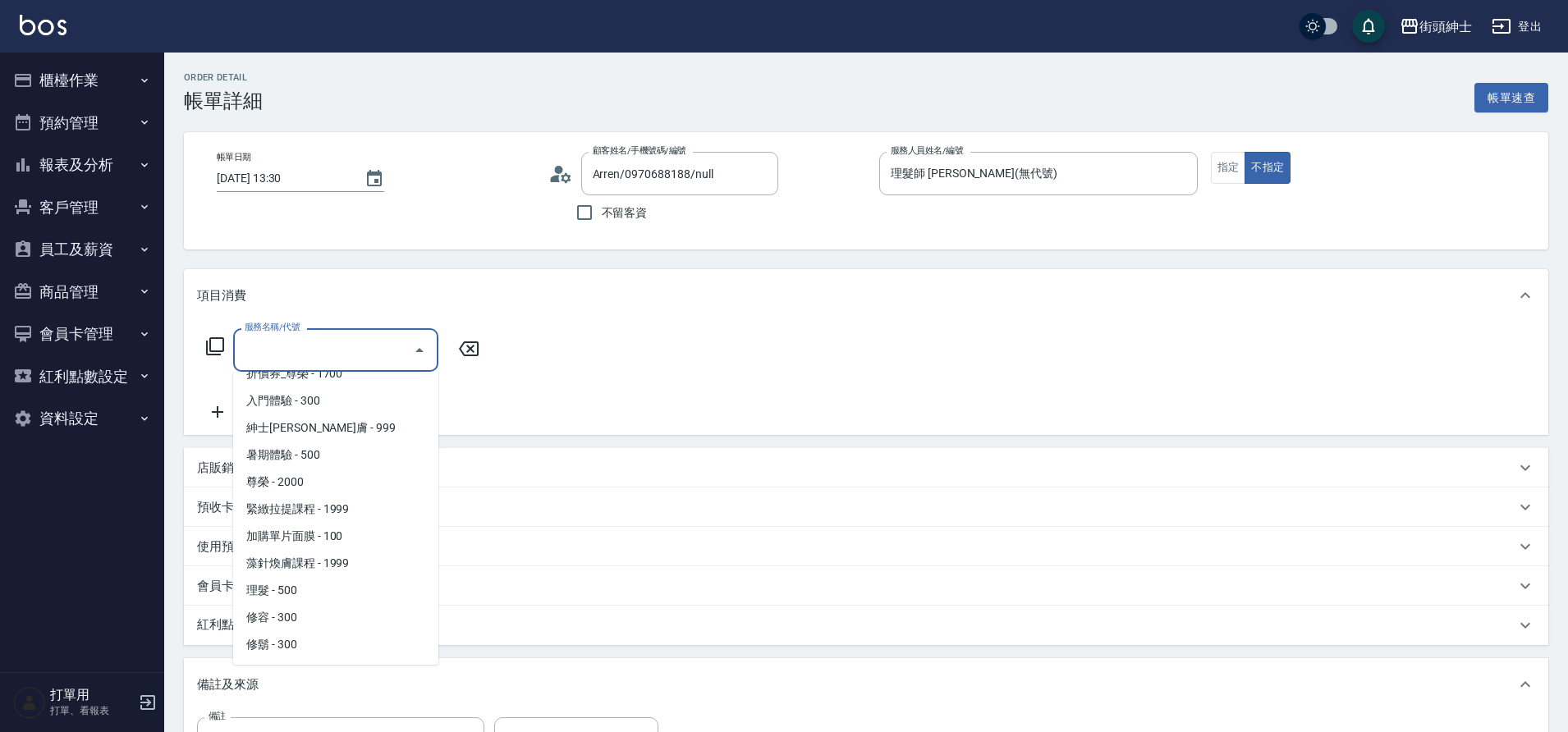
click at [315, 586] on span "理髮 - 500" at bounding box center [335, 591] width 205 height 27
type input "理髮(A02)"
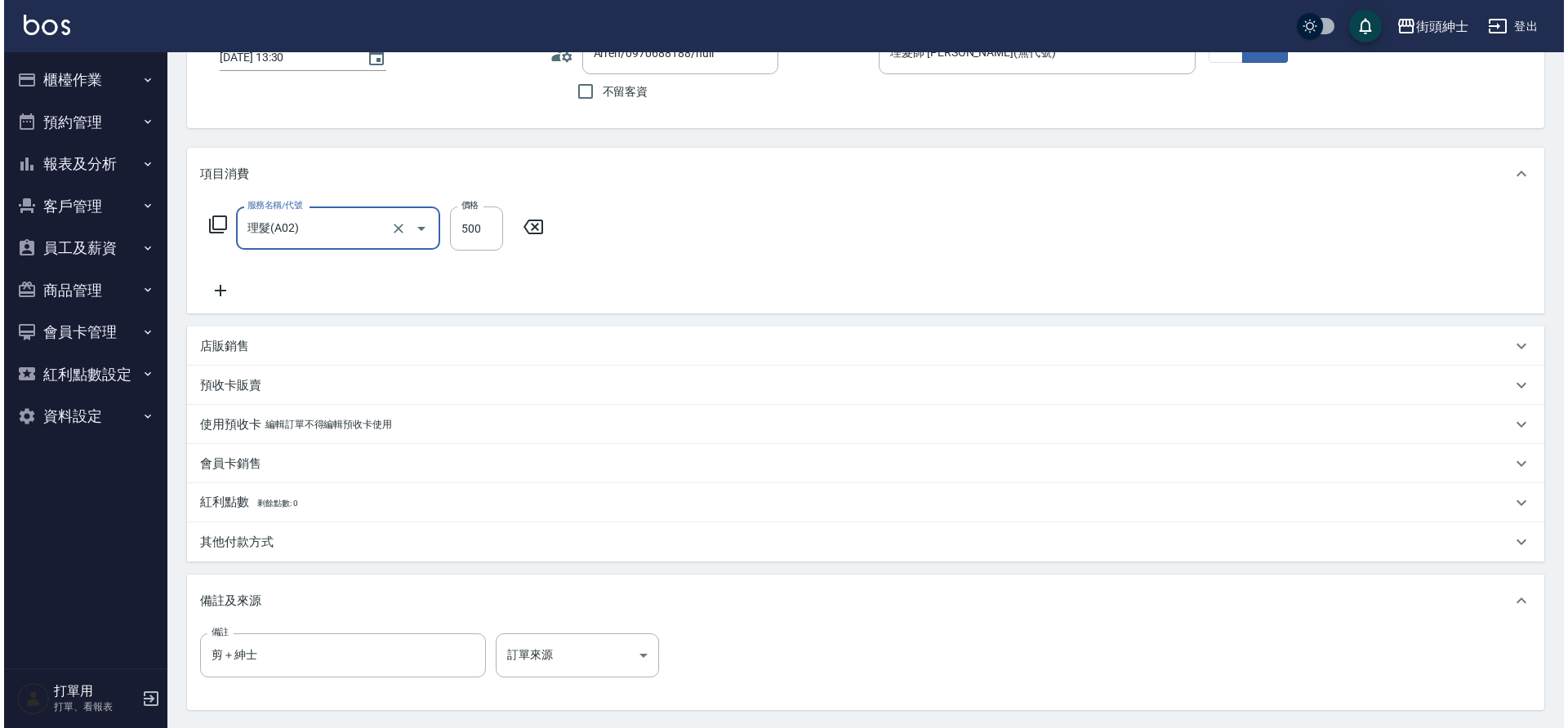
scroll to position [248, 0]
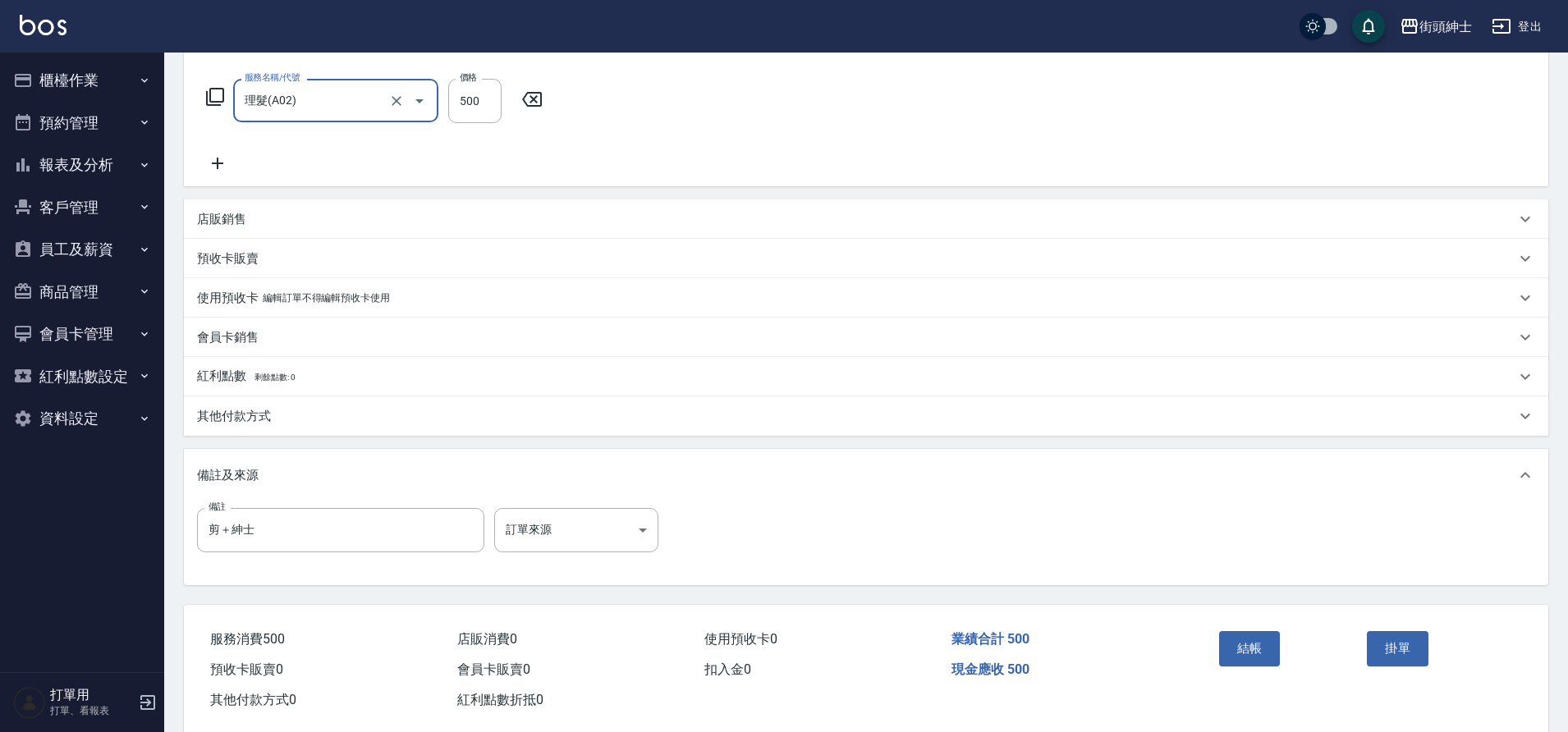
click at [1264, 641] on button "結帳" at bounding box center [1250, 649] width 62 height 34
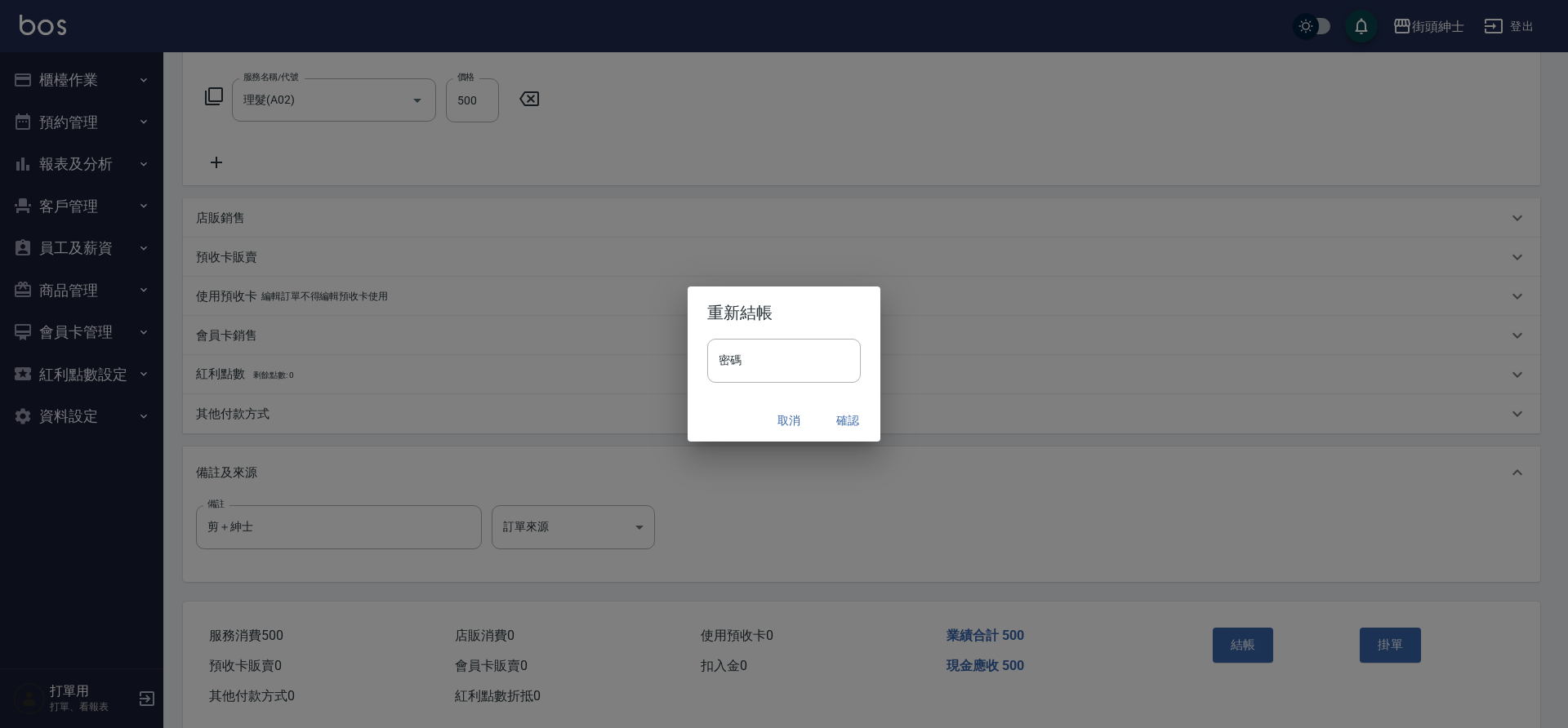
drag, startPoint x: 0, startPoint y: 0, endPoint x: 848, endPoint y: 421, distance: 946.8
click at [848, 421] on button "確認" at bounding box center [848, 420] width 52 height 30
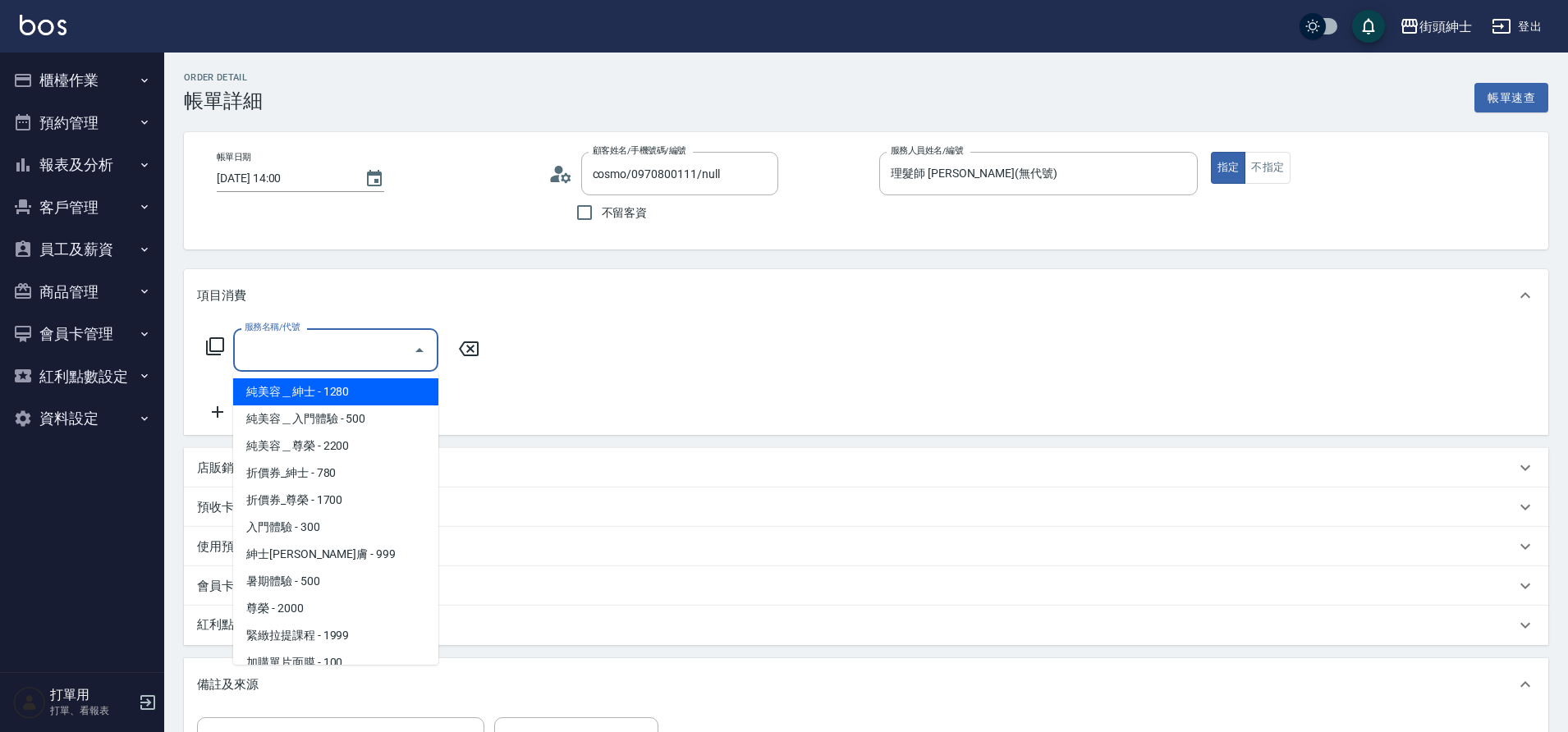
scroll to position [126, 0]
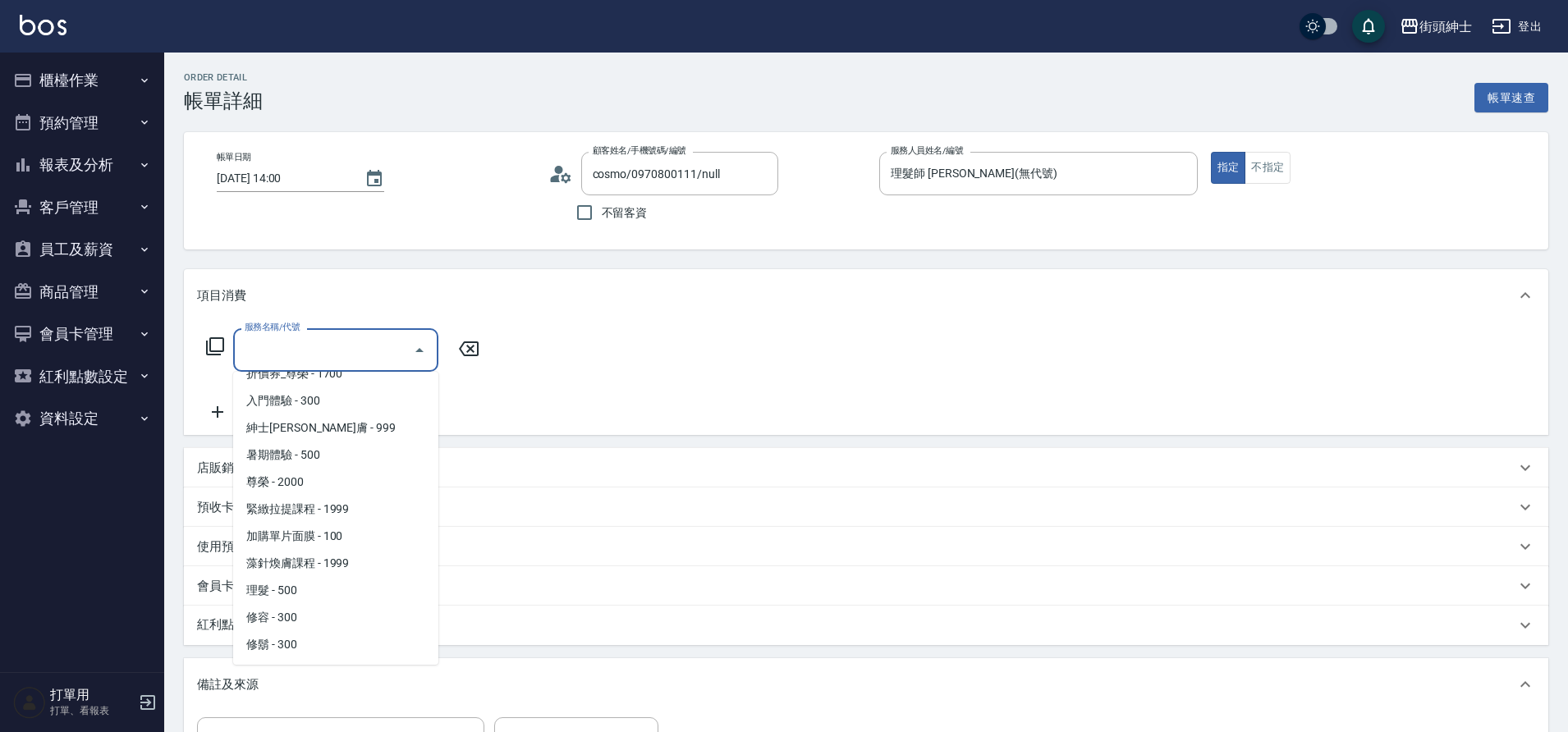
click at [314, 584] on span "理髮 - 500" at bounding box center [335, 591] width 205 height 27
type input "理髮(A02)"
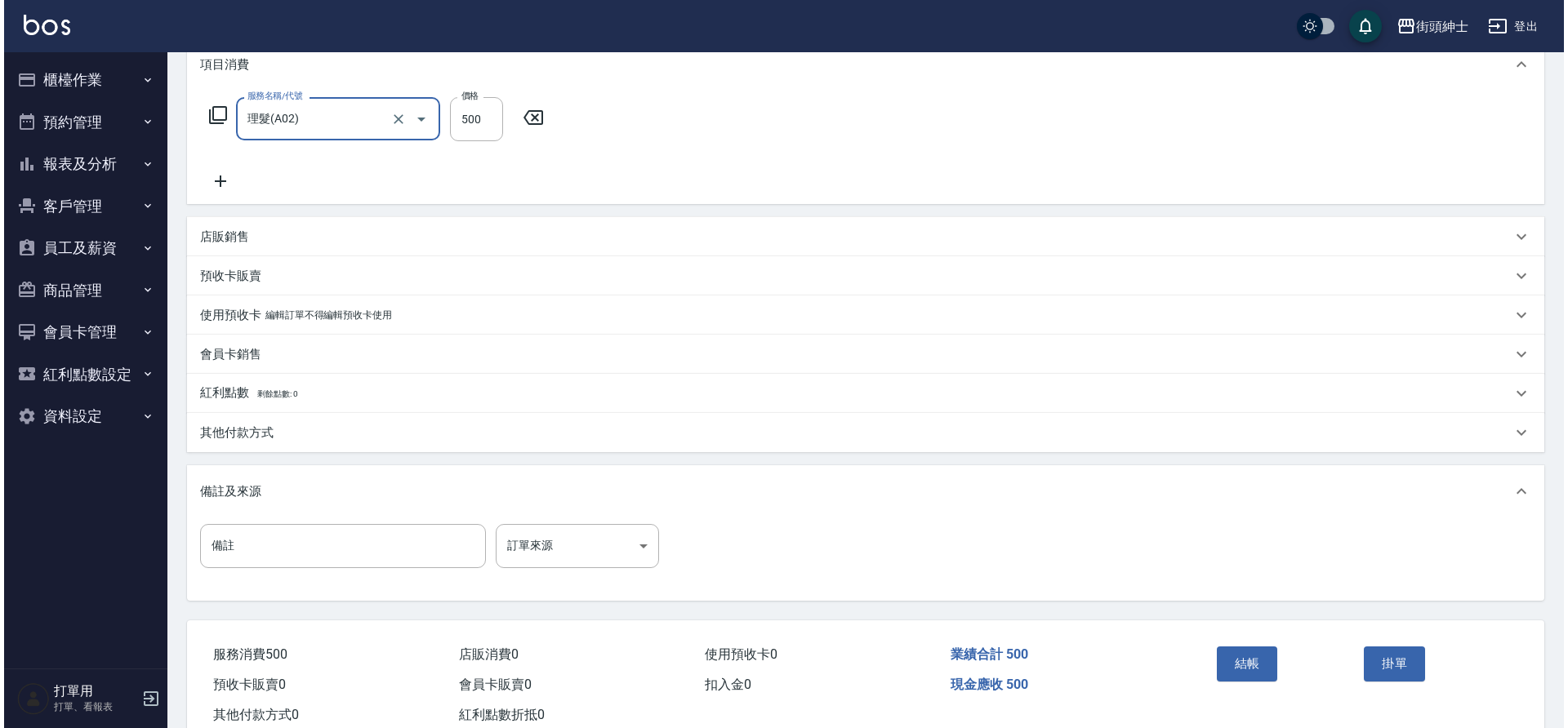
scroll to position [240, 0]
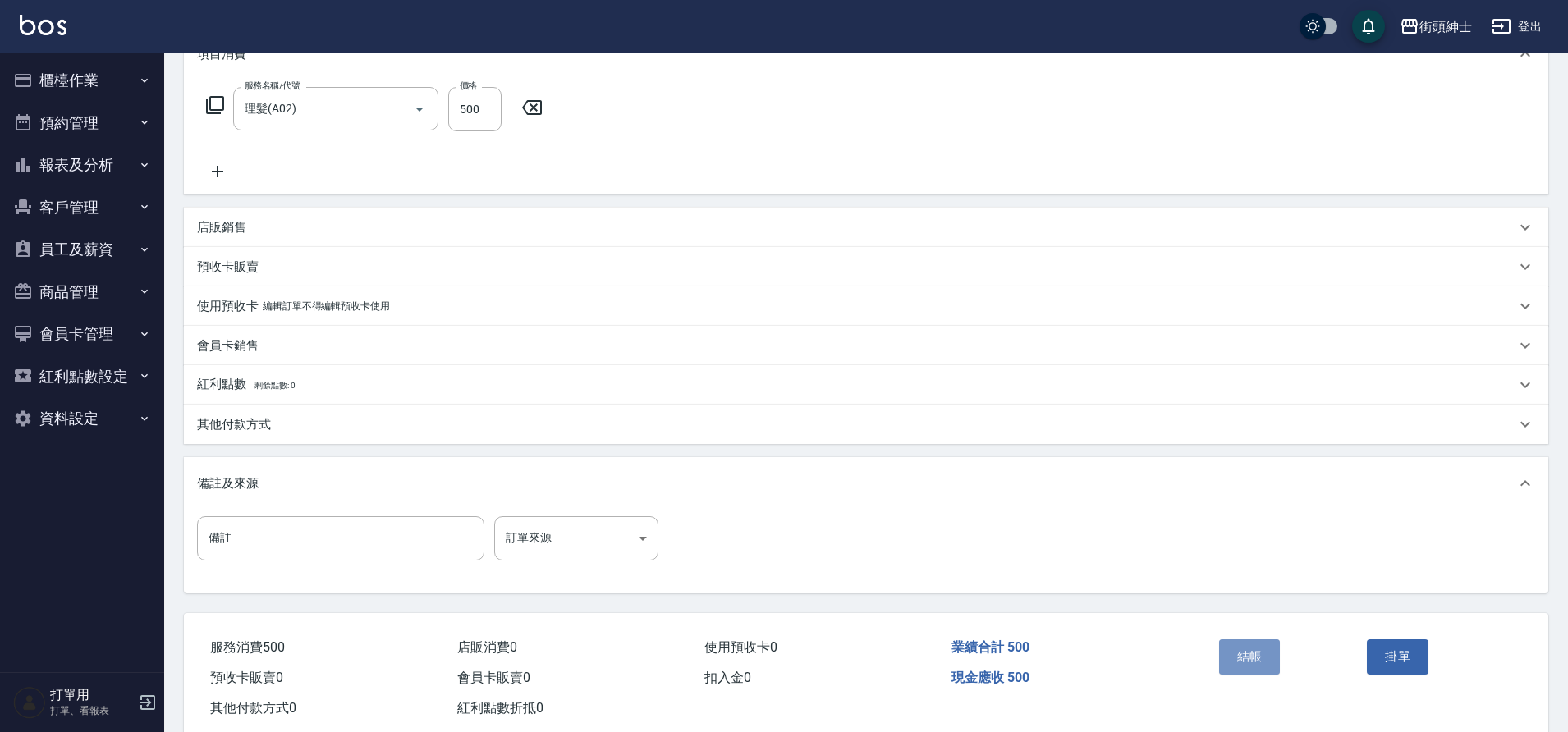
click at [1272, 651] on button "結帳" at bounding box center [1250, 657] width 62 height 34
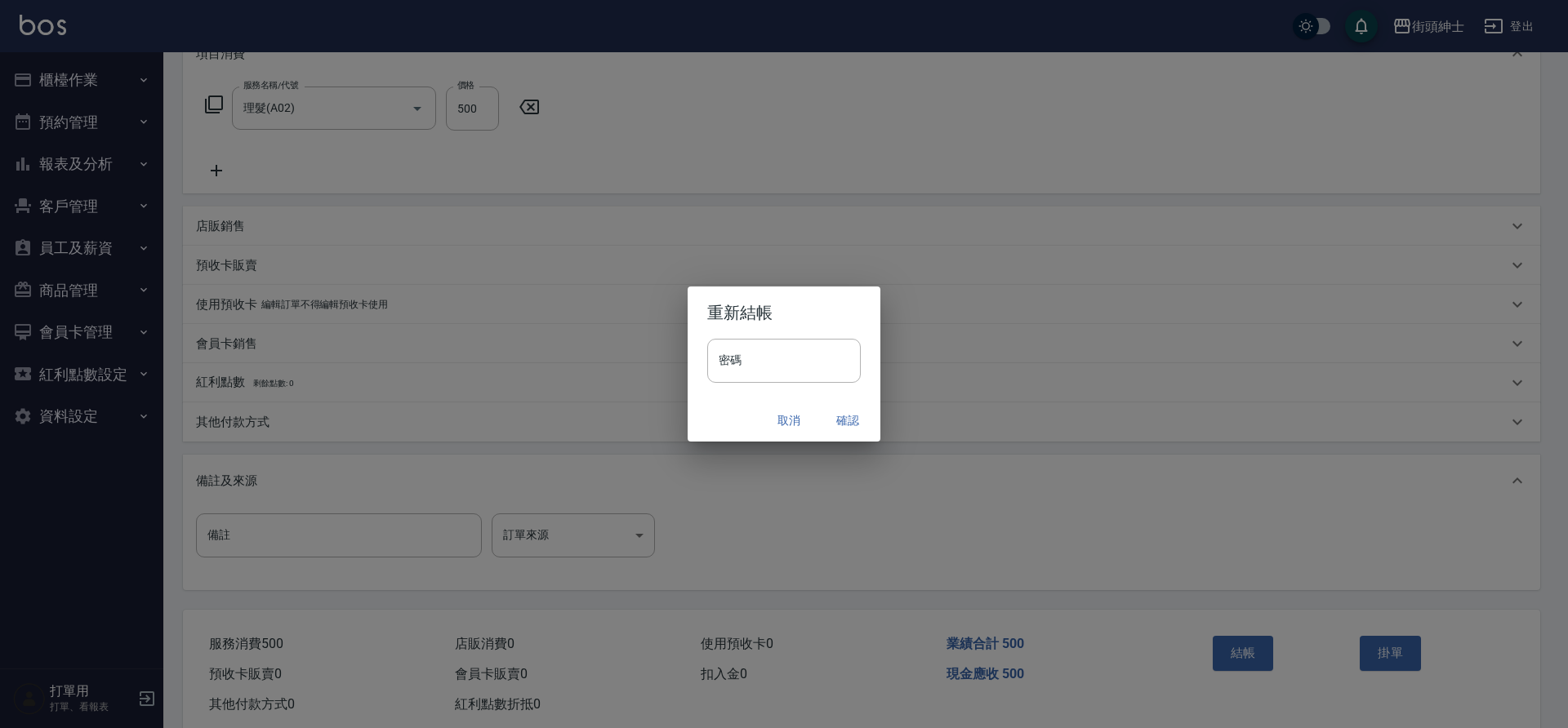
drag, startPoint x: 0, startPoint y: 0, endPoint x: 845, endPoint y: 419, distance: 943.2
click at [845, 419] on button "確認" at bounding box center [848, 420] width 52 height 30
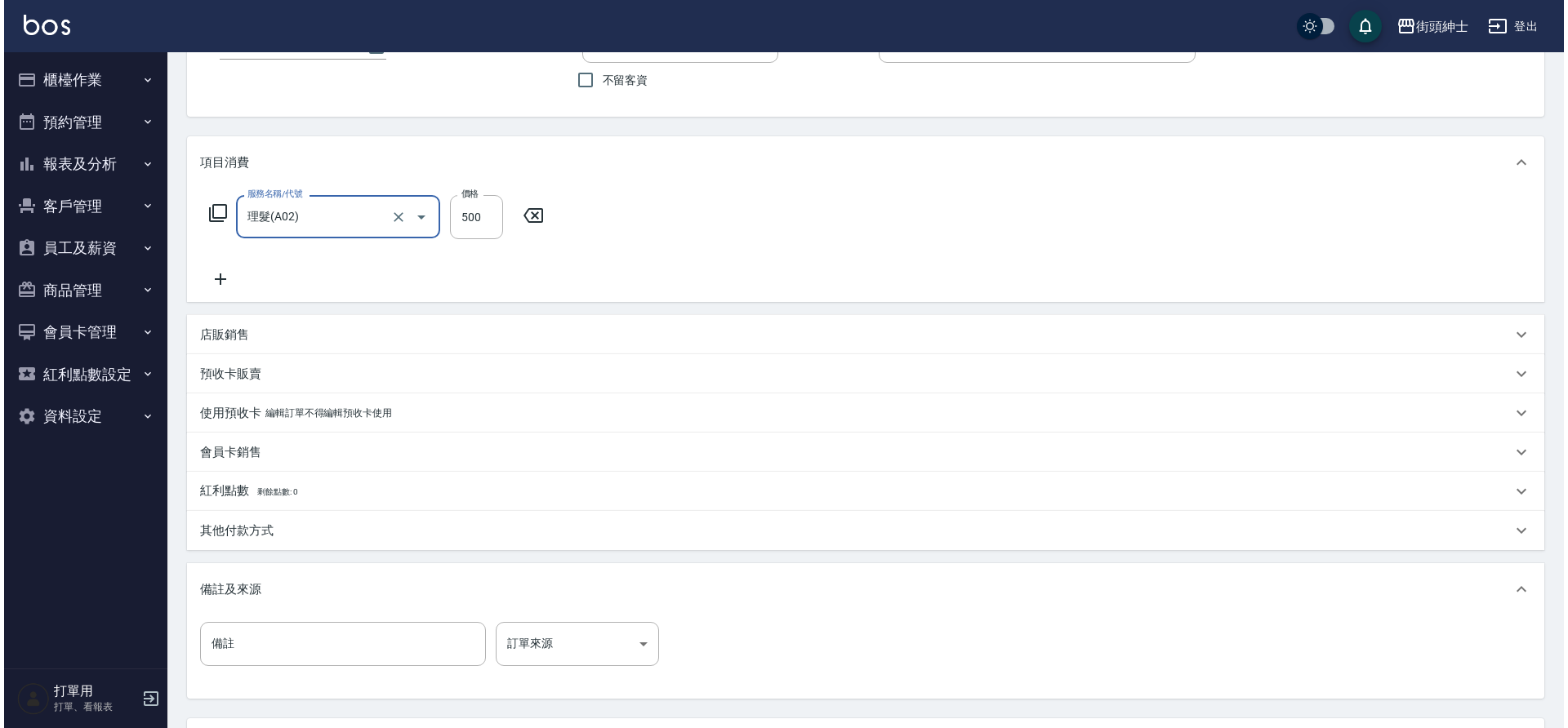
scroll to position [260, 0]
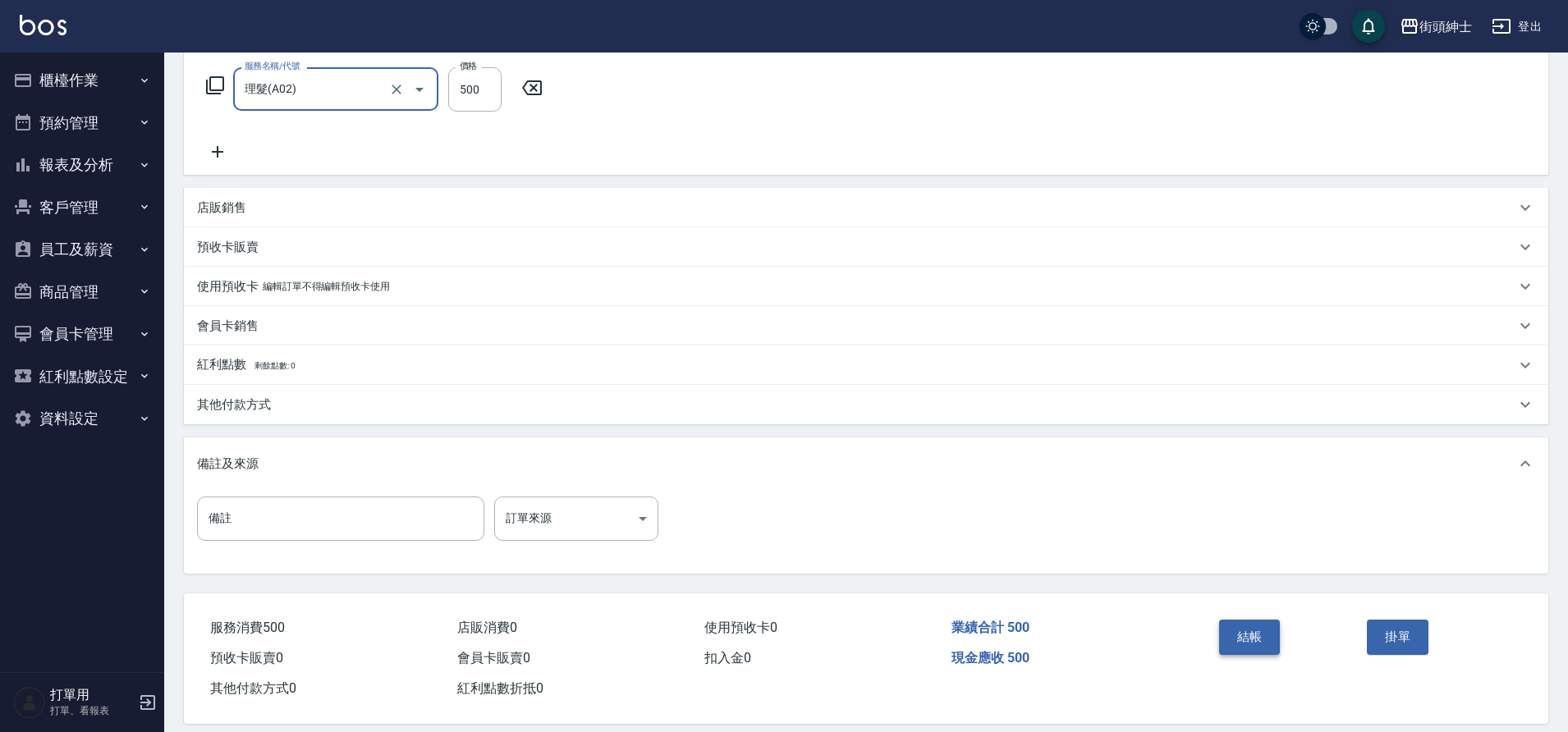
drag, startPoint x: 0, startPoint y: 0, endPoint x: 1242, endPoint y: 632, distance: 1393.6
click at [1242, 632] on button "結帳" at bounding box center [1250, 637] width 62 height 34
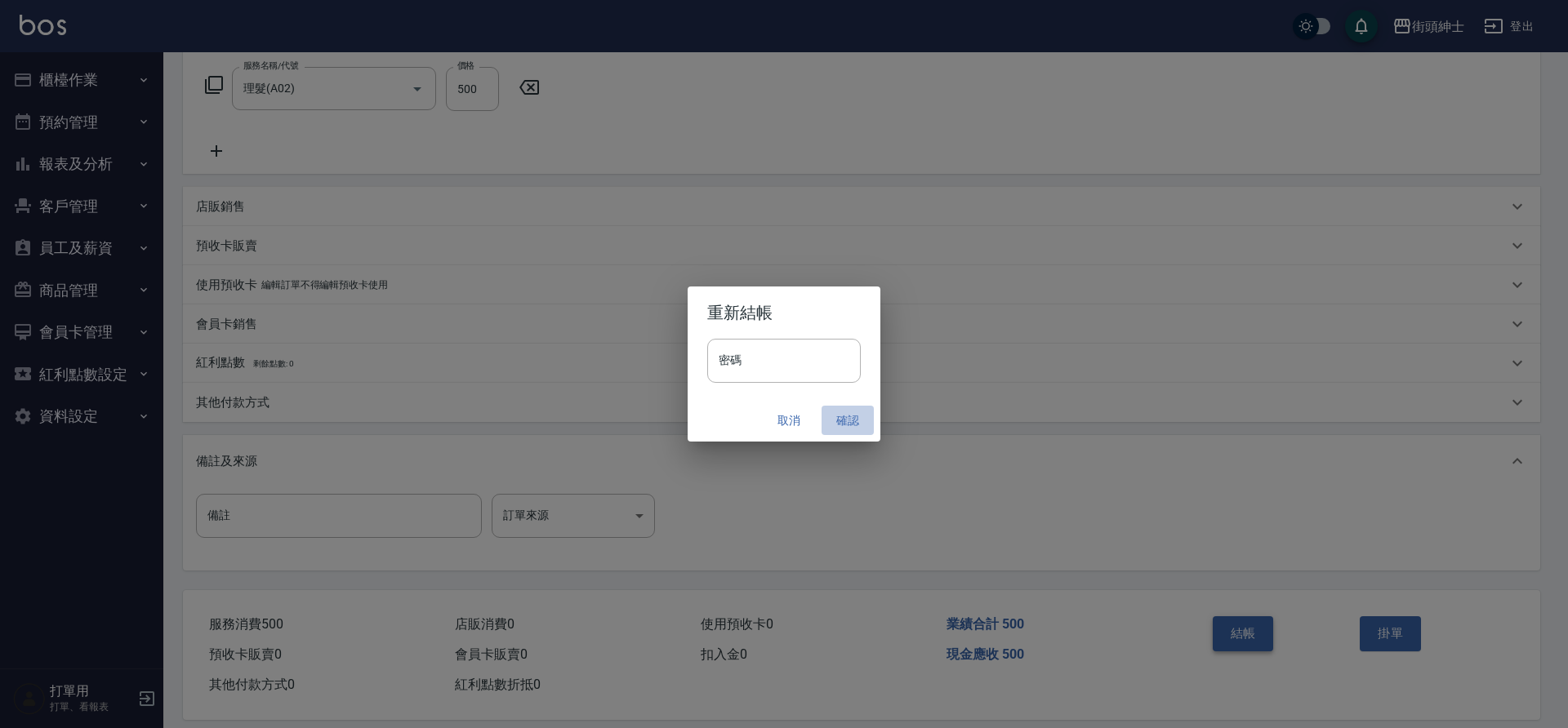
click at [850, 424] on button "確認" at bounding box center [848, 420] width 52 height 30
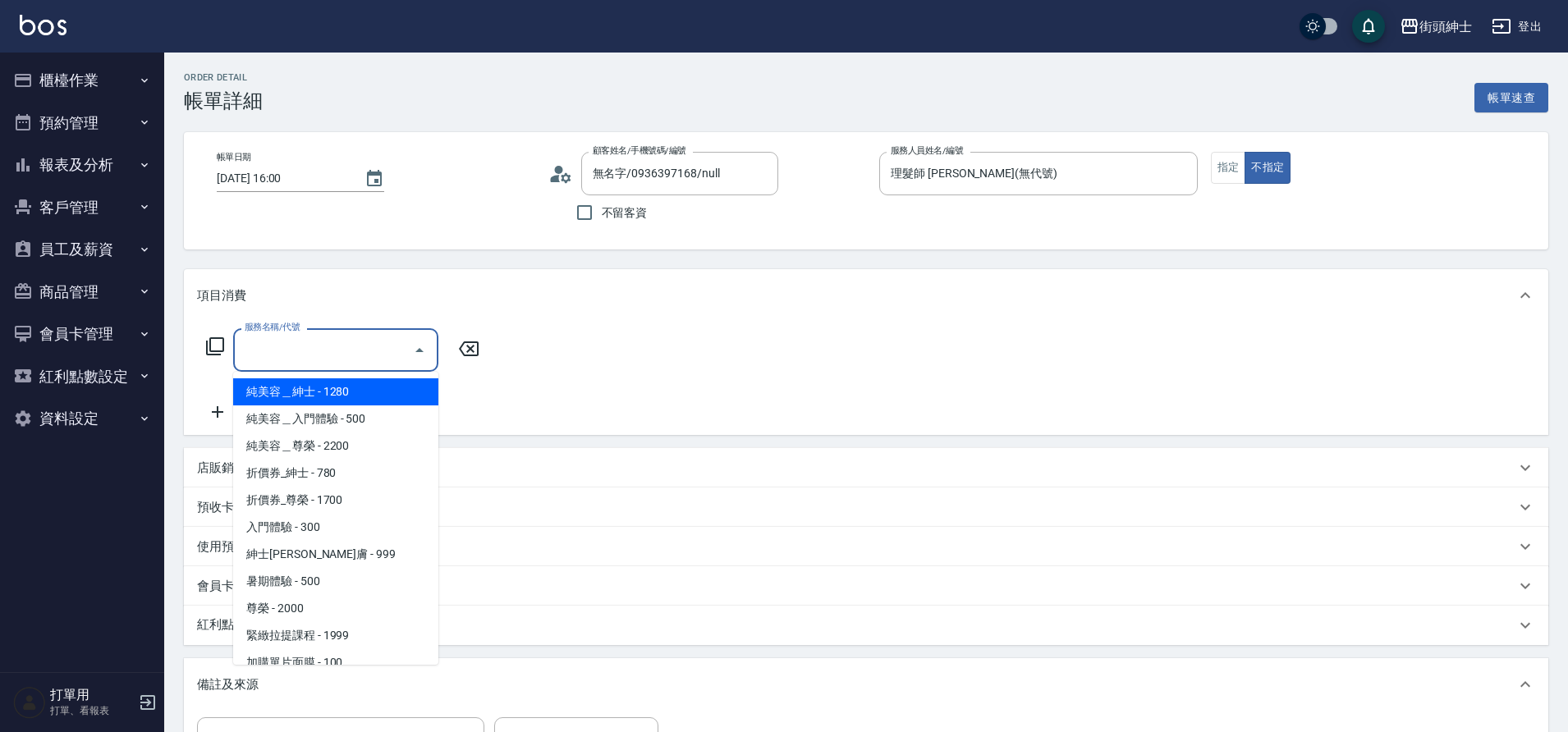
scroll to position [126, 0]
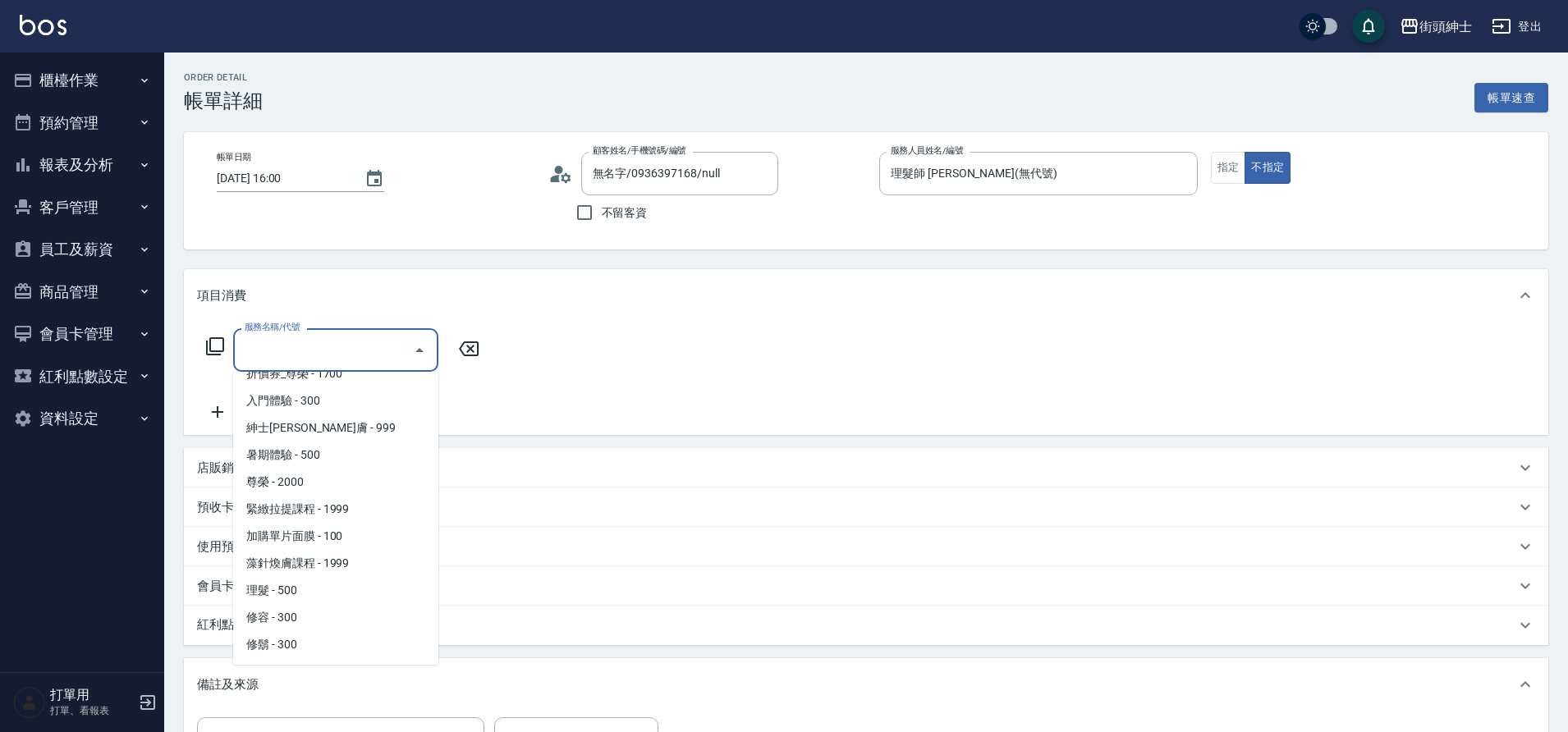
drag, startPoint x: 0, startPoint y: 0, endPoint x: 303, endPoint y: 593, distance: 665.9
click at [303, 593] on span "理髮 - 500" at bounding box center [335, 591] width 205 height 27
type input "理髮(A02)"
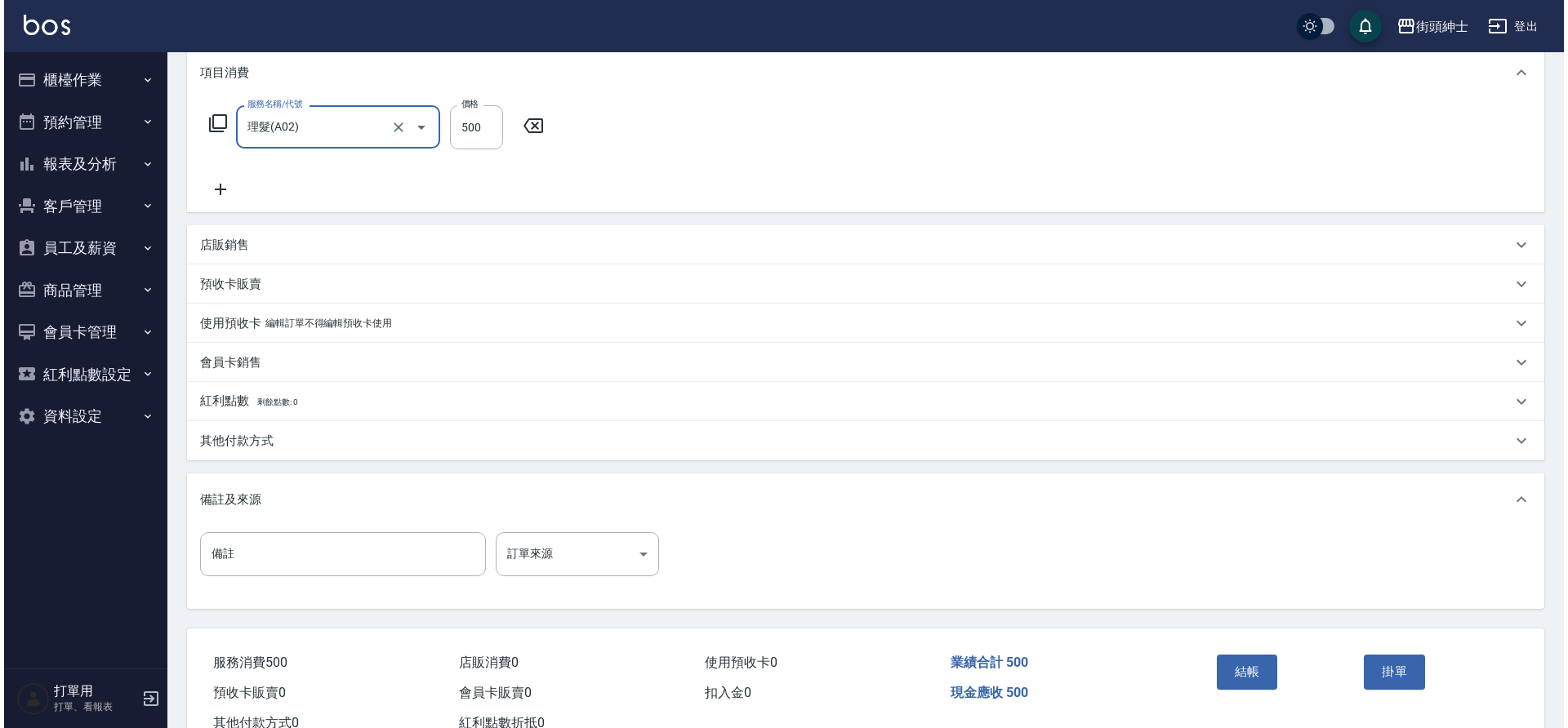
scroll to position [261, 0]
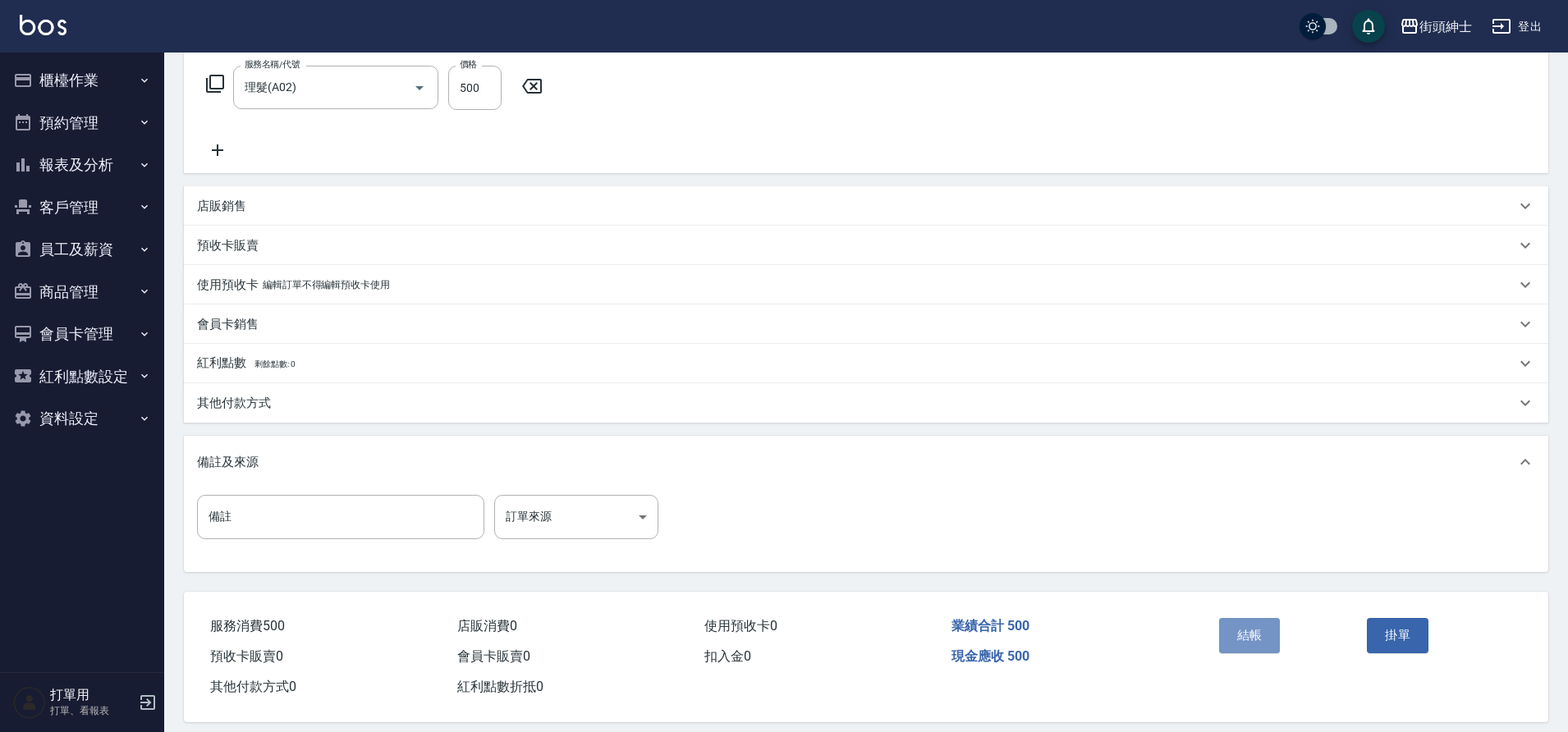
click at [1259, 633] on button "結帳" at bounding box center [1250, 635] width 62 height 34
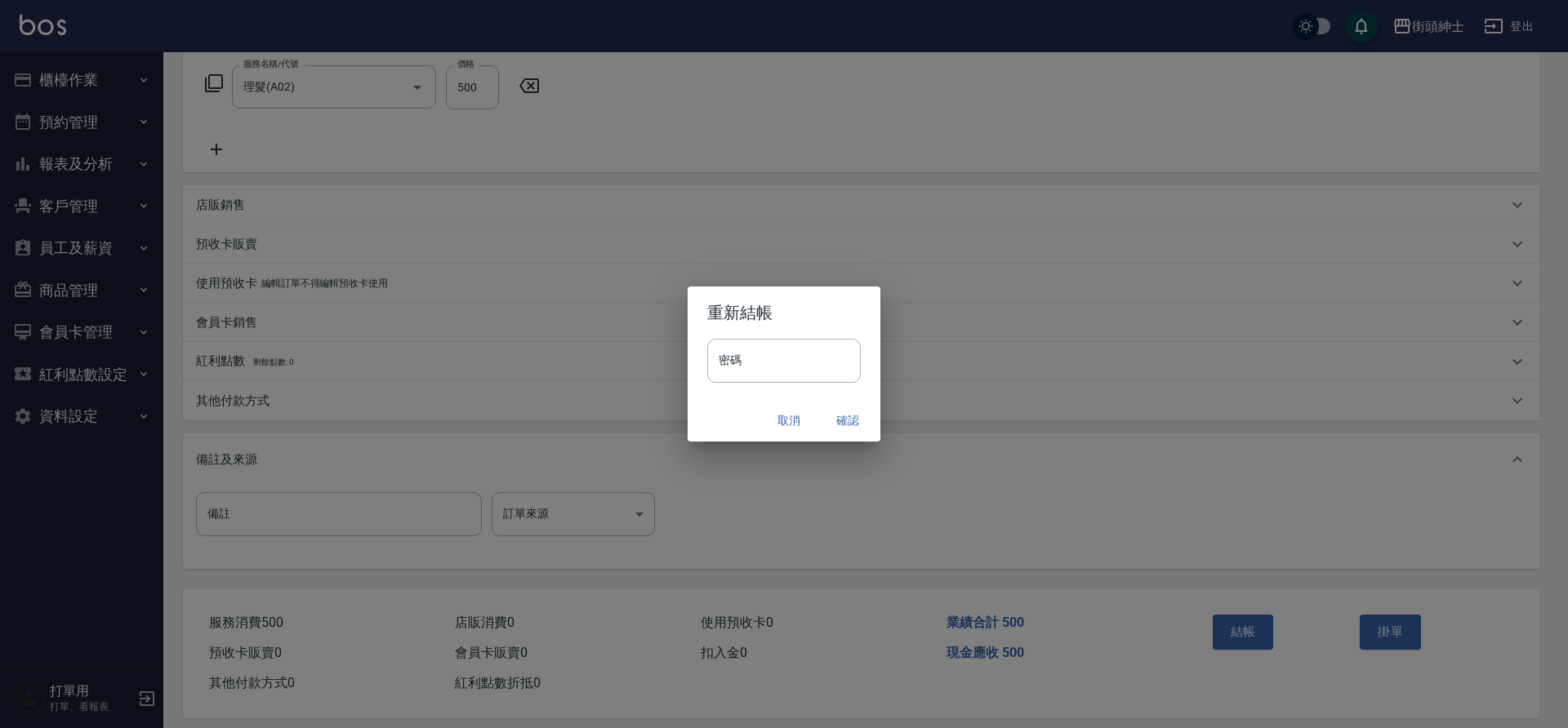
click at [843, 420] on button "確認" at bounding box center [848, 420] width 52 height 30
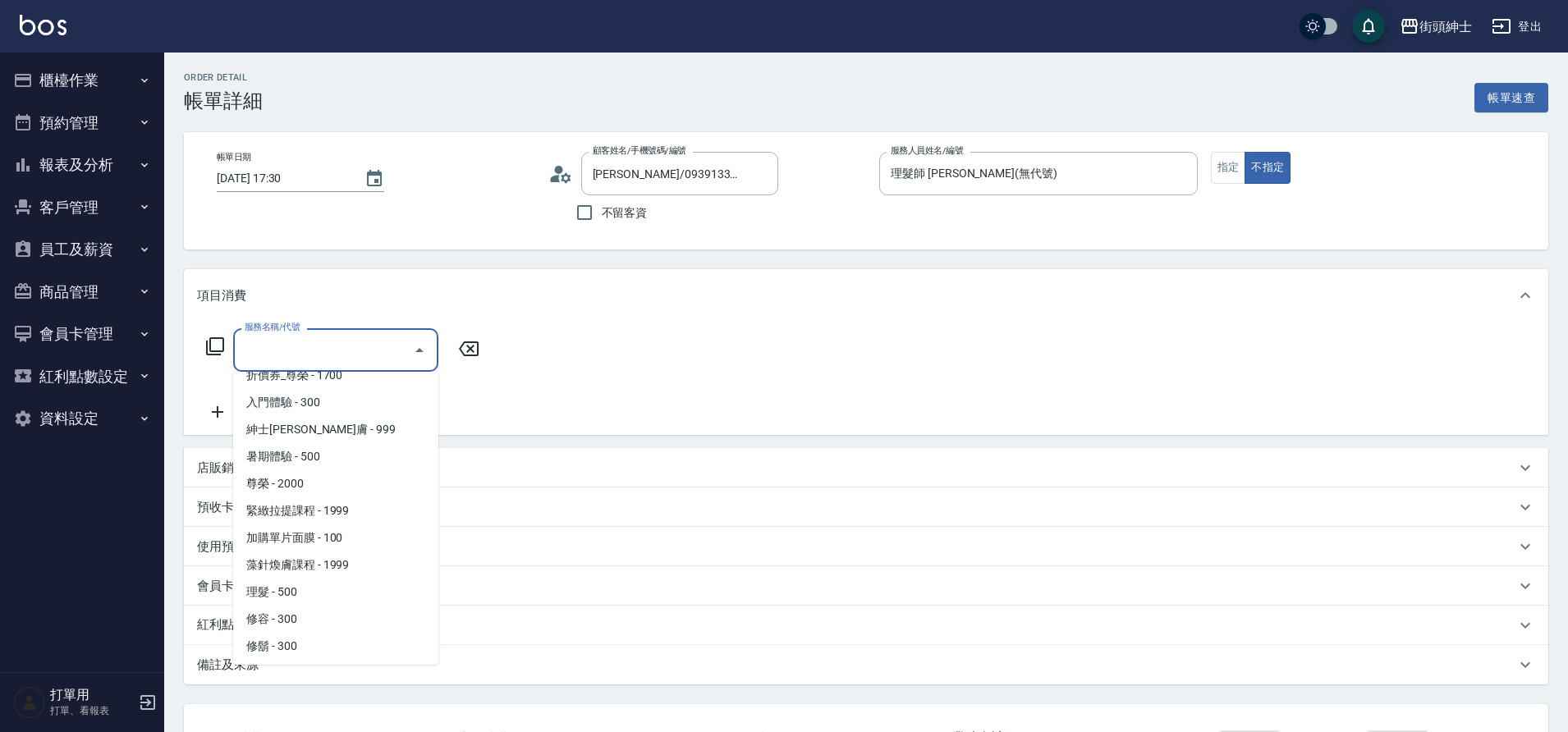
scroll to position [126, 0]
click at [301, 589] on span "理髮 - 500" at bounding box center [335, 591] width 205 height 27
type input "理髮(A02)"
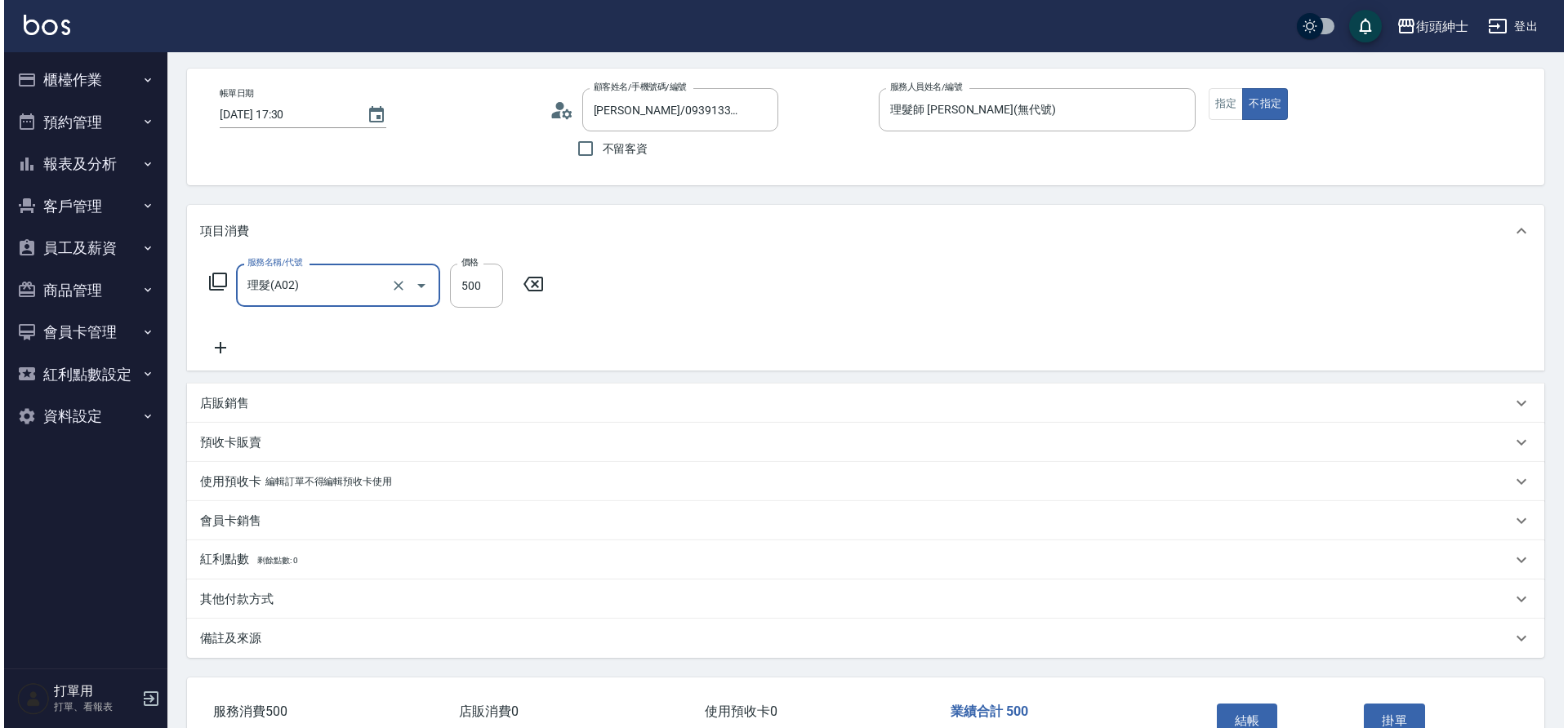
scroll to position [74, 0]
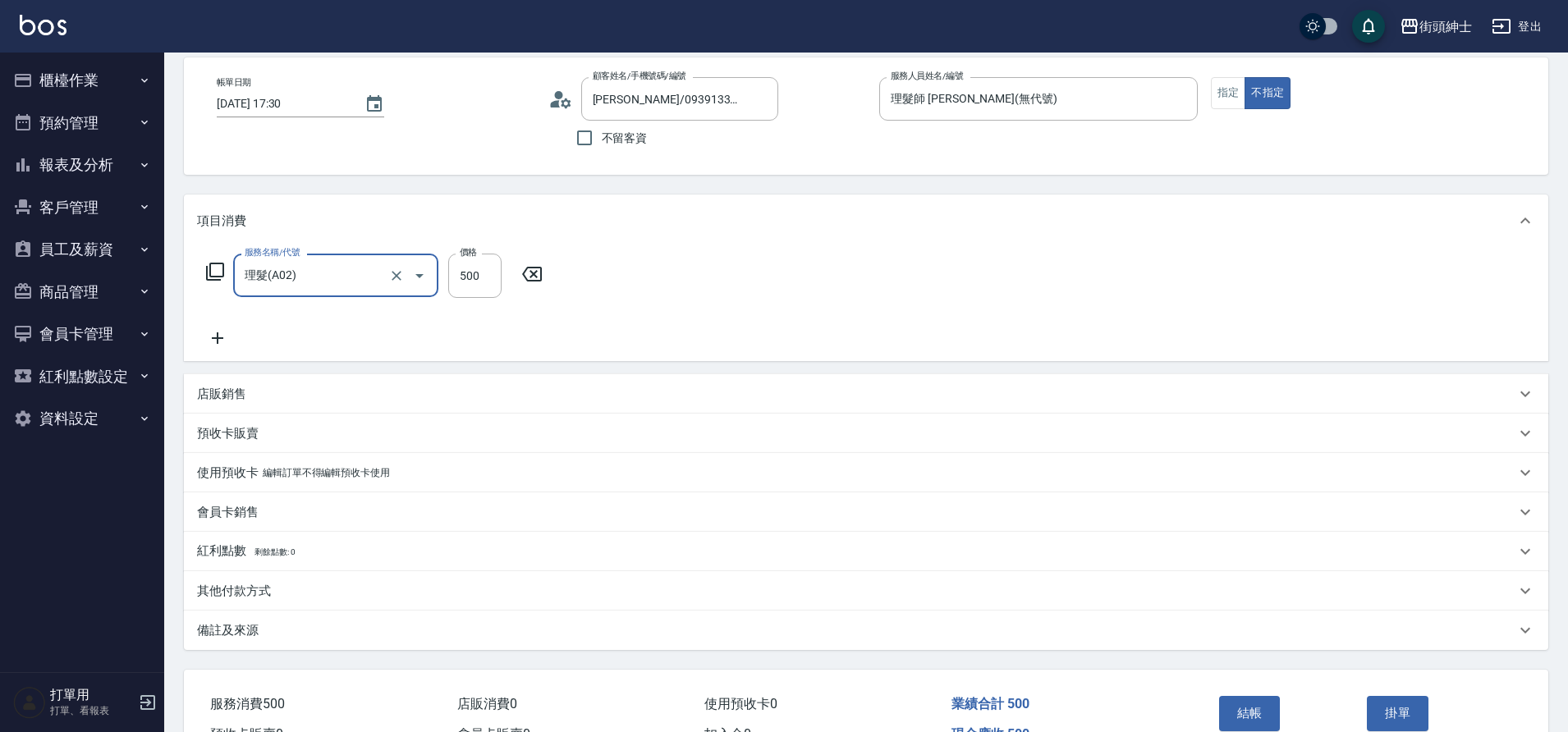
click at [1254, 705] on button "結帳" at bounding box center [1250, 713] width 62 height 34
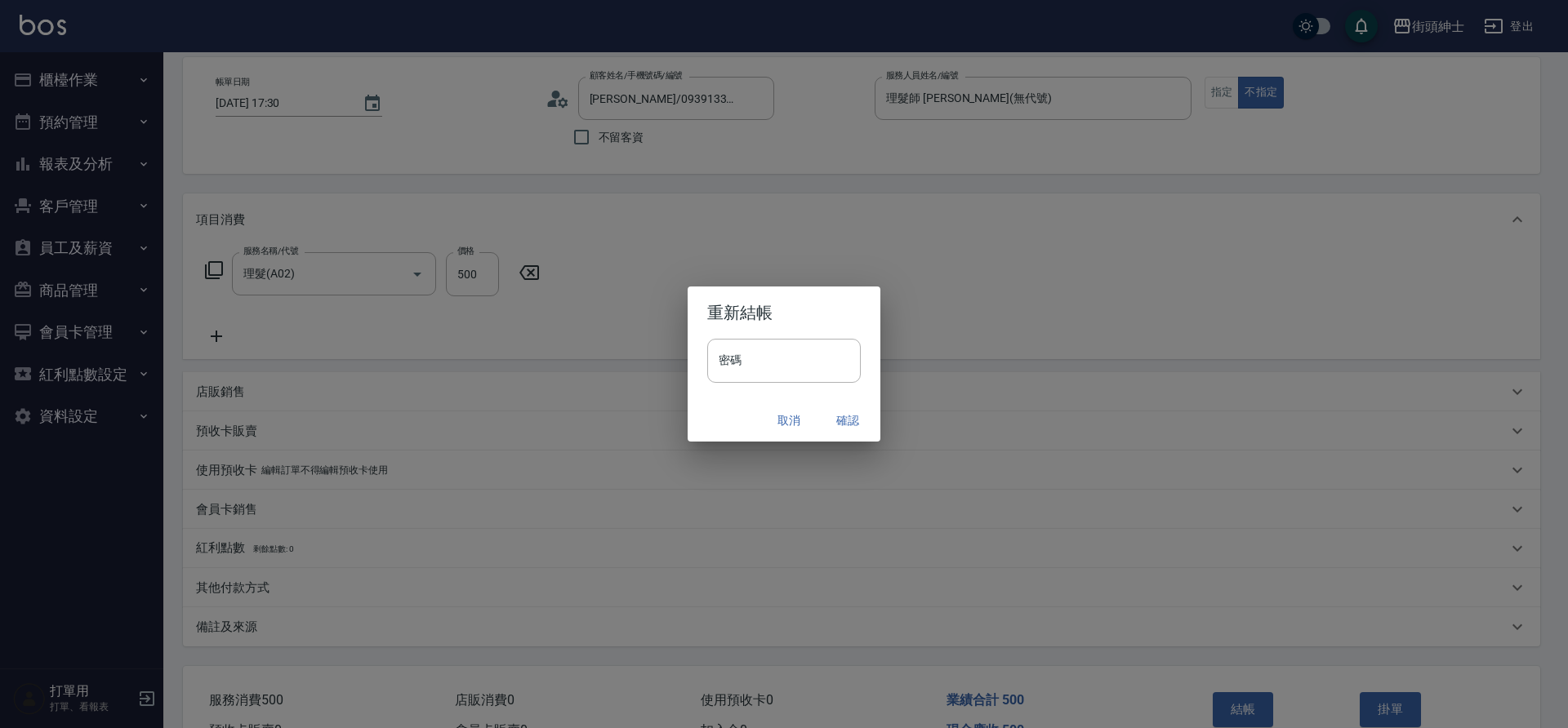
click at [845, 419] on button "確認" at bounding box center [848, 420] width 52 height 30
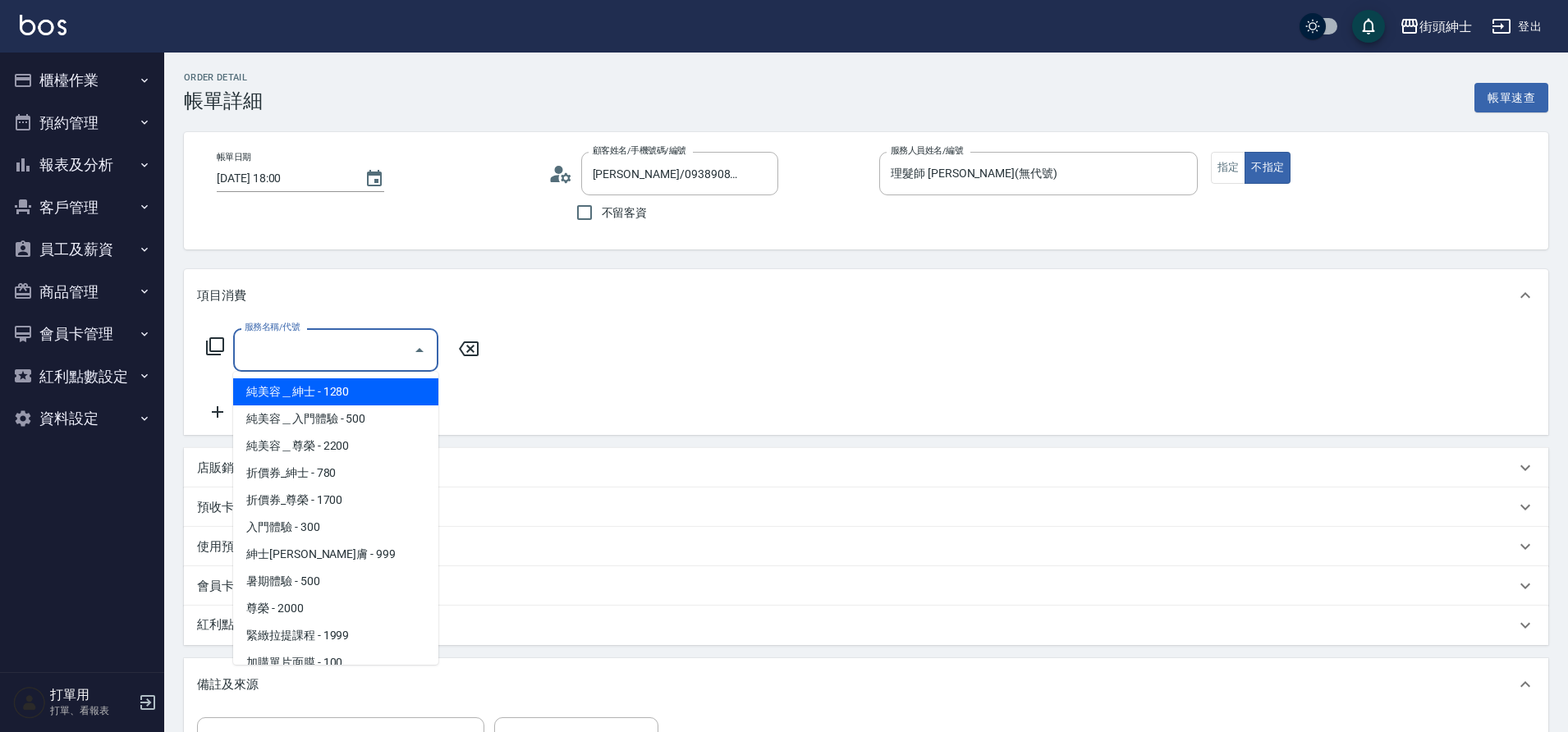
scroll to position [126, 0]
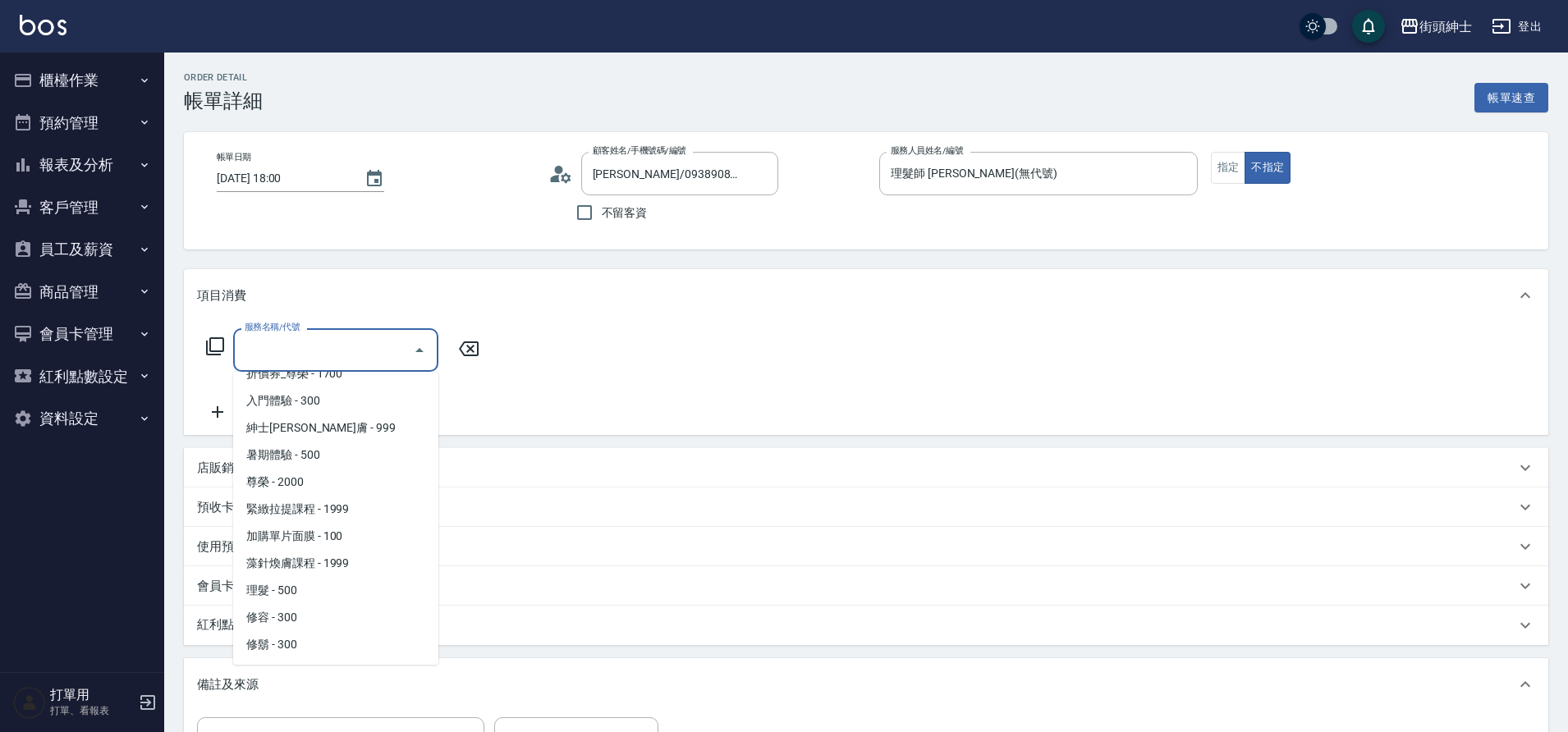
click at [310, 588] on span "理髮 - 500" at bounding box center [335, 591] width 205 height 27
type input "理髮(A02)"
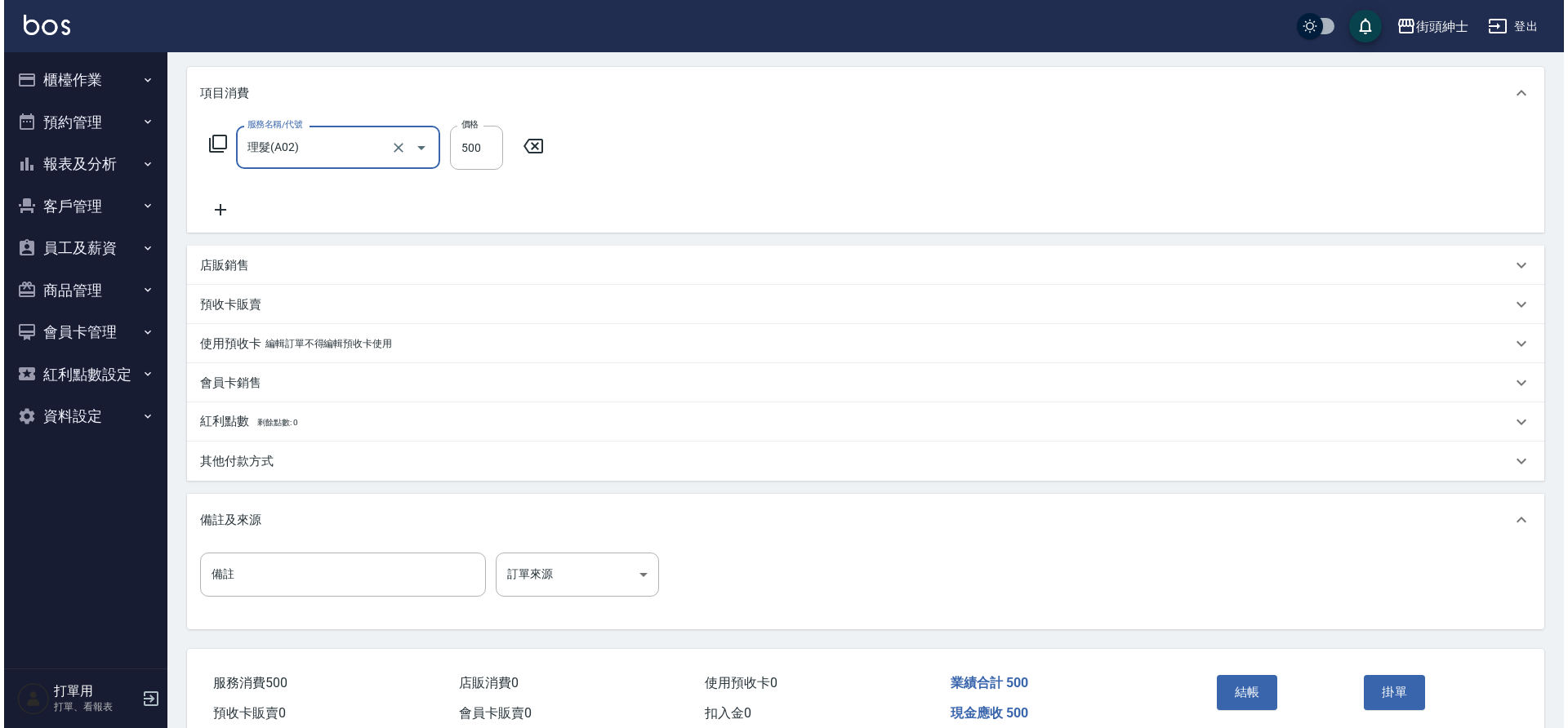
scroll to position [209, 0]
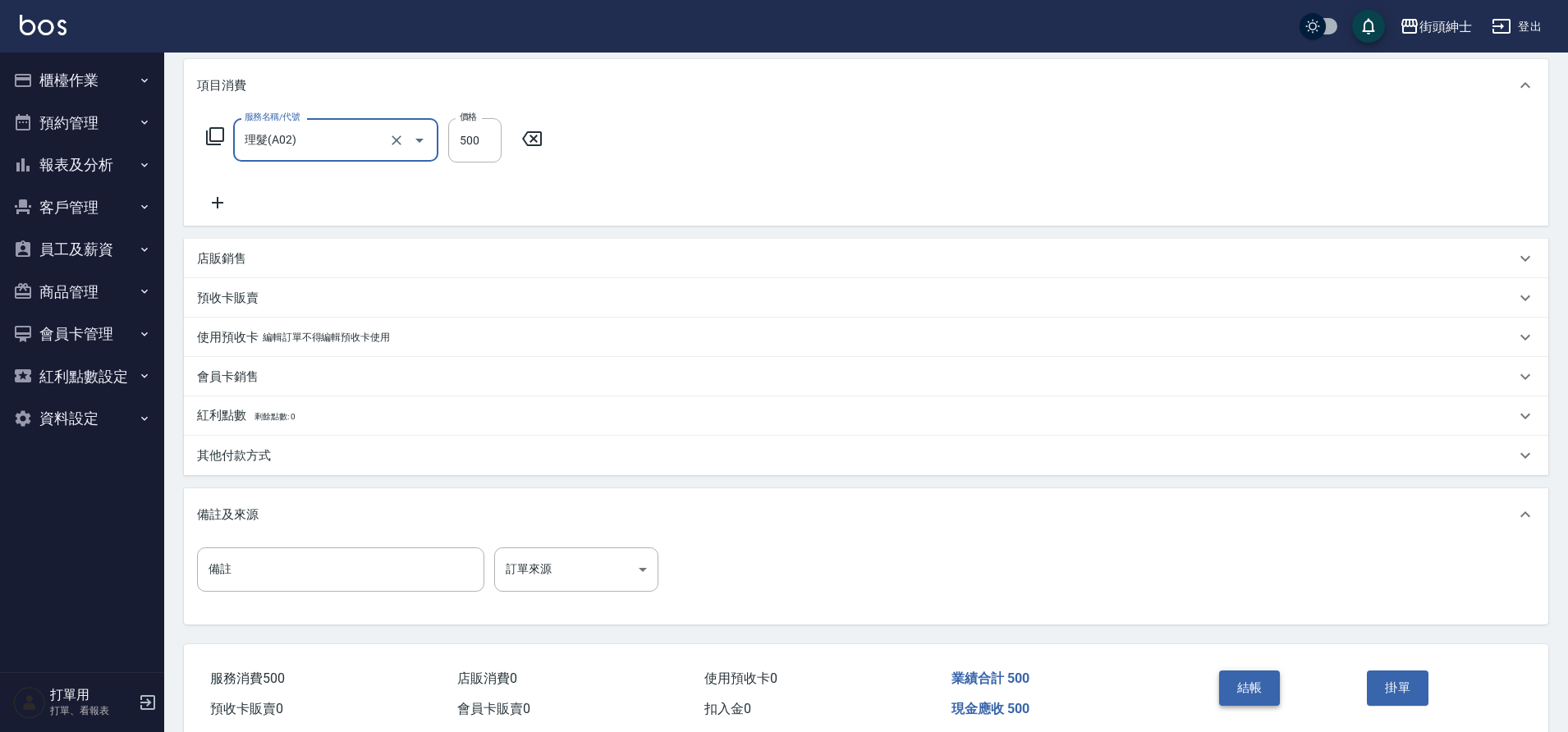
drag, startPoint x: 0, startPoint y: 0, endPoint x: 1265, endPoint y: 680, distance: 1436.2
click at [1265, 680] on button "結帳" at bounding box center [1250, 687] width 62 height 34
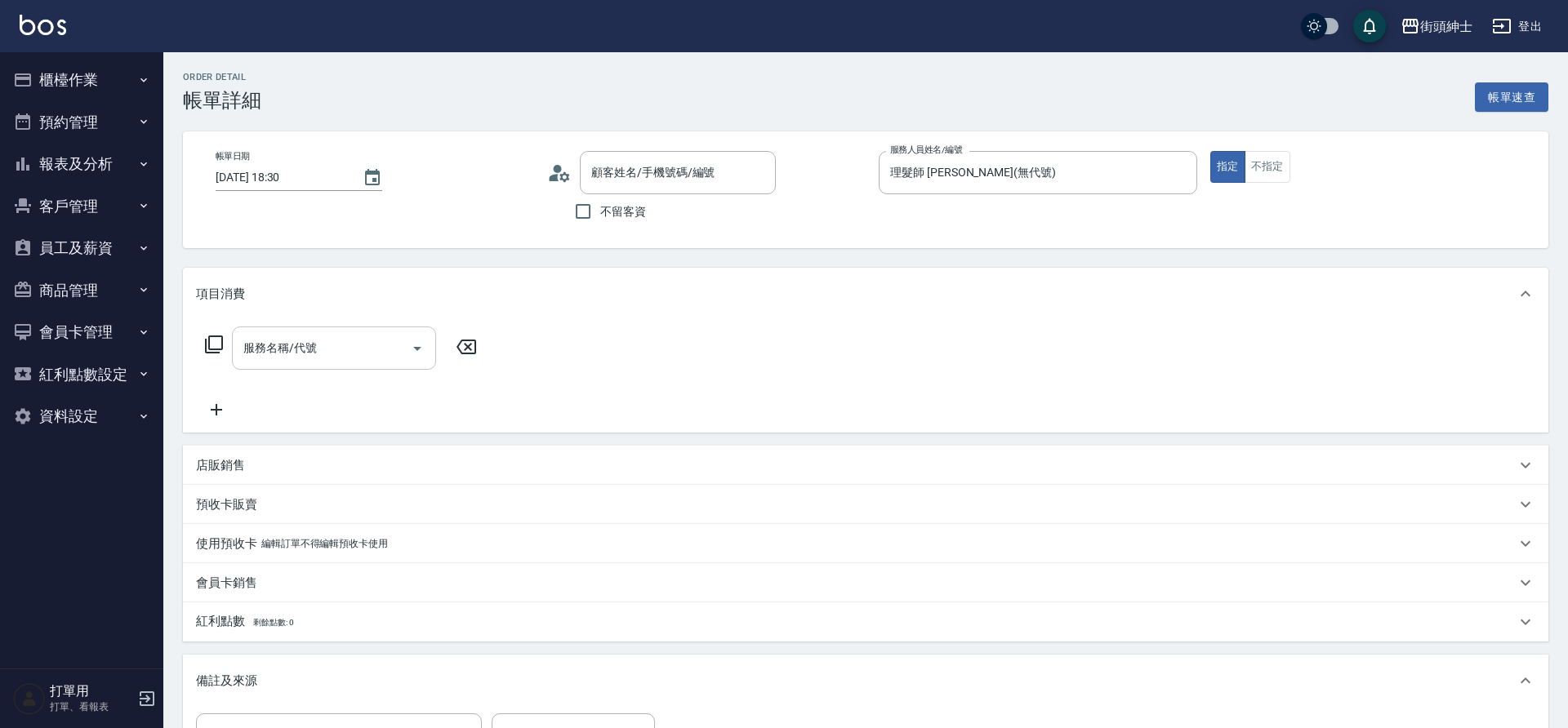
drag, startPoint x: 0, startPoint y: 0, endPoint x: 417, endPoint y: 344, distance: 540.6
click at [417, 344] on icon "Open" at bounding box center [417, 348] width 20 height 20
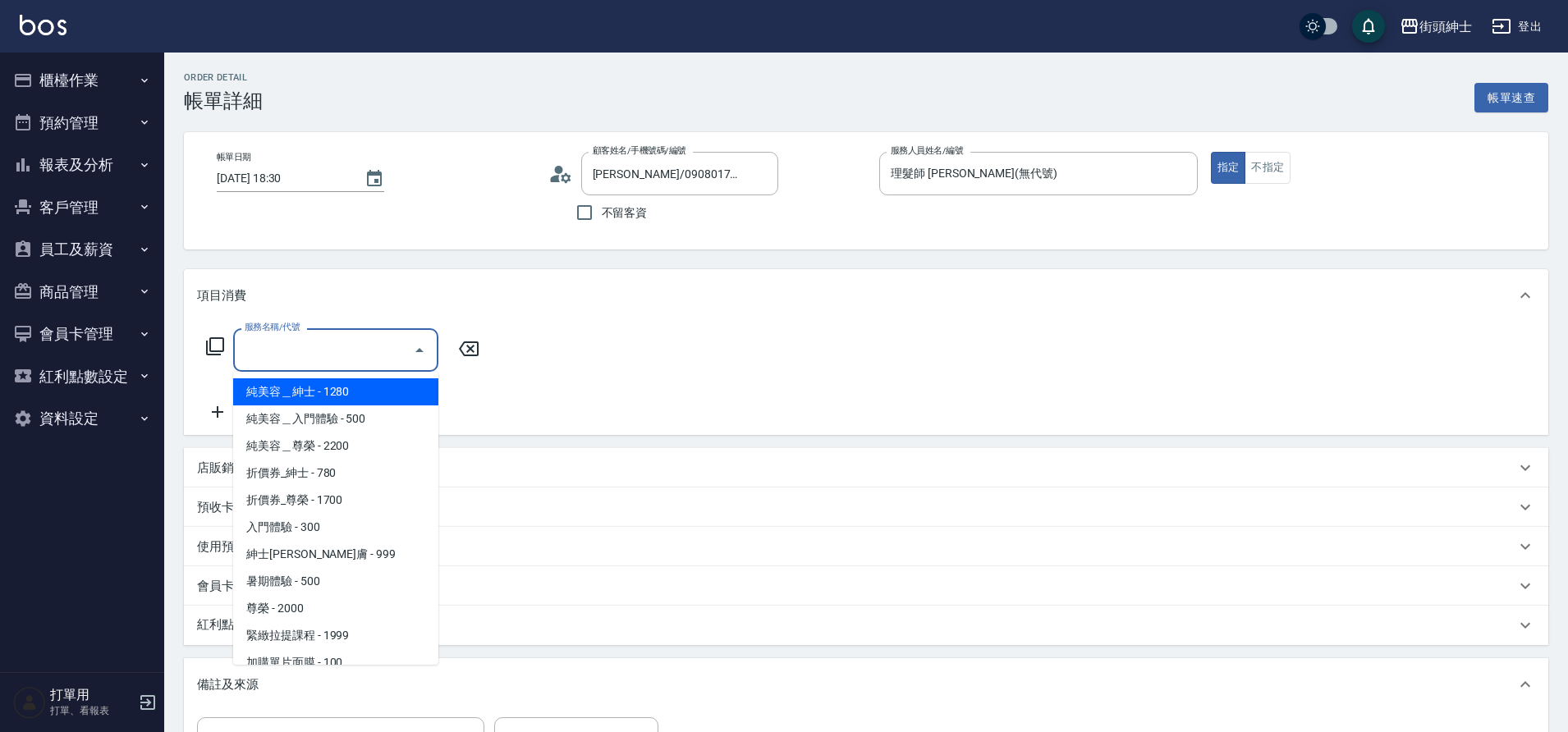
type input "[PERSON_NAME]/0908017753/null"
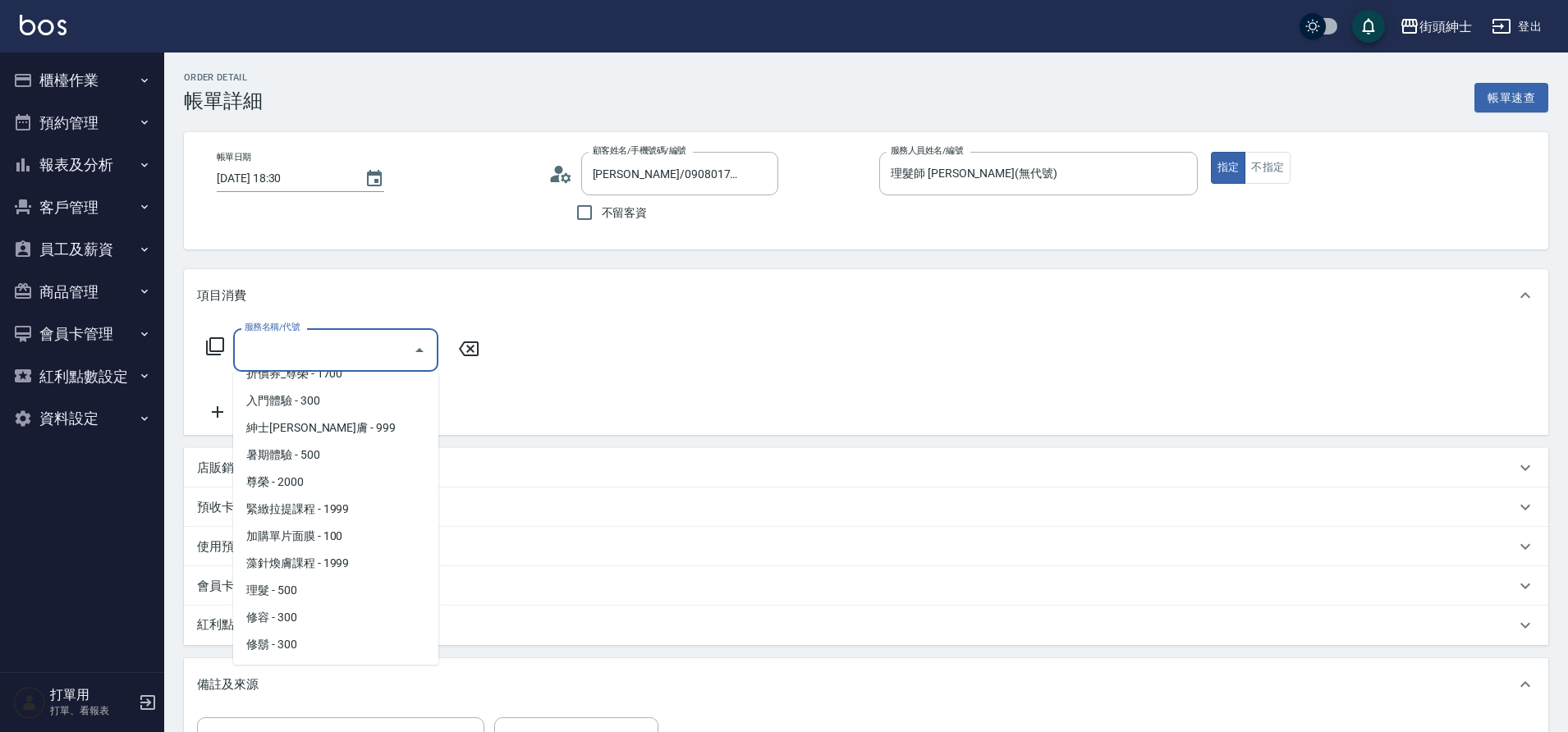
drag, startPoint x: 419, startPoint y: 346, endPoint x: 313, endPoint y: 583, distance: 259.6
click at [313, 583] on span "理髮 - 500" at bounding box center [335, 591] width 205 height 27
type input "理髮(A02)"
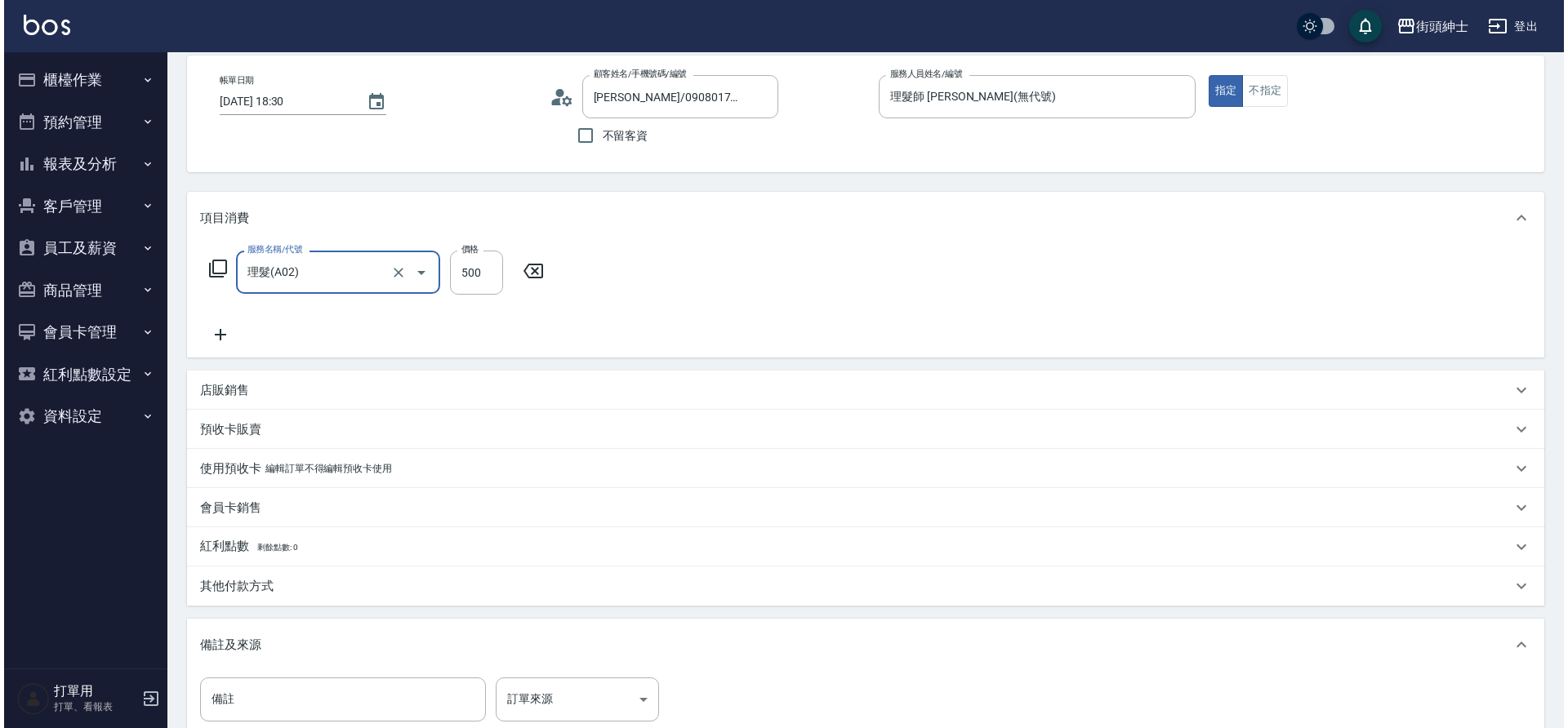
scroll to position [279, 0]
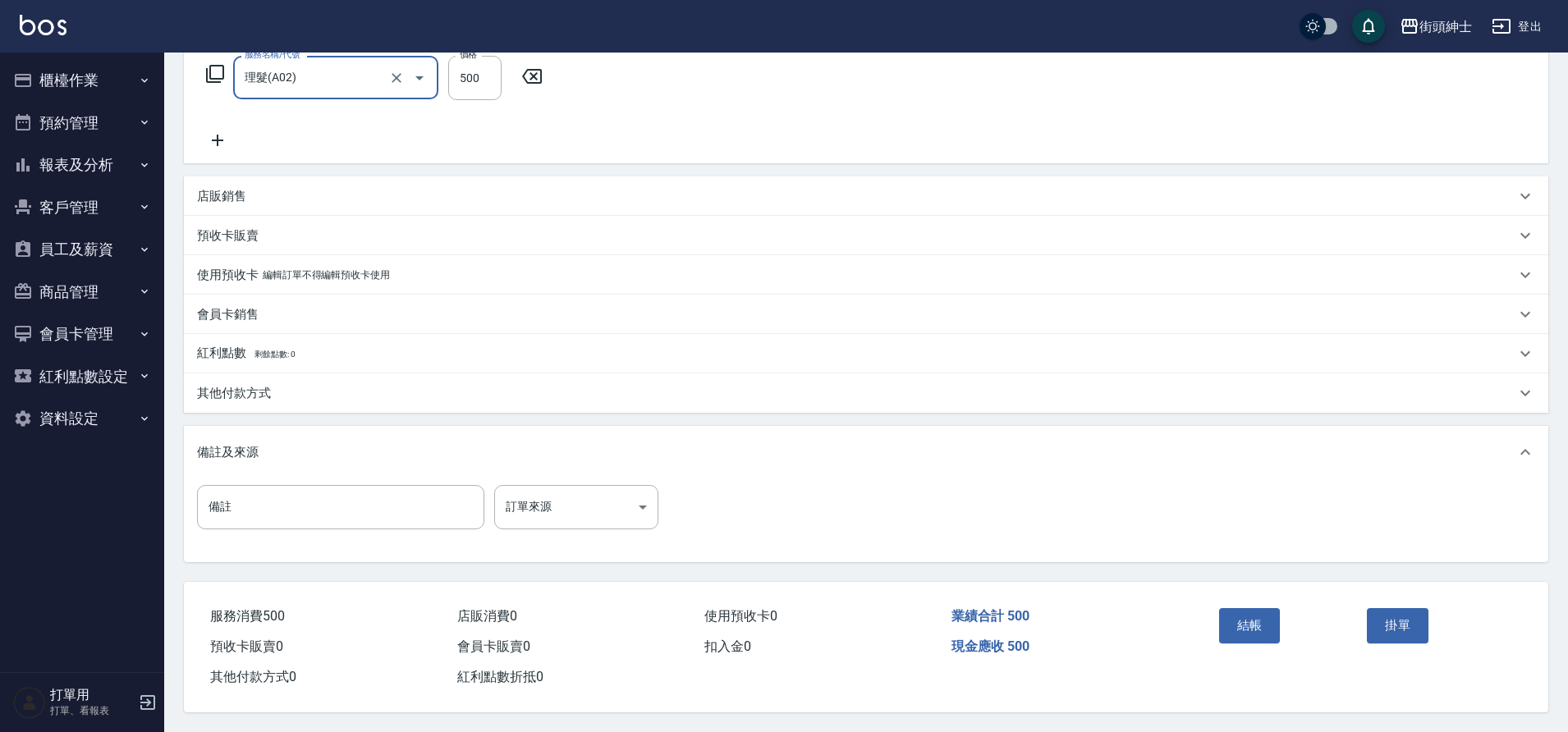
click at [1233, 613] on button "結帳" at bounding box center [1250, 626] width 62 height 34
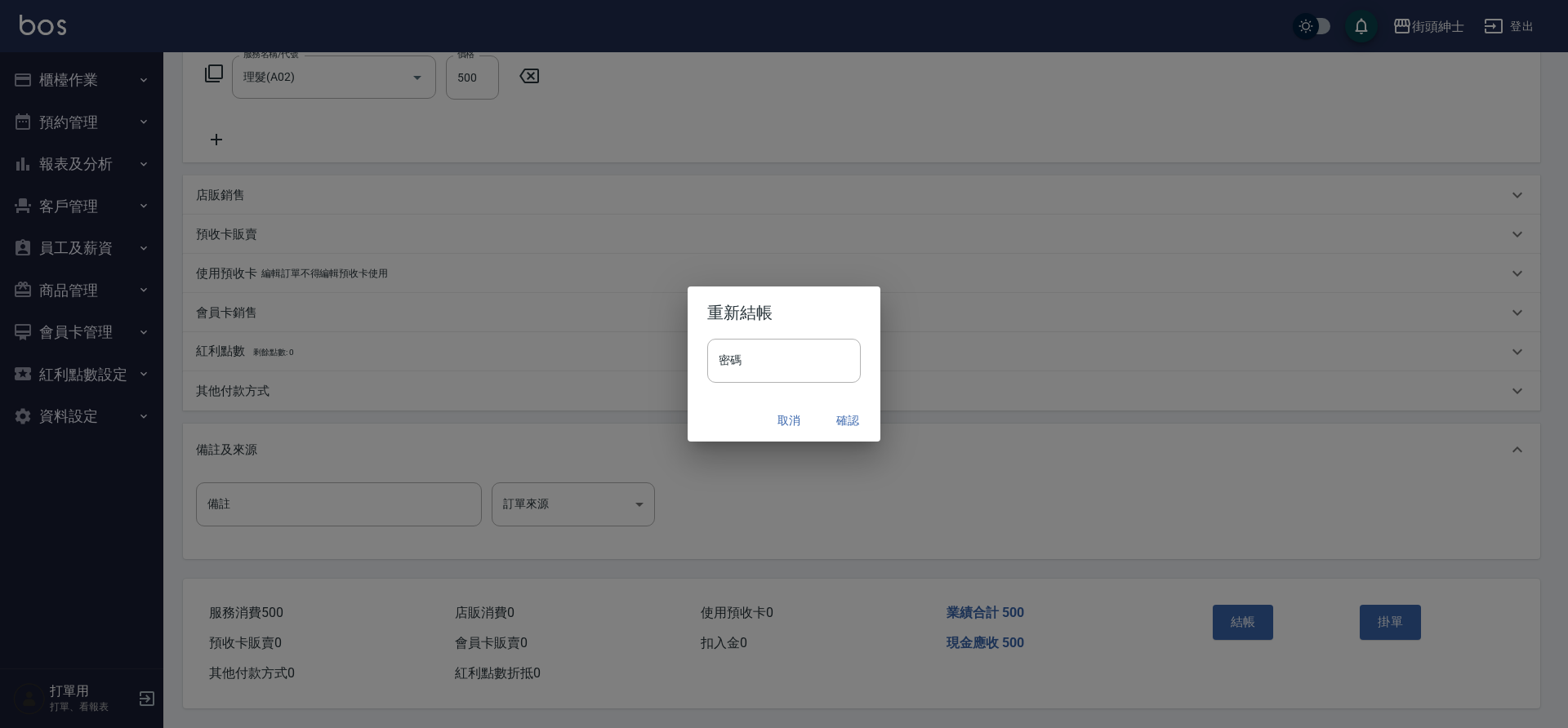
click at [848, 419] on button "確認" at bounding box center [848, 420] width 52 height 30
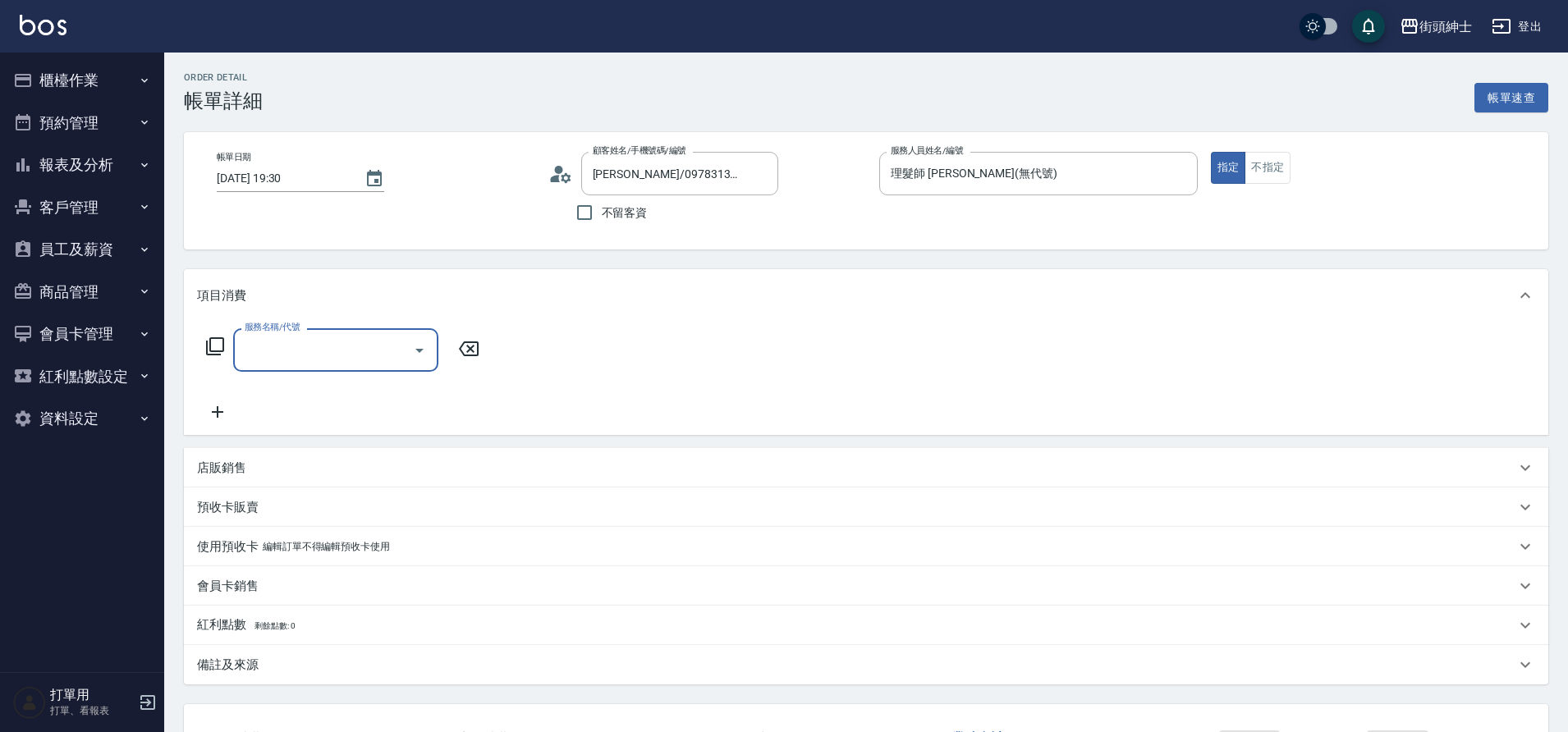
click at [410, 346] on icon "Open" at bounding box center [419, 350] width 20 height 20
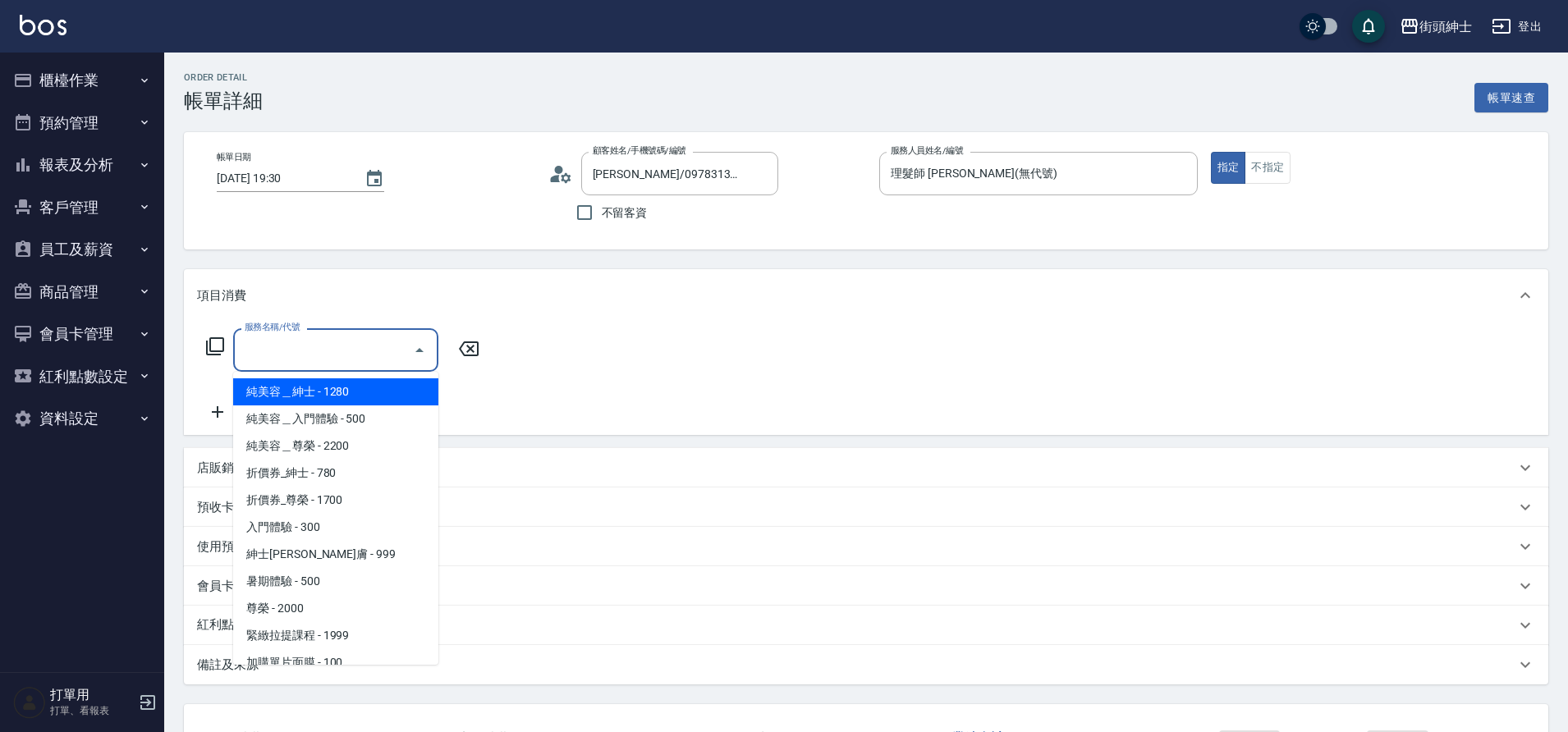
scroll to position [126, 0]
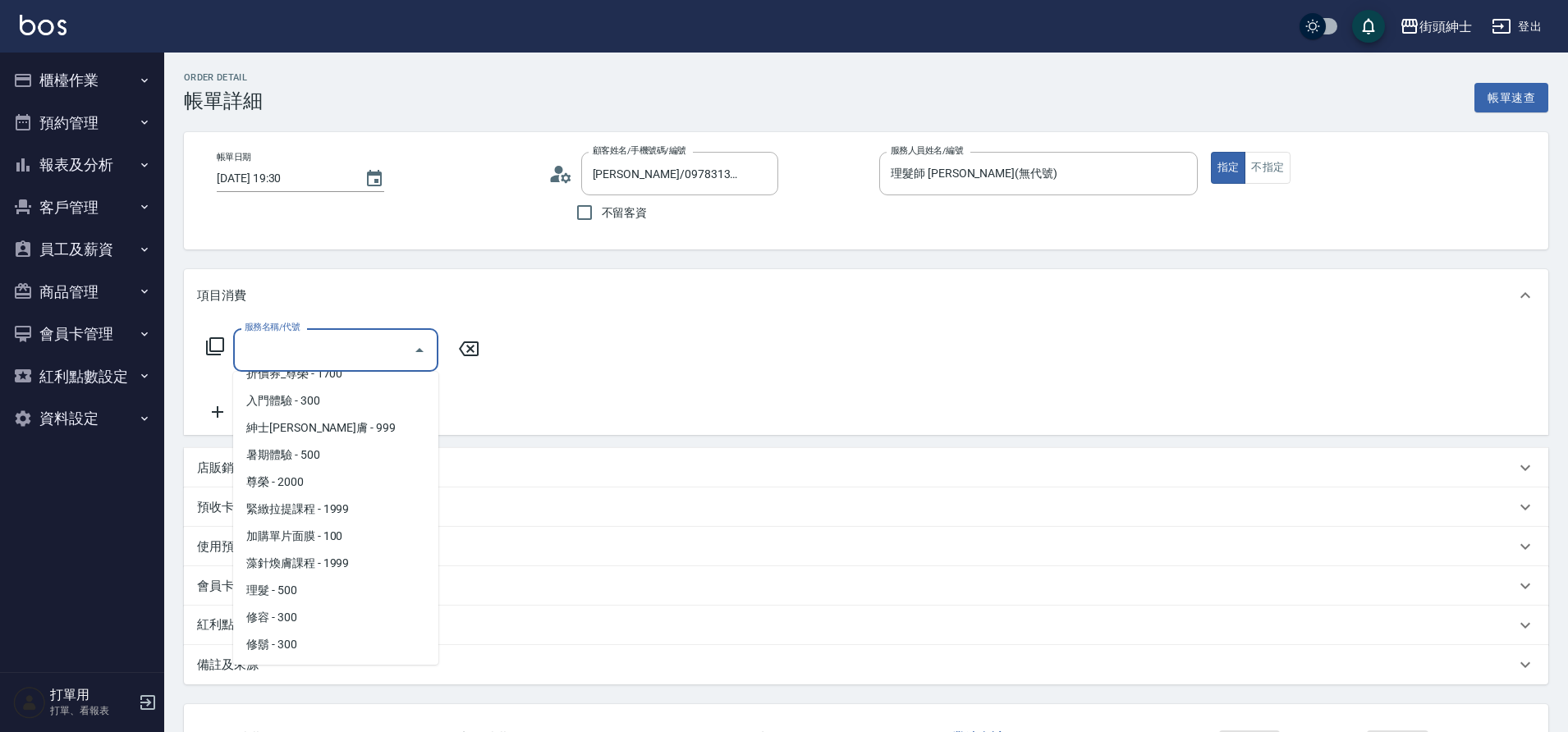
click at [309, 590] on span "理髮 - 500" at bounding box center [335, 591] width 205 height 27
type input "理髮(A02)"
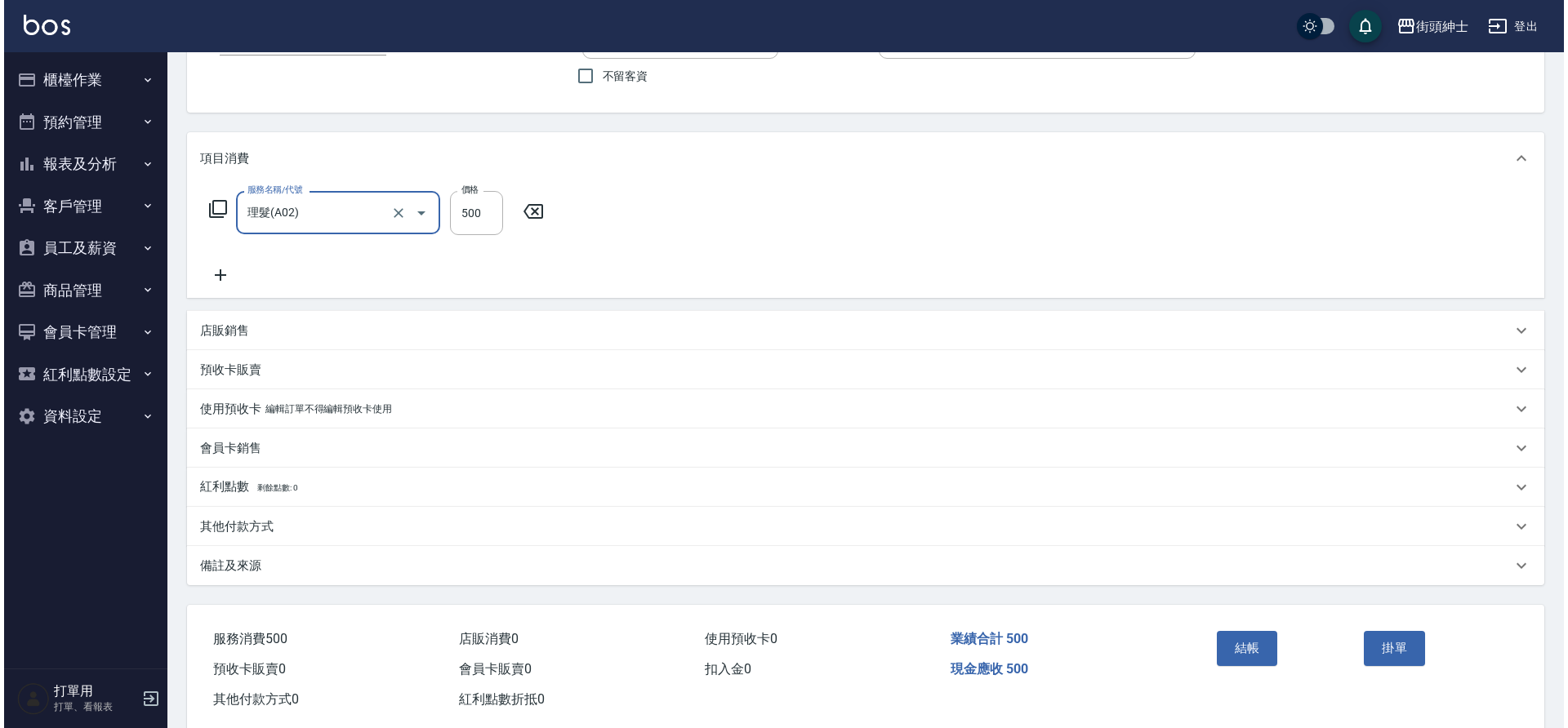
scroll to position [169, 0]
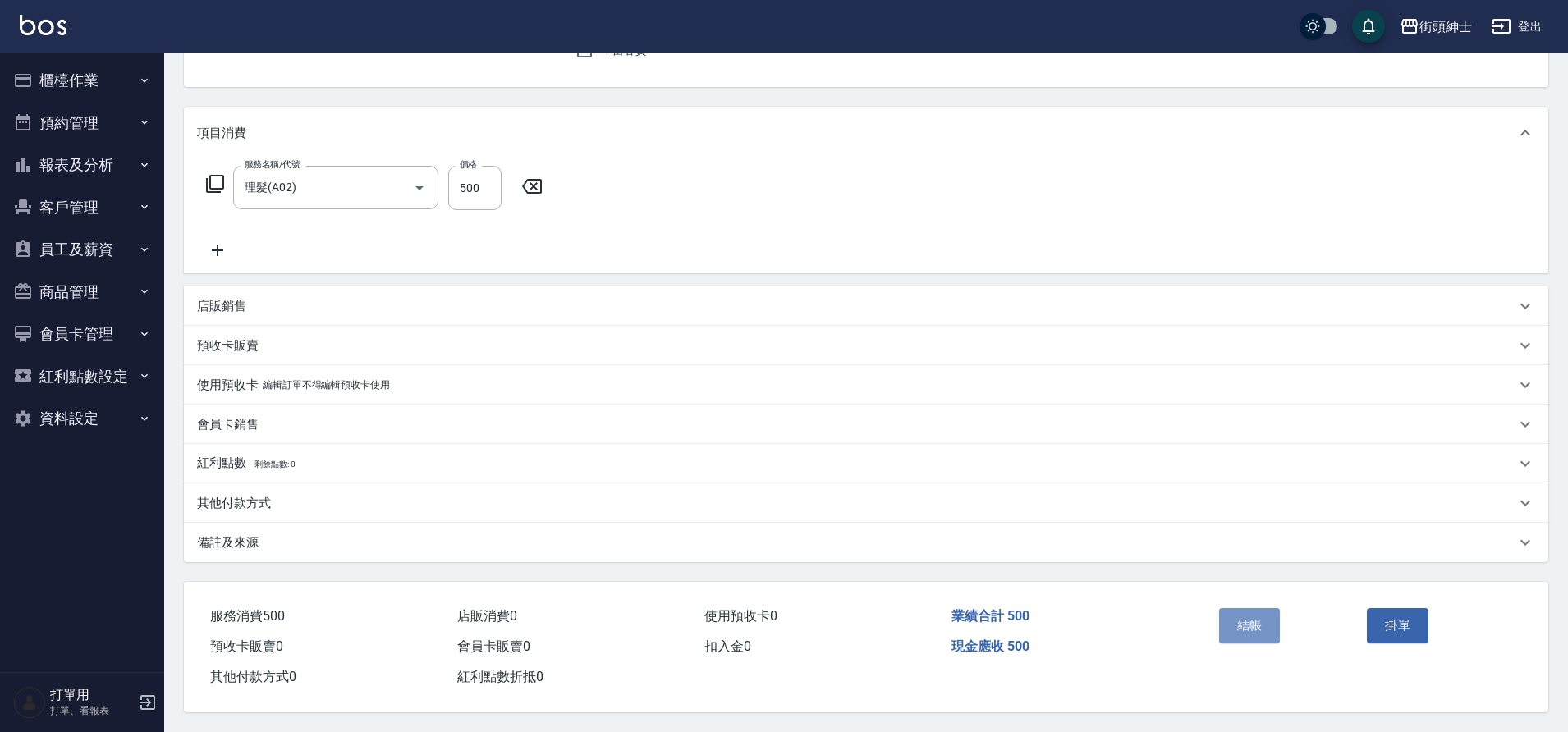
click at [1235, 609] on button "結帳" at bounding box center [1250, 626] width 62 height 34
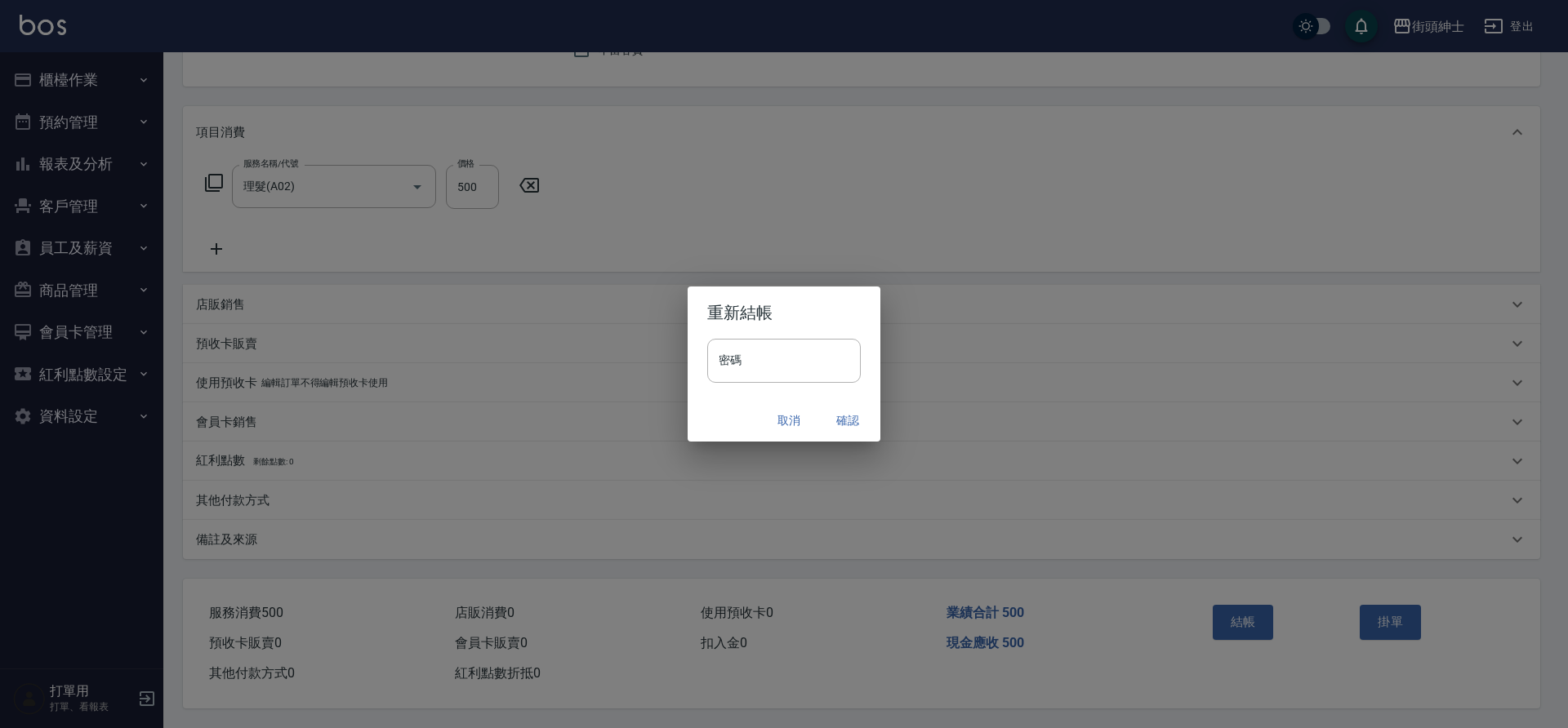
click at [840, 415] on button "確認" at bounding box center [848, 420] width 52 height 30
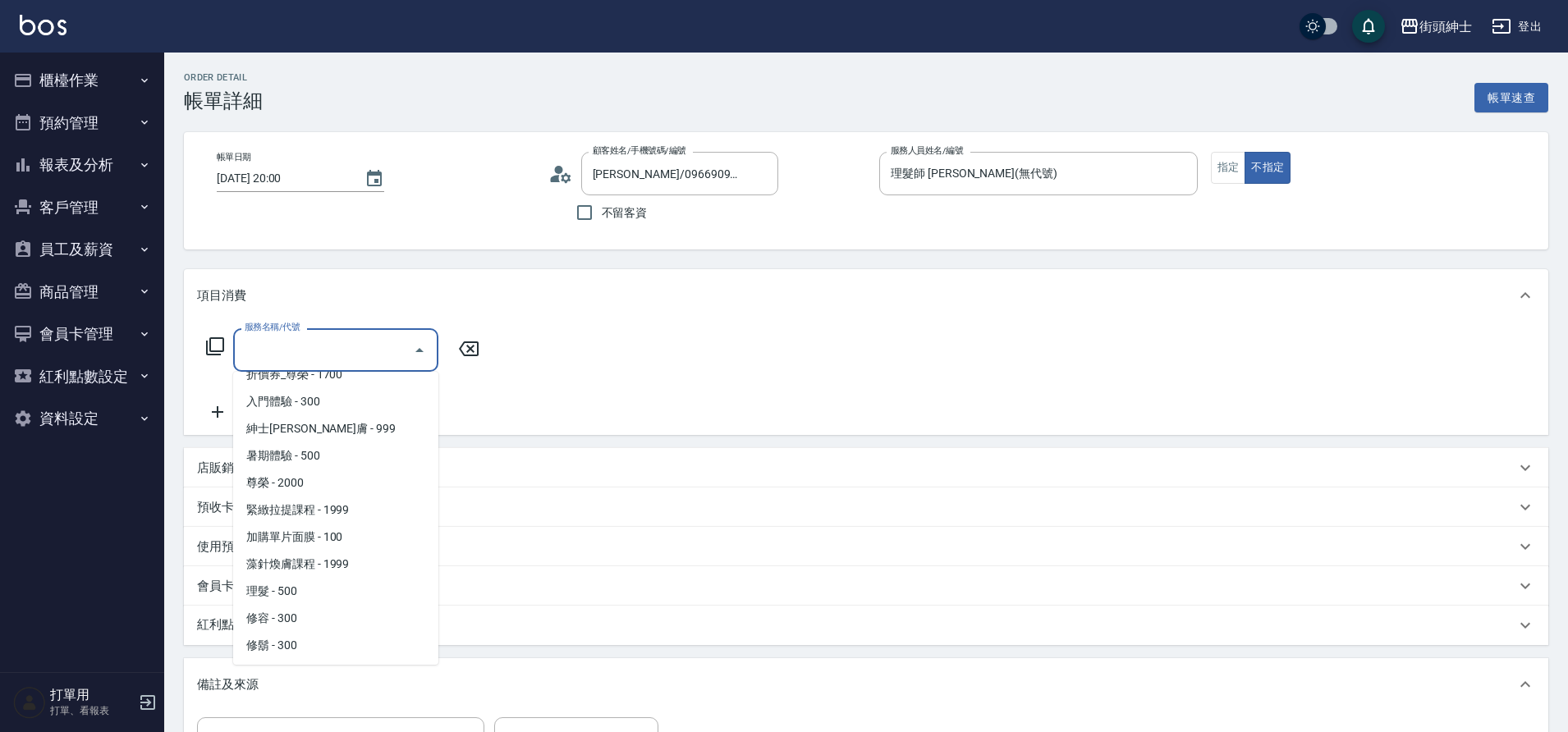
scroll to position [126, 0]
click at [307, 588] on span "理髮 - 500" at bounding box center [335, 591] width 205 height 27
type input "理髮(A02)"
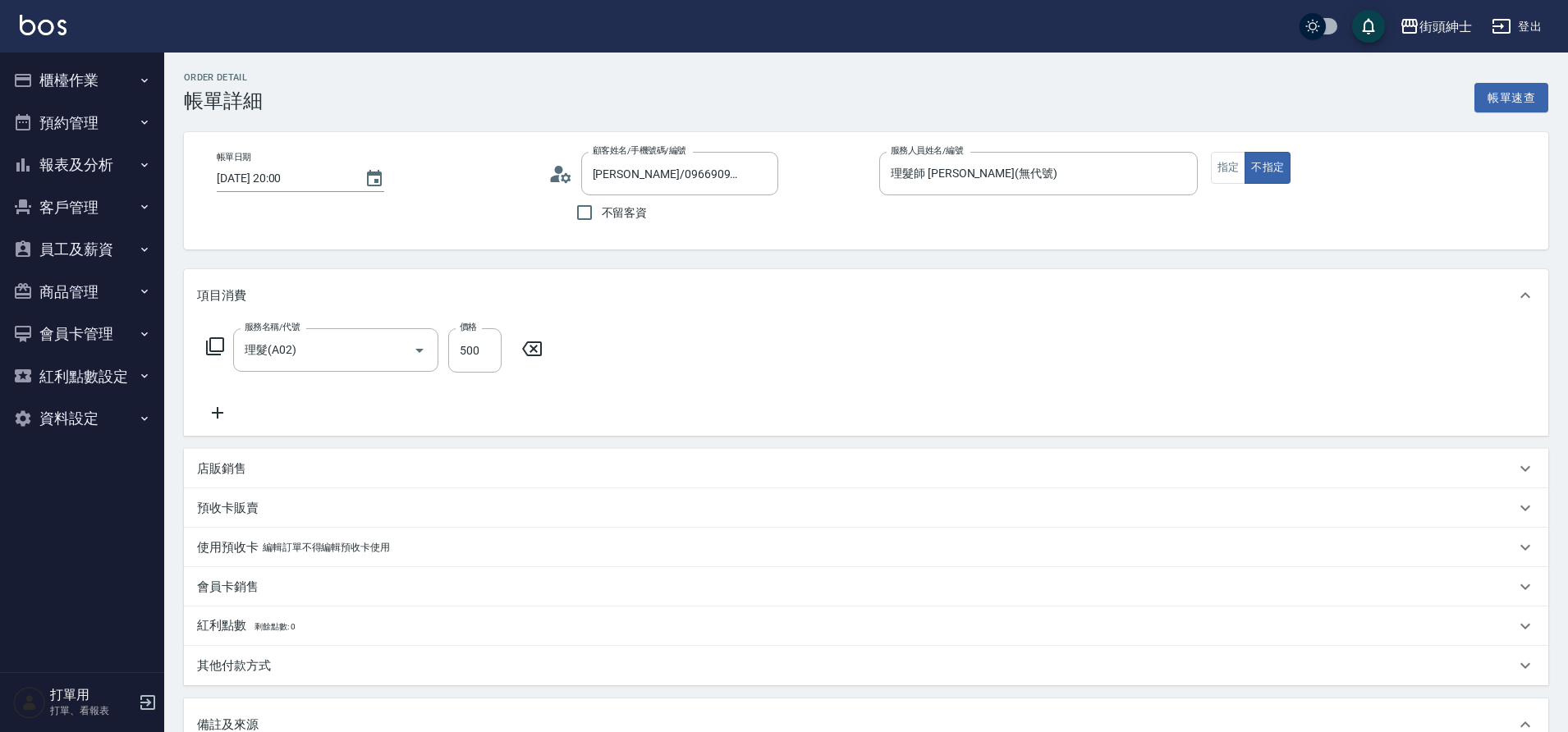
click at [264, 467] on div "店販銷售" at bounding box center [856, 469] width 1319 height 17
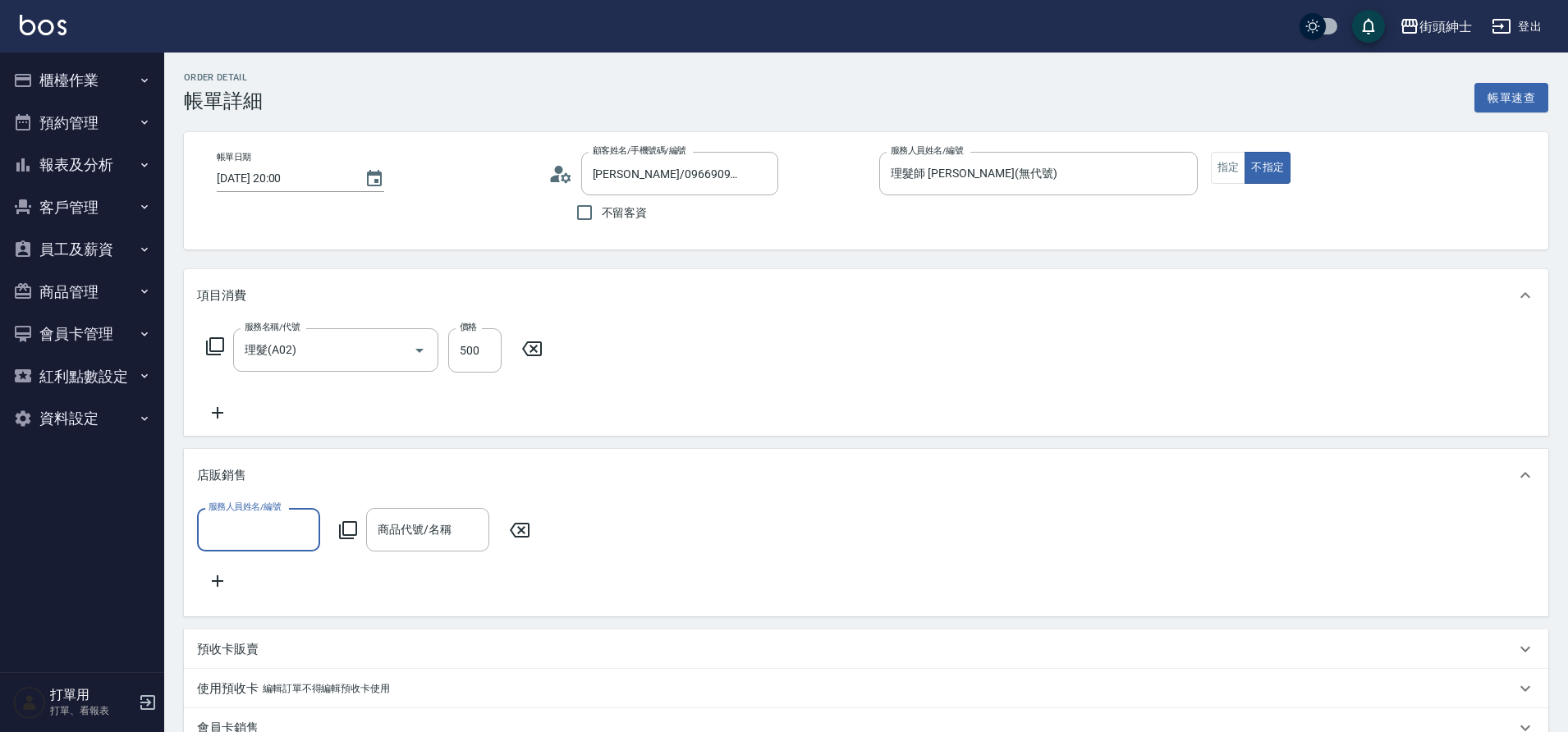
scroll to position [1, 0]
click at [291, 525] on input "服務人員姓名/編號" at bounding box center [258, 530] width 108 height 29
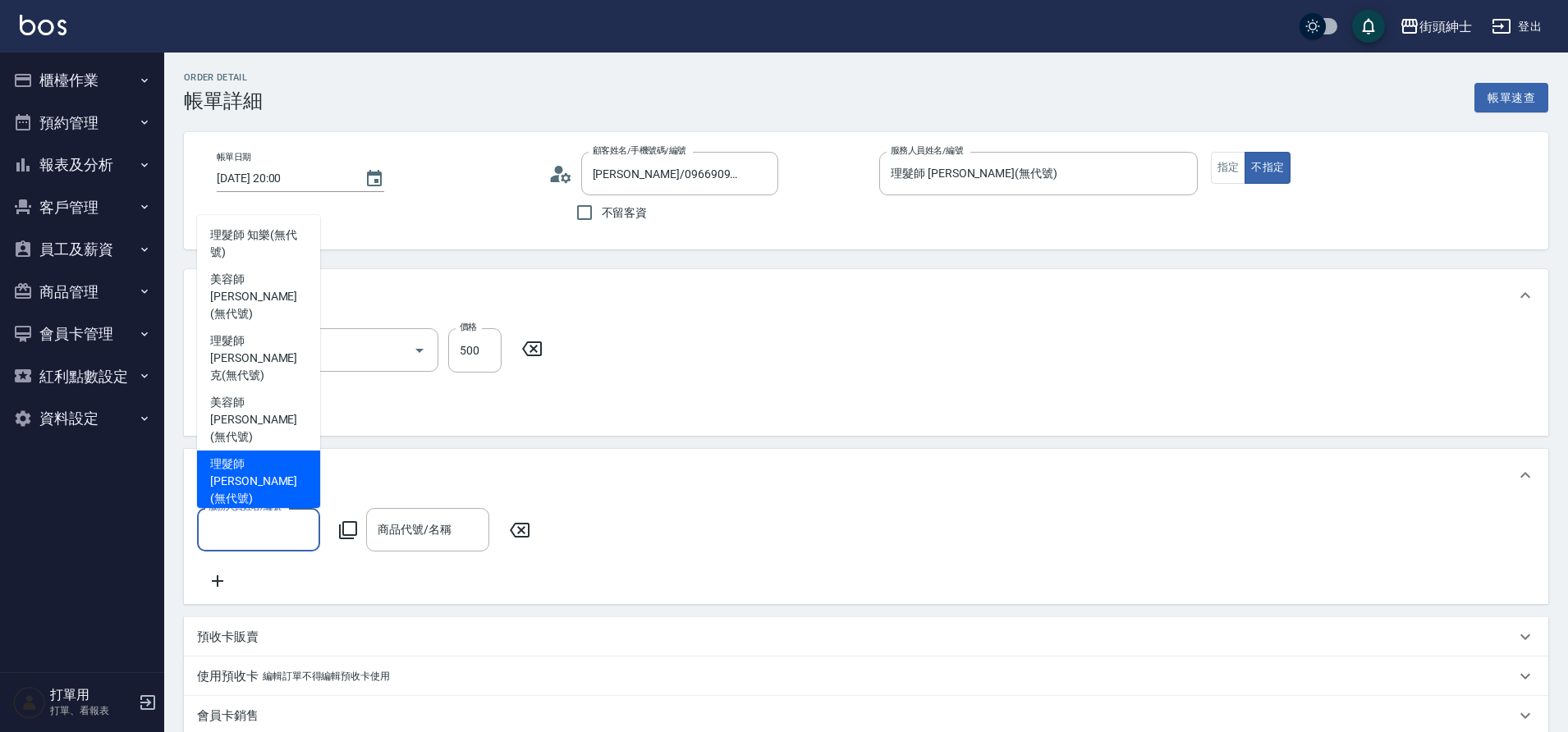
click at [282, 497] on div "理髮師 [PERSON_NAME] (無代號)" at bounding box center [259, 482] width 123 height 62
type input "理髮師 [PERSON_NAME](無代號)"
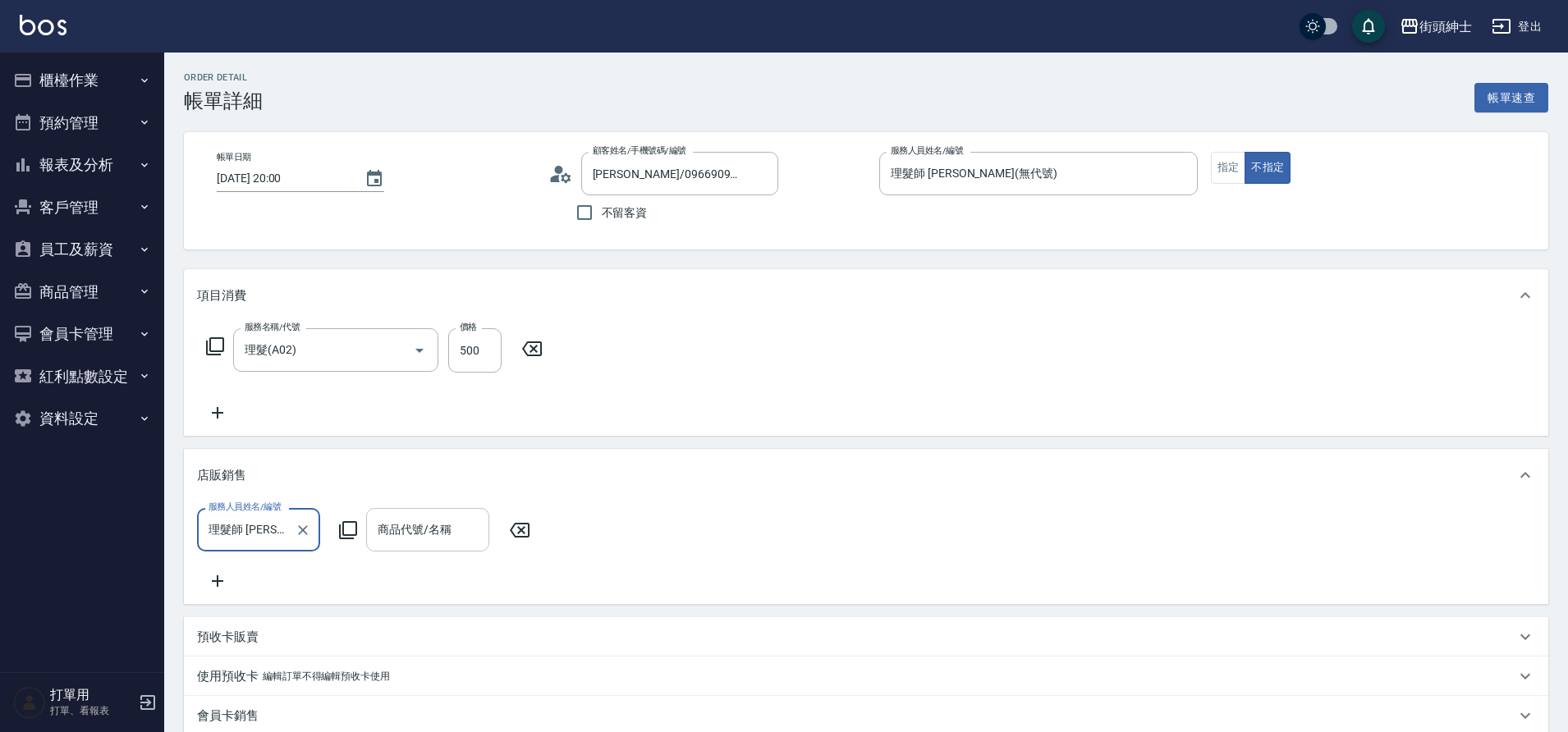
click at [399, 525] on input "商品代號/名稱" at bounding box center [428, 530] width 108 height 29
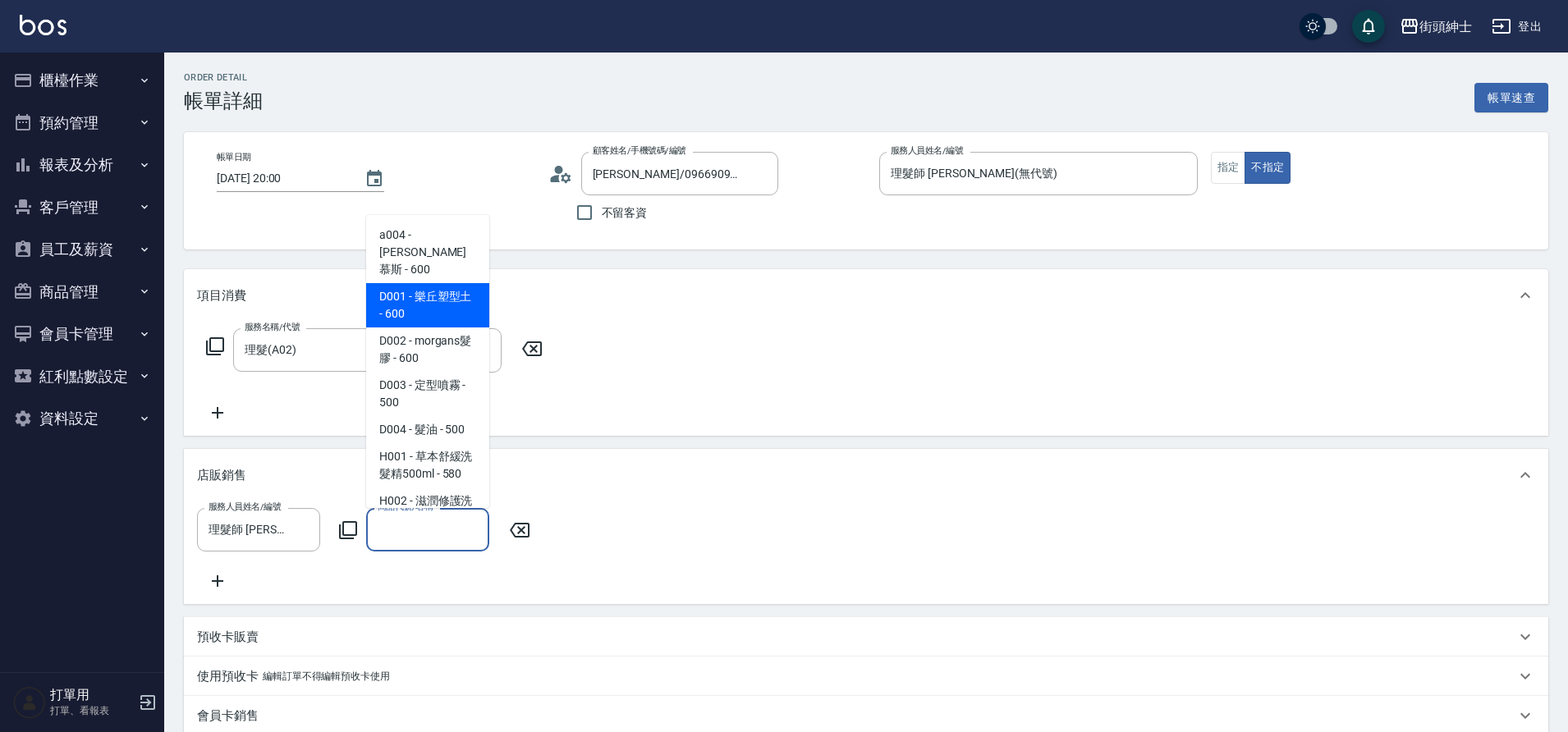
click at [427, 297] on span "D001 - 樂丘塑型土 - 600" at bounding box center [428, 305] width 123 height 45
type input "樂丘塑型土"
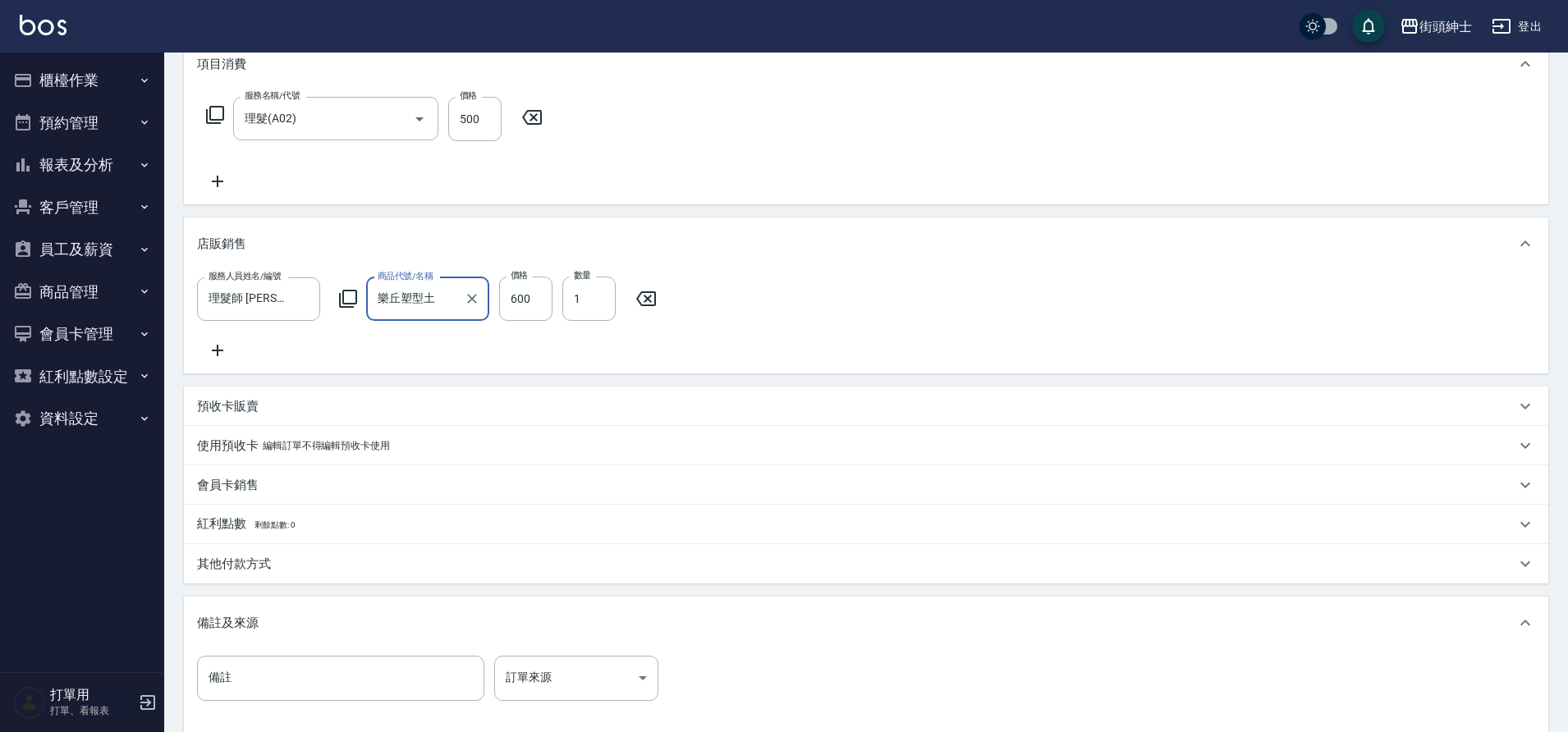
scroll to position [231, 0]
click at [543, 309] on input "600" at bounding box center [526, 300] width 53 height 45
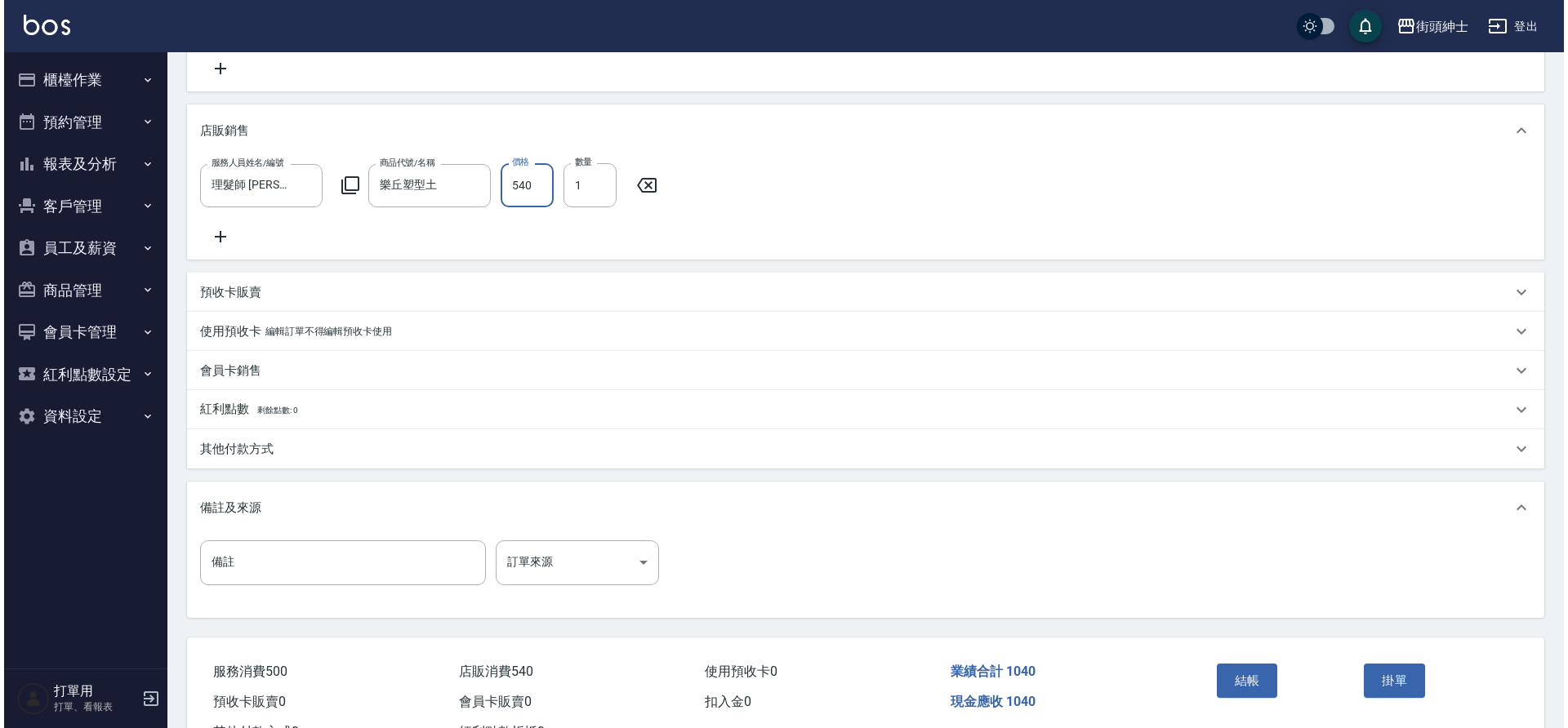
scroll to position [343, 0]
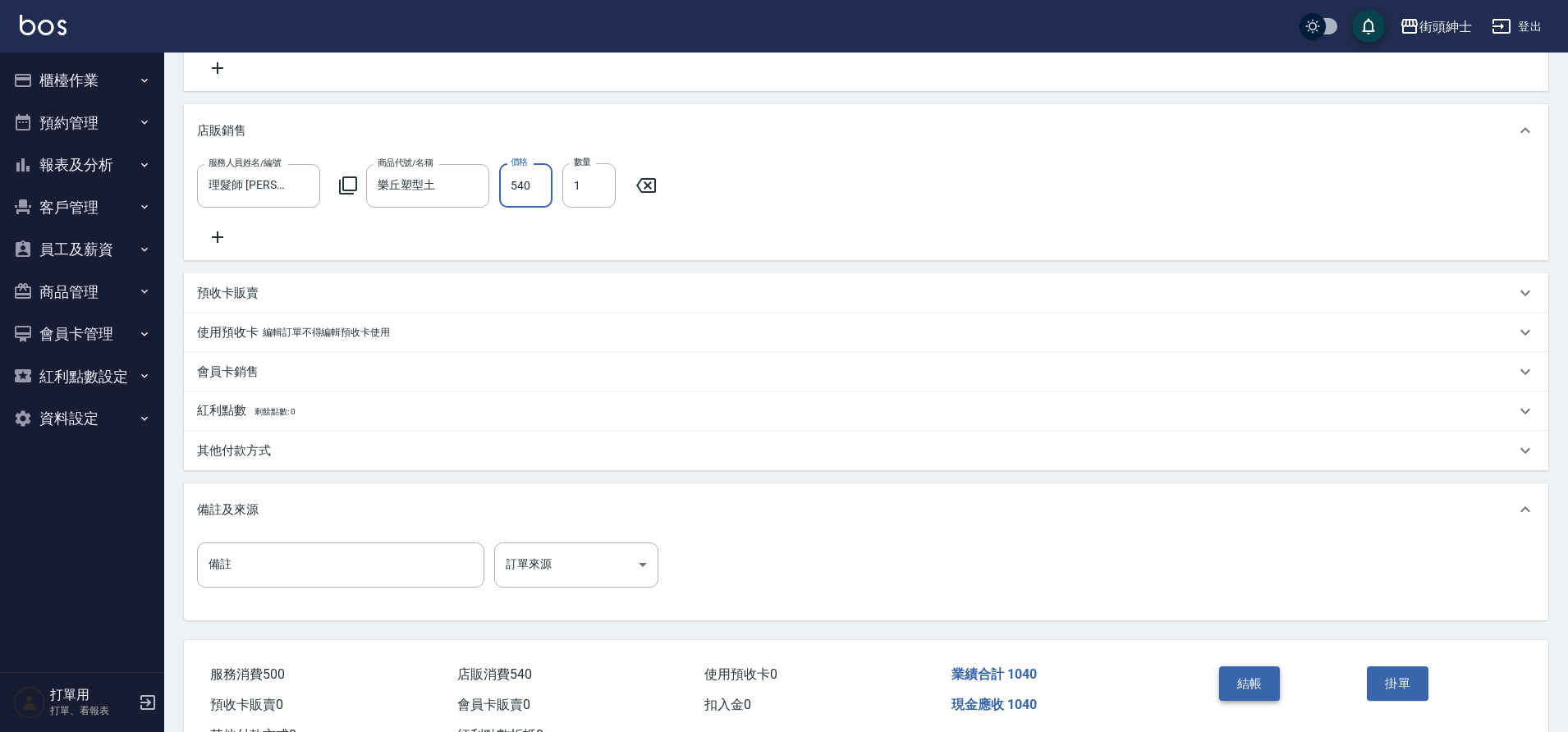
type input "540"
click at [1247, 684] on button "結帳" at bounding box center [1250, 684] width 62 height 34
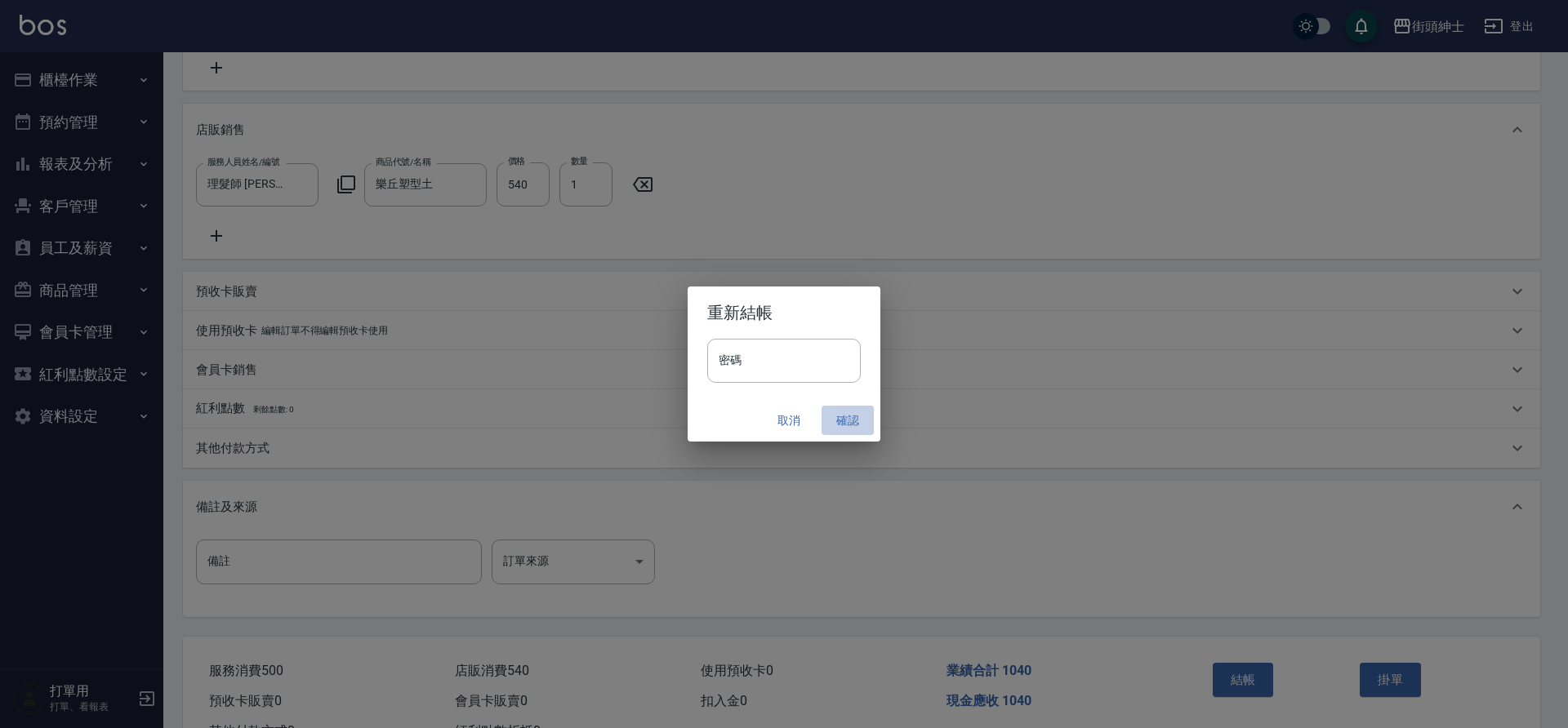
click at [854, 417] on button "確認" at bounding box center [848, 420] width 52 height 30
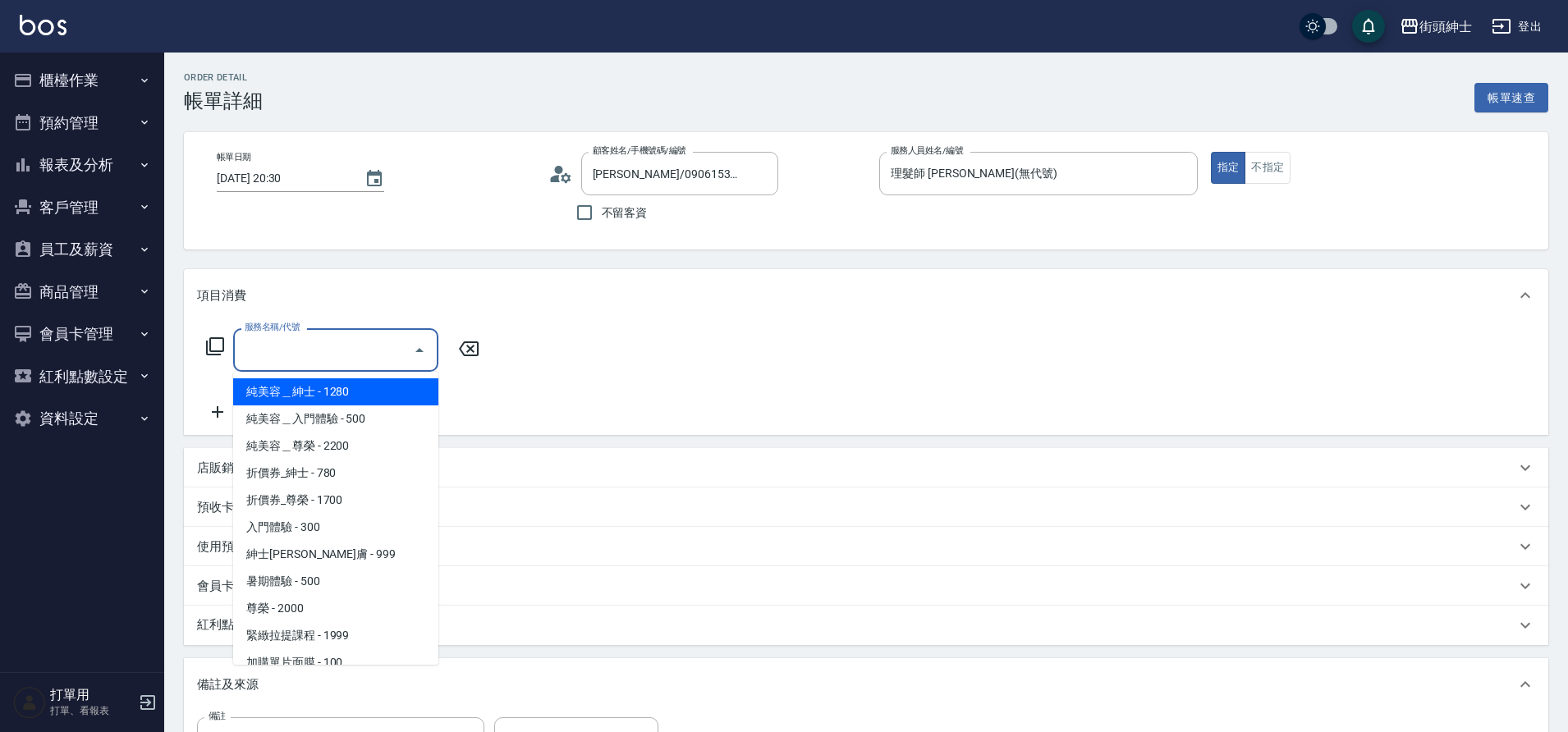
scroll to position [126, 0]
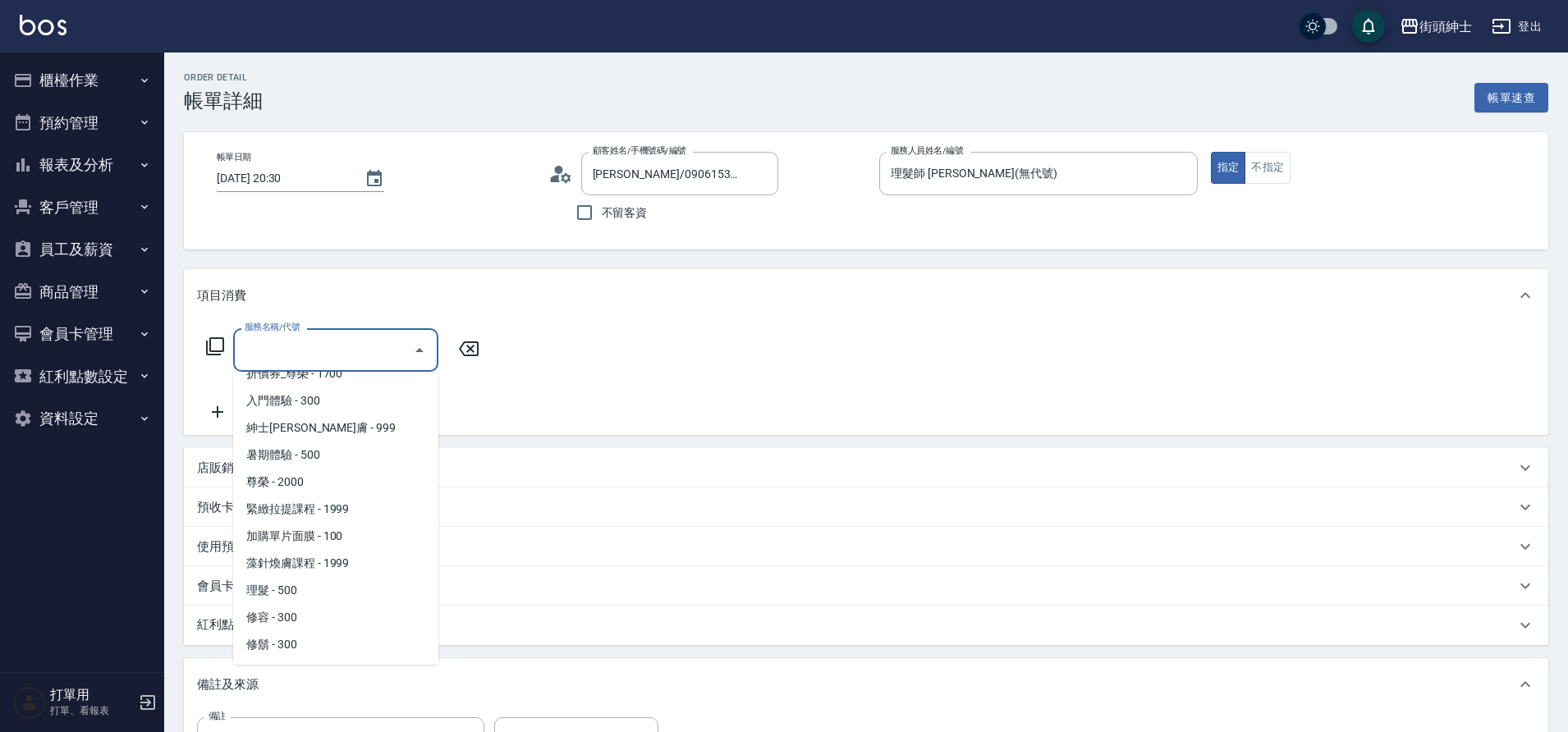
drag, startPoint x: 0, startPoint y: 0, endPoint x: 323, endPoint y: 593, distance: 675.3
click at [323, 593] on span "理髮 - 500" at bounding box center [335, 591] width 205 height 27
type input "理髮(A02)"
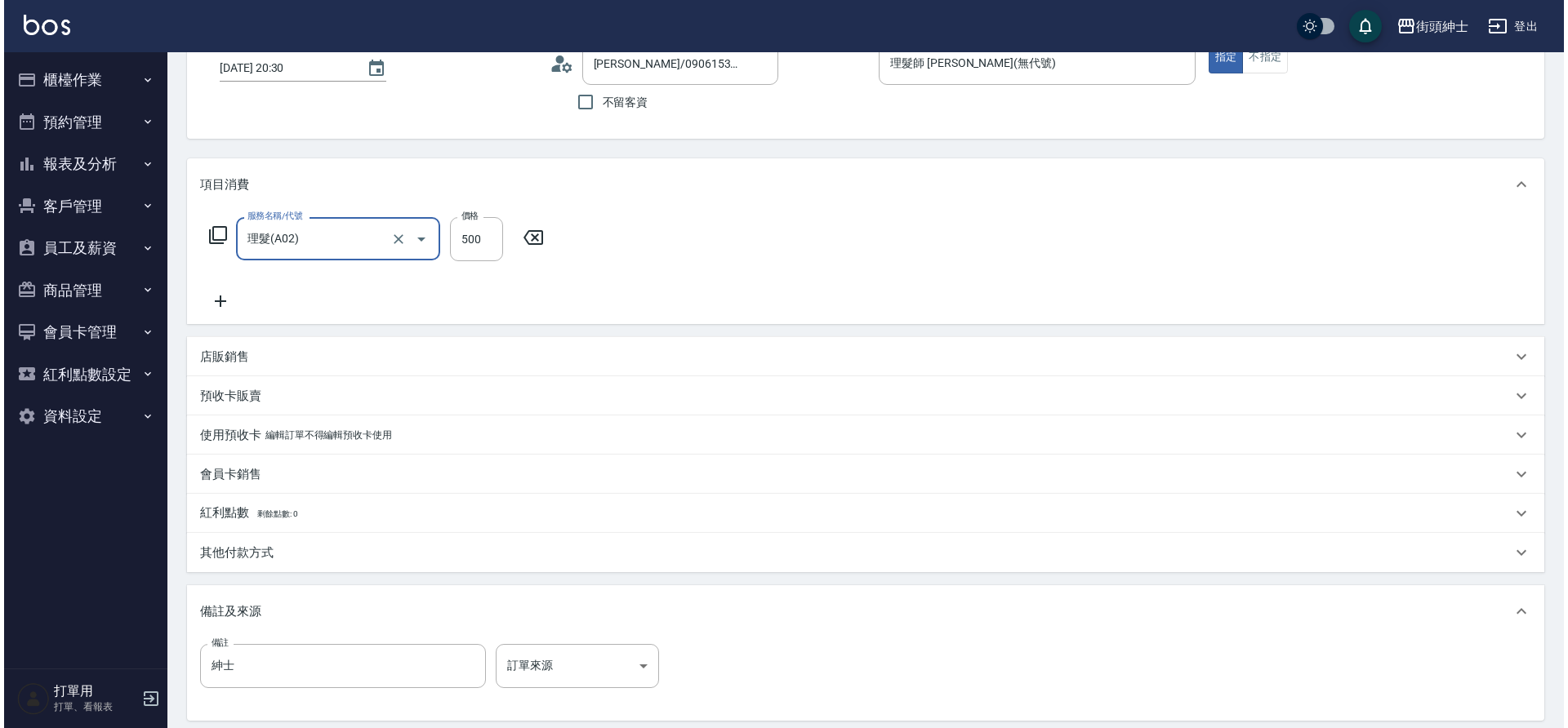
scroll to position [279, 0]
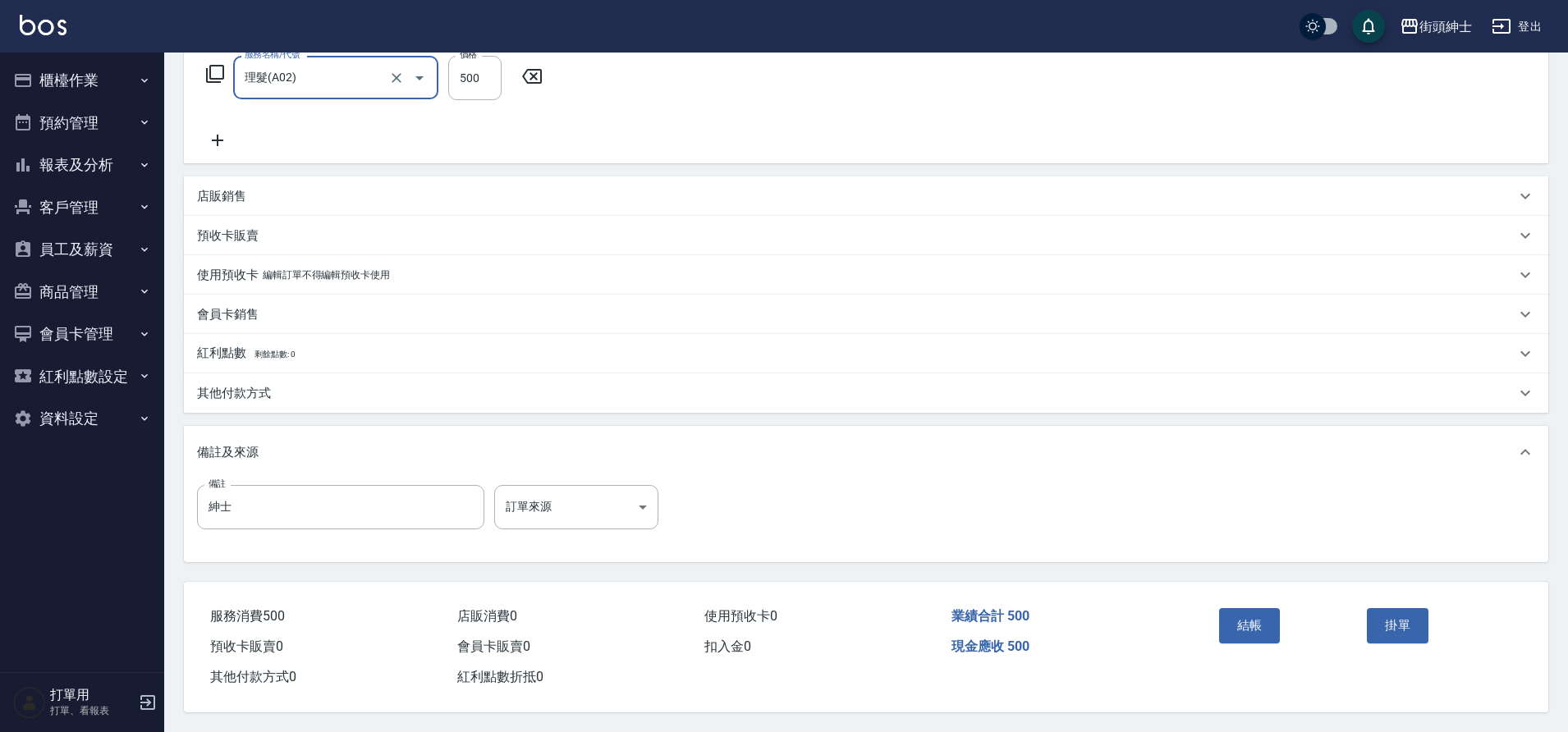
click at [1235, 622] on button "結帳" at bounding box center [1250, 626] width 62 height 34
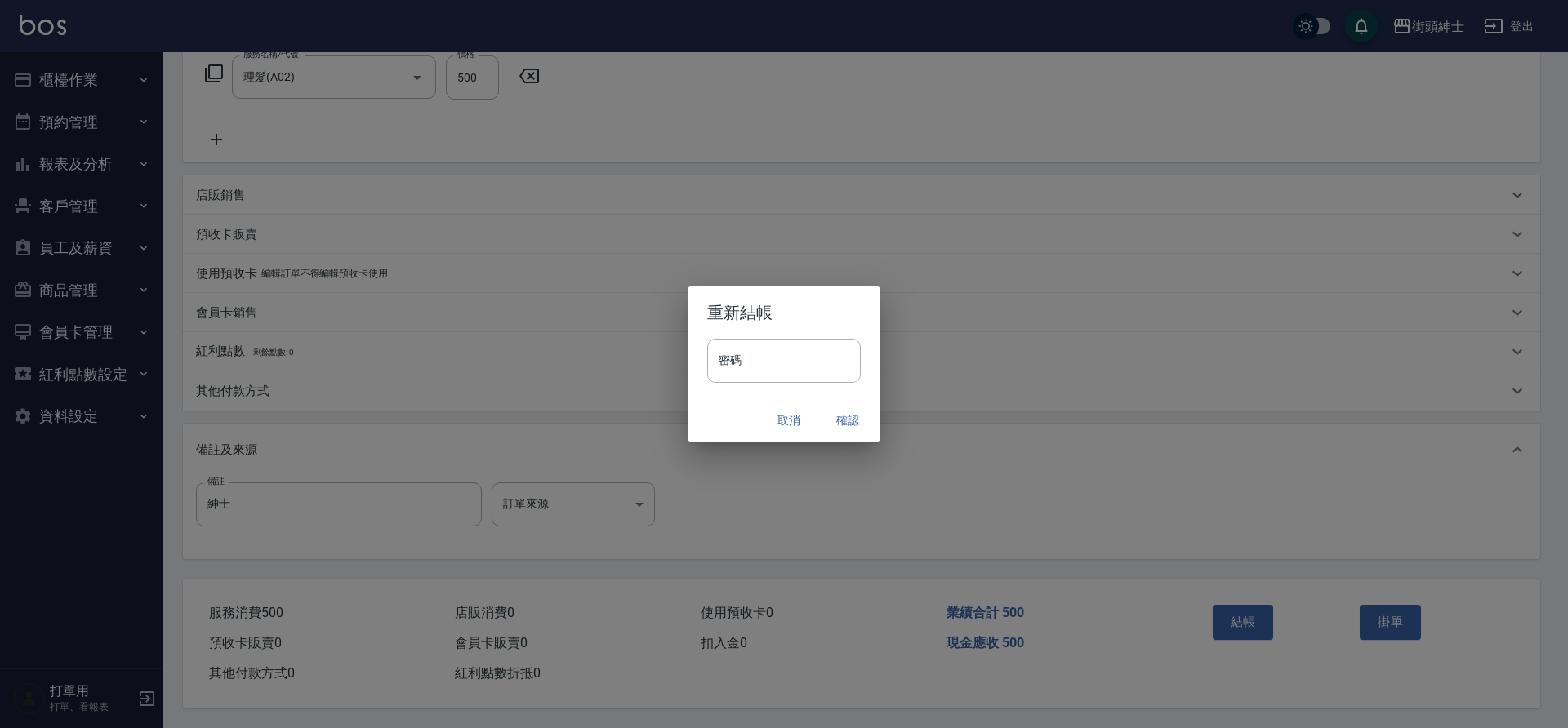
click at [842, 419] on button "確認" at bounding box center [848, 420] width 52 height 30
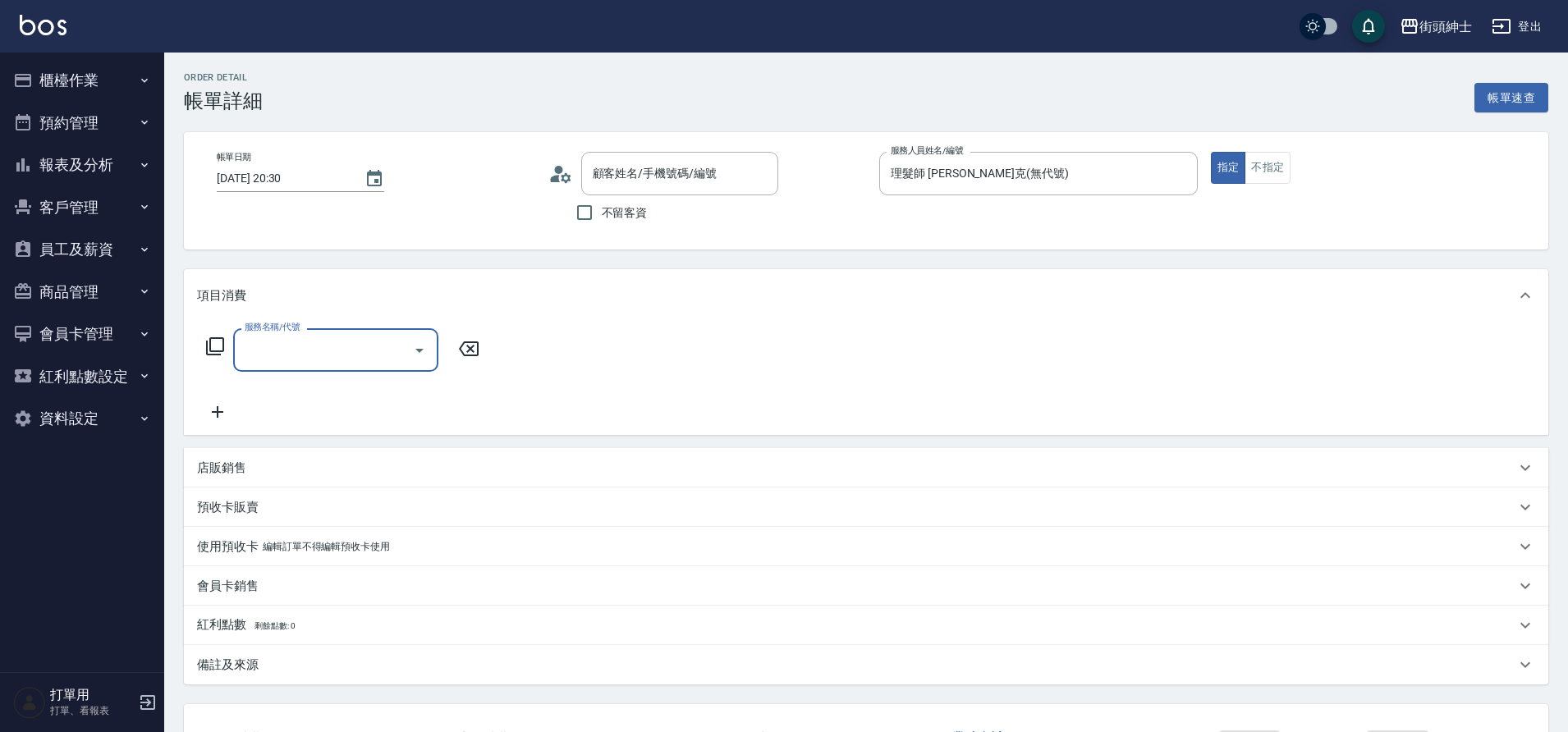
type input "[PERSON_NAME]/0983086329/null"
drag, startPoint x: 0, startPoint y: 0, endPoint x: 421, endPoint y: 341, distance: 541.8
click at [421, 341] on icon "Open" at bounding box center [419, 350] width 20 height 20
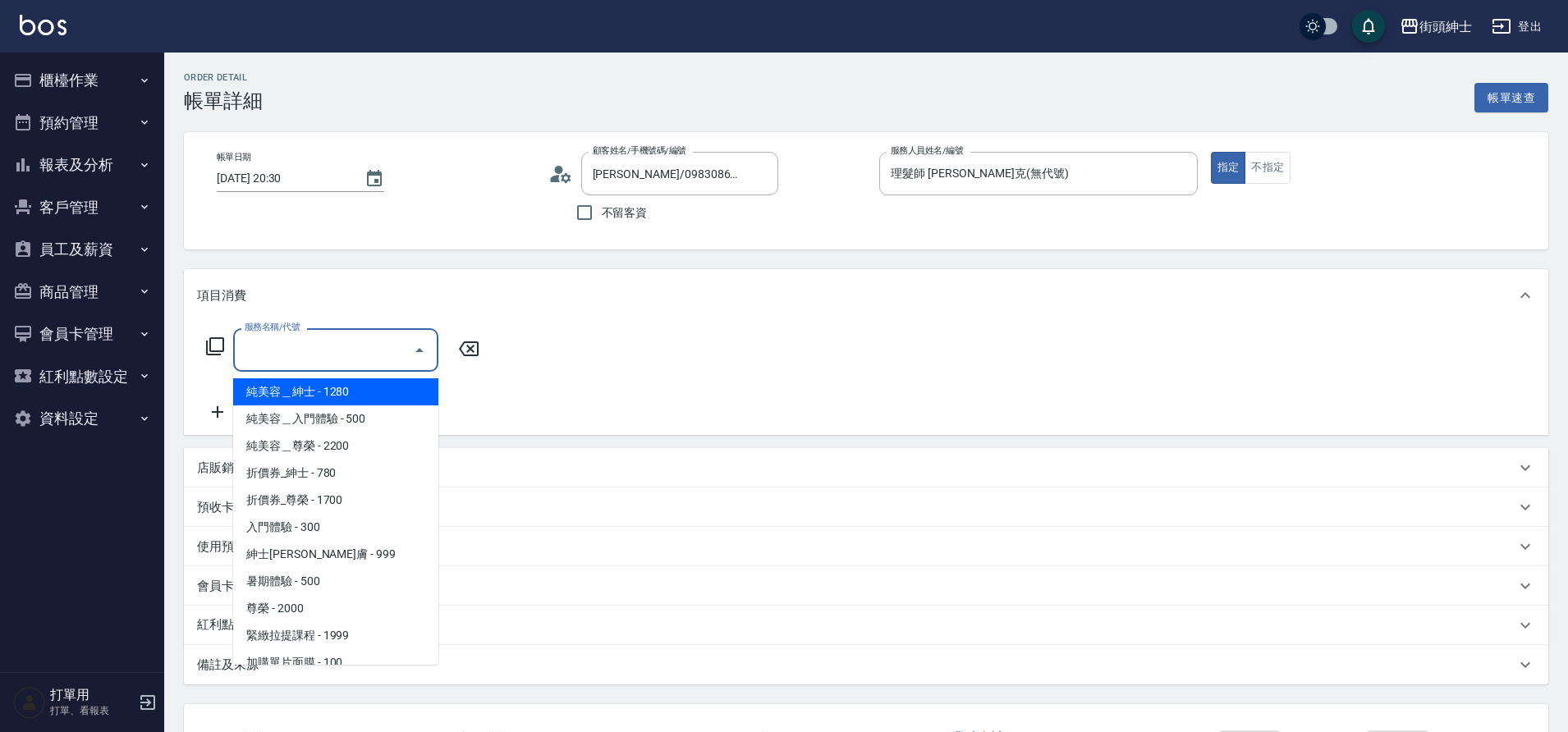
scroll to position [126, 0]
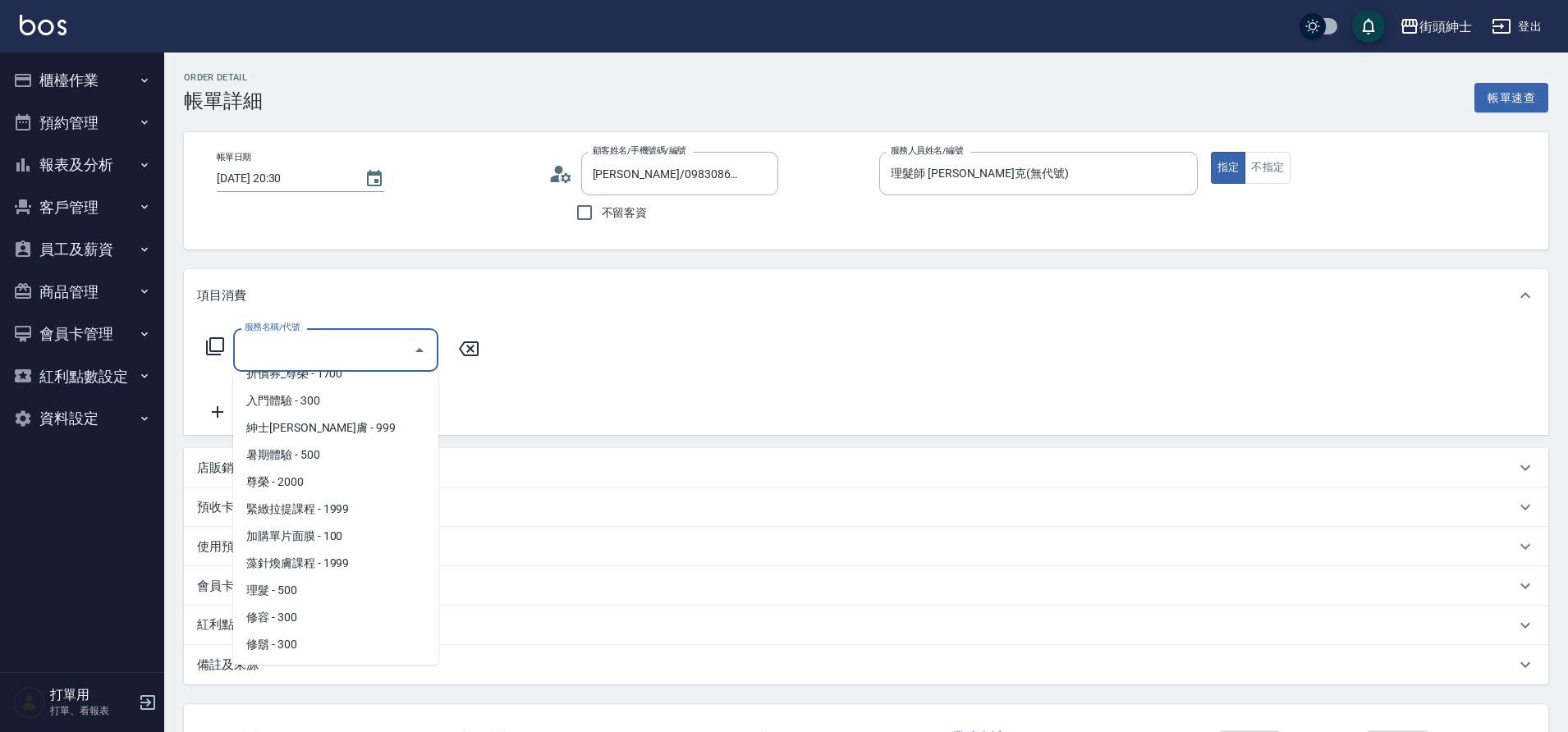
click at [277, 592] on span "理髮 - 500" at bounding box center [335, 591] width 205 height 27
type input "理髮(A02)"
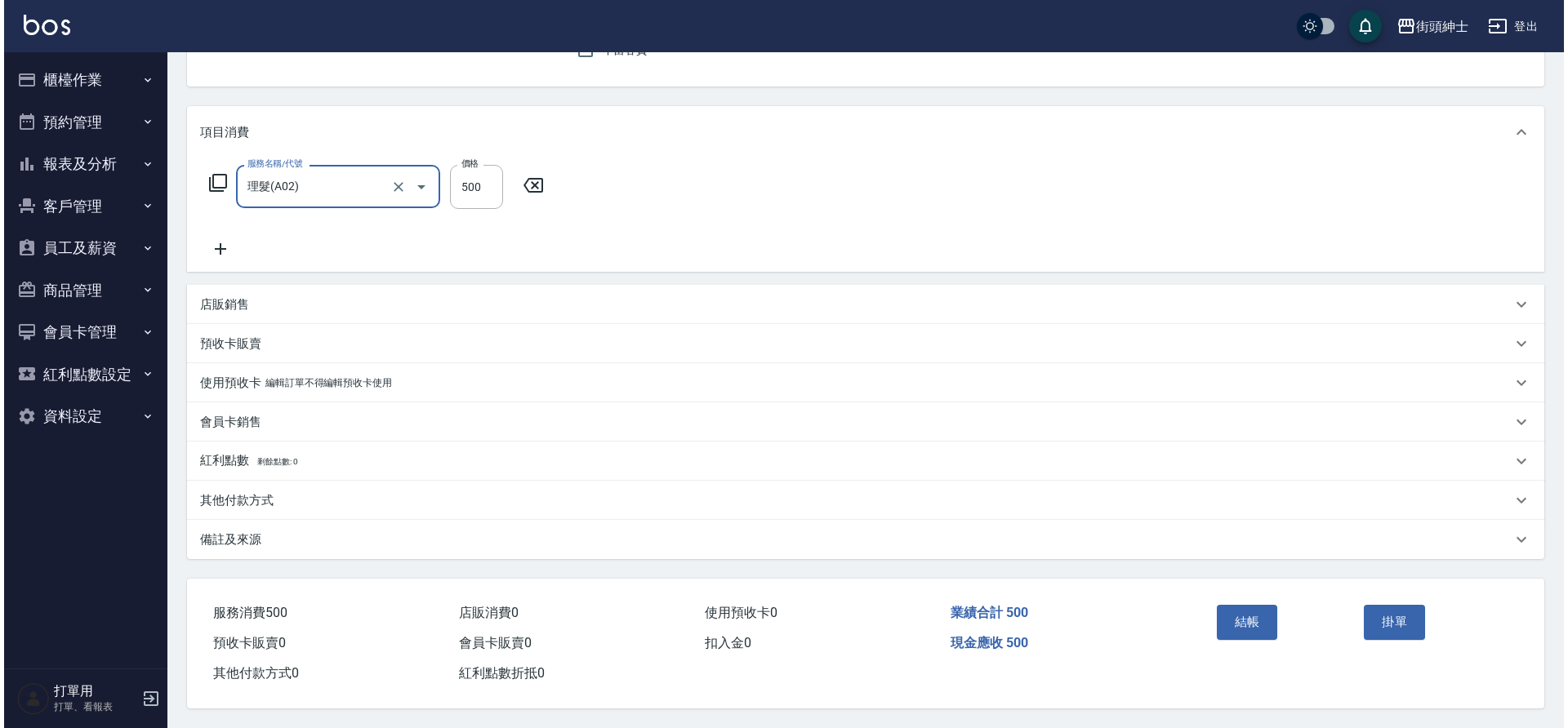
scroll to position [169, 0]
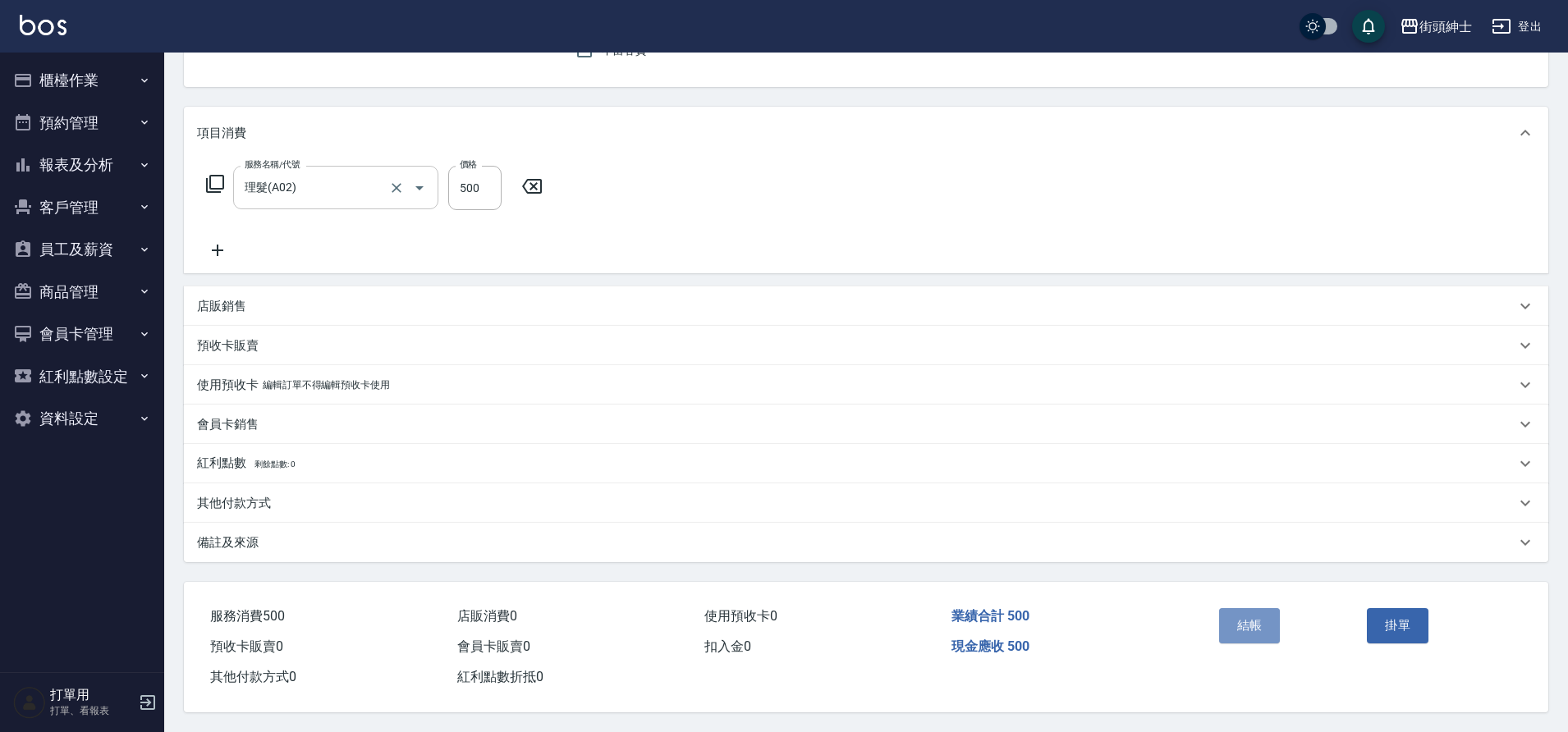
click at [1230, 614] on button "結帳" at bounding box center [1250, 626] width 62 height 34
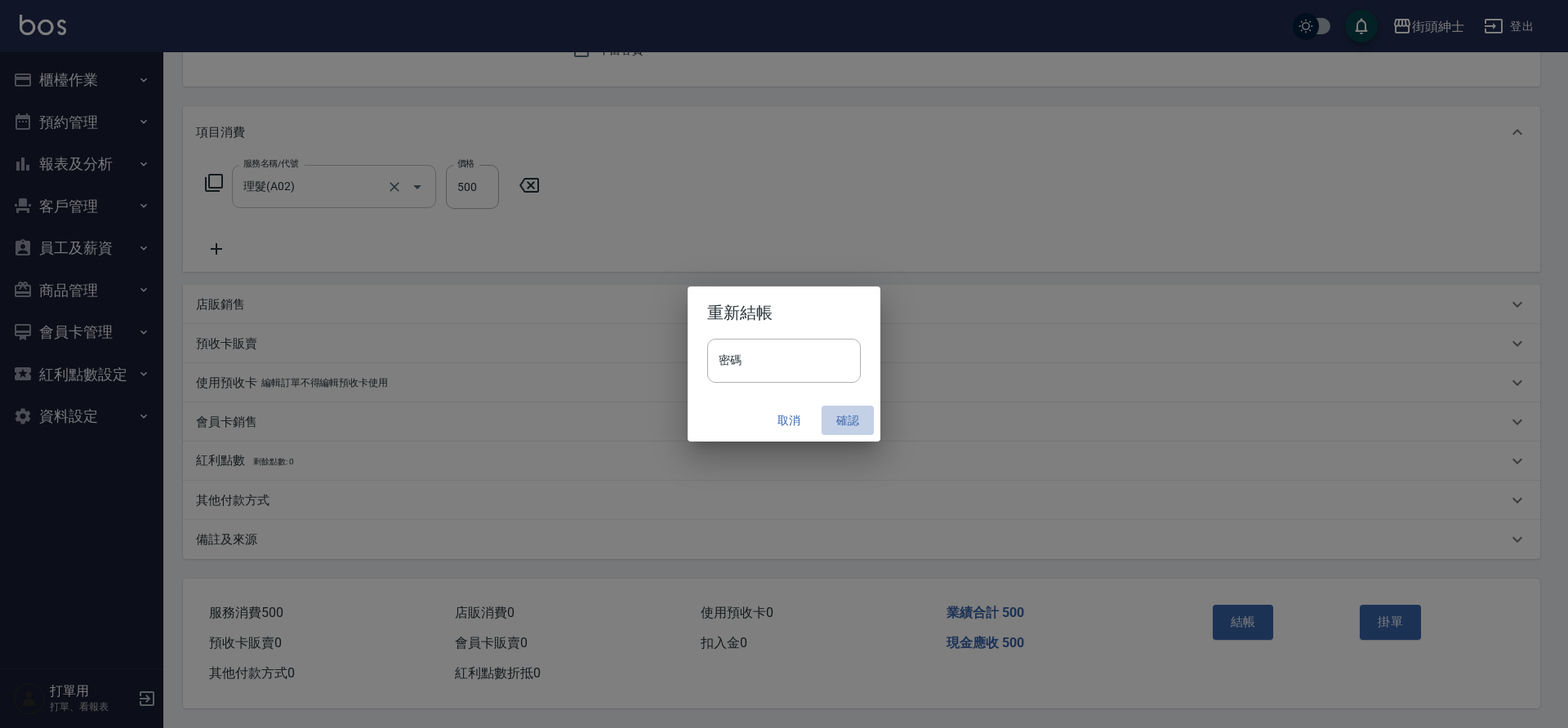
click at [842, 416] on button "確認" at bounding box center [848, 420] width 52 height 30
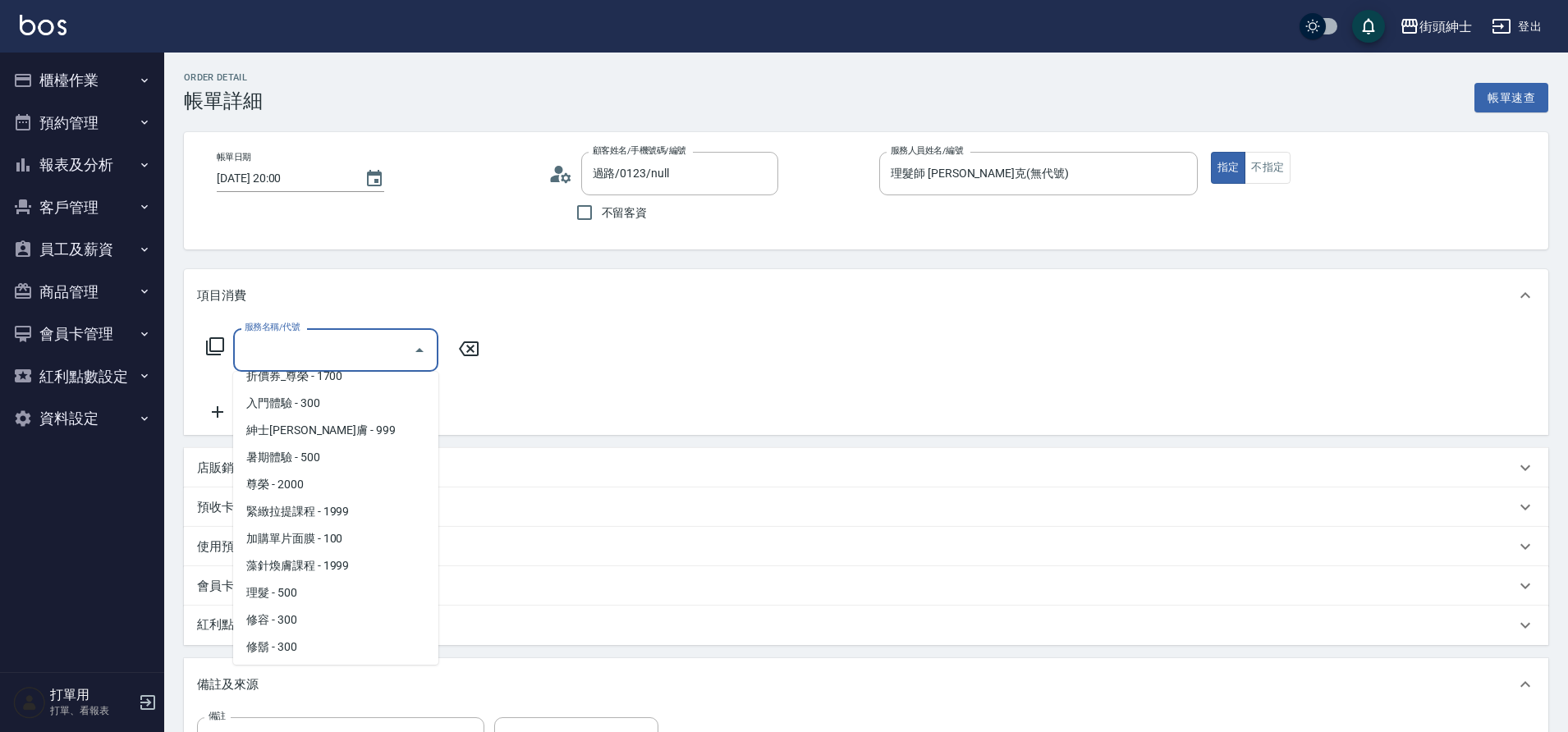
scroll to position [126, 0]
click at [314, 591] on span "理髮 - 500" at bounding box center [335, 591] width 205 height 27
type input "理髮(A02)"
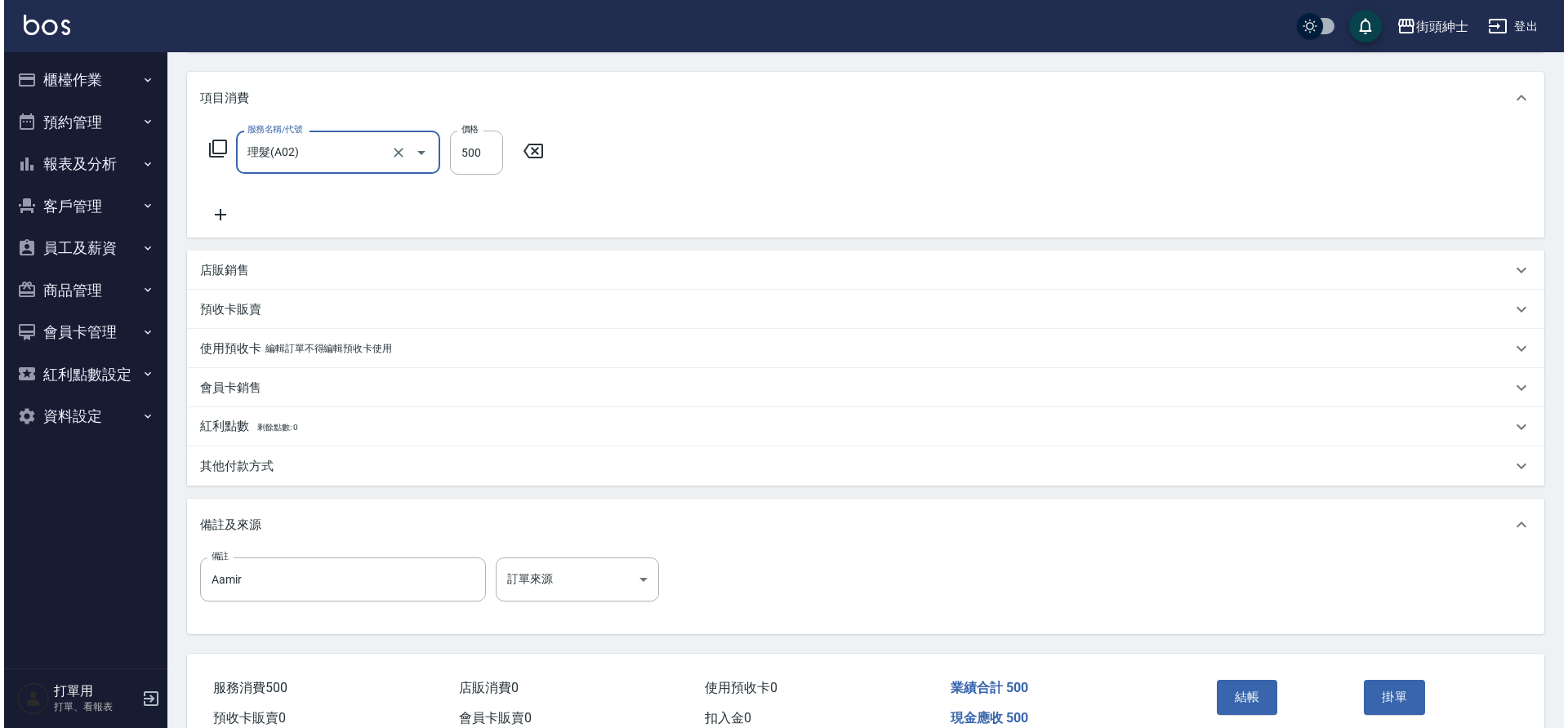
scroll to position [263, 0]
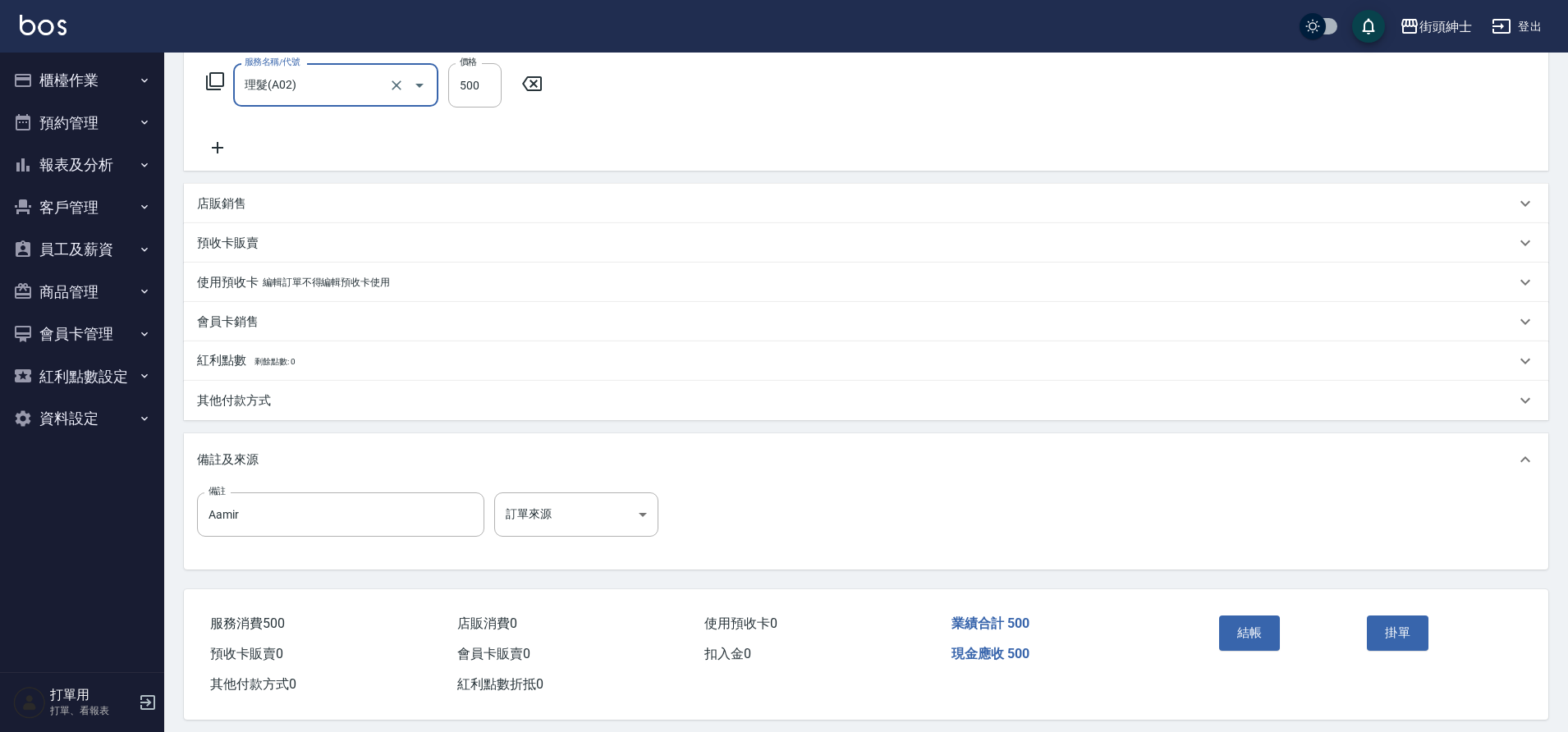
click at [1265, 640] on button "結帳" at bounding box center [1250, 633] width 62 height 34
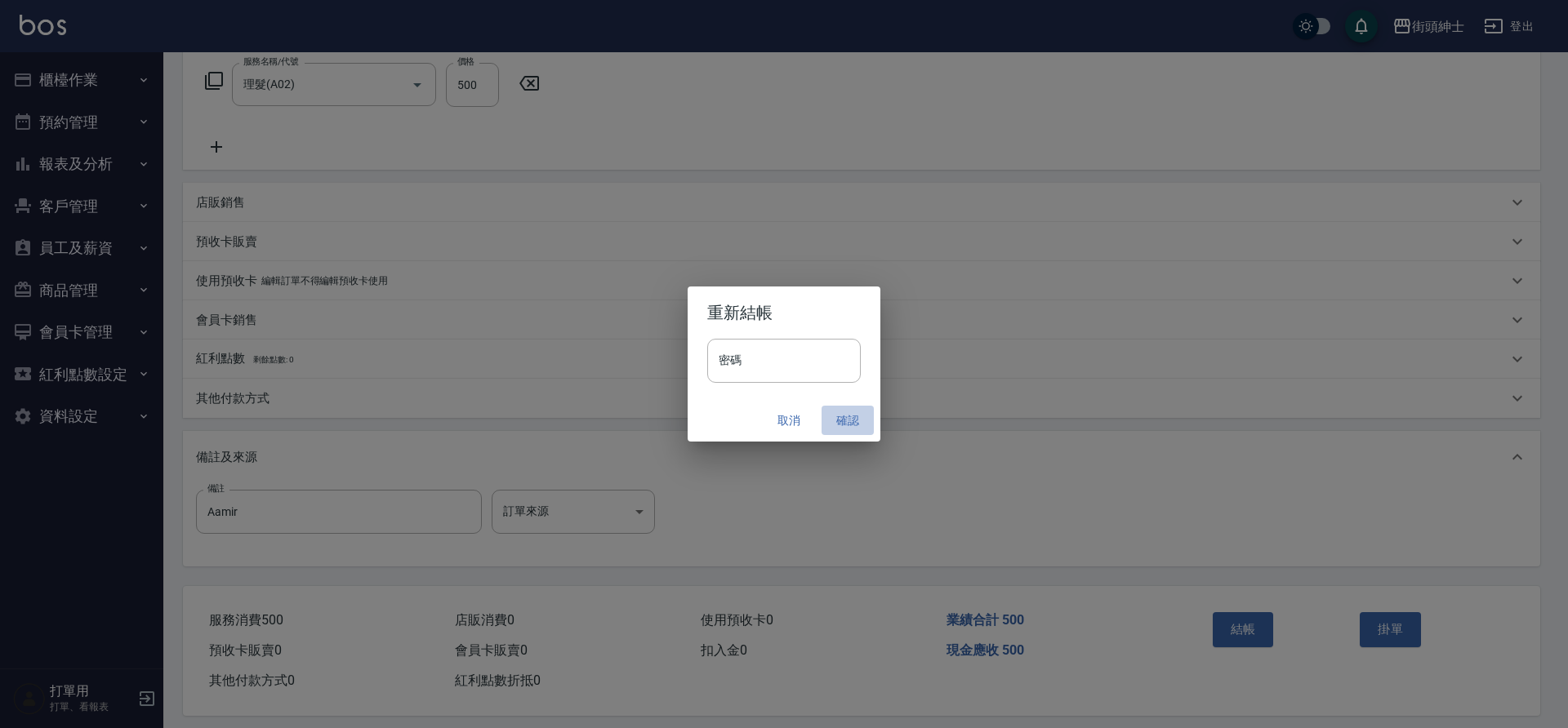
click at [851, 419] on button "確認" at bounding box center [848, 420] width 52 height 30
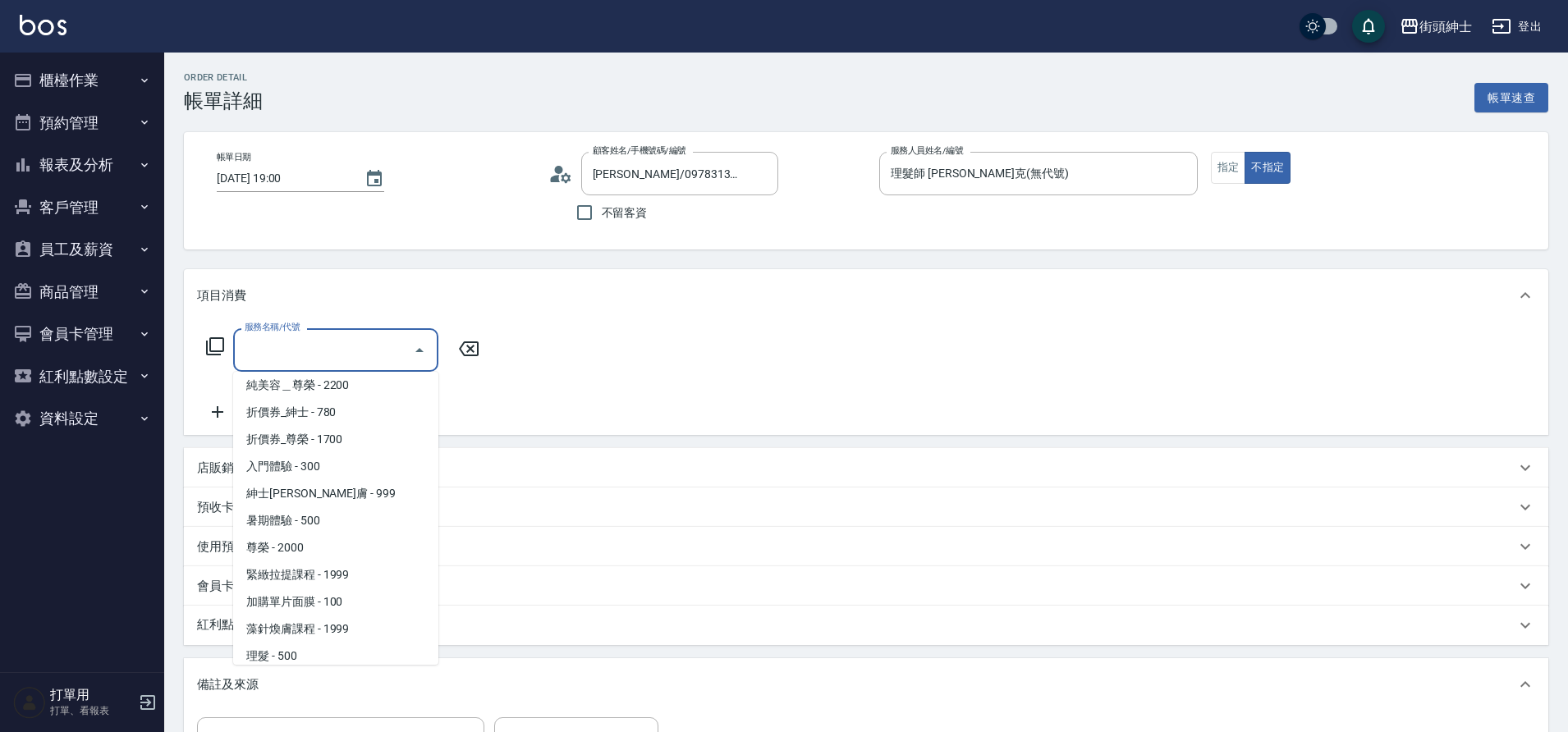
scroll to position [126, 0]
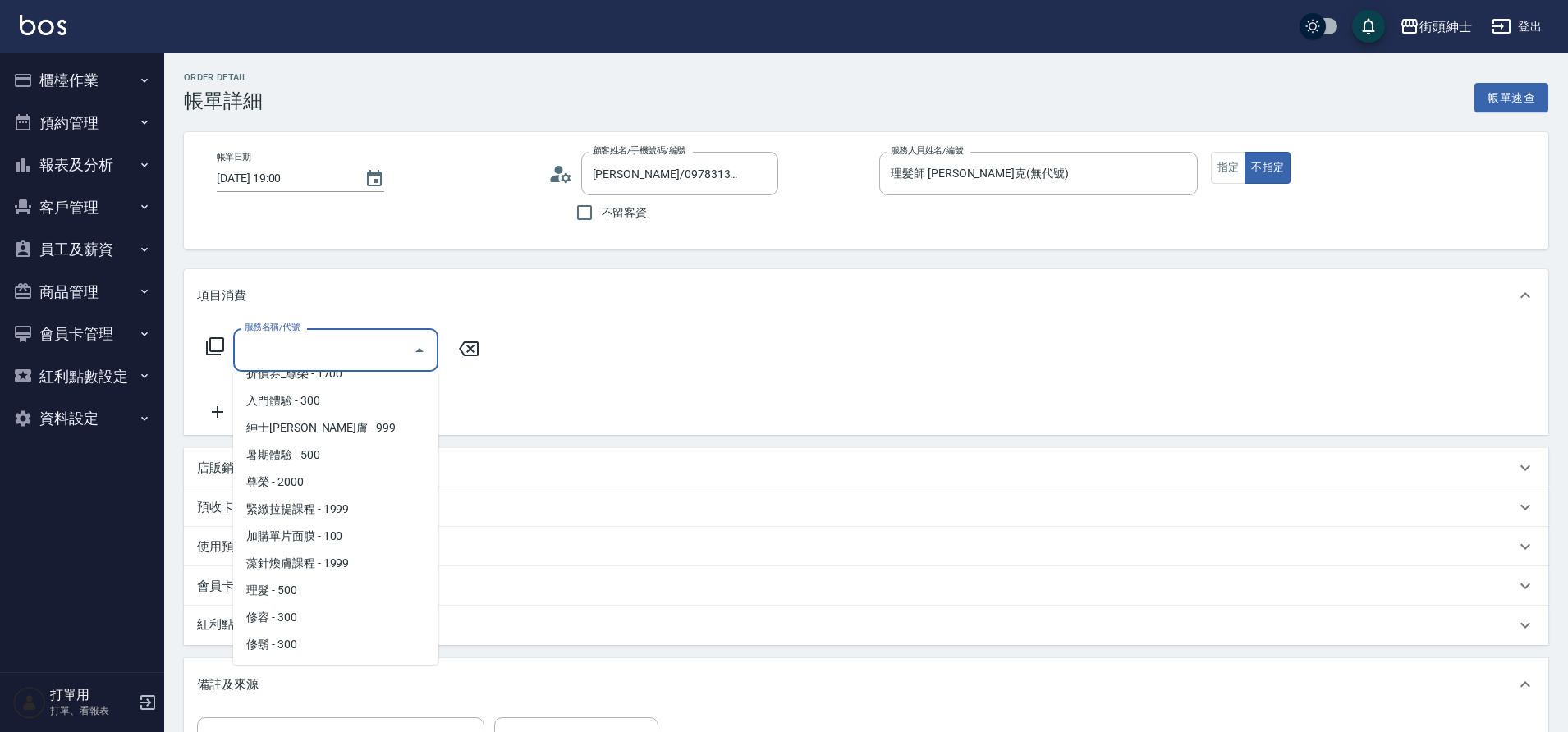
drag, startPoint x: 0, startPoint y: 0, endPoint x: 303, endPoint y: 586, distance: 659.7
click at [303, 586] on span "理髮 - 500" at bounding box center [335, 591] width 205 height 27
type input "理髮(A02)"
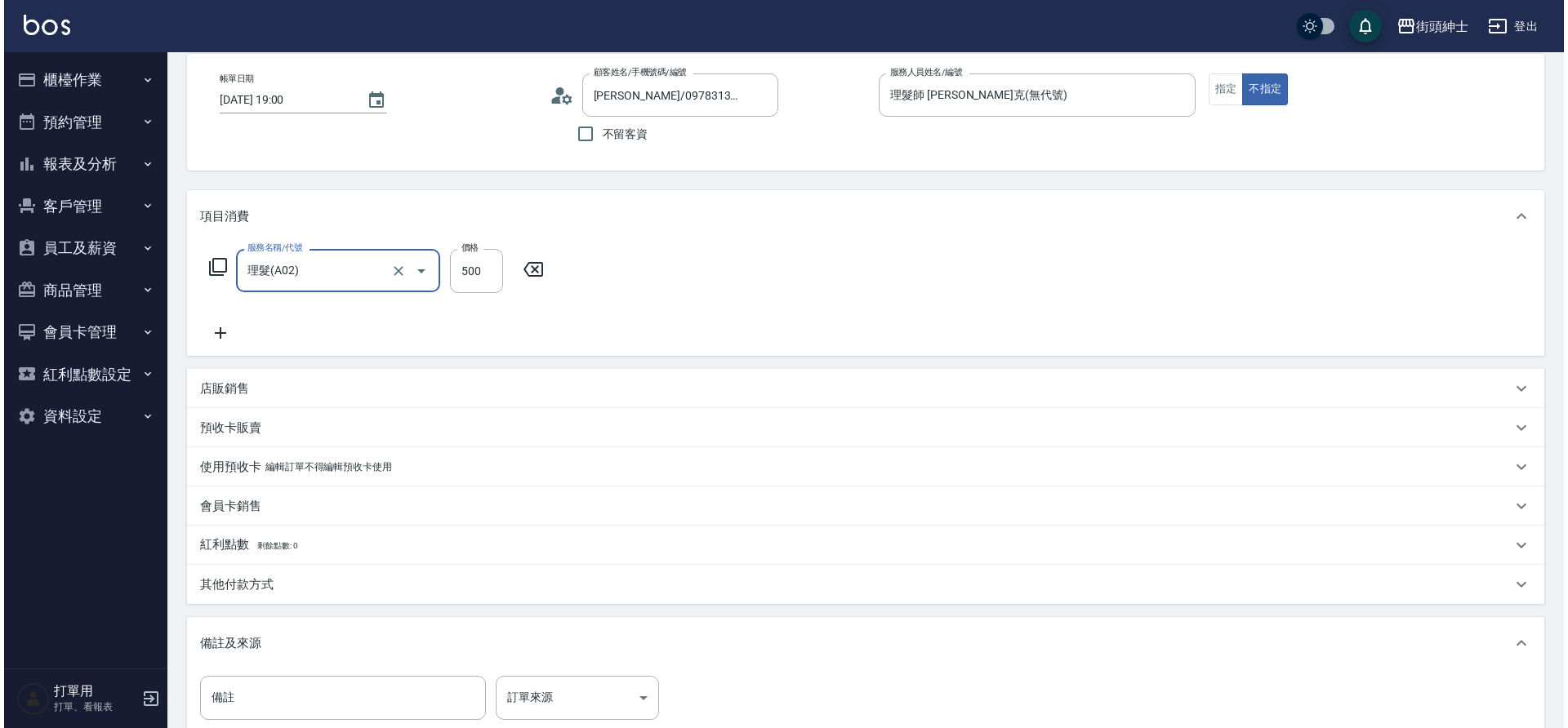
scroll to position [279, 0]
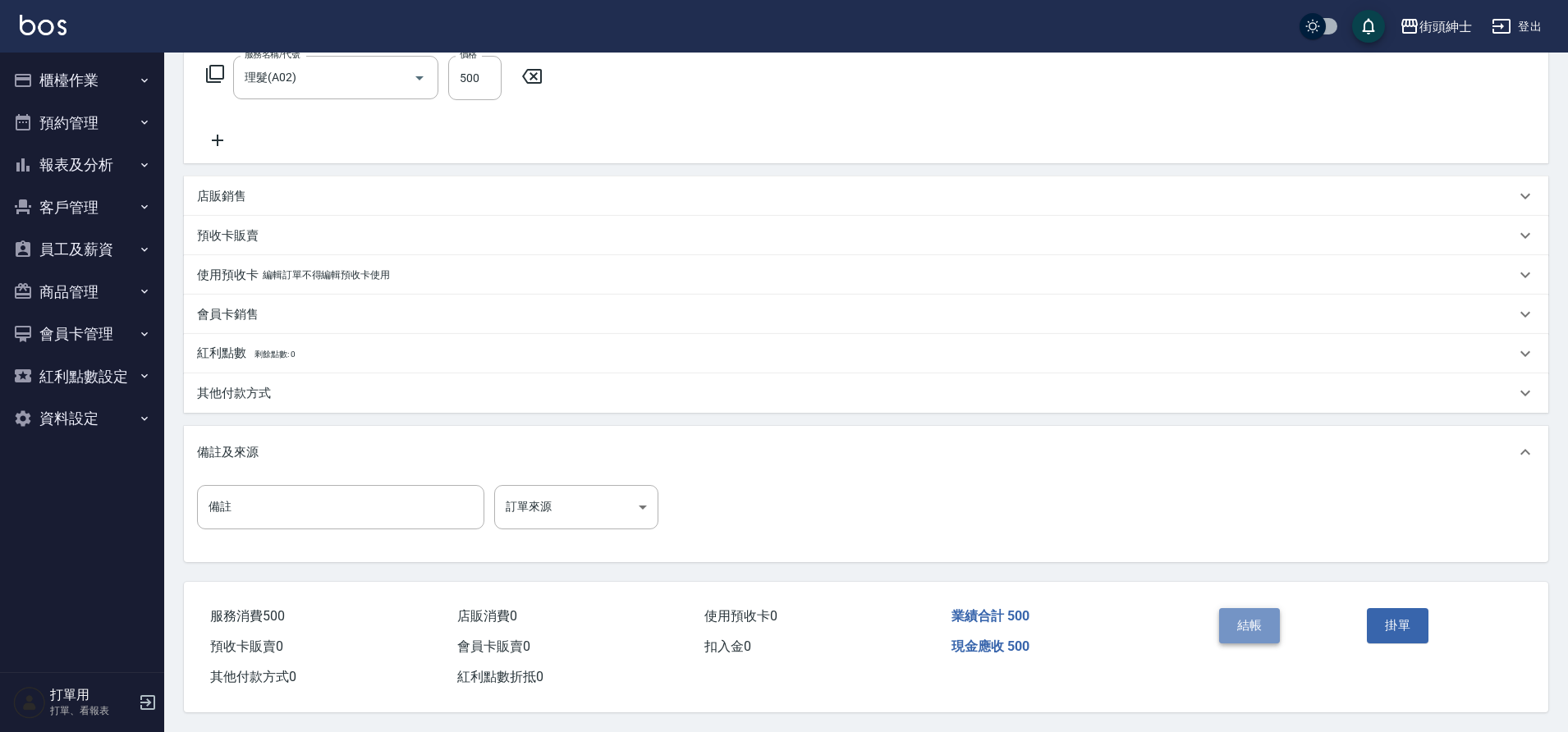
drag, startPoint x: 303, startPoint y: 586, endPoint x: 1262, endPoint y: 613, distance: 959.4
click at [1262, 613] on button "結帳" at bounding box center [1250, 626] width 62 height 34
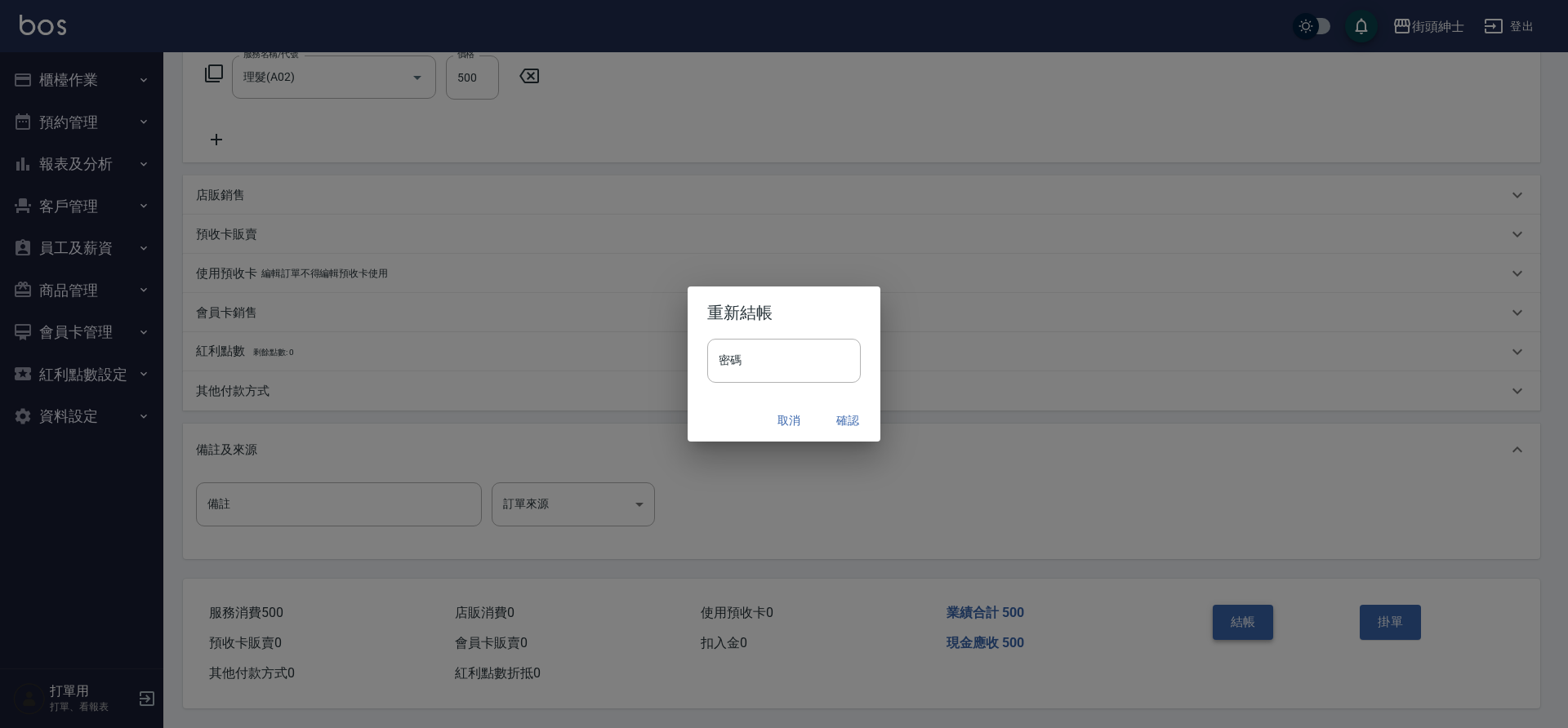
click at [842, 416] on button "確認" at bounding box center [848, 420] width 52 height 30
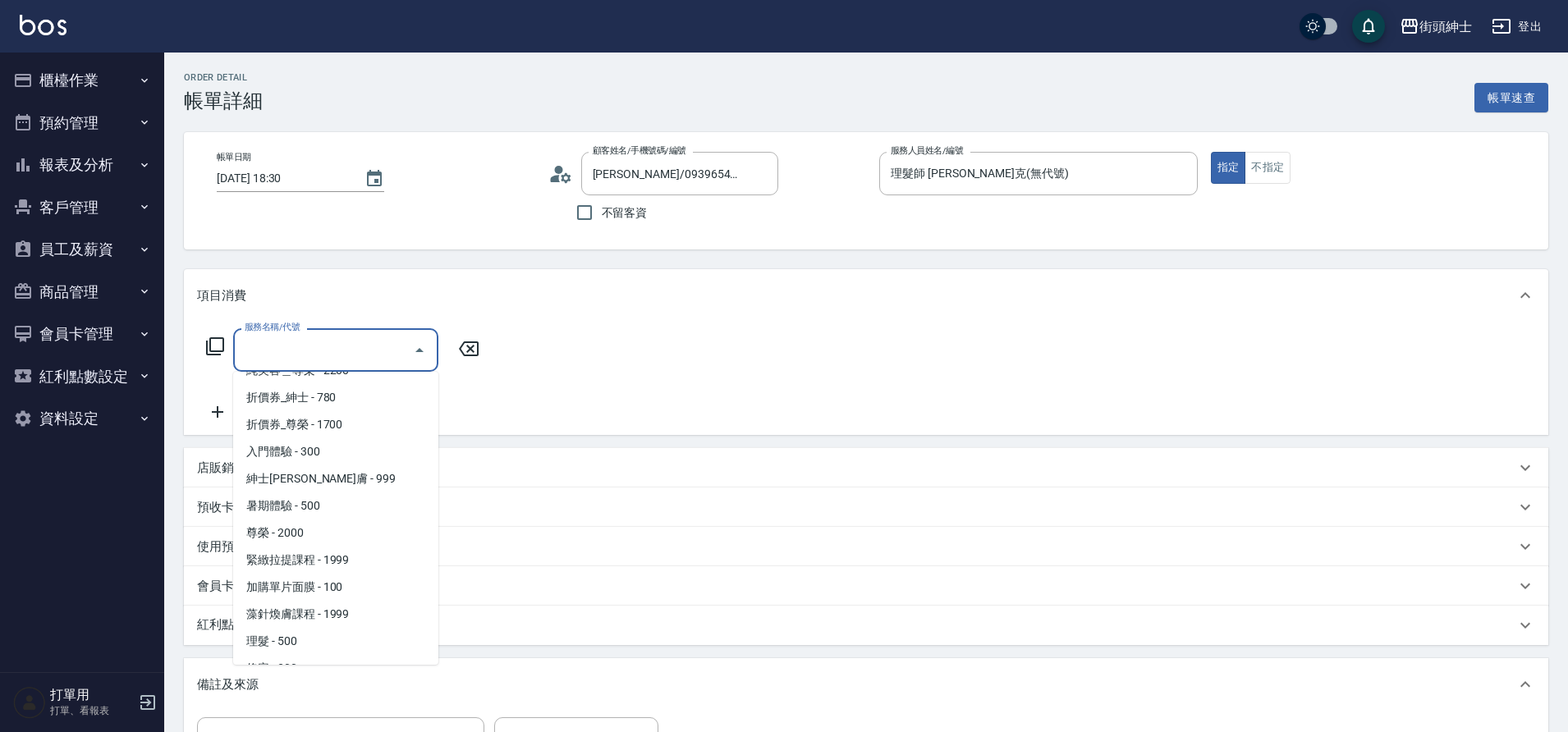
scroll to position [126, 0]
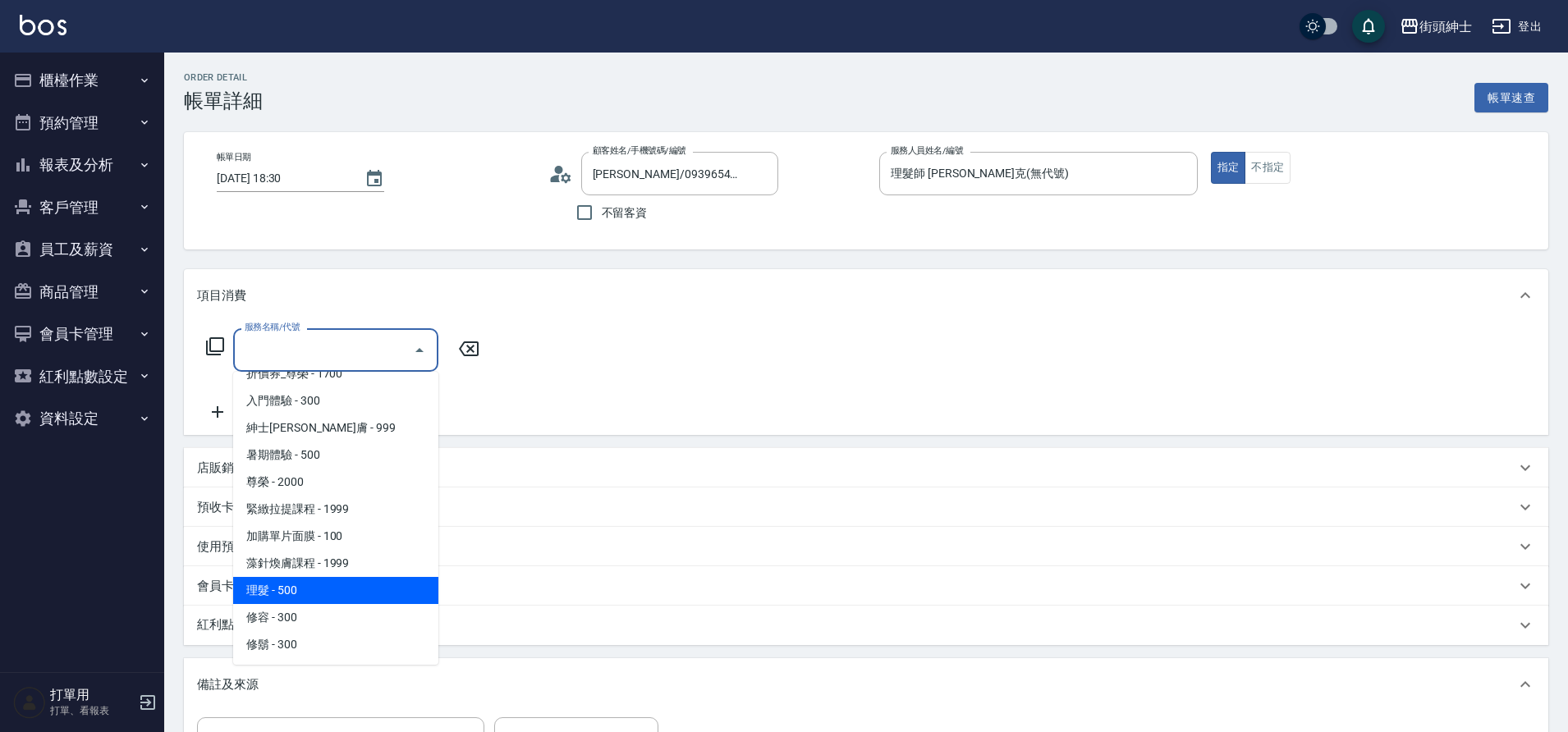
drag, startPoint x: 0, startPoint y: 0, endPoint x: 299, endPoint y: 583, distance: 655.2
click at [299, 583] on span "理髮 - 500" at bounding box center [335, 591] width 205 height 27
type input "理髮(A02)"
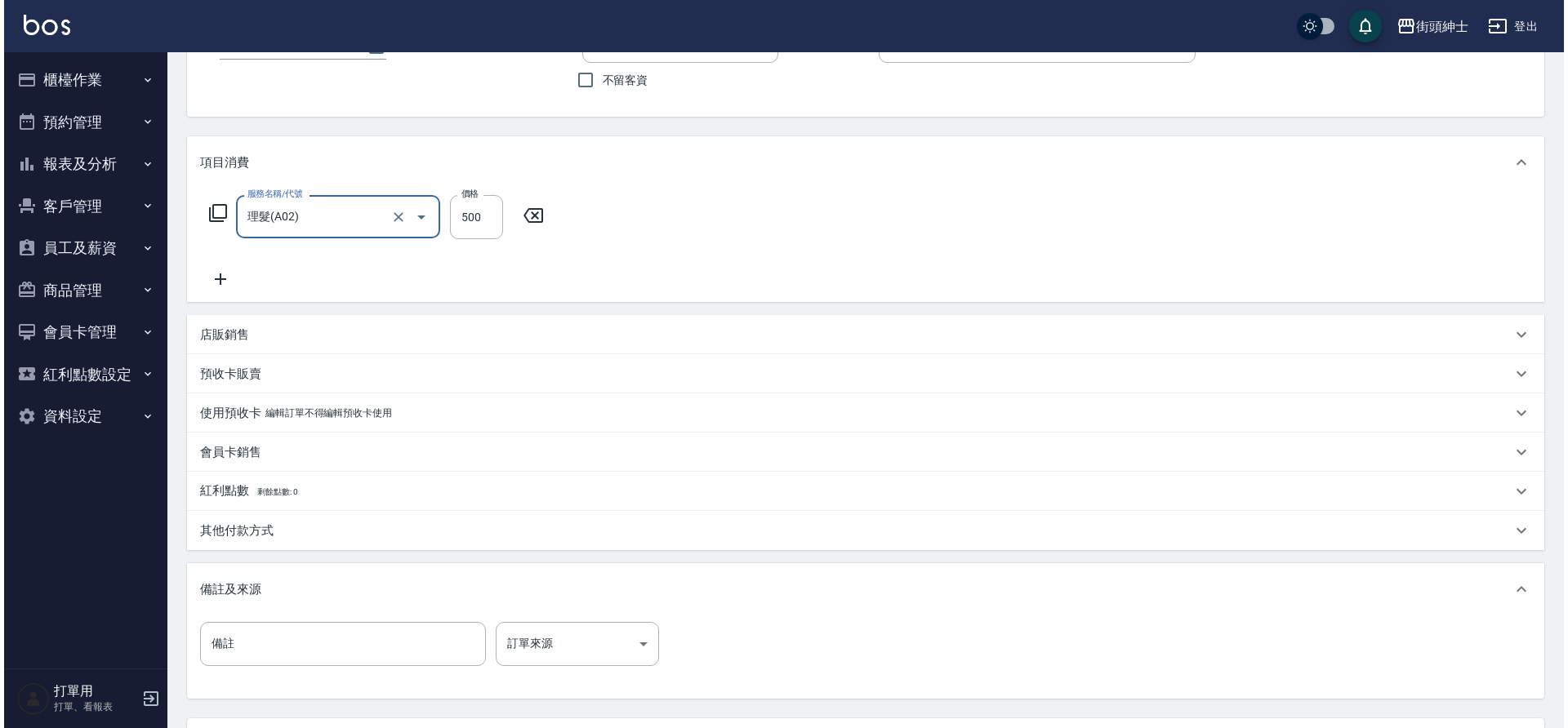
scroll to position [269, 0]
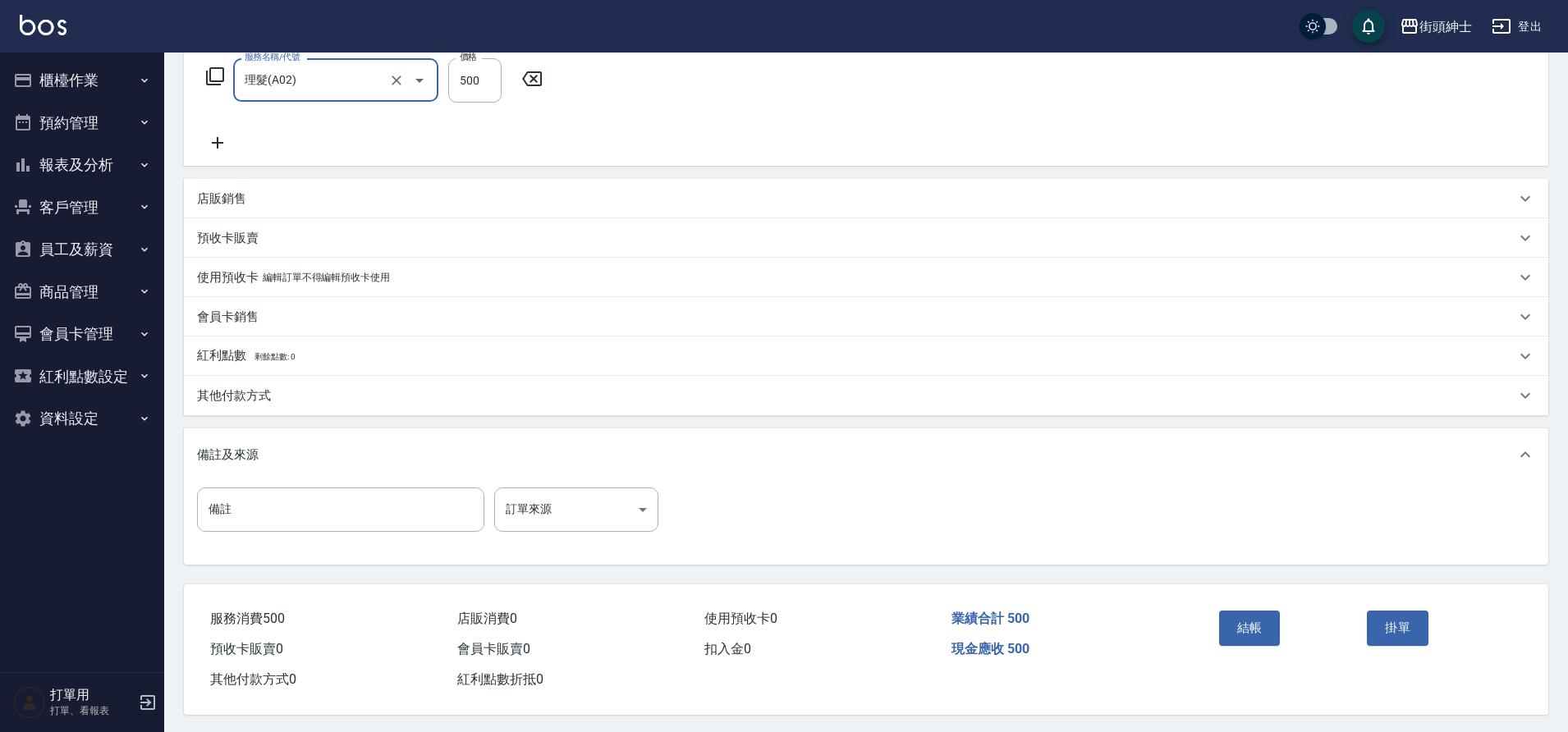
click at [1272, 633] on button "結帳" at bounding box center [1250, 628] width 62 height 34
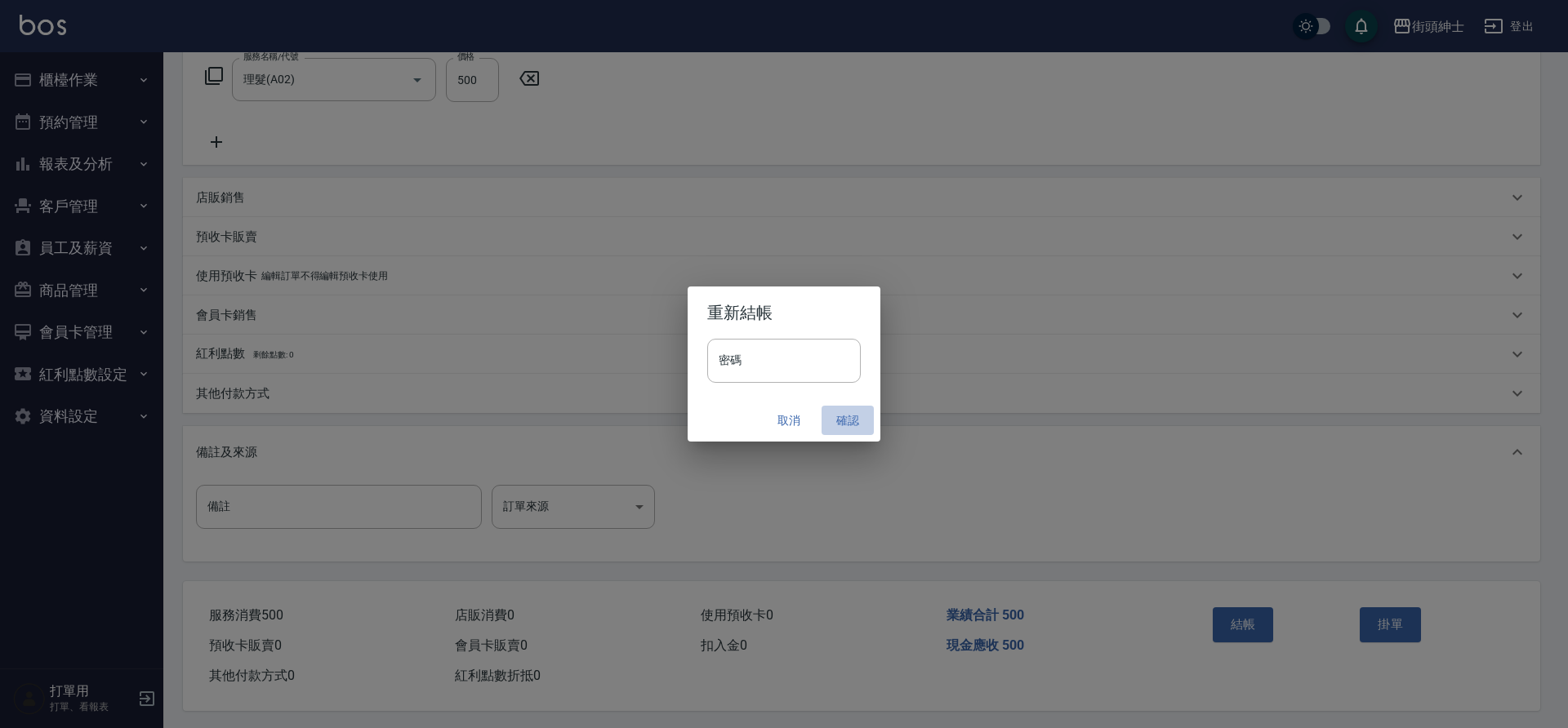
drag, startPoint x: 298, startPoint y: 580, endPoint x: 847, endPoint y: 419, distance: 572.1
click at [847, 419] on button "確認" at bounding box center [848, 420] width 52 height 30
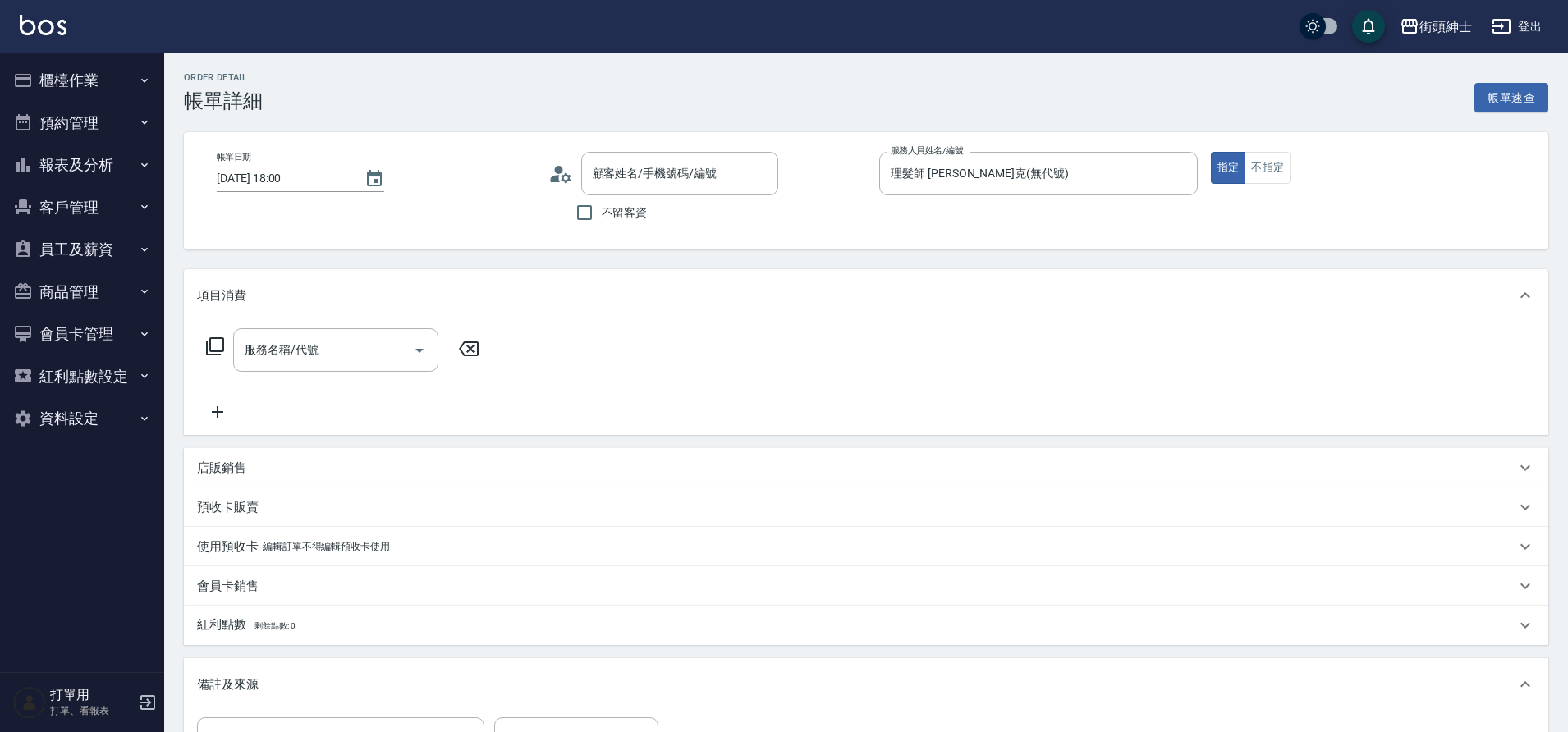
type input "至鈞/0911562315/null"
click at [415, 360] on button "Open" at bounding box center [419, 351] width 27 height 27
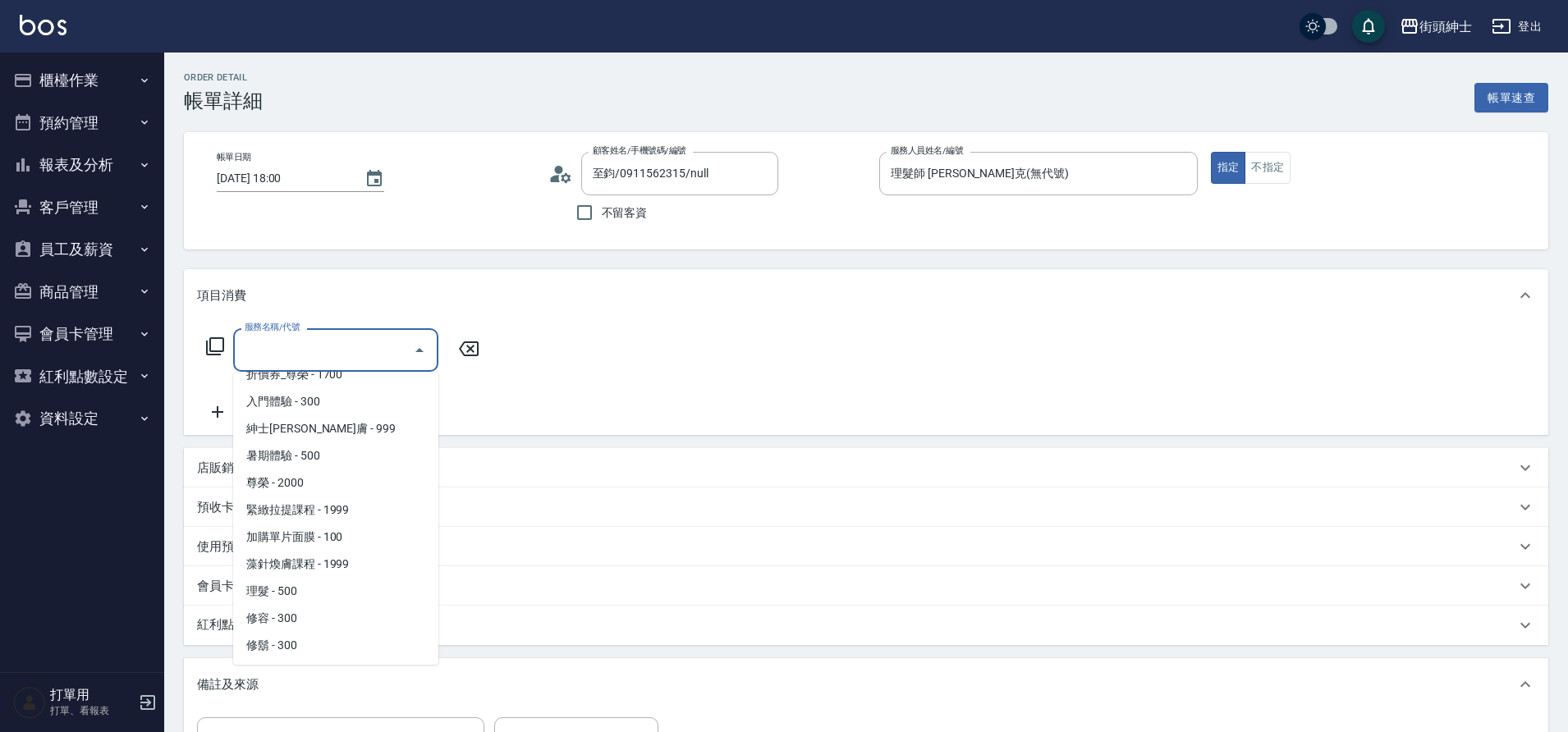
scroll to position [126, 0]
click at [303, 591] on span "理髮 - 500" at bounding box center [335, 591] width 205 height 27
type input "理髮(A02)"
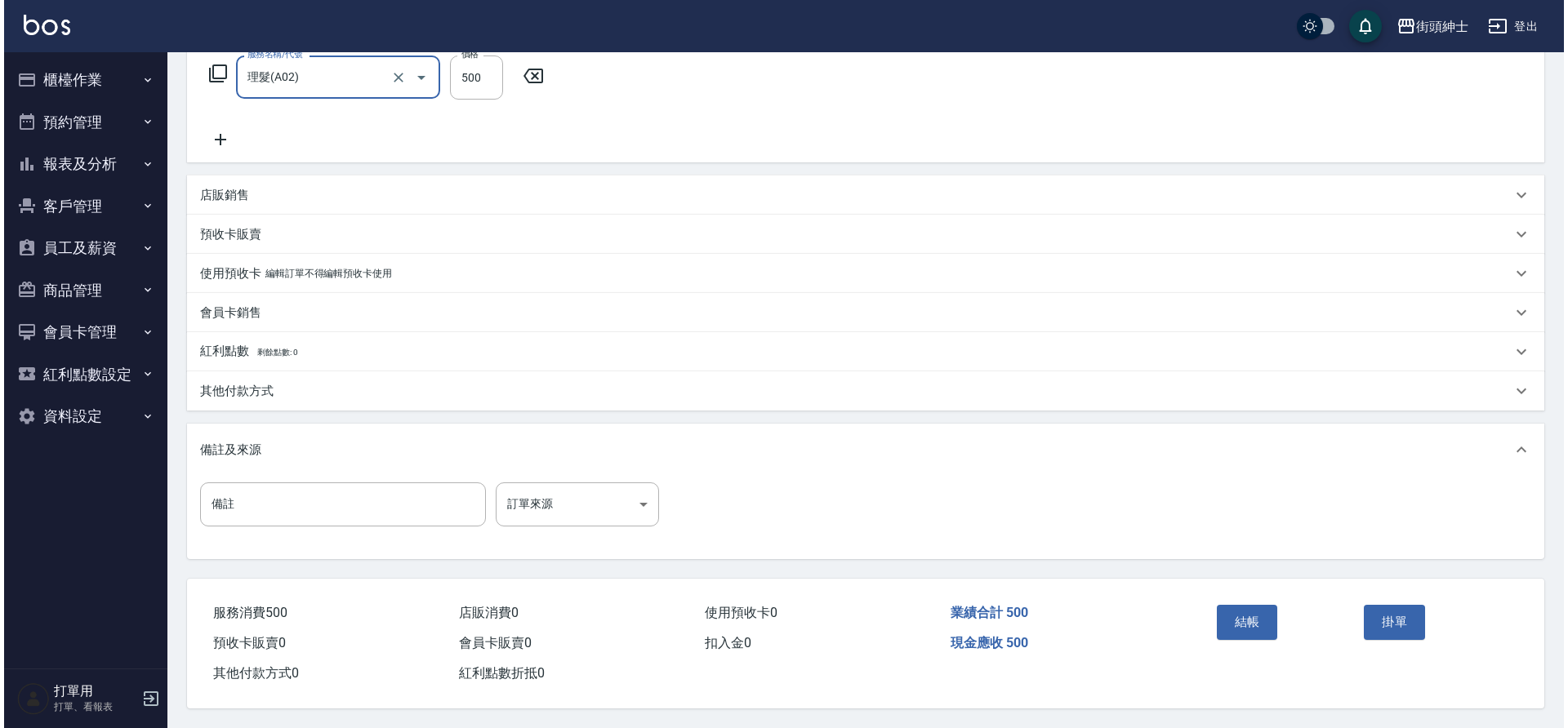
scroll to position [279, 0]
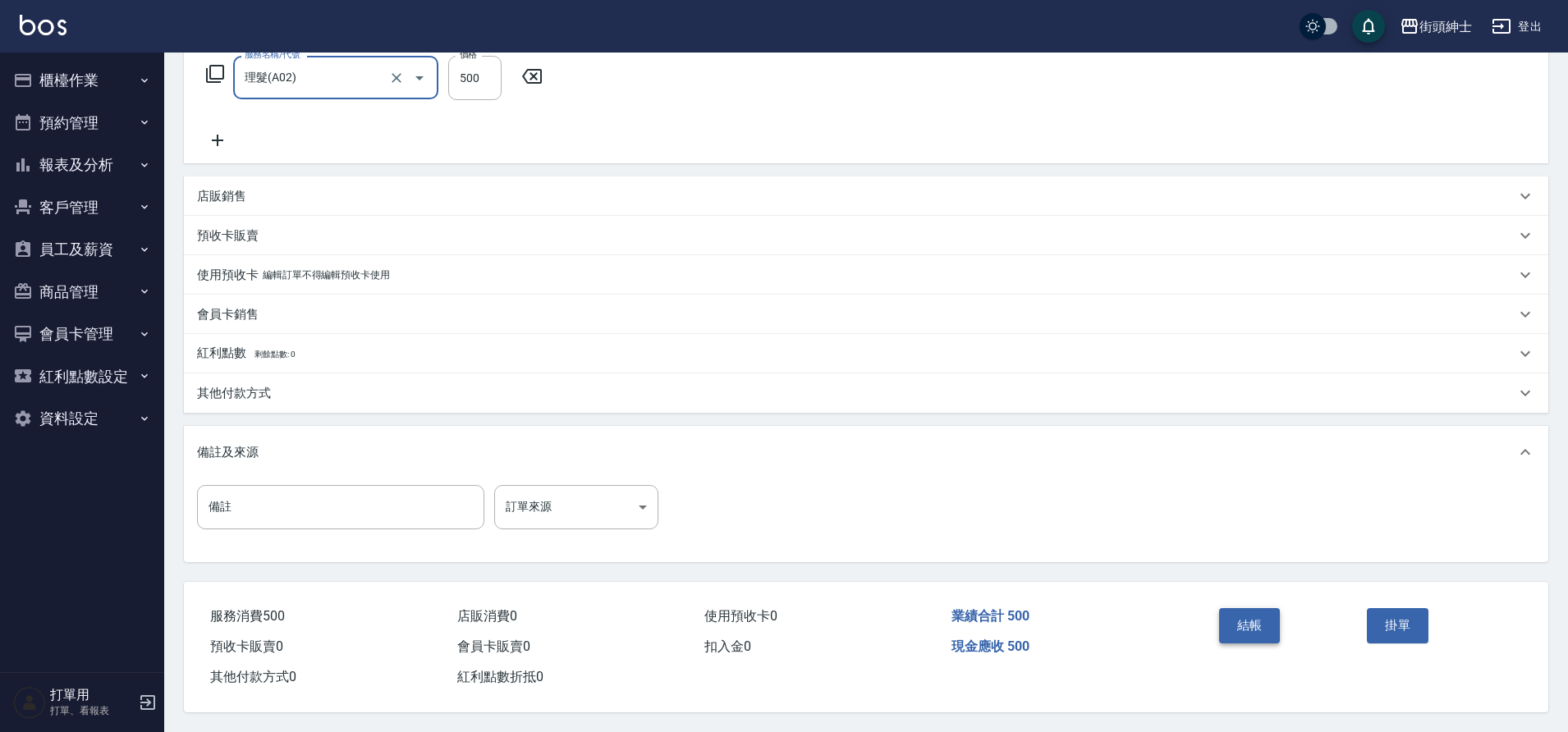
drag, startPoint x: 0, startPoint y: 0, endPoint x: 1228, endPoint y: 613, distance: 1372.5
click at [1228, 613] on button "結帳" at bounding box center [1250, 626] width 62 height 34
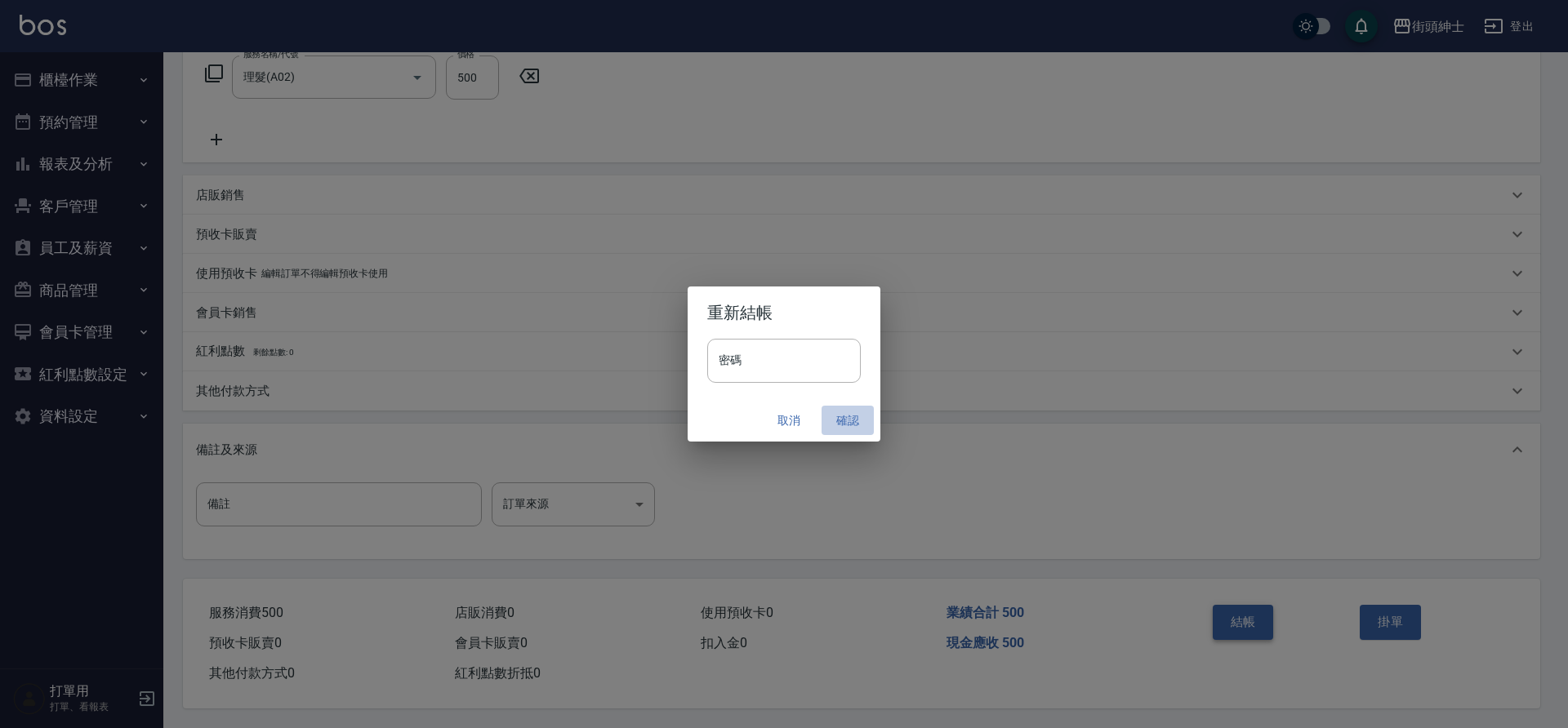
click at [844, 416] on button "確認" at bounding box center [848, 420] width 52 height 30
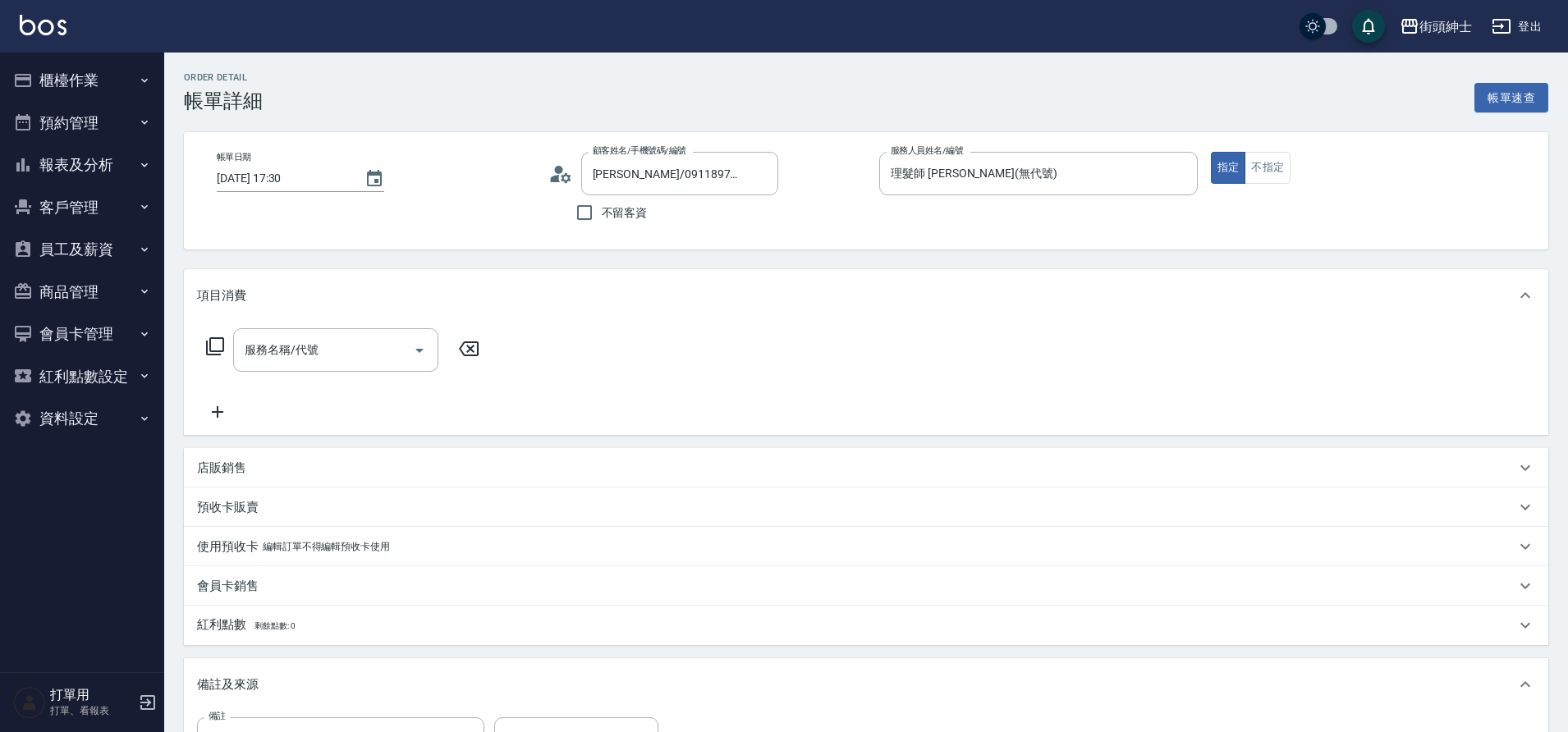
click at [404, 341] on input "服務名稱/代號" at bounding box center [323, 351] width 165 height 29
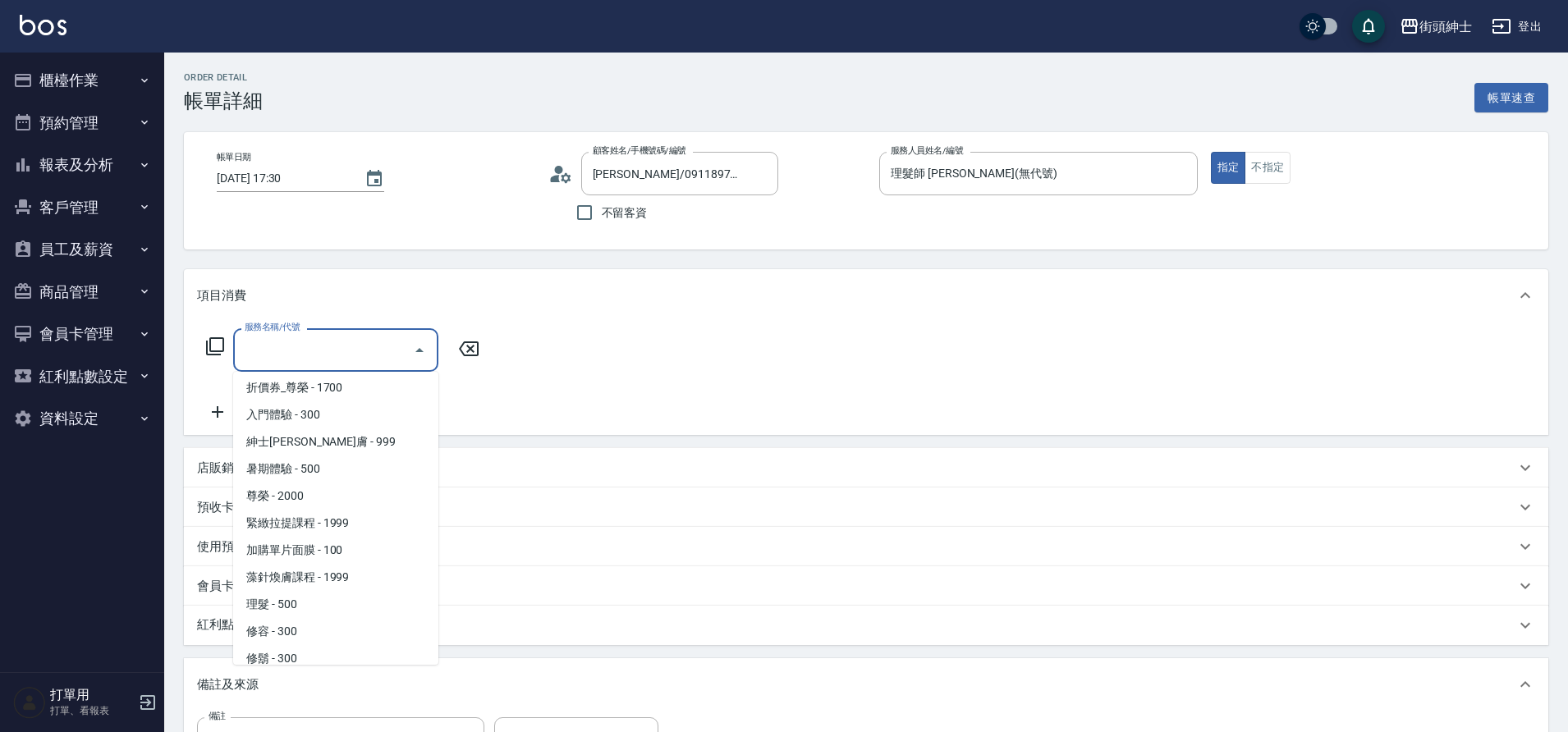
scroll to position [123, 0]
drag, startPoint x: 0, startPoint y: 0, endPoint x: 312, endPoint y: 598, distance: 674.5
click at [312, 598] on span "理髮 - 500" at bounding box center [335, 594] width 205 height 27
type input "理髮(A02)"
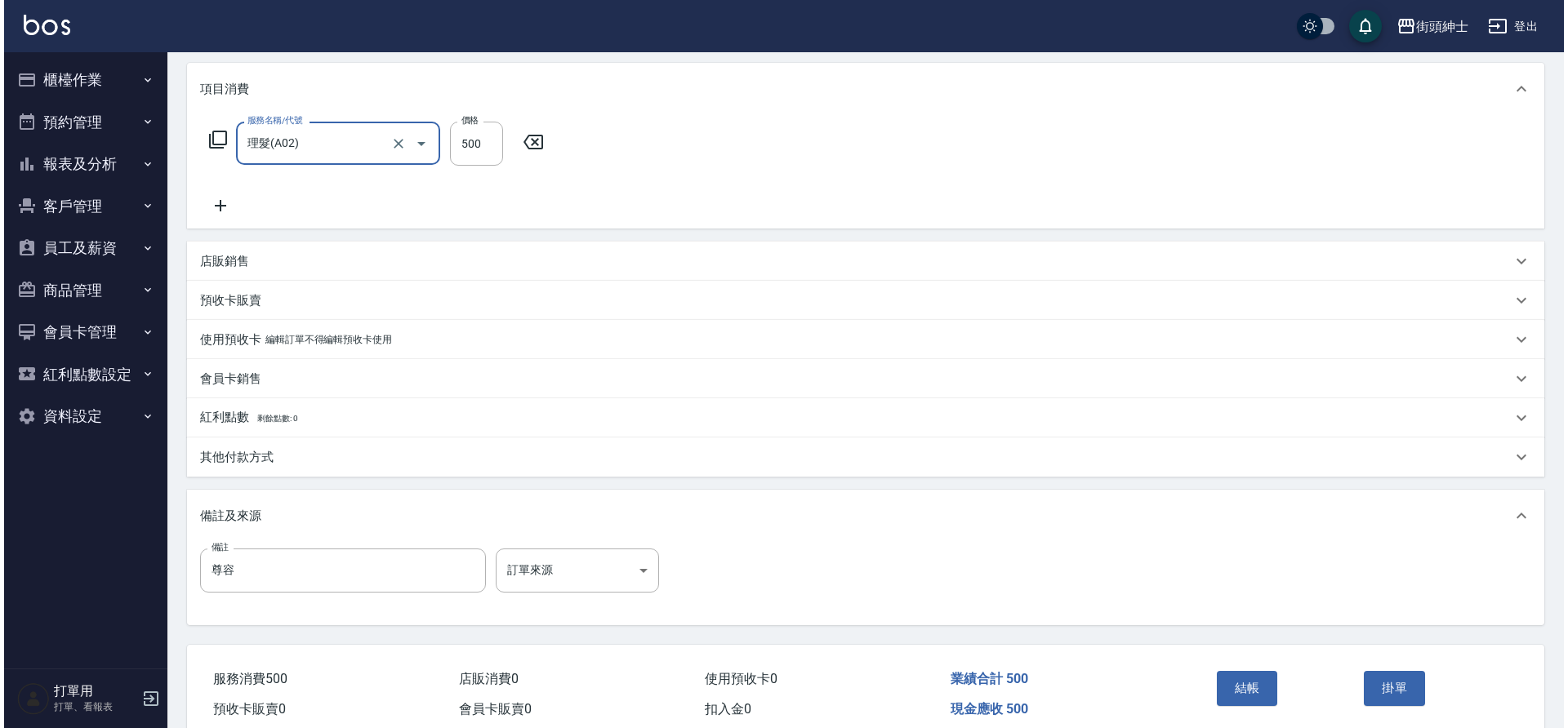
scroll to position [222, 0]
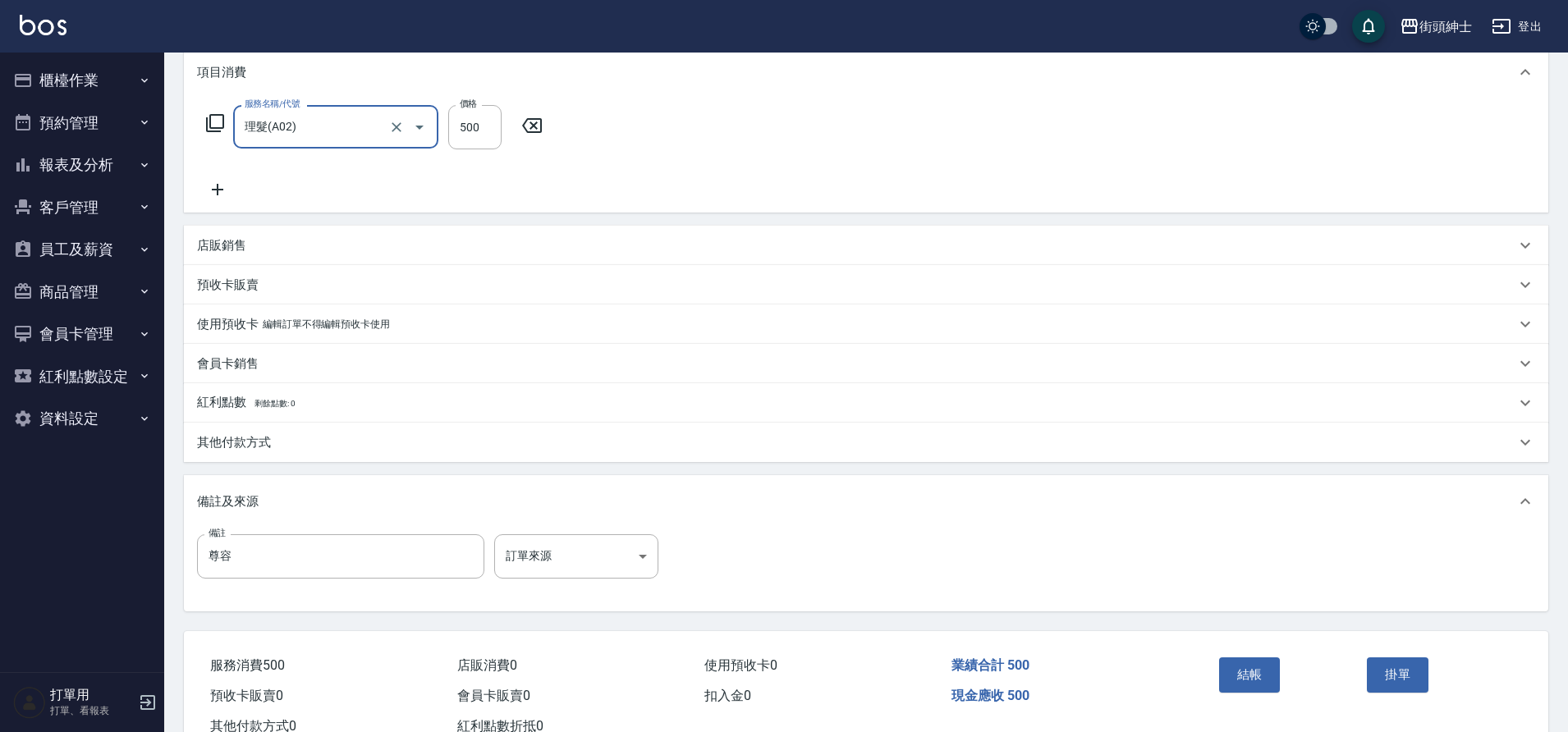
click at [1258, 666] on button "結帳" at bounding box center [1250, 675] width 62 height 34
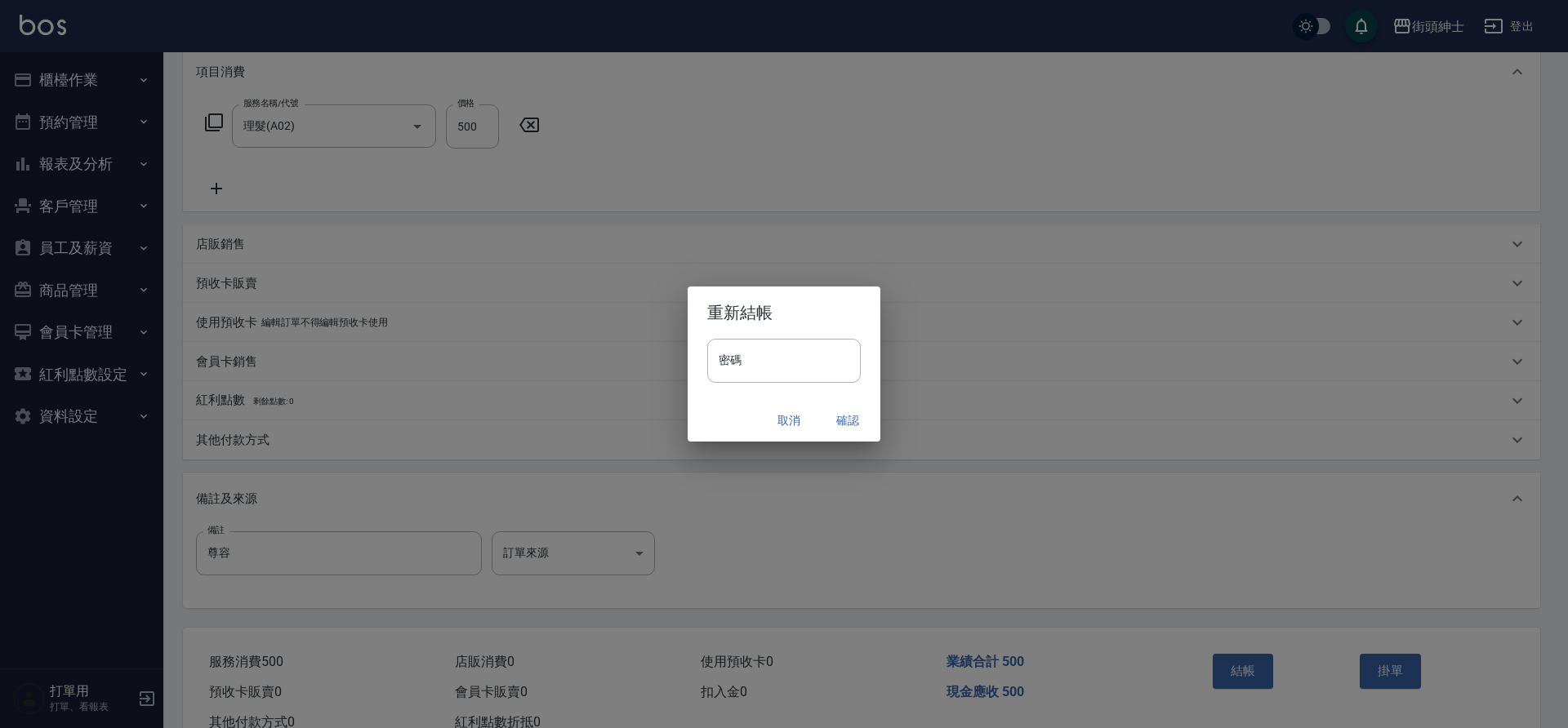
click at [849, 419] on button "確認" at bounding box center [848, 420] width 52 height 30
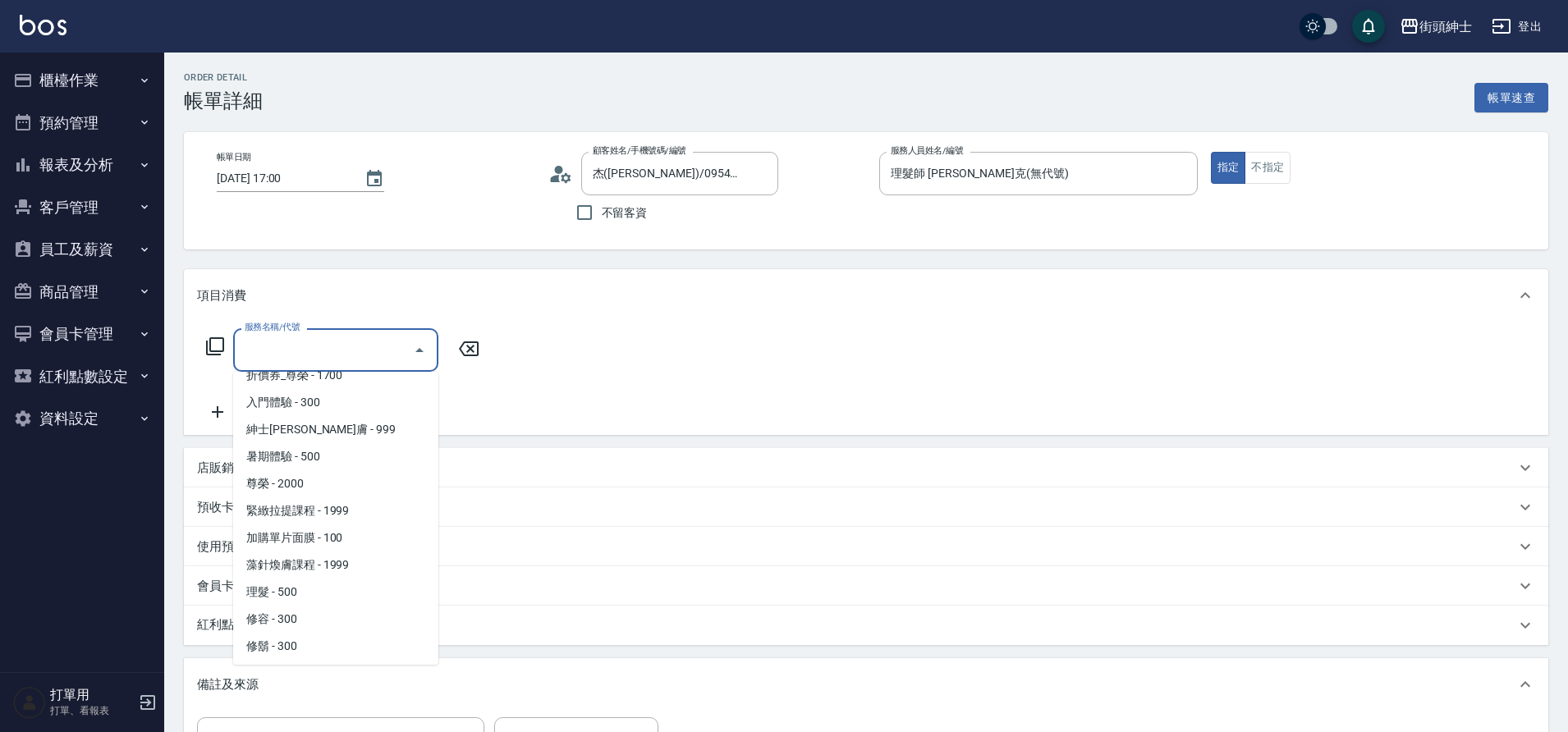
scroll to position [126, 0]
click at [297, 586] on span "理髮 - 500" at bounding box center [335, 591] width 205 height 27
type input "理髮(A02)"
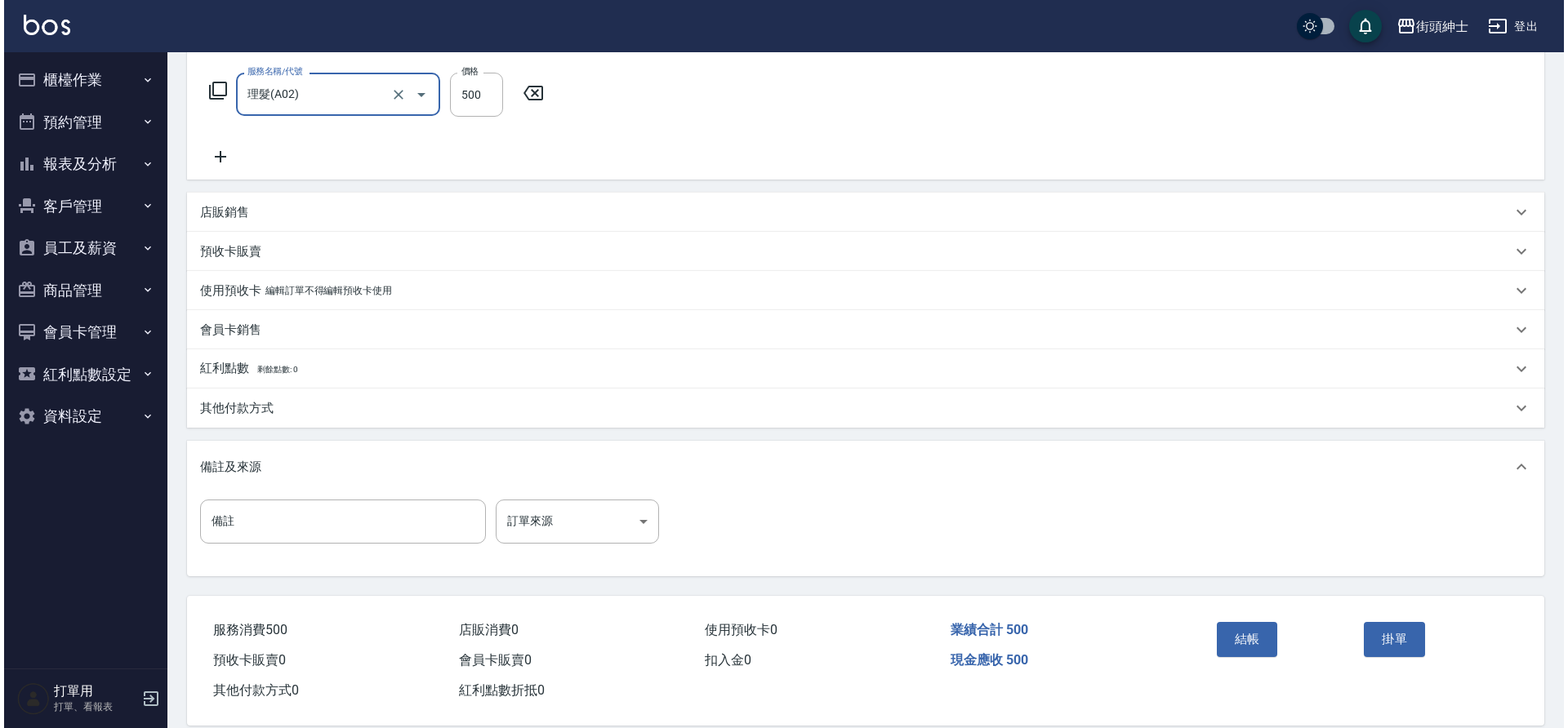
scroll to position [261, 0]
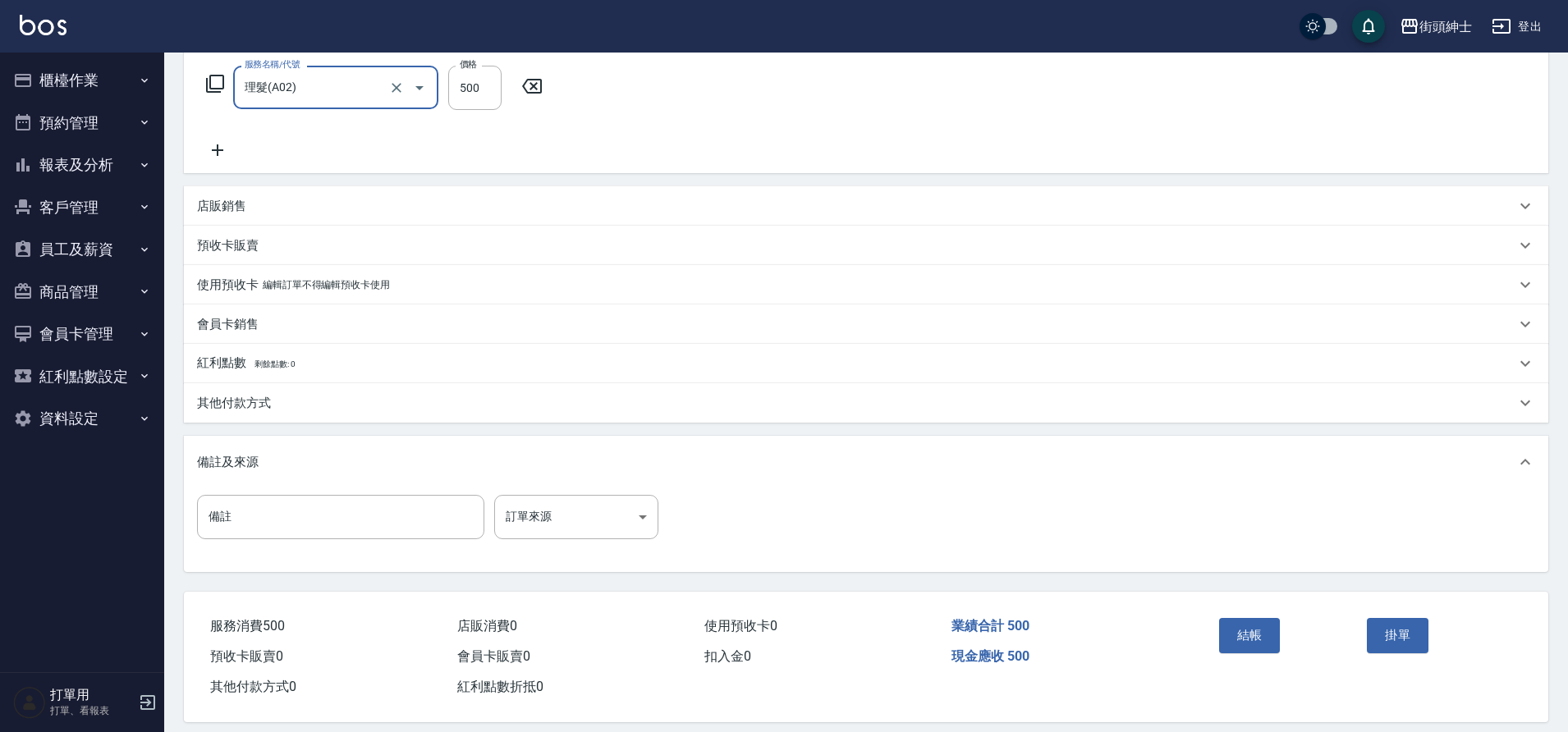
click at [1260, 641] on button "結帳" at bounding box center [1250, 635] width 62 height 34
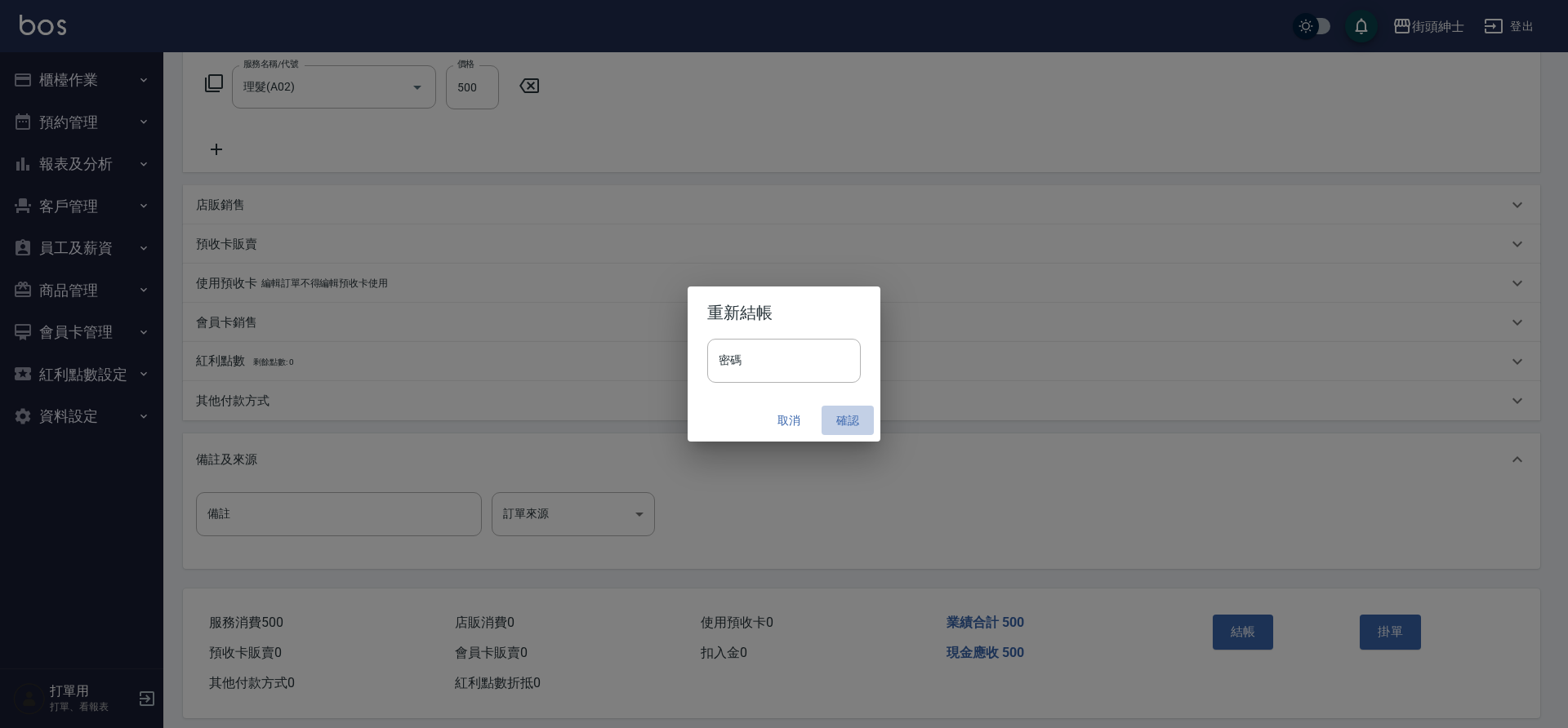
click at [844, 419] on button "確認" at bounding box center [848, 420] width 52 height 30
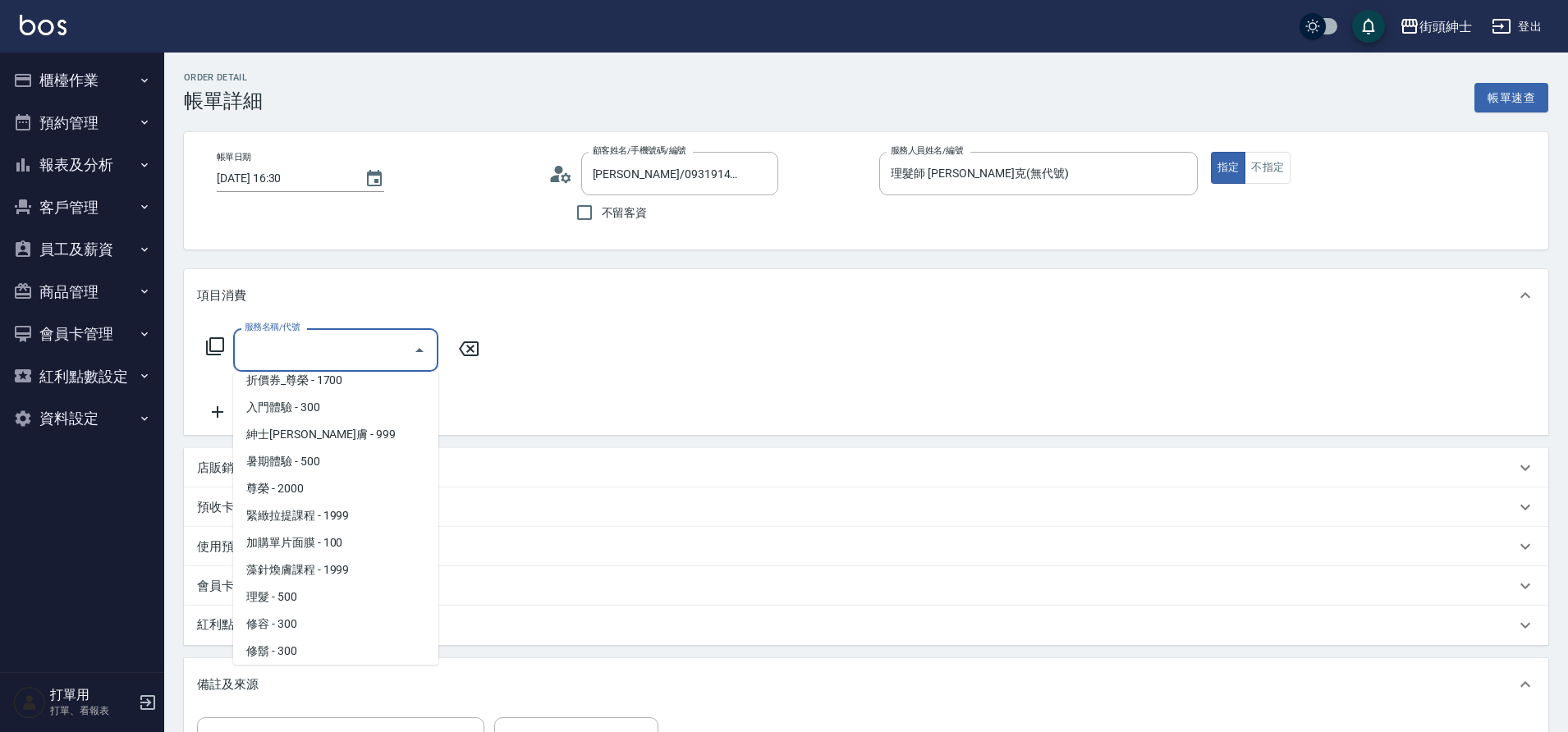
scroll to position [123, 0]
click at [302, 590] on span "理髮 - 500" at bounding box center [335, 594] width 205 height 27
type input "理髮(A02)"
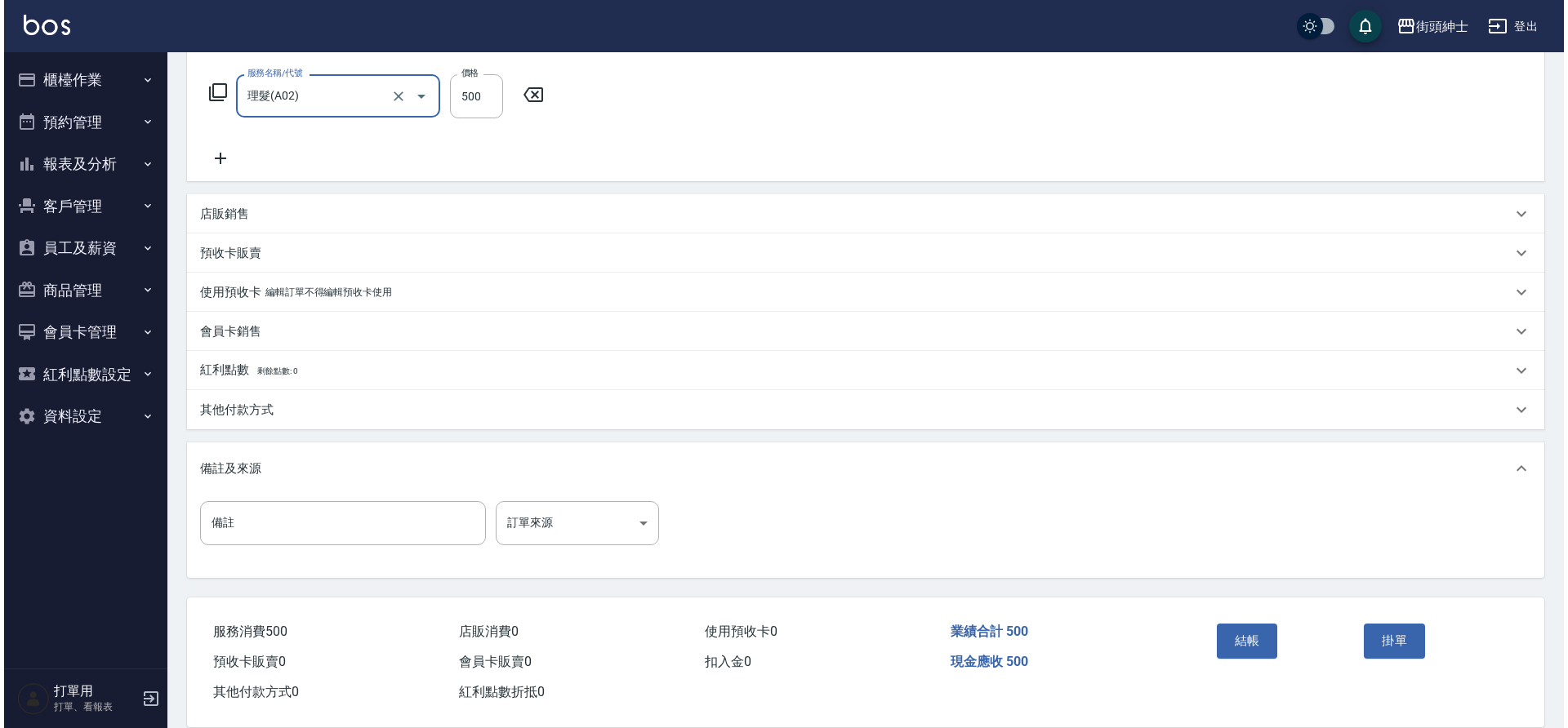
scroll to position [257, 0]
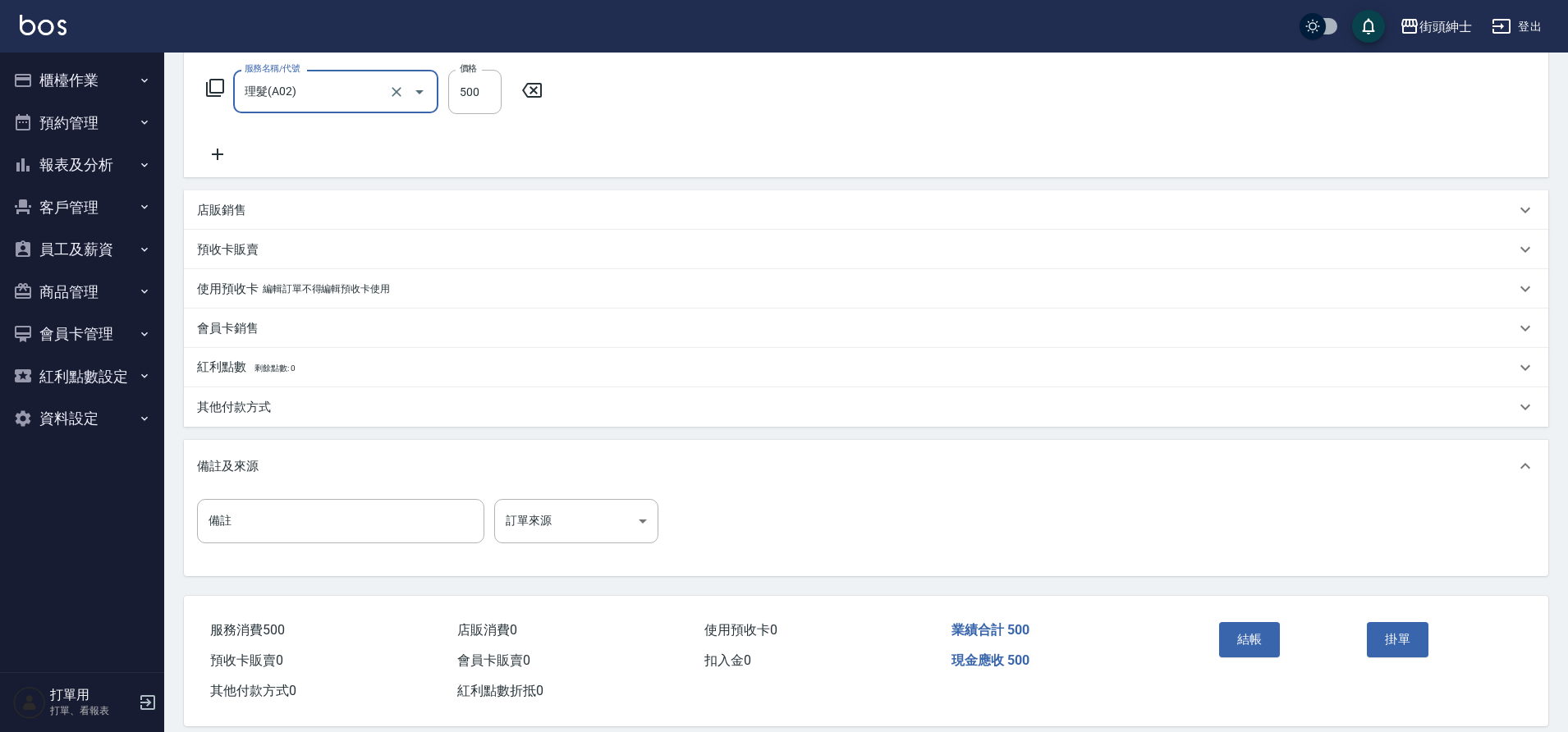
click at [1240, 627] on button "結帳" at bounding box center [1250, 639] width 62 height 34
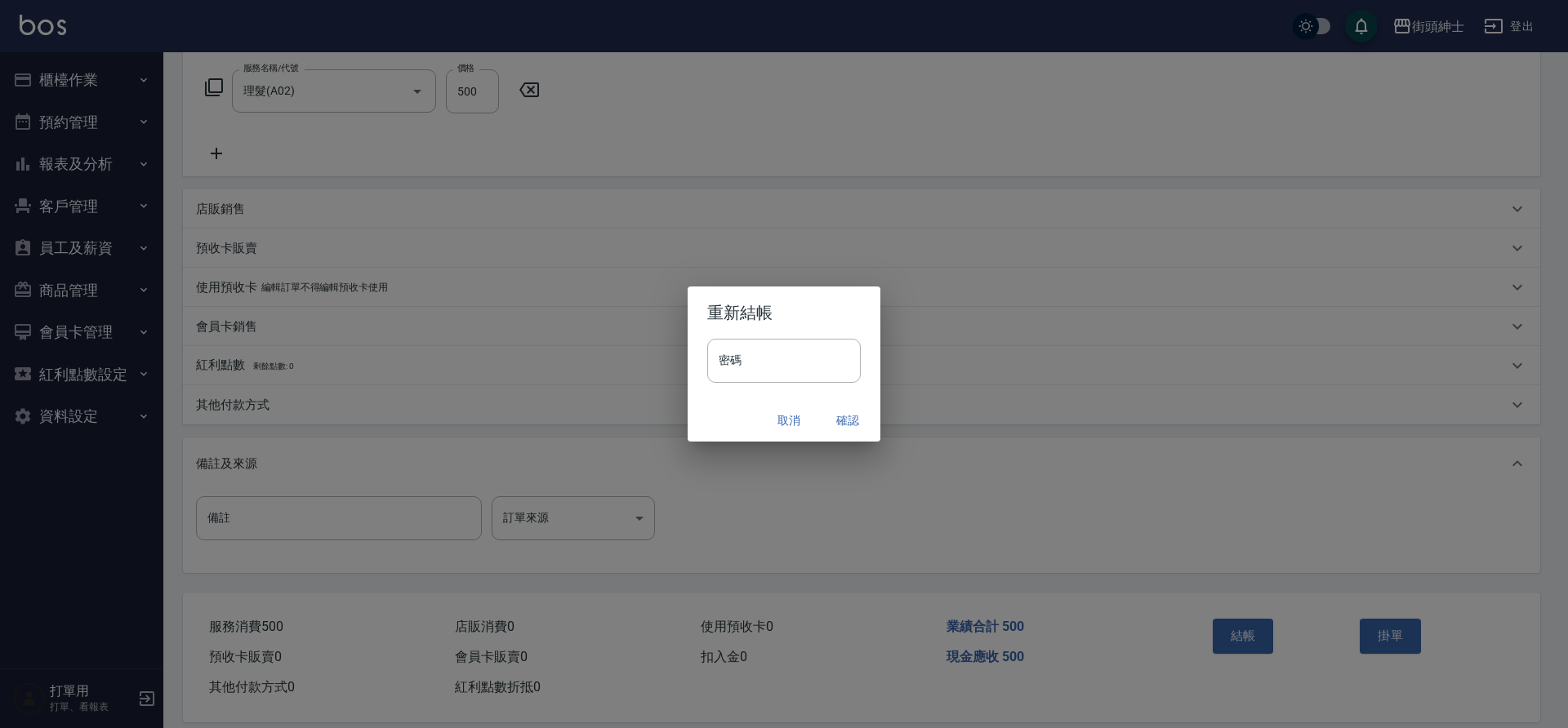
click at [850, 420] on button "確認" at bounding box center [848, 420] width 52 height 30
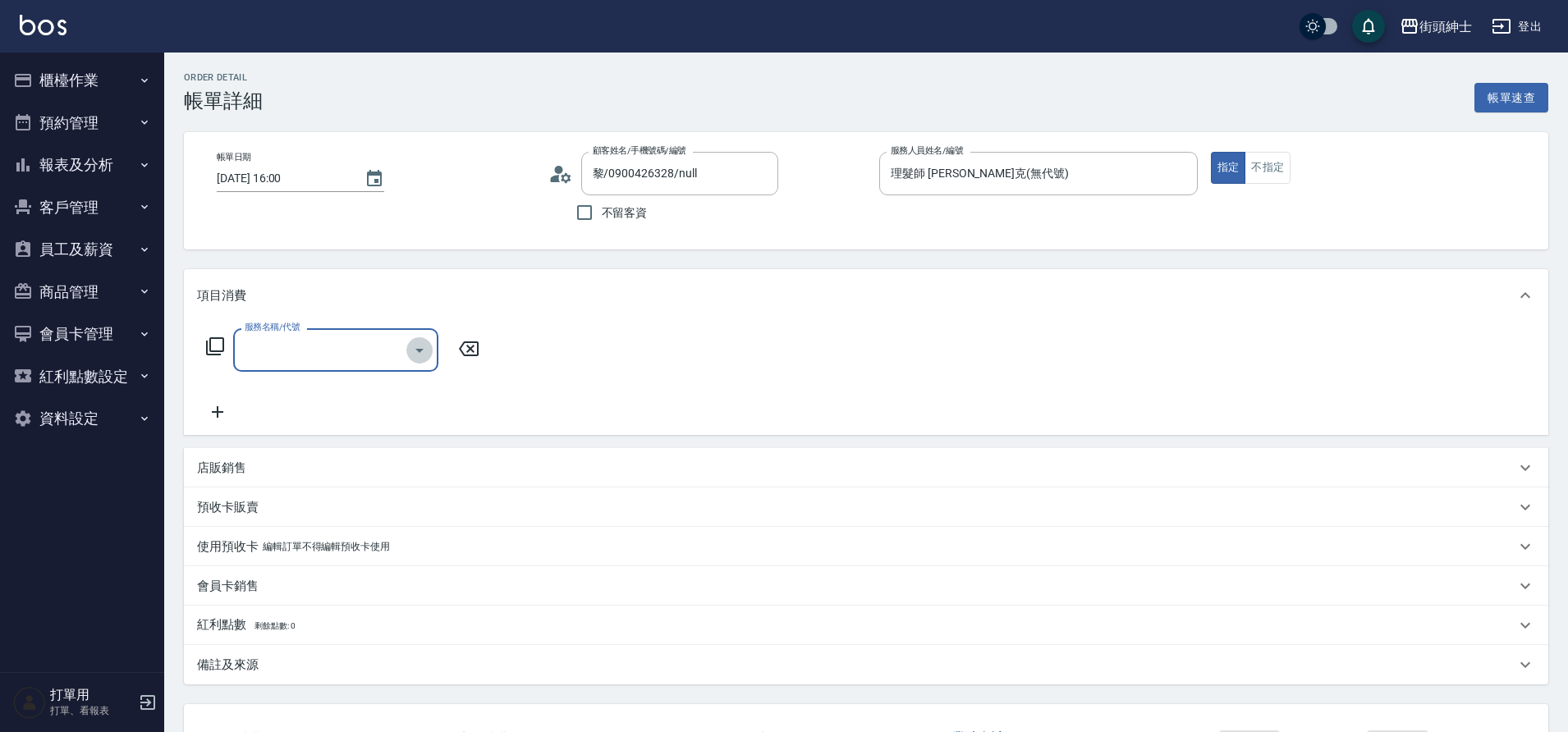
click at [418, 345] on icon "Open" at bounding box center [419, 350] width 20 height 20
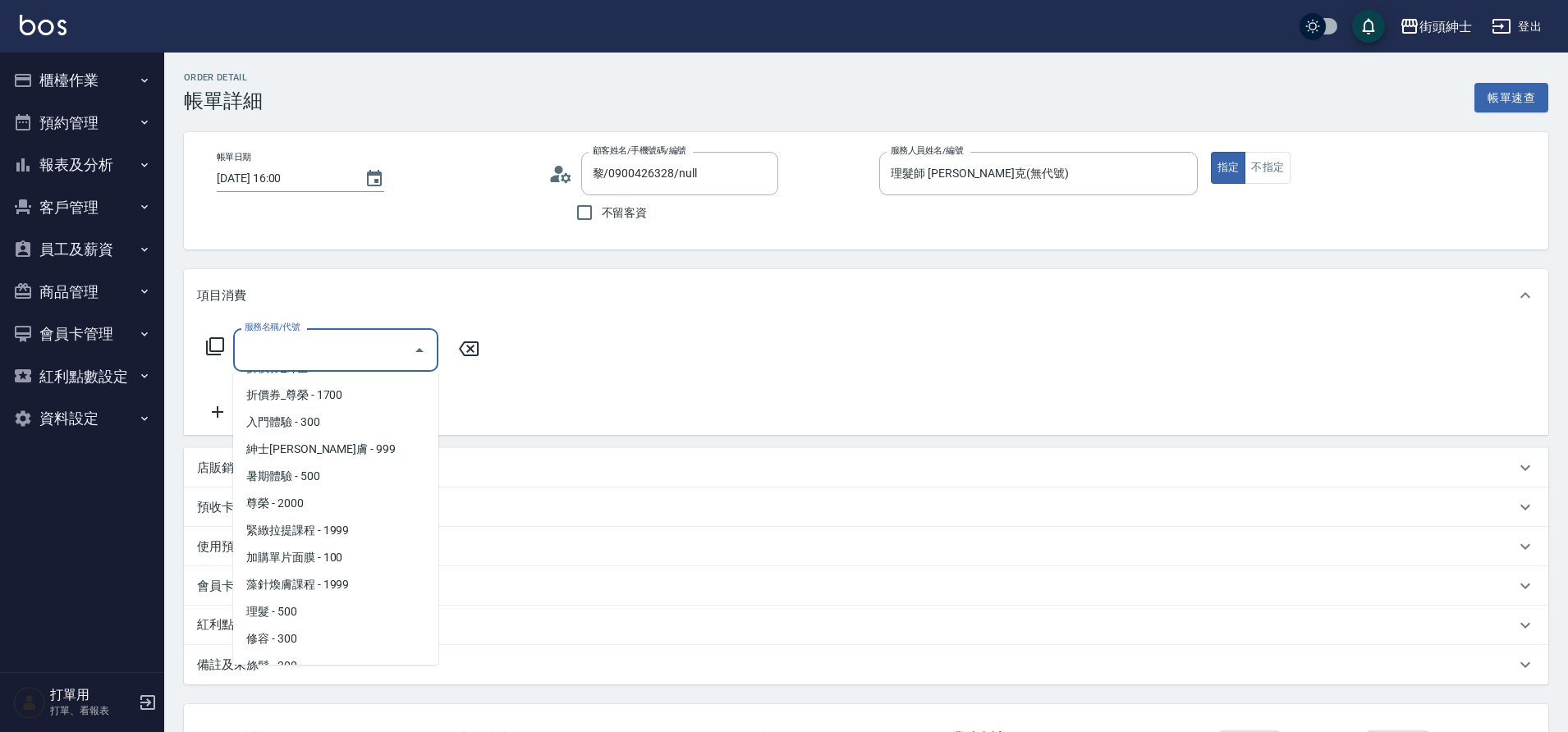
scroll to position [126, 0]
click at [308, 588] on span "理髮 - 500" at bounding box center [335, 591] width 205 height 27
type input "理髮(A02)"
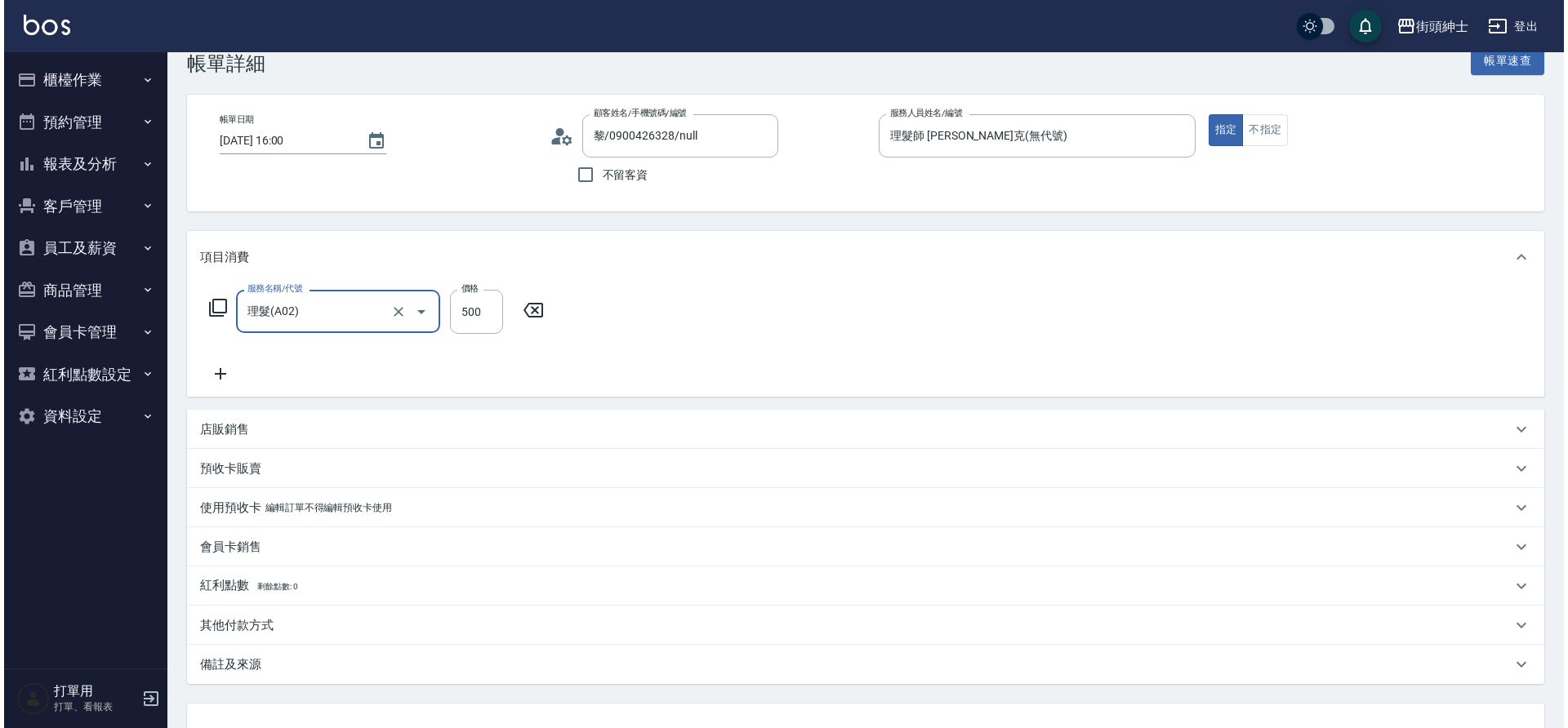
scroll to position [169, 0]
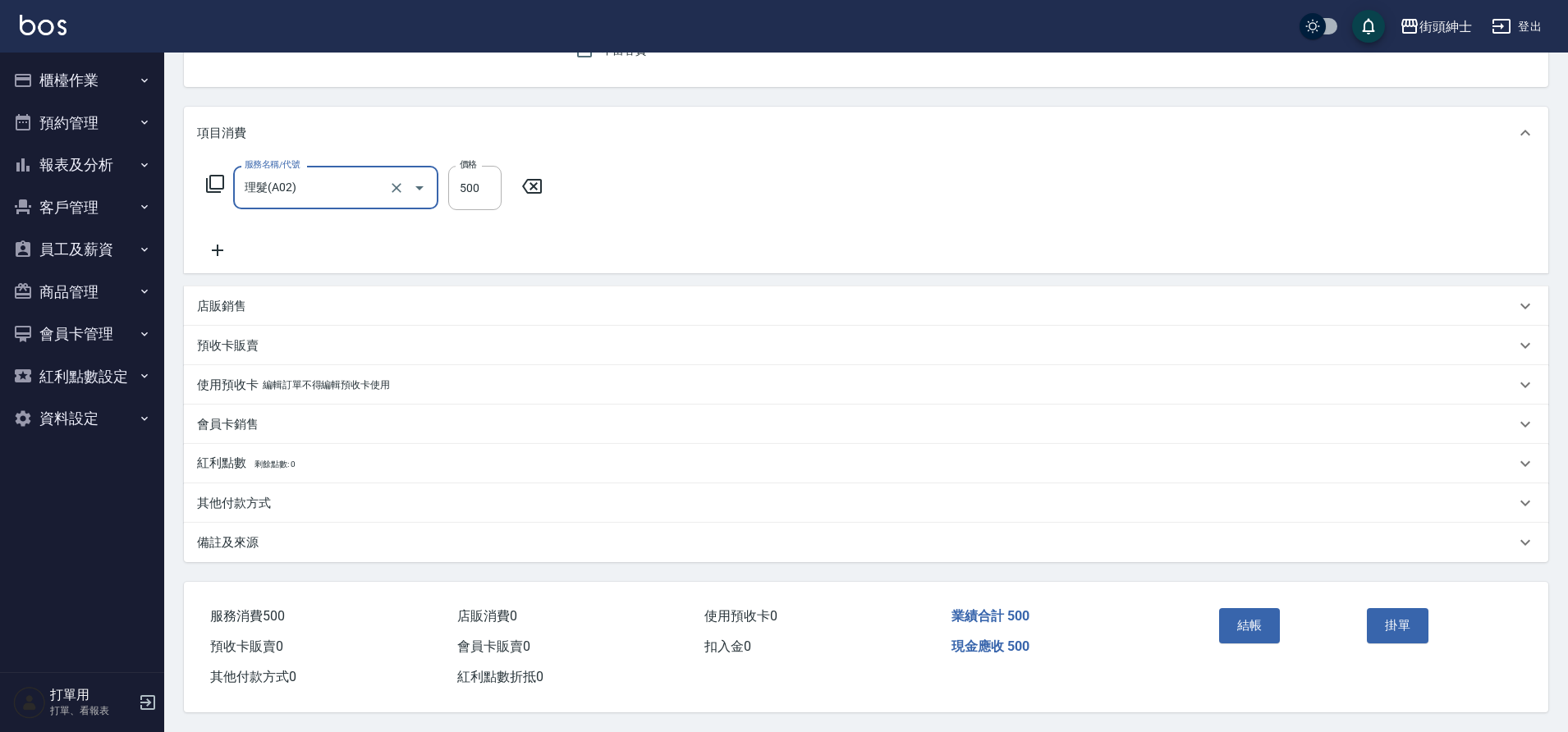
click at [1252, 622] on button "結帳" at bounding box center [1250, 626] width 62 height 34
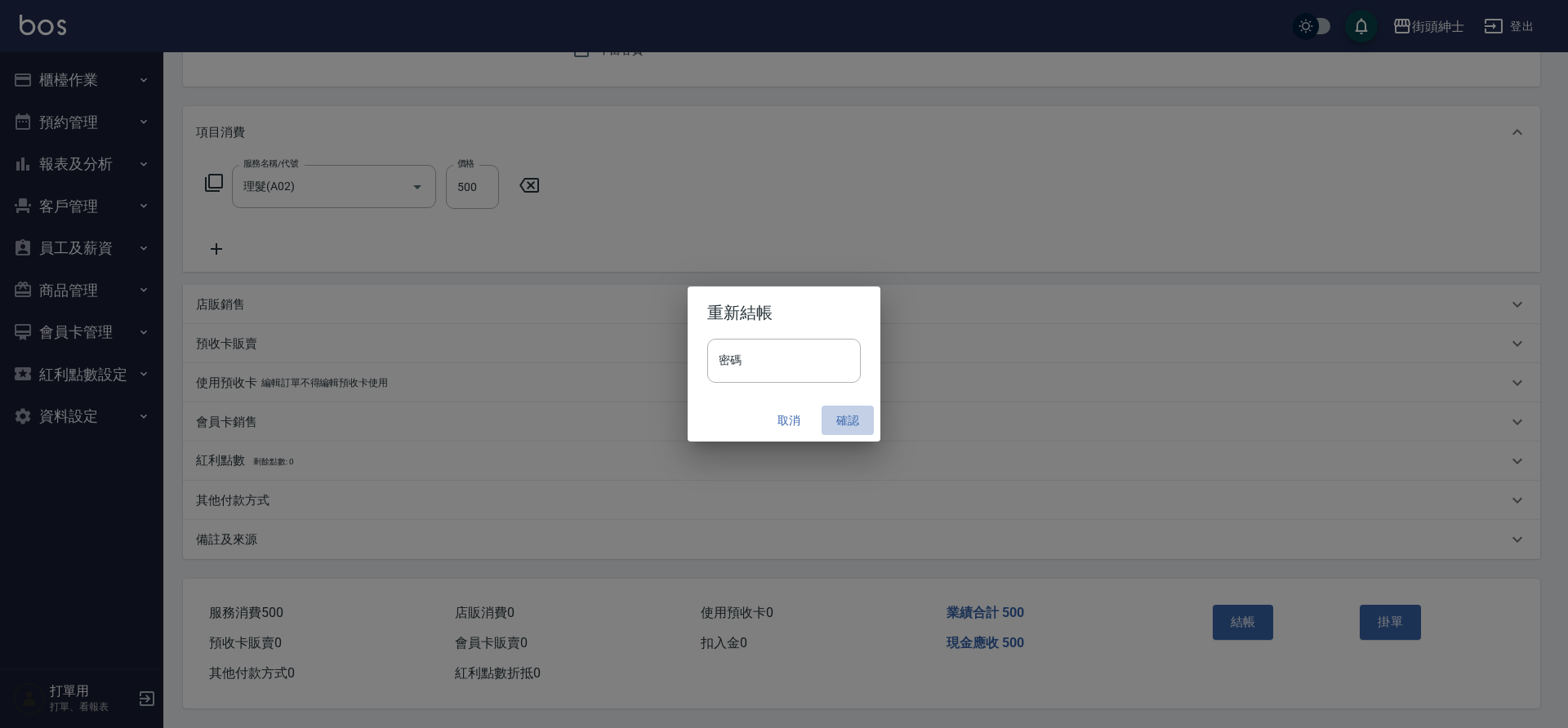
click at [837, 417] on button "確認" at bounding box center [848, 420] width 52 height 30
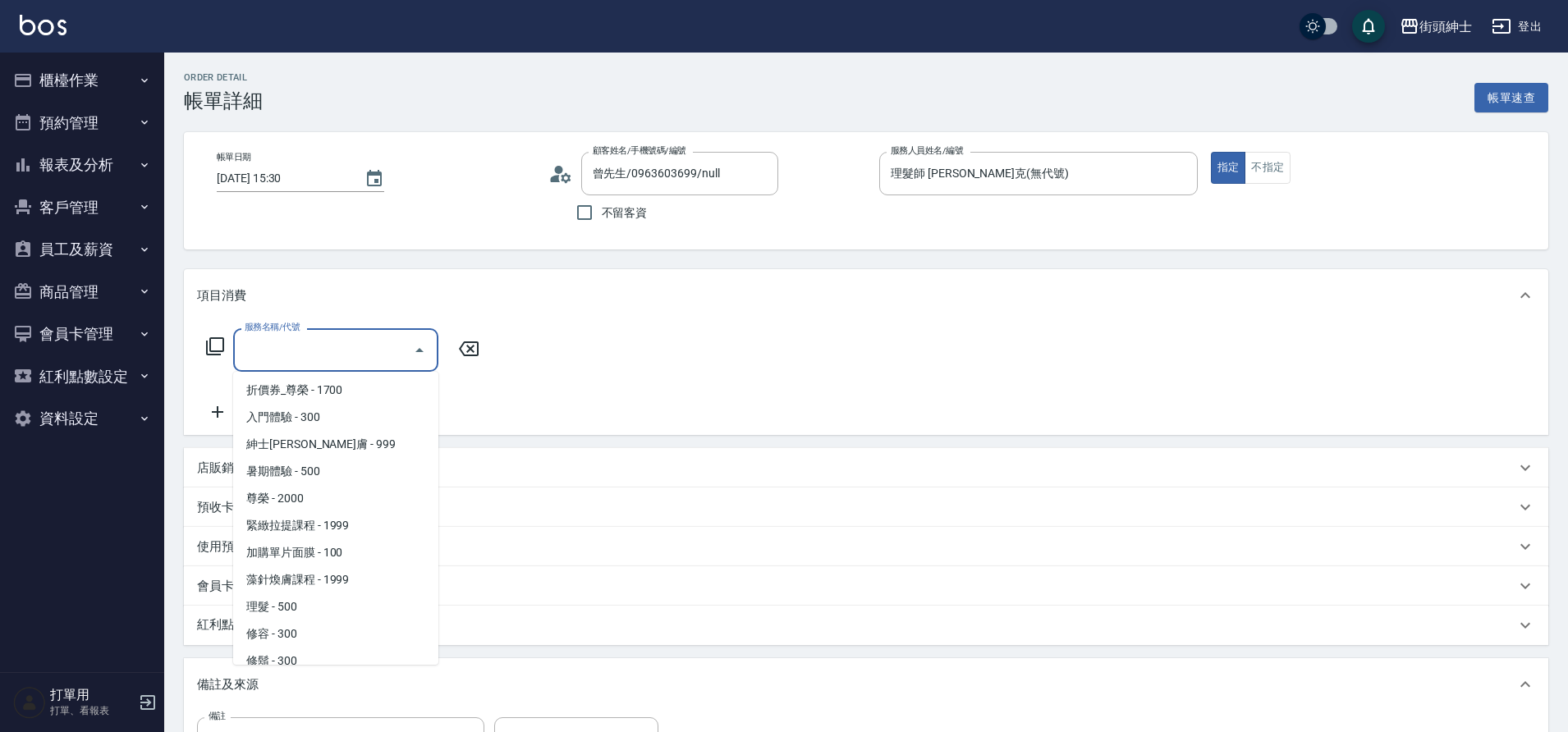
scroll to position [114, 0]
click at [291, 601] on span "理髮 - 500" at bounding box center [335, 603] width 205 height 27
type input "理髮(A02)"
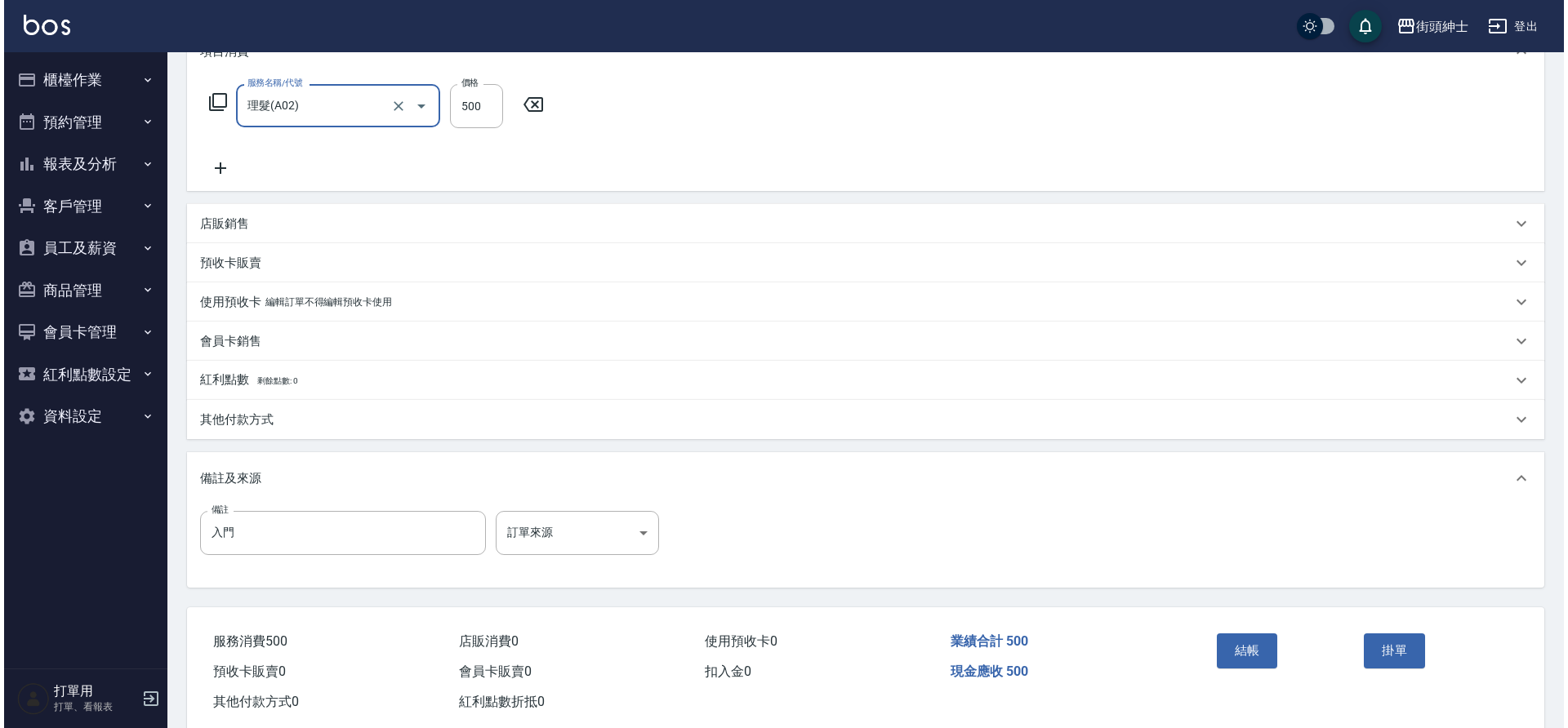
scroll to position [248, 0]
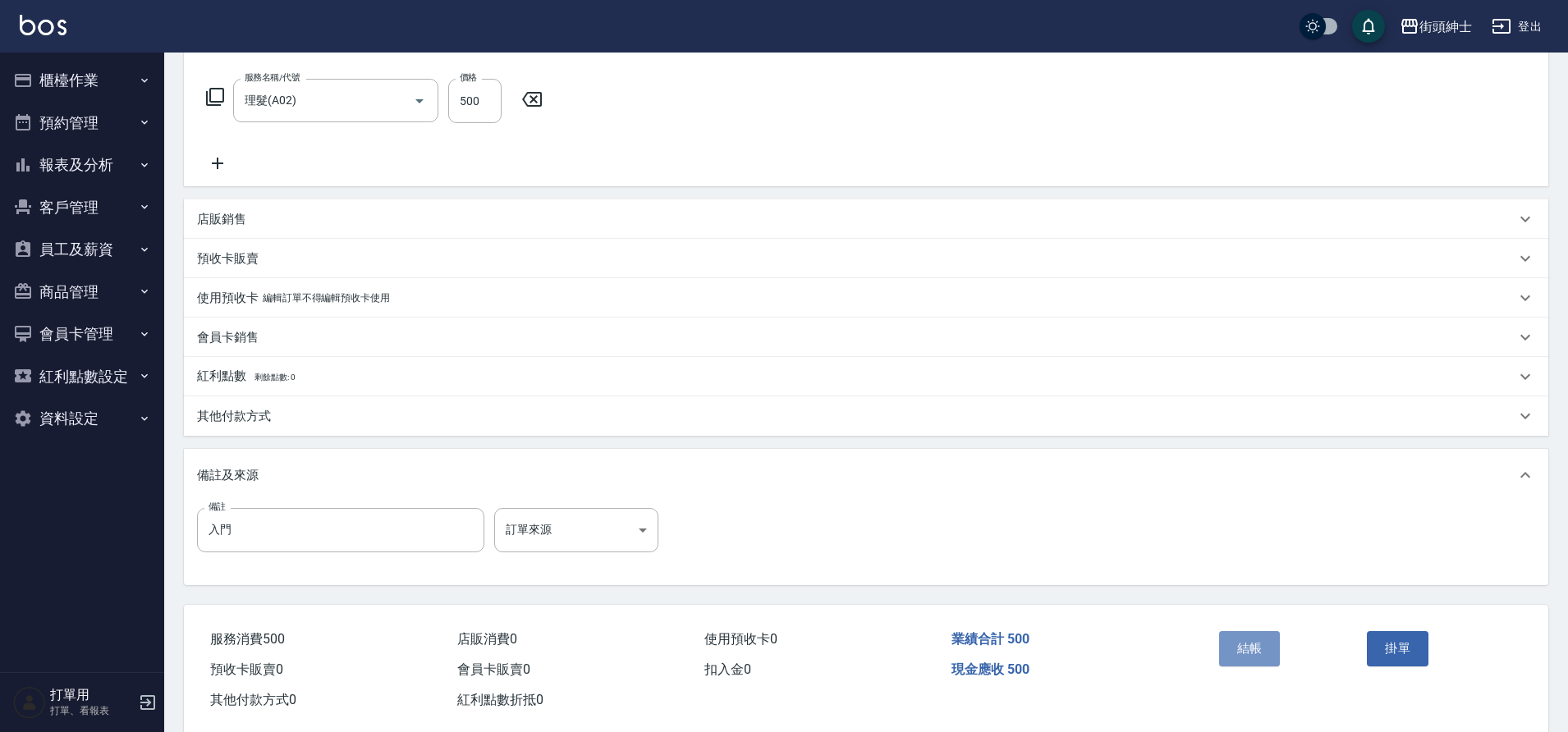
click at [1257, 645] on button "結帳" at bounding box center [1250, 649] width 62 height 34
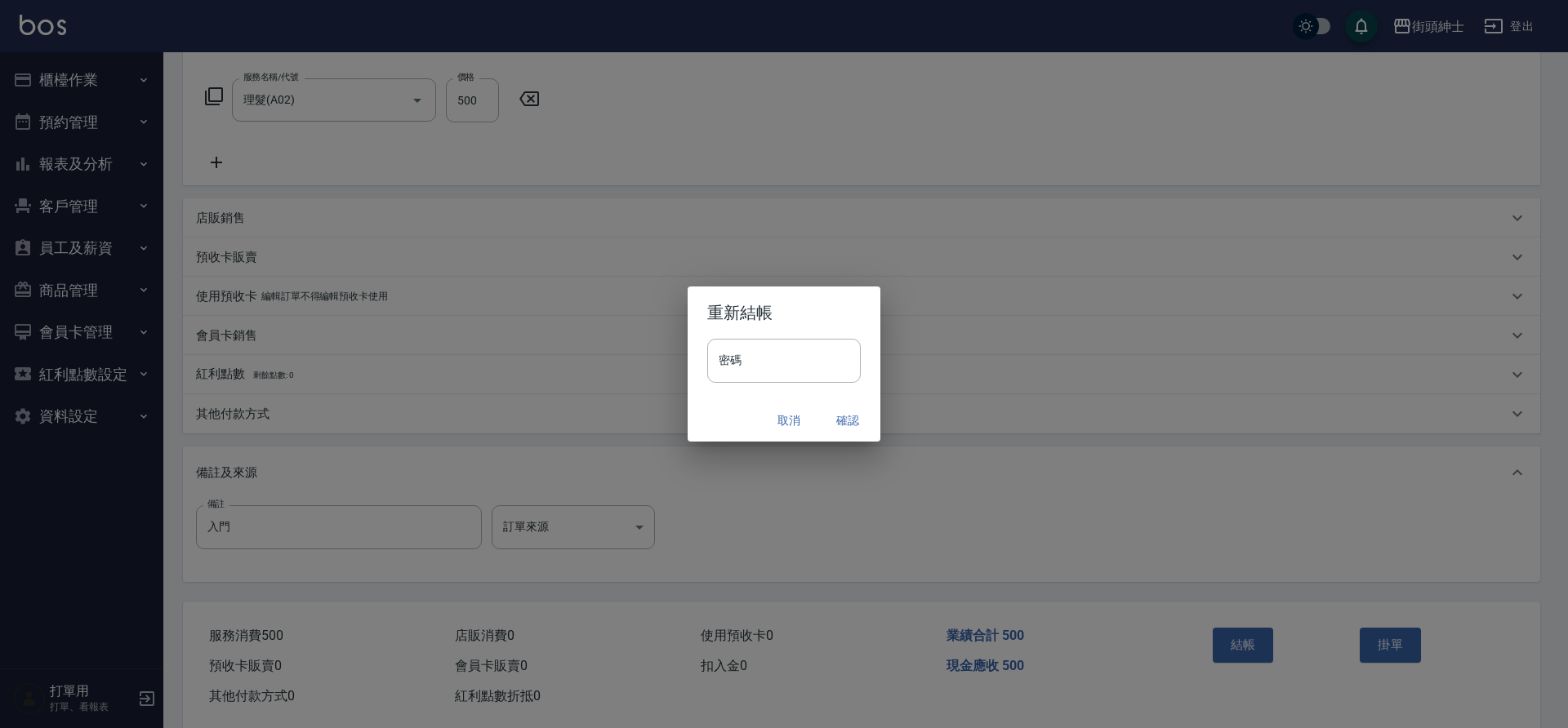
click at [841, 417] on button "確認" at bounding box center [848, 420] width 52 height 30
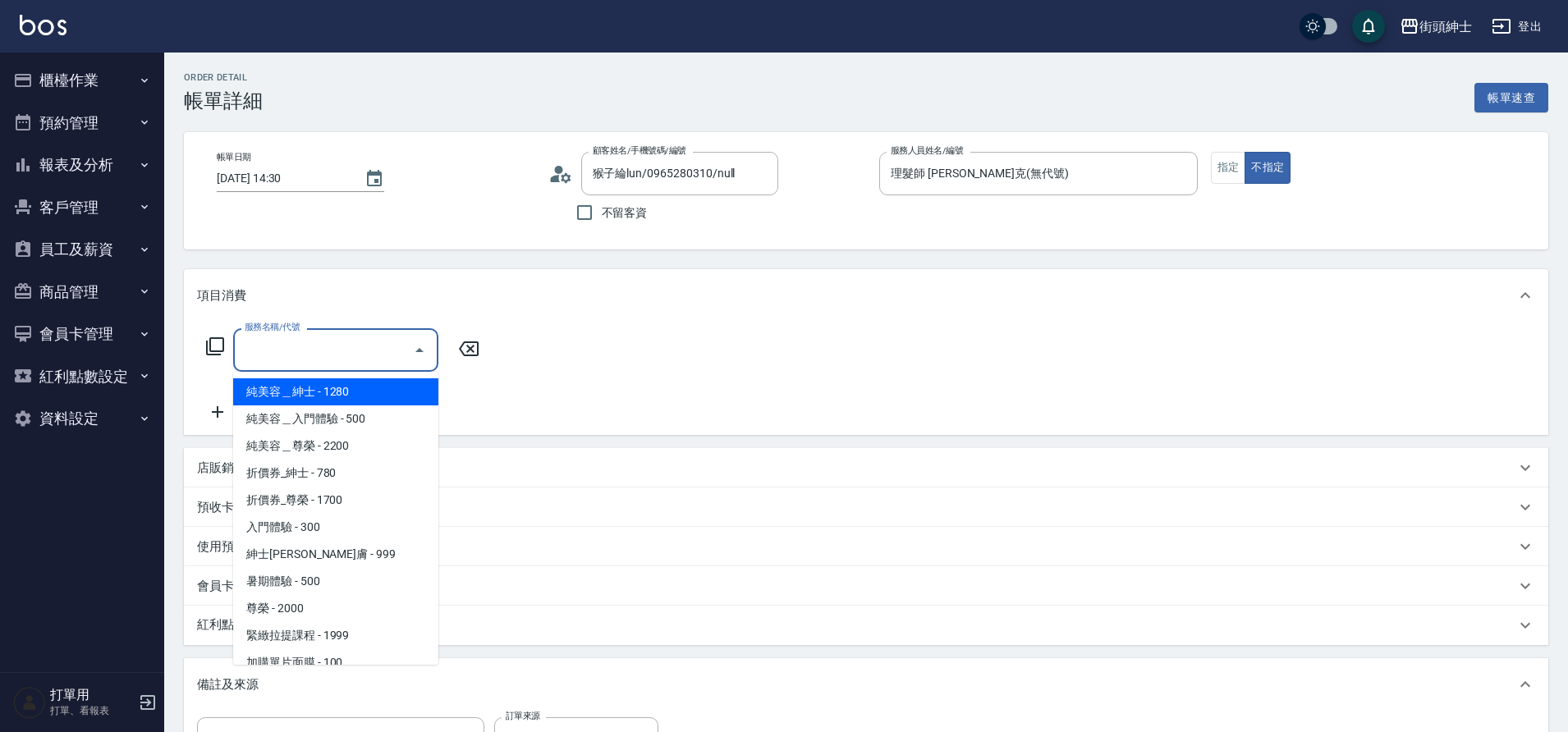
scroll to position [126, 0]
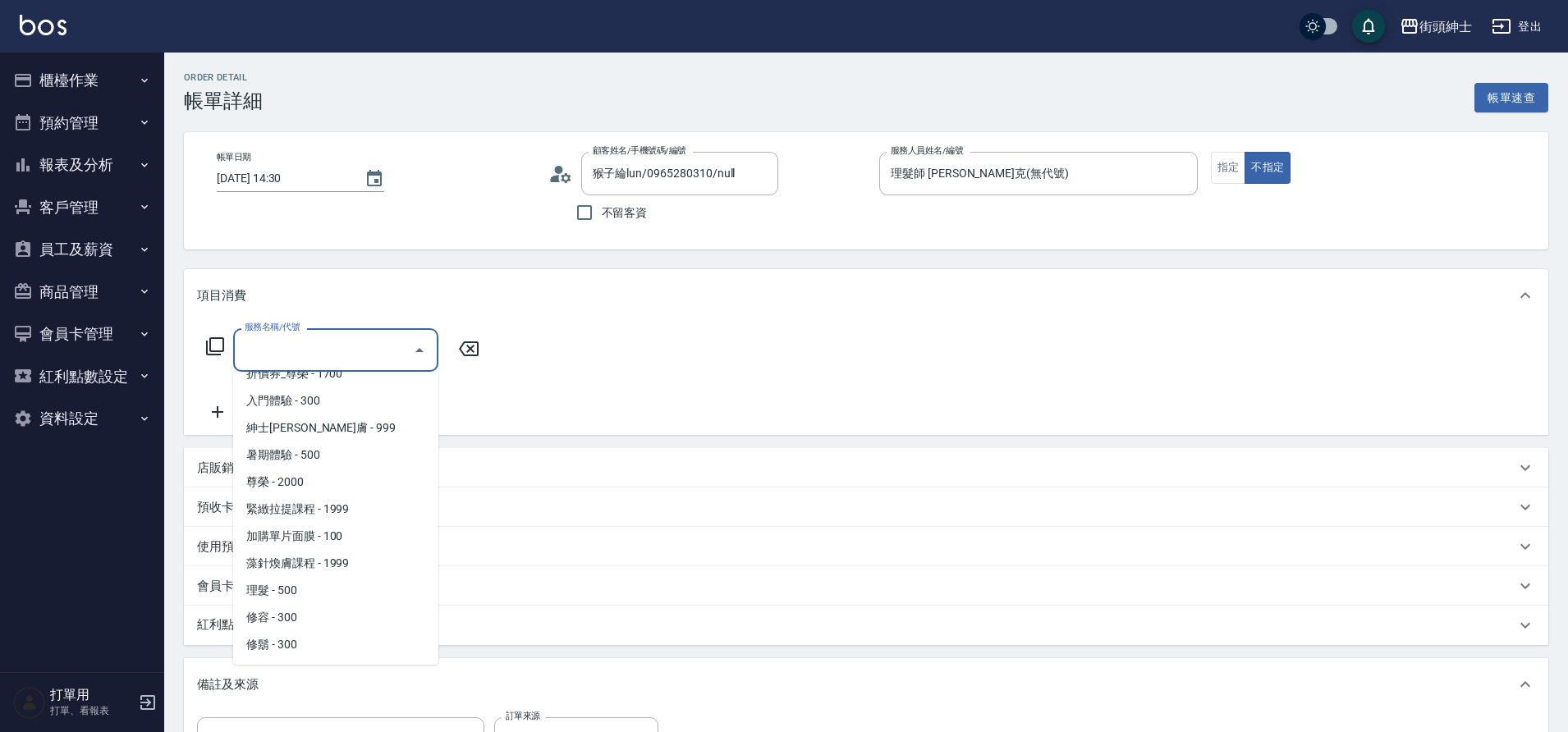
click at [320, 592] on span "理髮 - 500" at bounding box center [335, 591] width 205 height 27
type input "理髮(A02)"
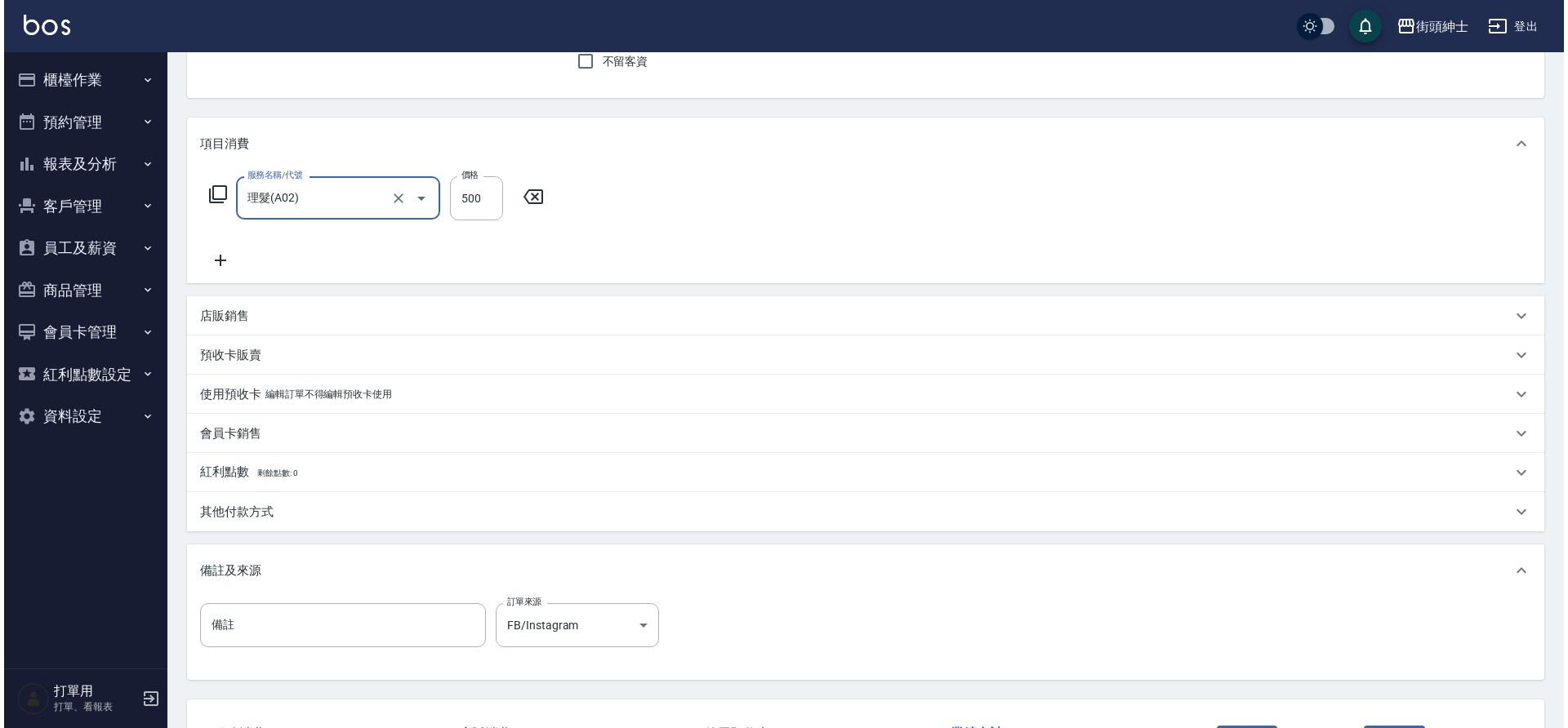
scroll to position [279, 0]
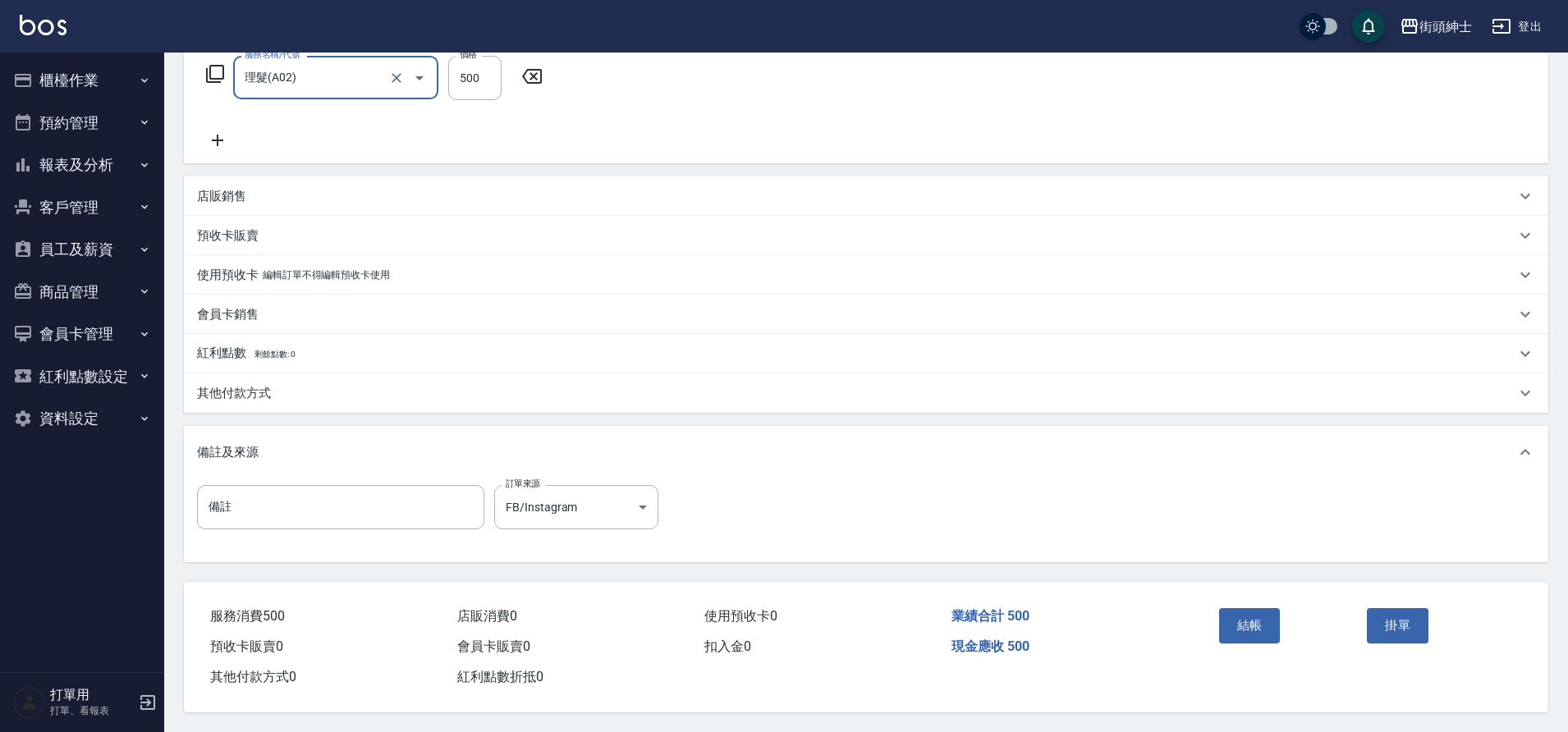
click at [1240, 611] on button "結帳" at bounding box center [1250, 626] width 62 height 34
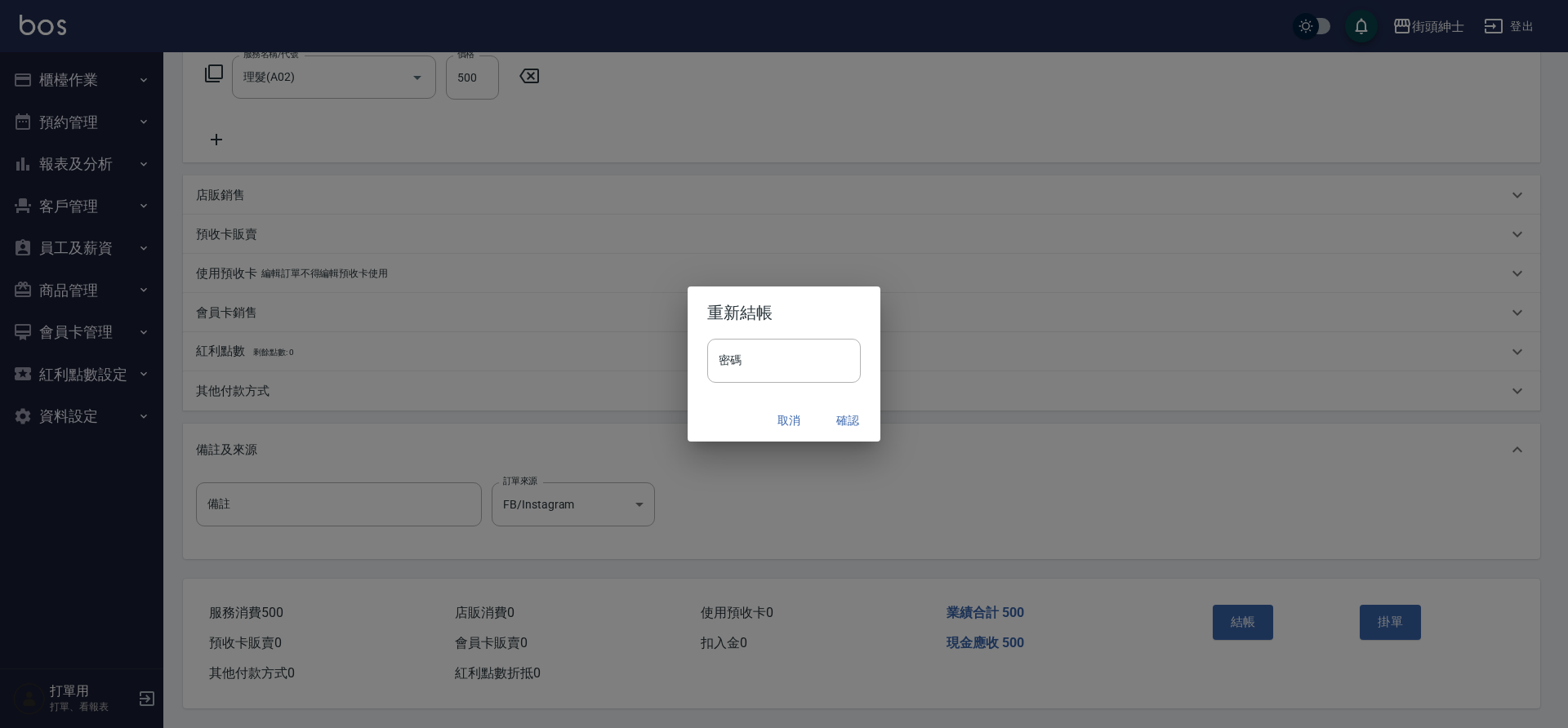
drag, startPoint x: 0, startPoint y: 0, endPoint x: 839, endPoint y: 418, distance: 937.4
click at [839, 418] on button "確認" at bounding box center [848, 420] width 52 height 30
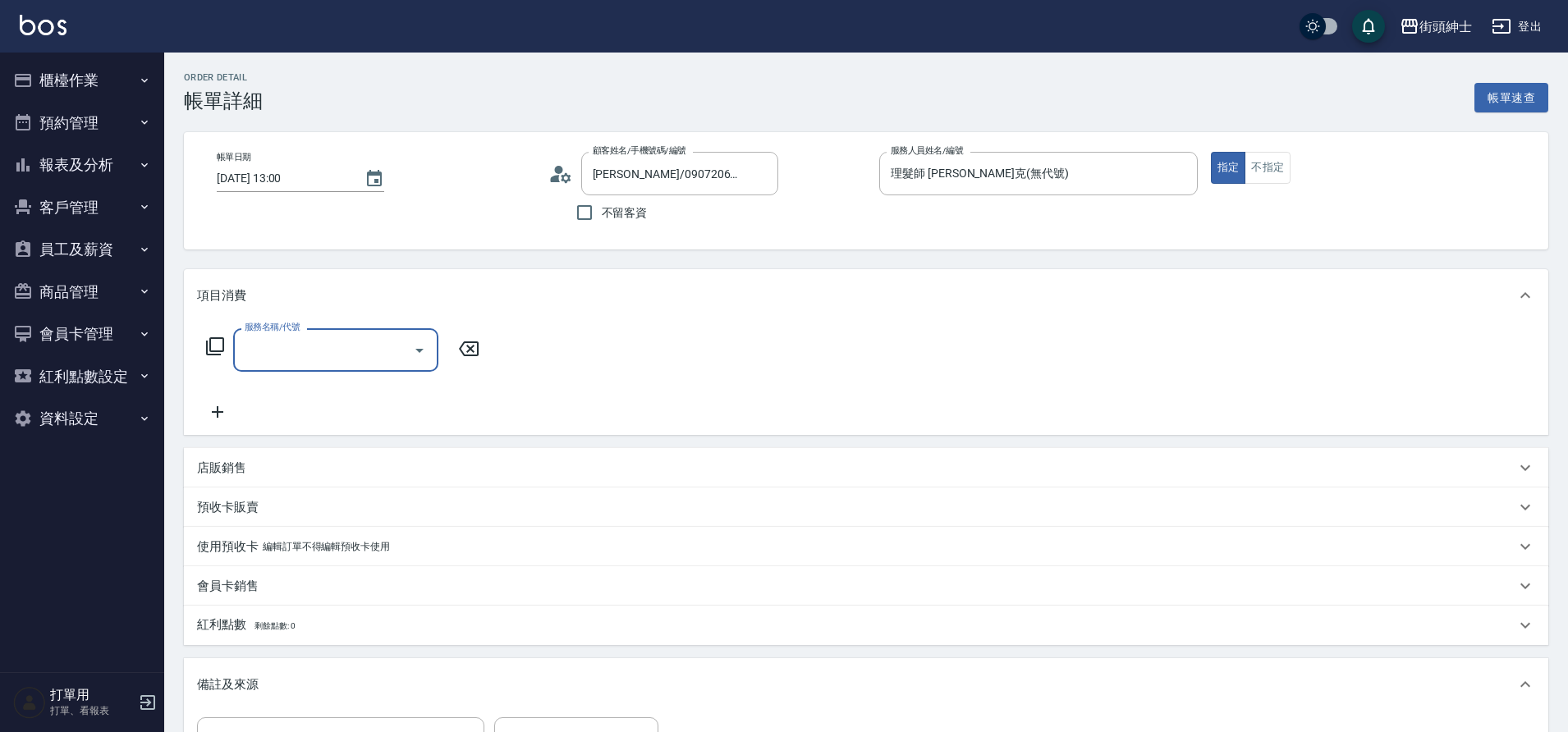
click at [422, 340] on icon "Open" at bounding box center [419, 350] width 20 height 20
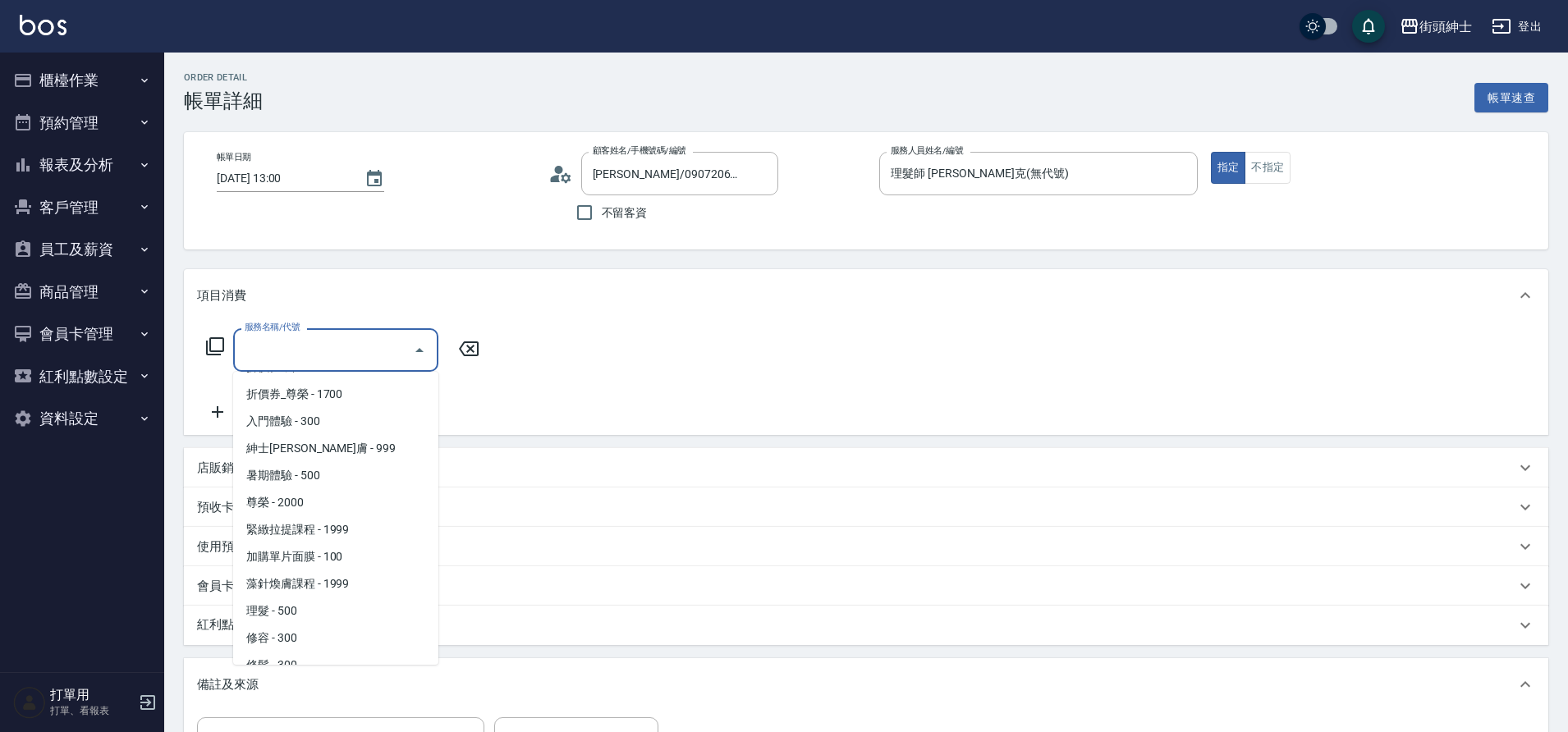
scroll to position [114, 0]
click at [317, 603] on span "理髮 - 500" at bounding box center [335, 603] width 205 height 27
type input "理髮(A02)"
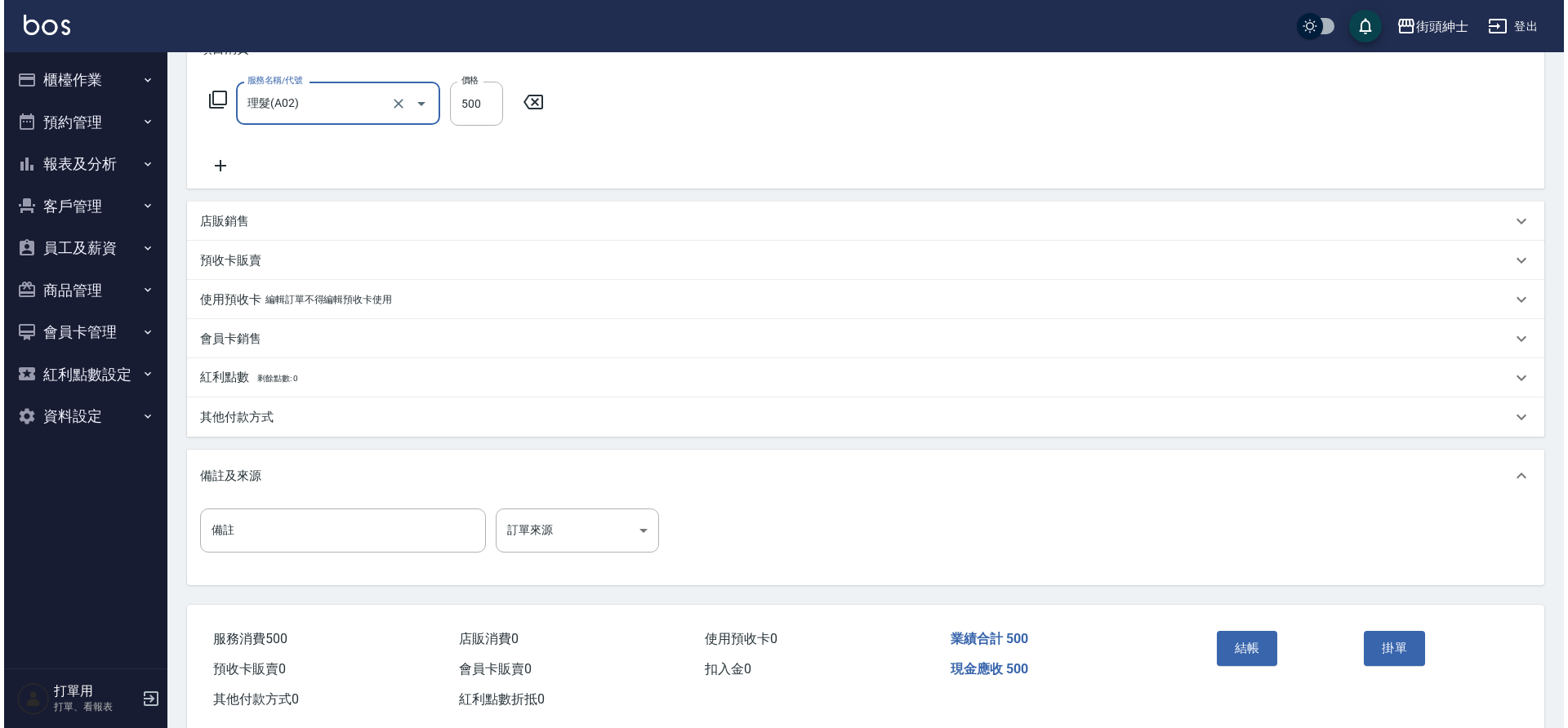
scroll to position [263, 0]
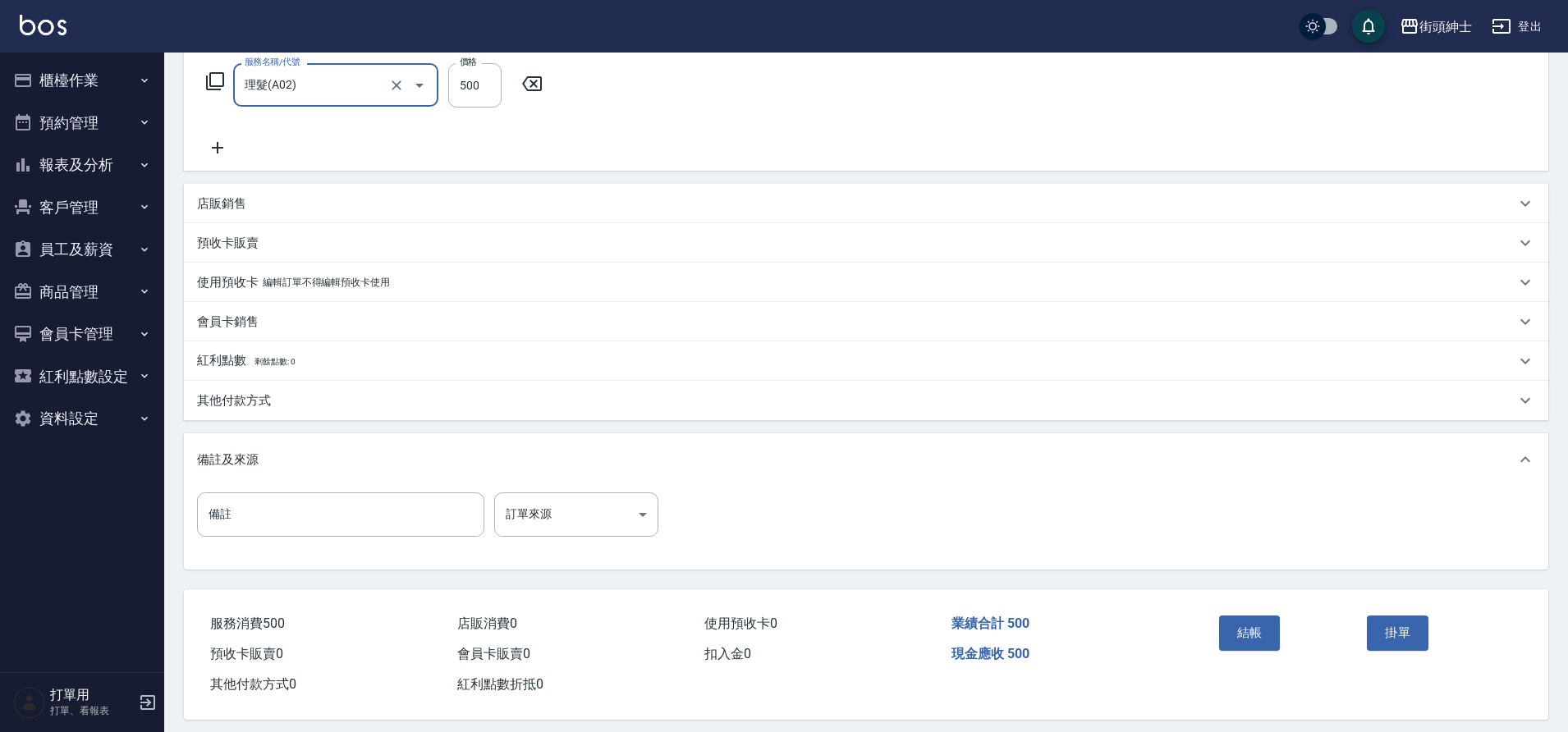
click at [1224, 631] on button "結帳" at bounding box center [1250, 633] width 62 height 34
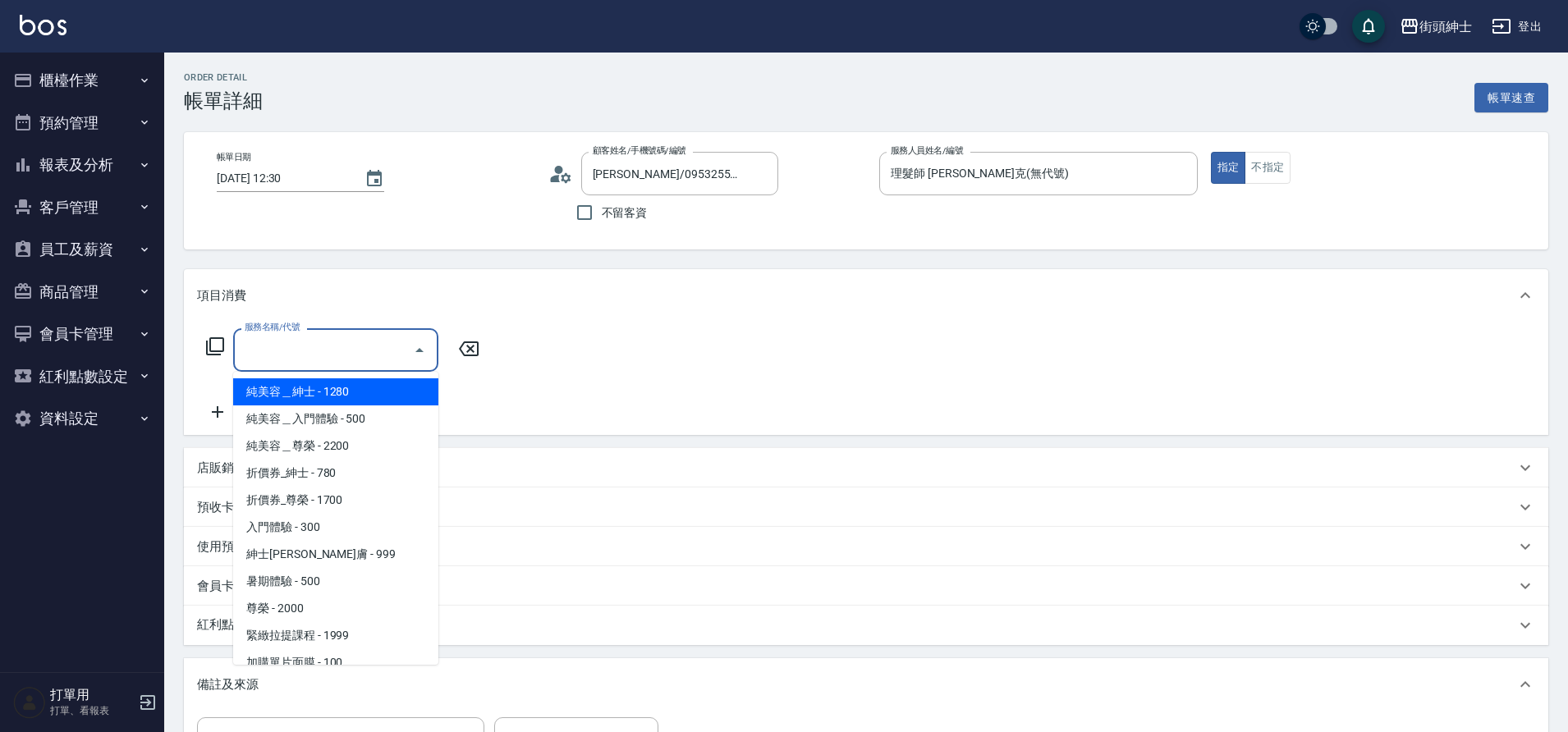
scroll to position [126, 0]
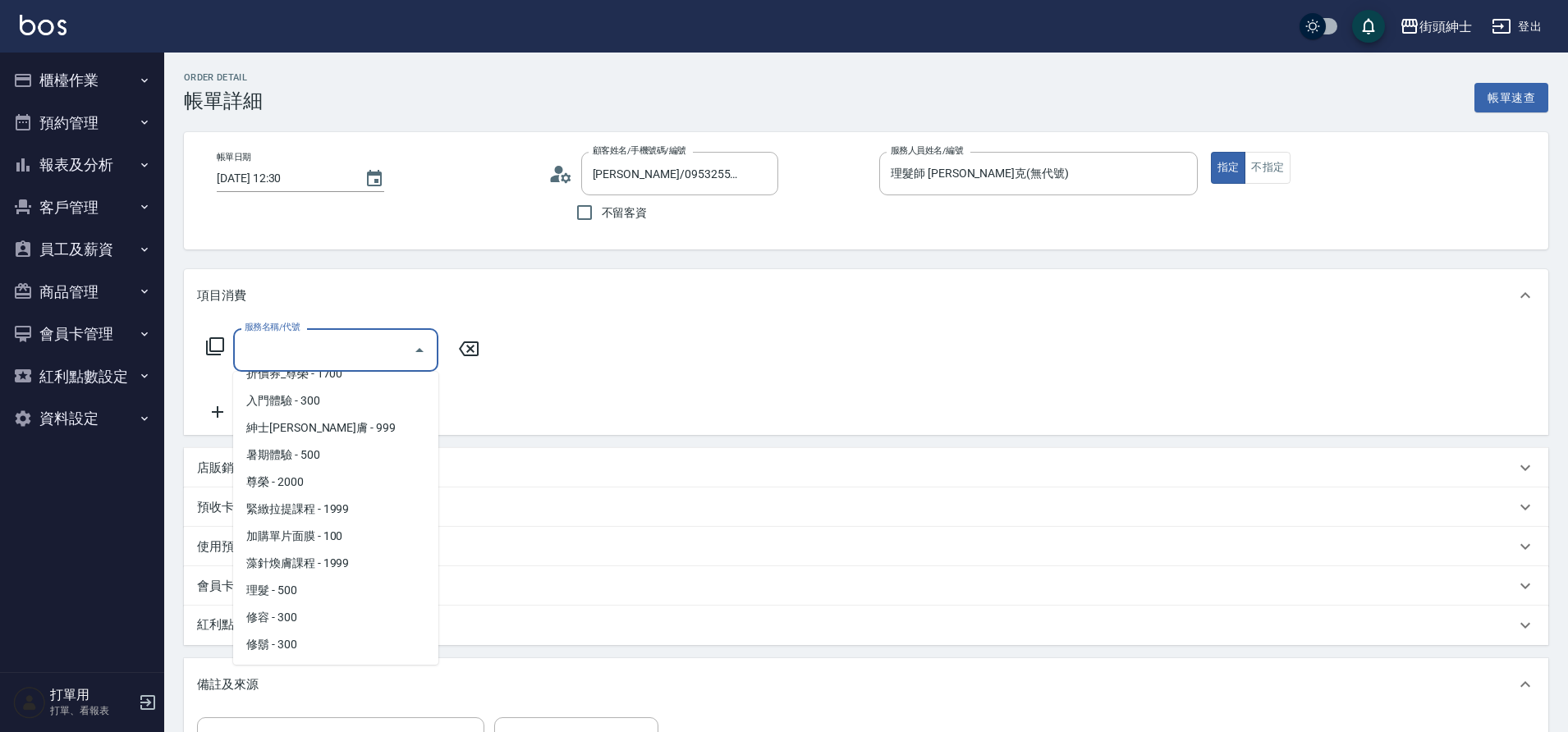
click at [320, 588] on span "理髮 - 500" at bounding box center [335, 591] width 205 height 27
type input "理髮(A02)"
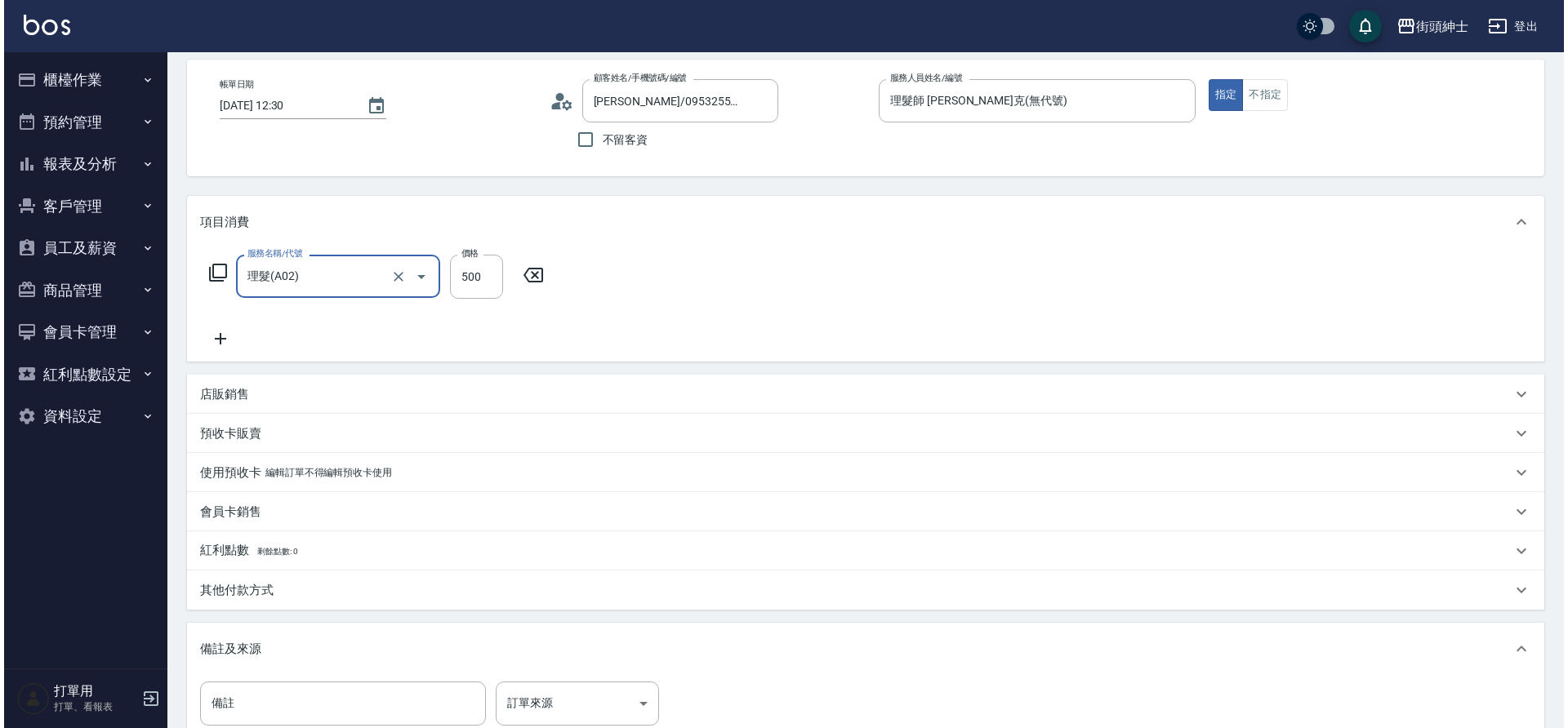
scroll to position [266, 0]
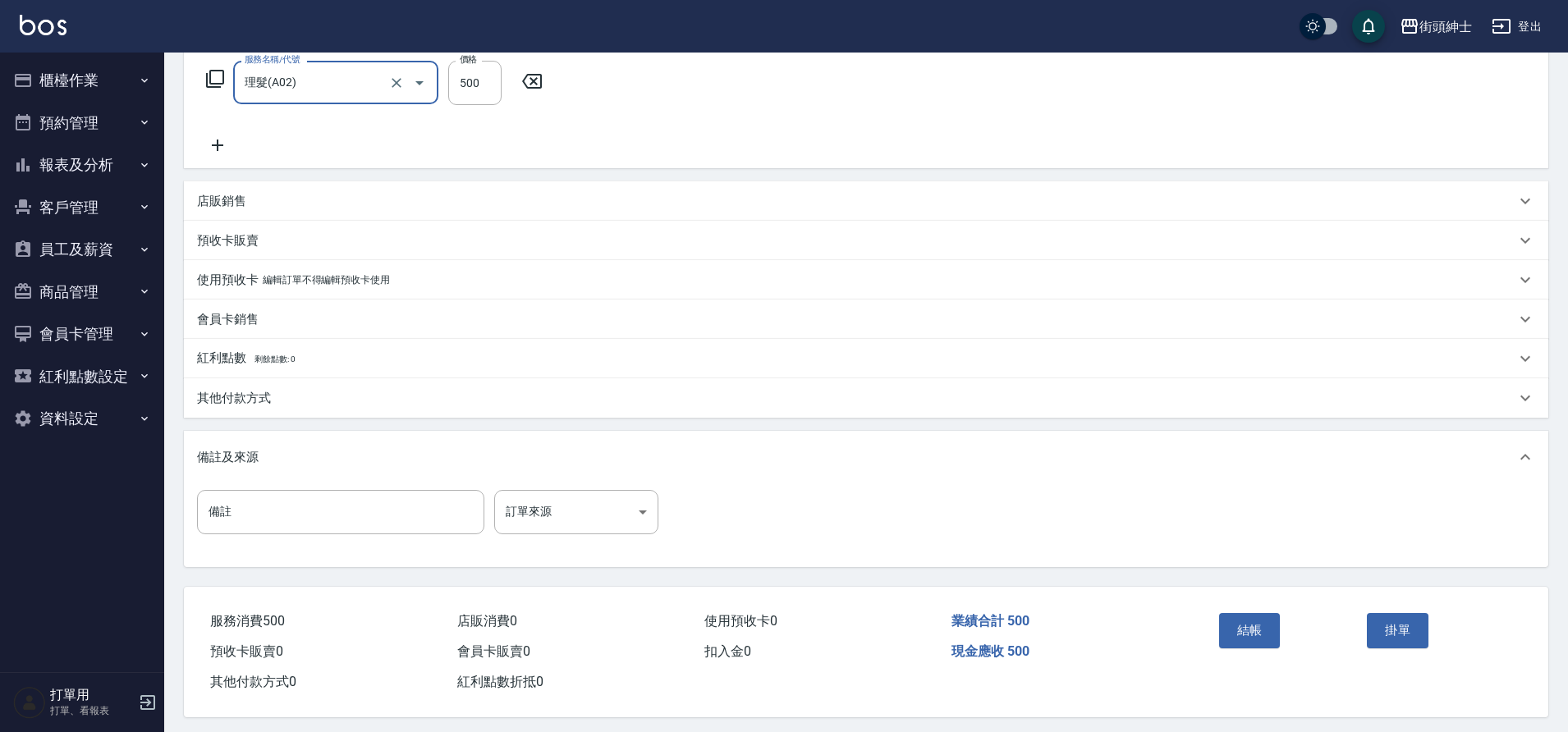
click at [1256, 621] on button "結帳" at bounding box center [1250, 630] width 62 height 34
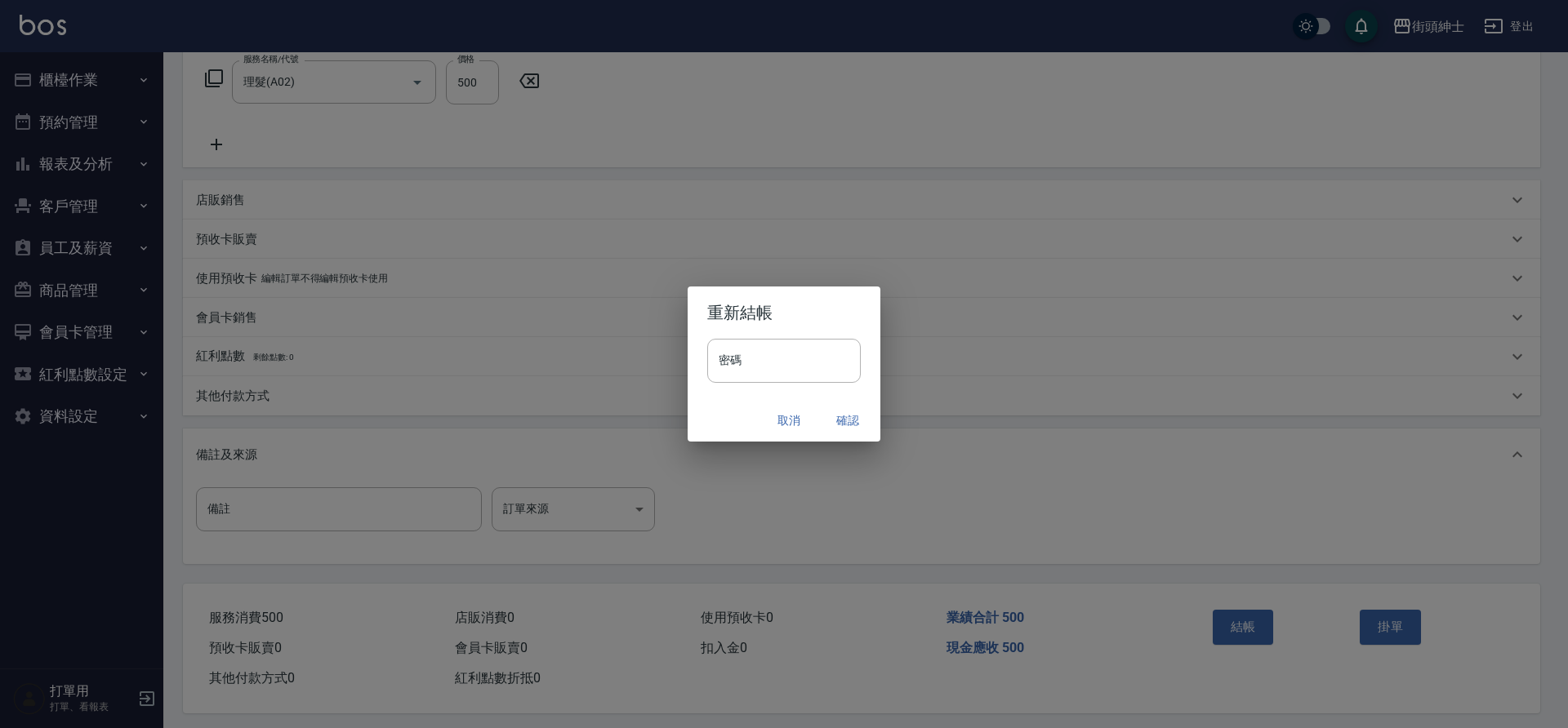
click at [841, 419] on button "確認" at bounding box center [848, 420] width 52 height 30
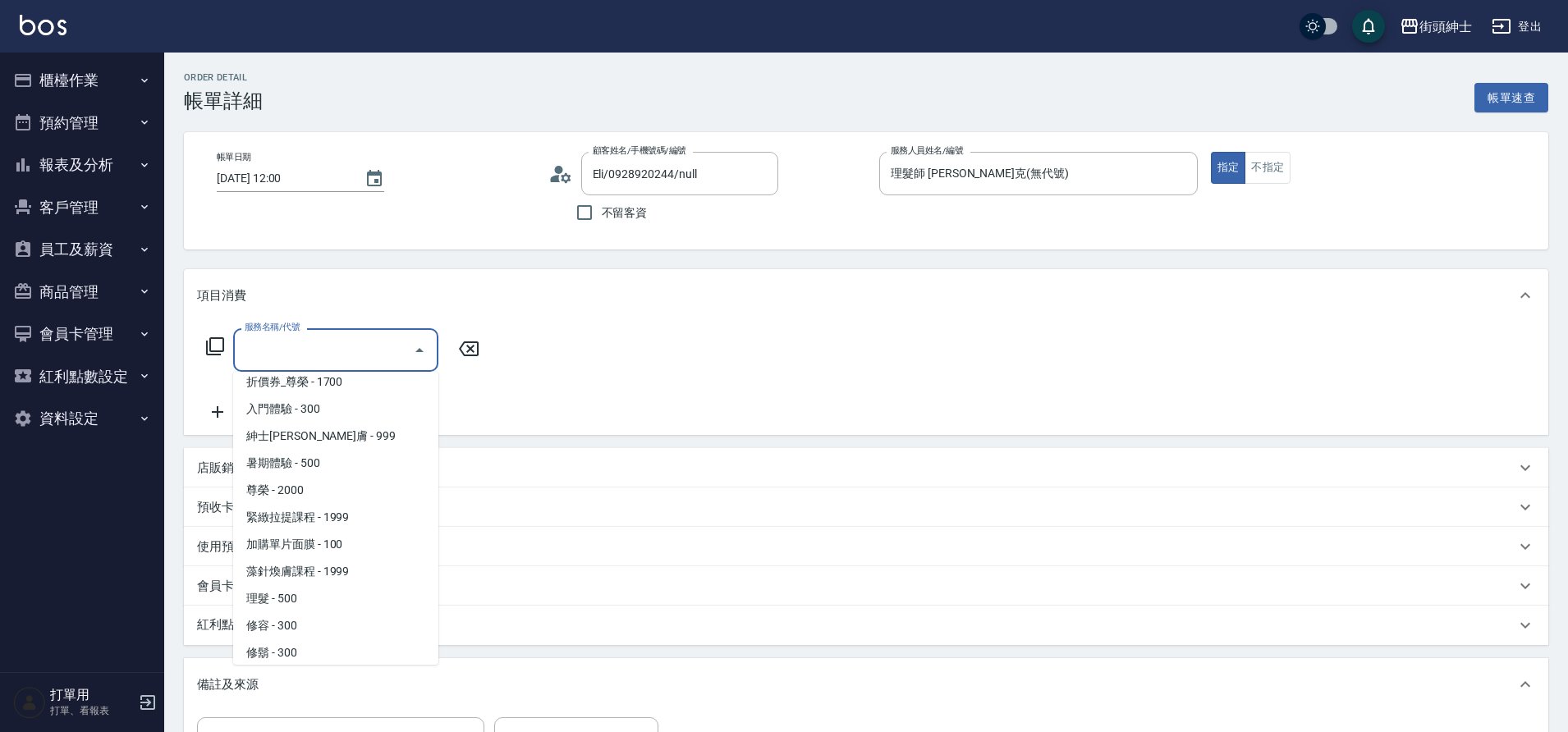
scroll to position [126, 0]
drag, startPoint x: 0, startPoint y: 0, endPoint x: 317, endPoint y: 591, distance: 670.6
click at [317, 591] on span "理髮 - 500" at bounding box center [335, 591] width 205 height 27
type input "理髮(A02)"
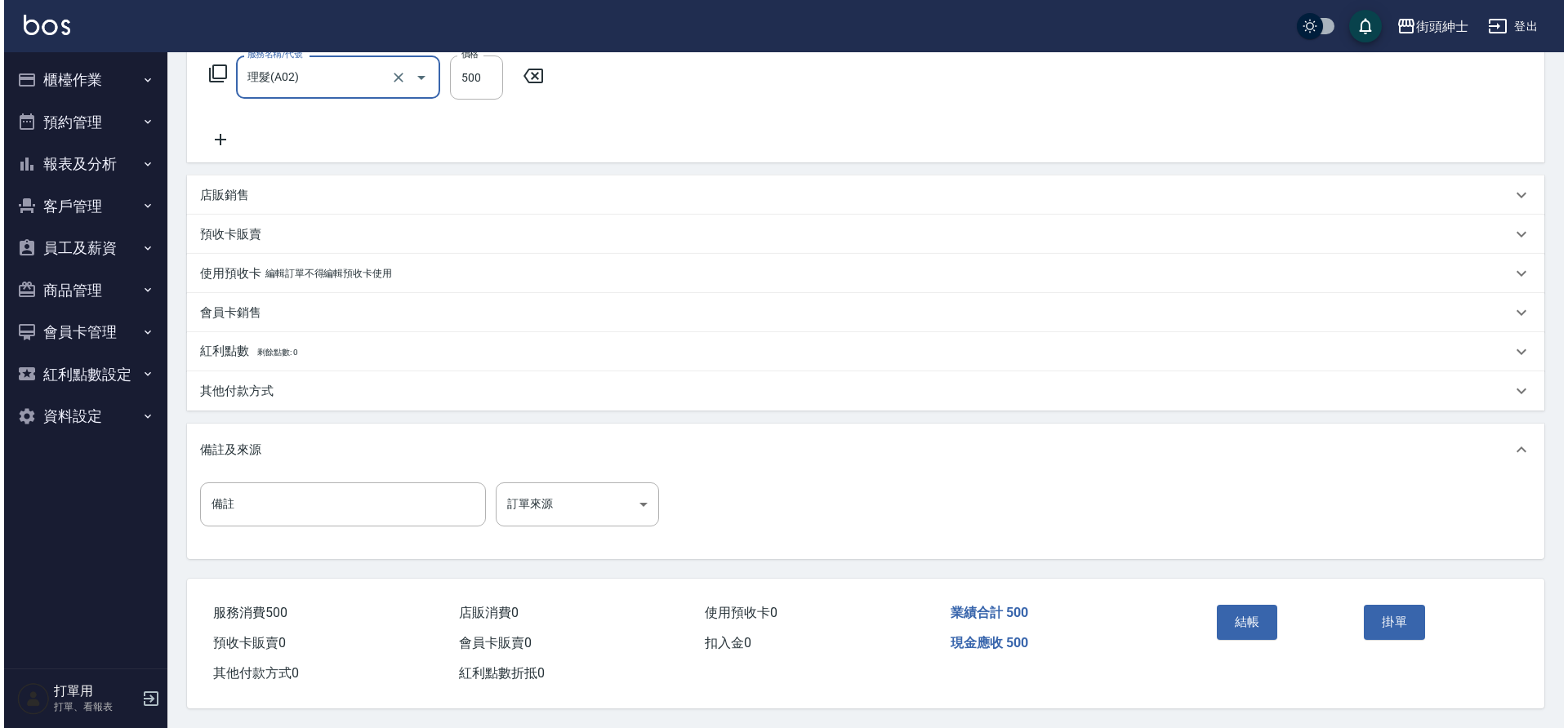
scroll to position [279, 0]
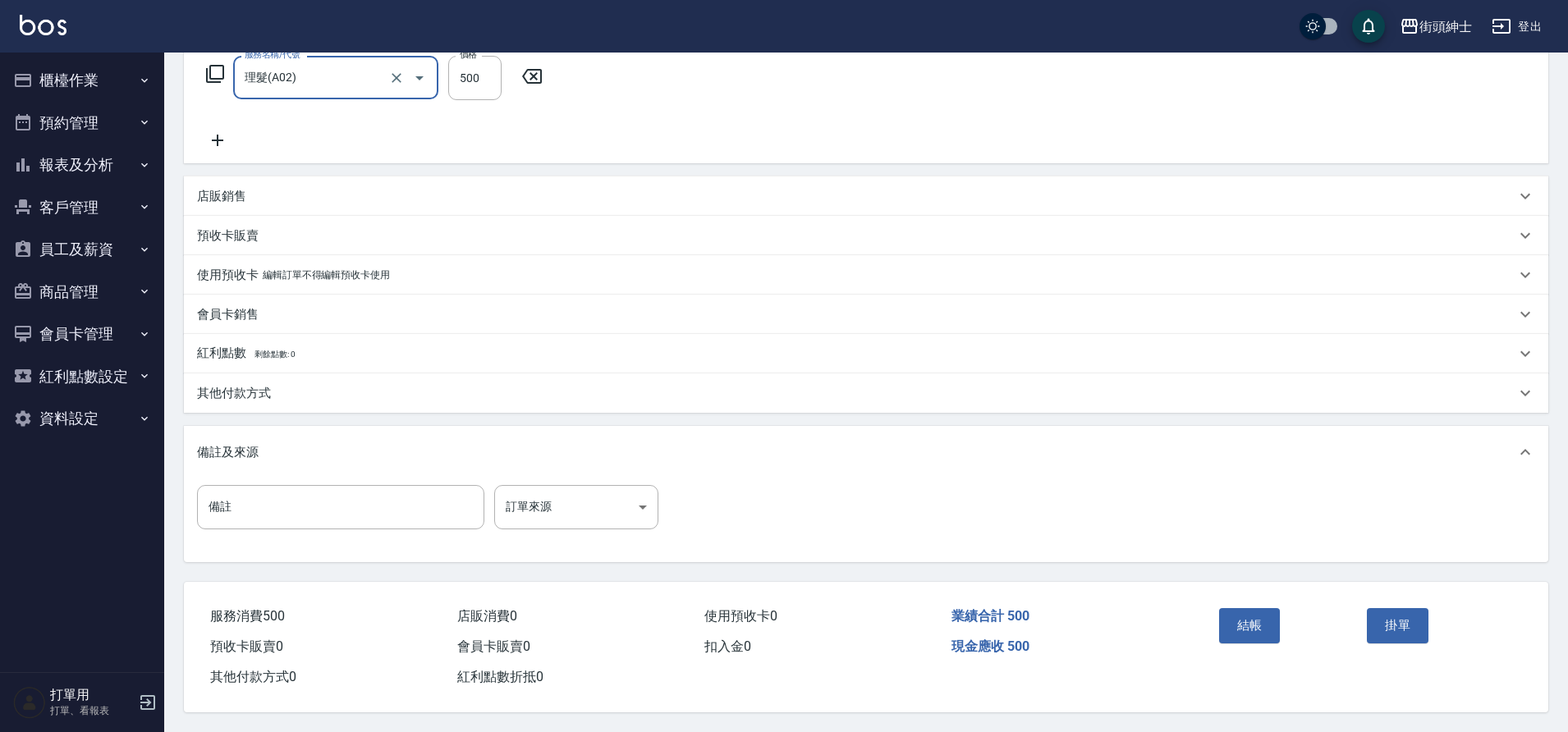
click at [1250, 612] on button "結帳" at bounding box center [1250, 626] width 62 height 34
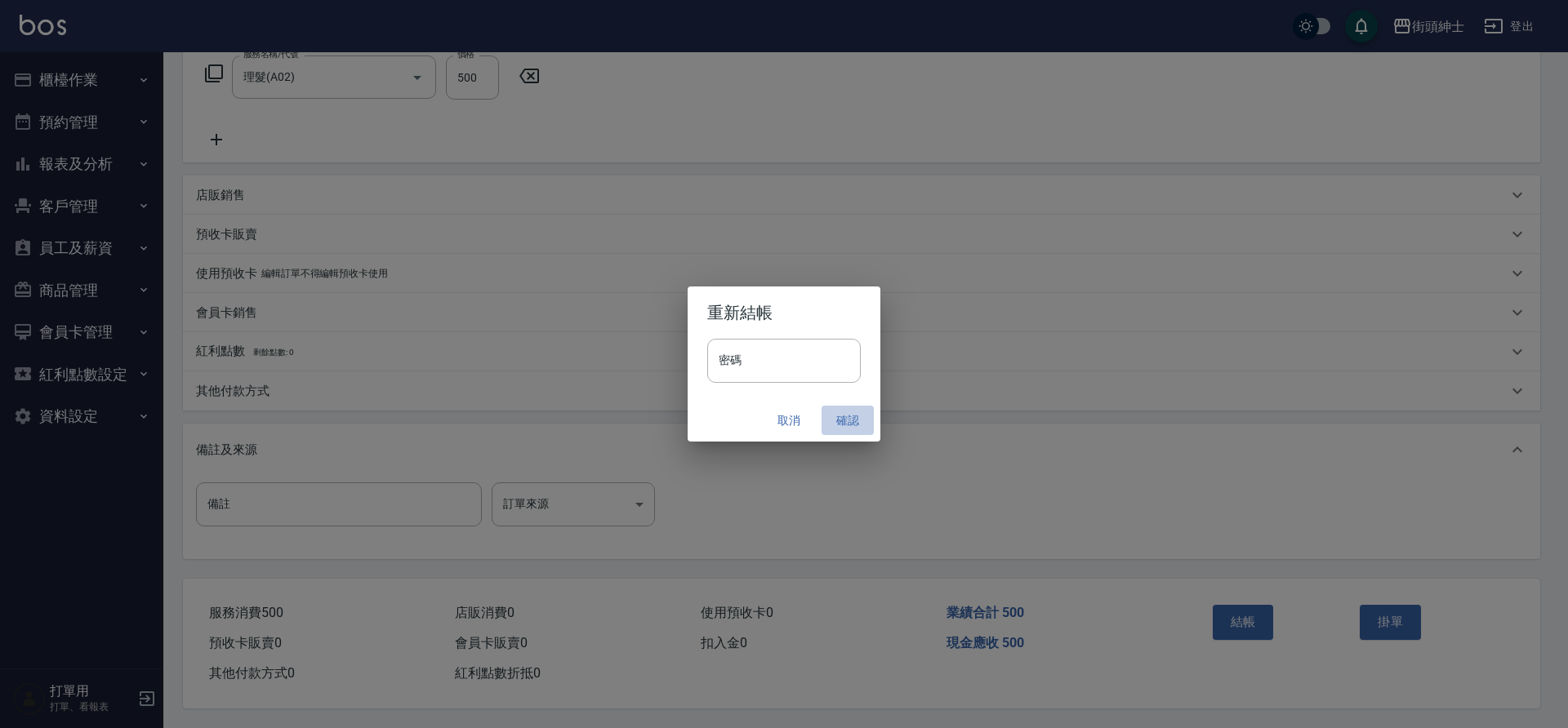
click at [850, 423] on button "確認" at bounding box center [848, 420] width 52 height 30
